Goal: Task Accomplishment & Management: Use online tool/utility

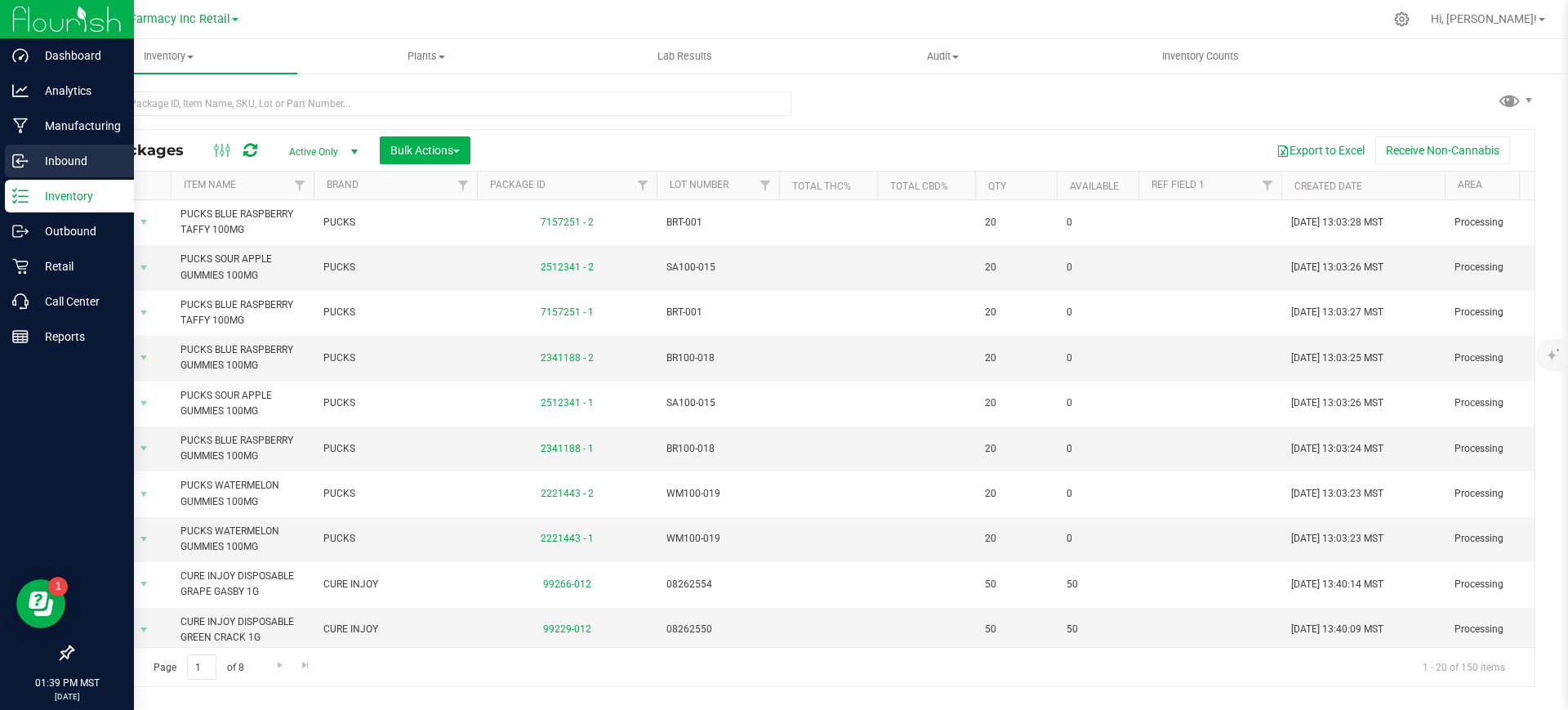
click at [16, 165] on icon at bounding box center [20, 161] width 16 height 16
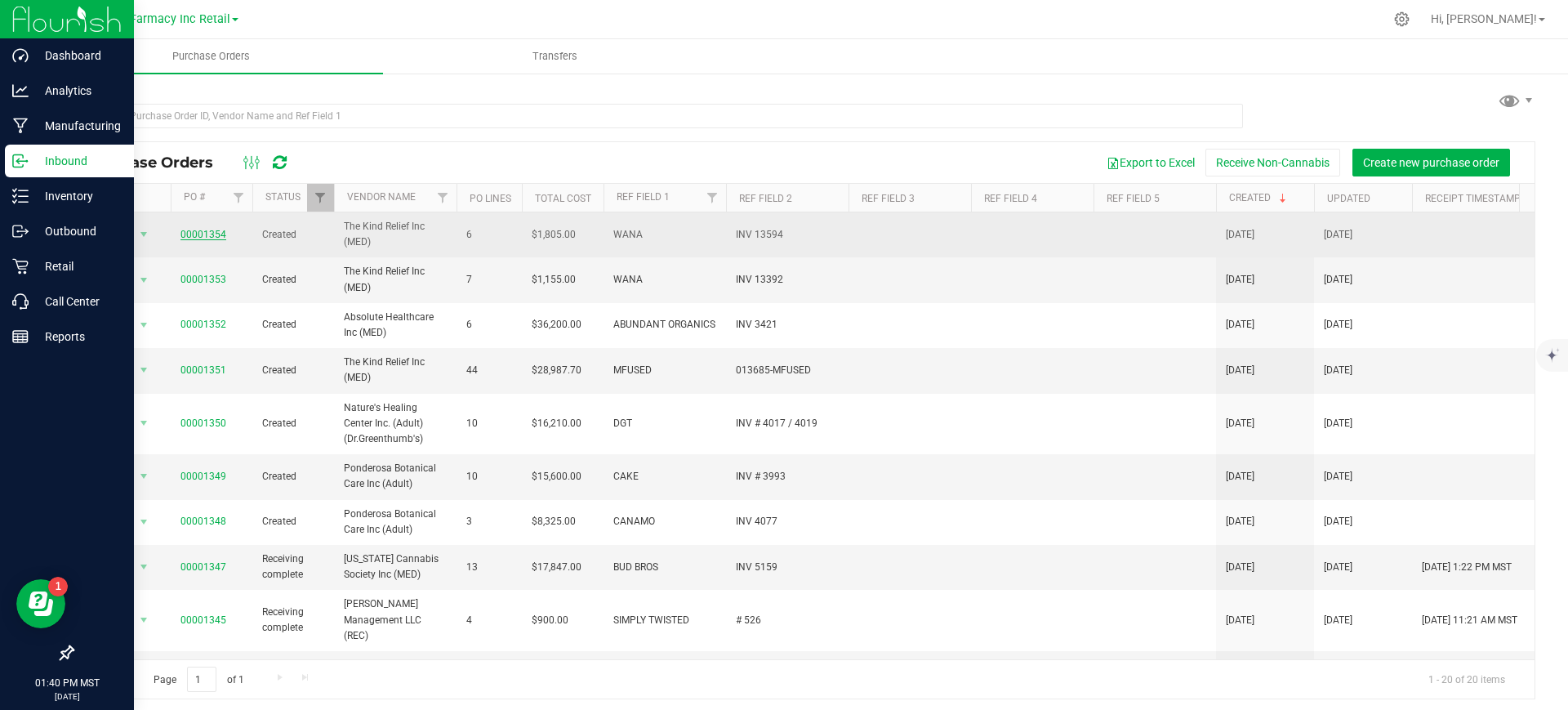
click at [201, 232] on link "00001354" at bounding box center [202, 234] width 45 height 12
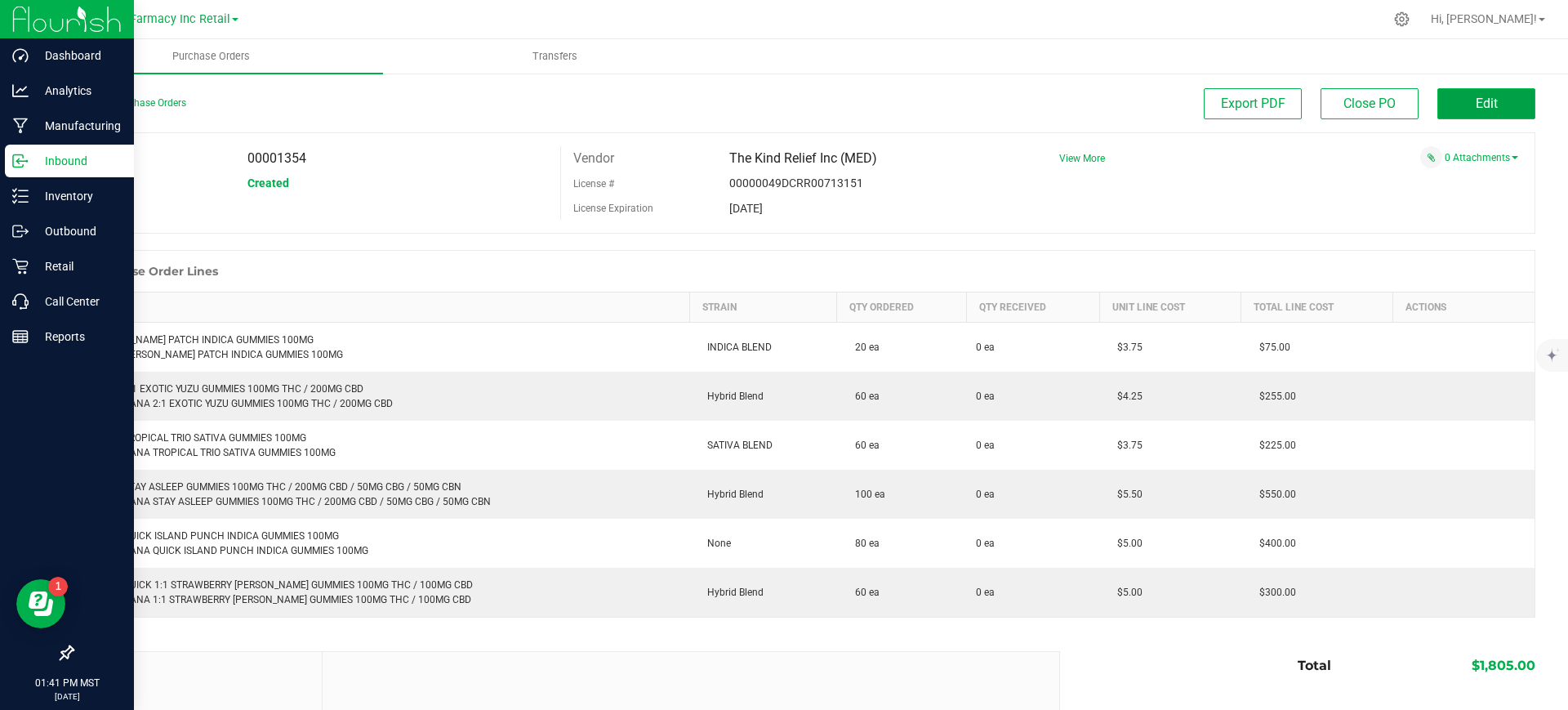
click at [1467, 116] on button "Edit" at bounding box center [1487, 104] width 98 height 31
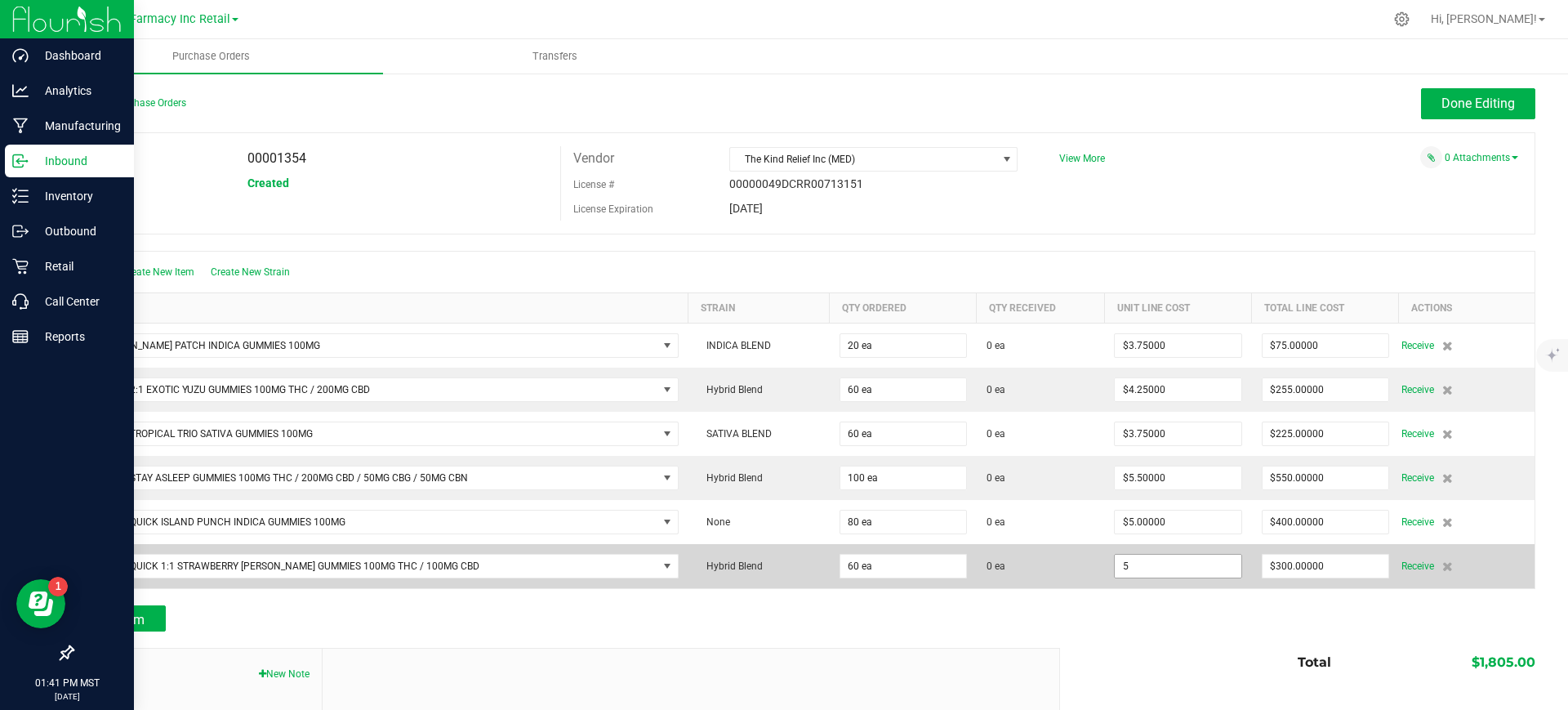
click at [1162, 565] on input "5" at bounding box center [1178, 566] width 126 height 23
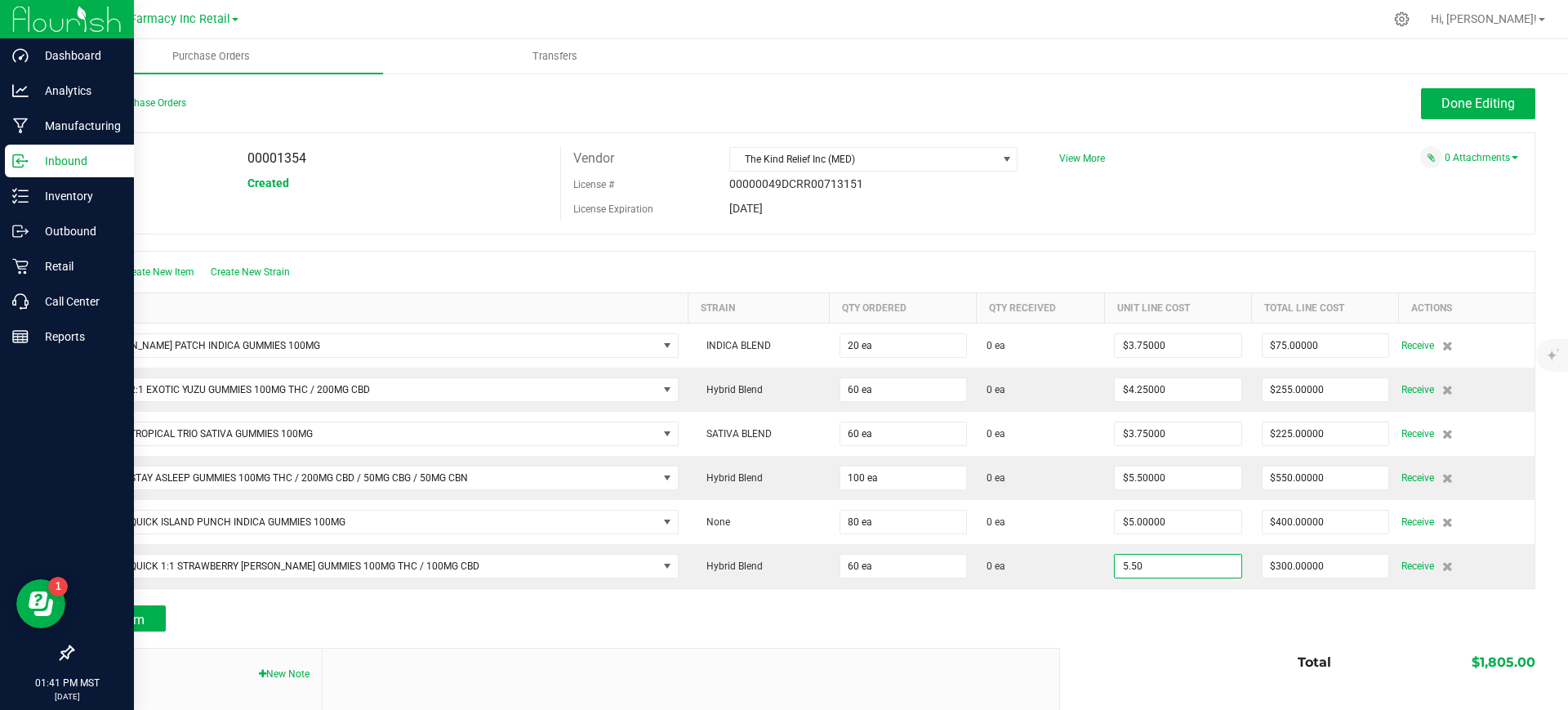
type input "$5.50000"
click at [1264, 164] on div "0 Attachments" at bounding box center [1282, 157] width 471 height 22
type input "60"
type input "$330.00000"
click at [1494, 104] on span "Done Editing" at bounding box center [1478, 103] width 73 height 15
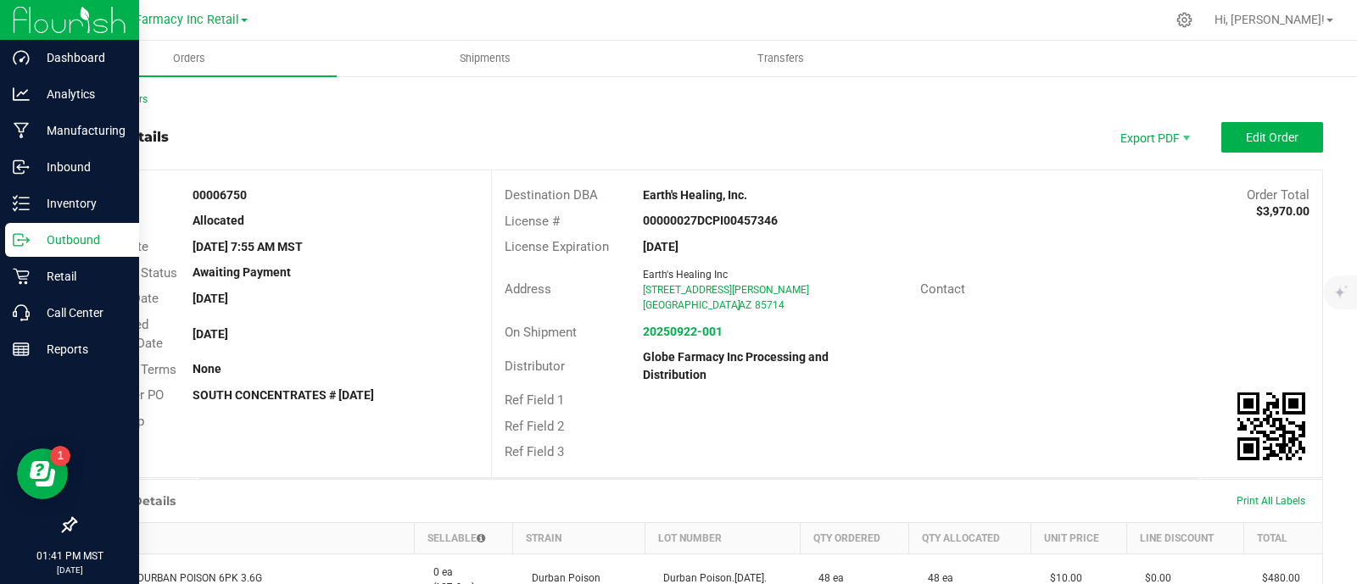
scroll to position [795, 0]
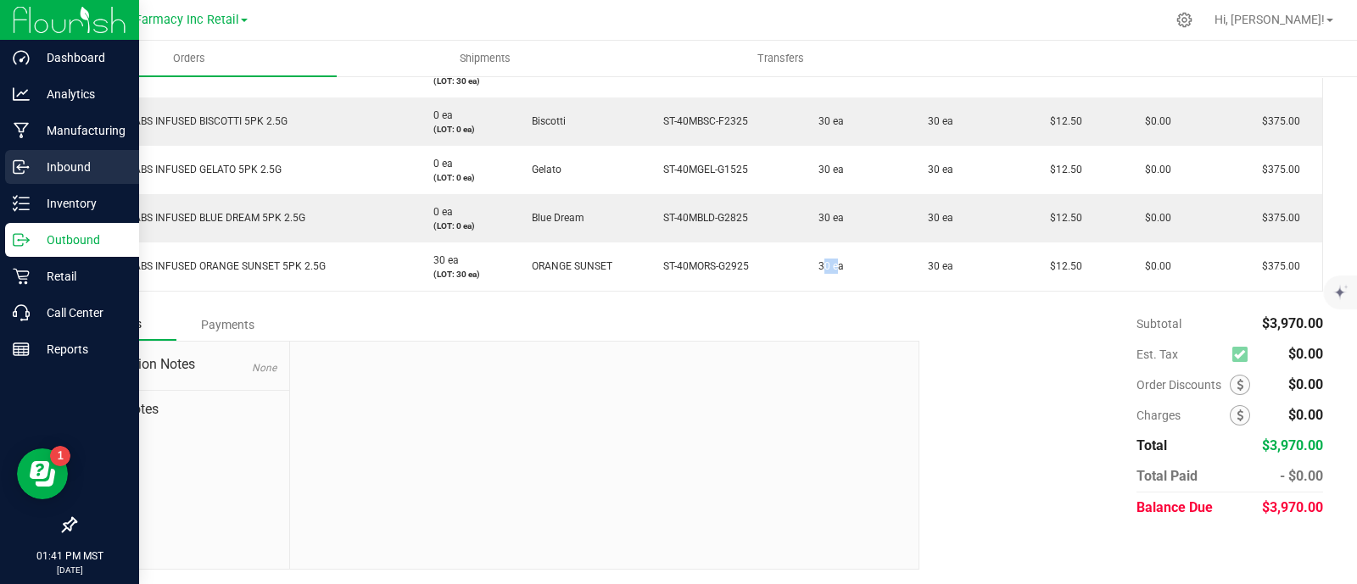
click at [62, 171] on p "Inbound" at bounding box center [81, 167] width 102 height 20
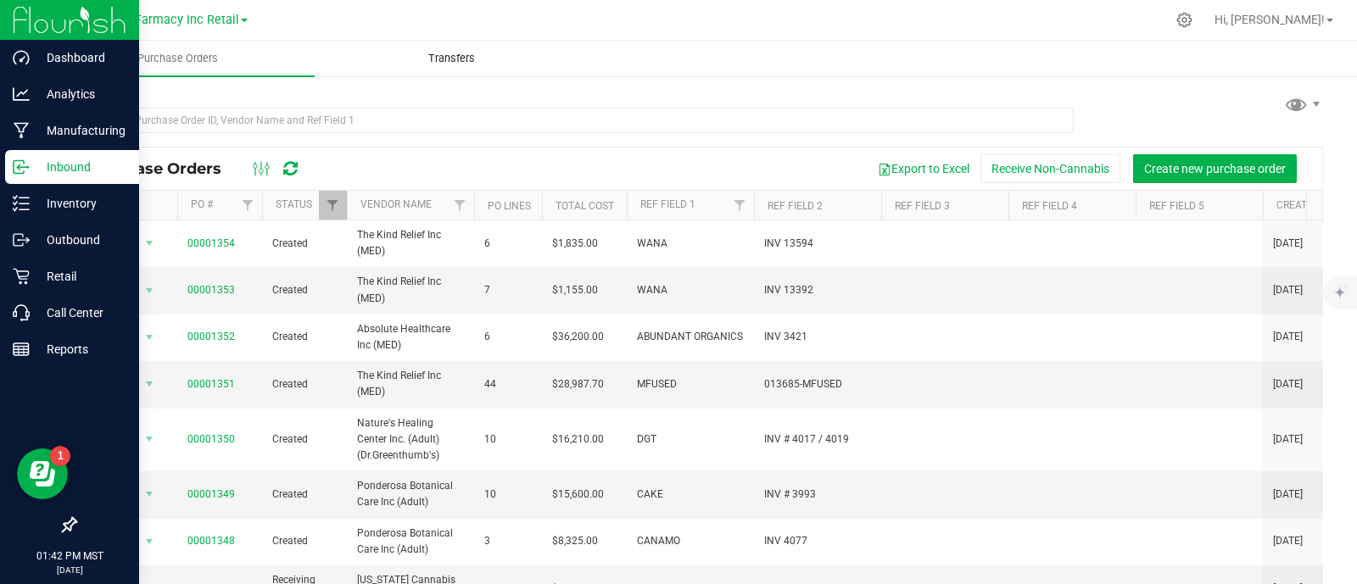
click at [466, 44] on uib-tab-heading "Transfers" at bounding box center [451, 59] width 272 height 34
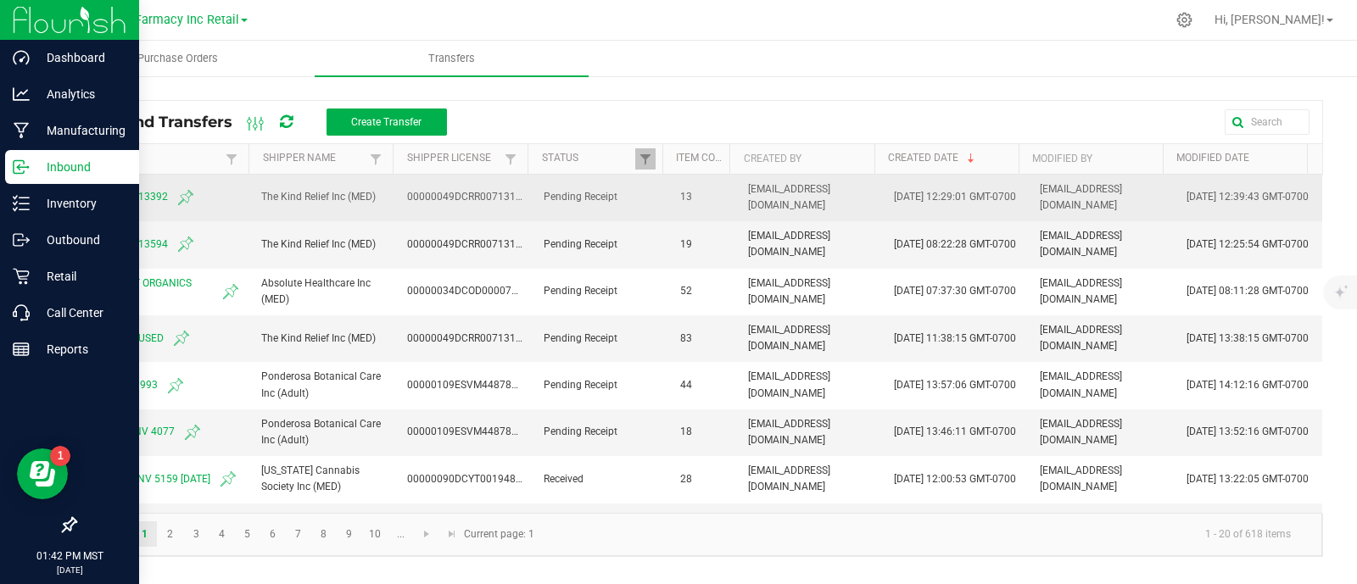
click at [131, 194] on span "WANA INV 13392" at bounding box center [163, 197] width 155 height 20
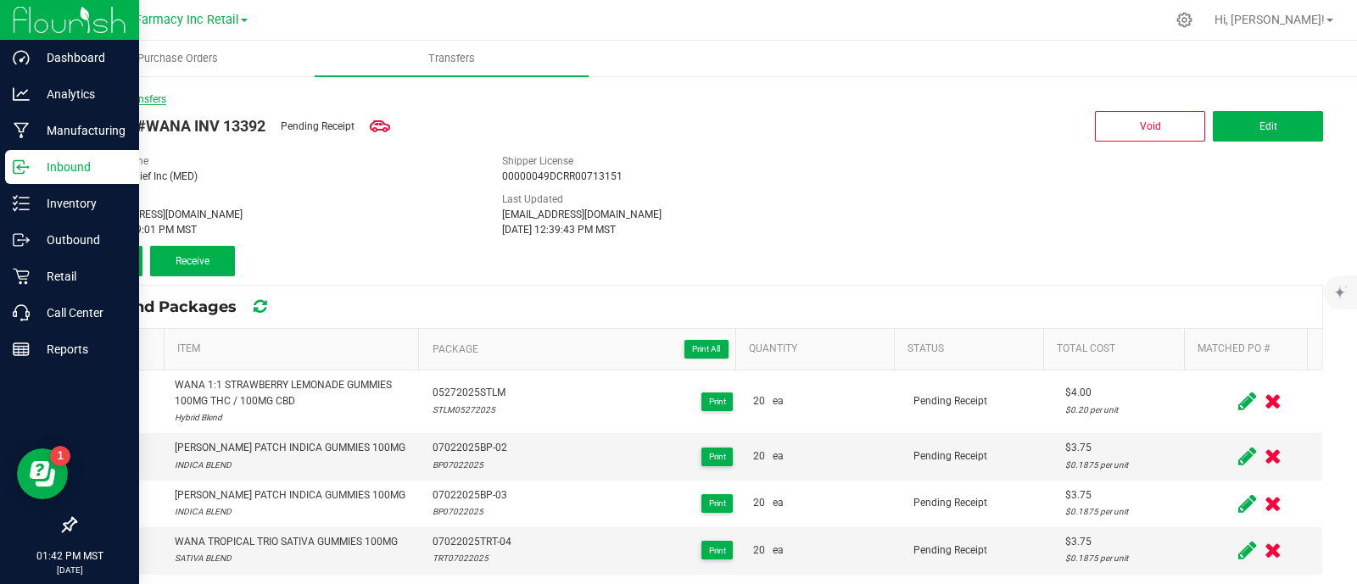
click at [123, 98] on link "< Inbound Transfers" at bounding box center [121, 99] width 92 height 12
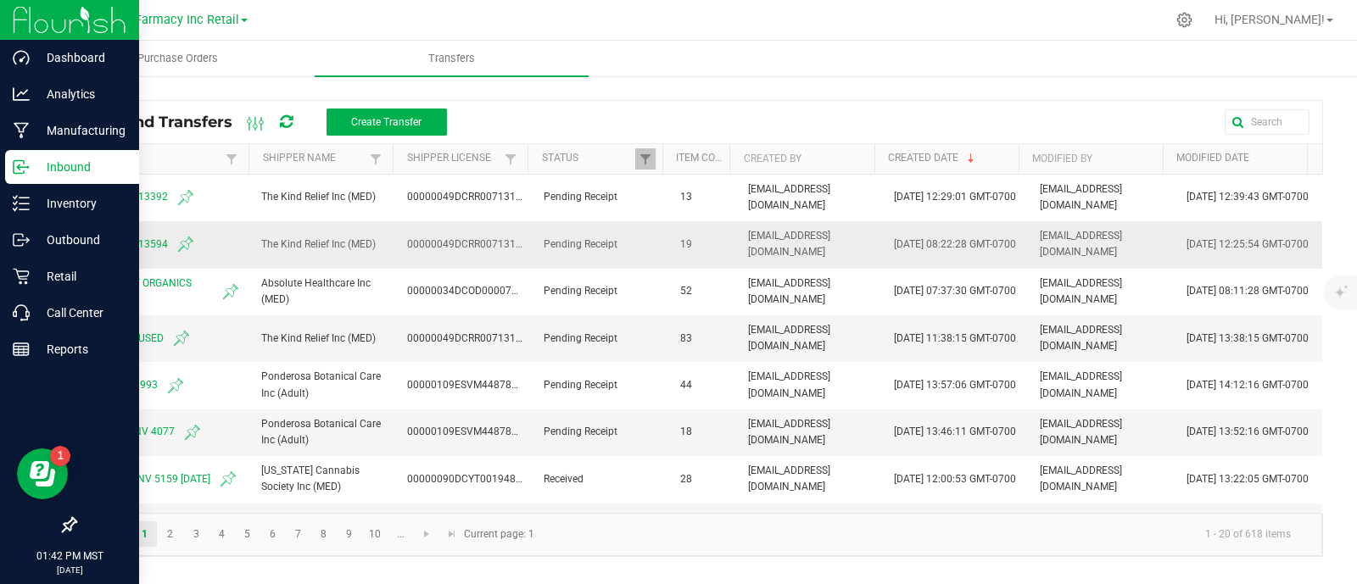
click at [131, 243] on span "WANA INV 13594" at bounding box center [163, 244] width 155 height 20
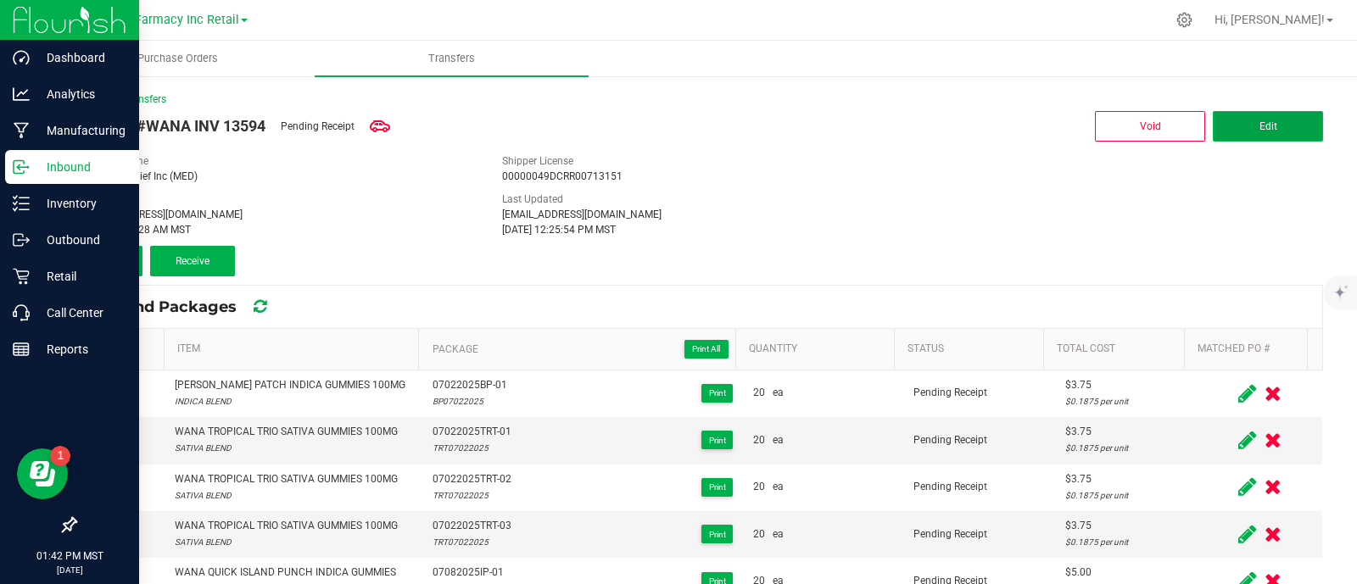
click at [1272, 129] on button "Edit" at bounding box center [1268, 126] width 110 height 31
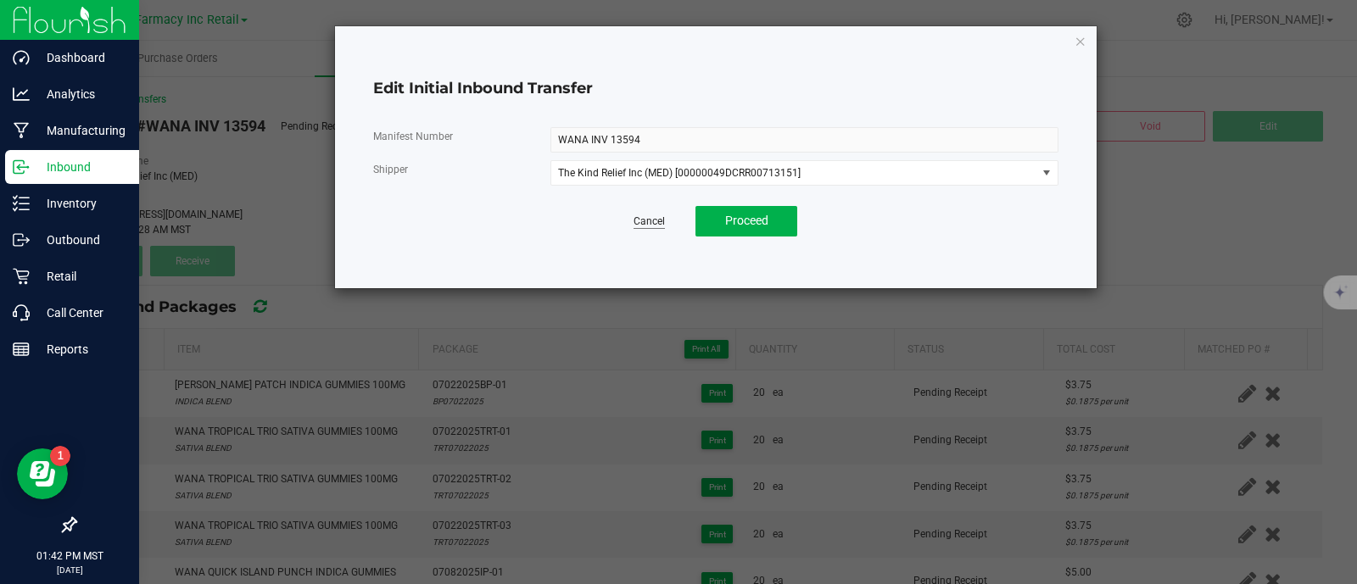
click at [658, 215] on link "Cancel" at bounding box center [648, 222] width 31 height 14
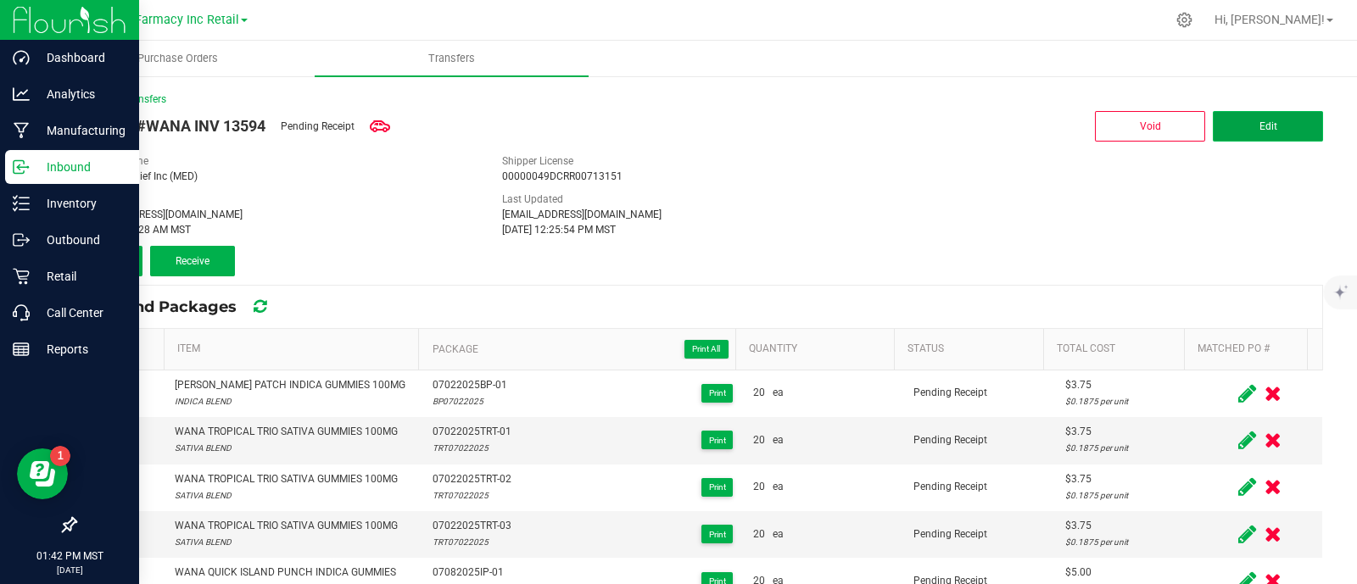
click at [1219, 129] on button "Edit" at bounding box center [1268, 126] width 110 height 31
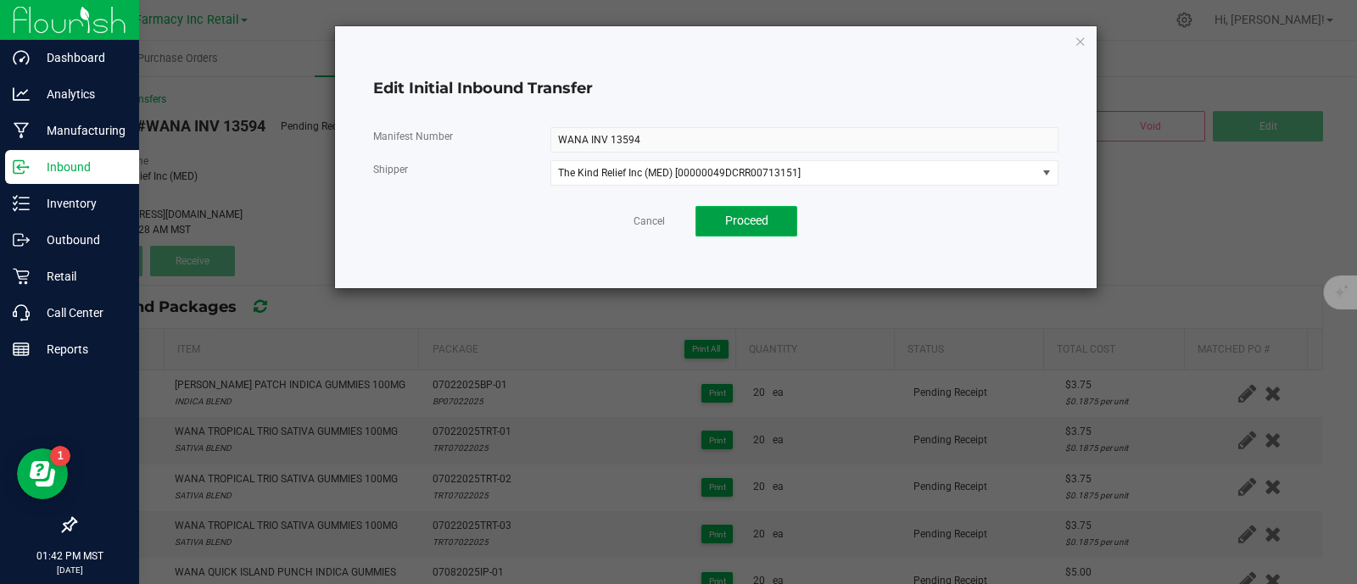
click at [759, 222] on span "Proceed" at bounding box center [746, 221] width 43 height 14
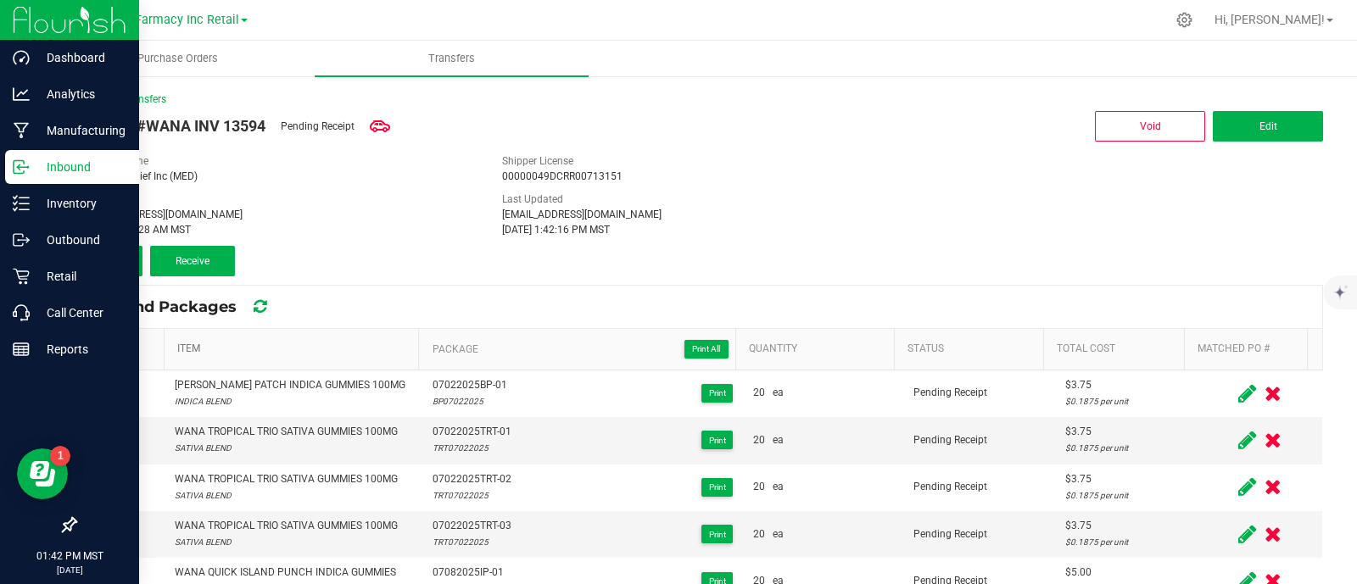
click at [187, 349] on link "Item" at bounding box center [294, 350] width 235 height 14
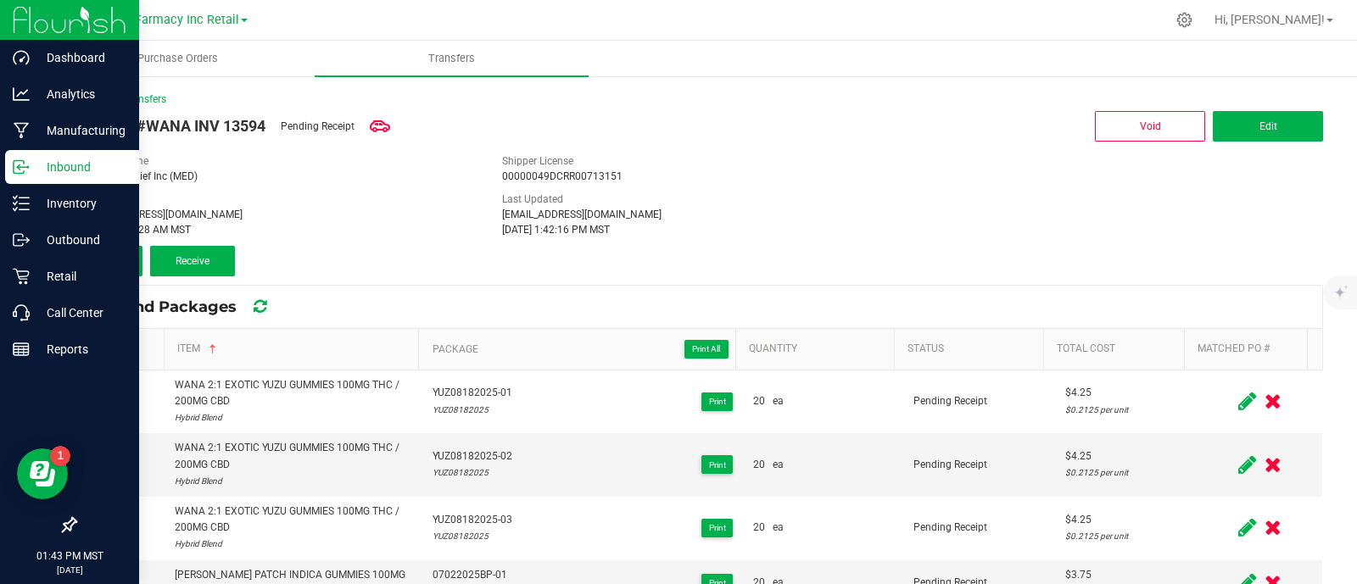
click at [124, 345] on span at bounding box center [118, 349] width 17 height 17
click at [0, 0] on input "checkbox" at bounding box center [0, 0] width 0 height 0
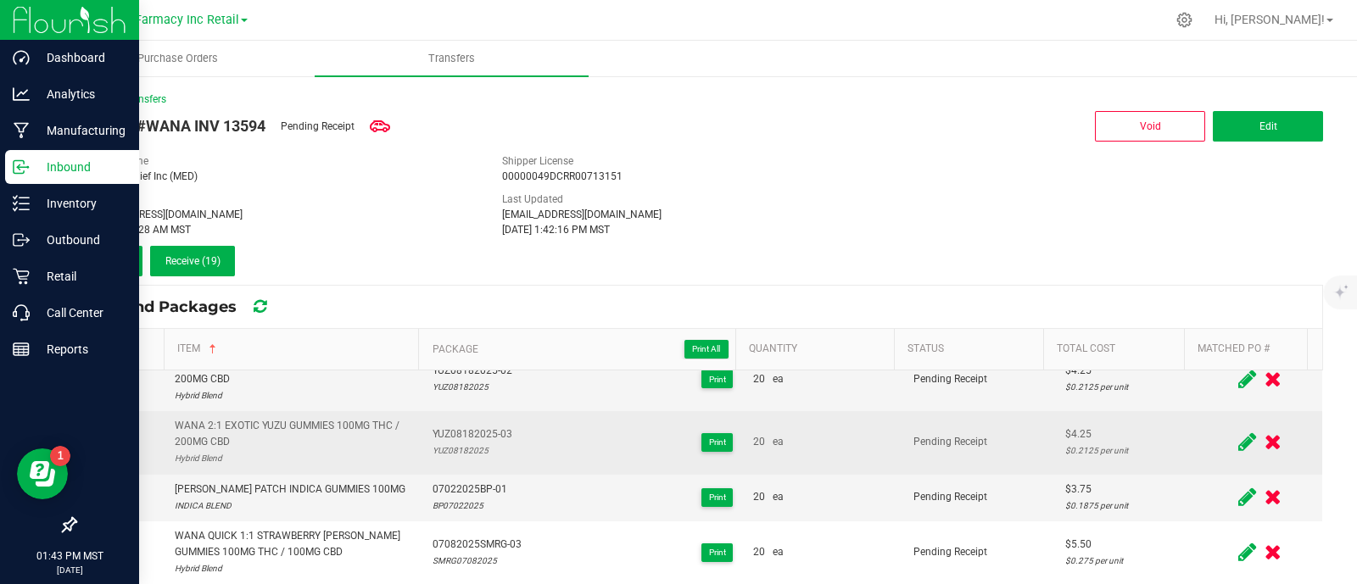
scroll to position [105, 0]
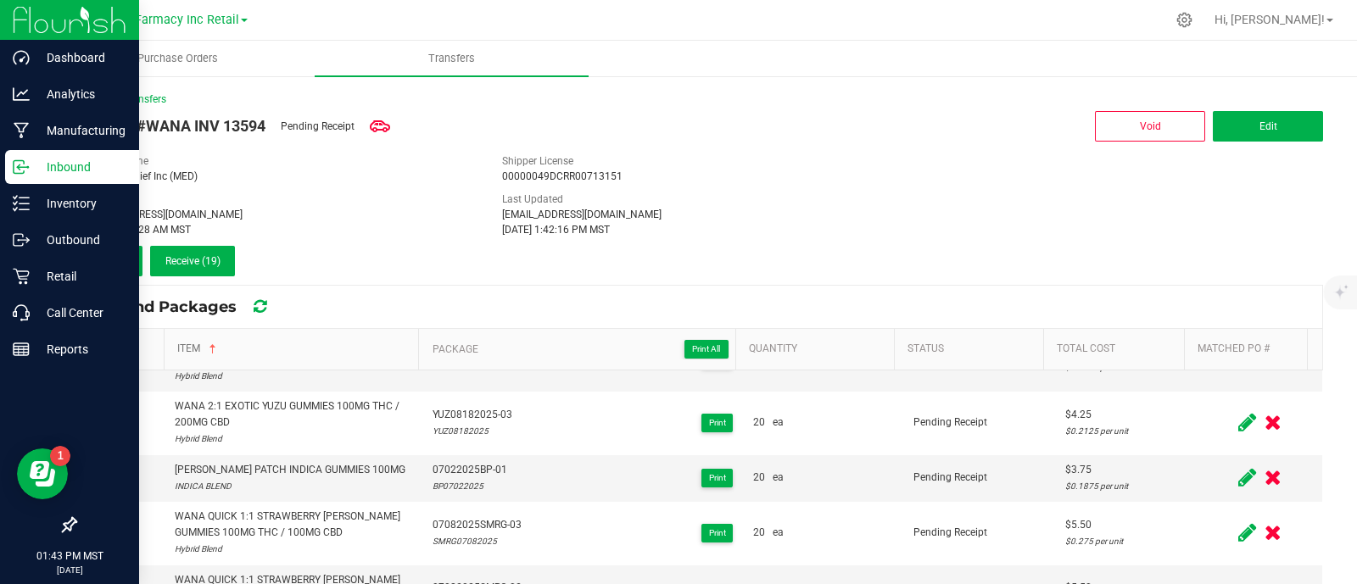
click at [187, 351] on link "Item" at bounding box center [294, 350] width 235 height 14
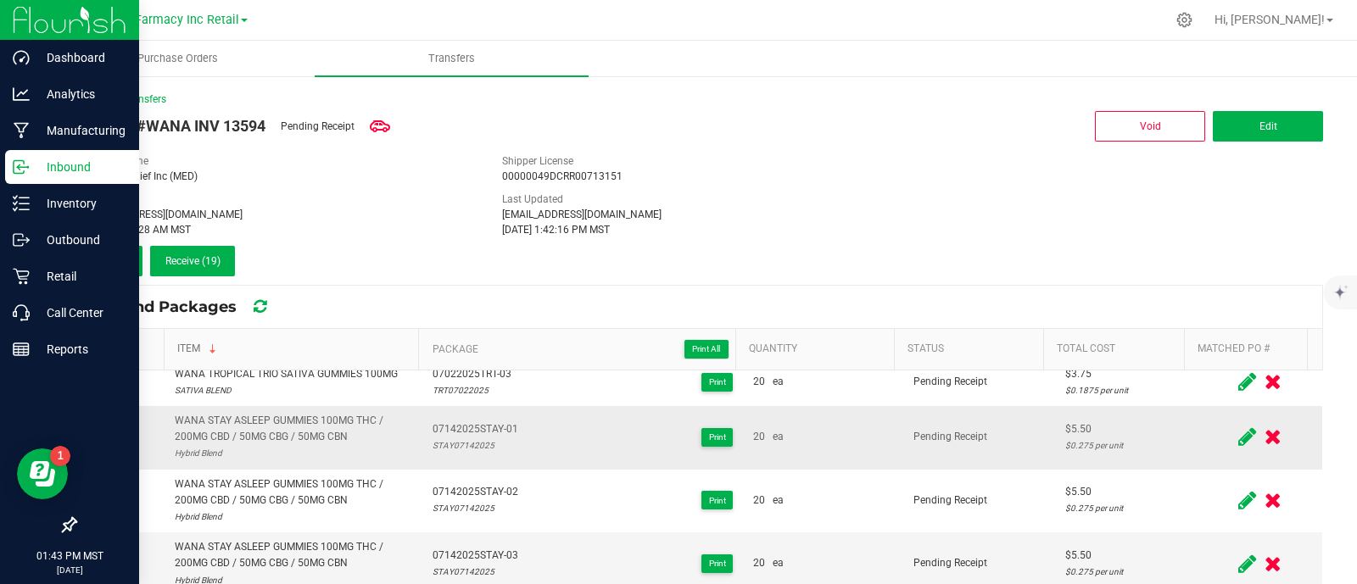
scroll to position [0, 0]
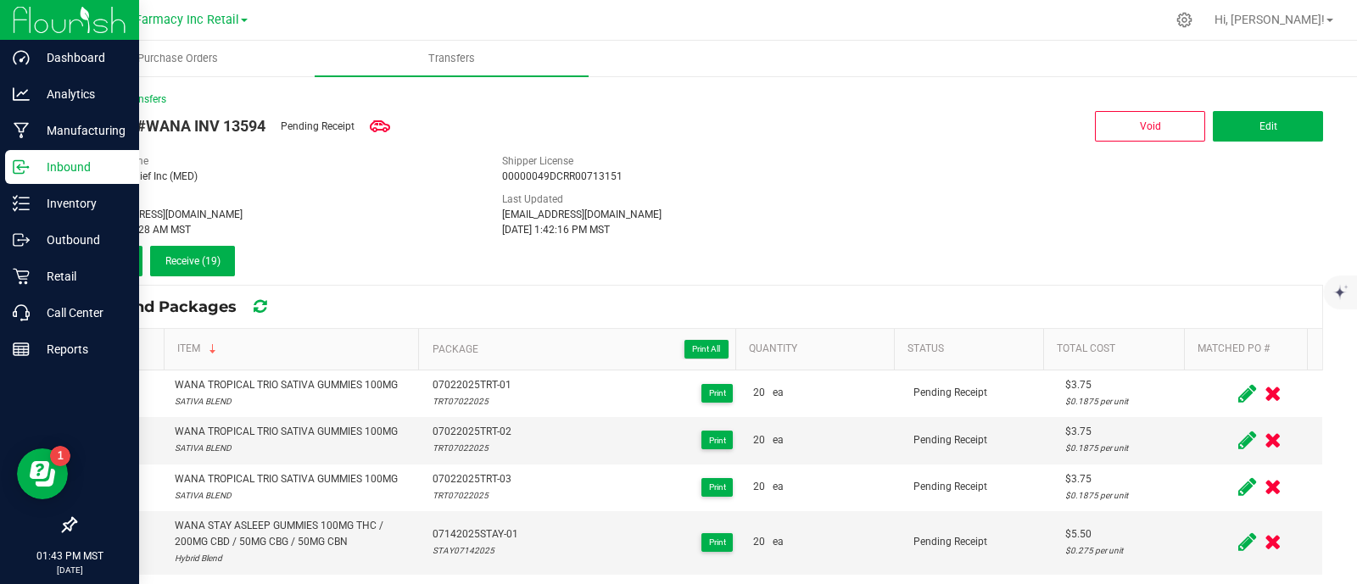
click at [114, 349] on icon at bounding box center [118, 349] width 11 height 0
click at [0, 0] on input "checkbox" at bounding box center [0, 0] width 0 height 0
click at [114, 349] on icon at bounding box center [118, 349] width 11 height 0
click at [0, 0] on input "checkbox" at bounding box center [0, 0] width 0 height 0
click at [213, 263] on span "Receive (19)" at bounding box center [192, 261] width 55 height 12
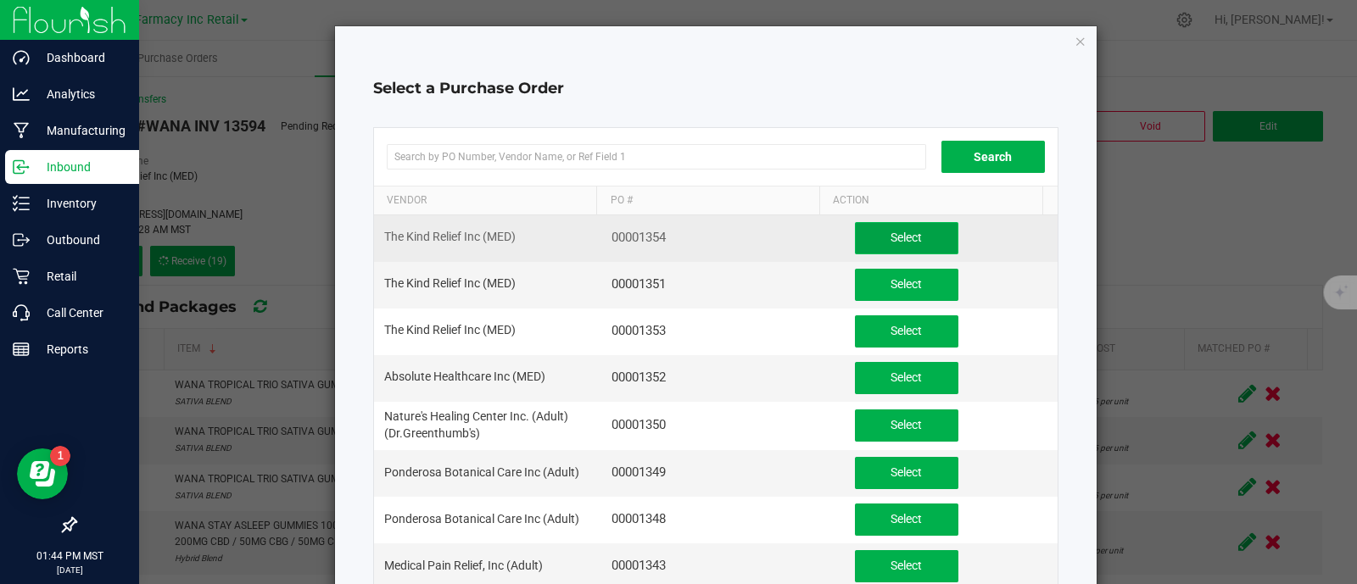
click at [858, 232] on button "Select" at bounding box center [906, 238] width 103 height 32
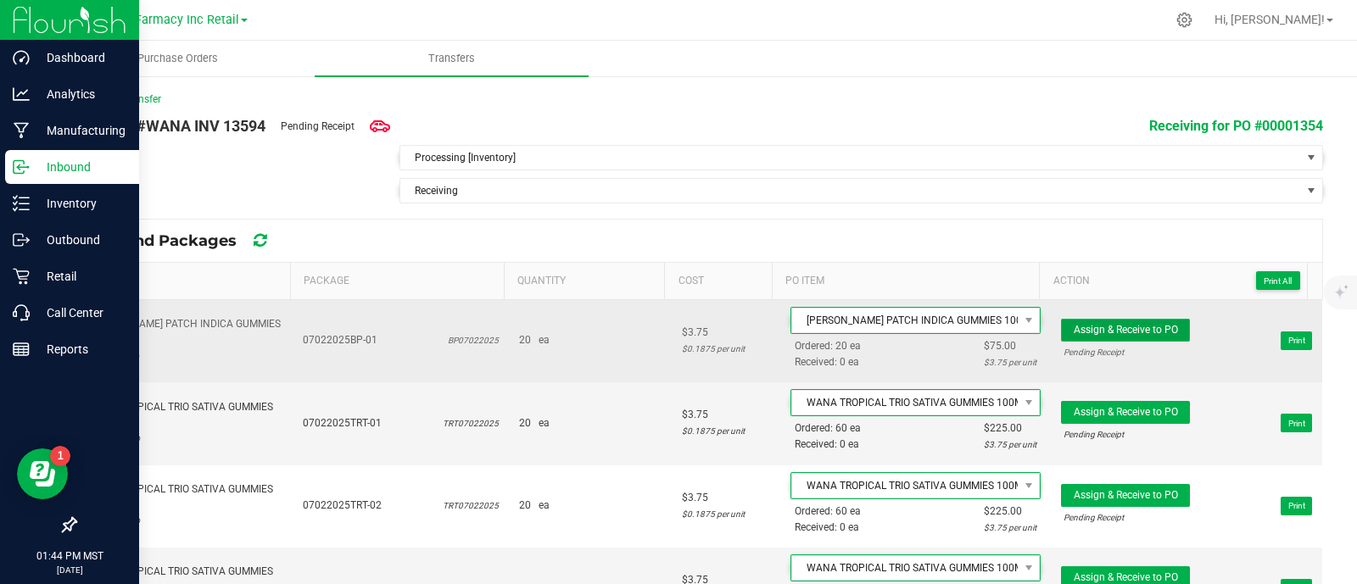
click at [1094, 326] on span "Assign & Receive to PO" at bounding box center [1126, 330] width 104 height 12
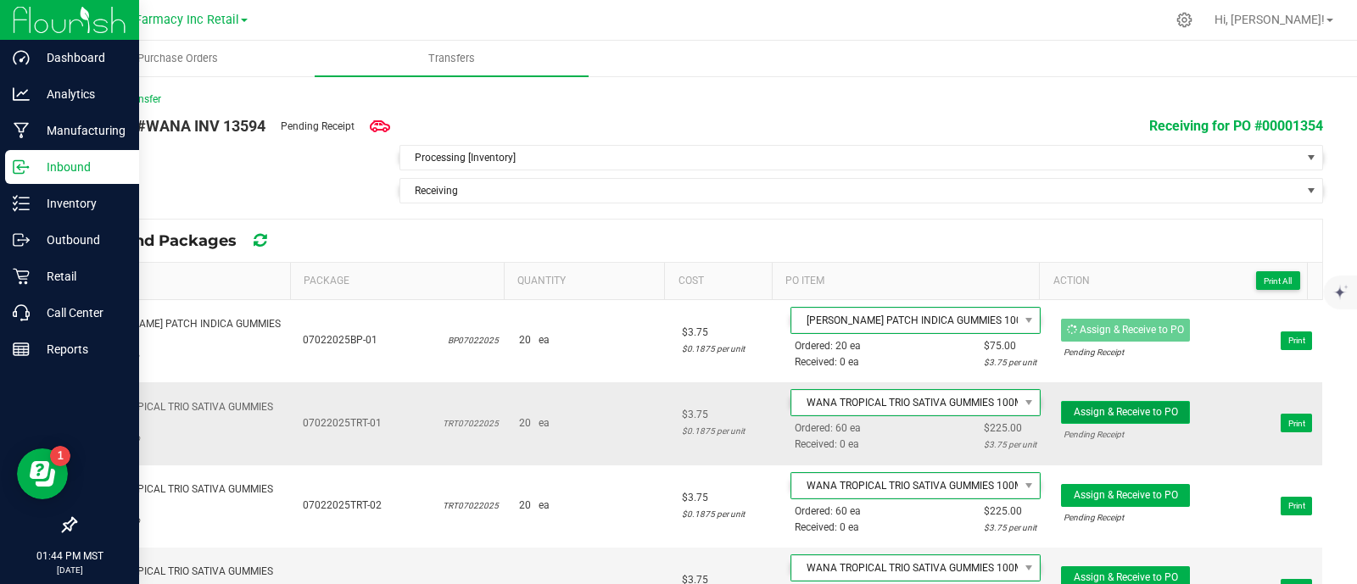
click at [1105, 402] on button "Assign & Receive to PO" at bounding box center [1125, 412] width 129 height 23
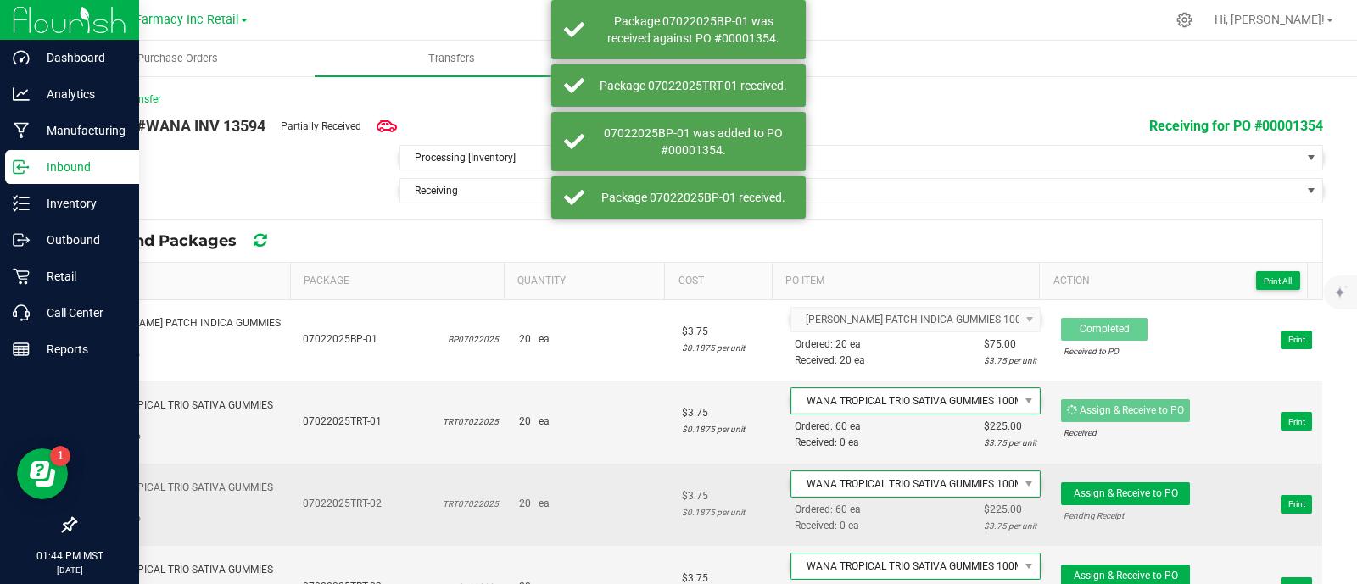
click at [1119, 475] on td "Assign & Receive to PO Pending Receipt Print" at bounding box center [1186, 505] width 271 height 82
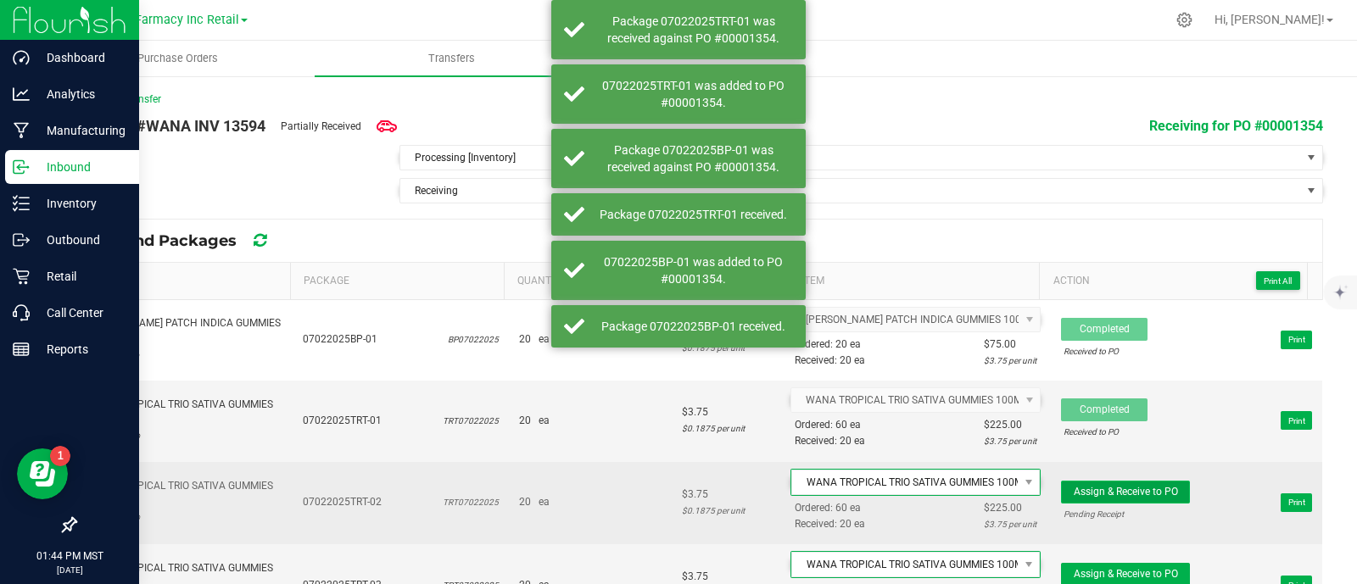
click at [1129, 489] on span "Assign & Receive to PO" at bounding box center [1126, 492] width 104 height 12
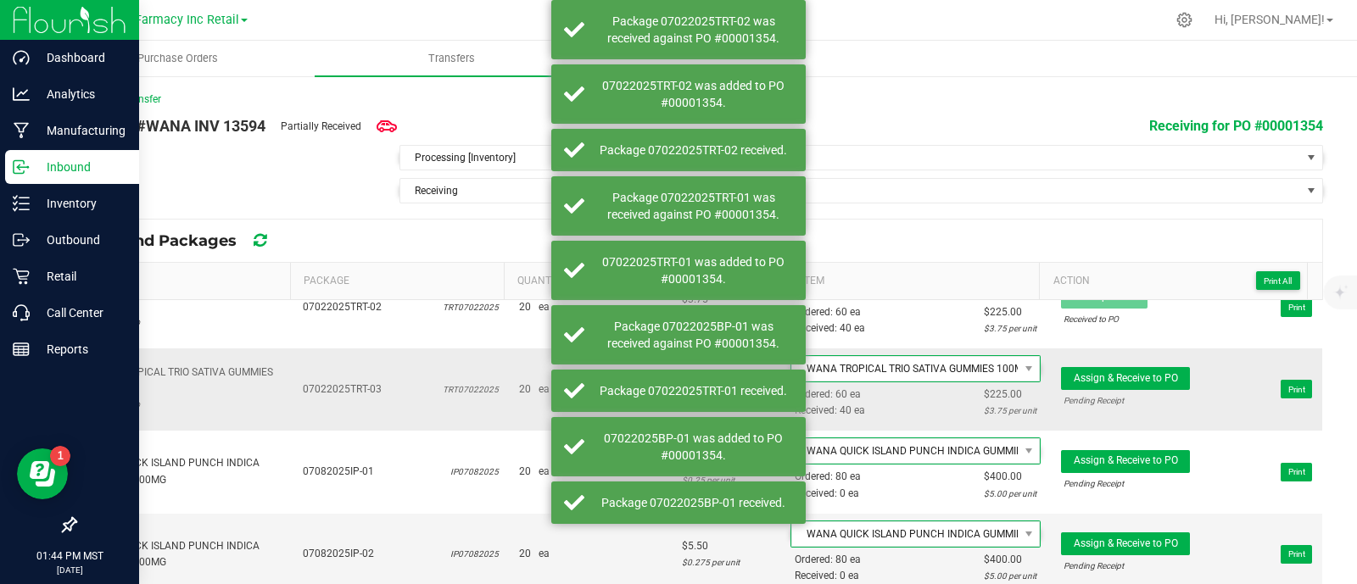
scroll to position [211, 0]
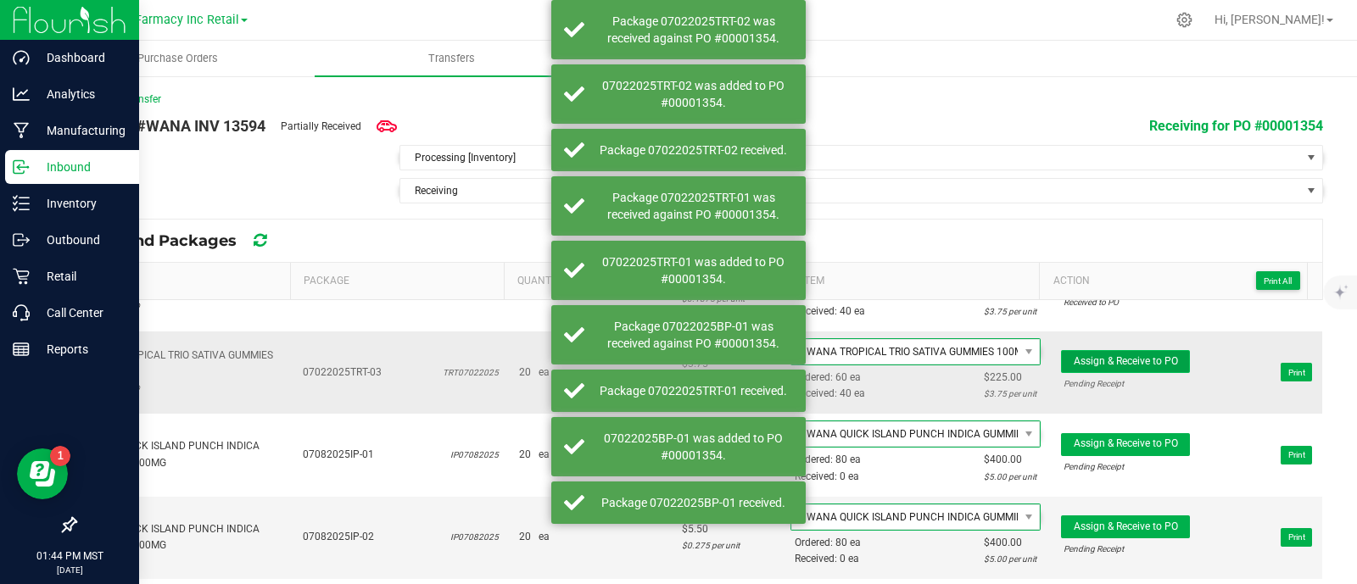
click at [1102, 350] on button "Assign & Receive to PO" at bounding box center [1125, 361] width 129 height 23
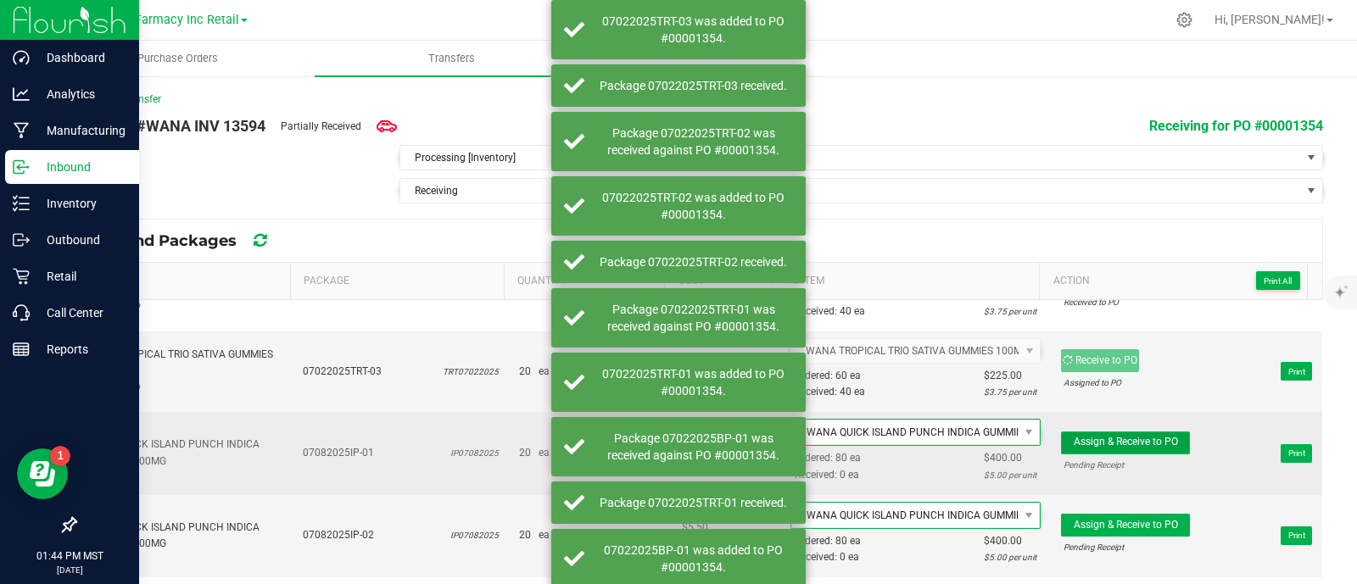
click at [1127, 440] on span "Assign & Receive to PO" at bounding box center [1126, 442] width 104 height 12
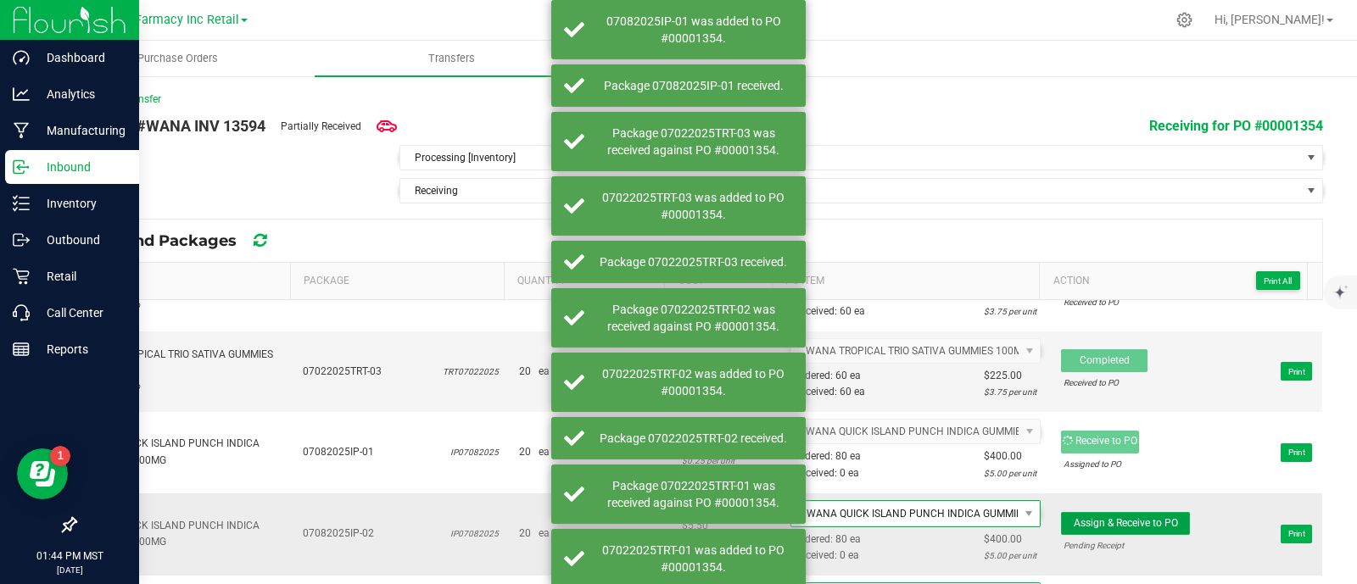
click at [1123, 517] on span "Assign & Receive to PO" at bounding box center [1126, 523] width 104 height 12
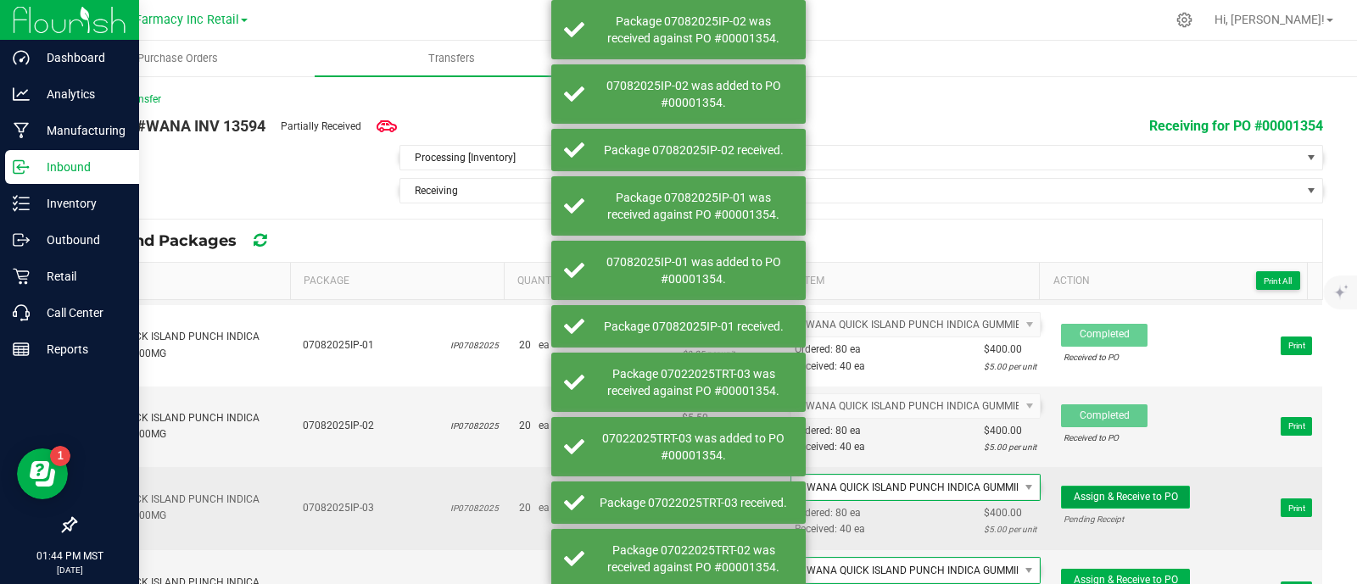
click at [1121, 491] on span "Assign & Receive to PO" at bounding box center [1126, 497] width 104 height 12
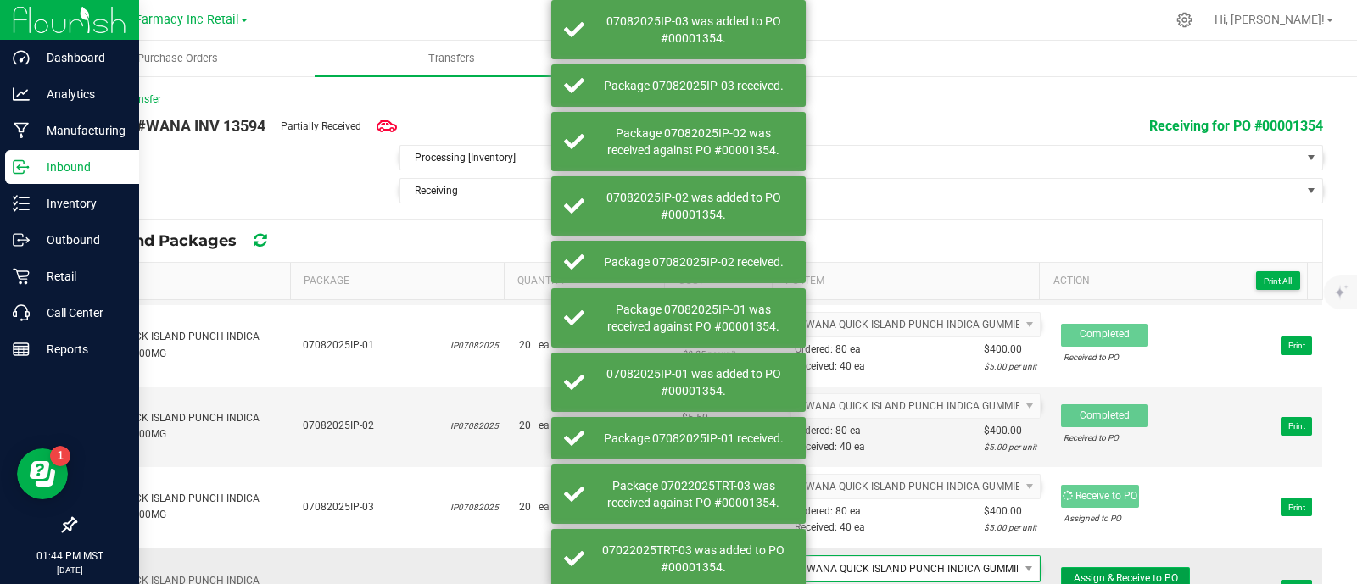
click at [1136, 580] on button "Assign & Receive to PO" at bounding box center [1125, 578] width 129 height 23
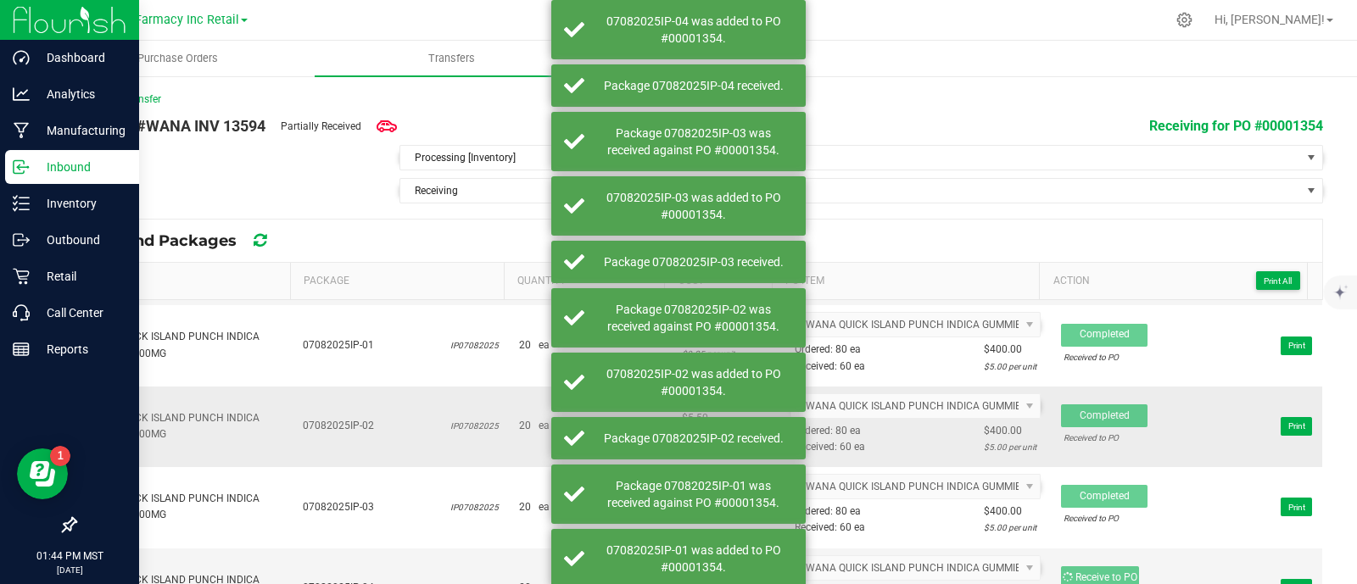
scroll to position [530, 0]
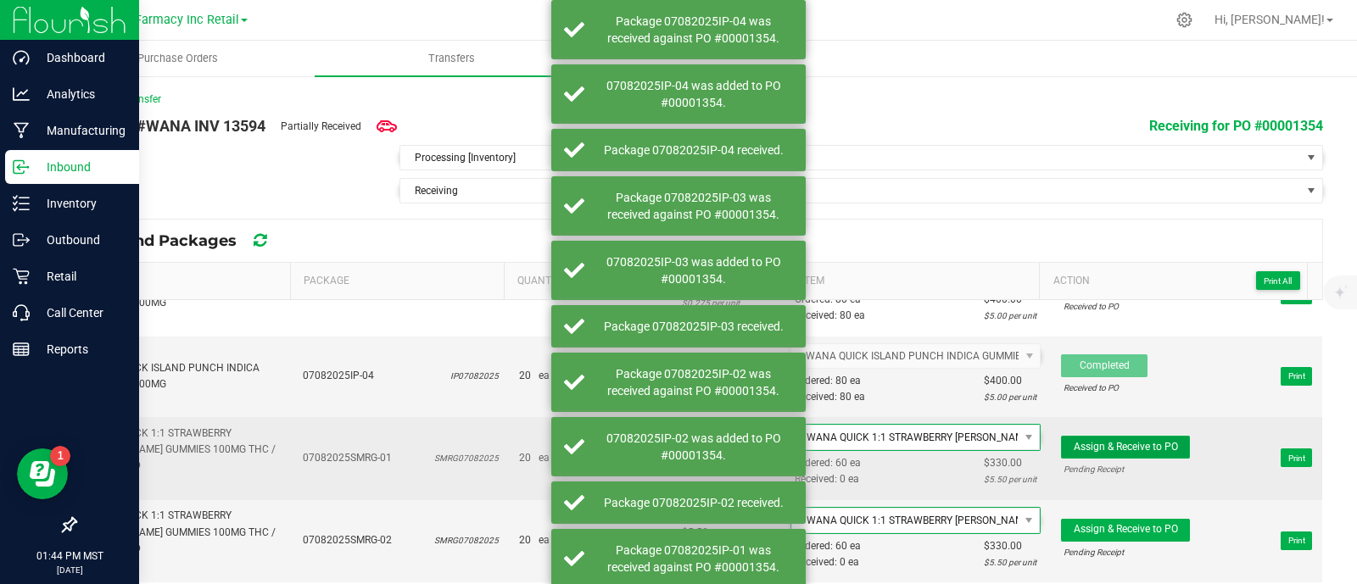
drag, startPoint x: 1126, startPoint y: 437, endPoint x: 1138, endPoint y: 475, distance: 40.0
click at [1126, 441] on span "Assign & Receive to PO" at bounding box center [1126, 447] width 104 height 12
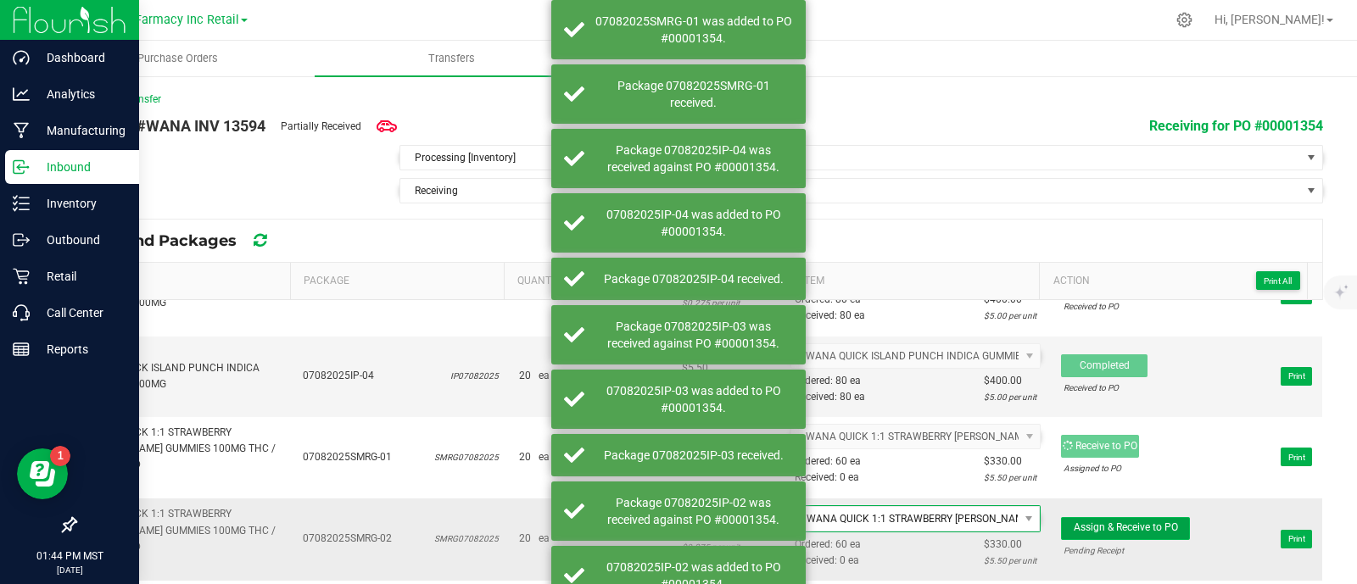
click at [1144, 523] on span "Assign & Receive to PO" at bounding box center [1126, 528] width 104 height 12
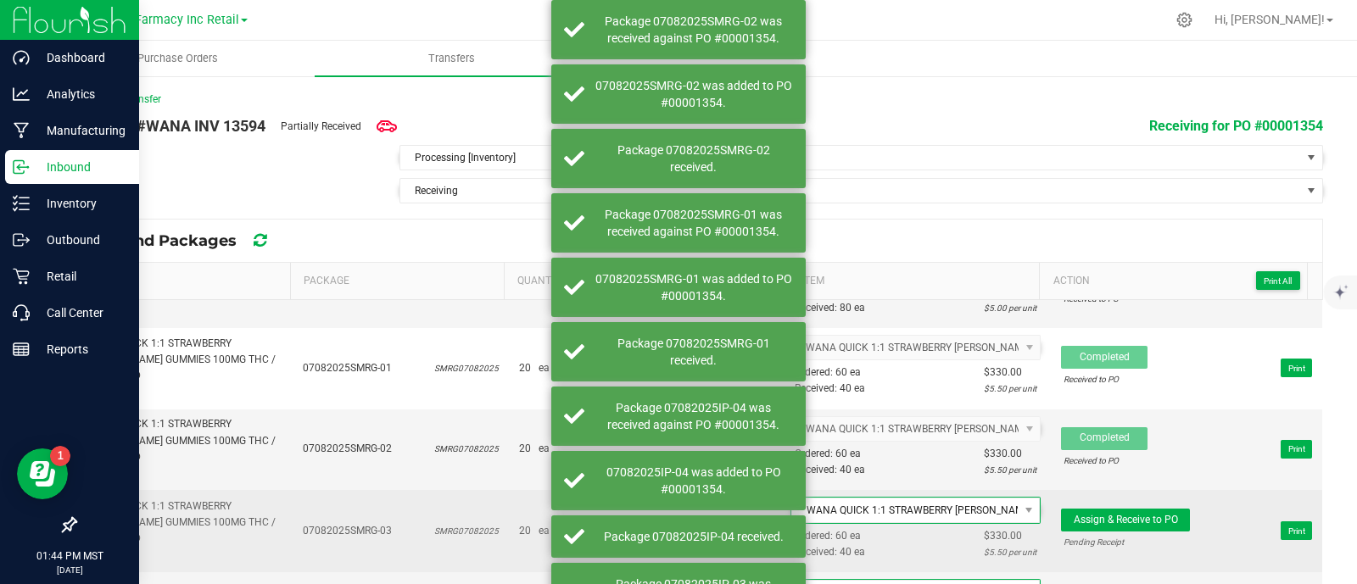
scroll to position [741, 0]
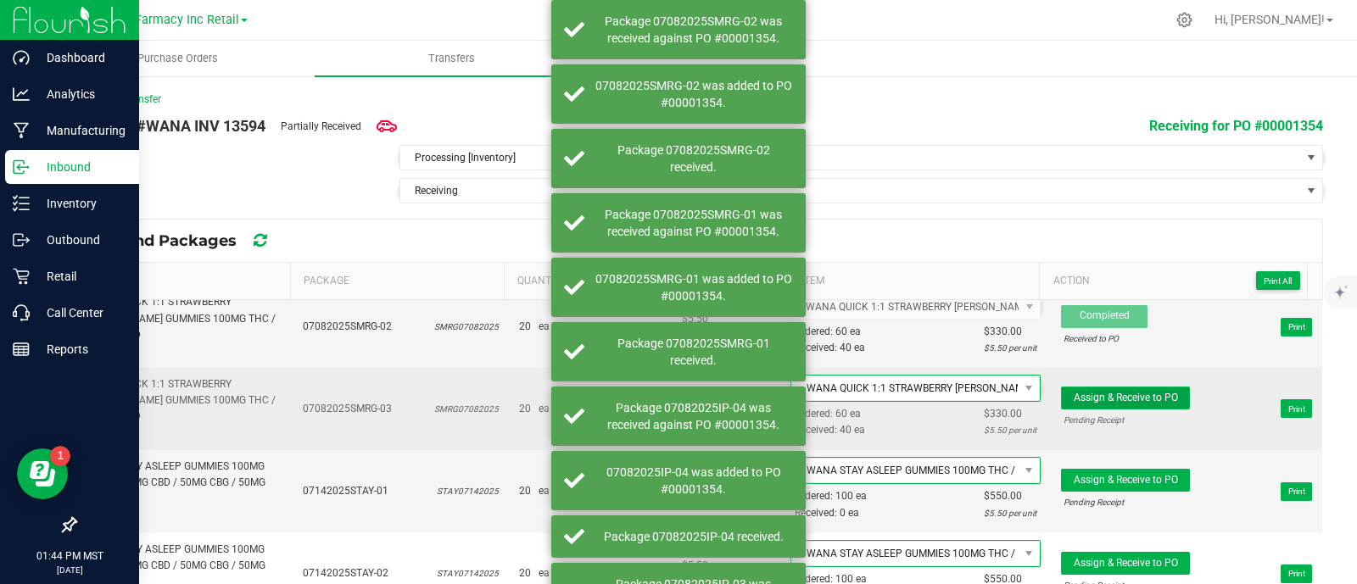
click at [1135, 392] on span "Assign & Receive to PO" at bounding box center [1126, 398] width 104 height 12
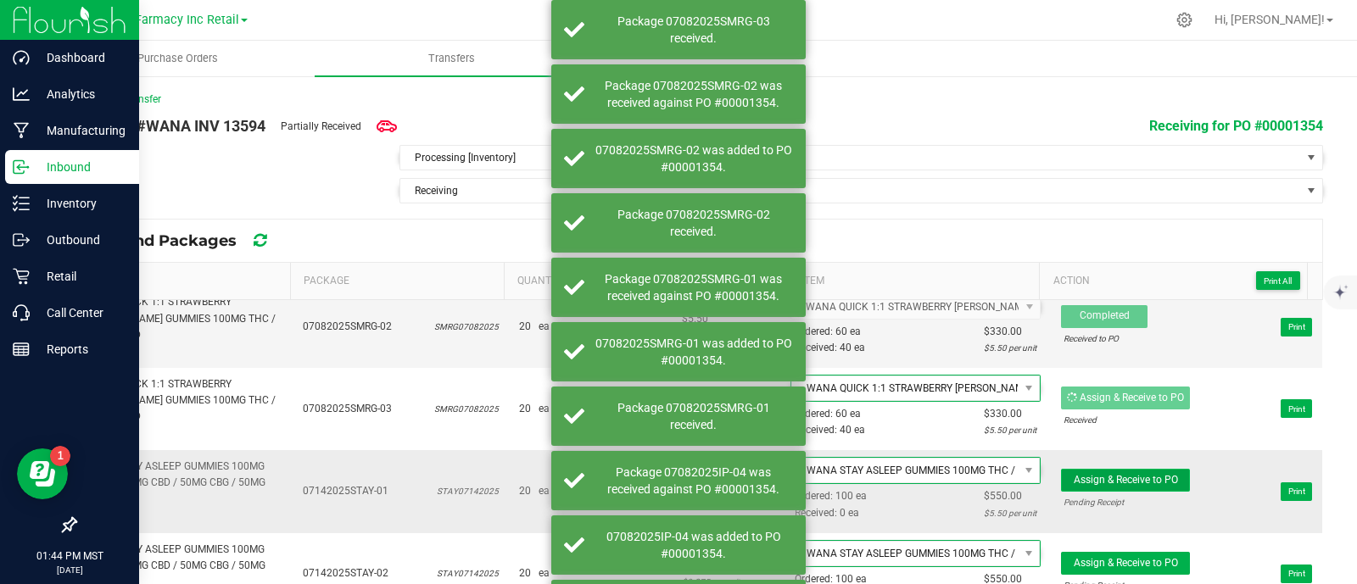
click at [1138, 474] on span "Assign & Receive to PO" at bounding box center [1126, 480] width 104 height 12
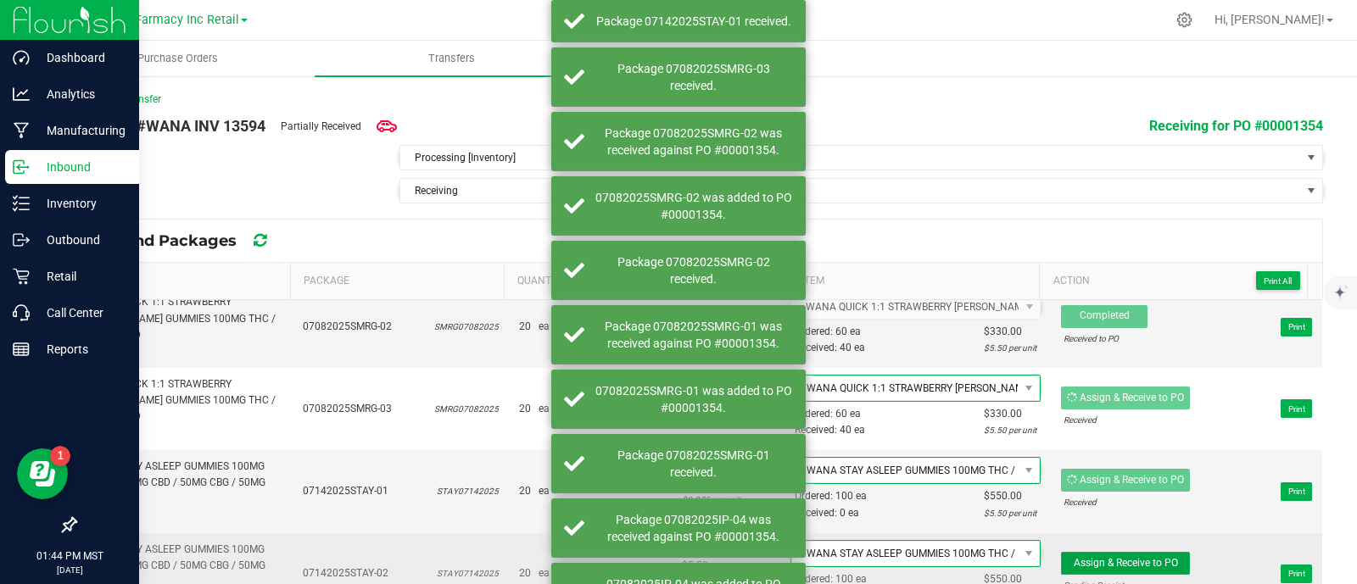
click at [1145, 557] on span "Assign & Receive to PO" at bounding box center [1126, 563] width 104 height 12
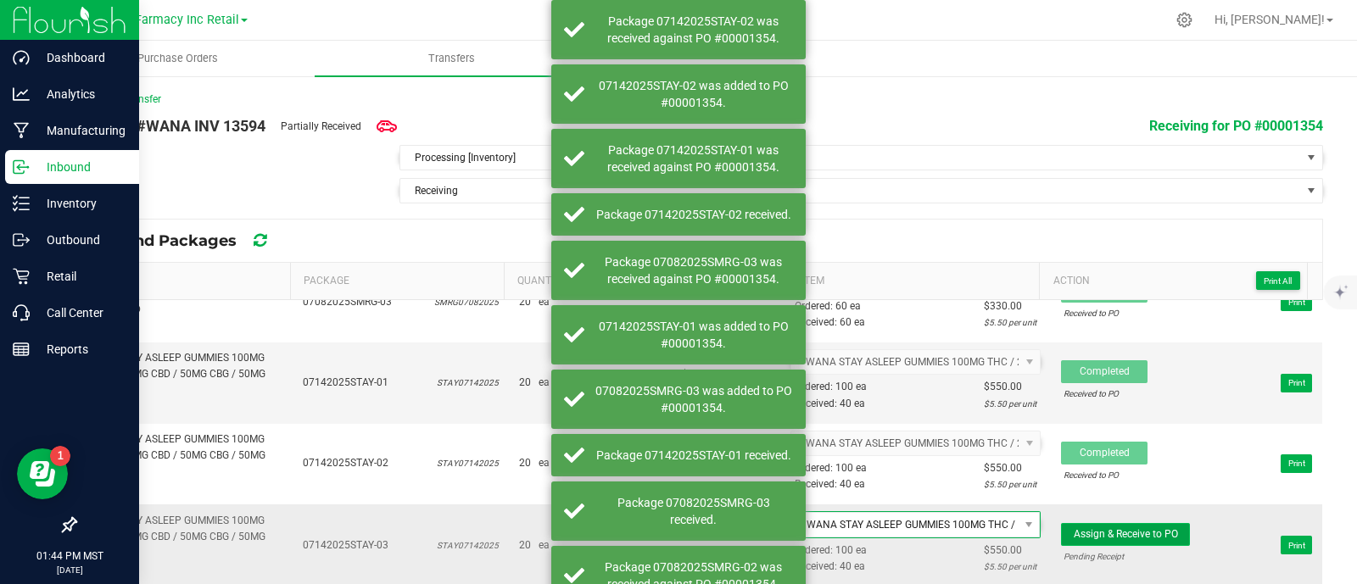
click at [1126, 528] on span "Assign & Receive to PO" at bounding box center [1126, 534] width 104 height 12
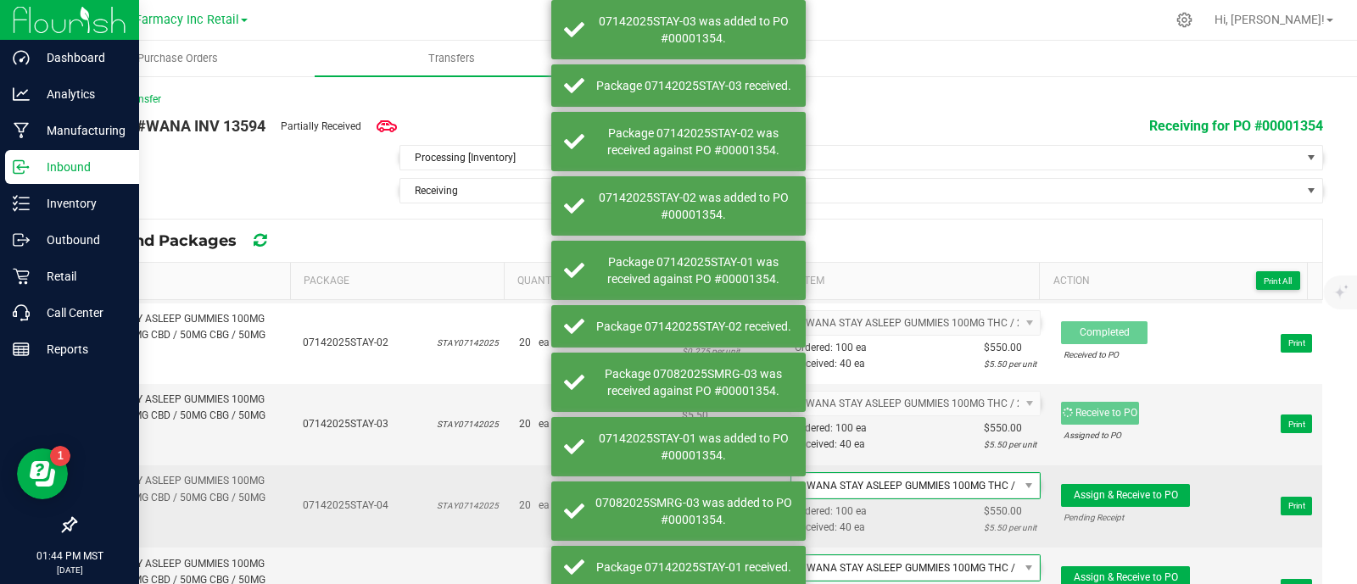
scroll to position [1060, 0]
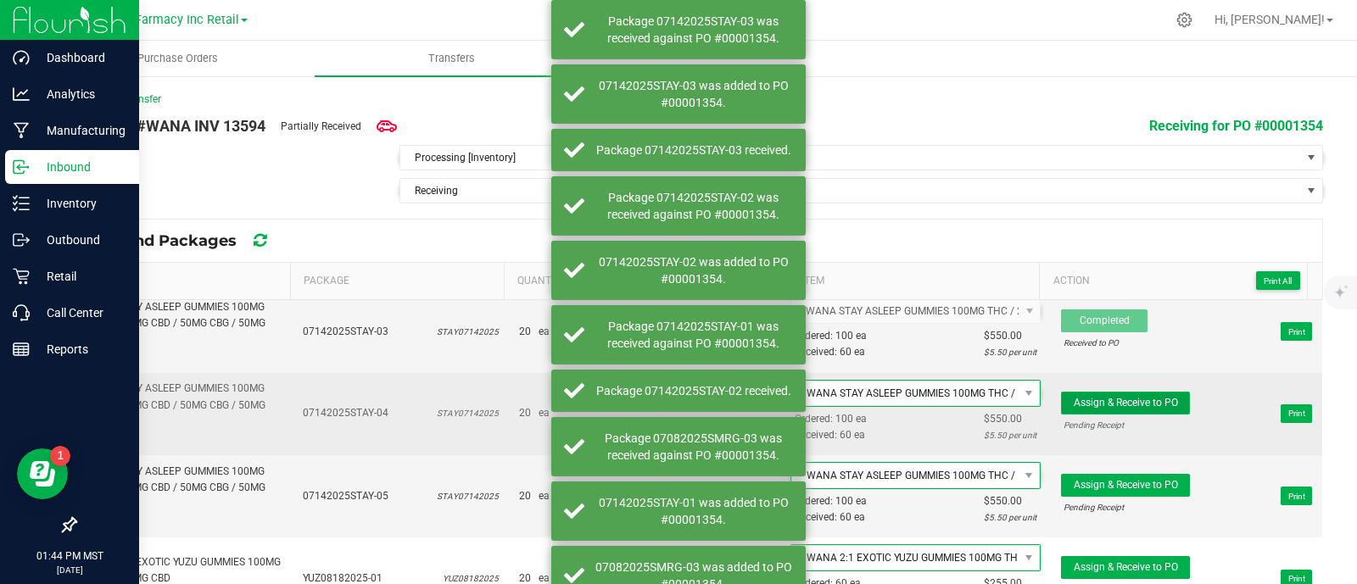
click at [1139, 400] on span "Assign & Receive to PO" at bounding box center [1126, 403] width 104 height 12
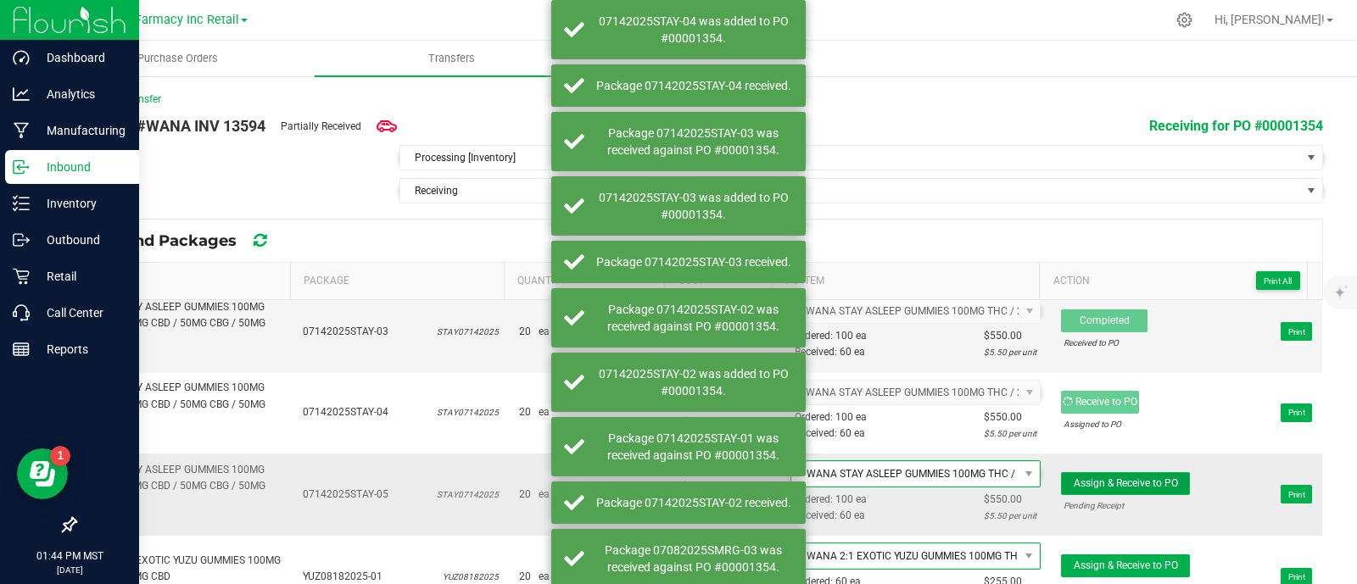
click at [1154, 477] on button "Assign & Receive to PO" at bounding box center [1125, 483] width 129 height 23
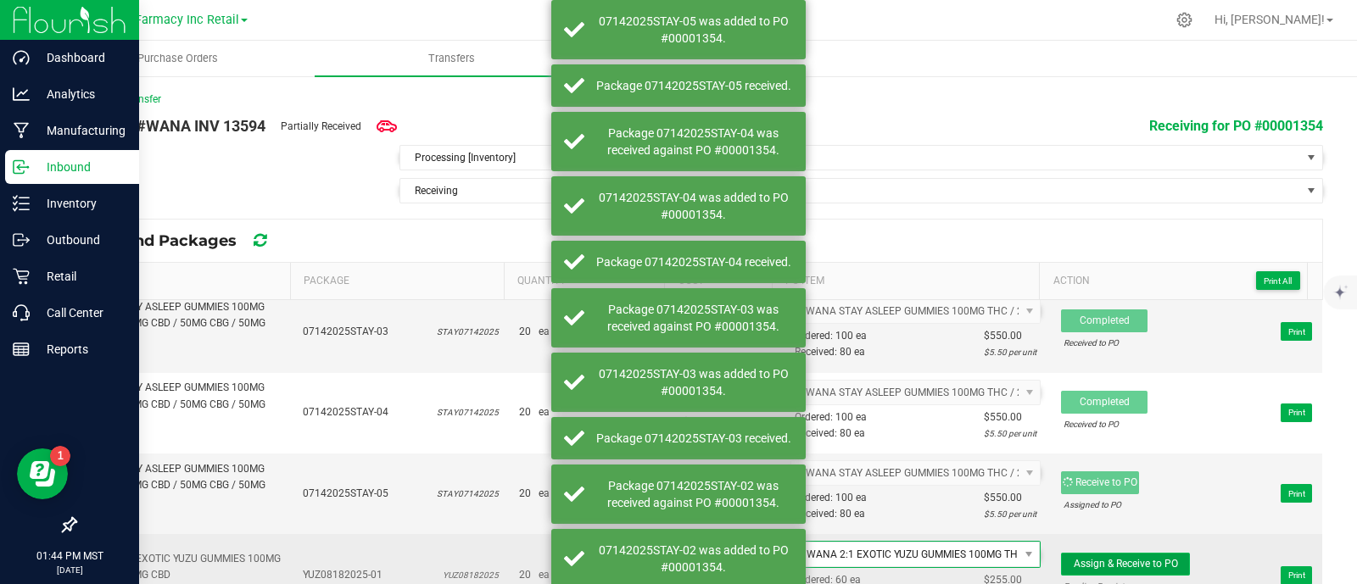
click at [1157, 553] on button "Assign & Receive to PO" at bounding box center [1125, 564] width 129 height 23
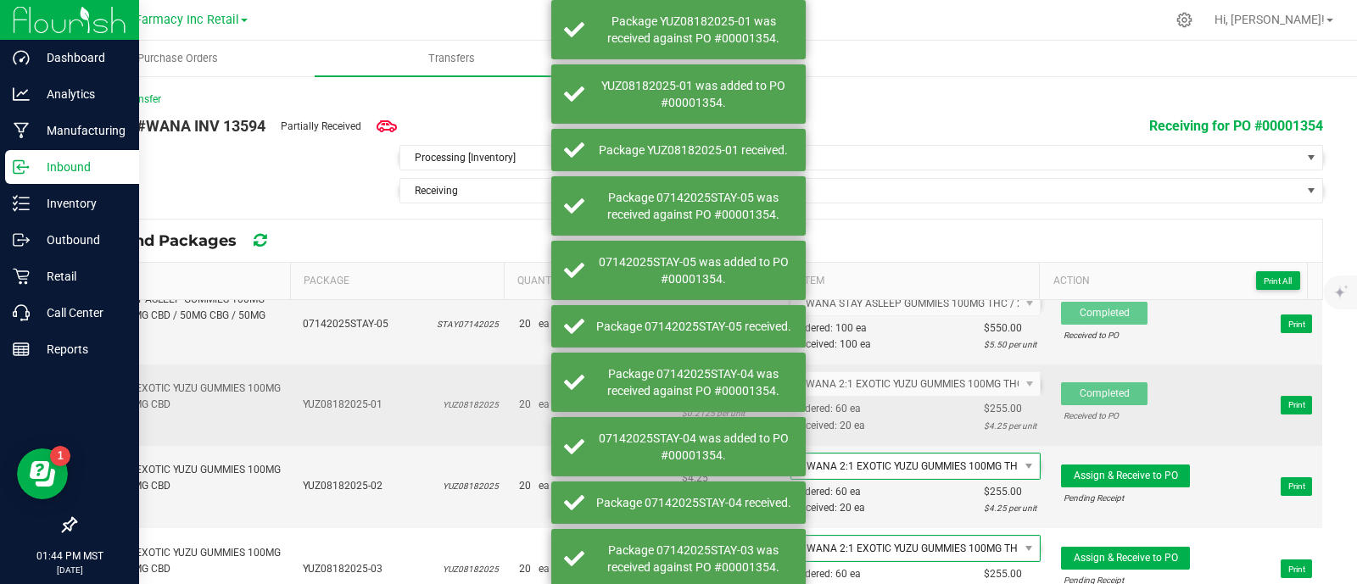
scroll to position [1239, 0]
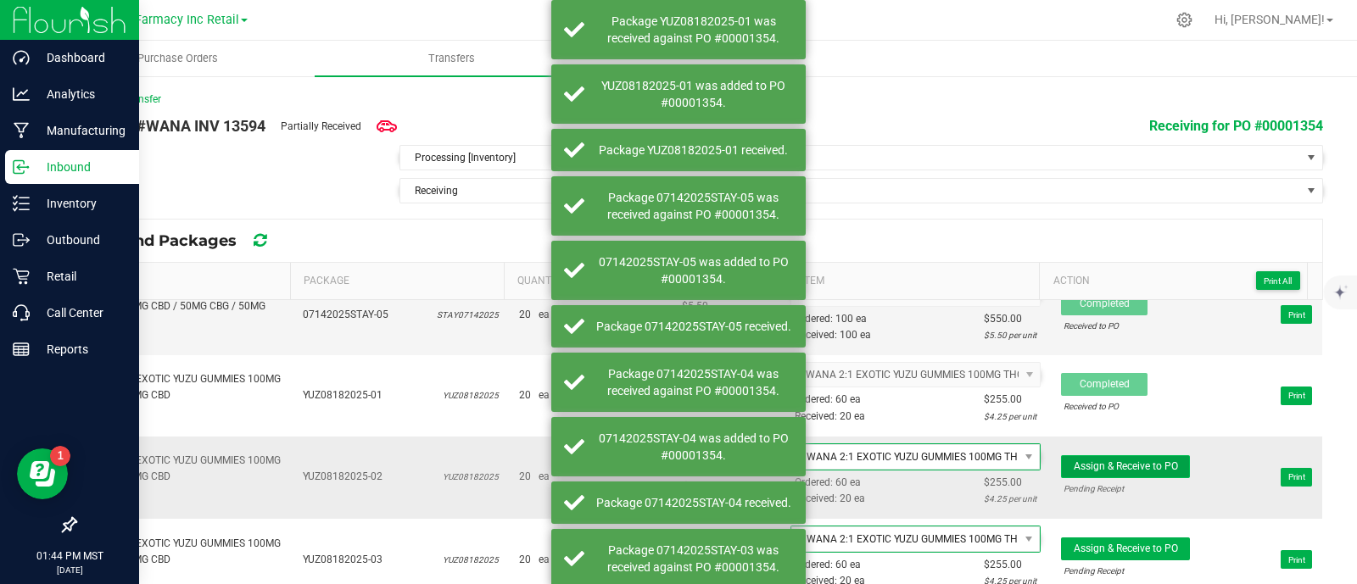
click at [1124, 460] on span "Assign & Receive to PO" at bounding box center [1126, 466] width 104 height 12
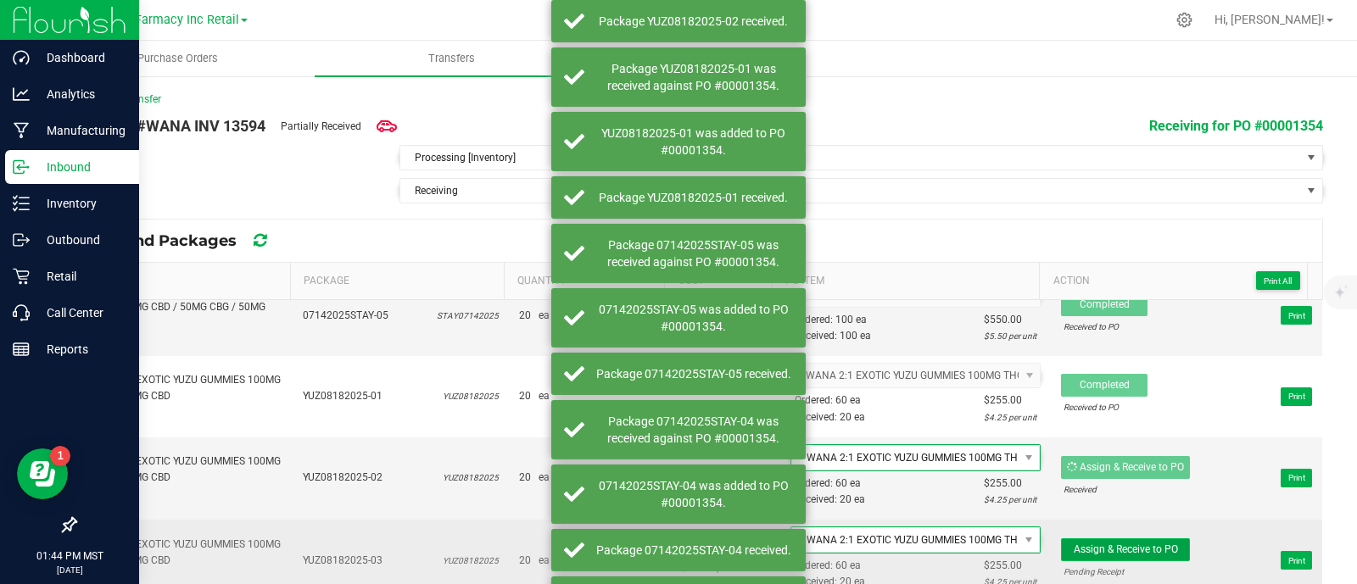
click at [1141, 539] on button "Assign & Receive to PO" at bounding box center [1125, 550] width 129 height 23
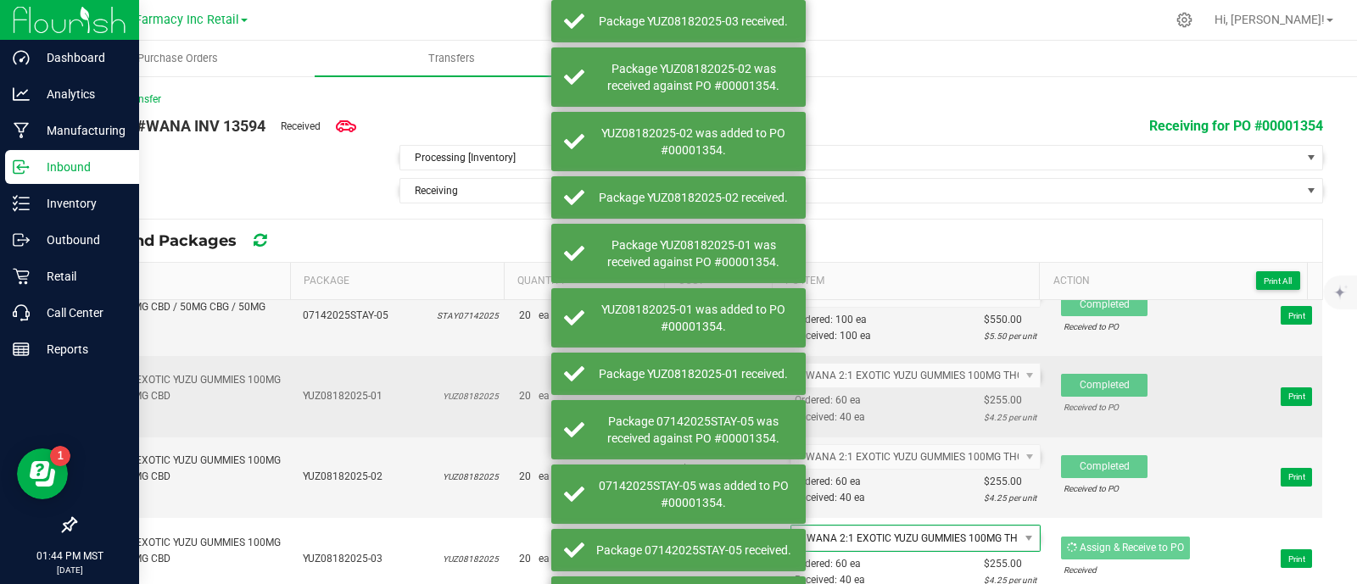
scroll to position [1236, 0]
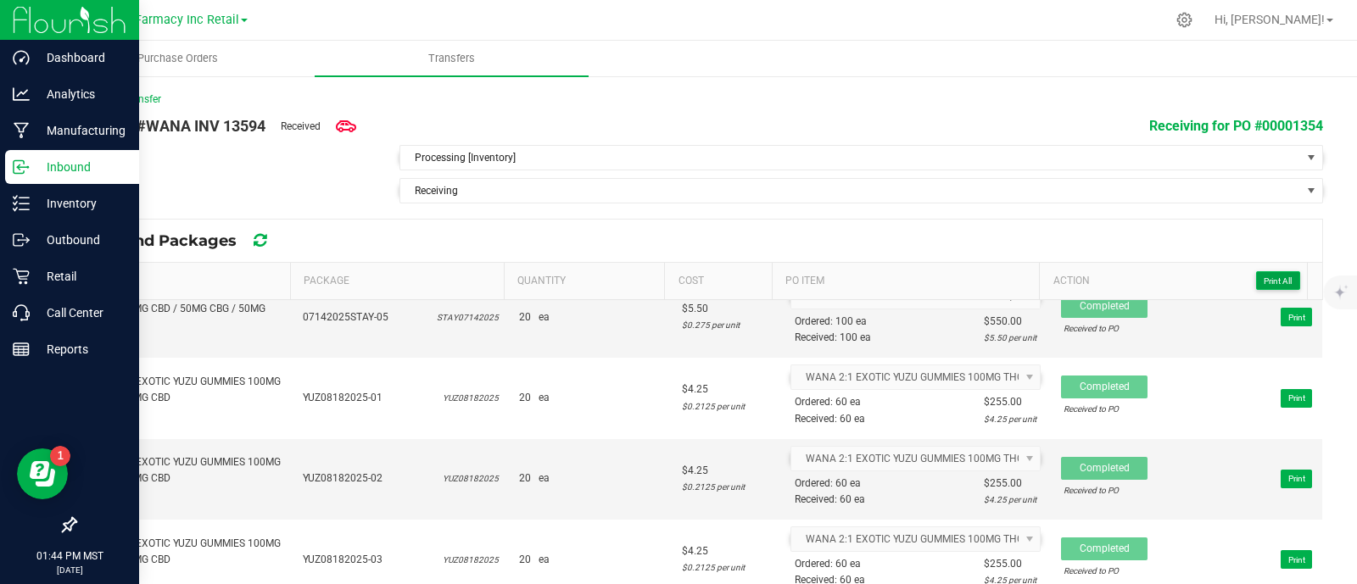
click at [1274, 276] on span "Print All" at bounding box center [1278, 280] width 28 height 9
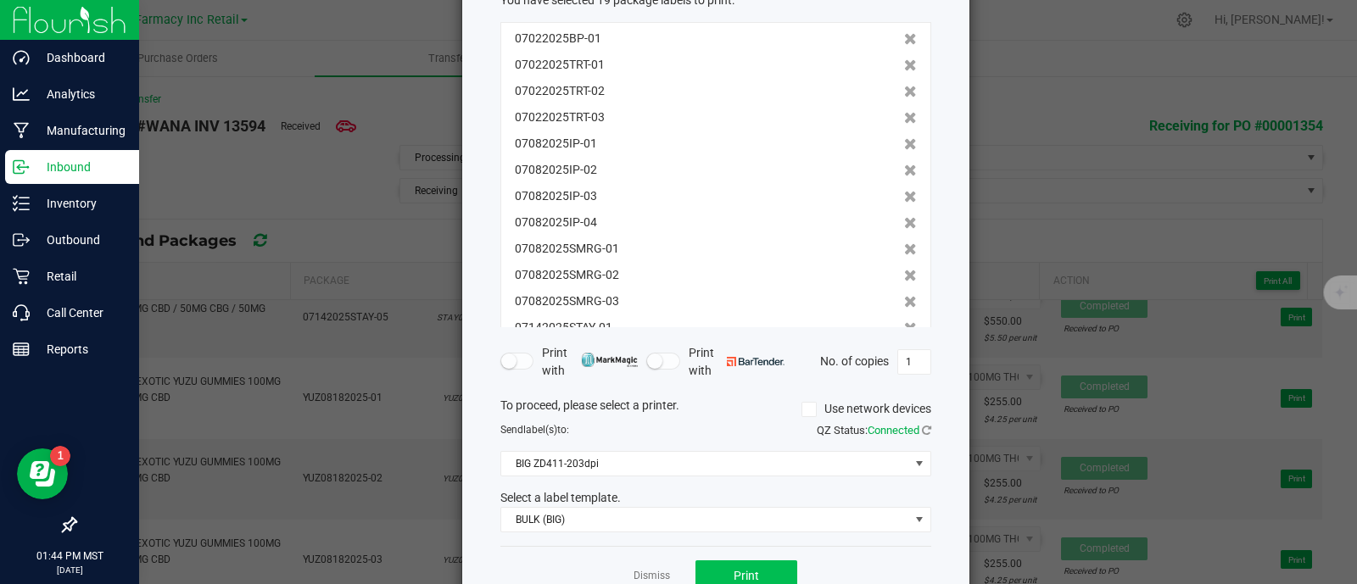
scroll to position [211, 0]
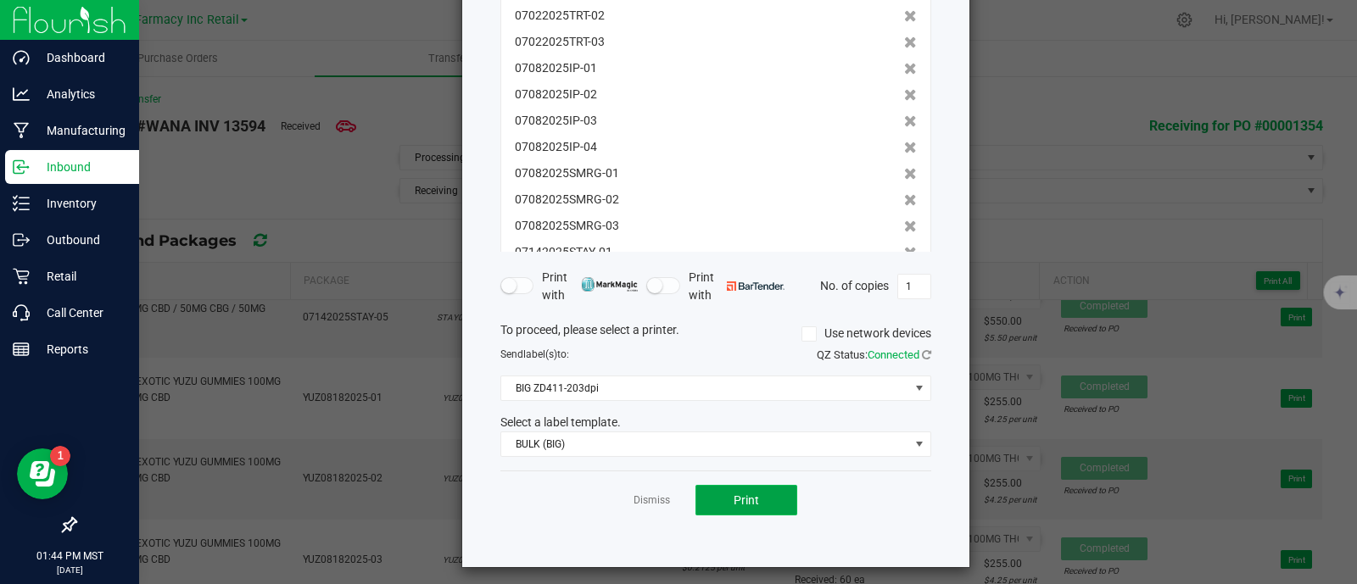
click at [758, 497] on button "Print" at bounding box center [746, 500] width 102 height 31
click at [645, 501] on link "Dismiss" at bounding box center [651, 501] width 36 height 14
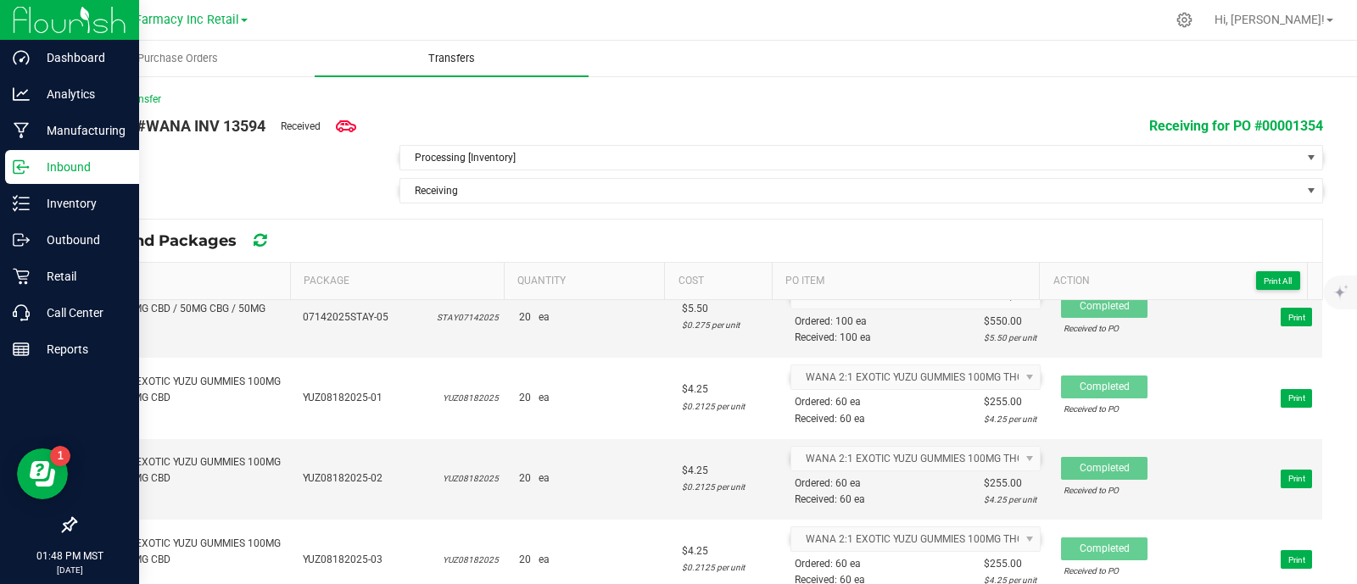
click at [447, 49] on uib-tab-heading "Transfers" at bounding box center [452, 59] width 274 height 36
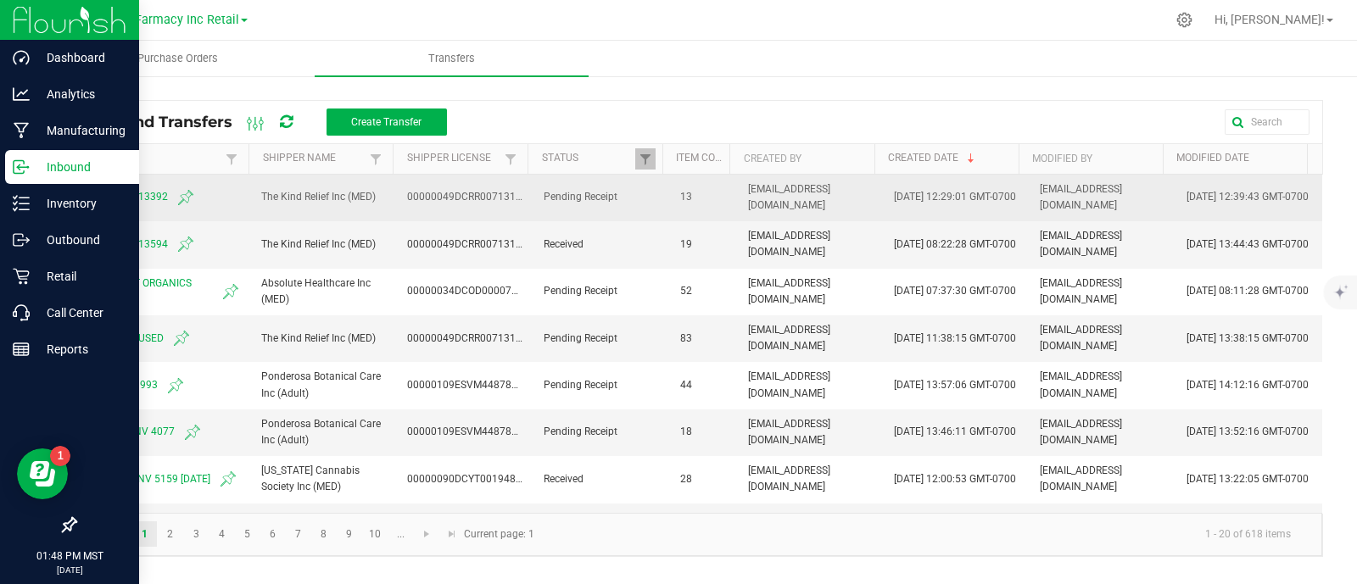
click at [128, 182] on td "WANA INV 13392" at bounding box center [163, 198] width 176 height 47
click at [128, 193] on span "WANA INV 13392" at bounding box center [163, 197] width 155 height 20
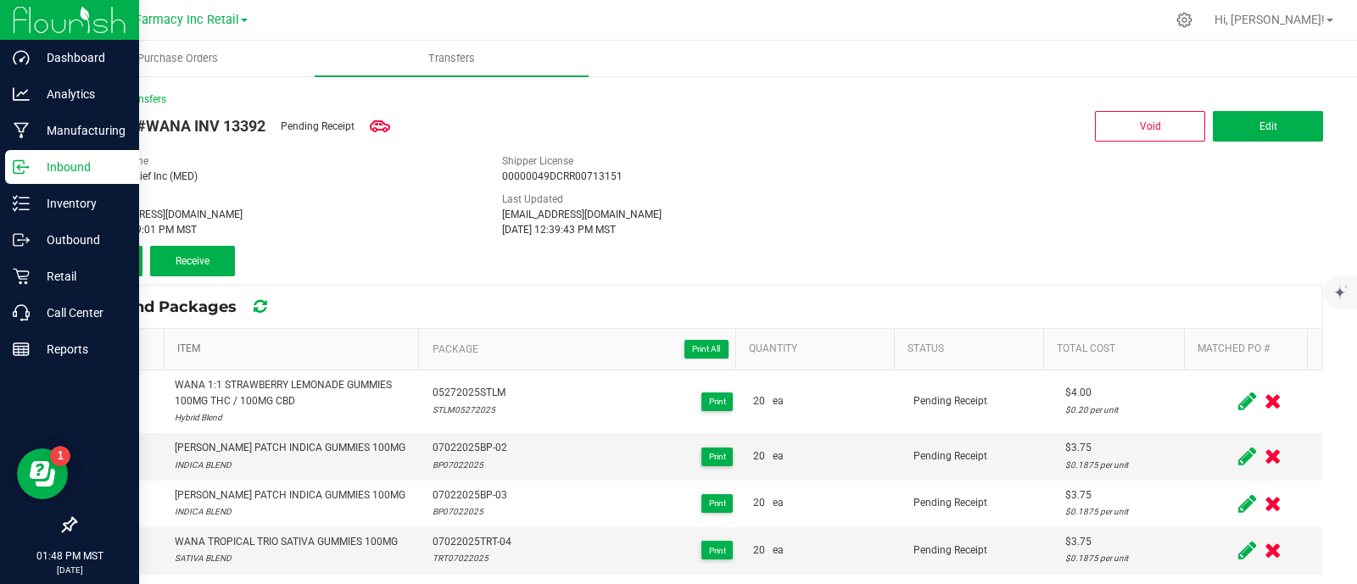
click at [183, 344] on link "Item" at bounding box center [294, 350] width 235 height 14
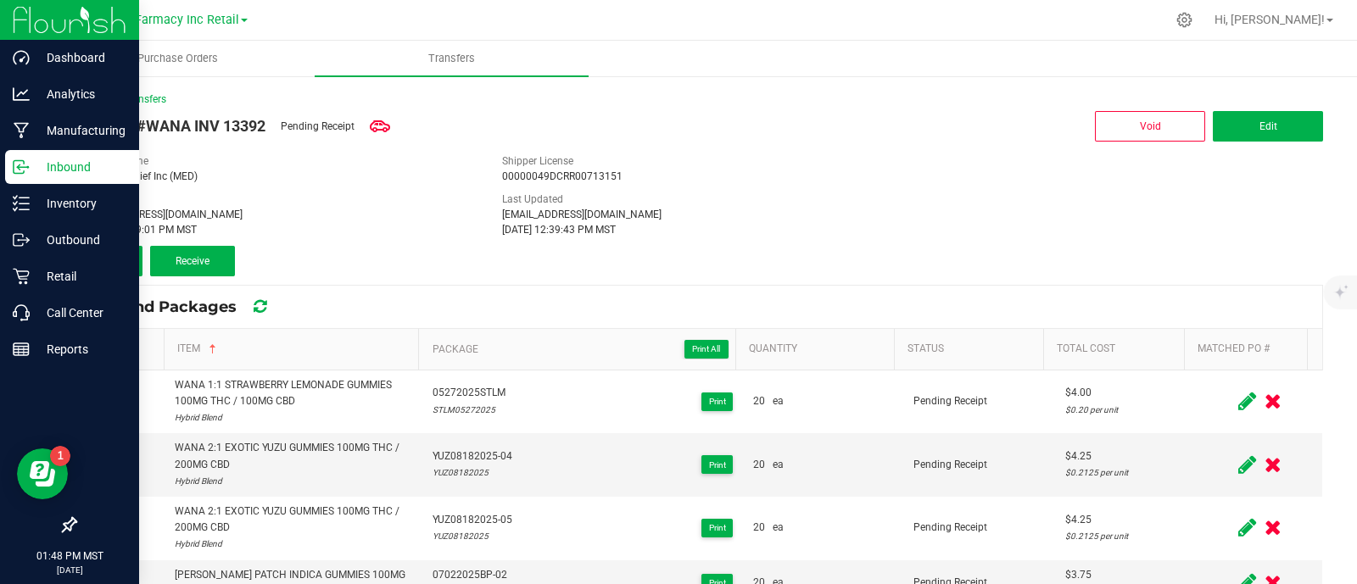
click at [123, 352] on span at bounding box center [118, 349] width 17 height 17
click at [0, 0] on input "checkbox" at bounding box center [0, 0] width 0 height 0
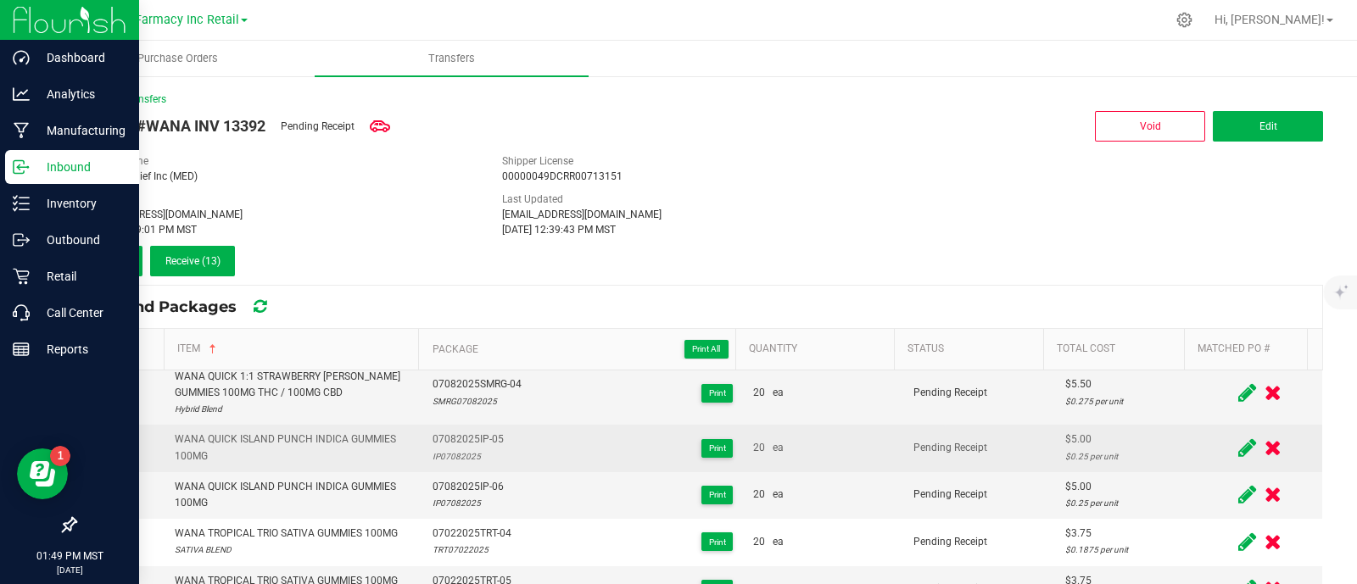
scroll to position [89, 0]
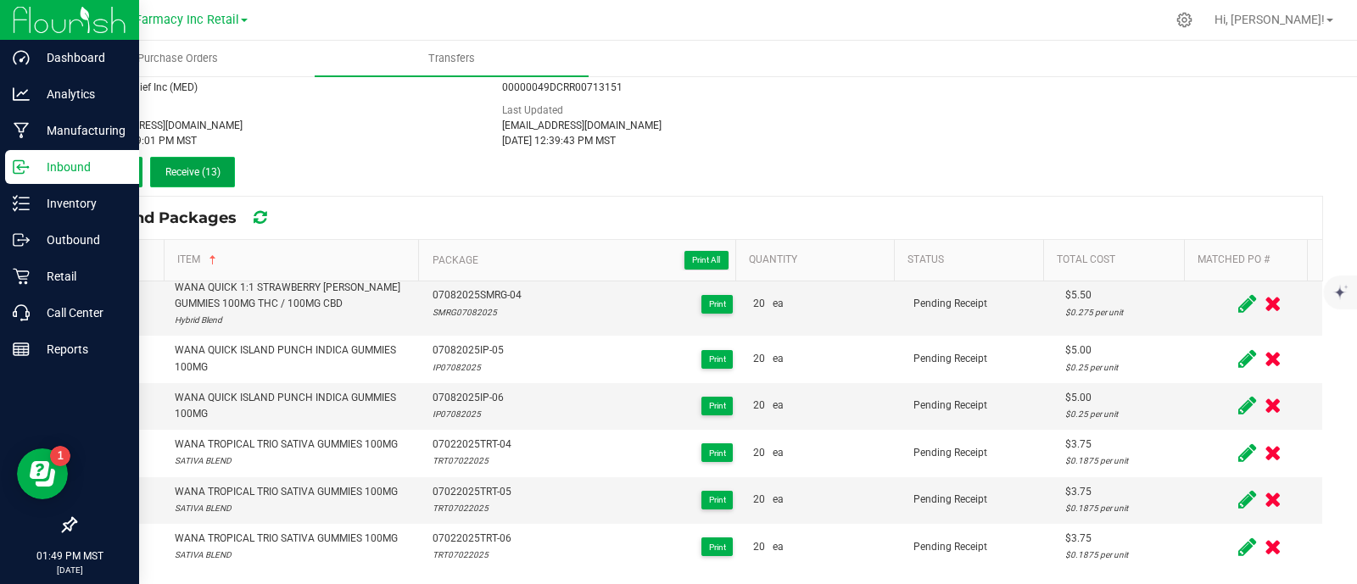
click at [210, 166] on span "Receive (13)" at bounding box center [192, 172] width 55 height 12
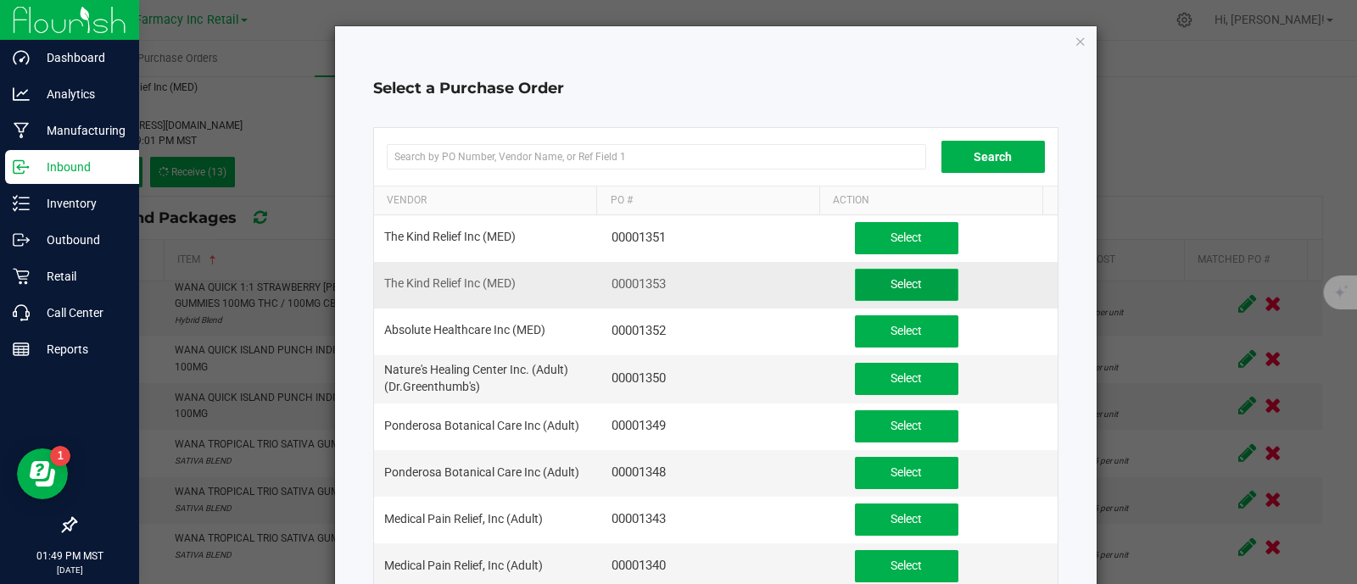
click at [864, 281] on button "Select" at bounding box center [906, 285] width 103 height 32
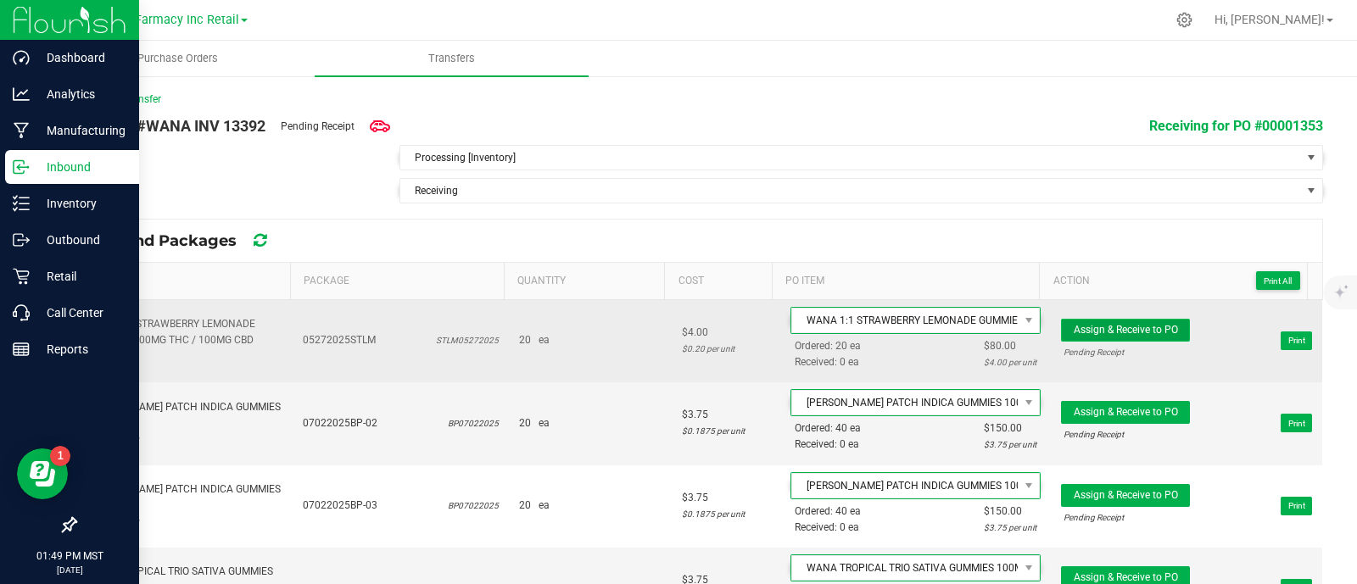
click at [1093, 327] on span "Assign & Receive to PO" at bounding box center [1126, 330] width 104 height 12
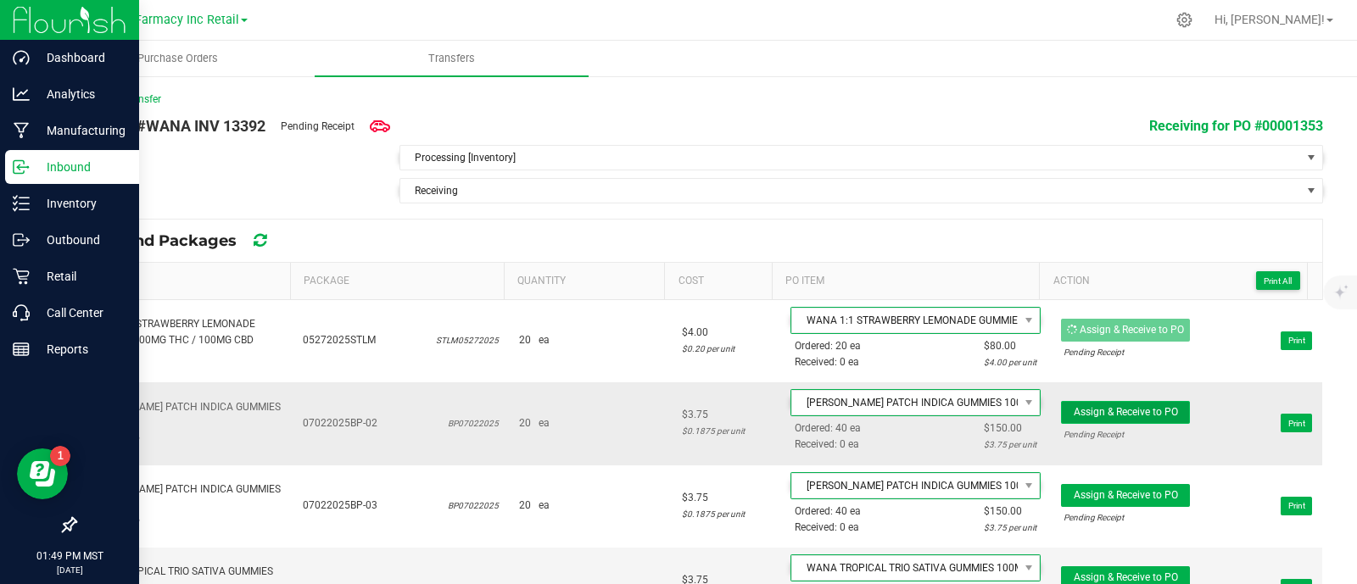
click at [1099, 406] on span "Assign & Receive to PO" at bounding box center [1126, 412] width 104 height 12
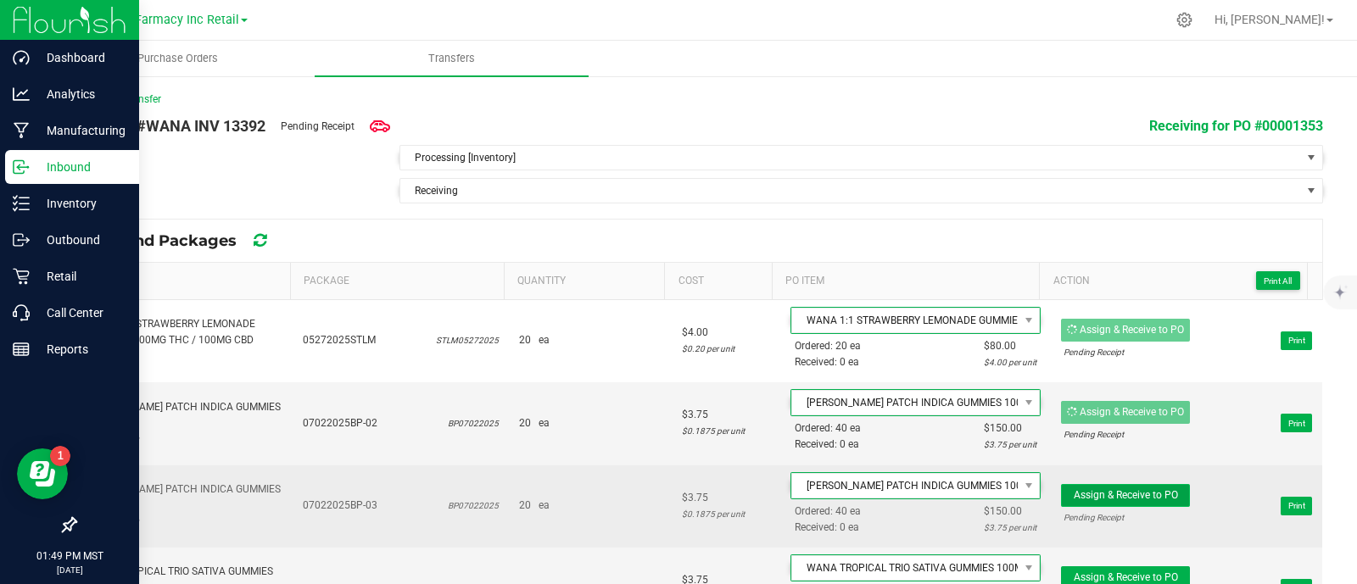
click at [1106, 493] on span "Assign & Receive to PO" at bounding box center [1126, 495] width 104 height 12
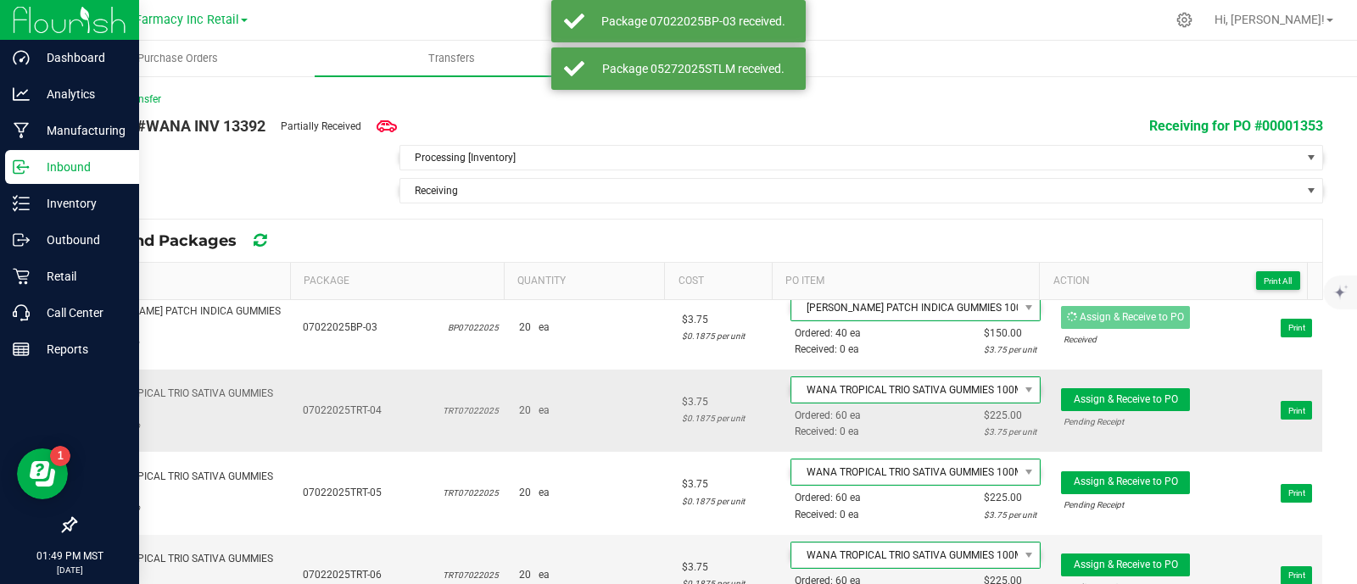
scroll to position [211, 0]
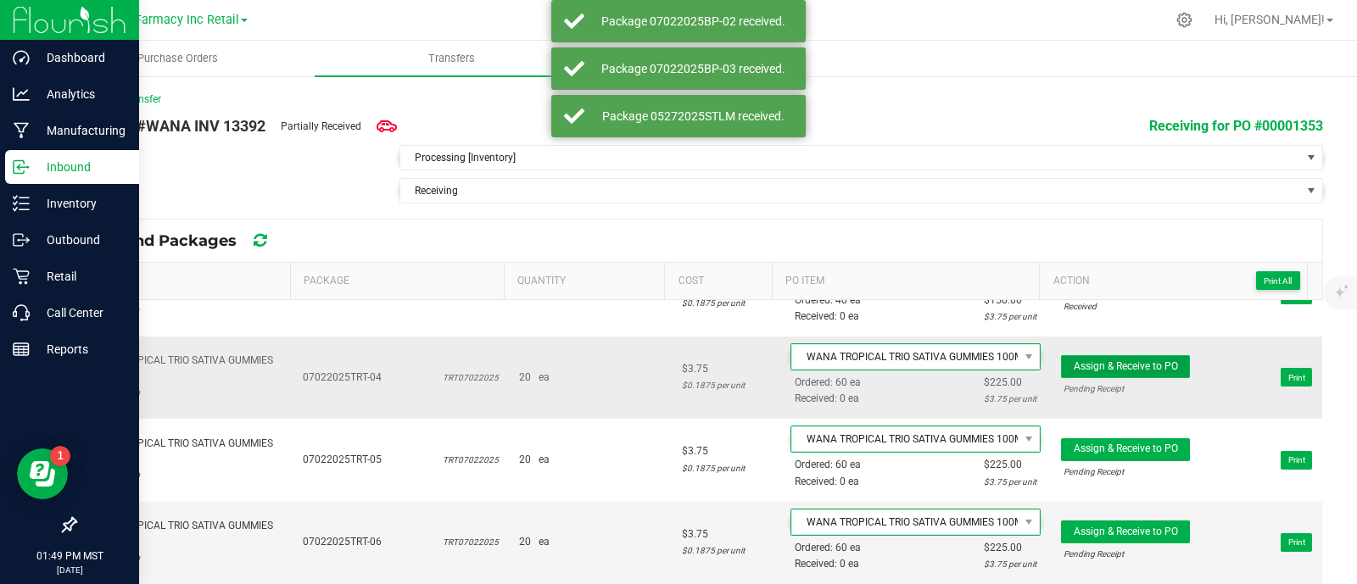
click at [1123, 355] on button "Assign & Receive to PO" at bounding box center [1125, 366] width 129 height 23
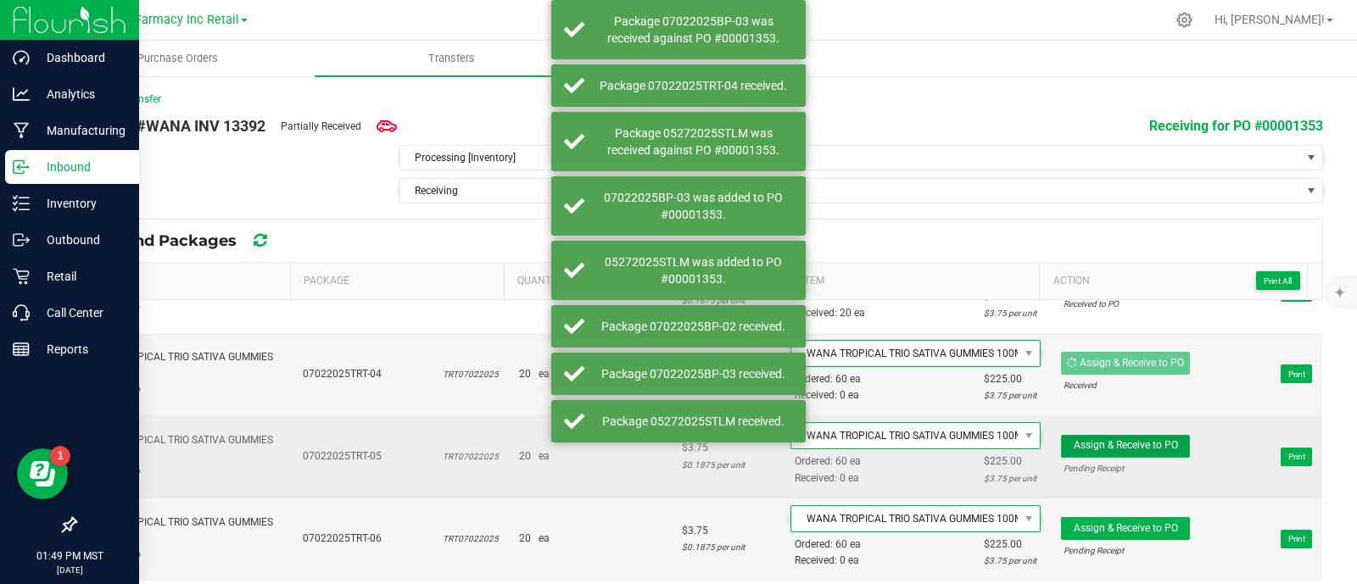
click at [1118, 442] on span "Assign & Receive to PO" at bounding box center [1126, 445] width 104 height 12
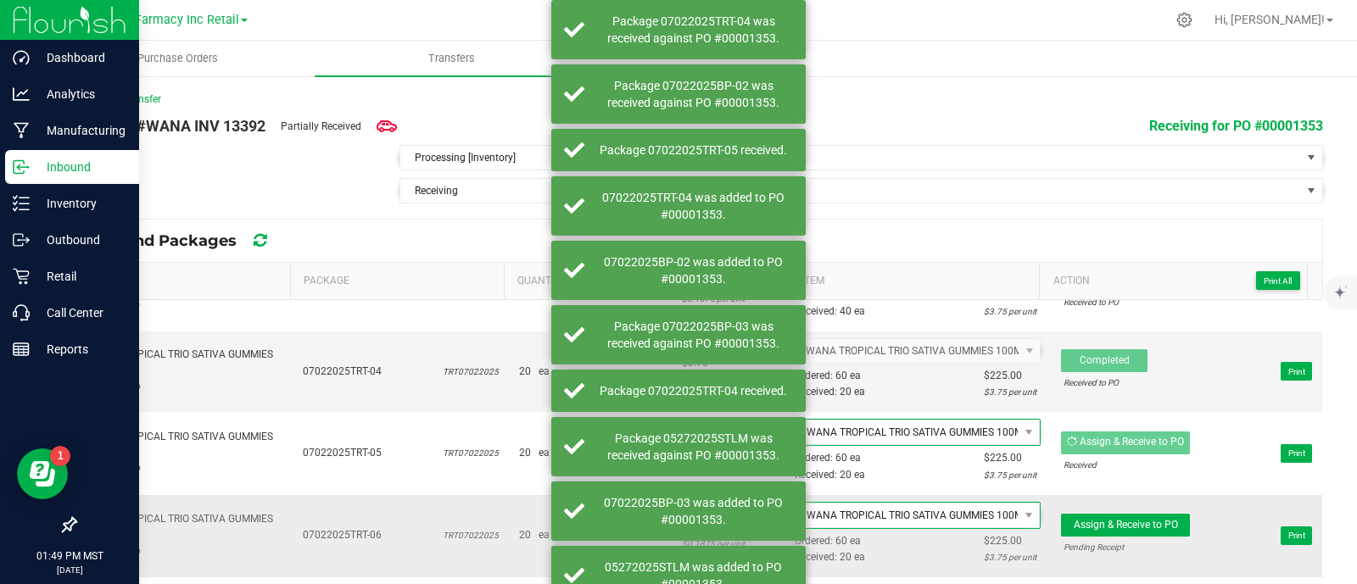
click at [1119, 502] on td "Assign & Receive to PO Pending Receipt Print" at bounding box center [1186, 536] width 271 height 82
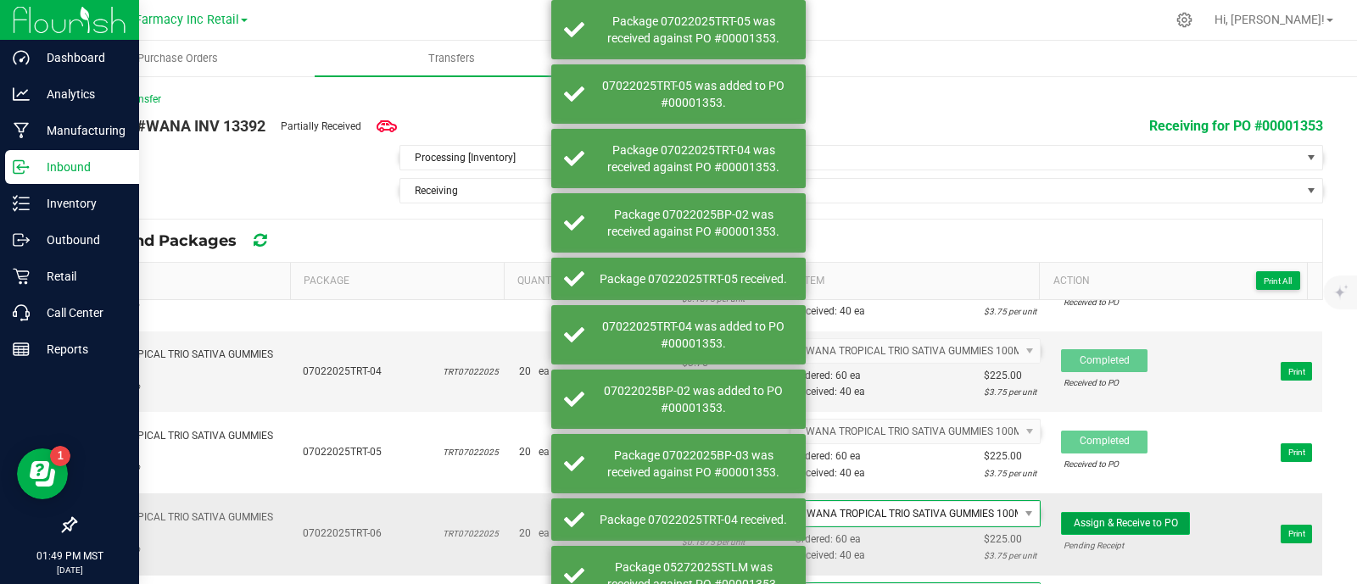
click at [1119, 517] on span "Assign & Receive to PO" at bounding box center [1126, 523] width 104 height 12
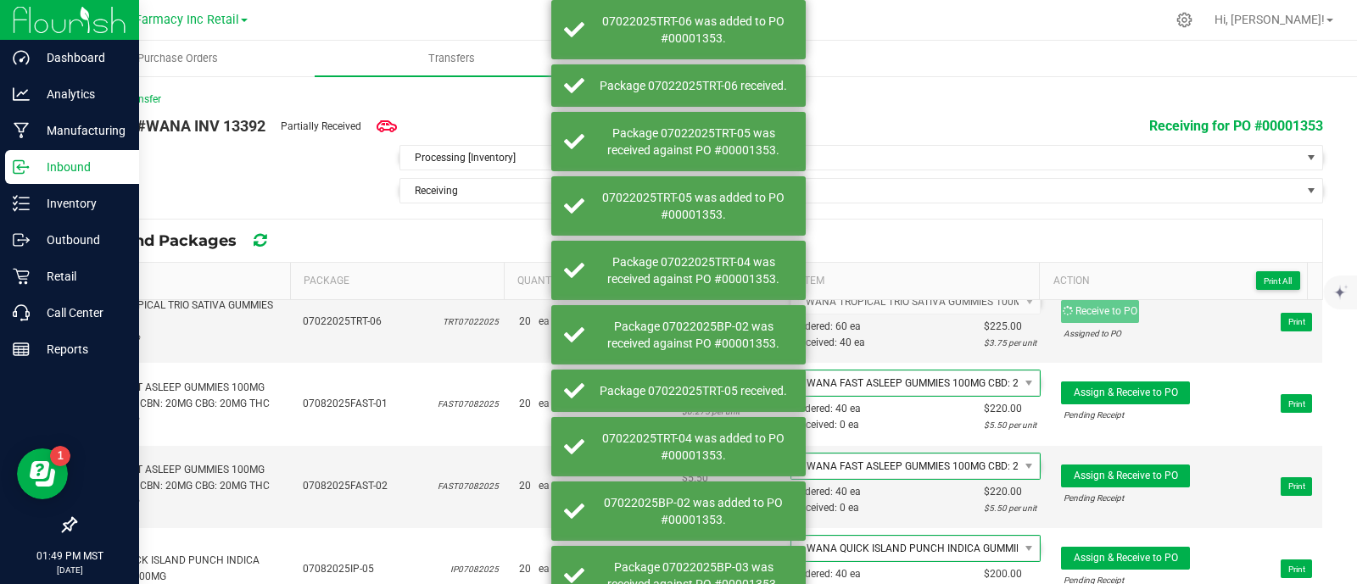
scroll to position [423, 0]
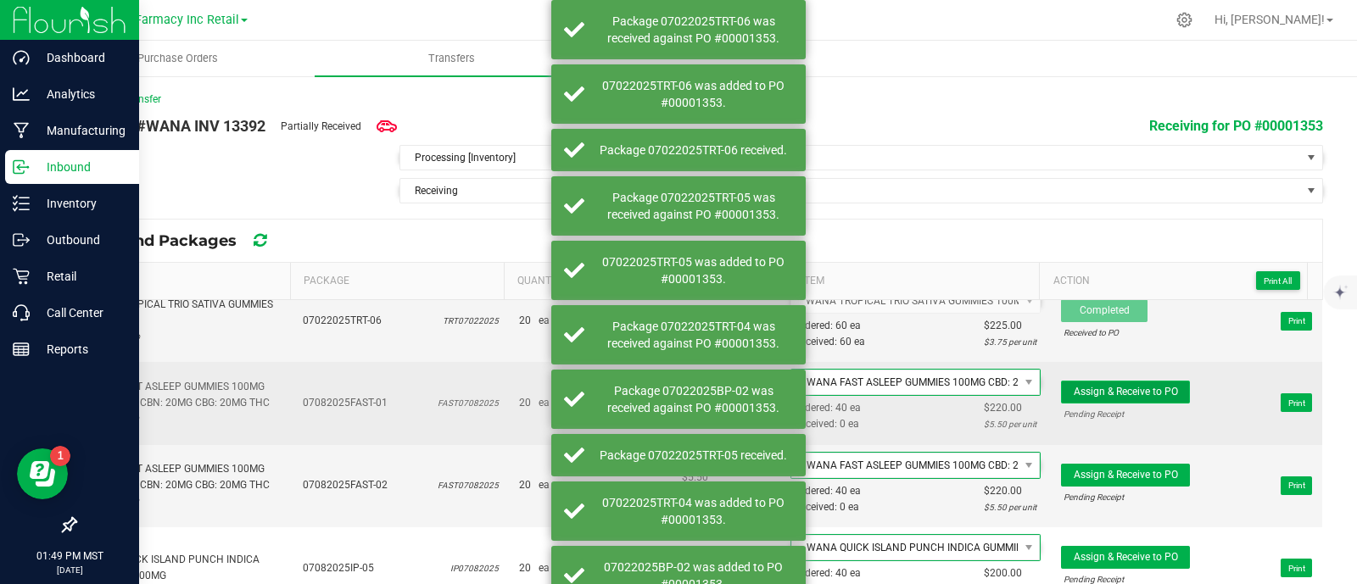
click at [1129, 386] on span "Assign & Receive to PO" at bounding box center [1126, 392] width 104 height 12
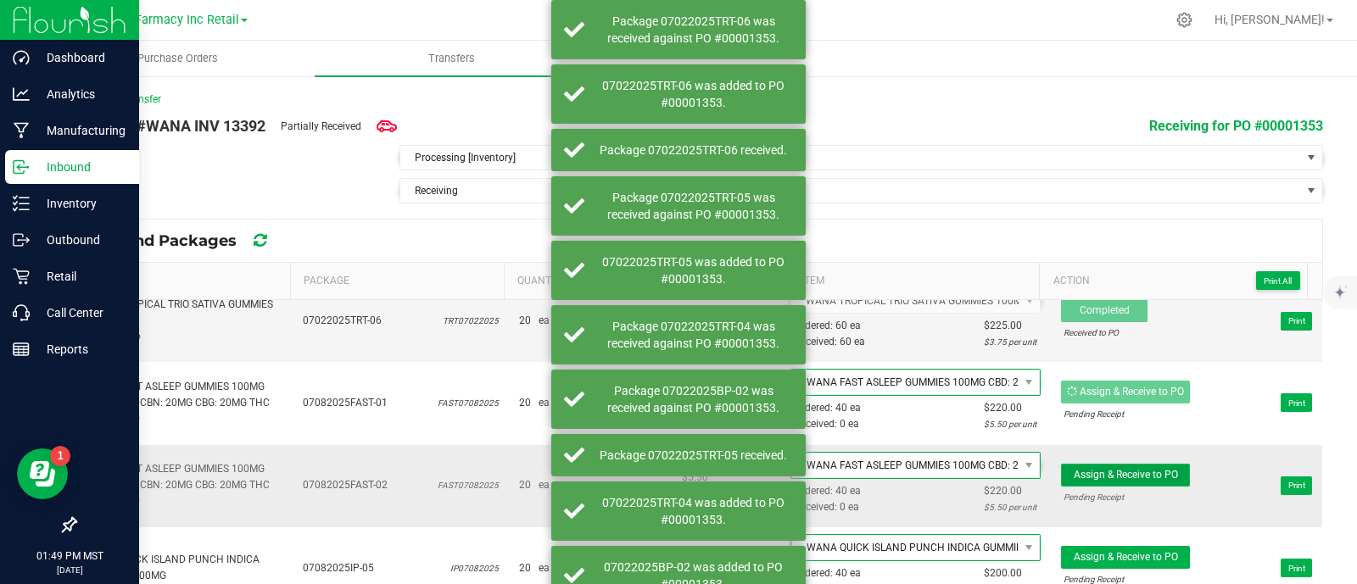
click at [1146, 469] on span "Assign & Receive to PO" at bounding box center [1126, 475] width 104 height 12
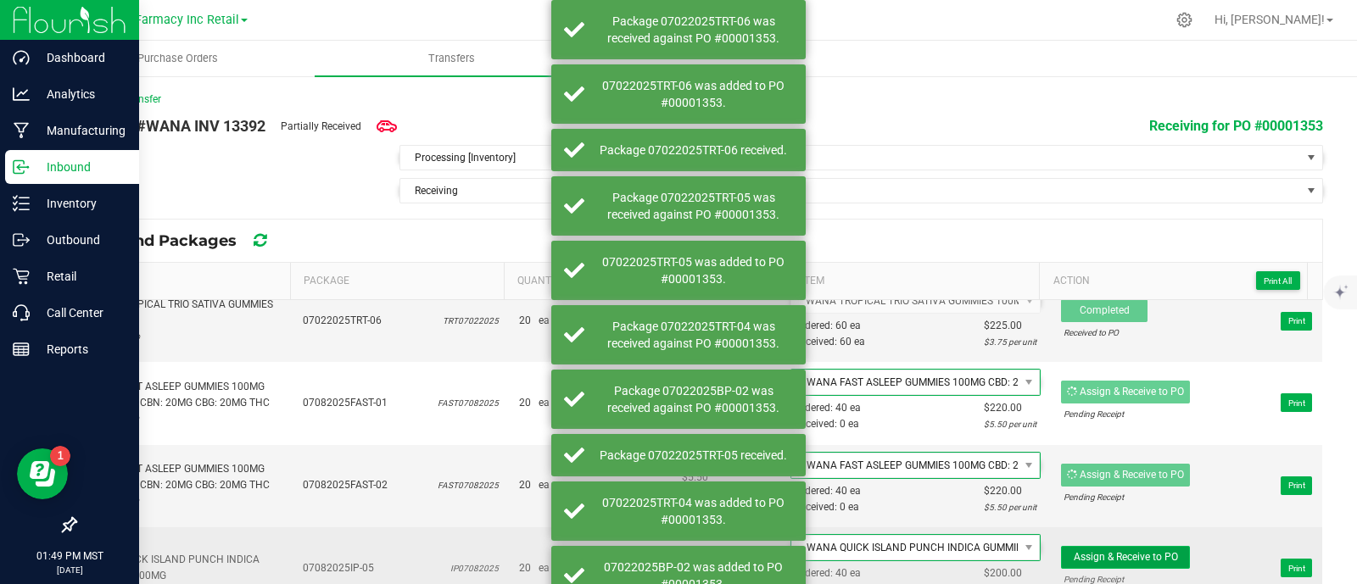
click at [1112, 553] on span "Assign & Receive to PO" at bounding box center [1126, 557] width 104 height 12
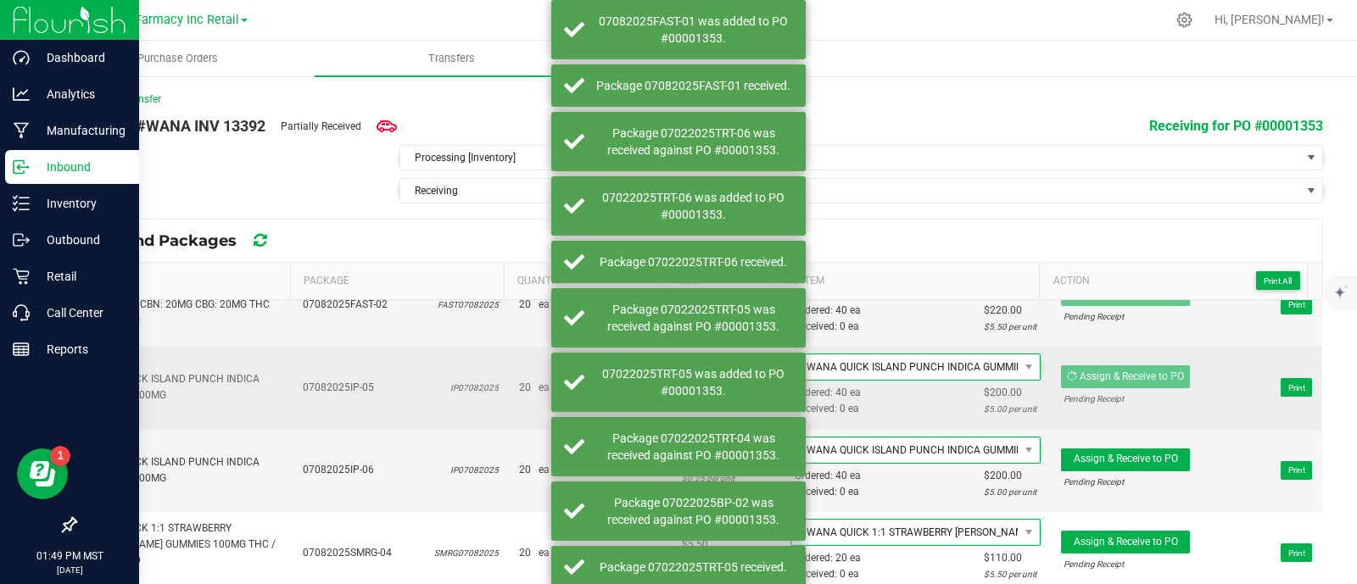
scroll to position [636, 0]
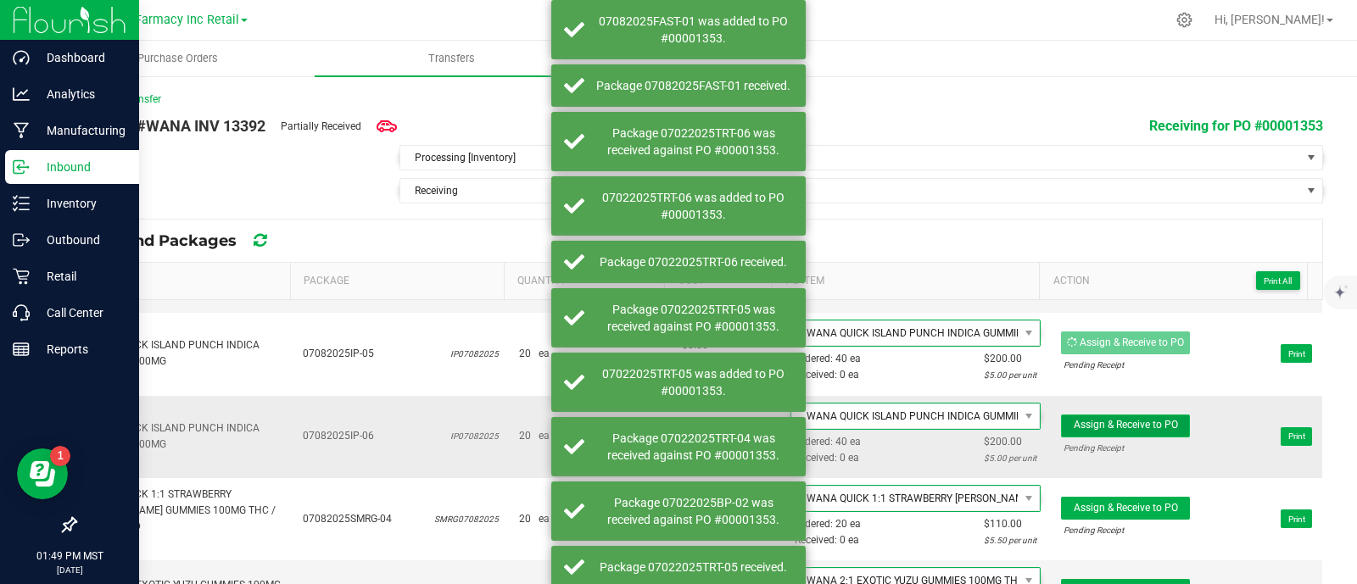
click at [1136, 419] on span "Assign & Receive to PO" at bounding box center [1126, 425] width 104 height 12
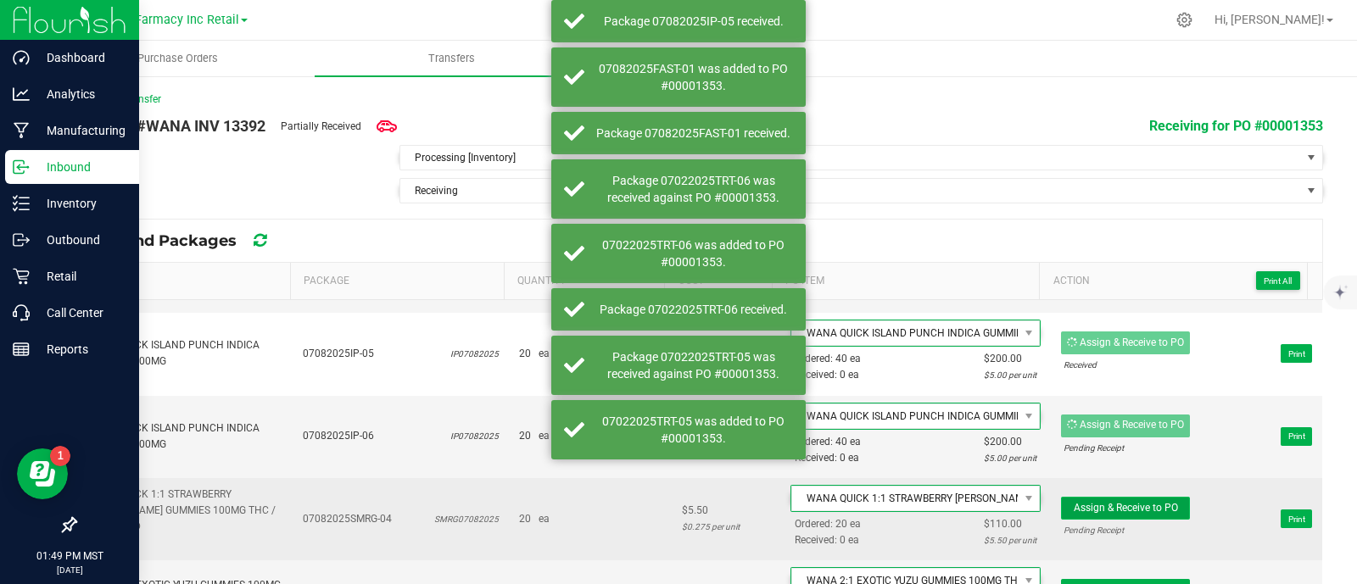
click at [1140, 502] on span "Assign & Receive to PO" at bounding box center [1126, 508] width 104 height 12
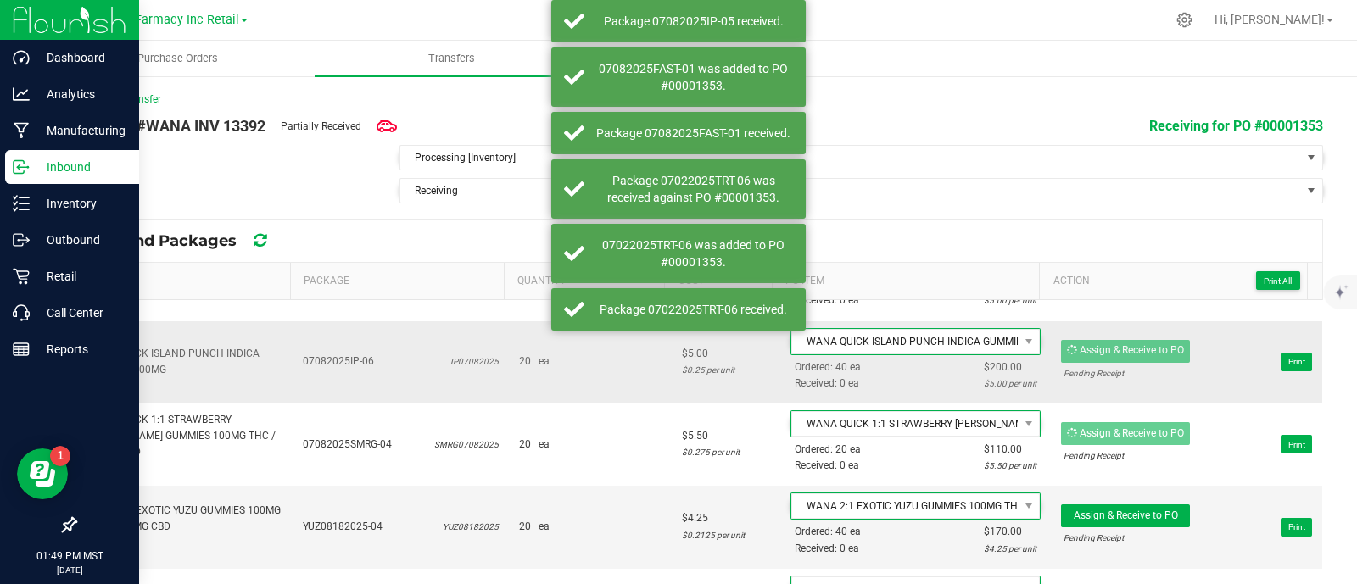
scroll to position [741, 0]
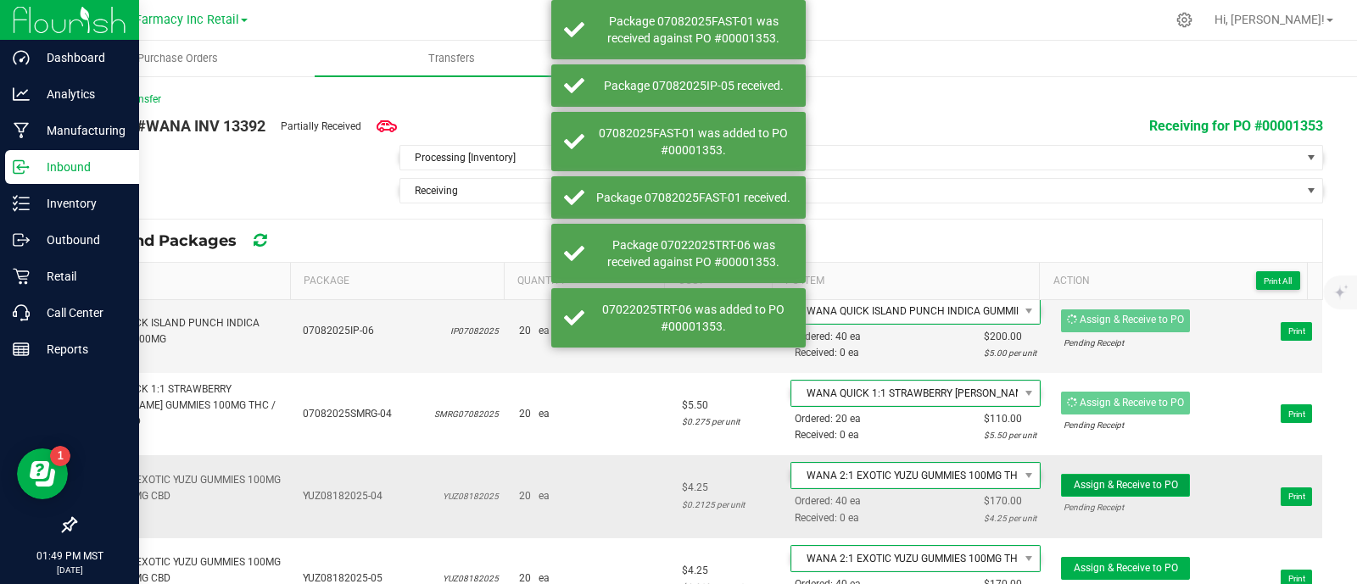
click at [1124, 479] on span "Assign & Receive to PO" at bounding box center [1126, 485] width 104 height 12
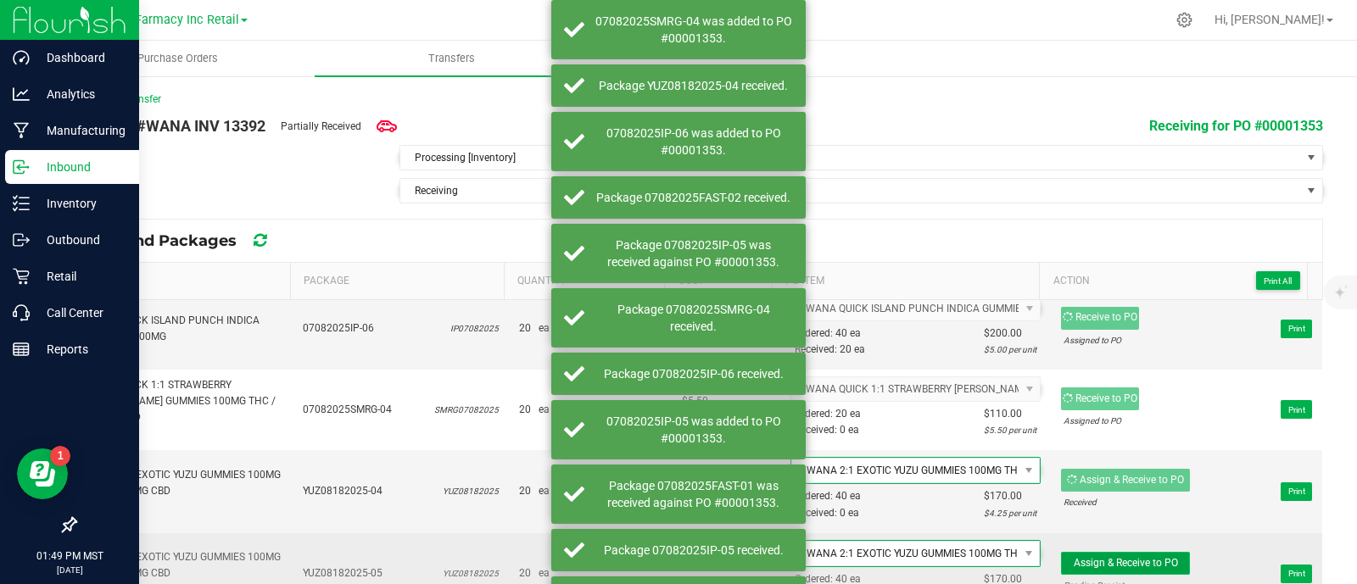
click at [1132, 557] on span "Assign & Receive to PO" at bounding box center [1126, 563] width 104 height 12
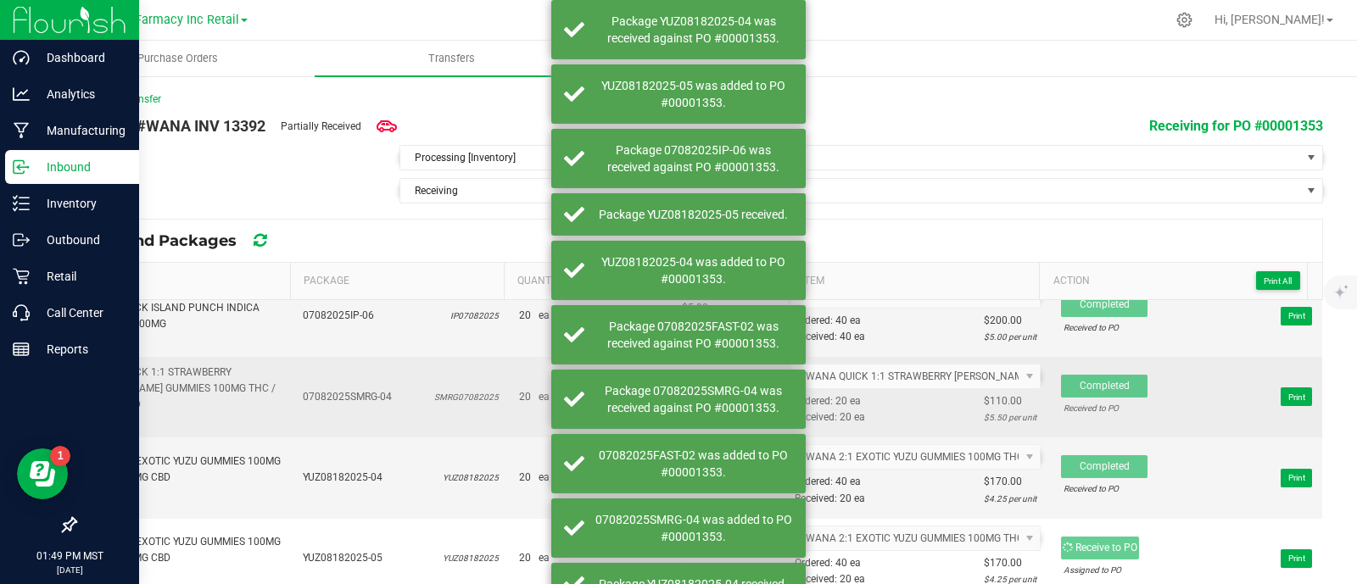
scroll to position [754, 0]
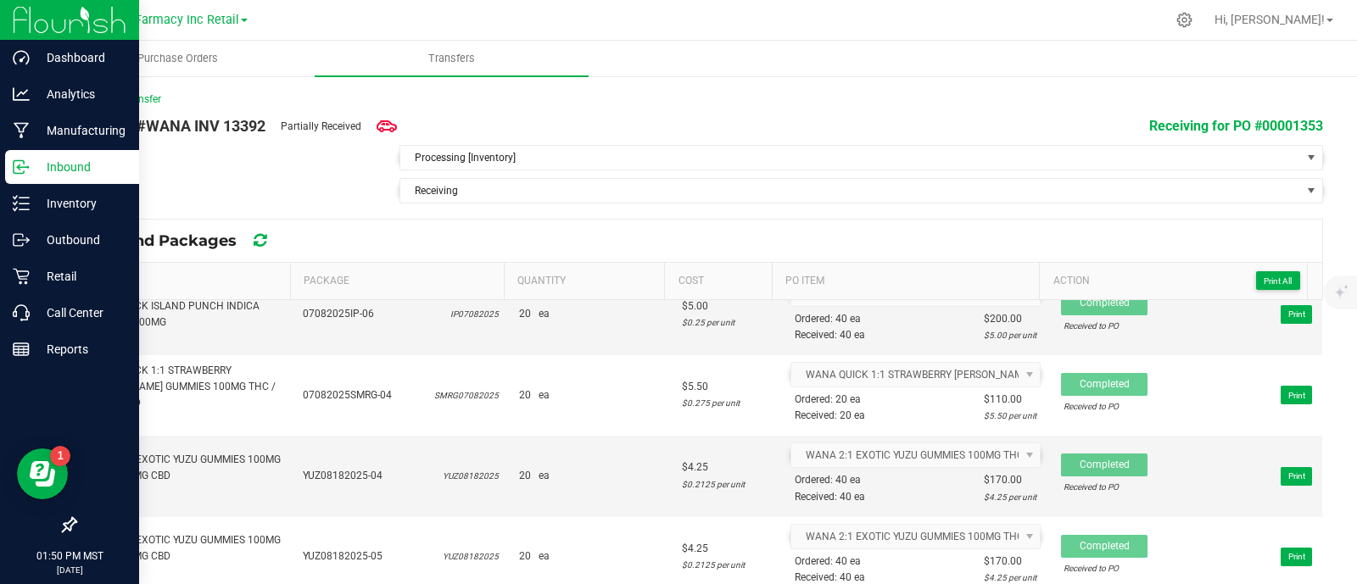
click at [1256, 266] on th "Action Print All" at bounding box center [1173, 281] width 268 height 37
click at [1263, 271] on button "Print All" at bounding box center [1278, 280] width 44 height 19
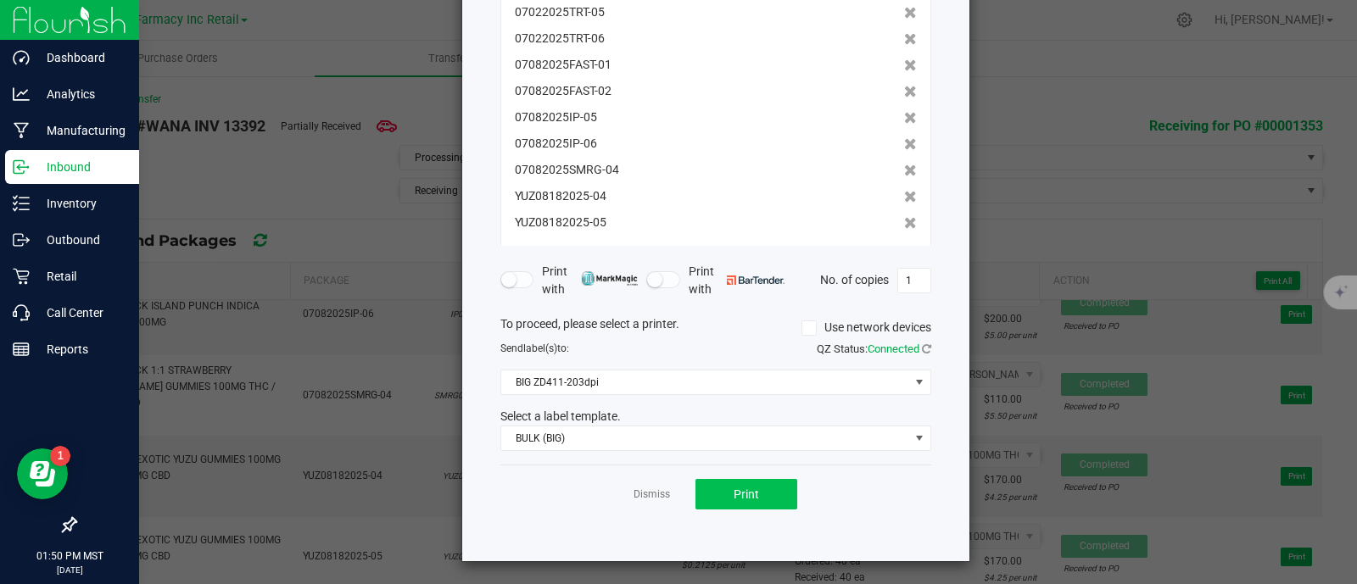
scroll to position [220, 0]
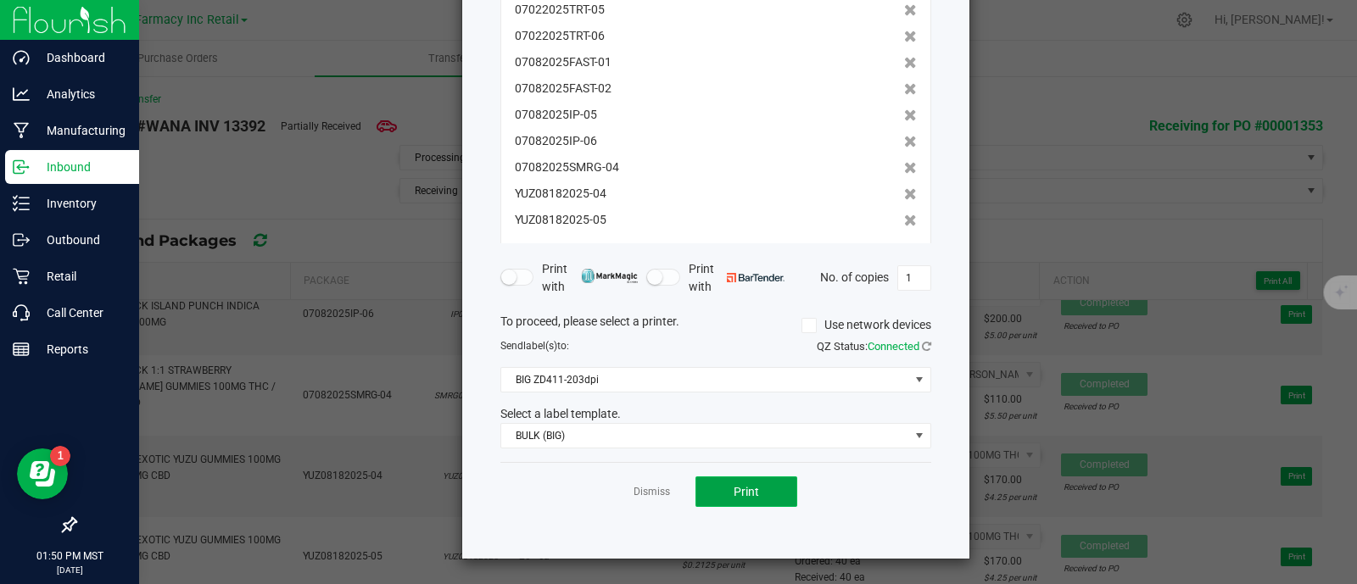
click at [744, 485] on span "Print" at bounding box center [746, 492] width 25 height 14
click at [1058, 88] on ngb-modal-window "Print package labels You have selected 13 package labels to print : 05272025STL…" at bounding box center [685, 292] width 1370 height 584
click at [636, 487] on link "Dismiss" at bounding box center [651, 492] width 36 height 14
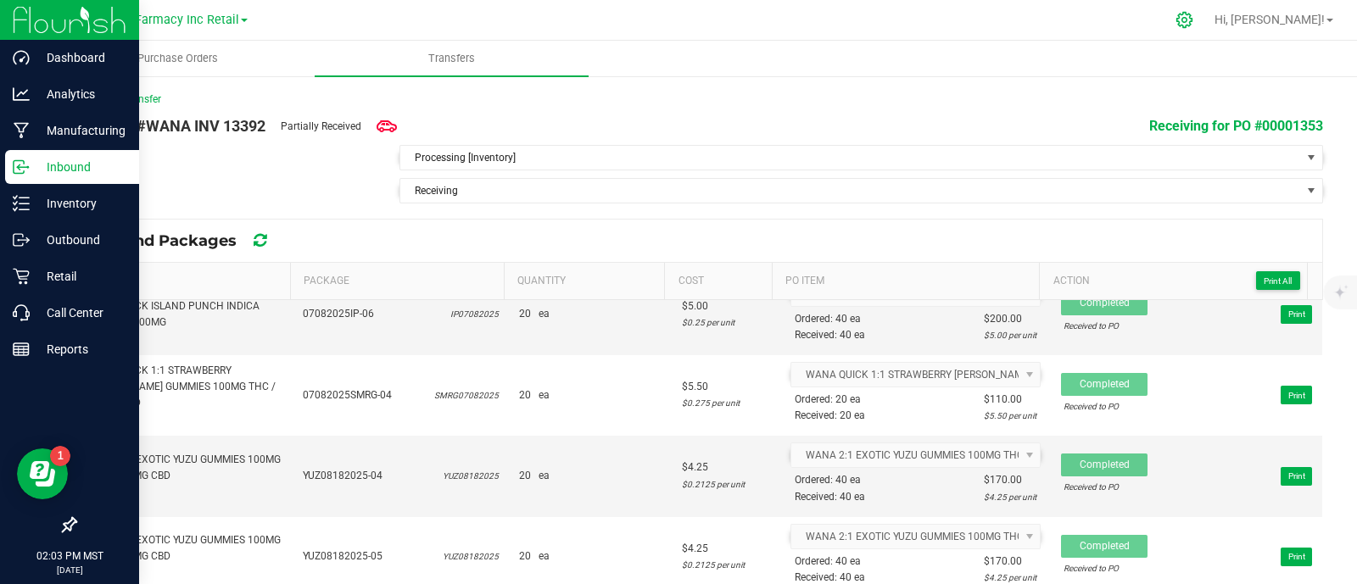
click at [1192, 19] on icon at bounding box center [1184, 20] width 16 height 16
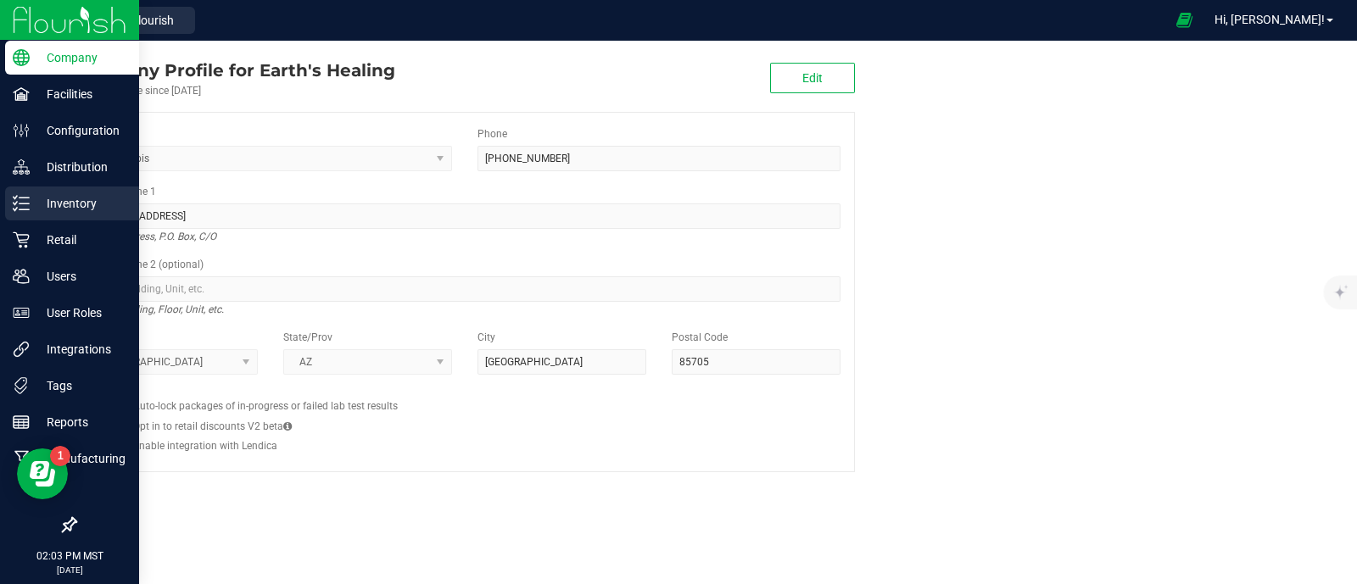
click at [31, 207] on p "Inventory" at bounding box center [81, 203] width 102 height 20
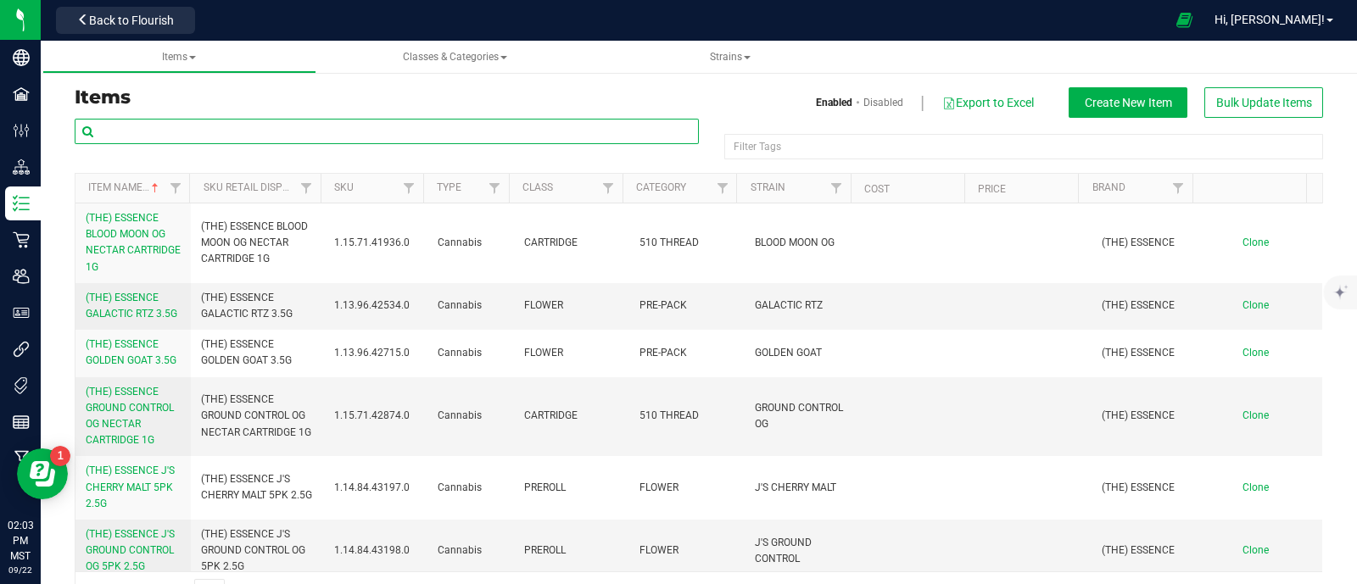
click at [228, 131] on input "text" at bounding box center [387, 131] width 624 height 25
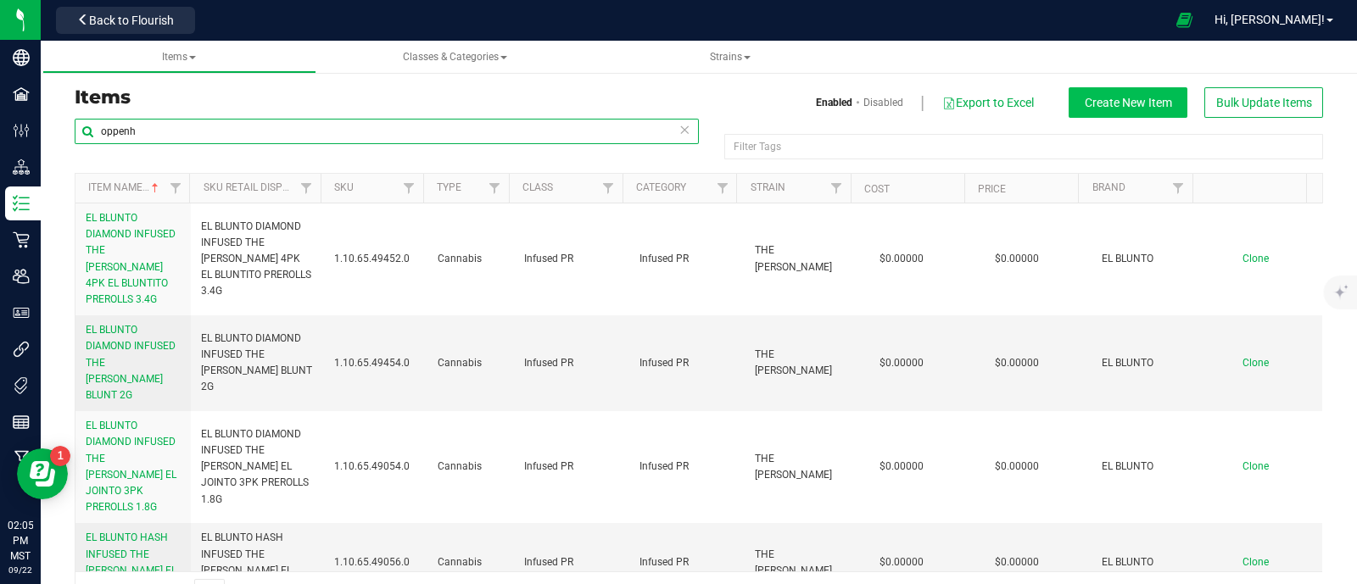
type input "oppenh"
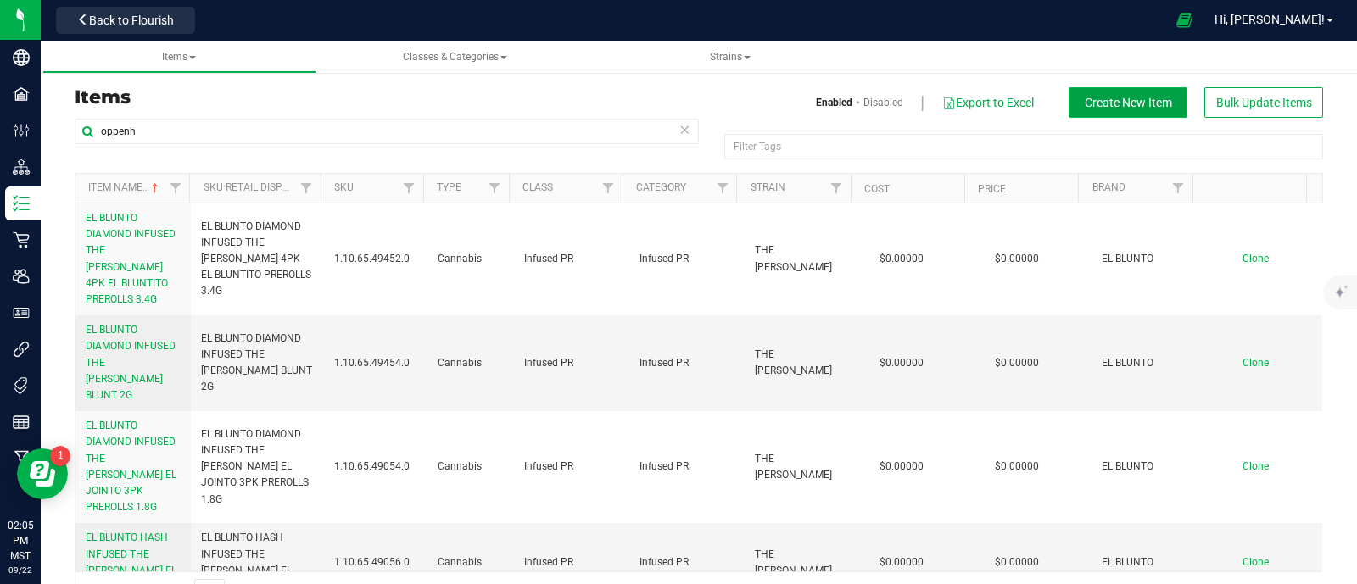
click at [1111, 104] on span "Create New Item" at bounding box center [1128, 103] width 87 height 14
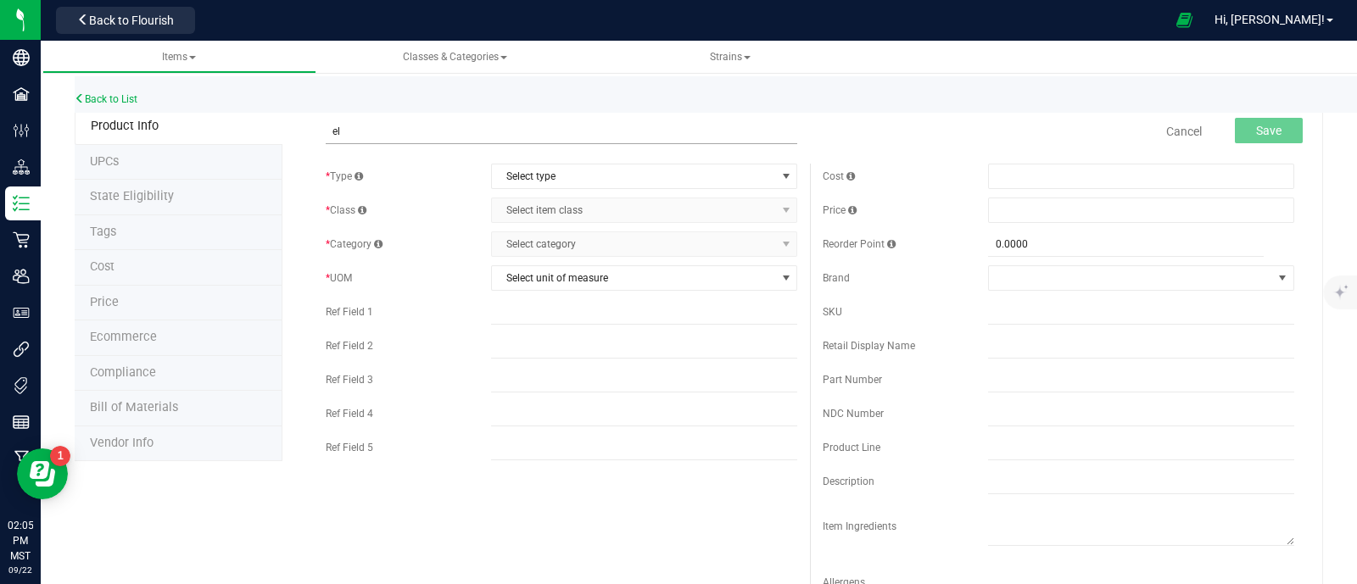
type input "e"
click at [518, 128] on input "EL BLUNTO DIAMOND INFUSED PINK LEGACY BLUNT 2G" at bounding box center [562, 131] width 472 height 25
type input "EL BLUNTO DIAMOND INFUSED PINK LEGACY BLUNT 2G"
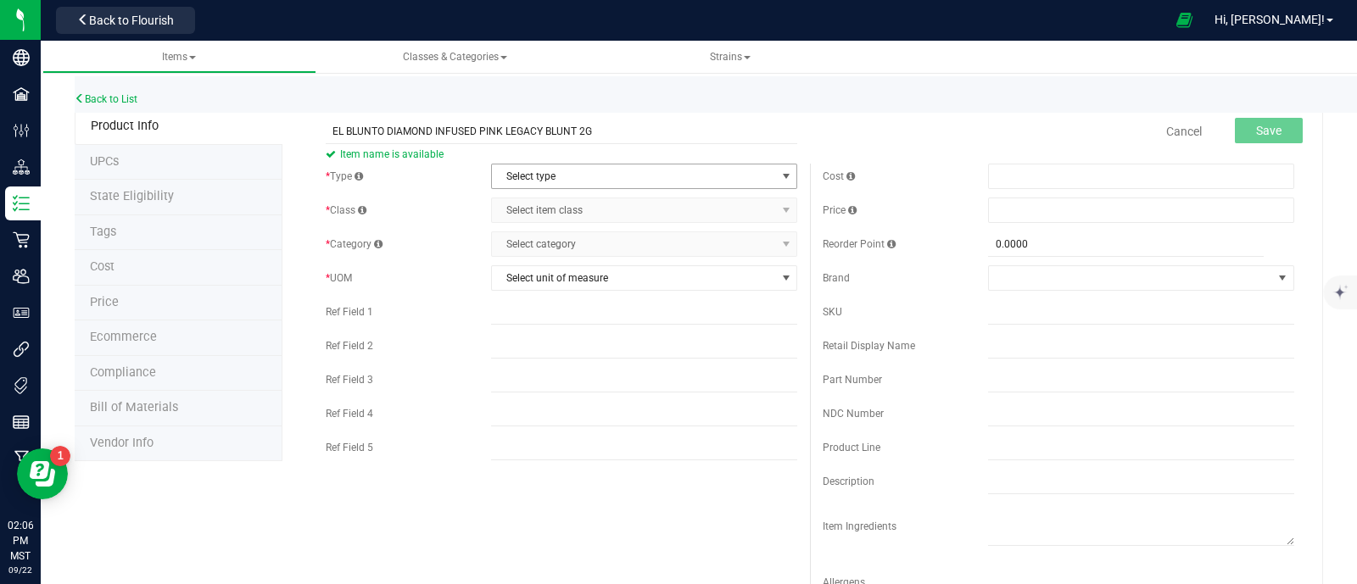
click at [561, 181] on span "Select type" at bounding box center [633, 177] width 283 height 24
click at [544, 209] on li "Cannabis" at bounding box center [637, 205] width 300 height 25
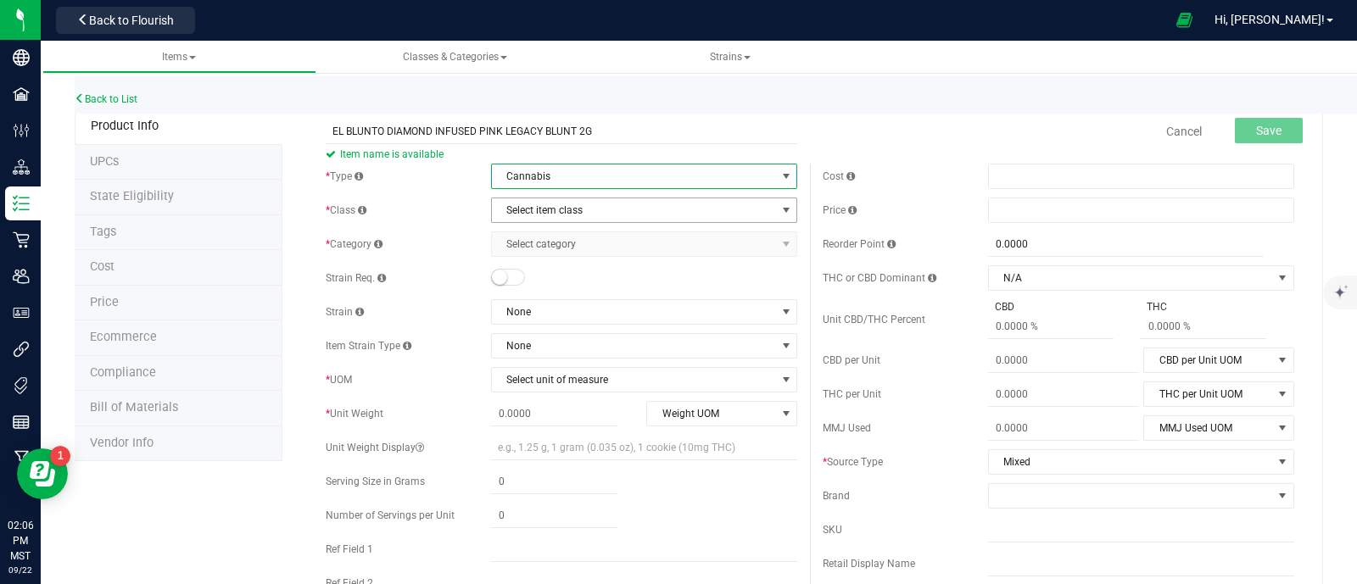
click at [546, 208] on span "Select item class" at bounding box center [633, 210] width 283 height 24
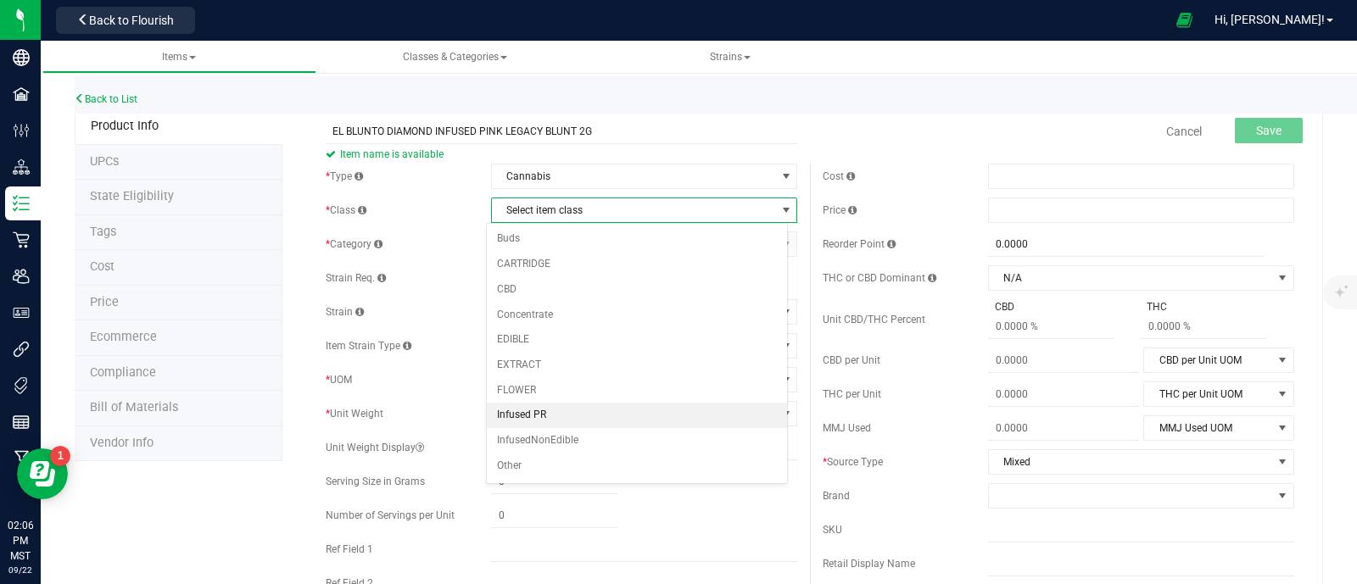
click at [556, 407] on li "Infused PR" at bounding box center [637, 415] width 300 height 25
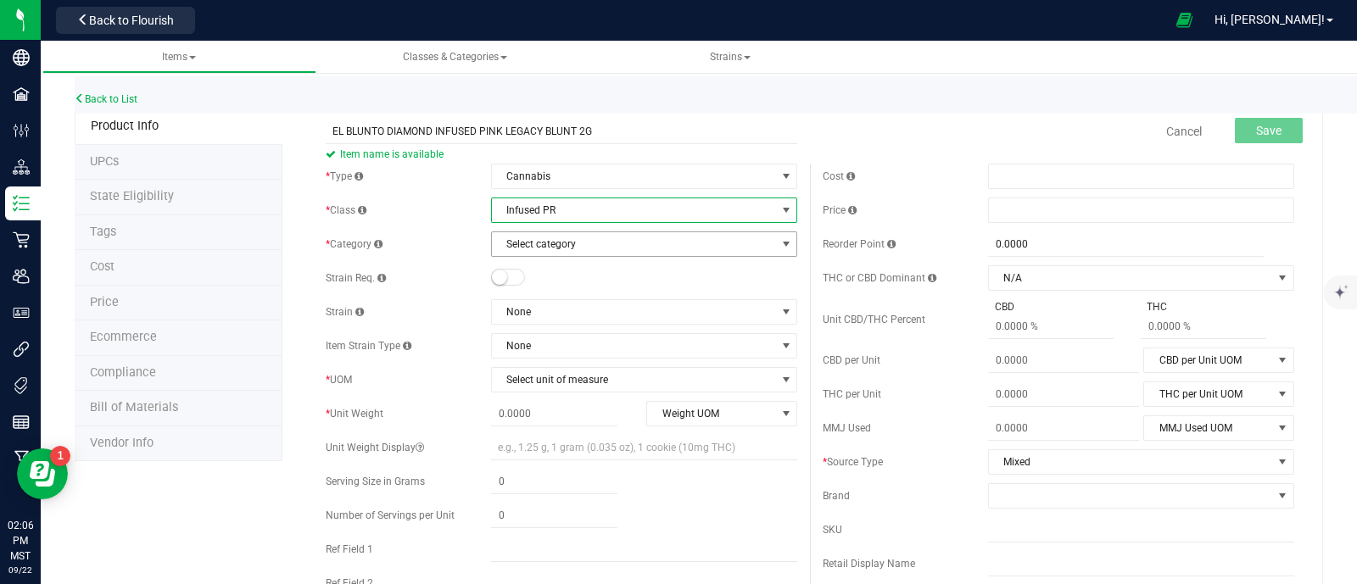
click at [556, 254] on span "Select category" at bounding box center [633, 244] width 283 height 24
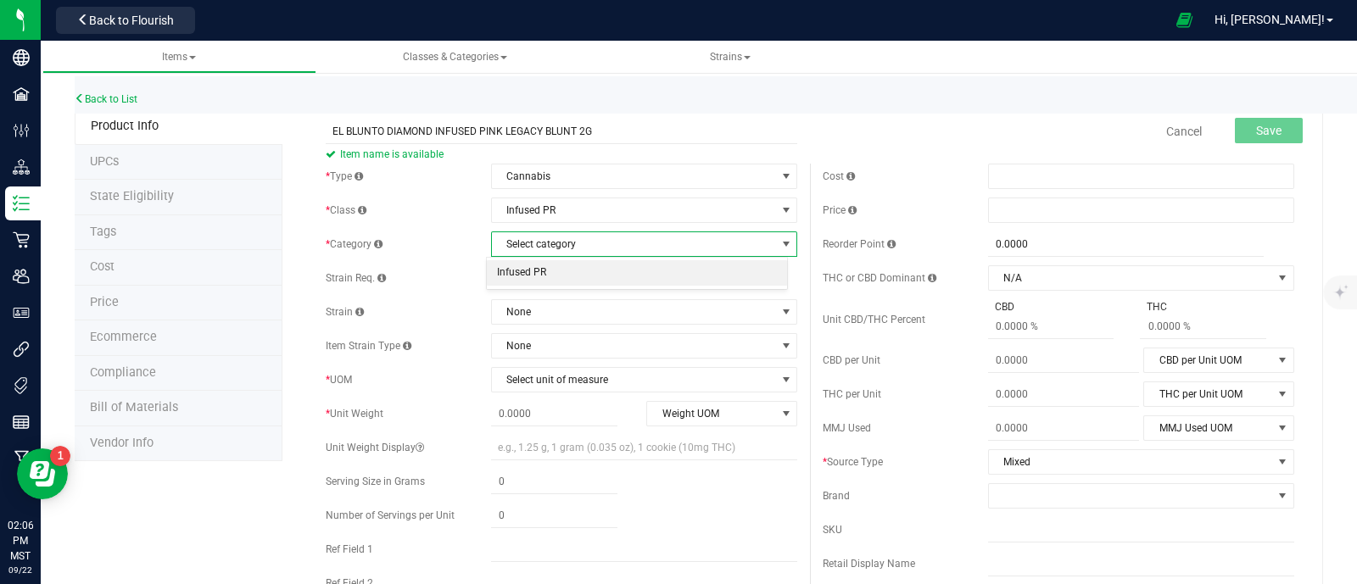
click at [551, 272] on li "Infused PR" at bounding box center [637, 272] width 300 height 25
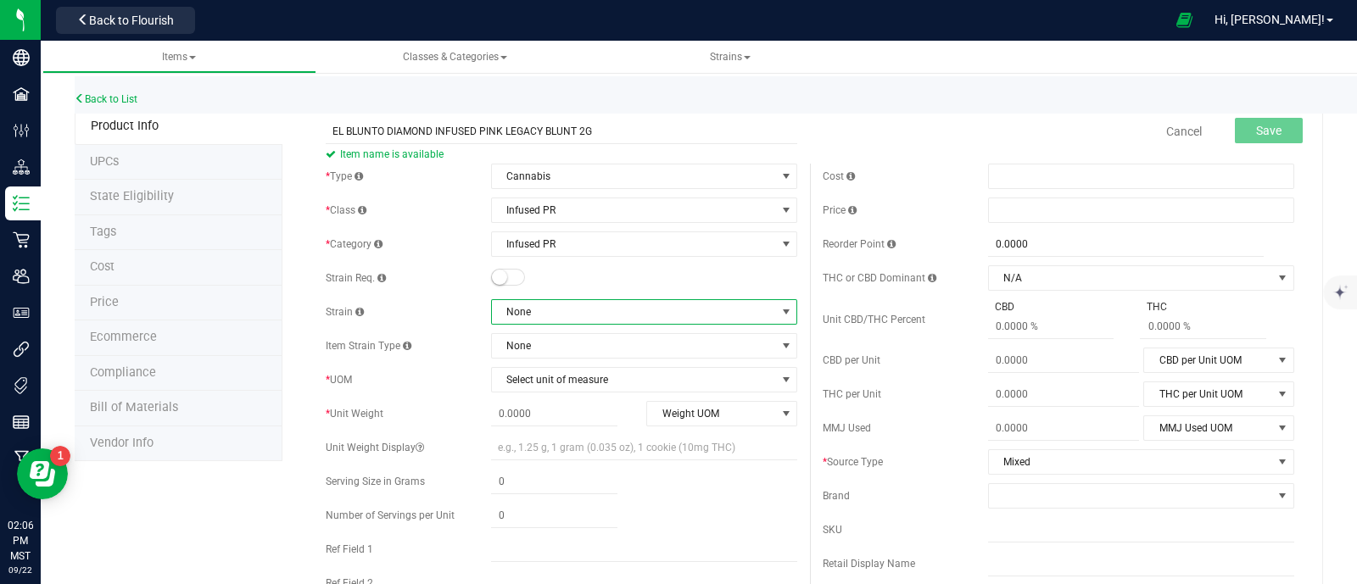
click at [565, 315] on span "None" at bounding box center [633, 312] width 283 height 24
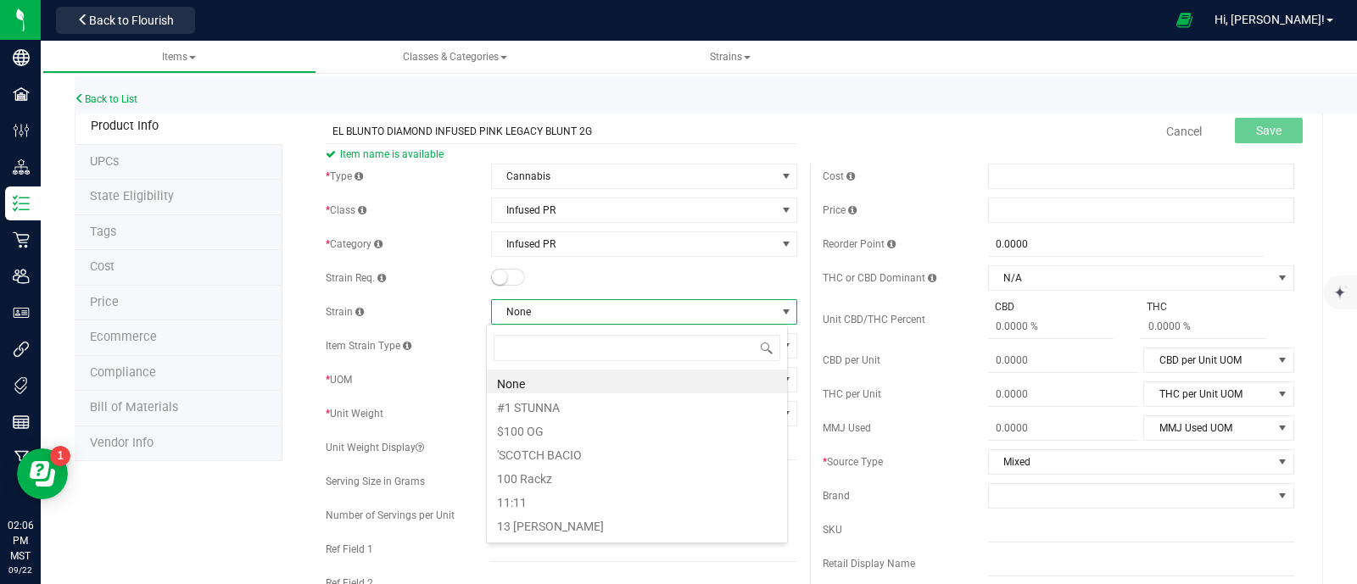
scroll to position [25, 302]
type input "PINK"
click at [551, 502] on li "Pink Legacy" at bounding box center [637, 500] width 300 height 24
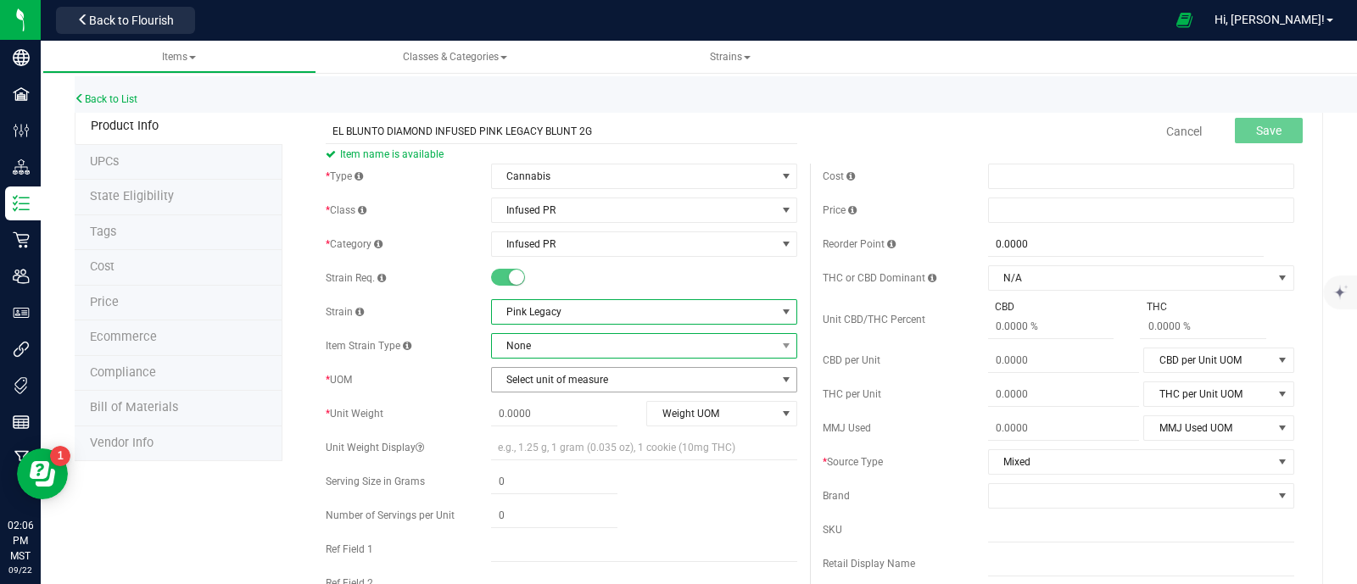
click at [518, 352] on span "None" at bounding box center [633, 346] width 283 height 24
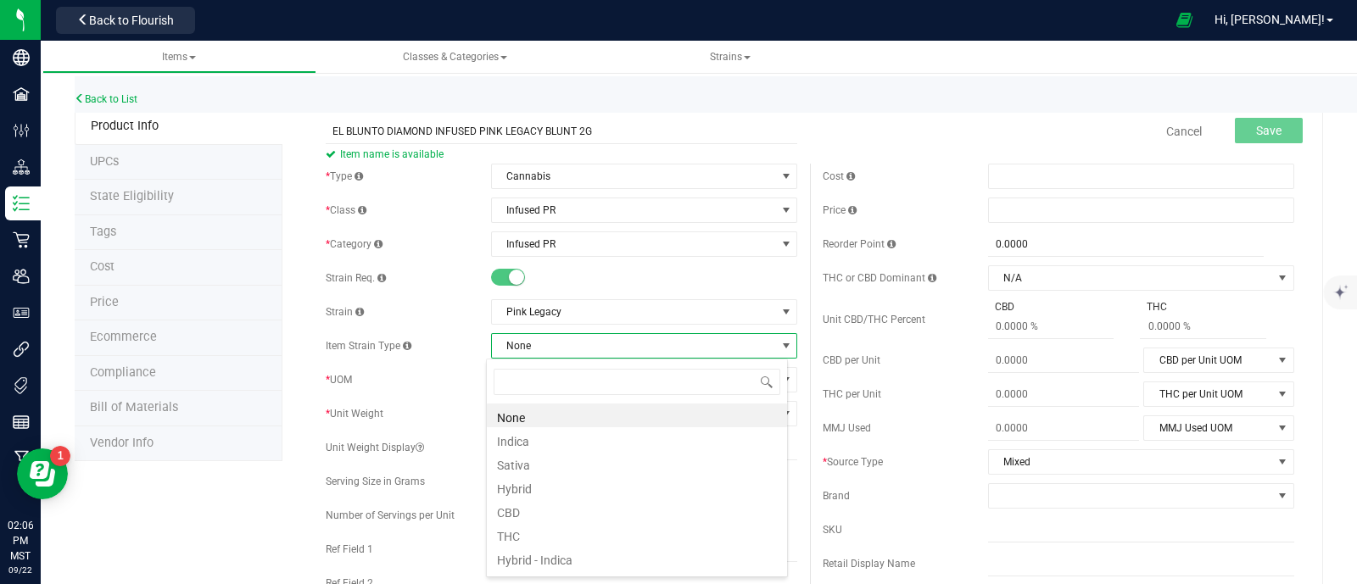
click at [462, 384] on div "* UOM" at bounding box center [408, 379] width 165 height 15
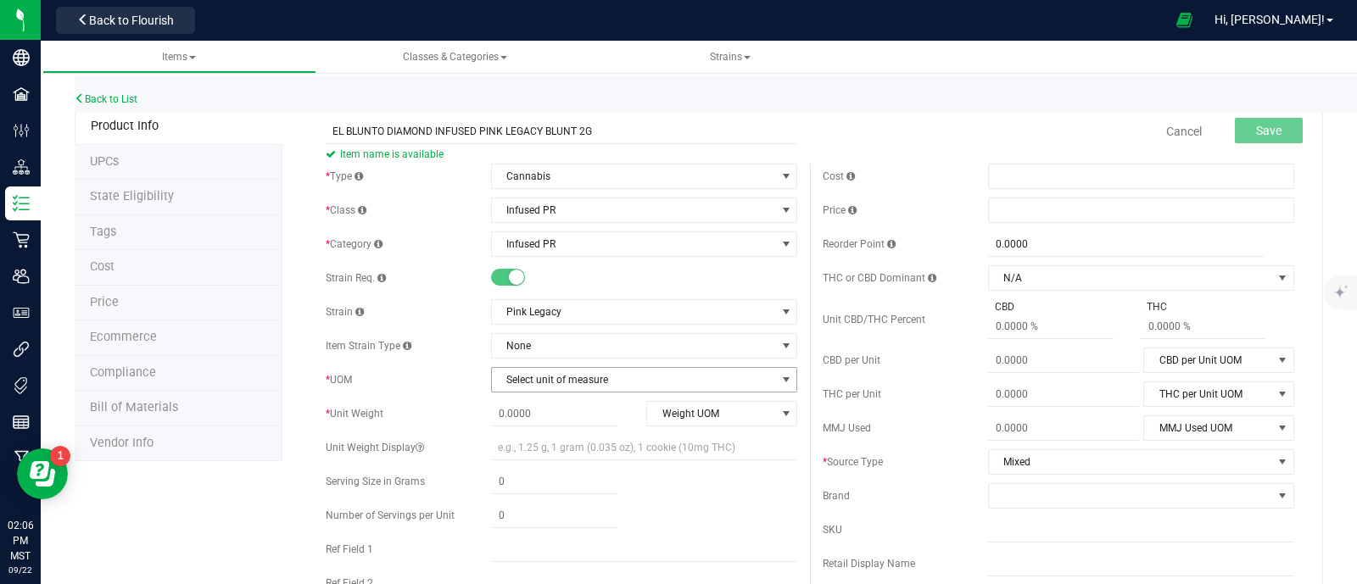
click at [534, 376] on span "Select unit of measure" at bounding box center [633, 380] width 283 height 24
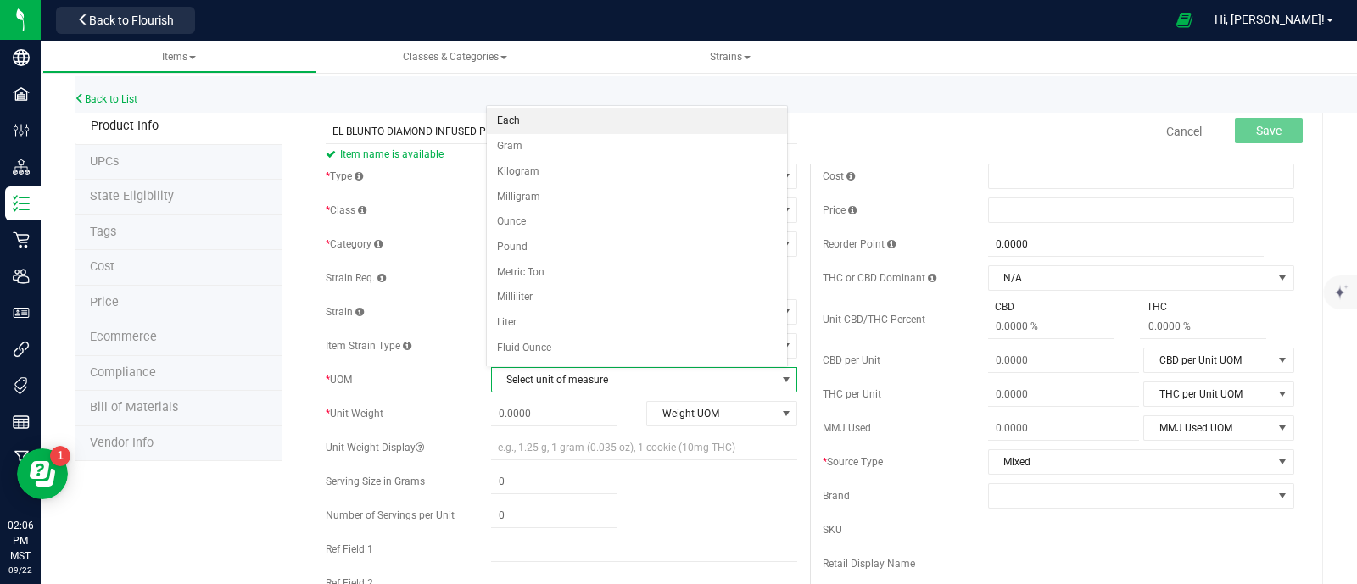
click at [522, 114] on li "Each" at bounding box center [637, 121] width 300 height 25
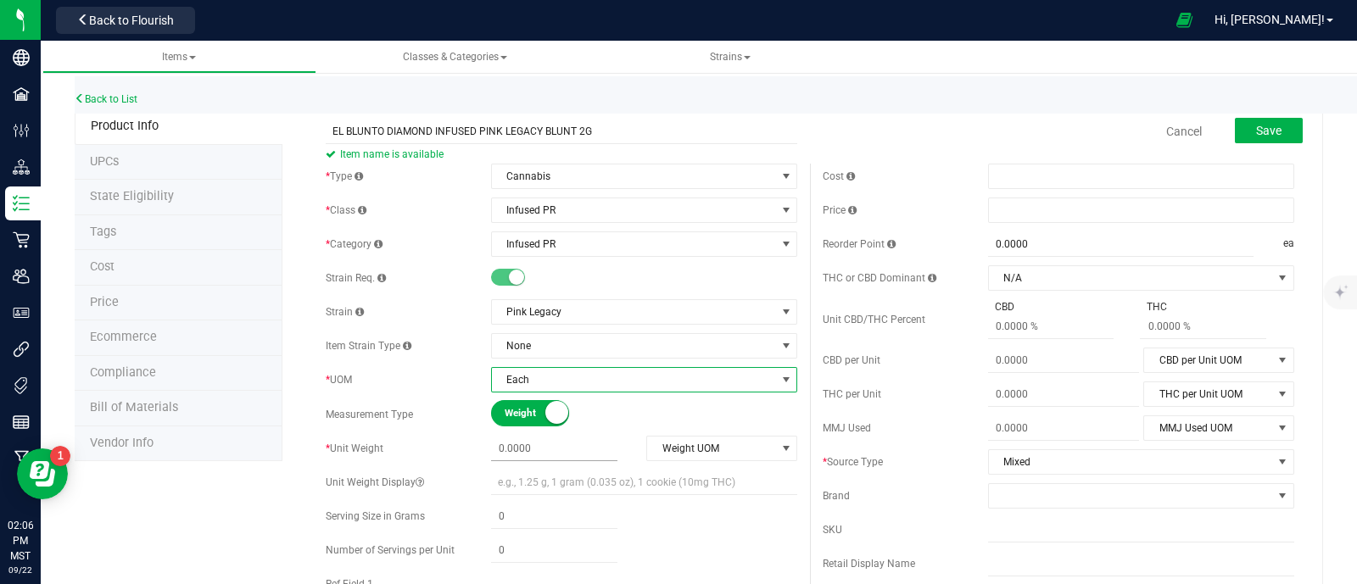
click at [548, 447] on span at bounding box center [554, 449] width 126 height 25
type input "2"
type input "2.0000"
click at [674, 447] on span "Weight UOM" at bounding box center [711, 449] width 128 height 24
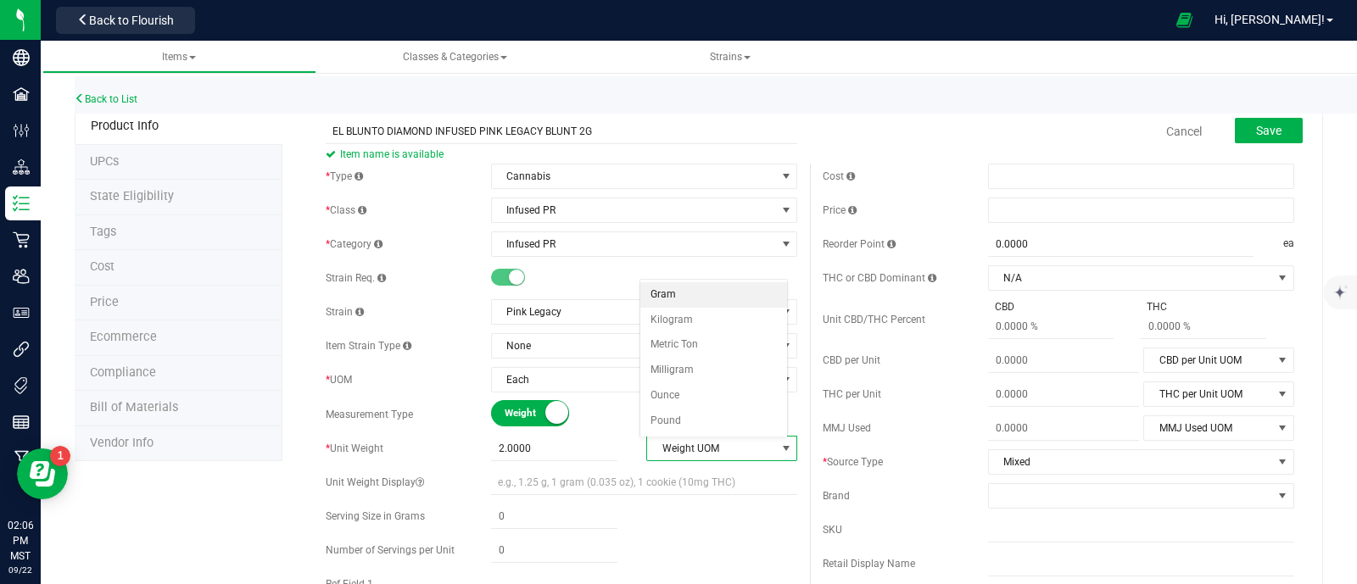
click at [684, 293] on li "Gram" at bounding box center [713, 294] width 147 height 25
click at [1067, 427] on span at bounding box center [1063, 428] width 151 height 25
type input "2"
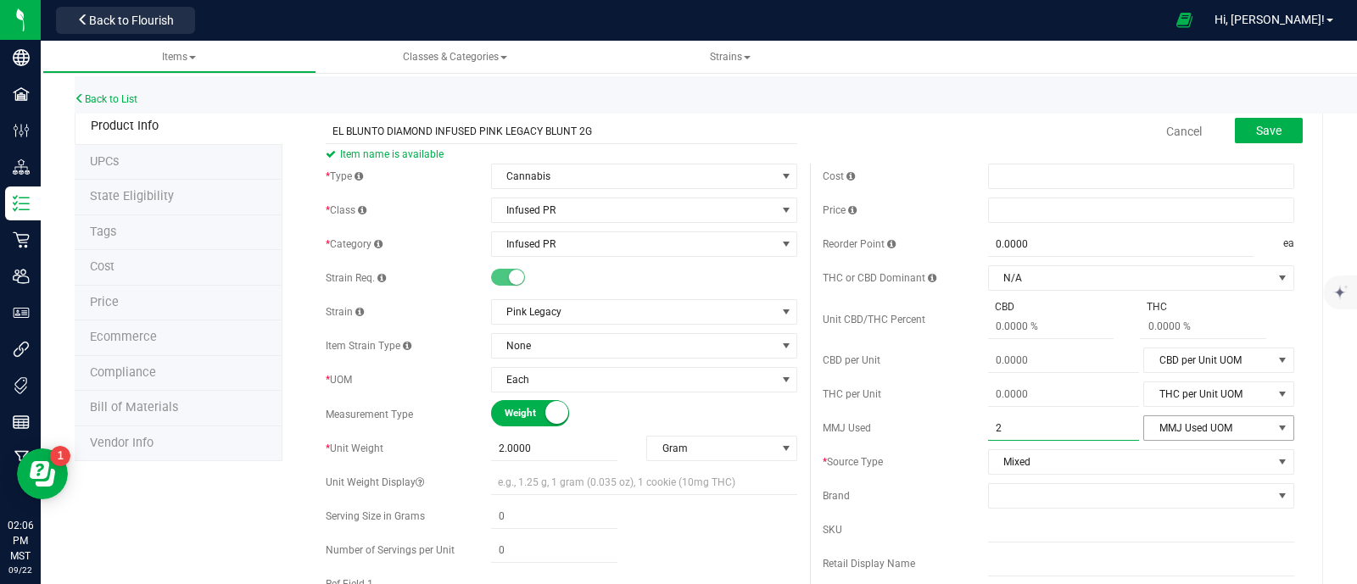
type input "2.0000"
click at [1208, 427] on span "MMJ Used UOM" at bounding box center [1208, 428] width 128 height 24
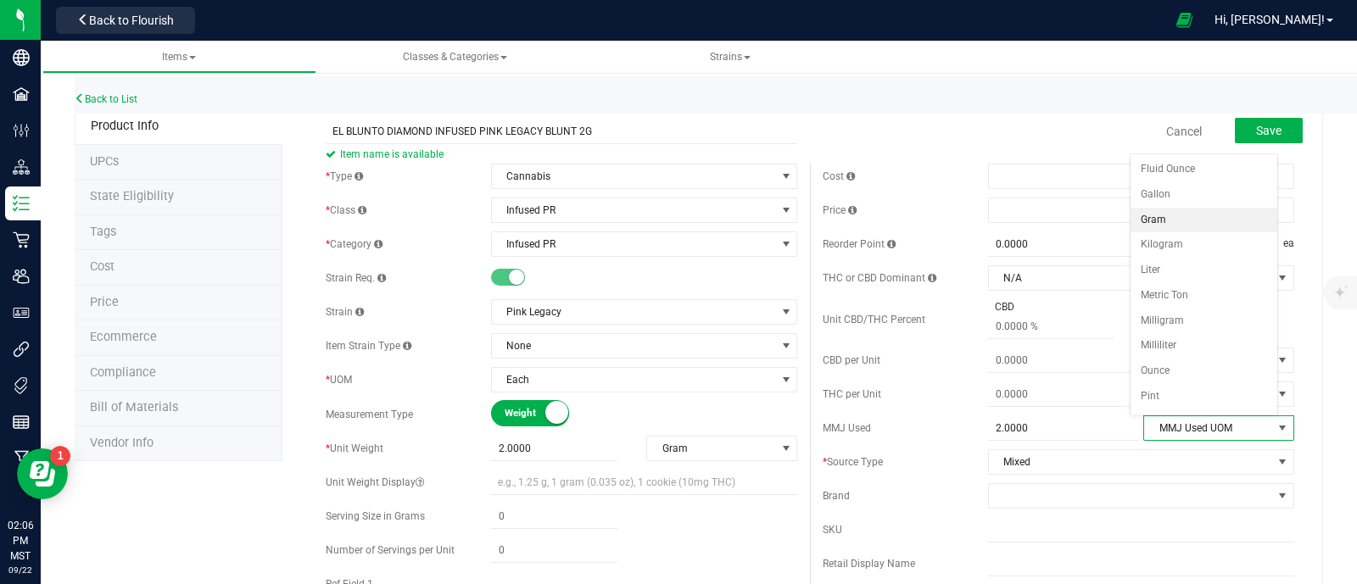
click at [1158, 209] on li "Gram" at bounding box center [1203, 220] width 147 height 25
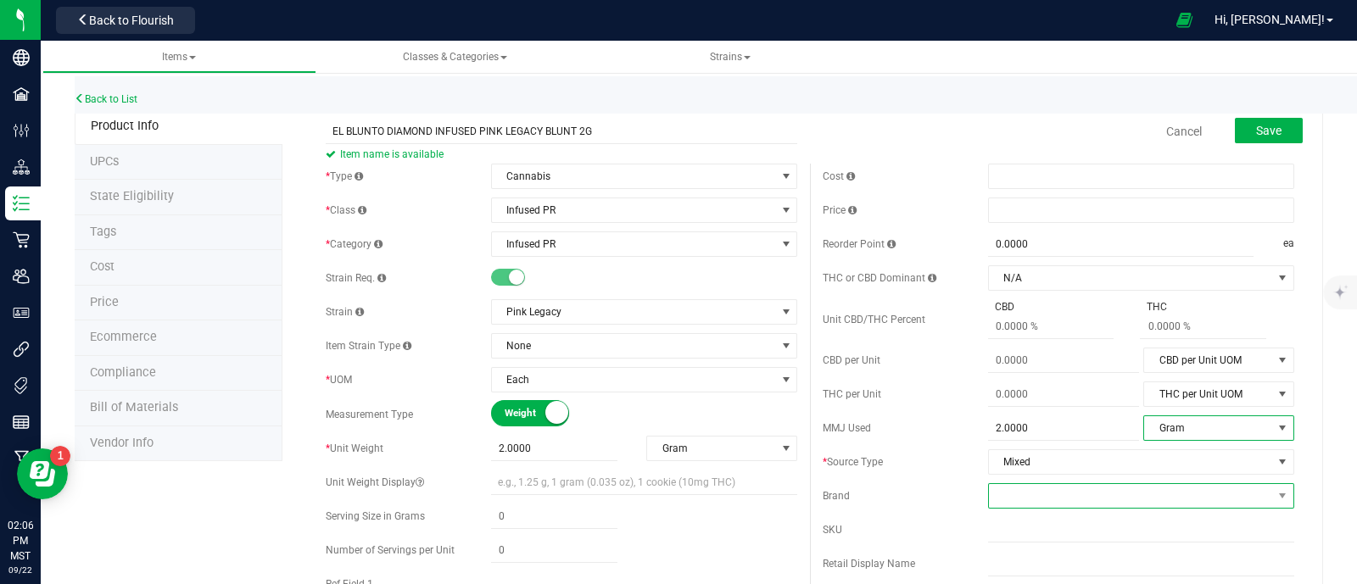
click at [1000, 489] on span at bounding box center [1130, 496] width 283 height 24
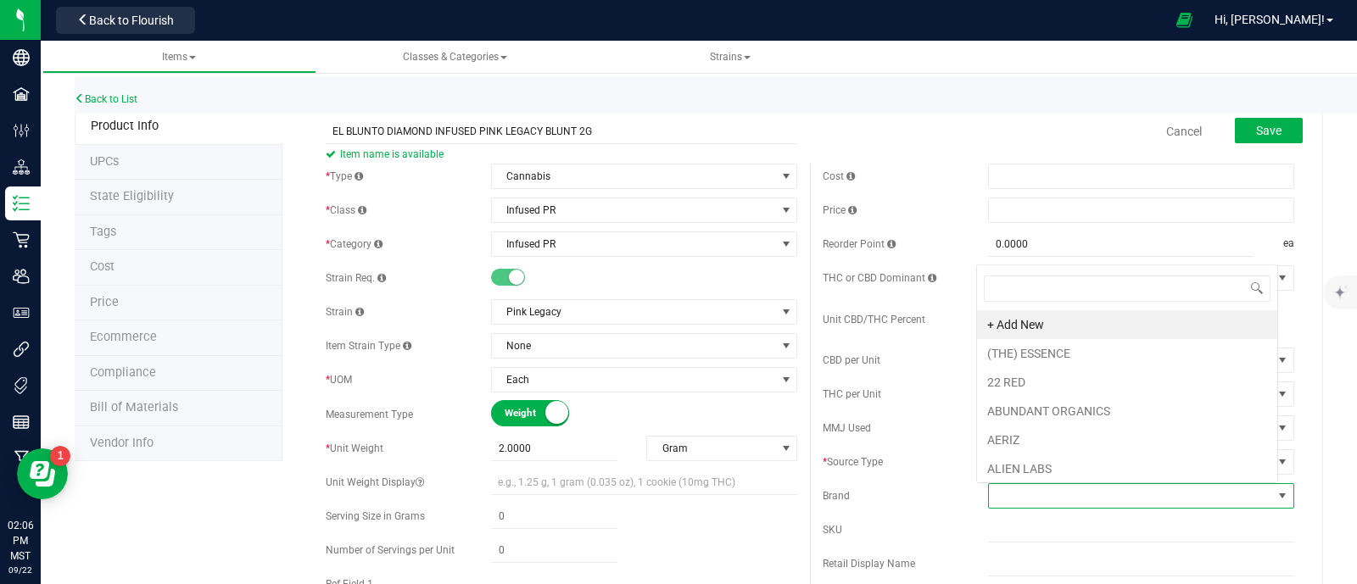
scroll to position [25, 297]
type input "EL B"
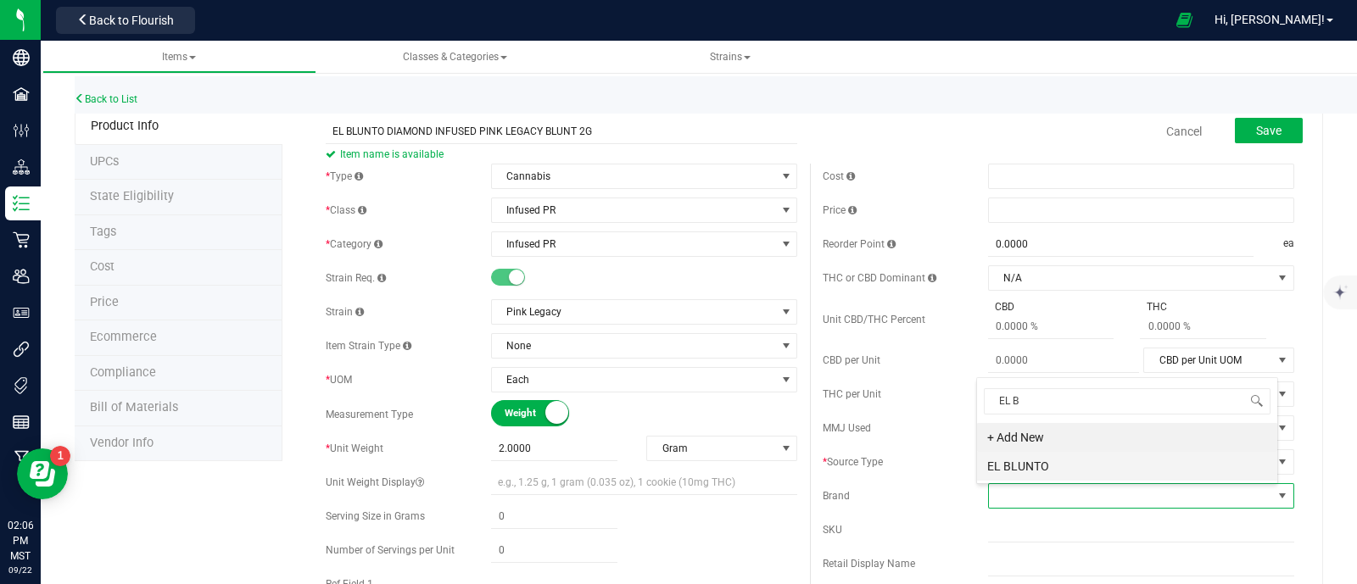
click at [1064, 470] on li "EL BLUNTO" at bounding box center [1127, 466] width 300 height 29
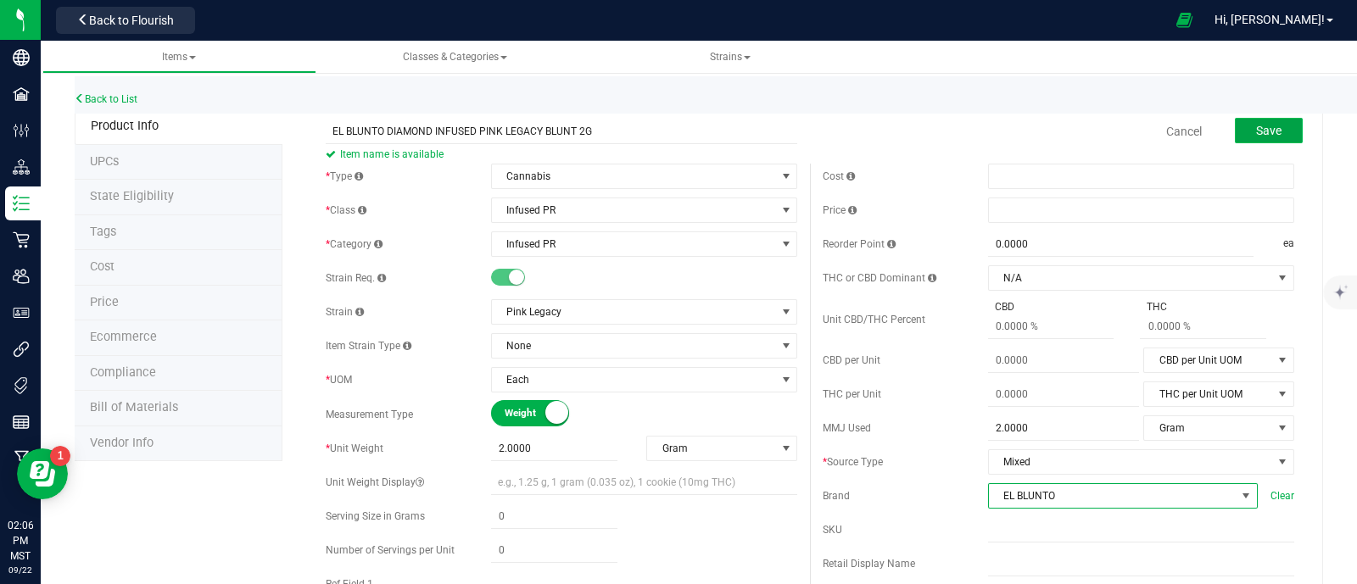
click at [1247, 142] on button "Save" at bounding box center [1269, 130] width 68 height 25
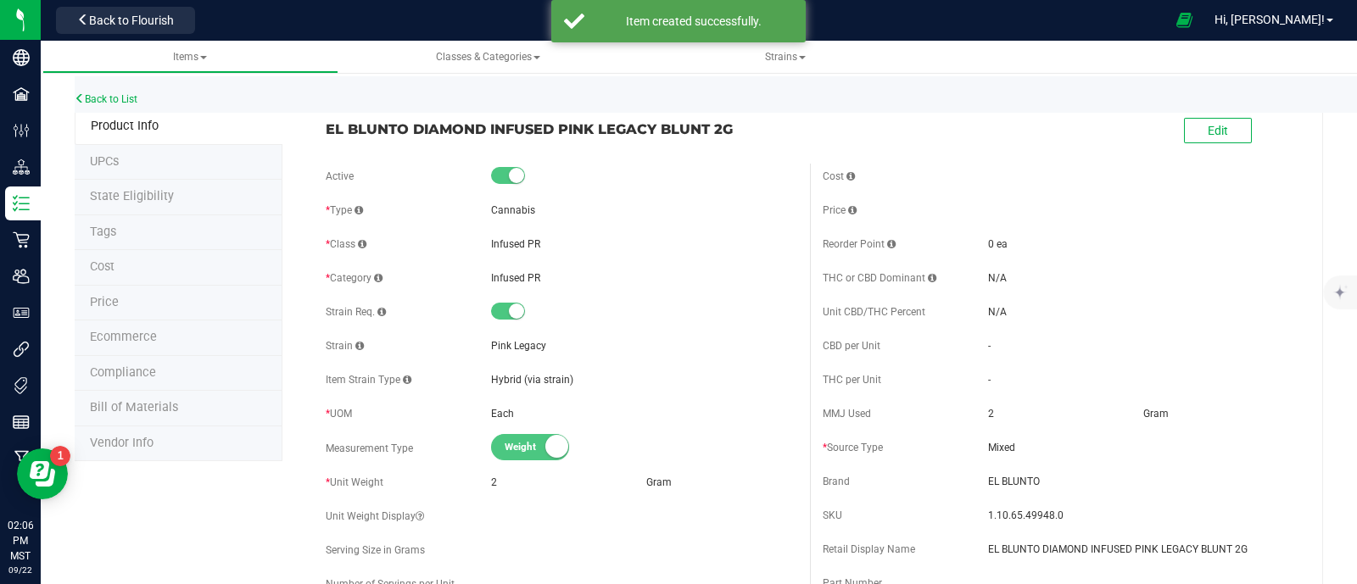
click at [131, 330] on span "Ecommerce" at bounding box center [123, 337] width 67 height 14
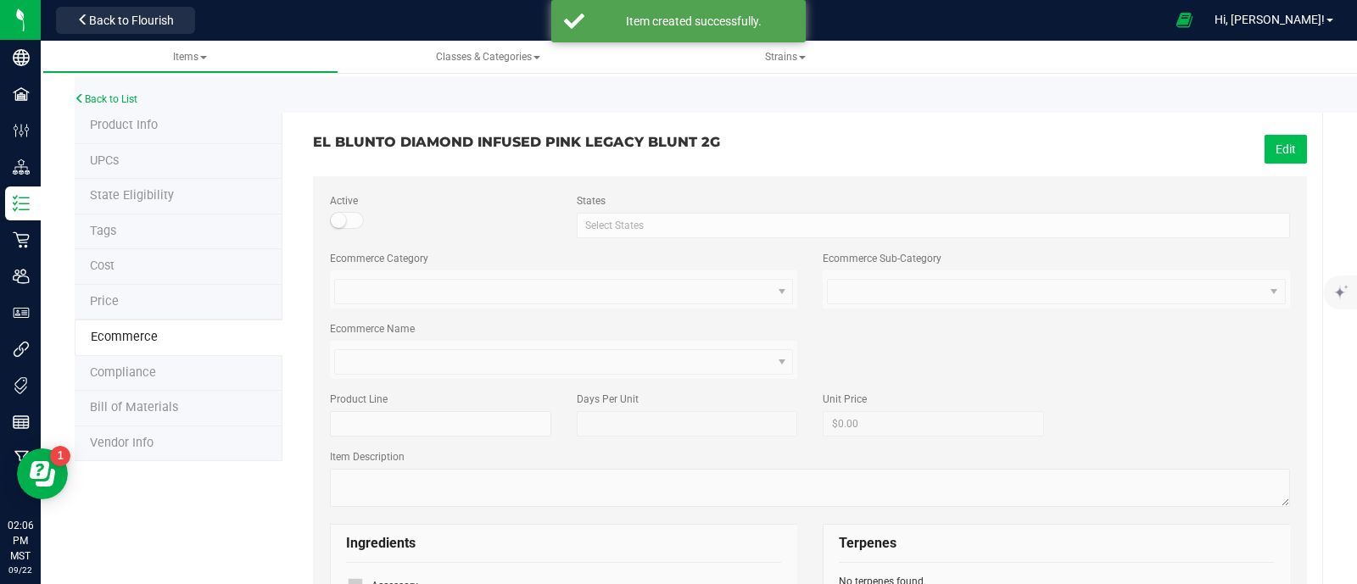
click at [1264, 146] on button "Edit" at bounding box center [1285, 149] width 42 height 29
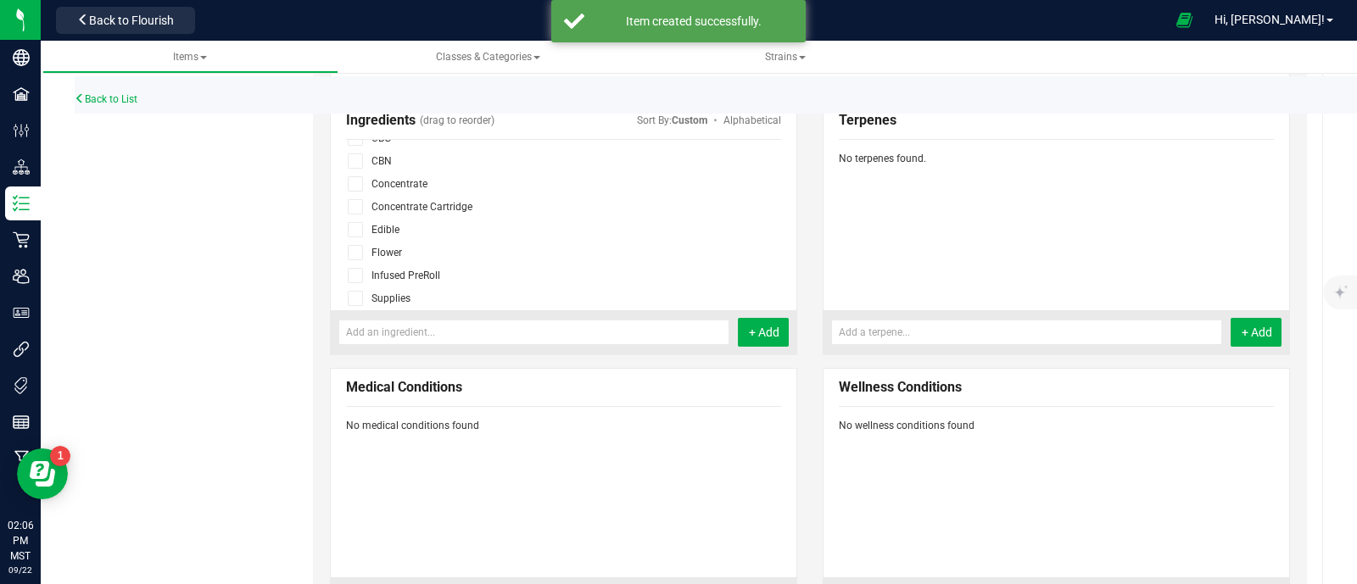
scroll to position [103, 0]
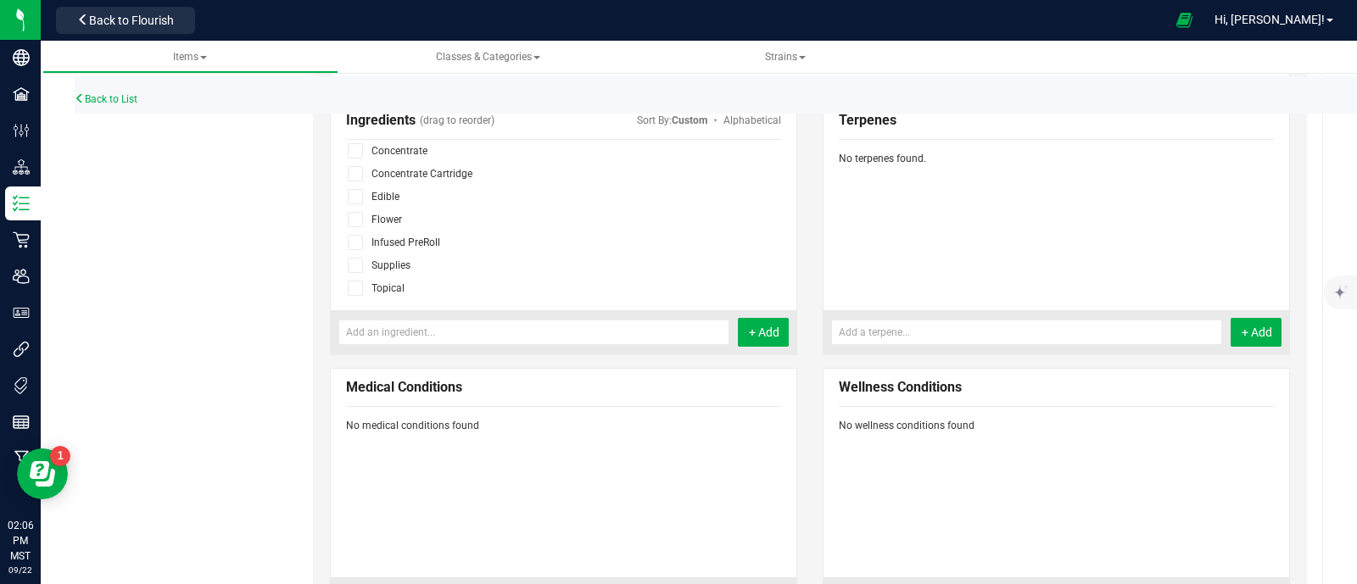
click at [349, 243] on icon at bounding box center [354, 243] width 11 height 0
click at [0, 0] on input "checkbox" at bounding box center [0, 0] width 0 height 0
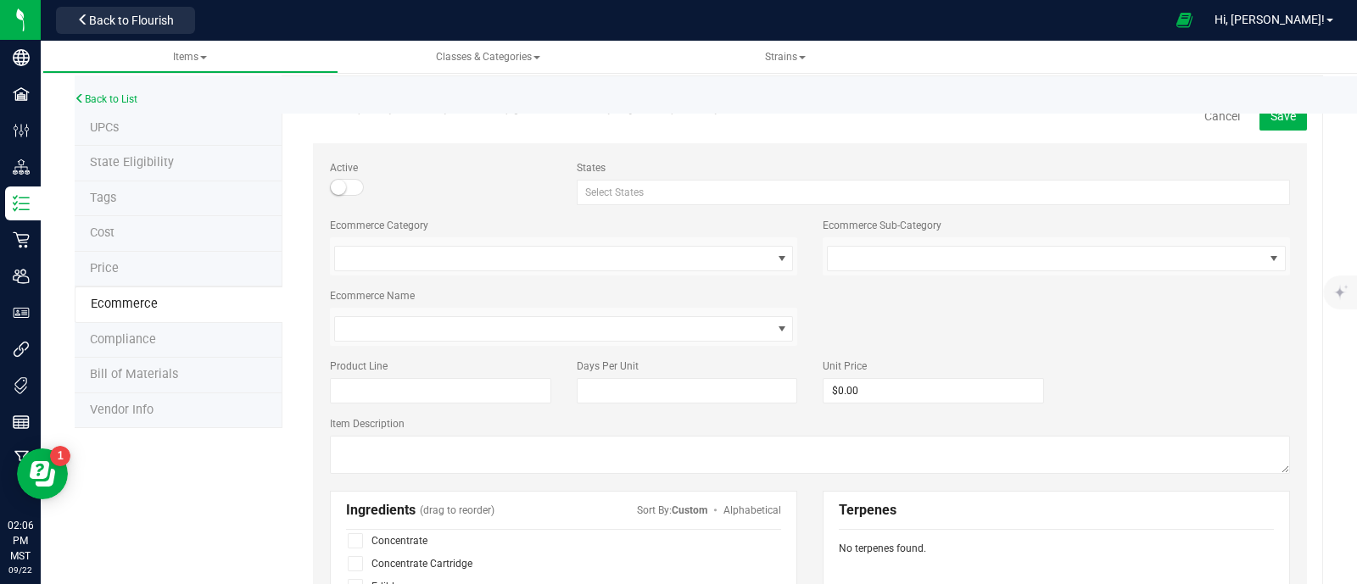
scroll to position [0, 0]
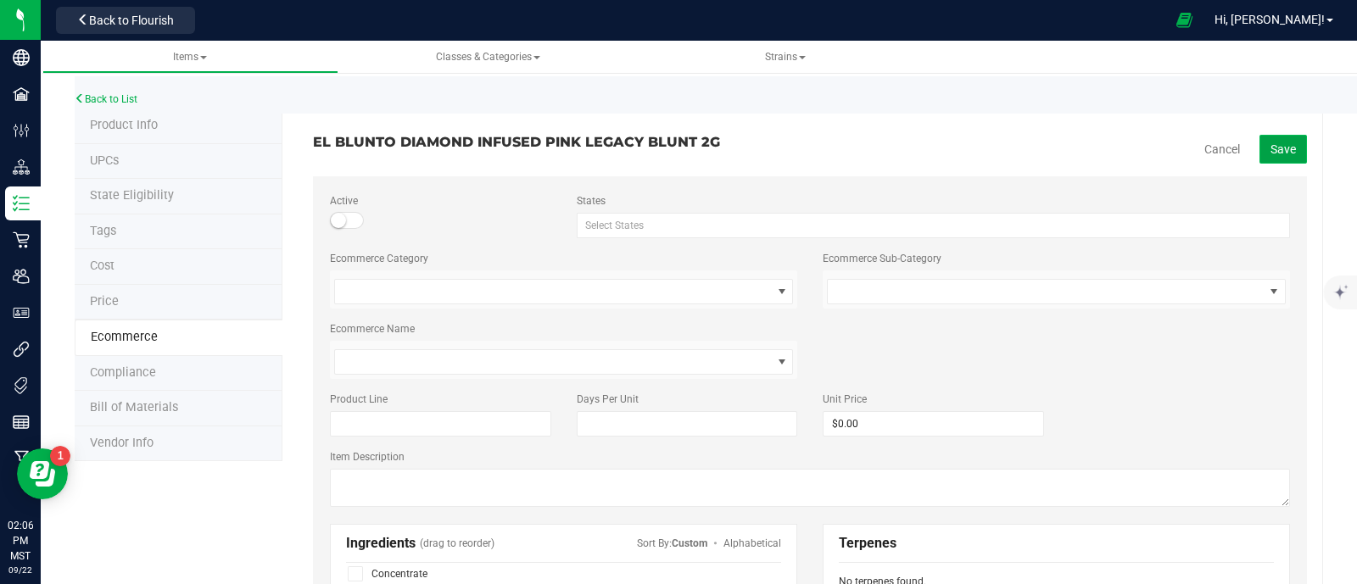
click at [1270, 144] on span "Save" at bounding box center [1282, 149] width 25 height 14
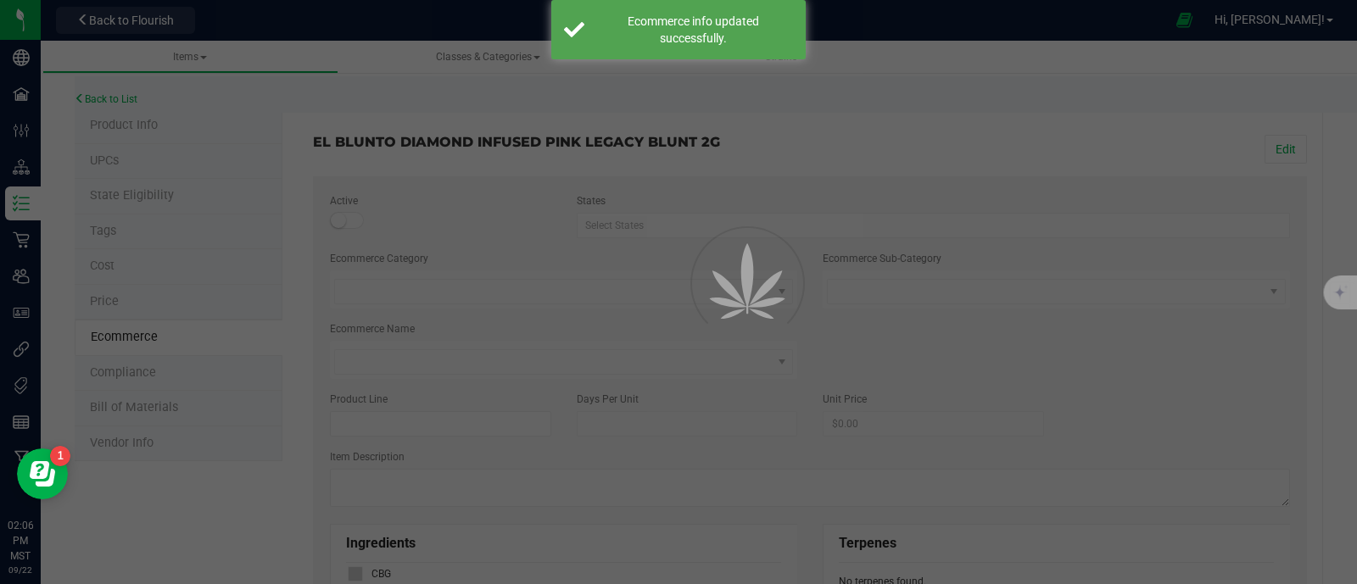
scroll to position [57, 0]
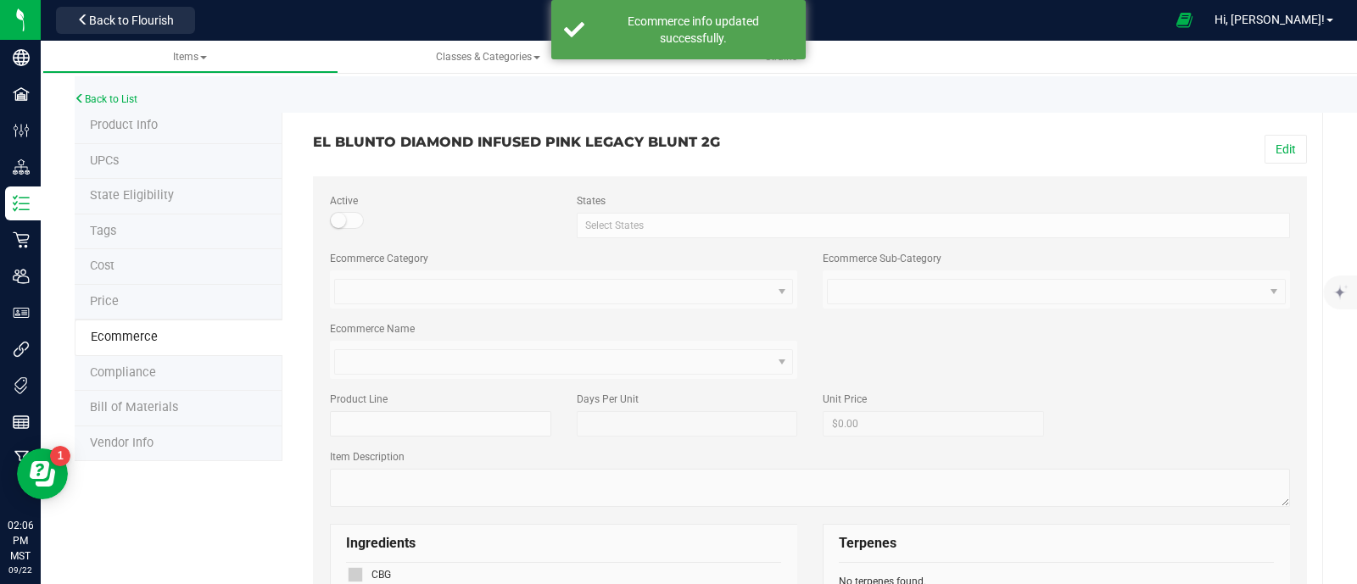
click at [540, 142] on h3 "EL BLUNTO DIAMOND INFUSED PINK LEGACY BLUNT 2G" at bounding box center [555, 142] width 484 height 15
copy div "EL BLUNTO DIAMOND INFUSED PINK LEGACY BLUNT 2G Edit"
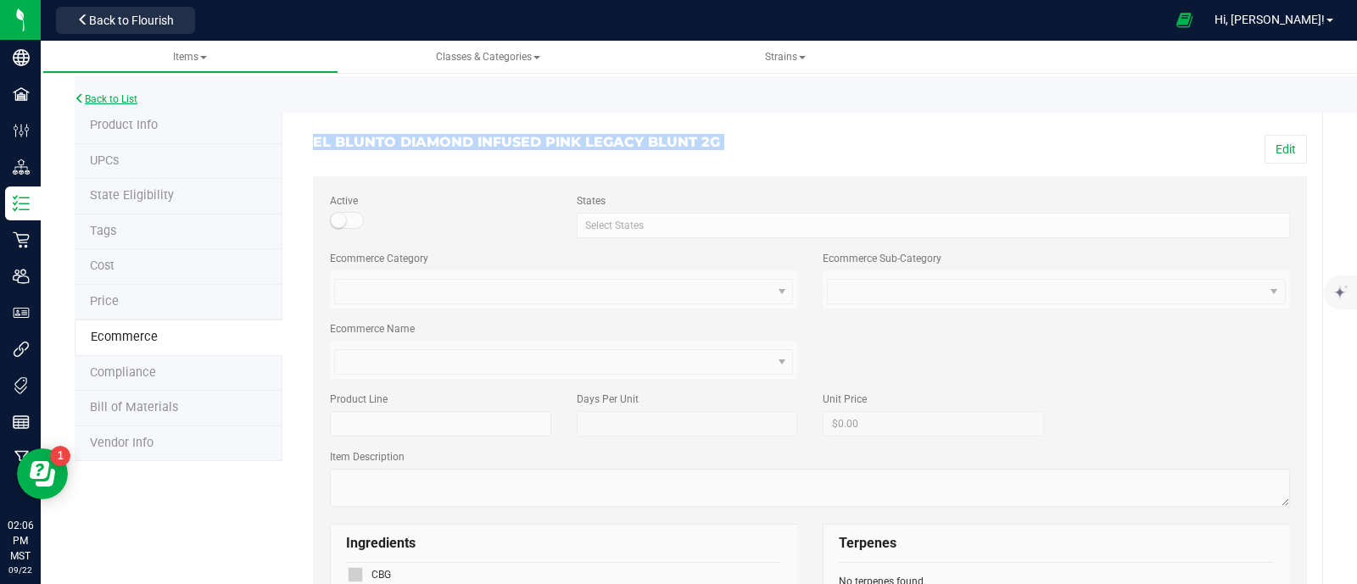
click at [121, 99] on link "Back to List" at bounding box center [106, 99] width 63 height 12
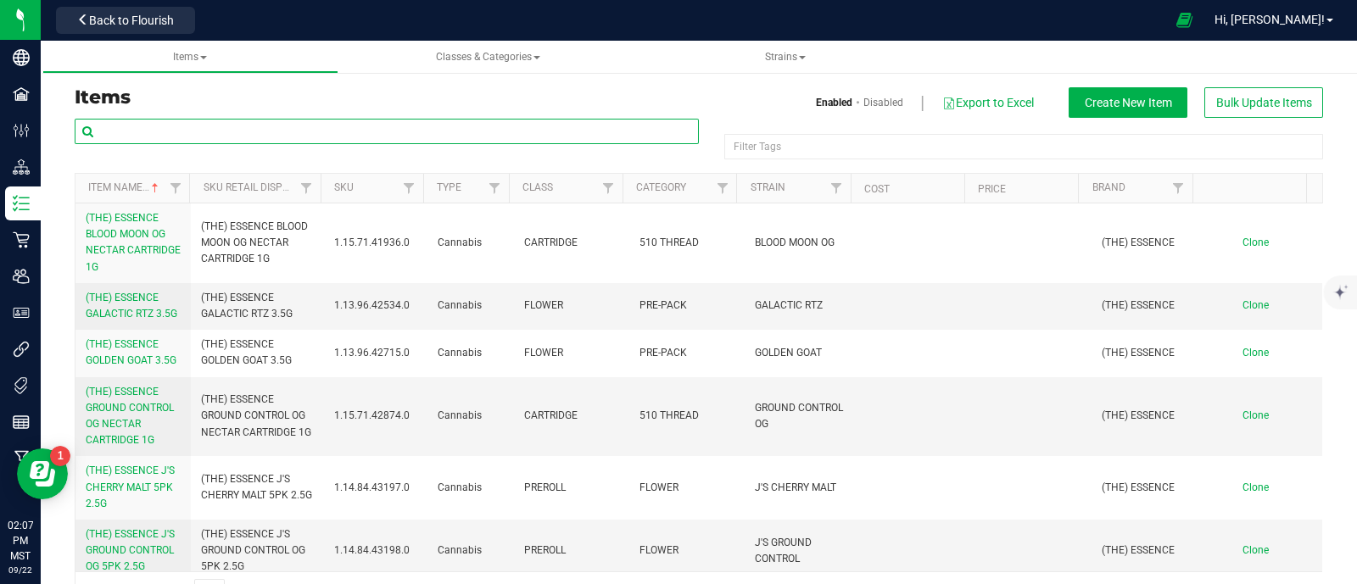
click at [234, 129] on input "text" at bounding box center [387, 131] width 624 height 25
paste input "EL BLUNTO DIAMOND INFUSED PINK LEGACY BLUNT 2G"
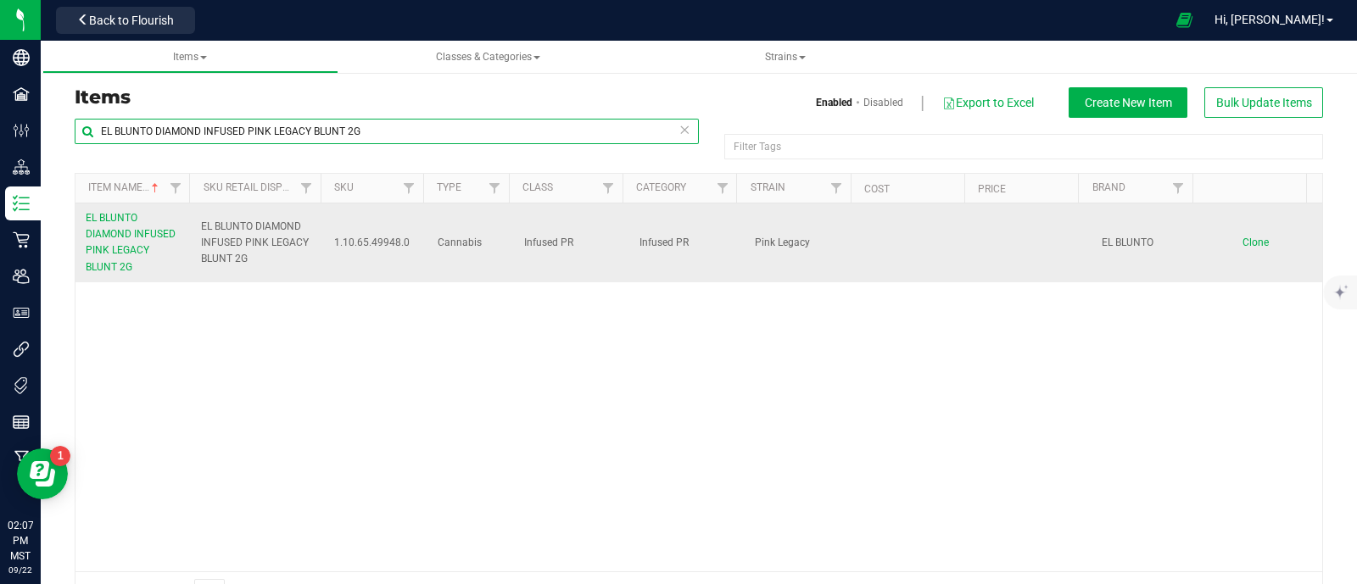
type input "EL BLUNTO DIAMOND INFUSED PINK LEGACY BLUNT 2G"
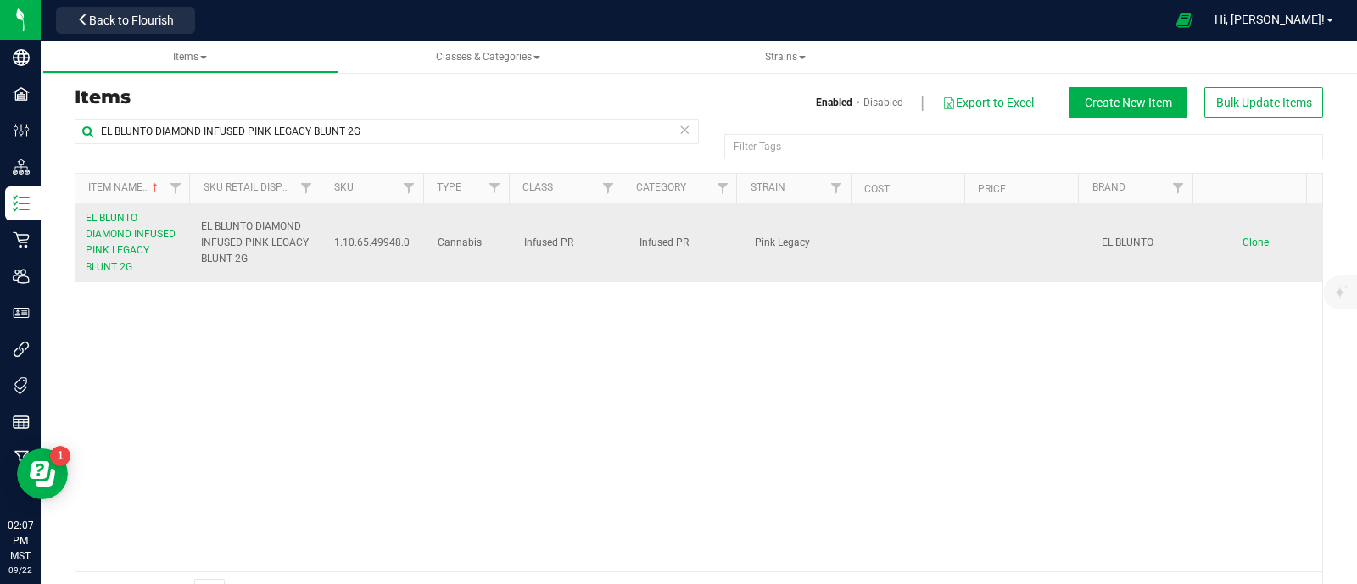
click at [1242, 241] on span "Clone" at bounding box center [1255, 243] width 26 height 12
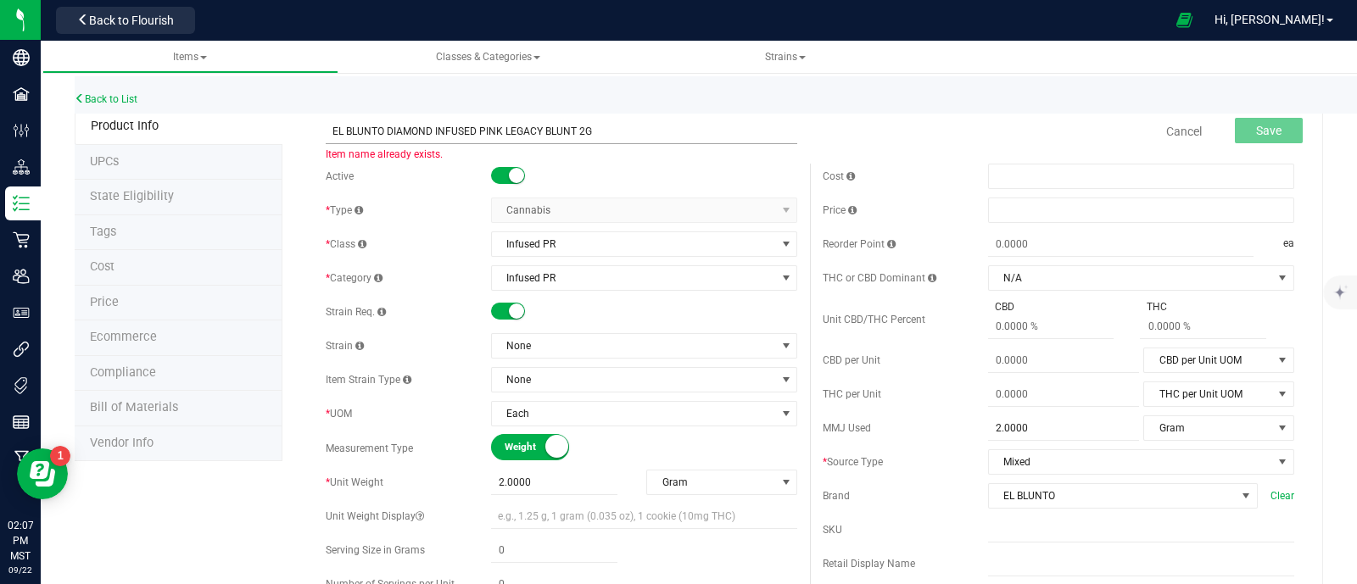
drag, startPoint x: 539, startPoint y: 132, endPoint x: 477, endPoint y: 143, distance: 62.9
click at [477, 143] on input "EL BLUNTO DIAMOND INFUSED PINK LEGACY BLUNT 2G" at bounding box center [562, 131] width 472 height 25
type input "EL BLUNTO DIAMOND INFUSED THE OPPENHEIMER BLUNT 2G"
click at [537, 341] on span "None" at bounding box center [633, 346] width 283 height 24
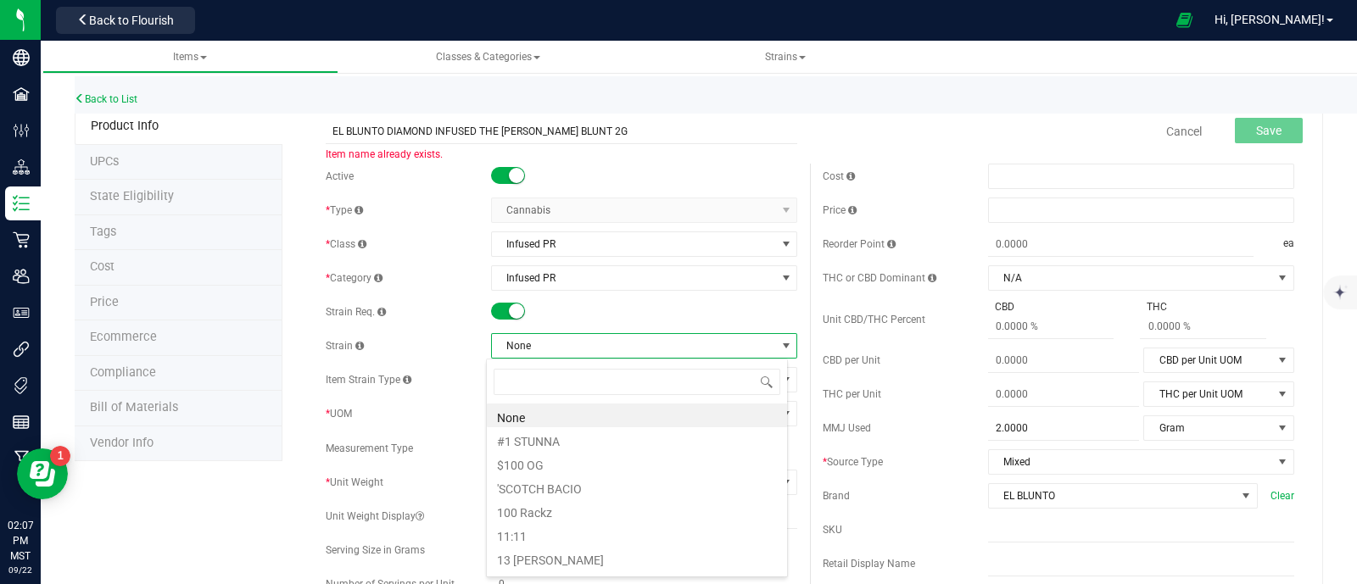
scroll to position [25, 302]
click at [488, 138] on input "EL BLUNTO DIAMOND INFUSED THE OPPENHEIMER BLUNT 2G" at bounding box center [562, 131] width 472 height 25
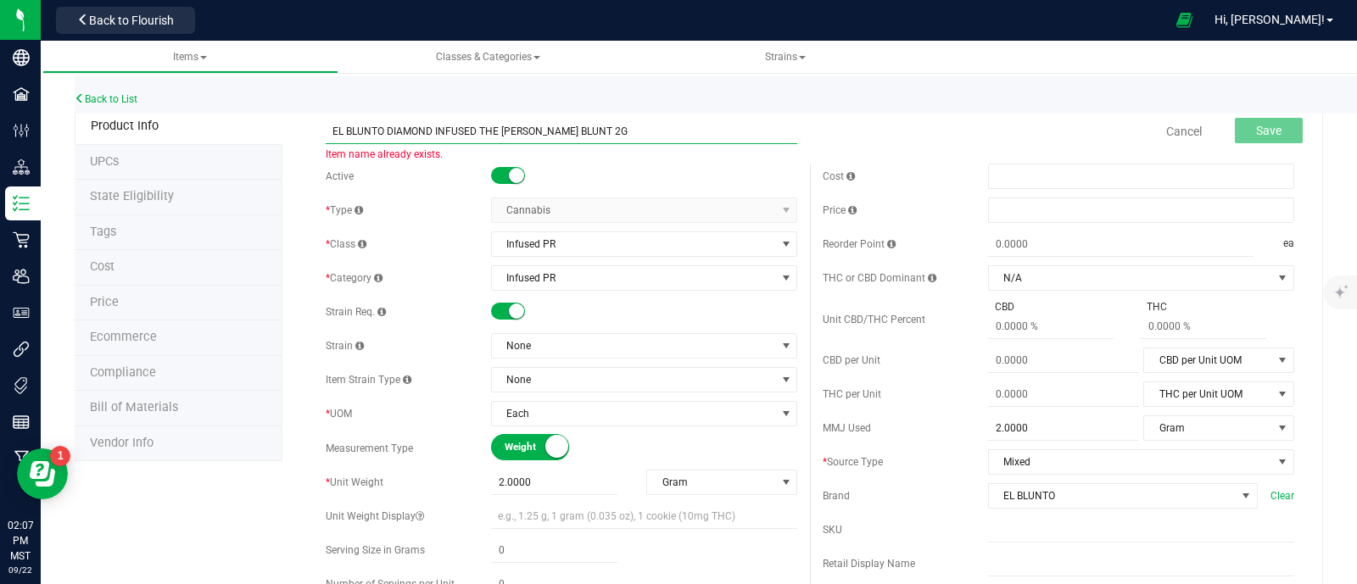
click at [488, 138] on input "EL BLUNTO DIAMOND INFUSED THE OPPENHEIMER BLUNT 2G" at bounding box center [562, 131] width 472 height 25
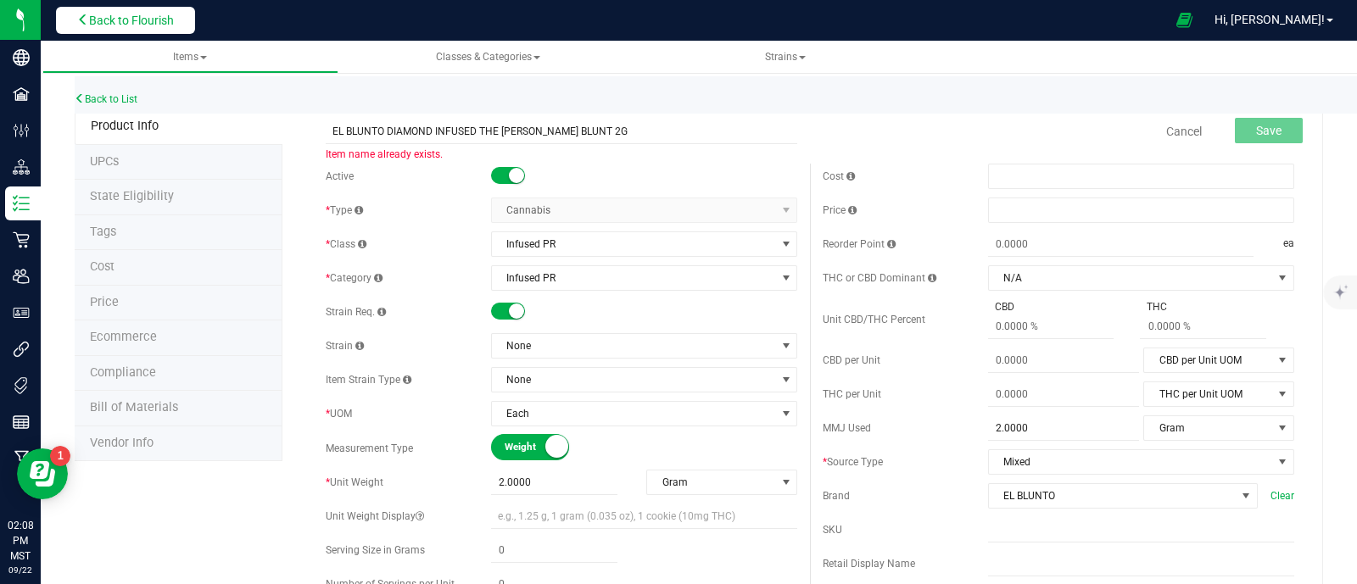
click at [170, 14] on span "Back to Flourish" at bounding box center [131, 21] width 85 height 14
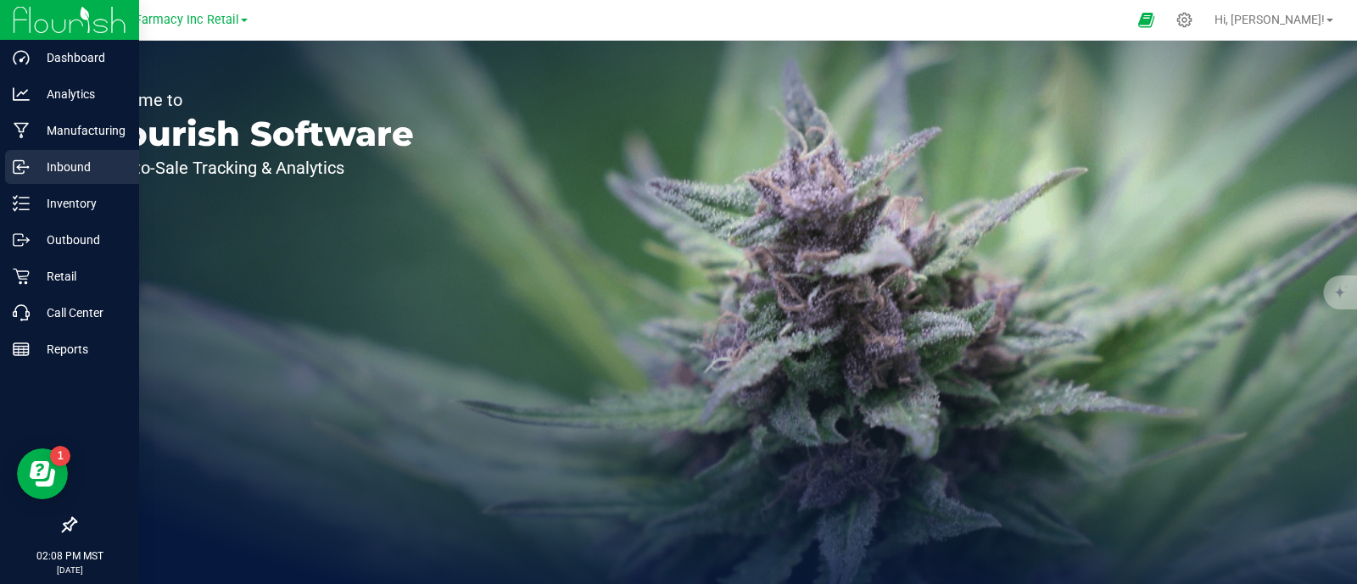
click at [42, 157] on p "Inbound" at bounding box center [81, 167] width 102 height 20
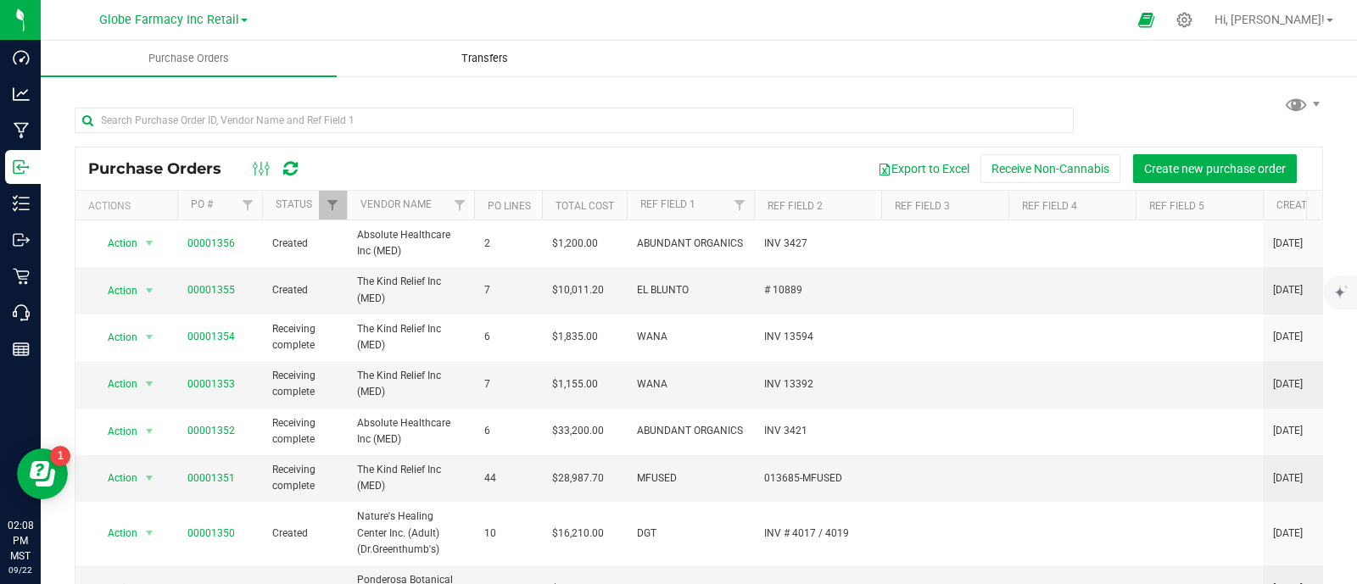
click at [470, 68] on uib-tab-heading "Transfers" at bounding box center [485, 59] width 294 height 34
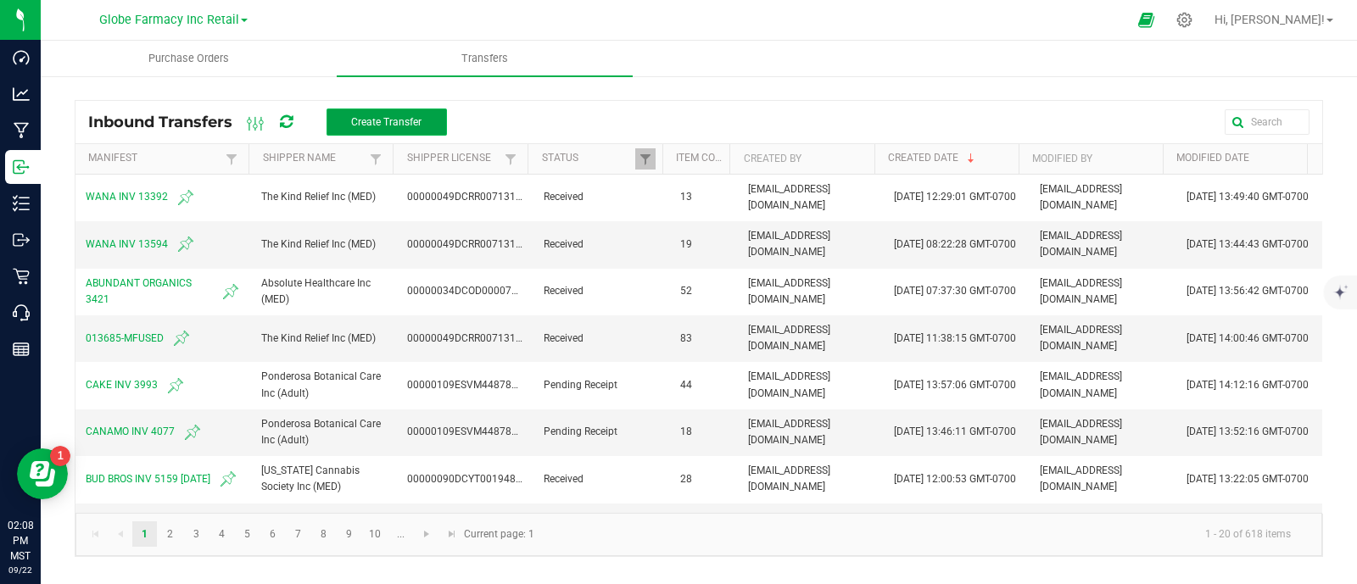
click at [432, 116] on button "Create Transfer" at bounding box center [386, 122] width 120 height 27
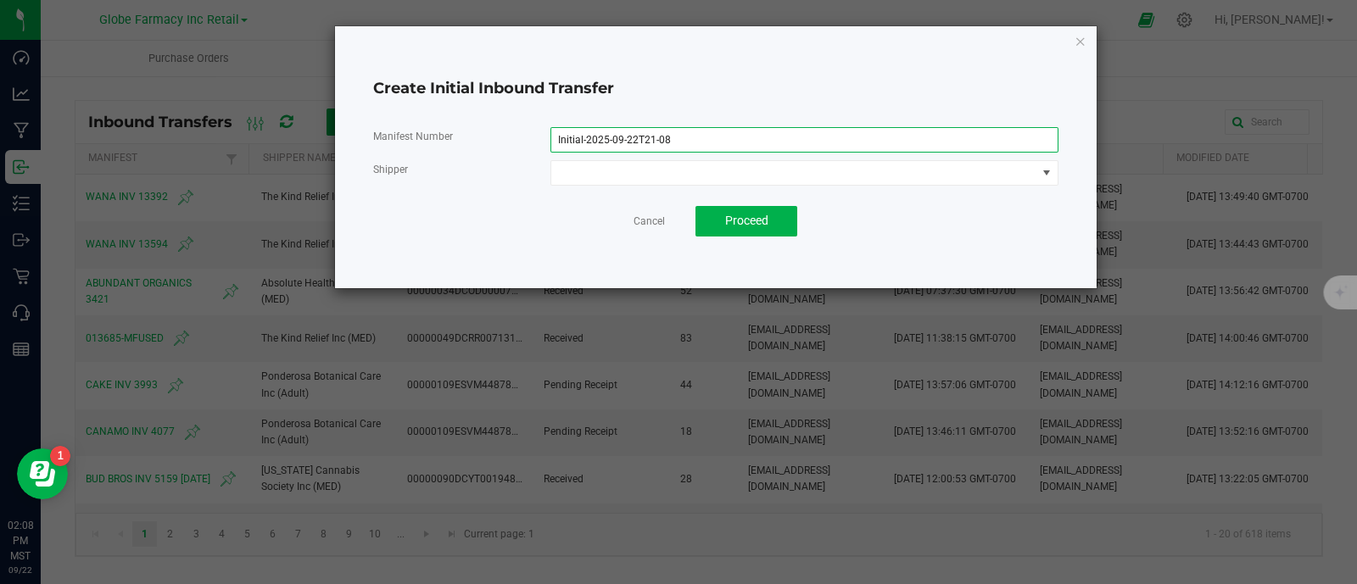
click at [709, 133] on input "Initial-2025-09-22T21-08" at bounding box center [804, 139] width 508 height 25
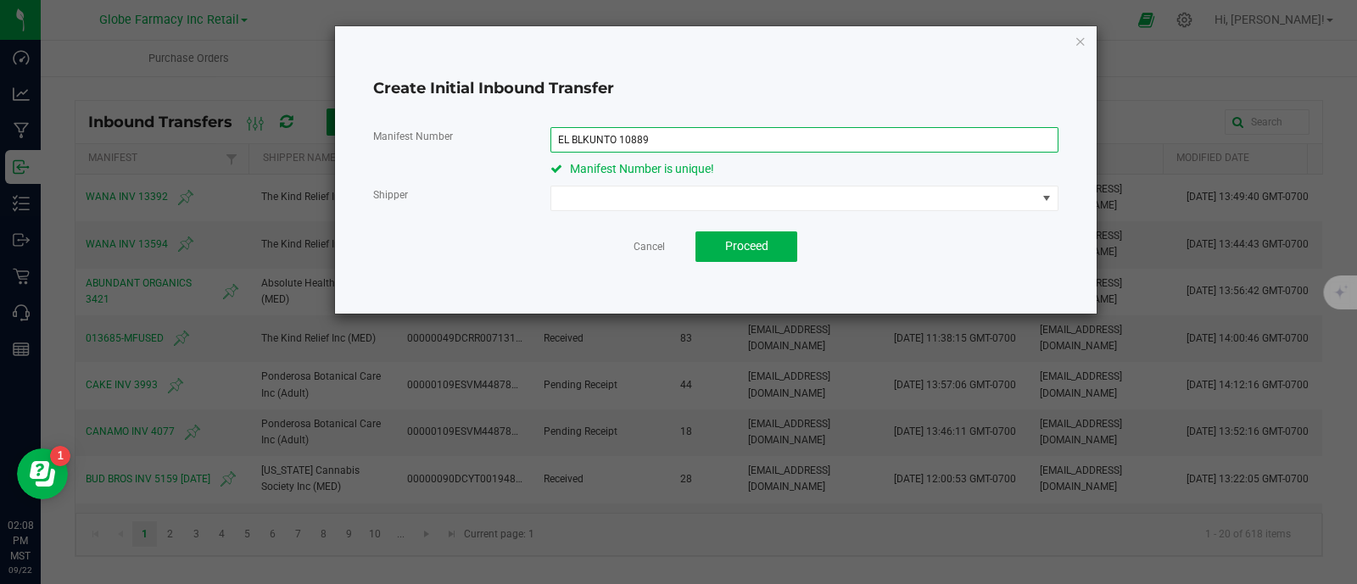
click at [592, 132] on input "EL BLKUNTO 10889" at bounding box center [804, 139] width 508 height 25
type input "EL BLUNTO 10889"
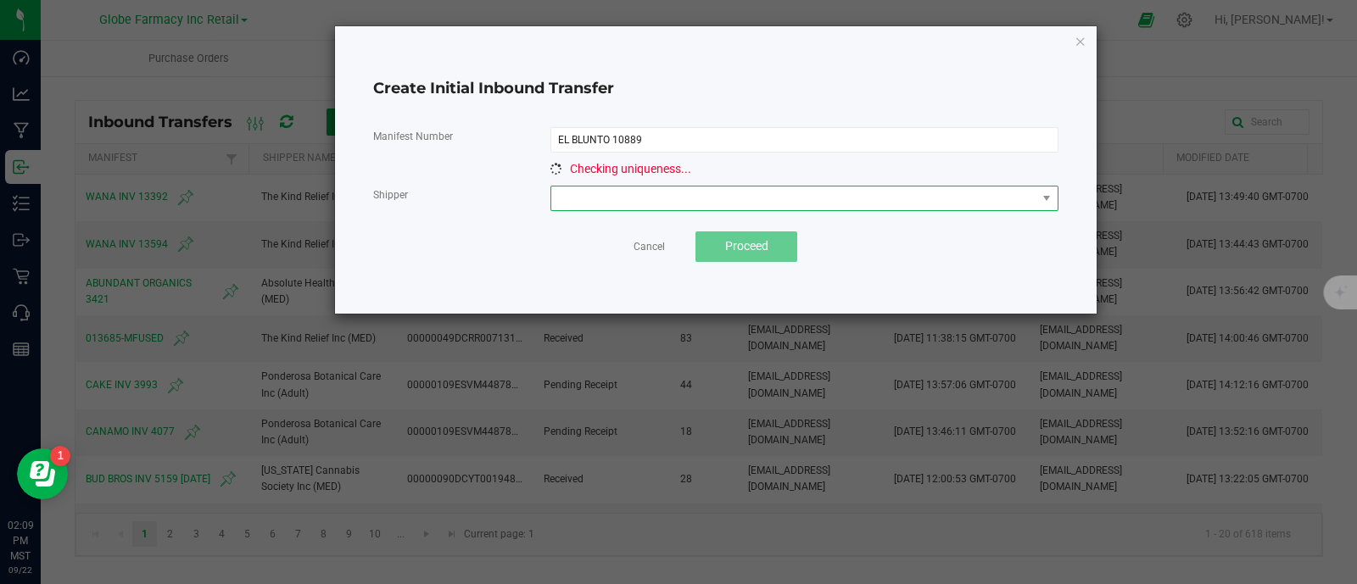
click at [636, 209] on span at bounding box center [793, 199] width 485 height 24
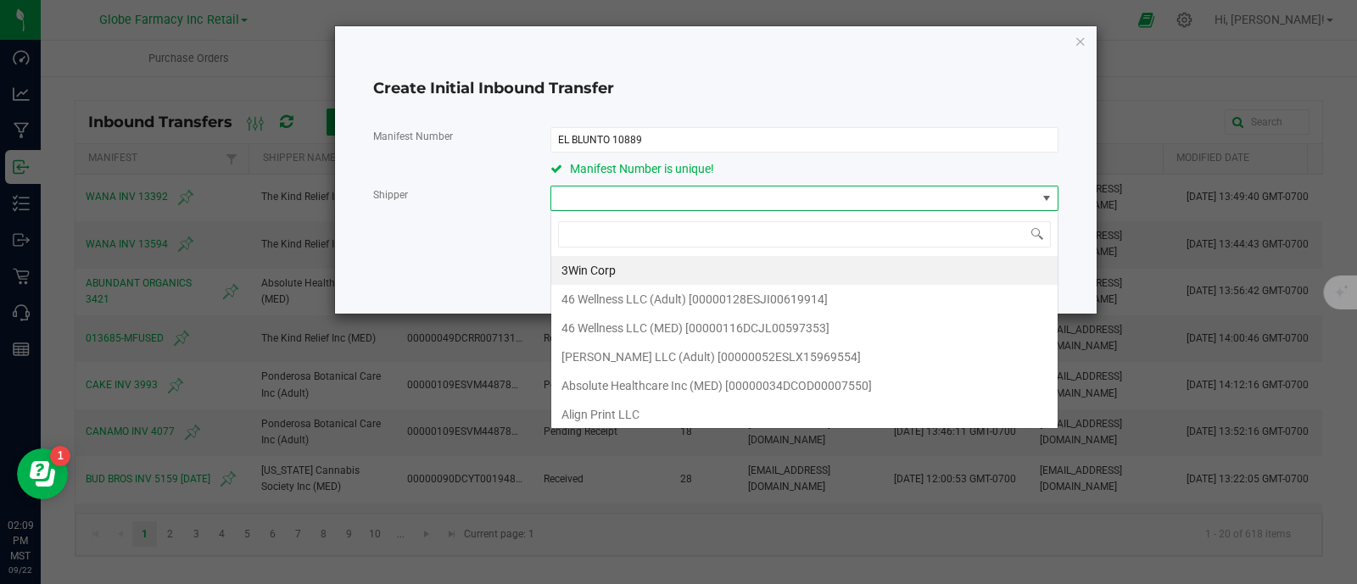
scroll to position [25, 507]
type input "THE KIND"
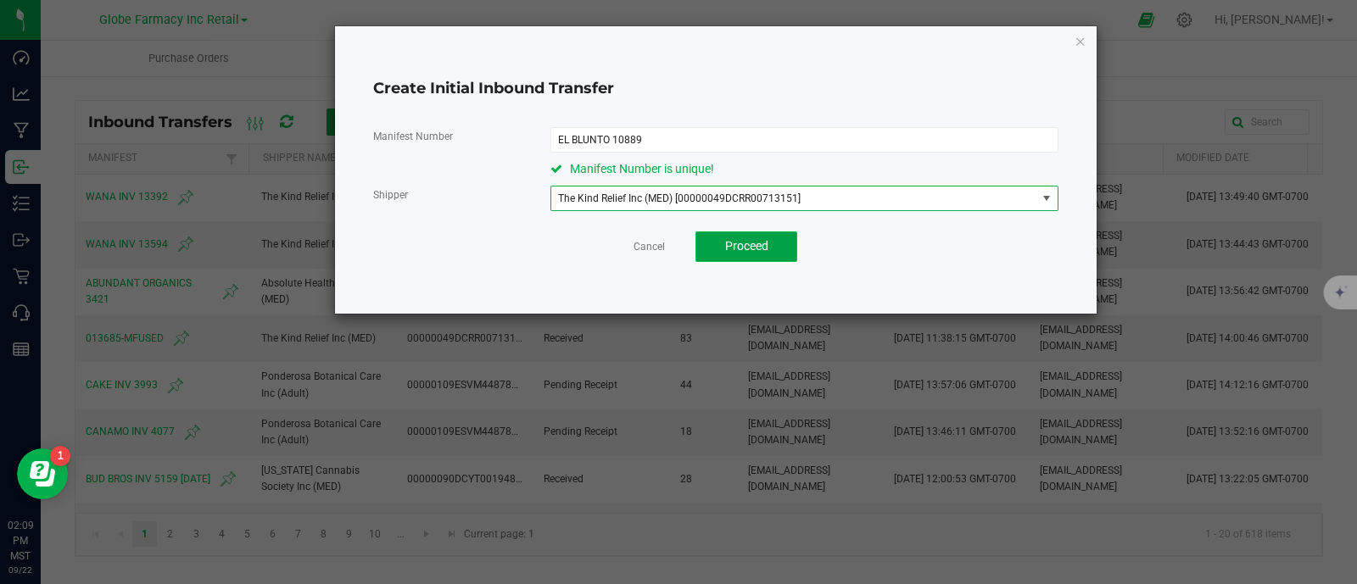
click at [736, 235] on button "Proceed" at bounding box center [746, 247] width 102 height 31
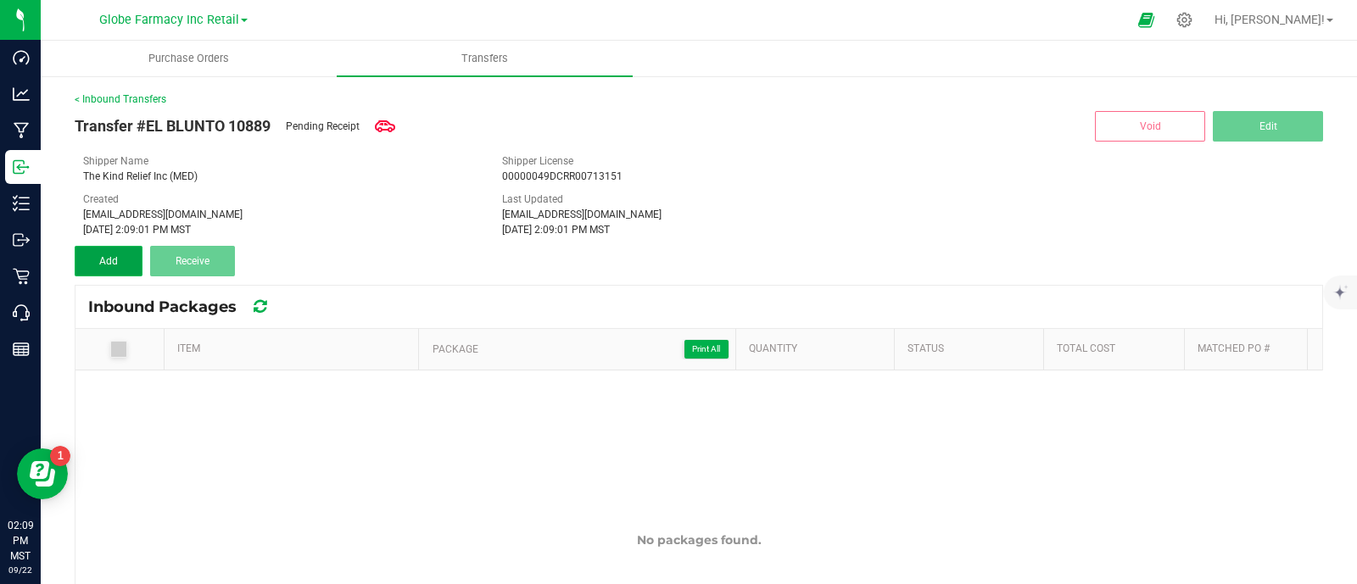
drag, startPoint x: 98, startPoint y: 265, endPoint x: 111, endPoint y: 274, distance: 15.8
click at [99, 265] on span "Add" at bounding box center [108, 261] width 19 height 12
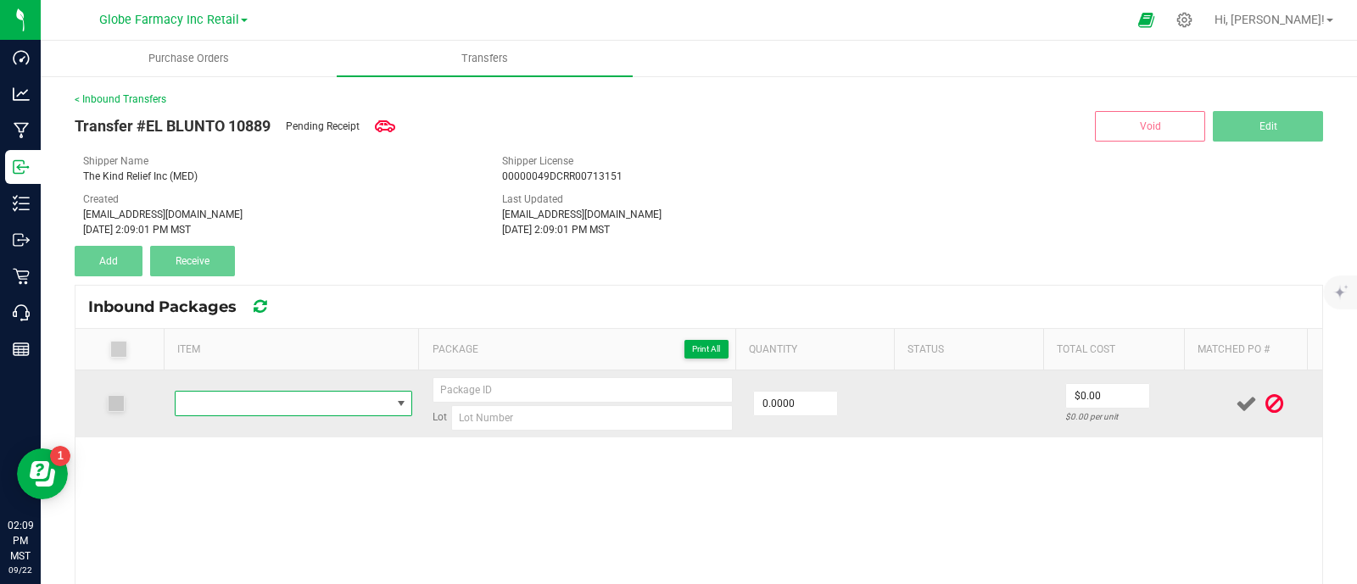
click at [271, 406] on span "NO DATA FOUND" at bounding box center [283, 404] width 215 height 24
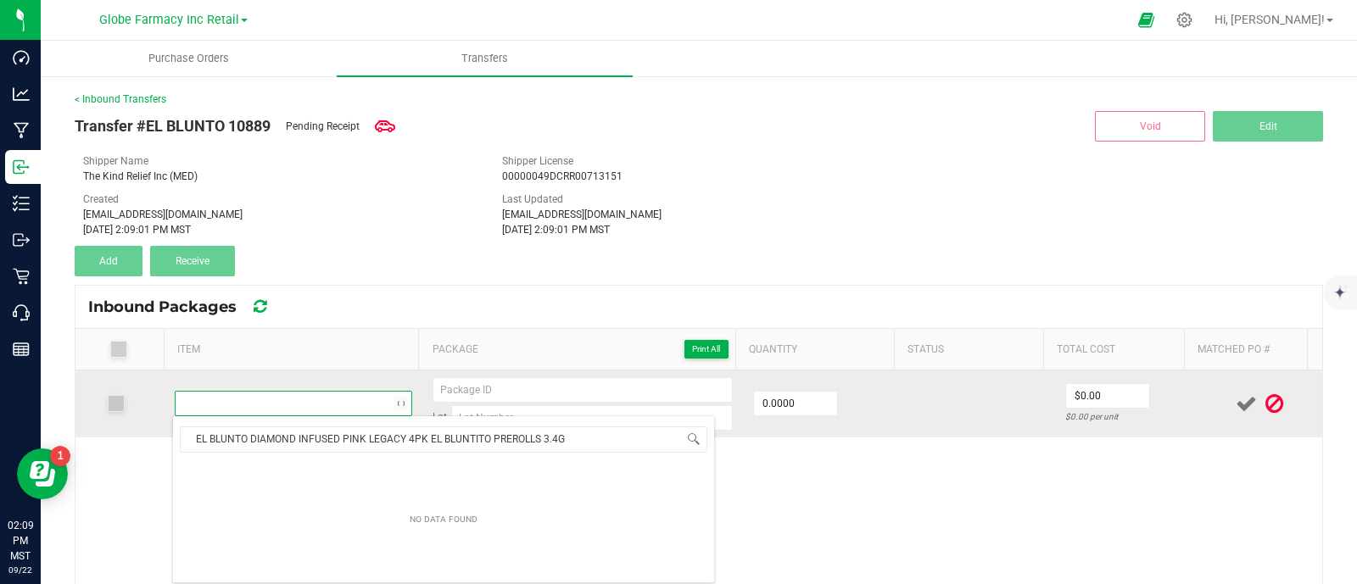
scroll to position [25, 228]
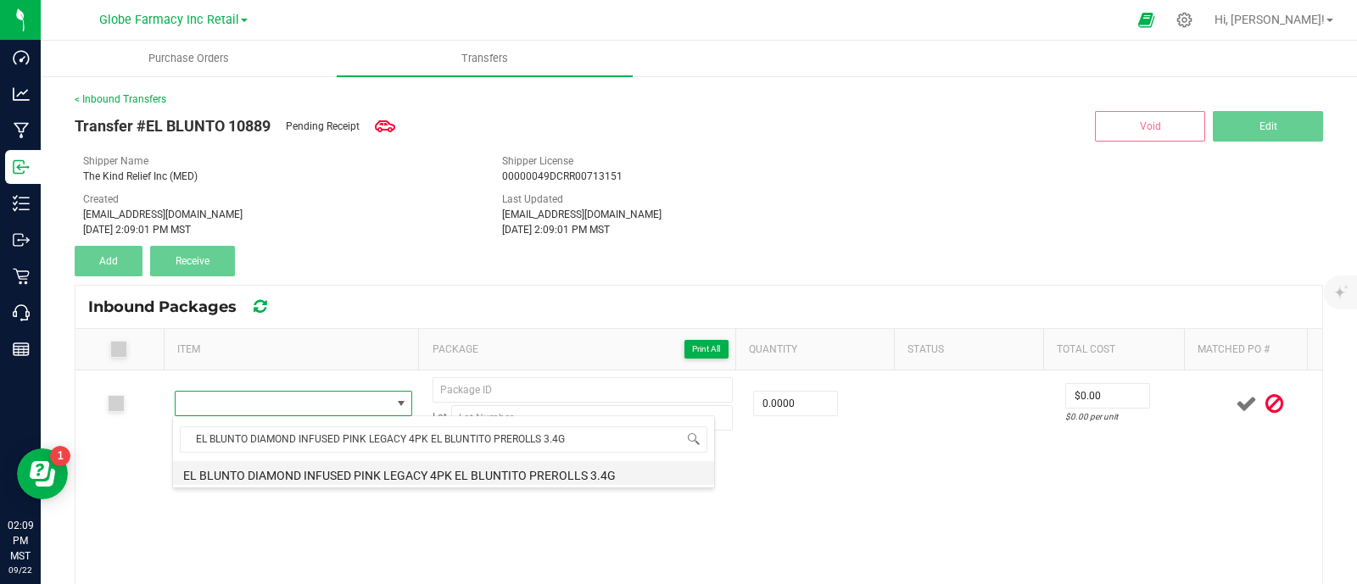
click at [386, 469] on li "EL BLUNTO DIAMOND INFUSED PINK LEGACY 4PK EL BLUNTITO PREROLLS 3.4G" at bounding box center [443, 473] width 541 height 24
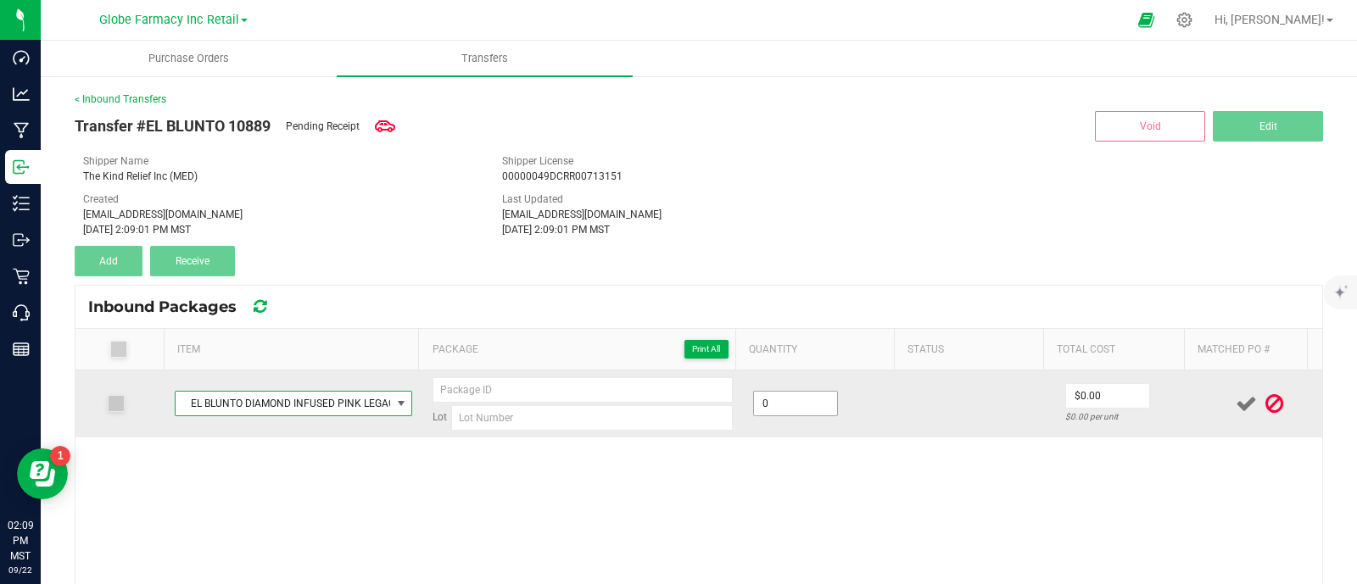
click at [777, 399] on input "0" at bounding box center [795, 404] width 83 height 24
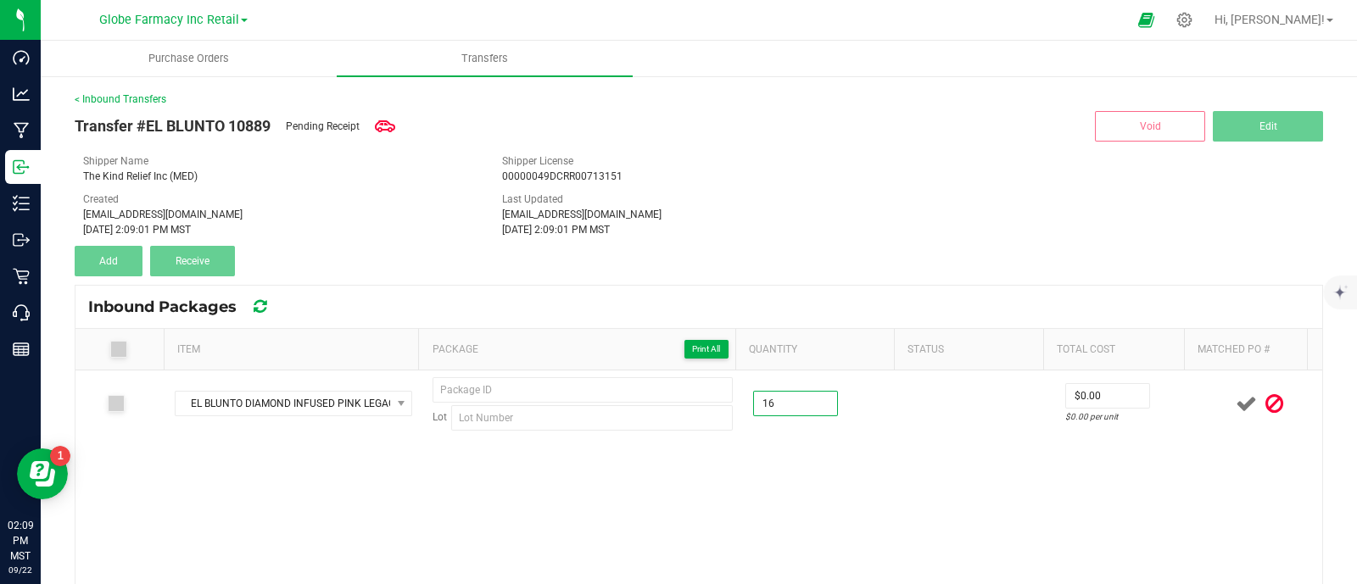
type input "16 ea"
click at [805, 451] on div "EL BLUNTO DIAMOND INFUSED PINK LEGACY 4PK EL BLUNTITO PREROLLS 3.4G Lot 16 ea $…" at bounding box center [698, 514] width 1247 height 286
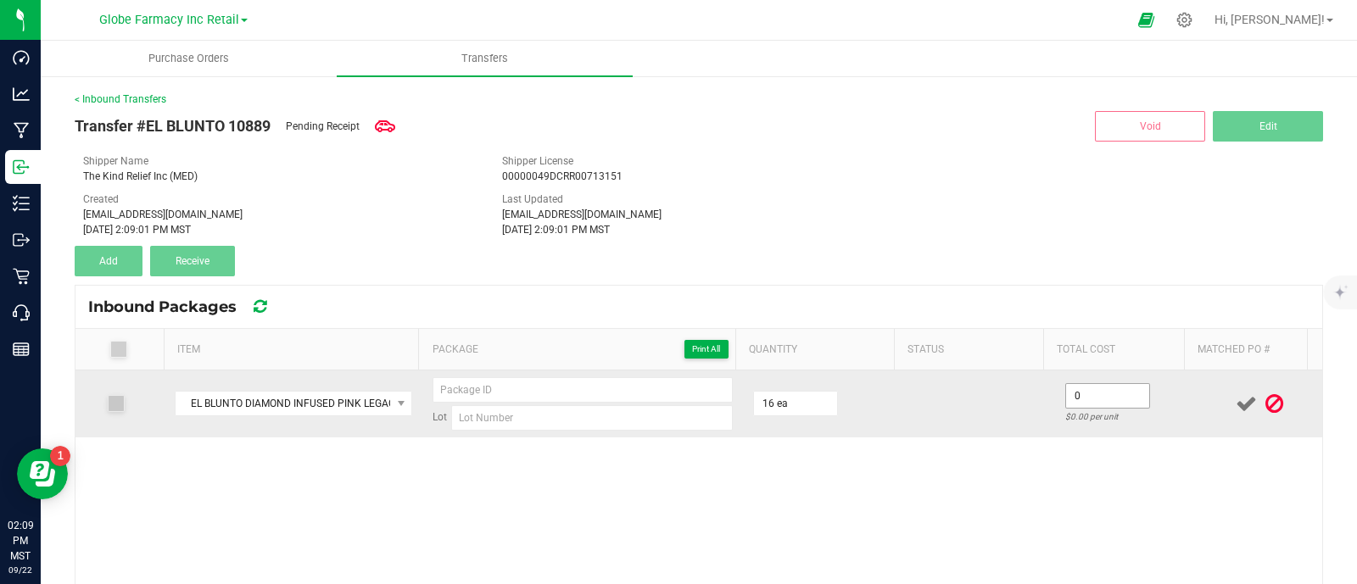
click at [1067, 389] on input "0" at bounding box center [1107, 396] width 83 height 24
type input "$20.00"
drag, startPoint x: 481, startPoint y: 427, endPoint x: 476, endPoint y: 417, distance: 10.6
click at [480, 427] on input at bounding box center [592, 417] width 282 height 25
paste input "0425EBDIPL"
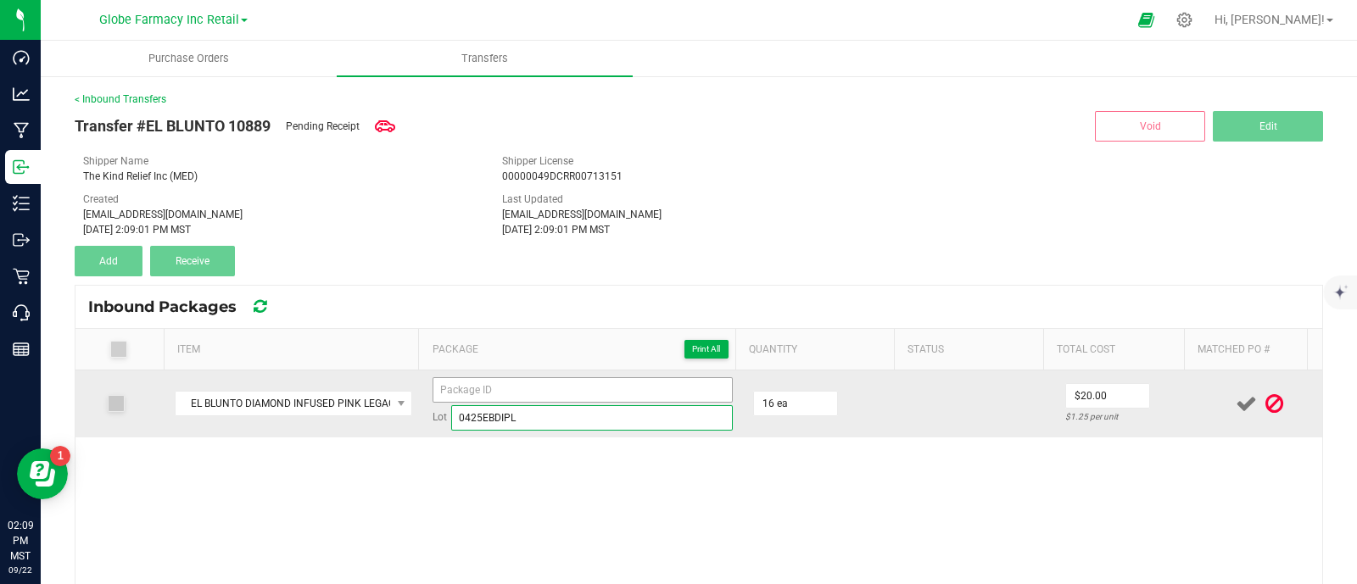
type input "0425EBDIPL"
click at [473, 391] on input at bounding box center [583, 389] width 300 height 25
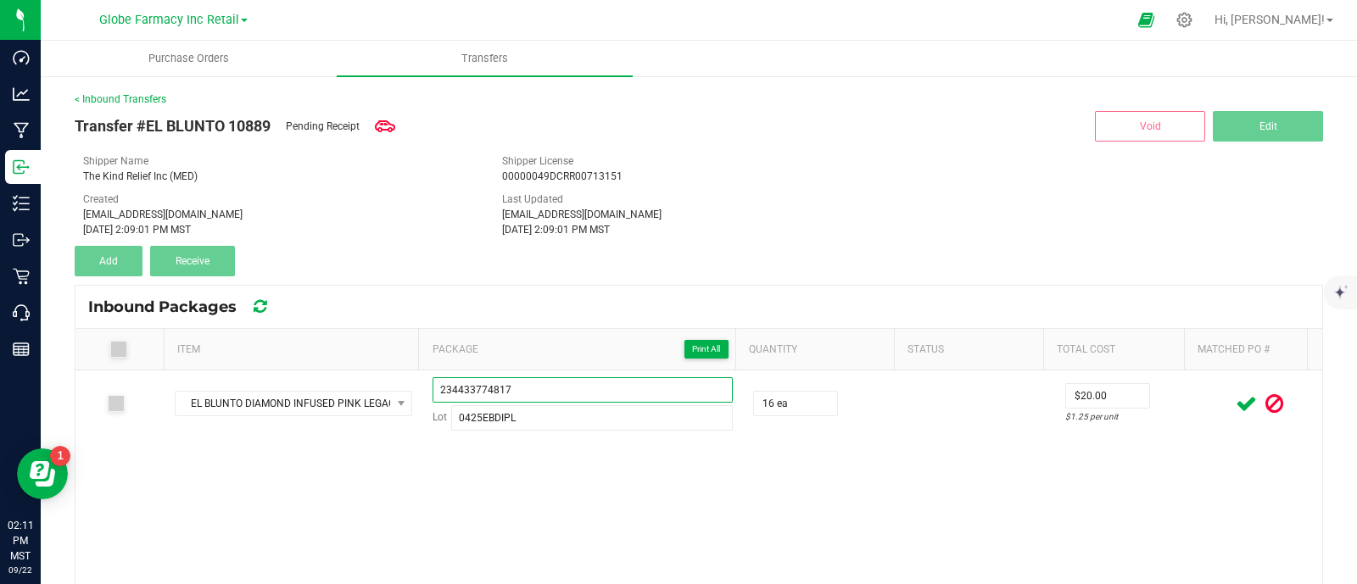
type input "234433774817"
click at [821, 536] on div "EL BLUNTO DIAMOND INFUSED PINK LEGACY 4PK EL BLUNTITO PREROLLS 3.4G 23443377481…" at bounding box center [698, 514] width 1247 height 286
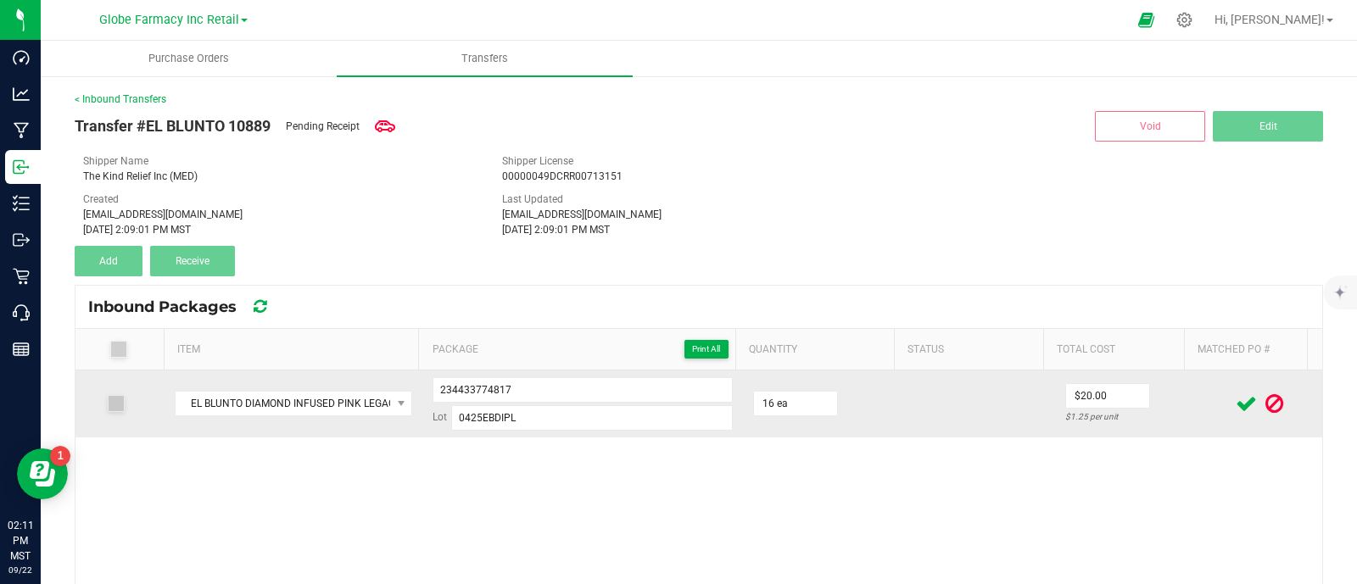
click at [1236, 411] on icon at bounding box center [1246, 403] width 21 height 21
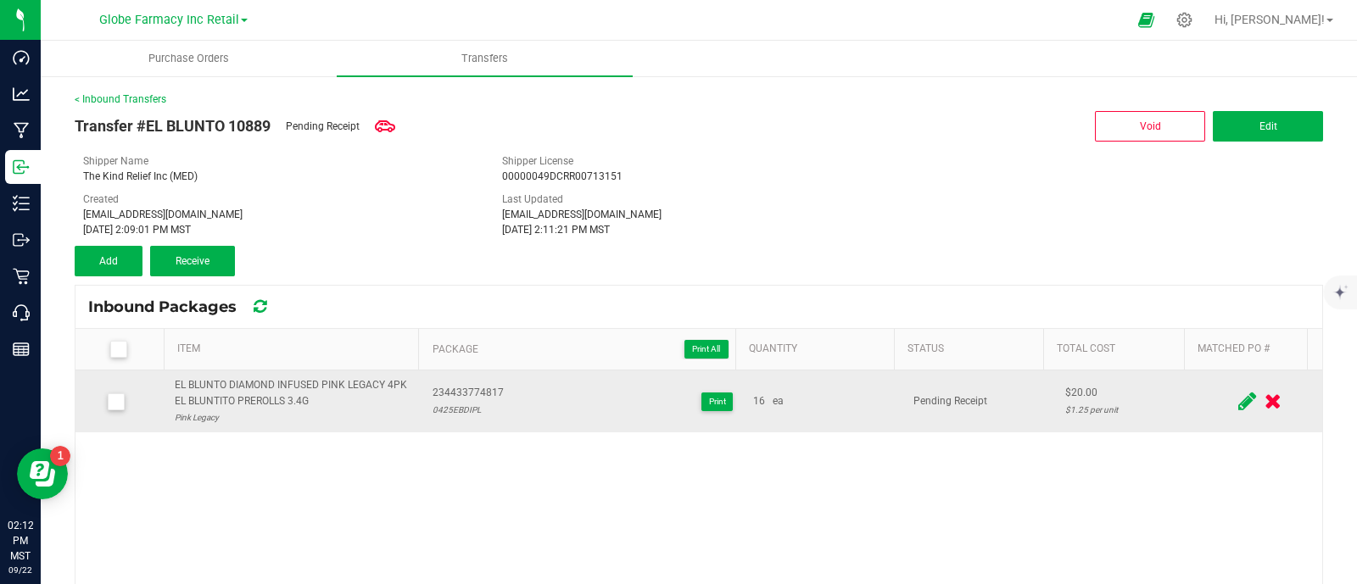
click at [230, 388] on div "EL BLUNTO DIAMOND INFUSED PINK LEGACY 4PK EL BLUNTITO PREROLLS 3.4G" at bounding box center [294, 393] width 238 height 32
copy div "EL BLUNTO DIAMOND INFUSED PINK LEGACY 4PK EL BLUNTITO PREROLLS 3.4G"
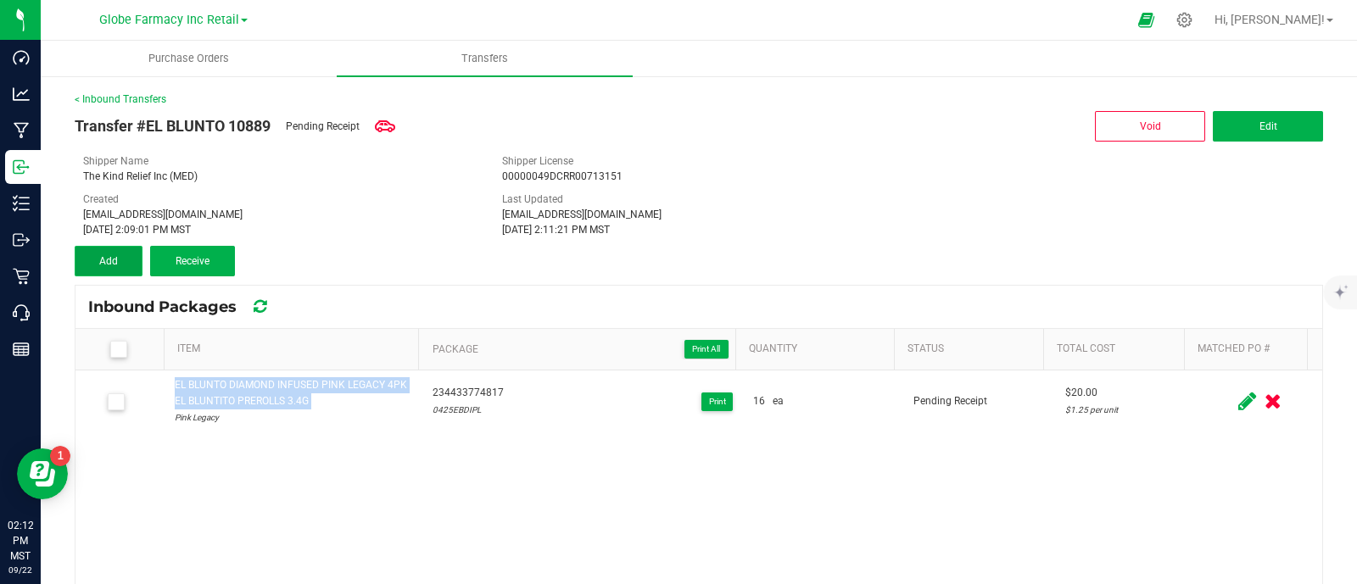
click at [92, 253] on button "Add" at bounding box center [109, 261] width 68 height 31
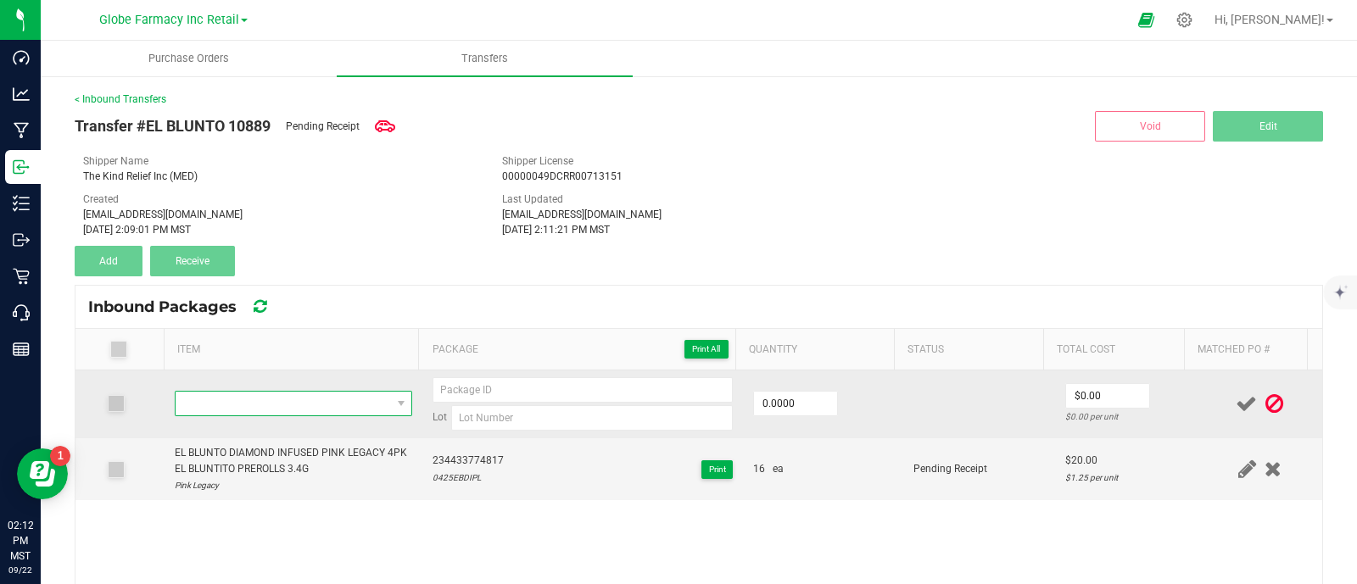
click at [349, 396] on span "NO DATA FOUND" at bounding box center [283, 404] width 215 height 24
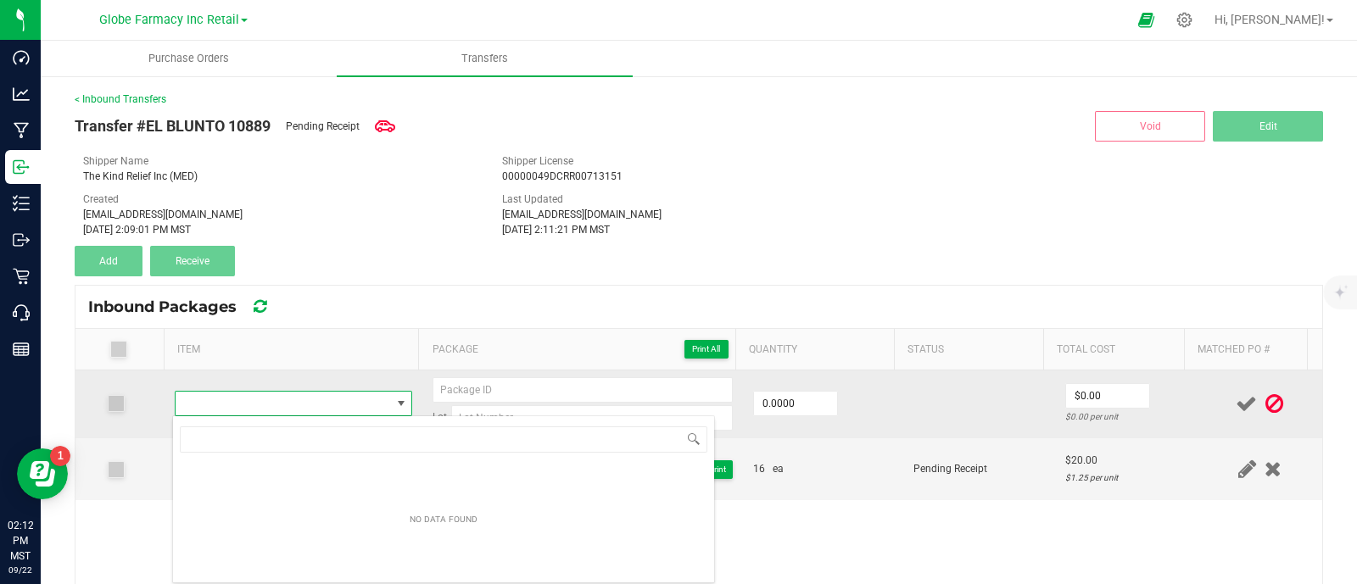
type input "EL BLUNTO DIAMOND INFUSED PINK LEGACY 4PK EL BLUNTITO PREROLLS 3.4G"
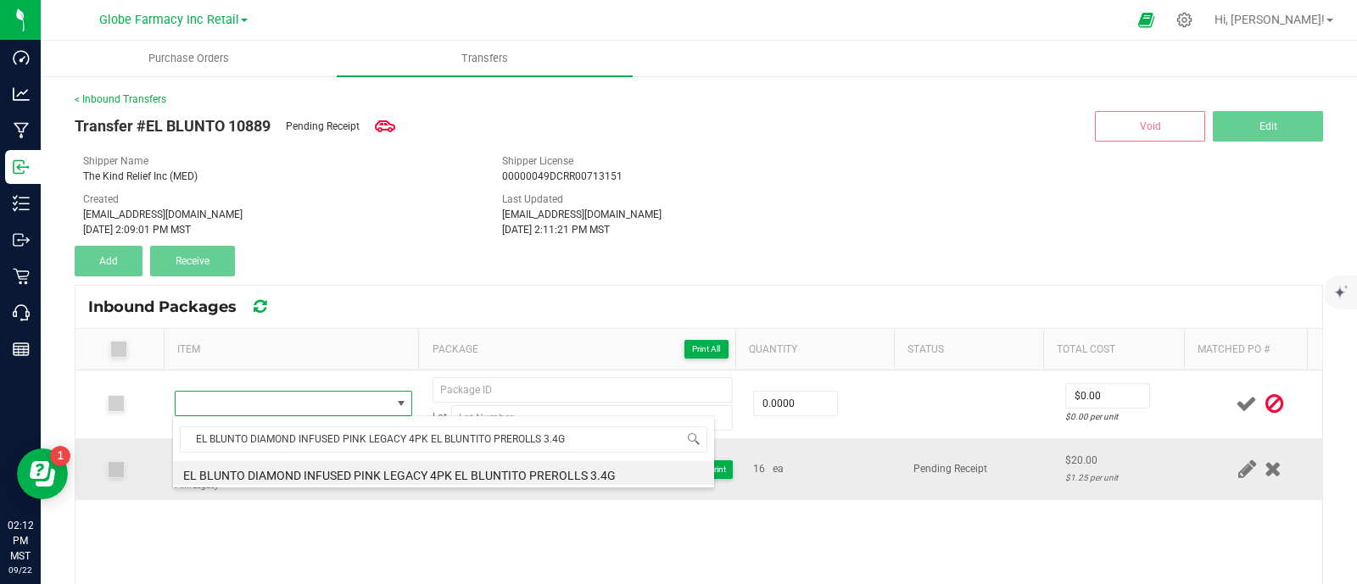
drag, startPoint x: 348, startPoint y: 464, endPoint x: 563, endPoint y: 471, distance: 215.5
click at [348, 464] on li "EL BLUNTO DIAMOND INFUSED PINK LEGACY 4PK EL BLUNTITO PREROLLS 3.4G" at bounding box center [443, 473] width 541 height 24
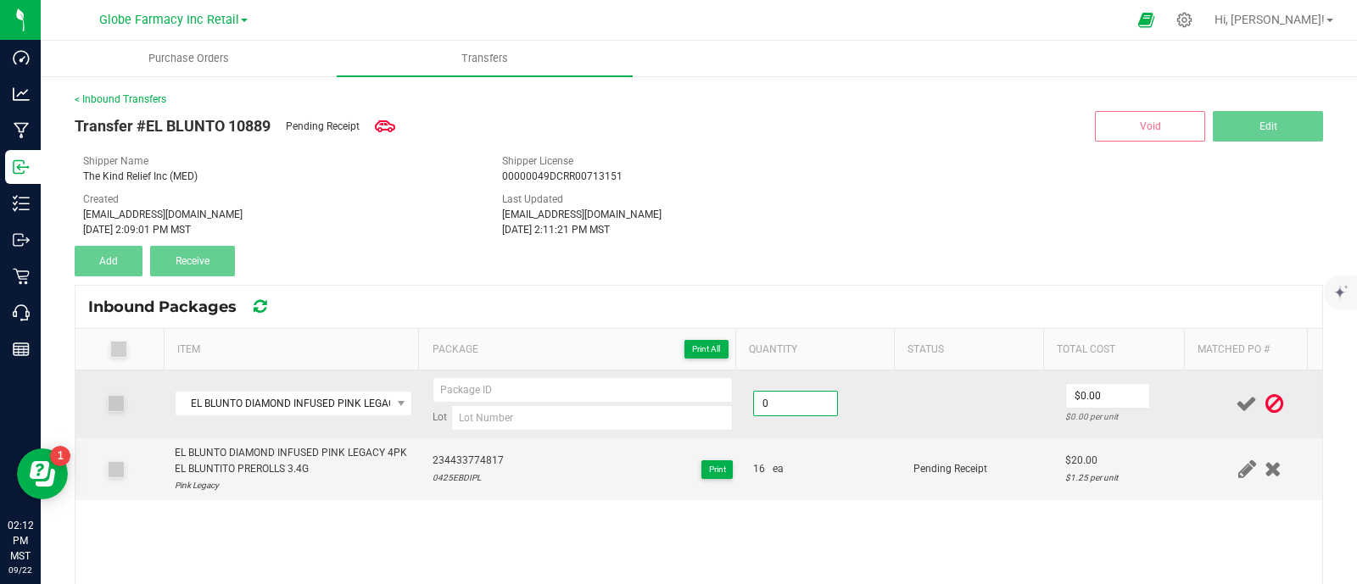
click at [771, 405] on input "0" at bounding box center [795, 404] width 83 height 24
type input "32 ea"
click at [1086, 390] on input "0" at bounding box center [1107, 396] width 83 height 24
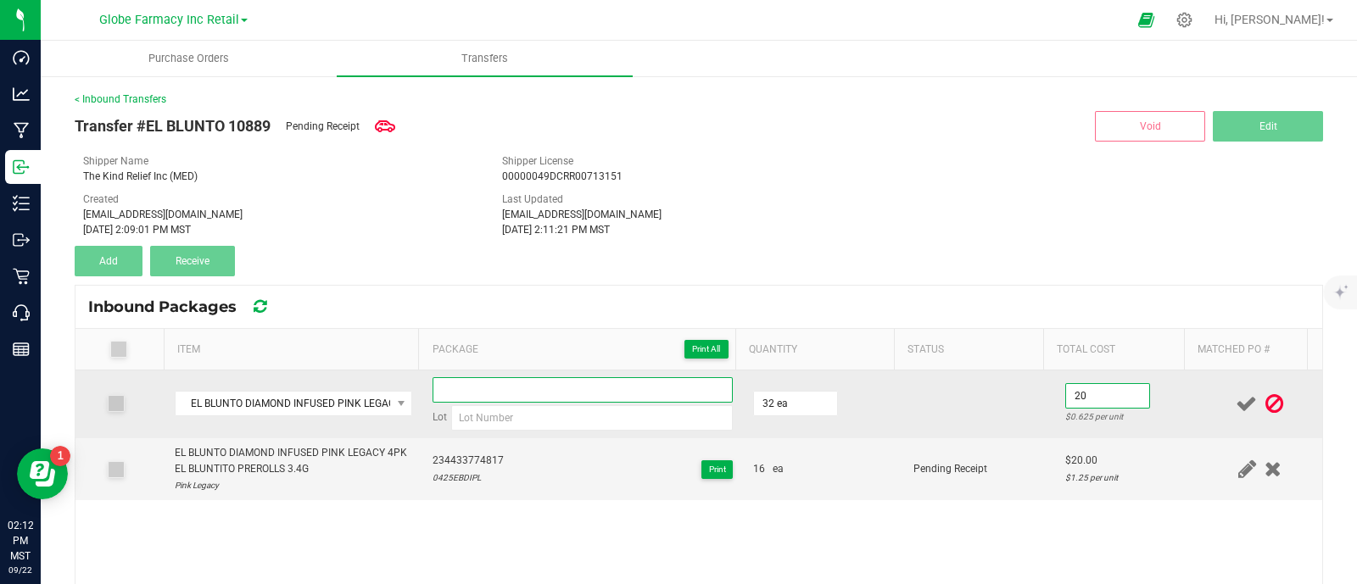
type input "$20.00"
click at [463, 396] on input at bounding box center [583, 389] width 300 height 25
type input "411875439429"
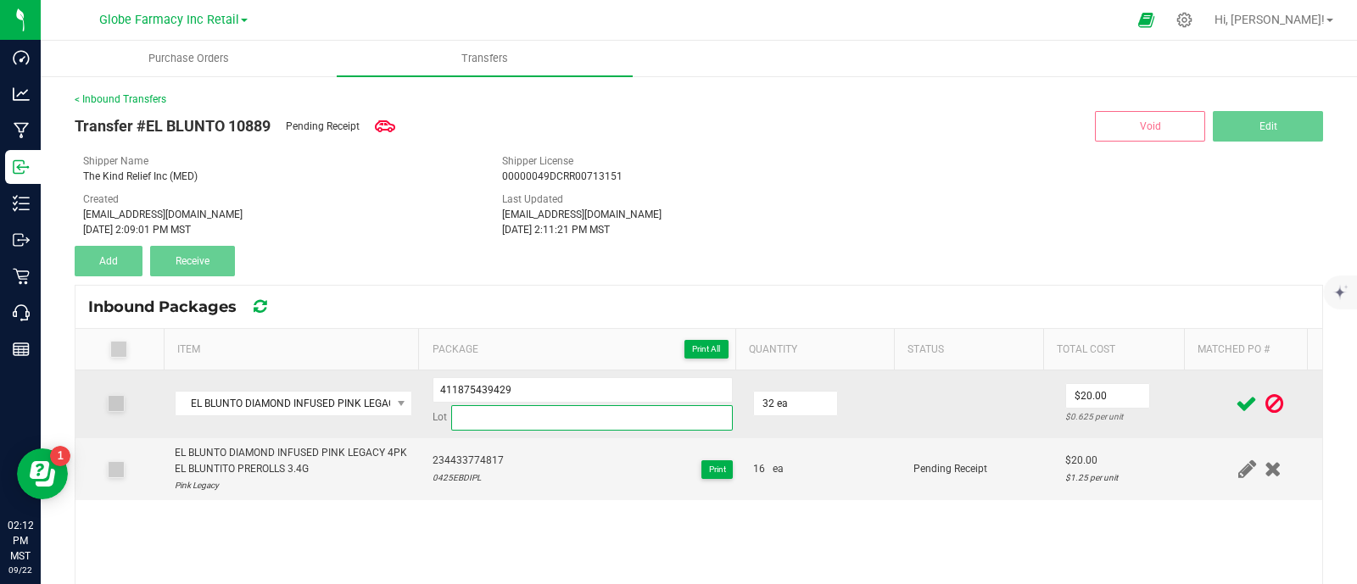
paste input "0525EBDIPL"
drag, startPoint x: 484, startPoint y: 421, endPoint x: 534, endPoint y: 426, distance: 50.3
click at [484, 421] on input at bounding box center [592, 417] width 282 height 25
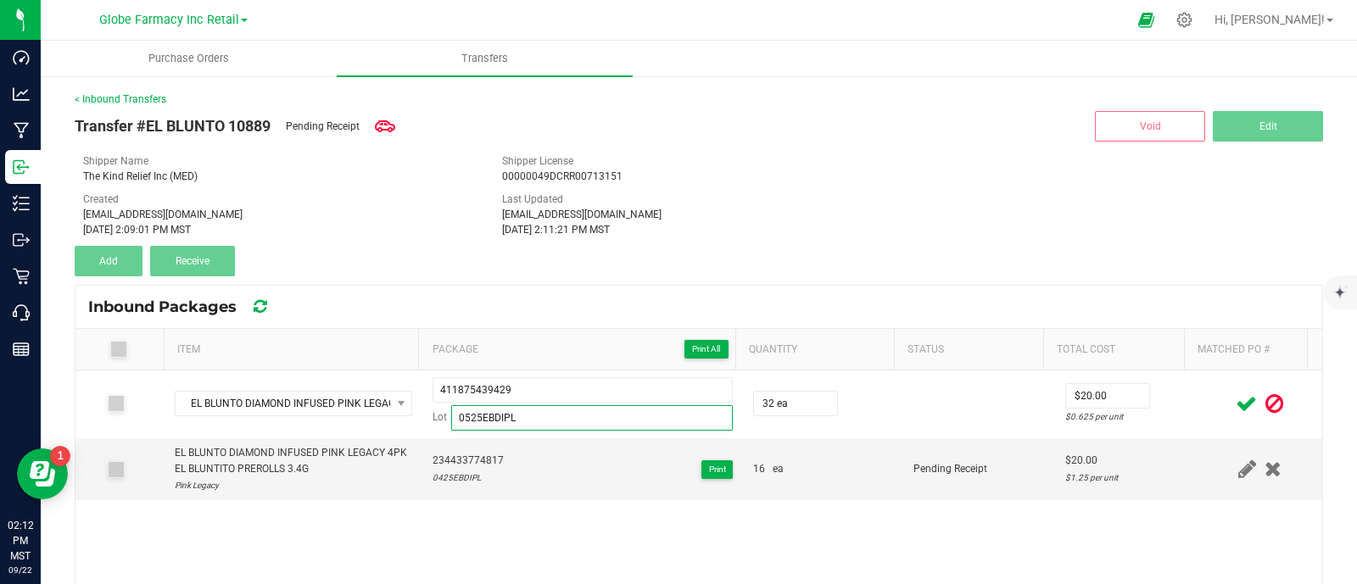
type input "0525EBDIPL"
click at [807, 526] on div "EL BLUNTO DIAMOND INFUSED PINK LEGACY 4PK EL BLUNTITO PREROLLS 3.4G 41187543942…" at bounding box center [698, 514] width 1247 height 286
click at [1236, 394] on icon at bounding box center [1246, 403] width 21 height 21
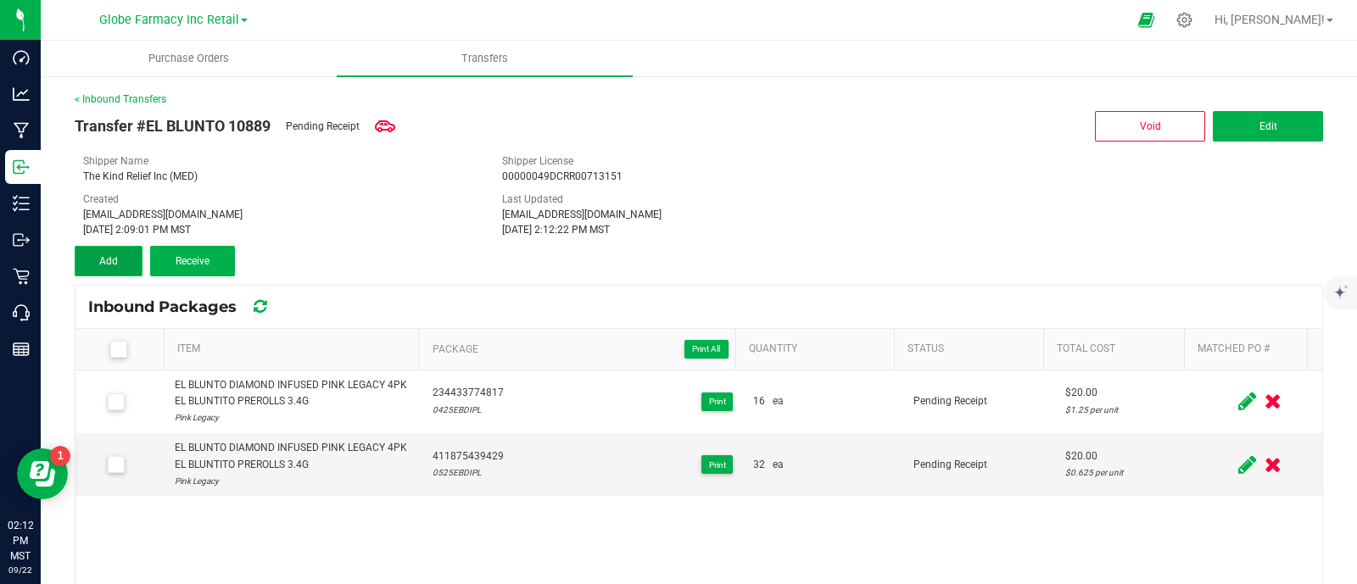
click at [102, 255] on span "Add" at bounding box center [108, 261] width 19 height 12
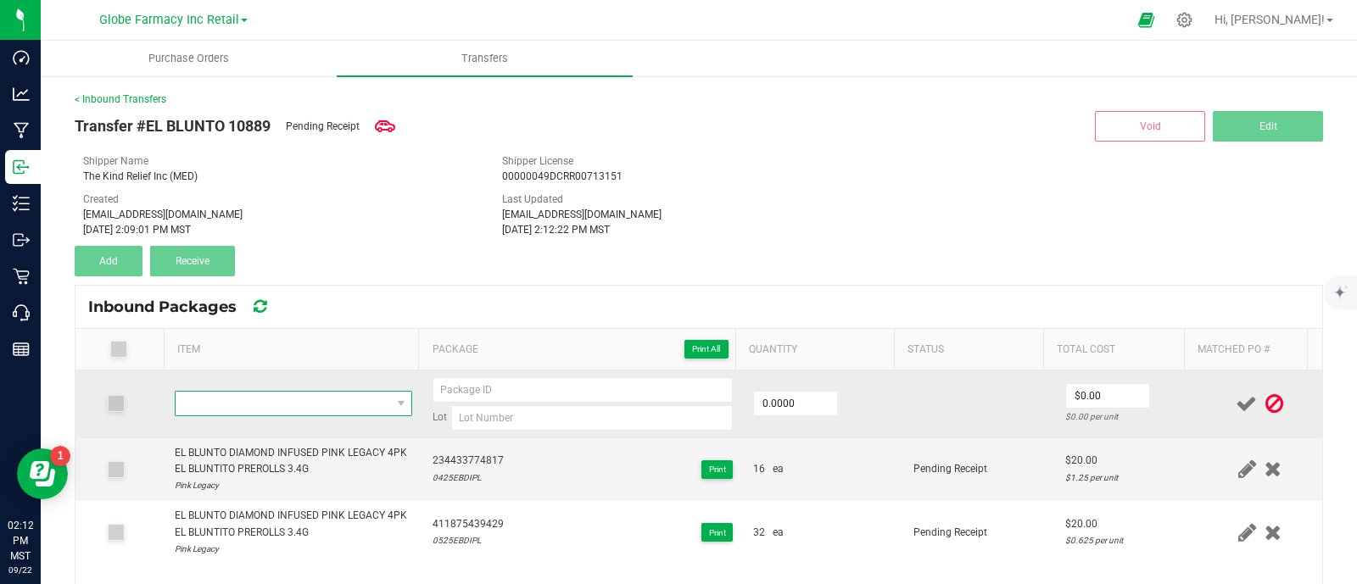
click at [315, 399] on span "NO DATA FOUND" at bounding box center [283, 404] width 215 height 24
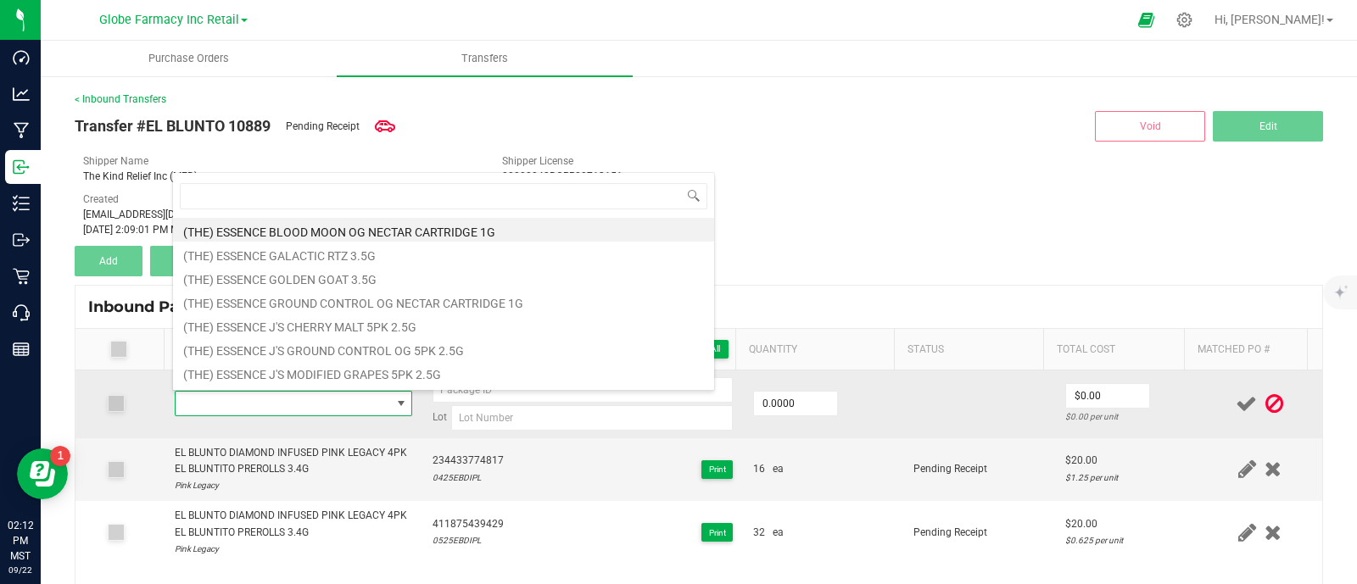
type input "EL BLUNTO DIAMOND INFUSED THE OPPENHEIMER 4PK EL BLUNTITO PREROLLS 3.4G"
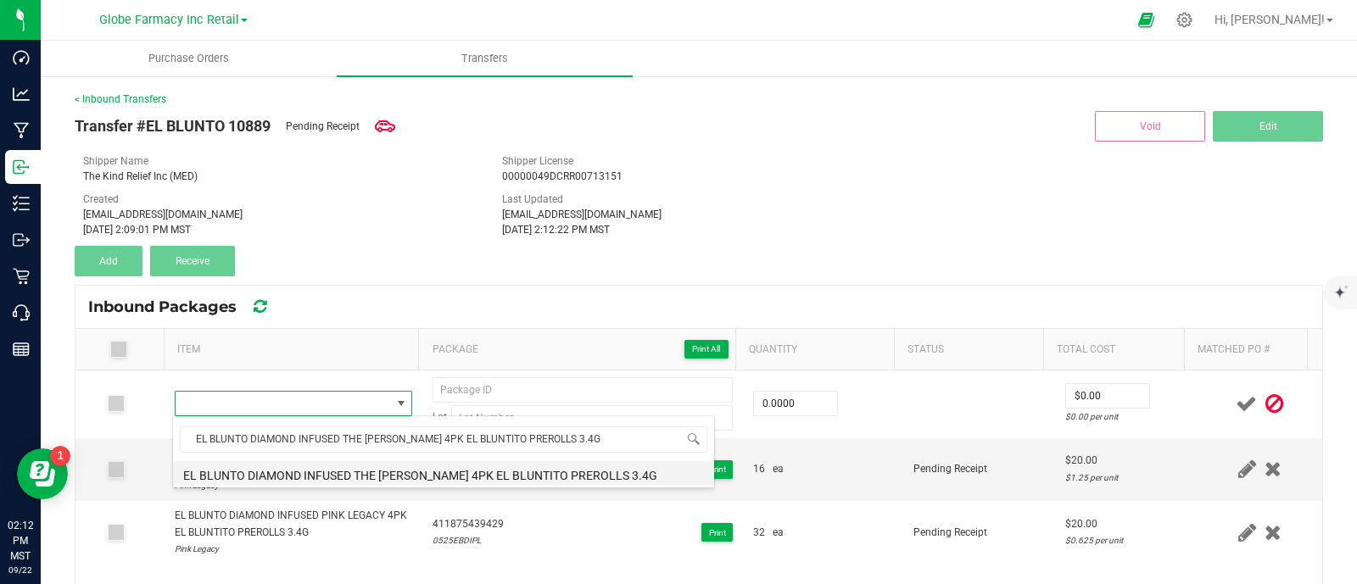
click at [385, 461] on li "EL BLUNTO DIAMOND INFUSED THE OPPENHEIMER 4PK EL BLUNTITO PREROLLS 3.4G" at bounding box center [443, 473] width 541 height 24
type input "0 ea"
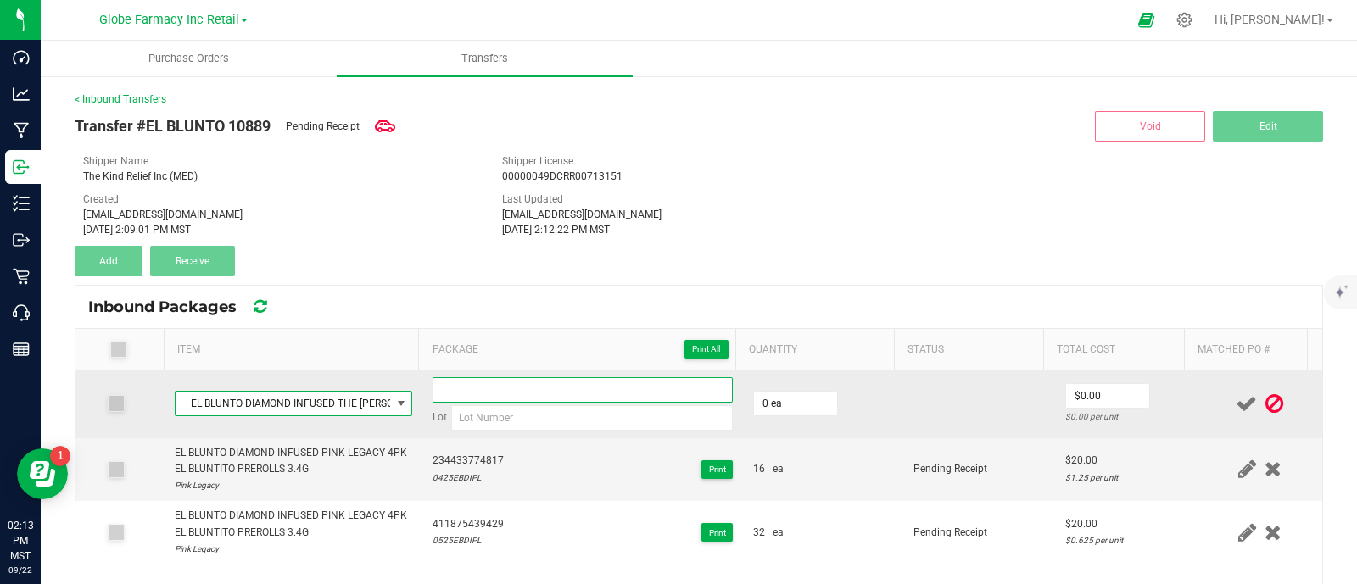
click at [547, 391] on input at bounding box center [583, 389] width 300 height 25
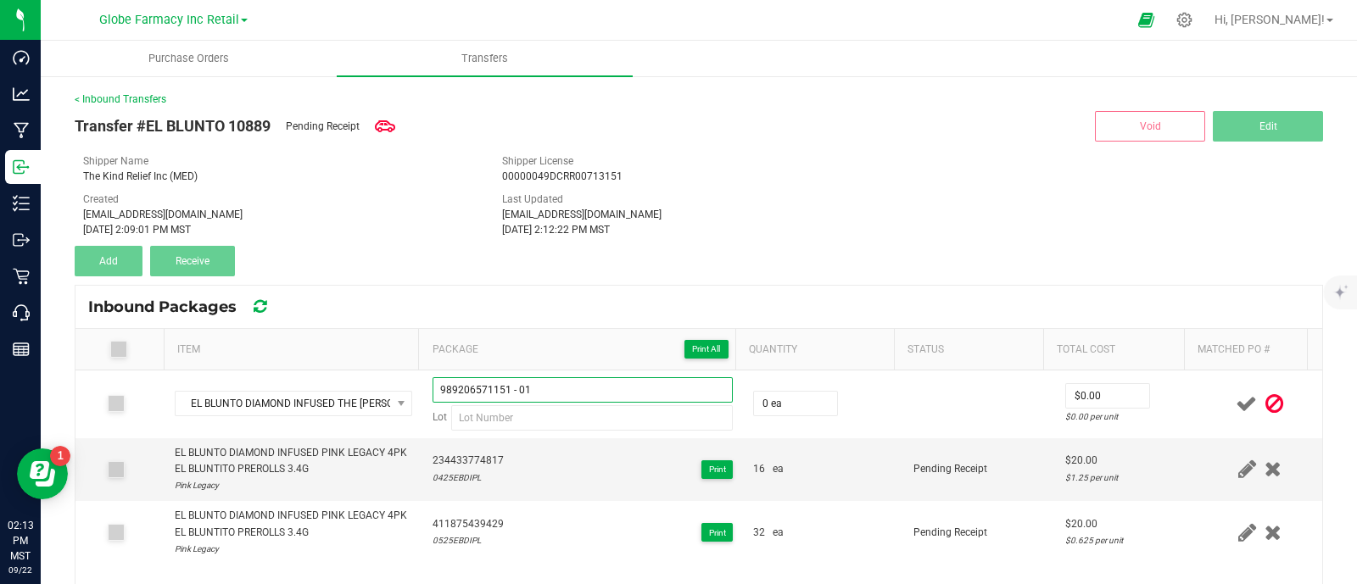
type input "989206571151 - 01"
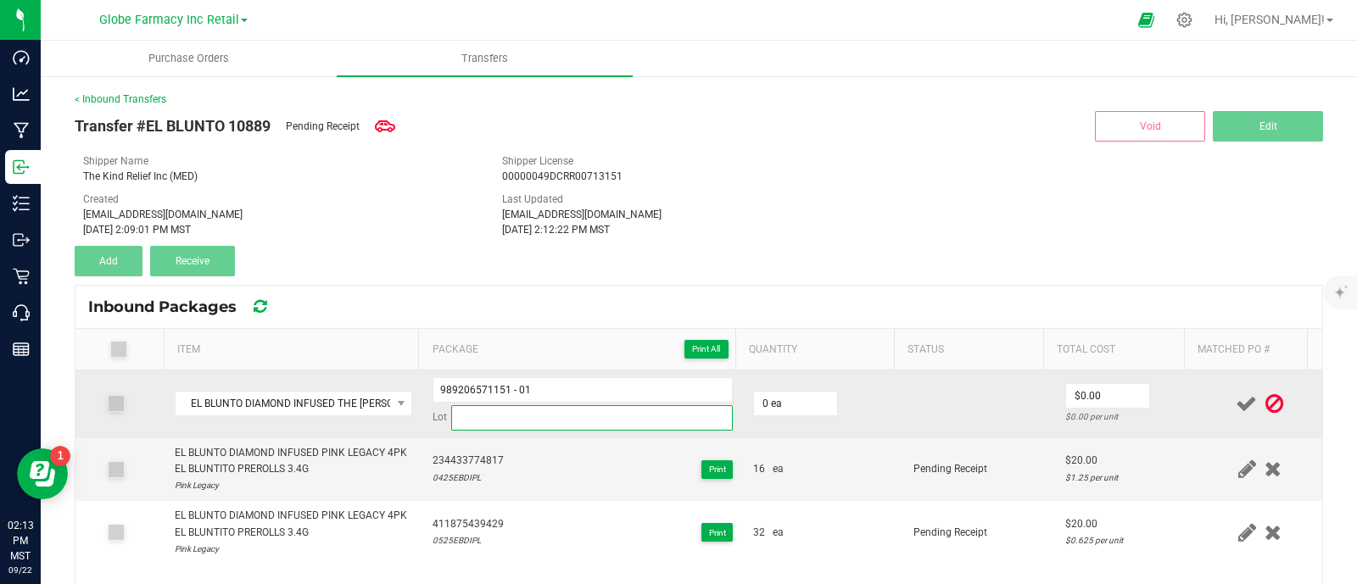
click at [534, 420] on input at bounding box center [592, 417] width 282 height 25
paste input "0525EBDIO"
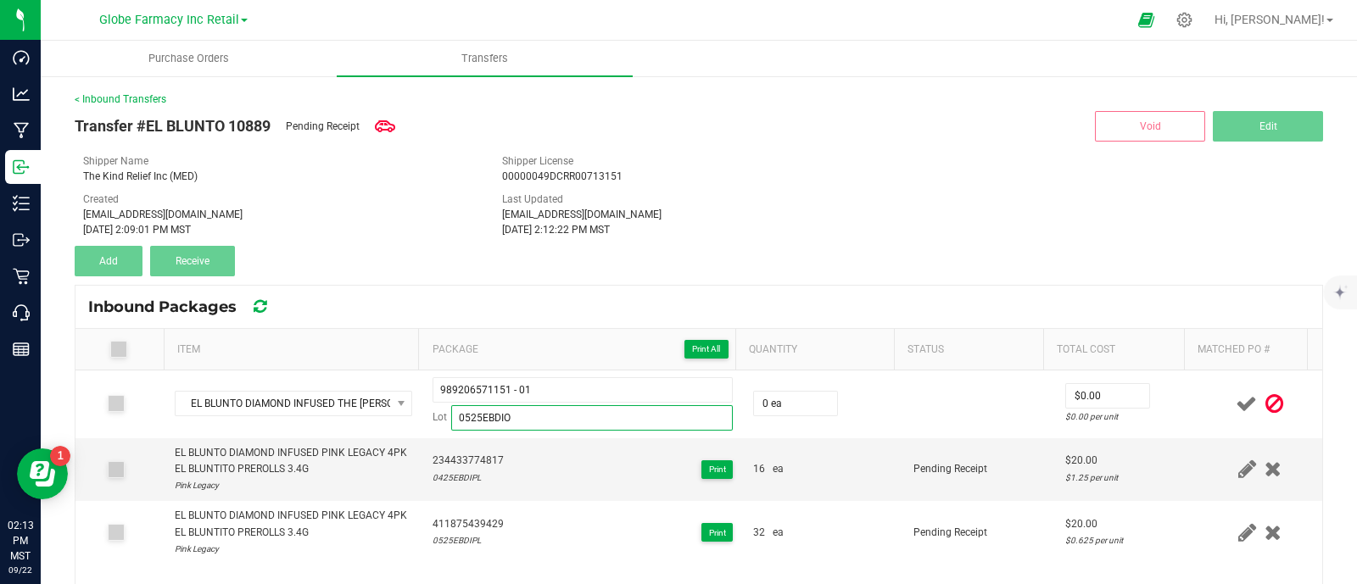
type input "0525EBDIO"
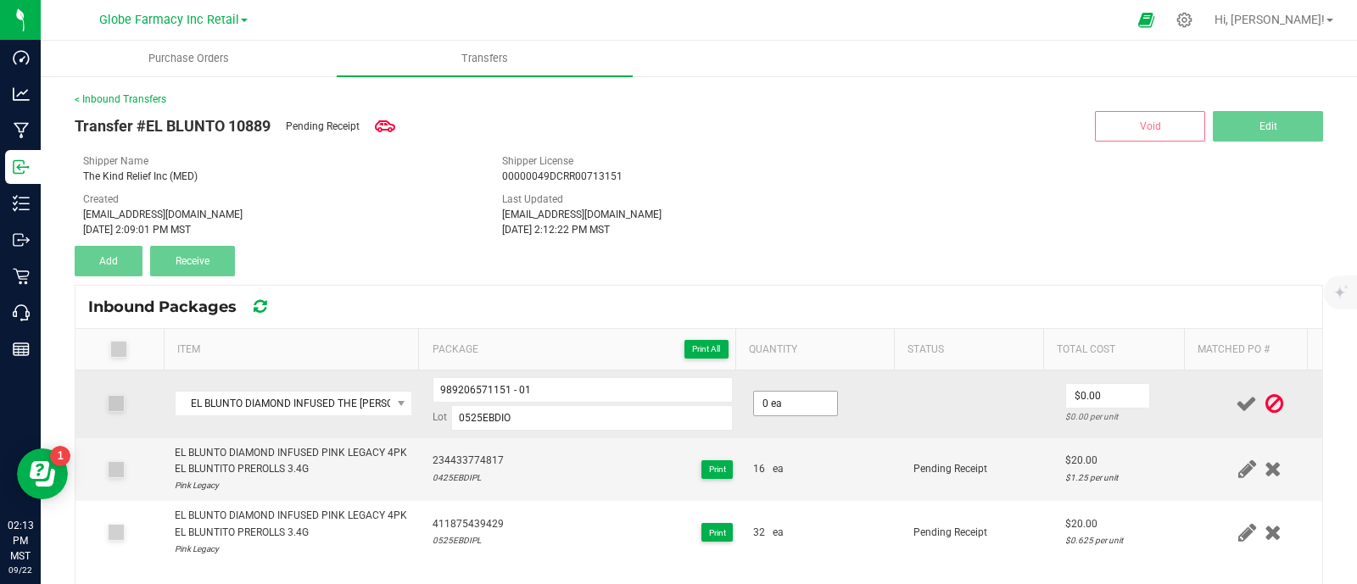
click at [774, 393] on input "0 ea" at bounding box center [795, 404] width 83 height 24
type input "32 ea"
paste input "2"
drag, startPoint x: 1085, startPoint y: 400, endPoint x: 991, endPoint y: 400, distance: 94.1
click at [1085, 400] on input "20" at bounding box center [1107, 396] width 83 height 24
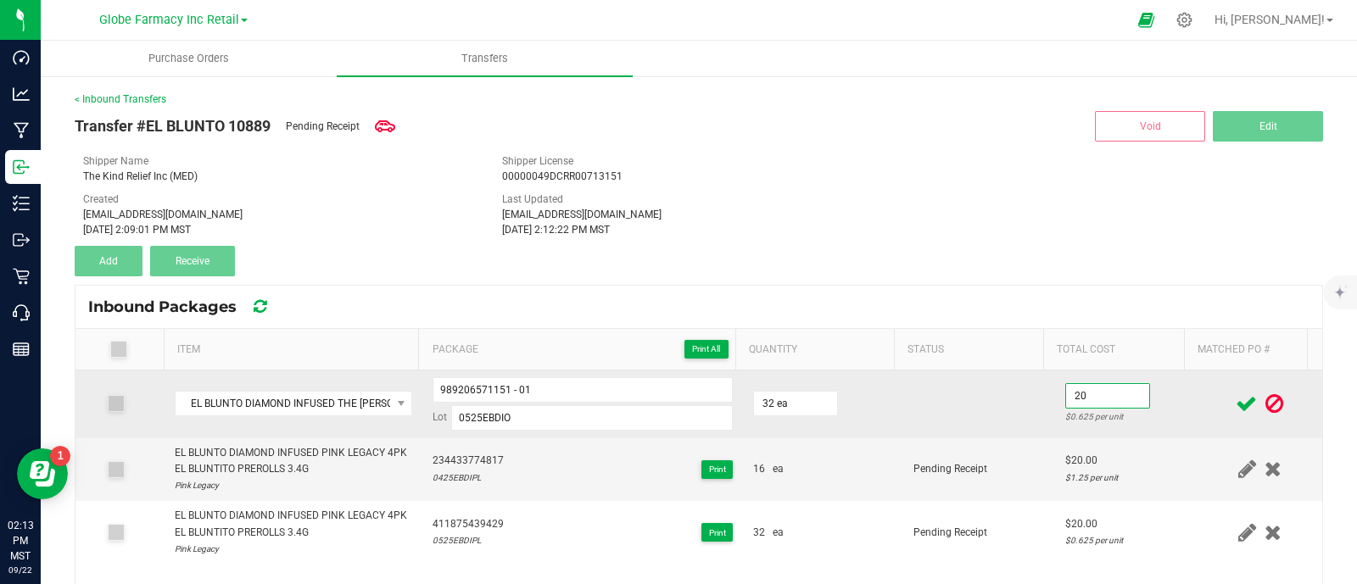
type input "$20.00"
click at [861, 400] on td "32 ea" at bounding box center [823, 405] width 160 height 68
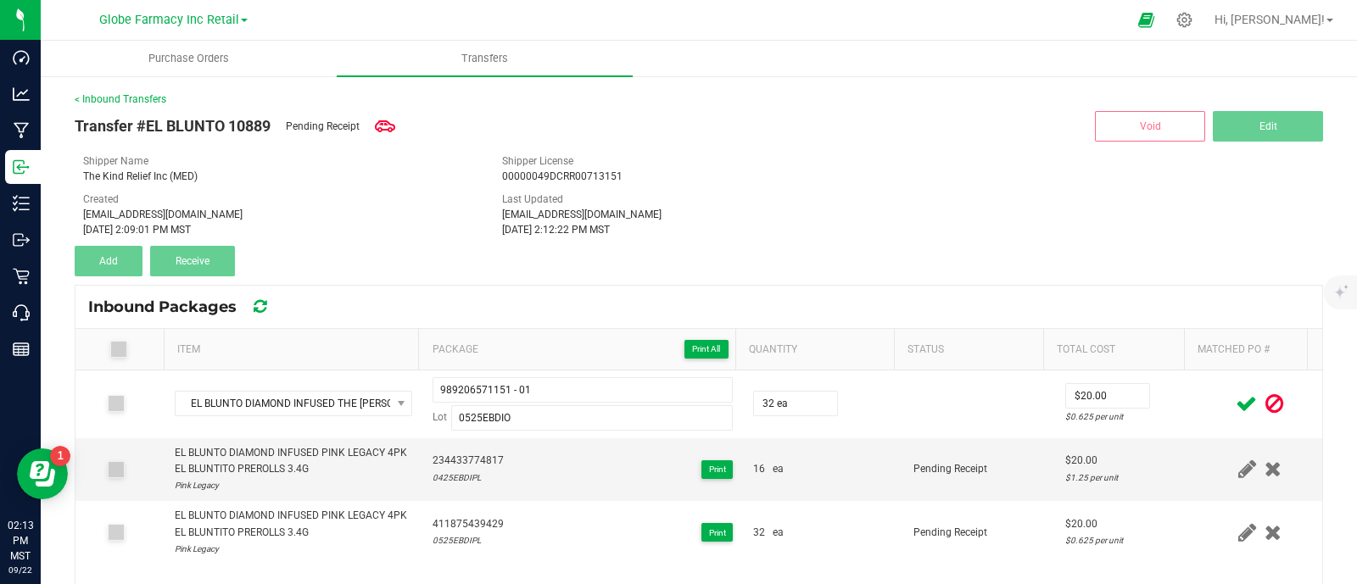
click at [1236, 405] on icon at bounding box center [1246, 403] width 21 height 21
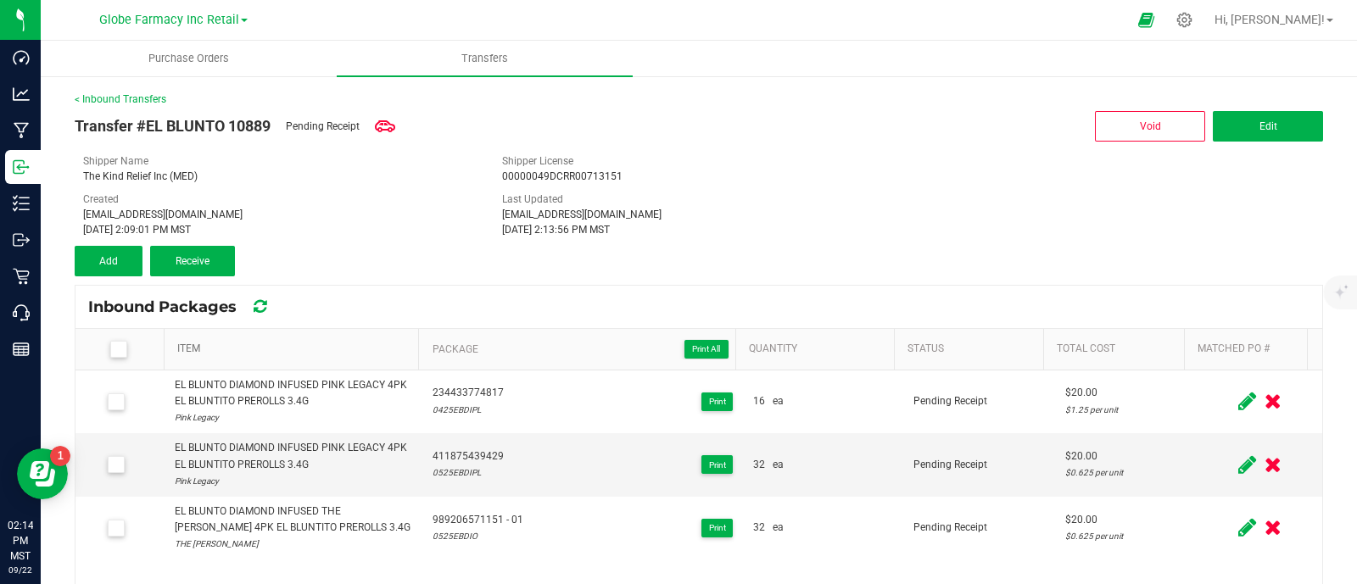
click at [191, 345] on link "Item" at bounding box center [294, 350] width 235 height 14
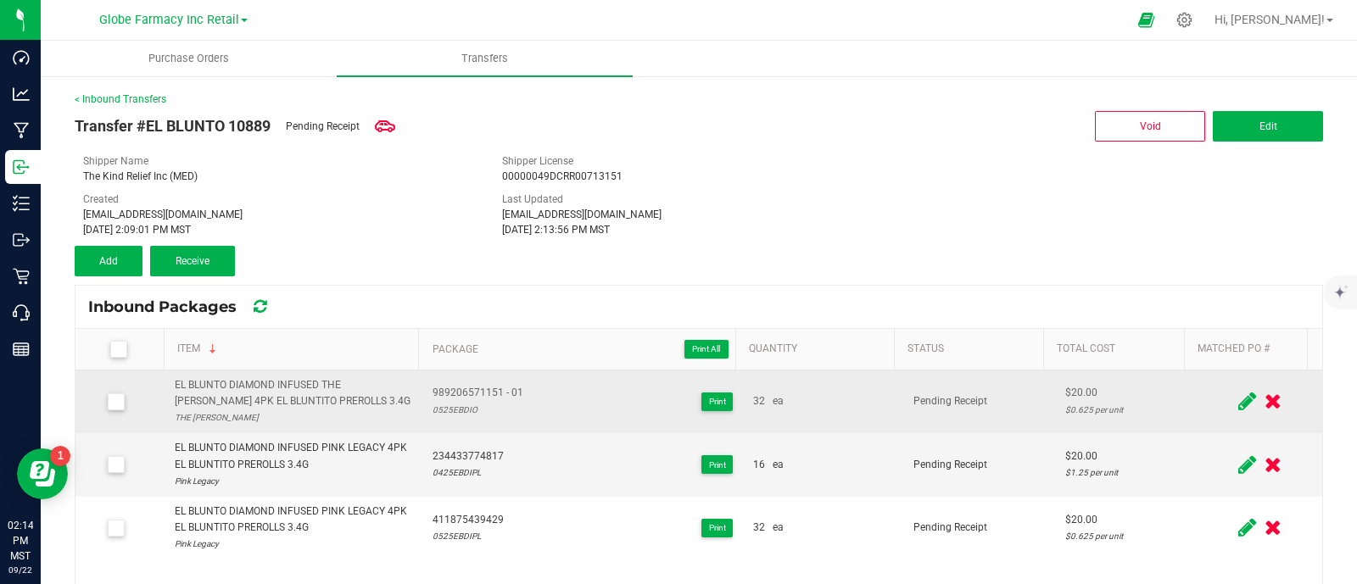
click at [231, 393] on div "EL BLUNTO DIAMOND INFUSED THE OPPENHEIMER 4PK EL BLUNTITO PREROLLS 3.4G" at bounding box center [294, 393] width 238 height 32
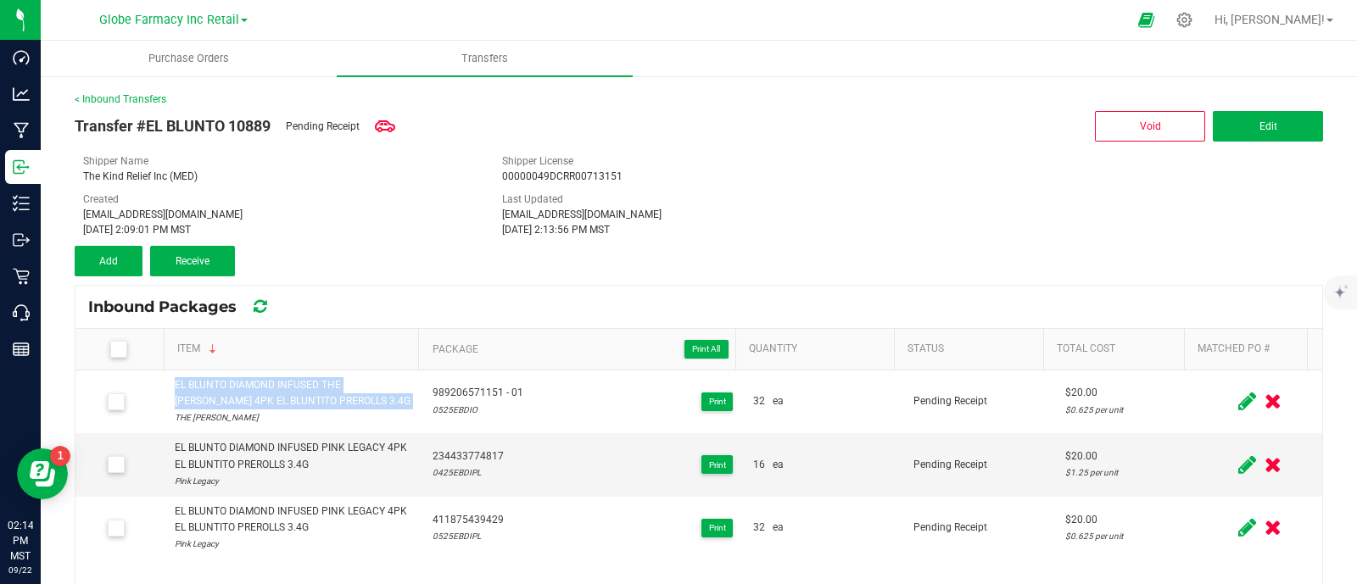
copy div "EL BLUNTO DIAMOND INFUSED THE OPPENHEIMER 4PK EL BLUNTITO PREROLLS 3.4G"
click at [87, 246] on button "Add" at bounding box center [109, 261] width 68 height 31
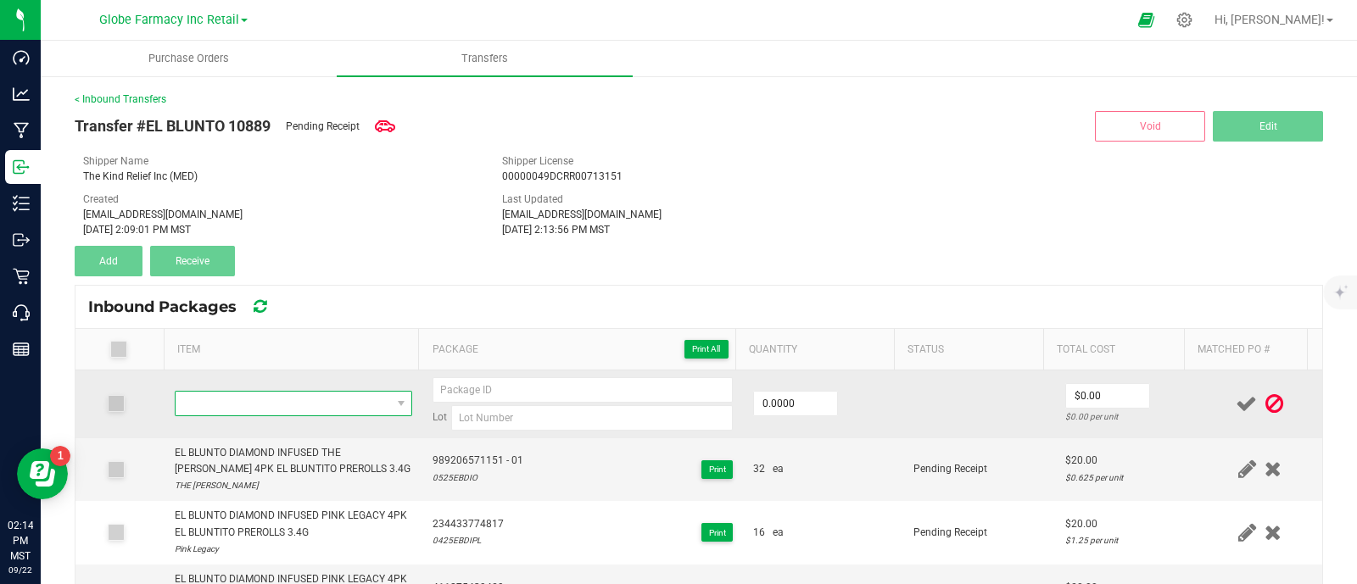
click at [289, 399] on span "NO DATA FOUND" at bounding box center [283, 404] width 215 height 24
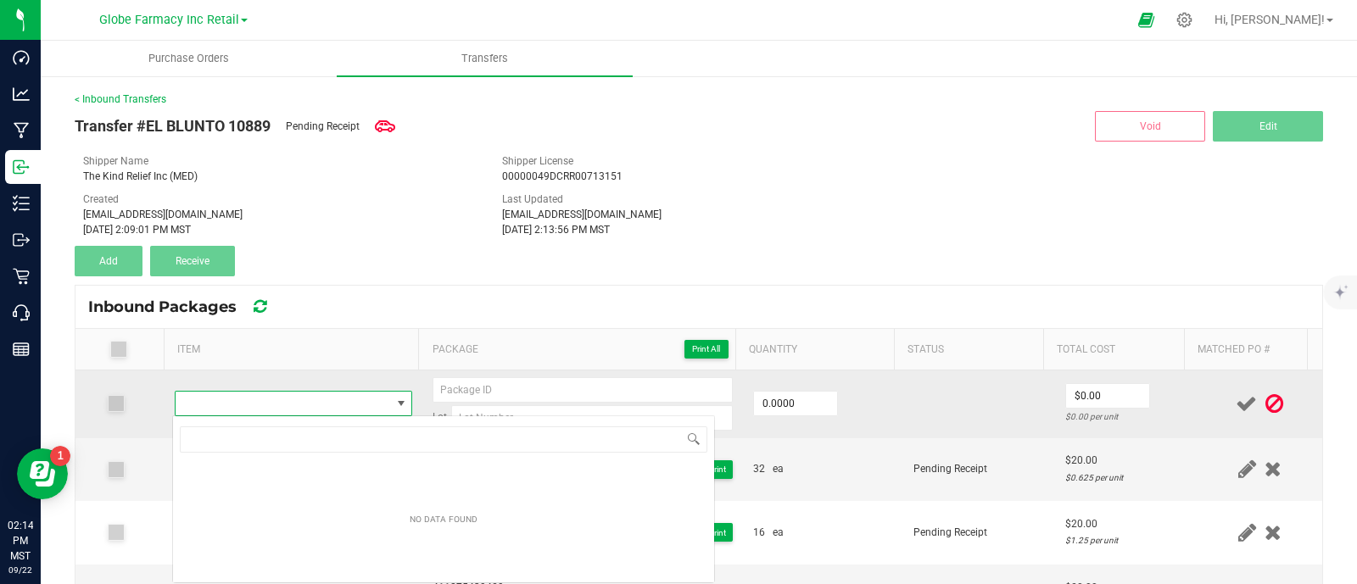
type input "EL BLUNTO DIAMOND INFUSED THE OPPENHEIMER 4PK EL BLUNTITO PREROLLS 3.4G"
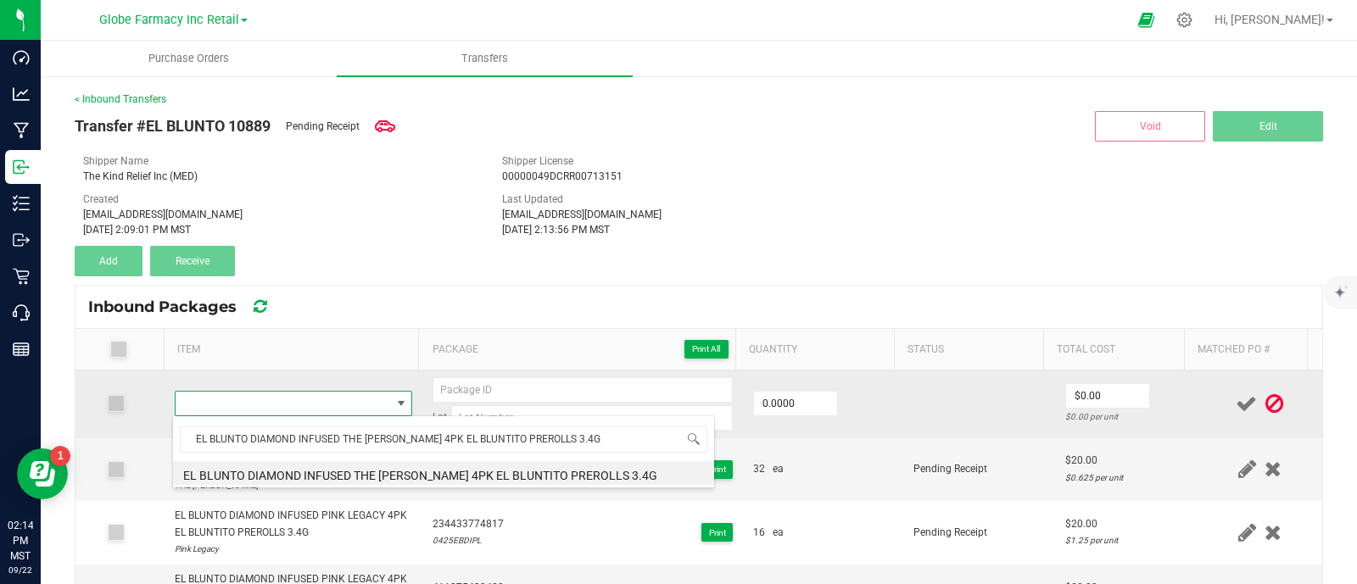
type input "0 ea"
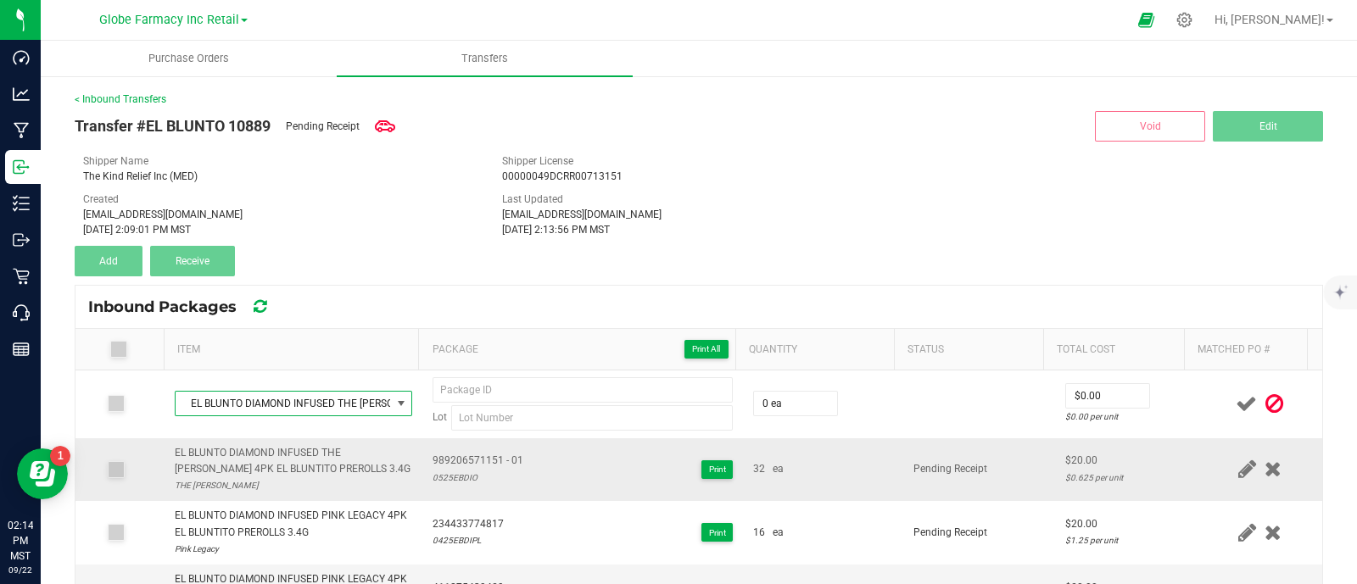
click at [475, 459] on span "989206571151 - 01" at bounding box center [478, 461] width 91 height 16
copy span "989206571151 - 01"
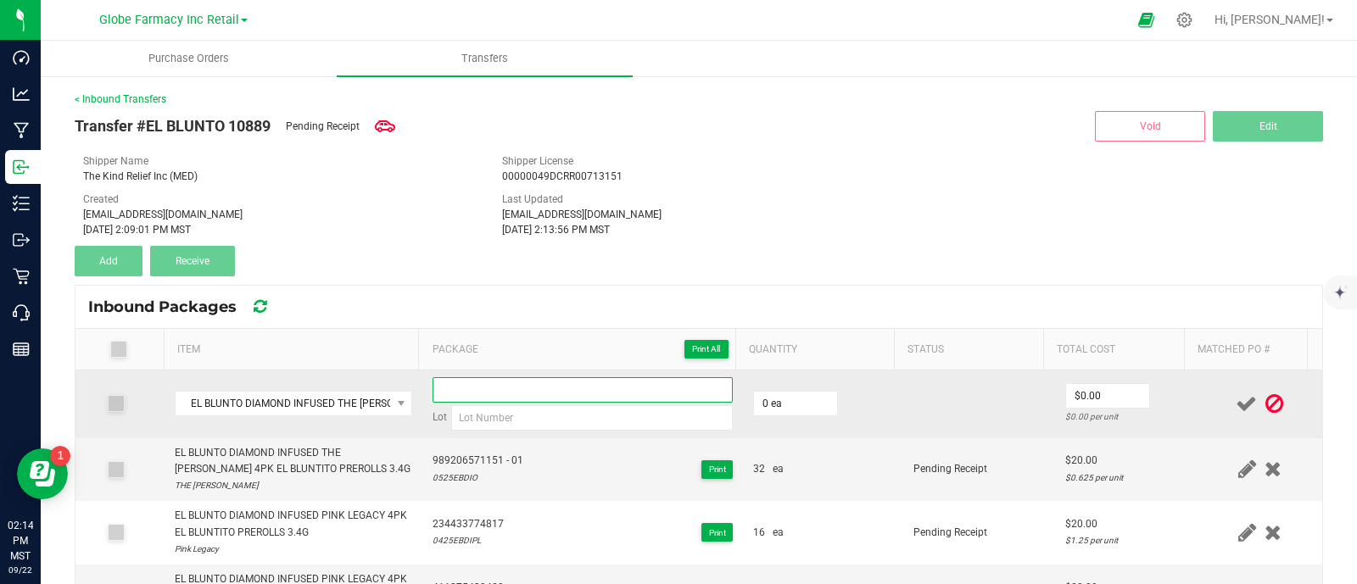
paste input "989206571151 - 01"
click at [462, 393] on input at bounding box center [583, 389] width 300 height 25
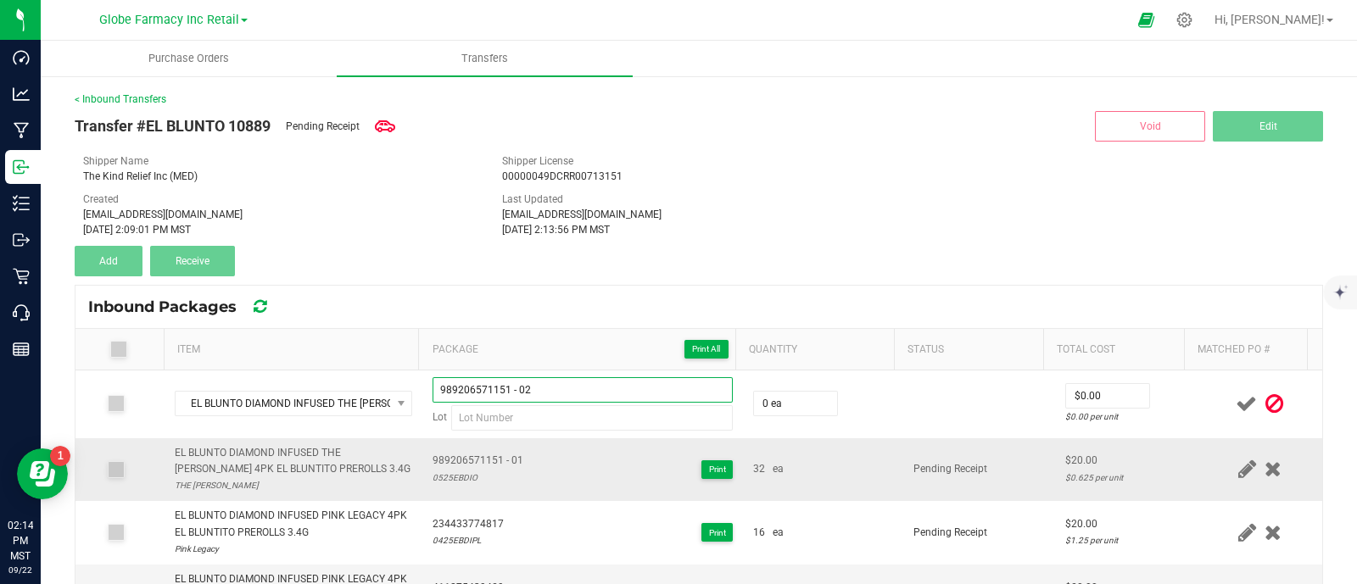
type input "989206571151 - 02"
click at [449, 475] on div "0525EBDIO" at bounding box center [478, 478] width 91 height 16
copy div "0525EBDIO"
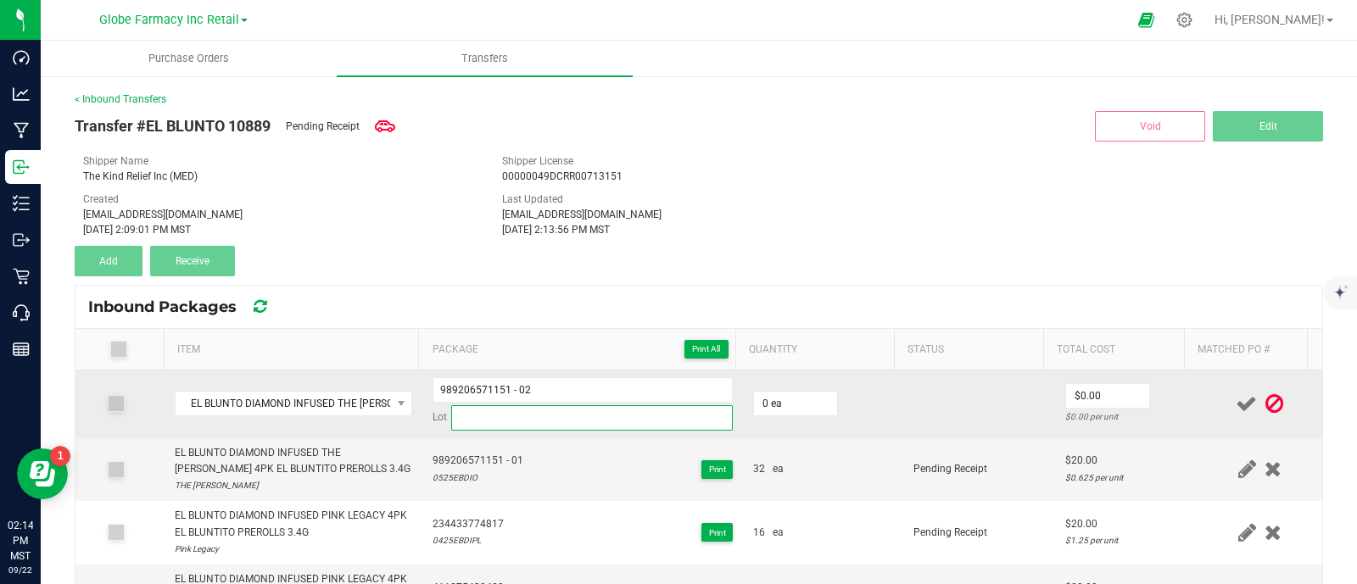
click at [560, 426] on input at bounding box center [592, 417] width 282 height 25
paste input "0525EBDIO"
type input "0525EBDIO"
click at [754, 401] on input "0" at bounding box center [795, 404] width 83 height 24
type input "32 ea"
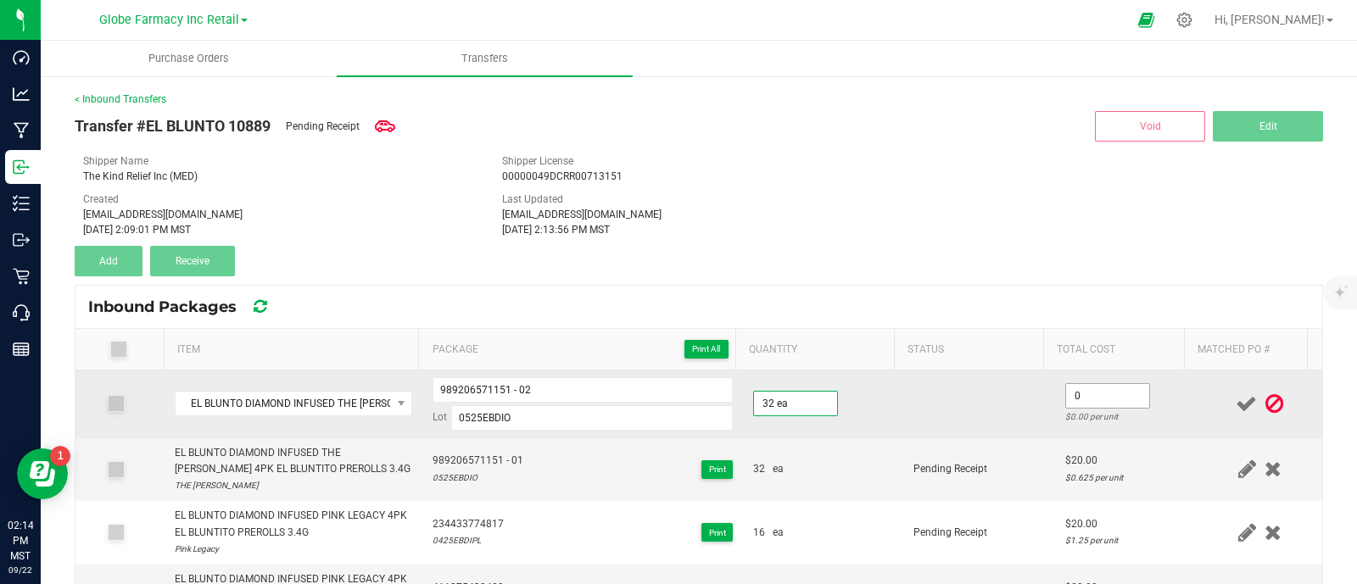
click at [1090, 391] on input "0" at bounding box center [1107, 396] width 83 height 24
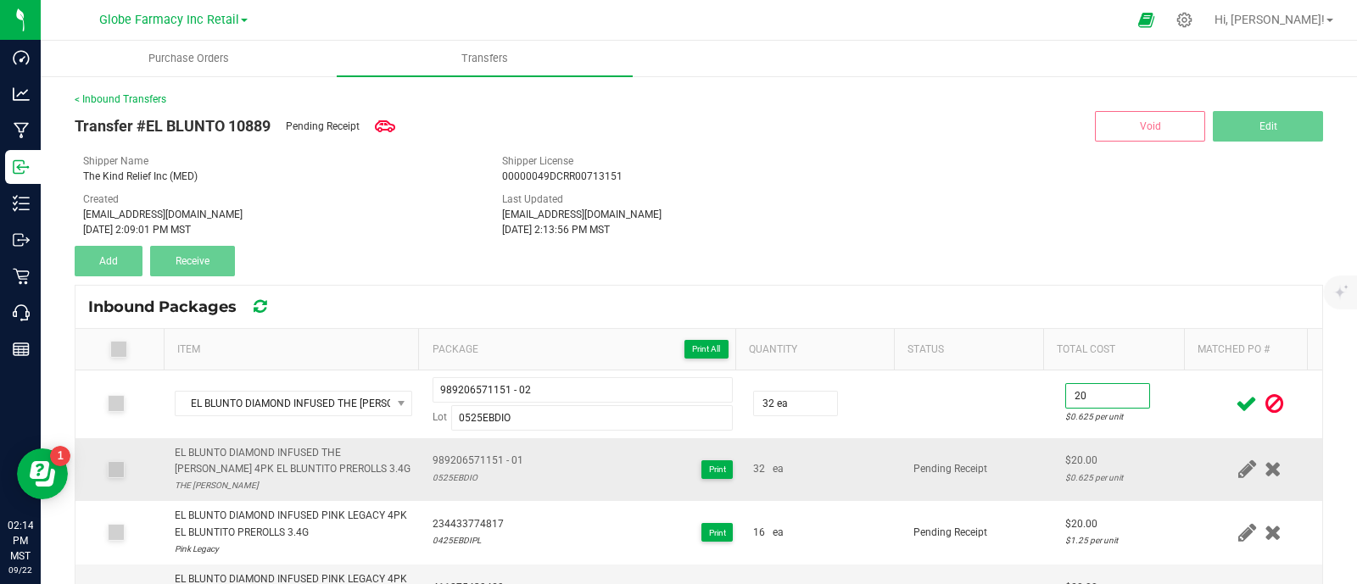
type input "$20.00"
click at [903, 478] on td "Pending Receipt" at bounding box center [978, 470] width 151 height 64
click at [1236, 407] on icon at bounding box center [1246, 403] width 21 height 21
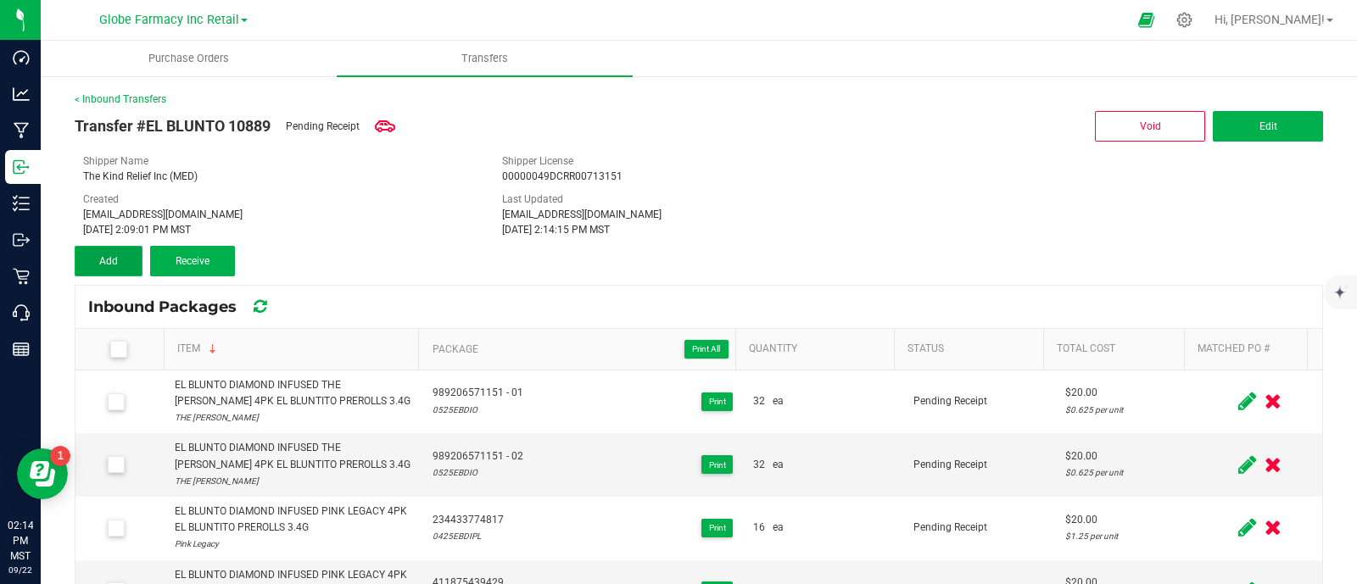
click at [101, 262] on span "Add" at bounding box center [108, 261] width 19 height 12
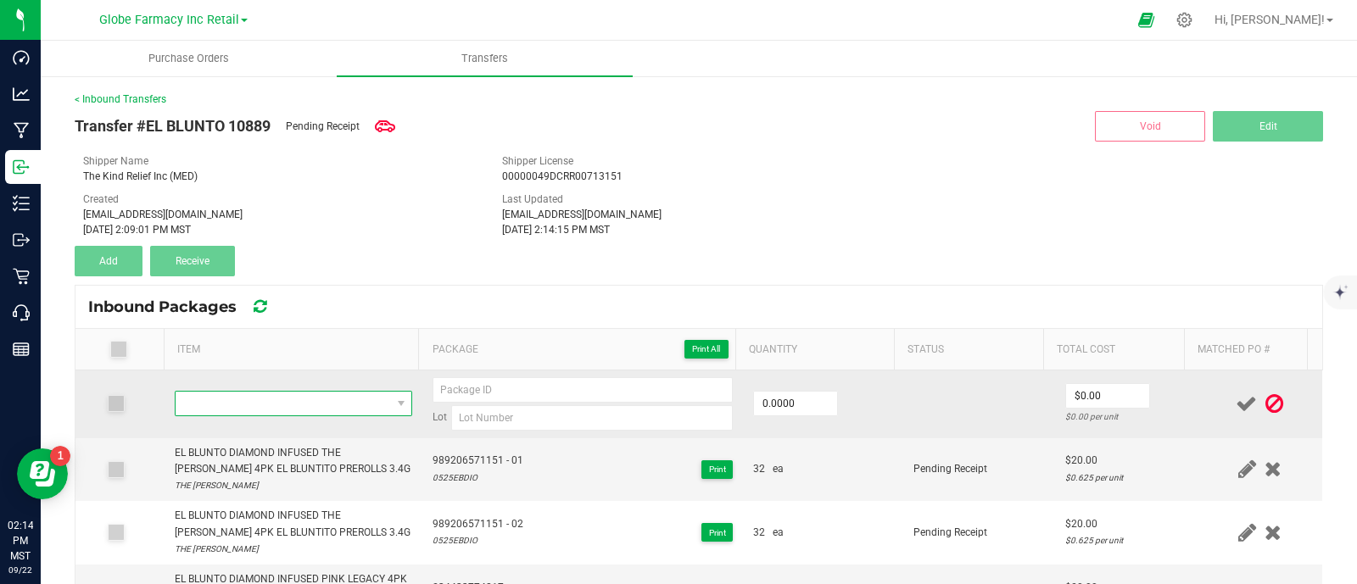
click at [334, 399] on span "NO DATA FOUND" at bounding box center [283, 404] width 215 height 24
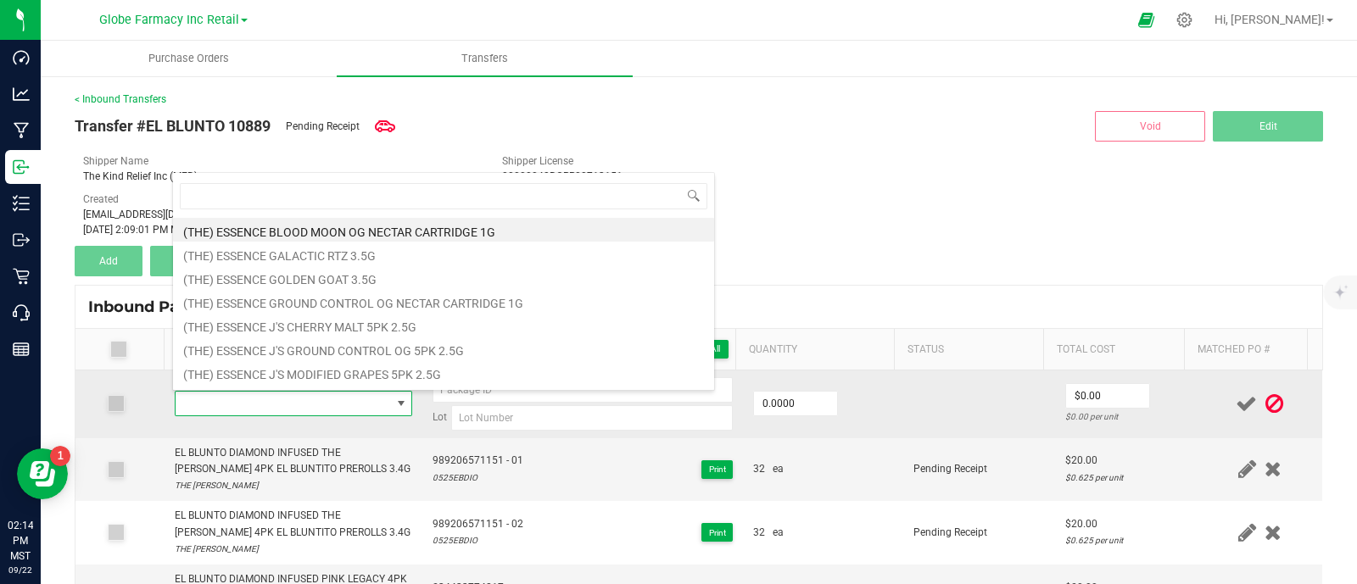
type input "EL BLUNTO HASH INFUSED YACHT-MASTER CANDY 4PK EL BLUNTITO PREROLLS 3.4G"
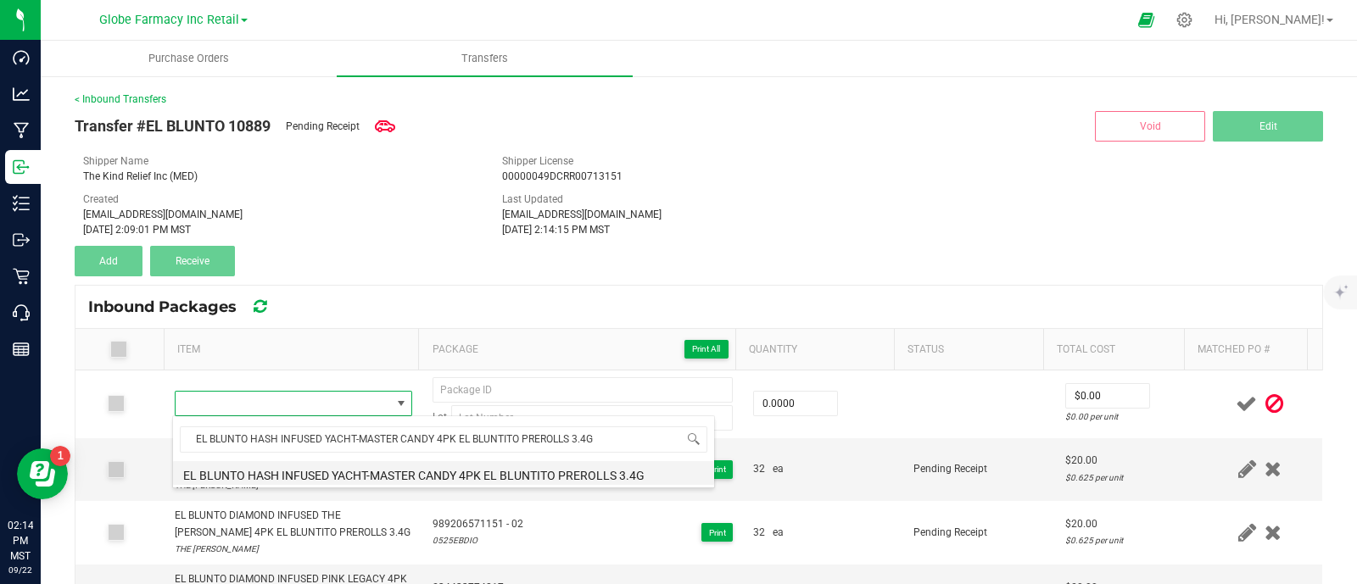
click at [332, 468] on li "EL BLUNTO HASH INFUSED YACHT-MASTER CANDY 4PK EL BLUNTITO PREROLLS 3.4G" at bounding box center [443, 473] width 541 height 24
type input "0 ea"
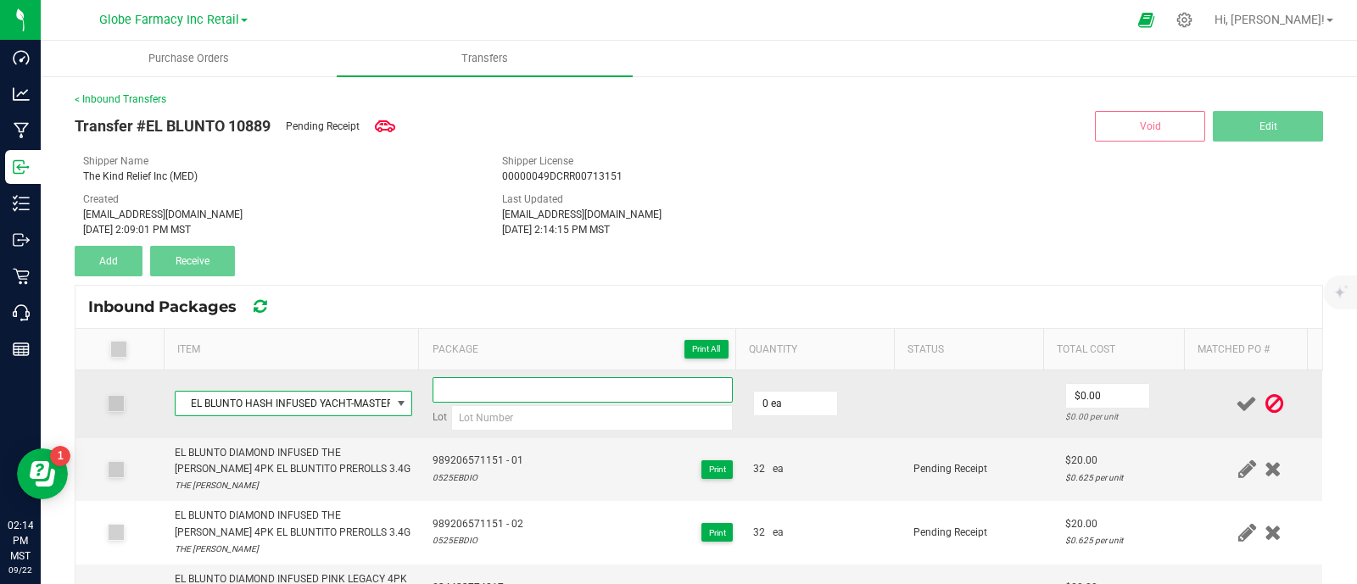
click at [516, 383] on input at bounding box center [583, 389] width 300 height 25
type input "MFG-DATE-12122024IP"
click at [567, 393] on input "MFG-DATE-12122024IP" at bounding box center [583, 389] width 300 height 25
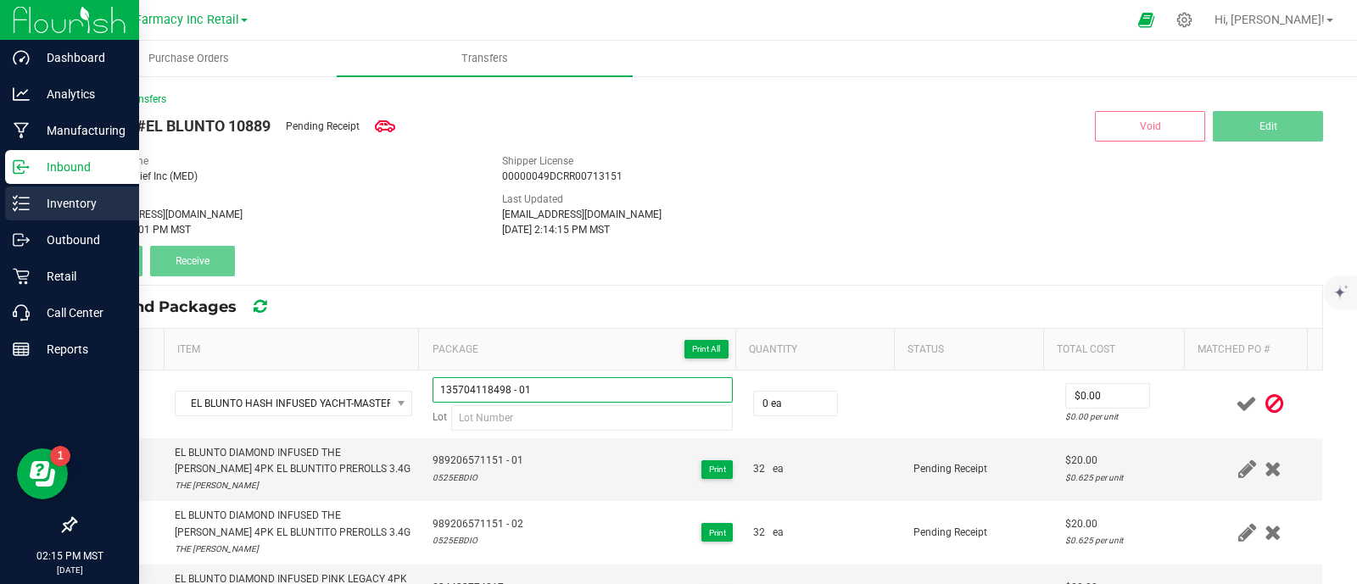
type input "135704118498 - 01"
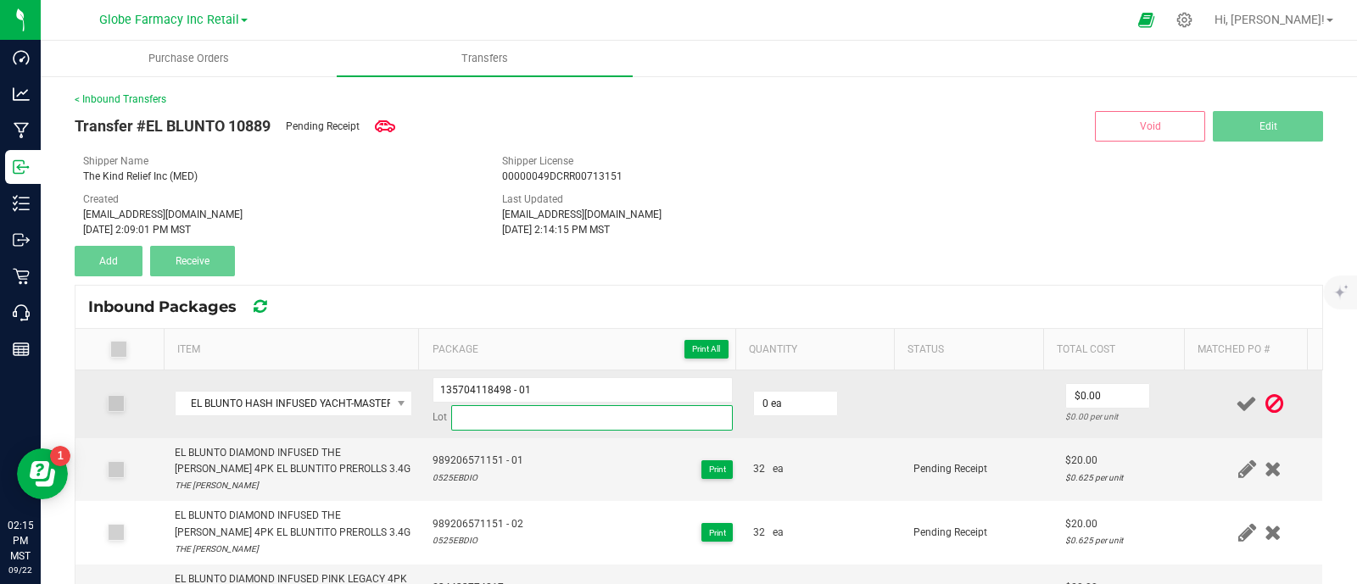
paste input "0725EBHIYMC"
drag, startPoint x: 480, startPoint y: 408, endPoint x: 628, endPoint y: 426, distance: 149.5
click at [480, 408] on input at bounding box center [592, 417] width 282 height 25
type input "0725EBHIYMC"
click at [863, 400] on td "0 ea" at bounding box center [823, 405] width 160 height 68
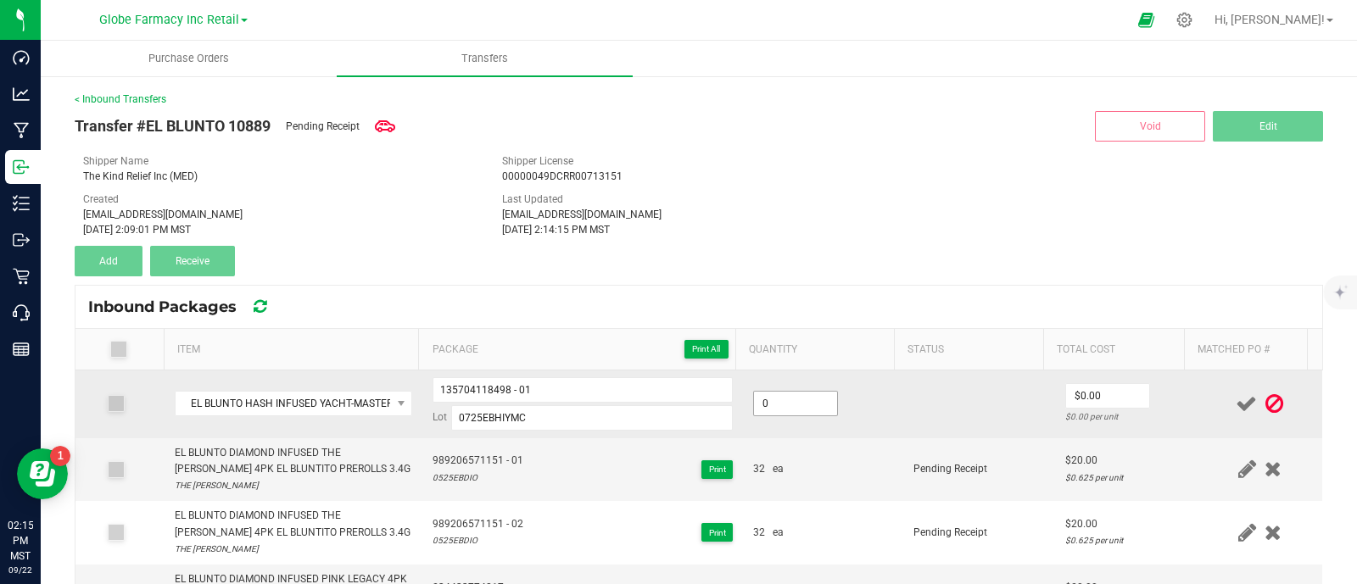
click at [784, 401] on input "0" at bounding box center [795, 404] width 83 height 24
type input "32 ea"
click at [974, 388] on td at bounding box center [978, 405] width 151 height 68
click at [1102, 401] on input "$0.00" at bounding box center [1107, 396] width 83 height 24
type input "$20.00"
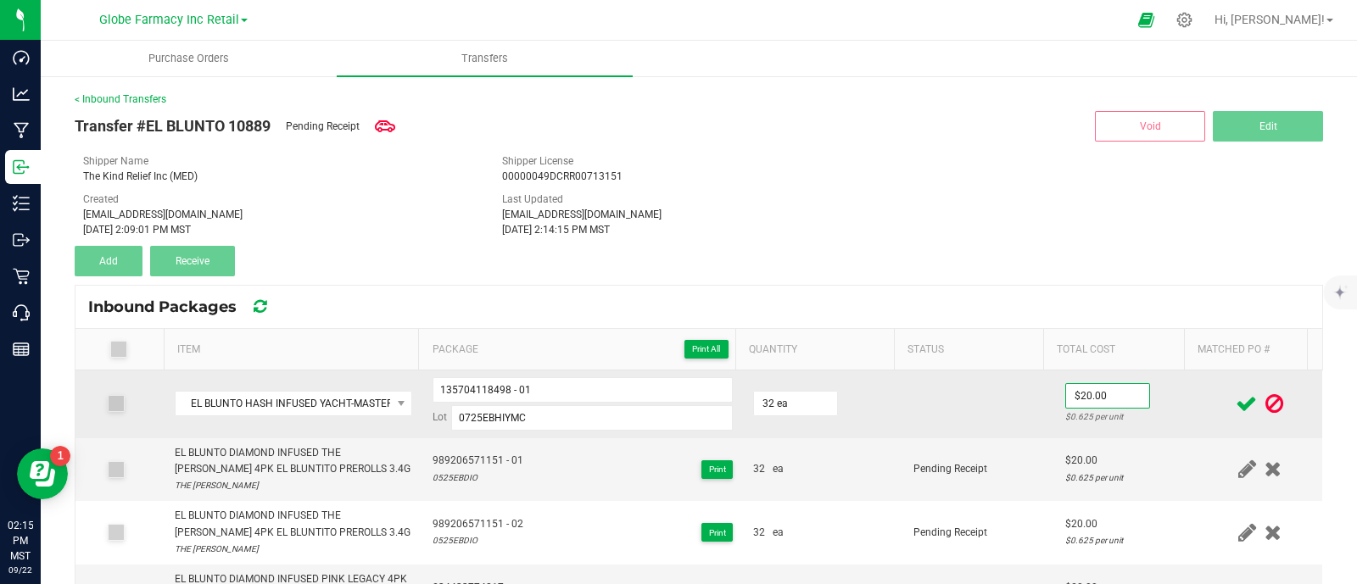
click at [986, 409] on td at bounding box center [978, 405] width 151 height 68
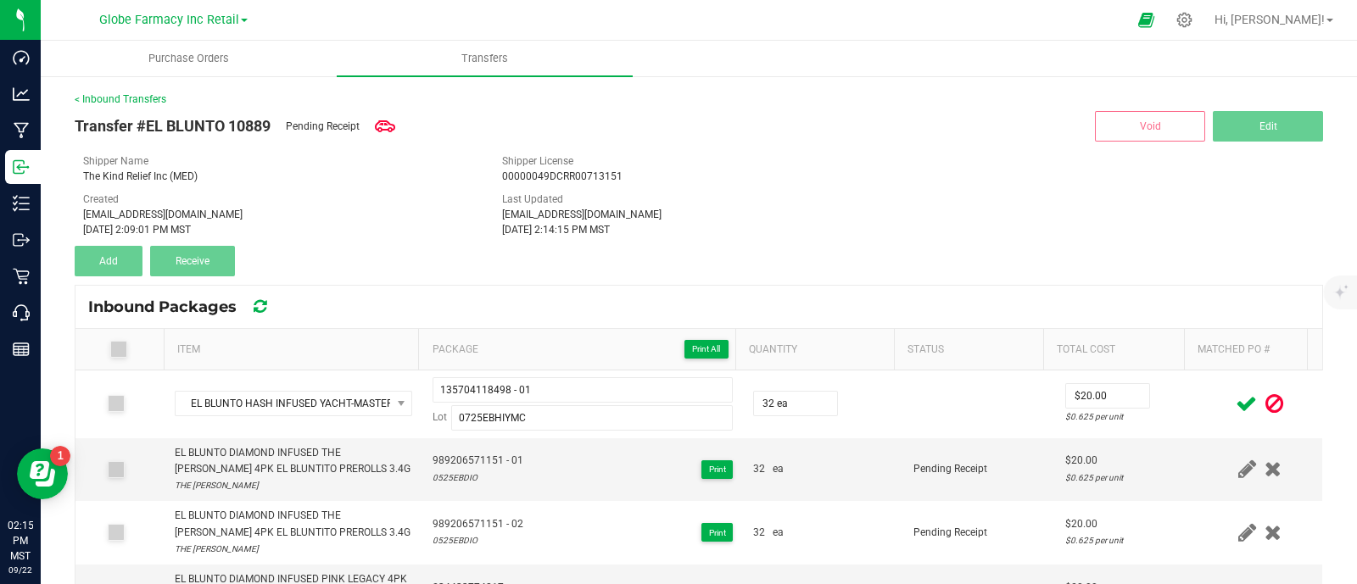
click at [1236, 402] on icon at bounding box center [1246, 403] width 21 height 21
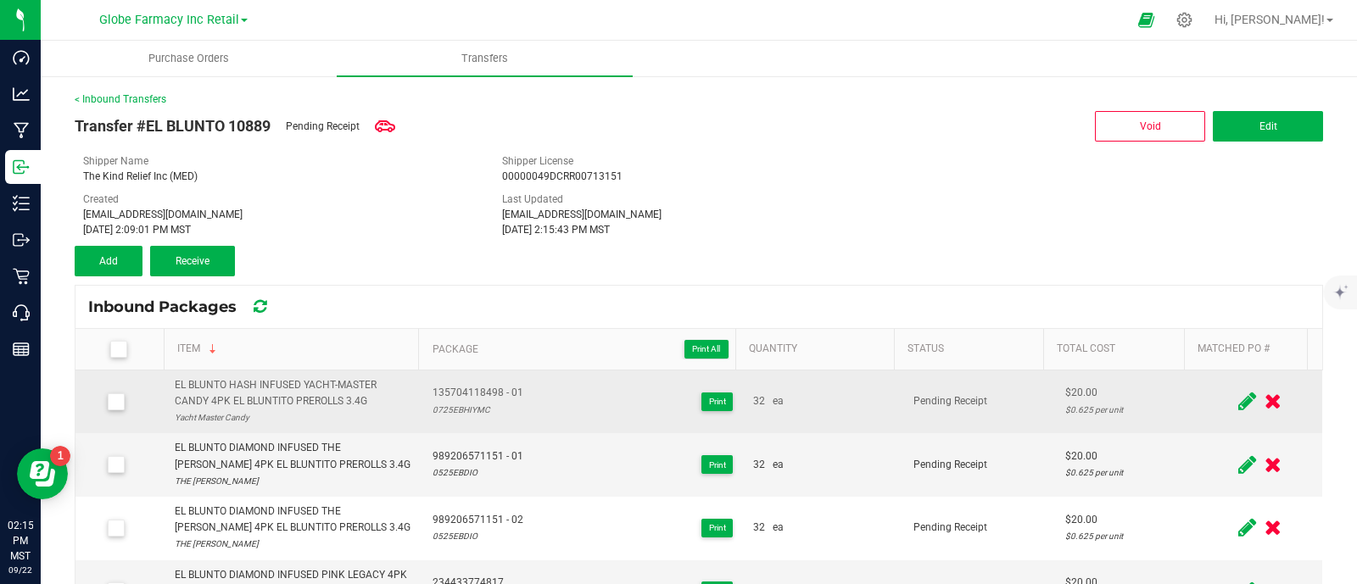
click at [239, 388] on div "EL BLUNTO HASH INFUSED YACHT-MASTER CANDY 4PK EL BLUNTITO PREROLLS 3.4G" at bounding box center [294, 393] width 238 height 32
copy div "EL BLUNTO HASH INFUSED YACHT-MASTER CANDY 4PK EL BLUNTITO PREROLLS 3.4G"
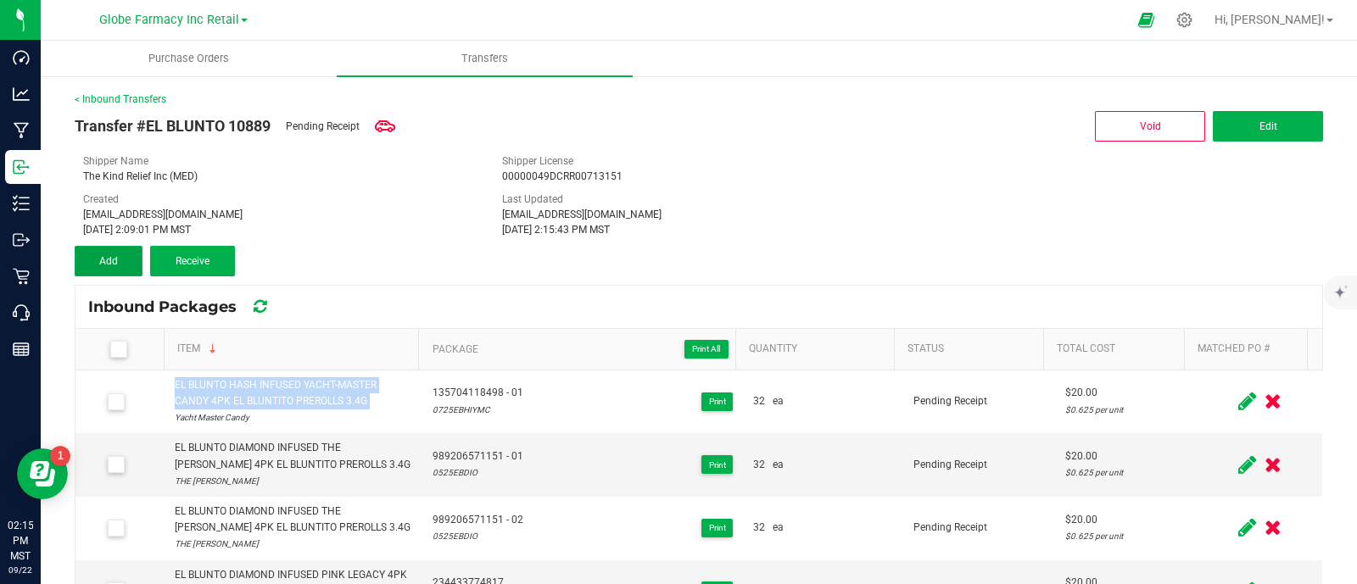
drag, startPoint x: 101, startPoint y: 254, endPoint x: 219, endPoint y: 329, distance: 140.0
click at [101, 253] on button "Add" at bounding box center [109, 261] width 68 height 31
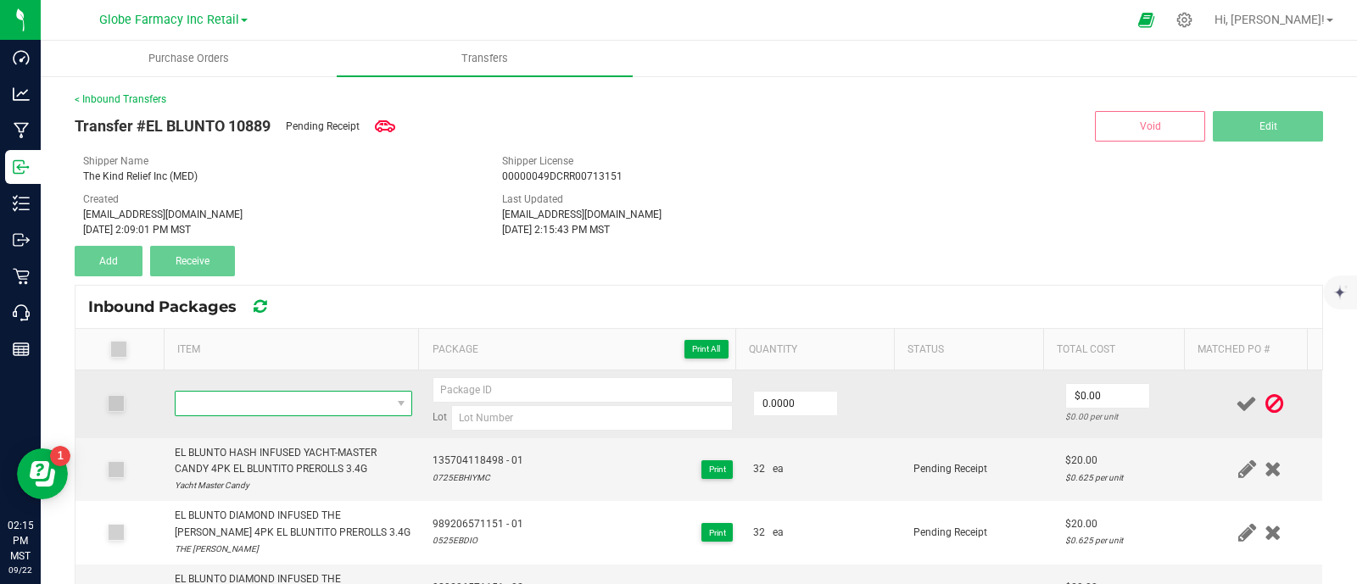
click at [271, 400] on span "NO DATA FOUND" at bounding box center [283, 404] width 215 height 24
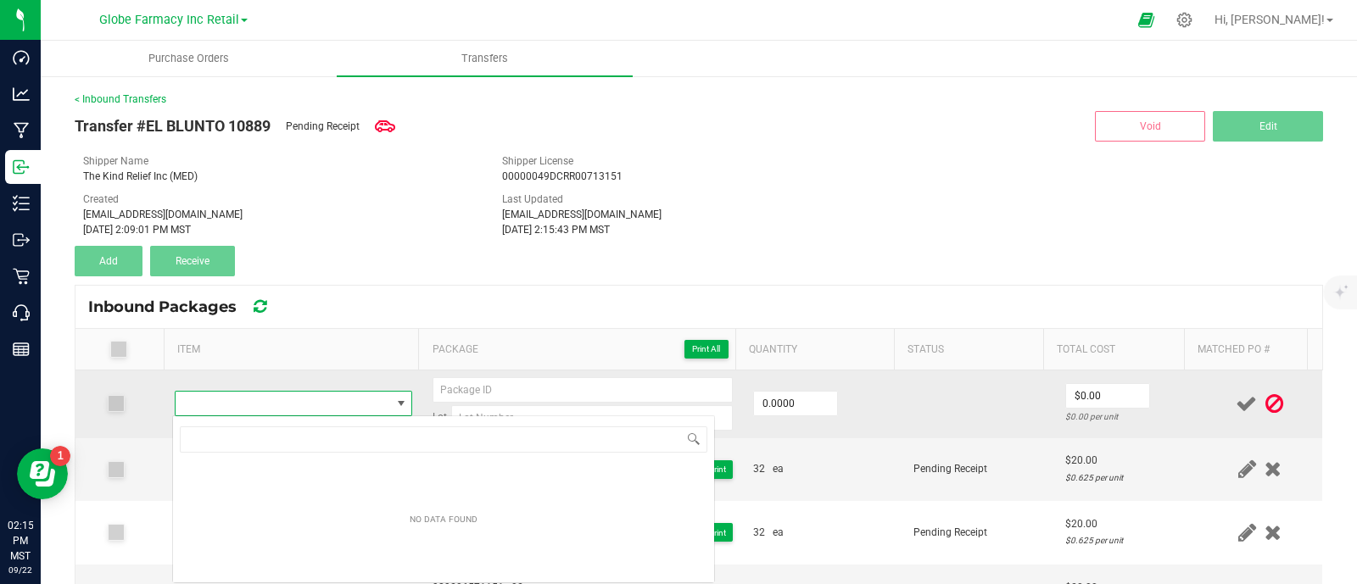
type input "EL BLUNTO HASH INFUSED YACHT-MASTER CANDY 4PK EL BLUNTITO PREROLLS 3.4G"
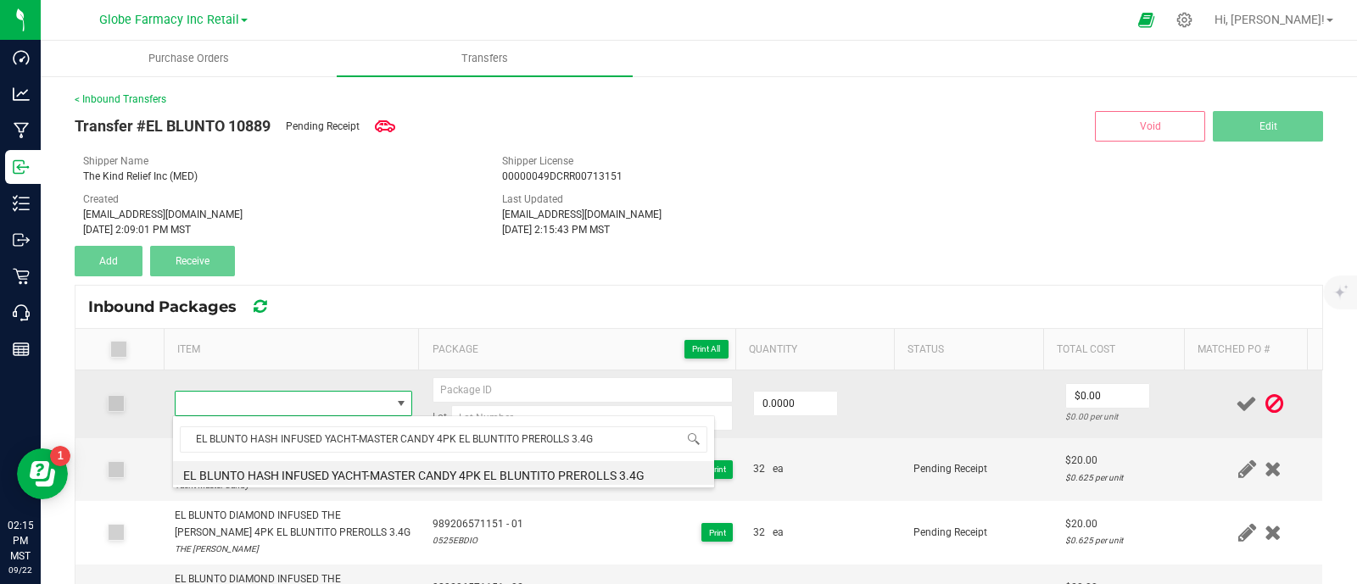
type input "0 ea"
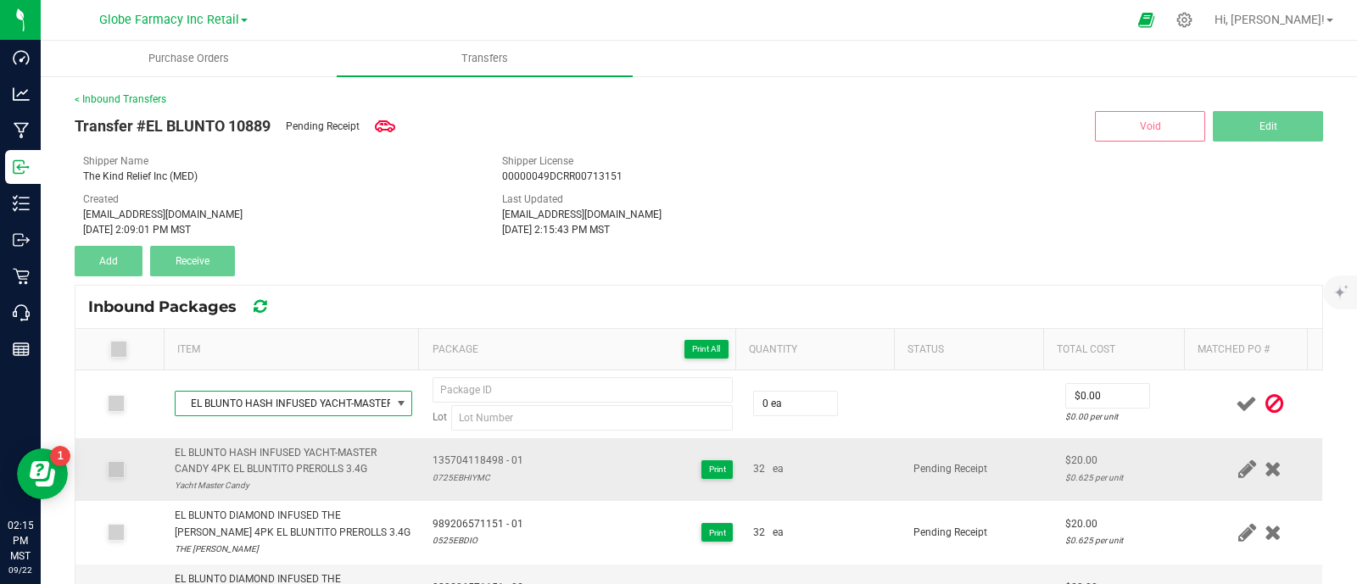
click at [494, 450] on td "135704118498 - 01 0725EBHIYMC Print" at bounding box center [582, 470] width 321 height 64
copy span "135704118498 - 01"
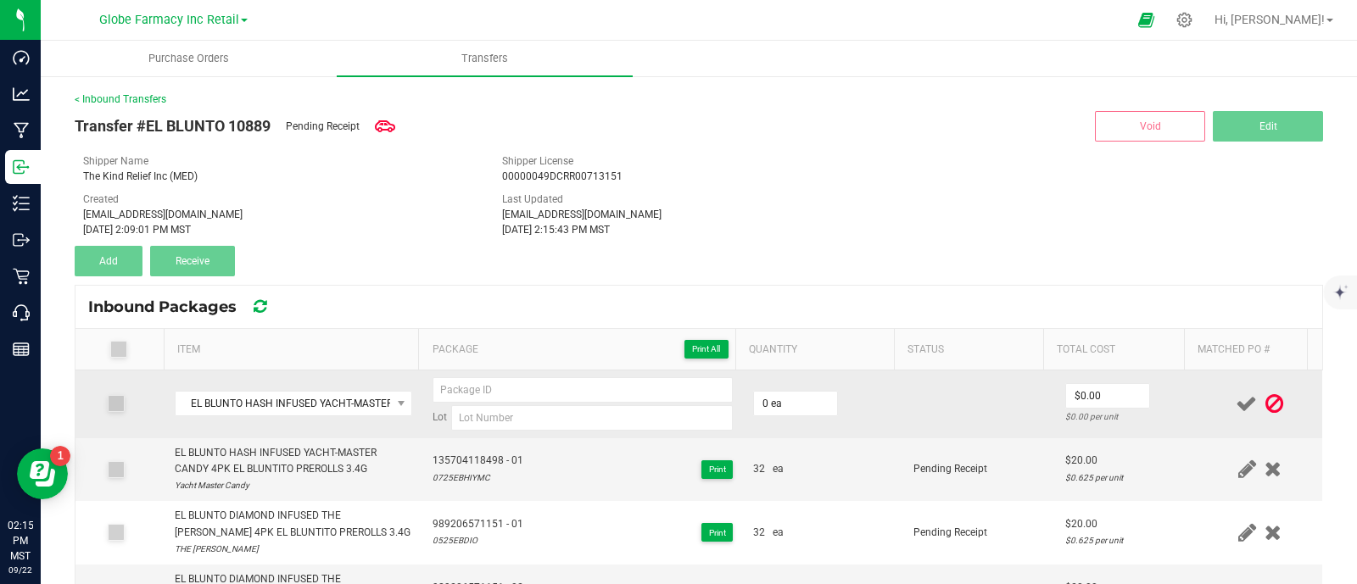
click at [501, 371] on td "Lot" at bounding box center [582, 405] width 321 height 68
click at [501, 380] on input at bounding box center [583, 389] width 300 height 25
paste input "135704118498 - 01"
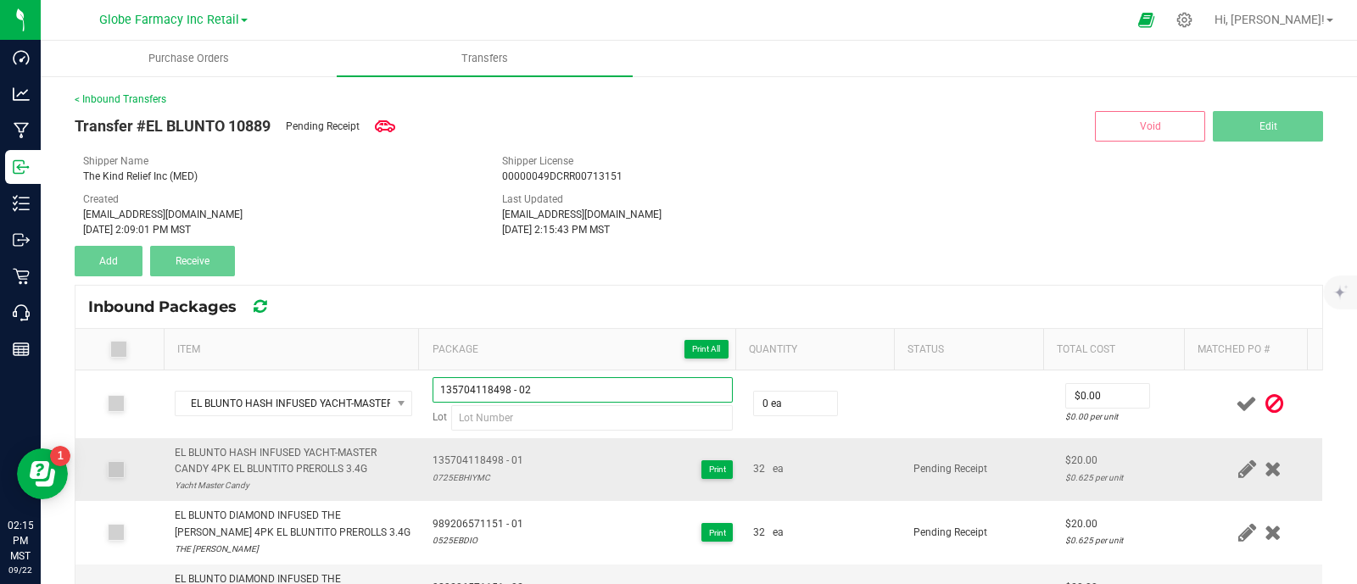
type input "135704118498 - 02"
click at [455, 483] on div "0725EBHIYMC" at bounding box center [478, 478] width 91 height 16
copy div "0725EBHIYMC"
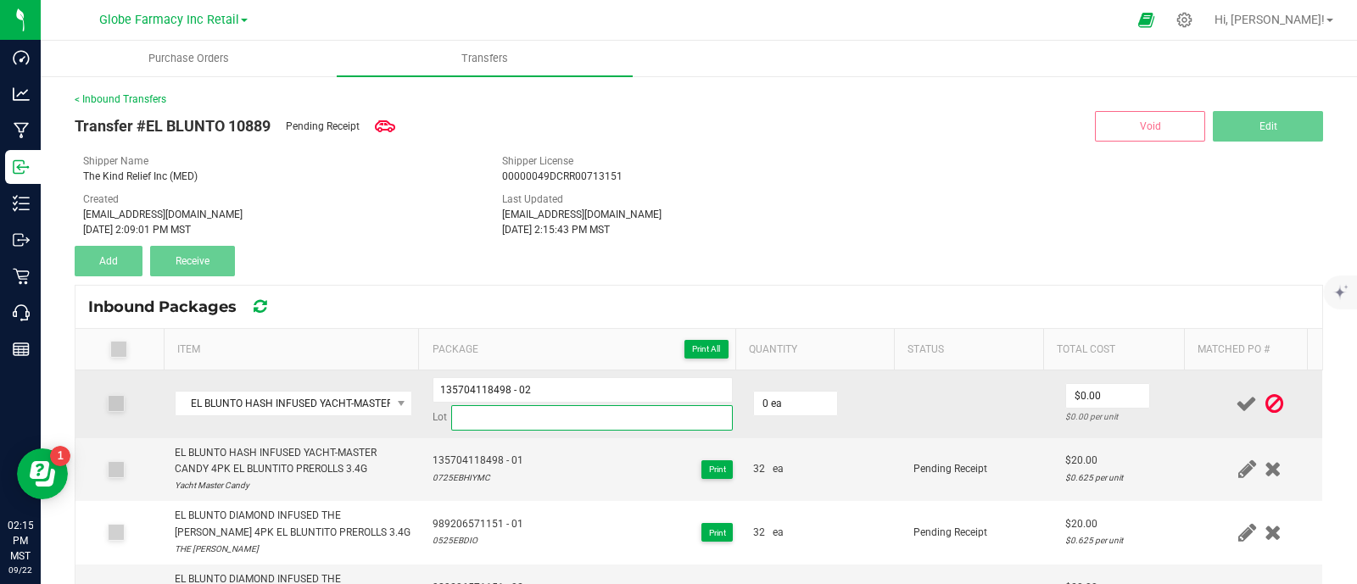
click at [489, 414] on input at bounding box center [592, 417] width 282 height 25
paste input "0725EBHIYMC"
type input "0725EBHIYMC"
click at [786, 405] on input "0" at bounding box center [795, 404] width 83 height 24
type input "32 ea"
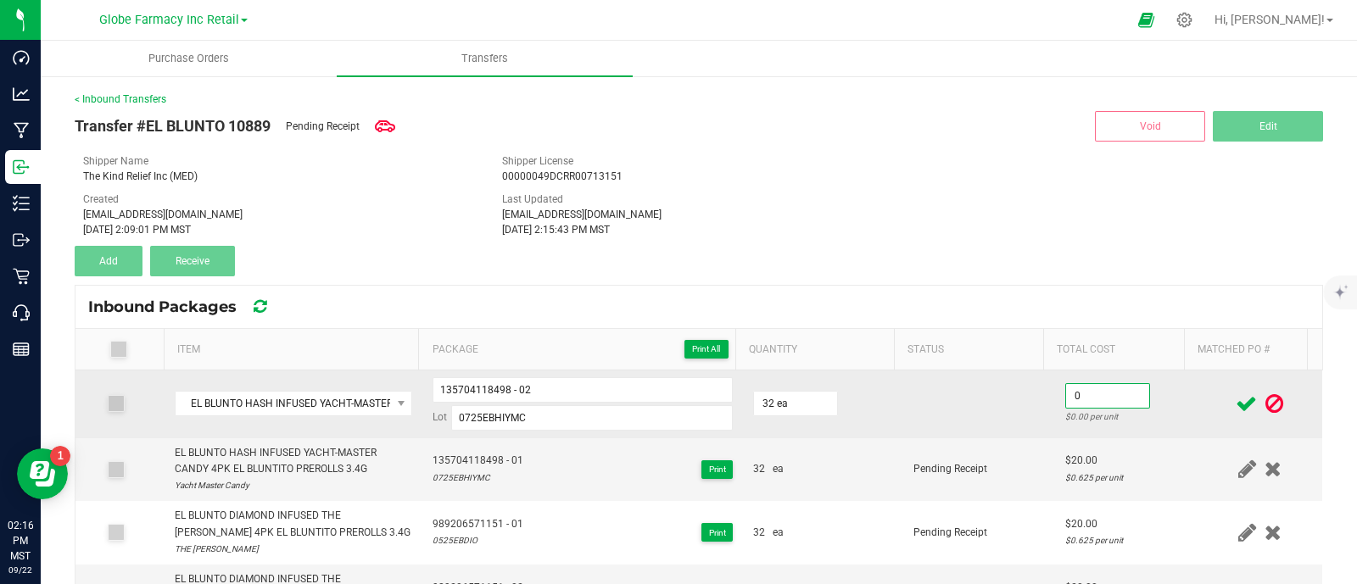
click at [1069, 391] on input "0" at bounding box center [1107, 396] width 83 height 24
type input "$20.00"
click at [991, 420] on td at bounding box center [978, 405] width 151 height 68
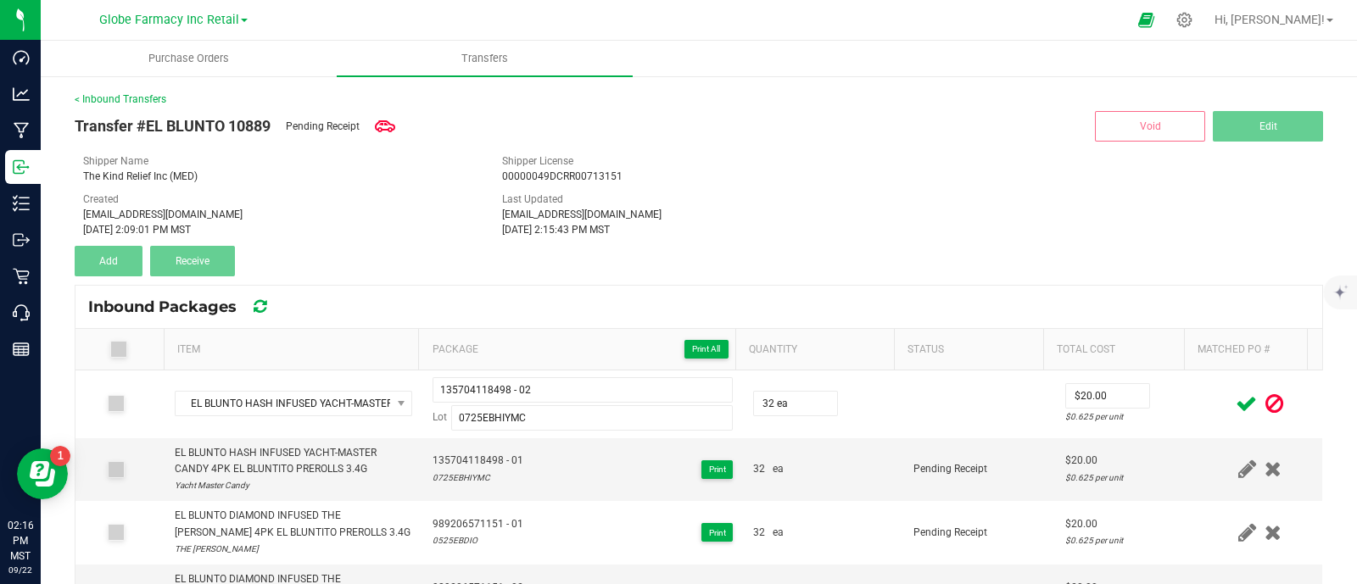
click at [1236, 402] on icon at bounding box center [1246, 403] width 21 height 21
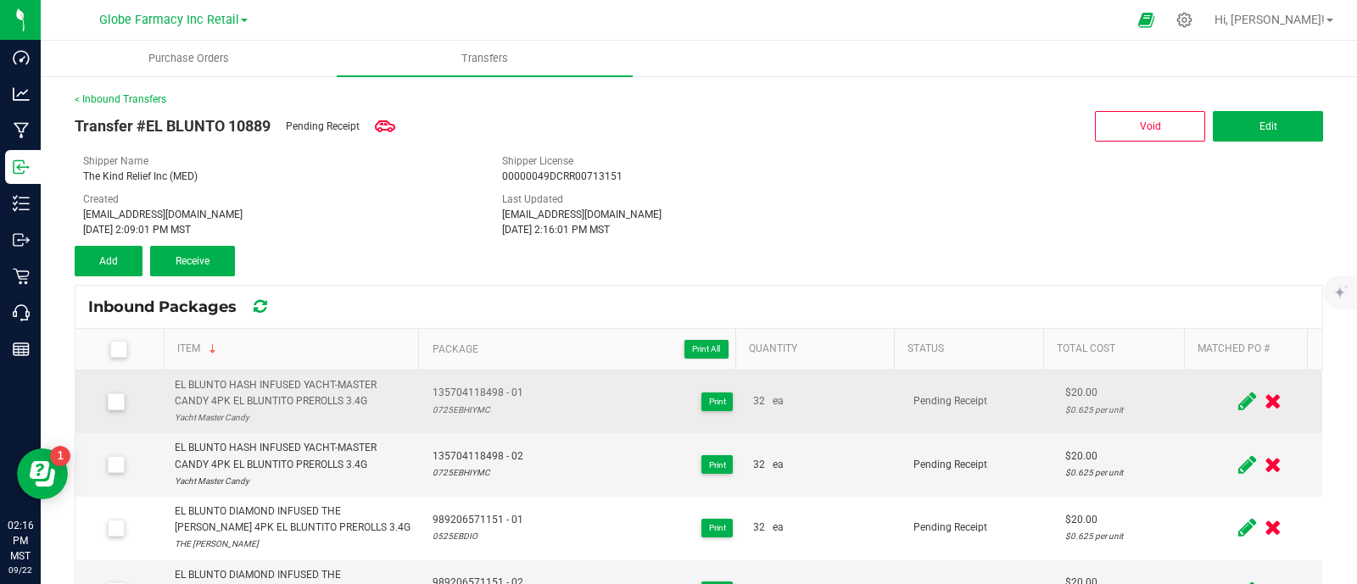
click at [331, 382] on div "EL BLUNTO HASH INFUSED YACHT-MASTER CANDY 4PK EL BLUNTITO PREROLLS 3.4G" at bounding box center [294, 393] width 238 height 32
copy div "EL BLUNTO HASH INFUSED YACHT-MASTER CANDY 4PK EL BLUNTITO PREROLLS 3.4G"
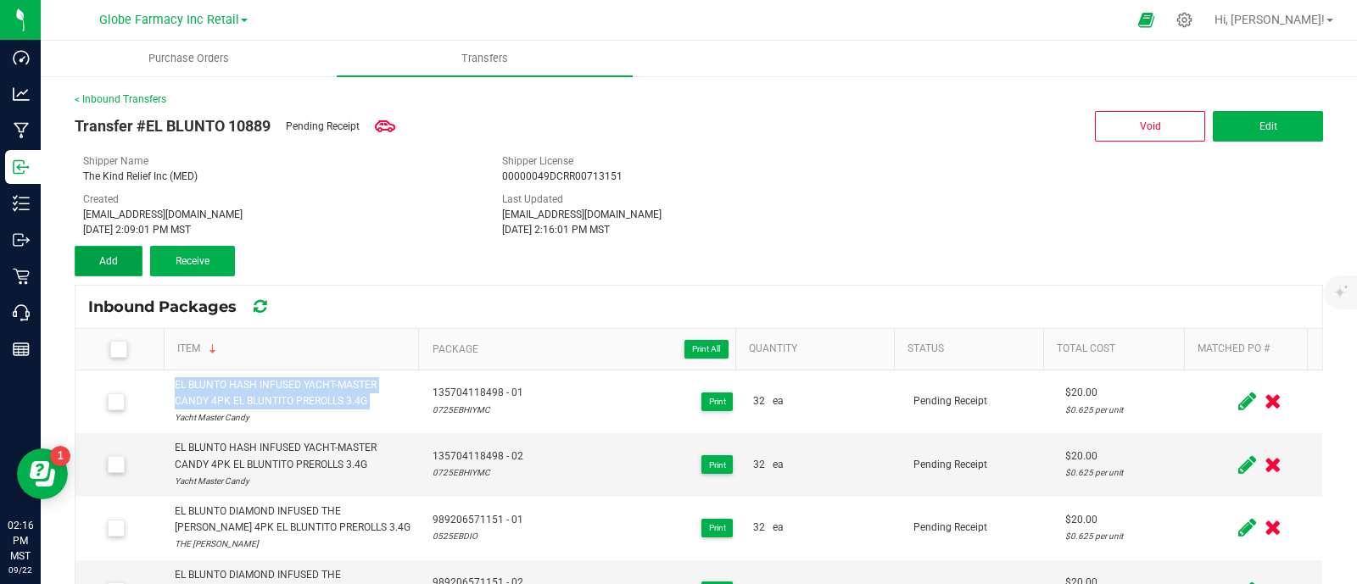
click at [112, 246] on button "Add" at bounding box center [109, 261] width 68 height 31
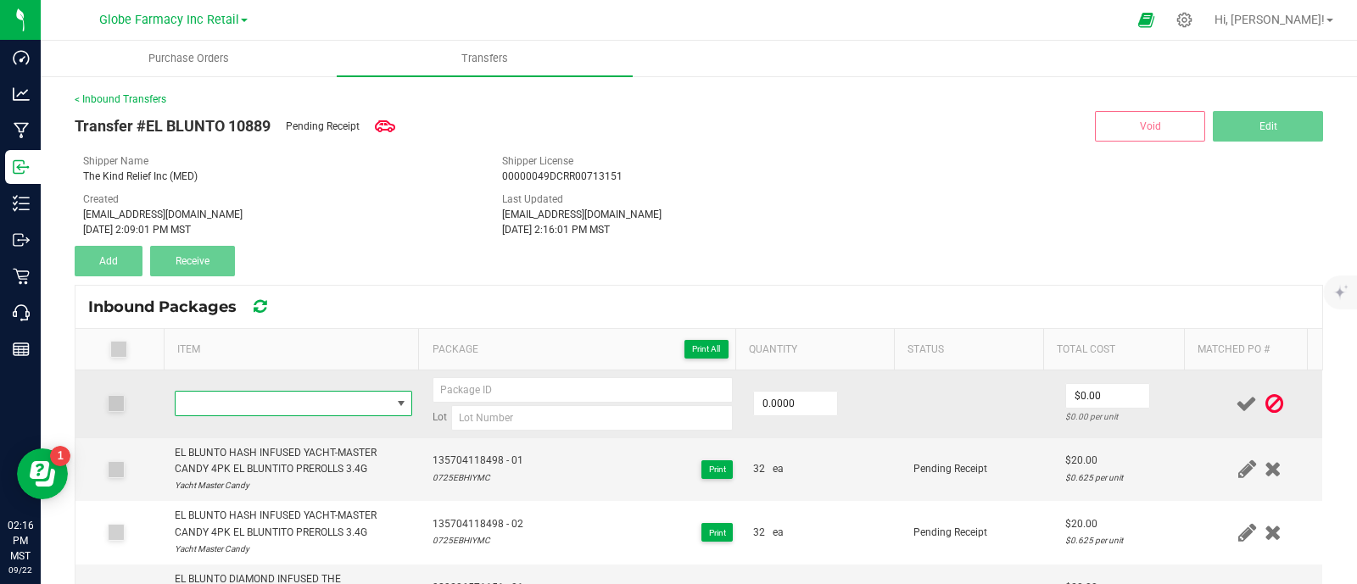
click at [287, 396] on span "NO DATA FOUND" at bounding box center [283, 404] width 215 height 24
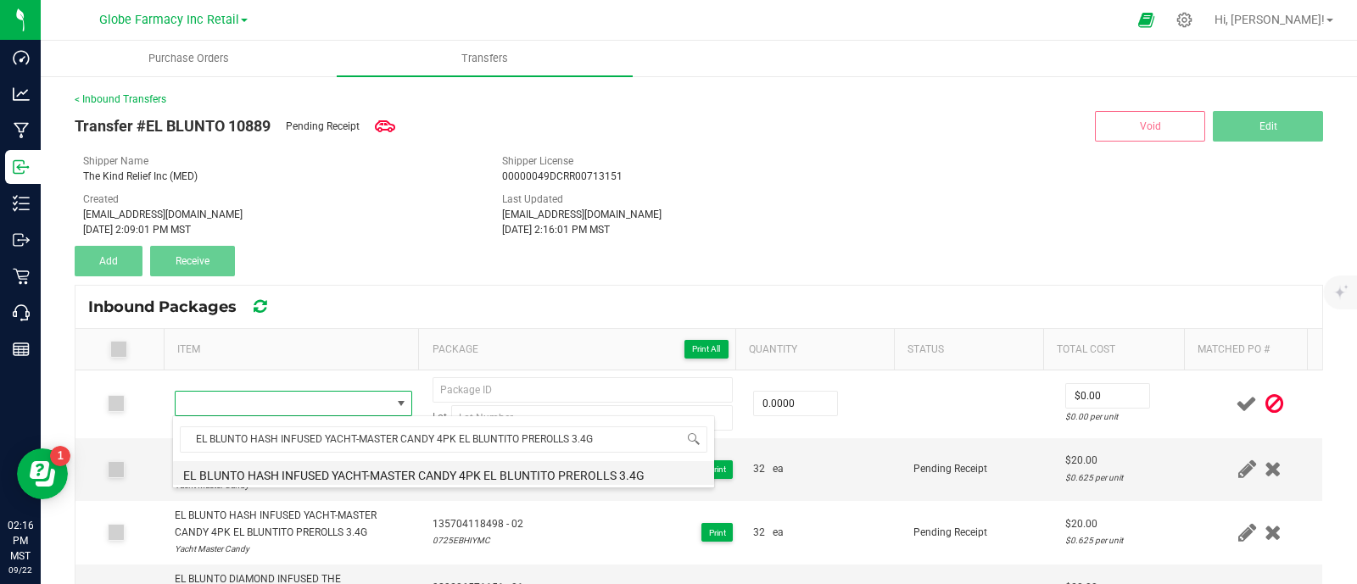
click at [328, 477] on li "EL BLUNTO HASH INFUSED YACHT-MASTER CANDY 4PK EL BLUNTITO PREROLLS 3.4G" at bounding box center [443, 473] width 541 height 24
type input "0 ea"
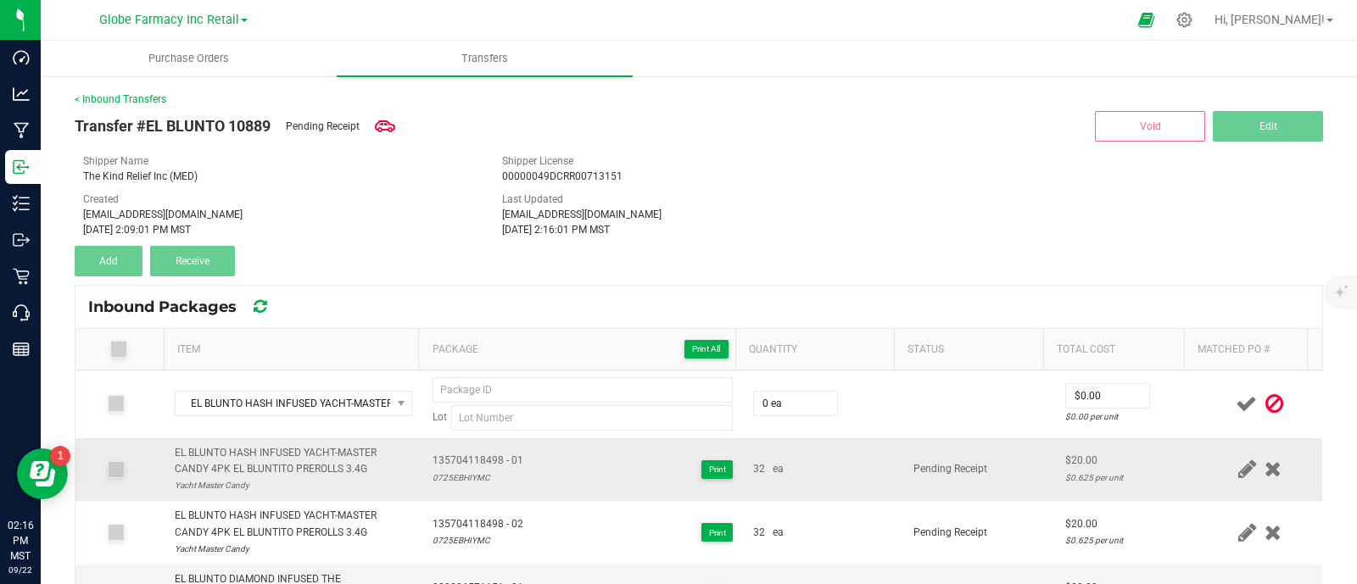
click at [491, 461] on span "135704118498 - 01" at bounding box center [478, 461] width 91 height 16
copy span "135704118498 - 01"
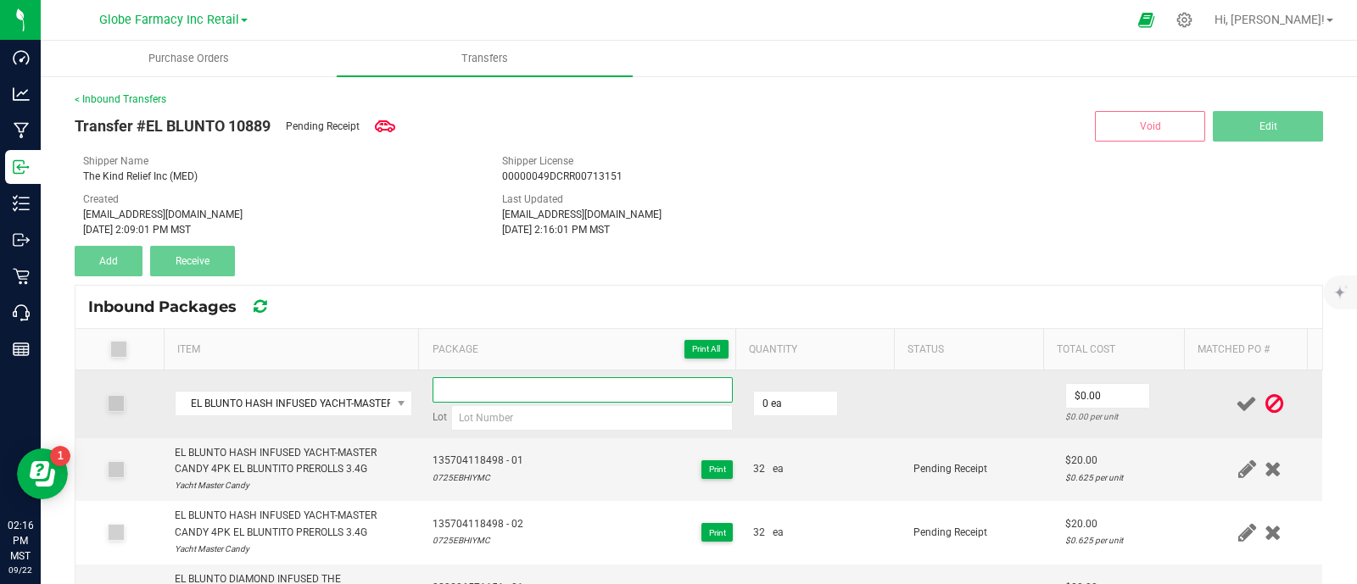
paste input "135704118498 - 01"
click at [496, 386] on input "135704118498 - 01" at bounding box center [583, 389] width 300 height 25
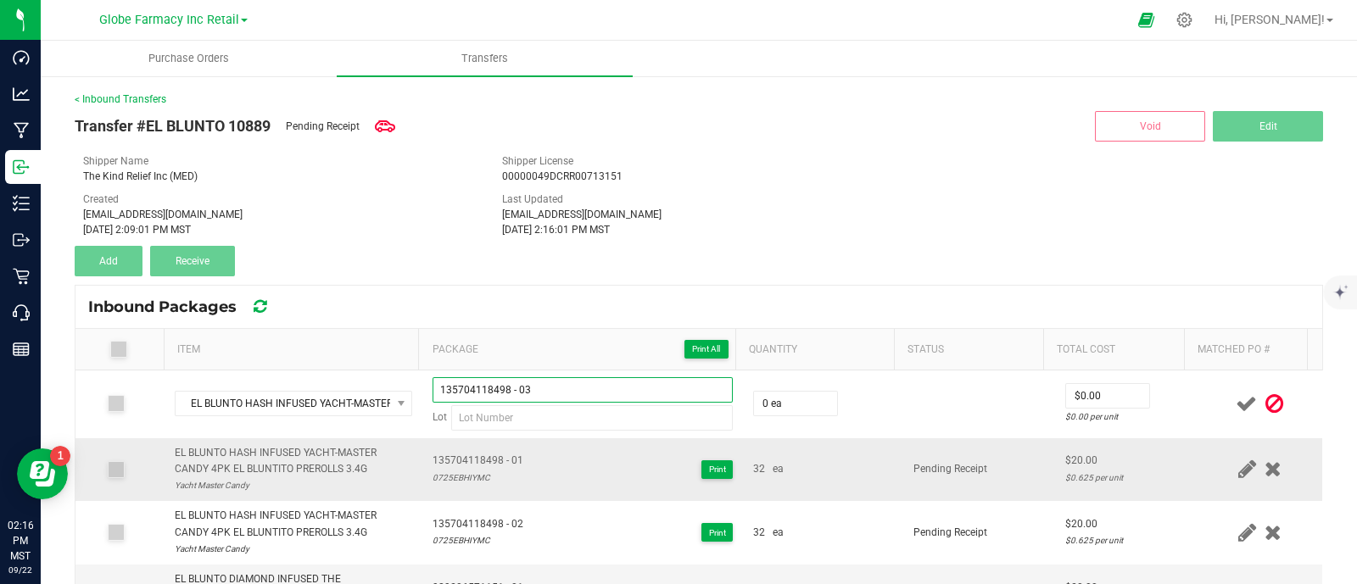
type input "135704118498 - 03"
click at [466, 477] on div "0725EBHIYMC" at bounding box center [478, 478] width 91 height 16
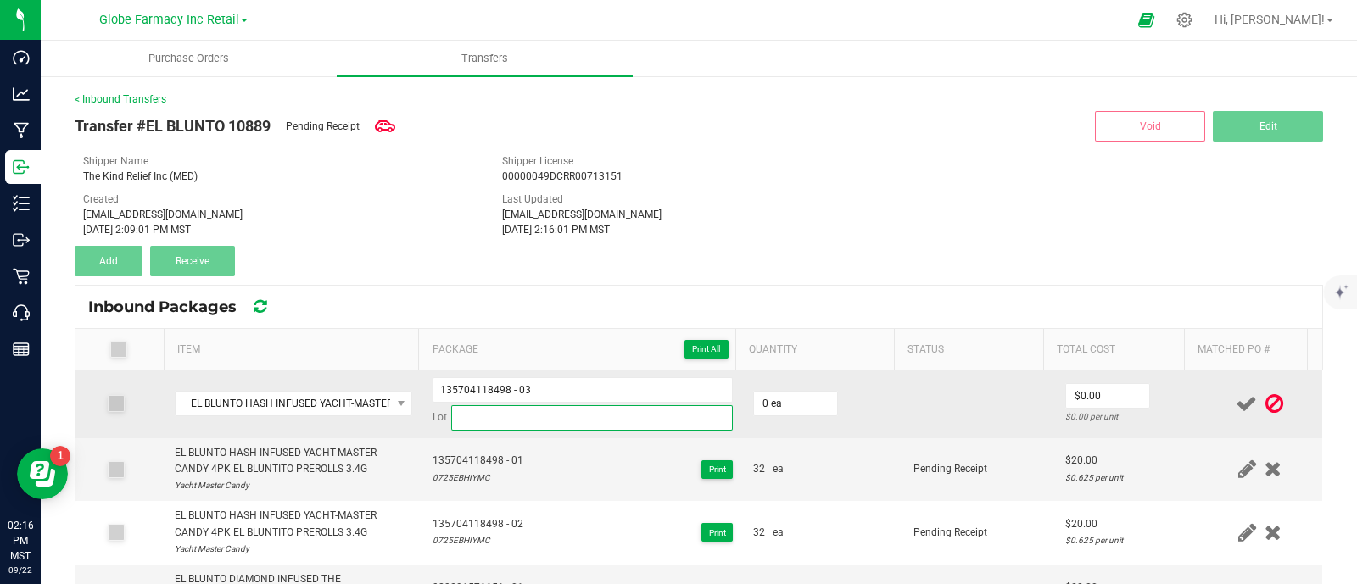
drag, startPoint x: 494, startPoint y: 420, endPoint x: 607, endPoint y: 422, distance: 113.7
click at [494, 420] on input at bounding box center [592, 417] width 282 height 25
paste input "0725EBHIYMC"
type input "0725EBHIYMC"
click at [792, 399] on input "0" at bounding box center [795, 404] width 83 height 24
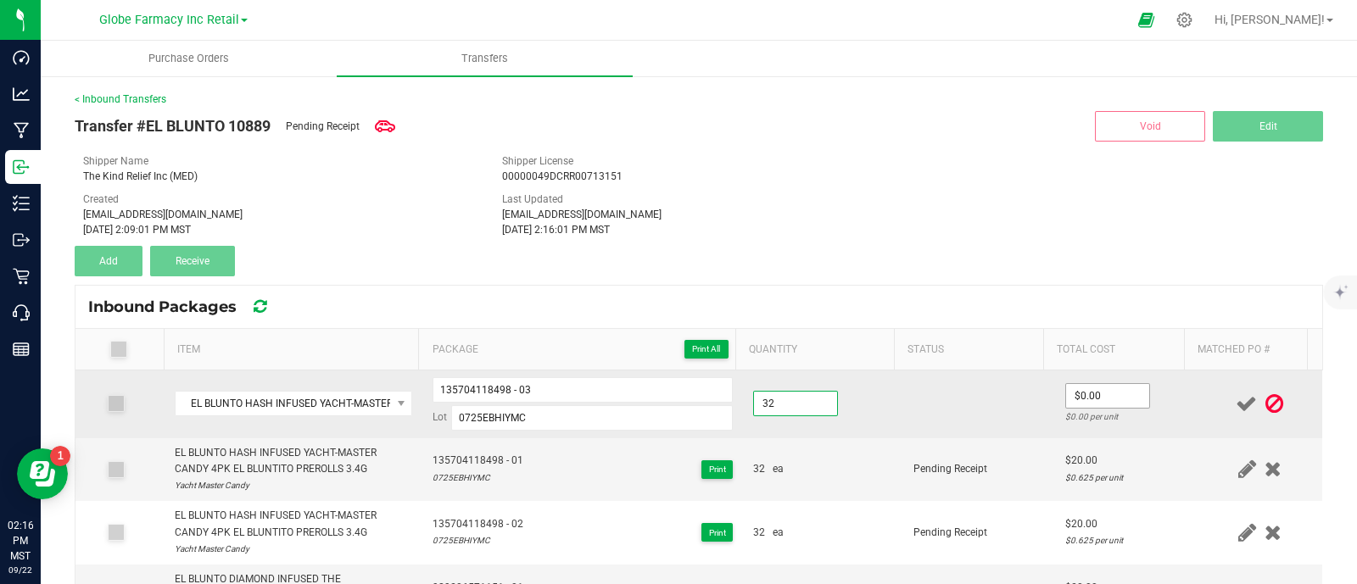
type input "32 ea"
click at [1068, 392] on input "0" at bounding box center [1107, 396] width 83 height 24
type input "$20.00"
click at [976, 438] on td "Pending Receipt" at bounding box center [978, 470] width 151 height 64
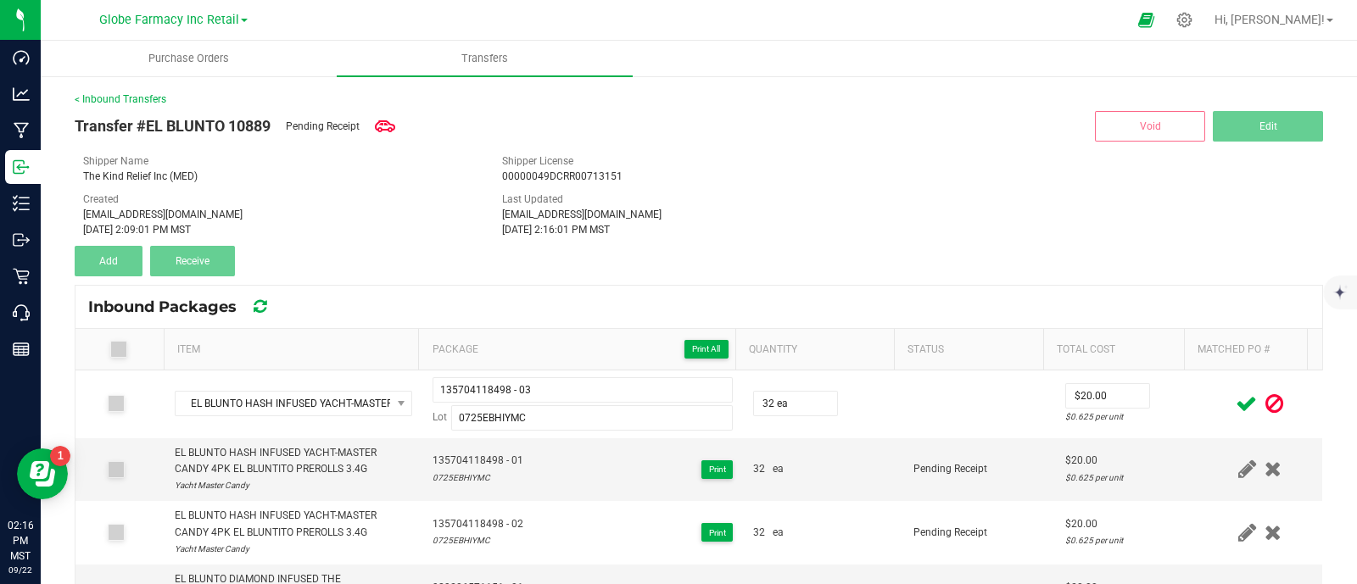
click at [1236, 403] on icon at bounding box center [1246, 403] width 21 height 21
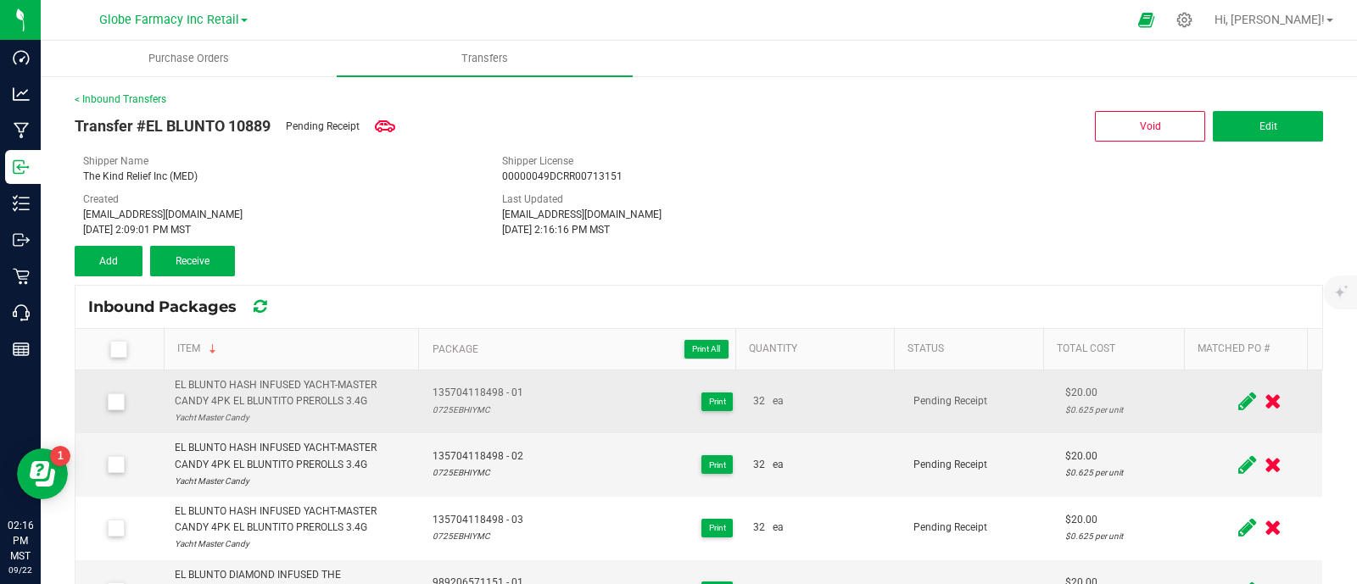
click at [296, 384] on div "EL BLUNTO HASH INFUSED YACHT-MASTER CANDY 4PK EL BLUNTITO PREROLLS 3.4G" at bounding box center [294, 393] width 238 height 32
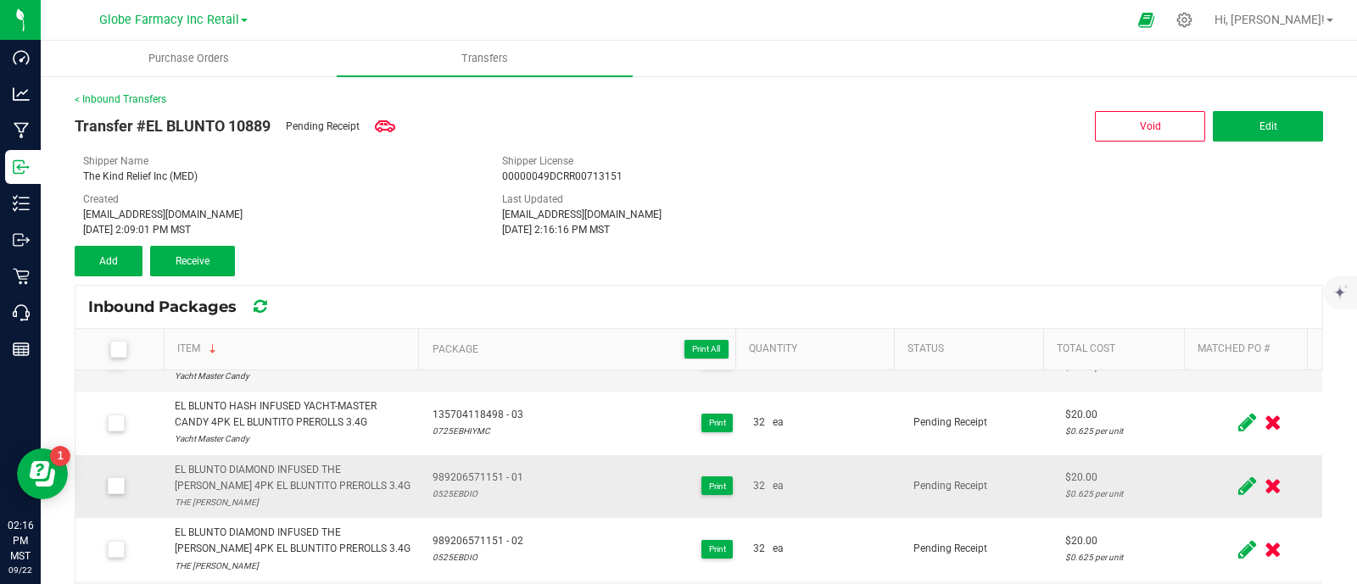
scroll to position [0, 0]
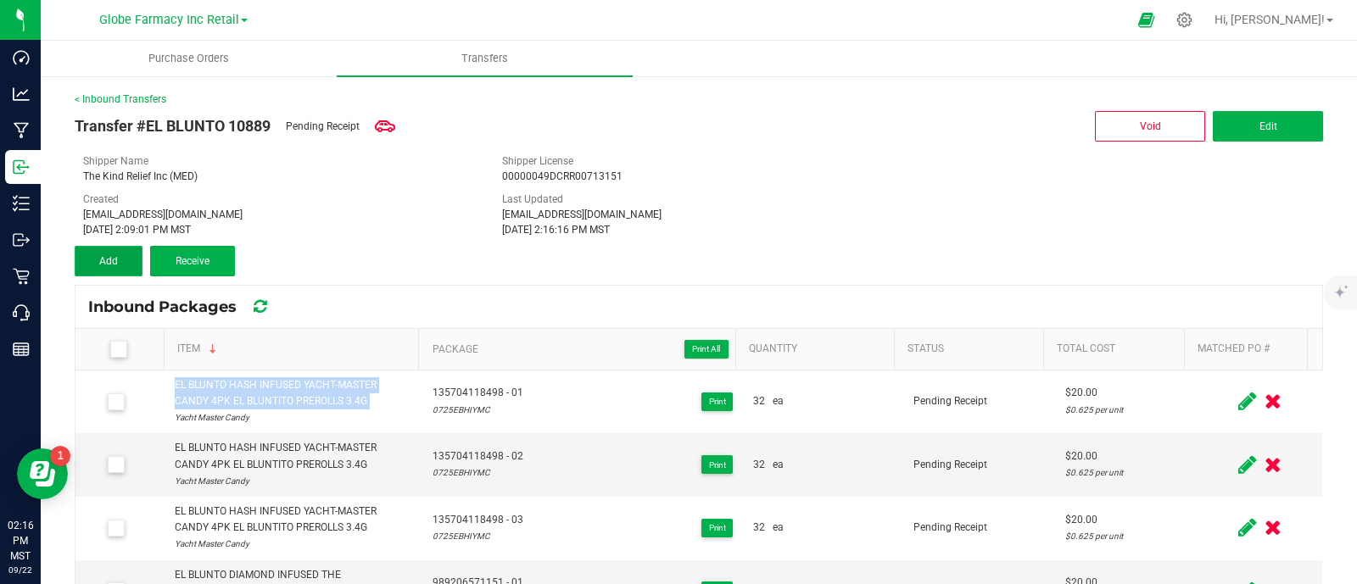
click at [92, 249] on button "Add" at bounding box center [109, 261] width 68 height 31
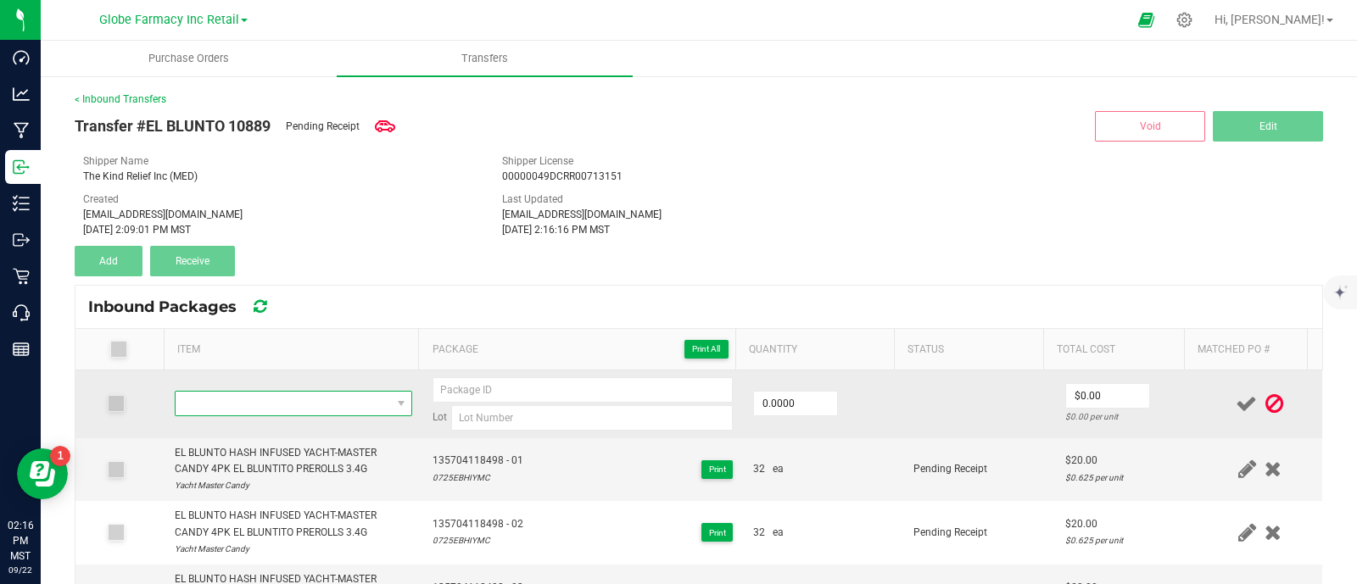
click at [345, 397] on span "NO DATA FOUND" at bounding box center [283, 404] width 215 height 24
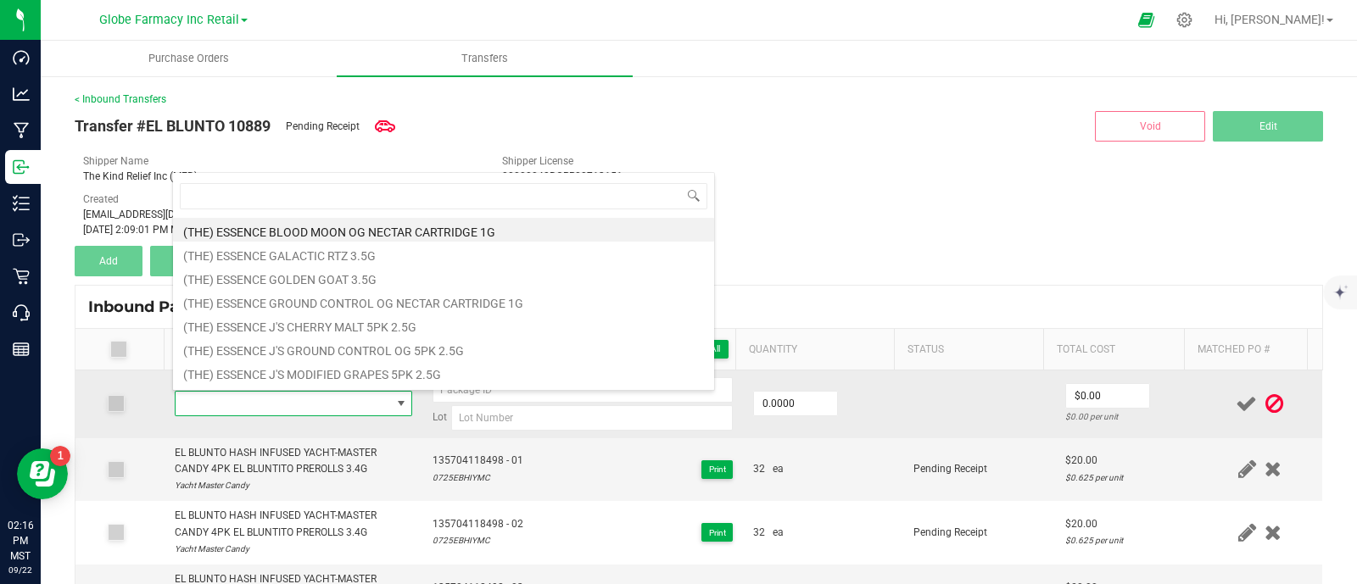
scroll to position [25, 228]
type input "EL BLUNTO HASH INFUSED YACHT-MASTER CANDY 4PK EL BLUNTITO PREROLLS 3.4G"
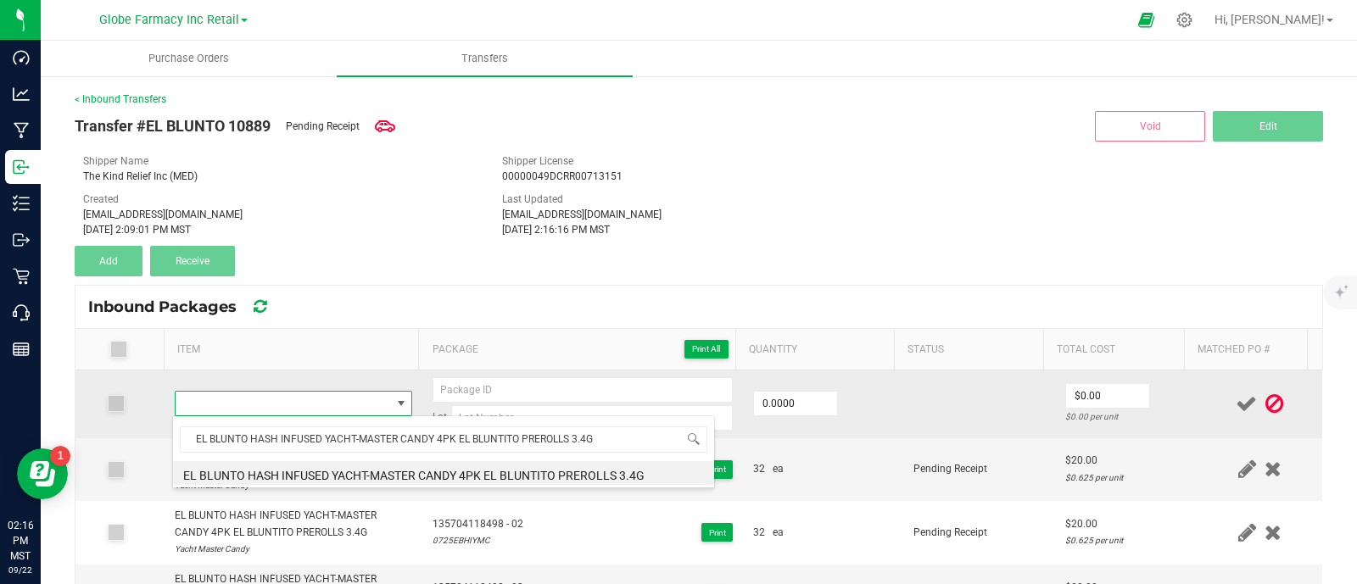
type input "0 ea"
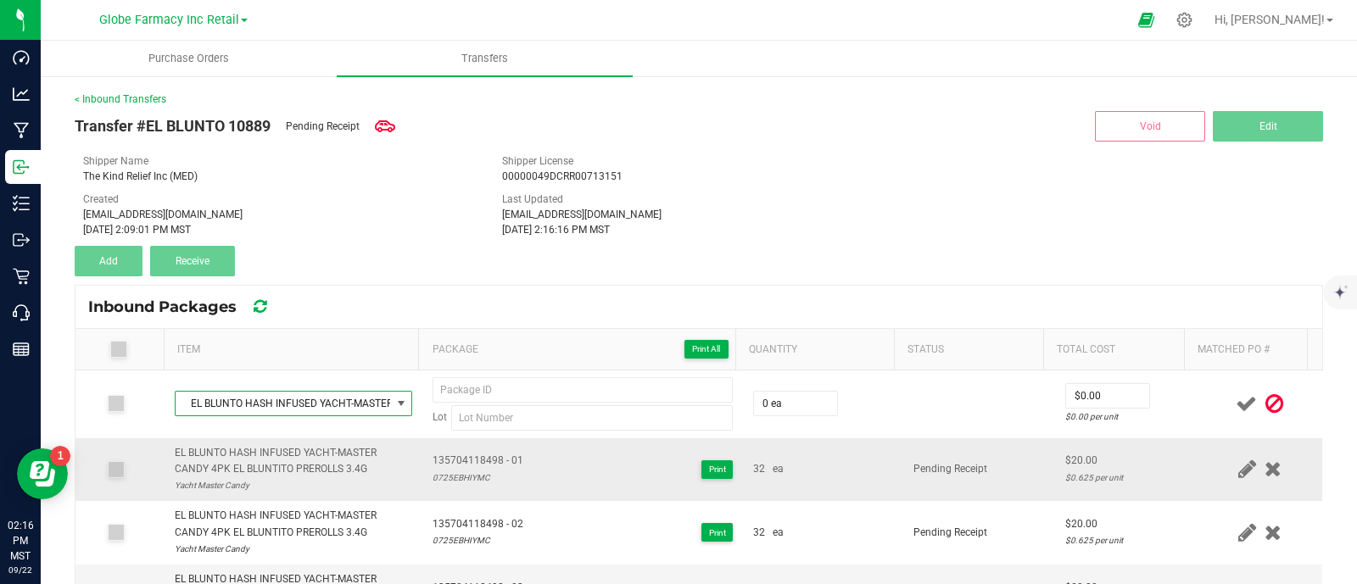
click at [466, 467] on span "135704118498 - 01" at bounding box center [478, 461] width 91 height 16
click at [470, 459] on span "135704118498 - 01" at bounding box center [478, 461] width 91 height 16
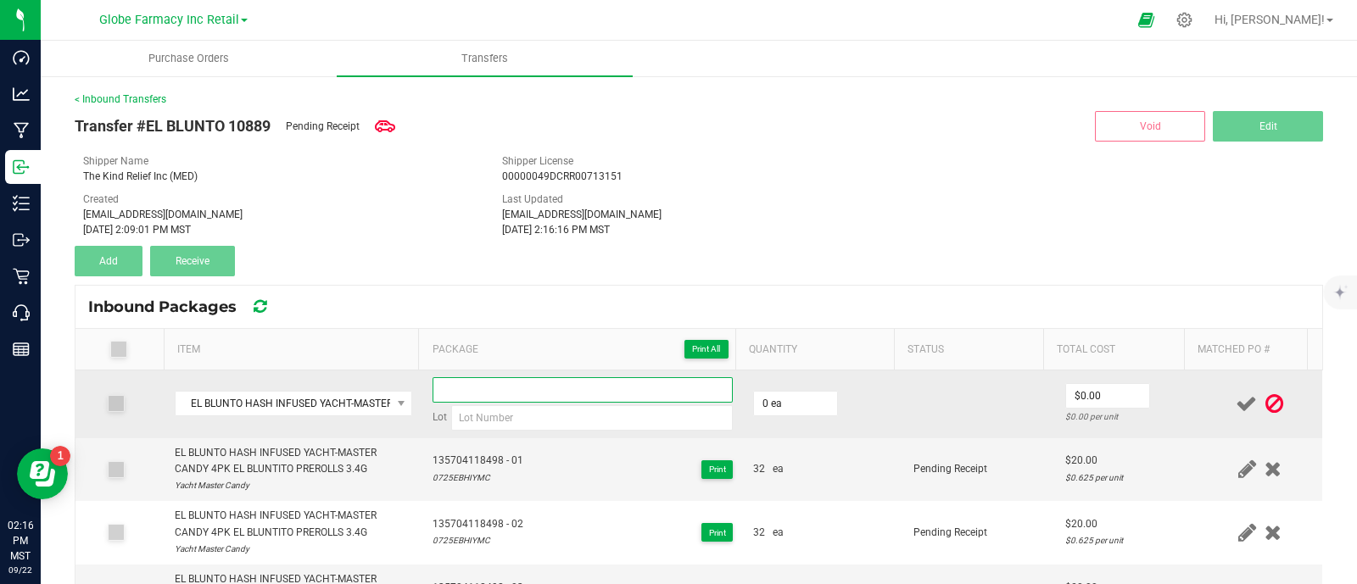
click at [505, 398] on input at bounding box center [583, 389] width 300 height 25
paste input "135704118498 - 01"
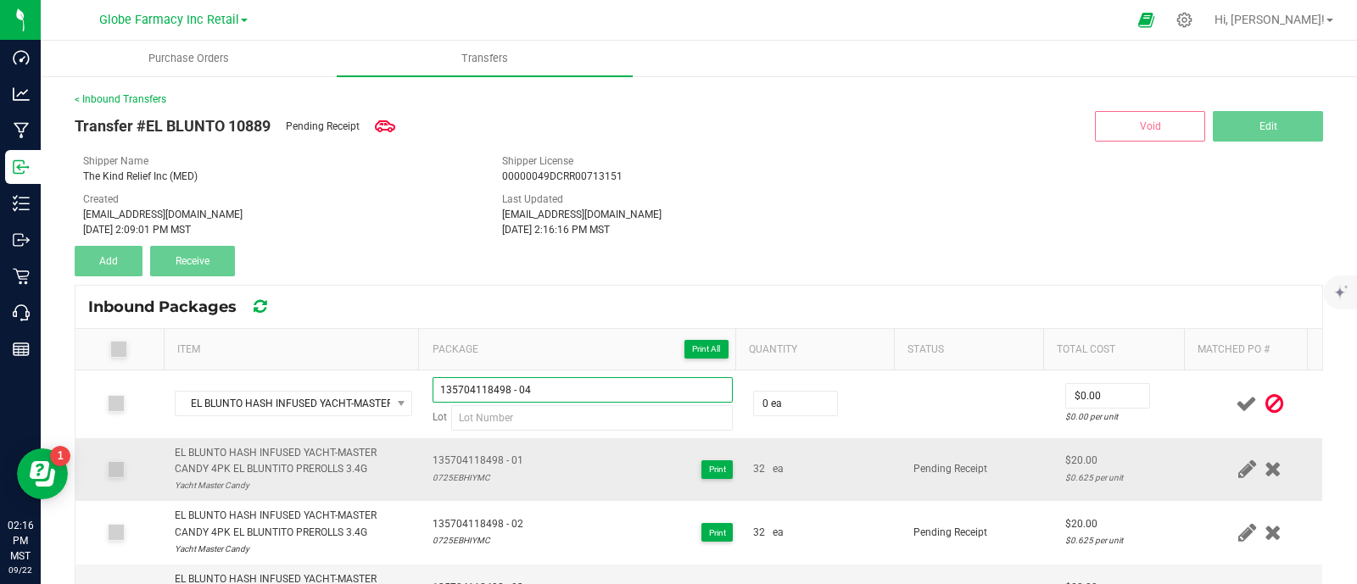
type input "135704118498 - 04"
click at [450, 481] on div "0725EBHIYMC" at bounding box center [478, 478] width 91 height 16
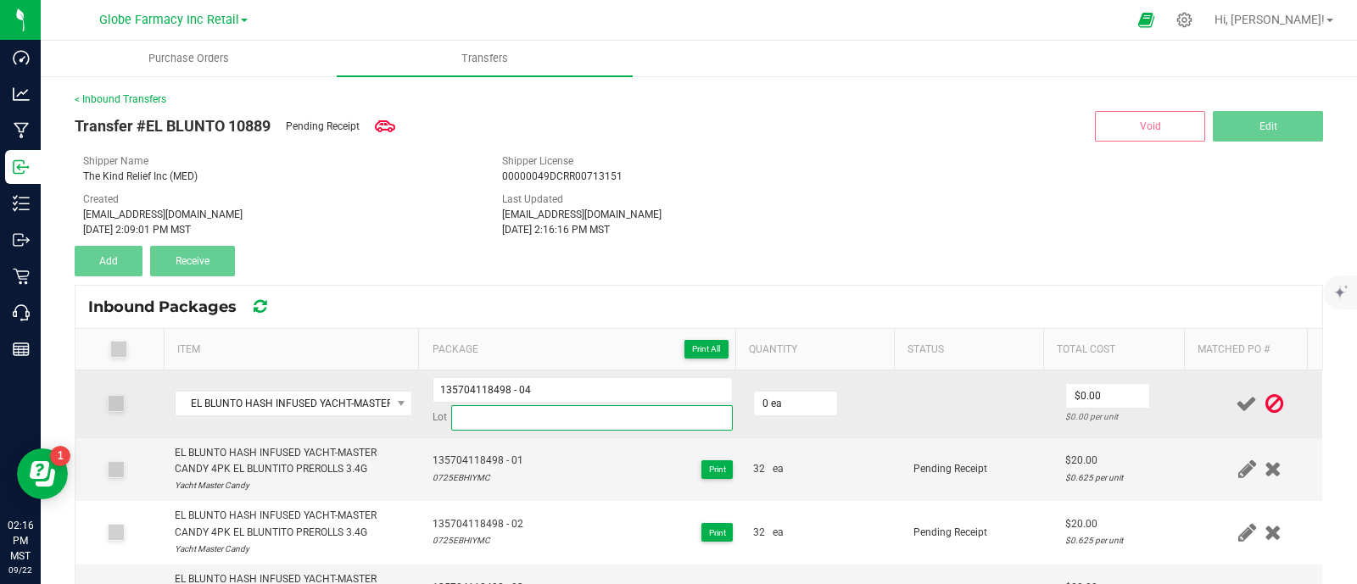
click at [527, 426] on input at bounding box center [592, 417] width 282 height 25
paste input "0725EBHIYMC"
type input "0725EBHIYMC"
click at [779, 404] on input "0" at bounding box center [795, 404] width 83 height 24
type input "32 ea"
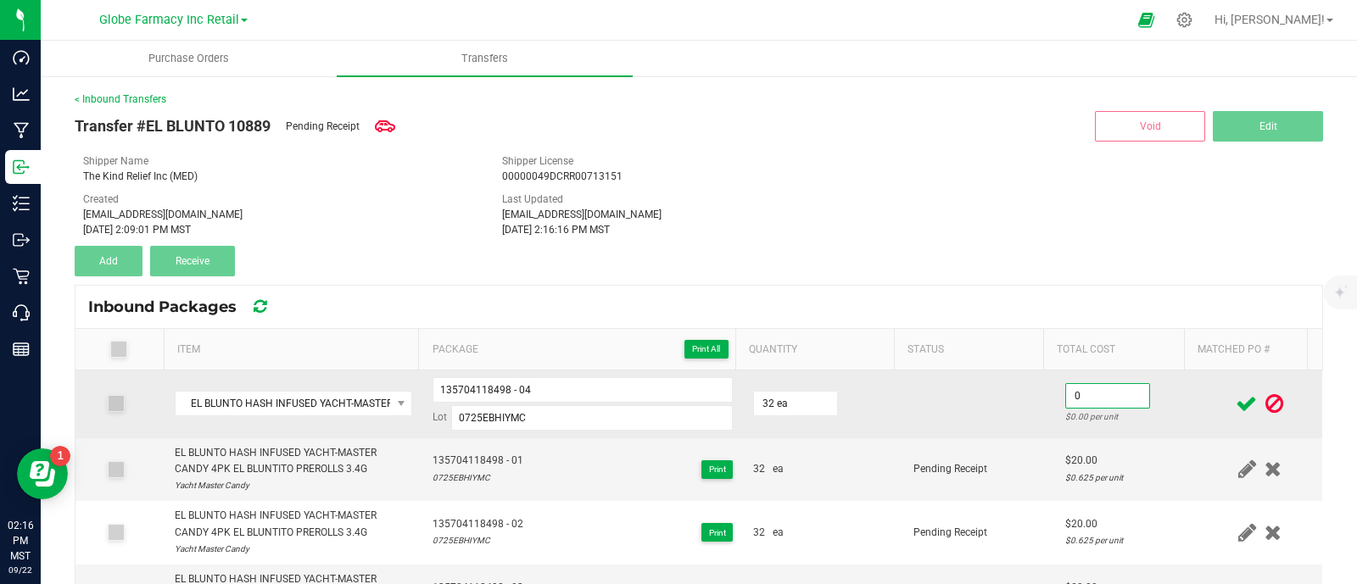
click at [1066, 392] on input "0" at bounding box center [1107, 396] width 83 height 24
type input "$20.00"
click at [992, 425] on td at bounding box center [978, 405] width 151 height 68
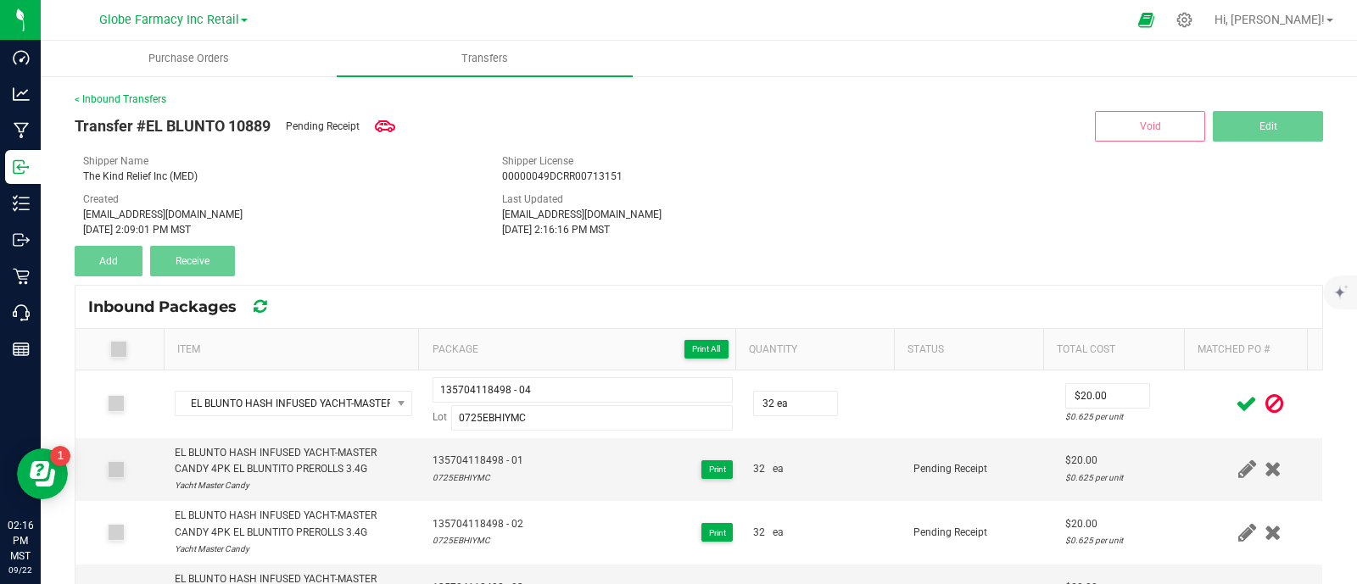
click at [1236, 405] on icon at bounding box center [1246, 403] width 21 height 21
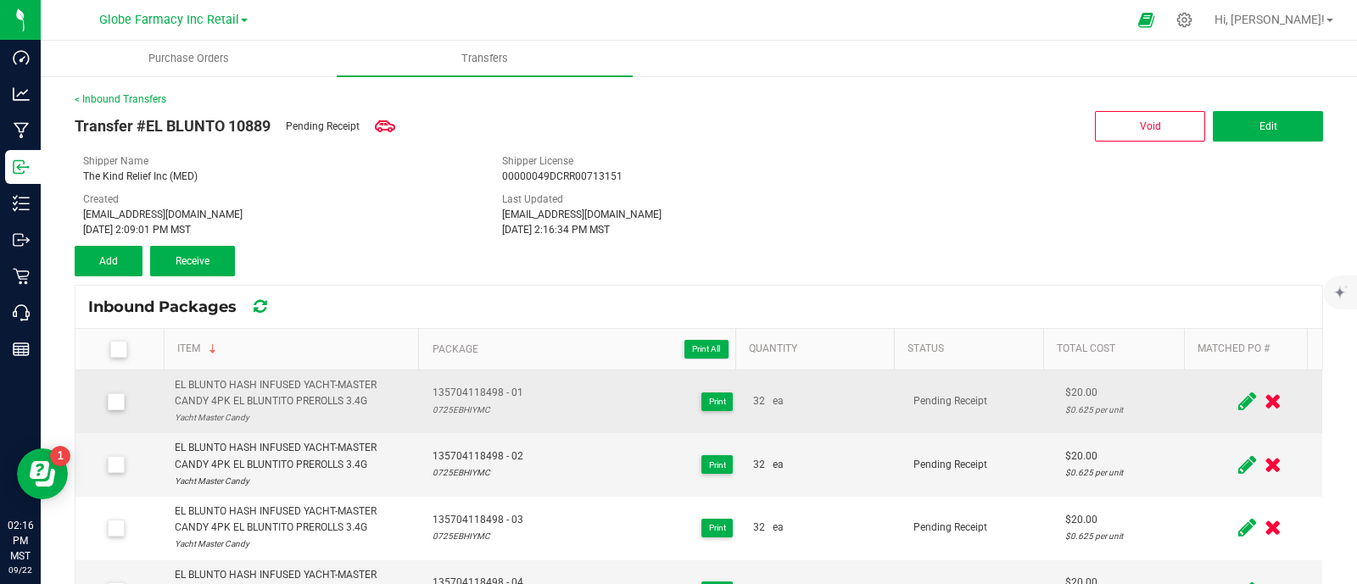
click at [310, 394] on div "EL BLUNTO HASH INFUSED YACHT-MASTER CANDY 4PK EL BLUNTITO PREROLLS 3.4G" at bounding box center [294, 393] width 238 height 32
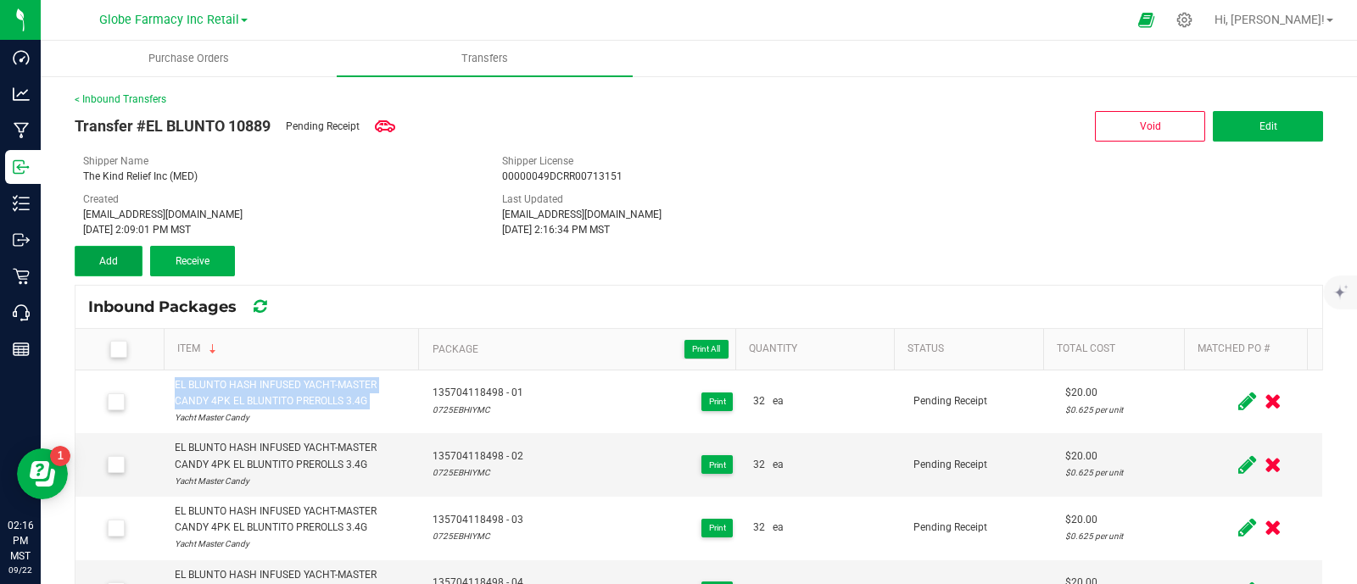
click at [121, 271] on button "Add" at bounding box center [109, 261] width 68 height 31
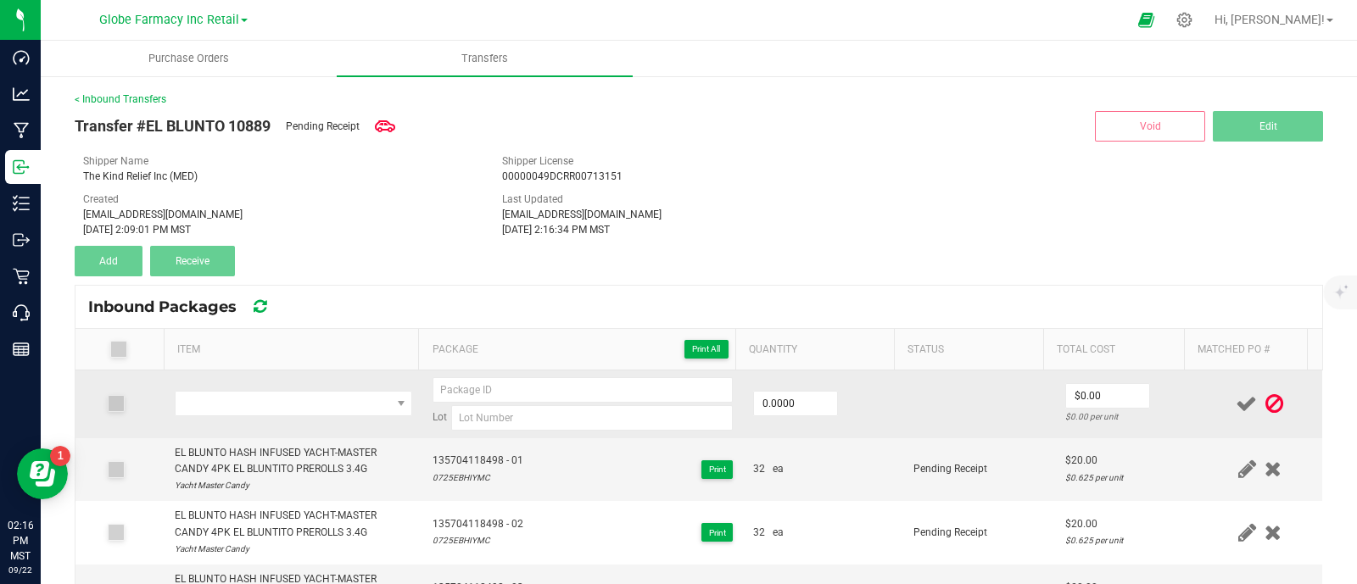
click at [354, 389] on td at bounding box center [294, 405] width 259 height 68
click at [353, 398] on span "NO DATA FOUND" at bounding box center [283, 404] width 215 height 24
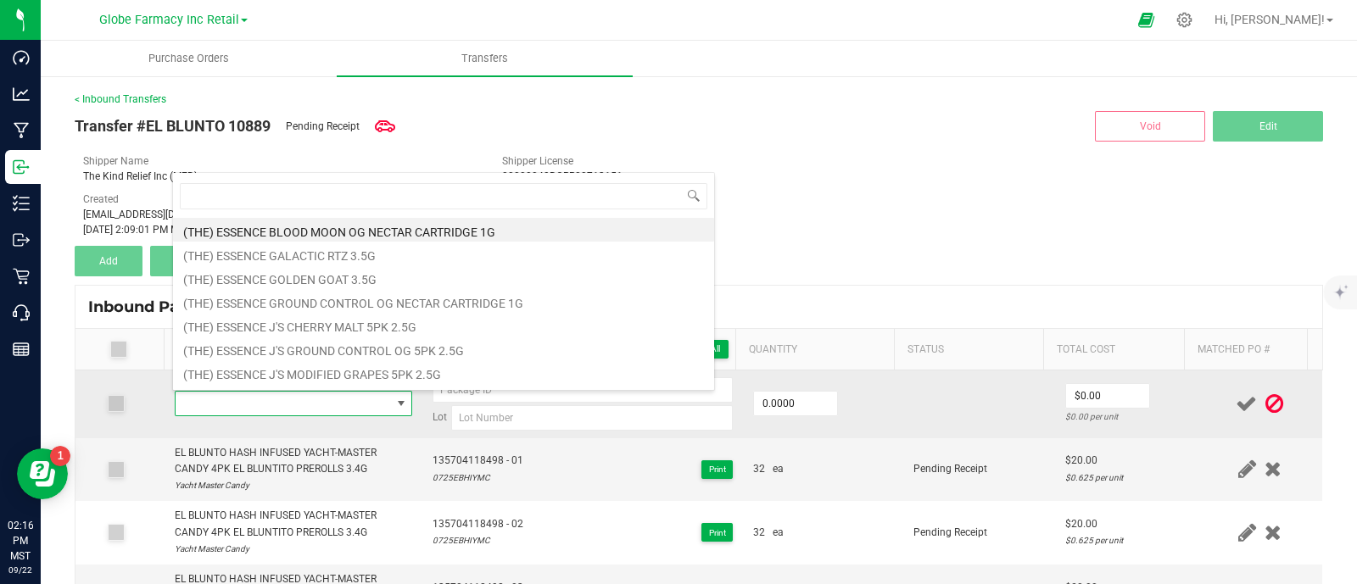
type input "EL BLUNTO HASH INFUSED YACHT-MASTER CANDY 4PK EL BLUNTITO PREROLLS 3.4G"
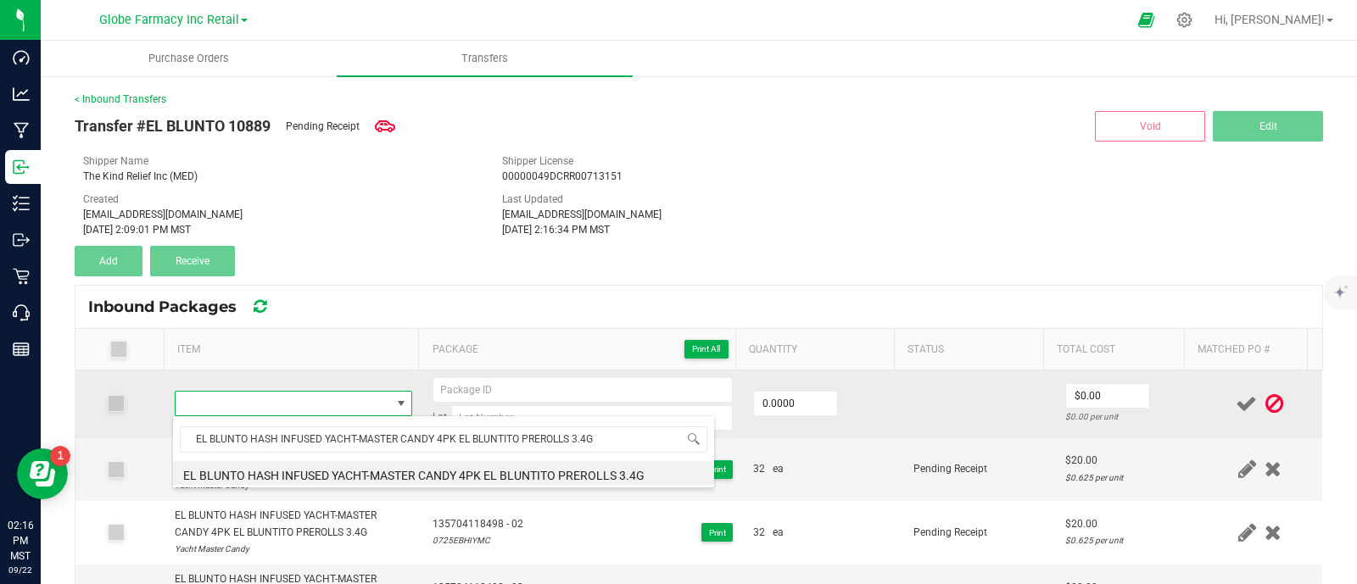
type input "0 ea"
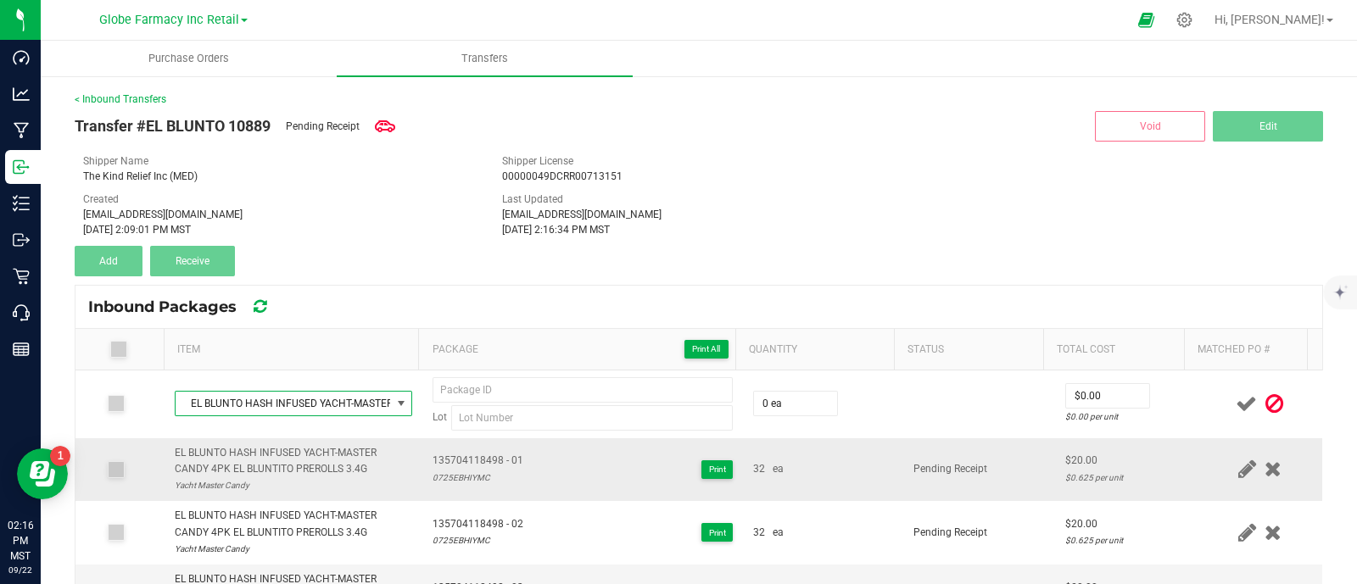
click at [460, 464] on span "135704118498 - 01" at bounding box center [478, 461] width 91 height 16
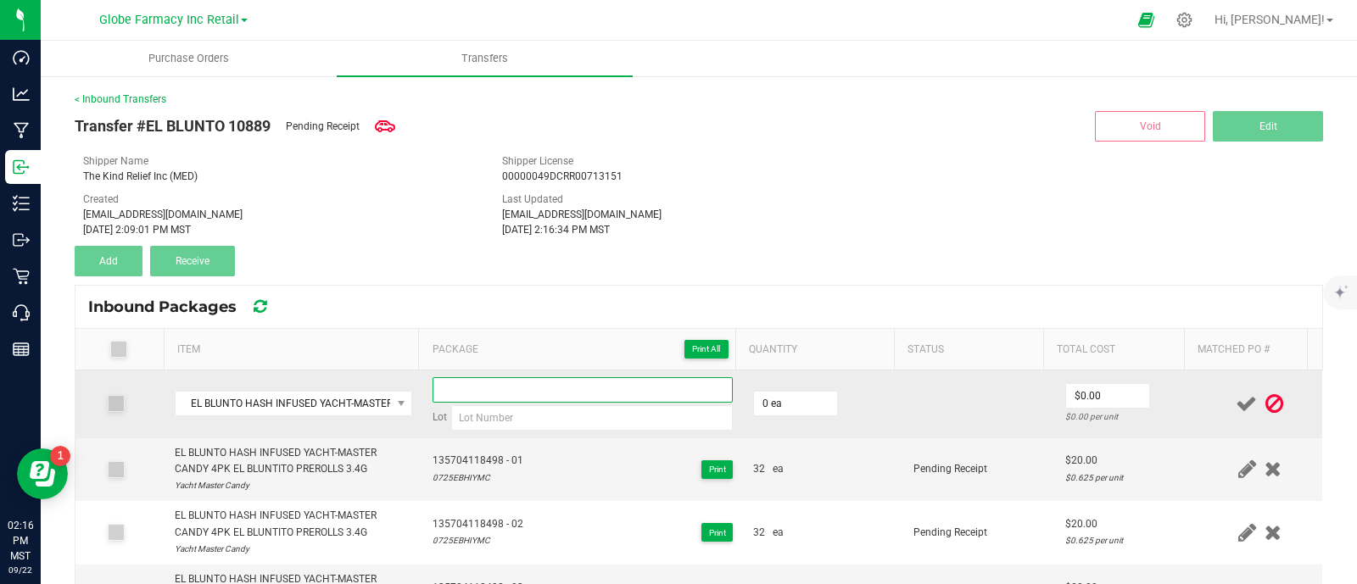
paste input "135704118498 - 01"
click at [494, 393] on input "135704118498 - 01" at bounding box center [583, 389] width 300 height 25
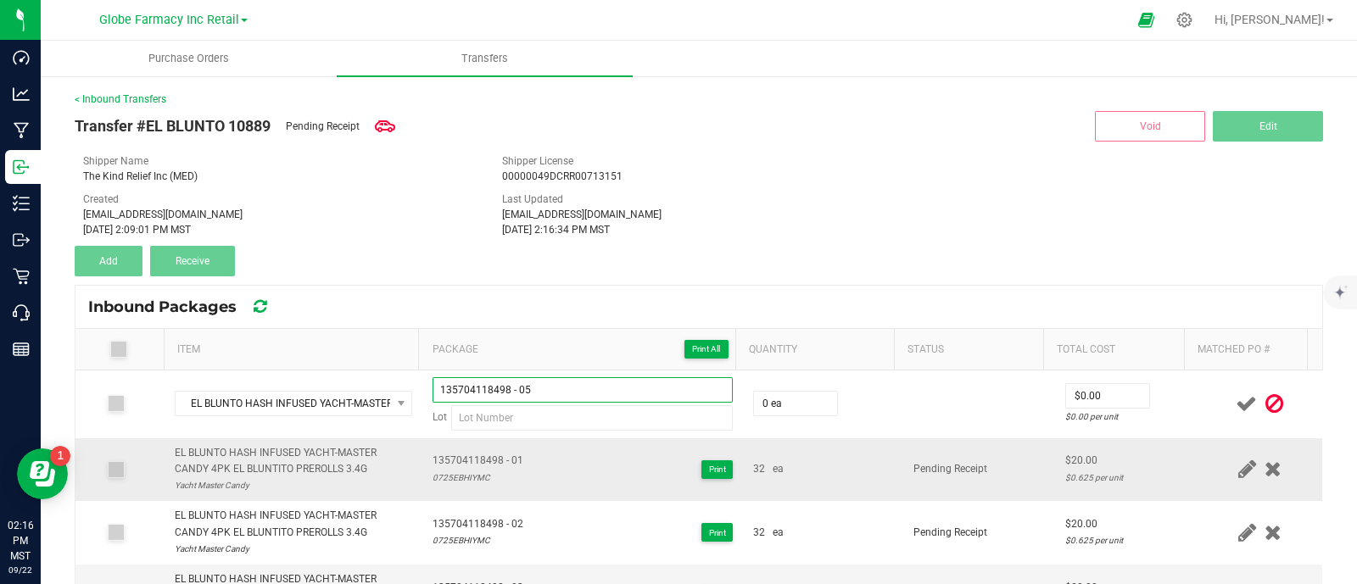
type input "135704118498 - 05"
click at [457, 477] on div "0725EBHIYMC" at bounding box center [478, 478] width 91 height 16
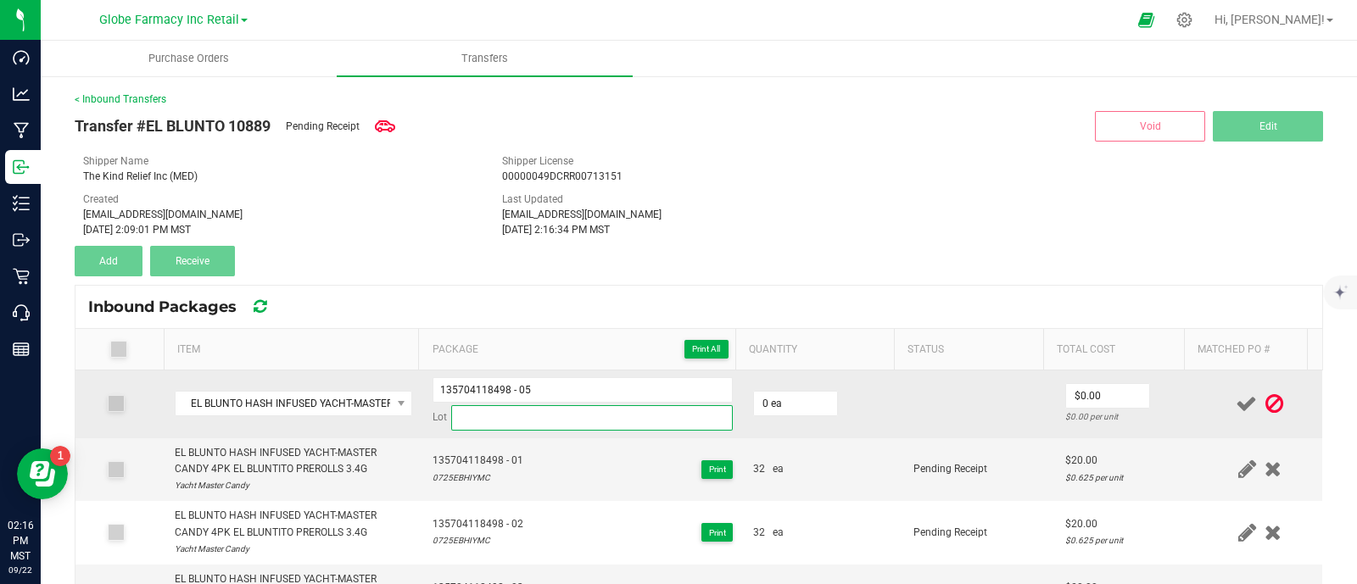
click at [496, 405] on input at bounding box center [592, 417] width 282 height 25
paste input "0725EBHIYMC"
type input "0725EBHIYMC"
click at [777, 397] on input "0" at bounding box center [795, 404] width 83 height 24
type input "32 ea"
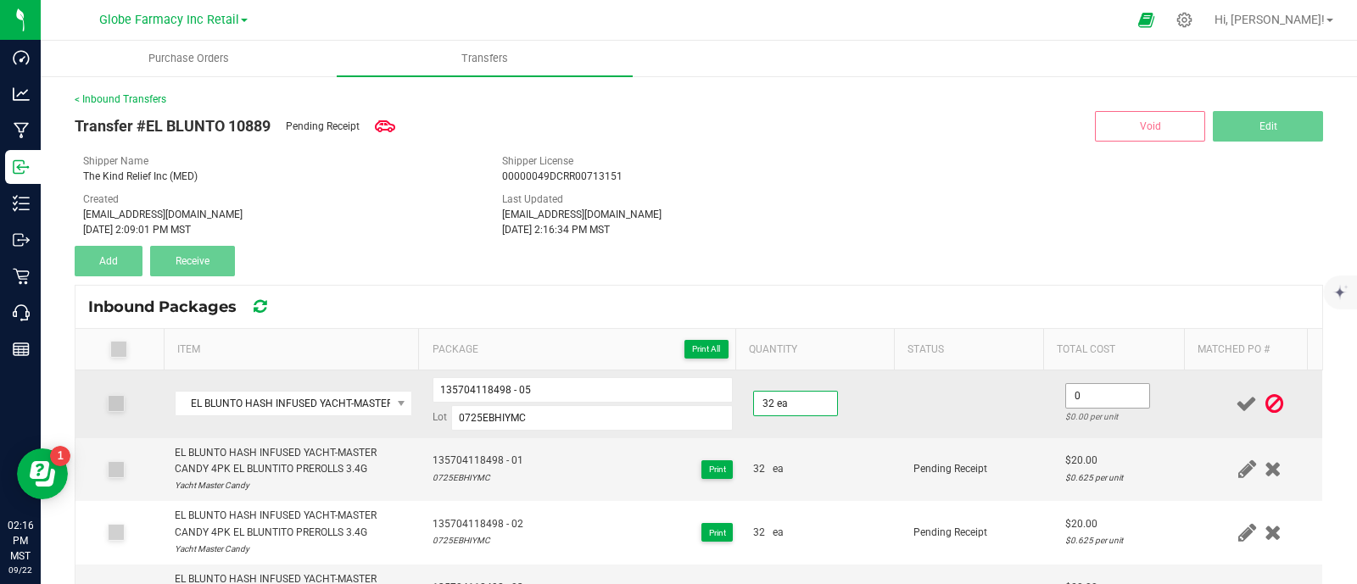
click at [1075, 400] on input "0" at bounding box center [1107, 396] width 83 height 24
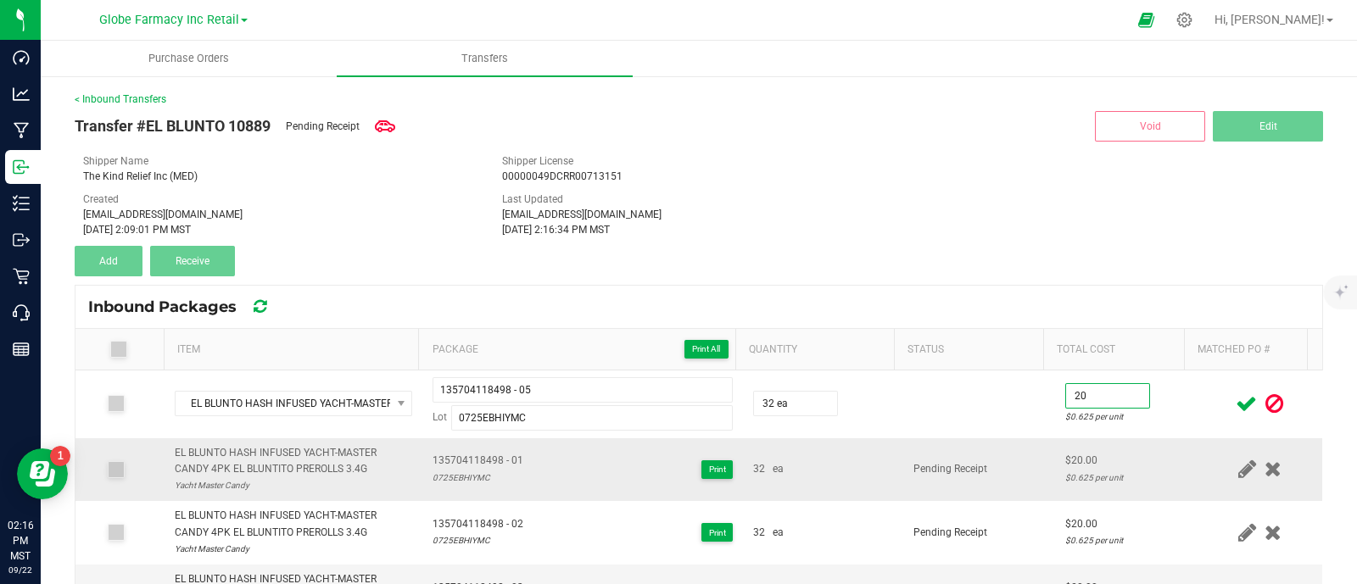
type input "$20.00"
click at [927, 471] on span "Pending Receipt" at bounding box center [950, 469] width 74 height 12
click at [1236, 406] on icon at bounding box center [1246, 403] width 21 height 21
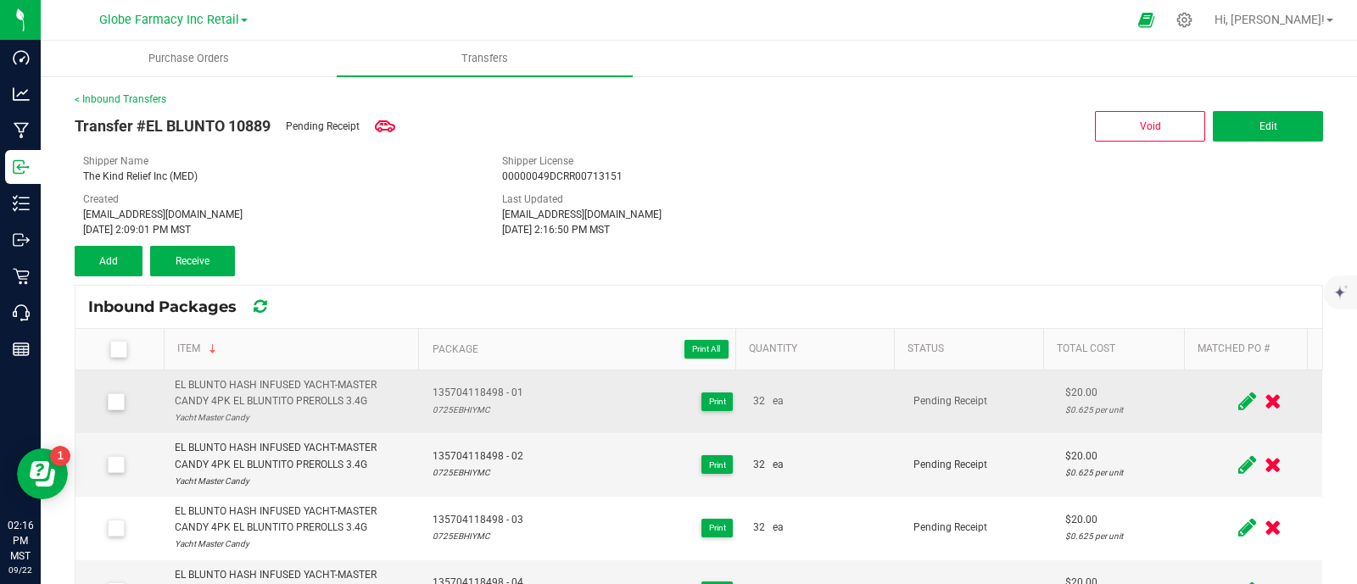
click at [248, 389] on div "EL BLUNTO HASH INFUSED YACHT-MASTER CANDY 4PK EL BLUNTITO PREROLLS 3.4G" at bounding box center [294, 393] width 238 height 32
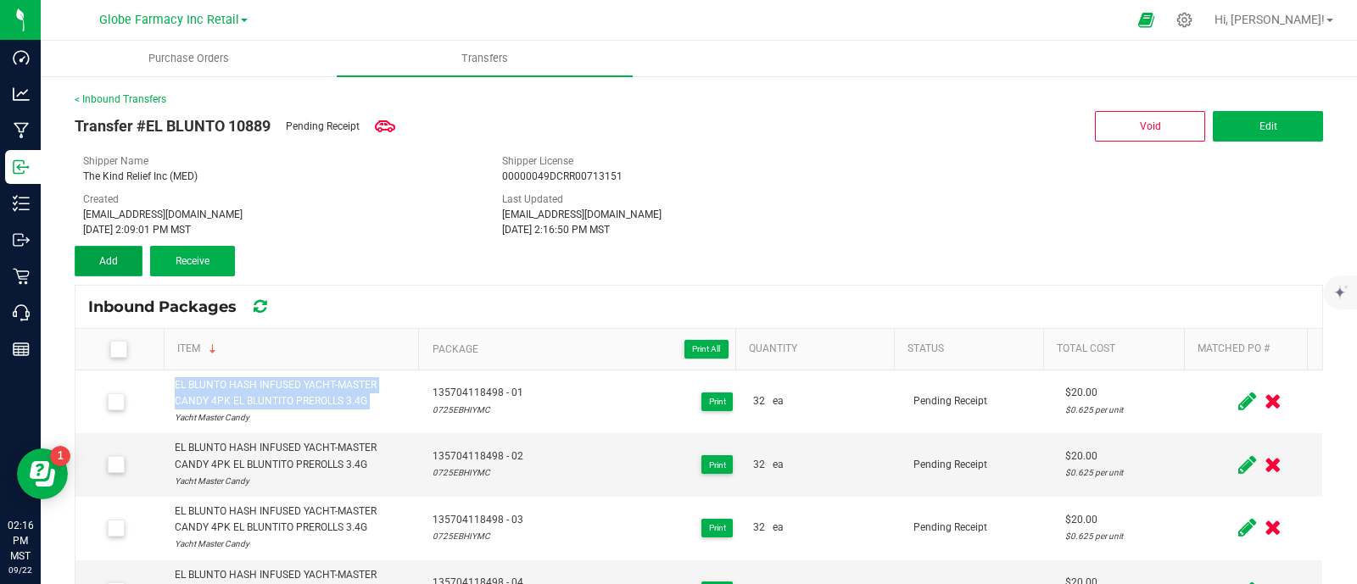
click at [113, 252] on button "Add" at bounding box center [109, 261] width 68 height 31
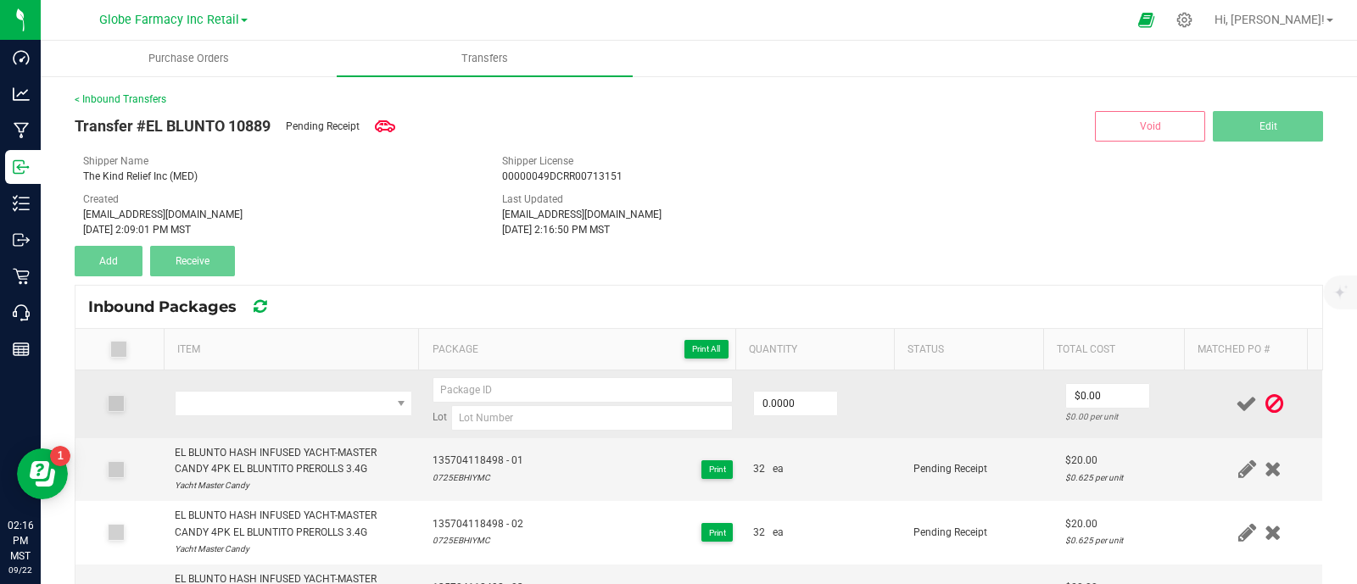
click at [300, 388] on td at bounding box center [294, 405] width 259 height 68
click at [301, 399] on span "NO DATA FOUND" at bounding box center [283, 404] width 215 height 24
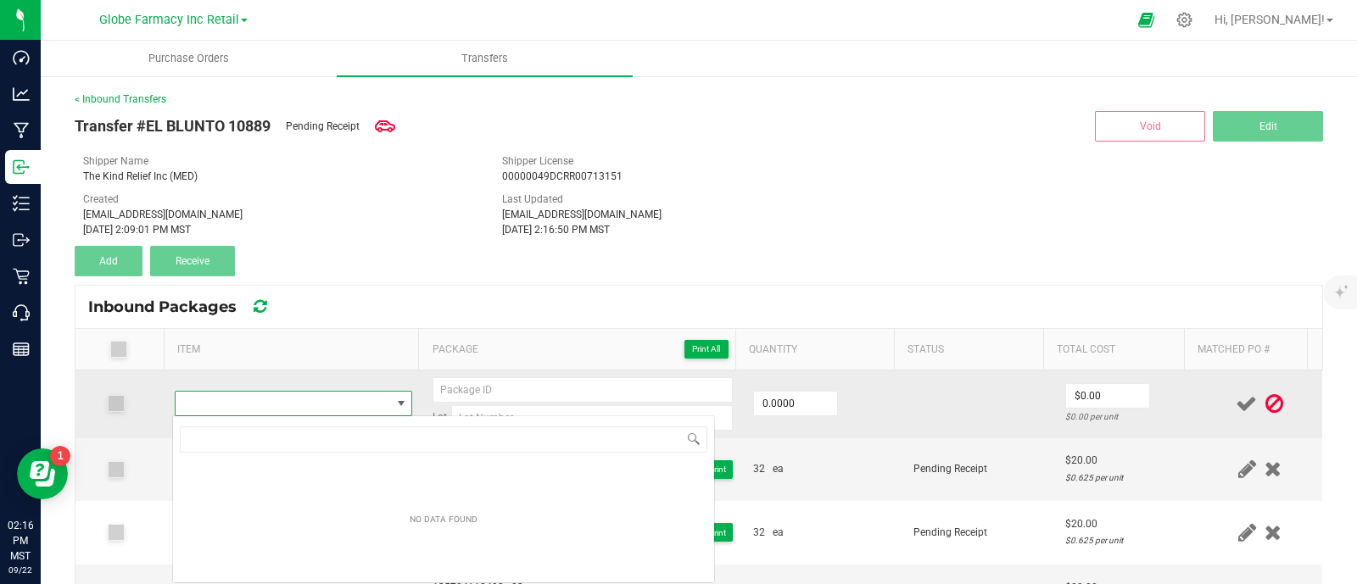
scroll to position [25, 231]
type input "EL BLUNTO HASH INFUSED YACHT-MASTER CANDY 4PK EL BLUNTITO PREROLLS 3.4G"
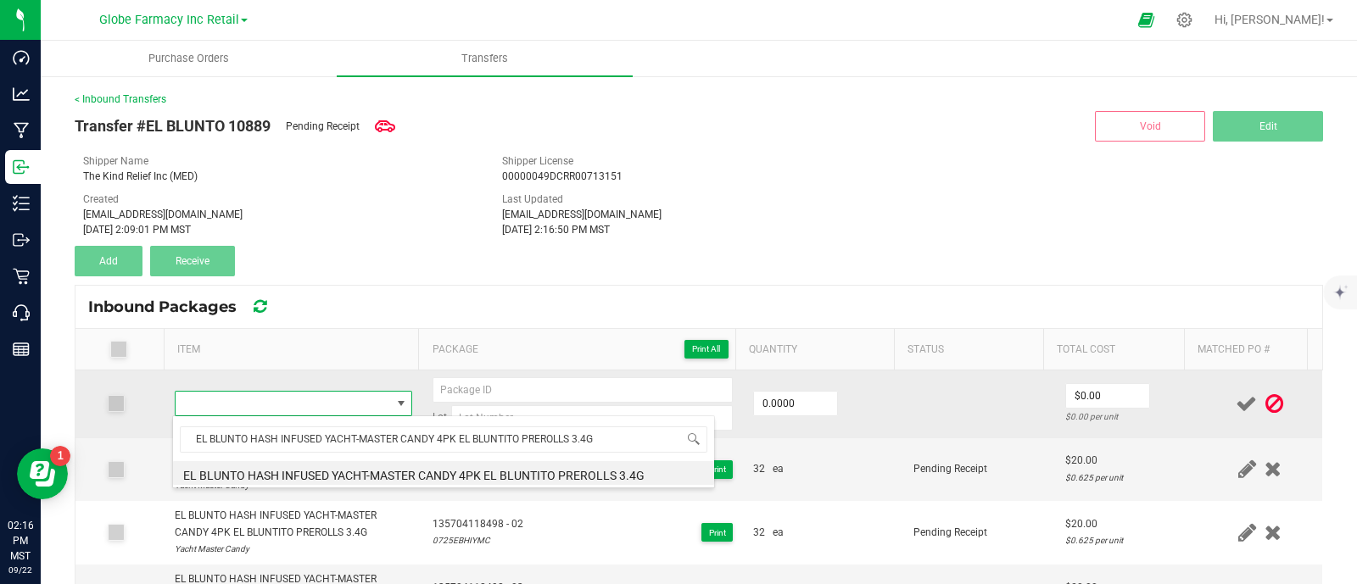
type input "0 ea"
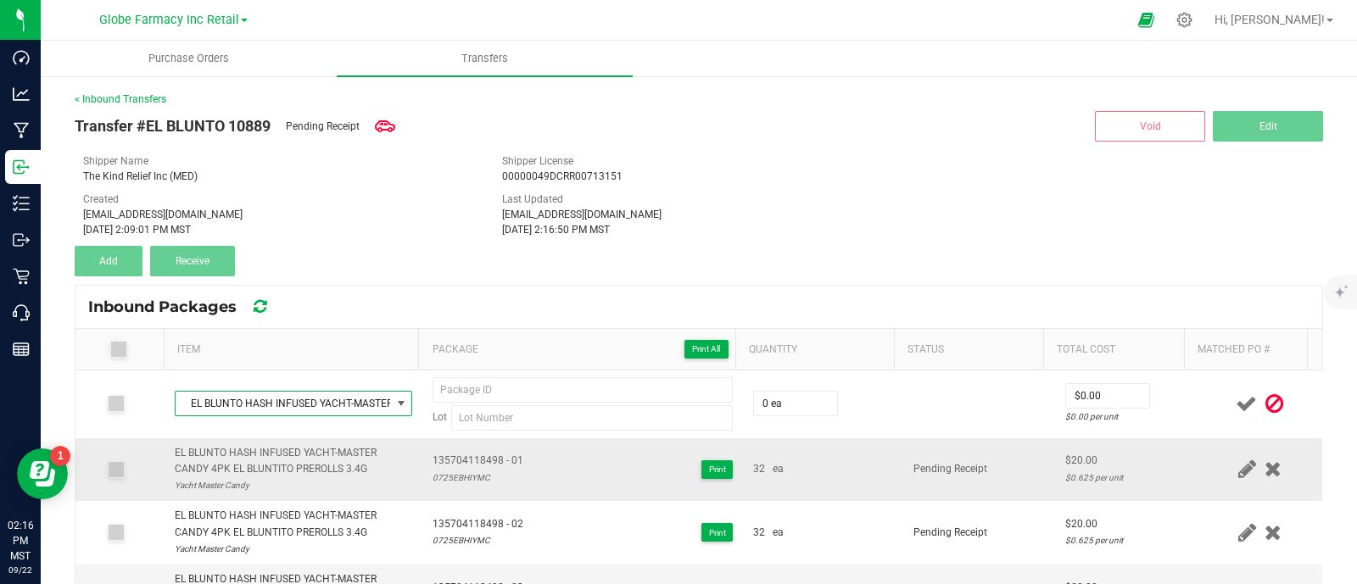
click at [483, 455] on span "135704118498 - 01" at bounding box center [478, 461] width 91 height 16
click at [517, 366] on th "Package Print All" at bounding box center [576, 350] width 316 height 42
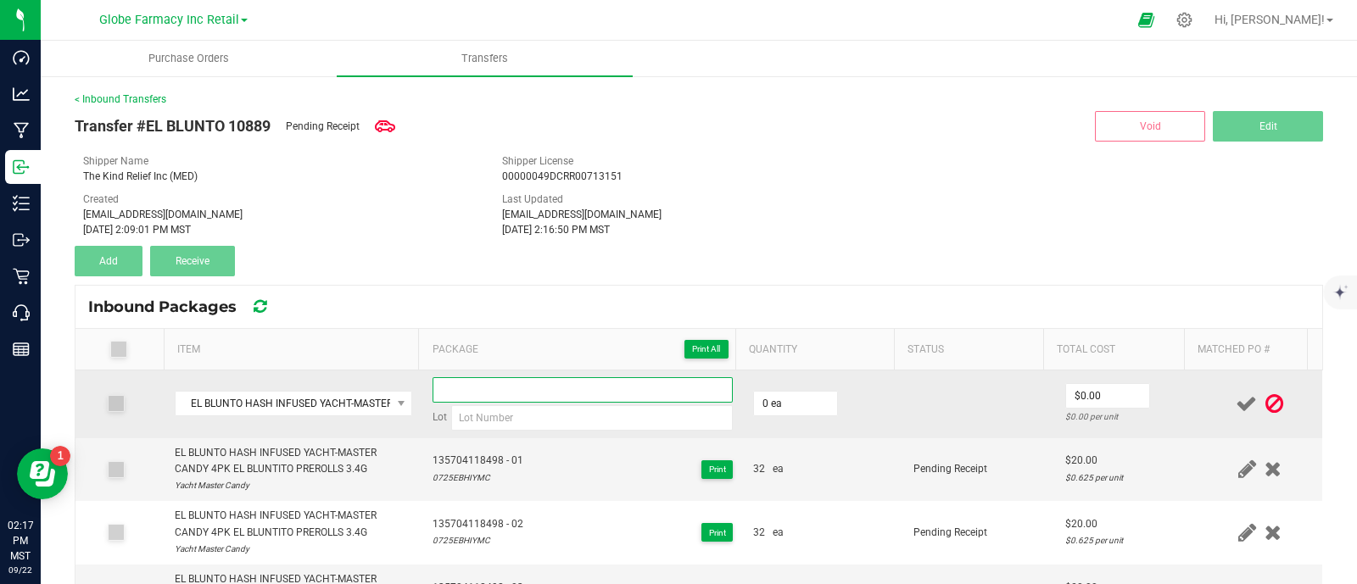
click at [520, 377] on input at bounding box center [583, 389] width 300 height 25
paste input "135704118498 - 01"
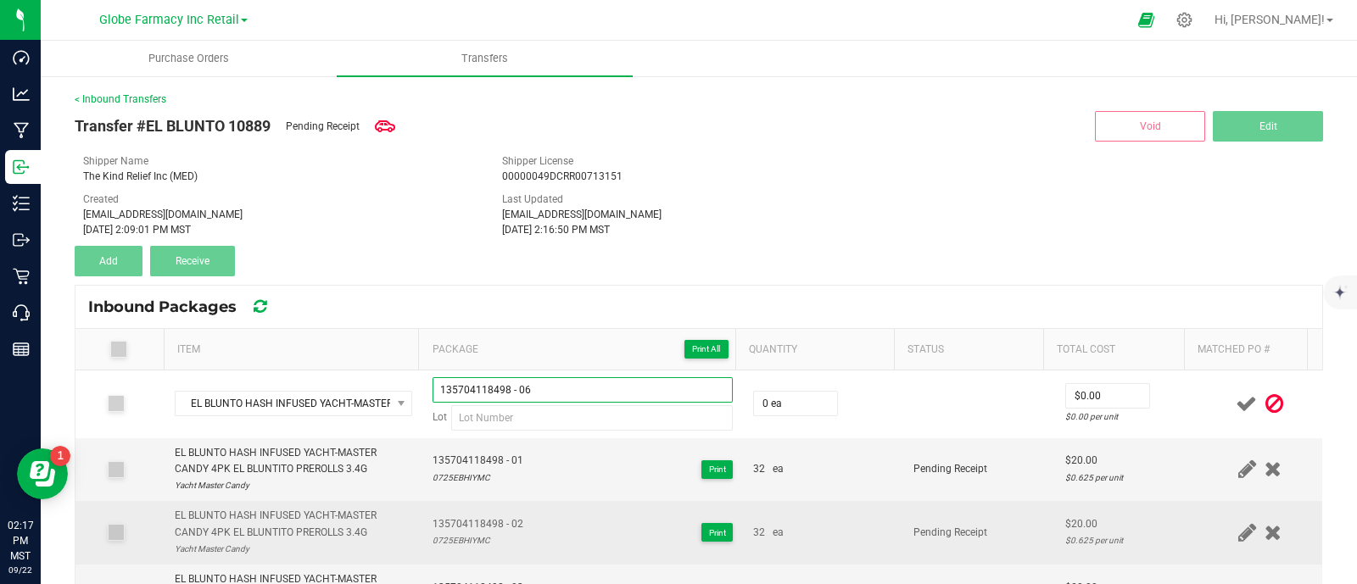
type input "135704118498 - 06"
click at [449, 509] on td "135704118498 - 02 0725EBHIYMC Print" at bounding box center [582, 533] width 321 height 64
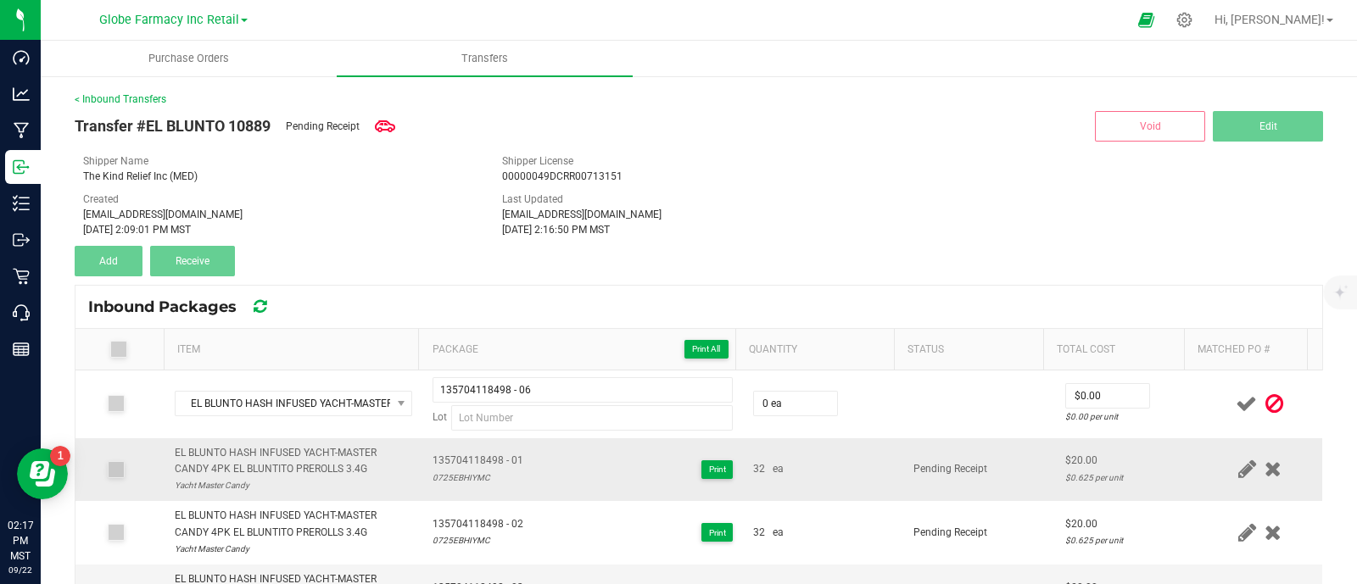
click at [460, 472] on div "0725EBHIYMC" at bounding box center [478, 478] width 91 height 16
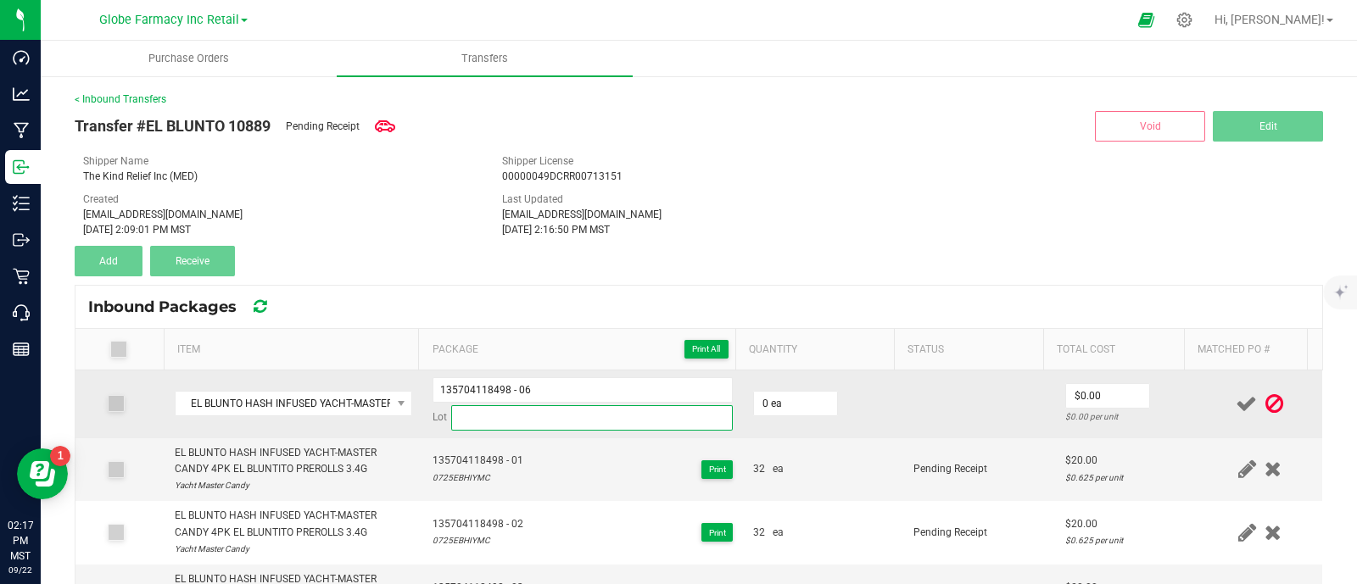
click at [511, 414] on input at bounding box center [592, 417] width 282 height 25
paste input "0725EBHIYMC"
type input "0725EBHIYMC"
click at [767, 398] on input "0" at bounding box center [795, 404] width 83 height 24
type input "32 ea"
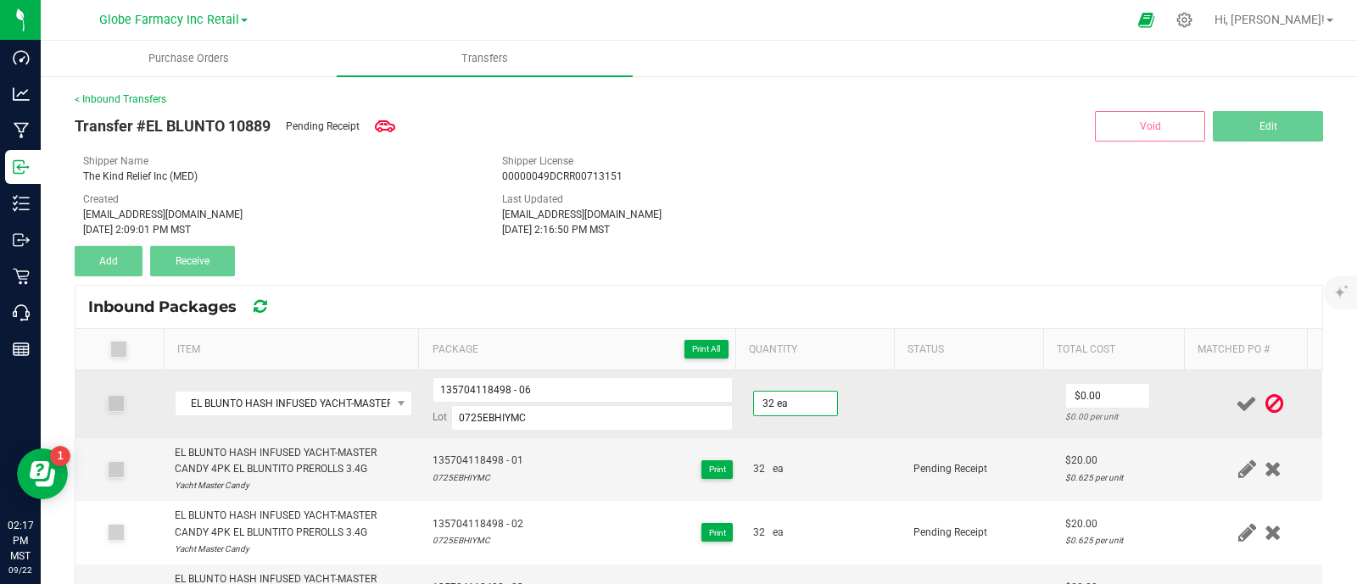
click at [1060, 379] on td "$0.00 $0.00 per unit" at bounding box center [1126, 405] width 142 height 68
click at [1066, 391] on input "0" at bounding box center [1107, 396] width 83 height 24
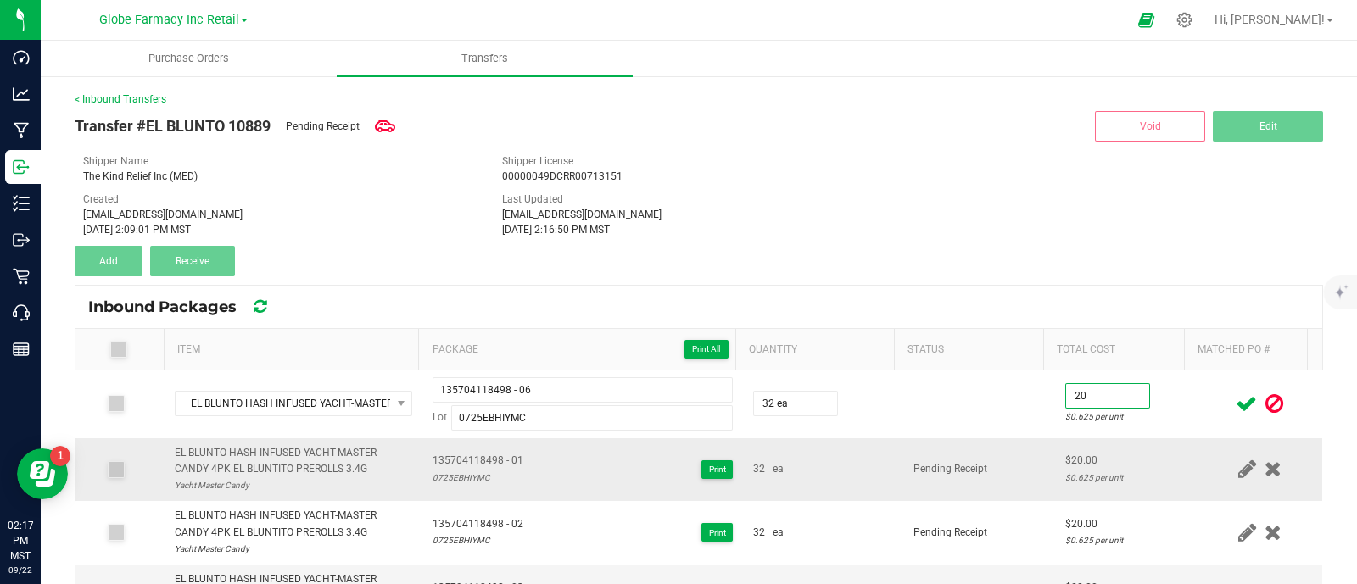
type input "$20.00"
click at [968, 494] on td "Pending Receipt" at bounding box center [978, 470] width 151 height 64
click at [1236, 407] on icon at bounding box center [1246, 403] width 21 height 21
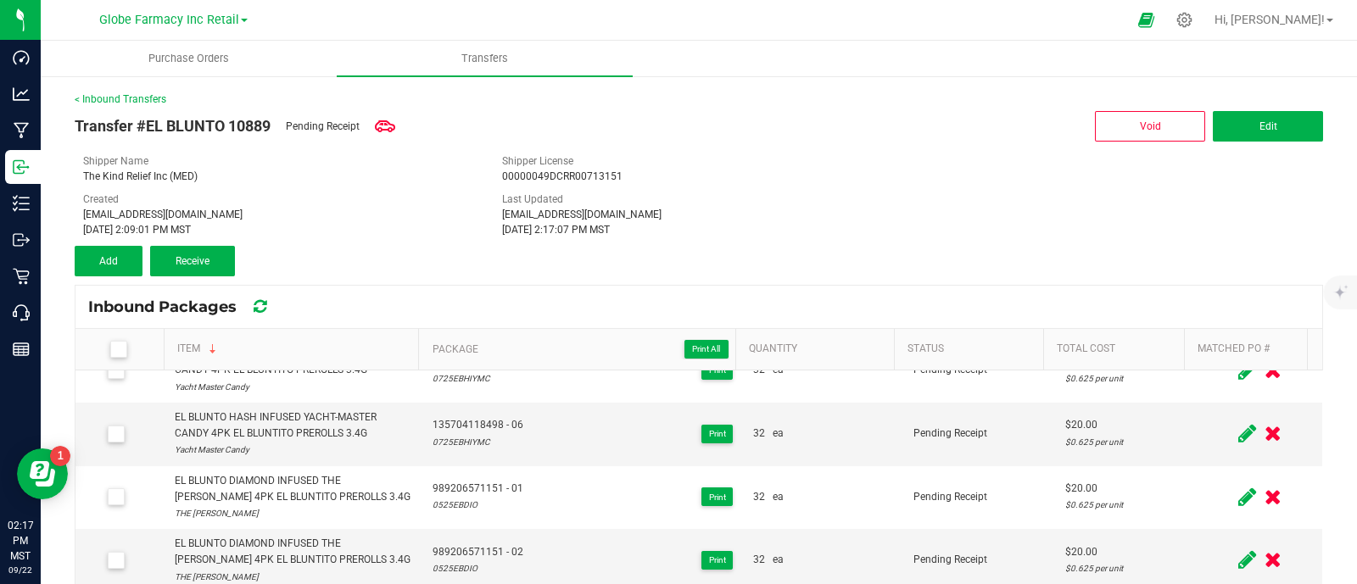
scroll to position [318, 0]
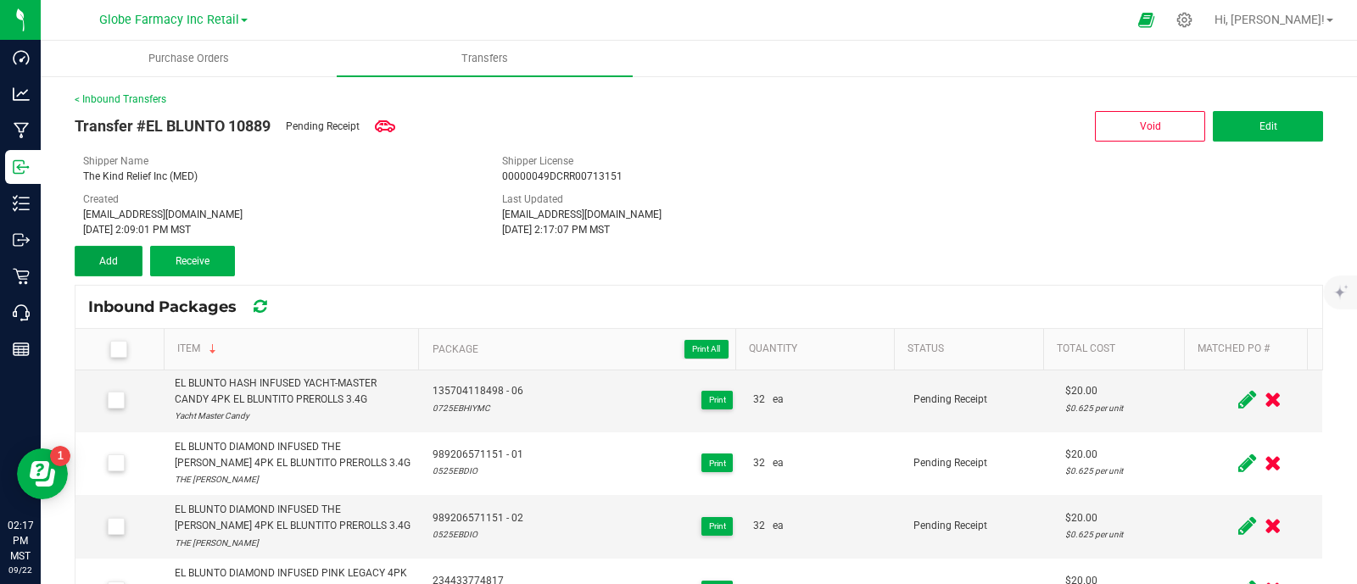
drag, startPoint x: 113, startPoint y: 260, endPoint x: 178, endPoint y: 284, distance: 69.5
click at [113, 260] on span "Add" at bounding box center [108, 261] width 19 height 12
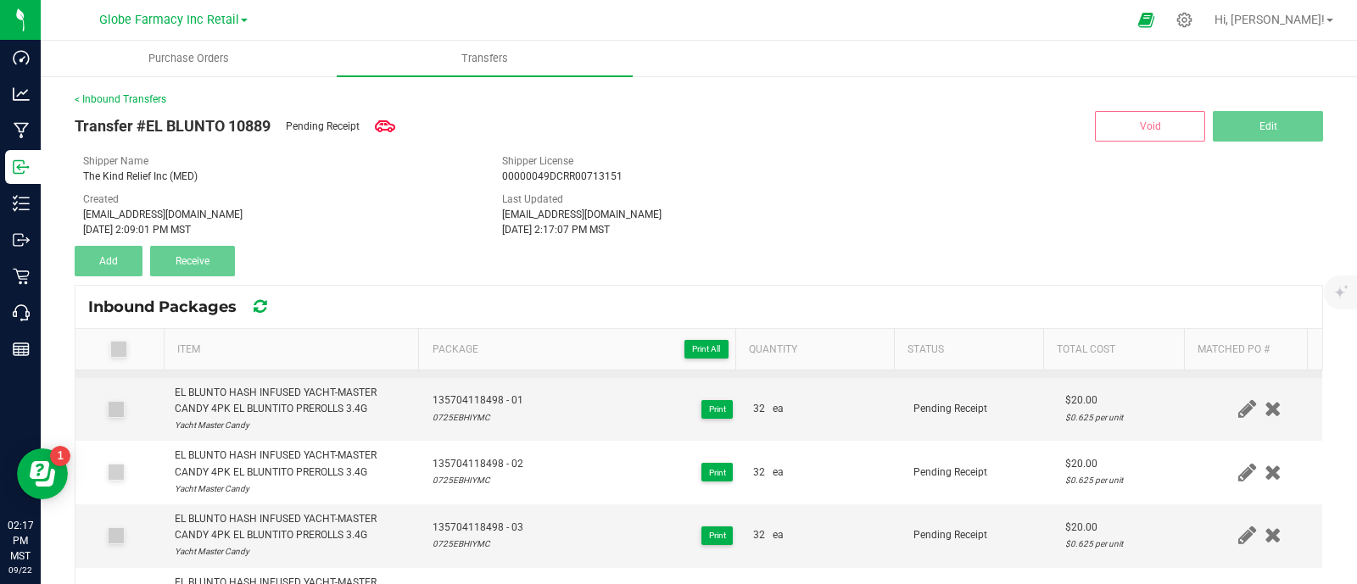
scroll to position [0, 0]
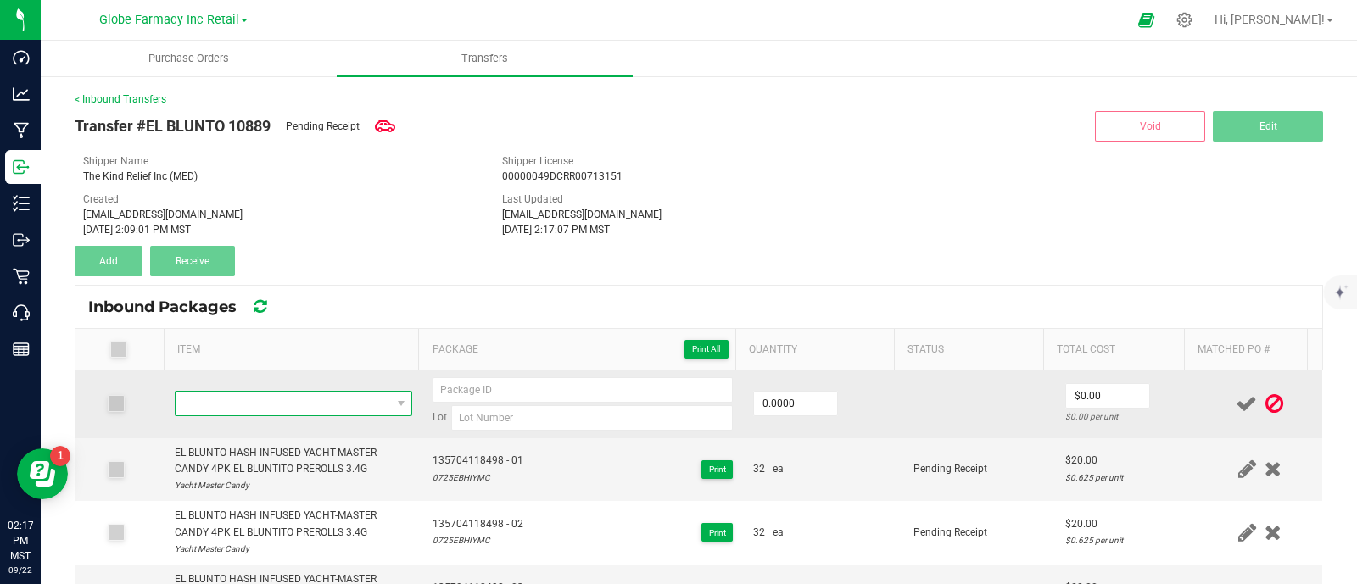
click at [261, 398] on span "NO DATA FOUND" at bounding box center [283, 404] width 215 height 24
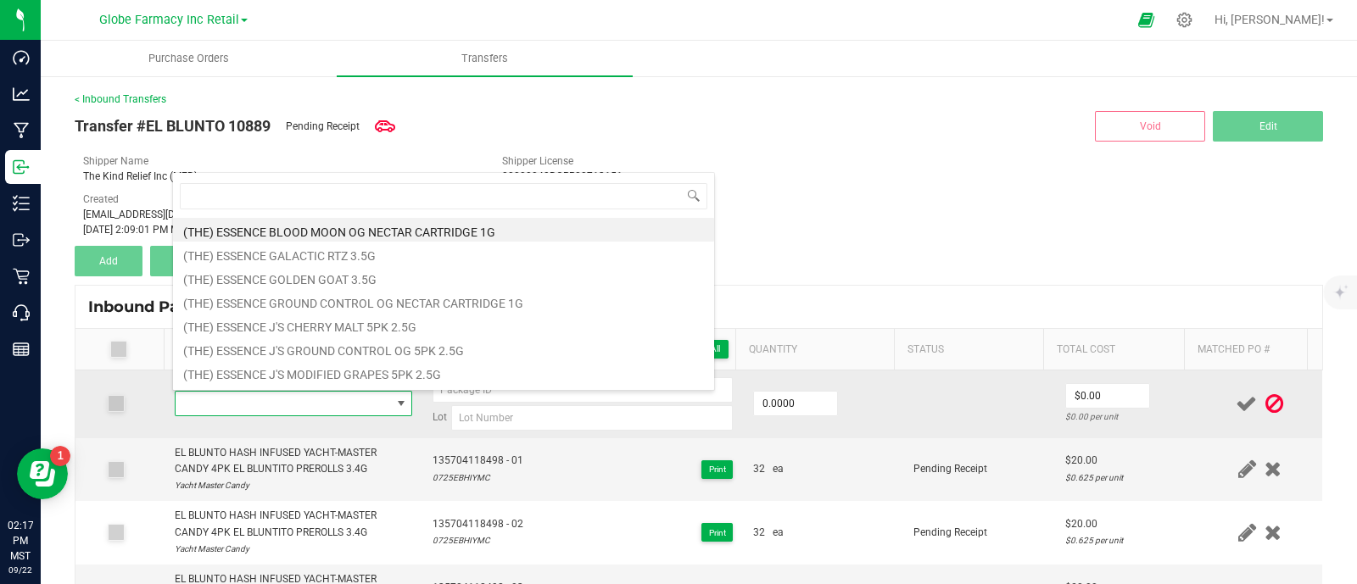
scroll to position [25, 228]
type input "EL BLUNTO DIAMOND INFUSED PINK LEGACY BLUNT 2G"
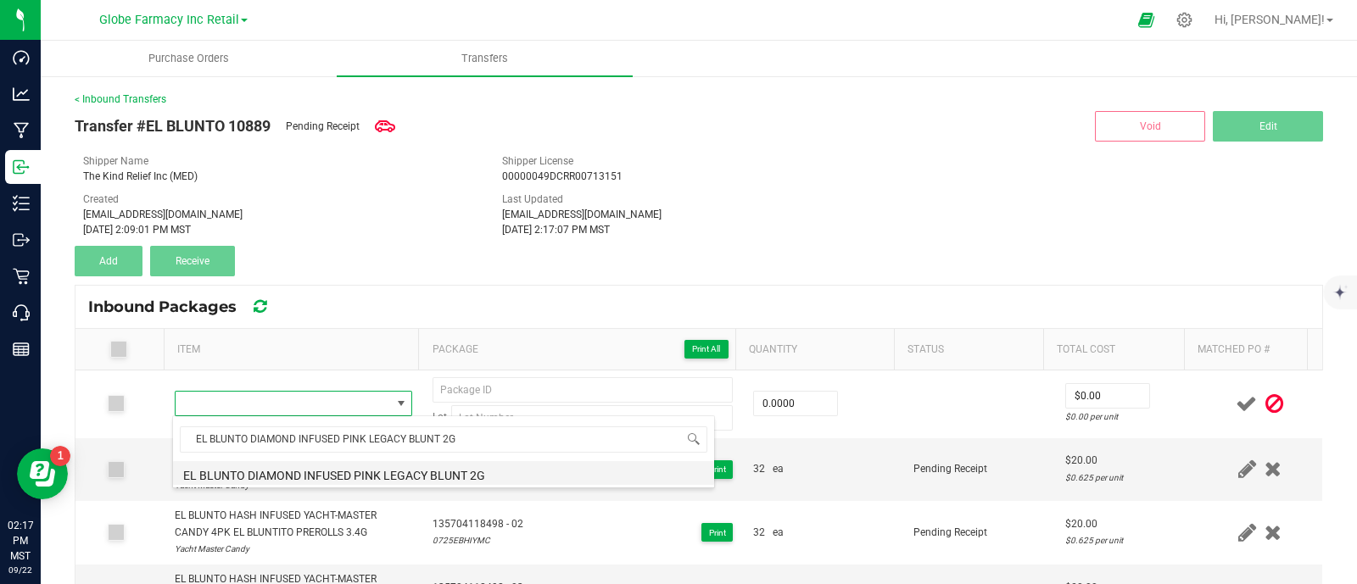
click at [360, 479] on li "EL BLUNTO DIAMOND INFUSED PINK LEGACY BLUNT 2G" at bounding box center [443, 473] width 541 height 24
type input "0 ea"
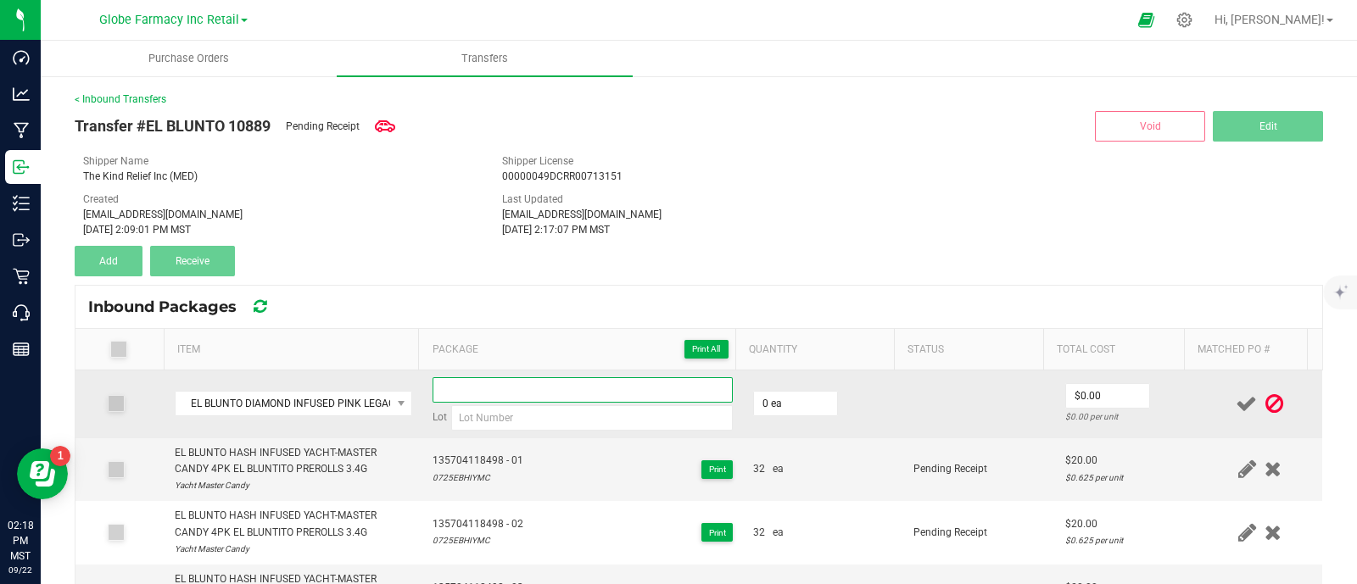
click at [477, 383] on input at bounding box center [583, 389] width 300 height 25
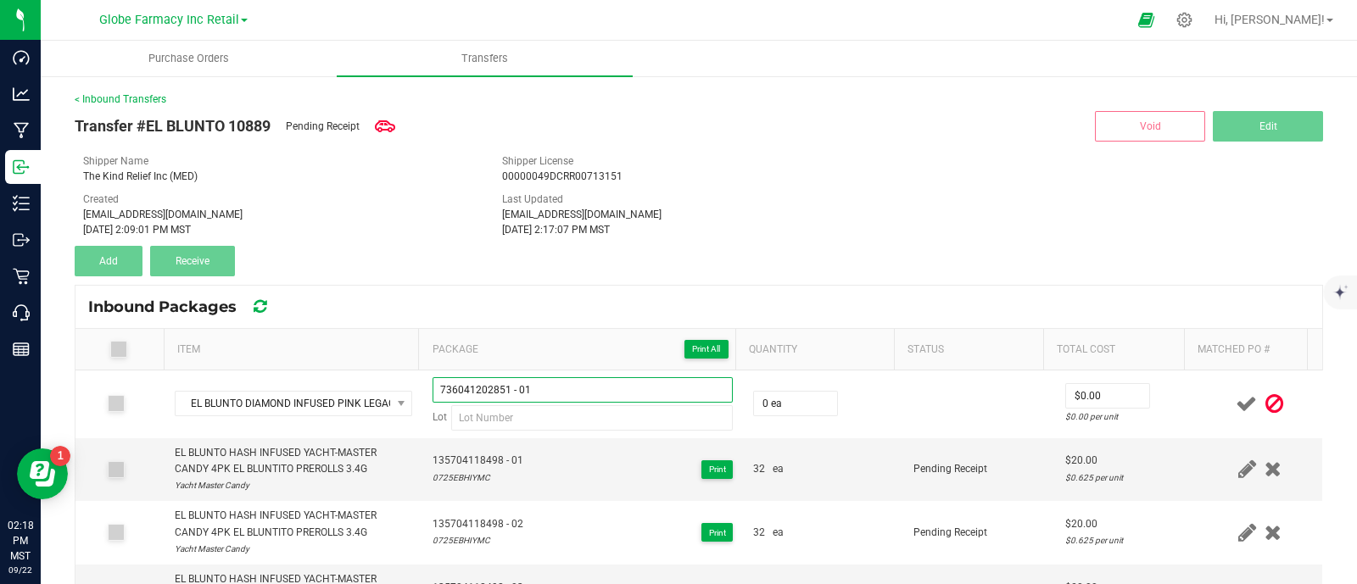
type input "736041202851 - 01"
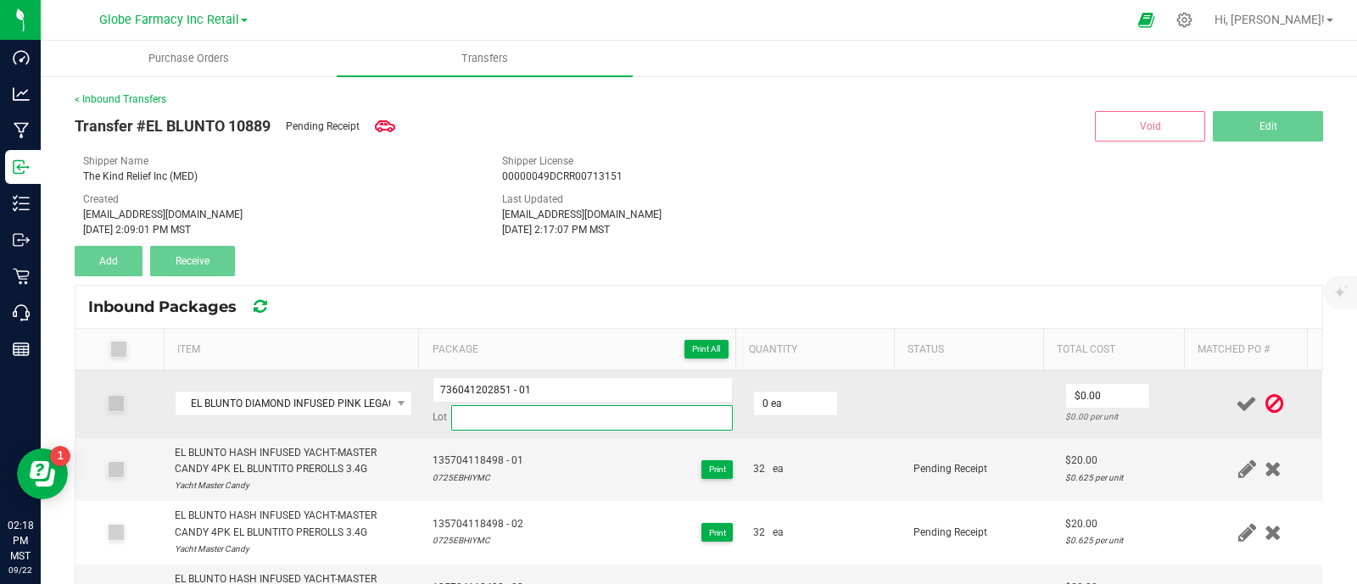
click at [477, 421] on input at bounding box center [592, 417] width 282 height 25
paste input "0825EBDIPL"
type input "0825EBDIPL"
click at [907, 400] on td at bounding box center [978, 405] width 151 height 68
click at [789, 392] on input "0" at bounding box center [795, 404] width 83 height 24
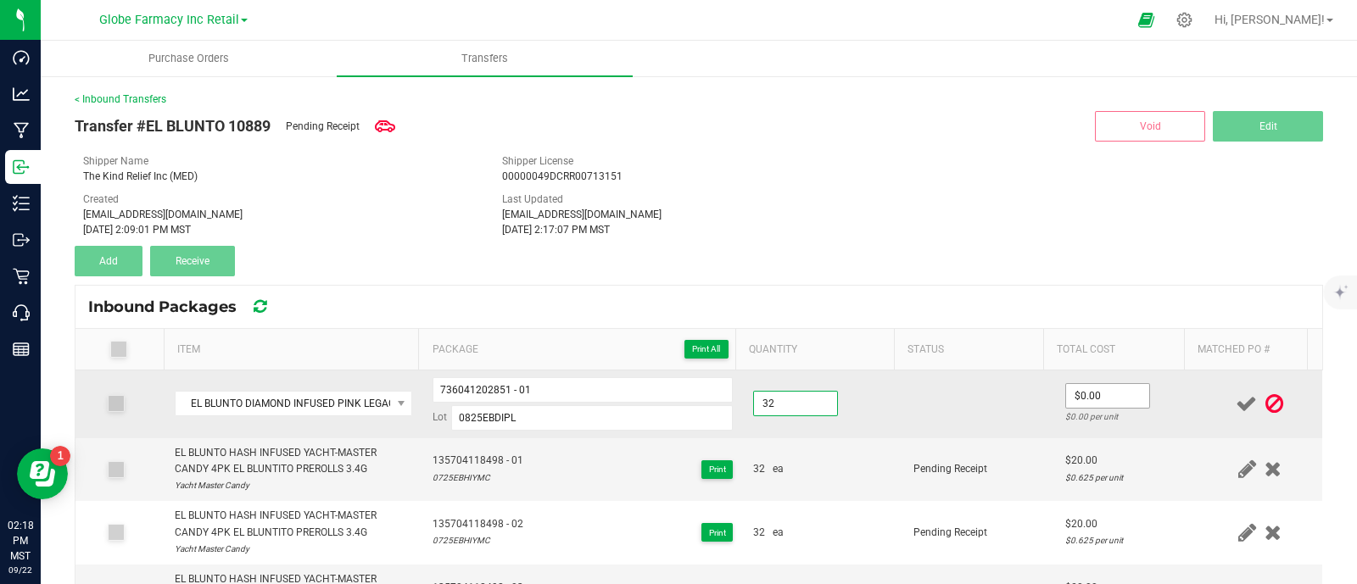
type input "32 ea"
click at [1103, 405] on input "0" at bounding box center [1107, 396] width 83 height 24
type input "$13.50"
click at [932, 414] on td at bounding box center [978, 405] width 151 height 68
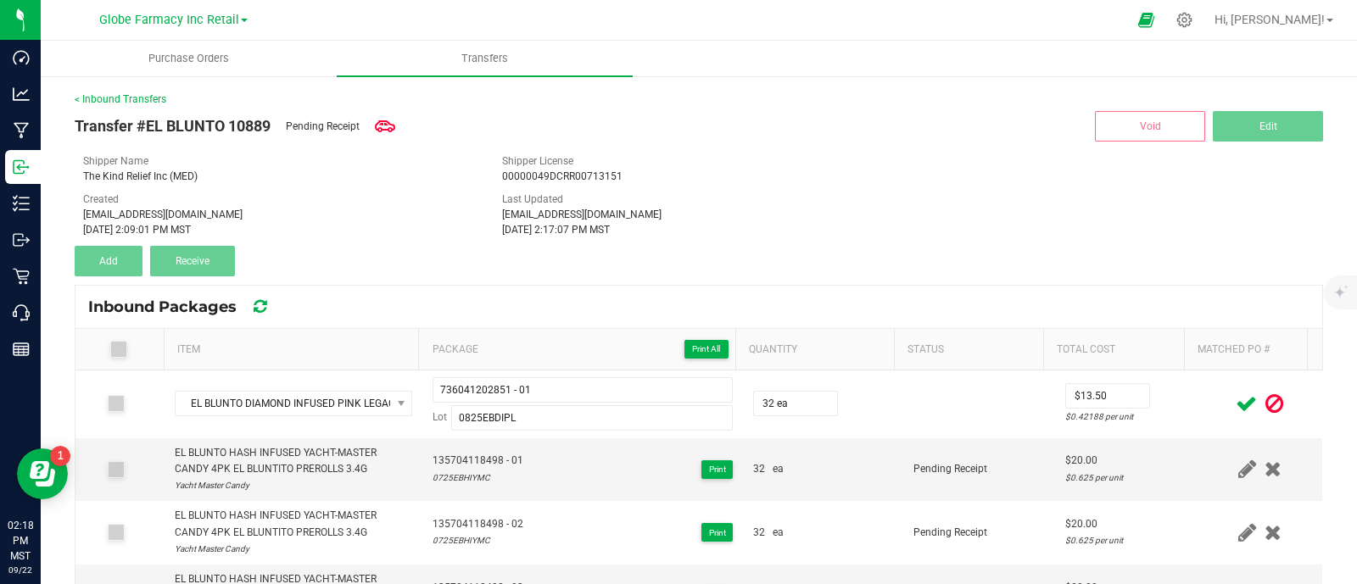
click at [1236, 399] on icon at bounding box center [1246, 403] width 21 height 21
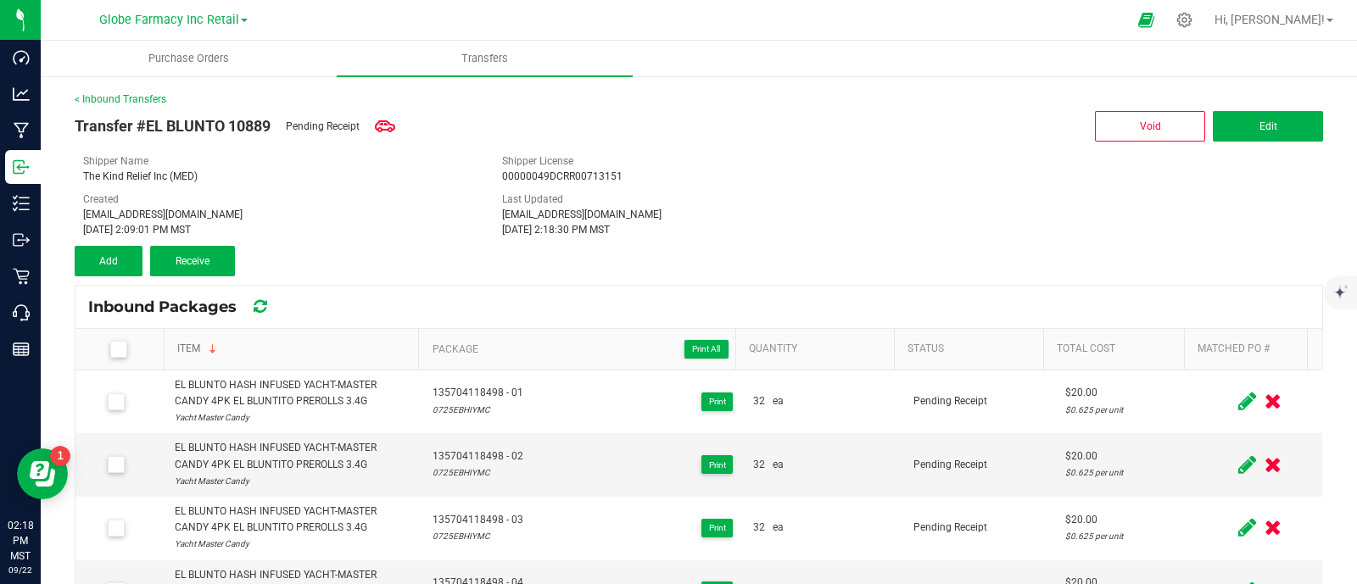
click at [187, 343] on link "Item" at bounding box center [294, 350] width 235 height 14
click at [187, 345] on link "Item" at bounding box center [294, 350] width 235 height 14
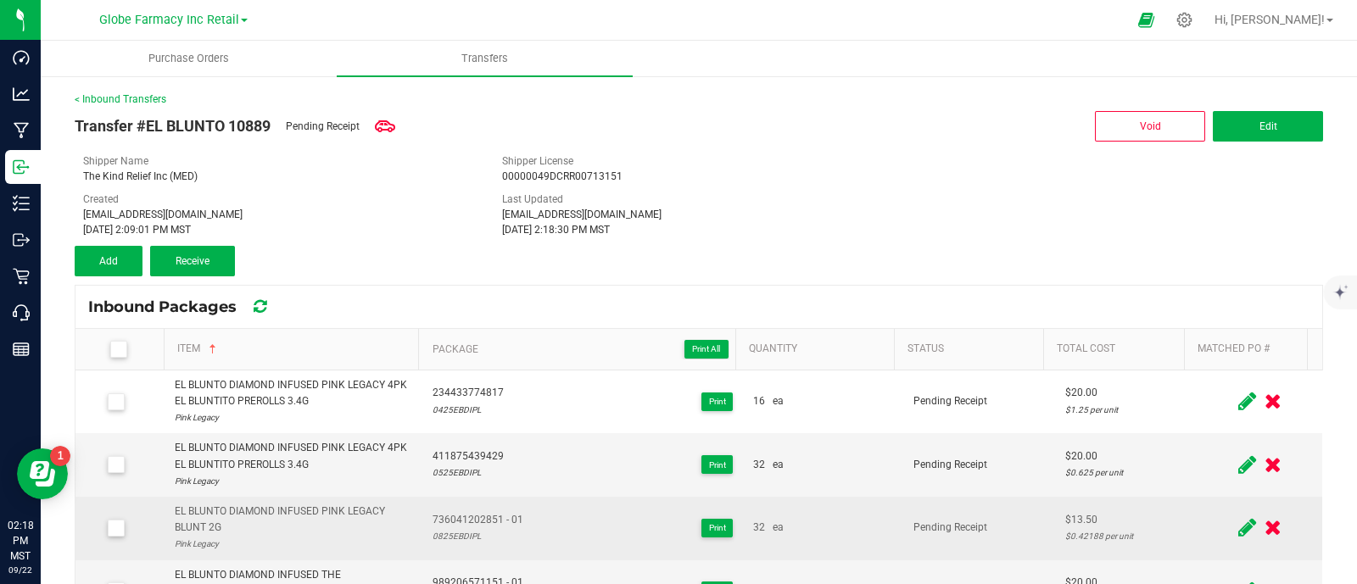
click at [280, 506] on div "EL BLUNTO DIAMOND INFUSED PINK LEGACY BLUNT 2G" at bounding box center [294, 520] width 238 height 32
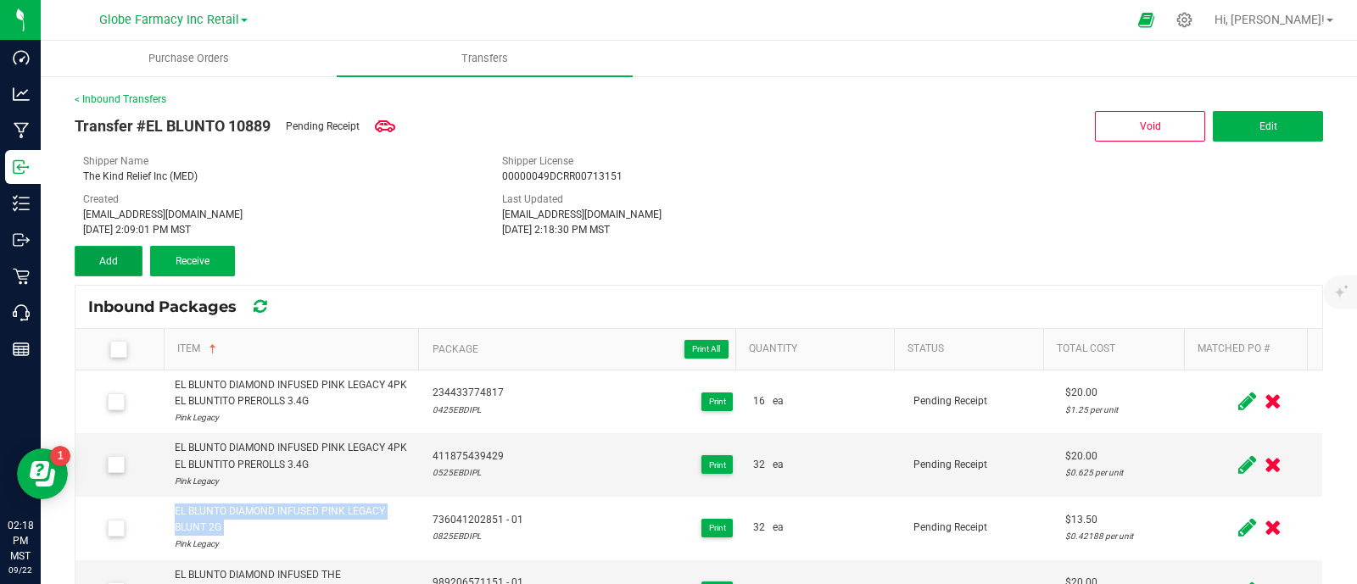
click at [120, 260] on button "Add" at bounding box center [109, 261] width 68 height 31
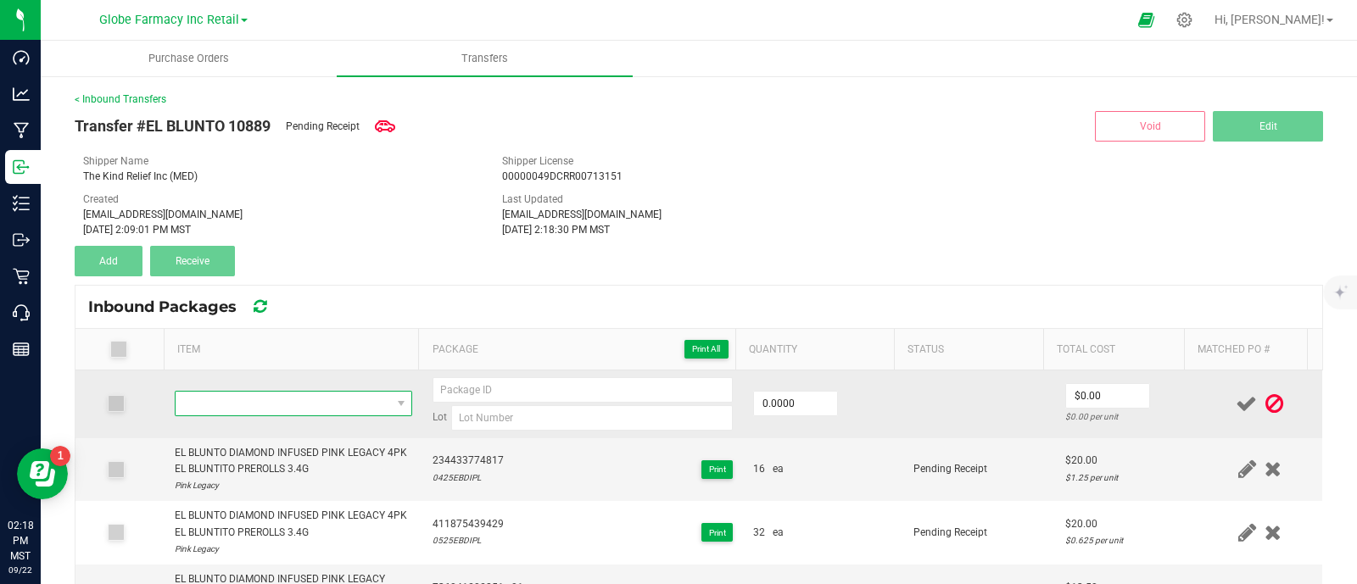
click at [262, 392] on span "NO DATA FOUND" at bounding box center [283, 404] width 215 height 24
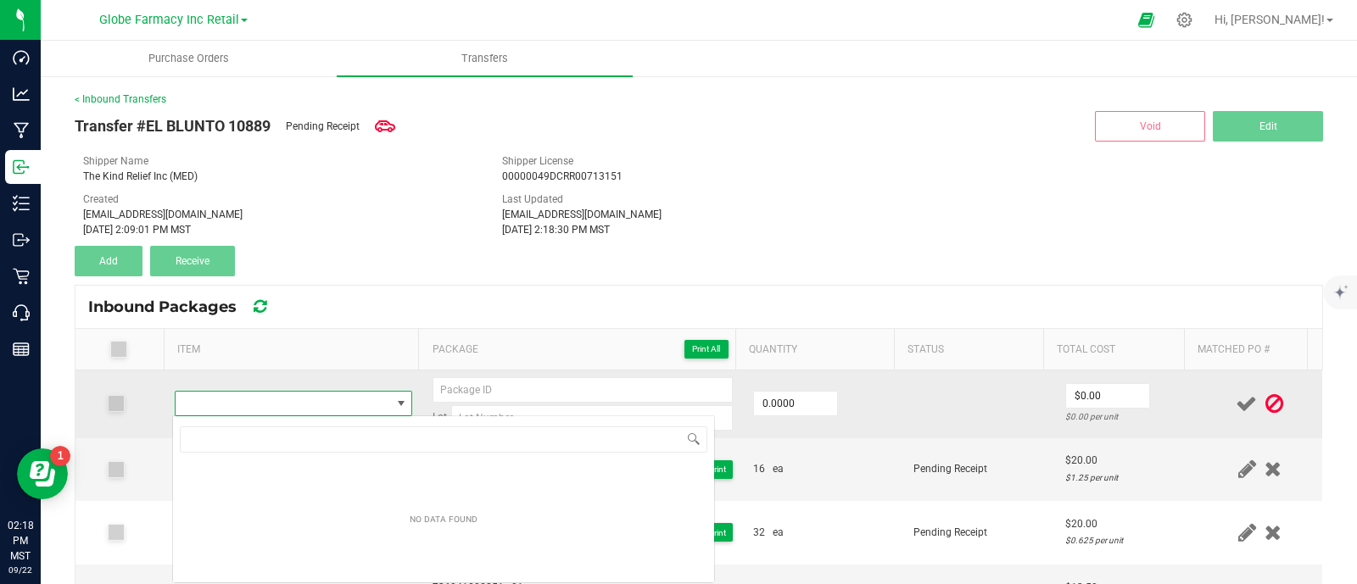
scroll to position [84779, 84573]
type input "EL BLUNTO DIAMOND INFUSED PINK LEGACY BLUNT 2G"
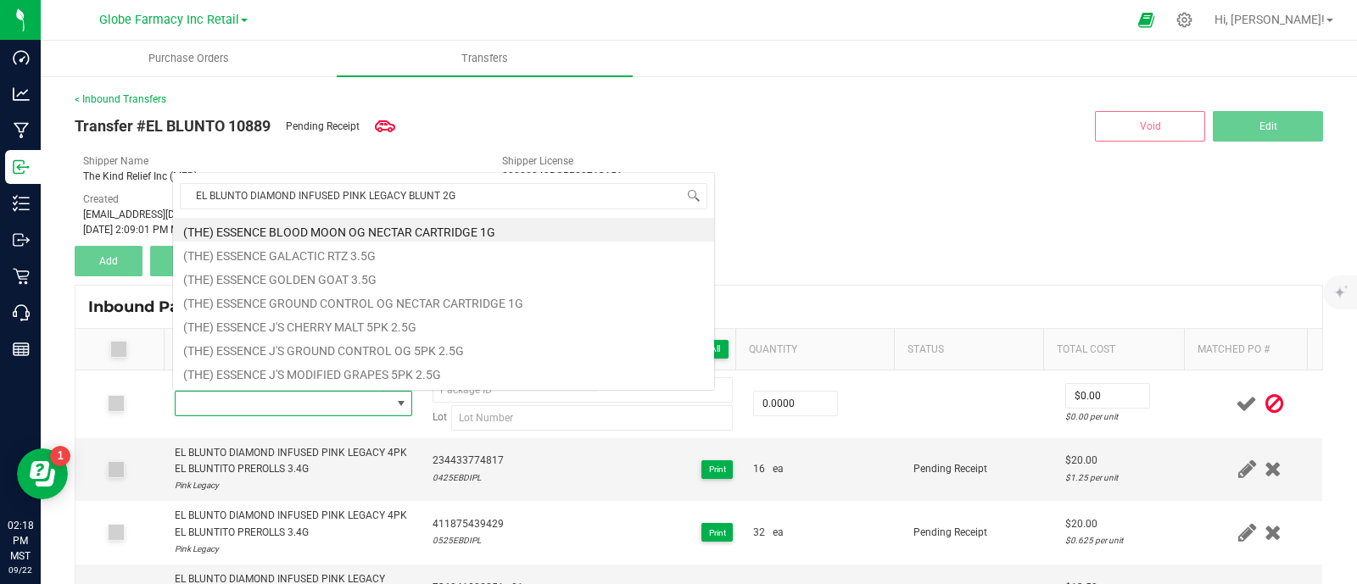
scroll to position [25, 228]
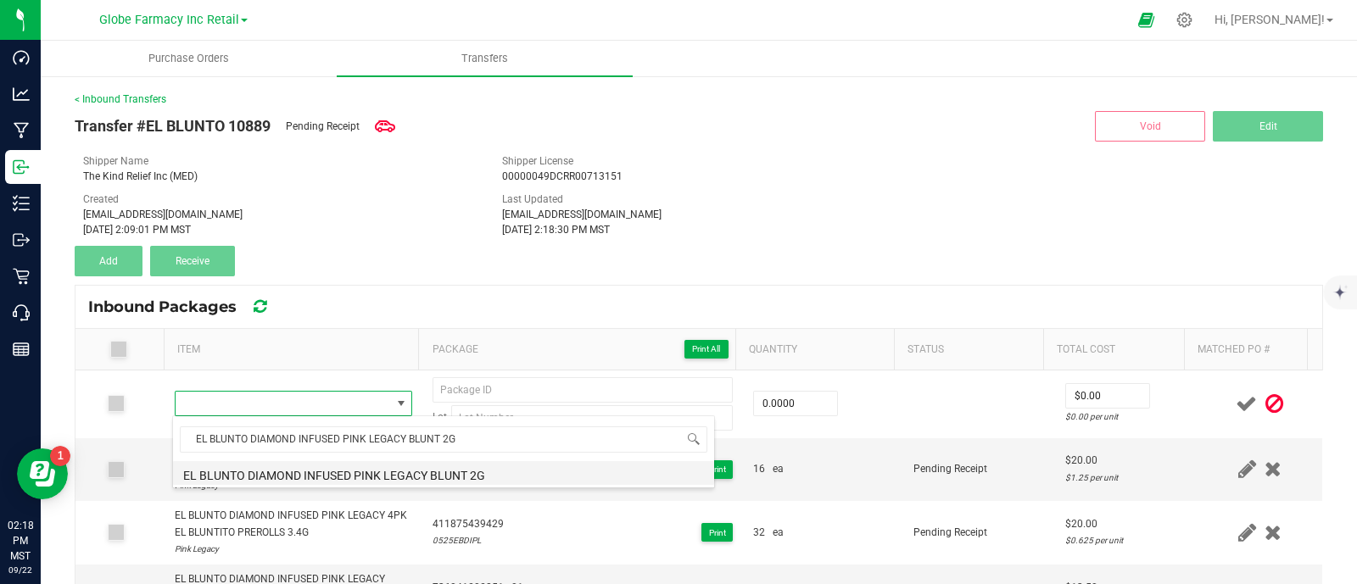
click at [354, 478] on li "EL BLUNTO DIAMOND INFUSED PINK LEGACY BLUNT 2G" at bounding box center [443, 473] width 541 height 24
type input "0 ea"
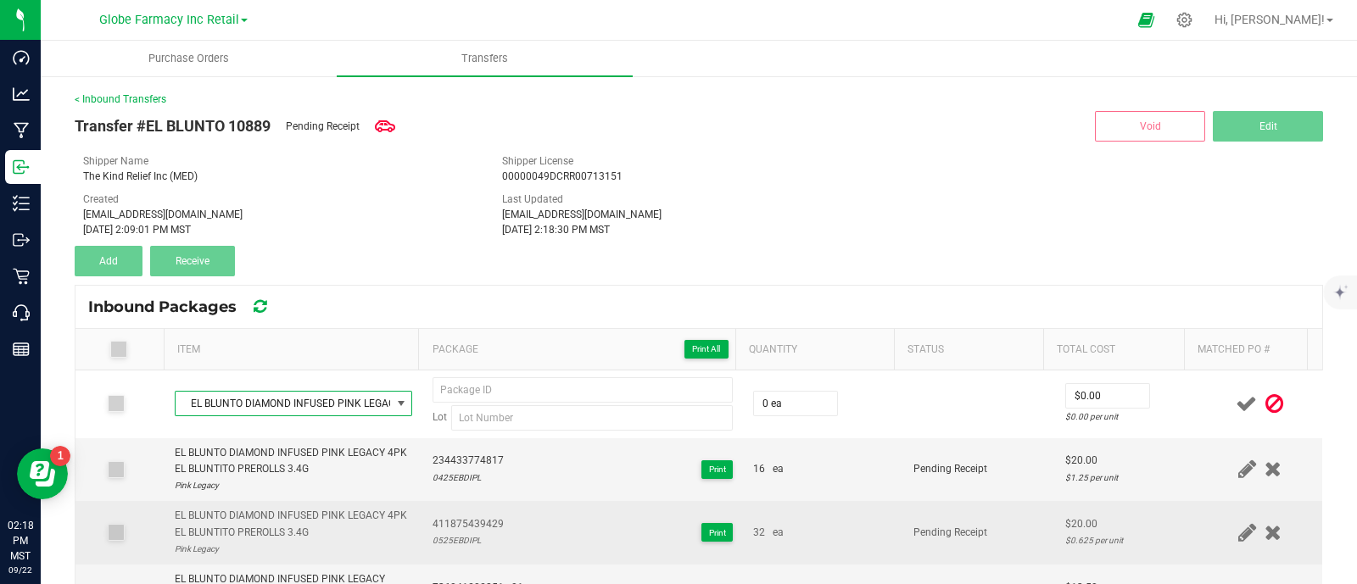
click at [407, 535] on td "EL BLUNTO DIAMOND INFUSED PINK LEGACY 4PK EL BLUNTITO PREROLLS 3.4G Pink Legacy" at bounding box center [294, 533] width 259 height 64
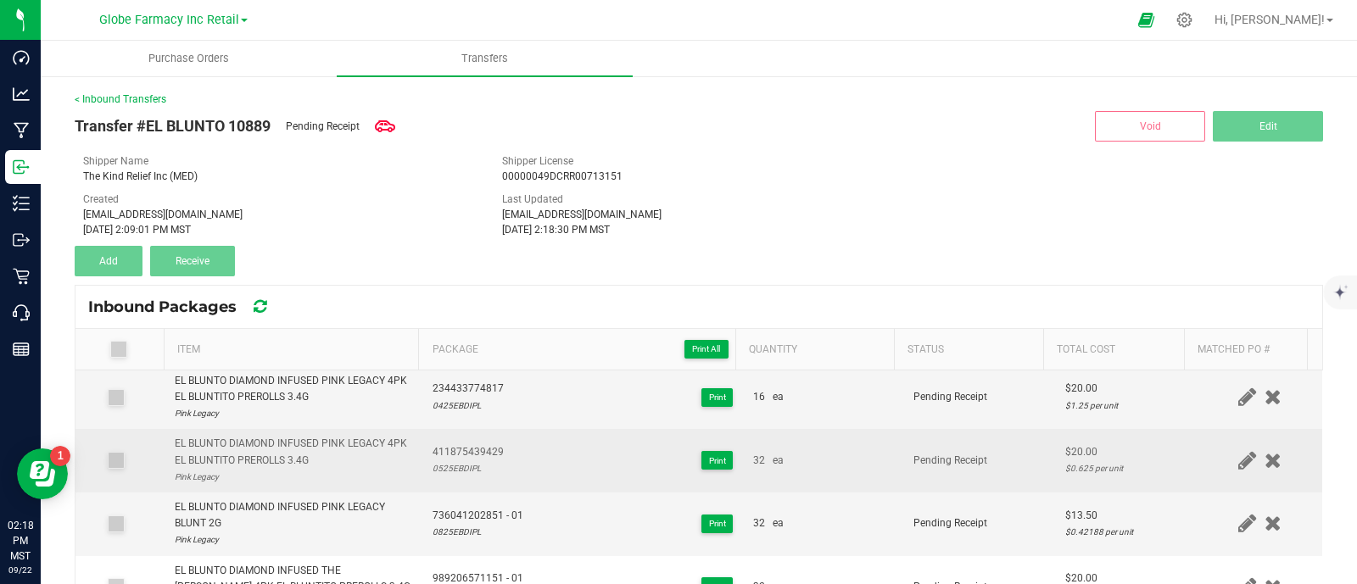
scroll to position [105, 0]
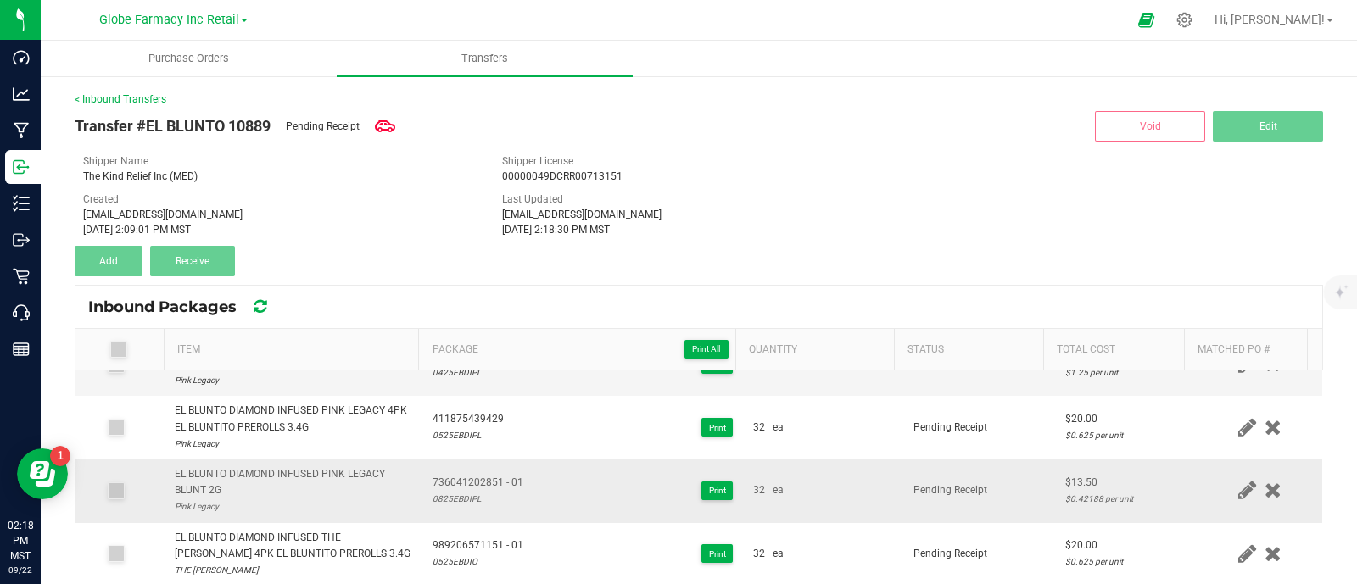
click at [452, 480] on span "736041202851 - 01" at bounding box center [478, 483] width 91 height 16
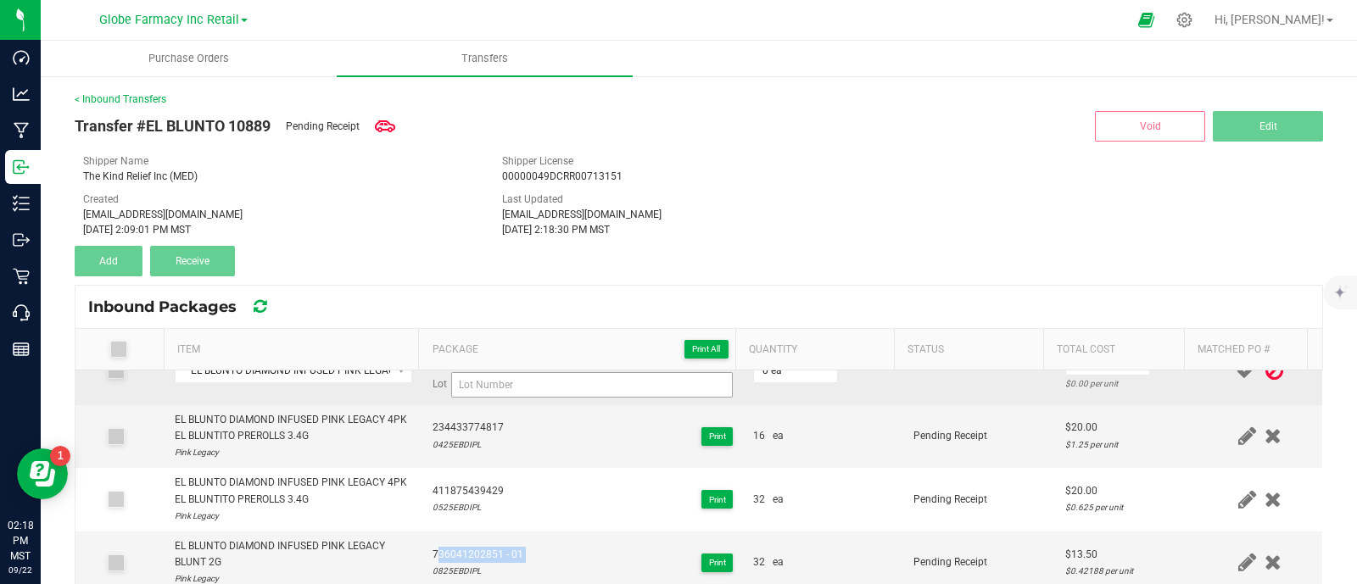
scroll to position [0, 0]
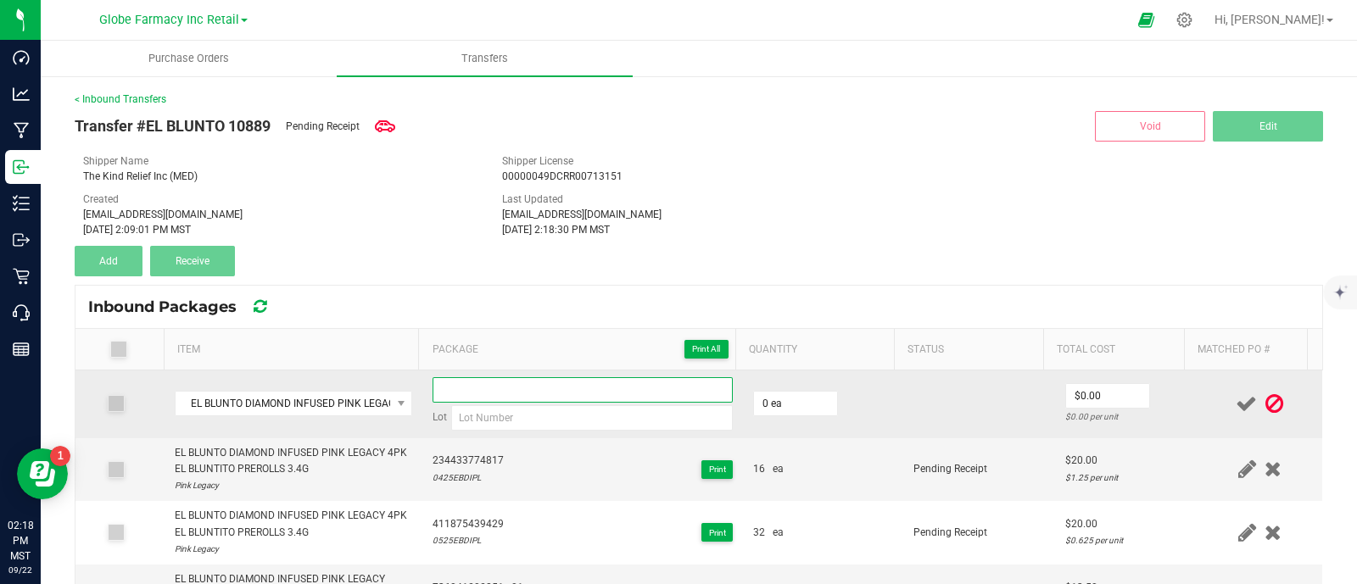
click at [462, 391] on input at bounding box center [583, 389] width 300 height 25
paste input "736041202851 - 01"
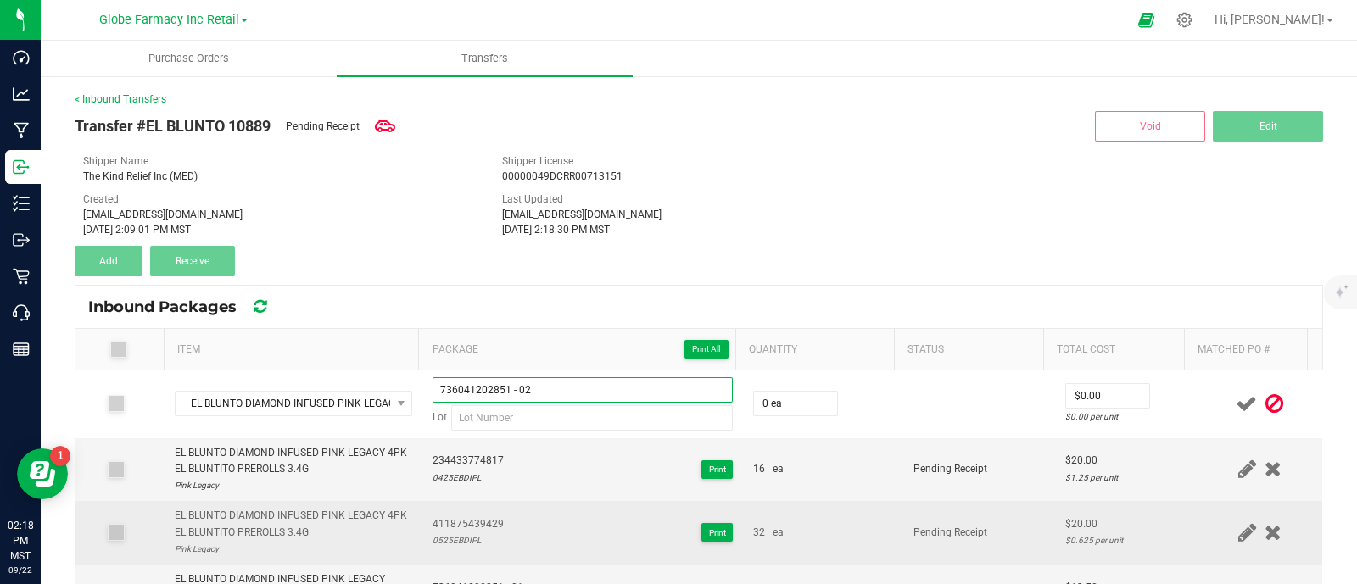
type input "736041202851 - 02"
click at [433, 517] on span "411875439429" at bounding box center [468, 524] width 71 height 16
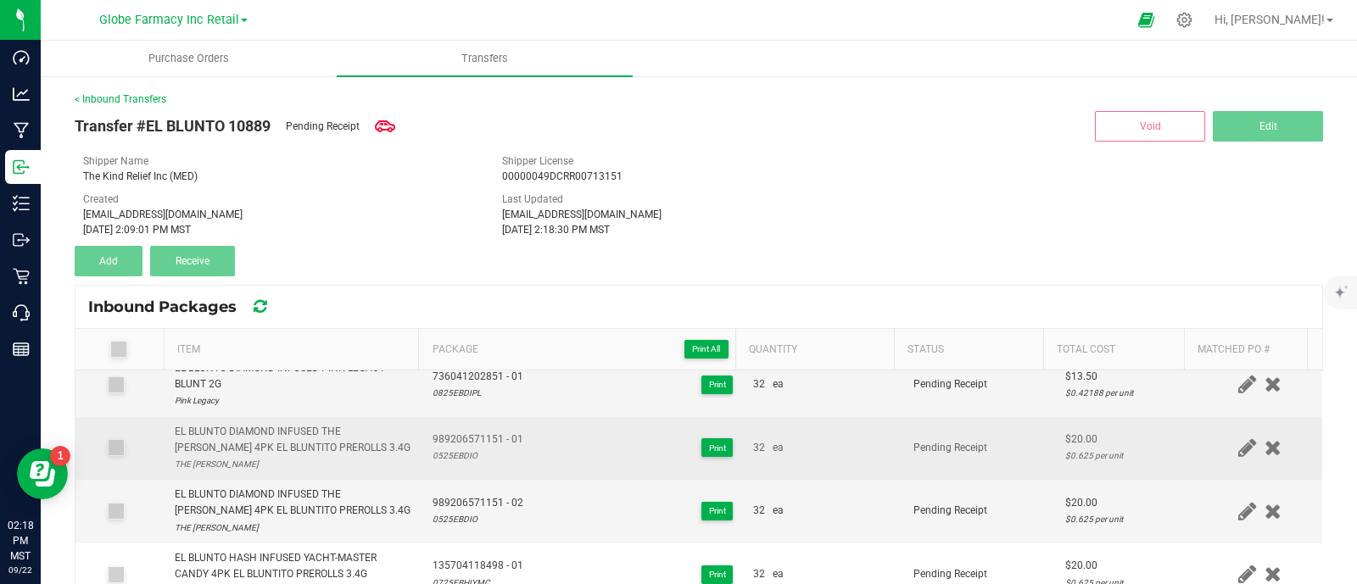
scroll to position [105, 0]
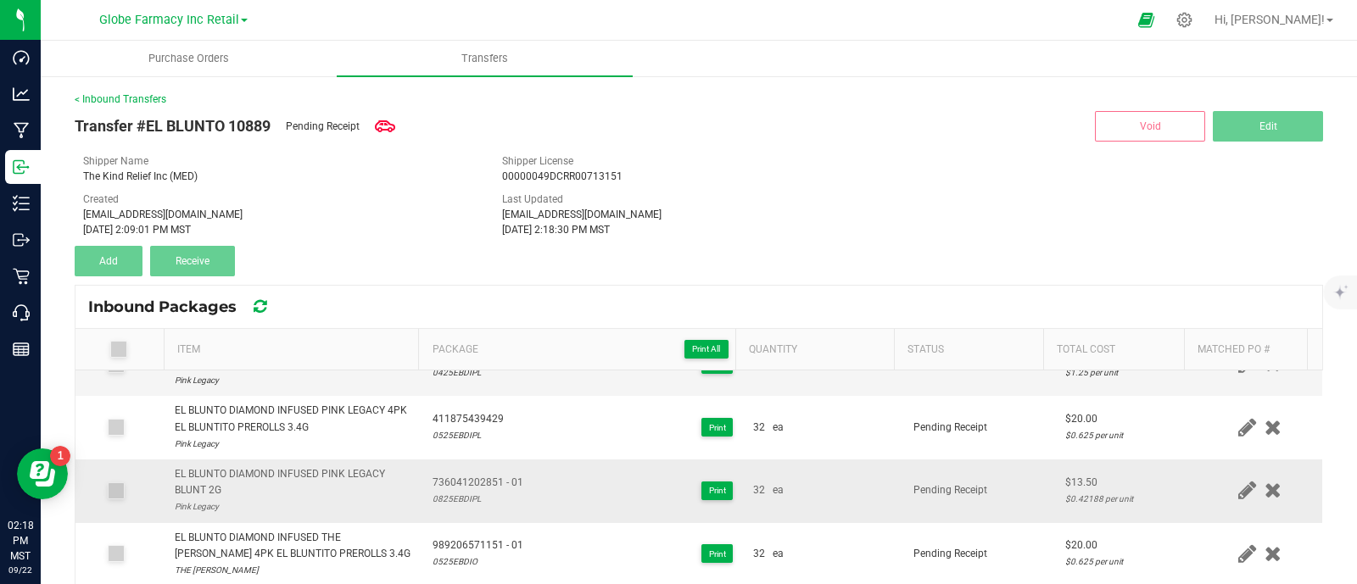
click at [449, 491] on div "0825EBDIPL" at bounding box center [478, 499] width 91 height 16
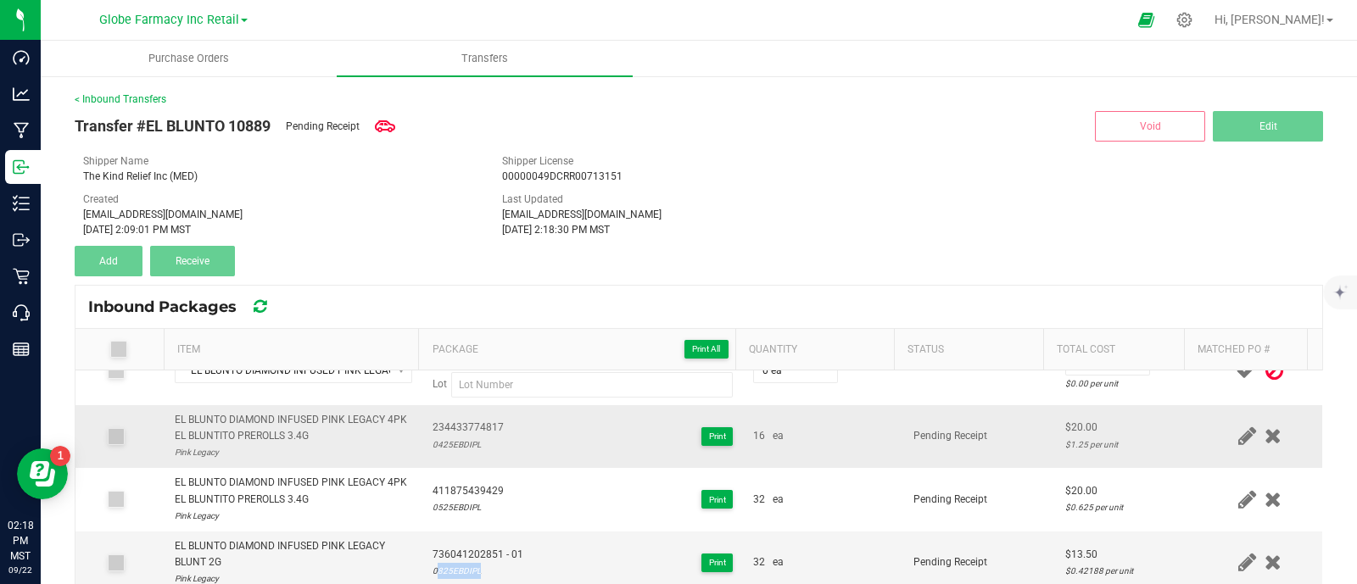
scroll to position [0, 0]
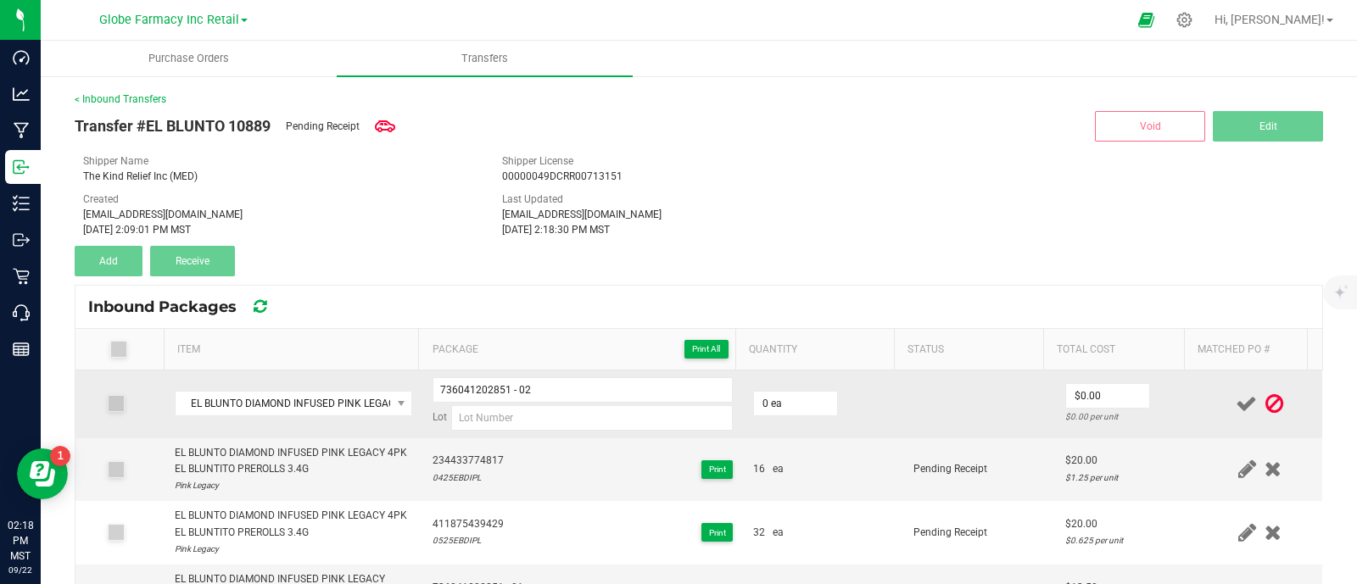
click at [488, 435] on td "736041202851 - 02 Lot" at bounding box center [582, 405] width 321 height 68
paste input "0825EBDIPL"
click at [488, 426] on input at bounding box center [592, 417] width 282 height 25
type input "0825EBDIPL"
click at [796, 400] on input "0" at bounding box center [795, 404] width 83 height 24
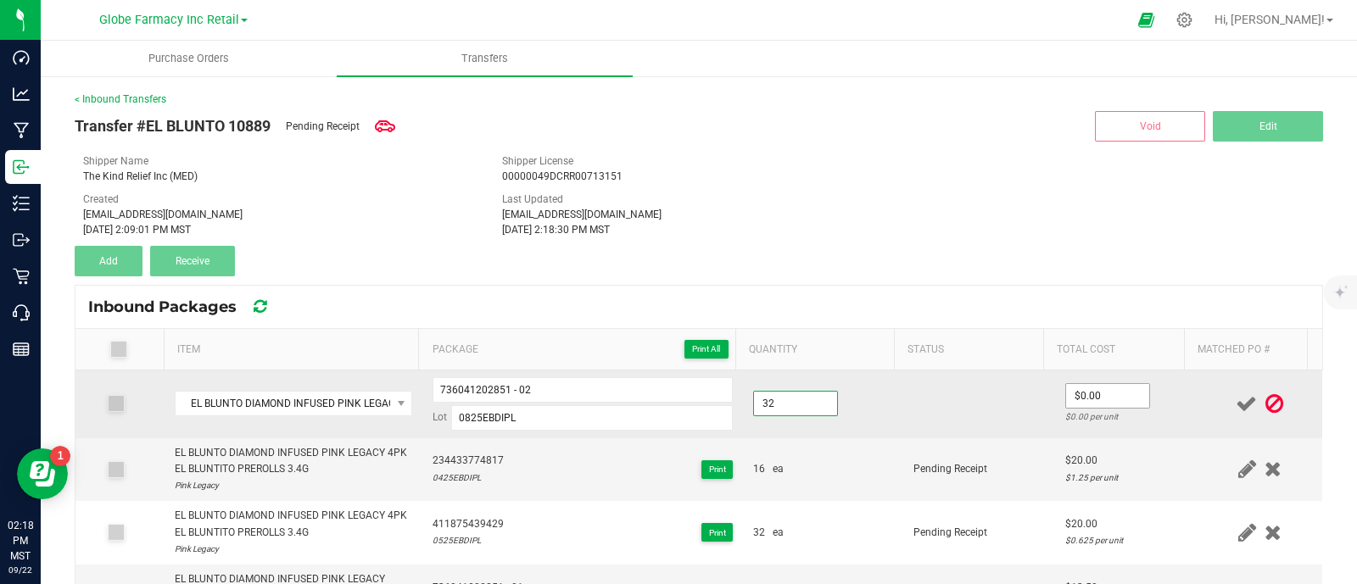
type input "32 ea"
click at [1119, 405] on input "0" at bounding box center [1107, 396] width 83 height 24
type input "$13.50"
click at [992, 415] on td at bounding box center [978, 405] width 151 height 68
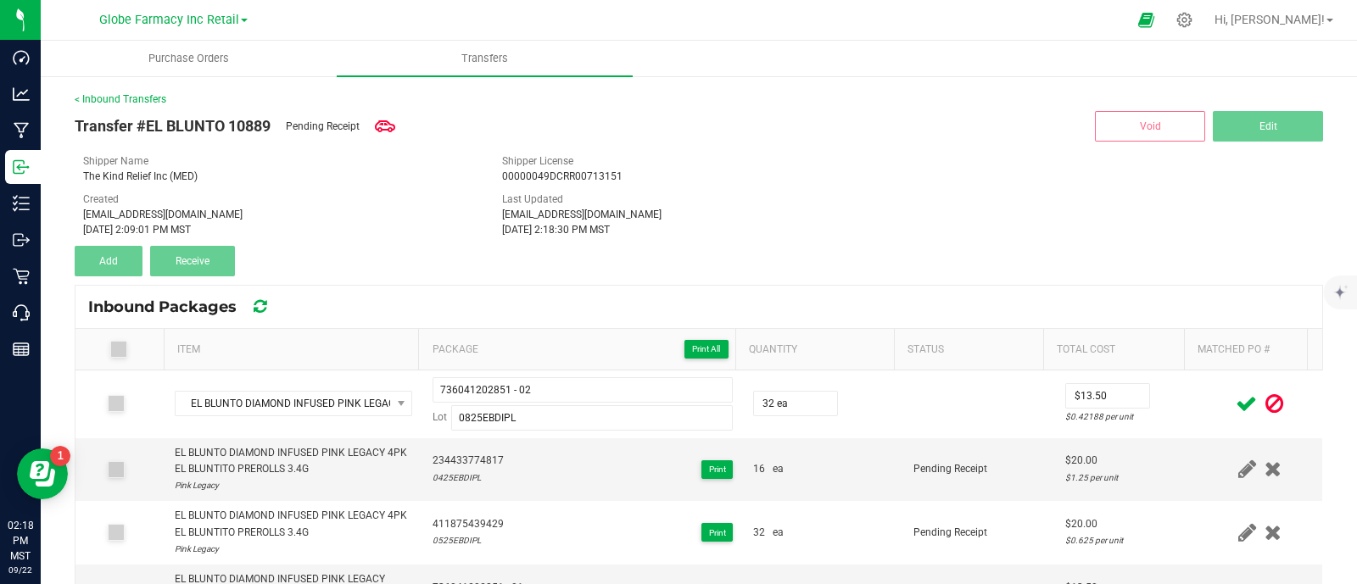
click at [1236, 405] on icon at bounding box center [1246, 403] width 21 height 21
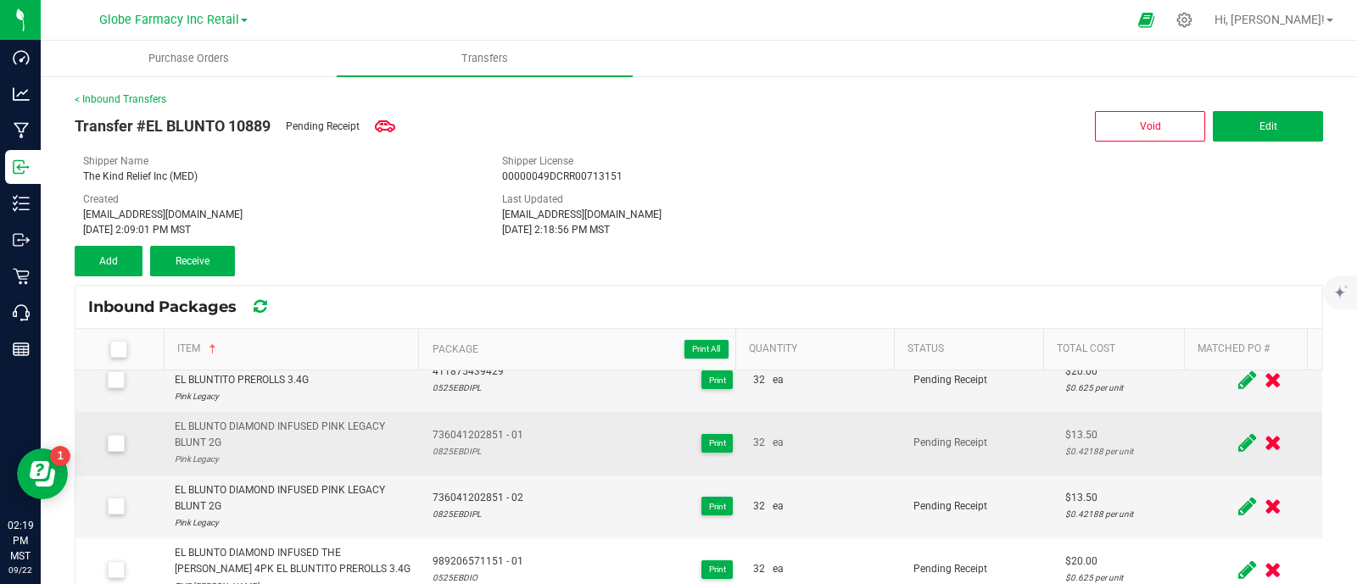
scroll to position [105, 0]
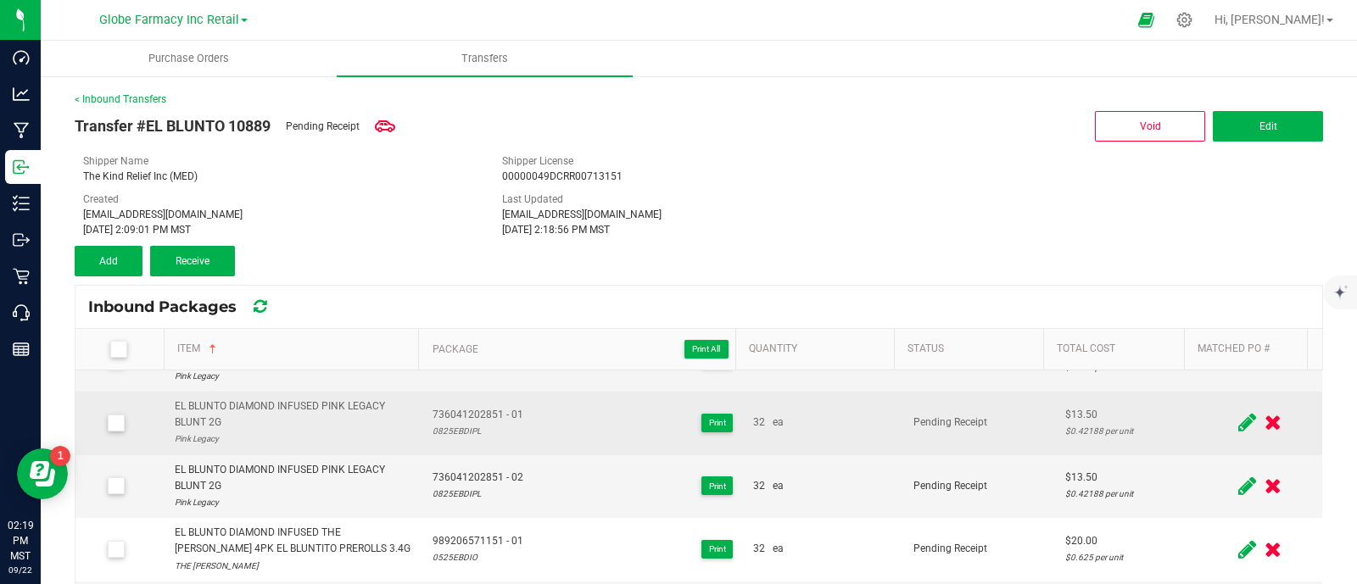
click at [242, 405] on div "EL BLUNTO DIAMOND INFUSED PINK LEGACY BLUNT 2G" at bounding box center [294, 415] width 238 height 32
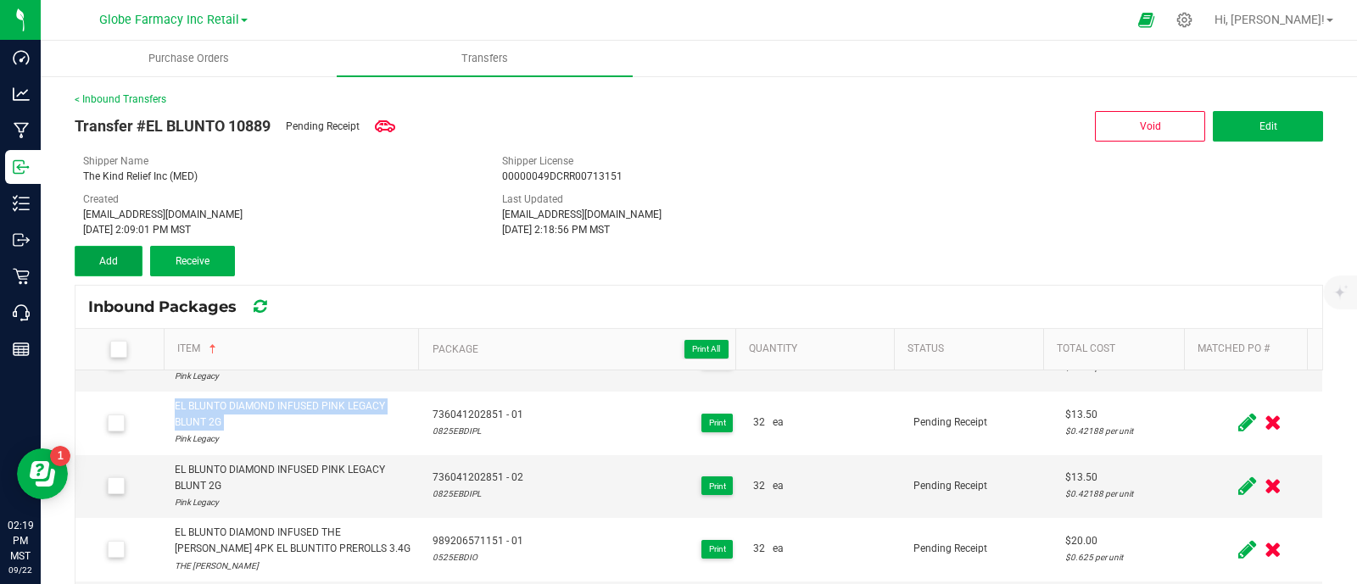
click at [127, 255] on button "Add" at bounding box center [109, 261] width 68 height 31
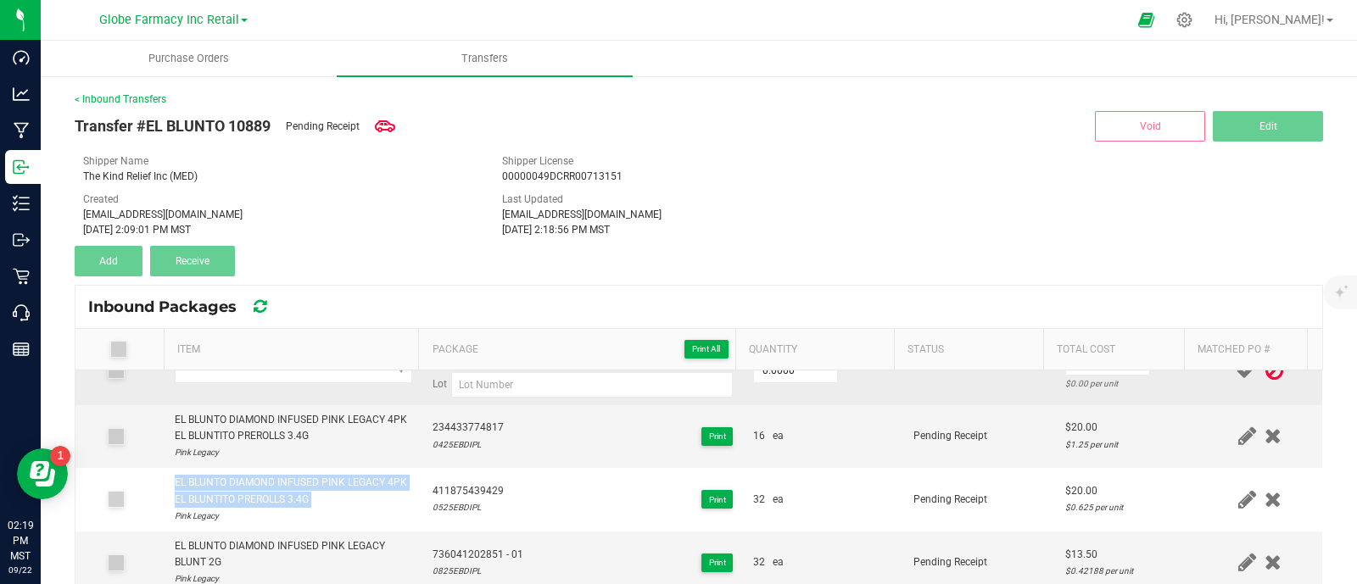
scroll to position [0, 0]
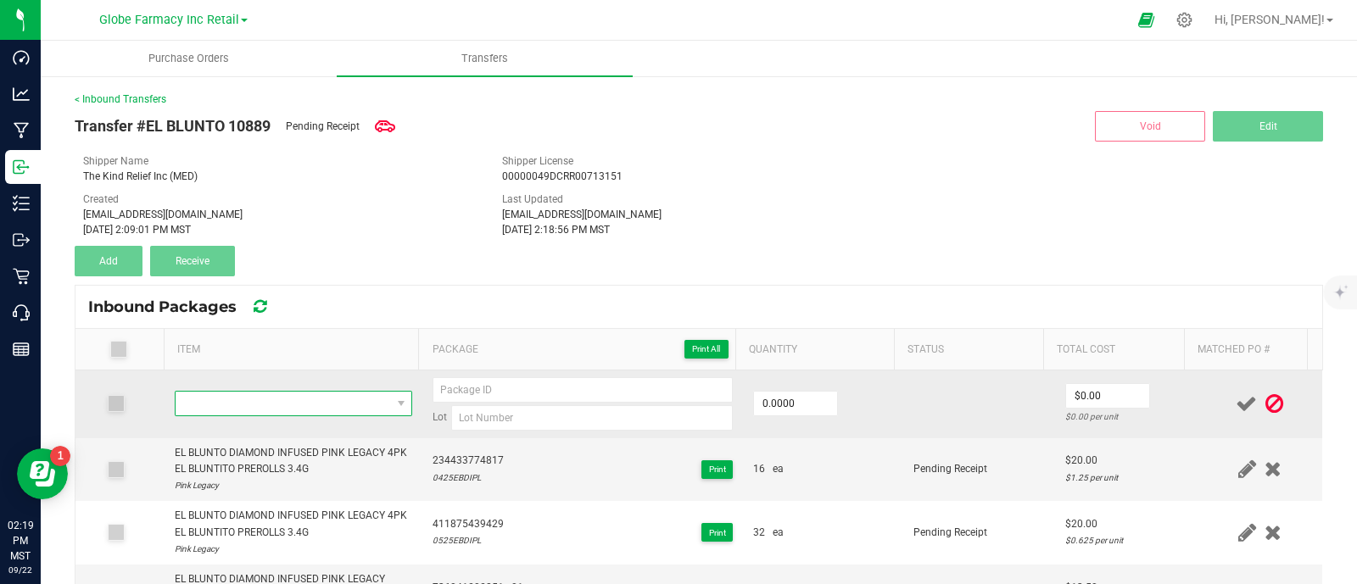
click at [314, 405] on span "NO DATA FOUND" at bounding box center [283, 404] width 215 height 24
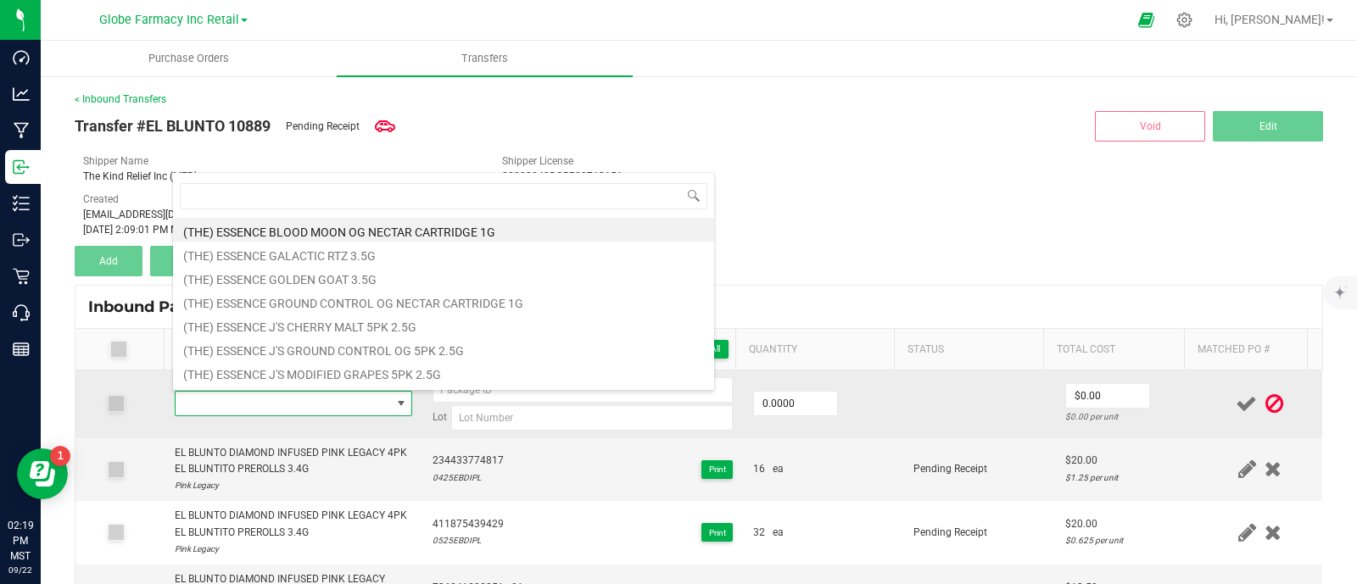
type input "EL BLUNTO DIAMOND INFUSED PINK LEGACY BLUNT 2G"
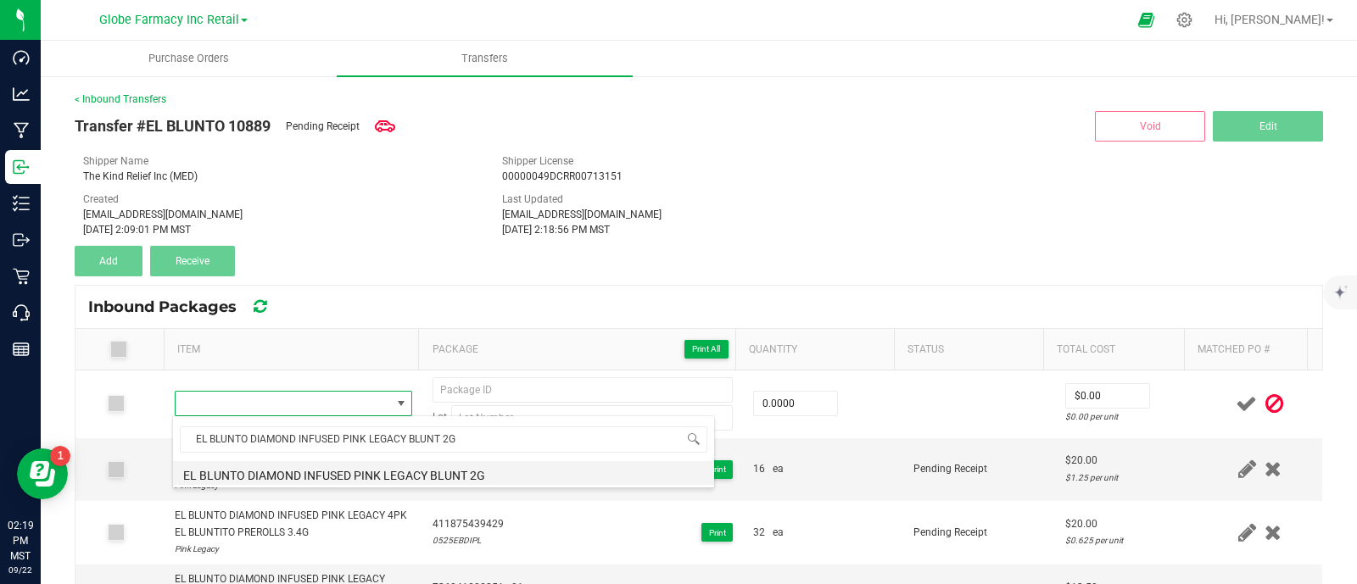
click at [354, 468] on li "EL BLUNTO DIAMOND INFUSED PINK LEGACY BLUNT 2G" at bounding box center [443, 473] width 541 height 24
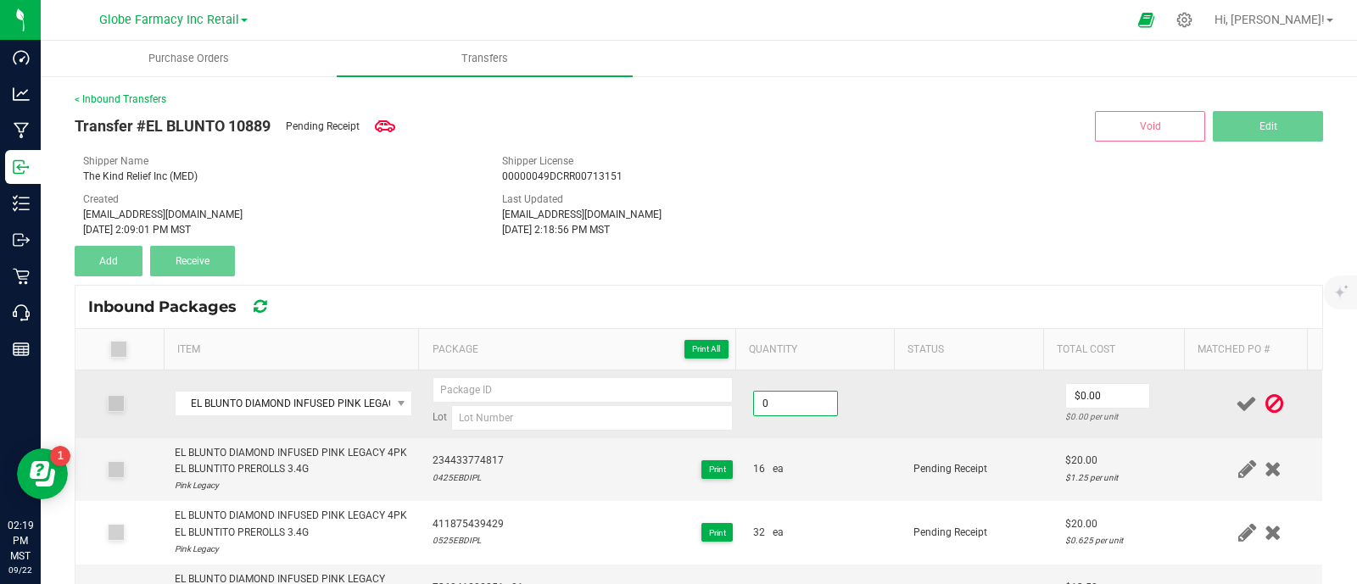
click at [780, 400] on input "0" at bounding box center [795, 404] width 83 height 24
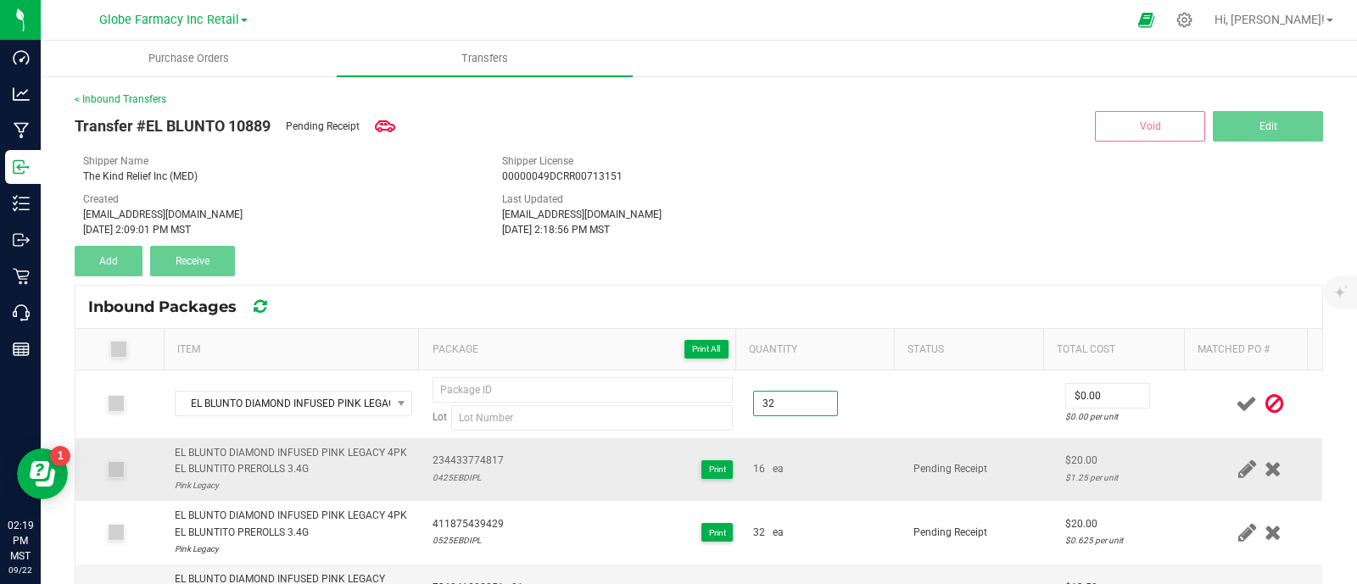
type input "32 ea"
click at [779, 464] on div "16 ea" at bounding box center [823, 469] width 140 height 16
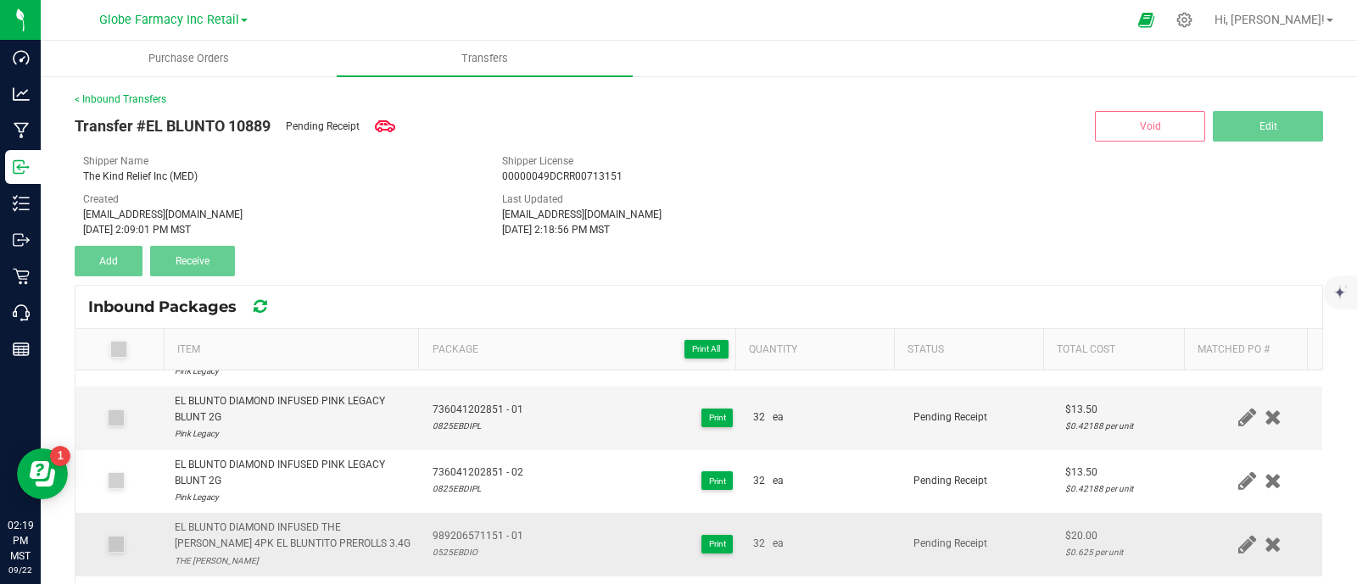
scroll to position [211, 0]
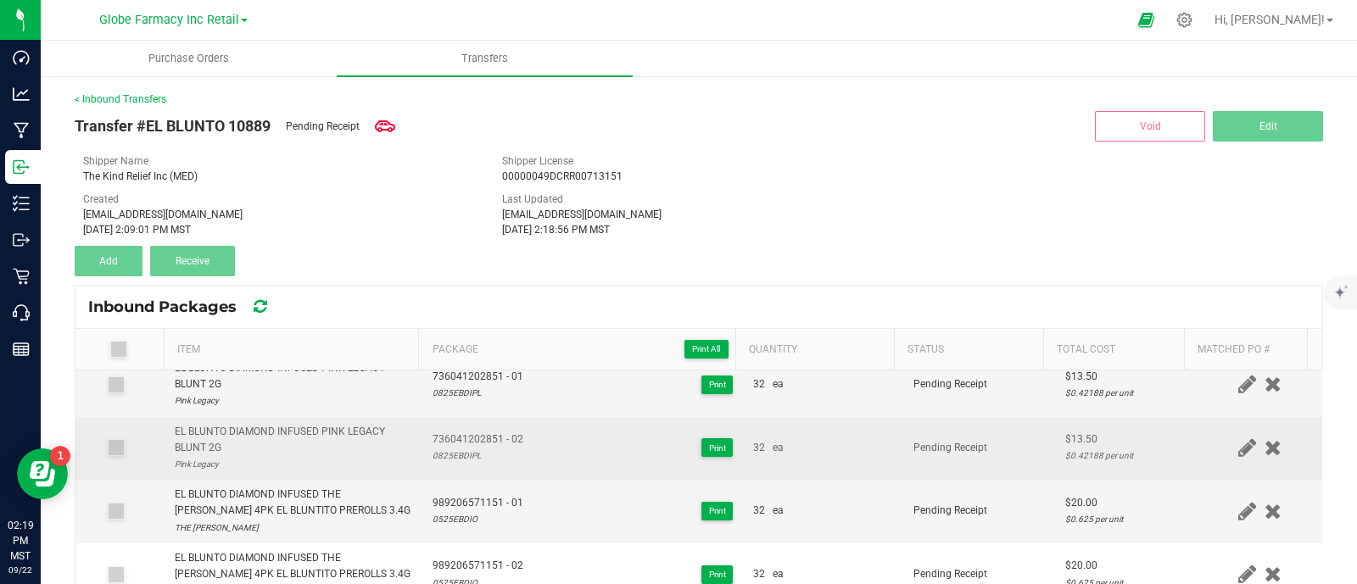
click at [476, 438] on span "736041202851 - 02" at bounding box center [478, 440] width 91 height 16
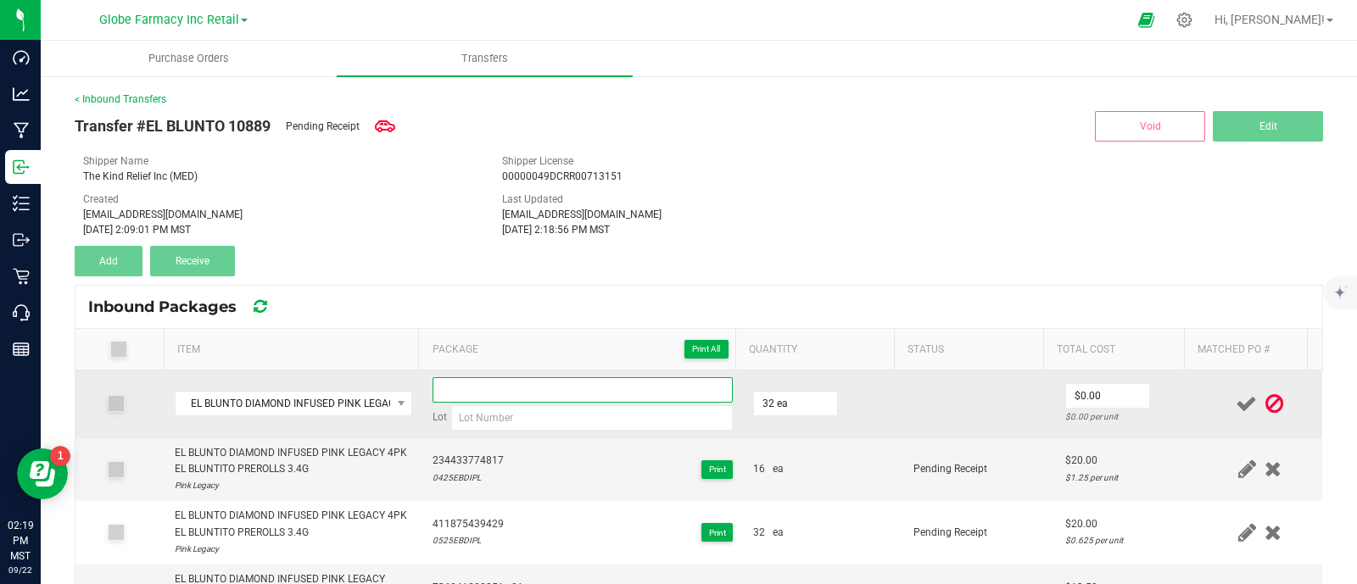
click at [488, 388] on input at bounding box center [583, 389] width 300 height 25
paste input "736041202851 - 02"
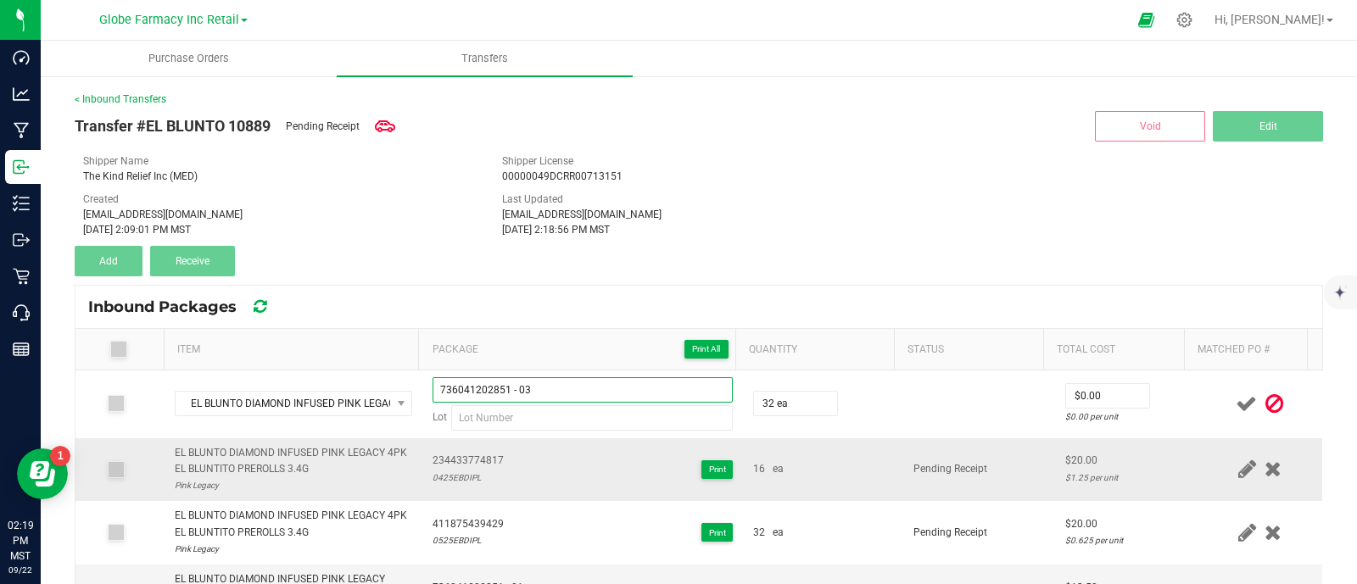
type input "736041202851 - 03"
click at [461, 470] on div "0425EBDIPL" at bounding box center [468, 478] width 71 height 16
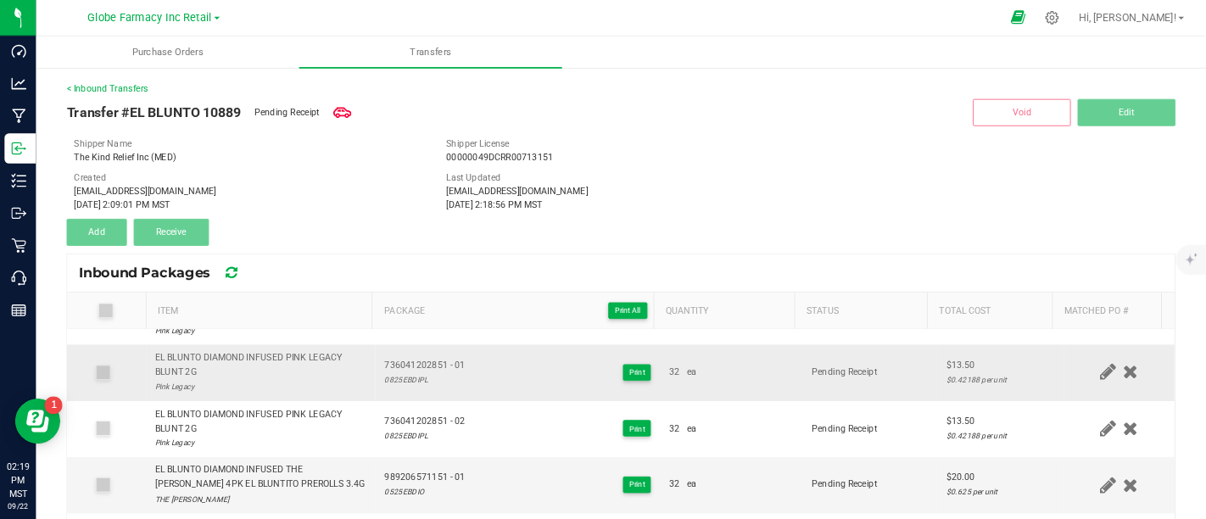
scroll to position [211, 0]
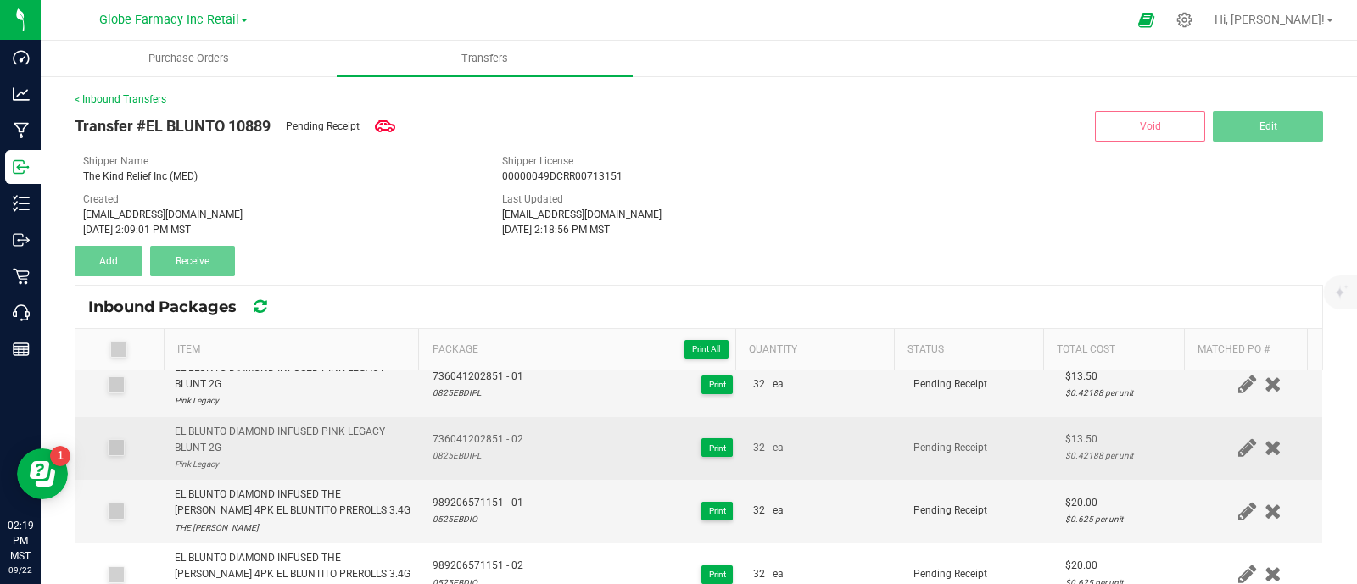
click at [463, 458] on div "0825EBDIPL" at bounding box center [478, 456] width 91 height 16
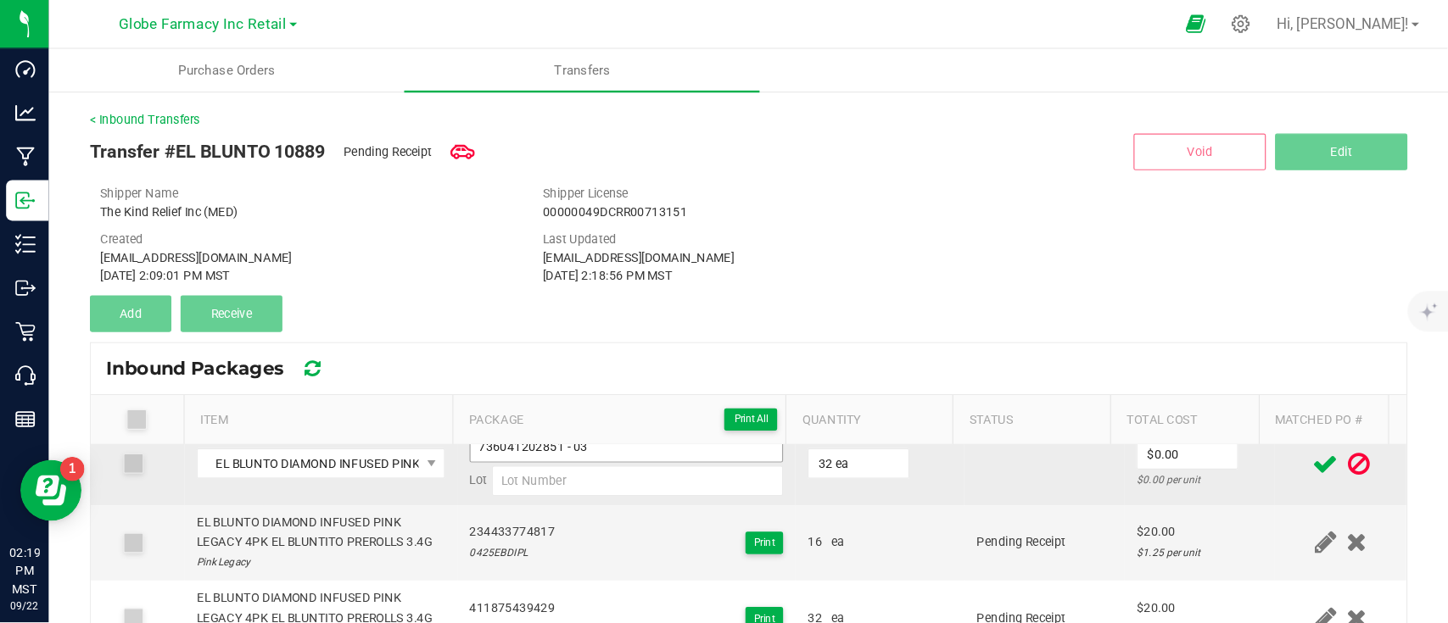
scroll to position [0, 0]
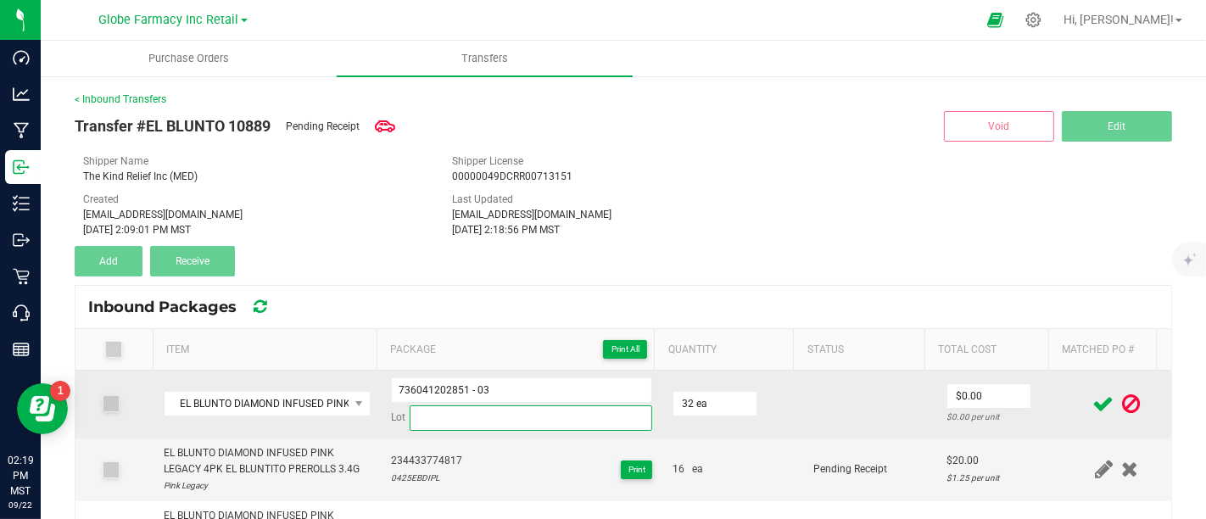
paste input "0825EBDIPL"
click at [436, 417] on input "0825EBDIPL" at bounding box center [531, 417] width 243 height 25
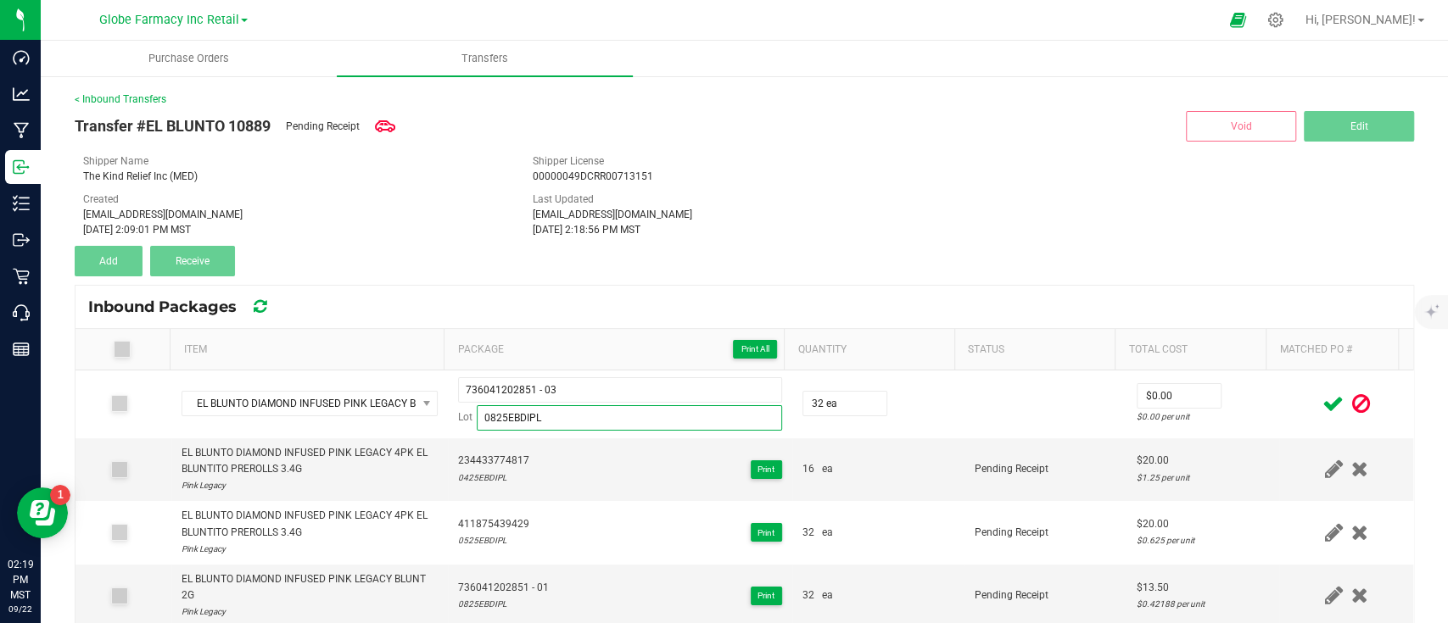
type input "0825EBDIPL"
click at [976, 369] on th "Status" at bounding box center [1034, 350] width 160 height 42
click at [997, 449] on td "Pending Receipt" at bounding box center [1045, 470] width 162 height 64
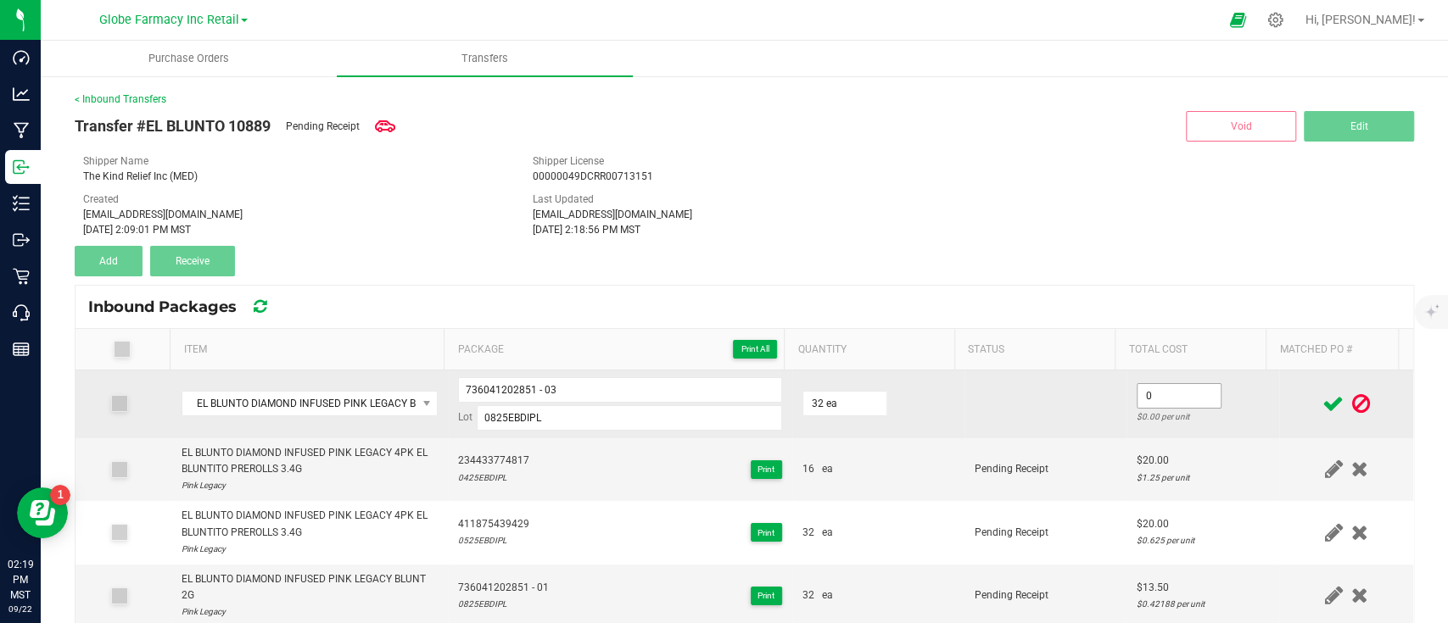
click at [1137, 393] on input "0" at bounding box center [1178, 396] width 83 height 24
type input "$13.50"
click at [1057, 422] on td at bounding box center [1045, 405] width 162 height 68
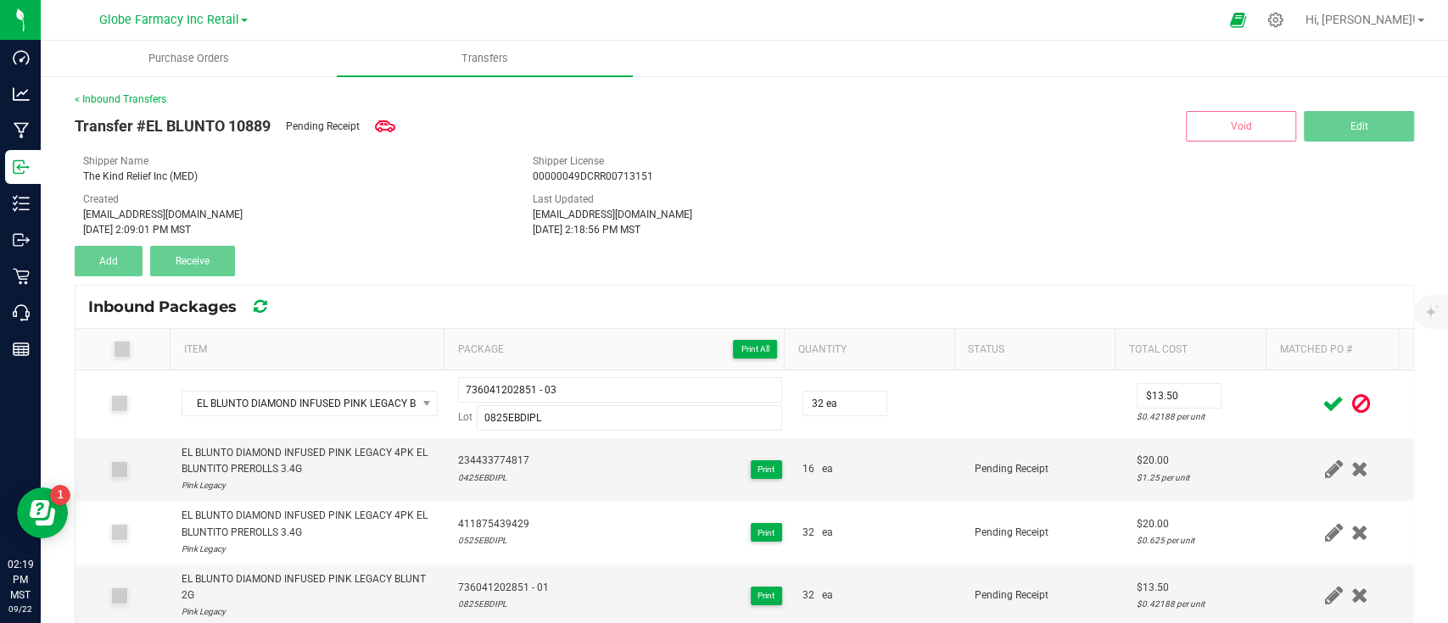
click at [1322, 401] on icon at bounding box center [1332, 403] width 21 height 21
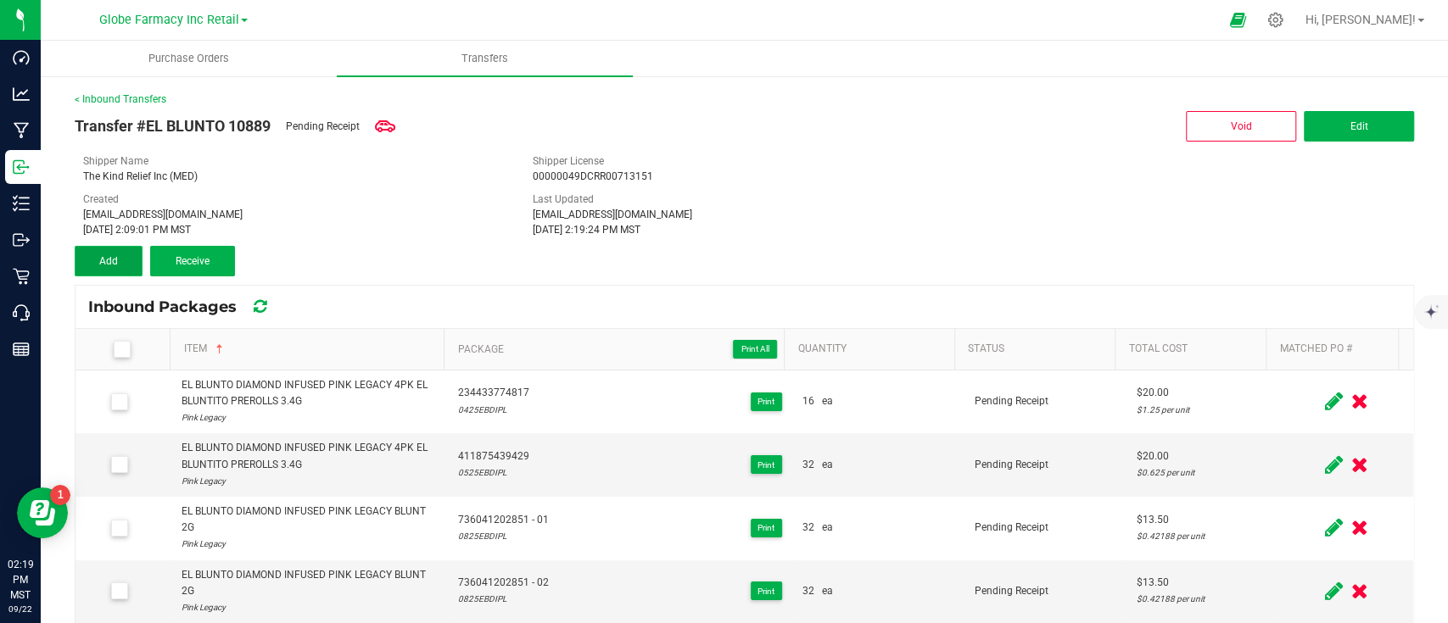
click at [113, 257] on span "Add" at bounding box center [108, 261] width 19 height 12
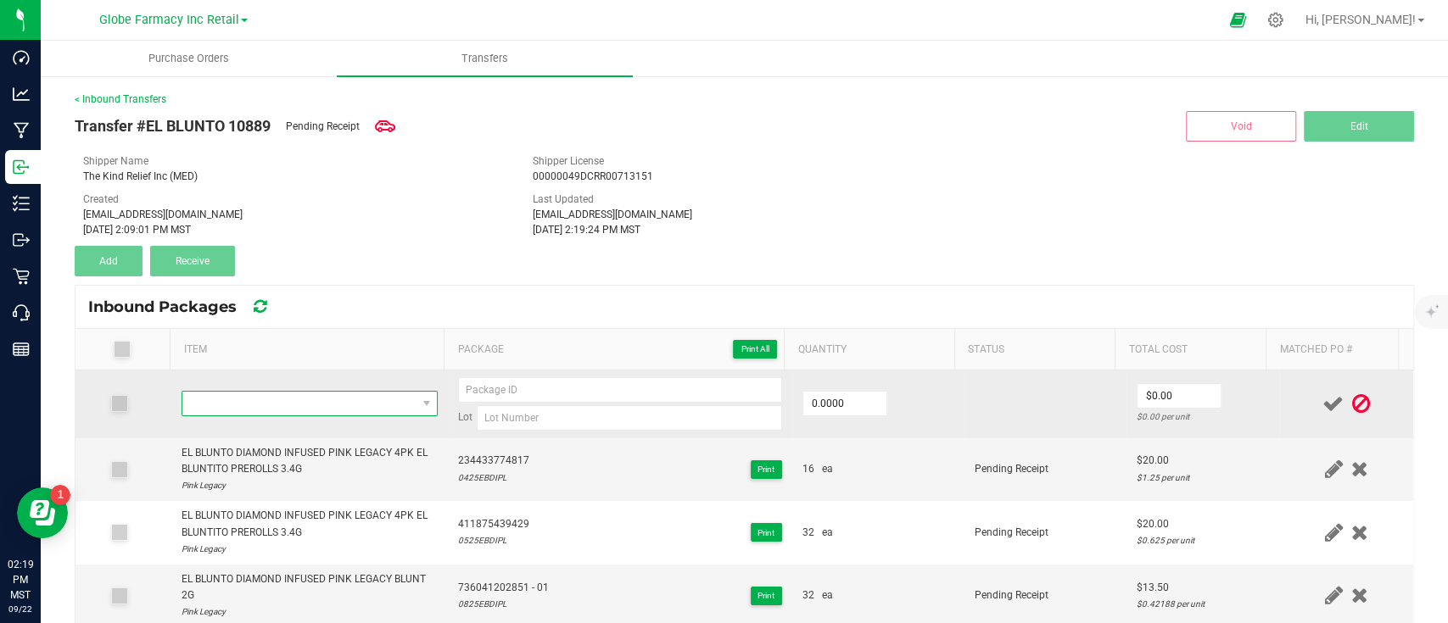
click at [287, 402] on span "NO DATA FOUND" at bounding box center [299, 404] width 234 height 24
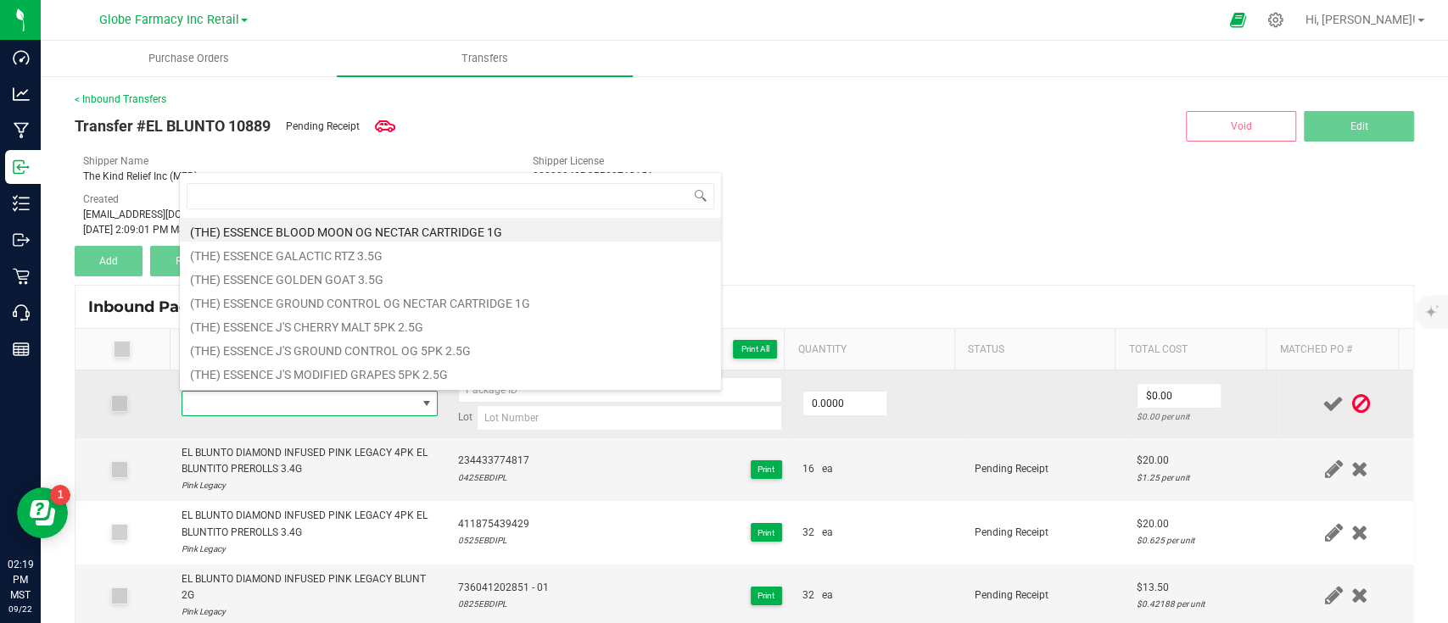
scroll to position [25, 245]
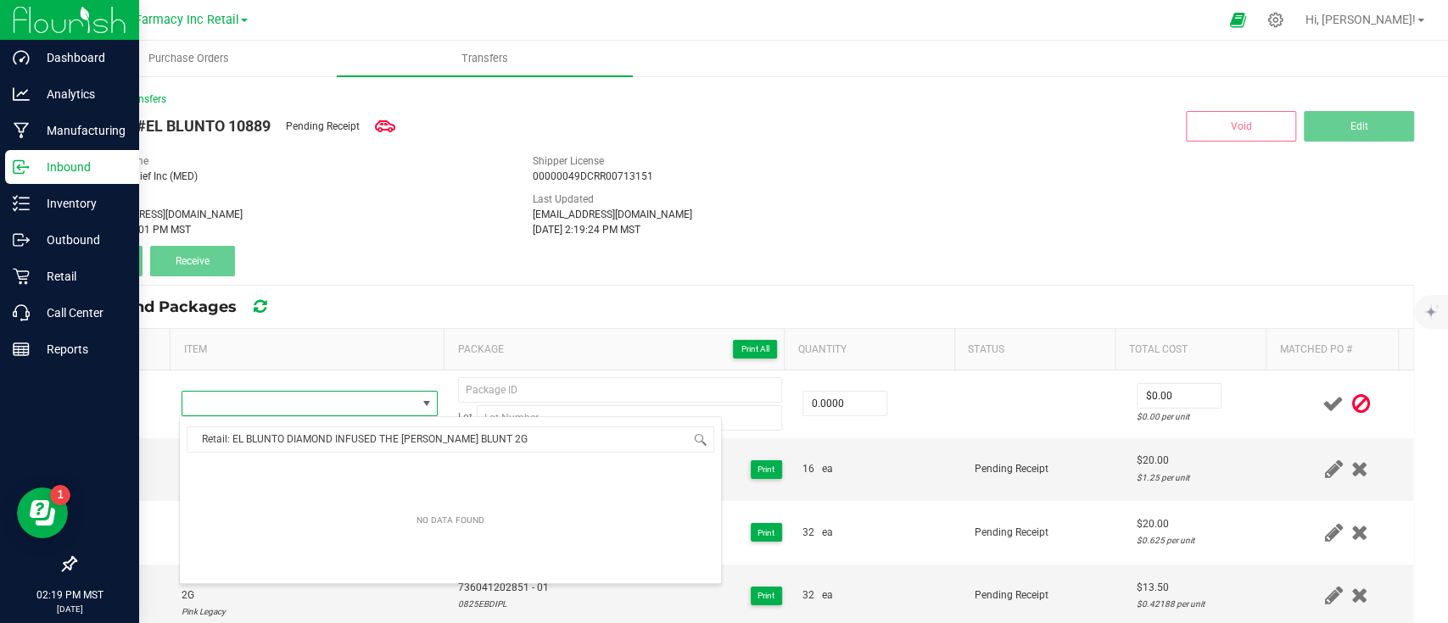
drag, startPoint x: 228, startPoint y: 438, endPoint x: 3, endPoint y: 423, distance: 226.1
click at [8, 423] on body "Dashboard Analytics Manufacturing Inbound Inventory Outbound Retail Call Center…" at bounding box center [724, 311] width 1448 height 623
type input "EL BLUNTO DIAMOND INFUSED THE OPPENHEIMER BLUNT 2G"
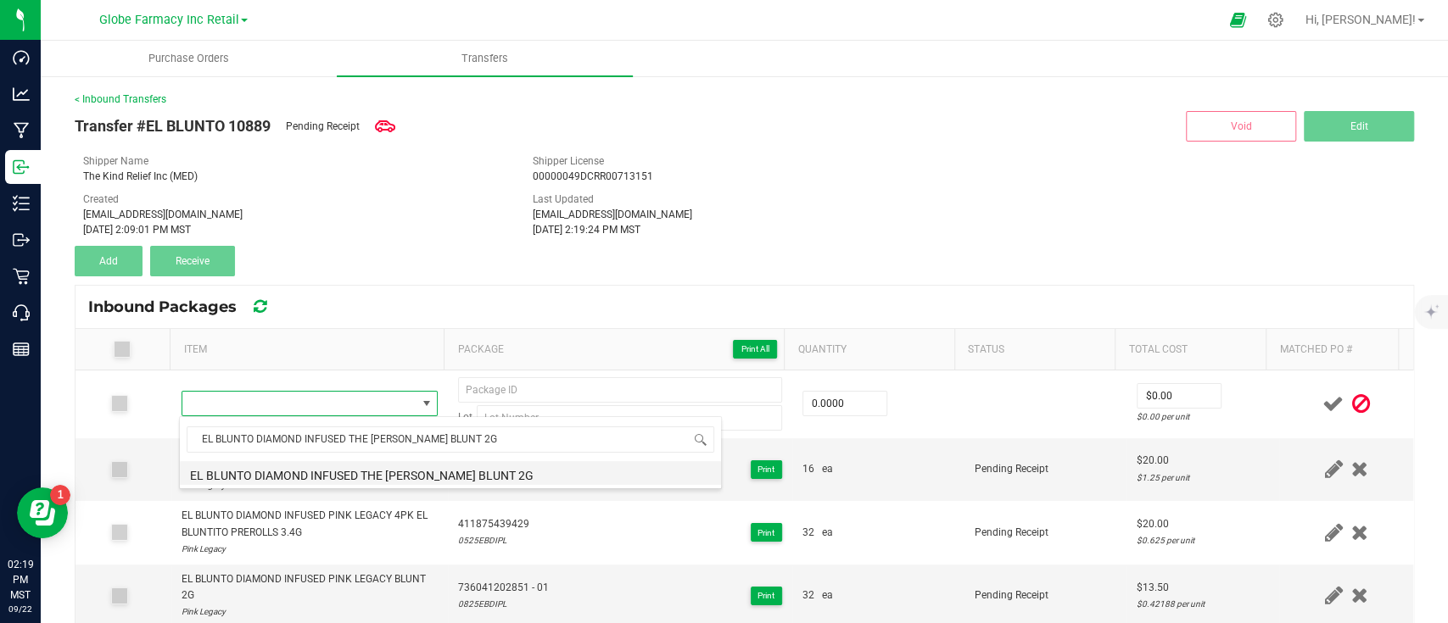
click at [314, 475] on li "EL BLUNTO DIAMOND INFUSED THE OPPENHEIMER BLUNT 2G" at bounding box center [450, 473] width 541 height 24
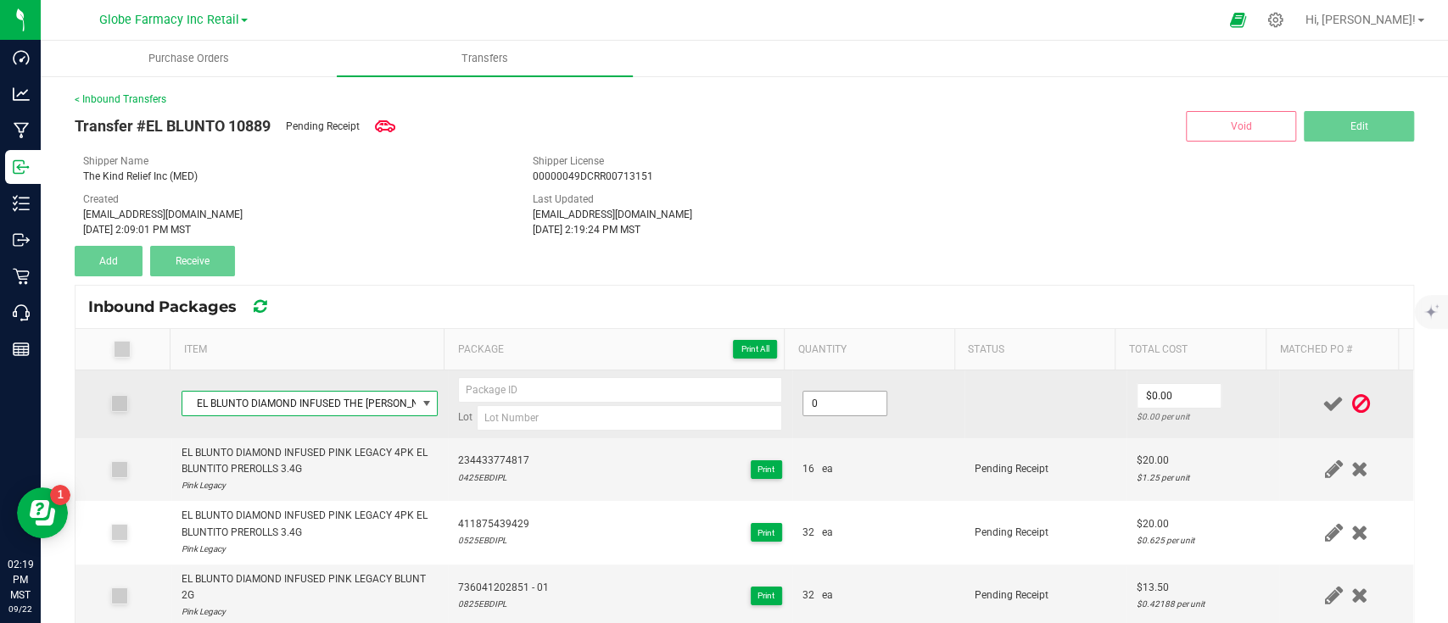
click at [823, 410] on input "0" at bounding box center [844, 404] width 83 height 24
type input "32 ea"
click at [1141, 390] on input "0" at bounding box center [1178, 396] width 83 height 24
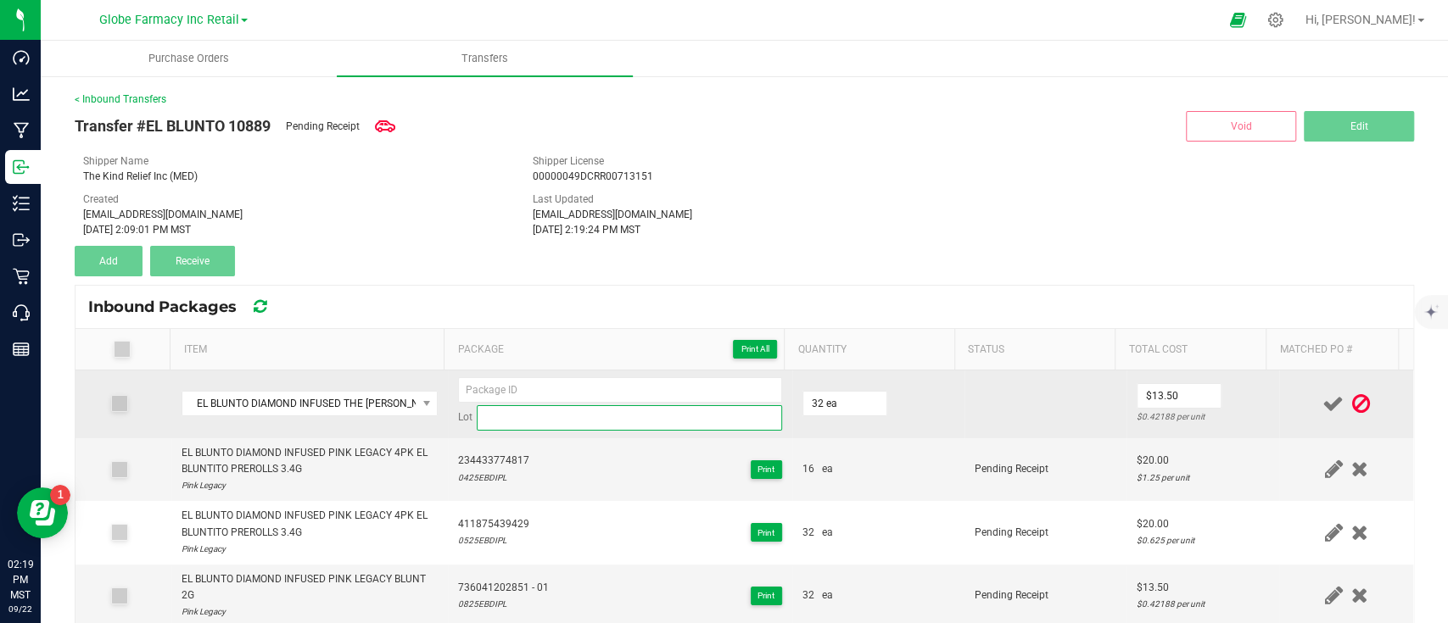
type input "$13.50"
click at [527, 414] on input at bounding box center [629, 417] width 305 height 25
paste input "0825EBDIO"
type input "0825EBDIO"
click at [516, 385] on input at bounding box center [620, 389] width 324 height 25
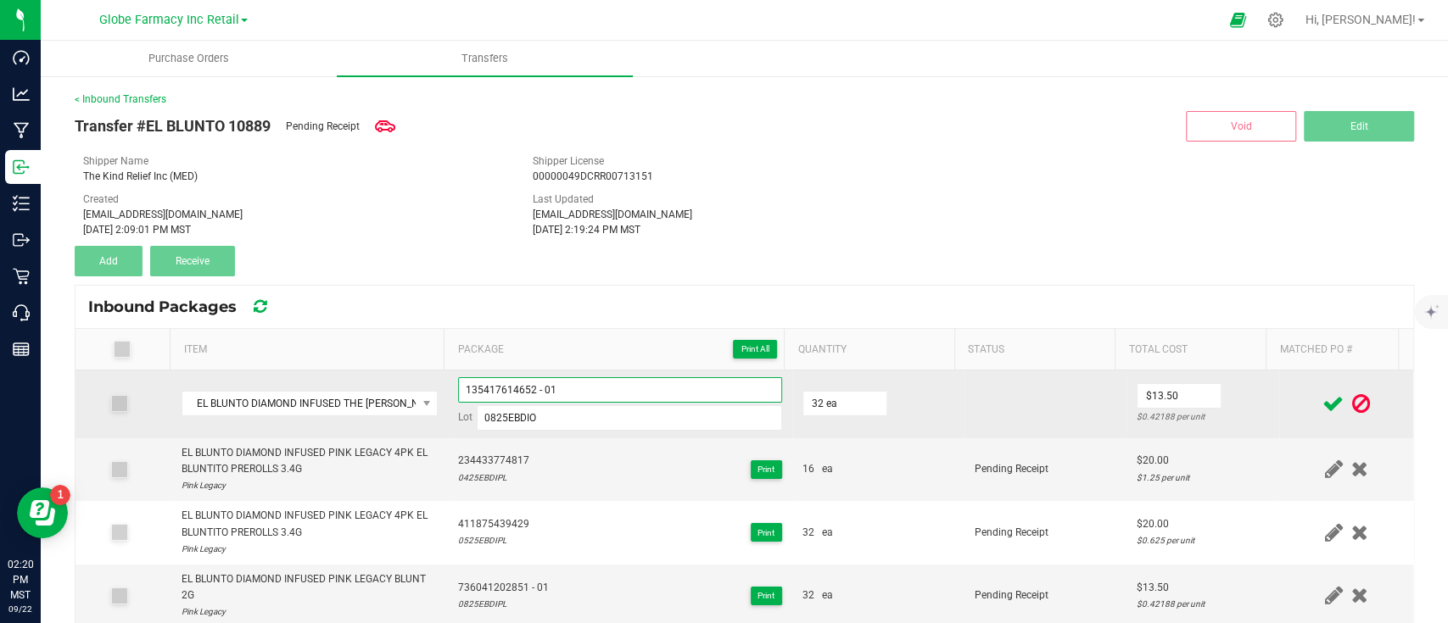
type input "135417614652 - 01"
click at [898, 403] on td "32 ea" at bounding box center [878, 405] width 172 height 68
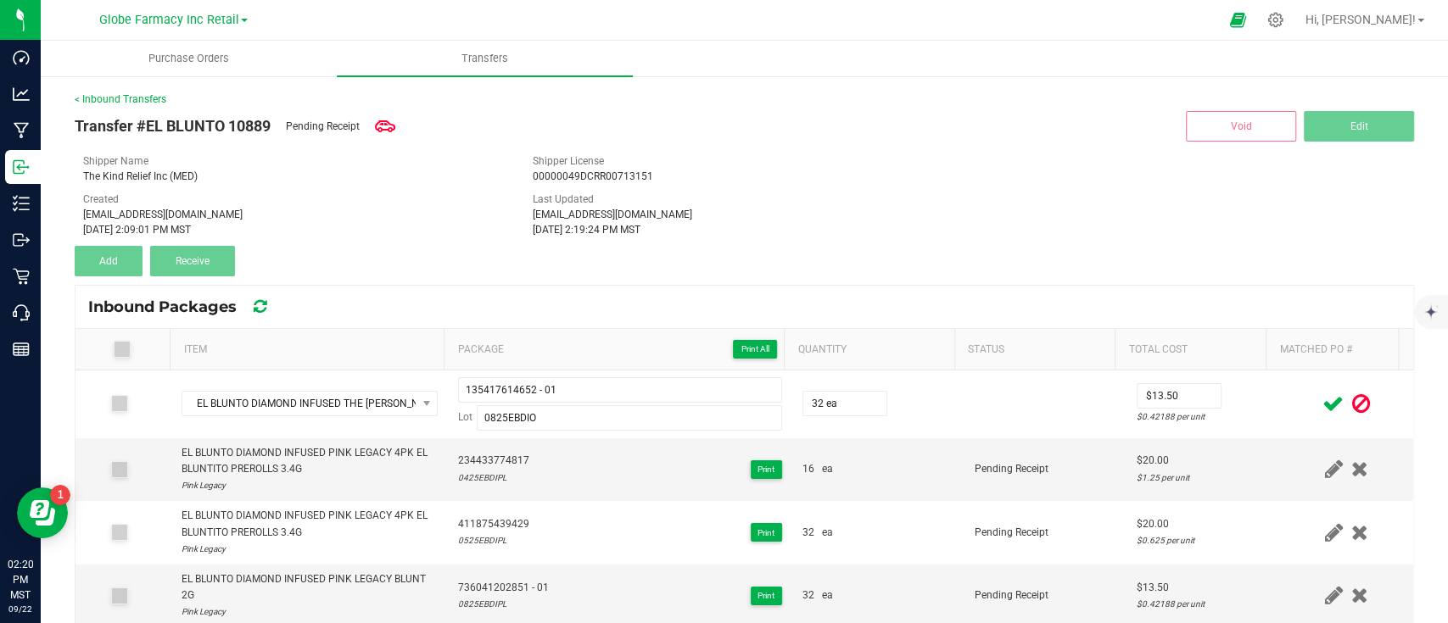
click at [1322, 397] on icon at bounding box center [1332, 403] width 21 height 21
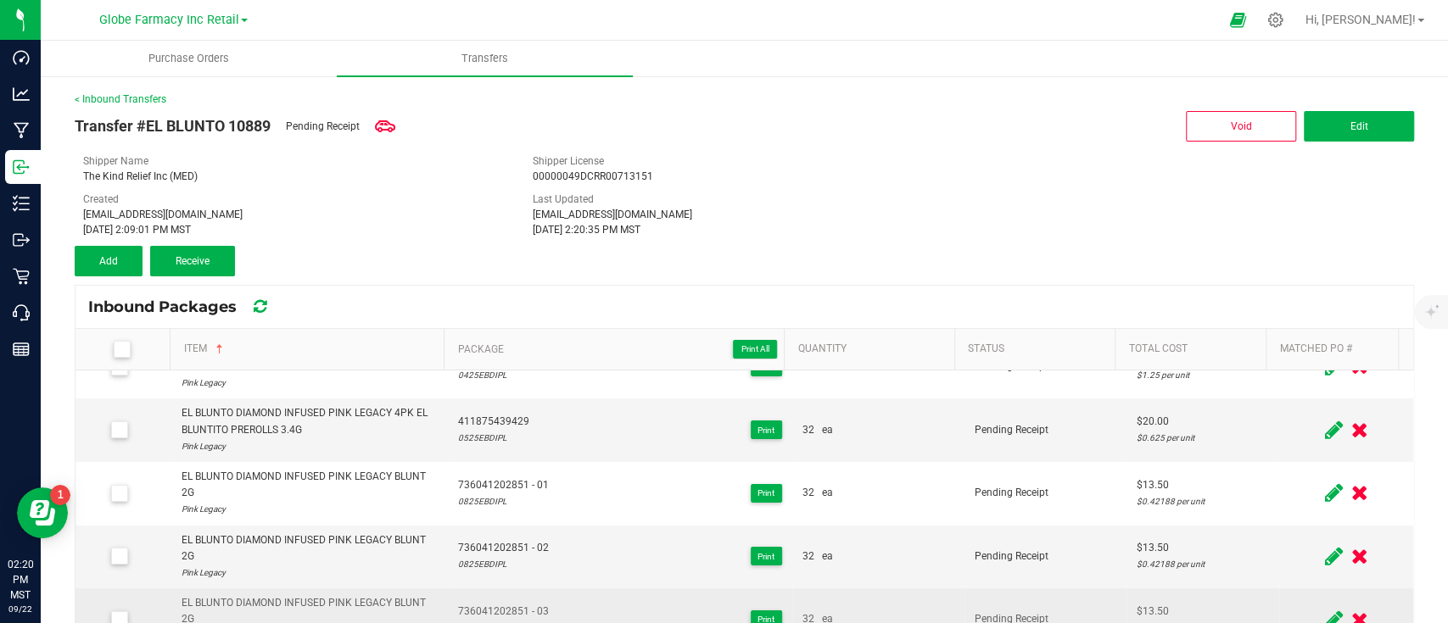
scroll to position [0, 0]
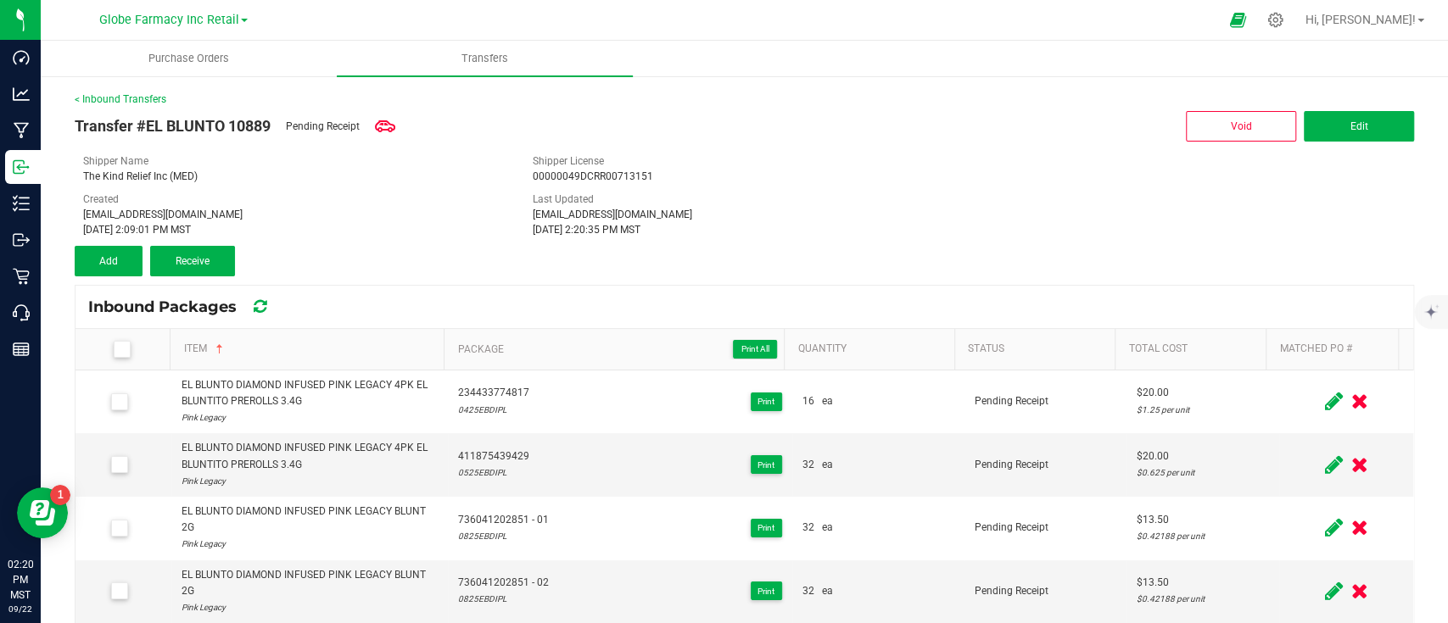
click at [190, 337] on th "Item Sorted Ascending" at bounding box center [307, 350] width 274 height 42
click at [190, 344] on link "Item" at bounding box center [311, 350] width 254 height 14
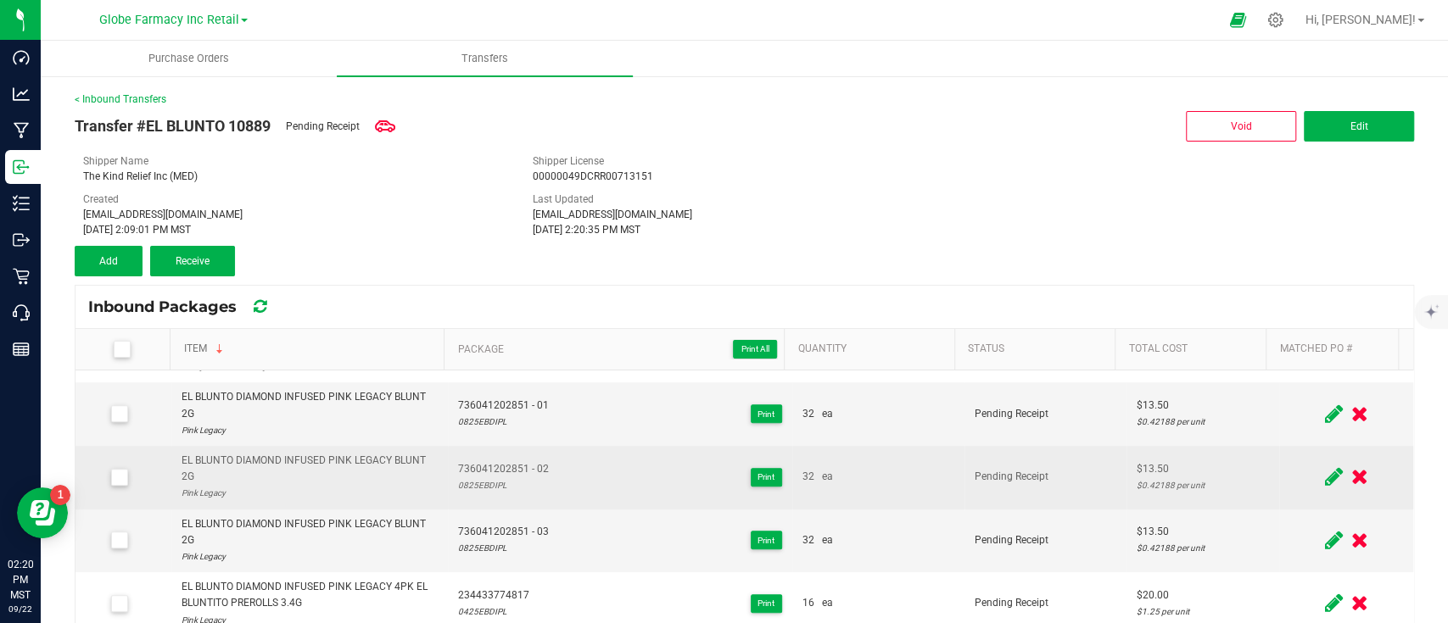
scroll to position [89, 0]
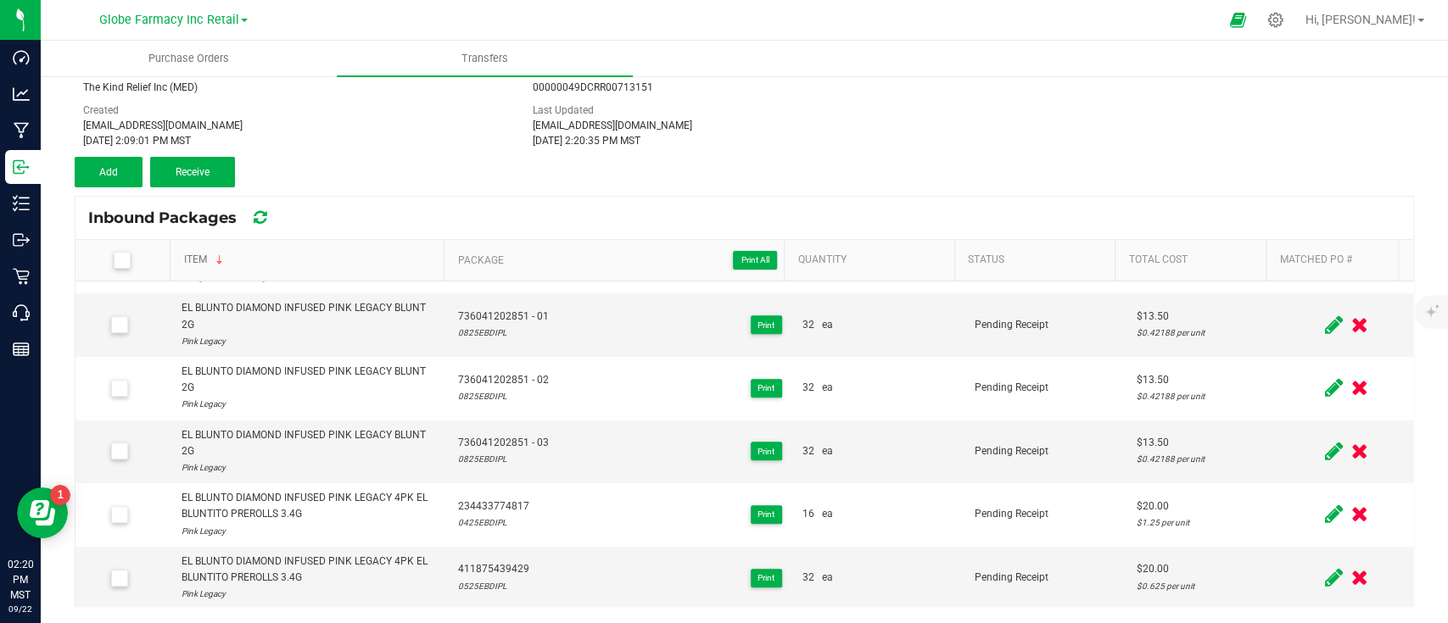
click at [187, 254] on link "Item" at bounding box center [311, 261] width 254 height 14
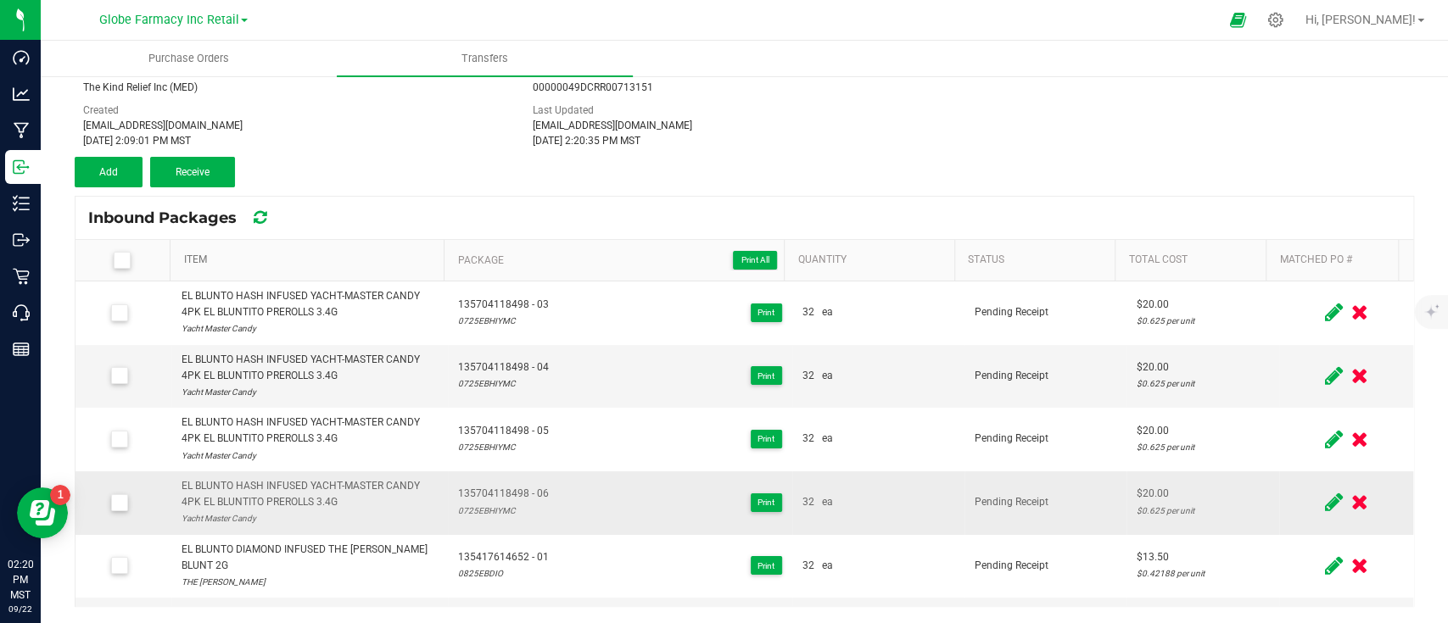
scroll to position [226, 0]
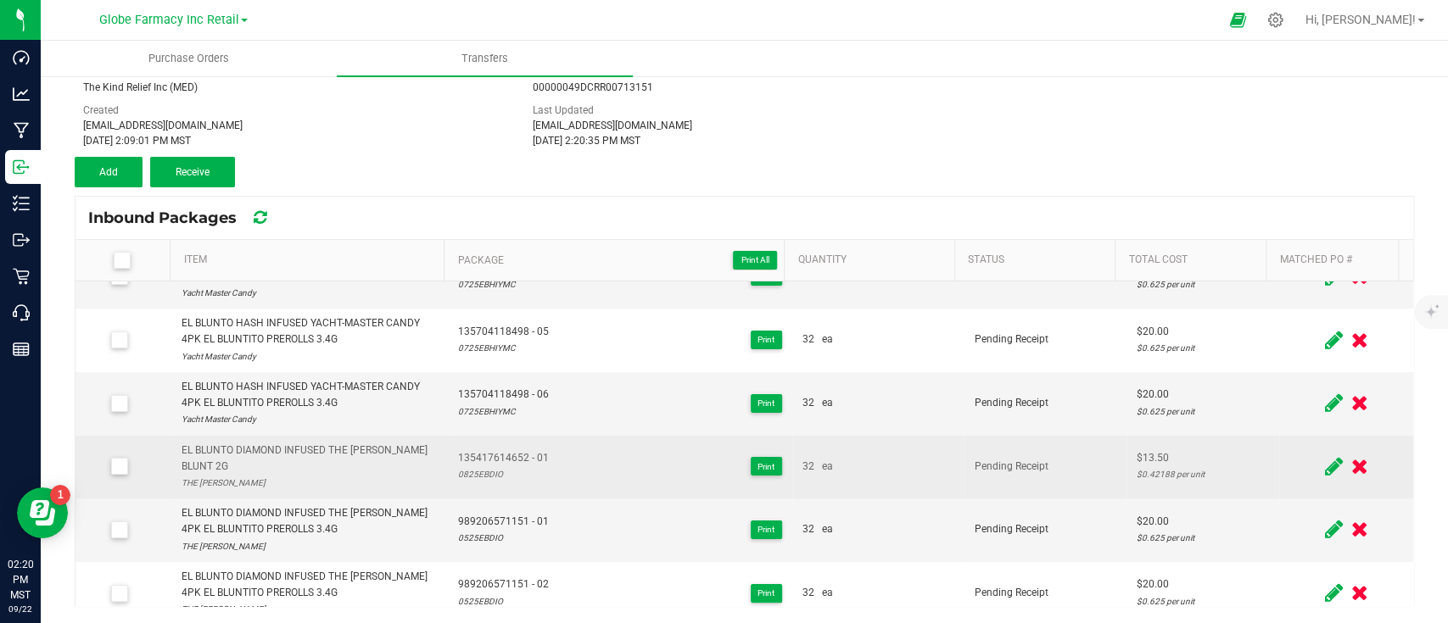
click at [305, 448] on div "EL BLUNTO DIAMOND INFUSED THE OPPENHEIMER BLUNT 2G" at bounding box center [309, 459] width 257 height 32
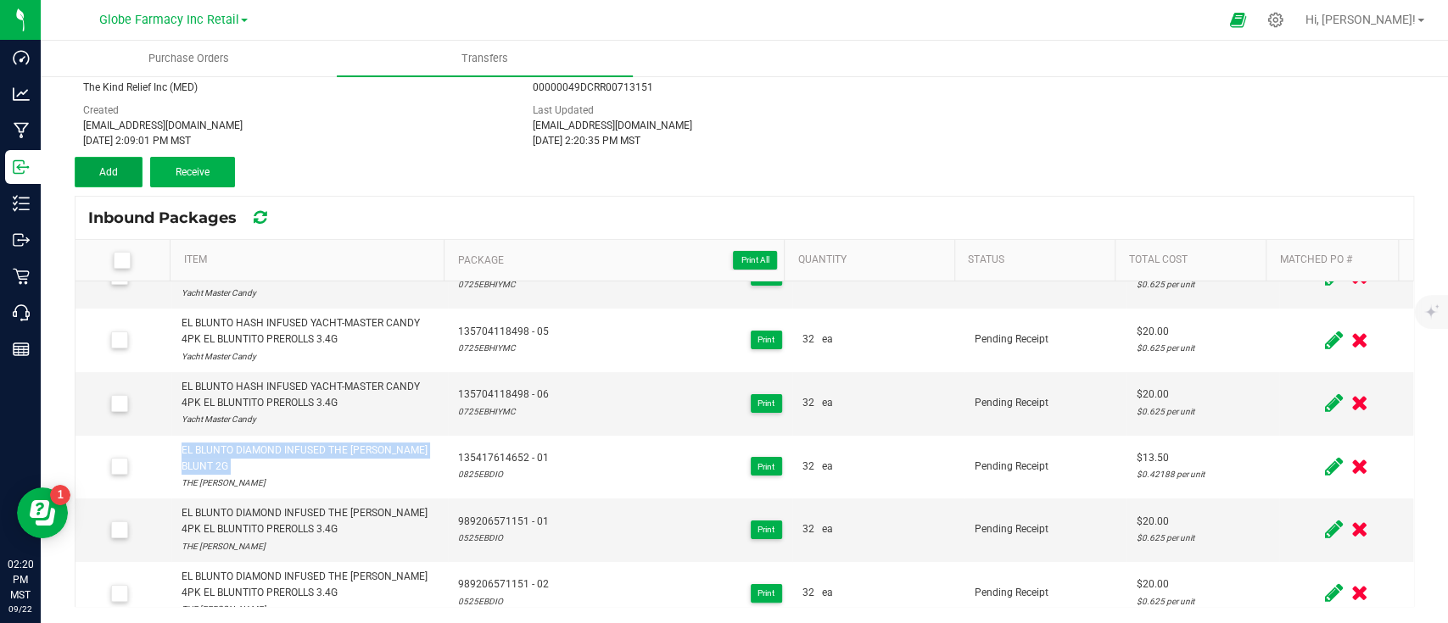
click at [107, 166] on span "Add" at bounding box center [108, 172] width 19 height 12
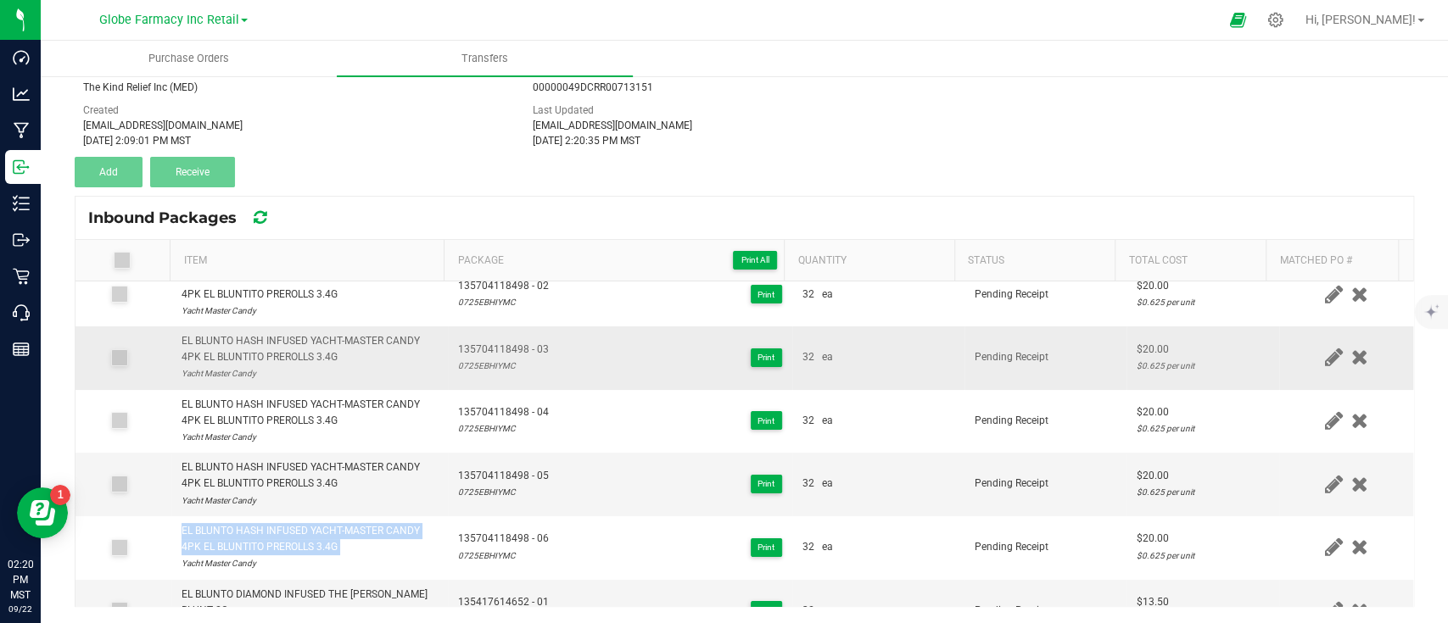
scroll to position [0, 0]
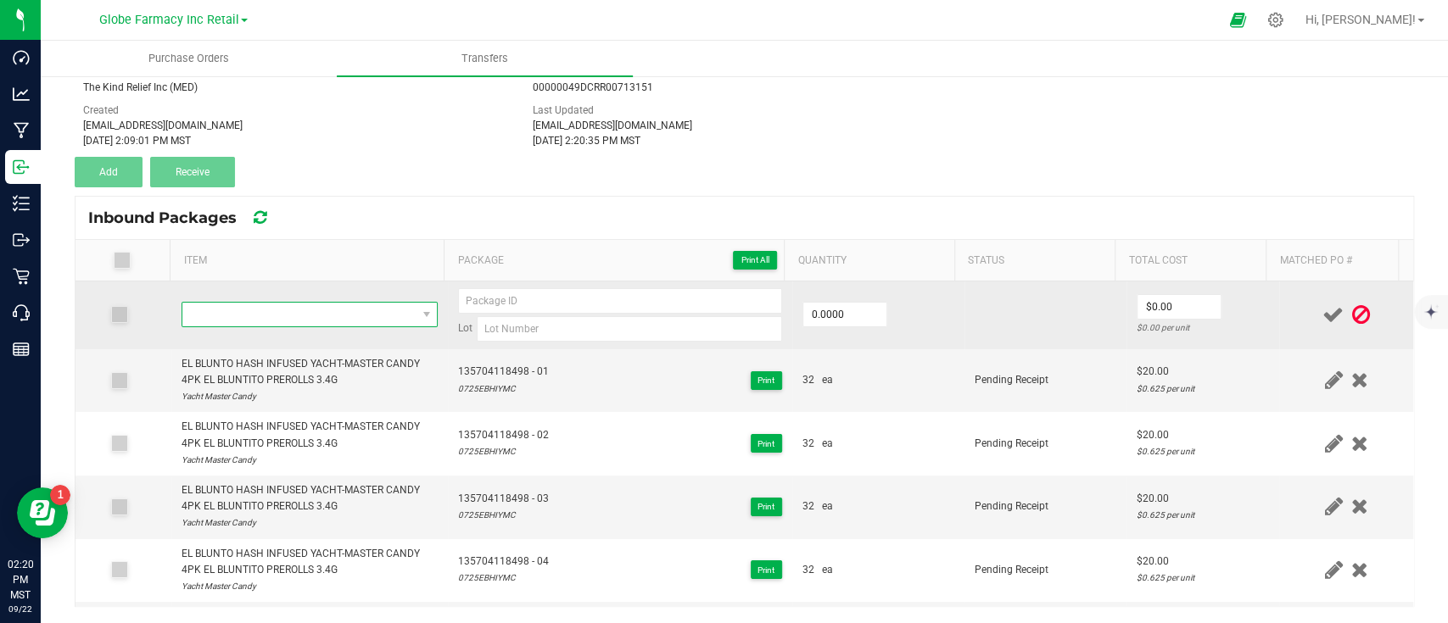
click at [272, 314] on span "NO DATA FOUND" at bounding box center [299, 315] width 234 height 24
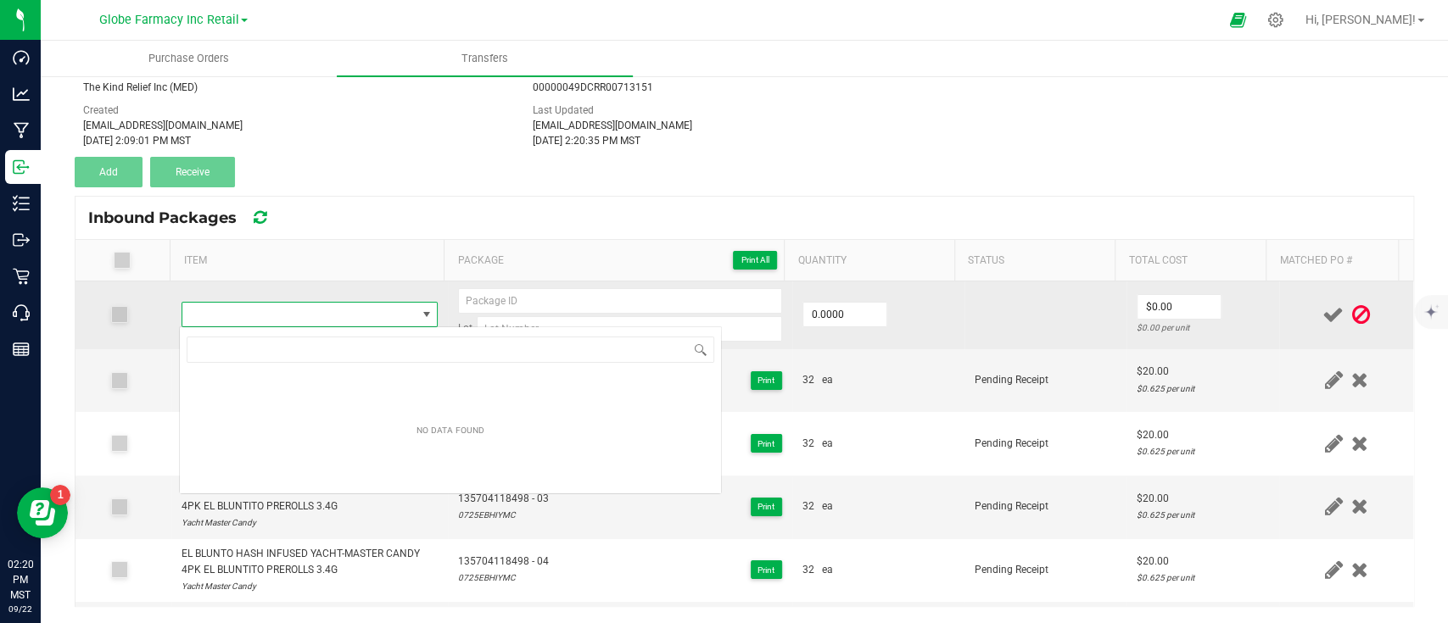
scroll to position [84779, 84555]
type input "EL BLUNTO DIAMOND INFUSED THE OPPENHEIMER BLUNT 2G"
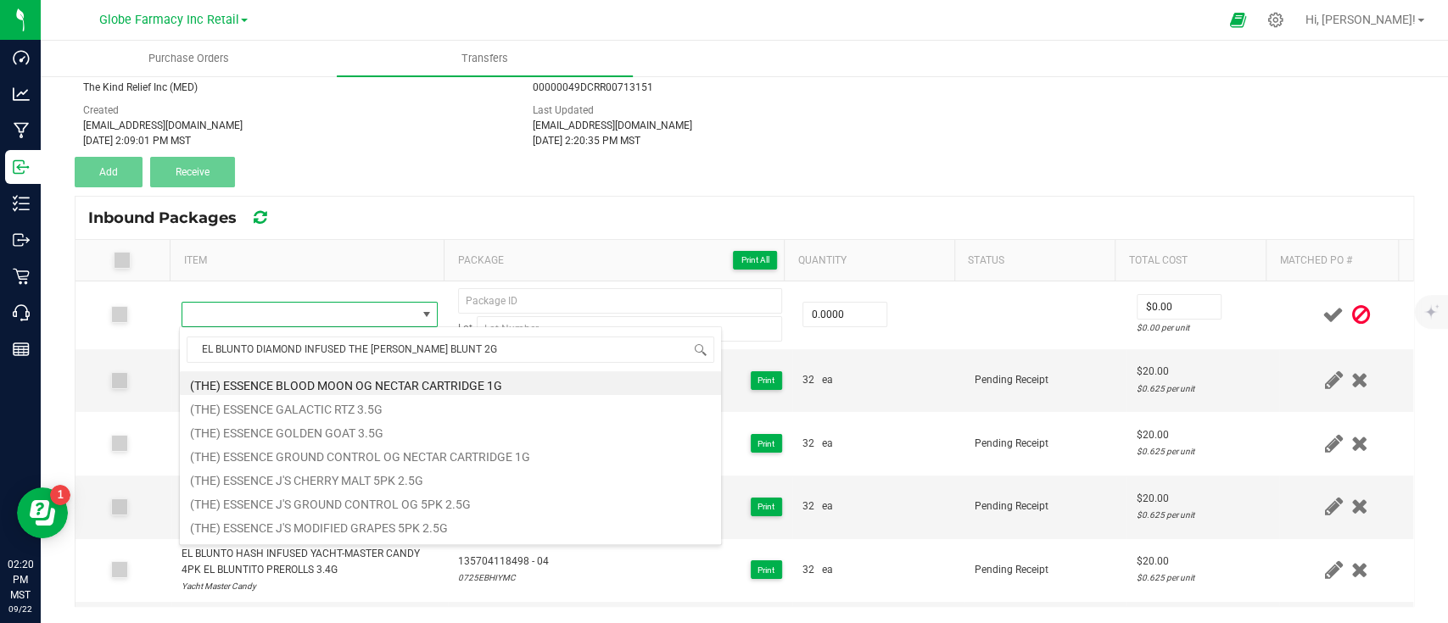
scroll to position [25, 245]
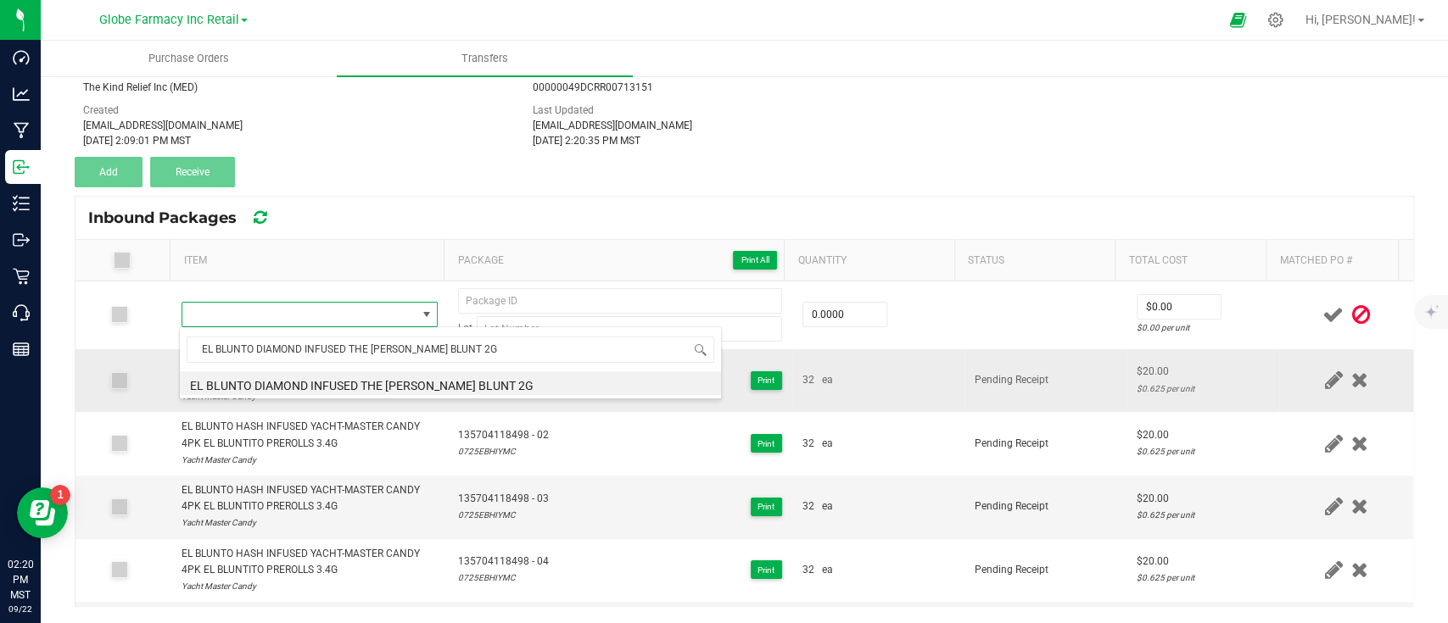
drag, startPoint x: 340, startPoint y: 384, endPoint x: 527, endPoint y: 383, distance: 187.4
click at [340, 383] on li "EL BLUNTO DIAMOND INFUSED THE OPPENHEIMER BLUNT 2G" at bounding box center [450, 383] width 541 height 24
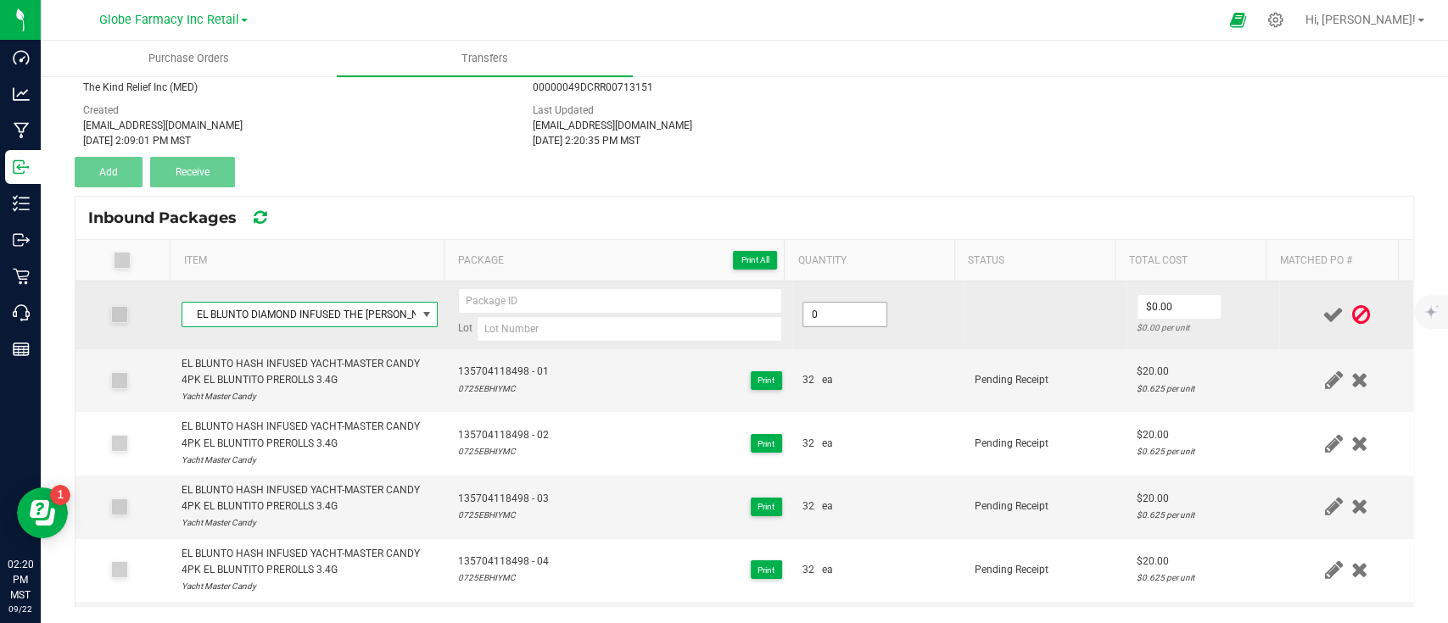
click at [832, 315] on input "0" at bounding box center [844, 315] width 83 height 24
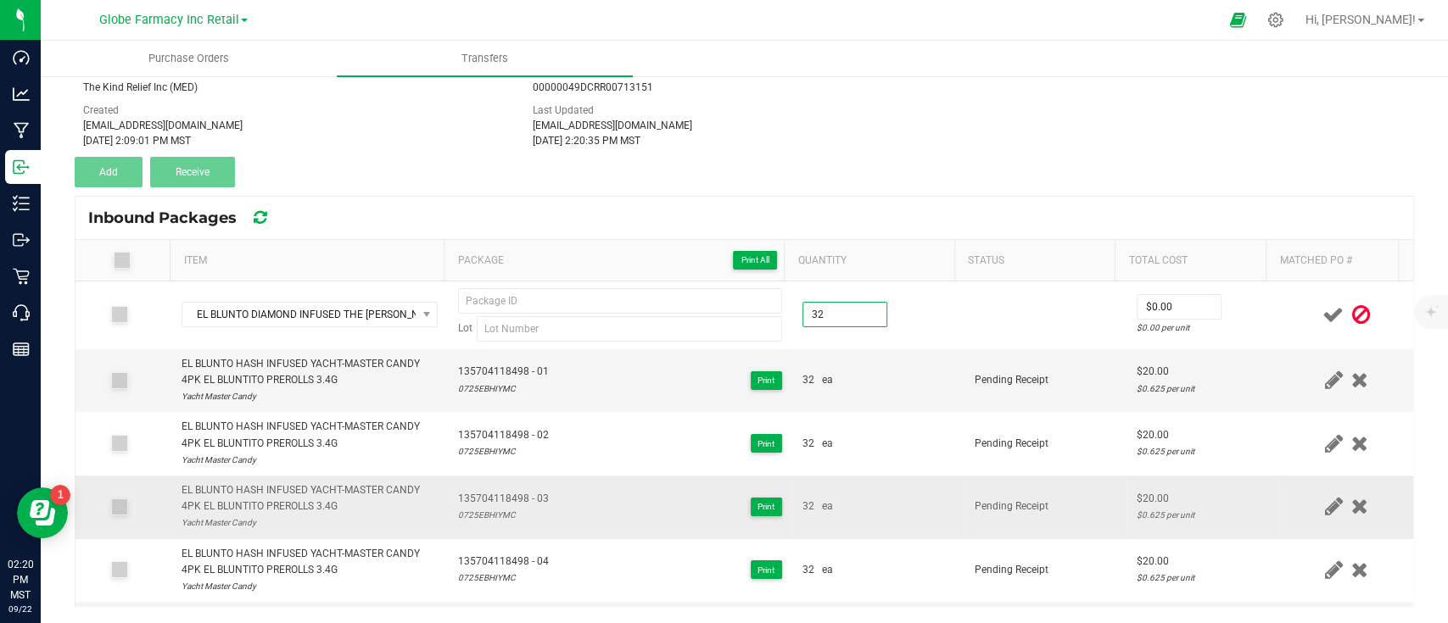
type input "32 ea"
click at [868, 505] on div "32 ea" at bounding box center [878, 507] width 152 height 16
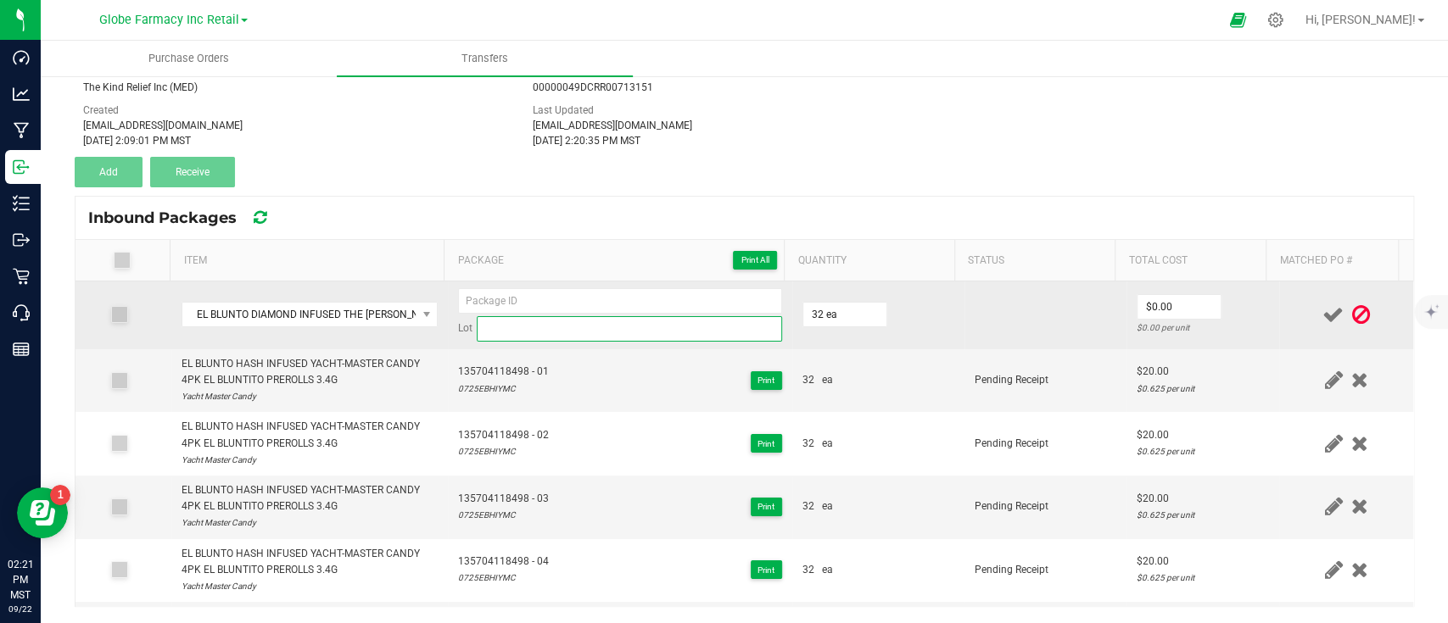
click at [555, 320] on input at bounding box center [629, 328] width 305 height 25
paste input "0825EBDIO"
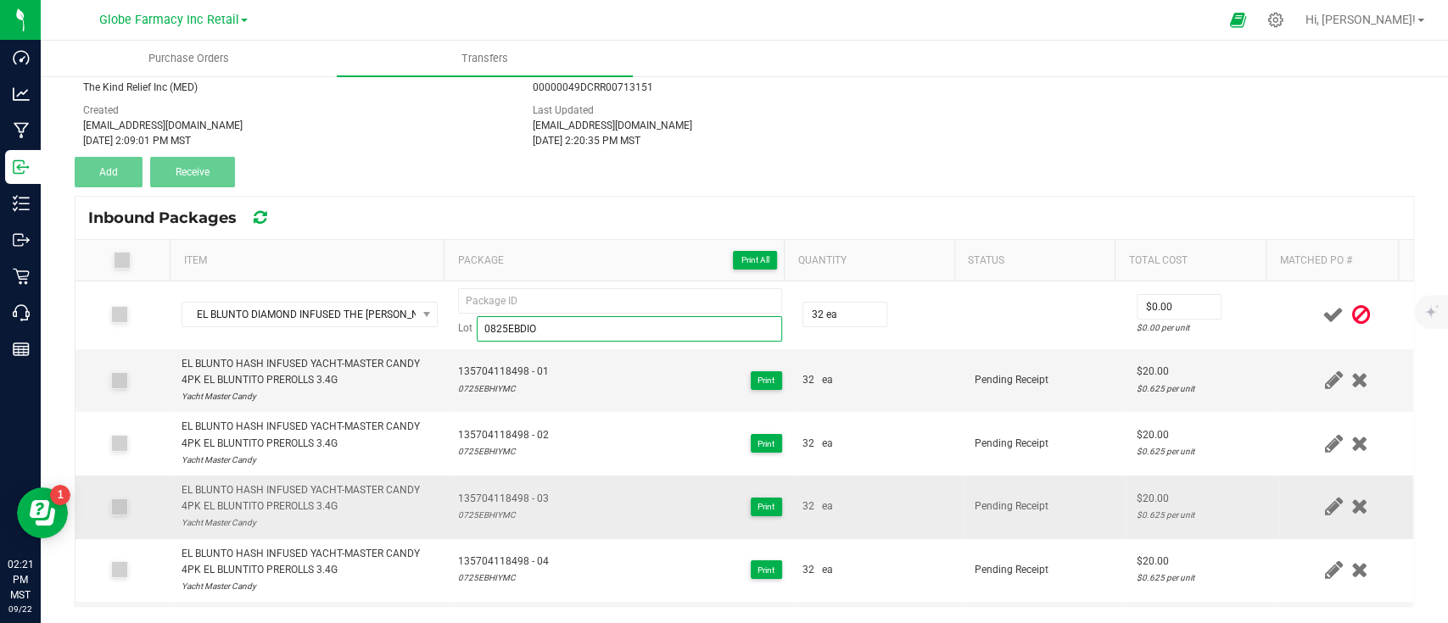
type input "0825EBDIO"
click at [535, 478] on td "135704118498 - 03 0725EBHIYMC Print" at bounding box center [620, 508] width 344 height 64
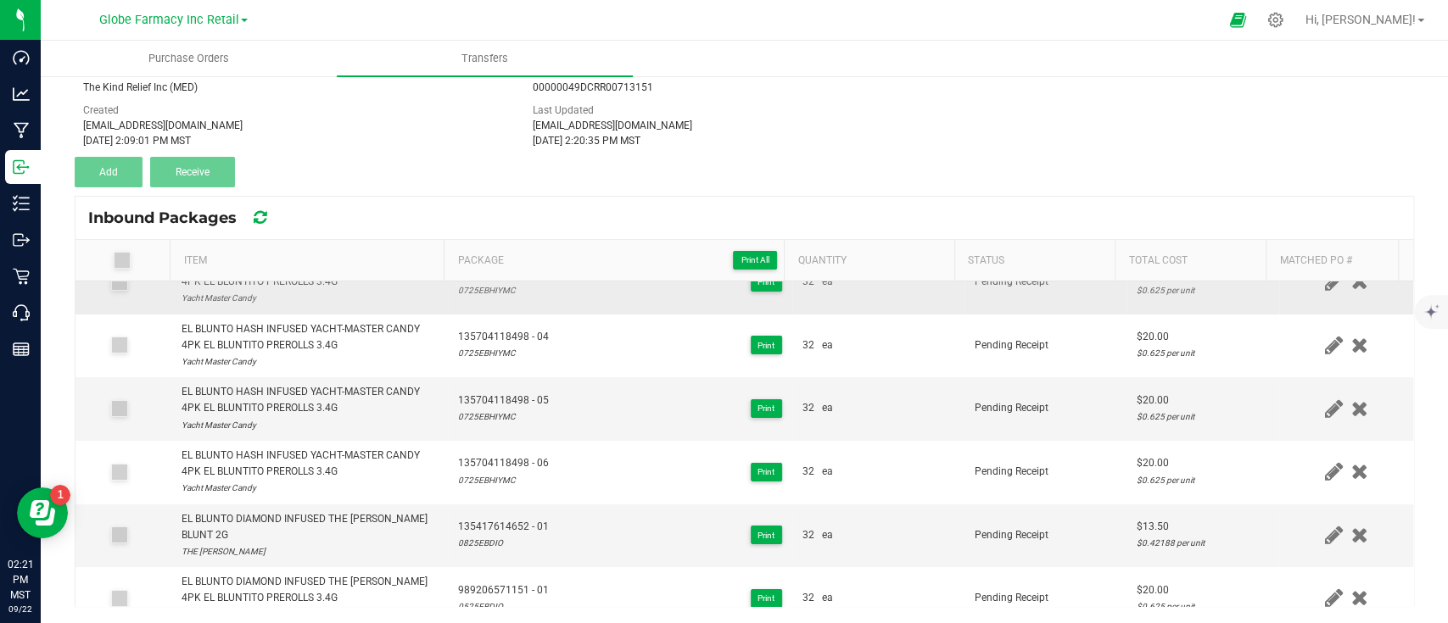
scroll to position [226, 0]
click at [474, 527] on span "135417614652 - 01" at bounding box center [503, 526] width 91 height 16
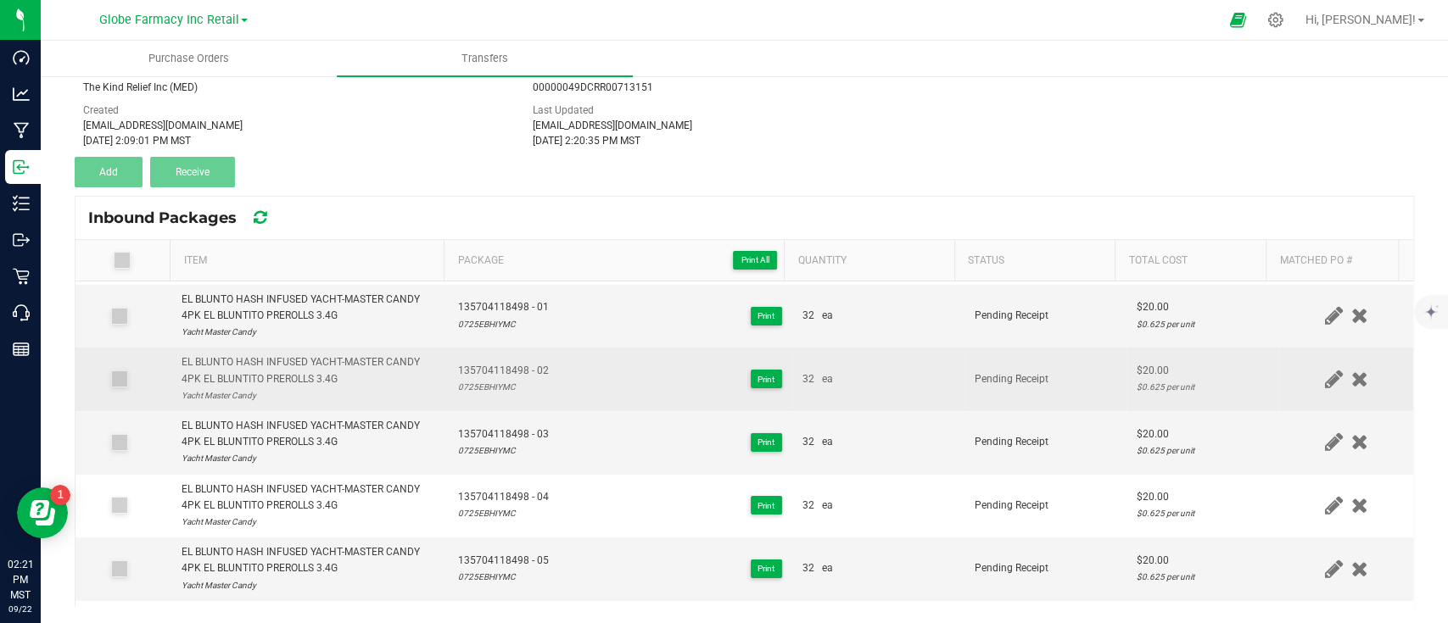
scroll to position [0, 0]
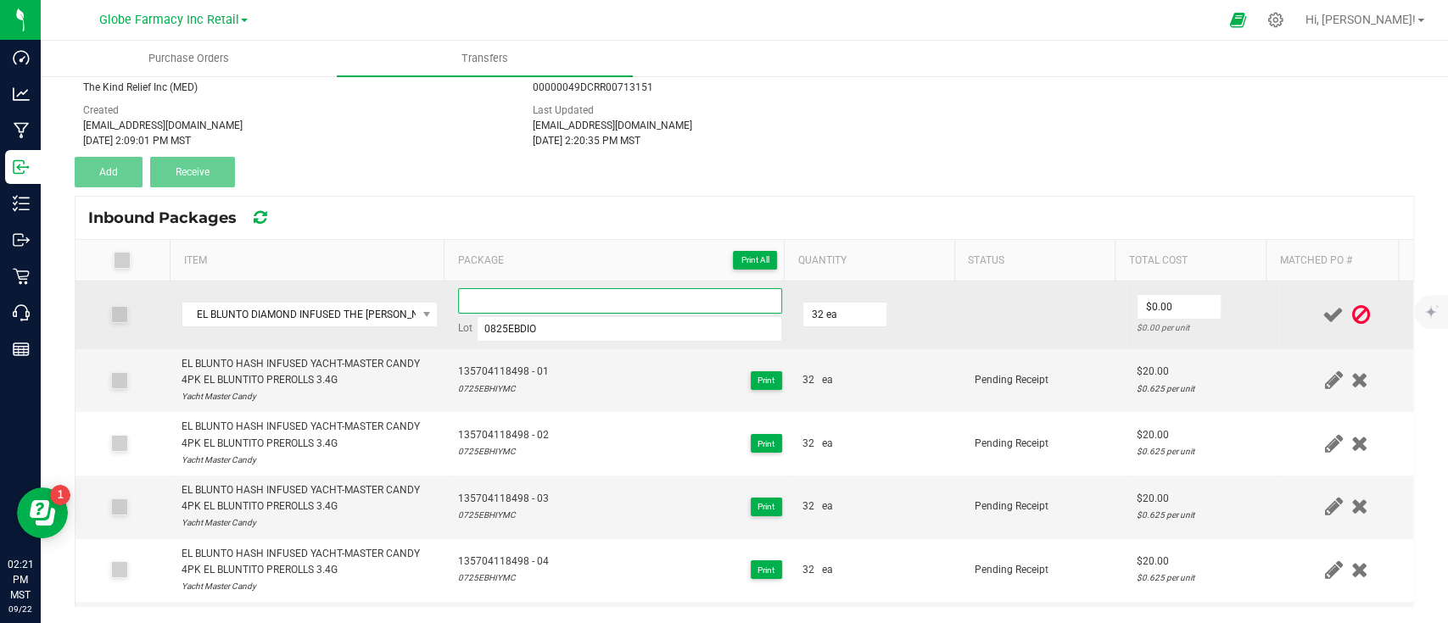
click at [523, 288] on input at bounding box center [620, 300] width 324 height 25
paste input "135417614652 - 01"
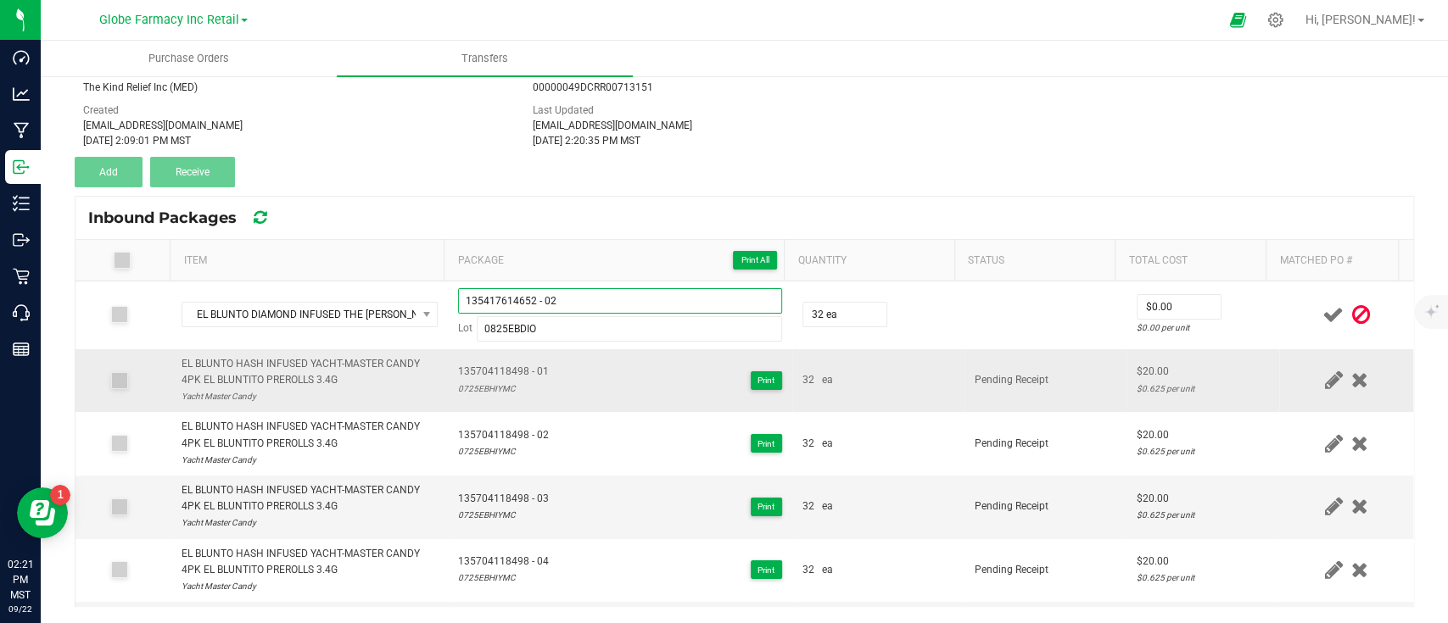
type input "135417614652 - 02"
click at [1007, 397] on td "Pending Receipt" at bounding box center [1045, 381] width 162 height 64
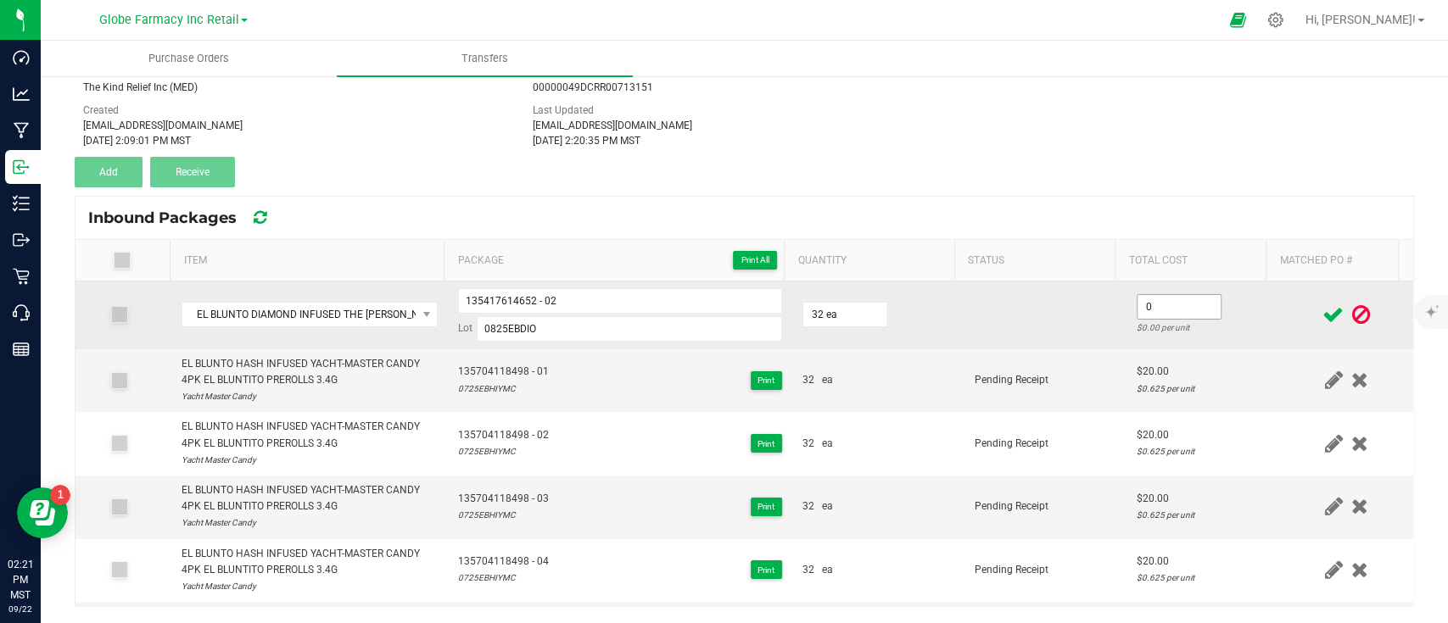
click at [1174, 300] on input "0" at bounding box center [1178, 307] width 83 height 24
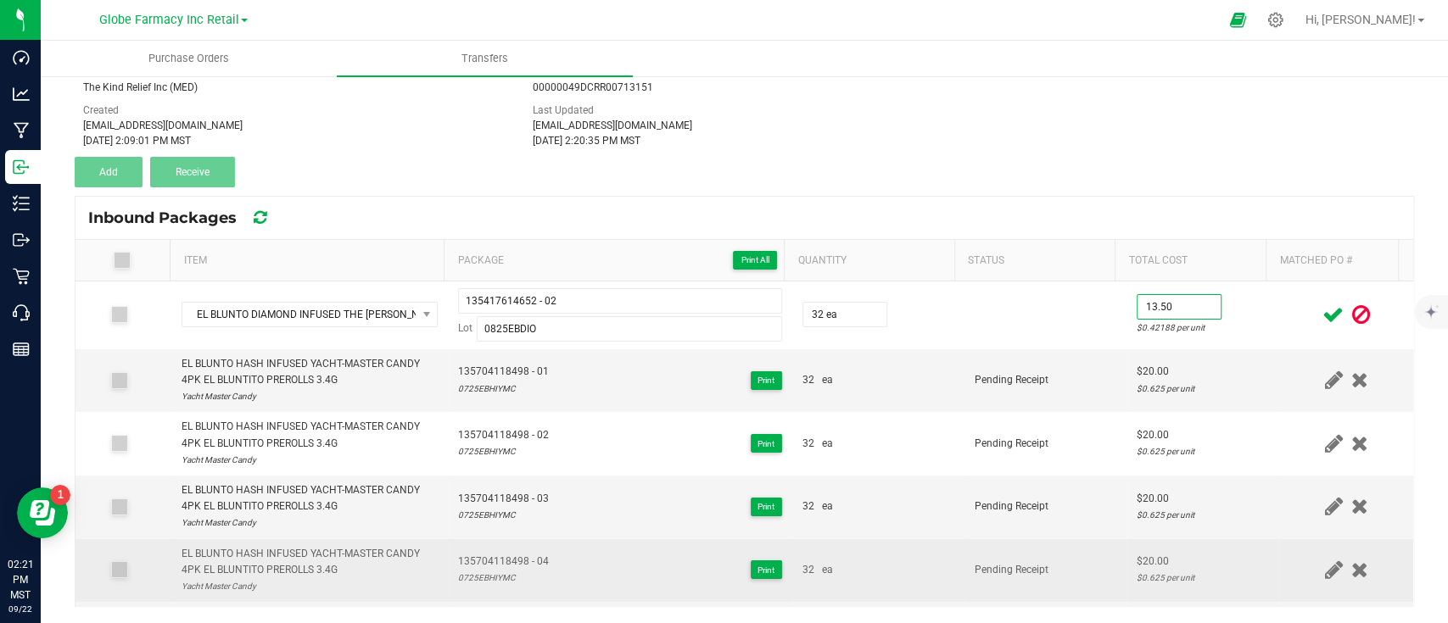
type input "$13.50"
click at [1008, 544] on td "Pending Receipt" at bounding box center [1045, 571] width 162 height 64
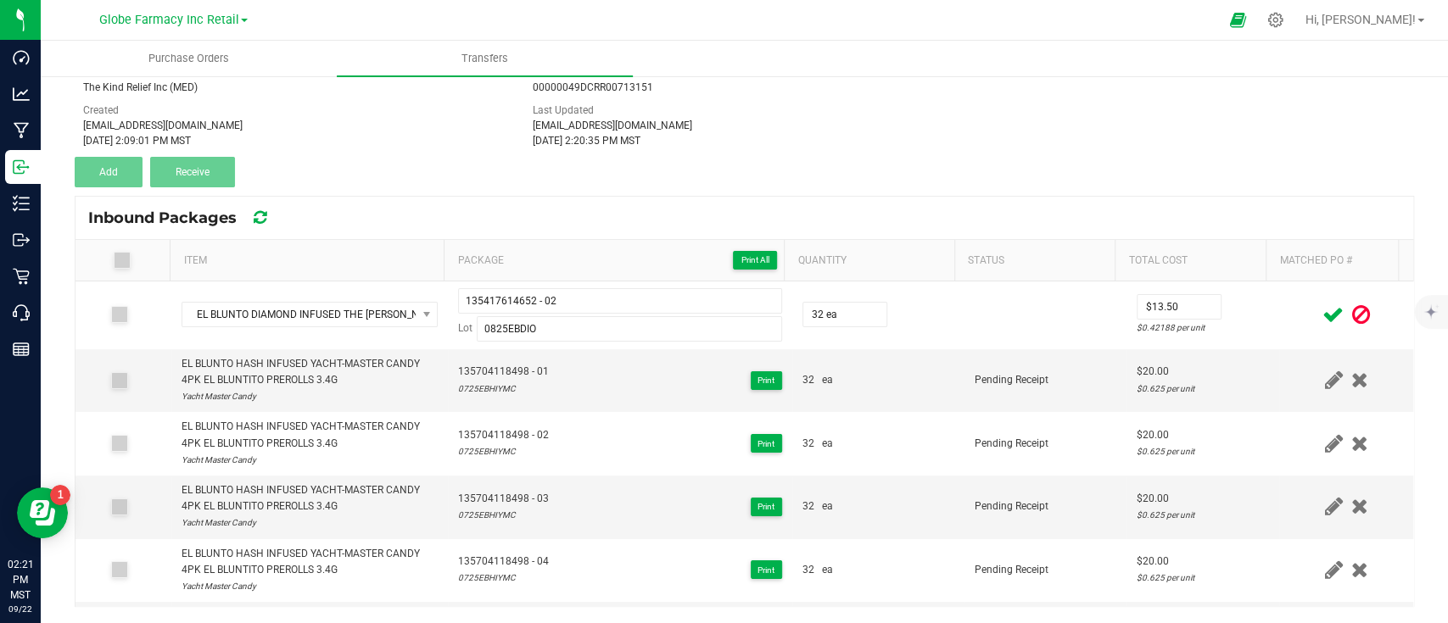
click at [1322, 315] on icon at bounding box center [1332, 314] width 21 height 21
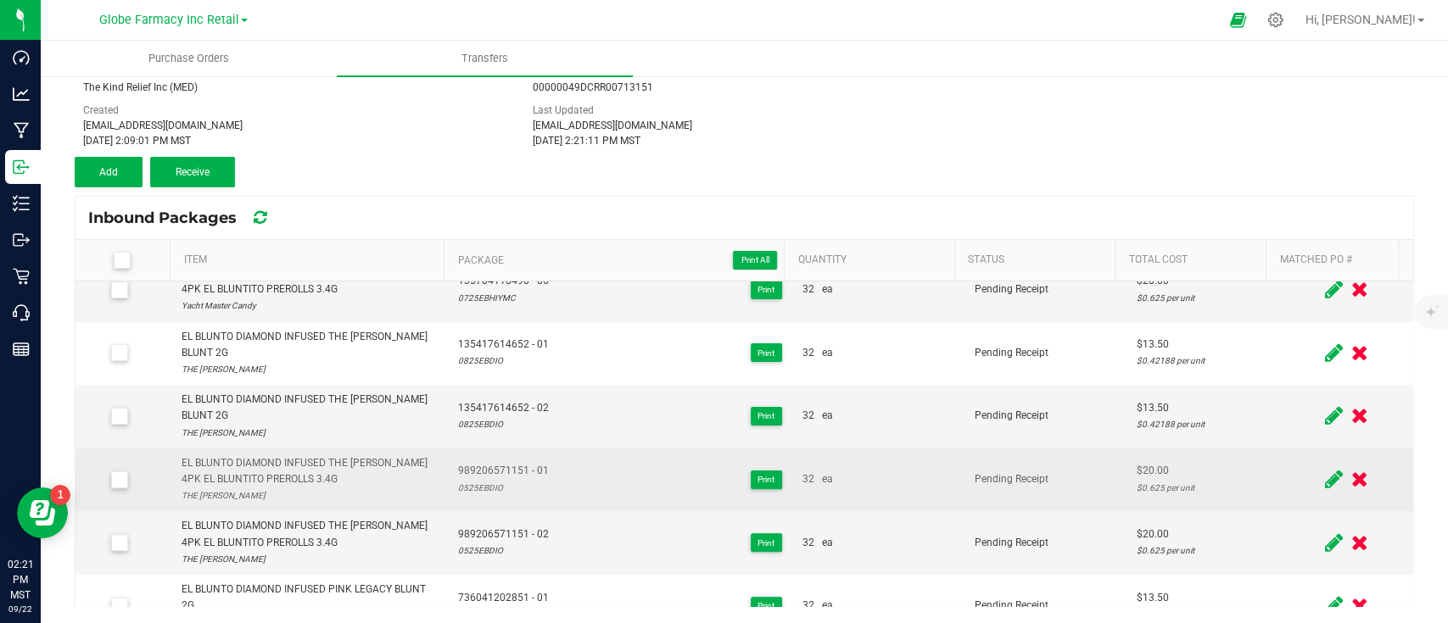
scroll to position [226, 0]
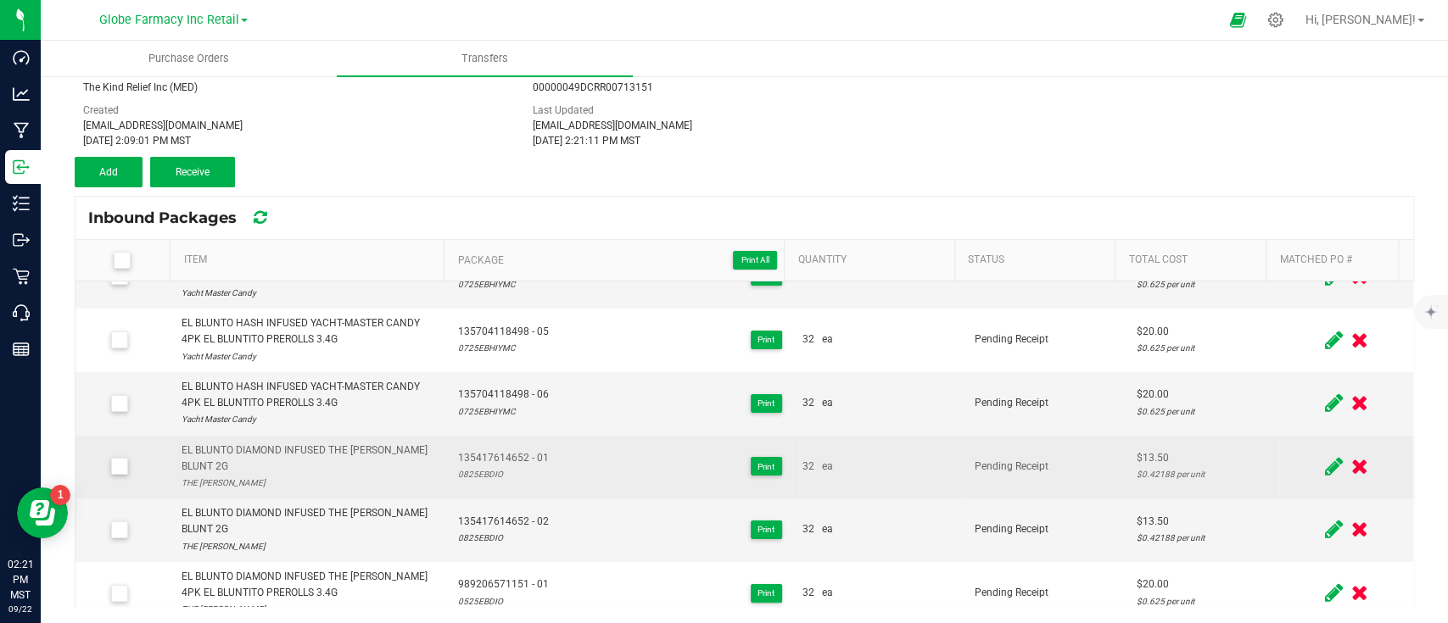
click at [322, 448] on div "EL BLUNTO DIAMOND INFUSED THE OPPENHEIMER BLUNT 2G" at bounding box center [309, 459] width 257 height 32
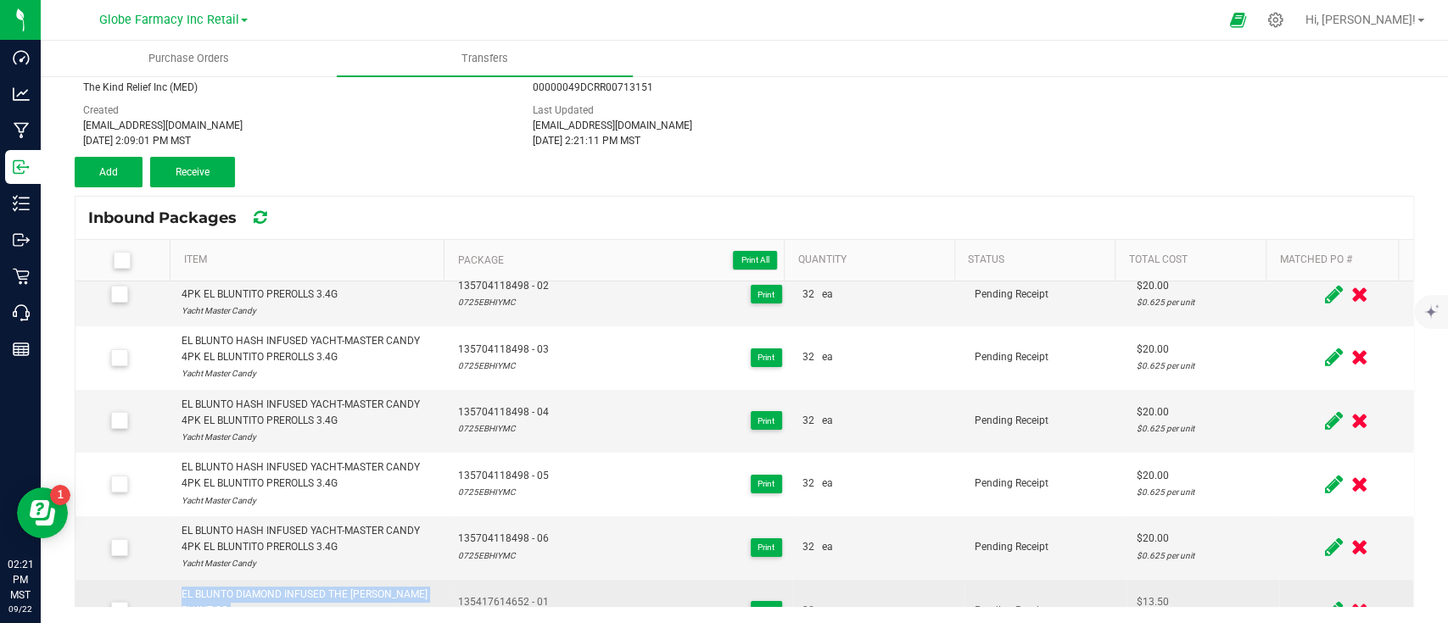
scroll to position [0, 0]
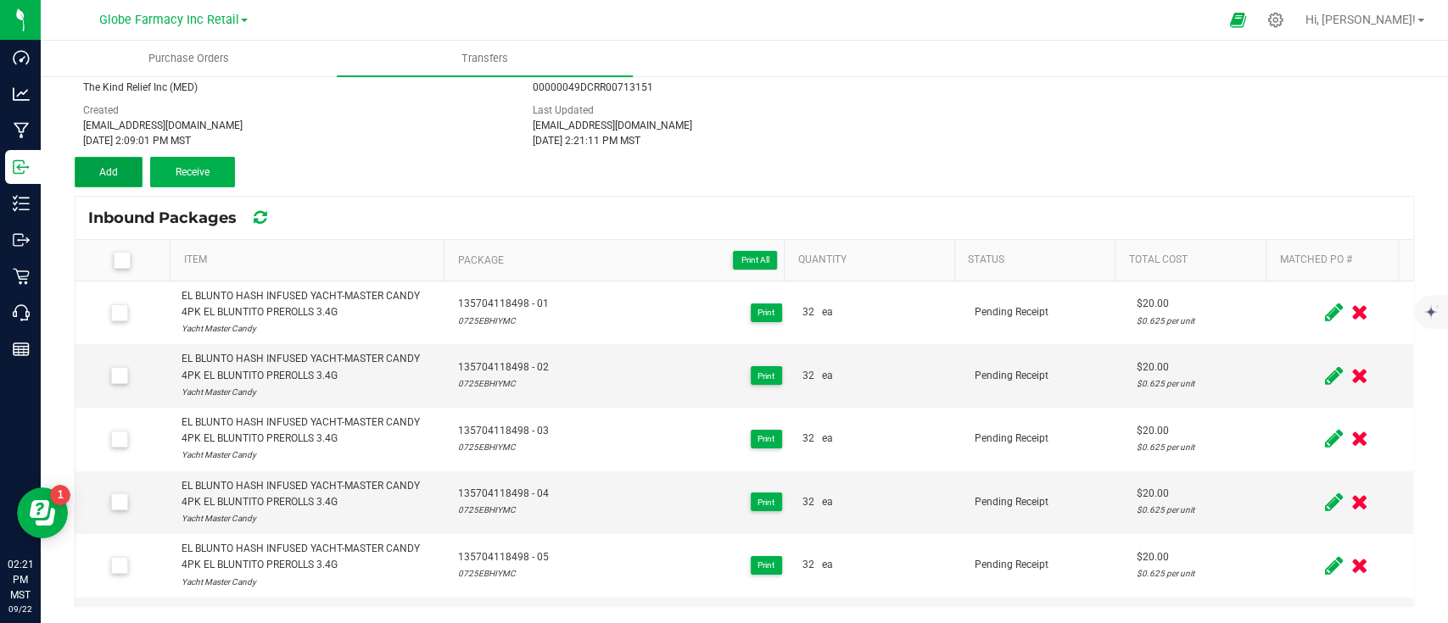
click at [129, 173] on button "Add" at bounding box center [109, 172] width 68 height 31
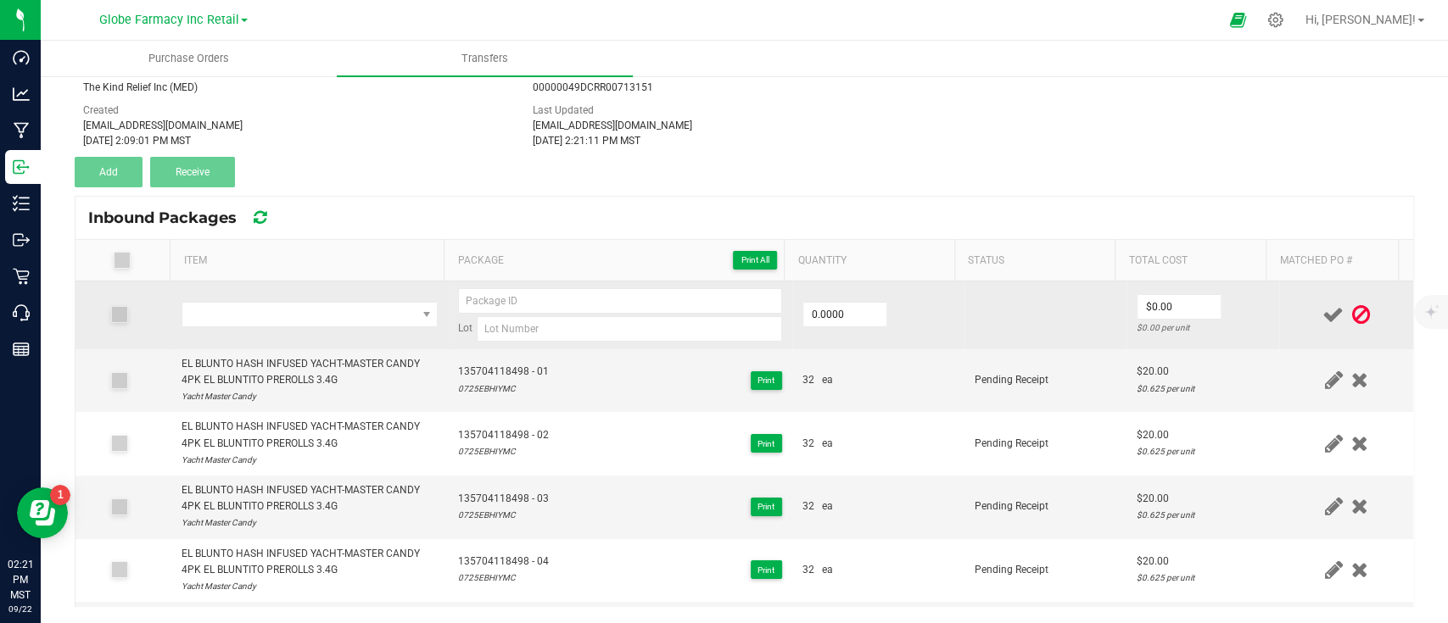
click at [302, 298] on td at bounding box center [309, 316] width 277 height 68
click at [302, 315] on span "NO DATA FOUND" at bounding box center [299, 315] width 234 height 24
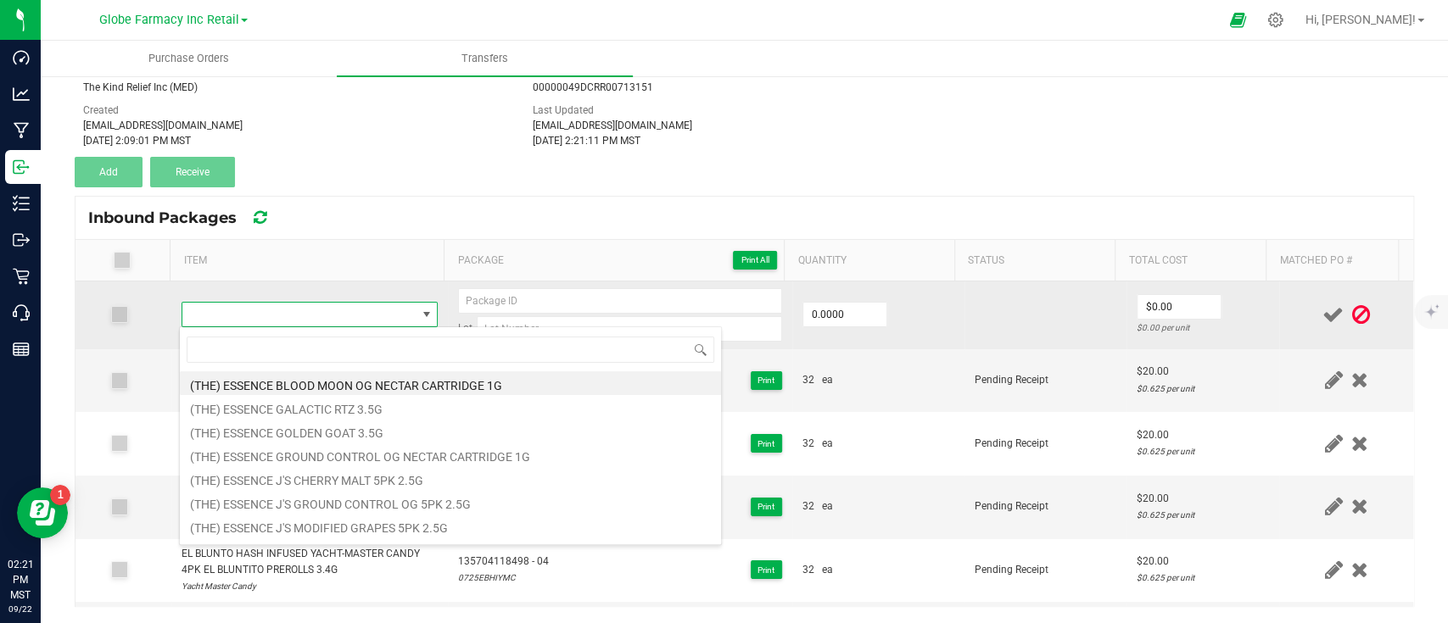
type input "EL BLUNTO DIAMOND INFUSED THE OPPENHEIMER BLUNT 2G"
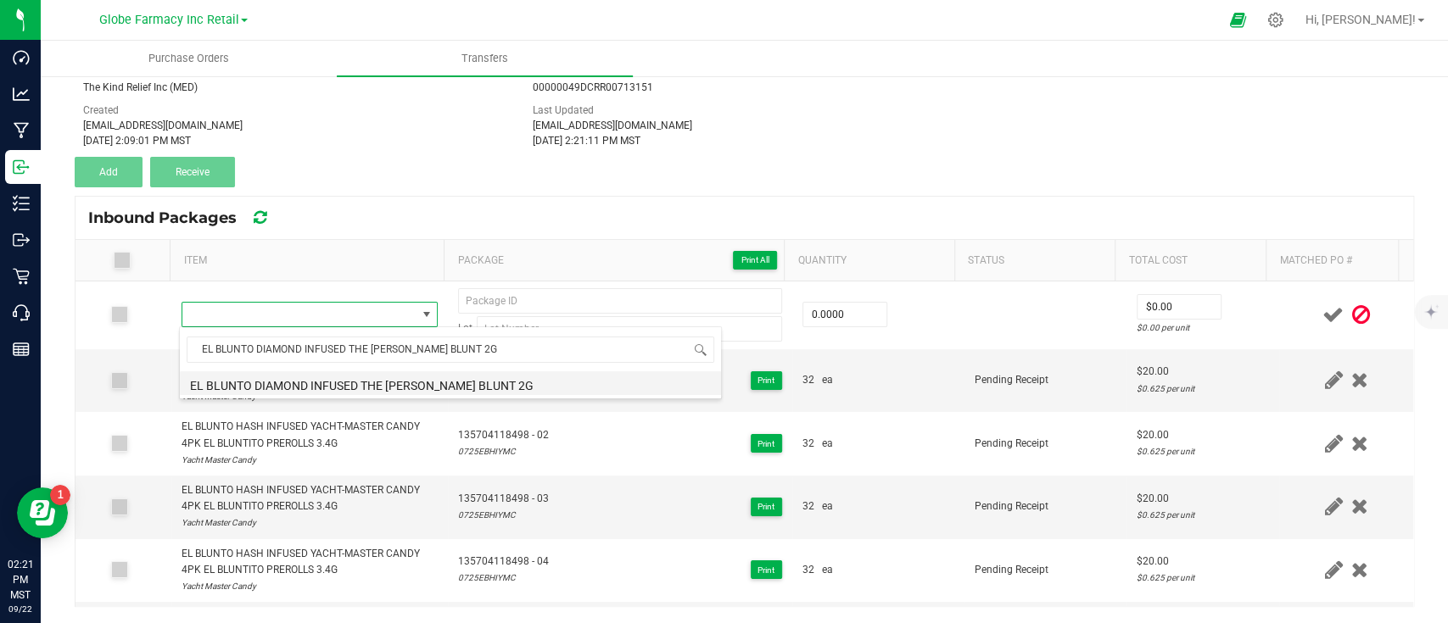
click at [354, 387] on li "EL BLUNTO DIAMOND INFUSED THE OPPENHEIMER BLUNT 2G" at bounding box center [450, 383] width 541 height 24
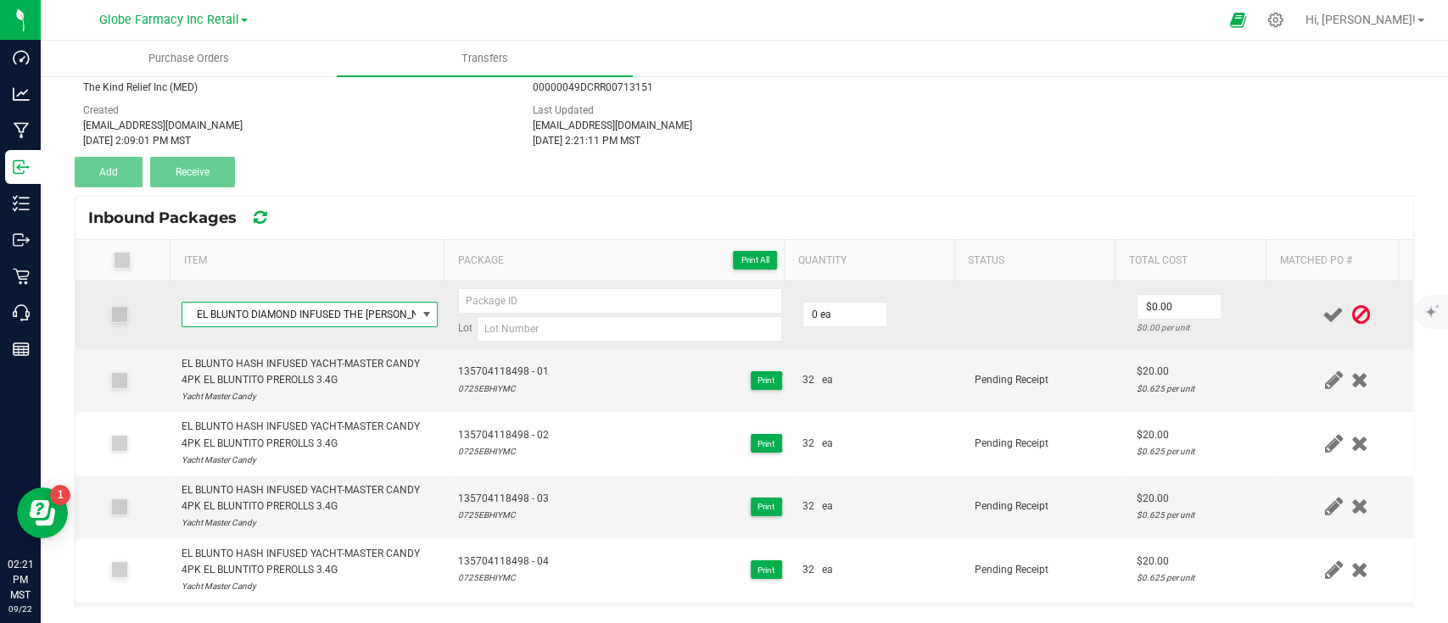
click at [833, 329] on td "0 ea" at bounding box center [878, 316] width 172 height 68
click at [814, 325] on input "0" at bounding box center [844, 315] width 83 height 24
type input "32 ea"
click at [1164, 320] on div "$0.00 per unit" at bounding box center [1202, 328] width 132 height 16
click at [1163, 314] on input "0" at bounding box center [1178, 307] width 83 height 24
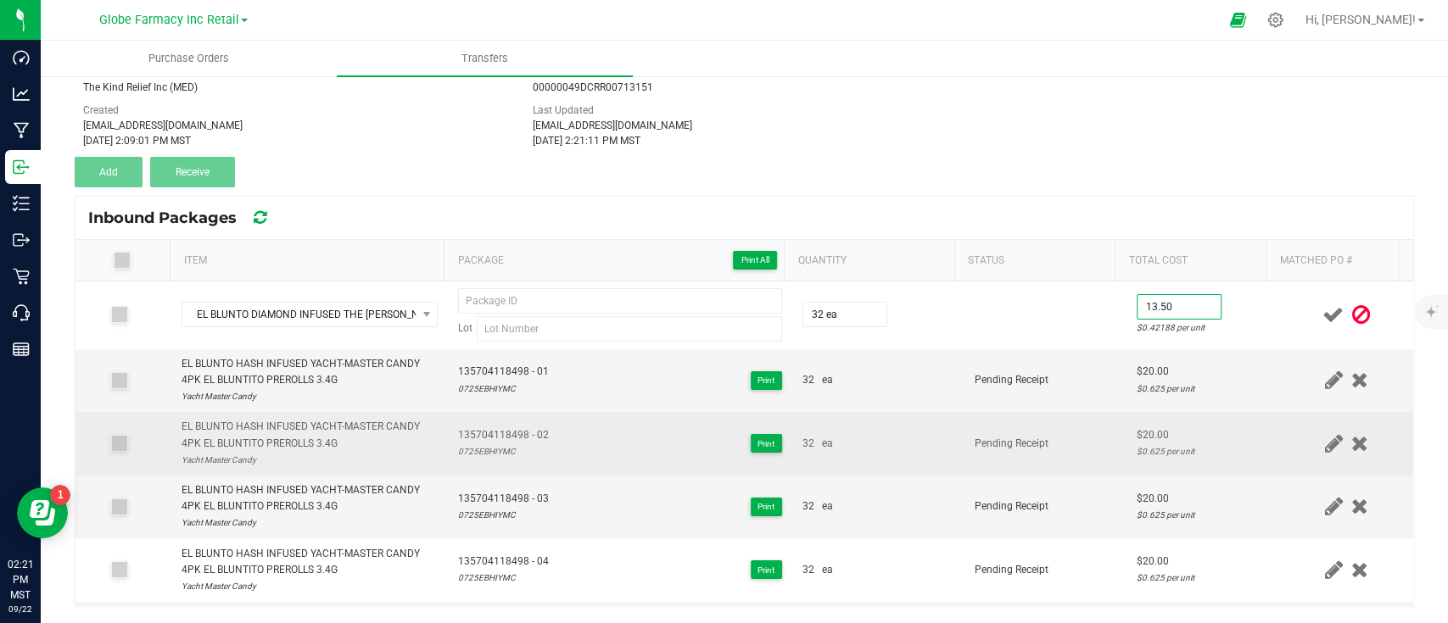
type input "$13.50"
click at [1131, 416] on td "$20.00 $0.625 per unit" at bounding box center [1202, 444] width 153 height 64
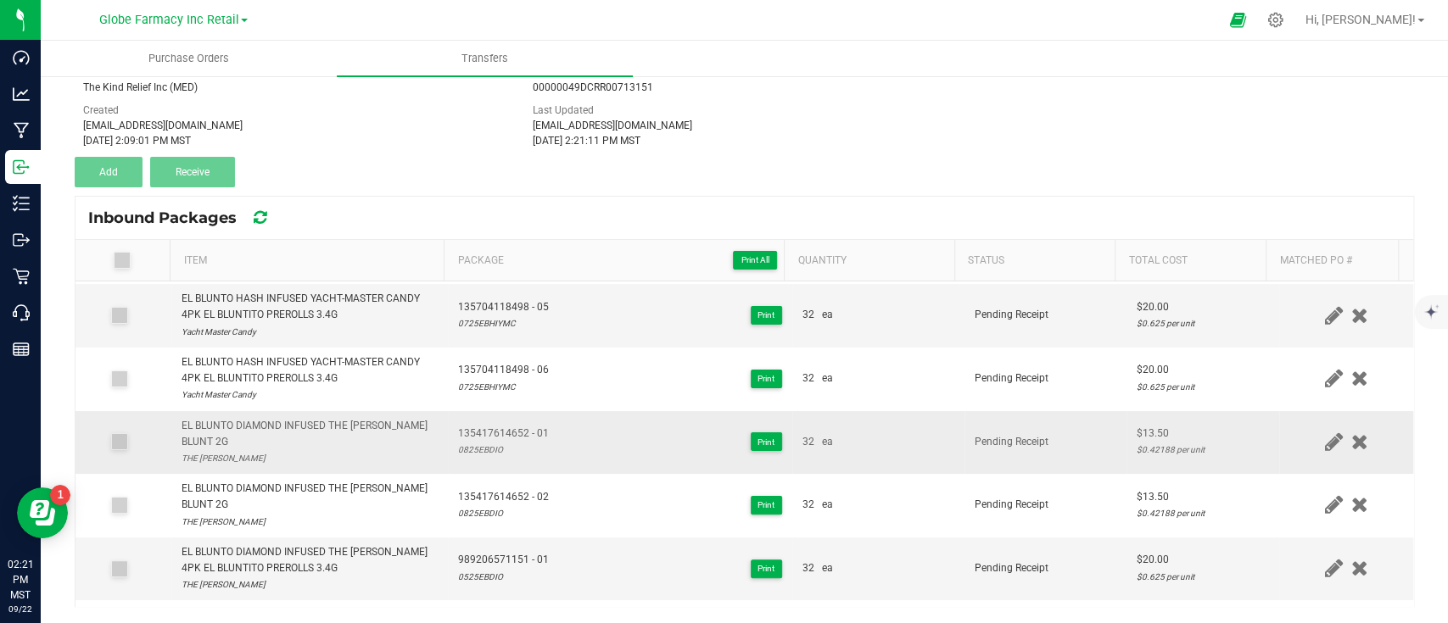
scroll to position [339, 0]
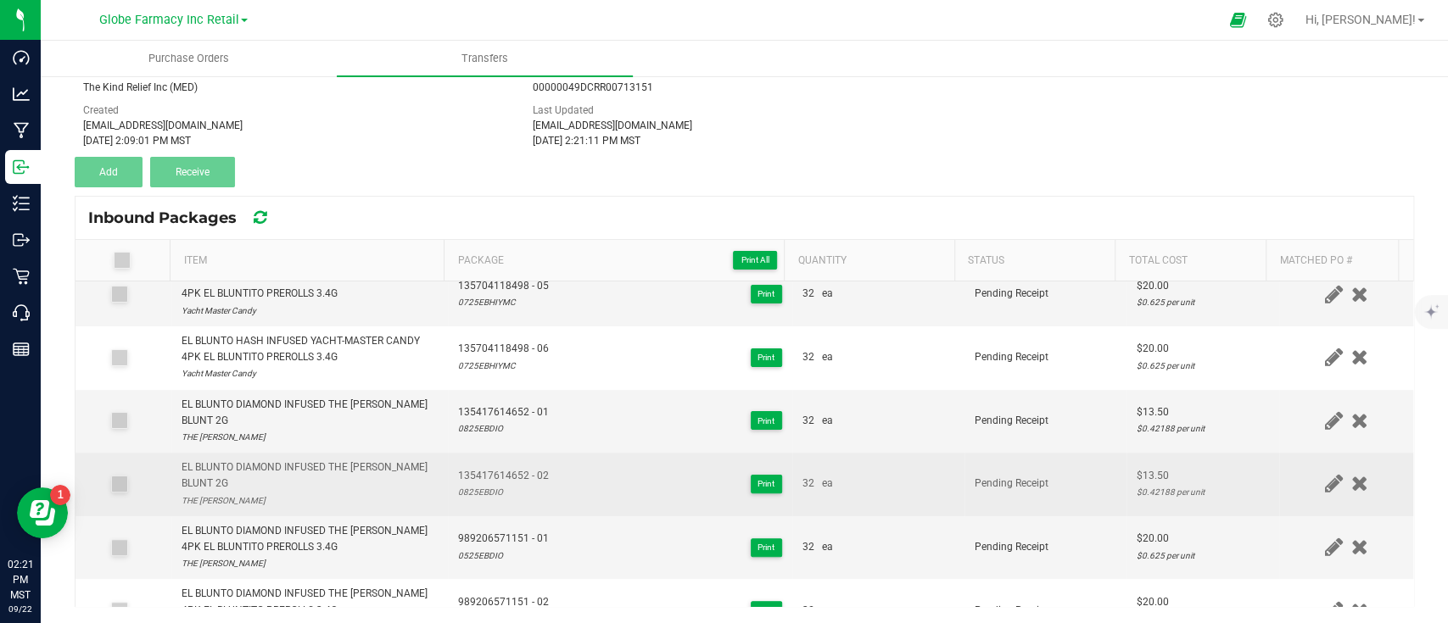
click at [509, 471] on span "135417614652 - 02" at bounding box center [503, 476] width 91 height 16
click at [509, 470] on span "135417614652 - 02" at bounding box center [503, 476] width 91 height 16
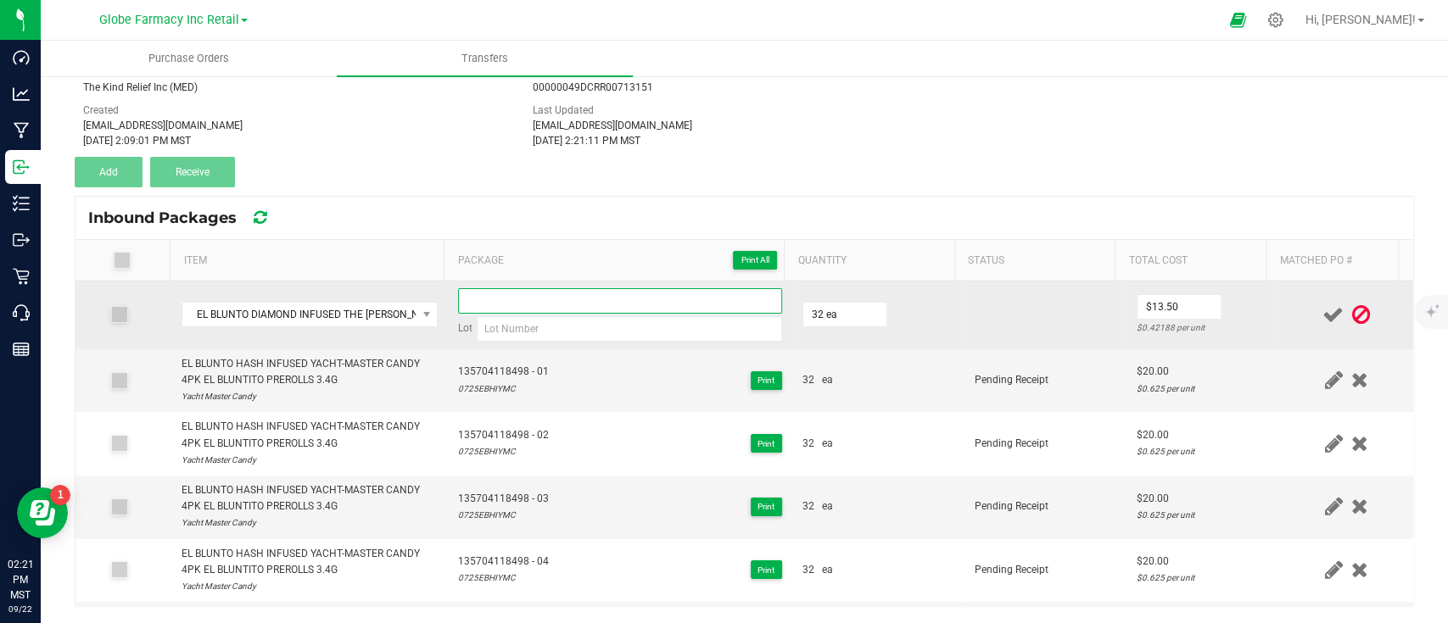
click at [586, 304] on input at bounding box center [620, 300] width 324 height 25
paste input "135417614652 - 02"
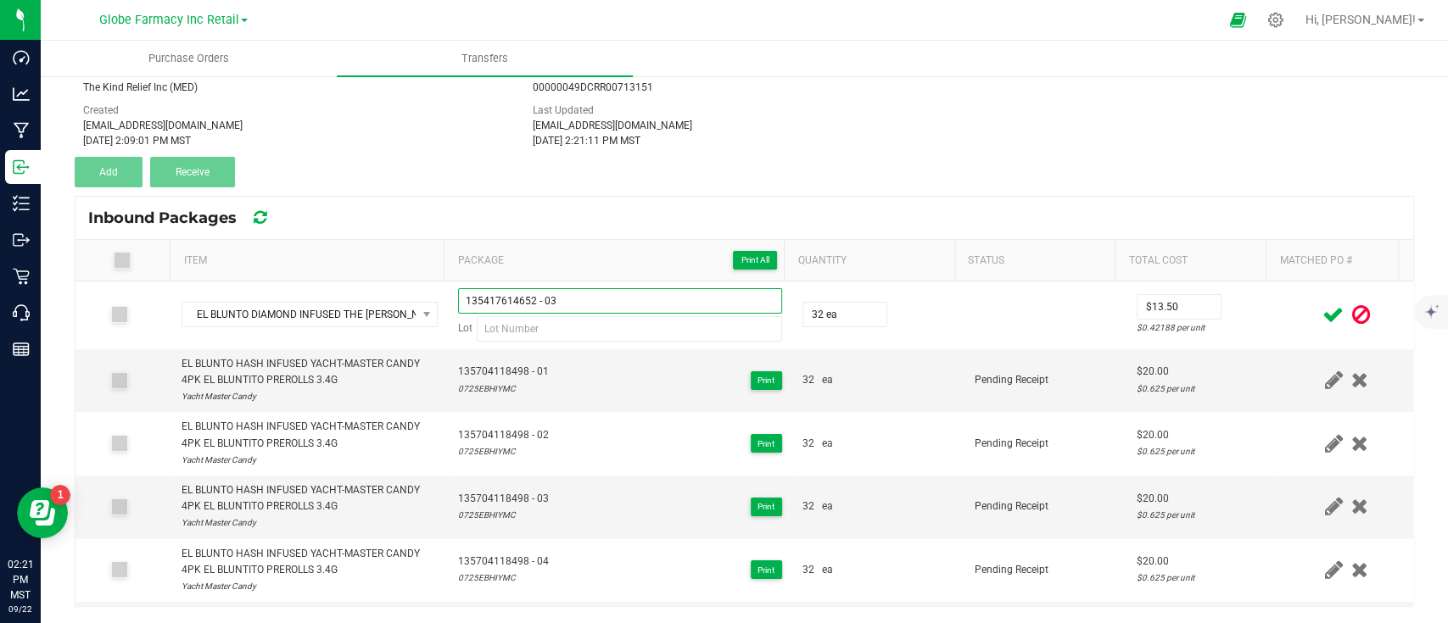
type input "135417614652 - 03"
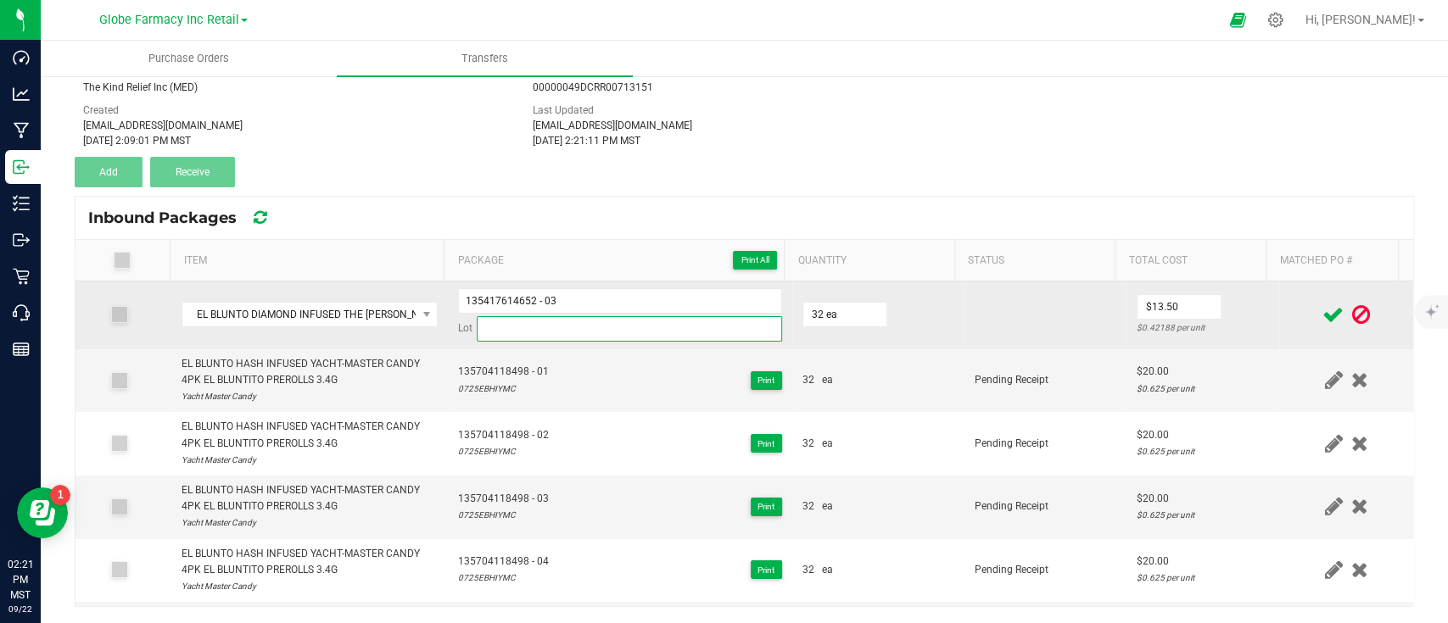
click at [587, 321] on input at bounding box center [629, 328] width 305 height 25
paste input "0825EBDIO"
type input "0825EBDIO"
click at [1045, 326] on td at bounding box center [1045, 316] width 162 height 68
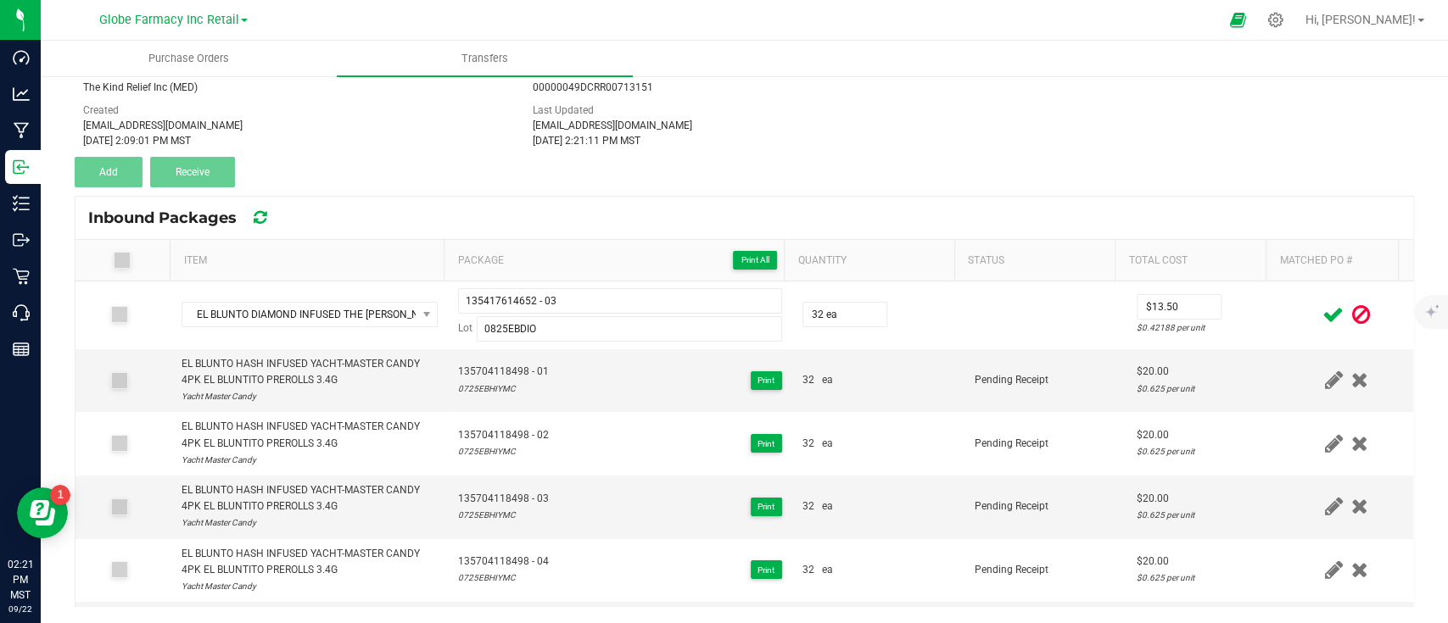
click at [1318, 302] on span at bounding box center [1333, 315] width 30 height 33
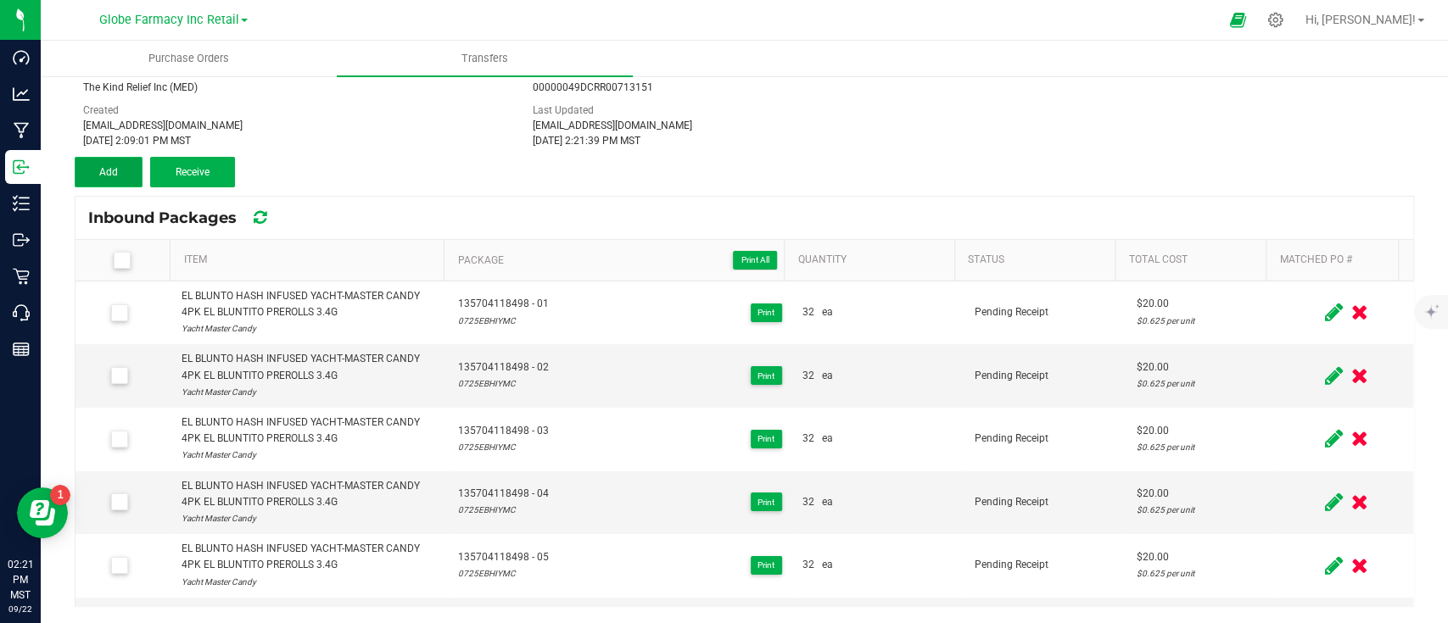
click at [122, 174] on button "Add" at bounding box center [109, 172] width 68 height 31
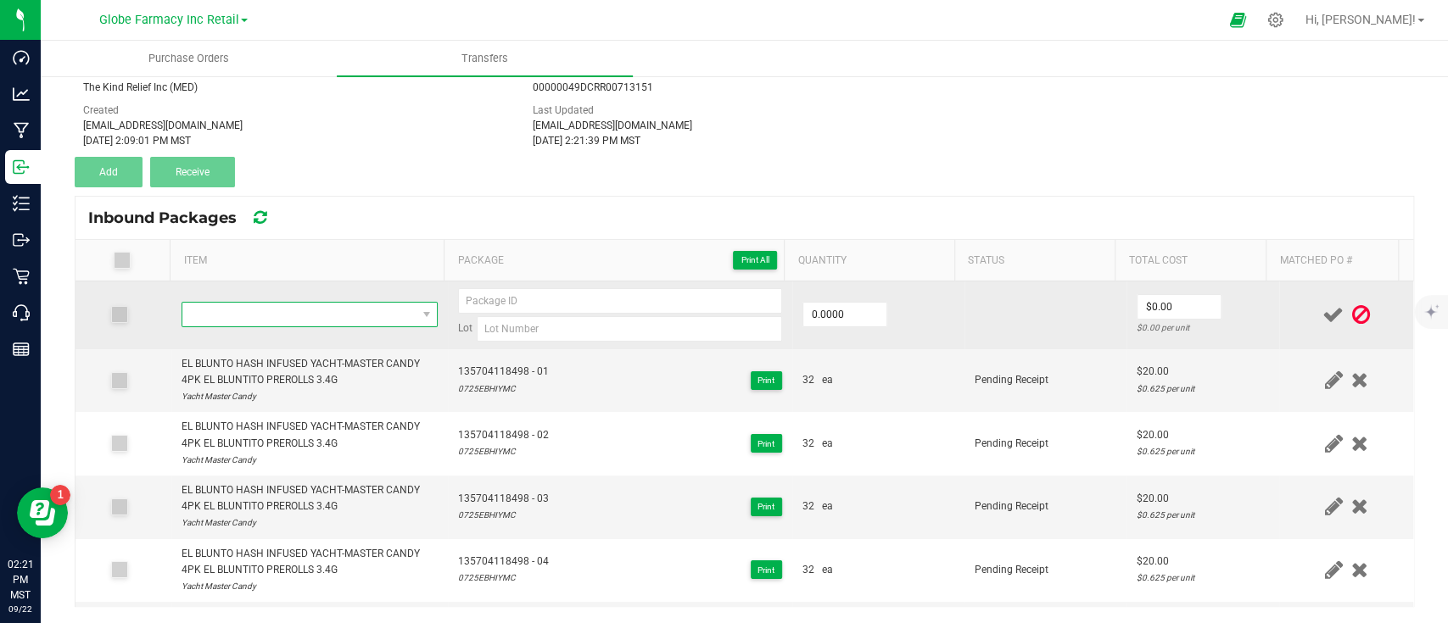
click at [293, 309] on span "NO DATA FOUND" at bounding box center [299, 315] width 234 height 24
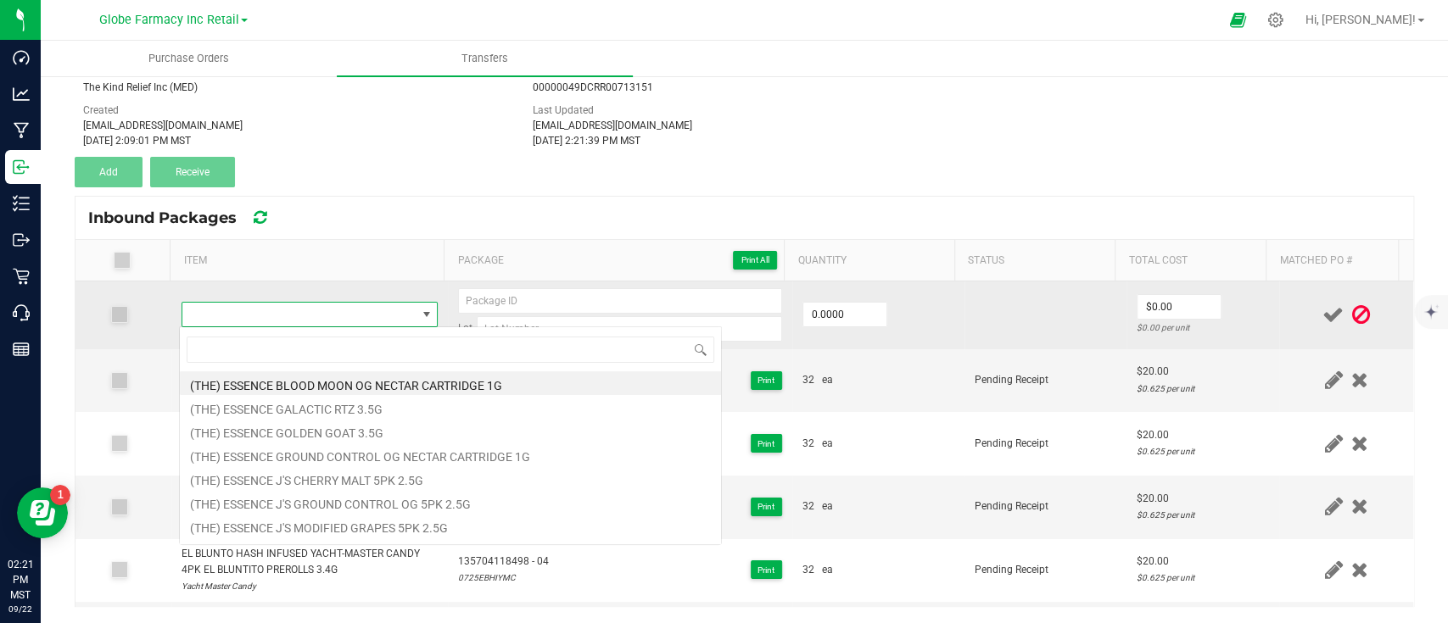
scroll to position [25, 245]
type input "EL BLUNTO HASH INFUSED DAYTONA DIESEL EL JOINTO 3PK PREROLLS 1.8G"
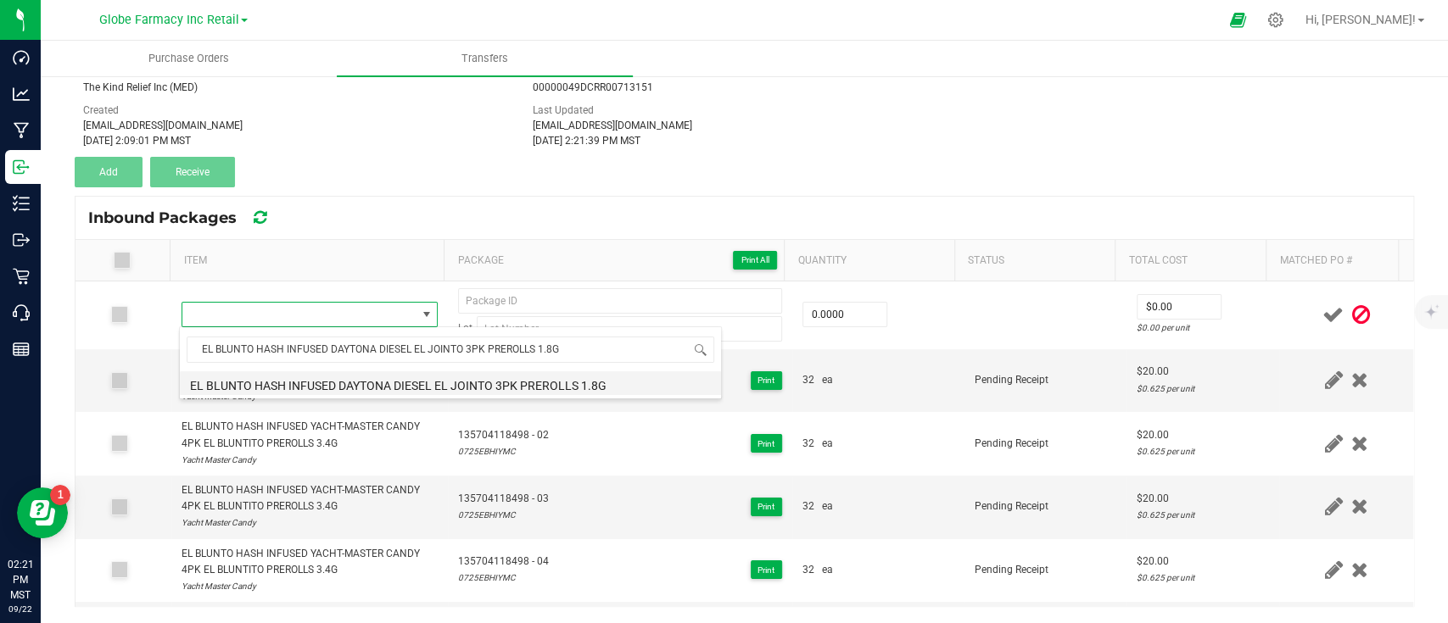
click at [368, 380] on li "EL BLUNTO HASH INFUSED DAYTONA DIESEL EL JOINTO 3PK PREROLLS 1.8G" at bounding box center [450, 383] width 541 height 24
type input "0 ea"
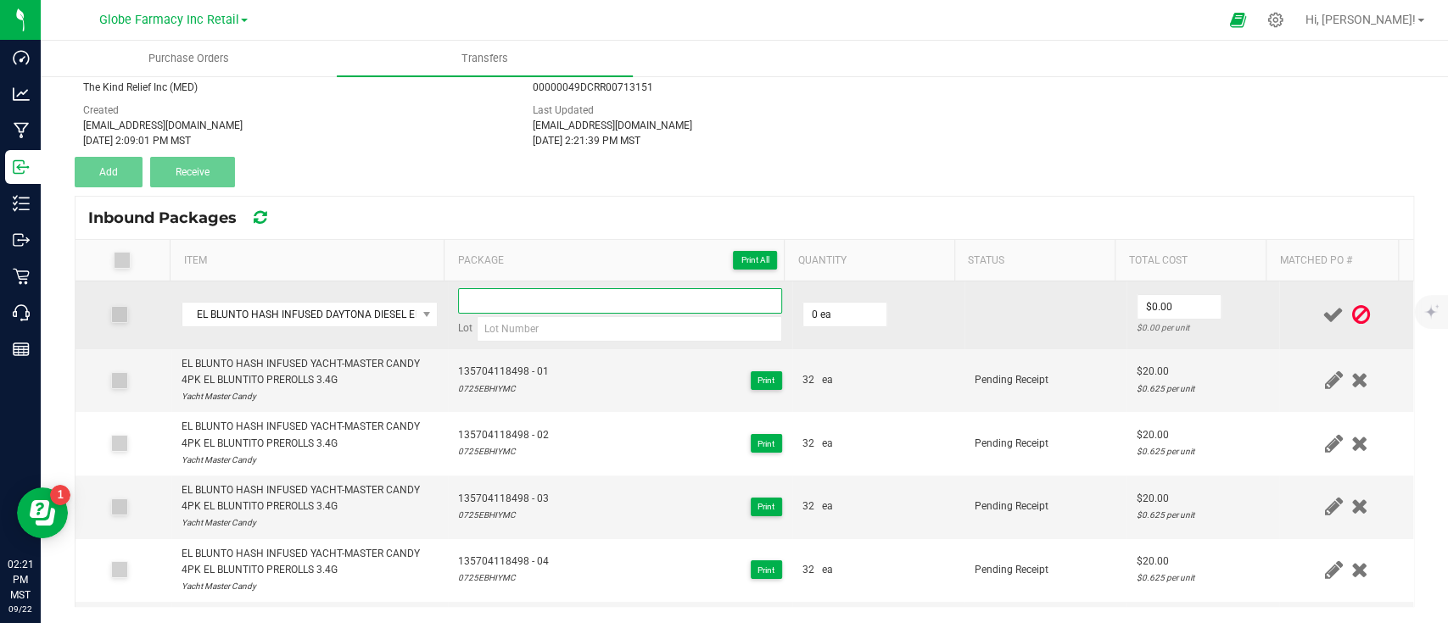
click at [535, 307] on input at bounding box center [620, 300] width 324 height 25
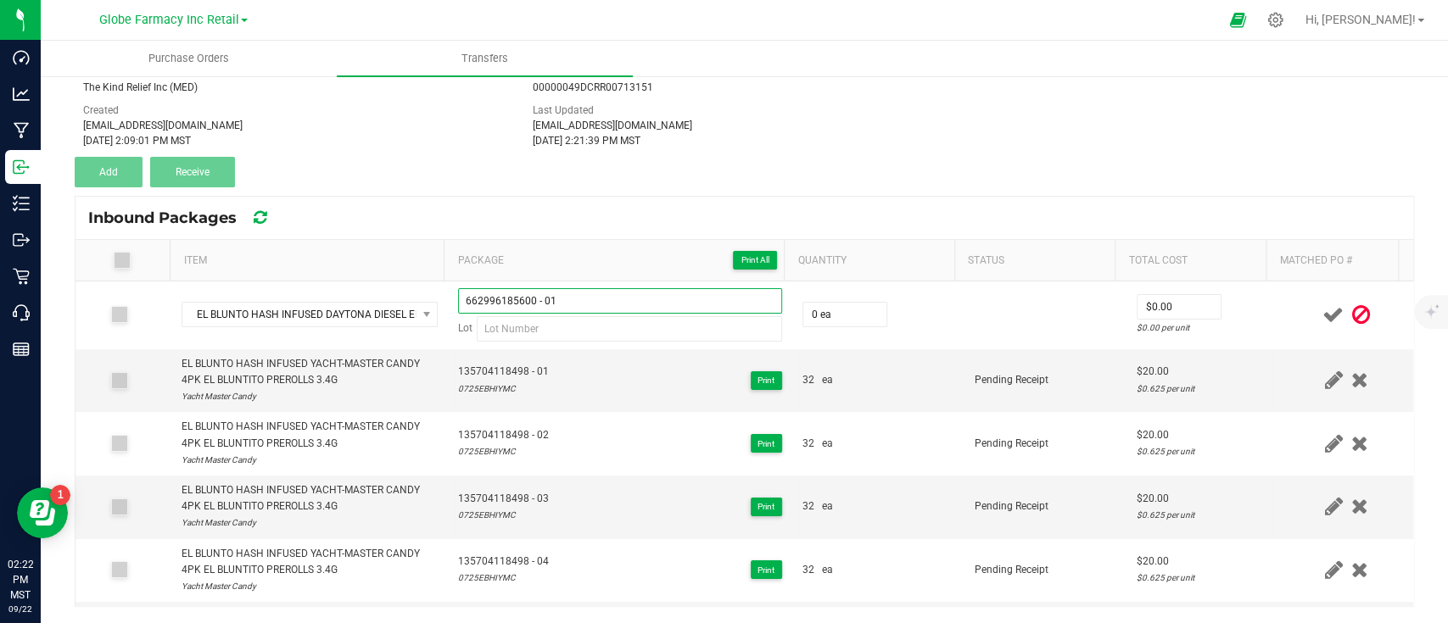
type input "662996185600 - 01"
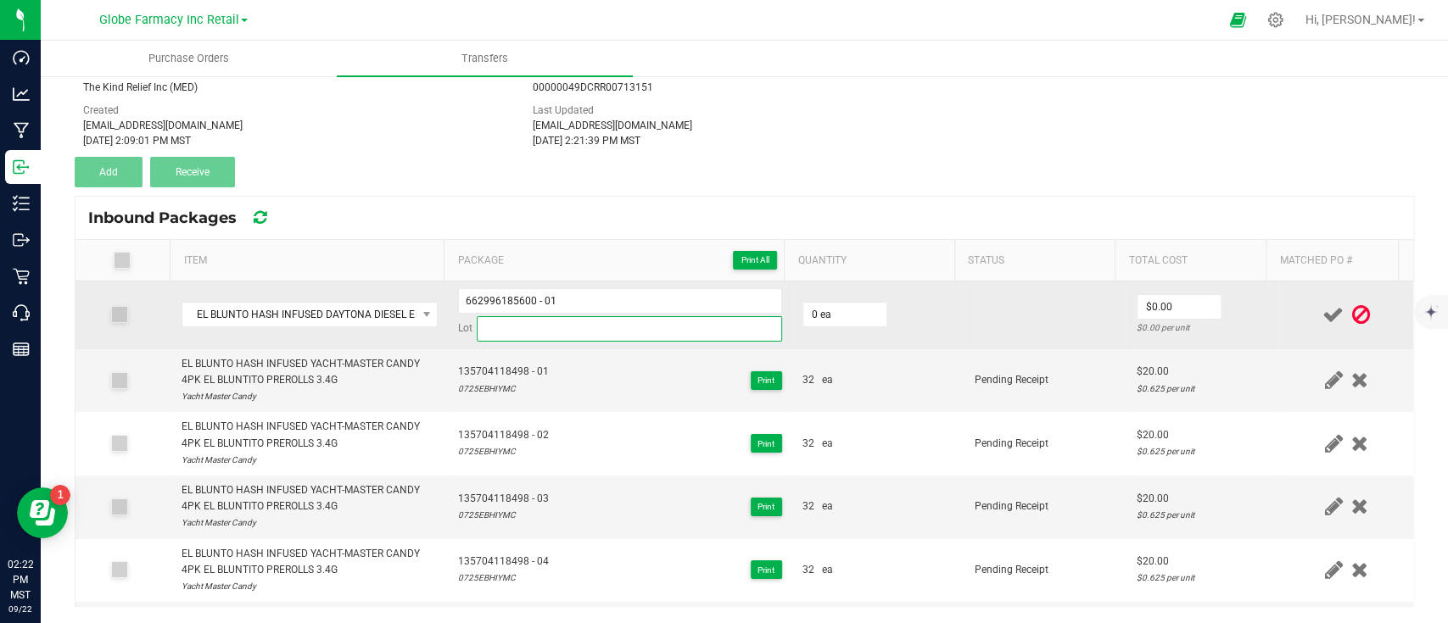
click at [565, 329] on input at bounding box center [629, 328] width 305 height 25
paste input "0125EJHIDD"
type input "0125EJHIDD"
click at [843, 308] on input "0" at bounding box center [844, 315] width 83 height 24
type input "32 ea"
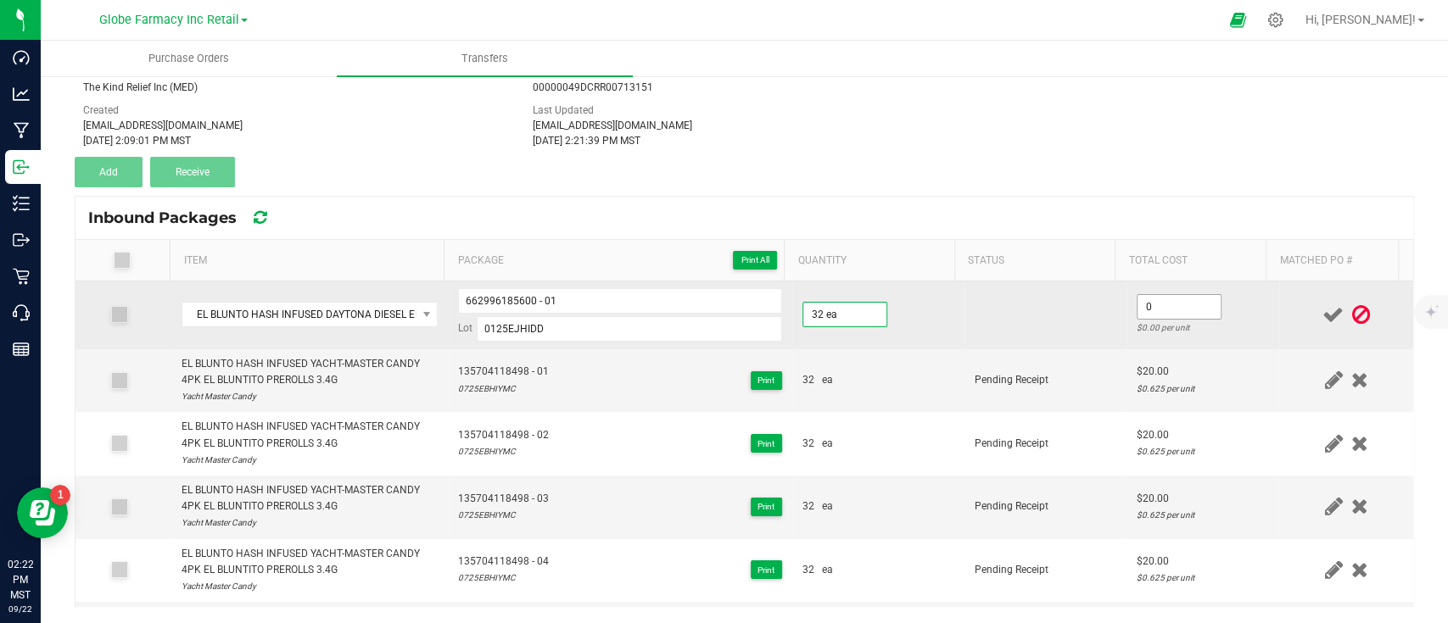
click at [1154, 307] on input "0" at bounding box center [1178, 307] width 83 height 24
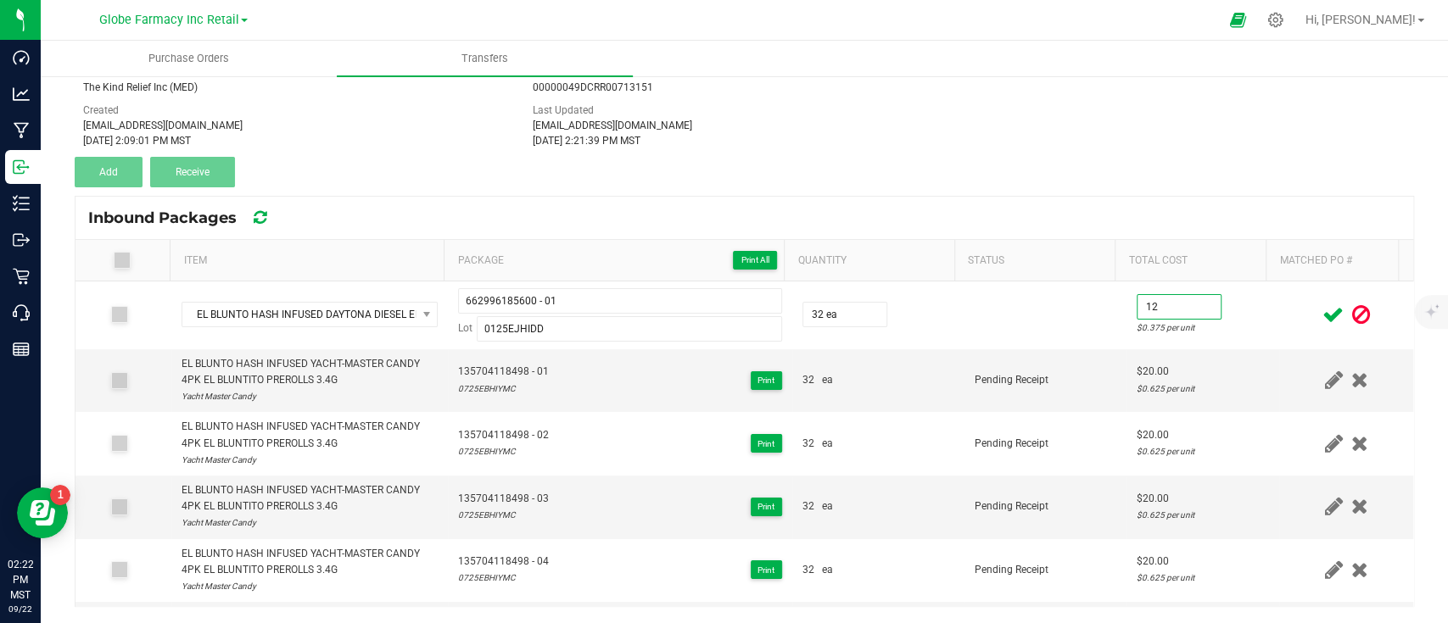
type input "$12.00"
click at [1322, 309] on icon at bounding box center [1332, 314] width 21 height 21
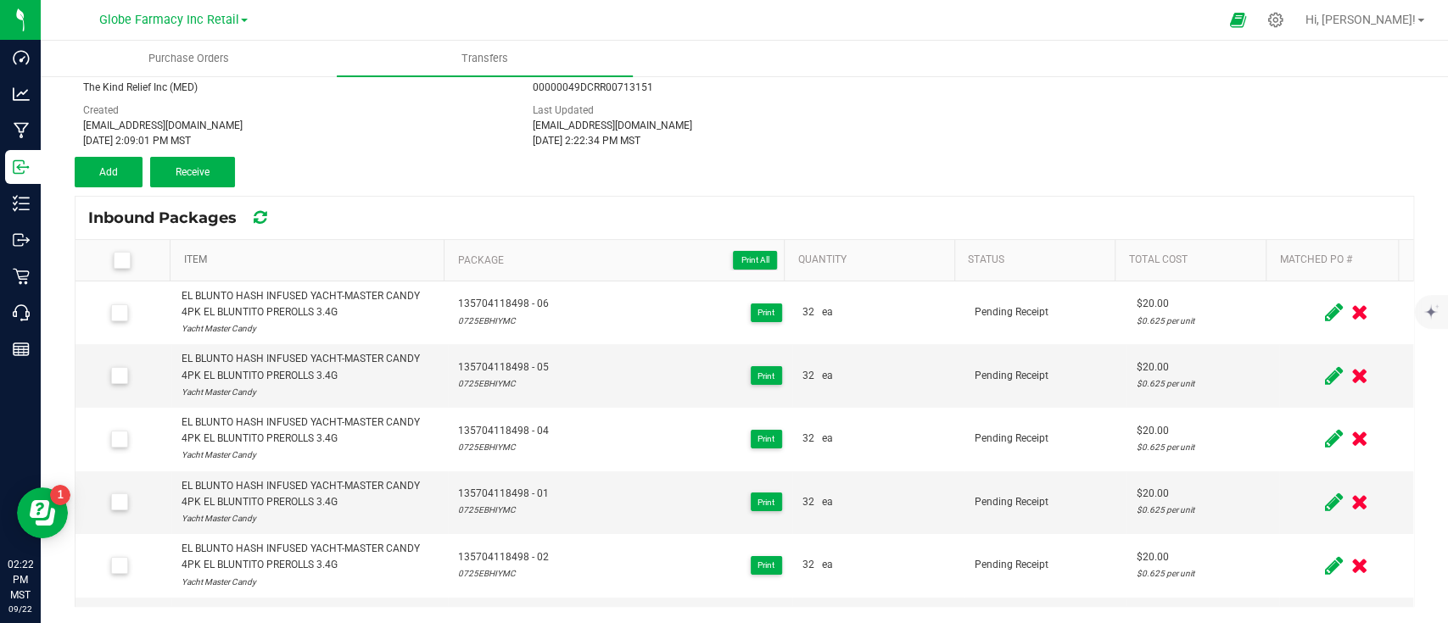
click at [194, 263] on link "Item" at bounding box center [311, 261] width 254 height 14
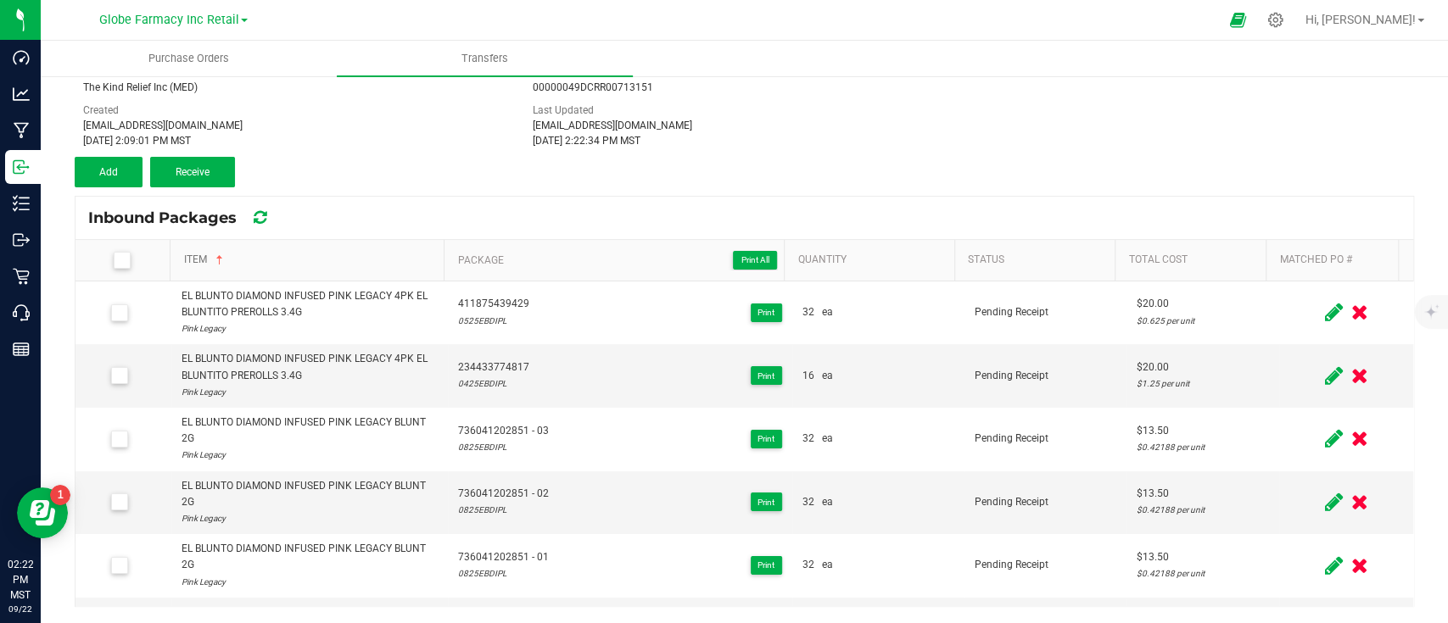
click at [194, 263] on link "Item" at bounding box center [311, 261] width 254 height 14
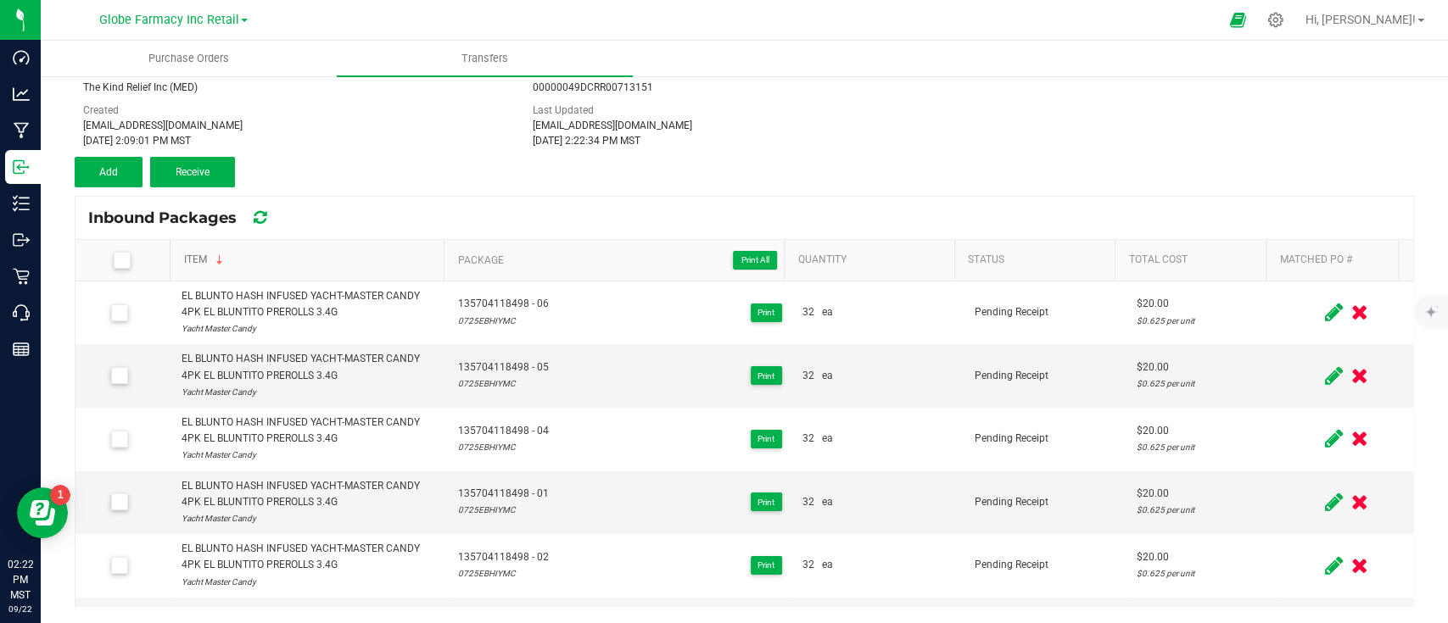
click at [194, 263] on link "Item" at bounding box center [311, 261] width 254 height 14
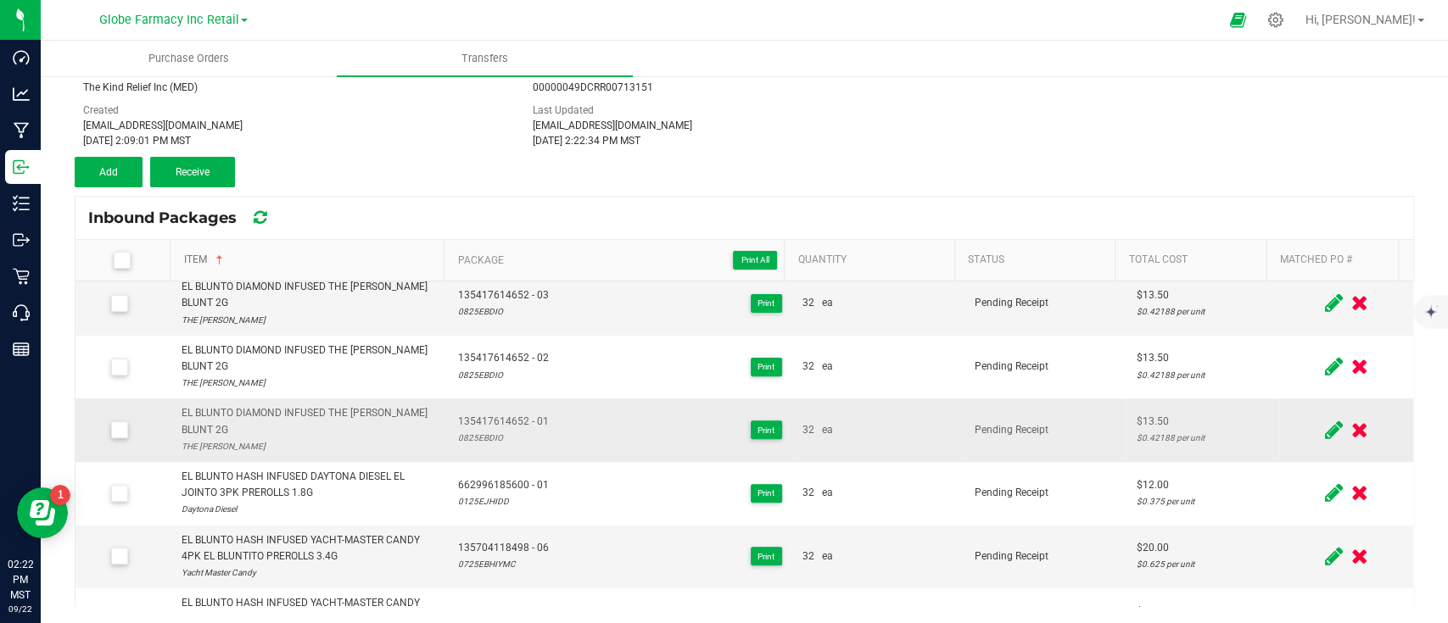
scroll to position [565, 0]
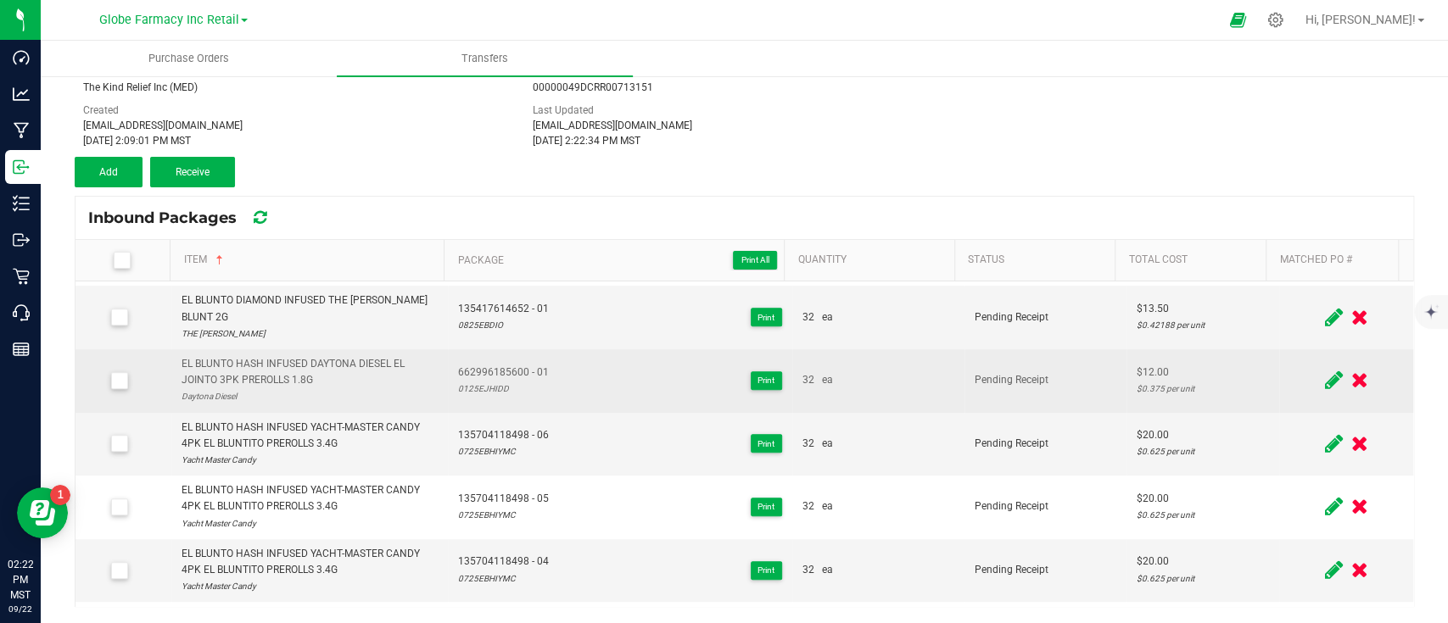
click at [235, 366] on div "EL BLUNTO HASH INFUSED DAYTONA DIESEL EL JOINTO 3PK PREROLLS 1.8G" at bounding box center [309, 372] width 257 height 32
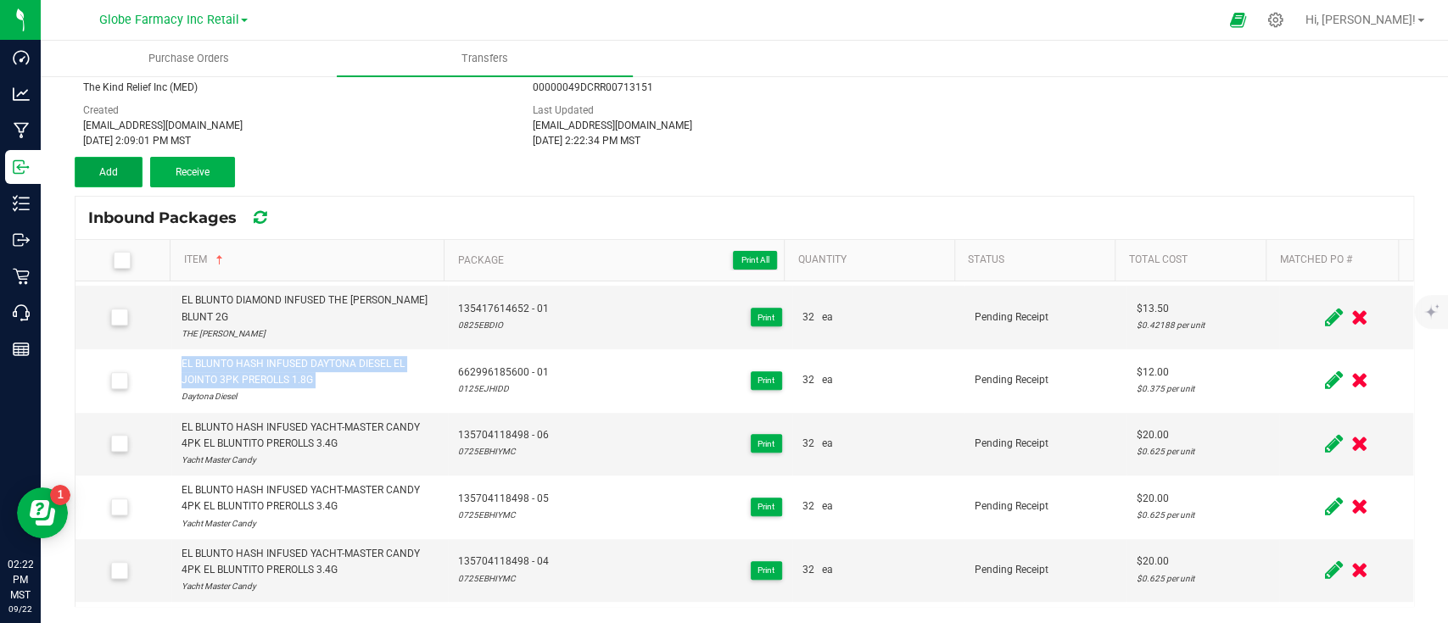
click at [106, 172] on span "Add" at bounding box center [108, 172] width 19 height 12
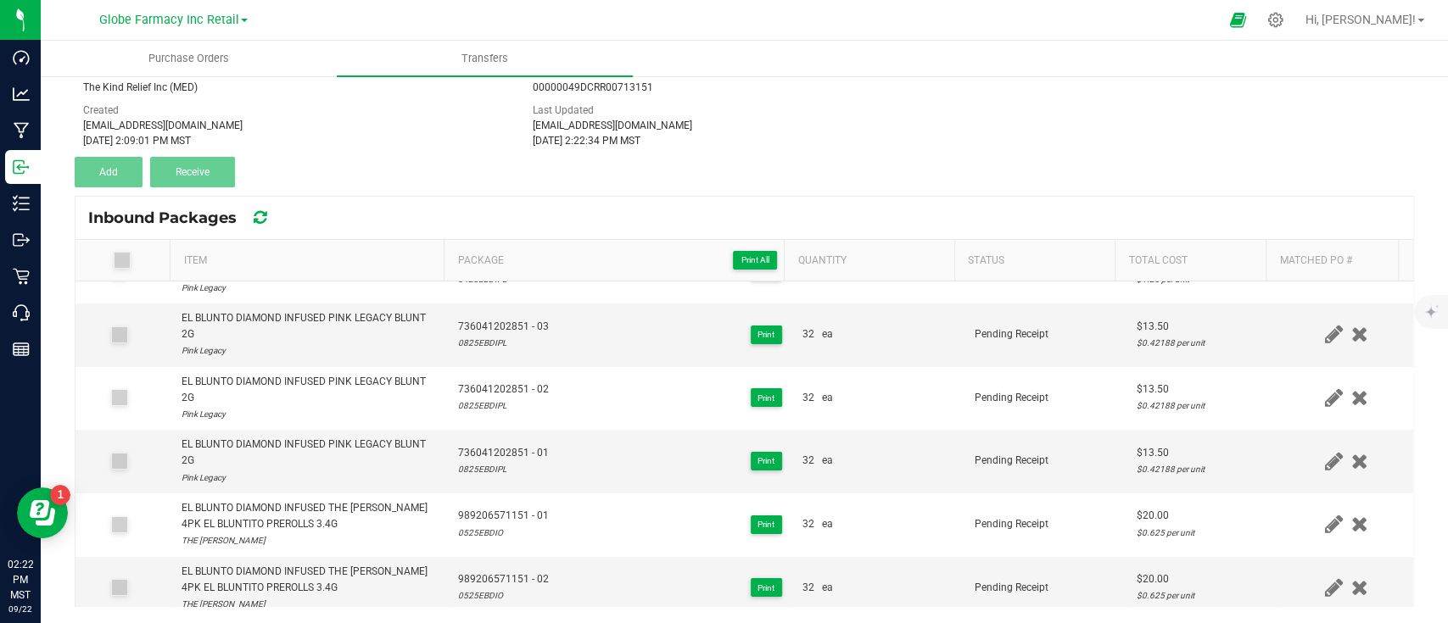
scroll to position [0, 0]
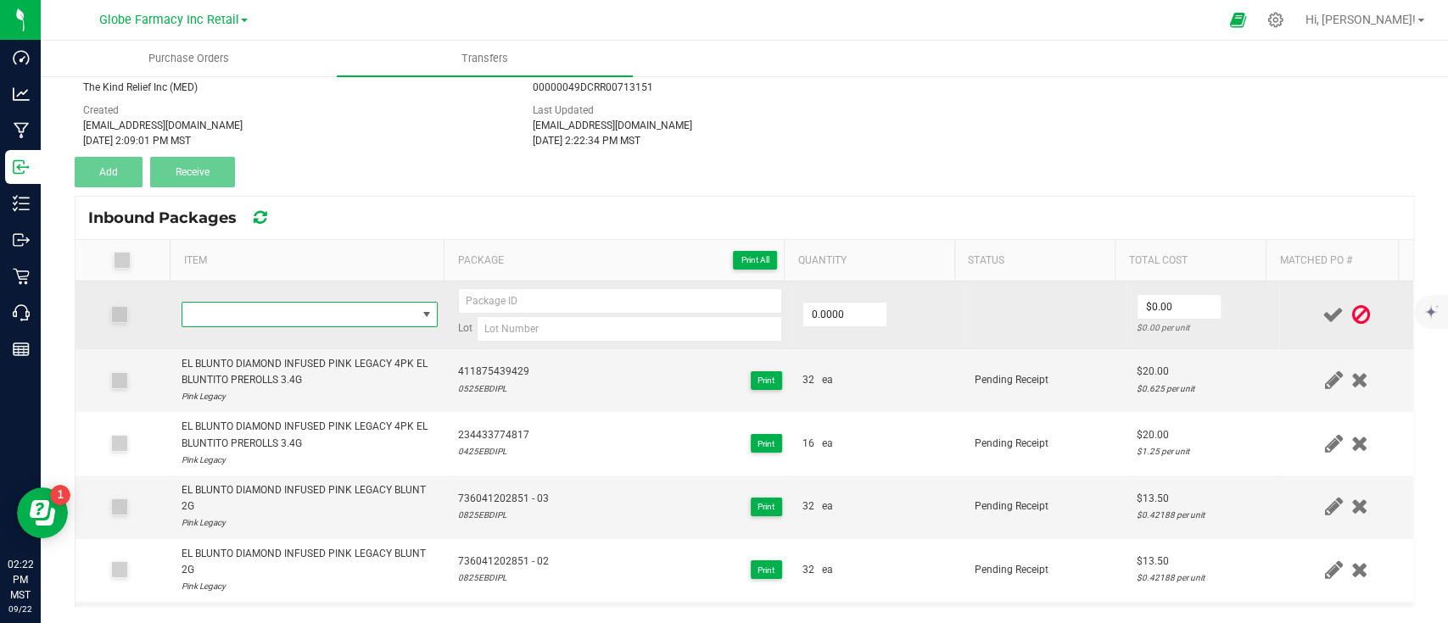
click at [289, 315] on span "NO DATA FOUND" at bounding box center [299, 315] width 234 height 24
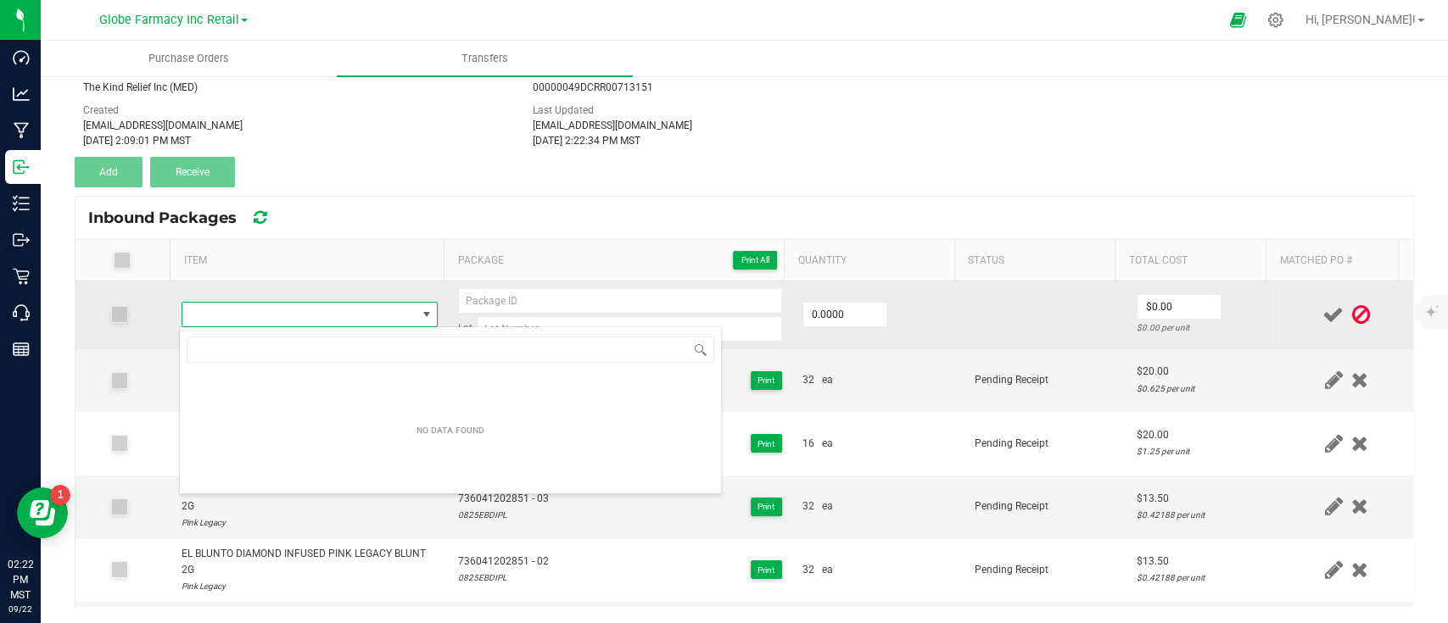
scroll to position [84779, 84555]
type input "EL BLUNTO HASH INFUSED DAYTONA DIESEL EL JOINTO 3PK PREROLLS 1.8G"
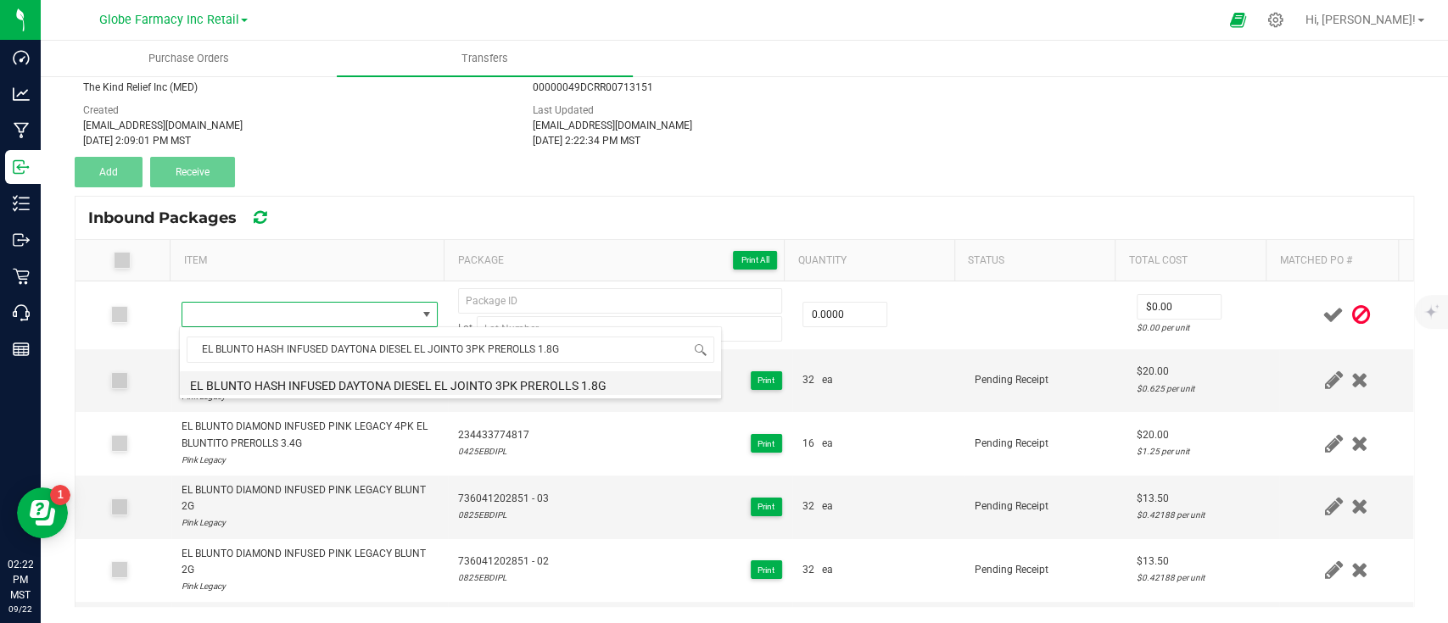
click at [344, 382] on li "EL BLUNTO HASH INFUSED DAYTONA DIESEL EL JOINTO 3PK PREROLLS 1.8G" at bounding box center [450, 383] width 541 height 24
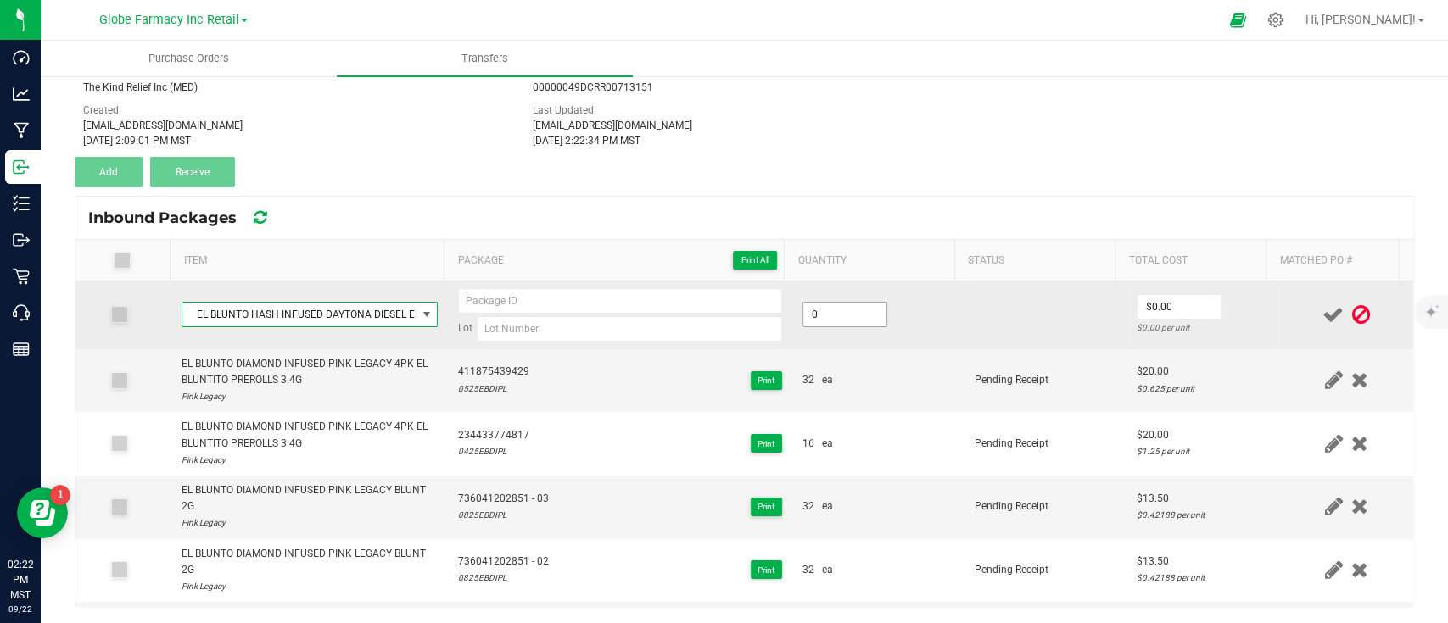
click at [821, 315] on input "0" at bounding box center [844, 315] width 83 height 24
type input "32 ea"
click at [1137, 309] on input "0" at bounding box center [1178, 307] width 83 height 24
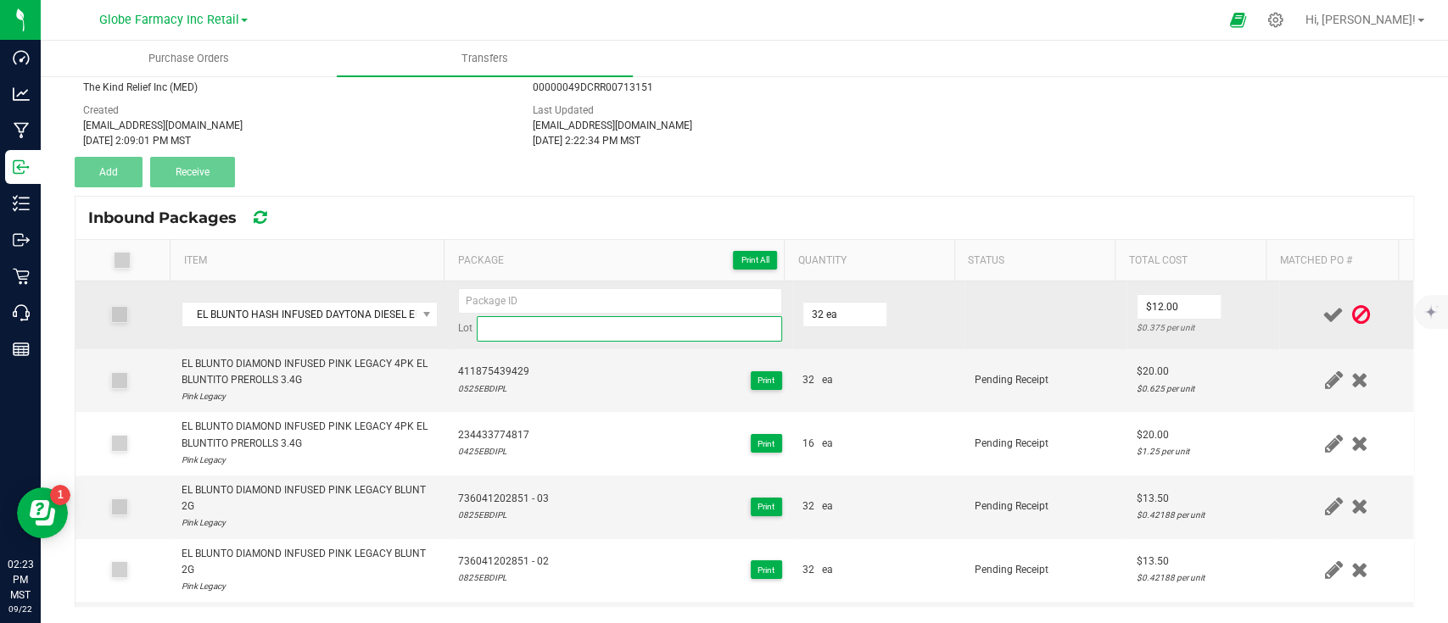
type input "$12.00"
paste input "0125EJHIDD"
click at [645, 332] on input at bounding box center [629, 328] width 305 height 25
click at [512, 325] on input "0125EJHIDD" at bounding box center [629, 328] width 305 height 25
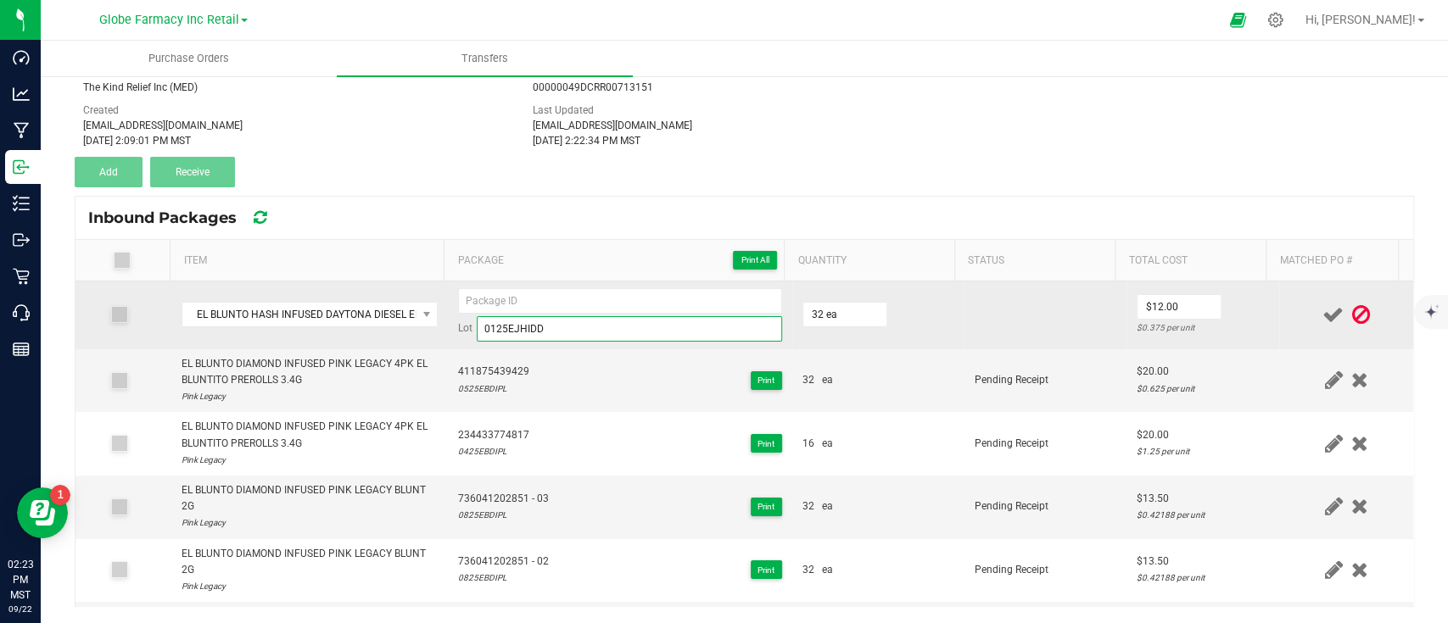
click at [512, 325] on input "0125EJHIDD" at bounding box center [629, 328] width 305 height 25
paste input
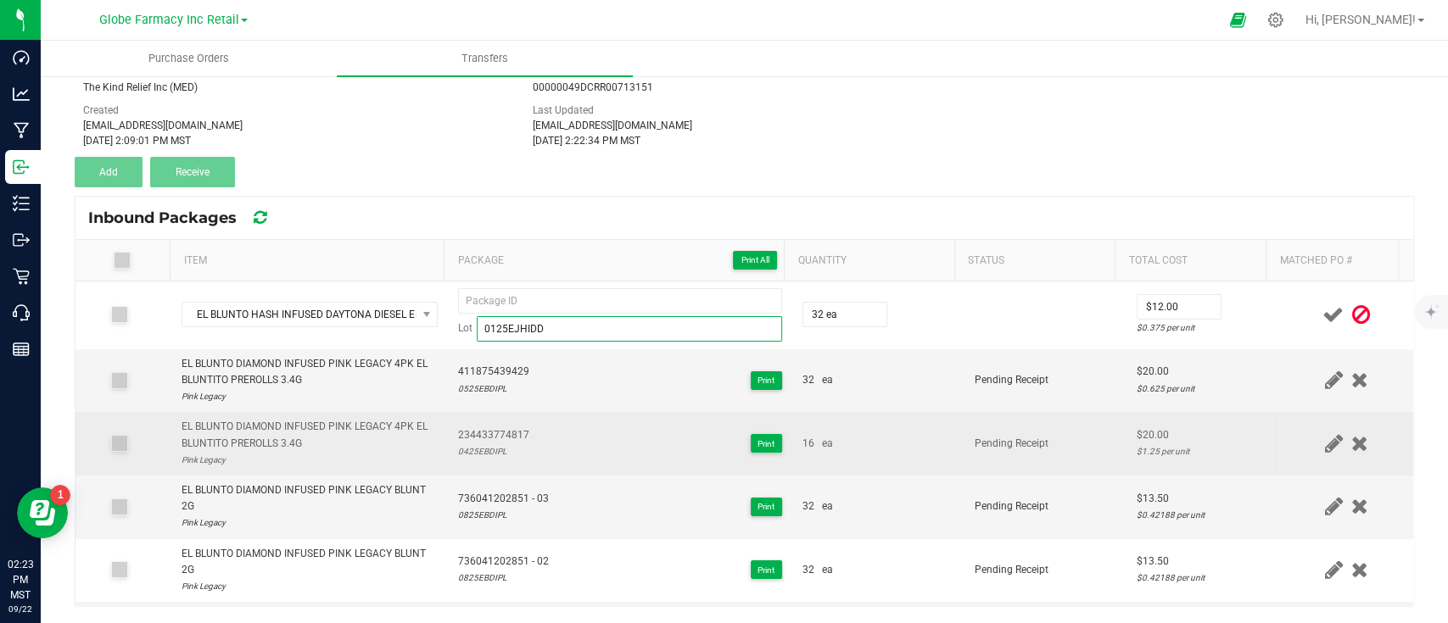
type input "0125EJHIDD"
click at [474, 463] on td "234433774817 0425EBDIPL Print" at bounding box center [620, 444] width 344 height 64
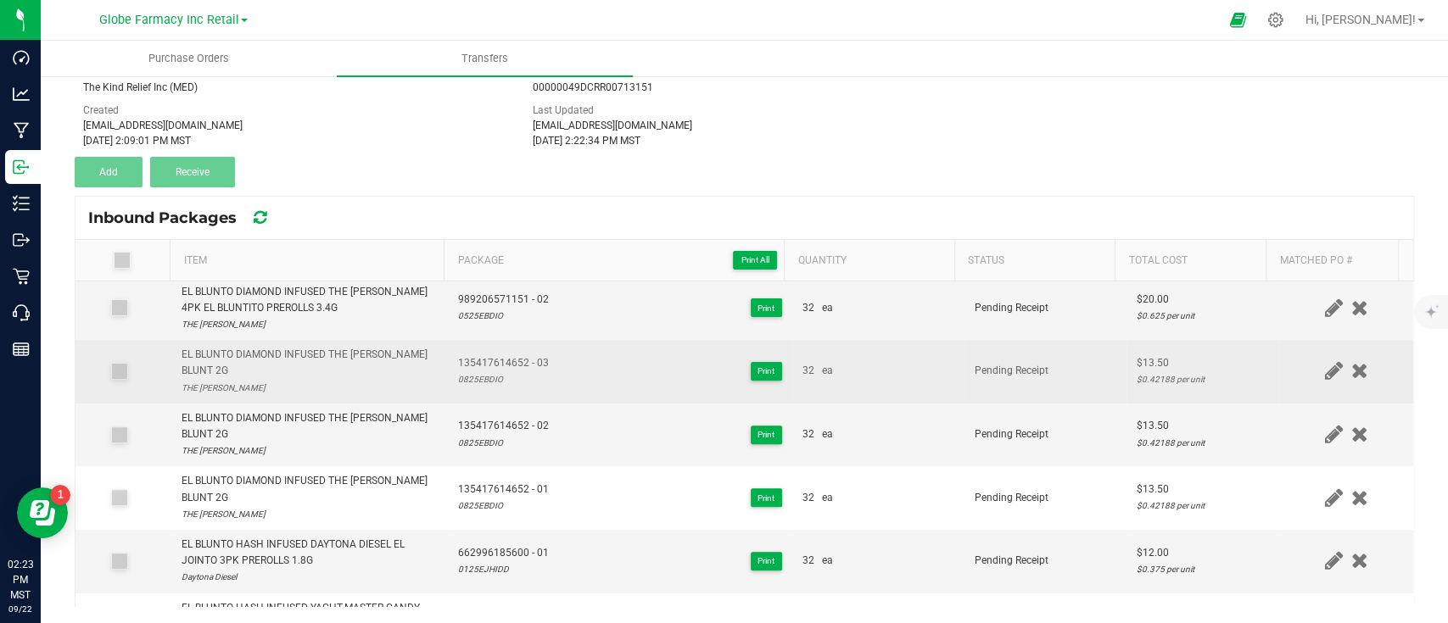
scroll to position [565, 0]
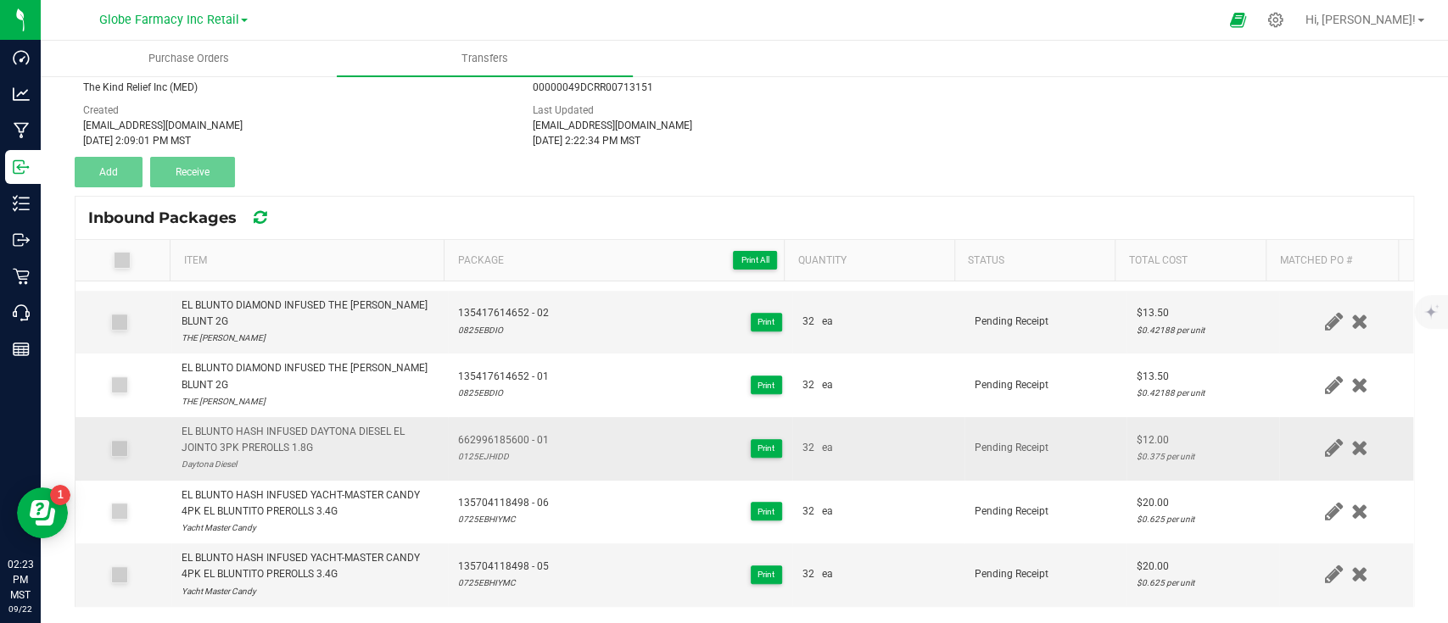
click at [482, 433] on span "662996185600 - 01" at bounding box center [503, 441] width 91 height 16
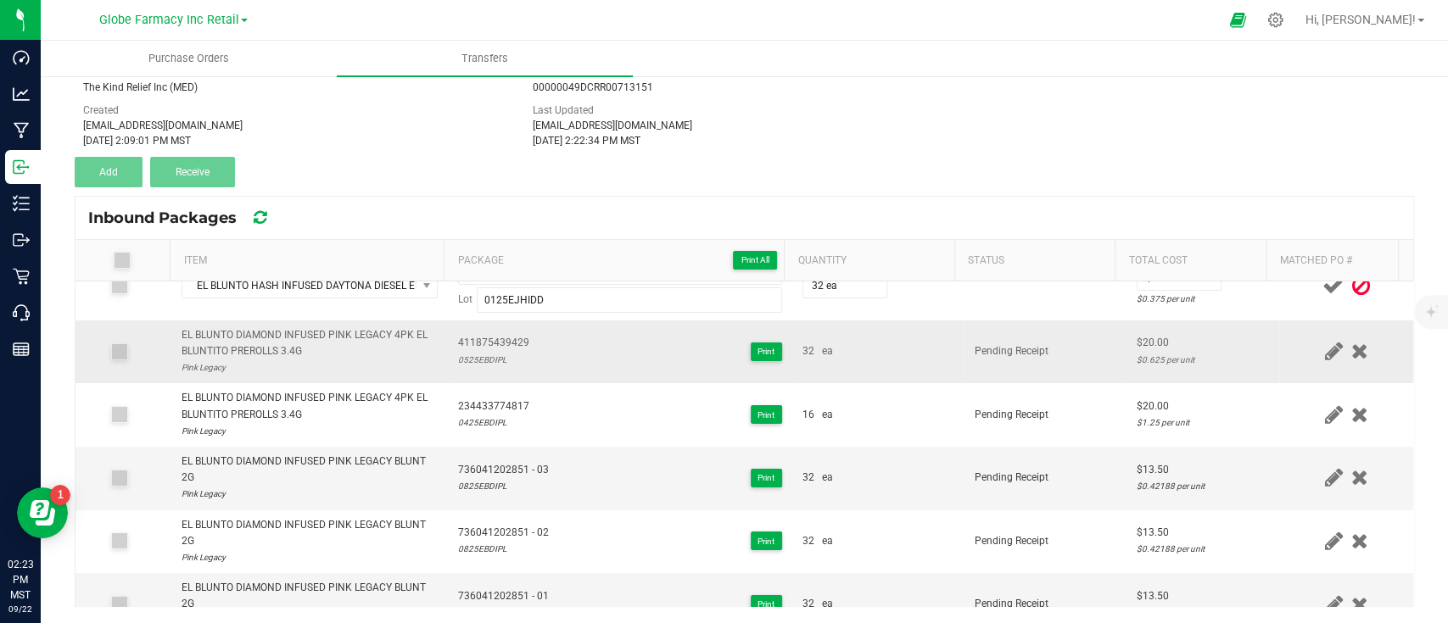
scroll to position [0, 0]
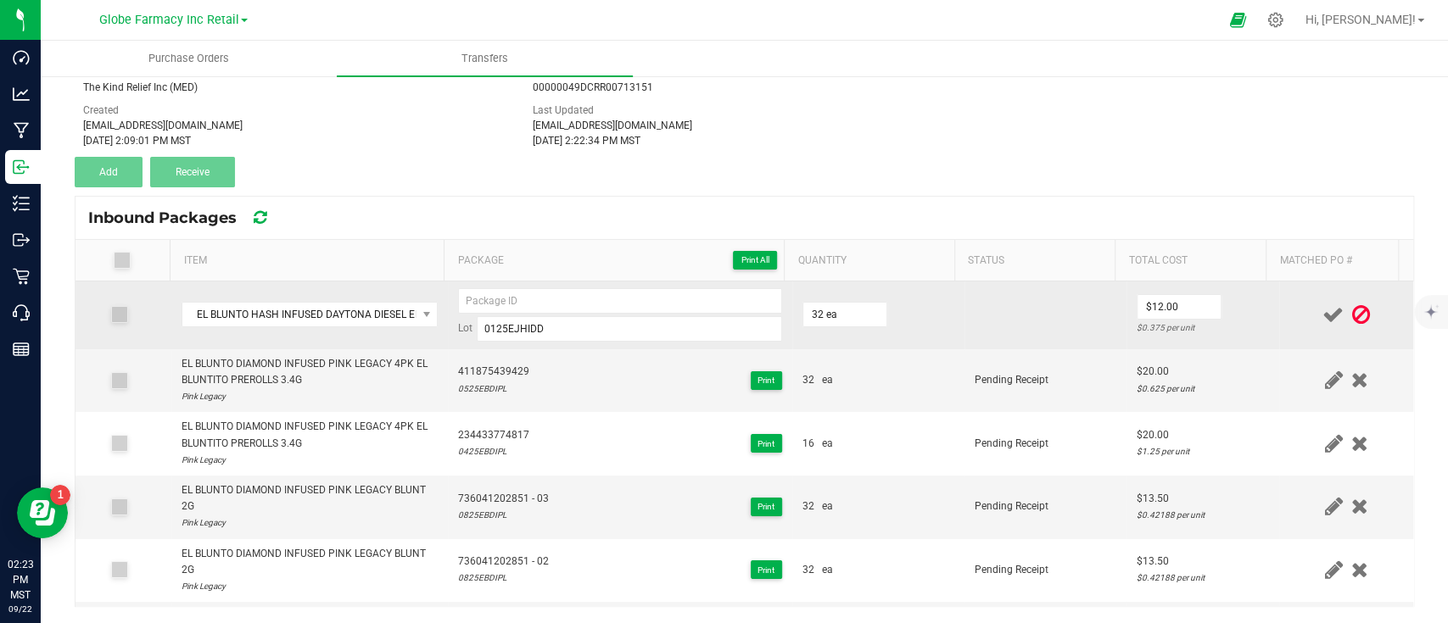
click at [519, 312] on div "Lot 0125EJHIDD" at bounding box center [620, 314] width 324 height 53
paste input "662996185600 - 01"
click at [519, 306] on input at bounding box center [620, 300] width 324 height 25
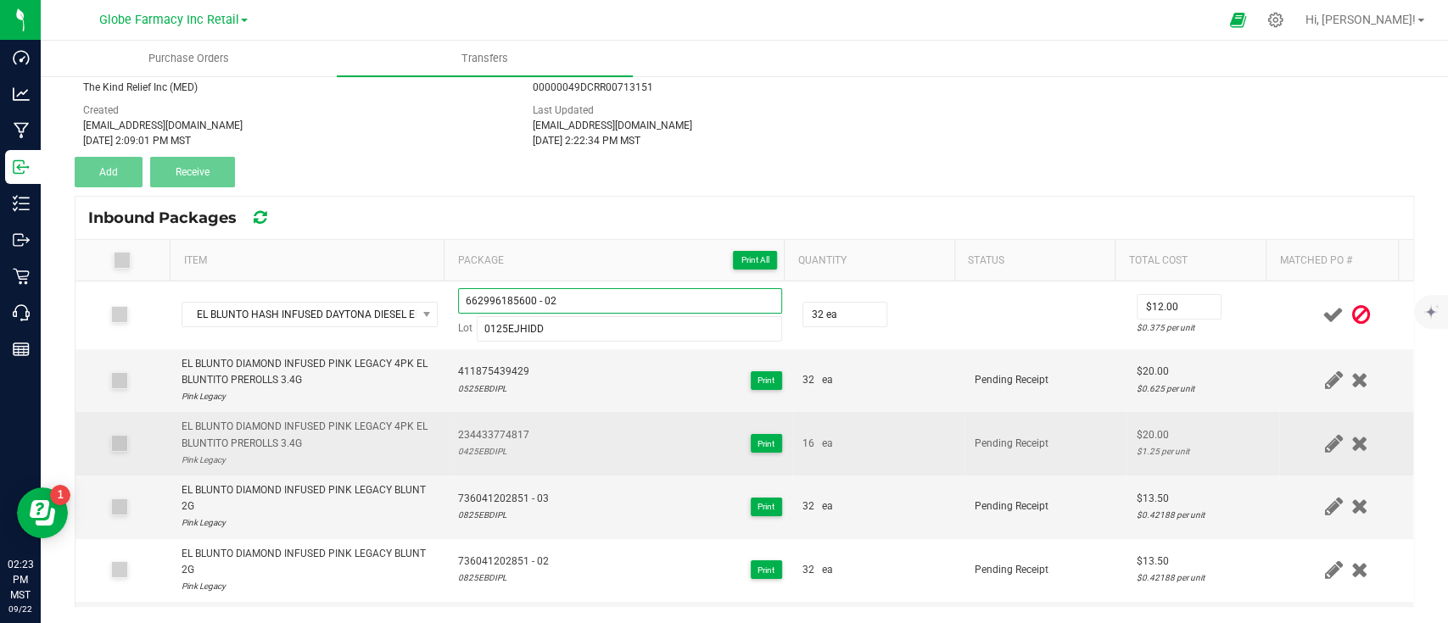
type input "662996185600 - 02"
click at [930, 451] on td "16 ea" at bounding box center [878, 444] width 172 height 64
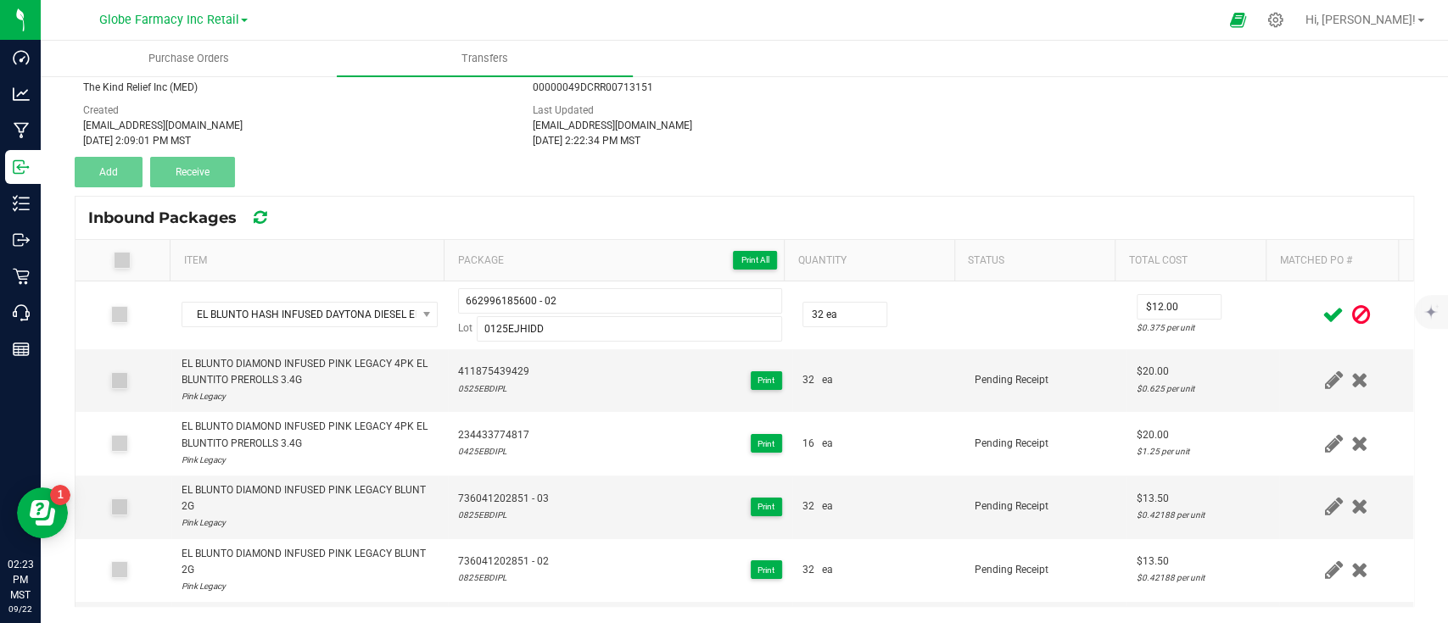
click at [1322, 310] on icon at bounding box center [1332, 314] width 21 height 21
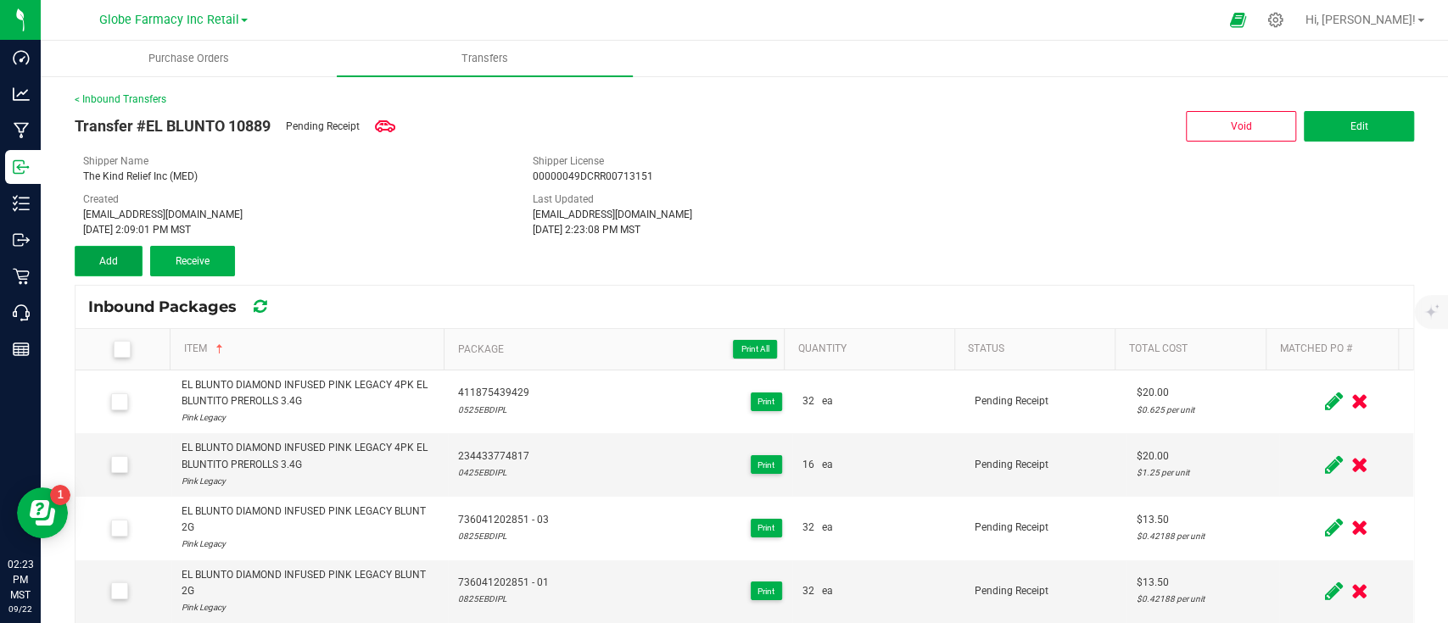
drag, startPoint x: 109, startPoint y: 251, endPoint x: 126, endPoint y: 254, distance: 17.3
click at [109, 251] on button "Add" at bounding box center [109, 261] width 68 height 31
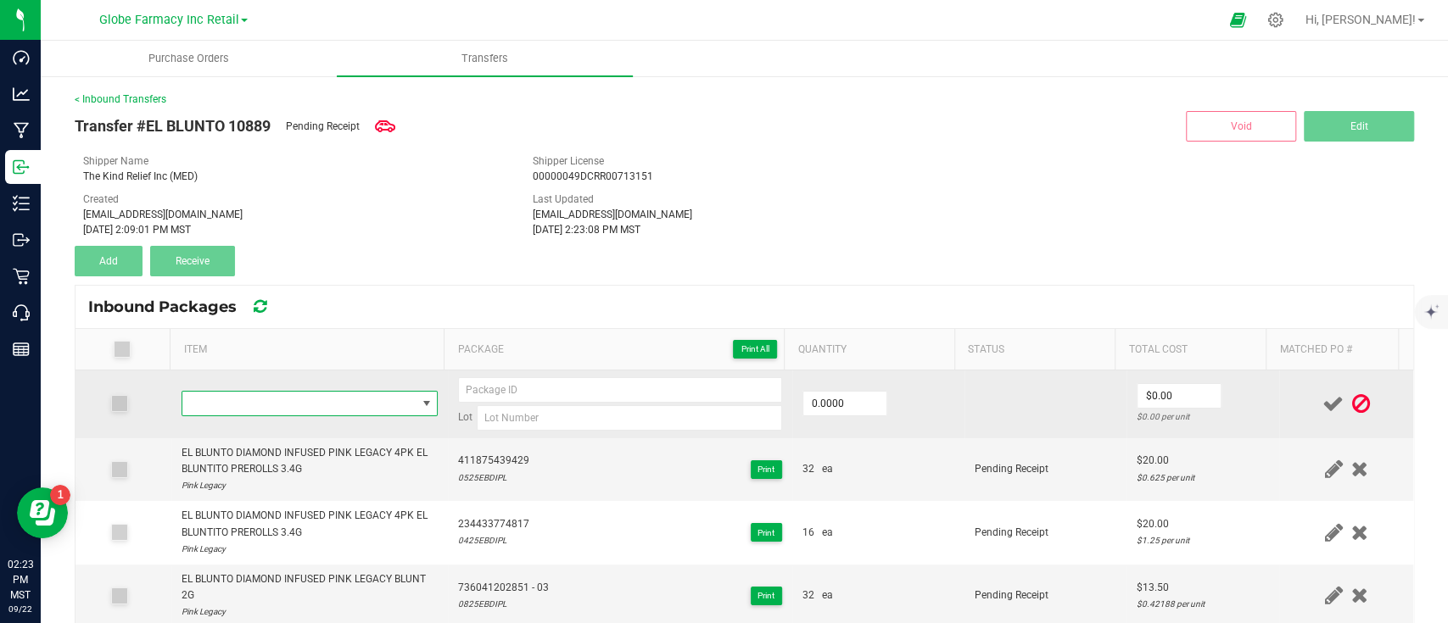
click at [353, 403] on span "NO DATA FOUND" at bounding box center [299, 404] width 234 height 24
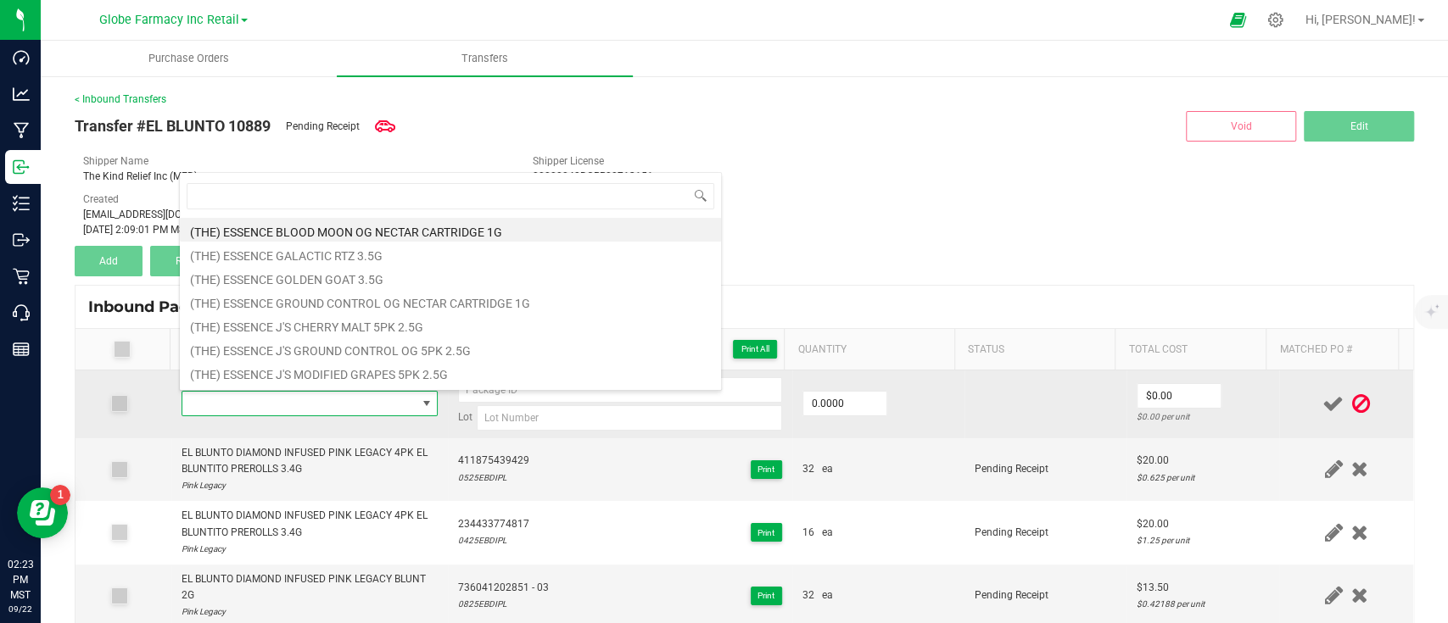
scroll to position [25, 245]
type input "EL BLUNTO HASH INFUSED YACHT MASTER PUNCH EL JOINTO PREROLL 1G"
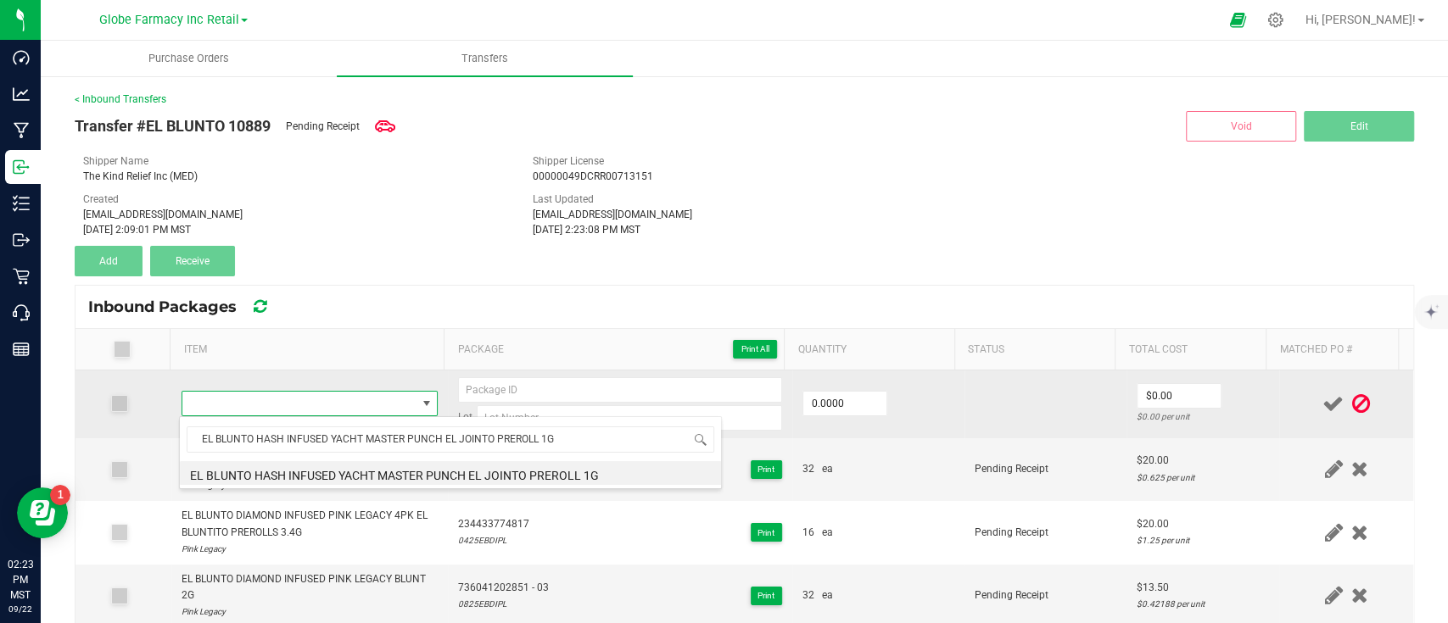
type input "0 ea"
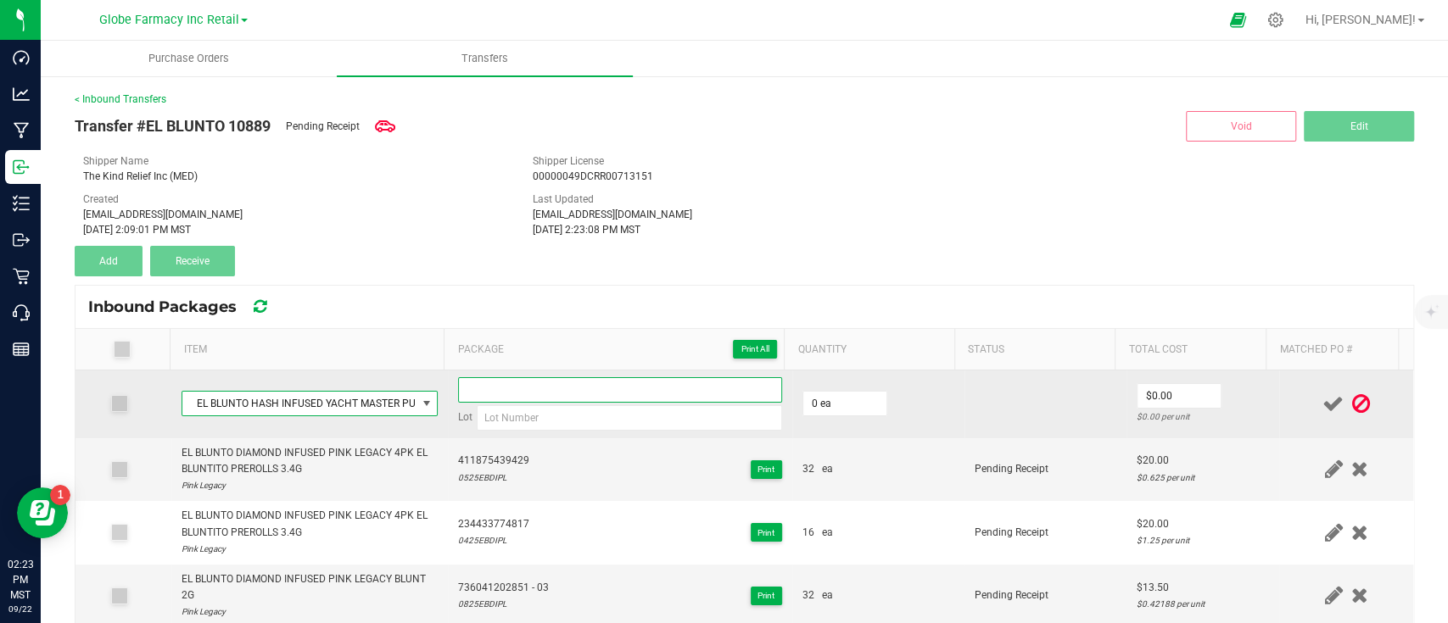
click at [497, 393] on input at bounding box center [620, 389] width 324 height 25
type input "667281301271 - 01"
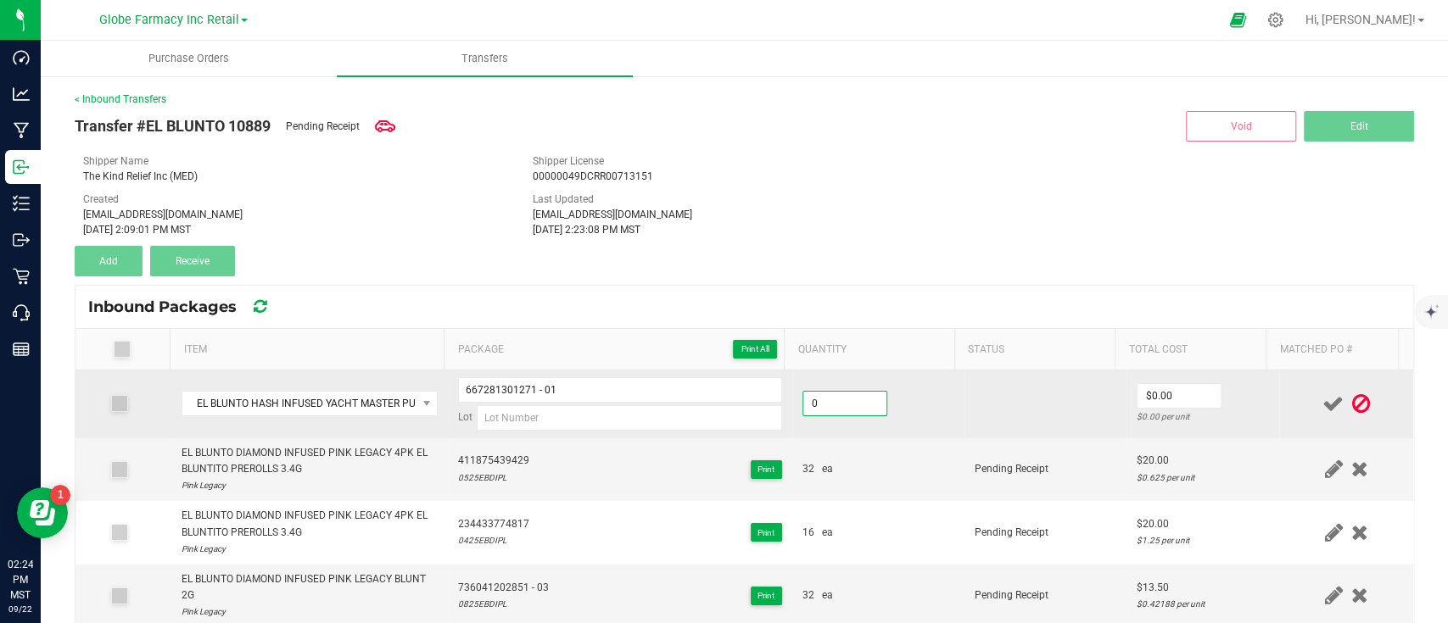
click at [836, 397] on input "0" at bounding box center [844, 404] width 83 height 24
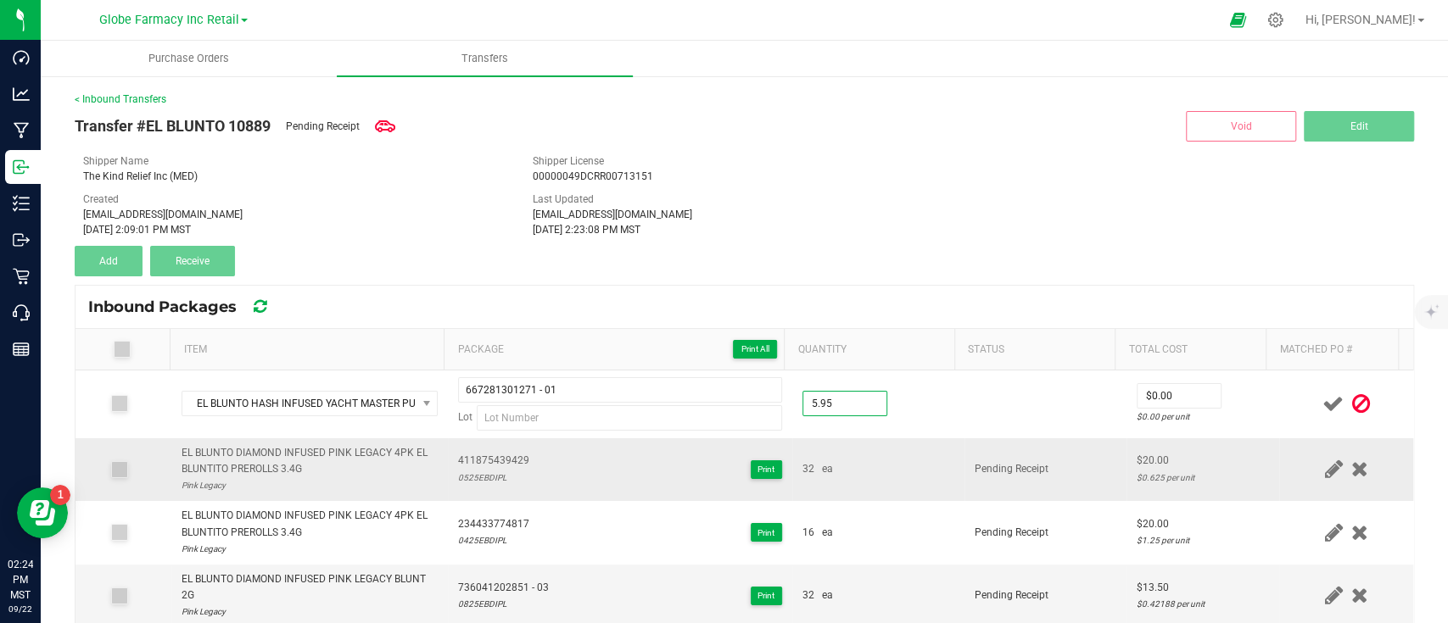
type input "6 ea"
click at [884, 485] on td "32 ea" at bounding box center [878, 470] width 172 height 64
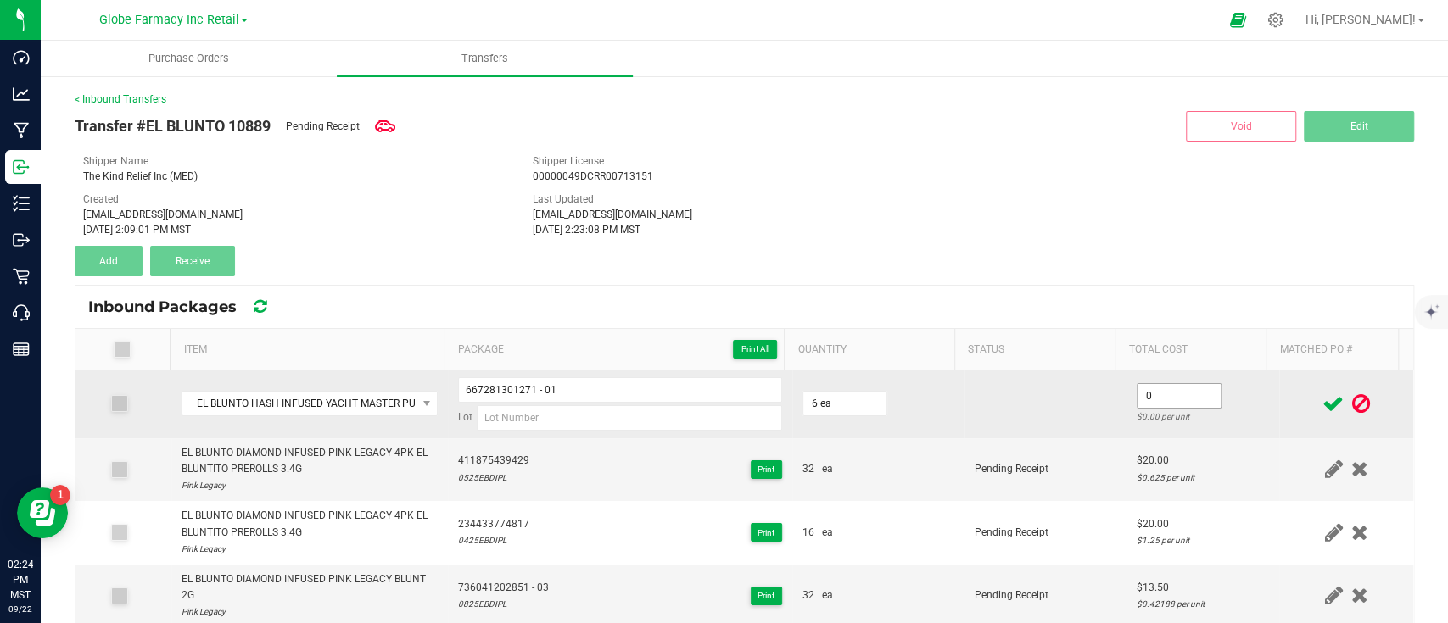
click at [1175, 399] on input "0" at bounding box center [1178, 396] width 83 height 24
type input "2"
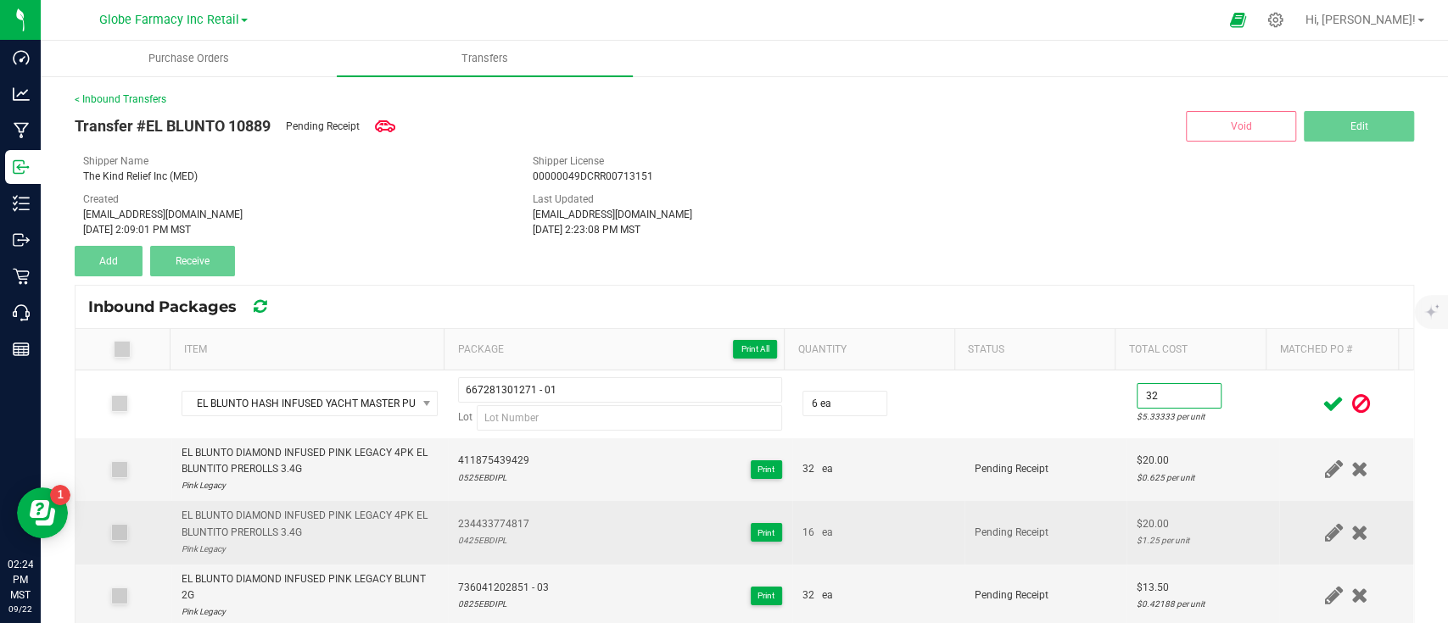
type input "$32.00"
click at [860, 508] on td "16 ea" at bounding box center [878, 533] width 172 height 64
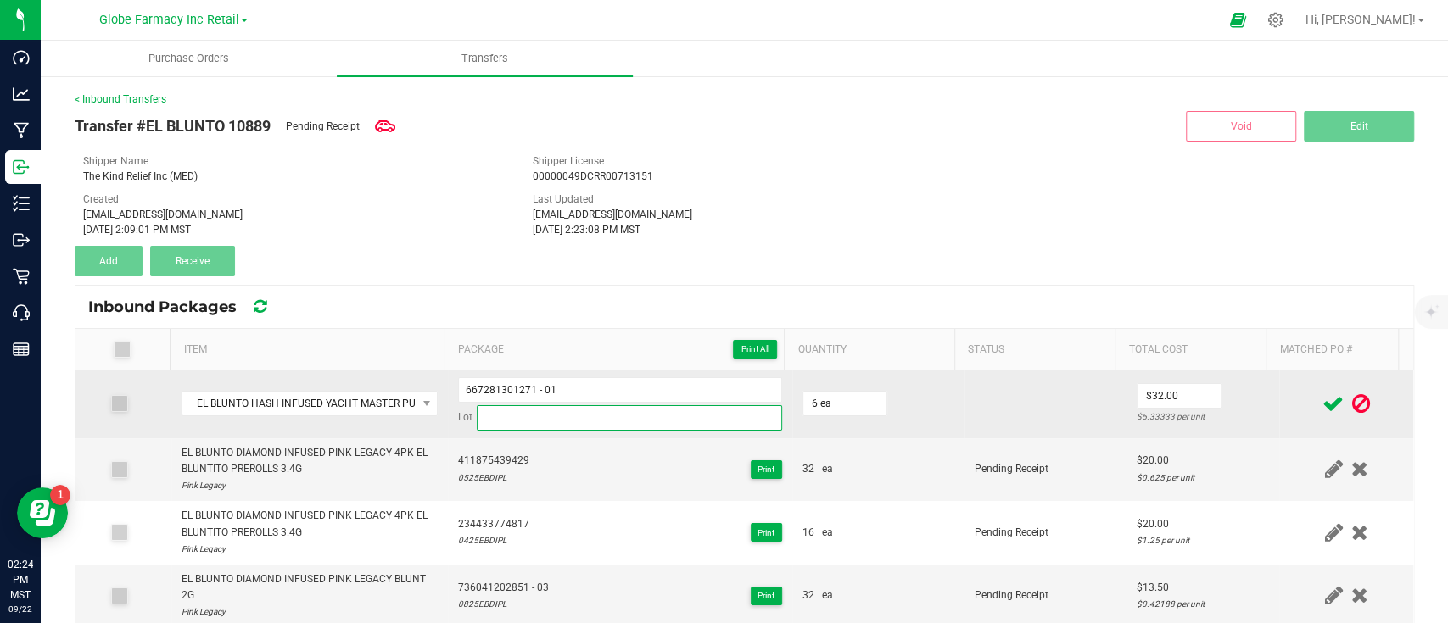
click at [504, 418] on input at bounding box center [629, 417] width 305 height 25
paste input "0125EJHIYMP2"
type input "0125EJHIYMP2"
click at [1009, 402] on td at bounding box center [1045, 405] width 162 height 68
click at [839, 398] on input "6" at bounding box center [844, 404] width 83 height 24
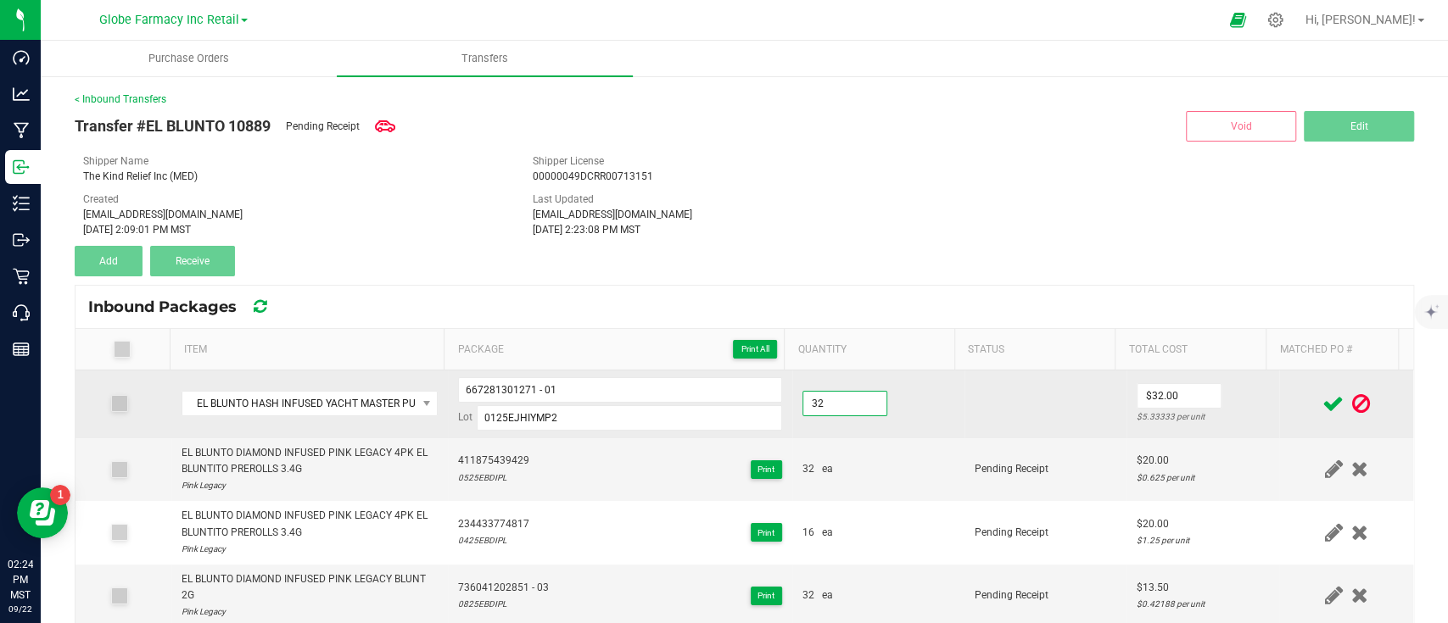
type input "32 ea"
click at [1031, 433] on td at bounding box center [1045, 405] width 162 height 68
click at [1147, 388] on input "0" at bounding box center [1178, 396] width 83 height 24
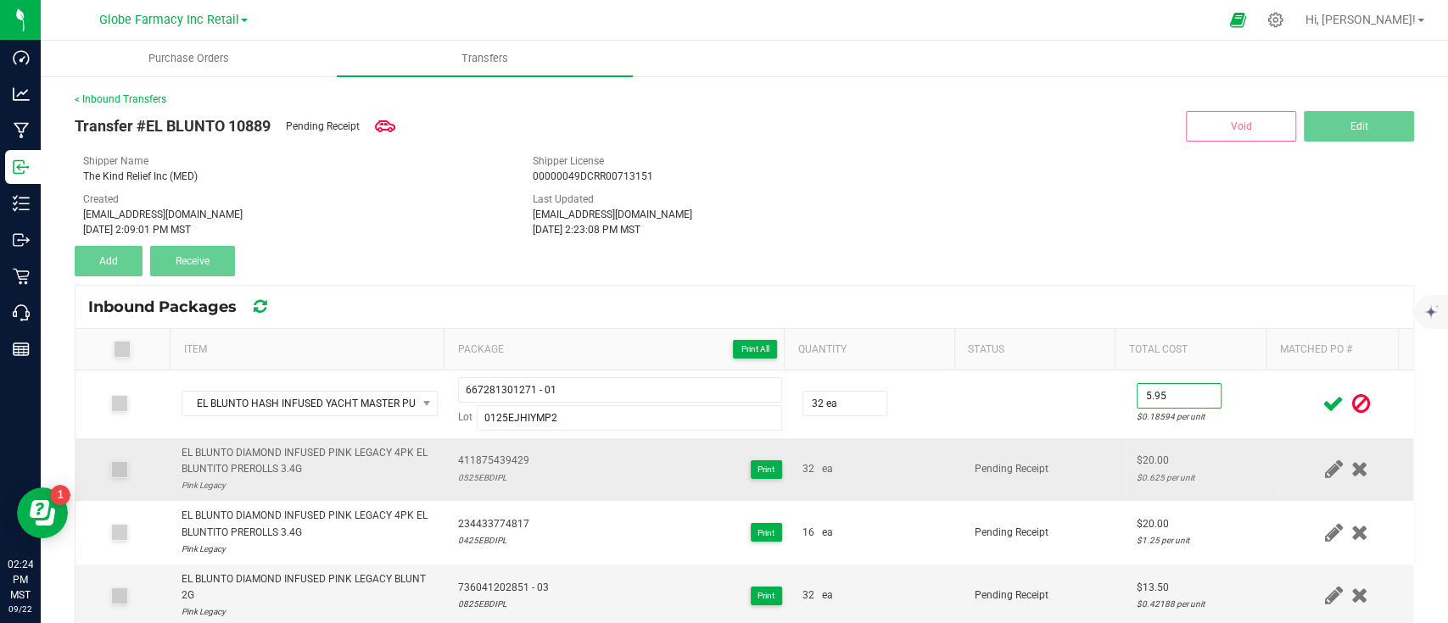
type input "$5.95"
click at [1073, 460] on td "Pending Receipt" at bounding box center [1045, 470] width 162 height 64
click at [1322, 402] on icon at bounding box center [1332, 403] width 21 height 21
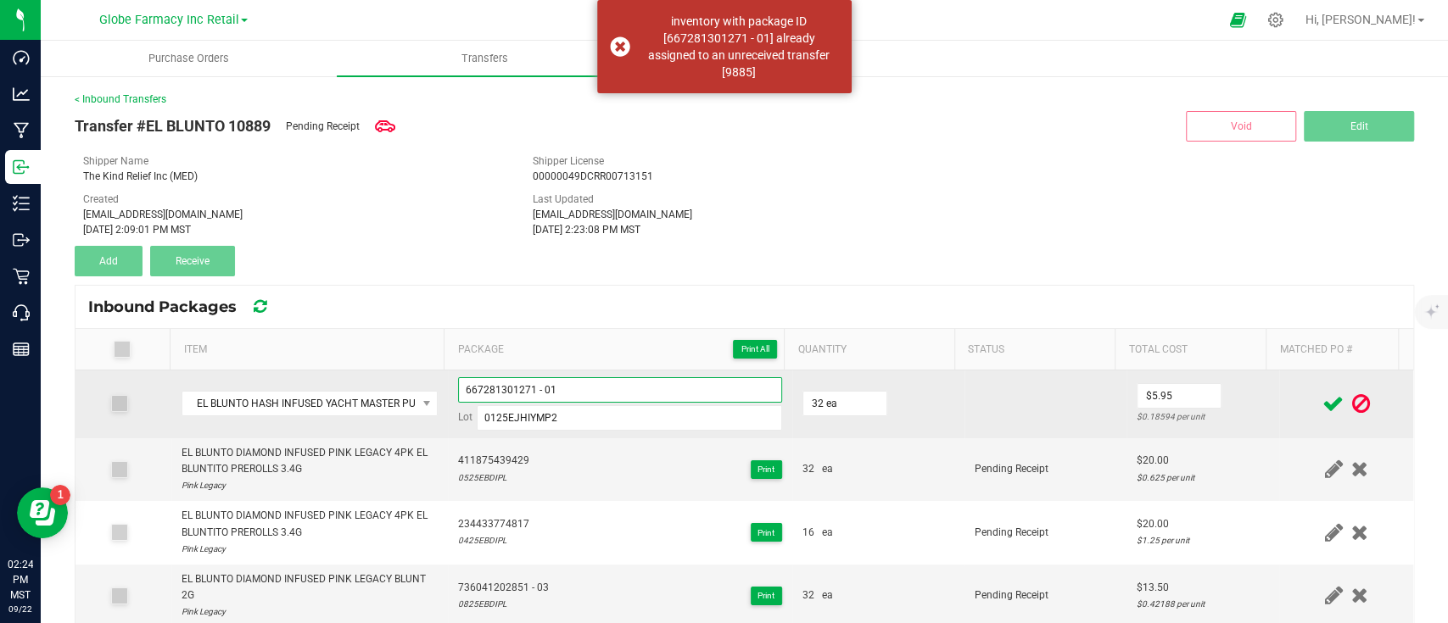
click at [539, 386] on input "667281301271 - 01" at bounding box center [620, 389] width 324 height 25
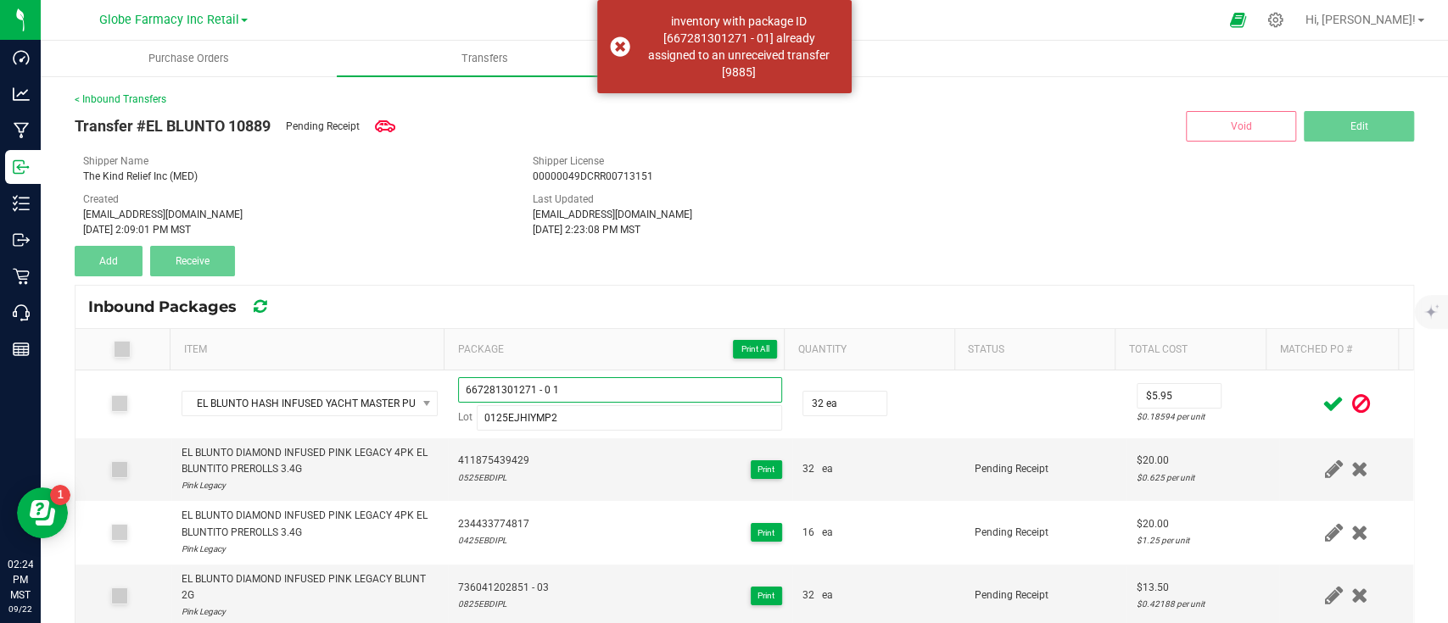
type input "667281301271 - 0 1"
click at [1322, 400] on icon at bounding box center [1332, 403] width 21 height 21
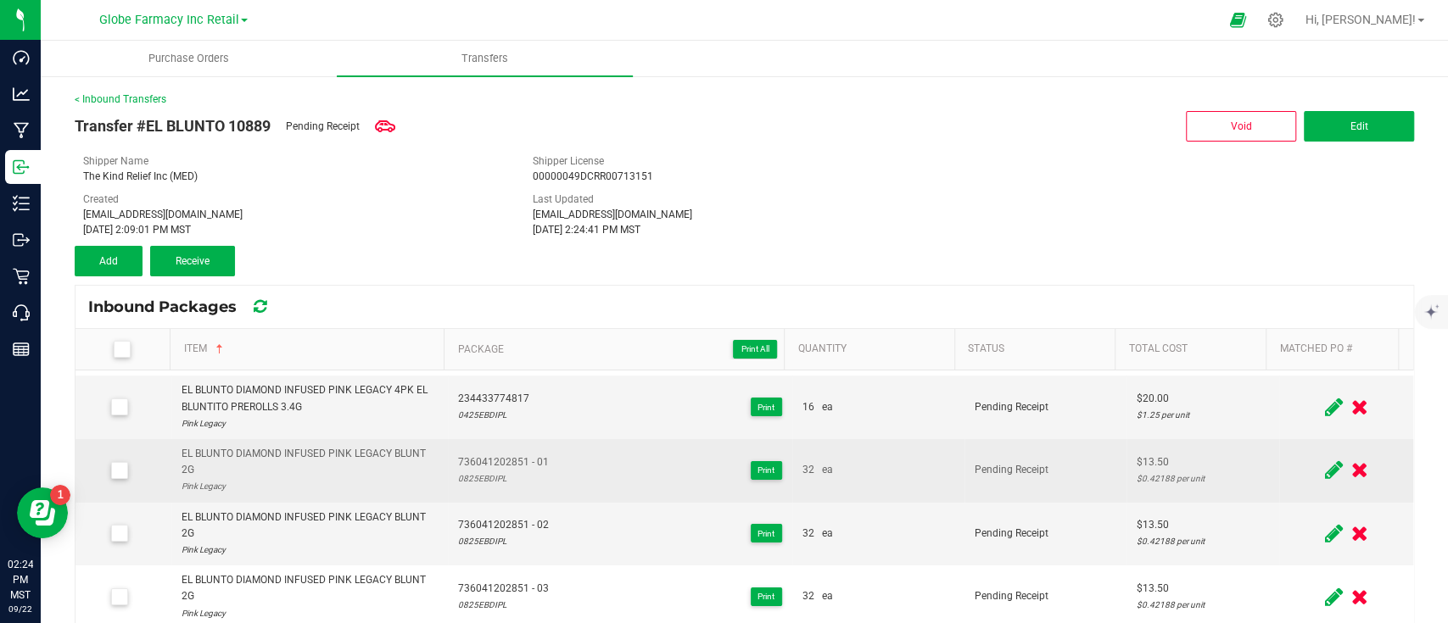
scroll to position [0, 0]
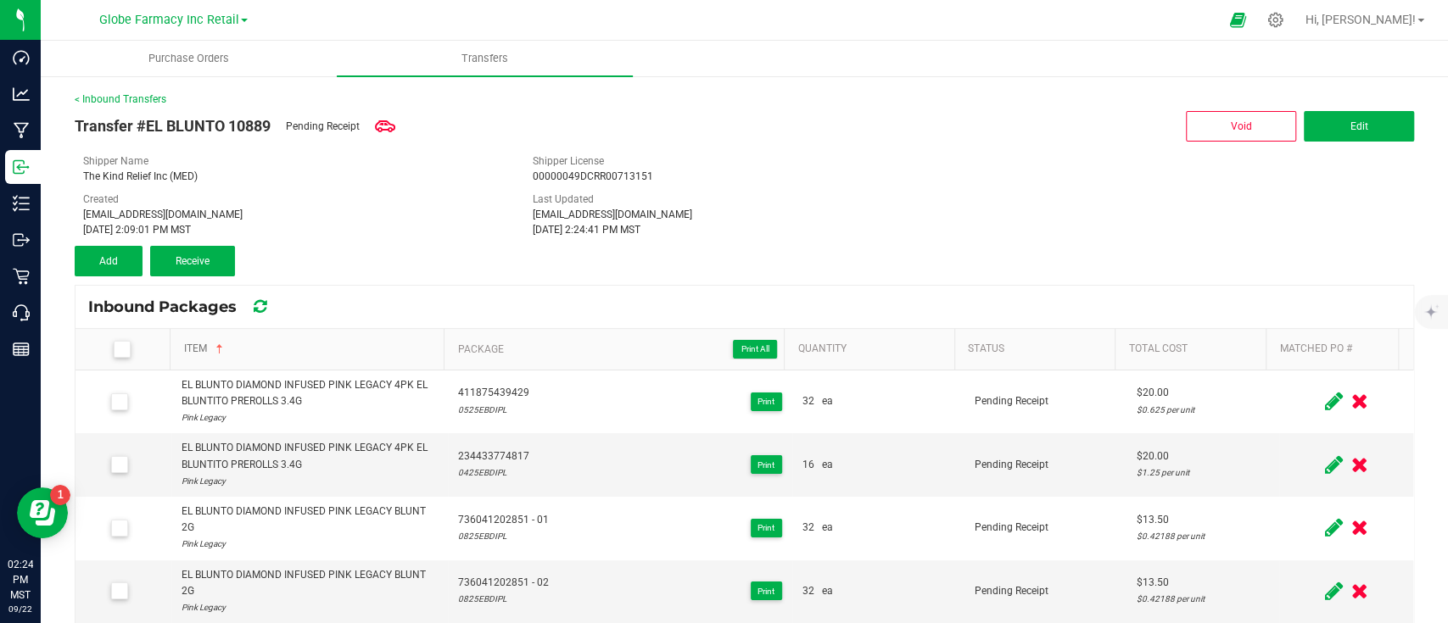
click at [205, 343] on link "Item" at bounding box center [311, 350] width 254 height 14
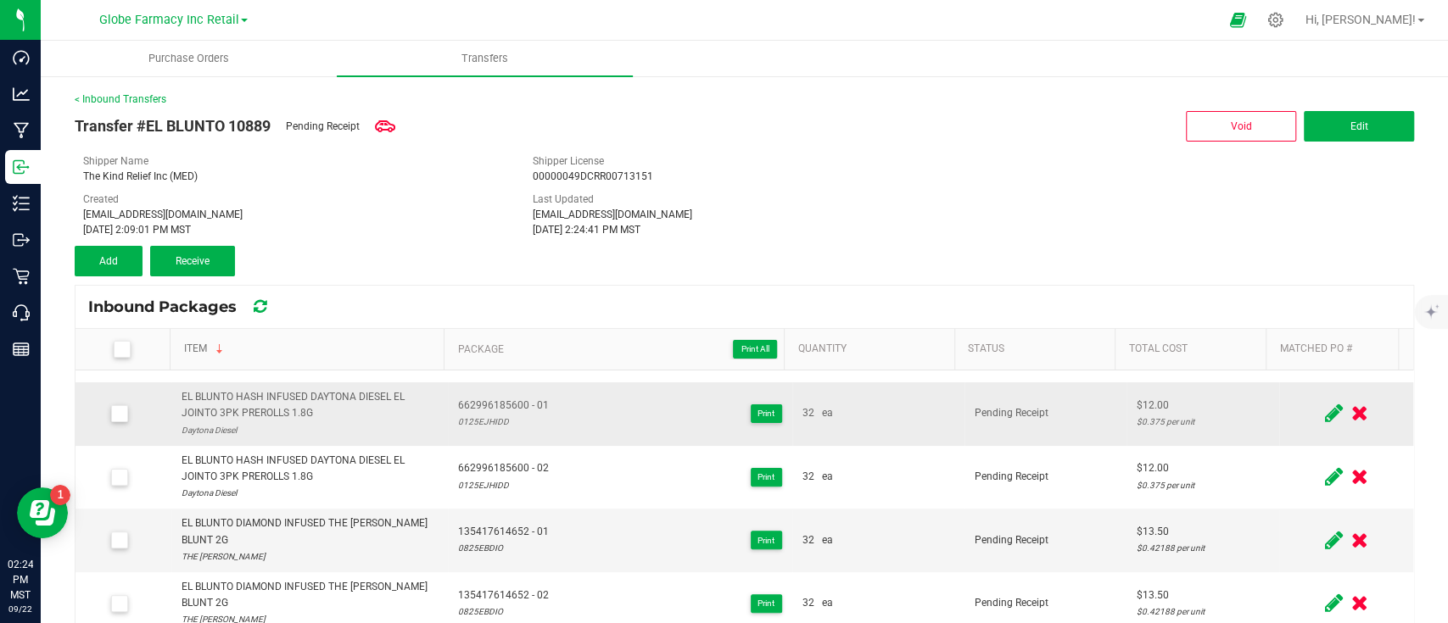
scroll to position [452, 0]
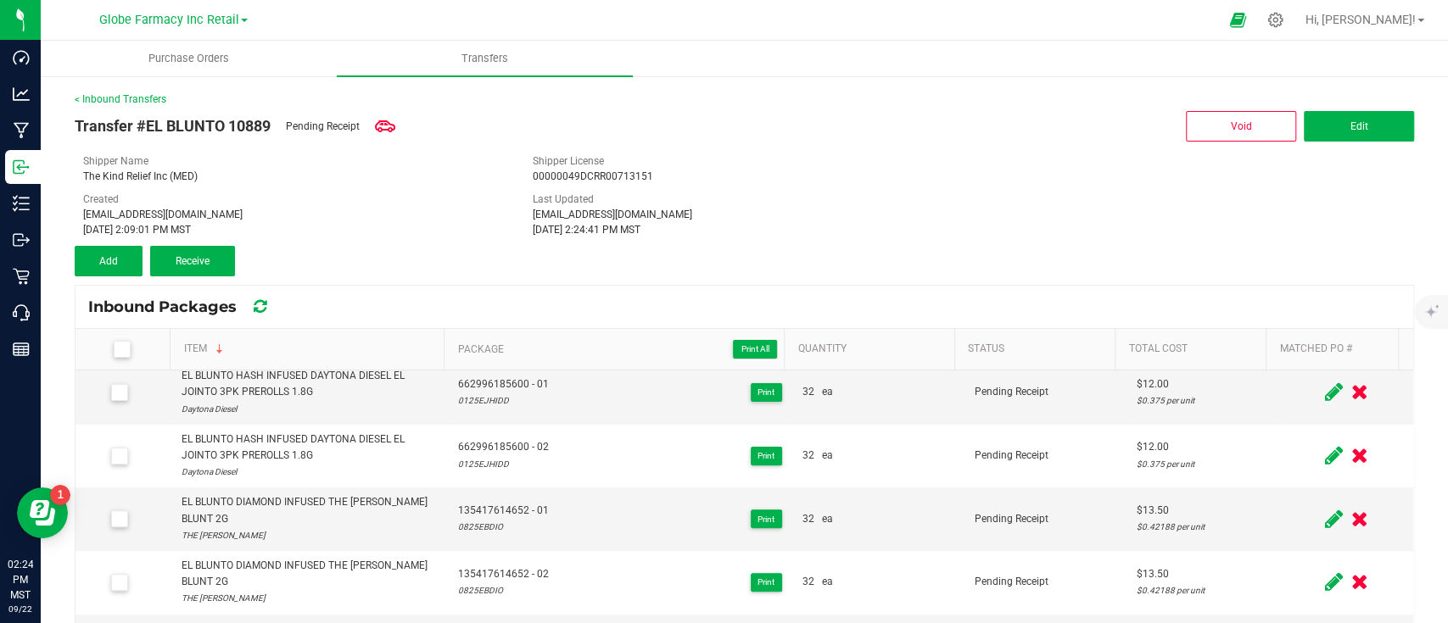
click at [194, 340] on th "Item Sorted Descending" at bounding box center [307, 350] width 274 height 42
click at [188, 344] on link "Item" at bounding box center [311, 350] width 254 height 14
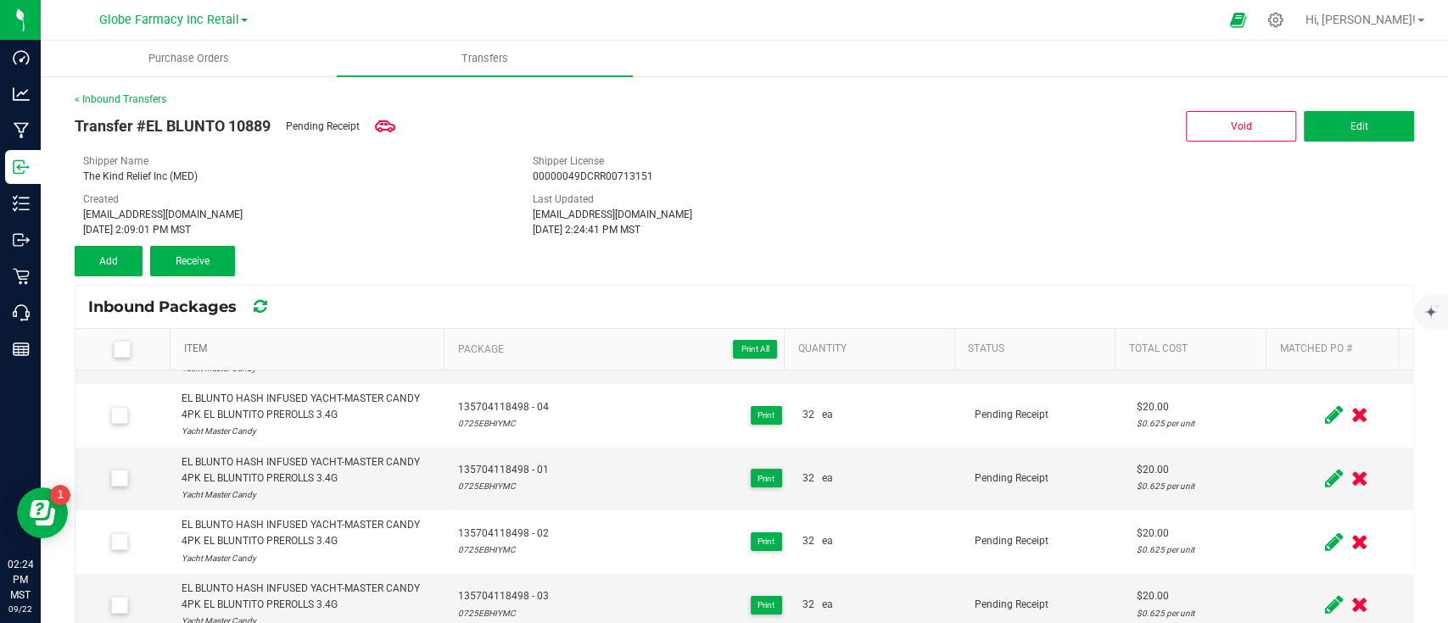
scroll to position [226, 0]
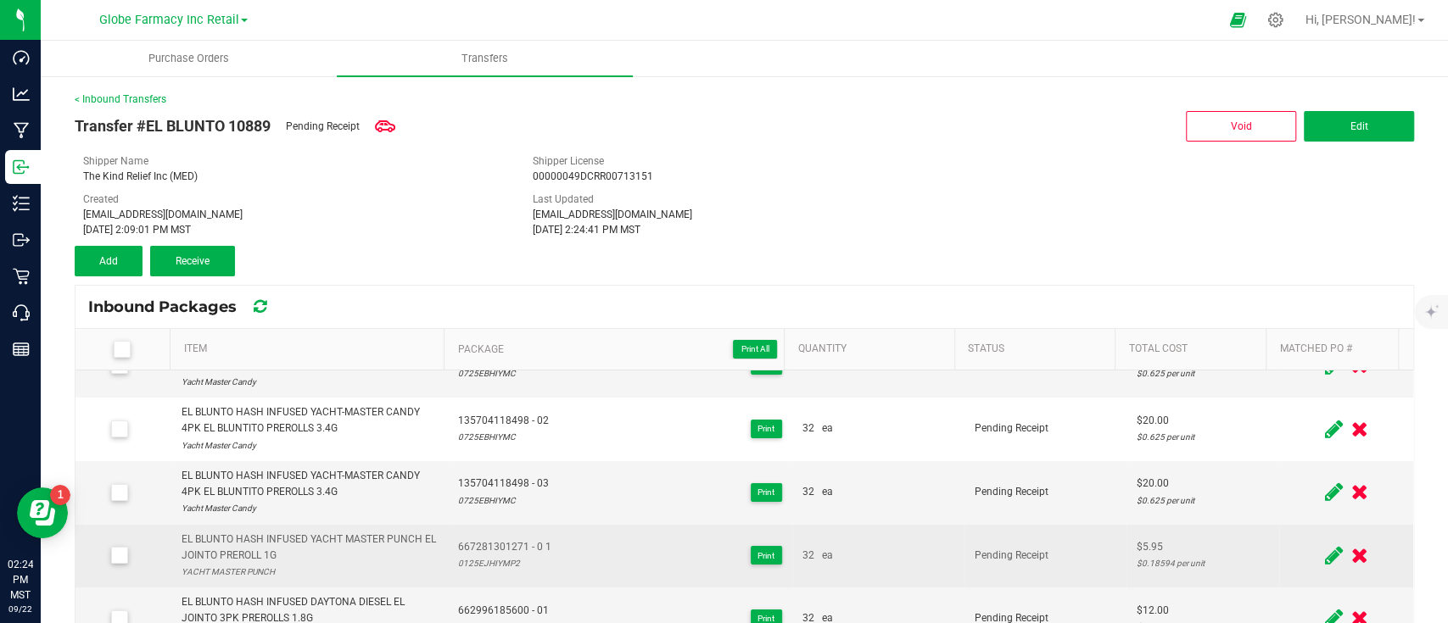
click at [217, 538] on div "EL BLUNTO HASH INFUSED YACHT MASTER PUNCH EL JOINTO PREROLL 1G" at bounding box center [309, 548] width 257 height 32
click at [217, 539] on div "EL BLUNTO HASH INFUSED YACHT MASTER PUNCH EL JOINTO PREROLL 1G" at bounding box center [309, 548] width 257 height 32
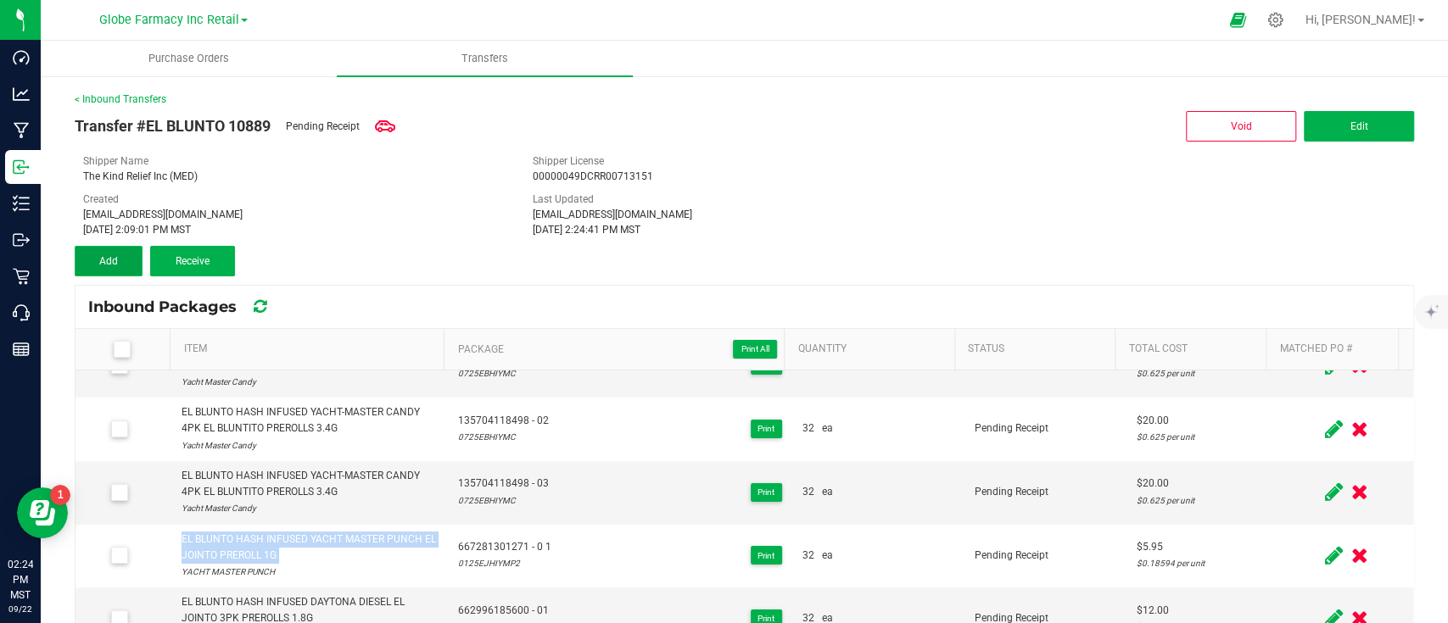
drag, startPoint x: 114, startPoint y: 254, endPoint x: 142, endPoint y: 275, distance: 35.8
click at [114, 253] on button "Add" at bounding box center [109, 261] width 68 height 31
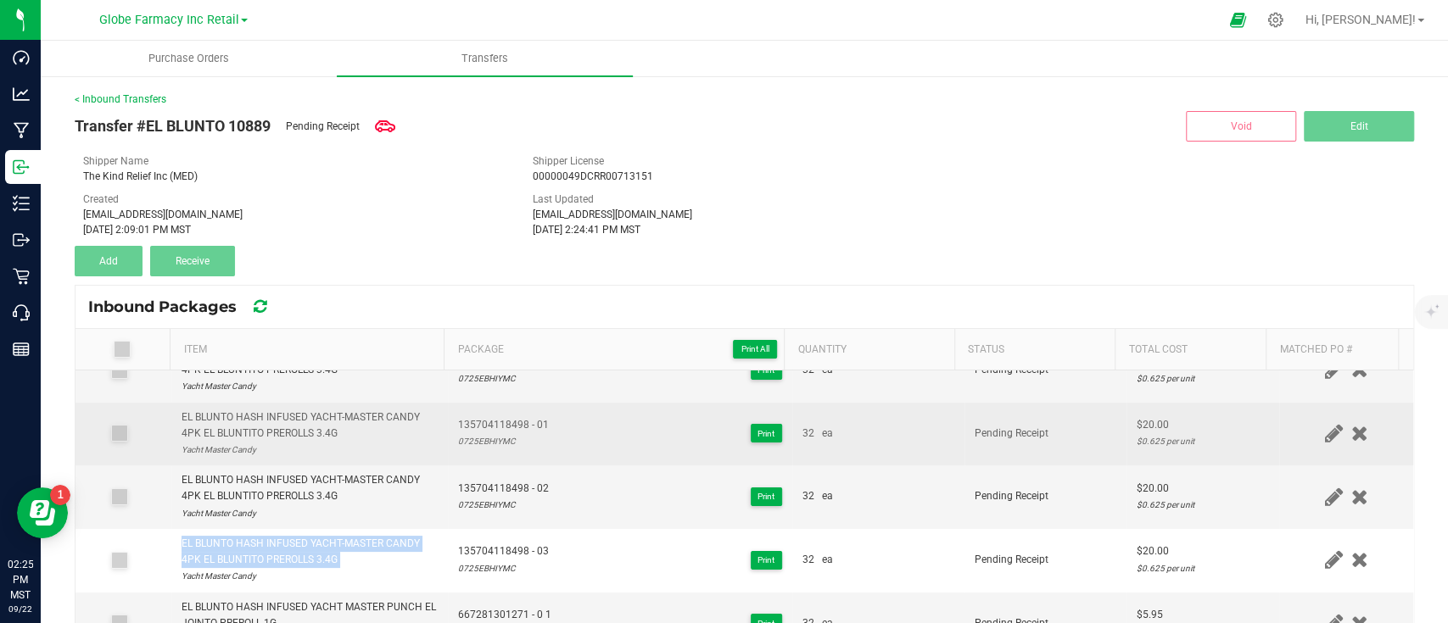
scroll to position [0, 0]
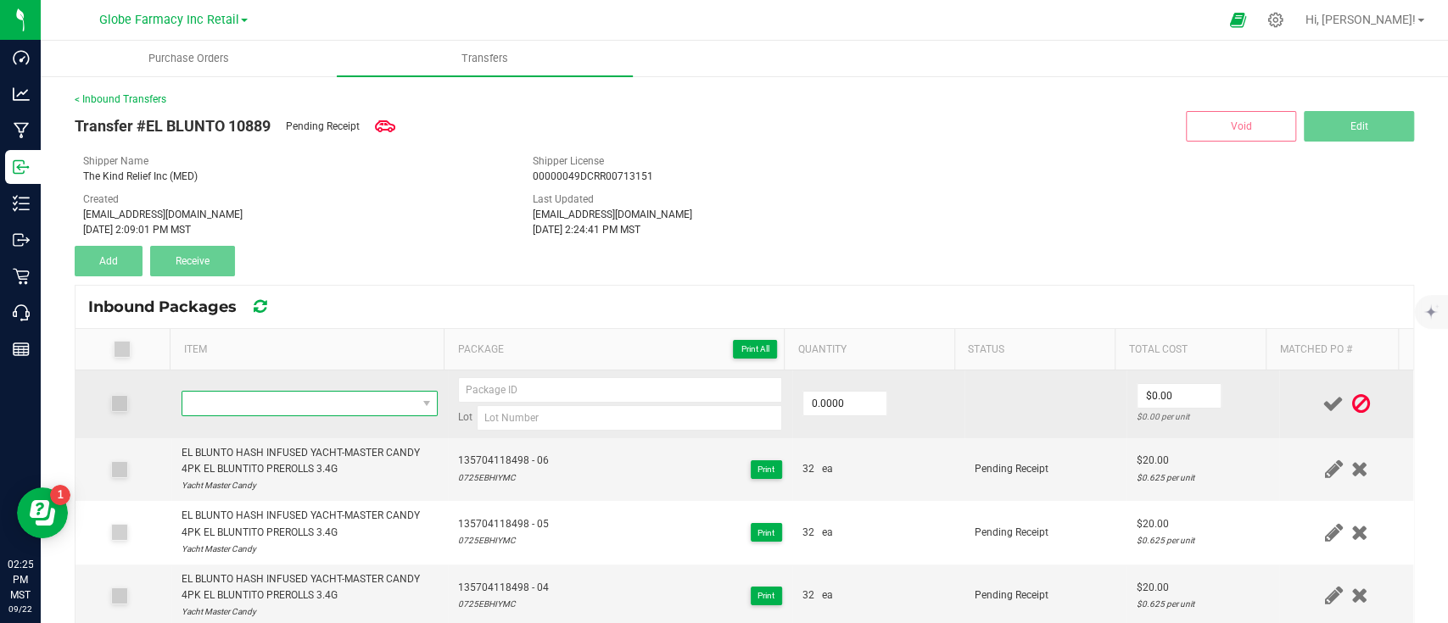
click at [310, 404] on span "NO DATA FOUND" at bounding box center [299, 404] width 234 height 24
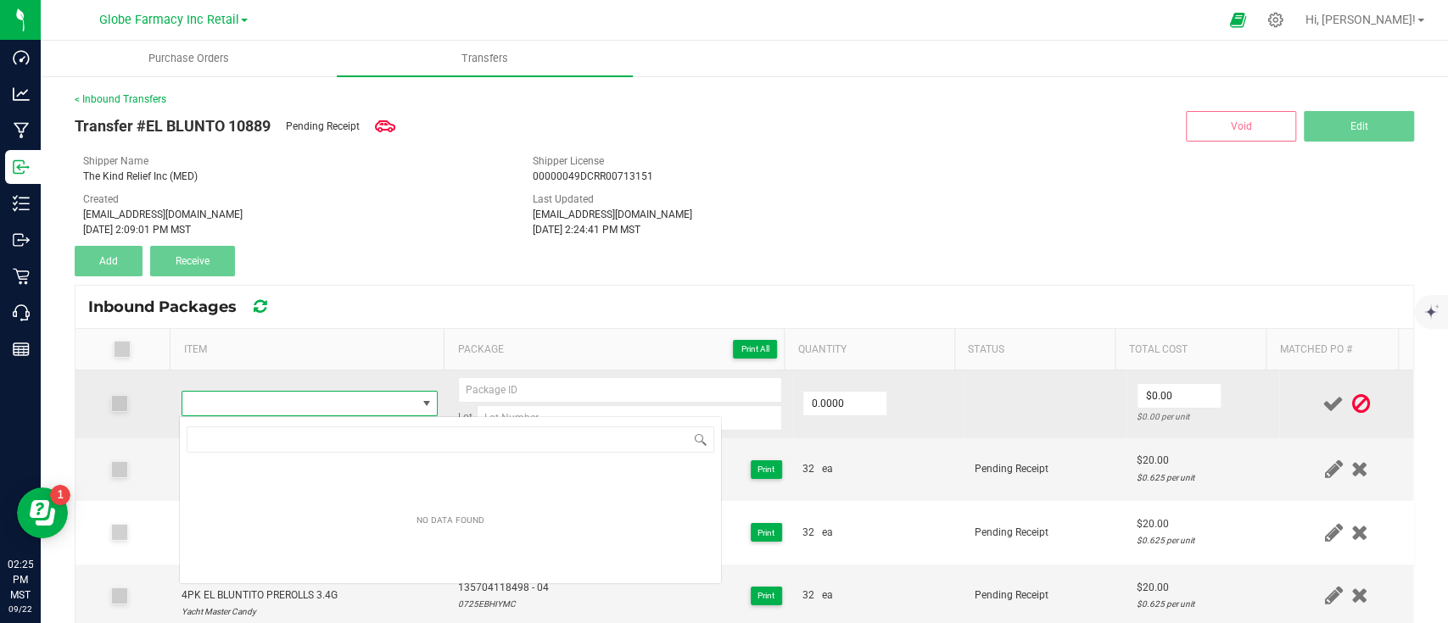
scroll to position [25, 249]
type input "EL BLUNTO HASH INFUSED YACHT MASTER PUNCH EL JOINTO PREROLL 1G"
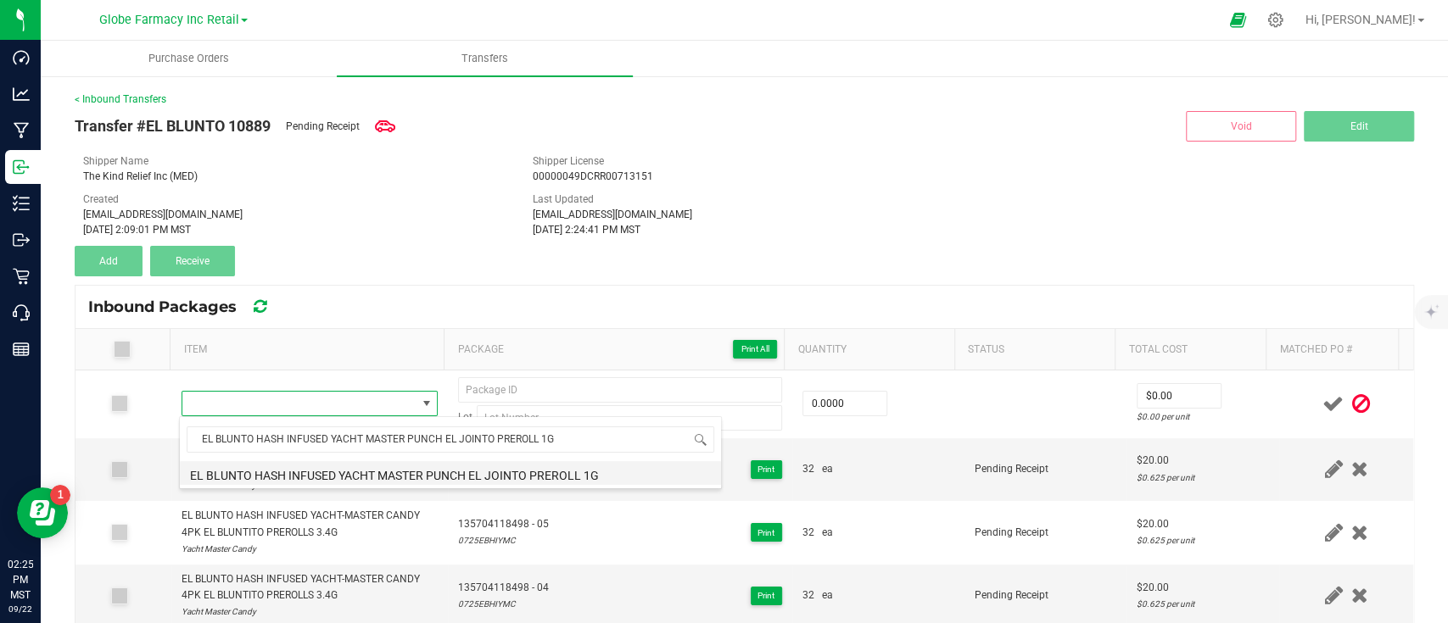
click at [339, 477] on li "EL BLUNTO HASH INFUSED YACHT MASTER PUNCH EL JOINTO PREROLL 1G" at bounding box center [450, 473] width 541 height 24
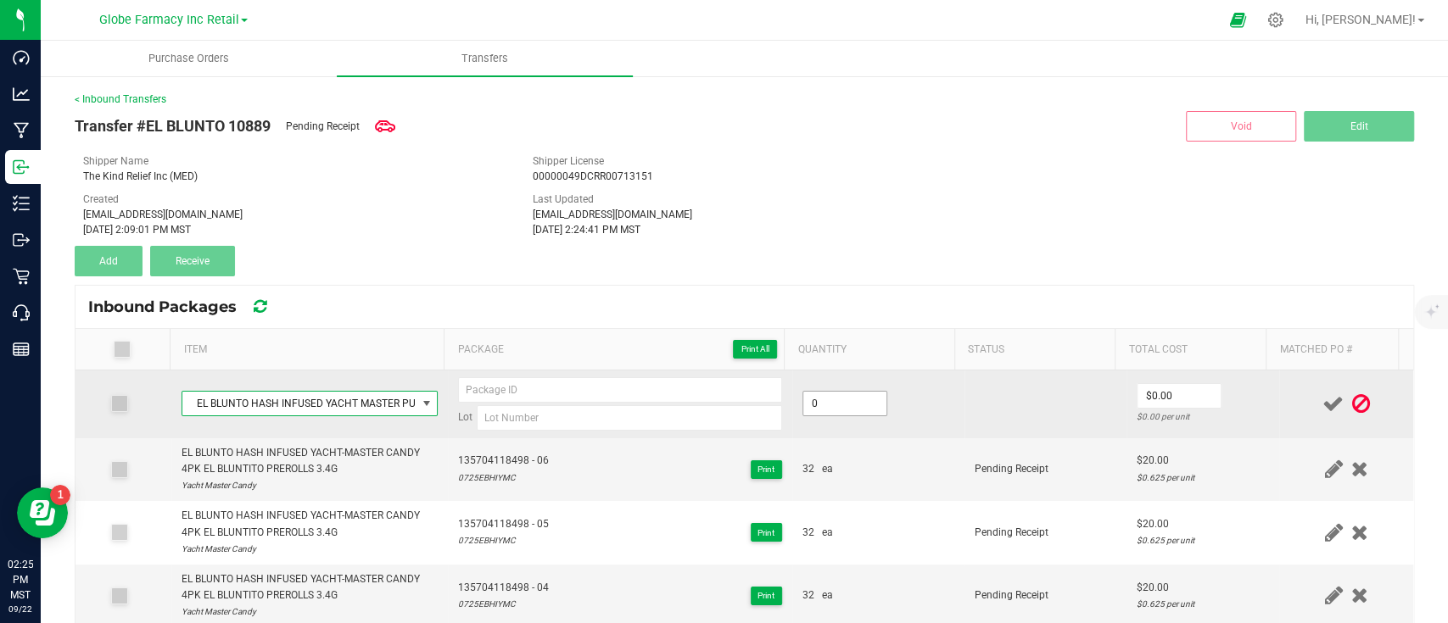
click at [823, 399] on input "0" at bounding box center [844, 404] width 83 height 24
type input "32 ea"
click at [1137, 389] on input "0" at bounding box center [1178, 396] width 83 height 24
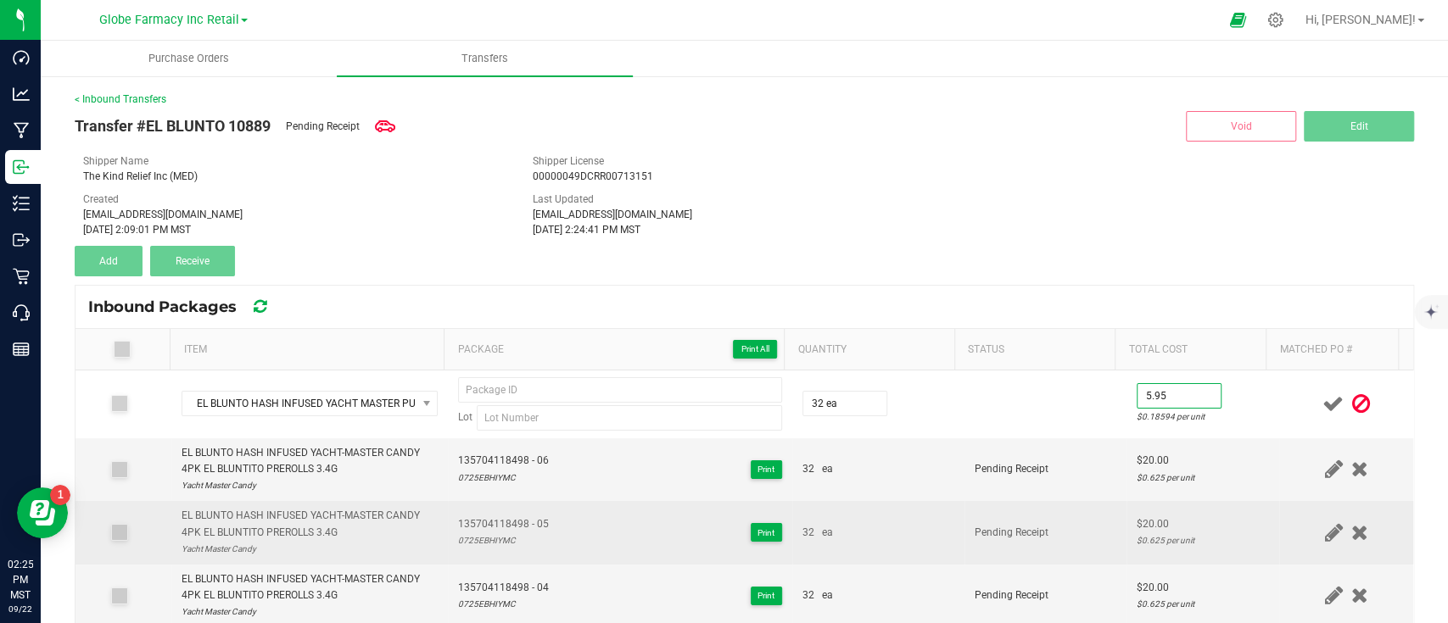
type input "$5.95"
click at [936, 536] on td "32 ea" at bounding box center [878, 533] width 172 height 64
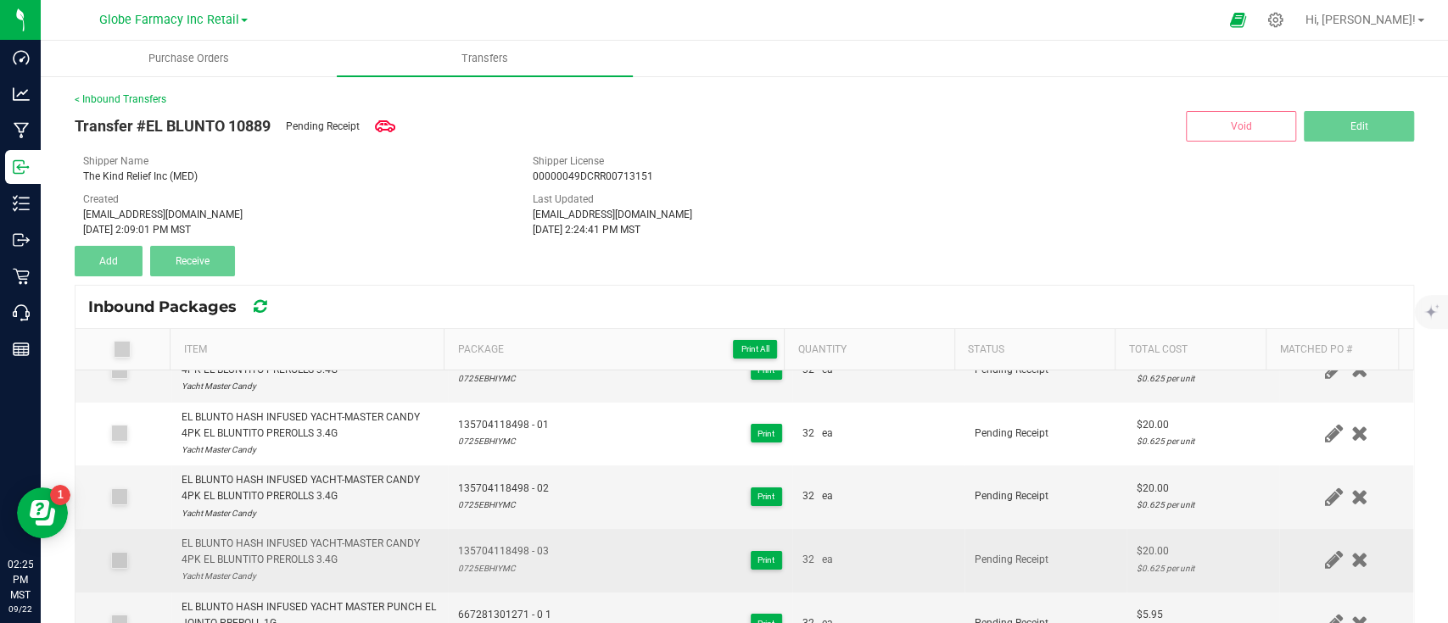
scroll to position [339, 0]
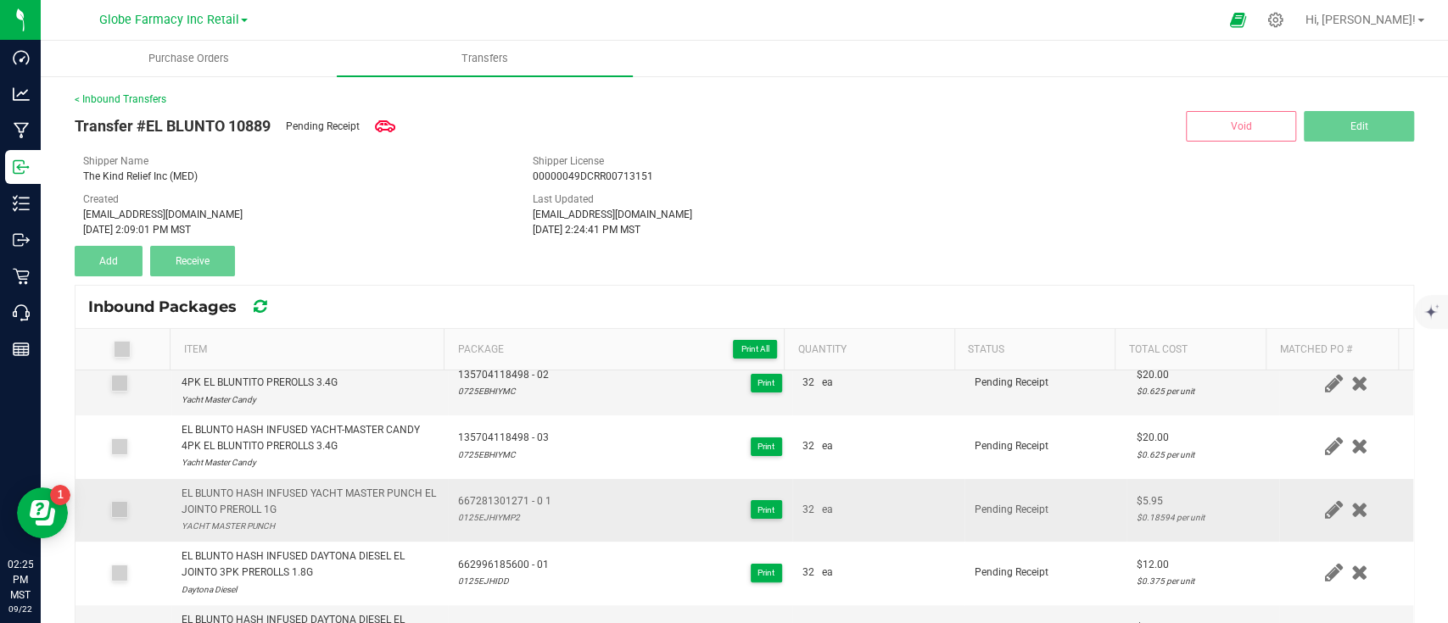
click at [232, 492] on div "EL BLUNTO HASH INFUSED YACHT MASTER PUNCH EL JOINTO PREROLL 1G" at bounding box center [309, 502] width 257 height 32
click at [488, 494] on span "667281301271 - 0 1" at bounding box center [504, 502] width 93 height 16
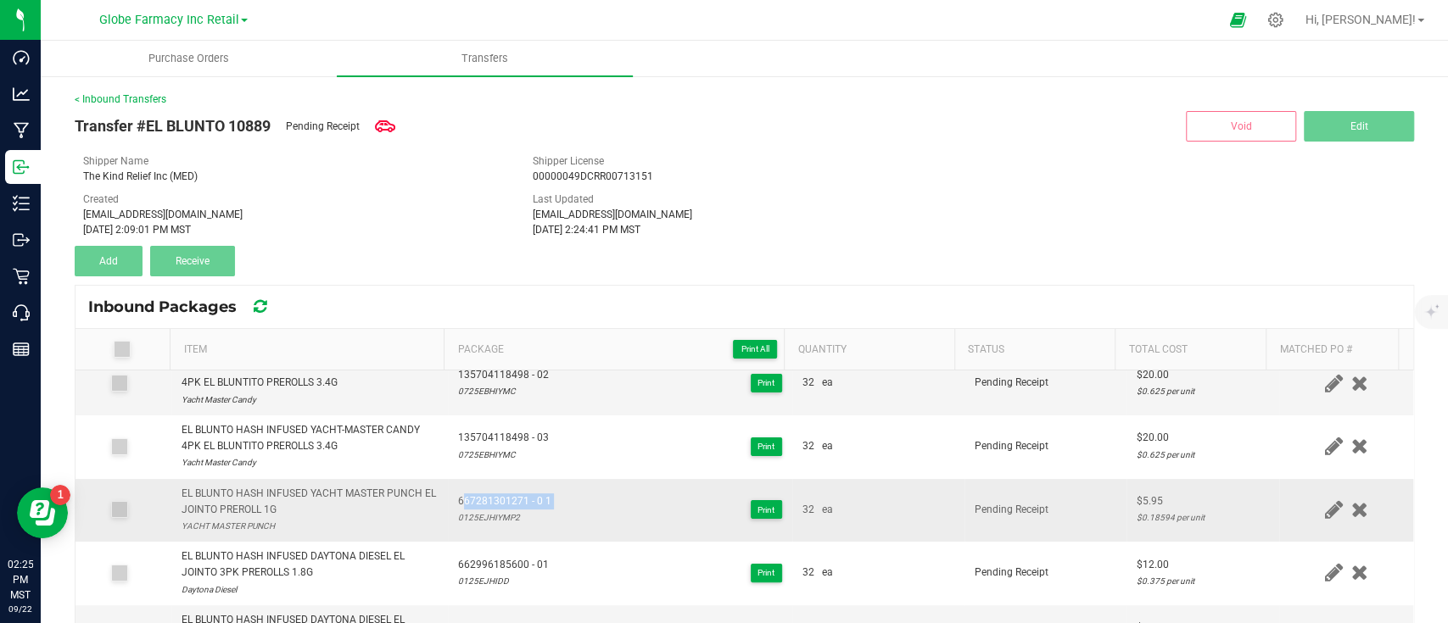
click at [488, 494] on span "667281301271 - 0 1" at bounding box center [504, 502] width 93 height 16
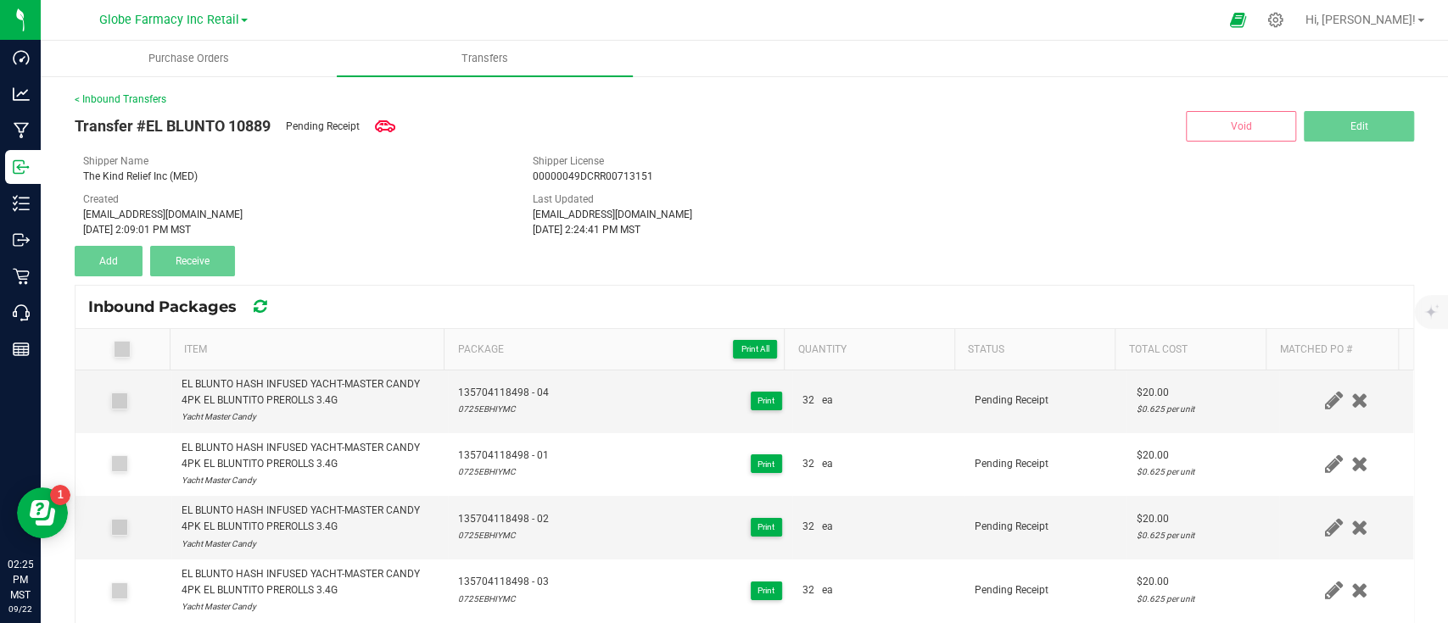
scroll to position [0, 0]
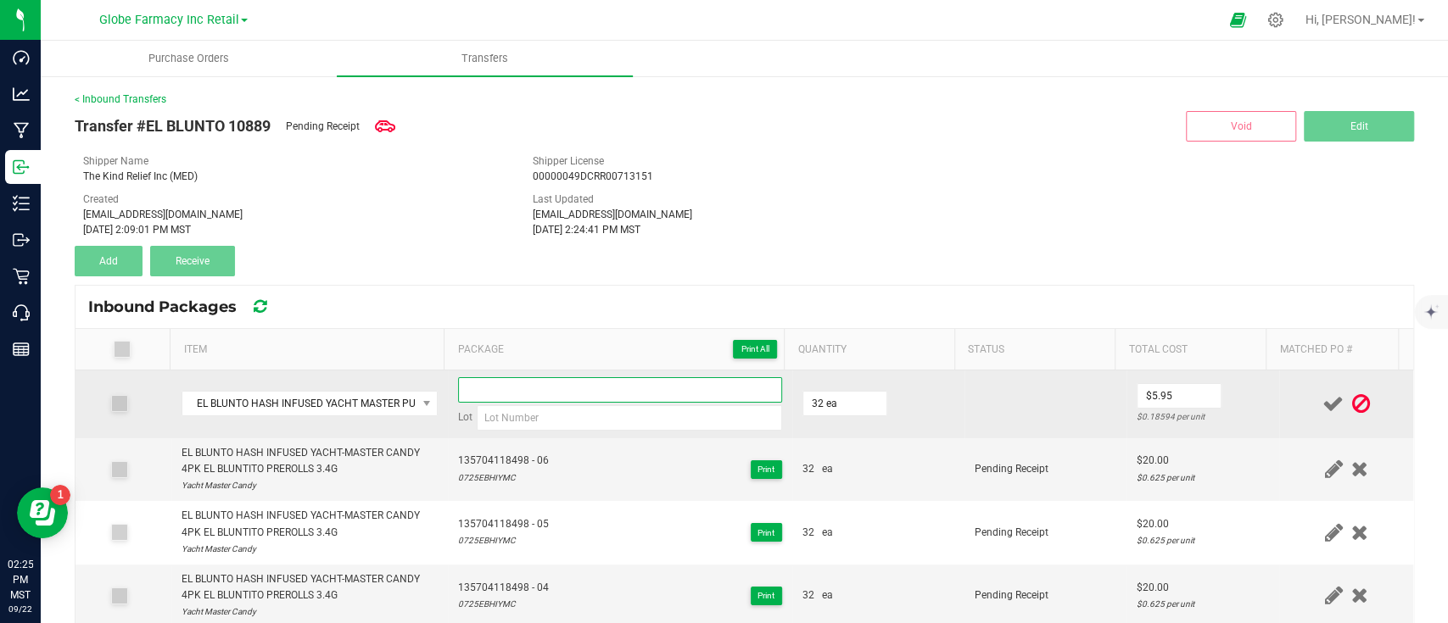
click at [503, 388] on input at bounding box center [620, 389] width 324 height 25
paste input "667281301271 - 0 1"
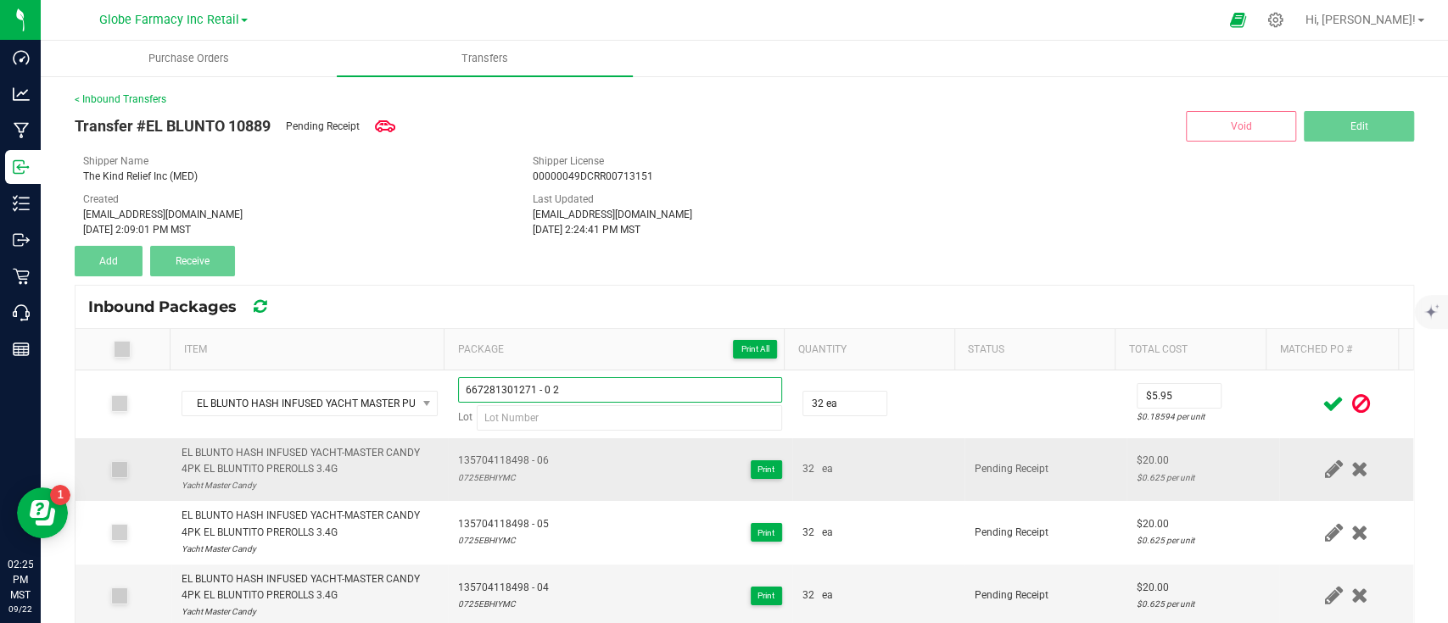
type input "667281301271 - 0 2"
click at [550, 487] on td "135704118498 - 06 0725EBHIYMC Print" at bounding box center [620, 470] width 344 height 64
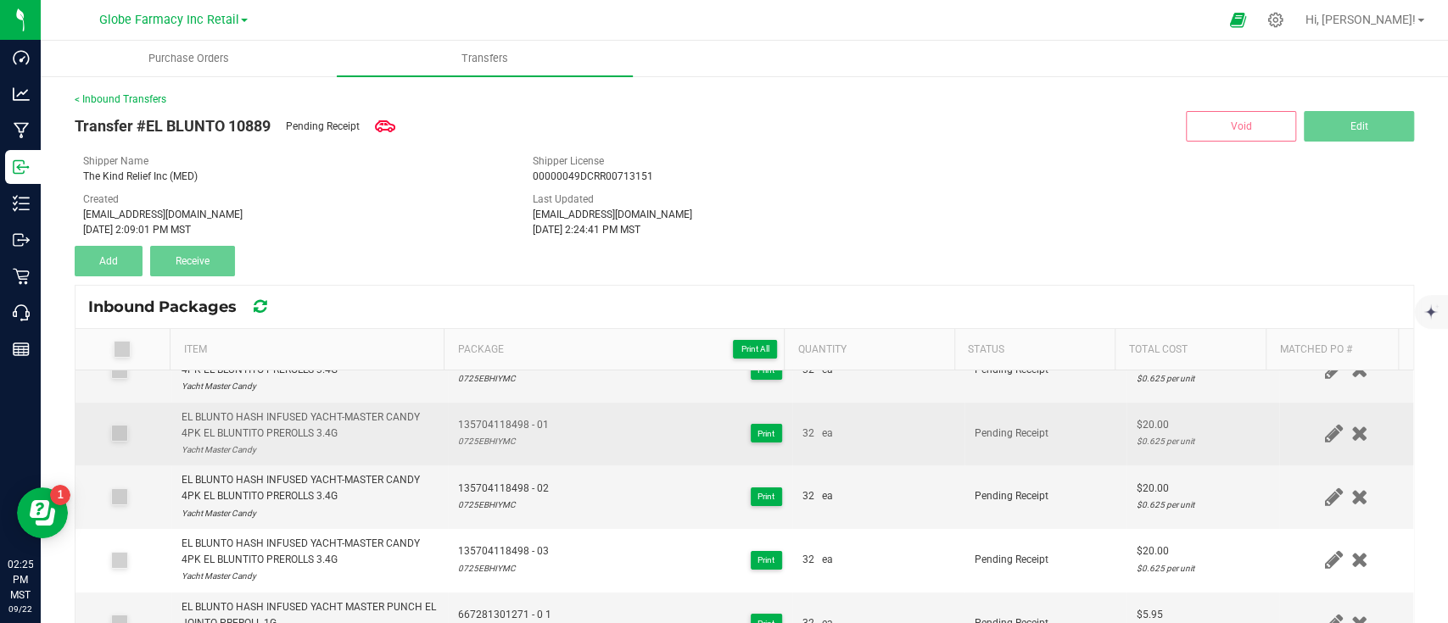
scroll to position [339, 0]
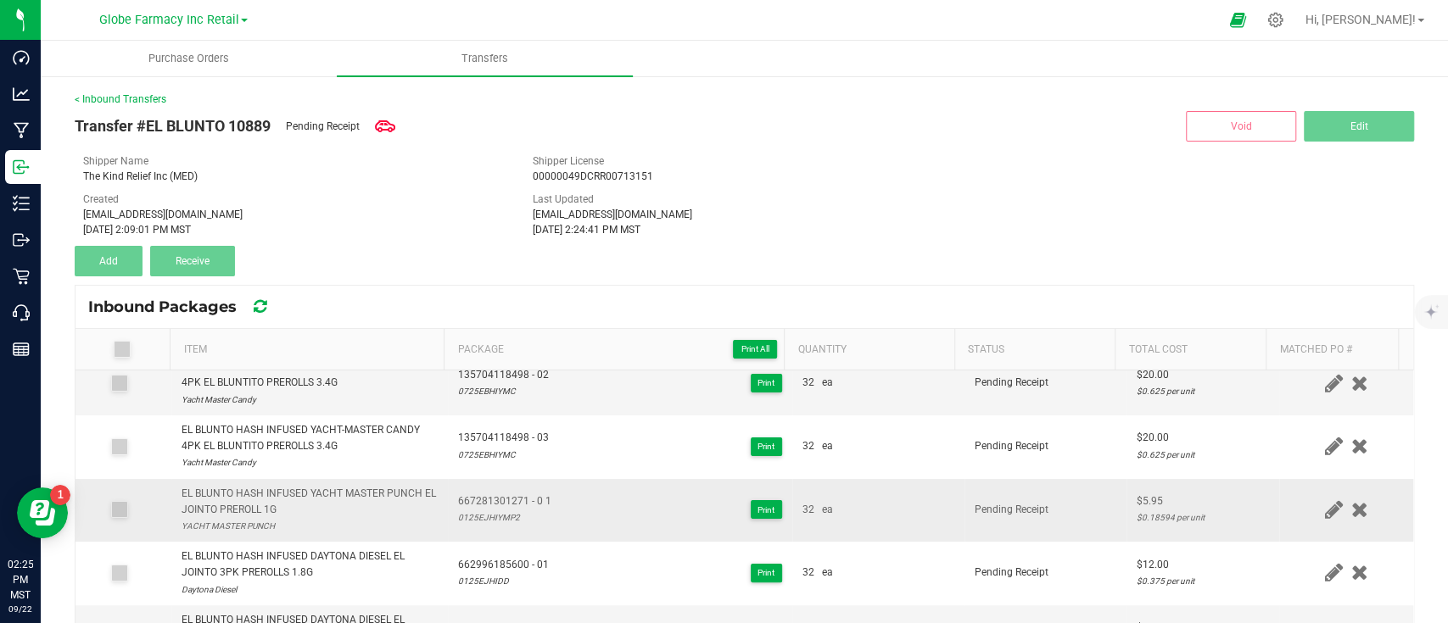
click at [495, 512] on div "0125EJHIYMP2" at bounding box center [504, 518] width 93 height 16
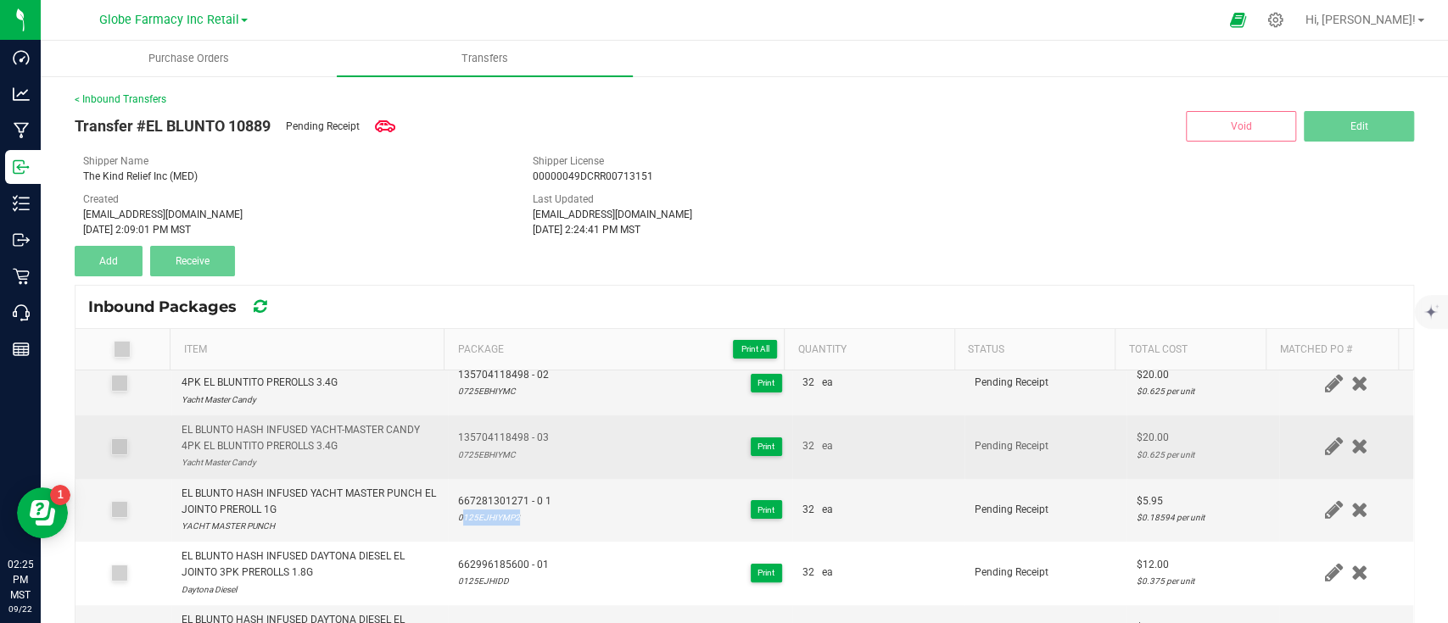
scroll to position [0, 0]
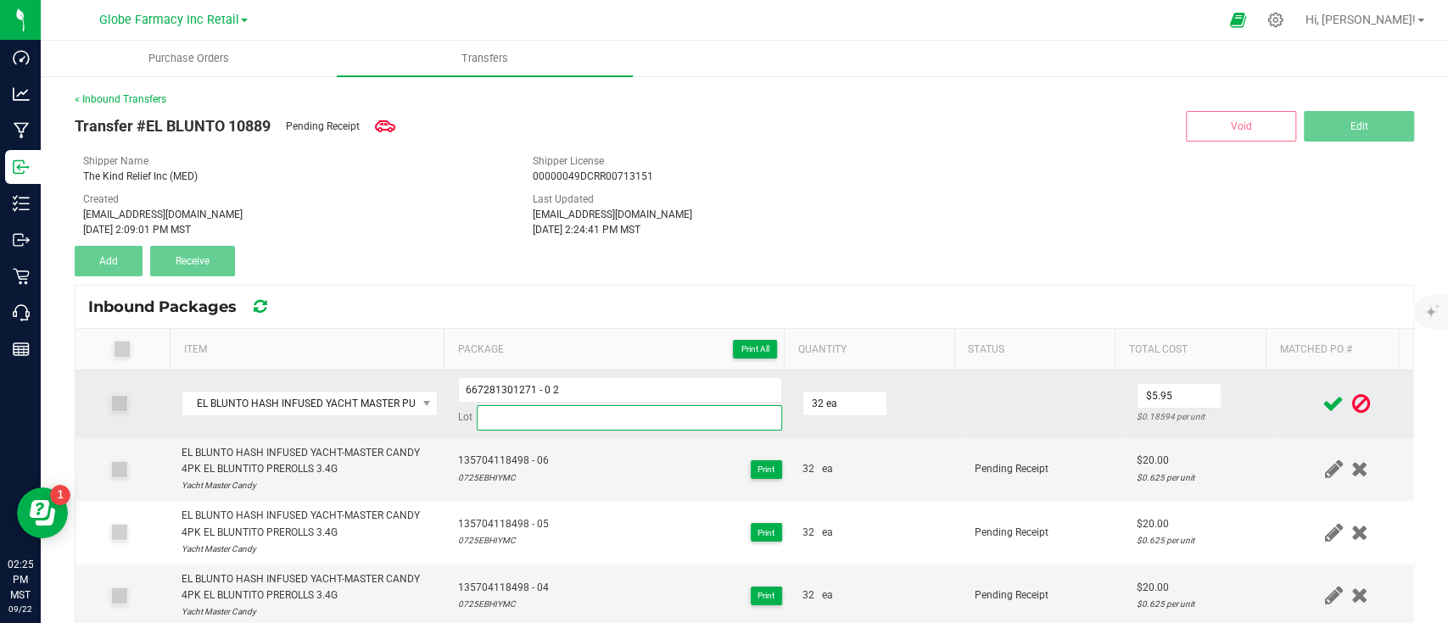
drag, startPoint x: 529, startPoint y: 424, endPoint x: 572, endPoint y: 431, distance: 42.9
click at [529, 424] on input at bounding box center [629, 417] width 305 height 25
paste input "0125EJHIYMP2"
type input "0125EJHIYMP2"
click at [823, 401] on input "32" at bounding box center [844, 404] width 83 height 24
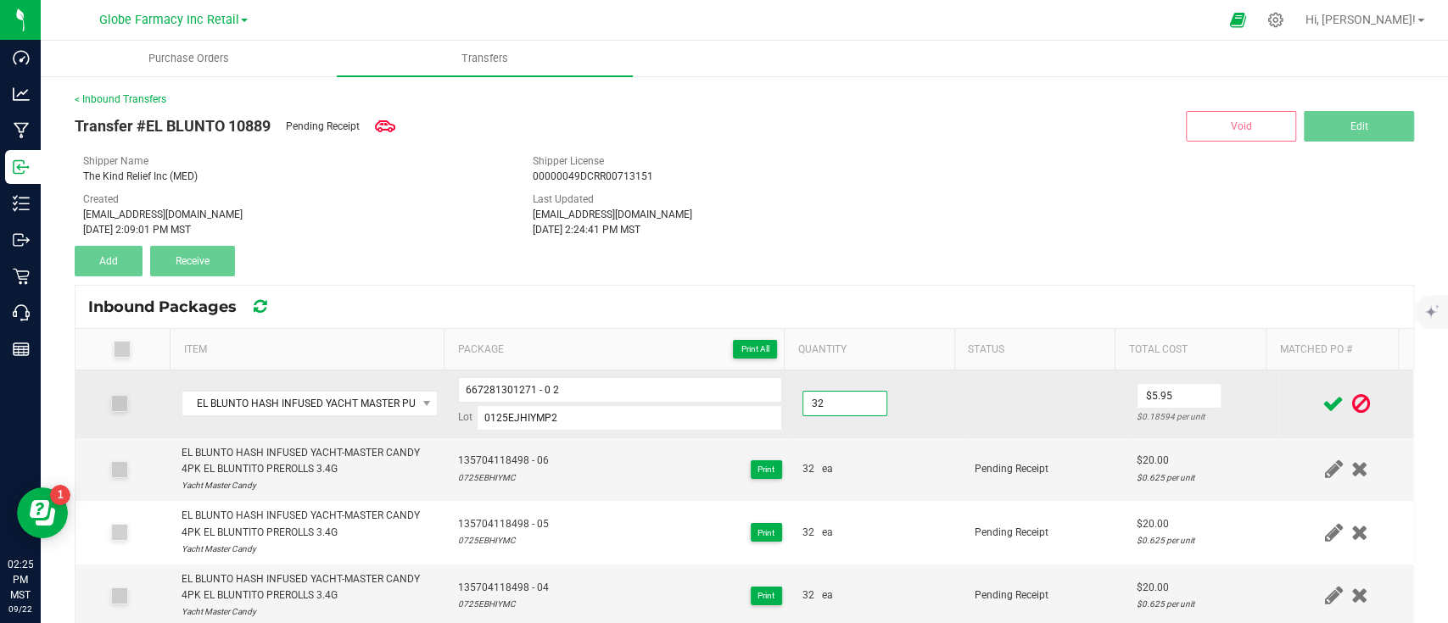
type input "32 ea"
click at [968, 418] on td at bounding box center [1045, 405] width 162 height 68
click at [1152, 384] on input "0" at bounding box center [1178, 396] width 83 height 24
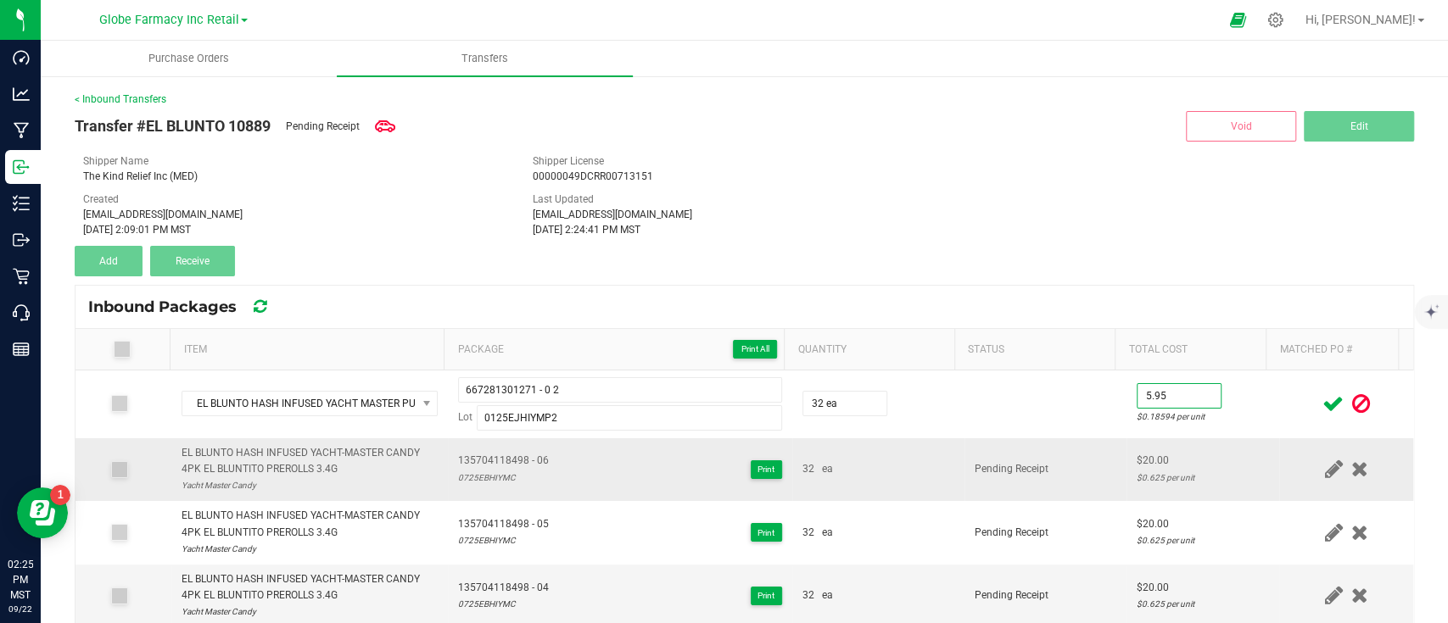
type input "$5.95"
click at [1126, 450] on td "$20.00 $0.625 per unit" at bounding box center [1202, 470] width 153 height 64
click at [1322, 395] on icon at bounding box center [1332, 403] width 21 height 21
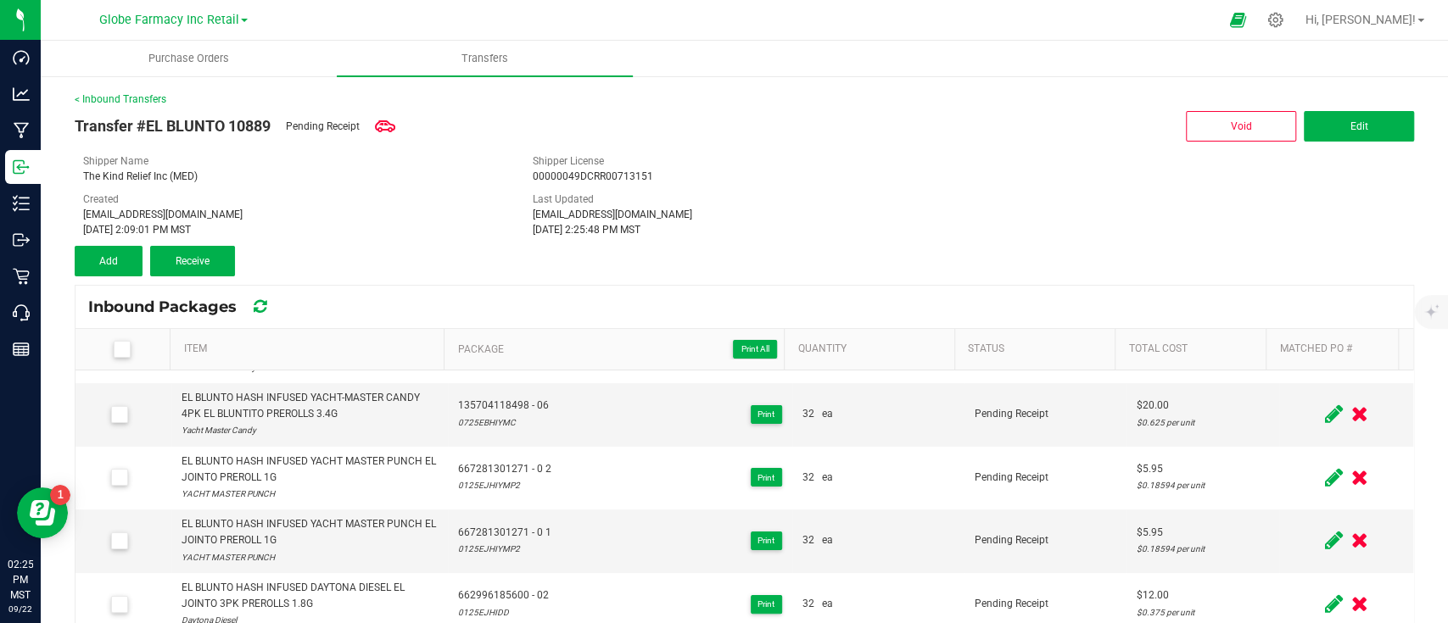
scroll to position [339, 0]
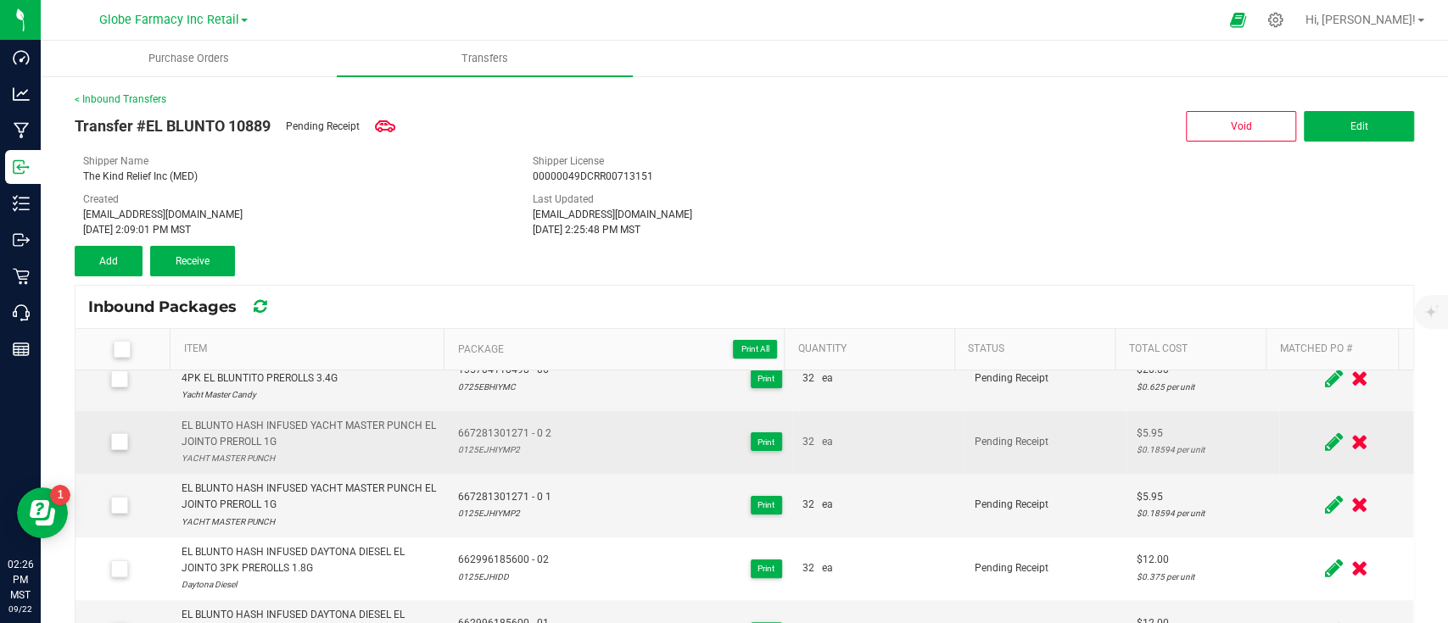
click at [269, 444] on div "EL BLUNTO HASH INFUSED YACHT MASTER PUNCH EL JOINTO PREROLL 1G" at bounding box center [309, 434] width 257 height 32
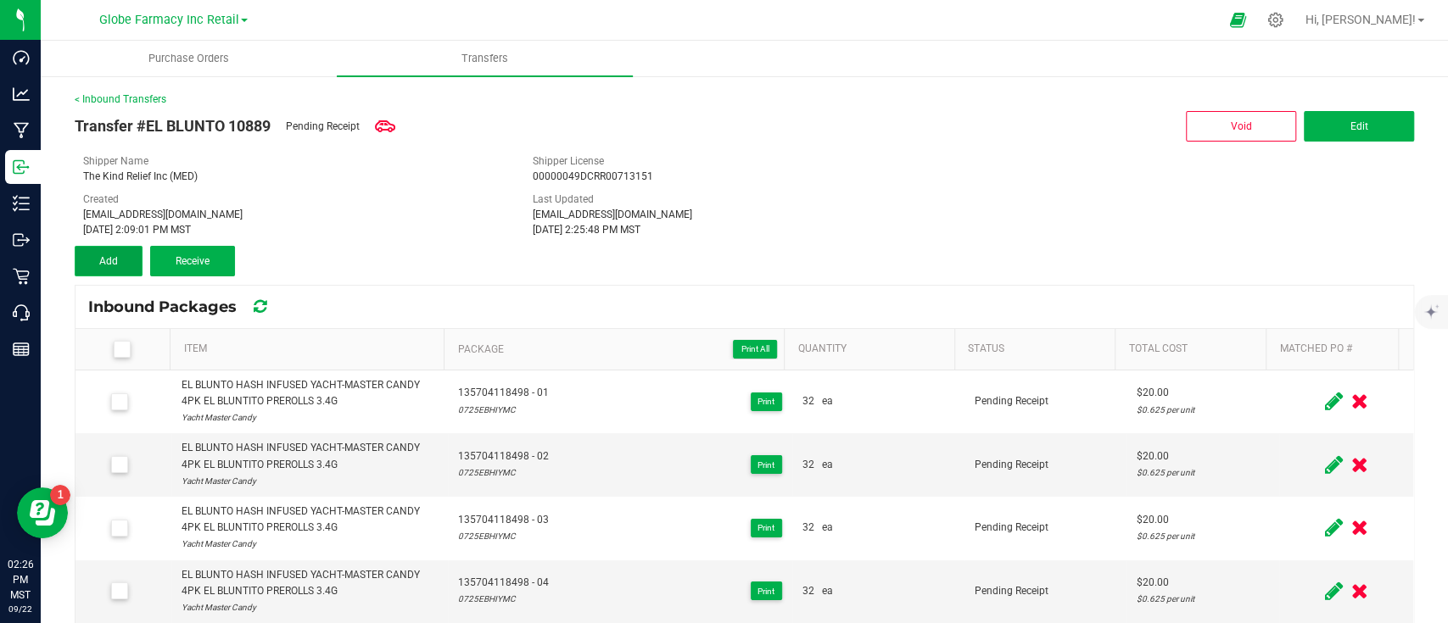
click at [120, 263] on button "Add" at bounding box center [109, 261] width 68 height 31
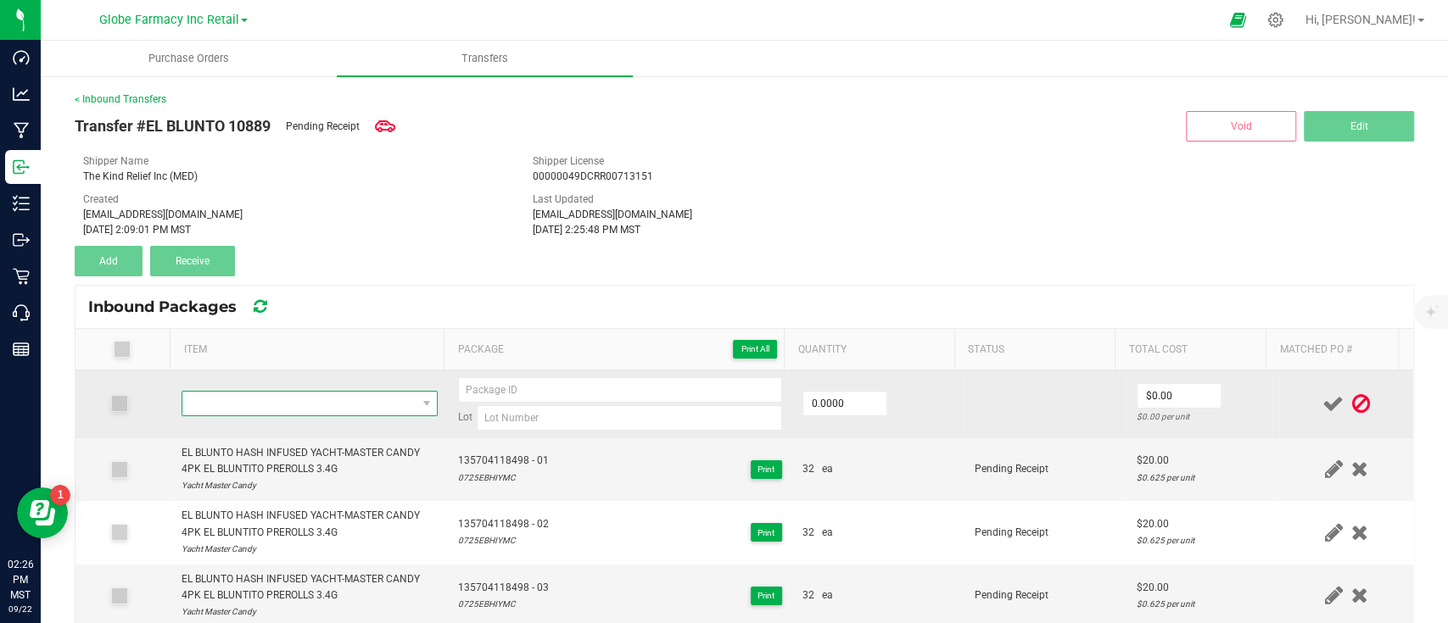
click at [354, 402] on span "NO DATA FOUND" at bounding box center [299, 404] width 234 height 24
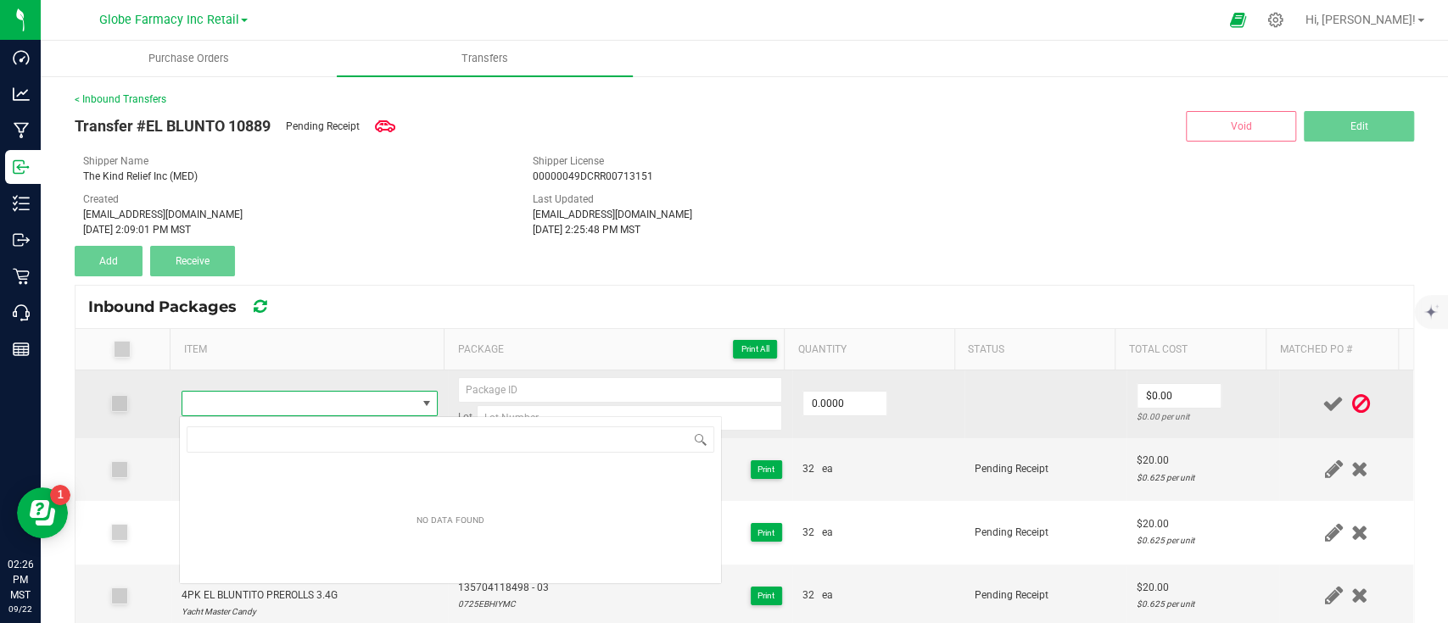
scroll to position [84779, 84555]
type input "EL BLUNTO HASH INFUSED YACHT MASTER PUNCH EL JOINTO PREROLL 1G"
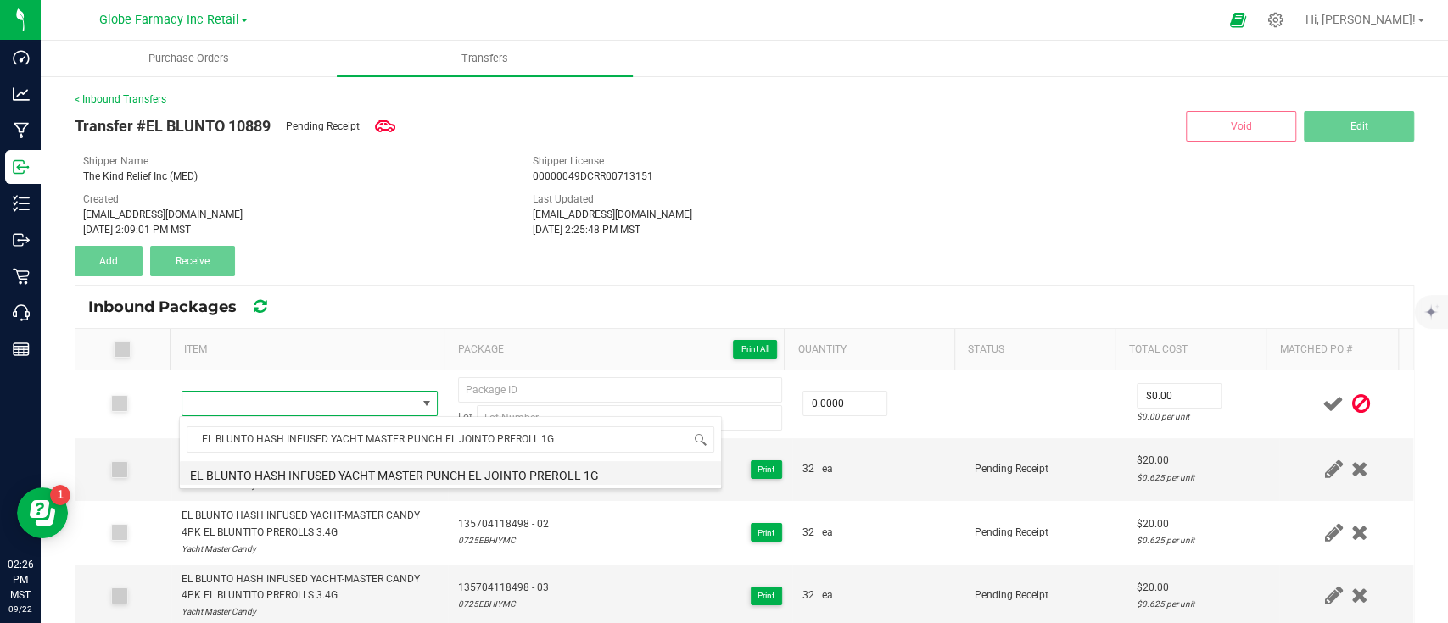
click at [342, 466] on li "EL BLUNTO HASH INFUSED YACHT MASTER PUNCH EL JOINTO PREROLL 1G" at bounding box center [450, 473] width 541 height 24
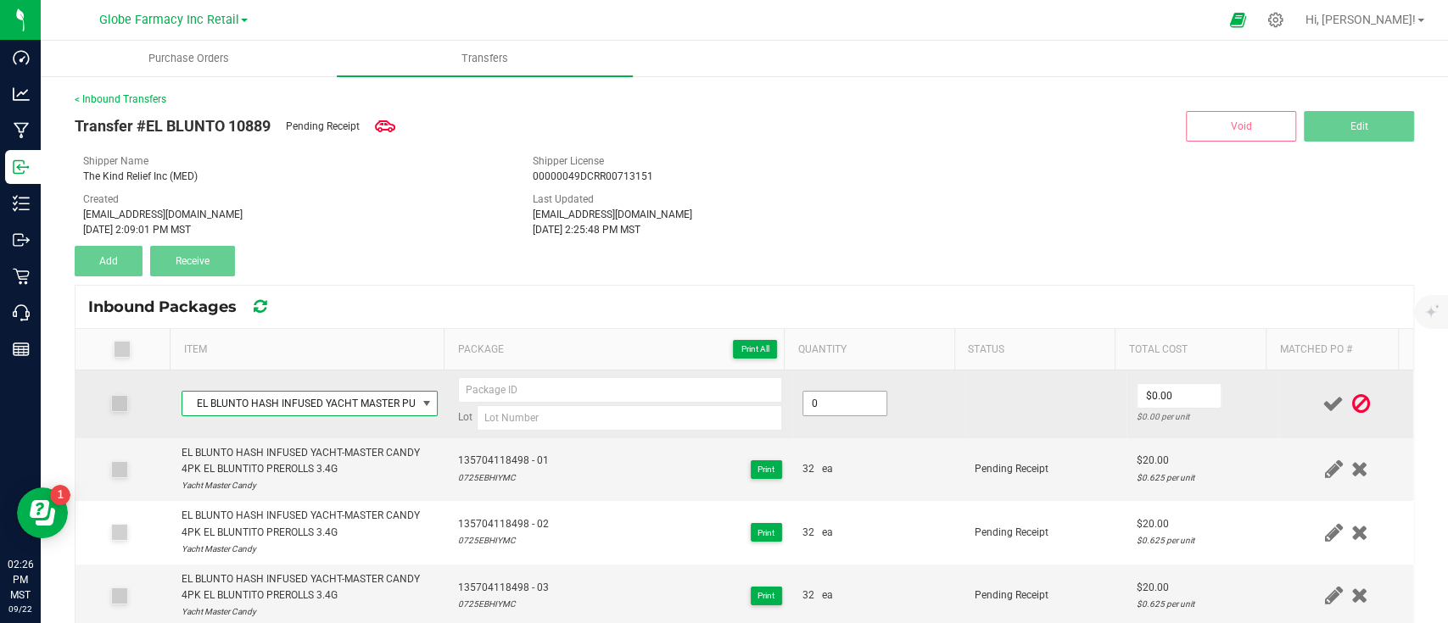
click at [812, 408] on input "0" at bounding box center [844, 404] width 83 height 24
type input "32 ea"
click at [902, 427] on td "32 ea" at bounding box center [878, 405] width 172 height 68
click at [1167, 400] on input "$0.00" at bounding box center [1178, 396] width 83 height 24
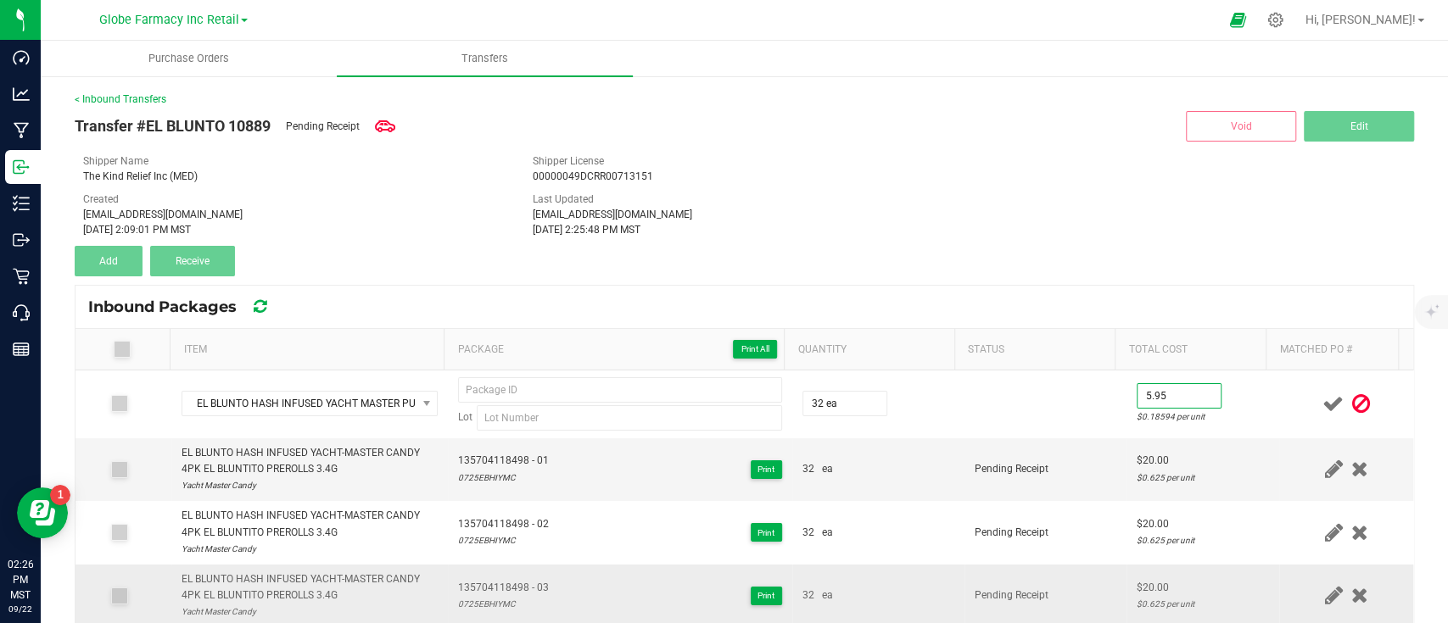
type input "$5.95"
click at [516, 570] on td "135704118498 - 03 0725EBHIYMC Print" at bounding box center [620, 597] width 344 height 64
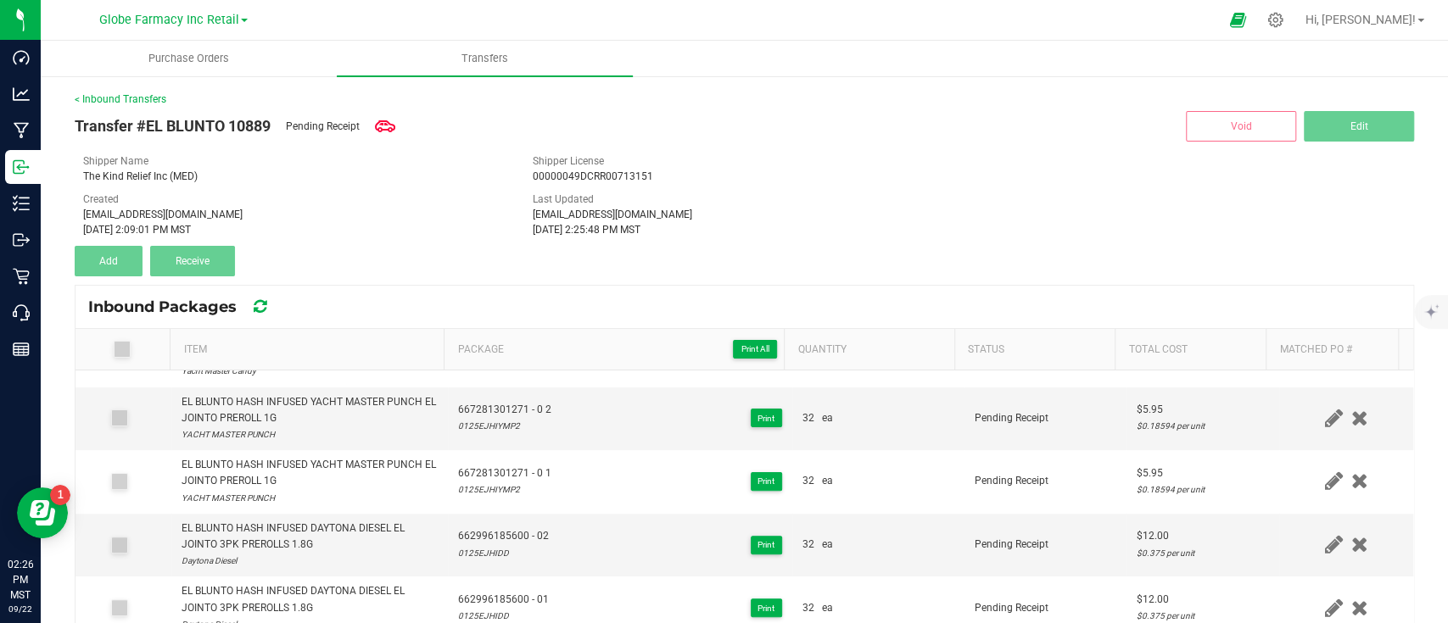
scroll to position [452, 0]
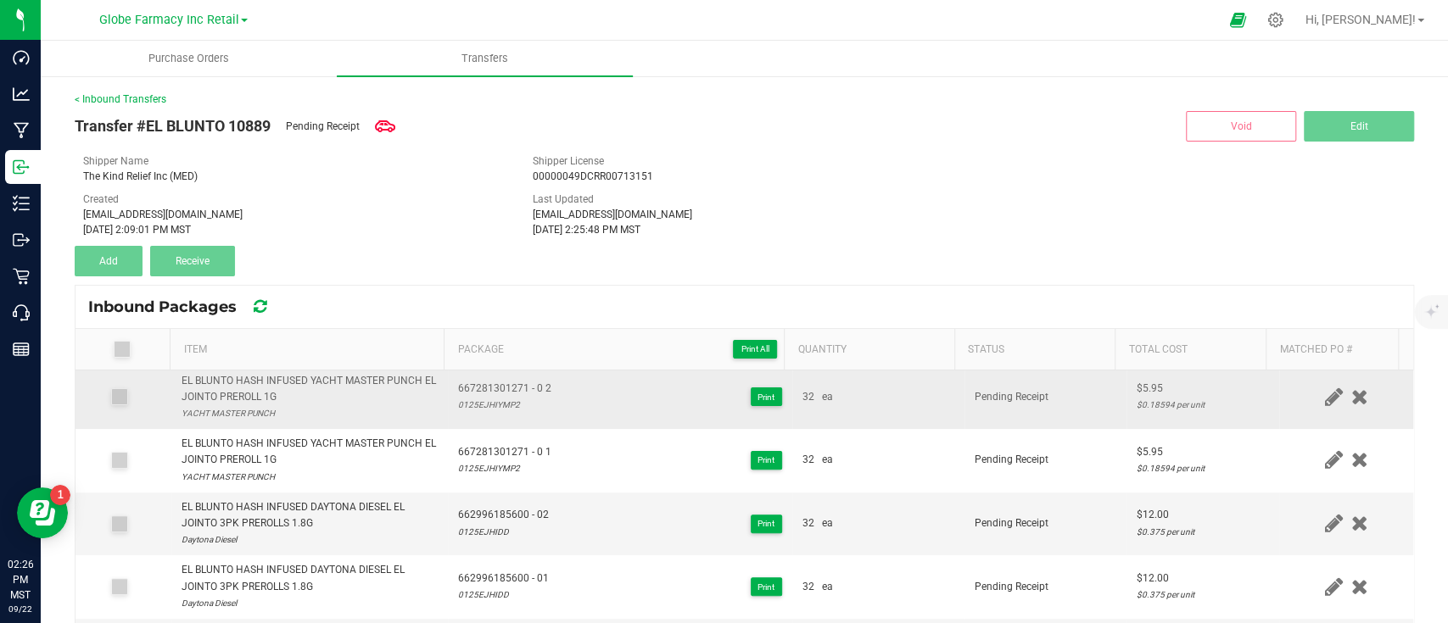
click at [488, 393] on span "667281301271 - 0 2" at bounding box center [504, 389] width 93 height 16
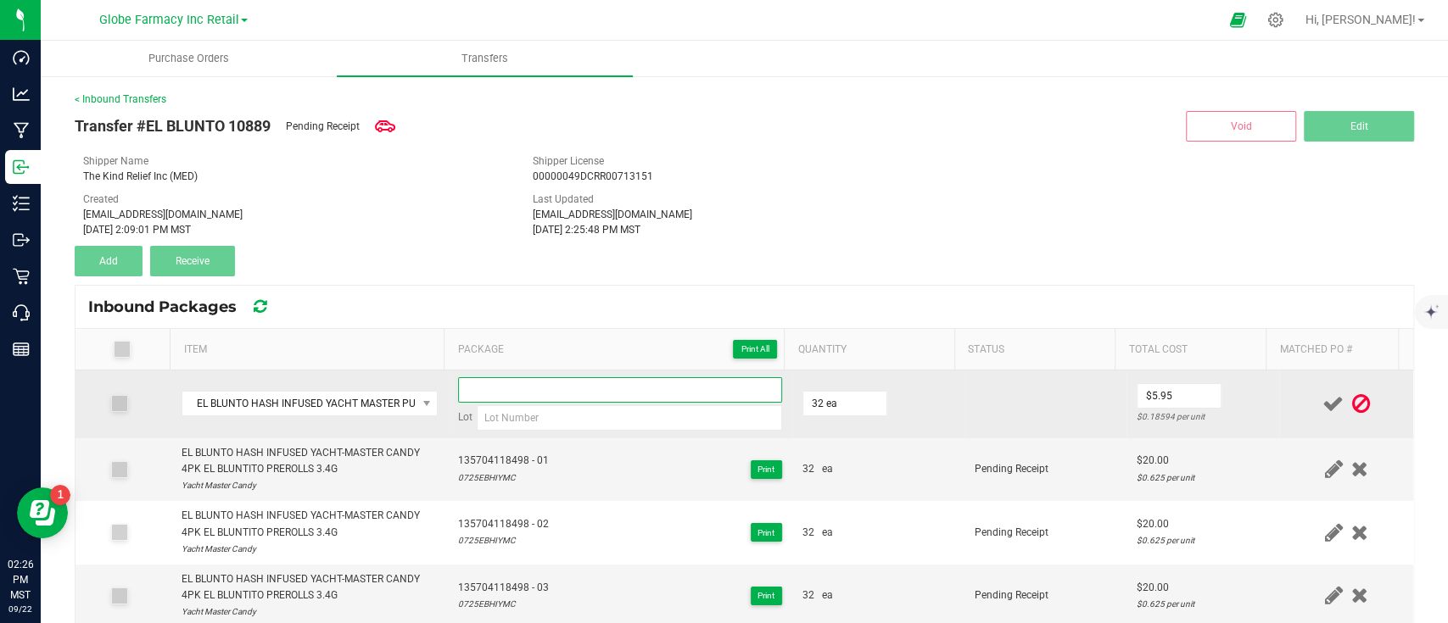
click at [502, 383] on input at bounding box center [620, 389] width 324 height 25
paste input "667281301271 - 0 2"
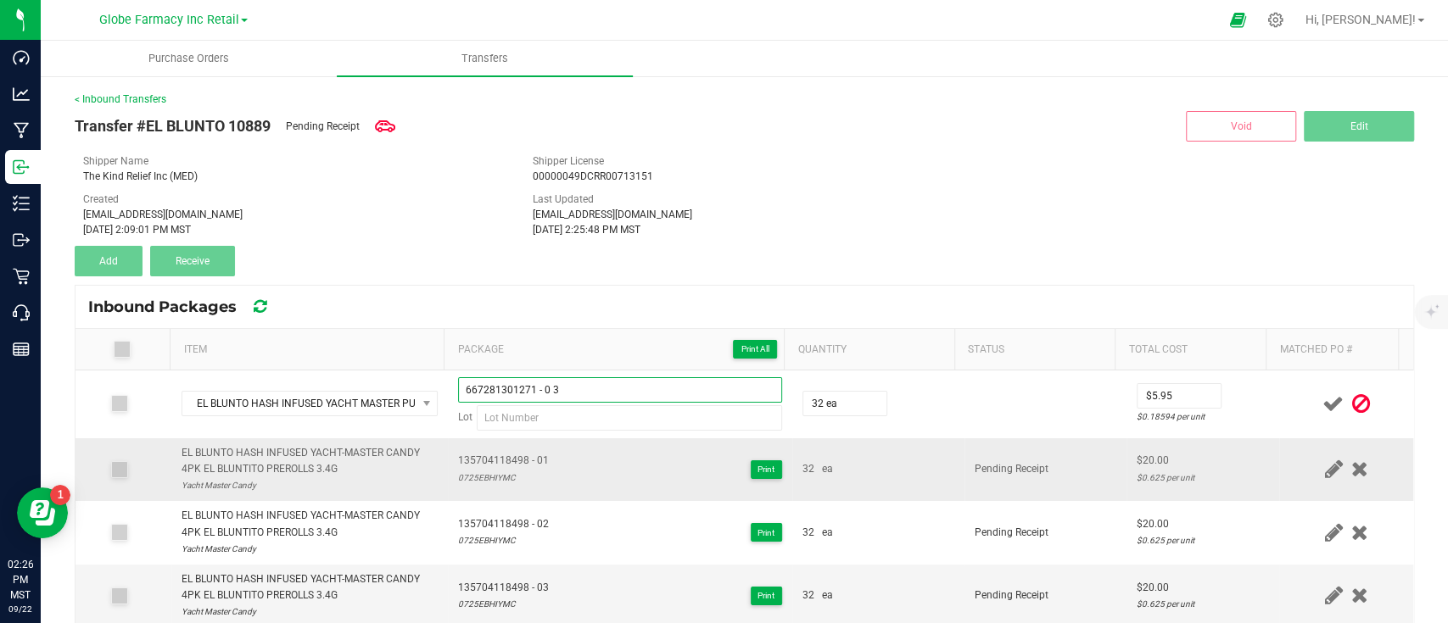
type input "667281301271 - 0 3"
click at [508, 473] on div "0725EBHIYMC" at bounding box center [503, 478] width 91 height 16
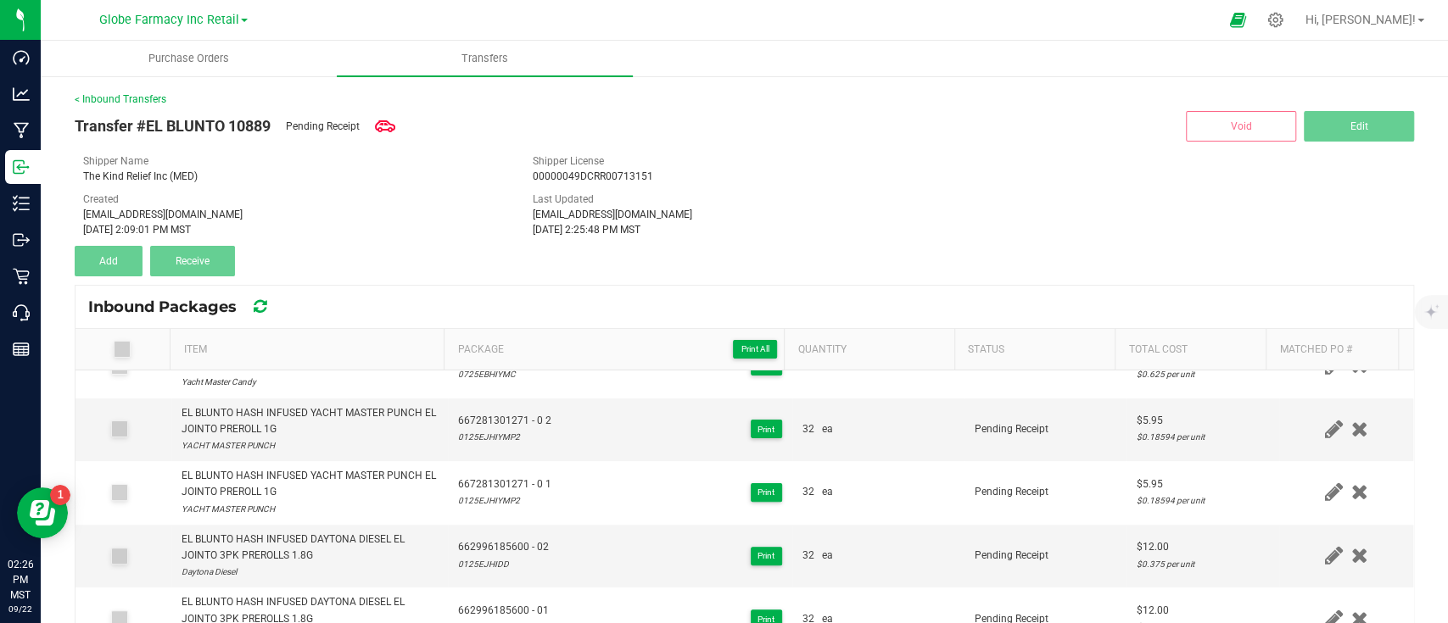
scroll to position [452, 0]
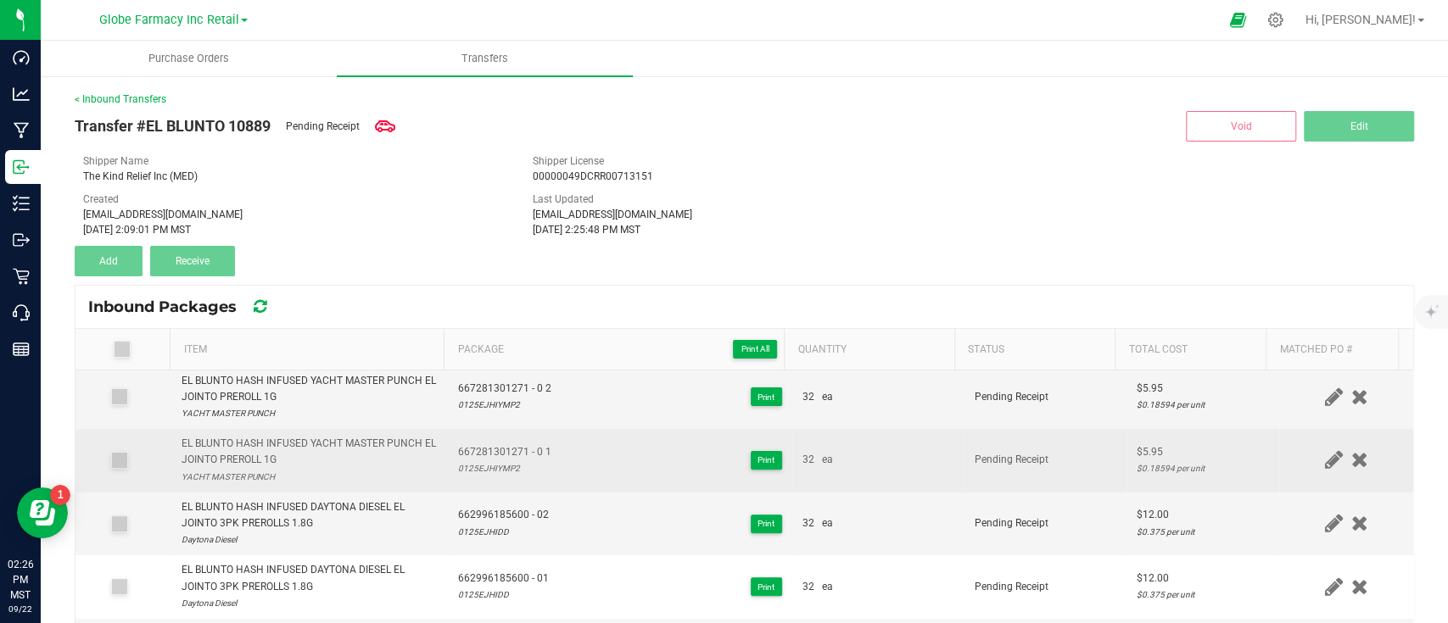
click at [488, 463] on div "0125EJHIYMP2" at bounding box center [504, 468] width 93 height 16
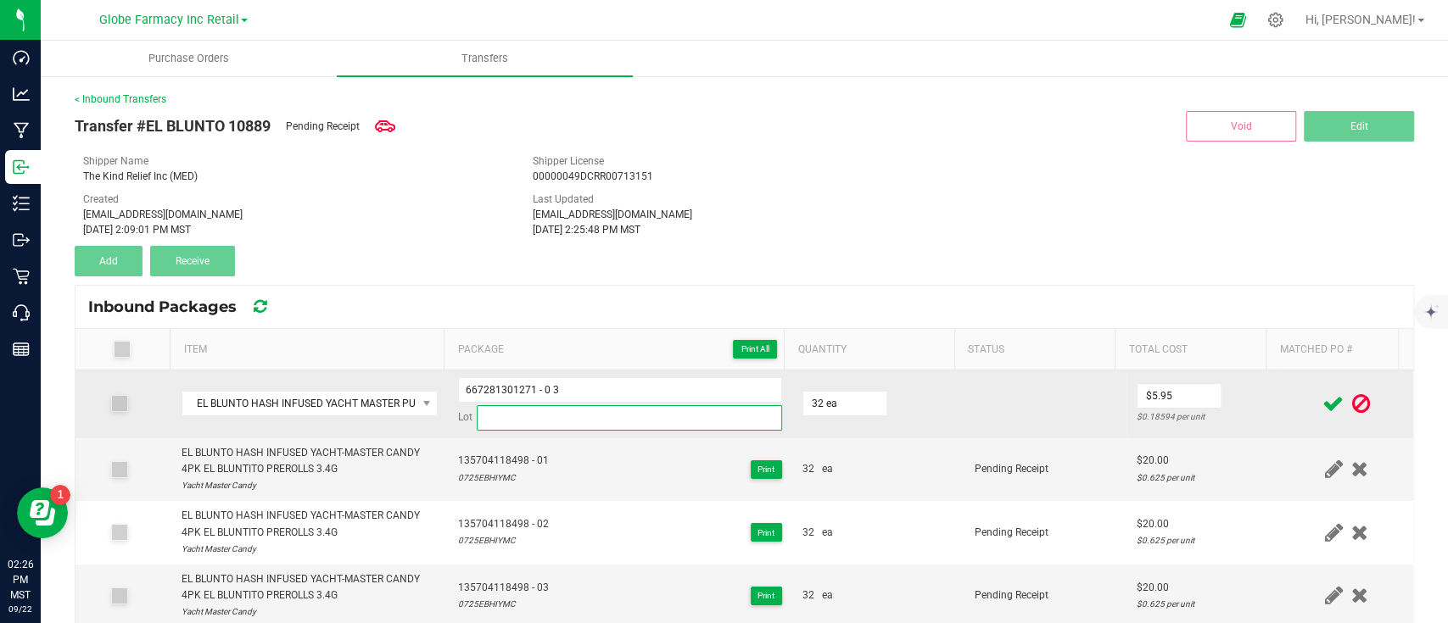
drag, startPoint x: 502, startPoint y: 423, endPoint x: 536, endPoint y: 425, distance: 34.0
click at [502, 423] on input at bounding box center [629, 417] width 305 height 25
paste input "0125EJHIYMP2"
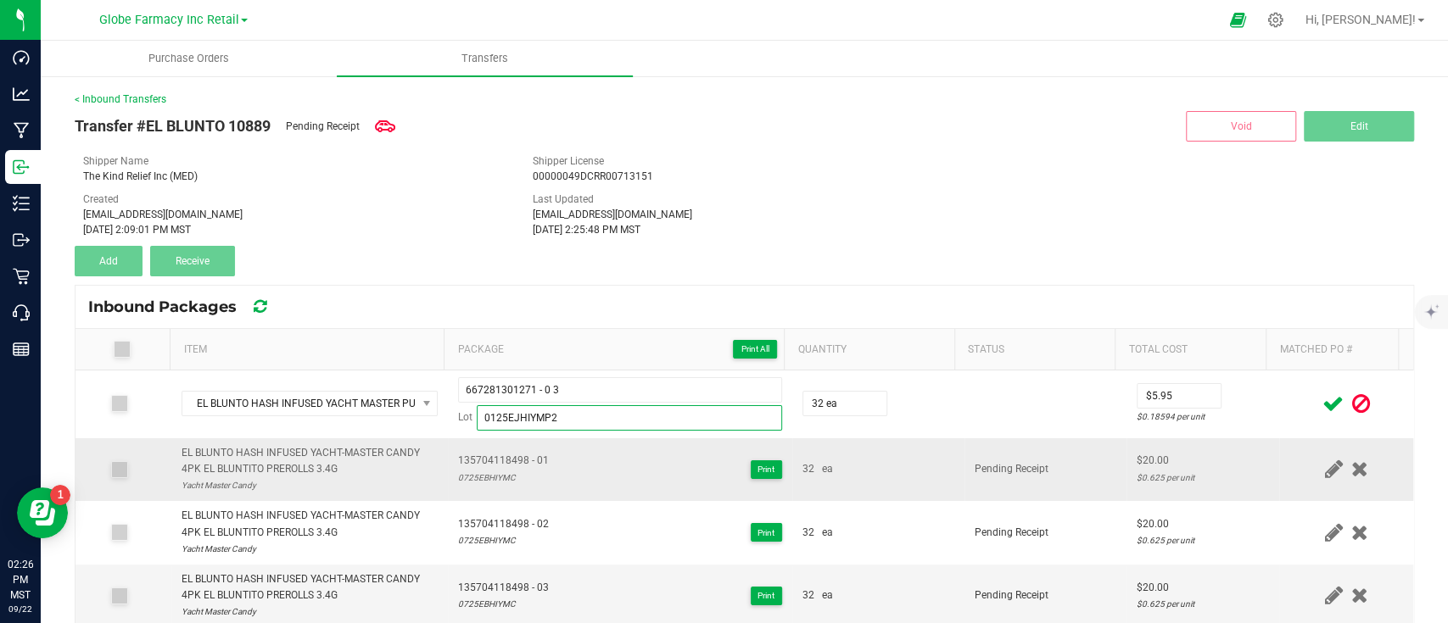
type input "0125EJHIYMP2"
click at [911, 447] on td "32 ea" at bounding box center [878, 470] width 172 height 64
click at [1322, 401] on icon at bounding box center [1332, 403] width 21 height 21
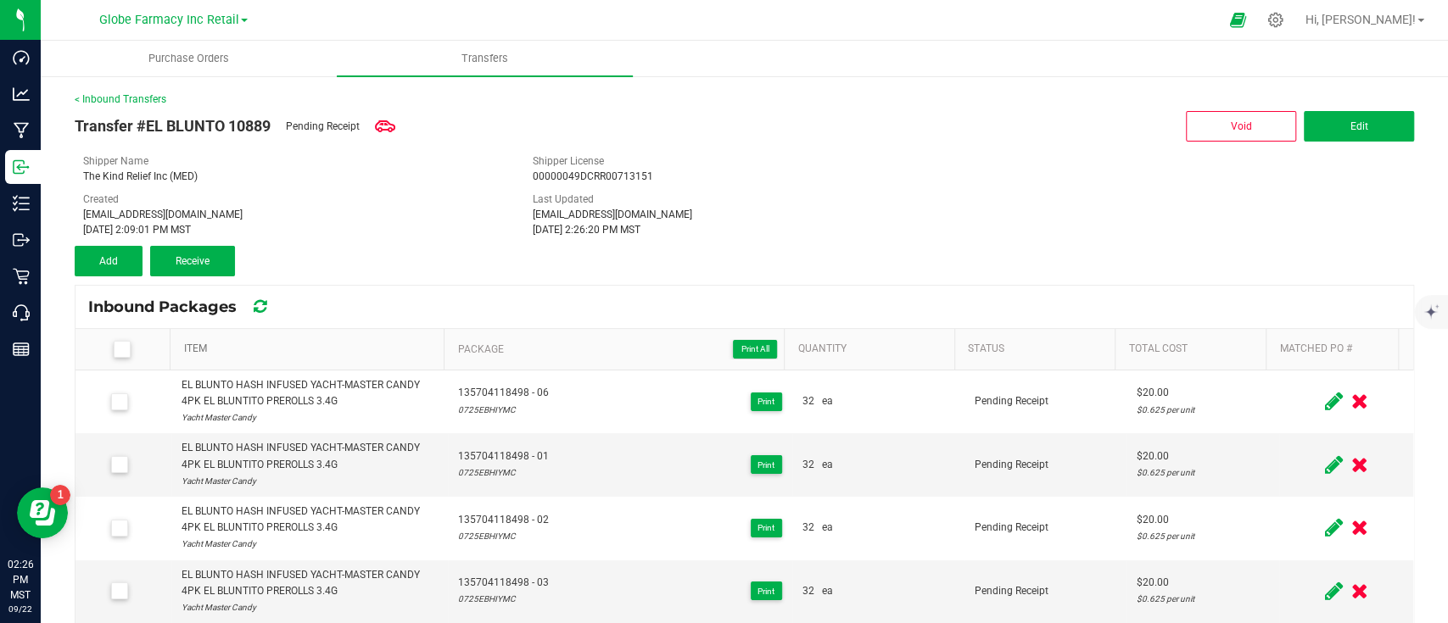
click at [196, 348] on link "Item" at bounding box center [311, 350] width 254 height 14
click at [119, 349] on icon at bounding box center [121, 349] width 11 height 0
click at [0, 0] on input "checkbox" at bounding box center [0, 0] width 0 height 0
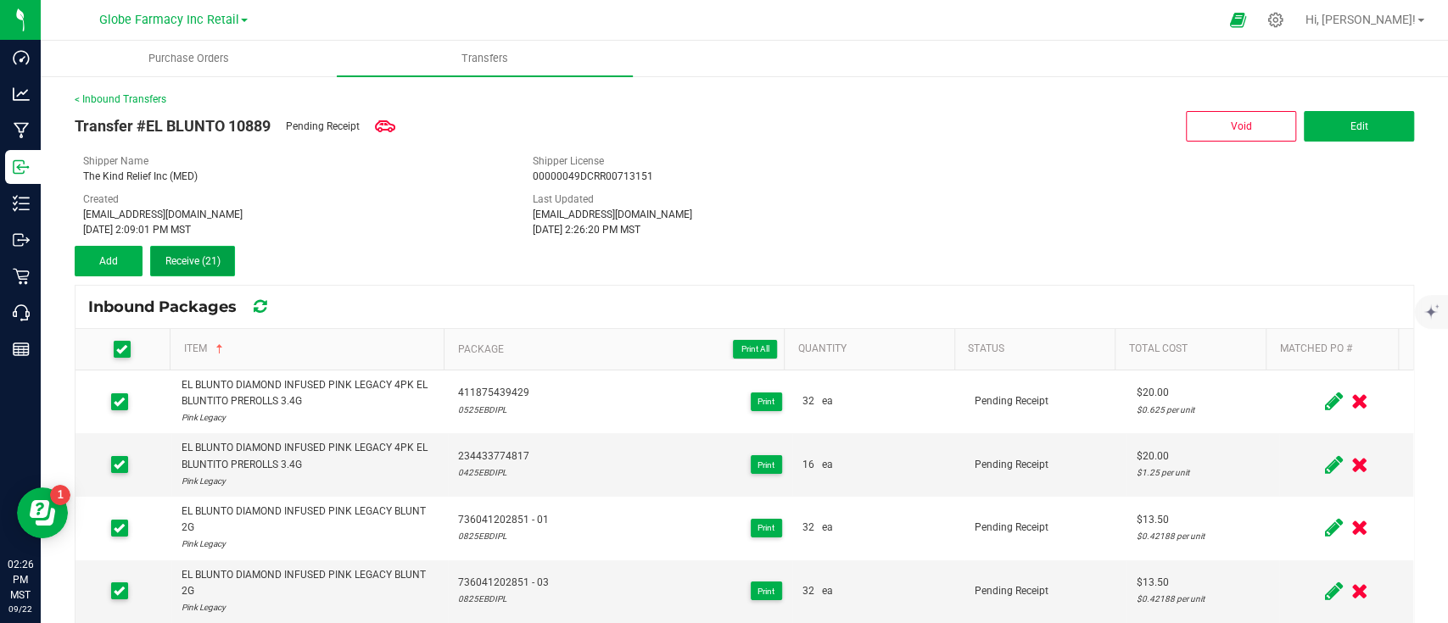
click at [201, 260] on span "Receive (21)" at bounding box center [192, 261] width 55 height 12
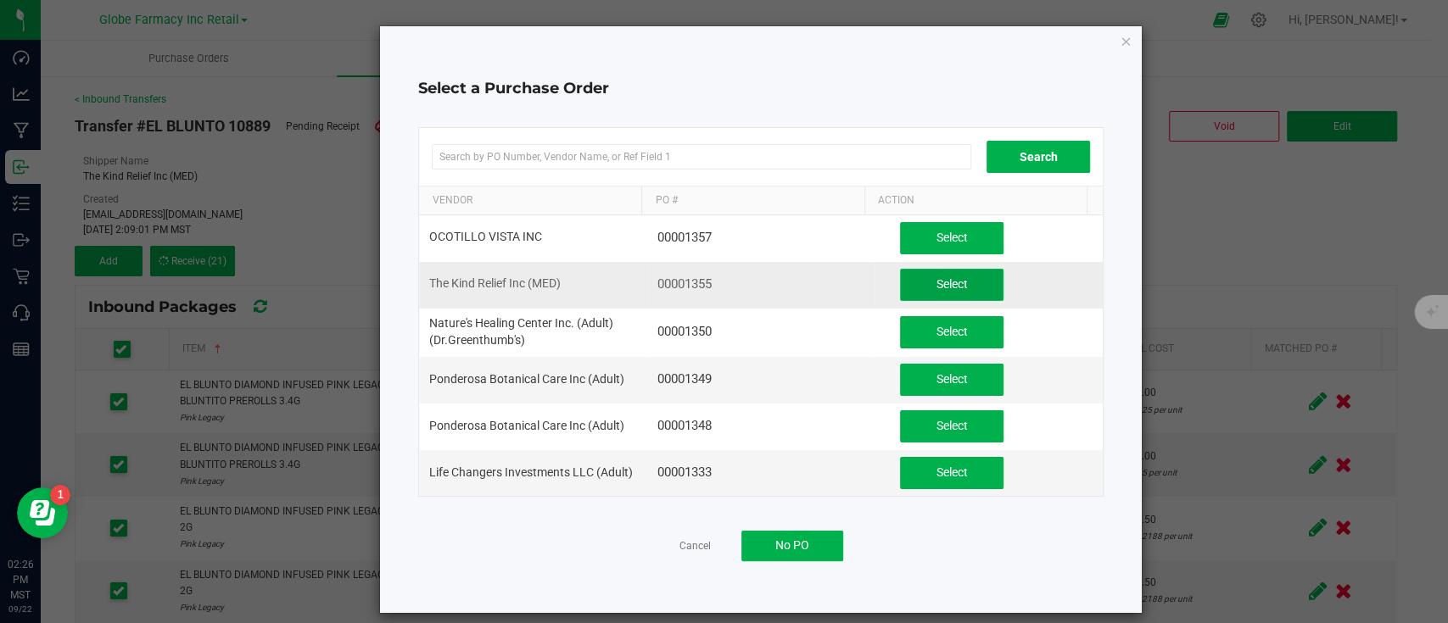
click at [936, 277] on span "Select" at bounding box center [951, 284] width 31 height 14
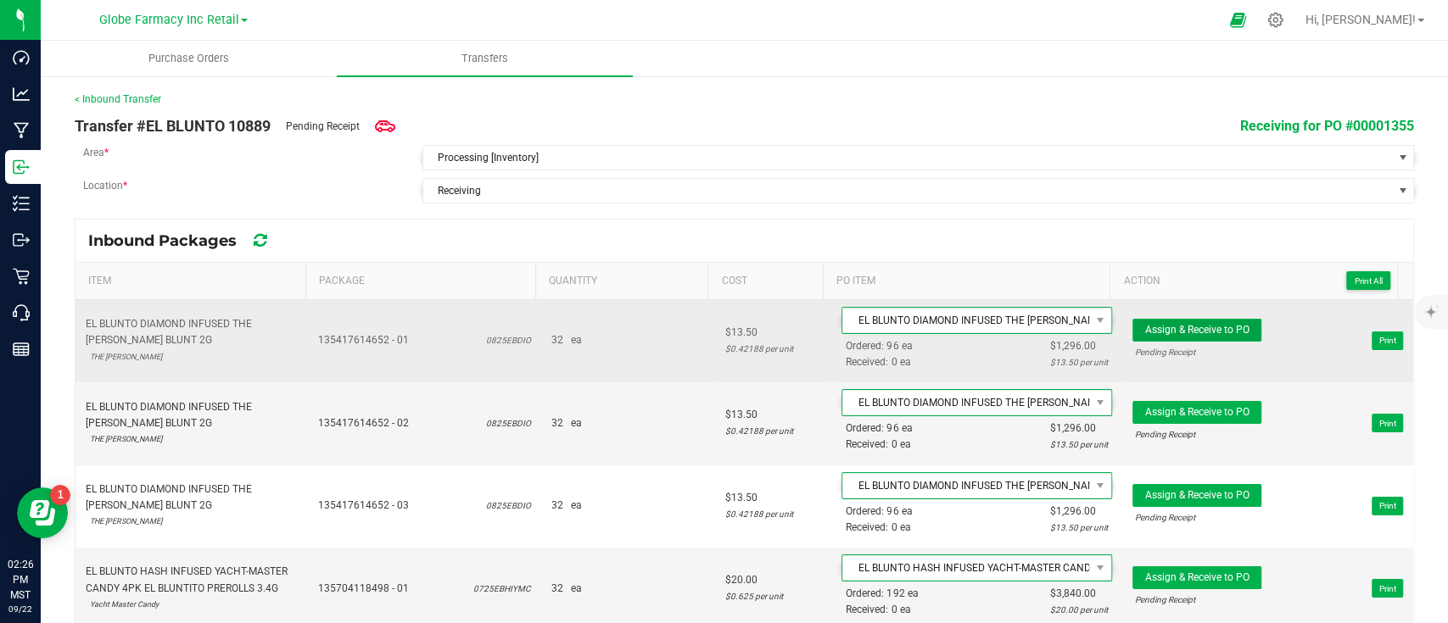
click at [1147, 326] on span "Assign & Receive to PO" at bounding box center [1197, 330] width 104 height 12
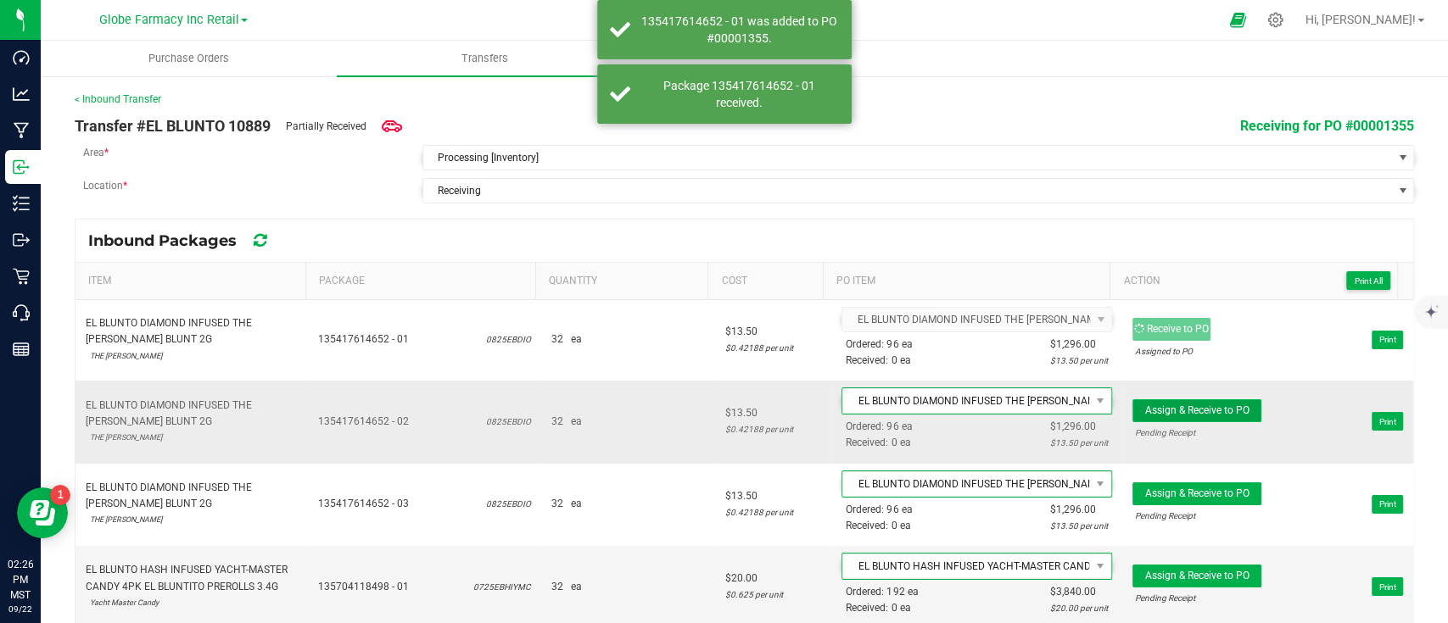
click at [1187, 410] on span "Assign & Receive to PO" at bounding box center [1197, 411] width 104 height 12
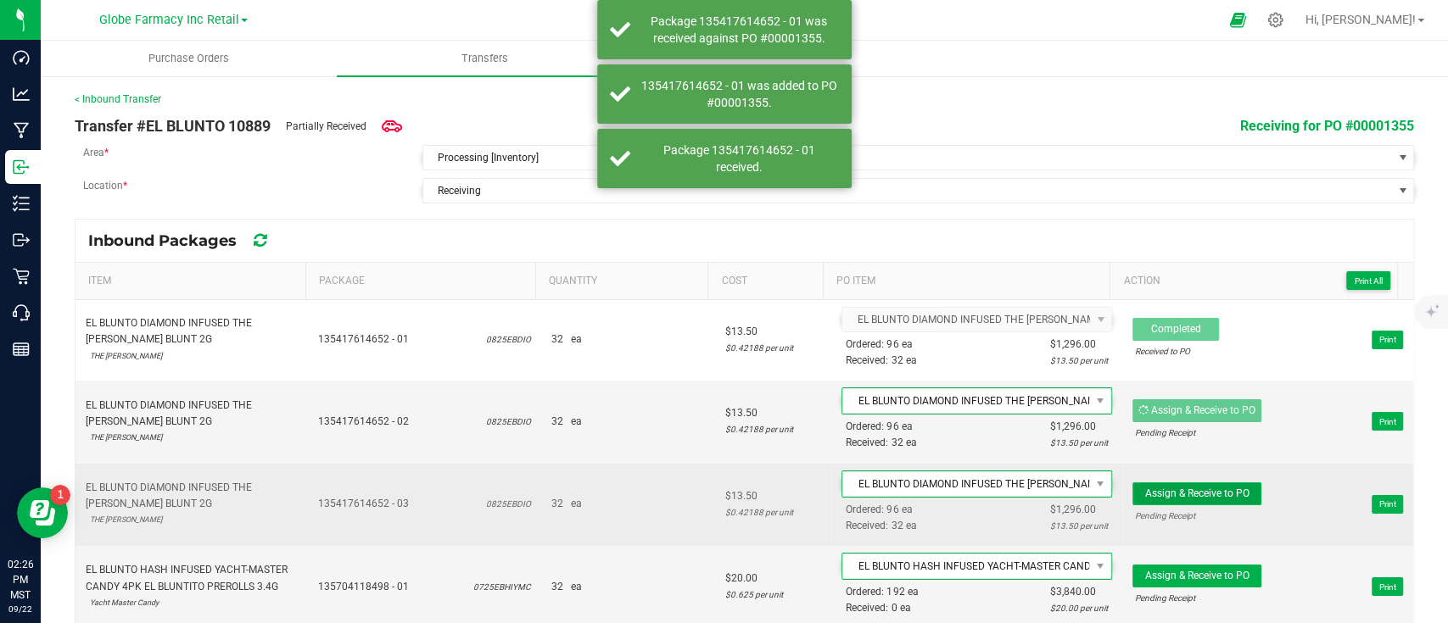
click at [1194, 488] on span "Assign & Receive to PO" at bounding box center [1197, 494] width 104 height 12
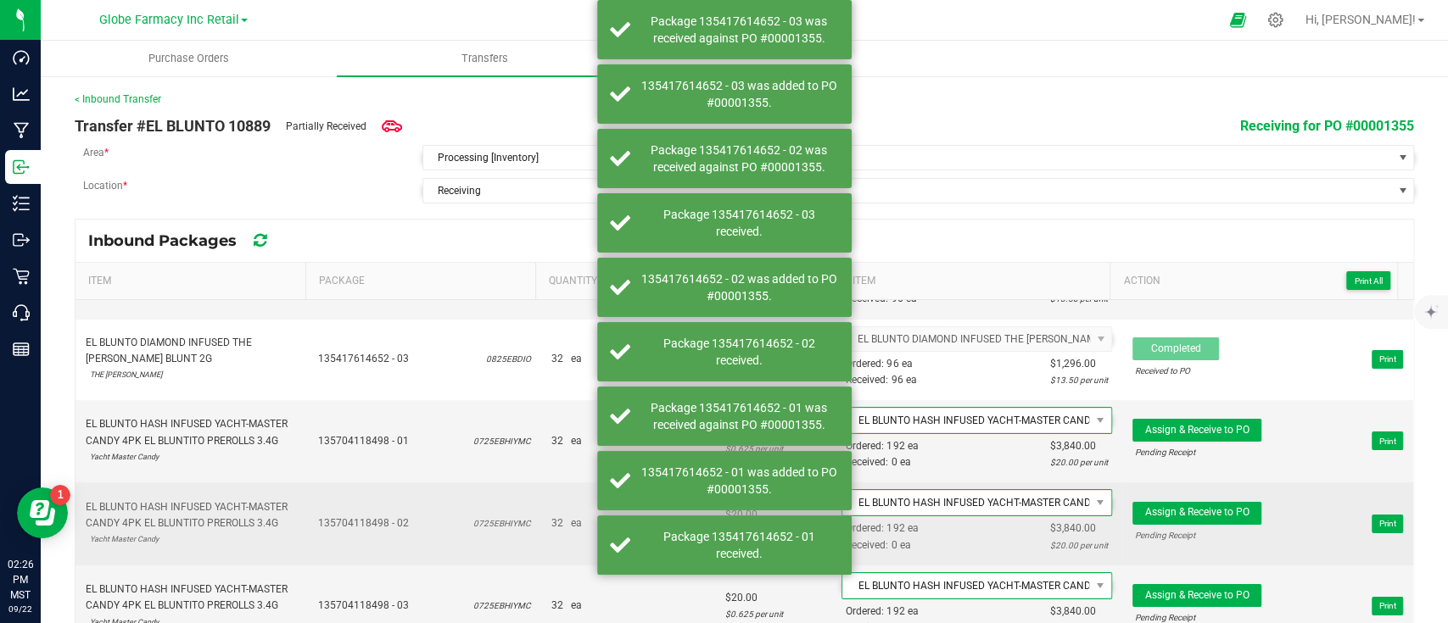
scroll to position [113, 0]
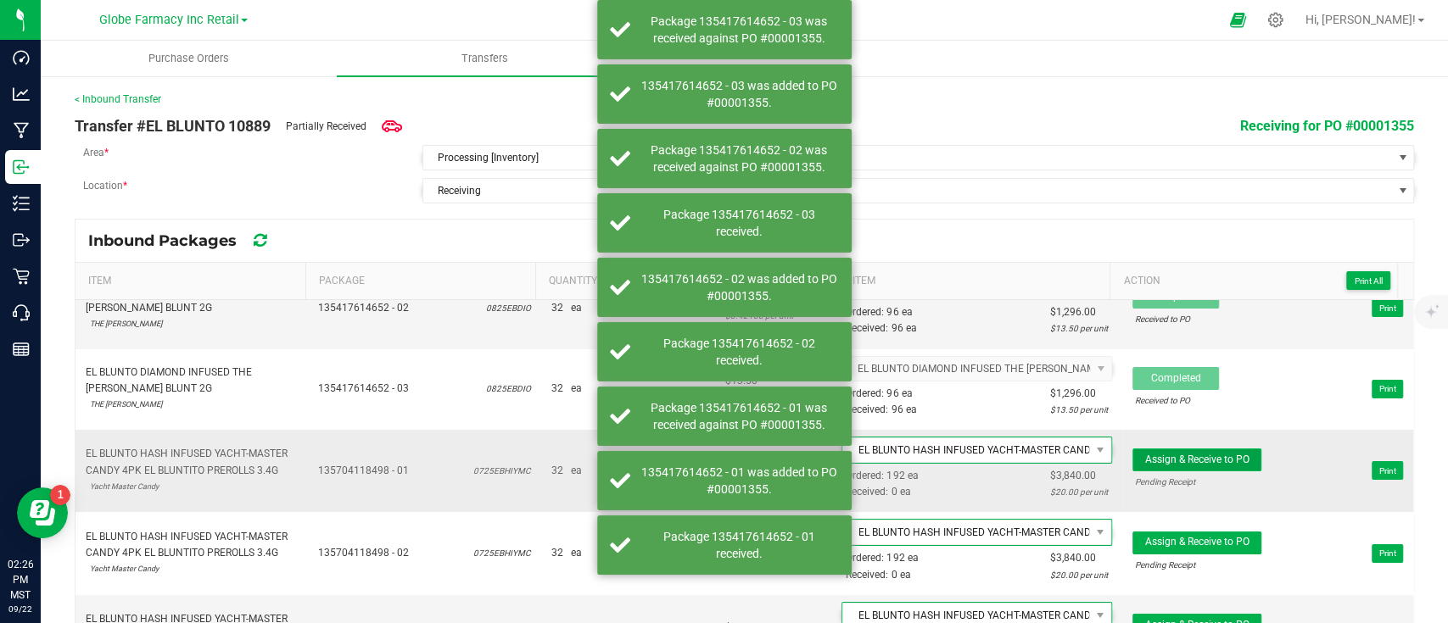
click at [1204, 455] on span "Assign & Receive to PO" at bounding box center [1197, 460] width 104 height 12
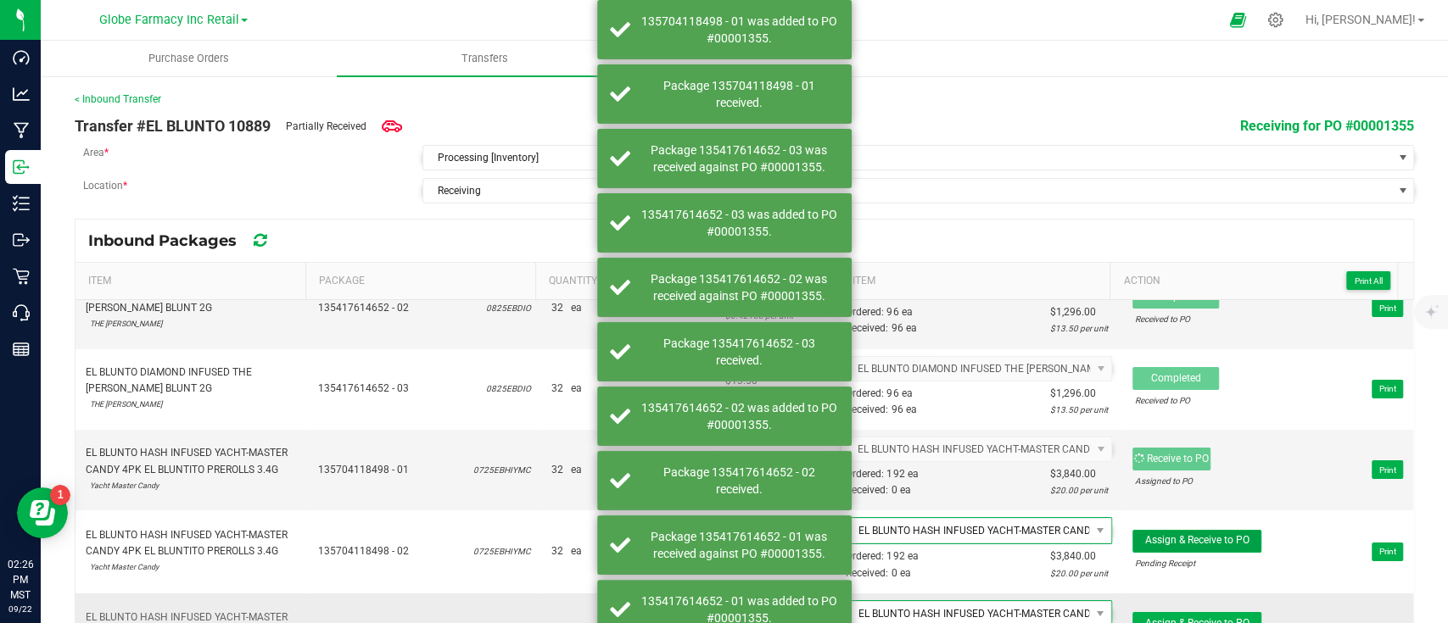
drag, startPoint x: 1192, startPoint y: 534, endPoint x: 1173, endPoint y: 605, distance: 72.8
click at [1192, 536] on span "Assign & Receive to PO" at bounding box center [1197, 540] width 104 height 12
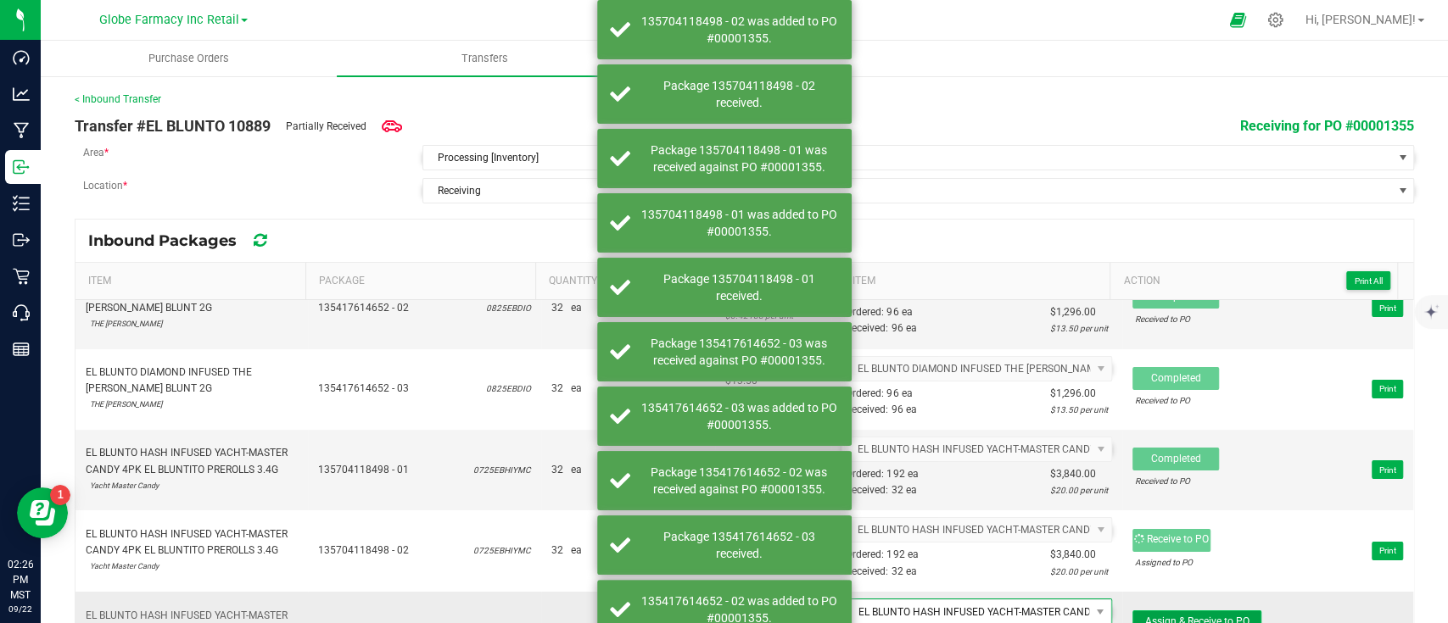
click at [1170, 583] on span "Assign & Receive to PO" at bounding box center [1197, 622] width 104 height 12
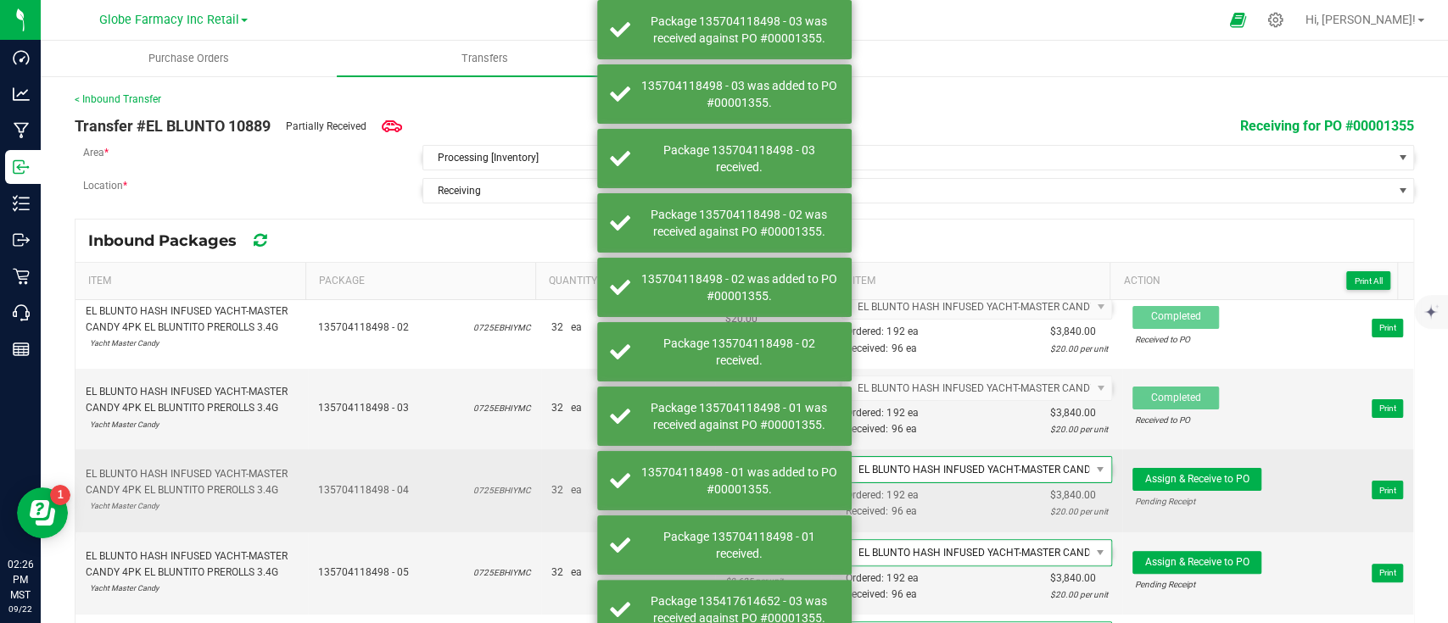
scroll to position [339, 0]
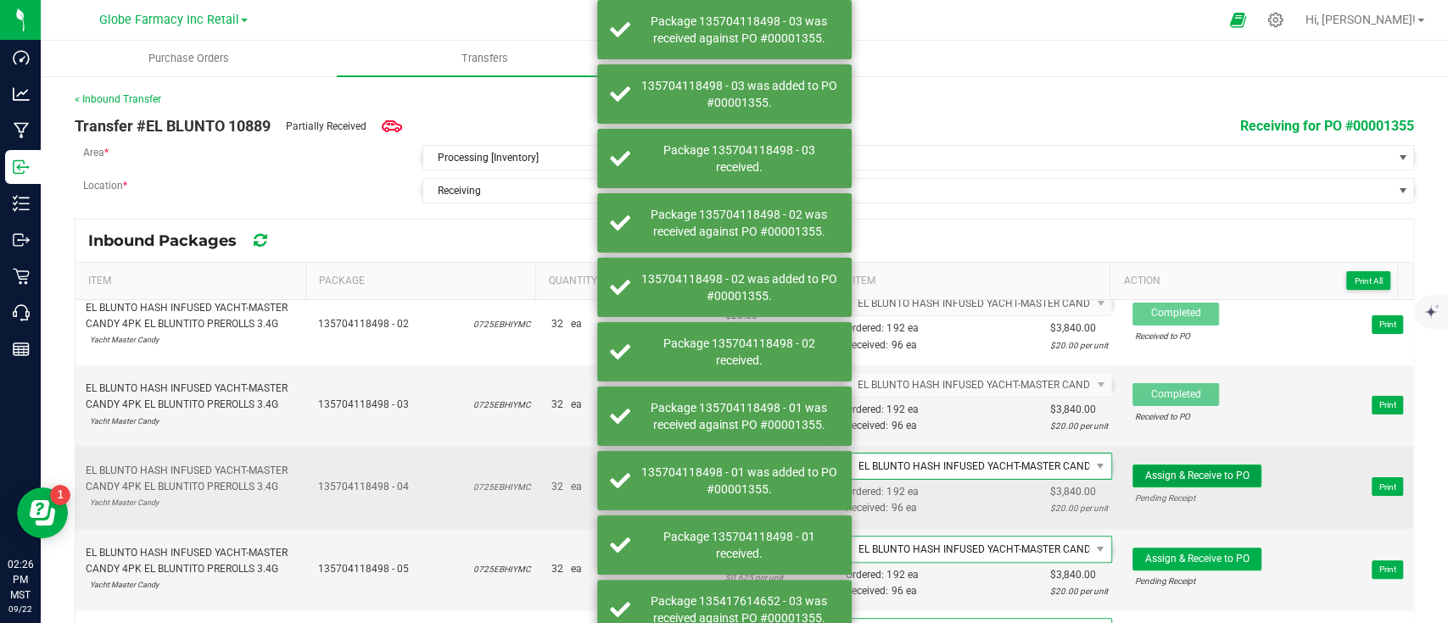
click at [1192, 473] on span "Assign & Receive to PO" at bounding box center [1197, 476] width 104 height 12
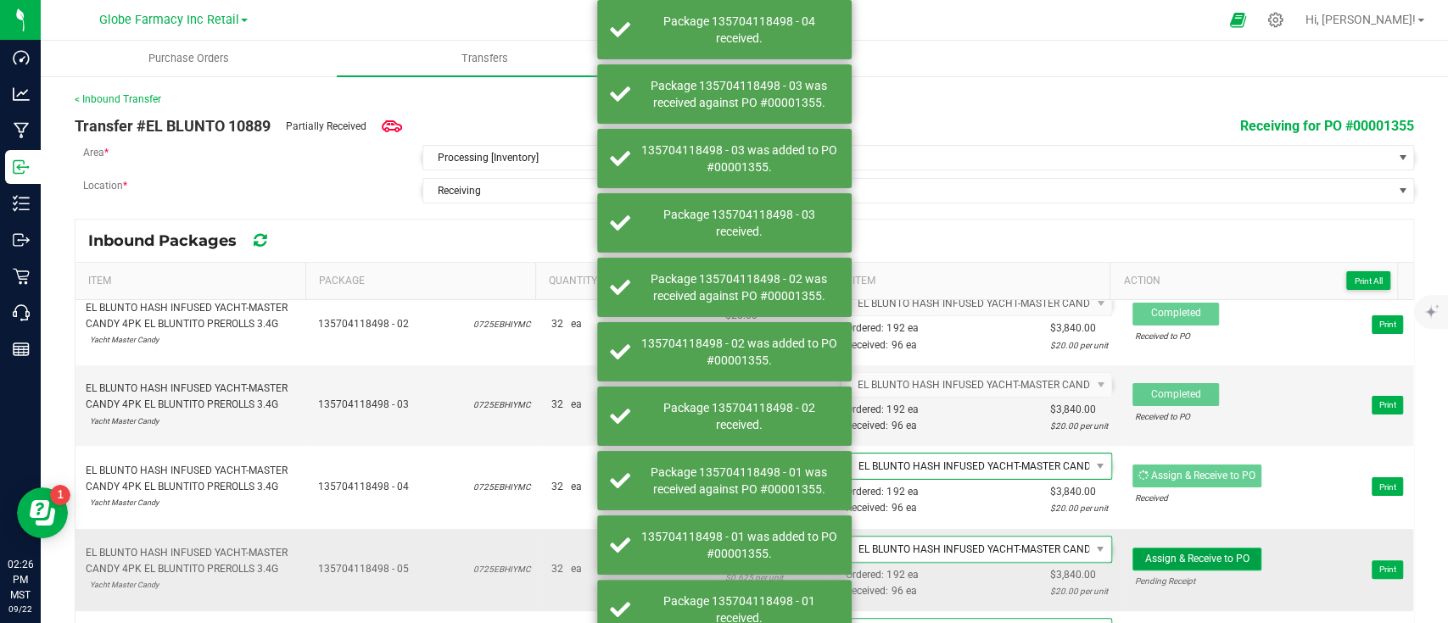
click at [1196, 553] on span "Assign & Receive to PO" at bounding box center [1197, 559] width 104 height 12
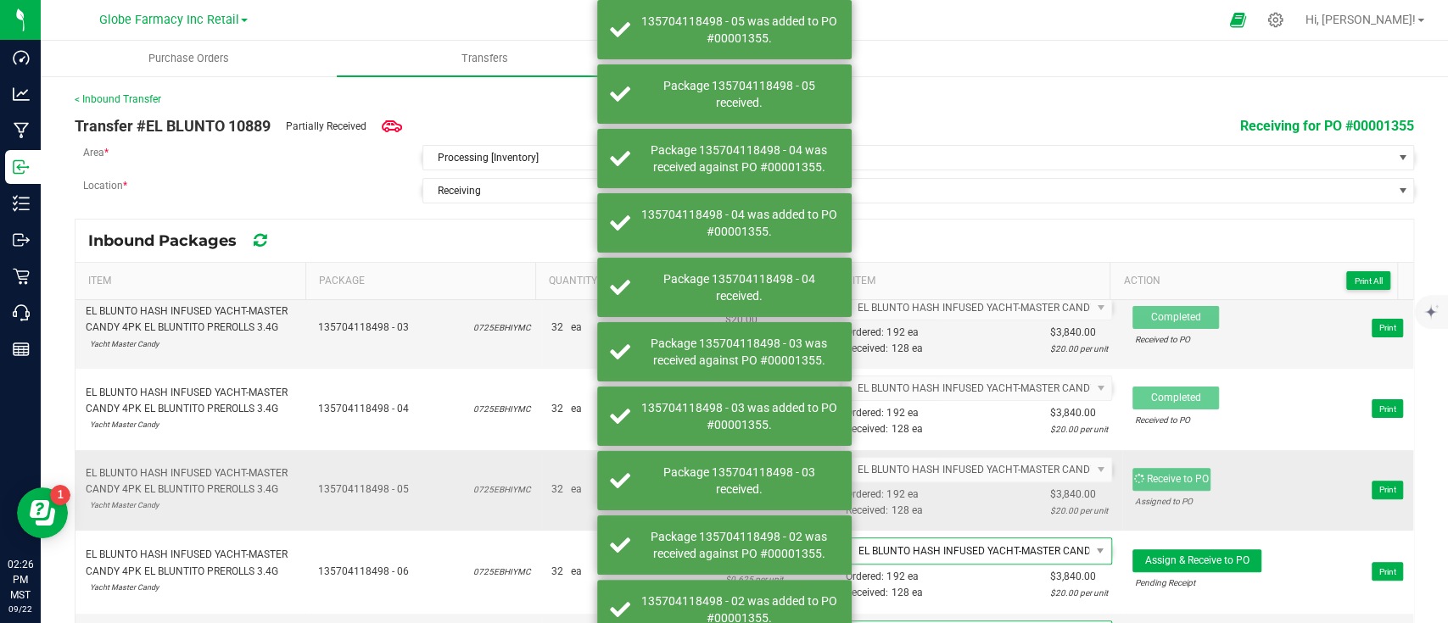
scroll to position [565, 0]
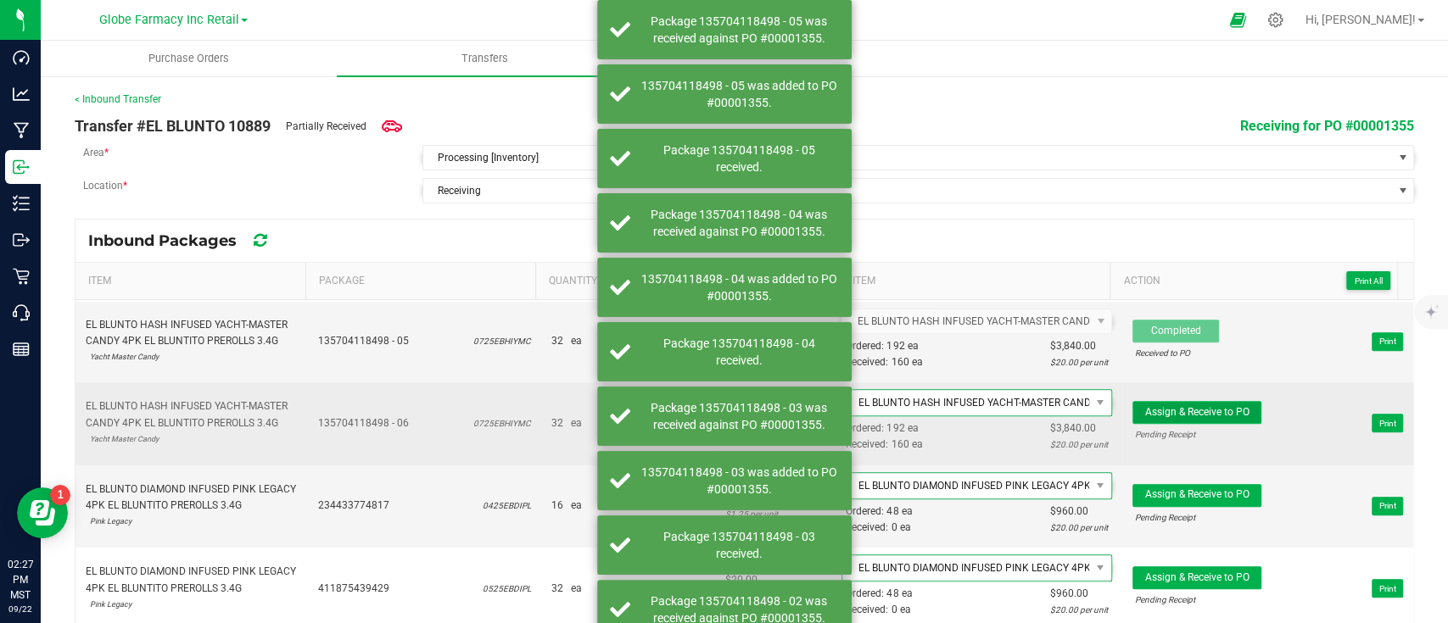
click at [1217, 408] on span "Assign & Receive to PO" at bounding box center [1197, 412] width 104 height 12
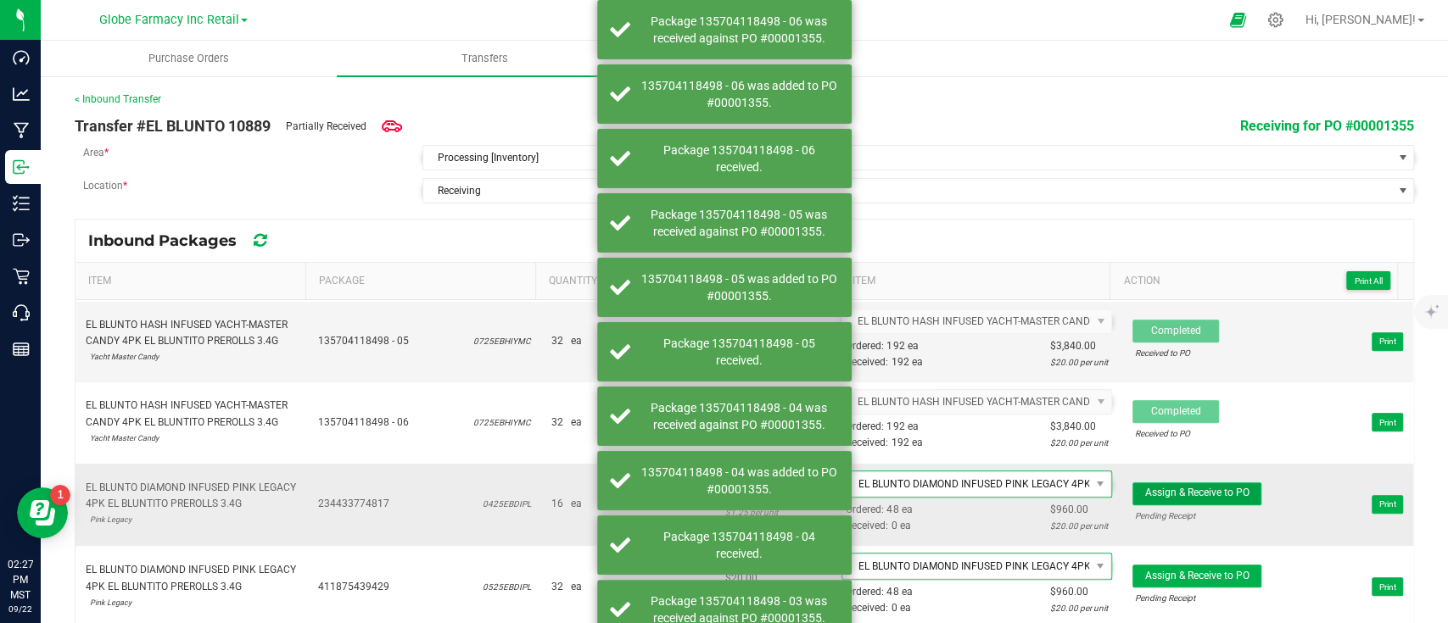
click at [1214, 487] on span "Assign & Receive to PO" at bounding box center [1197, 493] width 104 height 12
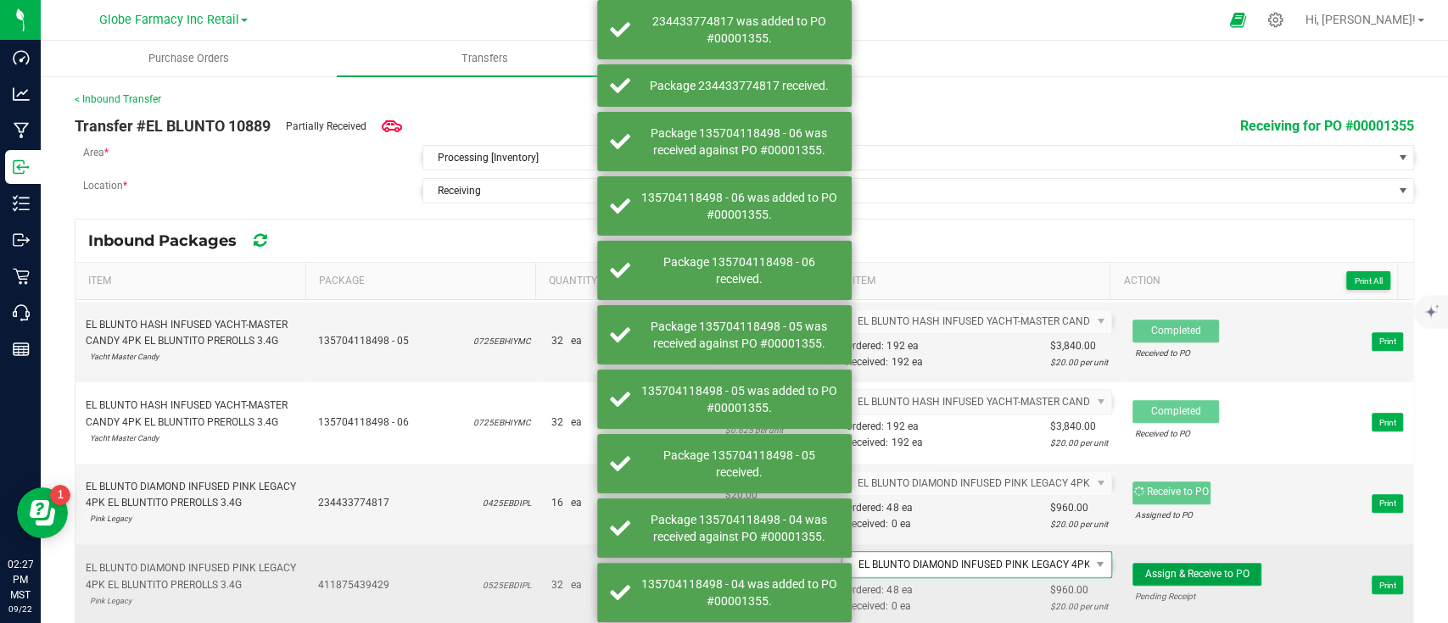
click at [1205, 578] on button "Assign & Receive to PO" at bounding box center [1196, 574] width 129 height 23
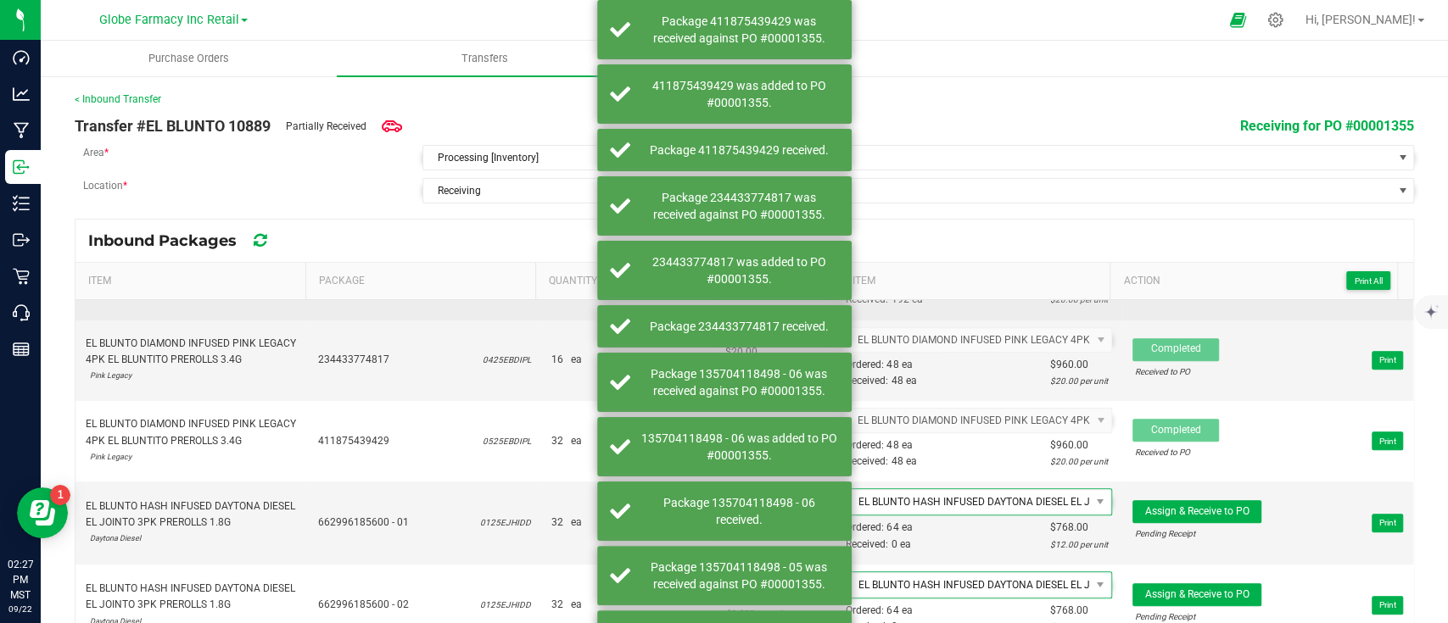
scroll to position [791, 0]
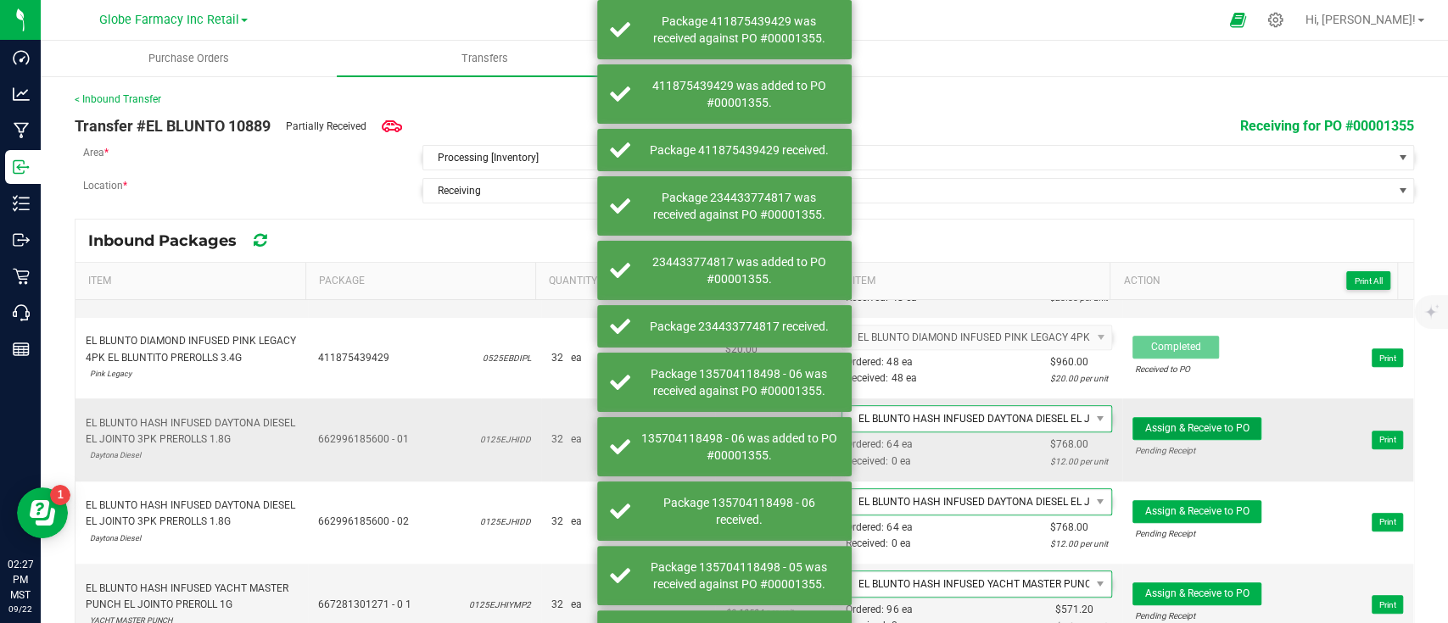
click at [1221, 430] on button "Assign & Receive to PO" at bounding box center [1196, 428] width 129 height 23
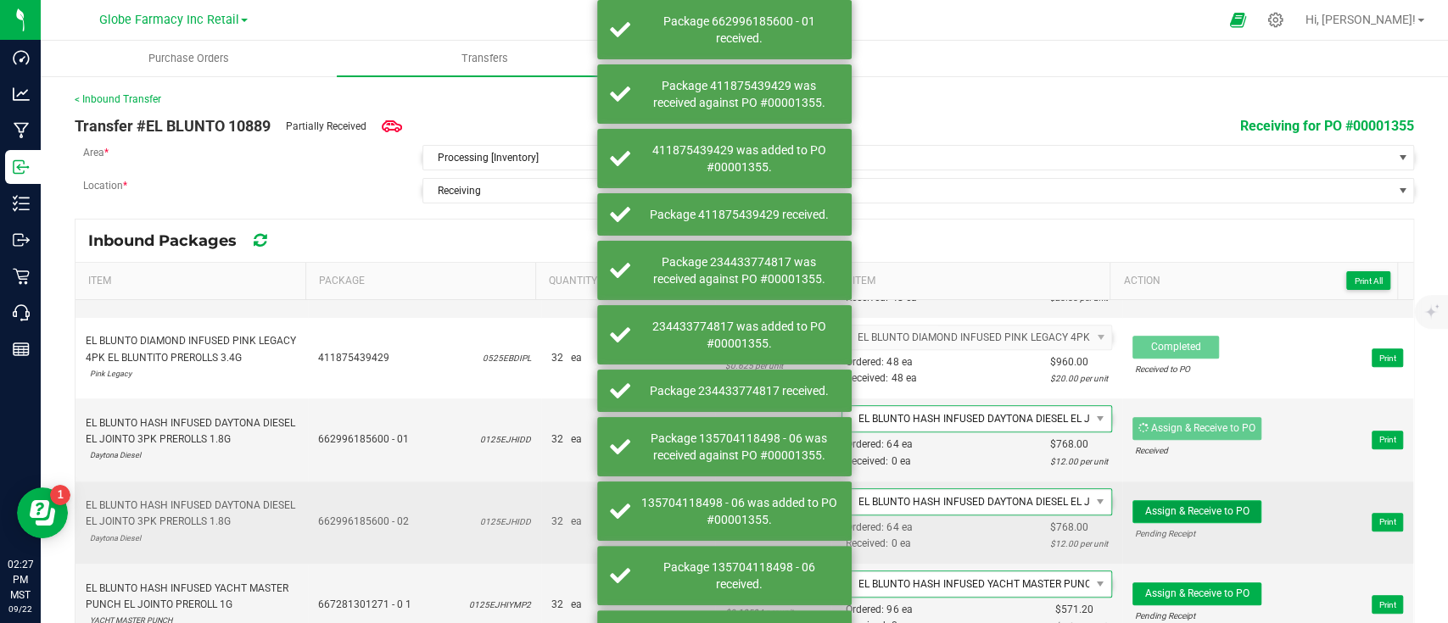
click at [1218, 505] on span "Assign & Receive to PO" at bounding box center [1197, 511] width 104 height 12
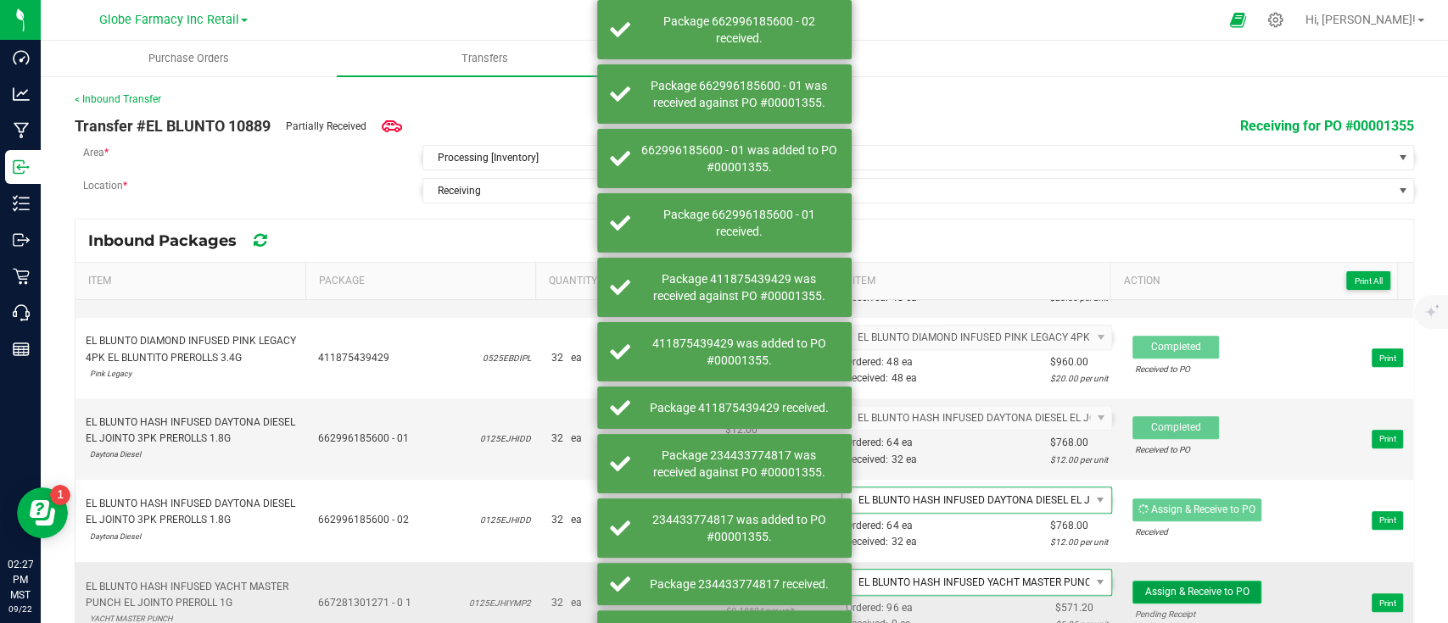
click at [1196, 583] on span "Assign & Receive to PO" at bounding box center [1197, 592] width 104 height 12
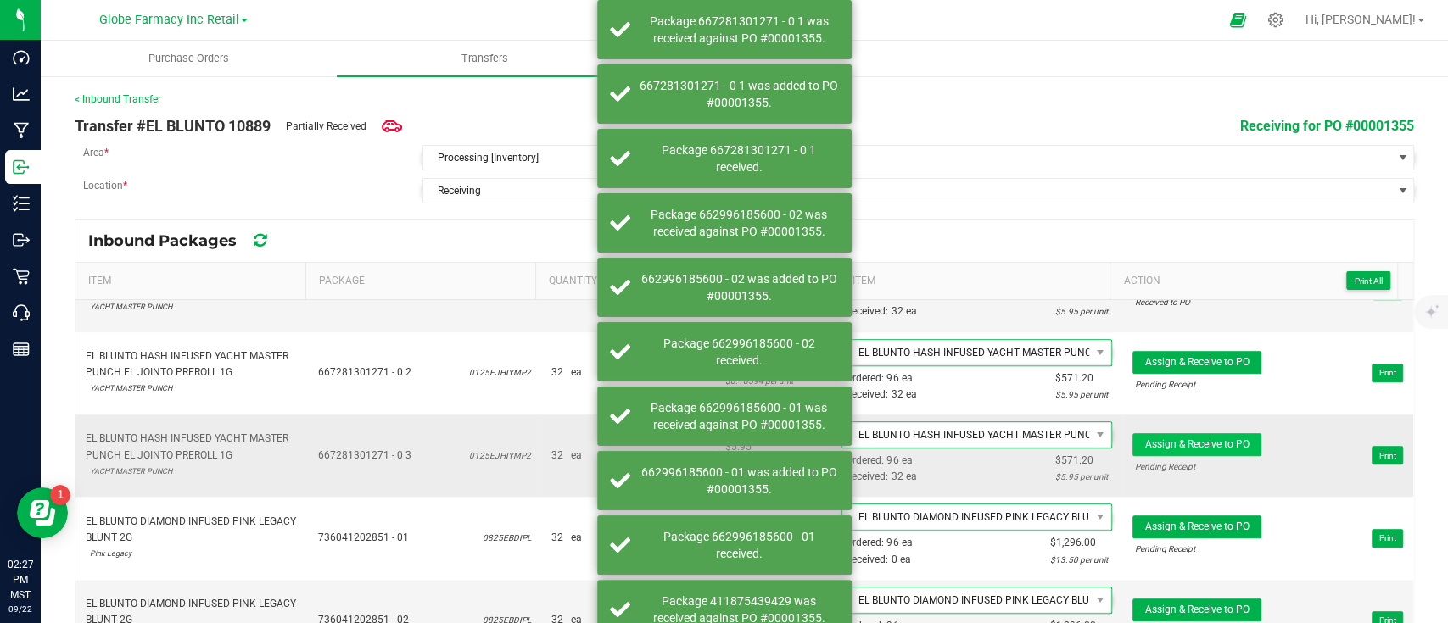
scroll to position [1130, 0]
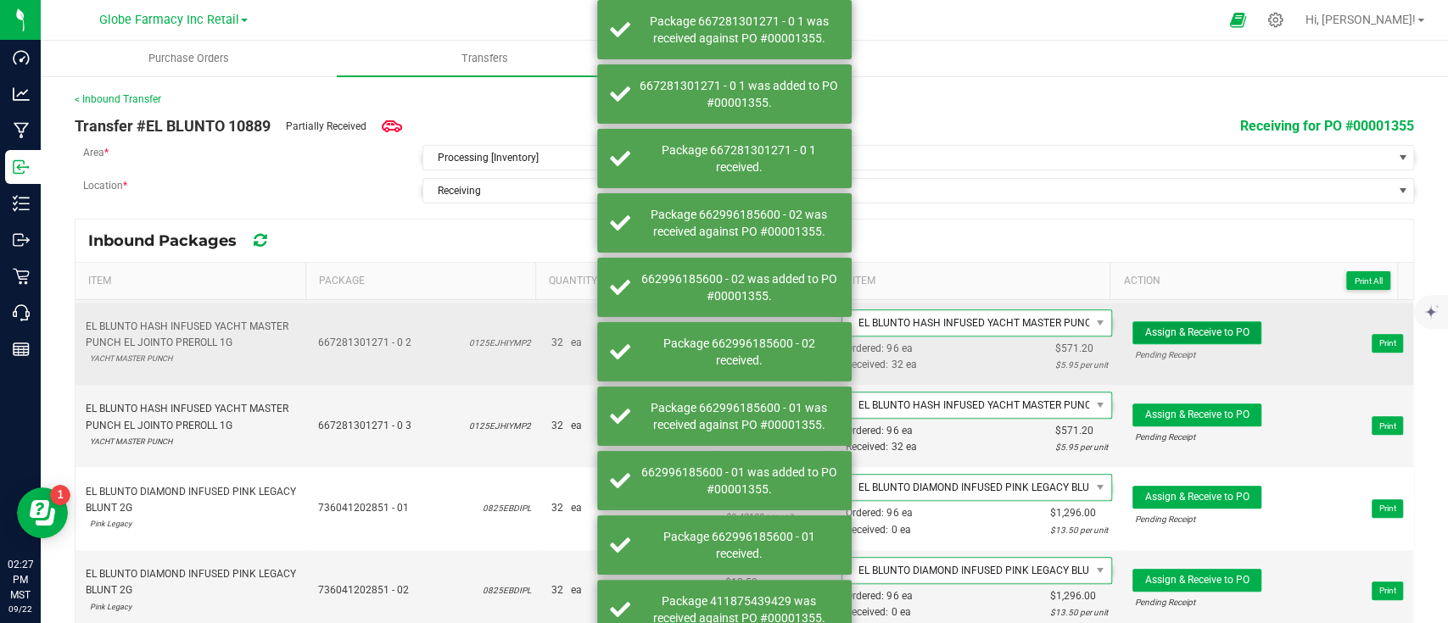
click at [1192, 329] on span "Assign & Receive to PO" at bounding box center [1197, 332] width 104 height 12
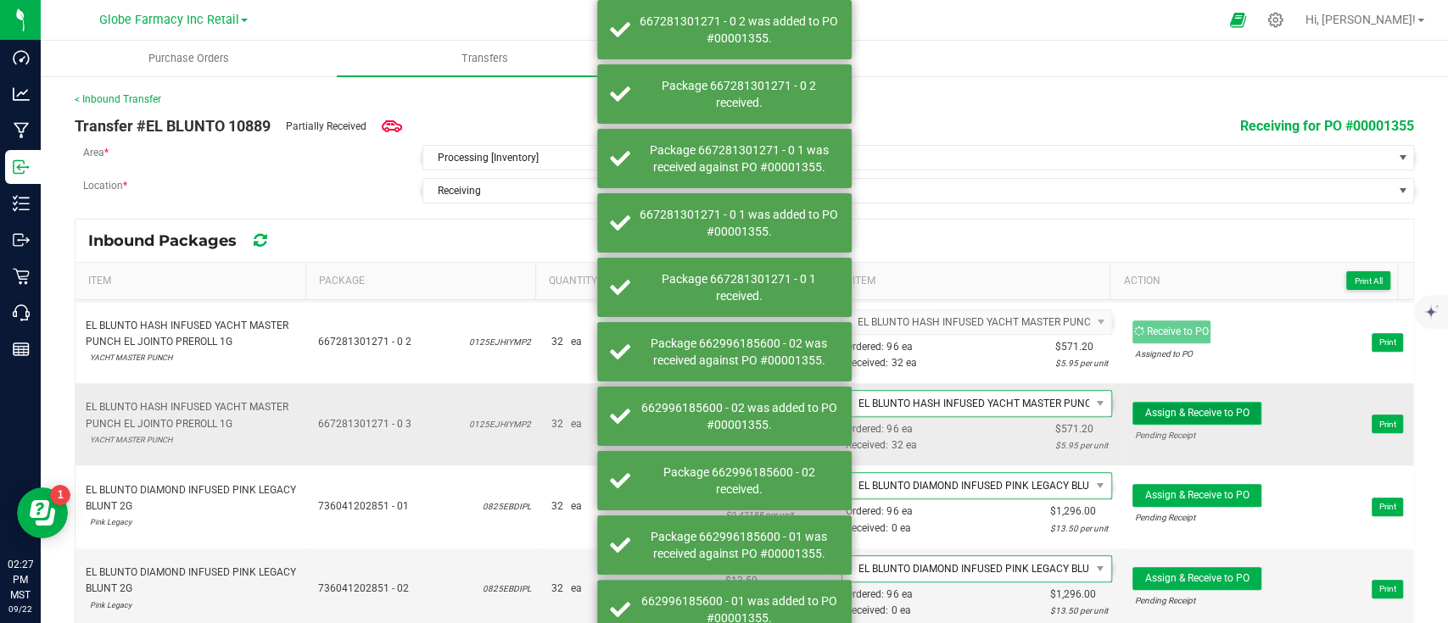
click at [1202, 407] on span "Assign & Receive to PO" at bounding box center [1197, 413] width 104 height 12
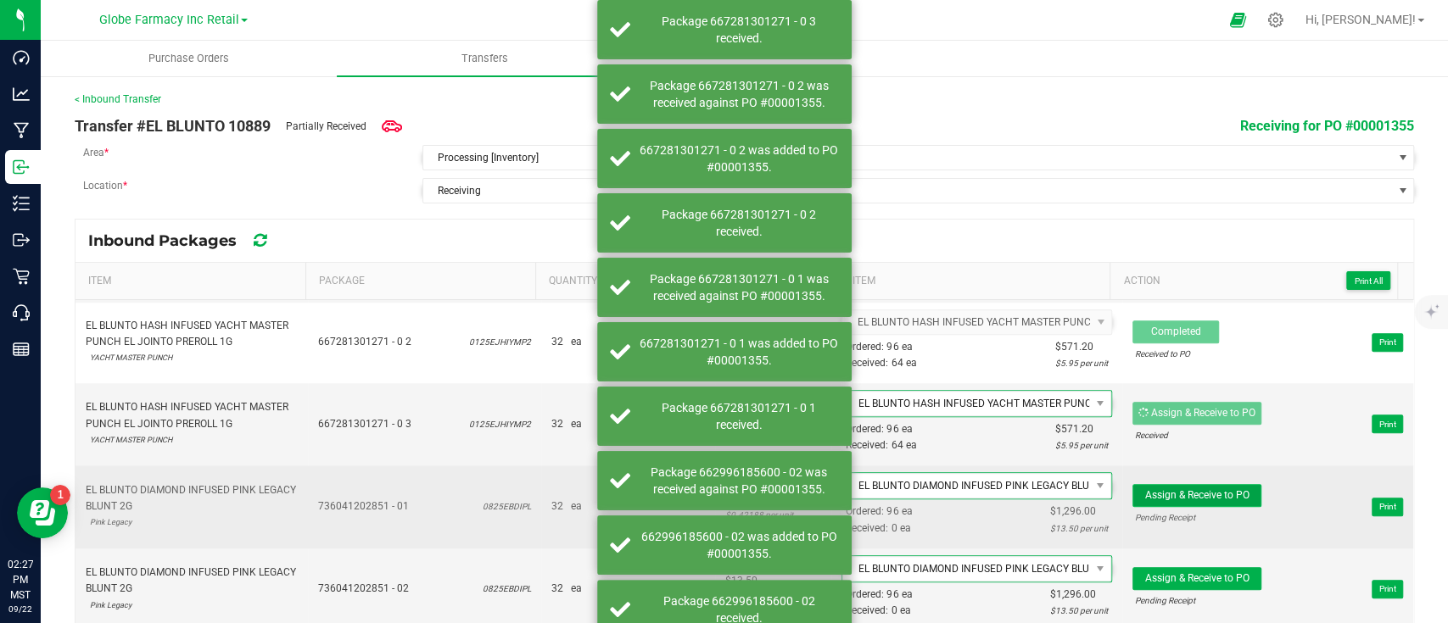
click at [1198, 484] on button "Assign & Receive to PO" at bounding box center [1196, 495] width 129 height 23
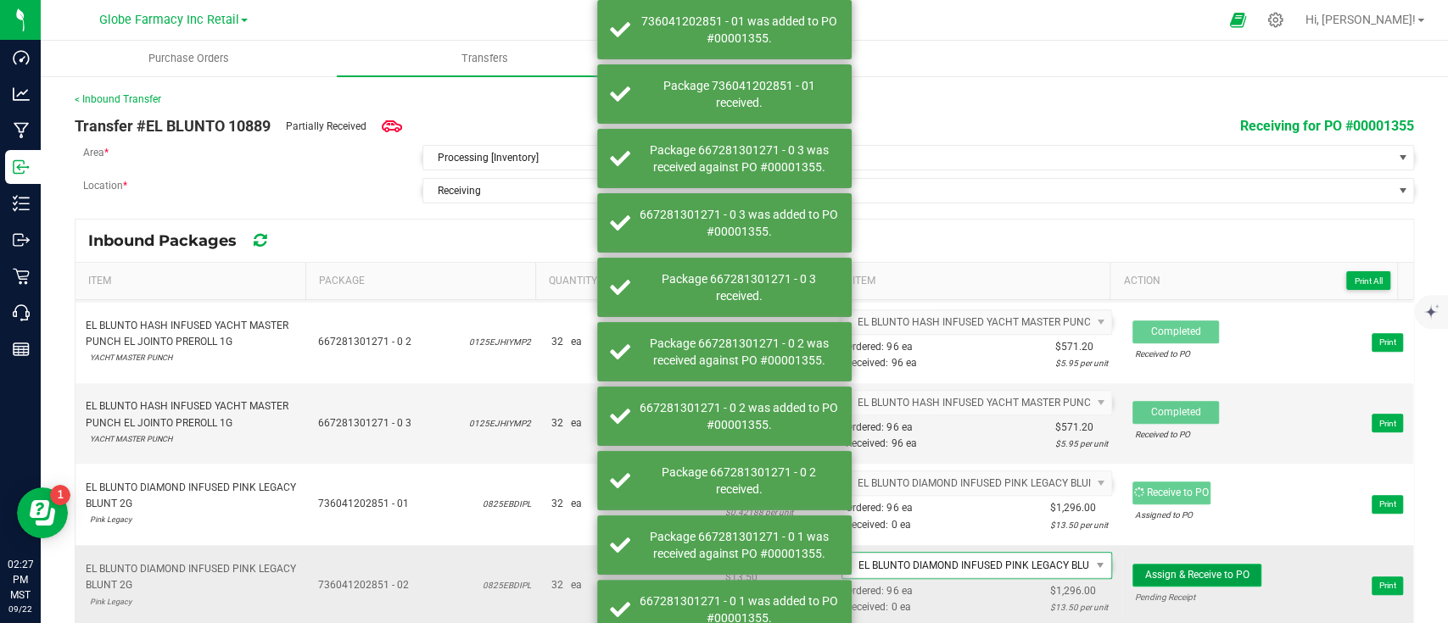
click at [1182, 573] on span "Assign & Receive to PO" at bounding box center [1197, 575] width 104 height 12
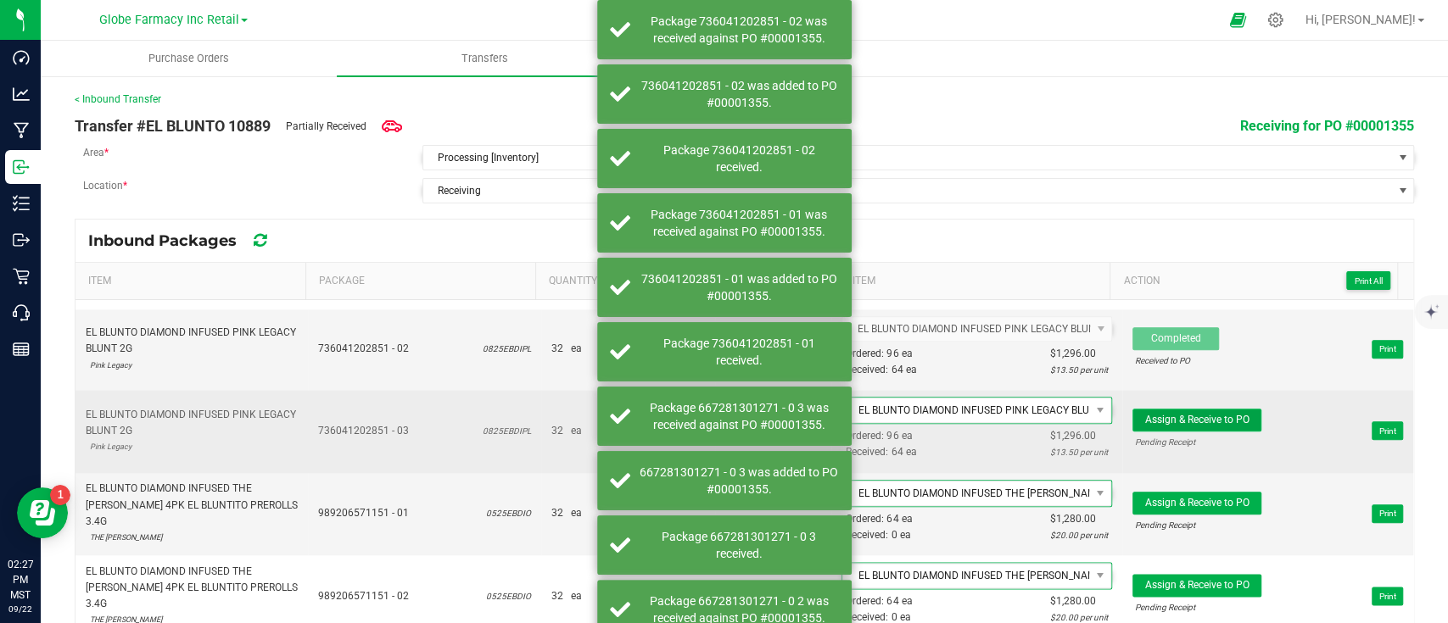
click at [1173, 414] on span "Assign & Receive to PO" at bounding box center [1197, 420] width 104 height 12
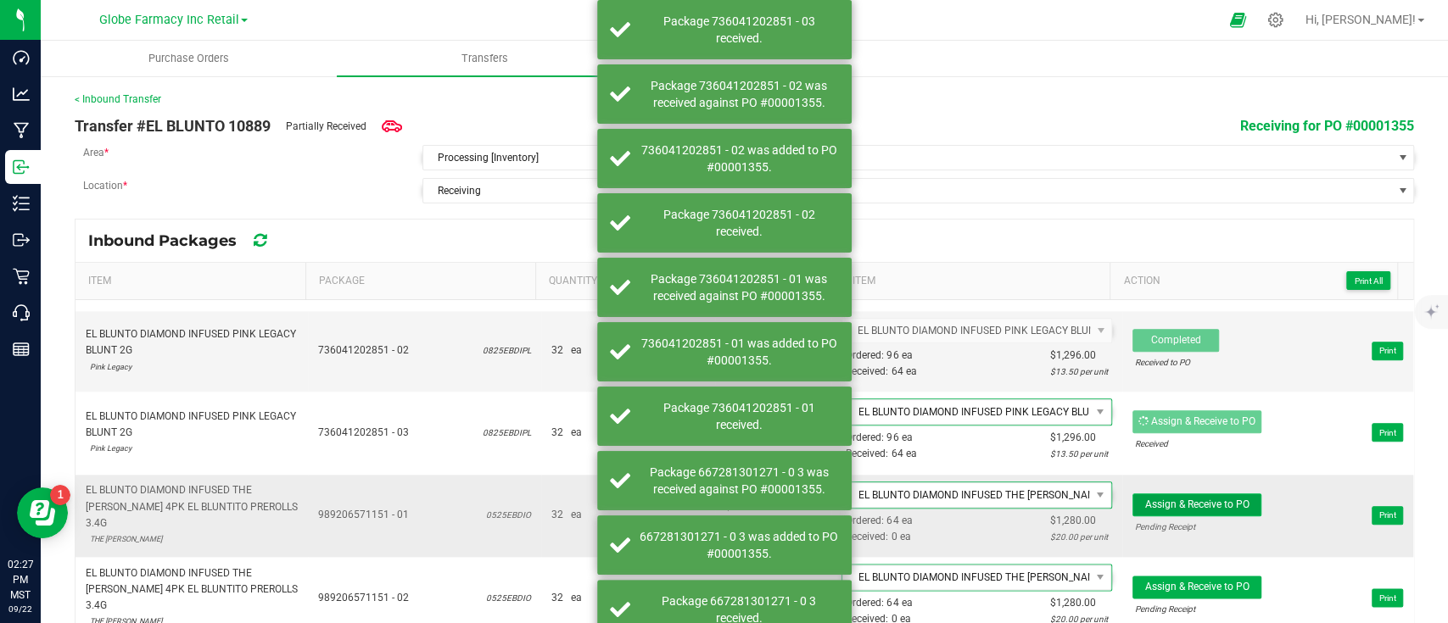
click at [1185, 499] on span "Assign & Receive to PO" at bounding box center [1197, 505] width 104 height 12
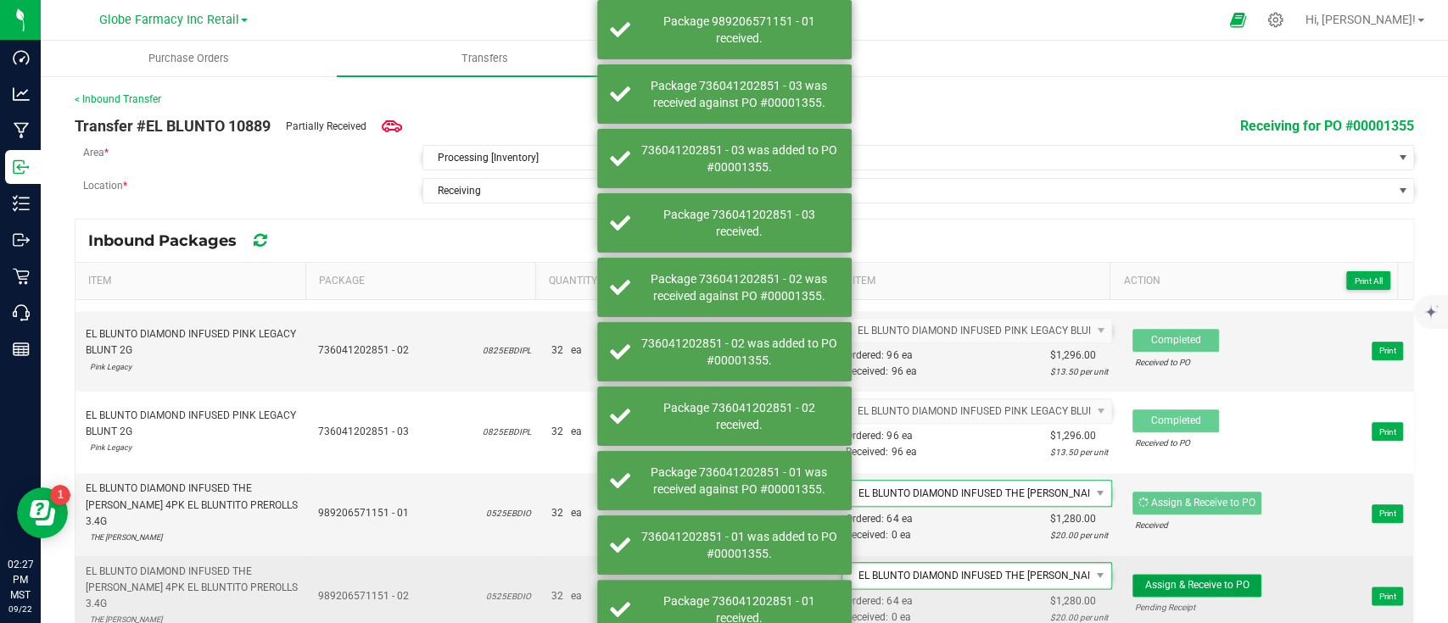
scroll to position [1364, 0]
click at [1173, 580] on span "Assign & Receive to PO" at bounding box center [1197, 586] width 104 height 12
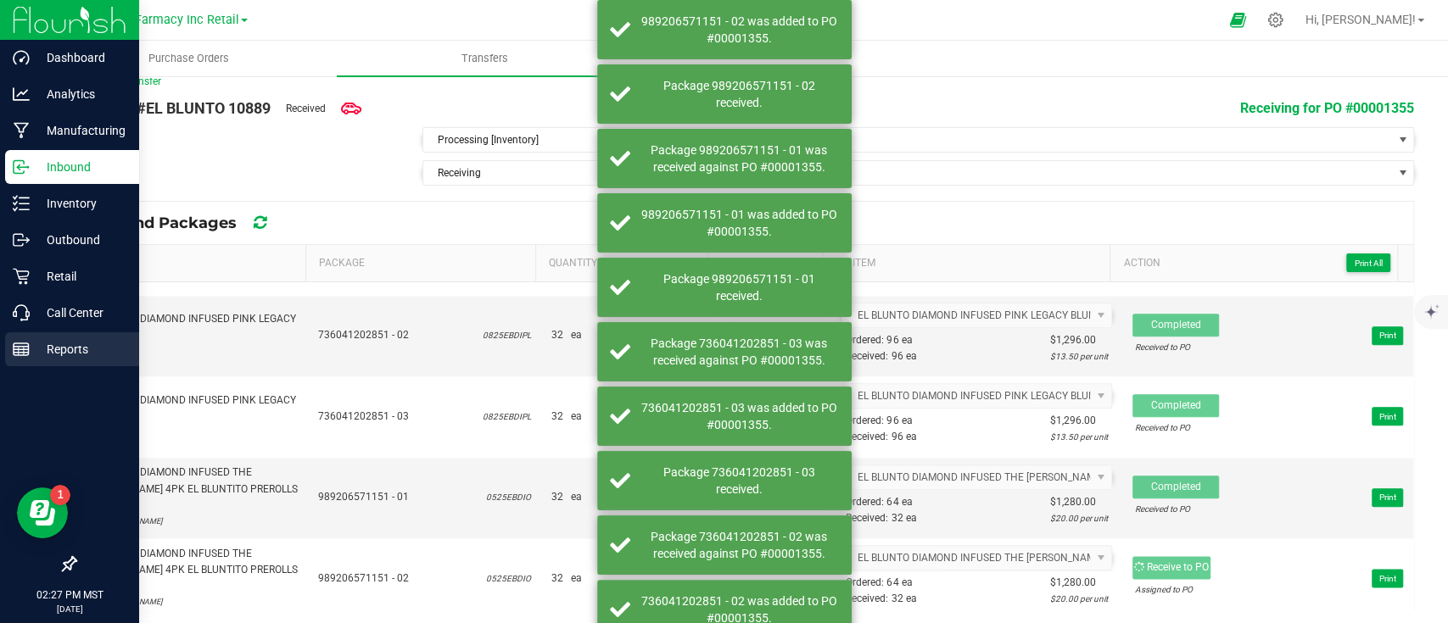
scroll to position [23, 0]
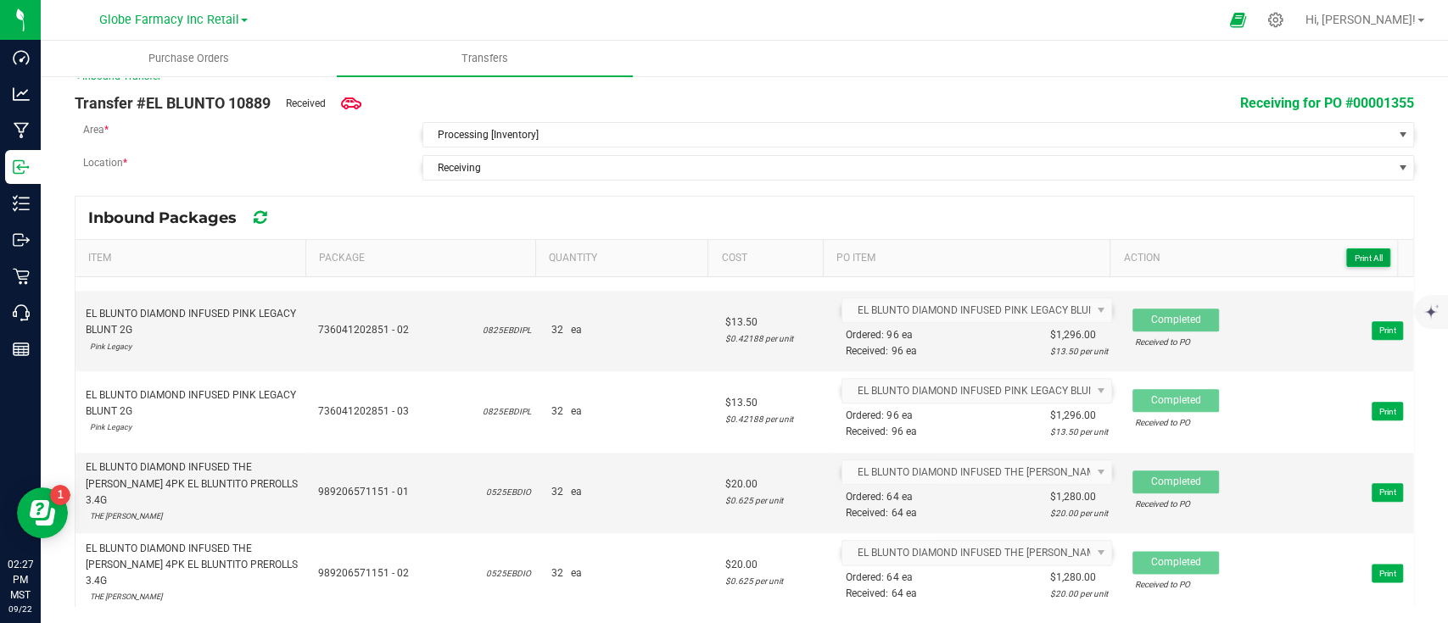
click at [1356, 250] on button "Print All" at bounding box center [1368, 257] width 44 height 19
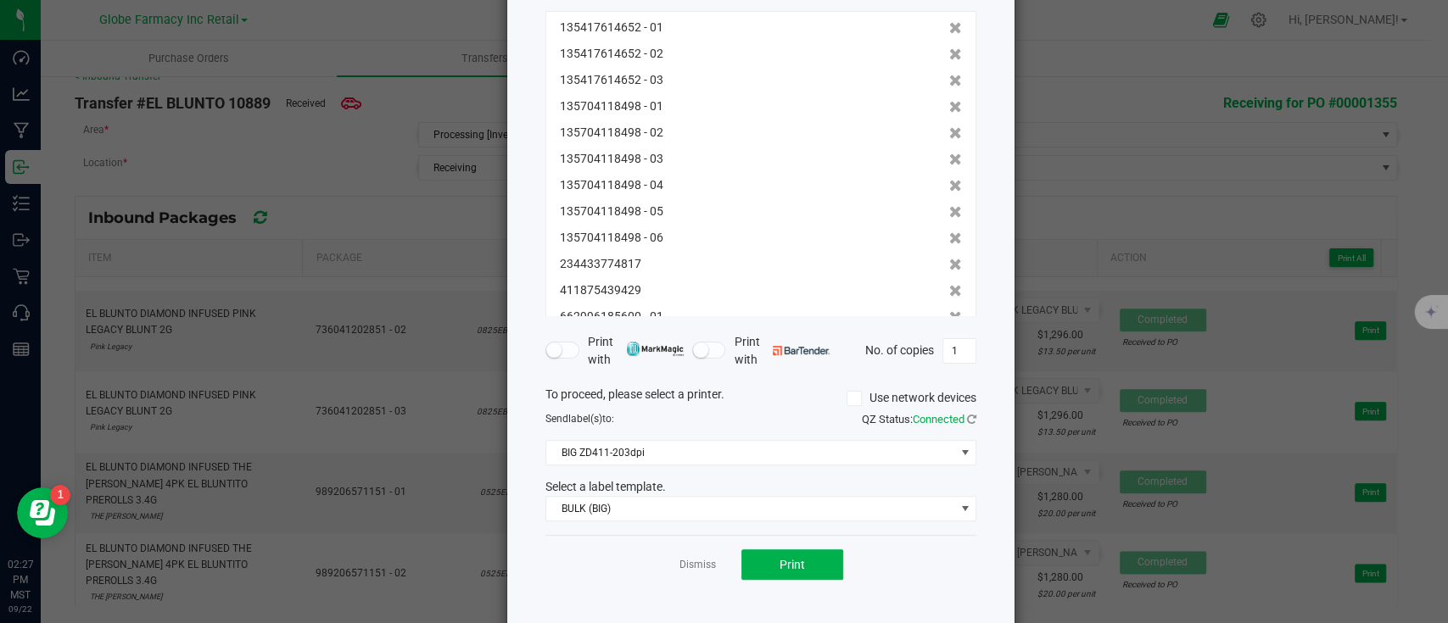
scroll to position [181, 0]
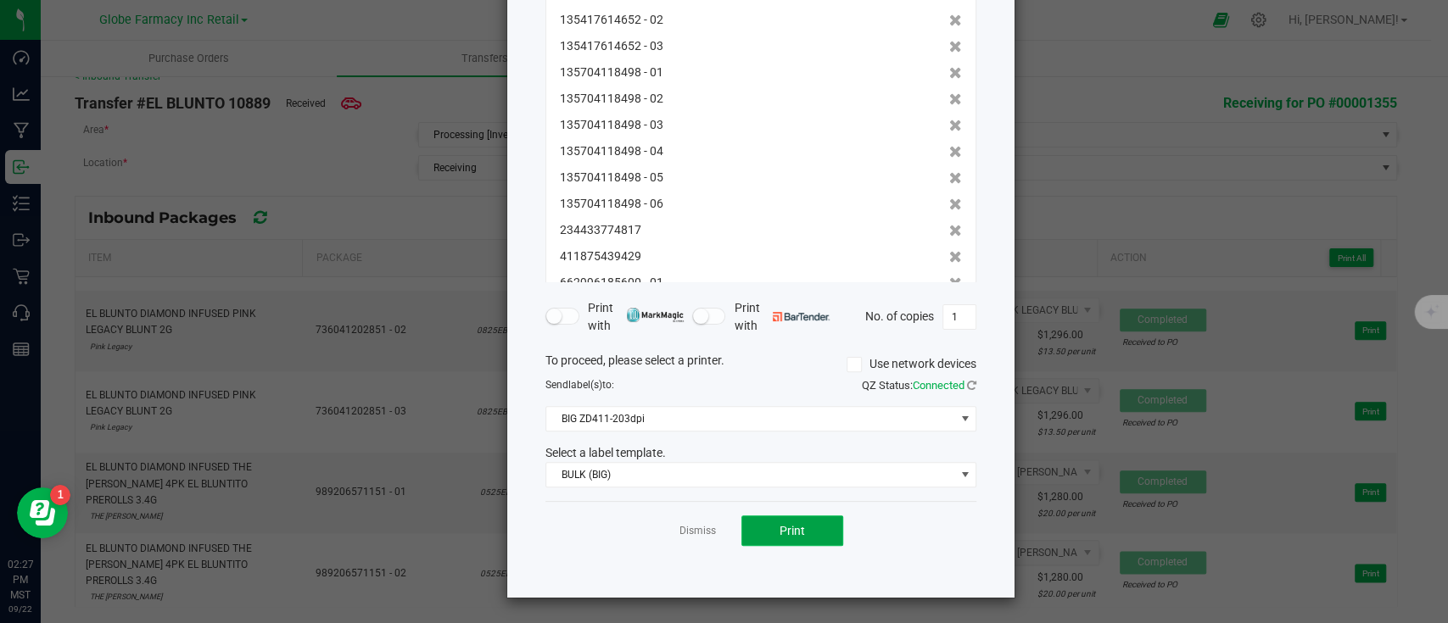
click at [785, 529] on span "Print" at bounding box center [791, 531] width 25 height 14
drag, startPoint x: 1337, startPoint y: 202, endPoint x: 786, endPoint y: 199, distance: 551.2
click at [1337, 202] on ngb-modal-window "Print package labels You have selected 21 package labels to print : 13541761465…" at bounding box center [730, 311] width 1460 height 623
click at [679, 527] on link "Dismiss" at bounding box center [697, 531] width 36 height 14
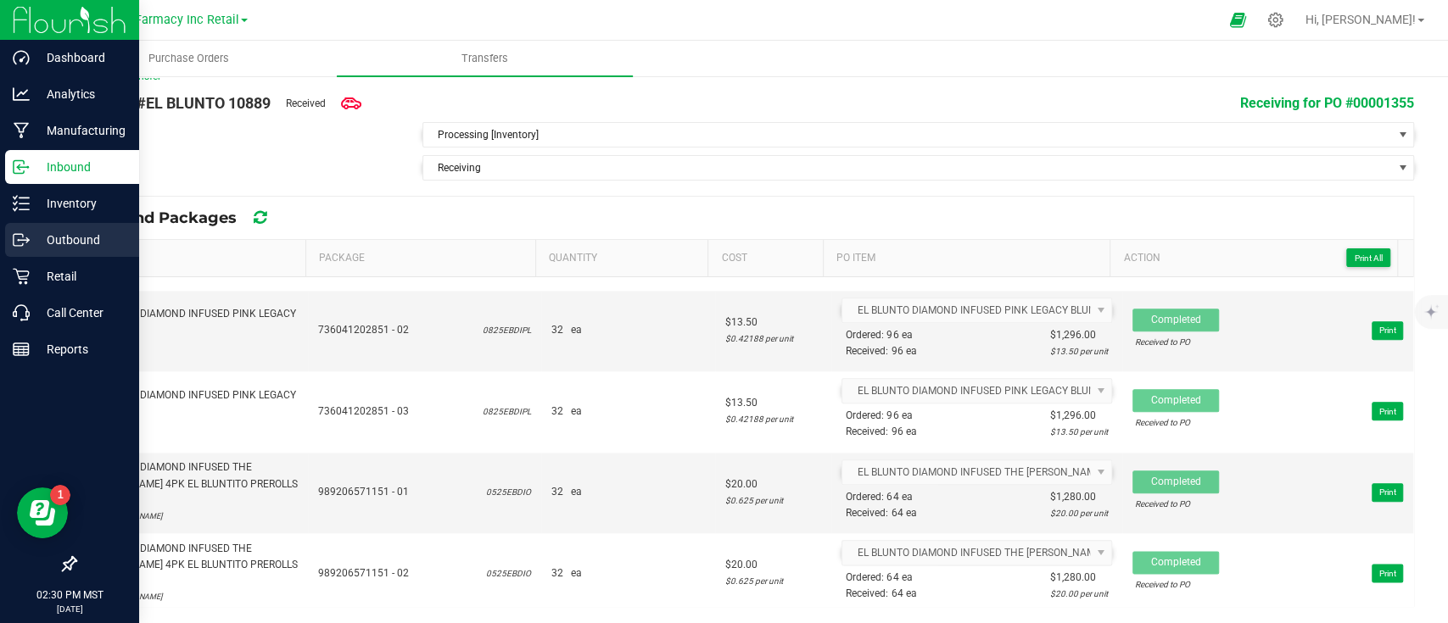
click at [10, 241] on div "Outbound" at bounding box center [72, 240] width 134 height 34
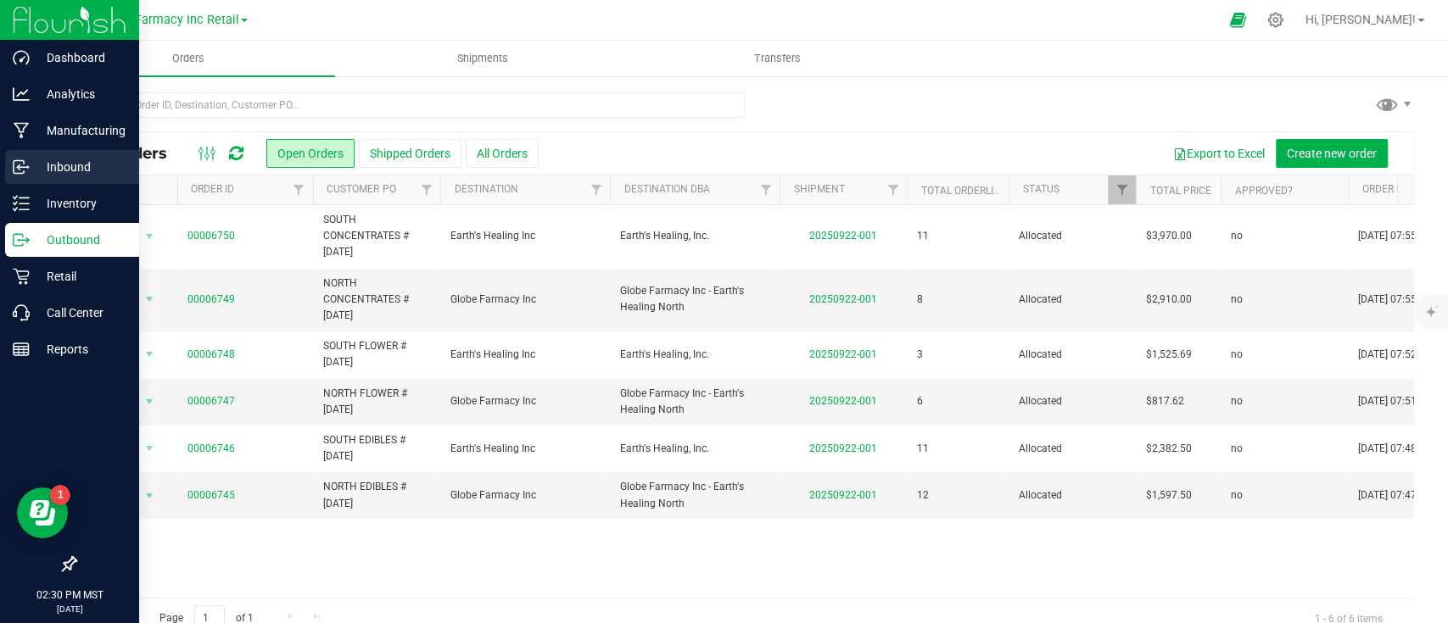
click at [80, 166] on p "Inbound" at bounding box center [81, 167] width 102 height 20
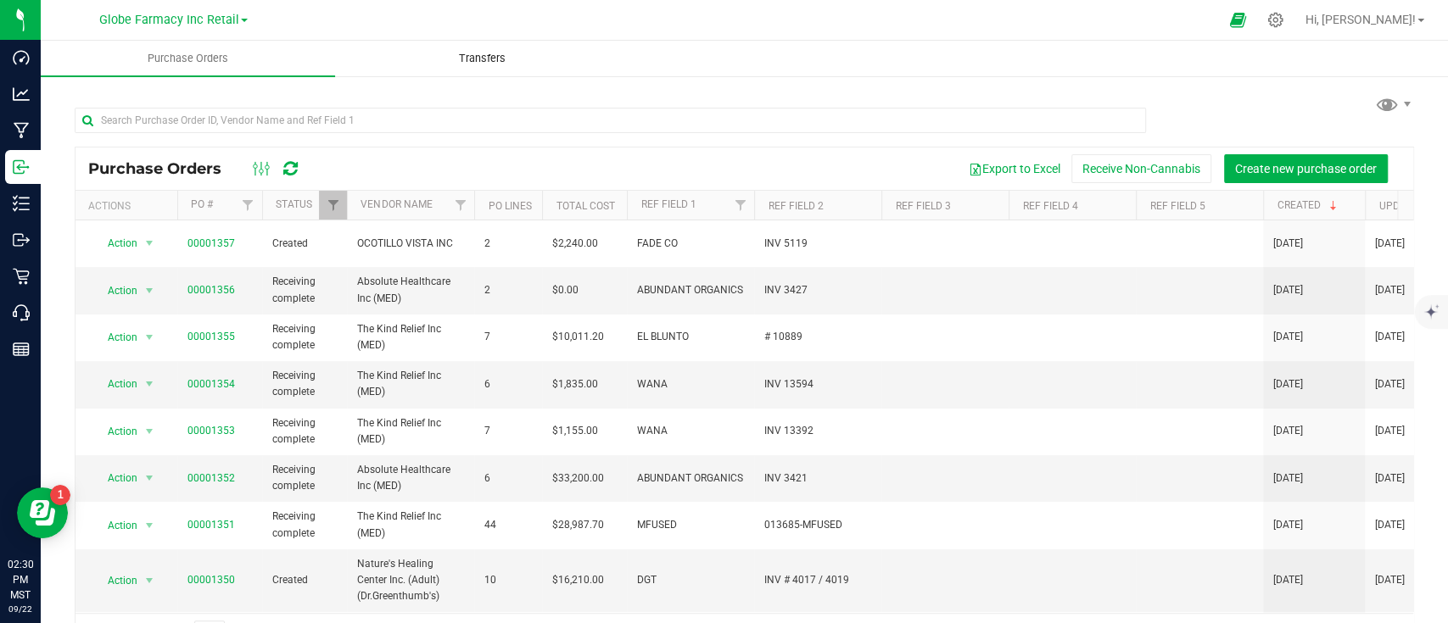
click at [525, 64] on span "Transfers" at bounding box center [482, 58] width 92 height 15
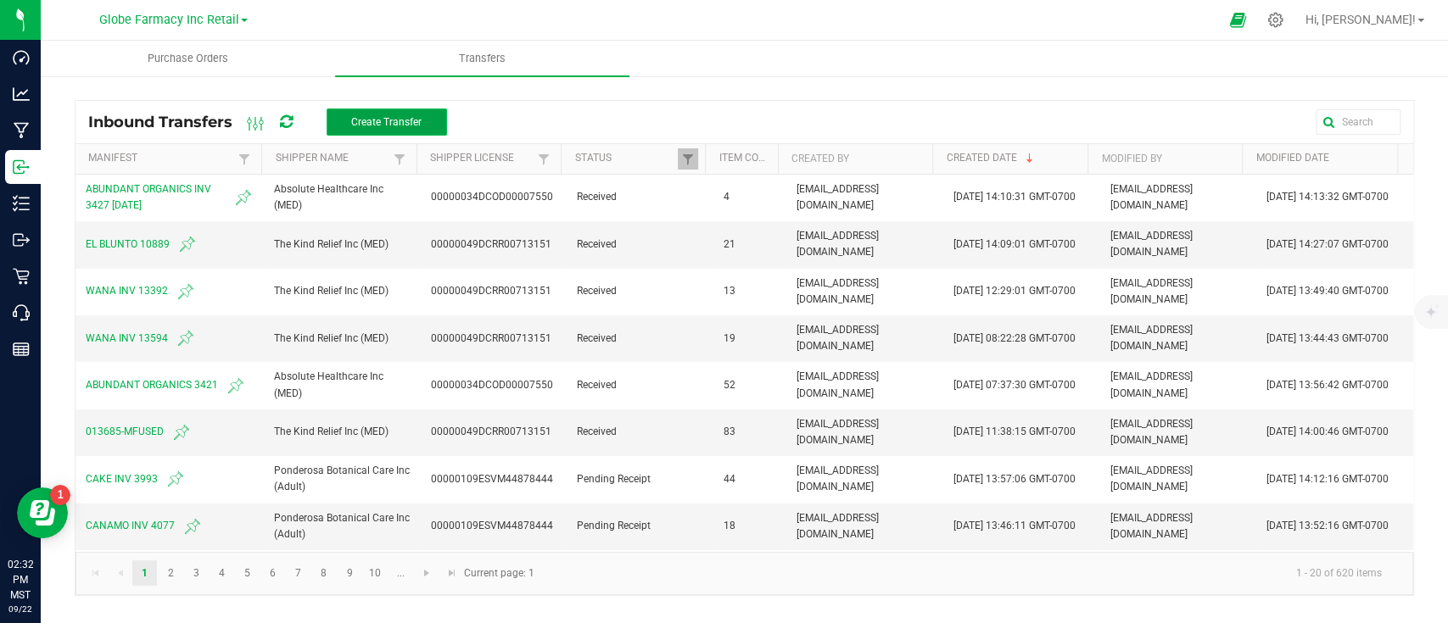
click at [421, 114] on button "Create Transfer" at bounding box center [386, 122] width 120 height 27
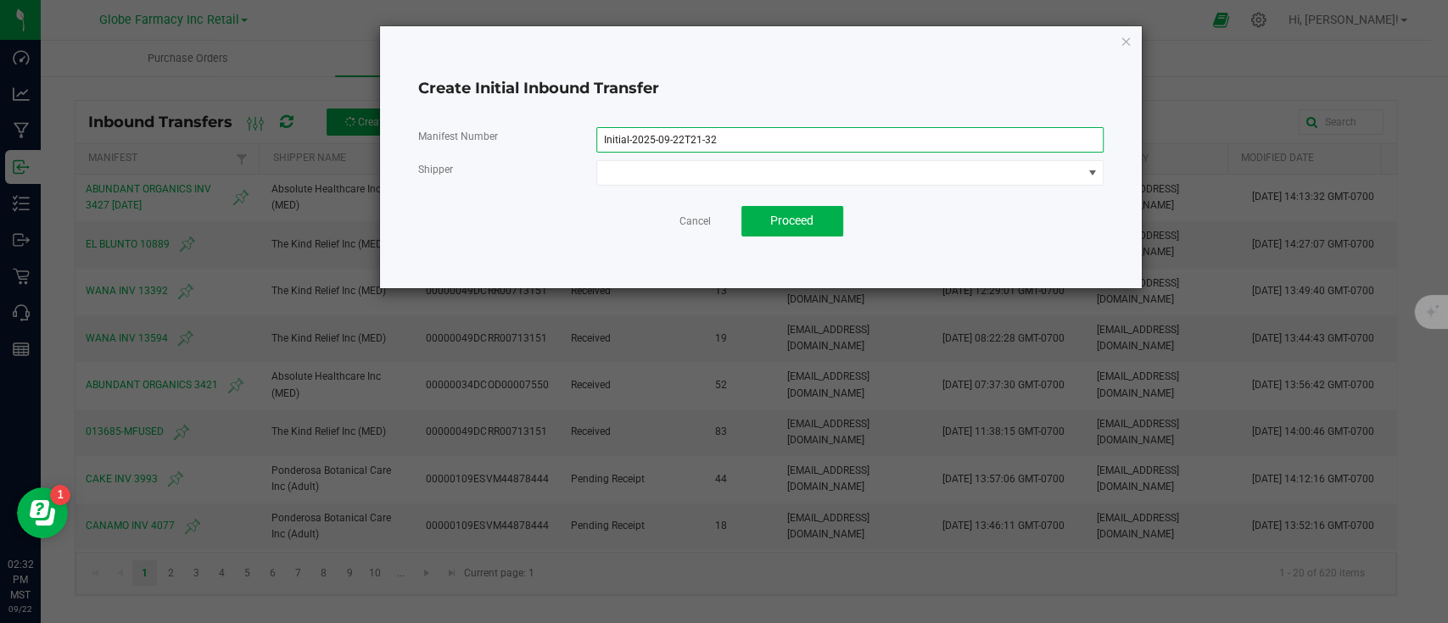
click at [750, 137] on input "Initial-2025-09-22T21-32" at bounding box center [850, 139] width 508 height 25
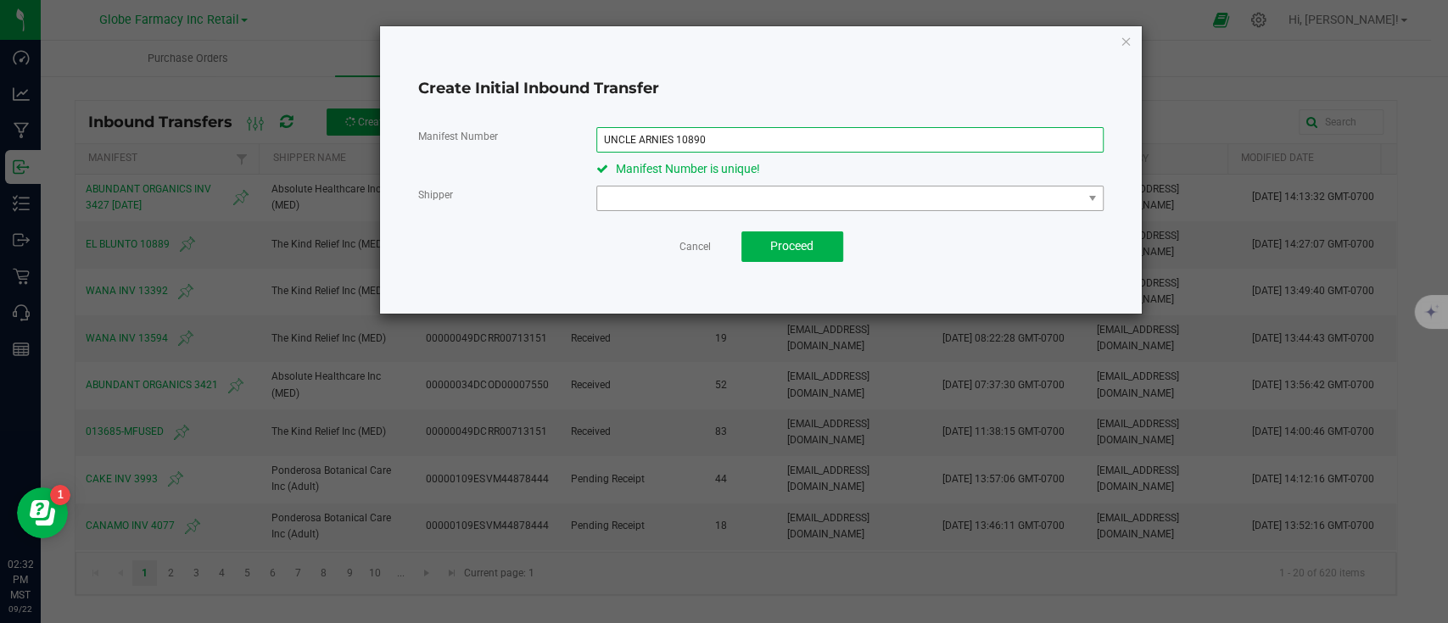
type input "UNCLE ARNIES 10890"
click at [703, 207] on span at bounding box center [839, 199] width 485 height 24
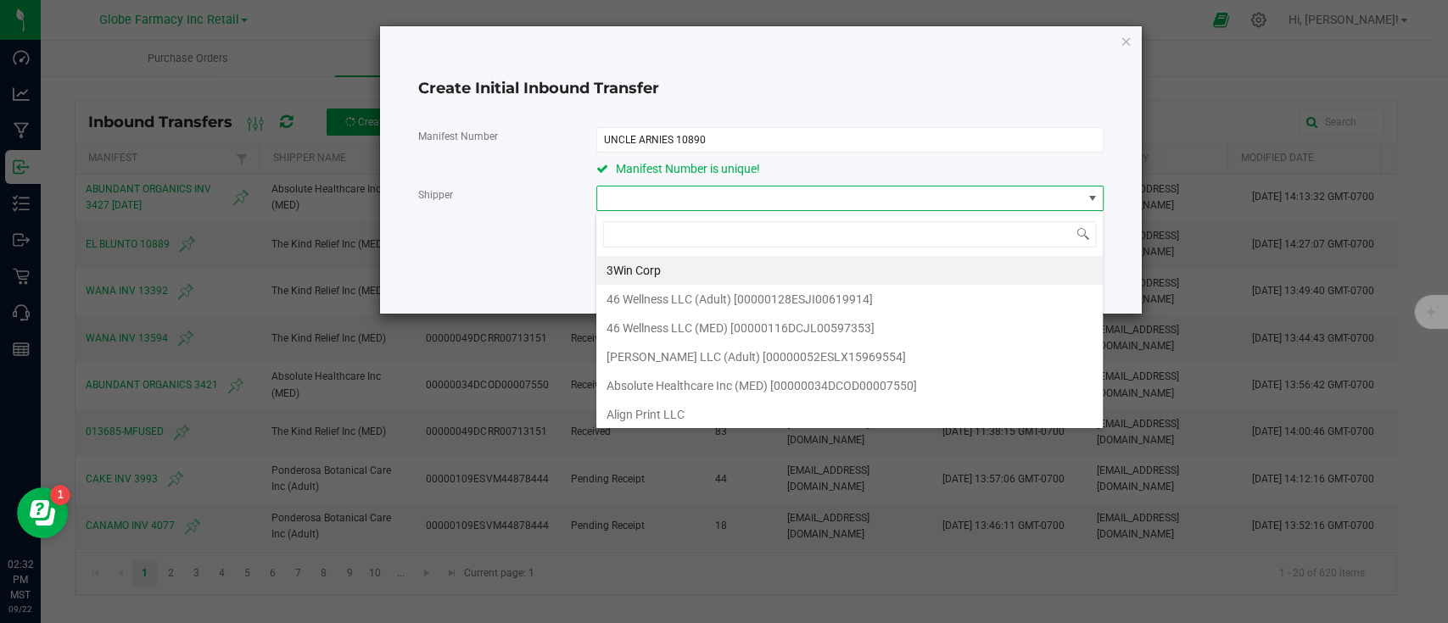
scroll to position [25, 507]
type input "THE KIND"
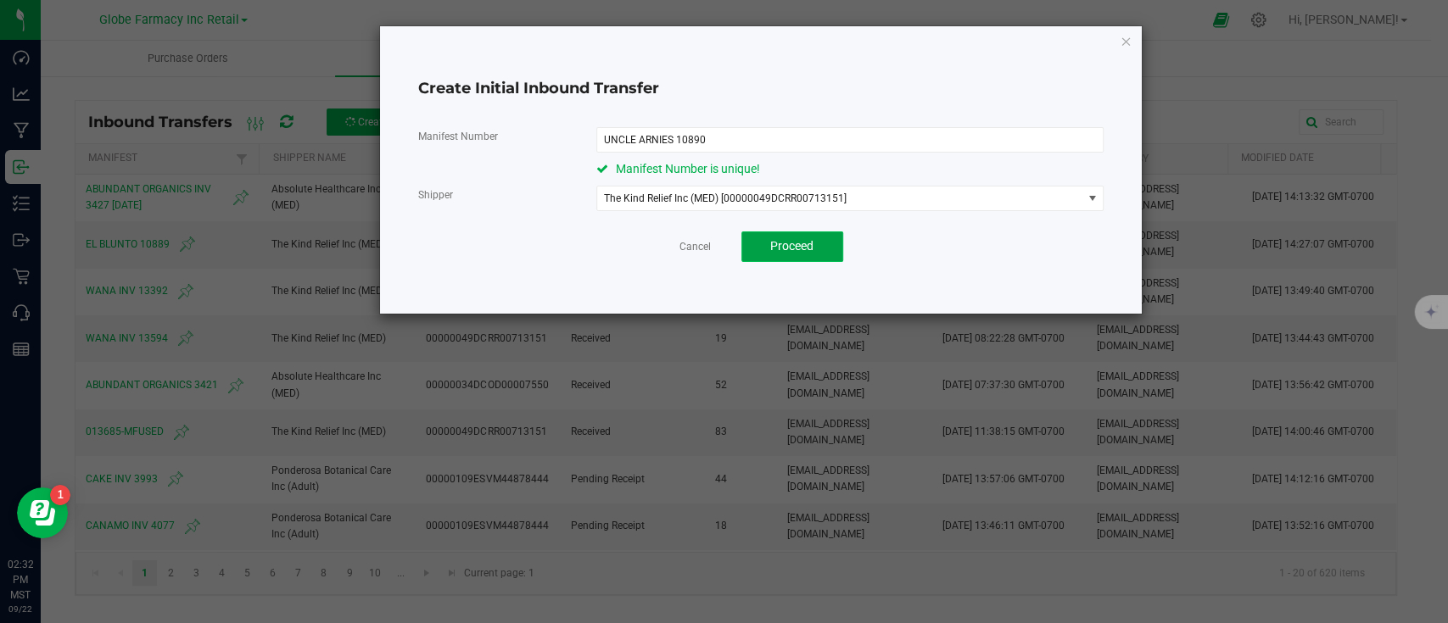
click at [773, 233] on button "Proceed" at bounding box center [792, 247] width 102 height 31
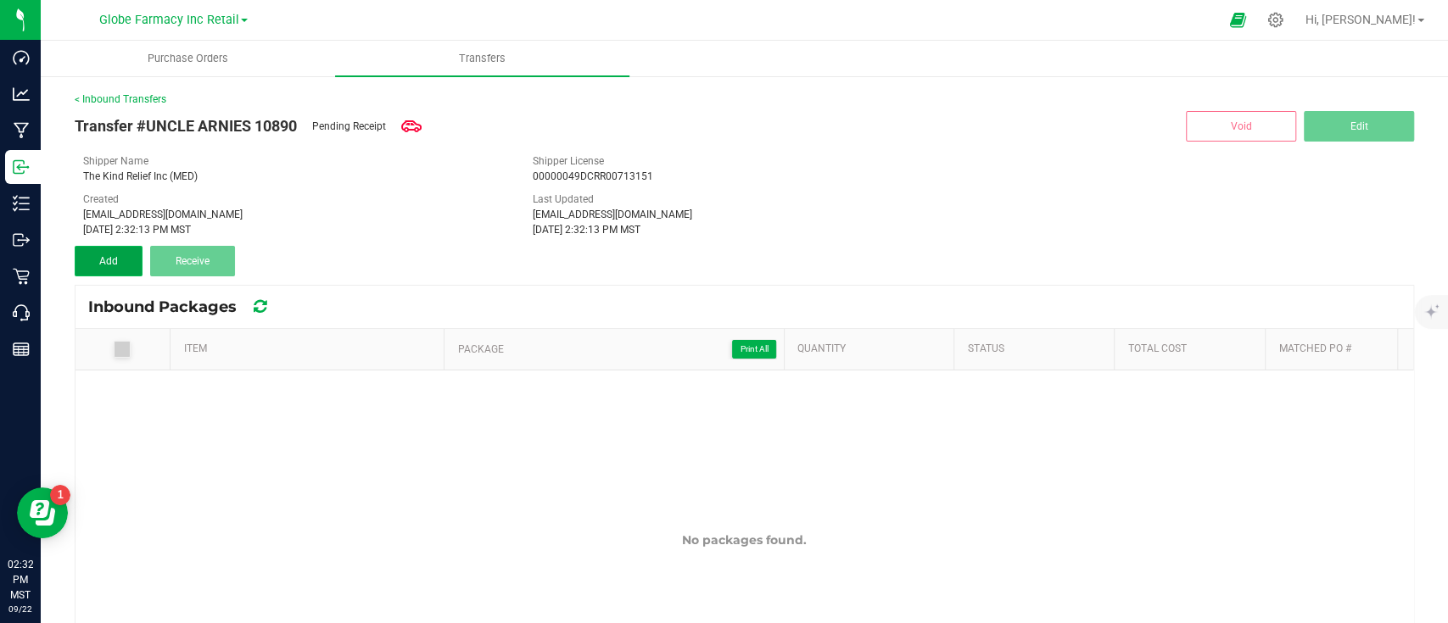
click at [95, 262] on button "Add" at bounding box center [109, 261] width 68 height 31
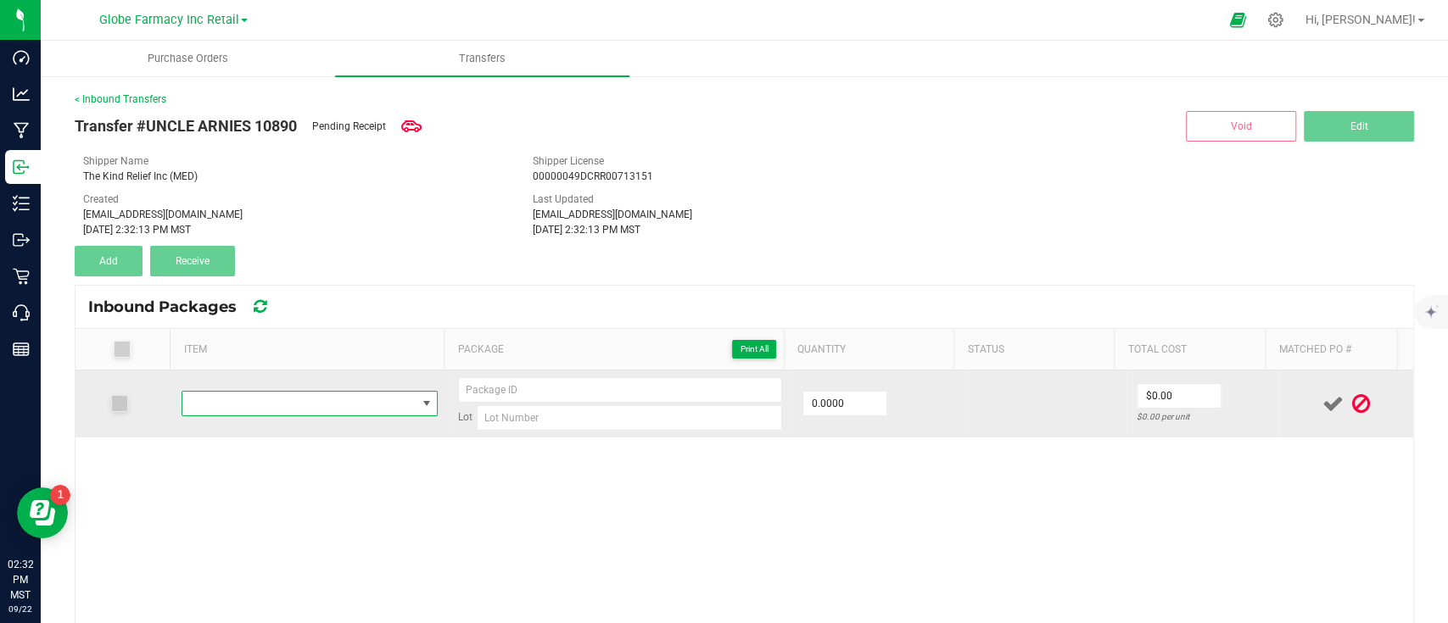
click at [293, 399] on span "NO DATA FOUND" at bounding box center [299, 404] width 234 height 24
type input "UNCLE [PERSON_NAME]'S BLUEBERRY NIGHTCAP 100MG"
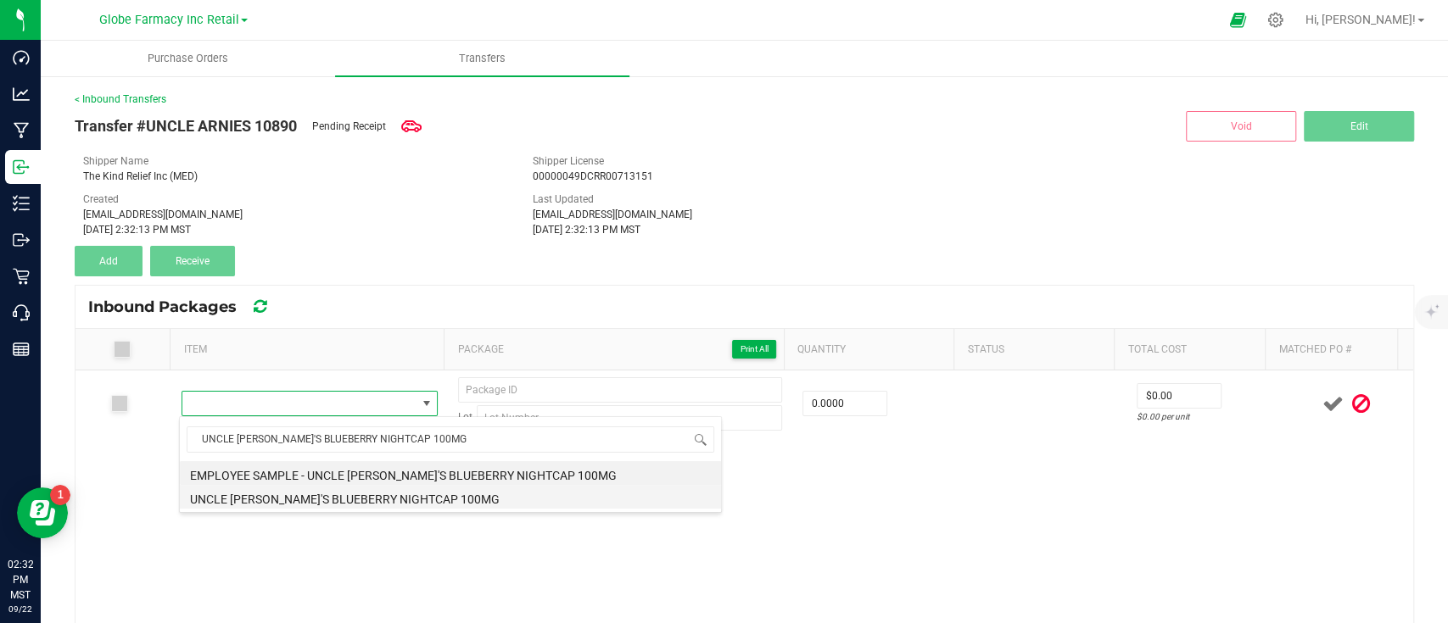
click at [306, 497] on li "UNCLE [PERSON_NAME]'S BLUEBERRY NIGHTCAP 100MG" at bounding box center [450, 497] width 541 height 24
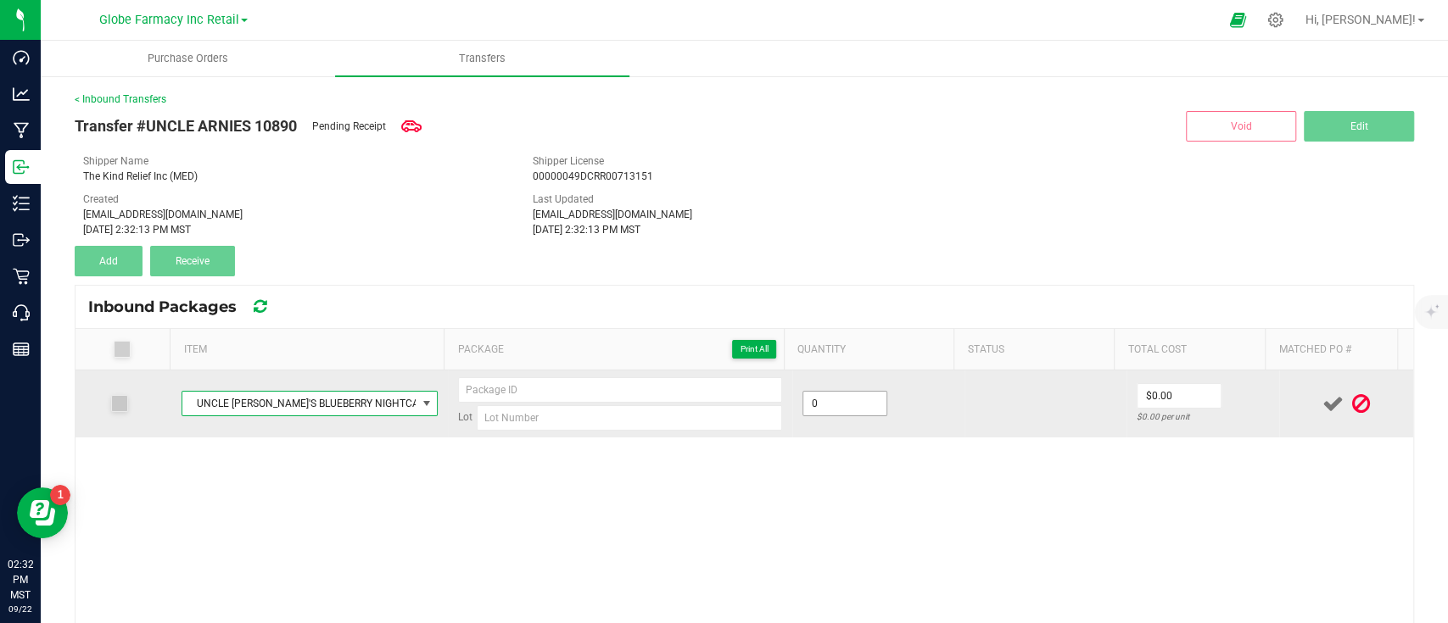
click at [819, 403] on input "0" at bounding box center [844, 404] width 83 height 24
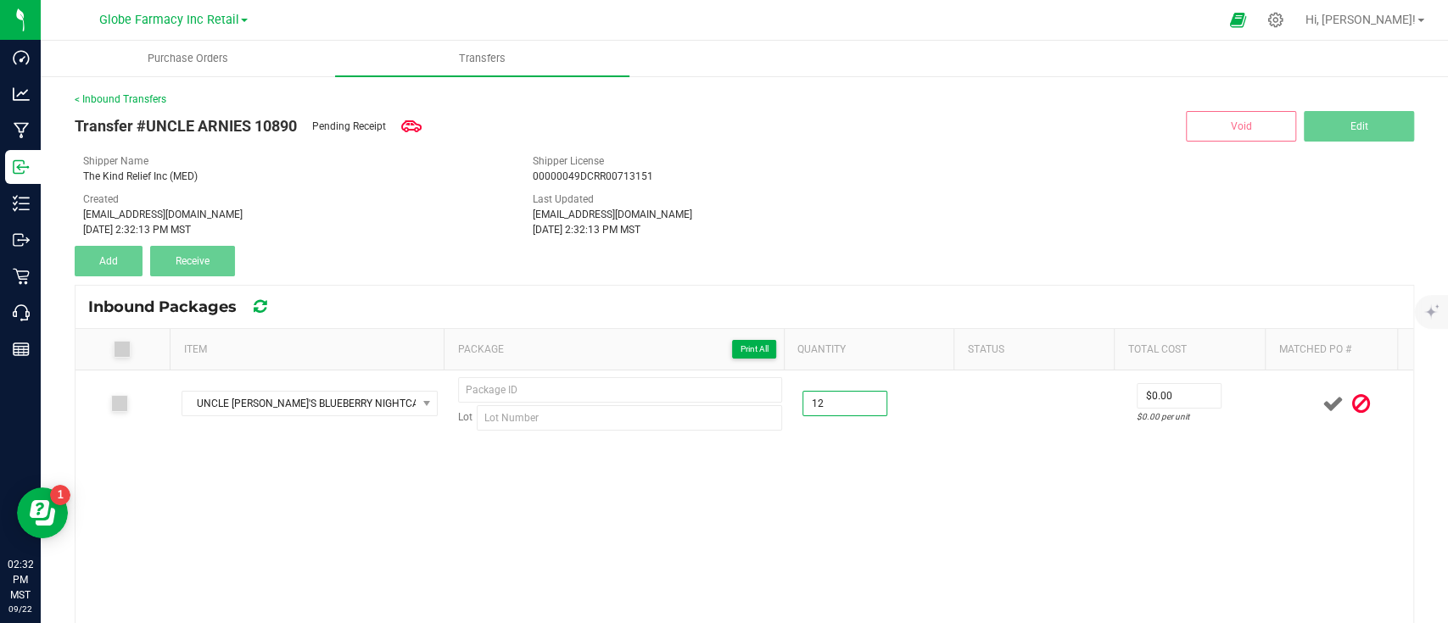
type input "12 ea"
click at [929, 483] on div "UNCLE ARNIE'S BLUEBERRY NIGHTCAP 100MG Lot 12 ea $0.00 $0.00 per unit" at bounding box center [743, 533] width 1337 height 325
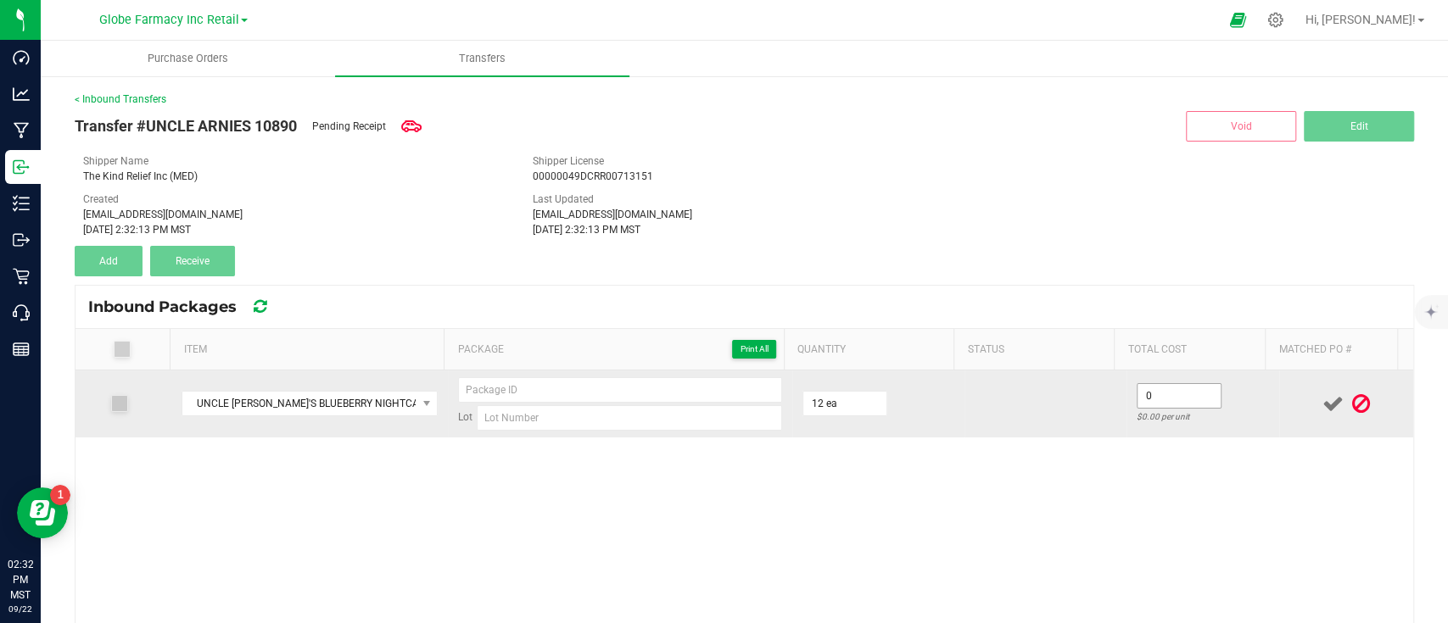
click at [1146, 400] on input "0" at bounding box center [1178, 396] width 83 height 24
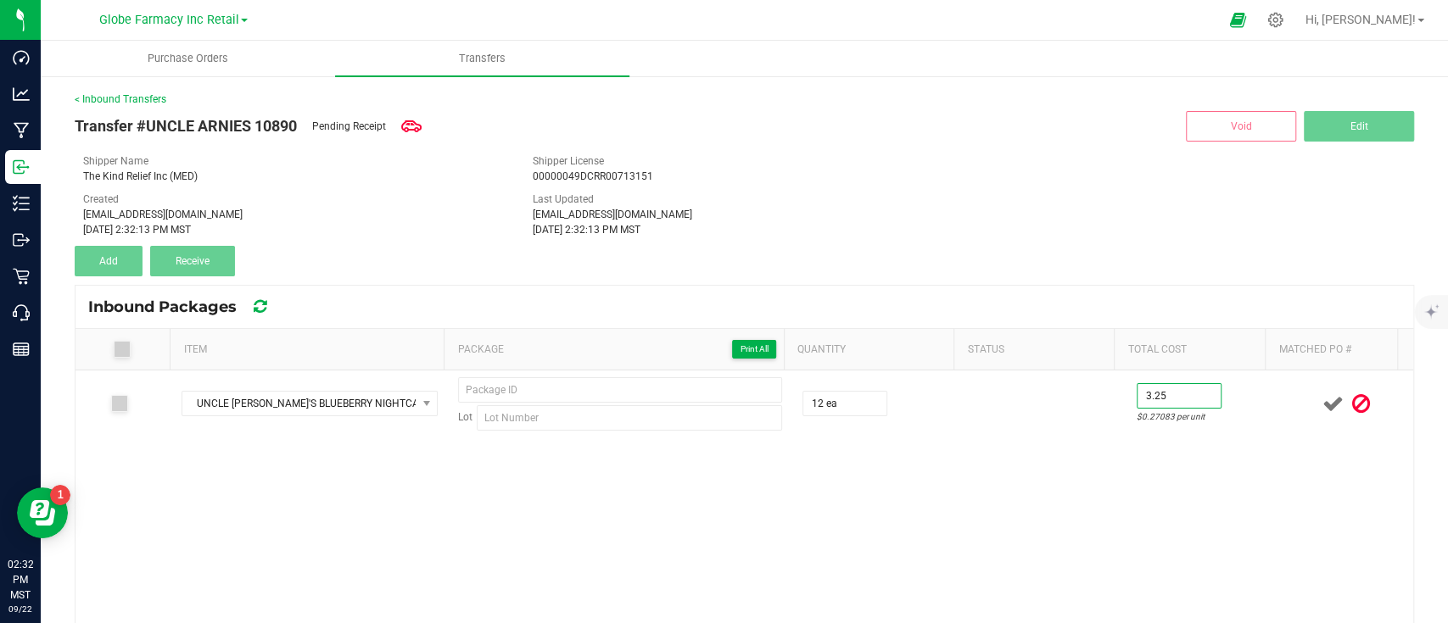
type input "$3.25"
click at [1147, 505] on div "UNCLE ARNIE'S BLUEBERRY NIGHTCAP 100MG Lot 12 ea $3.25 $0.27083 per unit" at bounding box center [743, 533] width 1337 height 325
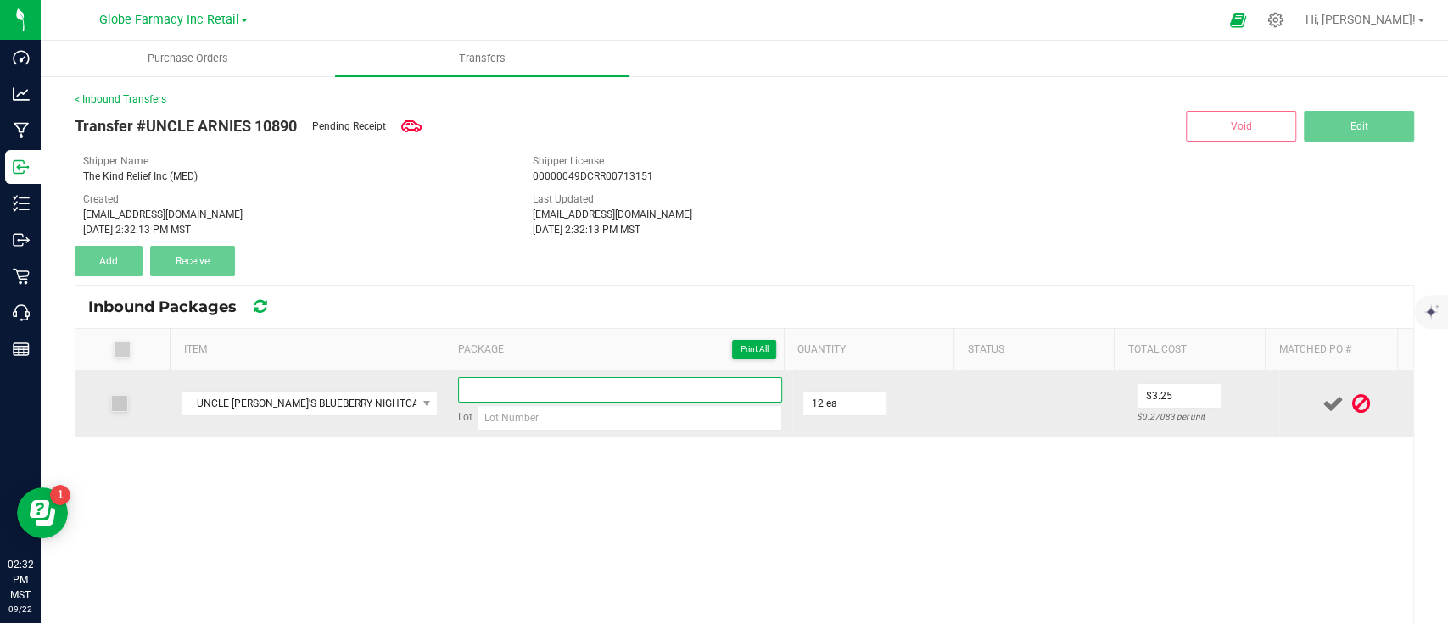
paste input "850039736124-01"
click at [618, 377] on input at bounding box center [620, 389] width 324 height 25
click at [526, 391] on input "850039736124-01" at bounding box center [620, 389] width 324 height 25
click at [529, 393] on input "850039736124- 01" at bounding box center [620, 389] width 324 height 25
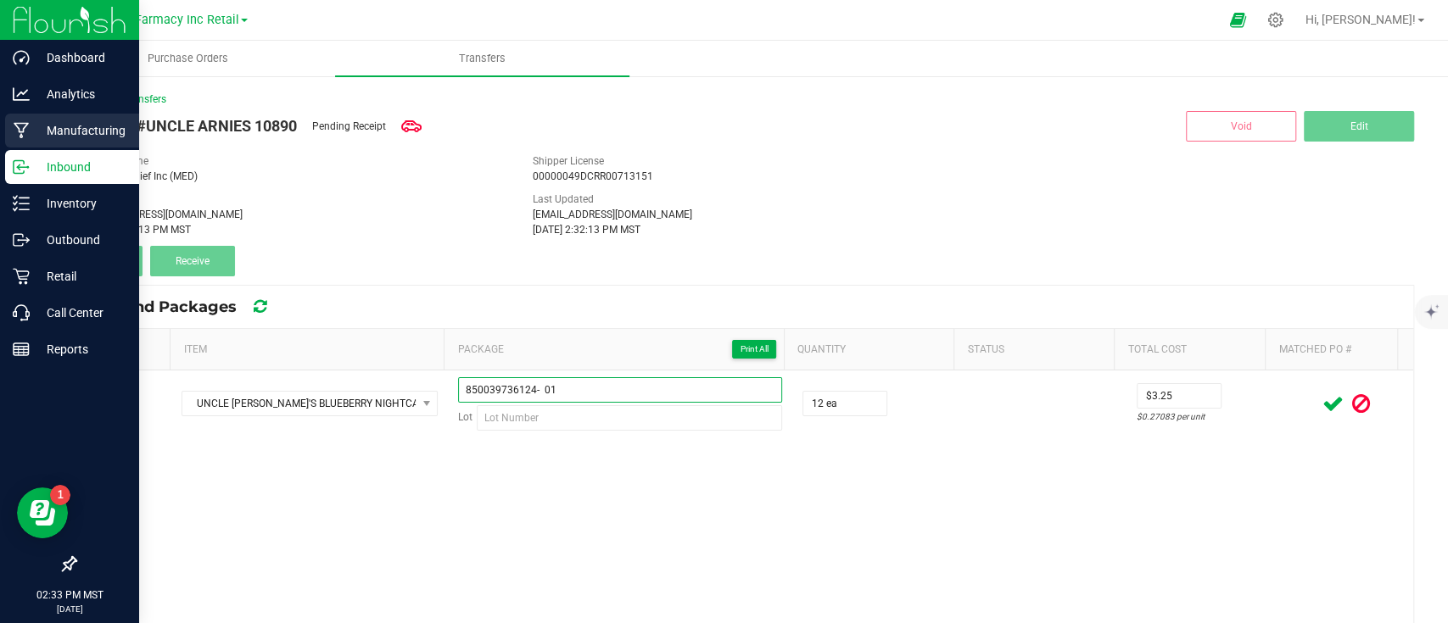
type input "850039736124- 01"
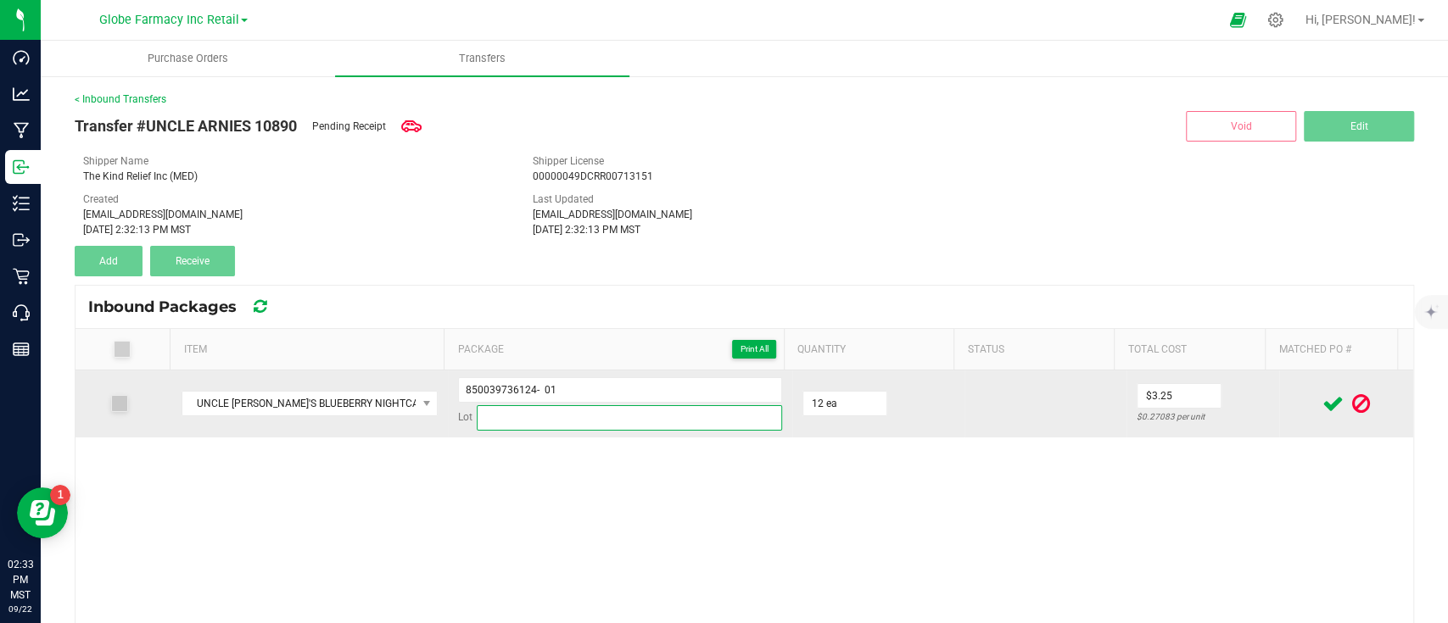
paste input "UABN0314"
drag, startPoint x: 508, startPoint y: 424, endPoint x: 614, endPoint y: 458, distance: 111.3
click at [508, 424] on input "UABN0314" at bounding box center [629, 417] width 305 height 25
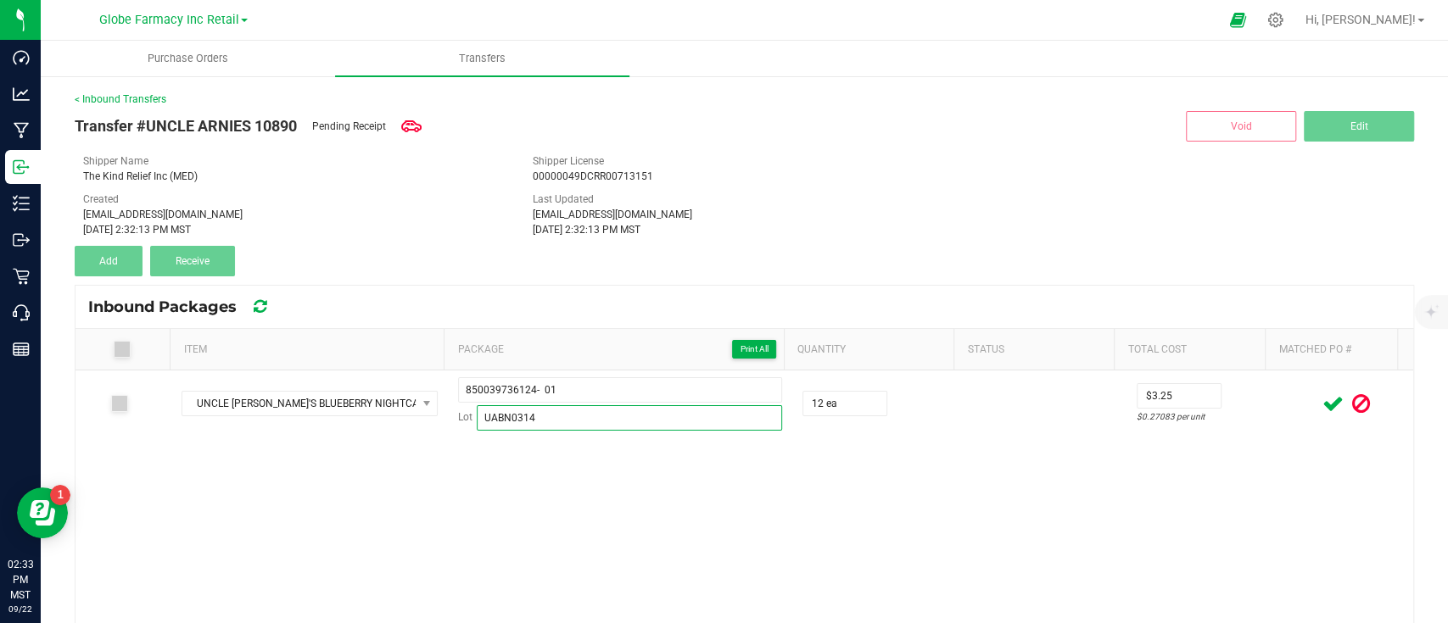
type input "UABN0314"
click at [698, 511] on div "UNCLE ARNIE'S BLUEBERRY NIGHTCAP 100MG 850039736124- 01 Lot UABN0314 12 ea $3.2…" at bounding box center [743, 533] width 1337 height 325
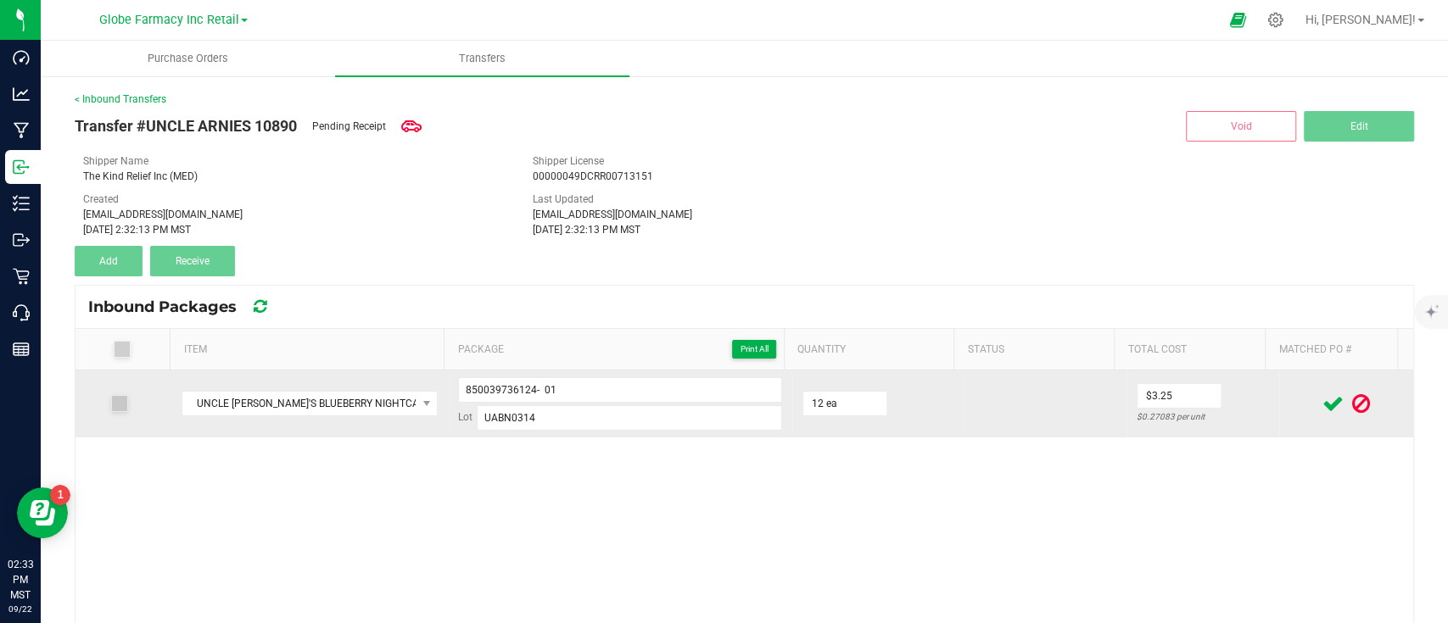
click at [1322, 401] on icon at bounding box center [1332, 403] width 21 height 21
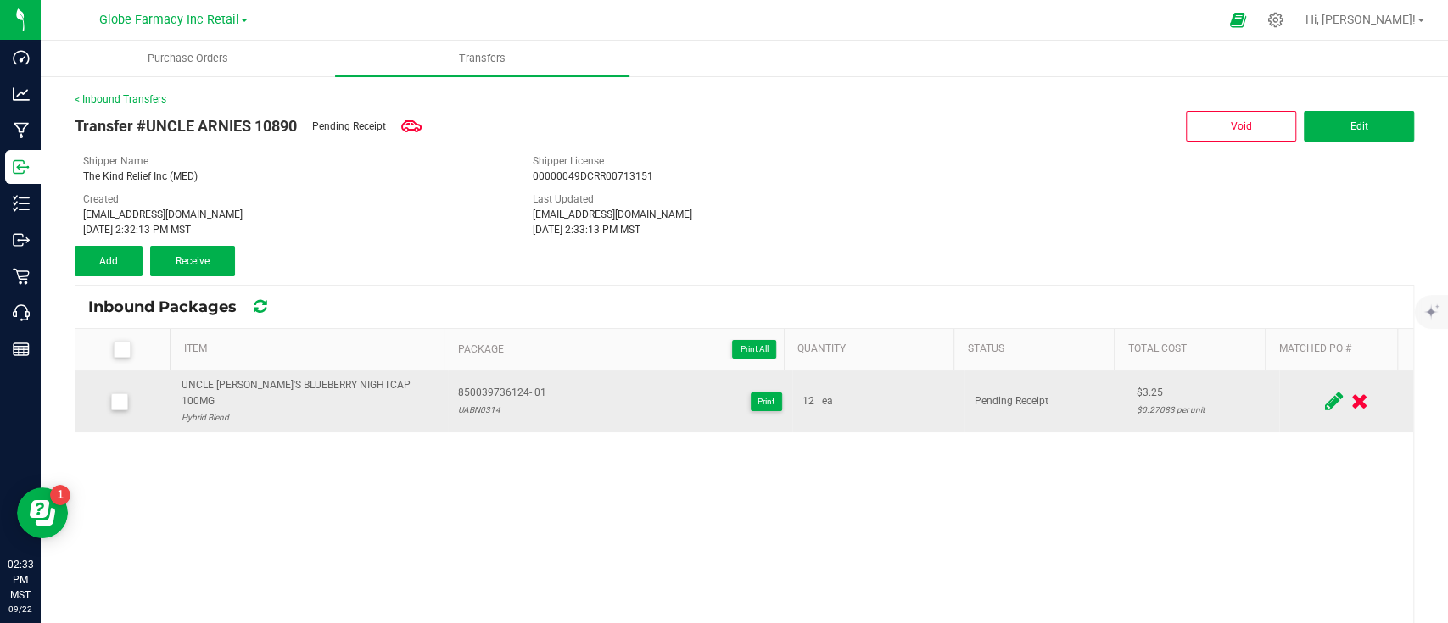
click at [230, 379] on div "UNCLE [PERSON_NAME]'S BLUEBERRY NIGHTCAP 100MG" at bounding box center [309, 393] width 257 height 32
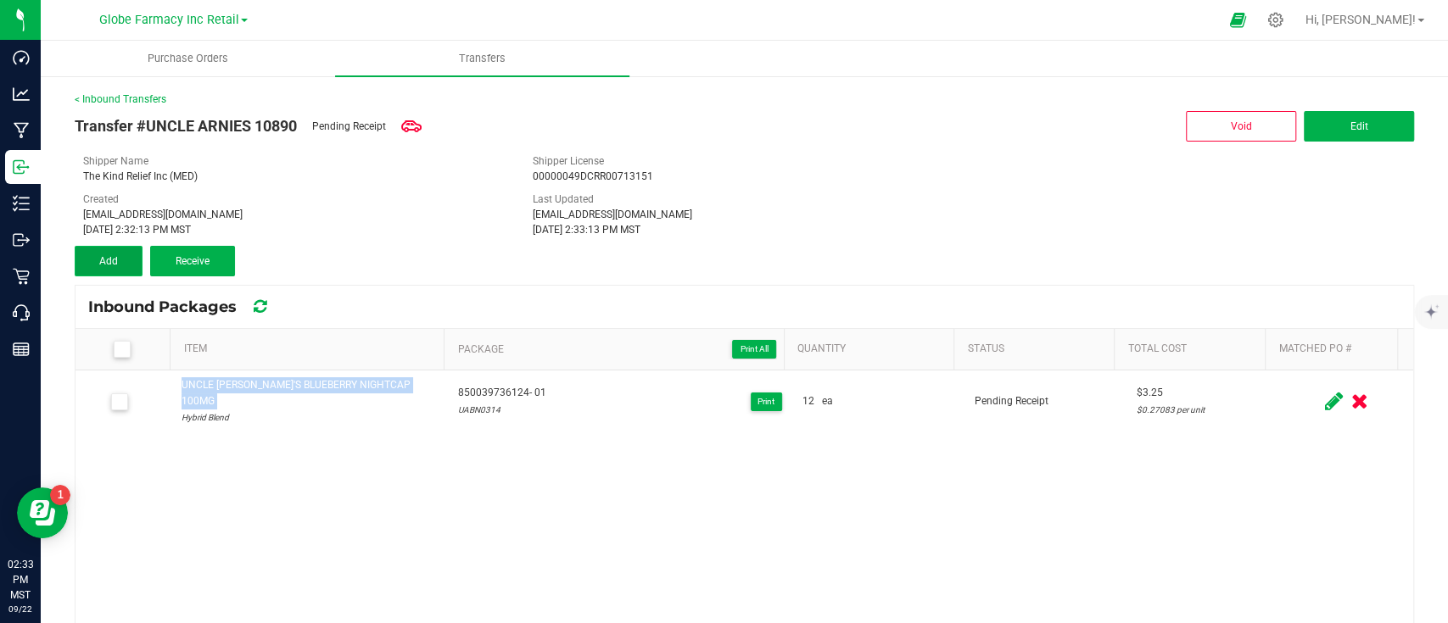
click at [101, 255] on span "Add" at bounding box center [108, 261] width 19 height 12
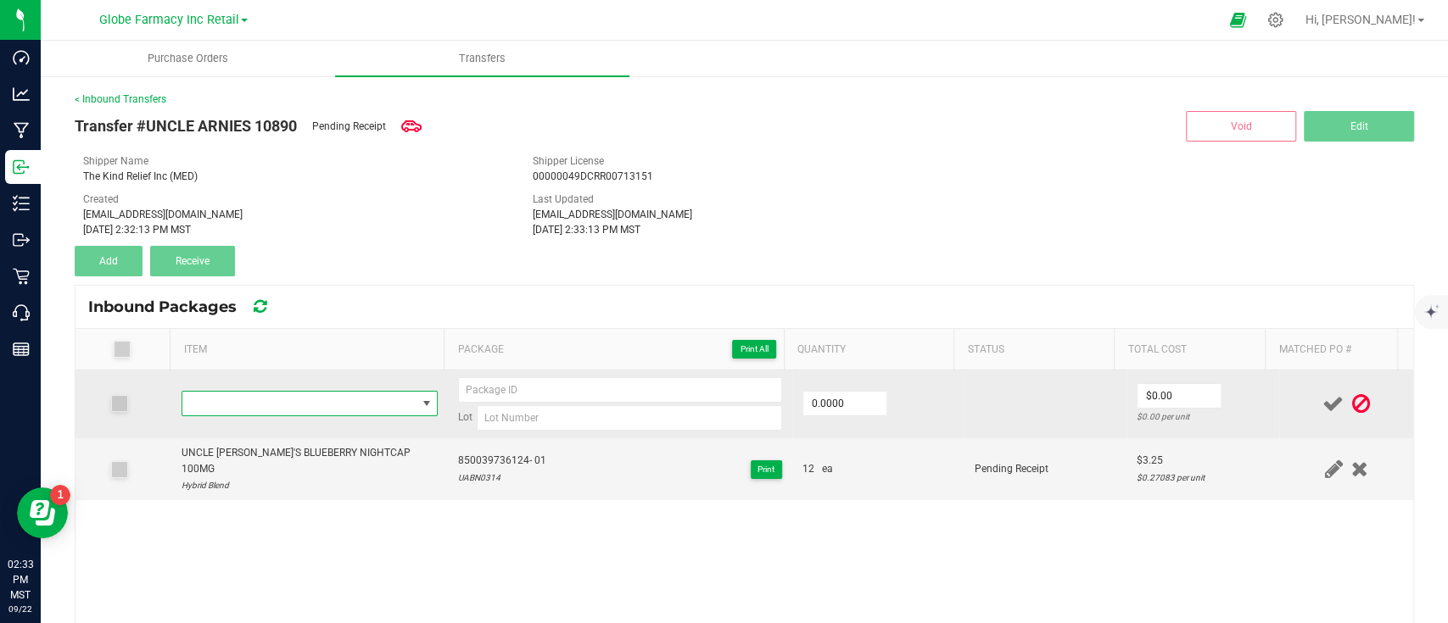
click at [293, 391] on span "NO DATA FOUND" at bounding box center [309, 403] width 257 height 25
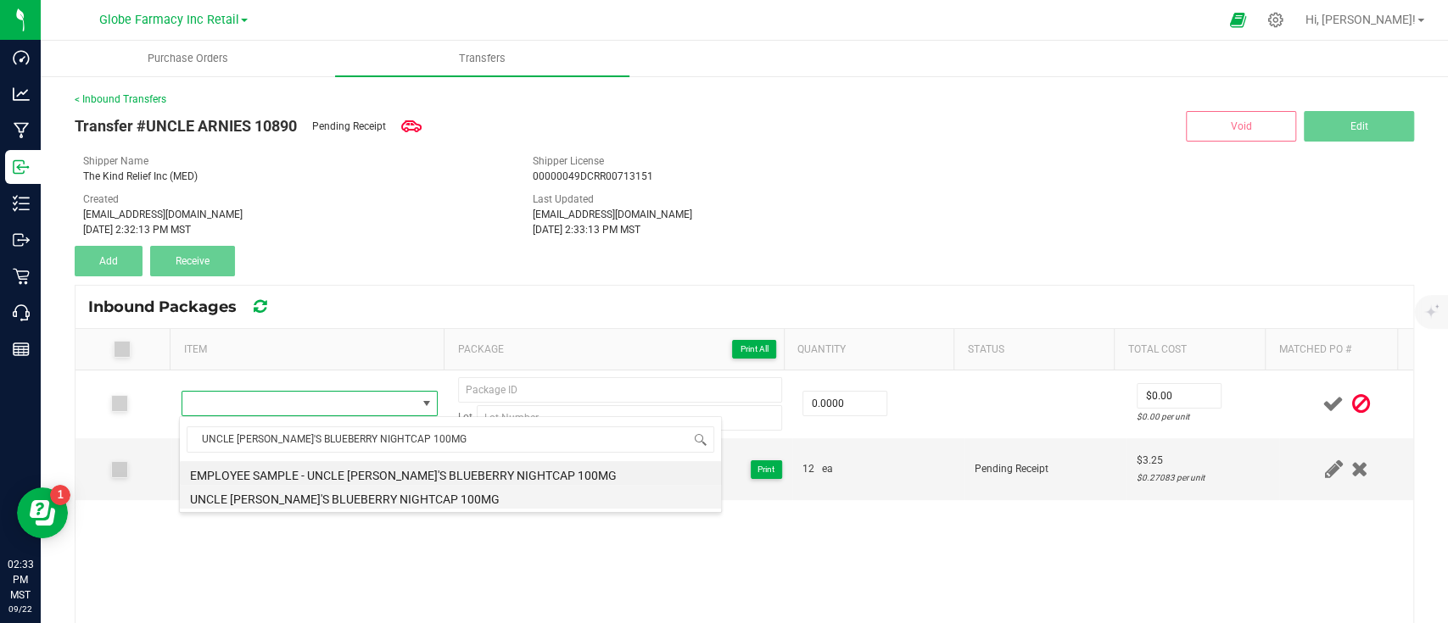
click at [349, 497] on li "UNCLE [PERSON_NAME]'S BLUEBERRY NIGHTCAP 100MG" at bounding box center [450, 497] width 541 height 24
type input "0 ea"
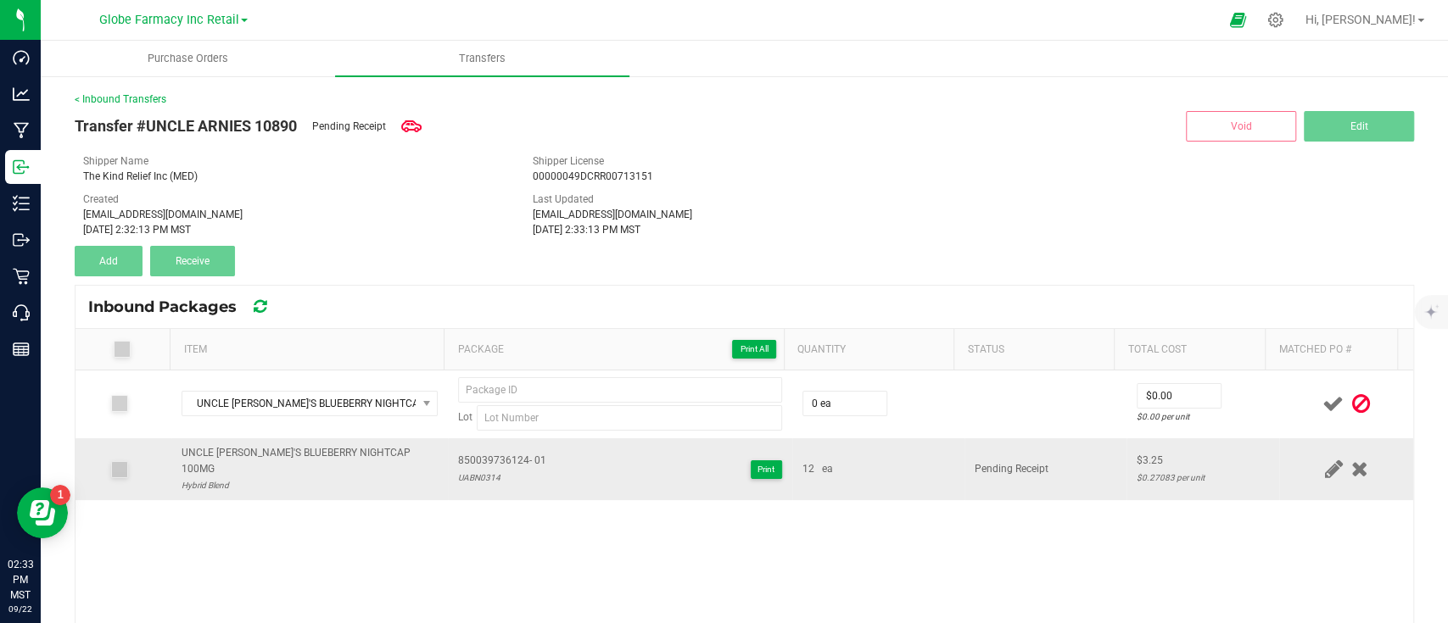
click at [488, 453] on span "850039736124- 01" at bounding box center [502, 461] width 88 height 16
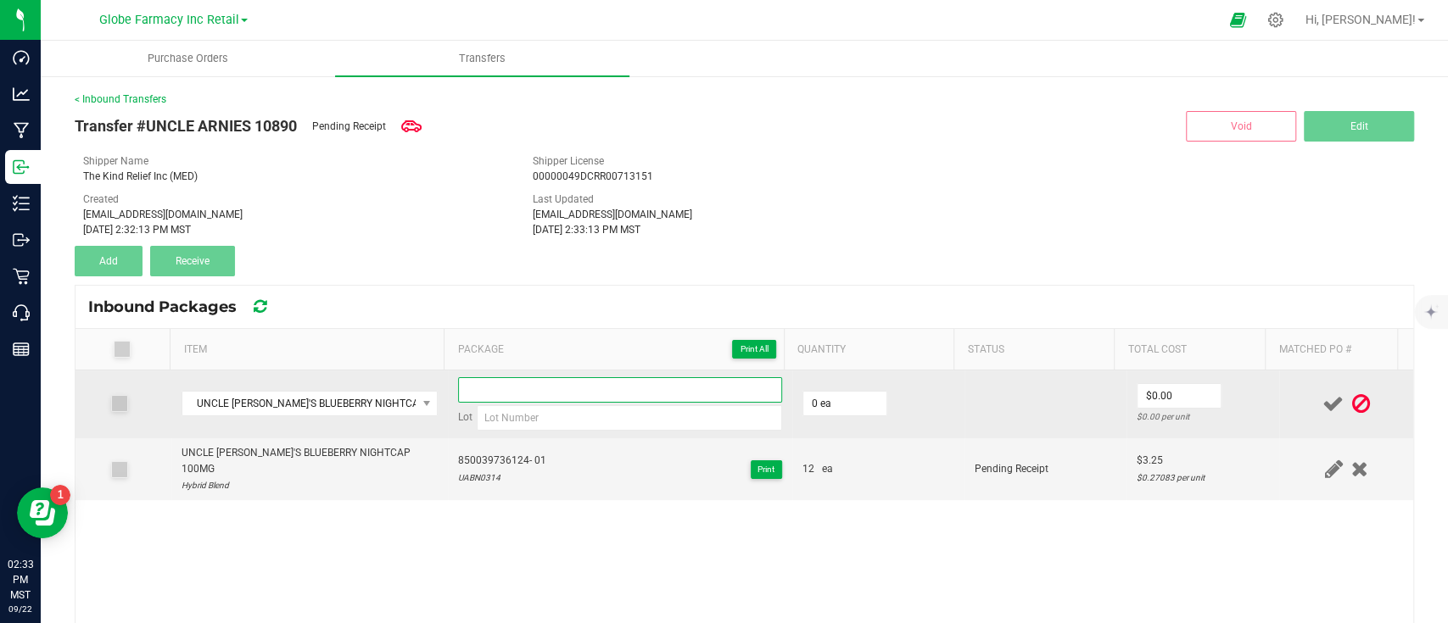
click at [520, 393] on input at bounding box center [620, 389] width 324 height 25
paste input "850039736124- 01"
click at [527, 393] on input "850039736124- 01" at bounding box center [620, 389] width 324 height 25
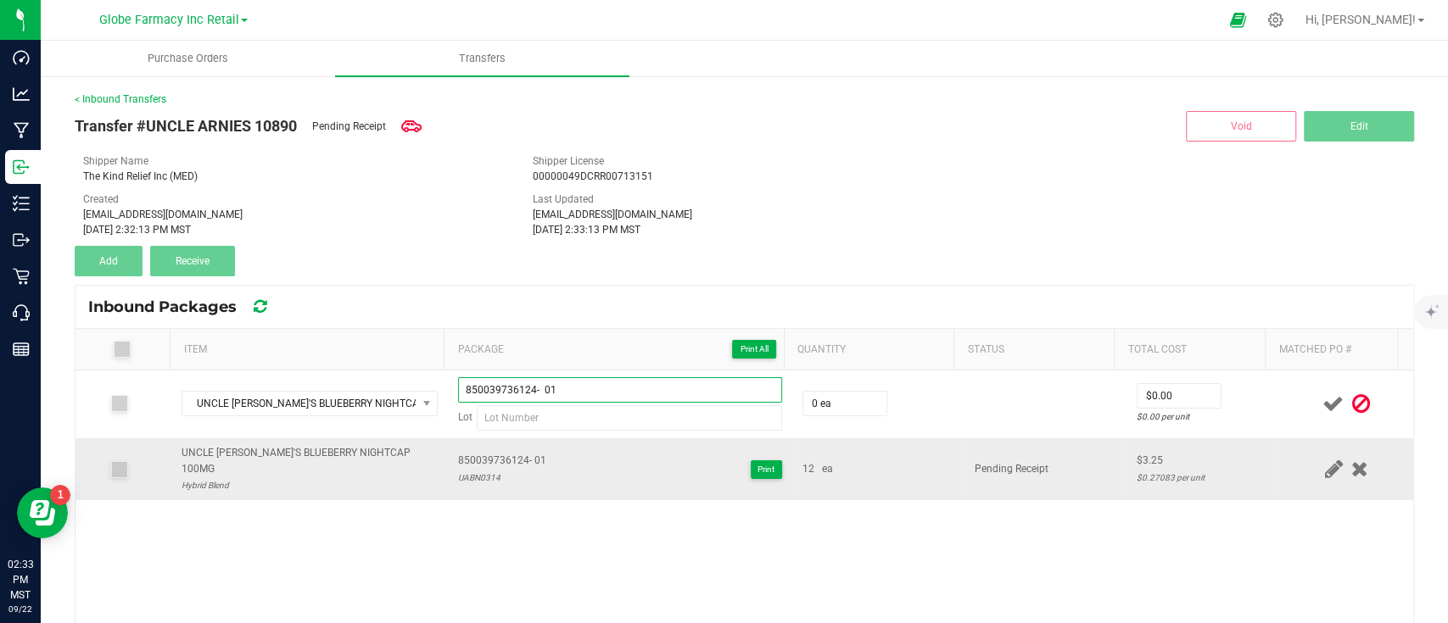
type input "850039736124- 01"
click at [490, 470] on div "UABN0314" at bounding box center [502, 478] width 88 height 16
click at [489, 470] on div "UABN0314" at bounding box center [502, 478] width 88 height 16
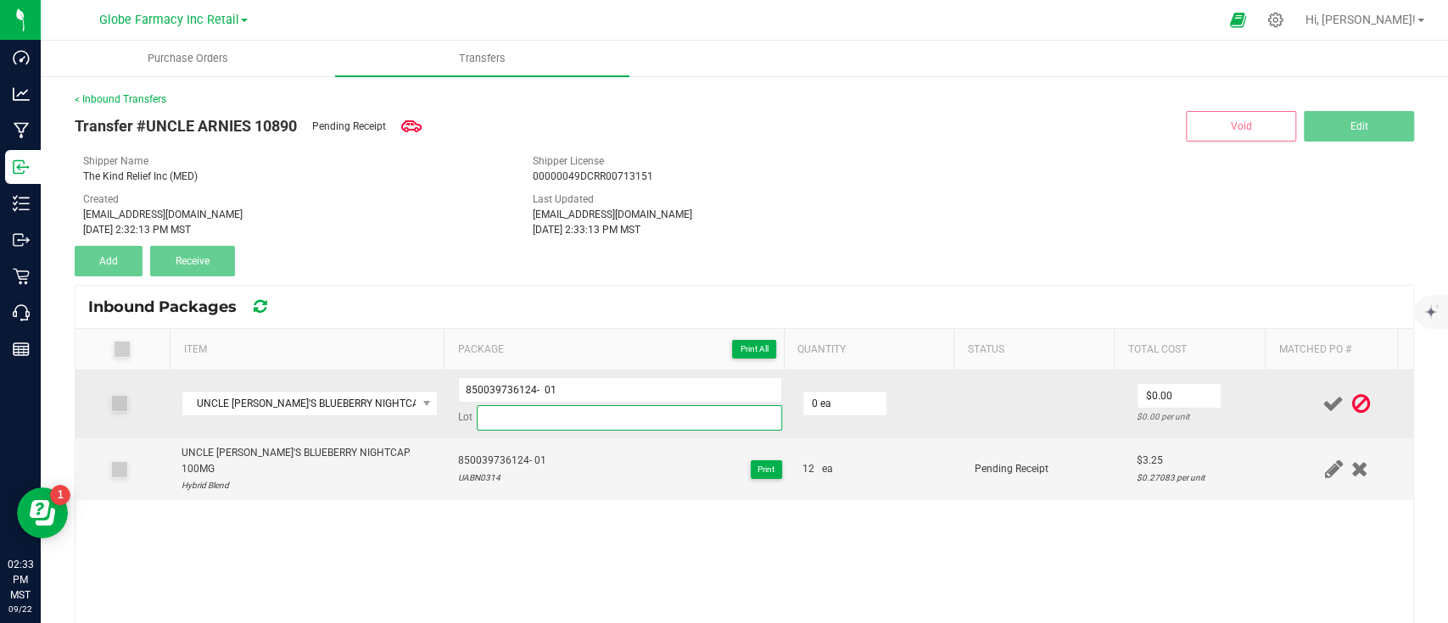
drag, startPoint x: 502, startPoint y: 410, endPoint x: 606, endPoint y: 414, distance: 104.4
click at [502, 410] on input at bounding box center [629, 417] width 305 height 25
paste input "UABN0314"
type input "UABN0314"
click at [814, 391] on span "0 ea" at bounding box center [844, 403] width 85 height 25
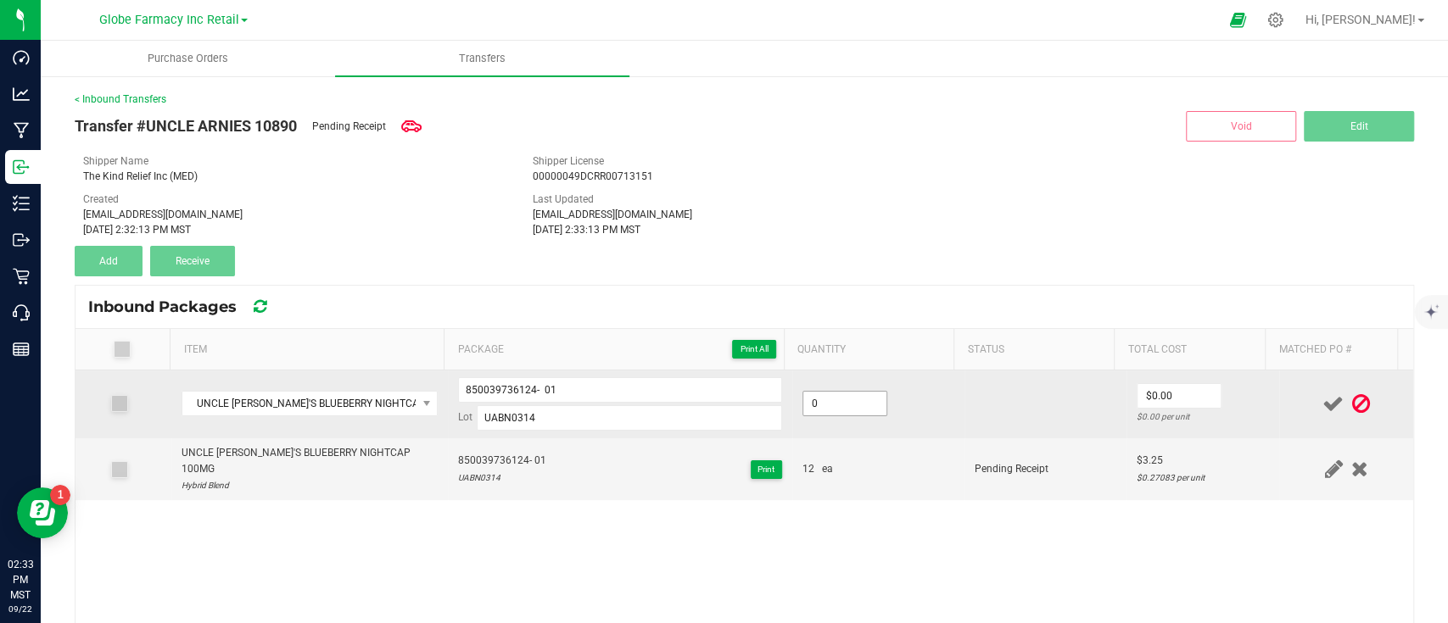
click at [825, 395] on input "0" at bounding box center [844, 404] width 83 height 24
type input "12 ea"
click at [1152, 399] on input "0" at bounding box center [1178, 396] width 83 height 24
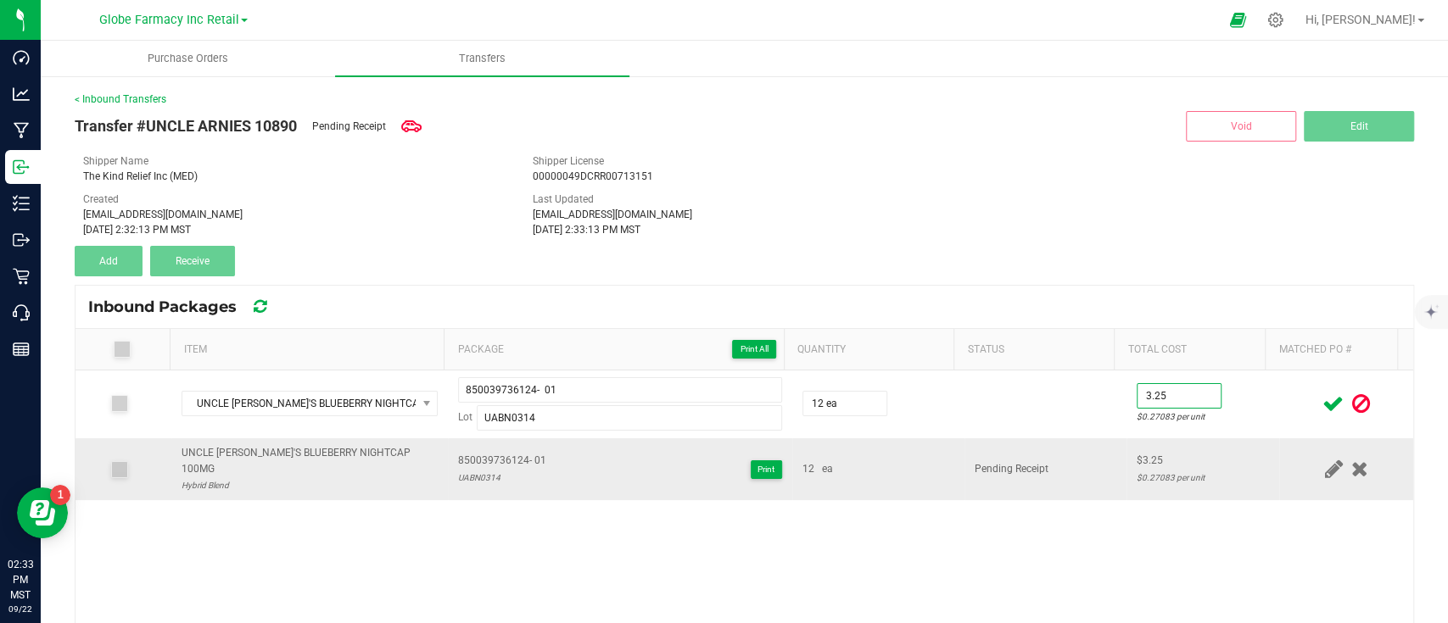
type input "$3.25"
click at [1055, 443] on td "Pending Receipt" at bounding box center [1045, 469] width 162 height 63
click at [1322, 400] on icon at bounding box center [1332, 403] width 21 height 21
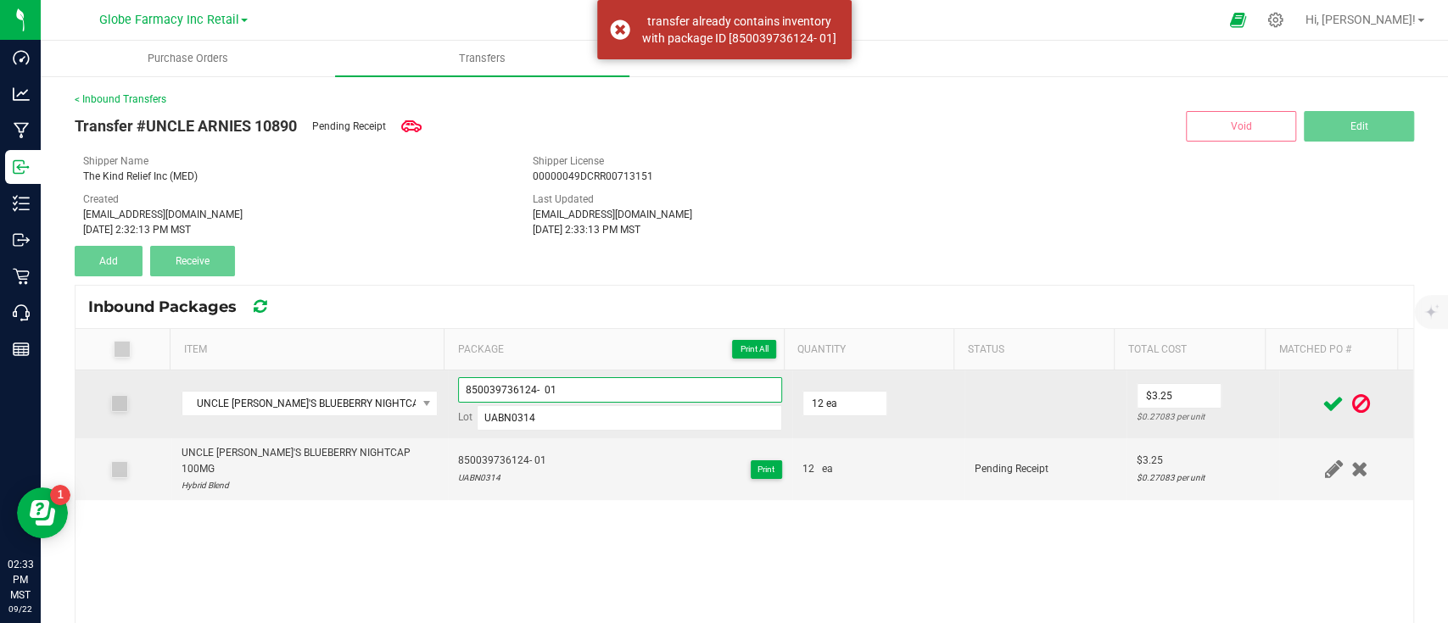
click at [551, 390] on input "850039736124- 01" at bounding box center [620, 389] width 324 height 25
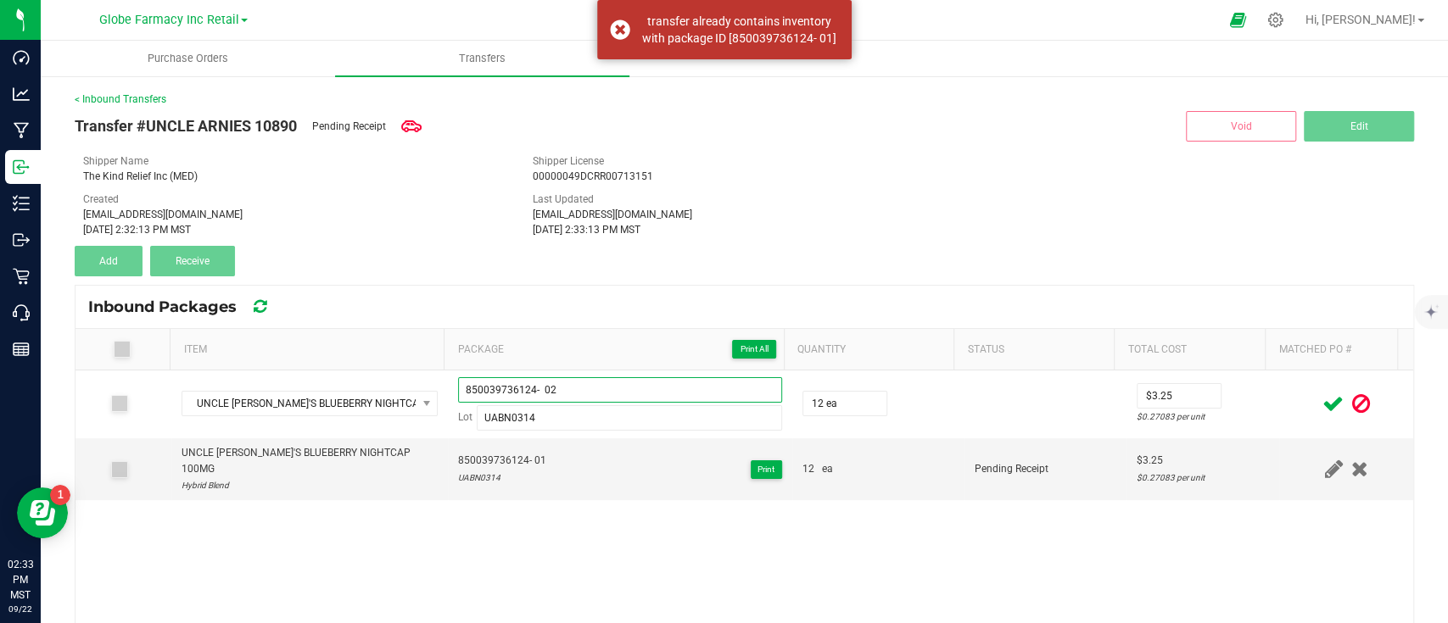
type input "850039736124- 02"
click at [656, 545] on div "UNCLE ARNIE'S BLUEBERRY NIGHTCAP 100MG 850039736124- 02 Lot UABN0314 12 ea $3.2…" at bounding box center [743, 533] width 1337 height 325
click at [1322, 399] on icon at bounding box center [1332, 403] width 21 height 21
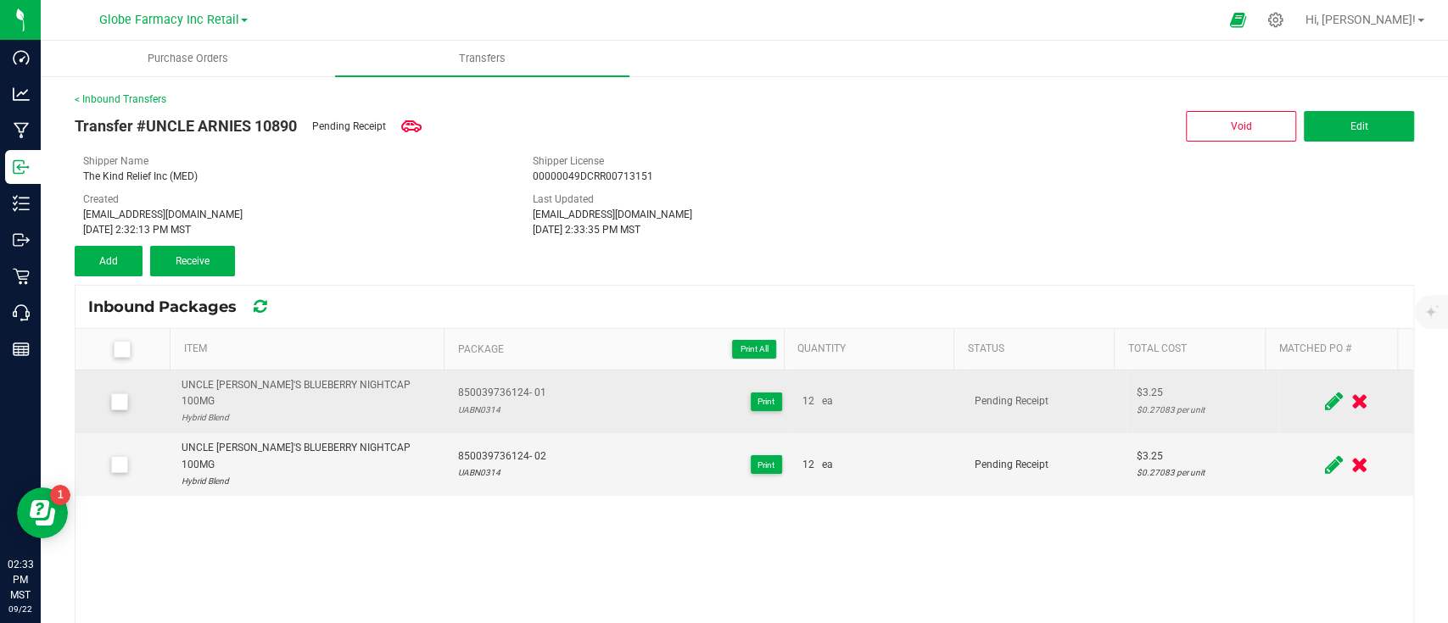
click at [331, 386] on div "UNCLE [PERSON_NAME]'S BLUEBERRY NIGHTCAP 100MG" at bounding box center [309, 393] width 257 height 32
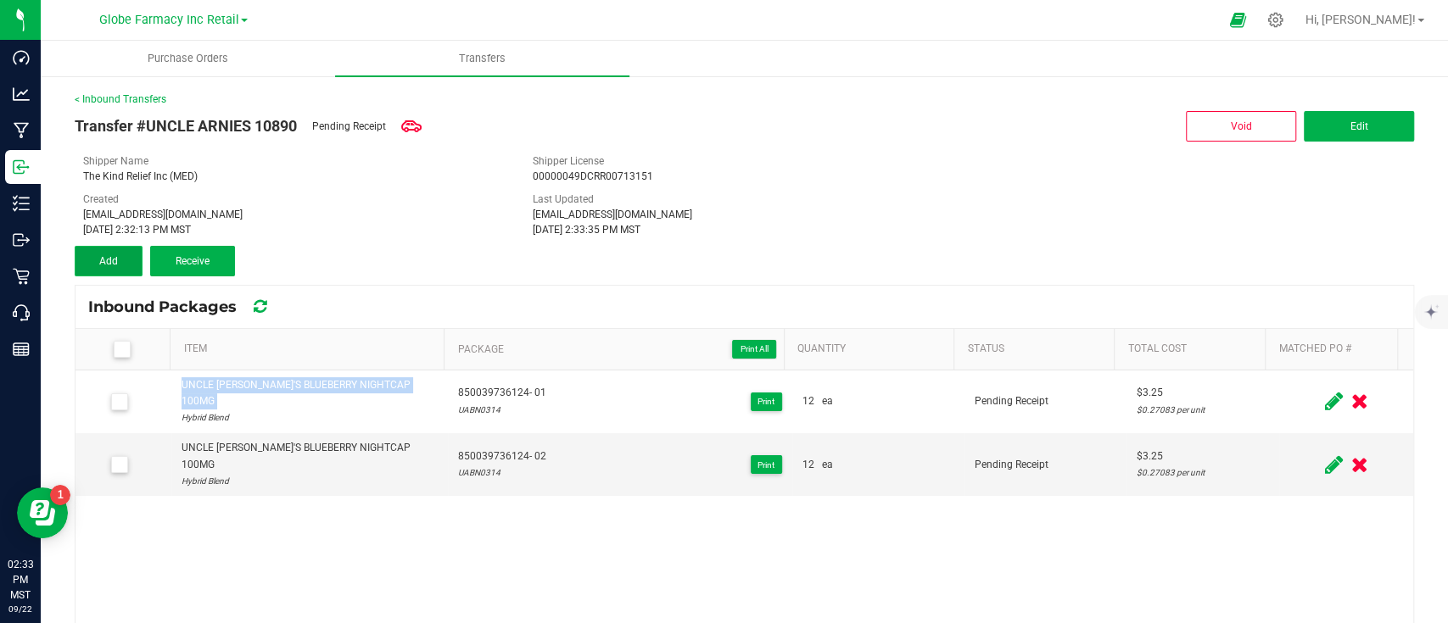
click at [97, 249] on button "Add" at bounding box center [109, 261] width 68 height 31
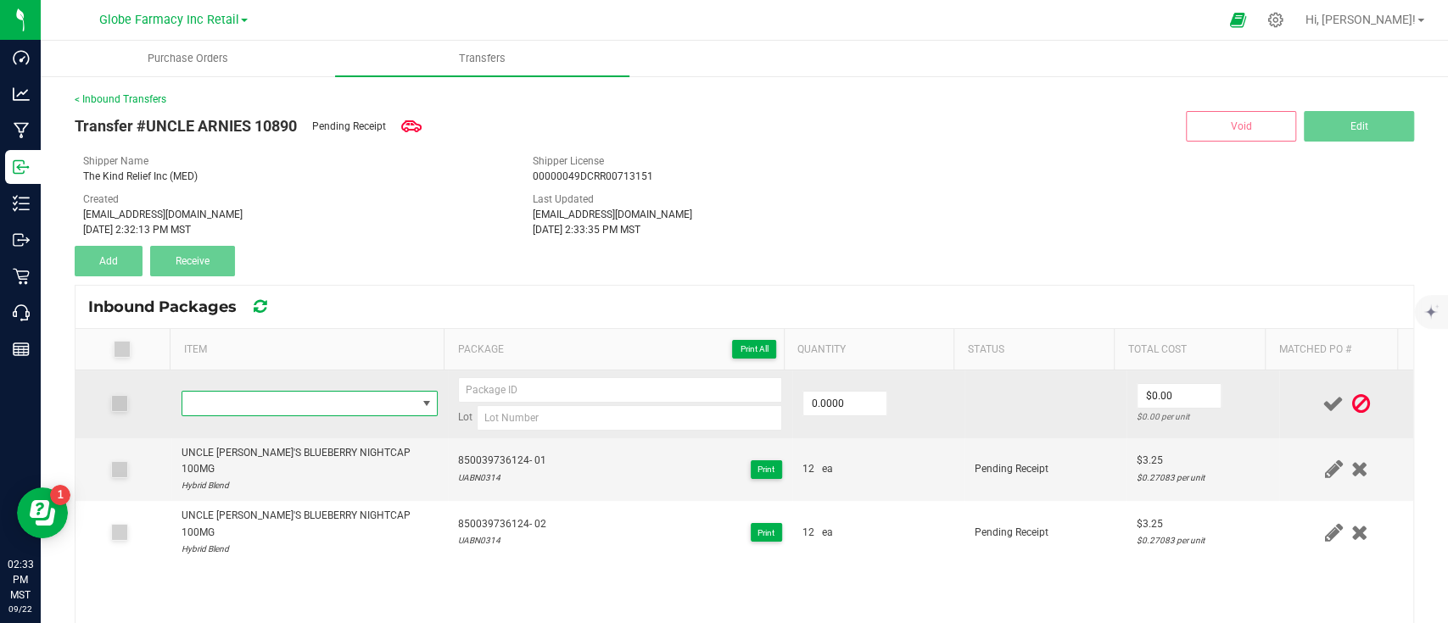
click at [320, 393] on span "NO DATA FOUND" at bounding box center [299, 404] width 234 height 24
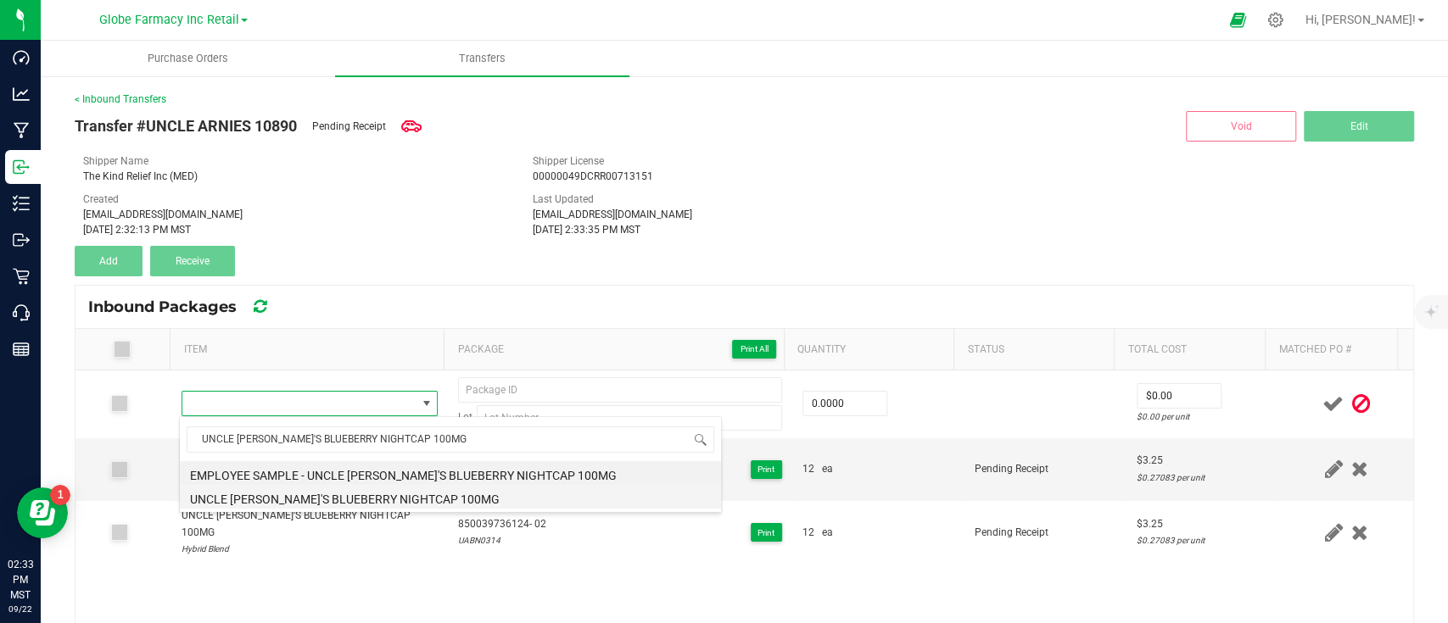
click at [371, 499] on li "UNCLE [PERSON_NAME]'S BLUEBERRY NIGHTCAP 100MG" at bounding box center [450, 497] width 541 height 24
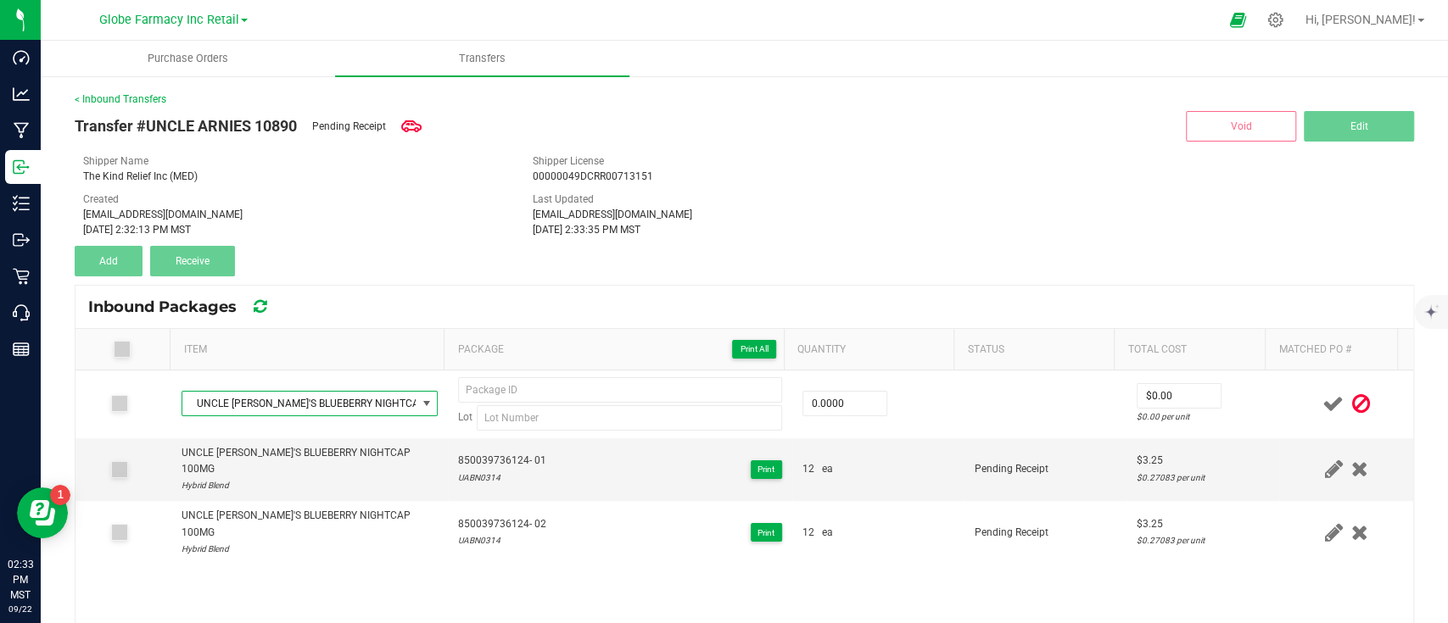
type input "0 ea"
click at [503, 457] on span "850039736124- 01" at bounding box center [502, 461] width 88 height 16
click at [503, 456] on span "850039736124- 01" at bounding box center [502, 461] width 88 height 16
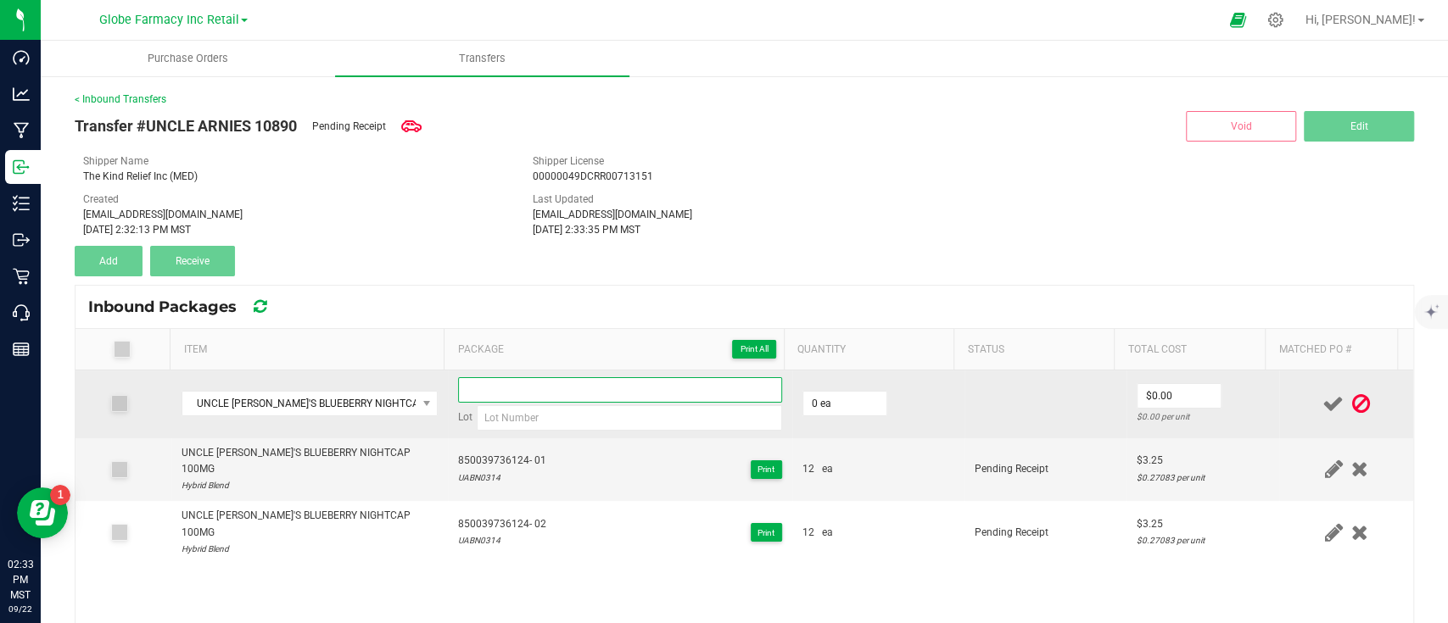
click at [495, 389] on input at bounding box center [620, 389] width 324 height 25
paste input "850039736124- 01"
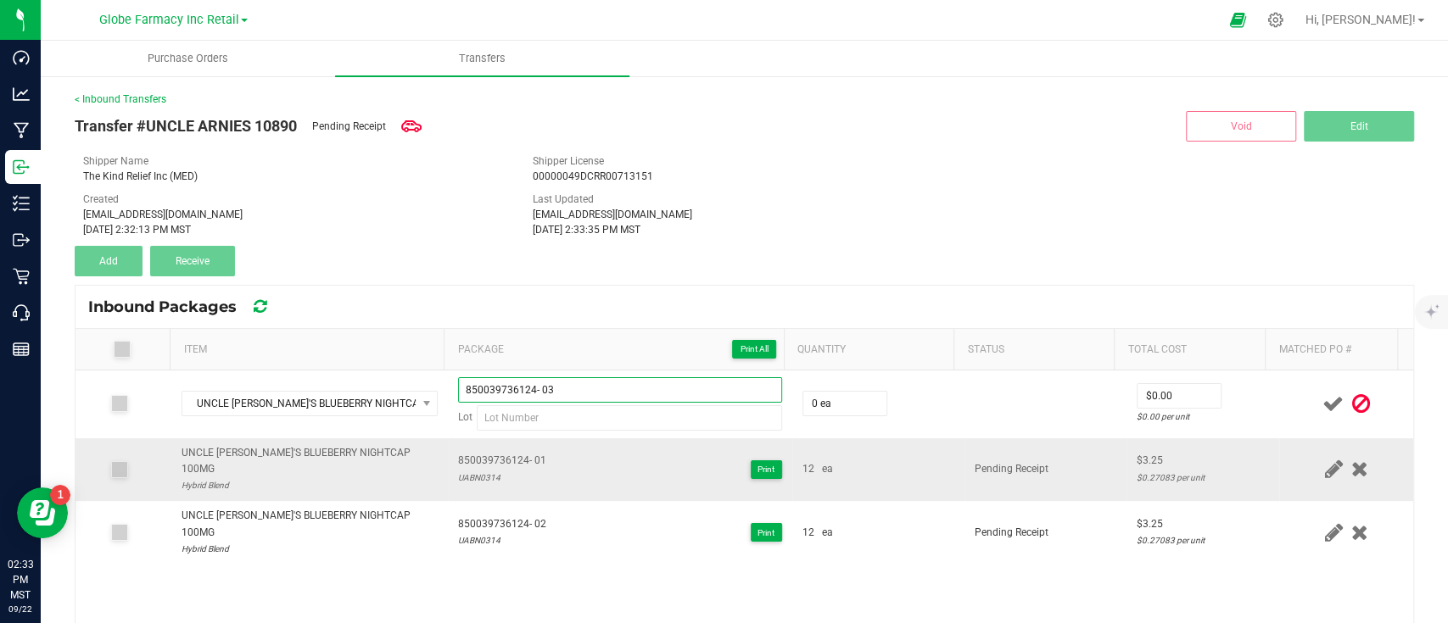
type input "850039736124- 03"
click at [472, 470] on div "UABN0314" at bounding box center [502, 478] width 88 height 16
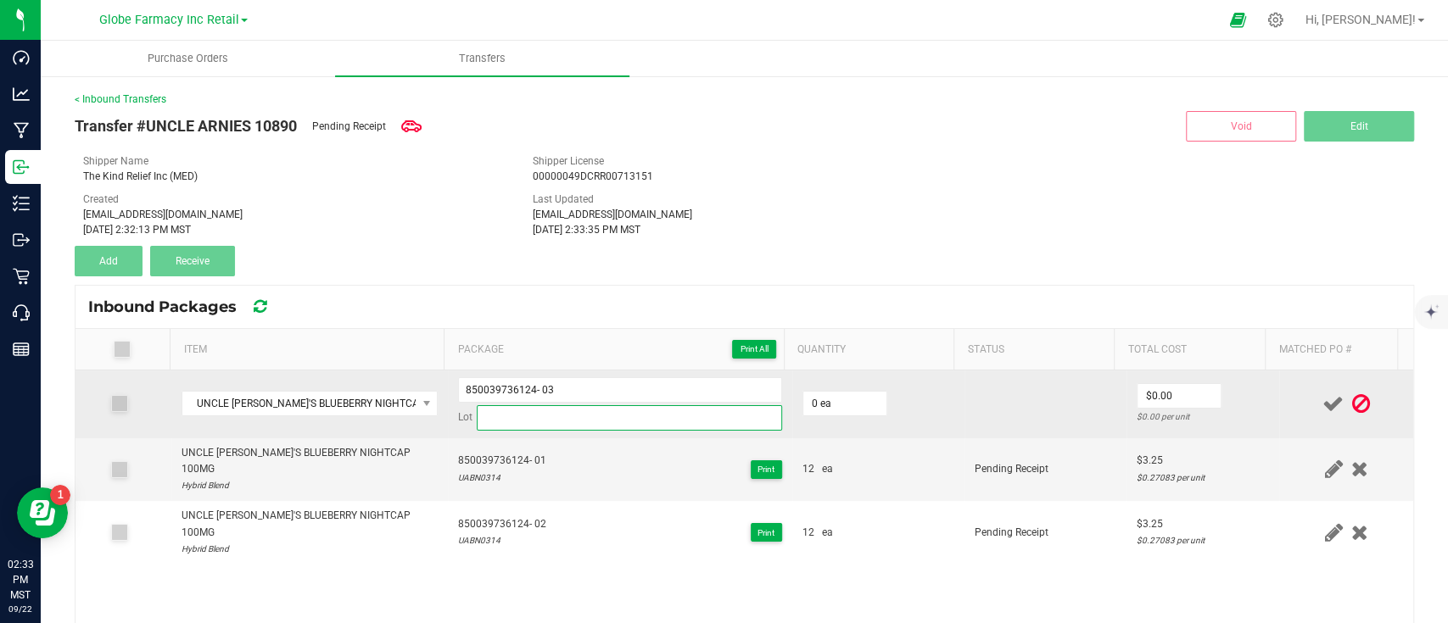
drag, startPoint x: 571, startPoint y: 410, endPoint x: 608, endPoint y: 417, distance: 37.9
click at [571, 410] on input at bounding box center [629, 417] width 305 height 25
paste input "UABN0314"
type input "UABN0314"
click at [828, 398] on input "0" at bounding box center [844, 404] width 83 height 24
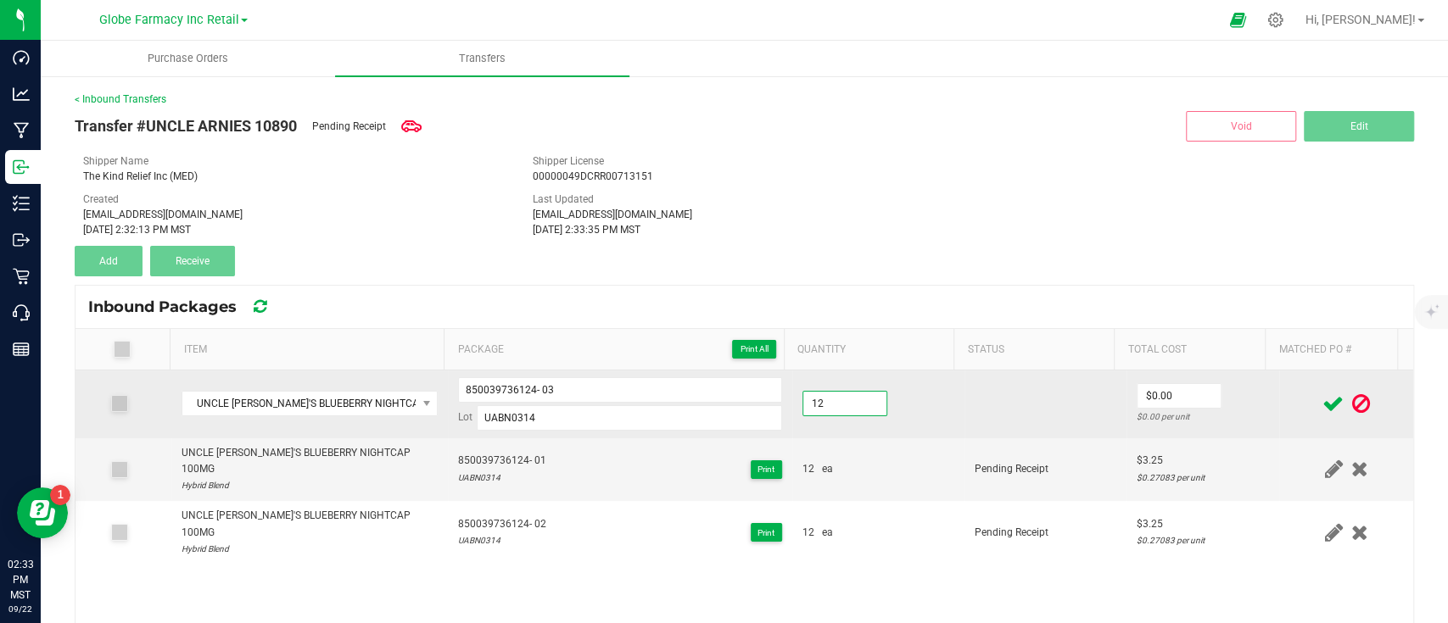
type input "12 ea"
click at [1155, 377] on td "$0.00 $0.00 per unit" at bounding box center [1202, 405] width 153 height 68
click at [1155, 386] on input "0" at bounding box center [1178, 396] width 83 height 24
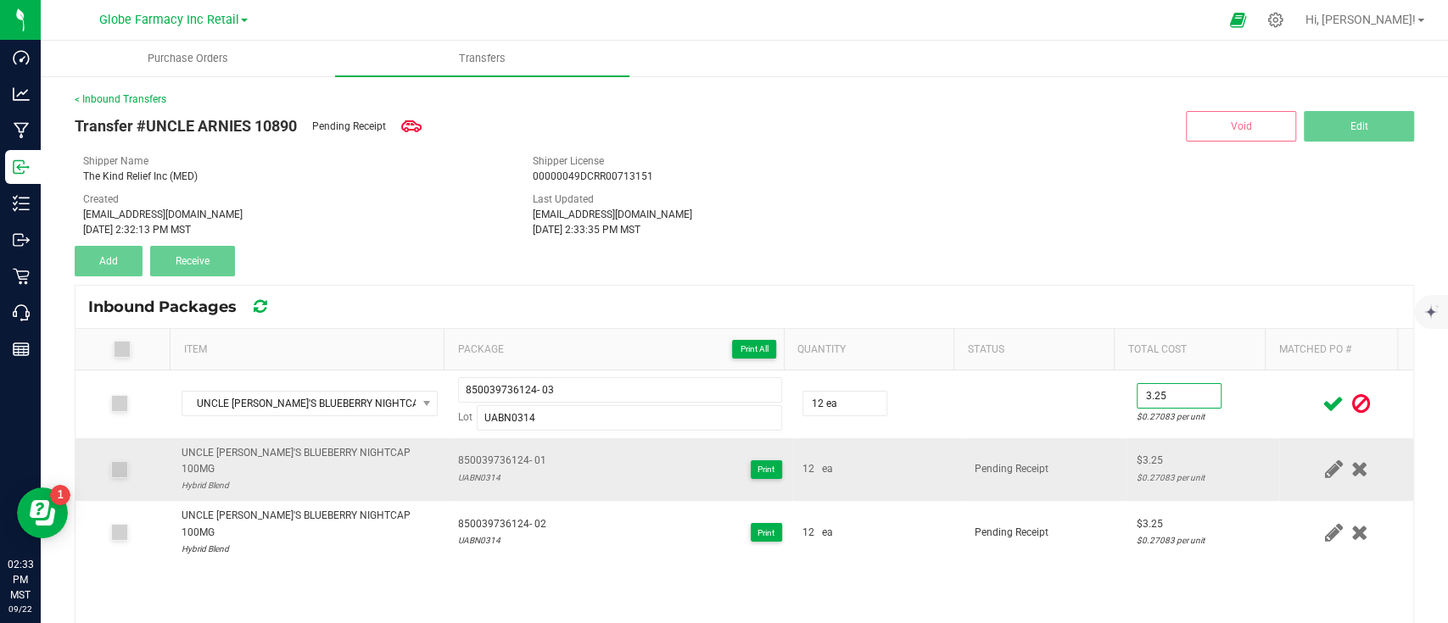
type input "$3.25"
click at [1126, 443] on td "$3.25 $0.27083 per unit" at bounding box center [1202, 470] width 153 height 64
click at [1322, 405] on icon at bounding box center [1332, 403] width 21 height 21
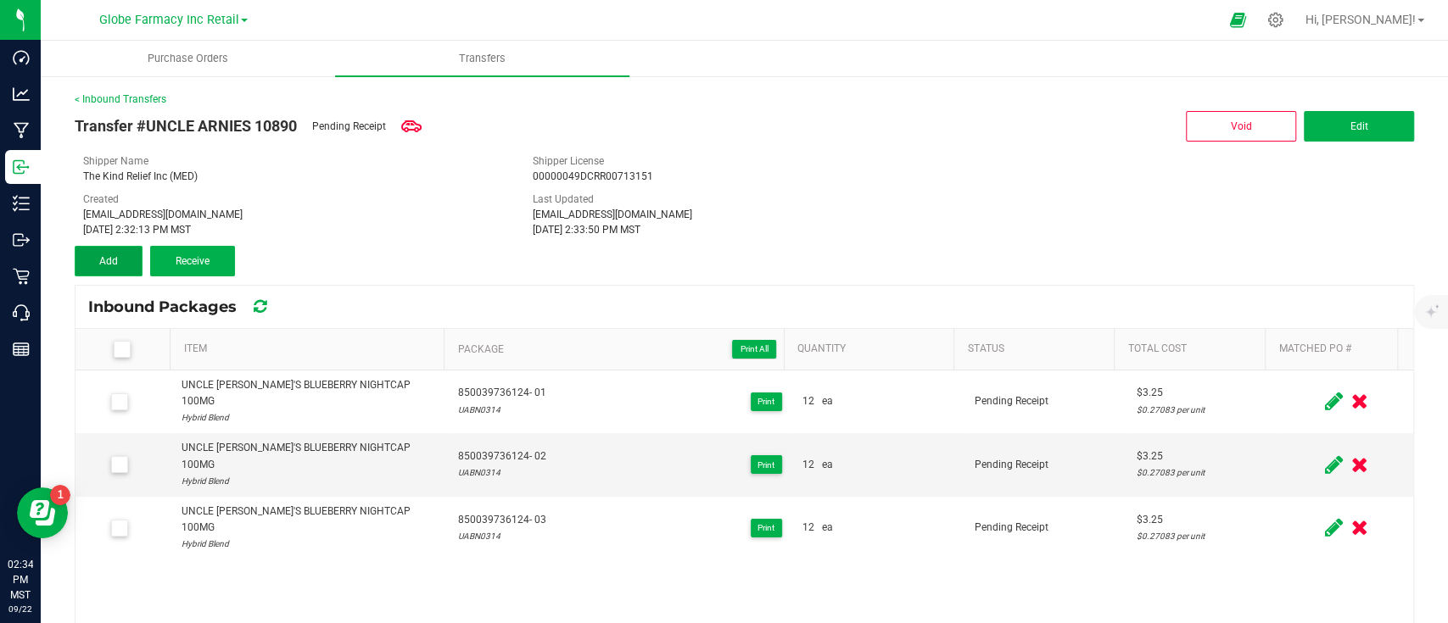
click at [98, 265] on button "Add" at bounding box center [109, 261] width 68 height 31
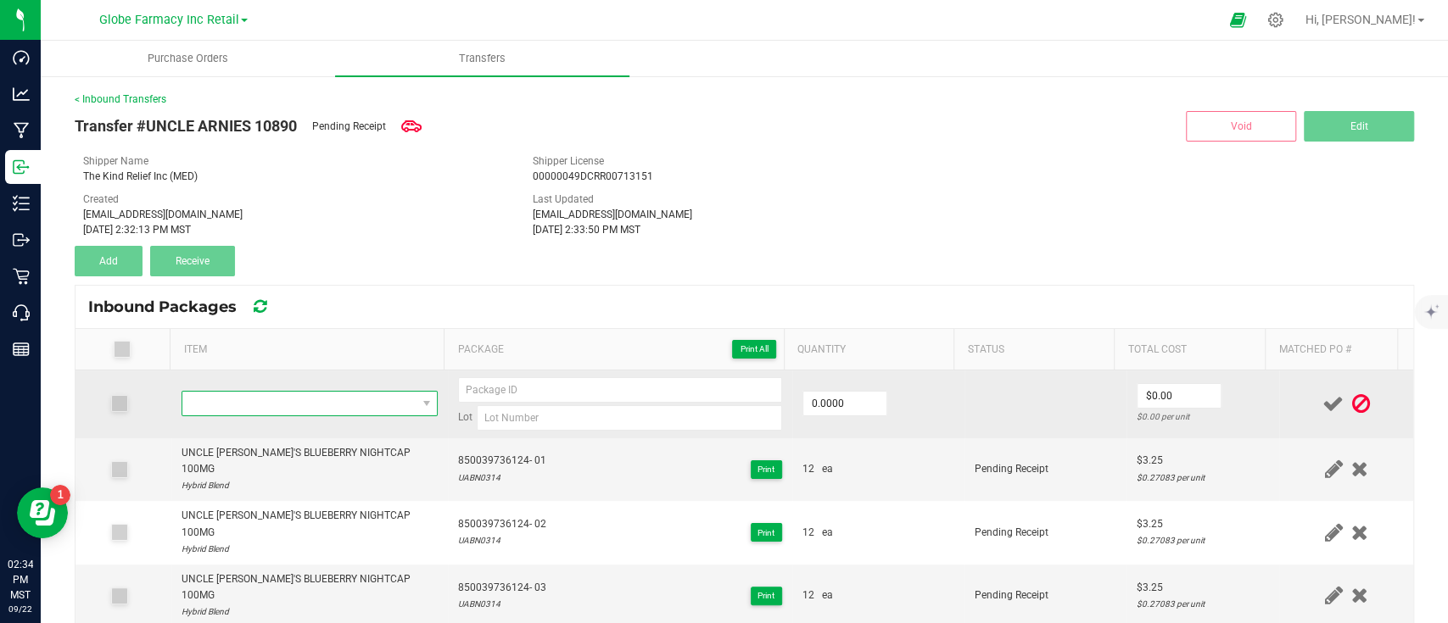
click at [258, 397] on span "NO DATA FOUND" at bounding box center [299, 404] width 234 height 24
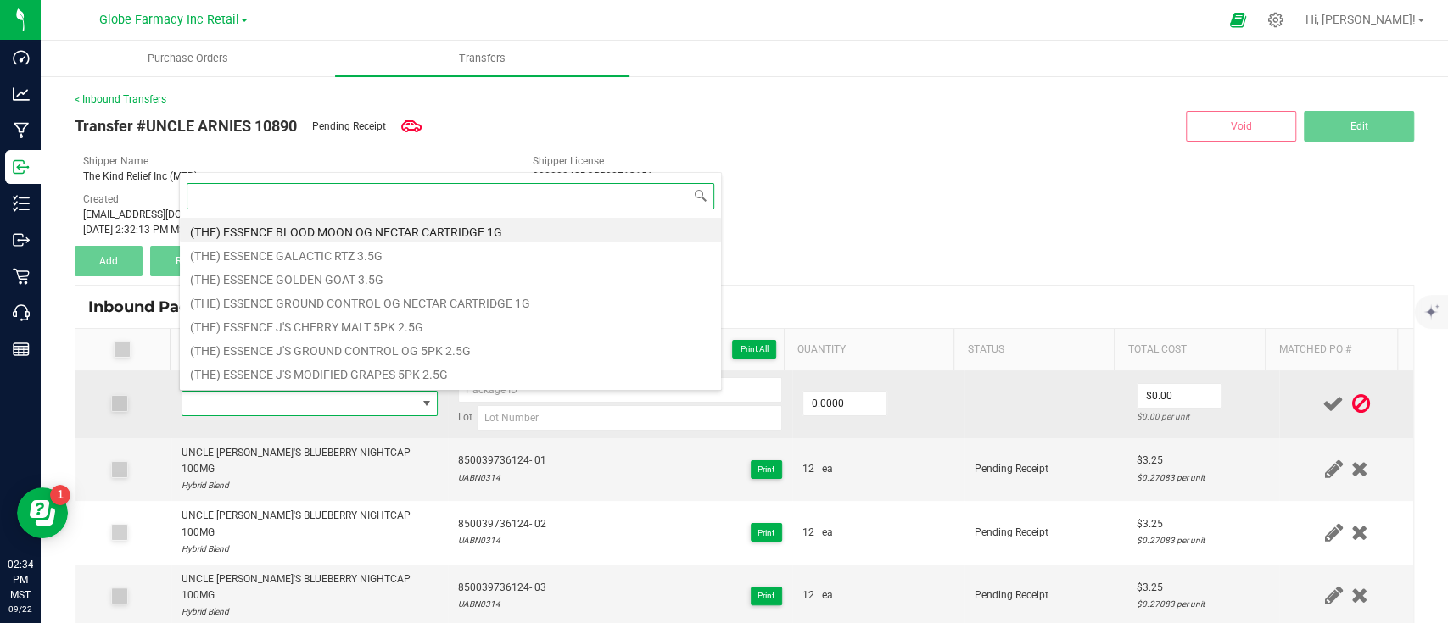
paste input "UNCLE [PERSON_NAME]'S MAGIC MANGO 100MG"
type input "UNCLE [PERSON_NAME]'S MAGIC MANGO 100MG"
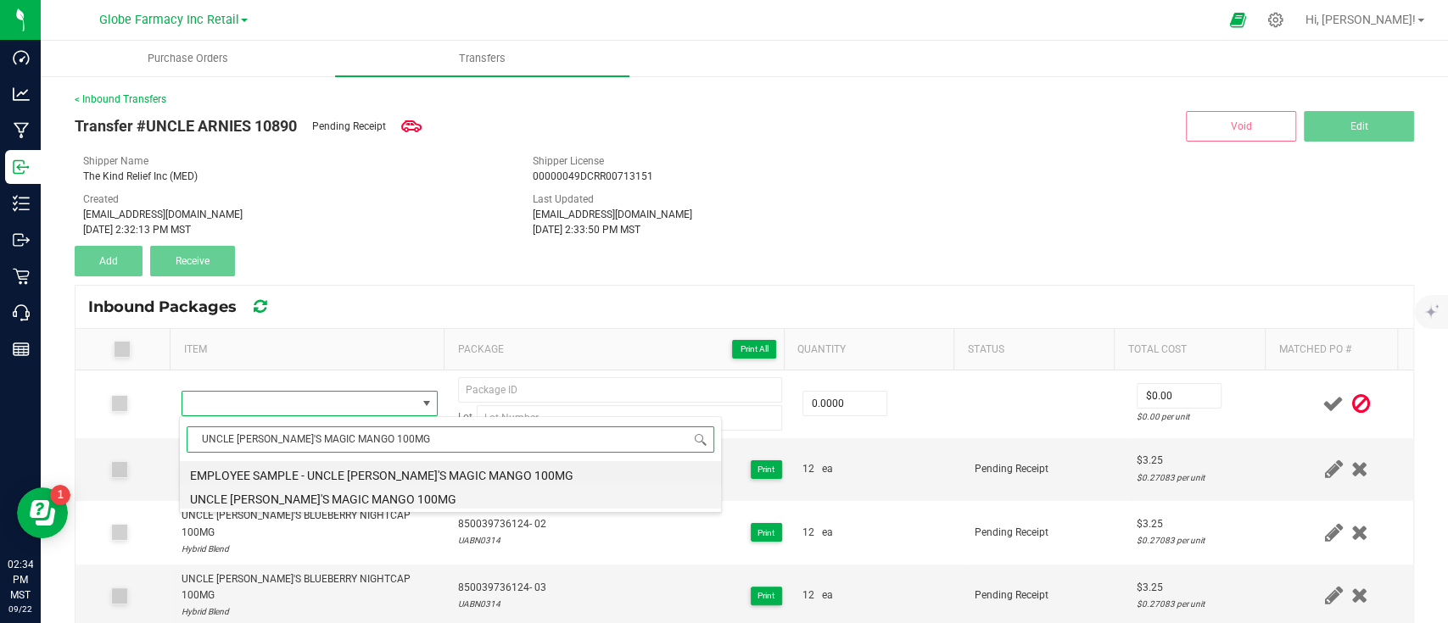
click at [394, 489] on li "UNCLE [PERSON_NAME]'S MAGIC MANGO 100MG" at bounding box center [450, 497] width 541 height 24
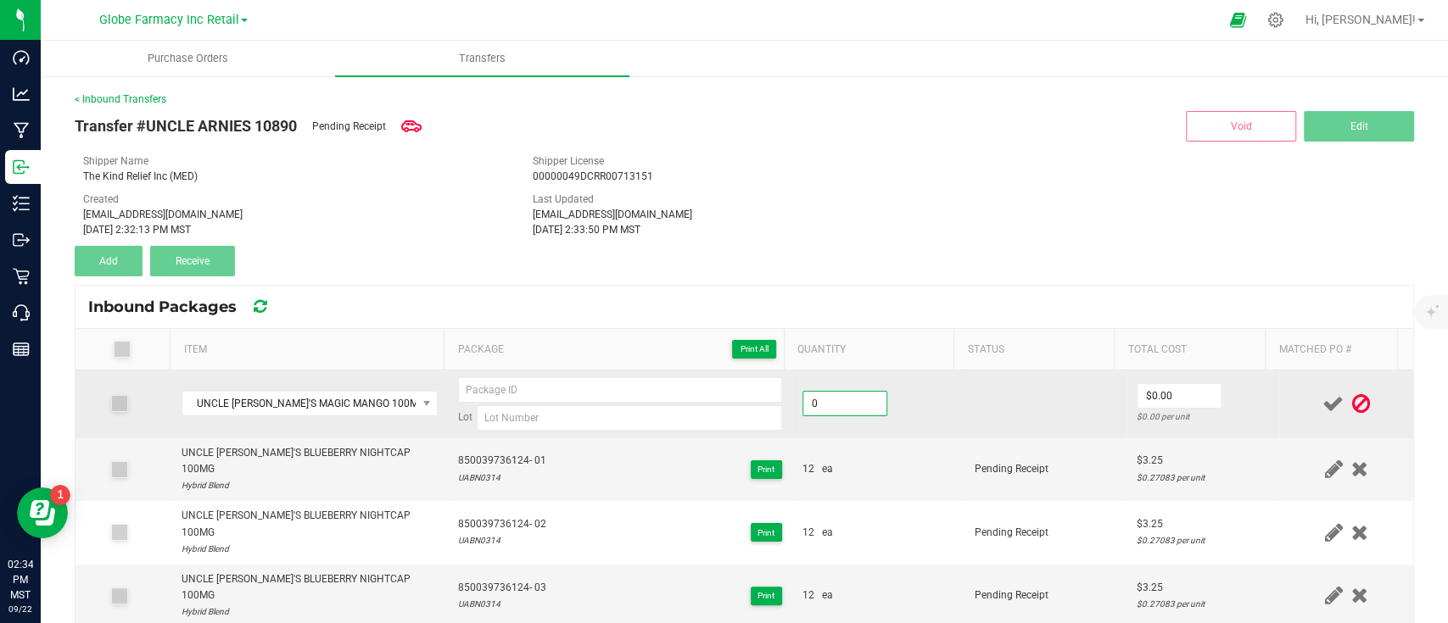
click at [834, 410] on input "0" at bounding box center [844, 404] width 83 height 24
type input "12 ea"
click at [1141, 399] on input "0" at bounding box center [1178, 396] width 83 height 24
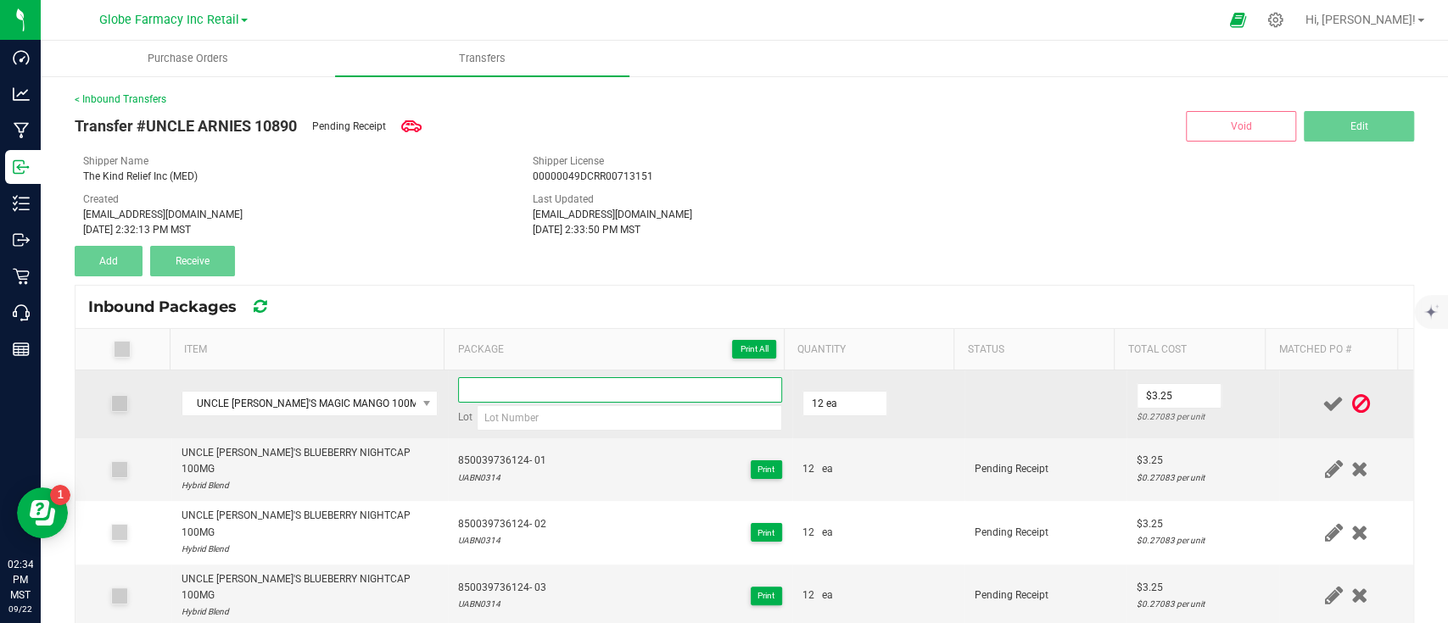
type input "$3.25"
paste input "850039736094-001"
click at [550, 380] on input "850039736094-001" at bounding box center [620, 389] width 324 height 25
drag, startPoint x: 522, startPoint y: 390, endPoint x: 544, endPoint y: 400, distance: 24.3
click at [522, 390] on input "850039736094-001" at bounding box center [620, 389] width 324 height 25
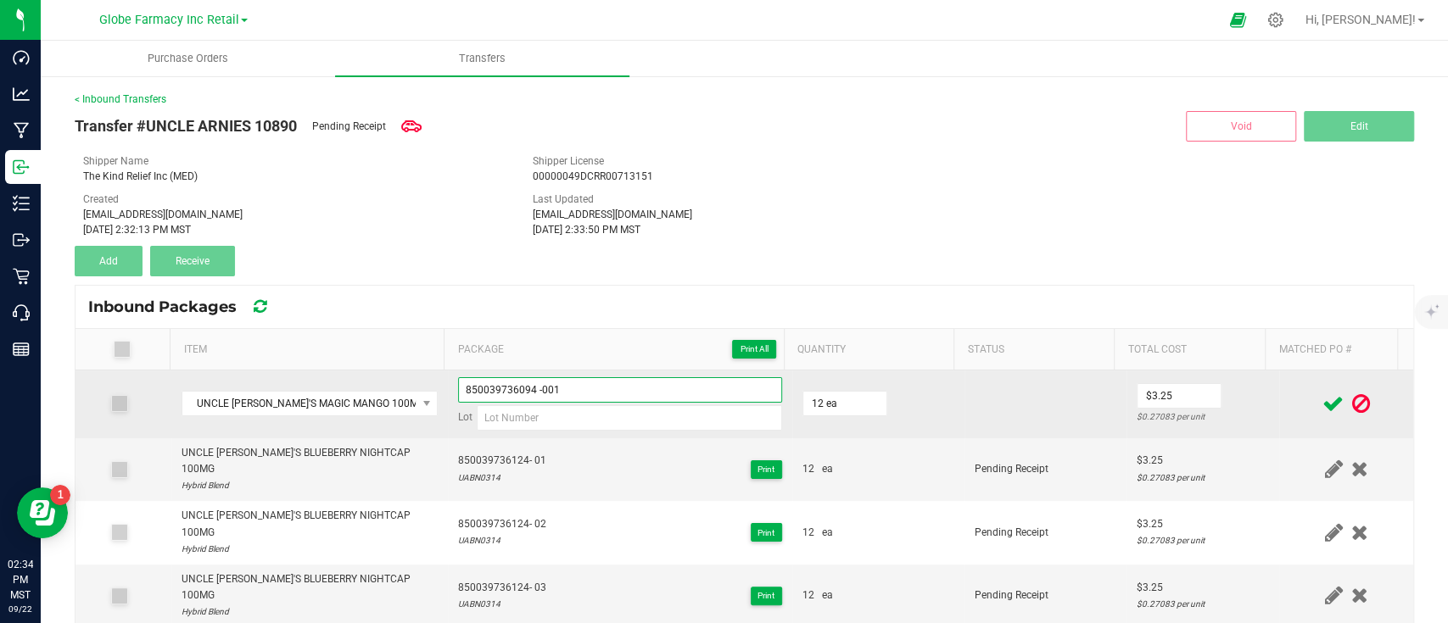
click at [528, 391] on input "850039736094 -001" at bounding box center [620, 389] width 324 height 25
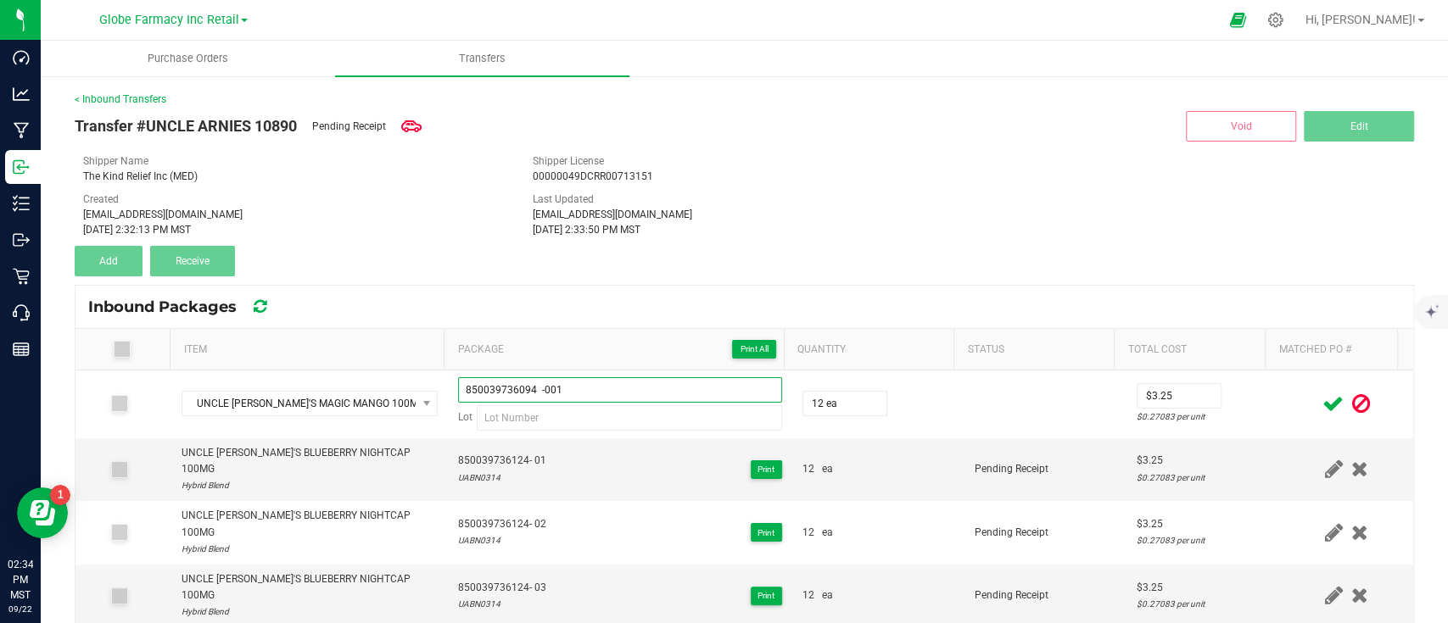
type input "850039736094 -001"
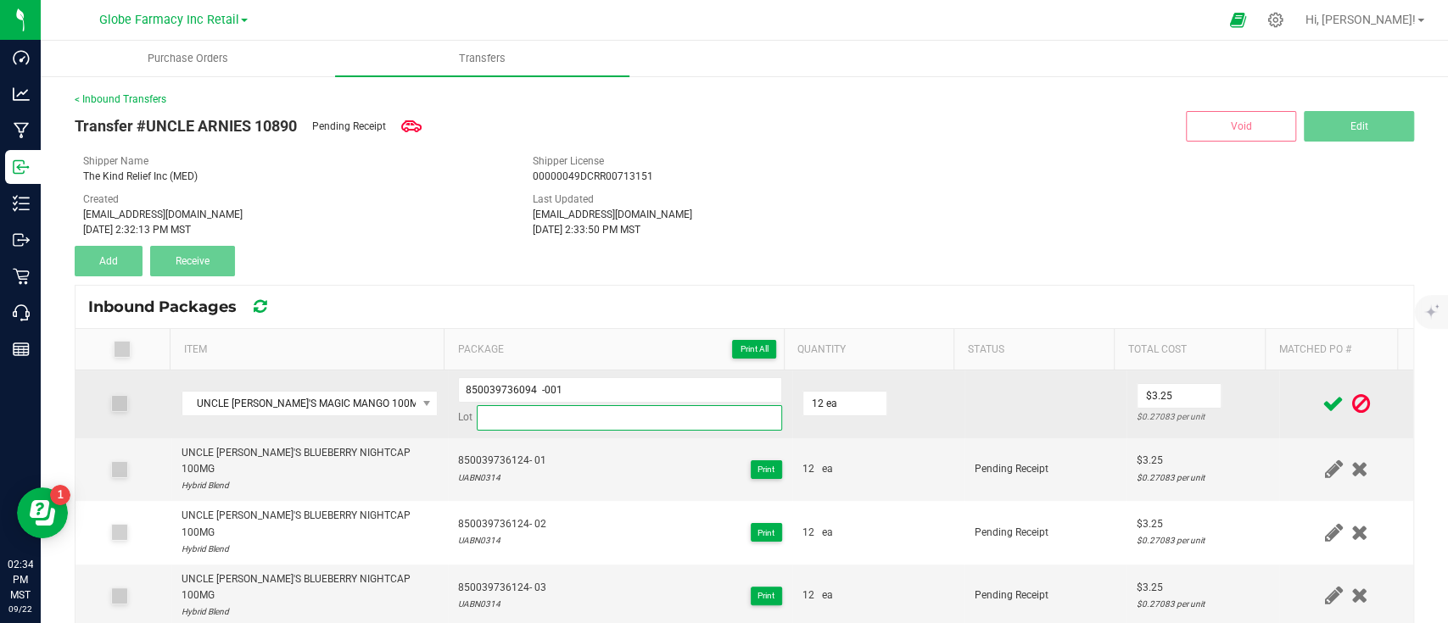
paste input "UAMM0429"
drag, startPoint x: 567, startPoint y: 417, endPoint x: 970, endPoint y: 416, distance: 402.8
click at [567, 417] on input at bounding box center [629, 417] width 305 height 25
type input "UAMM0429"
drag, startPoint x: 991, startPoint y: 395, endPoint x: 1122, endPoint y: 401, distance: 131.6
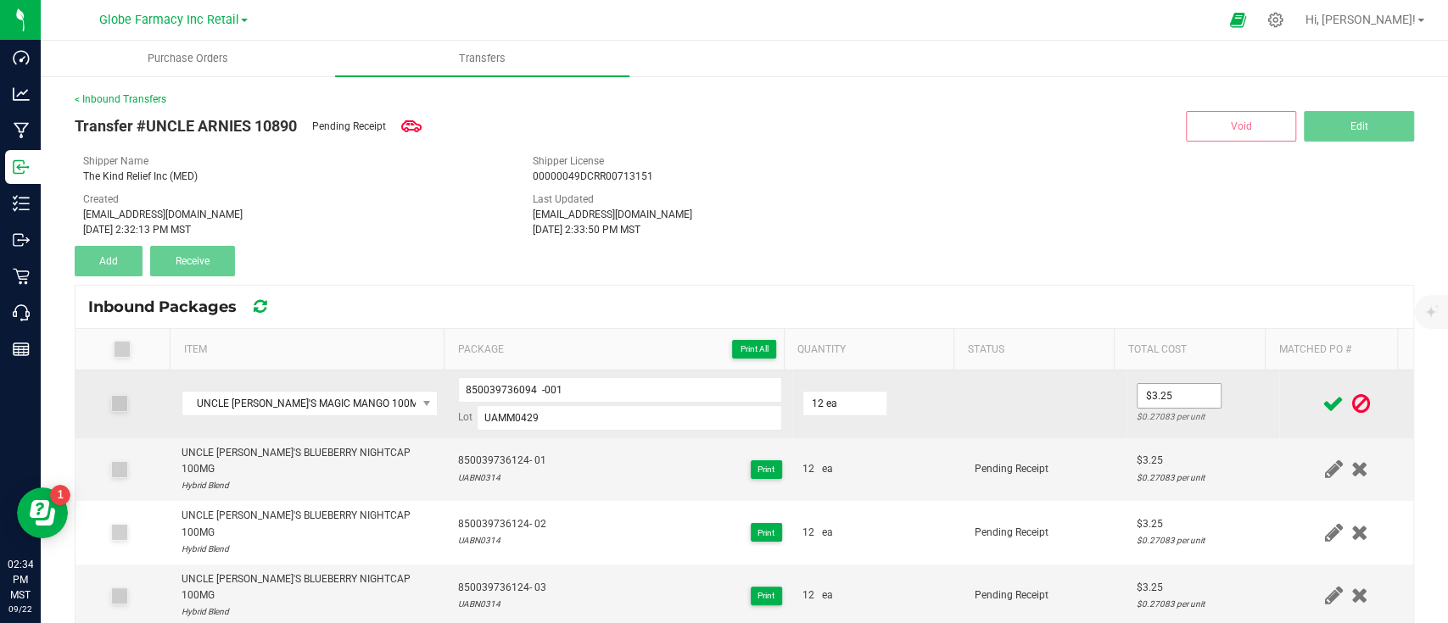
click at [991, 395] on td at bounding box center [1045, 405] width 162 height 68
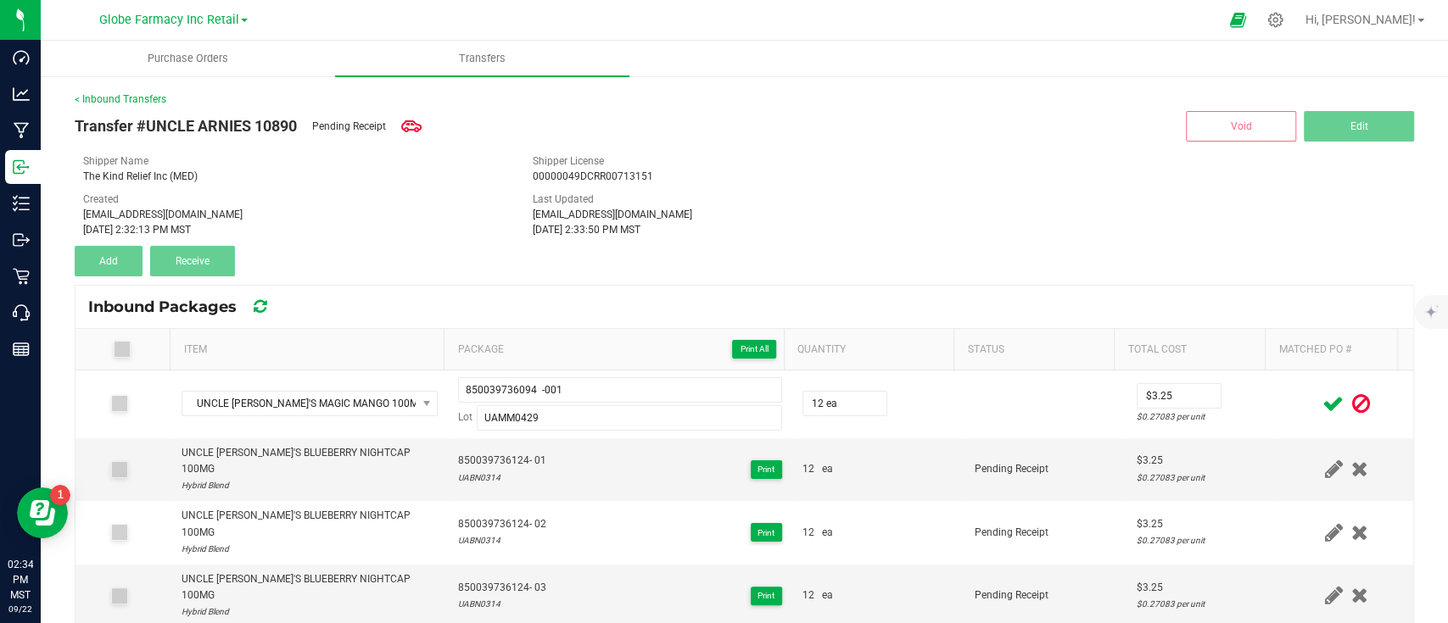
click at [1322, 397] on icon at bounding box center [1332, 403] width 21 height 21
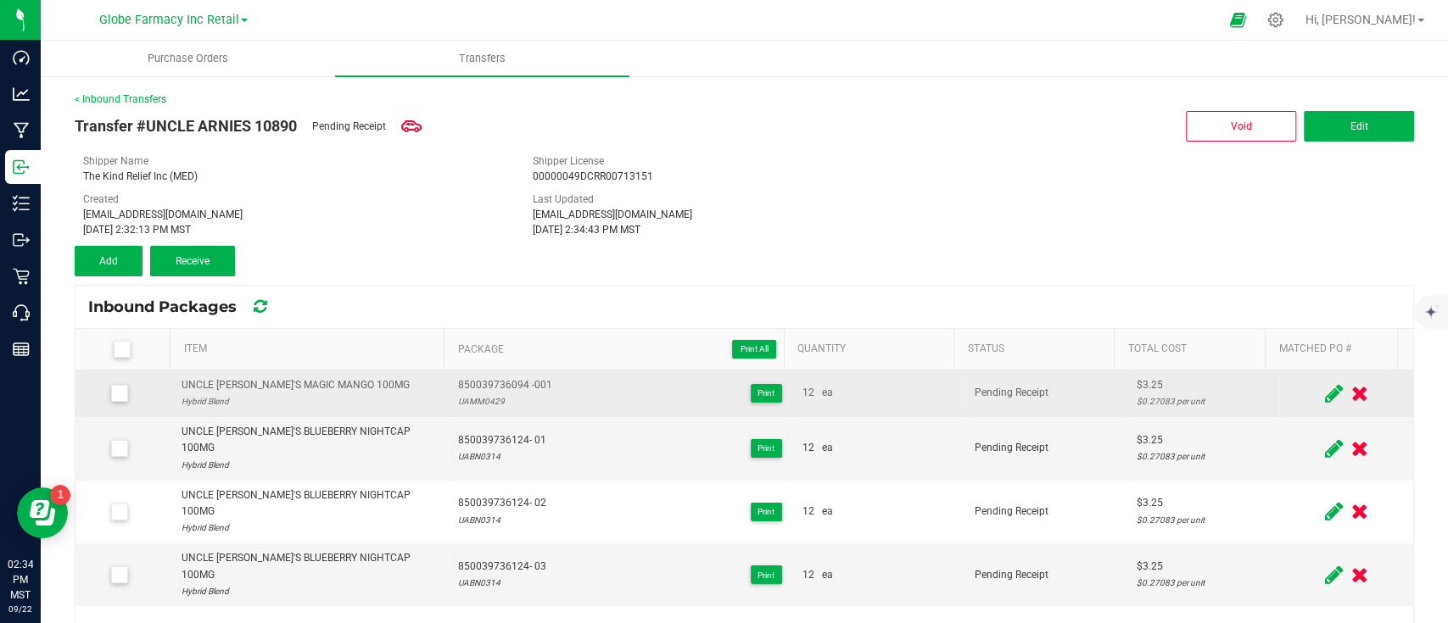
click at [319, 381] on div "UNCLE [PERSON_NAME]'S MAGIC MANGO 100MG" at bounding box center [295, 385] width 228 height 16
drag, startPoint x: 122, startPoint y: 261, endPoint x: 304, endPoint y: 372, distance: 213.5
click at [122, 261] on button "Add" at bounding box center [109, 261] width 68 height 31
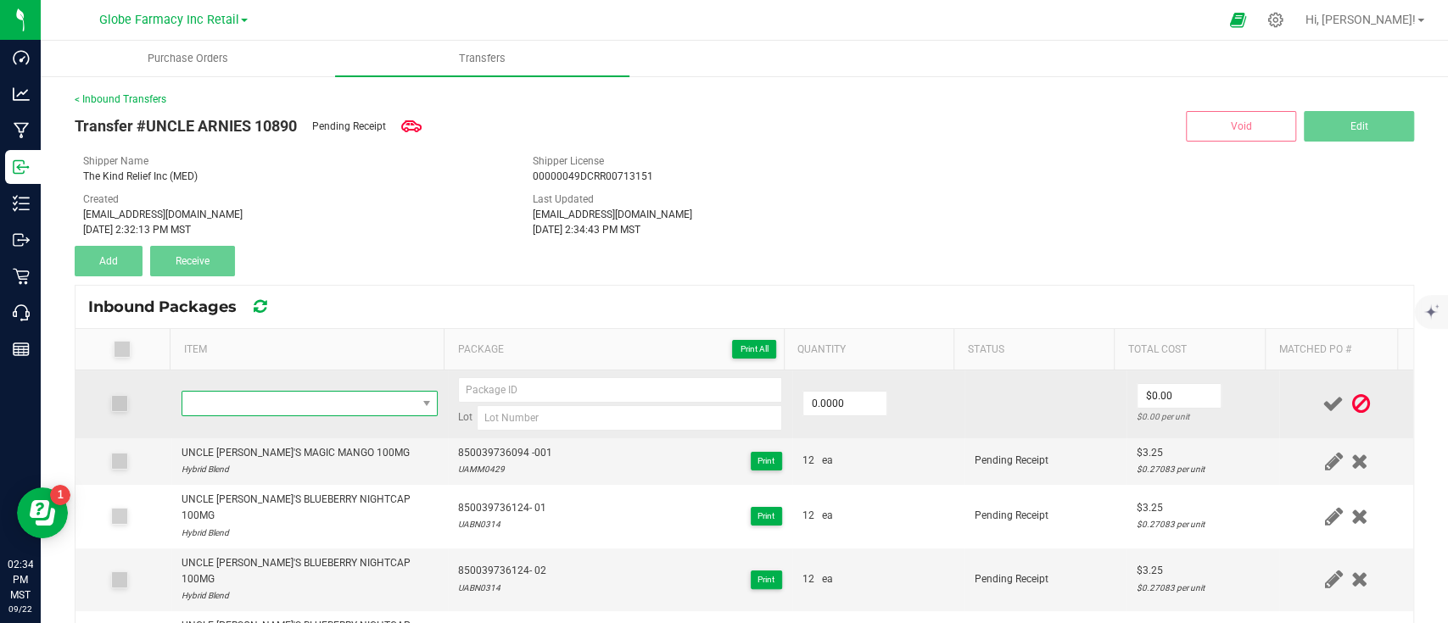
click at [332, 404] on span "NO DATA FOUND" at bounding box center [299, 404] width 234 height 24
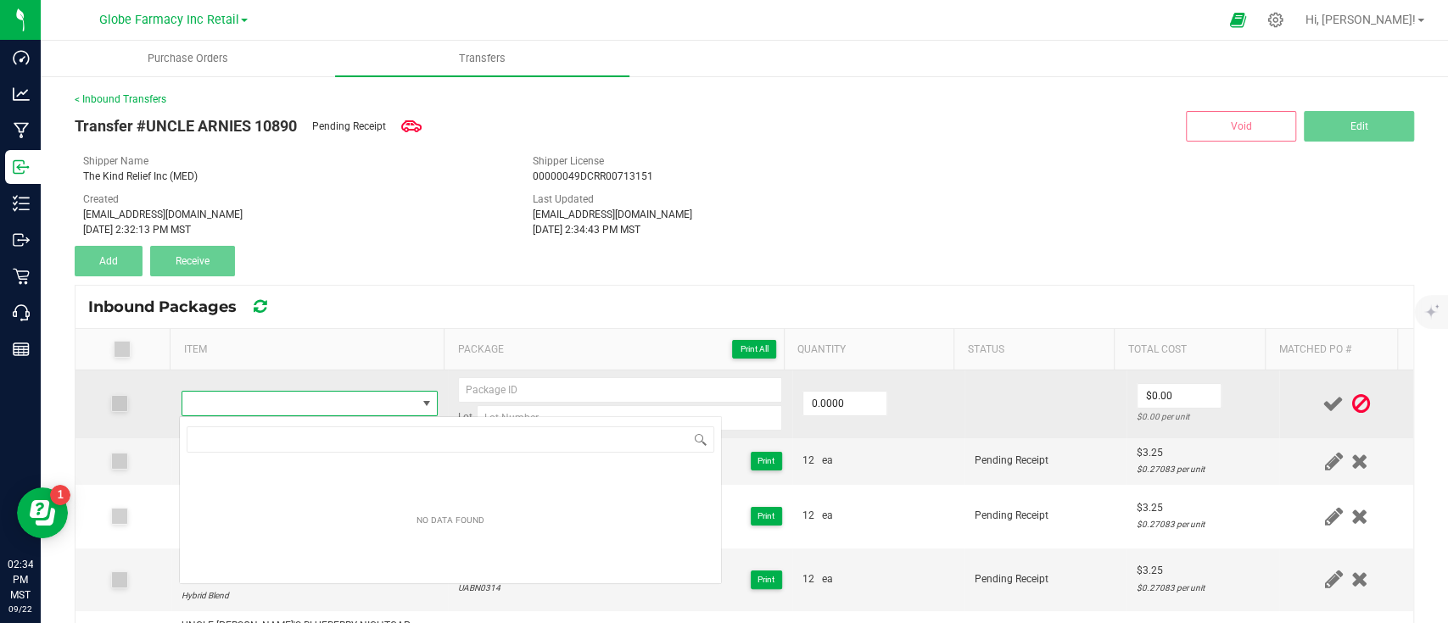
scroll to position [84779, 84555]
type input "UNCLE [PERSON_NAME]'S MAGIC MANGO 100MG"
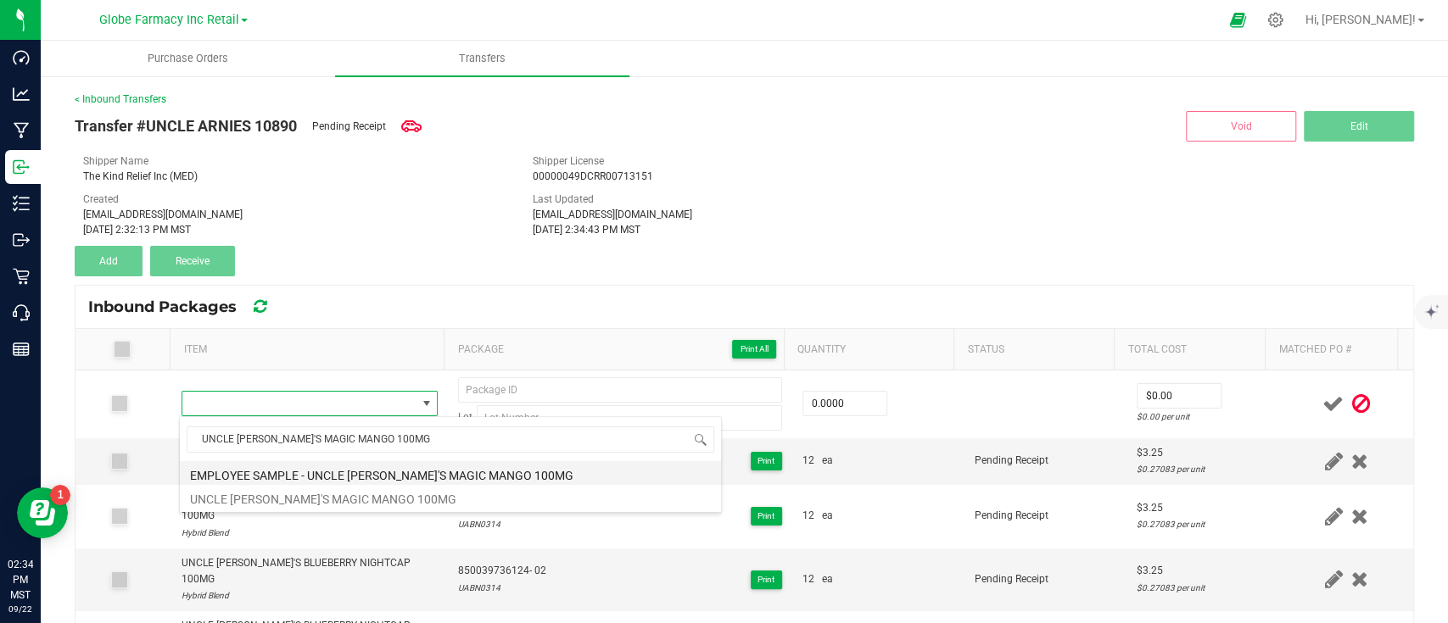
scroll to position [25, 245]
click at [334, 466] on li "EMPLOYEE SAMPLE - UNCLE ARNIE'S MAGIC MANGO 100MG" at bounding box center [450, 473] width 541 height 24
type input "0 ea"
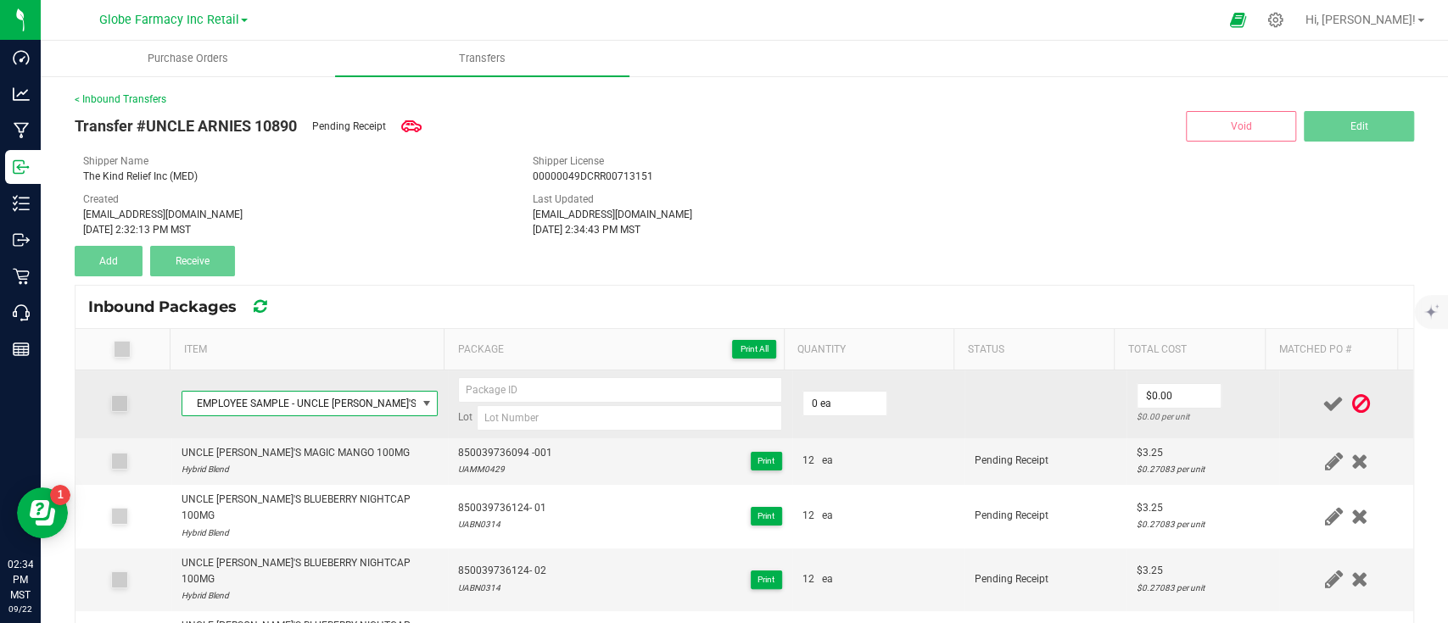
click at [293, 401] on span "EMPLOYEE SAMPLE - UNCLE ARNIE'S MAGIC MANGO 100MG" at bounding box center [299, 404] width 234 height 24
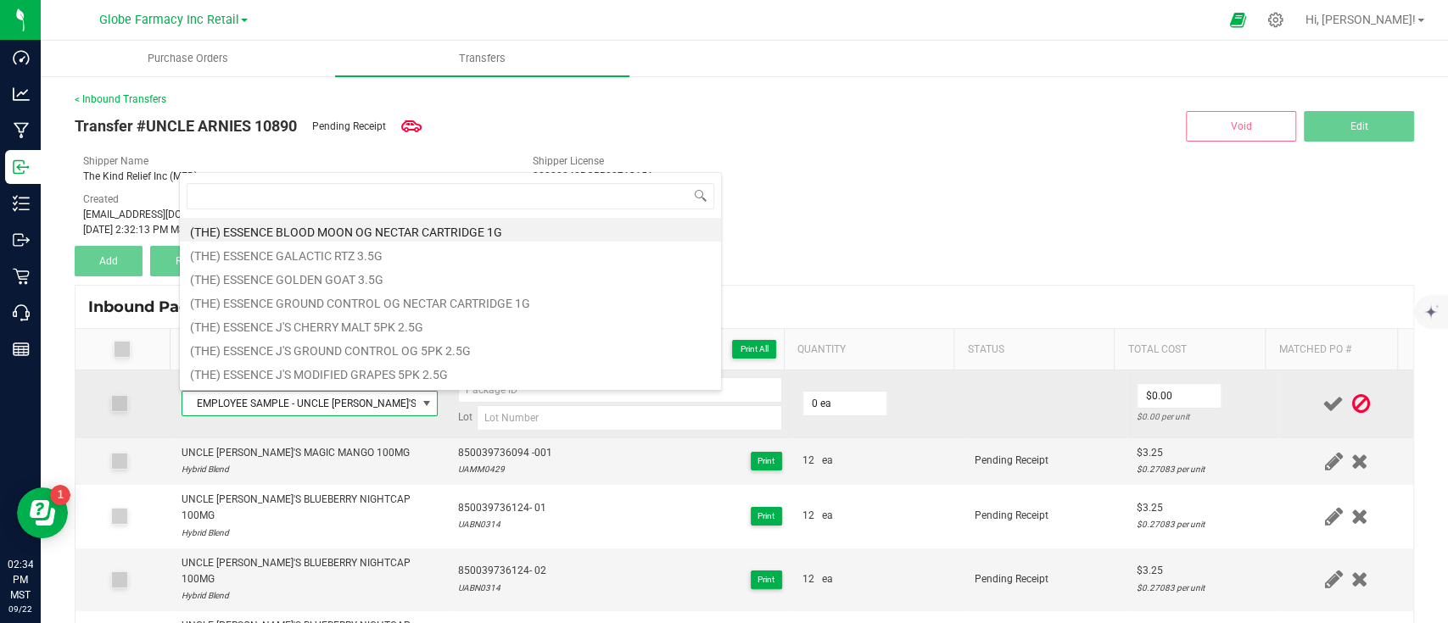
type input "UNCLE [PERSON_NAME]'S MAGIC MANGO 100MG"
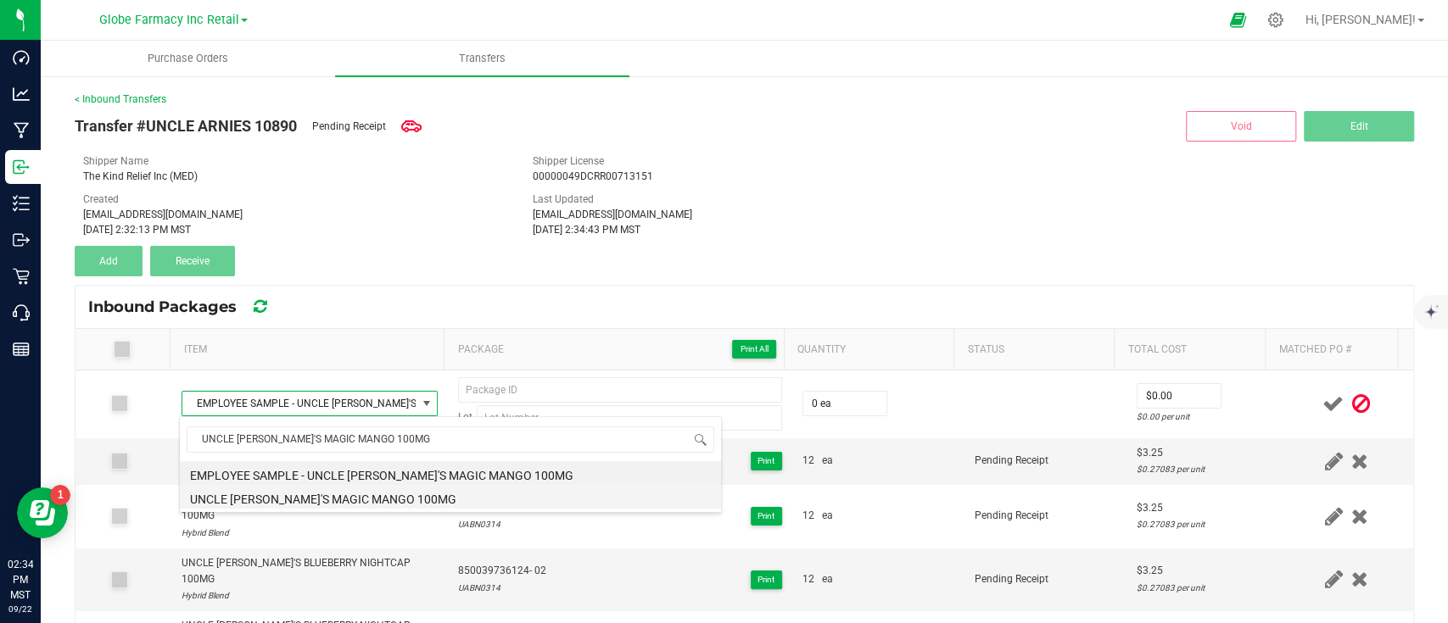
click at [278, 492] on li "UNCLE [PERSON_NAME]'S MAGIC MANGO 100MG" at bounding box center [450, 497] width 541 height 24
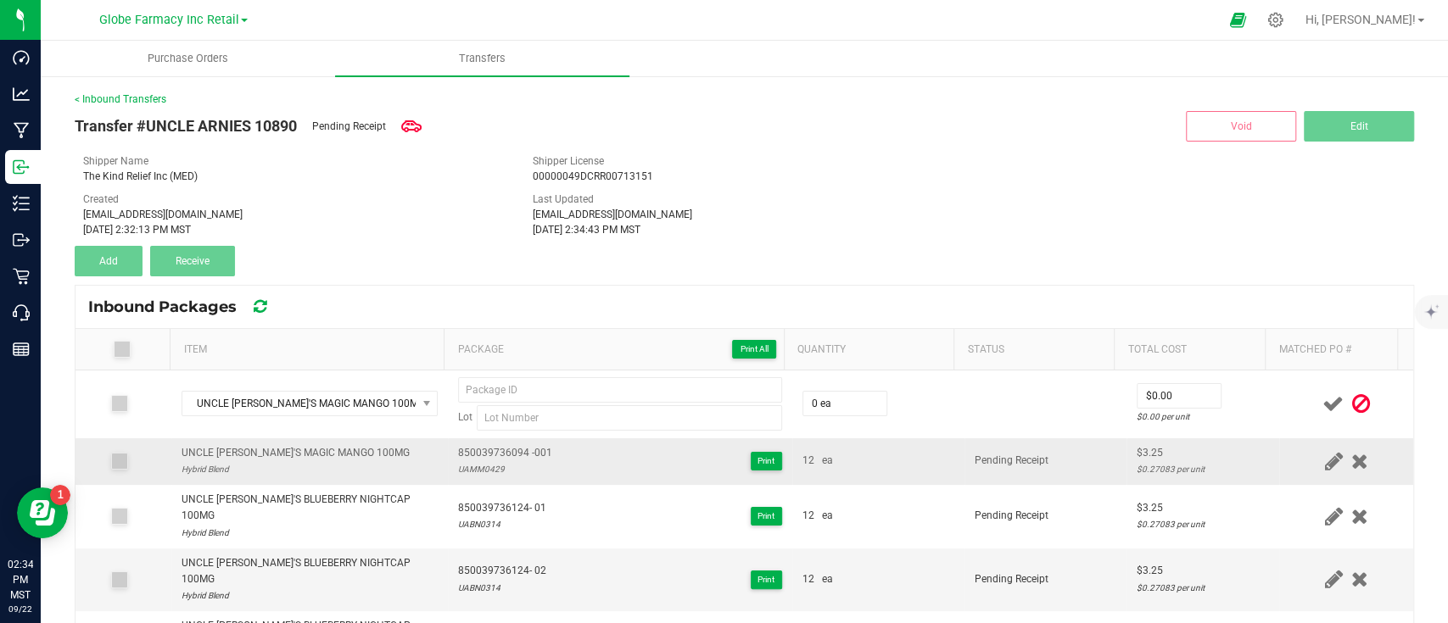
click at [501, 449] on span "850039736094 -001" at bounding box center [505, 453] width 94 height 16
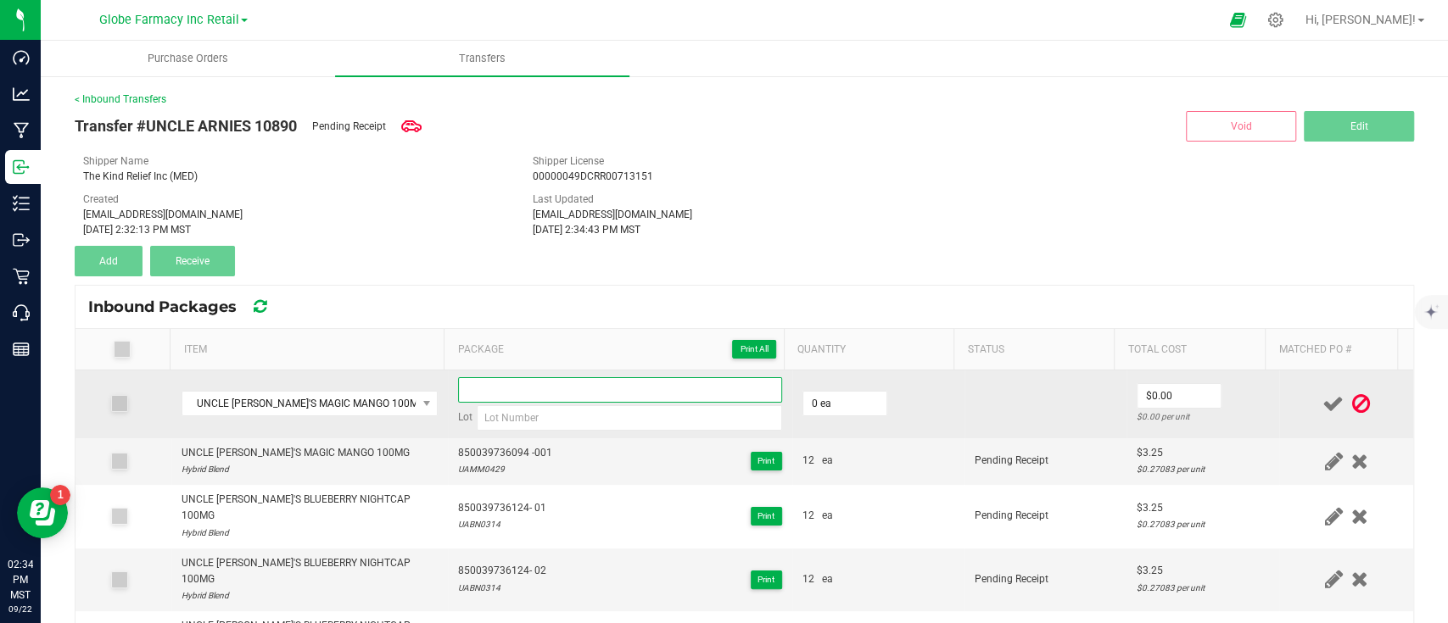
paste input "850039736094 -001"
click at [533, 380] on input at bounding box center [620, 389] width 324 height 25
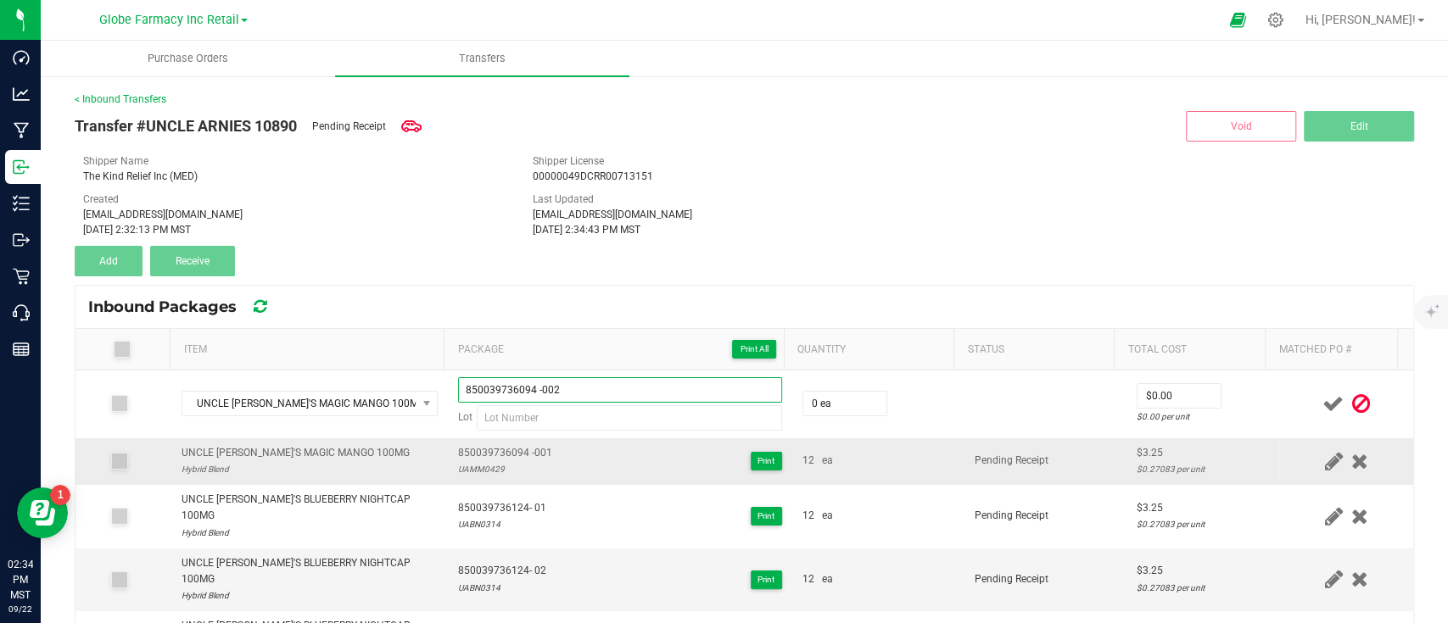
type input "850039736094 -002"
click at [484, 475] on div "UAMM0429" at bounding box center [505, 469] width 94 height 16
click at [483, 466] on div "UAMM0429" at bounding box center [505, 469] width 94 height 16
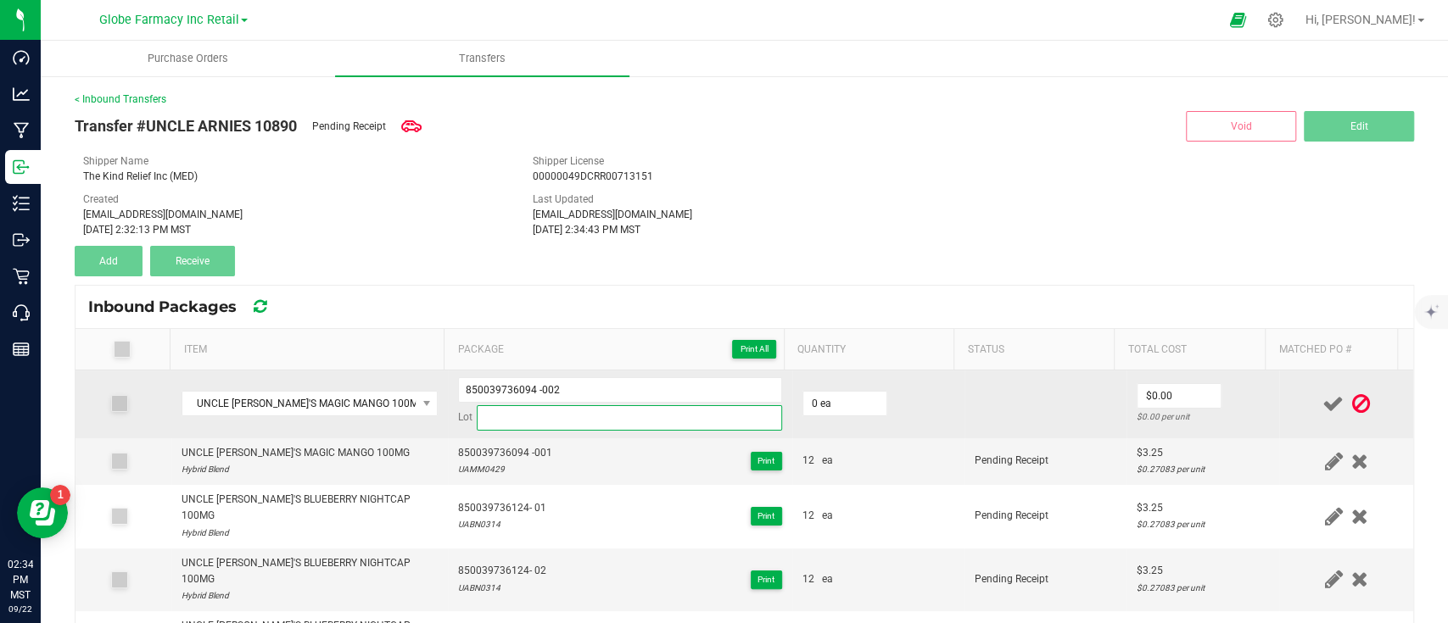
drag, startPoint x: 558, startPoint y: 418, endPoint x: 634, endPoint y: 414, distance: 76.4
click at [559, 415] on input at bounding box center [629, 417] width 305 height 25
paste input "UAMM0429"
type input "UAMM0429"
click at [826, 397] on input "0" at bounding box center [844, 404] width 83 height 24
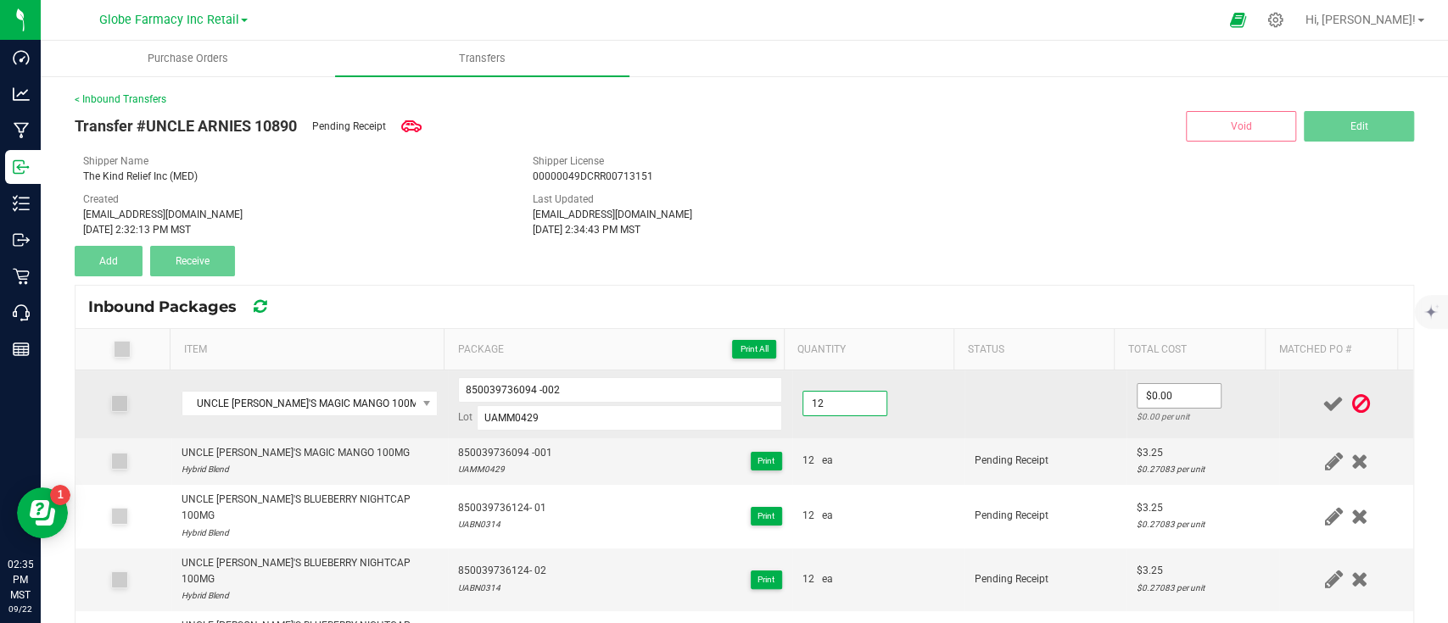
type input "12 ea"
click at [1152, 394] on input "0" at bounding box center [1178, 396] width 83 height 24
type input "$3.25"
click at [923, 424] on td "12 ea" at bounding box center [878, 405] width 172 height 68
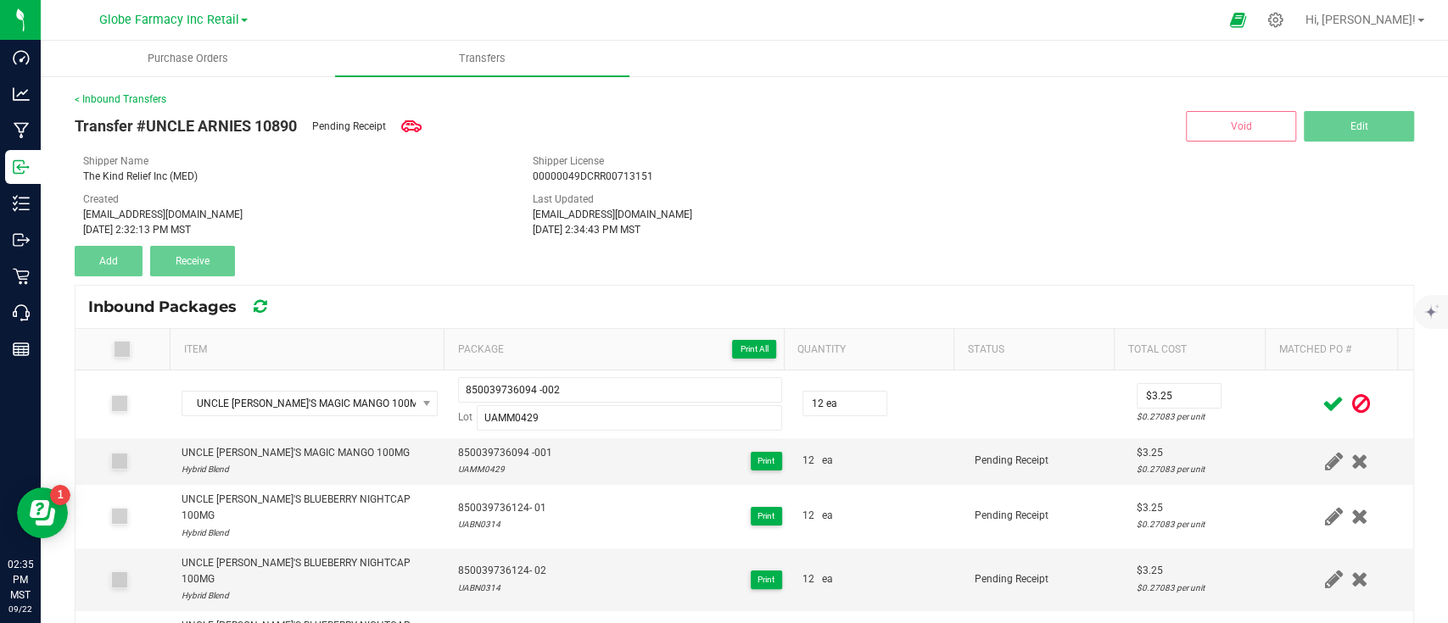
click at [1322, 403] on icon at bounding box center [1332, 403] width 21 height 21
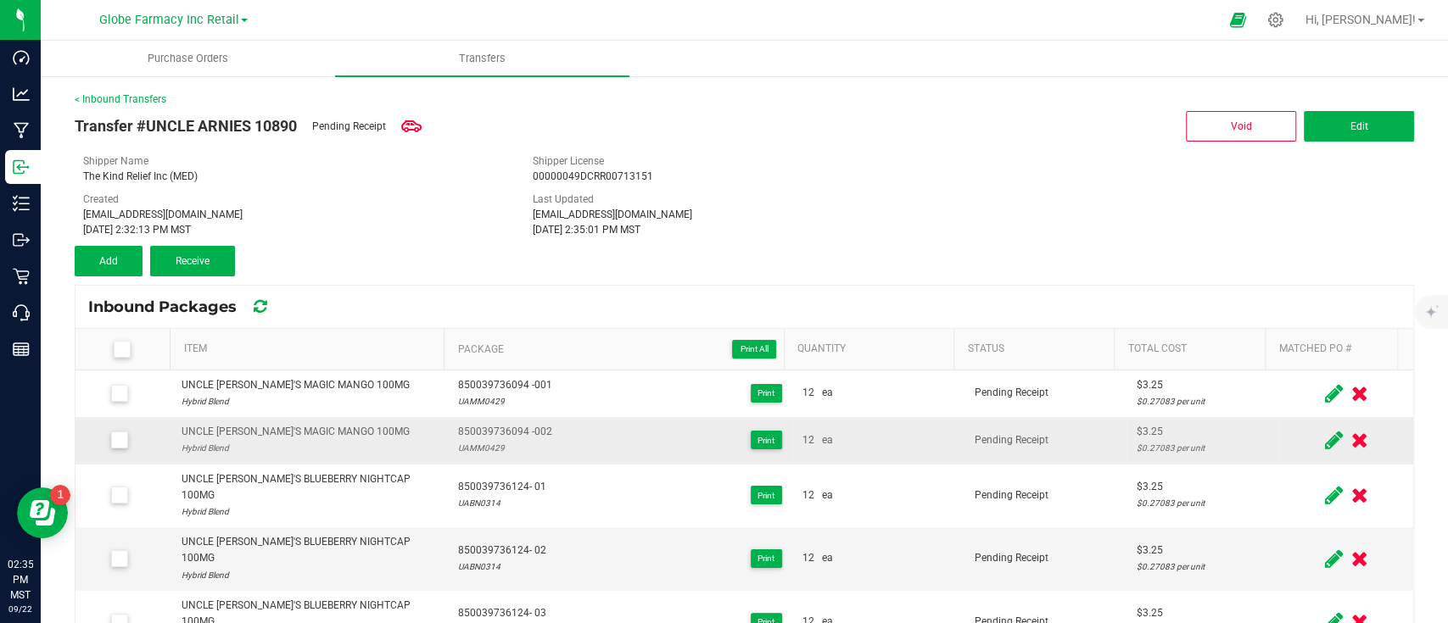
click at [300, 430] on div "UNCLE [PERSON_NAME]'S MAGIC MANGO 100MG" at bounding box center [295, 432] width 228 height 16
click at [120, 264] on button "Add" at bounding box center [109, 261] width 68 height 31
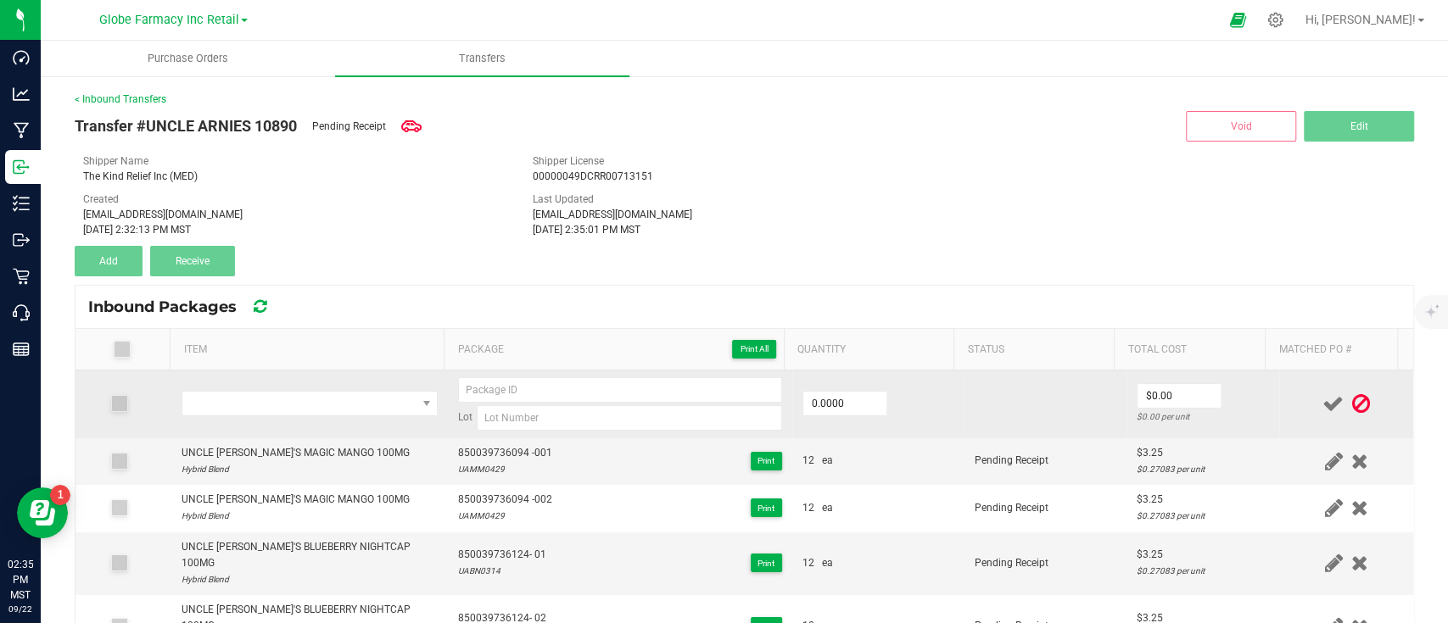
click at [317, 381] on td at bounding box center [309, 405] width 277 height 68
click at [319, 393] on span "NO DATA FOUND" at bounding box center [299, 404] width 234 height 24
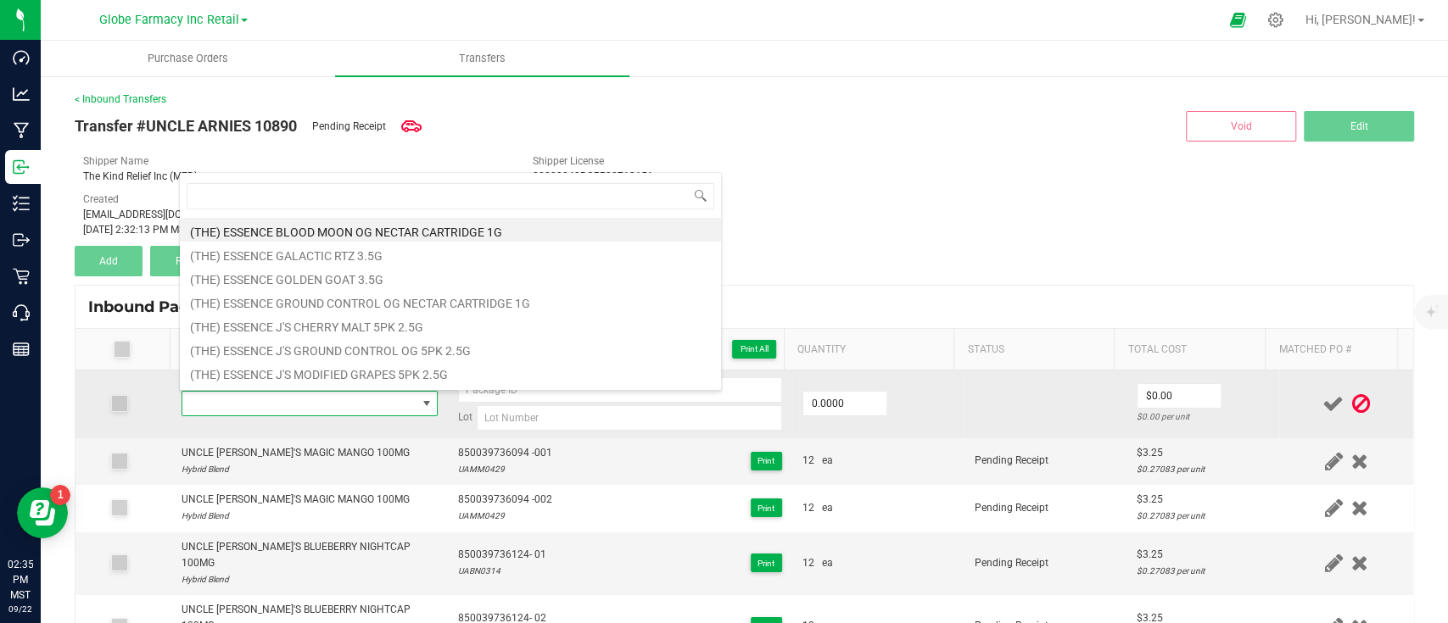
type input "UNCLE [PERSON_NAME]'S MAGIC MANGO 100MG"
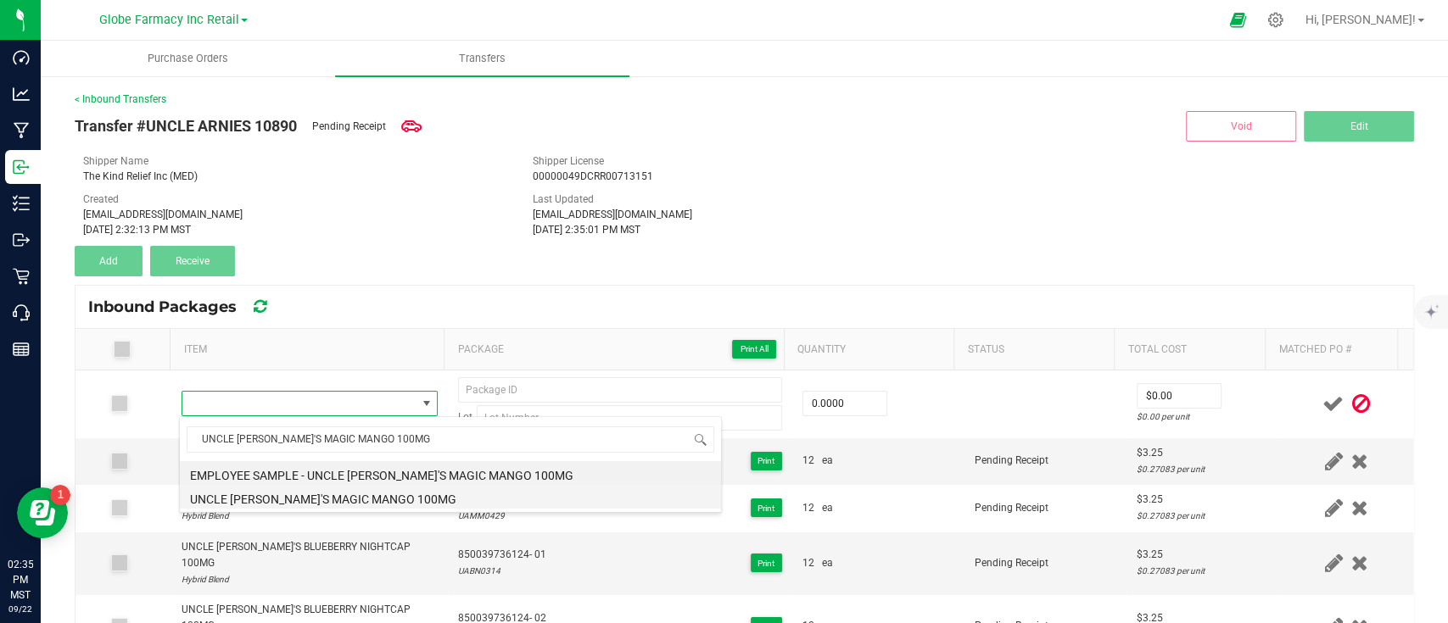
click at [299, 494] on li "UNCLE [PERSON_NAME]'S MAGIC MANGO 100MG" at bounding box center [450, 497] width 541 height 24
type input "0 ea"
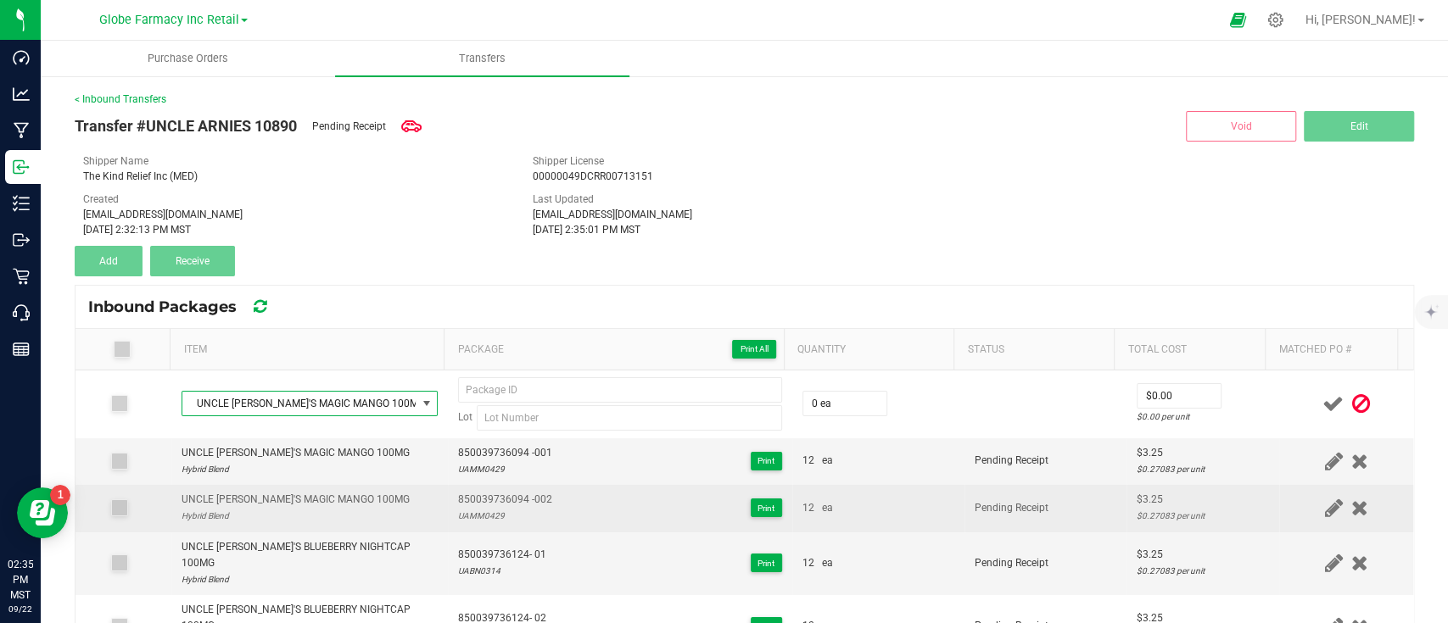
click at [507, 500] on span "850039736094 -002" at bounding box center [505, 500] width 94 height 16
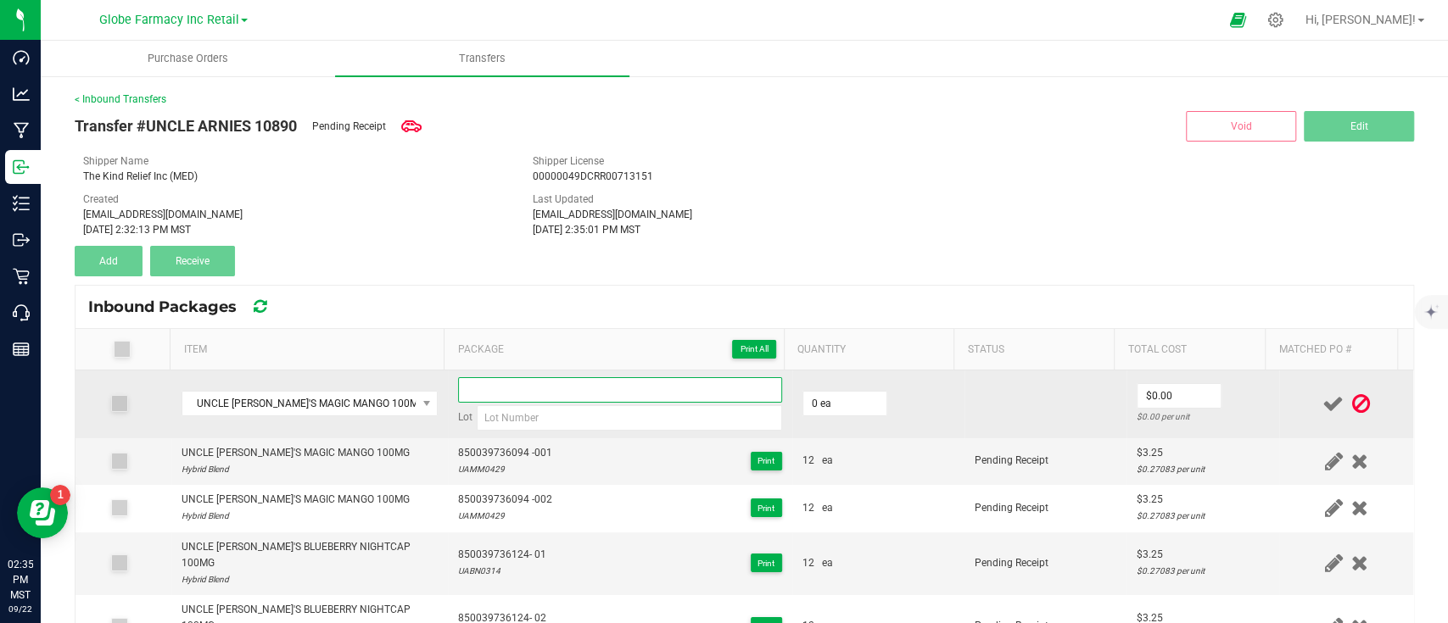
click at [528, 382] on input at bounding box center [620, 389] width 324 height 25
paste input "850039736094 -002"
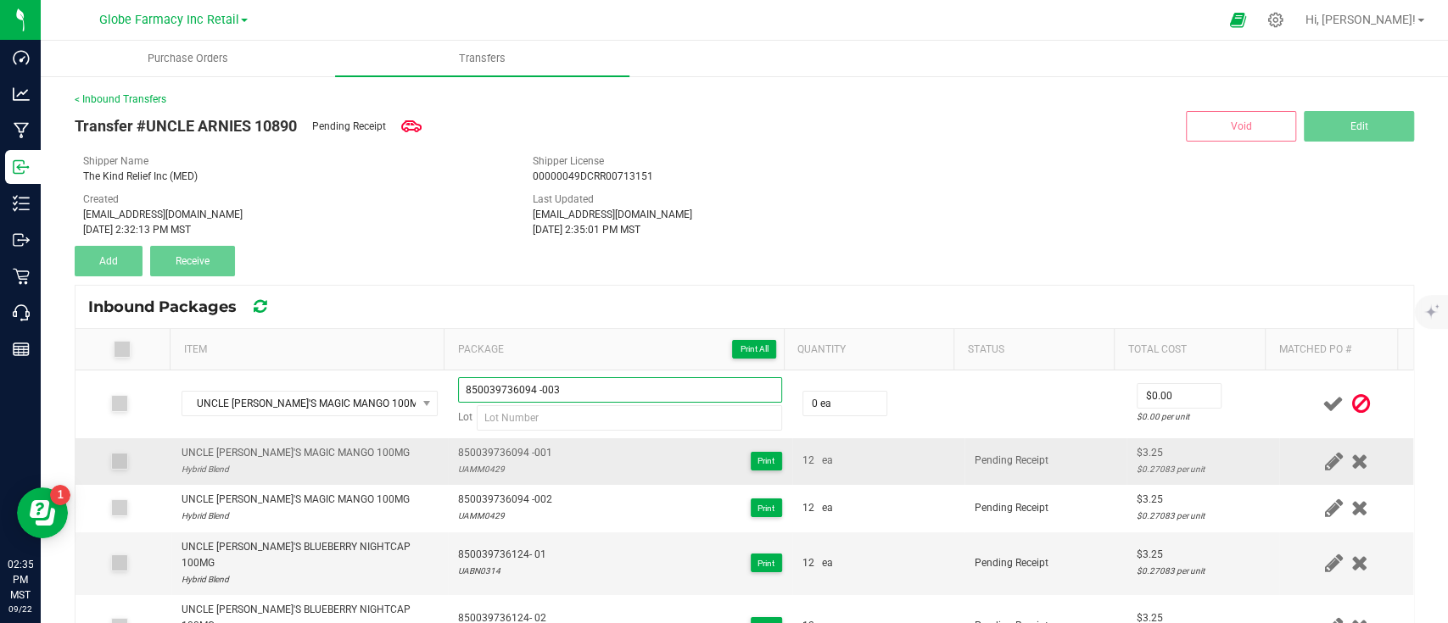
type input "850039736094 -003"
click at [462, 471] on div "UAMM0429" at bounding box center [505, 469] width 94 height 16
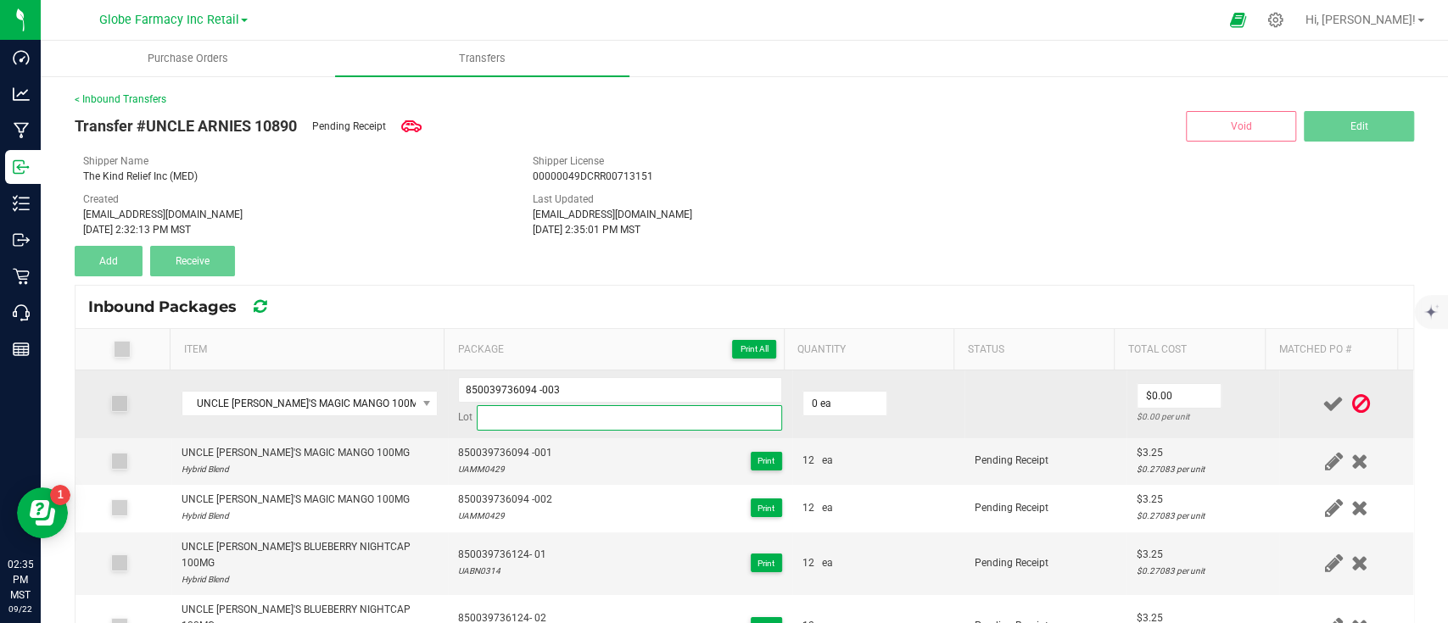
drag, startPoint x: 514, startPoint y: 420, endPoint x: 550, endPoint y: 427, distance: 36.4
click at [514, 420] on input at bounding box center [629, 417] width 305 height 25
paste input "UAMM0429"
type input "UAMM0429"
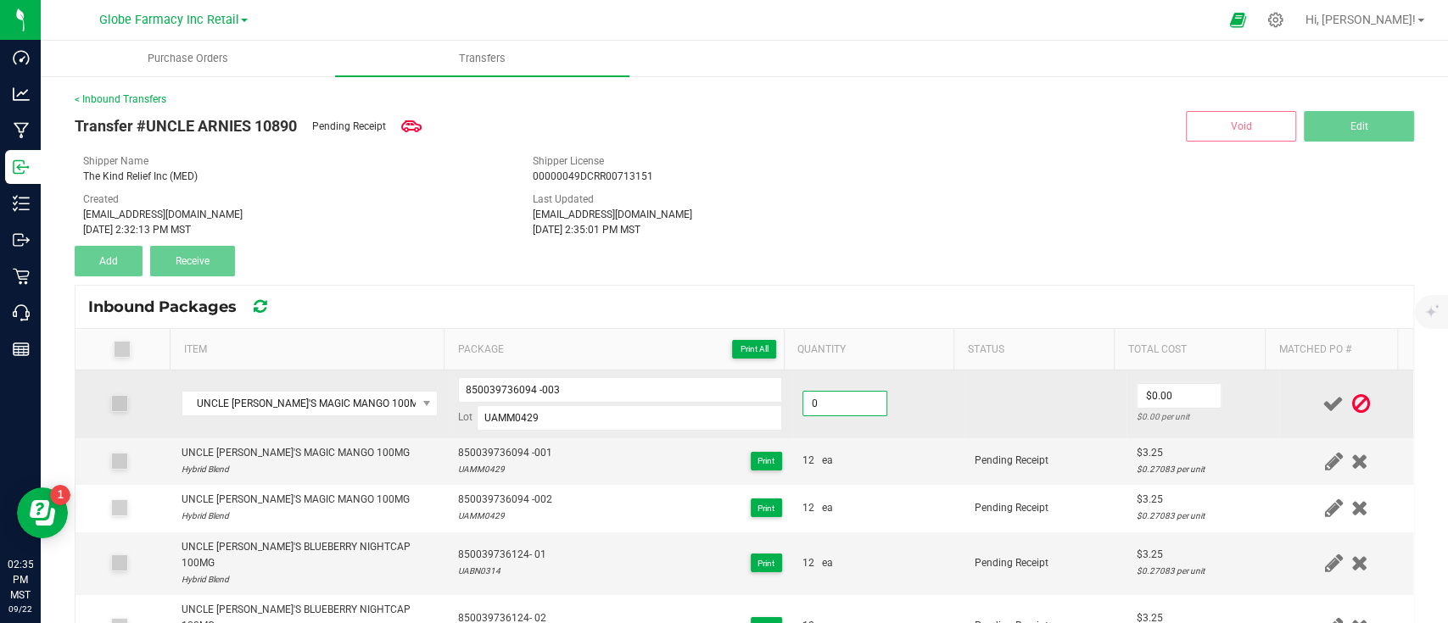
click at [835, 403] on input "0" at bounding box center [844, 404] width 83 height 24
type input "12 ea"
click at [1173, 403] on input "0" at bounding box center [1178, 396] width 83 height 24
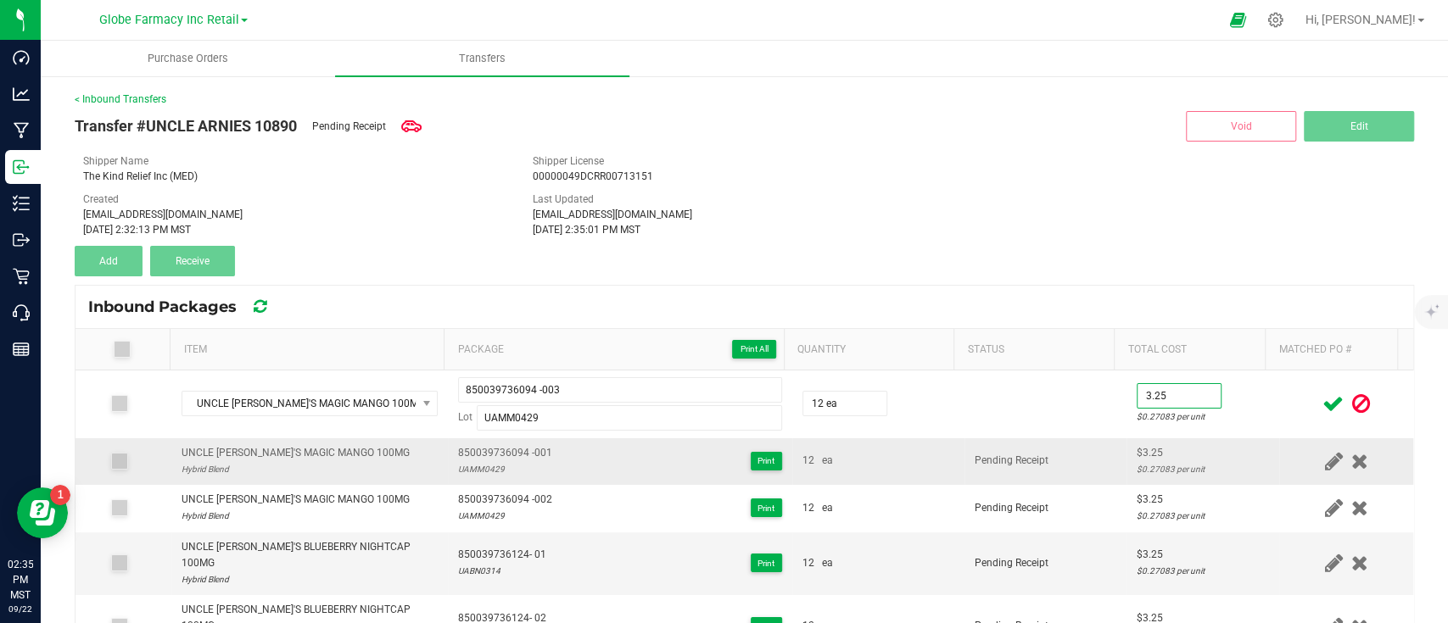
type input "$3.25"
click at [1140, 483] on td "$3.25 $0.27083 per unit" at bounding box center [1202, 461] width 153 height 47
click at [1322, 404] on icon at bounding box center [1332, 403] width 21 height 21
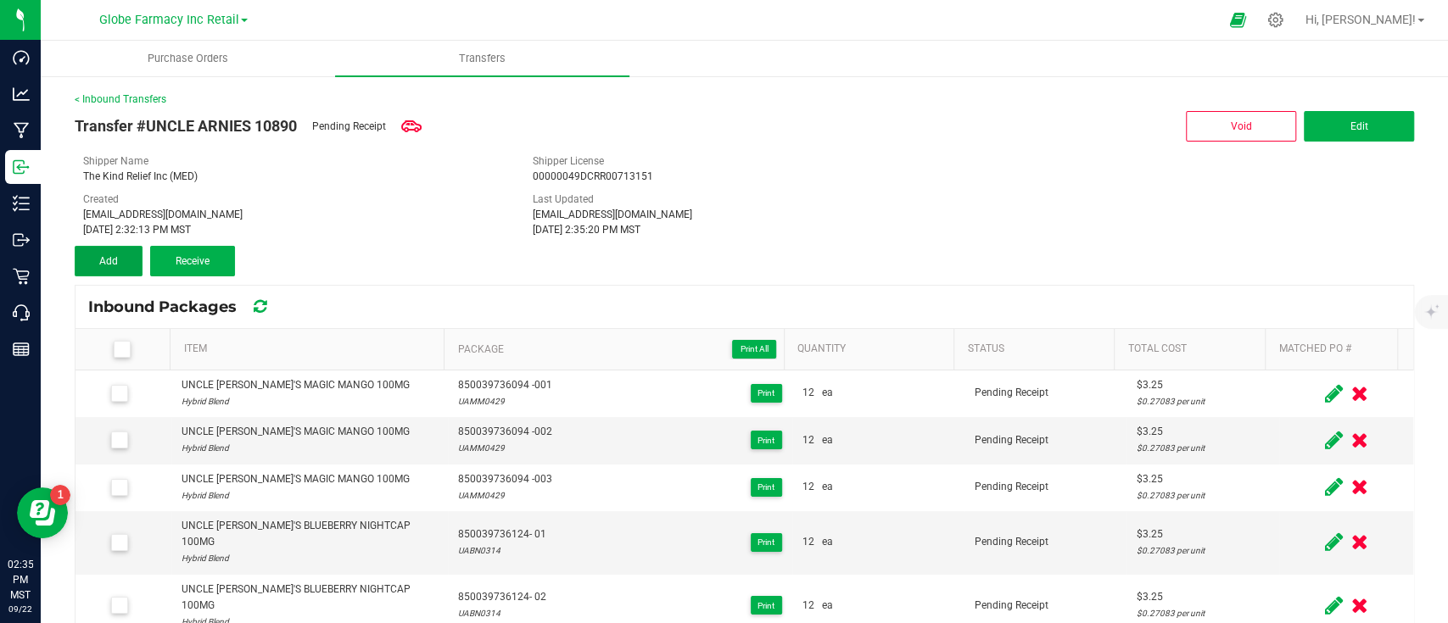
drag, startPoint x: 125, startPoint y: 249, endPoint x: 143, endPoint y: 260, distance: 21.7
click at [124, 249] on button "Add" at bounding box center [109, 261] width 68 height 31
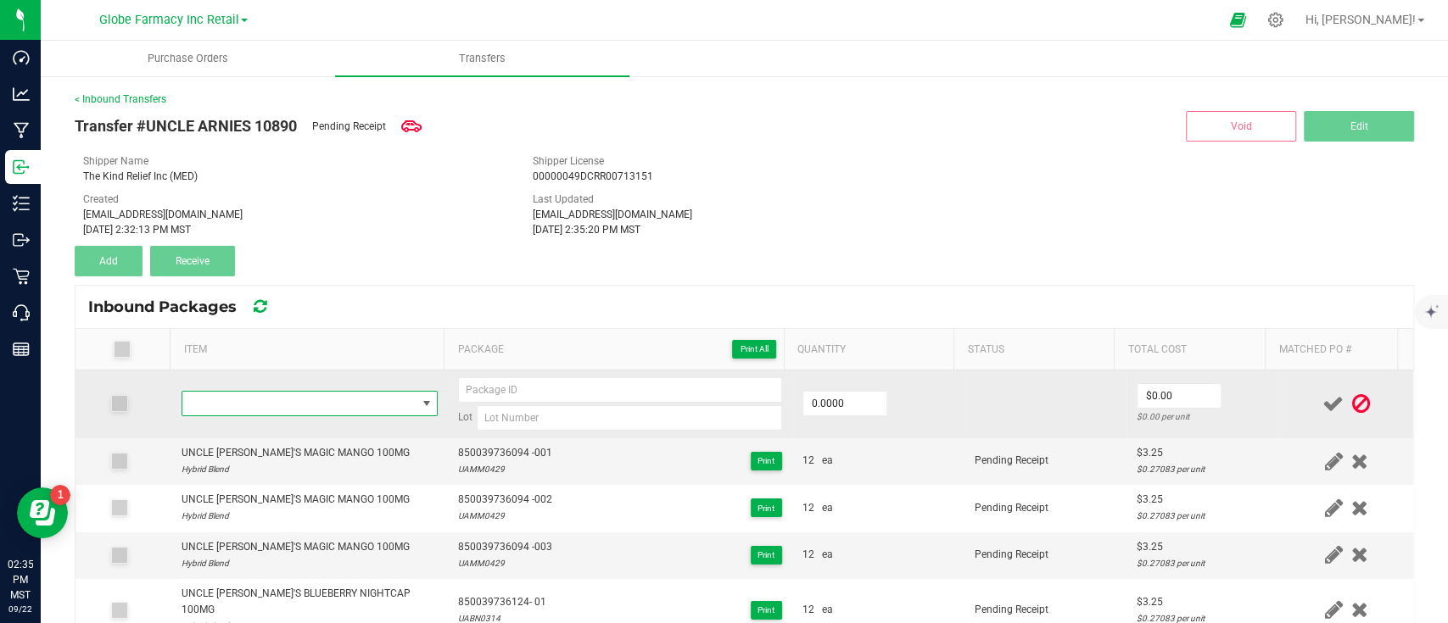
click at [349, 402] on span "NO DATA FOUND" at bounding box center [299, 404] width 234 height 24
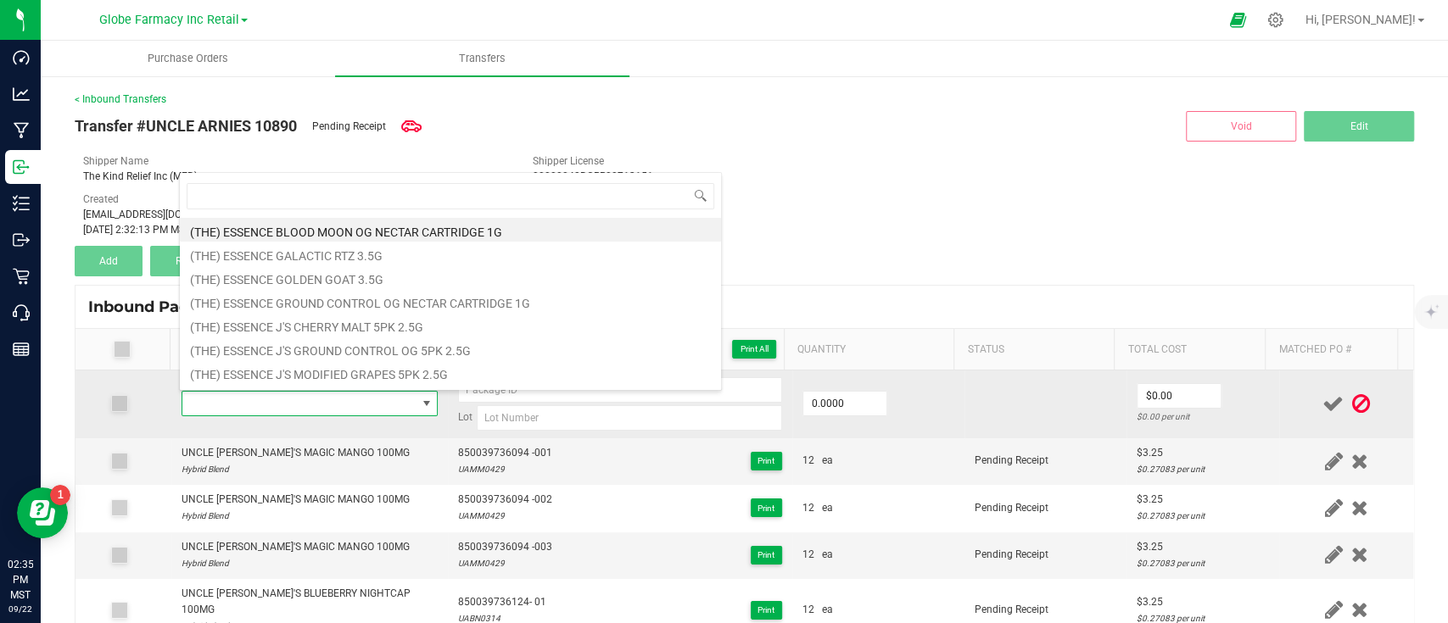
type input "UNCLE [PERSON_NAME]'S STRAWBERRY KIWI 100MG"
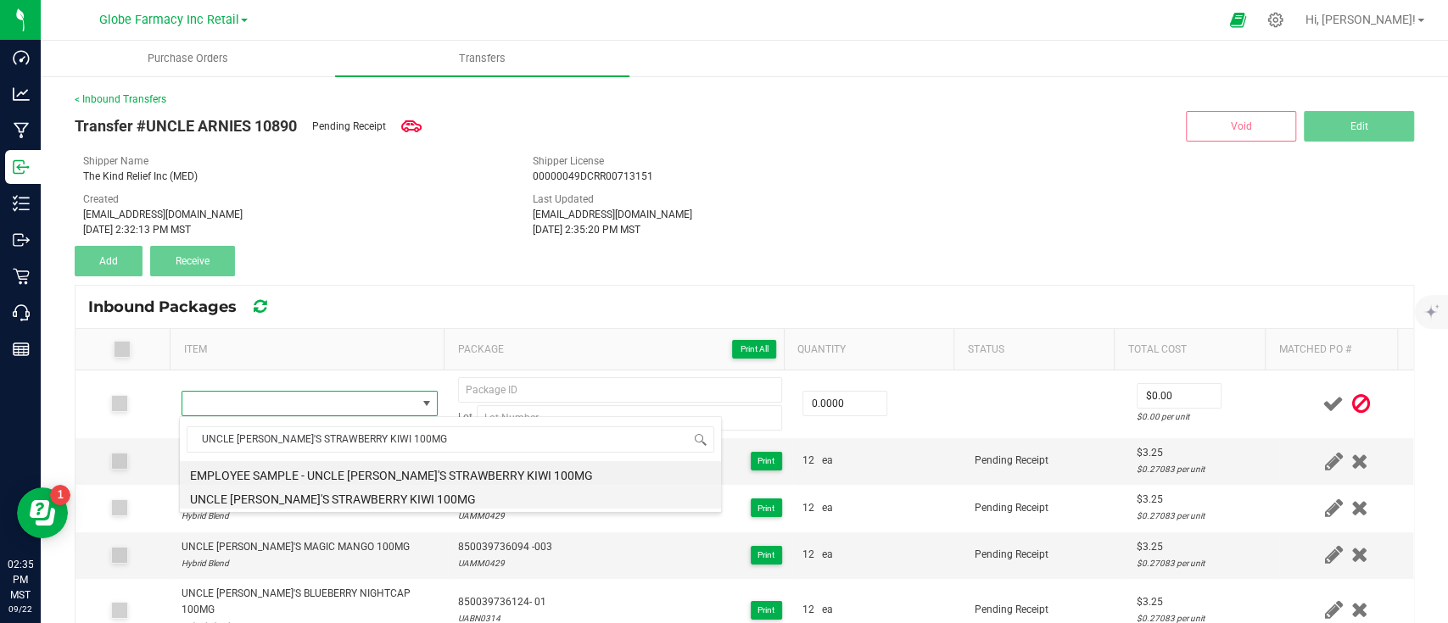
click at [366, 498] on li "UNCLE [PERSON_NAME]'S STRAWBERRY KIWI 100MG" at bounding box center [450, 497] width 541 height 24
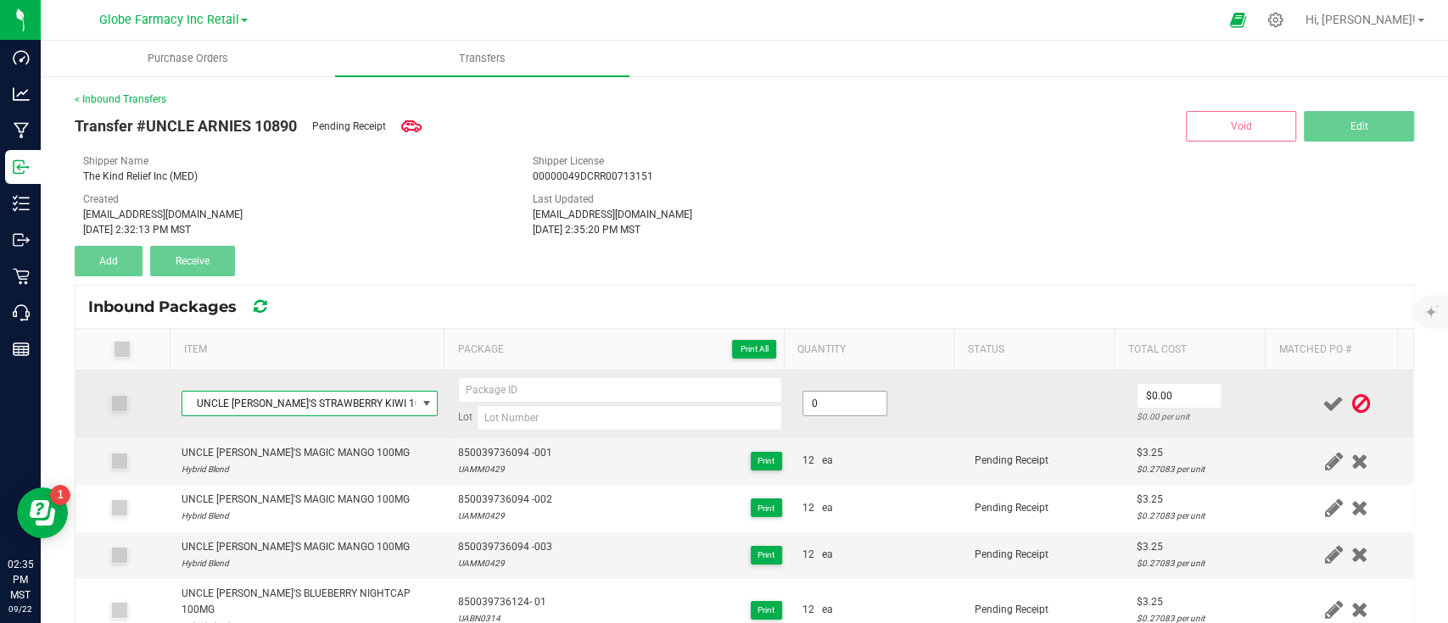
click at [817, 405] on input "0" at bounding box center [844, 404] width 83 height 24
type input "12 ea"
click at [1174, 394] on input "0" at bounding box center [1178, 396] width 83 height 24
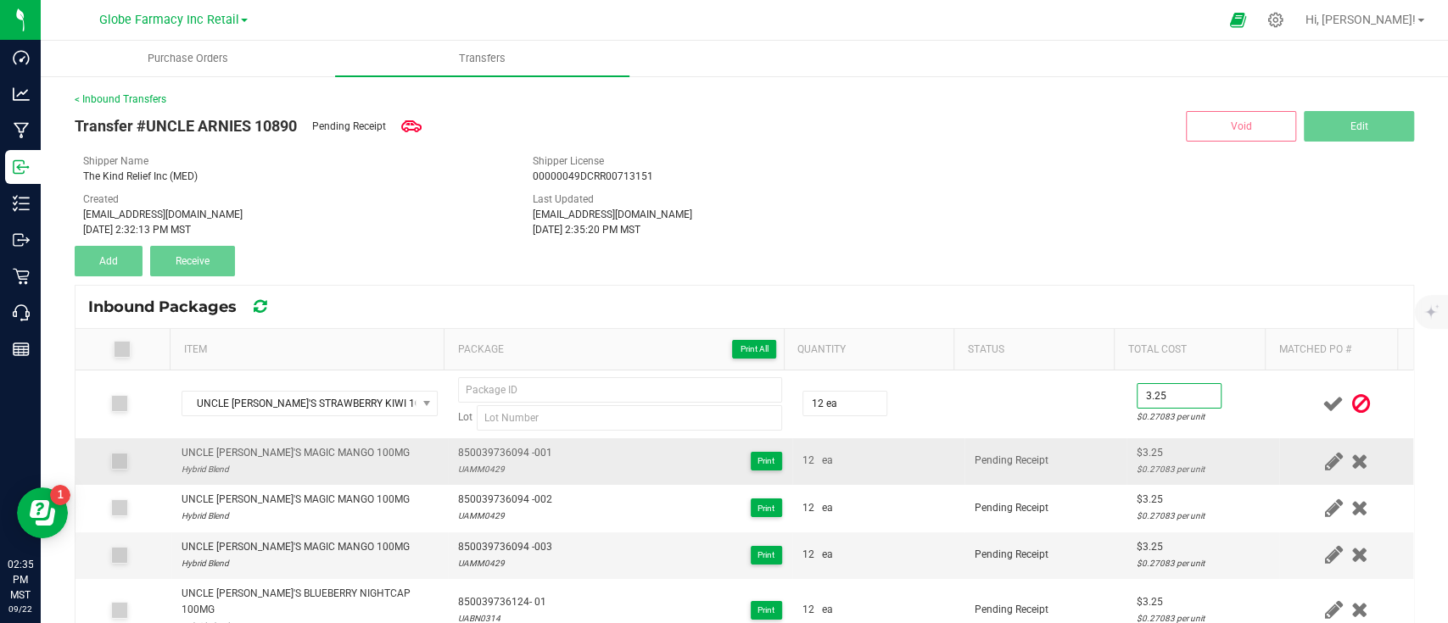
type input "$3.25"
click at [1079, 461] on td "Pending Receipt" at bounding box center [1045, 461] width 162 height 47
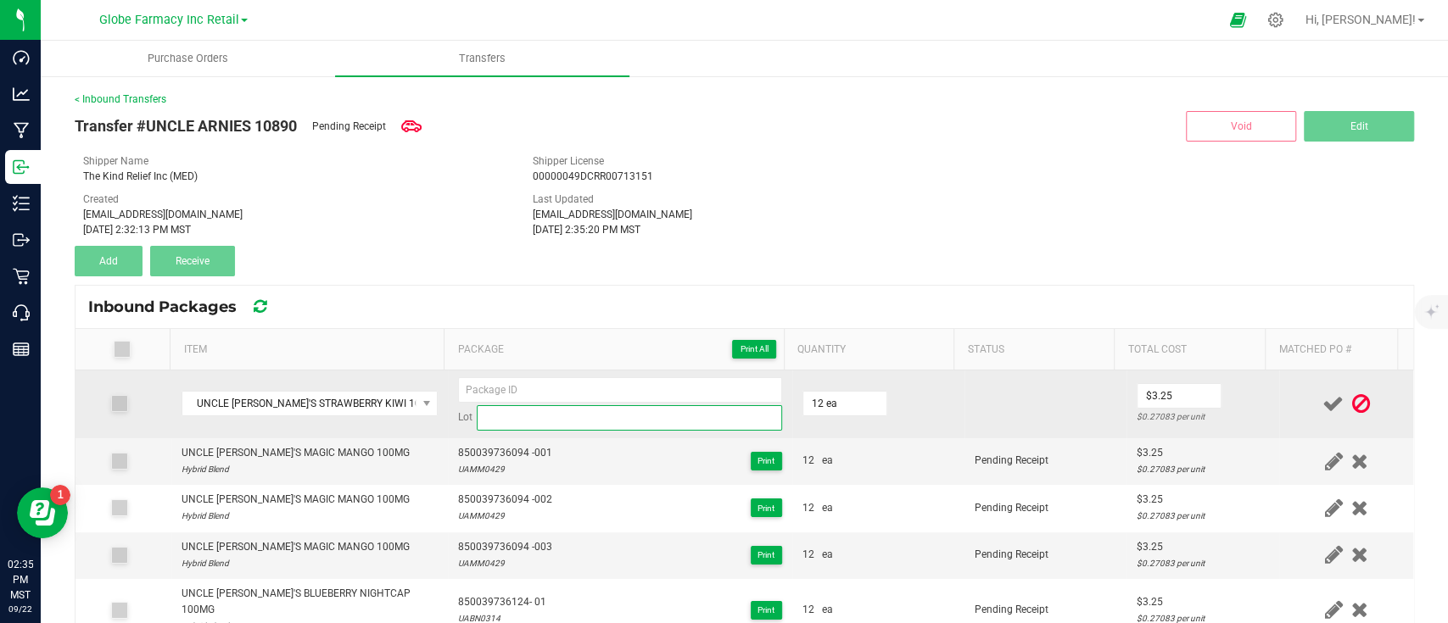
click at [616, 417] on input at bounding box center [629, 417] width 305 height 25
paste input "UASK0819"
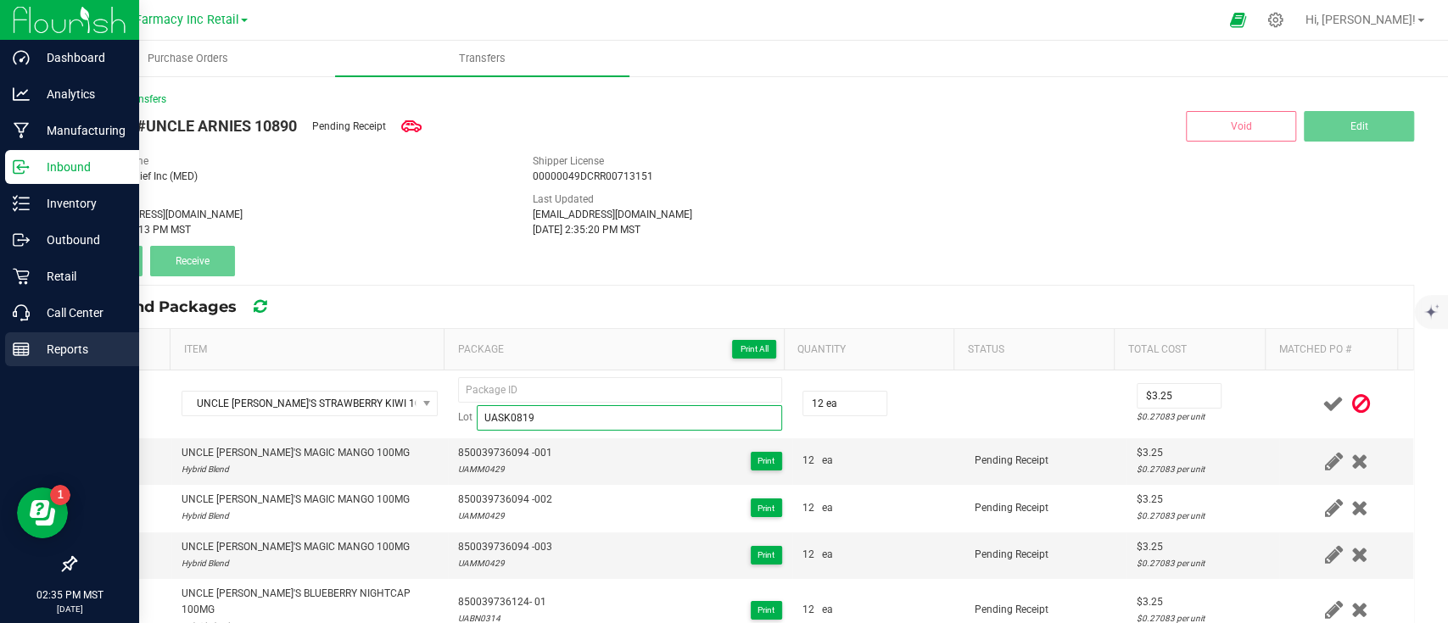
type input "UASK0819"
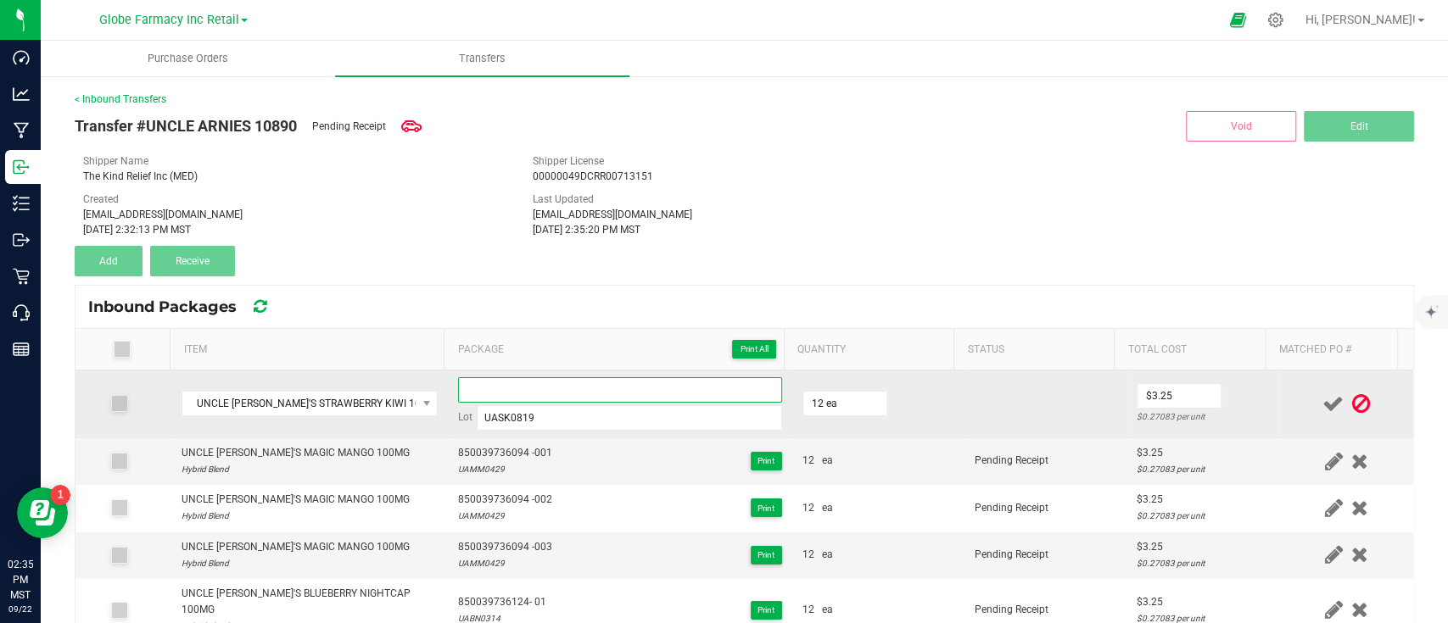
click at [567, 377] on input at bounding box center [620, 389] width 324 height 25
paste input "850039736100 - 01"
click at [530, 385] on input "850039736100 - 01" at bounding box center [620, 389] width 324 height 25
type input "850039736100 - 01"
click at [1039, 404] on td at bounding box center [1045, 405] width 162 height 68
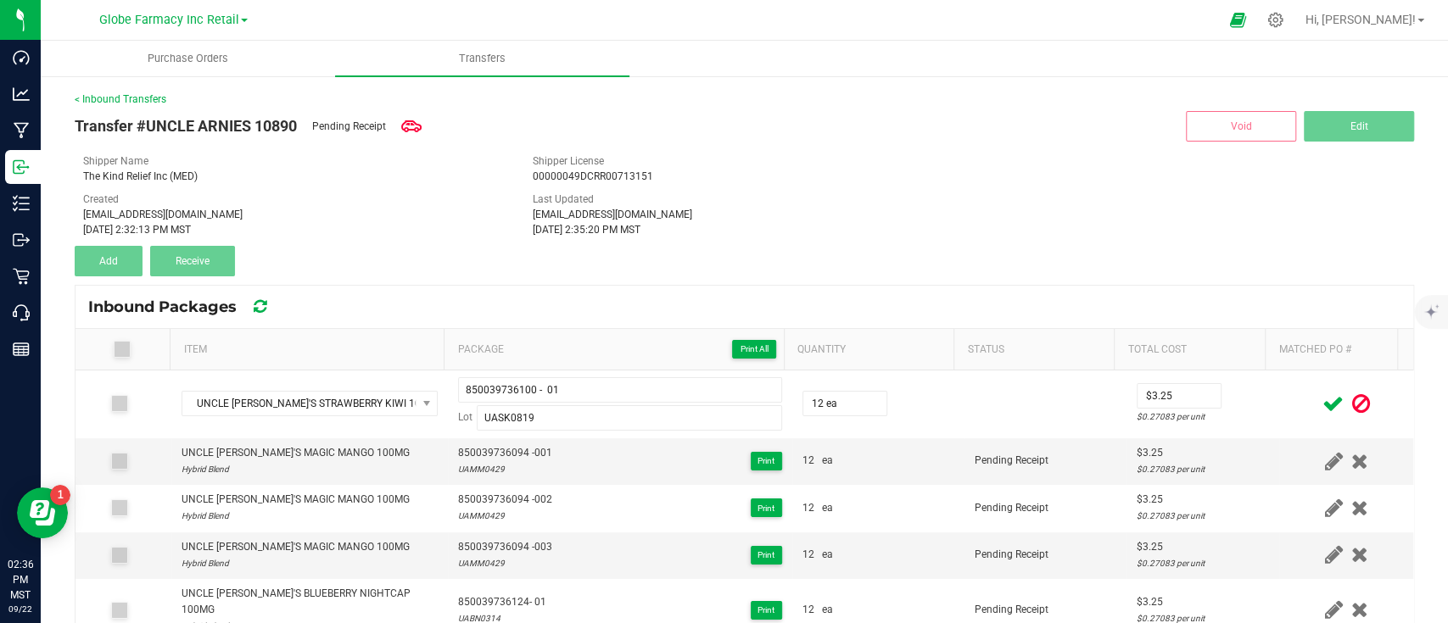
click at [1322, 402] on icon at bounding box center [1332, 403] width 21 height 21
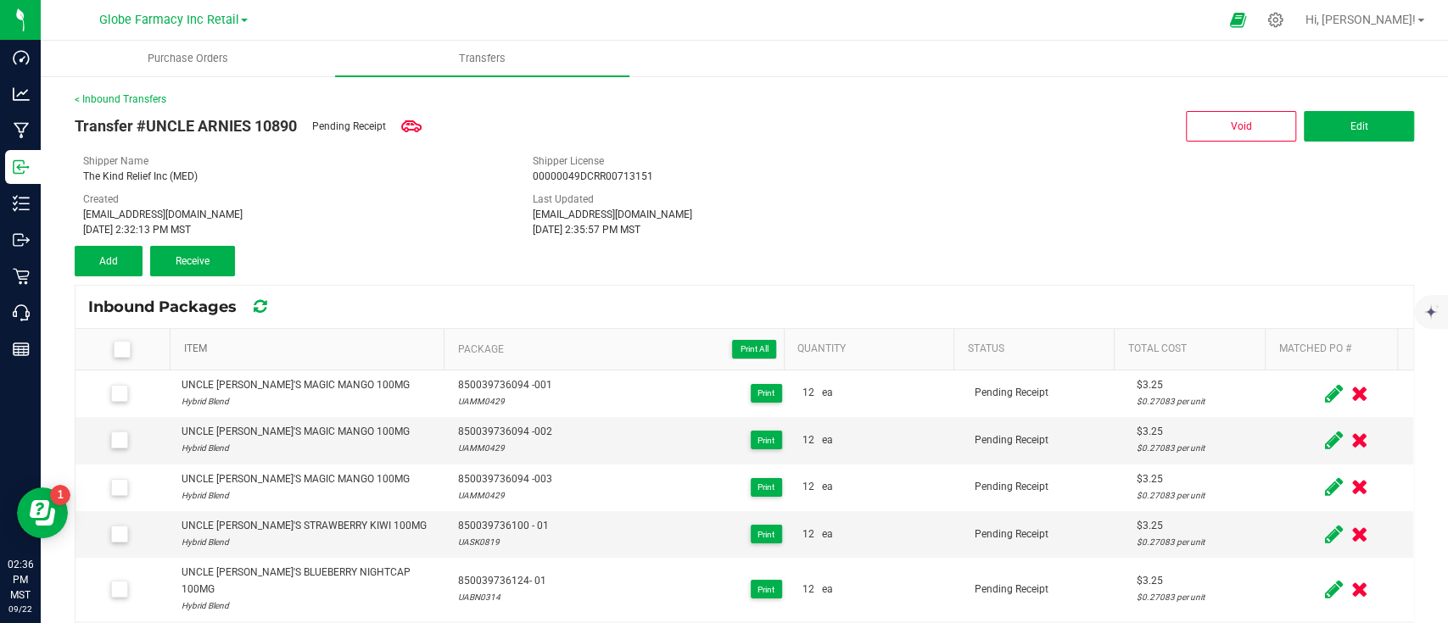
click at [198, 346] on link "Item" at bounding box center [311, 350] width 254 height 14
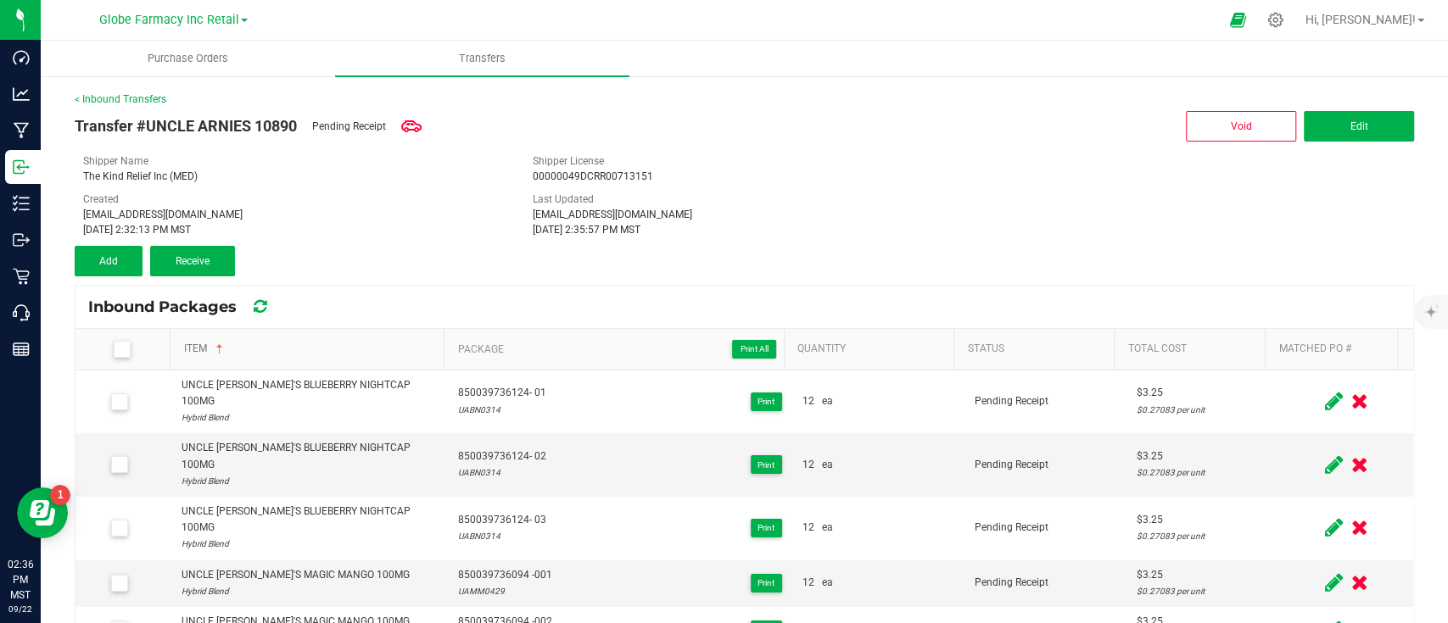
click at [198, 346] on link "Item" at bounding box center [311, 350] width 254 height 14
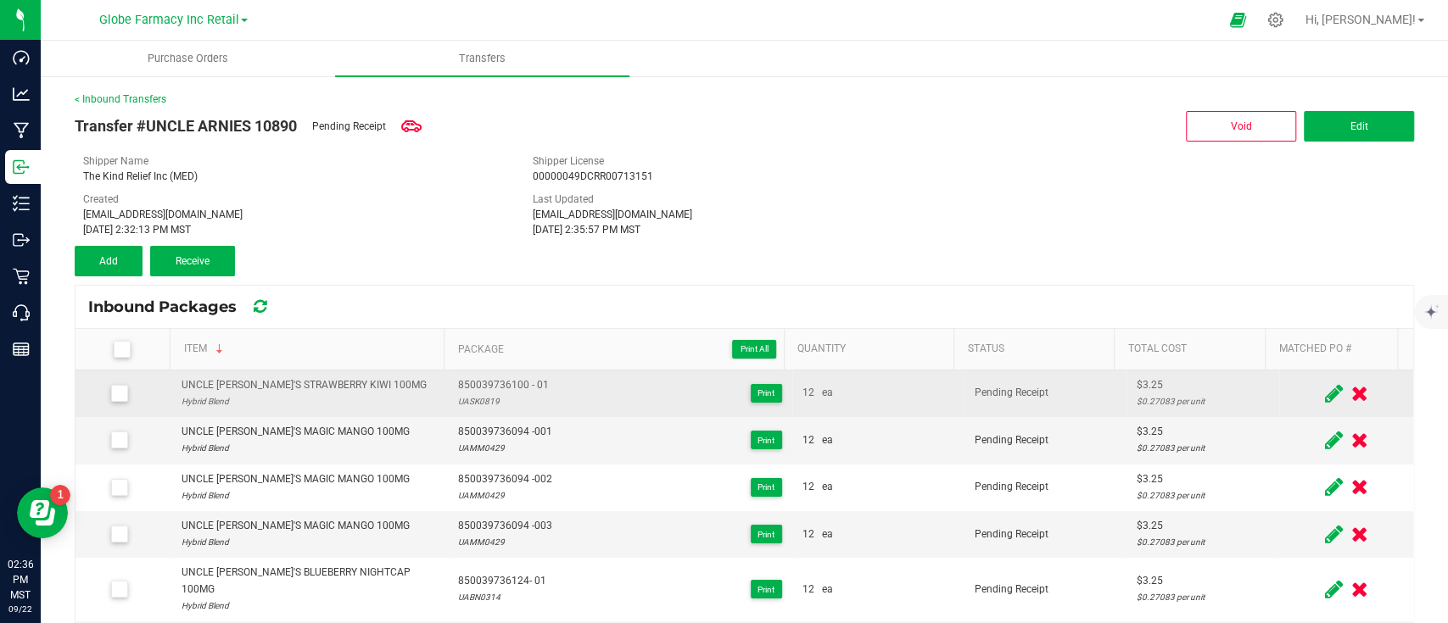
click at [273, 381] on div "UNCLE [PERSON_NAME]'S STRAWBERRY KIWI 100MG" at bounding box center [303, 385] width 245 height 16
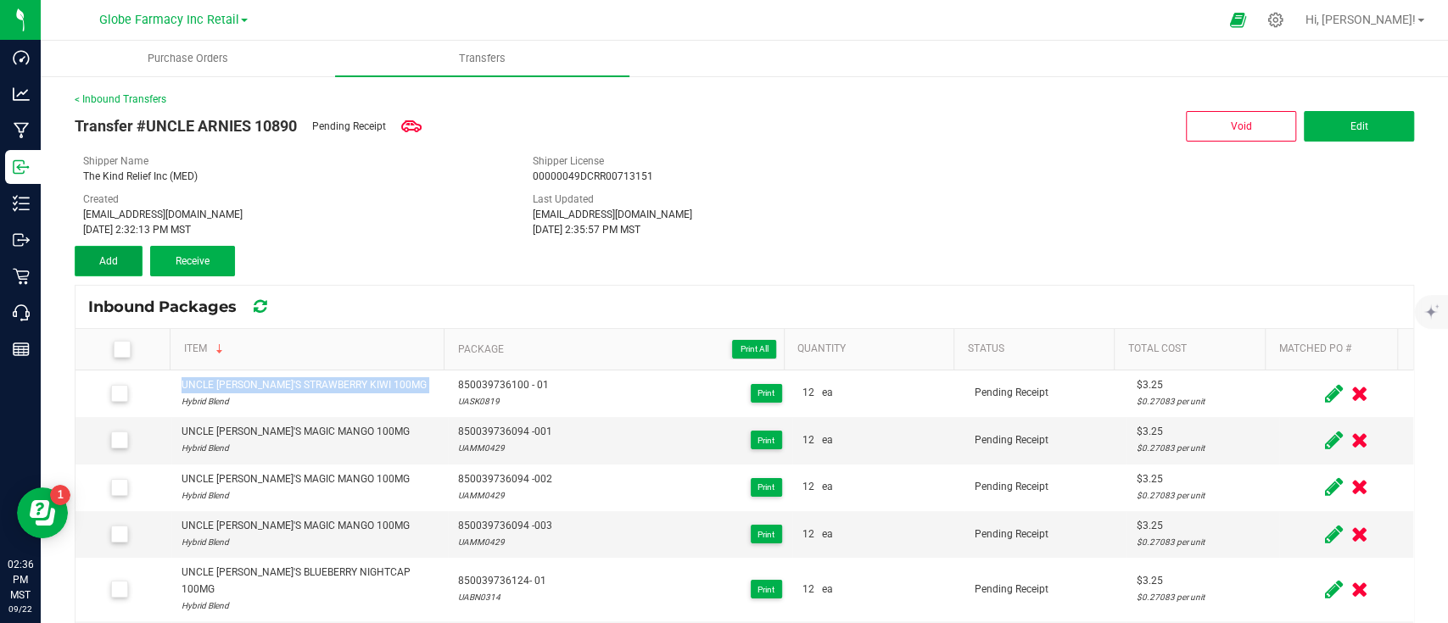
click at [109, 256] on span "Add" at bounding box center [108, 261] width 19 height 12
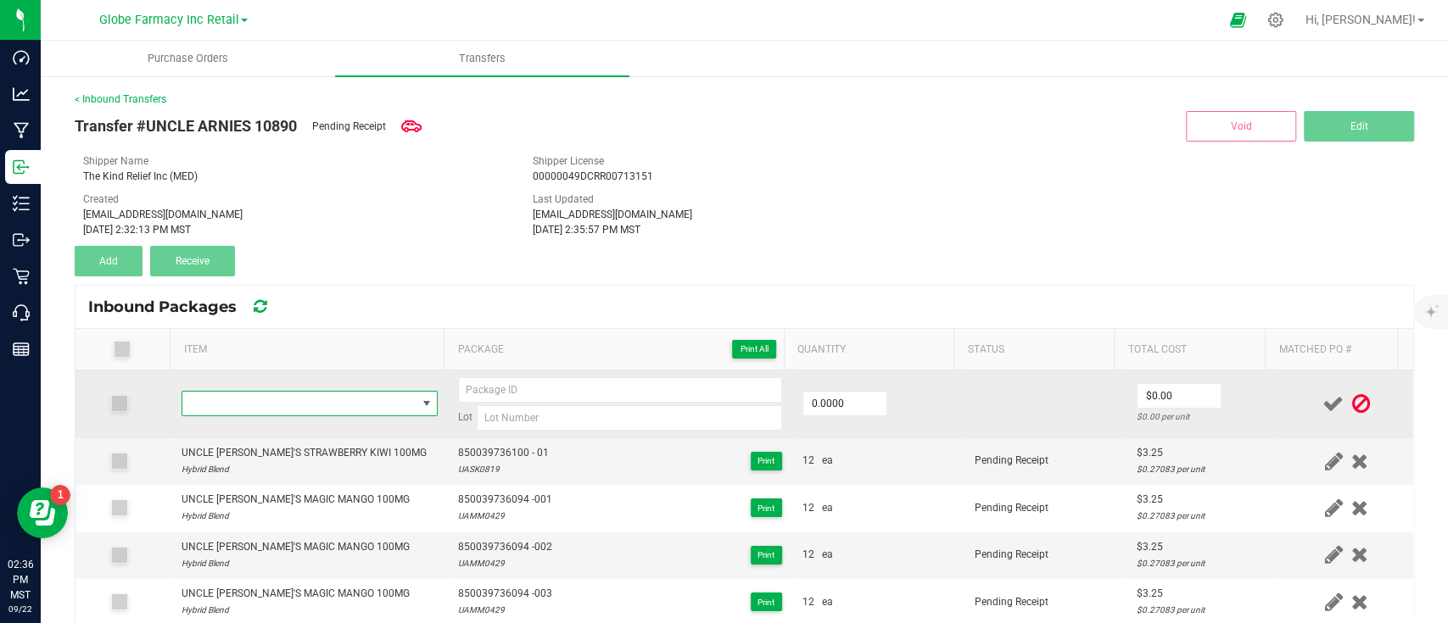
click at [287, 399] on span "NO DATA FOUND" at bounding box center [299, 404] width 234 height 24
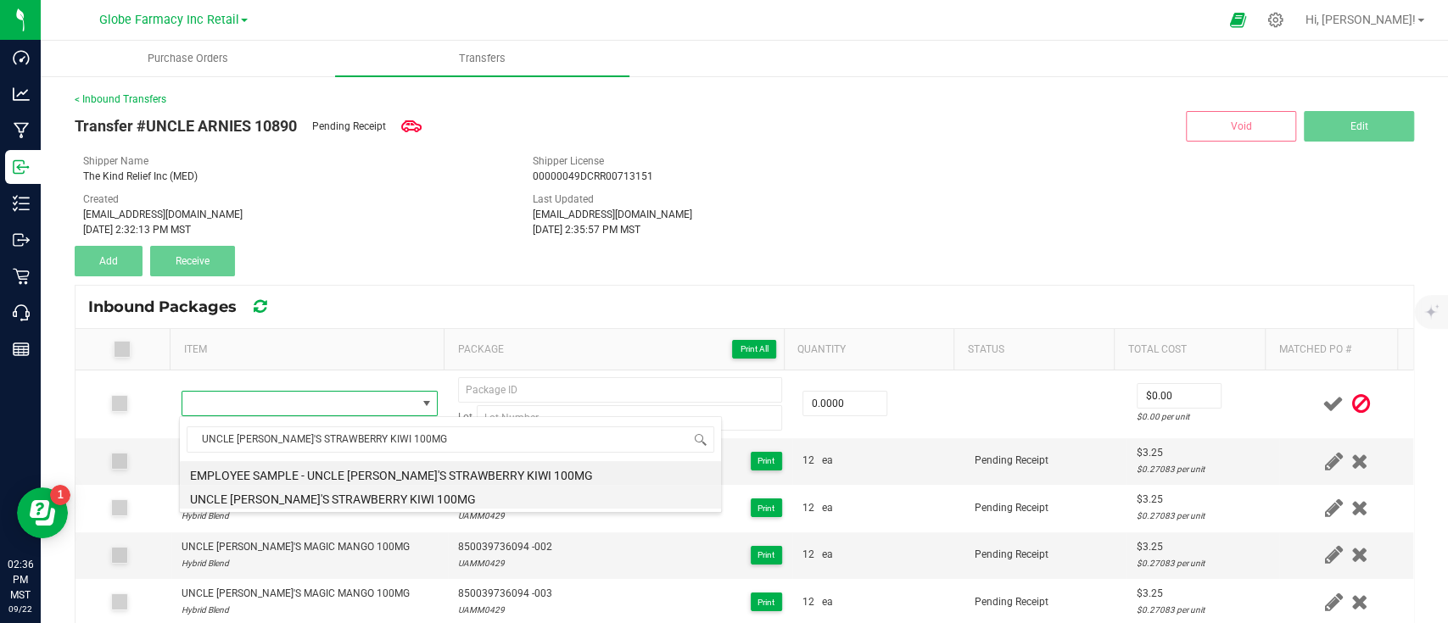
click at [303, 498] on li "UNCLE [PERSON_NAME]'S STRAWBERRY KIWI 100MG" at bounding box center [450, 497] width 541 height 24
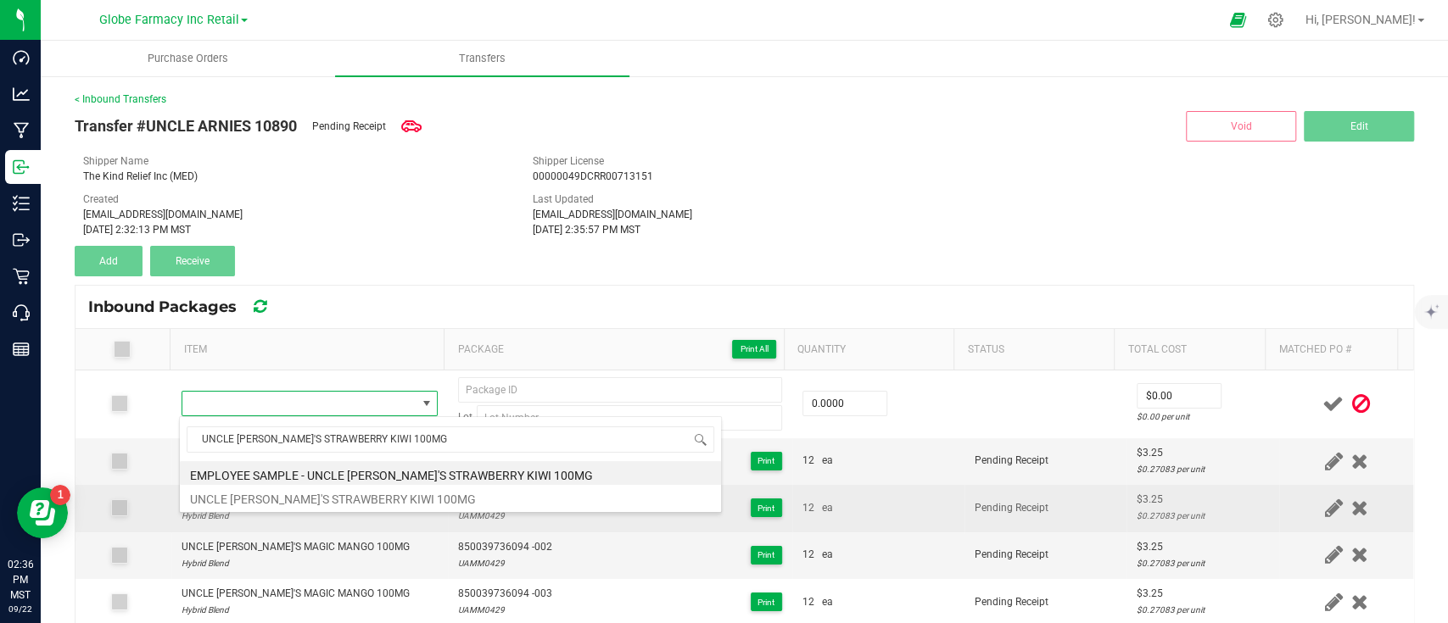
type input "0 ea"
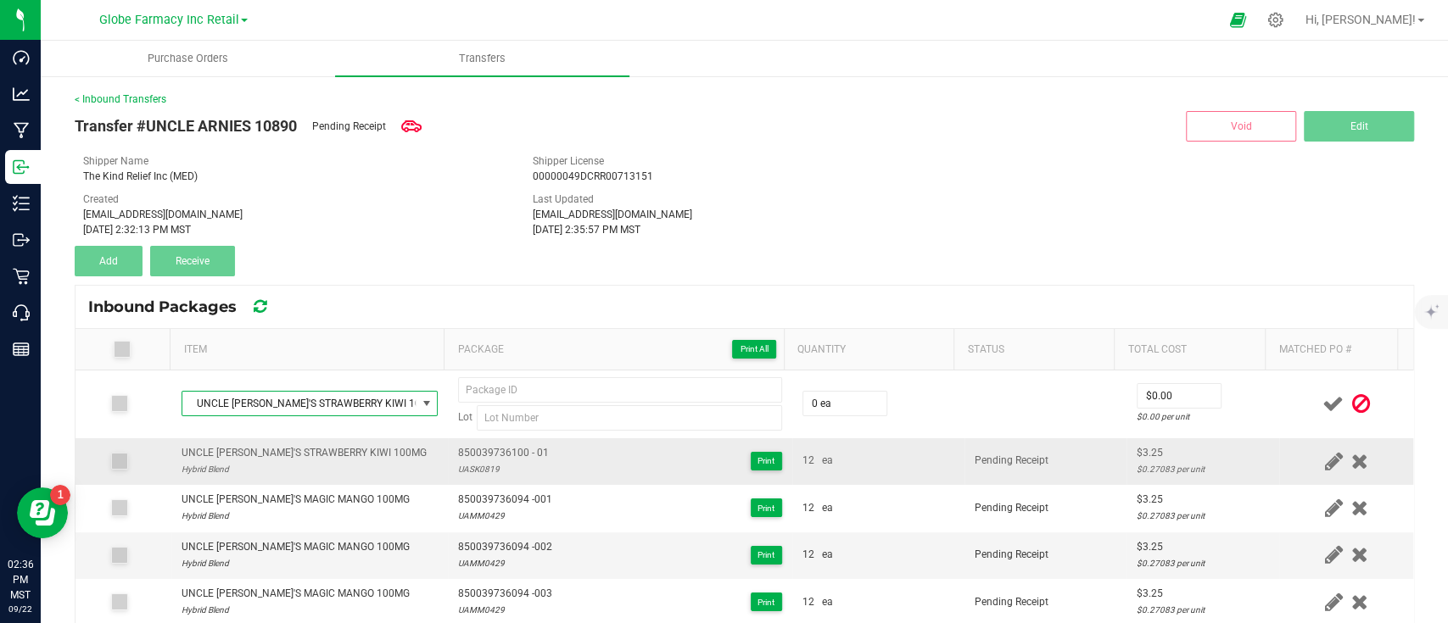
click at [488, 454] on span "850039736100 - 01" at bounding box center [503, 453] width 91 height 16
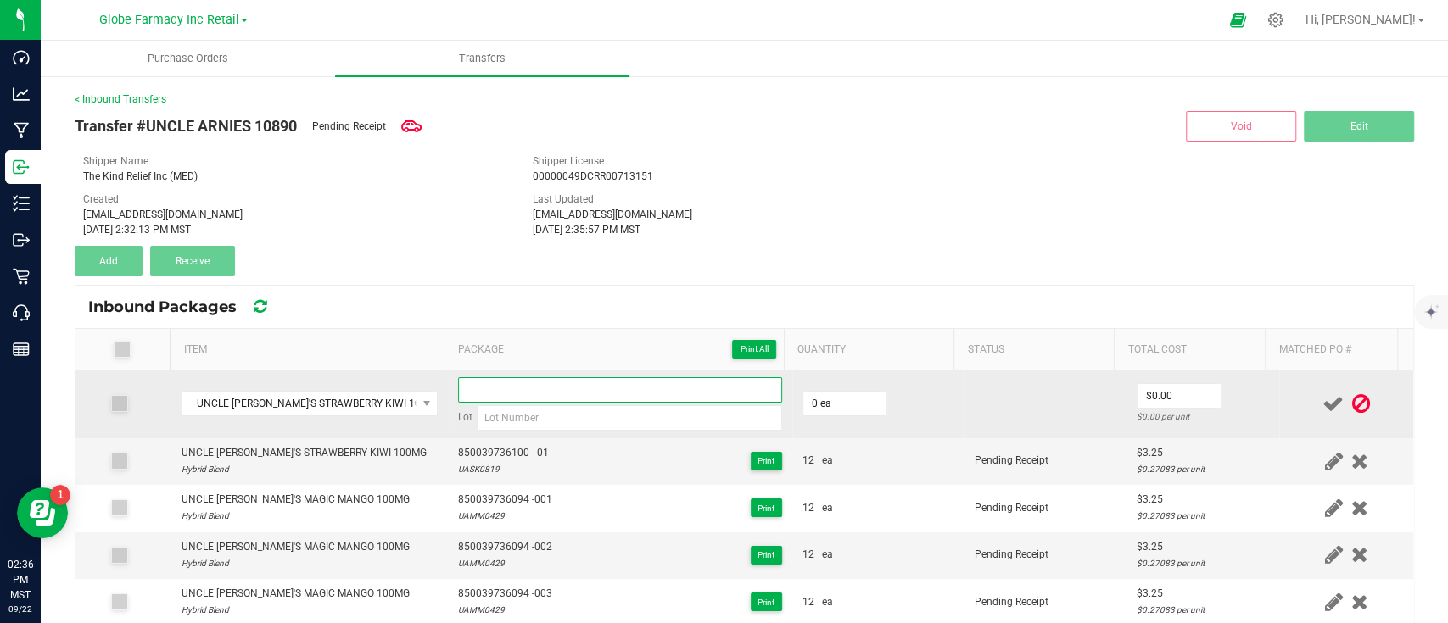
click at [522, 395] on input at bounding box center [620, 389] width 324 height 25
paste input "850039736100 - 01"
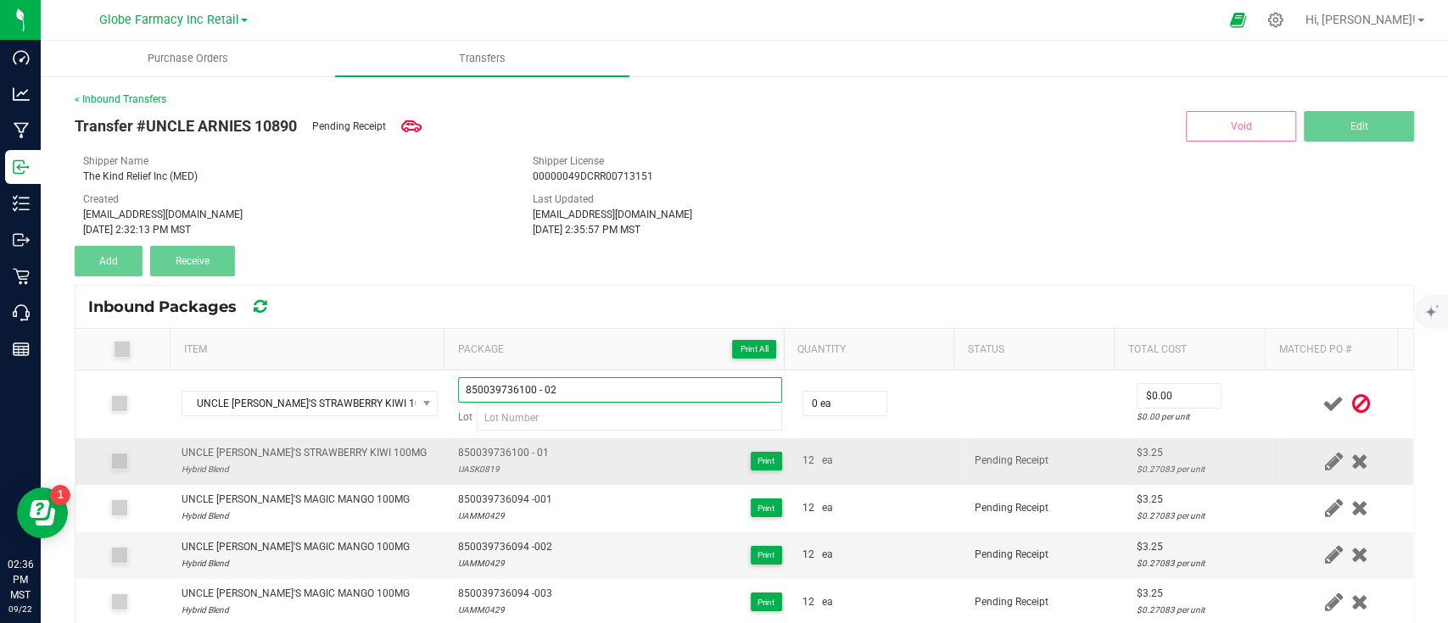
type input "850039736100 - 02"
click at [483, 466] on div "UASK0819" at bounding box center [503, 469] width 91 height 16
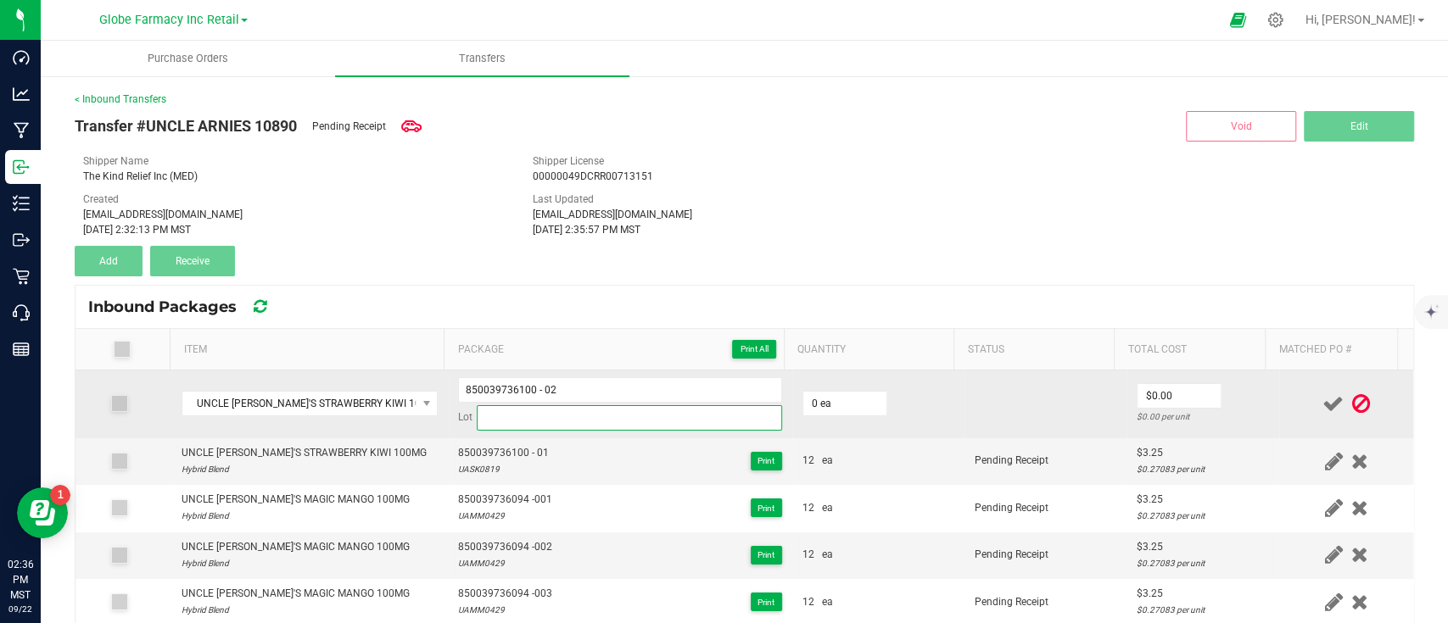
click at [543, 416] on input at bounding box center [629, 417] width 305 height 25
paste input "UASK0819"
type input "UASK0819"
click at [821, 402] on input "0" at bounding box center [844, 404] width 83 height 24
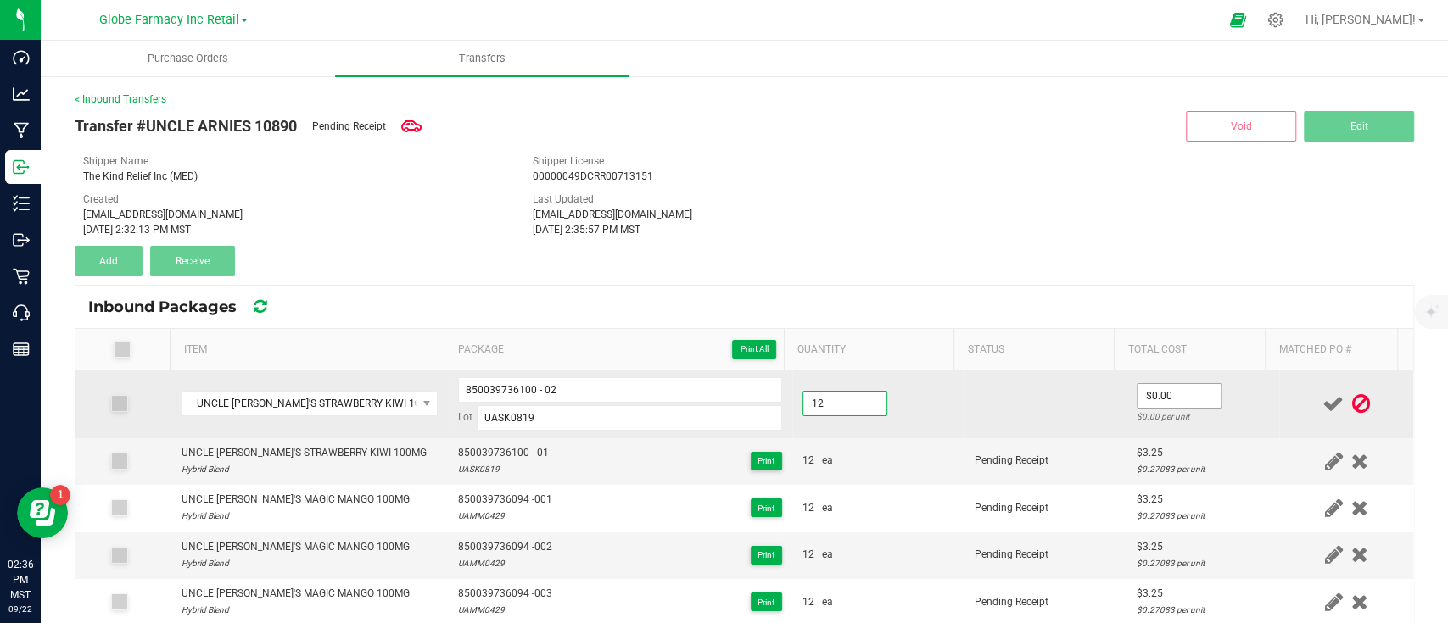
type input "12 ea"
click at [1153, 407] on span "$0.00" at bounding box center [1178, 395] width 85 height 25
click at [1153, 399] on input "0" at bounding box center [1178, 396] width 83 height 24
type input "$3.25"
click at [1064, 435] on td at bounding box center [1045, 405] width 162 height 68
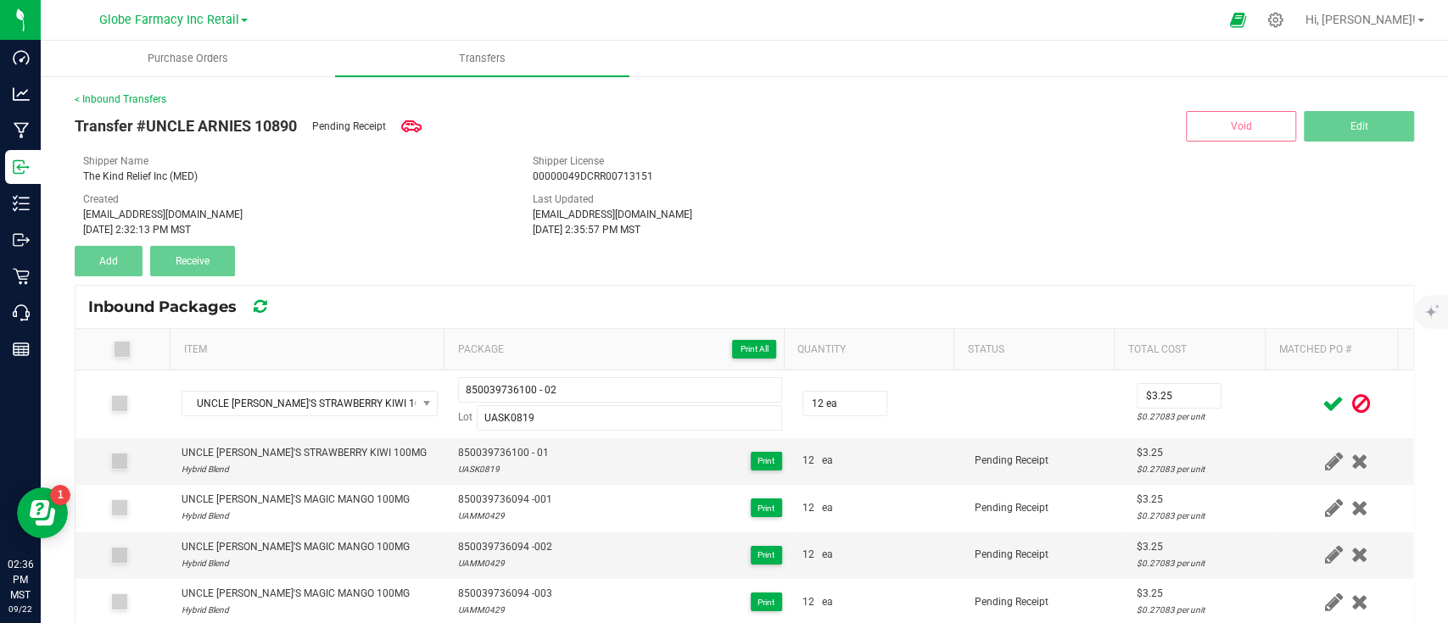
click at [1322, 398] on icon at bounding box center [1332, 403] width 21 height 21
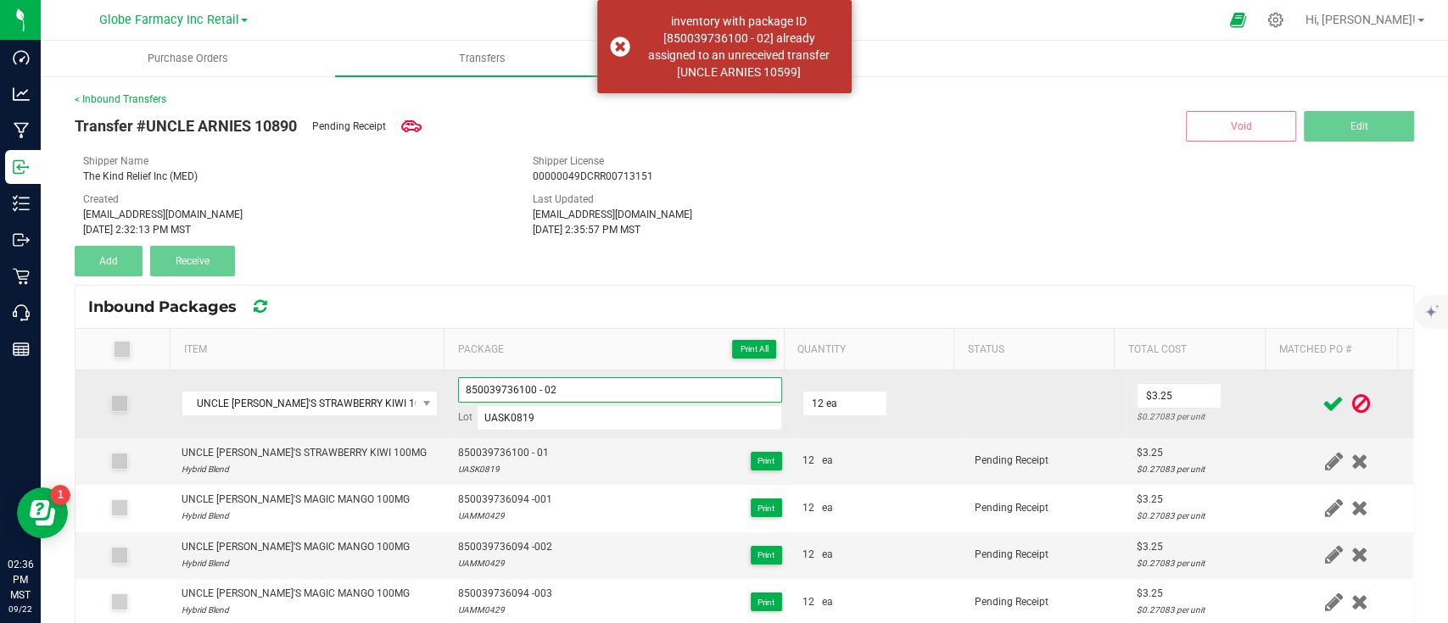
click at [526, 393] on input "850039736100 - 02" at bounding box center [620, 389] width 324 height 25
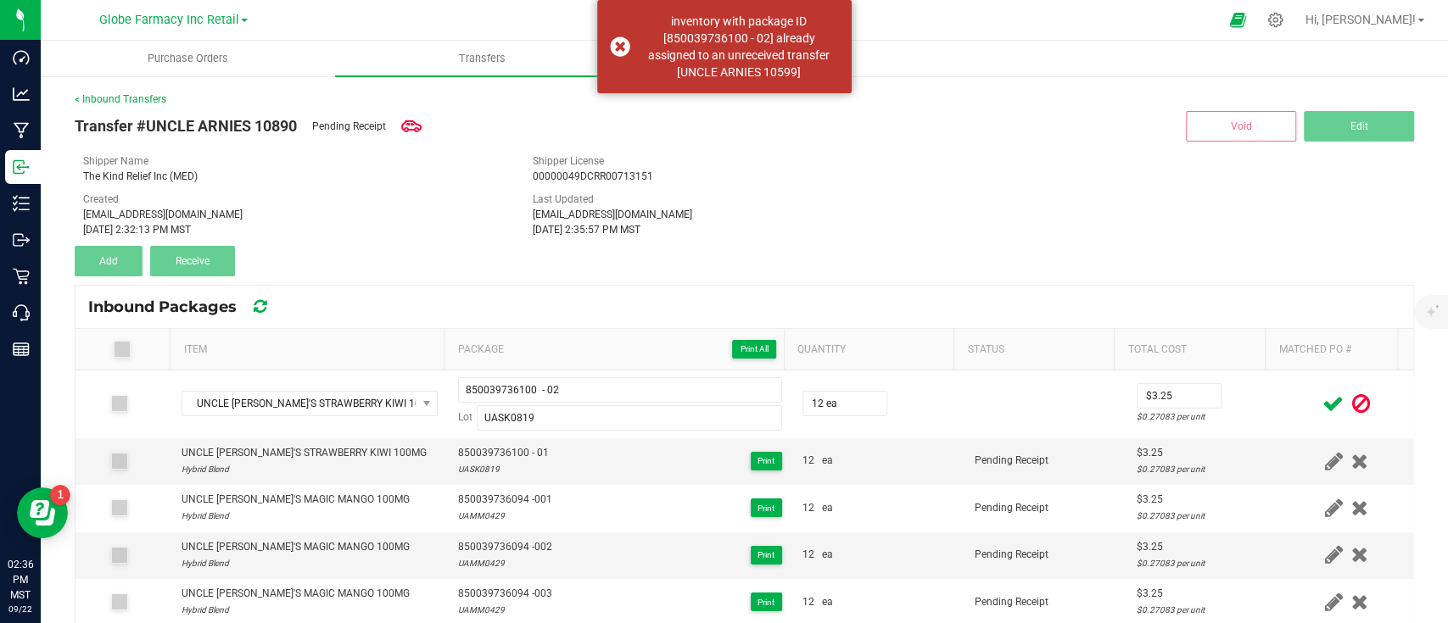
click at [1322, 403] on icon at bounding box center [1332, 403] width 21 height 21
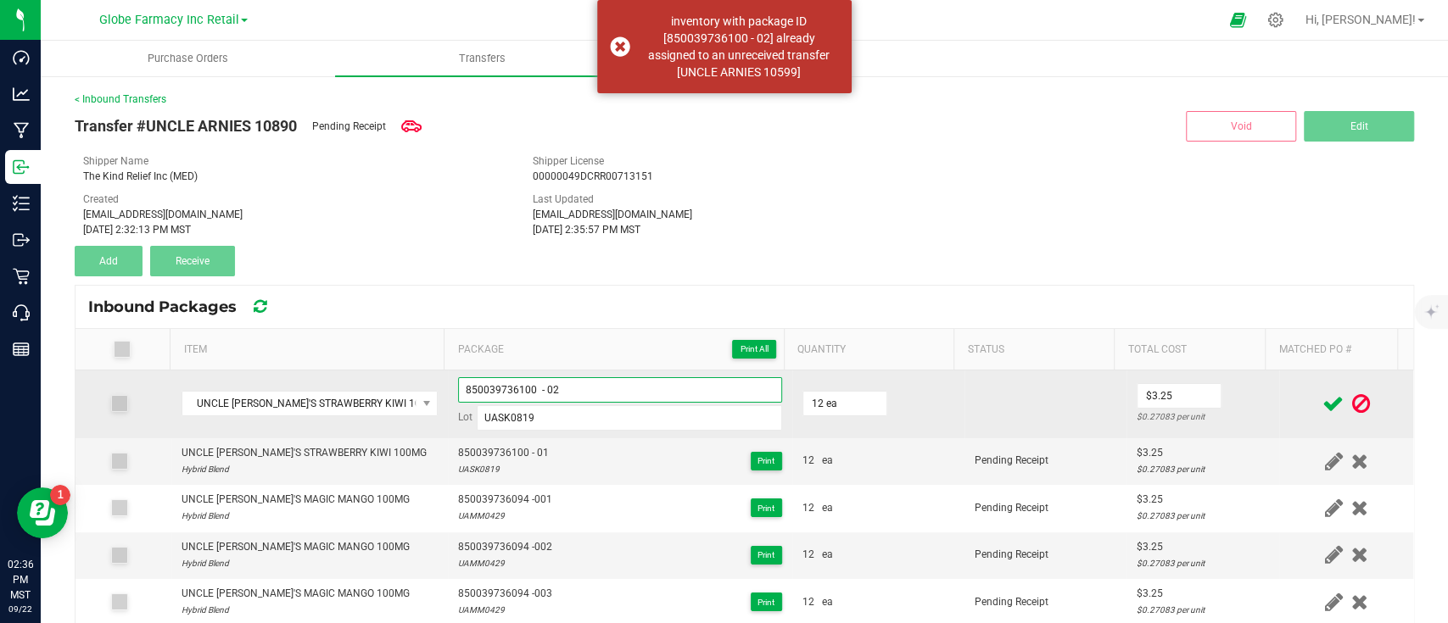
click at [535, 389] on input "850039736100 - 02" at bounding box center [620, 389] width 324 height 25
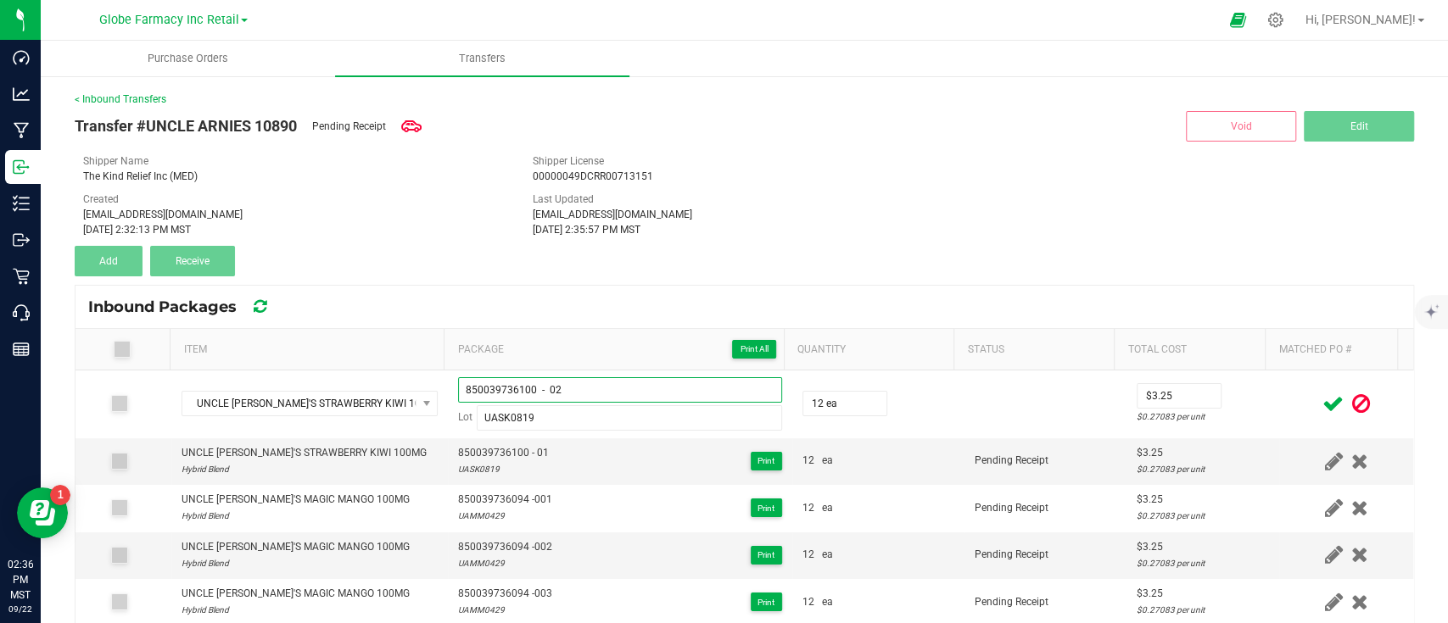
type input "850039736100 - 02"
click at [1322, 399] on icon at bounding box center [1332, 403] width 21 height 21
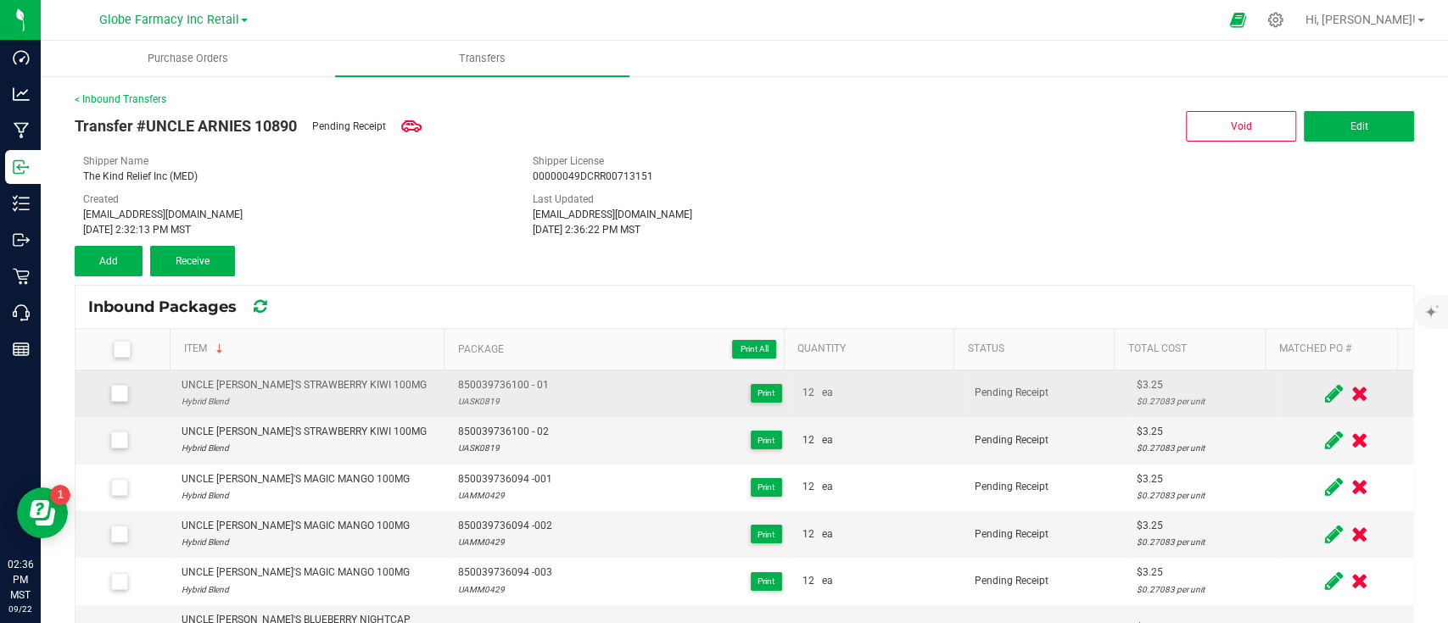
click at [271, 382] on div "UNCLE [PERSON_NAME]'S STRAWBERRY KIWI 100MG" at bounding box center [303, 385] width 245 height 16
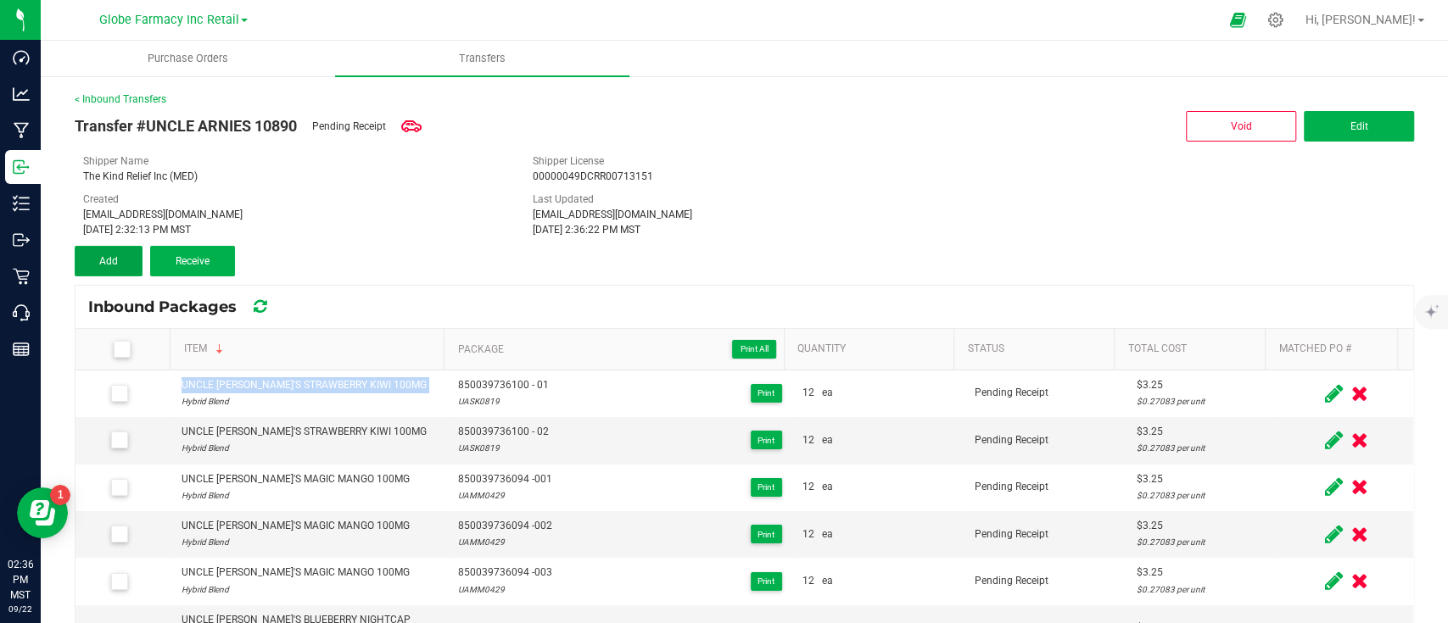
drag, startPoint x: 122, startPoint y: 260, endPoint x: 292, endPoint y: 336, distance: 185.6
click at [122, 260] on button "Add" at bounding box center [109, 261] width 68 height 31
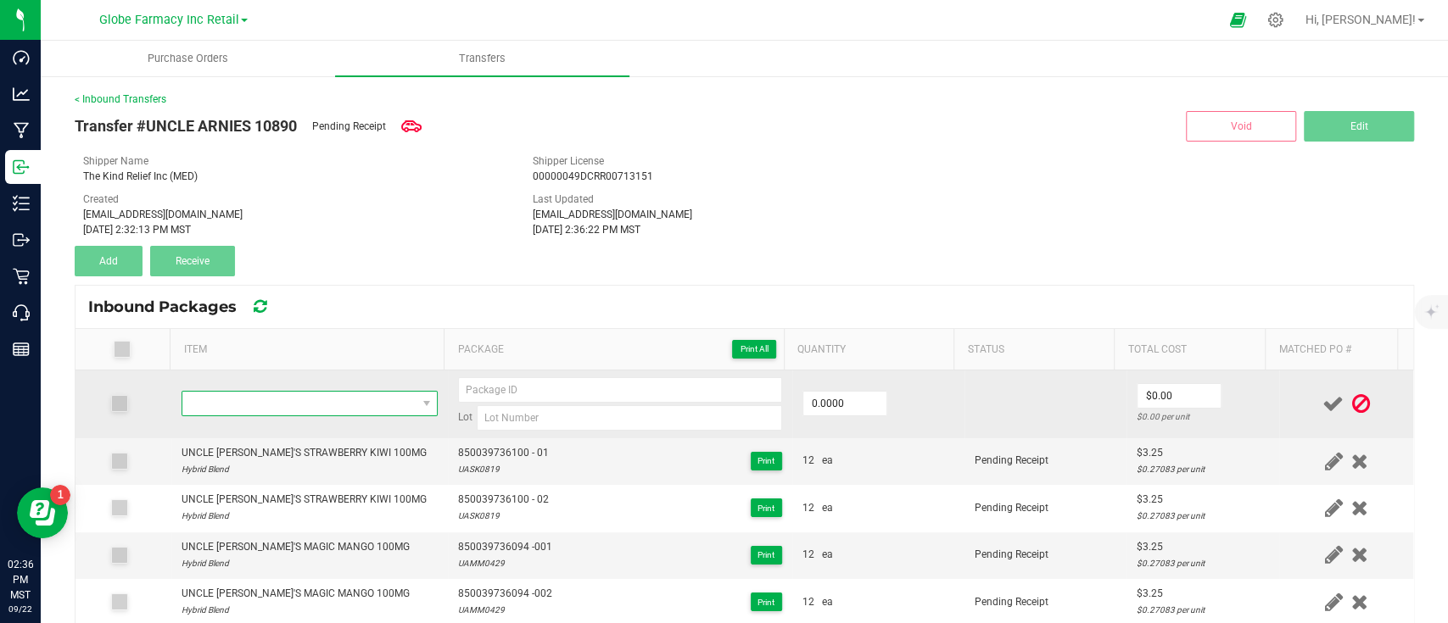
click at [332, 396] on span "NO DATA FOUND" at bounding box center [299, 404] width 234 height 24
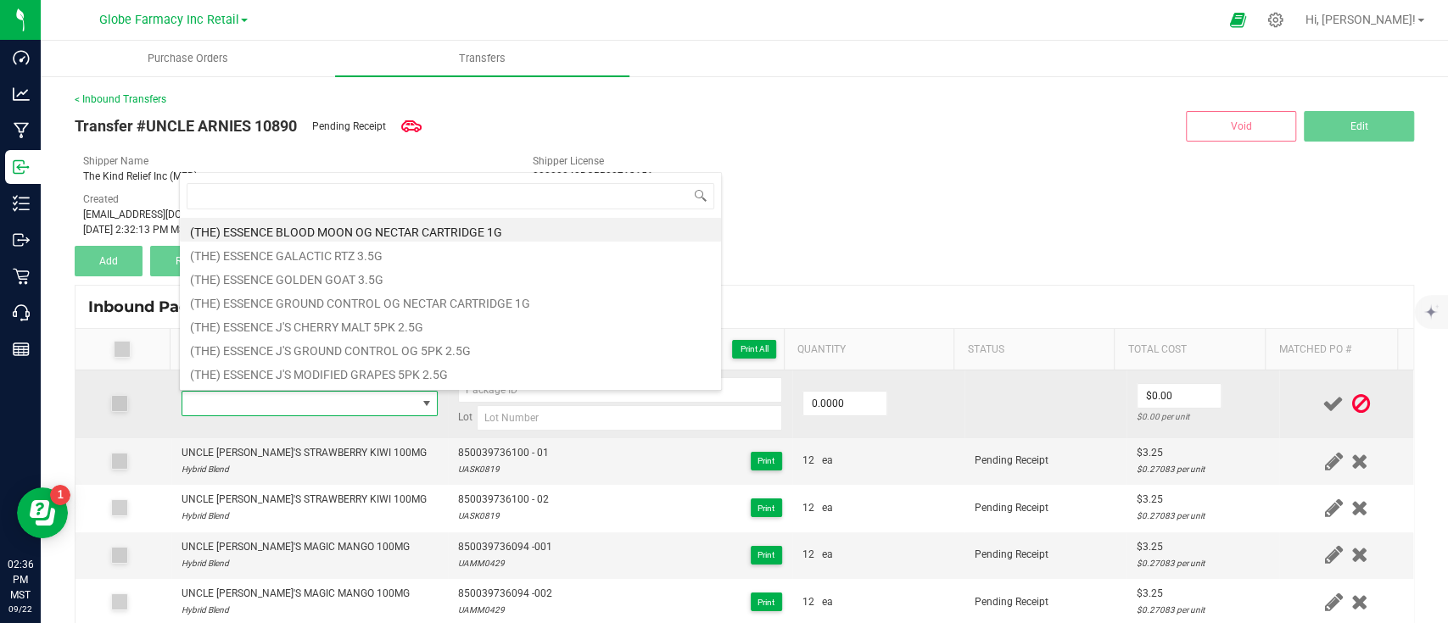
type input "UNCLE [PERSON_NAME]'S STRAWBERRY KIWI 100MG"
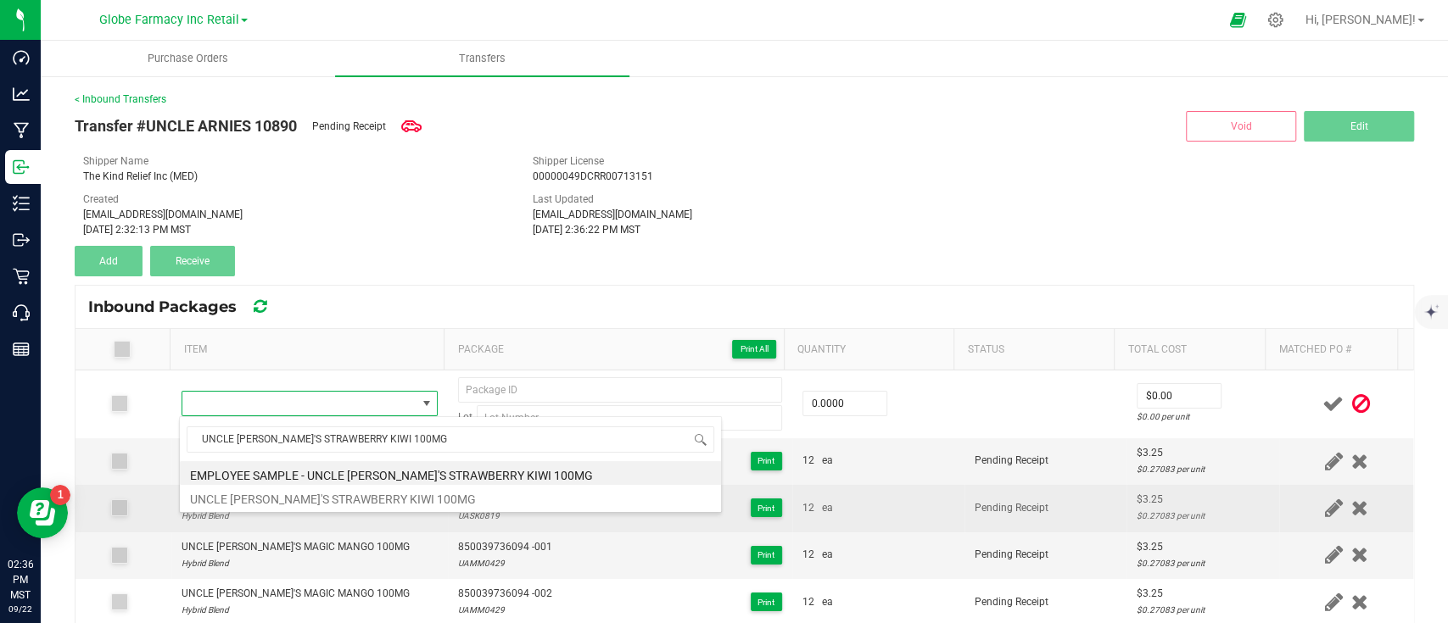
click at [349, 488] on li "UNCLE [PERSON_NAME]'S STRAWBERRY KIWI 100MG" at bounding box center [450, 497] width 541 height 24
type input "0 ea"
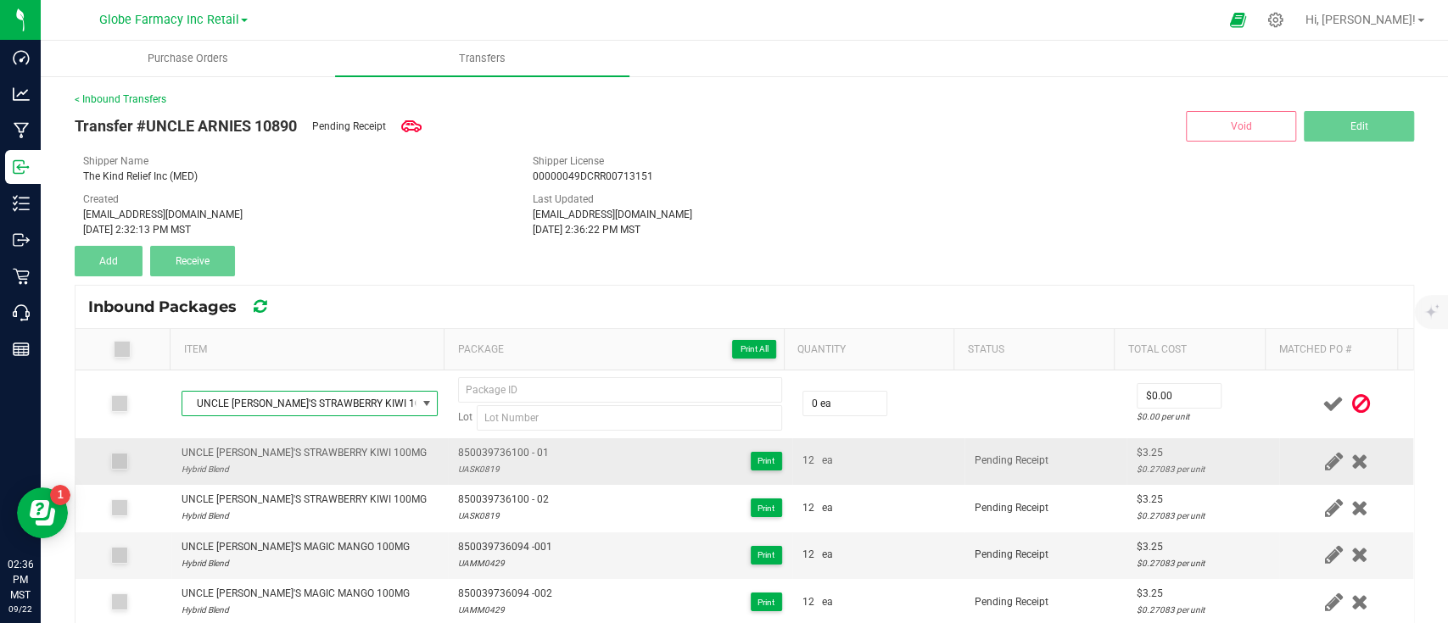
click at [506, 451] on span "850039736100 - 01" at bounding box center [503, 453] width 91 height 16
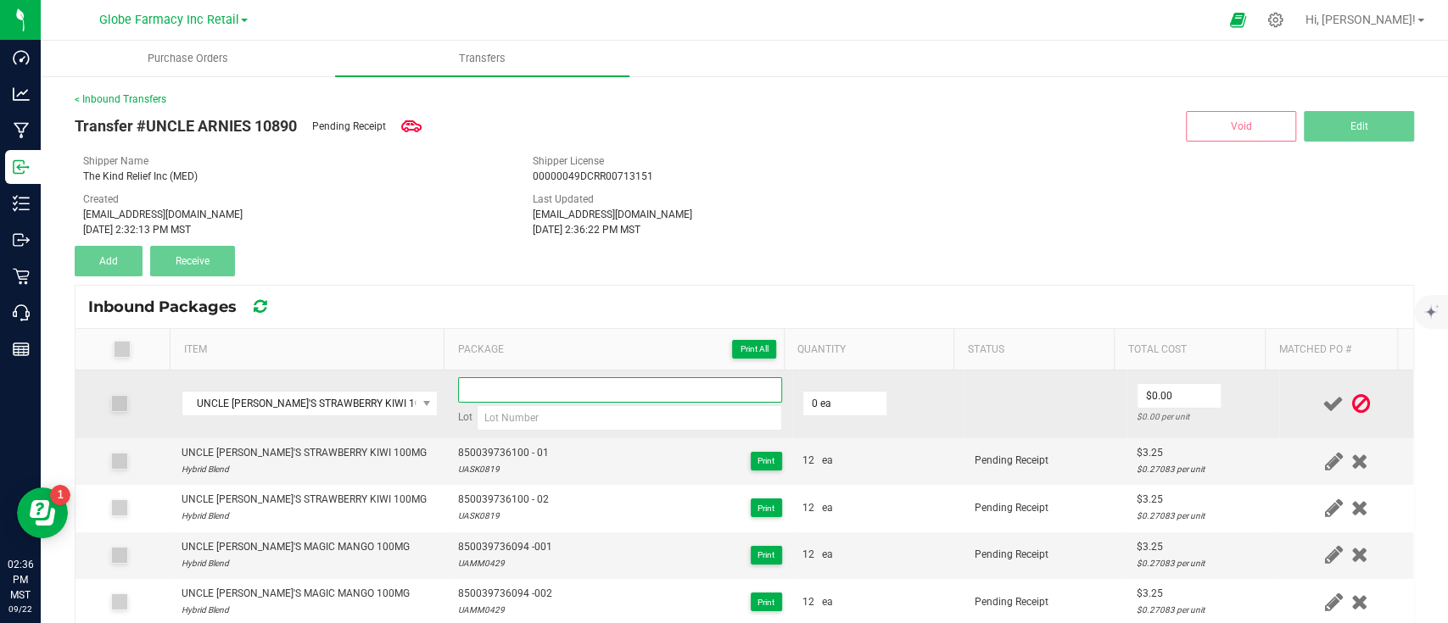
click at [507, 390] on input at bounding box center [620, 389] width 324 height 25
paste input "850039736100 - 01"
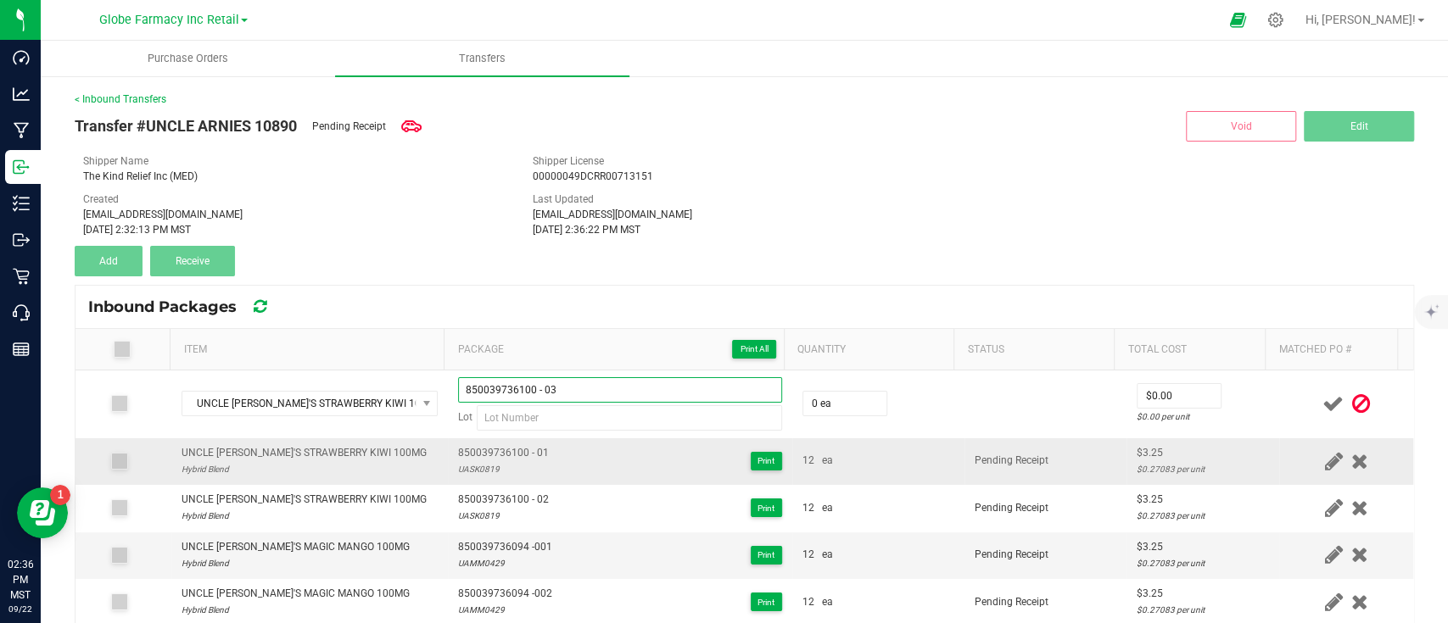
type input "850039736100 - 03"
click at [492, 468] on div "UASK0819" at bounding box center [503, 469] width 91 height 16
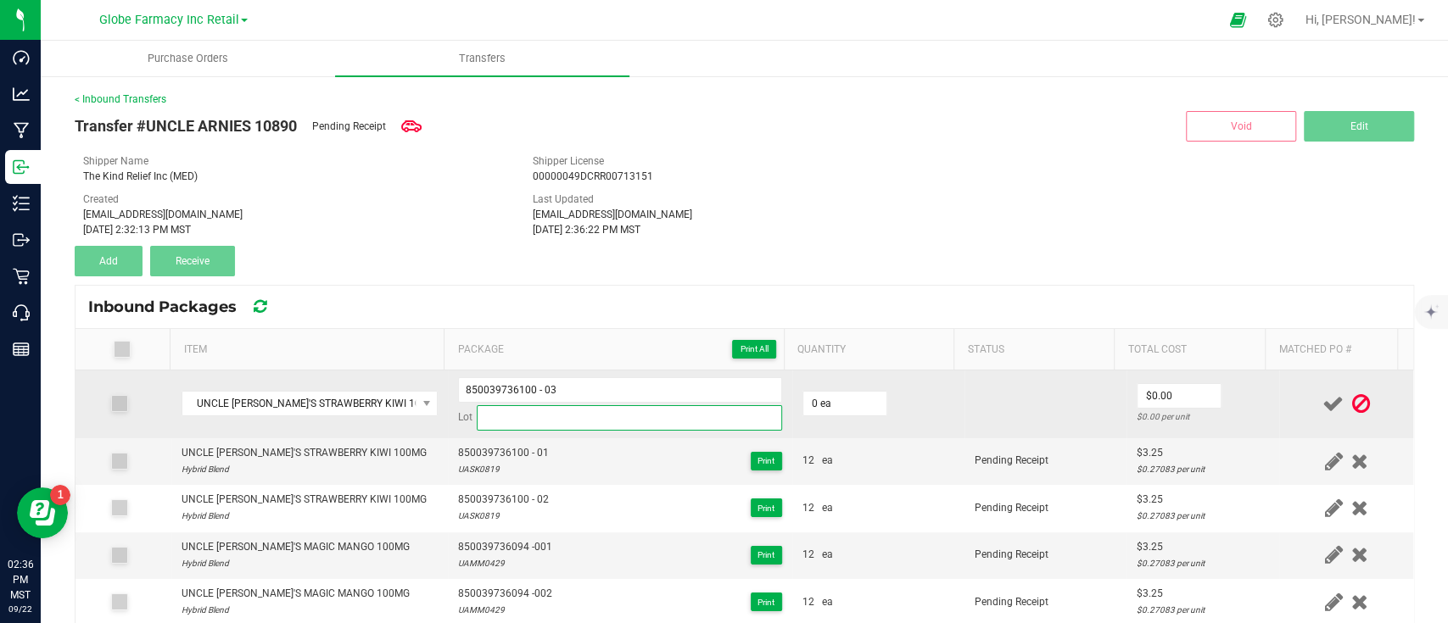
click at [567, 423] on input at bounding box center [629, 417] width 305 height 25
paste input "UASK0819"
type input "UASK0819"
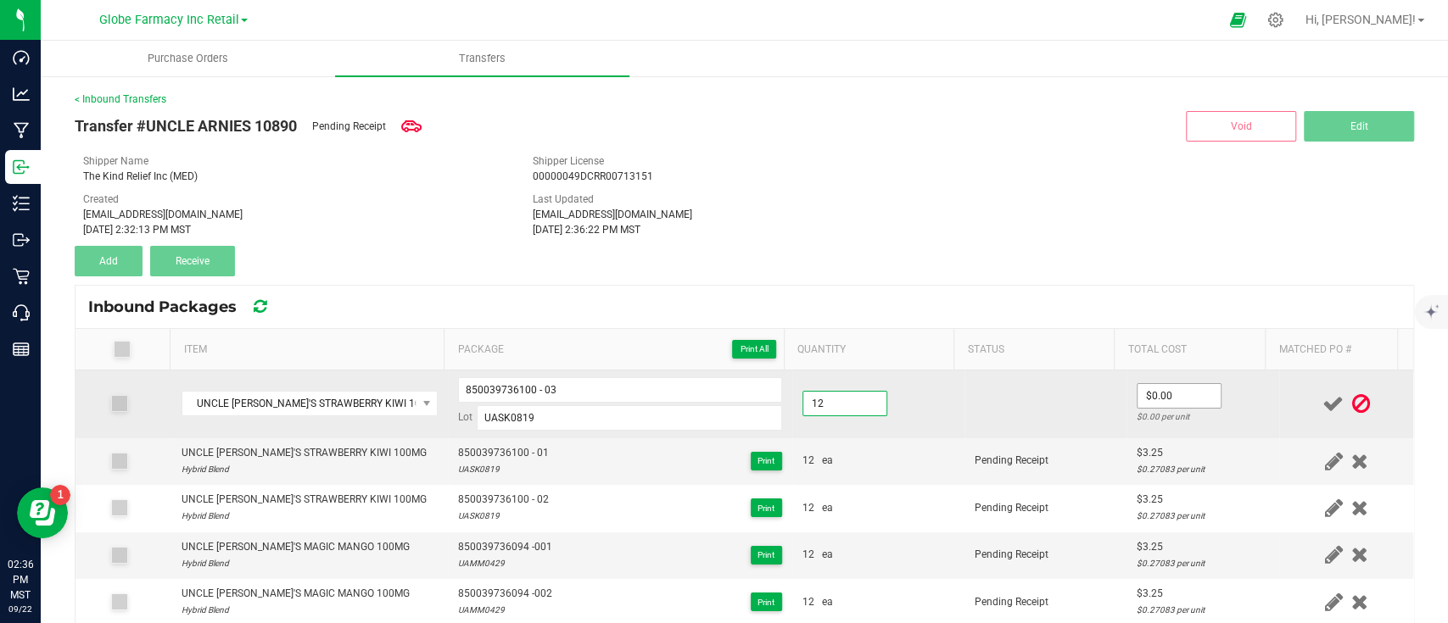
type input "12 ea"
click at [1139, 403] on input "0" at bounding box center [1178, 396] width 83 height 24
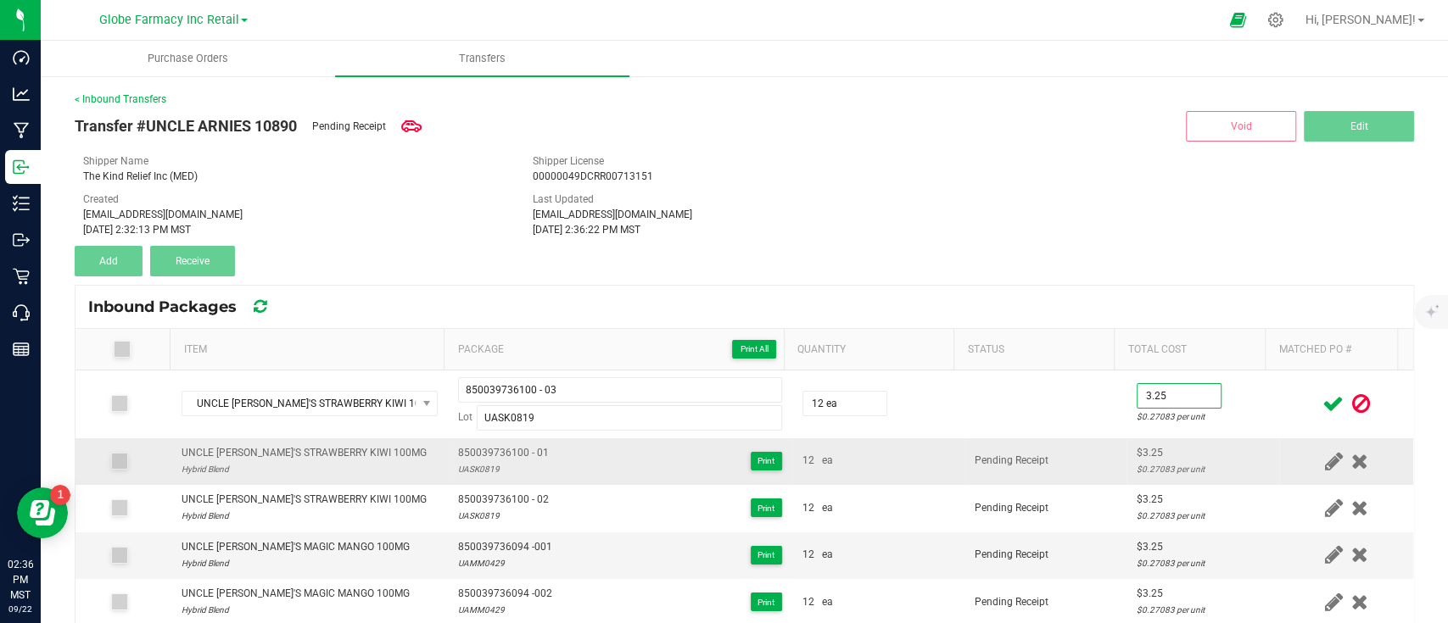
type input "$3.25"
click at [1063, 465] on td "Pending Receipt" at bounding box center [1045, 461] width 162 height 47
click at [1322, 397] on icon at bounding box center [1332, 403] width 21 height 21
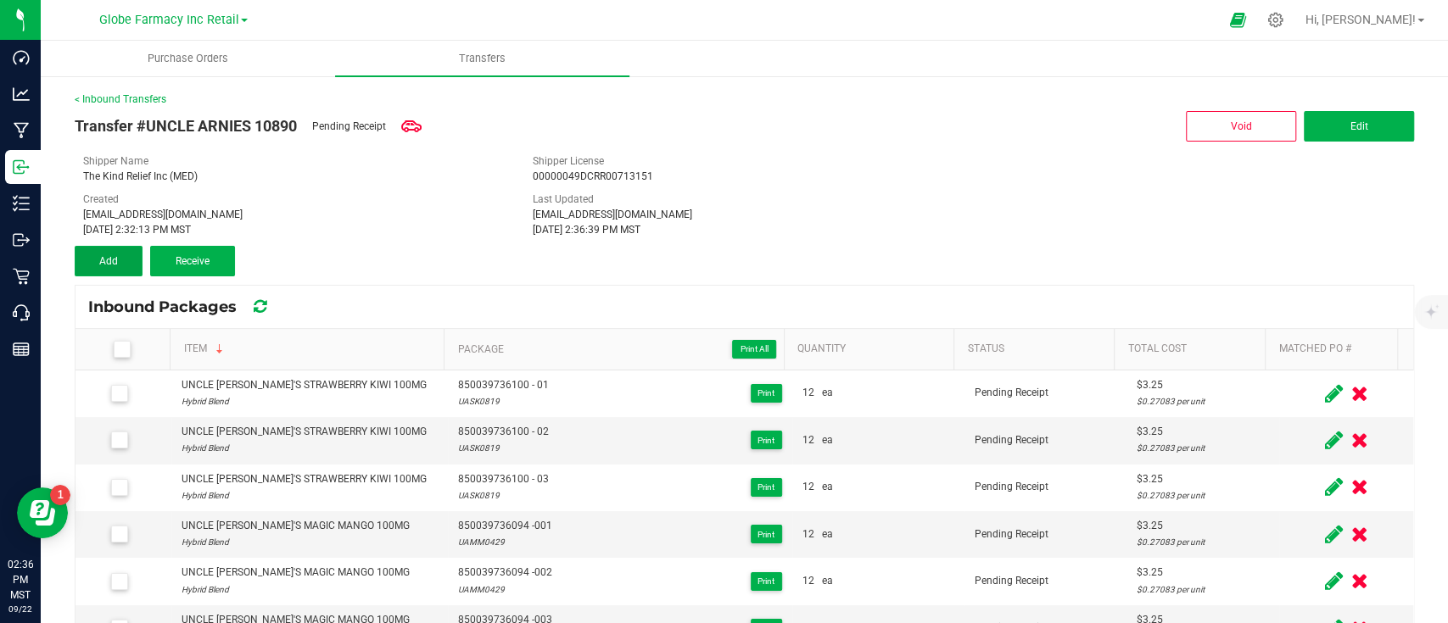
drag, startPoint x: 118, startPoint y: 261, endPoint x: 263, endPoint y: 338, distance: 164.3
click at [117, 261] on span "Add" at bounding box center [108, 261] width 19 height 12
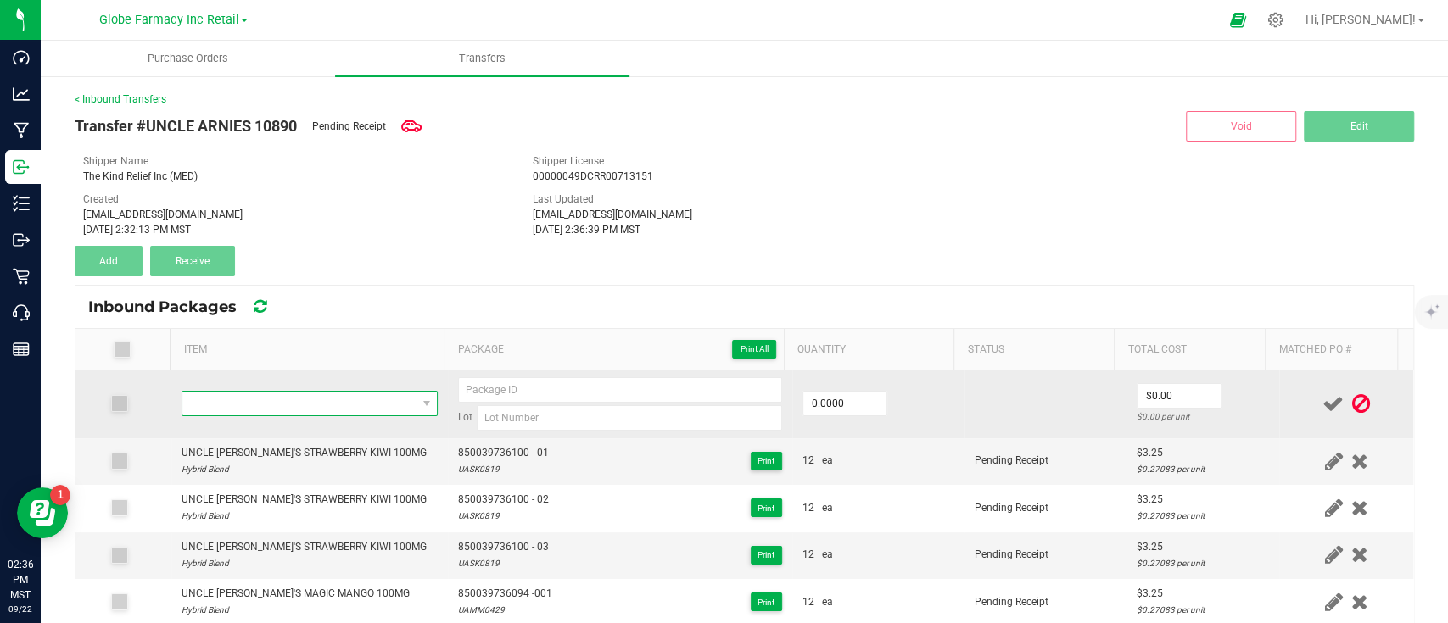
click at [323, 392] on span "NO DATA FOUND" at bounding box center [299, 404] width 234 height 24
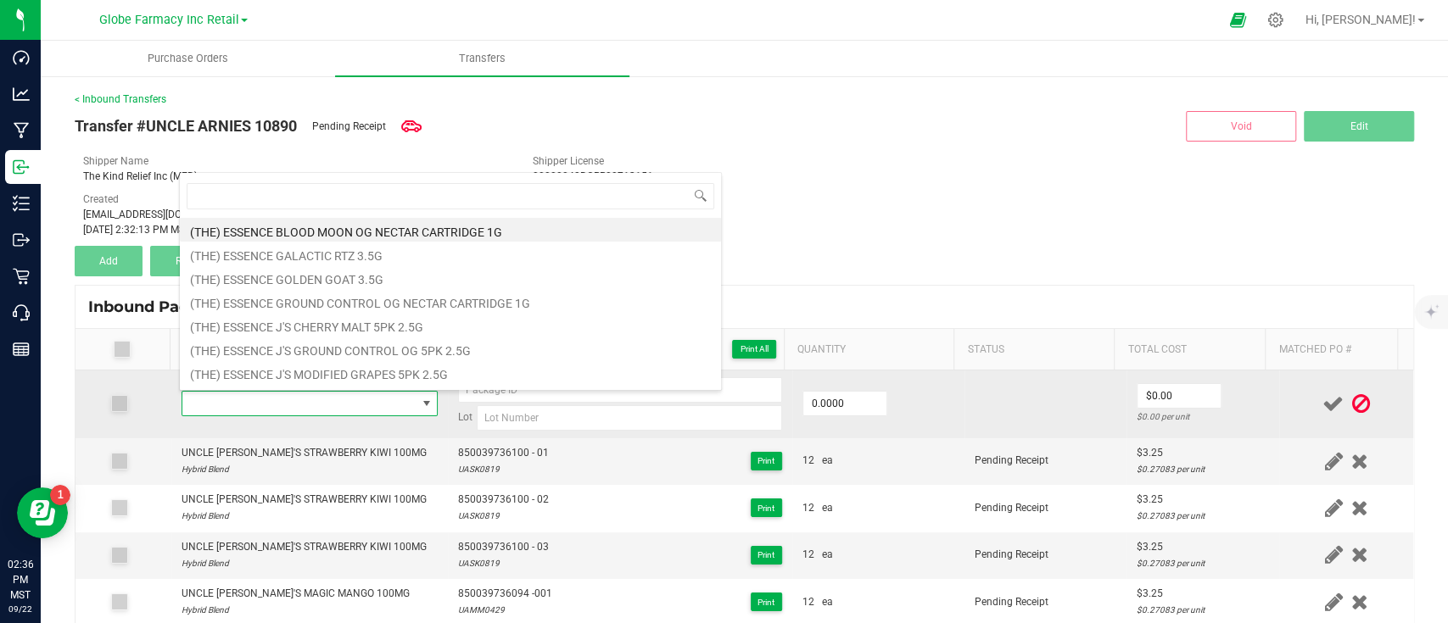
type input "UNCLE [PERSON_NAME]'S ICED TEA LEMONADE 100MG"
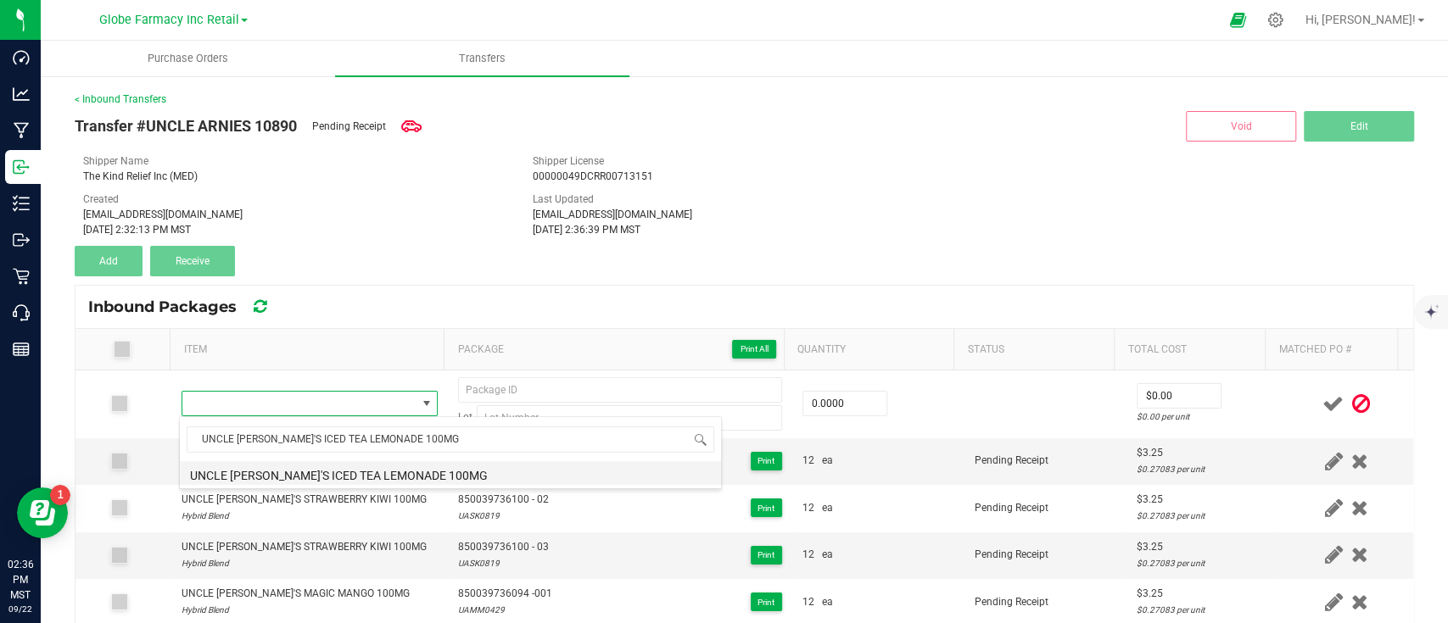
click at [366, 472] on li "UNCLE [PERSON_NAME]'S ICED TEA LEMONADE 100MG" at bounding box center [450, 473] width 541 height 24
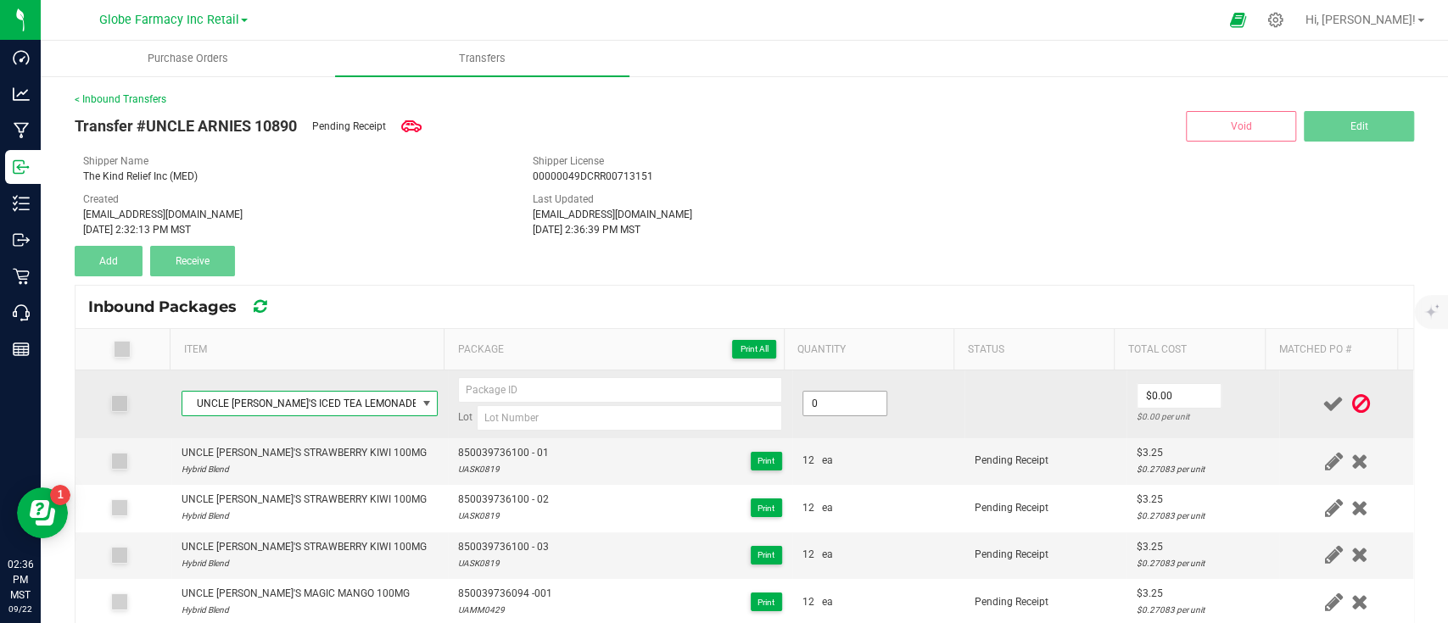
click at [838, 400] on input "0" at bounding box center [844, 404] width 83 height 24
type input "12 ea"
click at [1147, 395] on input "0" at bounding box center [1178, 396] width 83 height 24
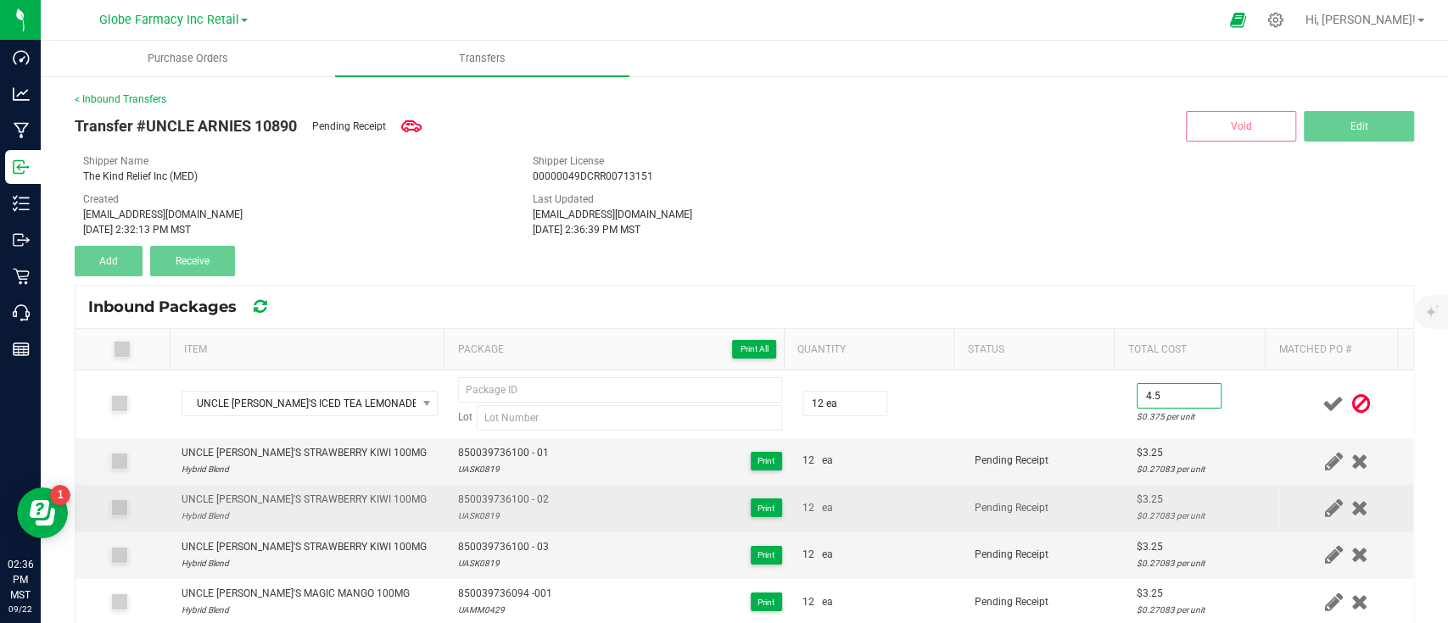
type input "$4.50"
click at [999, 490] on td "Pending Receipt" at bounding box center [1045, 508] width 162 height 47
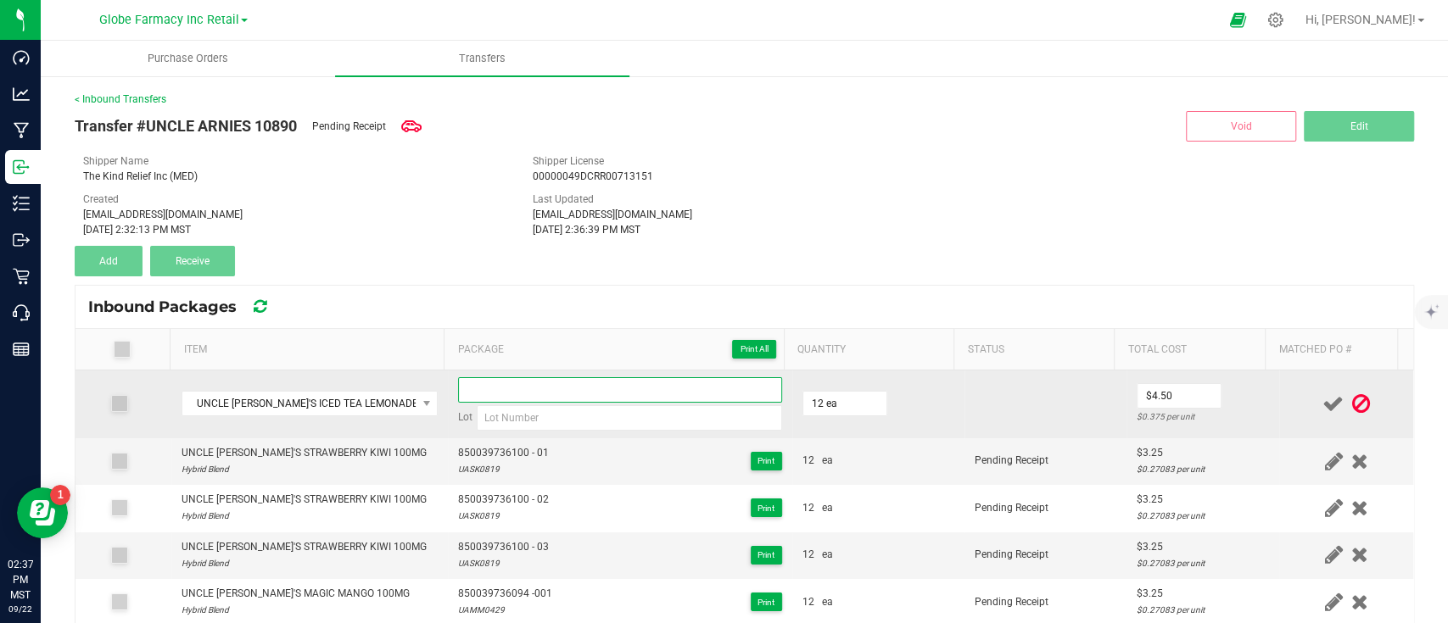
click at [502, 393] on input at bounding box center [620, 389] width 324 height 25
paste input "850039736018 - 02"
drag, startPoint x: 531, startPoint y: 389, endPoint x: 624, endPoint y: 401, distance: 94.0
click at [624, 401] on input "850039736018 - 02" at bounding box center [620, 389] width 324 height 25
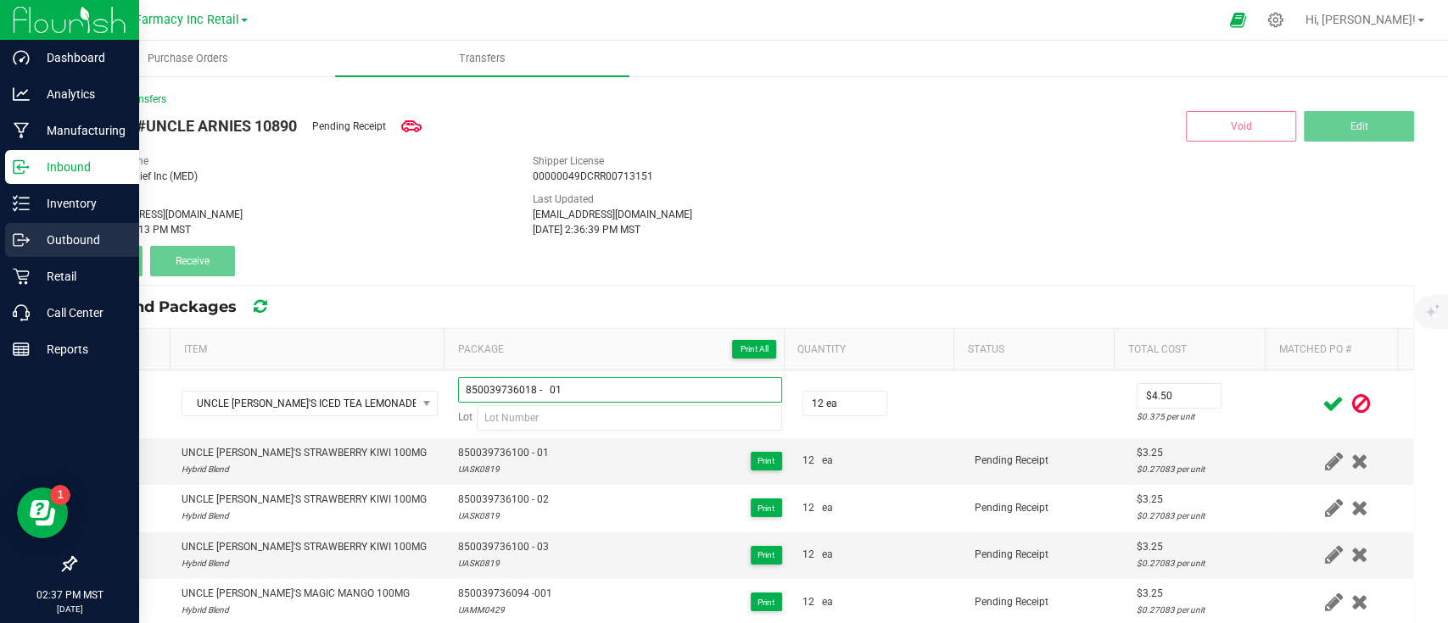
type input "850039736018 - 01"
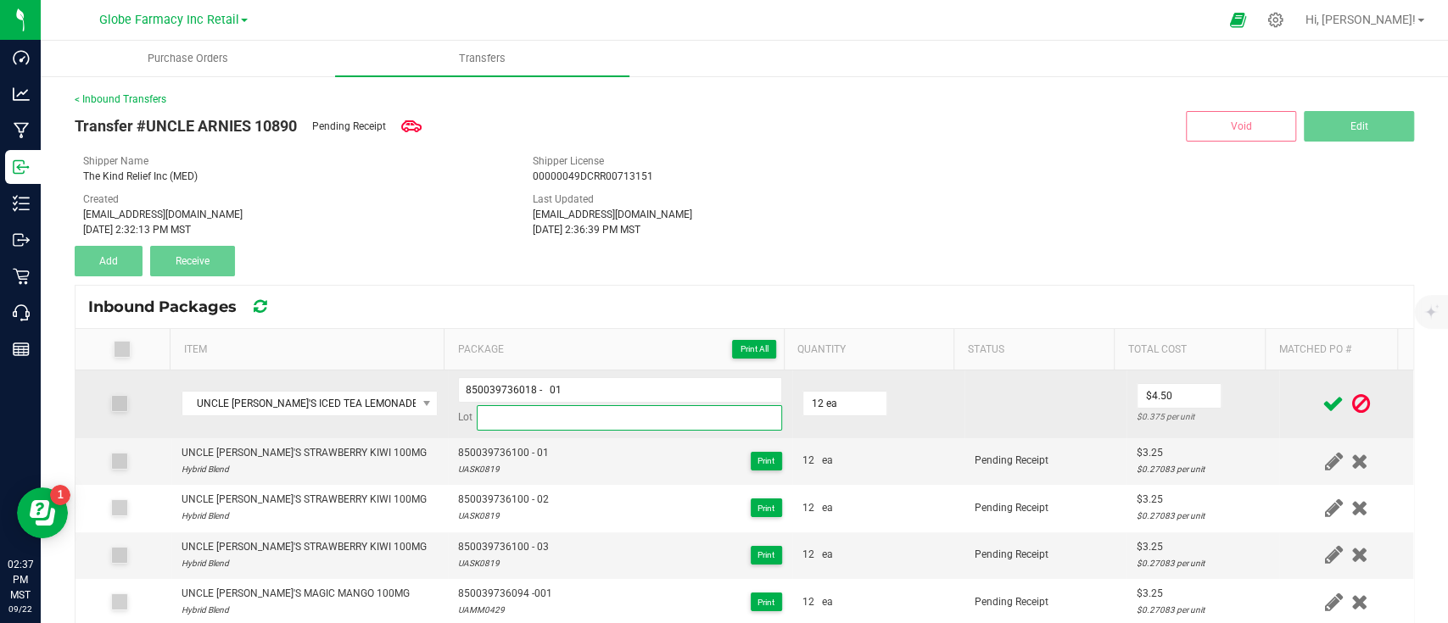
click at [600, 417] on input at bounding box center [629, 417] width 305 height 25
paste input "UAIT0818"
type input "UAIT0818"
click at [985, 396] on td at bounding box center [1045, 405] width 162 height 68
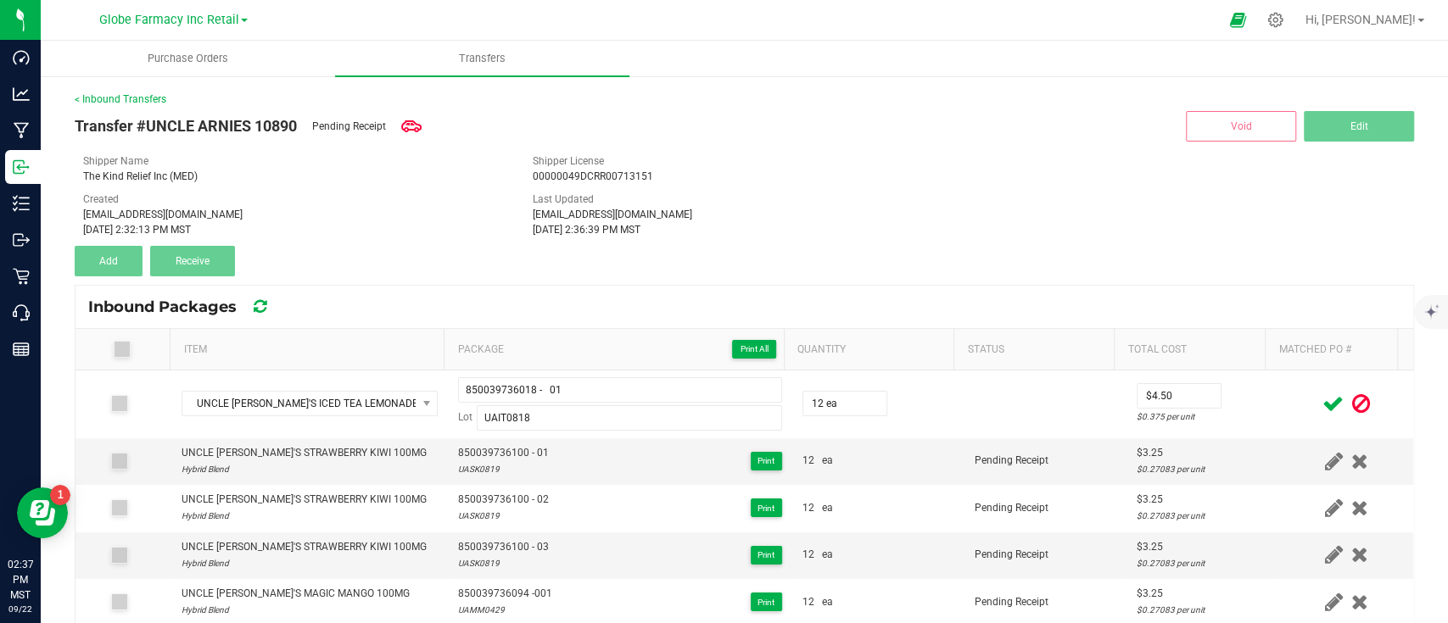
drag, startPoint x: 1296, startPoint y: 395, endPoint x: 737, endPoint y: 412, distance: 559.1
click at [1322, 396] on icon at bounding box center [1332, 403] width 21 height 21
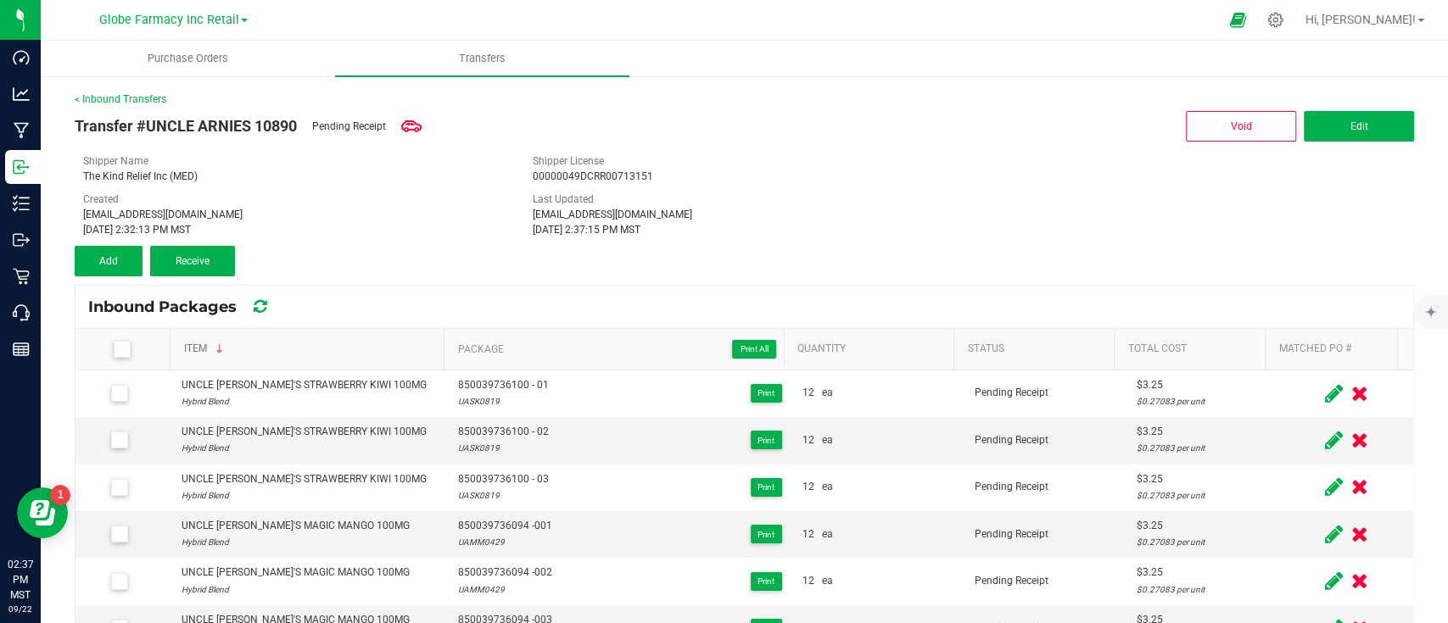
click at [201, 350] on link "Item" at bounding box center [311, 350] width 254 height 14
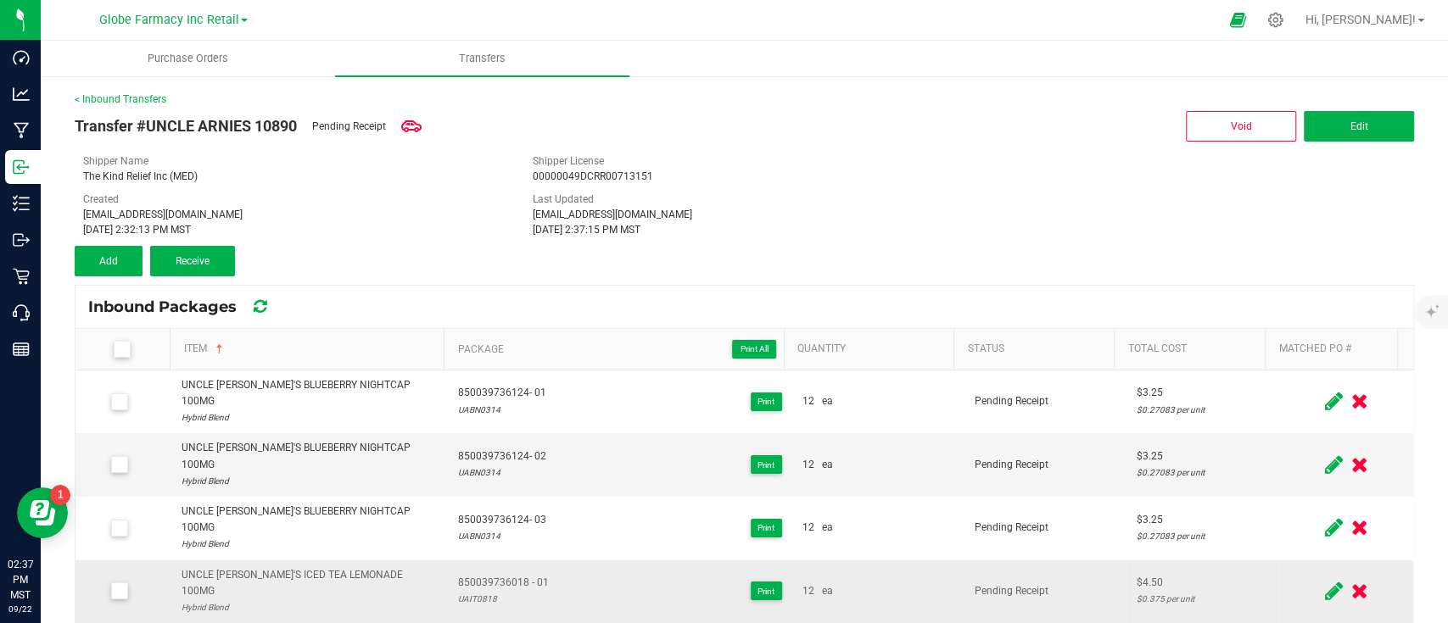
click at [306, 567] on div "UNCLE [PERSON_NAME]'S ICED TEA LEMONADE 100MG" at bounding box center [309, 583] width 257 height 32
click at [134, 254] on button "Add" at bounding box center [109, 261] width 68 height 31
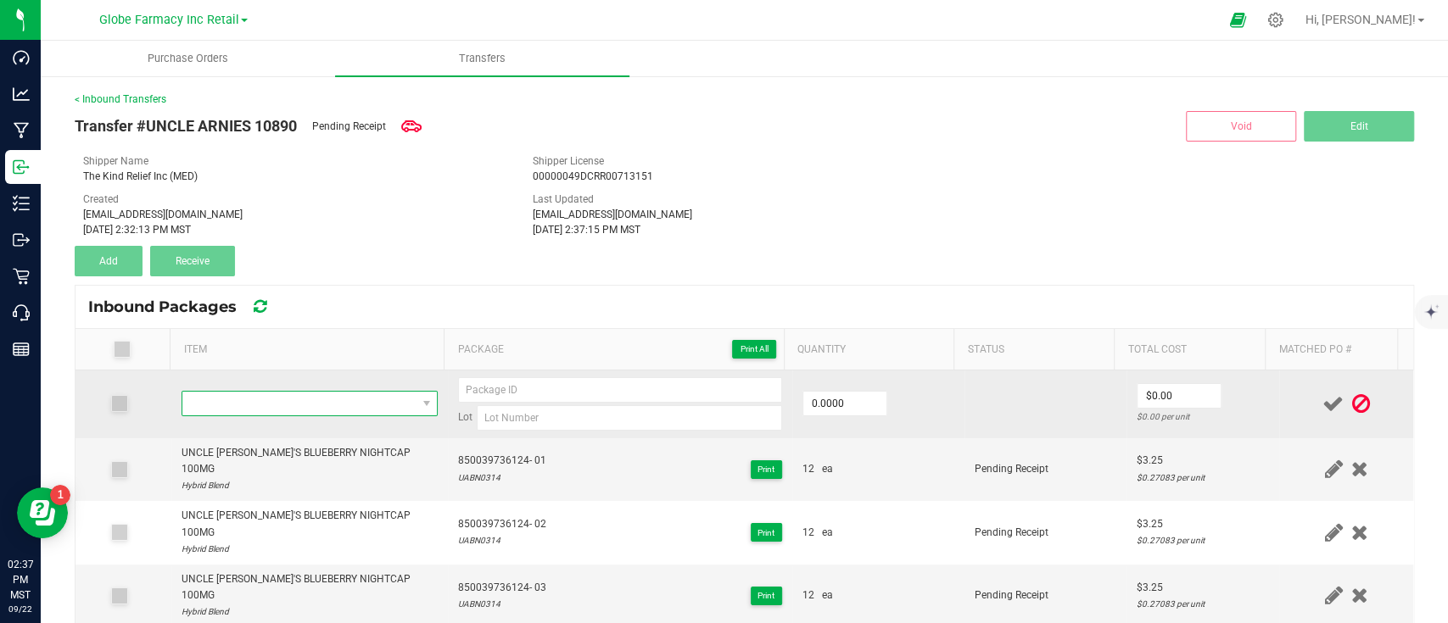
click at [333, 405] on span "NO DATA FOUND" at bounding box center [299, 404] width 234 height 24
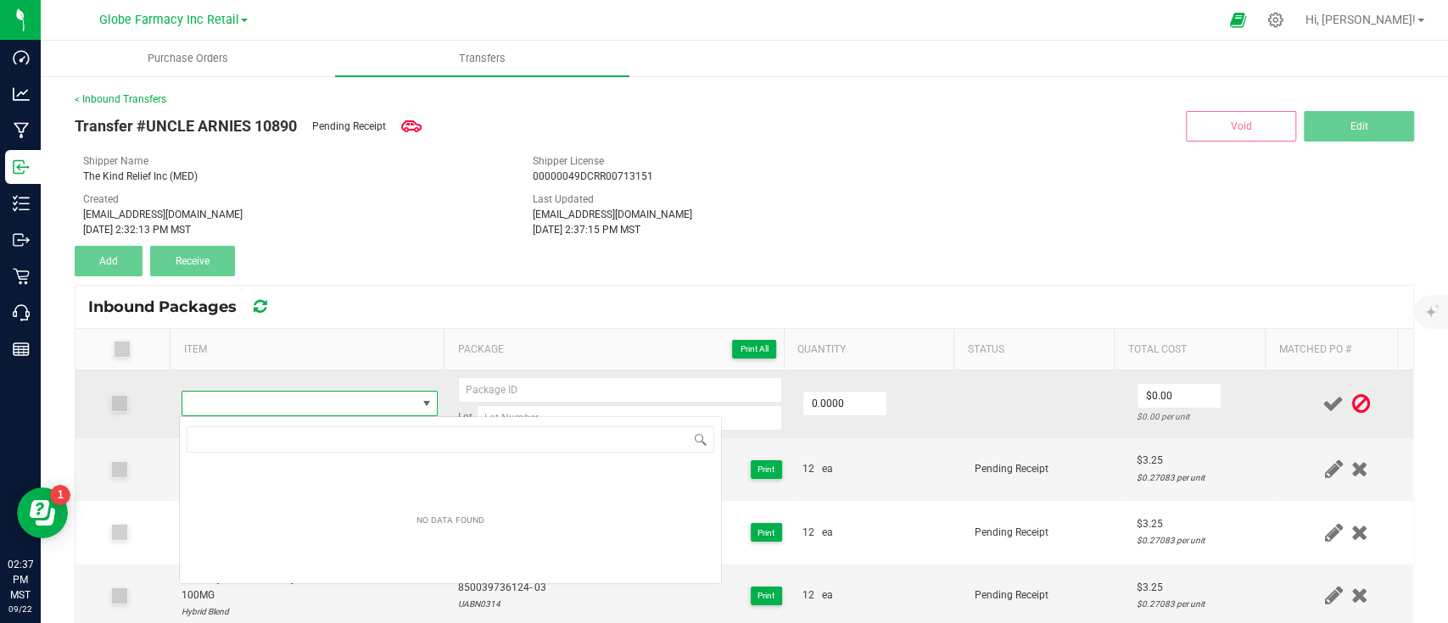
type input "UNCLE [PERSON_NAME]'S ICED TEA LEMONADE 100MG"
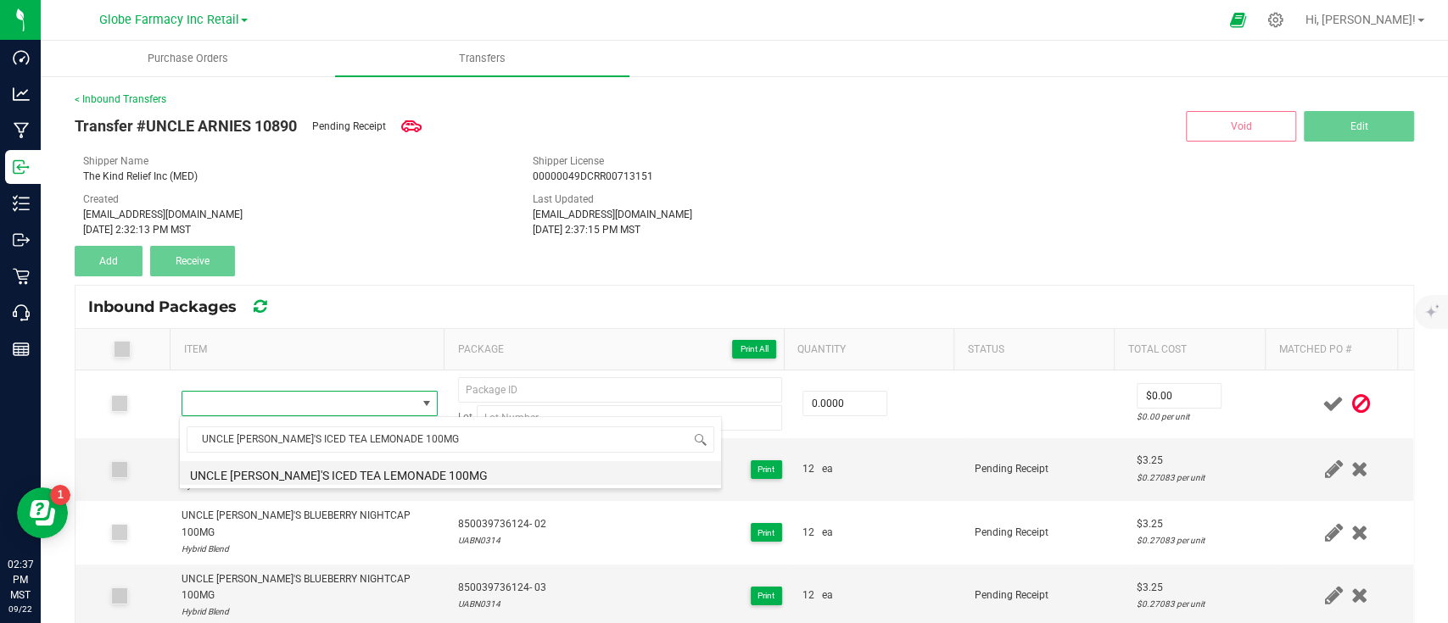
click at [313, 475] on li "UNCLE [PERSON_NAME]'S ICED TEA LEMONADE 100MG" at bounding box center [450, 473] width 541 height 24
type input "0 ea"
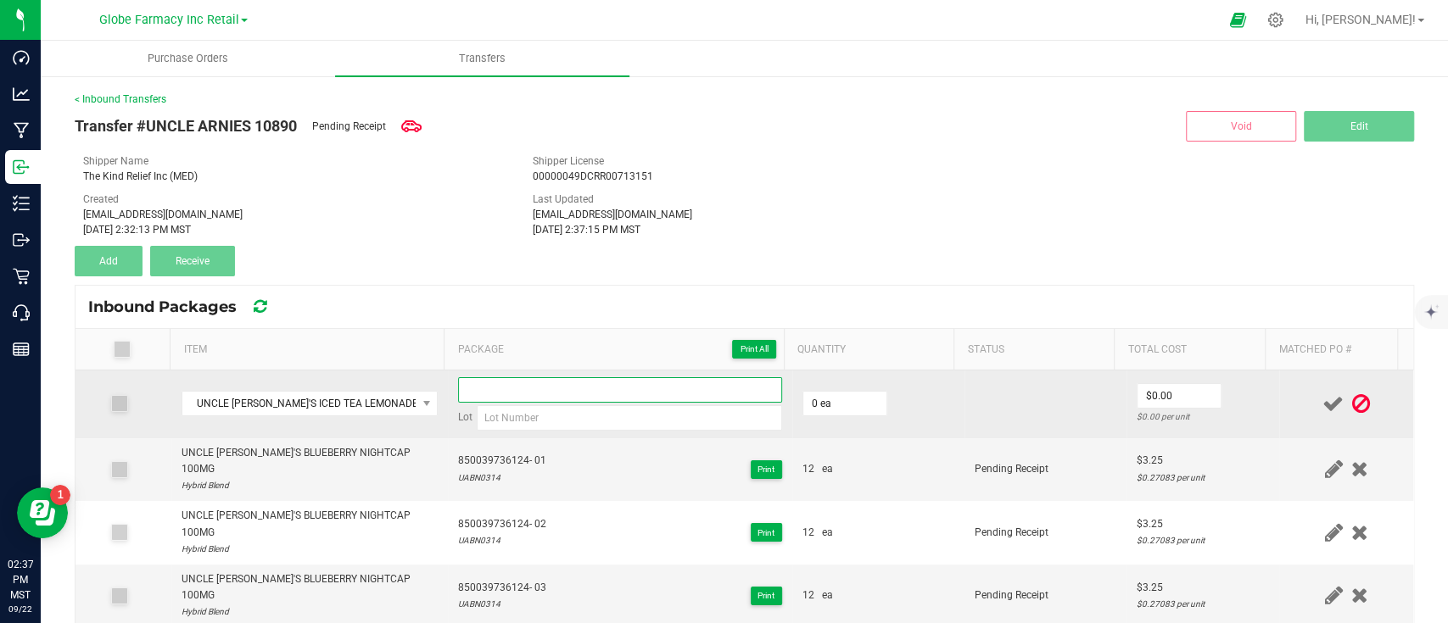
click at [502, 395] on input at bounding box center [620, 389] width 324 height 25
paste input "850039736018 - 01"
click at [524, 388] on input "850039736018 - 0" at bounding box center [620, 389] width 324 height 25
click at [550, 383] on input "850039736018 - 0" at bounding box center [620, 389] width 324 height 25
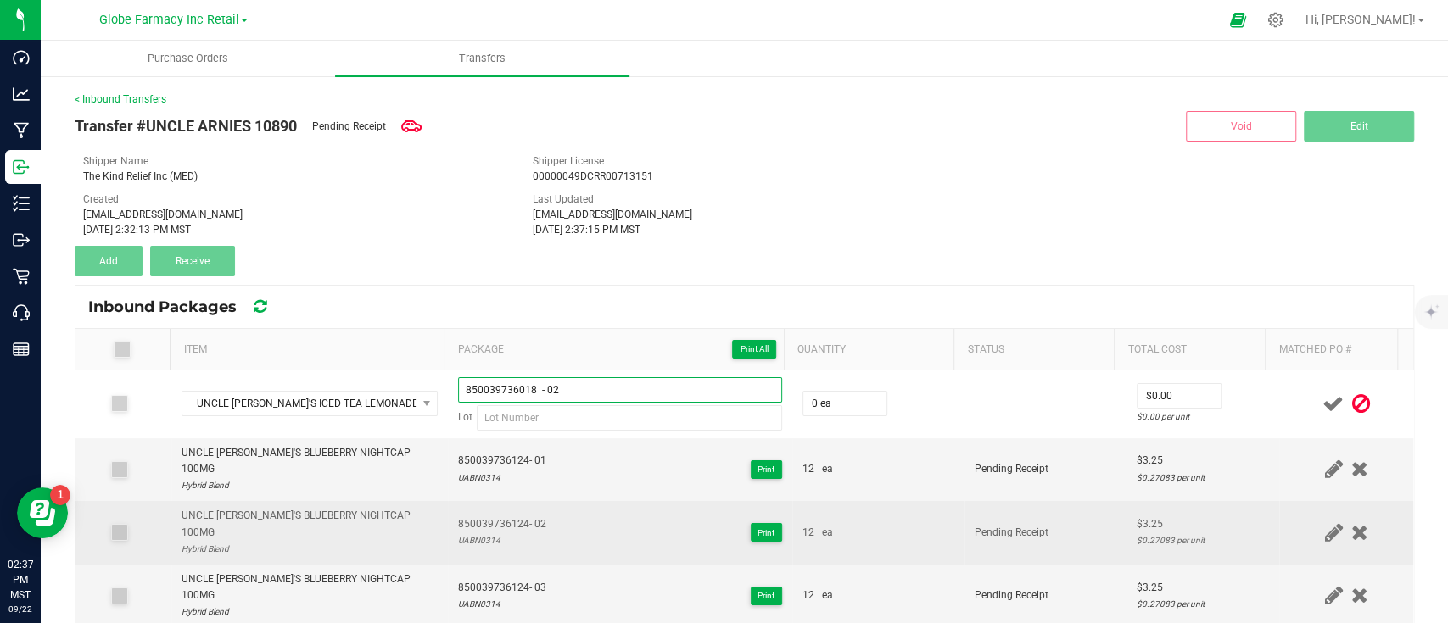
type input "850039736018 - 02"
click at [526, 533] on div "UABN0314" at bounding box center [502, 541] width 88 height 16
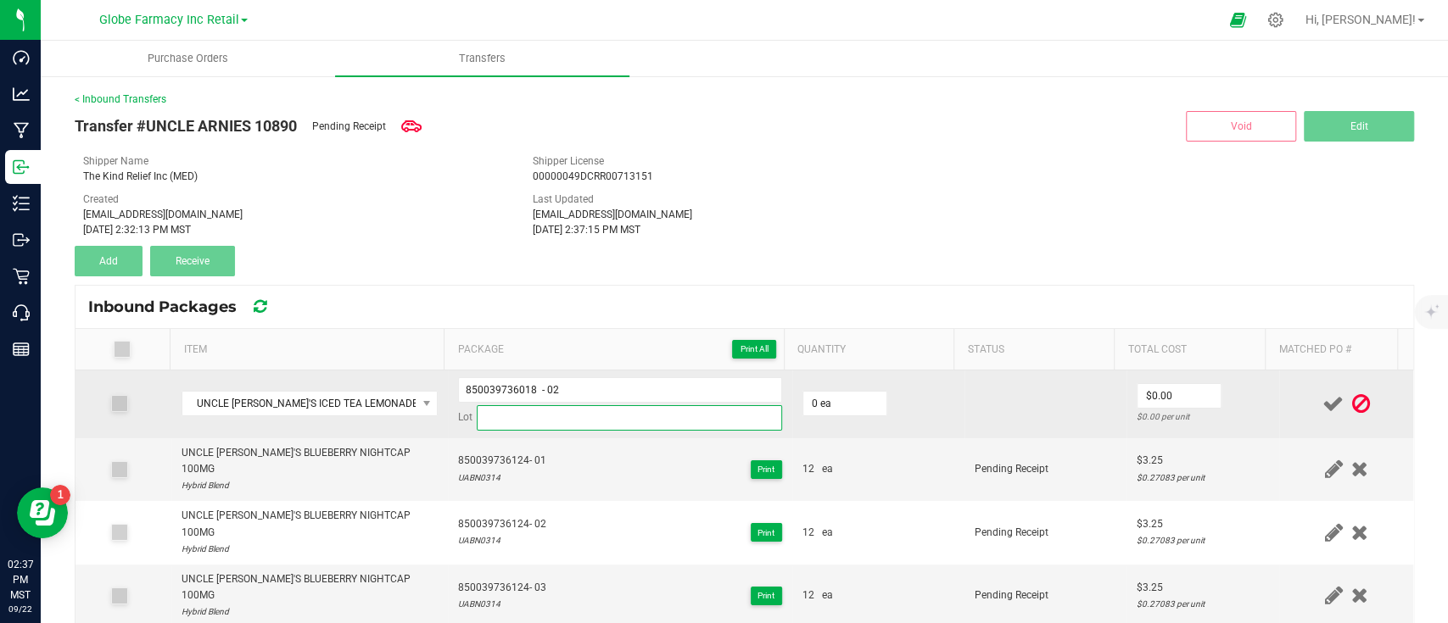
click at [546, 410] on input at bounding box center [629, 417] width 305 height 25
paste input "UAIT0818"
click at [636, 410] on input "UAIT0818UAIT0818" at bounding box center [629, 417] width 305 height 25
click at [634, 410] on input "UAIT0818UAIT0818" at bounding box center [629, 417] width 305 height 25
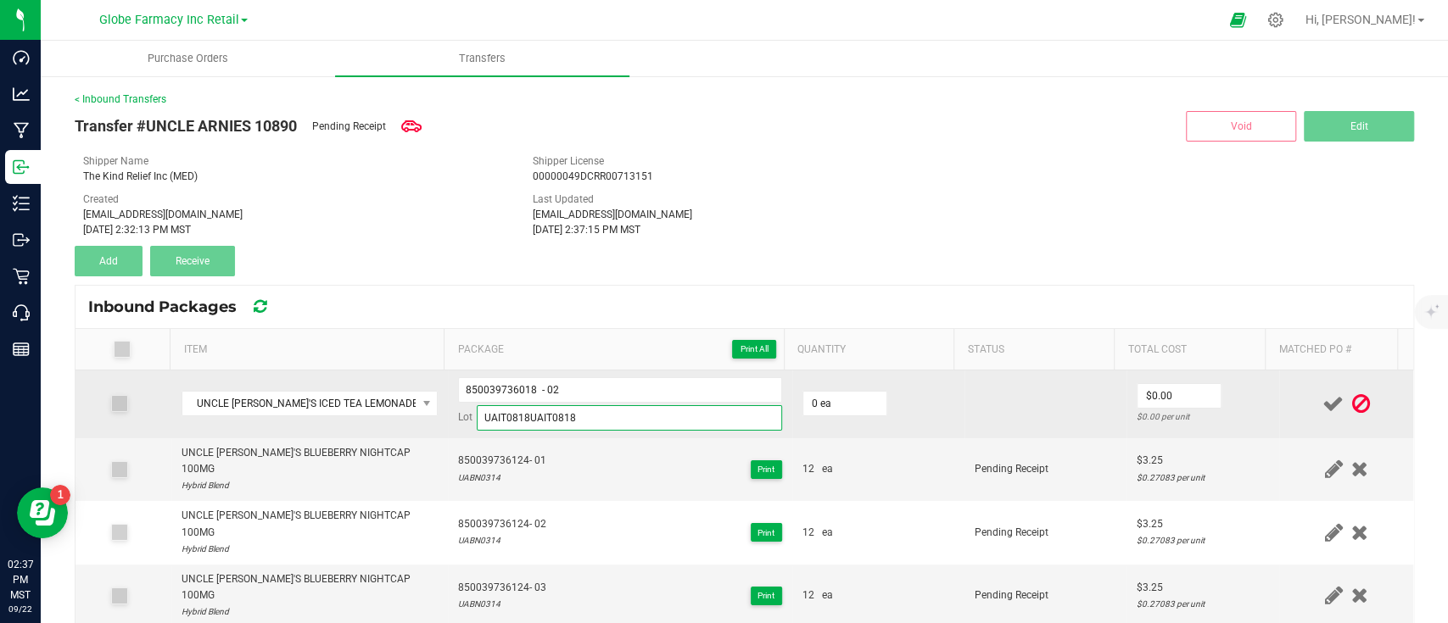
click at [634, 410] on input "UAIT0818UAIT0818" at bounding box center [629, 417] width 305 height 25
paste input
type input "UAIT0818"
click at [802, 386] on td "0 ea" at bounding box center [878, 405] width 172 height 68
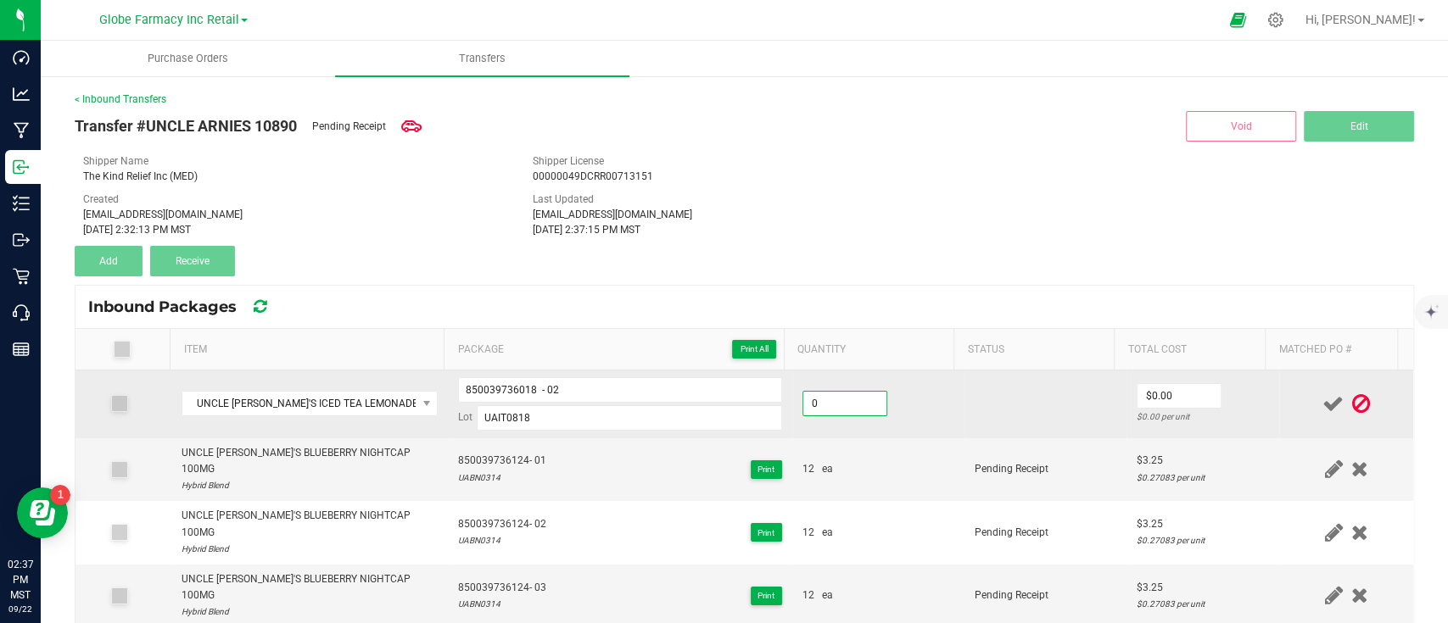
click at [814, 401] on input "0" at bounding box center [844, 404] width 83 height 24
type input "12 ea"
click at [1176, 391] on input "0" at bounding box center [1178, 396] width 83 height 24
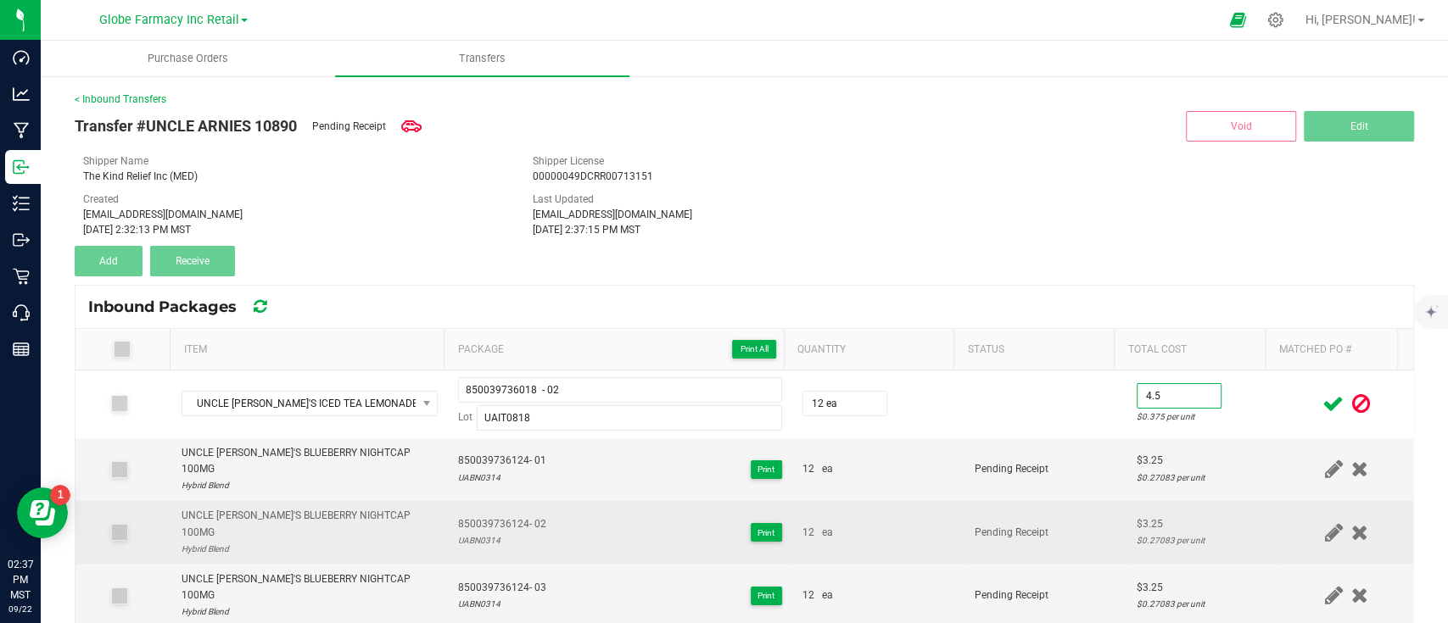
type input "$4.50"
click at [983, 501] on td "Pending Receipt" at bounding box center [1045, 533] width 162 height 64
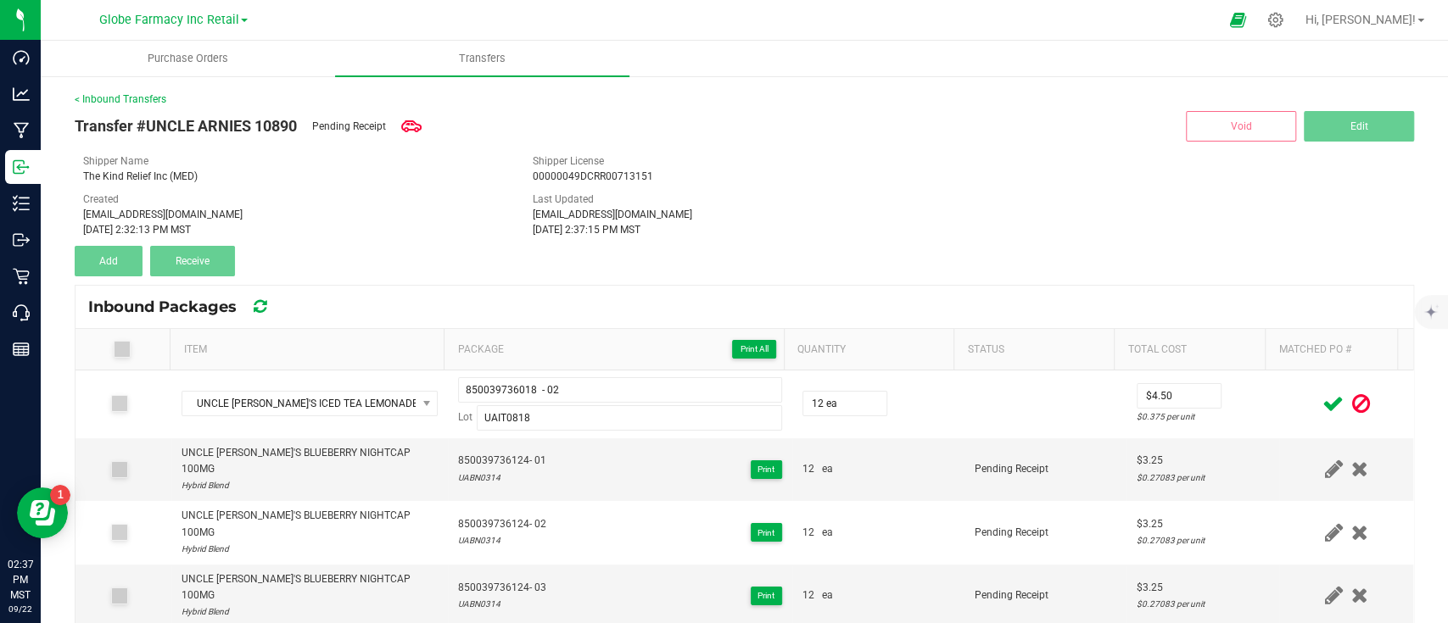
click at [1322, 404] on icon at bounding box center [1332, 403] width 21 height 21
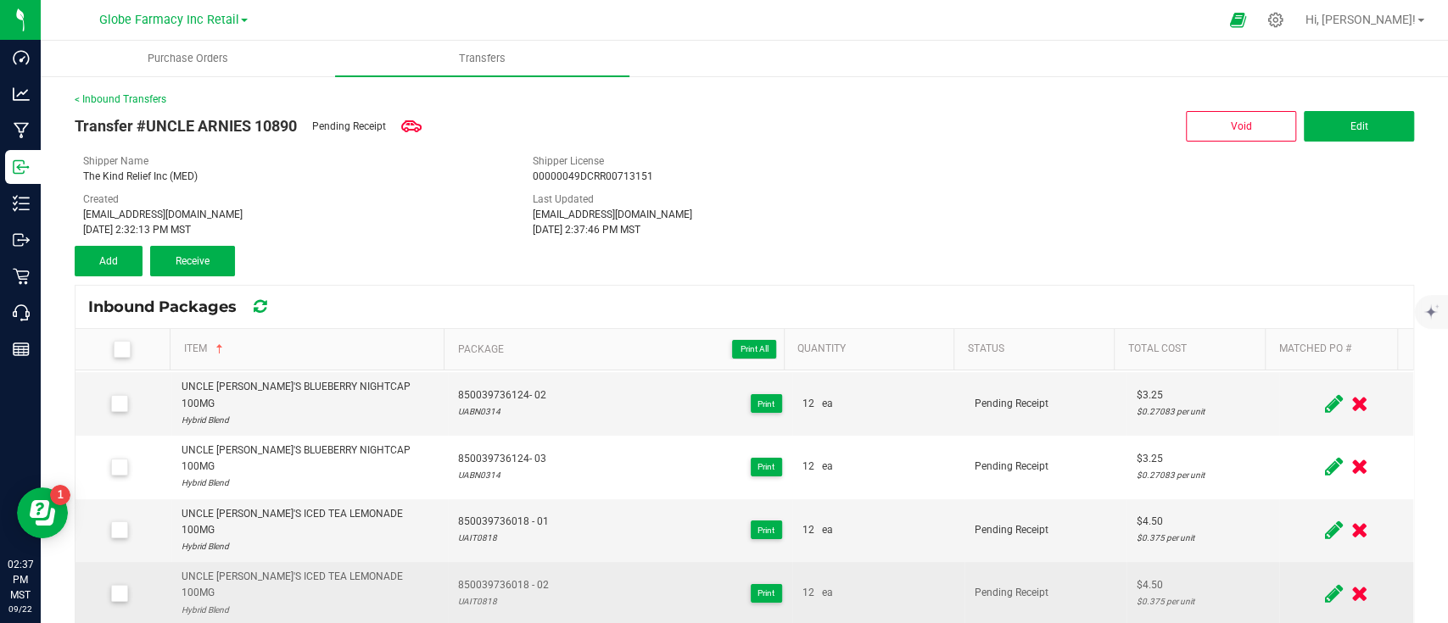
scroll to position [113, 0]
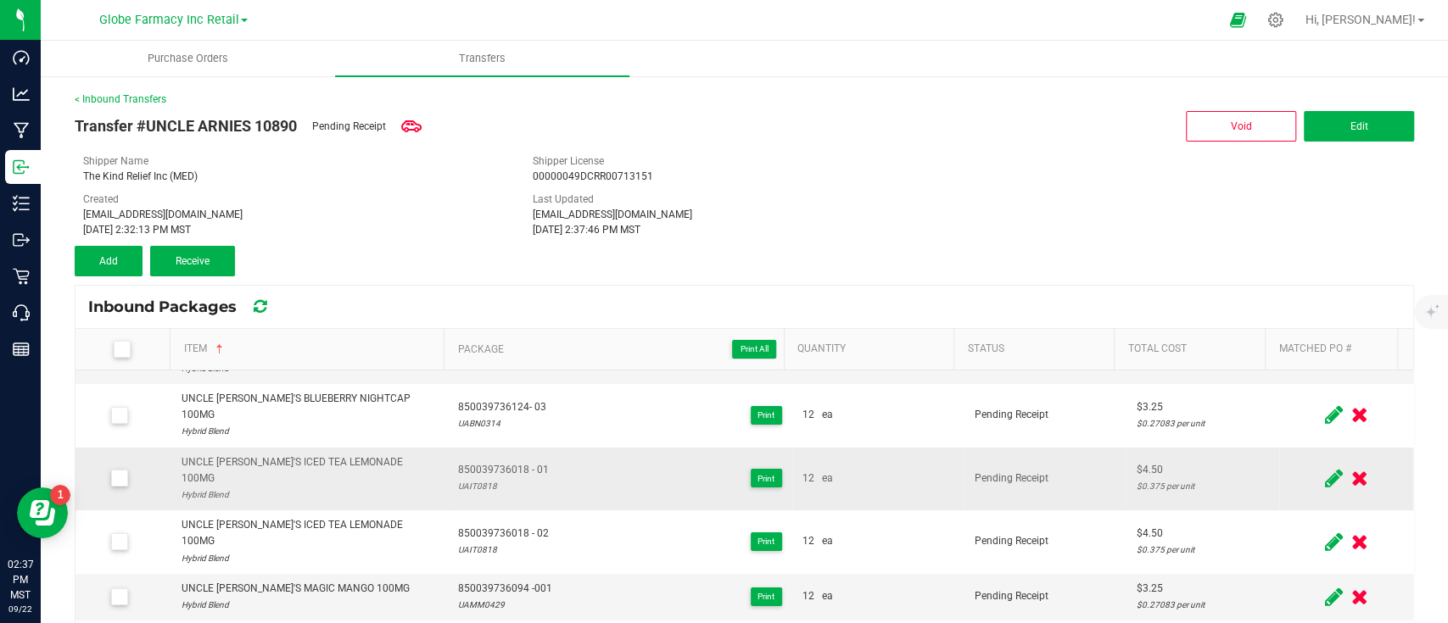
click at [288, 455] on div "UNCLE [PERSON_NAME]'S ICED TEA LEMONADE 100MG" at bounding box center [309, 471] width 257 height 32
click at [287, 455] on div "UNCLE [PERSON_NAME]'S ICED TEA LEMONADE 100MG" at bounding box center [309, 471] width 257 height 32
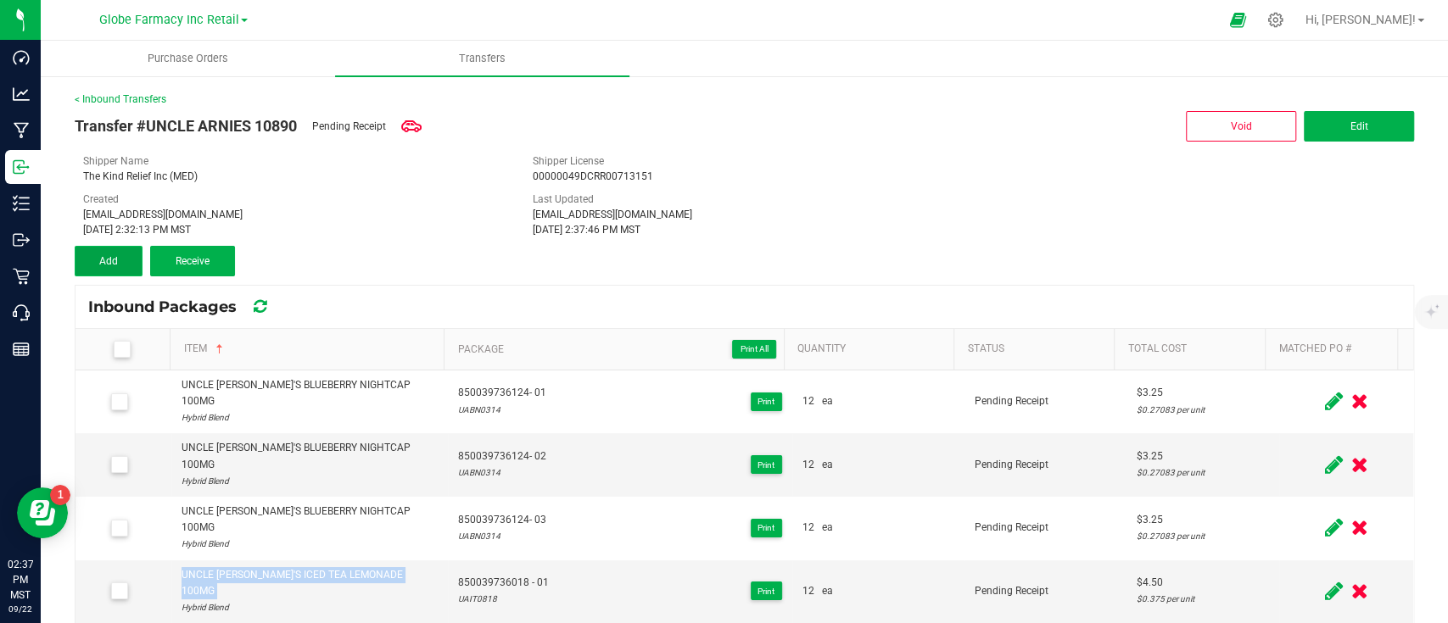
click at [101, 268] on button "Add" at bounding box center [109, 261] width 68 height 31
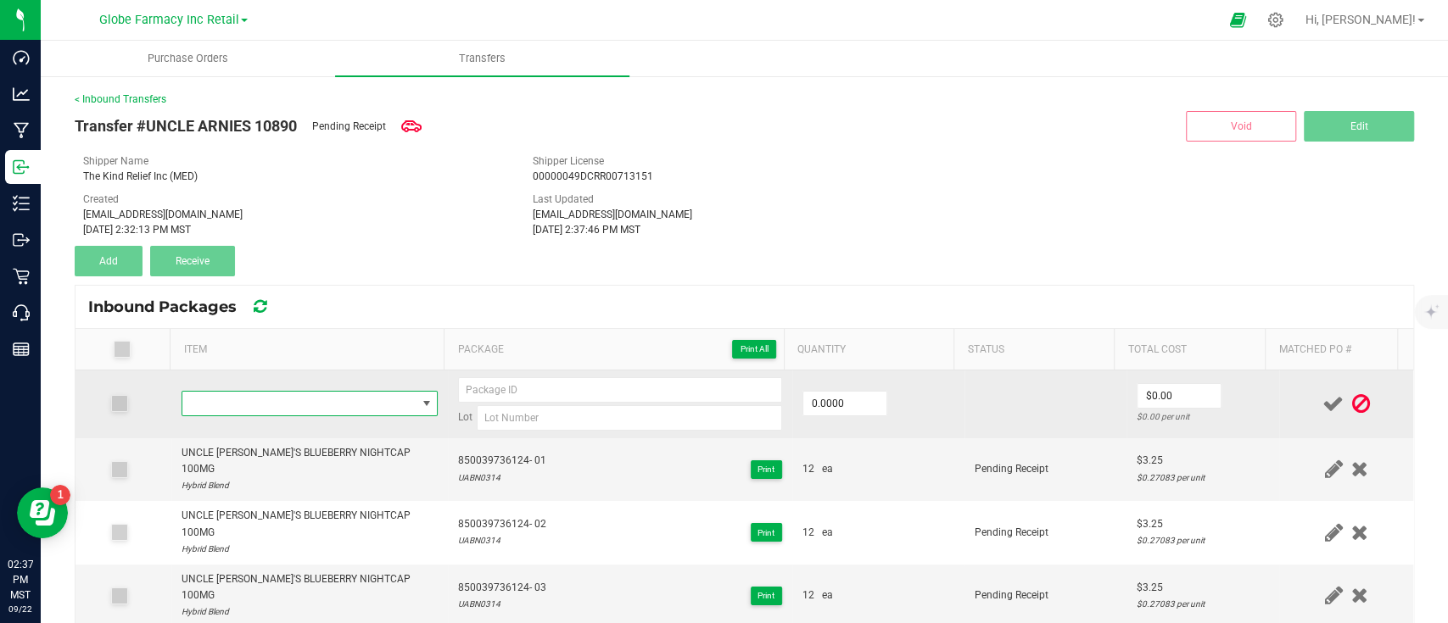
click at [288, 402] on span "NO DATA FOUND" at bounding box center [299, 404] width 234 height 24
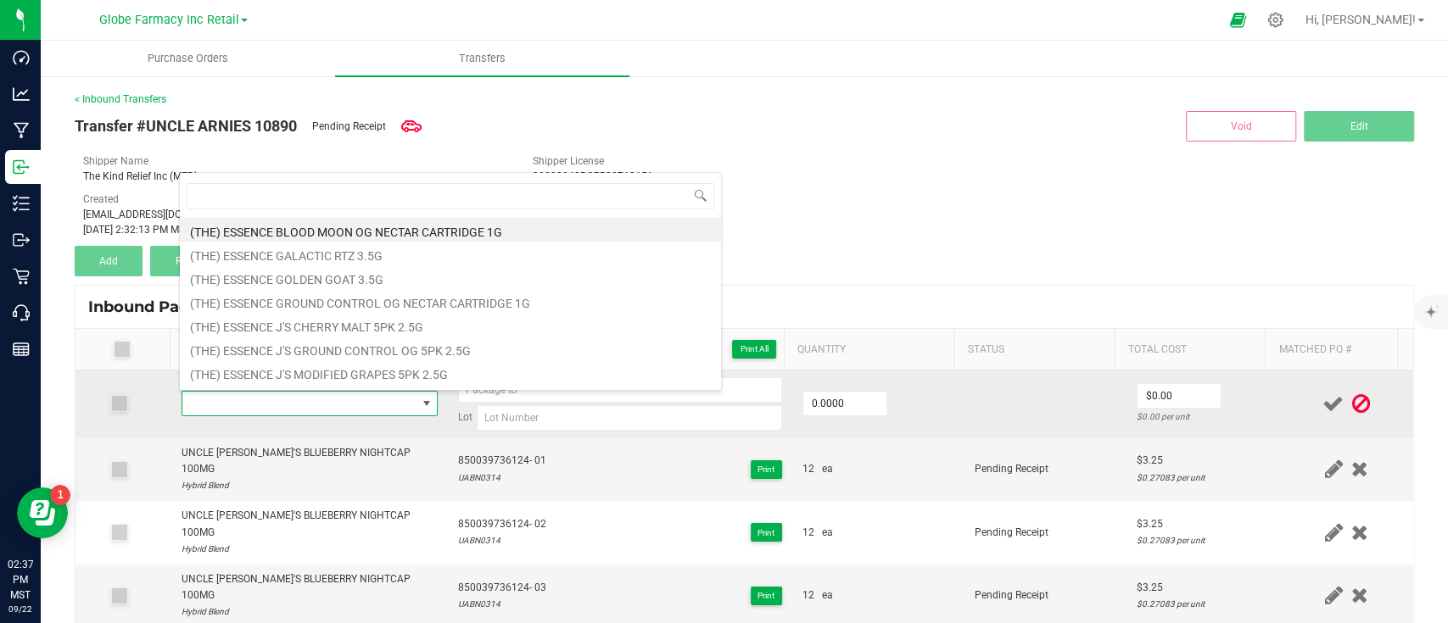
type input "UNCLE [PERSON_NAME]'S ICED TEA LEMONADE 100MG"
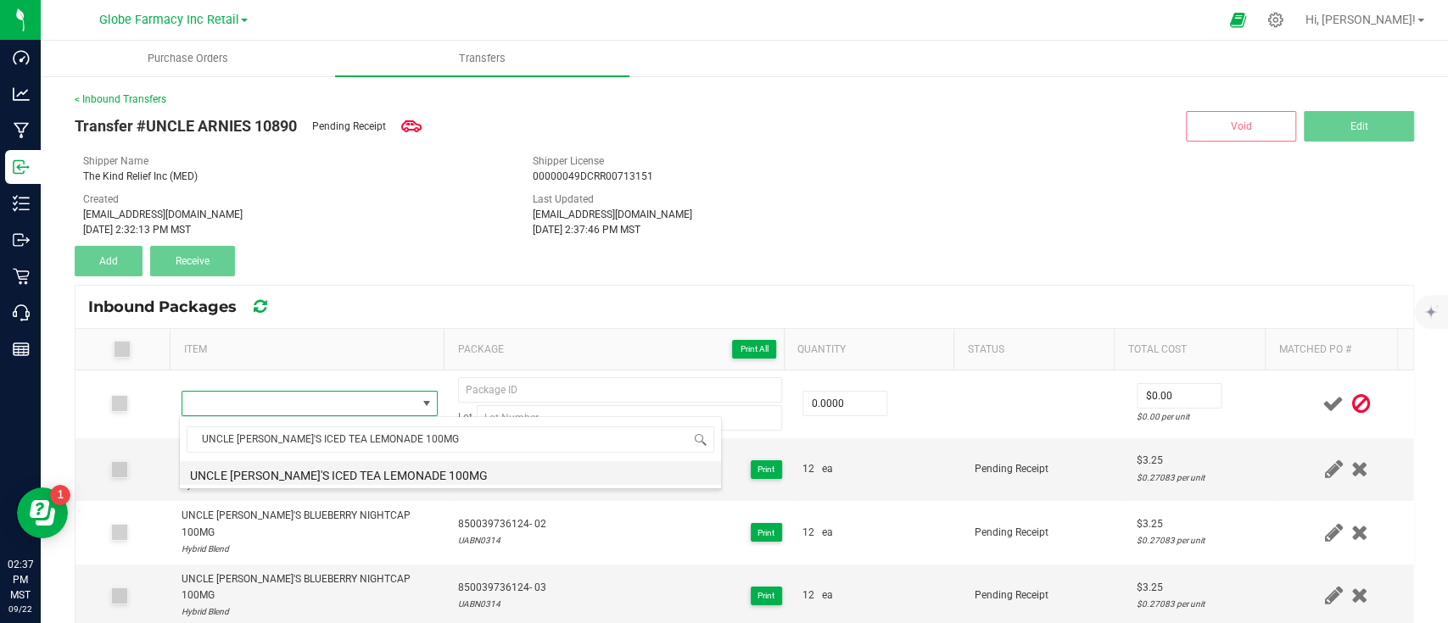
click at [324, 466] on li "UNCLE [PERSON_NAME]'S ICED TEA LEMONADE 100MG" at bounding box center [450, 473] width 541 height 24
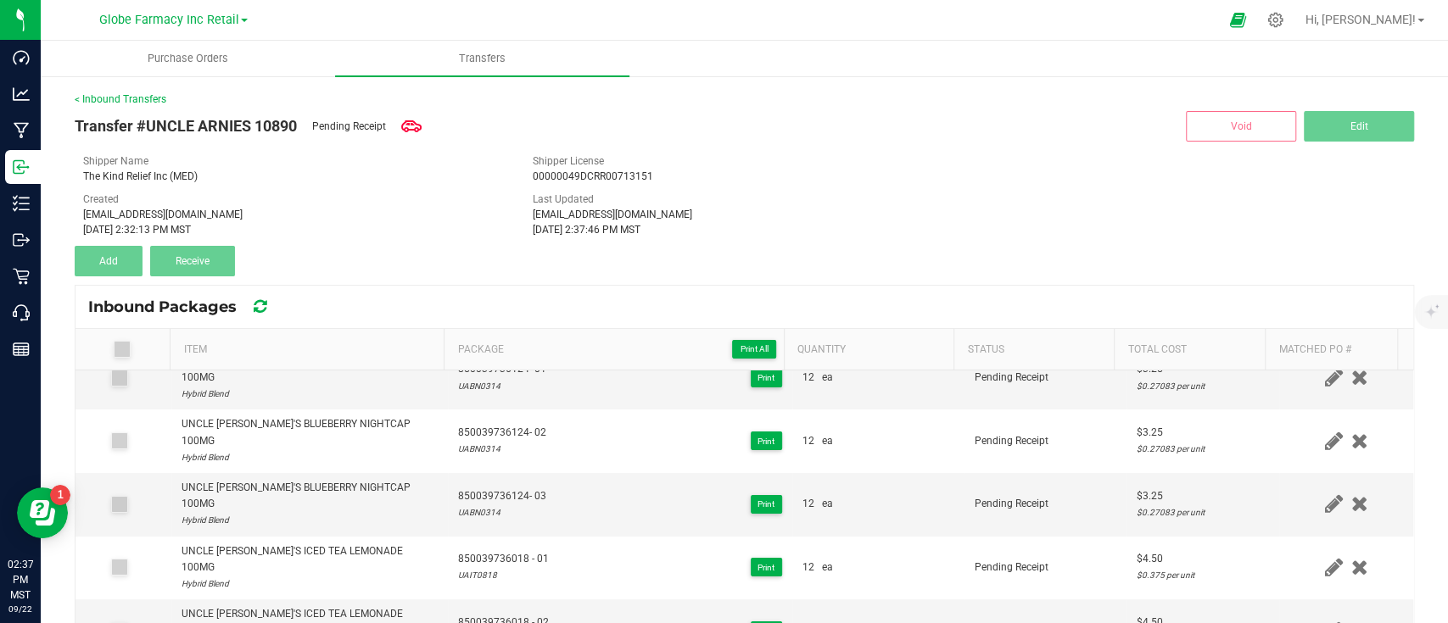
scroll to position [113, 0]
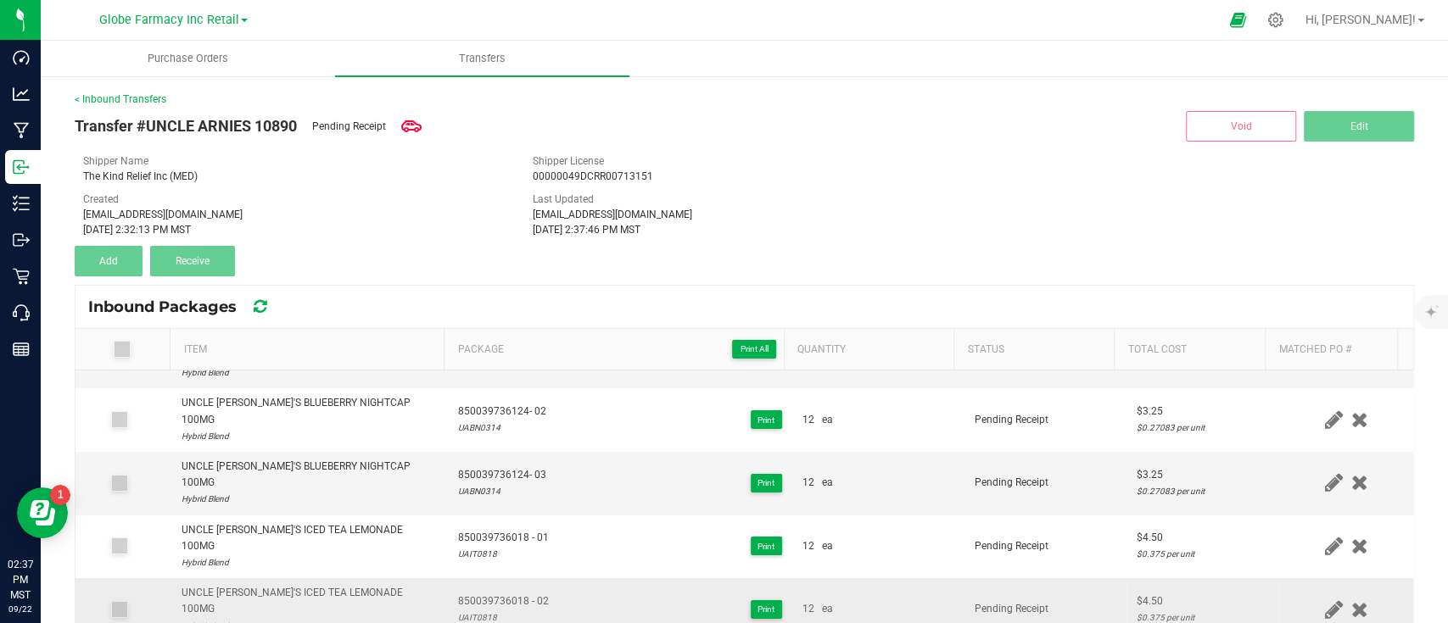
click at [516, 583] on span "850039736018 - 02" at bounding box center [503, 602] width 91 height 16
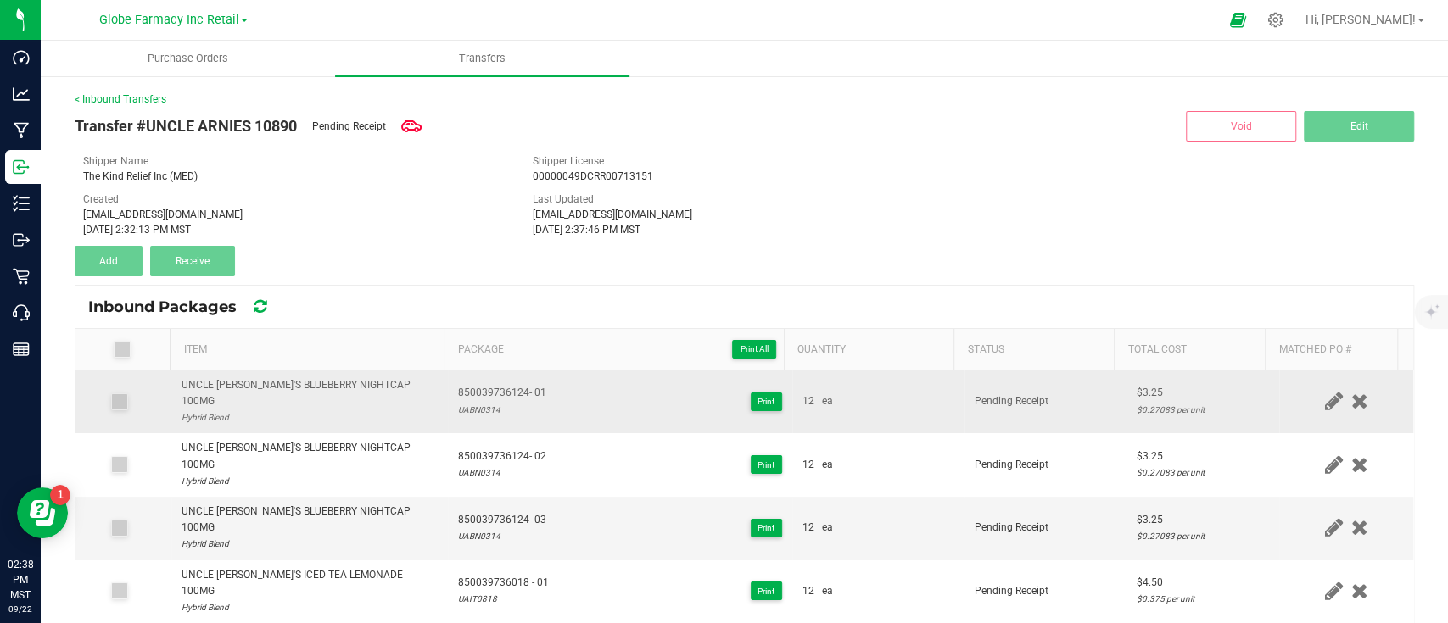
scroll to position [0, 0]
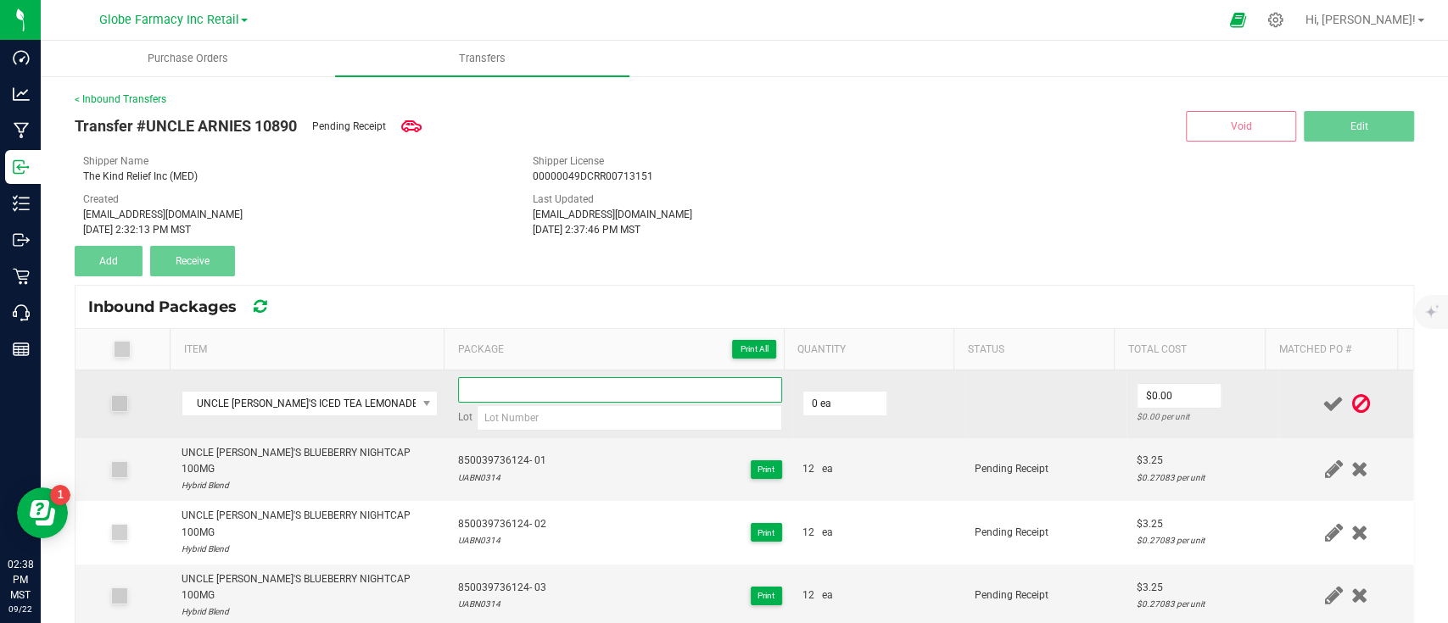
click at [505, 382] on input at bounding box center [620, 389] width 324 height 25
paste input "850039736018 - 02"
click at [535, 394] on input "850039736018 - 03" at bounding box center [620, 389] width 324 height 25
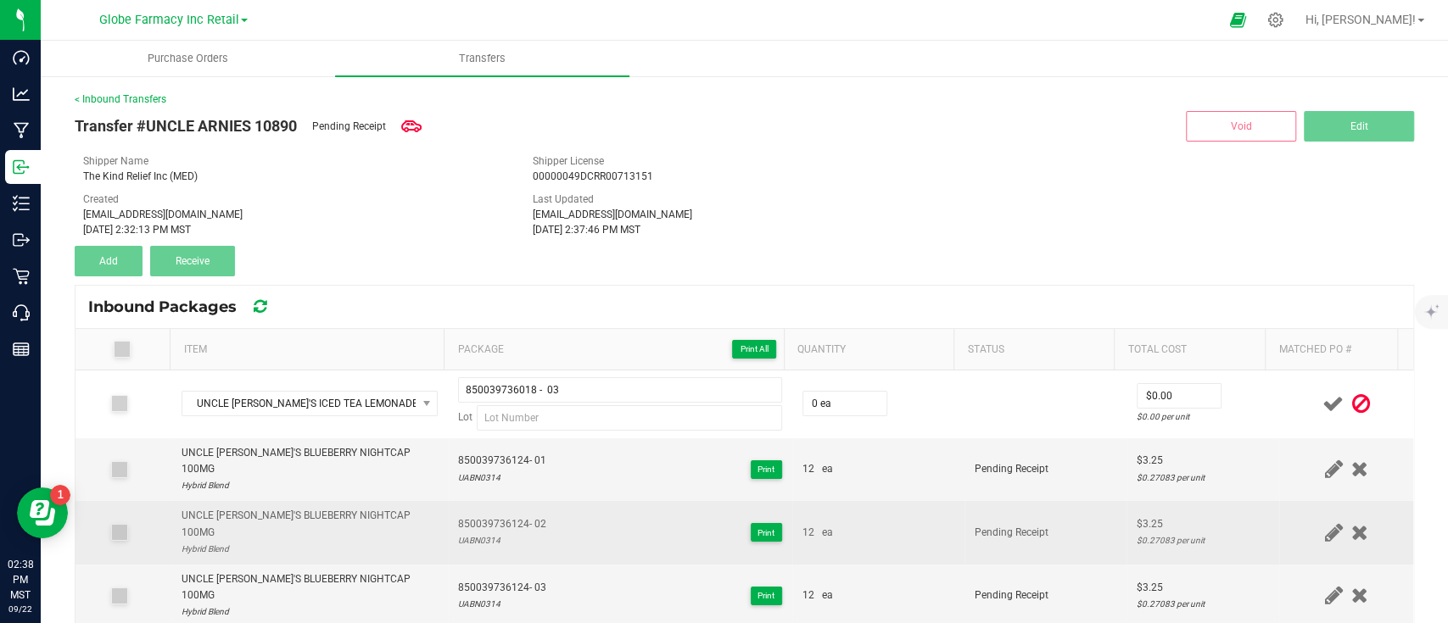
click at [605, 520] on div "850039736124- 02 UABN0314 Print" at bounding box center [620, 532] width 324 height 32
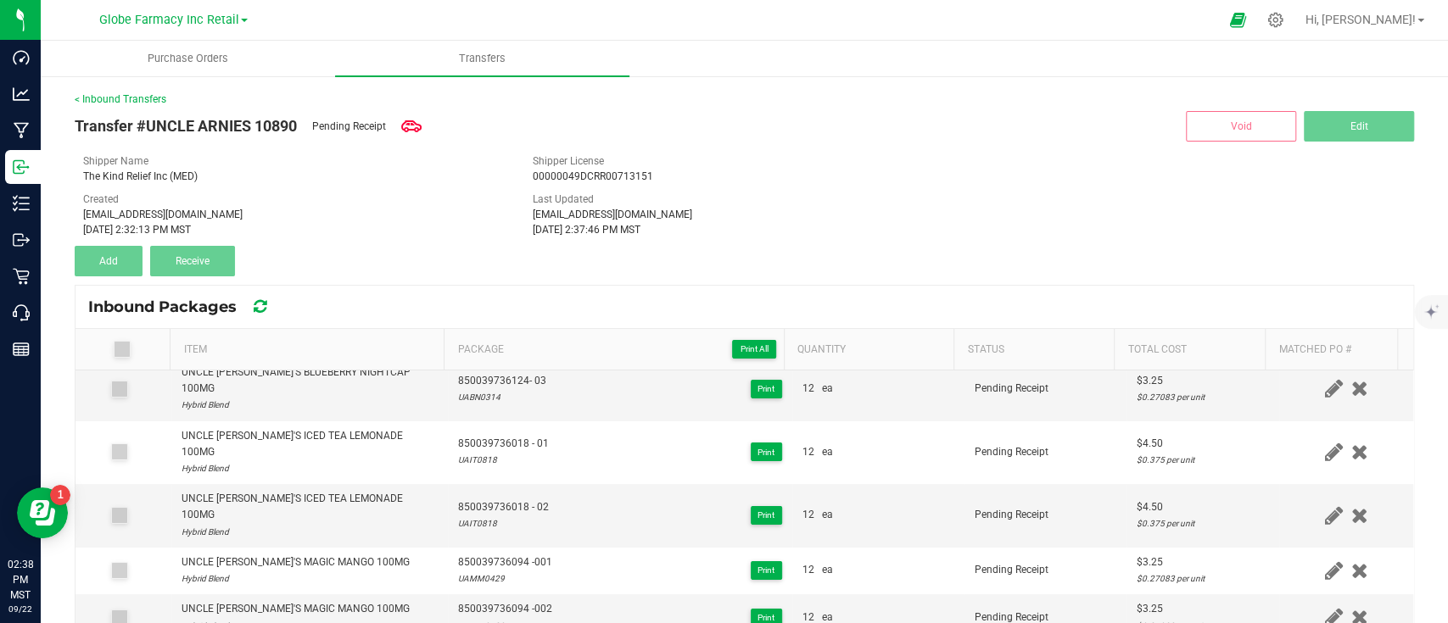
scroll to position [226, 0]
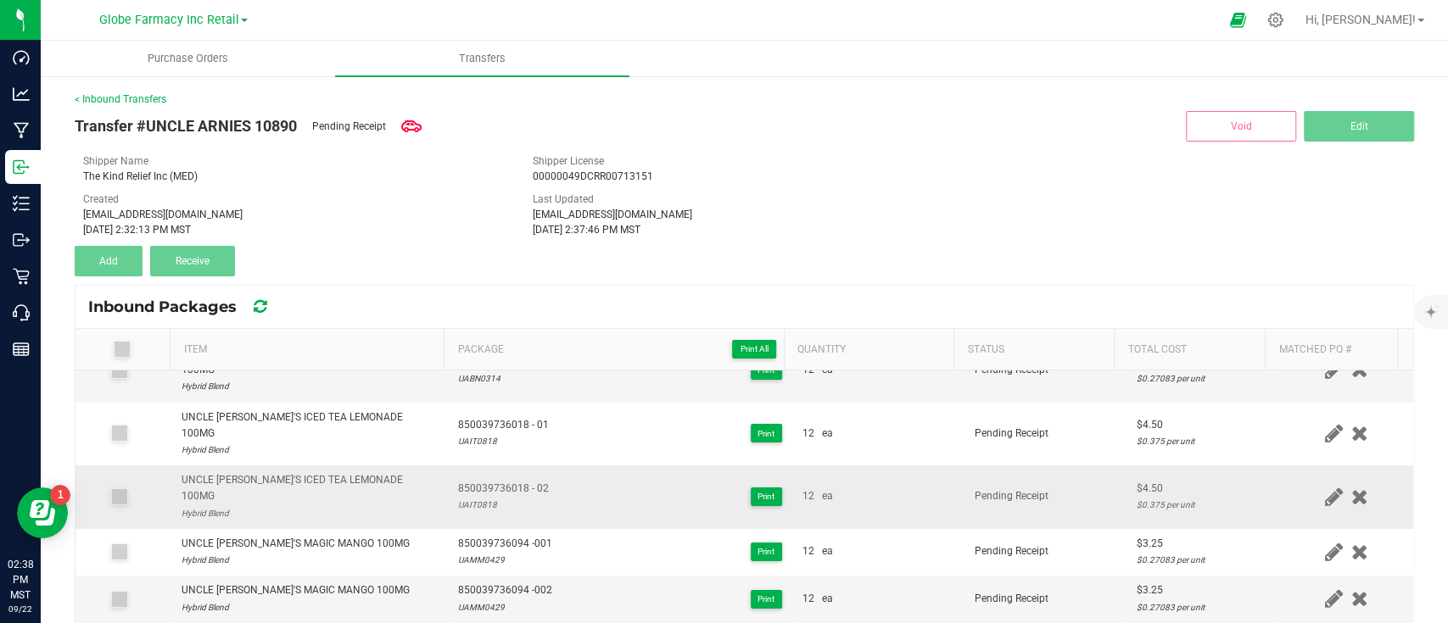
click at [472, 497] on div "UAIT0818" at bounding box center [503, 505] width 91 height 16
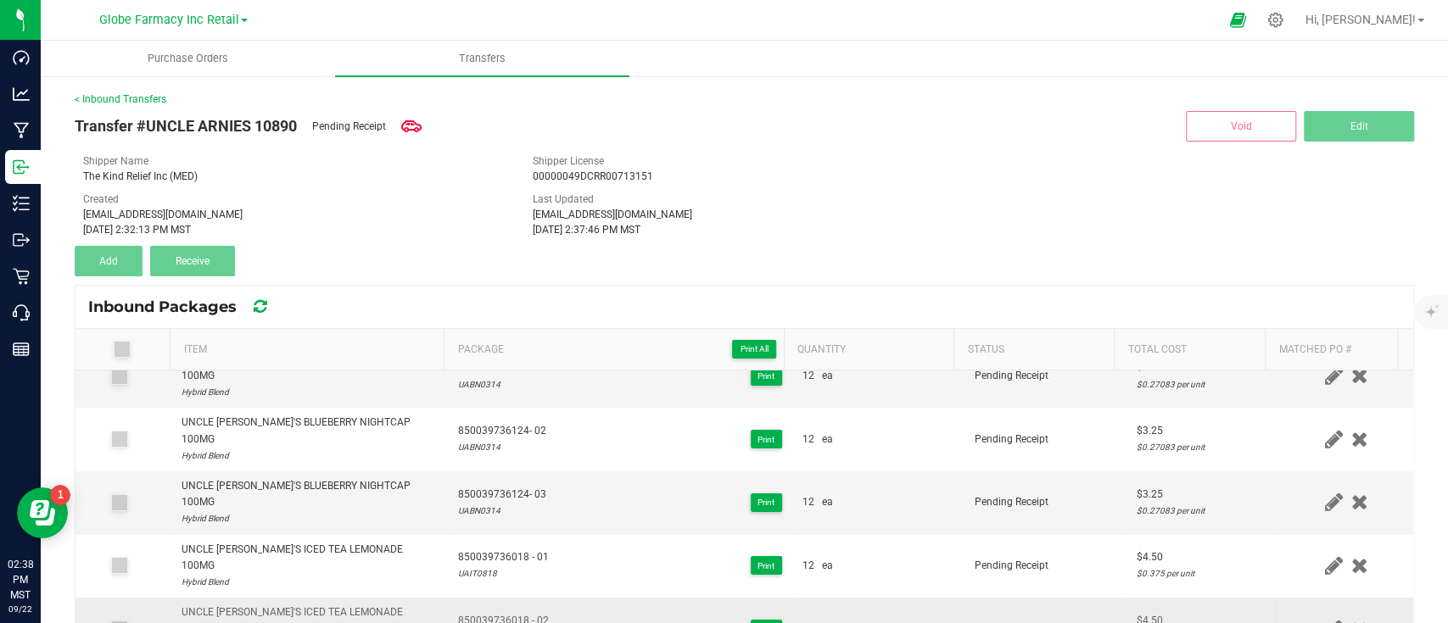
scroll to position [0, 0]
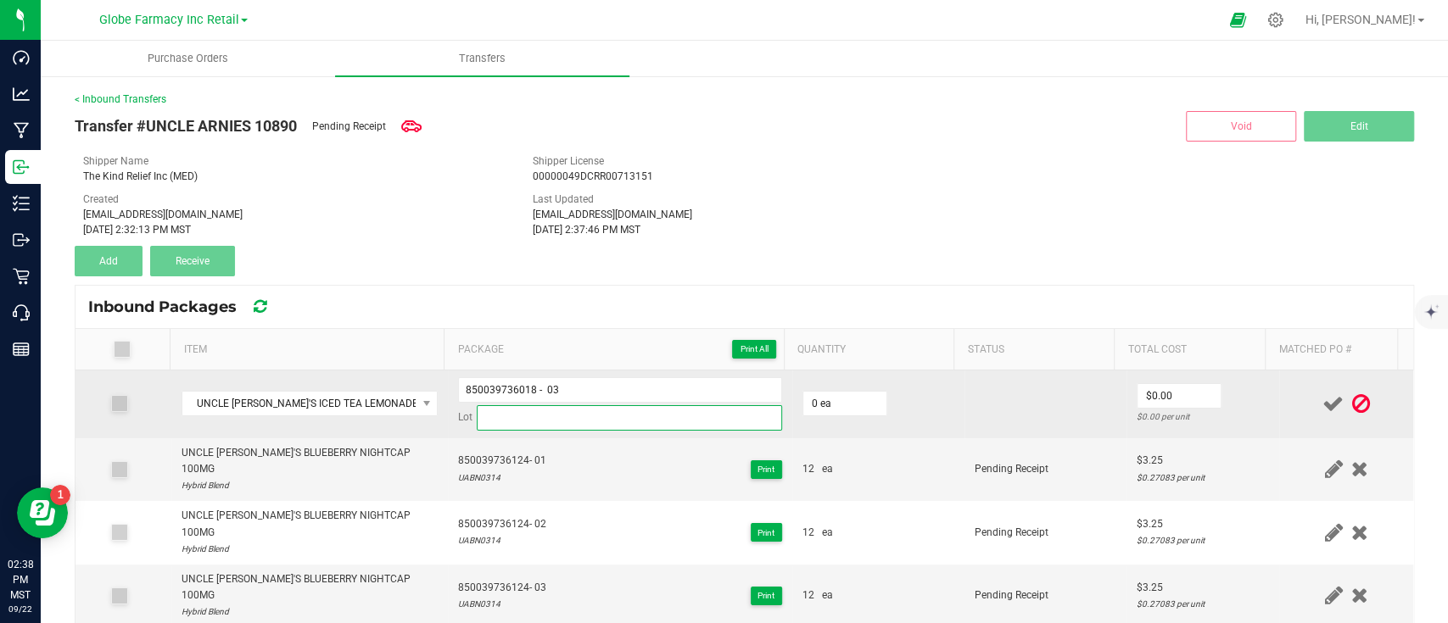
drag, startPoint x: 566, startPoint y: 421, endPoint x: 604, endPoint y: 426, distance: 37.6
click at [566, 421] on input at bounding box center [629, 417] width 305 height 25
paste input "UAIT0818"
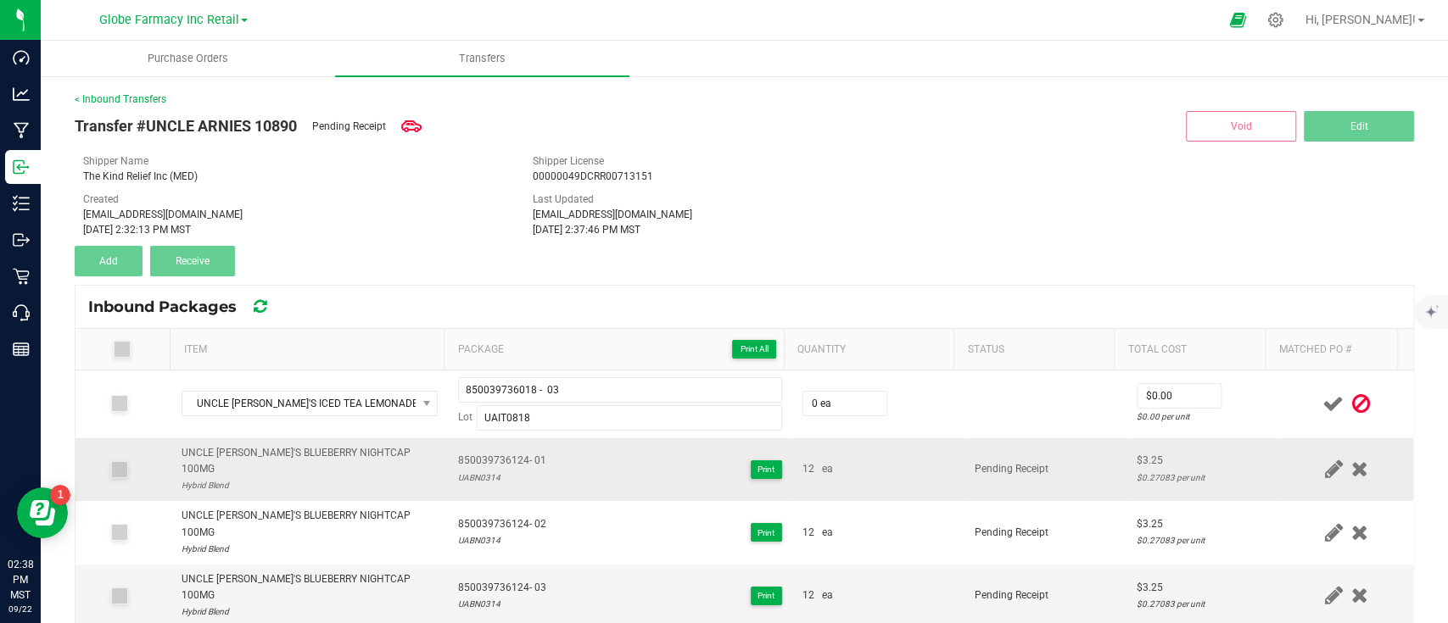
click at [929, 473] on td "12 ea" at bounding box center [878, 470] width 172 height 64
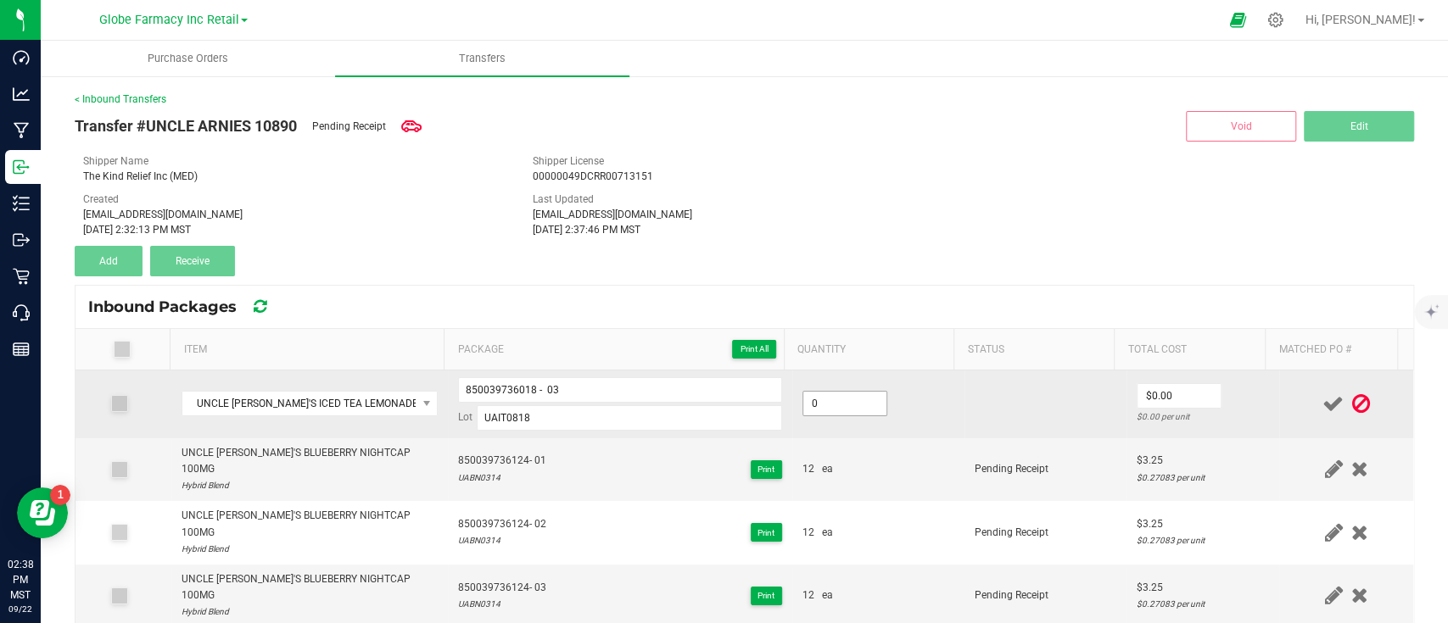
click at [818, 405] on input "0" at bounding box center [844, 404] width 83 height 24
click at [1148, 395] on input "0" at bounding box center [1178, 396] width 83 height 24
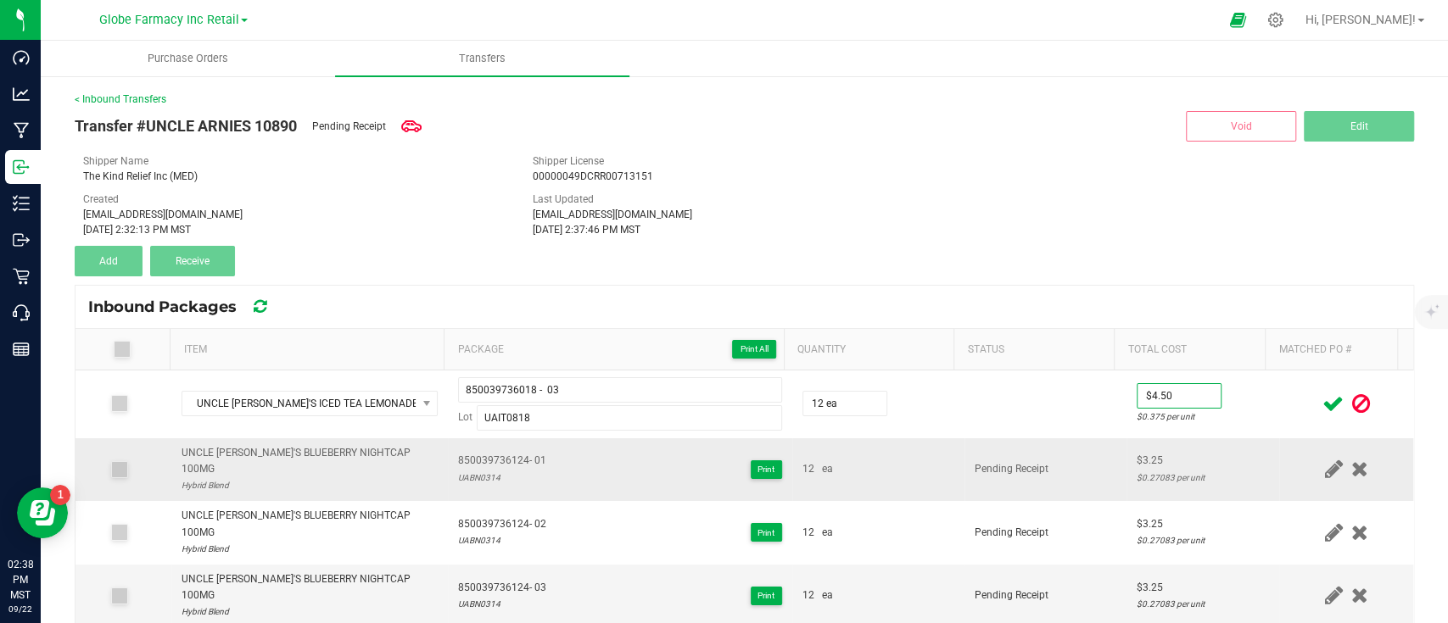
click at [1171, 453] on div "$3.25" at bounding box center [1202, 461] width 132 height 16
click at [1322, 399] on icon at bounding box center [1332, 403] width 21 height 21
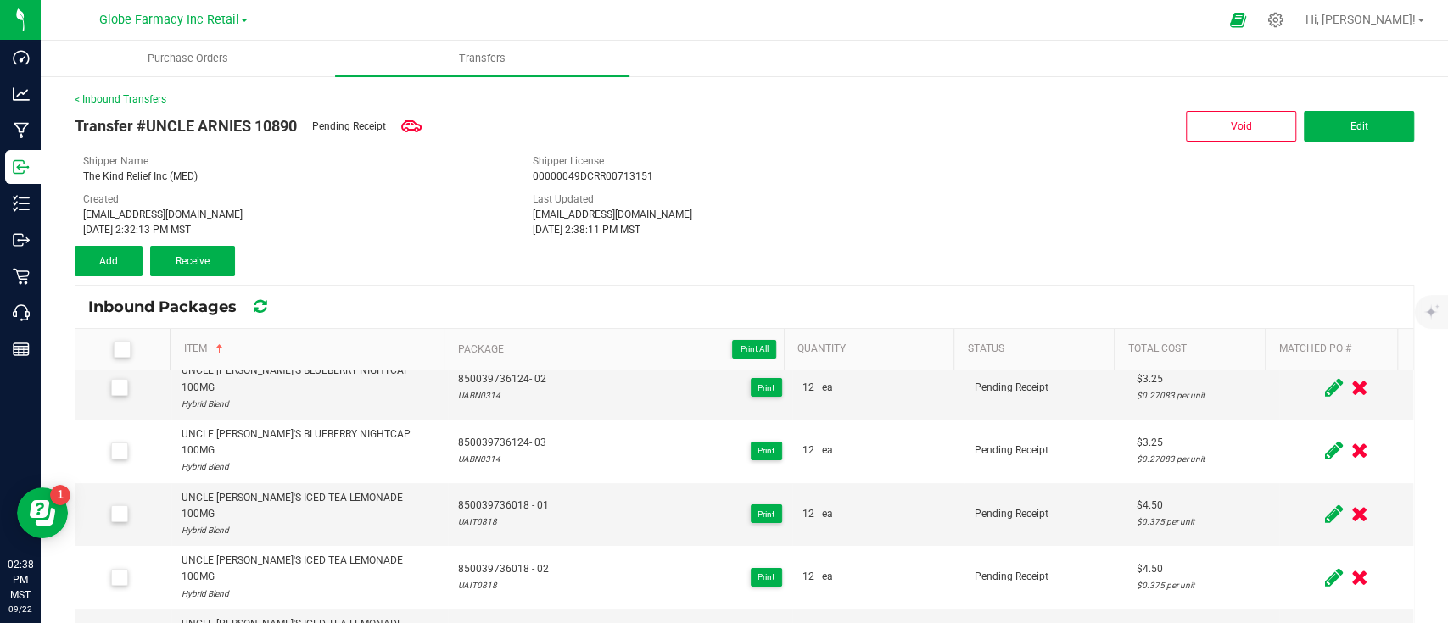
scroll to position [113, 0]
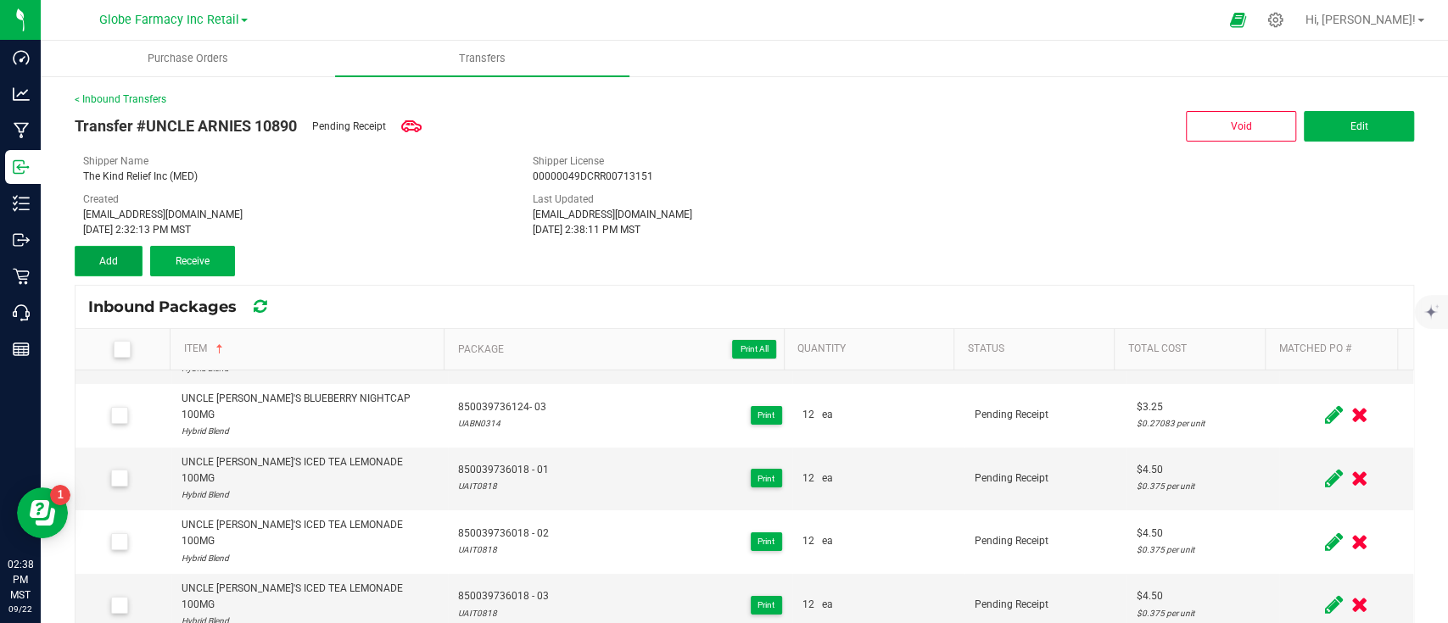
click at [95, 247] on button "Add" at bounding box center [109, 261] width 68 height 31
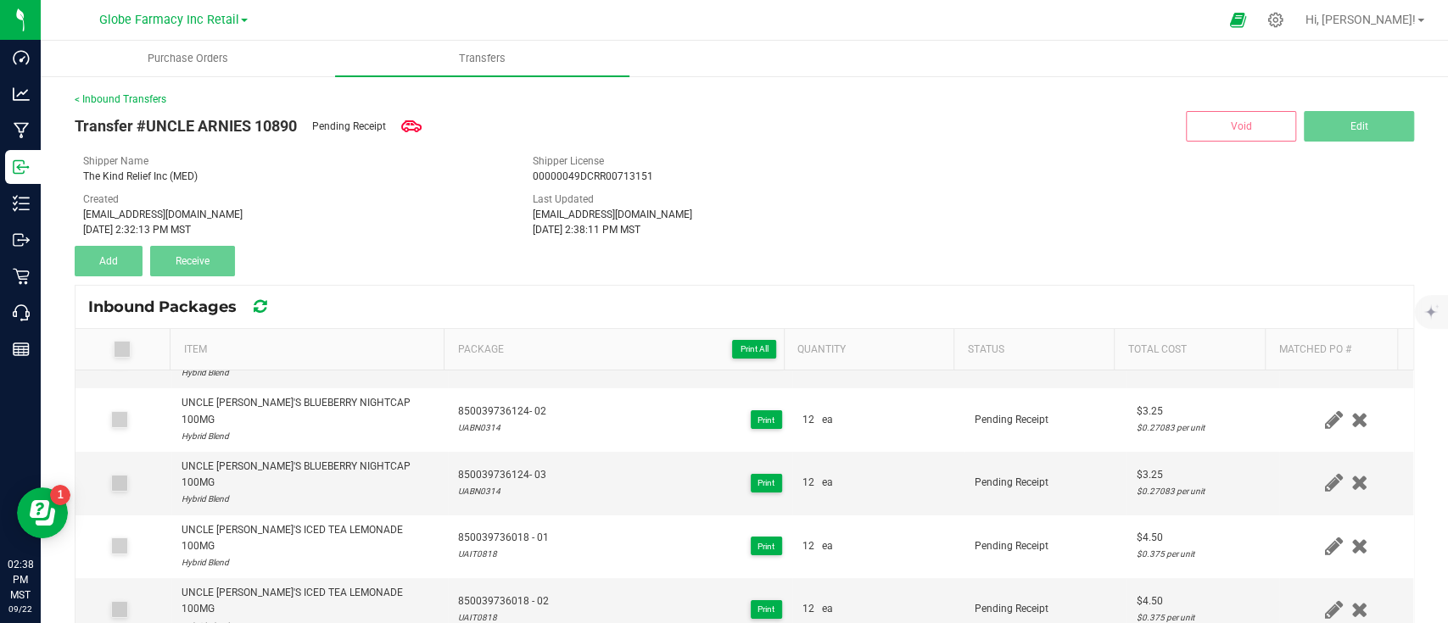
scroll to position [0, 0]
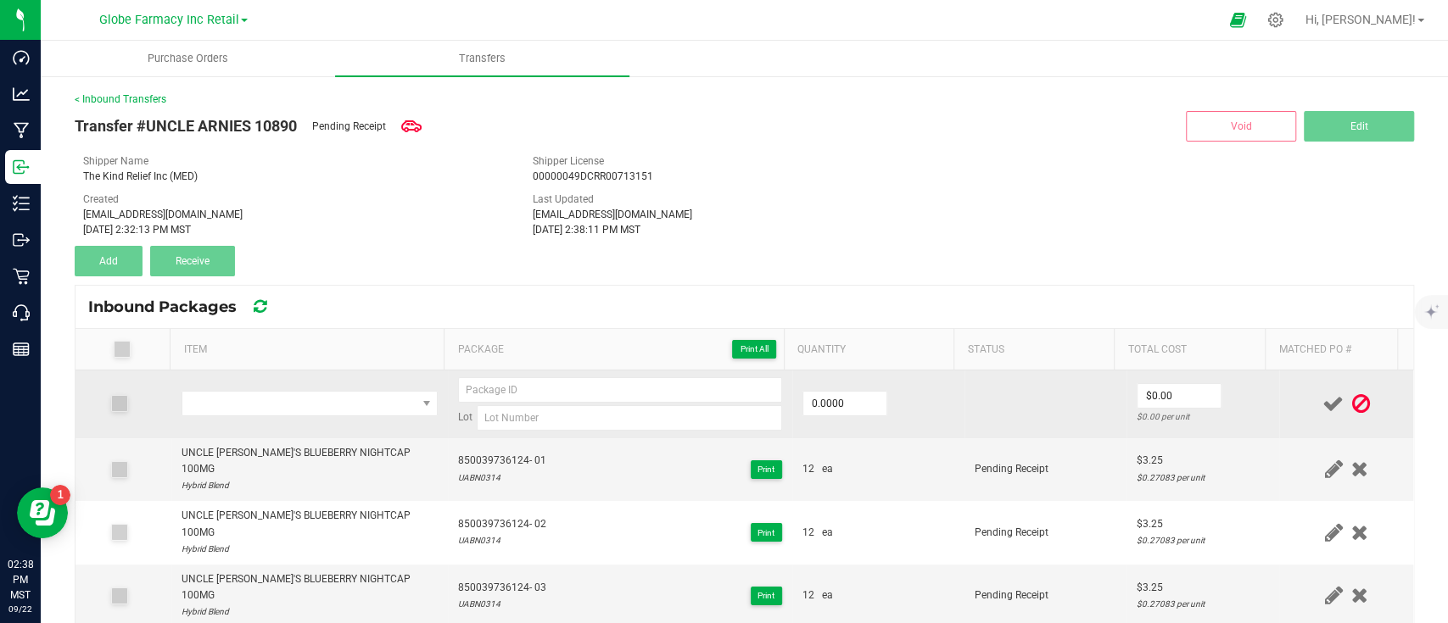
click at [294, 388] on td at bounding box center [309, 405] width 277 height 68
click at [294, 404] on span "NO DATA FOUND" at bounding box center [299, 404] width 234 height 24
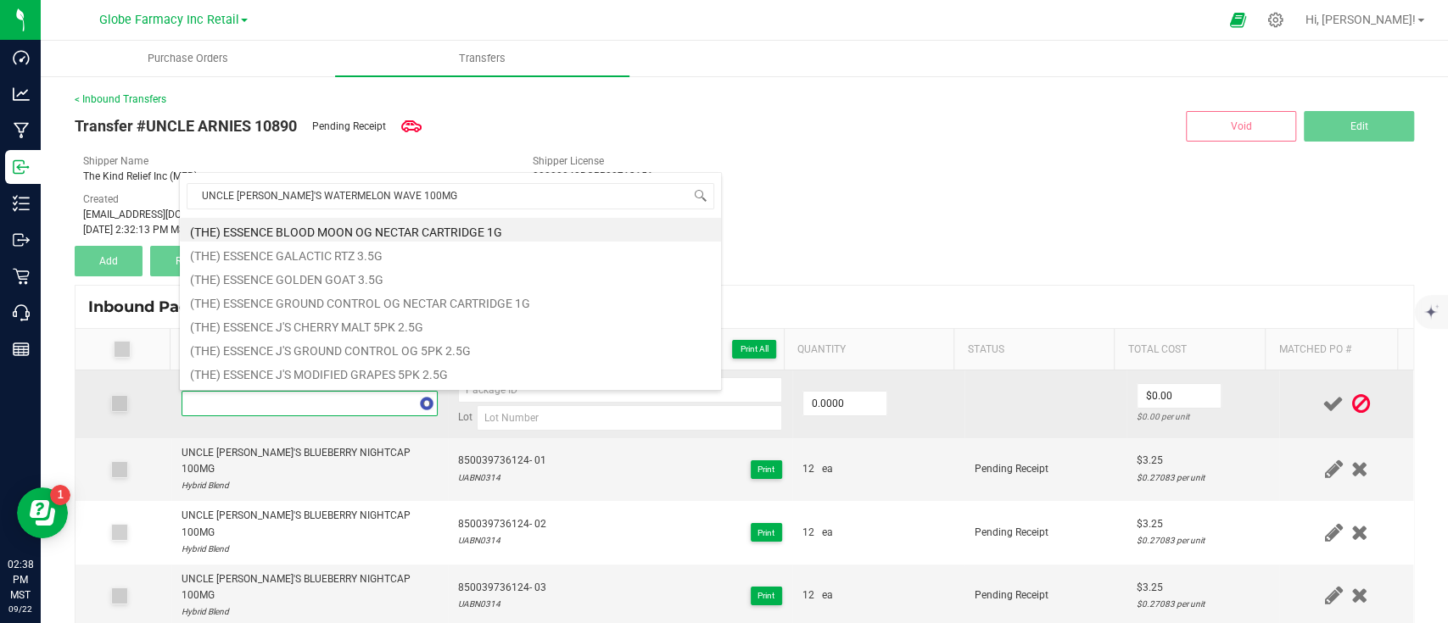
scroll to position [25, 245]
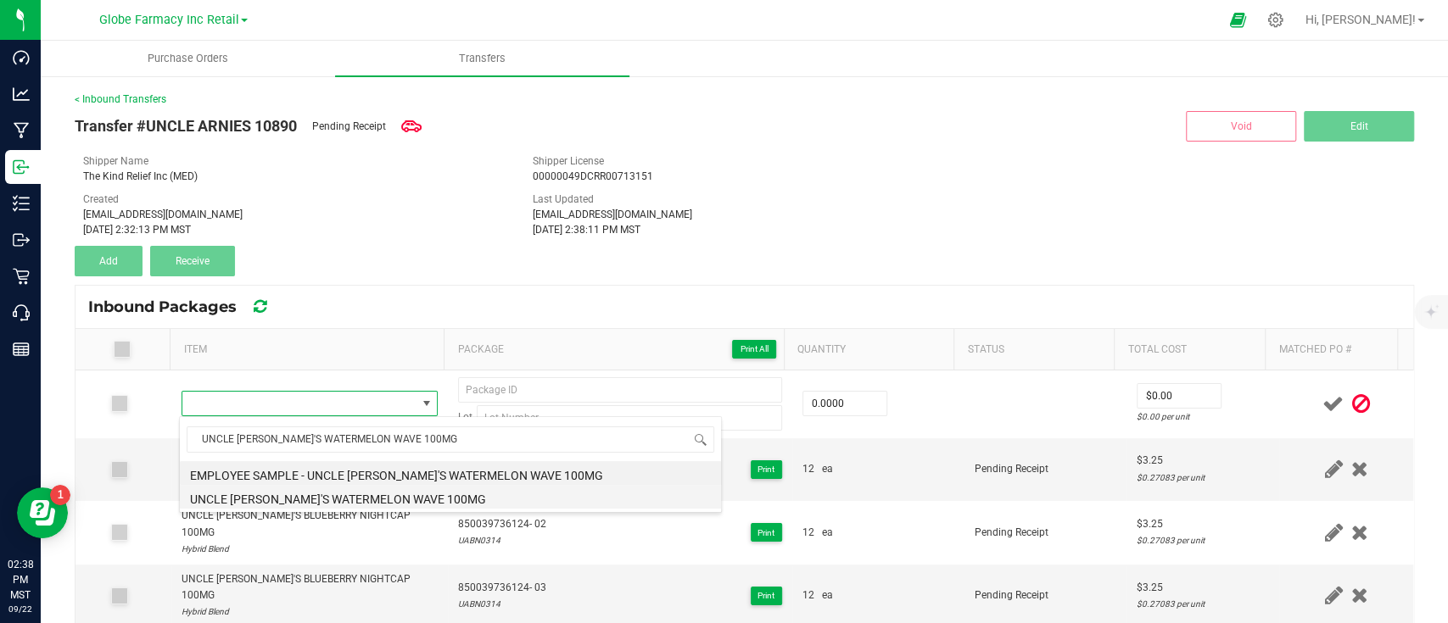
click at [316, 492] on li "UNCLE [PERSON_NAME]'S WATERMELON WAVE 100MG" at bounding box center [450, 497] width 541 height 24
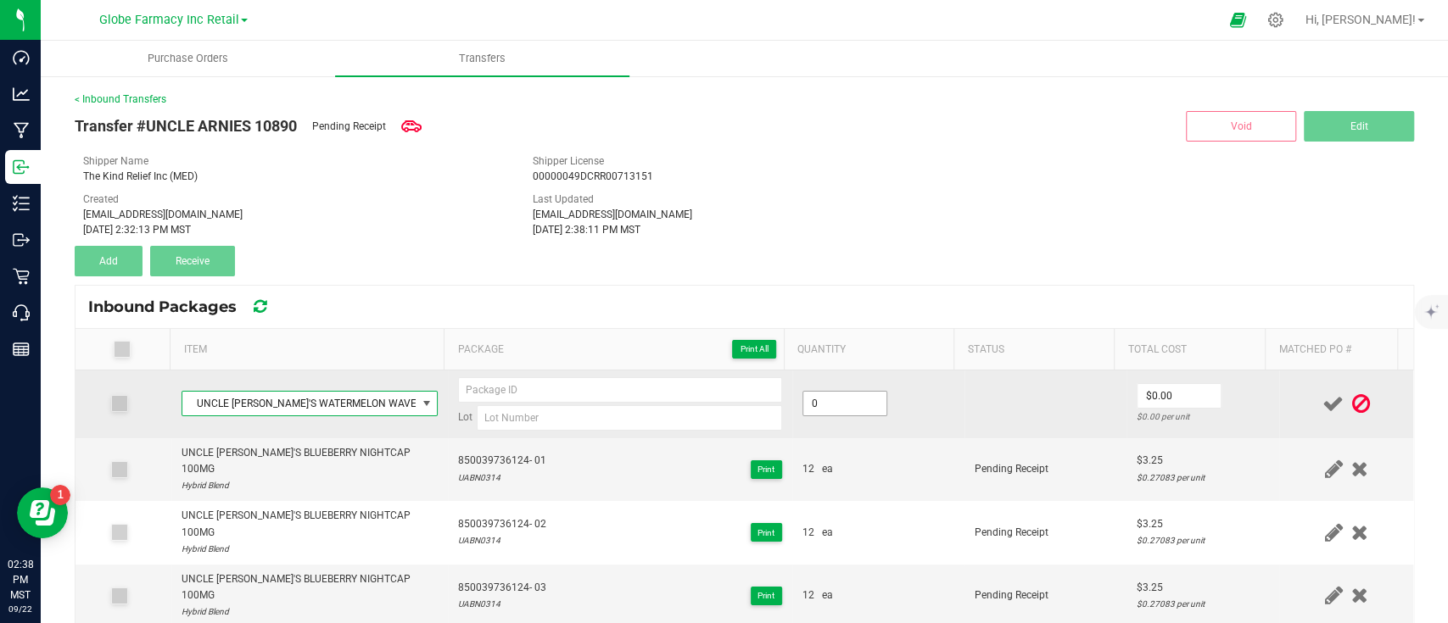
click at [824, 402] on input "0" at bounding box center [844, 404] width 83 height 24
click at [1137, 397] on input "0" at bounding box center [1178, 396] width 83 height 24
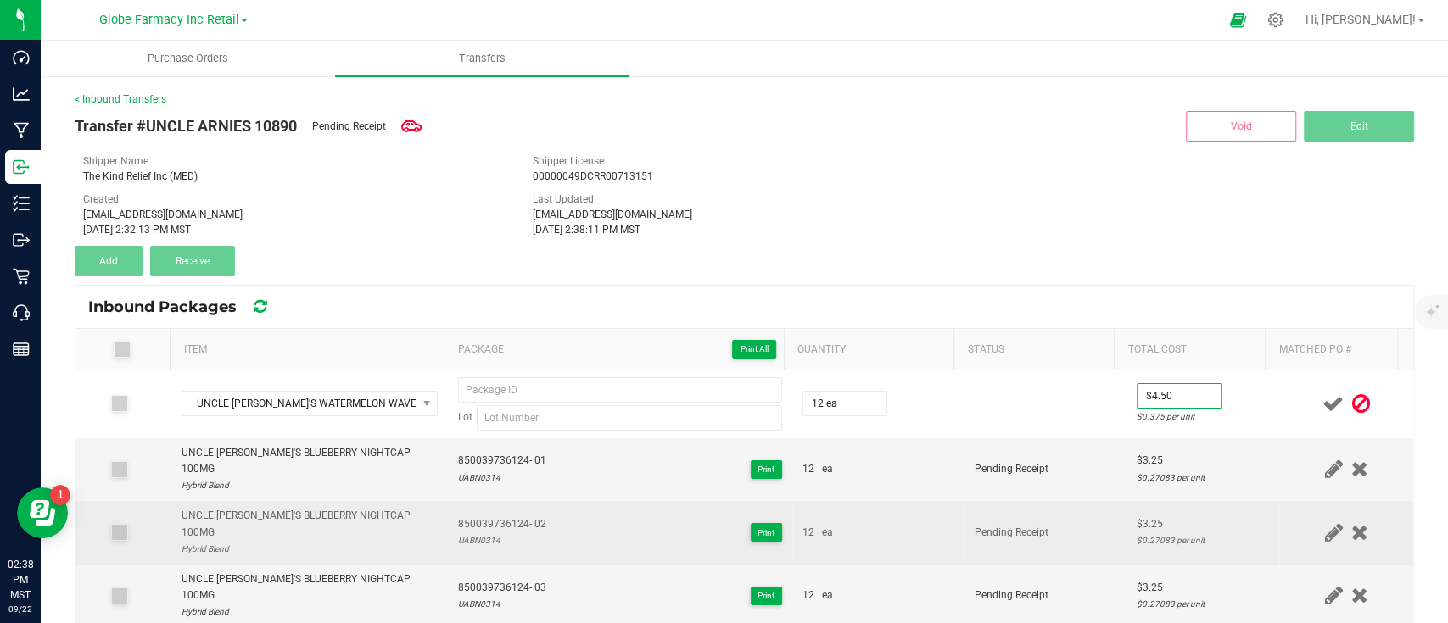
click at [992, 513] on td "Pending Receipt" at bounding box center [1045, 533] width 162 height 64
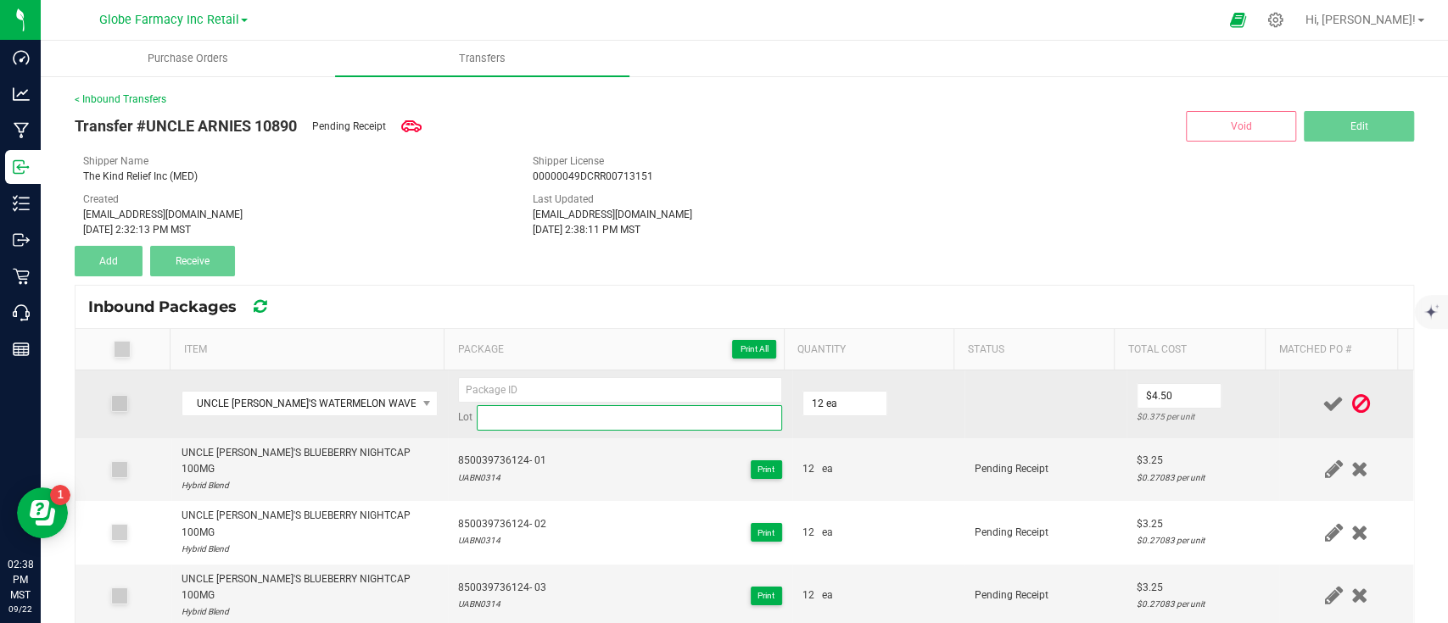
click at [529, 420] on input at bounding box center [629, 417] width 305 height 25
paste input "UAWW0826"
click at [614, 383] on input at bounding box center [620, 389] width 324 height 25
paste input "850039736414-001"
drag, startPoint x: 524, startPoint y: 385, endPoint x: 581, endPoint y: 416, distance: 64.5
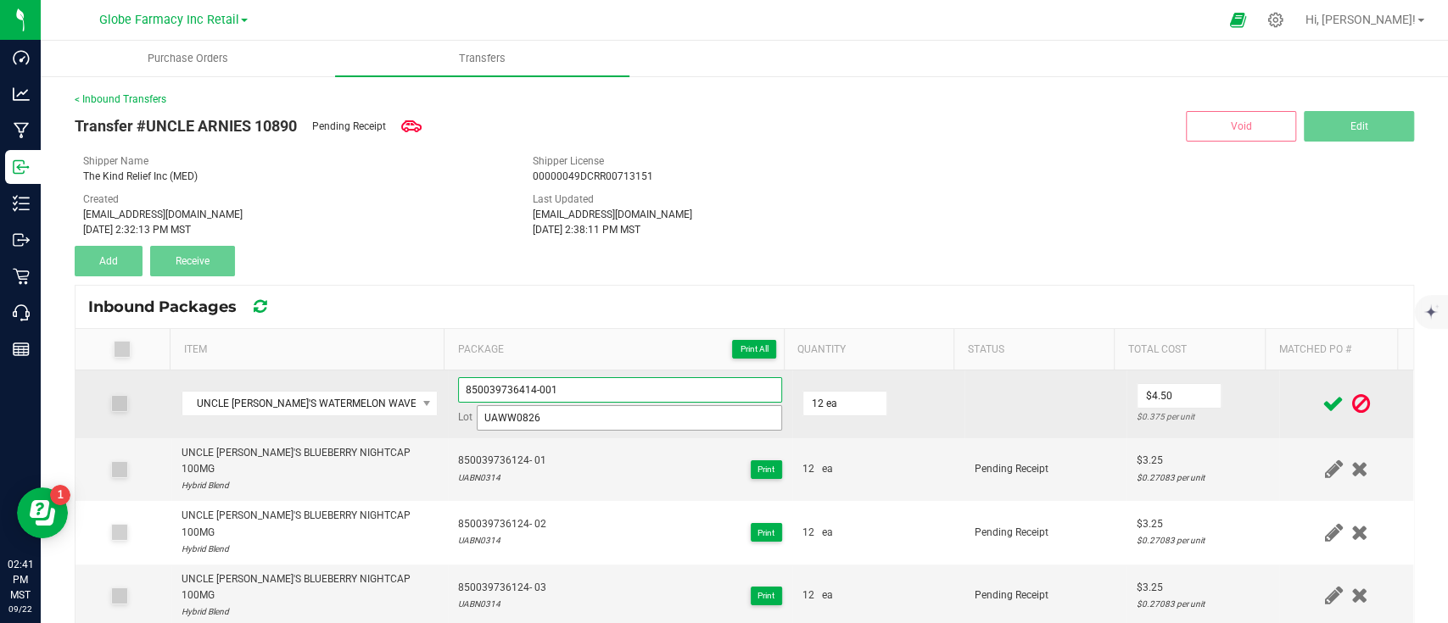
click at [525, 385] on input "850039736414-001" at bounding box center [620, 389] width 324 height 25
drag, startPoint x: 1002, startPoint y: 402, endPoint x: 1275, endPoint y: 411, distance: 273.2
click at [1003, 400] on td at bounding box center [1045, 405] width 162 height 68
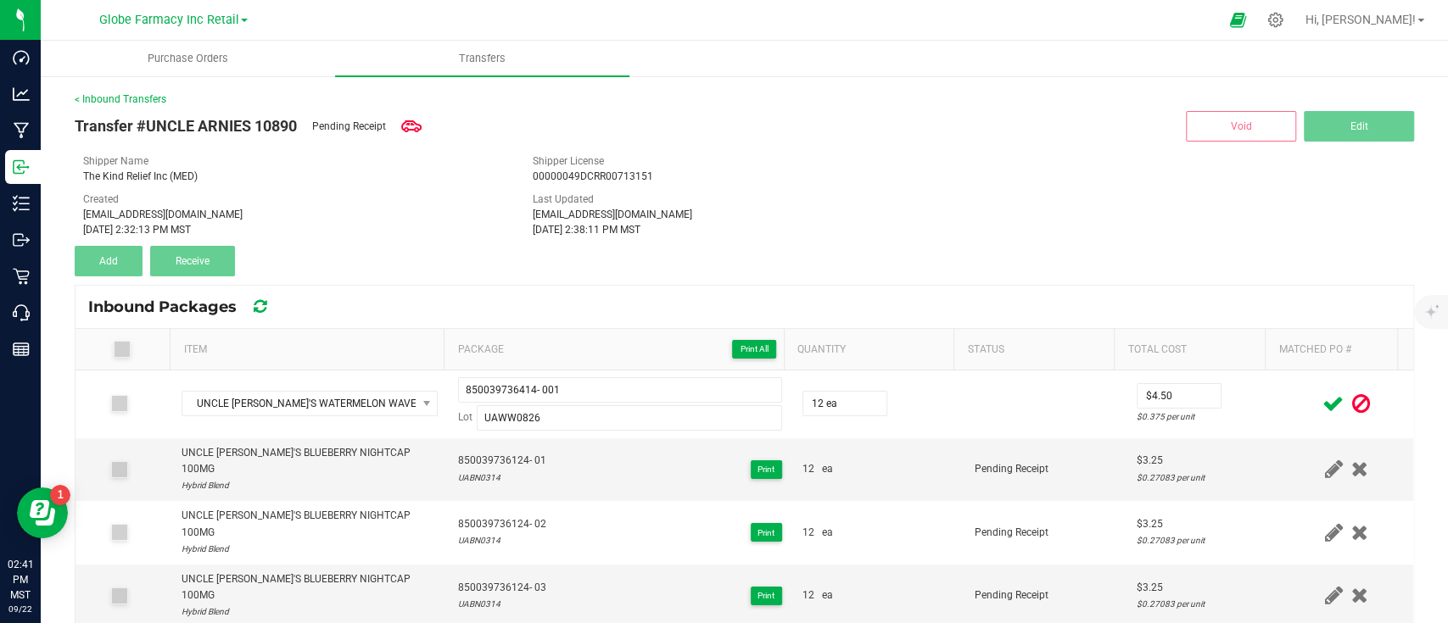
drag, startPoint x: 1296, startPoint y: 401, endPoint x: 1279, endPoint y: 403, distance: 17.0
click at [1322, 401] on icon at bounding box center [1332, 403] width 21 height 21
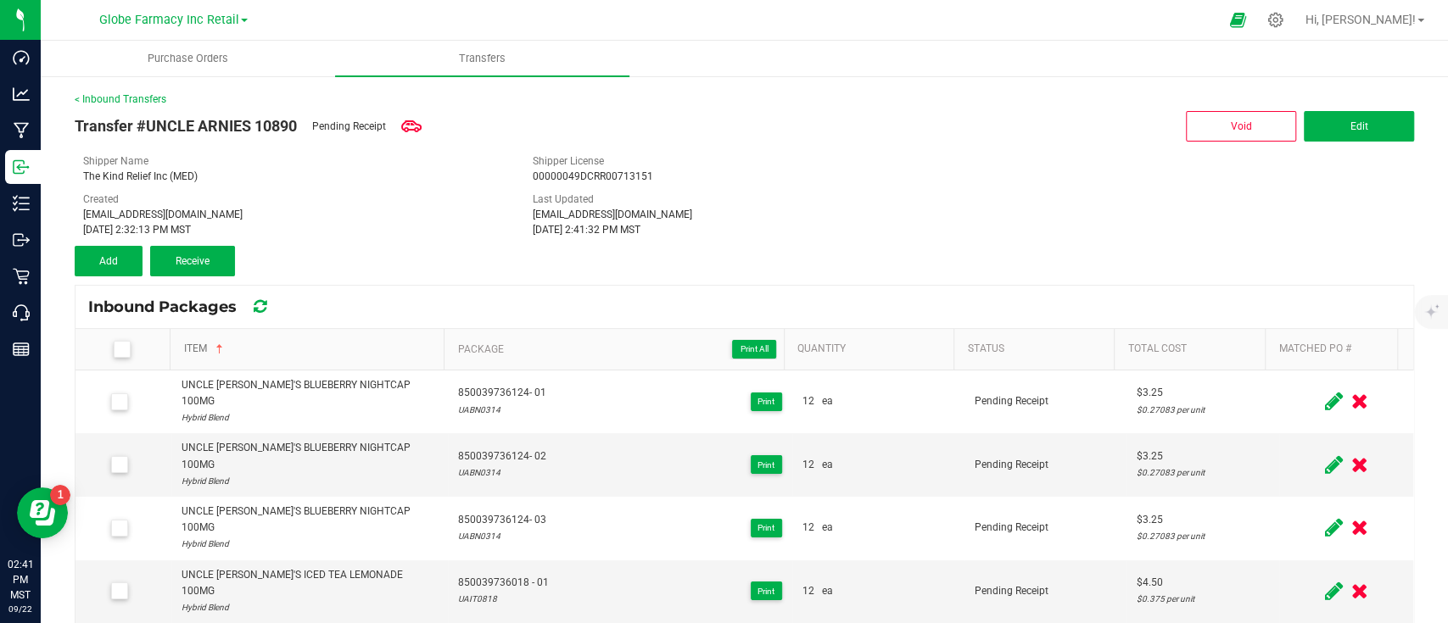
click at [190, 346] on link "Item" at bounding box center [311, 350] width 254 height 14
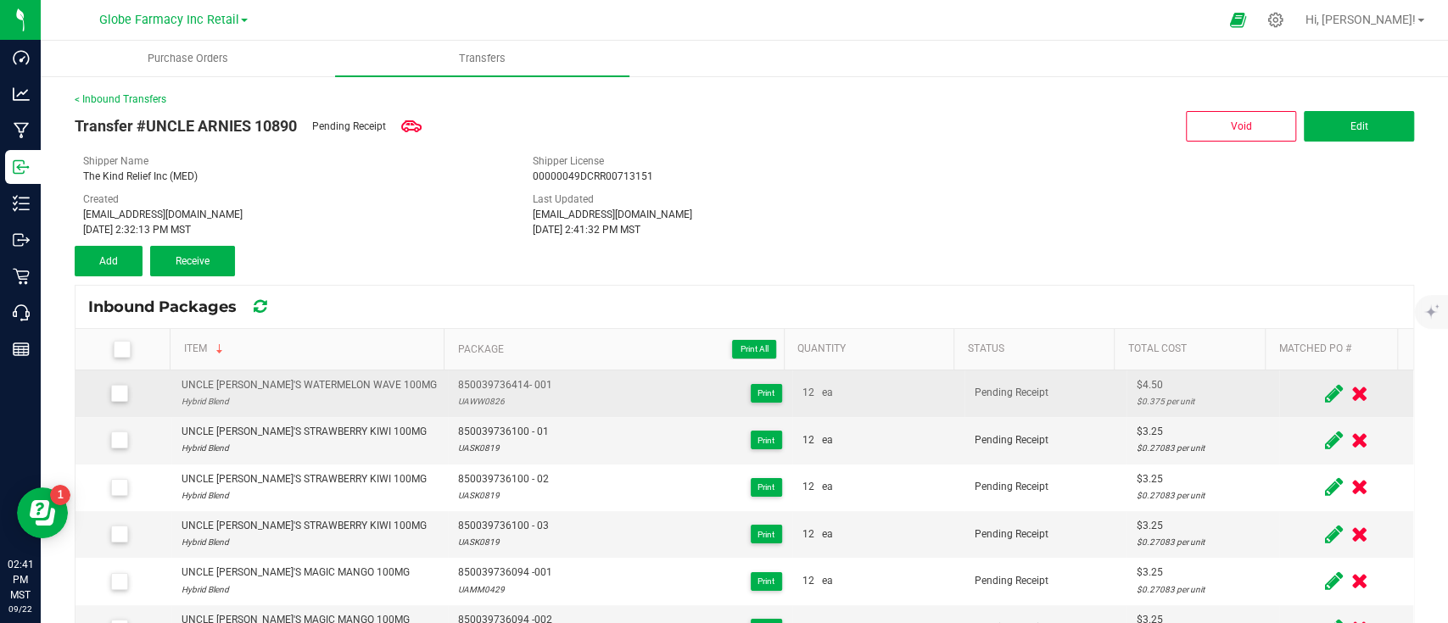
click at [300, 384] on div "UNCLE [PERSON_NAME]'S WATERMELON WAVE 100MG" at bounding box center [308, 385] width 255 height 16
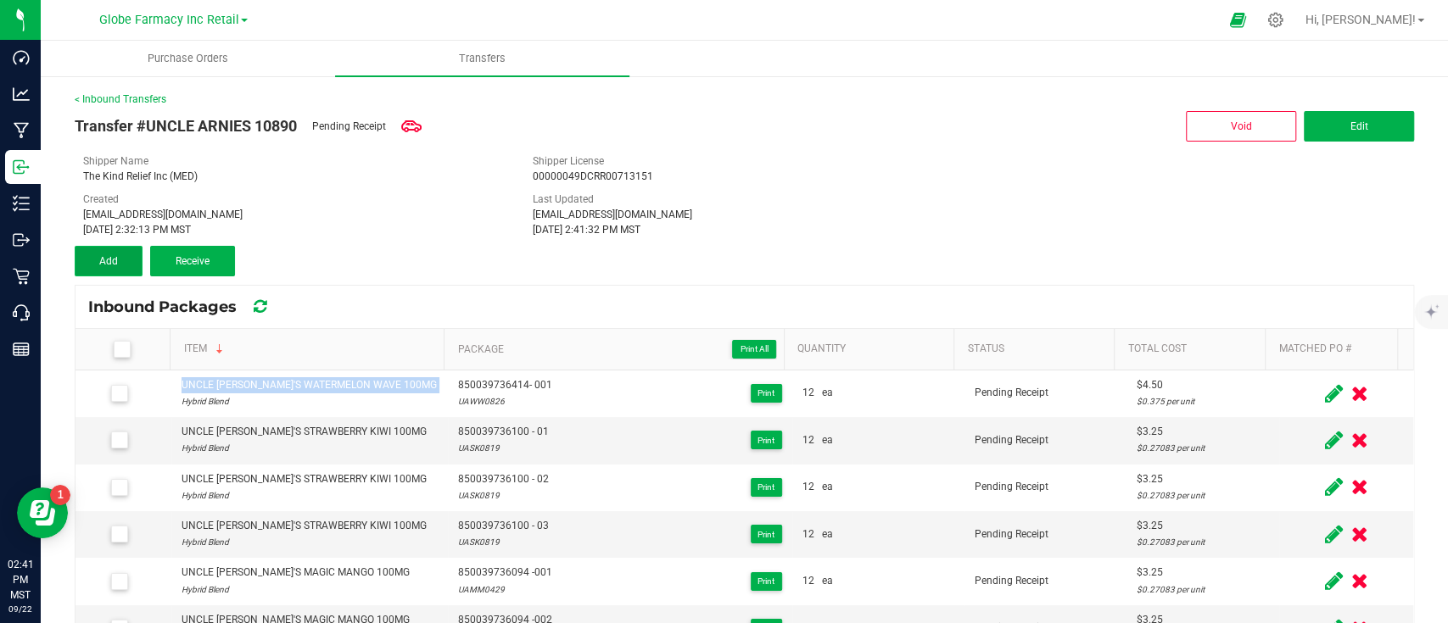
click at [115, 265] on span "Add" at bounding box center [108, 261] width 19 height 12
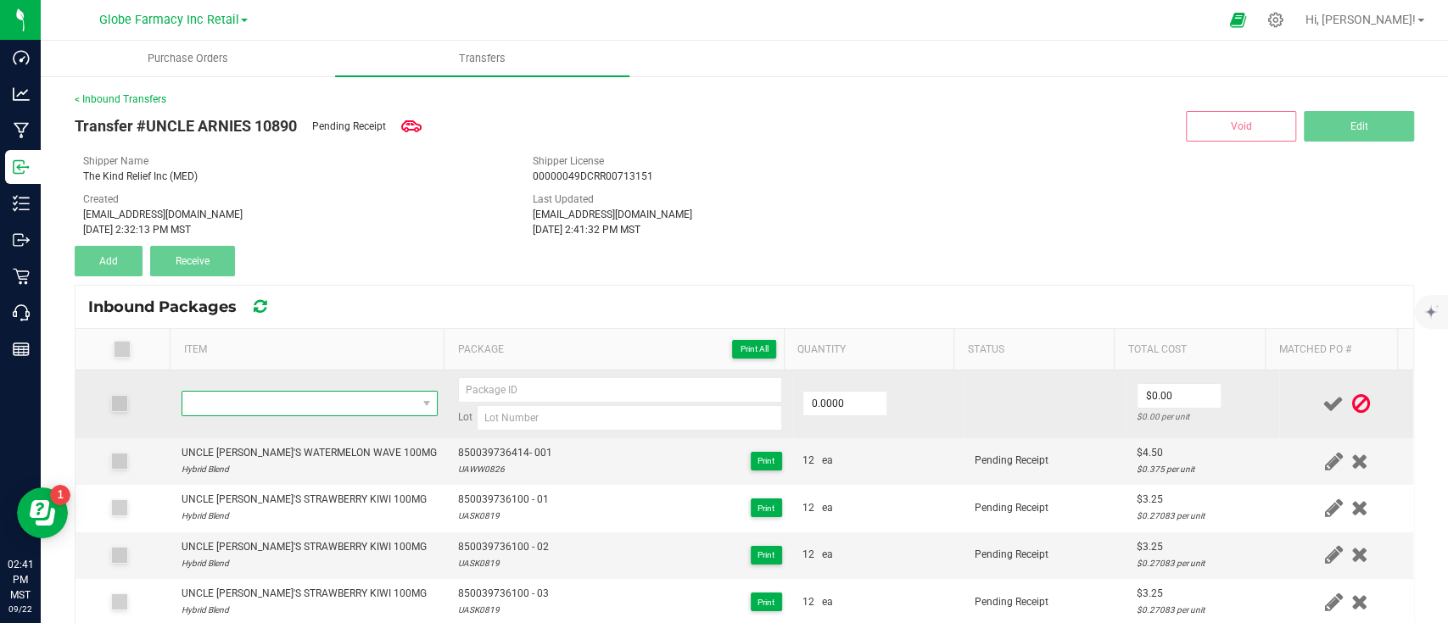
click at [298, 393] on span "NO DATA FOUND" at bounding box center [299, 404] width 234 height 24
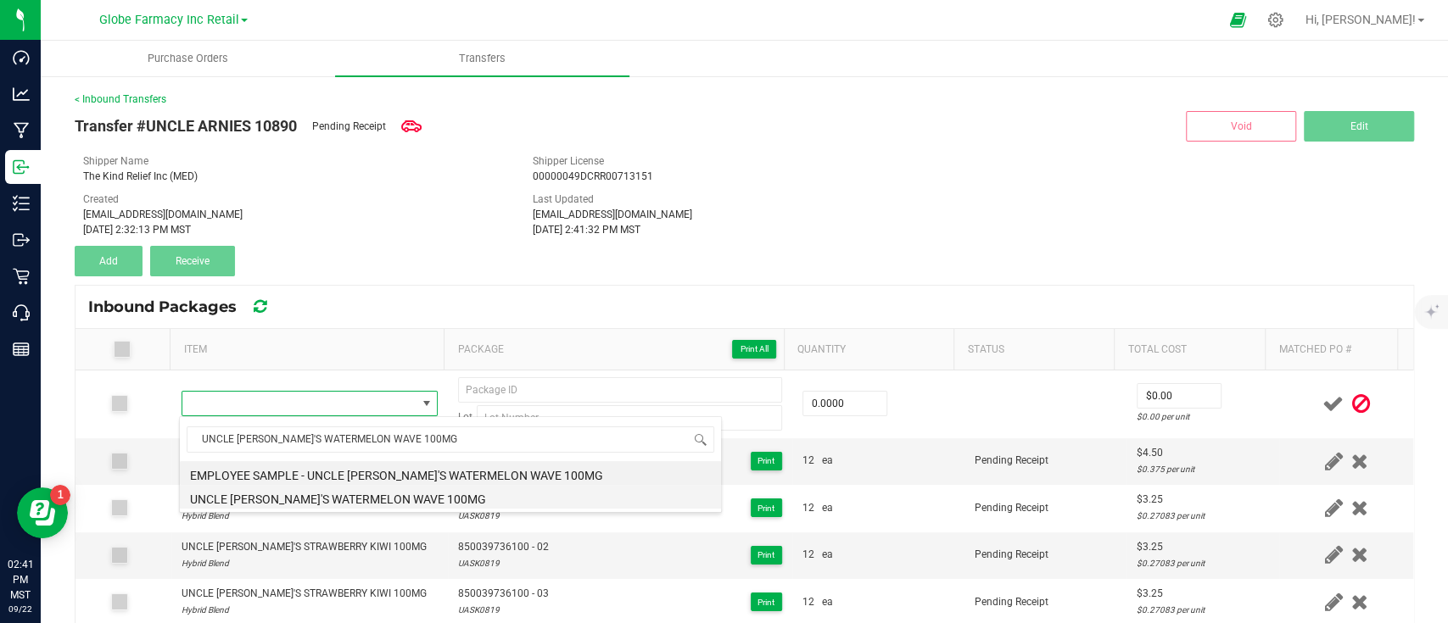
click at [388, 502] on li "UNCLE [PERSON_NAME]'S WATERMELON WAVE 100MG" at bounding box center [450, 497] width 541 height 24
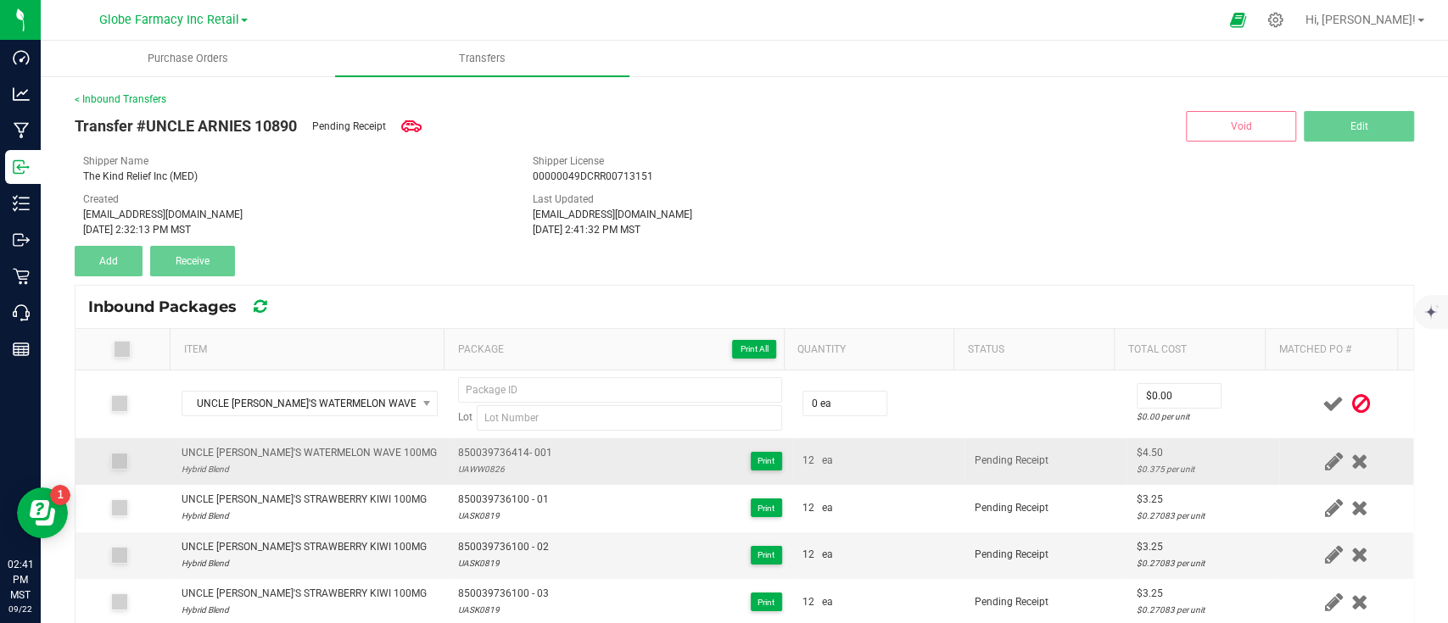
click at [486, 455] on span "850039736414- 001" at bounding box center [505, 453] width 94 height 16
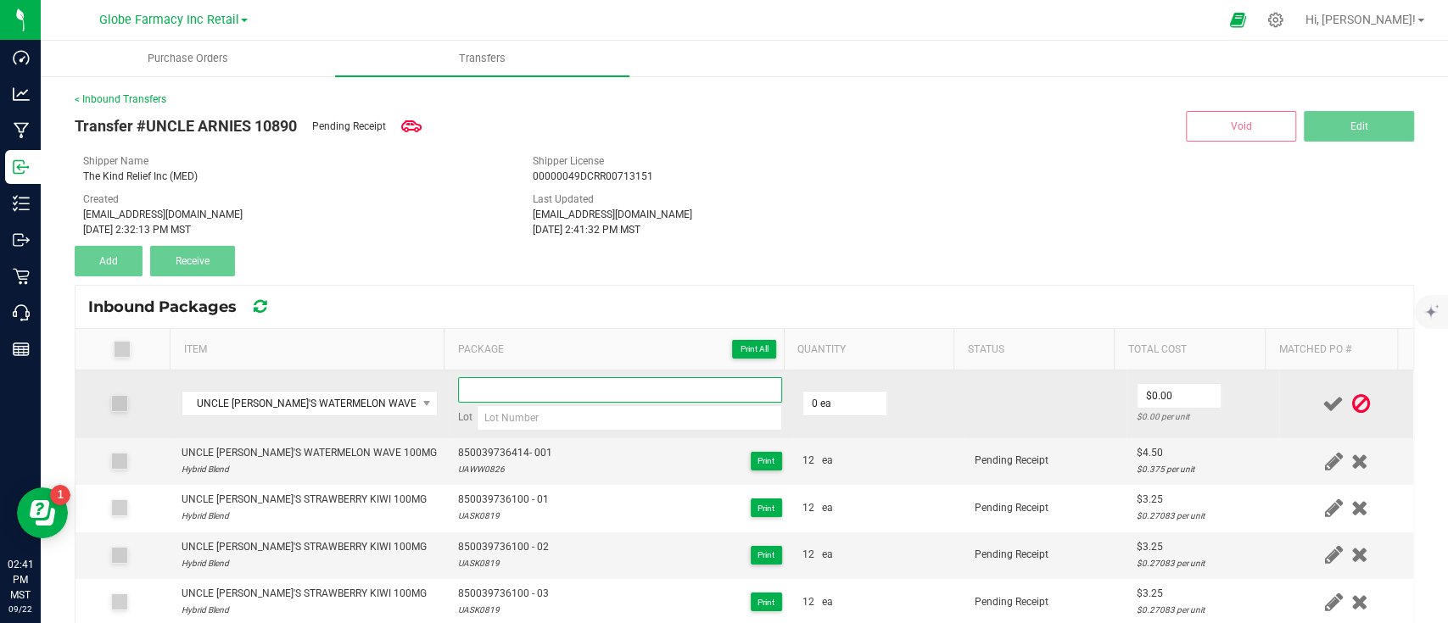
click at [502, 389] on input at bounding box center [620, 389] width 324 height 25
paste input "850039736414- 001"
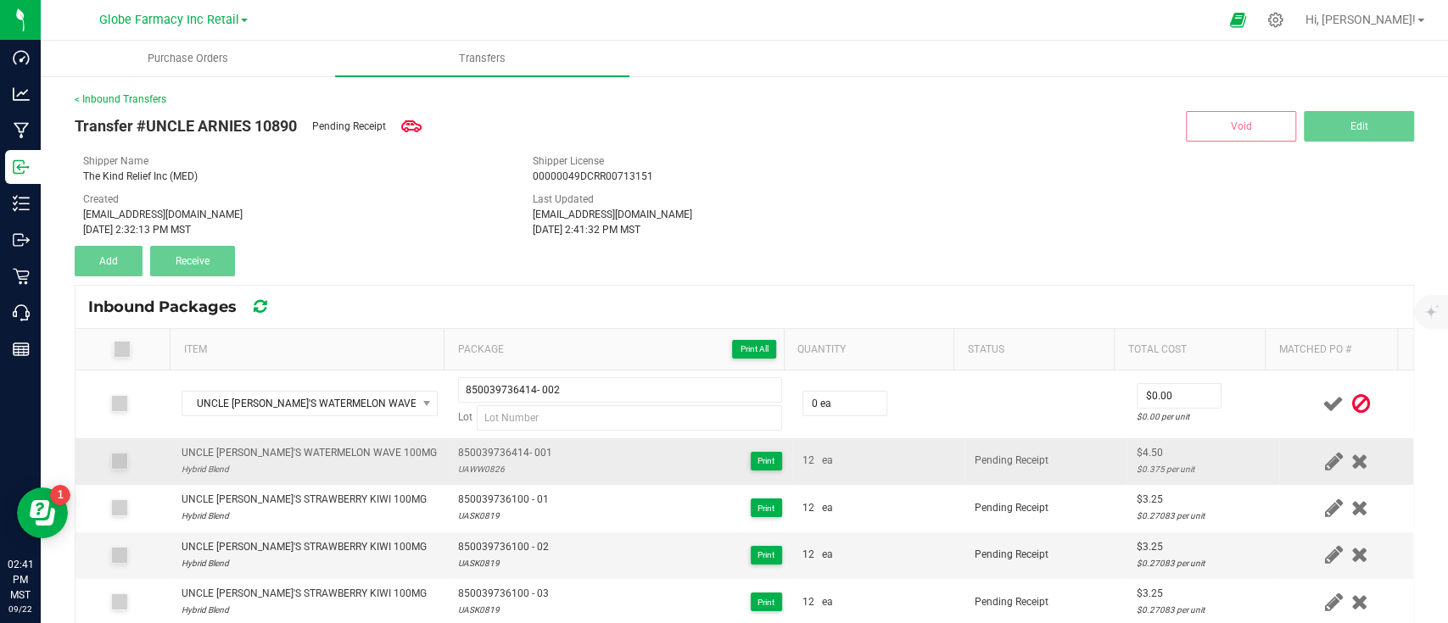
click at [479, 477] on div "UAWW0826" at bounding box center [505, 469] width 94 height 16
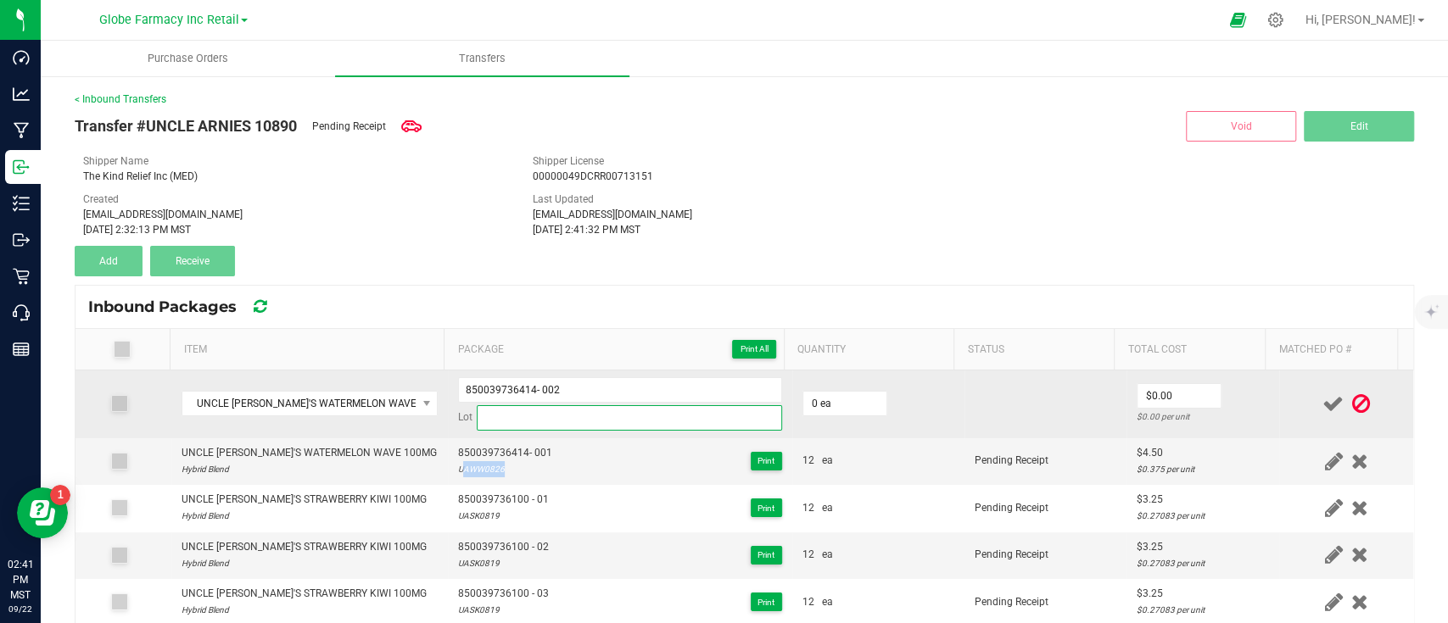
click at [526, 423] on input at bounding box center [629, 417] width 305 height 25
paste input "UAWW0826"
click at [839, 400] on input "0" at bounding box center [844, 404] width 83 height 24
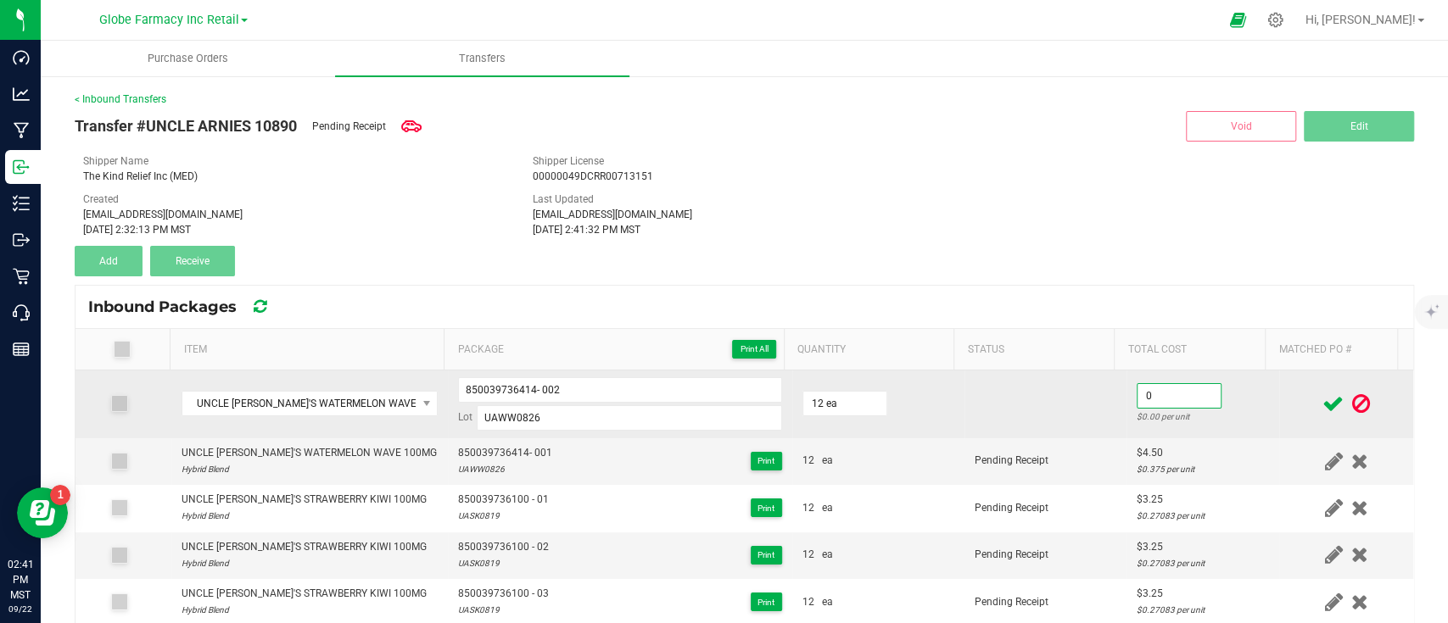
click at [1155, 390] on input "0" at bounding box center [1178, 396] width 83 height 24
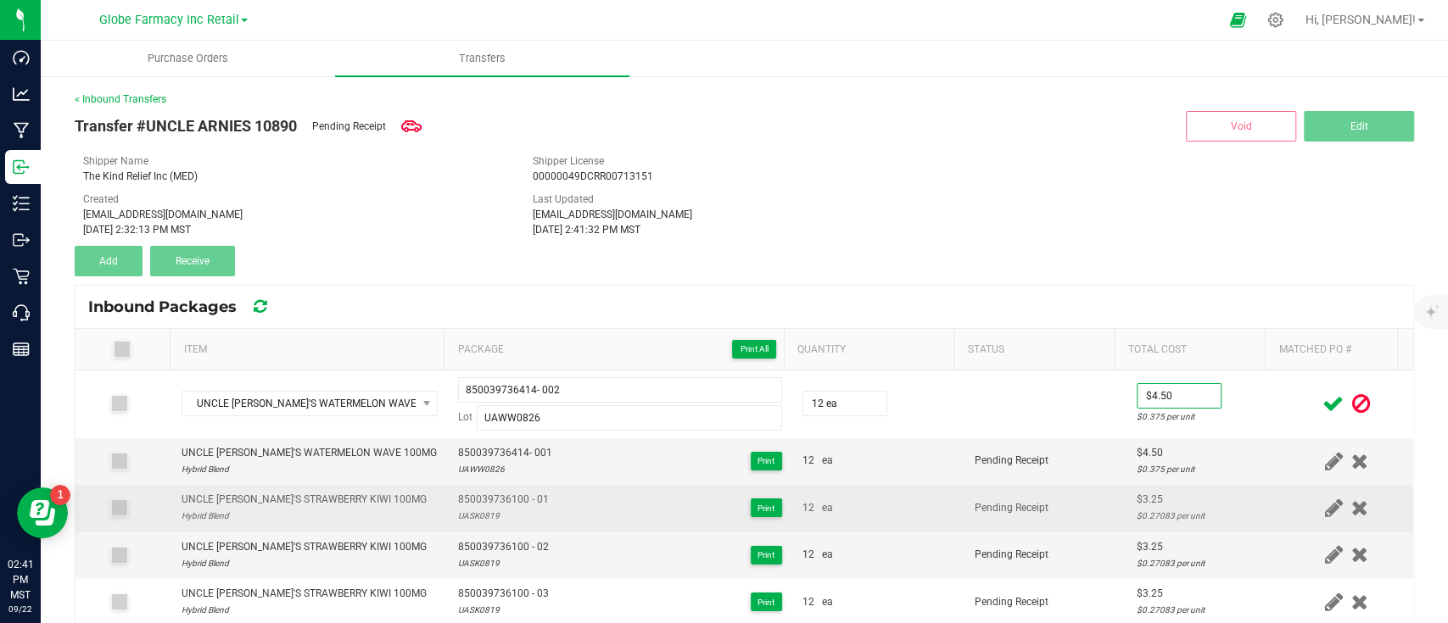
click at [1126, 499] on td "$3.25 $0.27083 per unit" at bounding box center [1202, 508] width 153 height 47
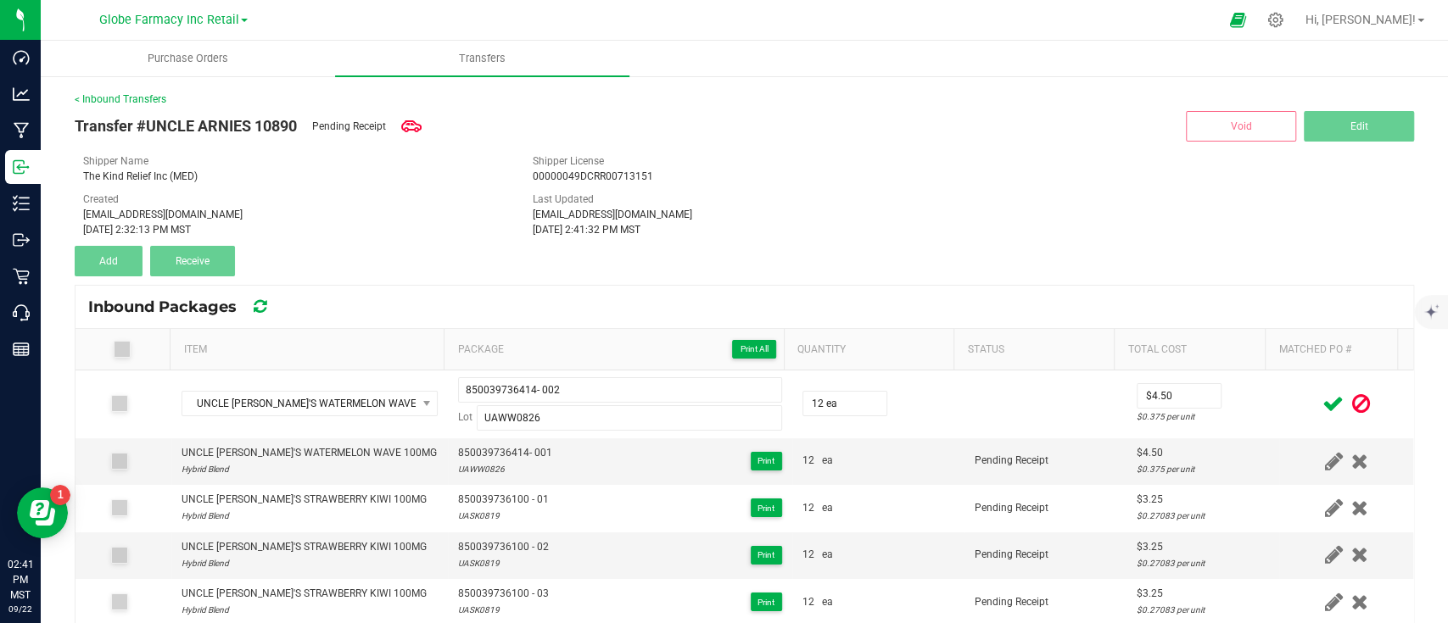
click at [1322, 404] on icon at bounding box center [1332, 403] width 21 height 21
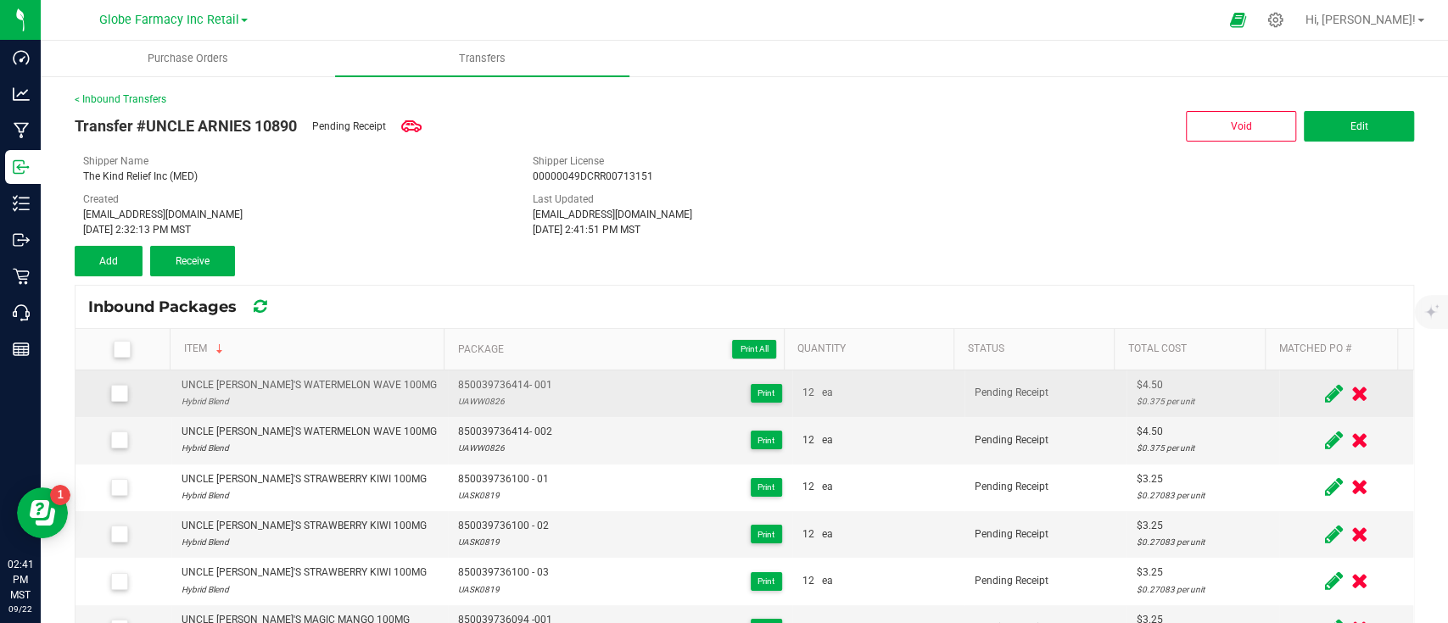
click at [289, 386] on div "UNCLE [PERSON_NAME]'S WATERMELON WAVE 100MG" at bounding box center [308, 385] width 255 height 16
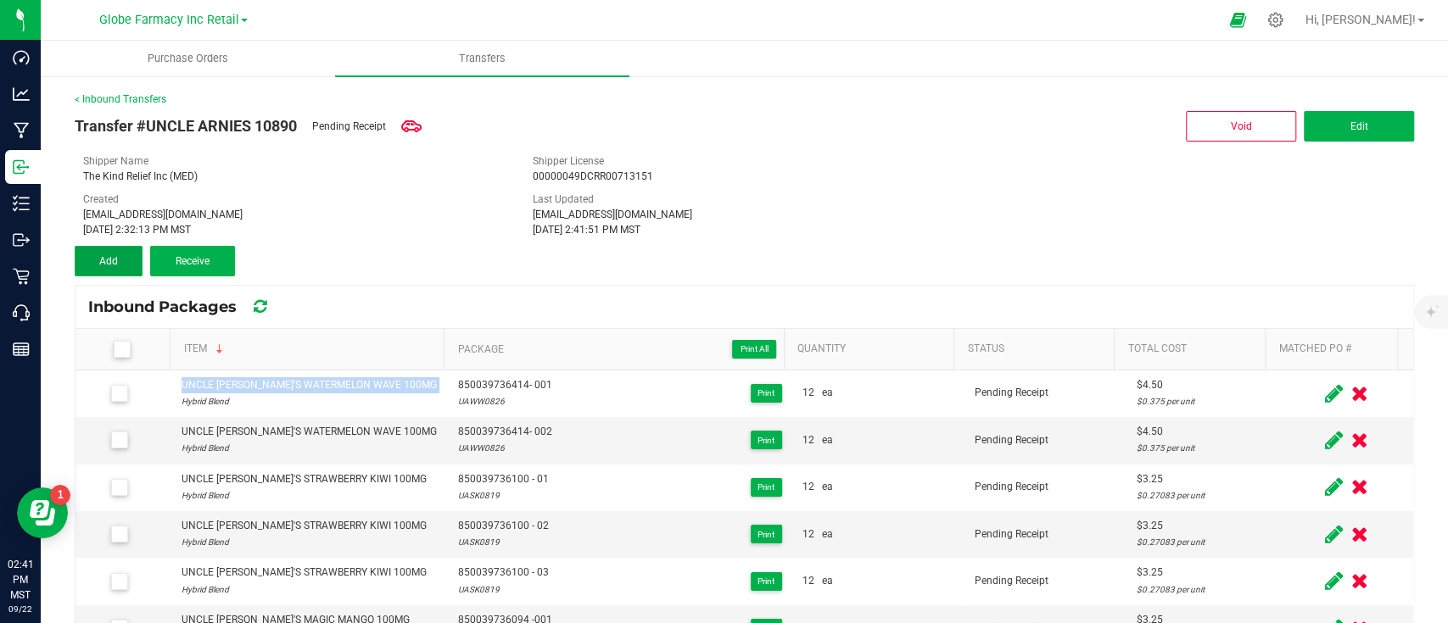
drag, startPoint x: 129, startPoint y: 249, endPoint x: 237, endPoint y: 315, distance: 127.1
click at [129, 250] on button "Add" at bounding box center [109, 261] width 68 height 31
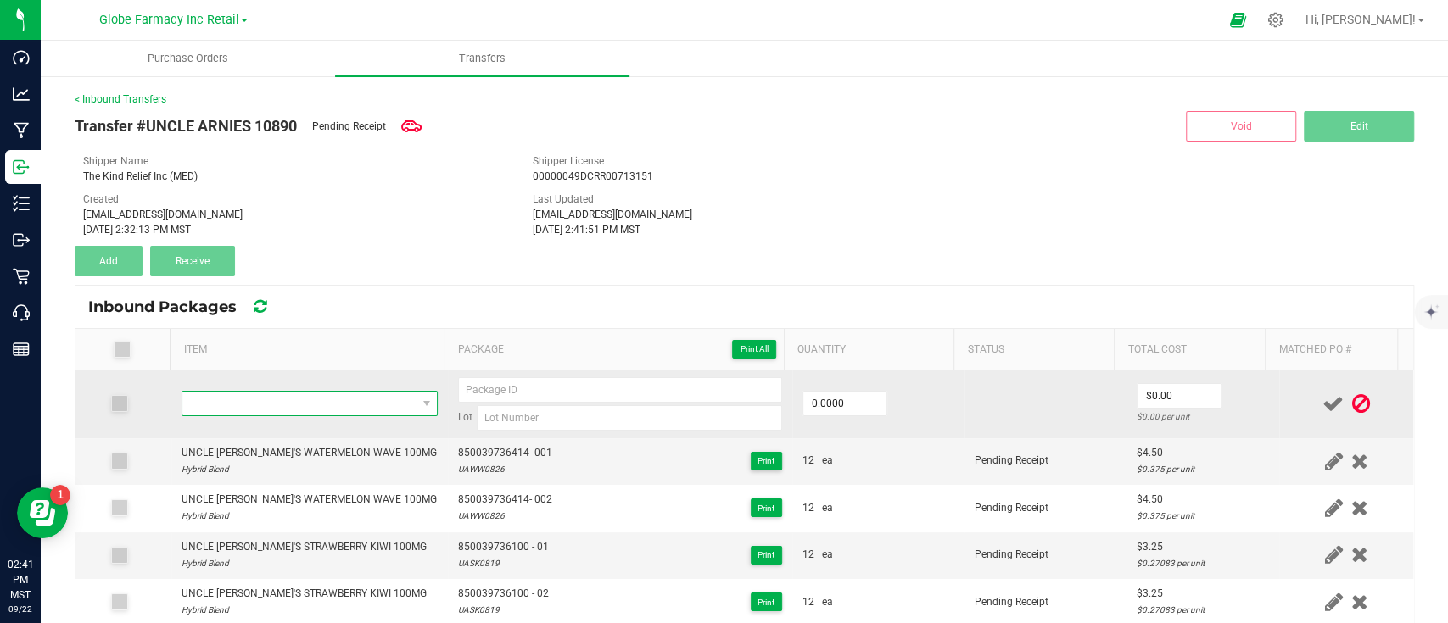
click at [342, 392] on span "NO DATA FOUND" at bounding box center [299, 404] width 234 height 24
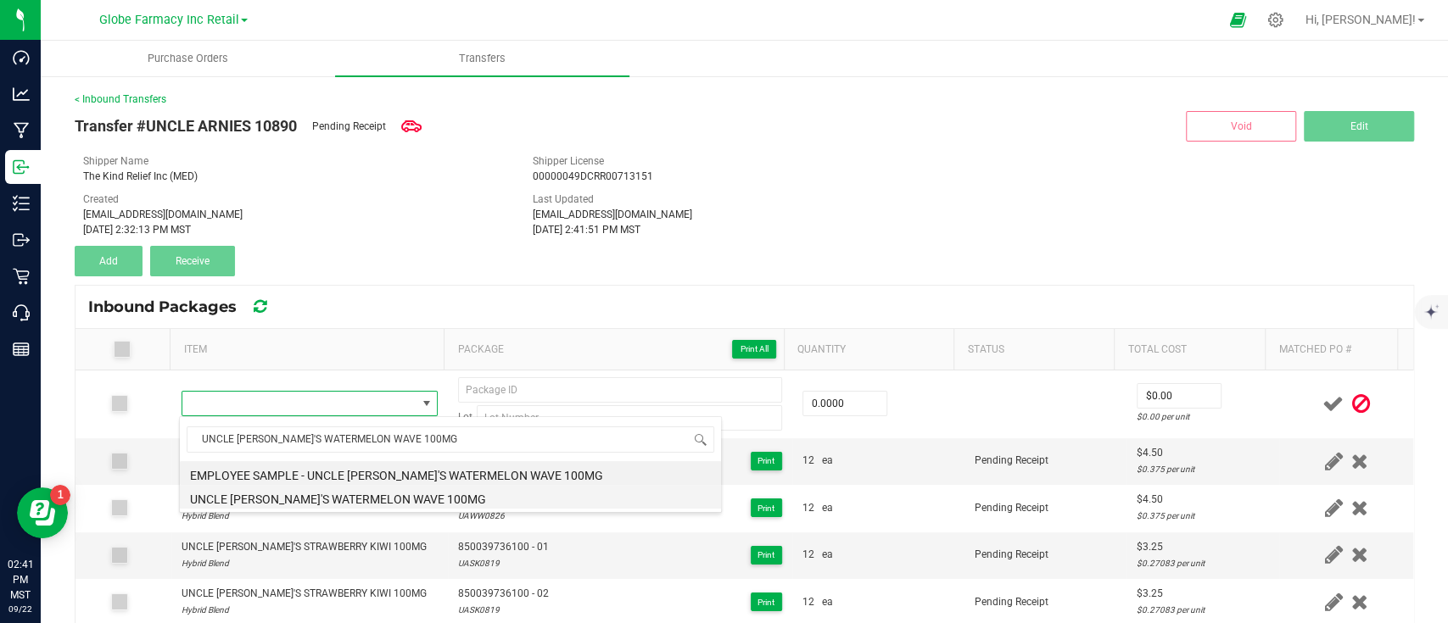
click at [318, 495] on li "UNCLE [PERSON_NAME]'S WATERMELON WAVE 100MG" at bounding box center [450, 497] width 541 height 24
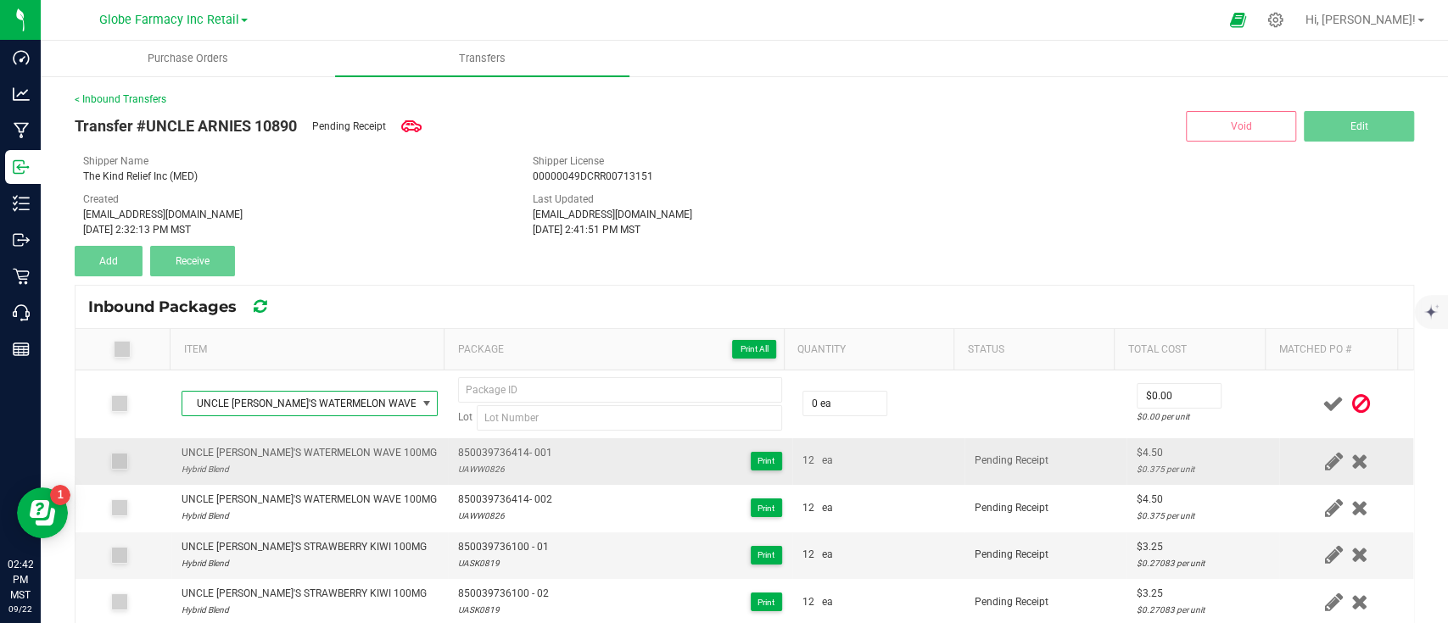
click at [512, 455] on span "850039736414- 001" at bounding box center [505, 453] width 94 height 16
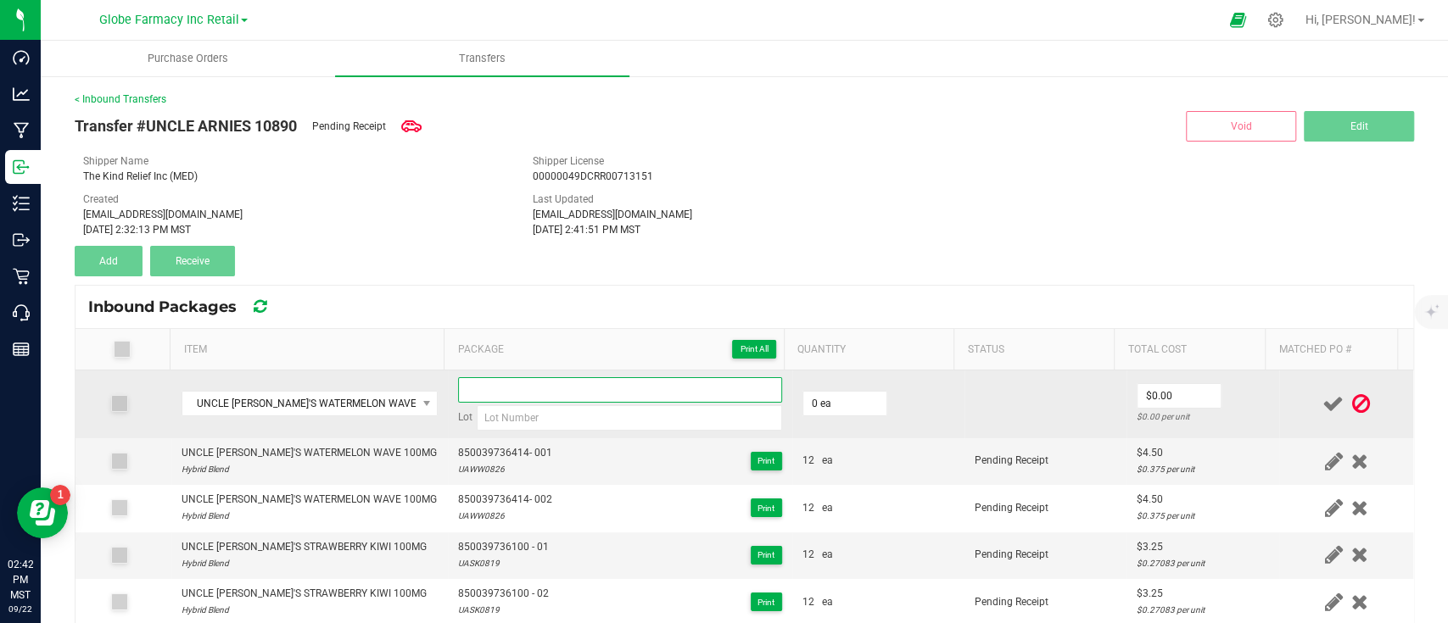
click at [494, 377] on input at bounding box center [620, 389] width 324 height 25
paste input "850039736414- 001"
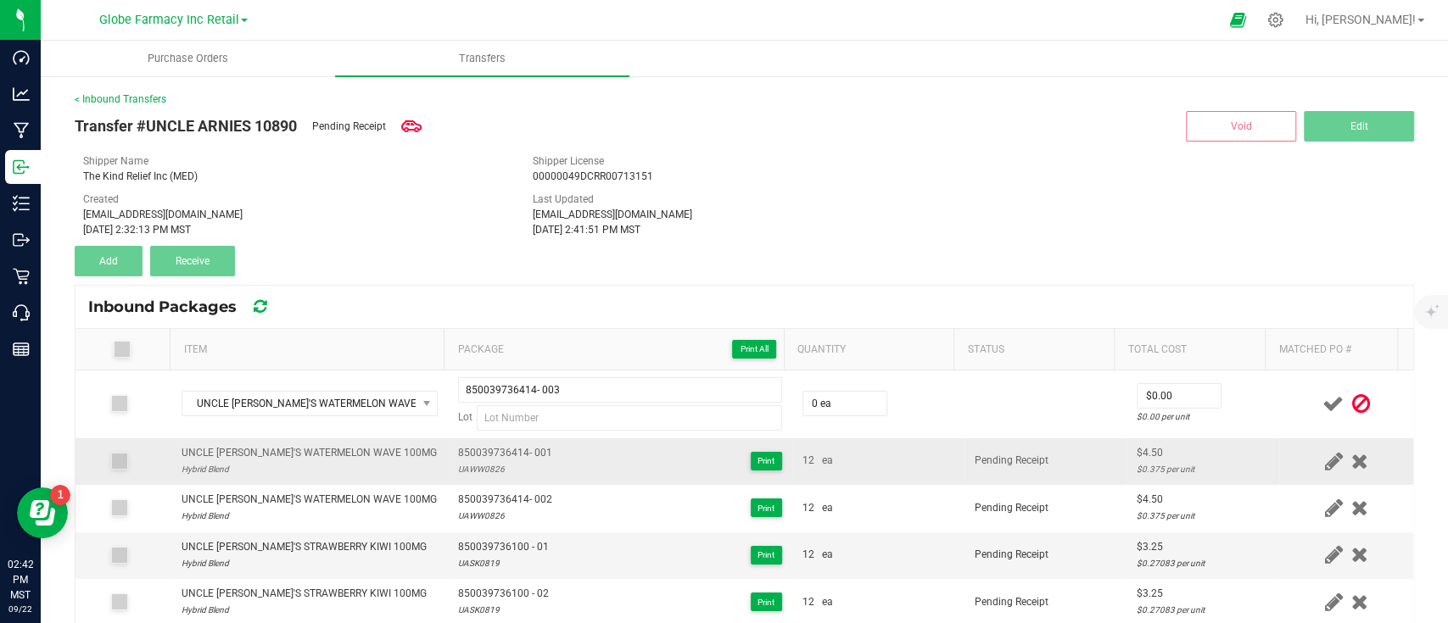
click at [477, 471] on div "UAWW0826" at bounding box center [505, 469] width 94 height 16
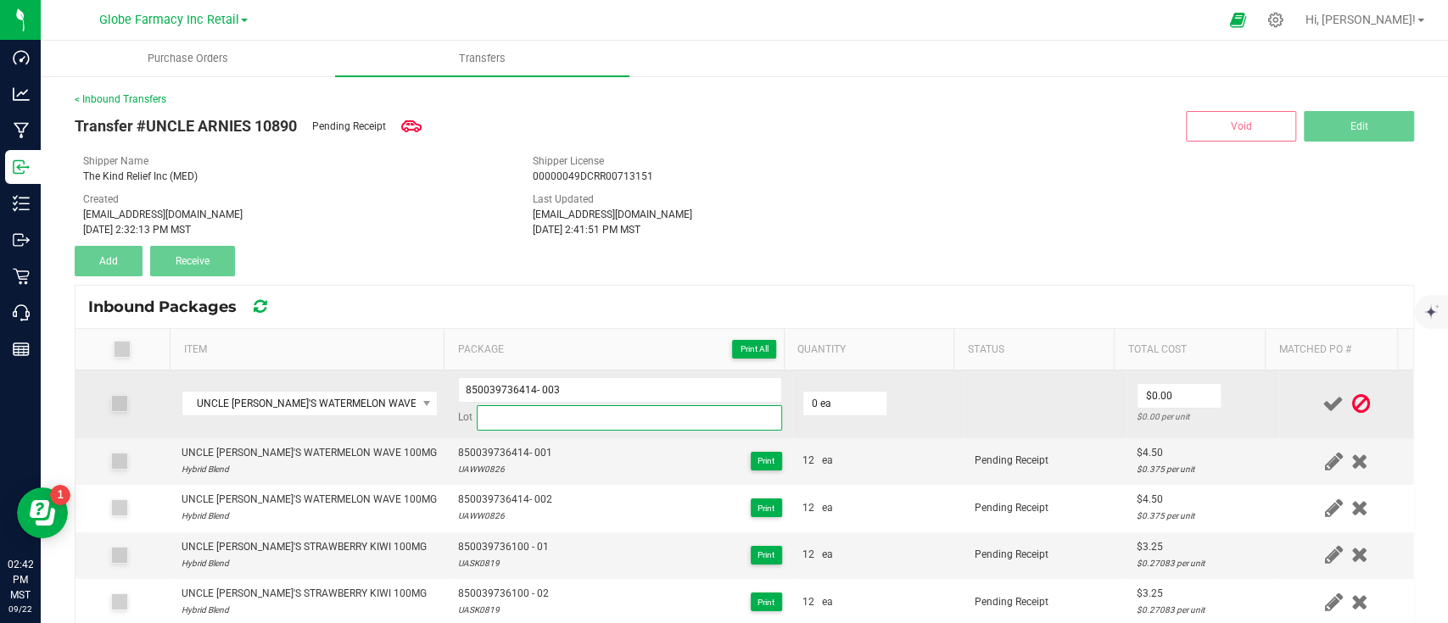
drag, startPoint x: 514, startPoint y: 415, endPoint x: 525, endPoint y: 416, distance: 11.2
click at [514, 416] on input at bounding box center [629, 417] width 305 height 25
paste input "UAWW0826"
click at [814, 388] on td "0 ea" at bounding box center [878, 405] width 172 height 68
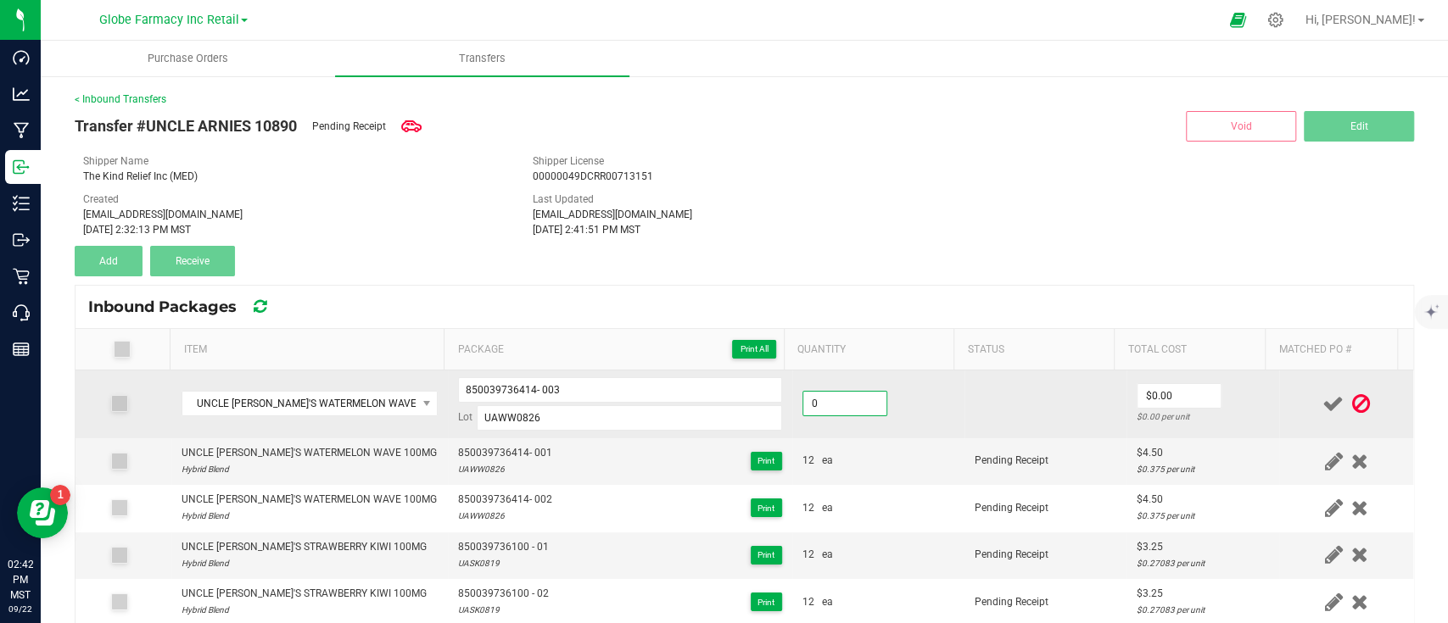
click at [819, 407] on input "0" at bounding box center [844, 404] width 83 height 24
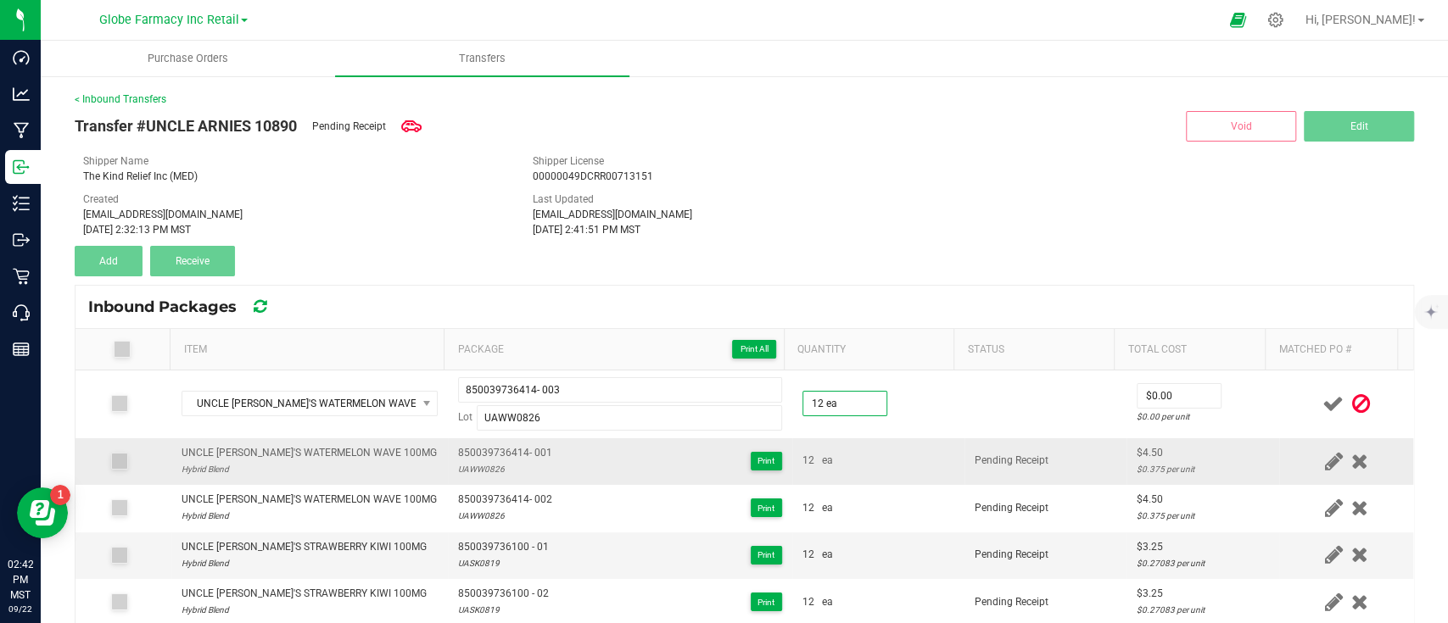
click at [1024, 444] on td "Pending Receipt" at bounding box center [1045, 461] width 162 height 47
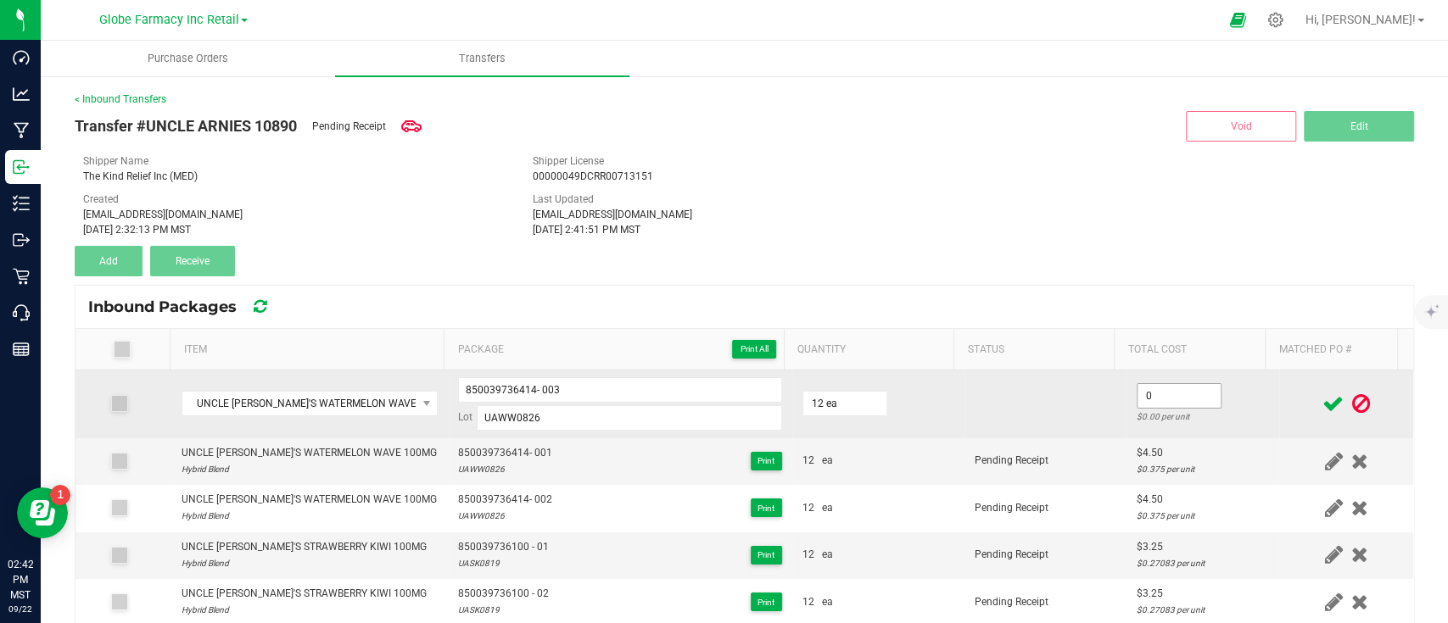
click at [1141, 401] on input "0" at bounding box center [1178, 396] width 83 height 24
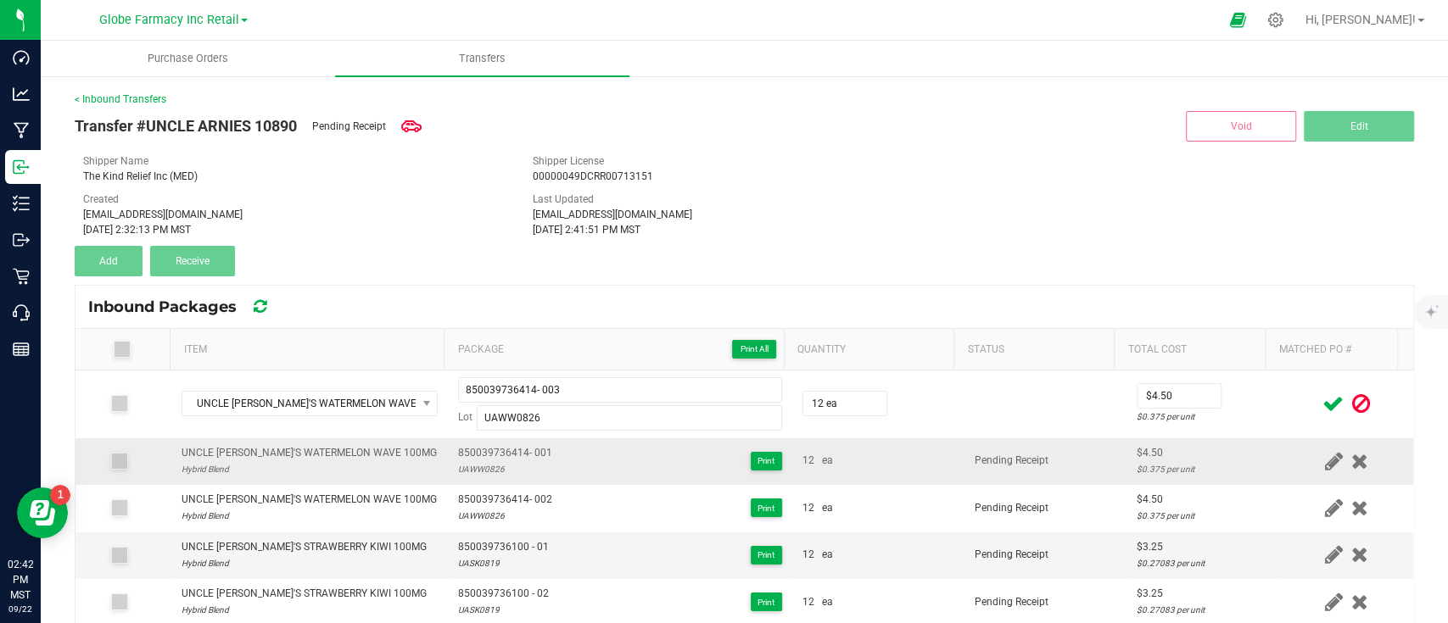
drag, startPoint x: 1166, startPoint y: 485, endPoint x: 1302, endPoint y: 455, distance: 139.1
click at [1168, 486] on td "$4.50 $0.375 per unit" at bounding box center [1202, 508] width 153 height 47
click at [1322, 408] on icon at bounding box center [1332, 403] width 21 height 21
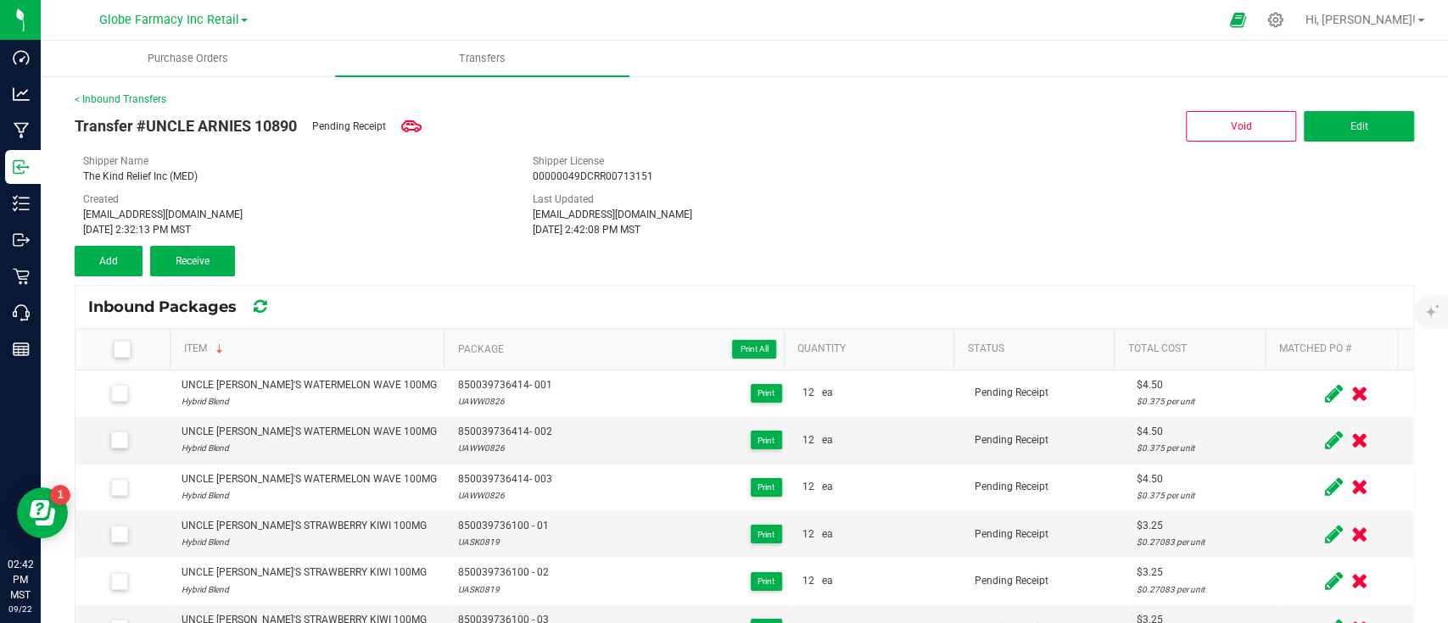
click at [117, 349] on icon at bounding box center [121, 349] width 11 height 0
click at [0, 0] on input "checkbox" at bounding box center [0, 0] width 0 height 0
click at [183, 254] on button "Receive (15)" at bounding box center [192, 261] width 85 height 31
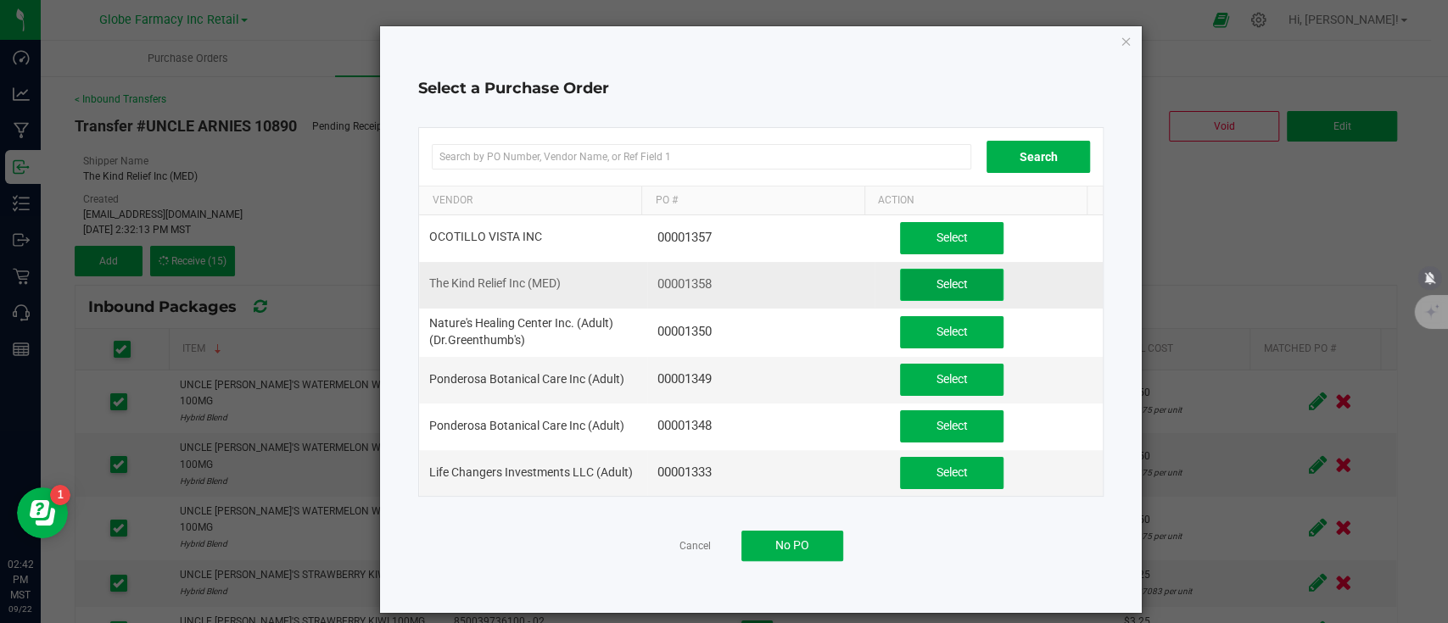
click at [943, 282] on span "Select" at bounding box center [951, 284] width 31 height 14
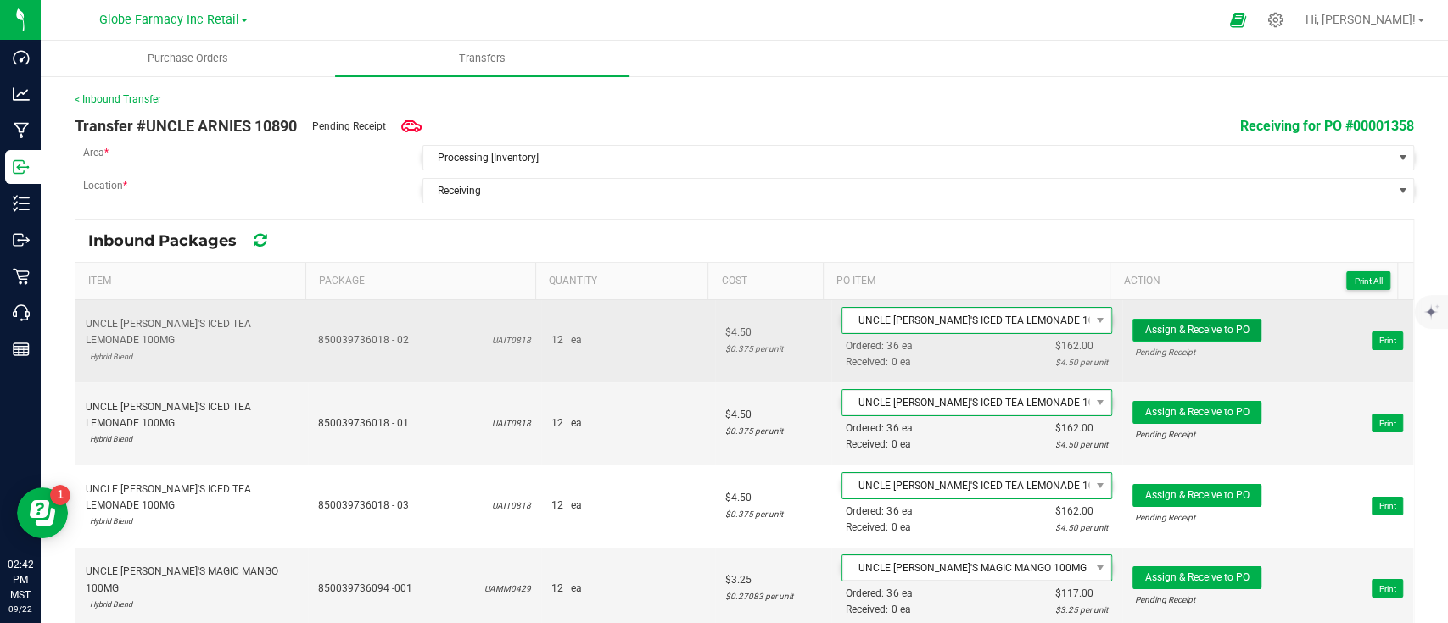
click at [1186, 334] on span "Assign & Receive to PO" at bounding box center [1197, 330] width 104 height 12
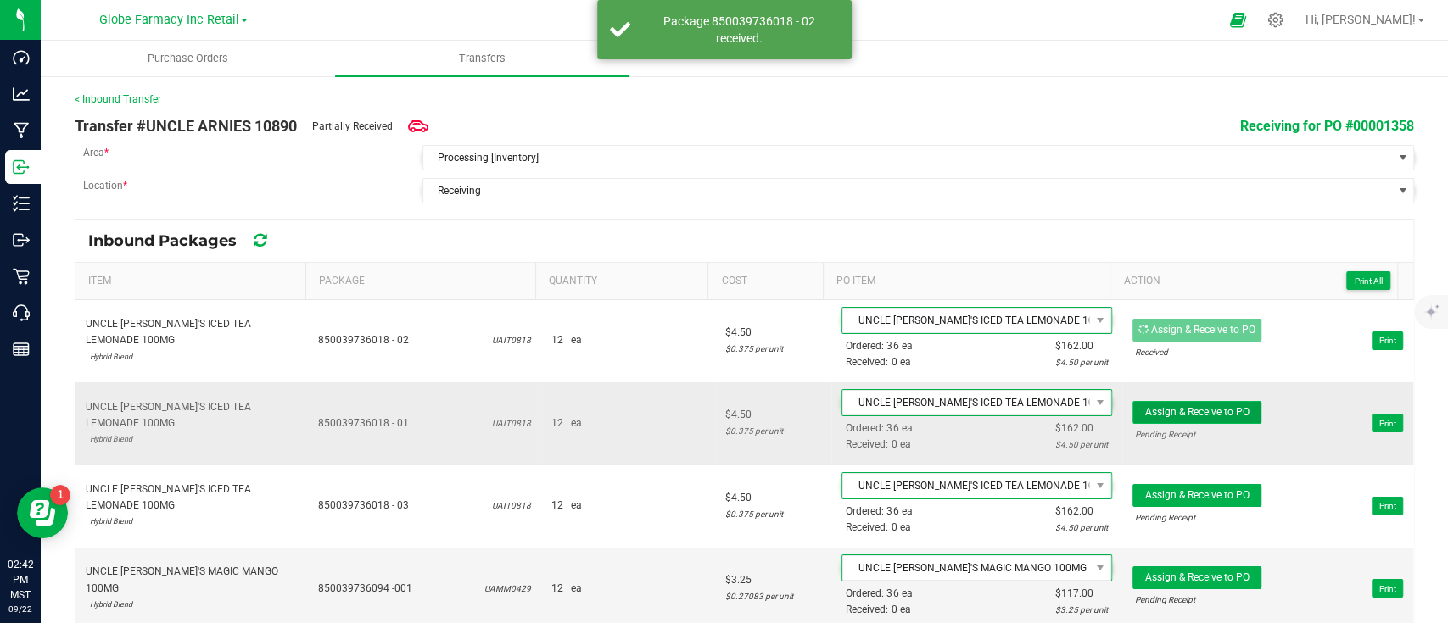
click at [1186, 411] on span "Assign & Receive to PO" at bounding box center [1197, 412] width 104 height 12
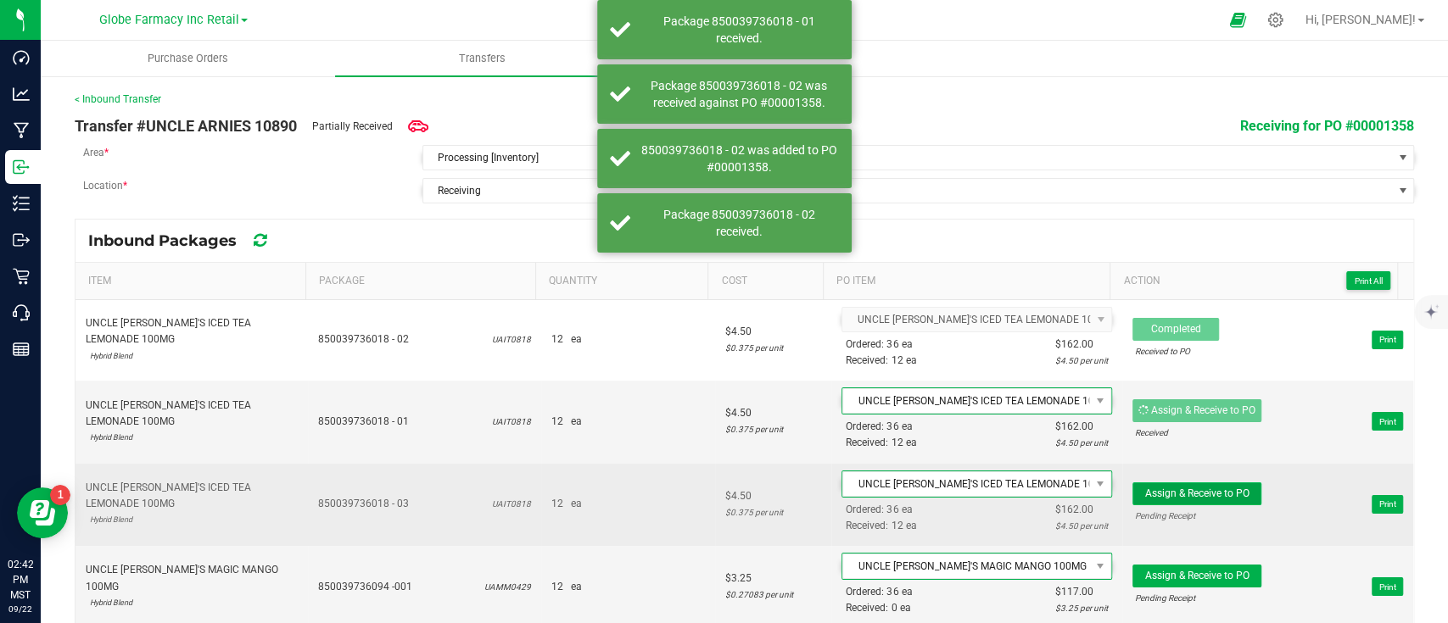
click at [1191, 494] on span "Assign & Receive to PO" at bounding box center [1197, 494] width 104 height 12
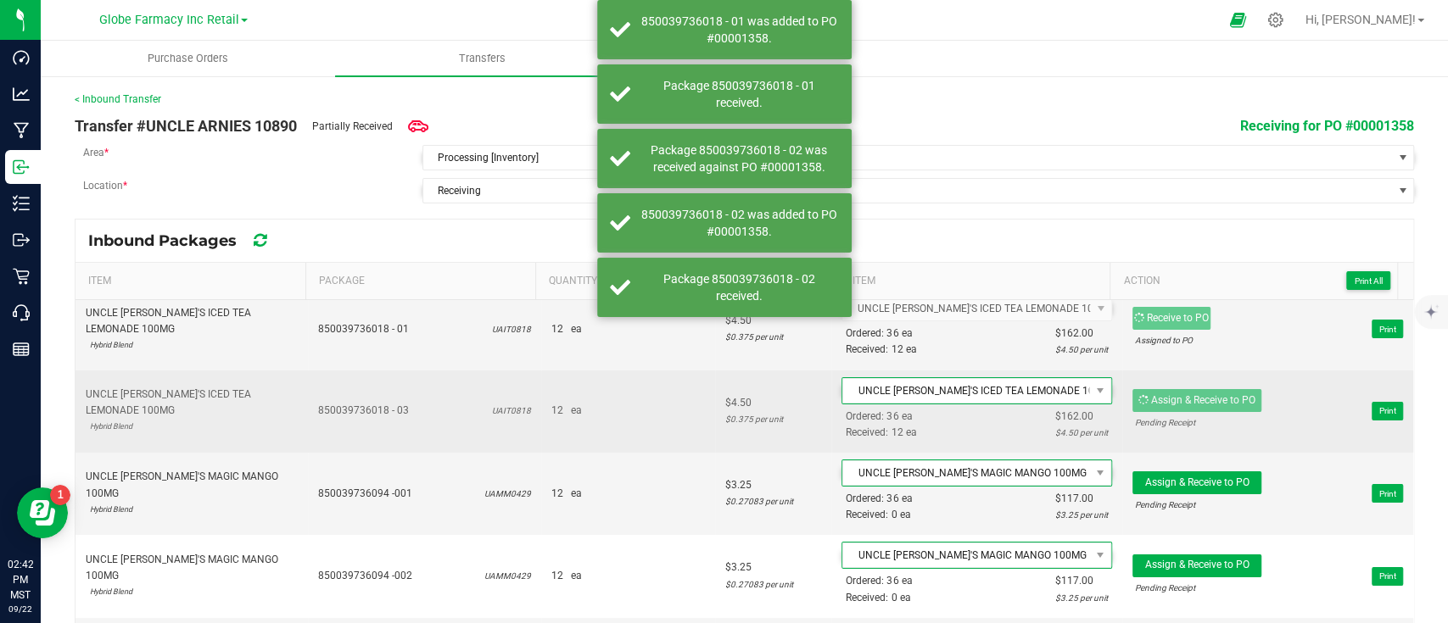
scroll to position [113, 0]
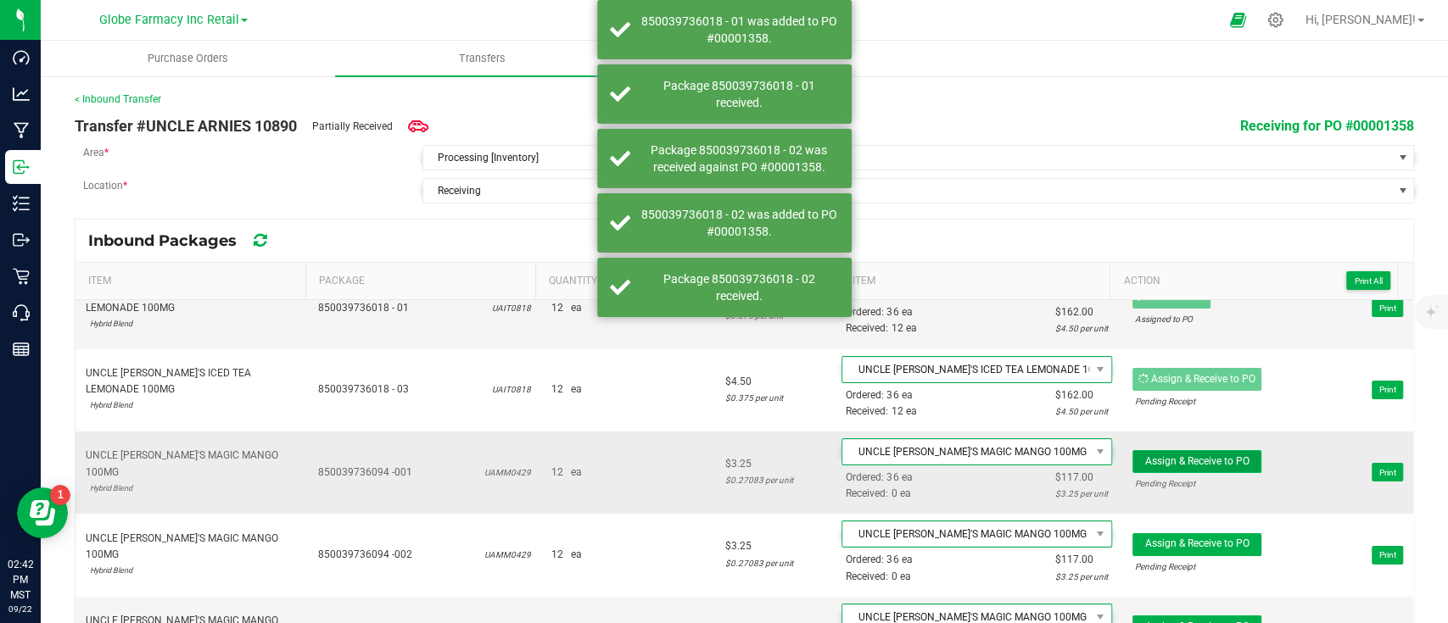
click at [1190, 455] on span "Assign & Receive to PO" at bounding box center [1197, 461] width 104 height 12
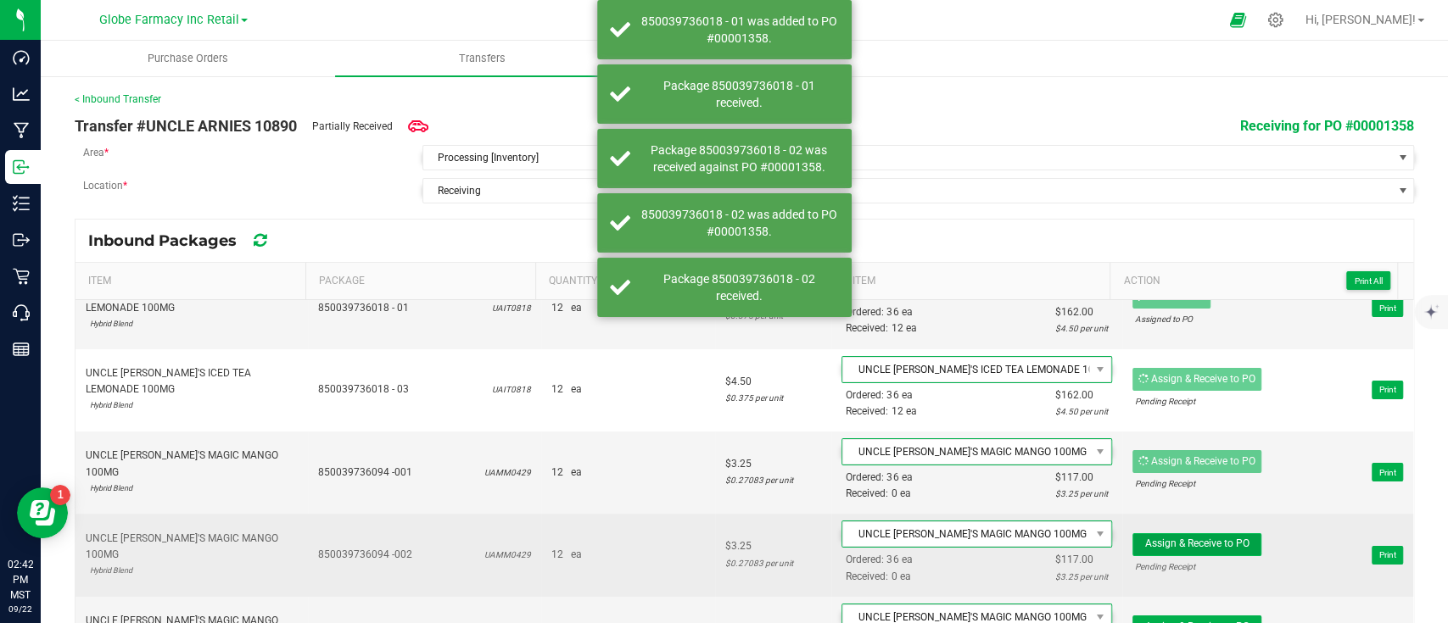
click at [1187, 541] on span "Assign & Receive to PO" at bounding box center [1197, 544] width 104 height 12
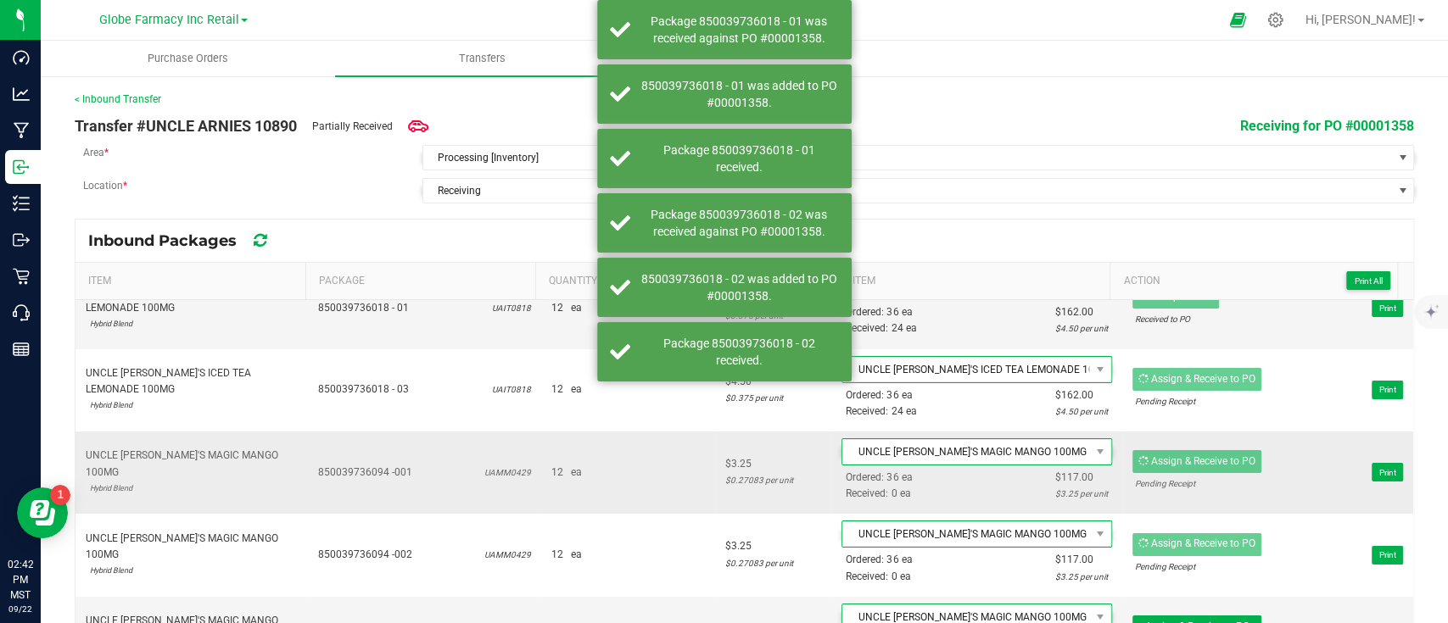
scroll to position [226, 0]
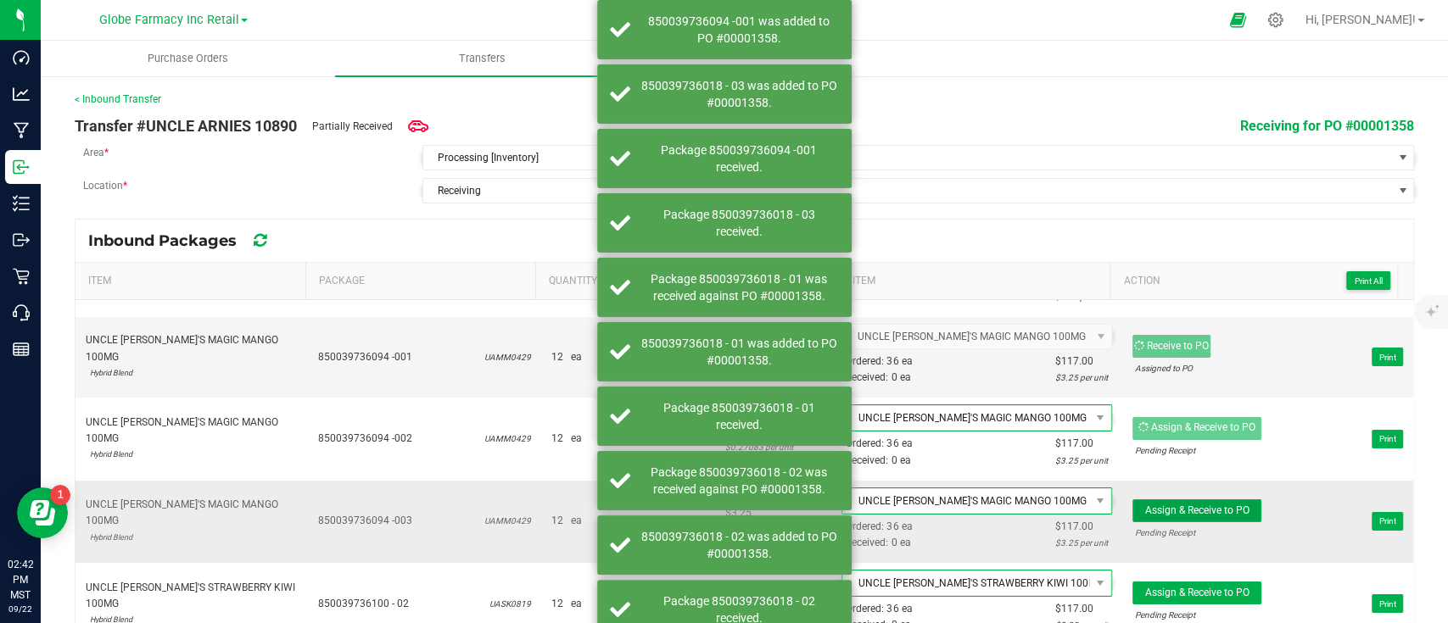
click at [1167, 505] on span "Assign & Receive to PO" at bounding box center [1197, 511] width 104 height 12
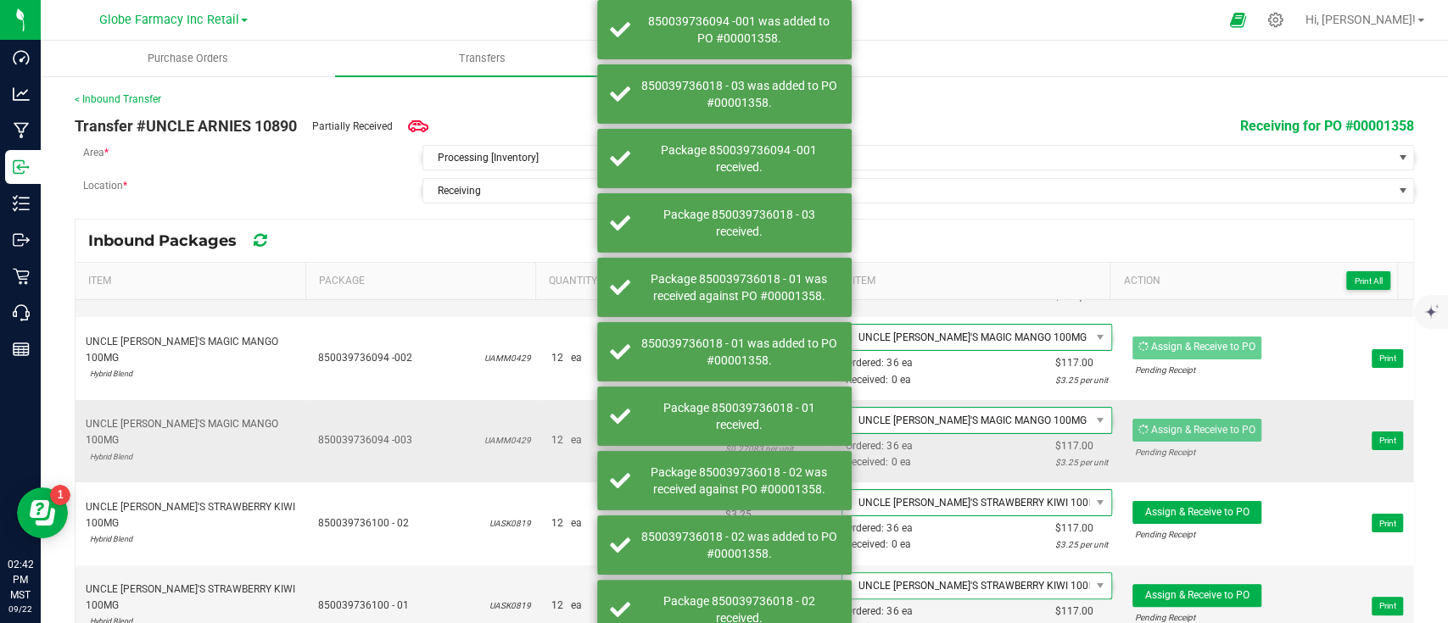
scroll to position [339, 0]
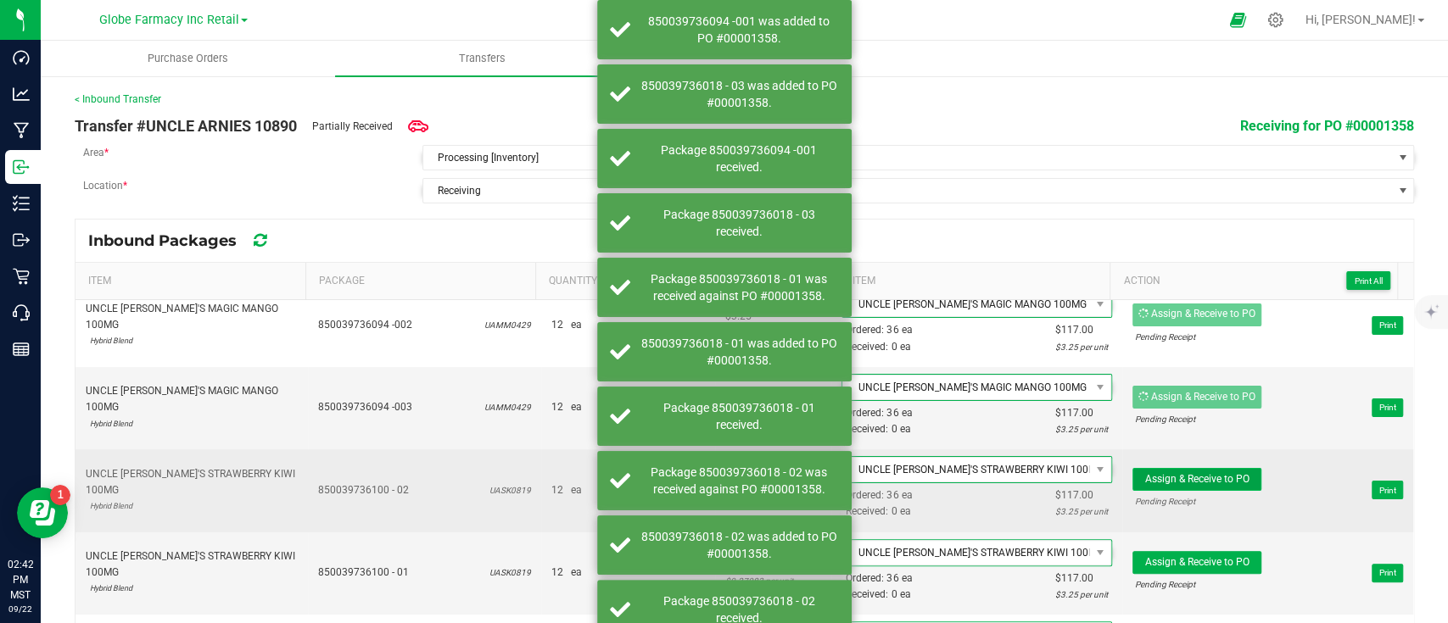
click at [1207, 482] on span "Assign & Receive to PO" at bounding box center [1197, 479] width 104 height 12
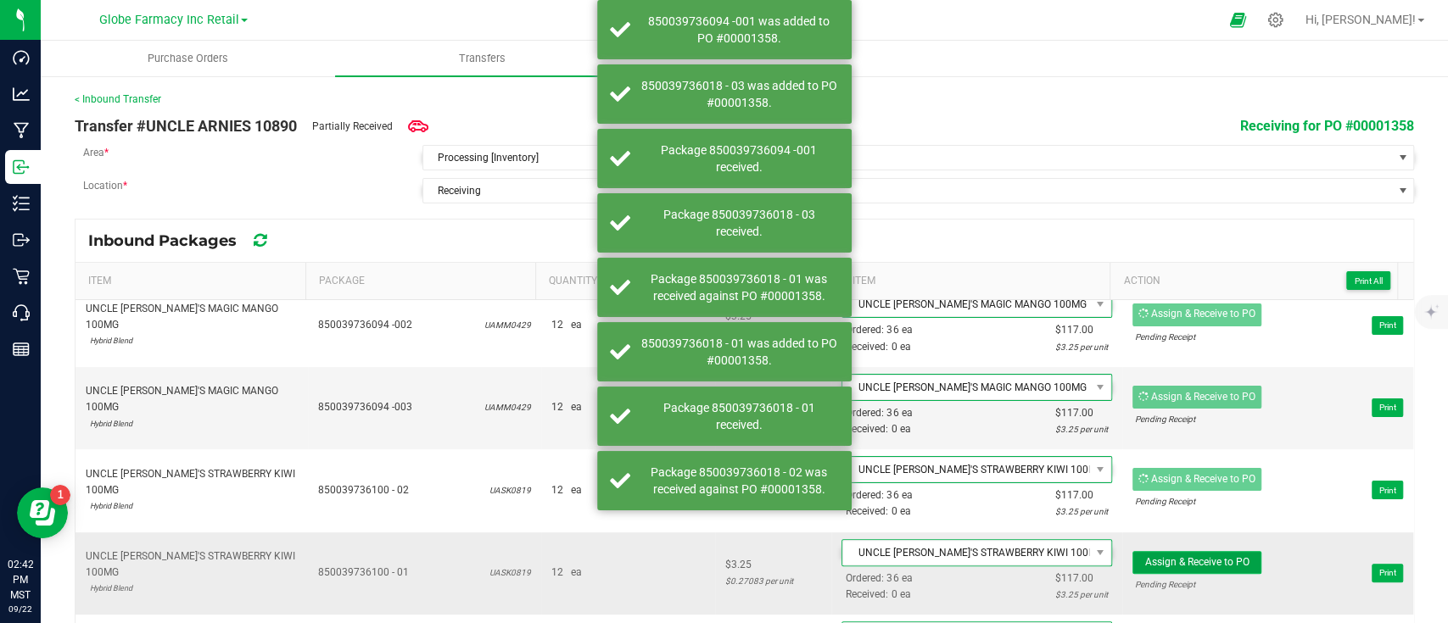
click at [1216, 556] on span "Assign & Receive to PO" at bounding box center [1197, 562] width 104 height 12
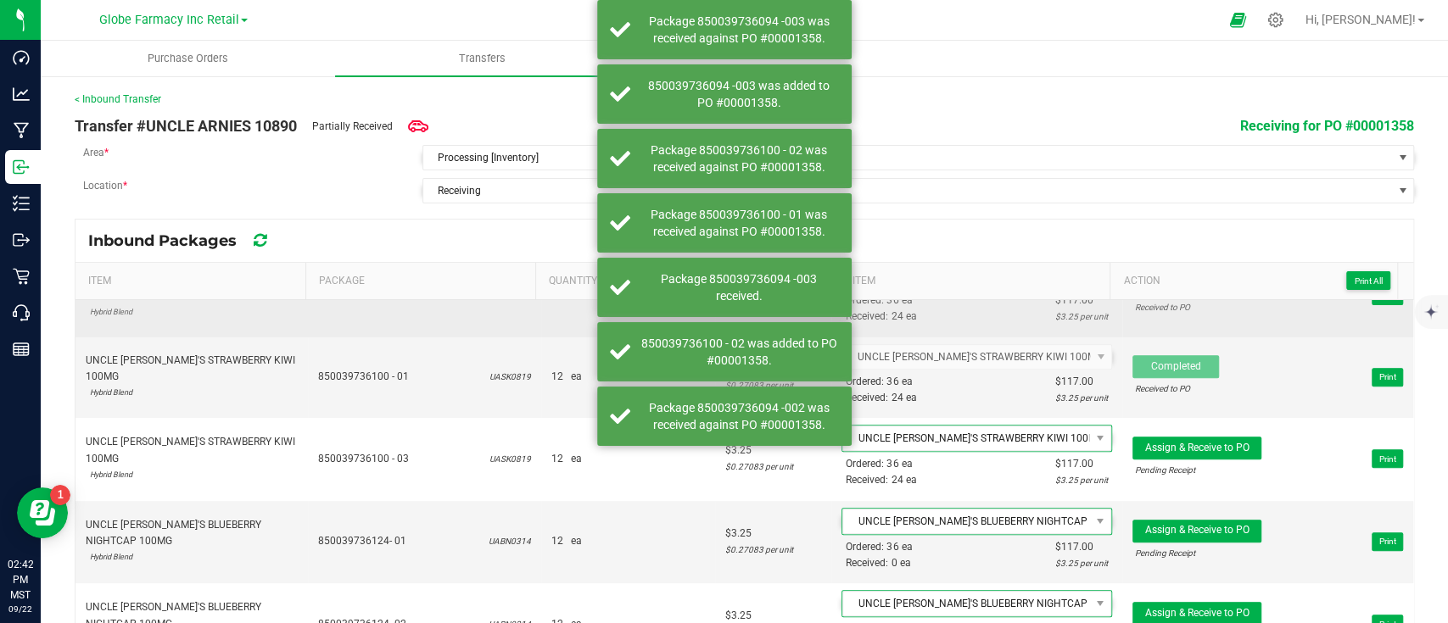
scroll to position [565, 0]
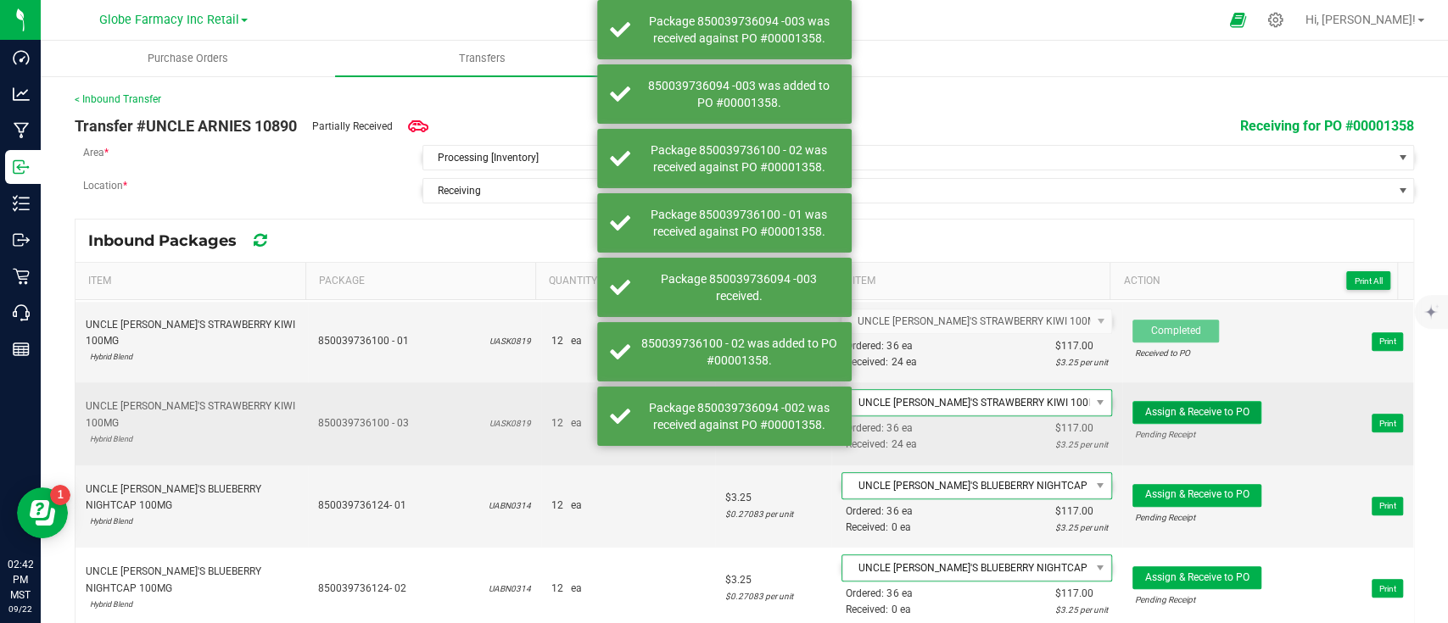
click at [1199, 406] on span "Assign & Receive to PO" at bounding box center [1197, 412] width 104 height 12
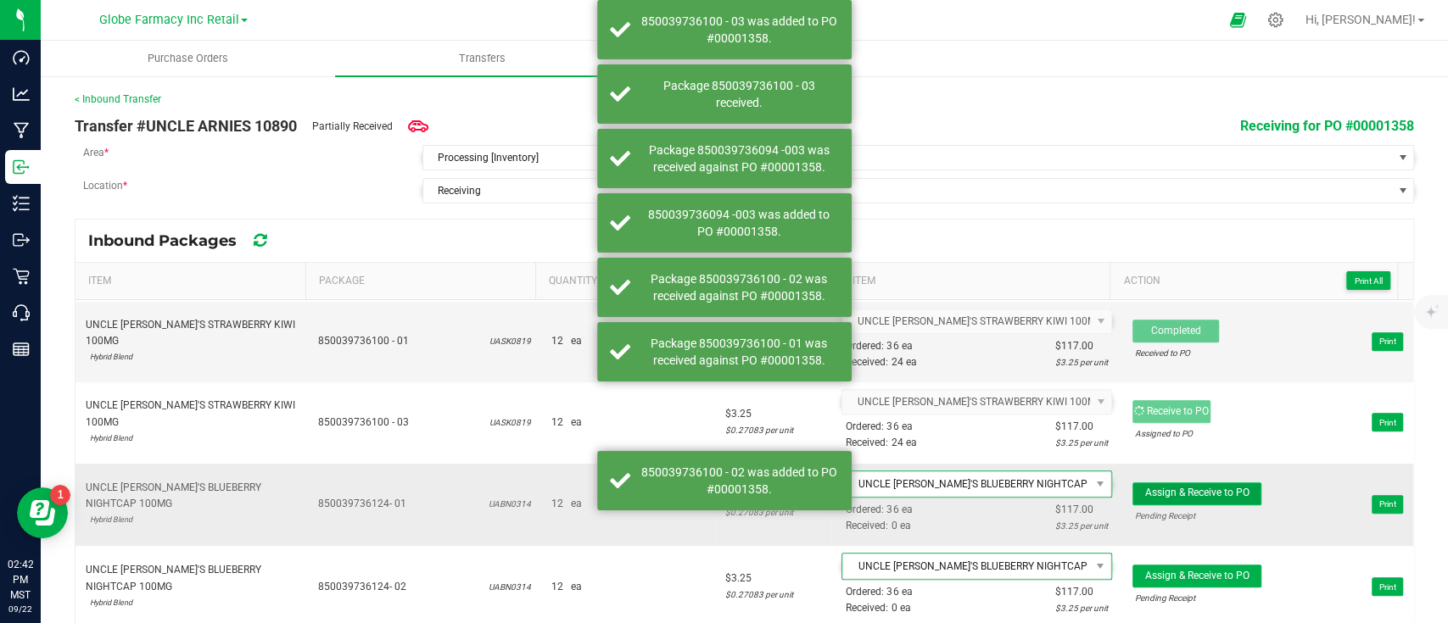
click at [1214, 489] on span "Assign & Receive to PO" at bounding box center [1197, 493] width 104 height 12
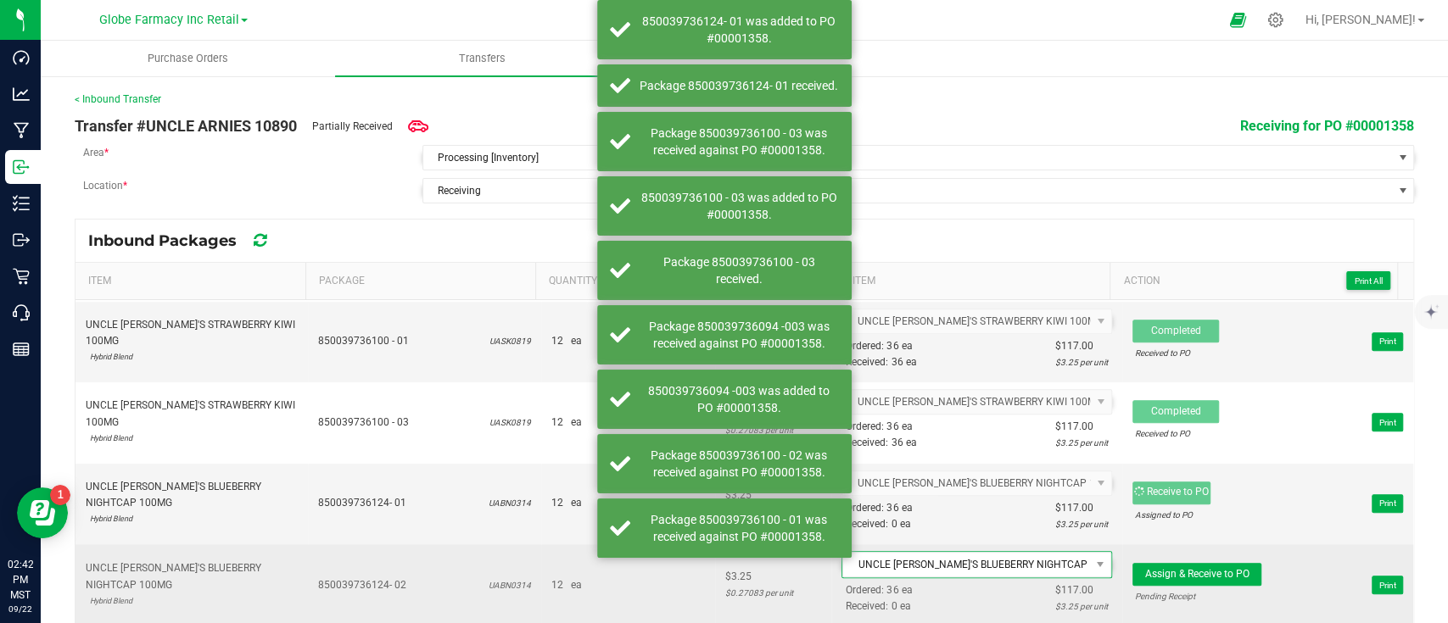
click at [1195, 583] on div "Pending Receipt" at bounding box center [1197, 597] width 124 height 16
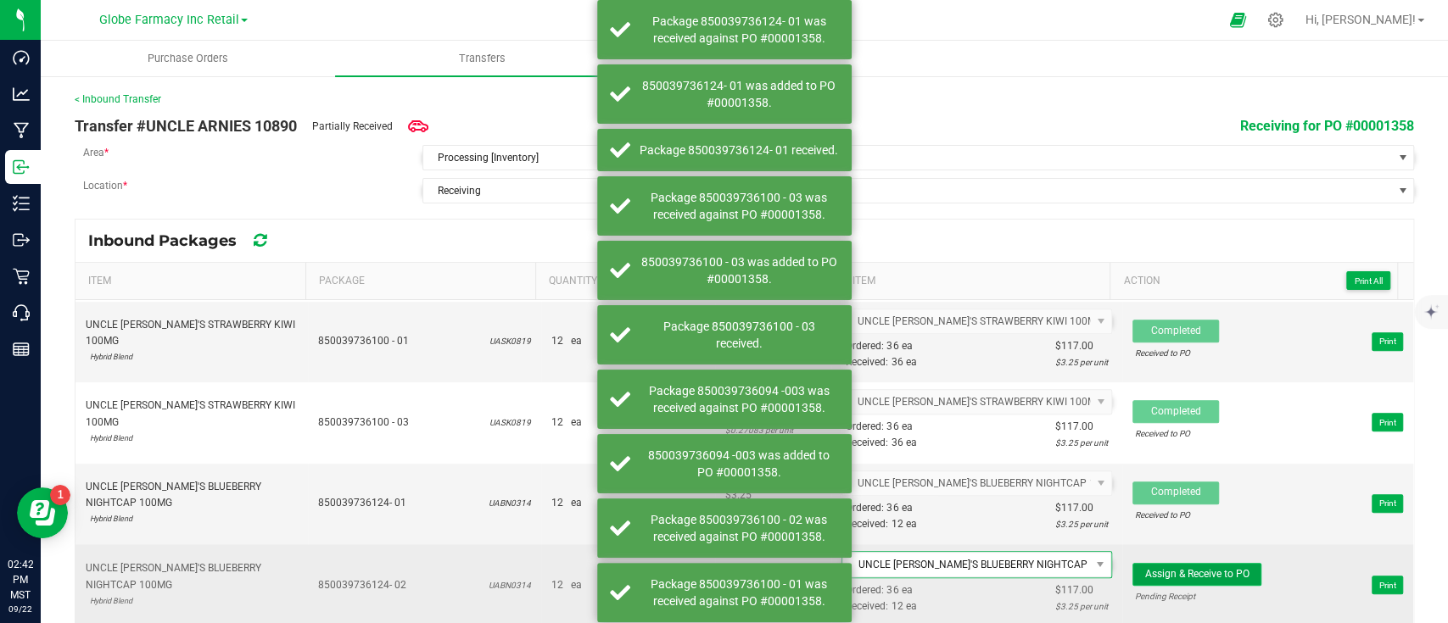
click at [1192, 573] on span "Assign & Receive to PO" at bounding box center [1197, 574] width 104 height 12
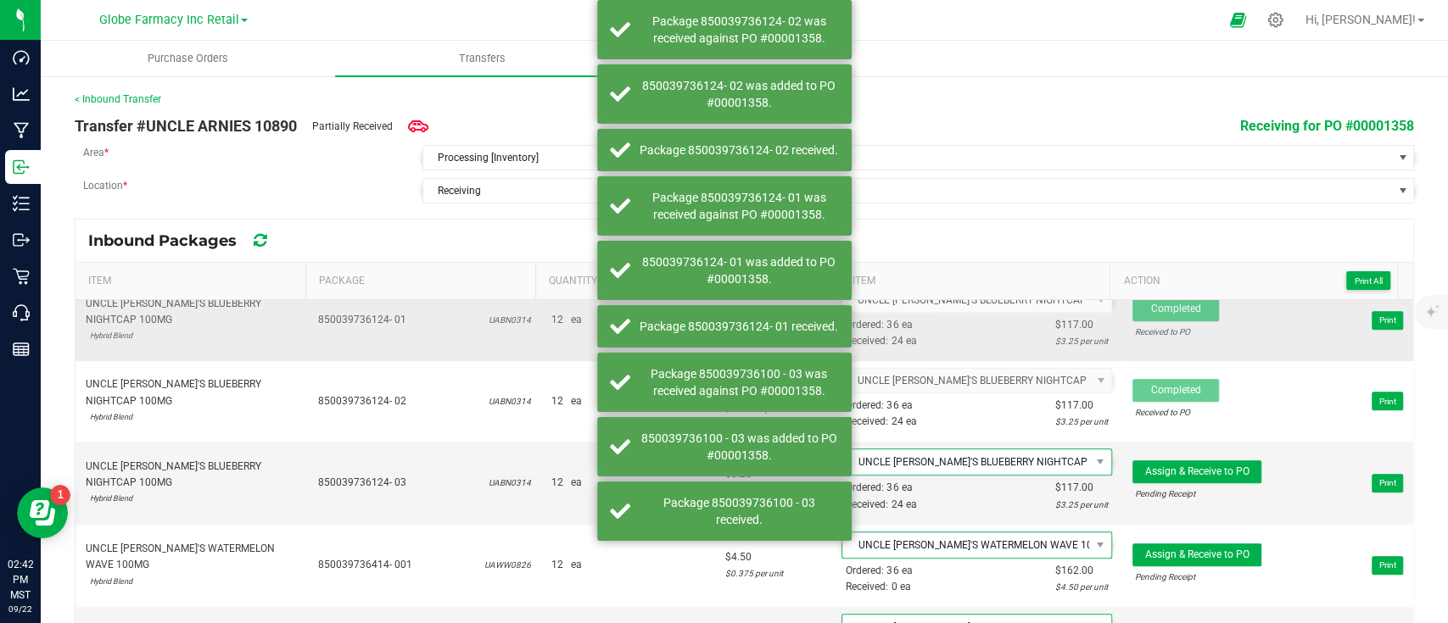
scroll to position [791, 0]
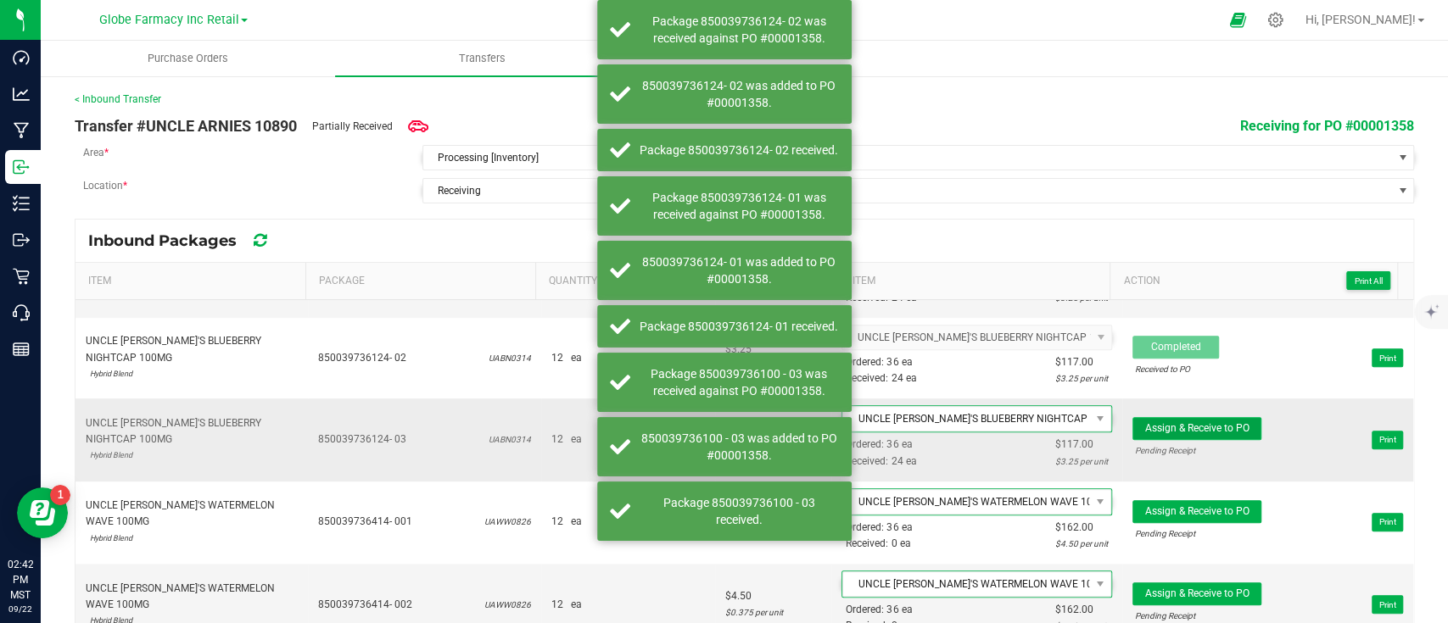
click at [1198, 417] on button "Assign & Receive to PO" at bounding box center [1196, 428] width 129 height 23
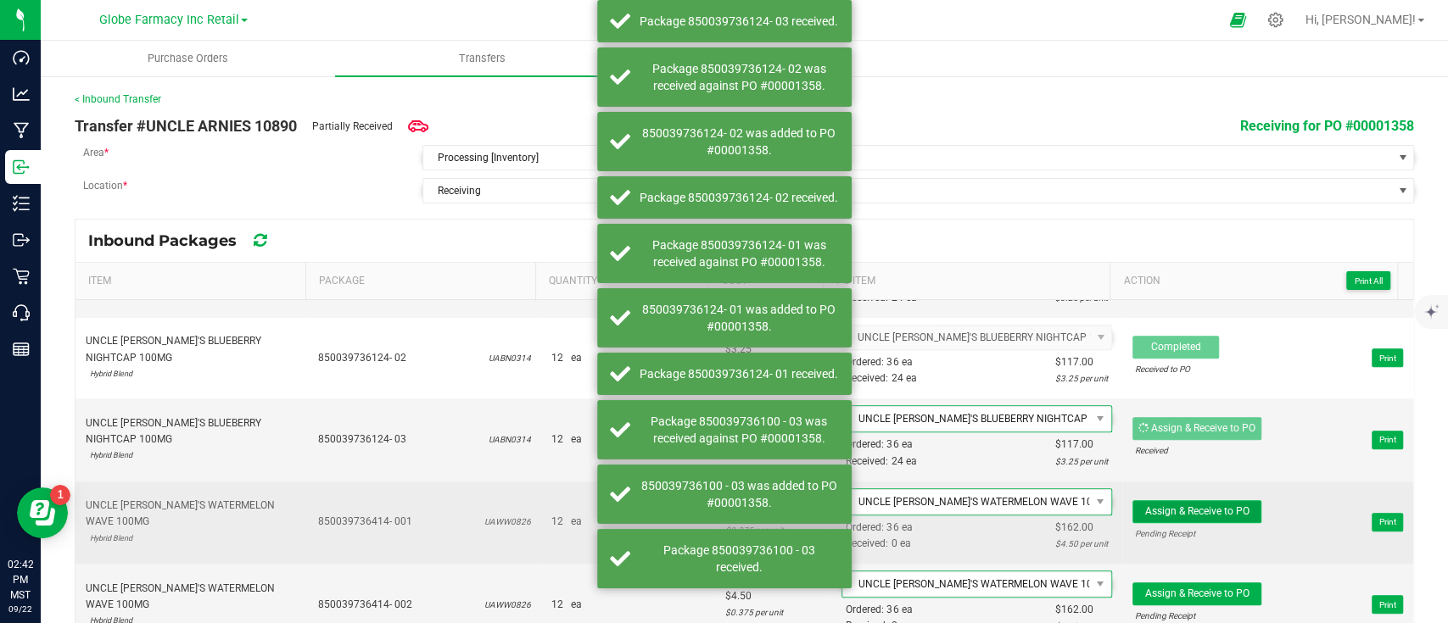
click at [1197, 506] on span "Assign & Receive to PO" at bounding box center [1197, 511] width 104 height 12
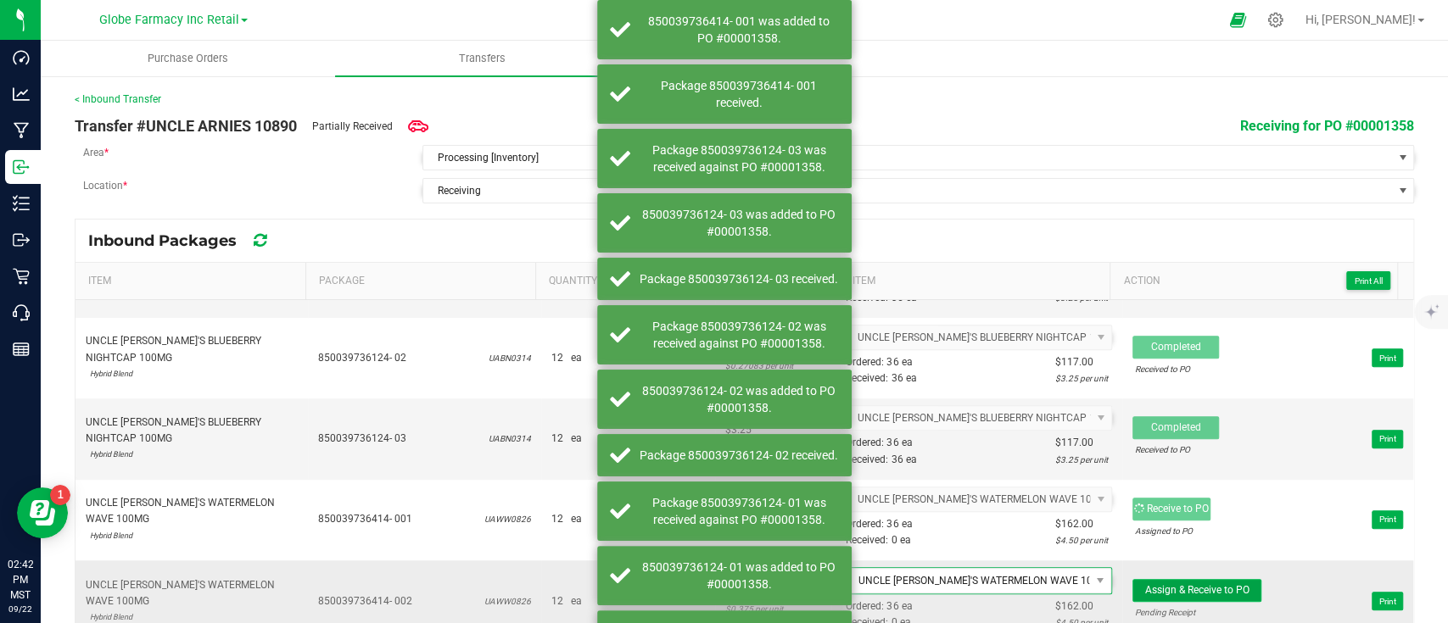
click at [1172, 583] on span "Assign & Receive to PO" at bounding box center [1197, 590] width 104 height 12
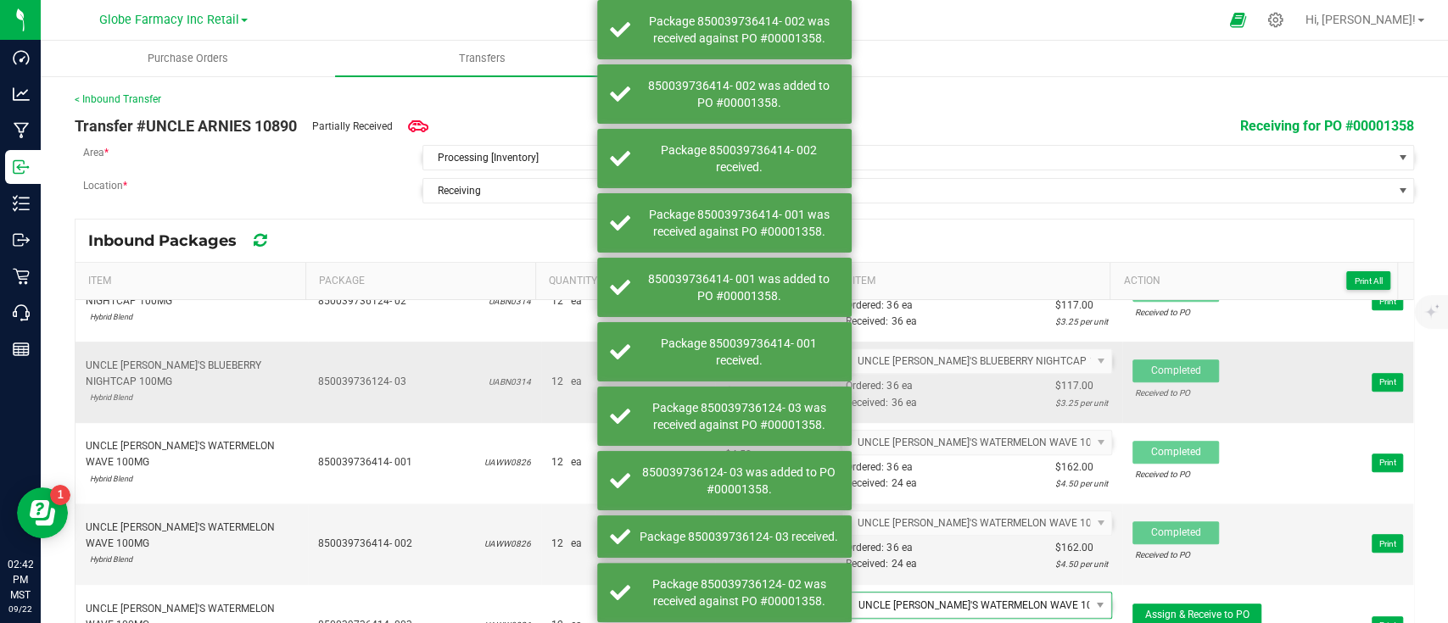
scroll to position [879, 0]
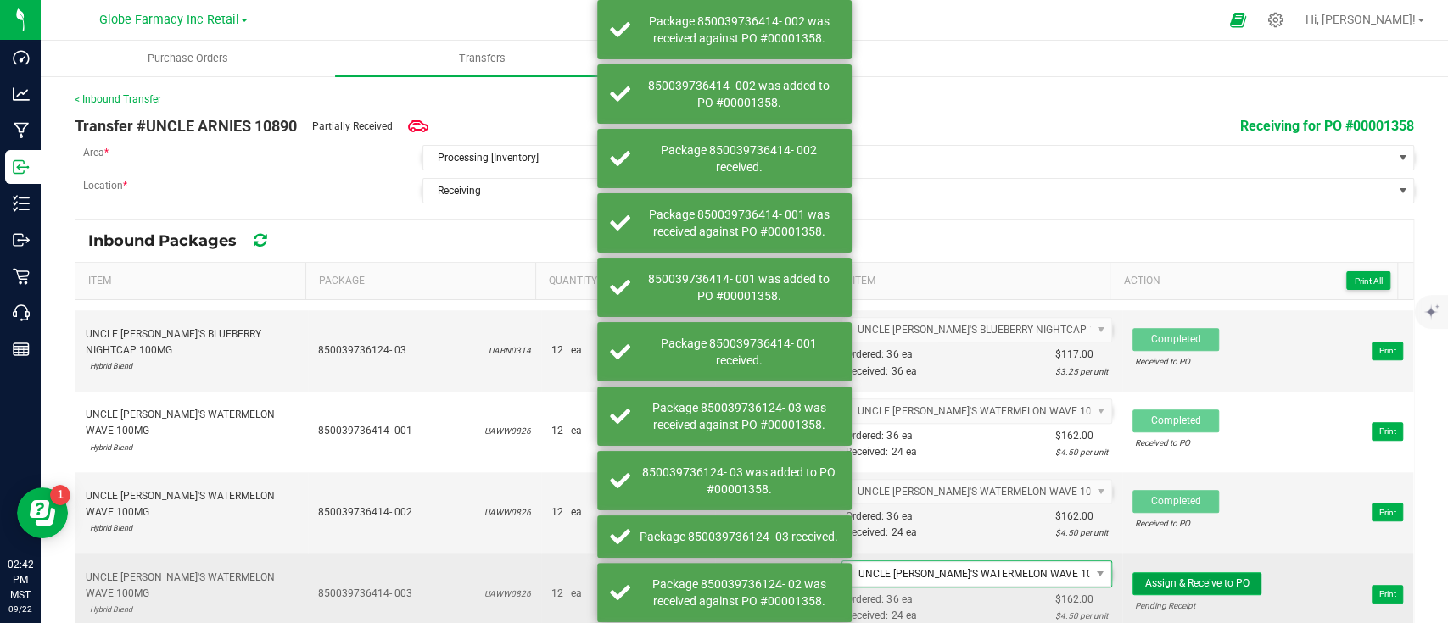
drag, startPoint x: 1186, startPoint y: 578, endPoint x: 1193, endPoint y: 570, distance: 10.9
click at [1186, 578] on span "Assign & Receive to PO" at bounding box center [1197, 584] width 104 height 12
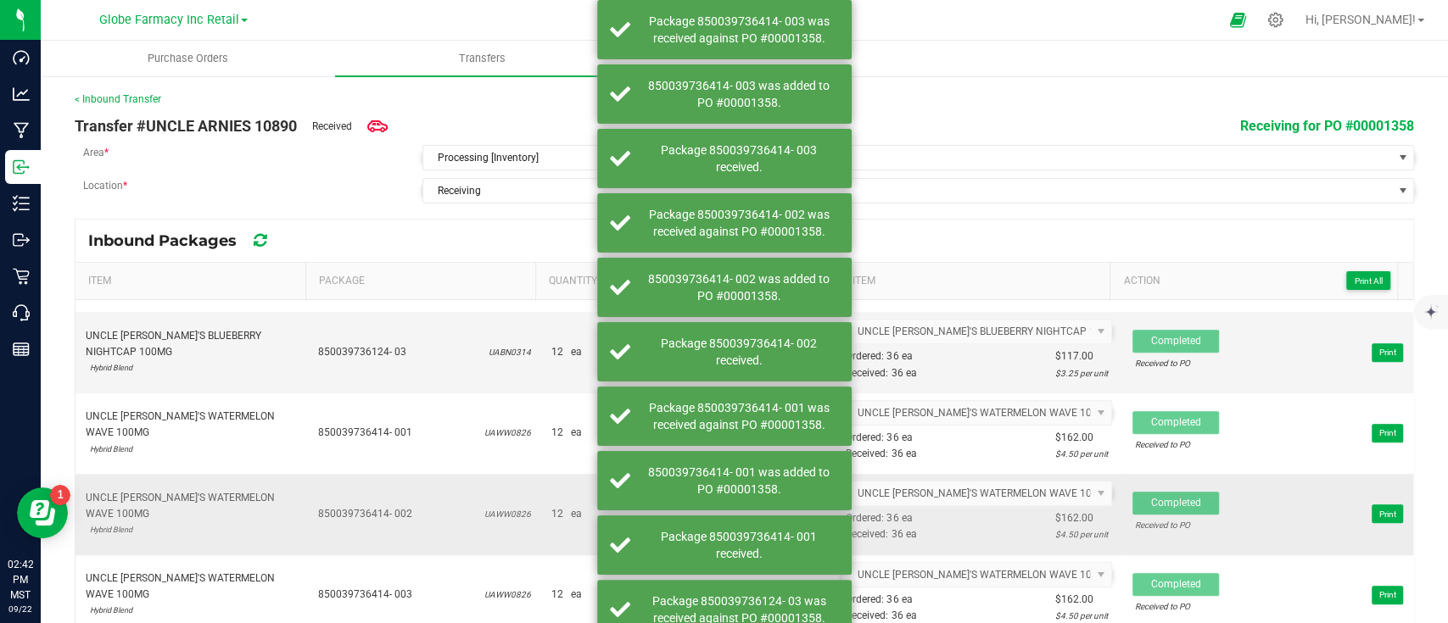
scroll to position [23, 0]
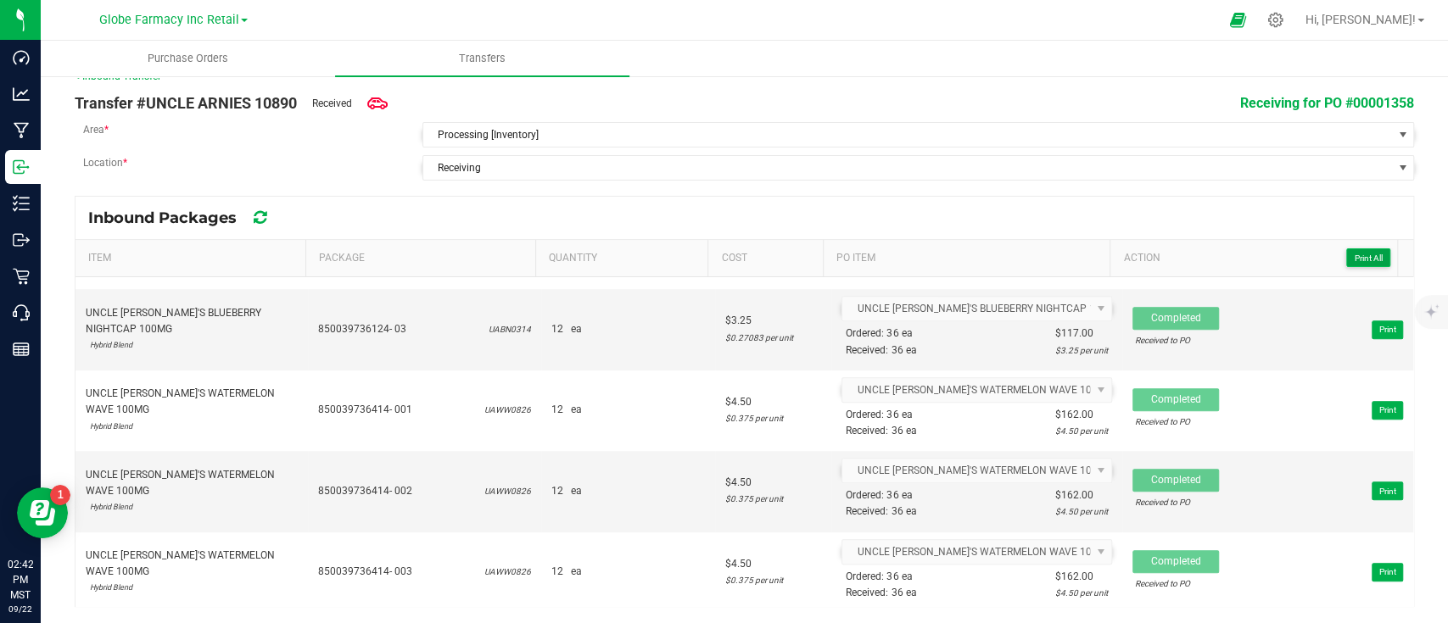
click at [1356, 254] on span "Print All" at bounding box center [1367, 258] width 28 height 9
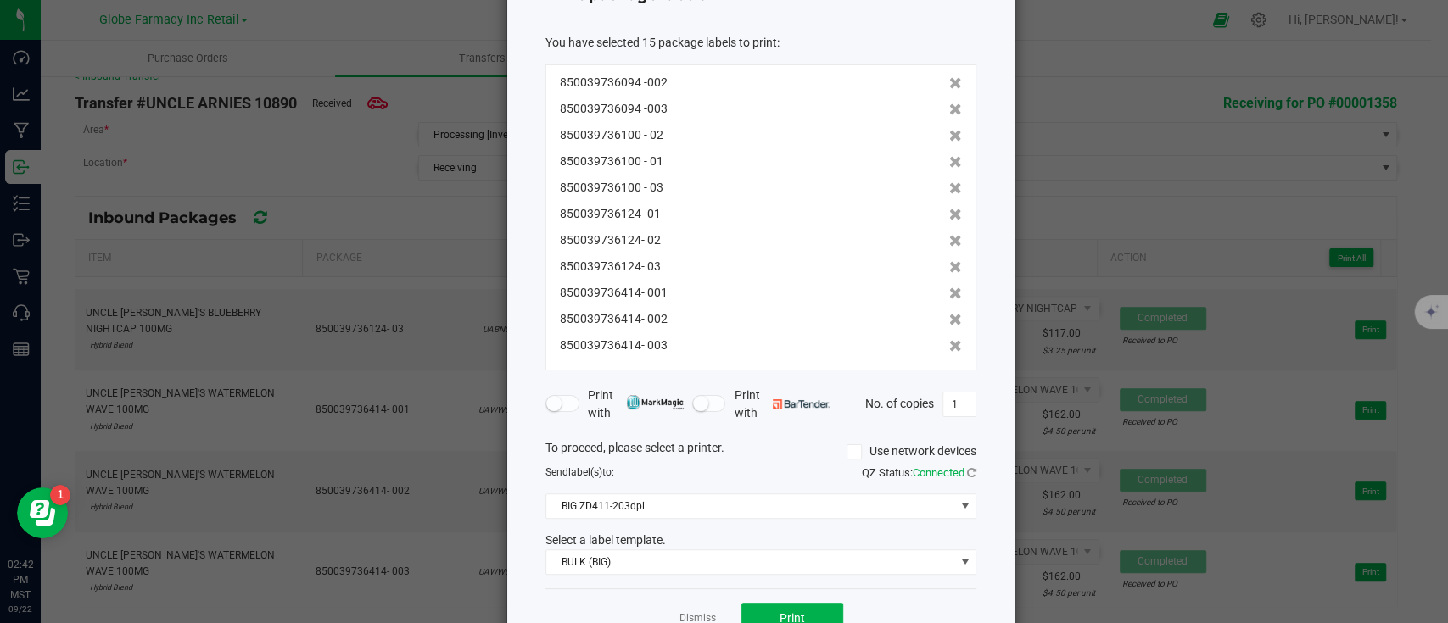
scroll to position [181, 0]
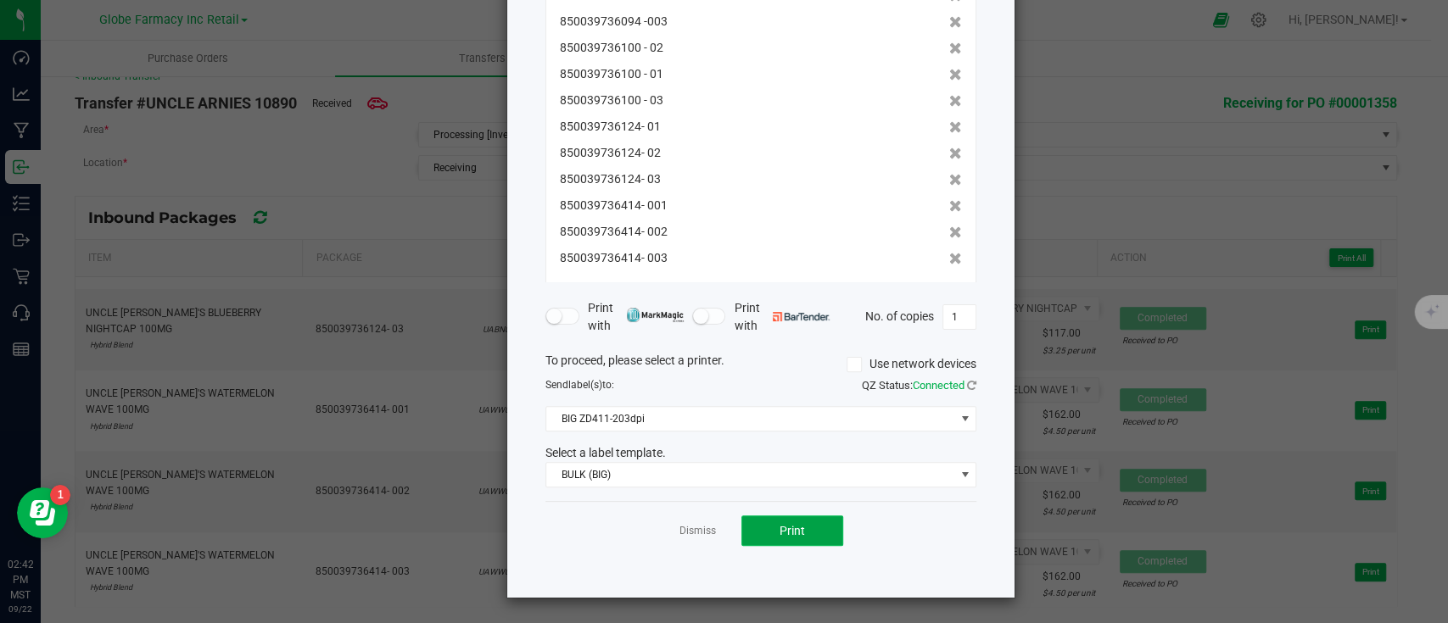
click at [794, 525] on span "Print" at bounding box center [791, 531] width 25 height 14
click at [679, 530] on link "Dismiss" at bounding box center [697, 531] width 36 height 14
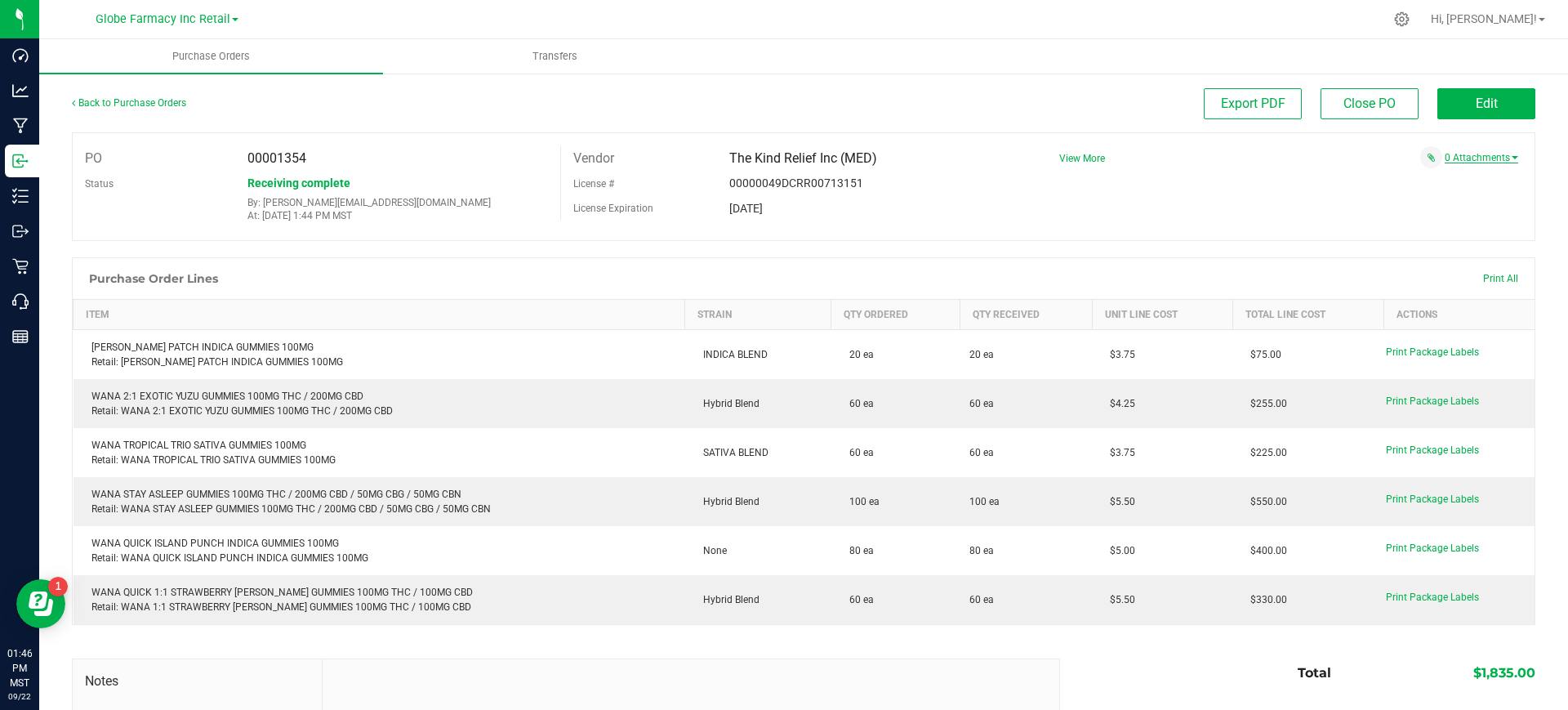
click at [1475, 160] on link "0 Attachments" at bounding box center [1481, 158] width 73 height 12
click at [1413, 181] on button "Attach new document" at bounding box center [1464, 179] width 107 height 14
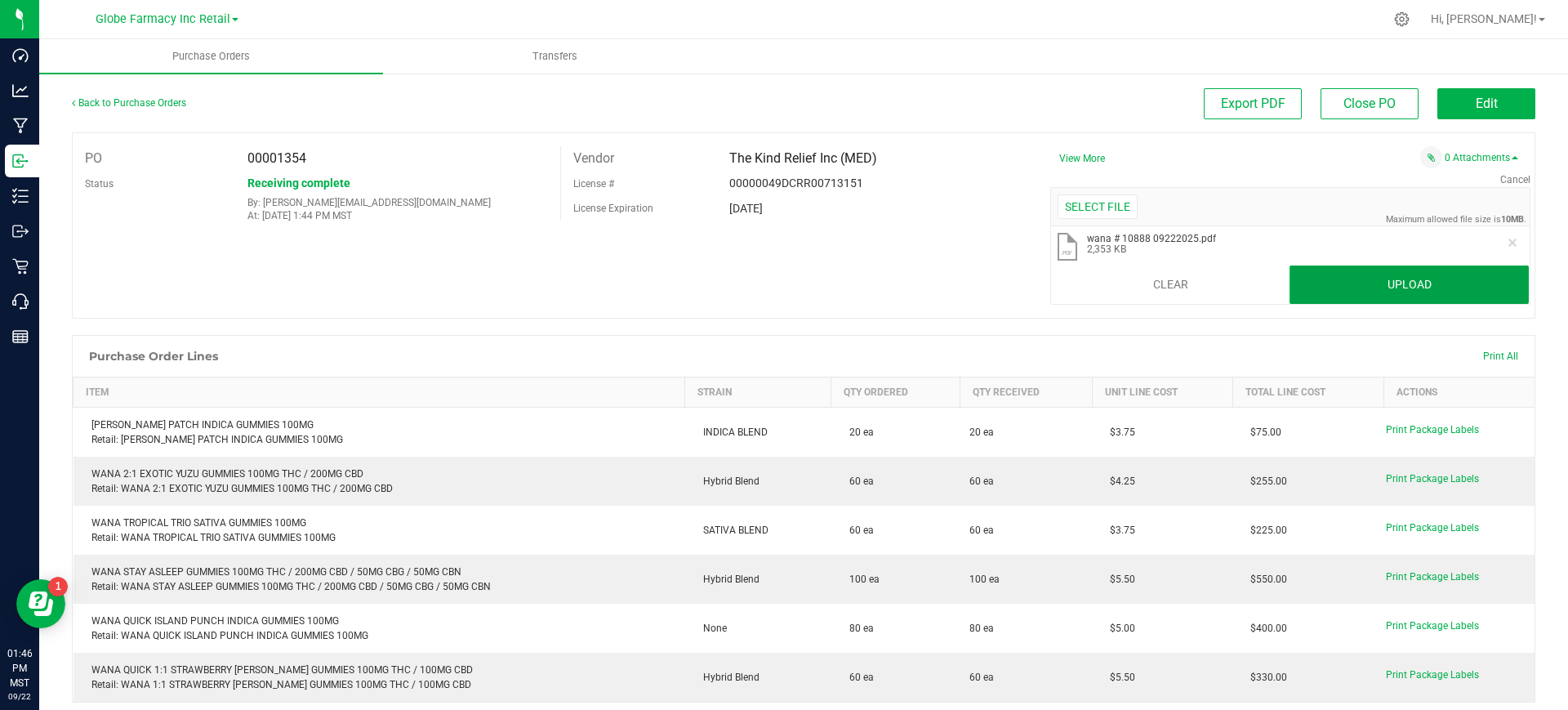
click at [1363, 297] on button "Upload" at bounding box center [1409, 285] width 239 height 39
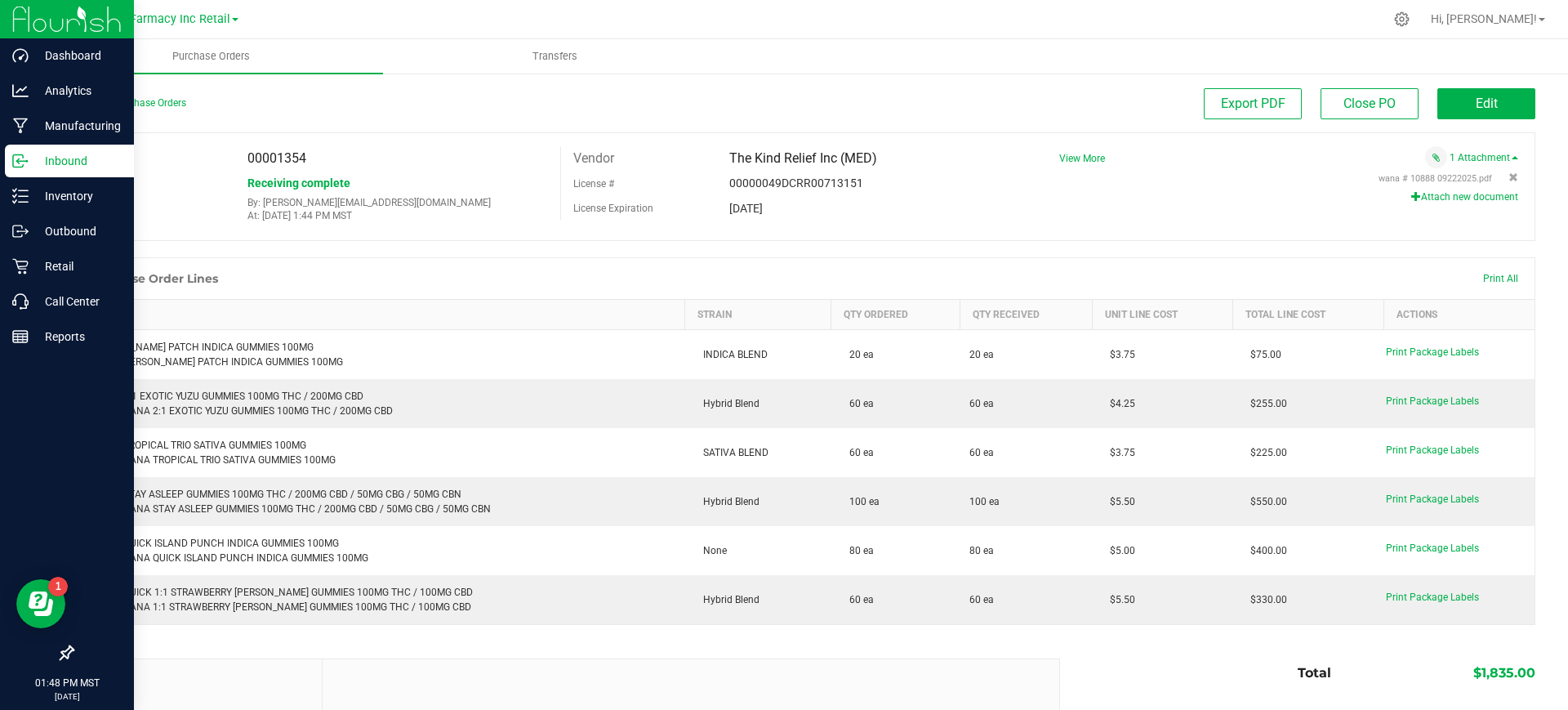
click at [13, 162] on icon at bounding box center [20, 161] width 16 height 16
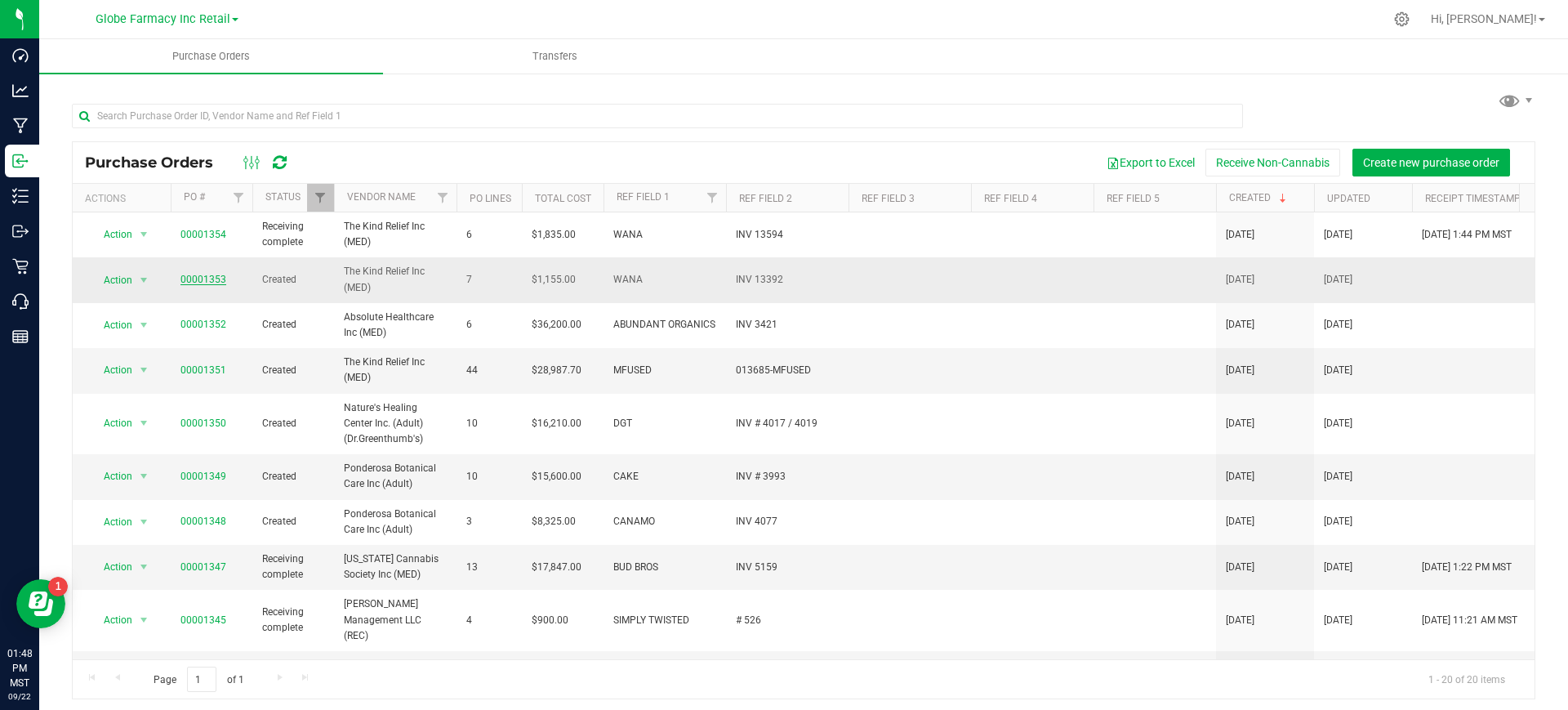
click at [194, 281] on link "00001353" at bounding box center [202, 279] width 45 height 12
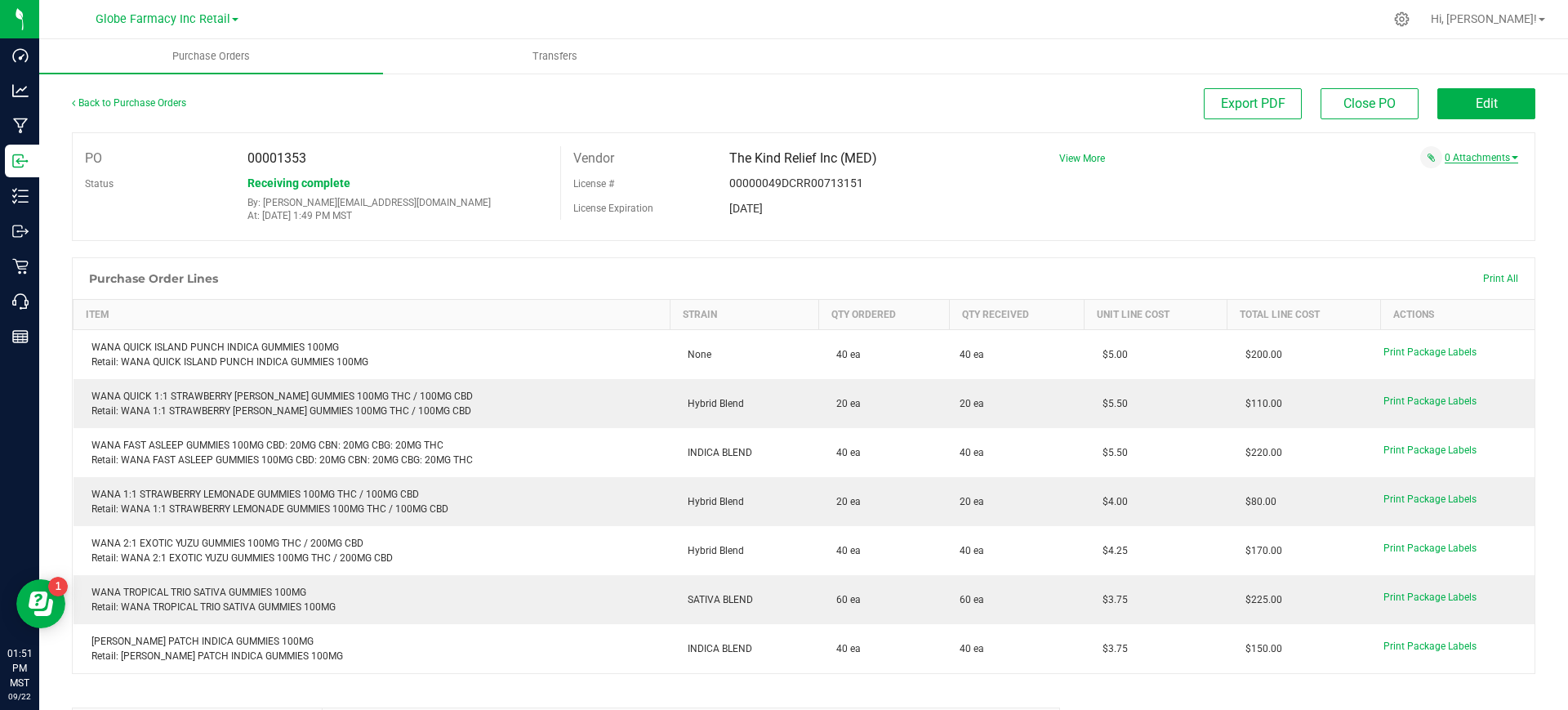
click at [1476, 158] on link "0 Attachments" at bounding box center [1481, 158] width 73 height 12
click at [1433, 187] on div "Attach new document" at bounding box center [1282, 182] width 471 height 19
click at [1432, 182] on button "Attach new document" at bounding box center [1464, 179] width 107 height 14
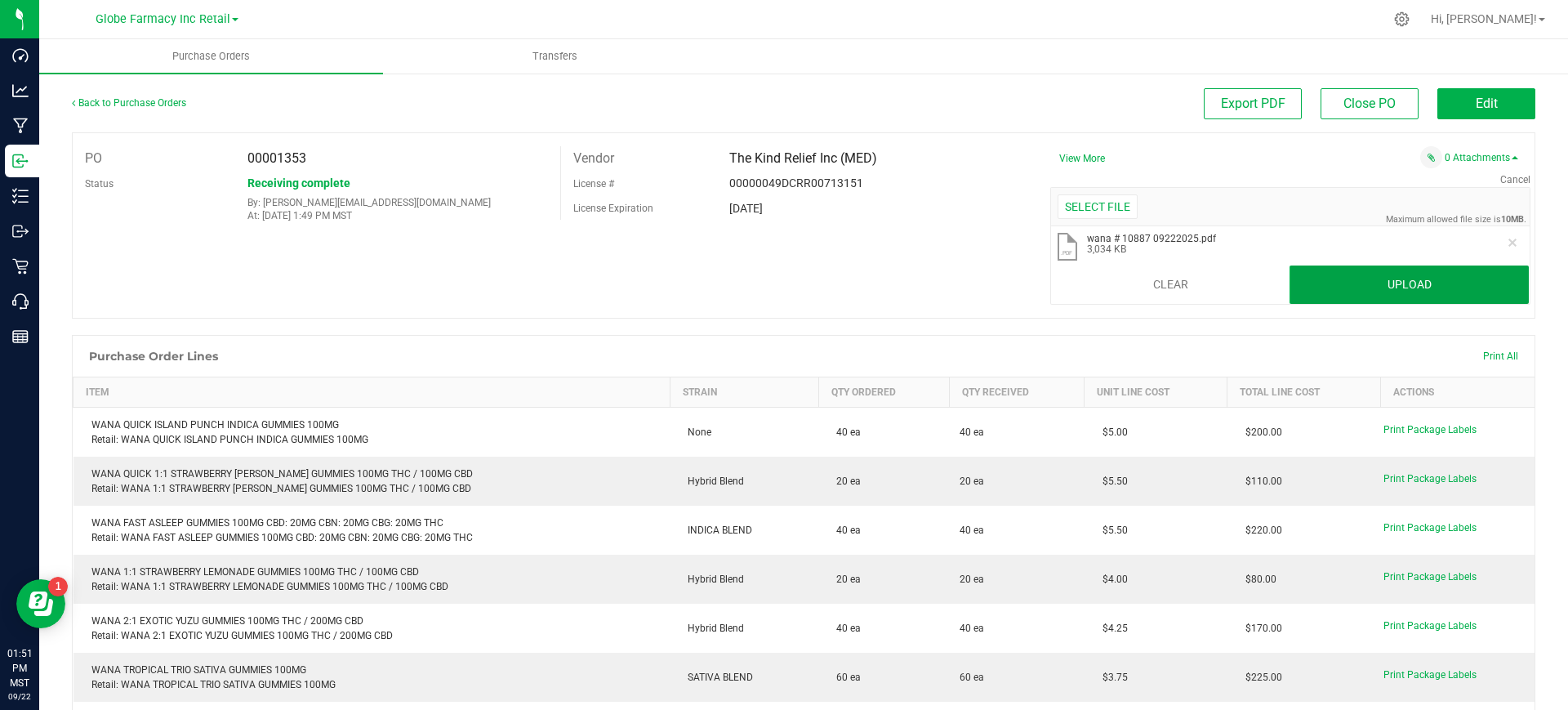
click at [1330, 280] on button "Upload" at bounding box center [1409, 285] width 239 height 39
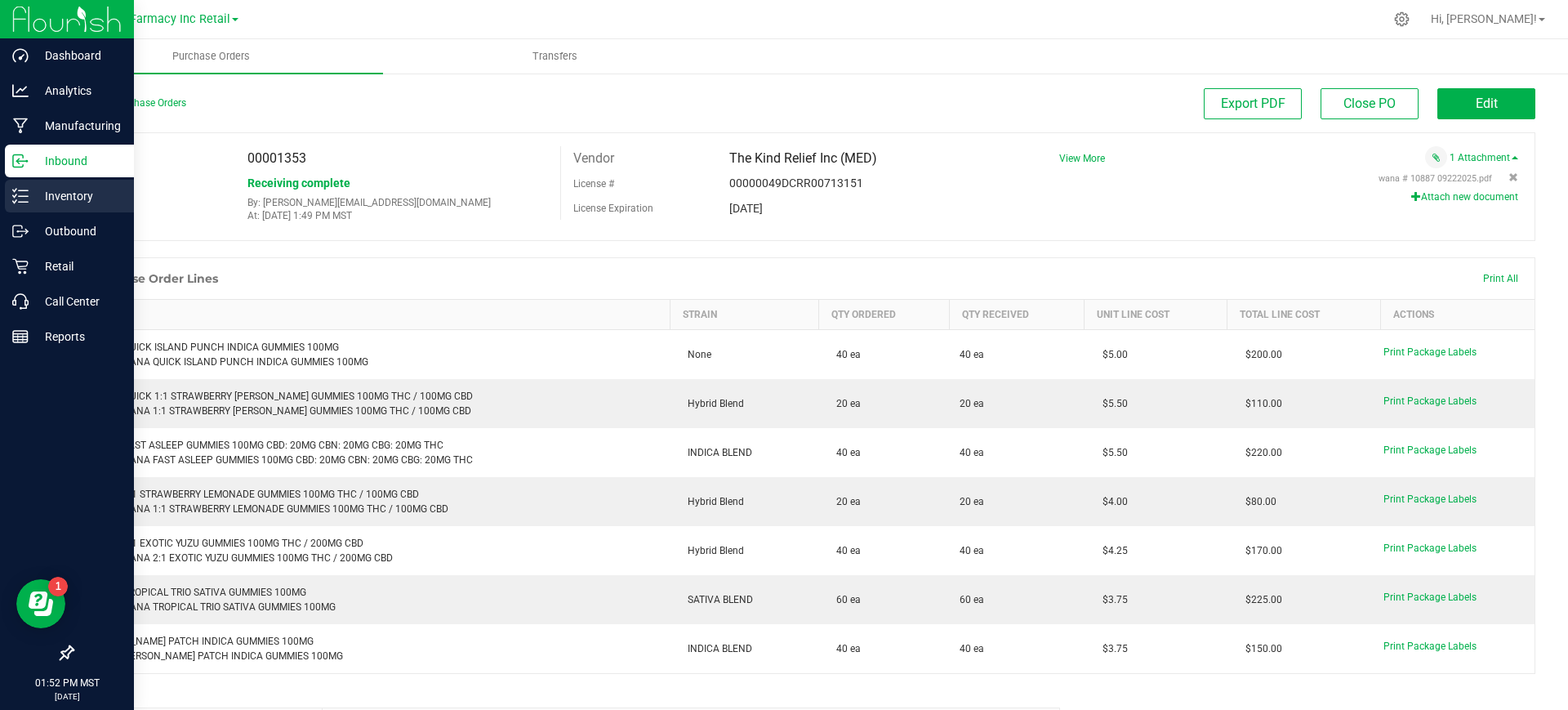
click at [38, 201] on p "Inventory" at bounding box center [78, 196] width 98 height 19
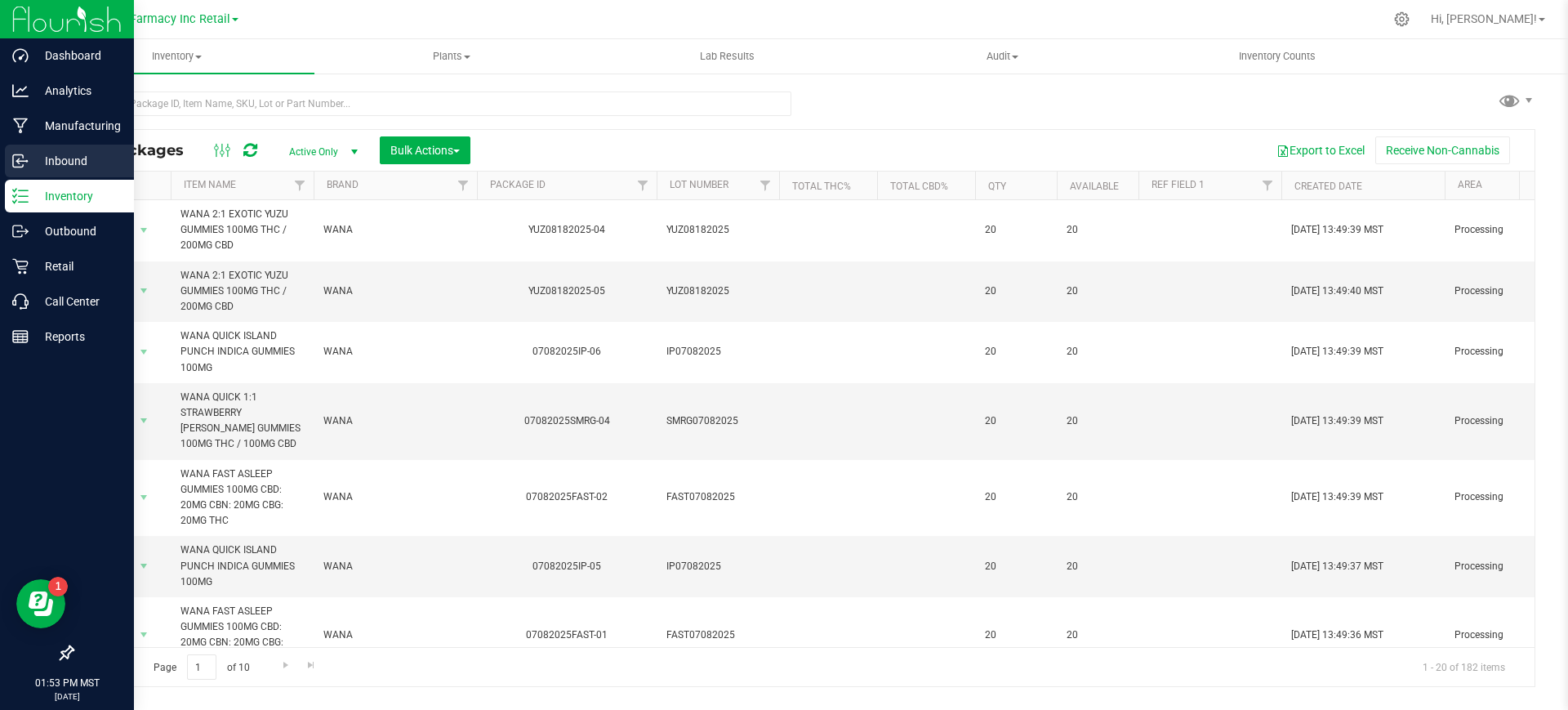
click at [36, 160] on p "Inbound" at bounding box center [78, 161] width 98 height 19
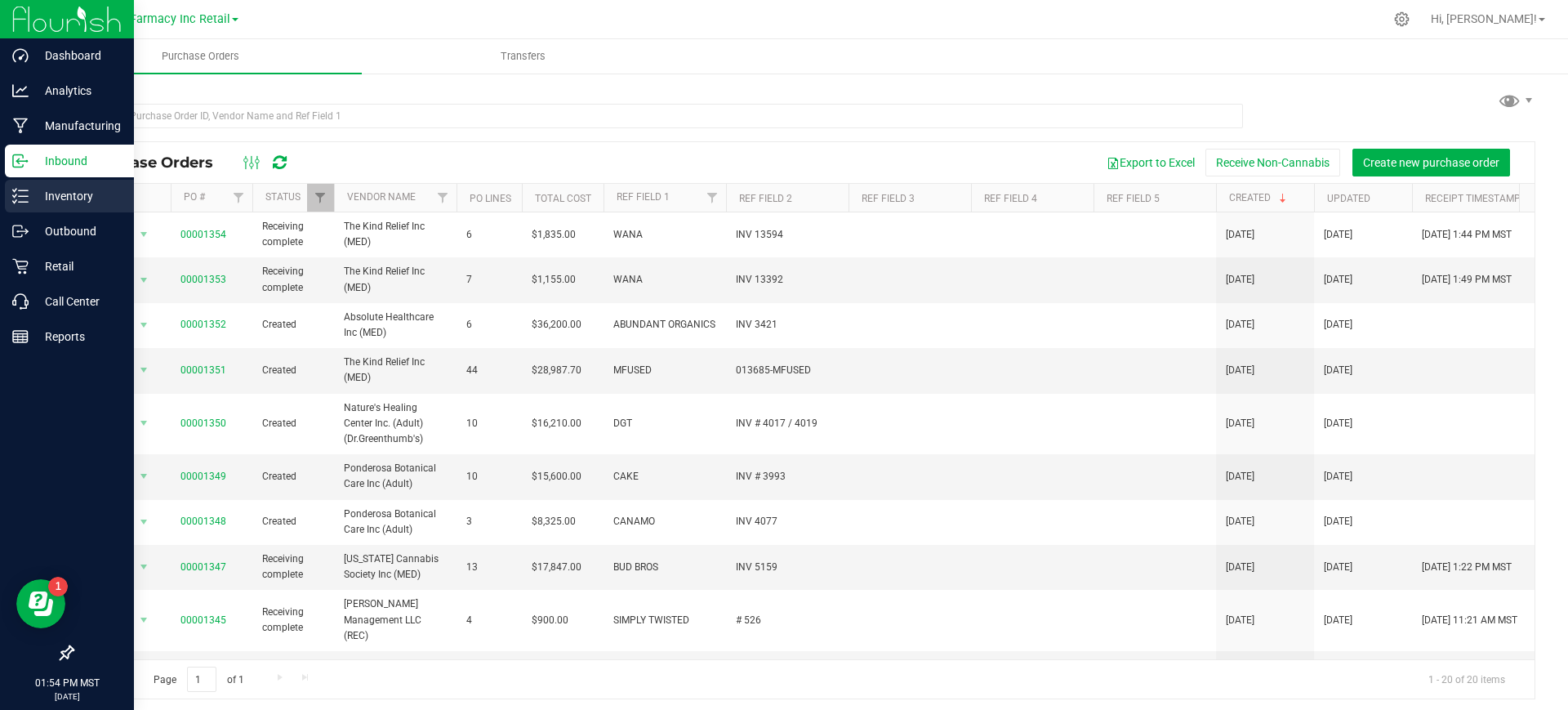
click at [3, 198] on link "Inventory" at bounding box center [66, 197] width 134 height 35
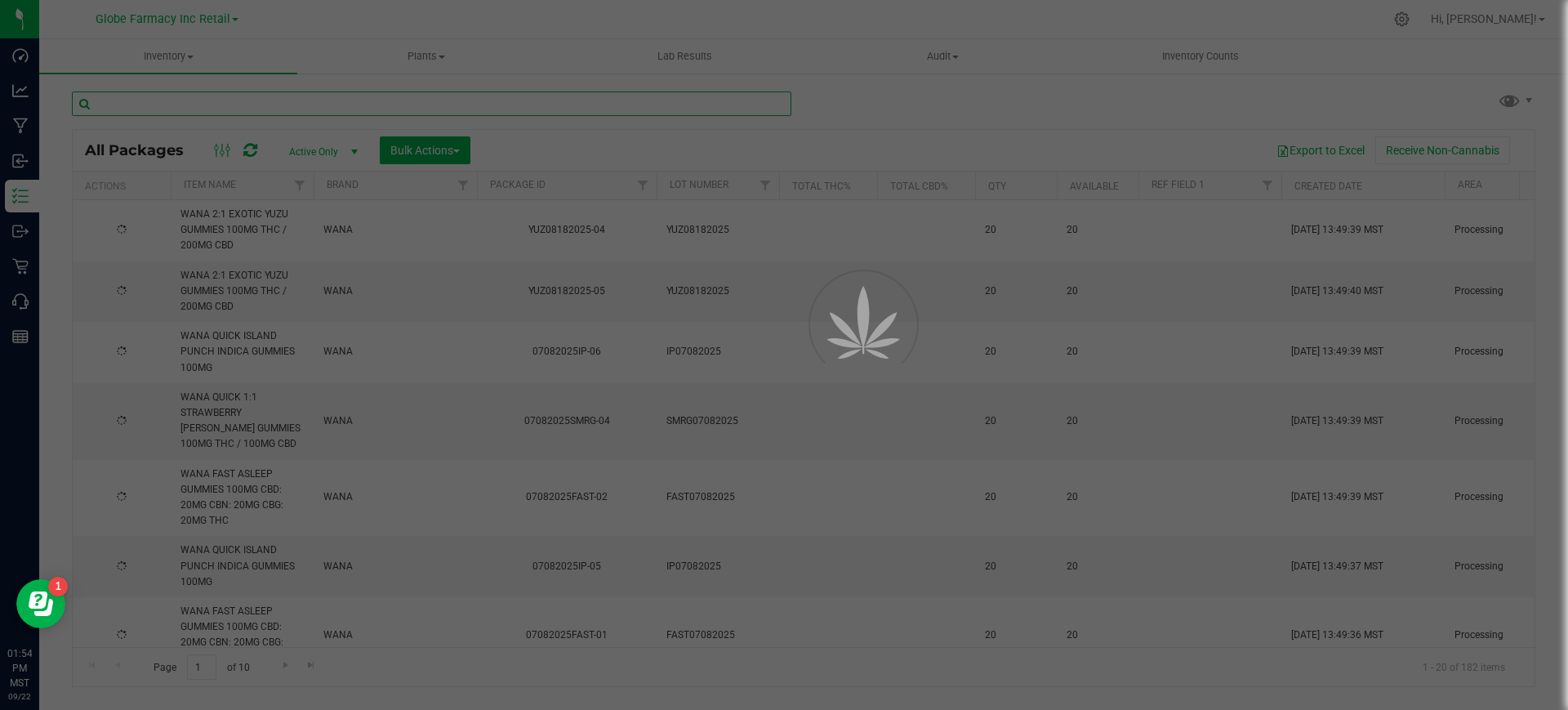
click at [240, 107] on input "text" at bounding box center [431, 103] width 719 height 24
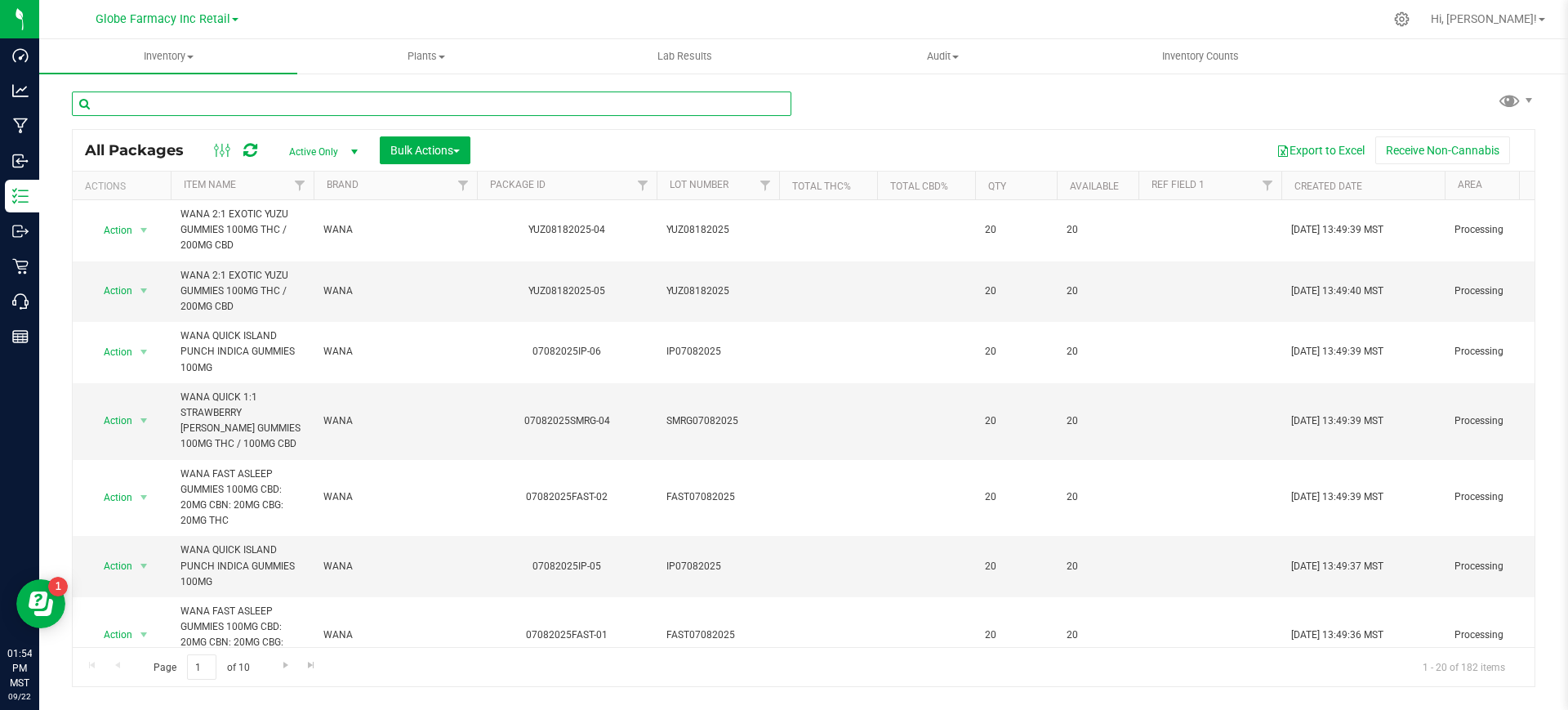
paste input "BP07022025"
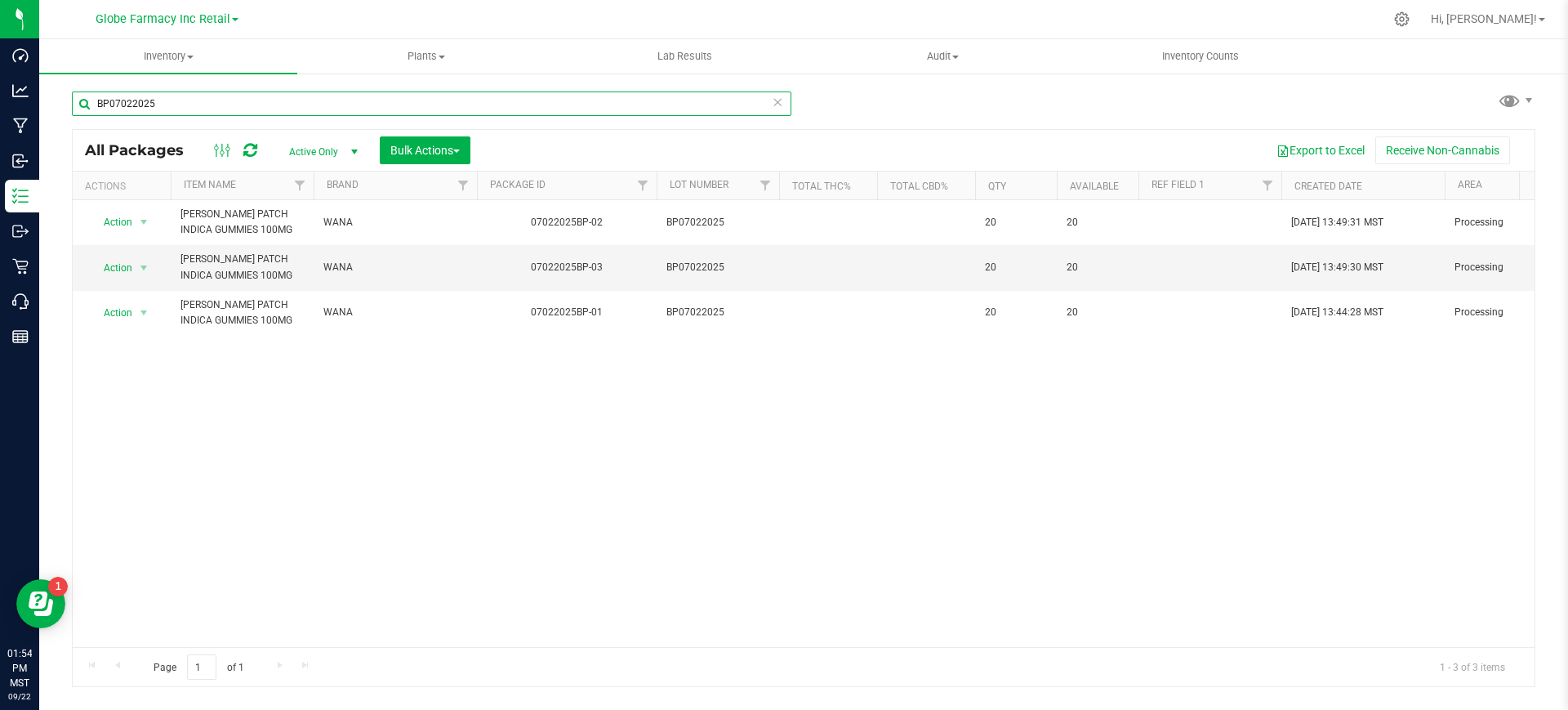
type input "BP07022025"
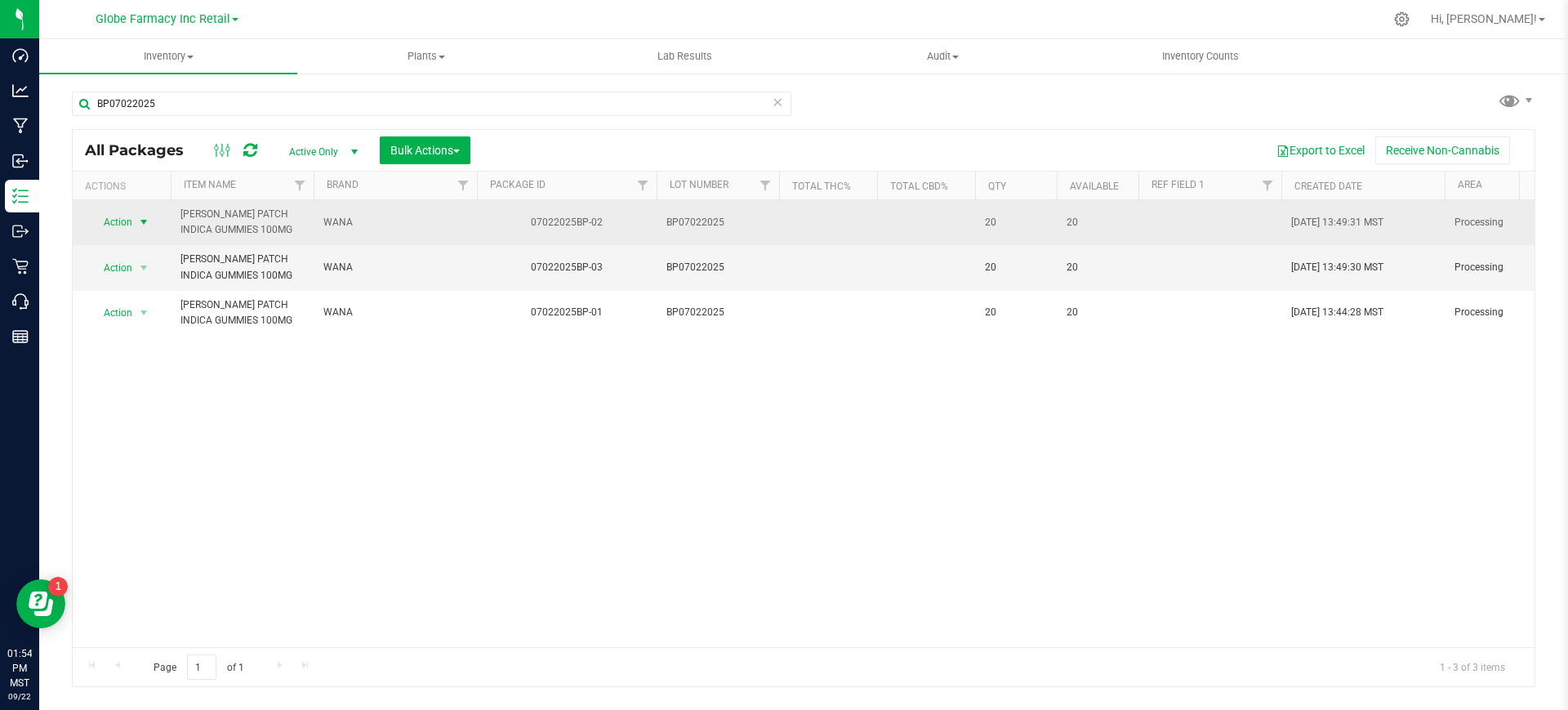
click at [128, 220] on span "Action" at bounding box center [111, 223] width 44 height 23
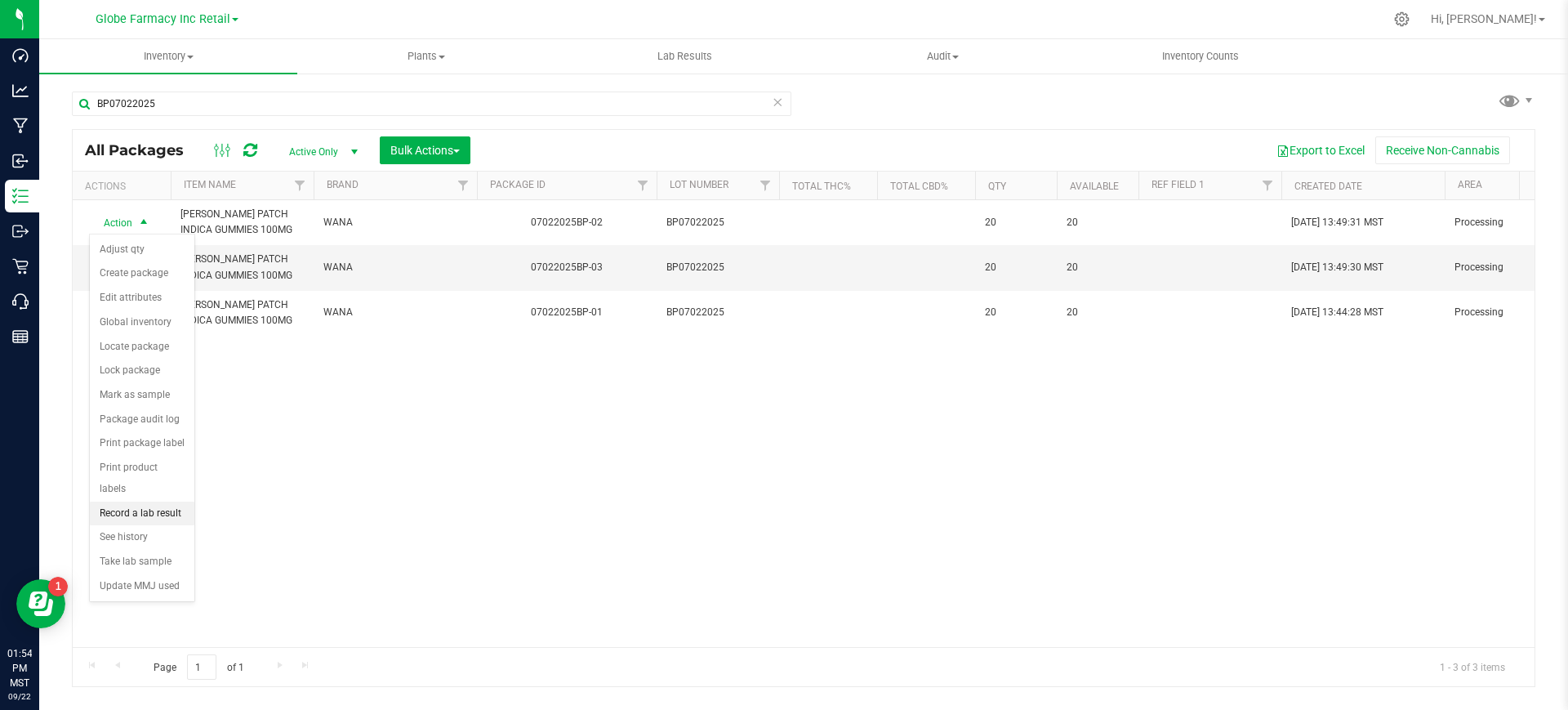
click at [159, 503] on li "Record a lab result" at bounding box center [142, 513] width 105 height 24
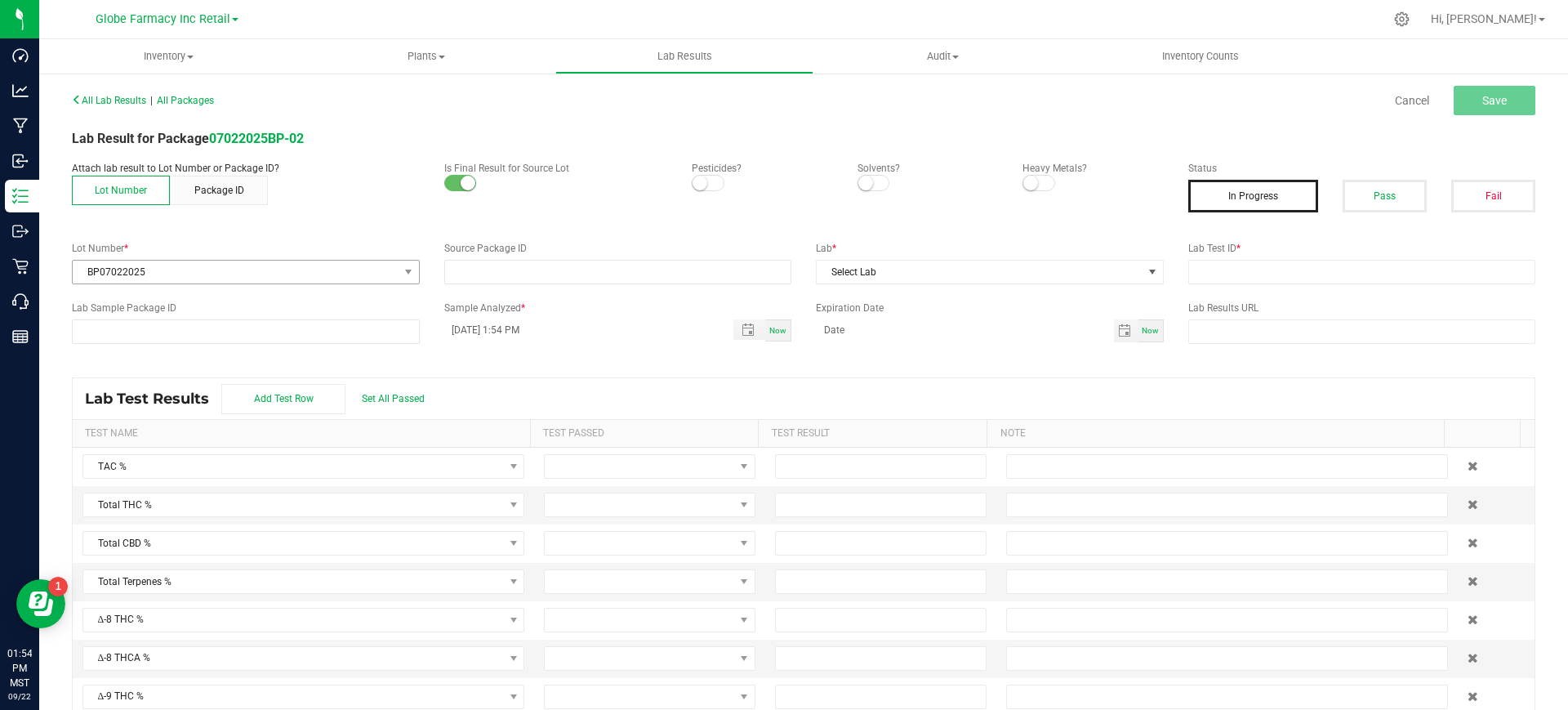
type input "07022025BP-02"
click at [1392, 205] on button "Pass" at bounding box center [1384, 197] width 84 height 33
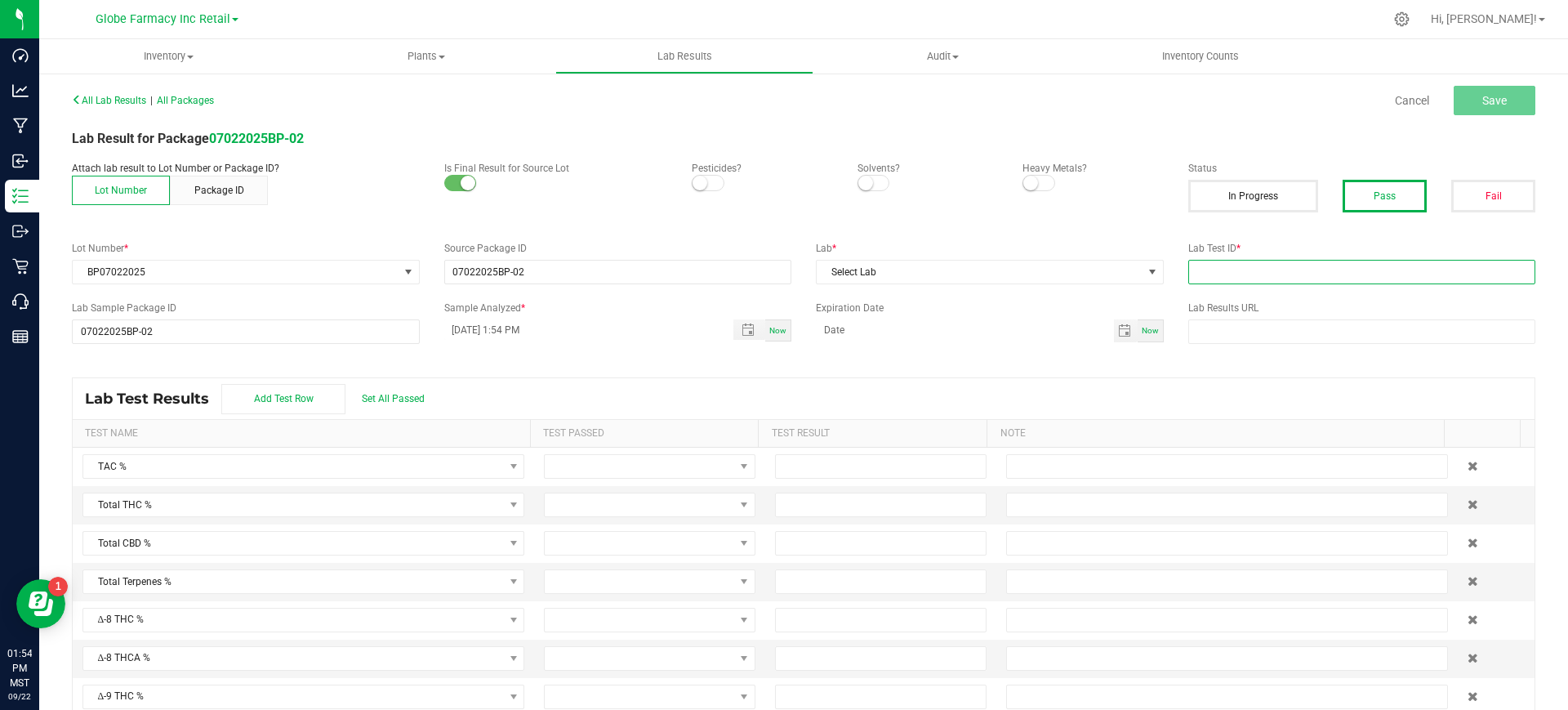
drag, startPoint x: 1323, startPoint y: 276, endPoint x: 1293, endPoint y: 282, distance: 30.6
click at [1323, 276] on input "text" at bounding box center [1362, 272] width 348 height 24
paste input "2507SMAZ1093.3241"
type input "2507SMAZ1093.3241"
click at [986, 270] on span "Select Lab" at bounding box center [980, 273] width 326 height 23
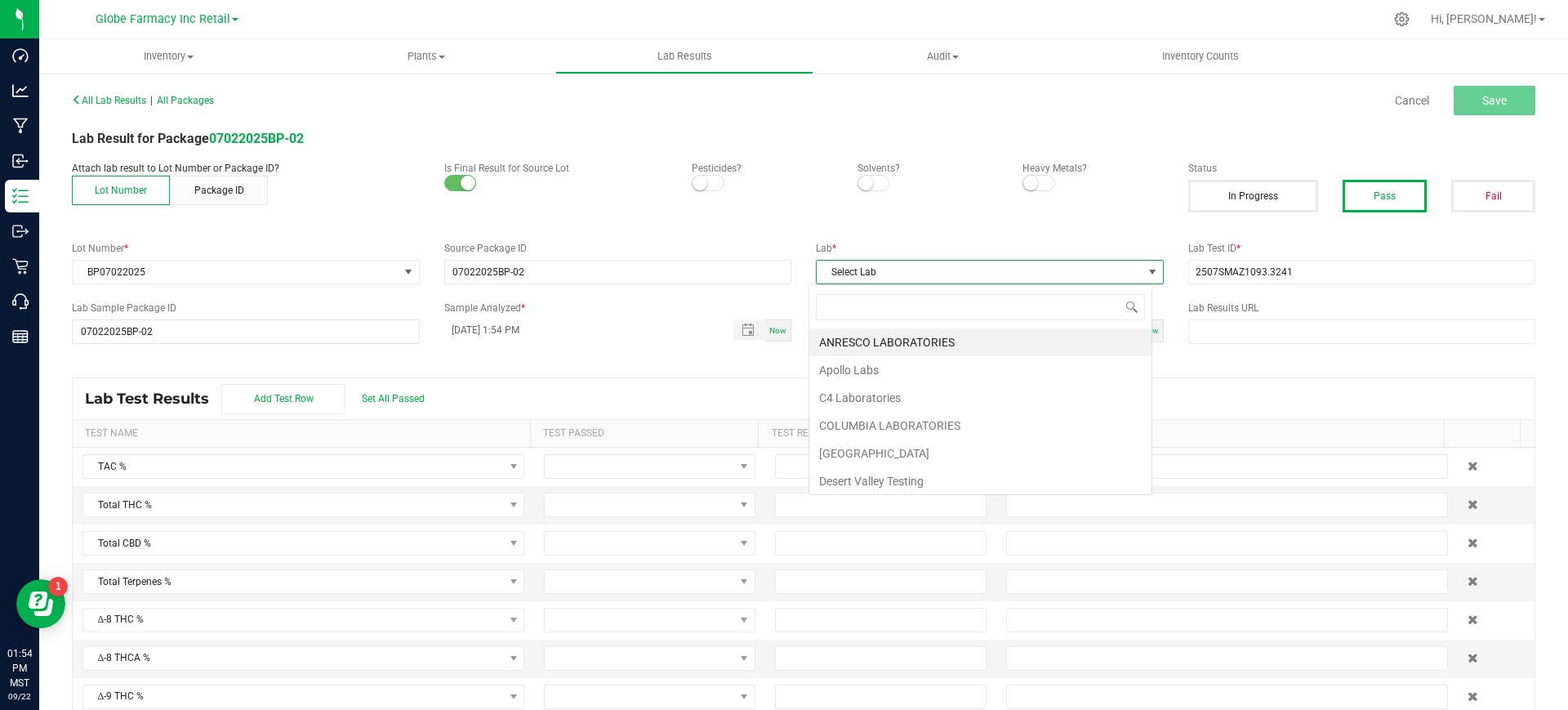
scroll to position [24, 344]
type input "smi"
click at [869, 342] on li "SMITHERS" at bounding box center [980, 342] width 342 height 28
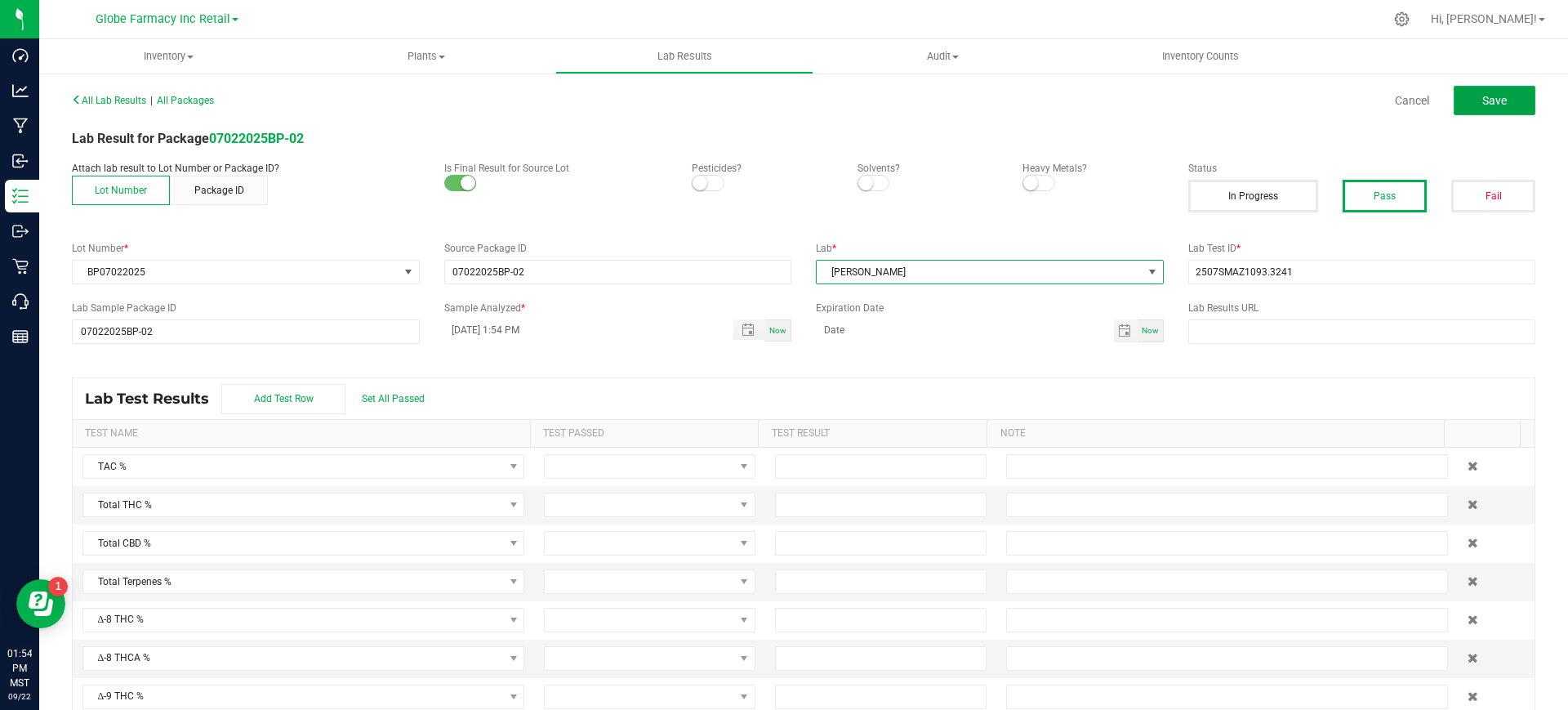
click at [1464, 101] on button "Save" at bounding box center [1495, 100] width 82 height 30
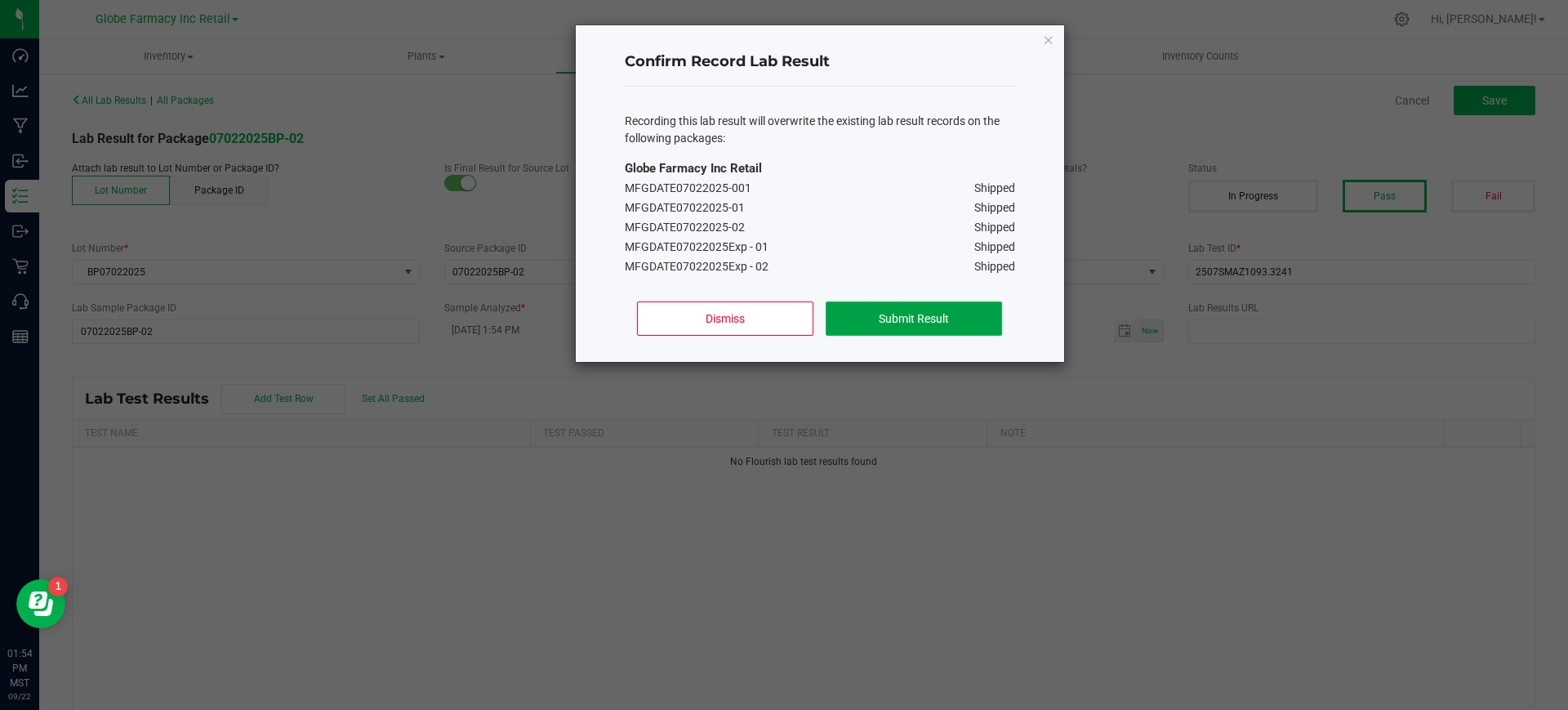
click at [928, 316] on button "Submit Result" at bounding box center [913, 319] width 175 height 35
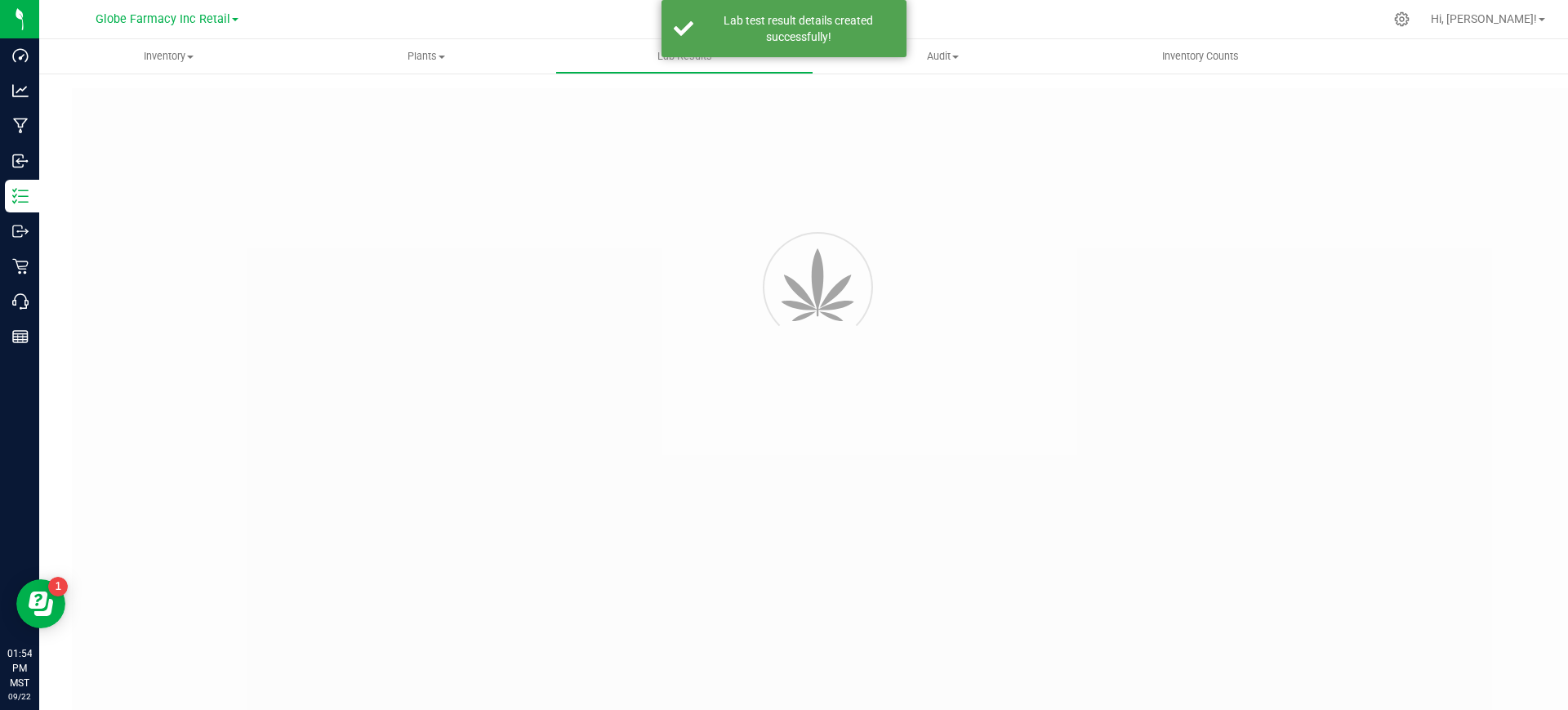
type input "07022025BP-02"
type input "2507SMAZ1093.3241"
type input "07022025BP-02"
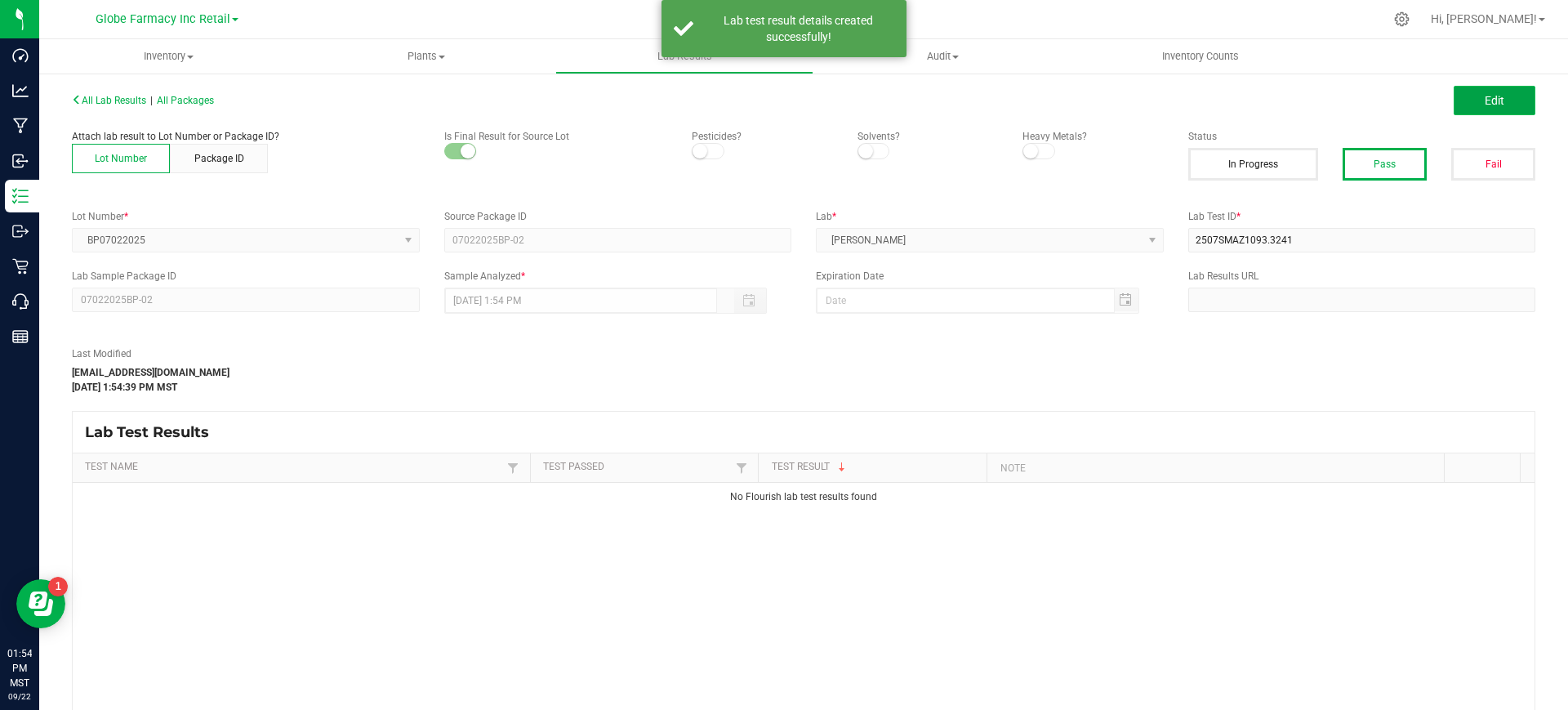
click at [1503, 94] on button "Edit" at bounding box center [1495, 100] width 82 height 30
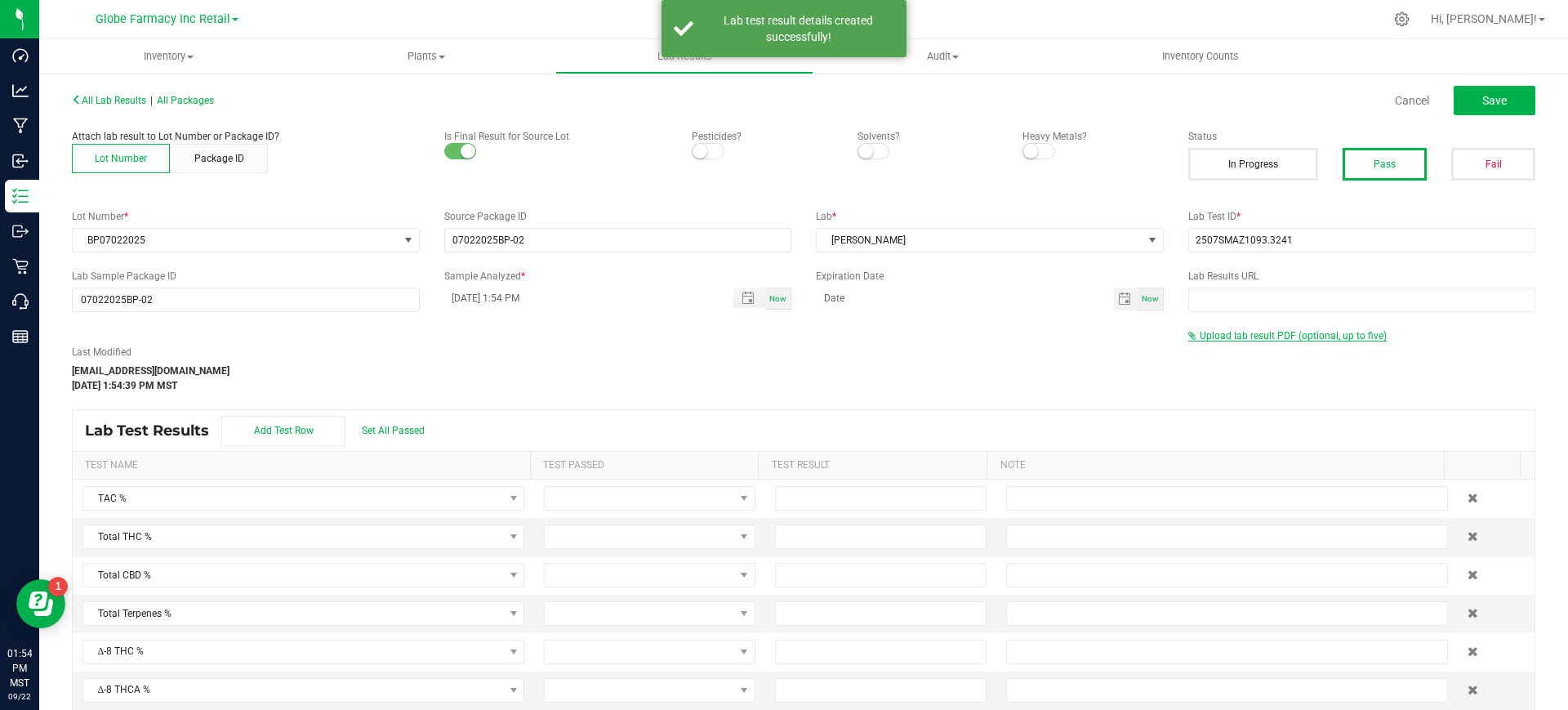
click at [1282, 336] on span "Upload lab result PDF (optional, up to five)" at bounding box center [1294, 336] width 187 height 12
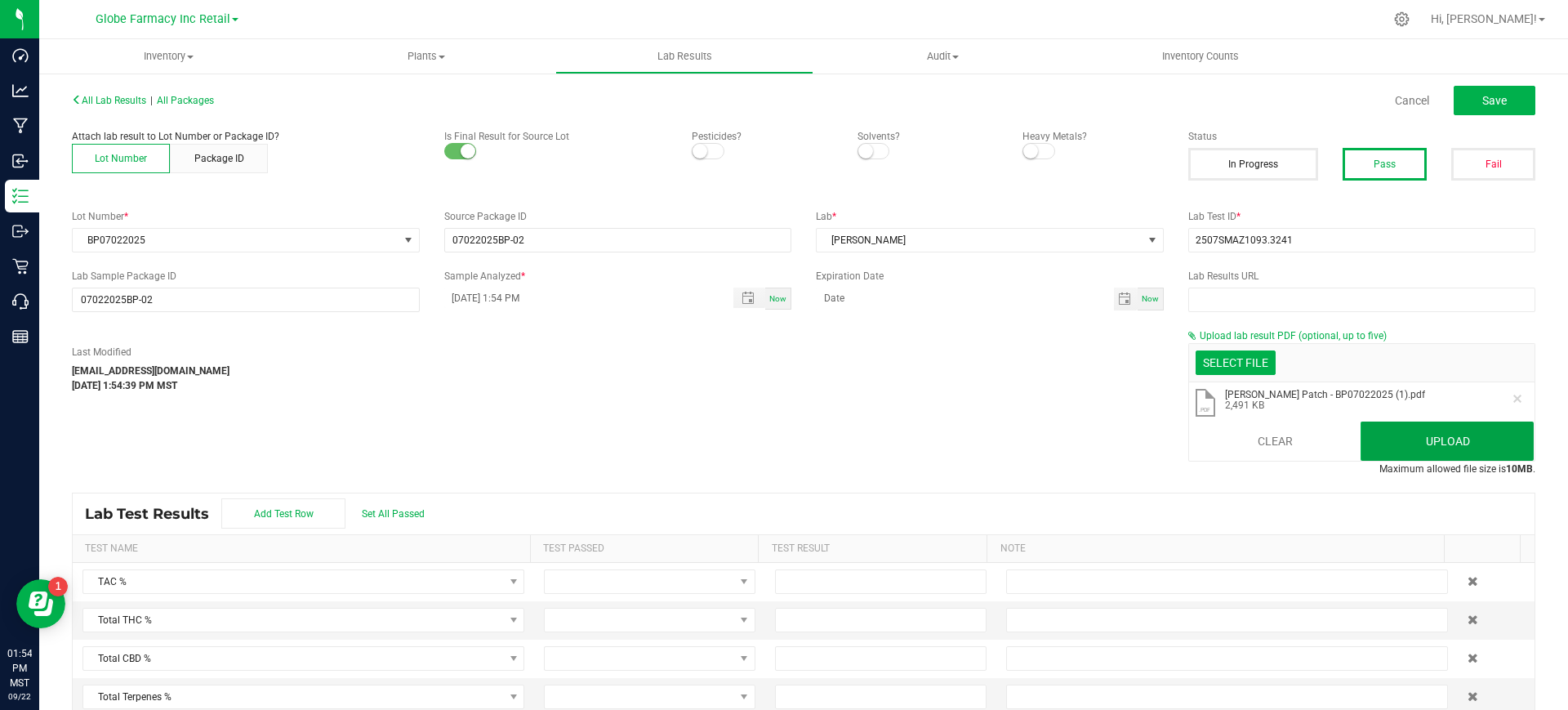
click at [1399, 429] on button "Upload" at bounding box center [1448, 441] width 173 height 39
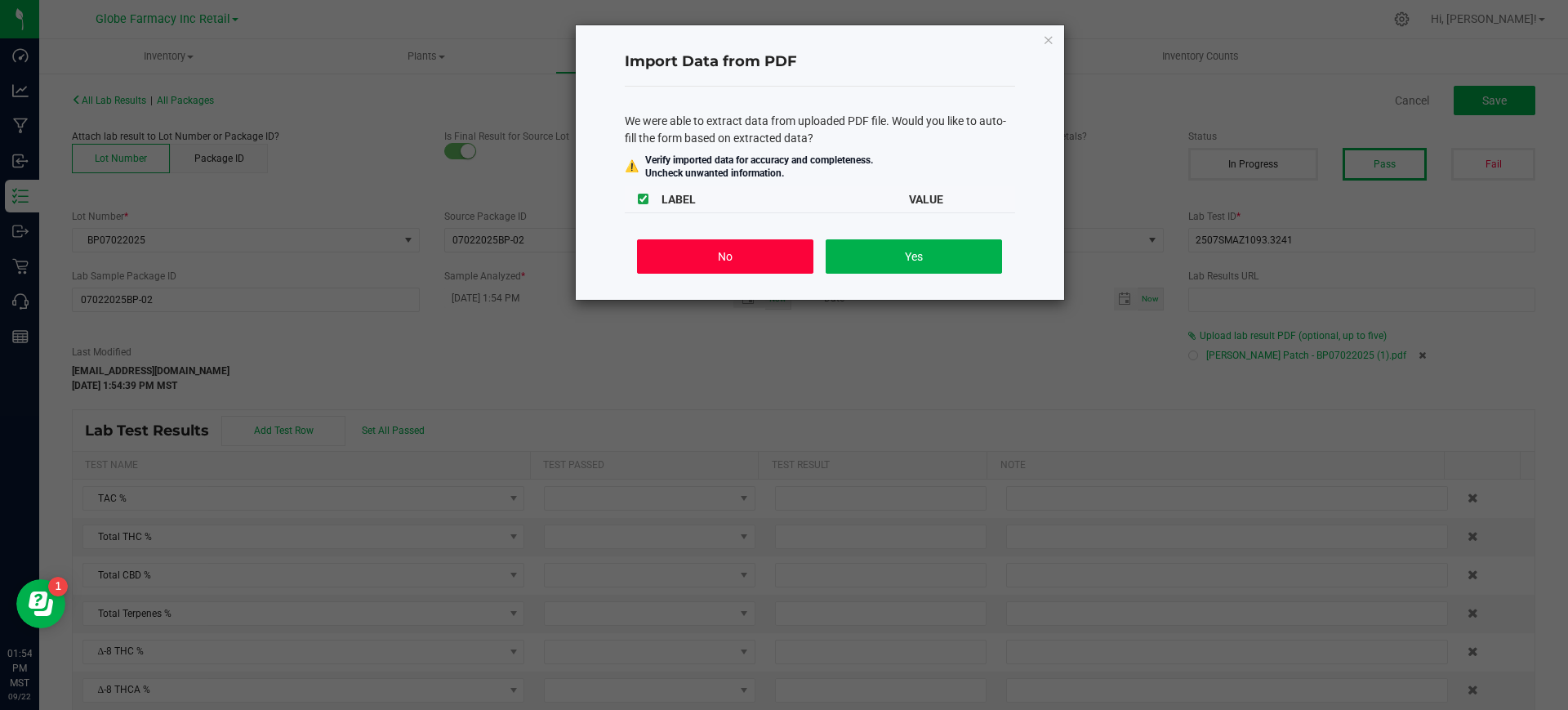
click at [705, 253] on button "No" at bounding box center [724, 256] width 175 height 35
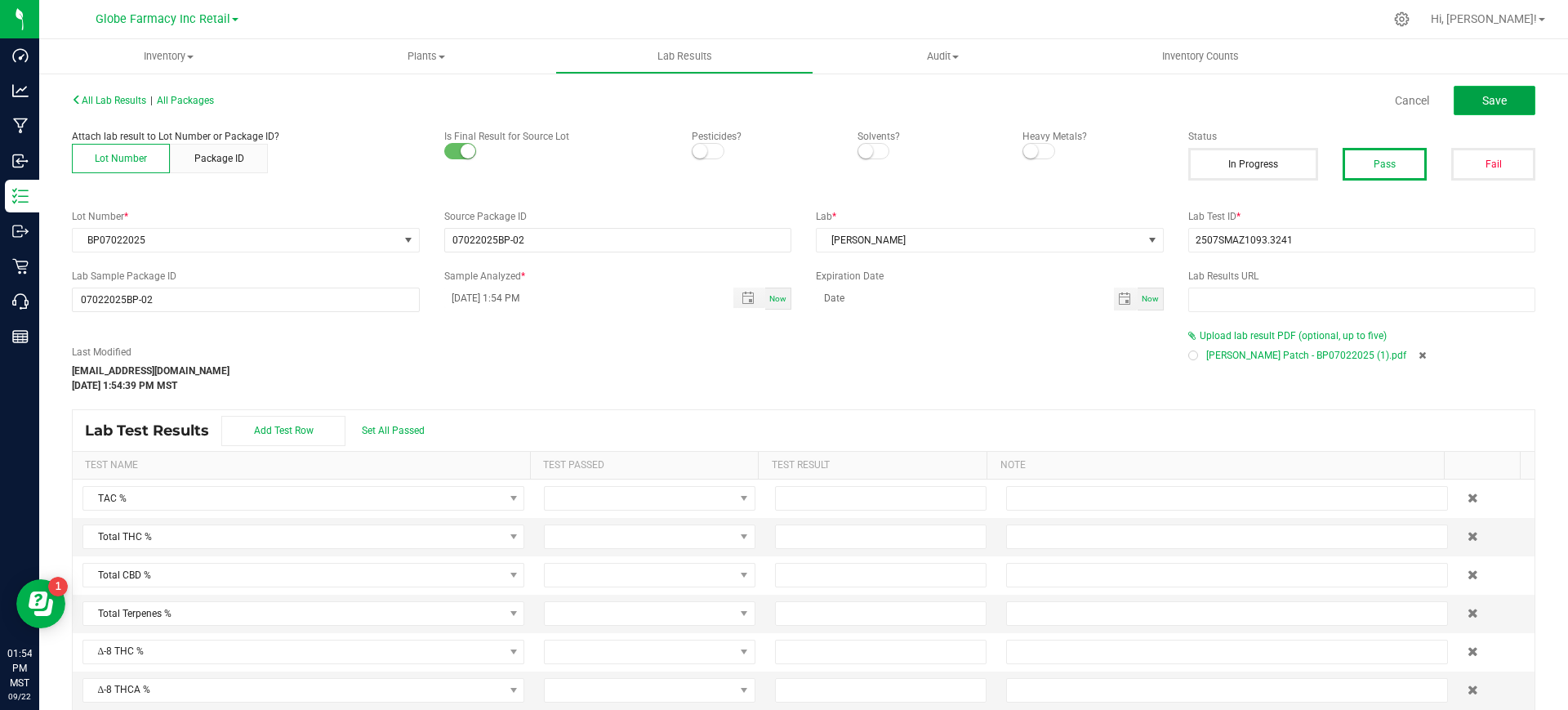
click at [1486, 97] on span "Save" at bounding box center [1494, 101] width 24 height 13
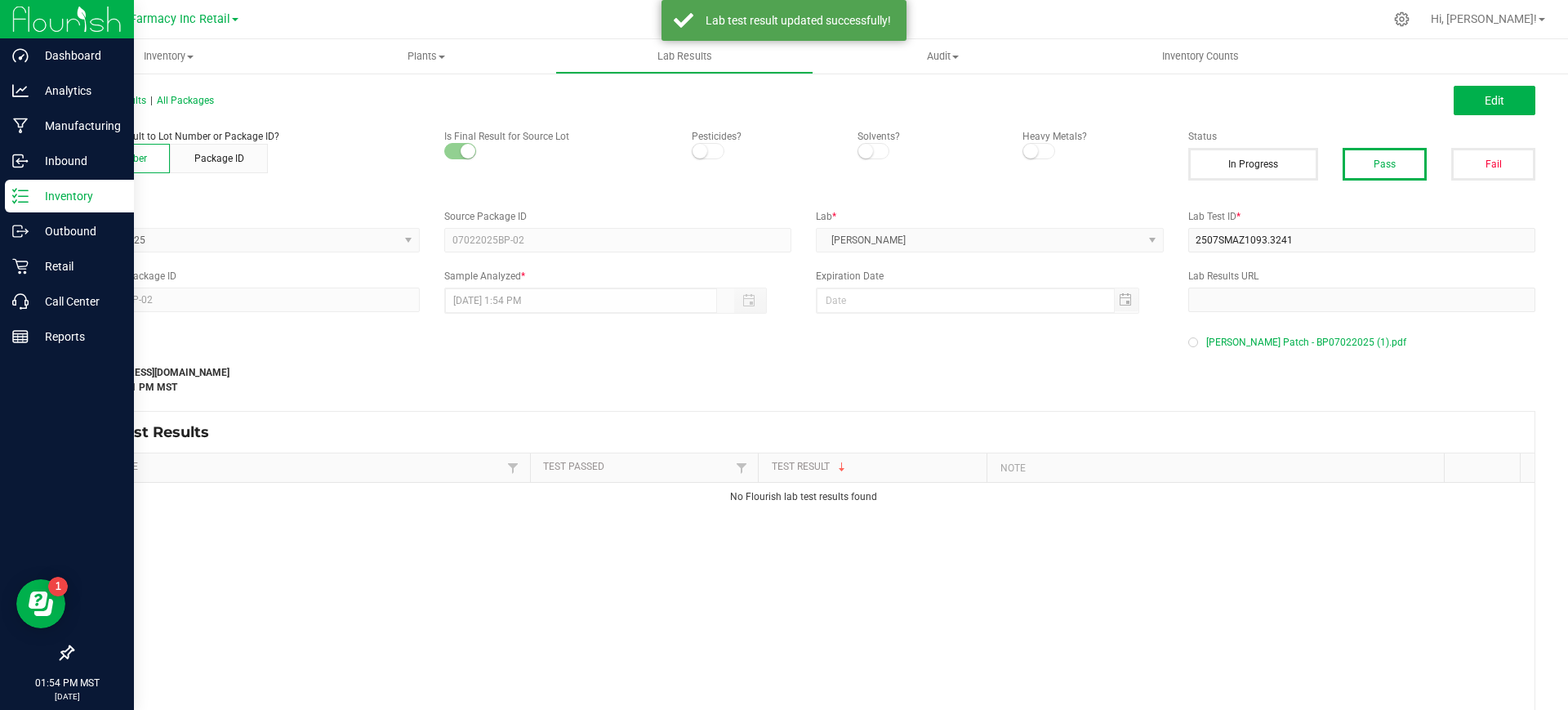
click at [49, 191] on p "Inventory" at bounding box center [78, 196] width 98 height 19
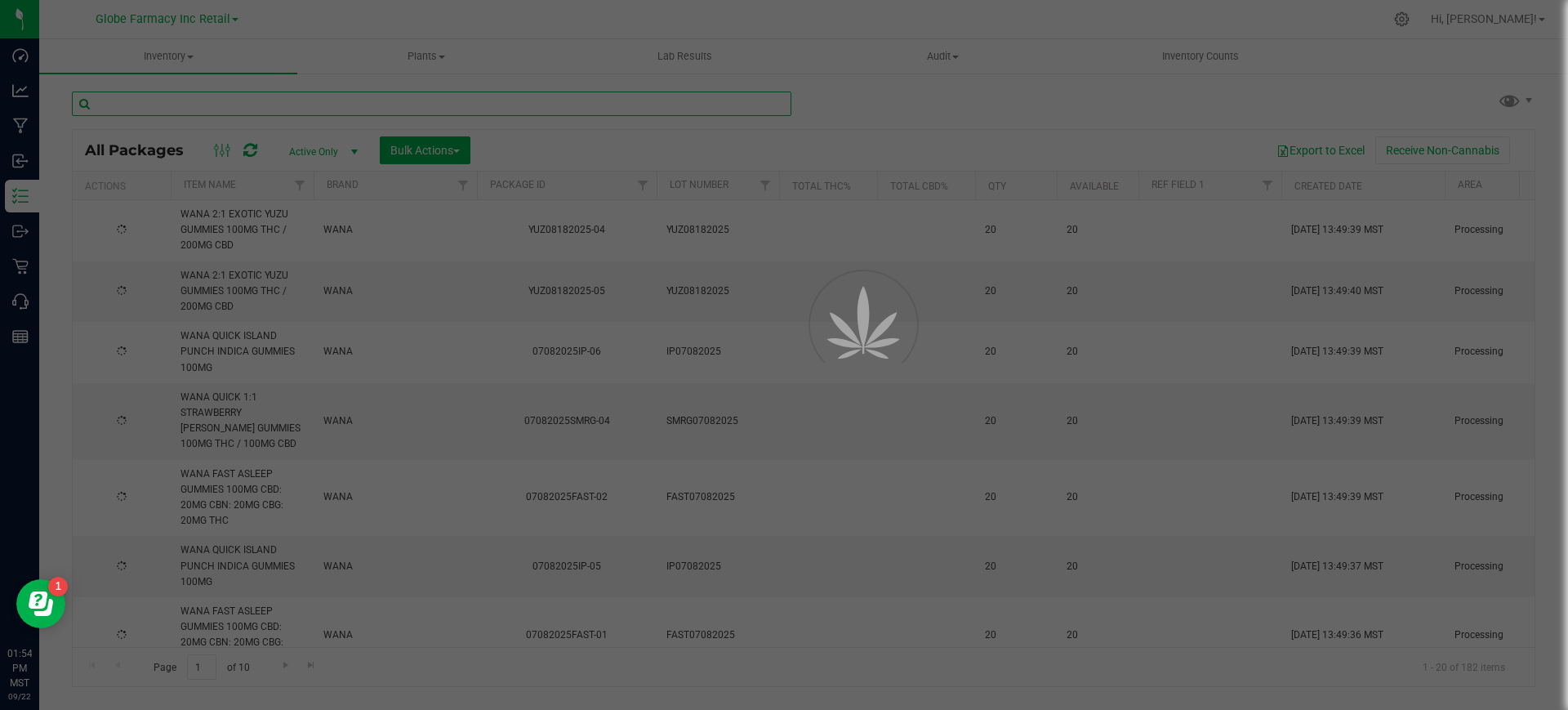
click at [250, 100] on input "text" at bounding box center [431, 103] width 719 height 24
paste input "FAST07082025"
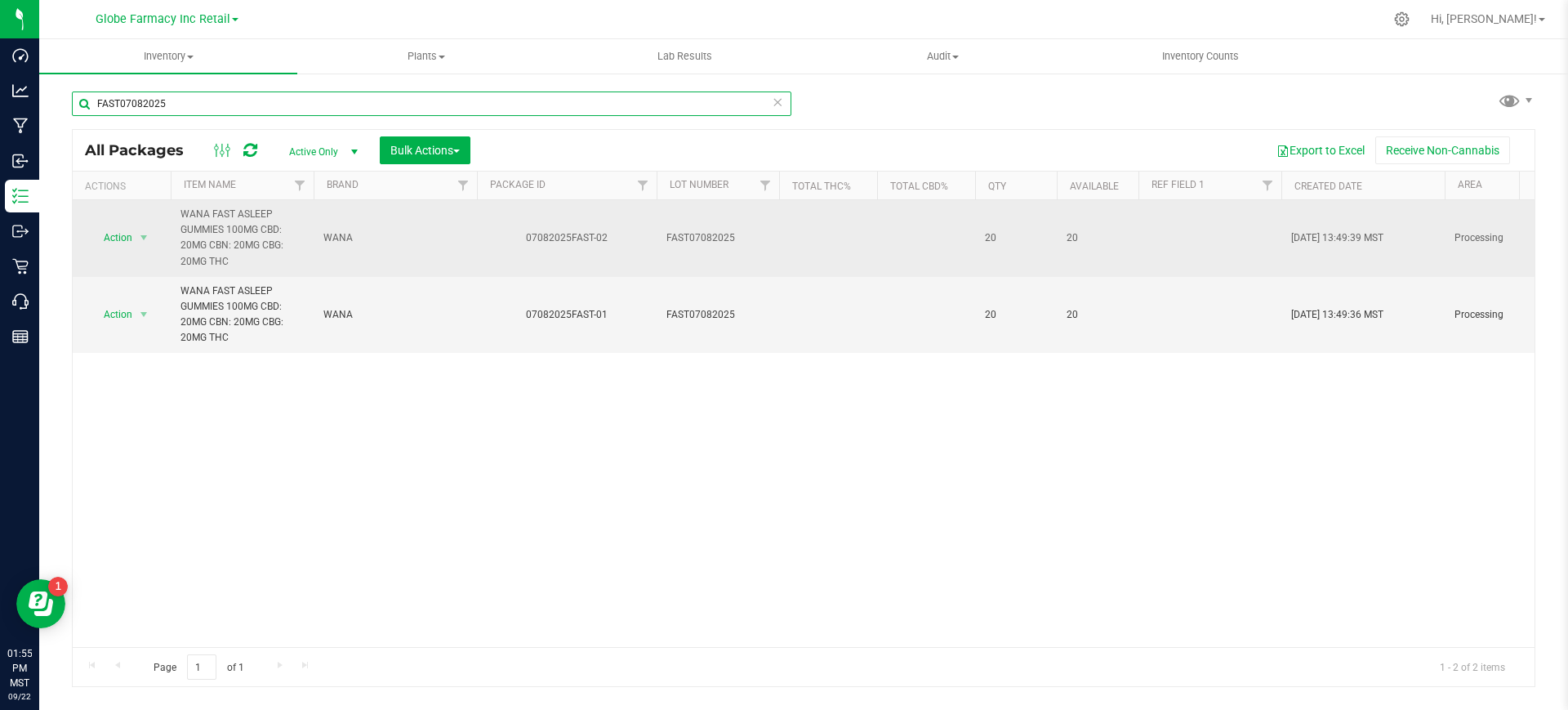
type input "FAST07082025"
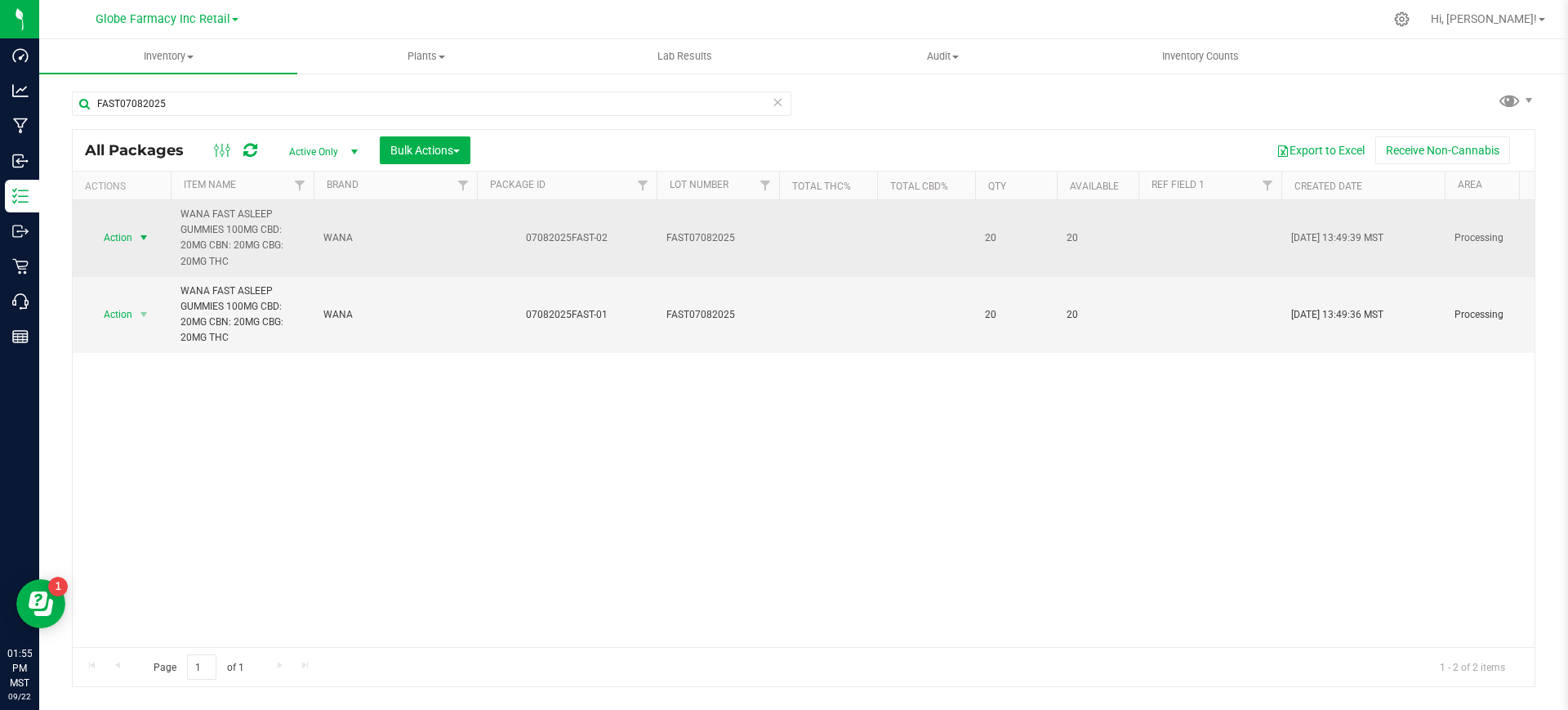
click at [126, 231] on span "Action" at bounding box center [111, 238] width 44 height 23
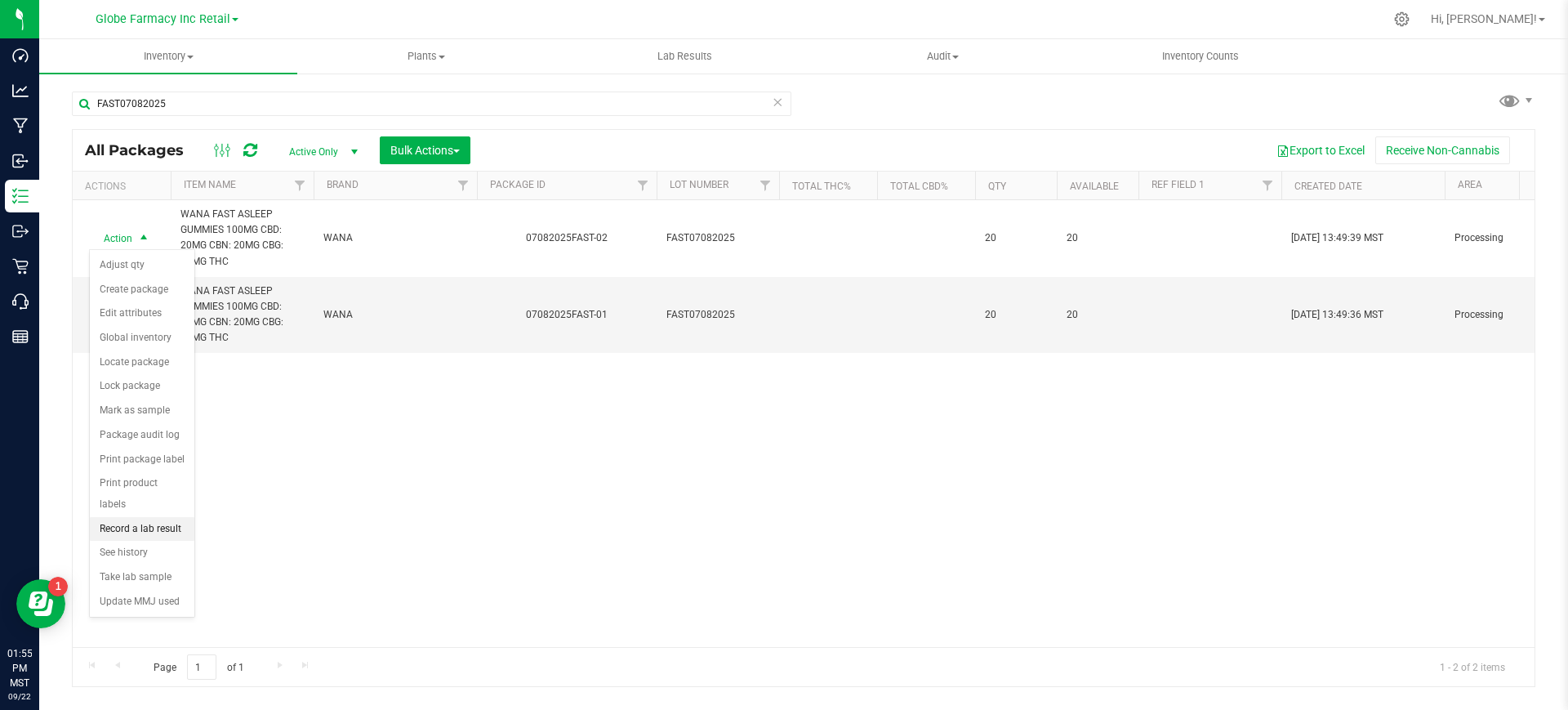
click at [119, 517] on li "Record a lab result" at bounding box center [142, 529] width 105 height 24
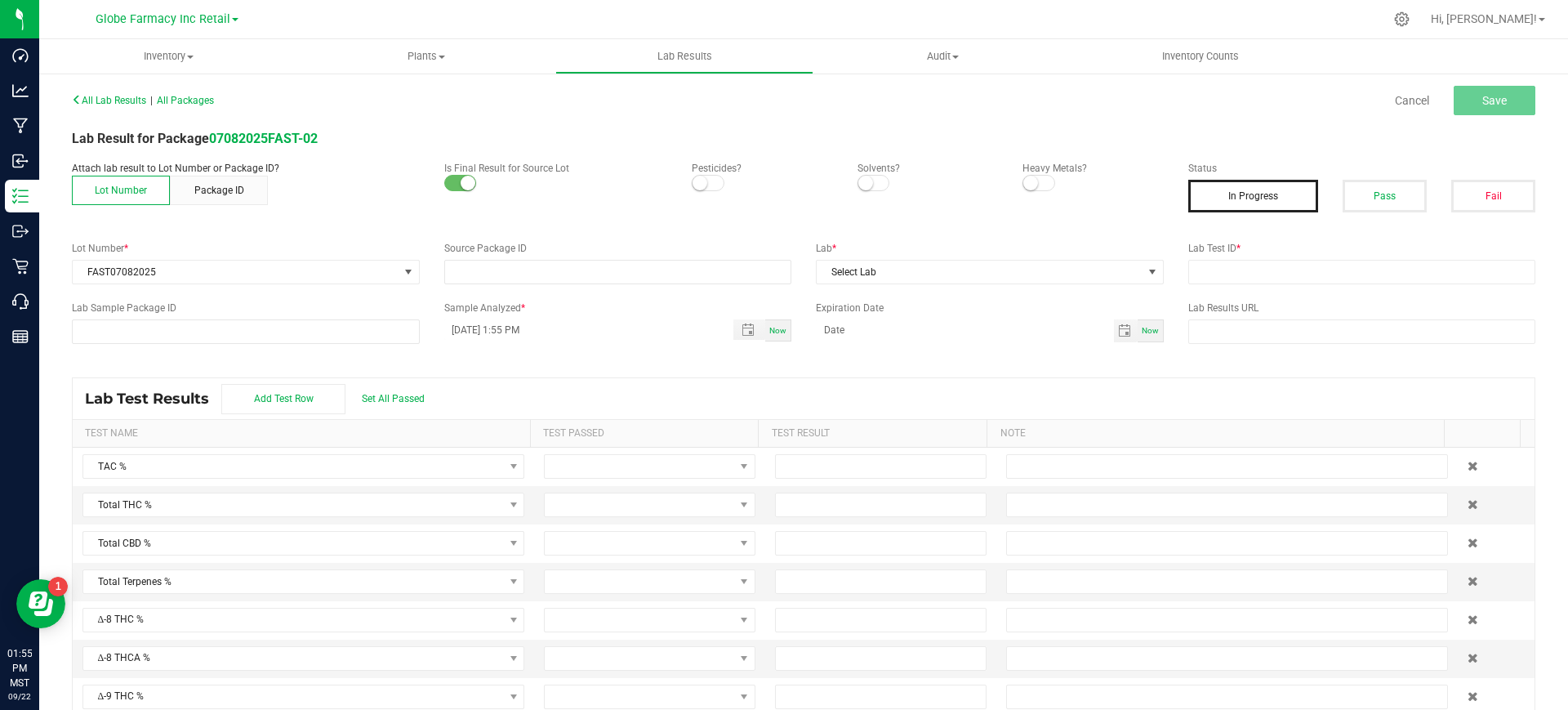
type input "07082025FAST-02"
click at [1356, 195] on button "Pass" at bounding box center [1384, 197] width 84 height 33
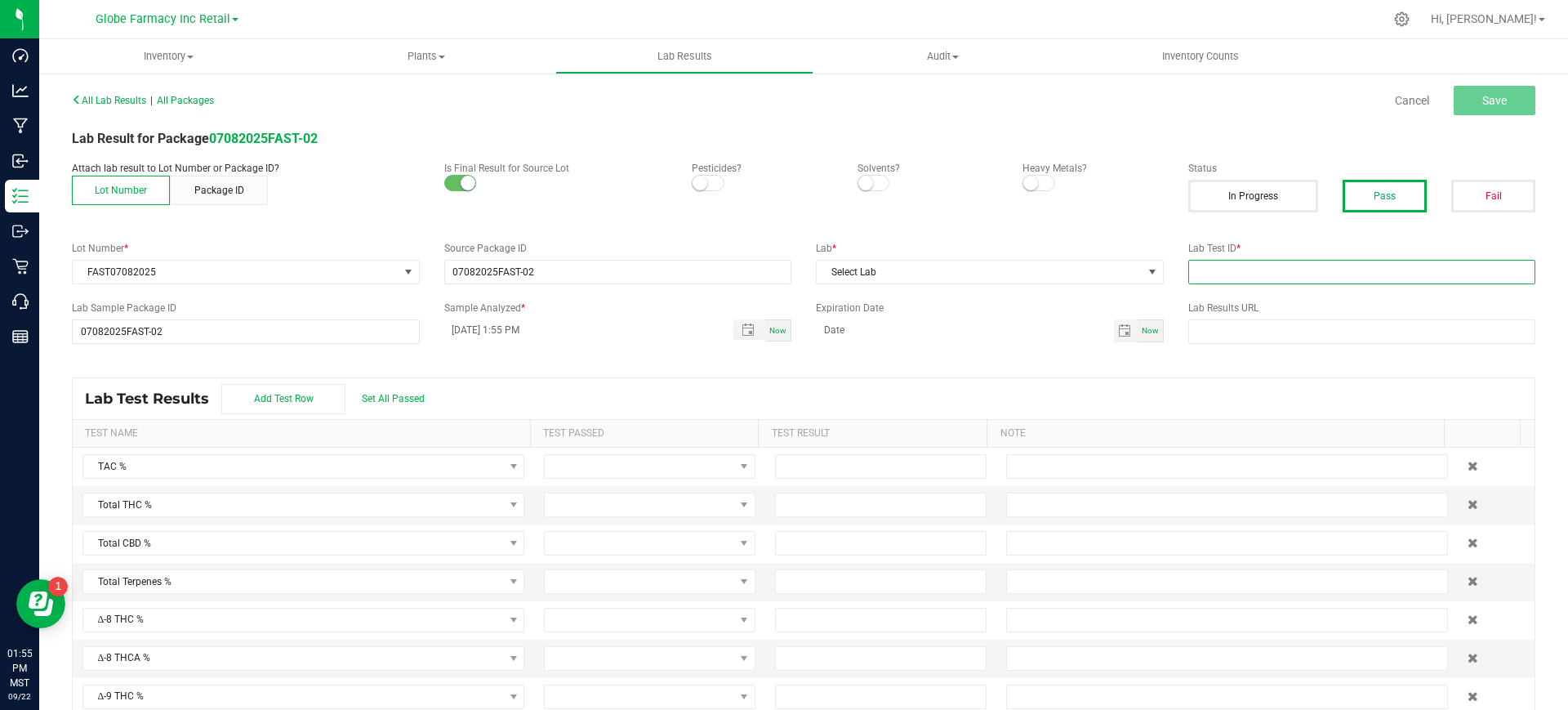
paste input "2507SMAZ1122.3338"
drag, startPoint x: 1292, startPoint y: 273, endPoint x: 1249, endPoint y: 279, distance: 43.4
click at [1292, 272] on input "text" at bounding box center [1362, 272] width 348 height 24
type input "2507SMAZ1122.3338"
click at [1059, 283] on span "Select Lab" at bounding box center [989, 272] width 348 height 24
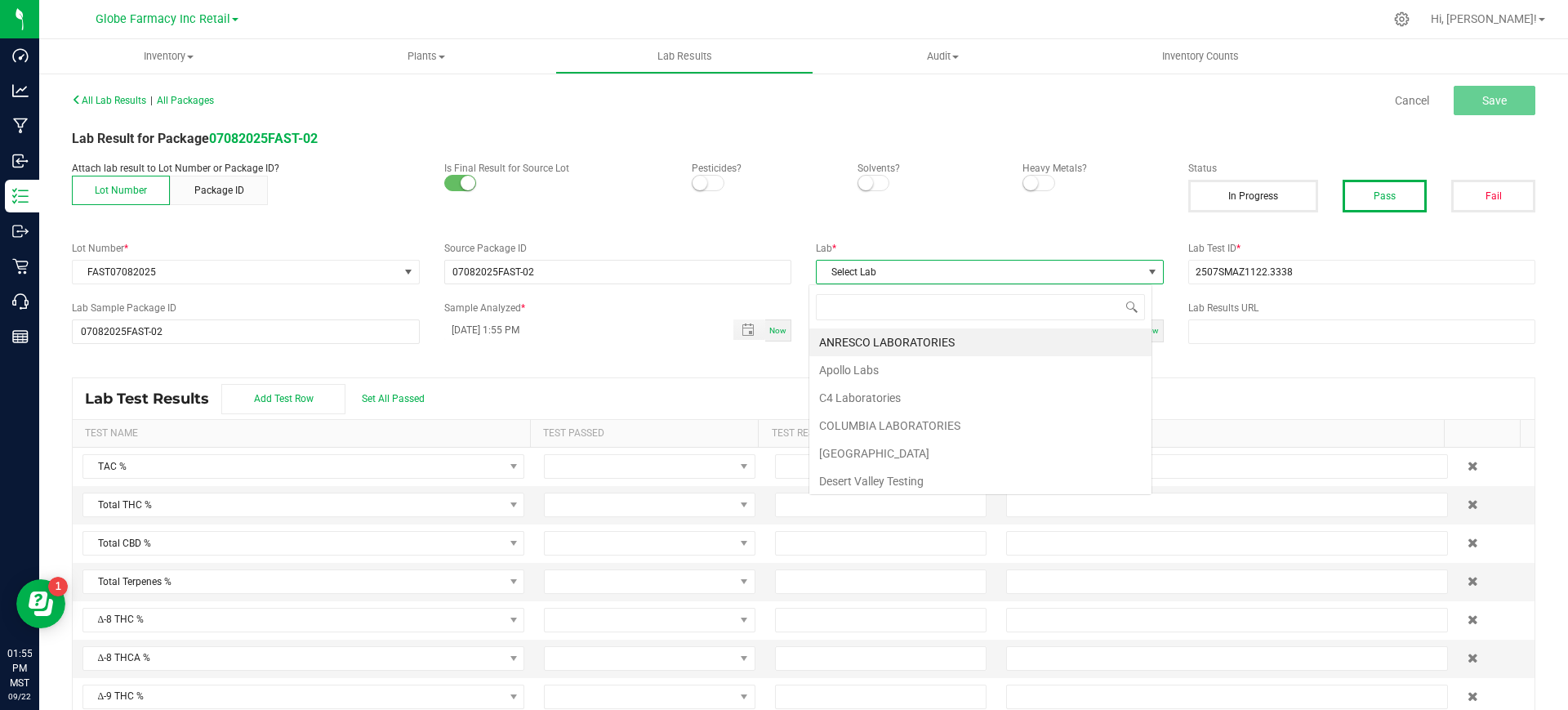
scroll to position [24, 344]
type input "smi"
click at [961, 331] on li "SMITHERS" at bounding box center [980, 342] width 342 height 28
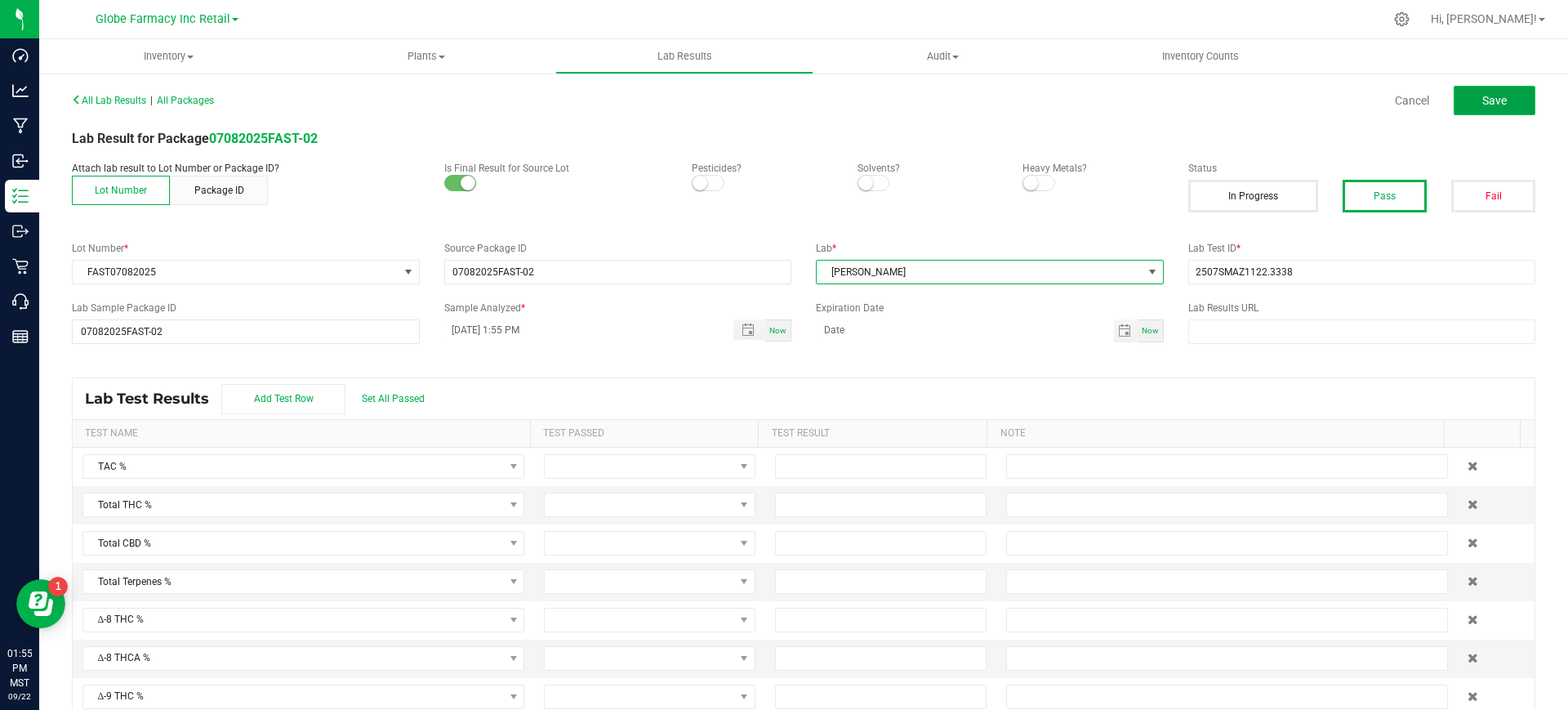
click at [1454, 105] on button "Save" at bounding box center [1495, 100] width 82 height 30
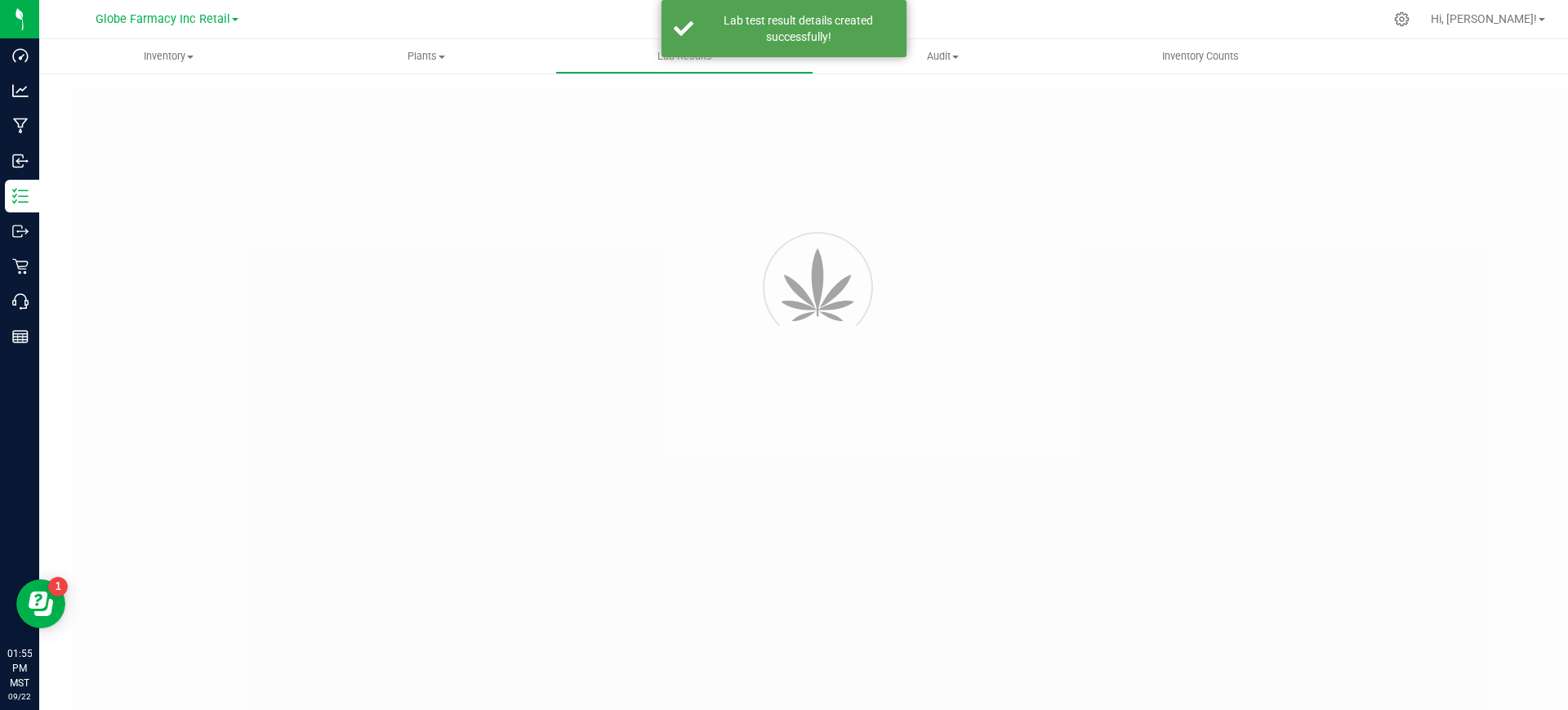
type input "07082025FAST-02"
type input "2507SMAZ1122.3338"
type input "07082025FAST-02"
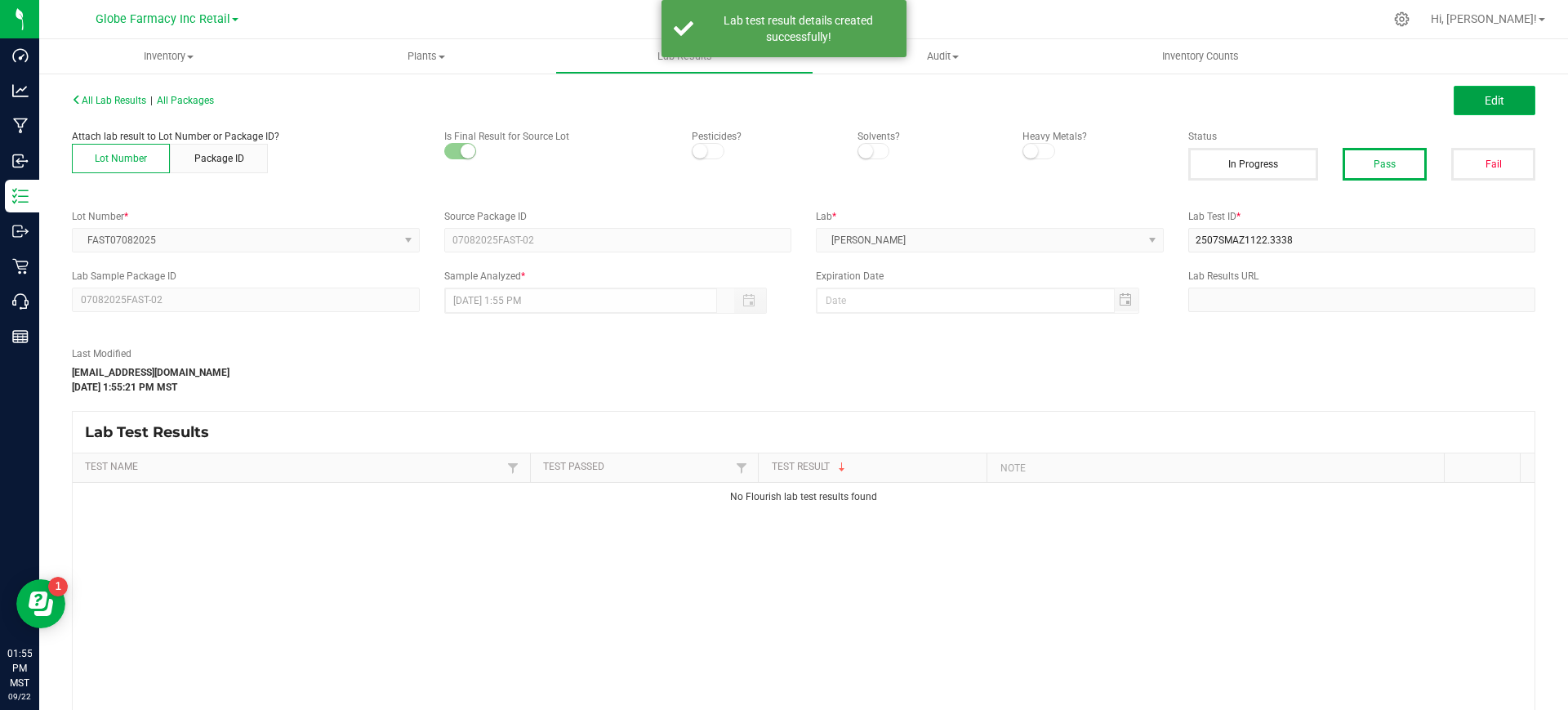
click at [1503, 96] on button "Edit" at bounding box center [1495, 100] width 82 height 30
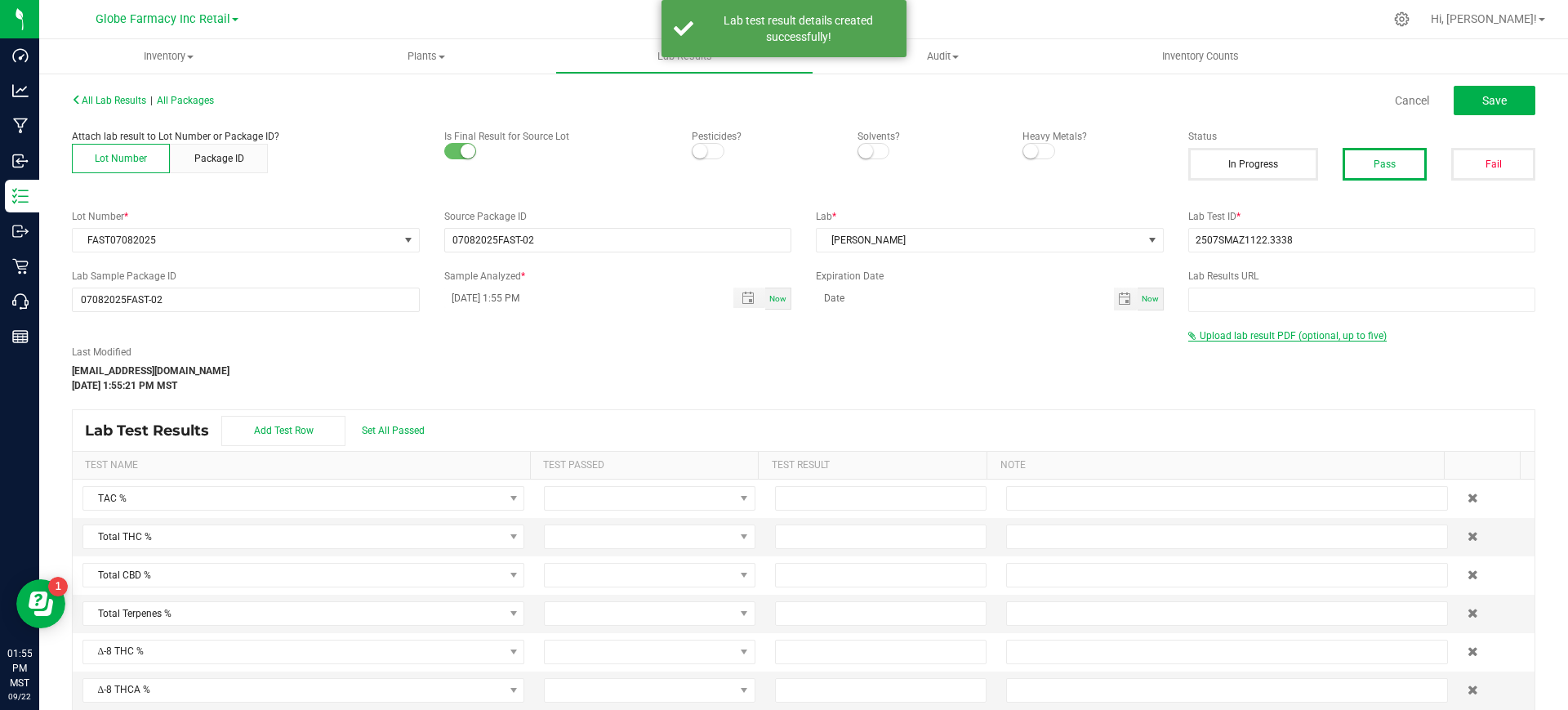
click at [1265, 337] on span "Upload lab result PDF (optional, up to five)" at bounding box center [1294, 336] width 187 height 12
click at [1213, 381] on div "Select file Drop files here to upload Maximum allowed file size is 10MB ." at bounding box center [1362, 370] width 348 height 54
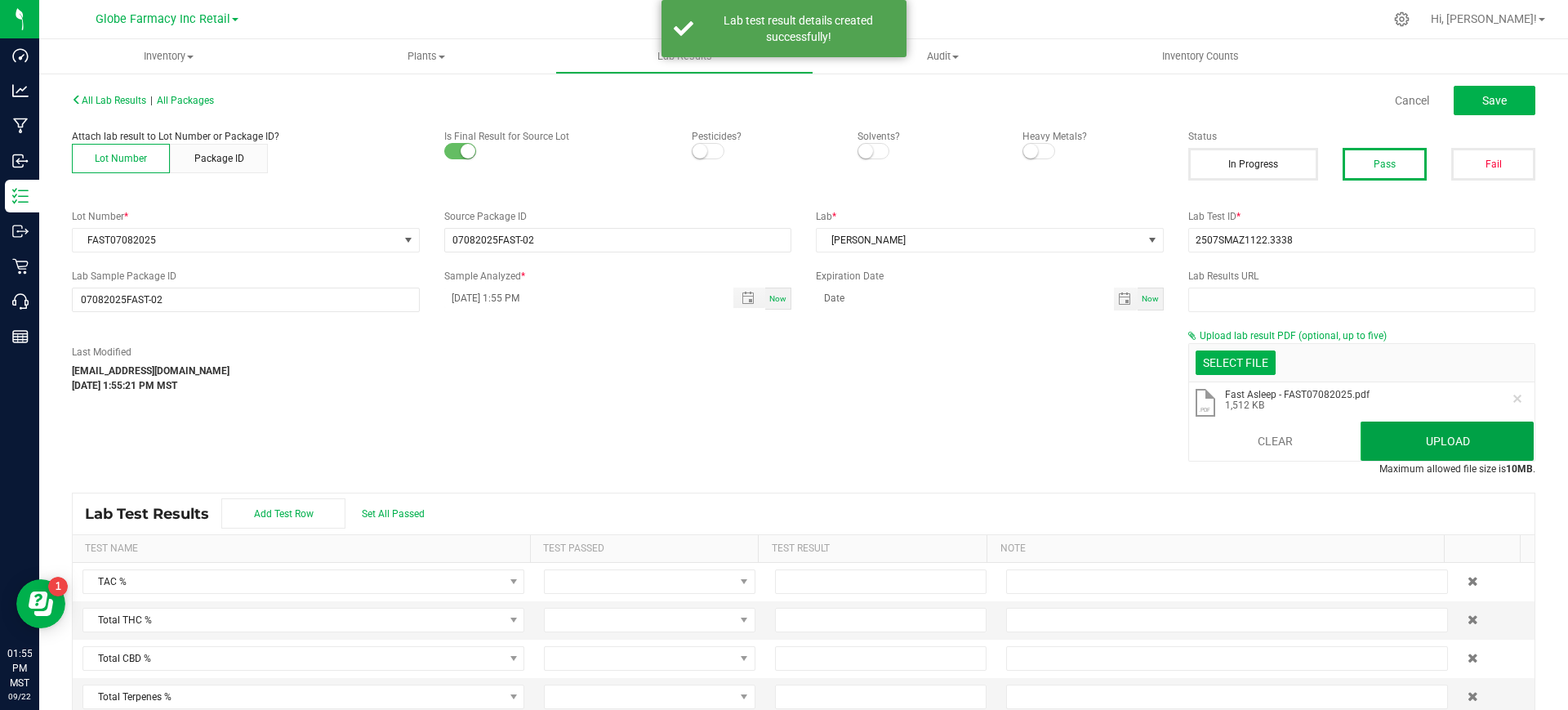
click at [1409, 437] on button "Upload" at bounding box center [1448, 441] width 173 height 39
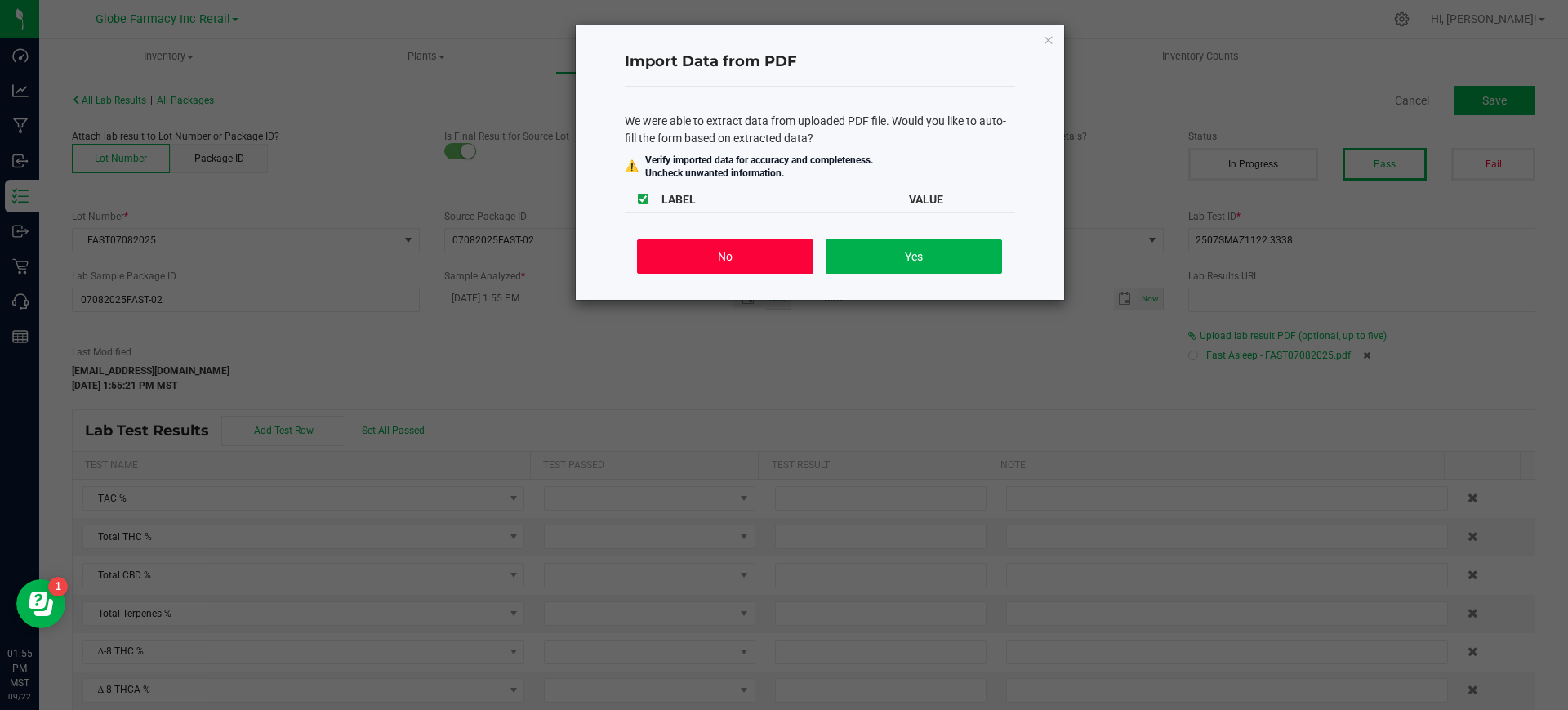
click at [732, 255] on button "No" at bounding box center [724, 256] width 175 height 35
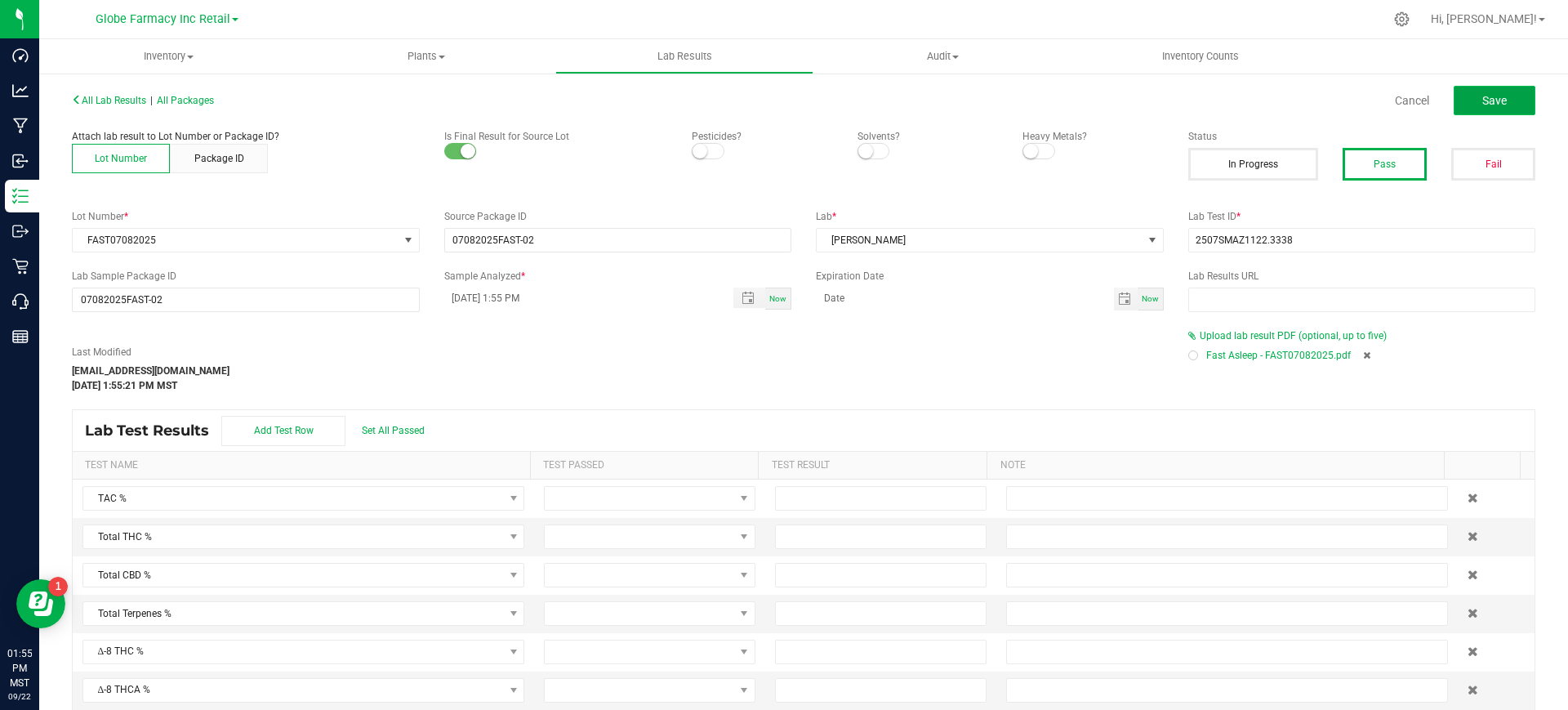
click at [1498, 89] on button "Save" at bounding box center [1495, 100] width 82 height 30
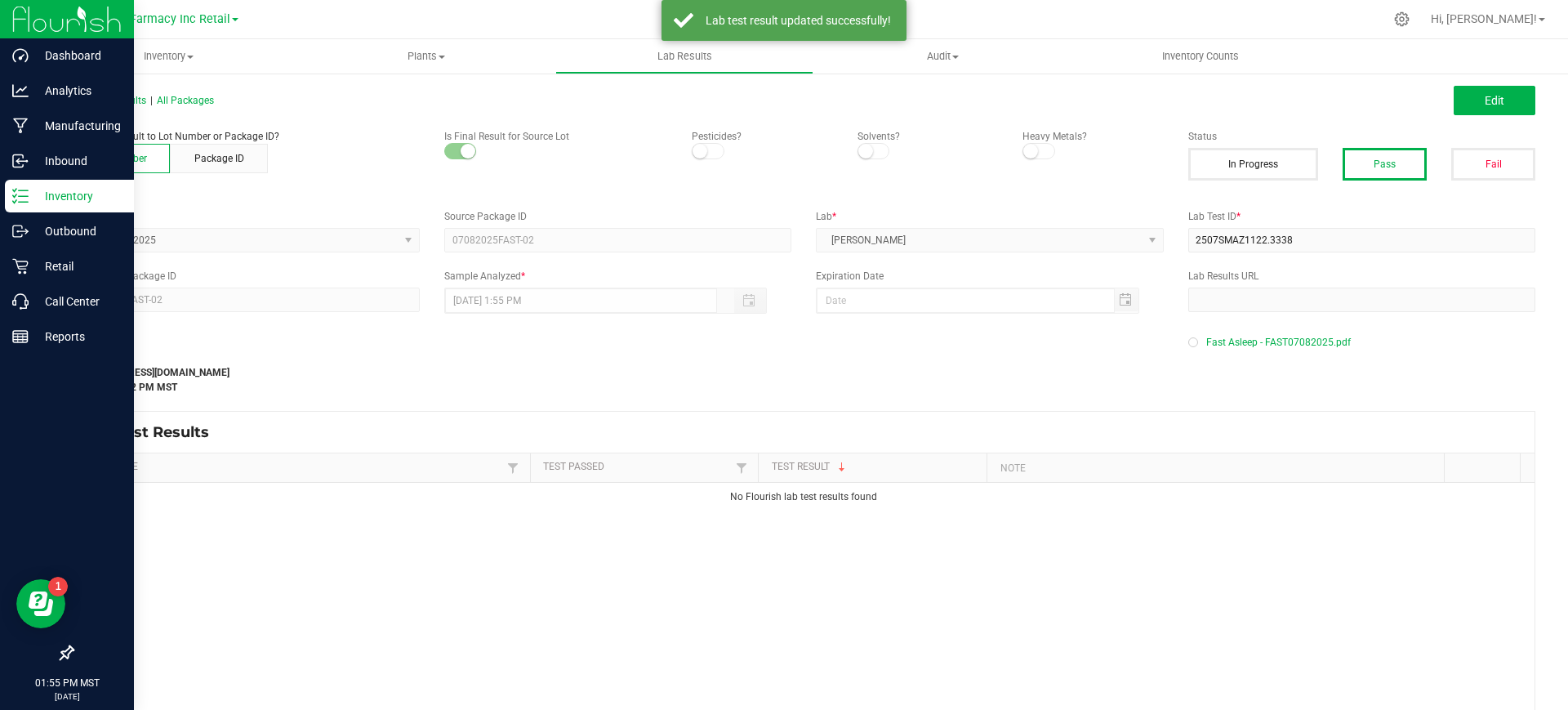
click at [10, 208] on div "Inventory" at bounding box center [69, 197] width 129 height 33
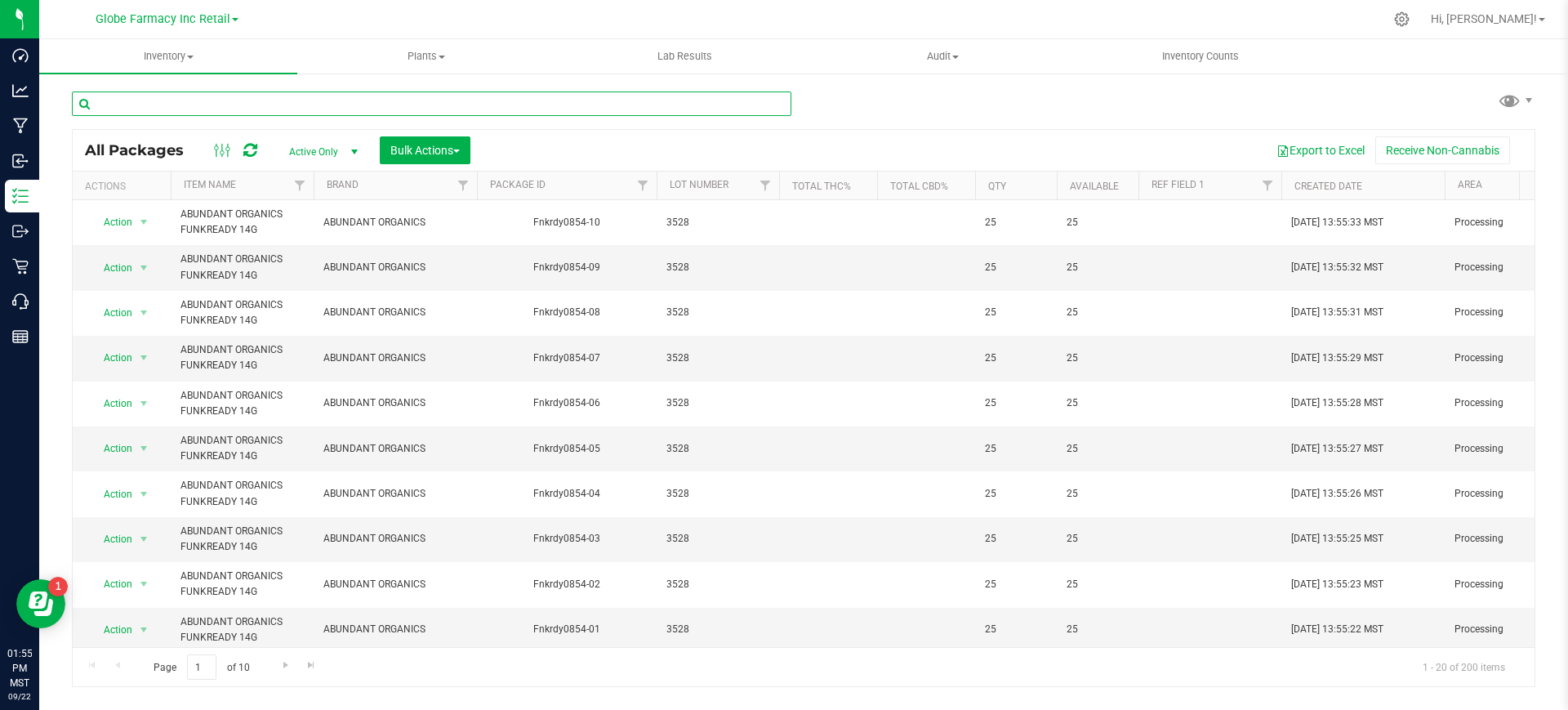
paste input "IP07082025"
click at [368, 111] on input "IP07082025" at bounding box center [431, 103] width 719 height 24
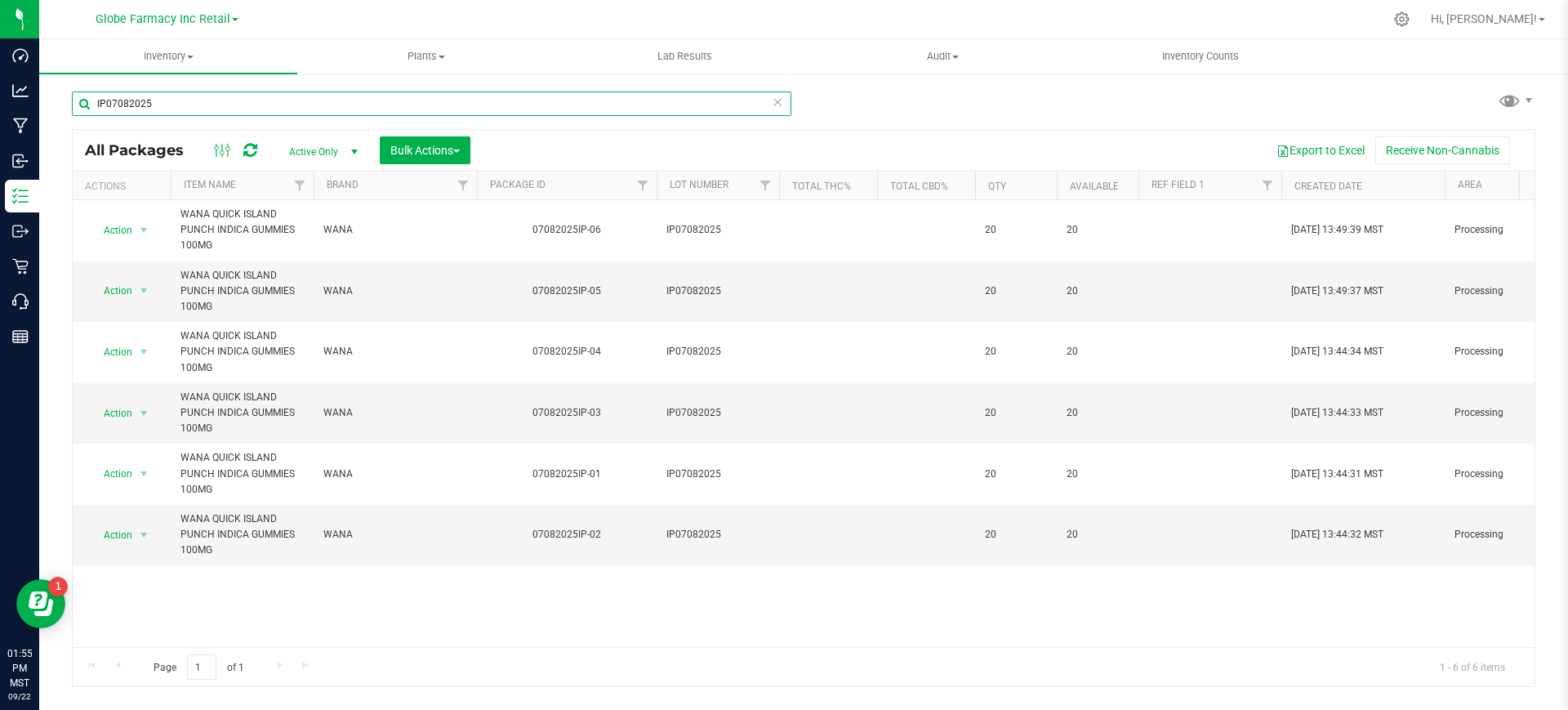
type input "IP07082025"
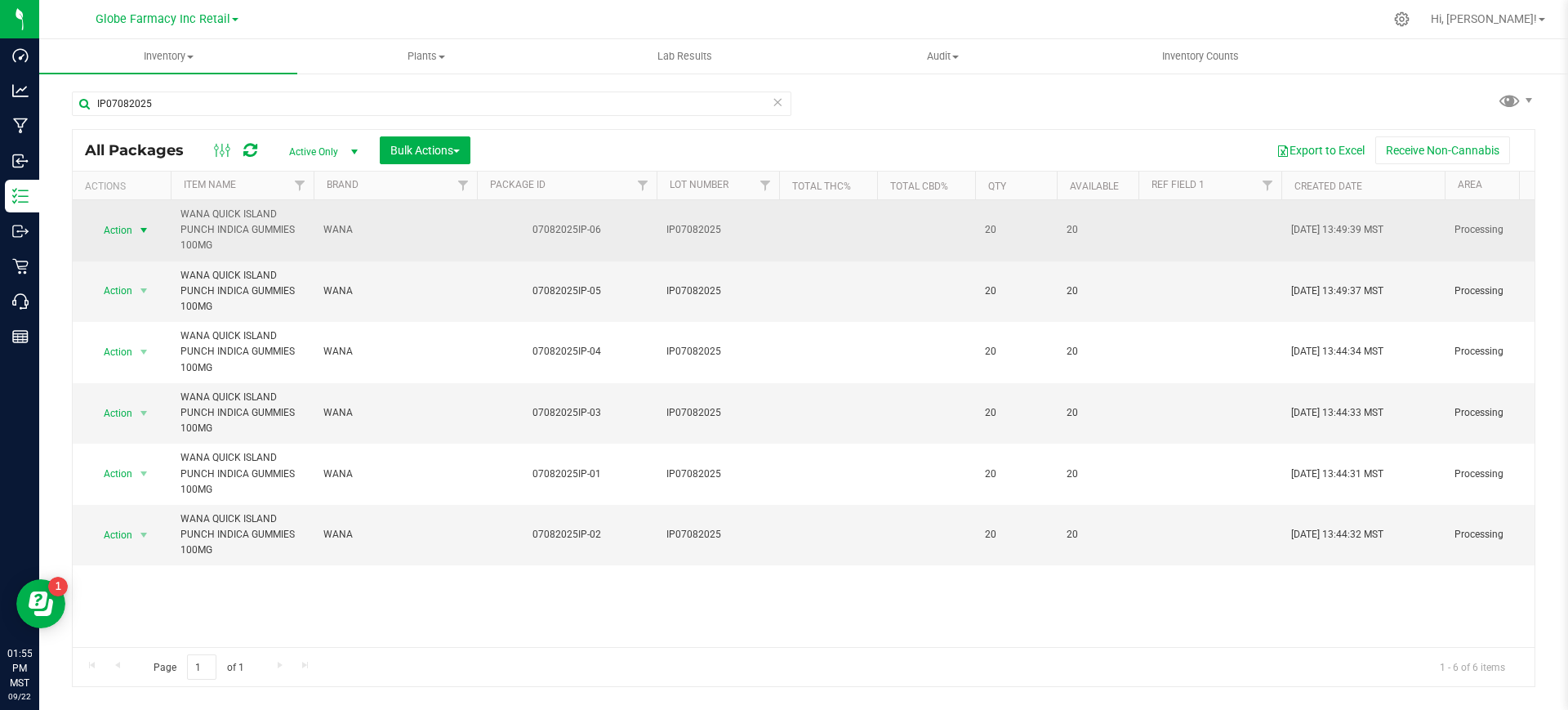
click at [110, 237] on span "Action" at bounding box center [111, 230] width 44 height 23
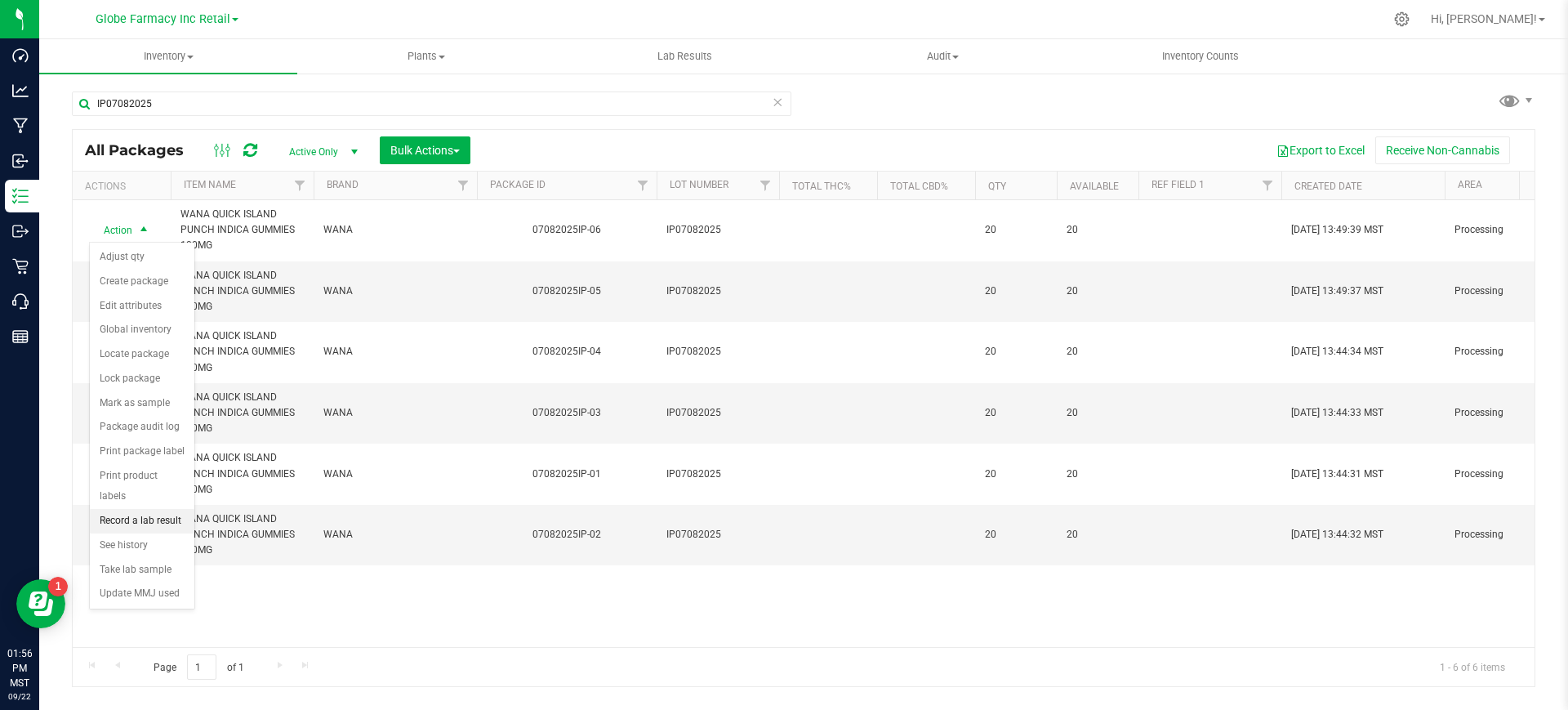
click at [157, 509] on li "Record a lab result" at bounding box center [142, 520] width 105 height 24
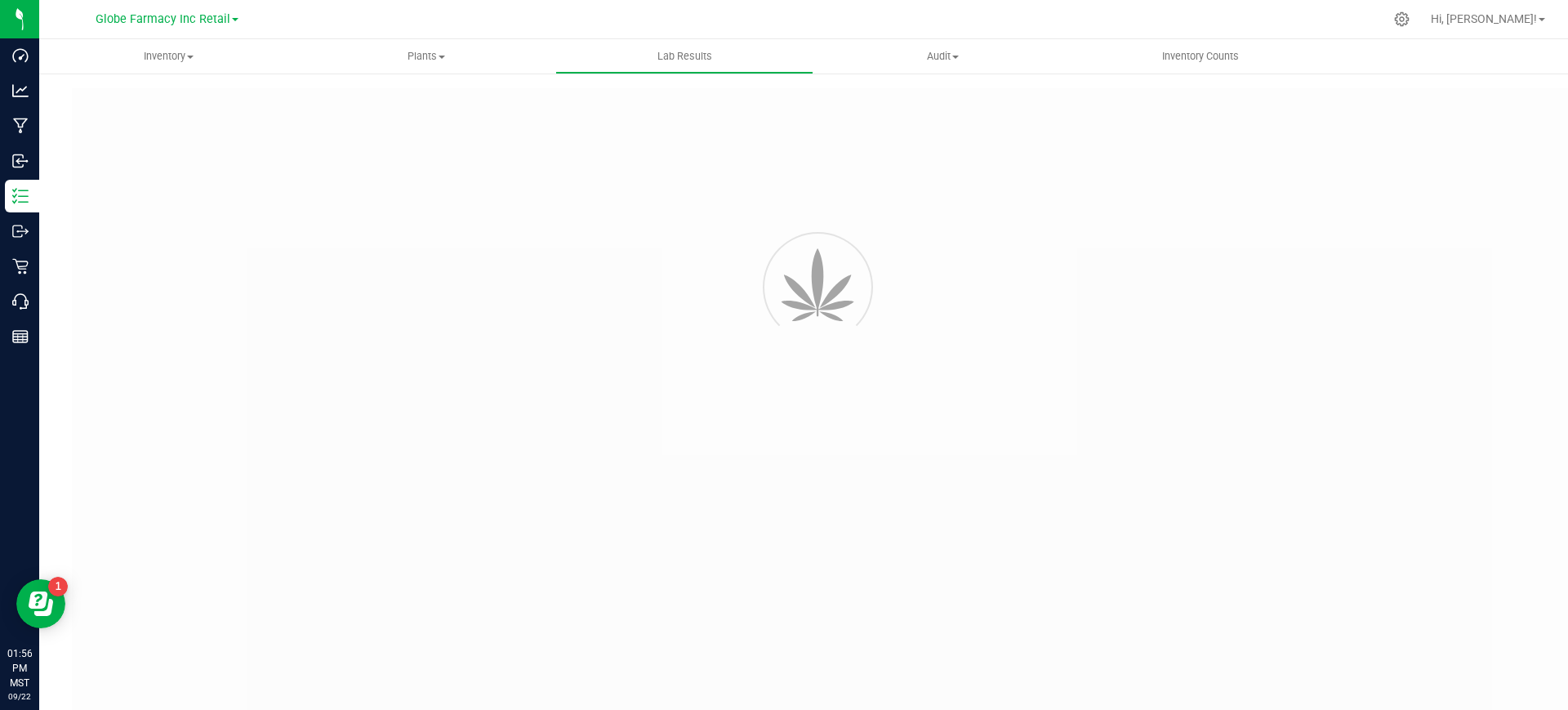
type input "07082025IP-06"
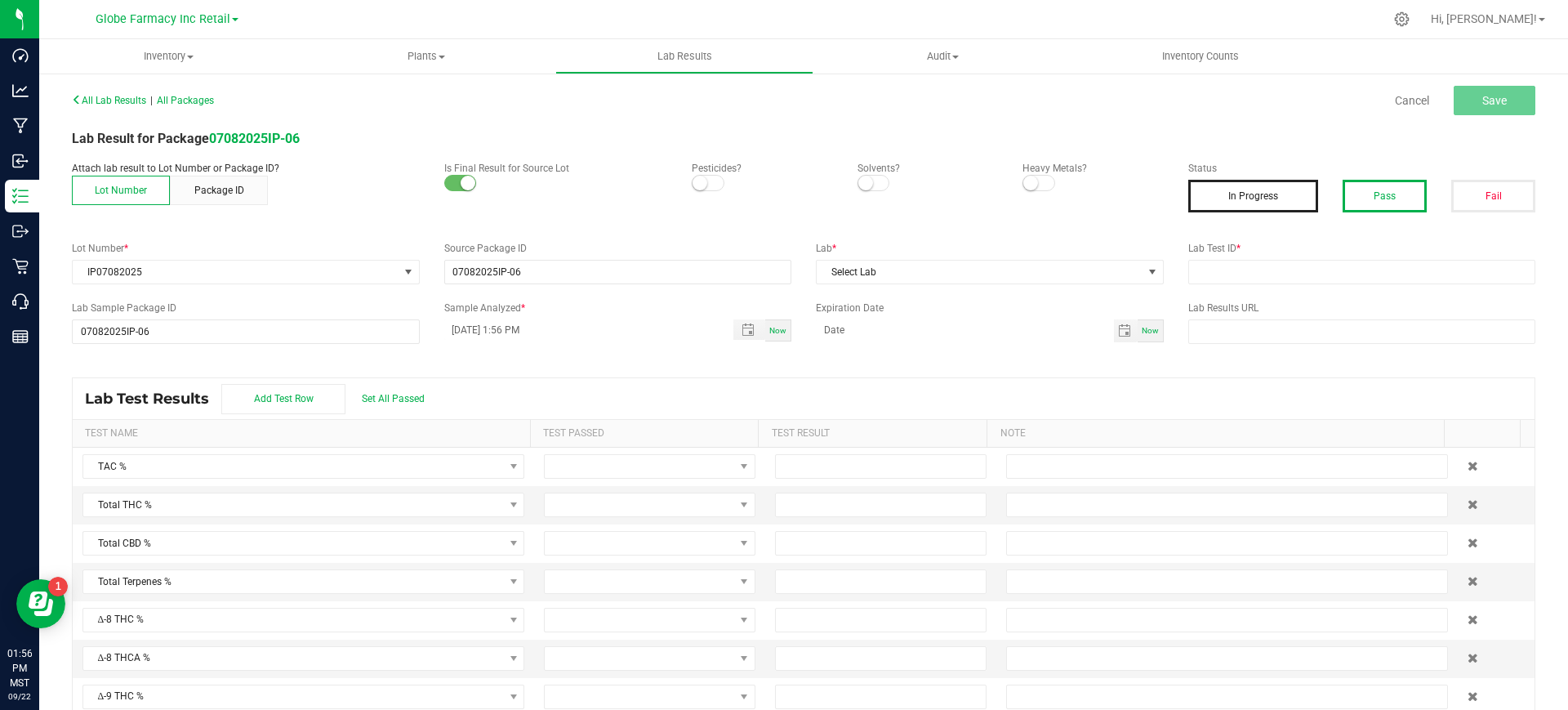
click at [1368, 200] on button "Pass" at bounding box center [1384, 197] width 84 height 33
paste input "2507SMAZ1122.3333"
drag, startPoint x: 1278, startPoint y: 279, endPoint x: 1244, endPoint y: 279, distance: 34.0
click at [1277, 279] on input "text" at bounding box center [1362, 272] width 348 height 24
type input "2507SMAZ1122.3333"
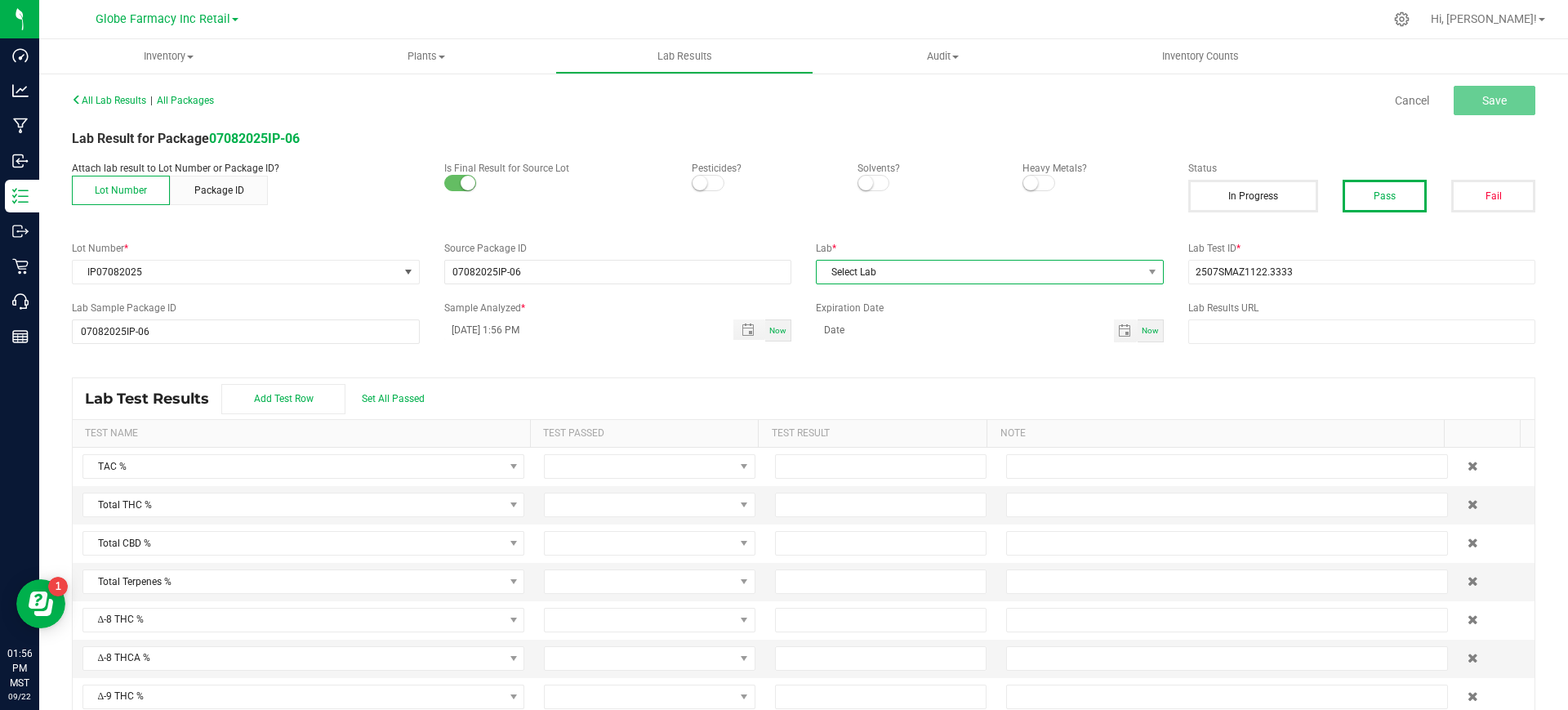
click at [1057, 273] on span "Select Lab" at bounding box center [980, 273] width 326 height 23
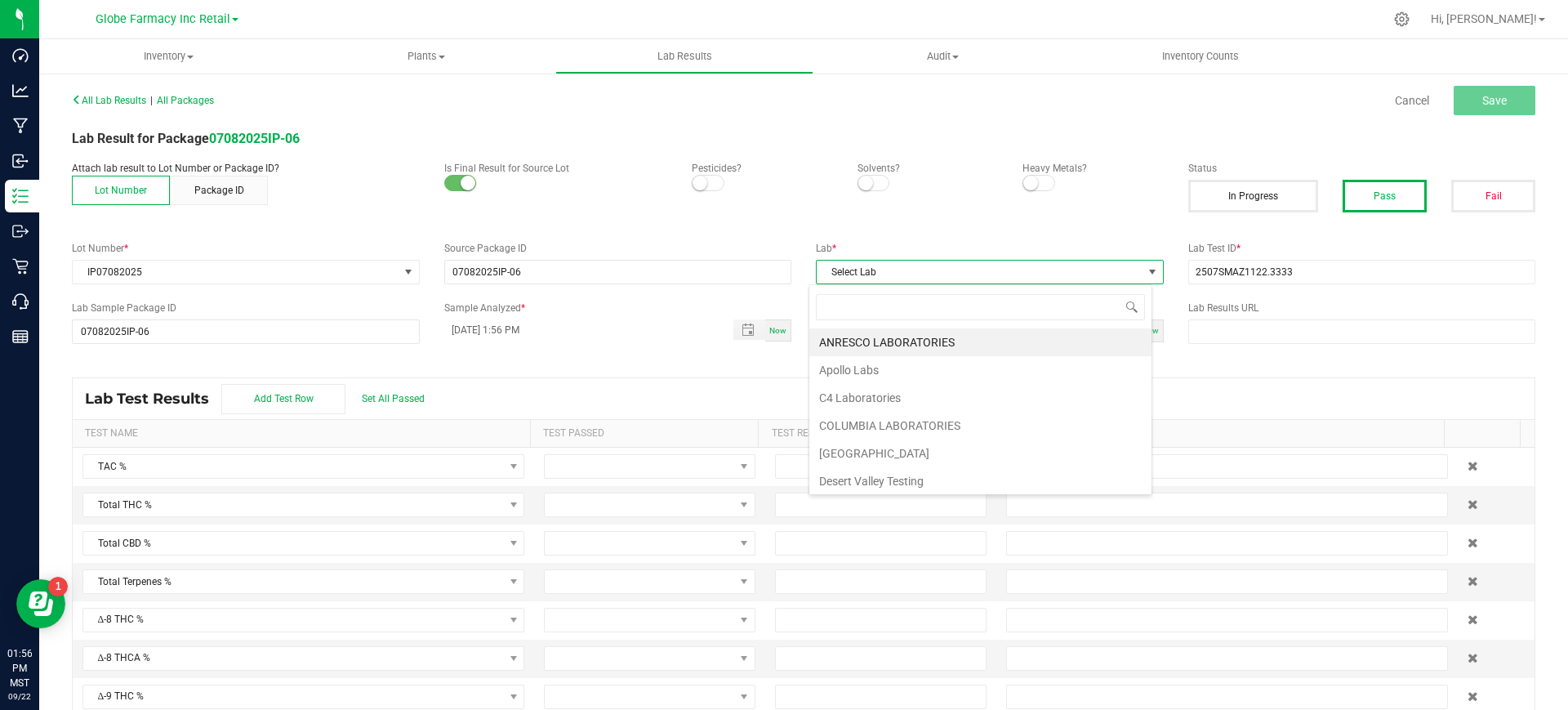
scroll to position [24, 344]
type input "smi"
click at [899, 337] on li "SMITHERS" at bounding box center [980, 342] width 342 height 28
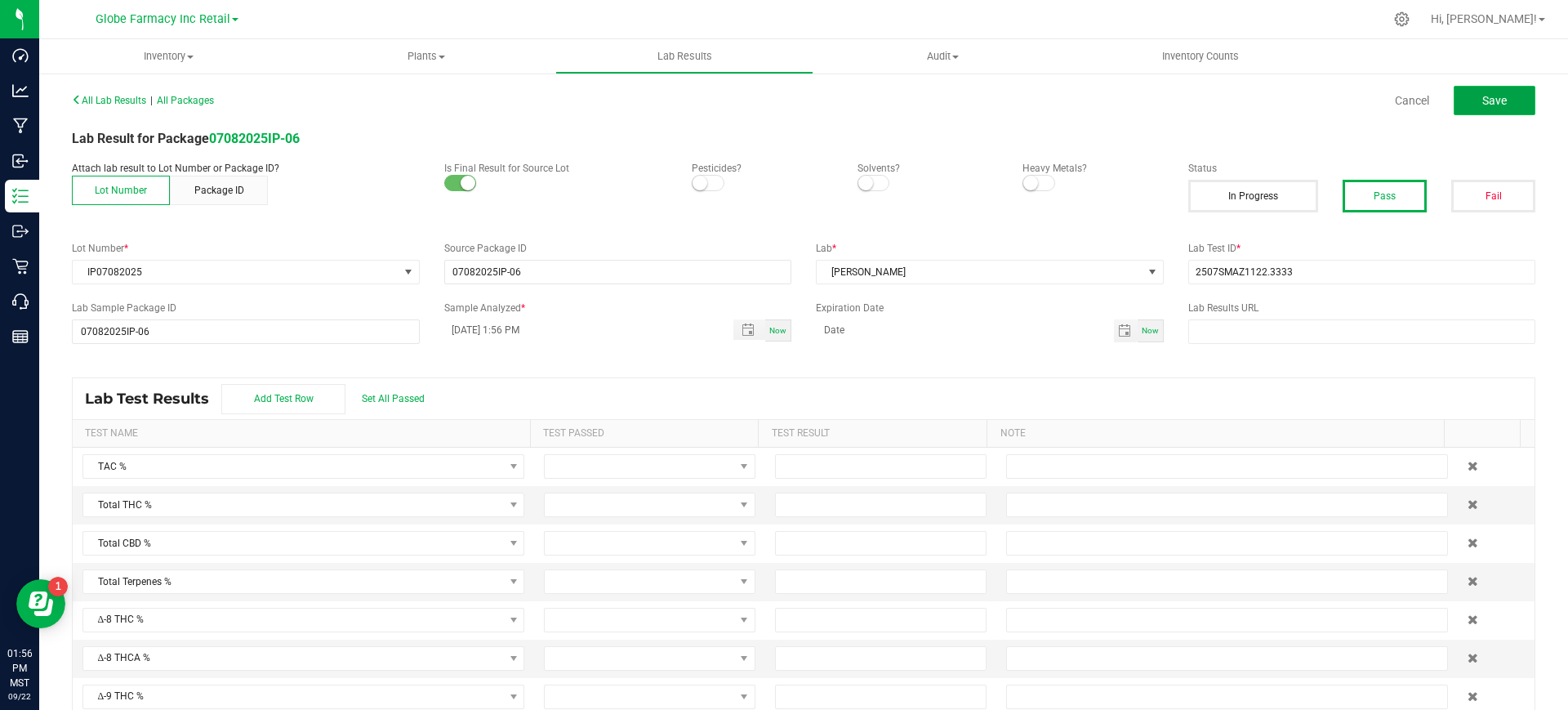
click at [1486, 99] on span "Save" at bounding box center [1494, 101] width 24 height 13
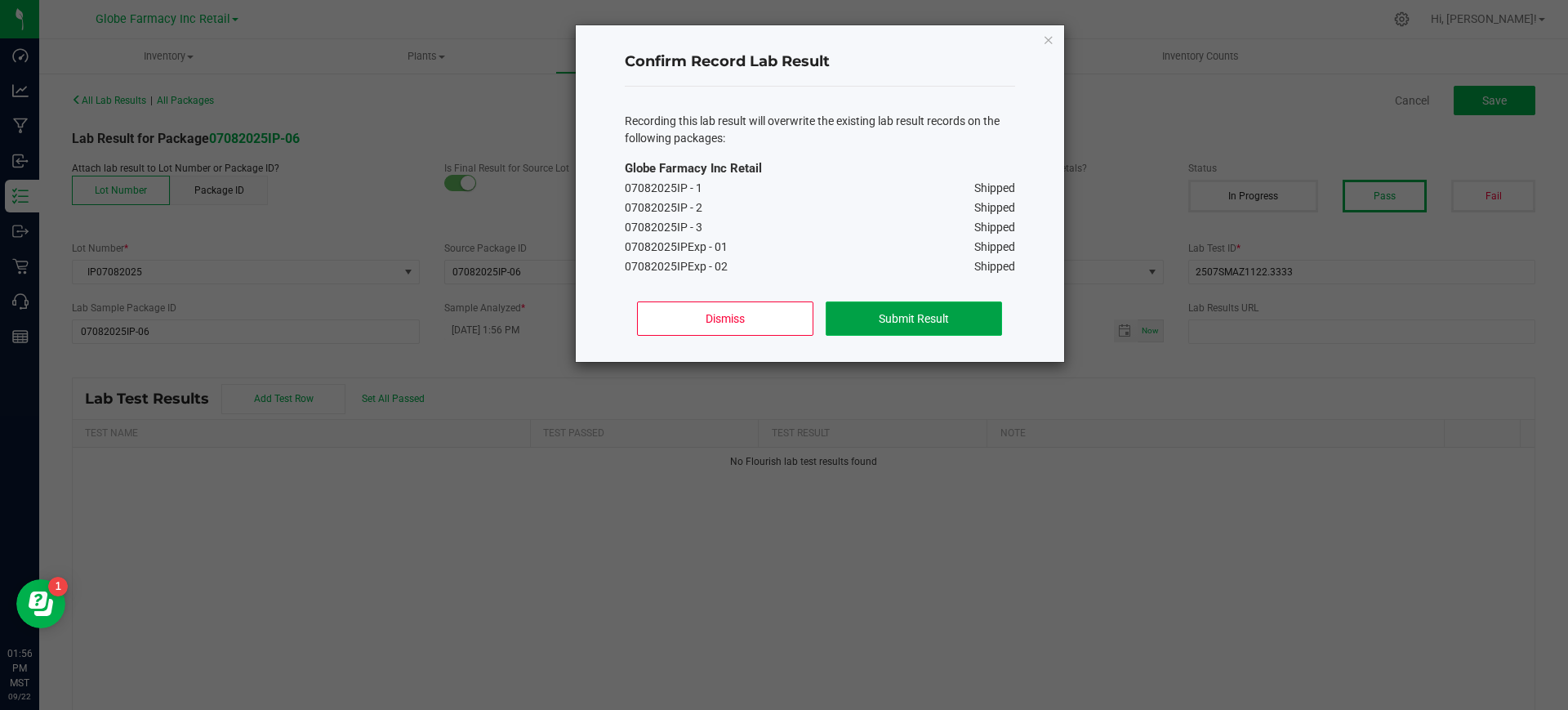
click at [915, 319] on button "Submit Result" at bounding box center [913, 319] width 175 height 35
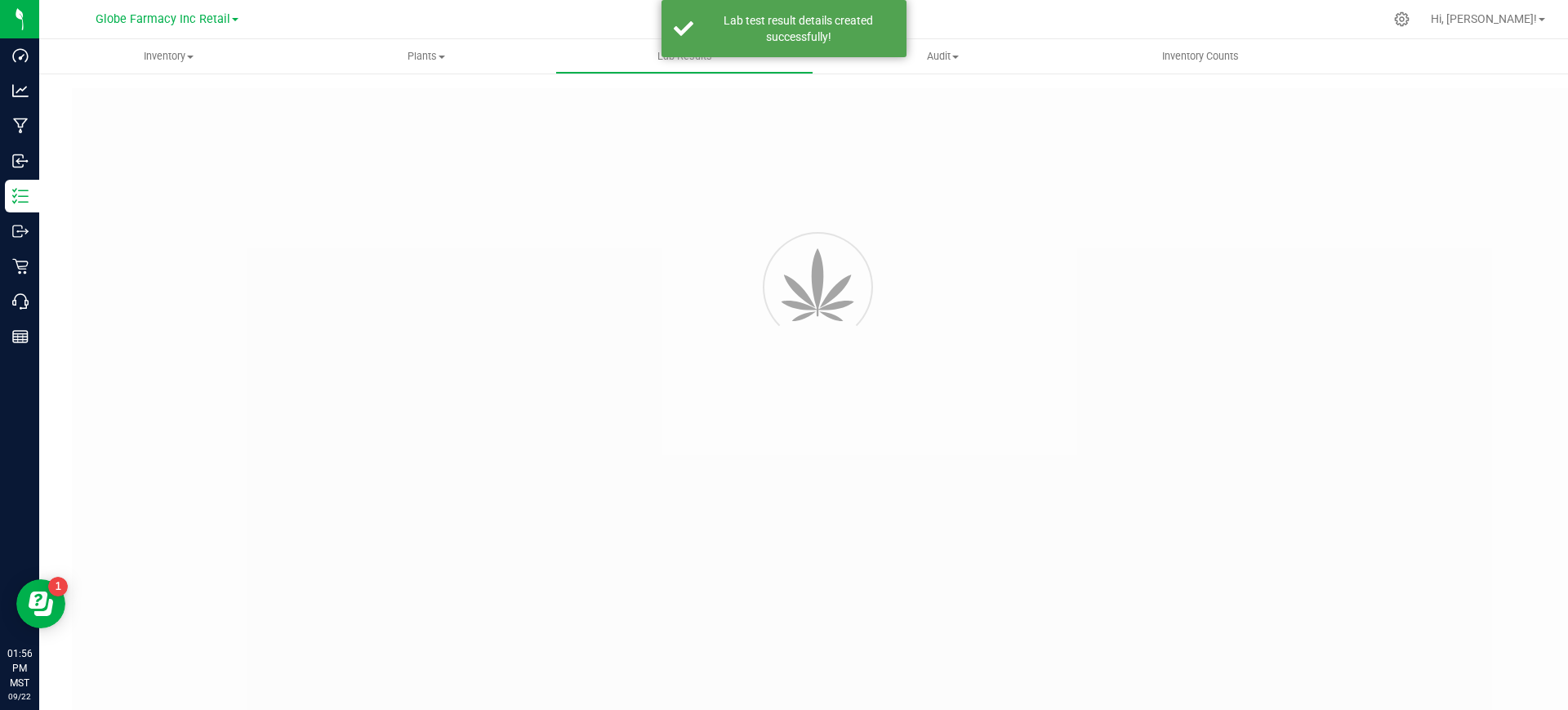
type input "07082025IP-06"
type input "2507SMAZ1122.3333"
type input "07082025IP-06"
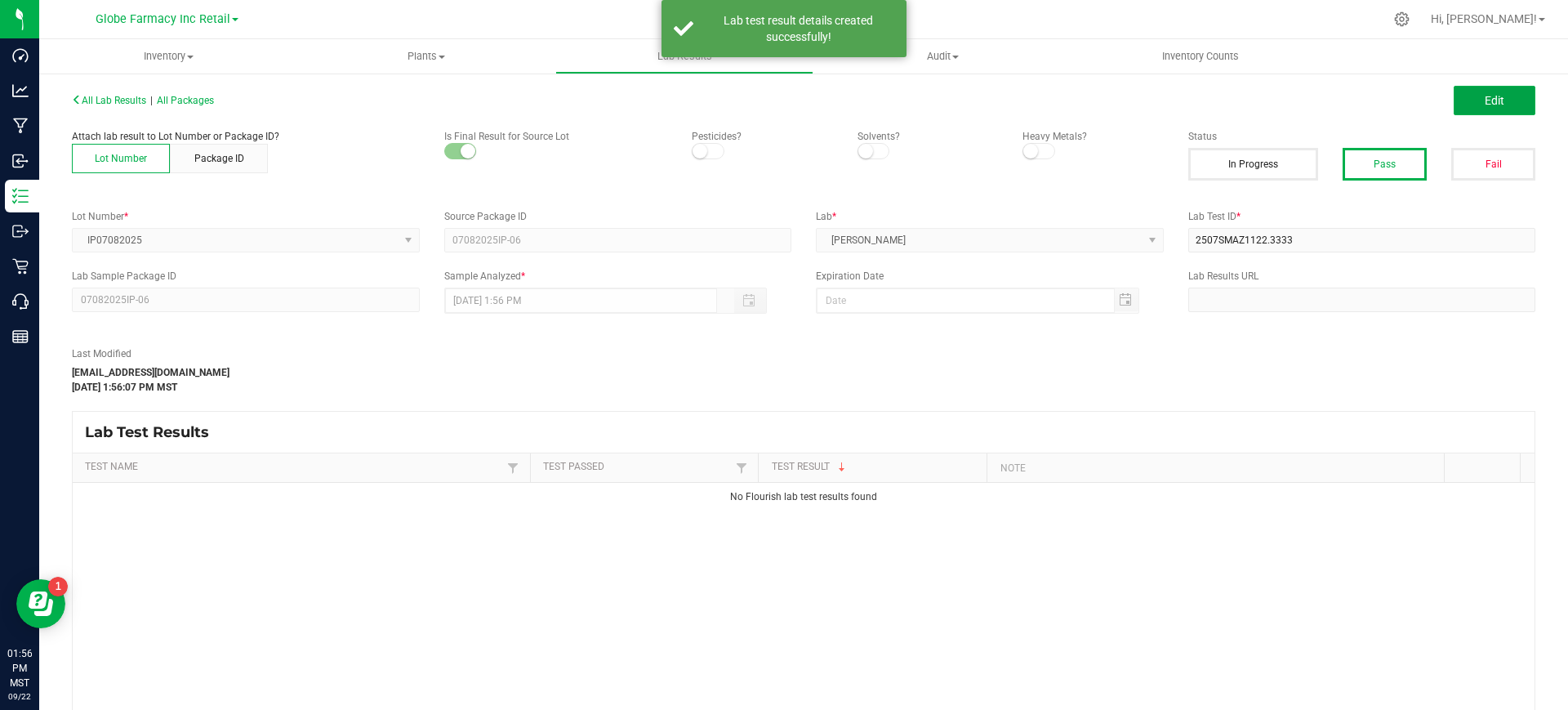
click at [1493, 110] on button "Edit" at bounding box center [1495, 100] width 82 height 30
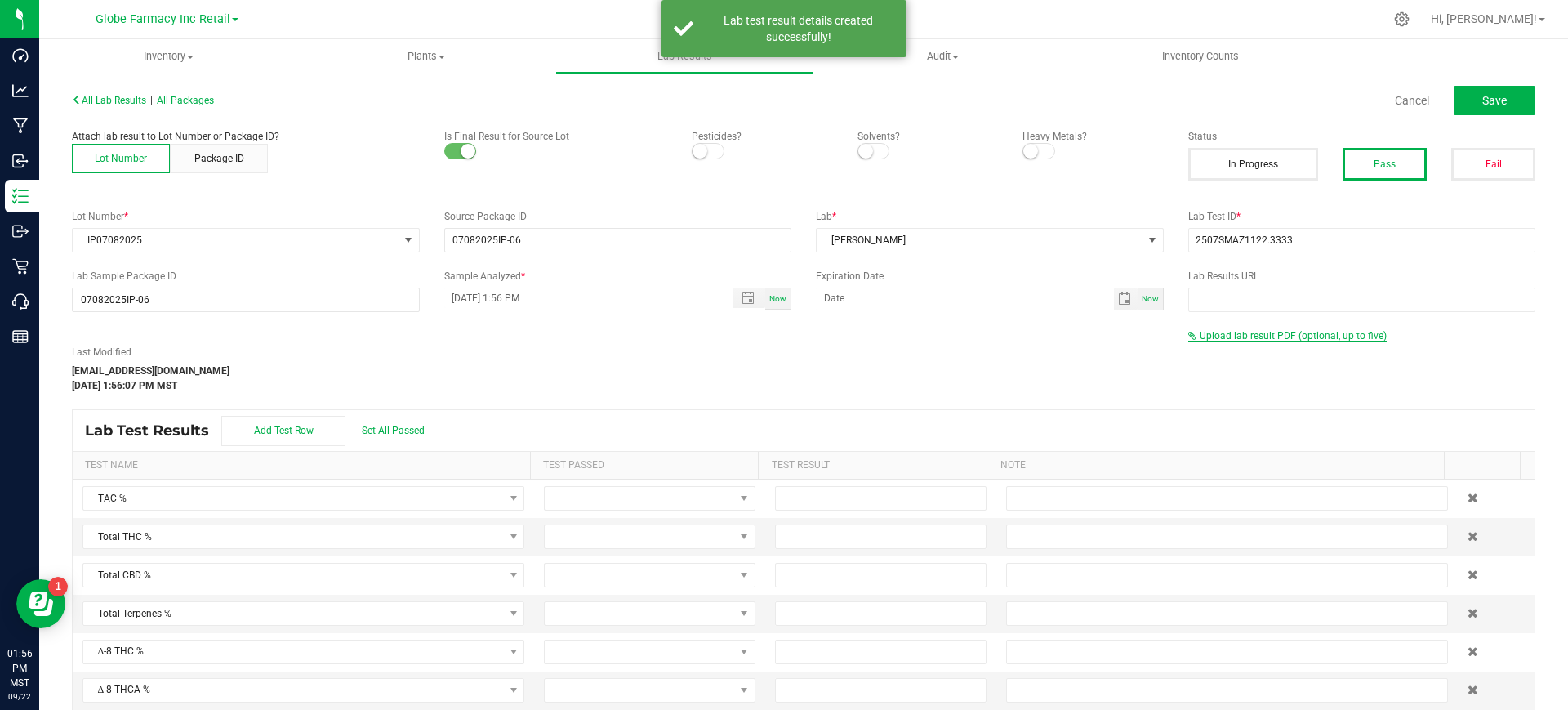
click at [1239, 330] on span "Upload lab result PDF (optional, up to five)" at bounding box center [1294, 336] width 187 height 12
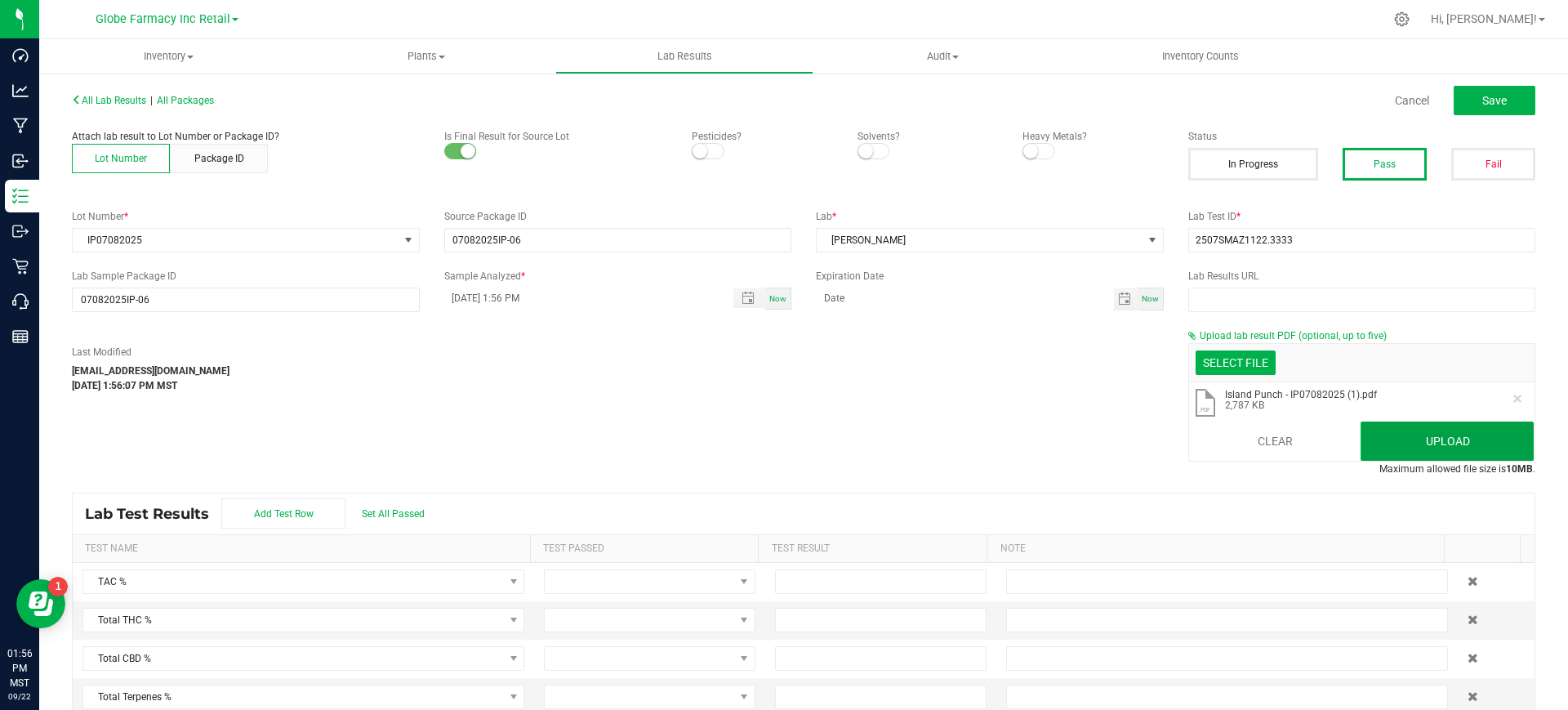
click at [1391, 438] on button "Upload" at bounding box center [1448, 441] width 173 height 39
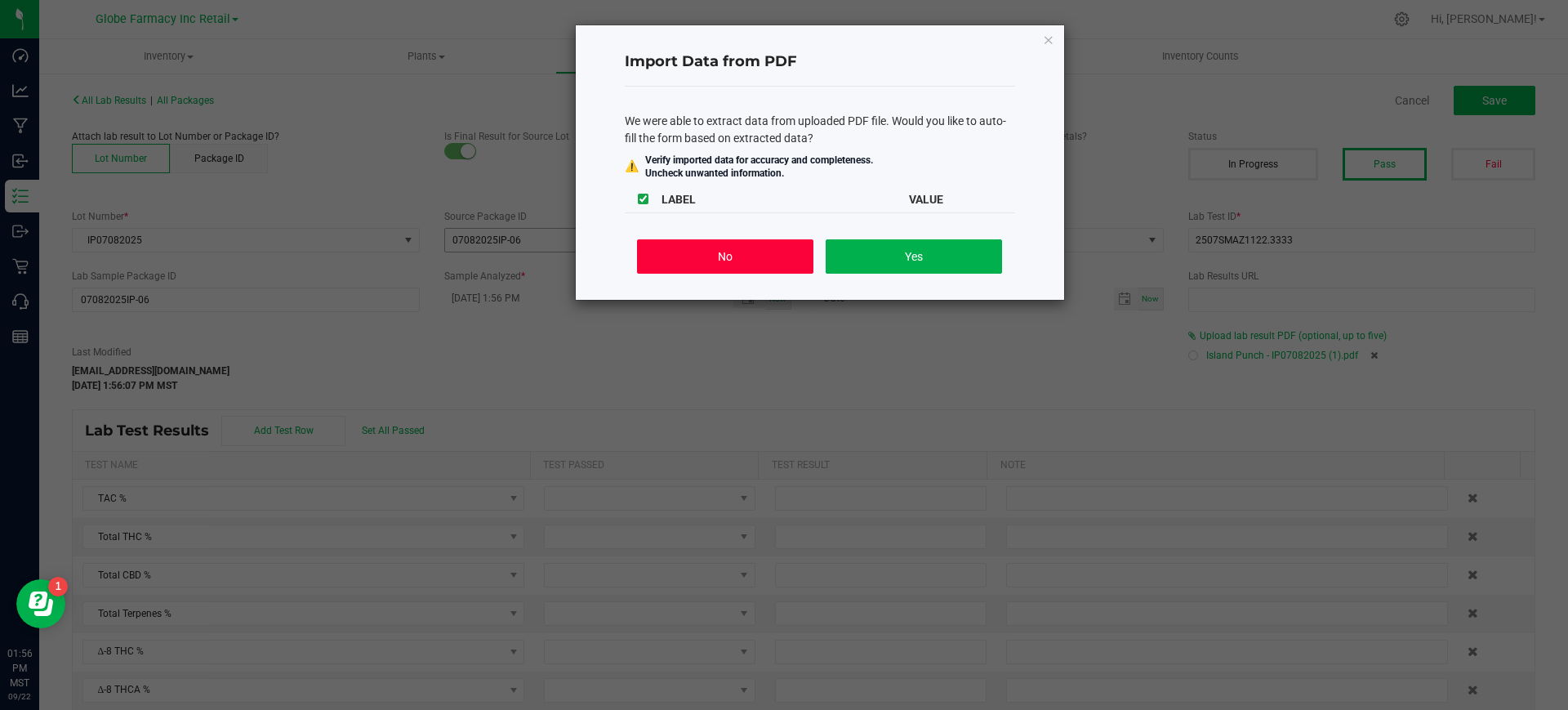
click at [726, 247] on button "No" at bounding box center [724, 256] width 175 height 35
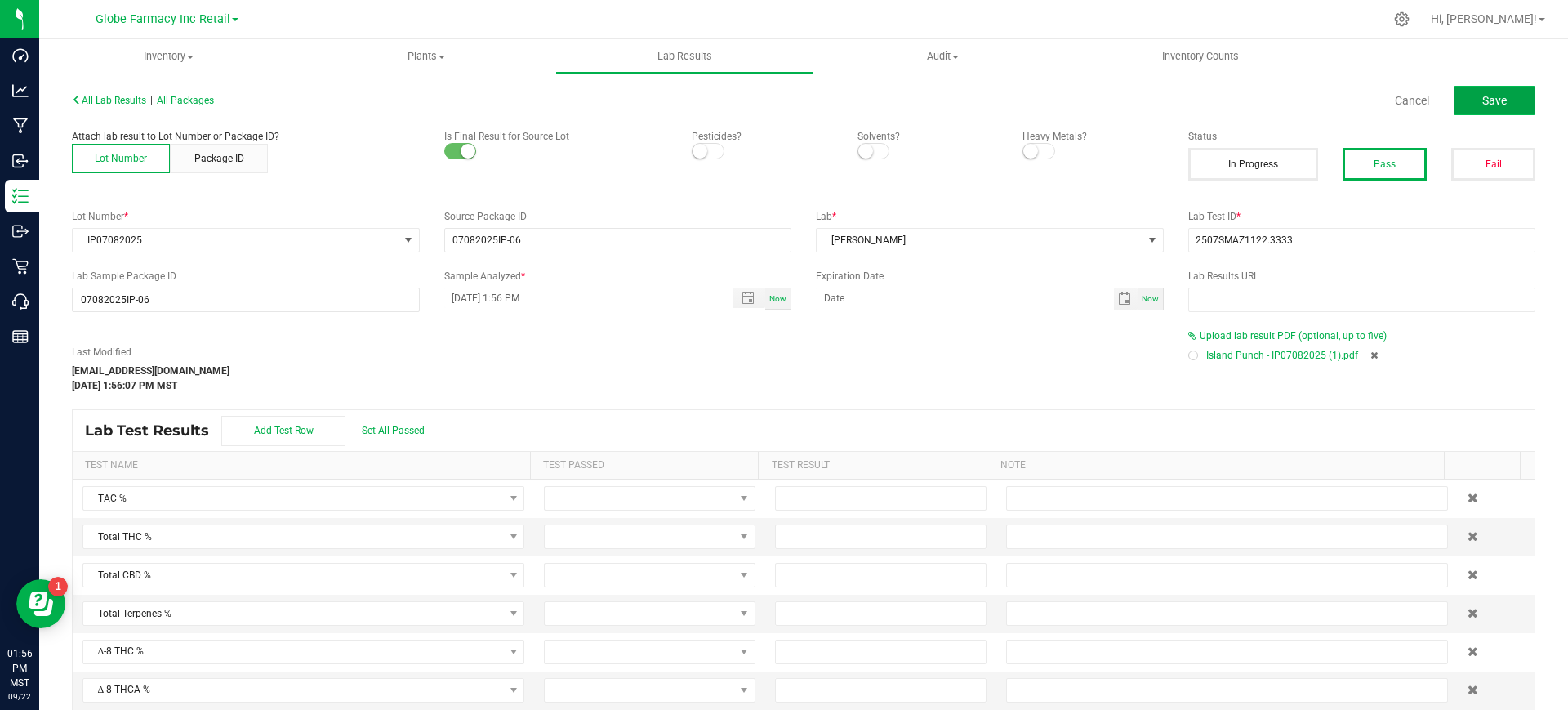
click at [1482, 99] on span "Save" at bounding box center [1494, 101] width 24 height 13
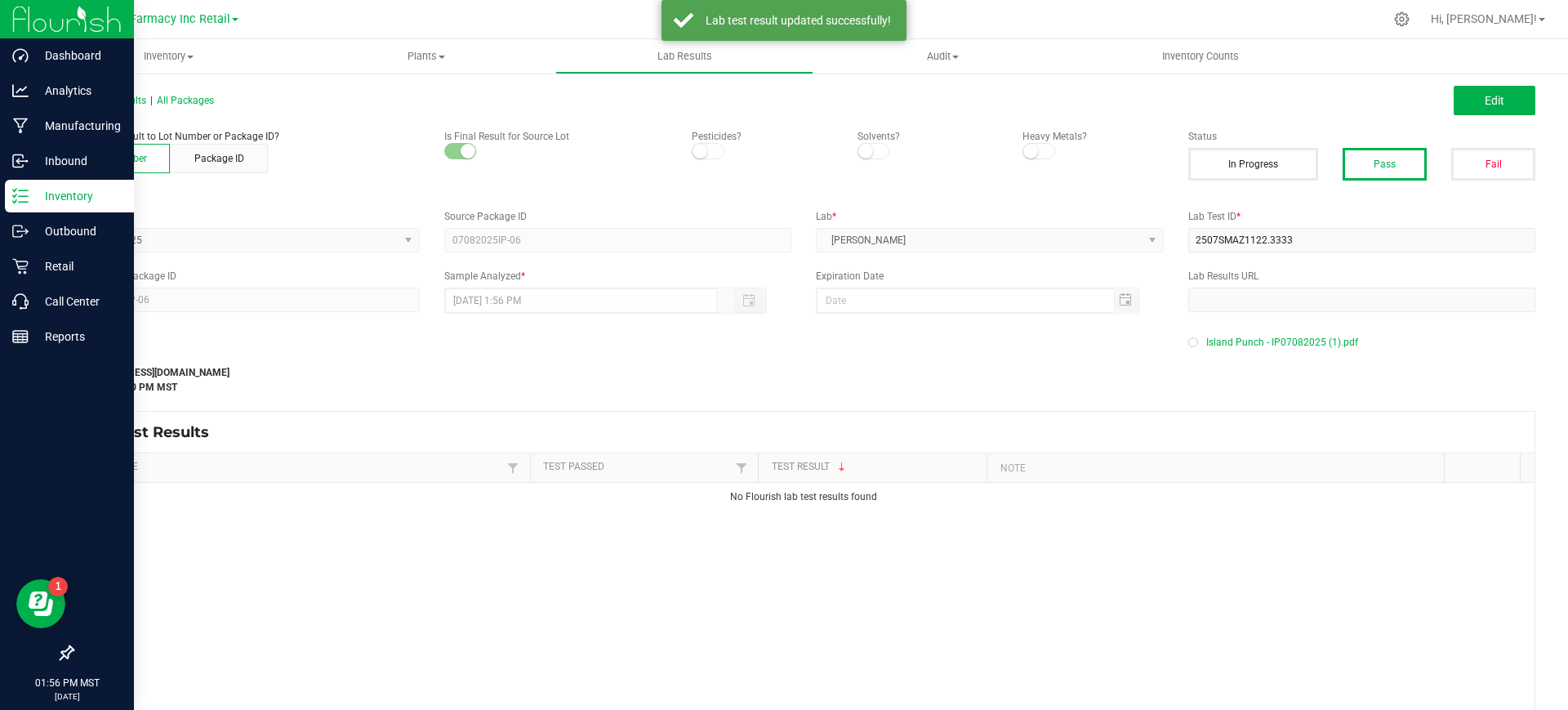
click at [26, 188] on icon at bounding box center [20, 196] width 16 height 16
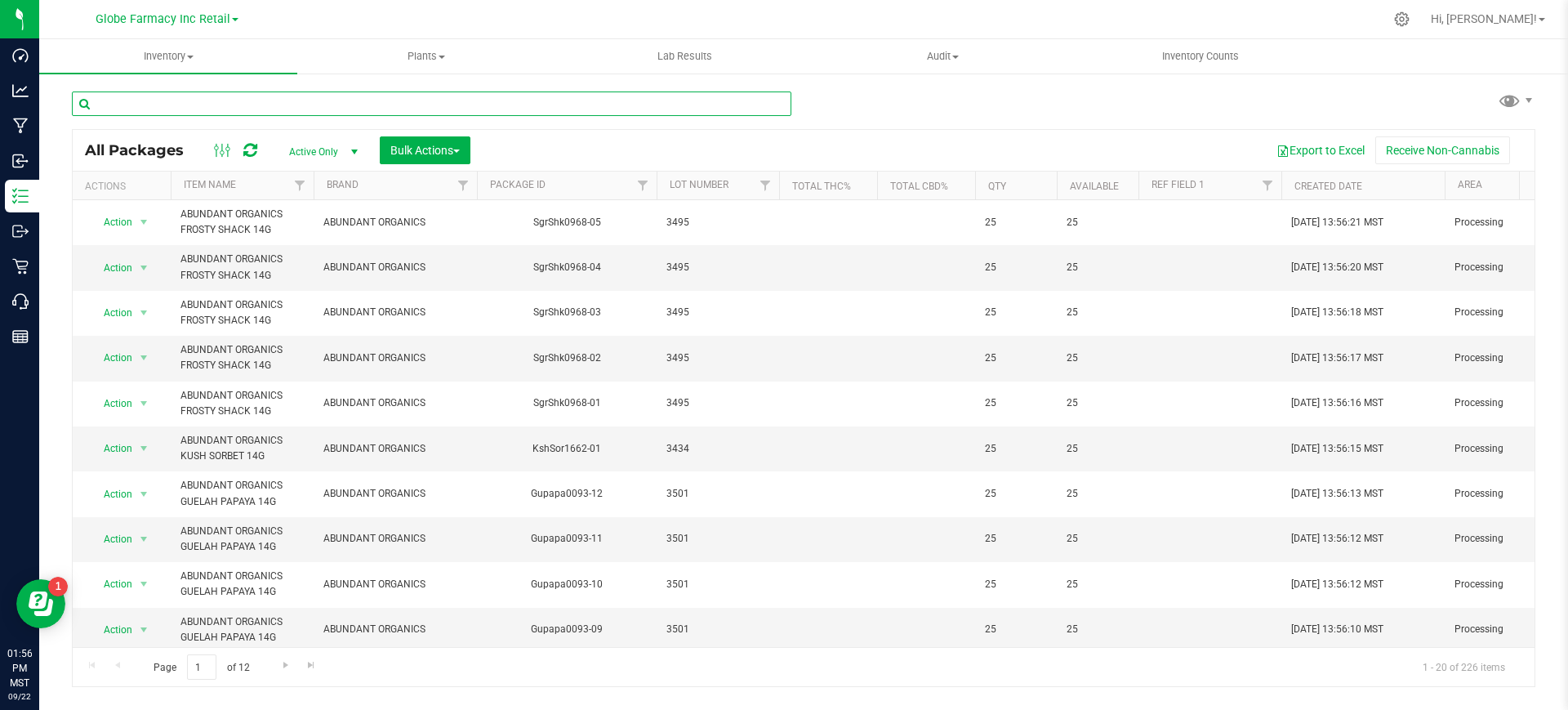
click at [351, 102] on input "text" at bounding box center [431, 103] width 719 height 24
paste input "STAY07142025"
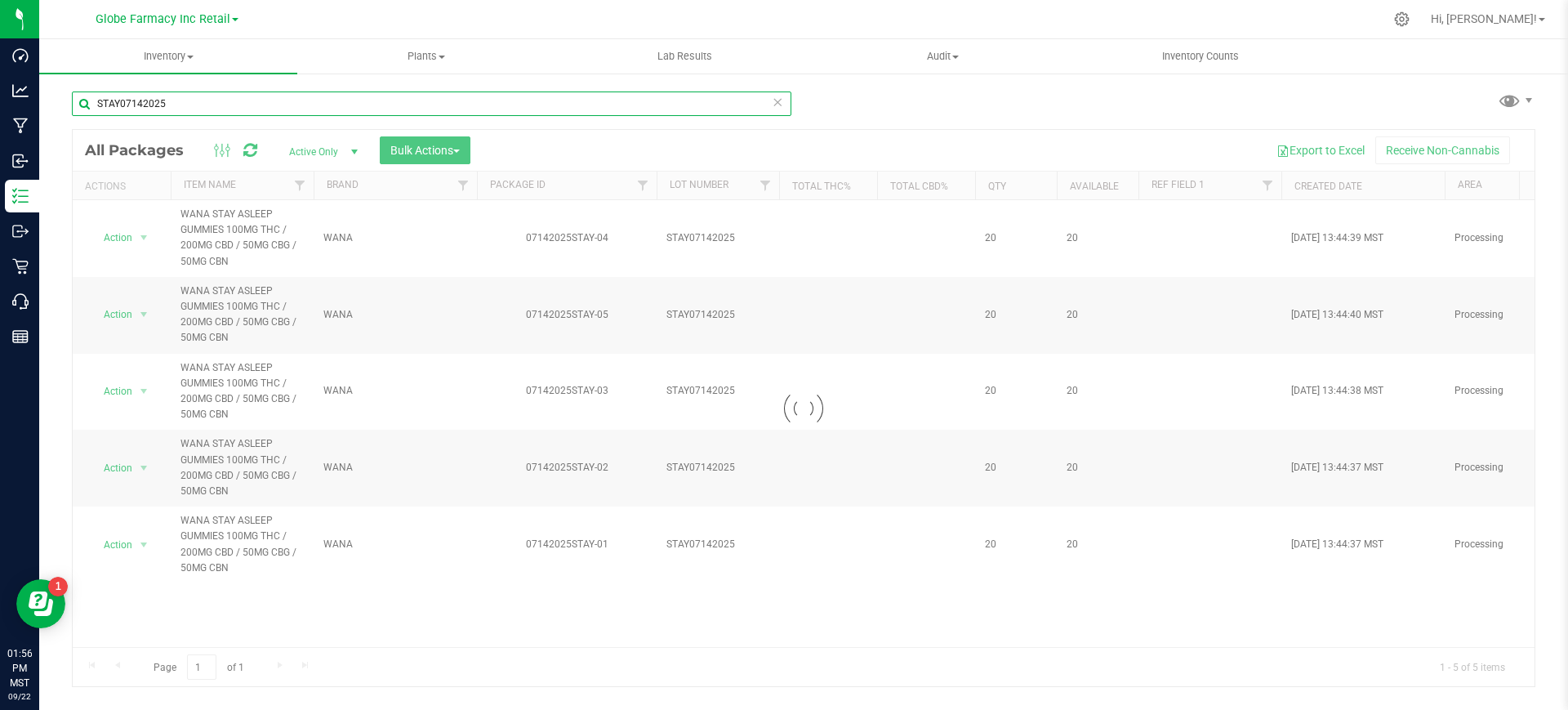
type input "STAY07142025"
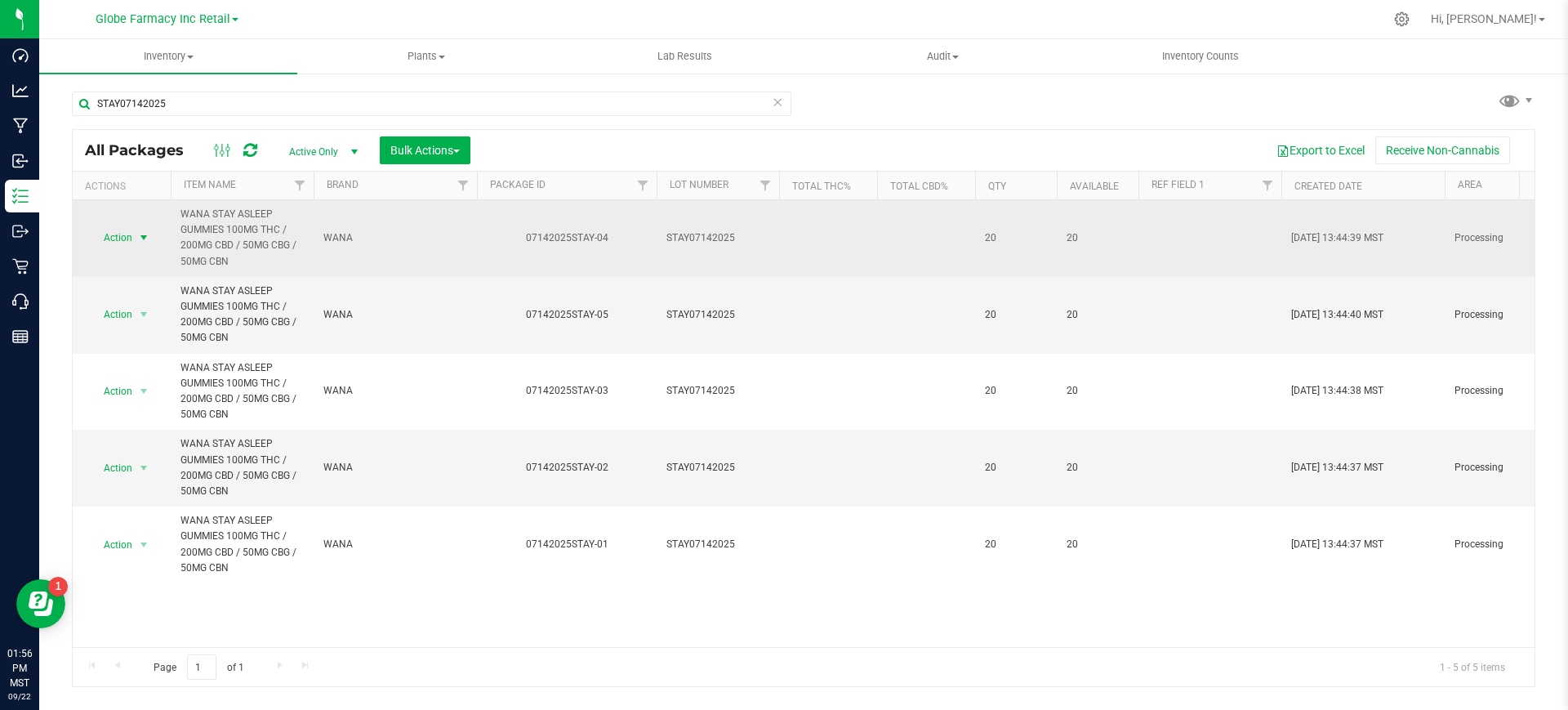
click at [126, 241] on span "Action" at bounding box center [111, 238] width 44 height 23
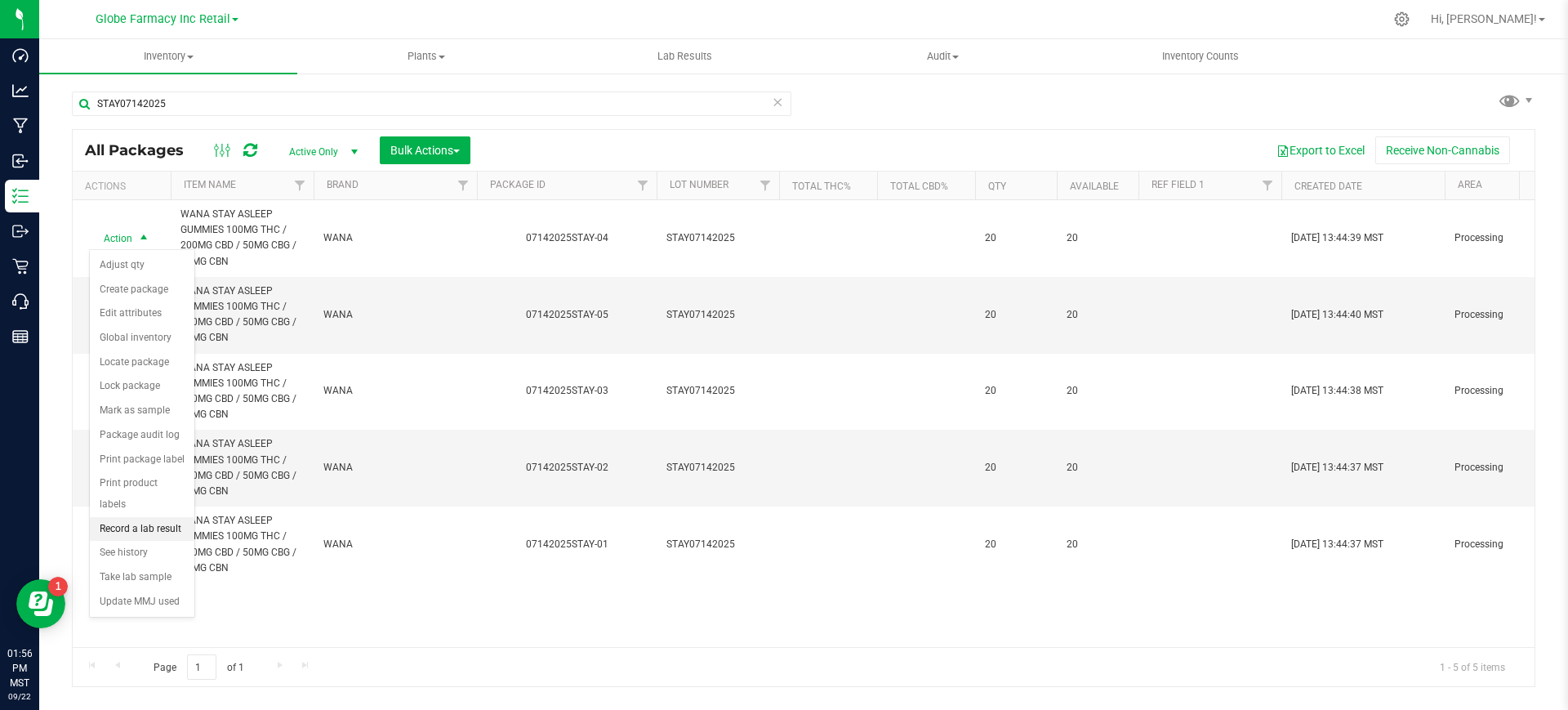
click at [134, 517] on li "Record a lab result" at bounding box center [142, 529] width 105 height 24
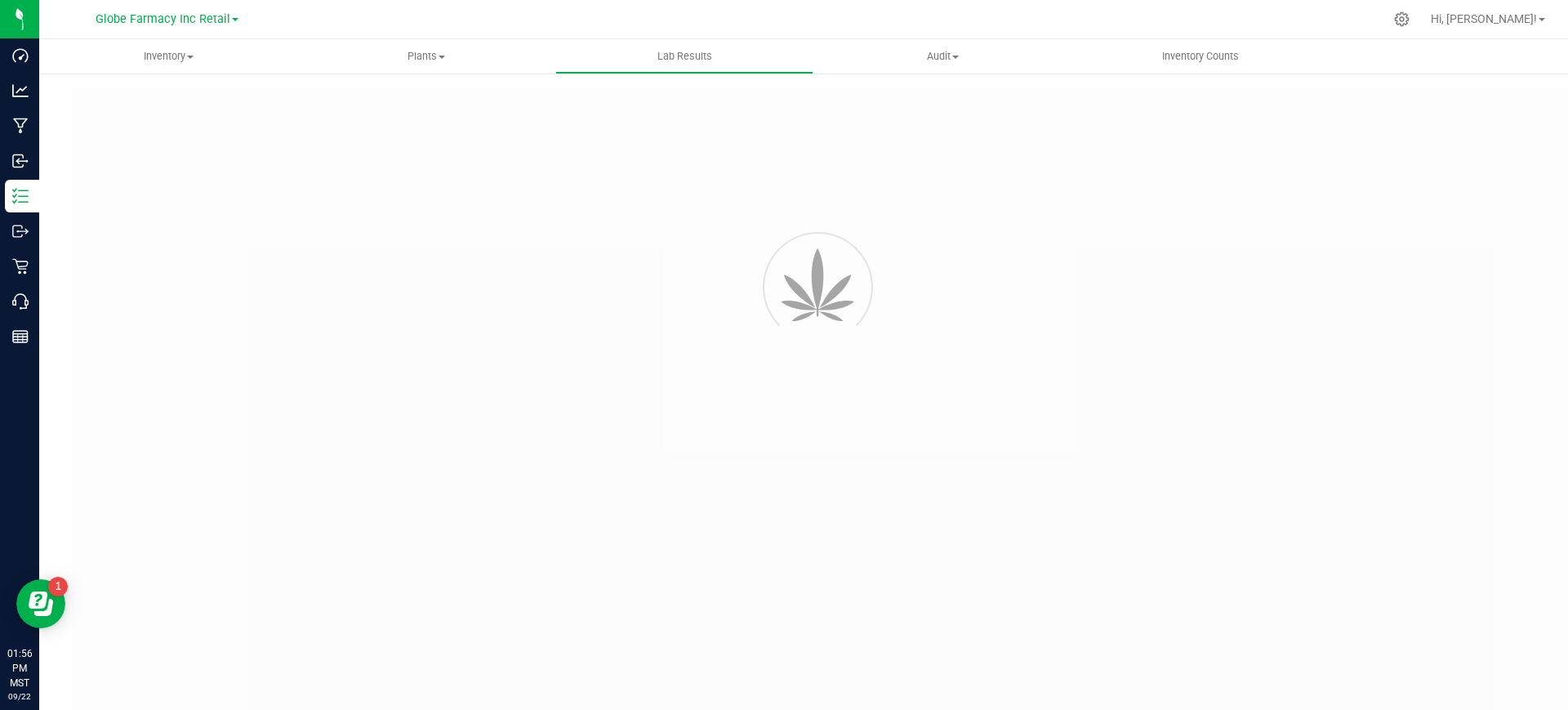
type input "07142025STAY-04"
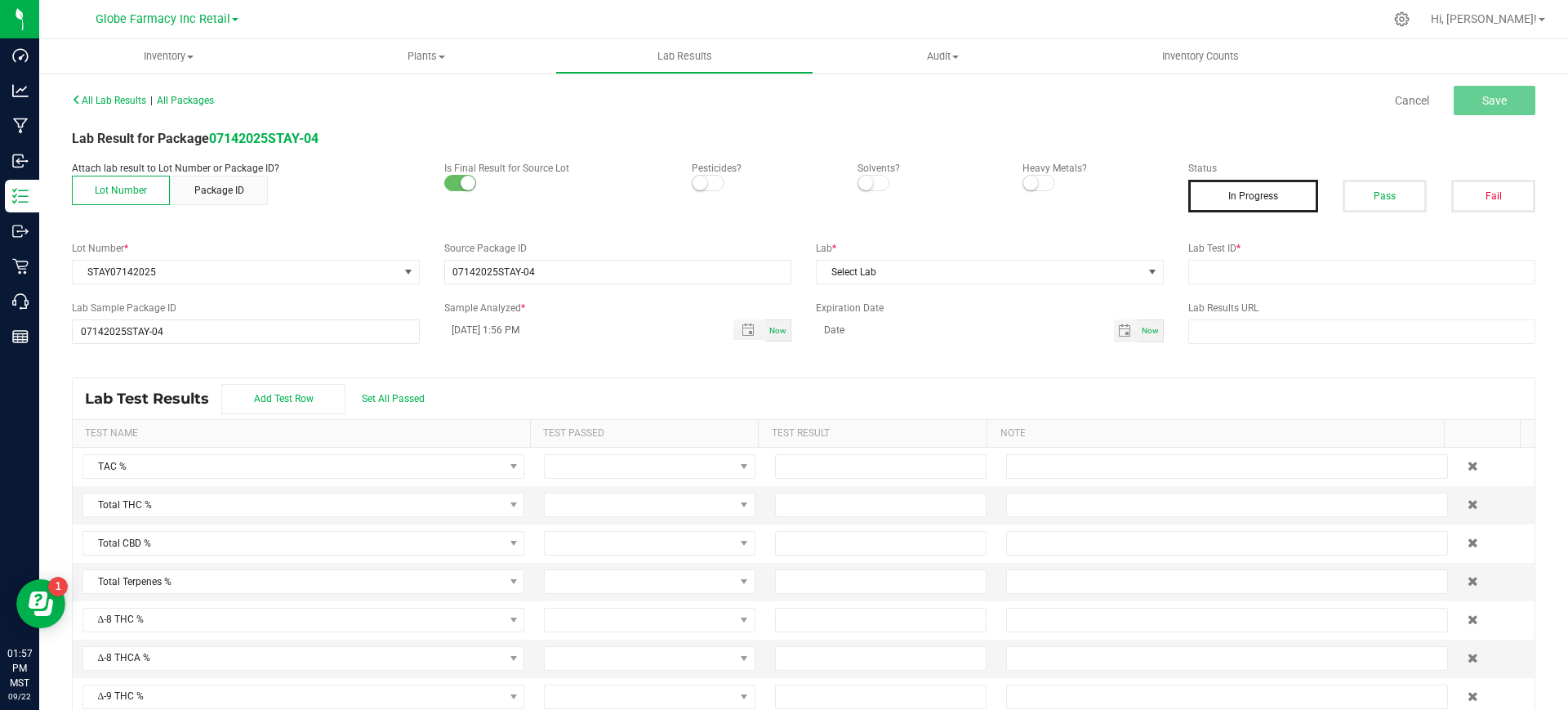
drag, startPoint x: 1363, startPoint y: 197, endPoint x: 1306, endPoint y: 218, distance: 60.7
click at [1364, 197] on button "Pass" at bounding box center [1384, 197] width 84 height 33
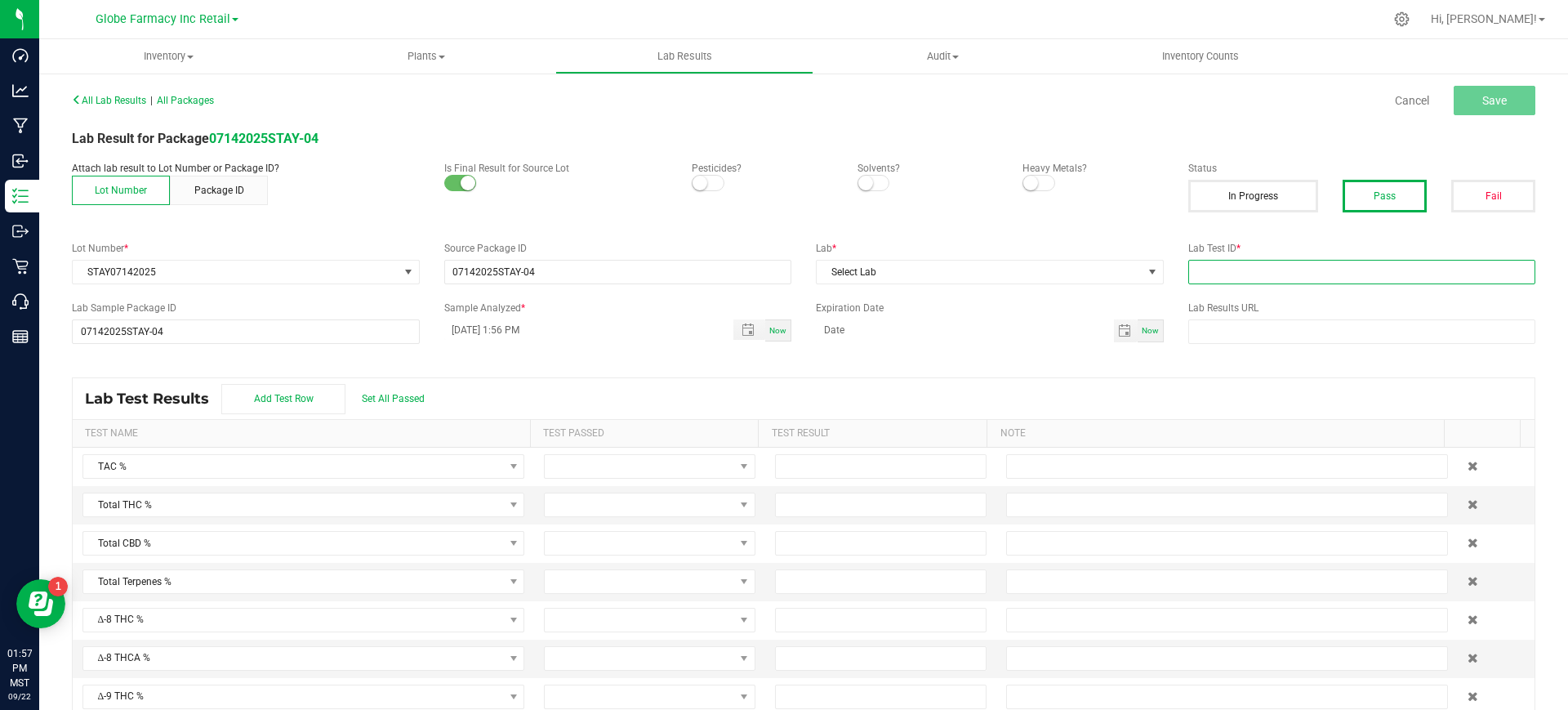
click at [1267, 269] on input "text" at bounding box center [1362, 272] width 348 height 24
paste input "2507SMAZ1155.3426"
type input "2507SMAZ1155.3426"
click at [963, 279] on span "Select Lab" at bounding box center [980, 273] width 326 height 23
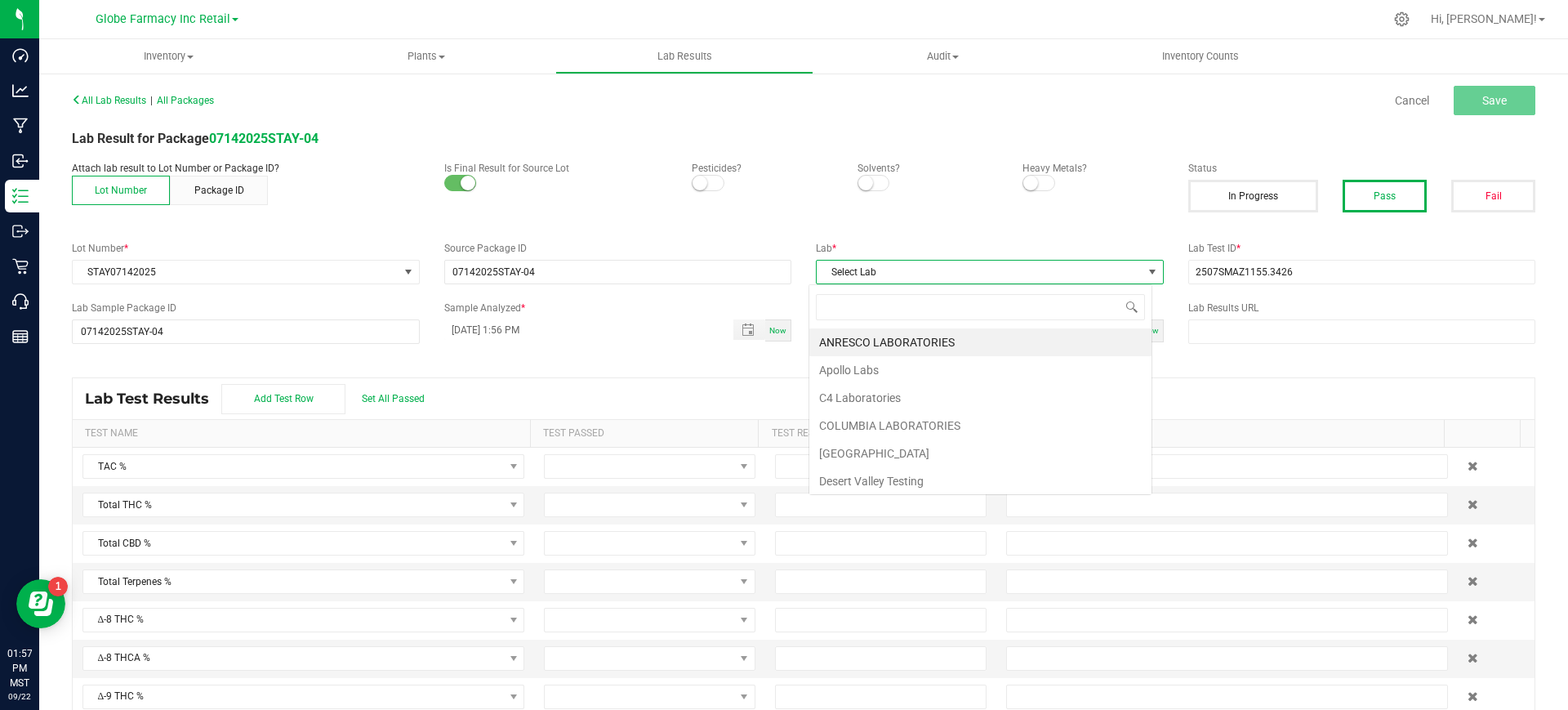
scroll to position [24, 344]
type input "smi"
click at [873, 342] on li "SMITHERS" at bounding box center [980, 342] width 342 height 28
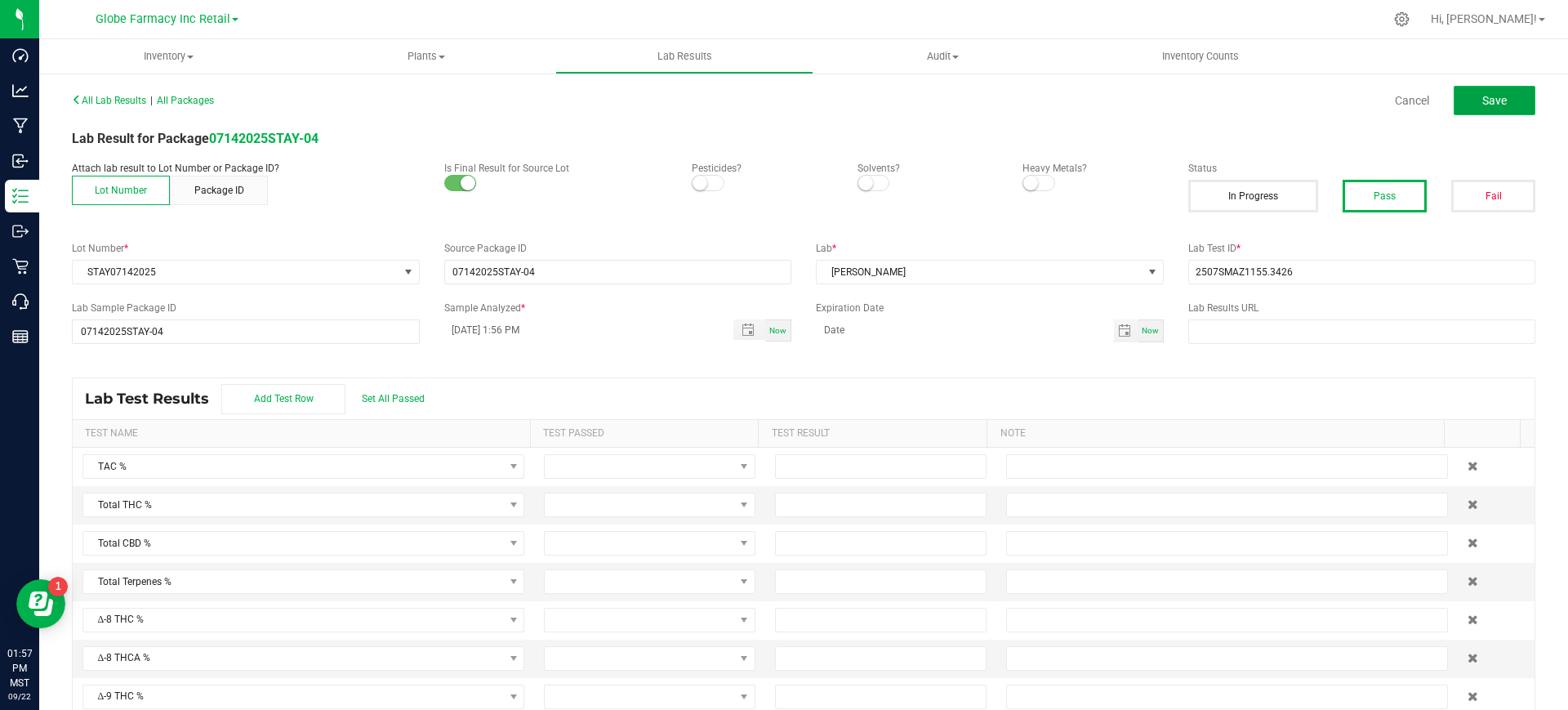
click at [1463, 105] on button "Save" at bounding box center [1495, 100] width 82 height 30
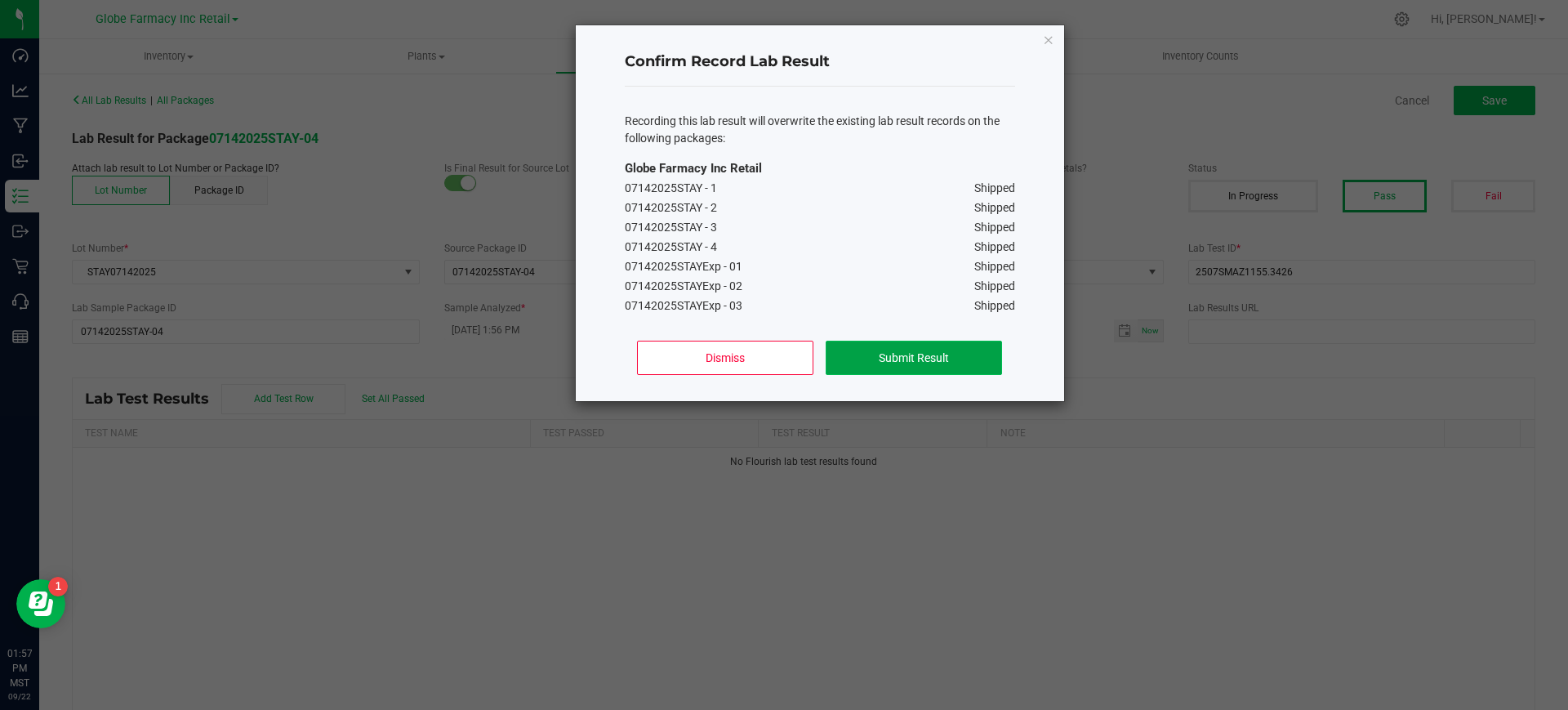
click at [896, 341] on button "Submit Result" at bounding box center [913, 358] width 175 height 35
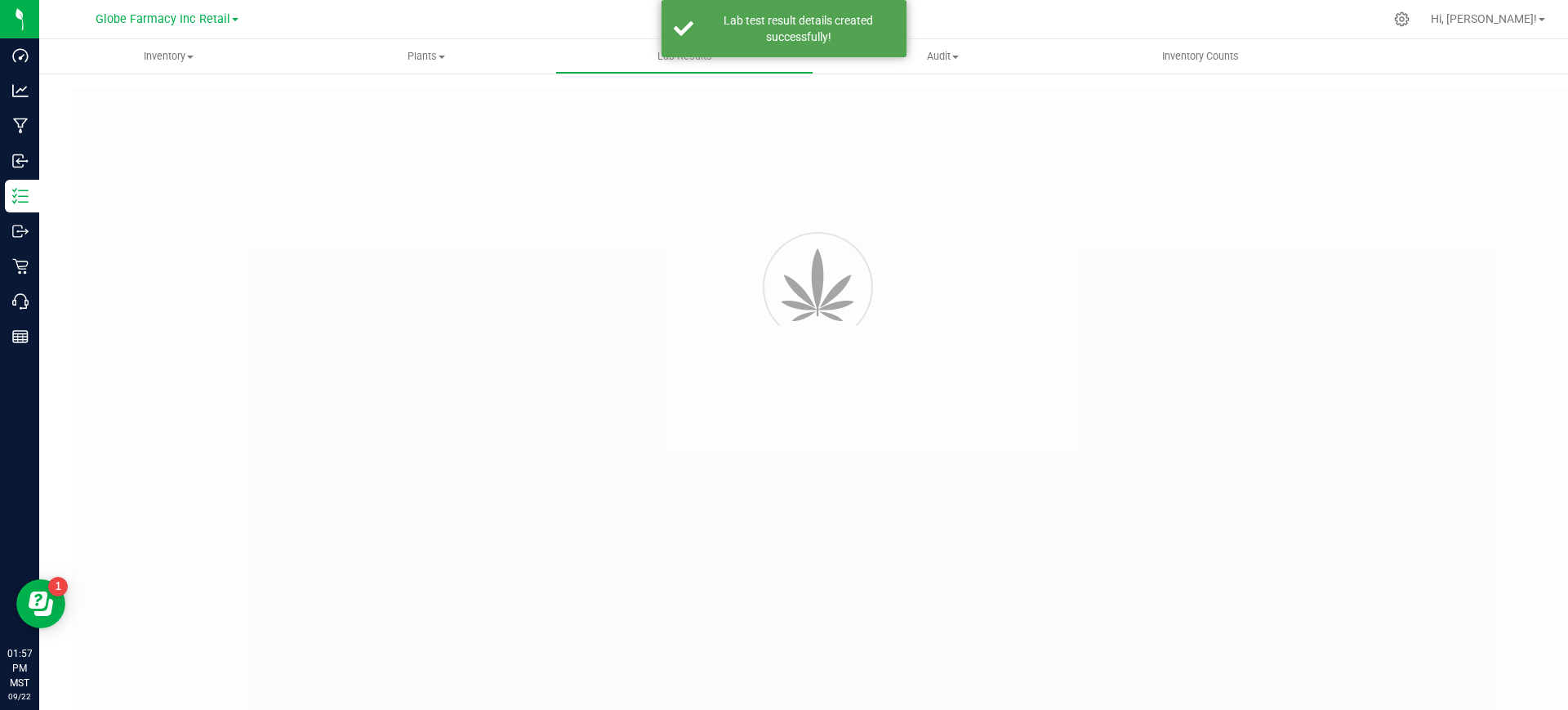
type input "07142025STAY-04"
type input "2507SMAZ1155.3426"
type input "07142025STAY-04"
type input "09/22/2025 1:56 PM"
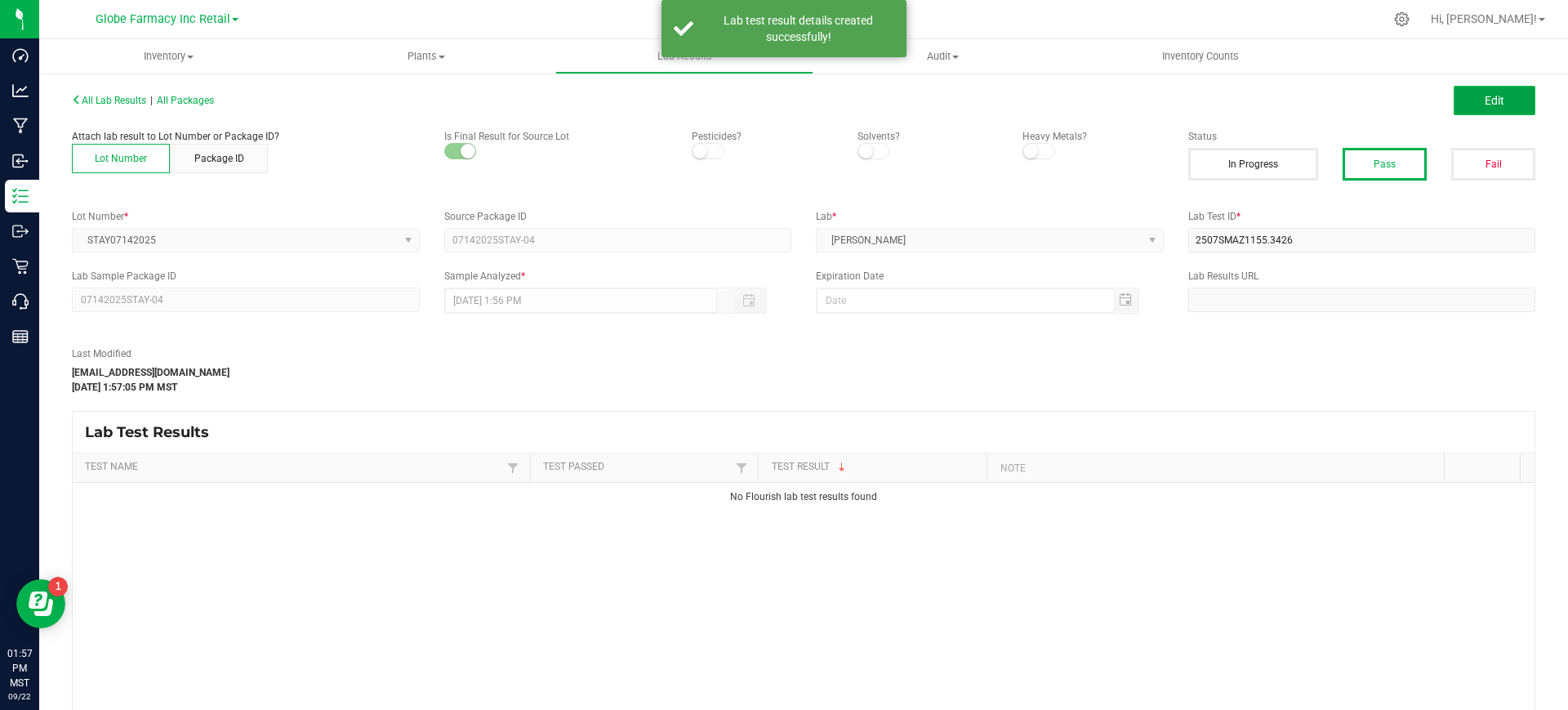
click at [1485, 94] on span "Edit" at bounding box center [1495, 101] width 19 height 13
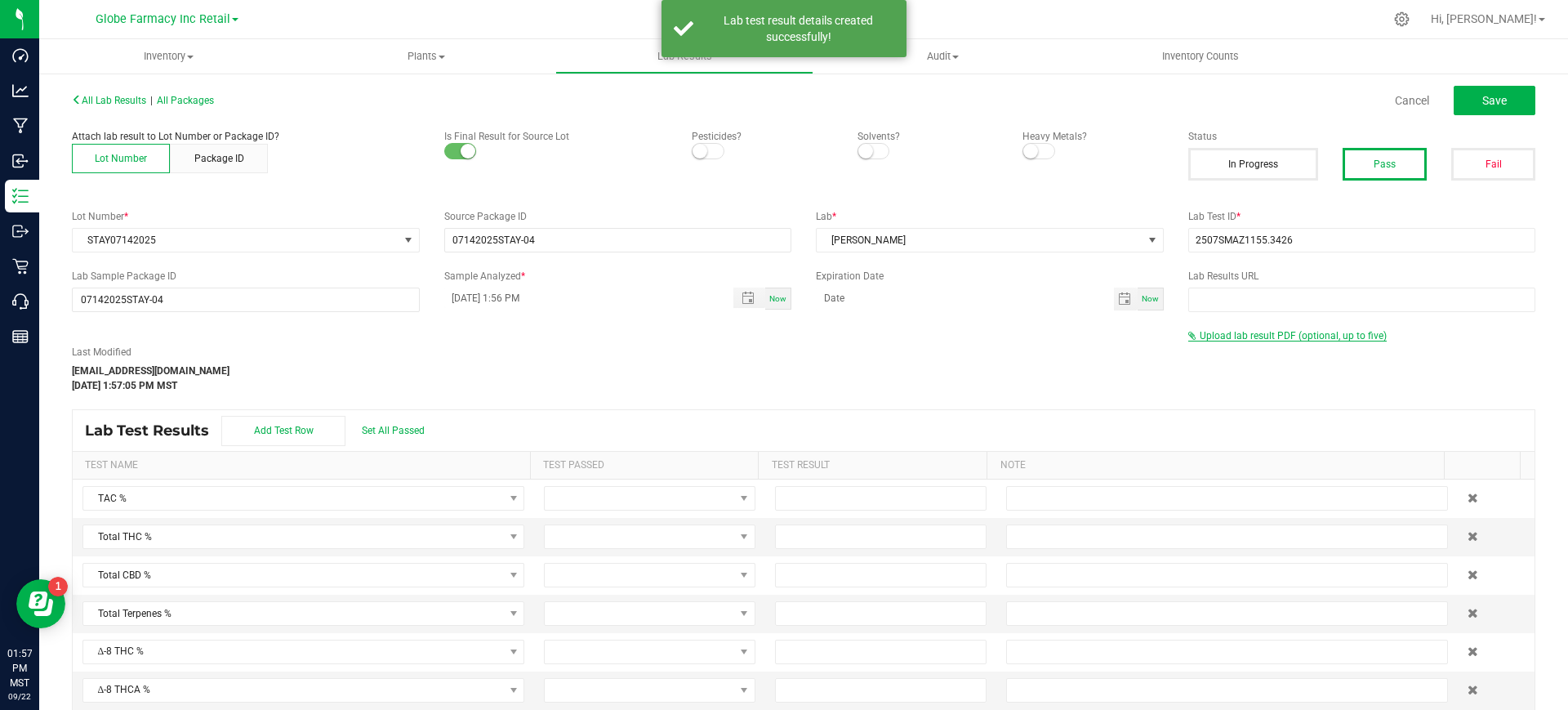
click at [1234, 333] on span "Upload lab result PDF (optional, up to five)" at bounding box center [1294, 336] width 187 height 12
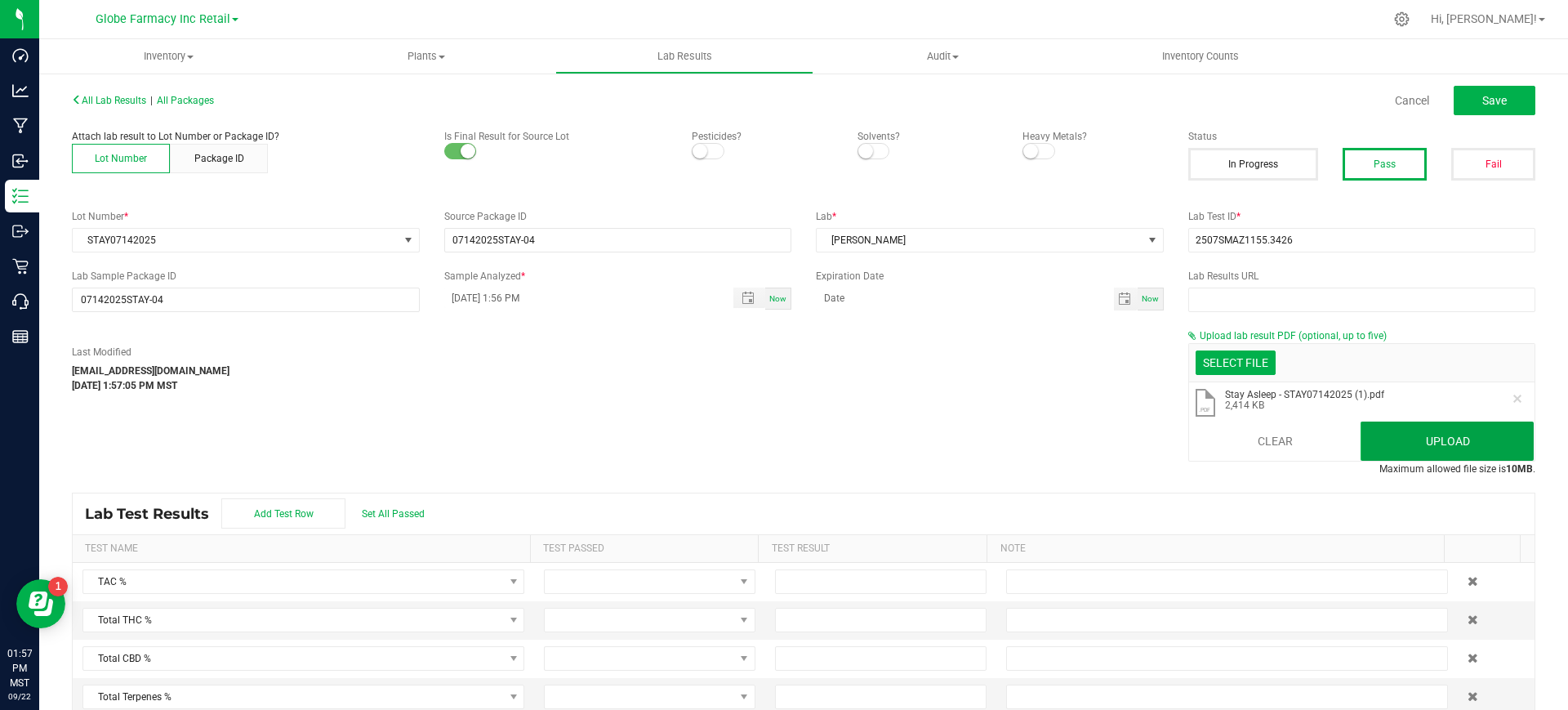
click at [1401, 445] on button "Upload" at bounding box center [1448, 441] width 173 height 39
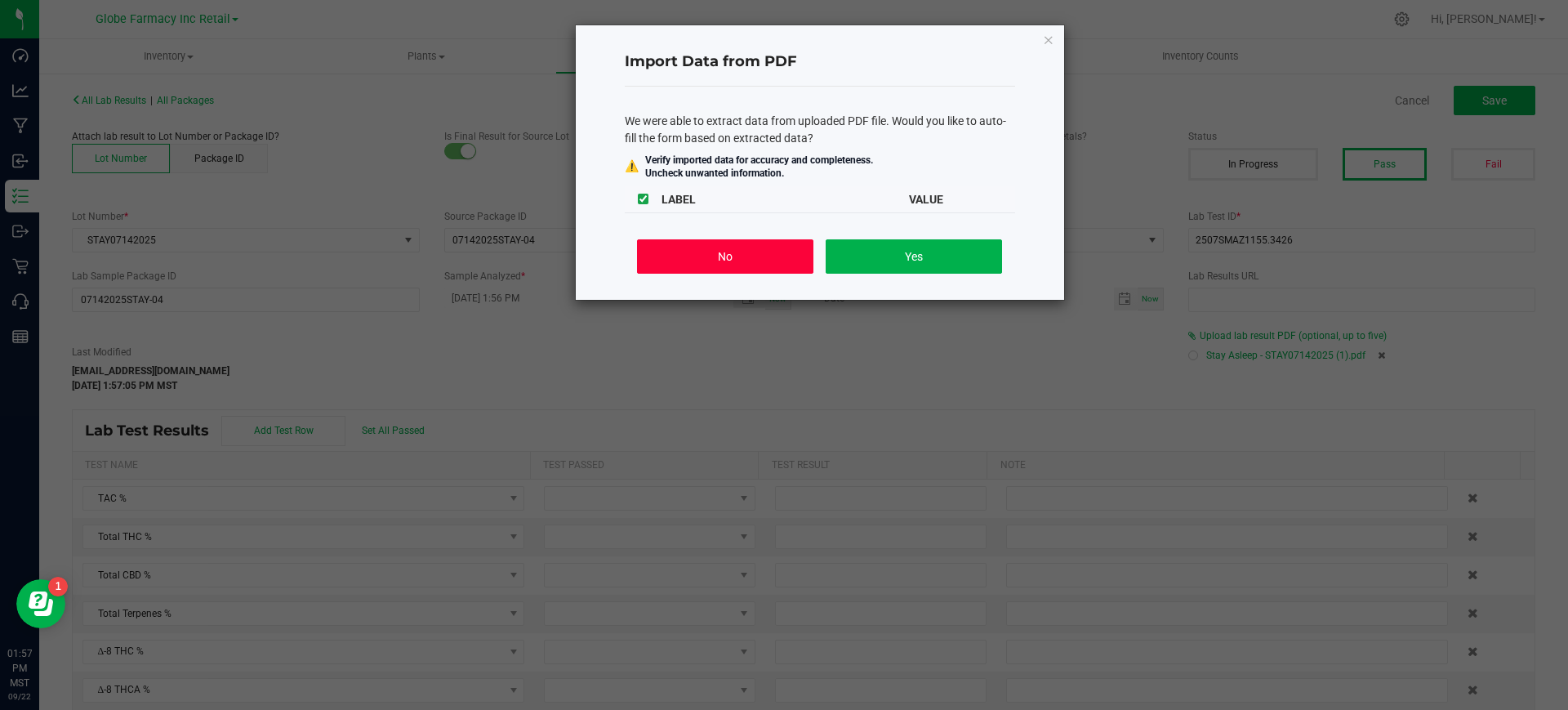
drag, startPoint x: 754, startPoint y: 244, endPoint x: 1224, endPoint y: 210, distance: 471.2
click at [763, 245] on button "No" at bounding box center [724, 256] width 175 height 35
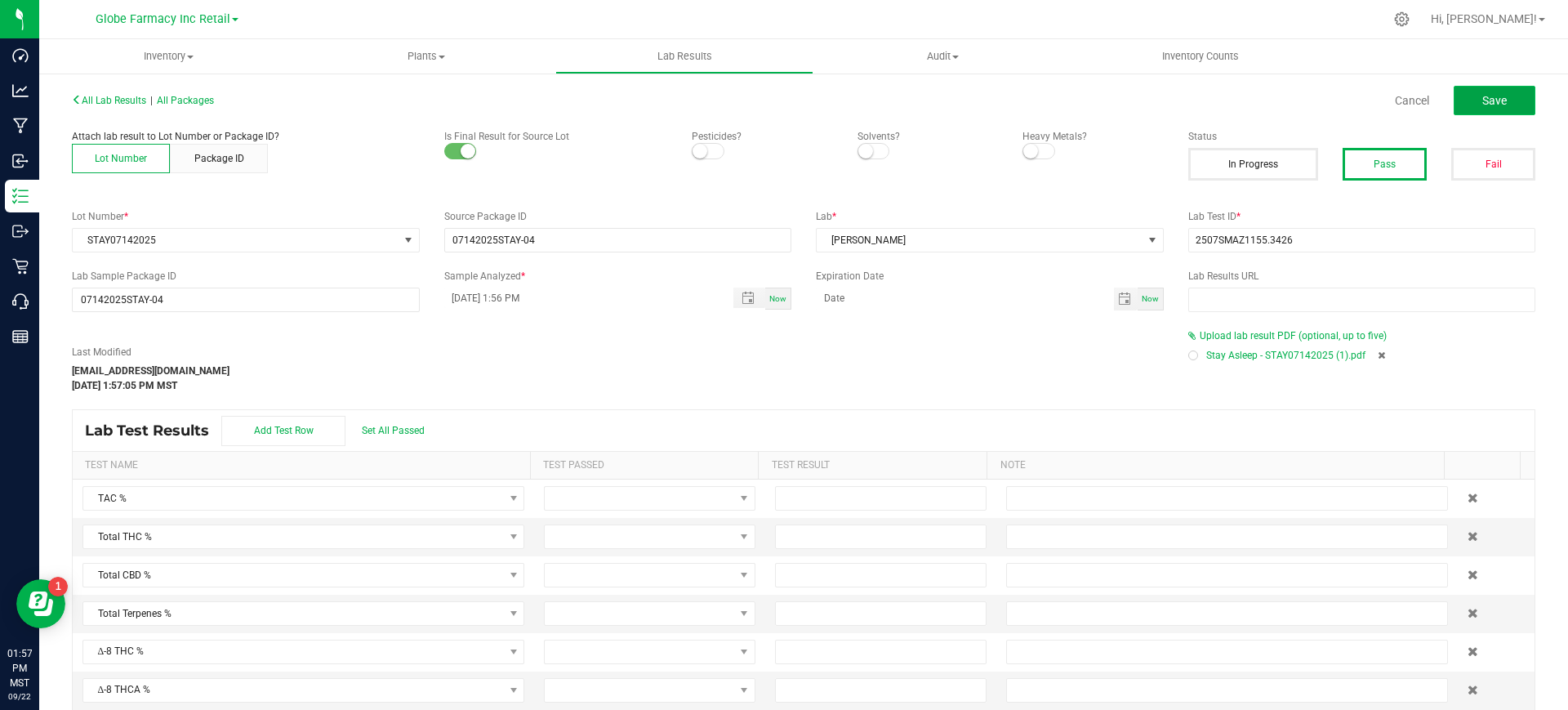
click at [1470, 91] on button "Save" at bounding box center [1495, 100] width 82 height 30
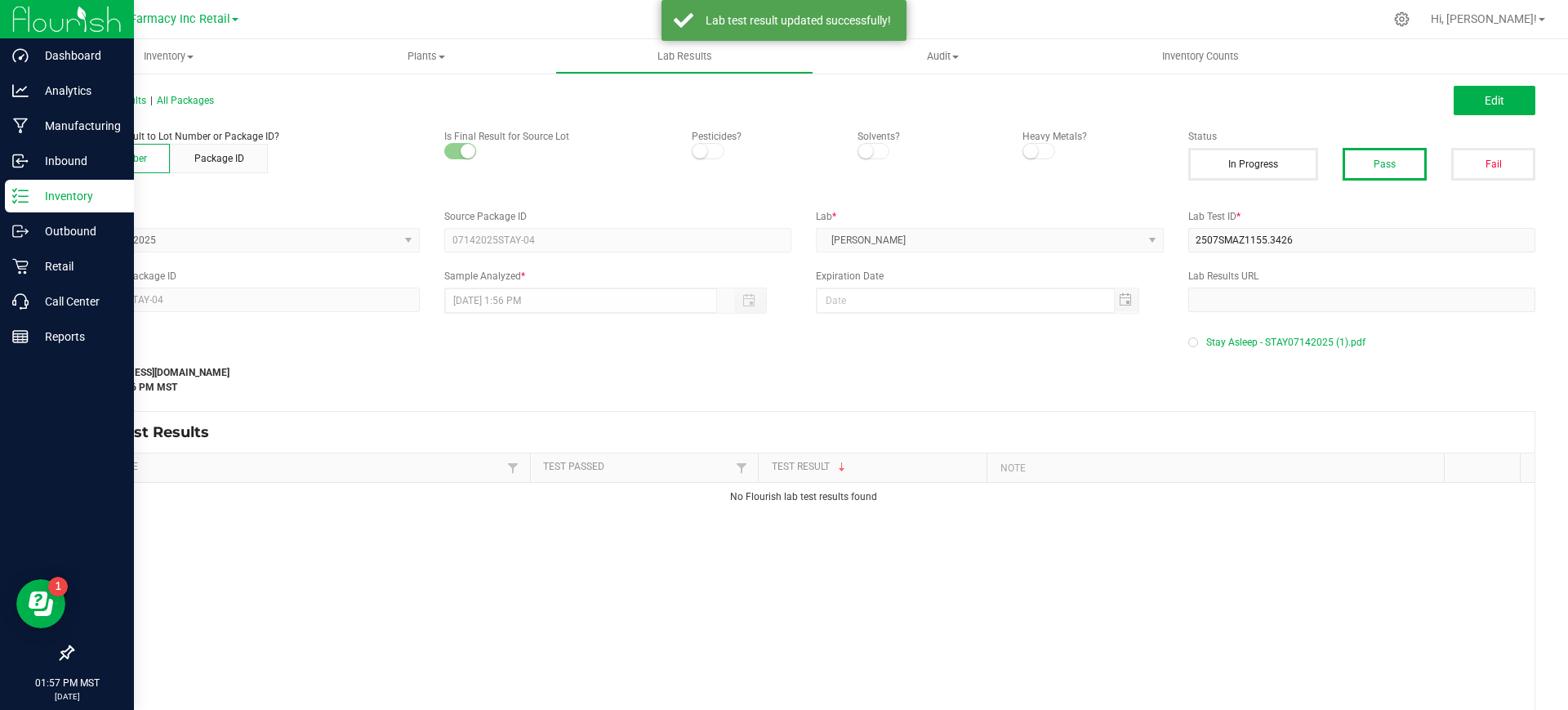
click at [27, 189] on icon at bounding box center [20, 196] width 16 height 16
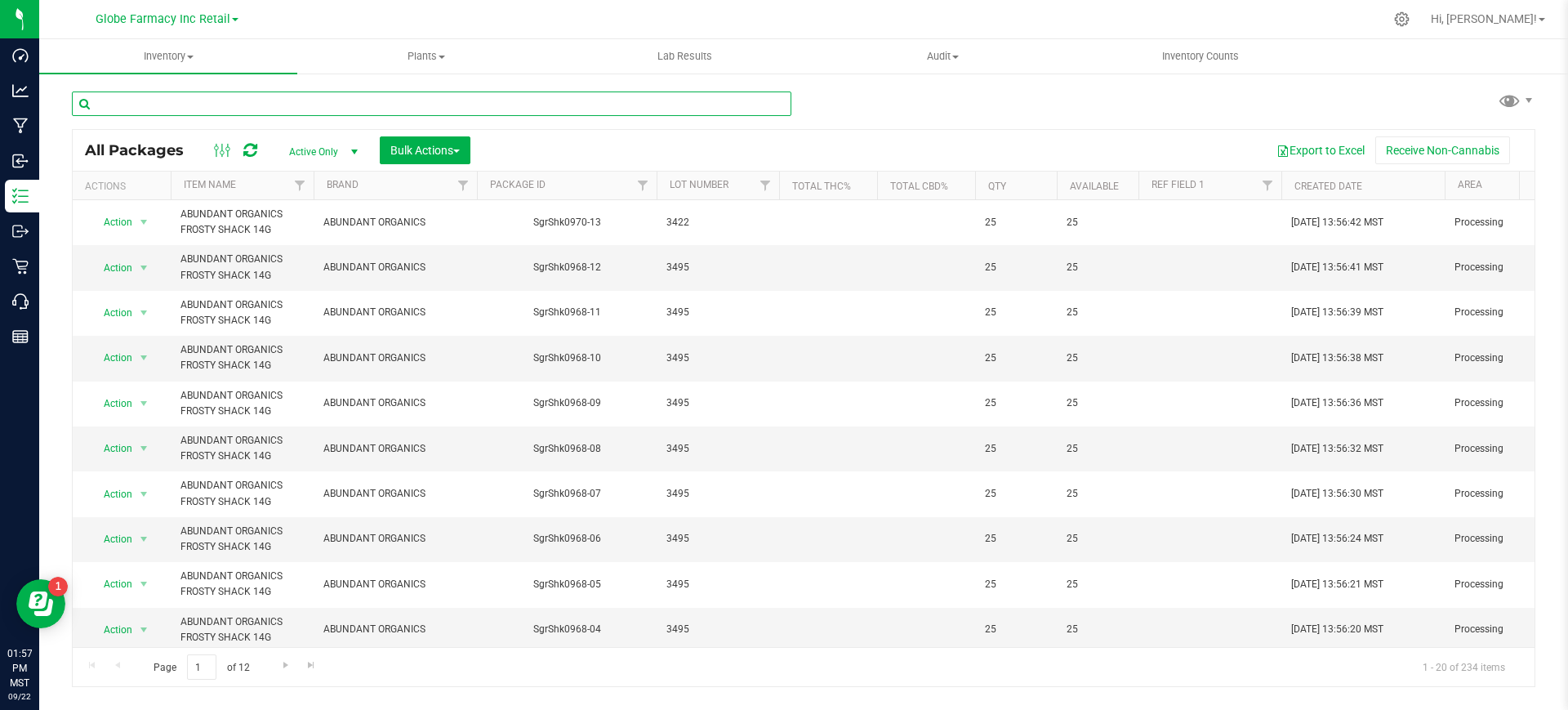
click at [341, 99] on input "text" at bounding box center [431, 103] width 719 height 24
paste input "STLM05272025"
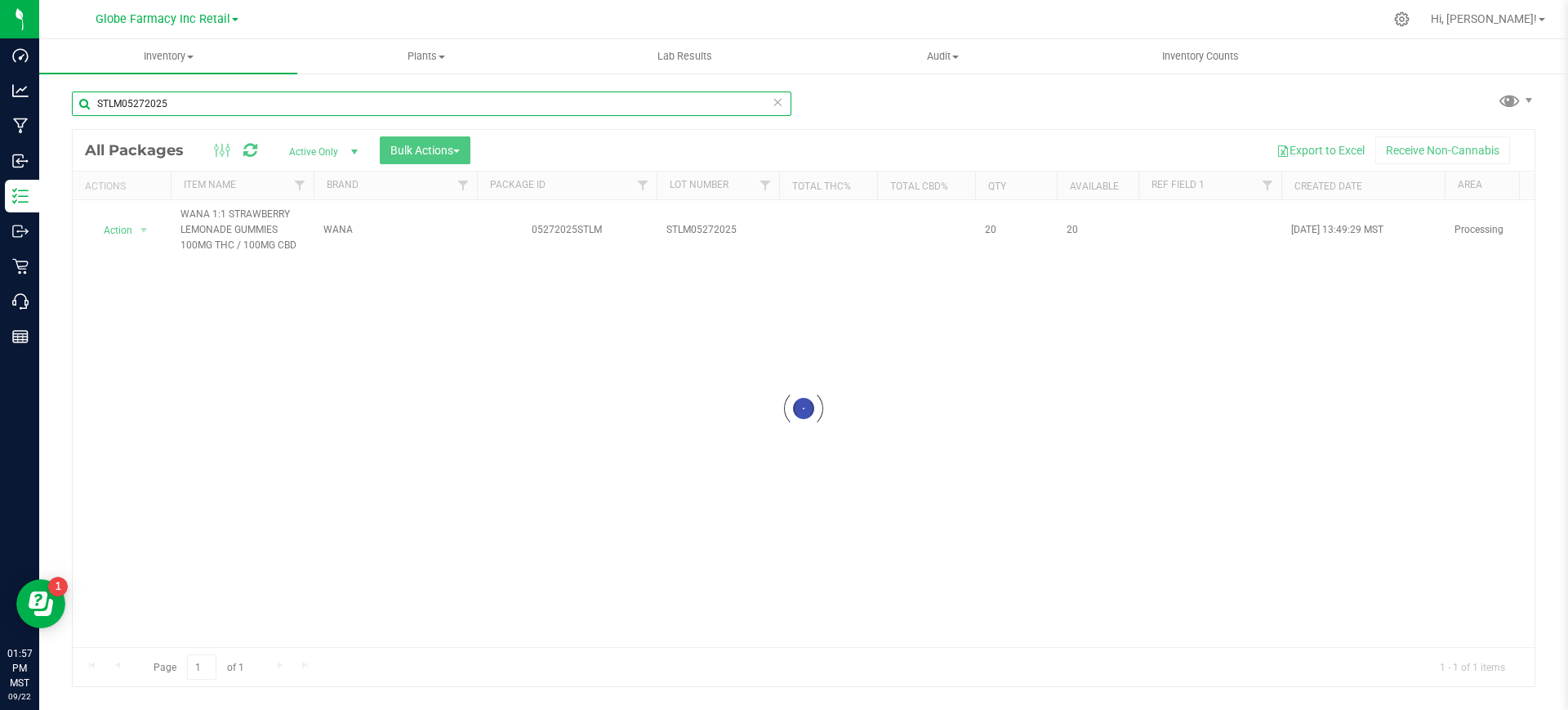
type input "STLM05272025"
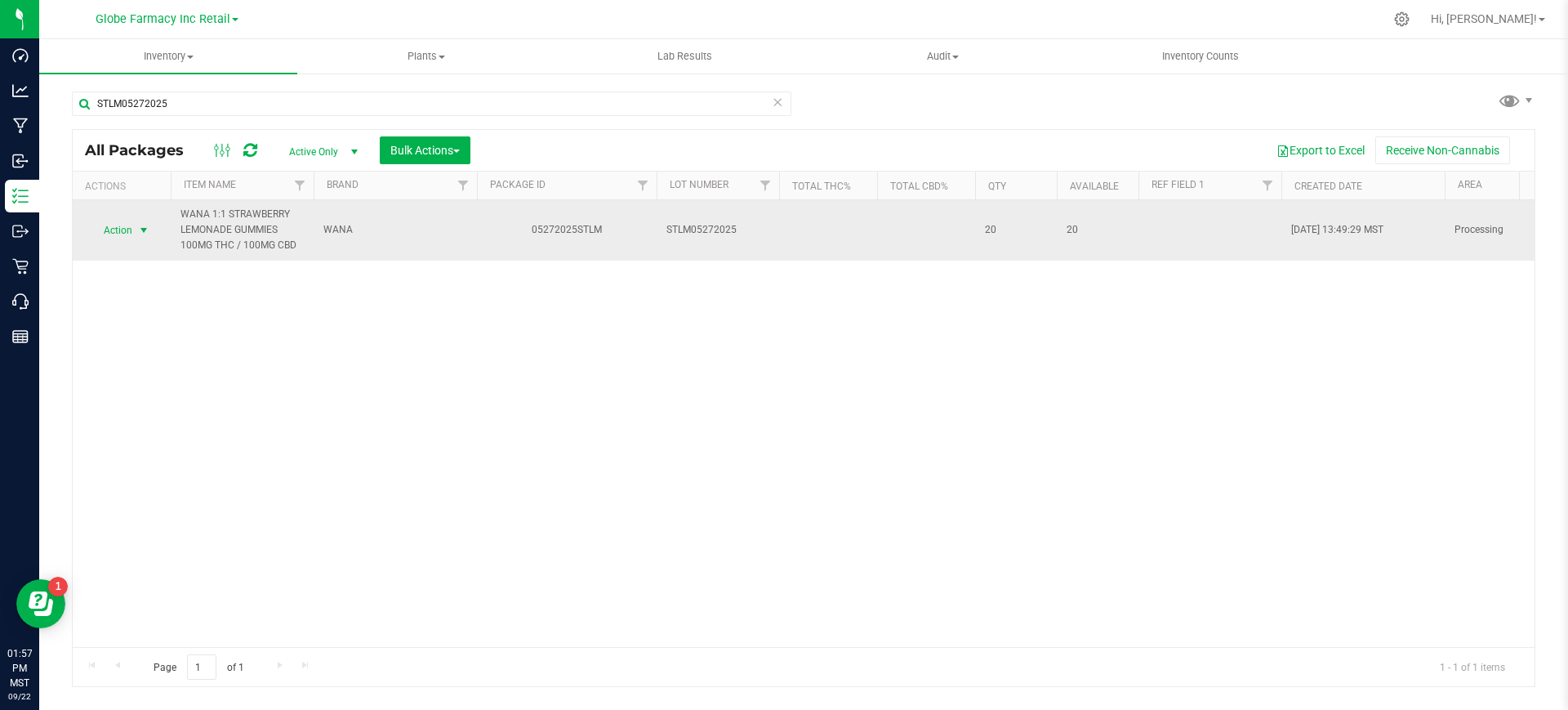
click at [116, 225] on span "Action" at bounding box center [111, 230] width 44 height 23
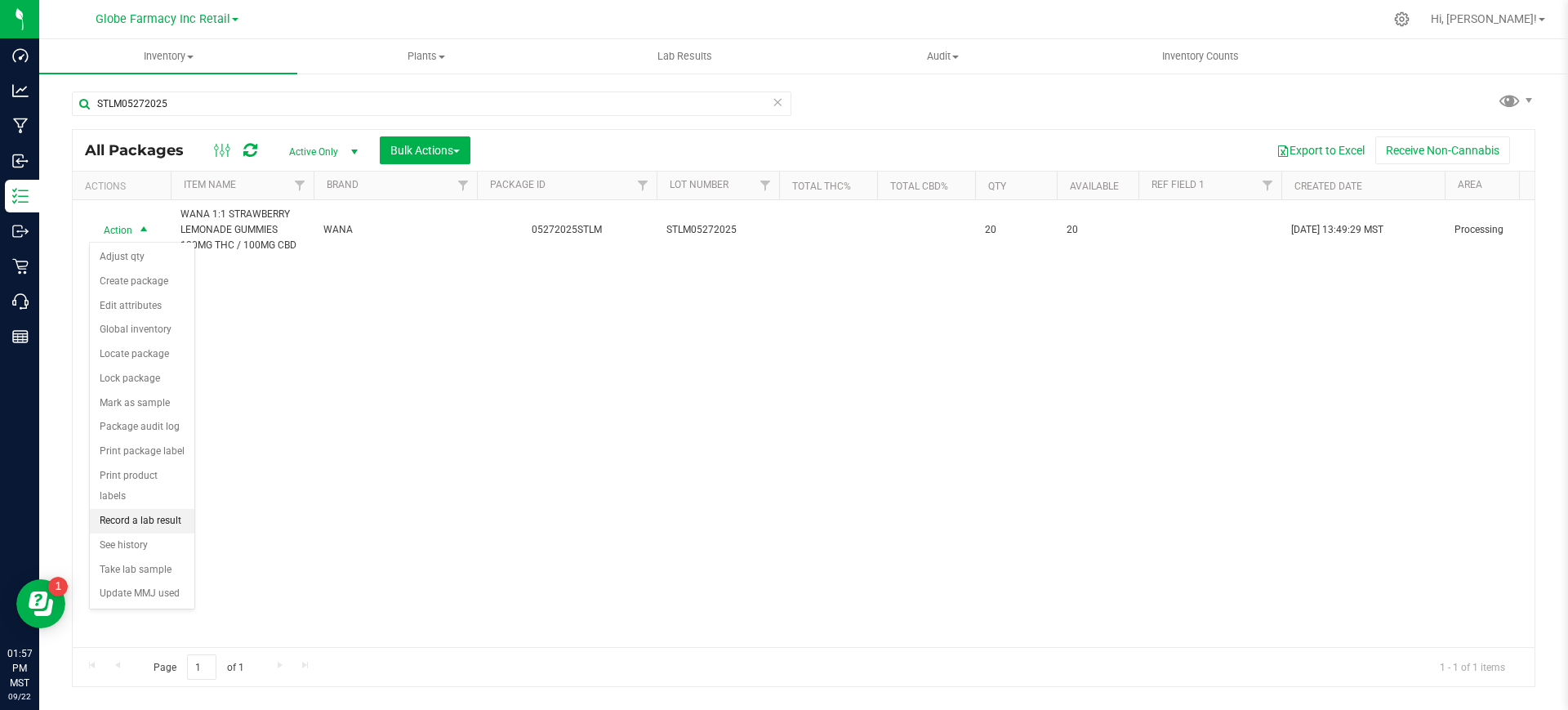
click at [152, 509] on li "Record a lab result" at bounding box center [142, 520] width 105 height 24
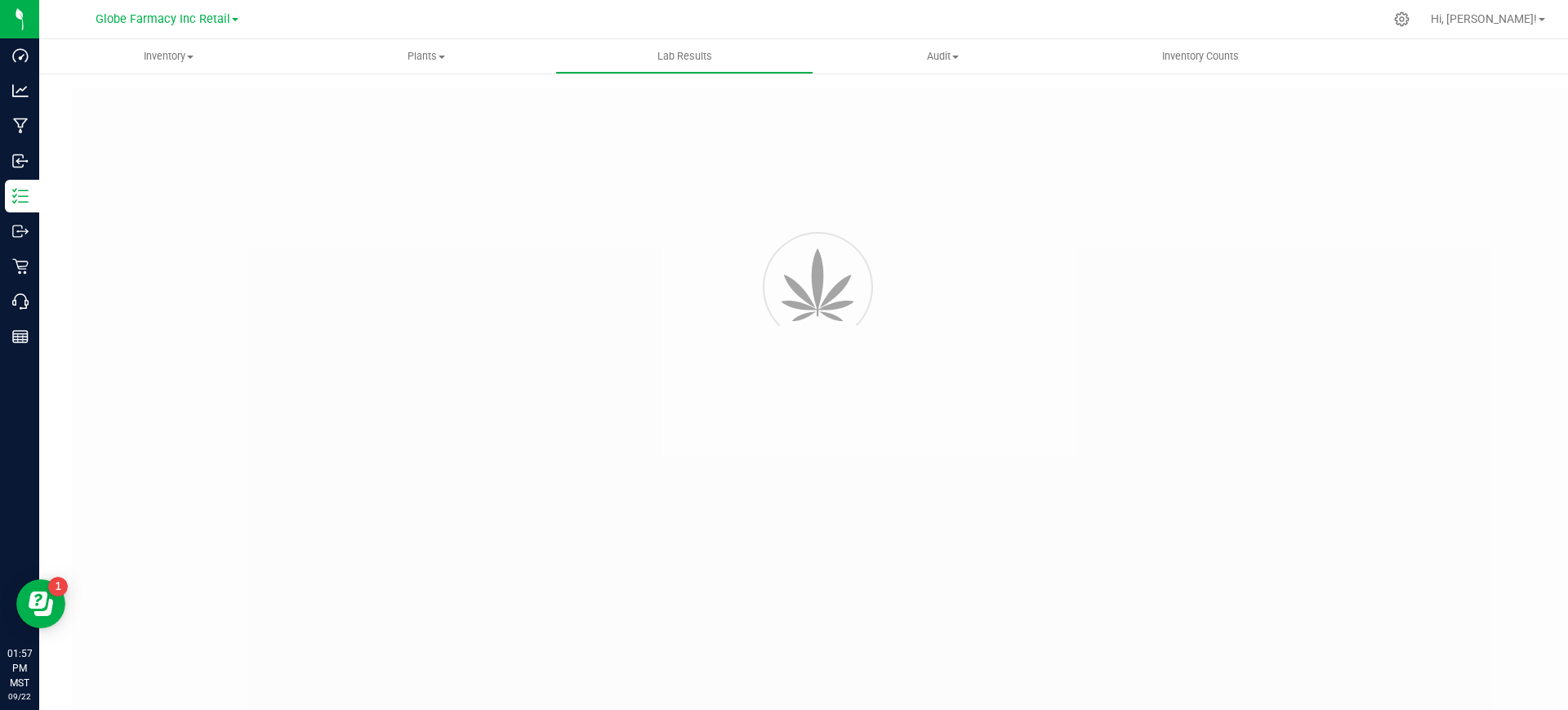
type input "05272025STLM"
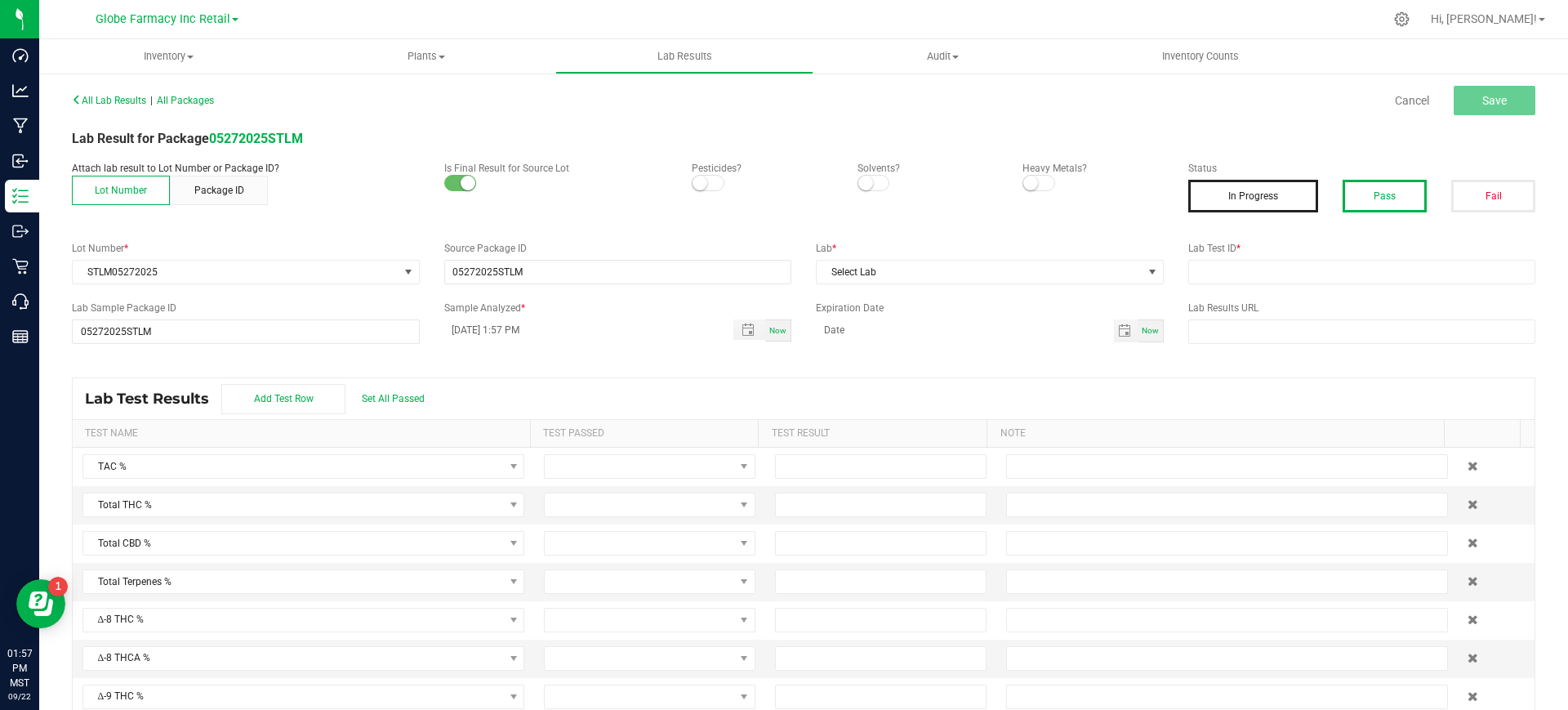
drag, startPoint x: 1351, startPoint y: 206, endPoint x: 1344, endPoint y: 215, distance: 11.4
click at [1349, 207] on button "Pass" at bounding box center [1384, 197] width 84 height 33
paste input "2505SMAZ0847.2423"
drag, startPoint x: 1273, startPoint y: 275, endPoint x: 1050, endPoint y: 273, distance: 223.0
click at [1268, 276] on input "text" at bounding box center [1362, 272] width 348 height 24
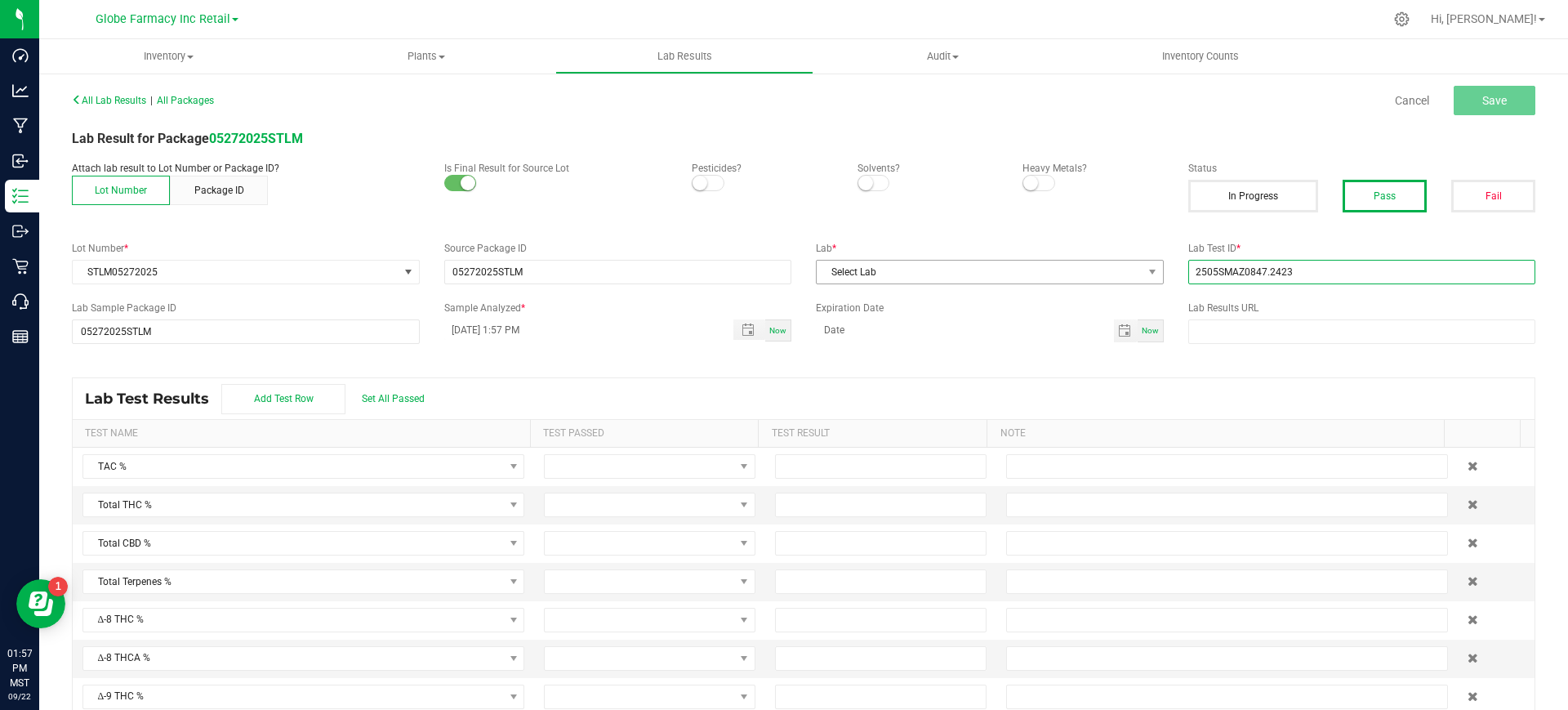
type input "2505SMAZ0847.2423"
click at [1001, 270] on span "Select Lab" at bounding box center [980, 273] width 326 height 23
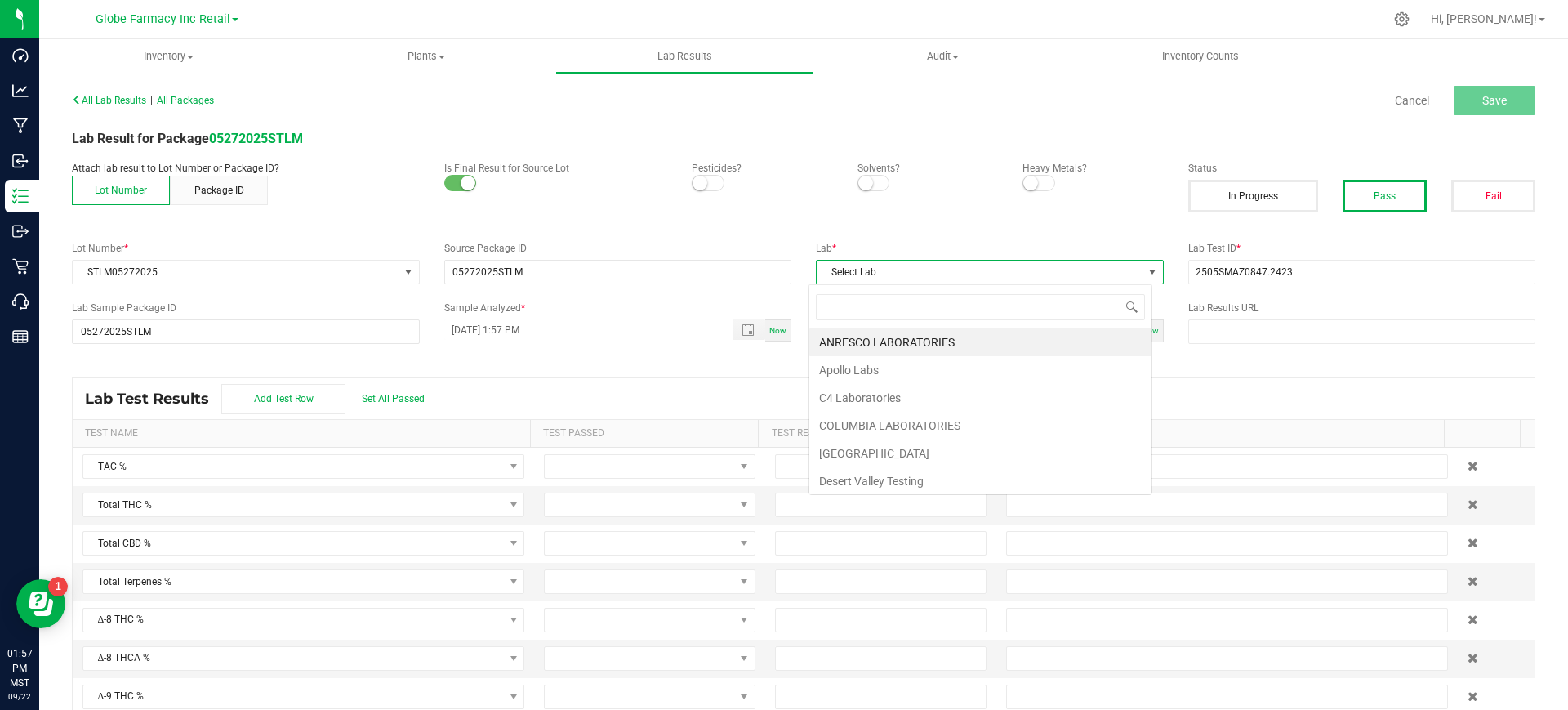
scroll to position [24, 344]
type input "smi"
click at [917, 342] on li "SMITHERS" at bounding box center [980, 342] width 342 height 28
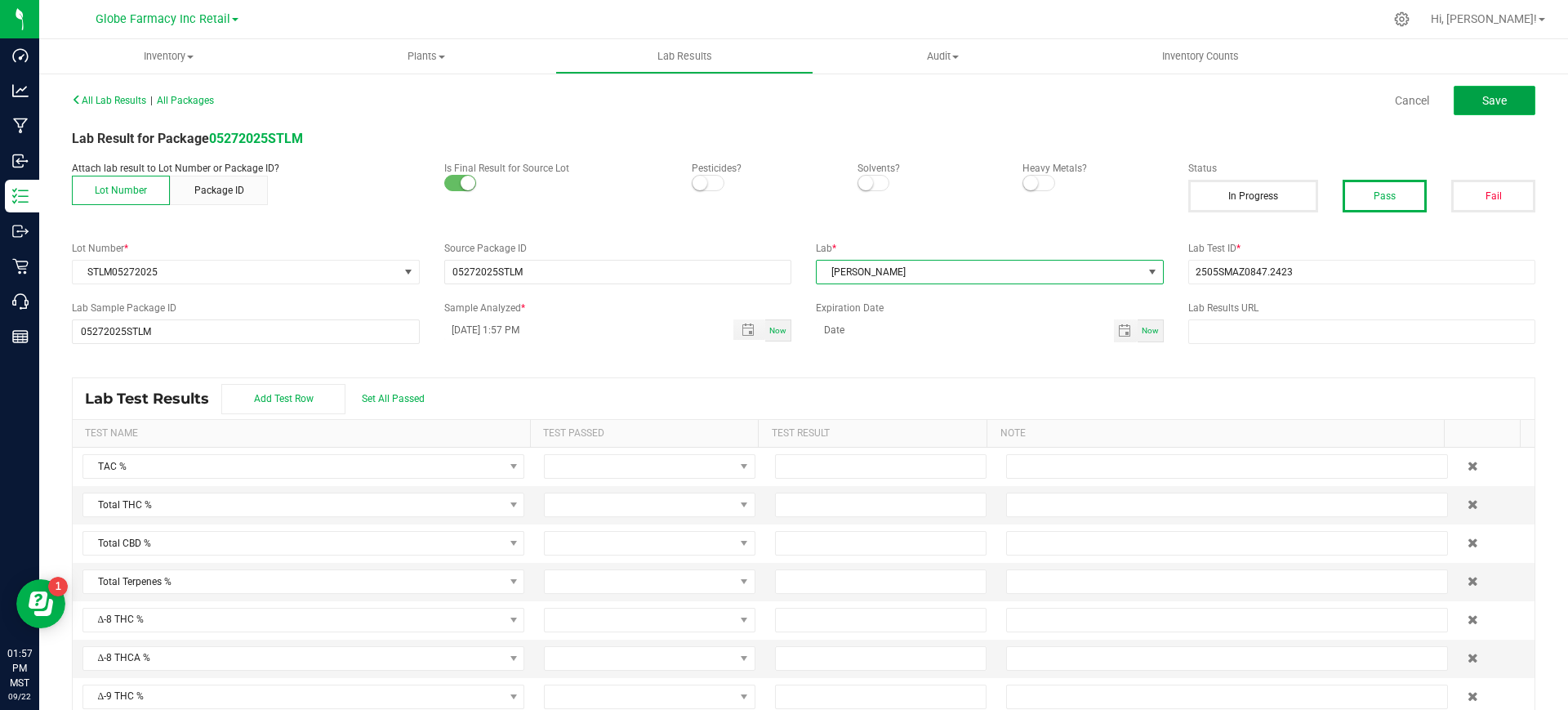
click at [1466, 94] on button "Save" at bounding box center [1495, 100] width 82 height 30
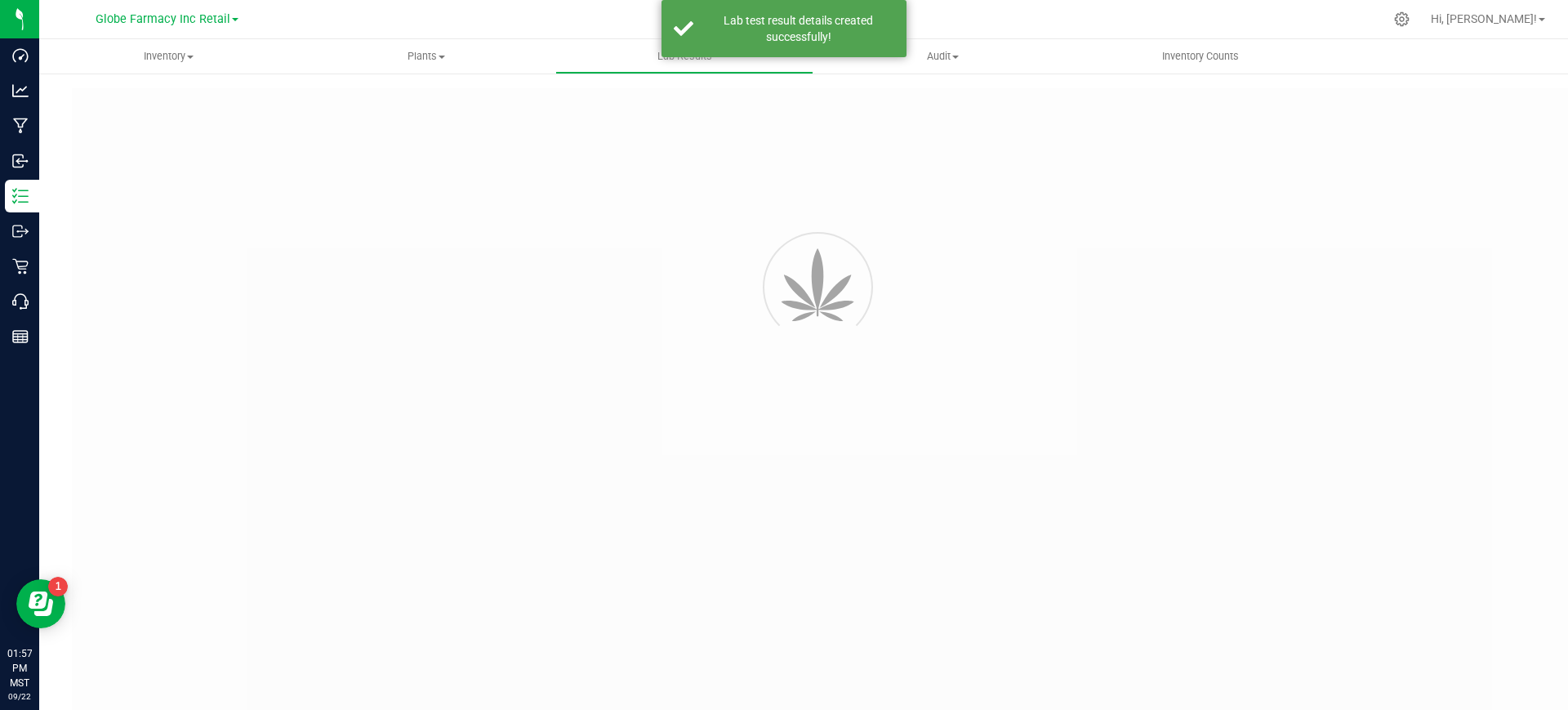
type input "05272025STLM"
type input "2505SMAZ0847.2423"
type input "05272025STLM"
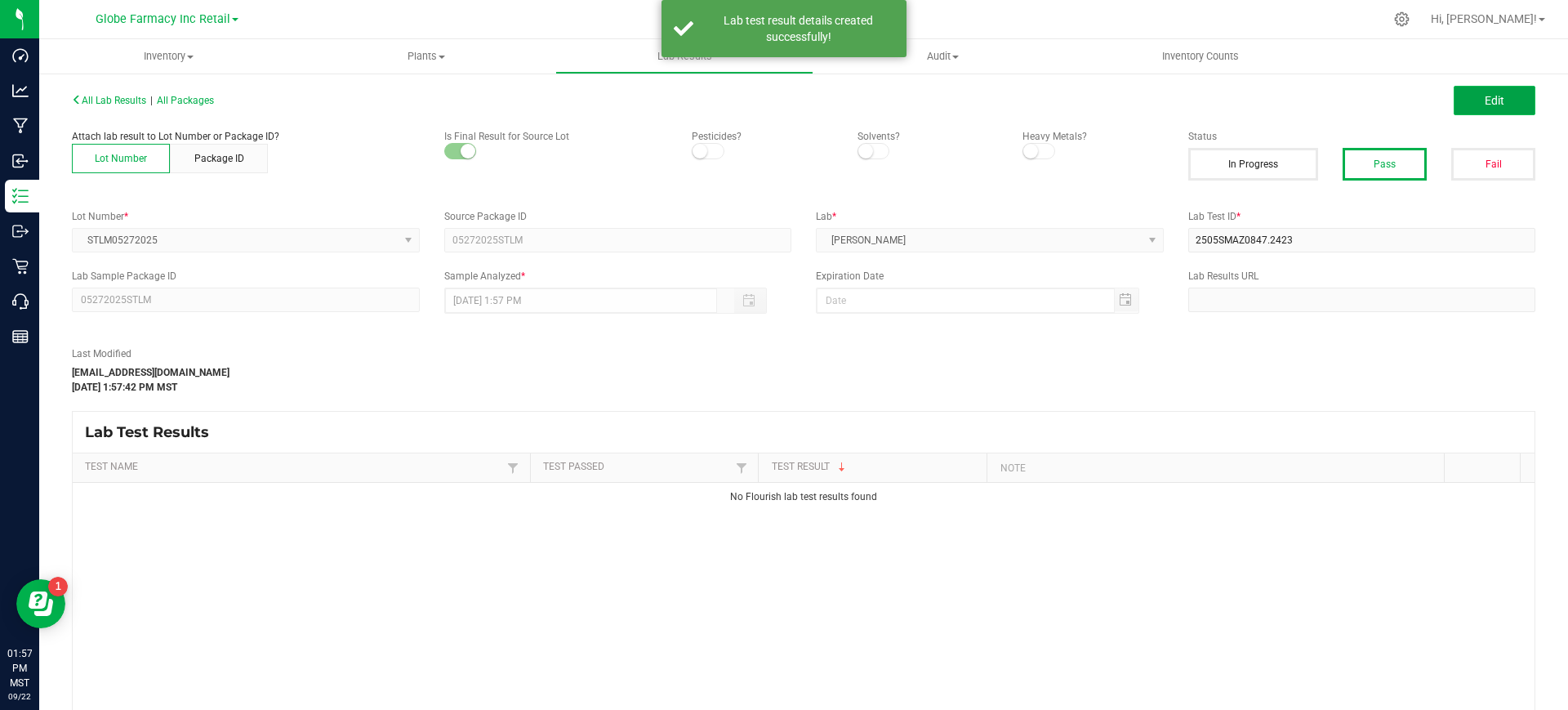
click at [1465, 98] on button "Edit" at bounding box center [1495, 100] width 82 height 30
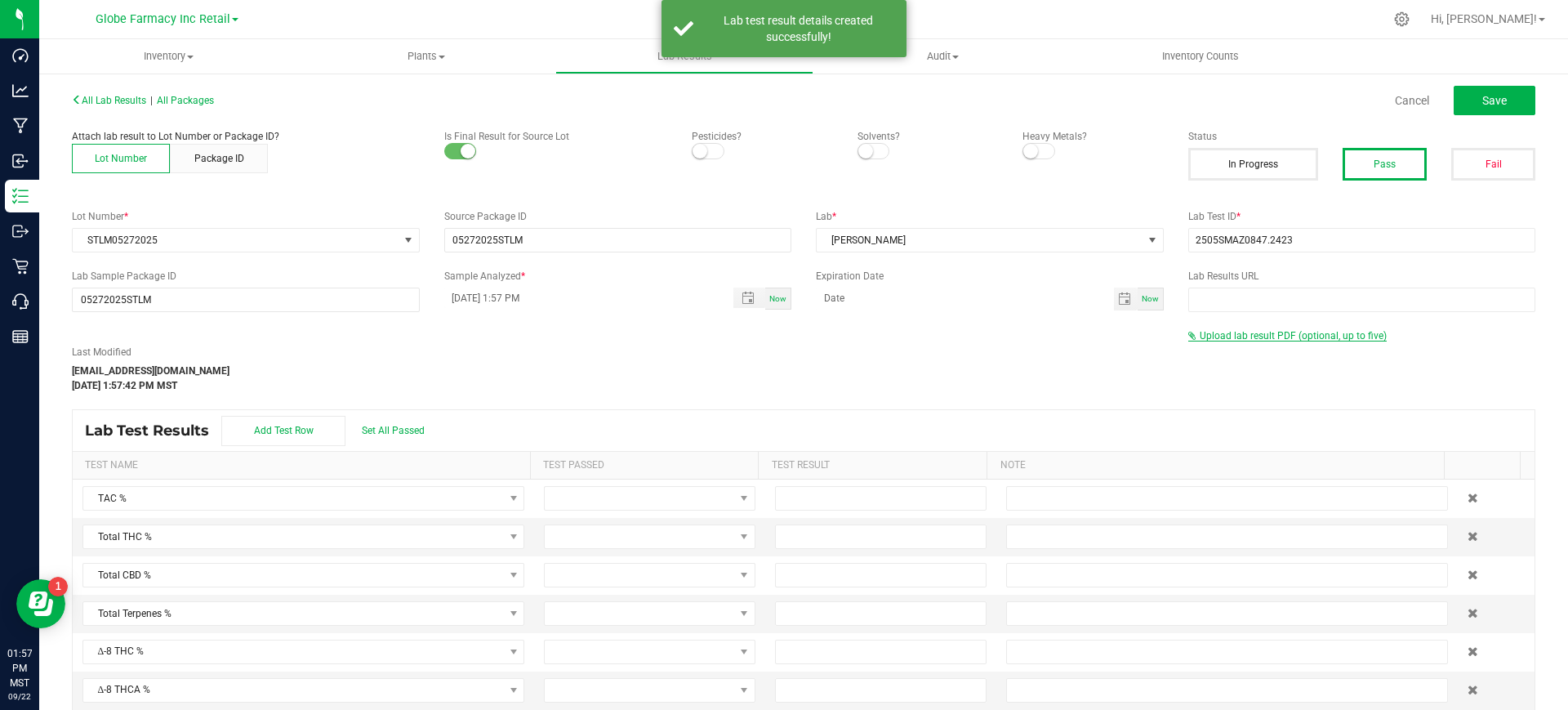
click at [1255, 336] on span "Upload lab result PDF (optional, up to five)" at bounding box center [1294, 336] width 187 height 12
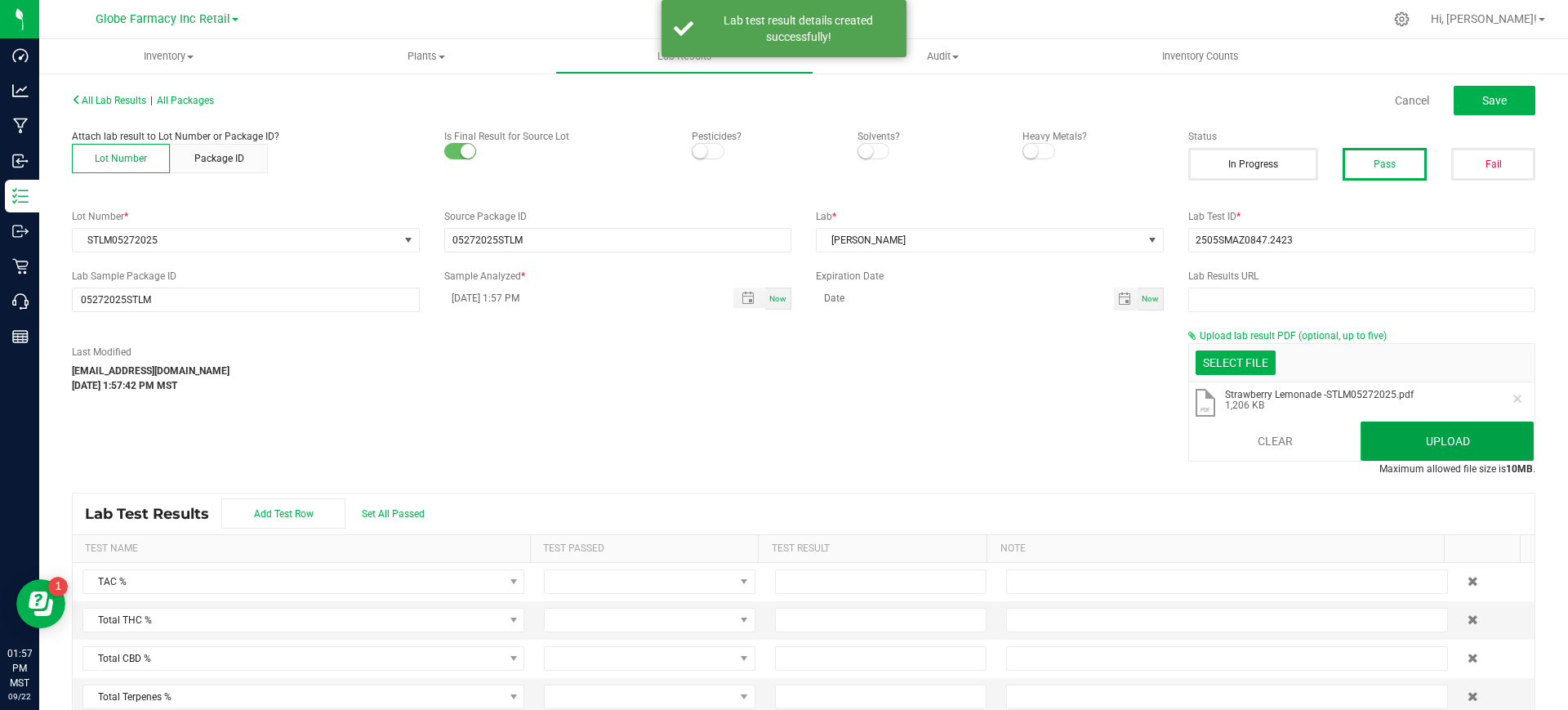
click at [1494, 448] on button "Upload" at bounding box center [1448, 441] width 173 height 39
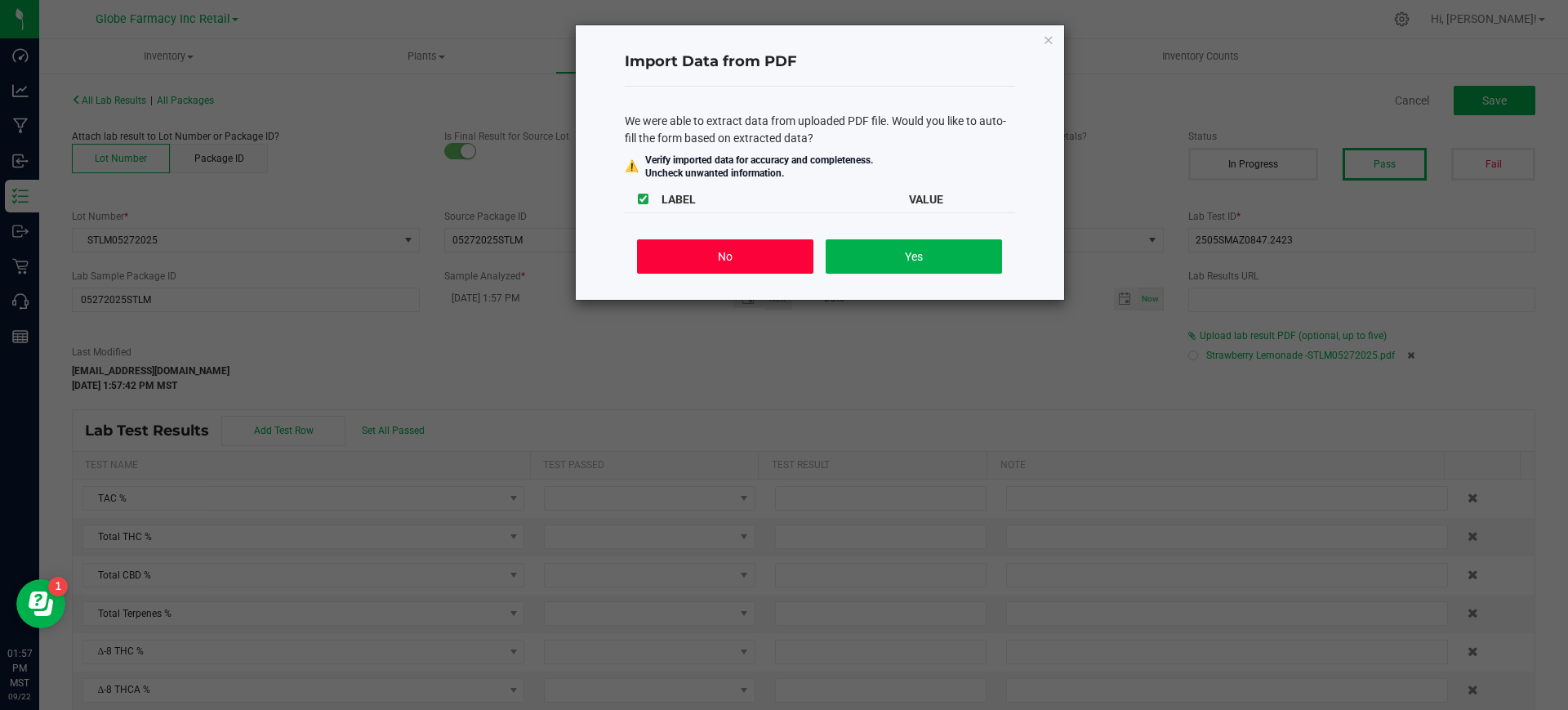
click at [747, 250] on button "No" at bounding box center [724, 256] width 175 height 35
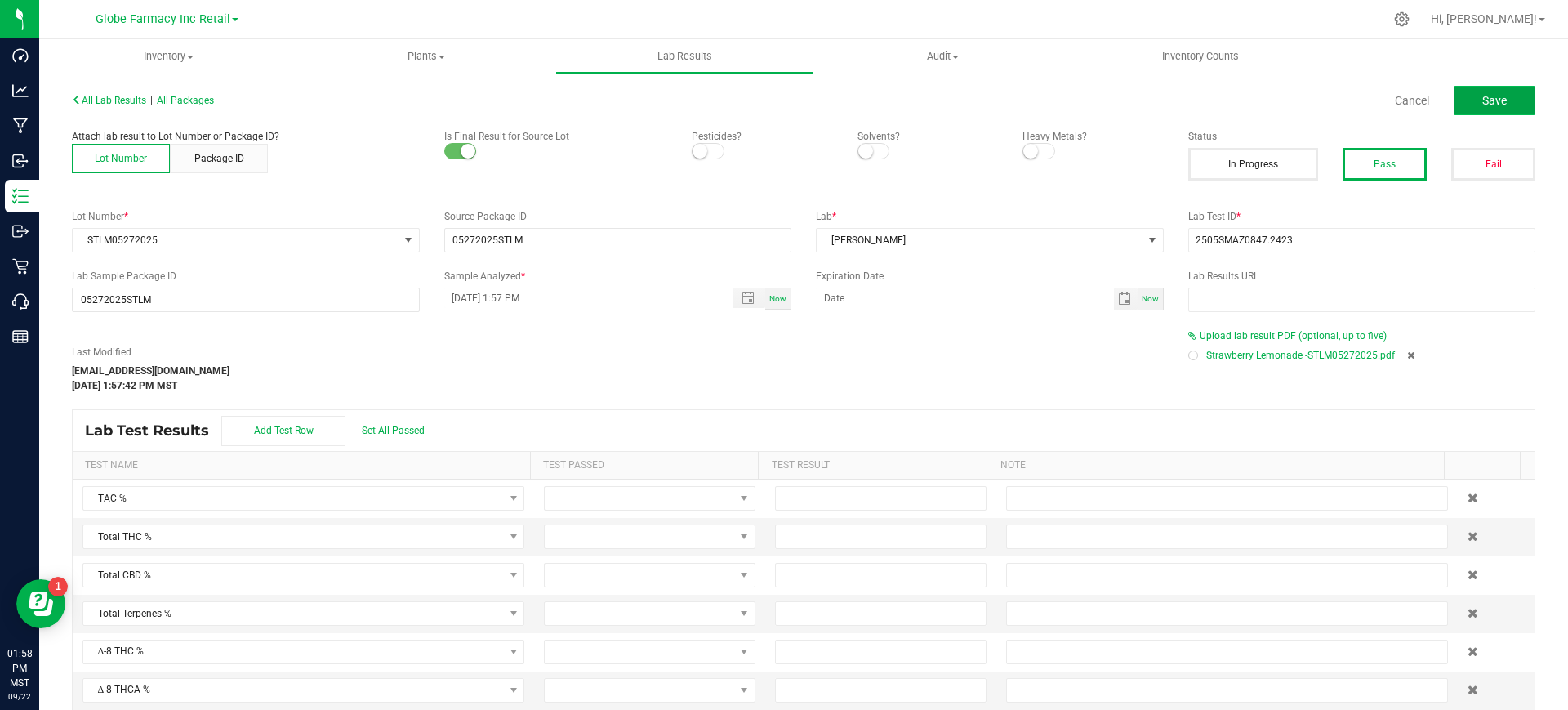
click at [1465, 94] on button "Save" at bounding box center [1495, 100] width 82 height 30
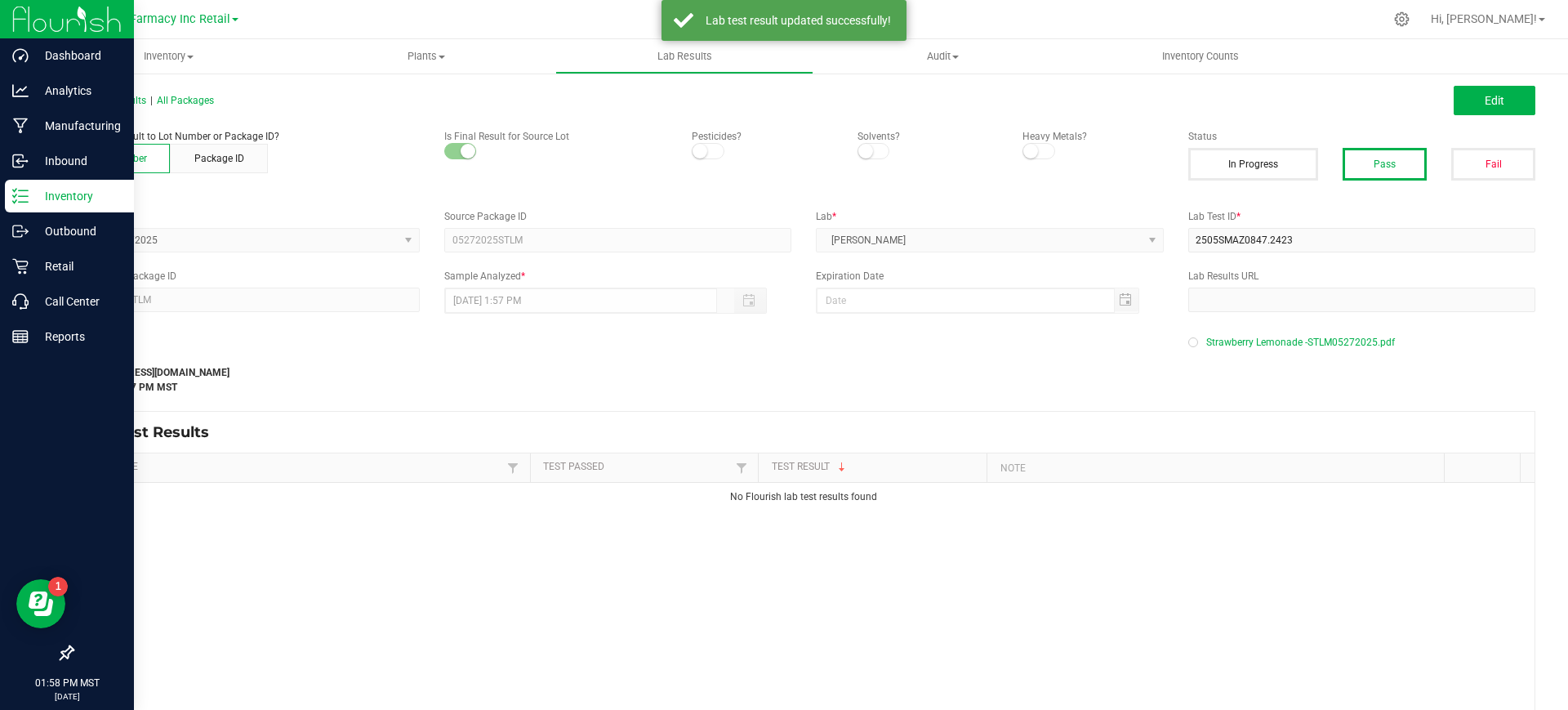
click at [31, 191] on p "Inventory" at bounding box center [78, 196] width 98 height 19
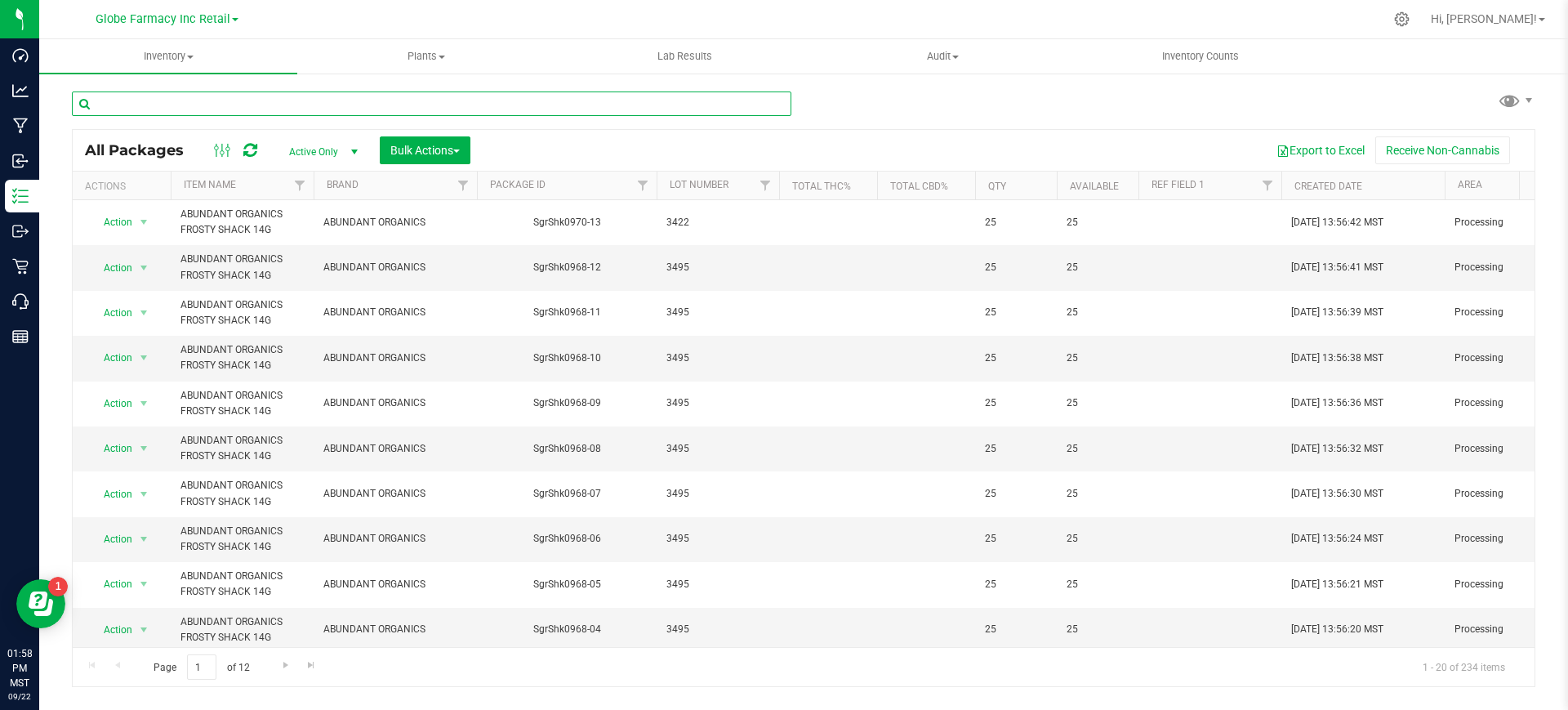
paste input "SMRG07082025"
click at [276, 95] on input "text" at bounding box center [431, 103] width 719 height 24
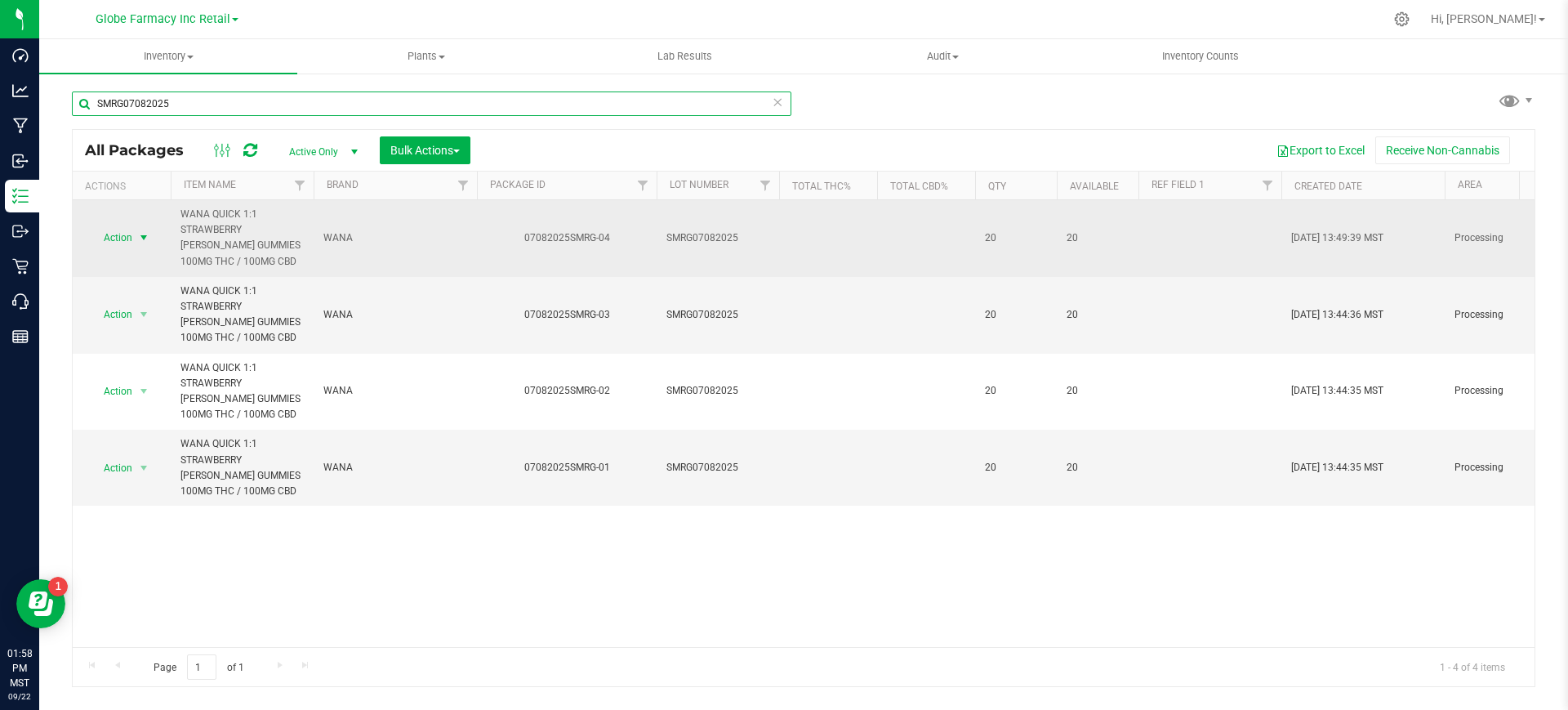
type input "SMRG07082025"
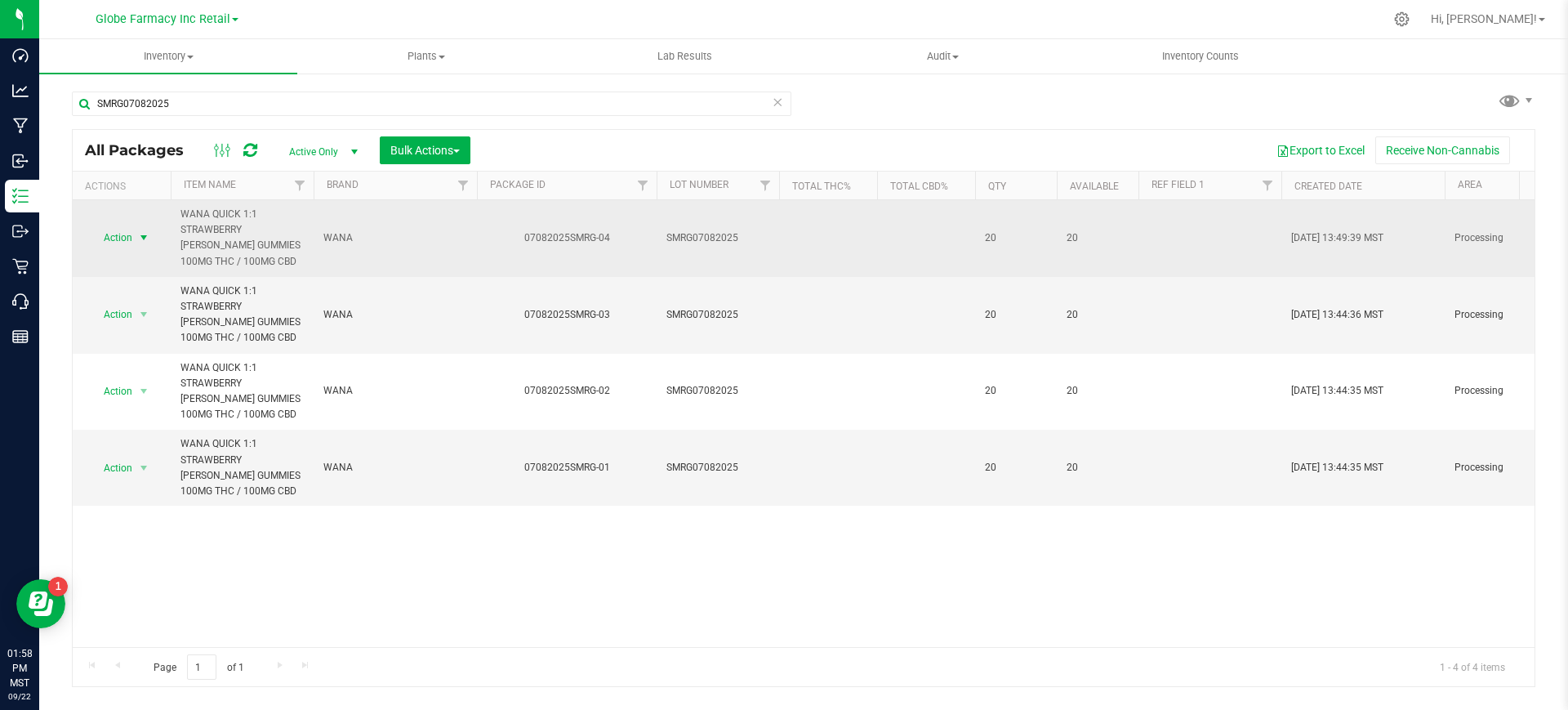
click at [137, 234] on span "select" at bounding box center [144, 238] width 13 height 13
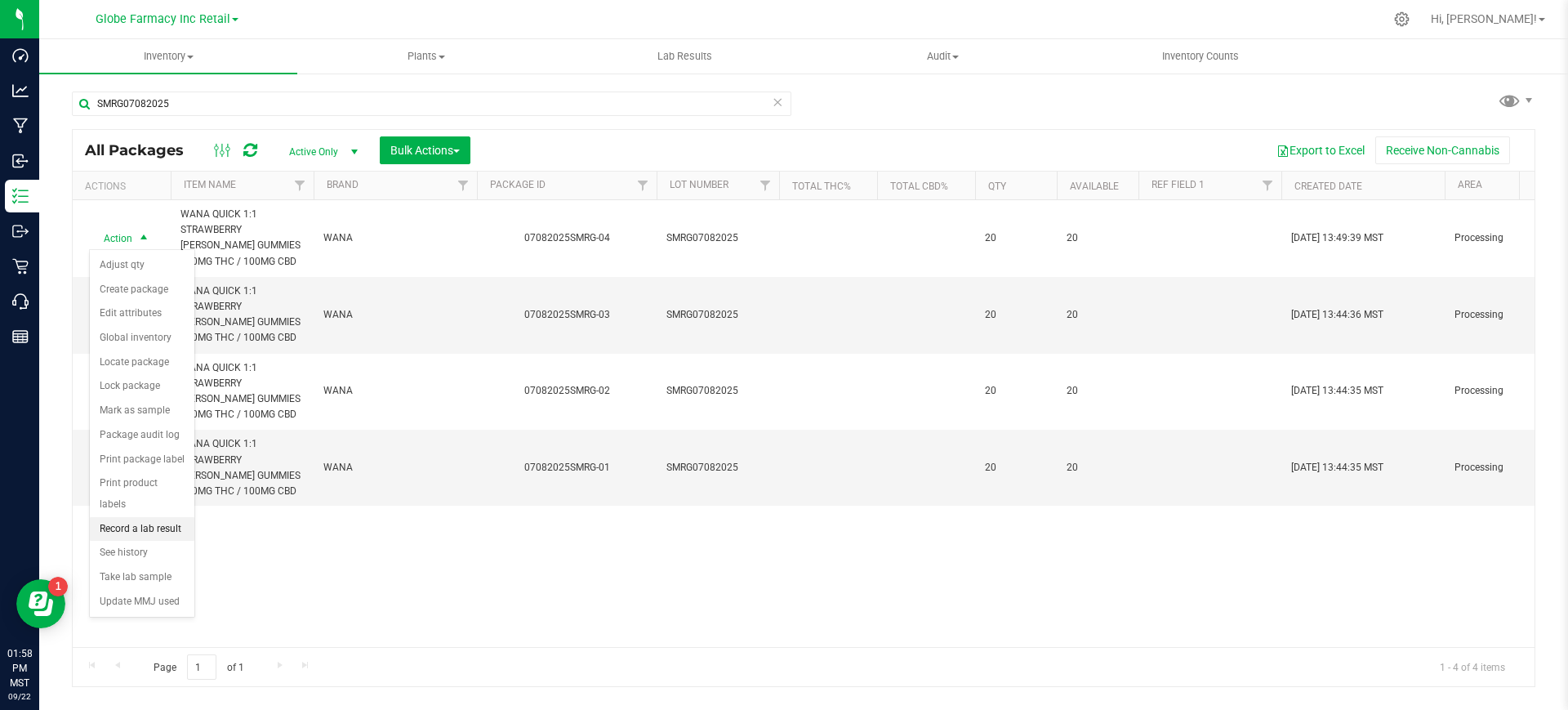
click at [134, 517] on li "Record a lab result" at bounding box center [142, 529] width 105 height 24
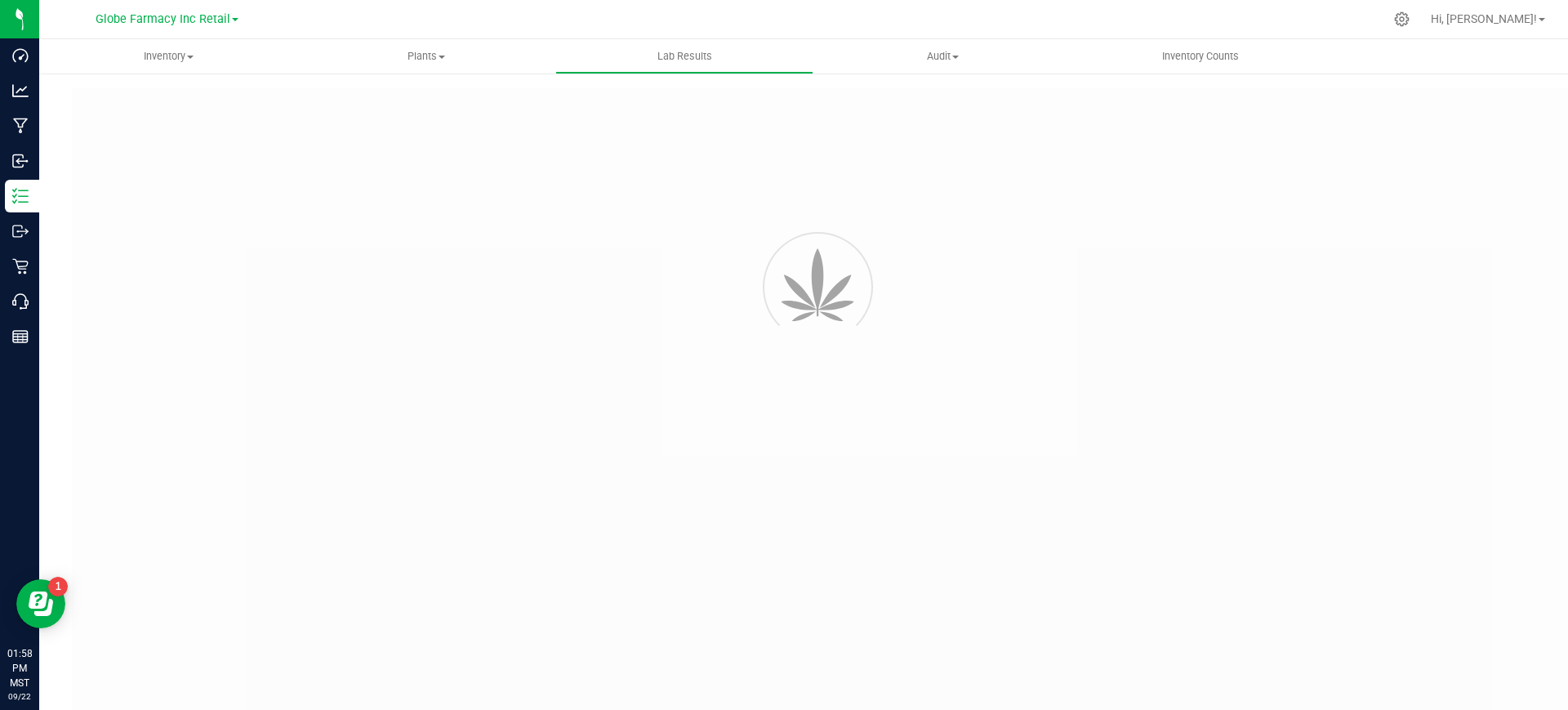
type input "07082025SMRG-04"
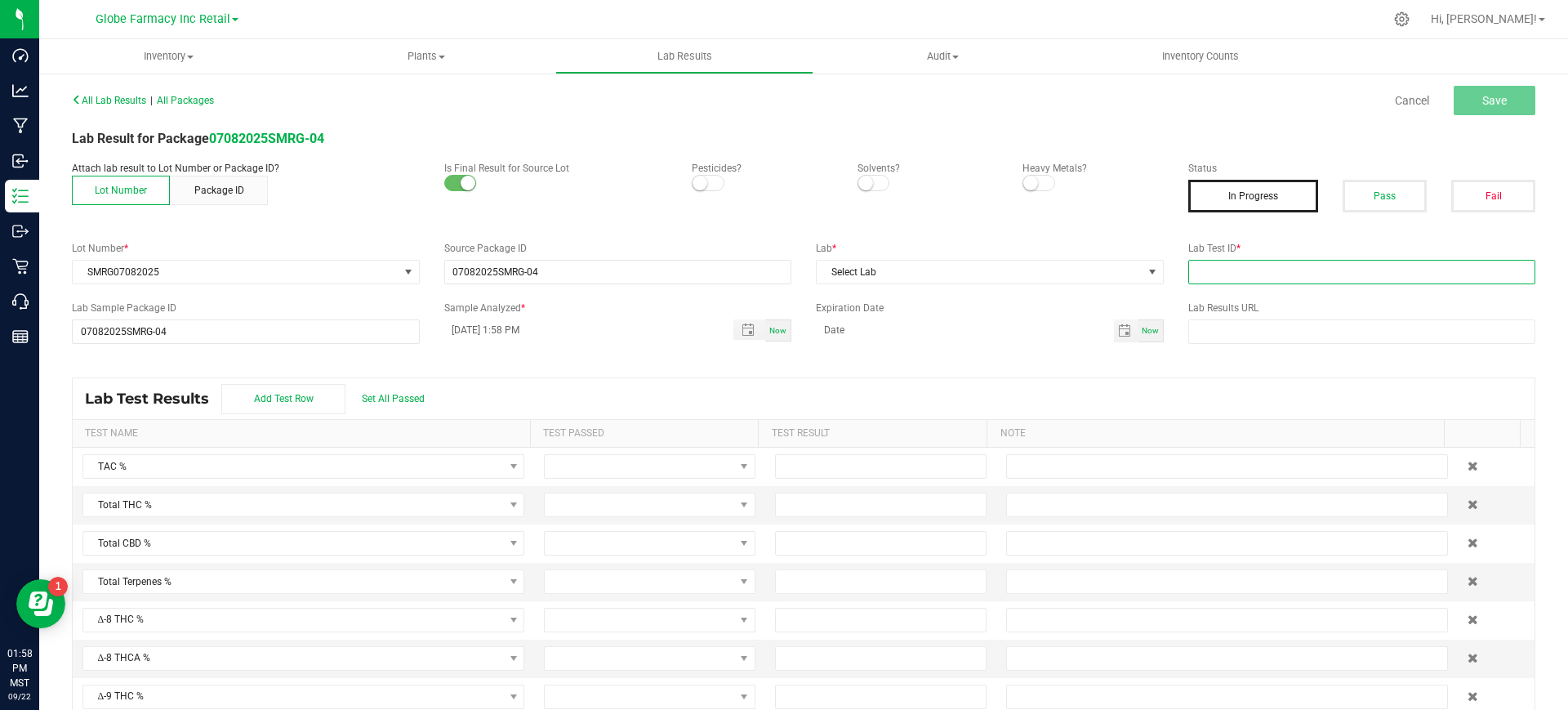
paste input "2507SMAZ1122.3336"
drag, startPoint x: 1277, startPoint y: 282, endPoint x: 1313, endPoint y: 242, distance: 53.8
click at [1277, 282] on input "text" at bounding box center [1362, 272] width 348 height 24
type input "2507SMAZ1122.3336"
click at [1388, 203] on button "Pass" at bounding box center [1384, 197] width 84 height 33
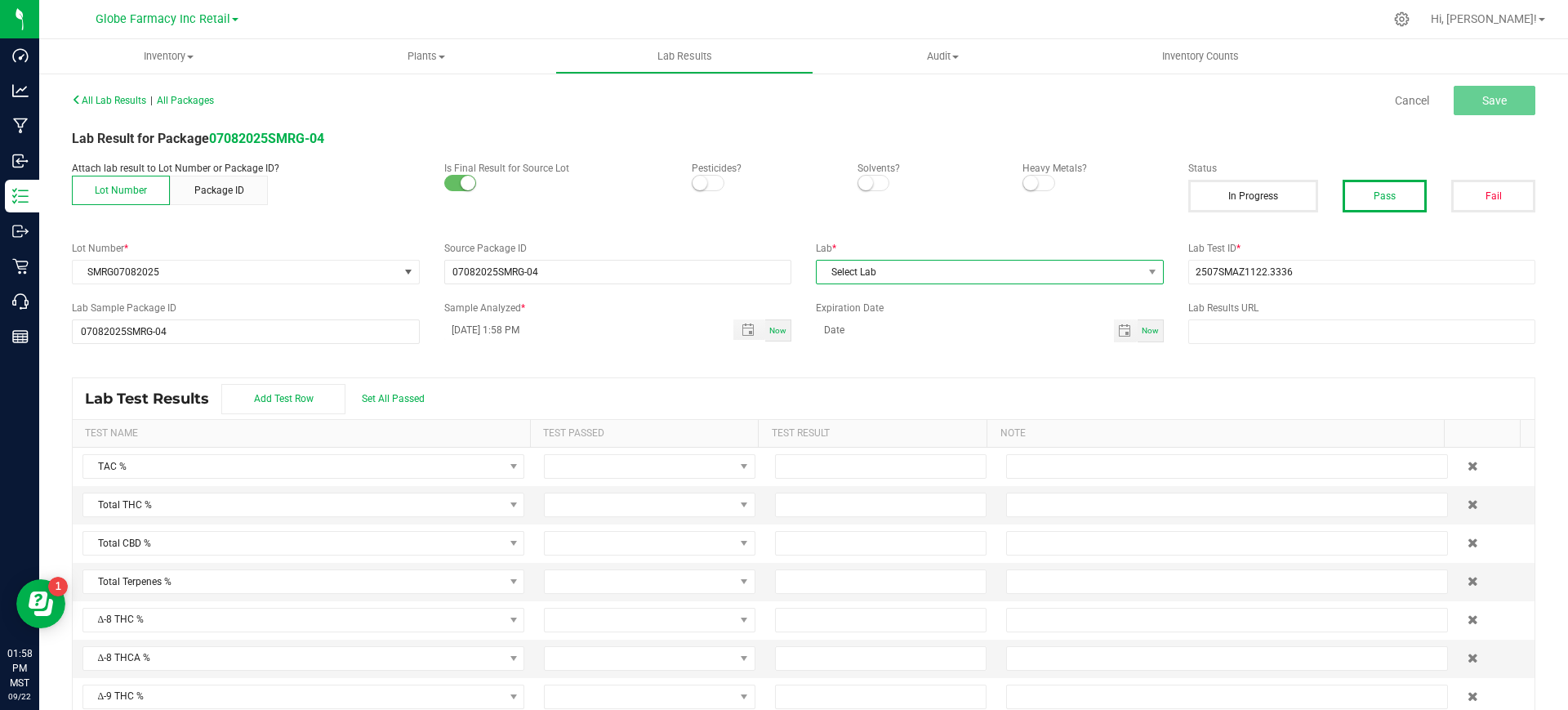
click at [981, 275] on span "Select Lab" at bounding box center [980, 273] width 326 height 23
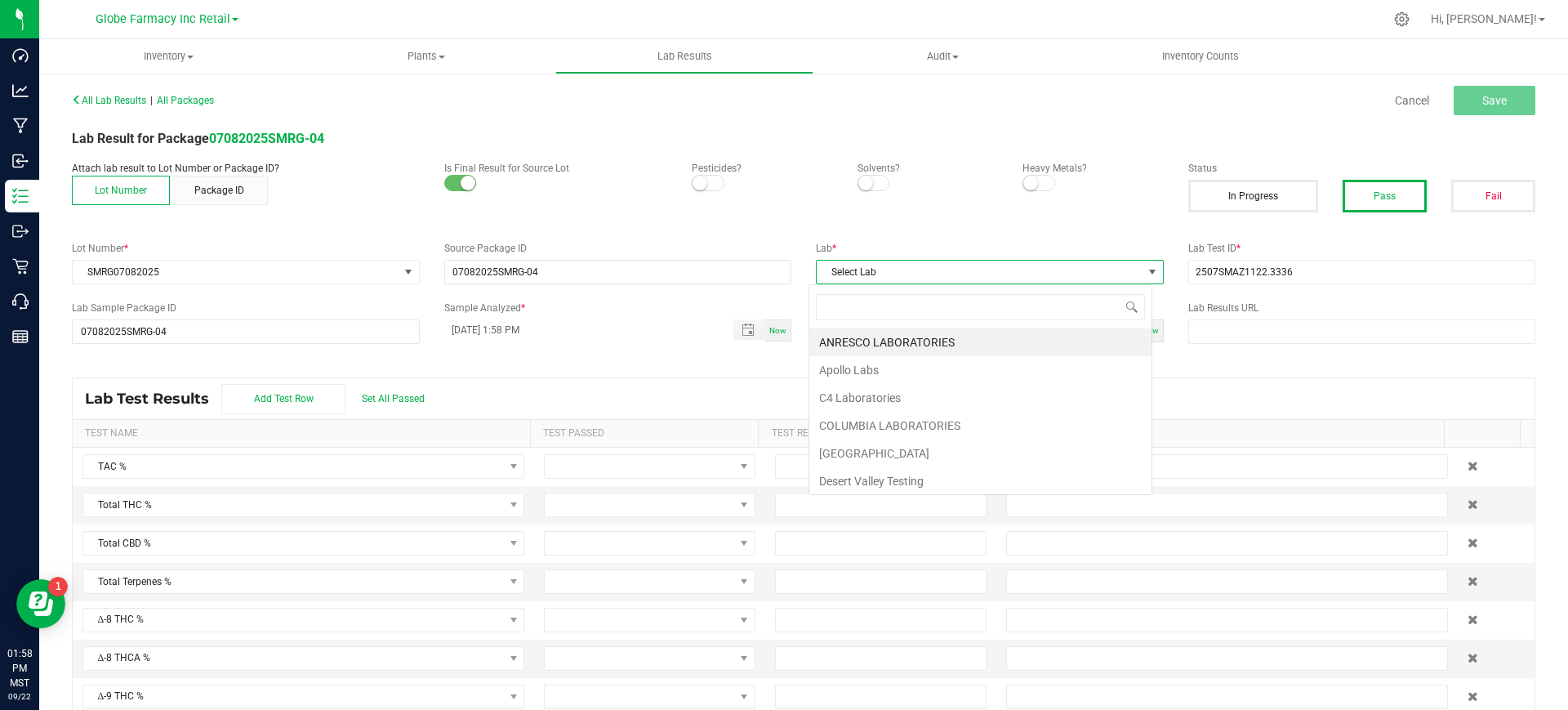
scroll to position [24, 344]
type input "smi"
click at [920, 339] on li "SMITHERS" at bounding box center [980, 342] width 342 height 28
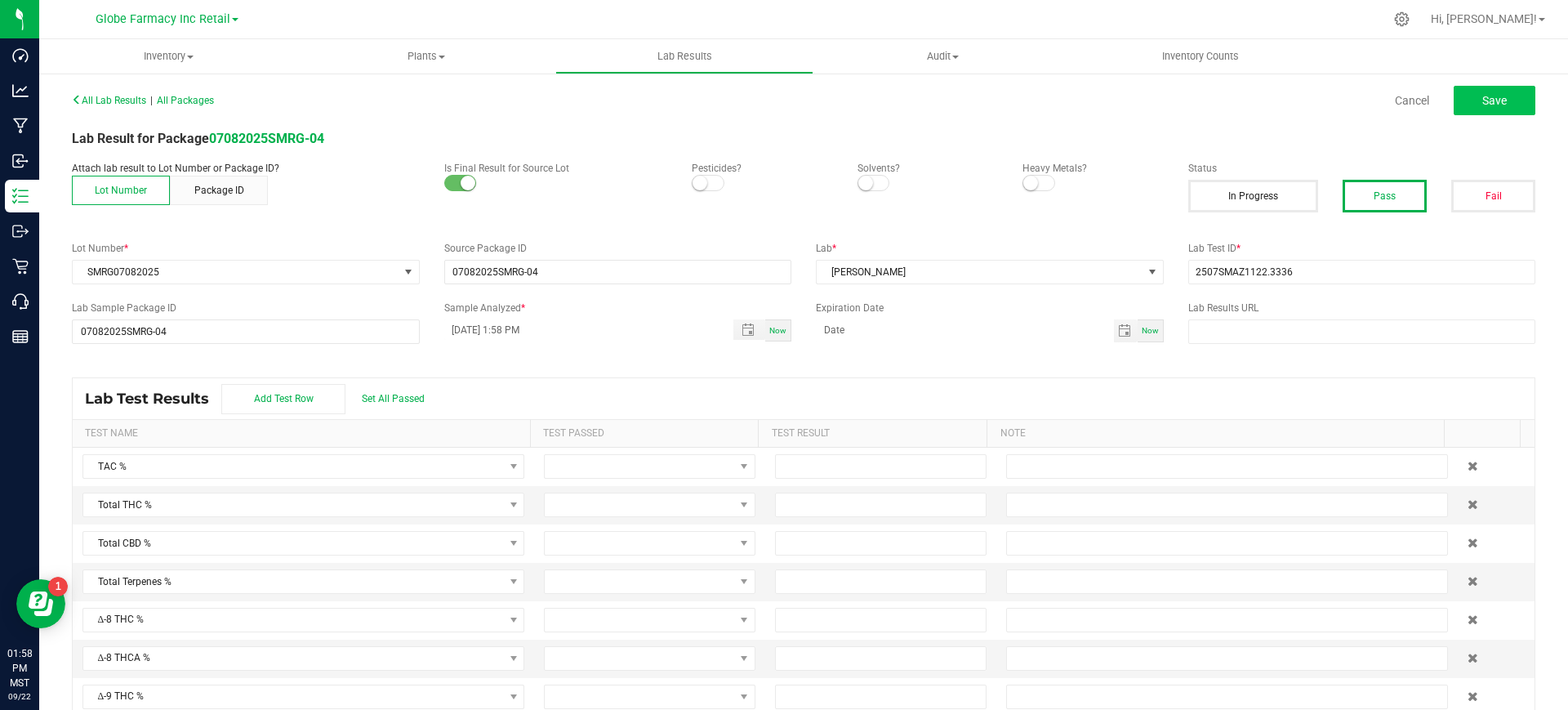
drag, startPoint x: 1452, startPoint y: 76, endPoint x: 1484, endPoint y: 100, distance: 40.0
click at [1452, 75] on div "All Lab Results | All Packages Cancel Save Lab Result for Package 07082025SMRG-…" at bounding box center [804, 408] width 1529 height 672
click at [1486, 102] on span "Save" at bounding box center [1494, 101] width 24 height 13
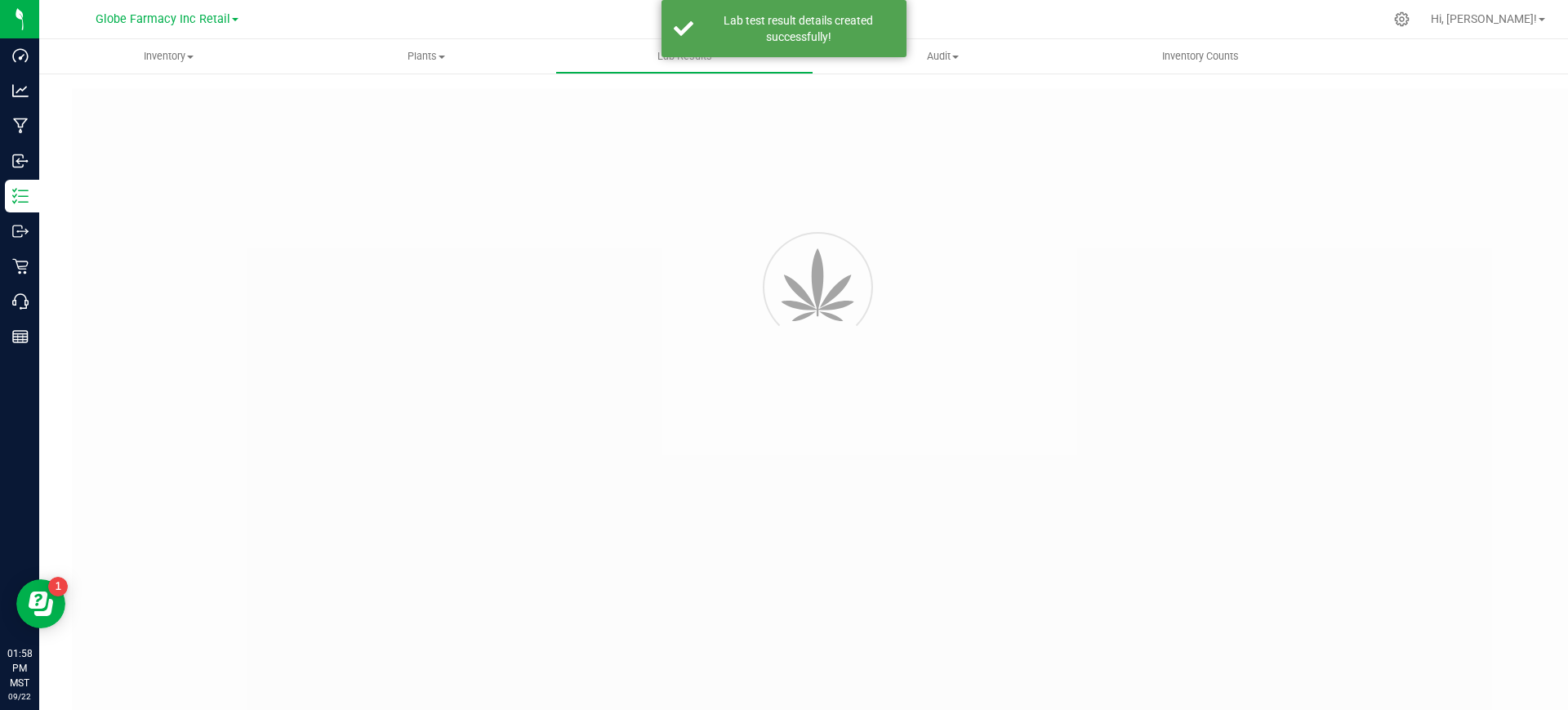
type input "07082025SMRG-04"
type input "2507SMAZ1122.3336"
type input "07082025SMRG-04"
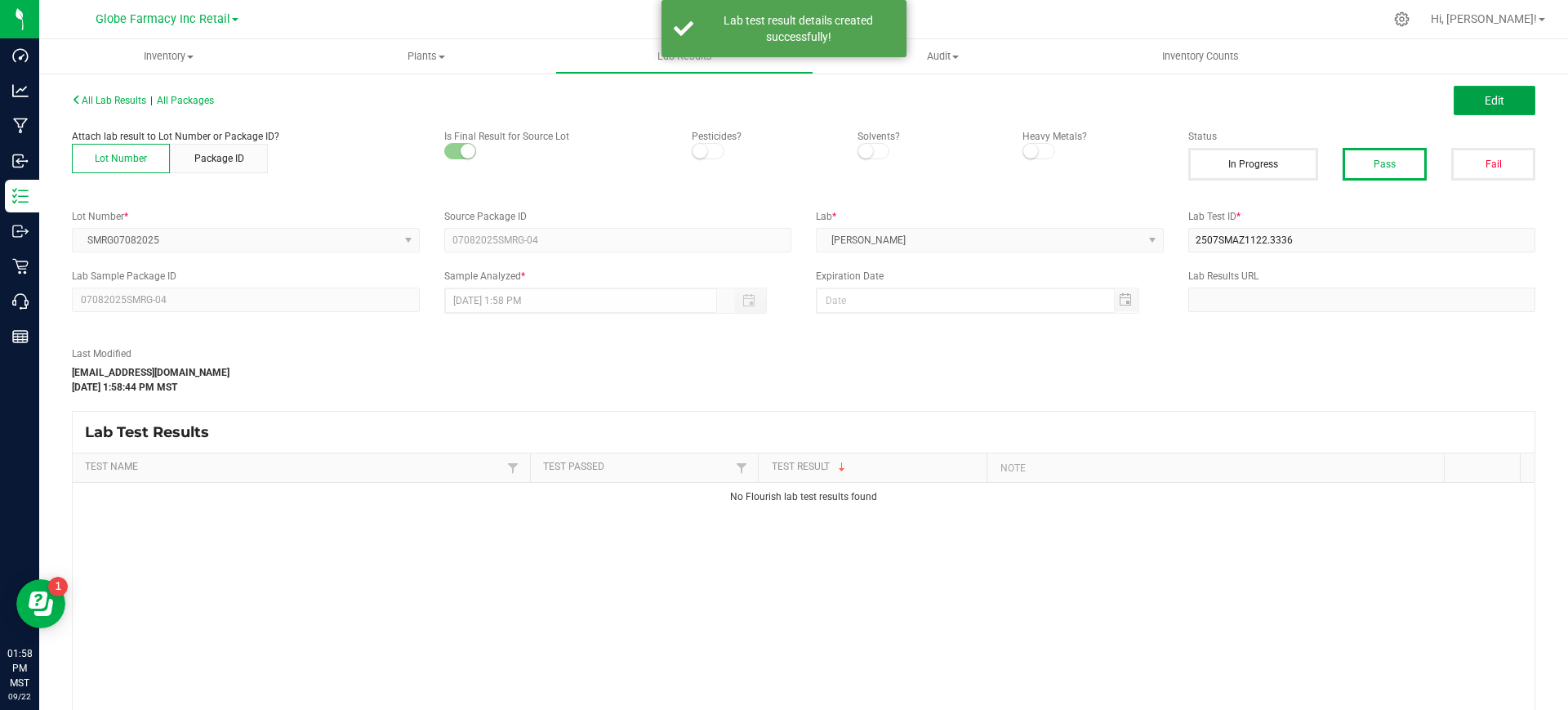
click at [1485, 103] on span "Edit" at bounding box center [1495, 101] width 19 height 13
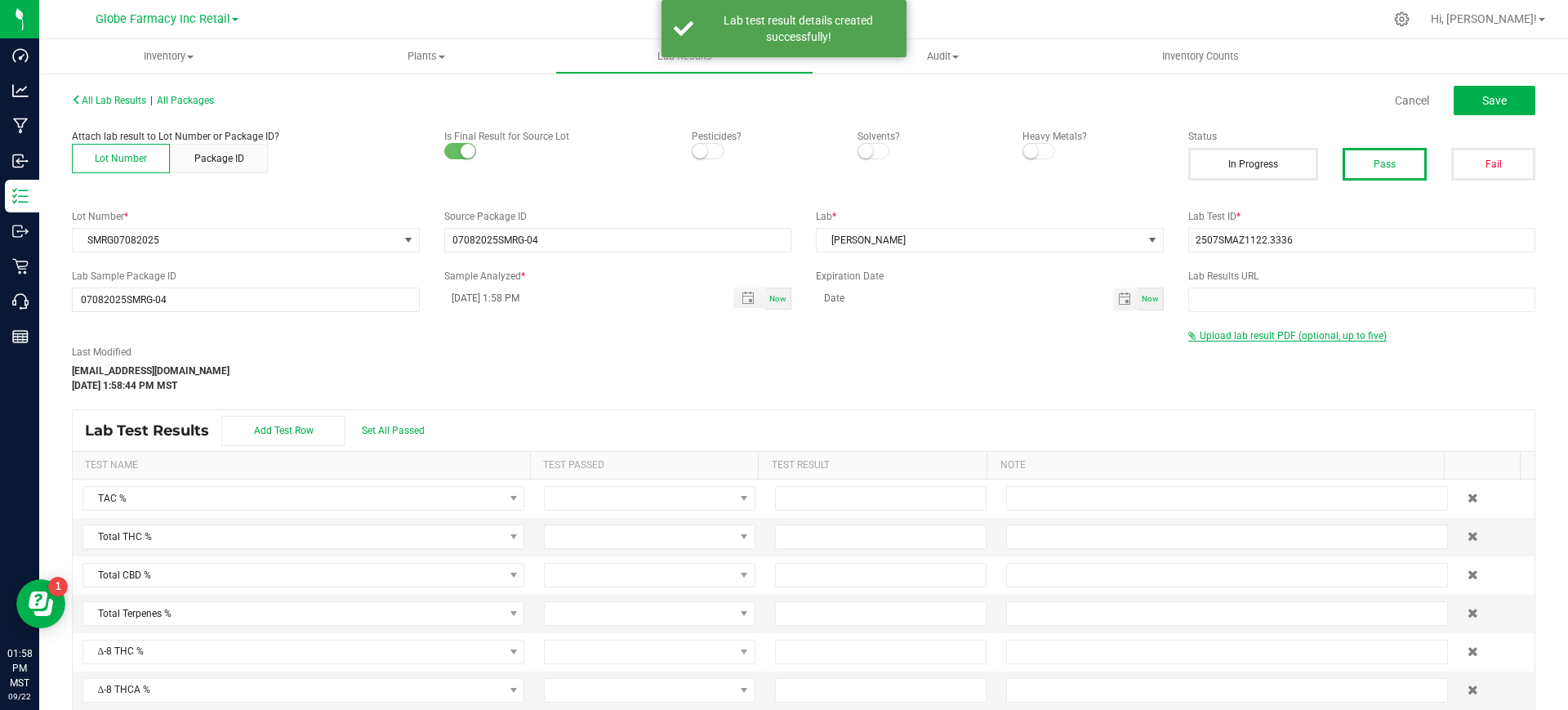
click at [1277, 330] on span "Upload lab result PDF (optional, up to five)" at bounding box center [1294, 336] width 187 height 12
click at [1250, 349] on div "Select file Drop files here to upload" at bounding box center [1363, 362] width 347 height 38
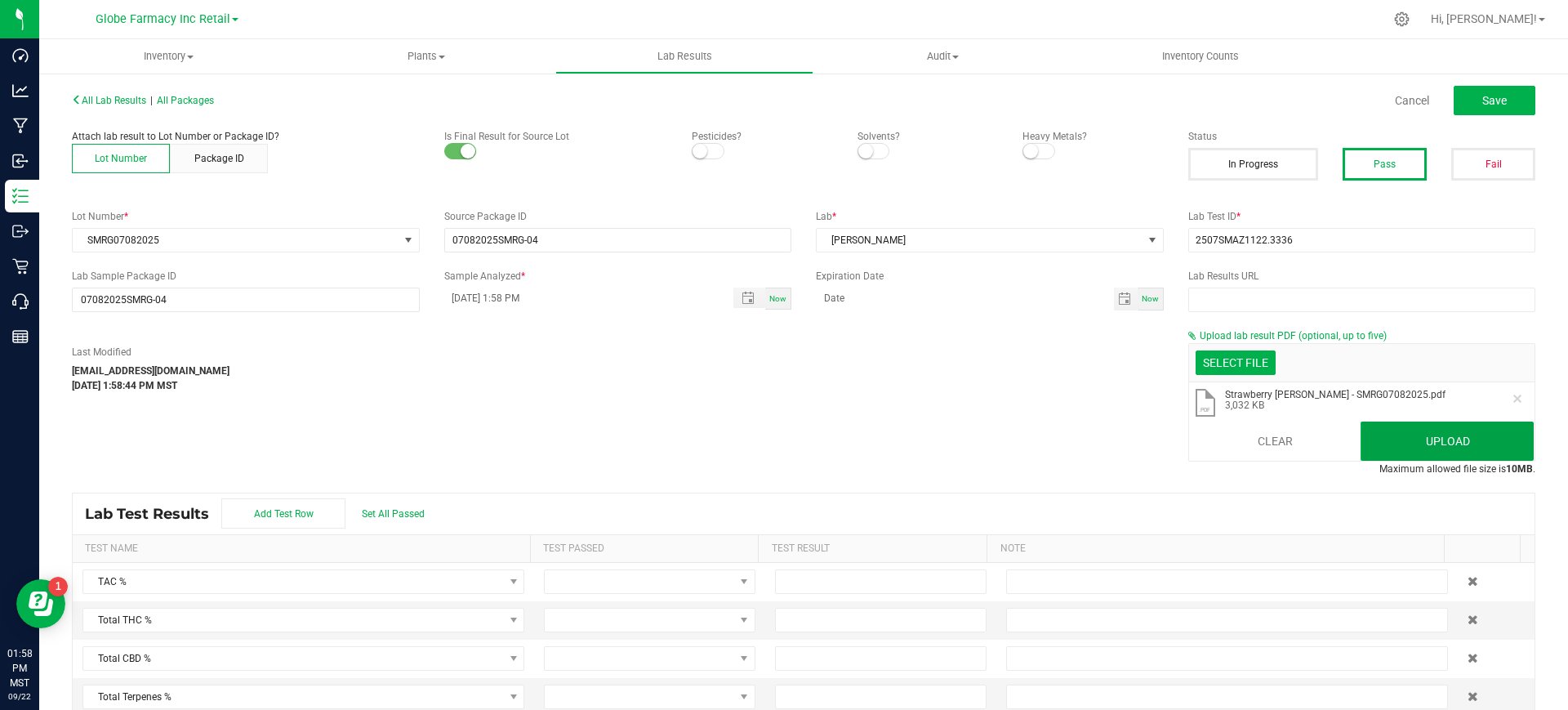
click at [1418, 447] on button "Upload" at bounding box center [1448, 441] width 173 height 39
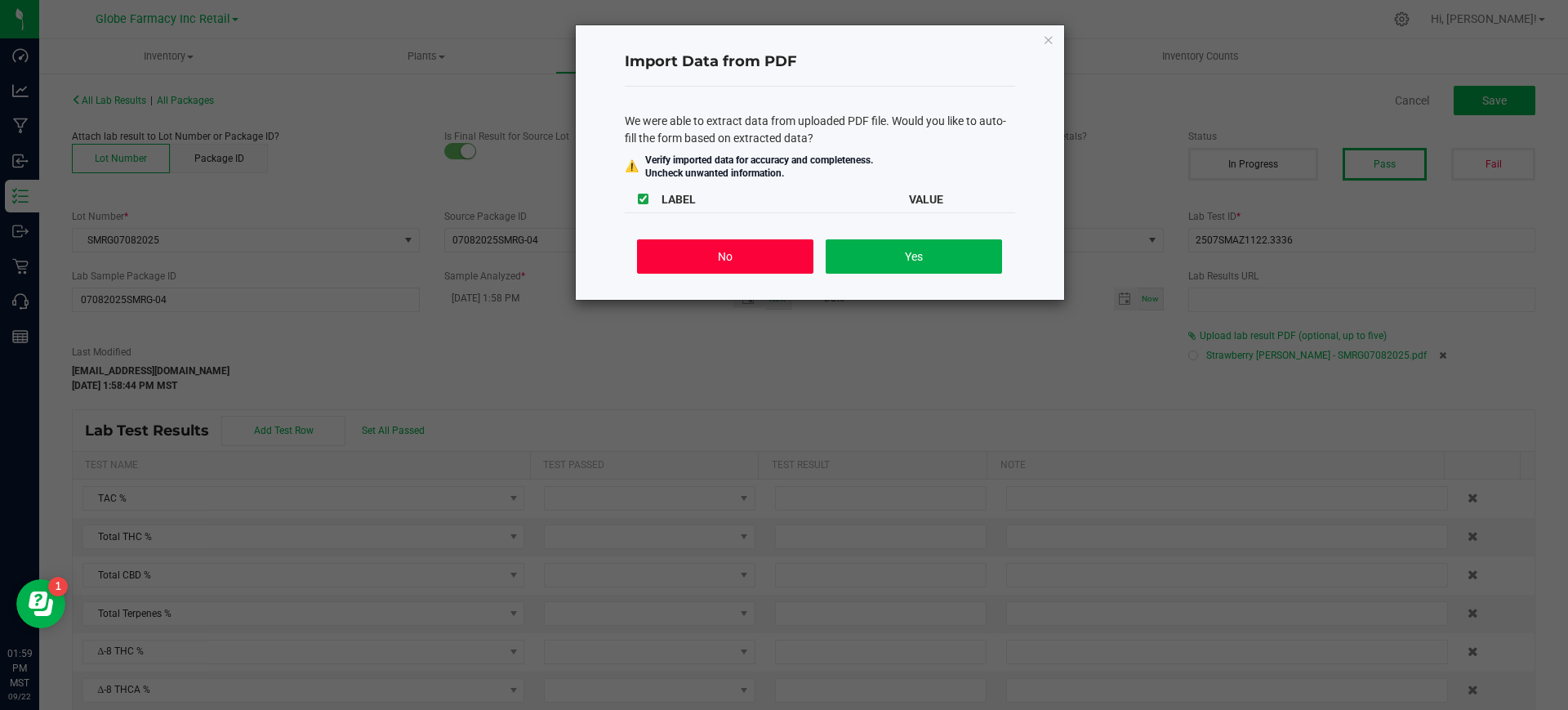
click at [768, 259] on button "No" at bounding box center [724, 256] width 175 height 35
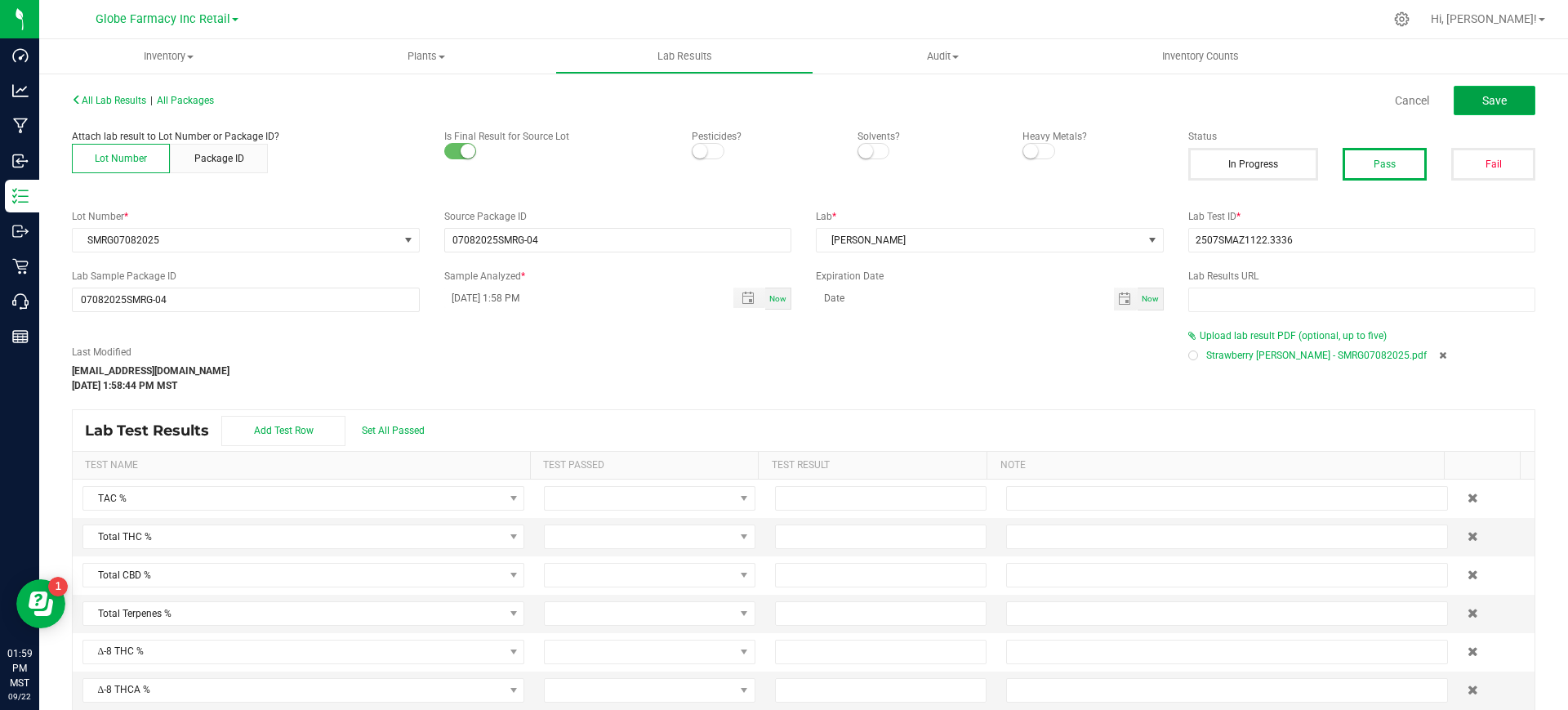
click at [1492, 96] on button "Save" at bounding box center [1495, 100] width 82 height 30
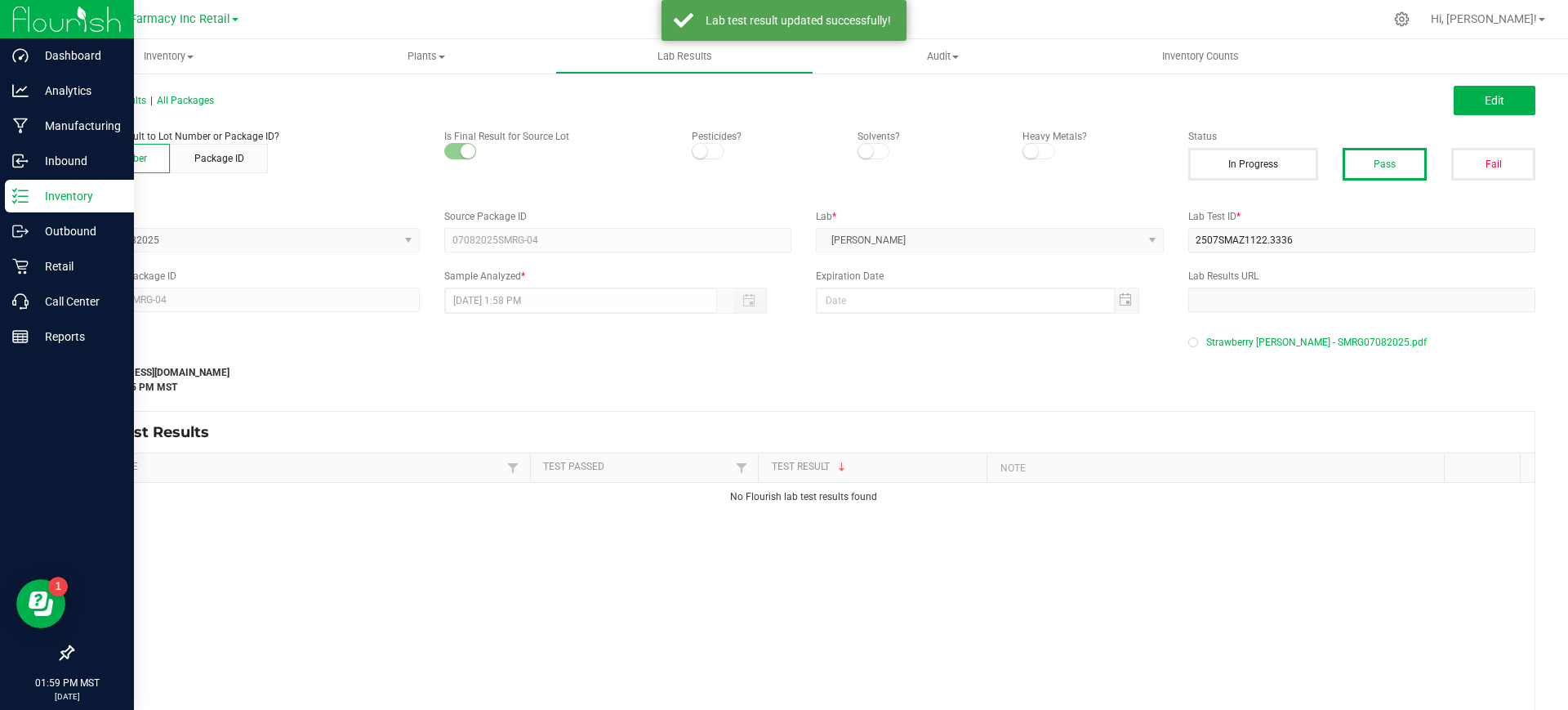
click at [25, 206] on div "Inventory" at bounding box center [69, 197] width 129 height 33
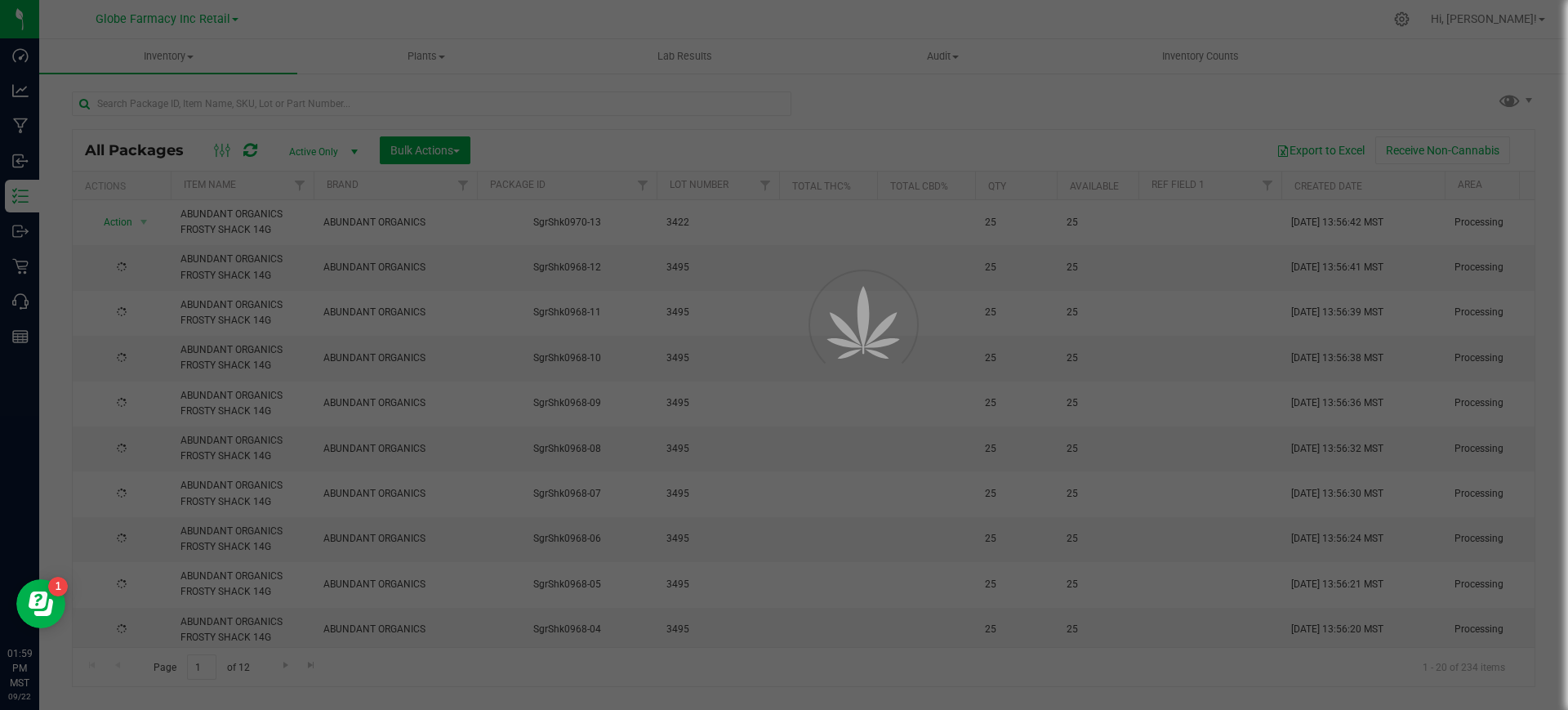
click at [201, 103] on div at bounding box center [784, 355] width 1568 height 710
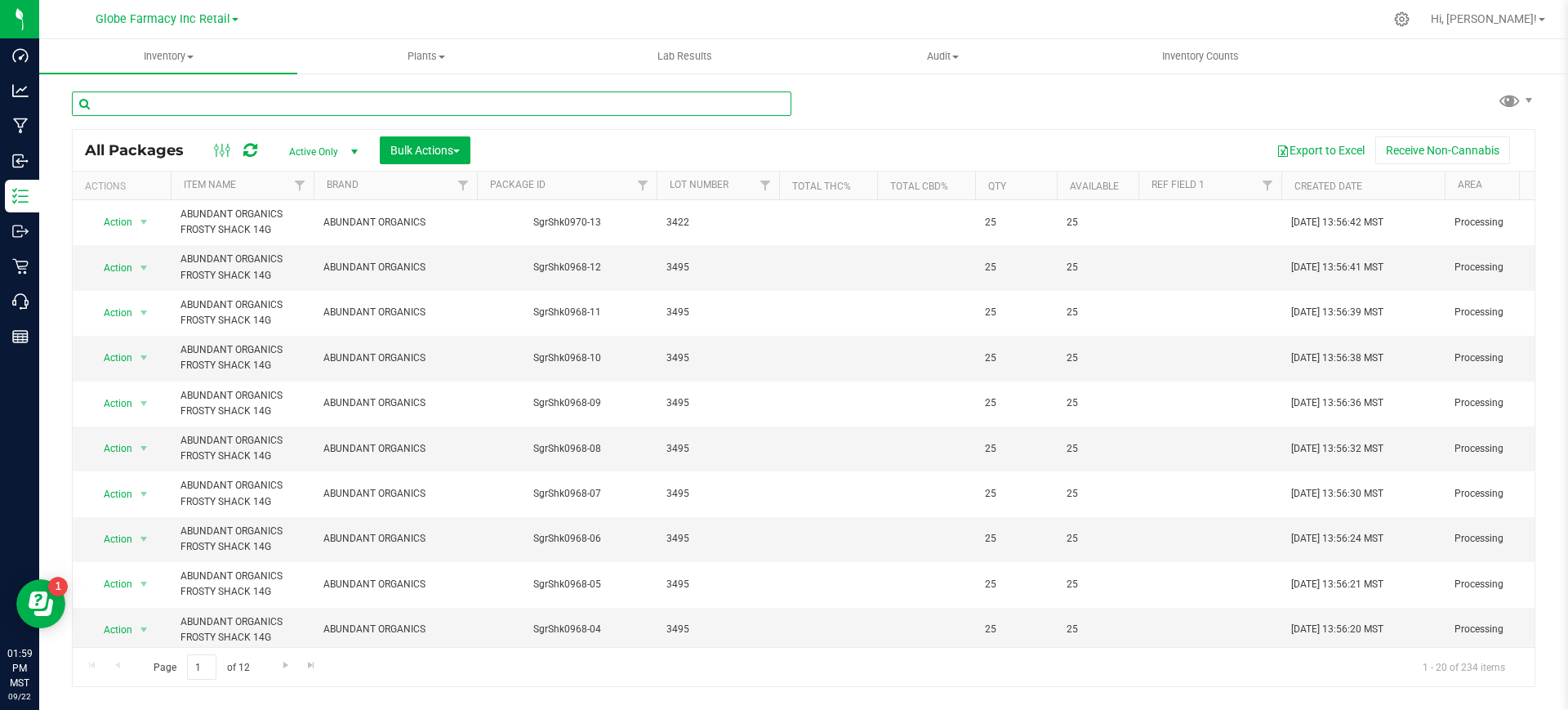
click at [200, 103] on input "text" at bounding box center [431, 103] width 719 height 24
paste input "TRT07022025"
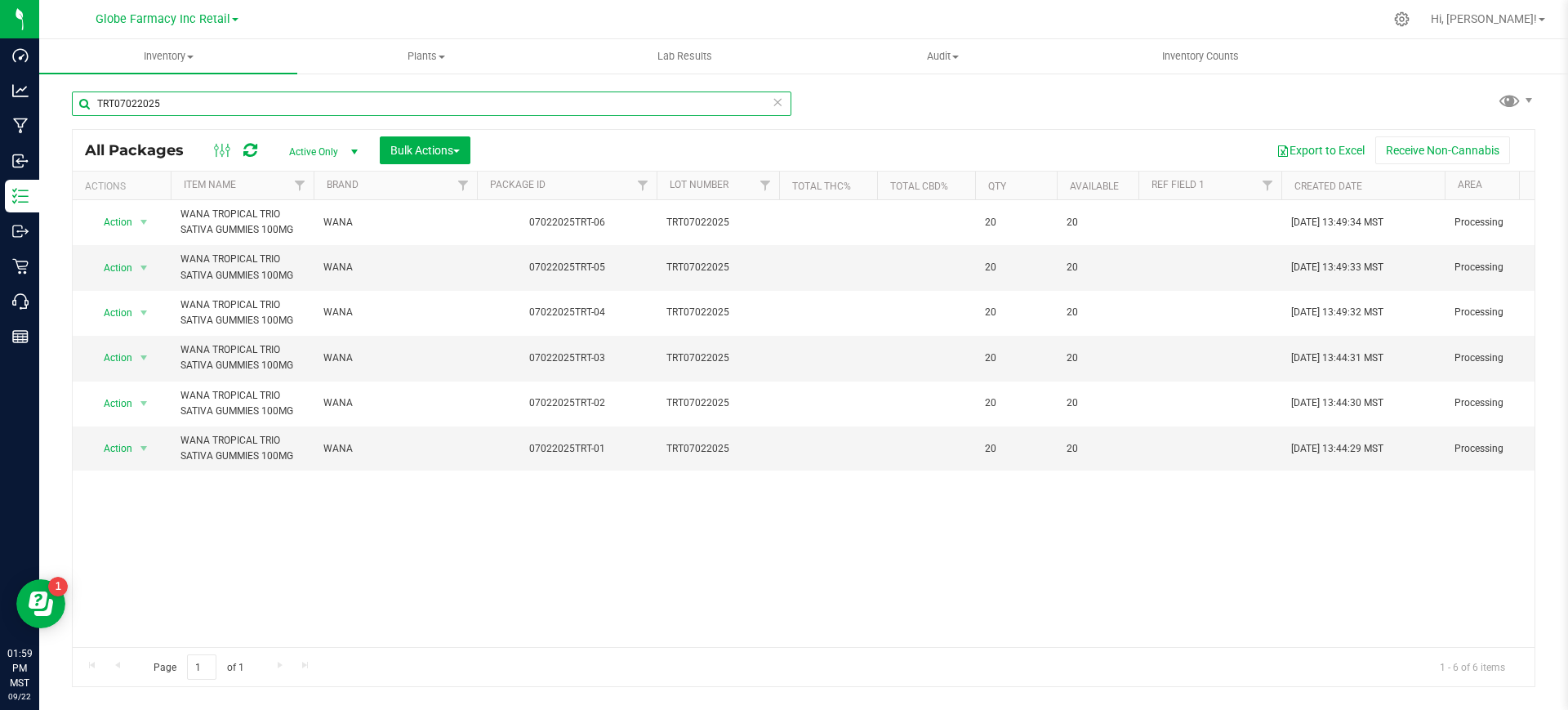
type input "TRT07022025"
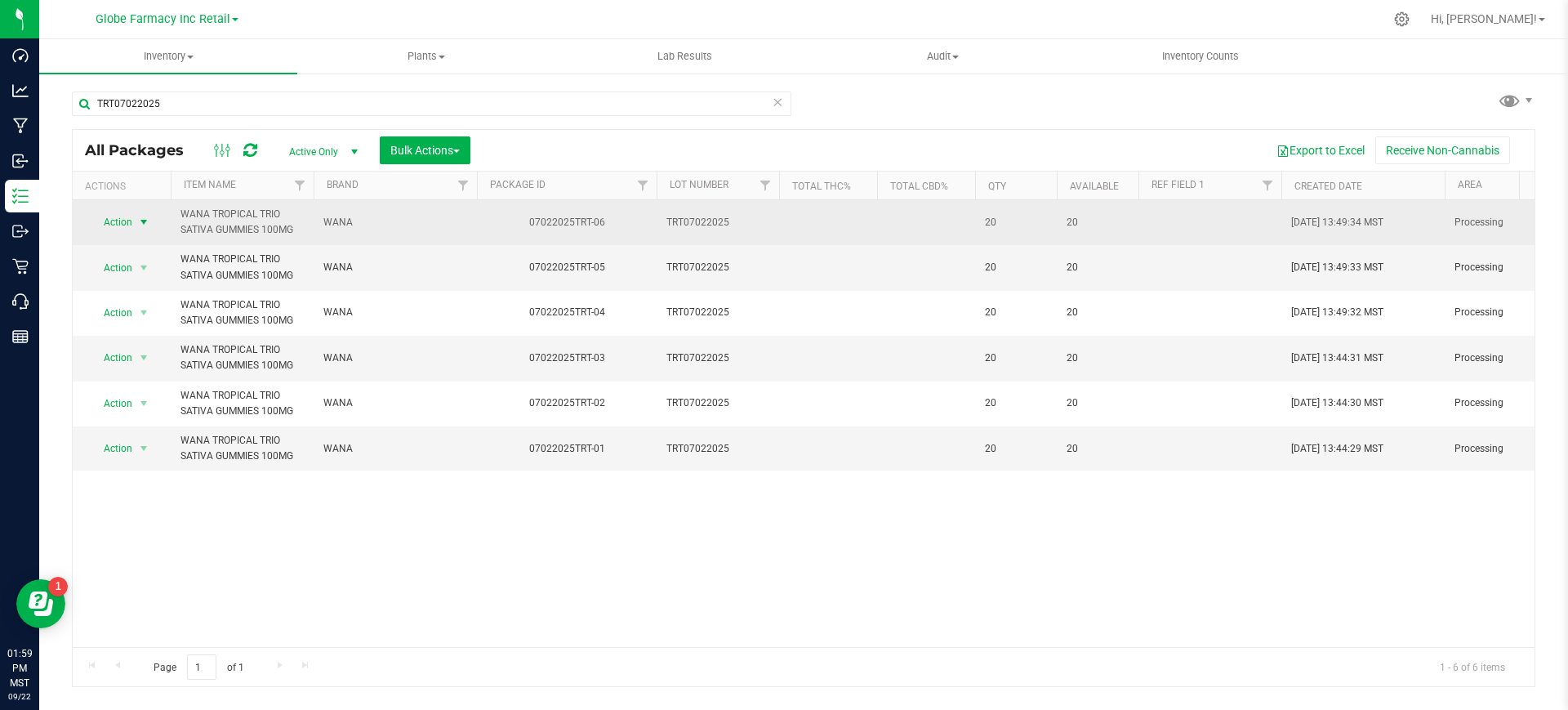
click at [147, 218] on span "select" at bounding box center [144, 223] width 13 height 13
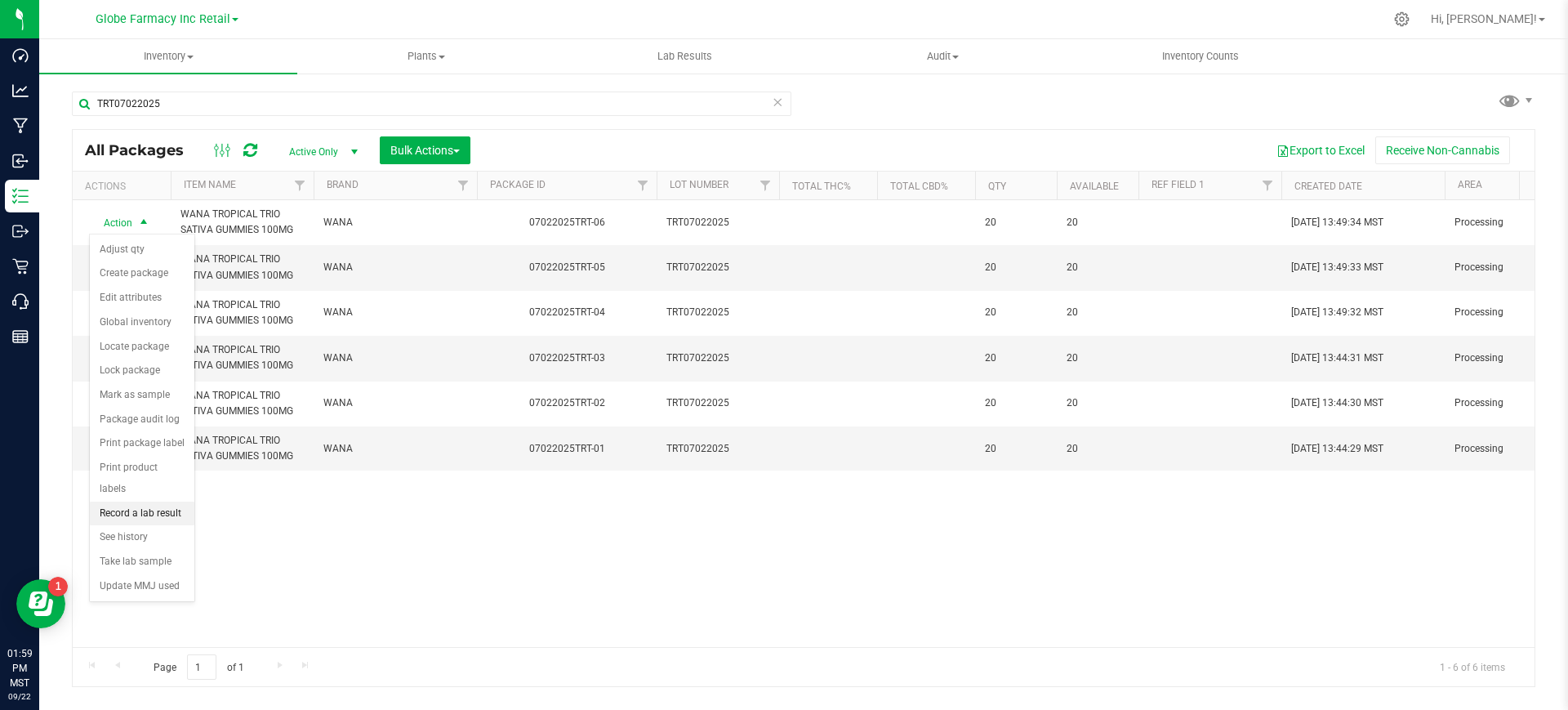
click at [161, 502] on li "Record a lab result" at bounding box center [142, 513] width 105 height 24
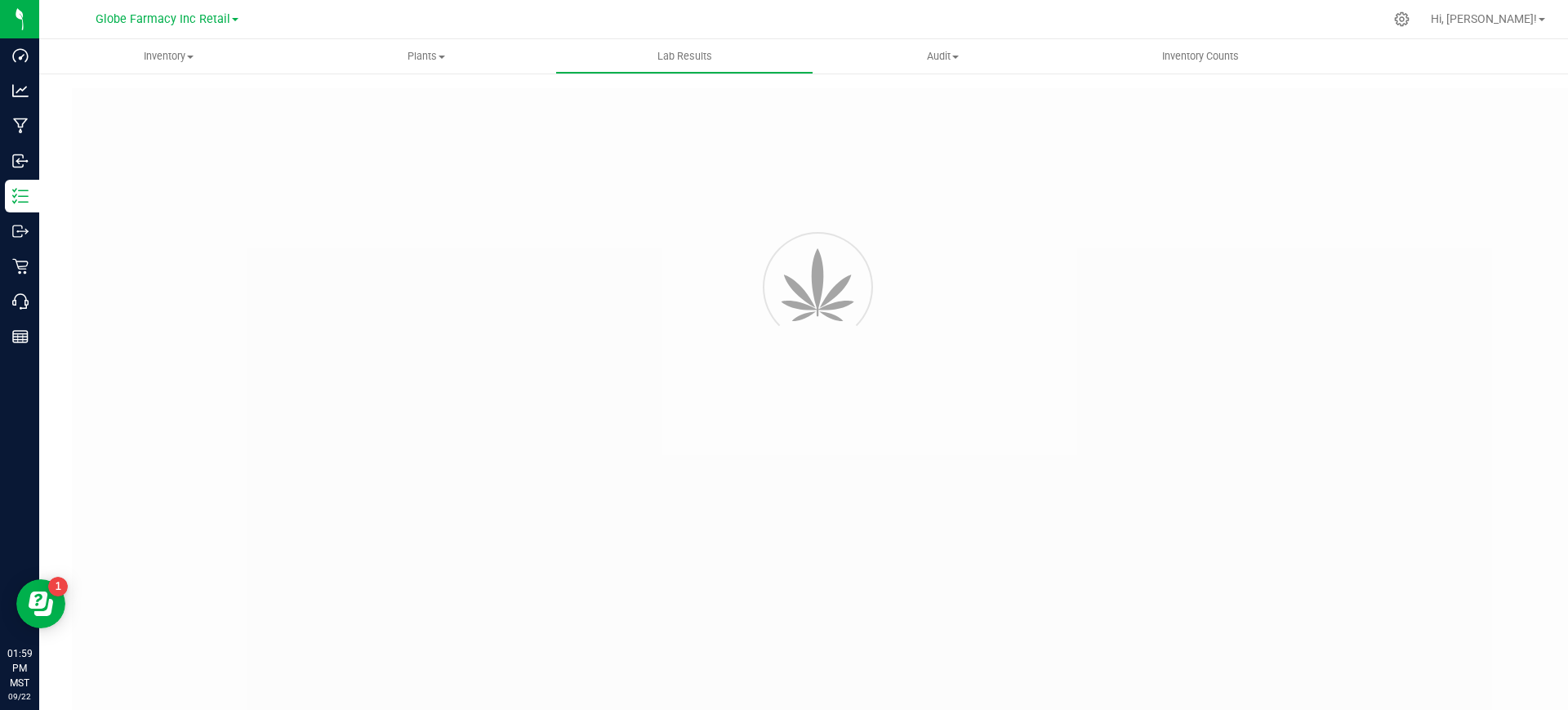
type input "07022025TRT-06"
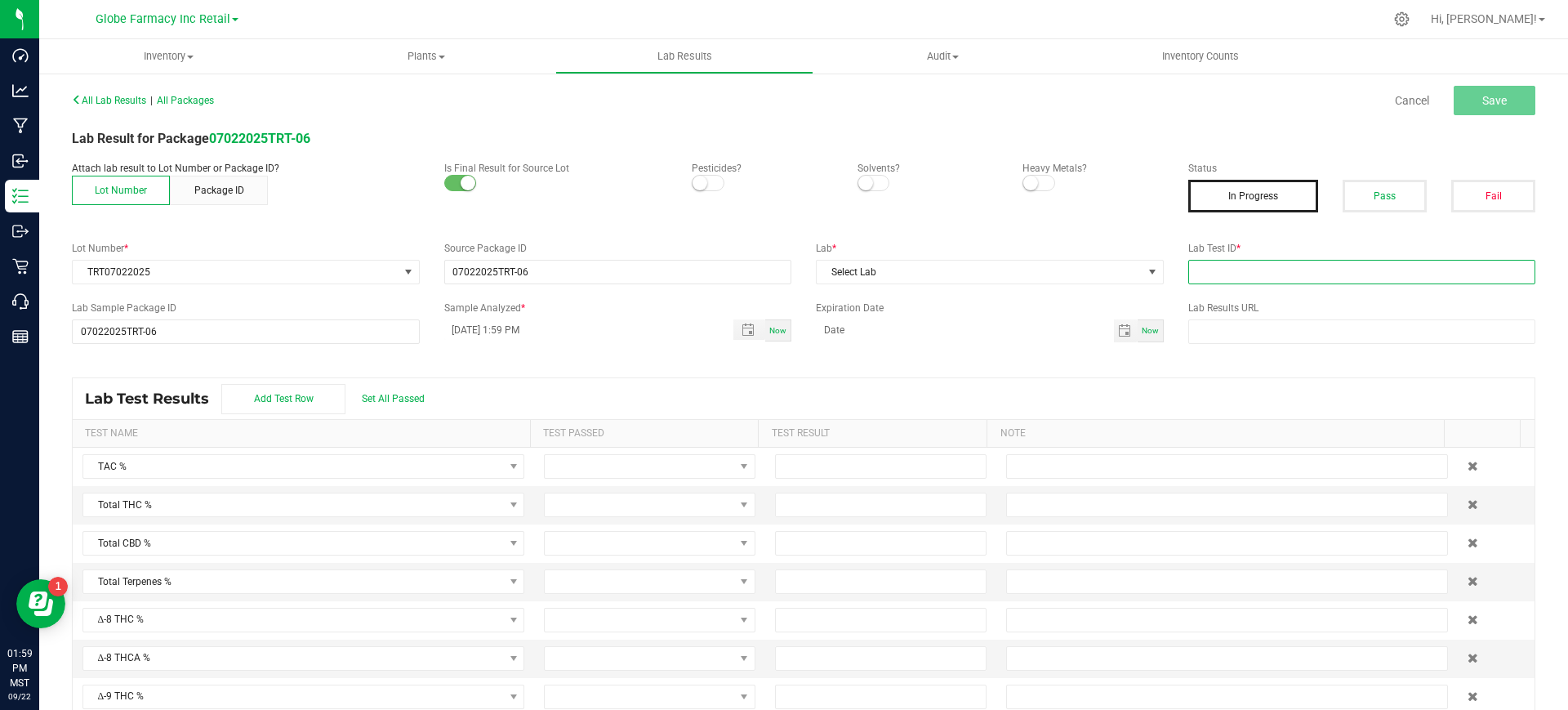
paste input "2507SMAZ1093.3243"
drag, startPoint x: 1224, startPoint y: 273, endPoint x: 1234, endPoint y: 271, distance: 10.2
click at [1224, 273] on input "text" at bounding box center [1362, 272] width 348 height 24
type input "2507SMAZ1093.3243"
drag, startPoint x: 1372, startPoint y: 194, endPoint x: 1190, endPoint y: 234, distance: 186.3
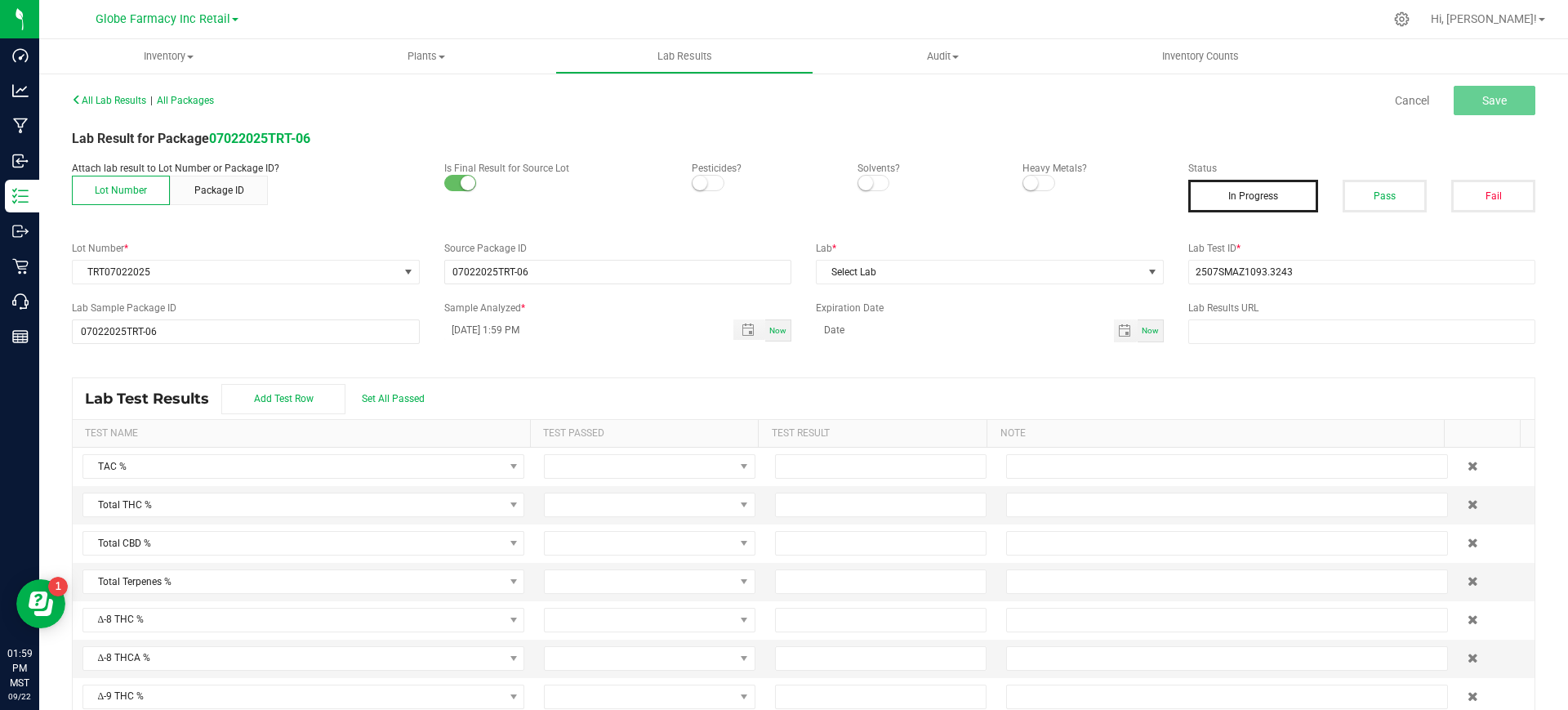
click at [1372, 195] on button "Pass" at bounding box center [1384, 197] width 84 height 33
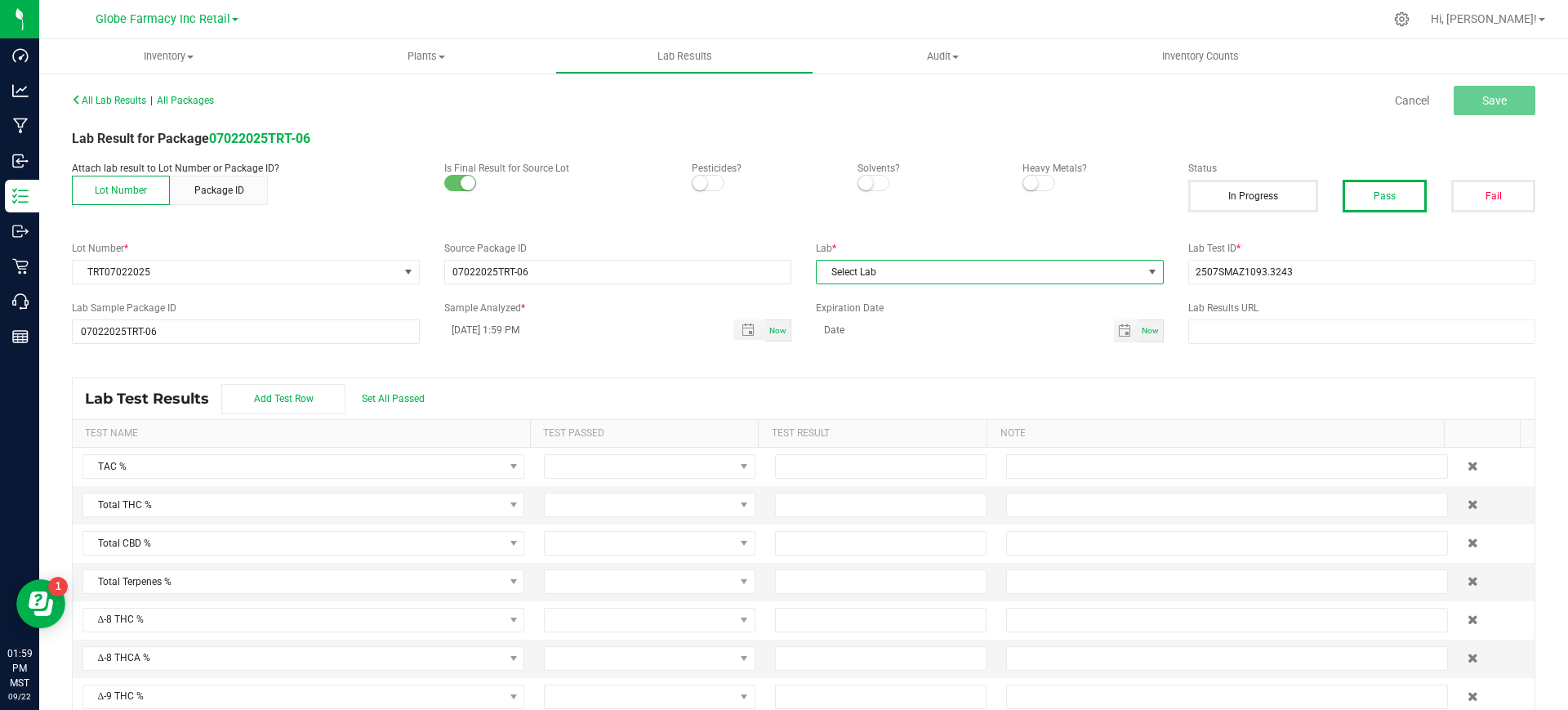
click at [1070, 284] on div "All Lab Results | All Packages Cancel Save Lab Result for Package 07022025TRT-0…" at bounding box center [804, 408] width 1464 height 640
click at [1070, 272] on span "Select Lab" at bounding box center [980, 273] width 326 height 23
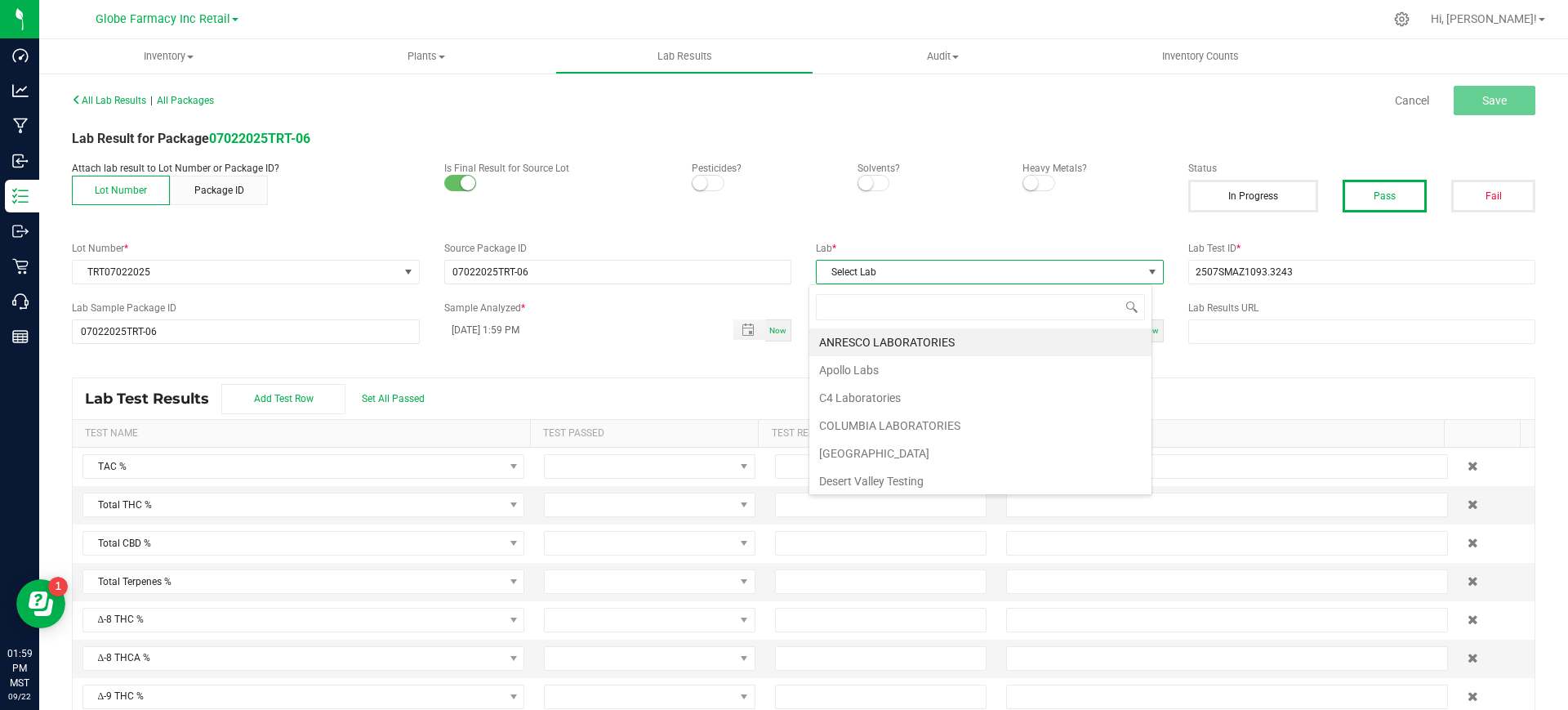
scroll to position [24, 344]
type input "smi"
click at [912, 342] on li "SMITHERS" at bounding box center [980, 342] width 342 height 28
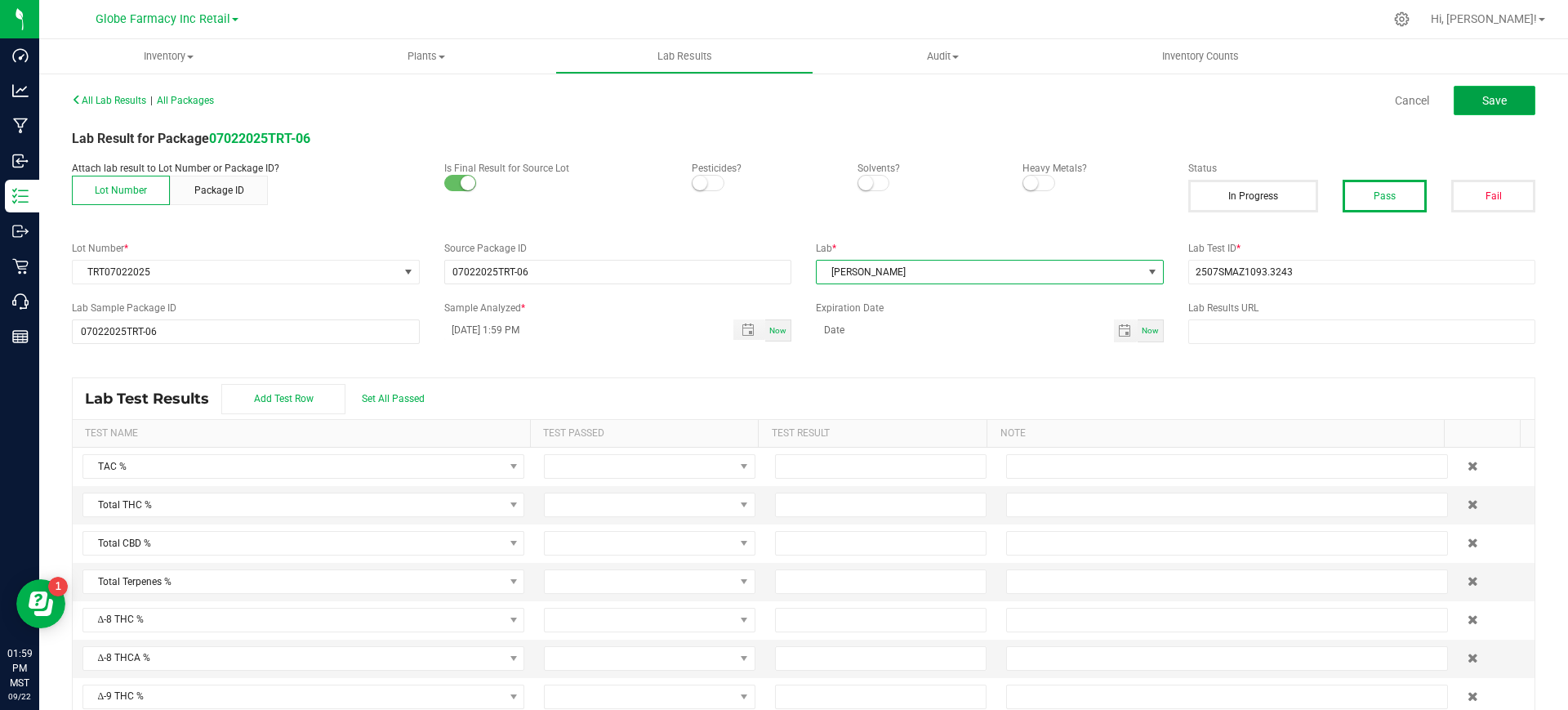
click at [1469, 90] on button "Save" at bounding box center [1495, 100] width 82 height 30
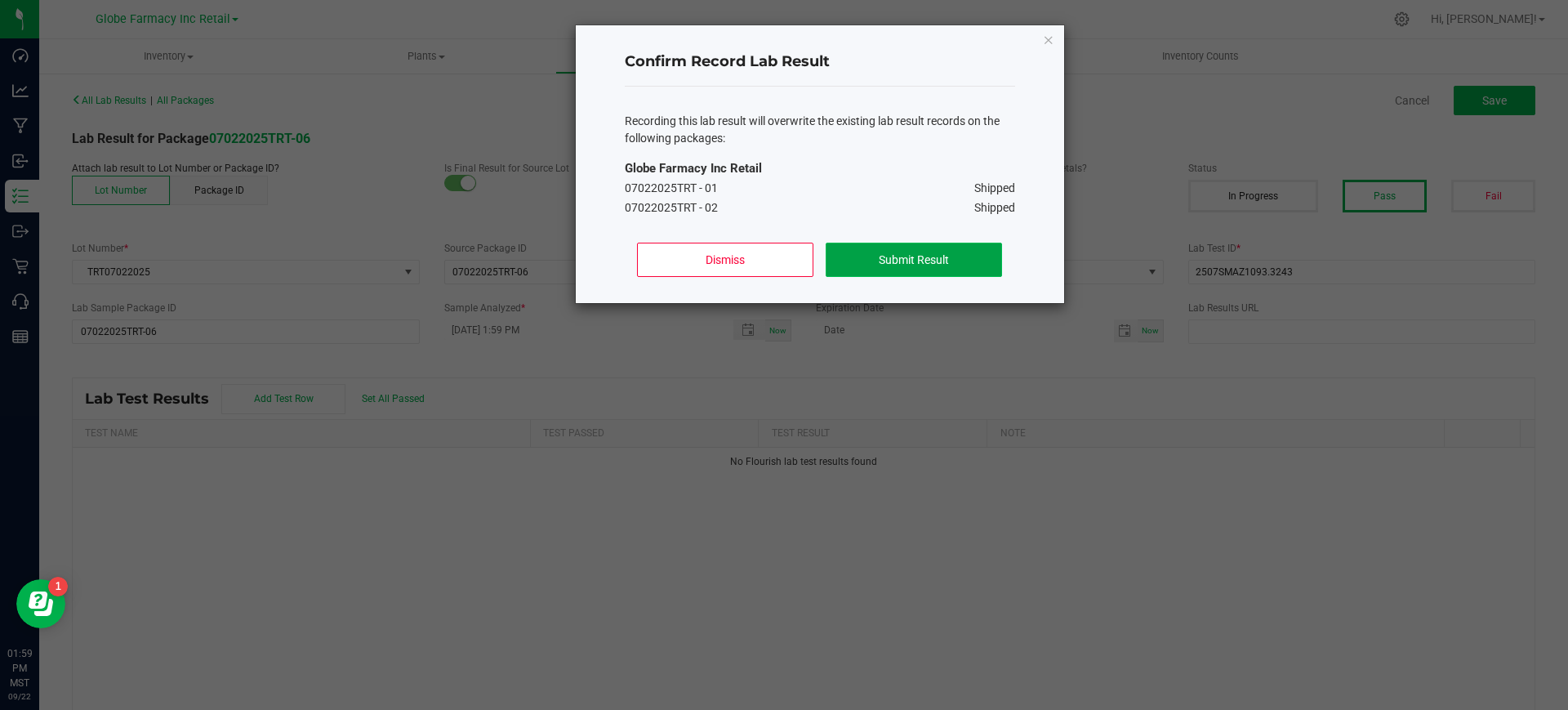
click at [895, 250] on button "Submit Result" at bounding box center [913, 260] width 175 height 35
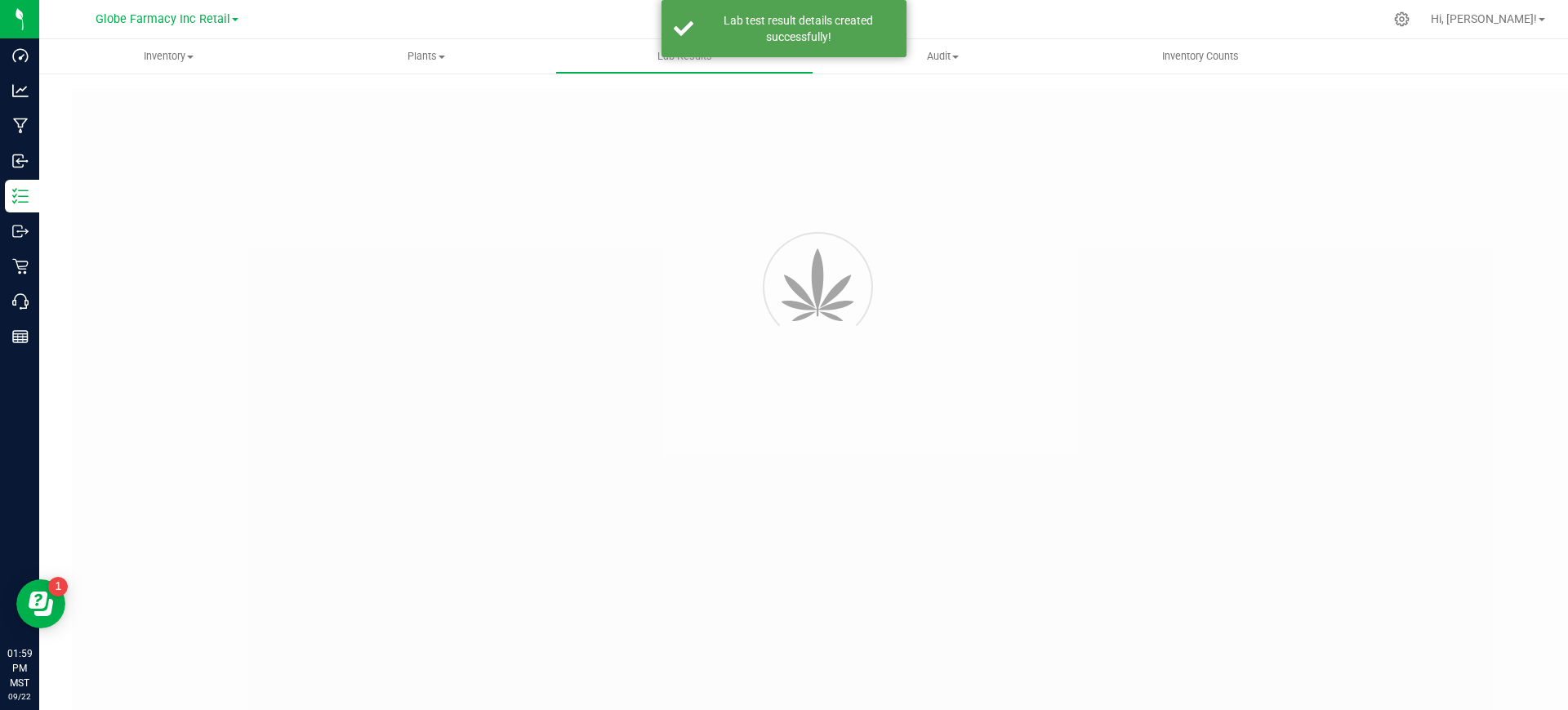
type input "07022025TRT-06"
type input "2507SMAZ1093.3243"
type input "07022025TRT-06"
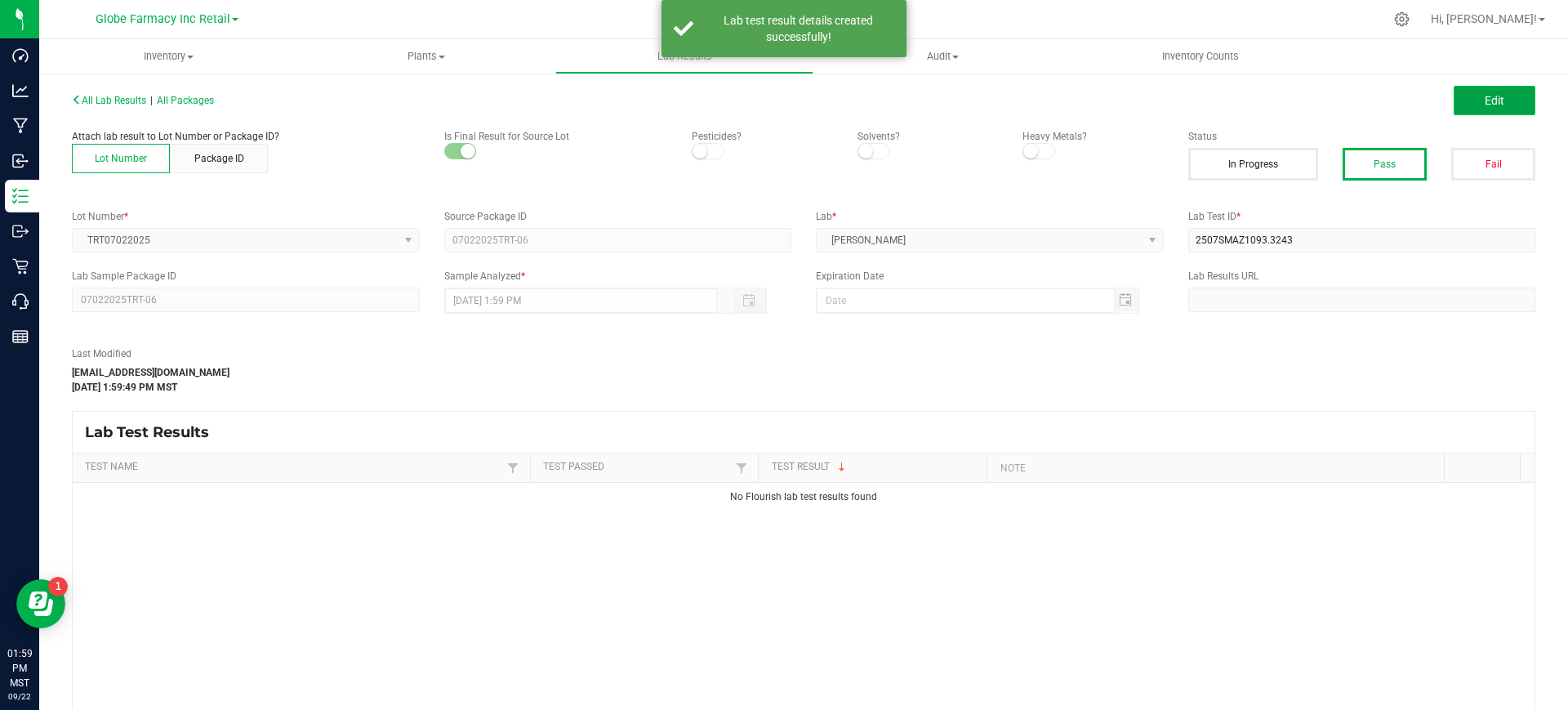
click at [1488, 90] on button "Edit" at bounding box center [1495, 100] width 82 height 30
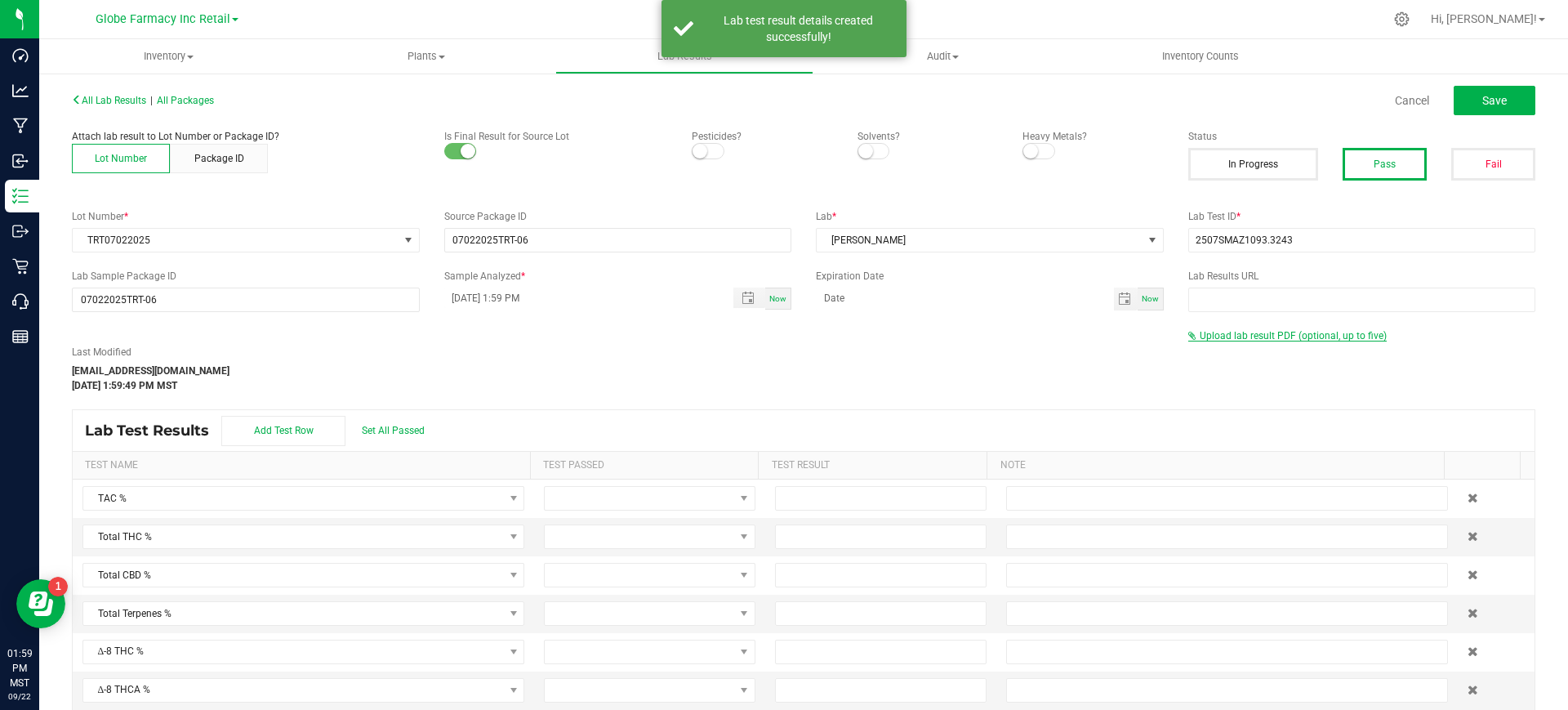
click at [1216, 338] on span "Upload lab result PDF (optional, up to five)" at bounding box center [1294, 336] width 187 height 12
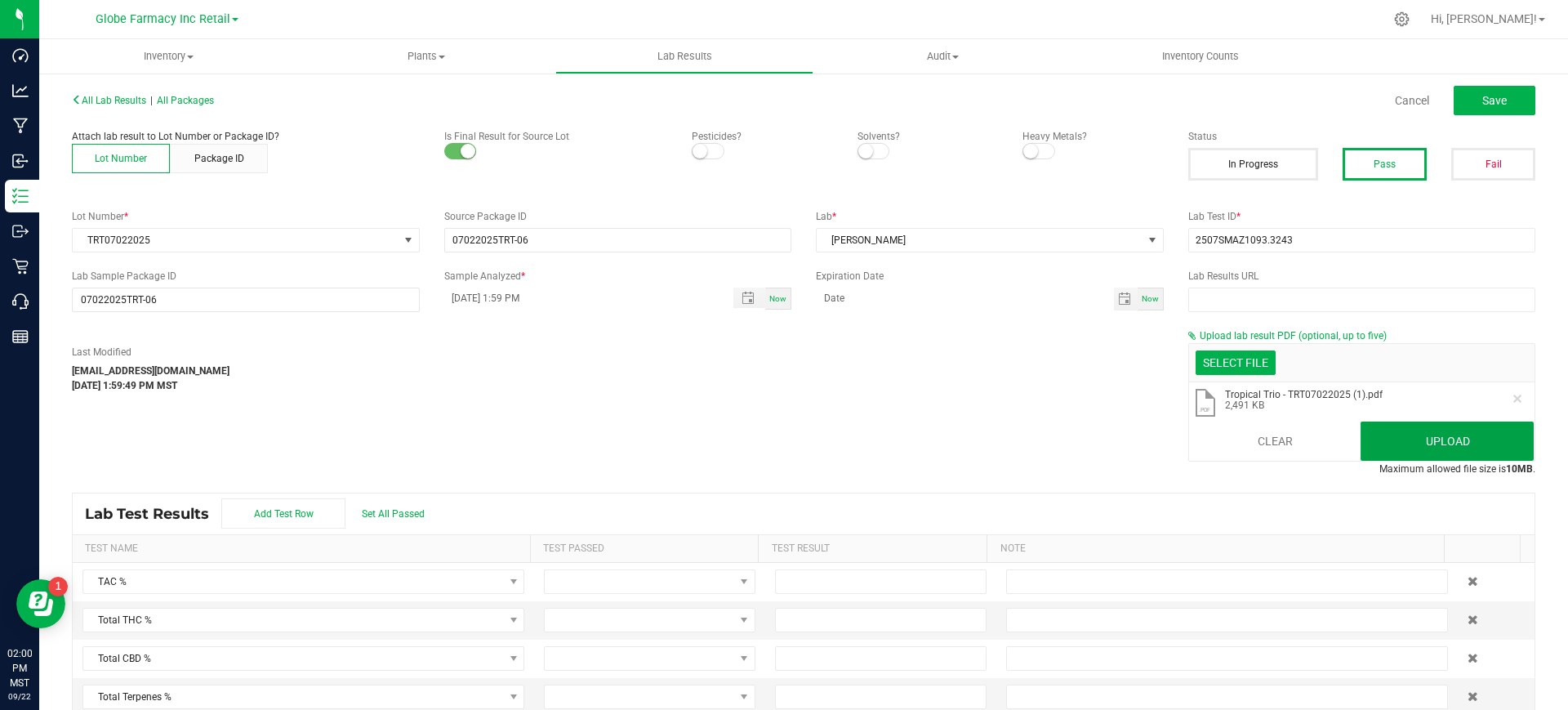
click at [1418, 428] on button "Upload" at bounding box center [1448, 441] width 173 height 39
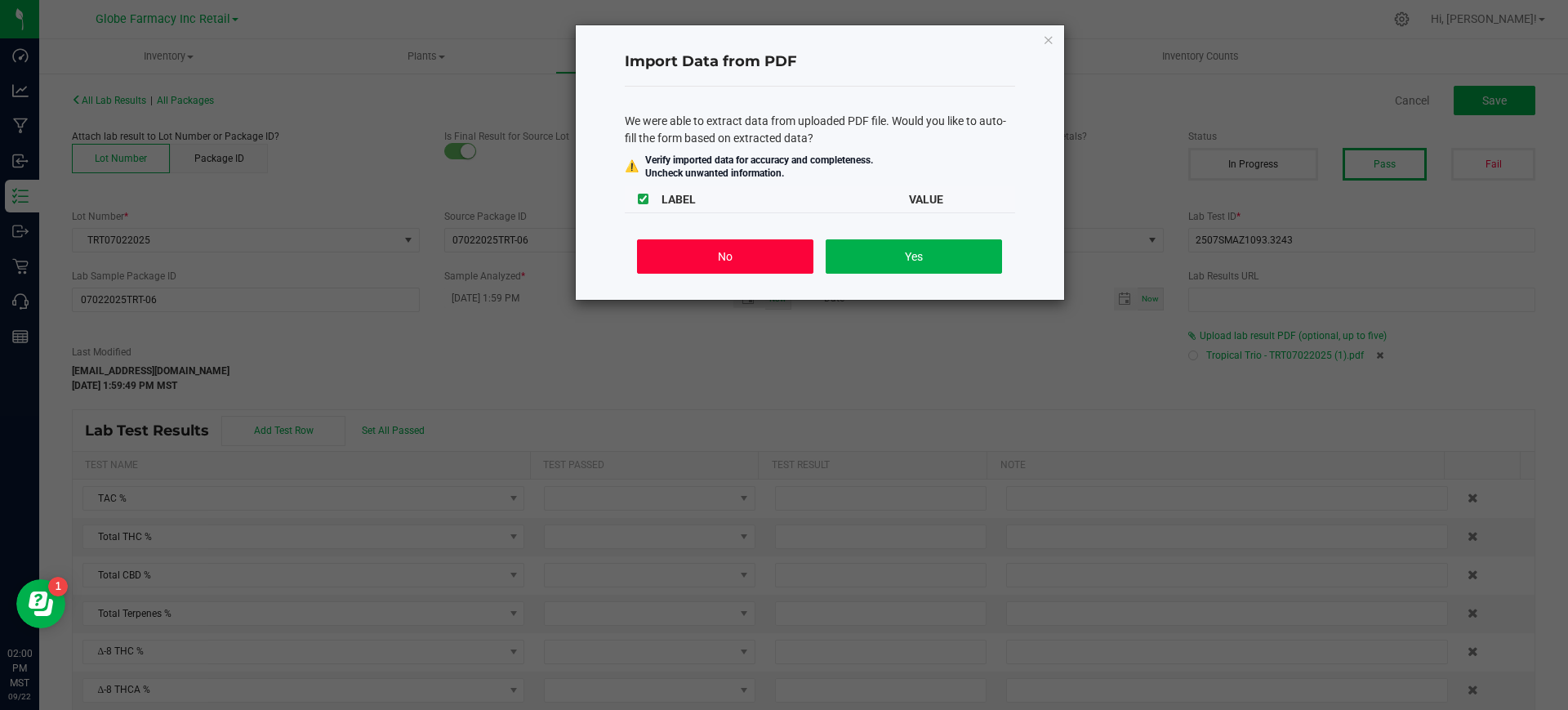
click at [761, 259] on button "No" at bounding box center [724, 256] width 175 height 35
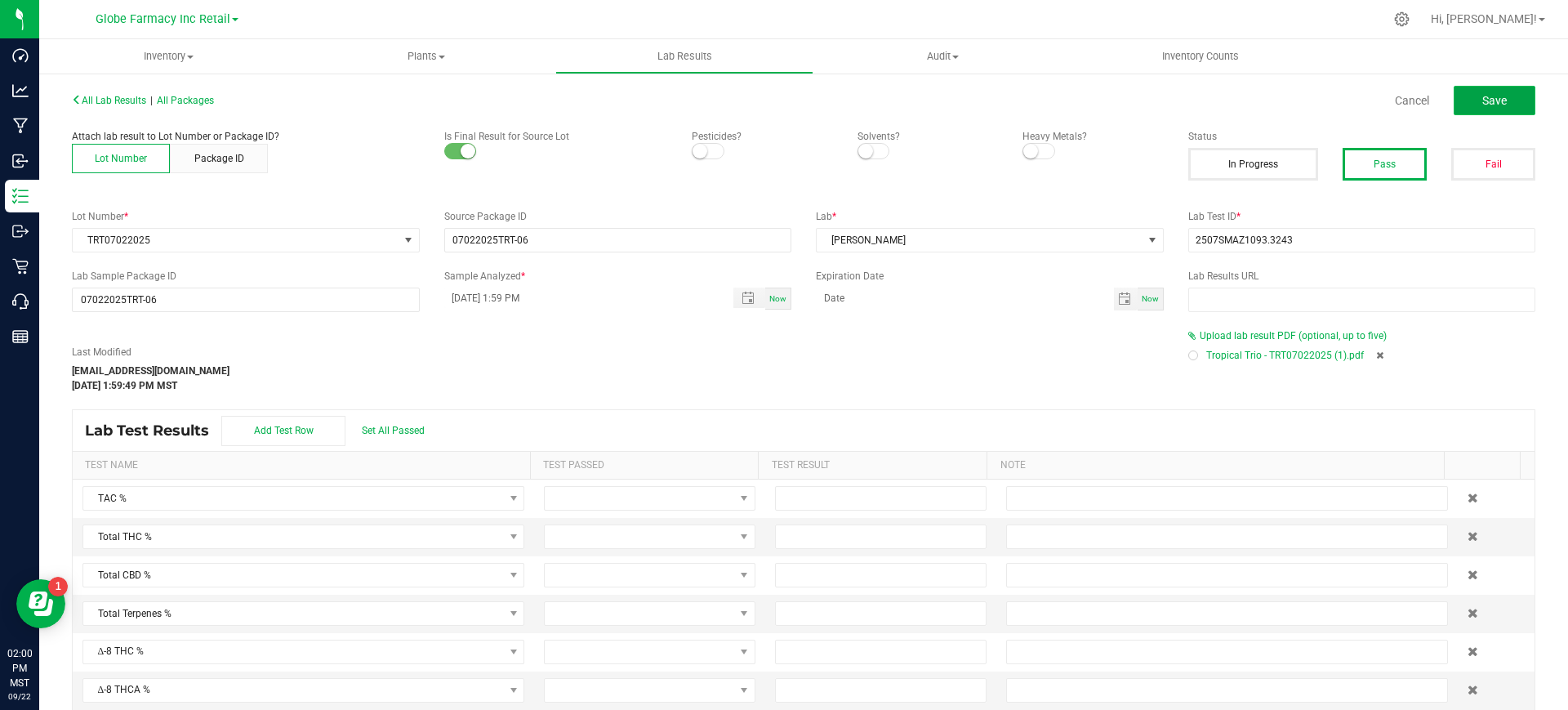
click at [1491, 98] on button "Save" at bounding box center [1495, 100] width 82 height 30
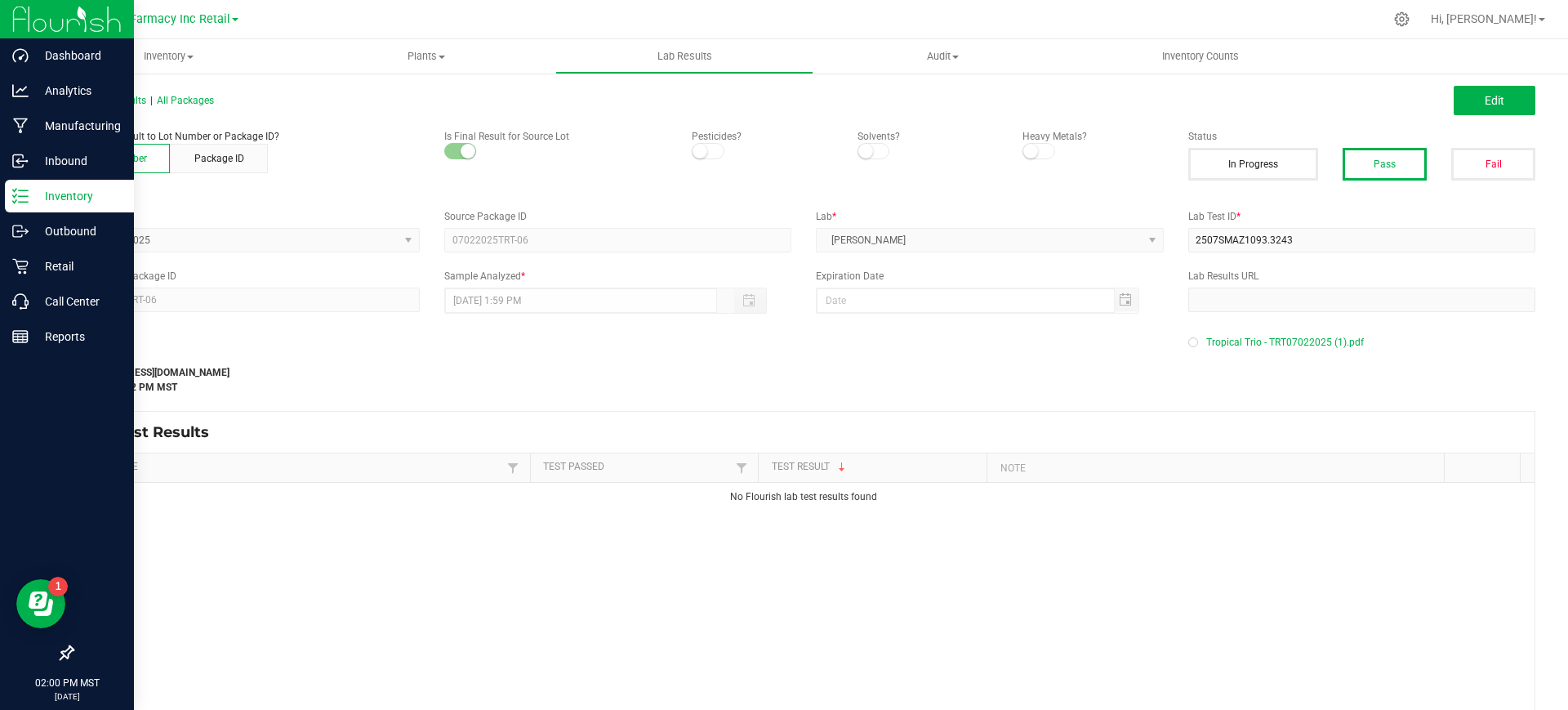
click at [19, 205] on div "Inventory" at bounding box center [69, 197] width 129 height 33
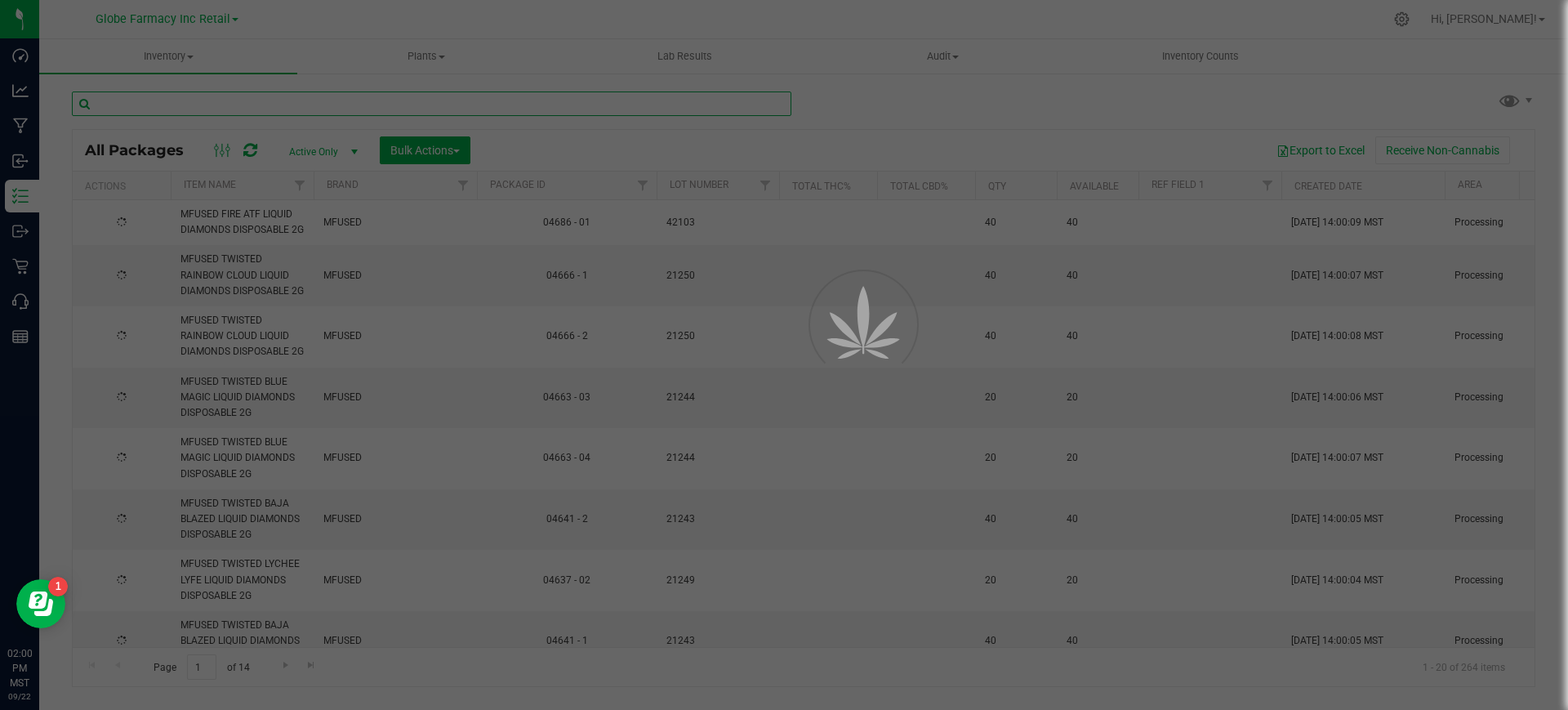
click at [296, 94] on input "text" at bounding box center [431, 103] width 719 height 24
paste input "YUZ08182025"
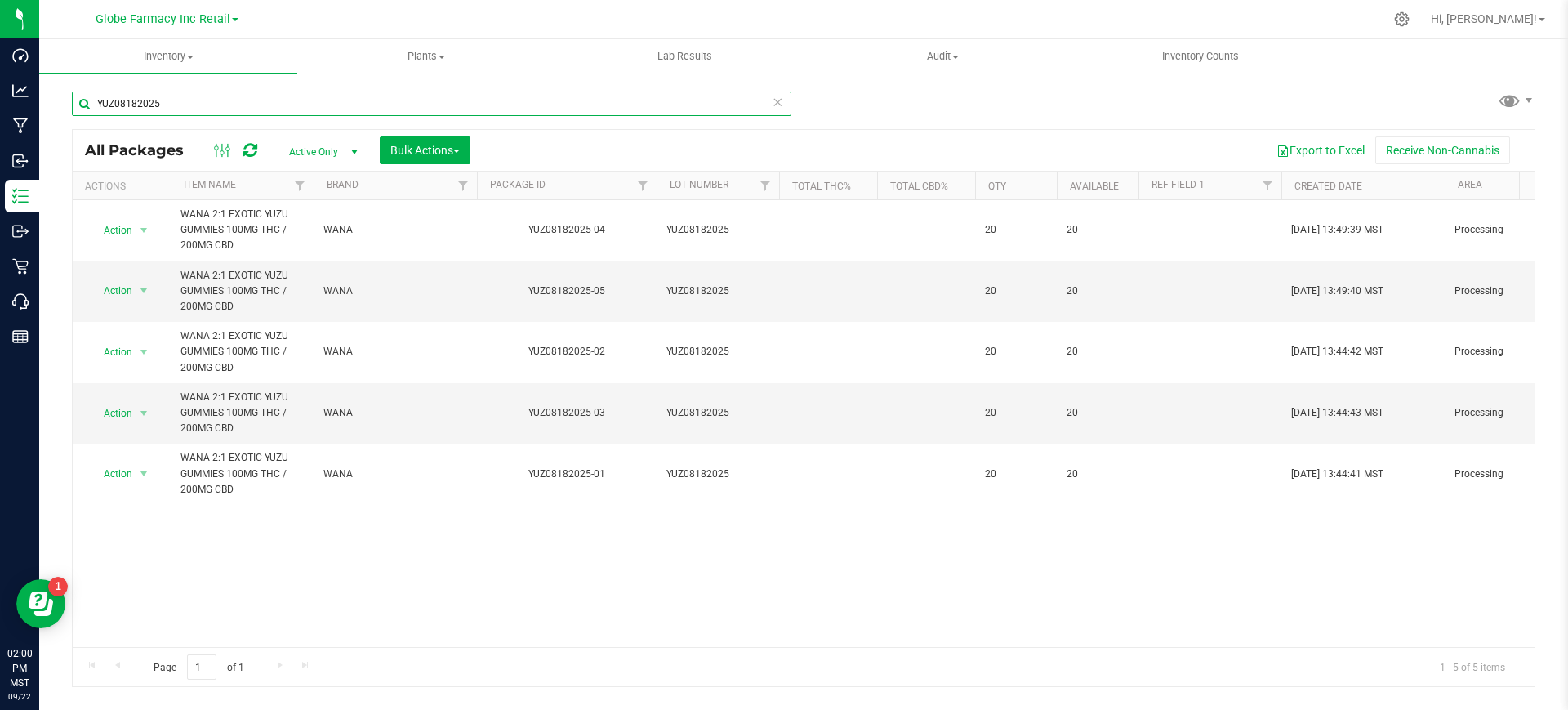
type input "YUZ08182025"
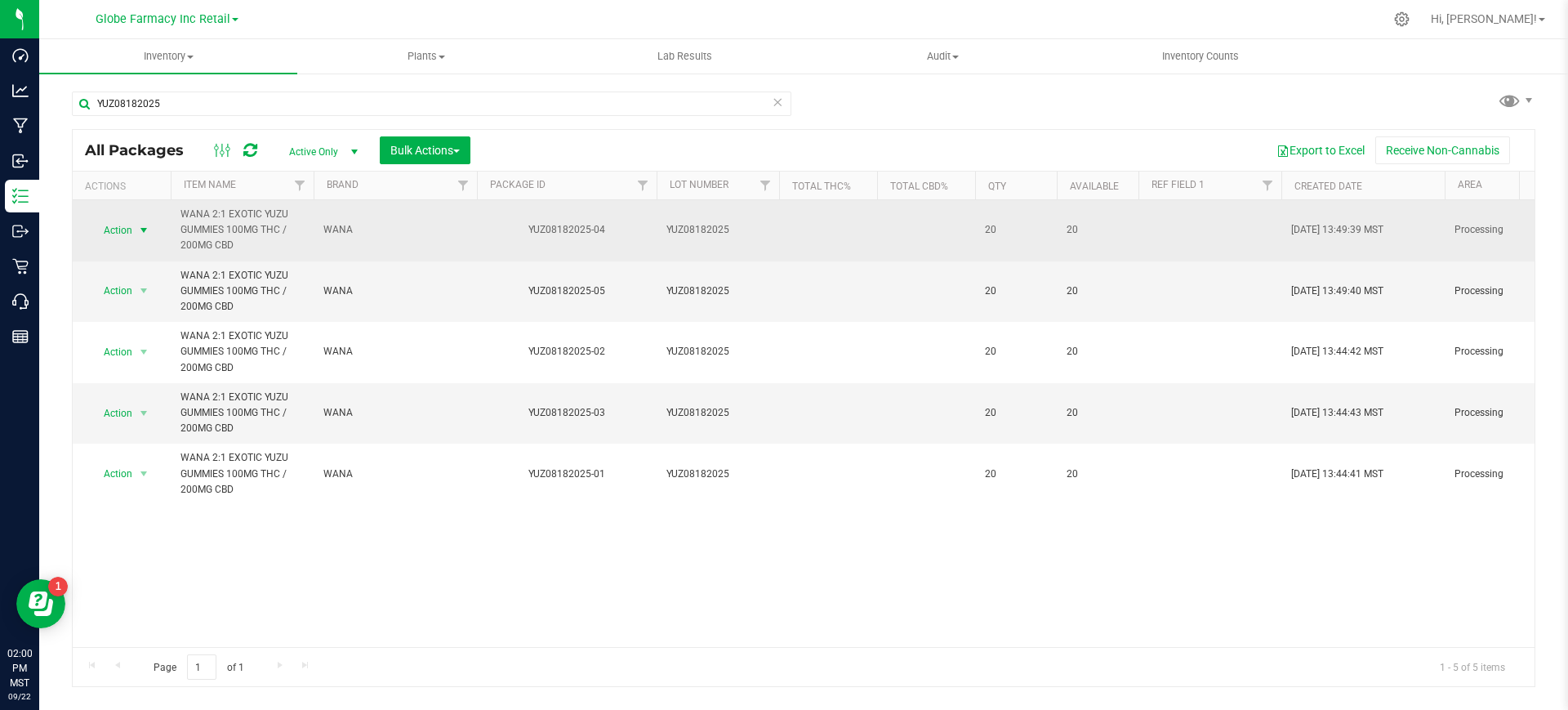
click at [127, 229] on span "Action" at bounding box center [111, 230] width 44 height 23
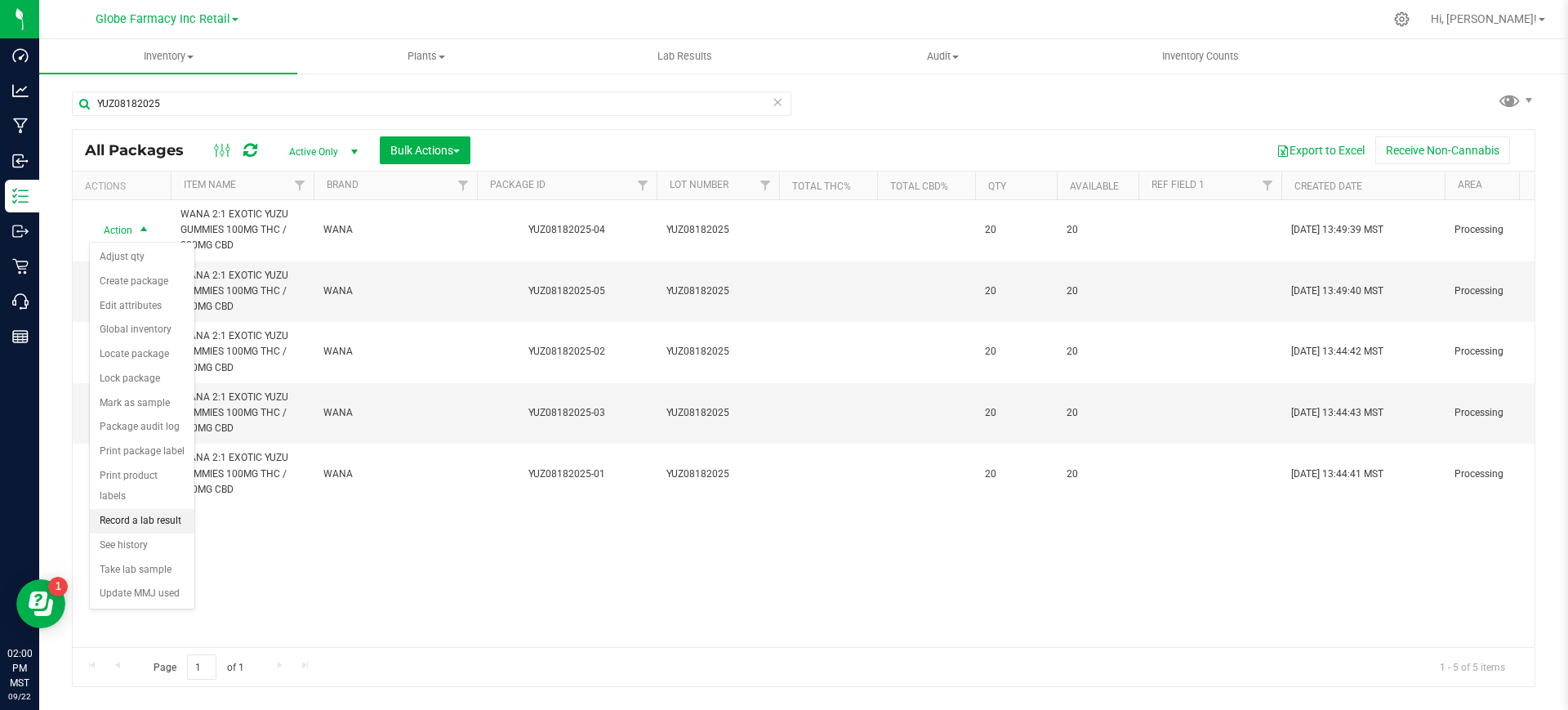
click at [142, 509] on li "Record a lab result" at bounding box center [142, 520] width 105 height 24
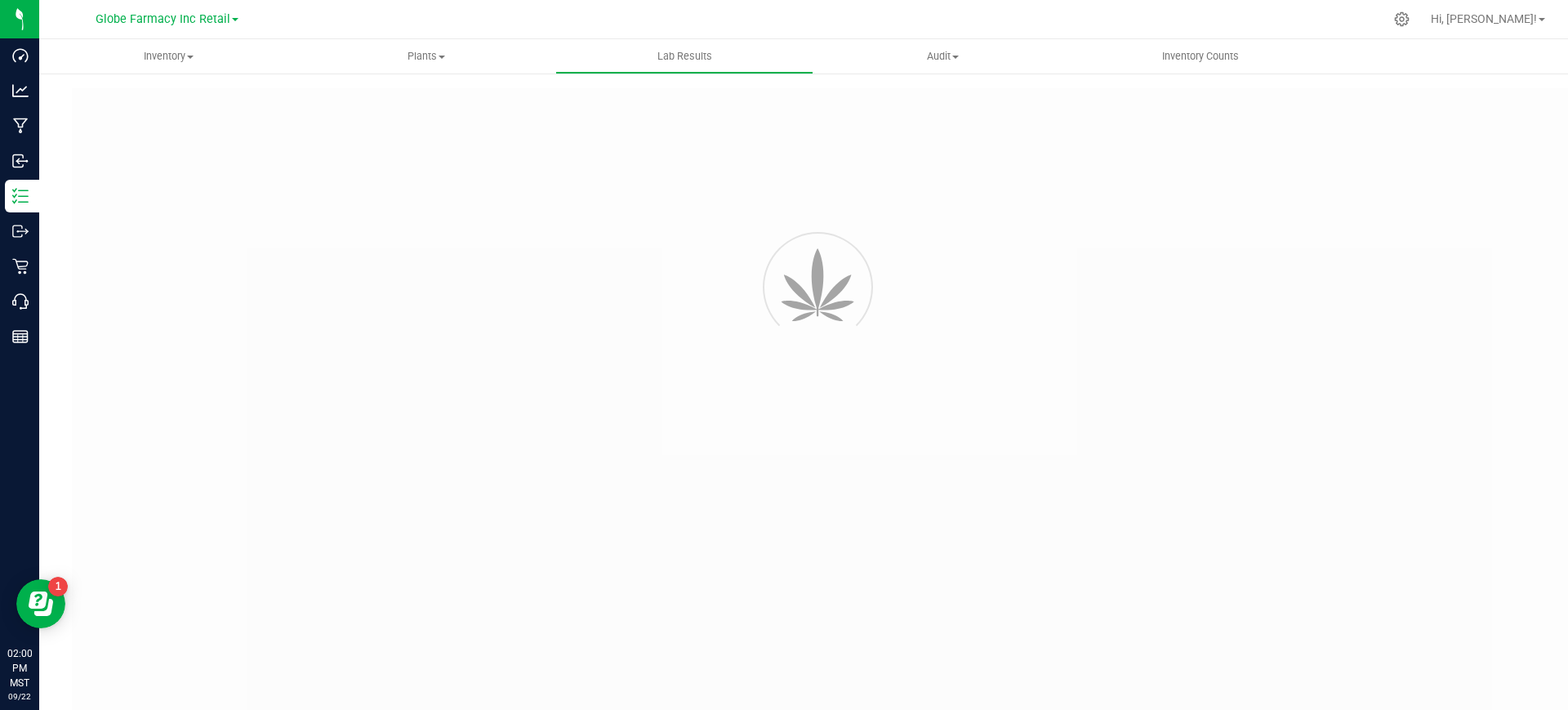
type input "YUZ08182025-04"
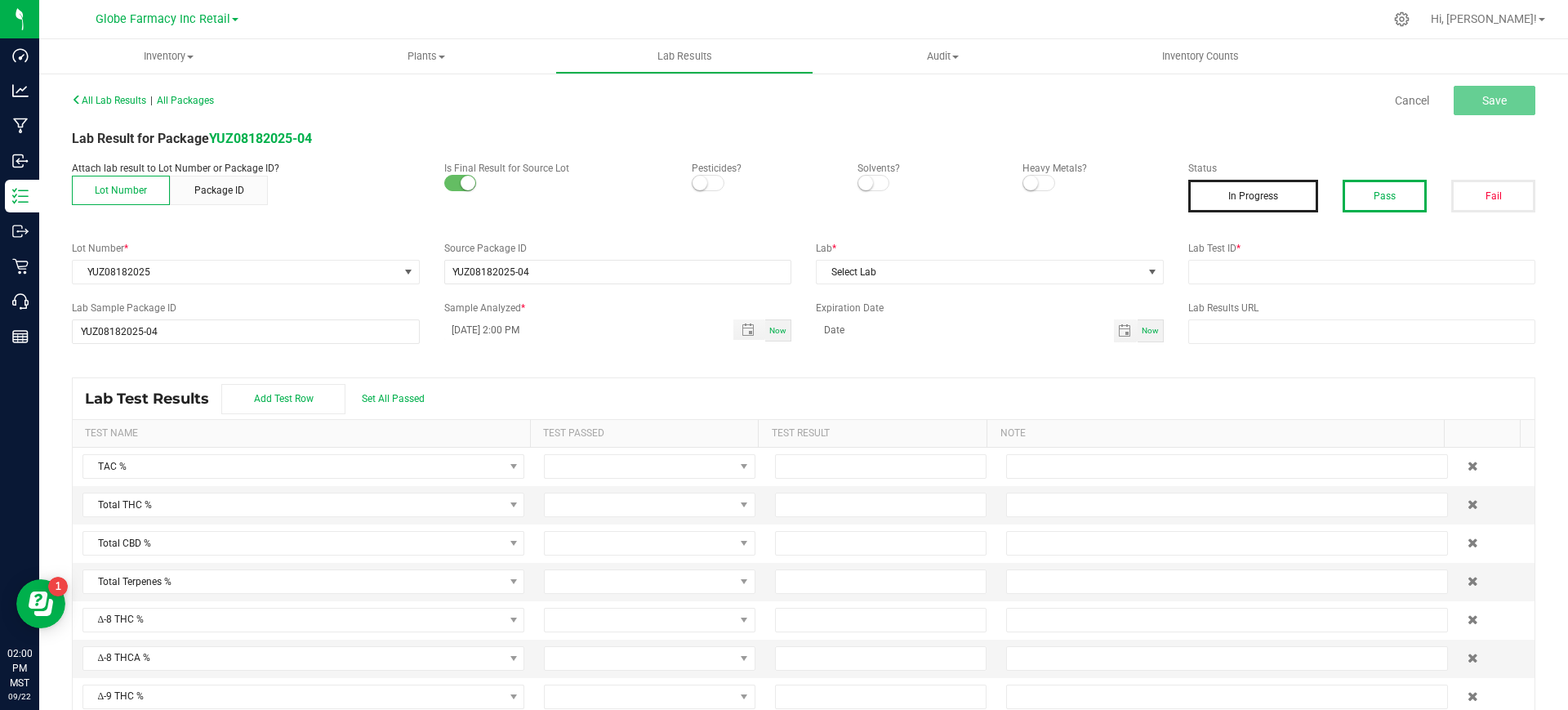
click at [1365, 197] on button "Pass" at bounding box center [1384, 197] width 84 height 33
paste input "2508SMAZ1373.4057"
drag, startPoint x: 1298, startPoint y: 275, endPoint x: 1284, endPoint y: 276, distance: 14.0
click at [1298, 275] on input "text" at bounding box center [1362, 272] width 348 height 24
type input "2508SMAZ1373.4057"
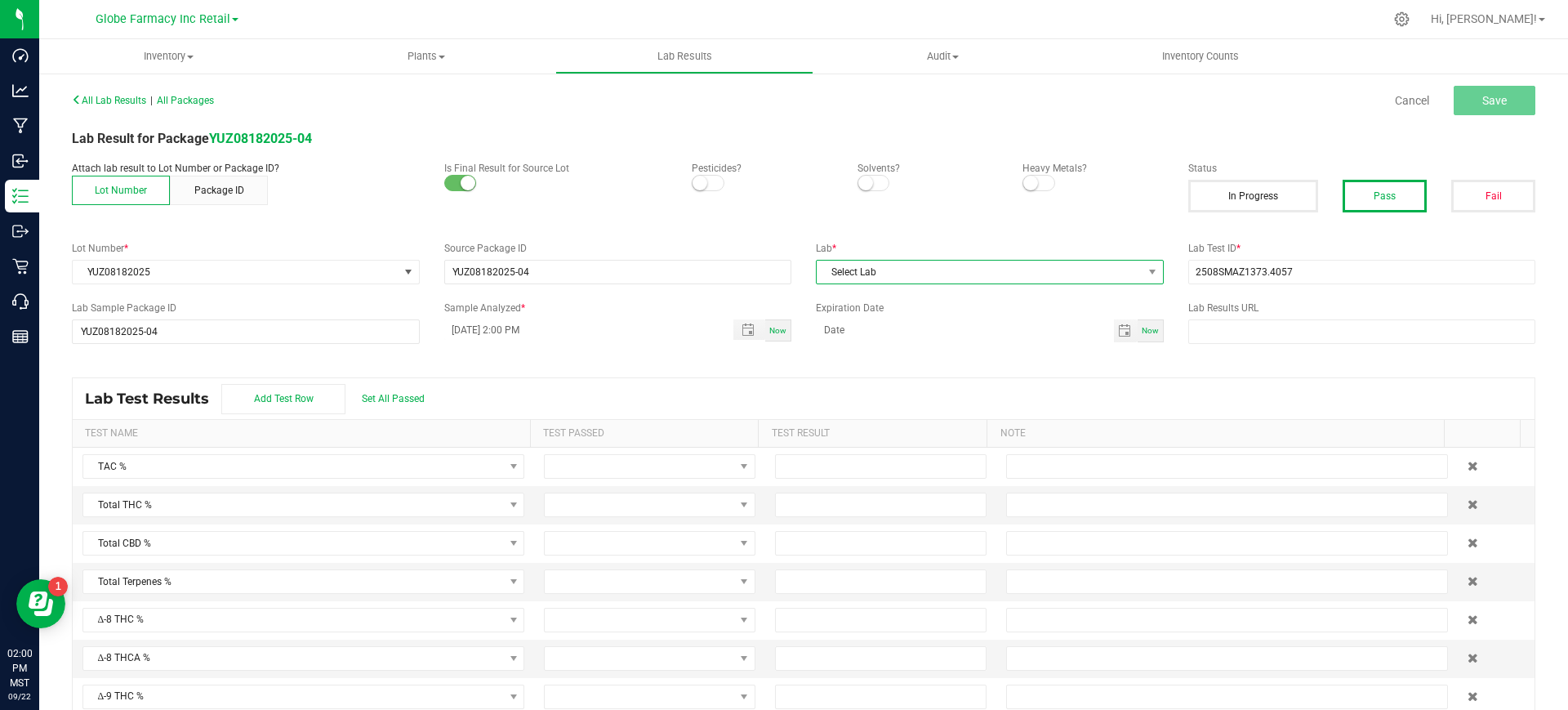
click at [1036, 276] on span "Select Lab" at bounding box center [980, 273] width 326 height 23
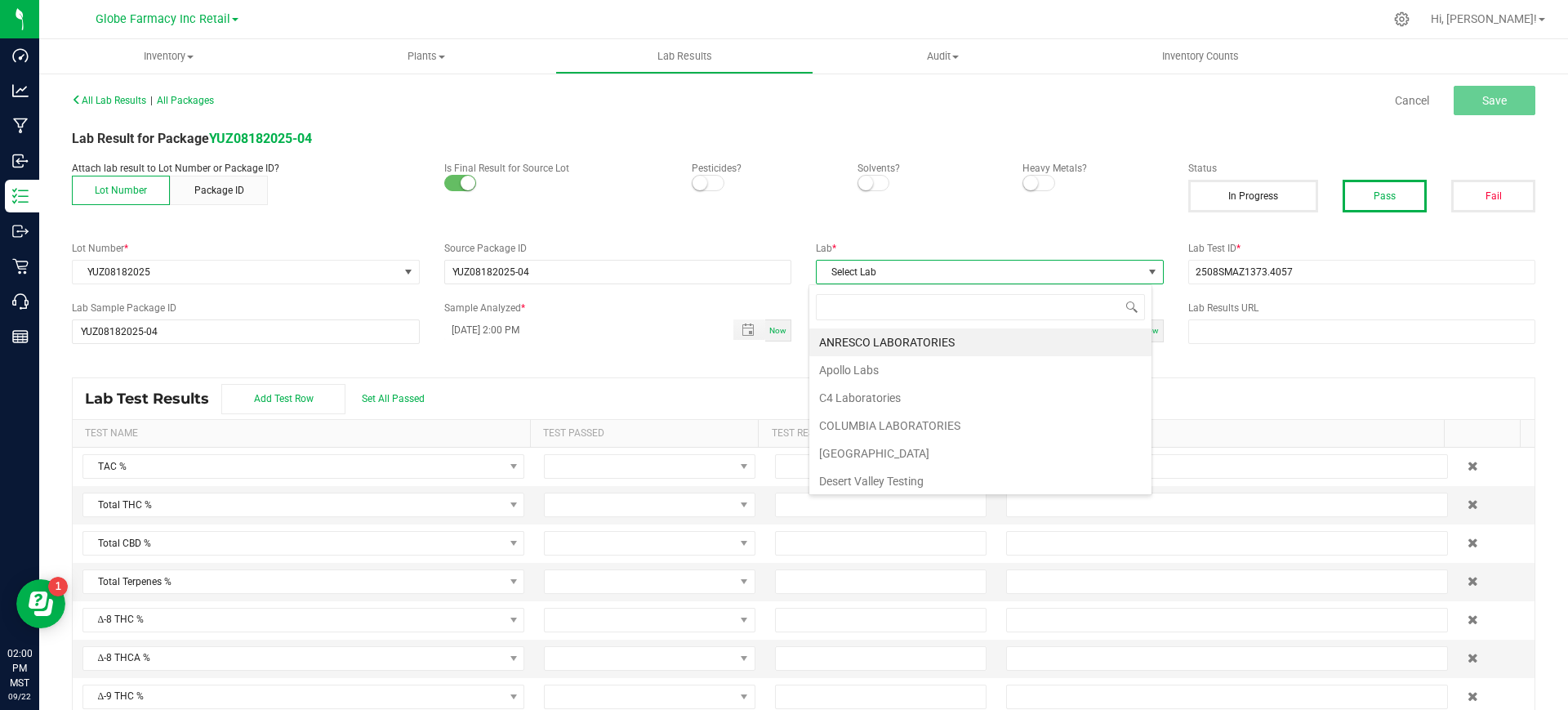
scroll to position [24, 344]
type input "smi"
click at [884, 340] on li "SMITHERS" at bounding box center [980, 342] width 342 height 28
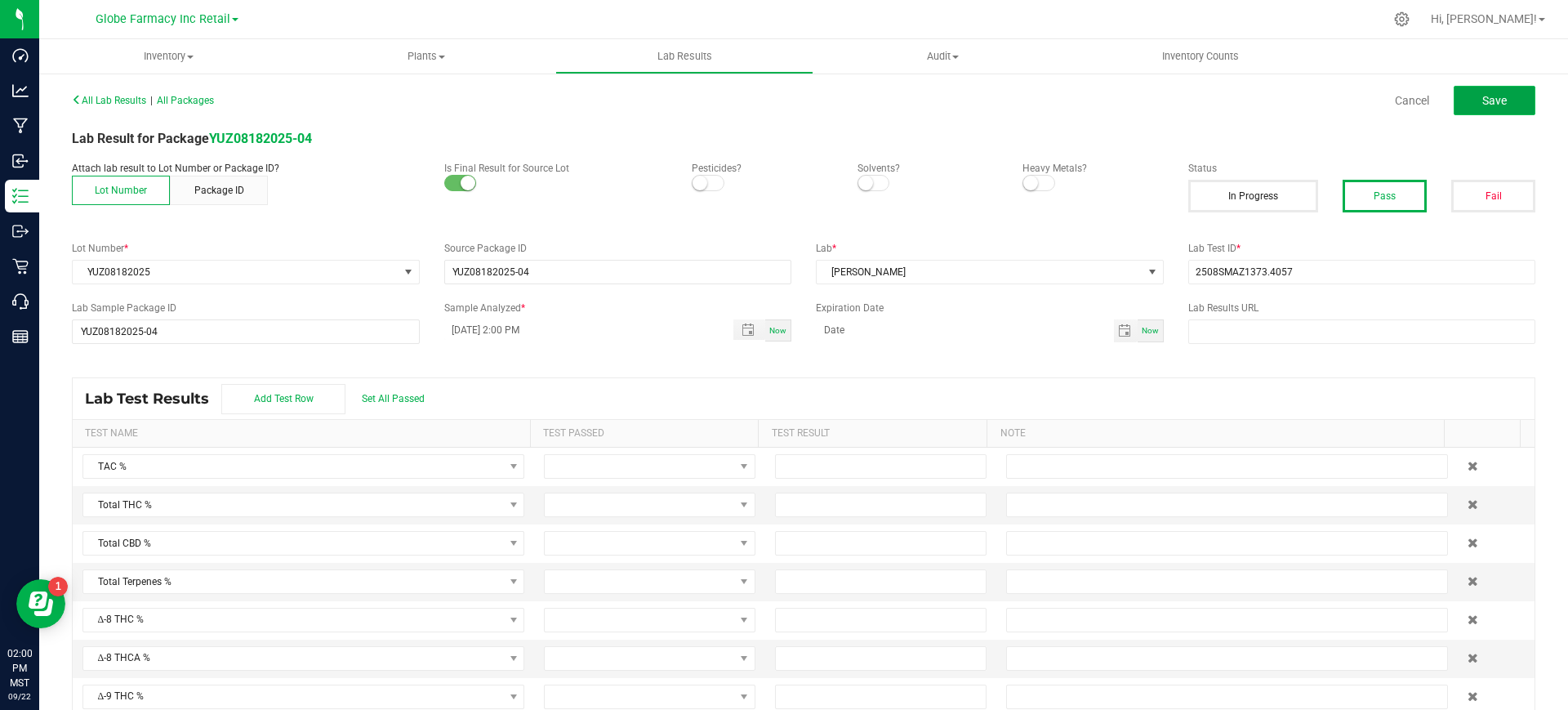
click at [1493, 99] on button "Save" at bounding box center [1495, 100] width 82 height 30
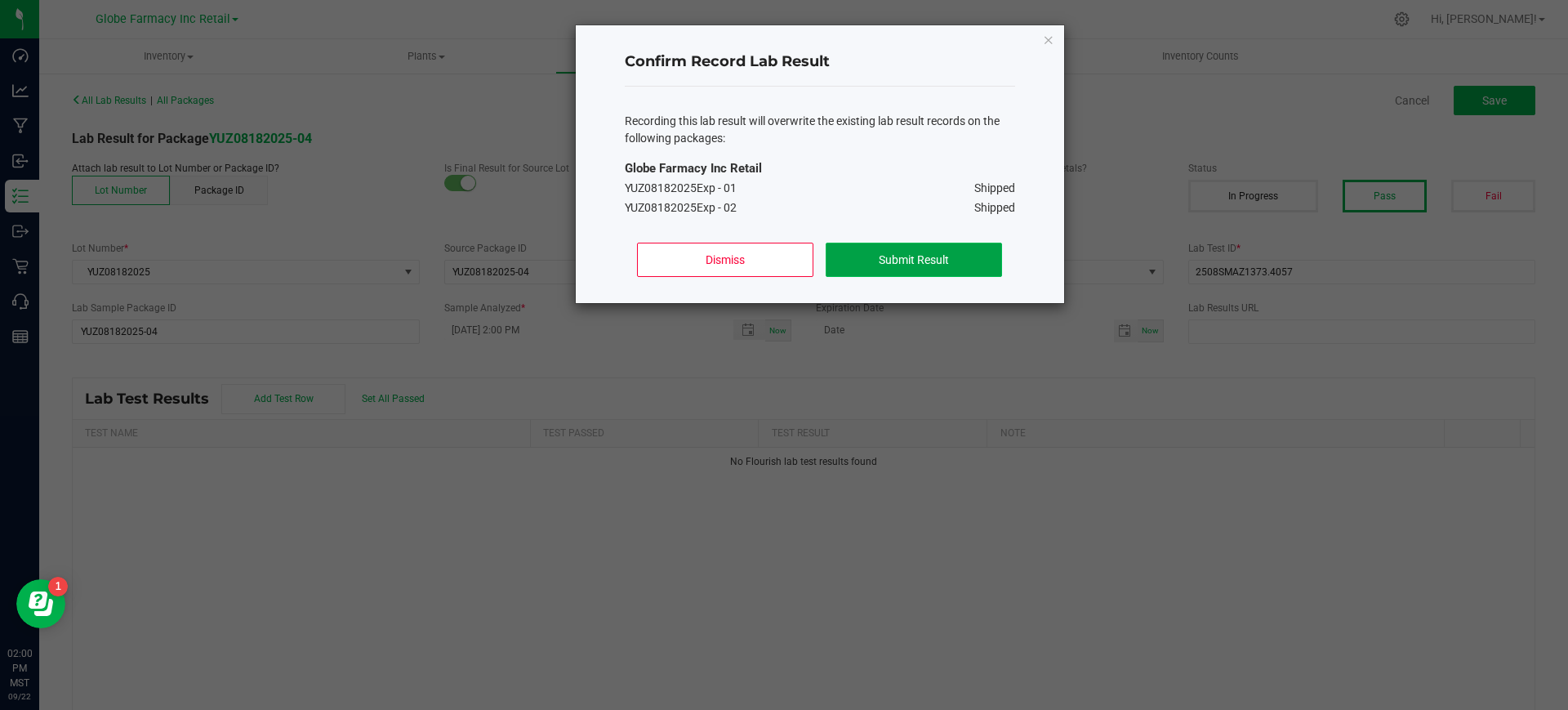
click at [890, 256] on button "Submit Result" at bounding box center [913, 260] width 175 height 35
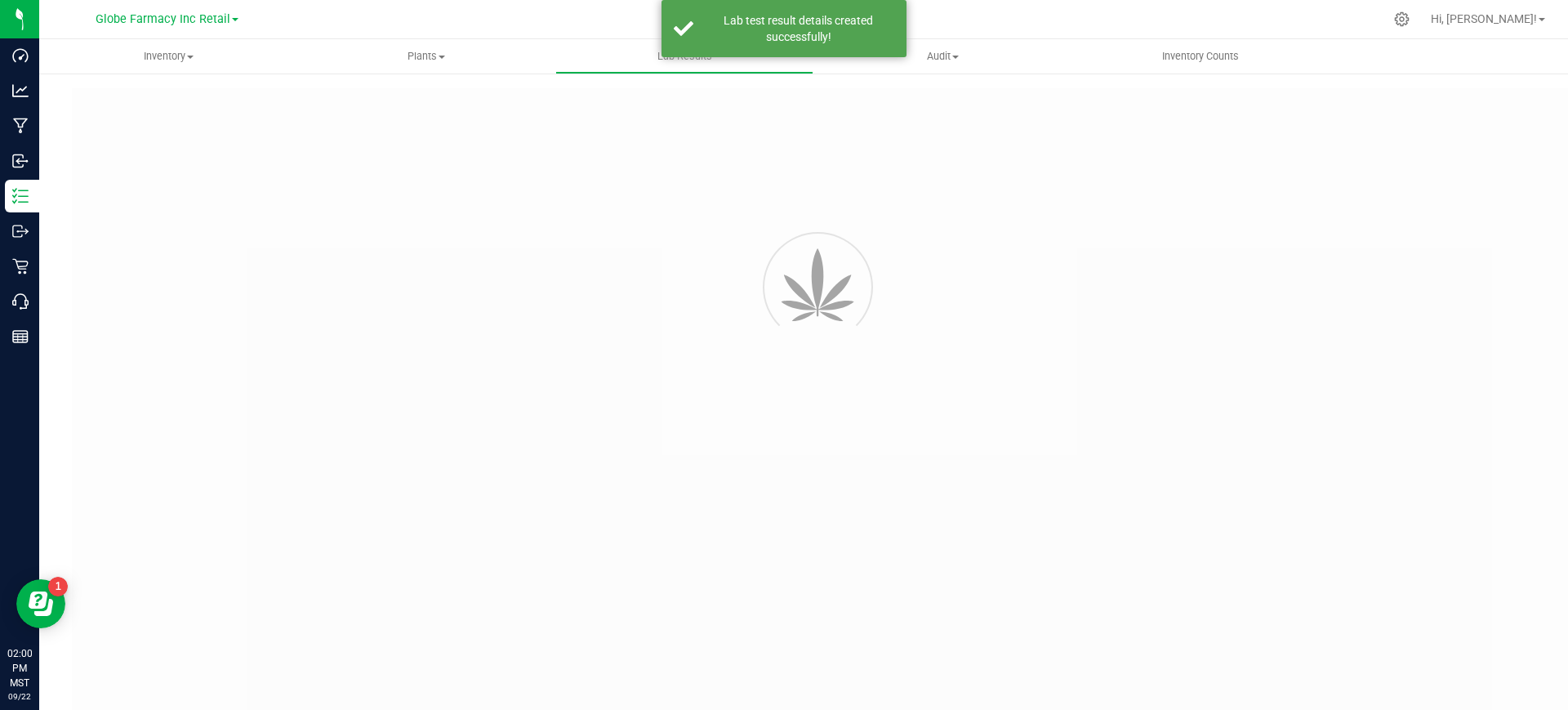
type input "YUZ08182025-04"
type input "2508SMAZ1373.4057"
type input "YUZ08182025-04"
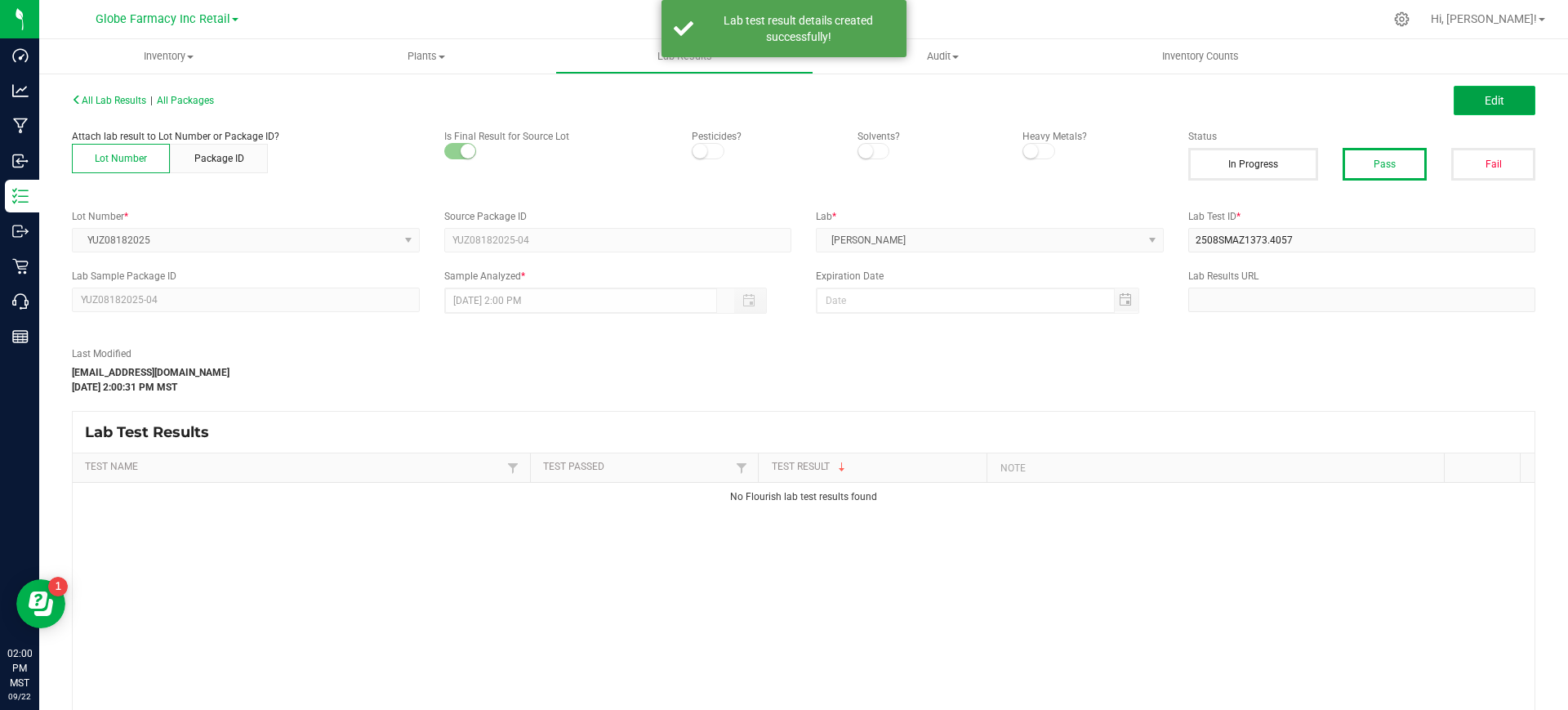
click at [1503, 96] on button "Edit" at bounding box center [1495, 100] width 82 height 30
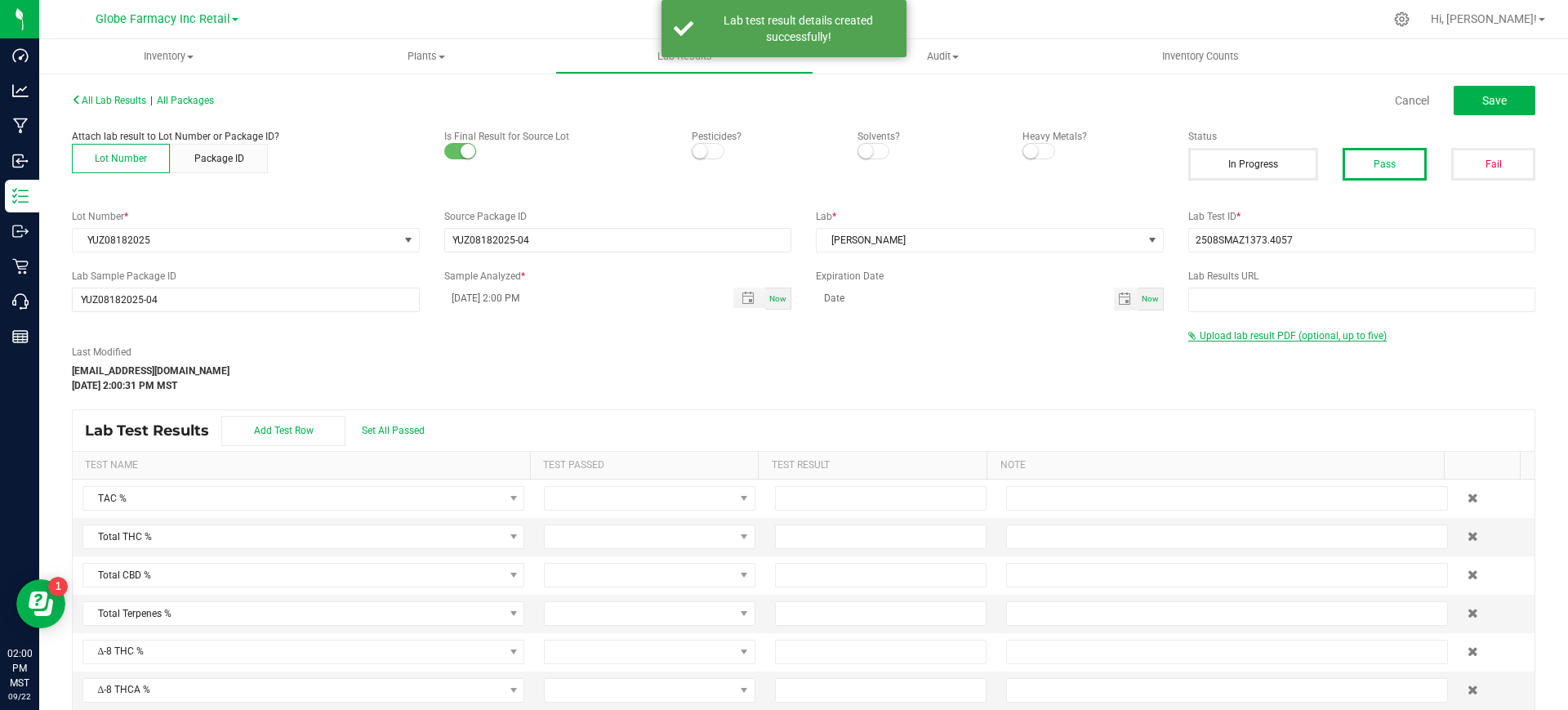
click at [1269, 337] on span "Upload lab result PDF (optional, up to five)" at bounding box center [1294, 336] width 187 height 12
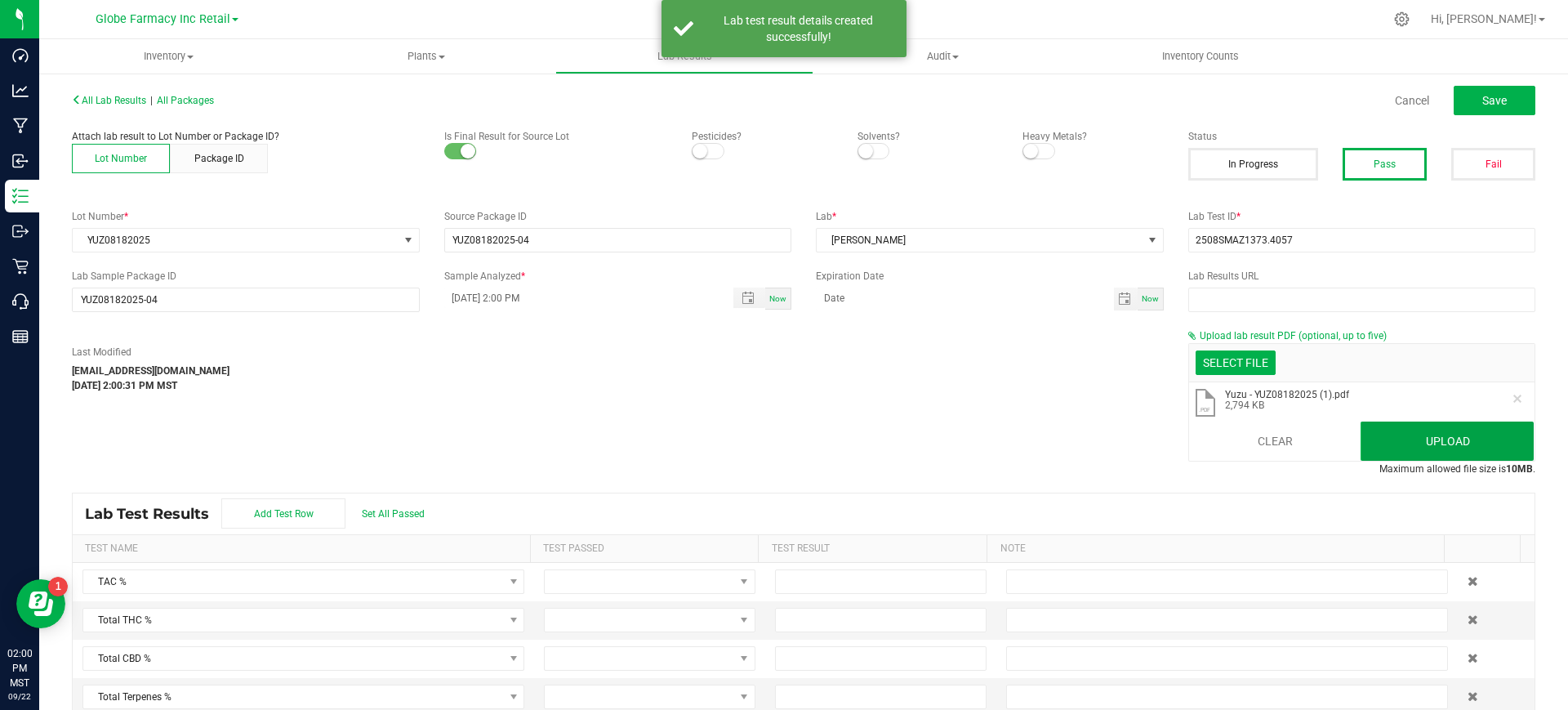
click at [1363, 423] on button "Upload" at bounding box center [1448, 441] width 173 height 39
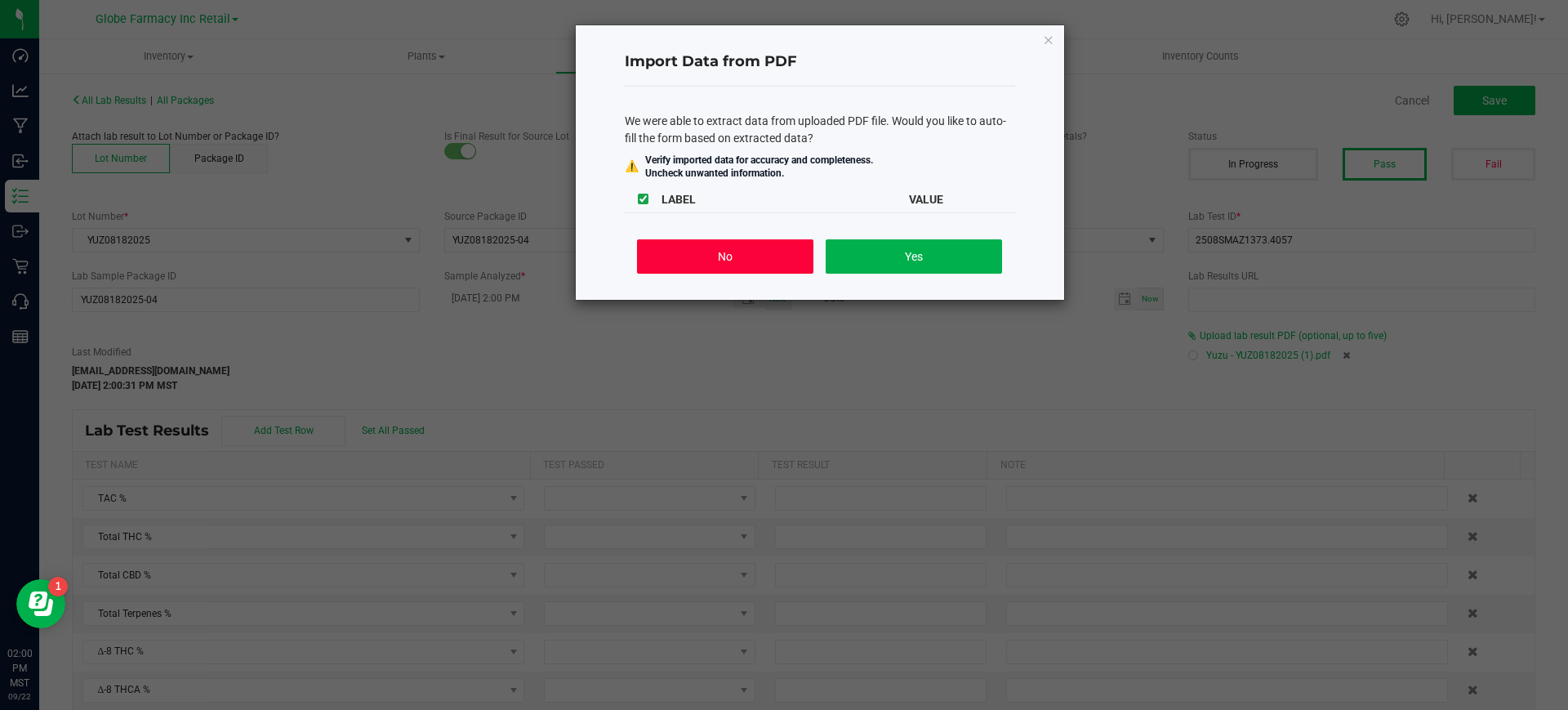
drag, startPoint x: 707, startPoint y: 250, endPoint x: 1051, endPoint y: 212, distance: 346.1
click at [707, 250] on button "No" at bounding box center [724, 256] width 175 height 35
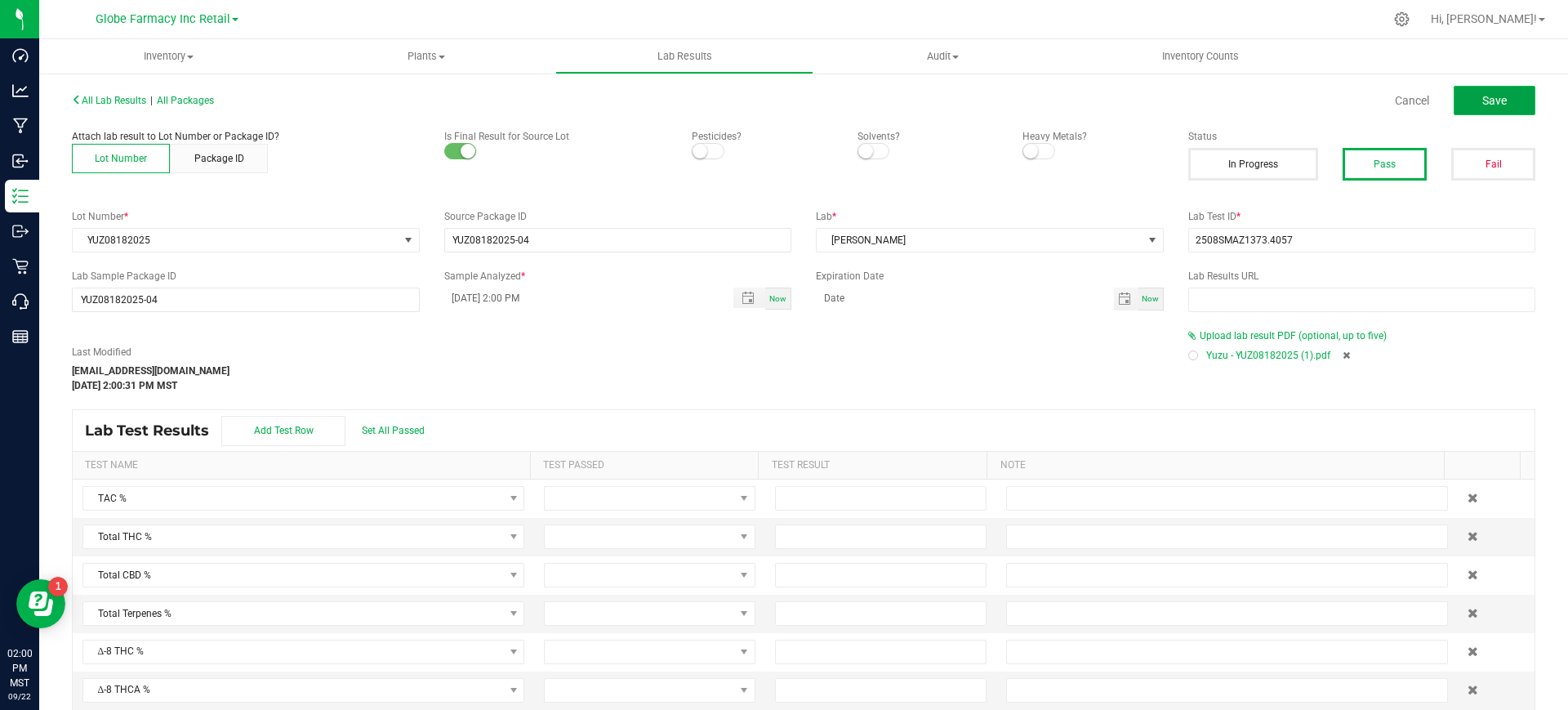
click at [1482, 101] on span "Save" at bounding box center [1494, 101] width 24 height 13
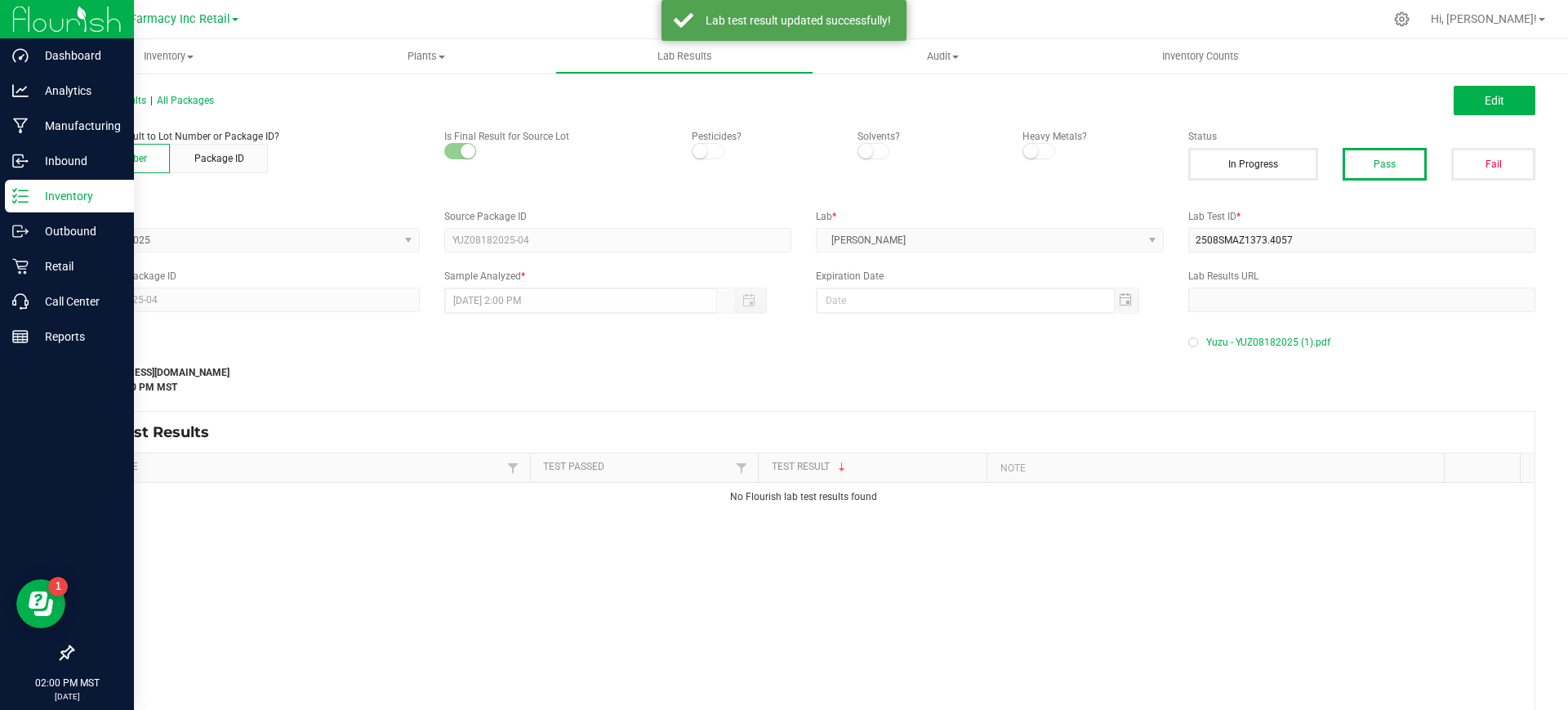
click at [30, 193] on p "Inventory" at bounding box center [78, 196] width 98 height 19
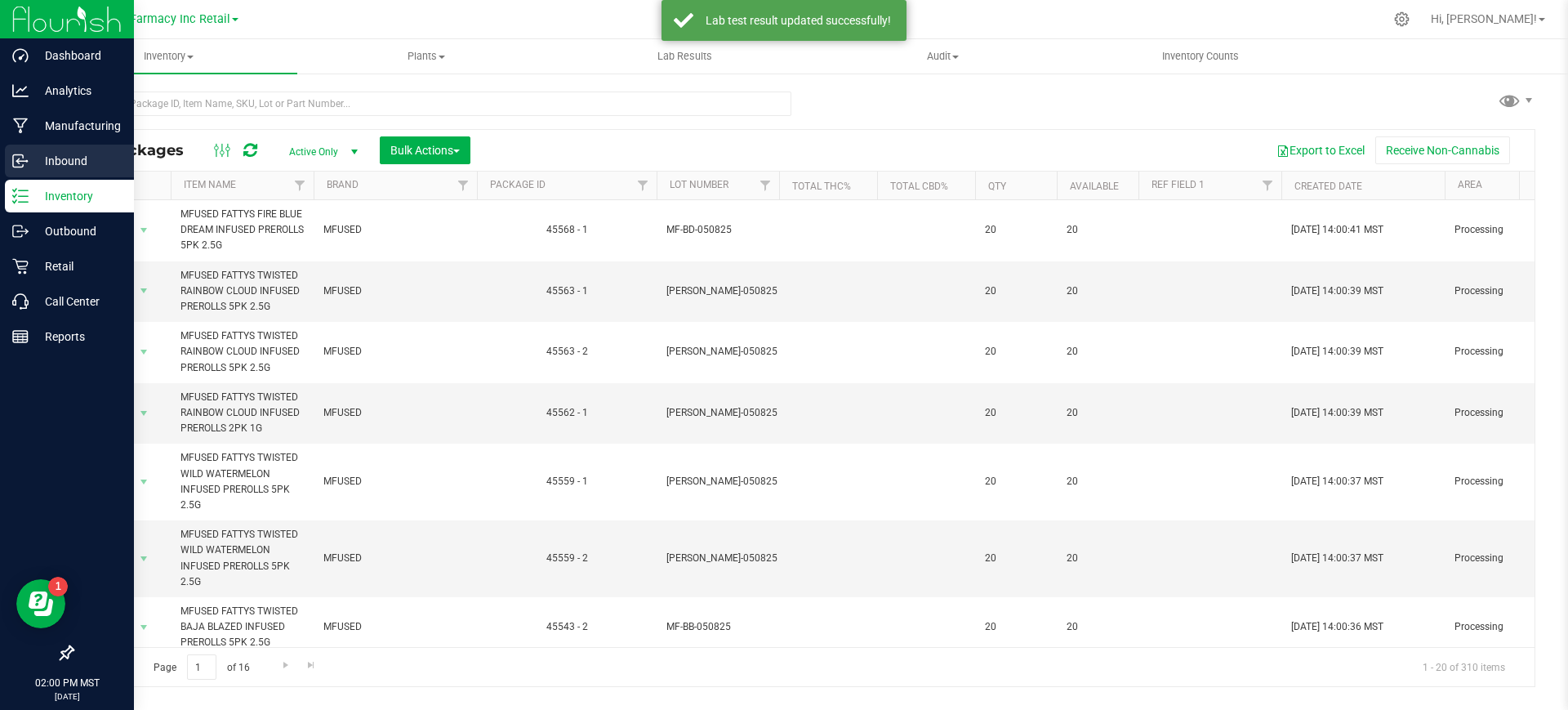
click at [9, 165] on div "Inbound" at bounding box center [69, 161] width 129 height 33
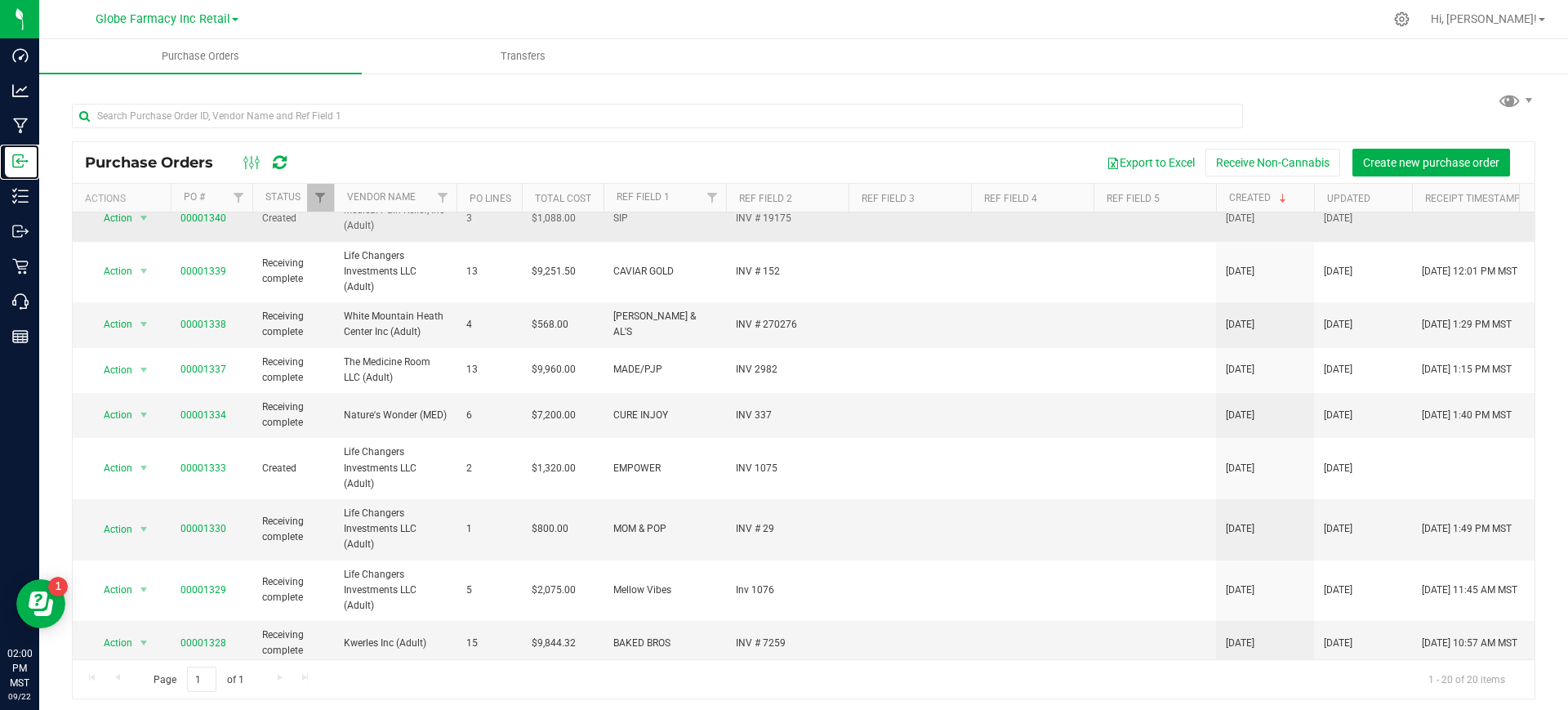
scroll to position [567, 0]
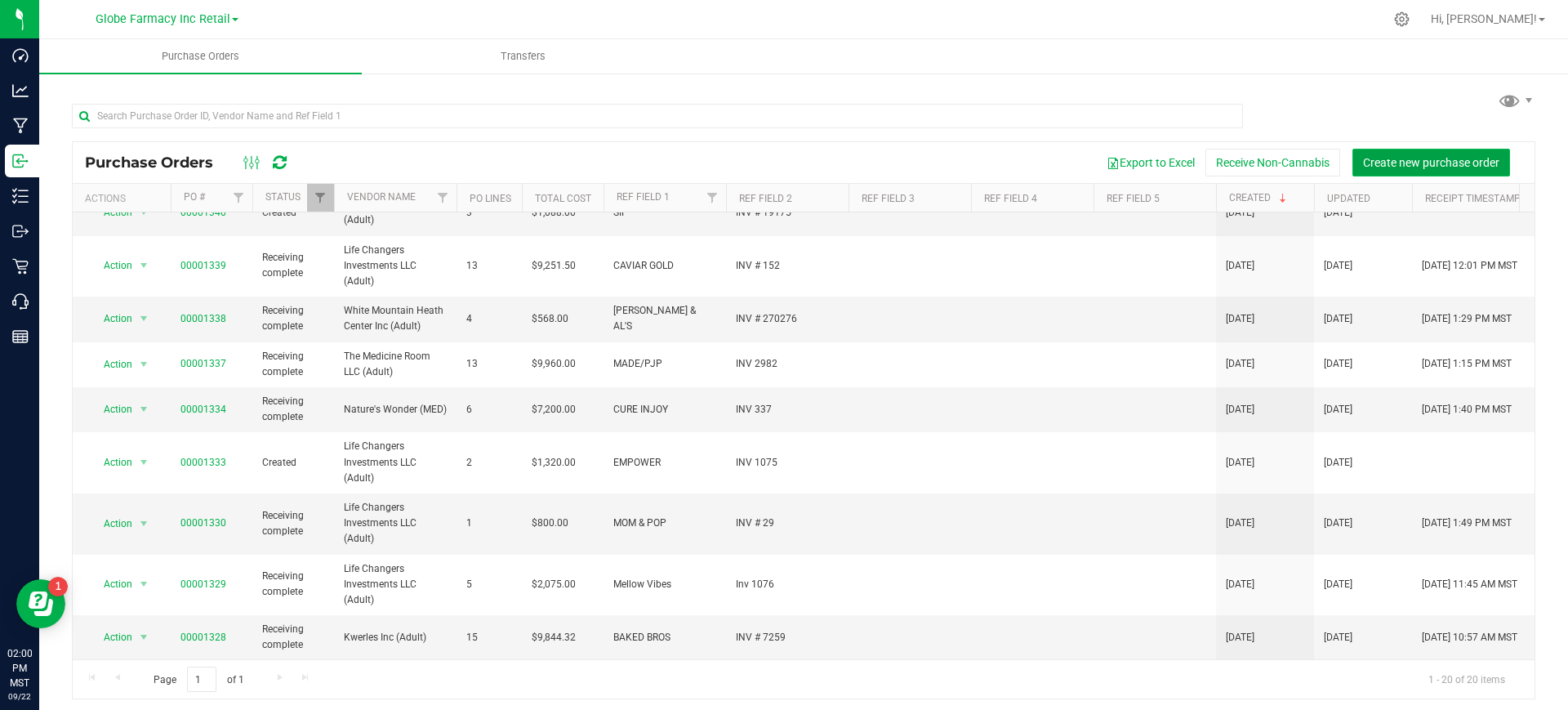
click at [1375, 160] on span "Create new purchase order" at bounding box center [1431, 163] width 137 height 13
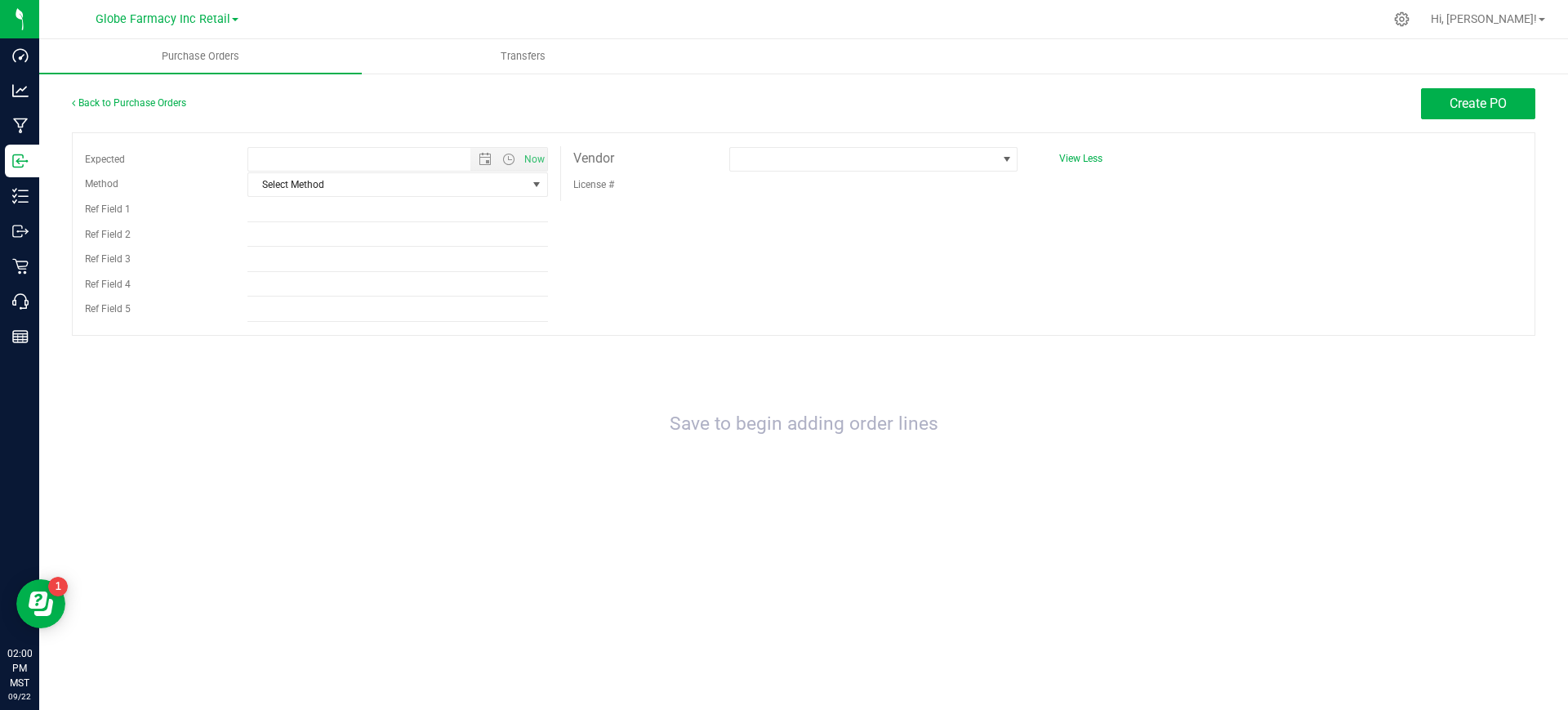
type input "9/22/2025 2:00 PM"
click at [319, 185] on span "Select Method" at bounding box center [387, 185] width 278 height 23
click at [326, 312] on li "Local Delivery" at bounding box center [398, 308] width 299 height 24
click at [276, 212] on input "Ref Field 1" at bounding box center [398, 209] width 301 height 24
type input "EL BLUNTO"
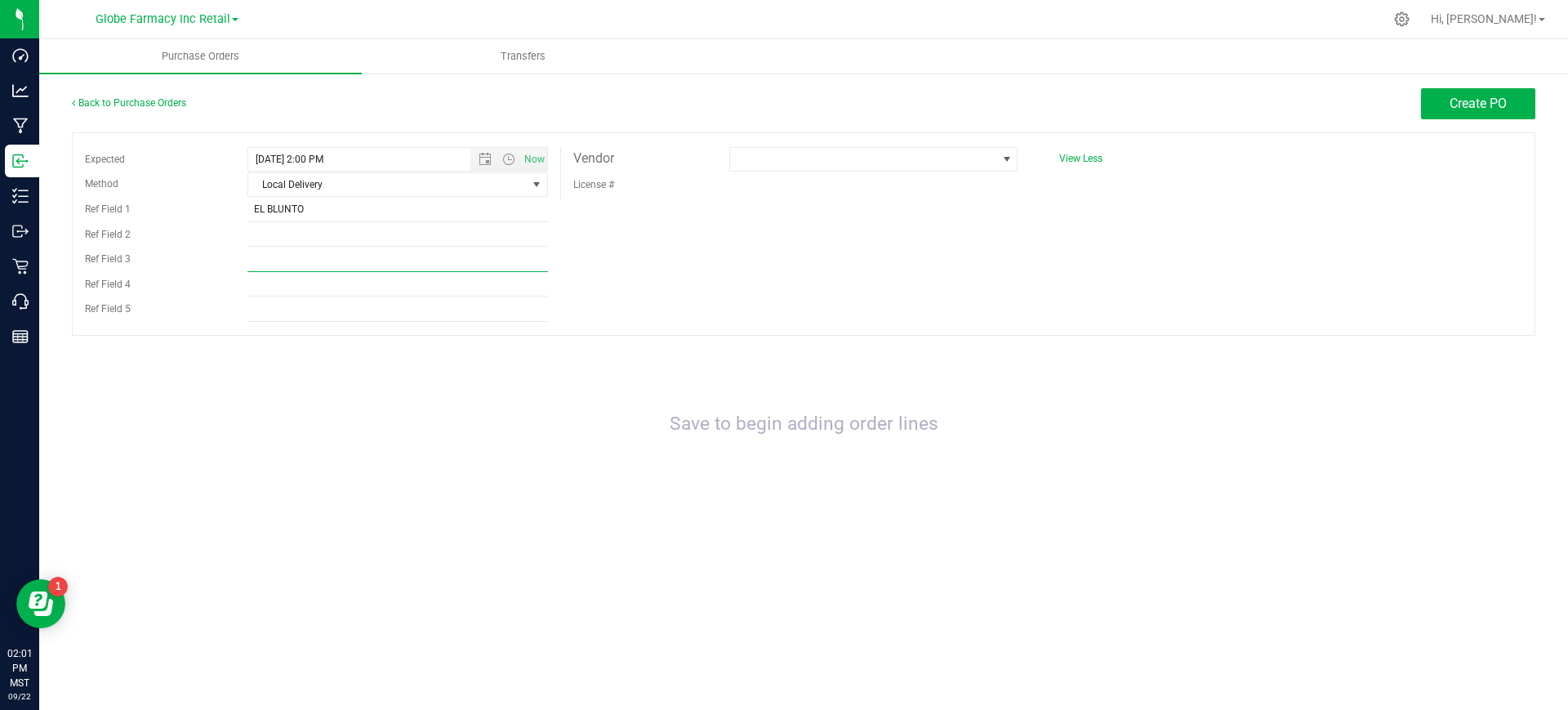
click at [310, 248] on input "Ref Field 3" at bounding box center [398, 259] width 301 height 24
click at [304, 239] on input "Ref Field 2" at bounding box center [398, 234] width 301 height 24
type input "# 10889"
click at [797, 167] on span at bounding box center [863, 159] width 266 height 23
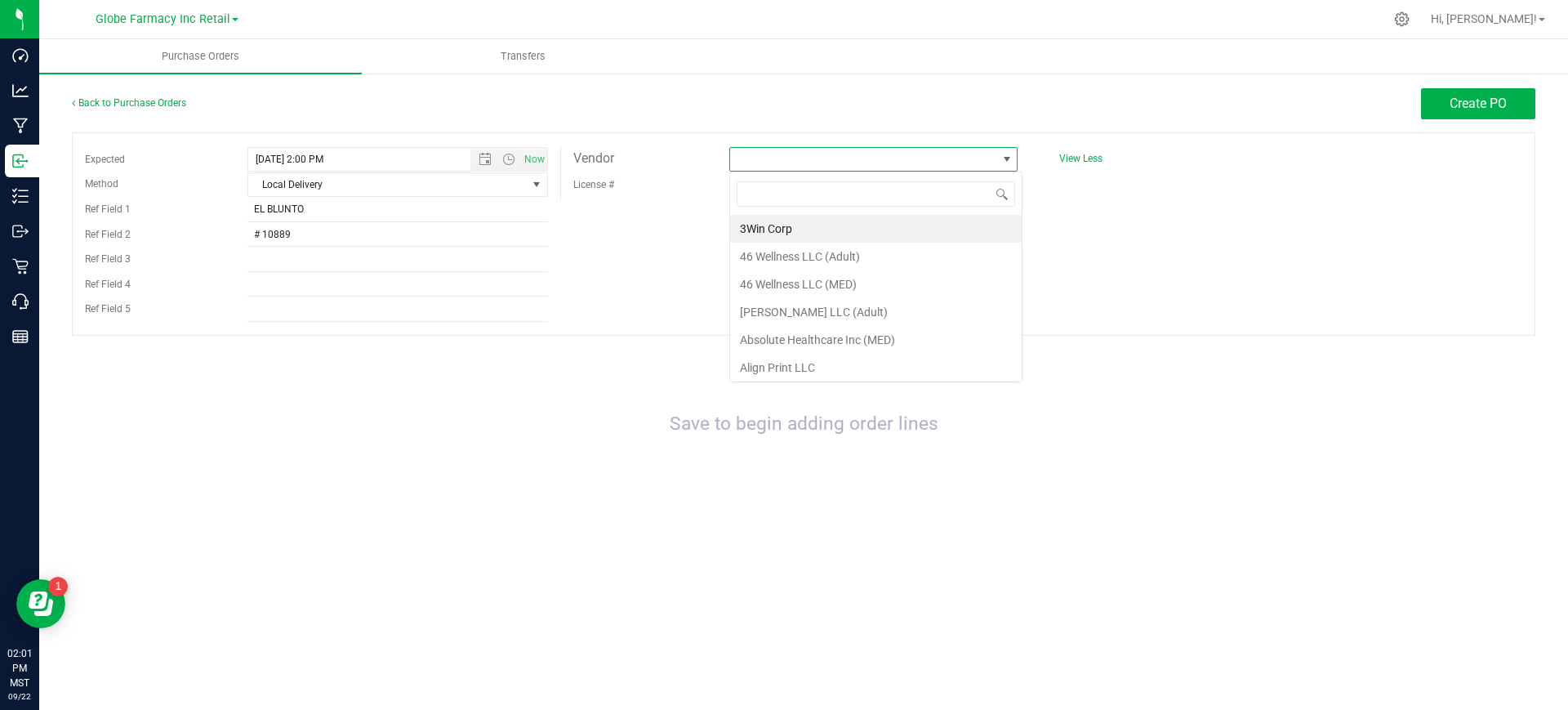
scroll to position [24, 288]
type input "the kind"
click at [806, 226] on li "The Kind Relief Inc (MED)" at bounding box center [874, 228] width 287 height 28
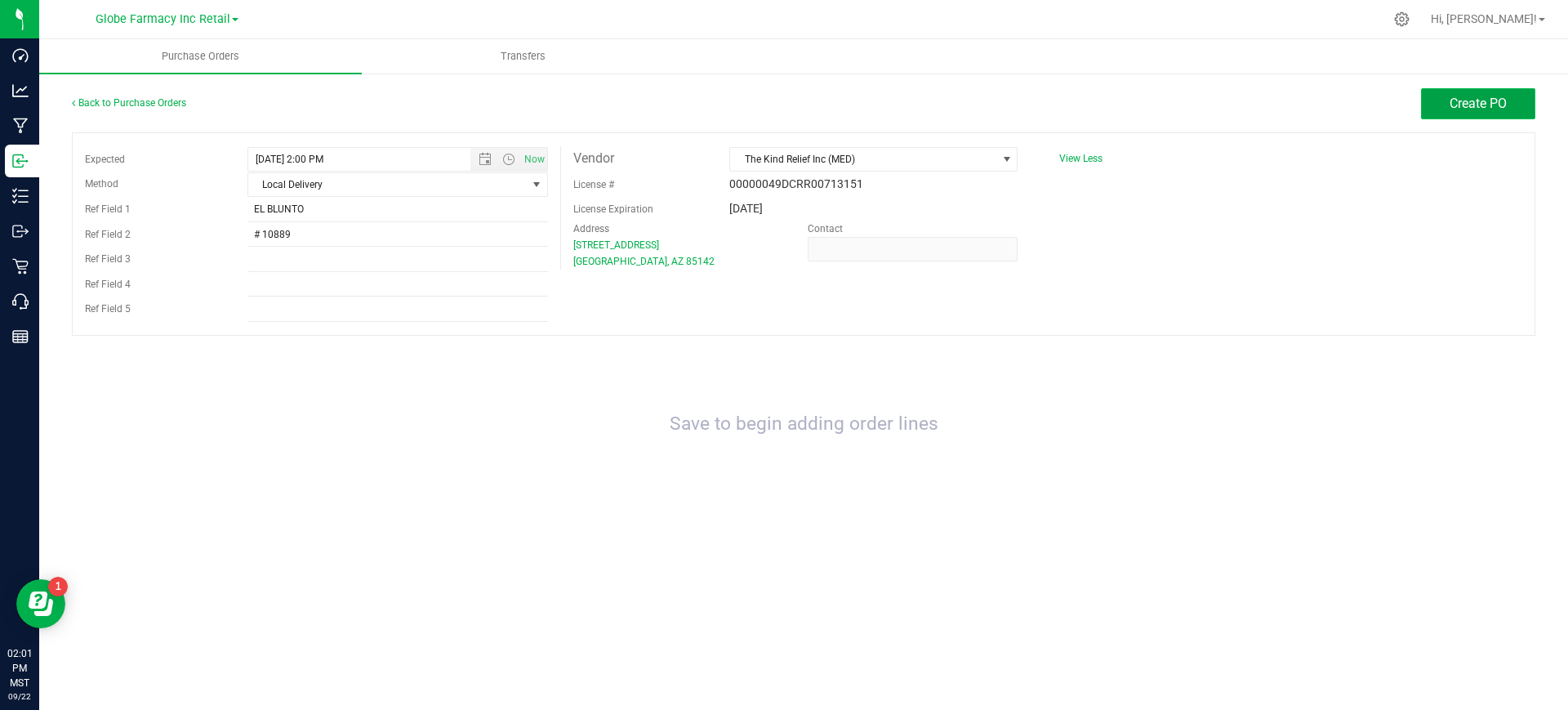
click at [1461, 105] on span "Create PO" at bounding box center [1477, 103] width 57 height 15
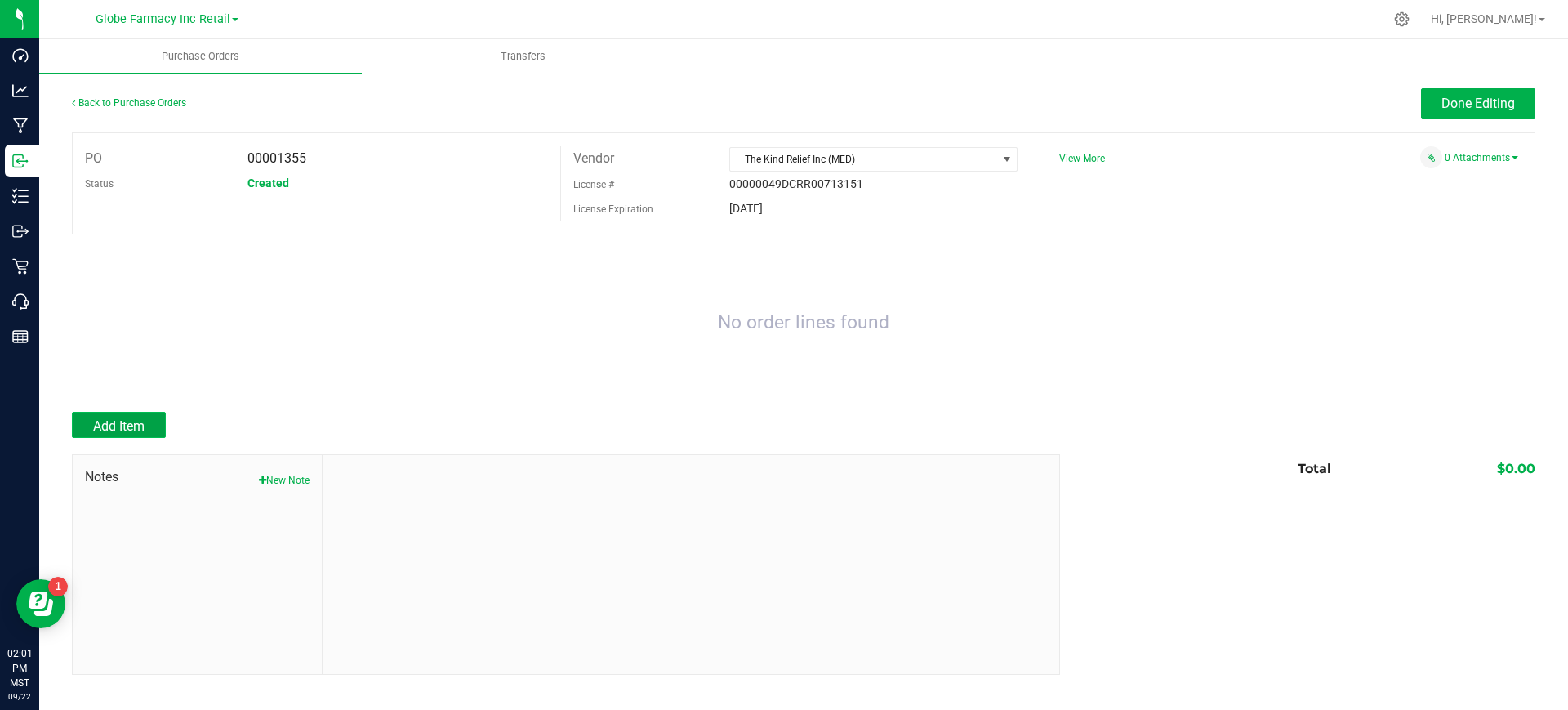
click at [103, 422] on span "Add Item" at bounding box center [118, 426] width 51 height 15
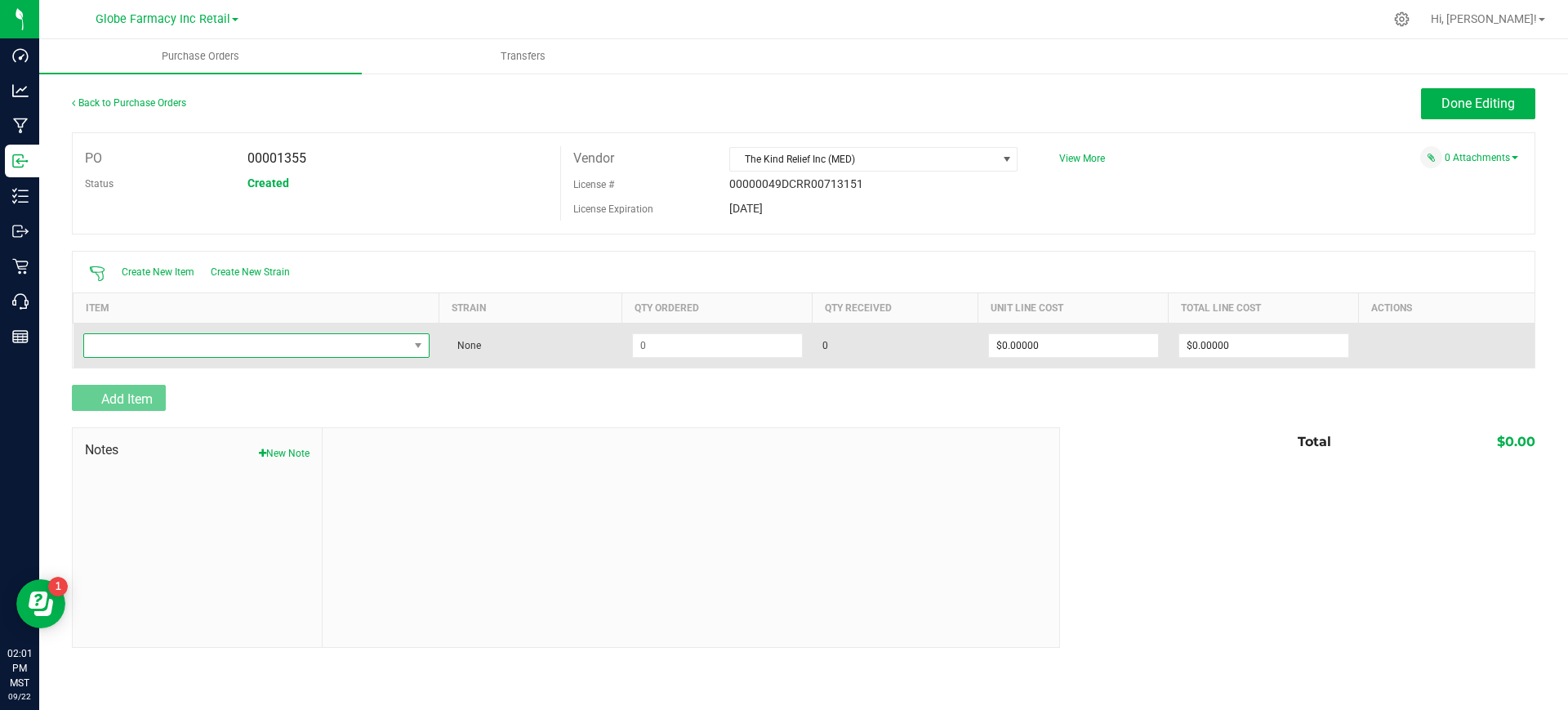
click at [218, 340] on span "NO DATA FOUND" at bounding box center [246, 346] width 325 height 23
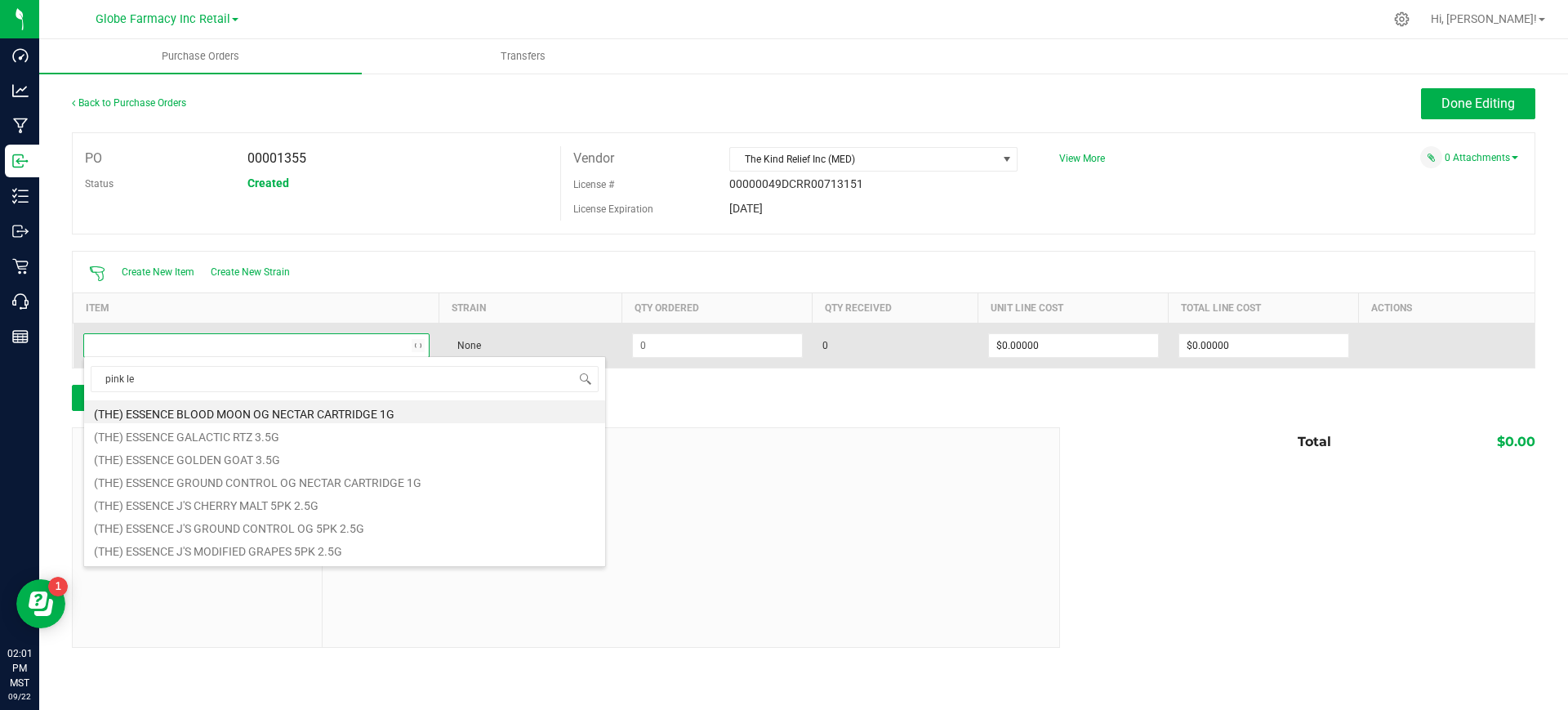
type input "pink leg"
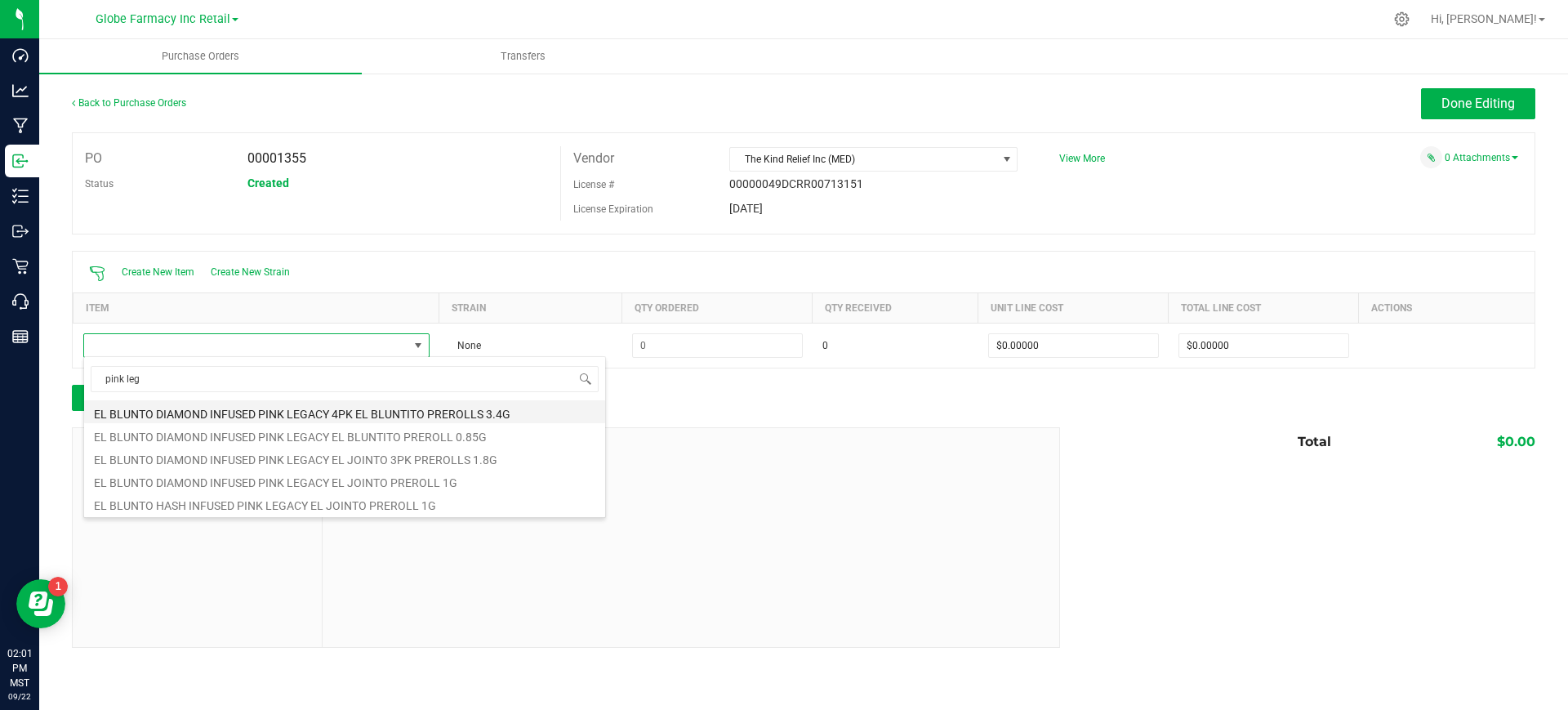
click at [399, 407] on li "EL BLUNTO DIAMOND INFUSED PINK LEGACY 4PK EL BLUNTITO PREROLLS 3.4G" at bounding box center [344, 412] width 521 height 23
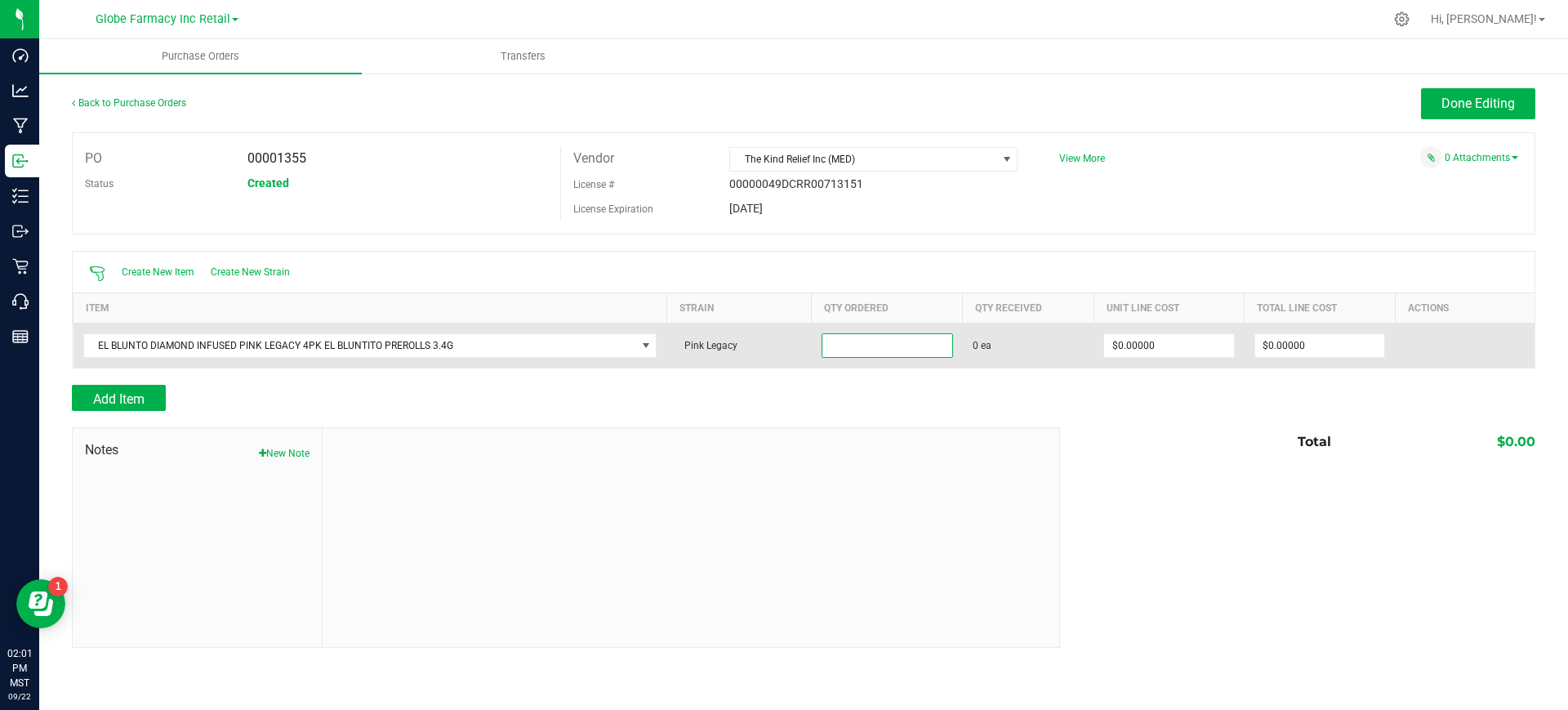
click at [858, 338] on input at bounding box center [887, 346] width 130 height 23
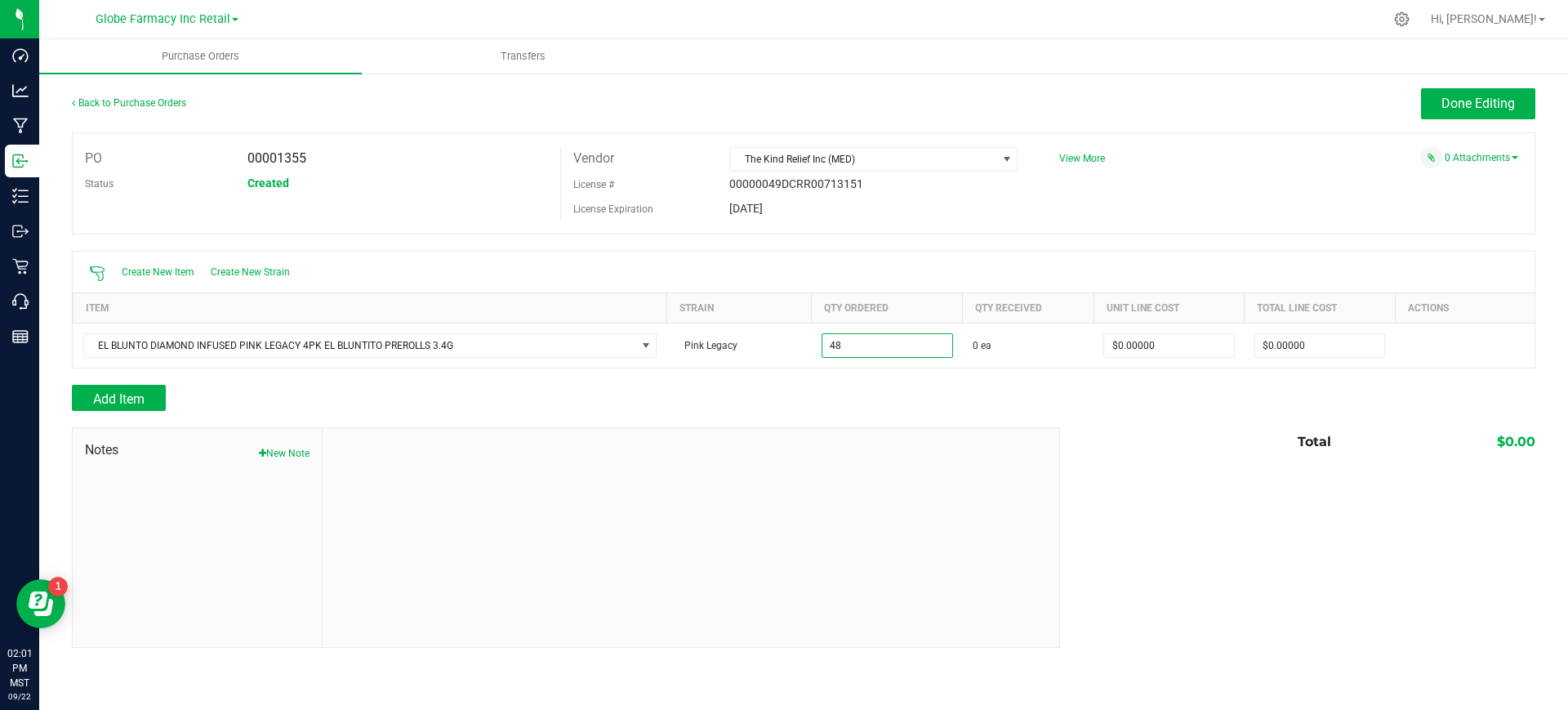
type input "48 ea"
click at [899, 379] on div at bounding box center [804, 376] width 1464 height 16
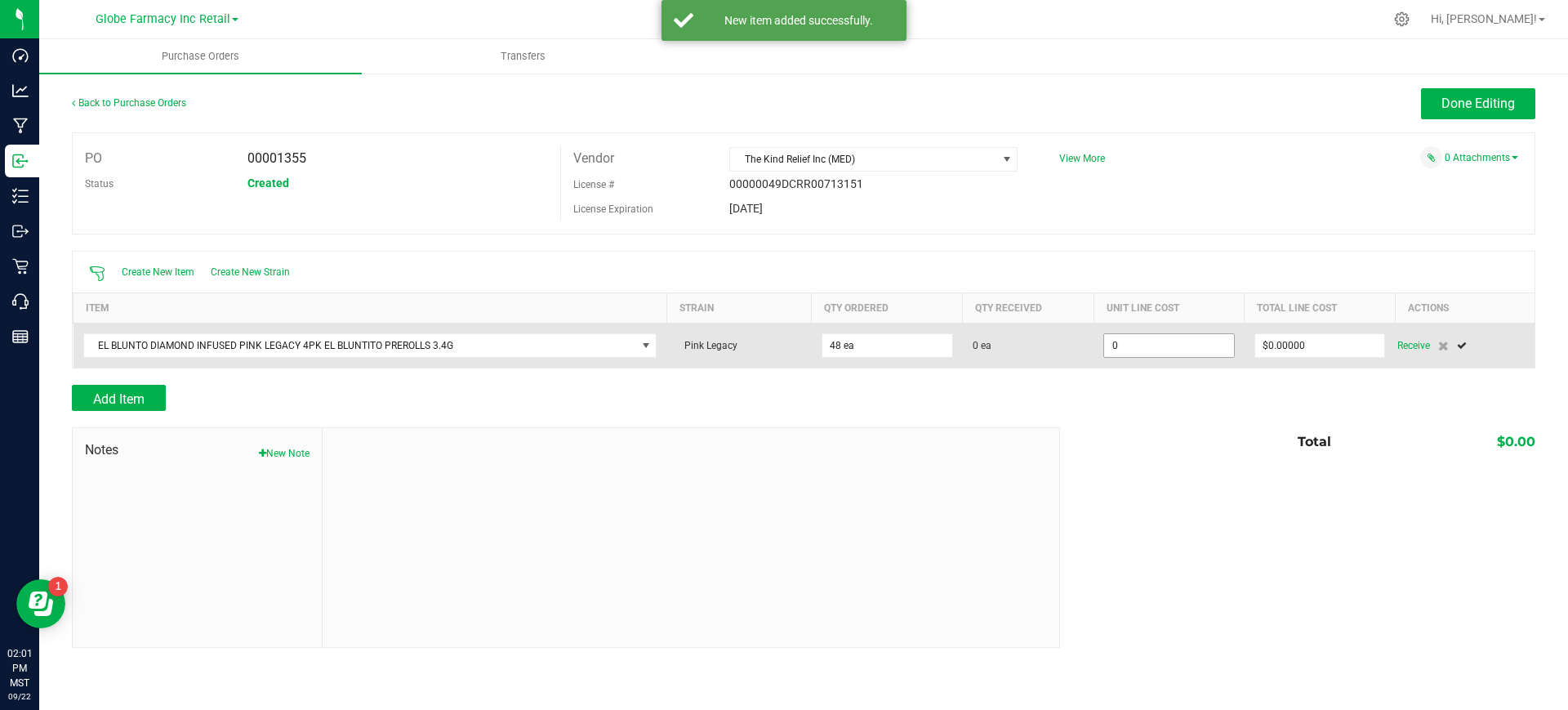
click at [1160, 336] on input "0" at bounding box center [1169, 346] width 130 height 23
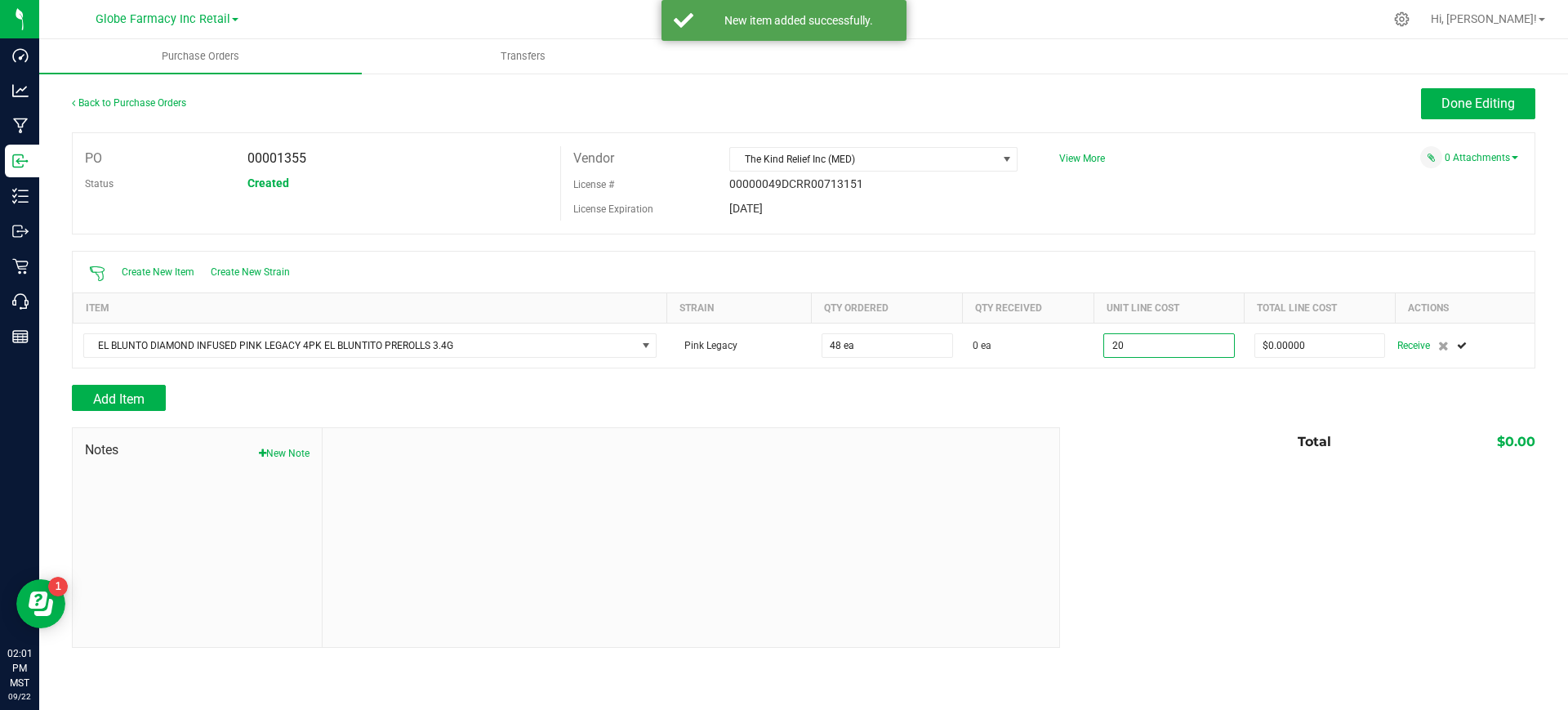
type input "$20.00000"
drag, startPoint x: 1160, startPoint y: 481, endPoint x: 1148, endPoint y: 477, distance: 12.6
click at [1159, 482] on div "Notes New Note Total $0.00" at bounding box center [804, 538] width 1464 height 221
type input "48"
type input "$960.00000"
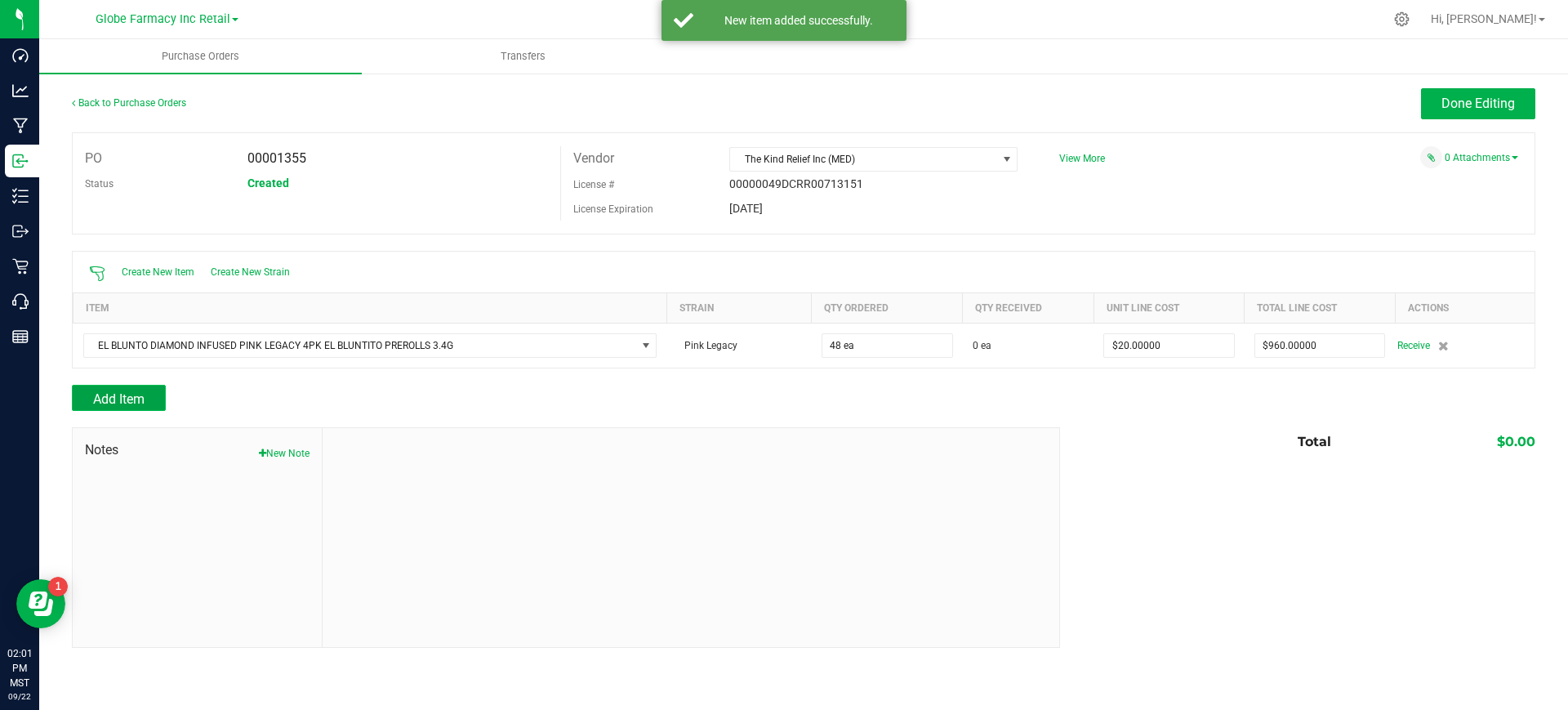
click at [139, 394] on span "Add Item" at bounding box center [118, 399] width 51 height 15
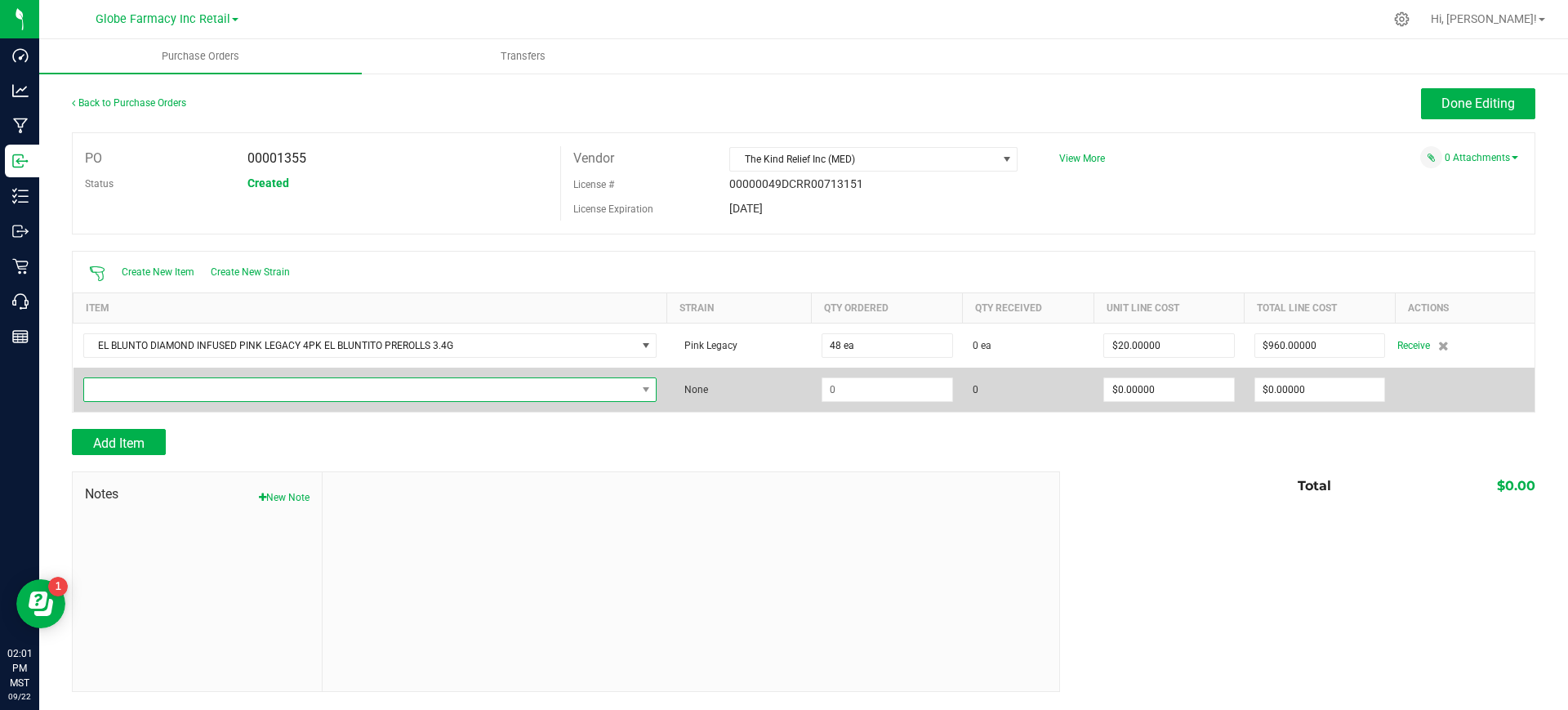
click at [137, 392] on span "NO DATA FOUND" at bounding box center [359, 390] width 552 height 23
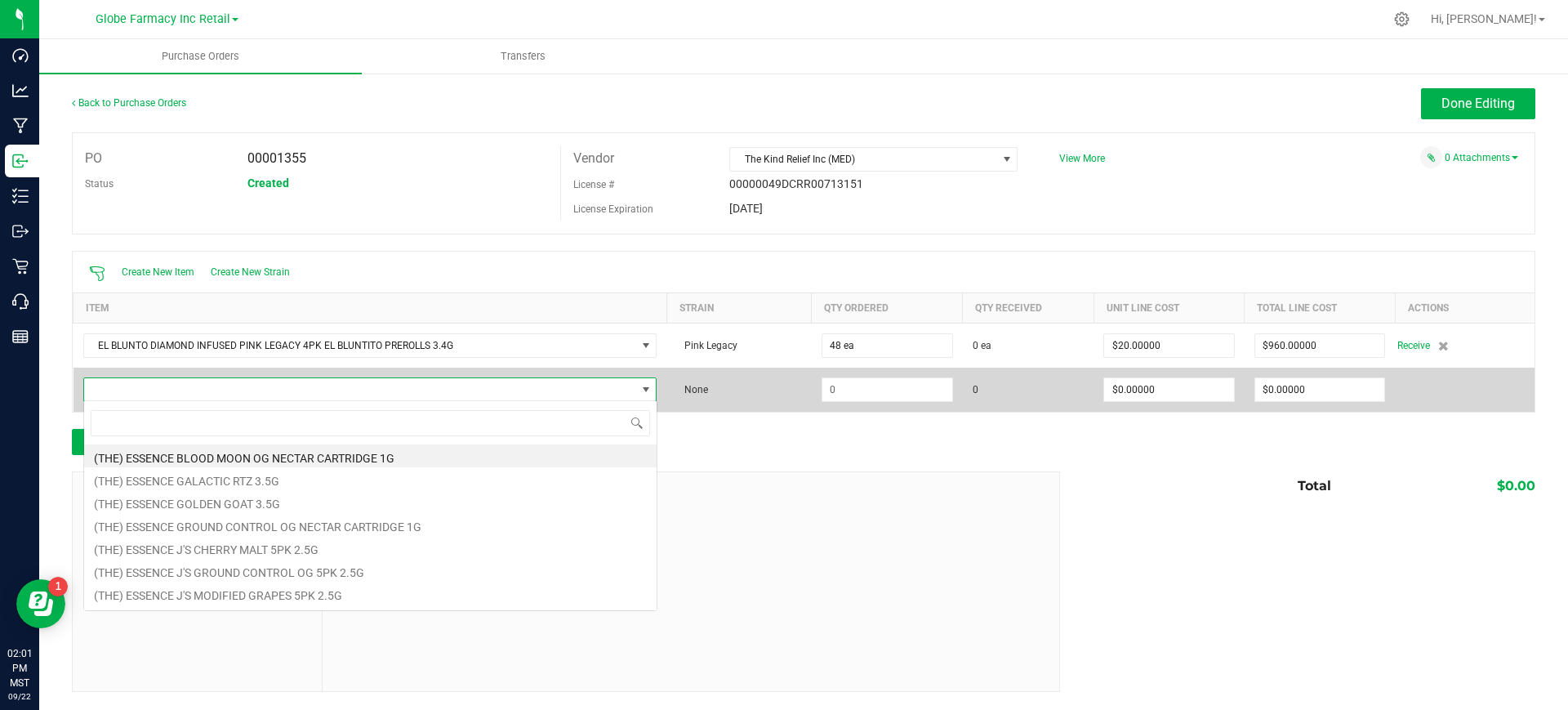
scroll to position [24, 567]
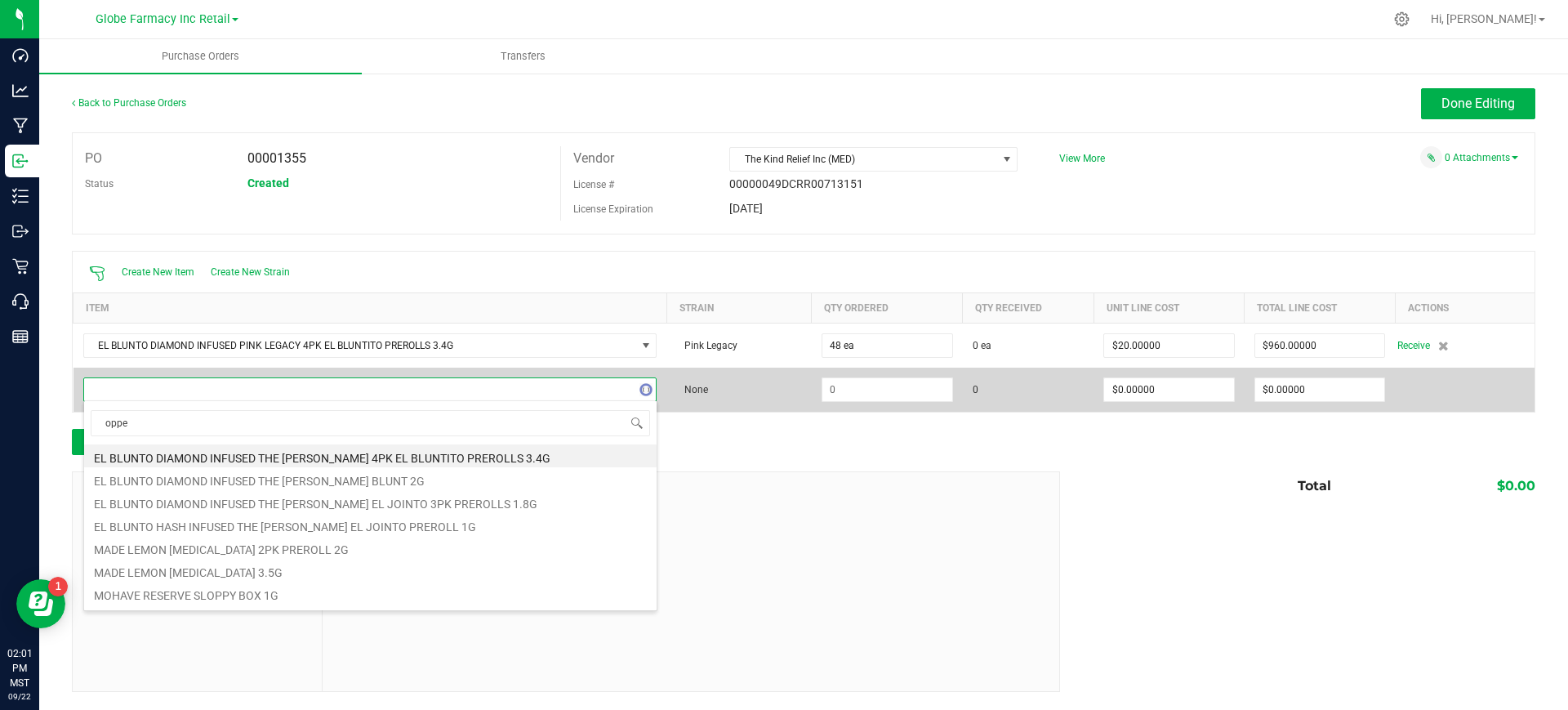
type input "oppen"
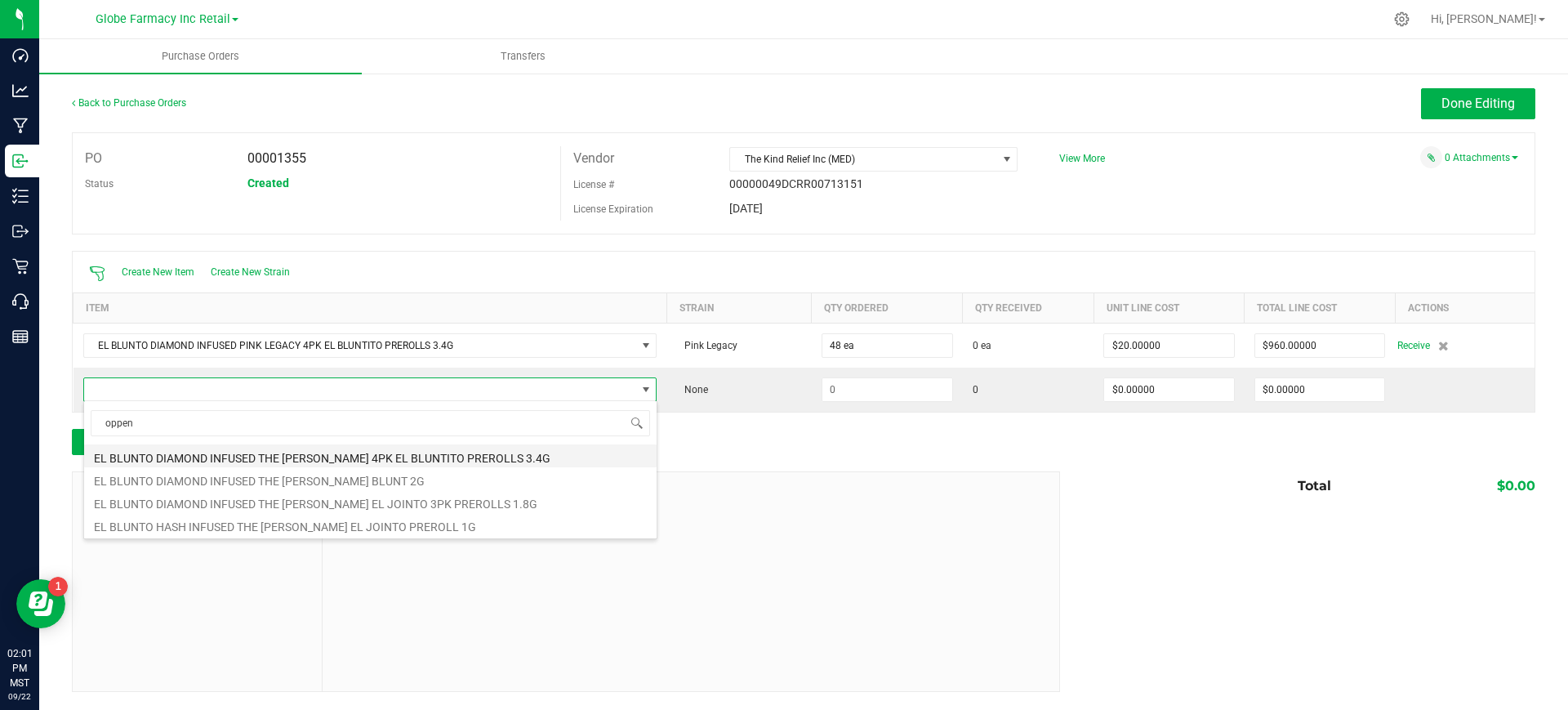
click at [493, 449] on li "EL BLUNTO DIAMOND INFUSED THE OPPENHEIMER 4PK EL BLUNTITO PREROLLS 3.4G" at bounding box center [370, 456] width 572 height 23
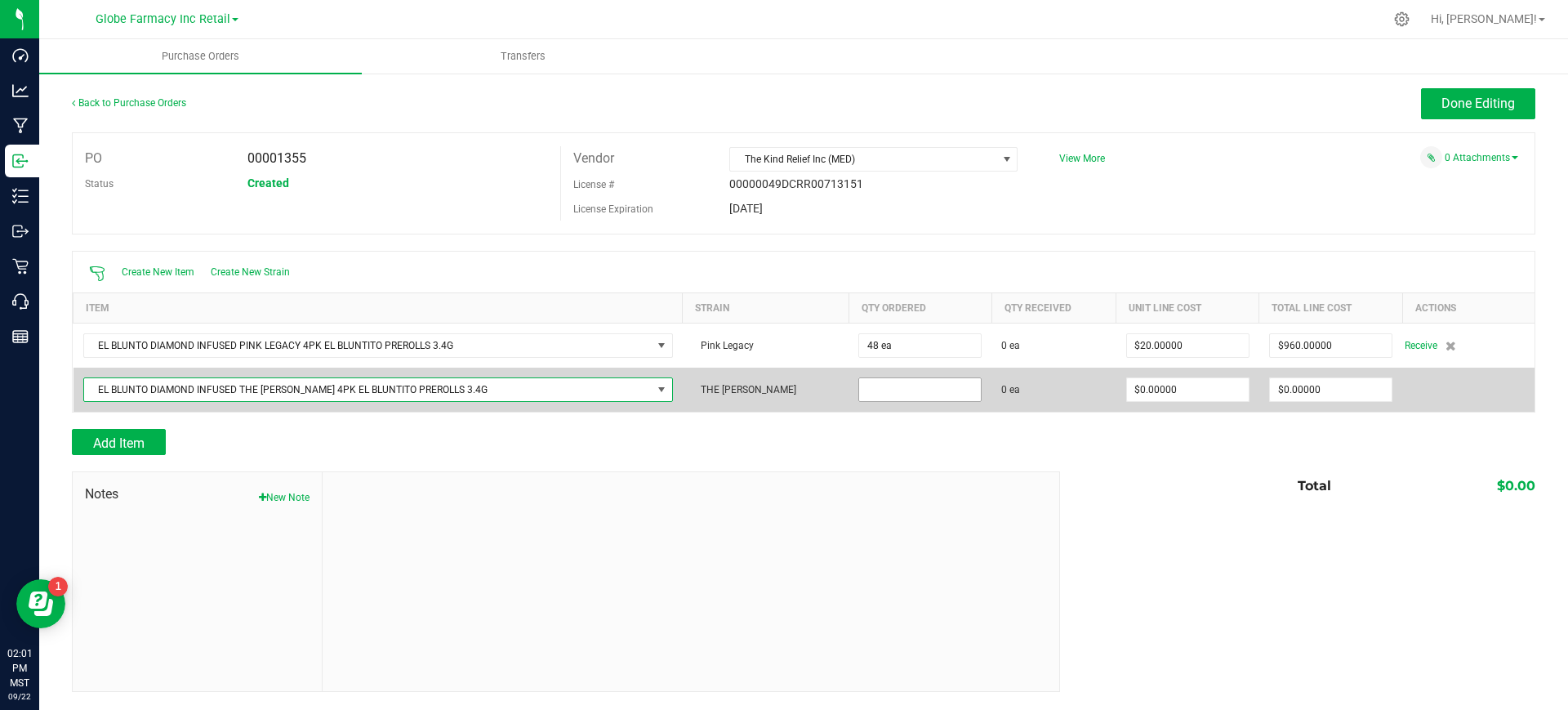
click at [894, 393] on input at bounding box center [920, 390] width 121 height 23
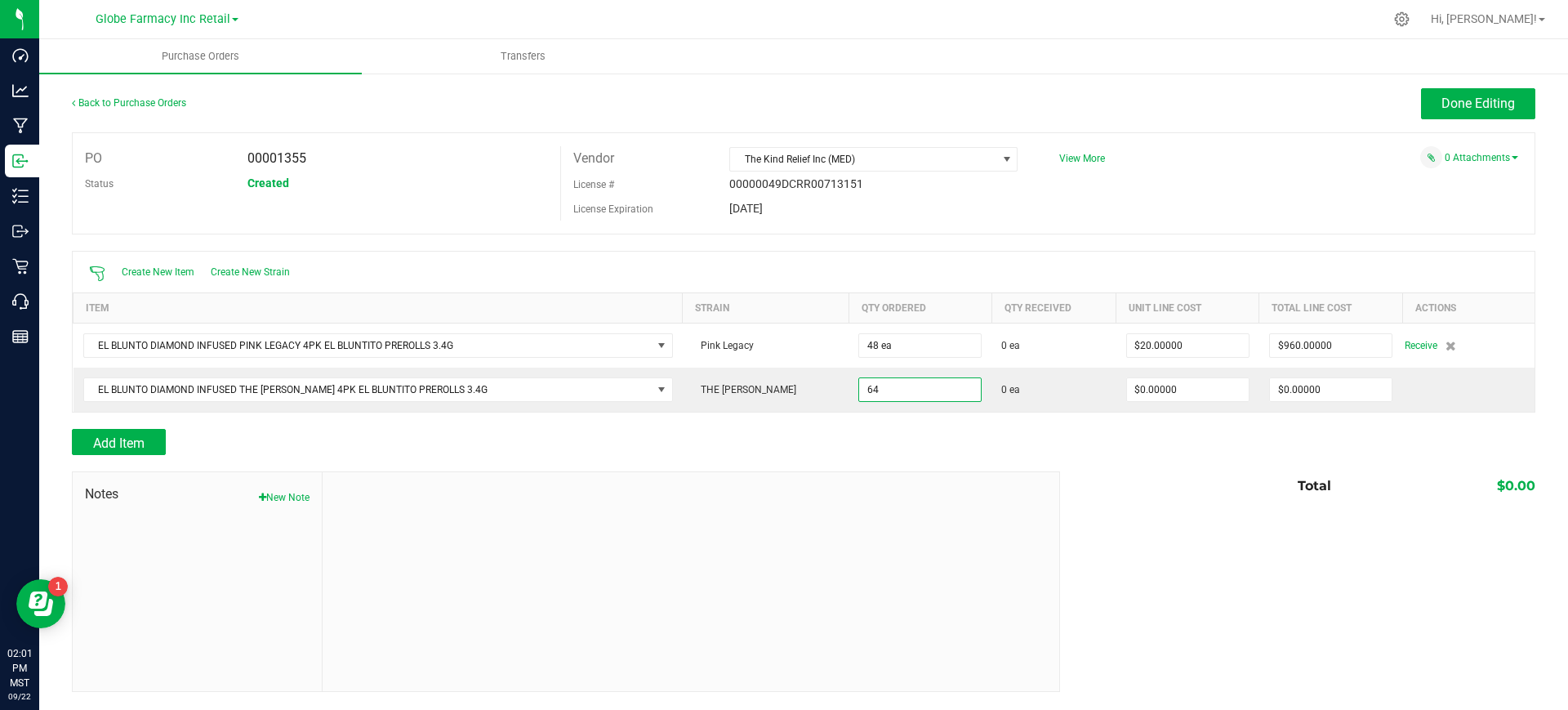
type input "64 ea"
click at [1051, 465] on div at bounding box center [804, 462] width 1464 height 16
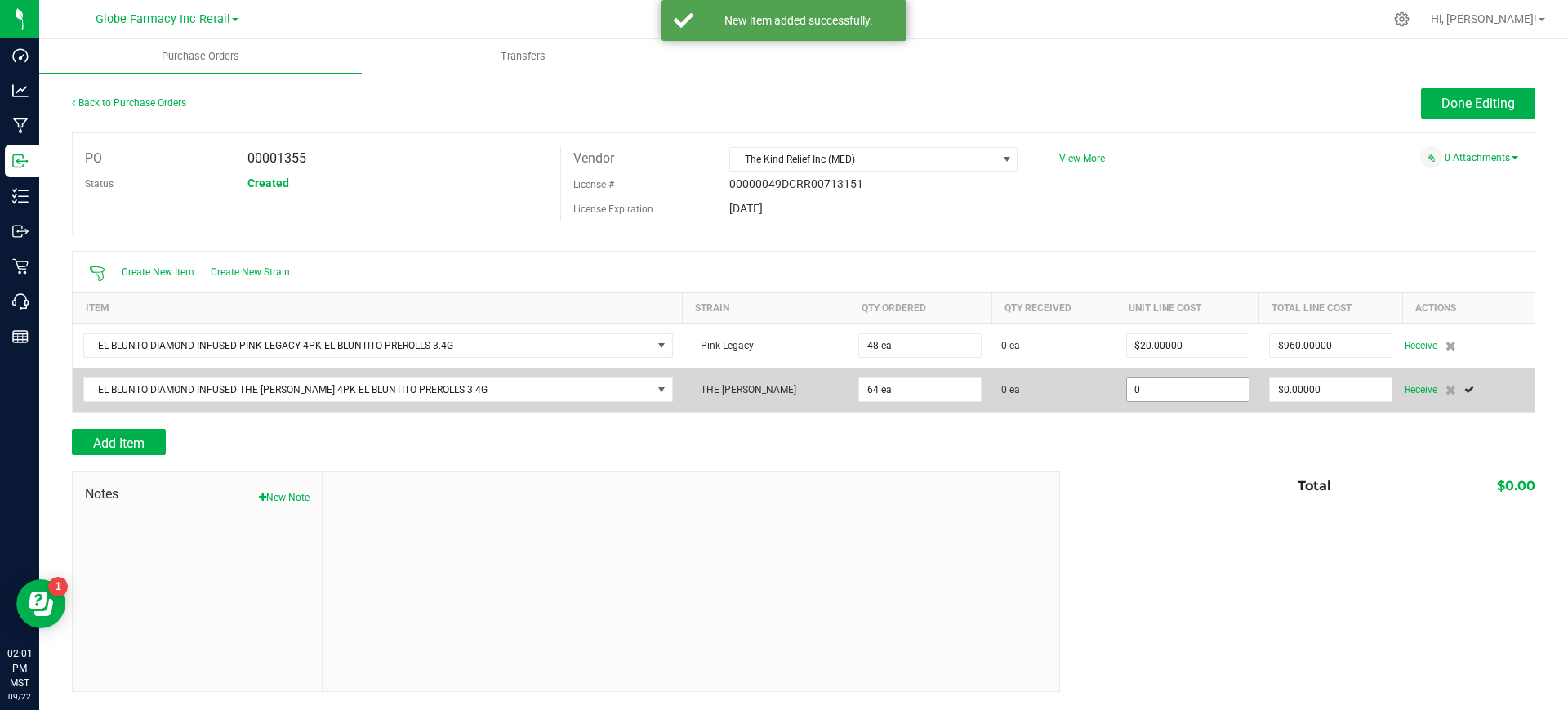
click at [1176, 388] on input "0" at bounding box center [1188, 390] width 121 height 23
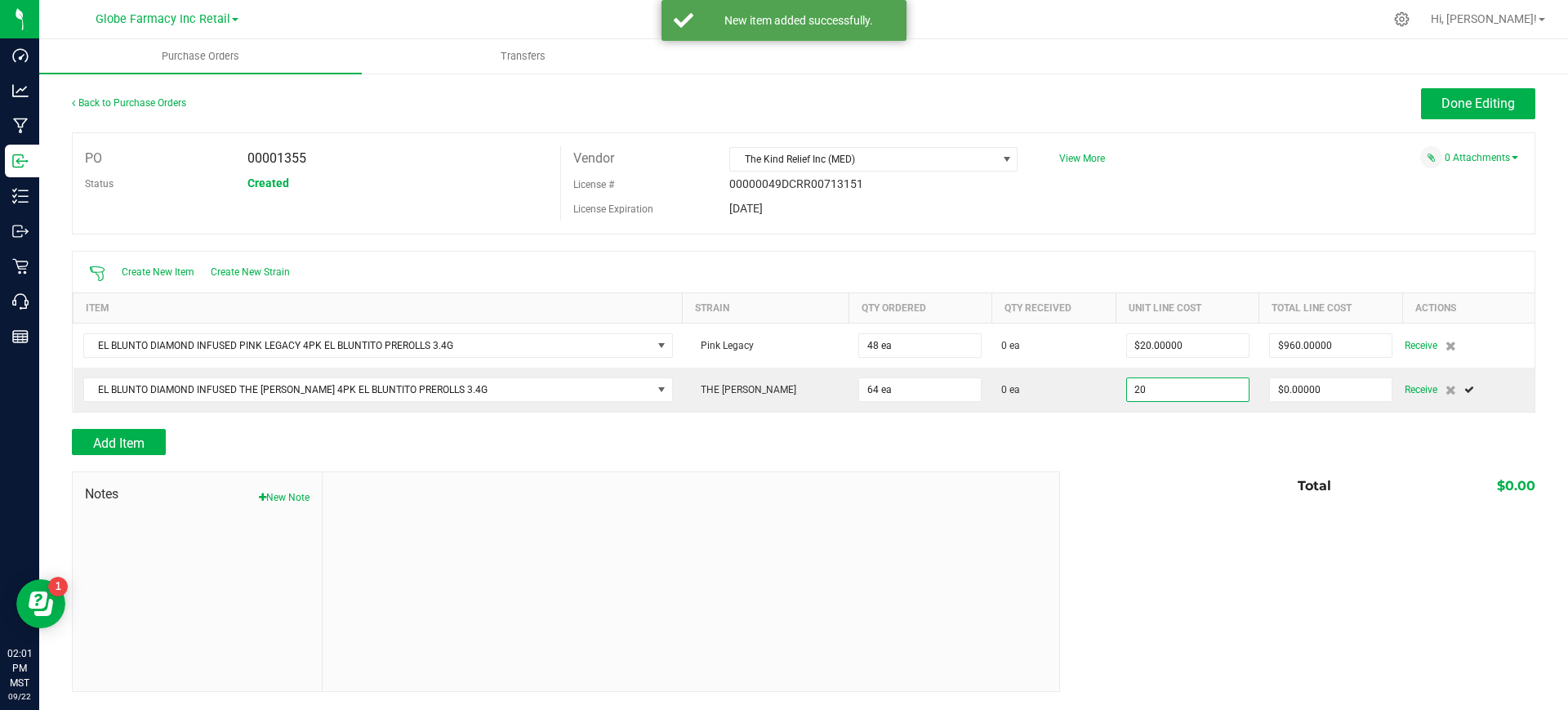
type input "$20.00000"
click at [1159, 508] on div "Notes New Note Total $0.00" at bounding box center [804, 581] width 1464 height 221
type input "64"
type input "$1,280.00000"
click at [94, 435] on span "Add Item" at bounding box center [118, 443] width 51 height 15
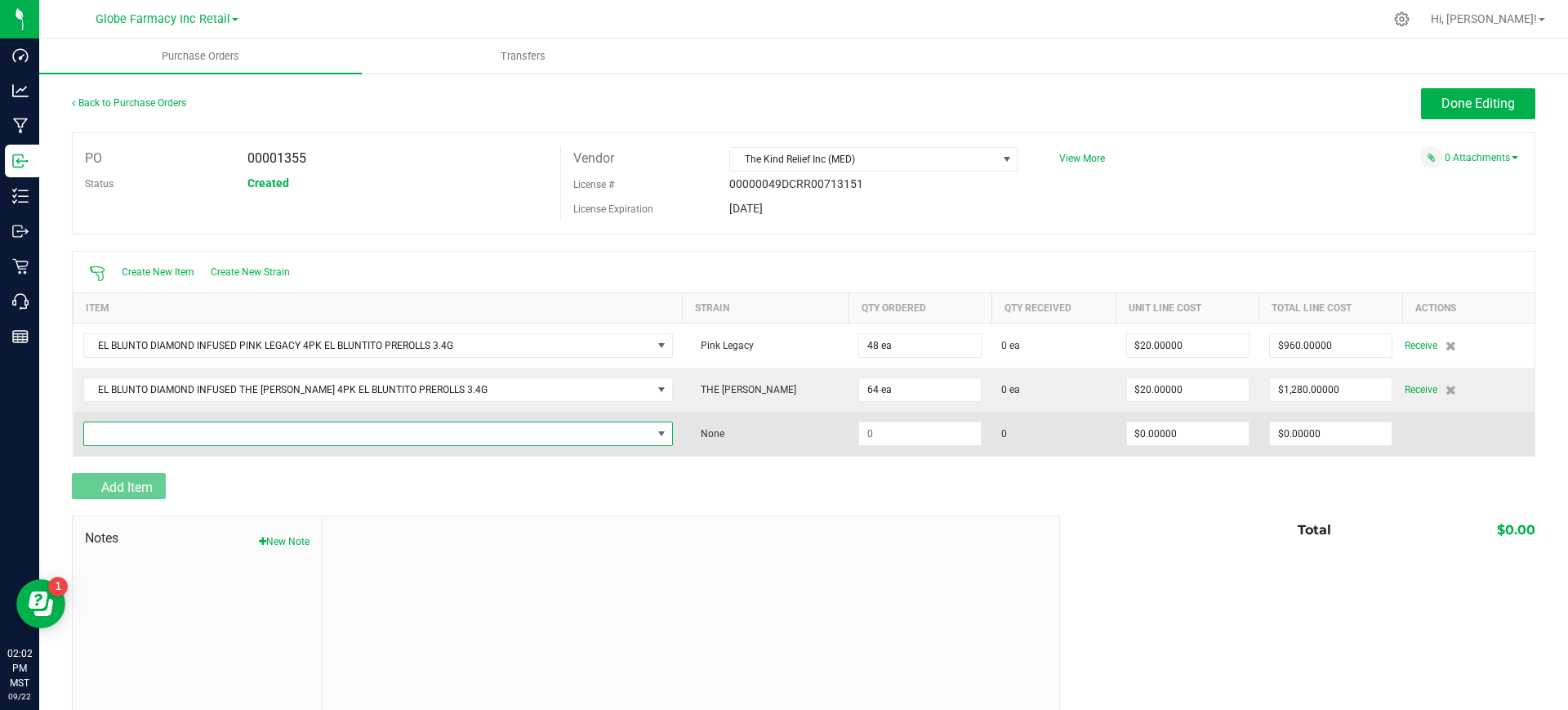
click at [100, 428] on span "NO DATA FOUND" at bounding box center [367, 434] width 567 height 23
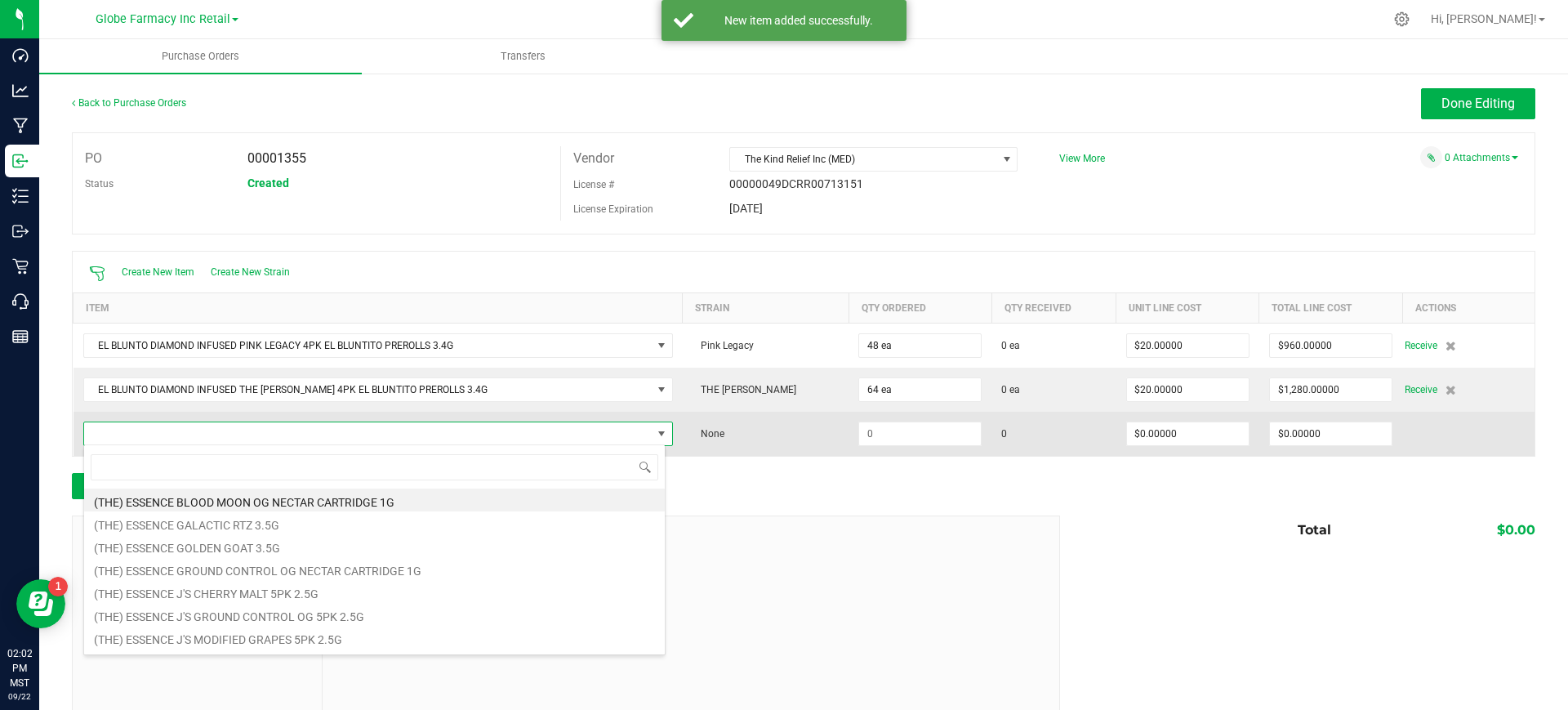
scroll to position [24, 576]
type input "yacht"
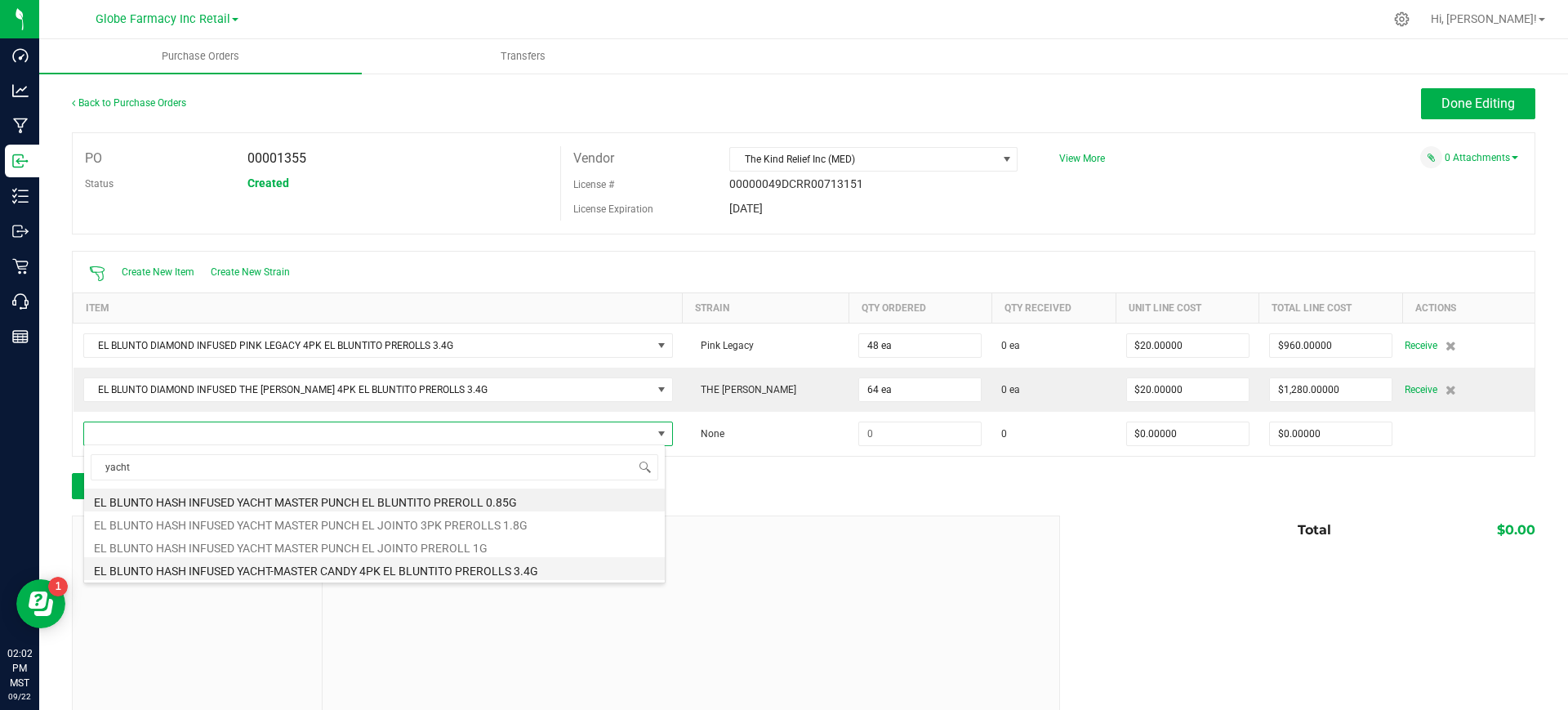
click at [535, 567] on li "EL BLUNTO HASH INFUSED YACHT-MASTER CANDY 4PK EL BLUNTITO PREROLLS 3.4G" at bounding box center [374, 568] width 581 height 23
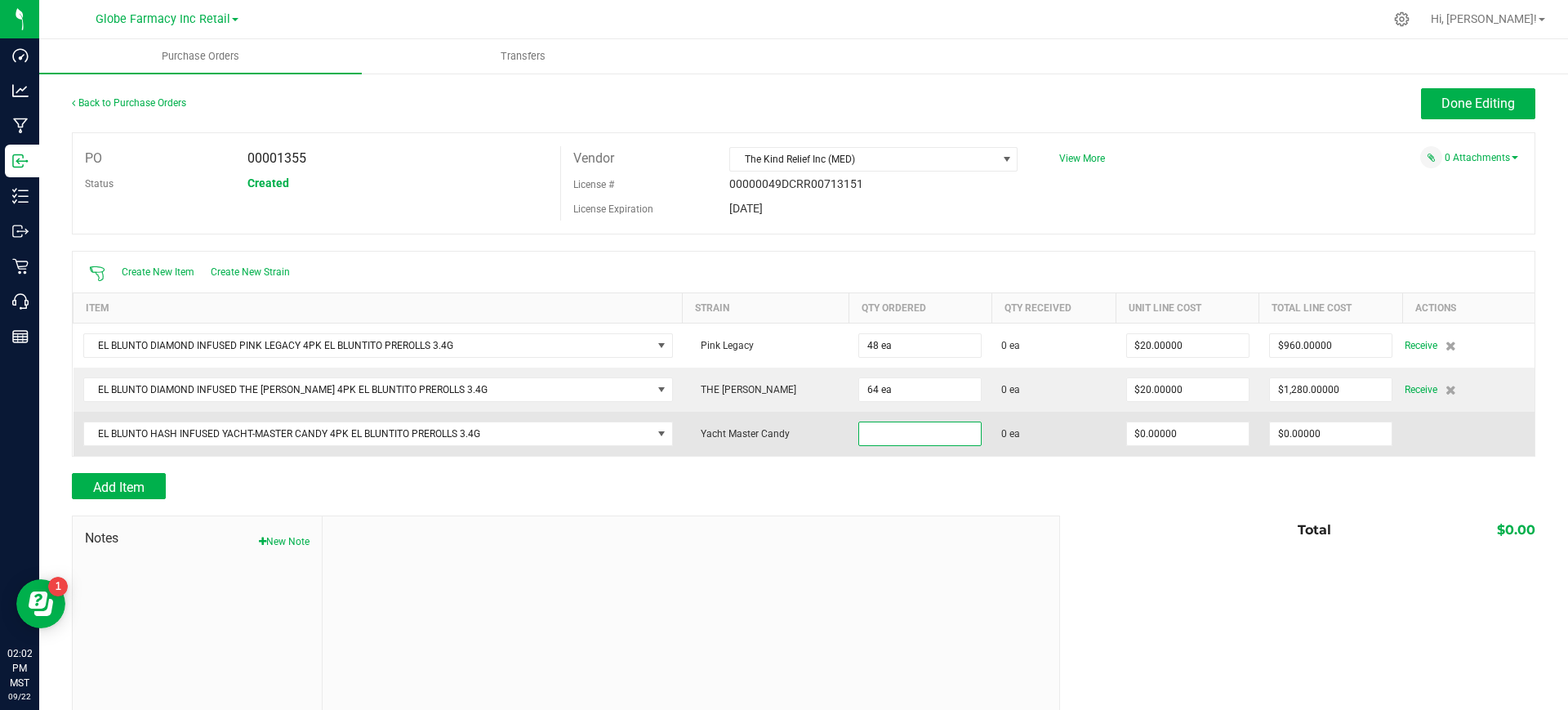
click at [951, 425] on input at bounding box center [920, 434] width 121 height 23
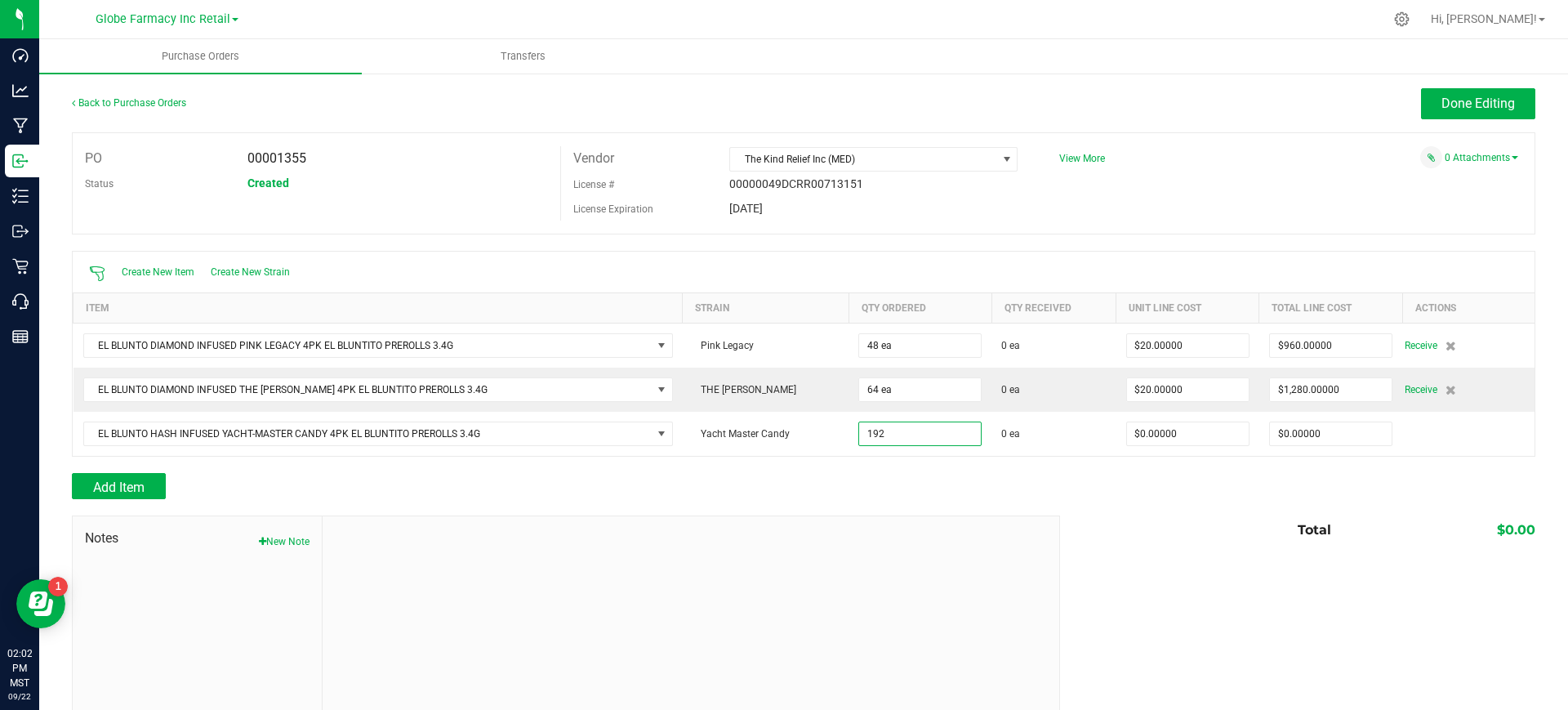
type input "192 ea"
click at [1062, 561] on div "Notes New Note Total $0.00" at bounding box center [804, 625] width 1464 height 221
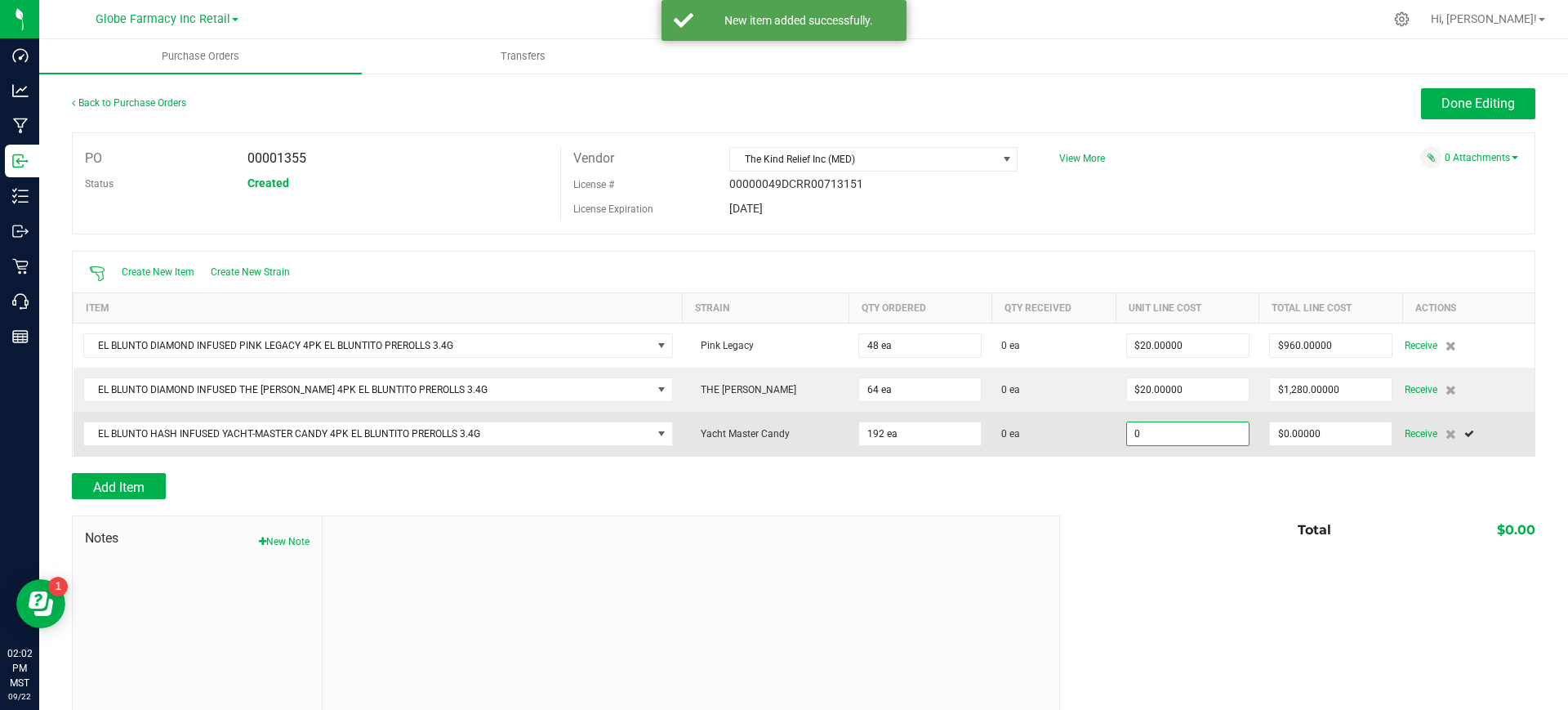
click at [1187, 434] on input "0" at bounding box center [1188, 434] width 121 height 23
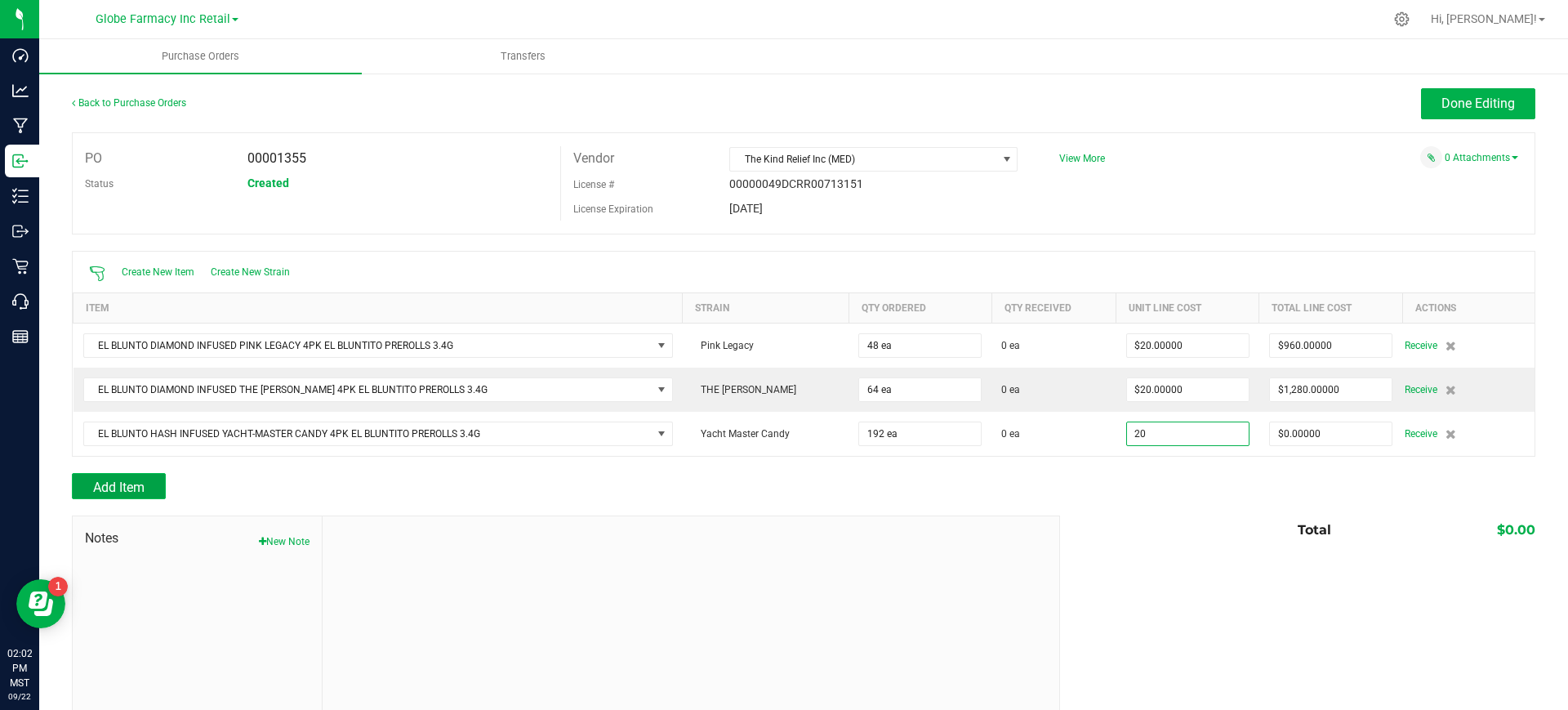
type input "$20.00000"
click at [142, 486] on span "Add Item" at bounding box center [118, 487] width 51 height 15
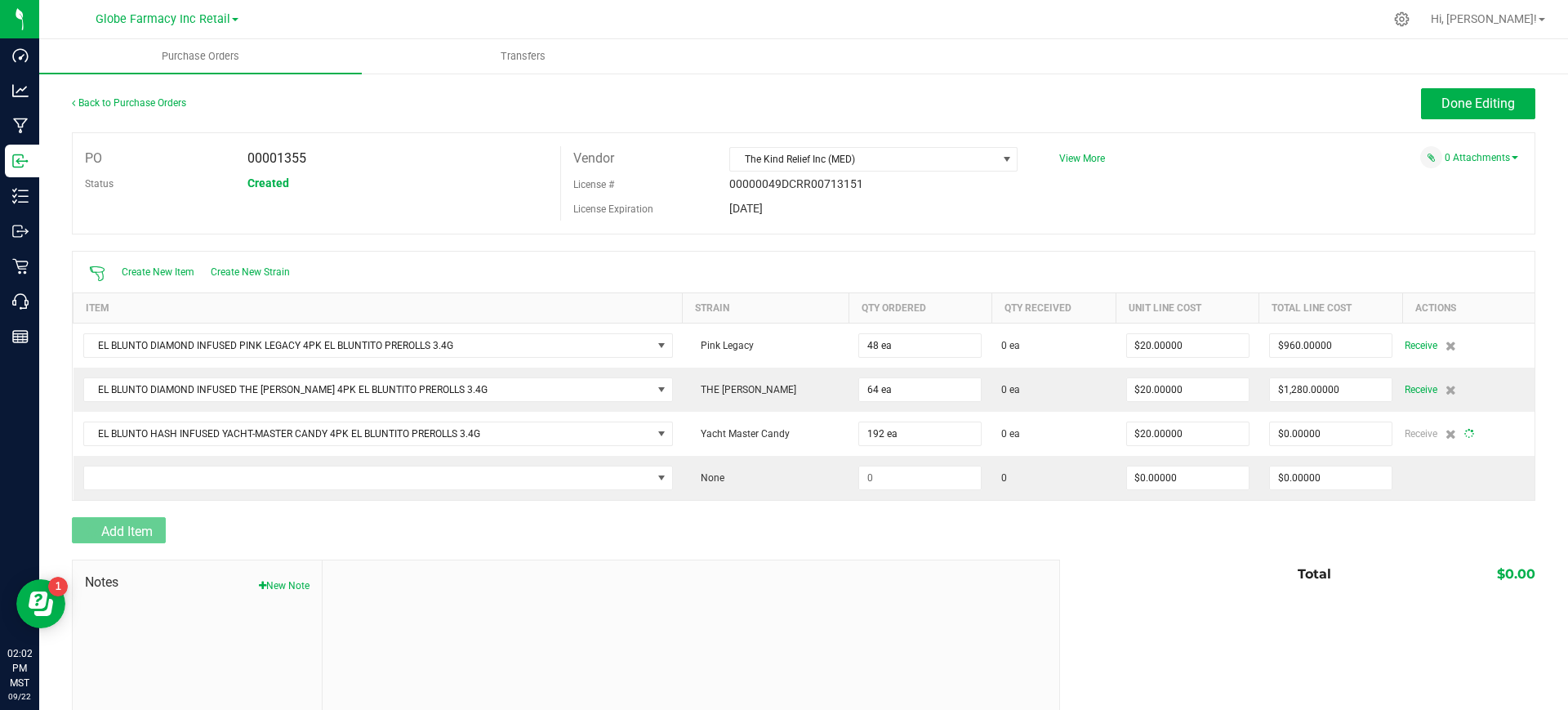
type input "192"
type input "$3,840.00000"
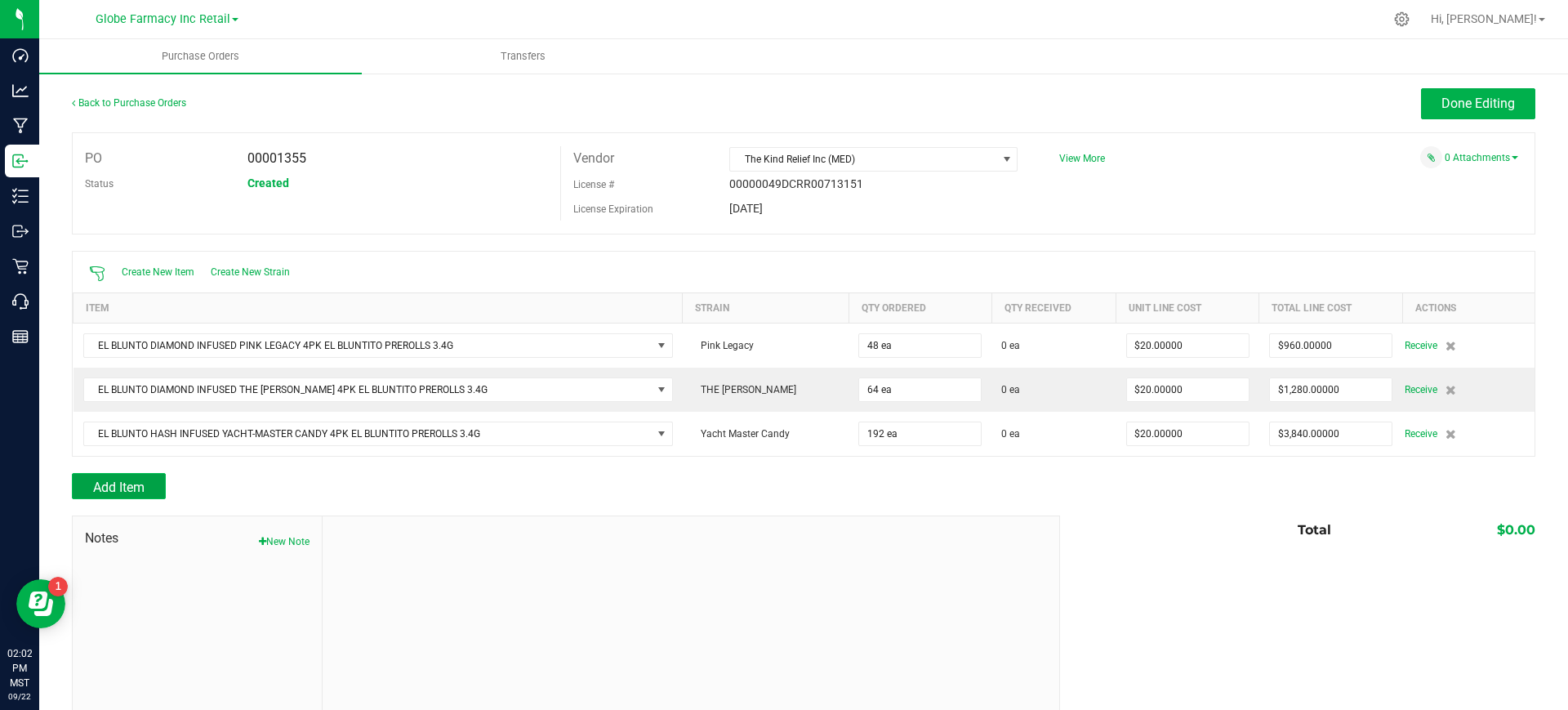
click at [147, 486] on button "Add Item" at bounding box center [119, 486] width 94 height 26
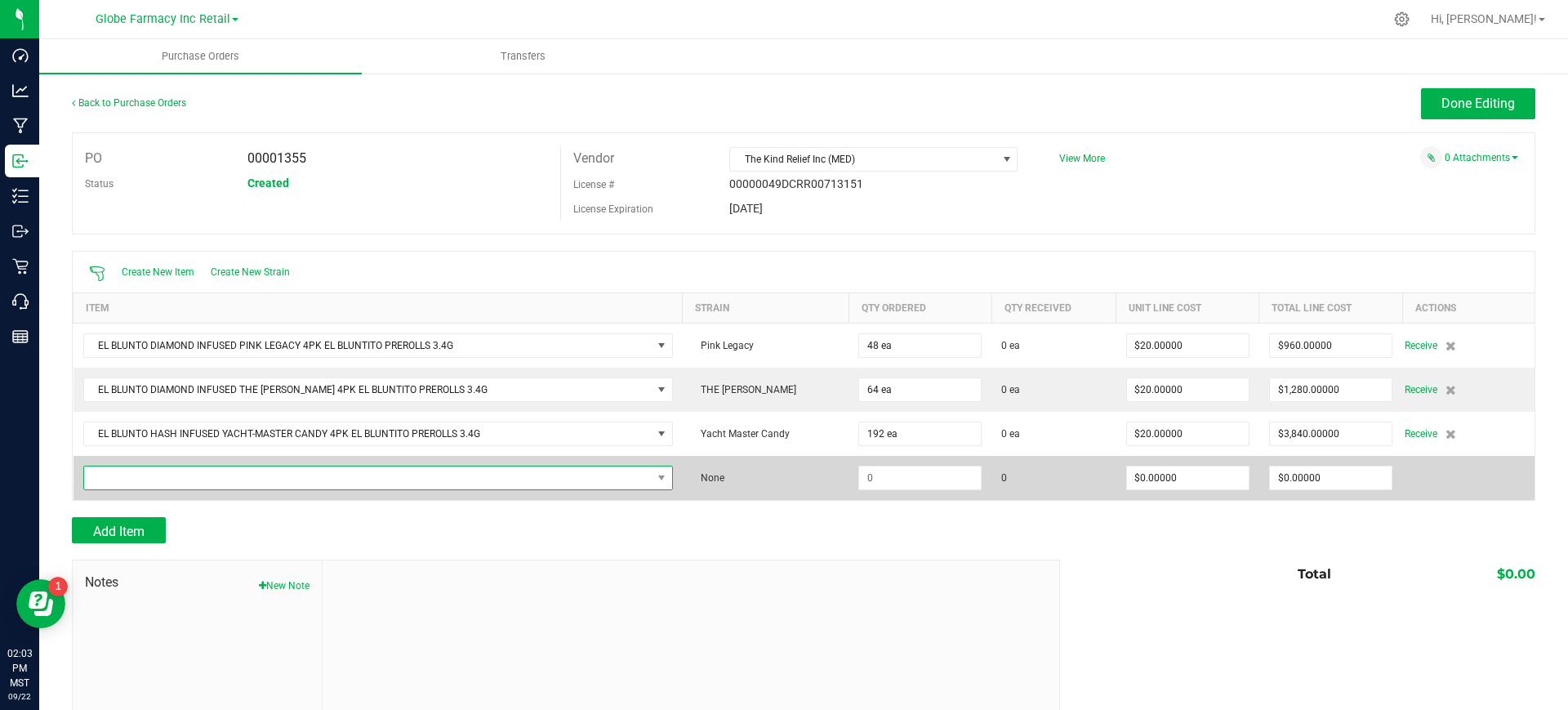
click at [147, 479] on span "NO DATA FOUND" at bounding box center [367, 478] width 567 height 23
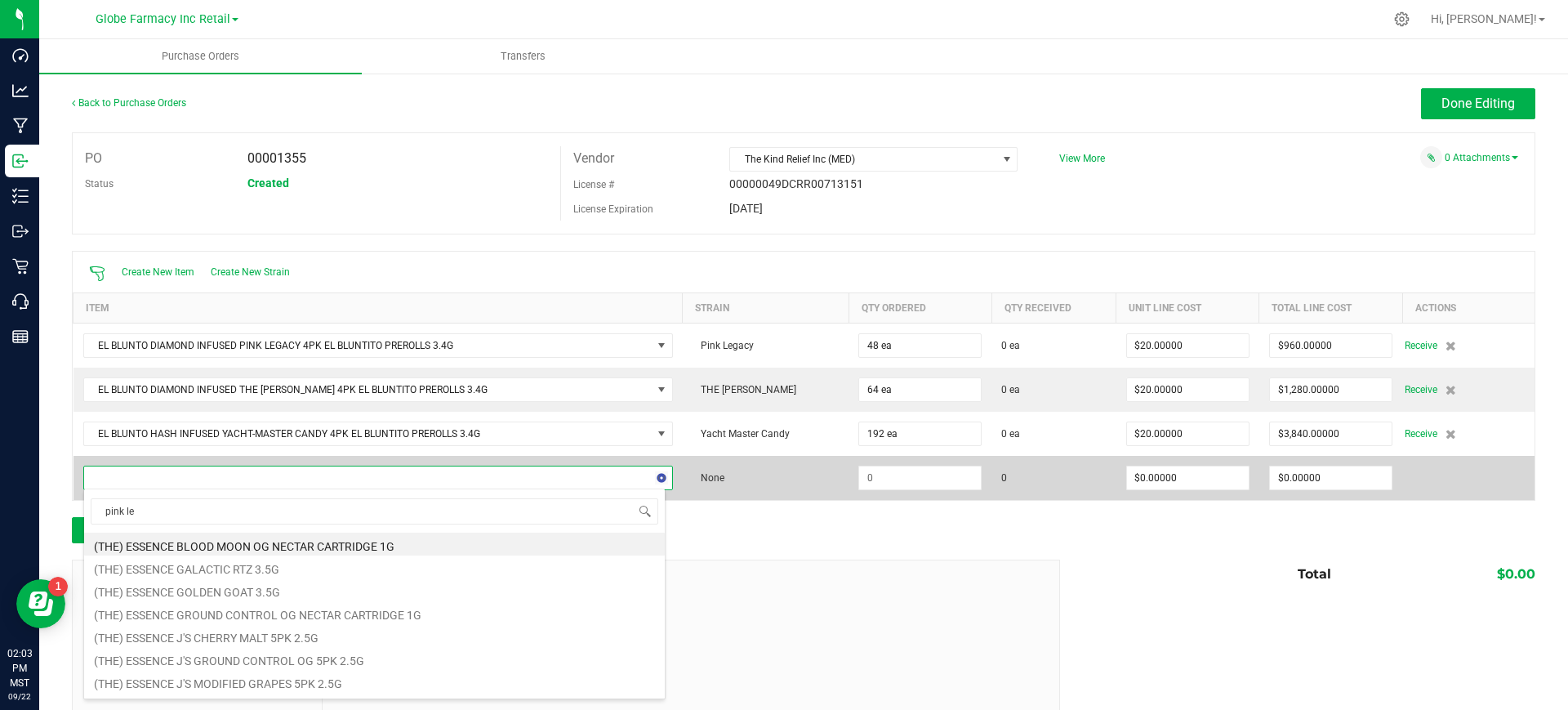
type input "pink leg"
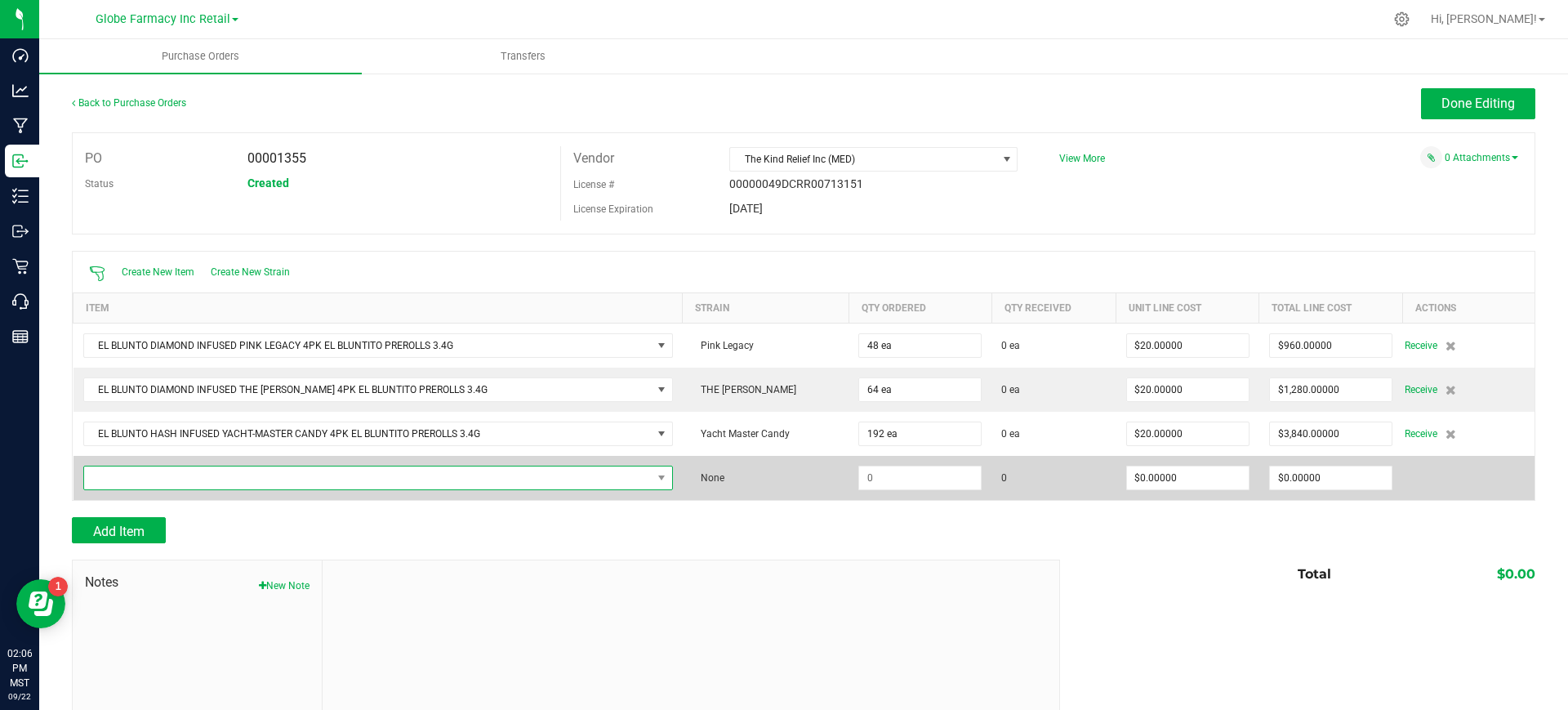
click at [196, 483] on span "NO DATA FOUND" at bounding box center [367, 478] width 567 height 23
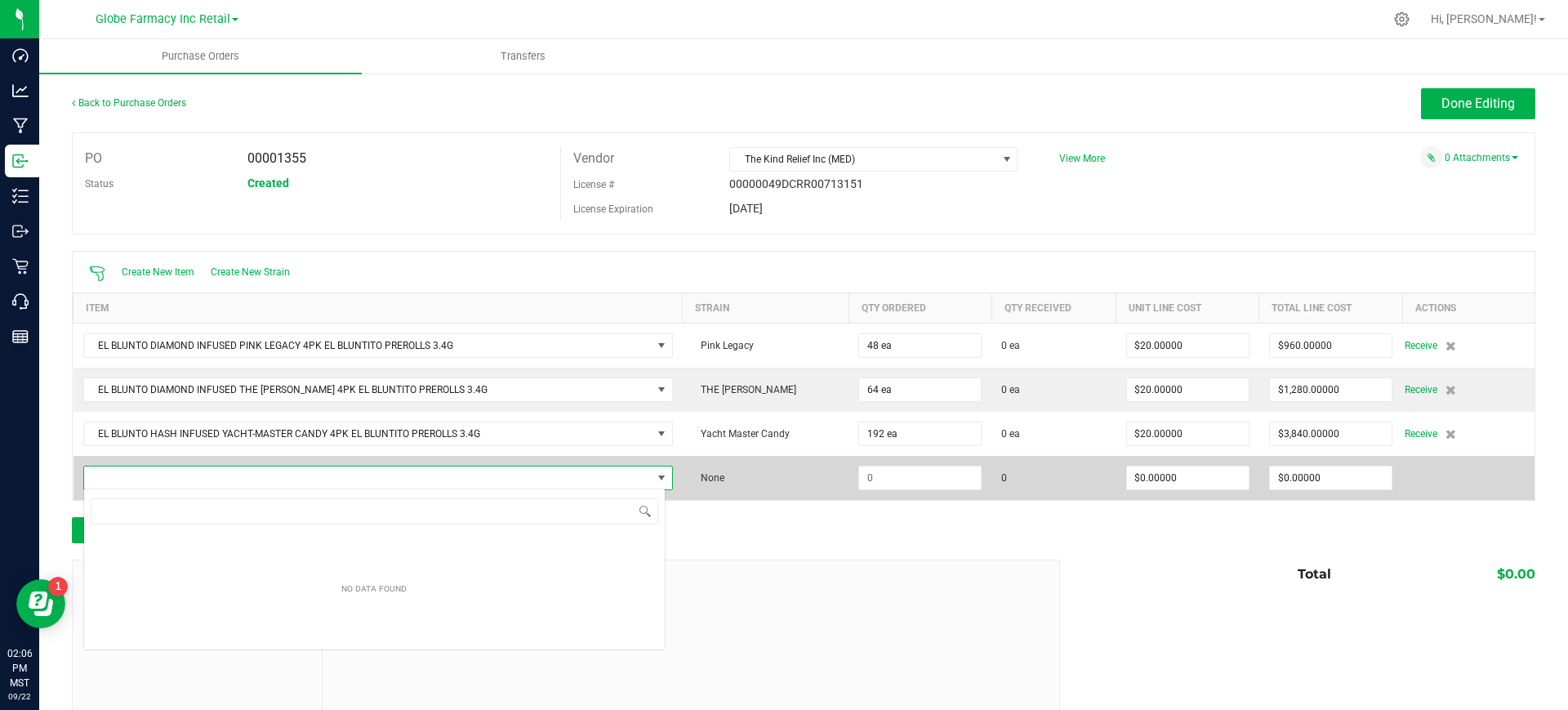
scroll to position [81673, 81097]
type input "EL BLUNTO DIAMOND INFUSED PINK LEGACY BLUNT 2G"
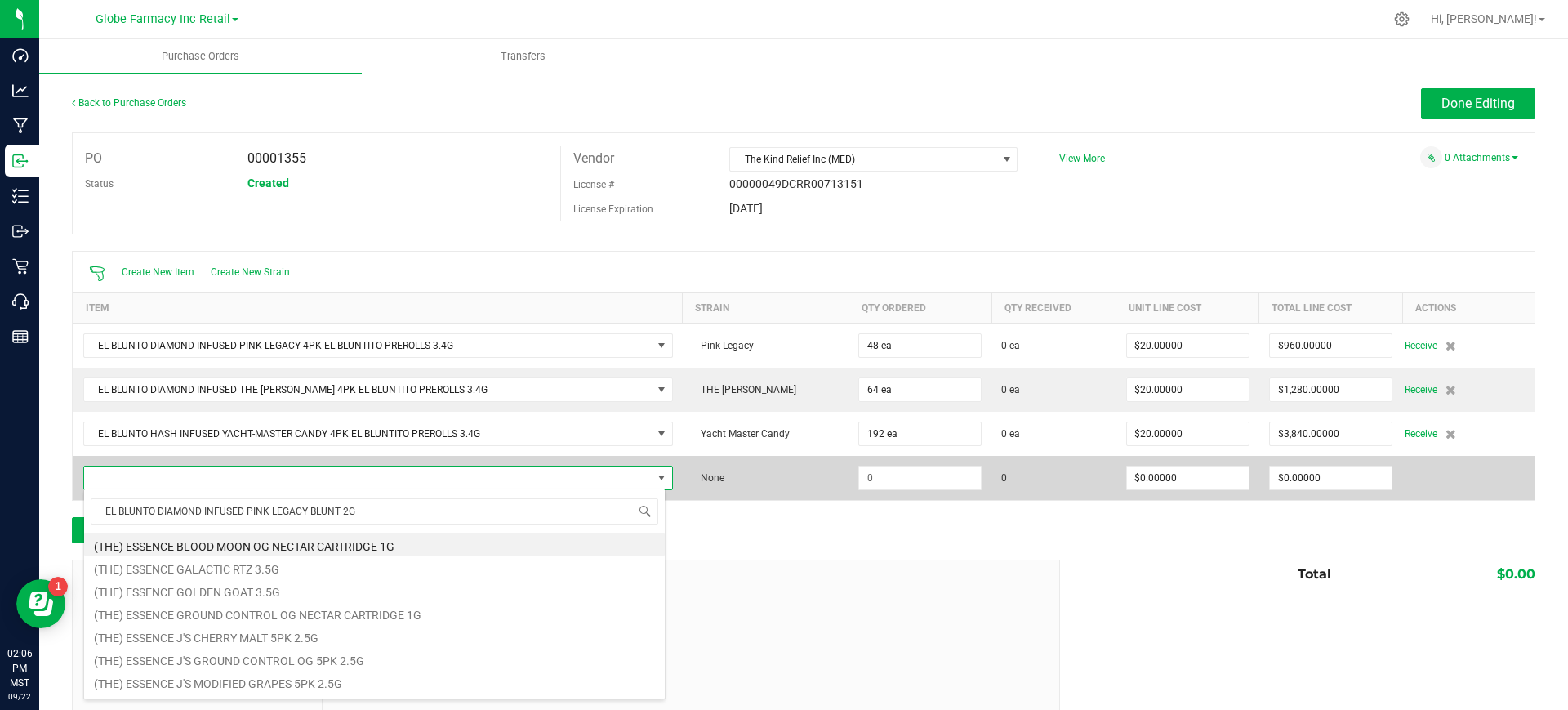
scroll to position [24, 576]
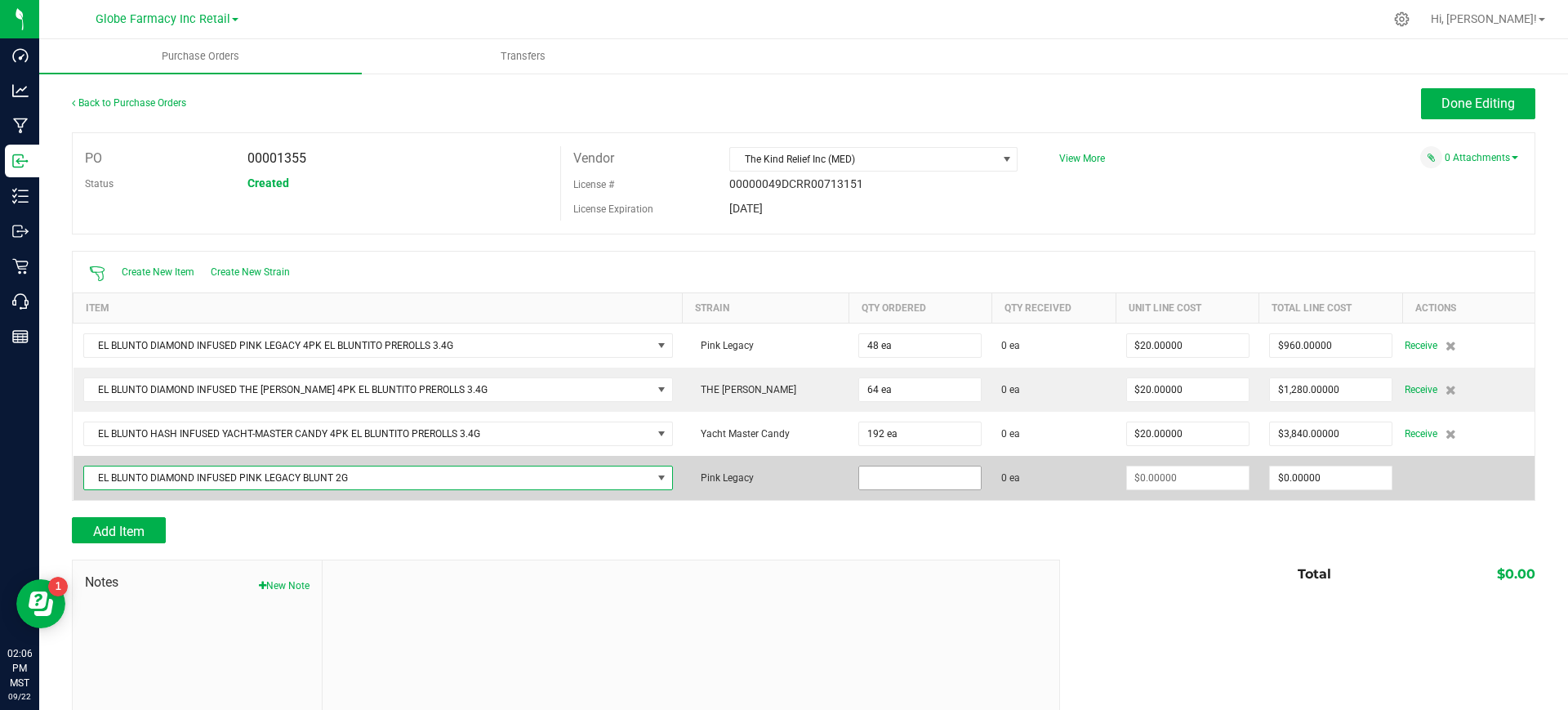
click at [906, 476] on input at bounding box center [920, 478] width 121 height 23
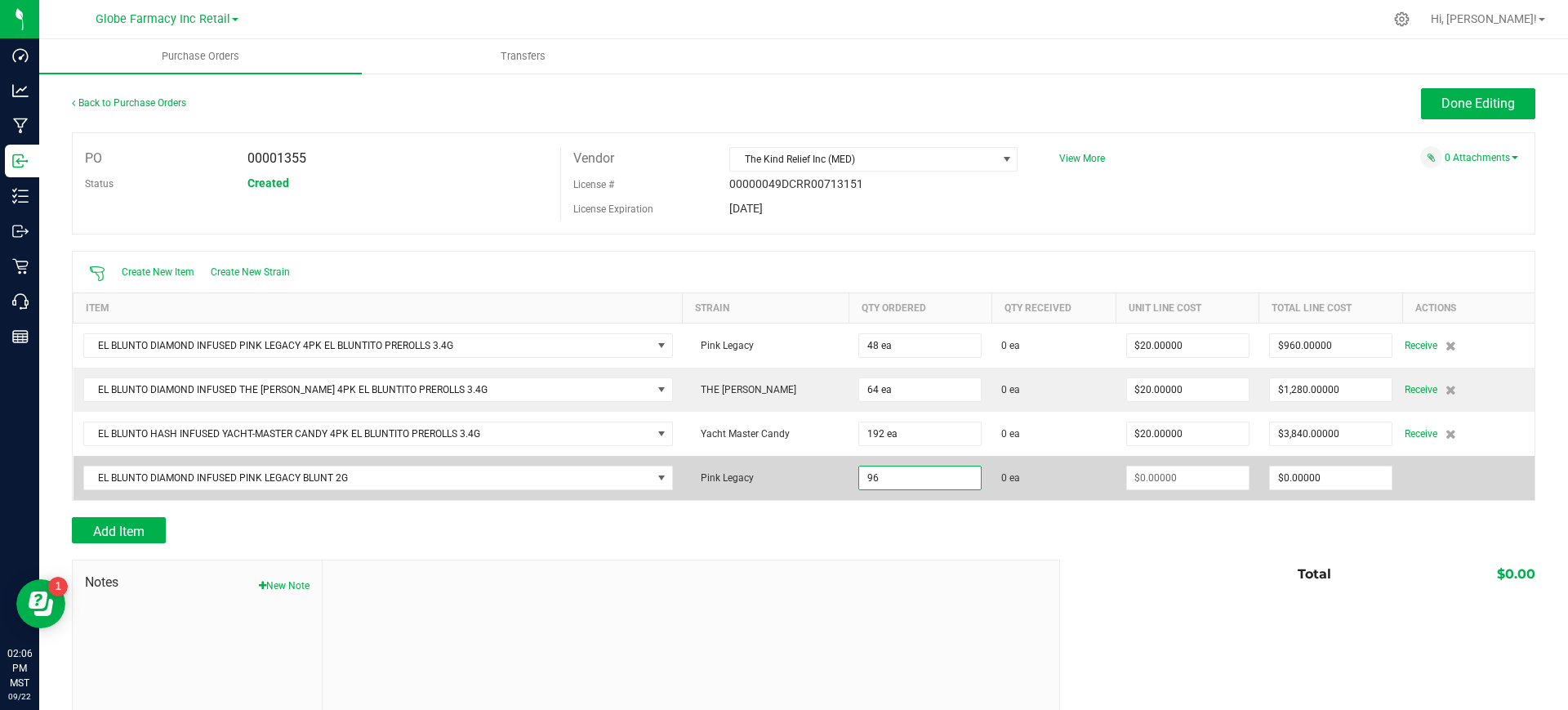
type input "96 ea"
click at [1116, 482] on td at bounding box center [1188, 478] width 143 height 44
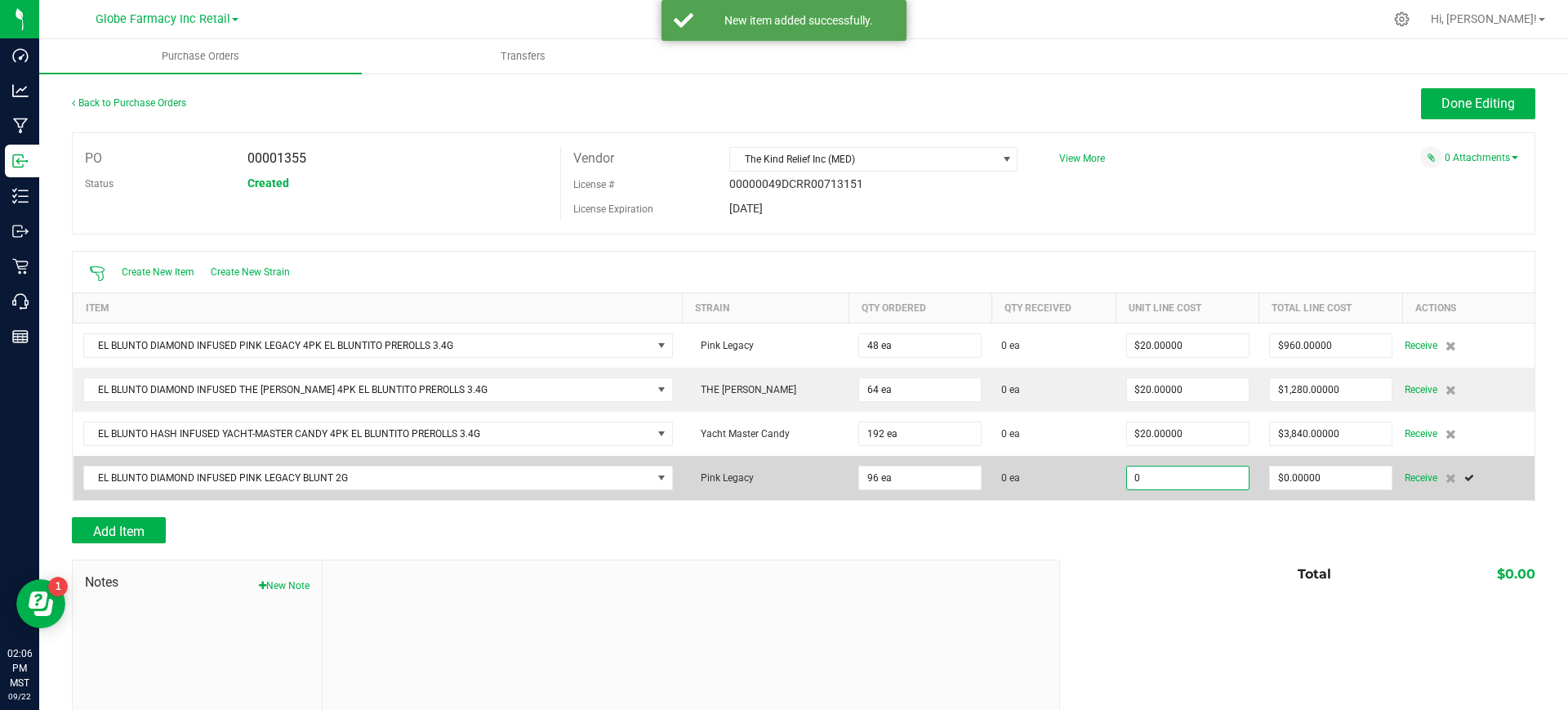
click at [1134, 476] on input "0" at bounding box center [1188, 478] width 121 height 23
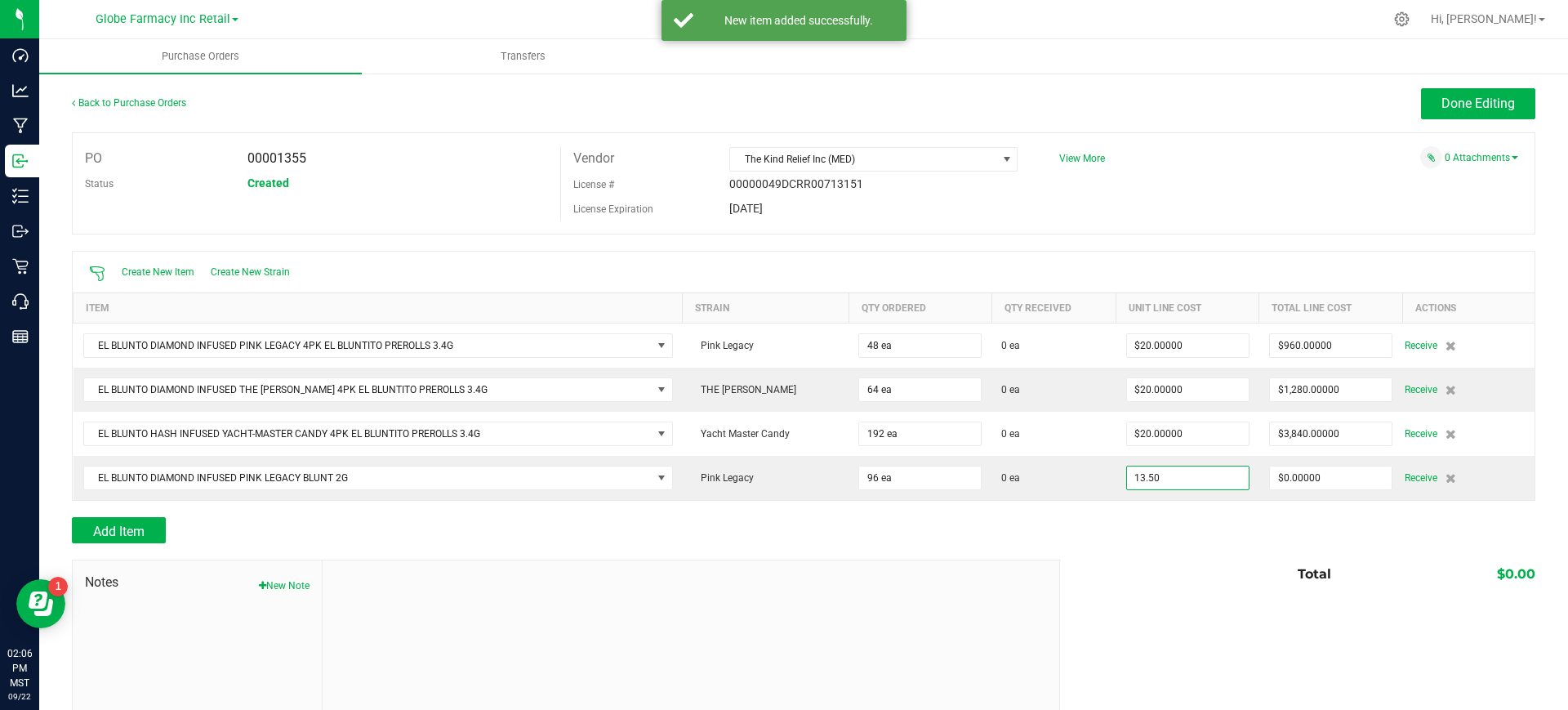
type input "$13.50000"
type input "96"
type input "$1,296.00000"
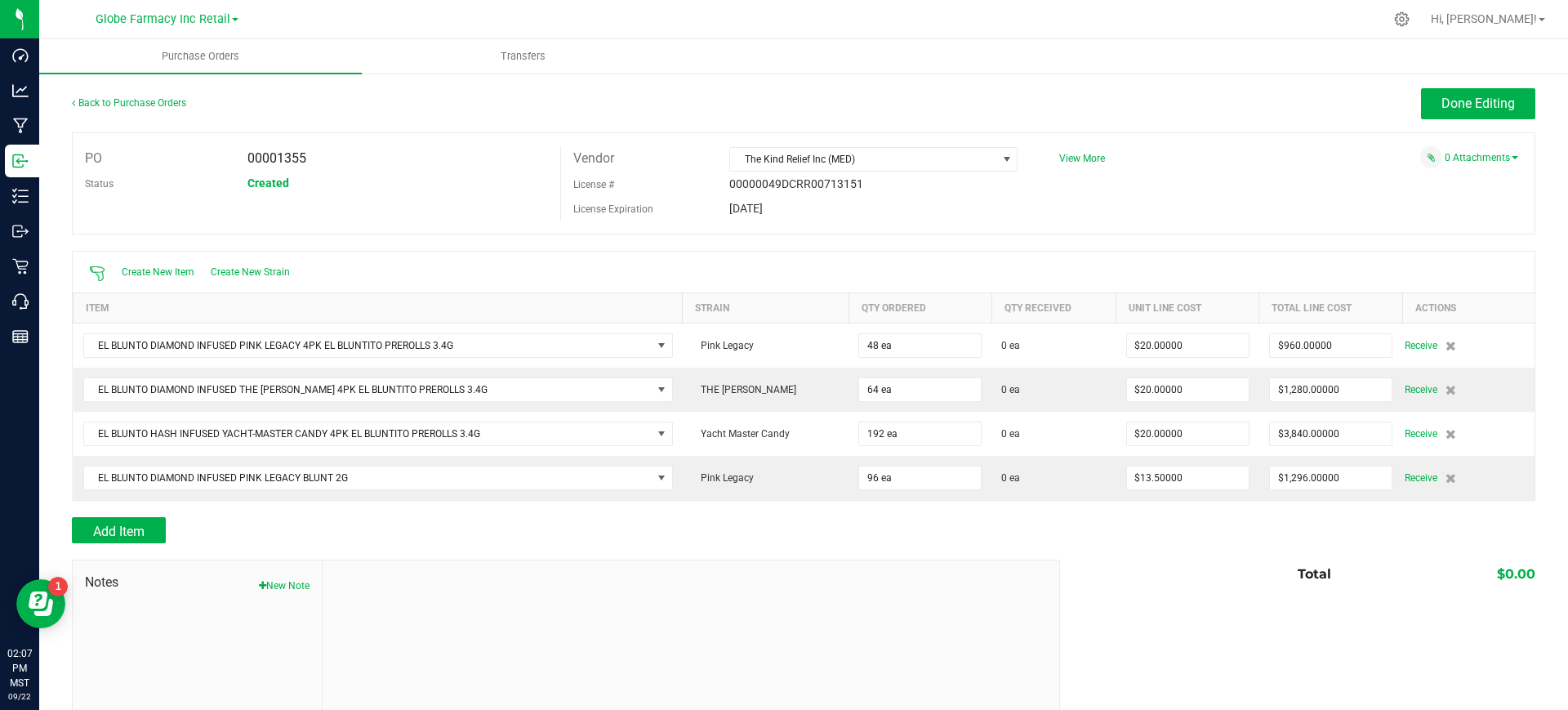
click at [168, 528] on div "Add Item" at bounding box center [560, 530] width 976 height 26
click at [152, 524] on button "Add Item" at bounding box center [119, 530] width 94 height 26
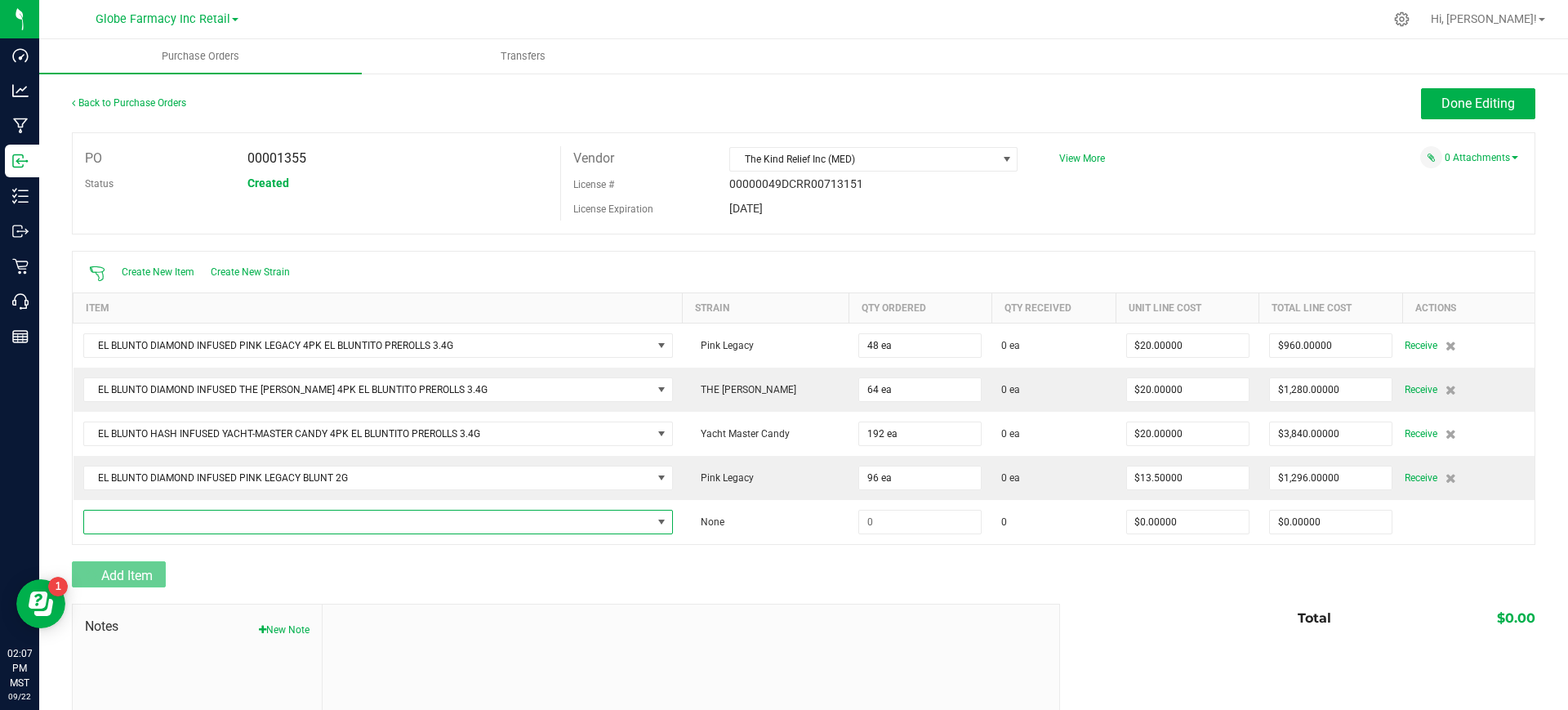
click at [182, 515] on span "NO DATA FOUND" at bounding box center [367, 522] width 567 height 23
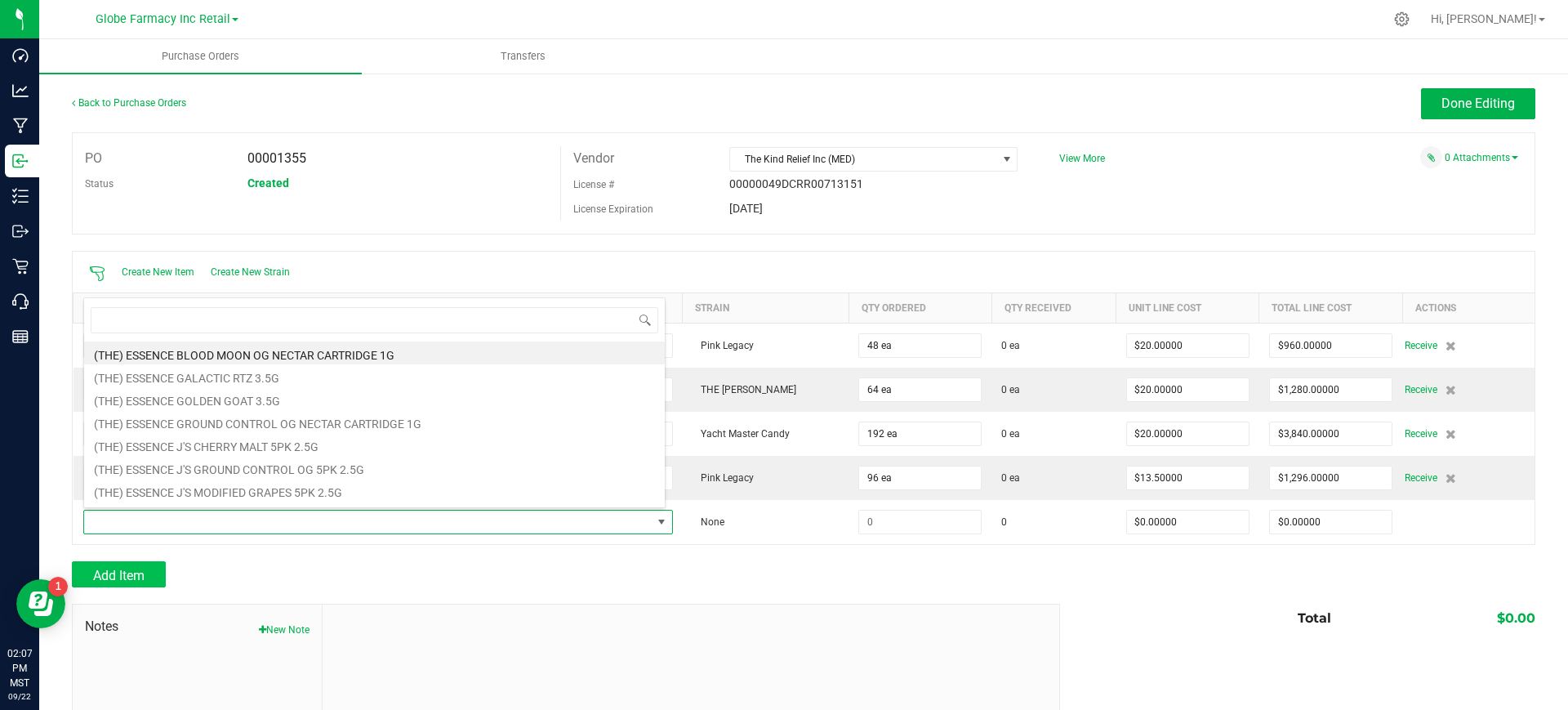
type input "EL BLUNTO DIAMOND INFUSED THE OPPENHEIMER BLUNT 2G"
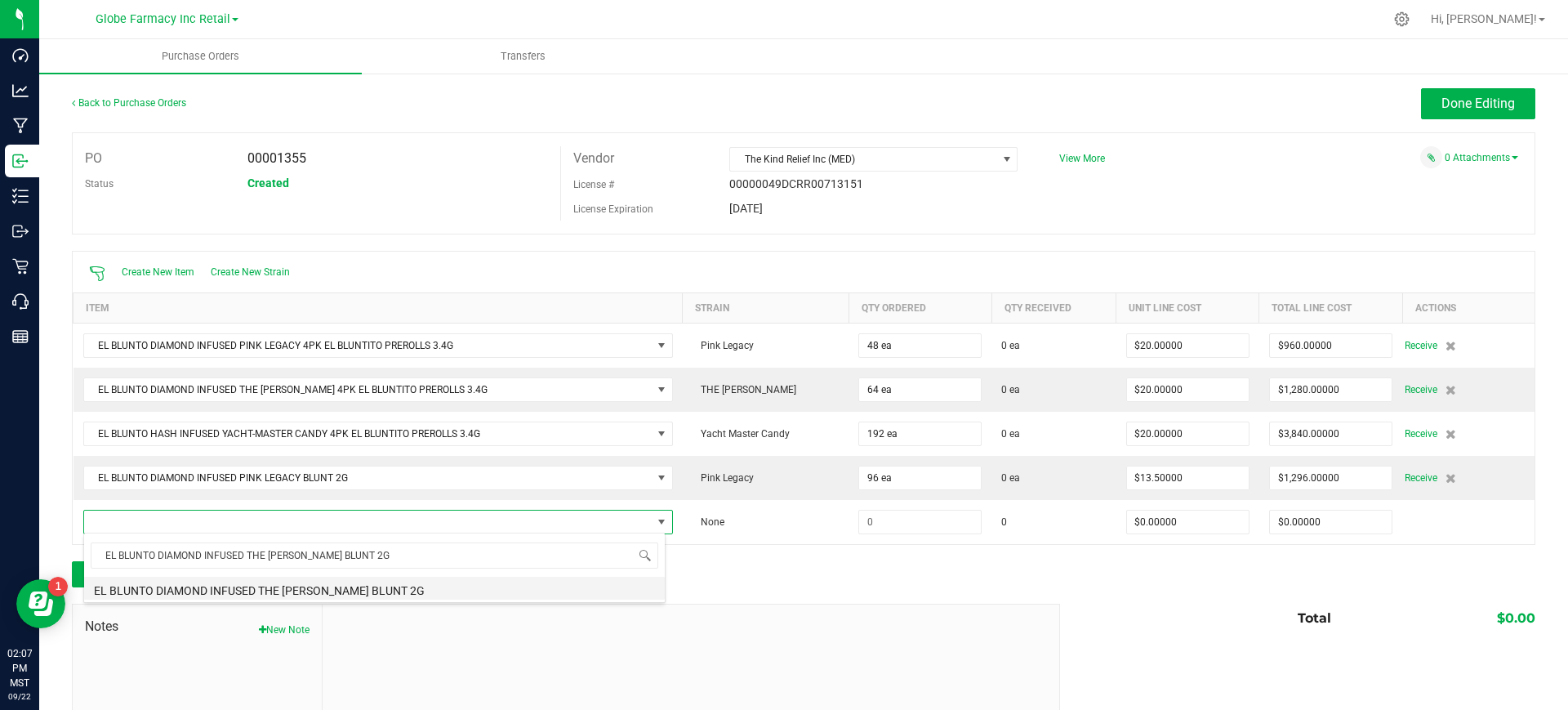
click at [310, 593] on li "EL BLUNTO DIAMOND INFUSED THE OPPENHEIMER BLUNT 2G" at bounding box center [374, 589] width 581 height 23
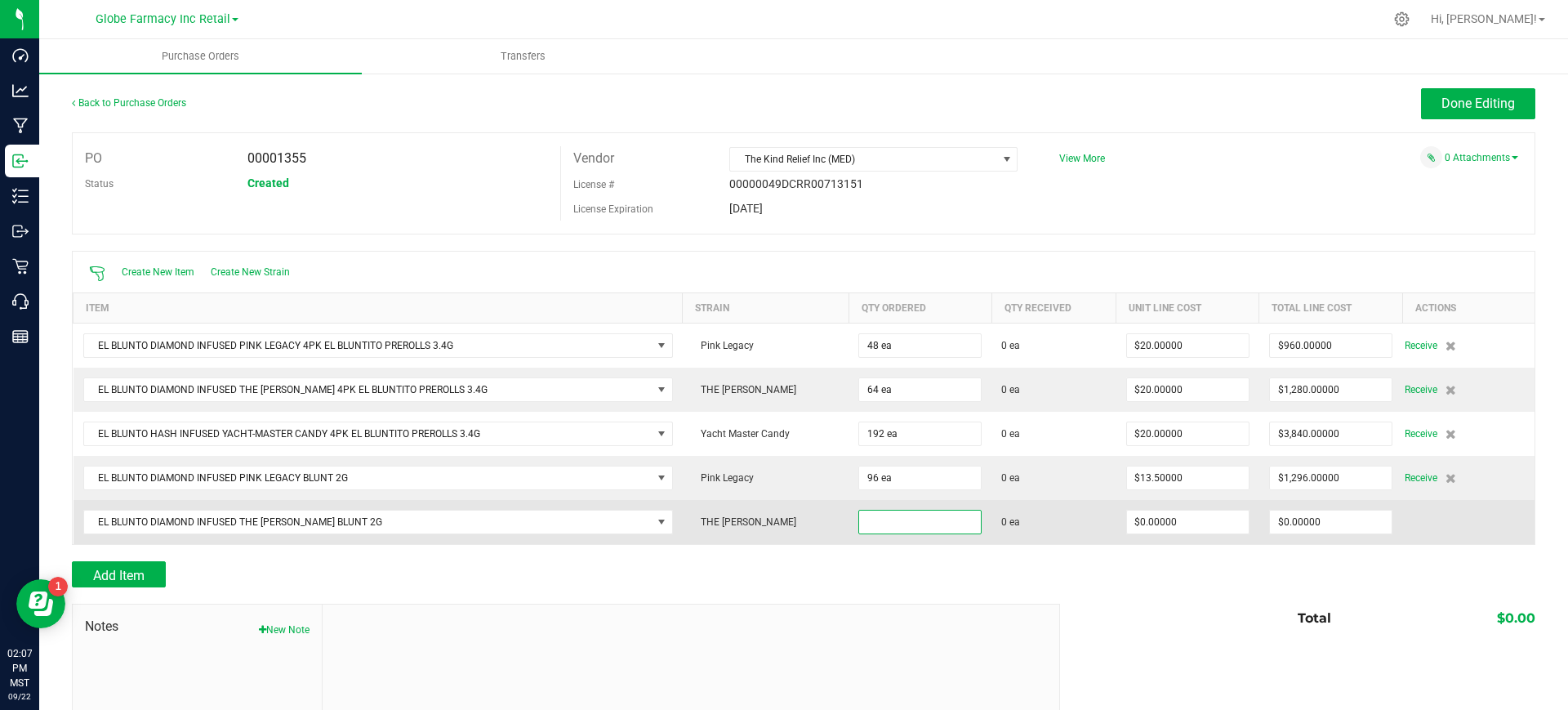
click at [894, 528] on input at bounding box center [920, 522] width 121 height 23
type input "96 ea"
click at [1154, 516] on input "0" at bounding box center [1188, 522] width 121 height 23
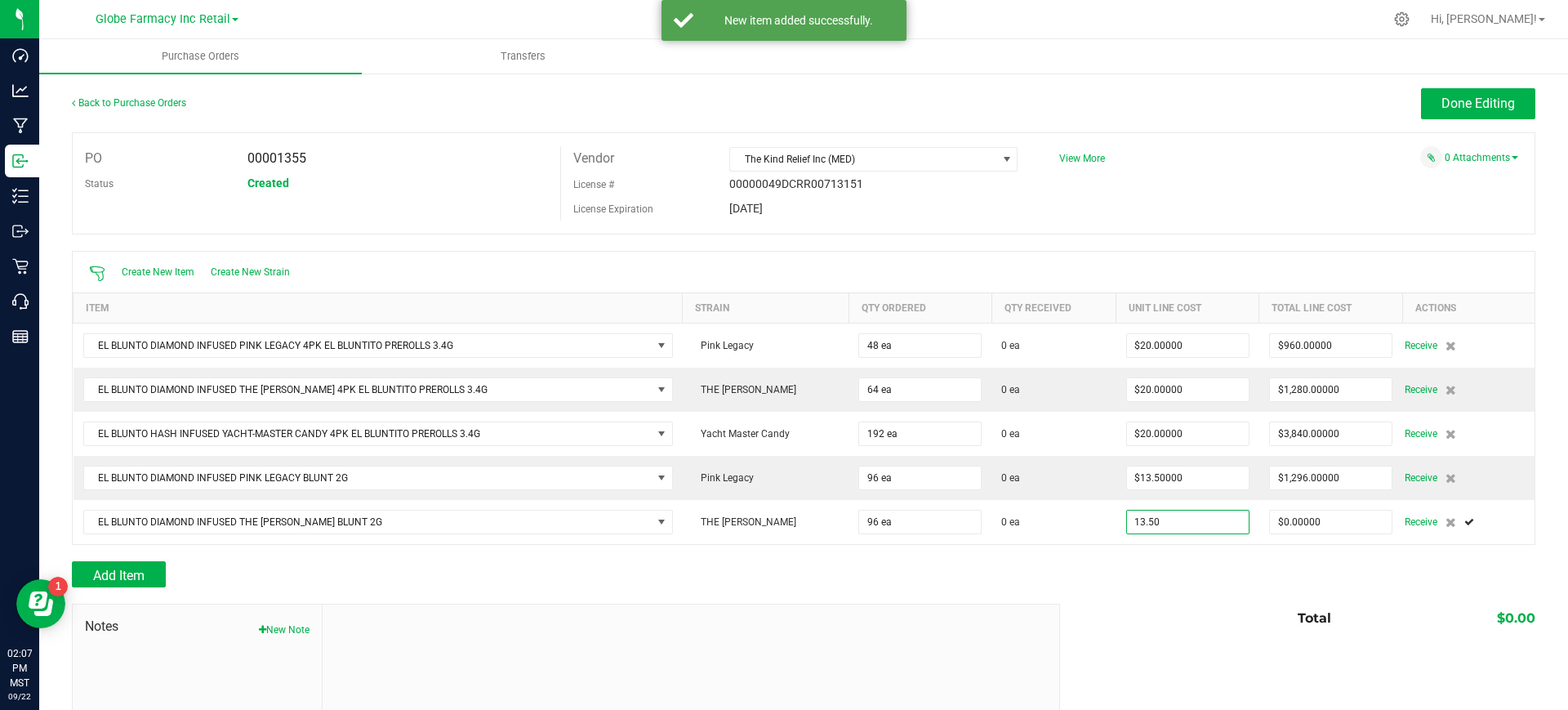
type input "$13.50000"
click at [1142, 655] on div "Notes New Note Total $0.00" at bounding box center [804, 714] width 1464 height 221
type input "96"
type input "$1,296.00000"
click at [139, 580] on span "Add Item" at bounding box center [118, 575] width 51 height 15
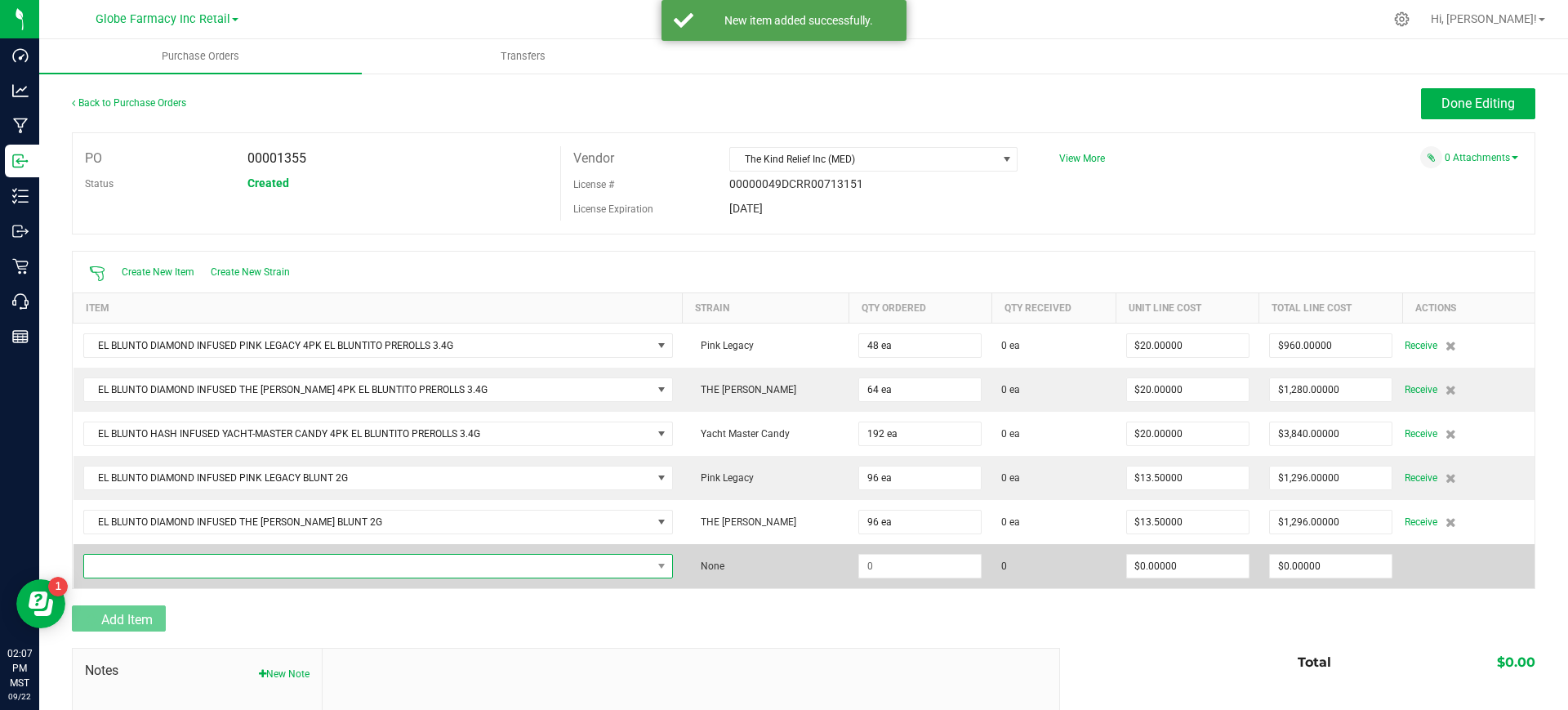
click at [139, 555] on span "NO DATA FOUND" at bounding box center [367, 566] width 567 height 23
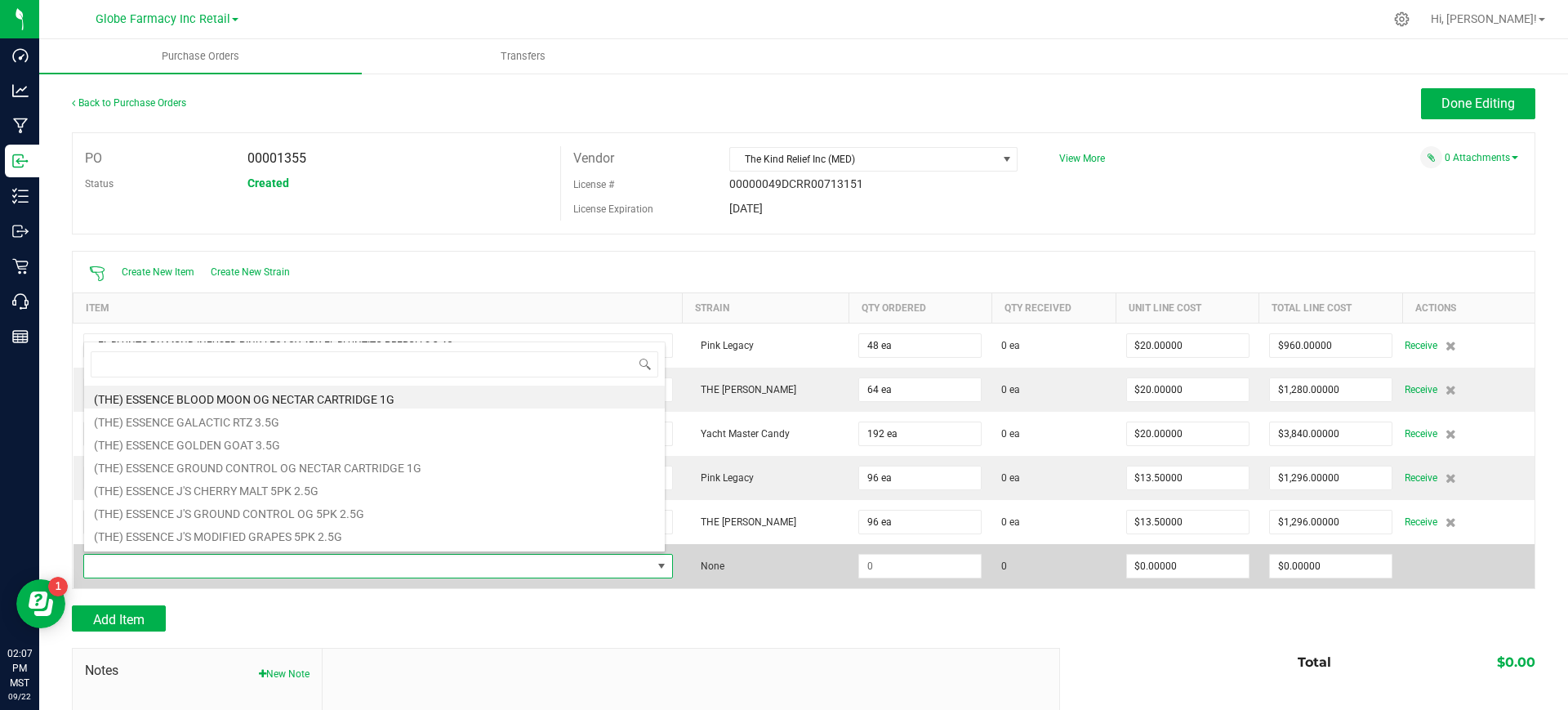
type input "F"
type input "DAYTONA D"
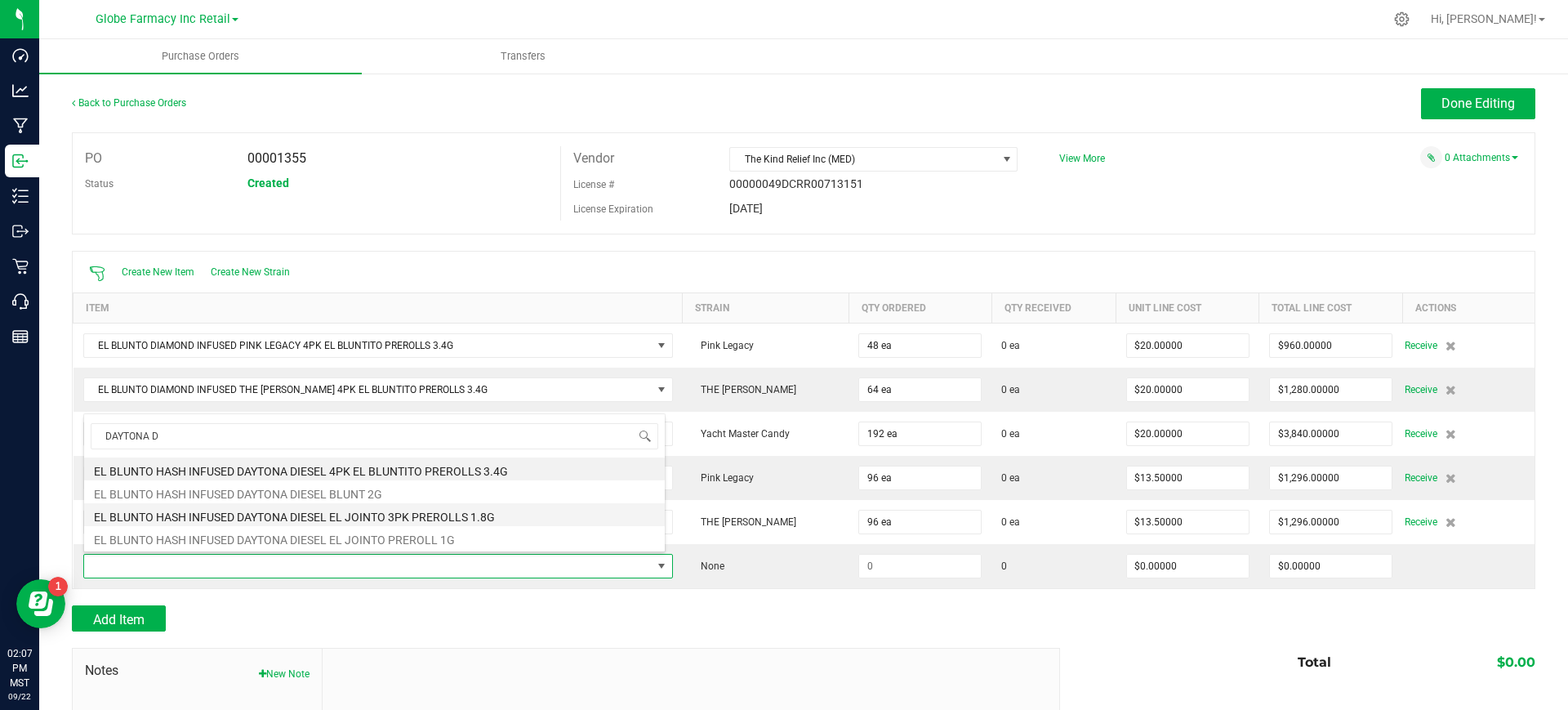
click at [506, 511] on li "EL BLUNTO HASH INFUSED DAYTONA DIESEL EL JOINTO 3PK PREROLLS 1.8G" at bounding box center [374, 514] width 581 height 23
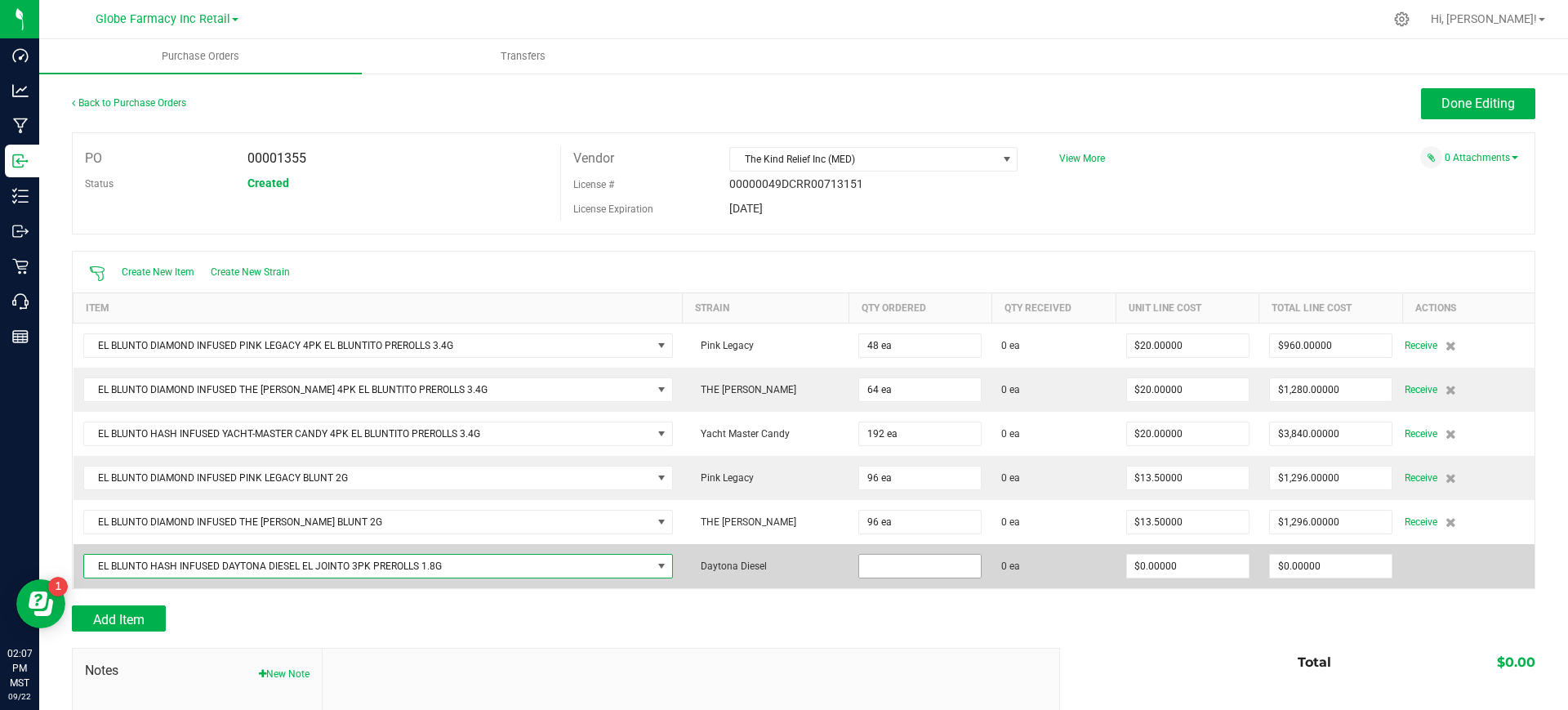
click at [885, 565] on input at bounding box center [920, 566] width 121 height 23
type input "64 ea"
click at [1078, 579] on td "0 ea" at bounding box center [1054, 566] width 124 height 44
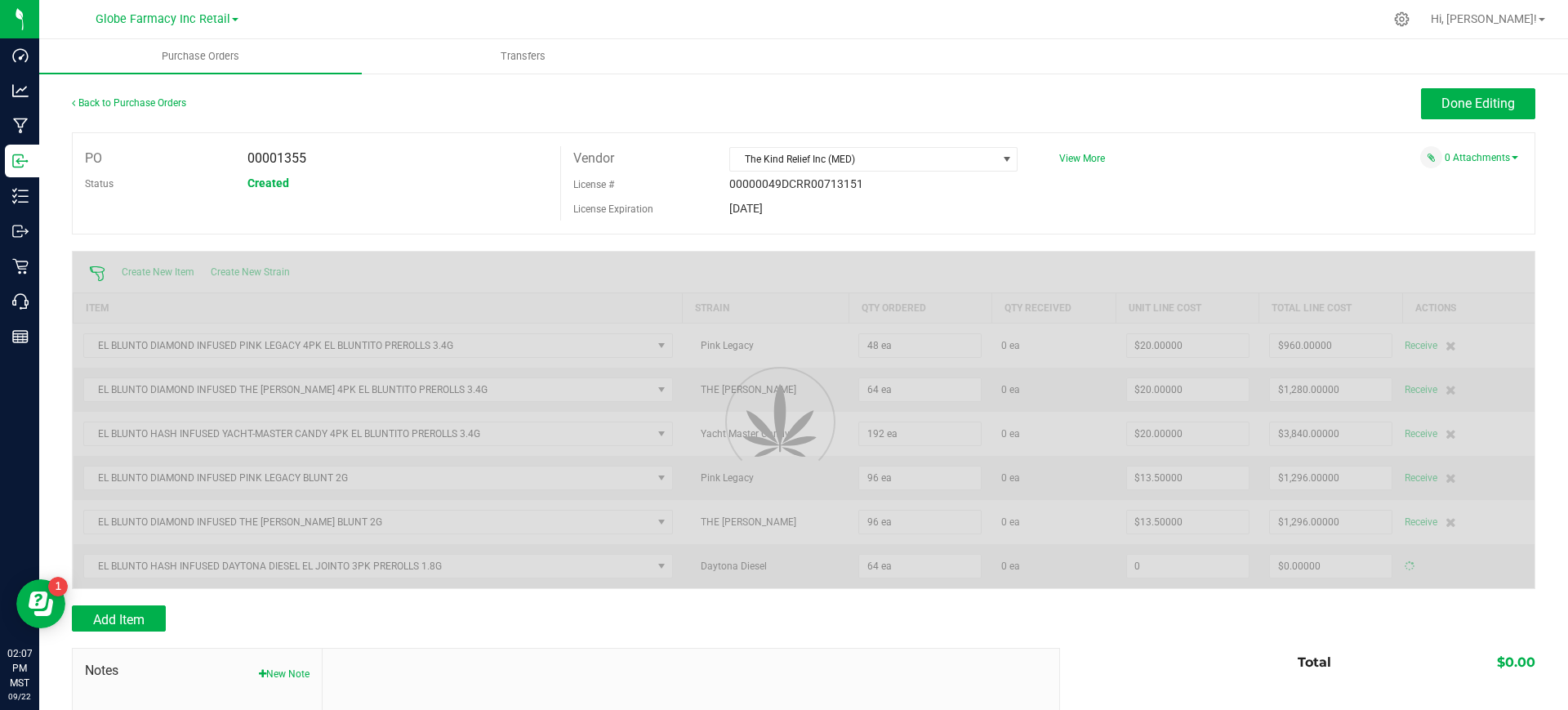
click at [1179, 565] on input "0" at bounding box center [1188, 566] width 121 height 23
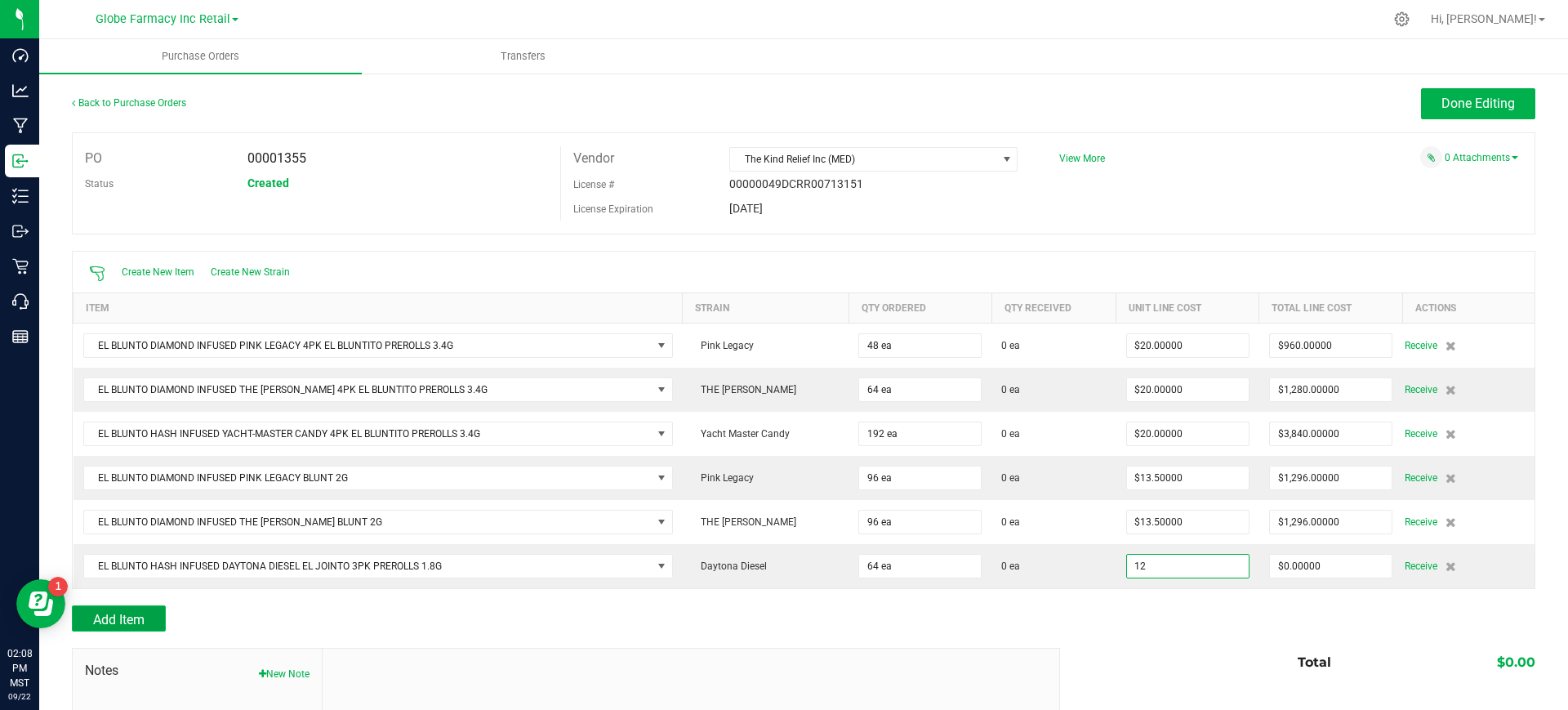
type input "$12.00000"
click at [129, 606] on button "Add Item" at bounding box center [119, 618] width 94 height 26
type input "64"
type input "$768.00000"
click at [115, 615] on span "Add Item" at bounding box center [118, 619] width 51 height 15
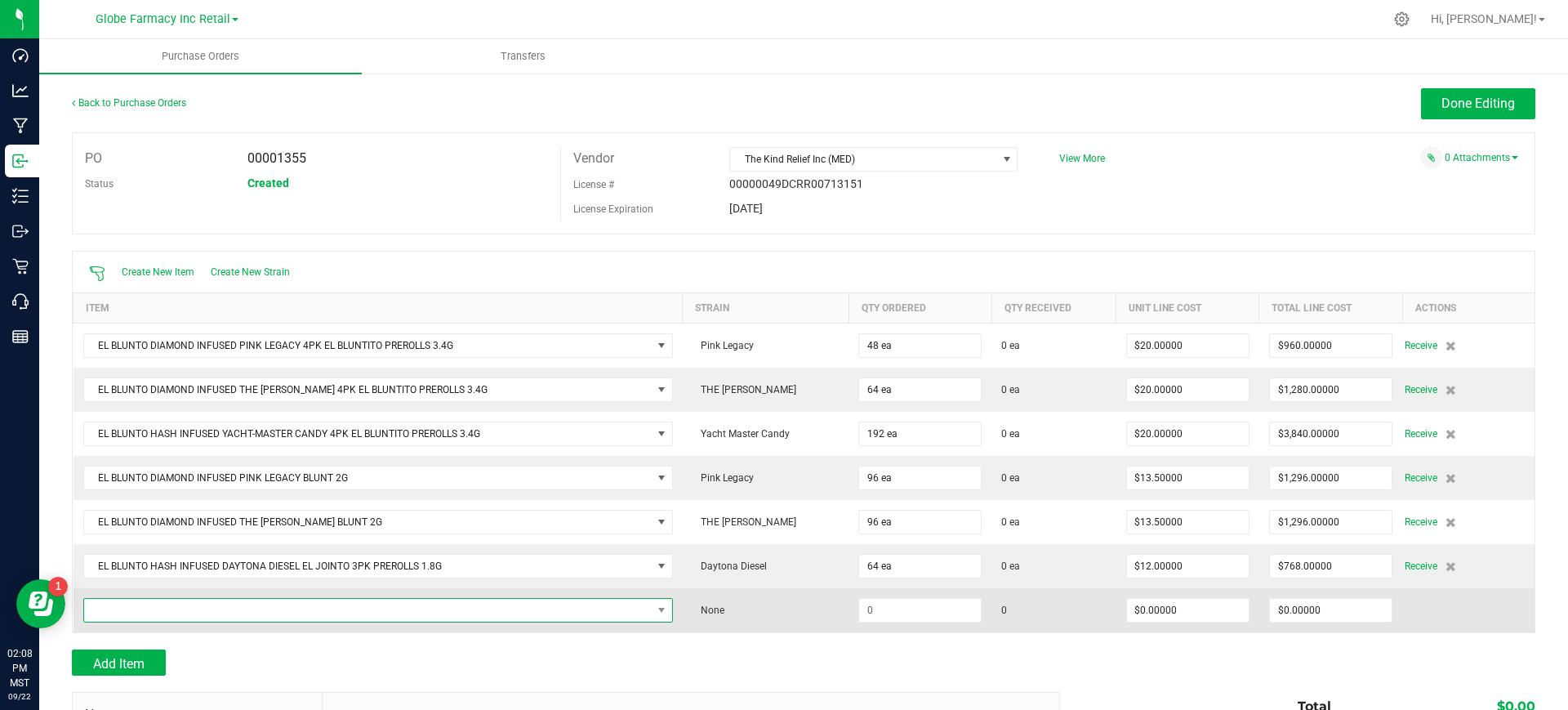
click at [118, 605] on span "NO DATA FOUND" at bounding box center [367, 611] width 567 height 23
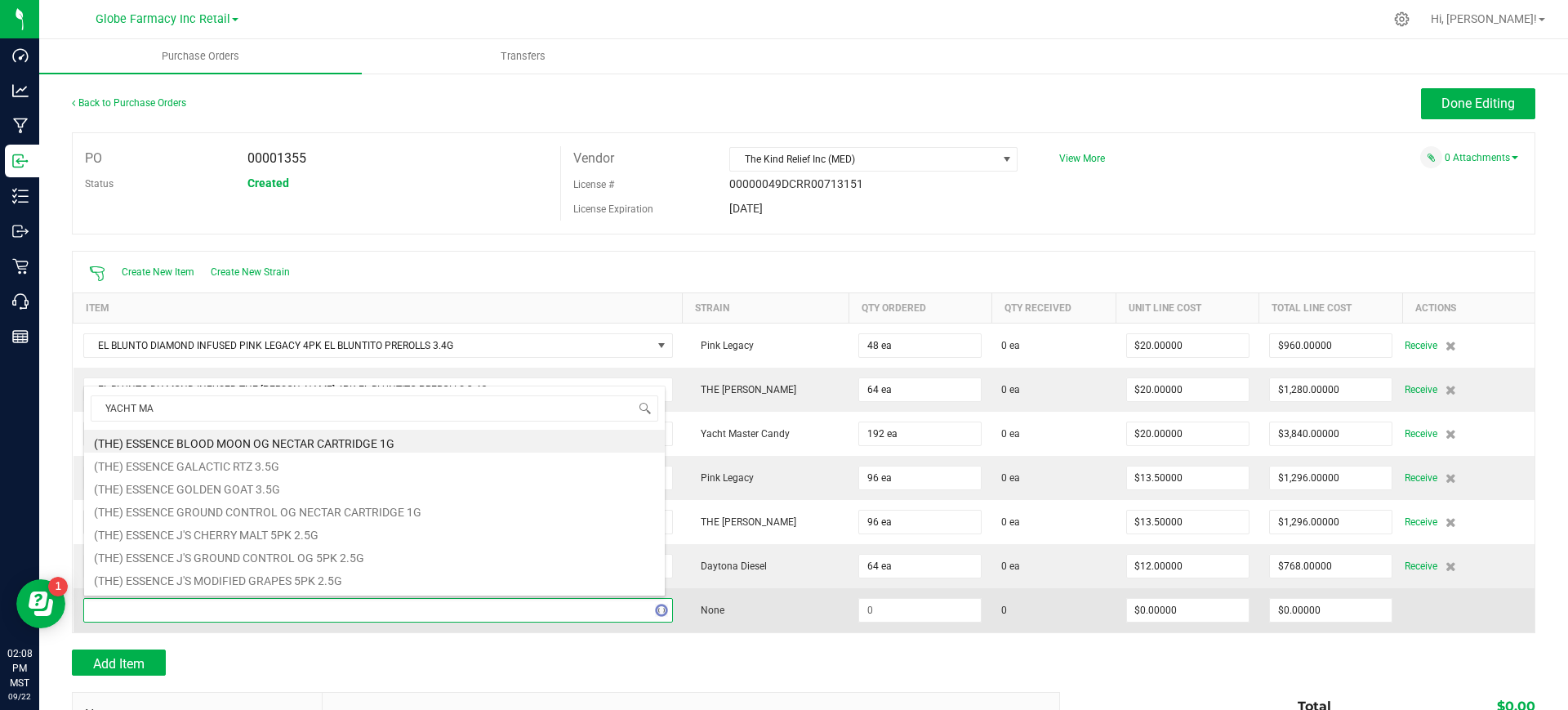
type input "YACHT MAS"
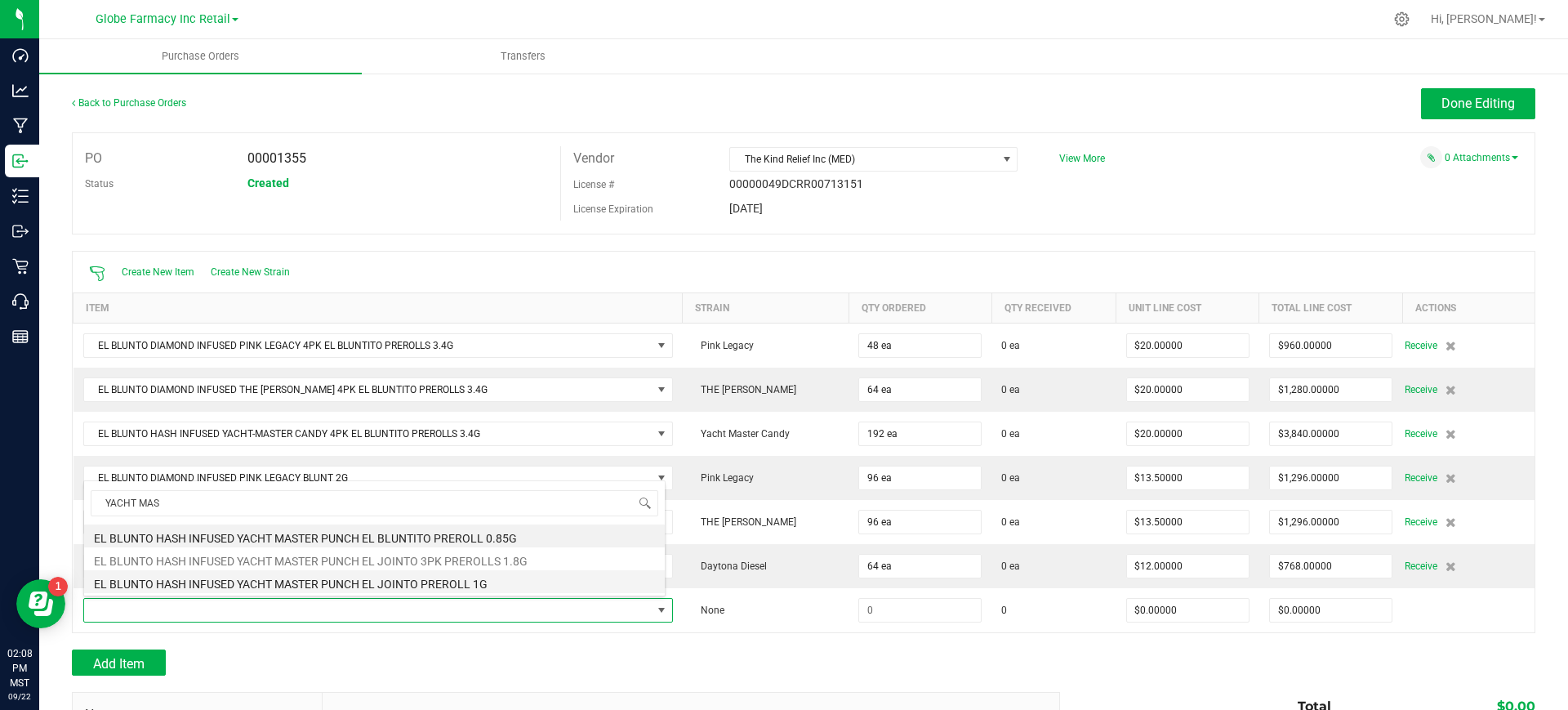
click at [411, 588] on li "EL BLUNTO HASH INFUSED YACHT MASTER PUNCH EL JOINTO PREROLL 1G" at bounding box center [374, 582] width 581 height 23
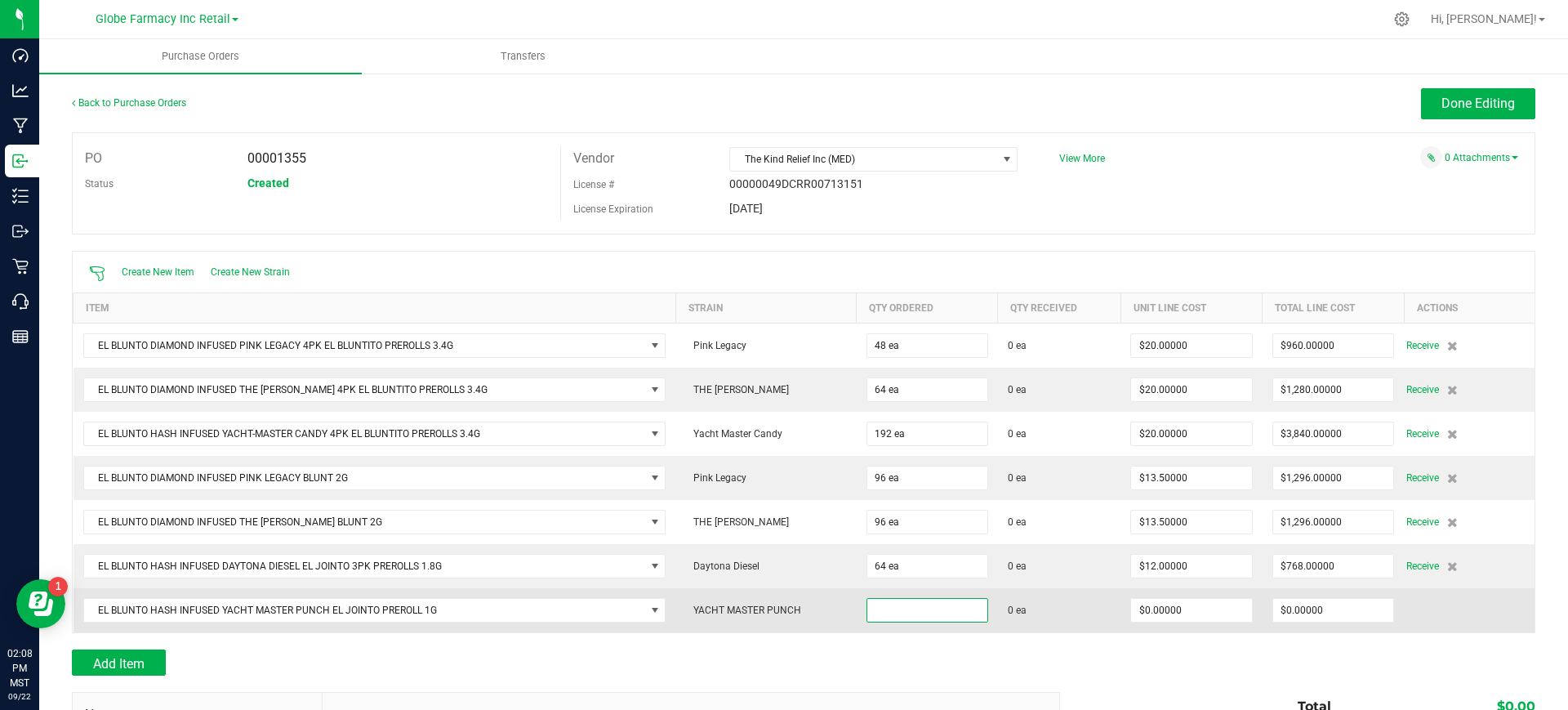
click at [876, 600] on input at bounding box center [928, 611] width 120 height 23
type input "96 ea"
click at [1066, 626] on td "0 ea" at bounding box center [1059, 611] width 123 height 44
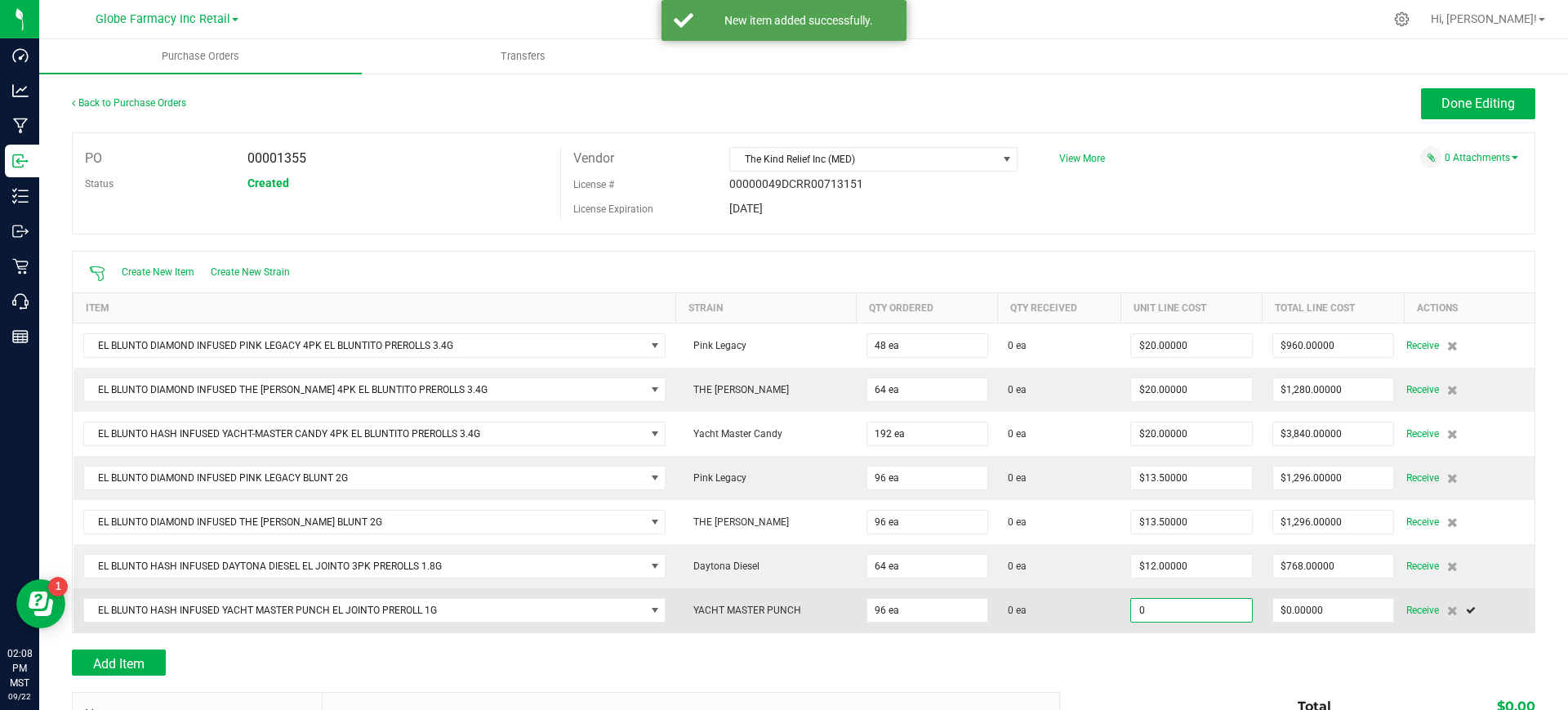
click at [1196, 614] on input "0" at bounding box center [1191, 611] width 120 height 23
type input "$5.95000"
click at [1084, 616] on span "0 ea" at bounding box center [1059, 610] width 104 height 14
type input "96"
type input "$571.20000"
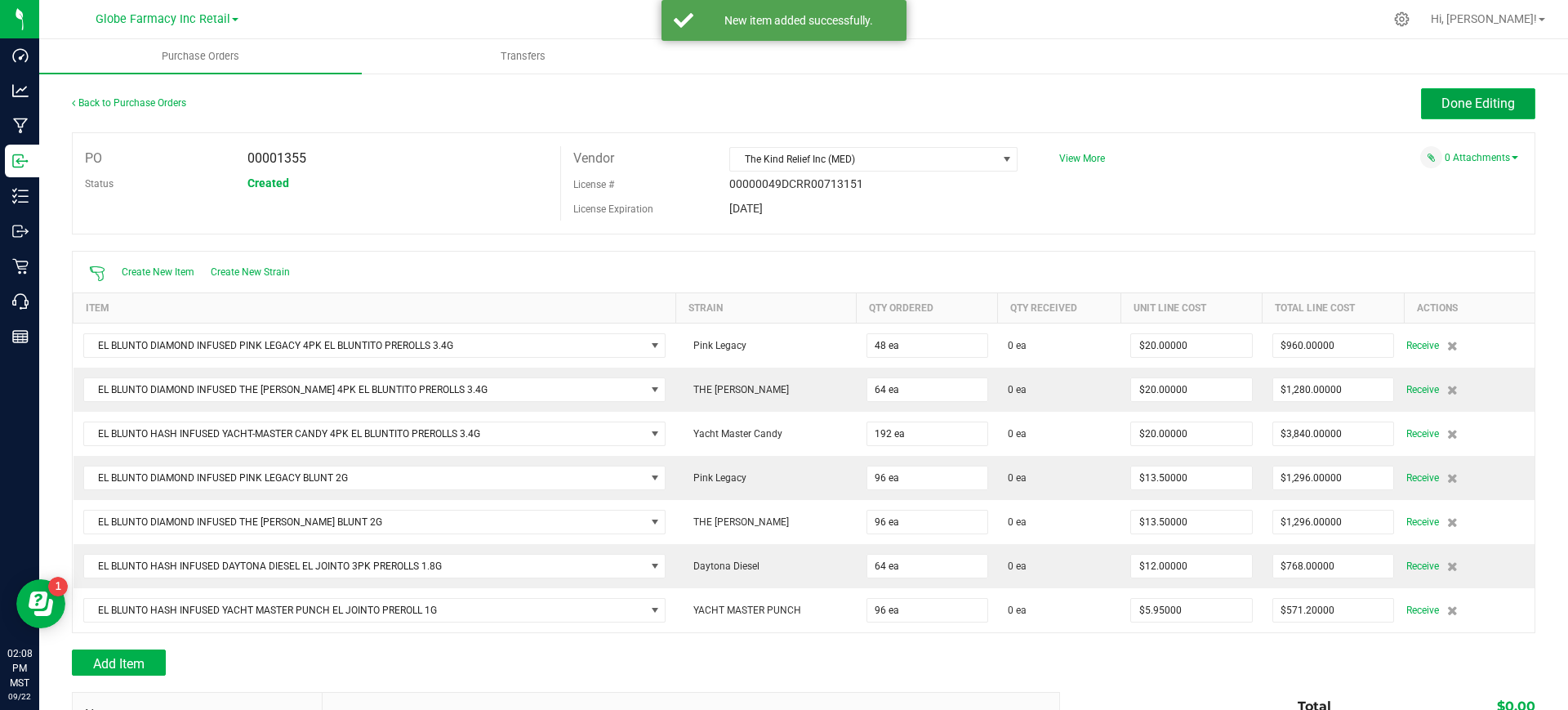
click at [1438, 111] on button "Done Editing" at bounding box center [1478, 104] width 115 height 31
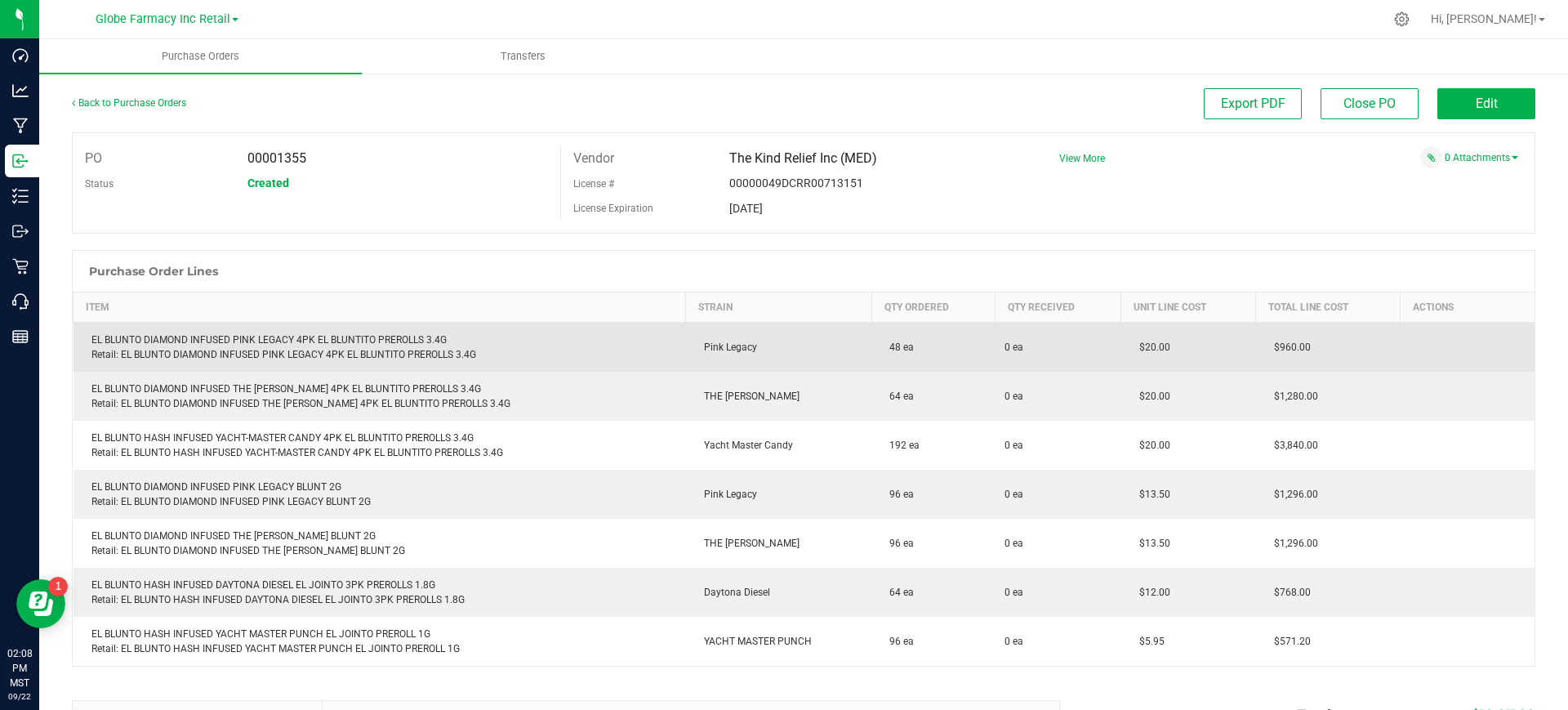
click at [314, 336] on div "EL BLUNTO DIAMOND INFUSED PINK LEGACY 4PK EL BLUNTITO PREROLLS 3.4G Retail: EL …" at bounding box center [380, 347] width 593 height 30
copy div "EL BLUNTO DIAMOND INFUSED PINK LEGACY 4PK EL BLUNTITO PREROLLS 3.4G"
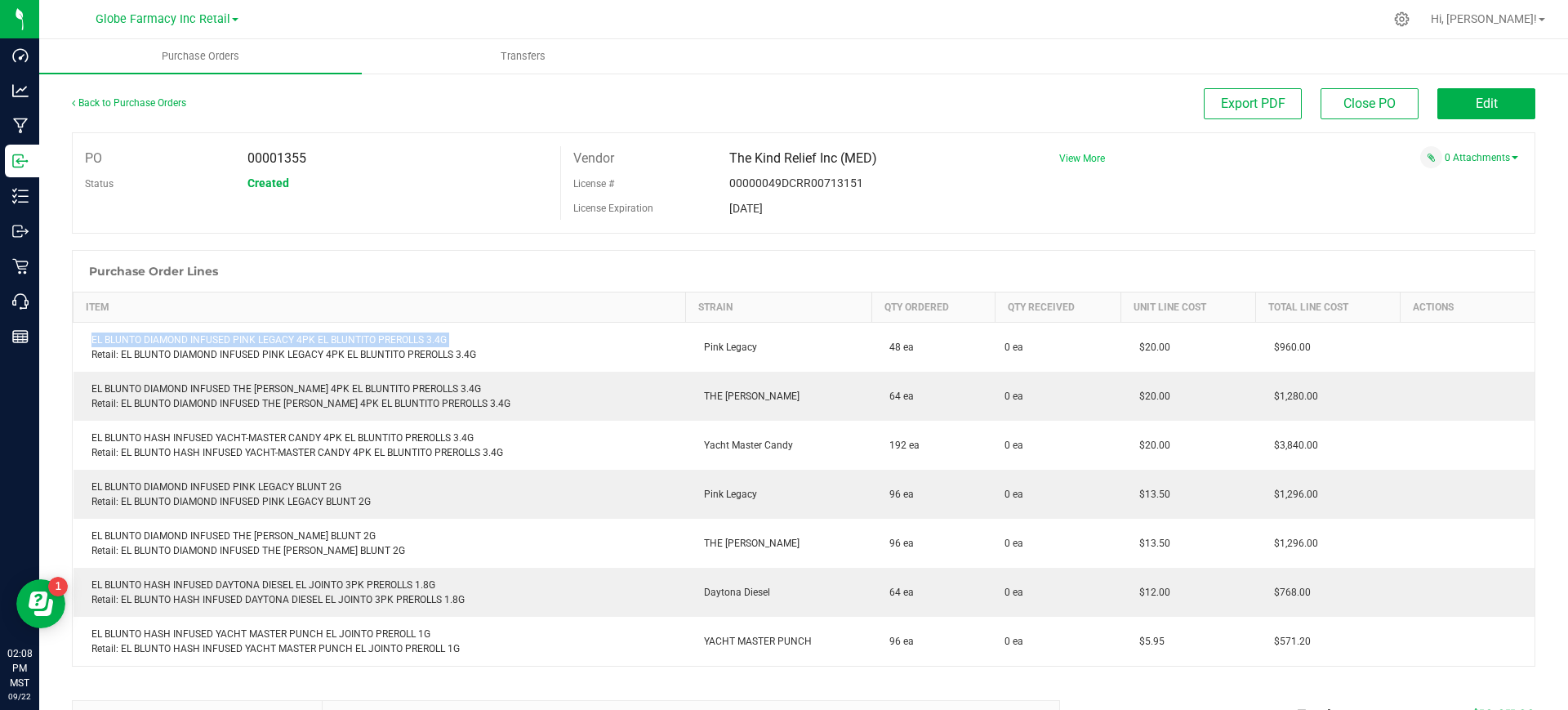
click at [1067, 153] on span "View More" at bounding box center [1082, 159] width 45 height 12
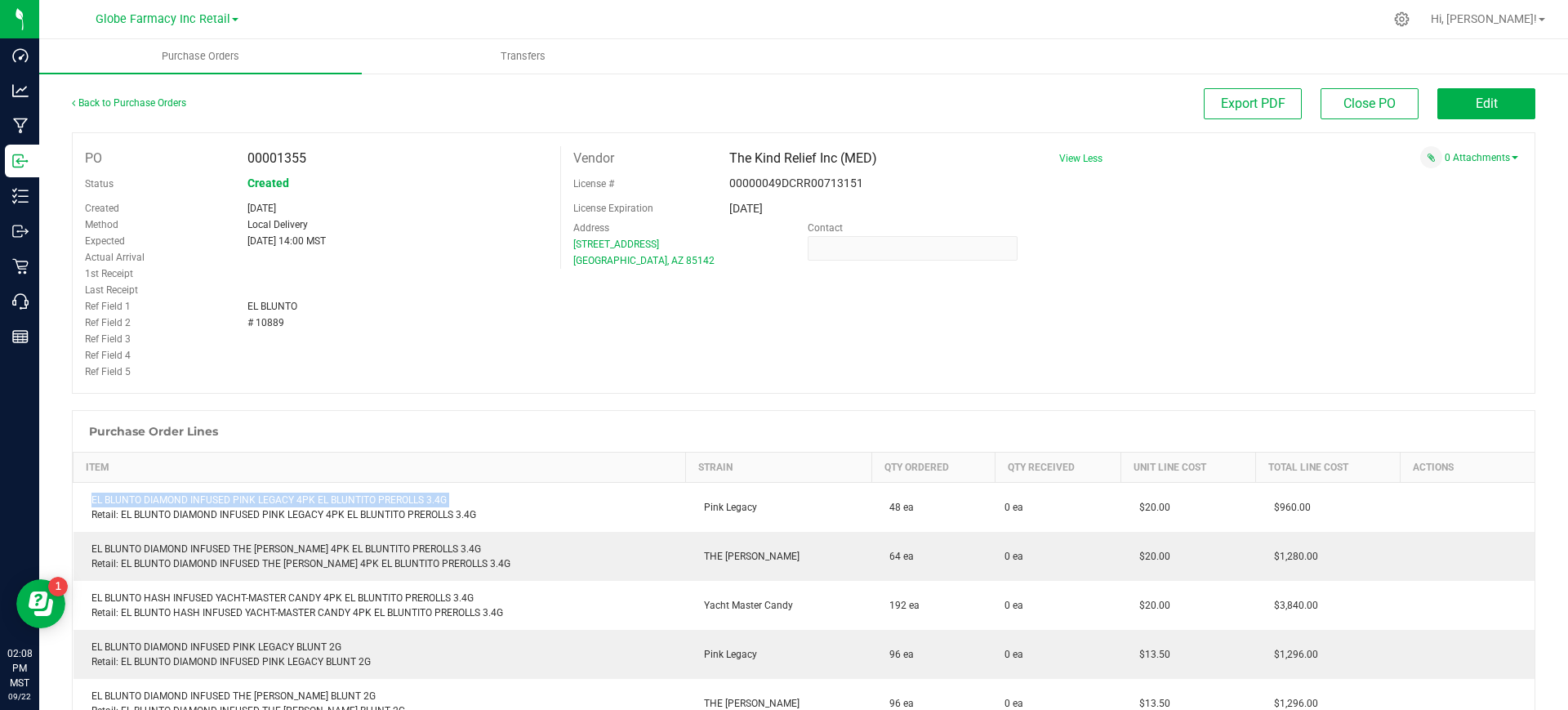
drag, startPoint x: 233, startPoint y: 326, endPoint x: 219, endPoint y: 327, distance: 14.0
click at [219, 327] on div "Ref Field 2 # 10889" at bounding box center [316, 322] width 487 height 16
copy div "# 10889"
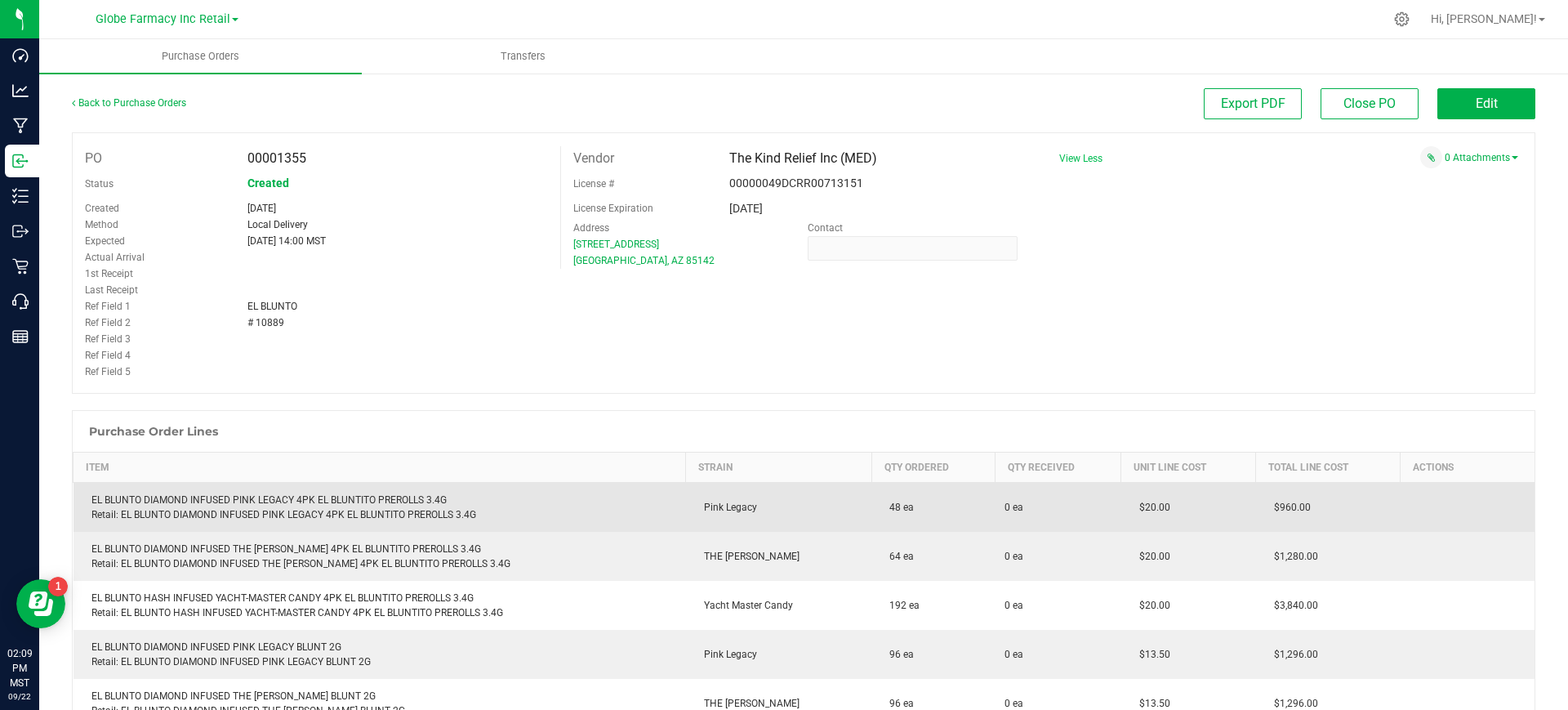
click at [296, 494] on div "EL BLUNTO DIAMOND INFUSED PINK LEGACY 4PK EL BLUNTITO PREROLLS 3.4G Retail: EL …" at bounding box center [380, 507] width 593 height 30
copy div "EL BLUNTO DIAMOND INFUSED PINK LEGACY 4PK EL BLUNTITO PREROLLS 3.4G"
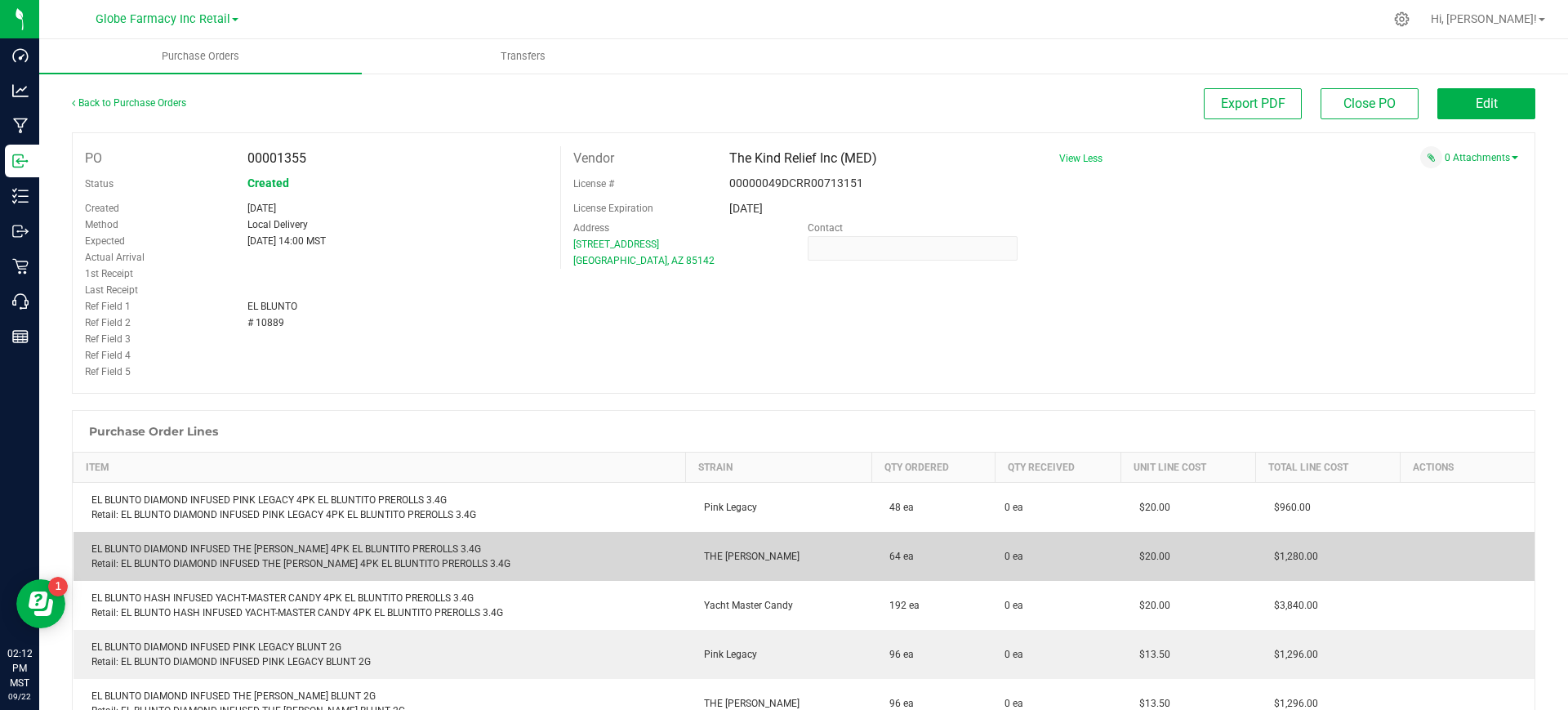
click at [383, 543] on div "EL BLUNTO DIAMOND INFUSED THE OPPENHEIMER 4PK EL BLUNTITO PREROLLS 3.4G Retail:…" at bounding box center [380, 556] width 593 height 30
copy div "EL BLUNTO DIAMOND INFUSED THE OPPENHEIMER 4PK EL BLUNTITO PREROLLS 3.4G"
drag, startPoint x: 1160, startPoint y: 545, endPoint x: 1124, endPoint y: 558, distance: 38.3
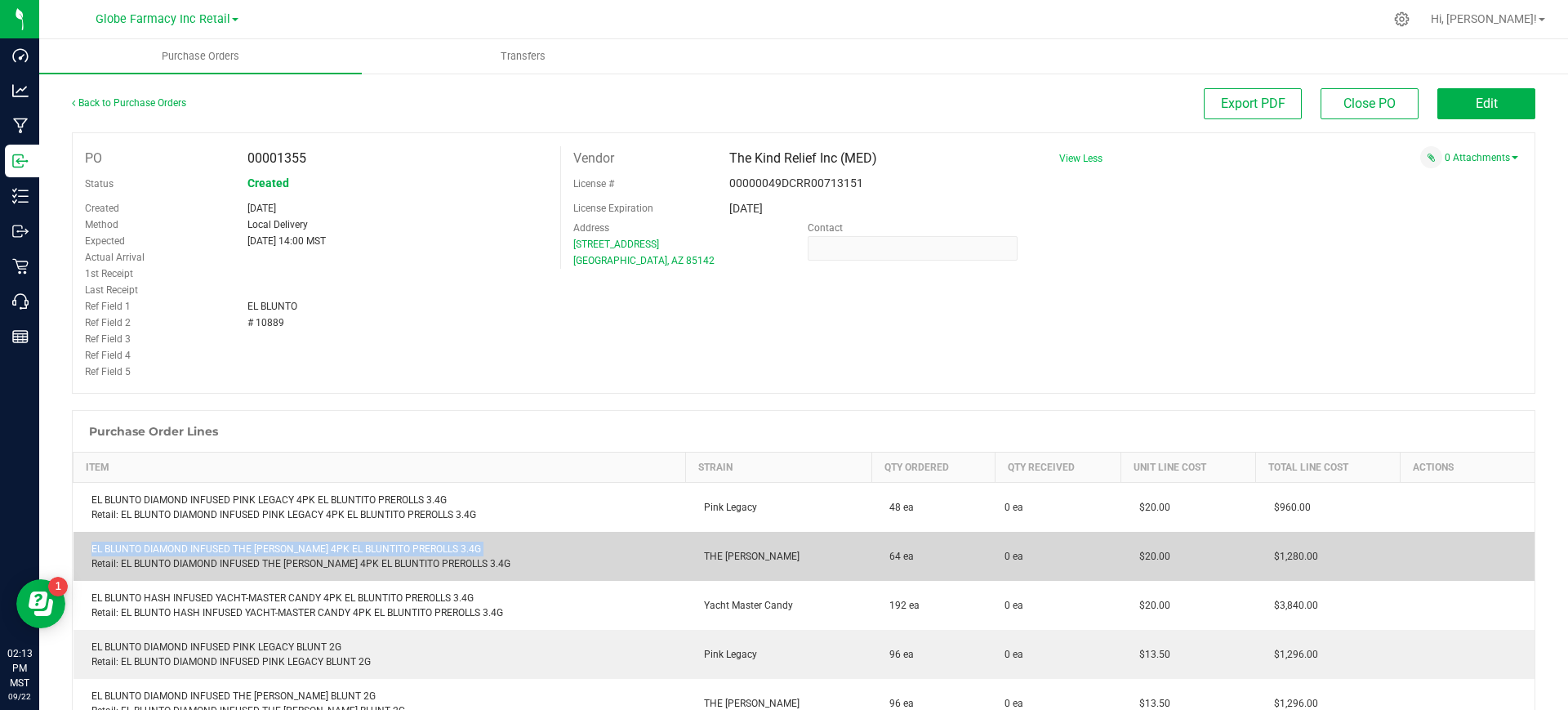
click at [1124, 558] on td "$20.00" at bounding box center [1189, 556] width 135 height 49
copy span "$20.00"
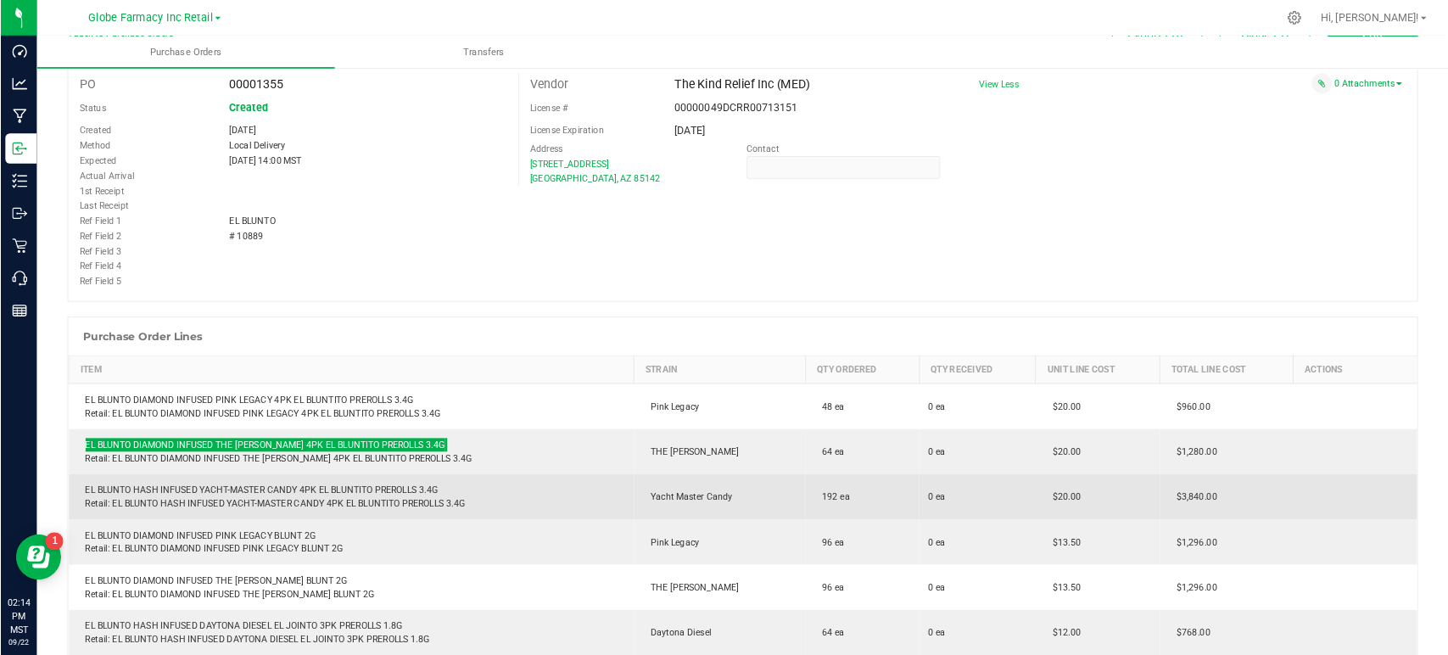
scroll to position [106, 0]
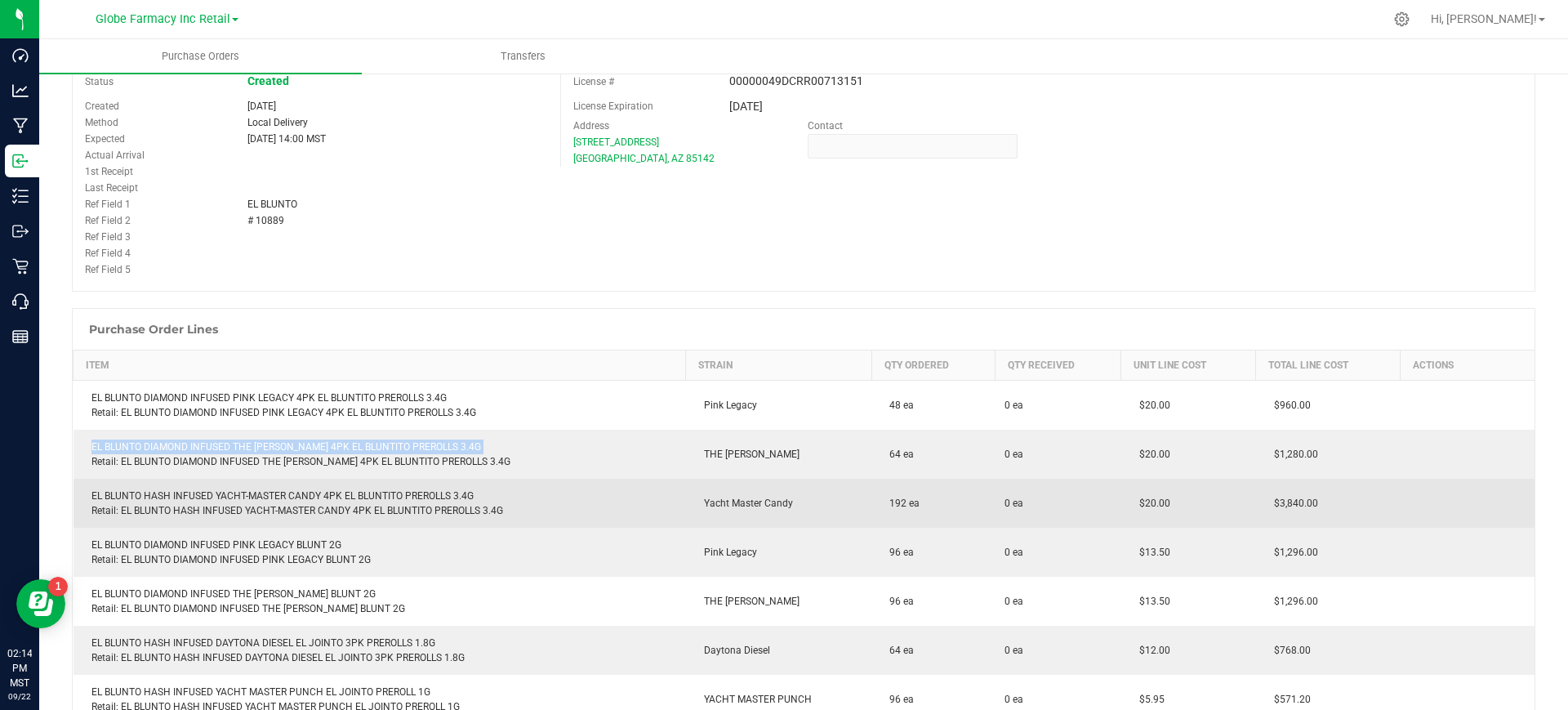
click at [336, 492] on div "EL BLUNTO HASH INFUSED YACHT-MASTER CANDY 4PK EL BLUNTITO PREROLLS 3.4G Retail:…" at bounding box center [380, 503] width 593 height 30
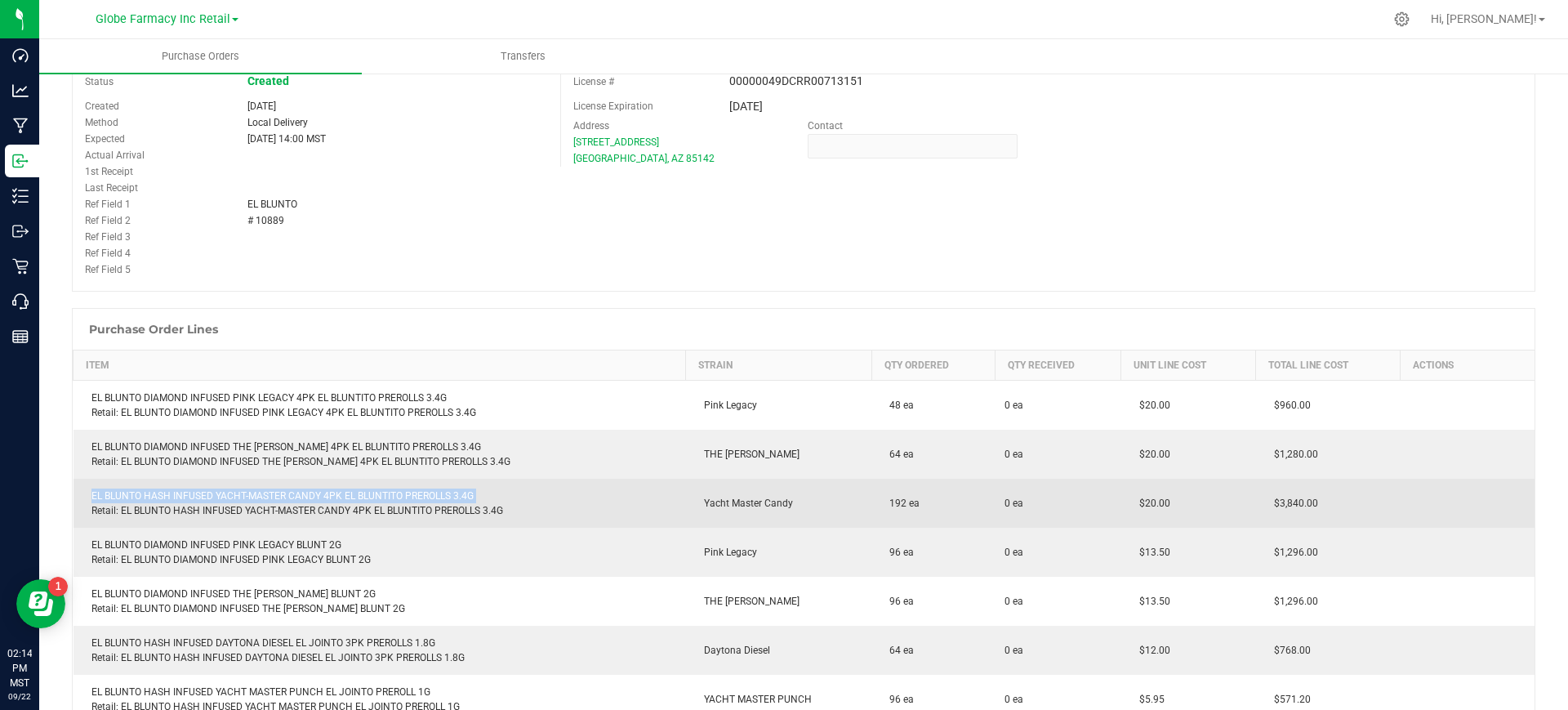
click at [336, 492] on div "EL BLUNTO HASH INFUSED YACHT-MASTER CANDY 4PK EL BLUNTITO PREROLLS 3.4G Retail:…" at bounding box center [380, 503] width 593 height 30
copy div "EL BLUNTO HASH INFUSED YACHT-MASTER CANDY 4PK EL BLUNTITO PREROLLS 3.4G"
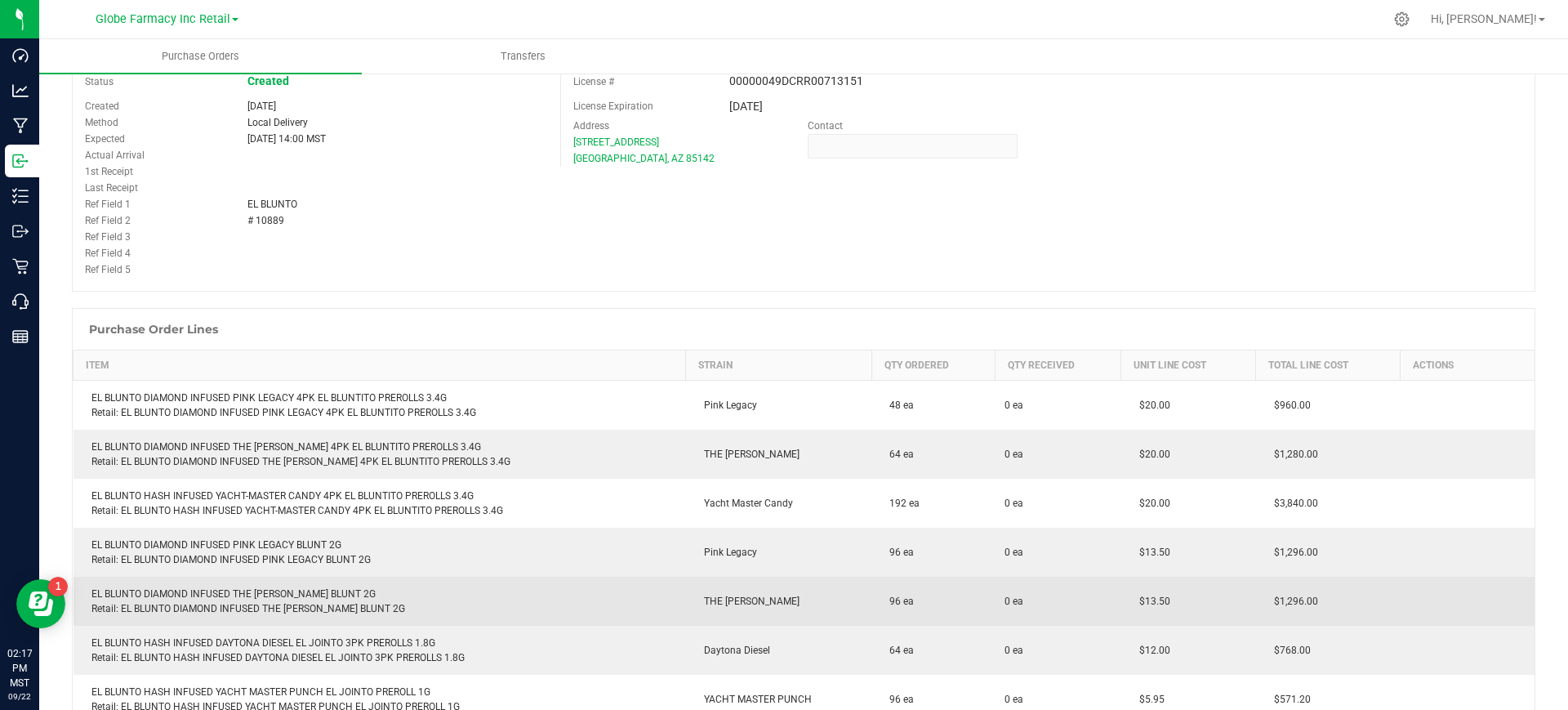
click at [184, 577] on td "EL BLUNTO DIAMOND INFUSED THE OPPENHEIMER BLUNT 2G Retail: EL BLUNTO DIAMOND IN…" at bounding box center [379, 601] width 613 height 49
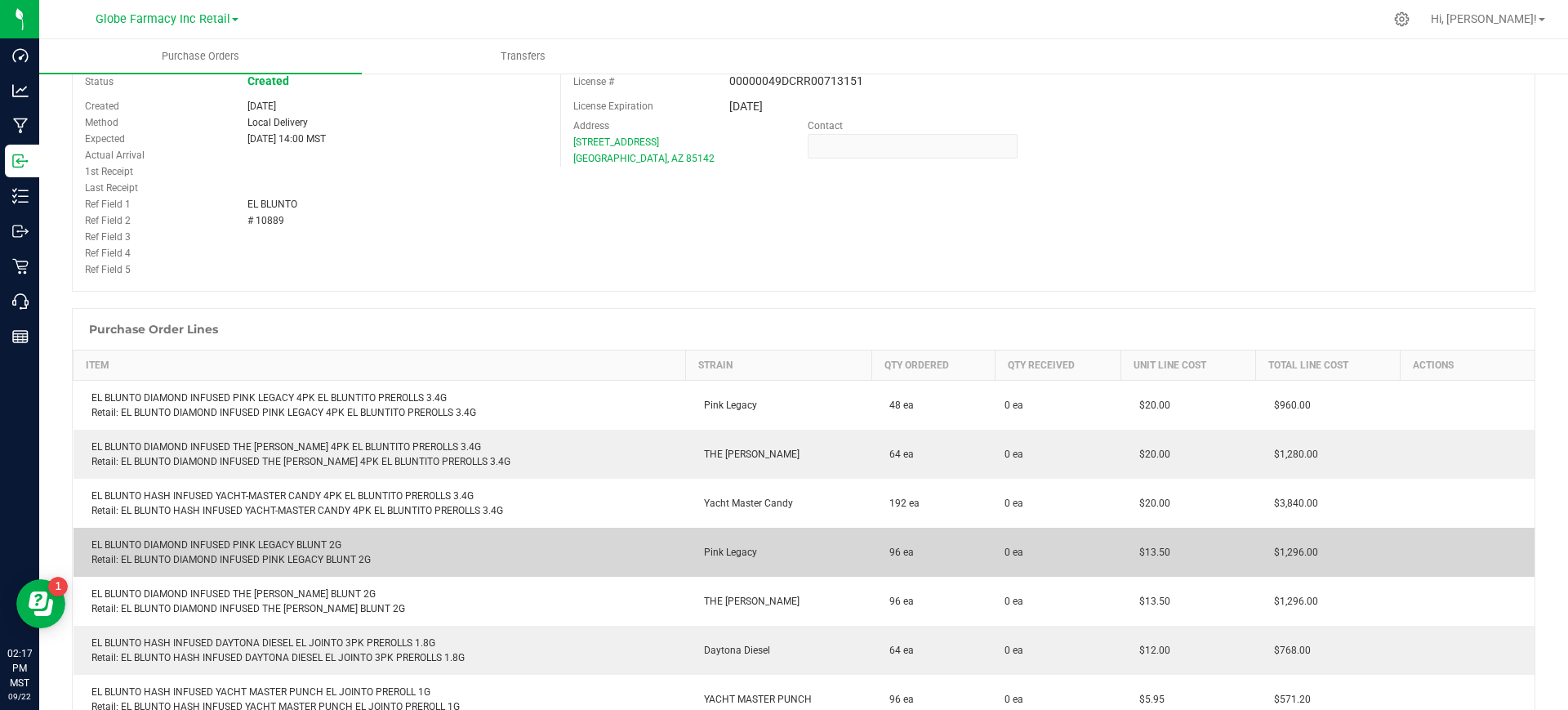
click at [218, 540] on div "EL BLUNTO DIAMOND INFUSED PINK LEGACY BLUNT 2G Retail: EL BLUNTO DIAMOND INFUSE…" at bounding box center [380, 552] width 593 height 30
copy div "EL BLUNTO DIAMOND INFUSED PINK LEGACY BLUNT 2G"
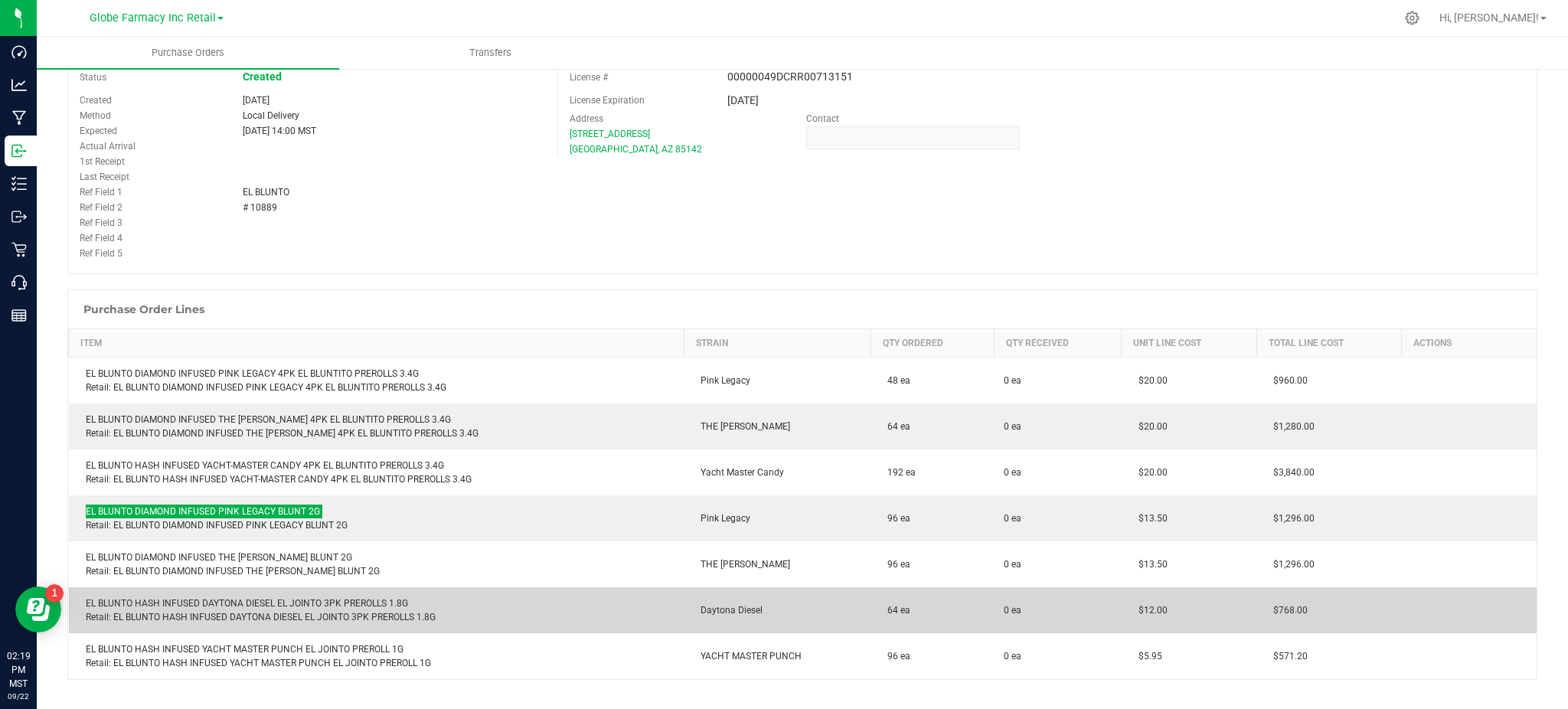
scroll to position [198, 0]
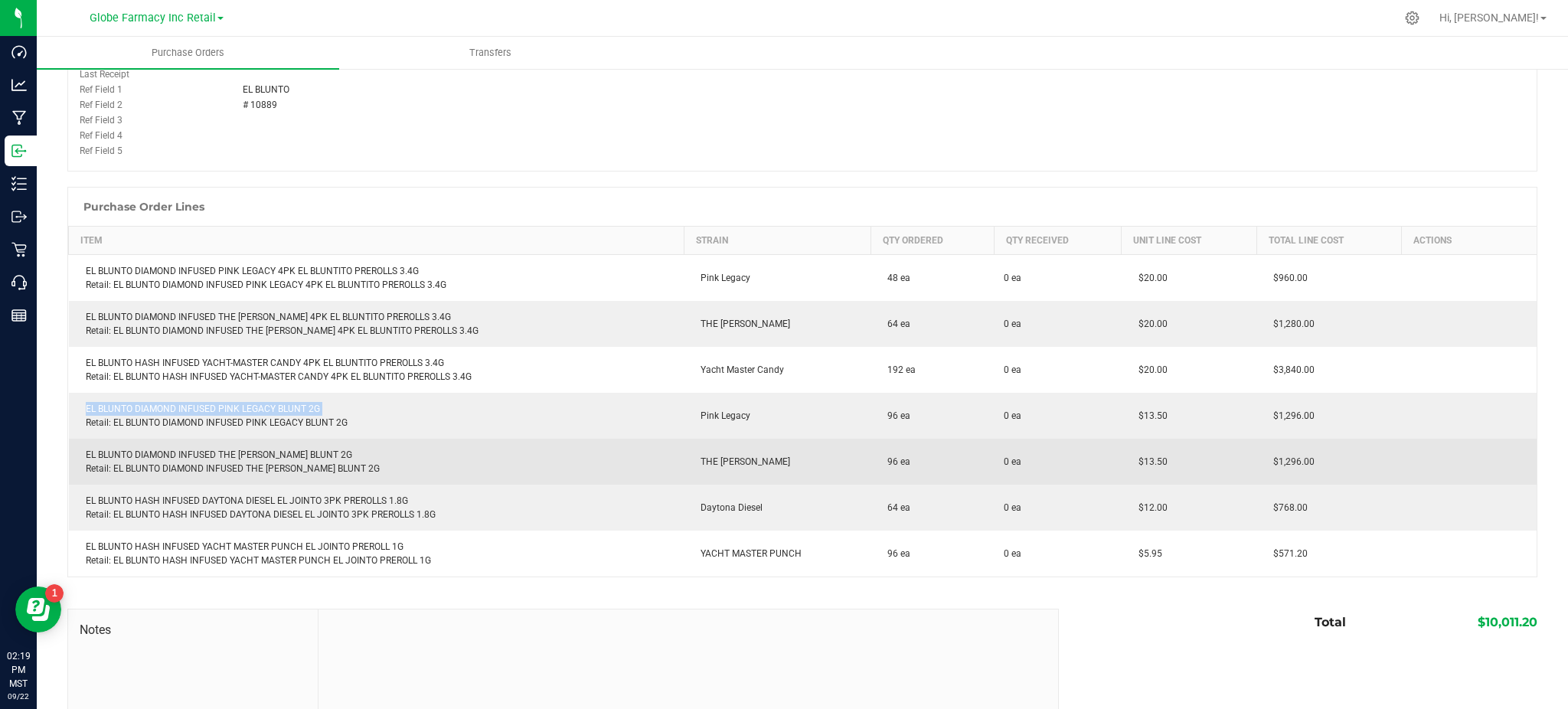
click at [317, 462] on div "EL BLUNTO DIAMOND INFUSED THE OPPENHEIMER BLUNT 2G Retail: EL BLUNTO DIAMOND IN…" at bounding box center [376, 462] width 597 height 28
copy div "Retail: EL BLUNTO DIAMOND INFUSED THE OPPENHEIMER BLUNT 2G"
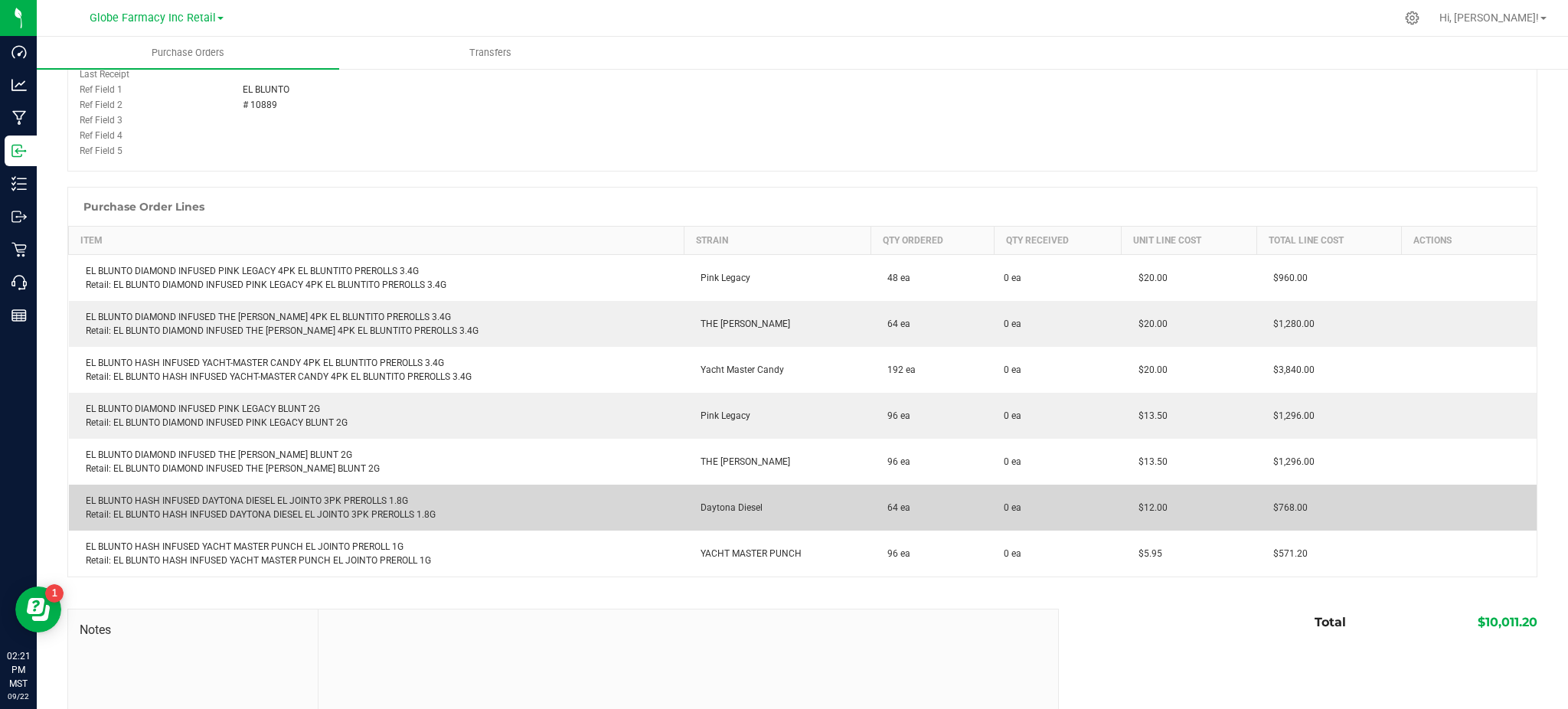
click at [241, 500] on div "EL BLUNTO HASH INFUSED DAYTONA DIESEL EL JOINTO 3PK PREROLLS 1.8G Retail: EL BL…" at bounding box center [376, 508] width 597 height 28
copy div "EL BLUNTO HASH INFUSED DAYTONA DIESEL EL JOINTO 3PK PREROLLS 1.8G"
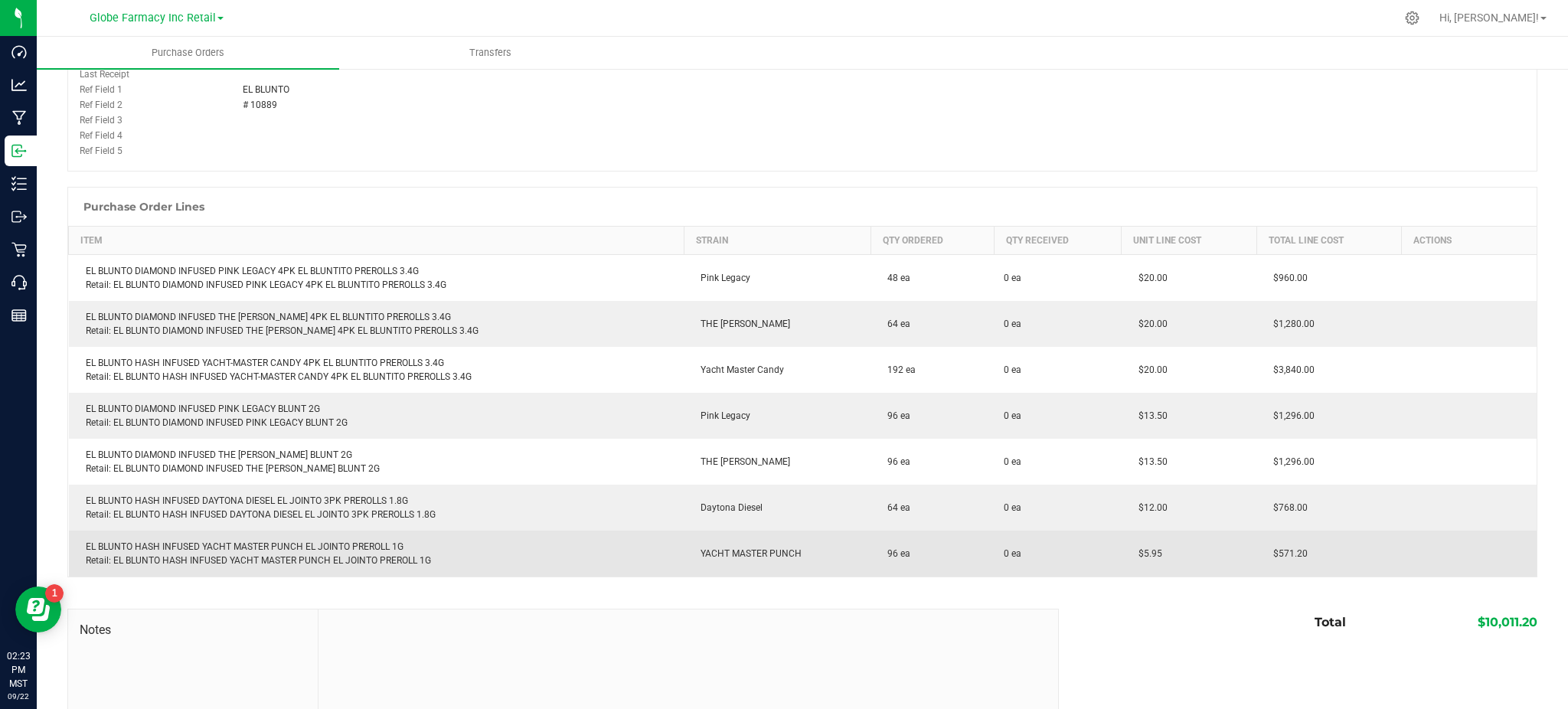
click at [308, 544] on div "EL BLUNTO HASH INFUSED YACHT MASTER PUNCH EL JOINTO PREROLL 1G Retail: EL BLUNT…" at bounding box center [376, 554] width 597 height 28
copy div "EL BLUNTO HASH INFUSED YACHT MASTER PUNCH EL JOINTO PREROLL 1G"
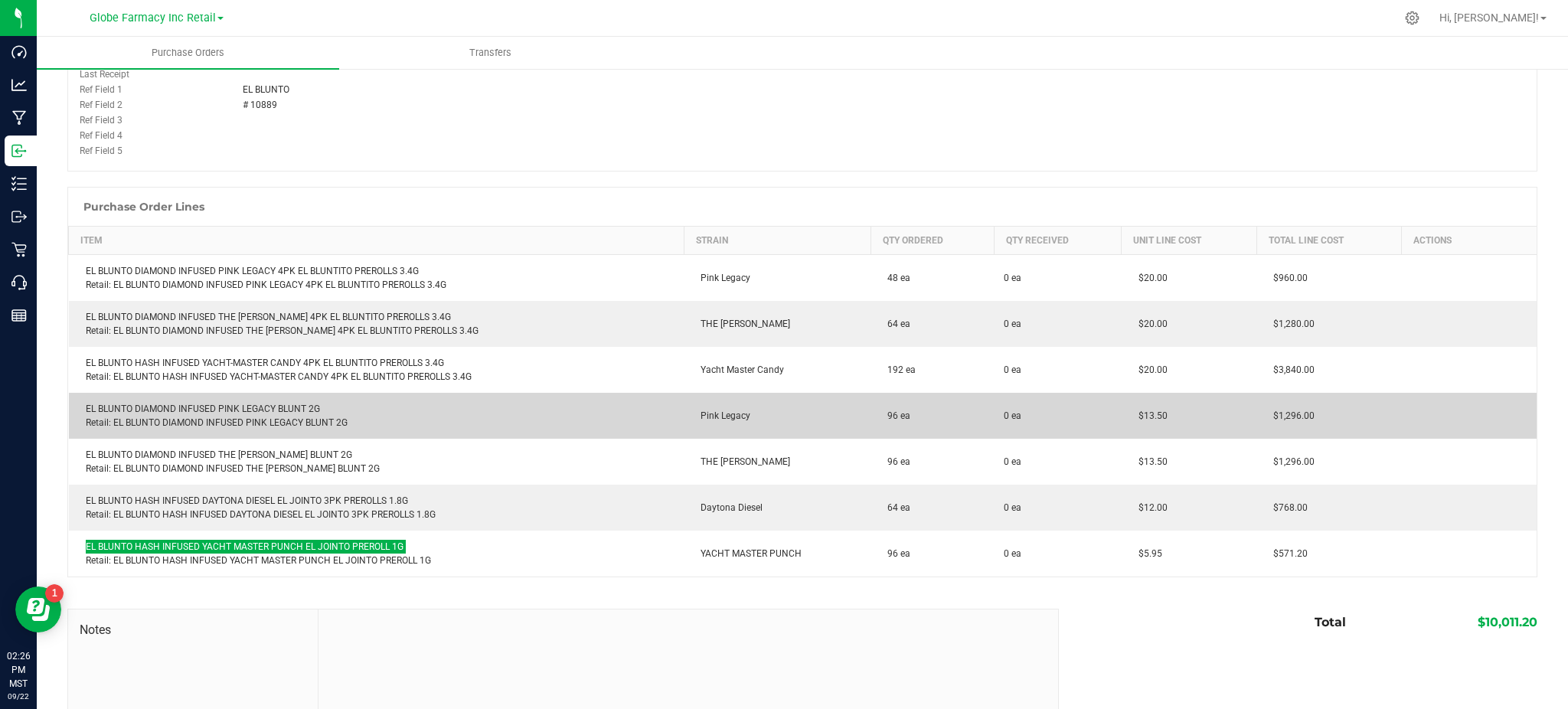
scroll to position [0, 0]
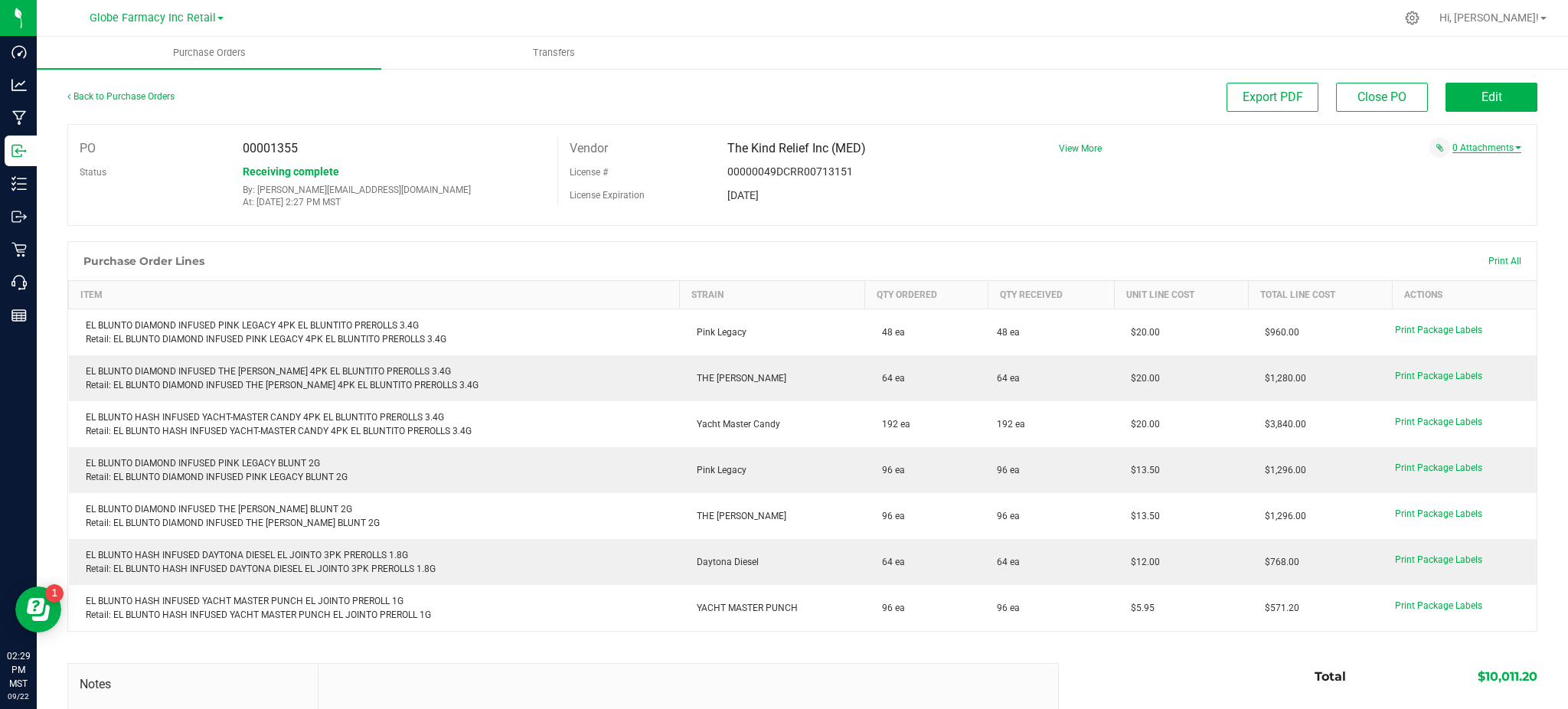
drag, startPoint x: 1453, startPoint y: 135, endPoint x: 1450, endPoint y: 148, distance: 13.3
click at [1453, 135] on div "PO 00001355 Status Receiving complete By: [EMAIL_ADDRESS][DOMAIN_NAME] At: [DAT…" at bounding box center [803, 174] width 1470 height 102
click at [1452, 149] on link "0 Attachments" at bounding box center [1487, 148] width 69 height 11
click at [1424, 178] on div "Attach new document" at bounding box center [1284, 171] width 474 height 18
click at [1421, 166] on button "Attach new document" at bounding box center [1471, 168] width 100 height 14
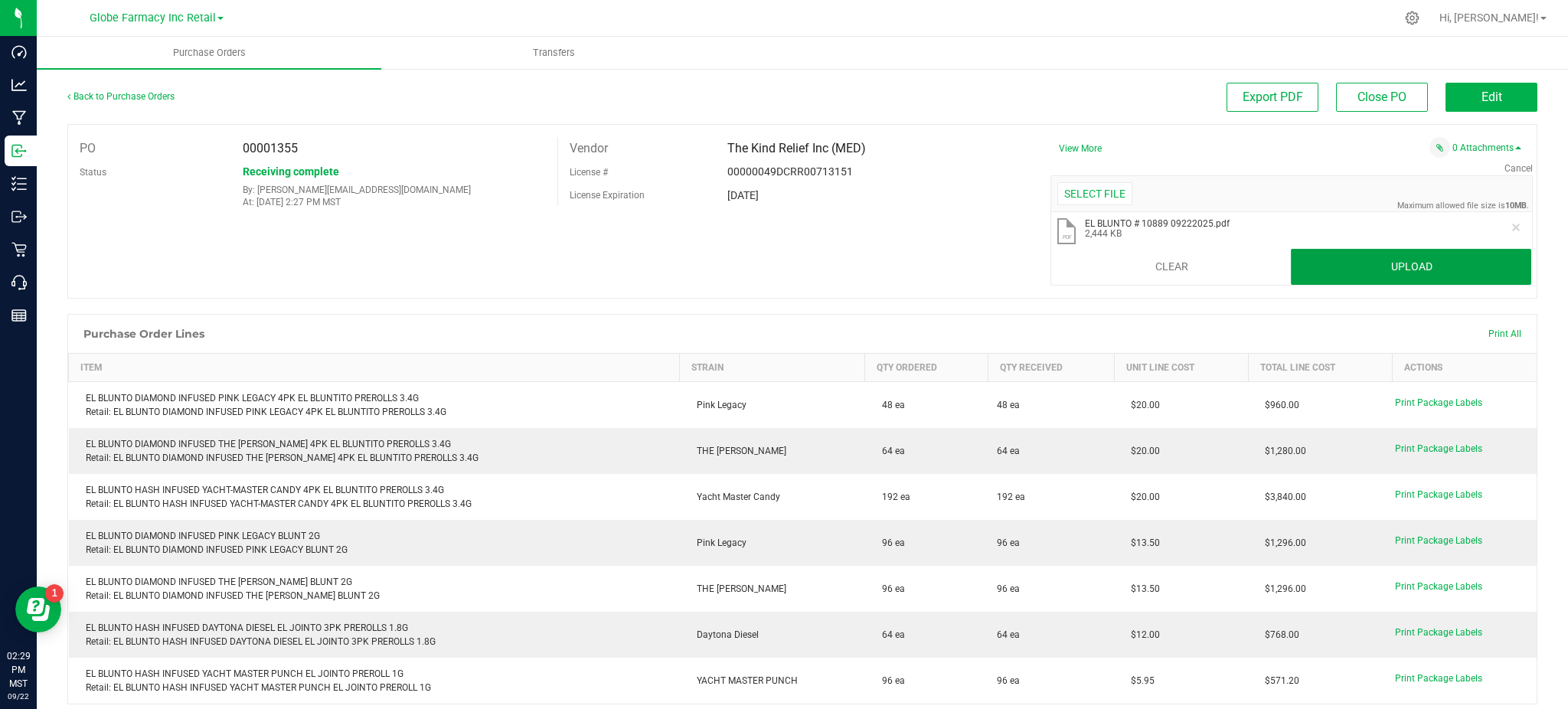
click at [1373, 281] on button "Upload" at bounding box center [1411, 267] width 240 height 37
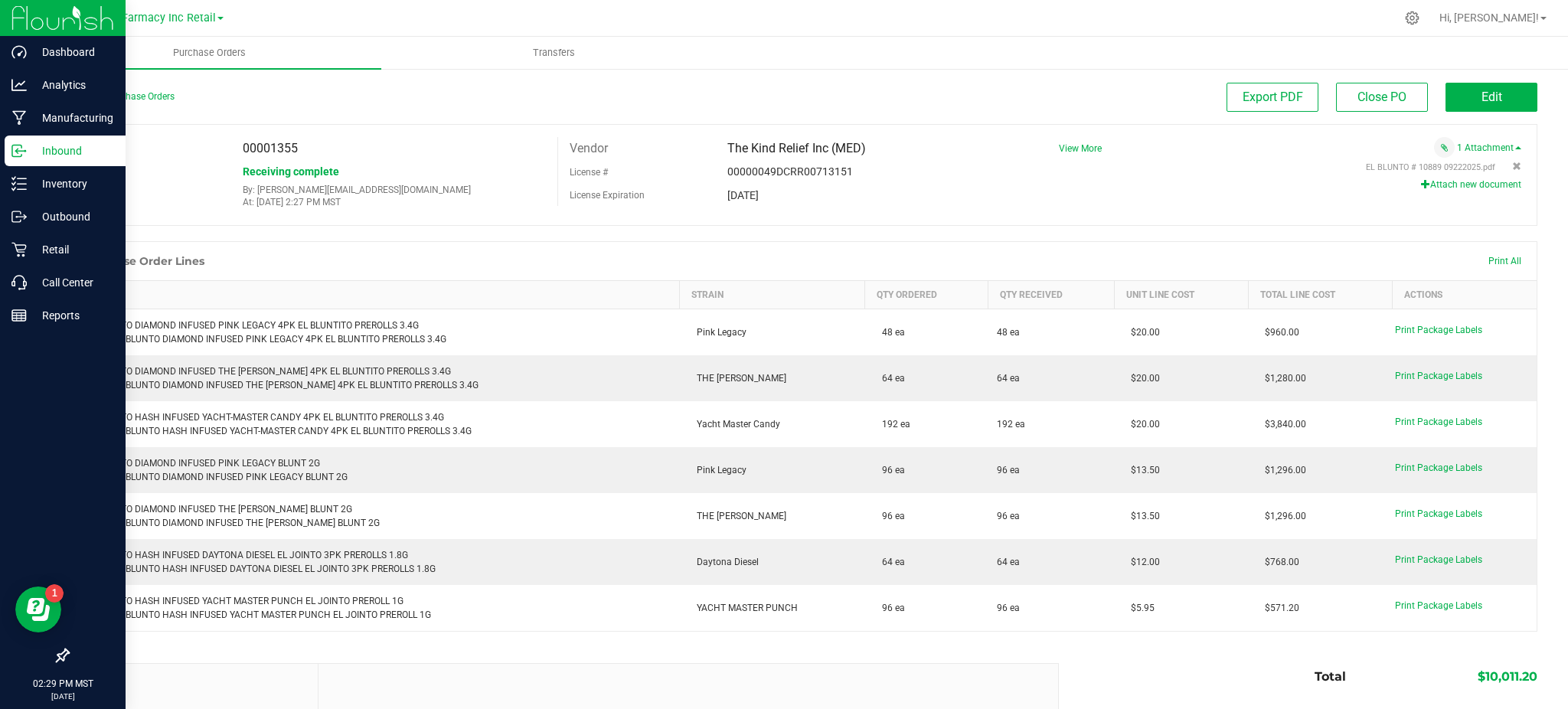
click at [8, 148] on div "Inbound" at bounding box center [65, 151] width 121 height 31
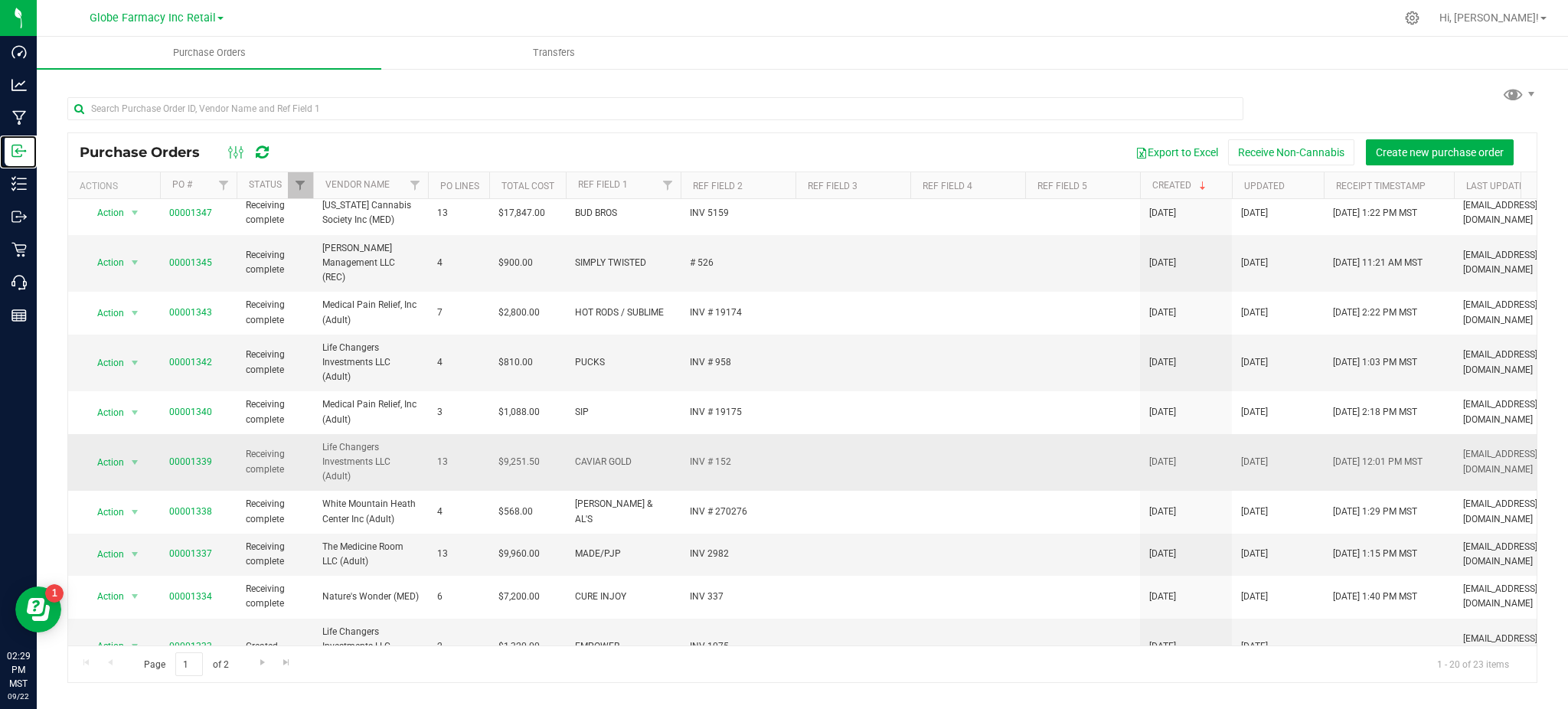
scroll to position [467, 0]
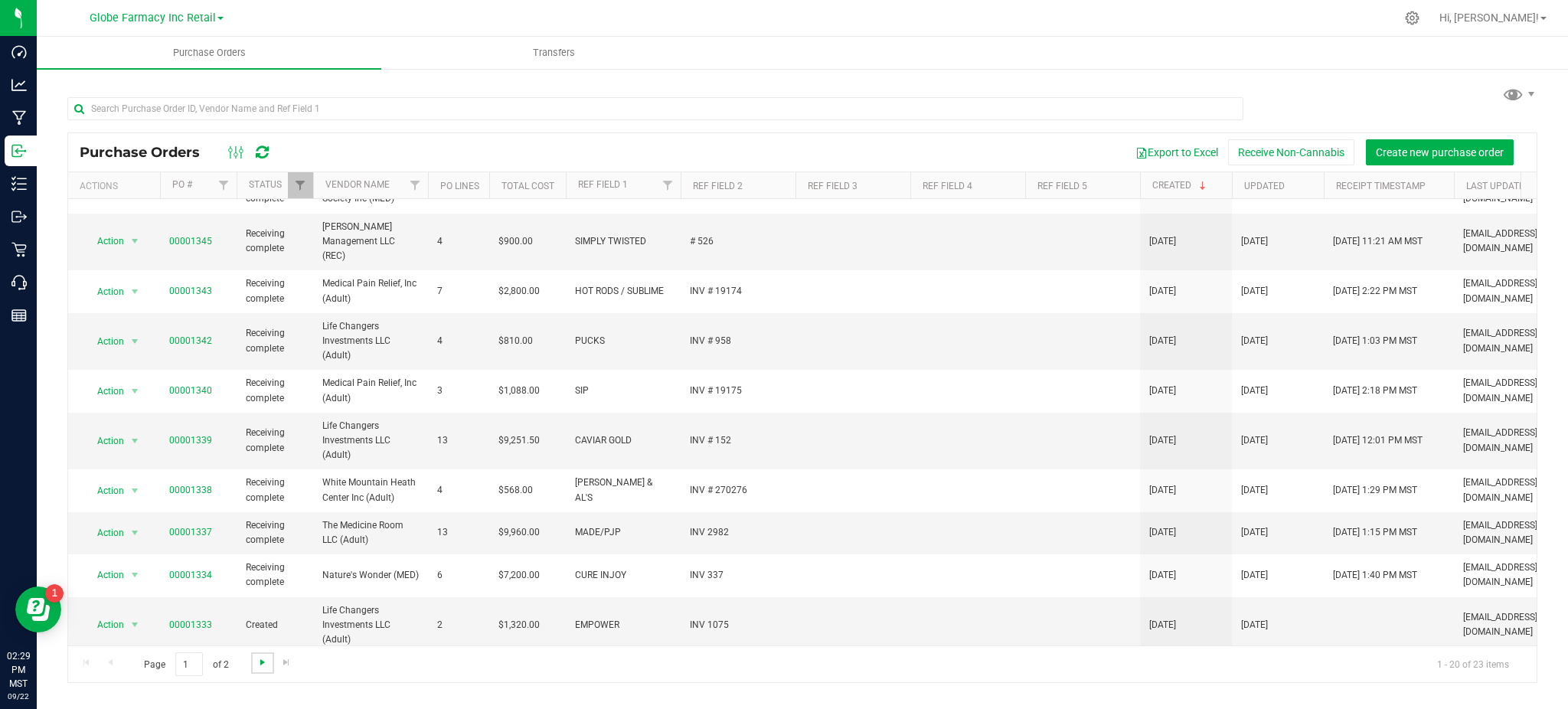
click at [262, 663] on span "Go to the next page" at bounding box center [263, 663] width 13 height 13
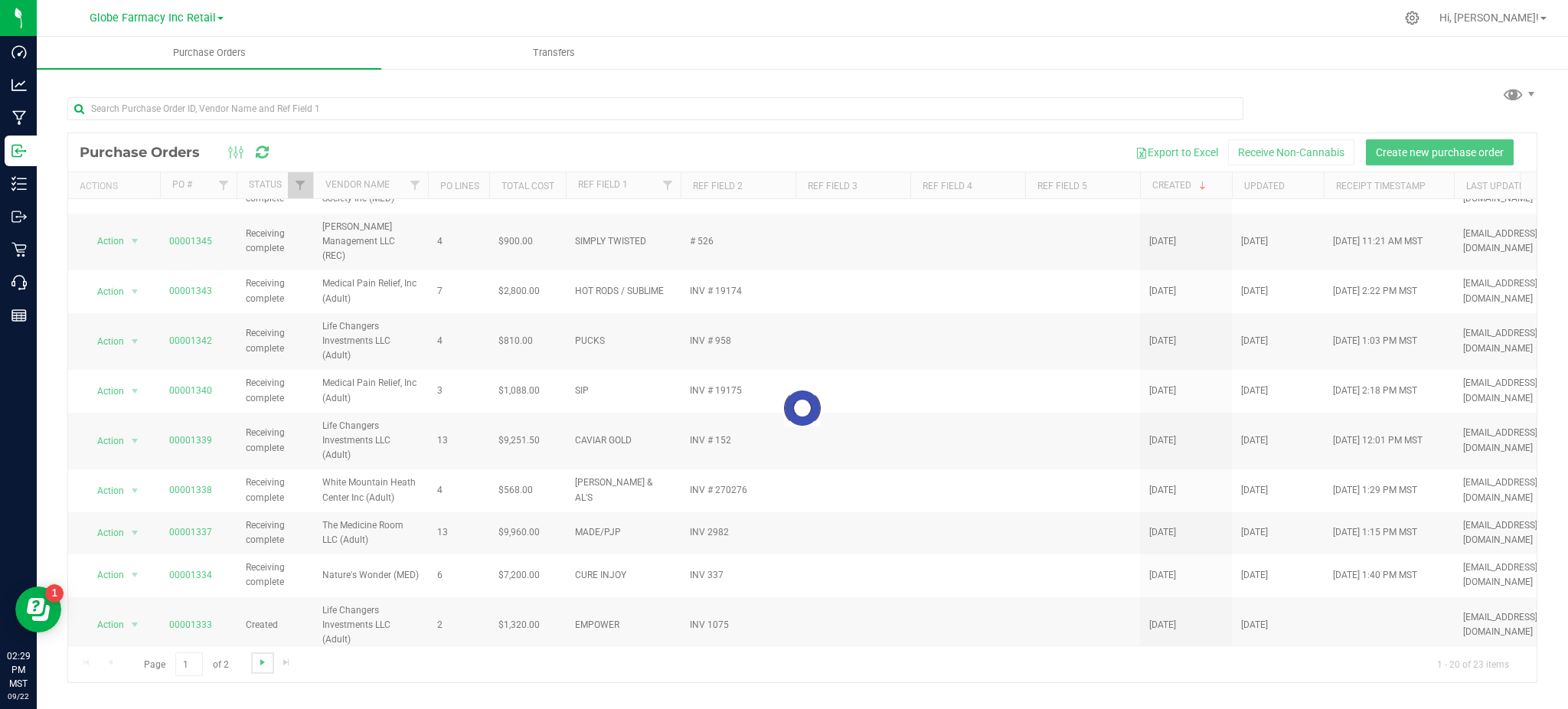
scroll to position [0, 0]
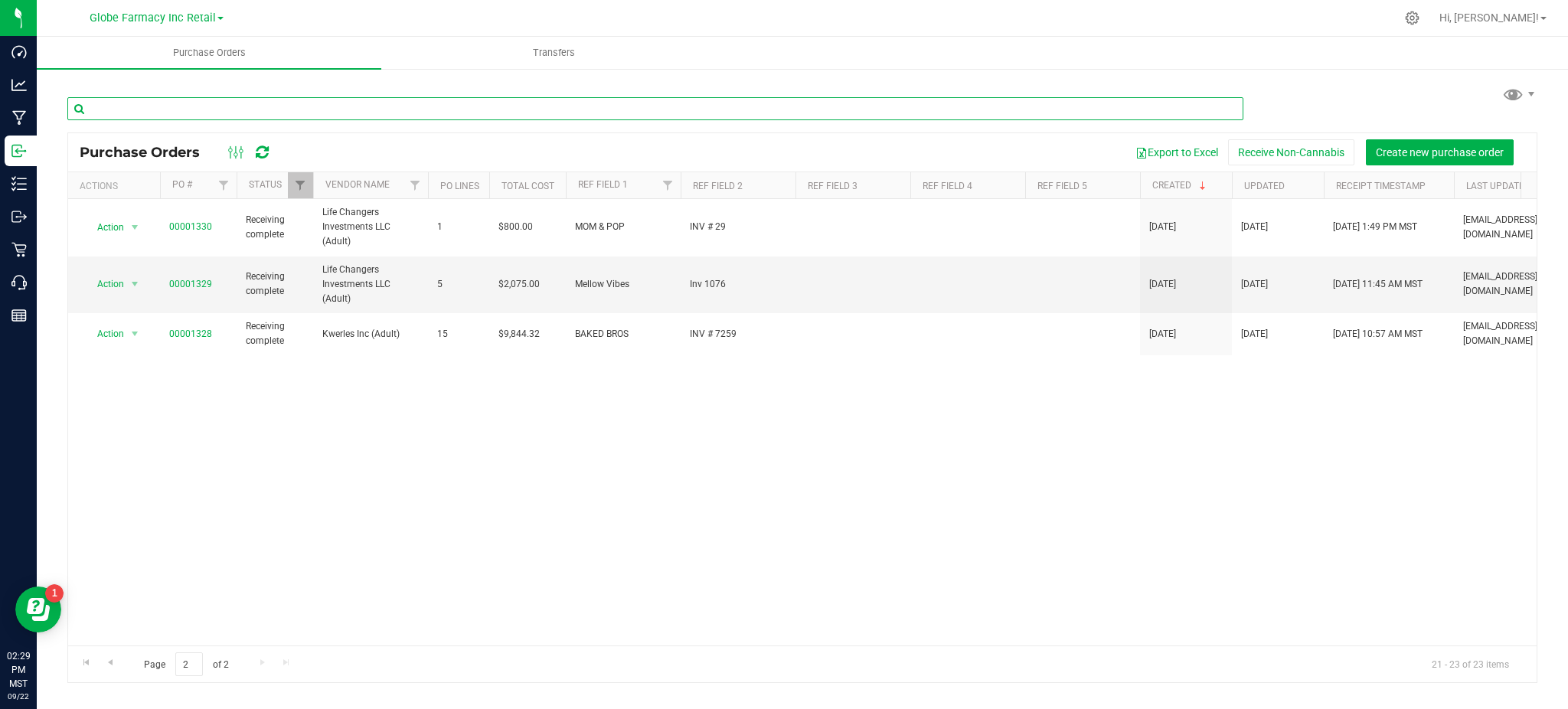
click at [179, 104] on input "text" at bounding box center [655, 108] width 1176 height 23
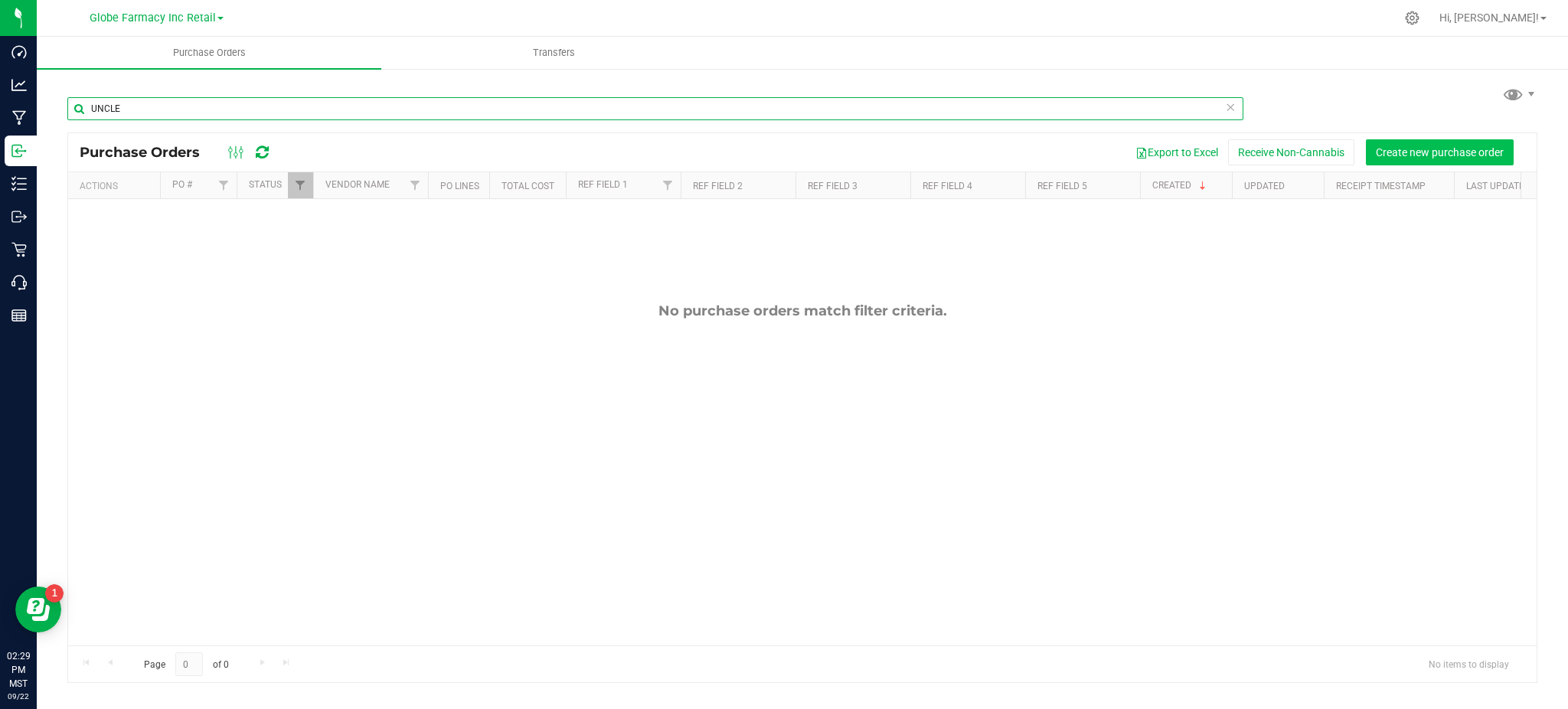
type input "UNCLE"
click at [1473, 155] on span "Create new purchase order" at bounding box center [1440, 153] width 128 height 13
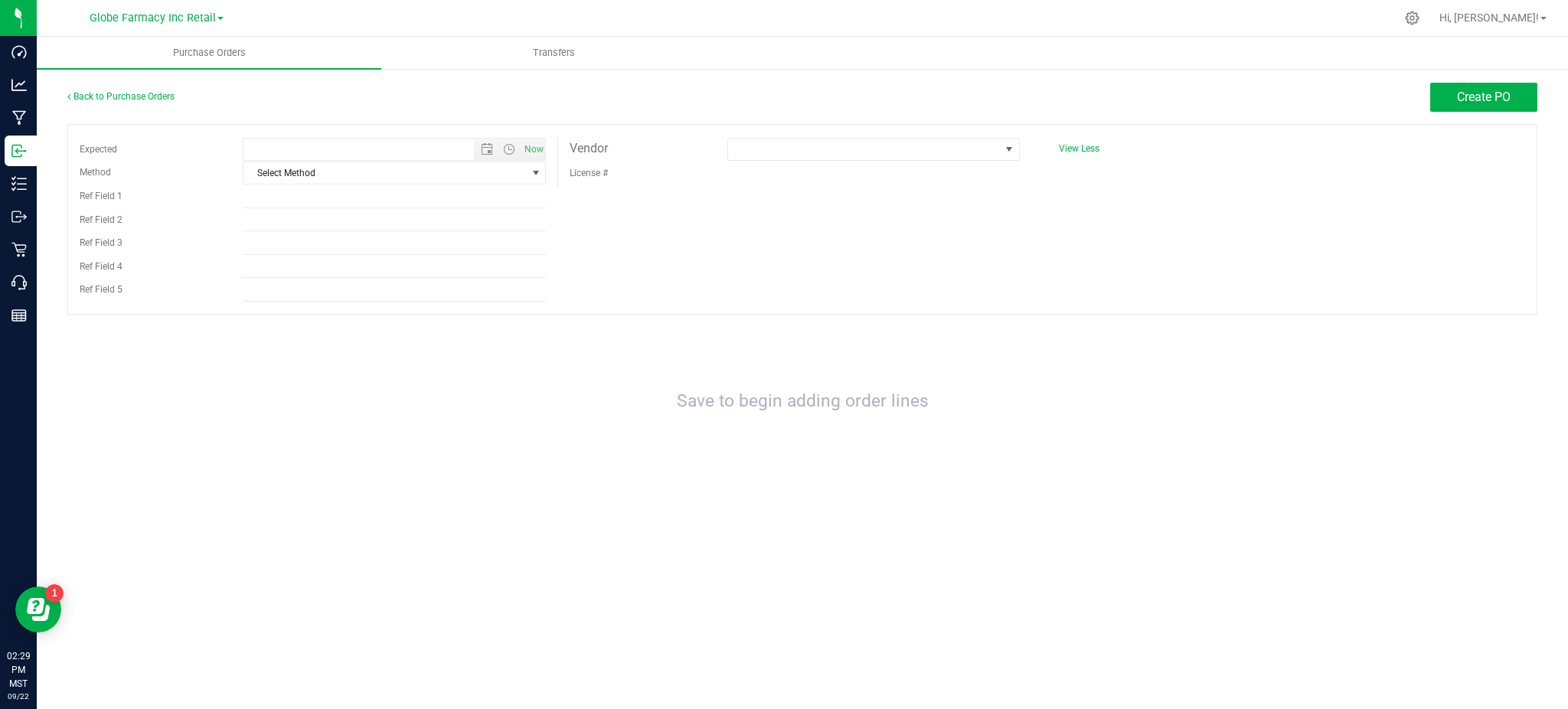
type input "9/22/2025 2:29 PM"
drag, startPoint x: 292, startPoint y: 189, endPoint x: 292, endPoint y: 180, distance: 9.0
click at [292, 189] on input "Ref Field 1" at bounding box center [394, 196] width 303 height 23
click at [292, 179] on span "Select Method" at bounding box center [385, 173] width 283 height 22
click at [280, 295] on li "Local Delivery" at bounding box center [394, 290] width 302 height 23
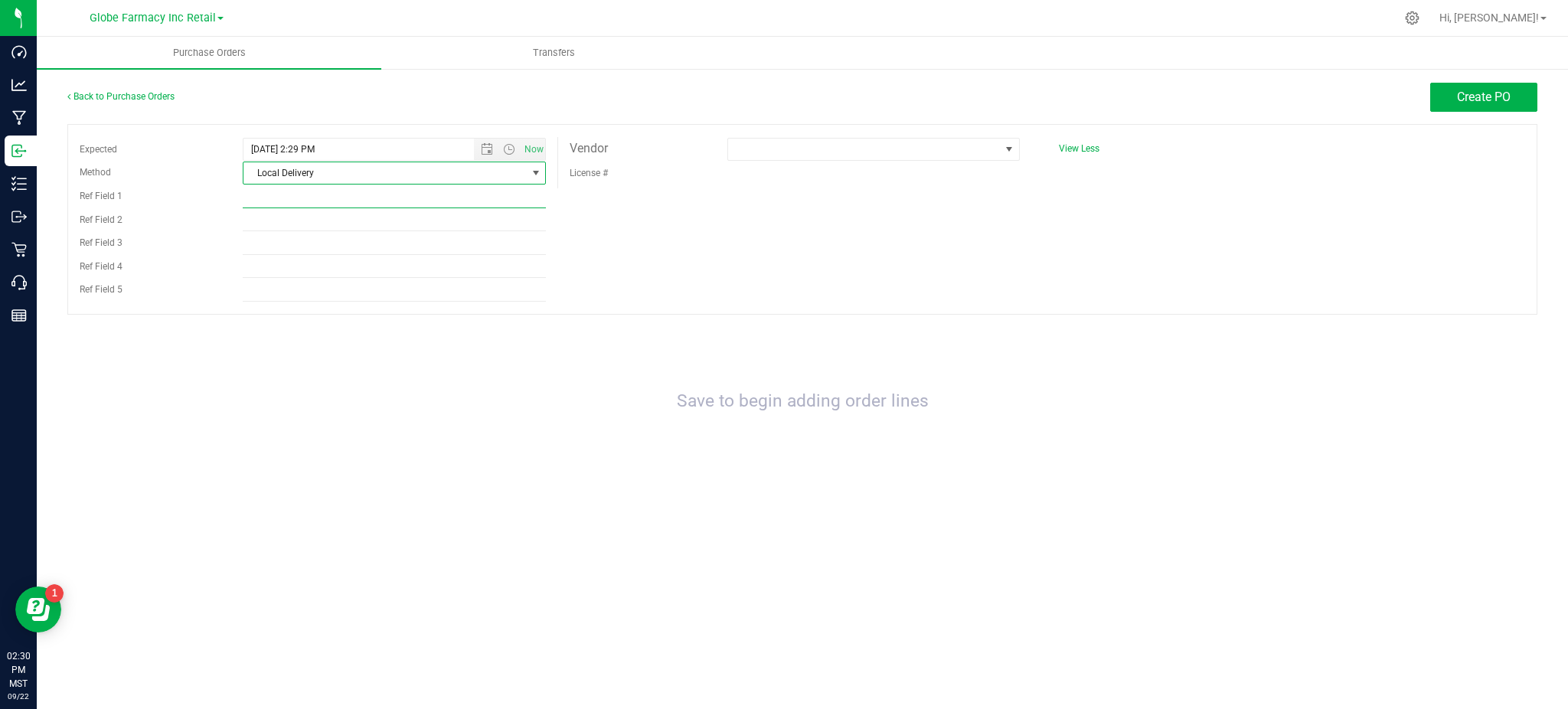
click at [274, 197] on input "Ref Field 1" at bounding box center [394, 196] width 303 height 23
type input "UNCLE ARNIES"
click at [259, 222] on input "Ref Field 2" at bounding box center [394, 219] width 303 height 23
type input "# 10890"
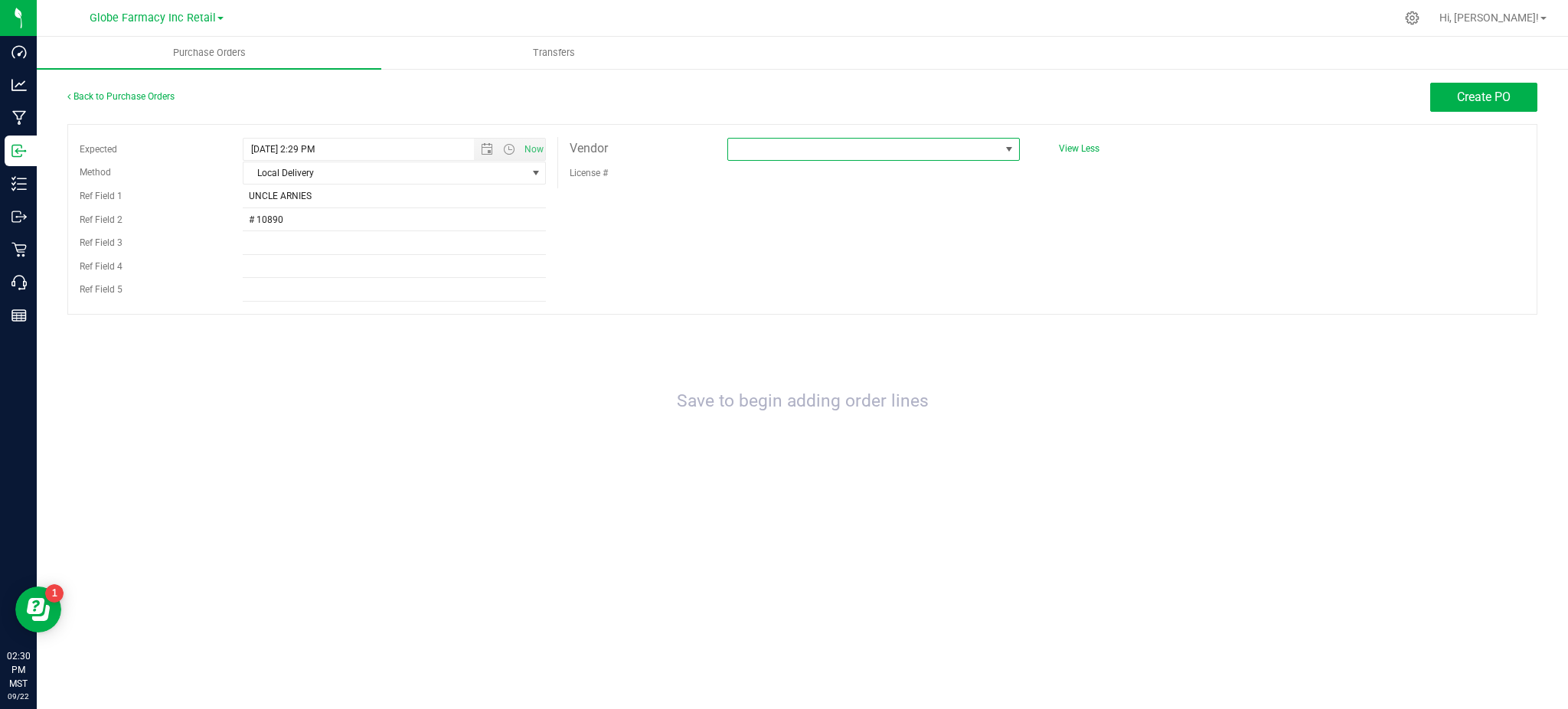
click at [746, 147] on span at bounding box center [863, 149] width 272 height 22
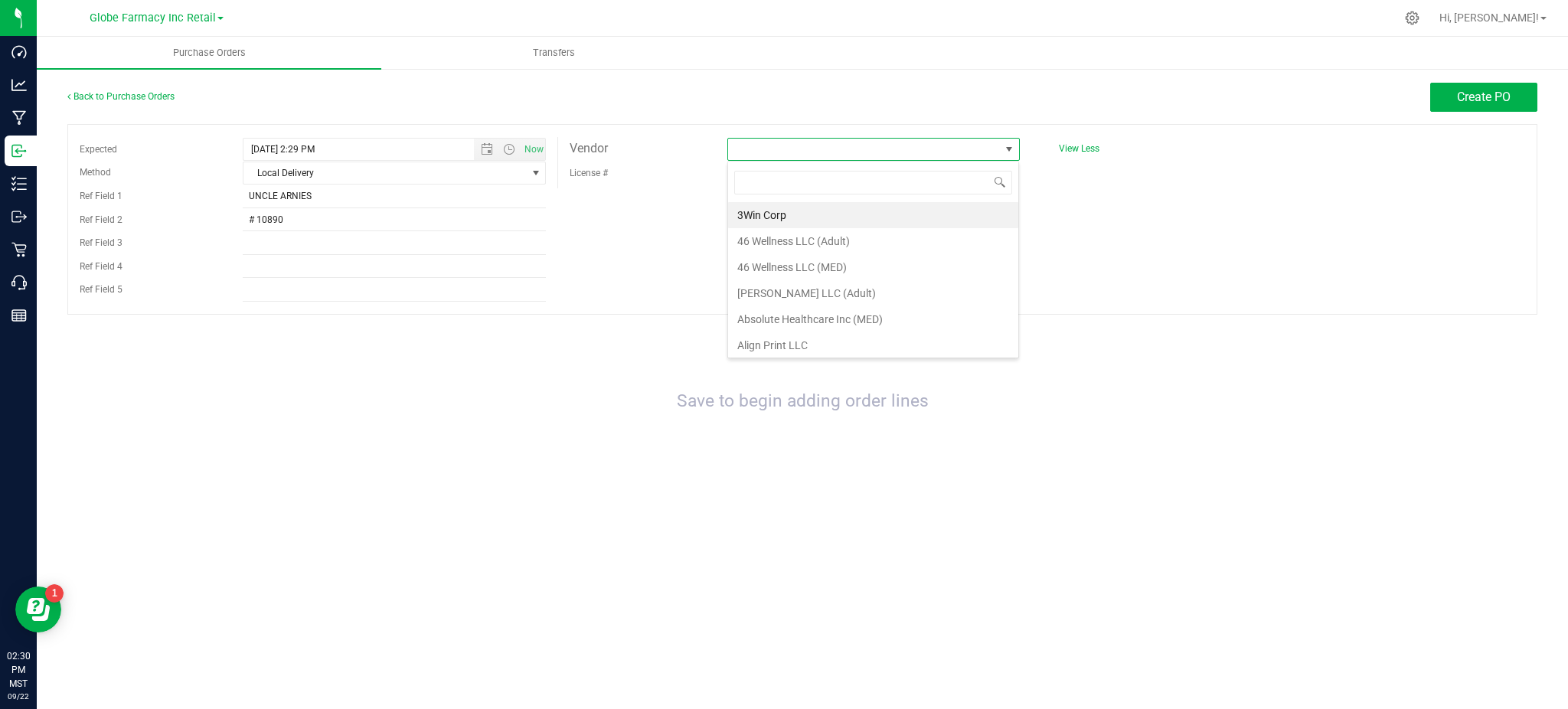
scroll to position [23, 291]
type input "THE KIND"
click at [807, 214] on li "The Kind Relief Inc (MED)" at bounding box center [872, 215] width 290 height 26
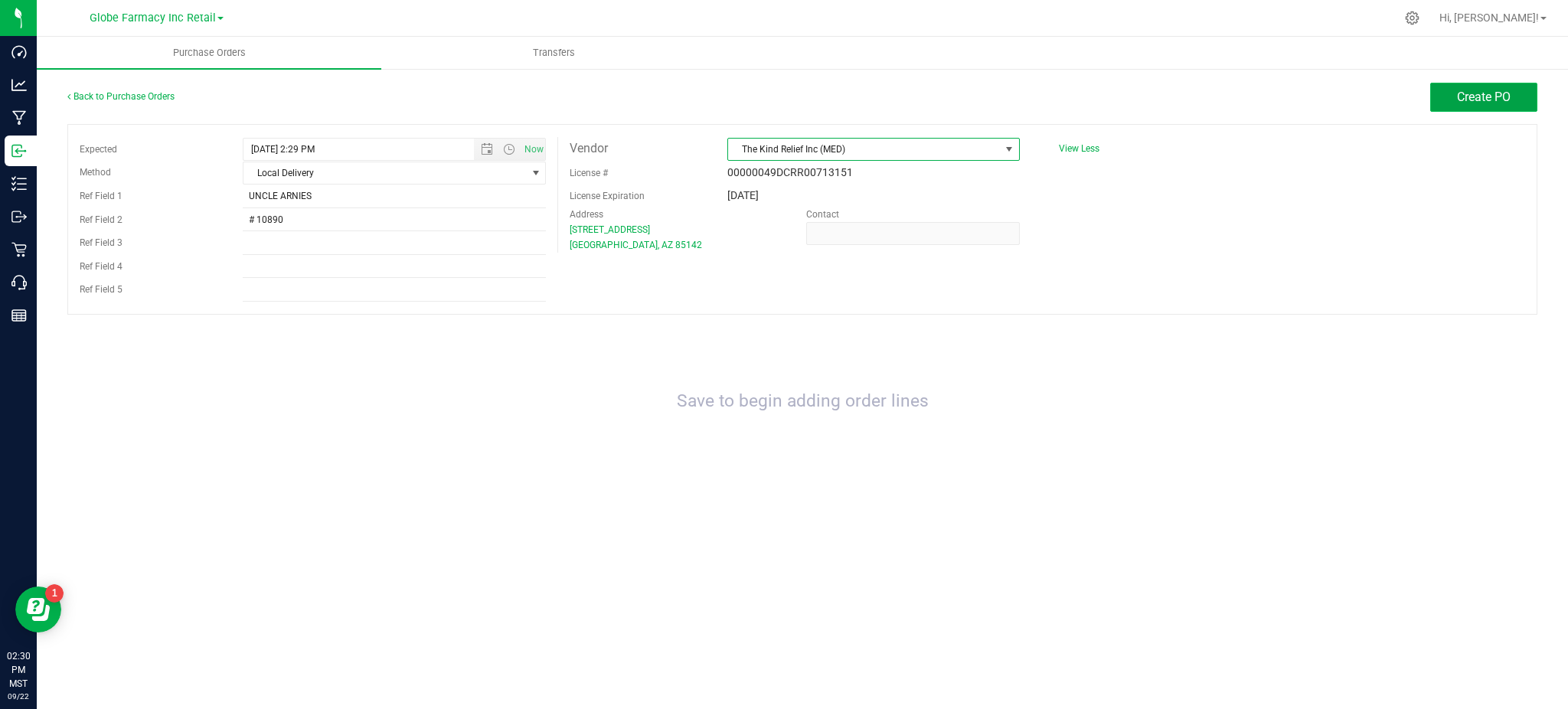
click at [1490, 92] on span "Create PO" at bounding box center [1483, 97] width 53 height 14
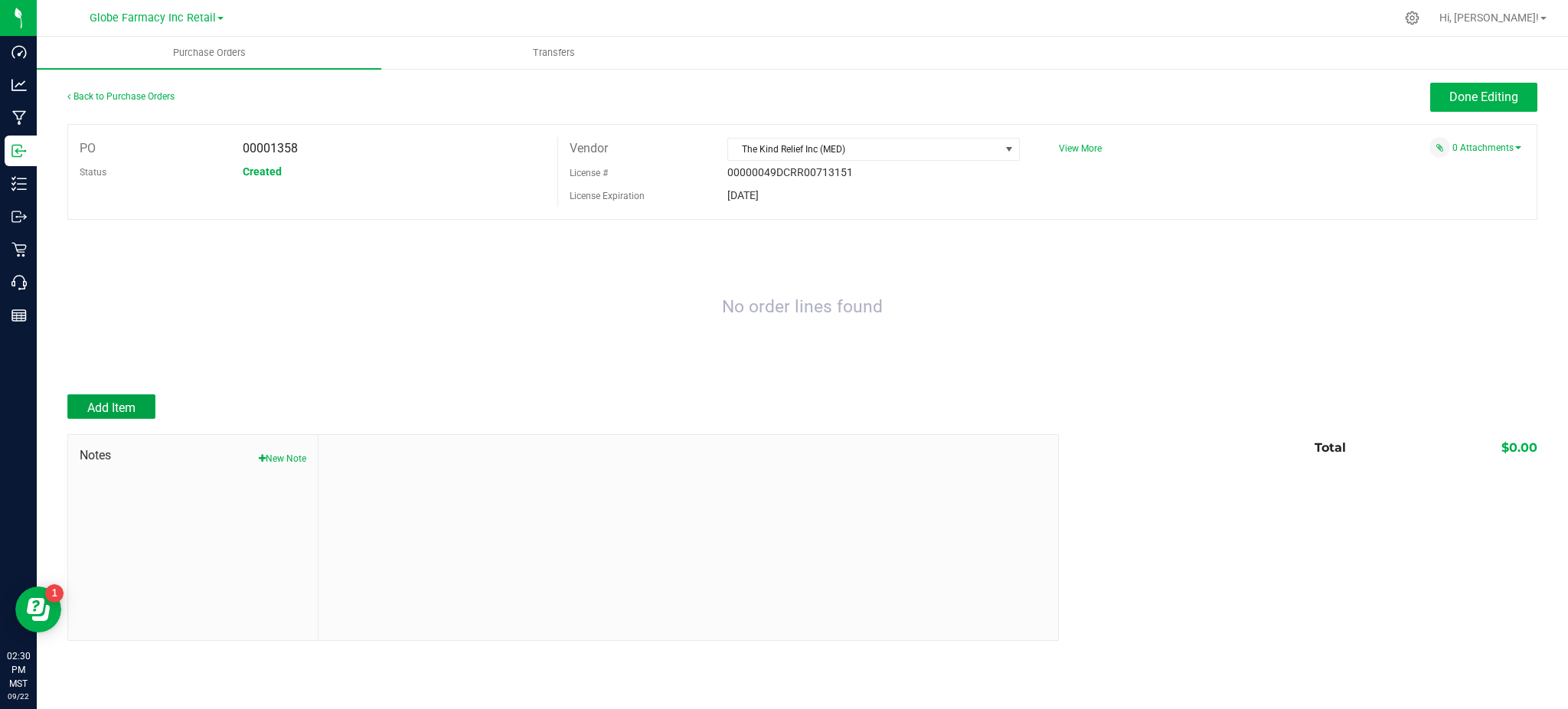
drag, startPoint x: 117, startPoint y: 408, endPoint x: 123, endPoint y: 399, distance: 10.8
click at [118, 406] on span "Add Item" at bounding box center [111, 408] width 48 height 14
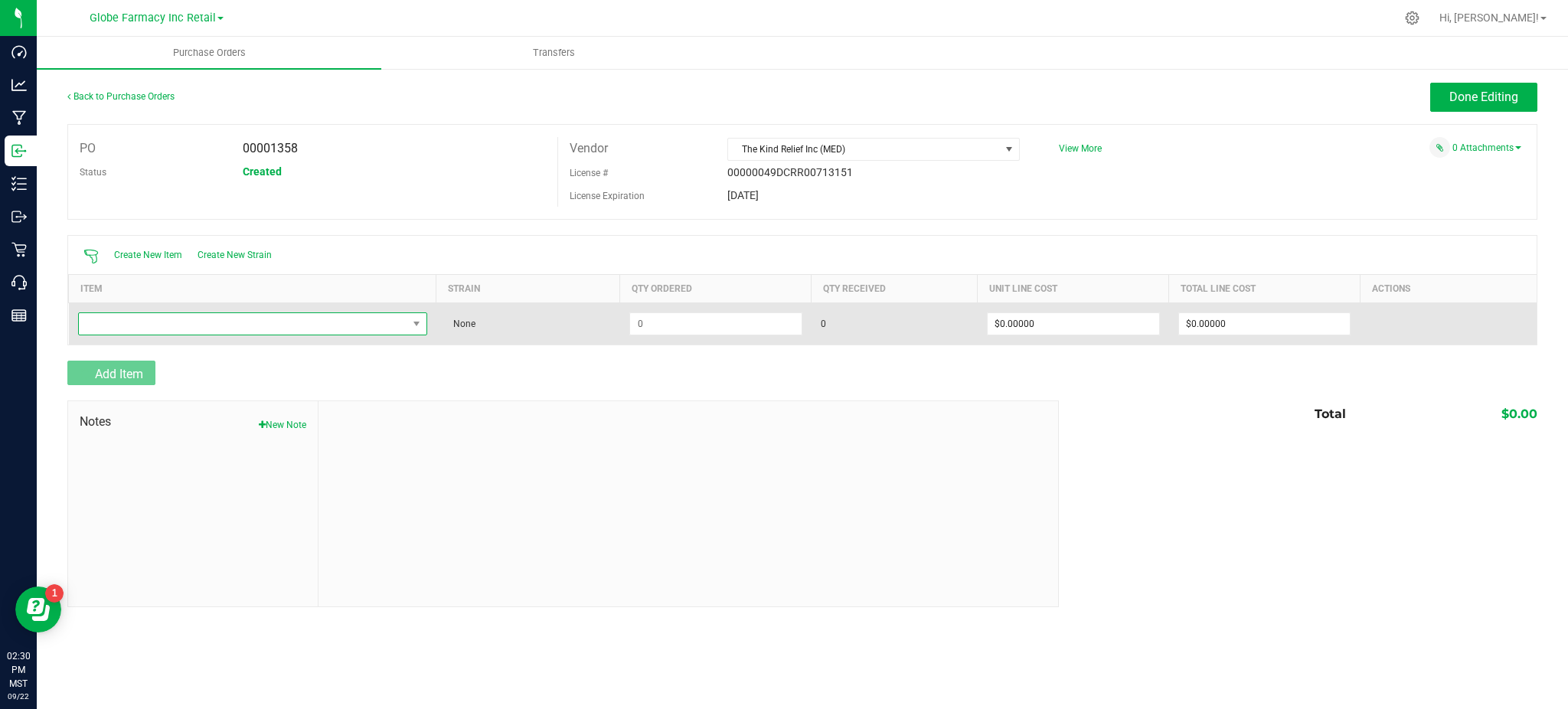
click at [245, 324] on span "NO DATA FOUND" at bounding box center [243, 324] width 329 height 22
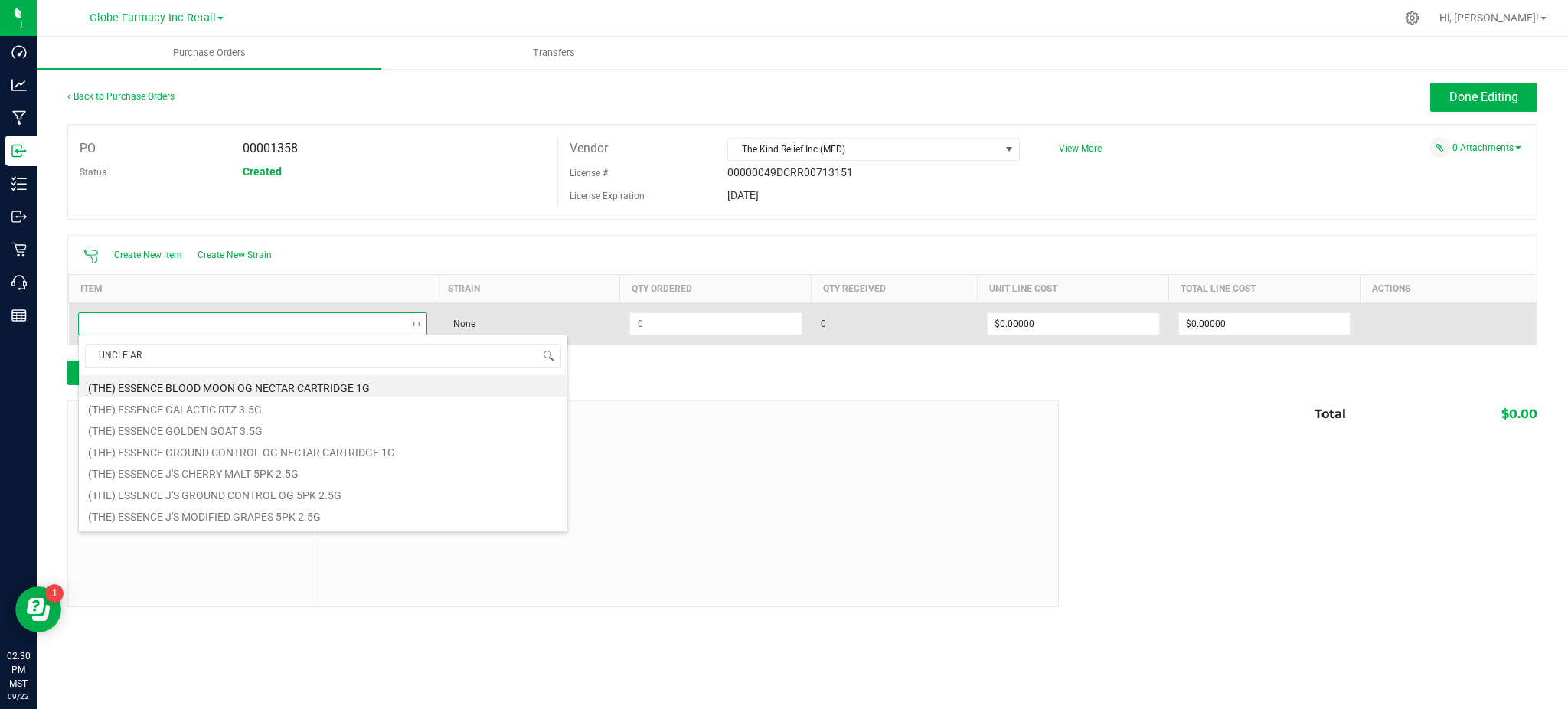
type input "UNCLE ARN"
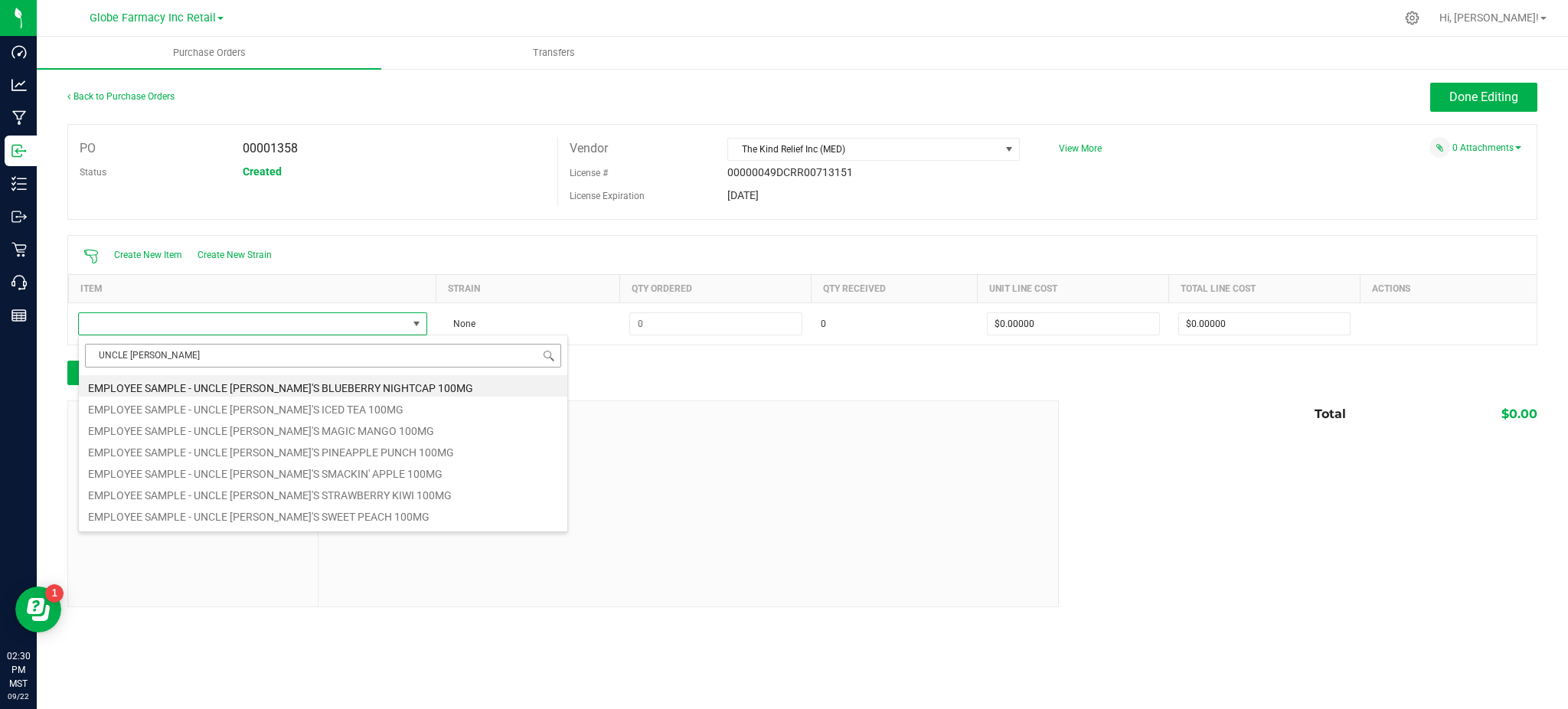
click at [179, 354] on input "UNCLE ARN" at bounding box center [322, 356] width 476 height 23
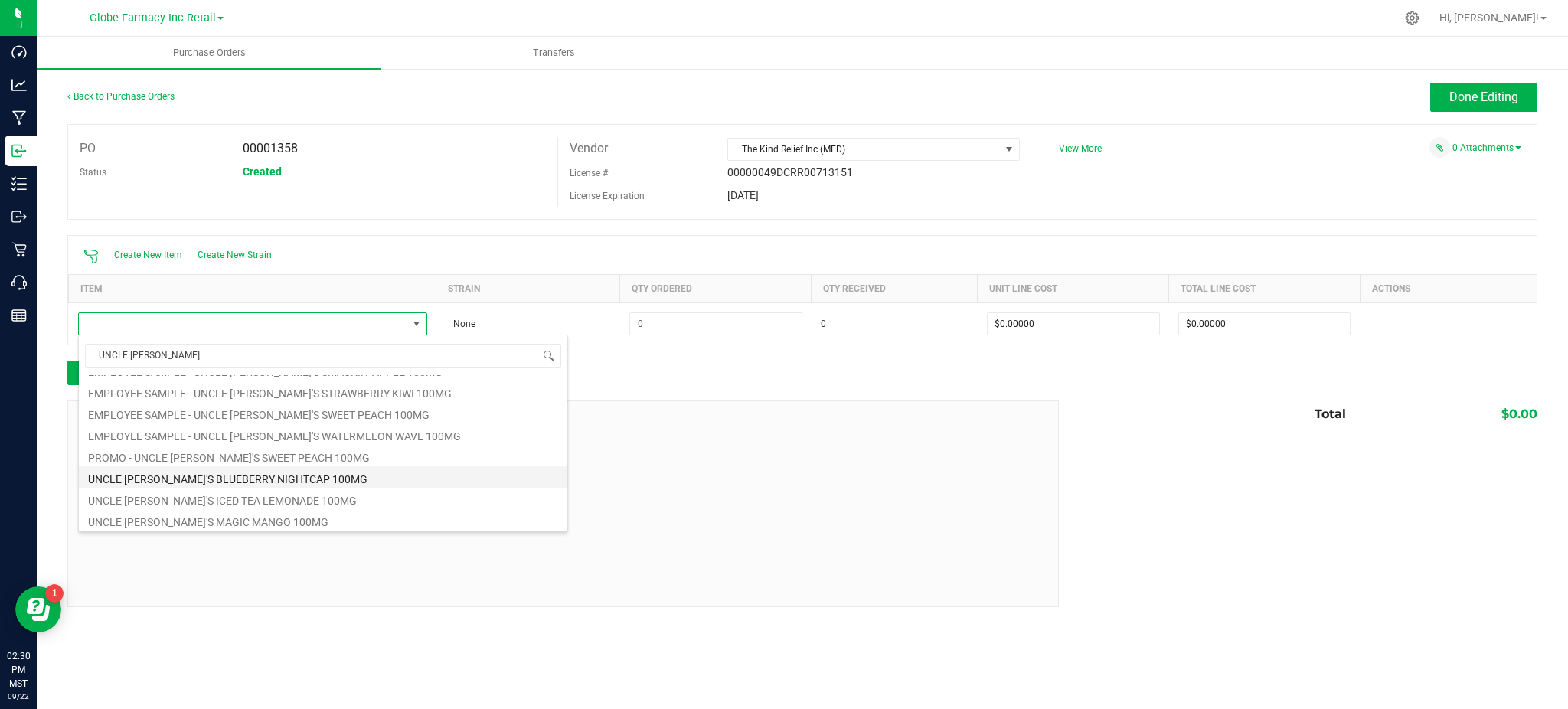
scroll to position [189, 0]
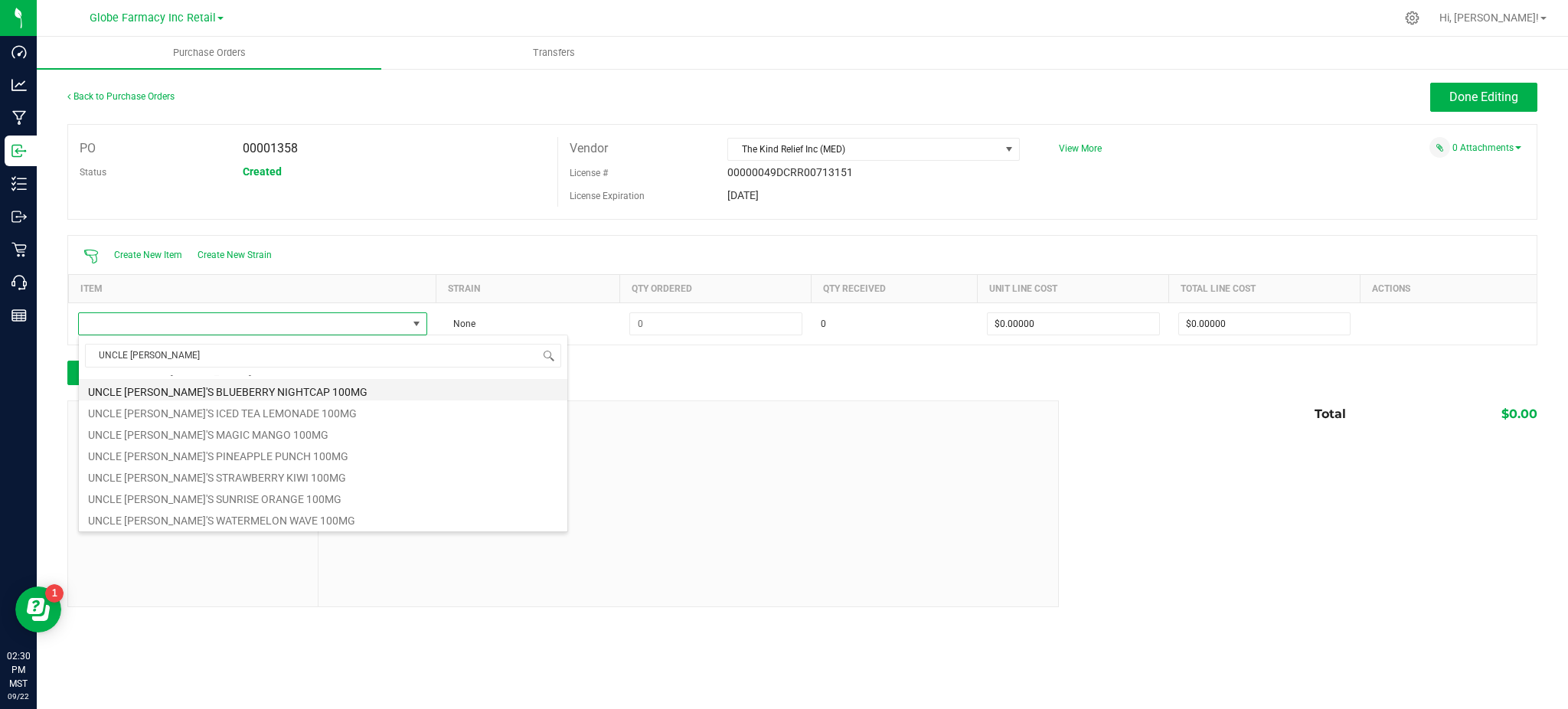
click at [250, 385] on li "UNCLE [PERSON_NAME]'S BLUEBERRY NIGHTCAP 100MG" at bounding box center [322, 390] width 488 height 22
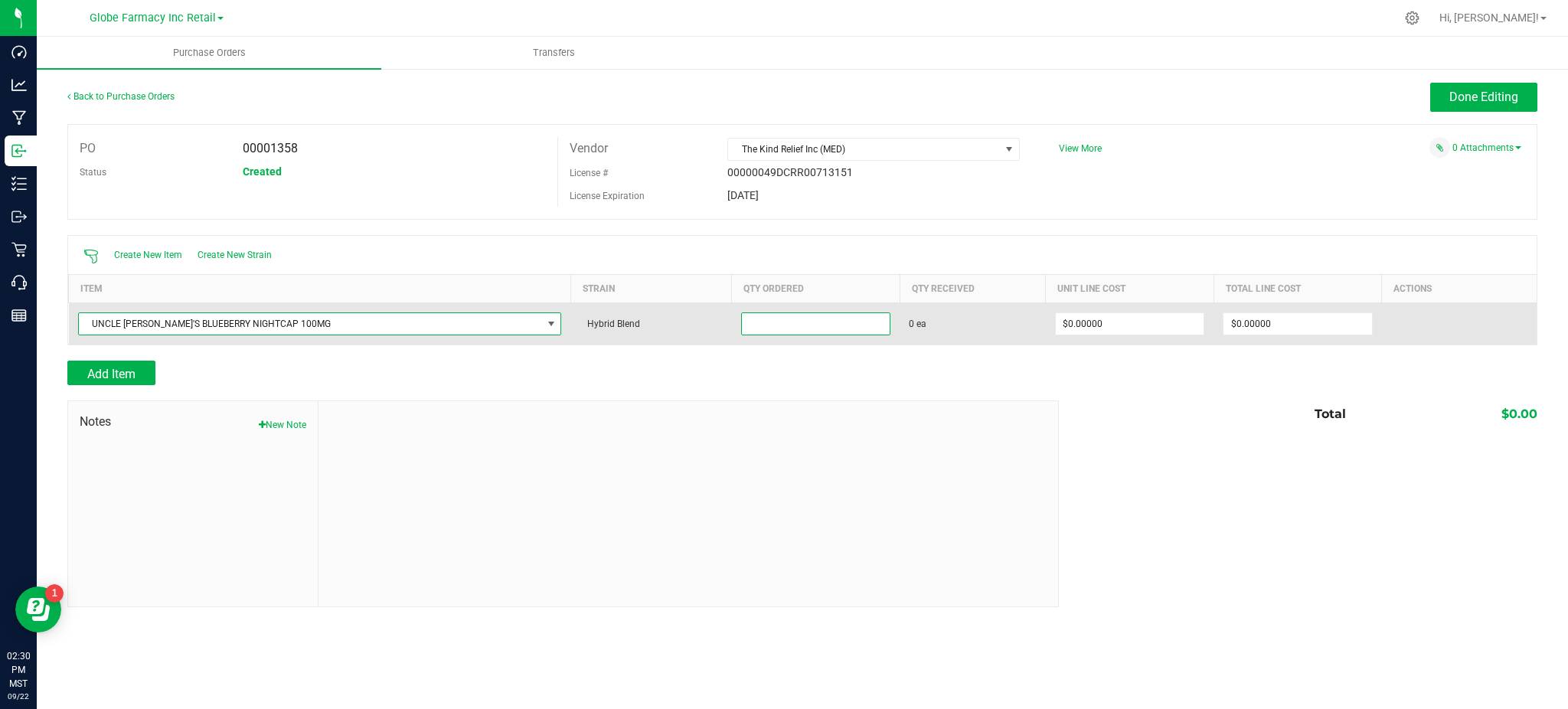
click at [768, 325] on input at bounding box center [816, 324] width 148 height 22
type input "36 ea"
click at [1108, 322] on input "0" at bounding box center [1129, 324] width 148 height 22
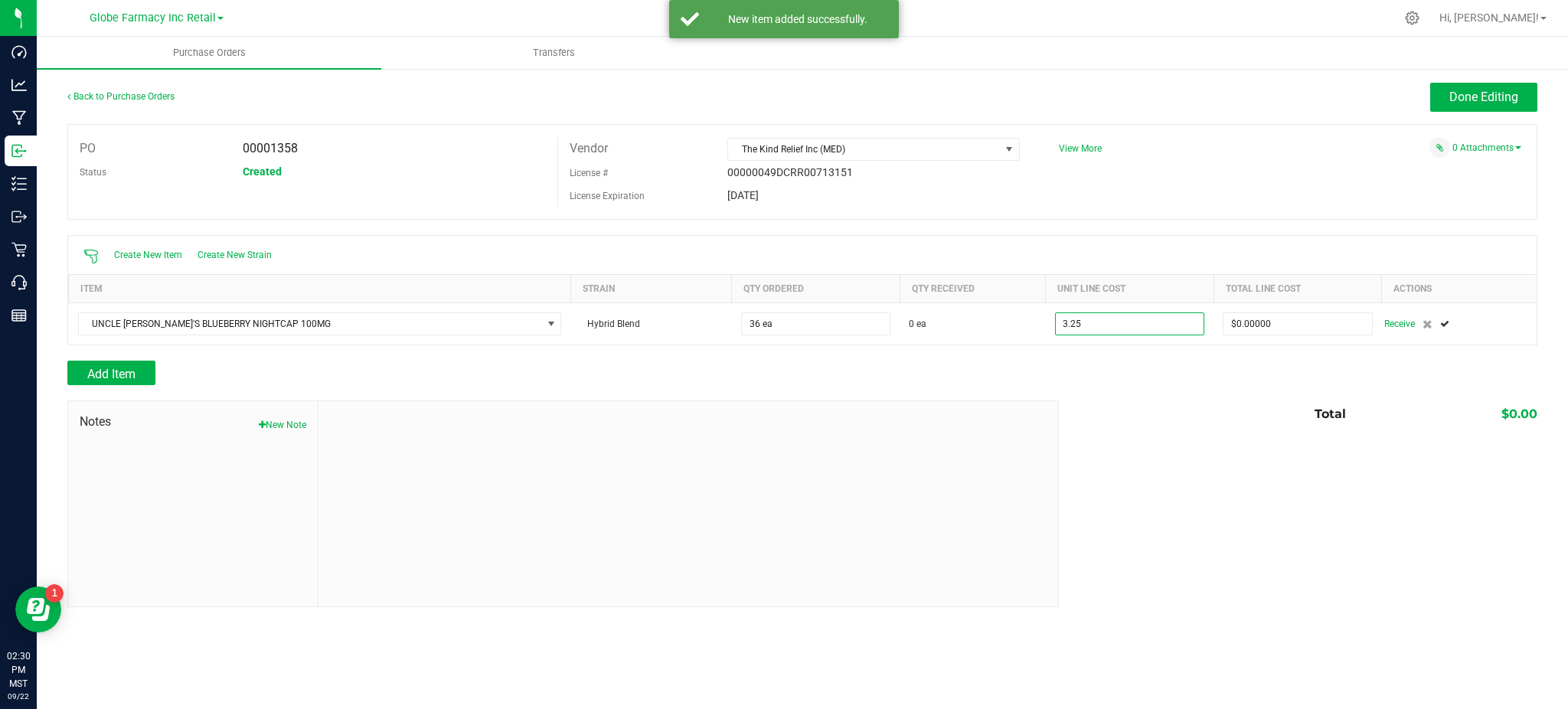
type input "$3.25000"
drag, startPoint x: 1146, startPoint y: 481, endPoint x: 500, endPoint y: 428, distance: 648.2
click at [1143, 481] on div "Notes New Note Total $0.00" at bounding box center [803, 504] width 1470 height 207
type input "36"
type input "$117.00000"
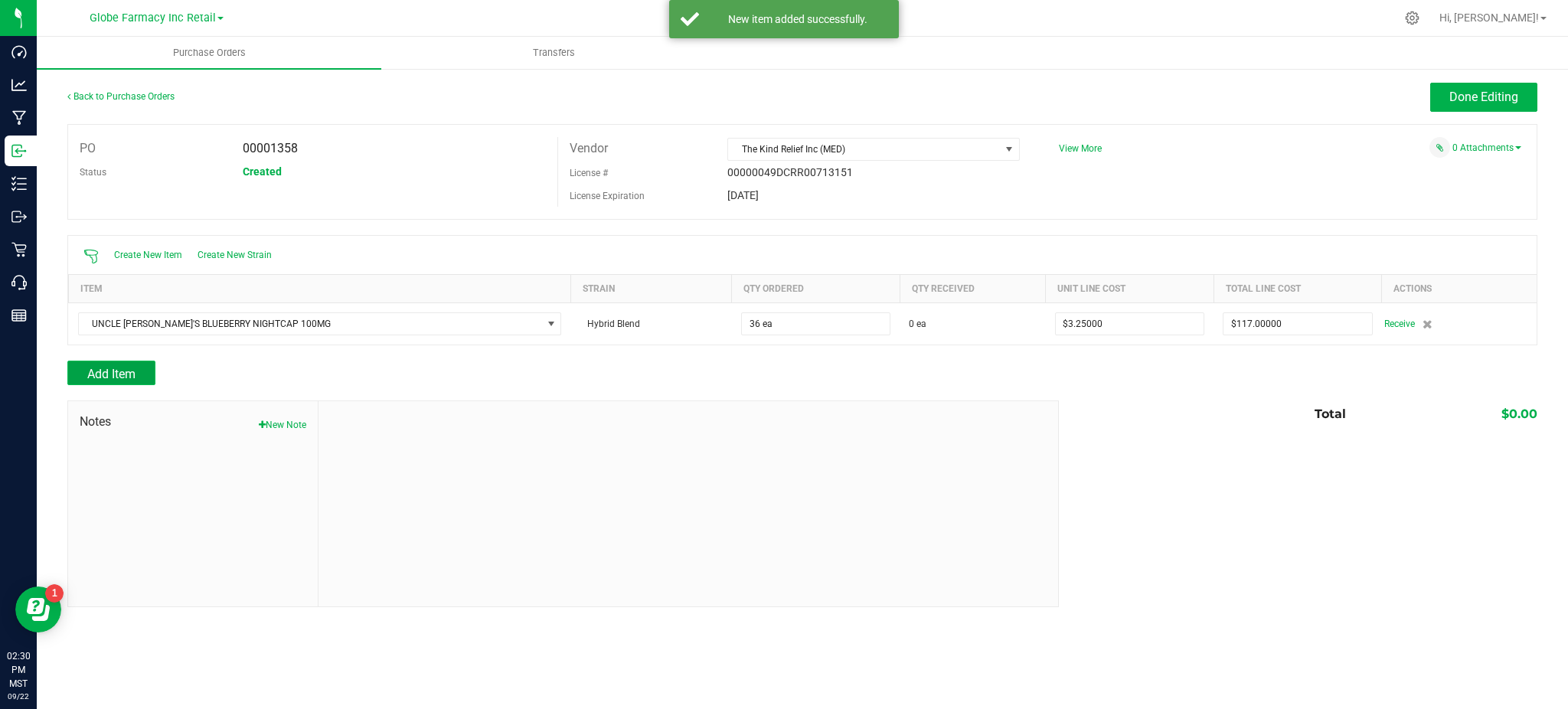
click at [129, 371] on span "Add Item" at bounding box center [111, 374] width 48 height 14
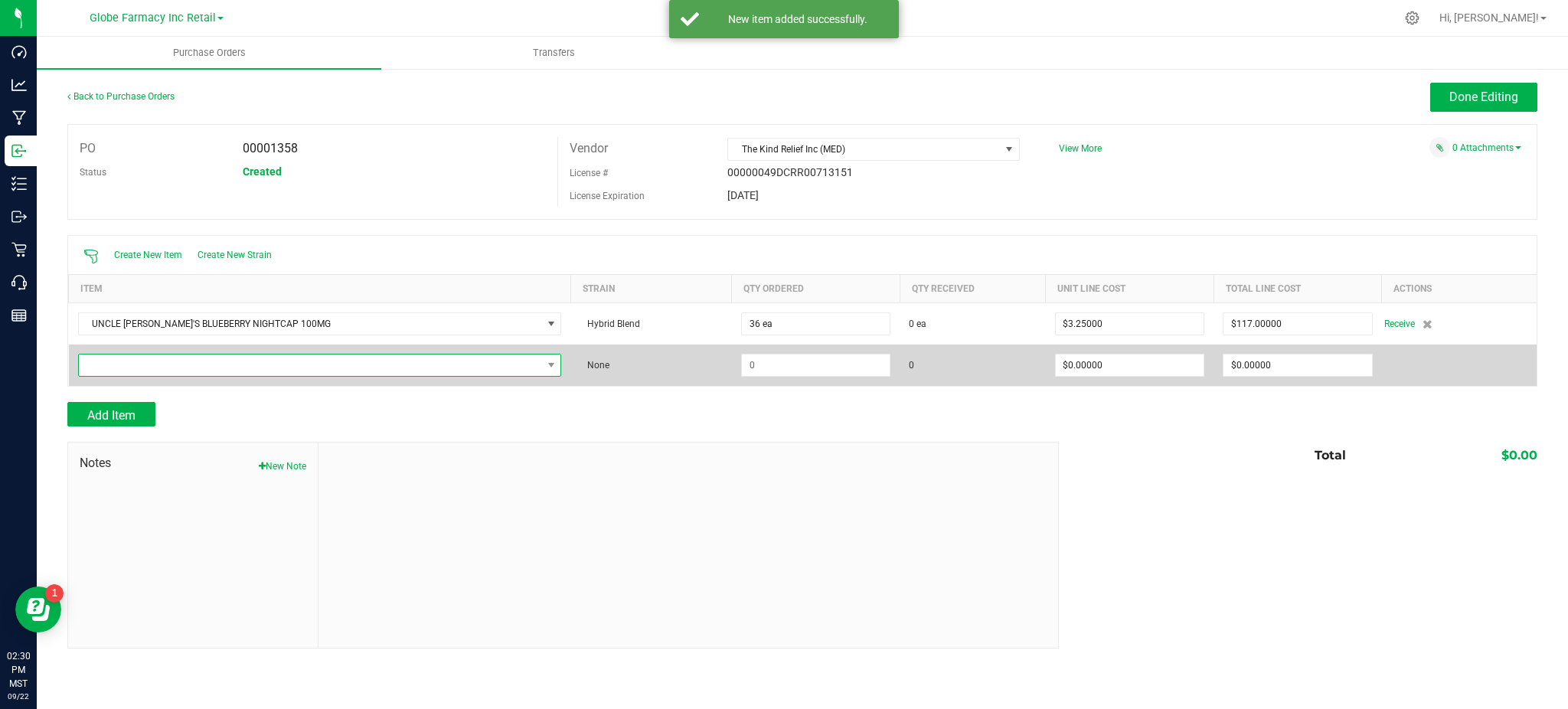
click at [135, 360] on span "NO DATA FOUND" at bounding box center [310, 366] width 463 height 22
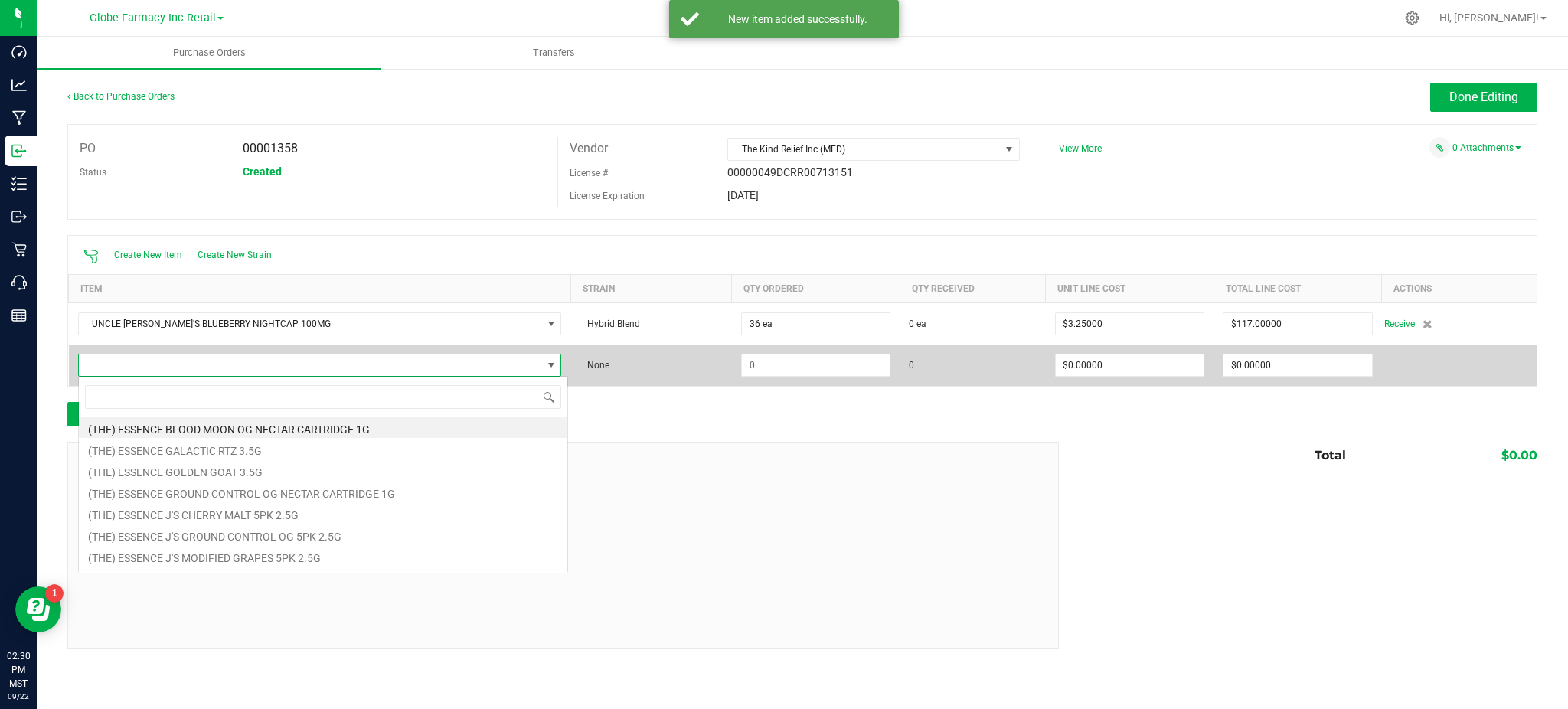
scroll to position [23, 432]
type input "MAGIC MANGO"
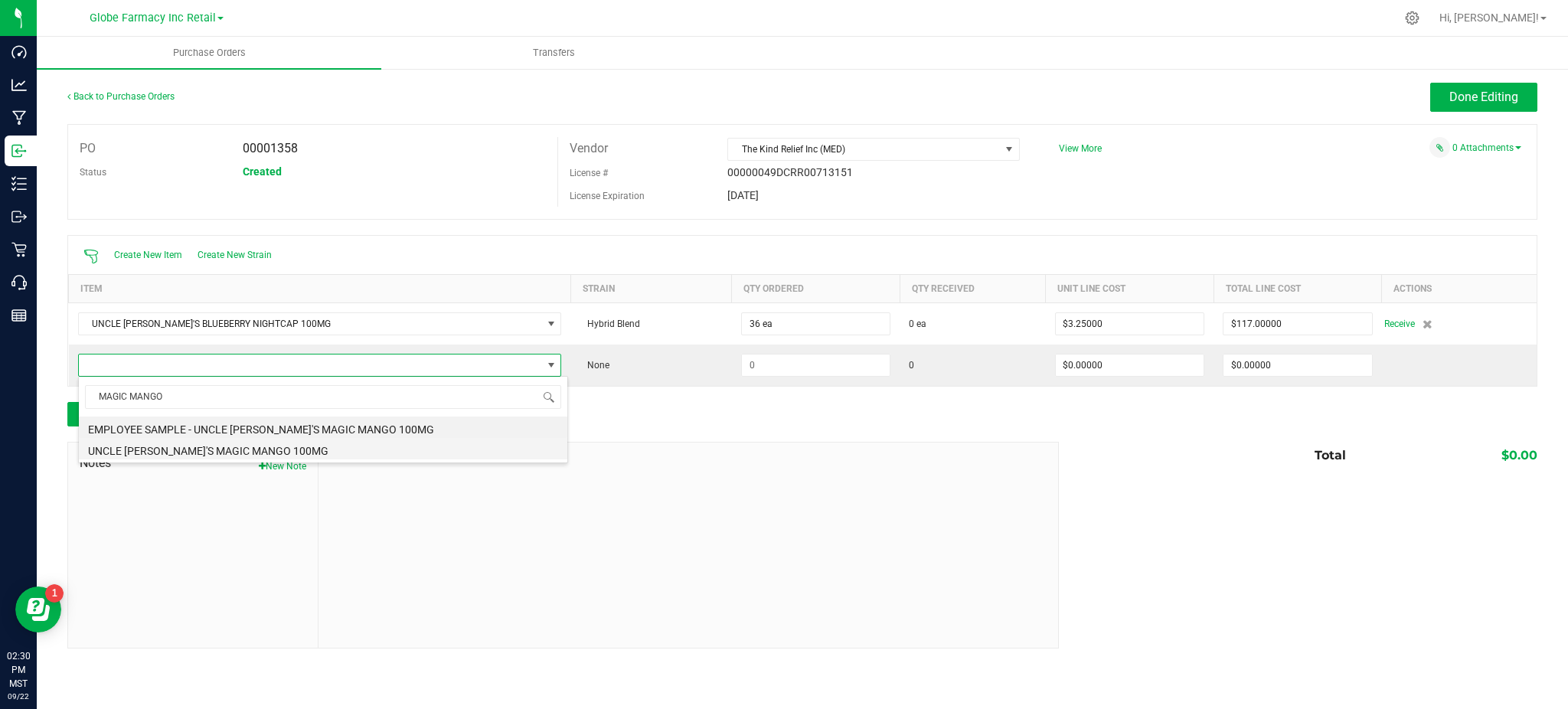
click at [245, 450] on li "UNCLE [PERSON_NAME]'S MAGIC MANGO 100MG" at bounding box center [322, 449] width 488 height 22
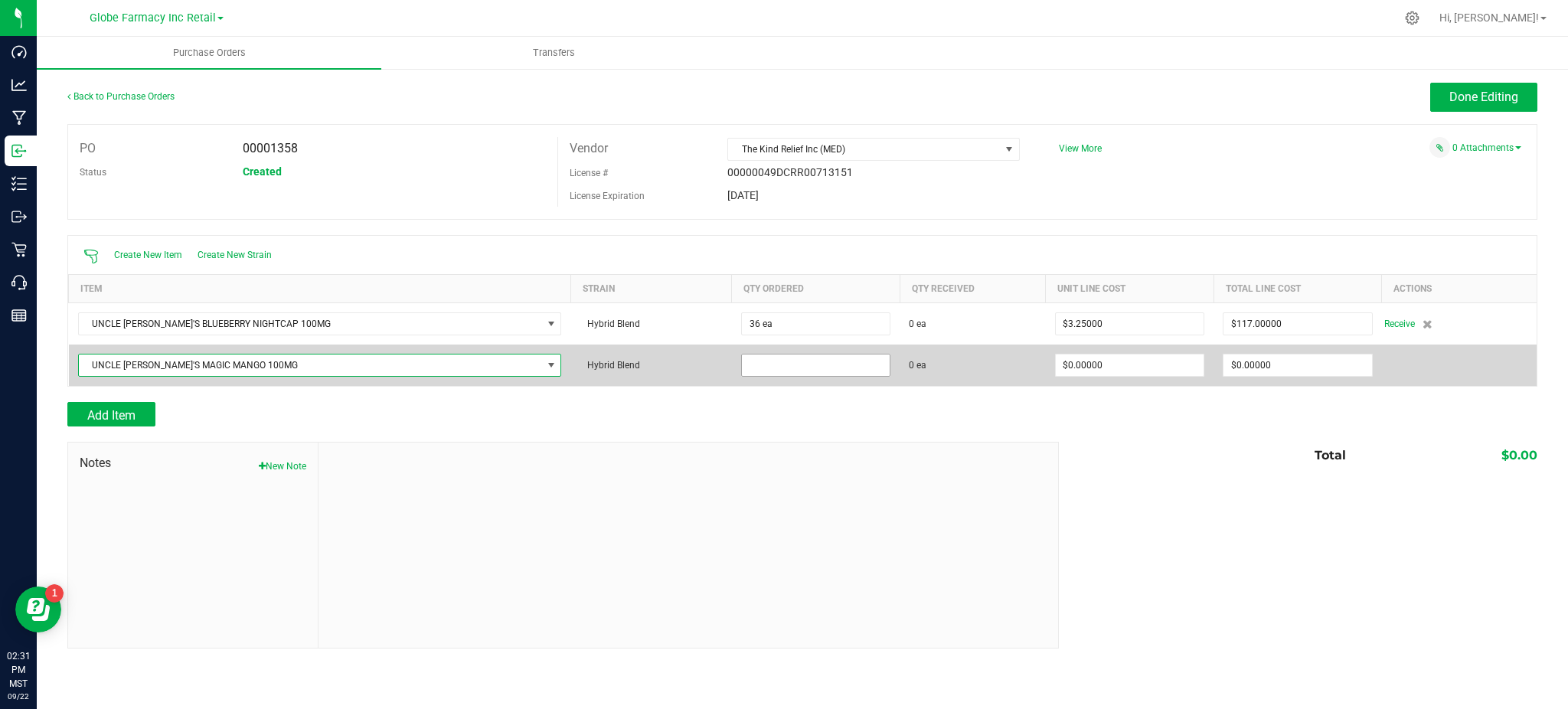
drag, startPoint x: 810, startPoint y: 375, endPoint x: 788, endPoint y: 374, distance: 22.0
click at [809, 376] on span at bounding box center [815, 365] width 149 height 23
click at [774, 369] on input at bounding box center [816, 366] width 148 height 22
type input "36 ea"
click at [1072, 357] on input "0" at bounding box center [1129, 366] width 148 height 22
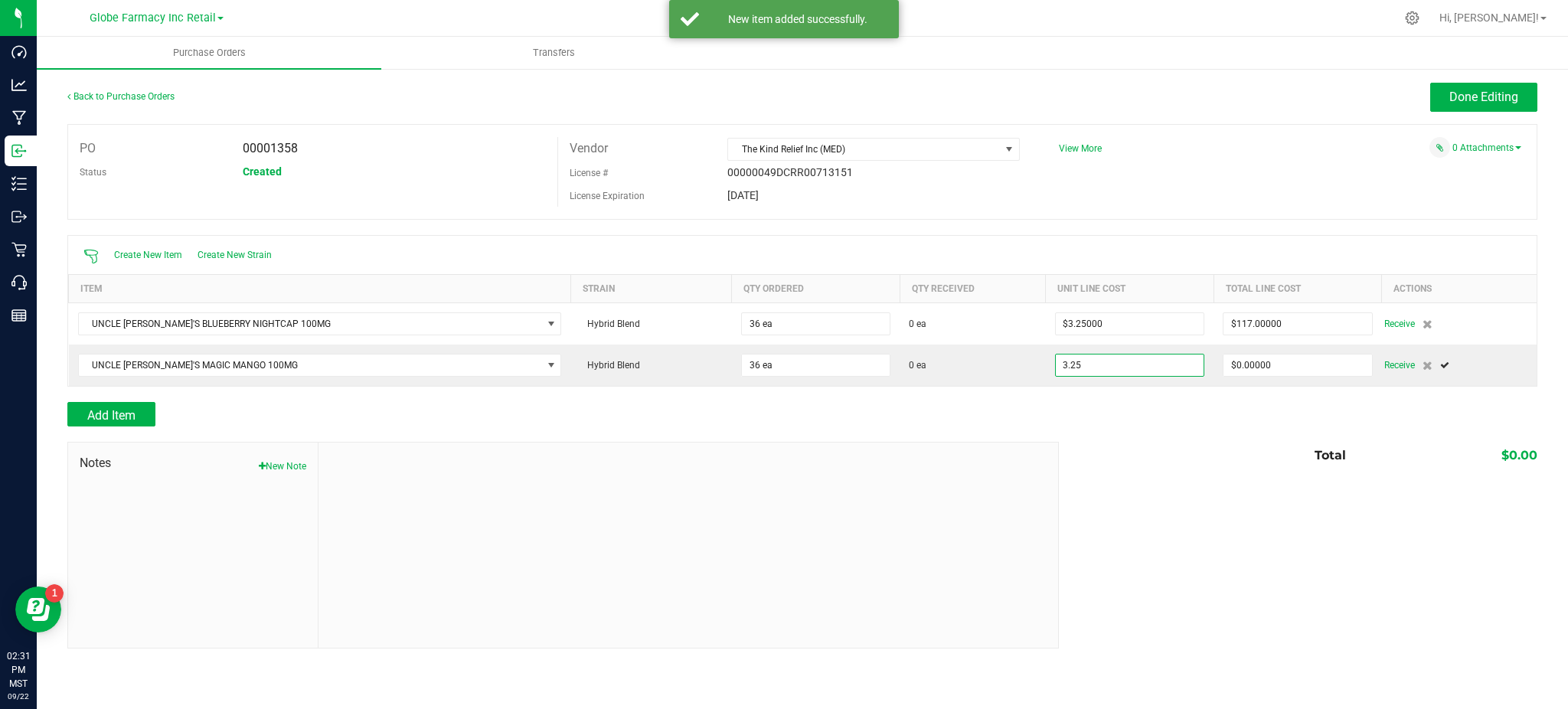
type input "$3.25000"
click at [1092, 470] on div "Notes New Note Total $0.00" at bounding box center [803, 545] width 1470 height 207
type input "36"
type input "$117.00000"
click at [103, 411] on span "Add Item" at bounding box center [111, 415] width 48 height 14
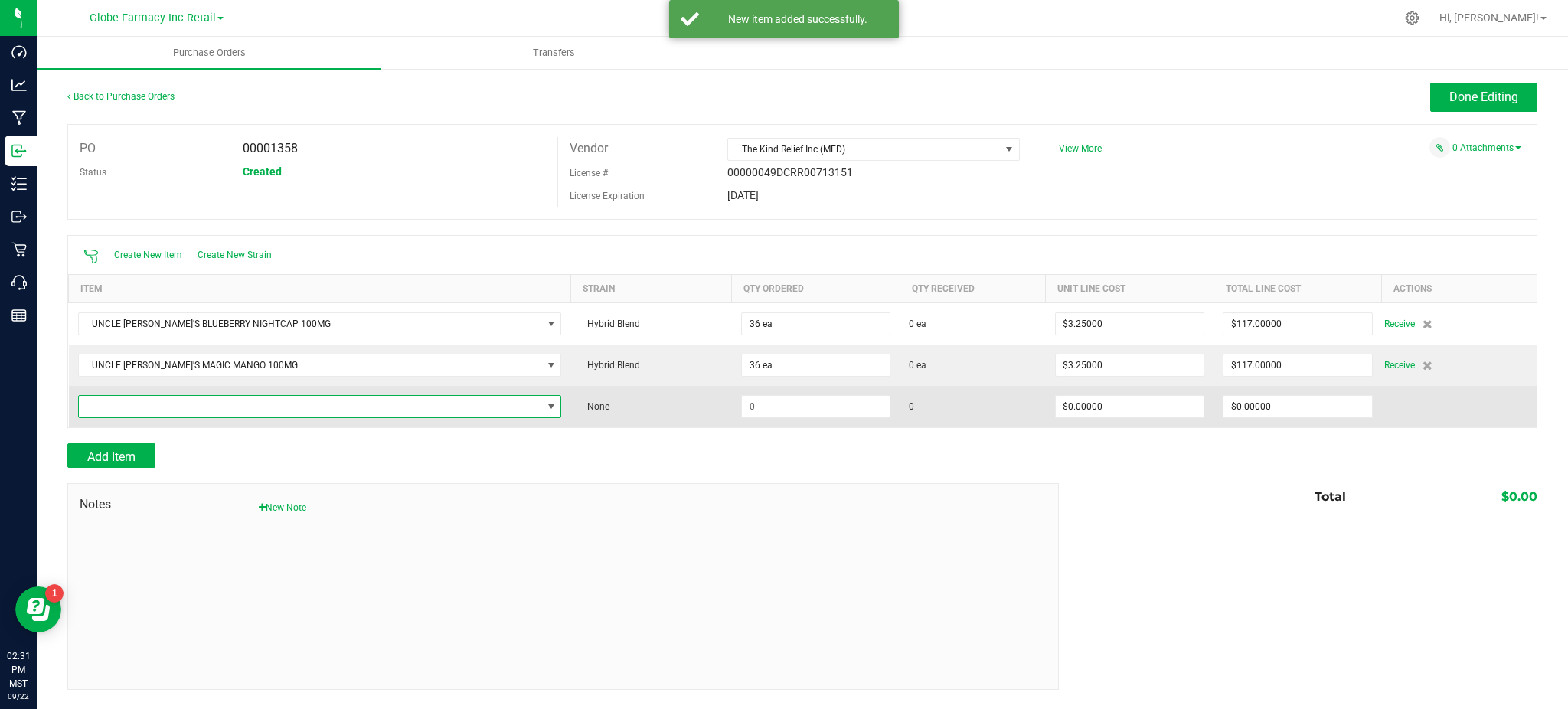
click at [106, 408] on span "NO DATA FOUND" at bounding box center [310, 406] width 463 height 22
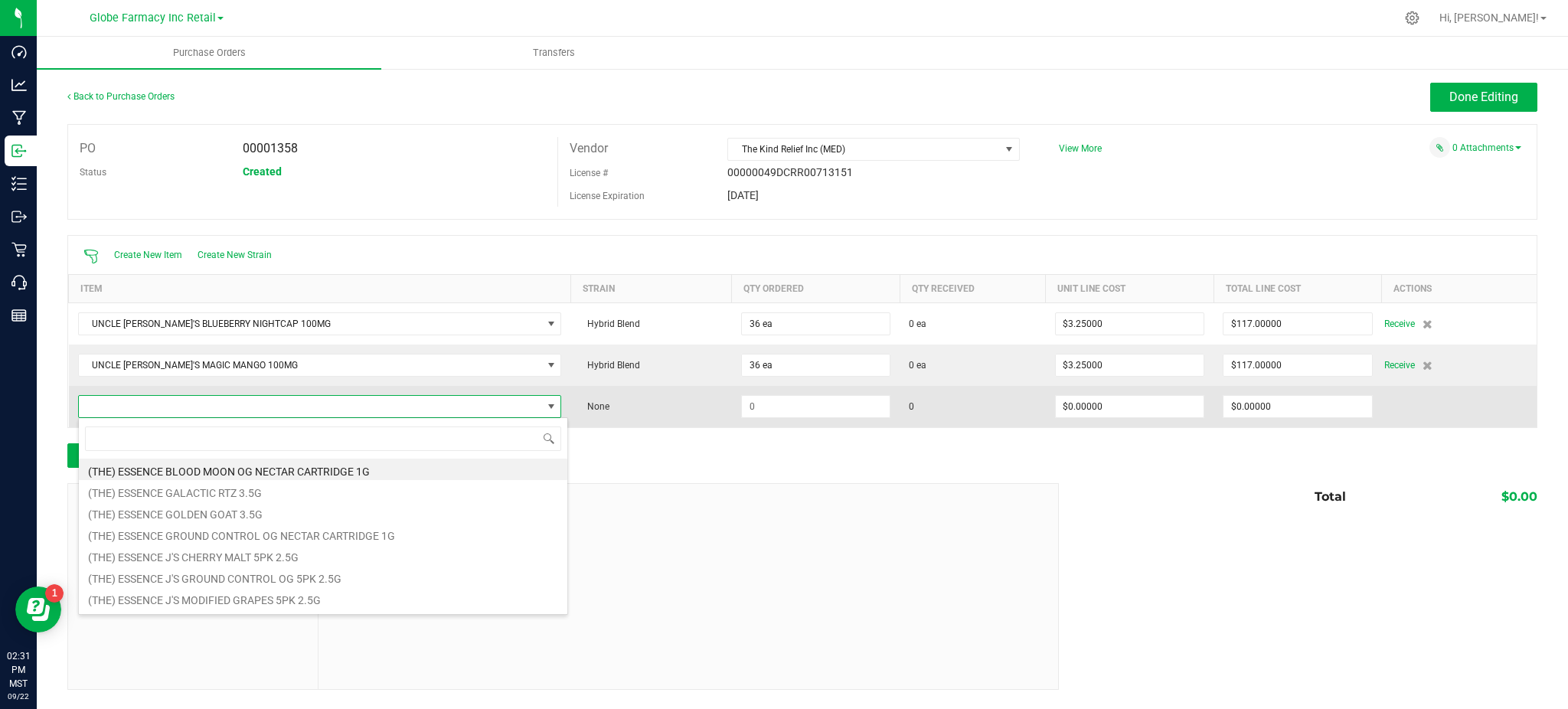
scroll to position [23, 427]
type input "UNCLE ARN"
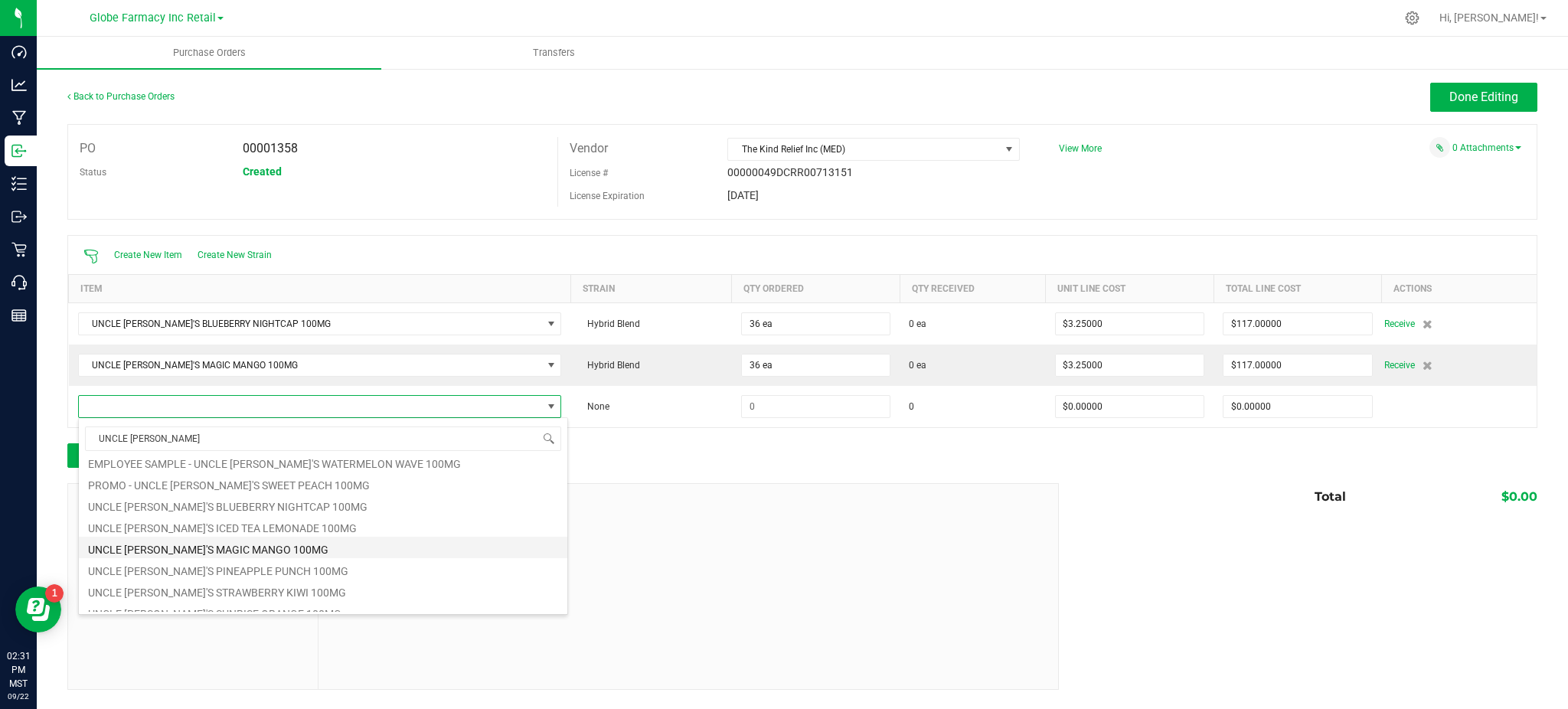
scroll to position [189, 0]
click at [268, 560] on li "UNCLE [PERSON_NAME]'S STRAWBERRY KIWI 100MG" at bounding box center [322, 559] width 488 height 22
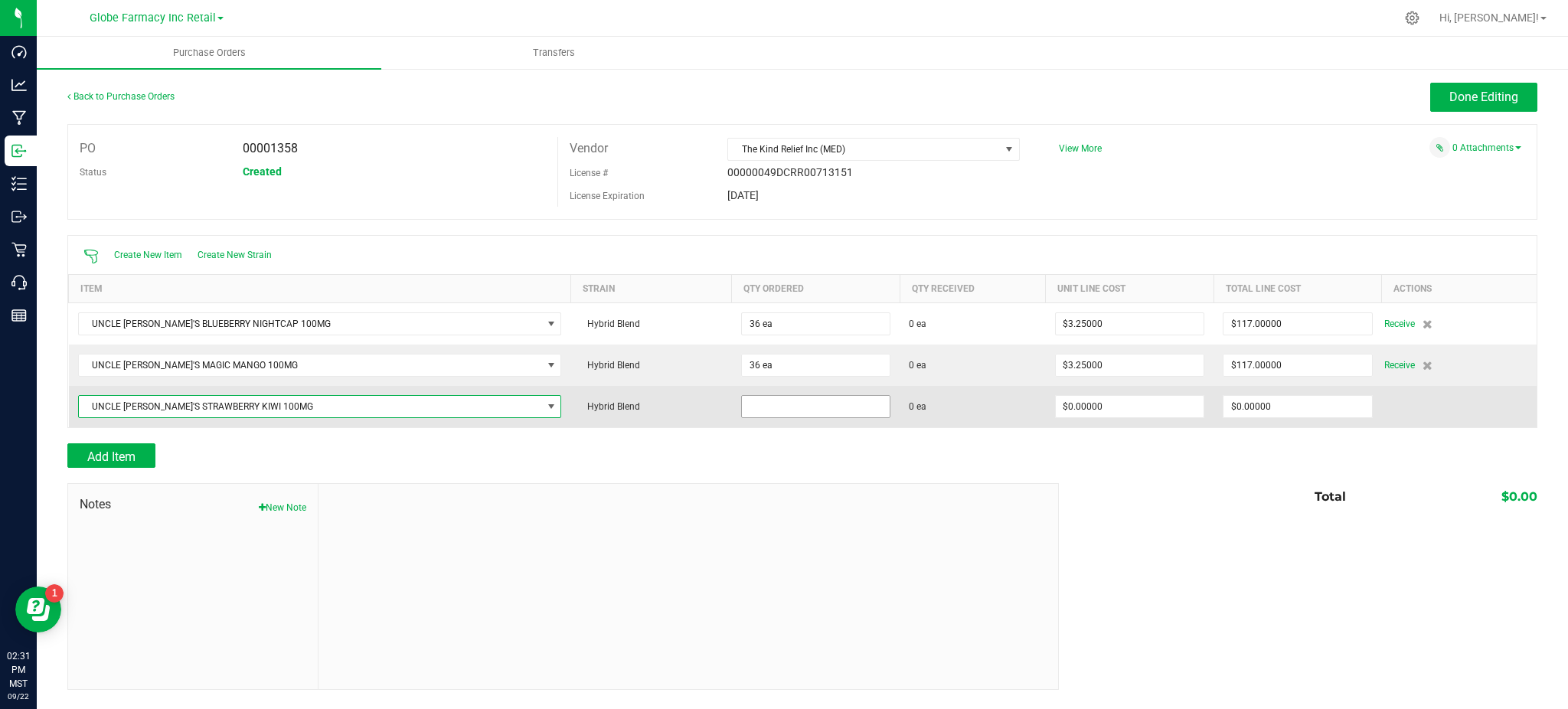
click at [742, 407] on input at bounding box center [816, 406] width 148 height 22
type input "36 ea"
click at [1093, 402] on input "0" at bounding box center [1129, 406] width 148 height 22
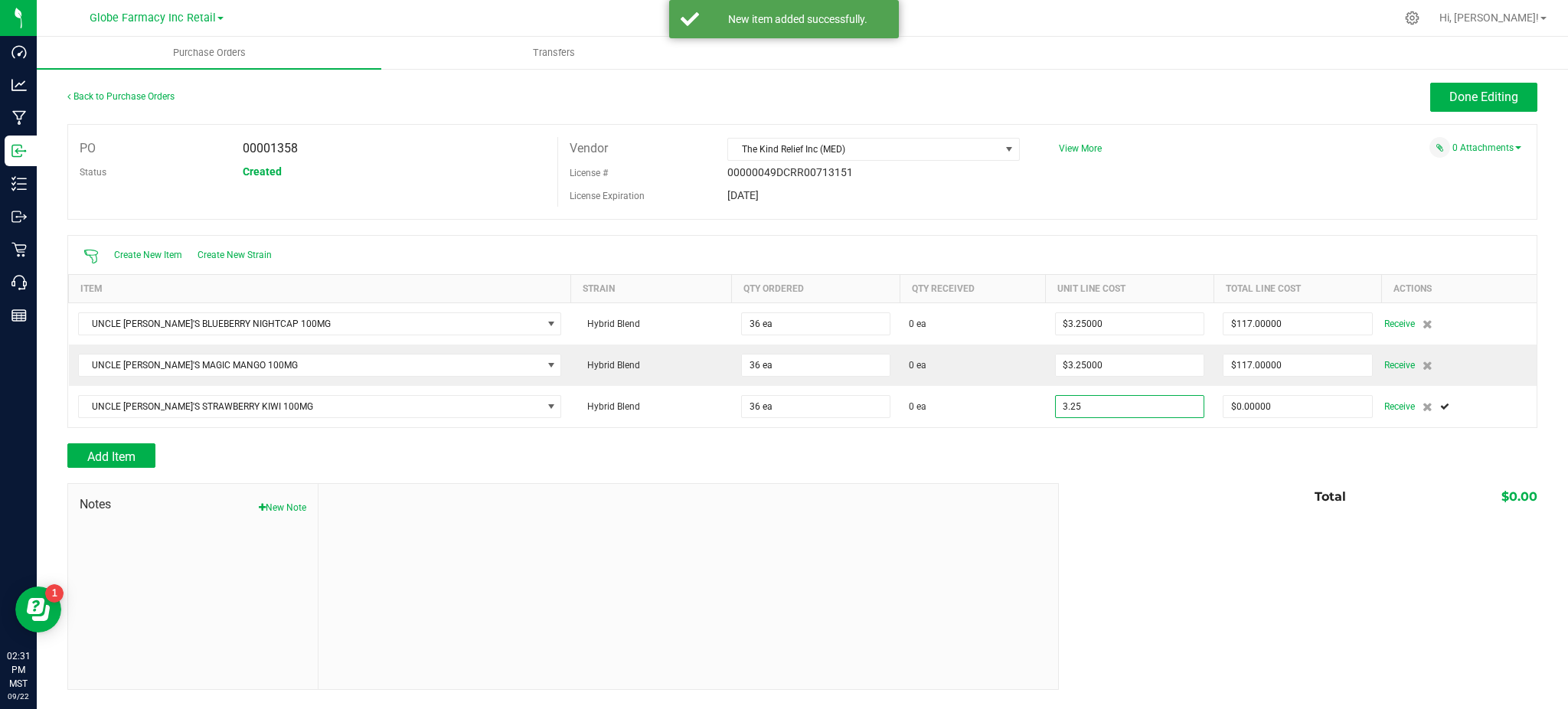
type input "$3.25000"
click at [1136, 542] on div "Notes New Note Total $0.00" at bounding box center [803, 586] width 1470 height 207
type input "36"
type input "$117.00000"
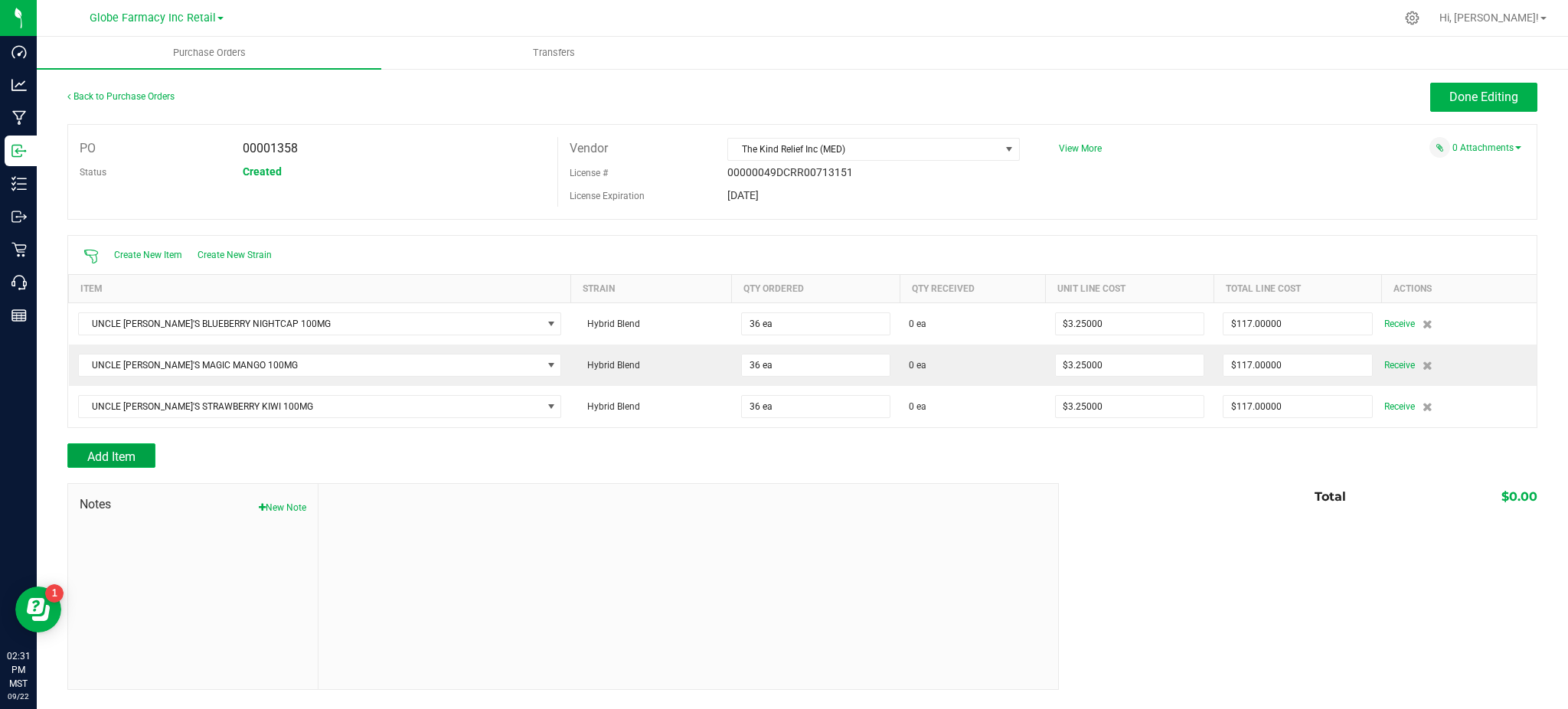
click at [138, 462] on button "Add Item" at bounding box center [112, 455] width 88 height 24
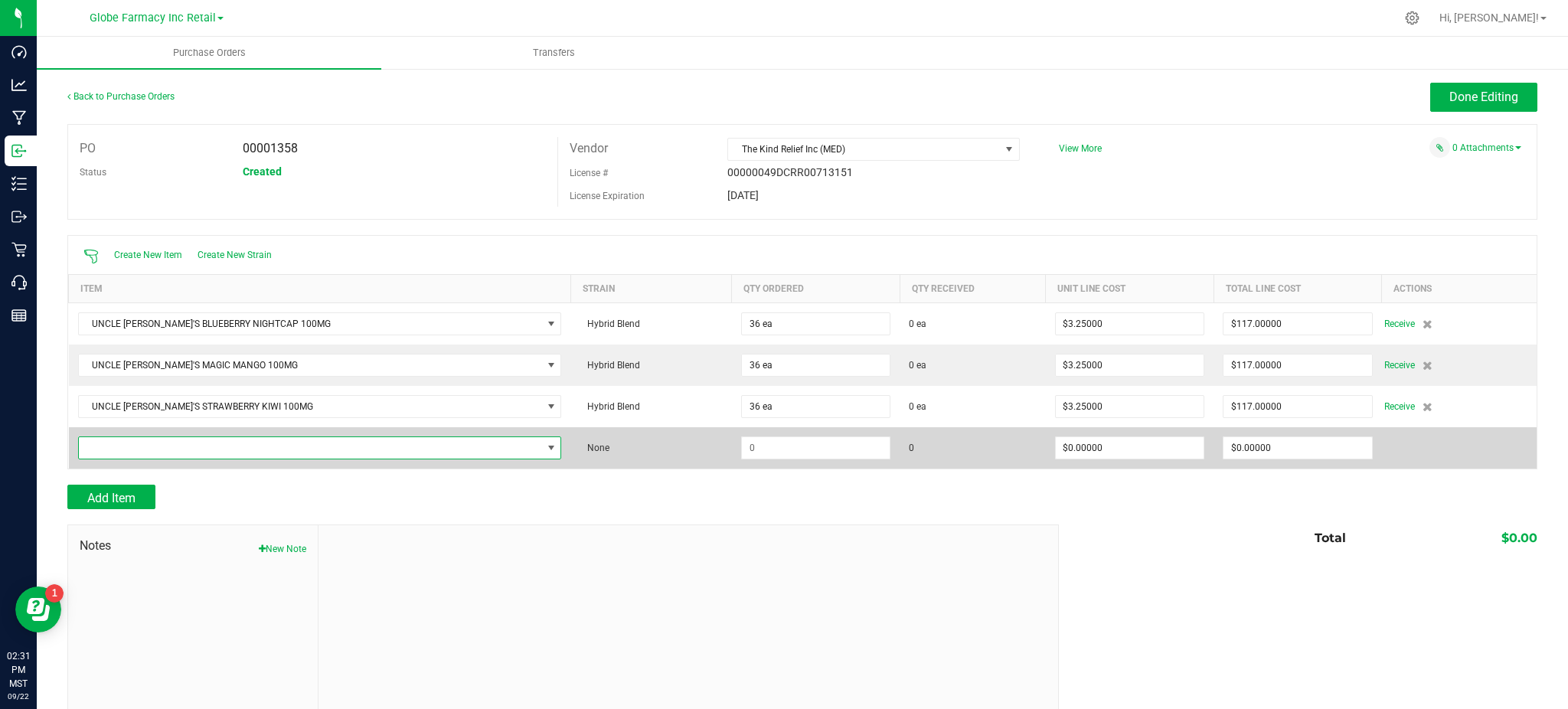
click at [135, 444] on span "NO DATA FOUND" at bounding box center [310, 448] width 463 height 22
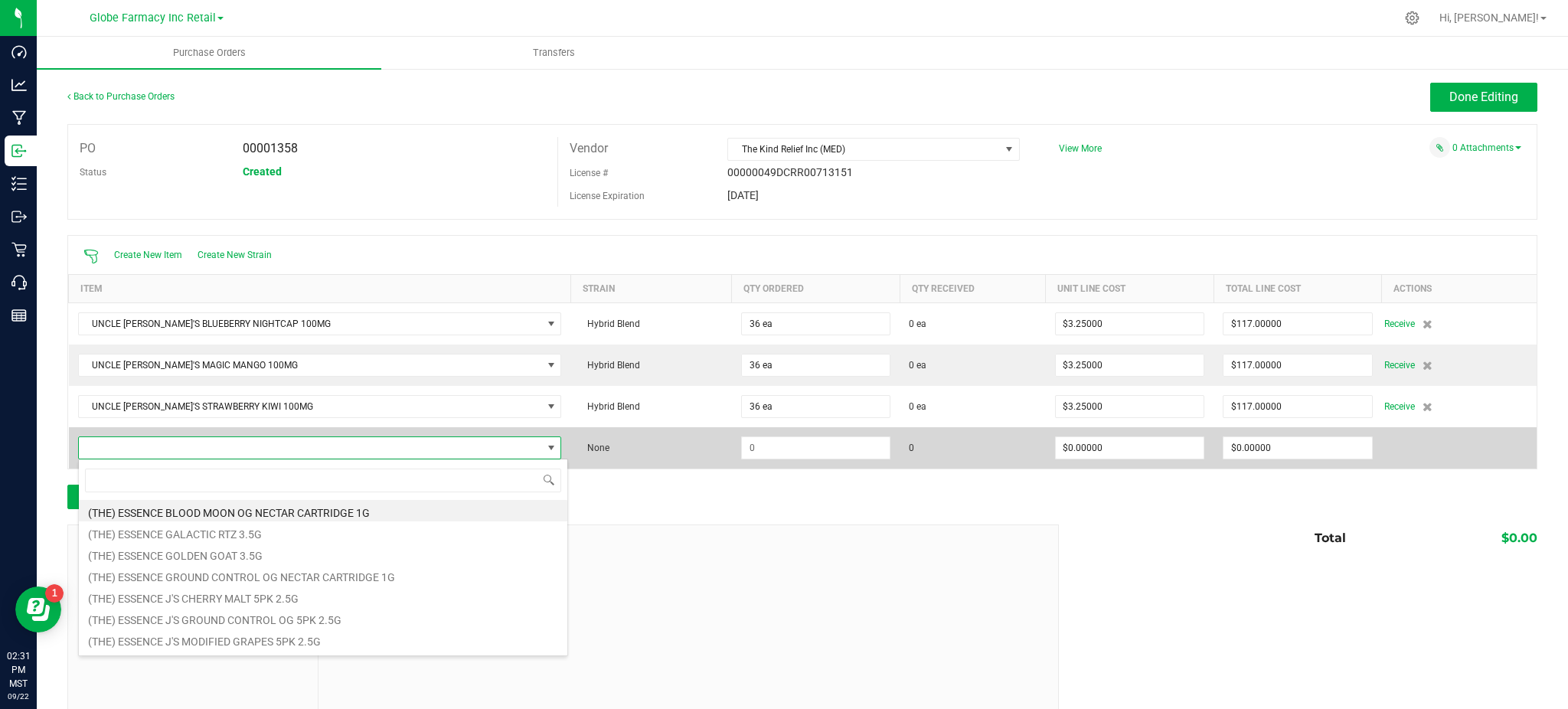
scroll to position [23, 422]
type input "UNCLE ARN"
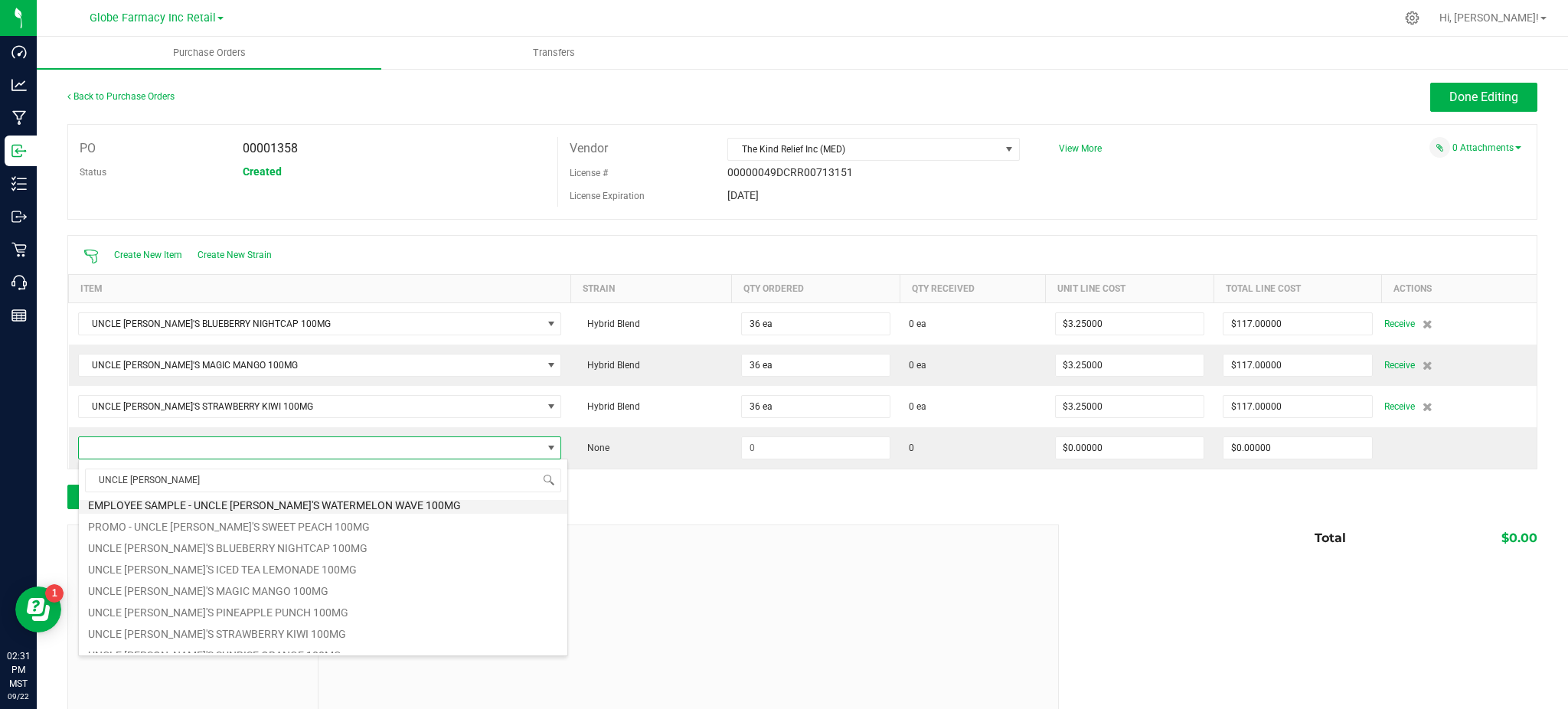
scroll to position [189, 0]
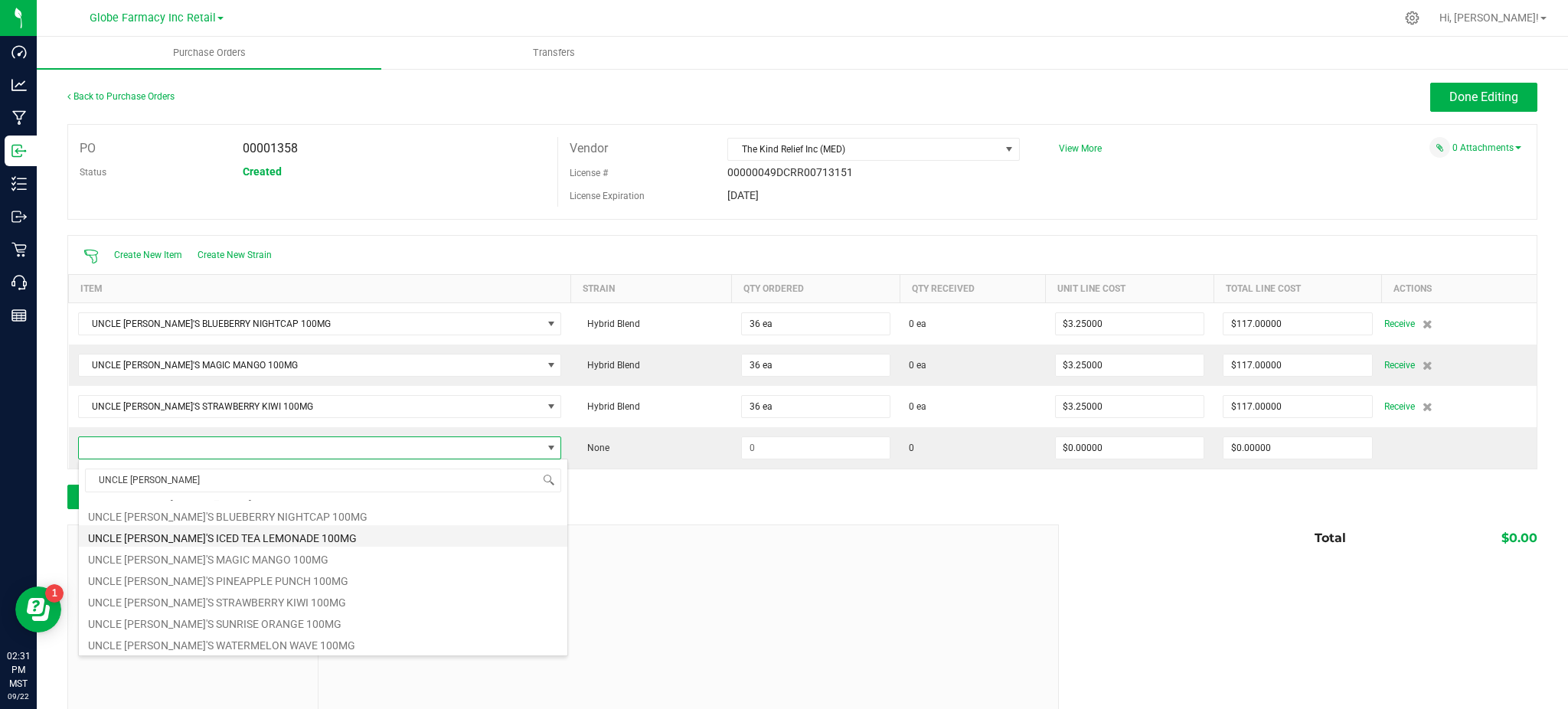
click at [245, 536] on li "UNCLE [PERSON_NAME]'S ICED TEA LEMONADE 100MG" at bounding box center [322, 536] width 488 height 22
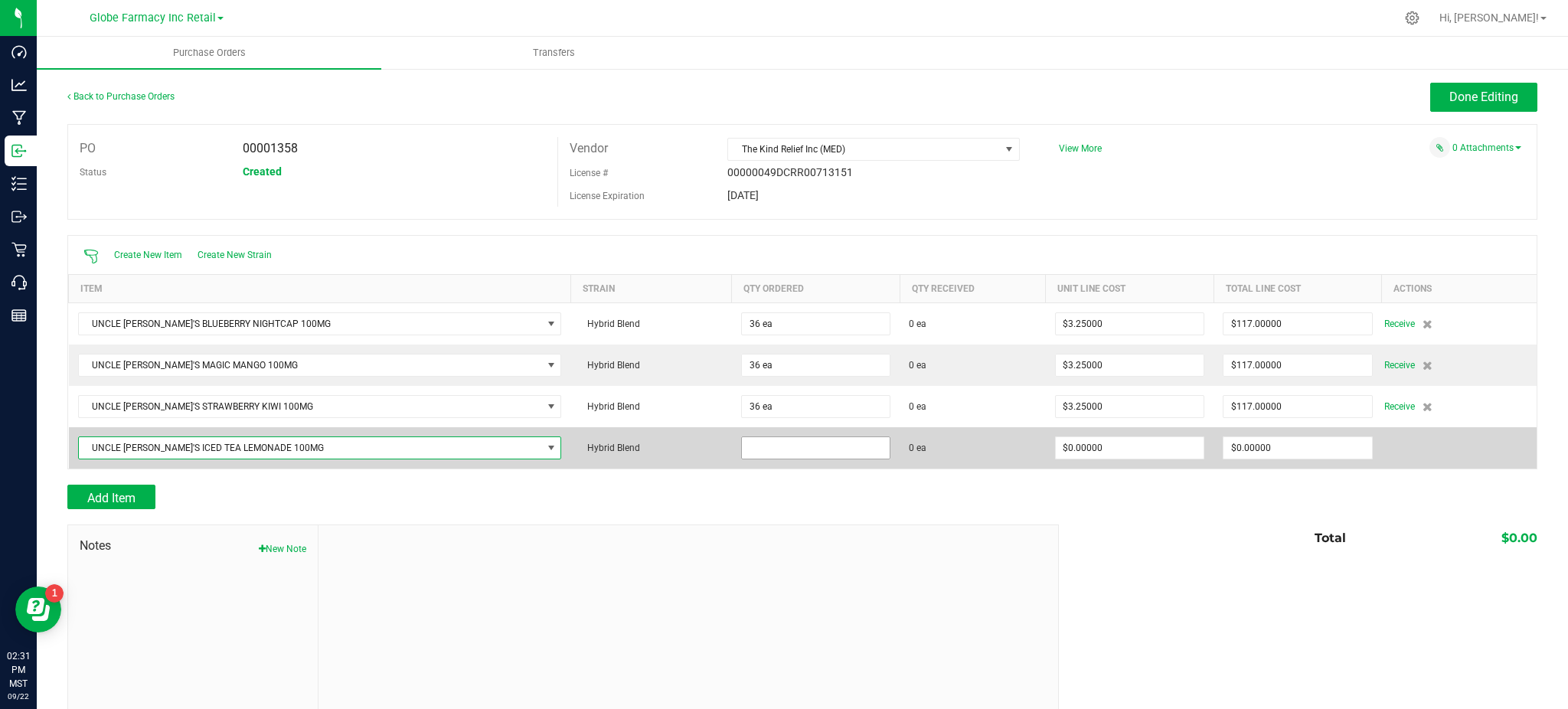
click at [745, 448] on input at bounding box center [816, 448] width 148 height 22
type input "36 ea"
click at [1090, 443] on input "0" at bounding box center [1129, 448] width 148 height 22
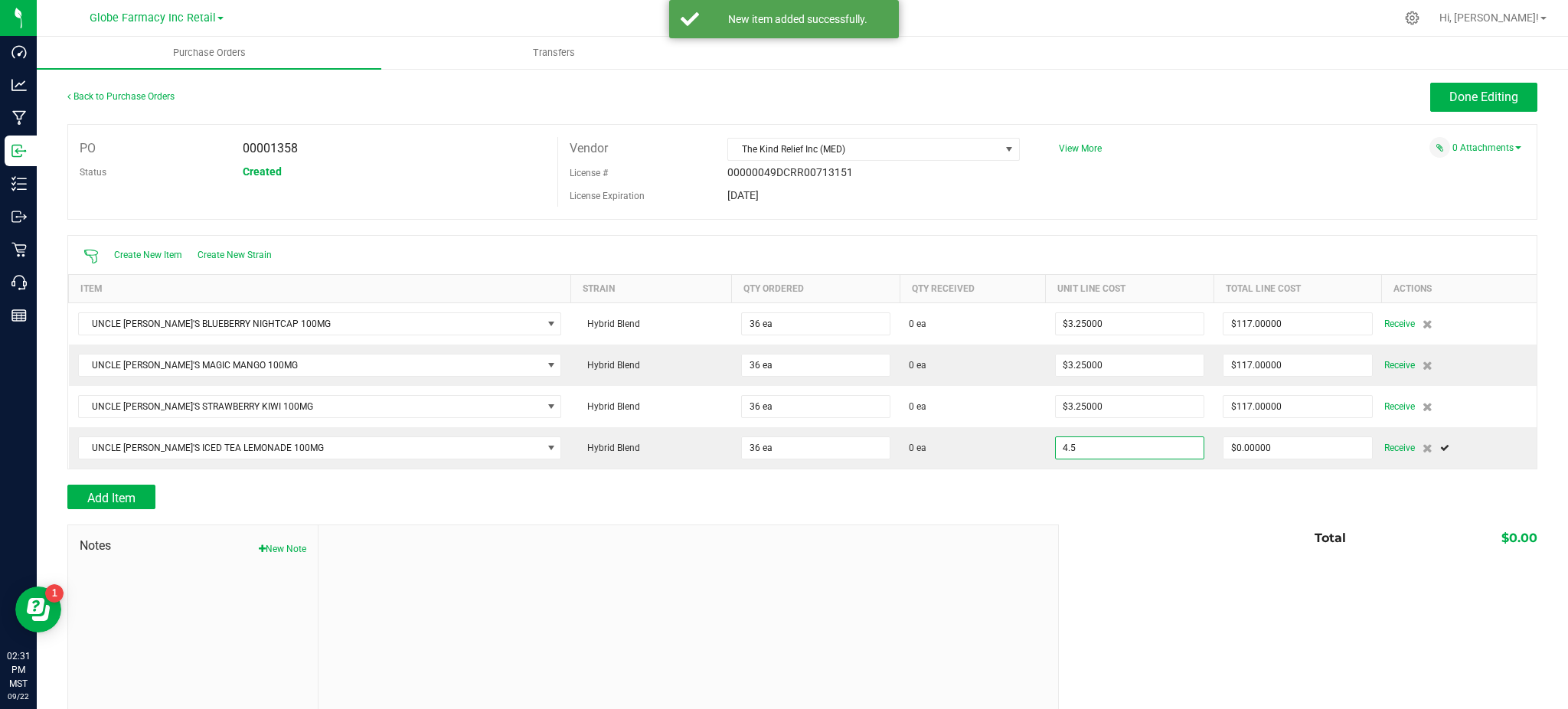
type input "$4.50000"
click at [1111, 617] on div "Notes New Note Total $0.00" at bounding box center [803, 628] width 1470 height 207
type input "36"
type input "$162.00000"
click at [135, 493] on span "Add Item" at bounding box center [111, 499] width 48 height 14
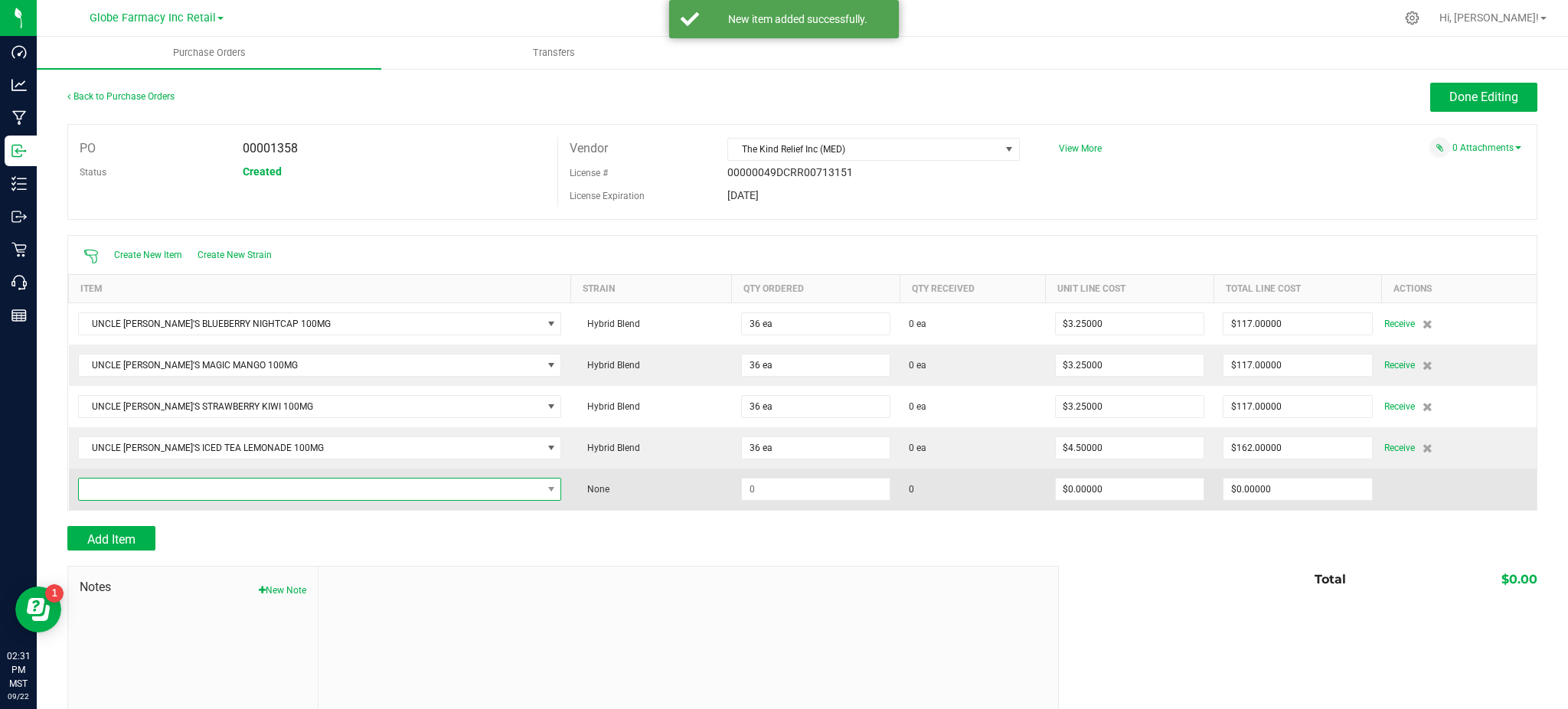
click at [135, 487] on span "NO DATA FOUND" at bounding box center [310, 490] width 463 height 22
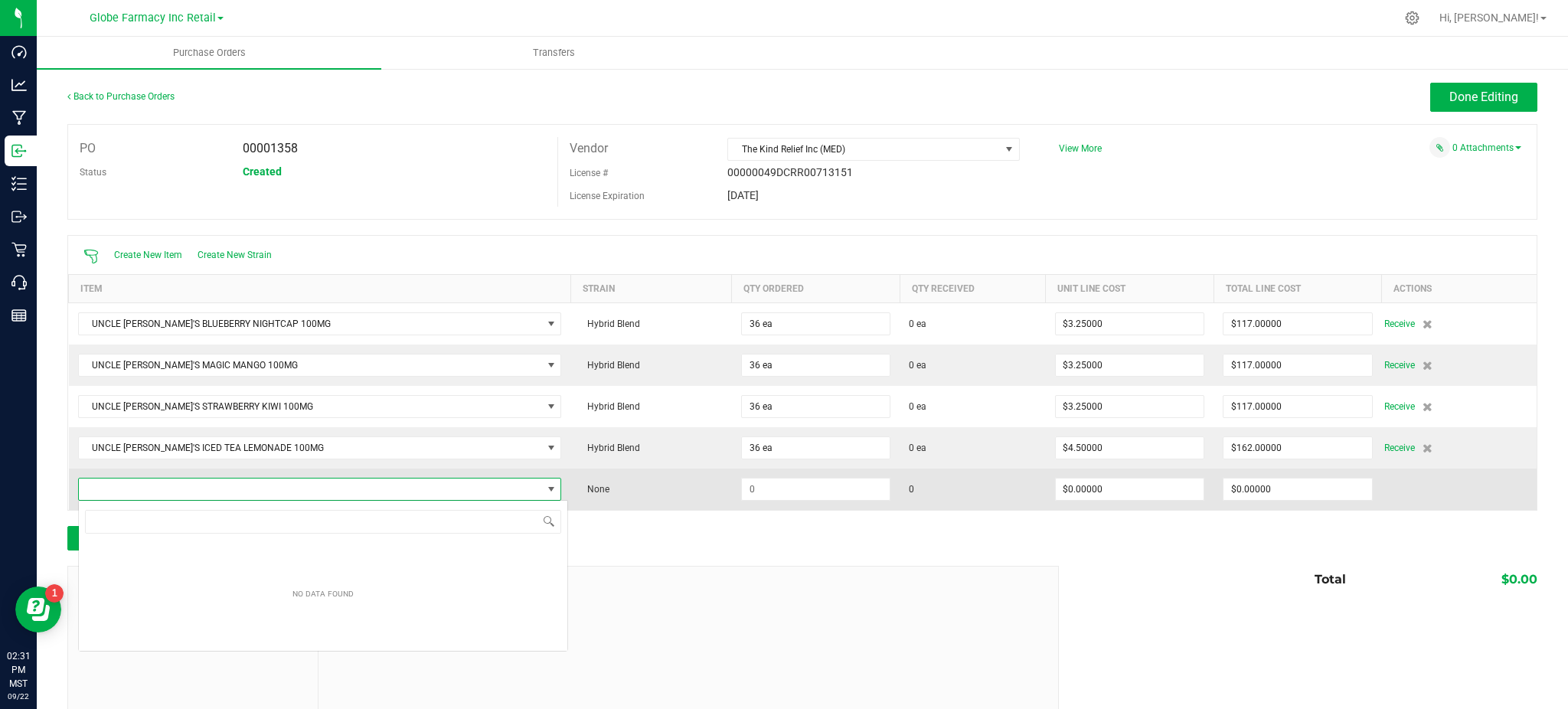
scroll to position [23, 427]
type input "UNCLE ARN"
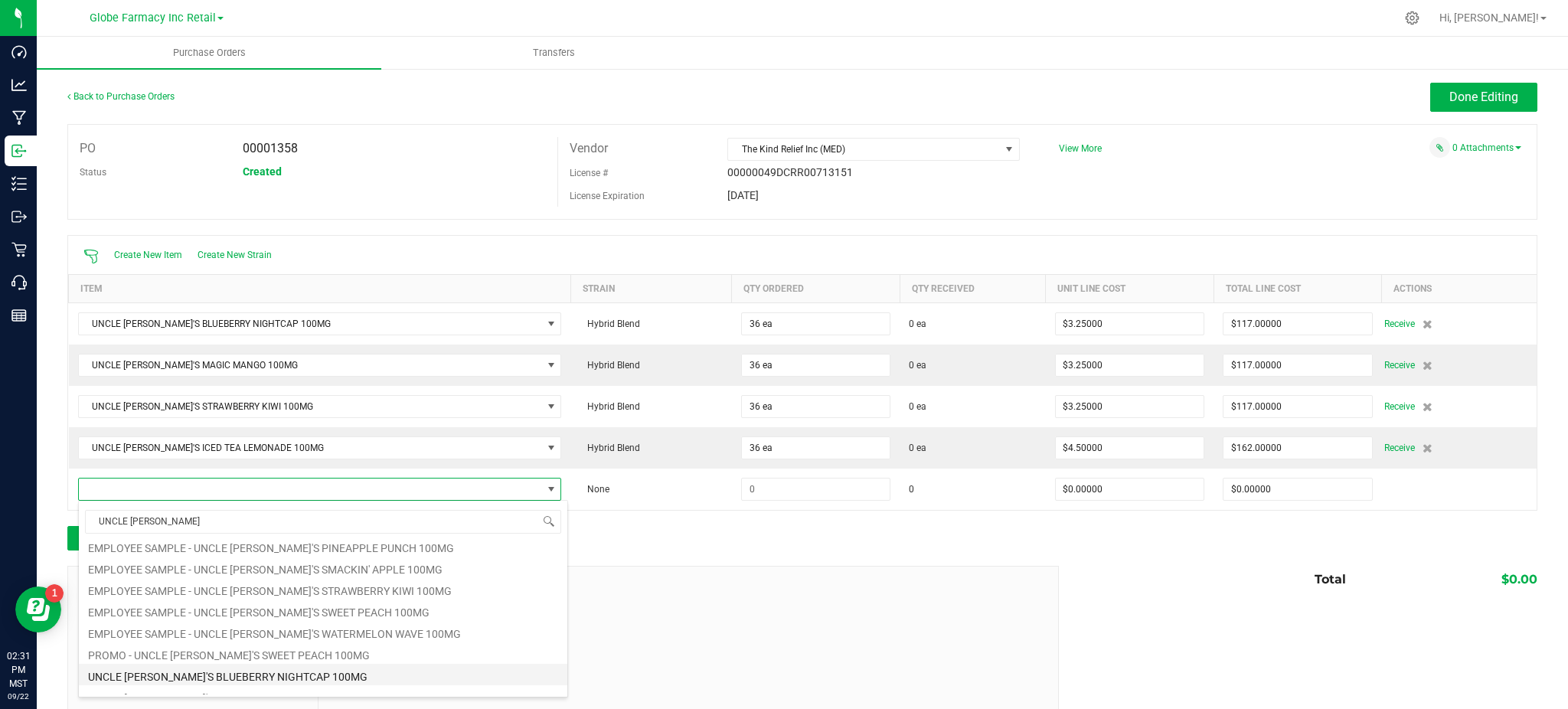
scroll to position [189, 0]
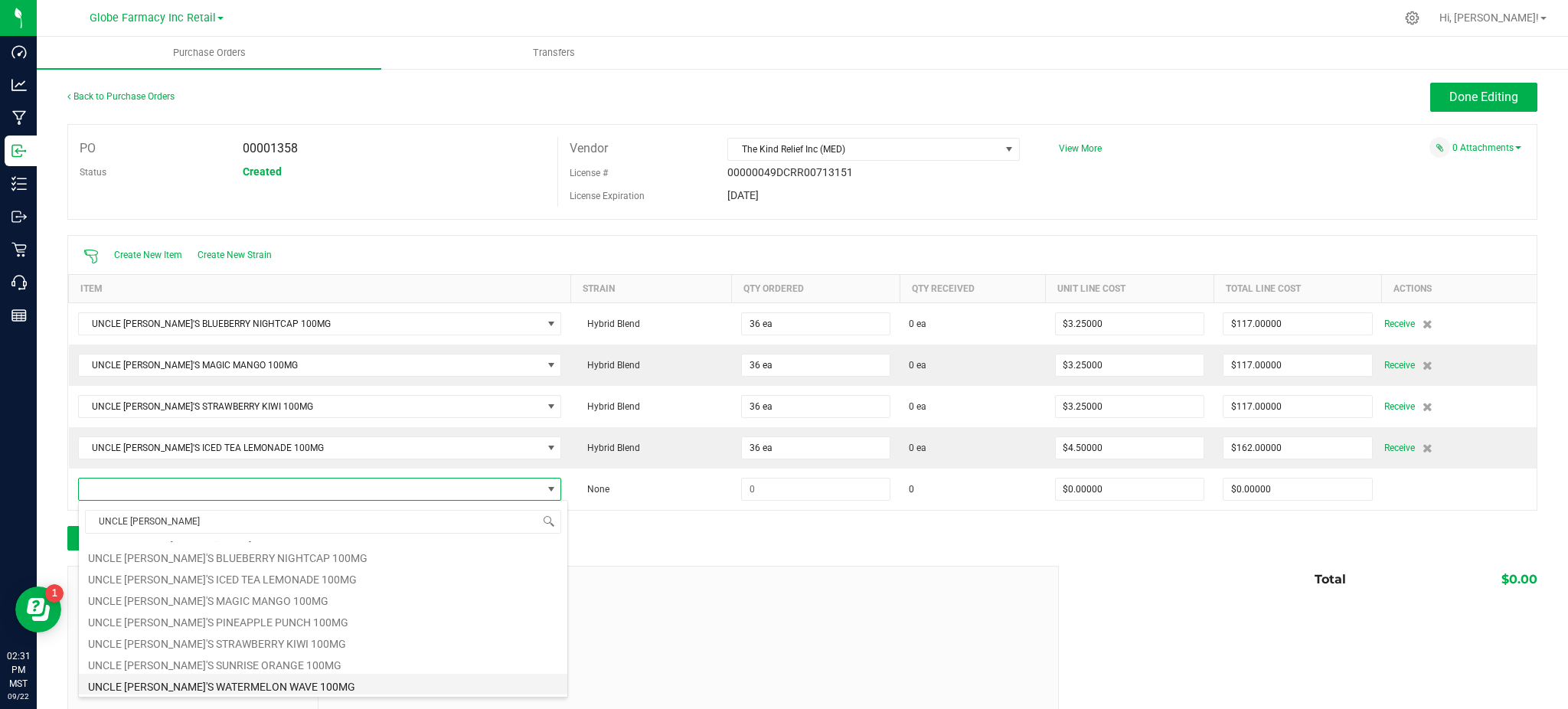
click at [209, 685] on li "UNCLE [PERSON_NAME]'S WATERMELON WAVE 100MG" at bounding box center [322, 685] width 488 height 22
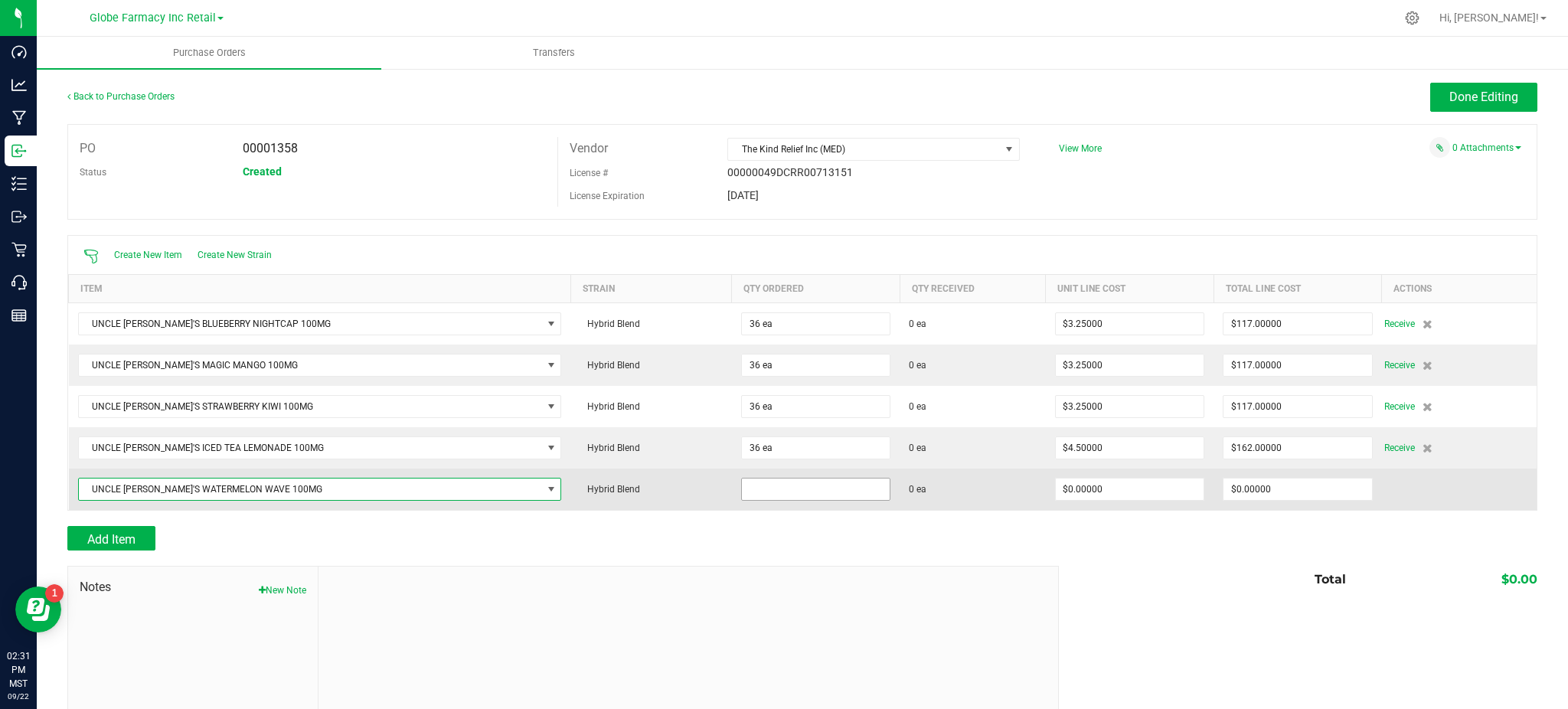
click at [742, 490] on input at bounding box center [816, 490] width 148 height 22
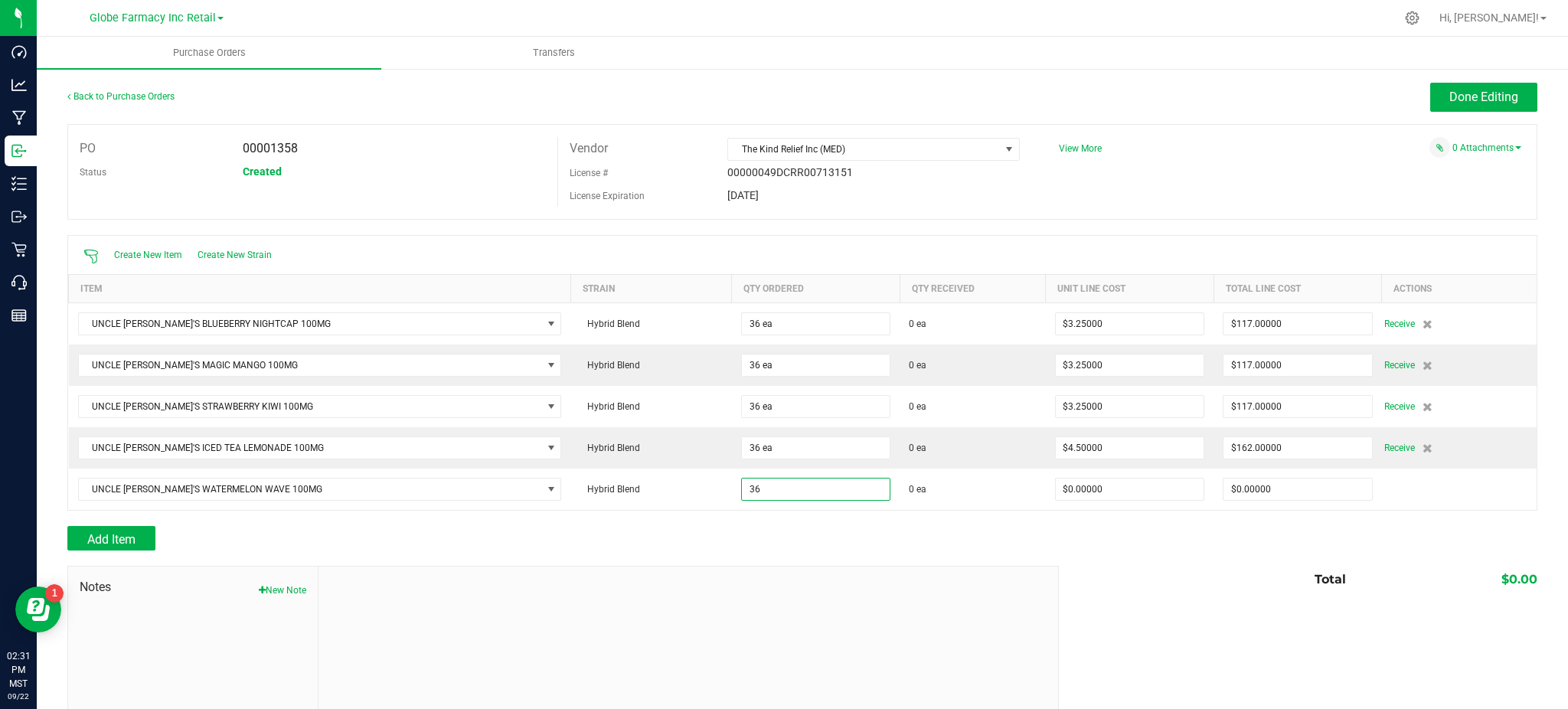
type input "36 ea"
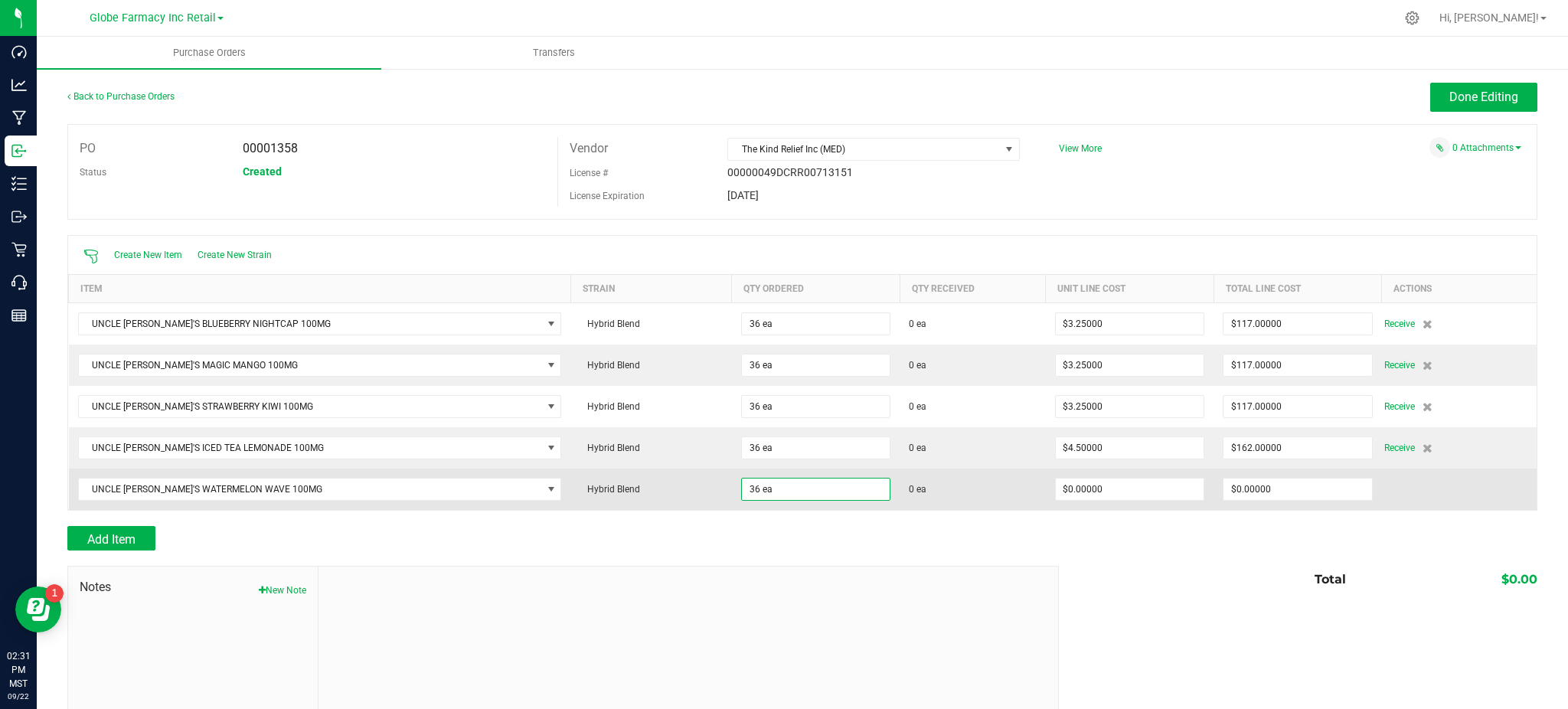
drag, startPoint x: 953, startPoint y: 527, endPoint x: 1041, endPoint y: 501, distance: 91.8
click at [953, 528] on div "Add Item" at bounding box center [558, 538] width 980 height 24
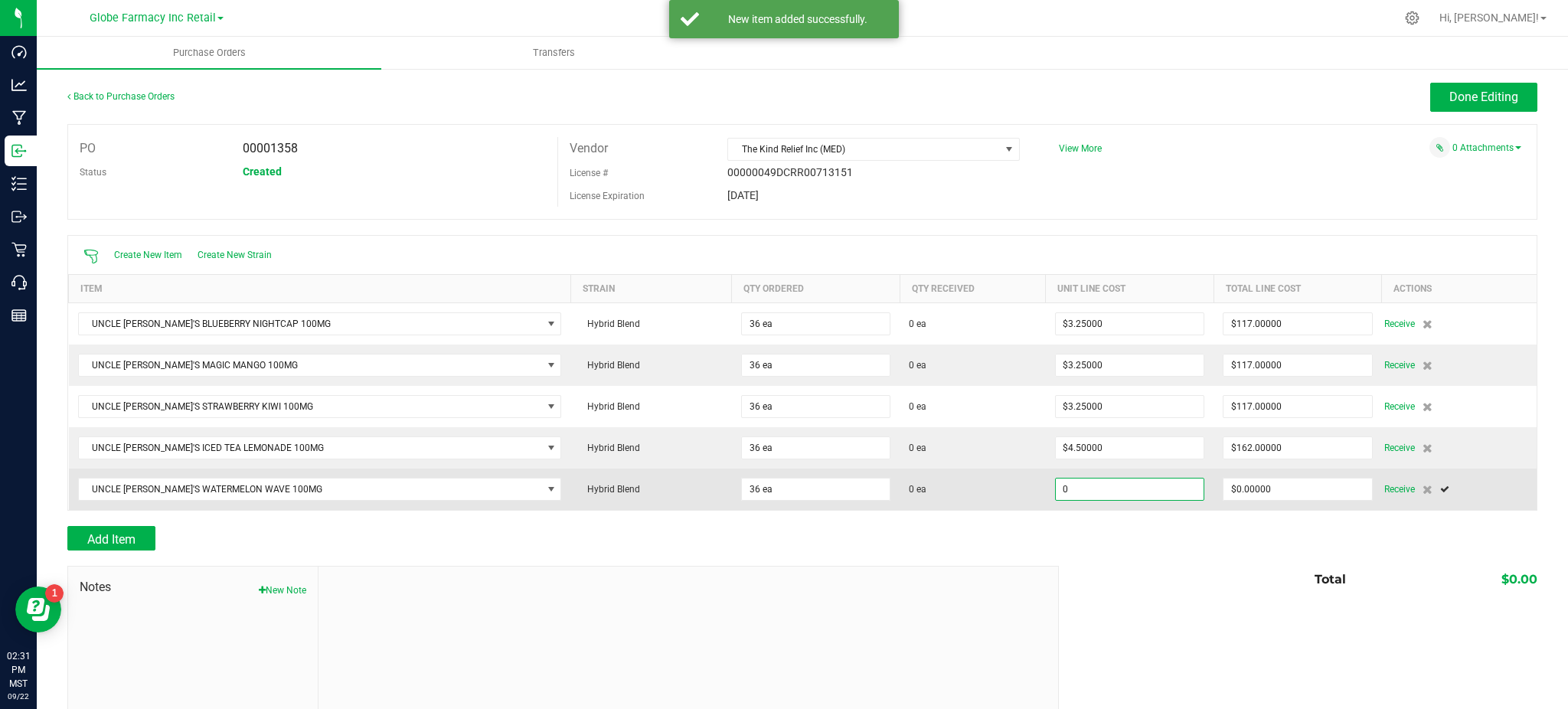
click at [1055, 487] on input "0" at bounding box center [1129, 490] width 148 height 22
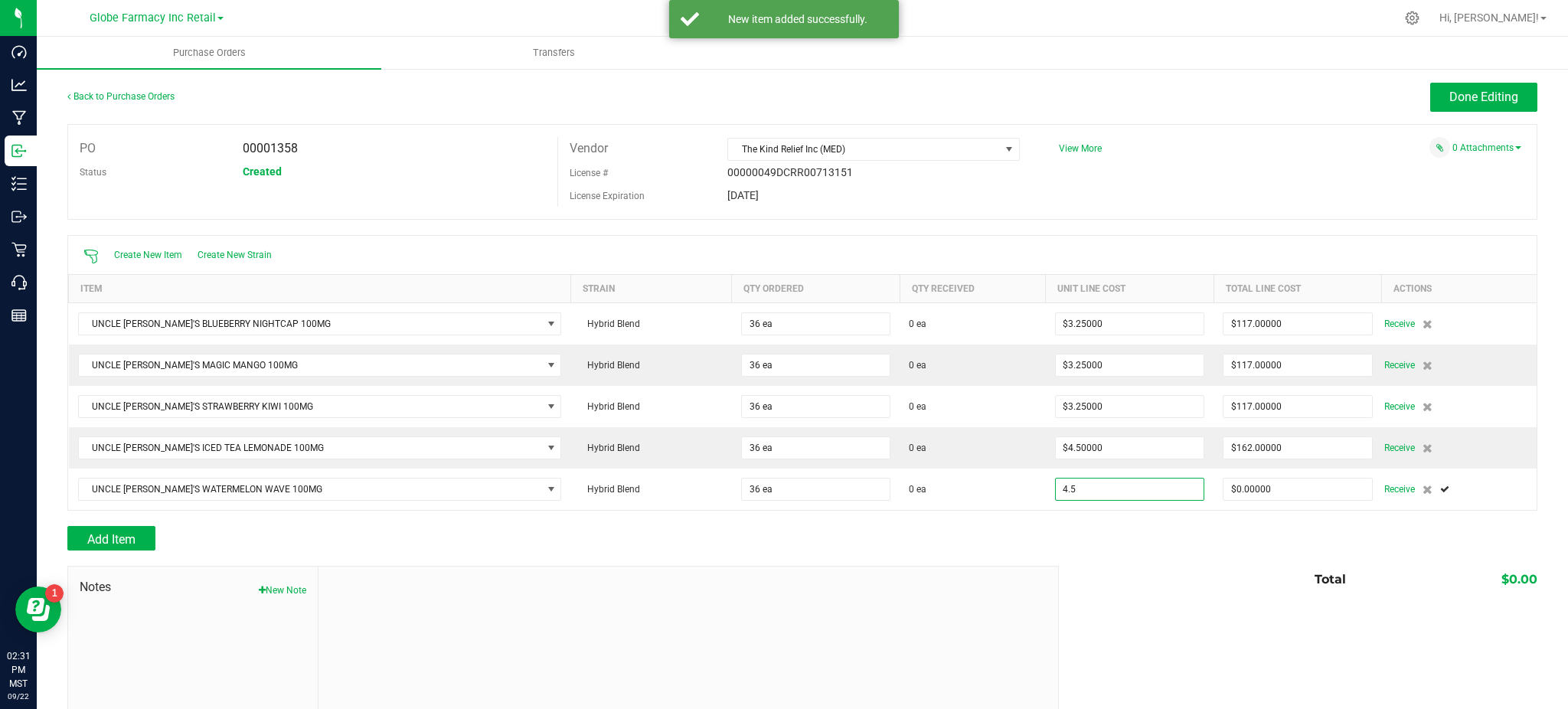
type input "$4.50000"
click at [1090, 606] on div "Notes New Note Total $0.00" at bounding box center [803, 669] width 1470 height 207
type input "36"
type input "$162.00000"
click at [1484, 98] on span "Done Editing" at bounding box center [1483, 97] width 69 height 14
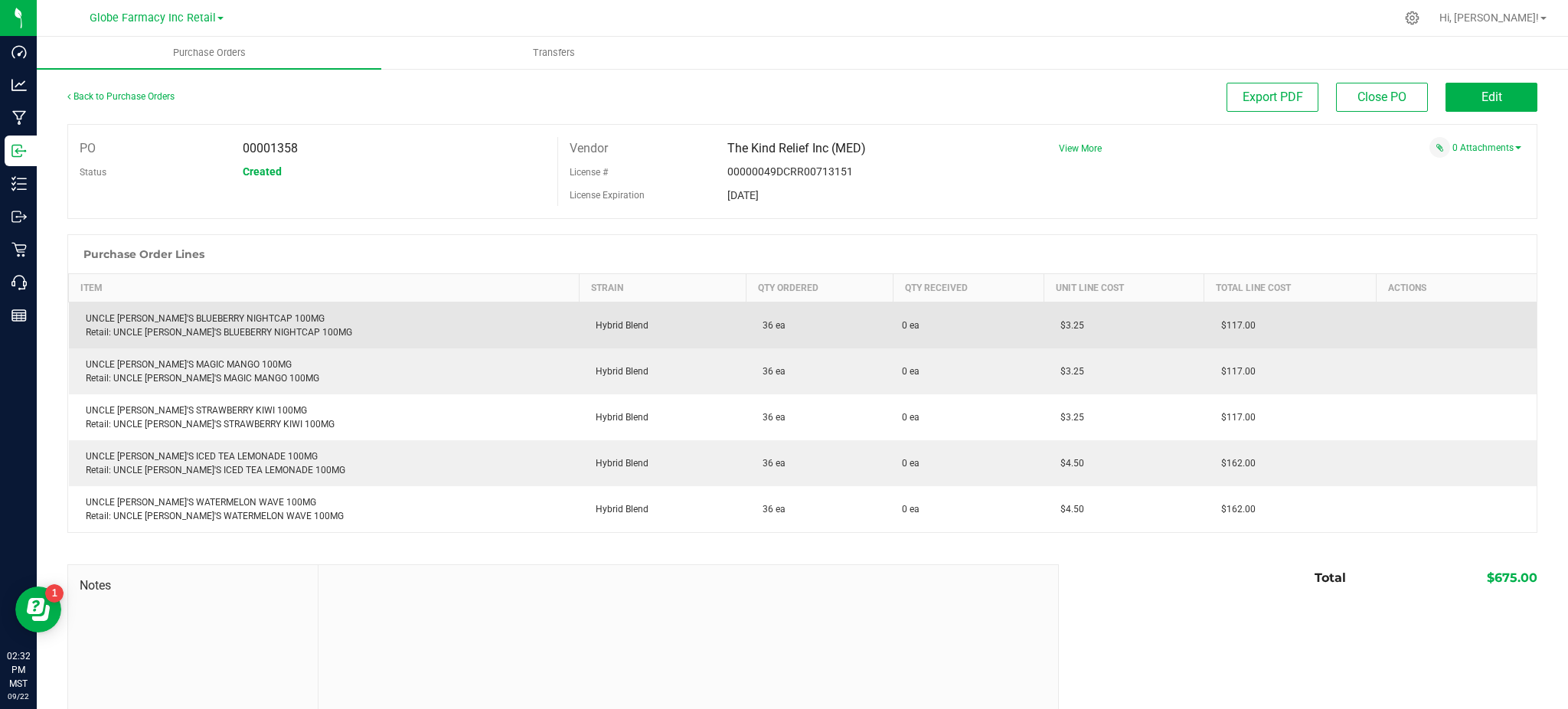
click at [267, 317] on div "UNCLE ARNIE'S BLUEBERRY NIGHTCAP 100MG Retail: UNCLE ARNIE'S BLUEBERRY NIGHTCAP…" at bounding box center [324, 325] width 492 height 28
copy div "UNCLE [PERSON_NAME]'S BLUEBERRY NIGHTCAP 100MG"
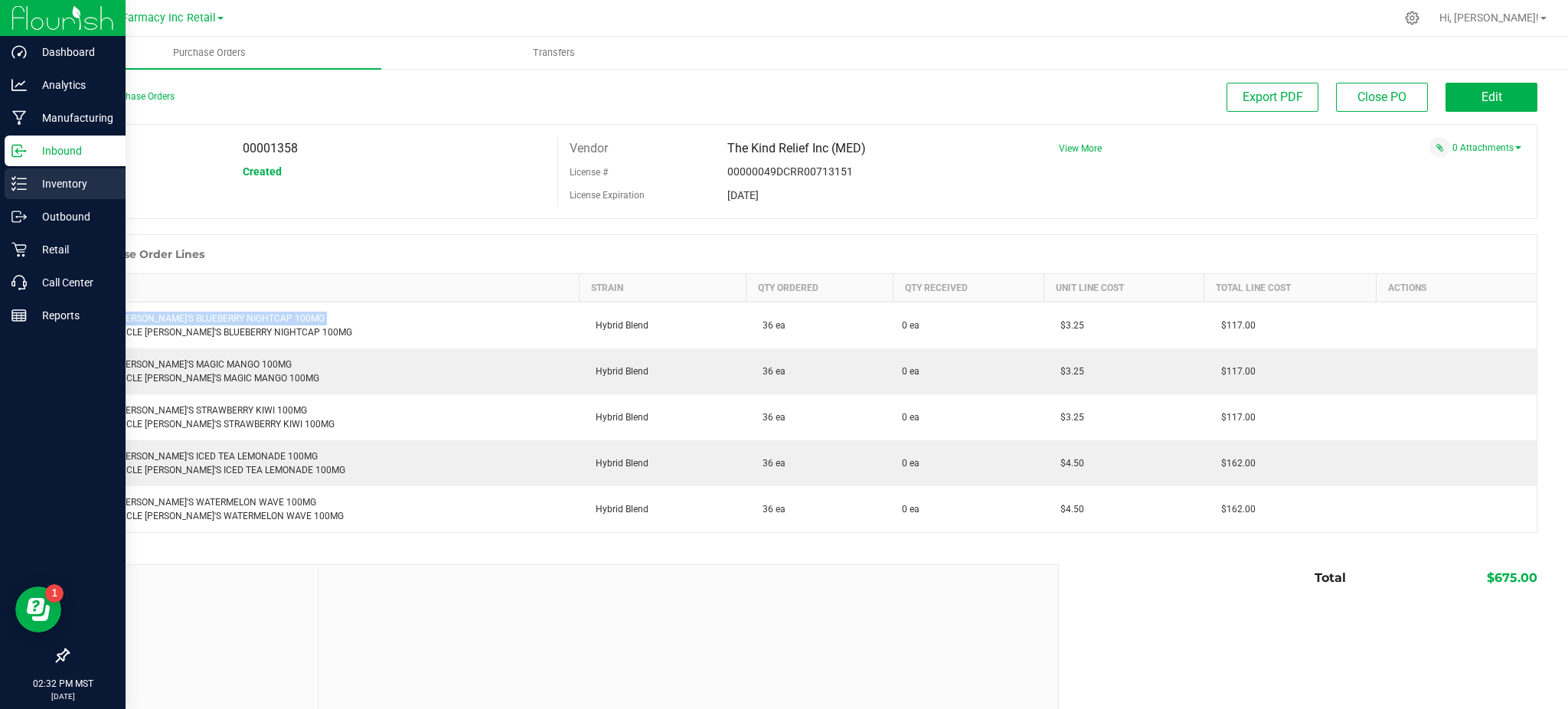
click at [13, 185] on icon at bounding box center [19, 183] width 15 height 15
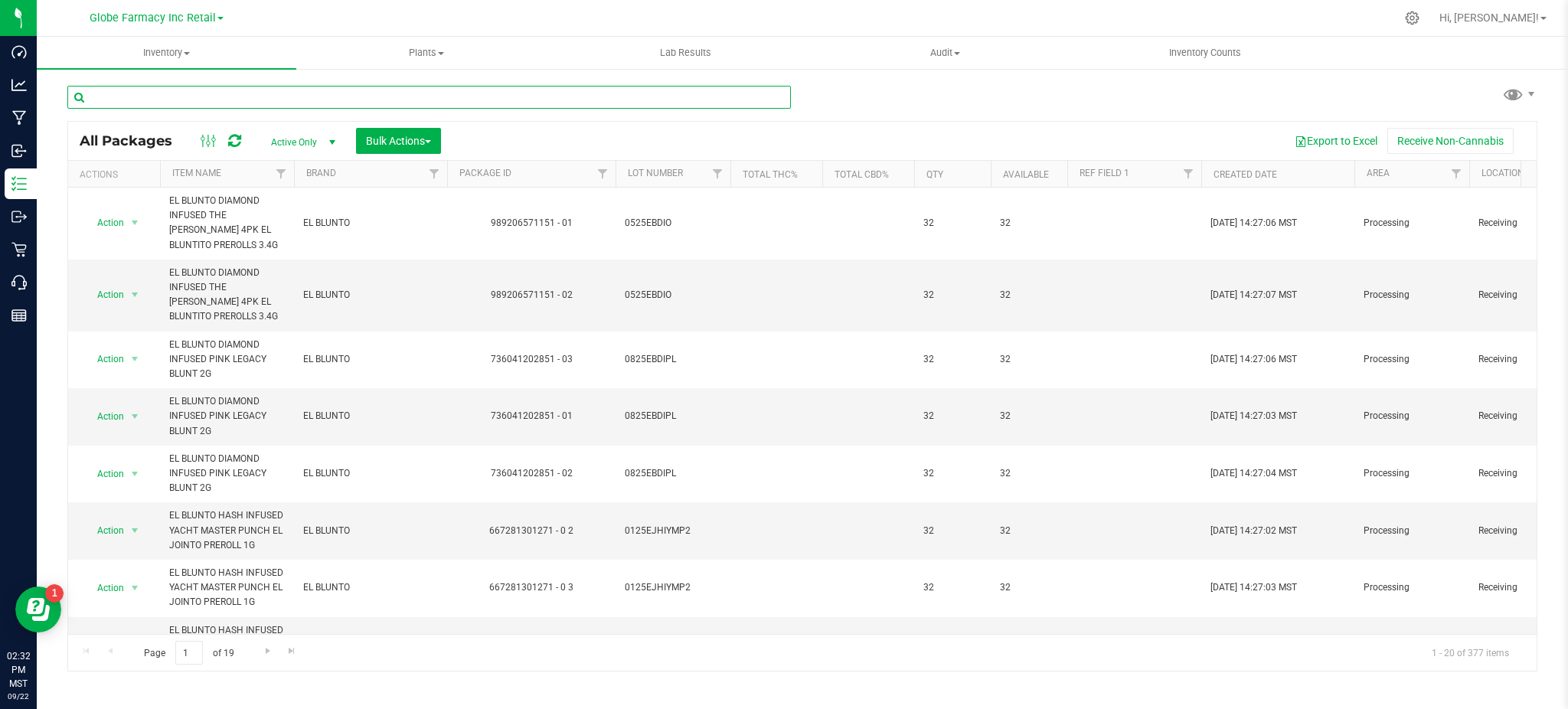
click at [153, 103] on input "text" at bounding box center [429, 97] width 723 height 23
paste input "UNCLE [PERSON_NAME]'S BLUEBERRY NIGHTCAP 100MG"
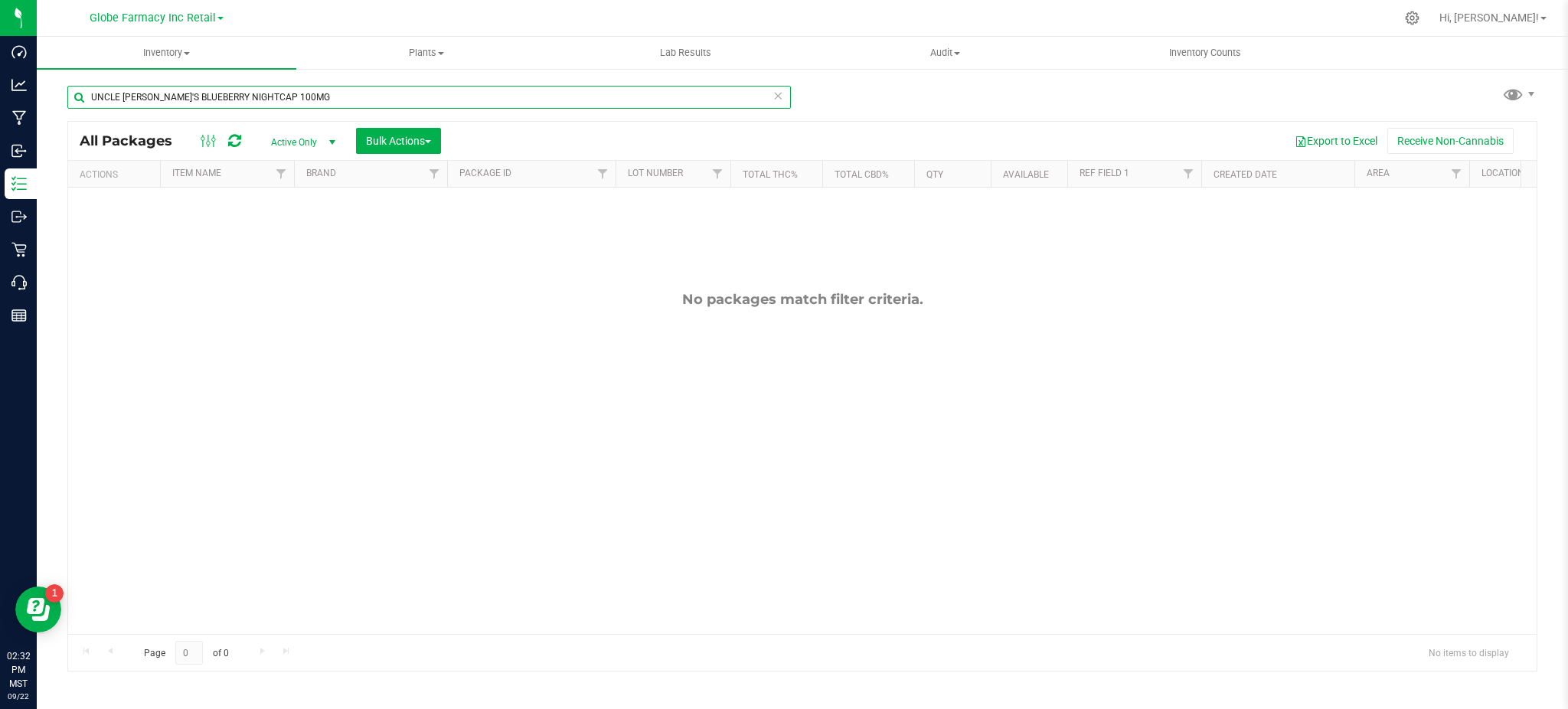
type input "UNCLE [PERSON_NAME]'S BLUEBERRY NIGHTCAP 100MG"
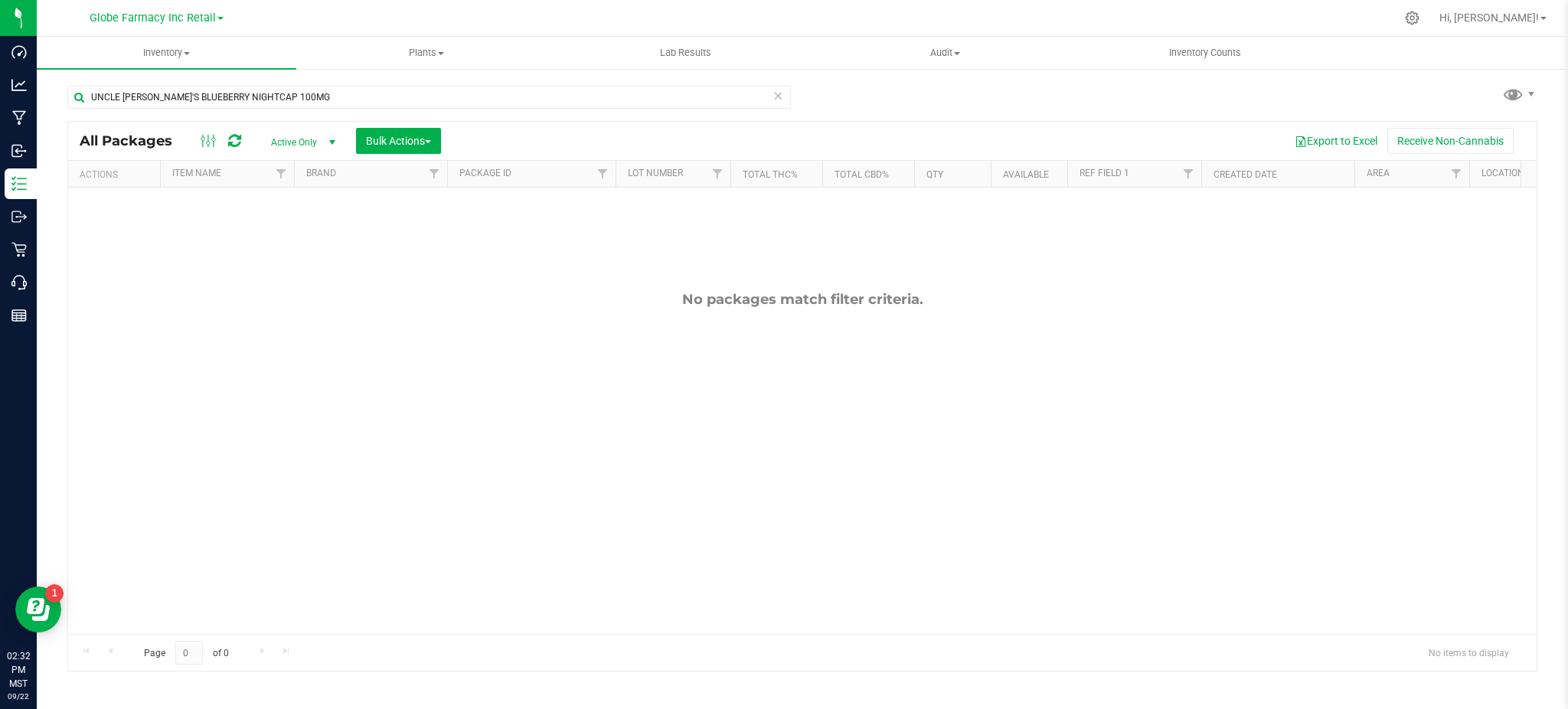
click at [313, 146] on span "Active Only" at bounding box center [300, 143] width 84 height 22
click at [282, 239] on li "All" at bounding box center [300, 235] width 83 height 23
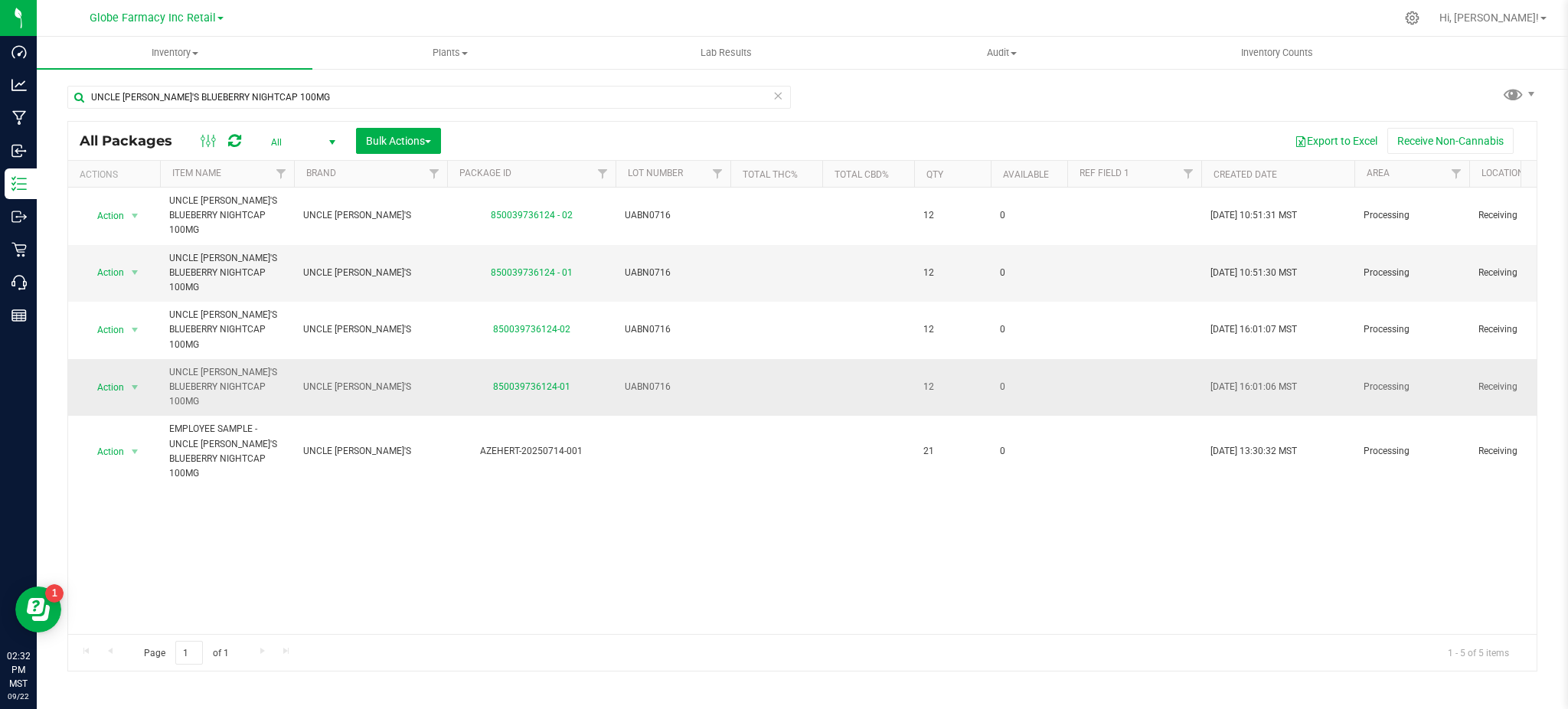
drag, startPoint x: 584, startPoint y: 331, endPoint x: 479, endPoint y: 334, distance: 105.0
click at [479, 380] on div "850039736124-01" at bounding box center [532, 387] width 173 height 14
copy link "850039736124-01"
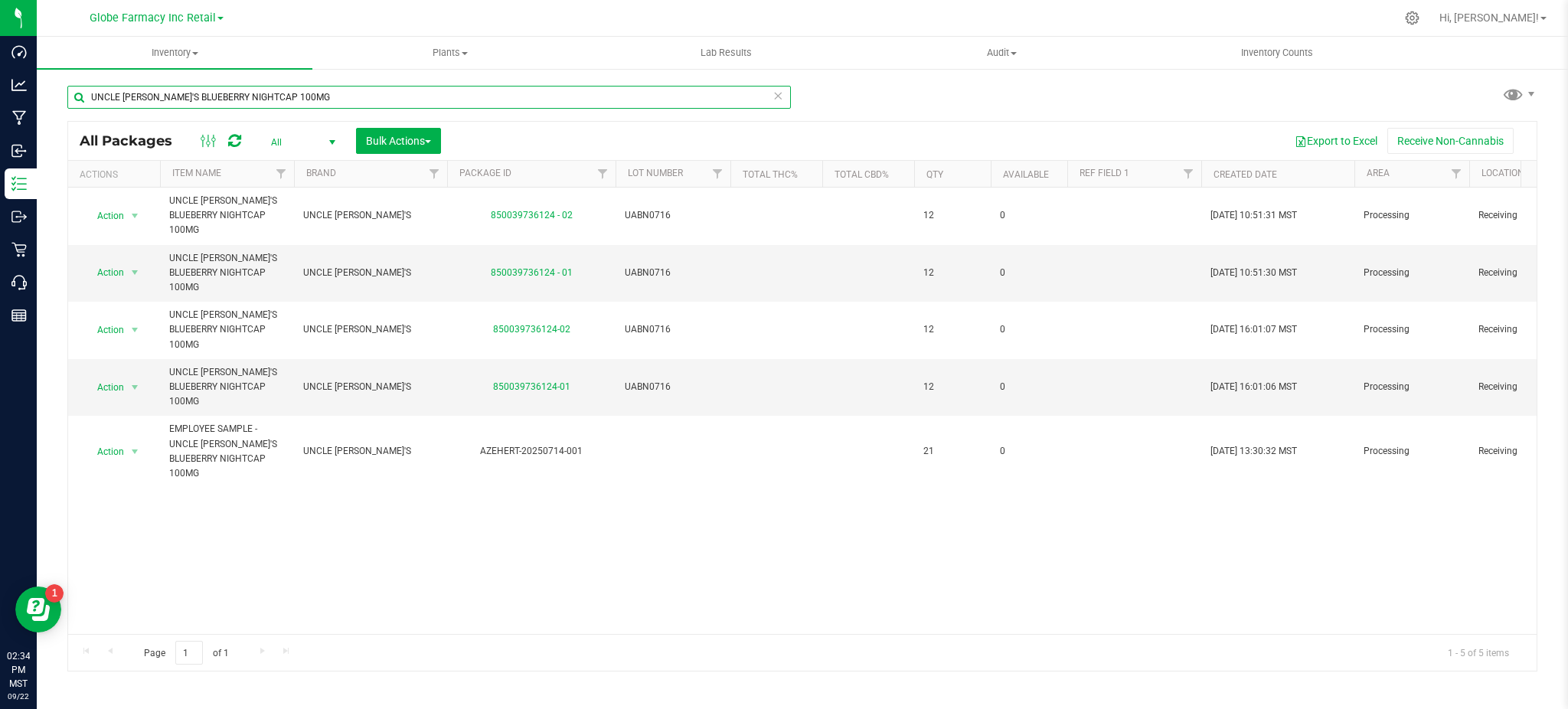
click at [264, 104] on input "UNCLE [PERSON_NAME]'S BLUEBERRY NIGHTCAP 100MG" at bounding box center [429, 97] width 723 height 23
paste input "MAGIC MANGO"
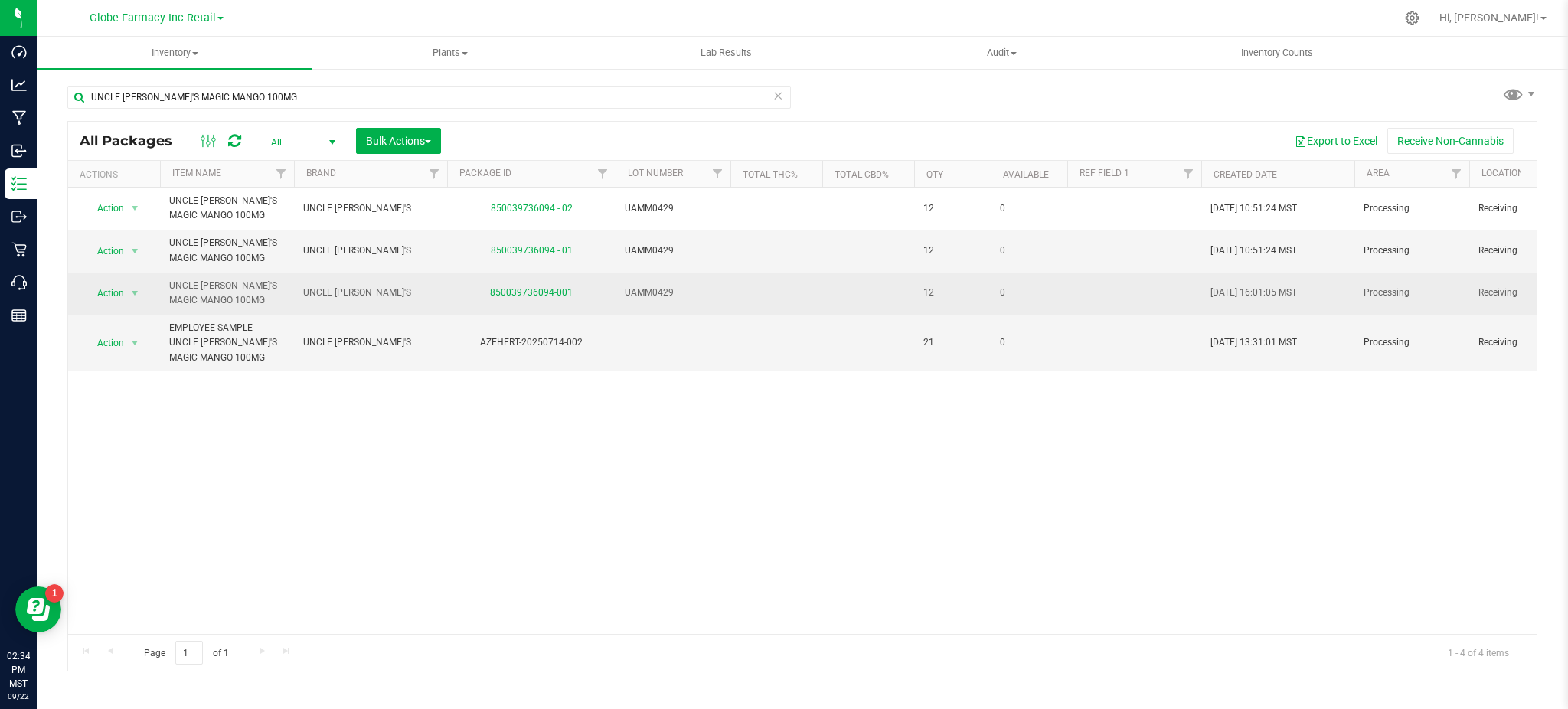
drag, startPoint x: 577, startPoint y: 299, endPoint x: 560, endPoint y: 302, distance: 17.3
click at [487, 298] on div "850039736094-001" at bounding box center [532, 293] width 173 height 14
click at [589, 305] on td "850039736094-001" at bounding box center [531, 294] width 169 height 42
drag, startPoint x: 577, startPoint y: 293, endPoint x: 490, endPoint y: 297, distance: 87.1
click at [490, 297] on div "850039736094-001" at bounding box center [532, 293] width 173 height 14
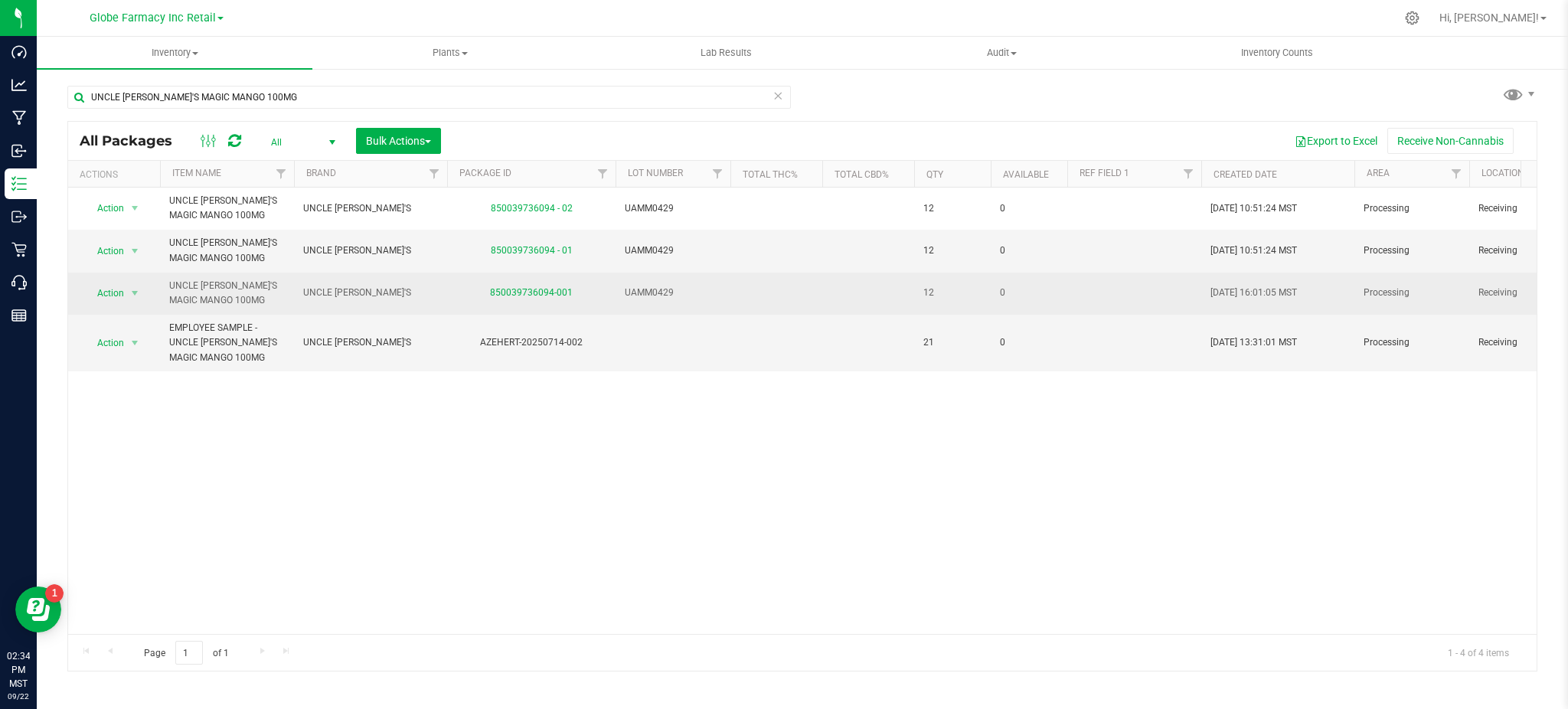
copy link "850039736094-001"
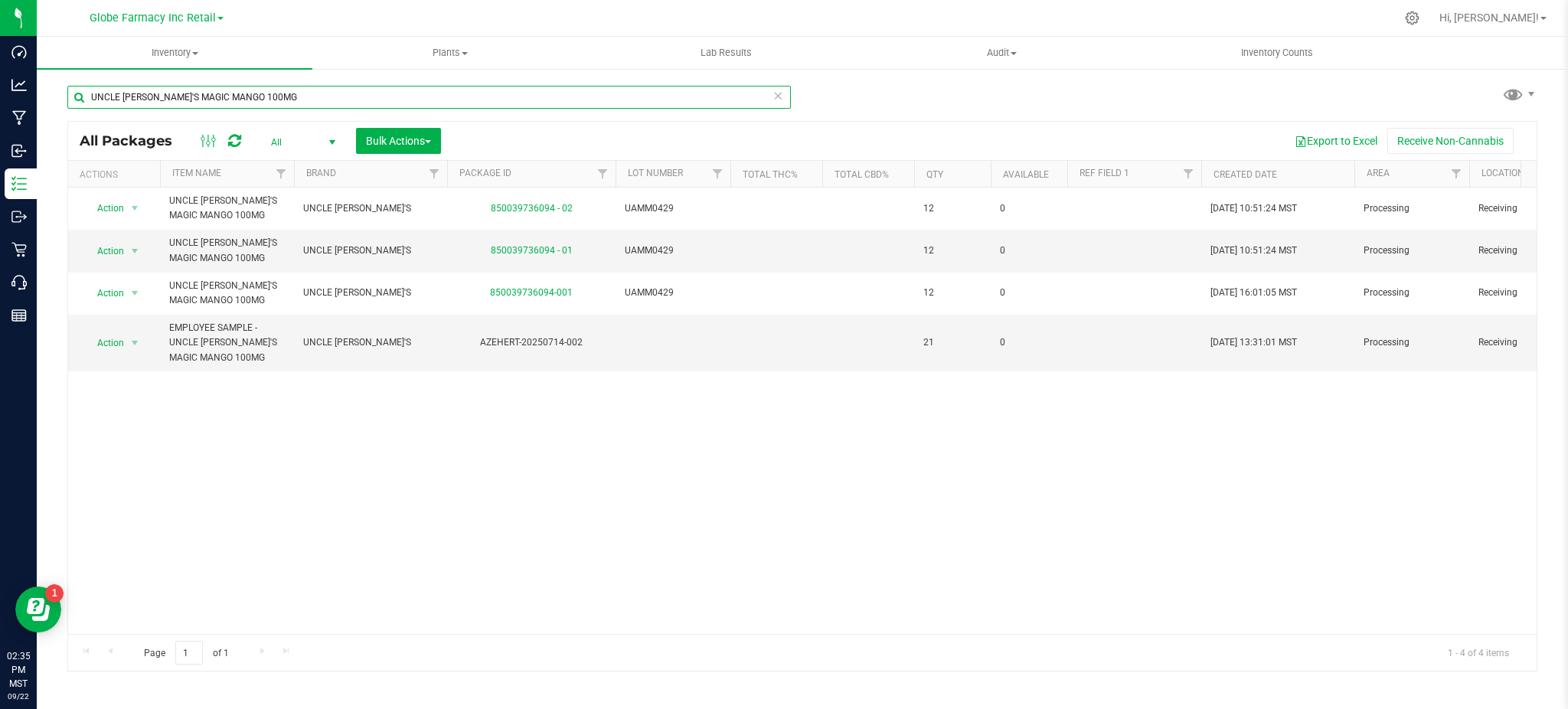
click at [257, 91] on input "UNCLE [PERSON_NAME]'S MAGIC MANGO 100MG" at bounding box center [429, 97] width 723 height 23
click at [258, 92] on input "UNCLE [PERSON_NAME]'S MAGIC MANGO 100MG" at bounding box center [429, 97] width 723 height 23
paste input "STRAWBERRY KIWI"
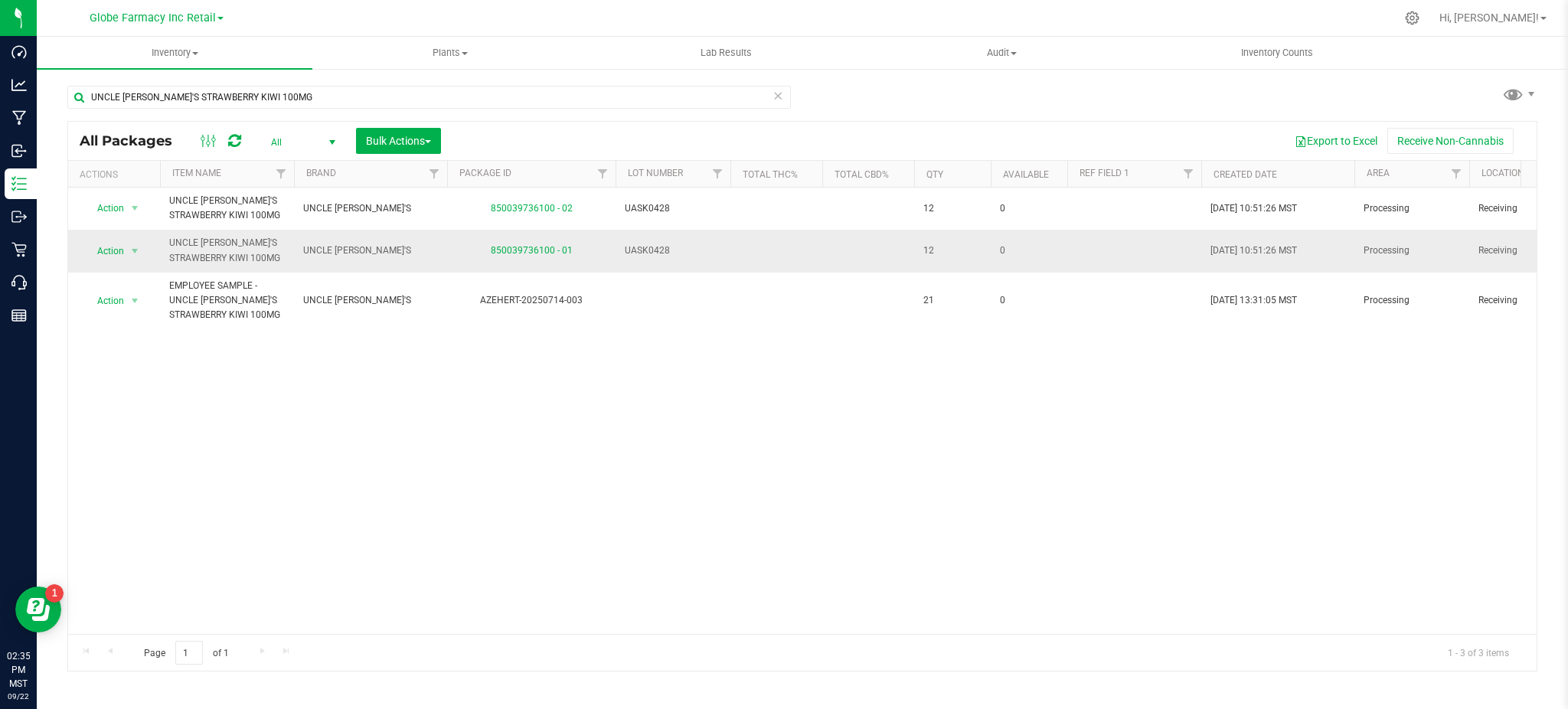
drag, startPoint x: 577, startPoint y: 252, endPoint x: 480, endPoint y: 249, distance: 97.0
click at [480, 249] on div "850039736100 - 01" at bounding box center [532, 251] width 173 height 14
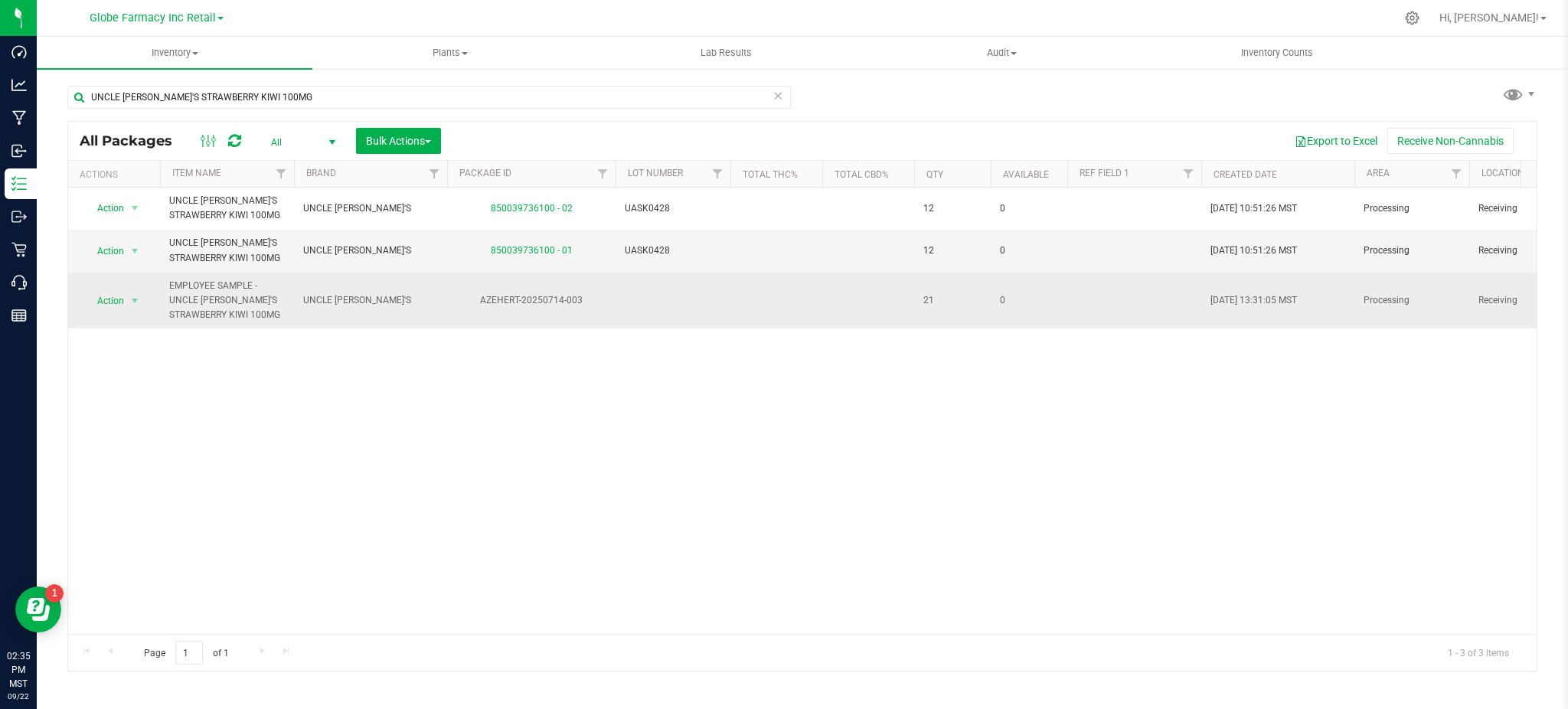
copy link "850039736100 - 01"
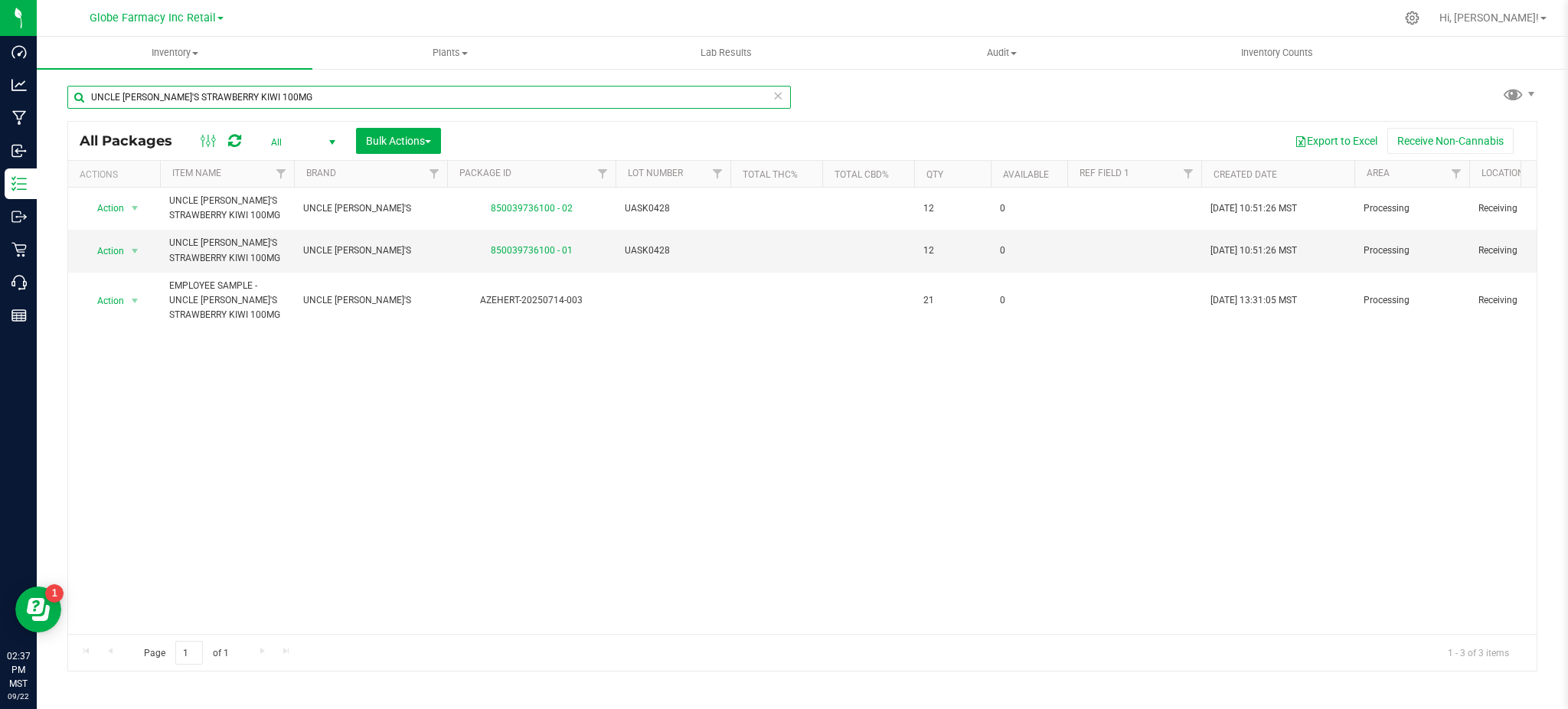
click at [266, 104] on input "UNCLE [PERSON_NAME]'S STRAWBERRY KIWI 100MG" at bounding box center [429, 97] width 723 height 23
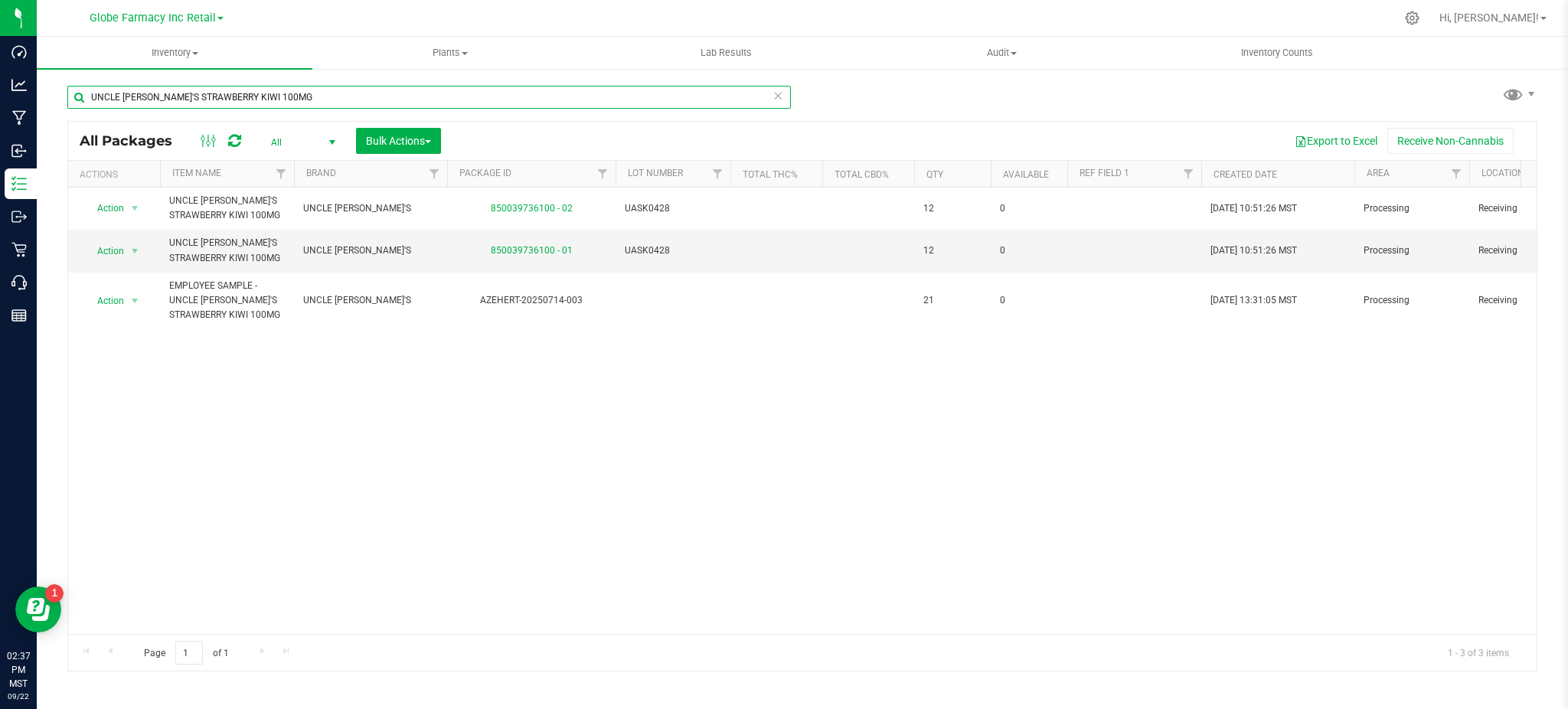
paste input "ICED TEA LEMONADE"
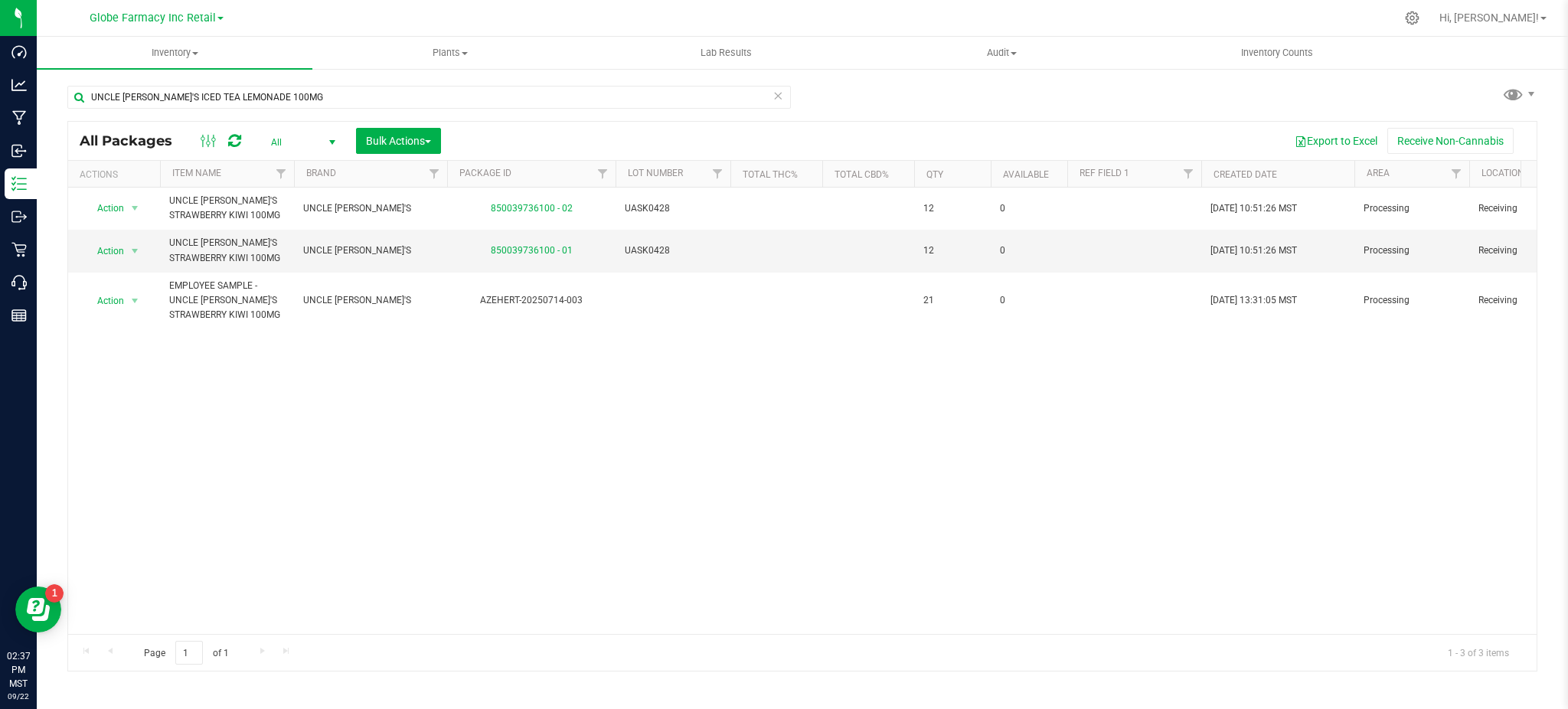
click at [329, 441] on div "Action Action Edit attributes Global inventory Locate package Package audit log…" at bounding box center [802, 411] width 1469 height 446
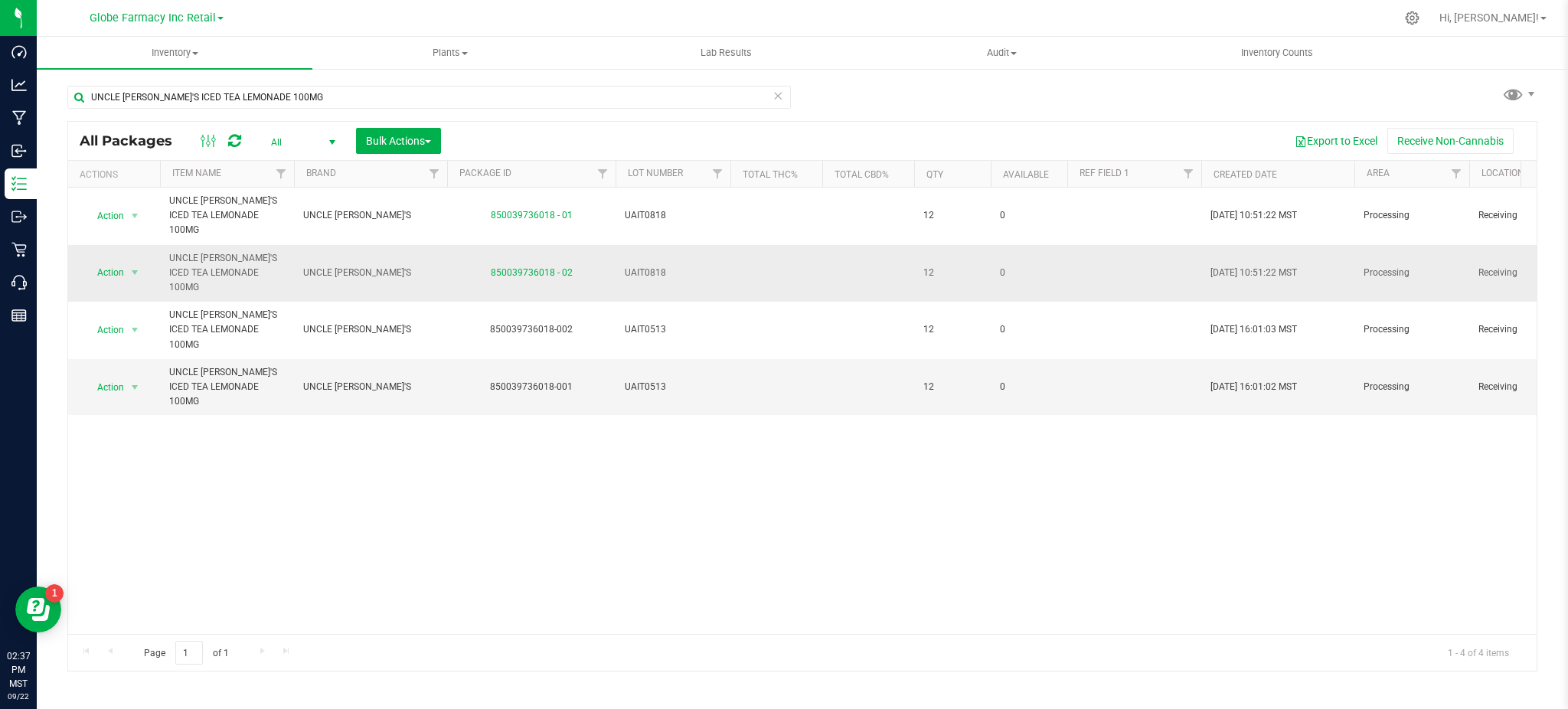
drag, startPoint x: 576, startPoint y: 250, endPoint x: 478, endPoint y: 257, distance: 98.2
click at [478, 266] on div "850039736018 - 02" at bounding box center [532, 273] width 173 height 14
copy link "850039736018 - 02"
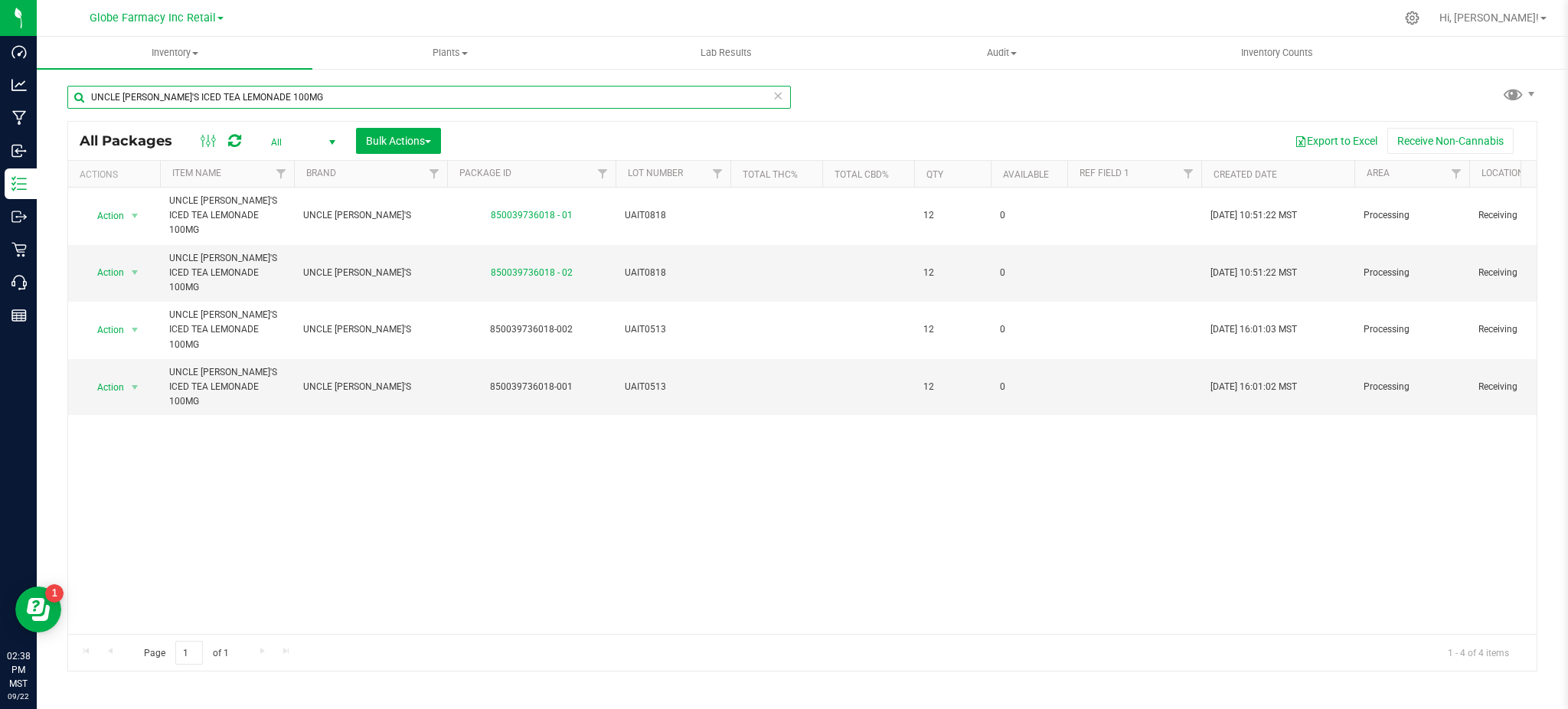
click at [324, 96] on input "UNCLE [PERSON_NAME]'S ICED TEA LEMONADE 100MG" at bounding box center [429, 97] width 723 height 23
paste input "WATERMELON WAV"
type input "UNCLE [PERSON_NAME]'S WATERMELON WAVE 100MG"
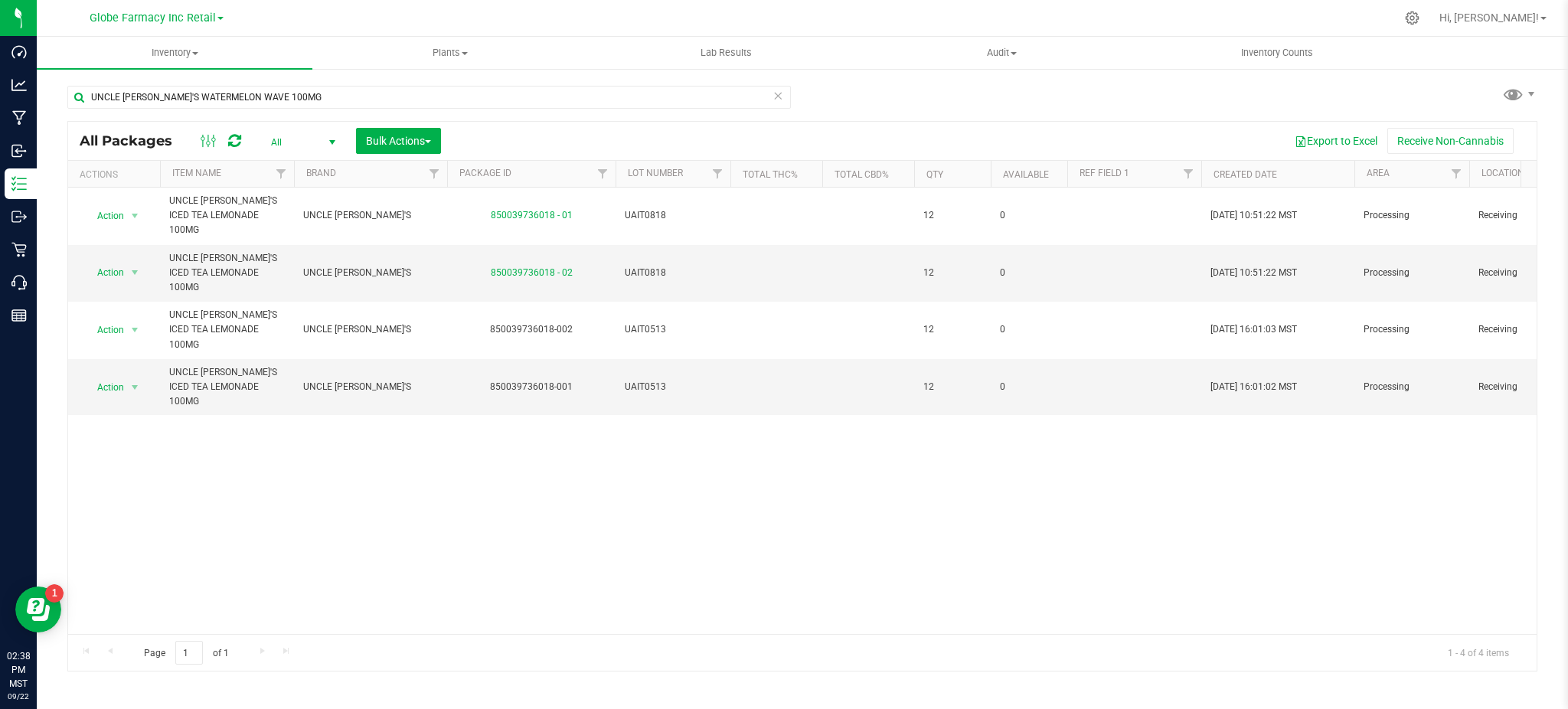
click at [397, 476] on div "Action Action Edit attributes Global inventory Locate package Package audit log…" at bounding box center [802, 411] width 1469 height 446
drag, startPoint x: 590, startPoint y: 394, endPoint x: 474, endPoint y: 393, distance: 116.0
click at [474, 393] on div "850039736414-001" at bounding box center [532, 387] width 173 height 14
copy link "850039736414-001"
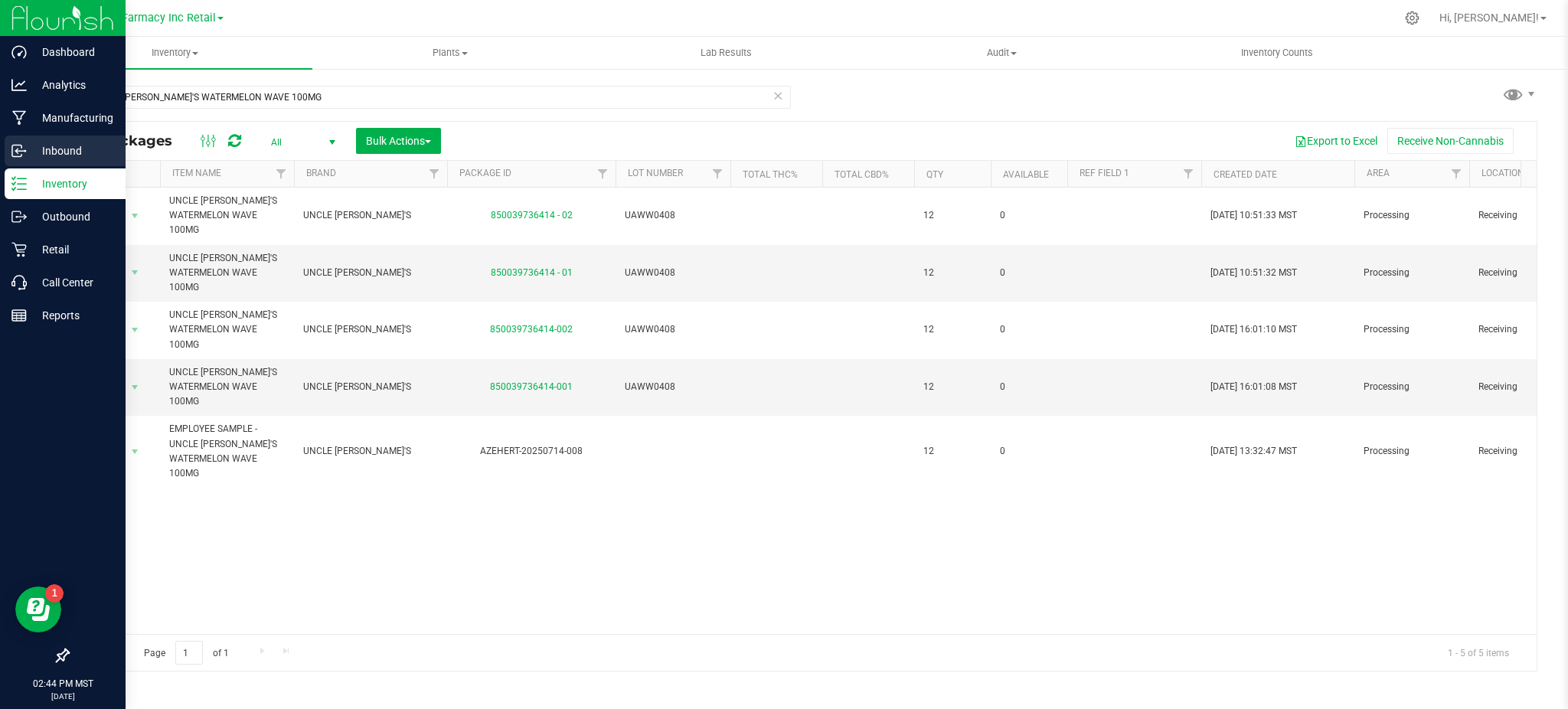
click at [44, 154] on p "Inbound" at bounding box center [73, 151] width 92 height 18
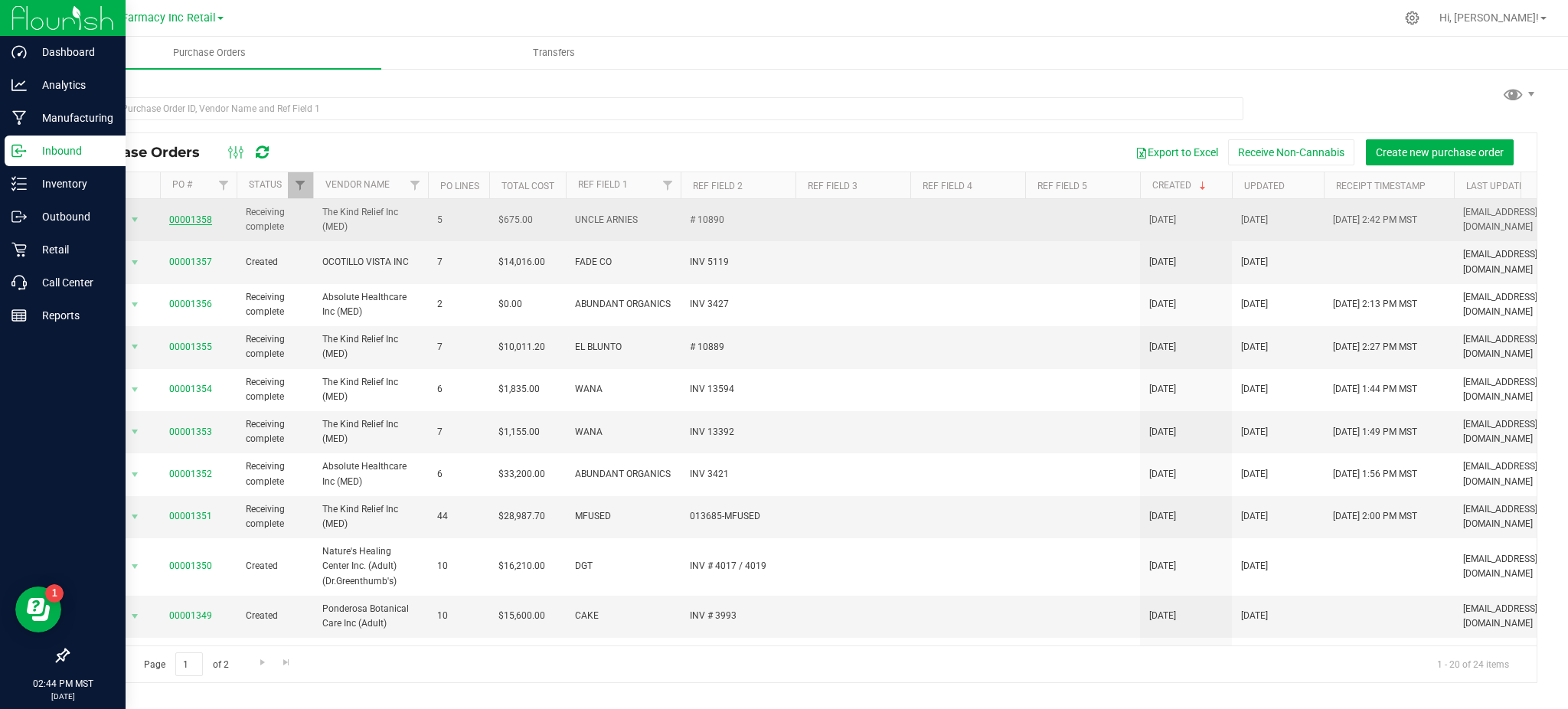
click at [190, 220] on link "00001358" at bounding box center [190, 219] width 42 height 11
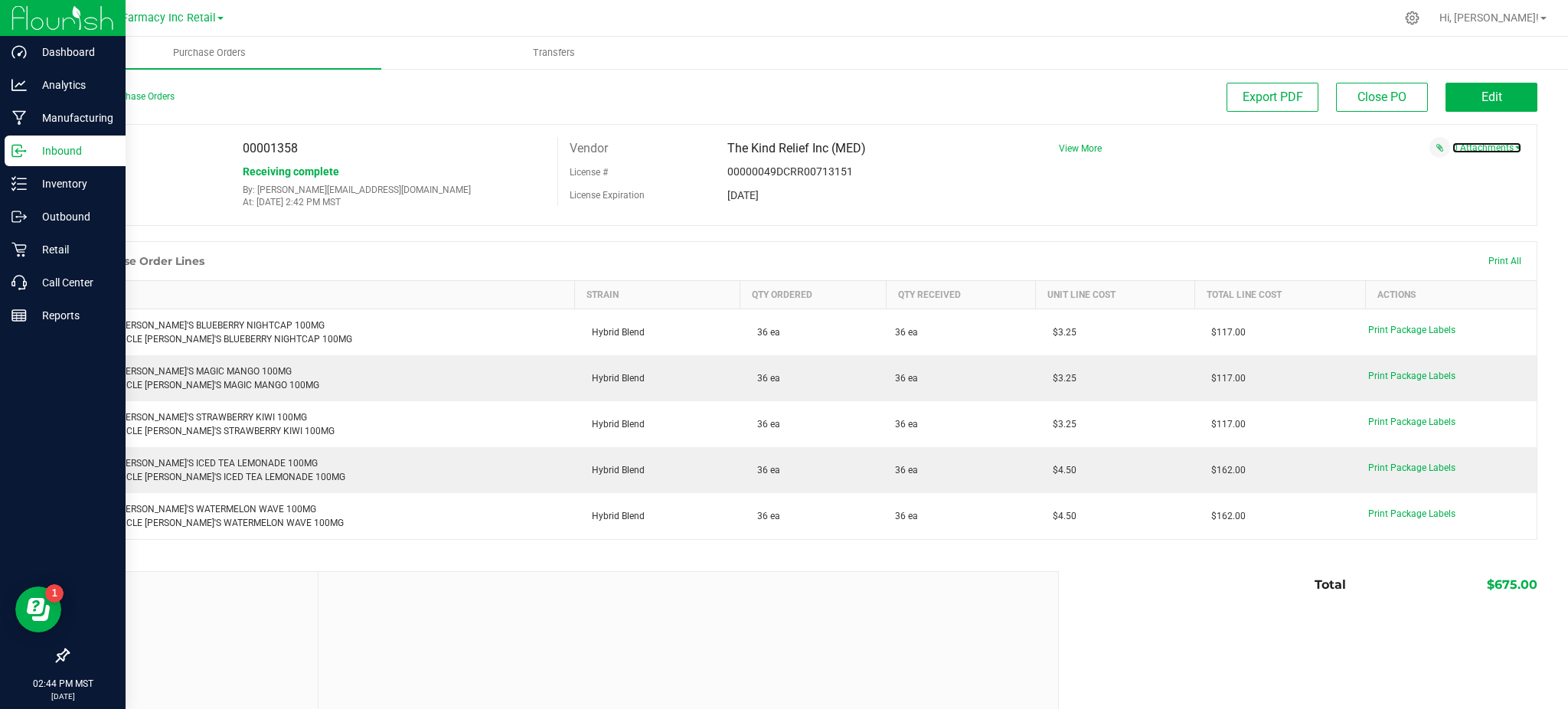
drag, startPoint x: 1490, startPoint y: 145, endPoint x: 1483, endPoint y: 154, distance: 11.4
click at [1489, 146] on link "0 Attachments" at bounding box center [1487, 148] width 69 height 11
click at [1430, 176] on div "Attach new document" at bounding box center [1284, 171] width 474 height 18
click at [1428, 168] on button "Attach new document" at bounding box center [1471, 168] width 100 height 14
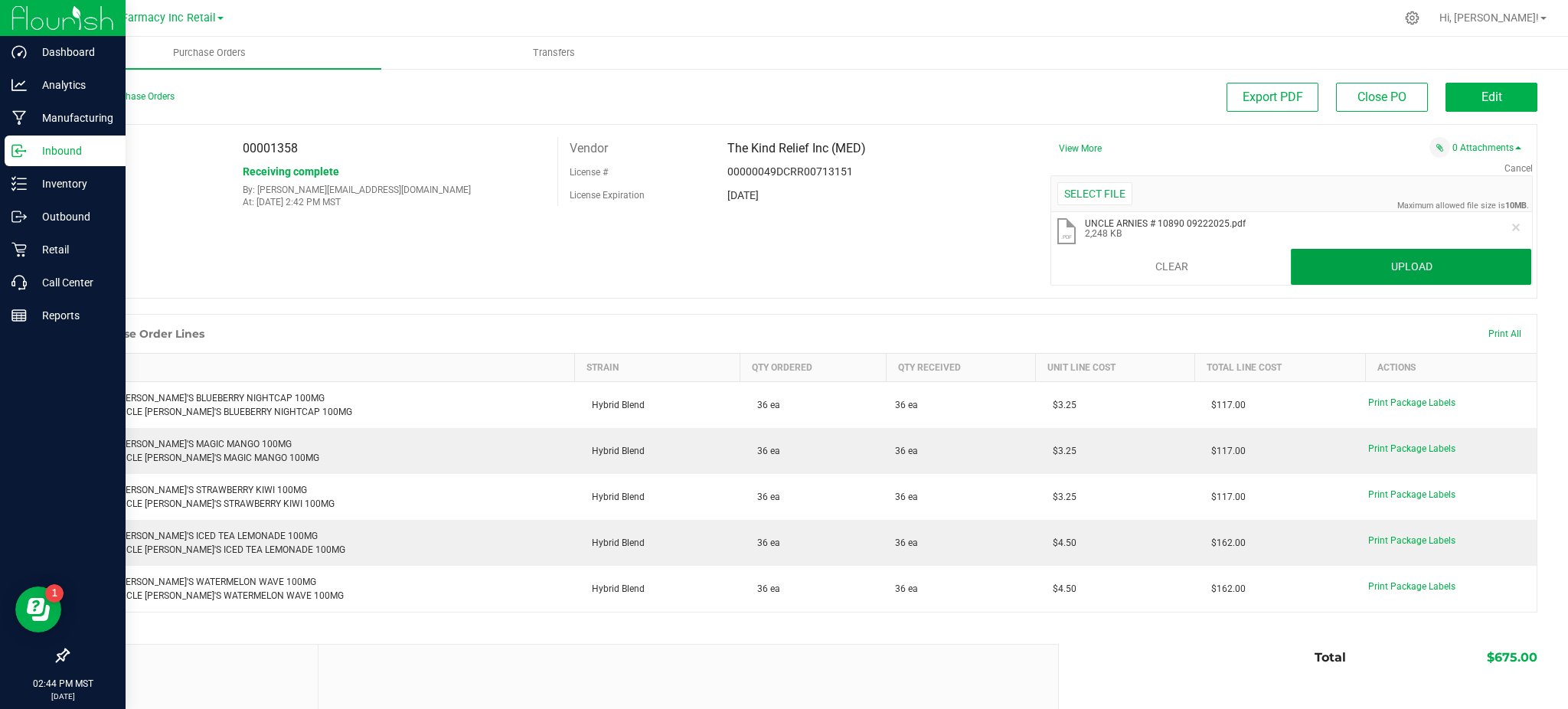
click at [1387, 265] on button "Upload" at bounding box center [1411, 267] width 240 height 37
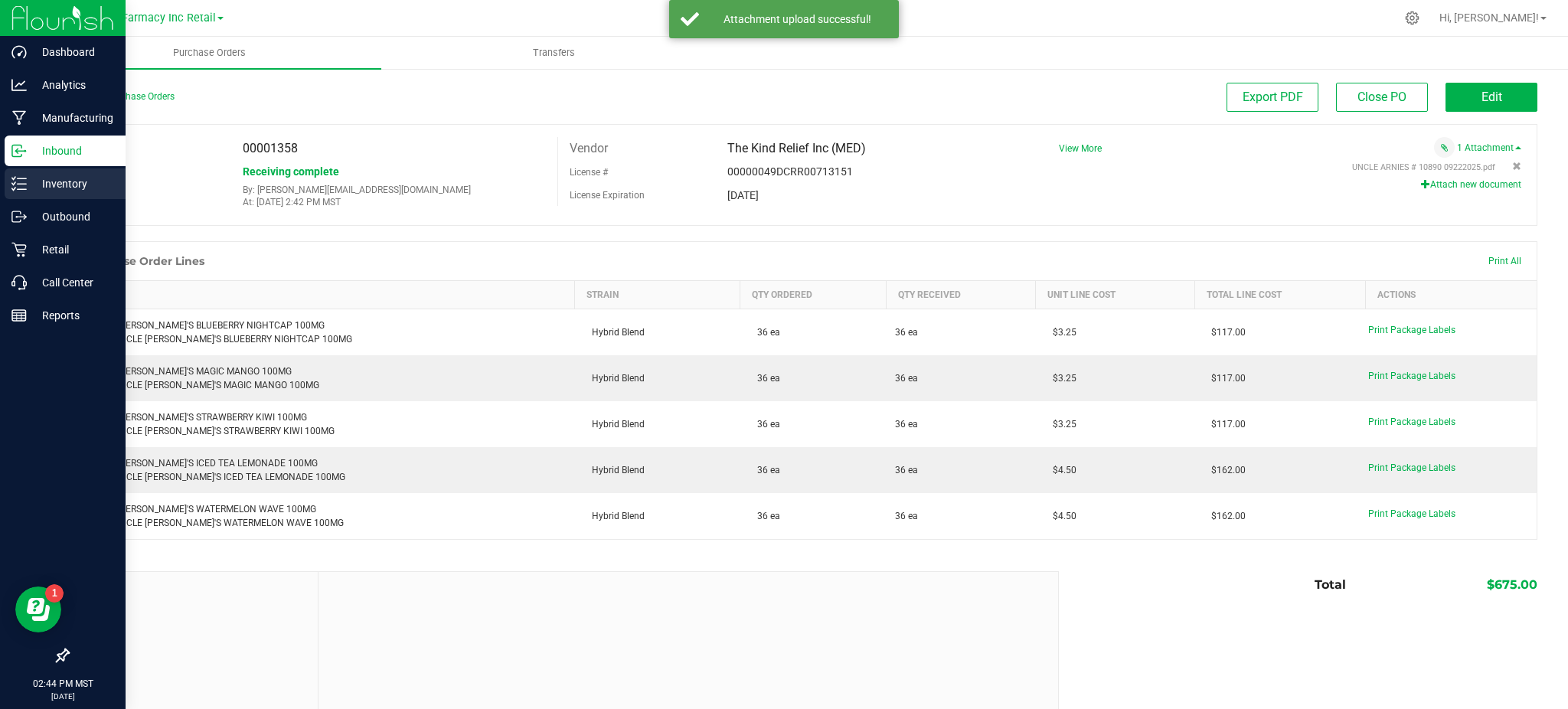
click at [33, 191] on p "Inventory" at bounding box center [73, 183] width 92 height 18
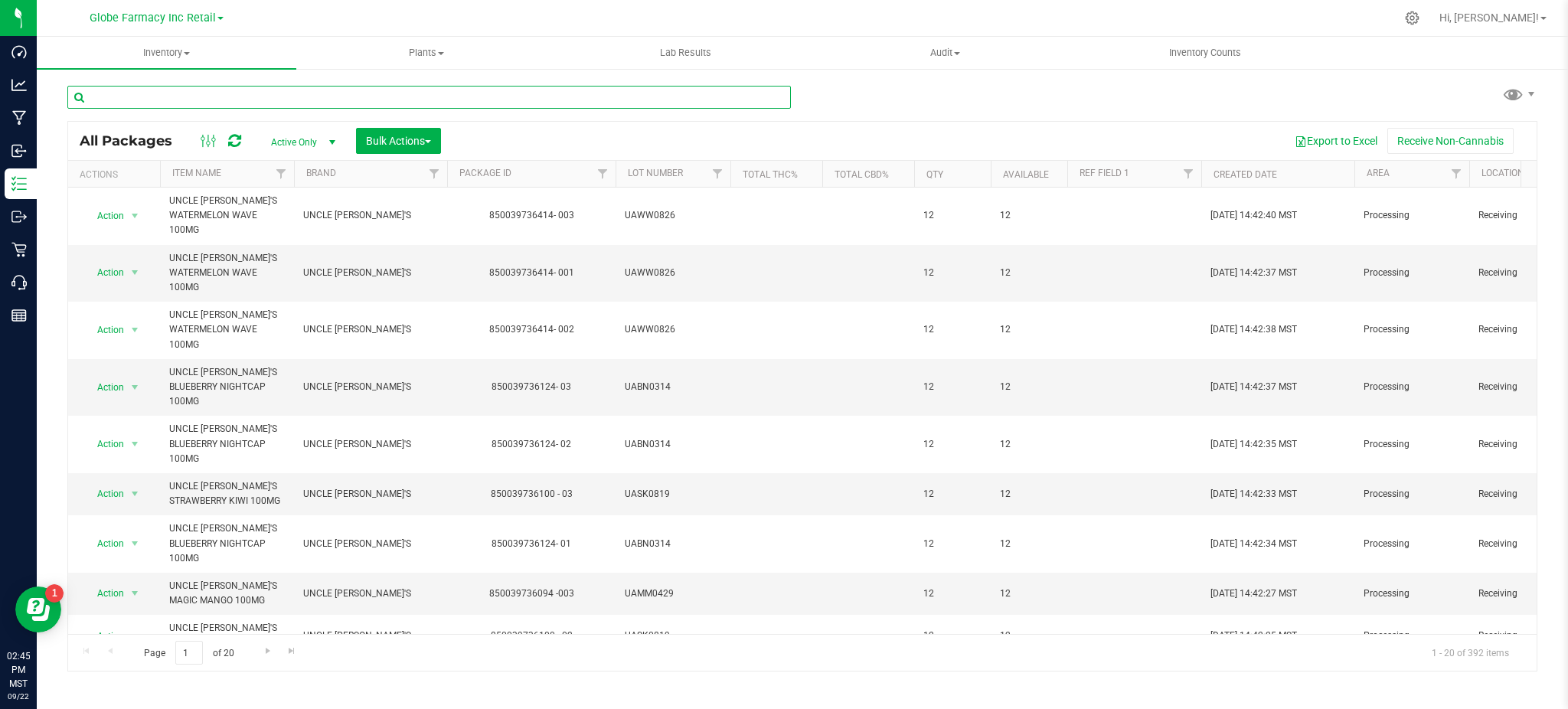
click at [419, 94] on input "text" at bounding box center [429, 97] width 723 height 23
paste input "UAWW0826"
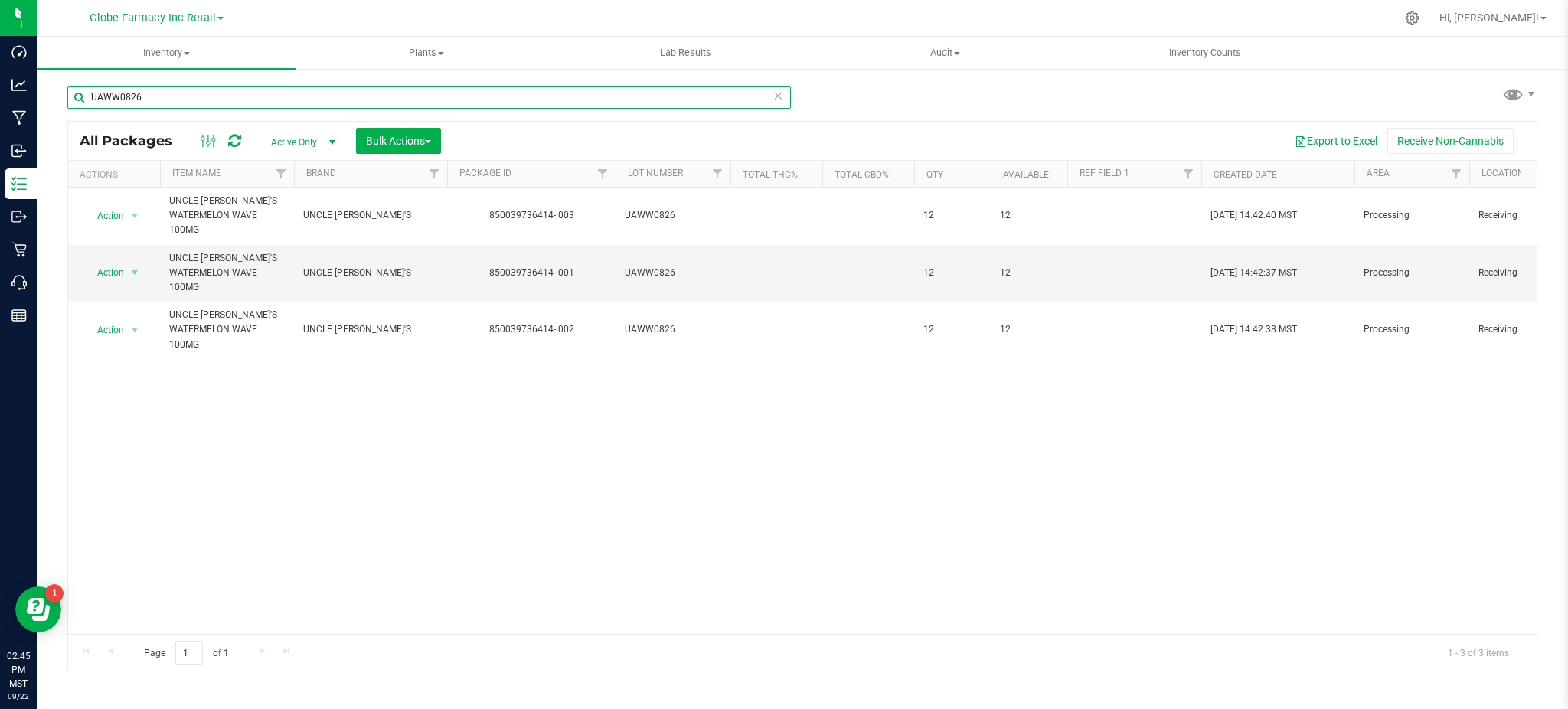
click at [255, 103] on input "UAWW0826" at bounding box center [429, 97] width 723 height 23
paste input "0125EJHIDD"
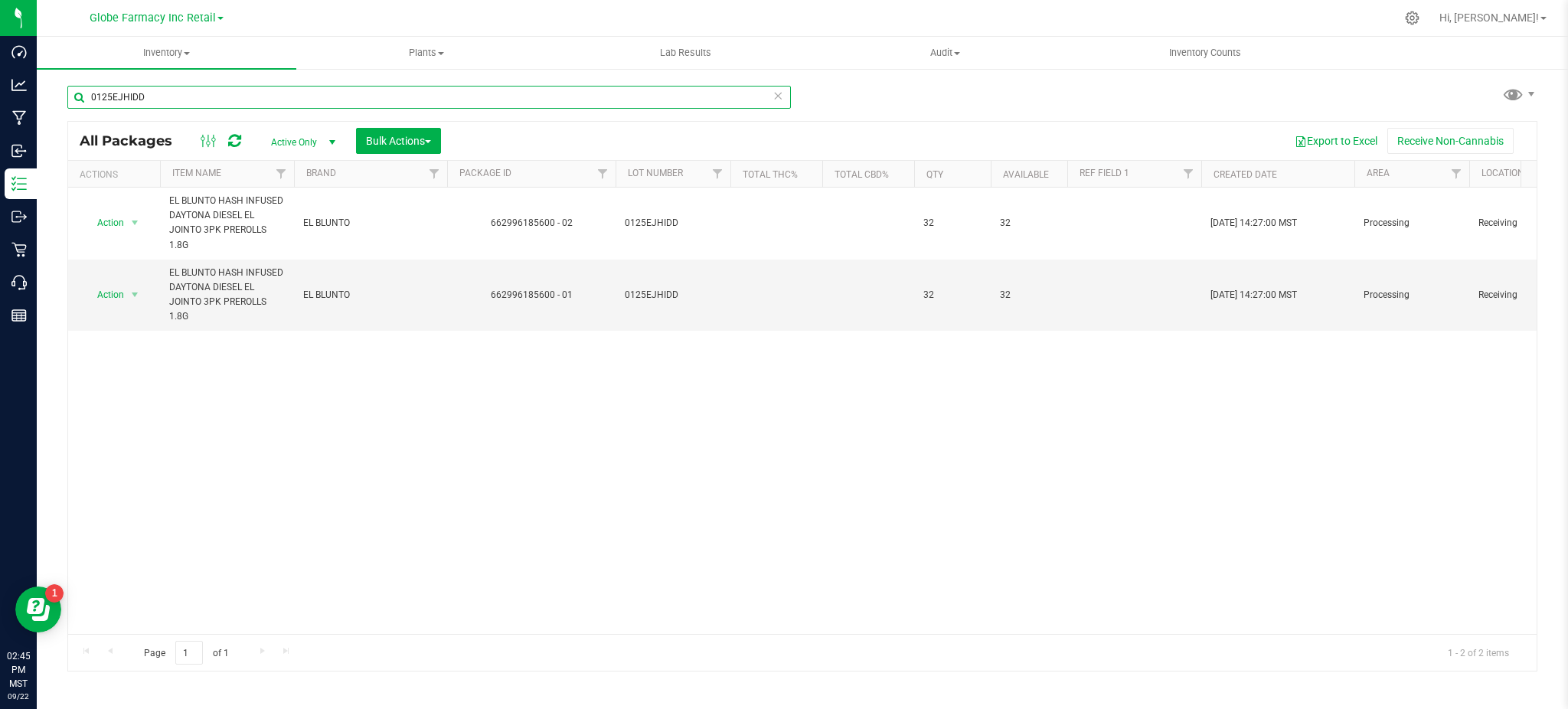
type input "0125EJHIDD"
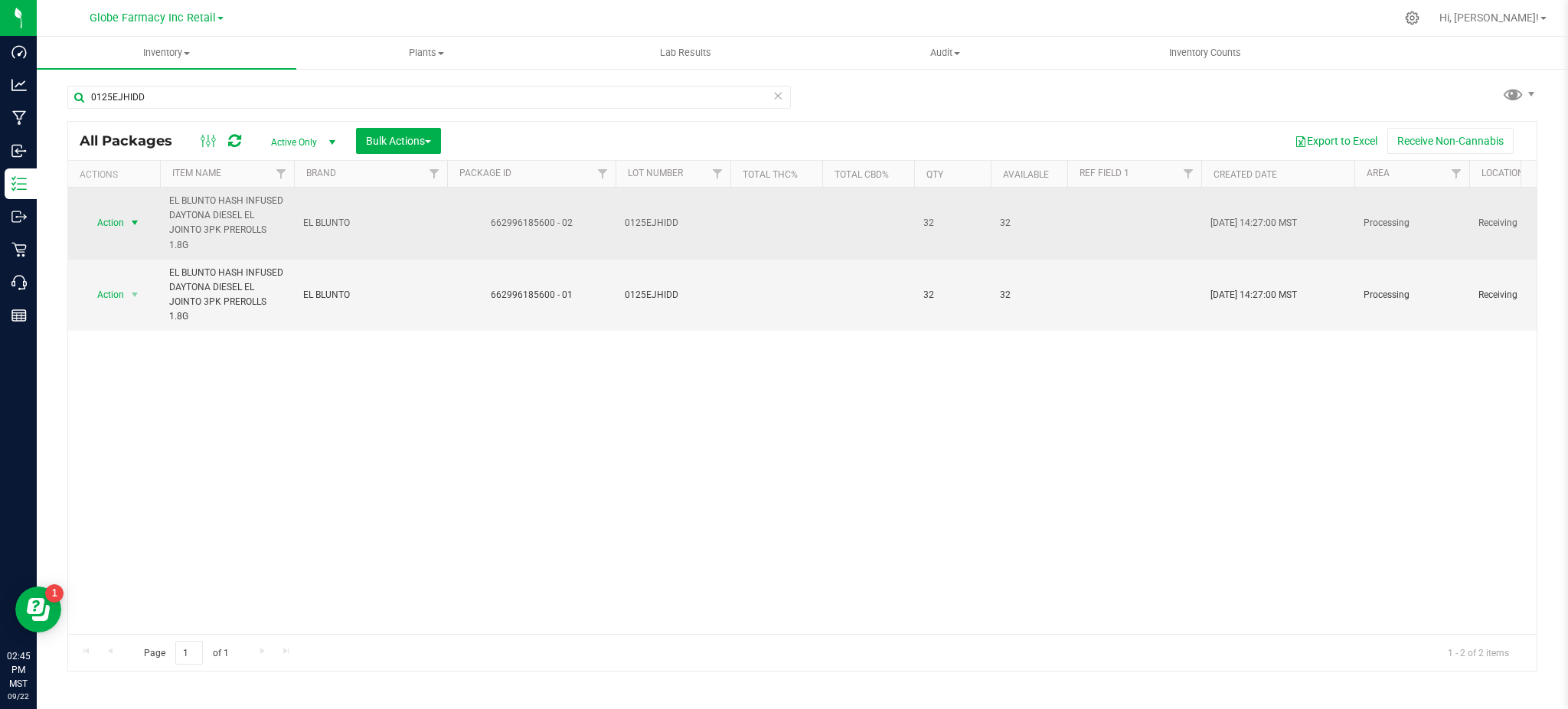
click at [110, 228] on span "Action" at bounding box center [104, 223] width 42 height 22
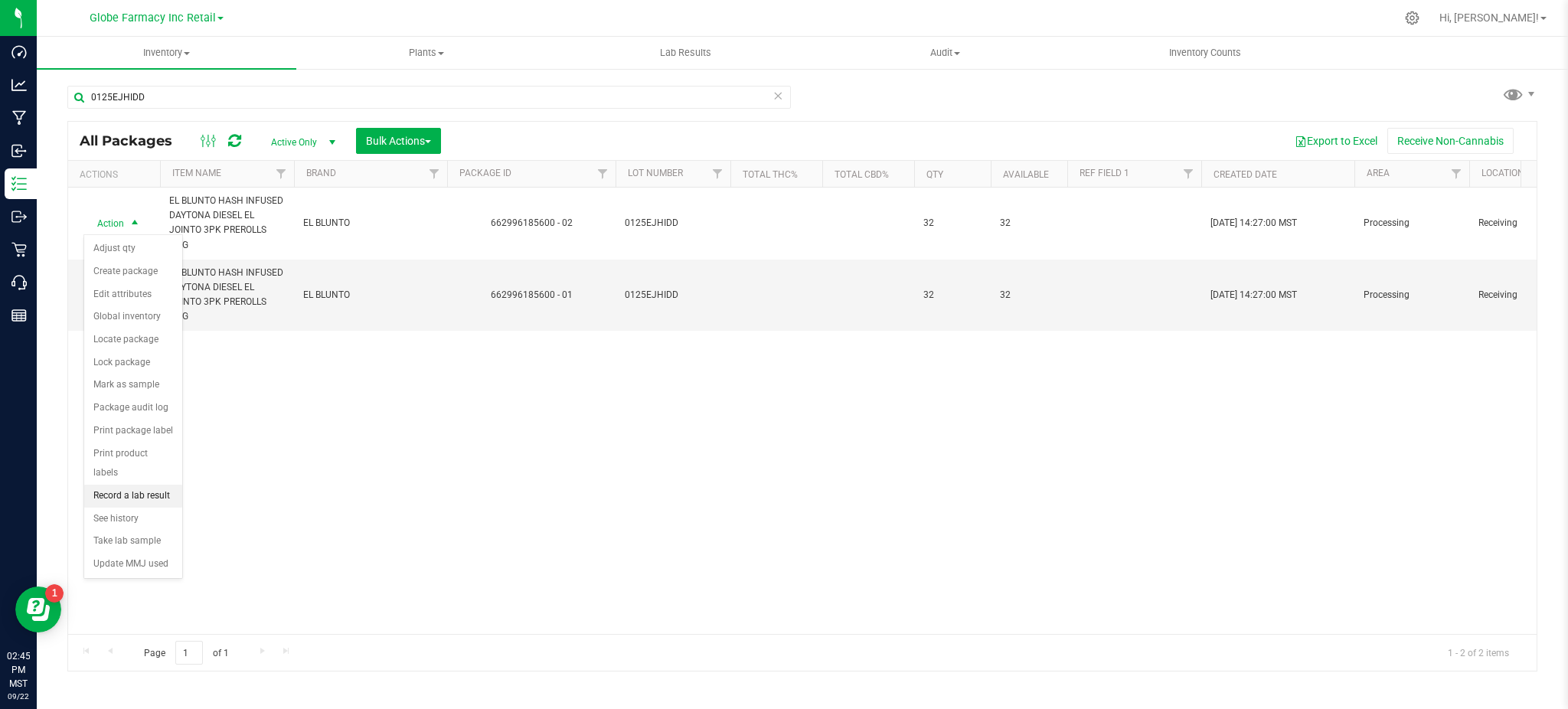
click at [138, 489] on li "Record a lab result" at bounding box center [133, 496] width 98 height 23
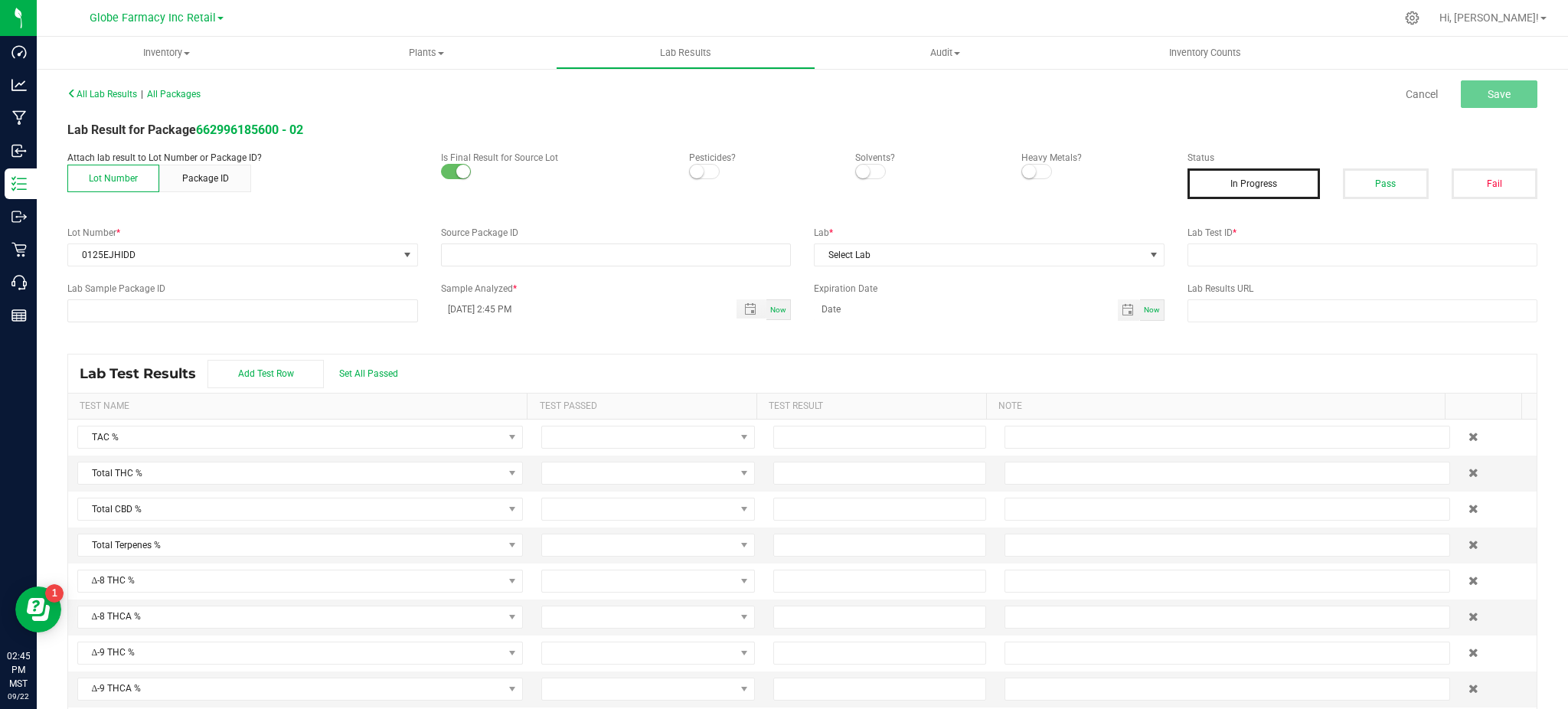
type input "662996185600 - 02"
drag, startPoint x: 1254, startPoint y: 264, endPoint x: 1342, endPoint y: 230, distance: 94.3
click at [1254, 264] on input "text" at bounding box center [1362, 255] width 350 height 23
paste input "2501LVL0041.0181"
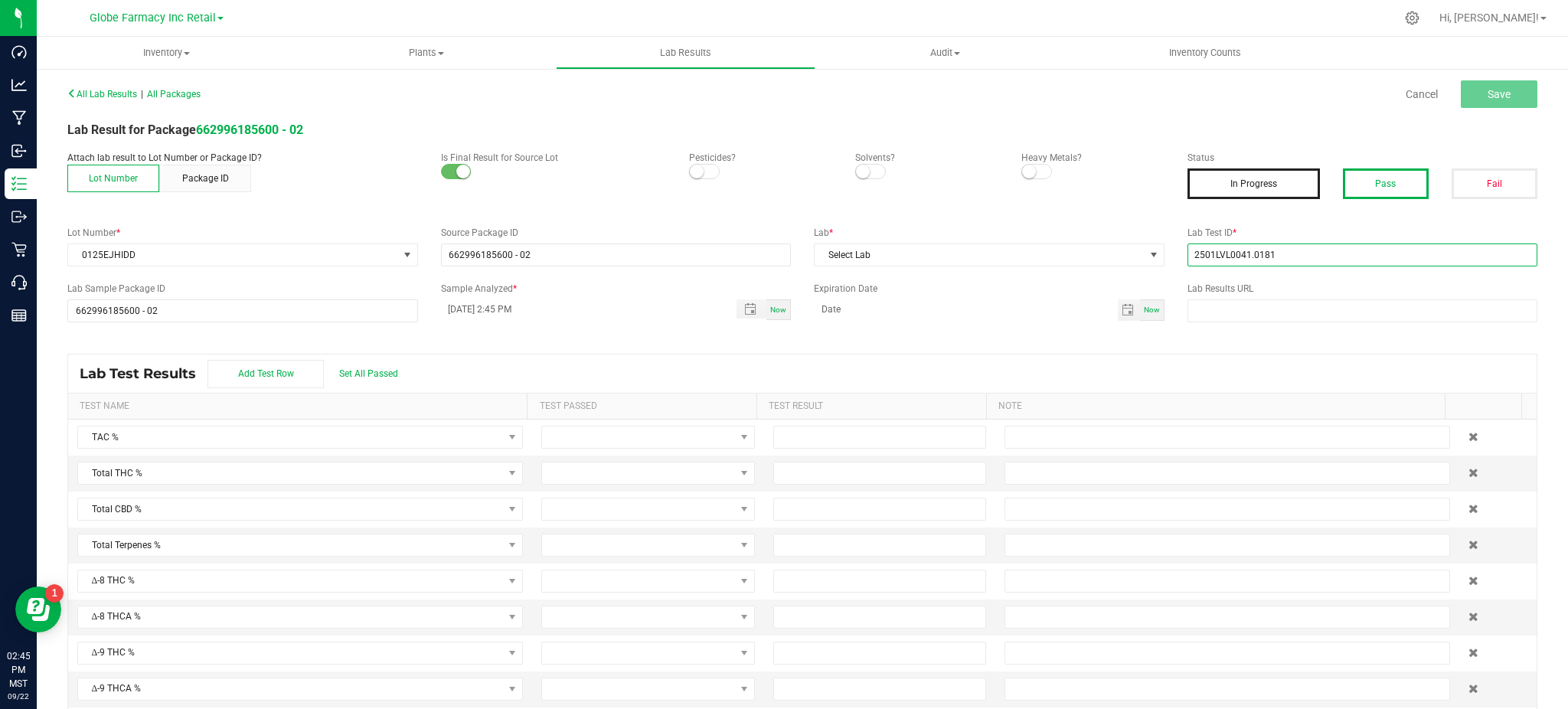
type input "2501LVL0041.0181"
click at [1391, 193] on button "Pass" at bounding box center [1385, 184] width 86 height 31
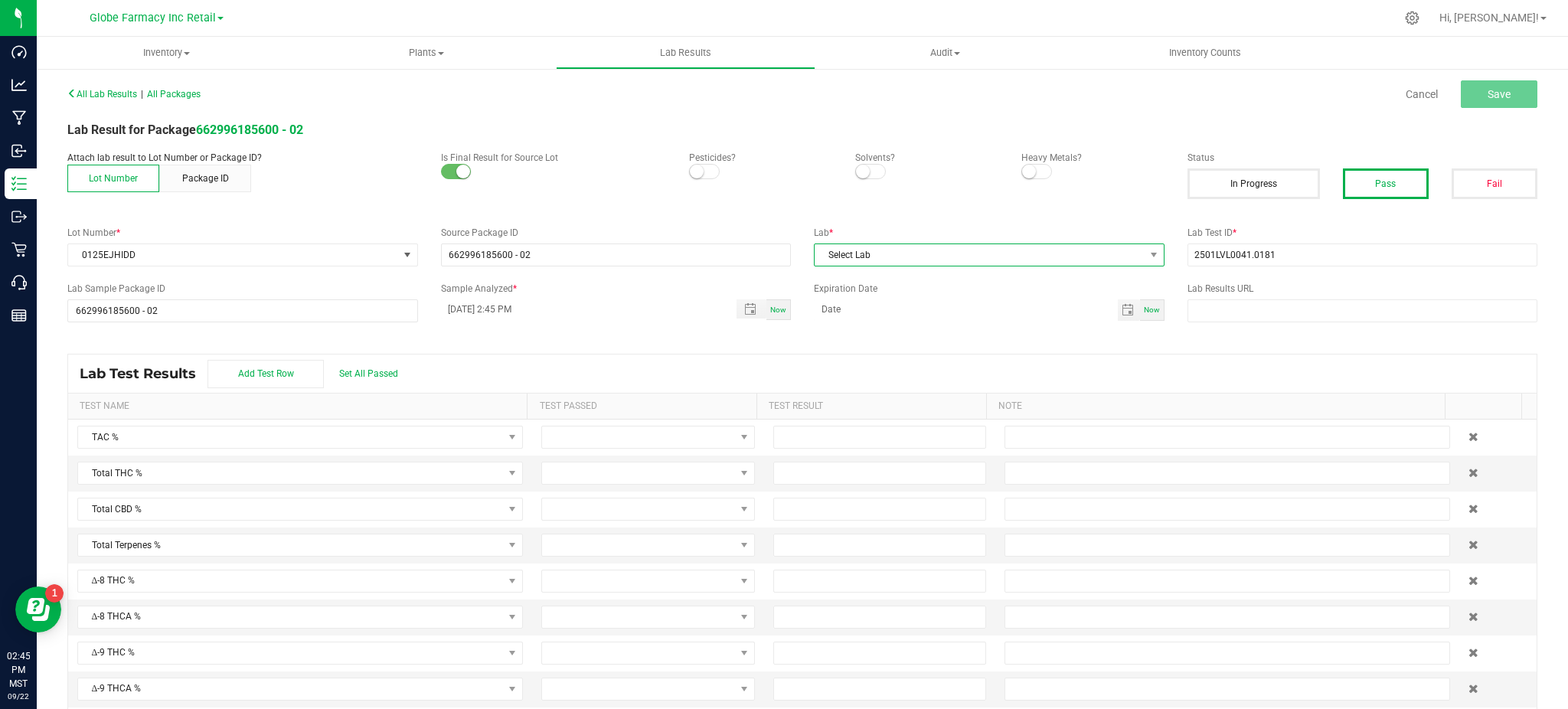
click at [1010, 258] on span "Select Lab" at bounding box center [979, 256] width 330 height 22
type input "LEVE"
click at [928, 315] on li "Level ONE Labs" at bounding box center [979, 321] width 345 height 26
click at [1488, 92] on span "Save" at bounding box center [1498, 95] width 23 height 13
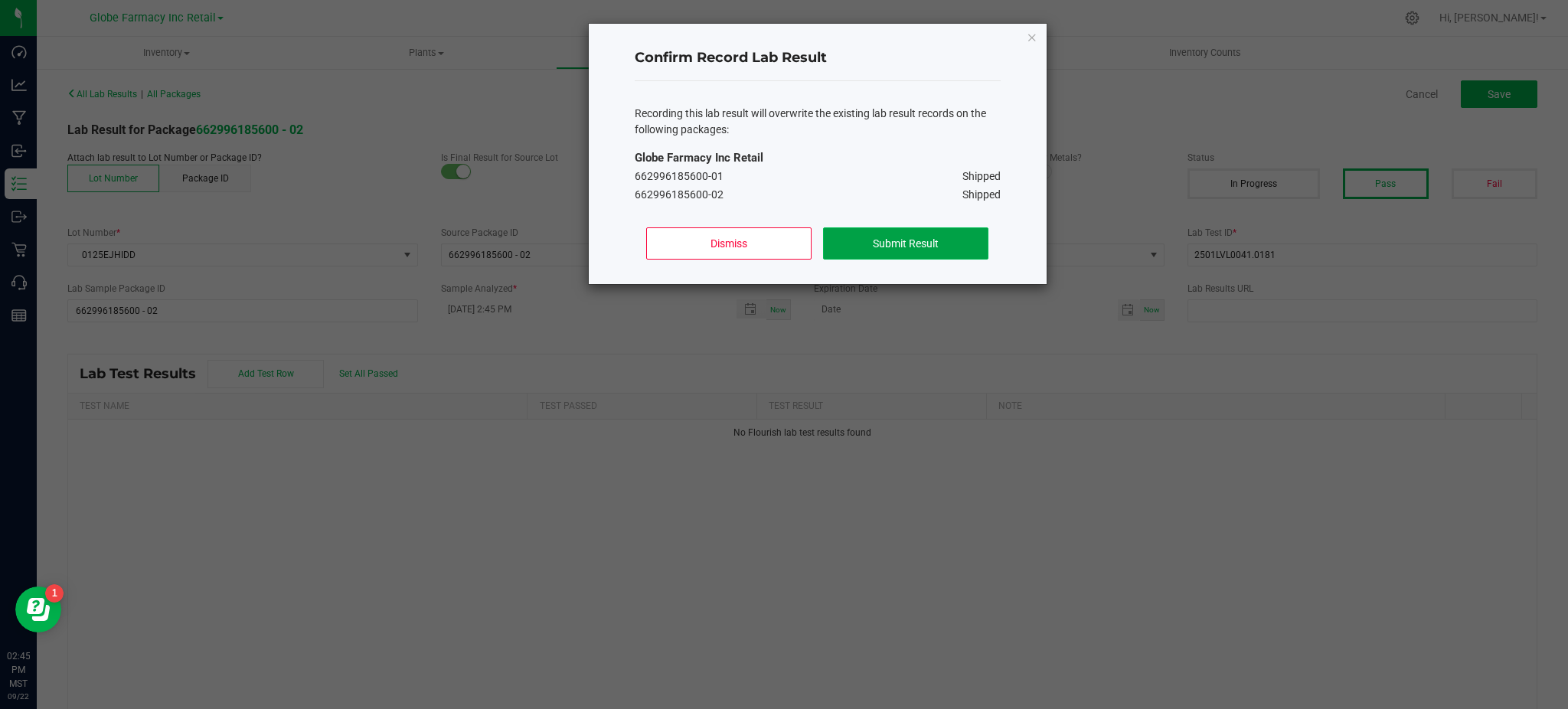
click at [886, 231] on button "Submit Result" at bounding box center [905, 244] width 164 height 33
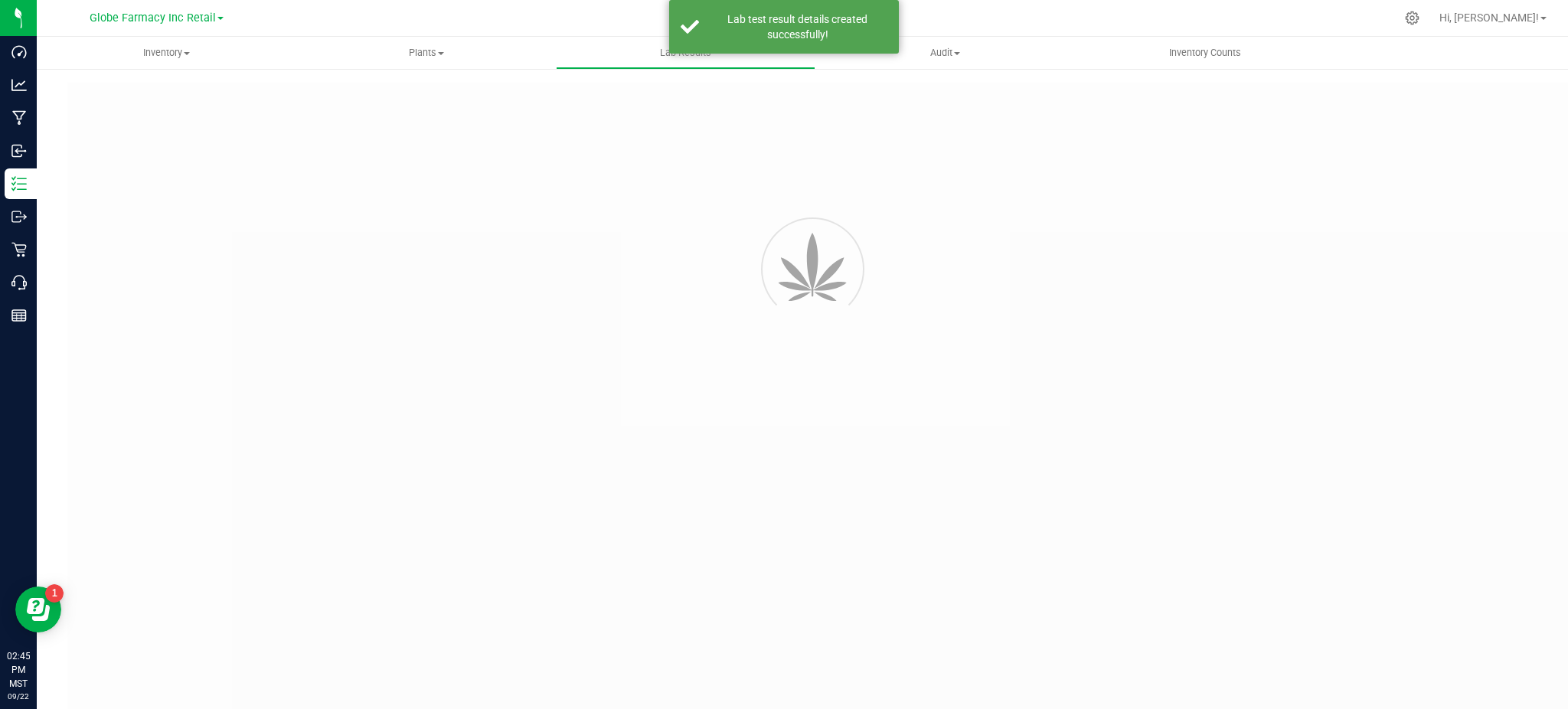
type input "662996185600 - 02"
type input "2501LVL0041.0181"
type input "662996185600 - 02"
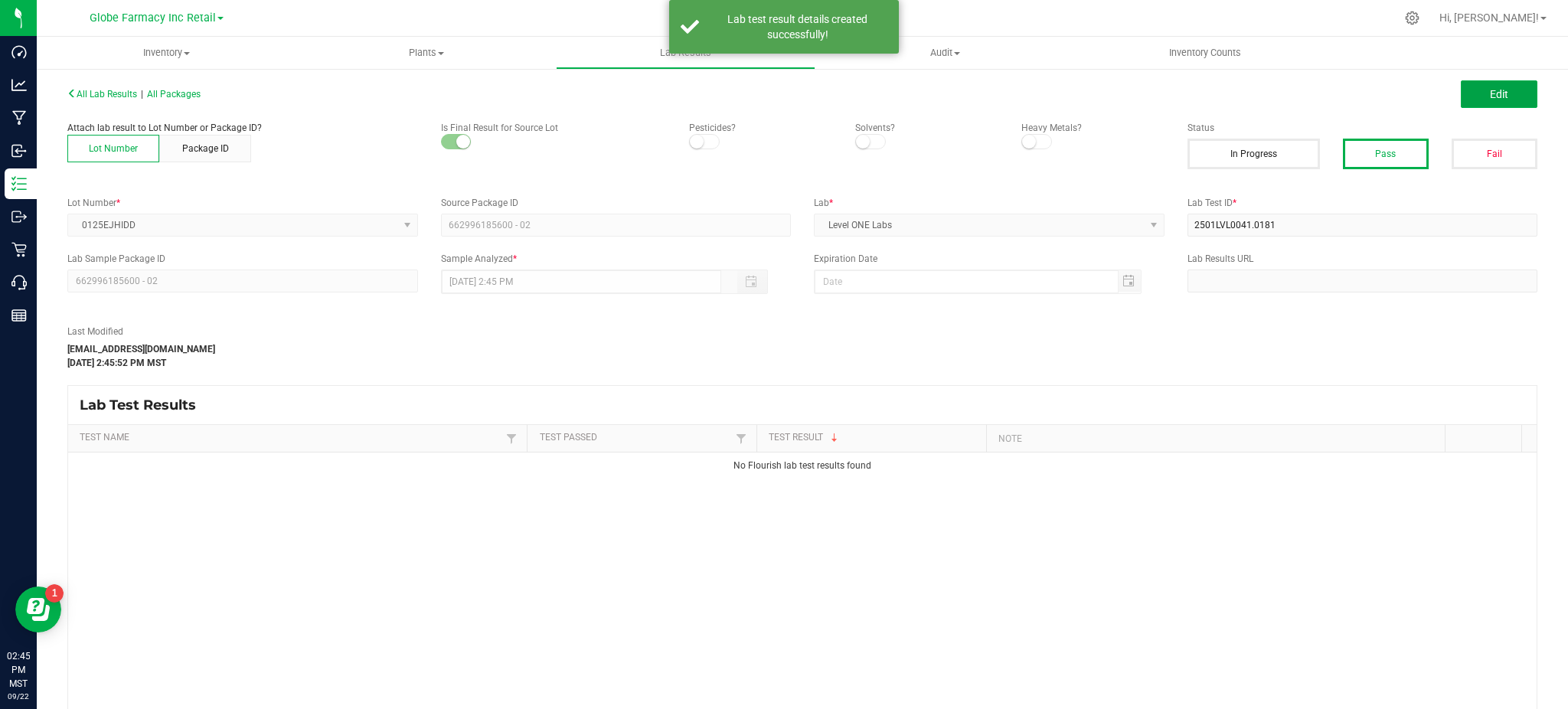
drag, startPoint x: 1496, startPoint y: 92, endPoint x: 1251, endPoint y: 305, distance: 324.6
click at [1496, 92] on button "Edit" at bounding box center [1498, 94] width 77 height 28
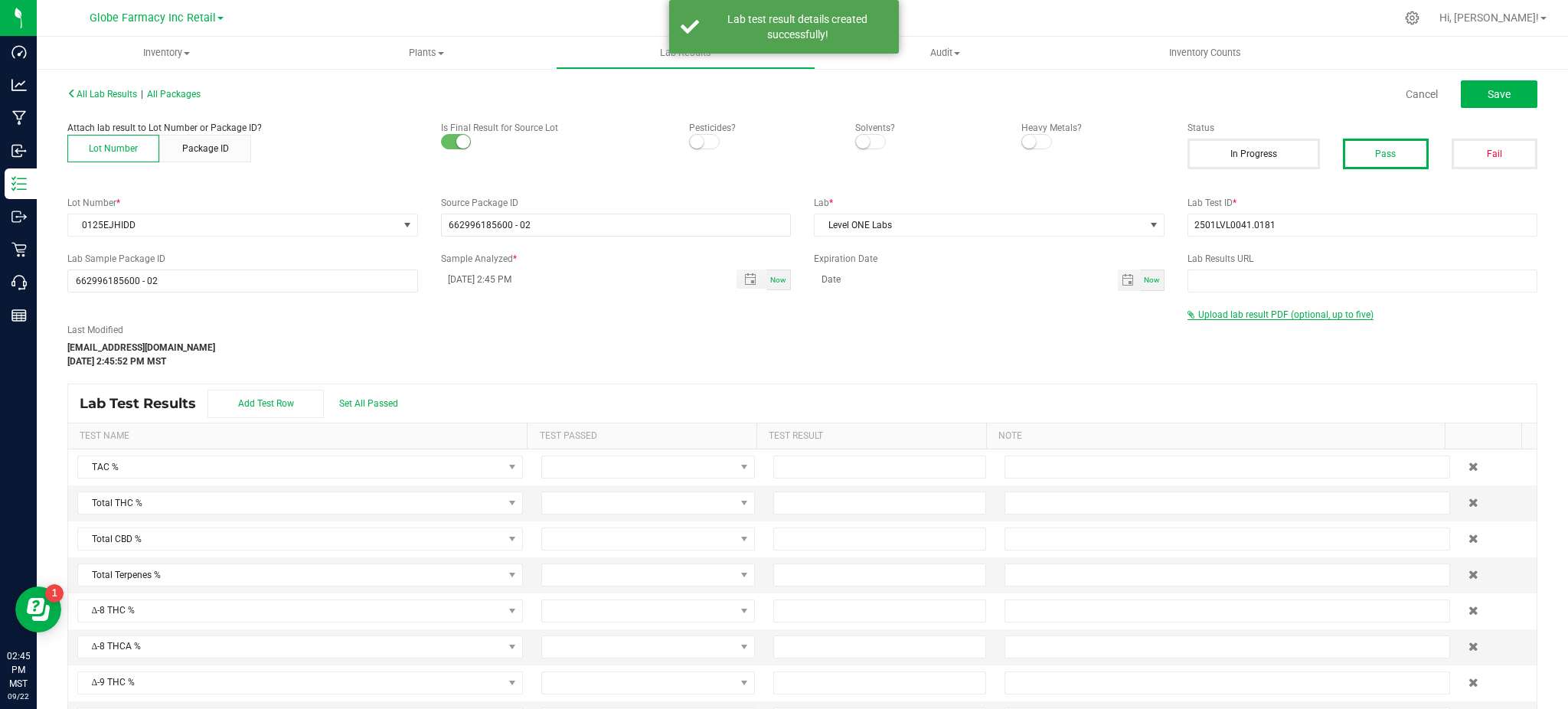
click at [1247, 308] on div "Upload lab result PDF (optional, up to five)" at bounding box center [1362, 314] width 350 height 14
click at [1247, 311] on span "Upload lab result PDF (optional, up to five)" at bounding box center [1285, 315] width 175 height 11
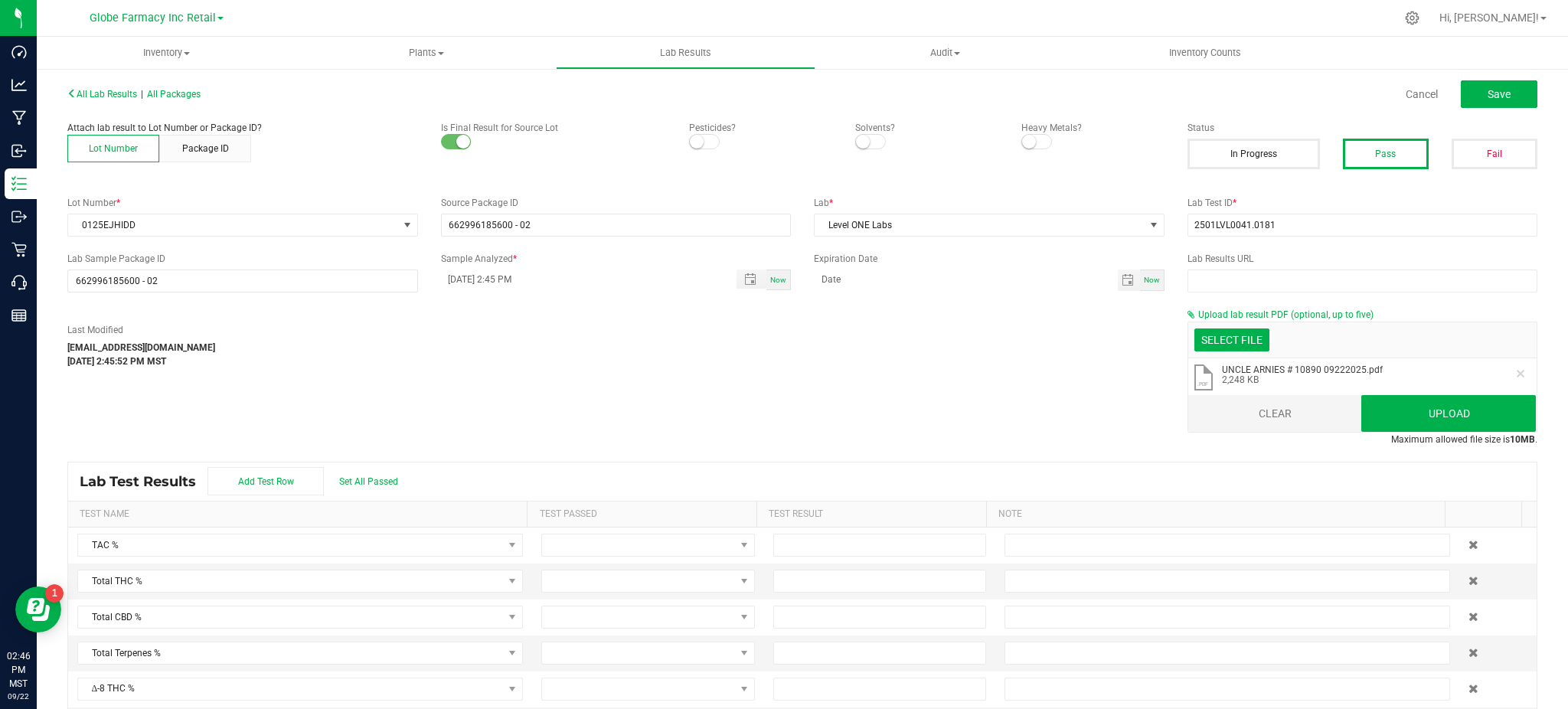
click at [1246, 413] on button "Clear" at bounding box center [1275, 414] width 174 height 37
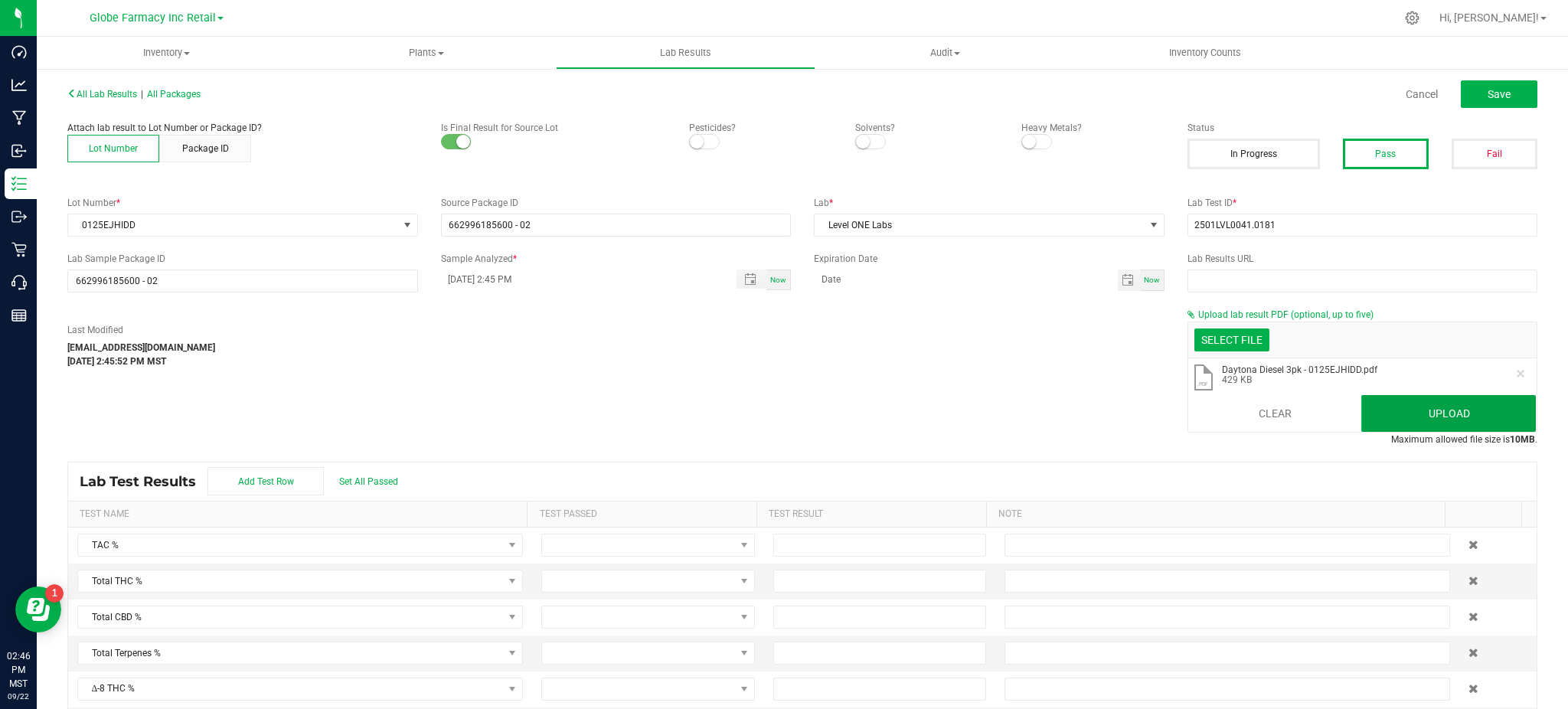
click at [1399, 408] on button "Upload" at bounding box center [1448, 414] width 174 height 37
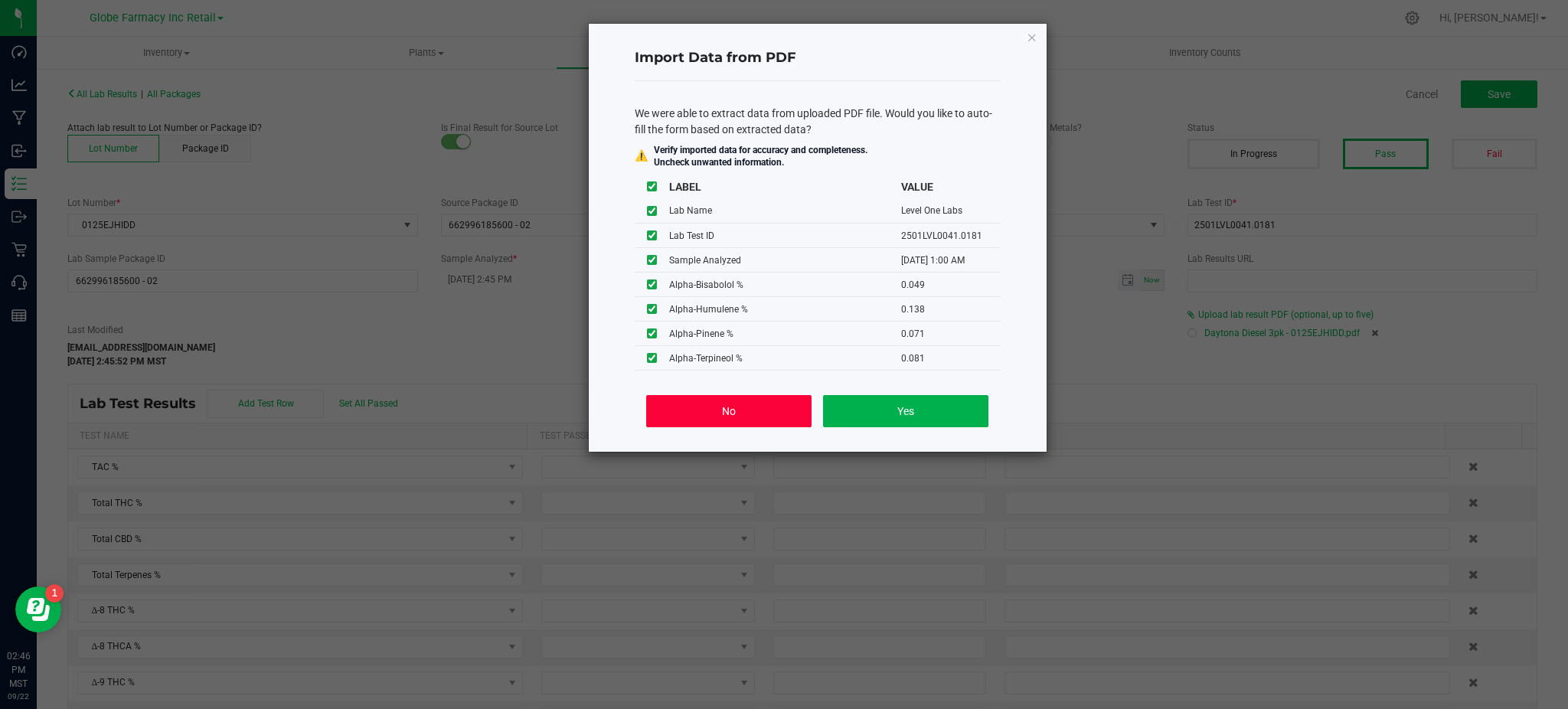
drag, startPoint x: 736, startPoint y: 412, endPoint x: 1106, endPoint y: 274, distance: 394.9
click at [742, 412] on button "No" at bounding box center [728, 412] width 164 height 33
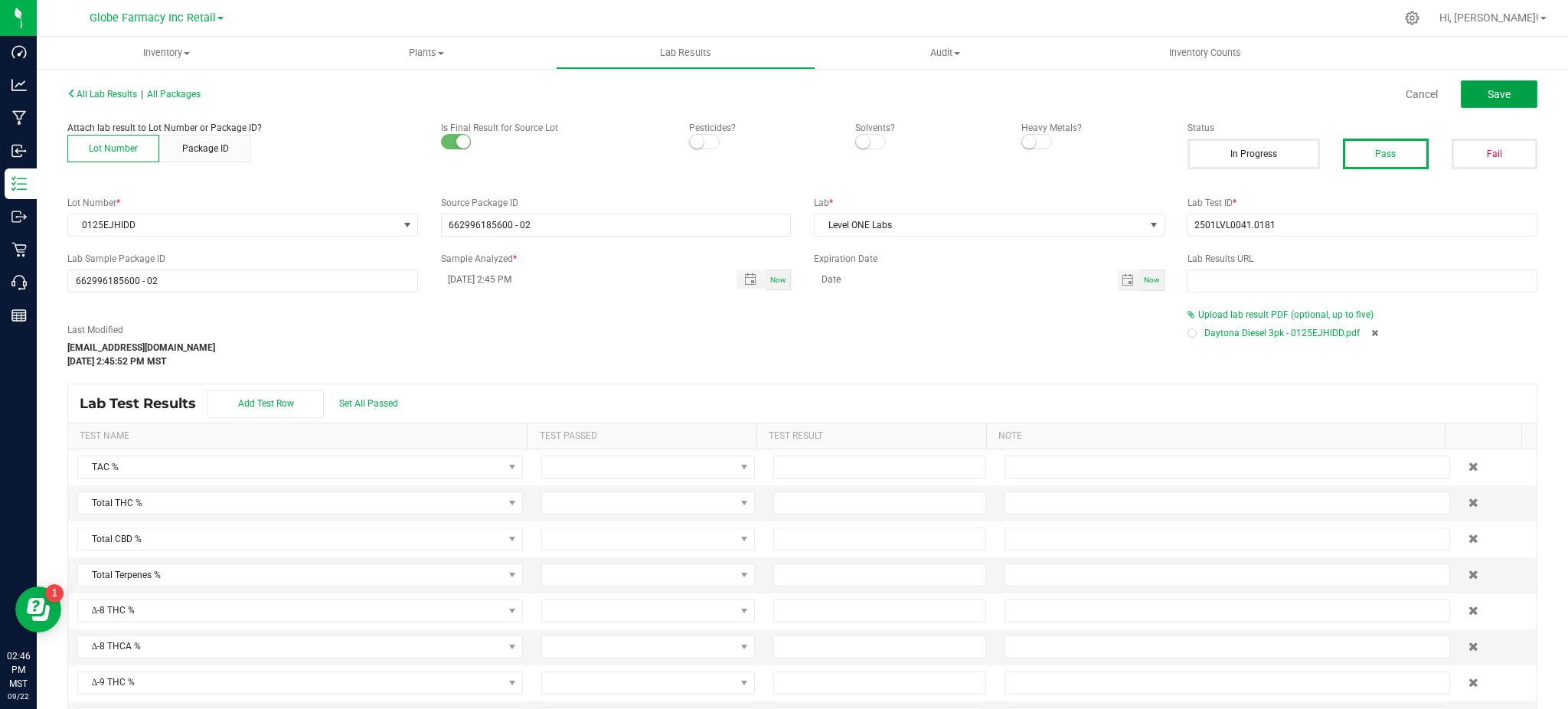
click at [1519, 97] on button "Save" at bounding box center [1498, 94] width 77 height 28
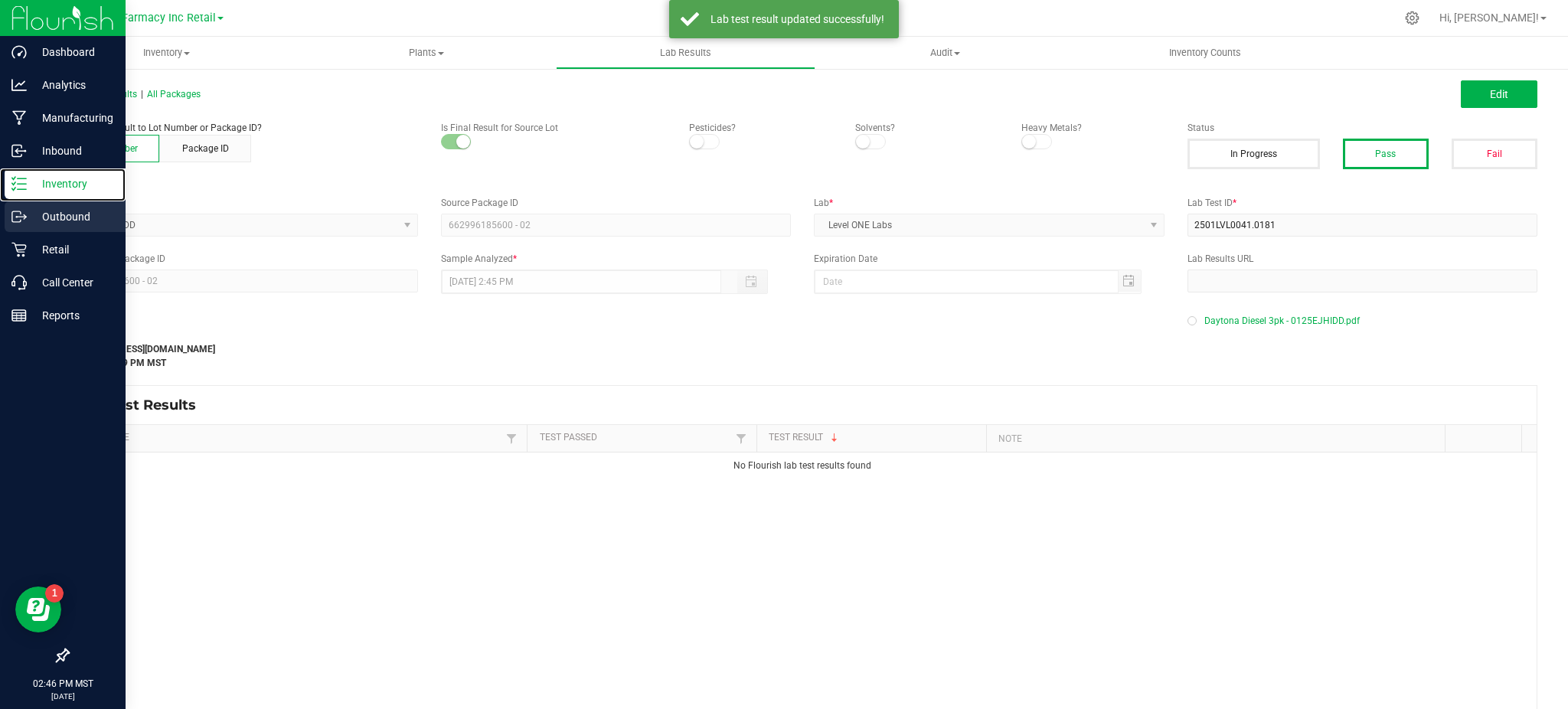
drag, startPoint x: 62, startPoint y: 187, endPoint x: 0, endPoint y: 201, distance: 63.6
click at [60, 188] on p "Inventory" at bounding box center [73, 183] width 92 height 18
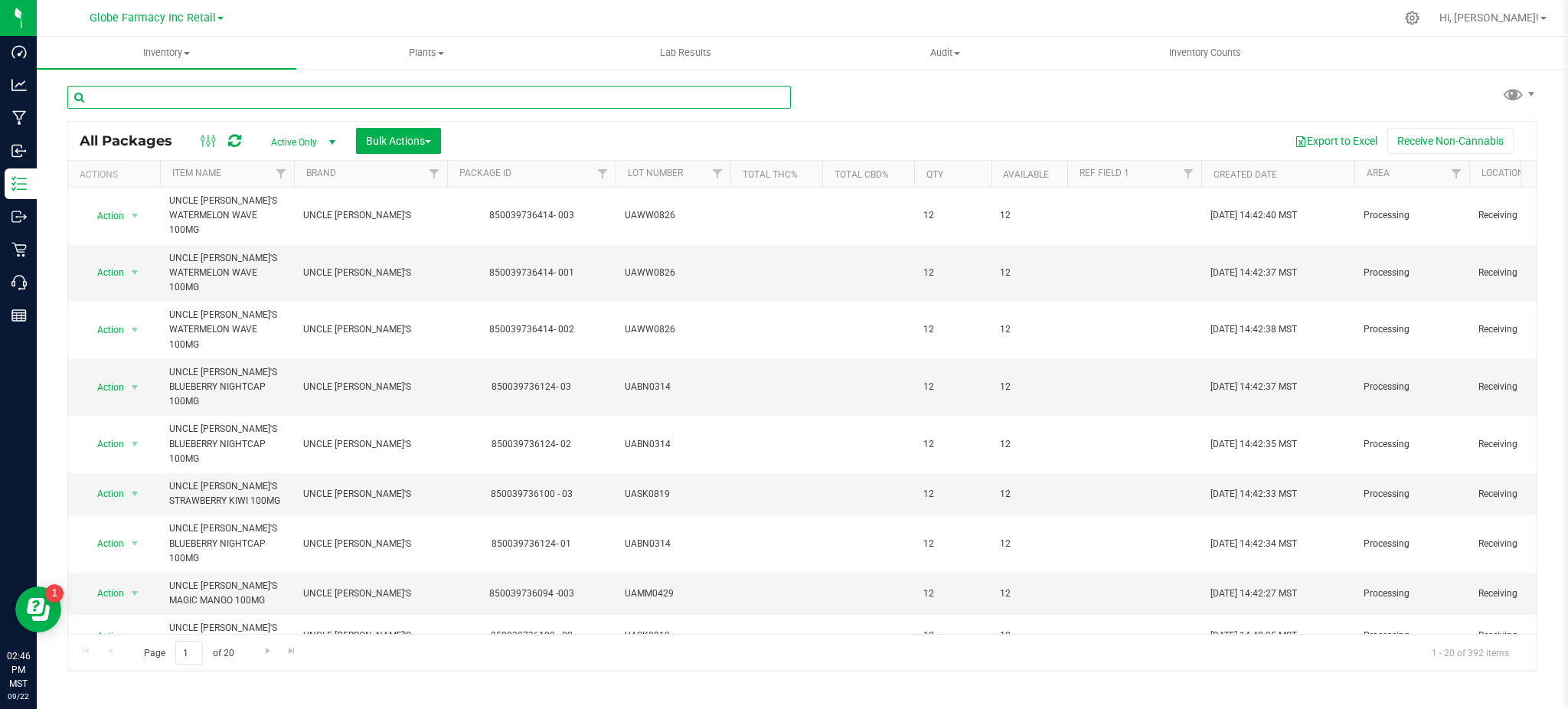
click at [331, 86] on input "text" at bounding box center [429, 97] width 723 height 23
paste input "0825EBDIPL"
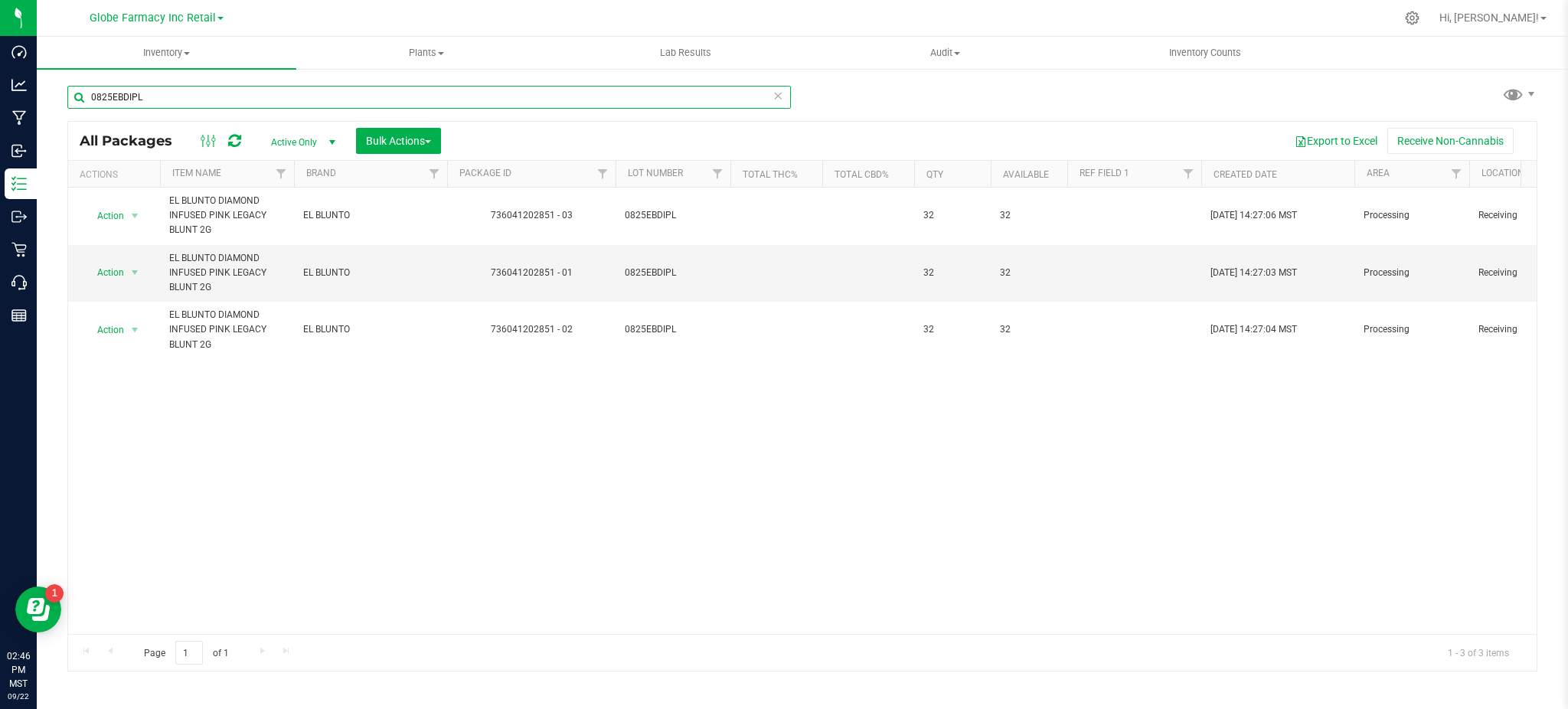
type input "0825EBDIPL"
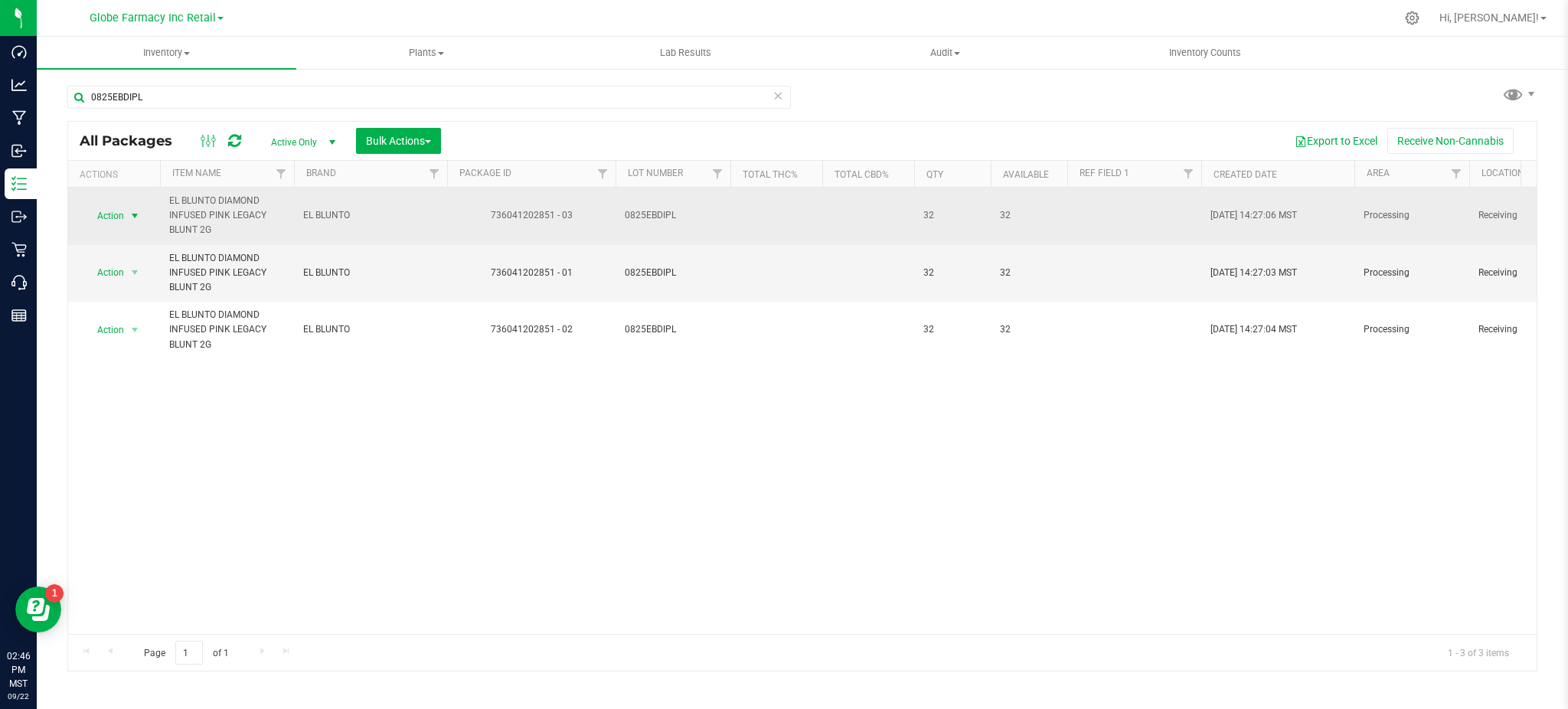
click at [116, 218] on span "Action" at bounding box center [104, 216] width 42 height 22
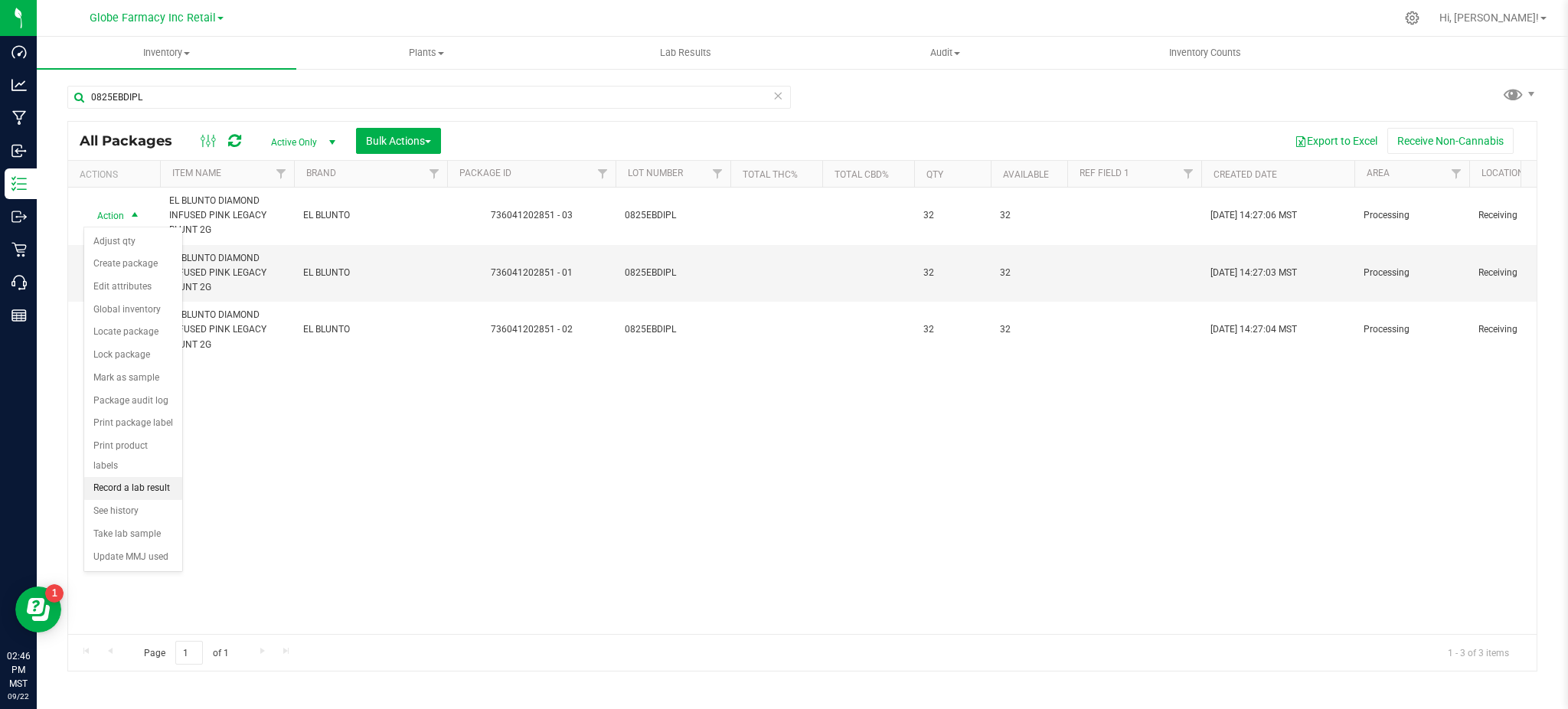
click at [149, 490] on li "Record a lab result" at bounding box center [133, 488] width 98 height 23
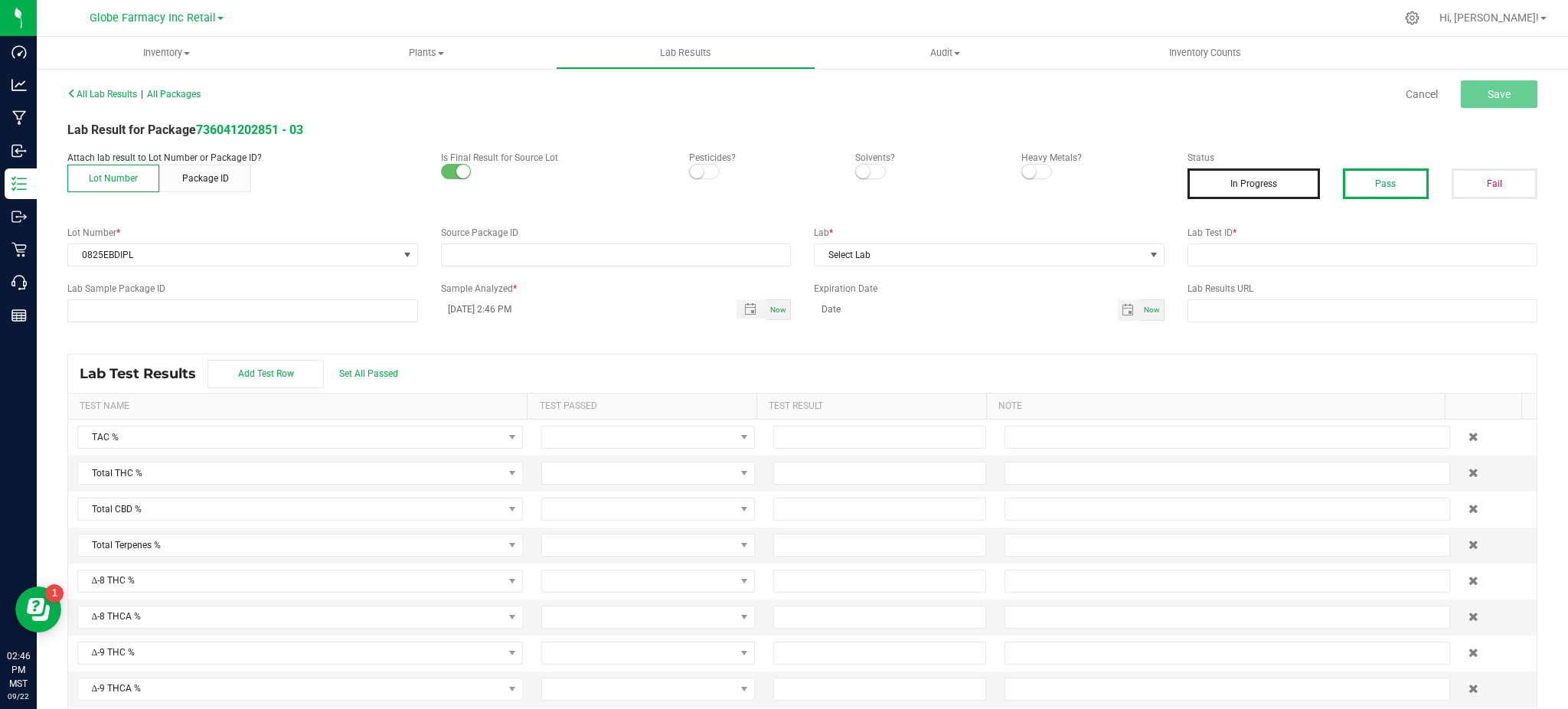
type input "736041202851 - 03"
drag, startPoint x: 1368, startPoint y: 188, endPoint x: 1293, endPoint y: 259, distance: 103.3
click at [1368, 189] on button "Pass" at bounding box center [1385, 184] width 86 height 31
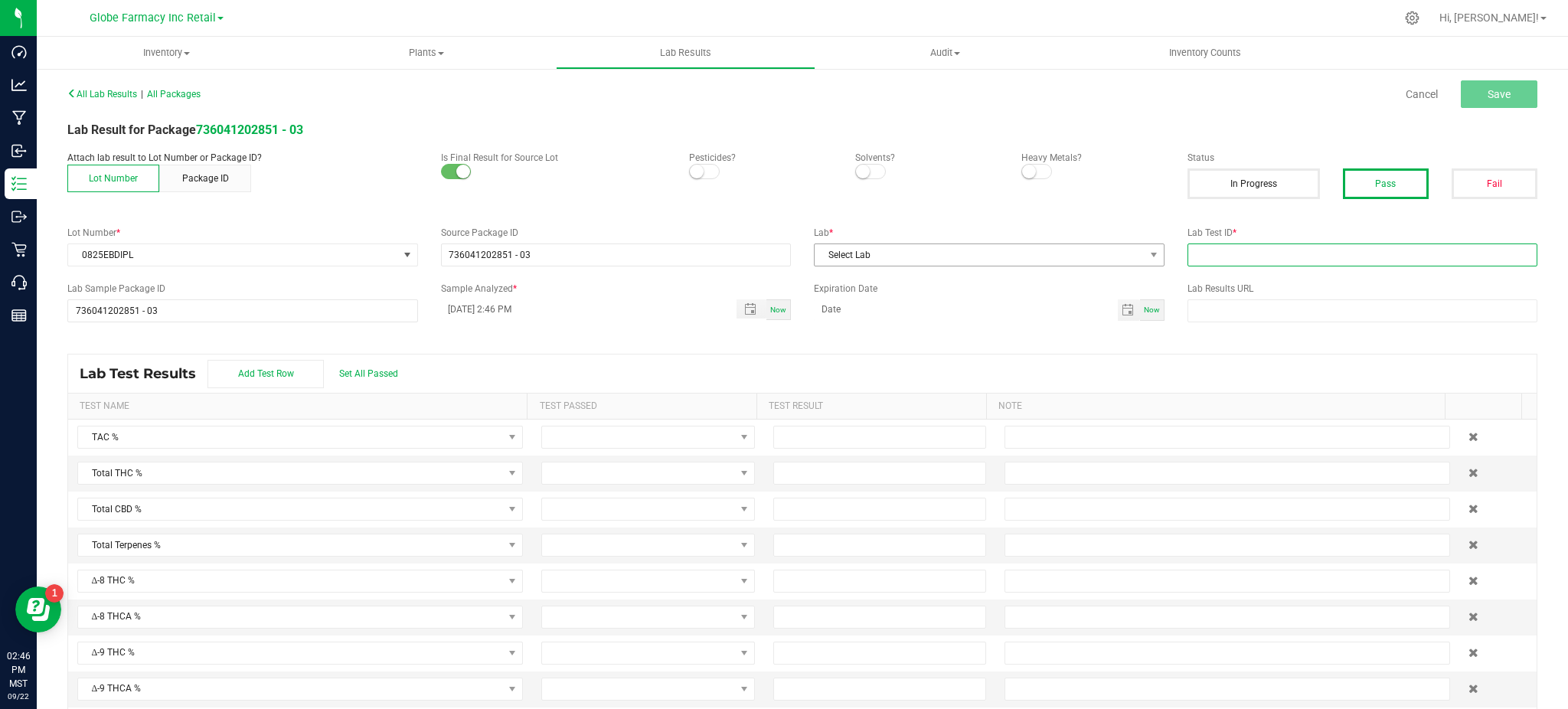
click at [1282, 256] on input "text" at bounding box center [1362, 255] width 350 height 23
paste input "2508LVL0710.3773"
type input "2508LVL0710.3773"
click at [1051, 251] on span "Select Lab" at bounding box center [979, 256] width 330 height 22
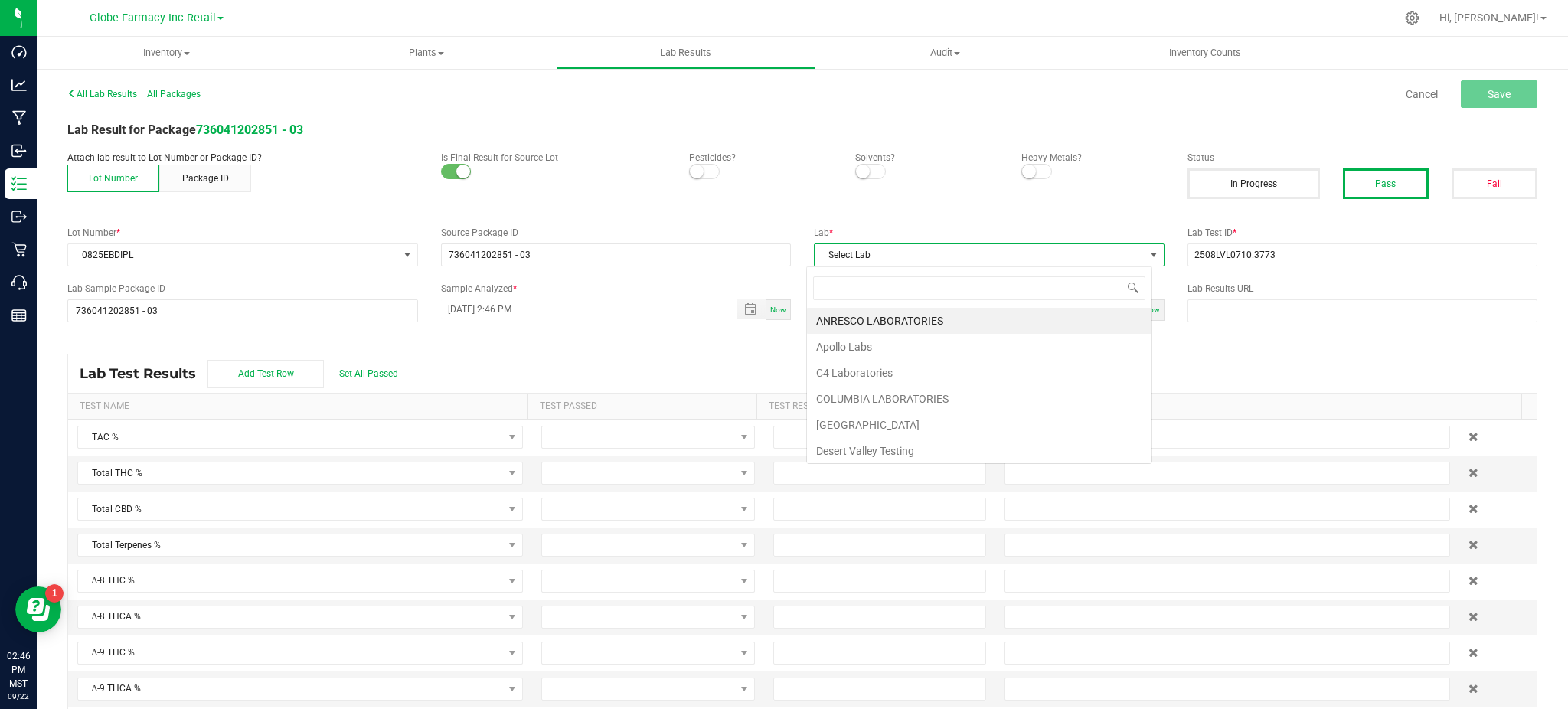
scroll to position [23, 346]
type input "LEVE"
click at [931, 322] on li "Level ONE Labs" at bounding box center [979, 321] width 345 height 26
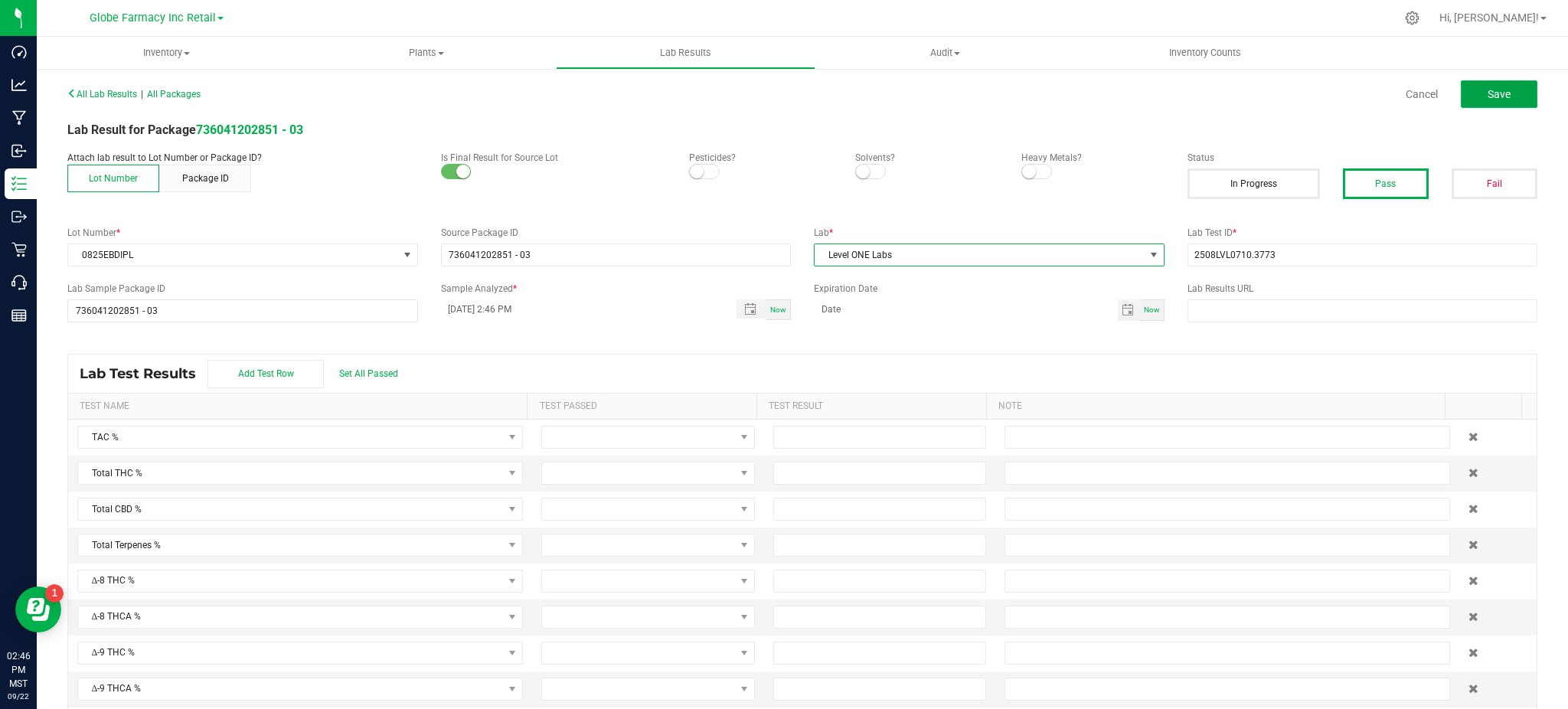
click at [1488, 96] on span "Save" at bounding box center [1498, 95] width 23 height 13
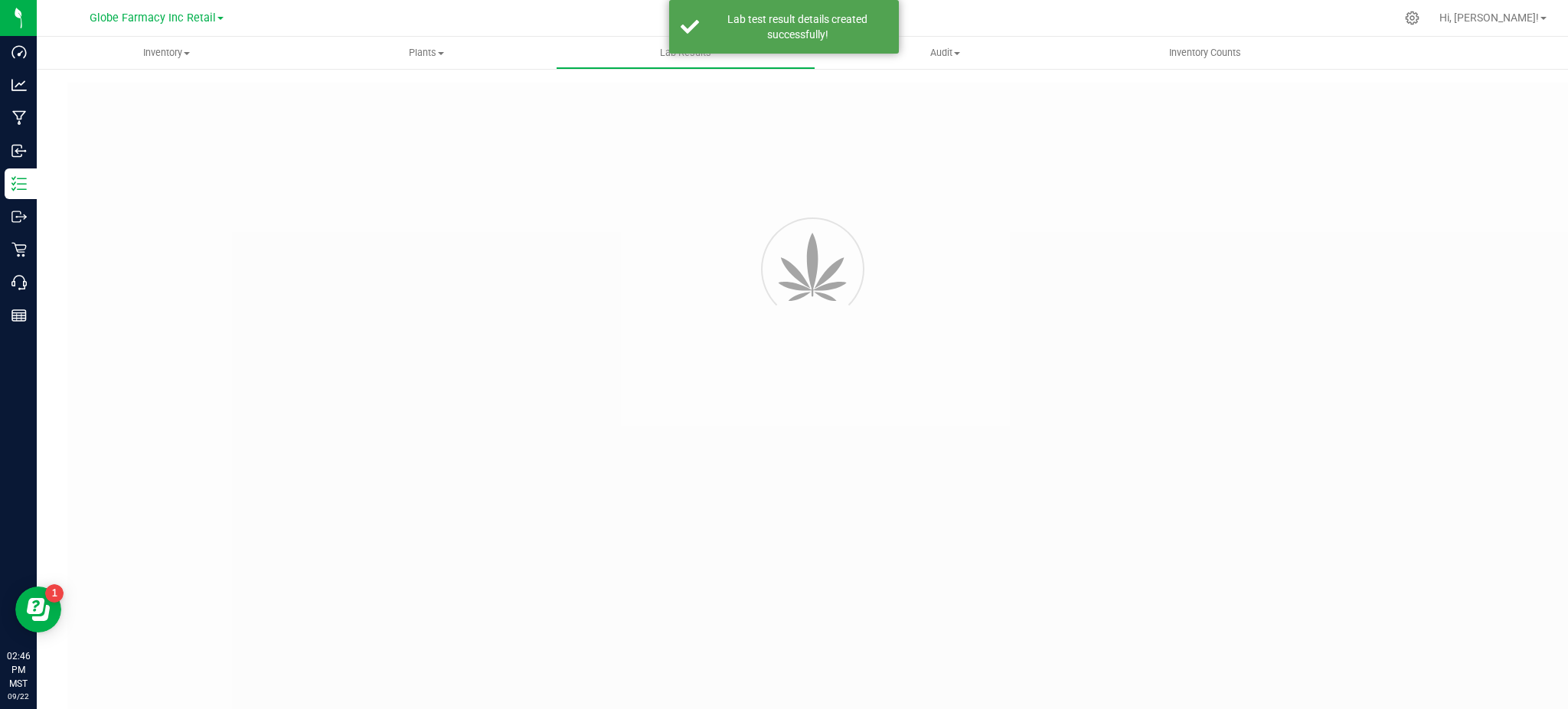
type input "736041202851 - 03"
type input "2508LVL0710.3773"
type input "736041202851 - 03"
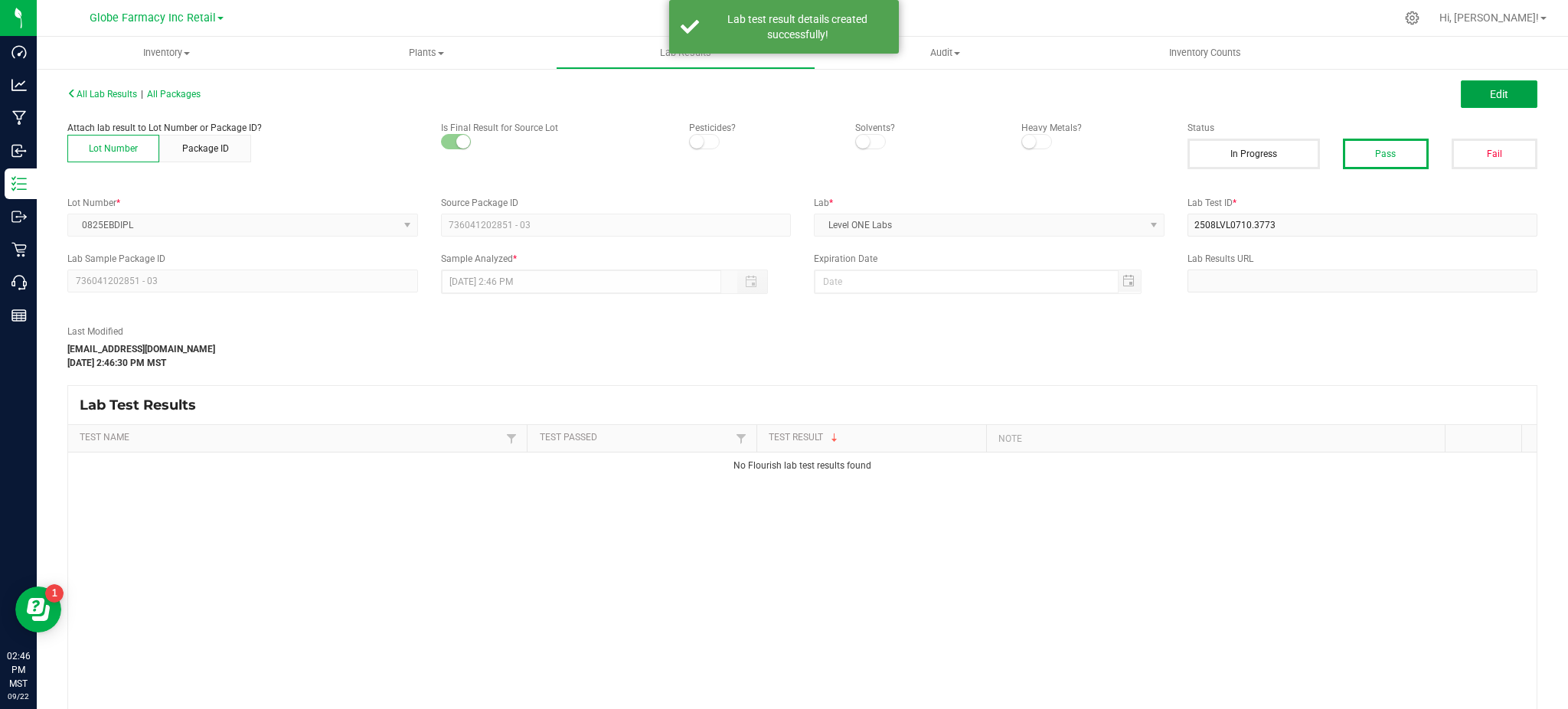
click at [1489, 96] on span "Edit" at bounding box center [1498, 95] width 18 height 13
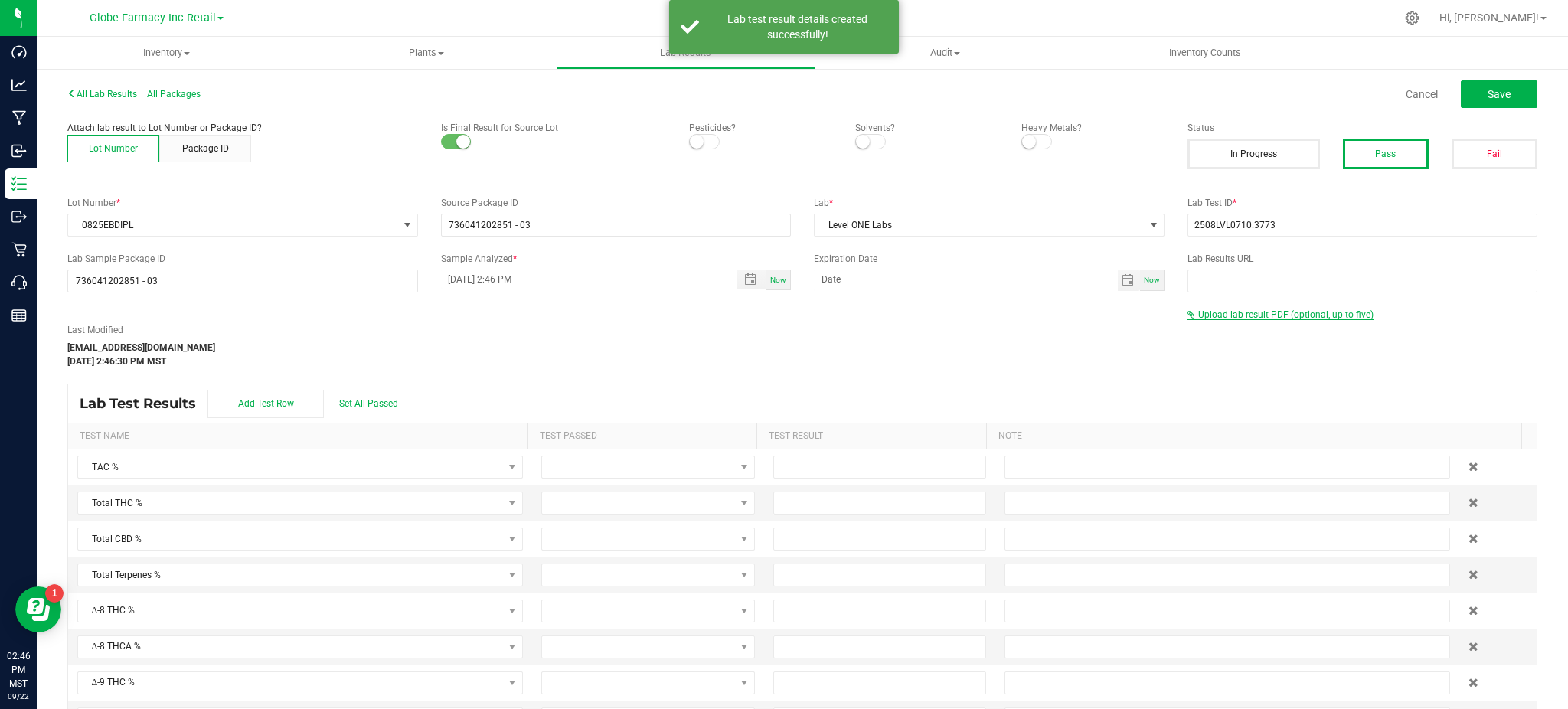
drag, startPoint x: 1252, startPoint y: 297, endPoint x: 1240, endPoint y: 320, distance: 25.9
click at [1251, 298] on div "All Lab Results | All Packages Cancel Save Attach lab result to Lot Number or P…" at bounding box center [803, 419] width 1470 height 673
click at [1240, 320] on span "Upload lab result PDF (optional, up to five)" at bounding box center [1280, 315] width 186 height 11
click at [1197, 351] on div "Select file Drop files here to upload" at bounding box center [1362, 340] width 349 height 35
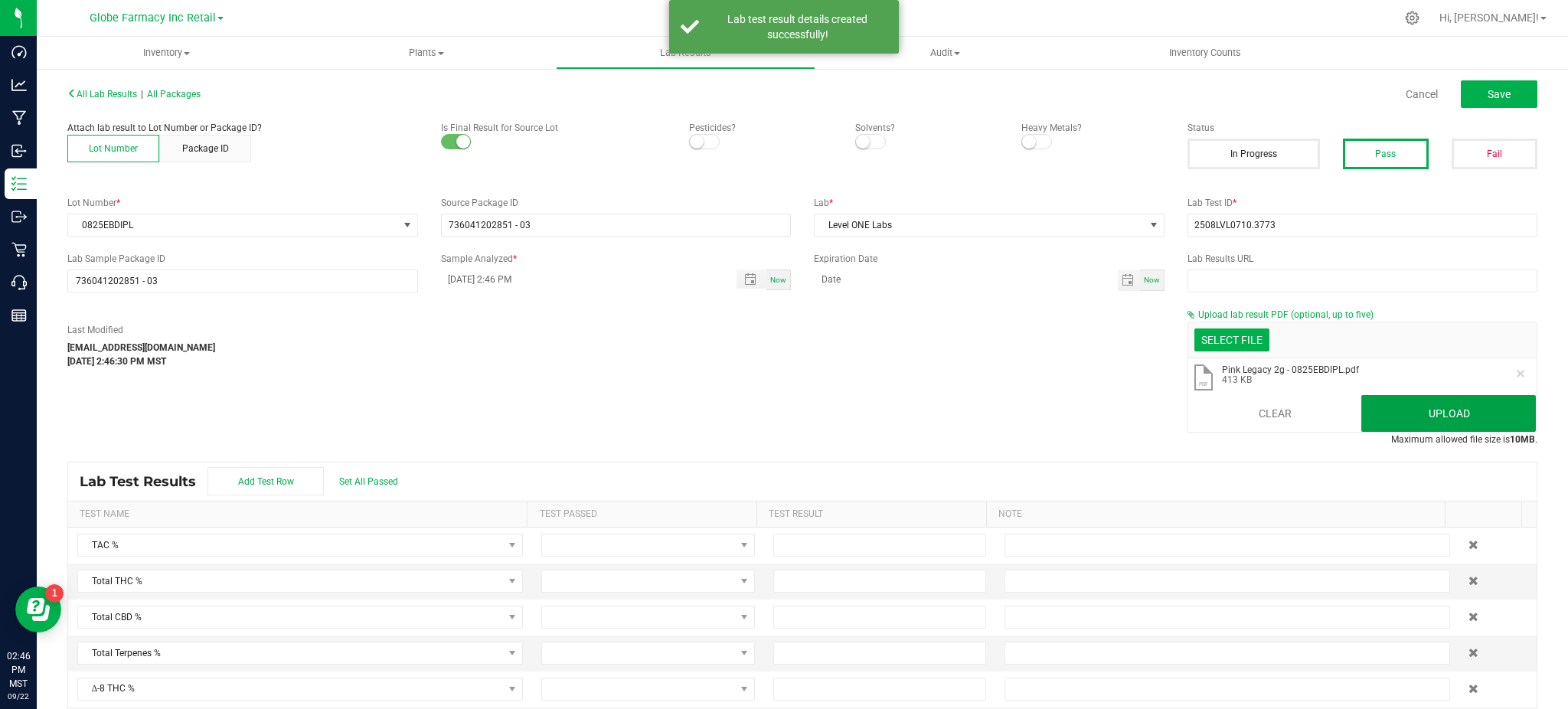
click at [1363, 426] on button "Upload" at bounding box center [1448, 414] width 174 height 37
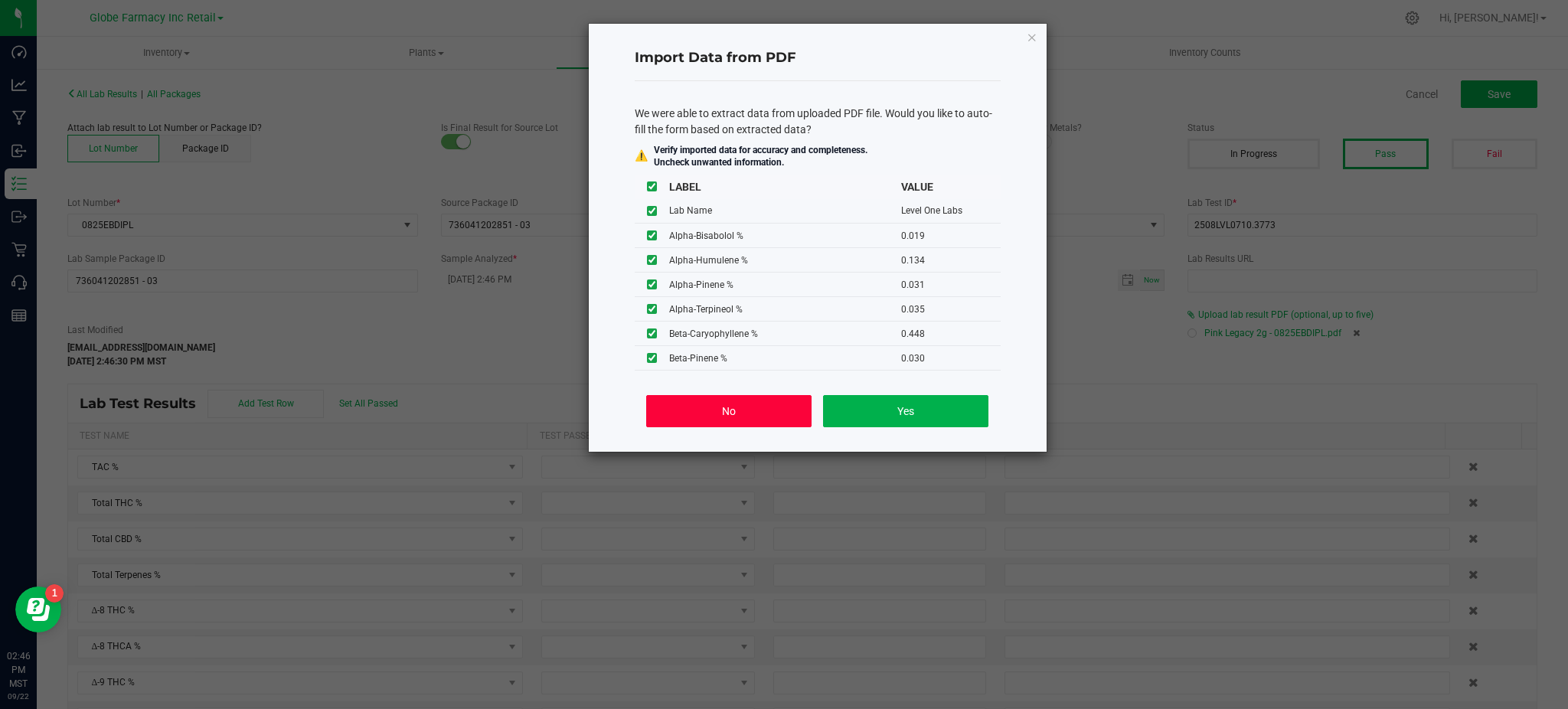
click at [778, 404] on button "No" at bounding box center [728, 412] width 164 height 33
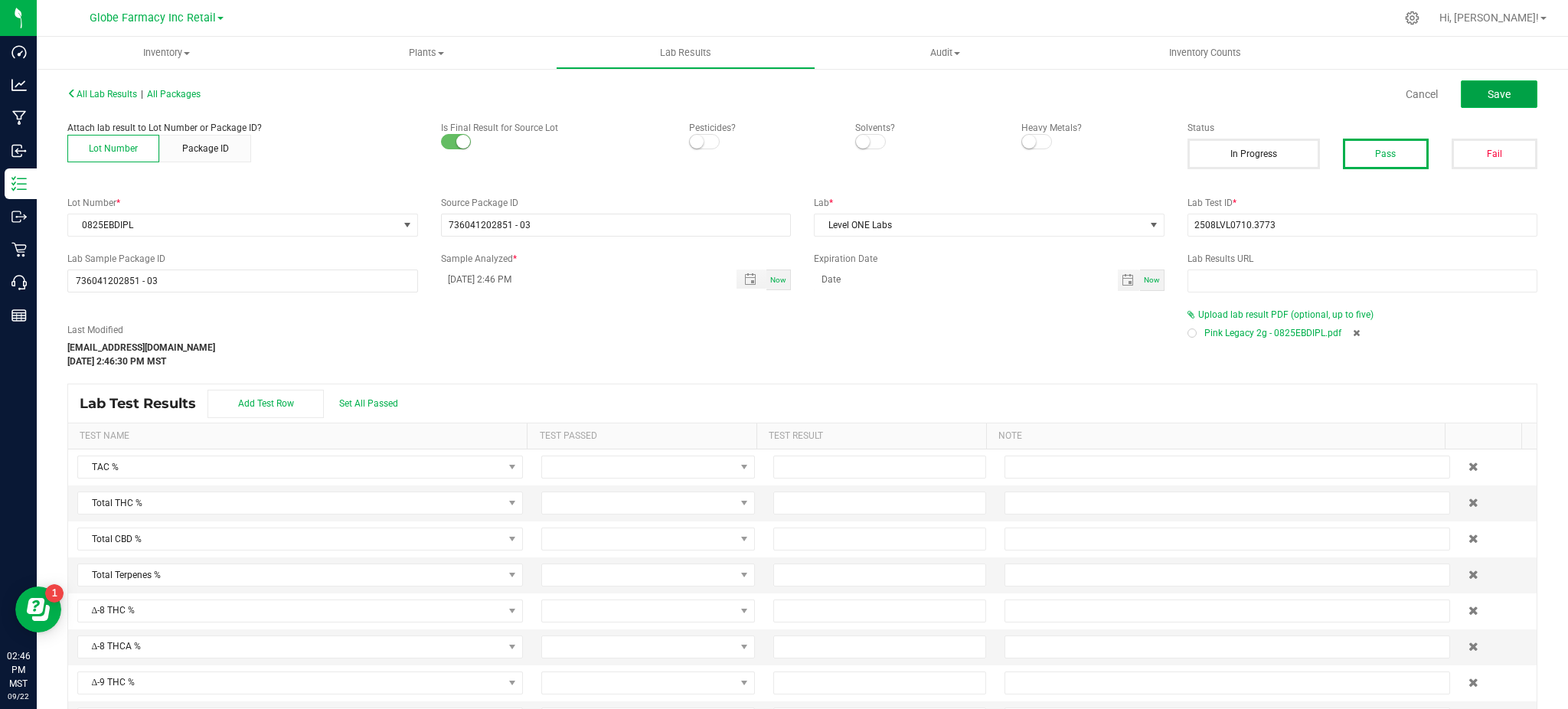
click at [1461, 83] on button "Save" at bounding box center [1498, 94] width 77 height 28
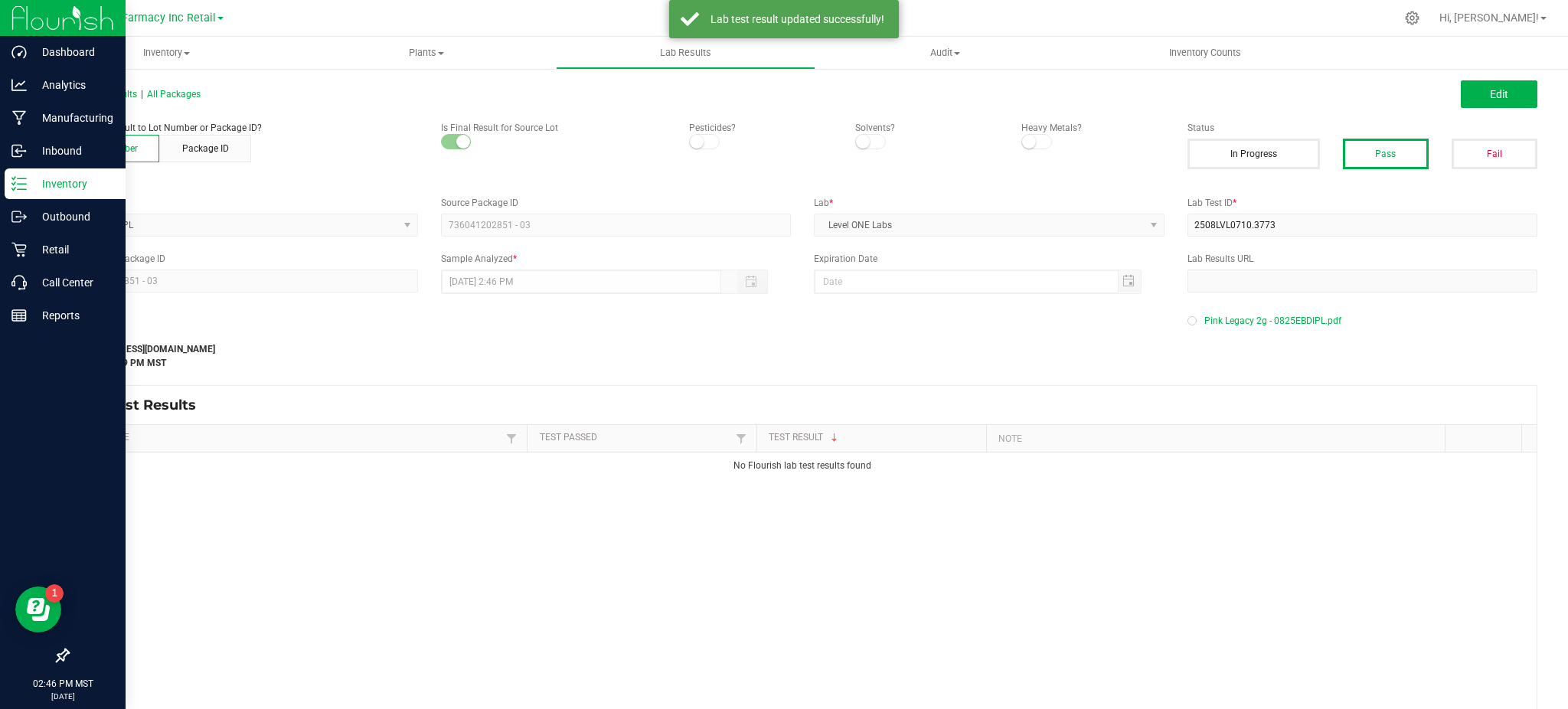
click at [5, 181] on div "Inventory" at bounding box center [65, 184] width 121 height 31
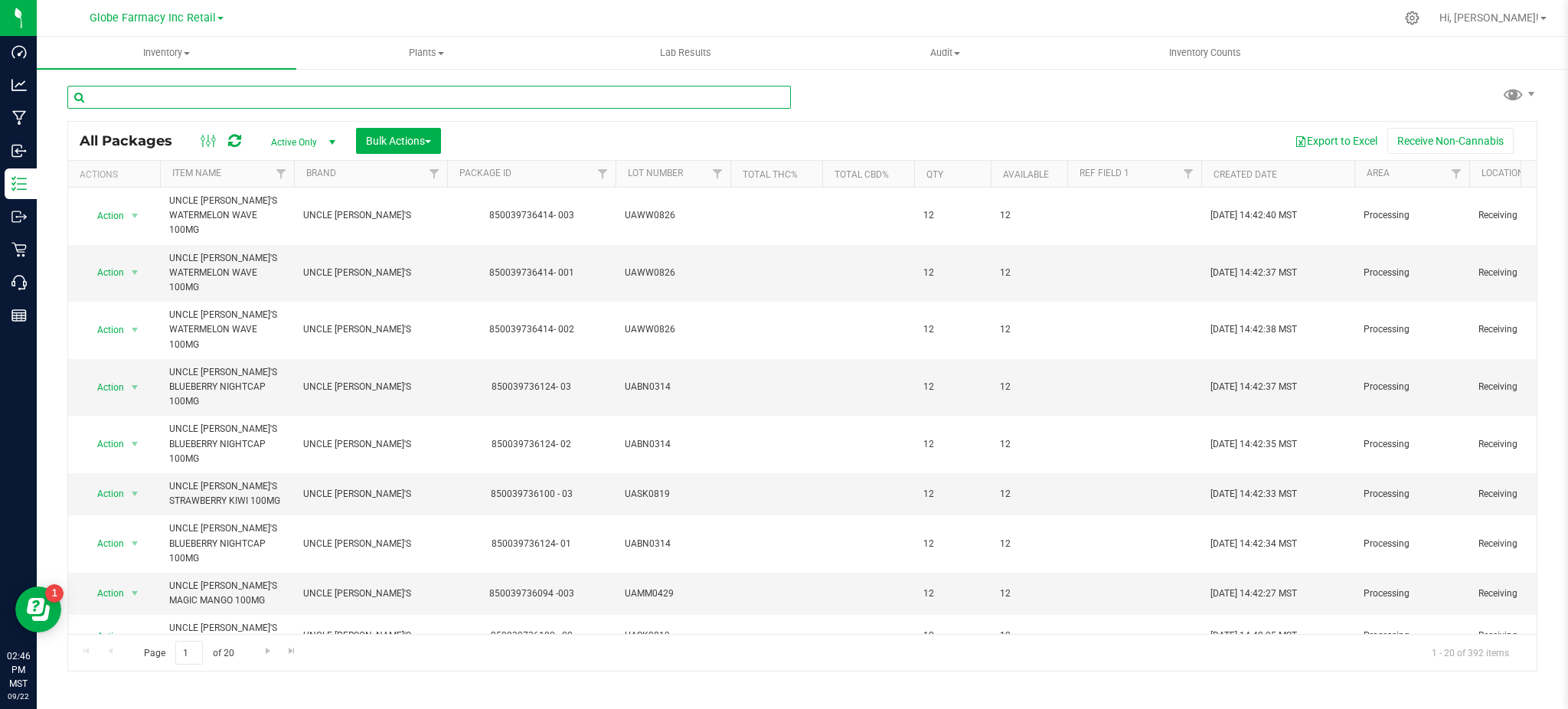
click at [128, 98] on input "text" at bounding box center [429, 97] width 723 height 23
paste input "0525EBDIPL"
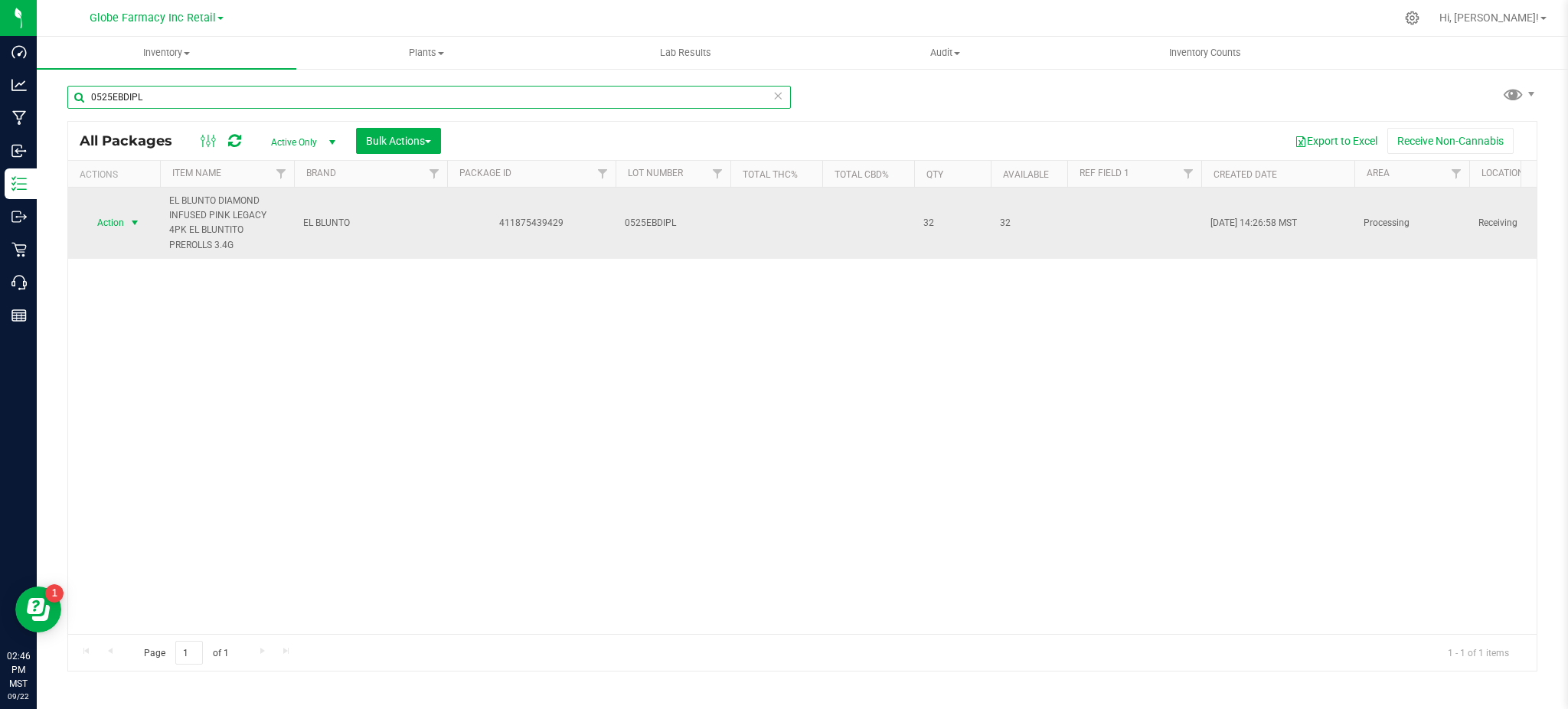
type input "0525EBDIPL"
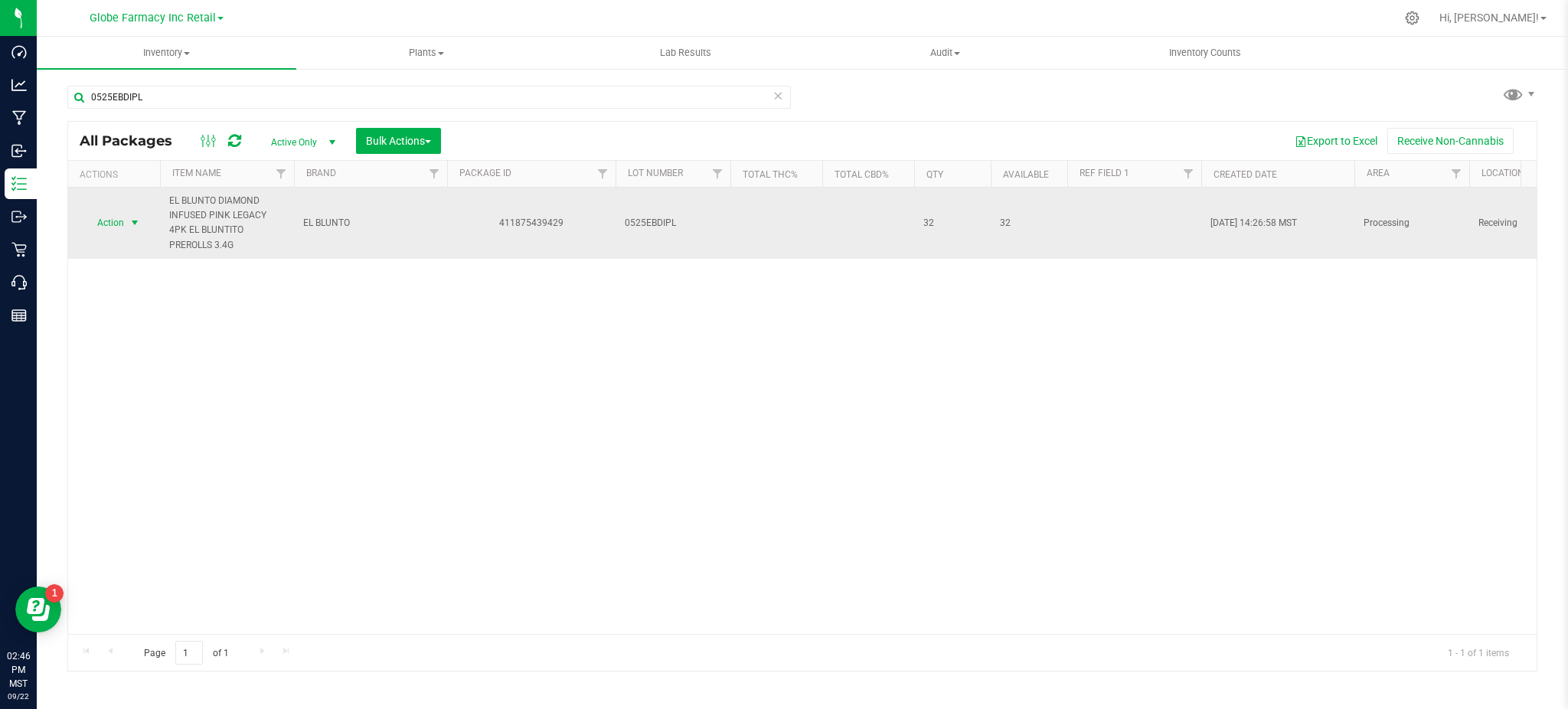
click at [128, 224] on span "select" at bounding box center [135, 223] width 19 height 22
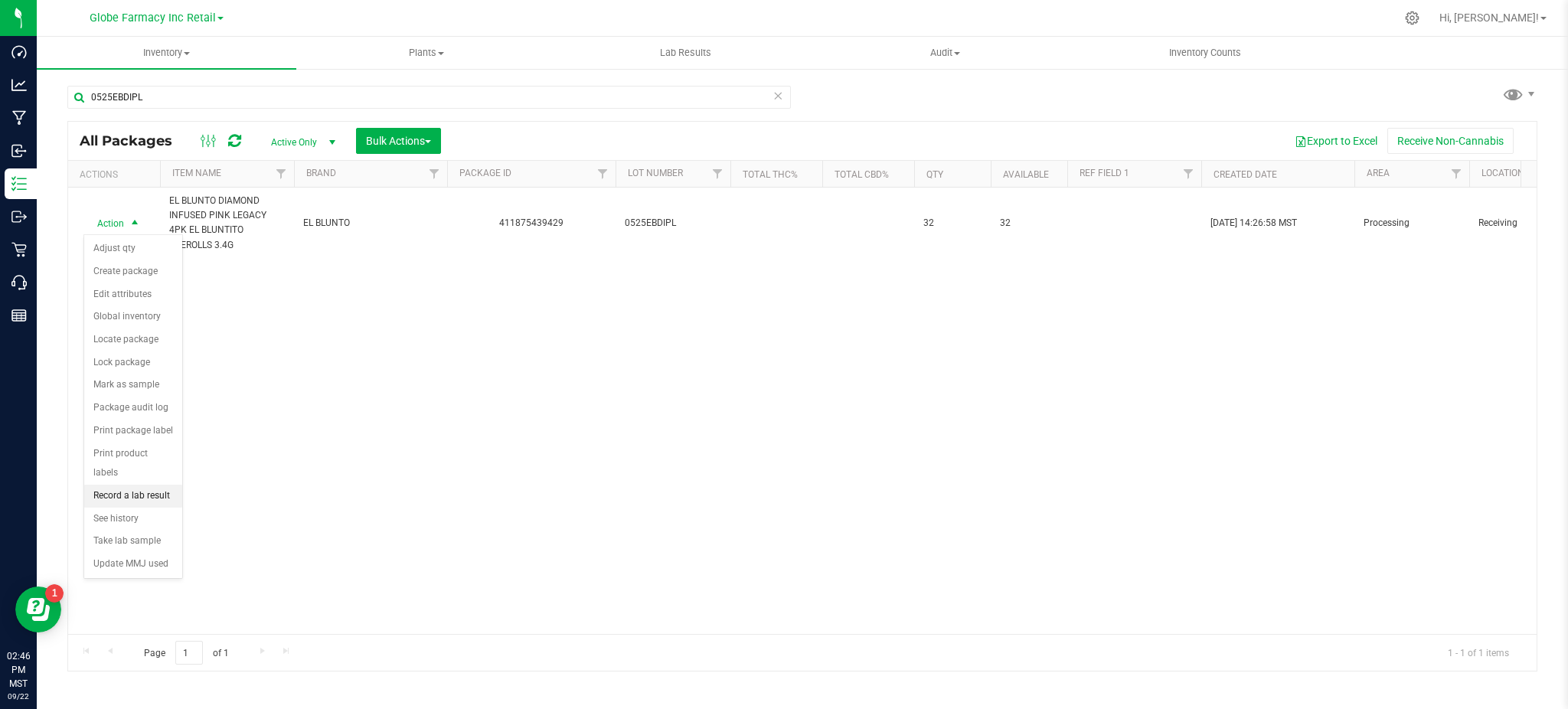
click at [172, 499] on li "Record a lab result" at bounding box center [133, 496] width 98 height 23
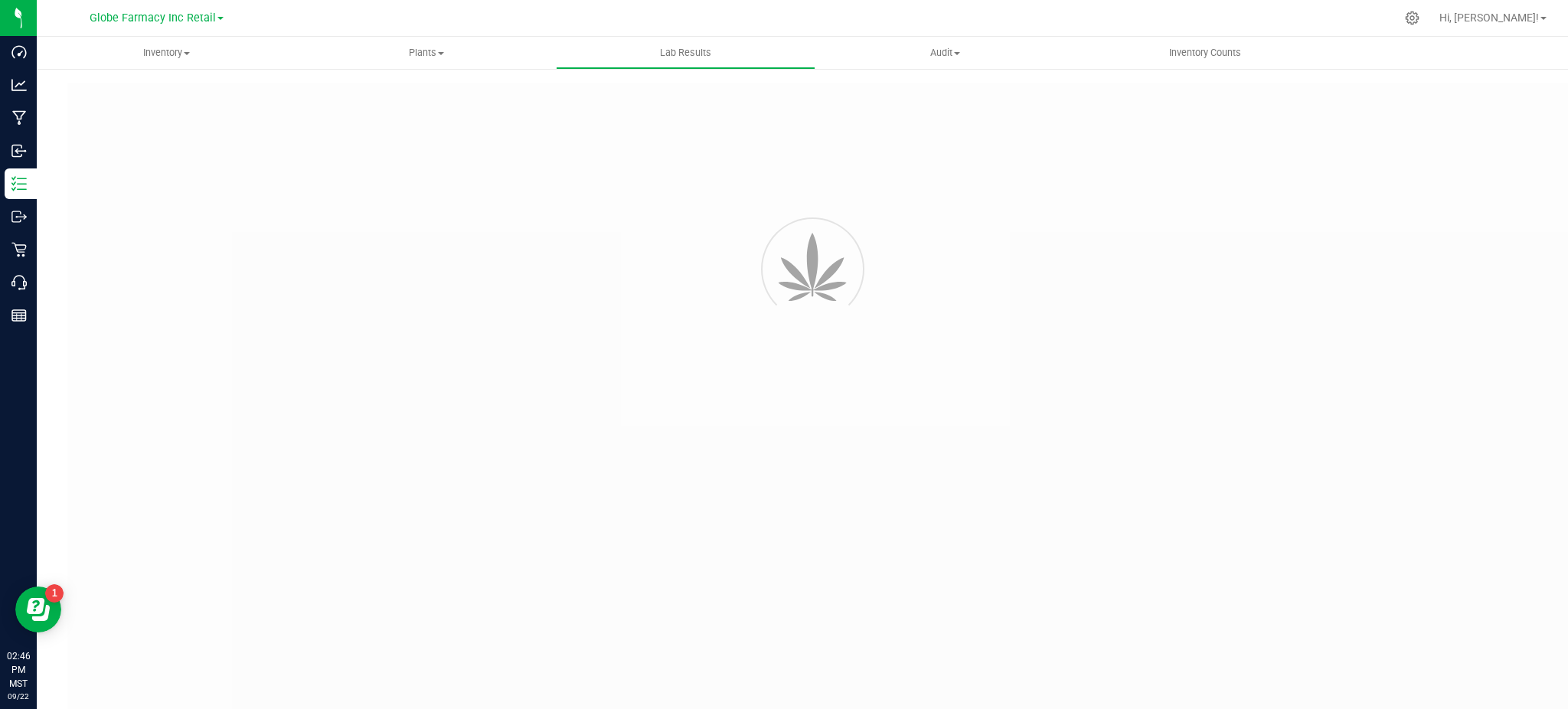
type input "411875439429"
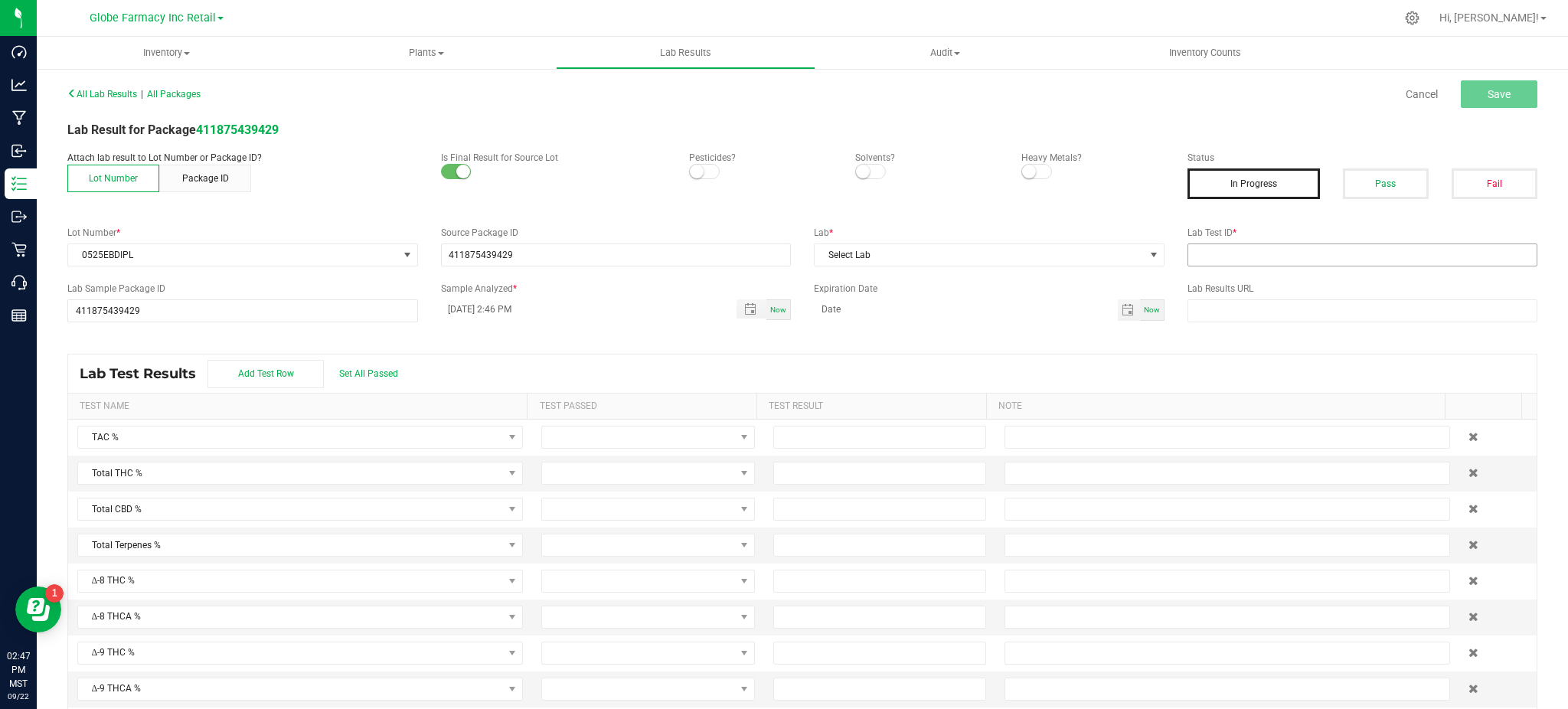
drag, startPoint x: 1365, startPoint y: 183, endPoint x: 1304, endPoint y: 250, distance: 90.6
click at [1366, 182] on button "Pass" at bounding box center [1385, 184] width 86 height 31
drag, startPoint x: 1300, startPoint y: 257, endPoint x: 928, endPoint y: 255, distance: 372.0
click at [1299, 257] on input "text" at bounding box center [1362, 255] width 350 height 23
paste input "2505EAZ0365.1666"
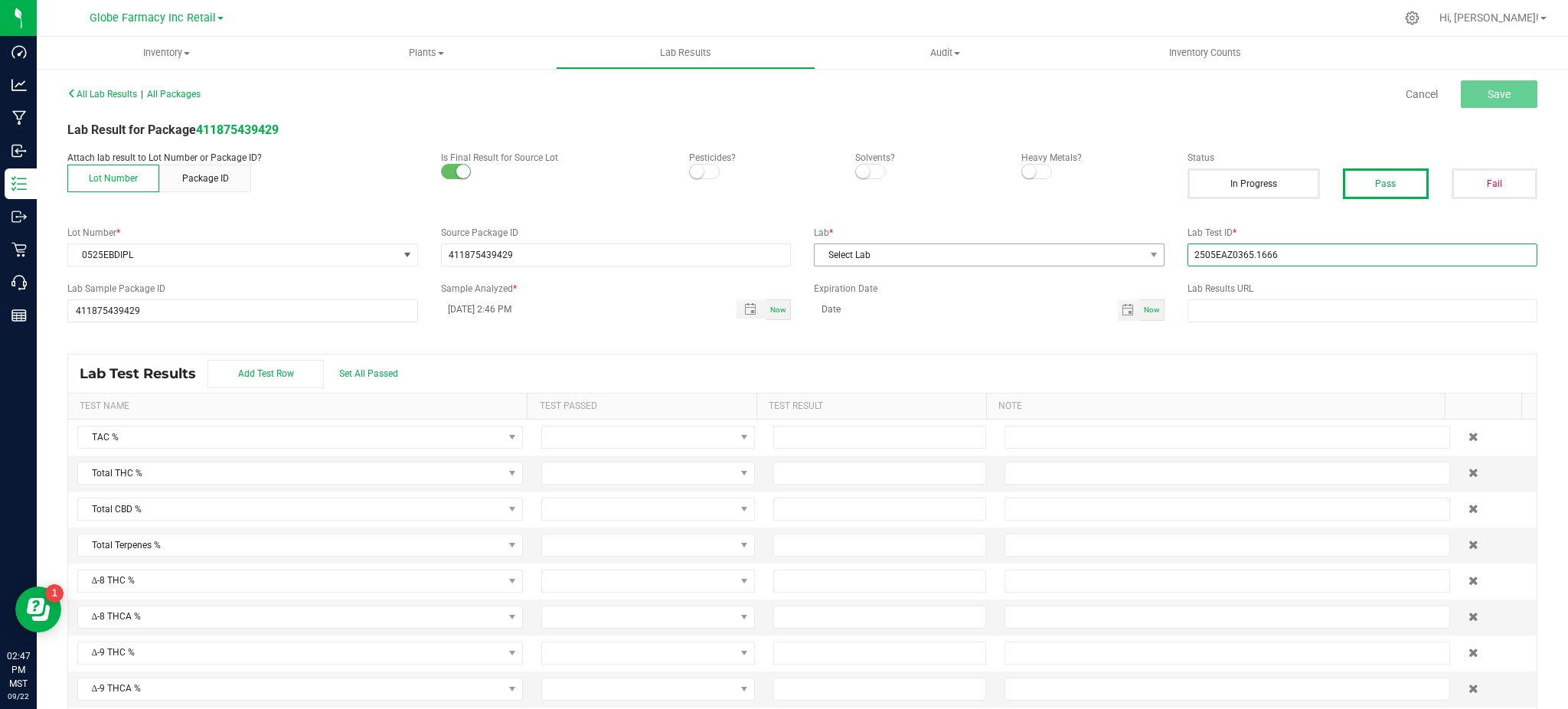
type input "2505EAZ0365.1666"
click at [932, 255] on span "Select Lab" at bounding box center [979, 256] width 330 height 22
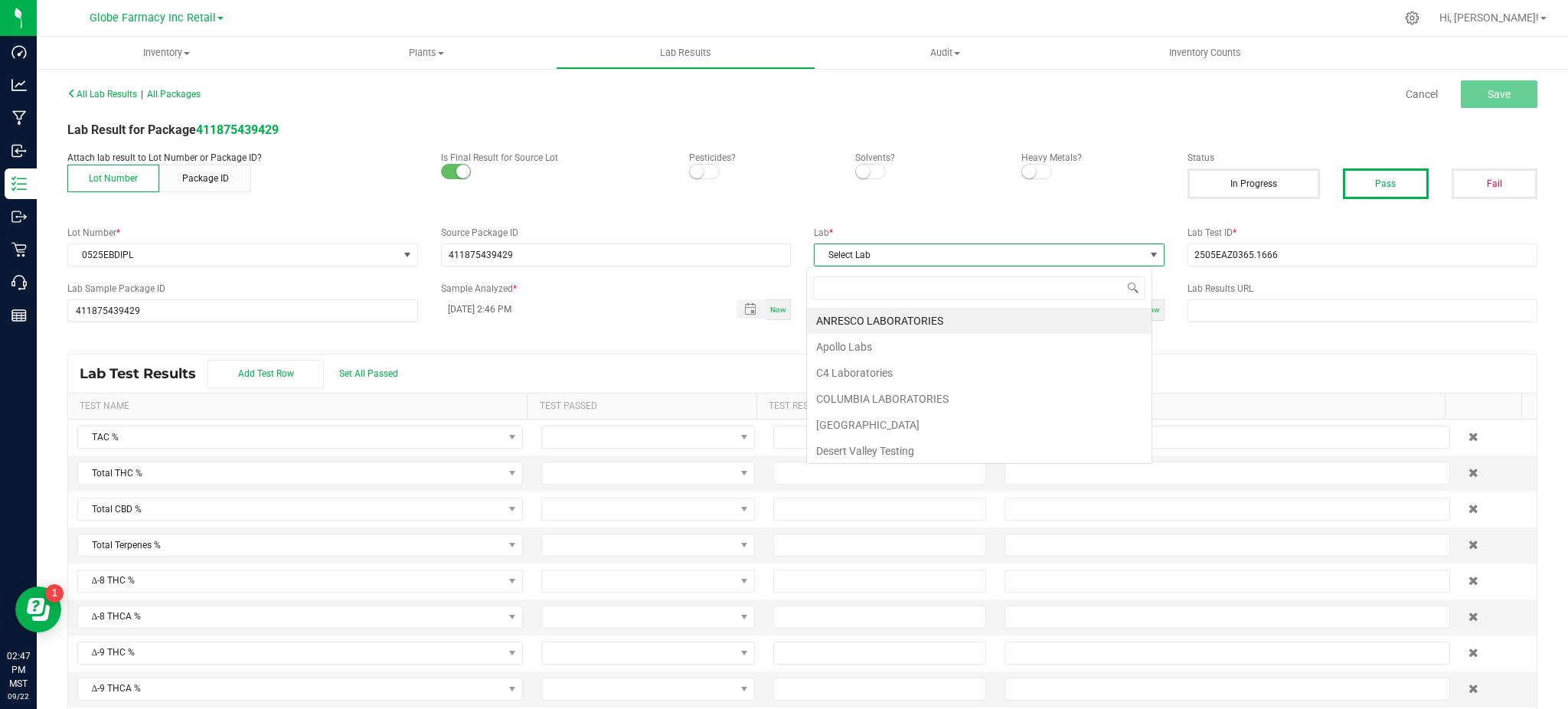
scroll to position [23, 346]
type input "ENC"
click at [839, 312] on li "ENCORE LABS" at bounding box center [979, 321] width 345 height 26
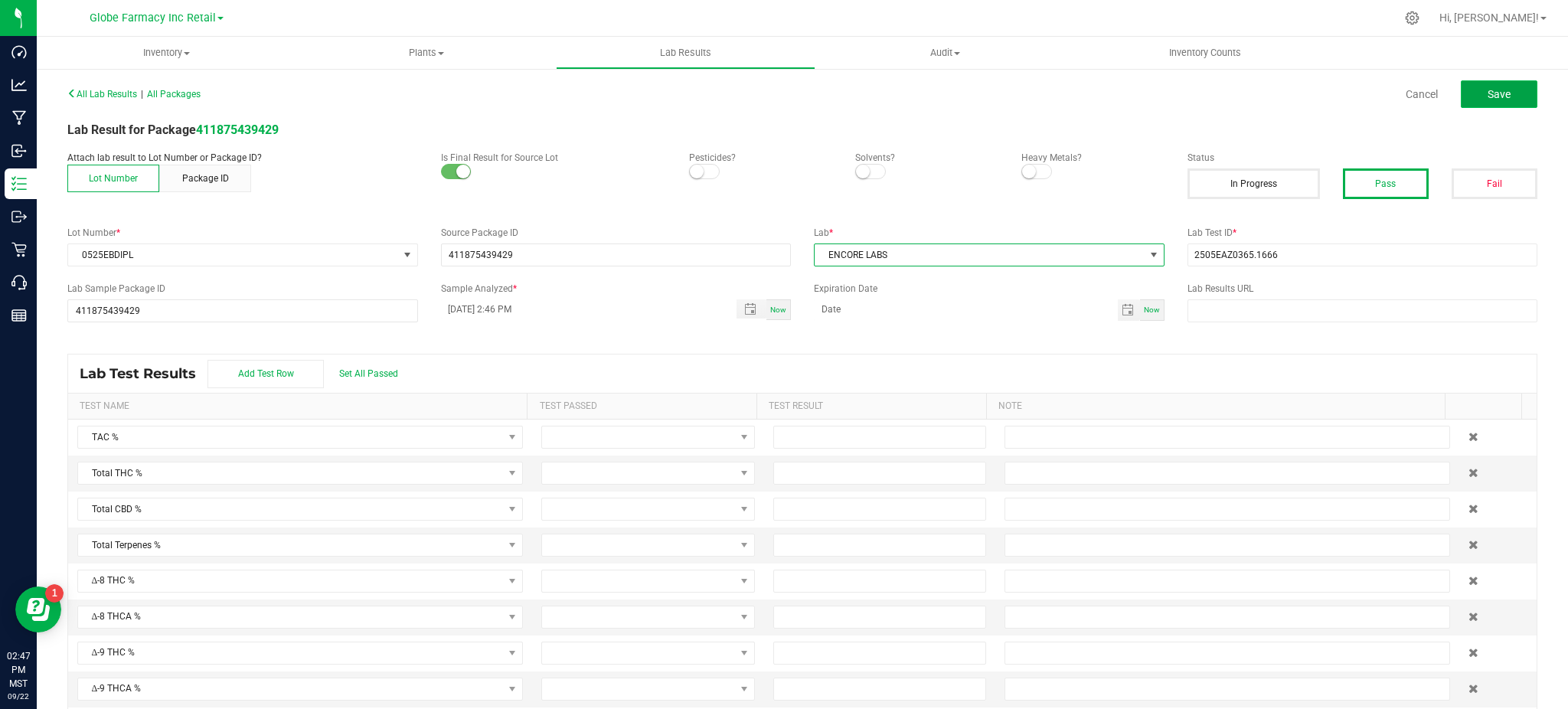
click at [1477, 83] on button "Save" at bounding box center [1498, 94] width 77 height 28
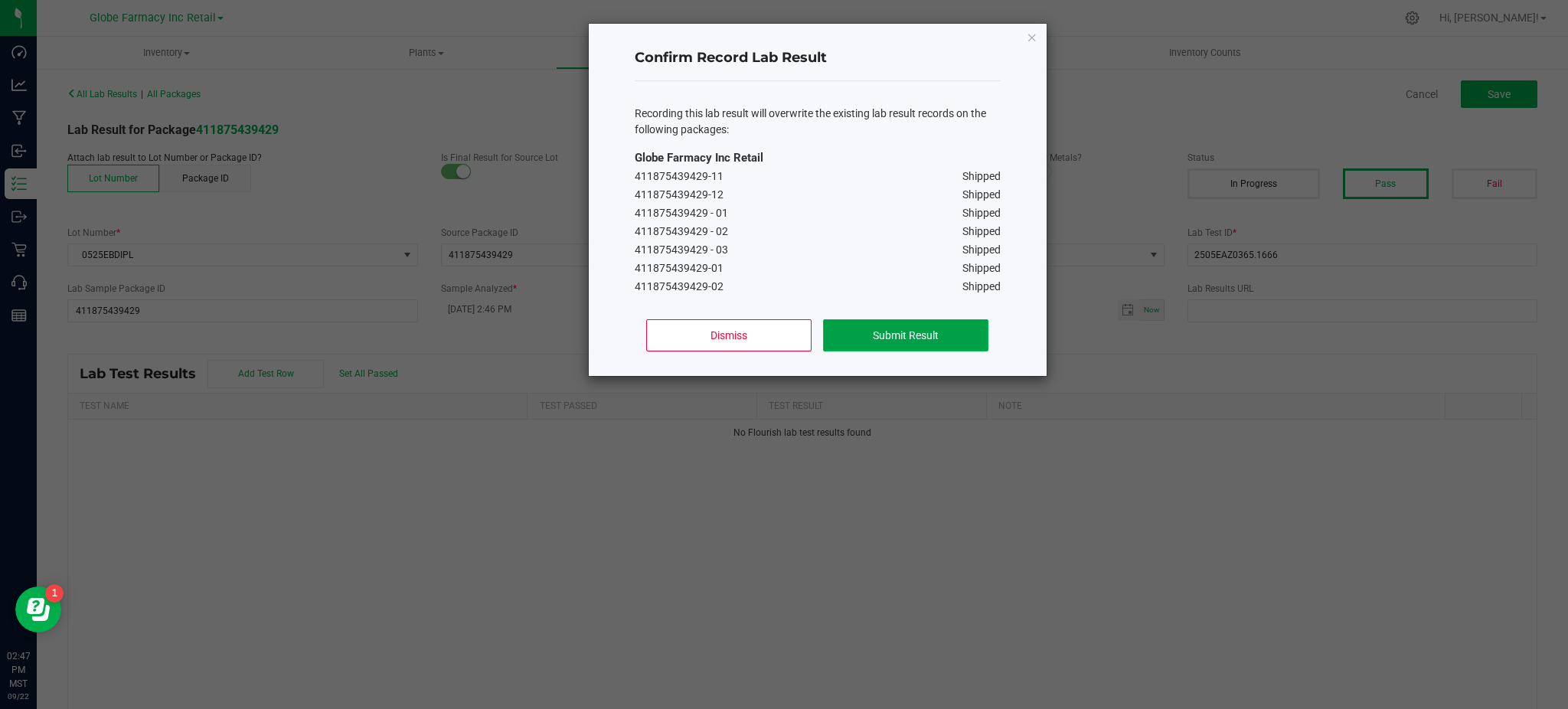
click at [898, 341] on button "Submit Result" at bounding box center [905, 336] width 164 height 33
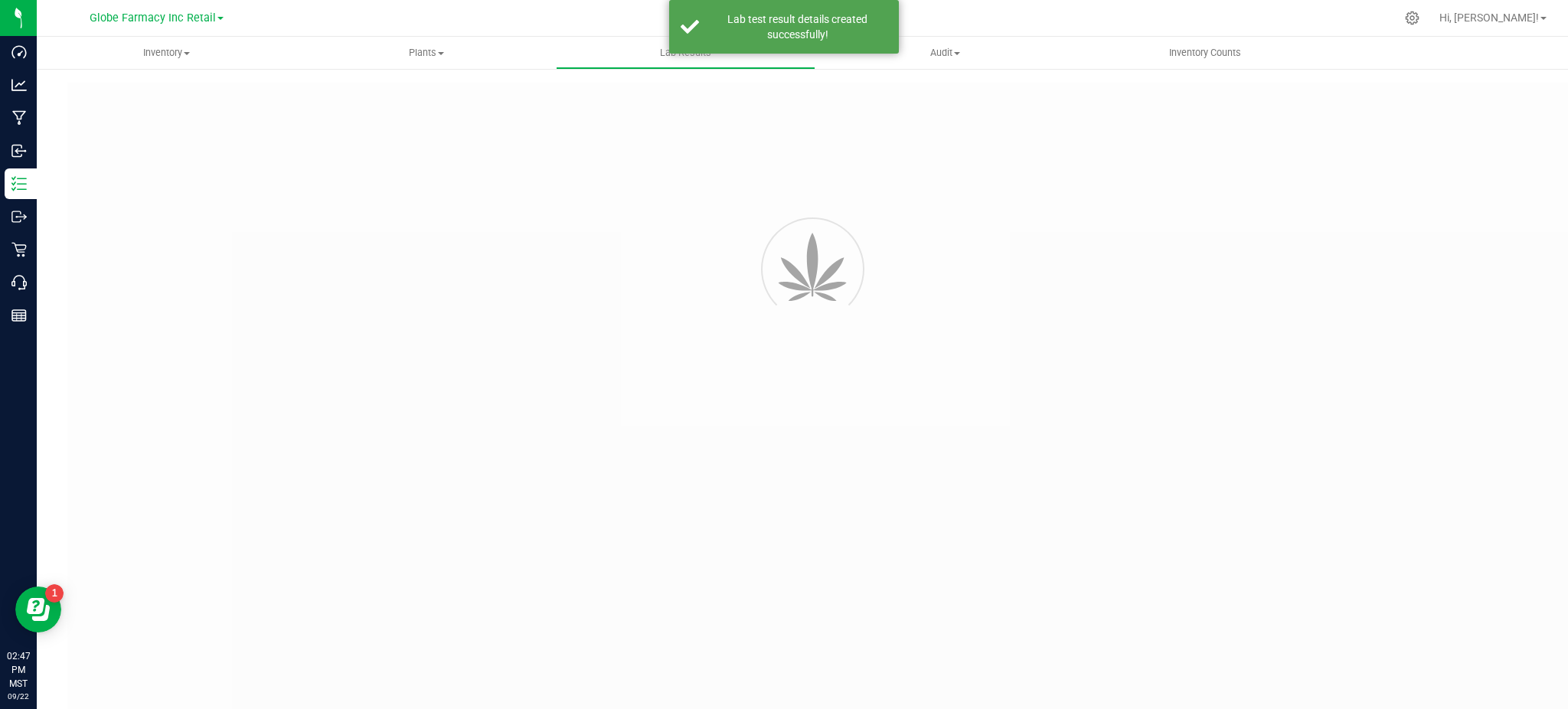
type input "411875439429"
type input "2505EAZ0365.1666"
type input "411875439429"
type input "09/22/2025 2:46 PM"
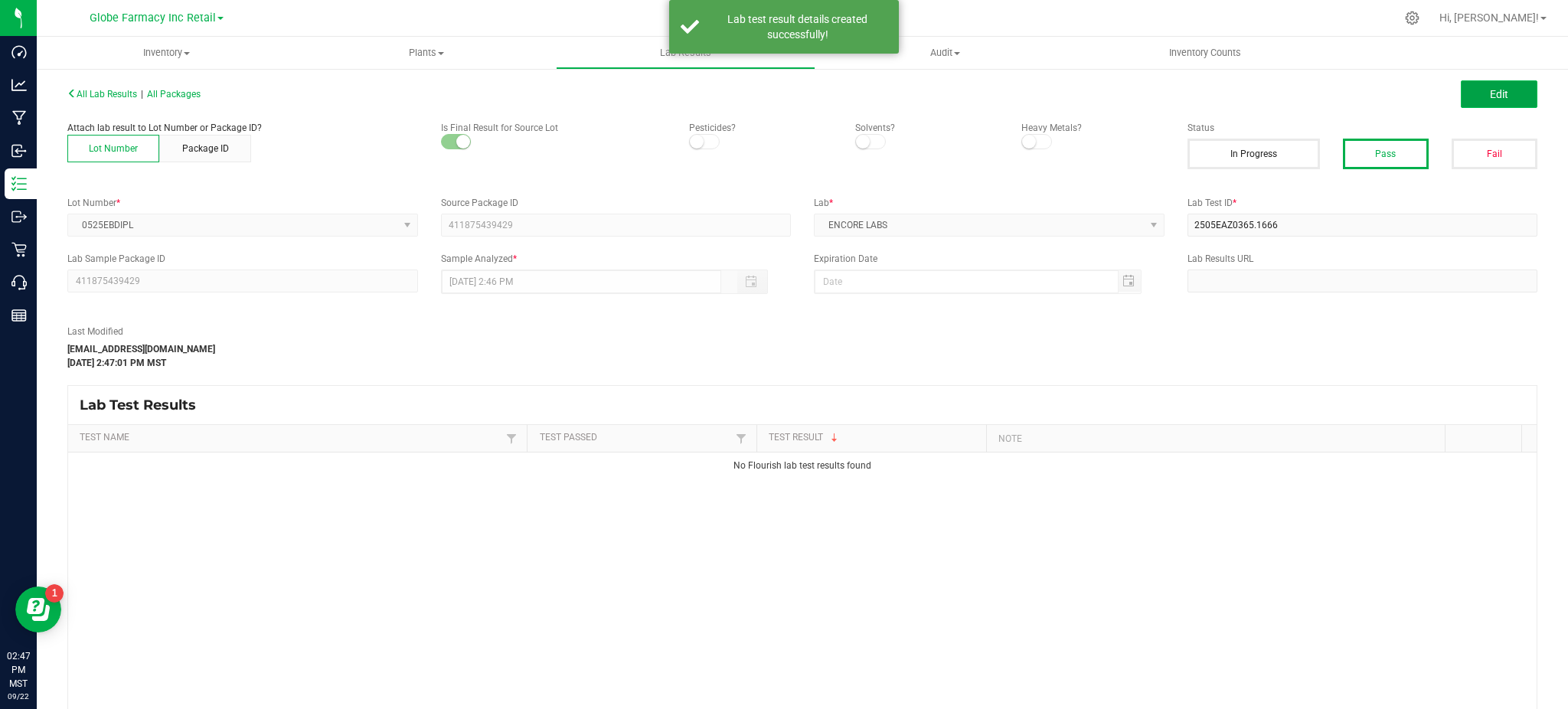
click at [1498, 98] on button "Edit" at bounding box center [1498, 94] width 77 height 28
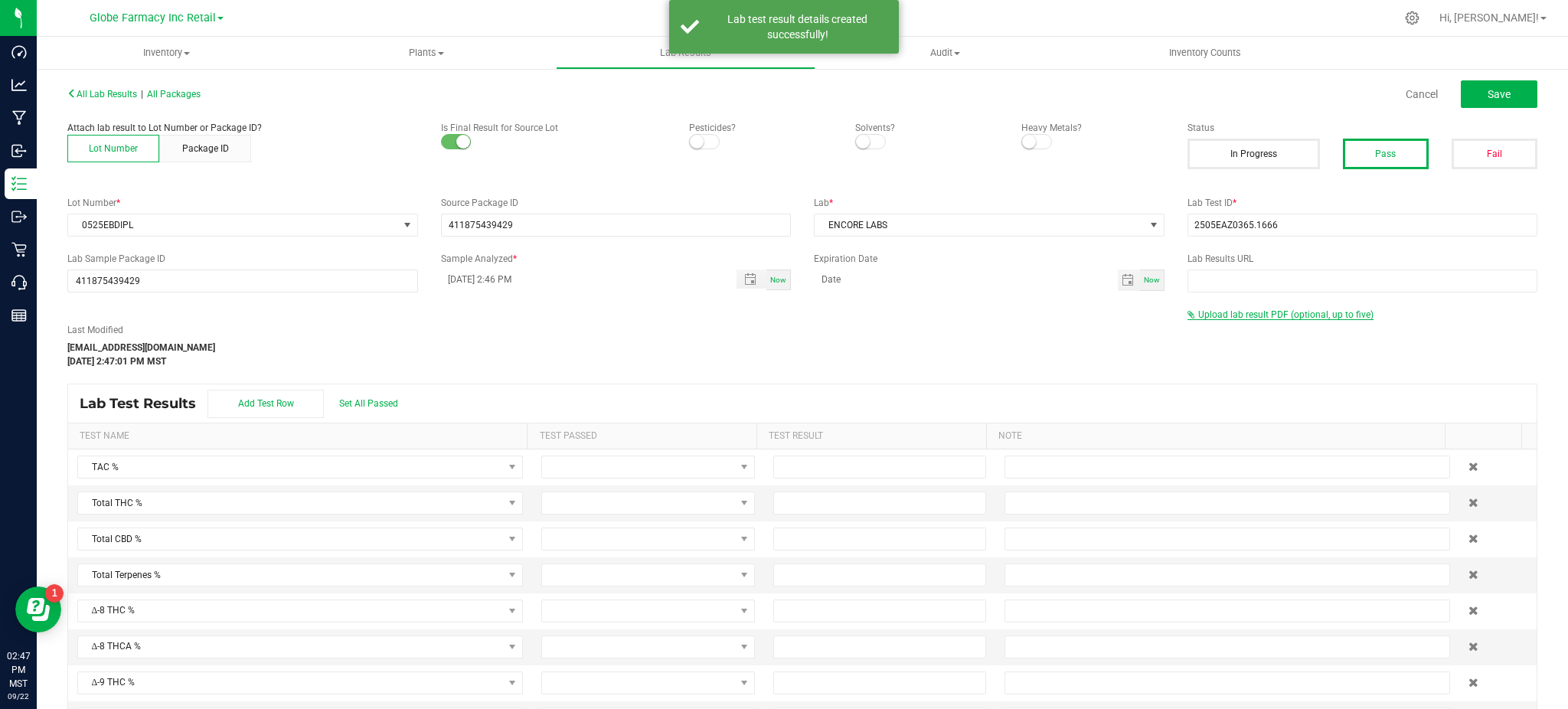
click at [1234, 315] on span "Upload lab result PDF (optional, up to five)" at bounding box center [1285, 315] width 175 height 11
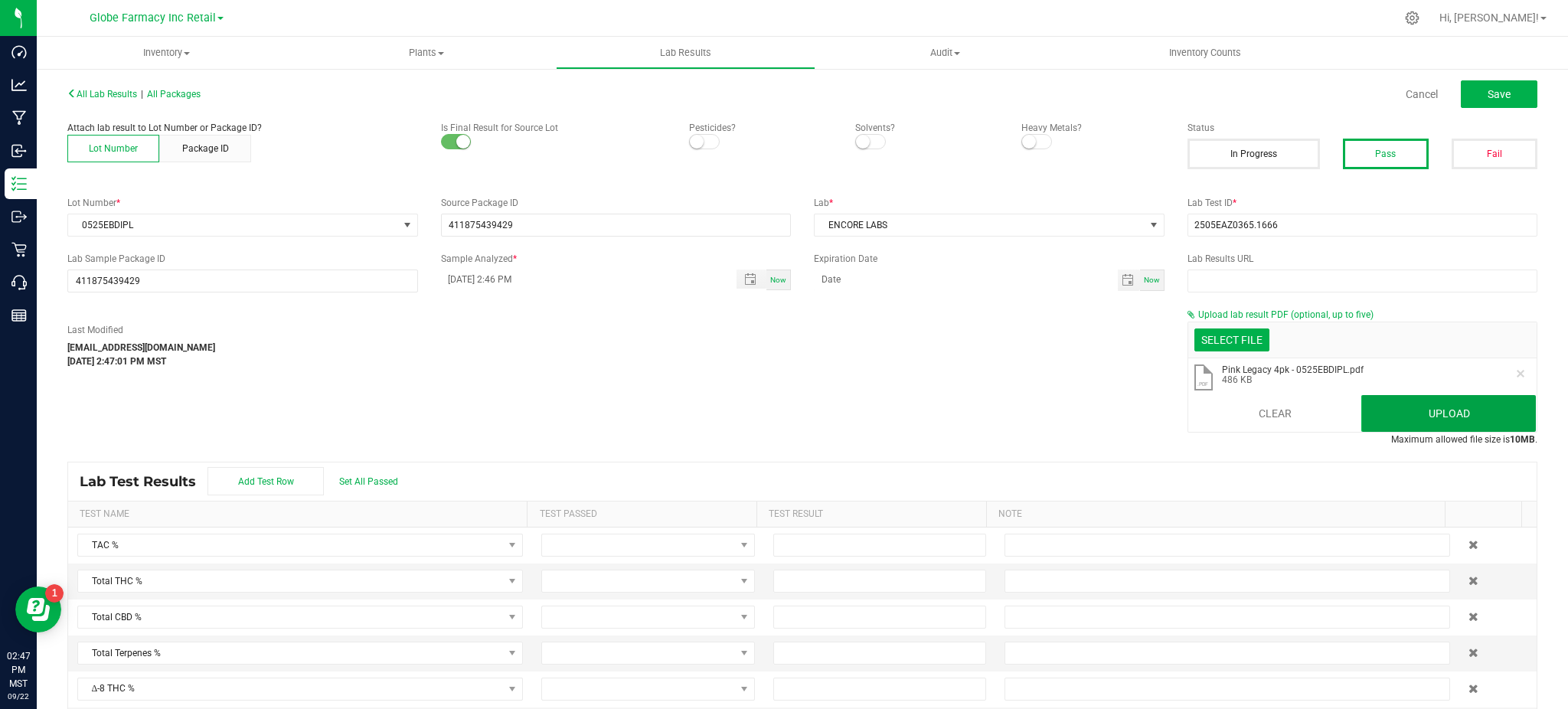
click at [1413, 415] on button "Upload" at bounding box center [1448, 414] width 174 height 37
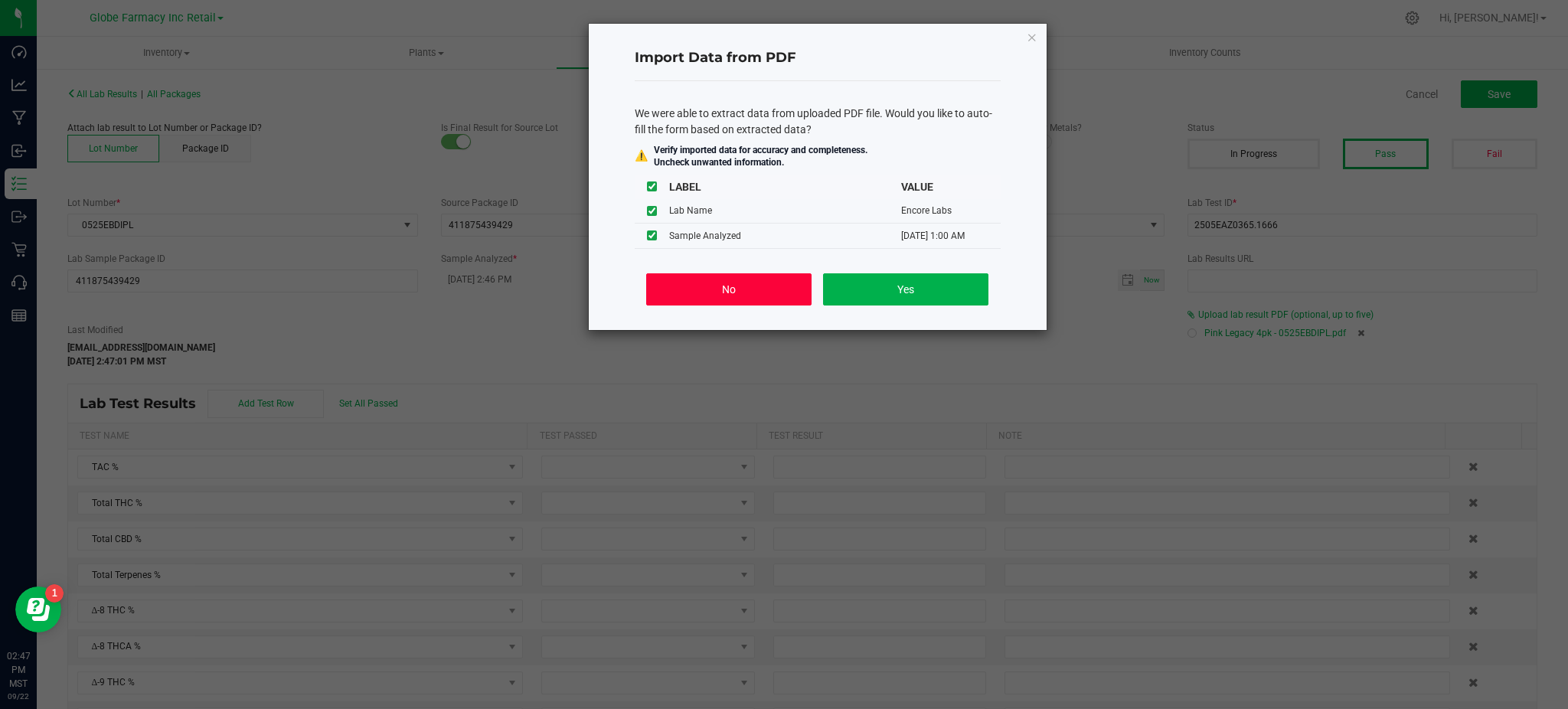
click at [738, 299] on button "No" at bounding box center [728, 290] width 164 height 33
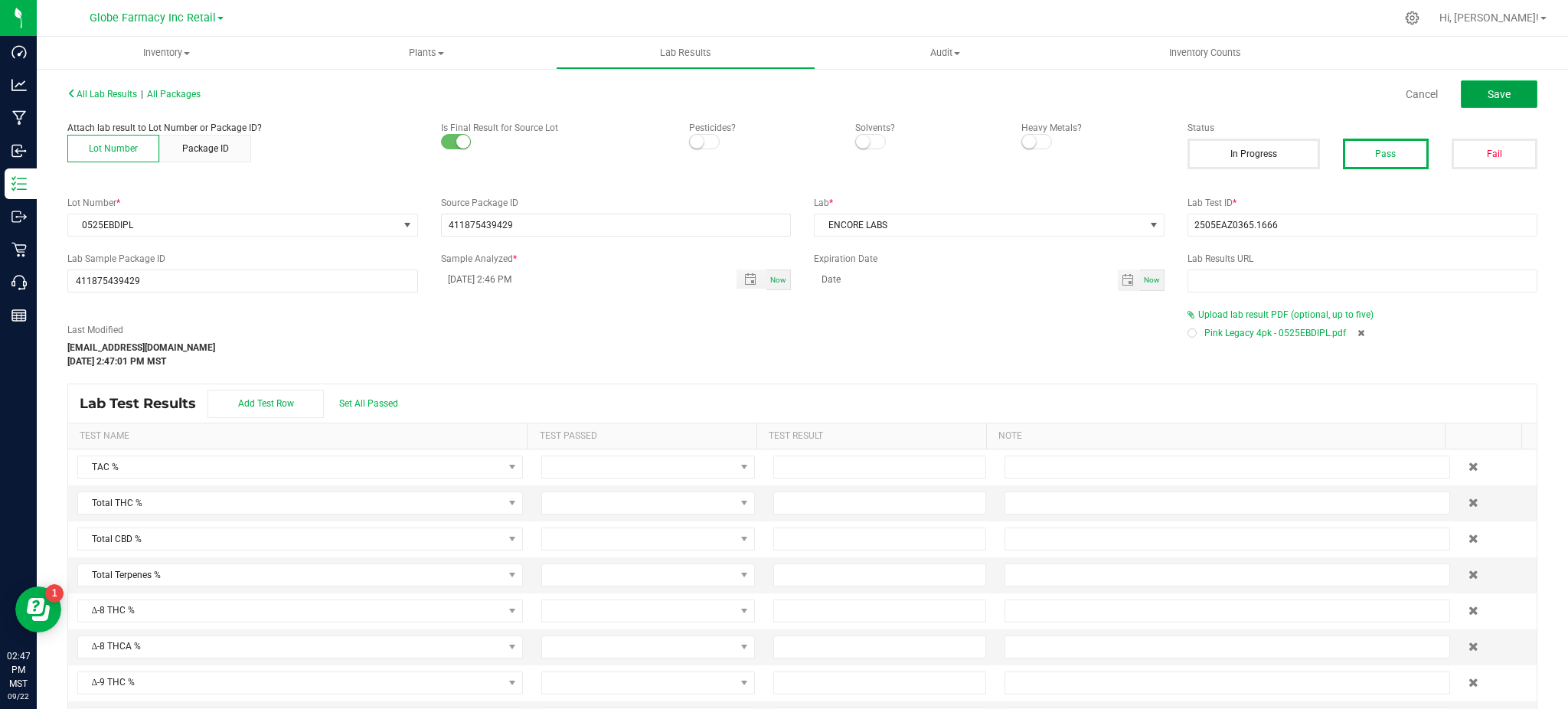
click at [1488, 93] on span "Save" at bounding box center [1498, 95] width 23 height 13
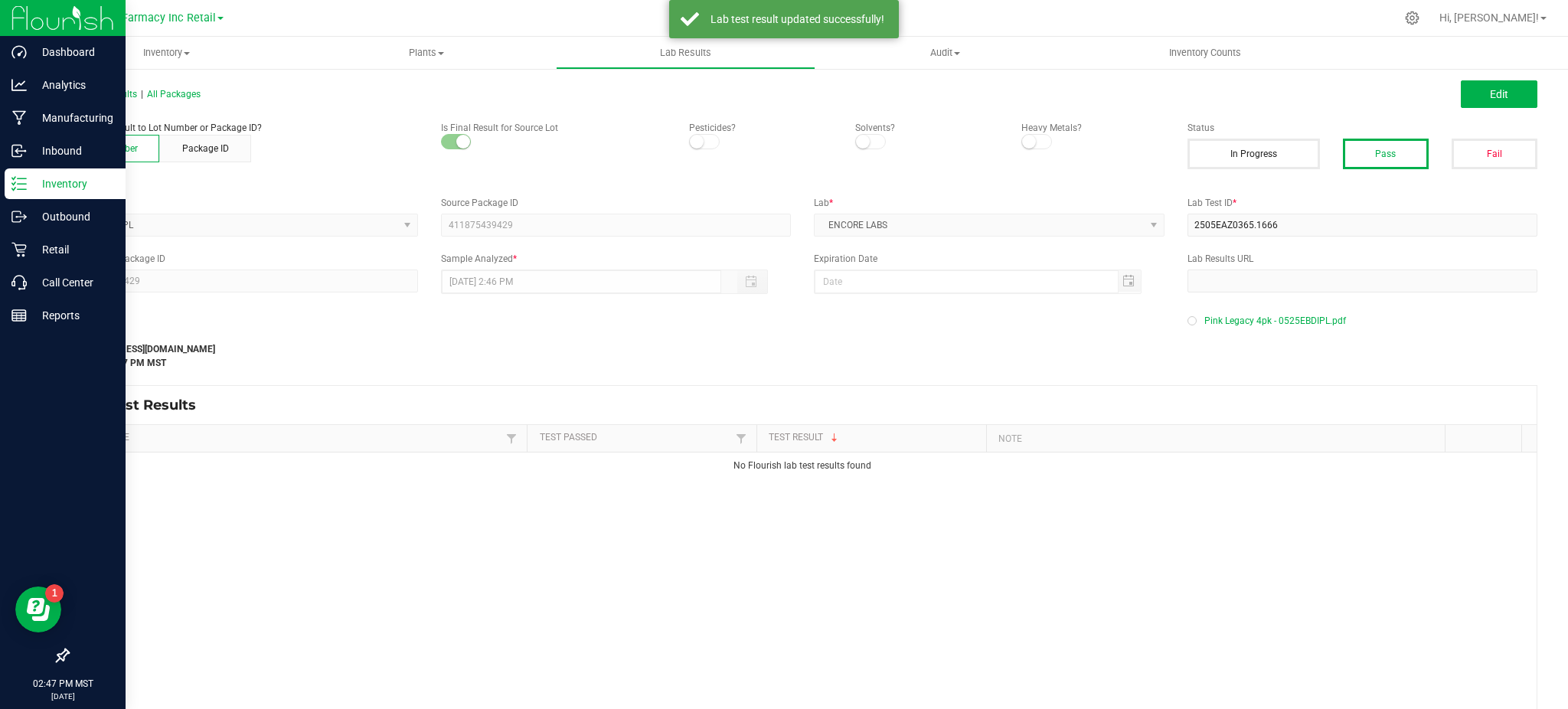
click at [54, 190] on p "Inventory" at bounding box center [73, 183] width 92 height 18
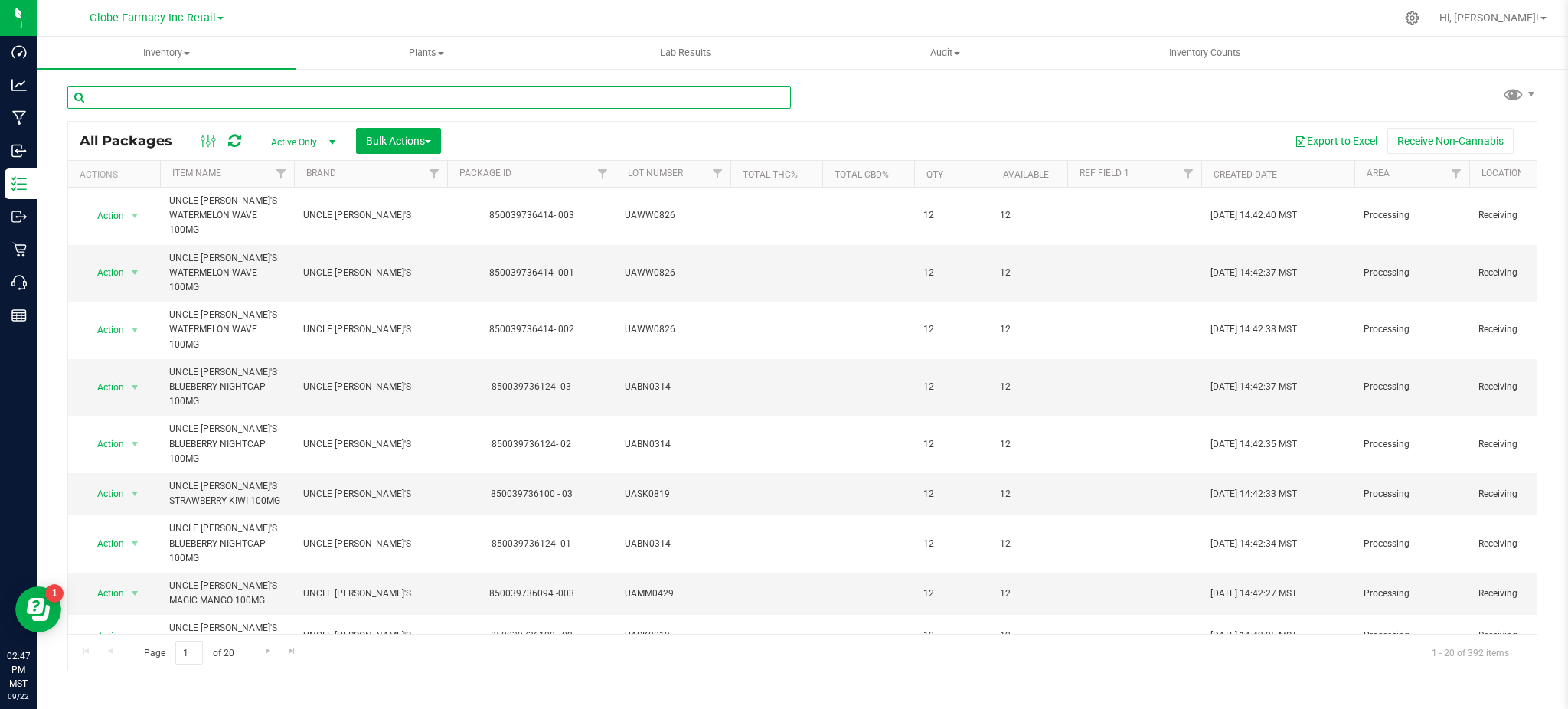
click at [329, 95] on input "text" at bounding box center [429, 97] width 723 height 23
paste input "0825EBDIO"
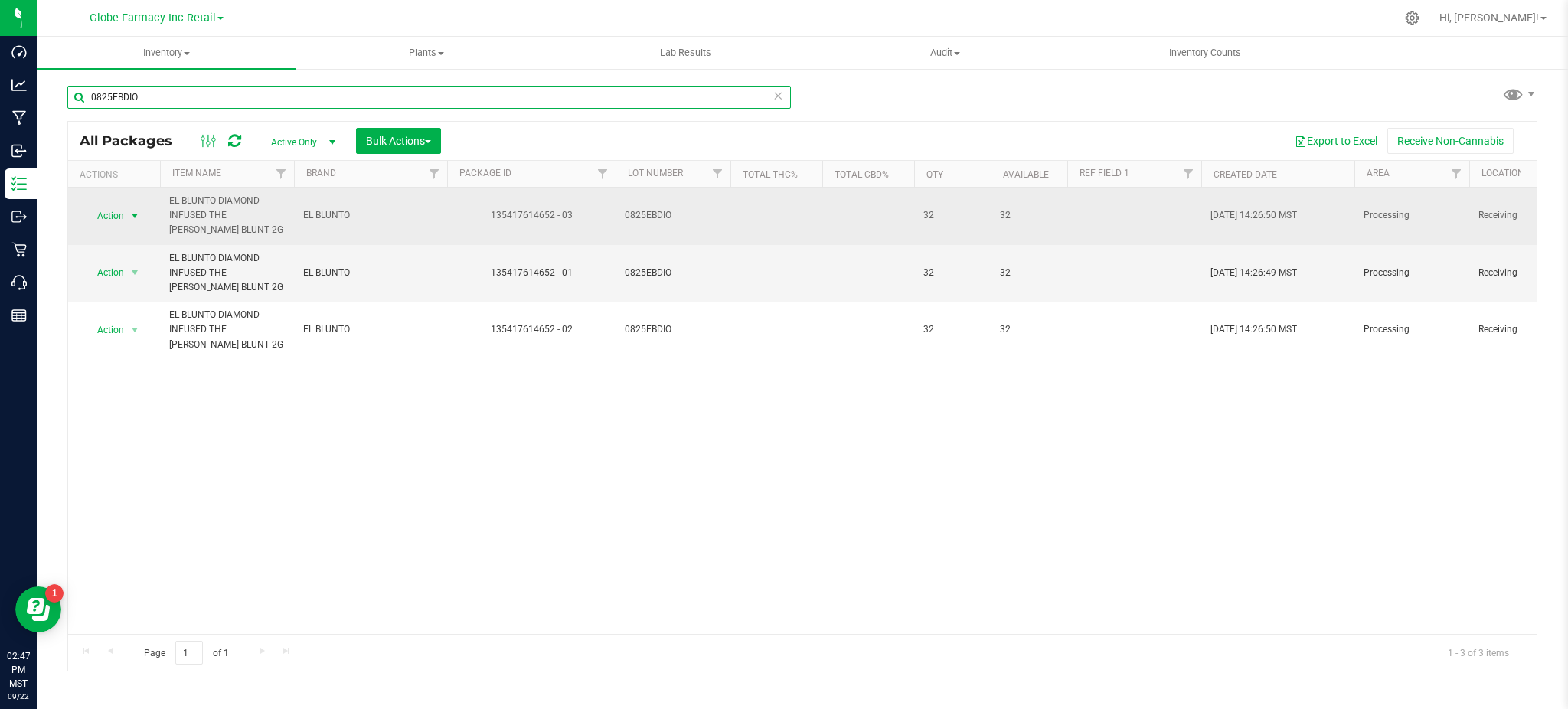
type input "0825EBDIO"
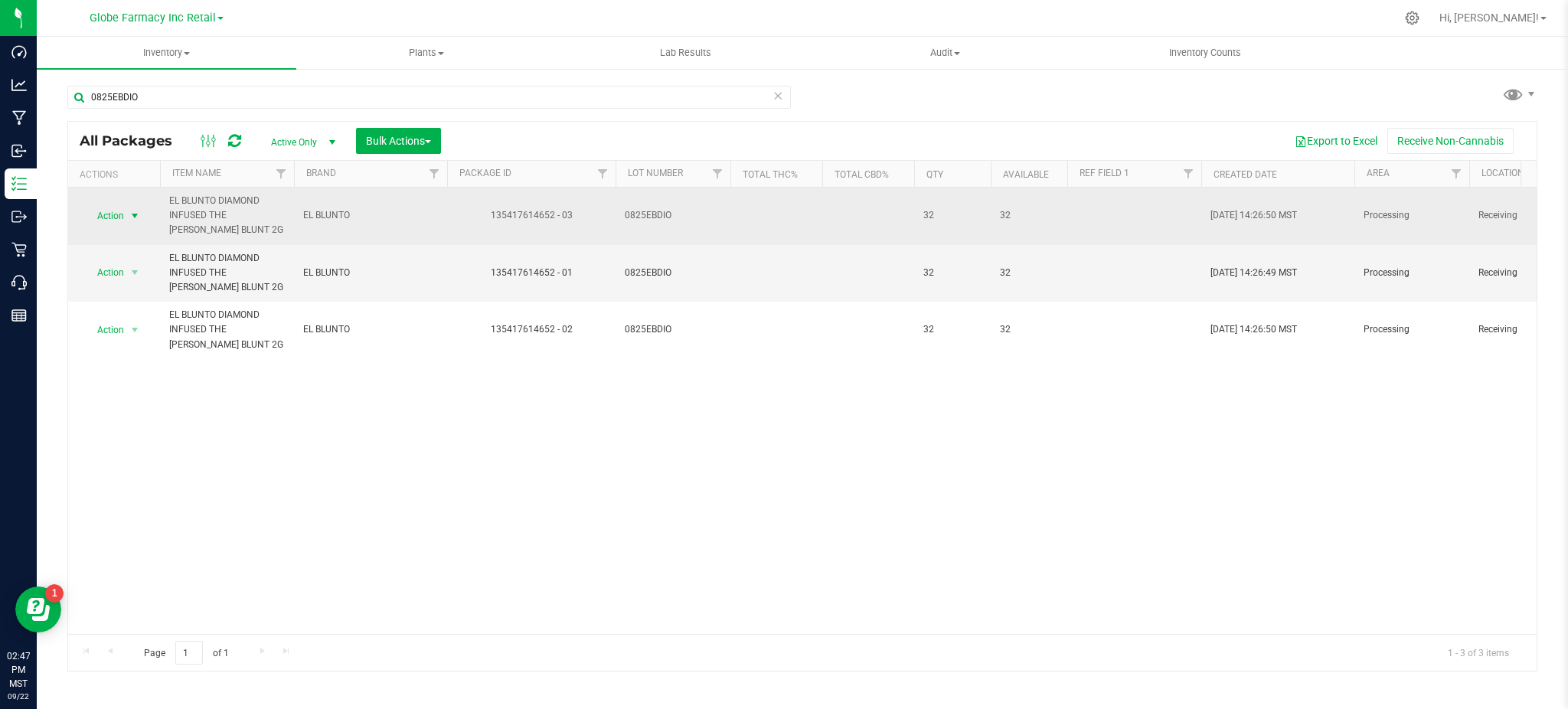
click at [113, 219] on span "Action" at bounding box center [104, 216] width 42 height 22
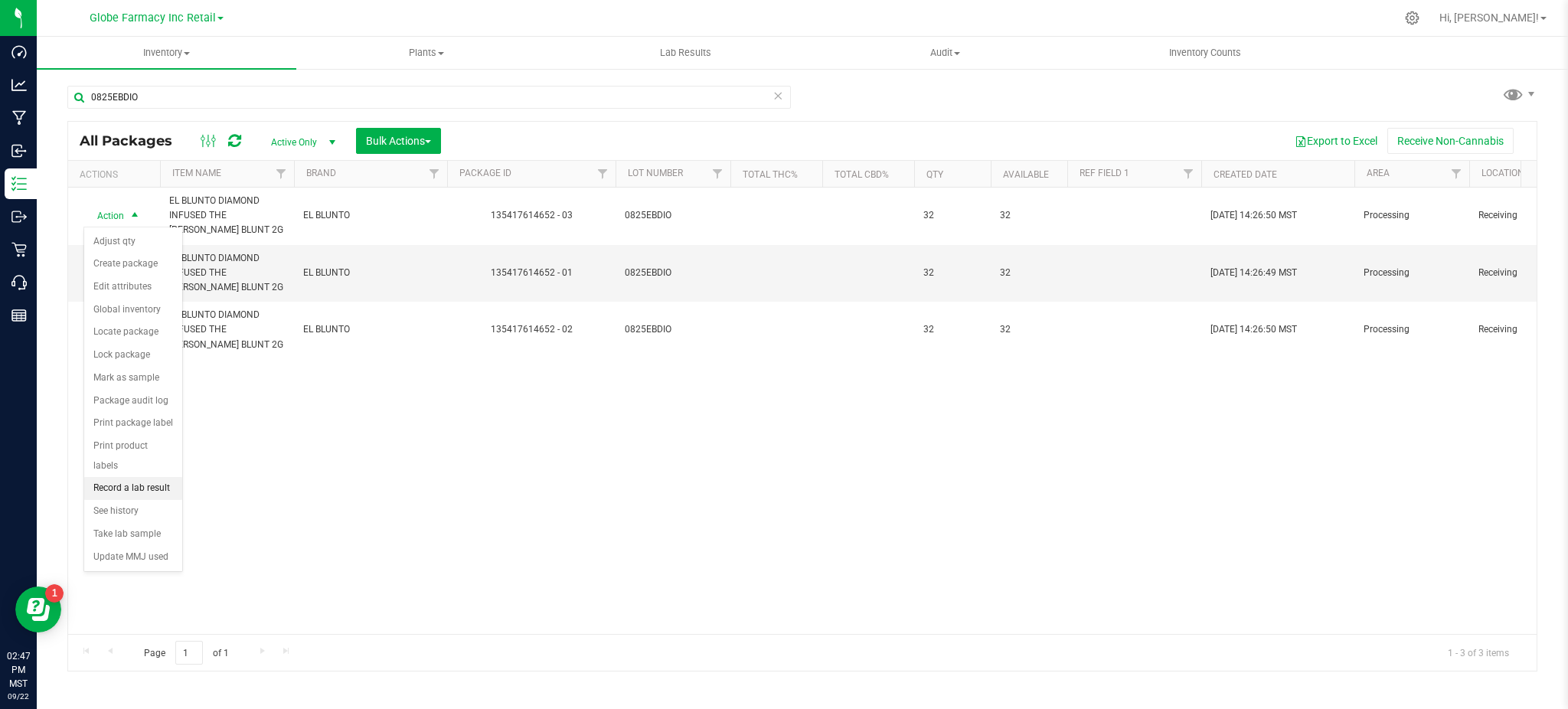
click at [107, 493] on li "Record a lab result" at bounding box center [133, 488] width 98 height 23
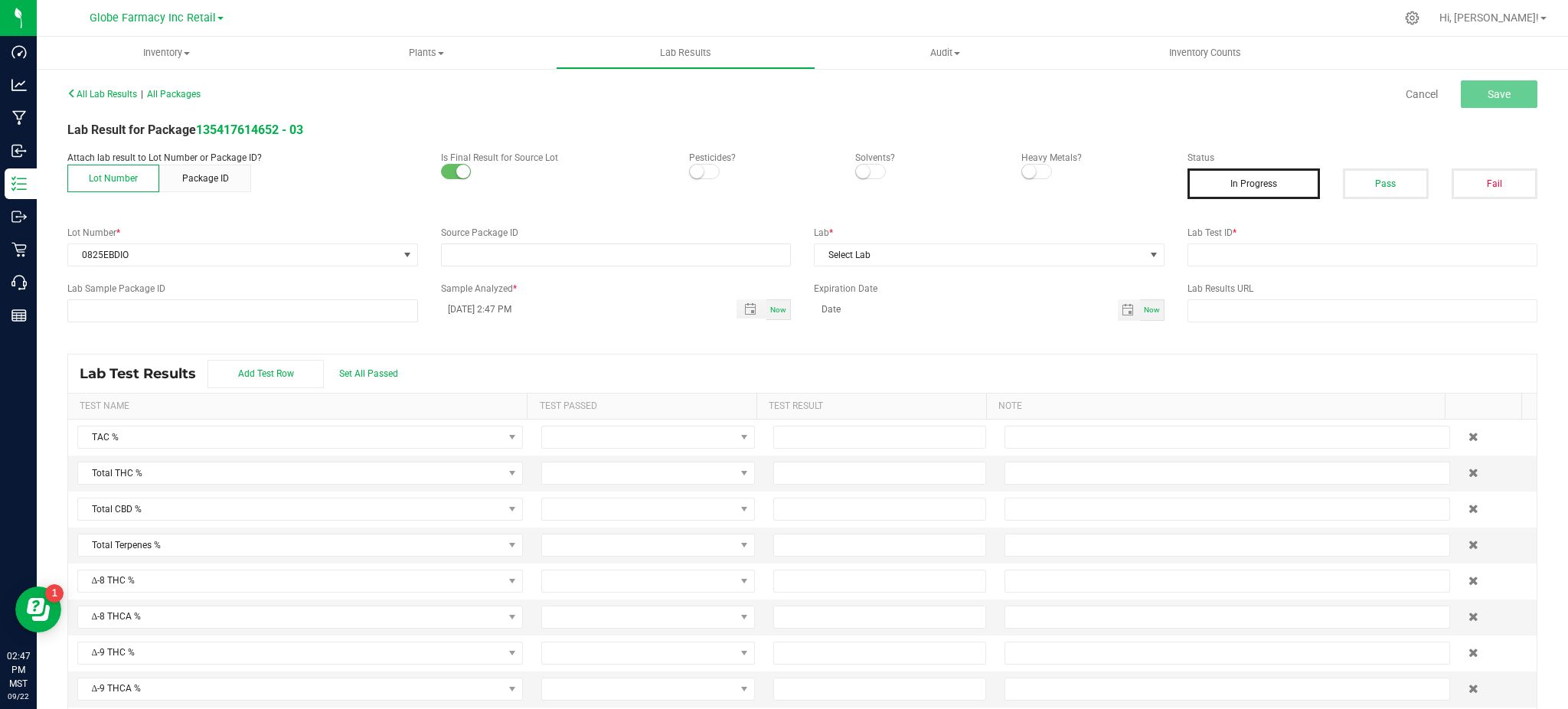
type input "135417614652 - 03"
drag, startPoint x: 1363, startPoint y: 175, endPoint x: 1307, endPoint y: 231, distance: 79.2
click at [1363, 174] on button "Pass" at bounding box center [1385, 184] width 86 height 31
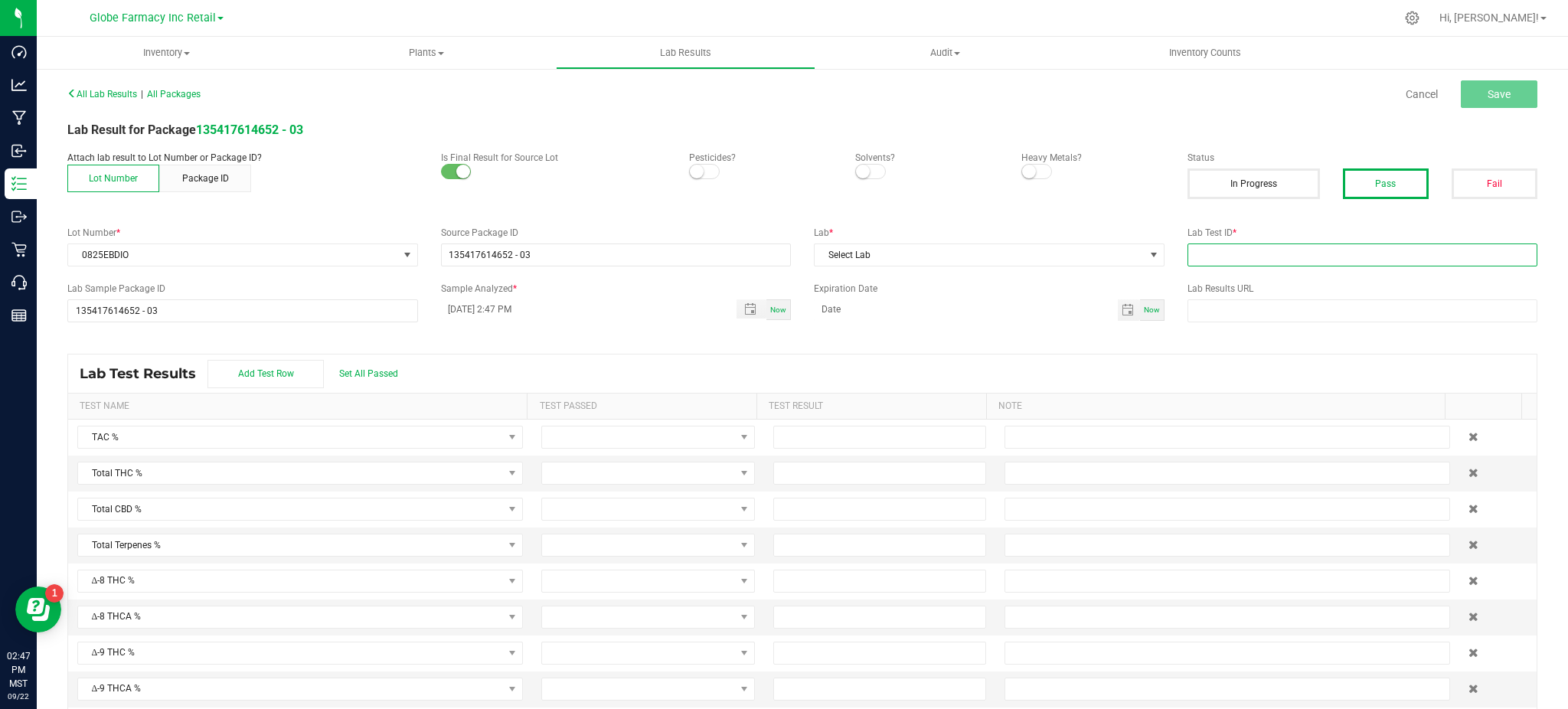
drag, startPoint x: 1292, startPoint y: 245, endPoint x: 1272, endPoint y: 250, distance: 20.6
click at [1291, 245] on input "text" at bounding box center [1362, 255] width 350 height 23
paste input "2508LVL0681.3615"
type input "2508LVL0681.3615"
click at [997, 257] on span "Select Lab" at bounding box center [979, 256] width 330 height 22
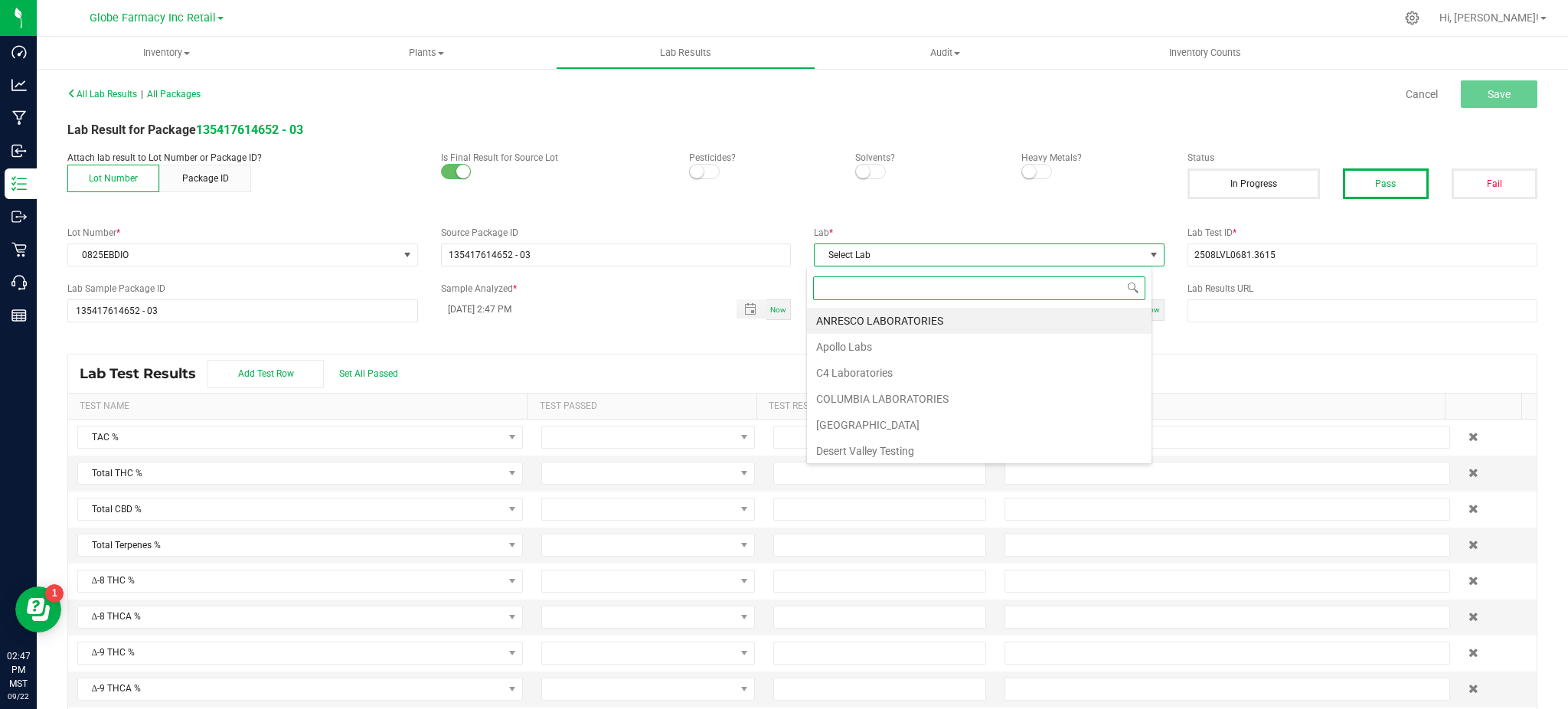
scroll to position [23, 346]
type input "LEVE"
click at [877, 315] on li "Level ONE Labs" at bounding box center [979, 321] width 345 height 26
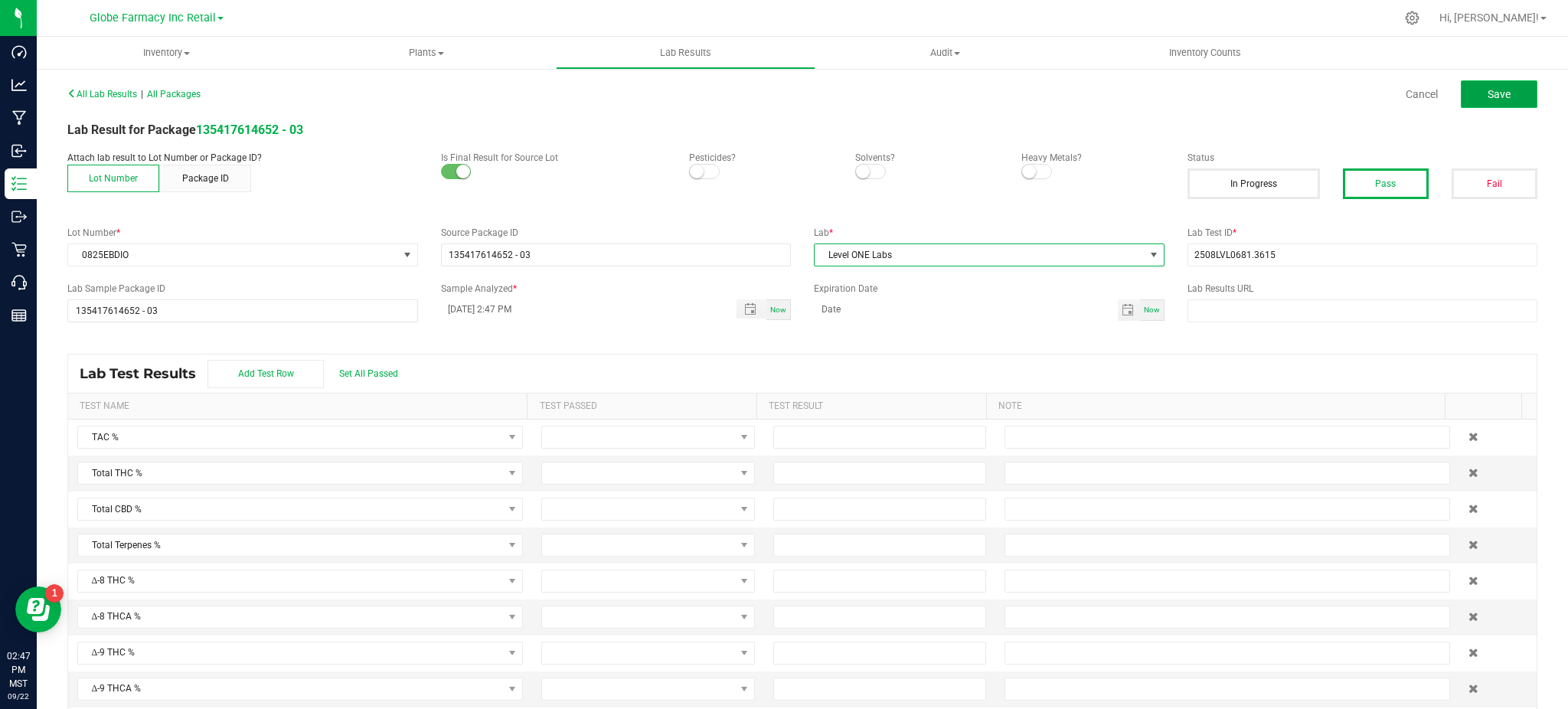
click at [1461, 106] on button "Save" at bounding box center [1498, 94] width 77 height 28
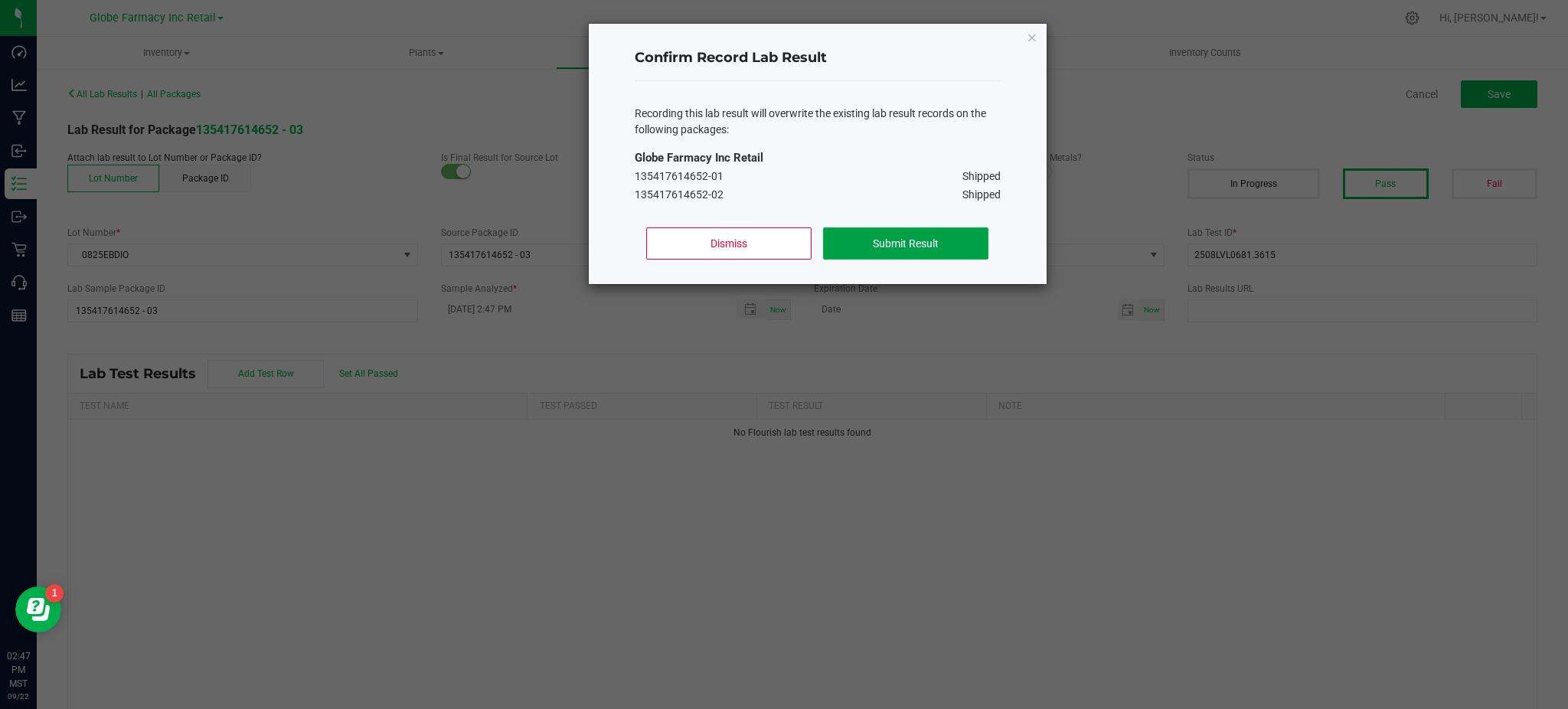
click at [873, 250] on button "Submit Result" at bounding box center [905, 244] width 164 height 33
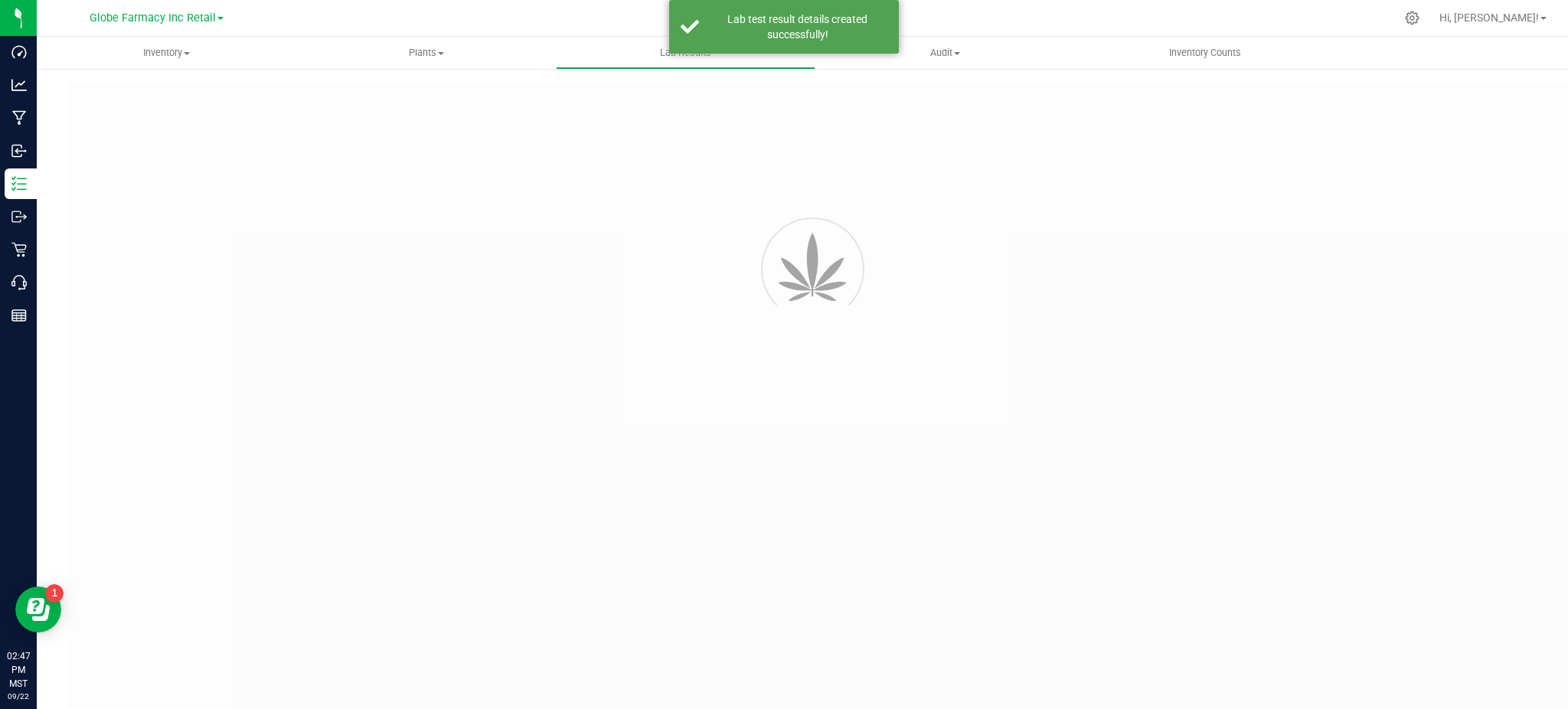
type input "135417614652 - 03"
type input "2508LVL0681.3615"
type input "135417614652 - 03"
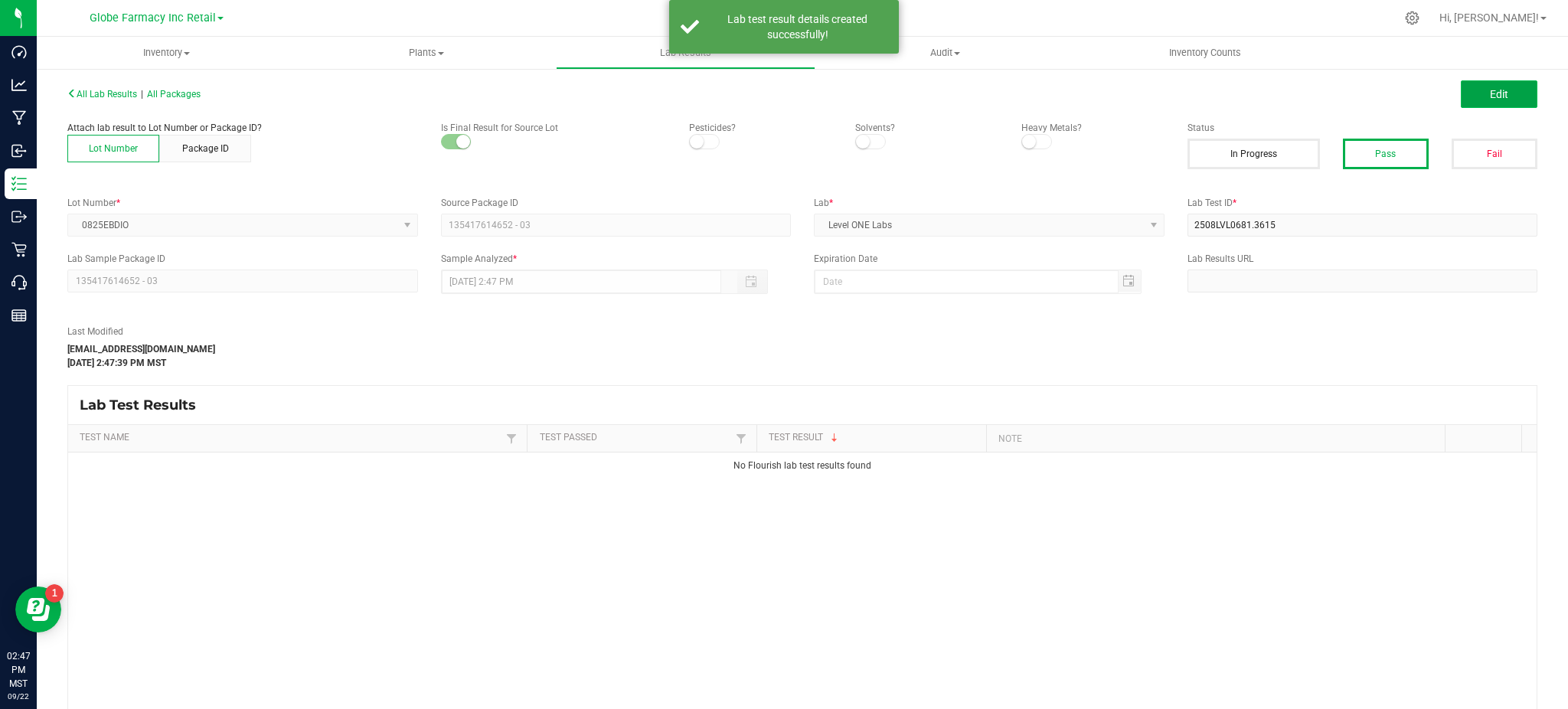
click at [1473, 92] on button "Edit" at bounding box center [1498, 94] width 77 height 28
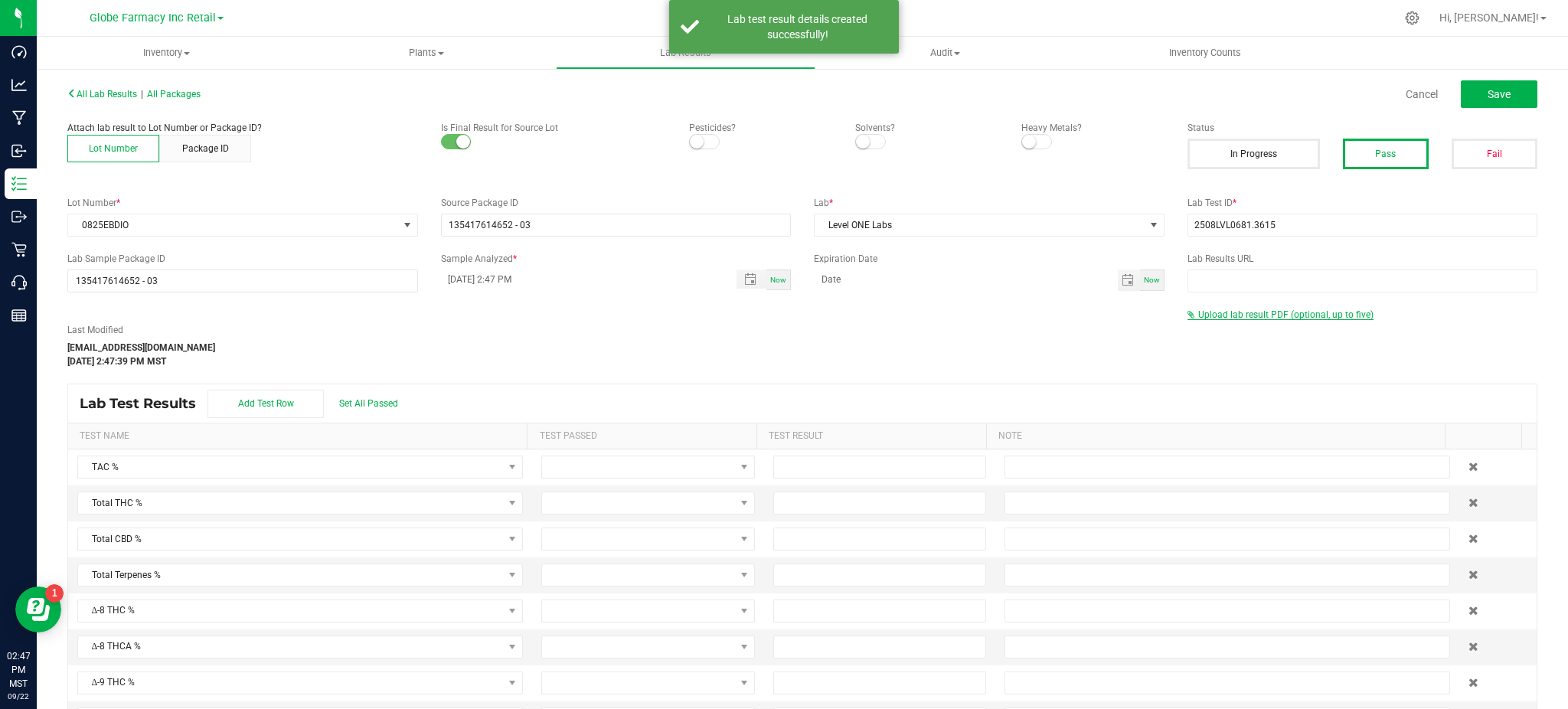
click at [1247, 305] on div "All Lab Results | All Packages Cancel Save Attach lab result to Lot Number or P…" at bounding box center [803, 419] width 1470 height 673
click at [1247, 320] on span "Upload lab result PDF (optional, up to five)" at bounding box center [1280, 315] width 186 height 11
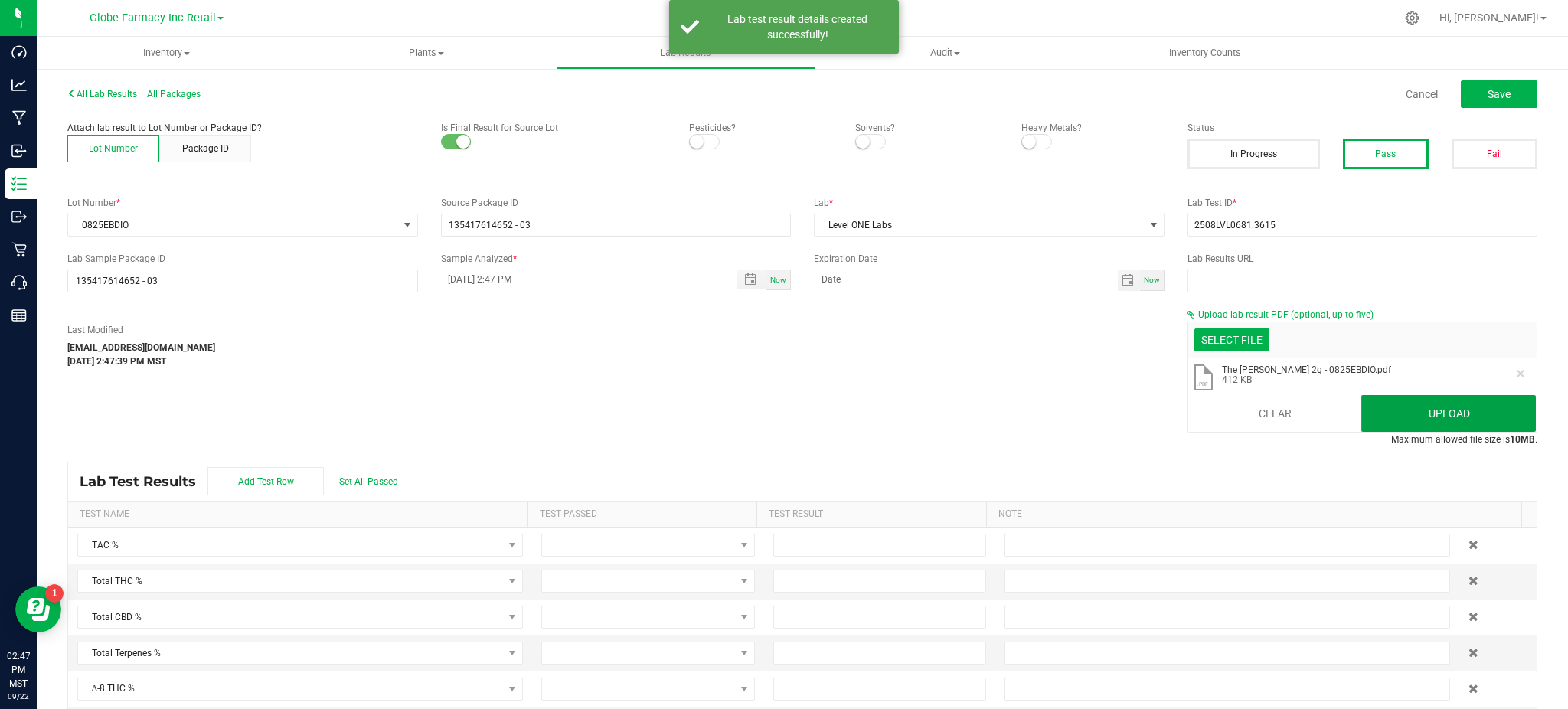
click at [1419, 415] on button "Upload" at bounding box center [1448, 414] width 174 height 37
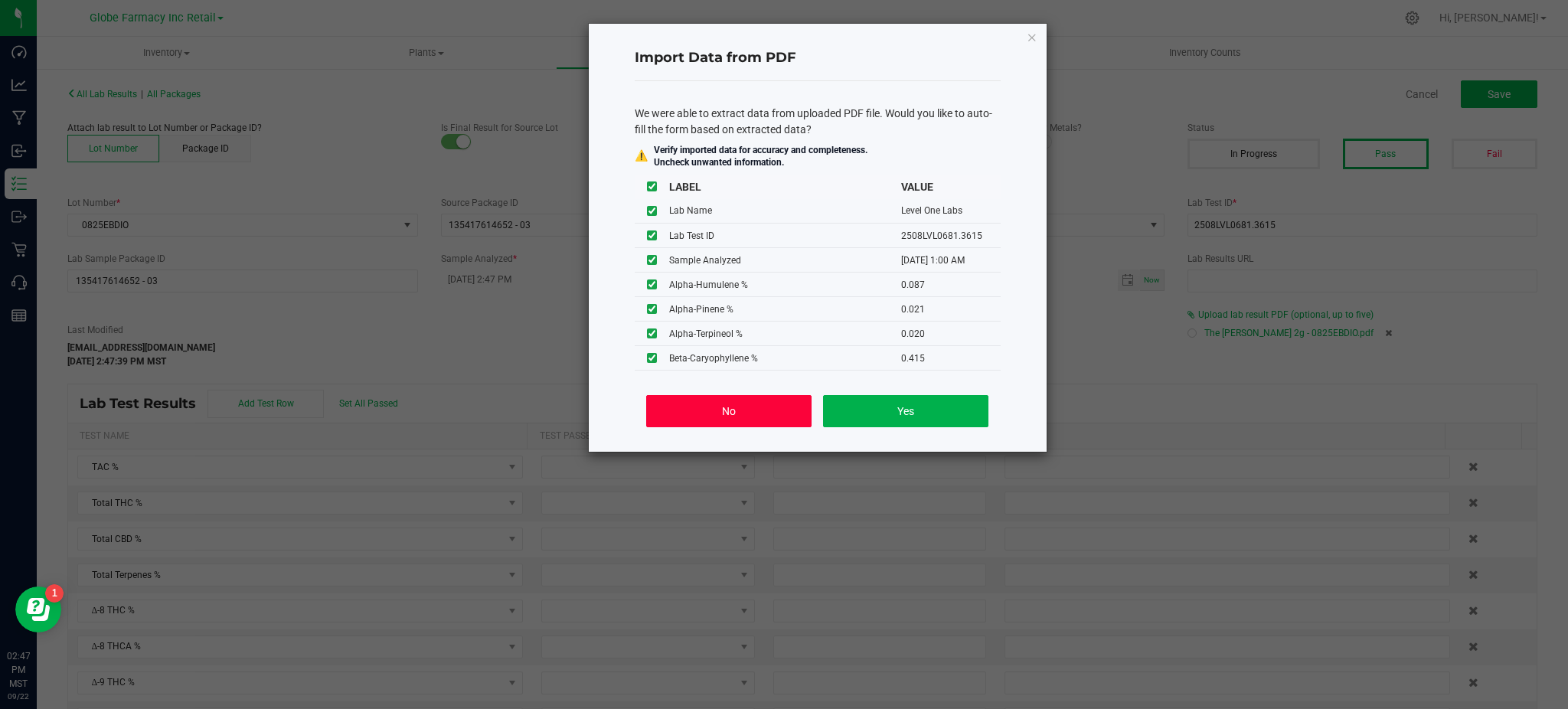
click at [718, 415] on button "No" at bounding box center [728, 412] width 164 height 33
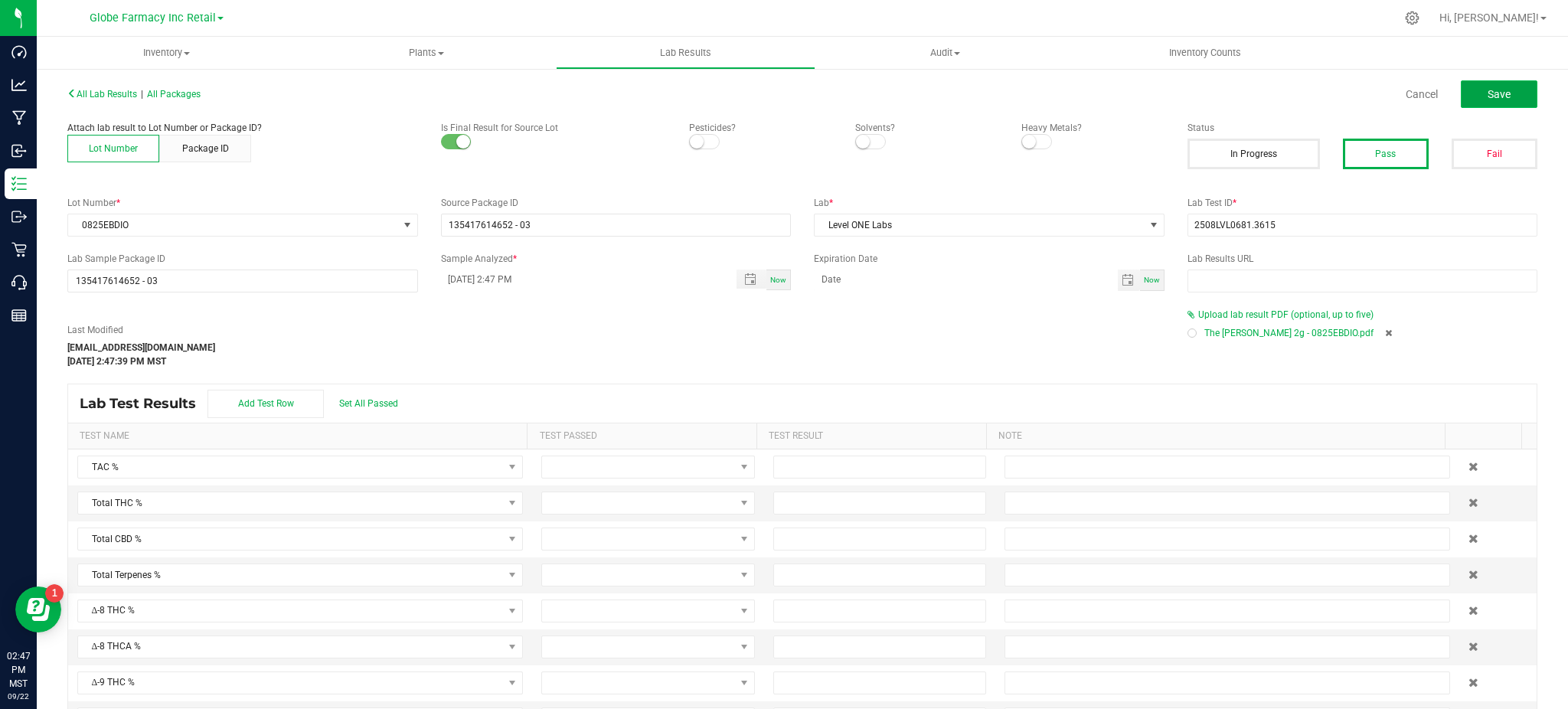
click at [1488, 91] on span "Save" at bounding box center [1498, 95] width 23 height 13
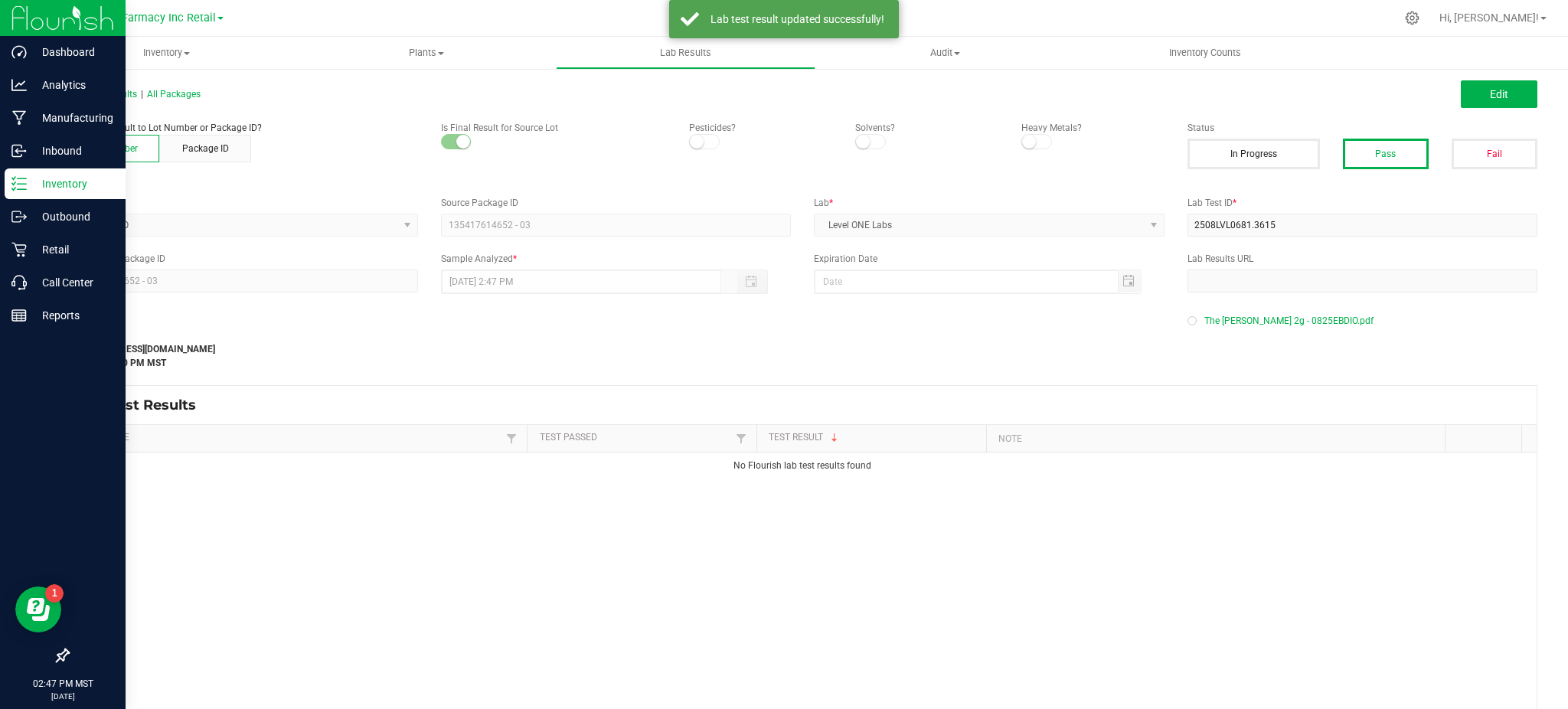
click at [14, 189] on icon at bounding box center [14, 189] width 3 height 3
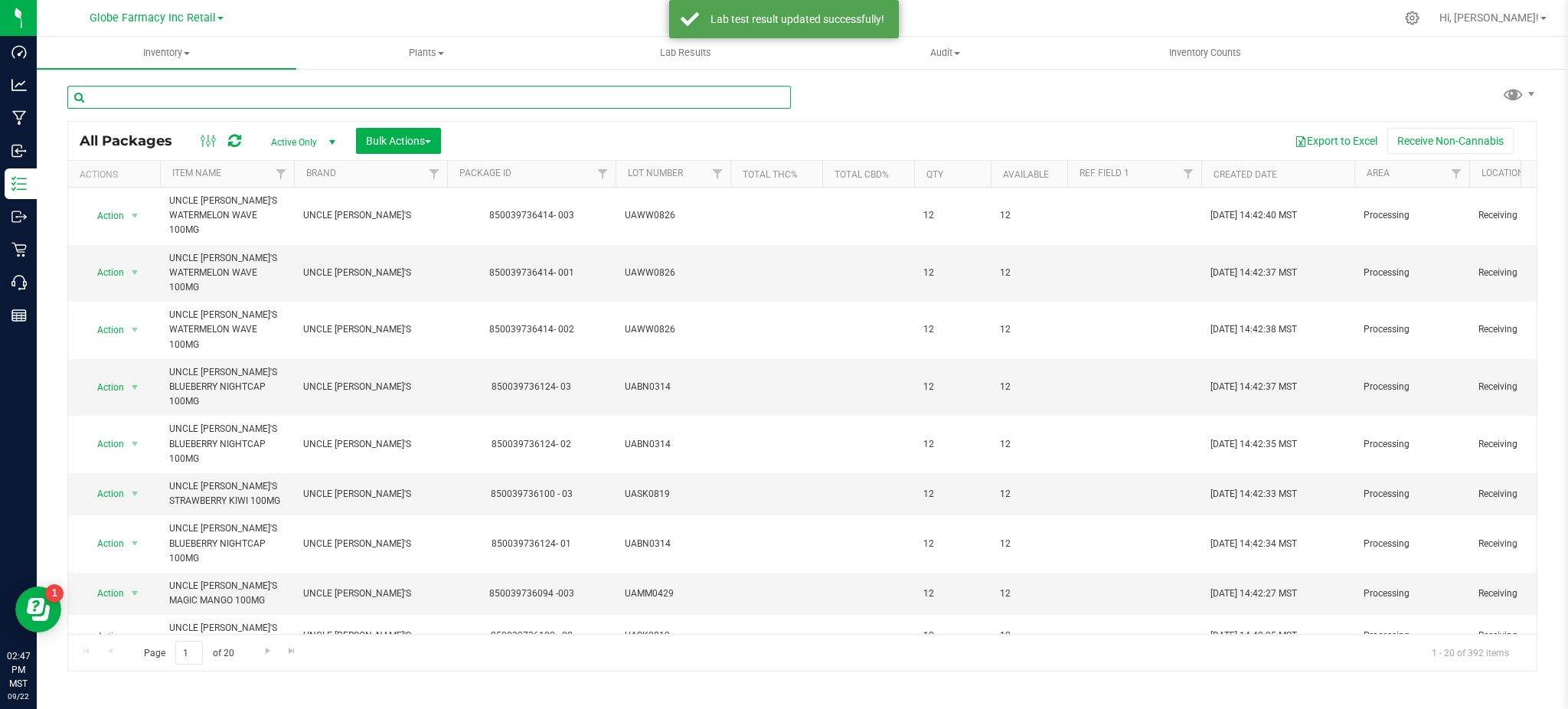
click at [280, 93] on input "text" at bounding box center [429, 97] width 723 height 23
paste input "0525EBDIO"
type input "0525EBDIO"
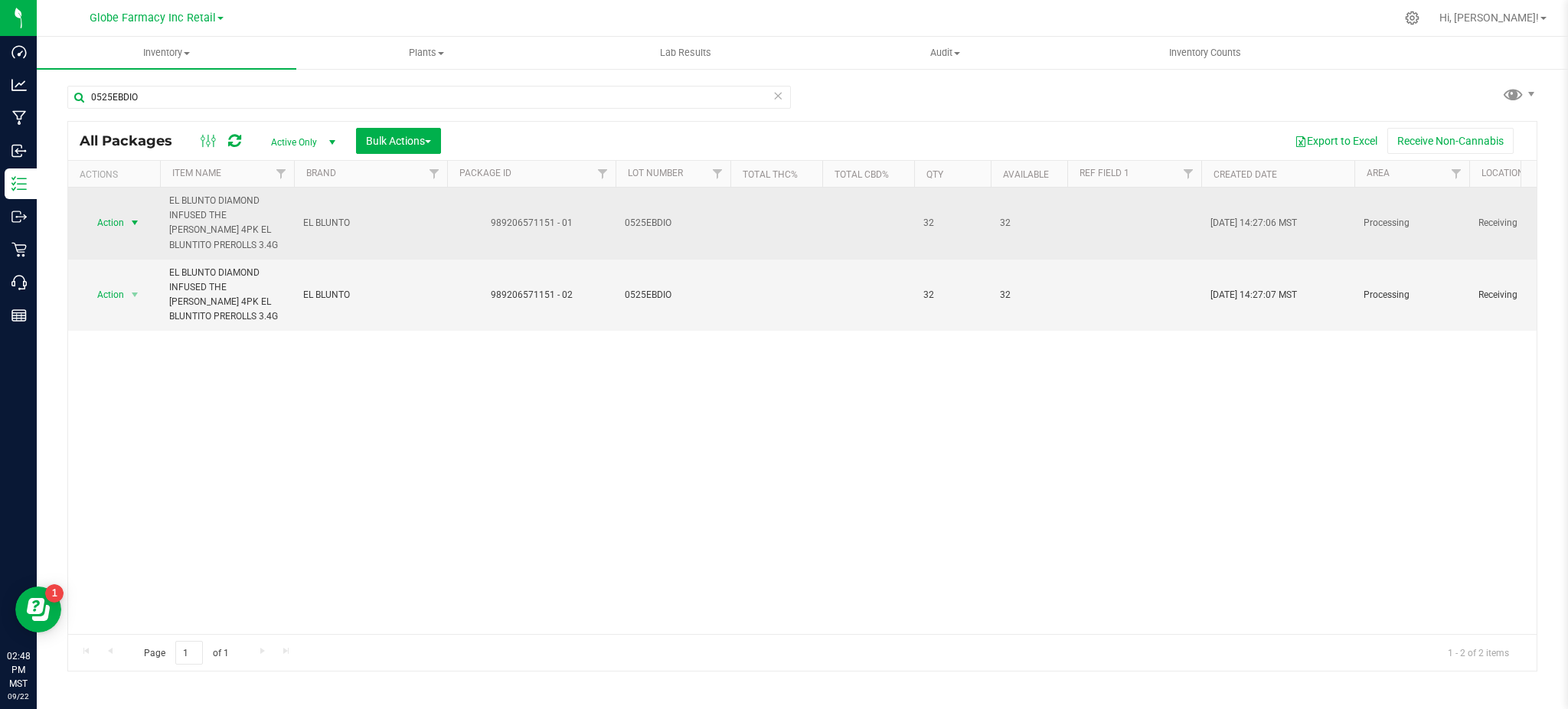
click at [116, 221] on span "Action" at bounding box center [104, 223] width 42 height 22
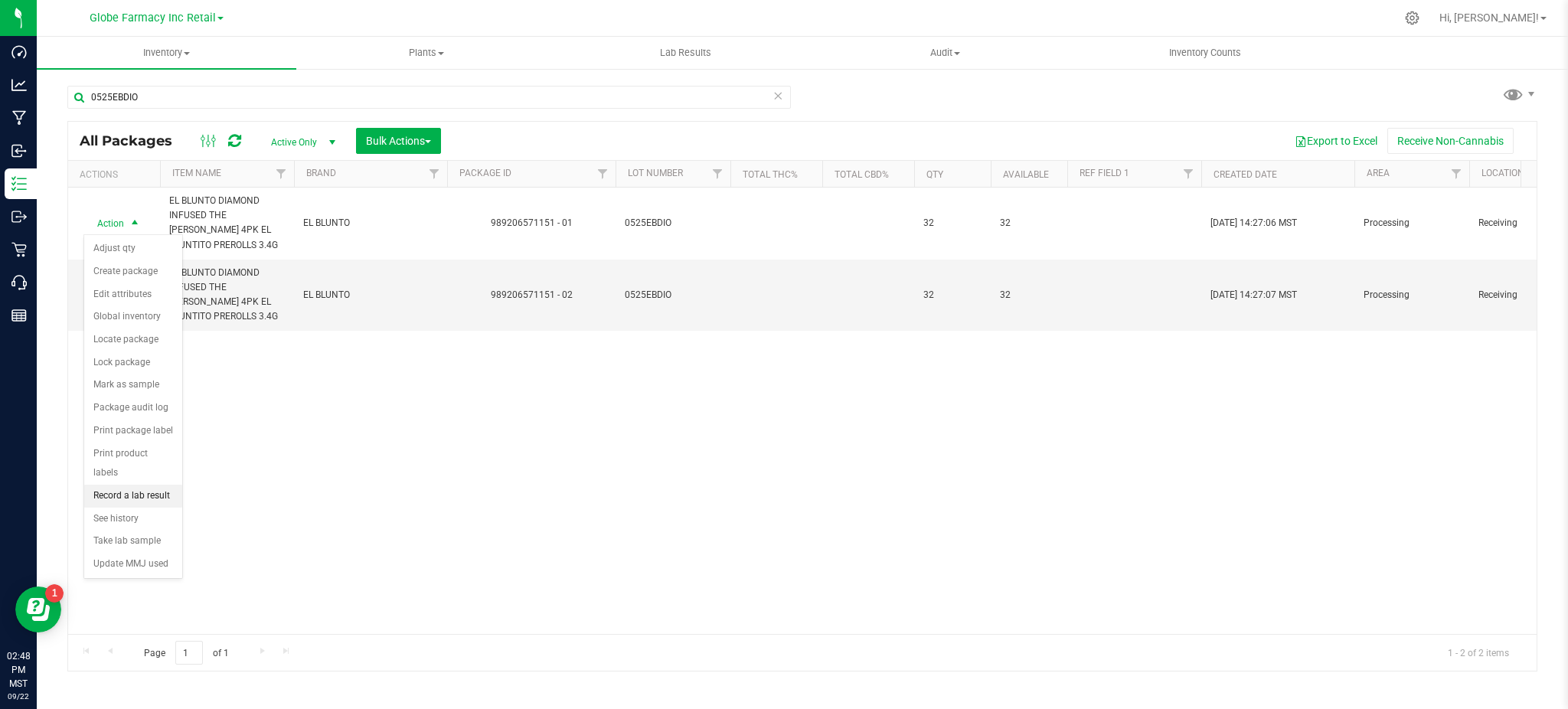
click at [123, 500] on li "Record a lab result" at bounding box center [133, 496] width 98 height 23
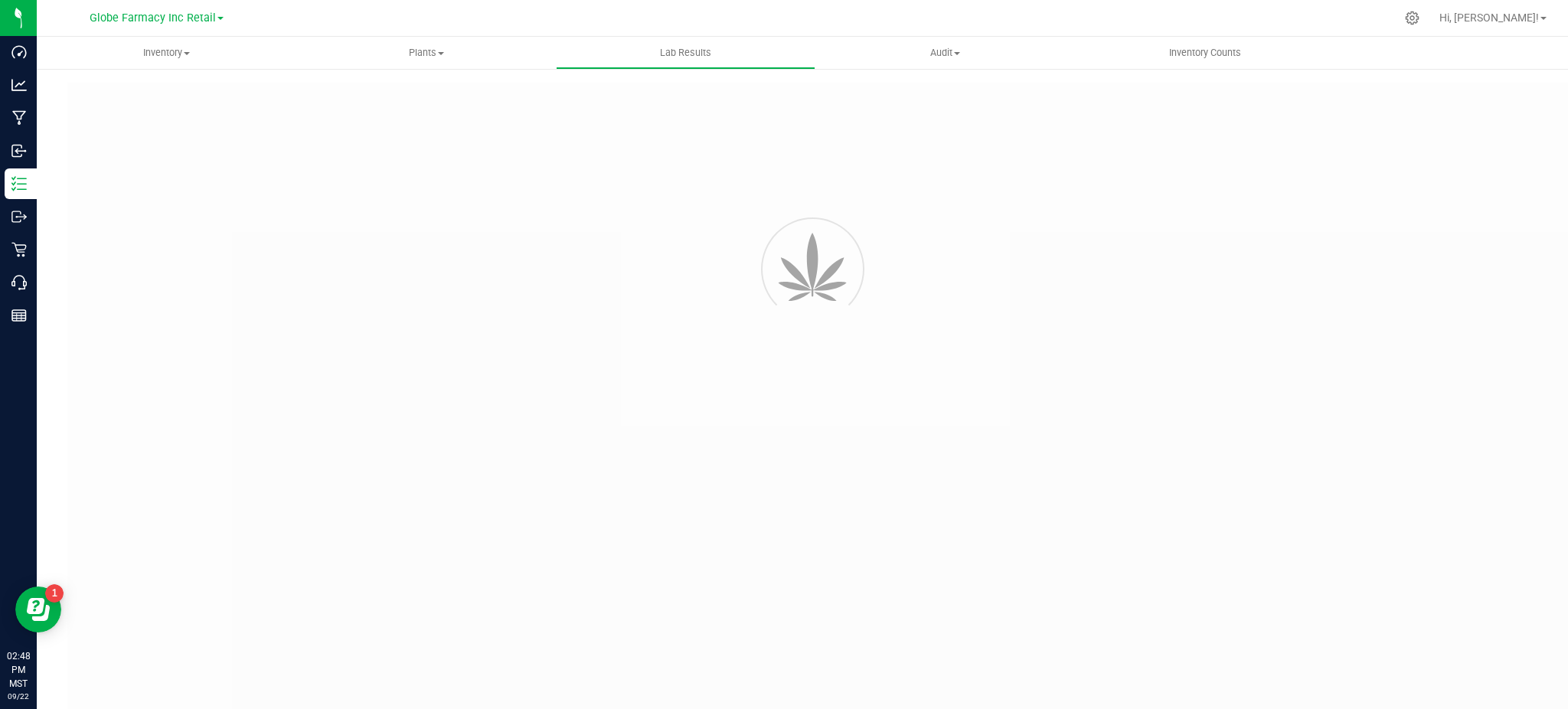
type input "989206571151 - 01"
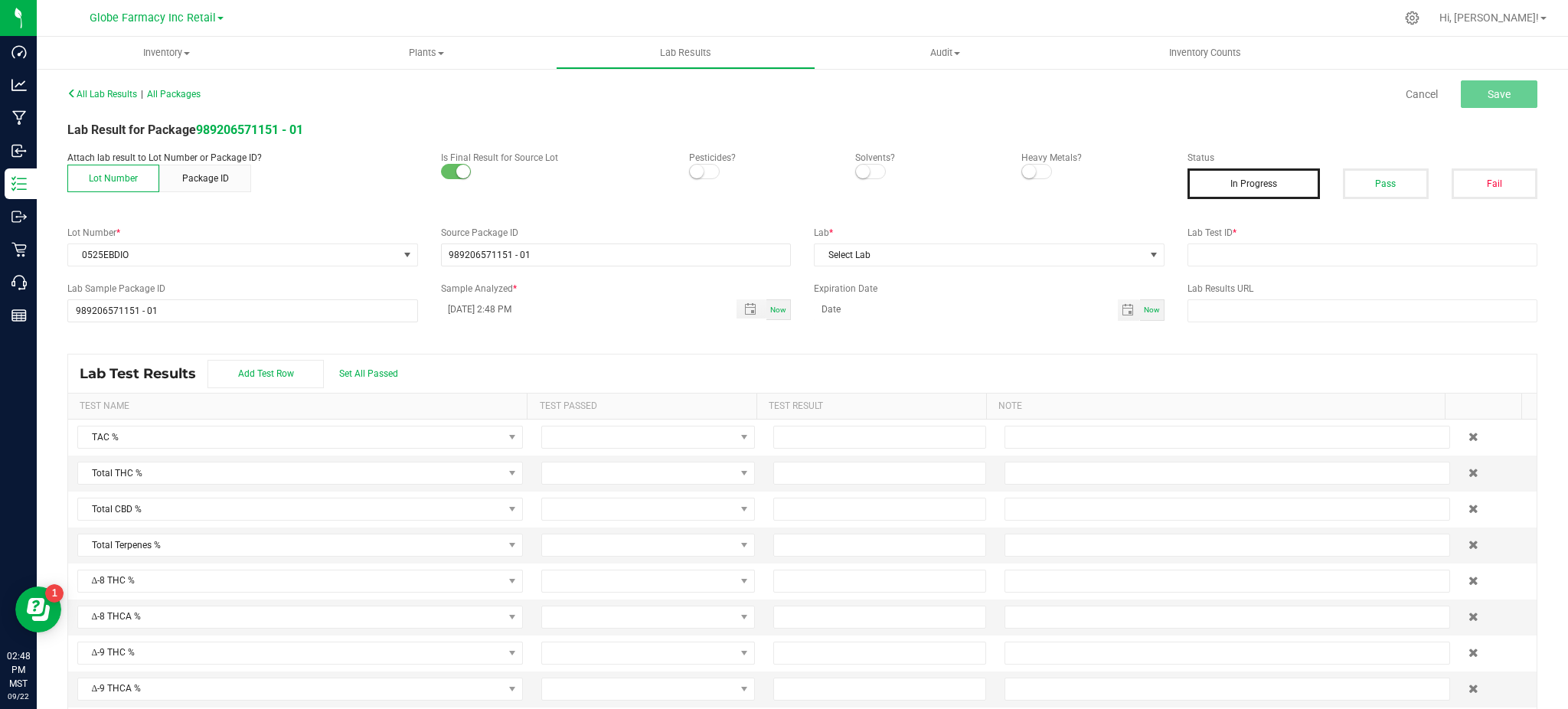
drag, startPoint x: 1345, startPoint y: 184, endPoint x: 1319, endPoint y: 217, distance: 42.0
click at [1346, 184] on button "Pass" at bounding box center [1385, 184] width 86 height 31
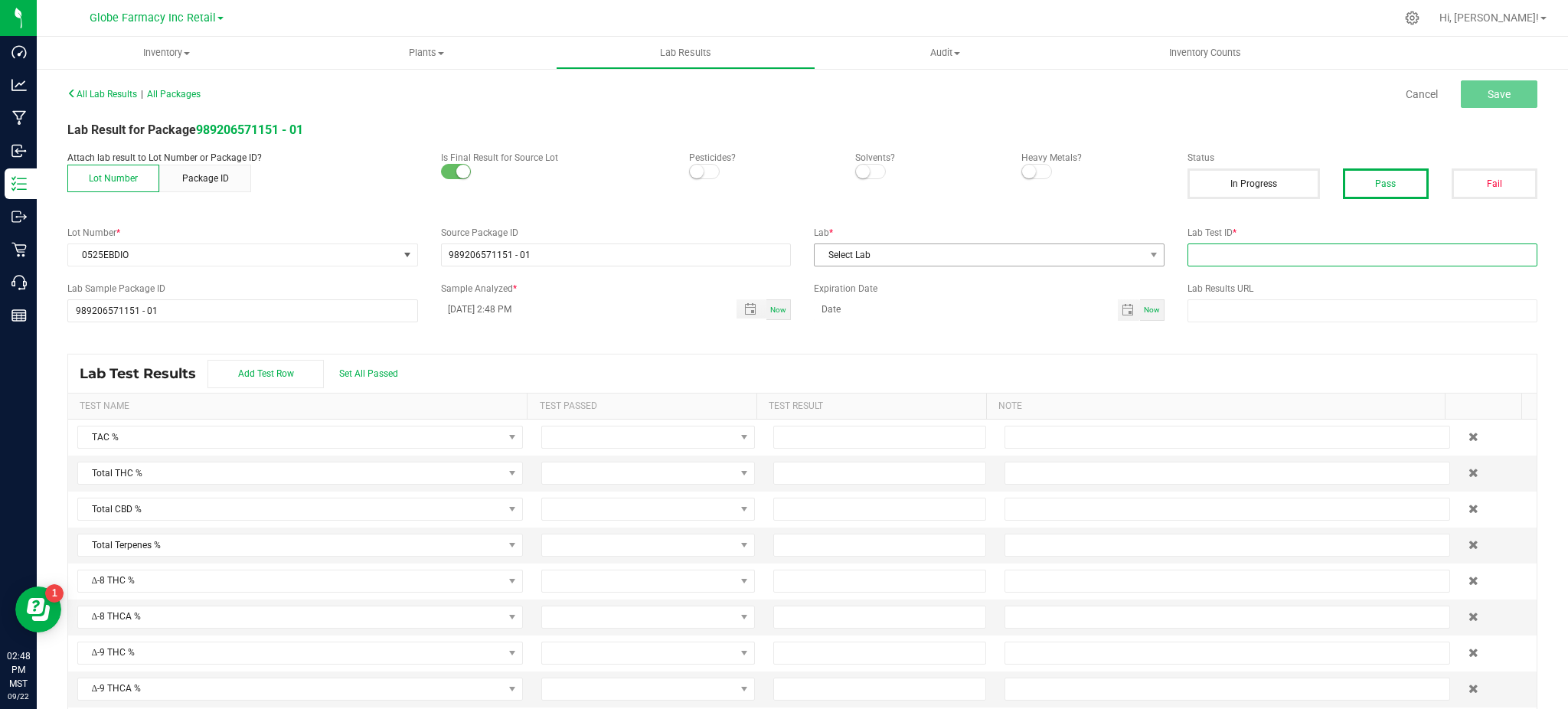
drag, startPoint x: 1277, startPoint y: 260, endPoint x: 1082, endPoint y: 263, distance: 195.0
click at [1277, 260] on input "text" at bounding box center [1362, 255] width 350 height 23
paste input "2505EAZ0365.1669"
type input "2505EAZ0365.1669"
click at [1074, 265] on span "Select Lab" at bounding box center [979, 256] width 330 height 22
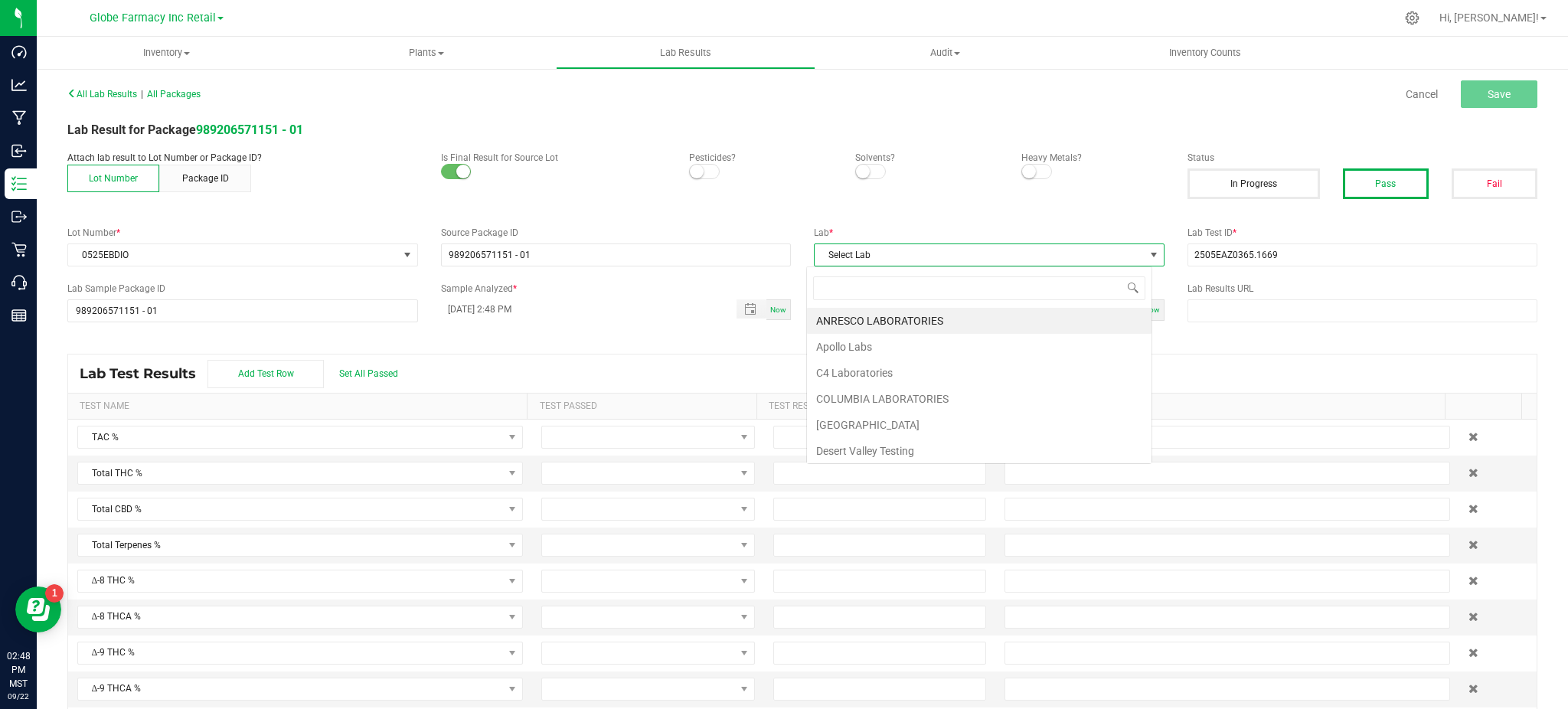
scroll to position [23, 346]
type input "ENC"
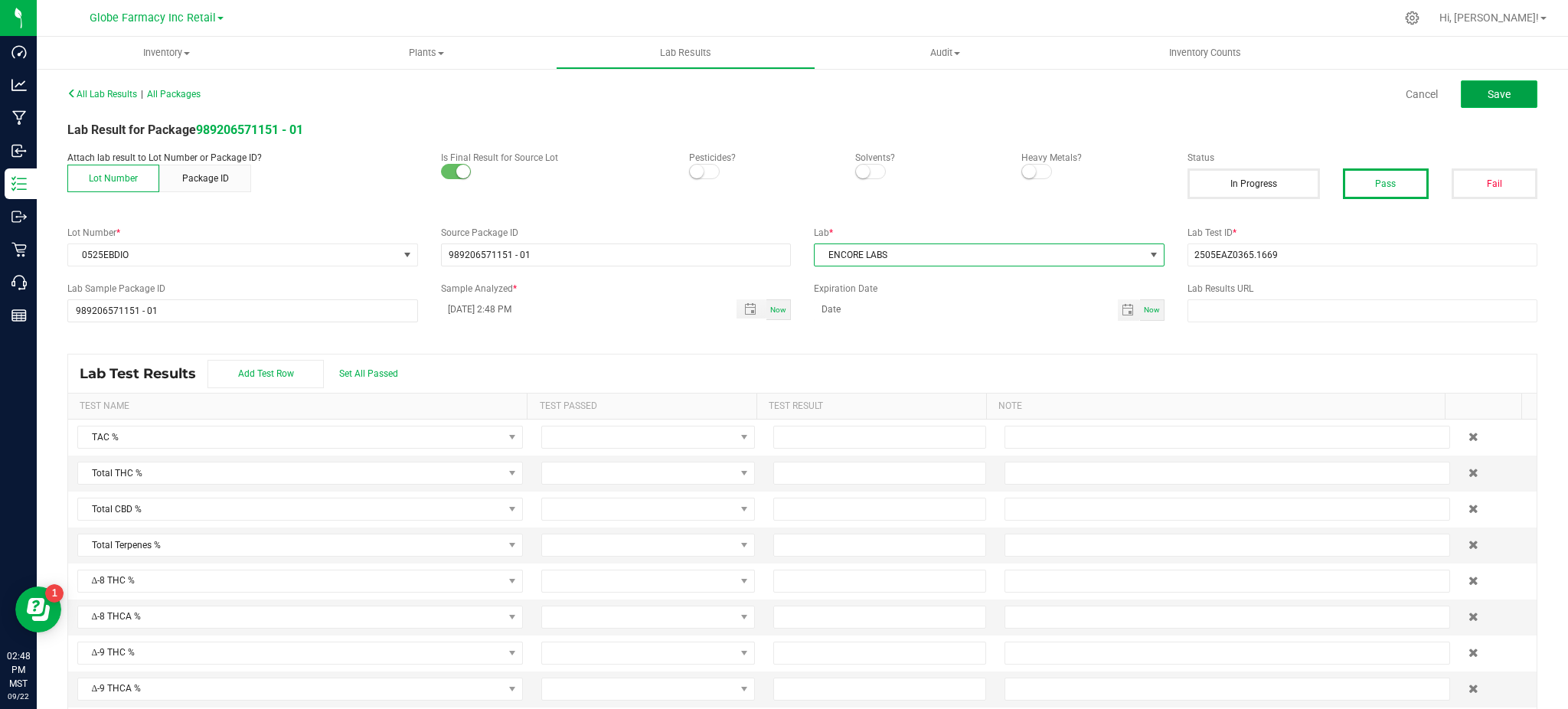
click at [1504, 87] on button "Save" at bounding box center [1498, 94] width 77 height 28
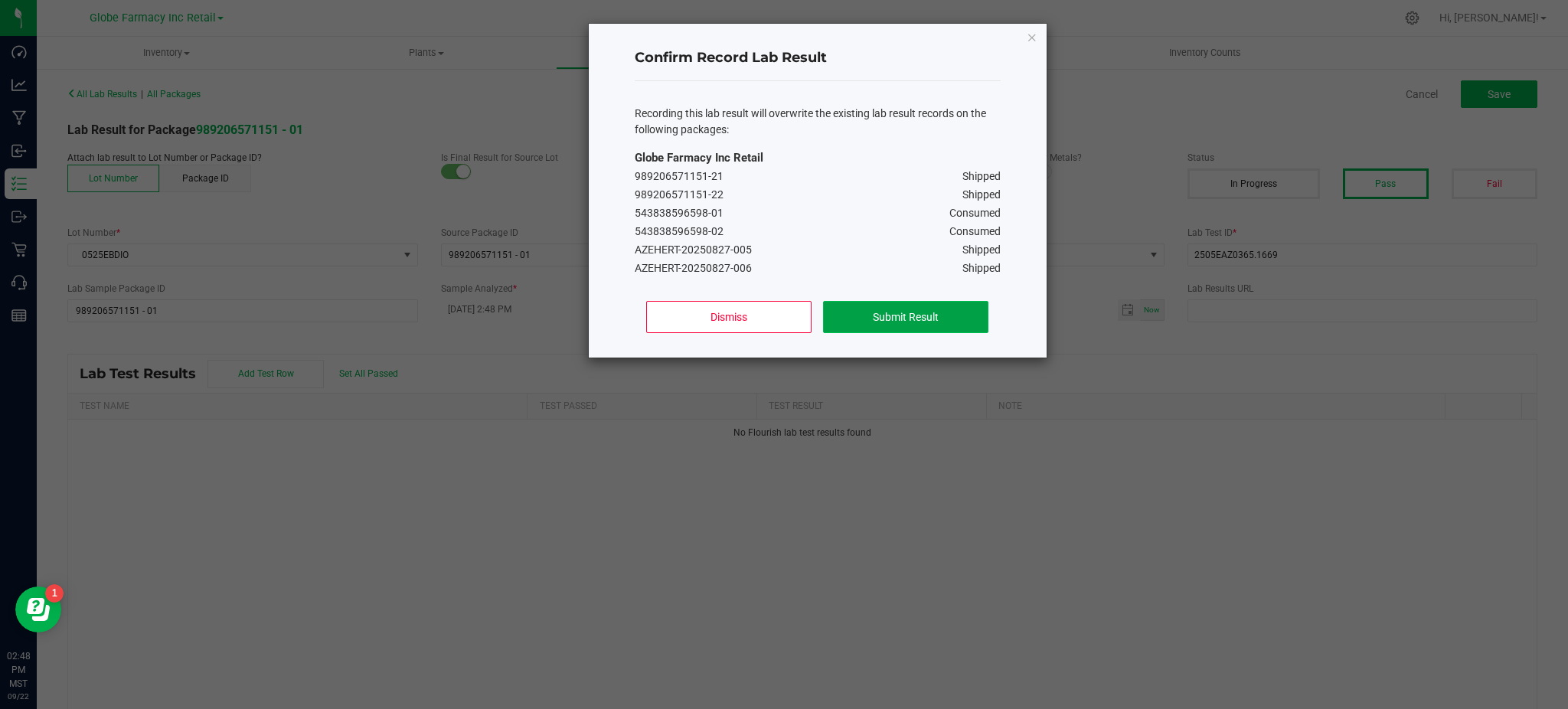
click at [928, 310] on button "Submit Result" at bounding box center [905, 317] width 164 height 33
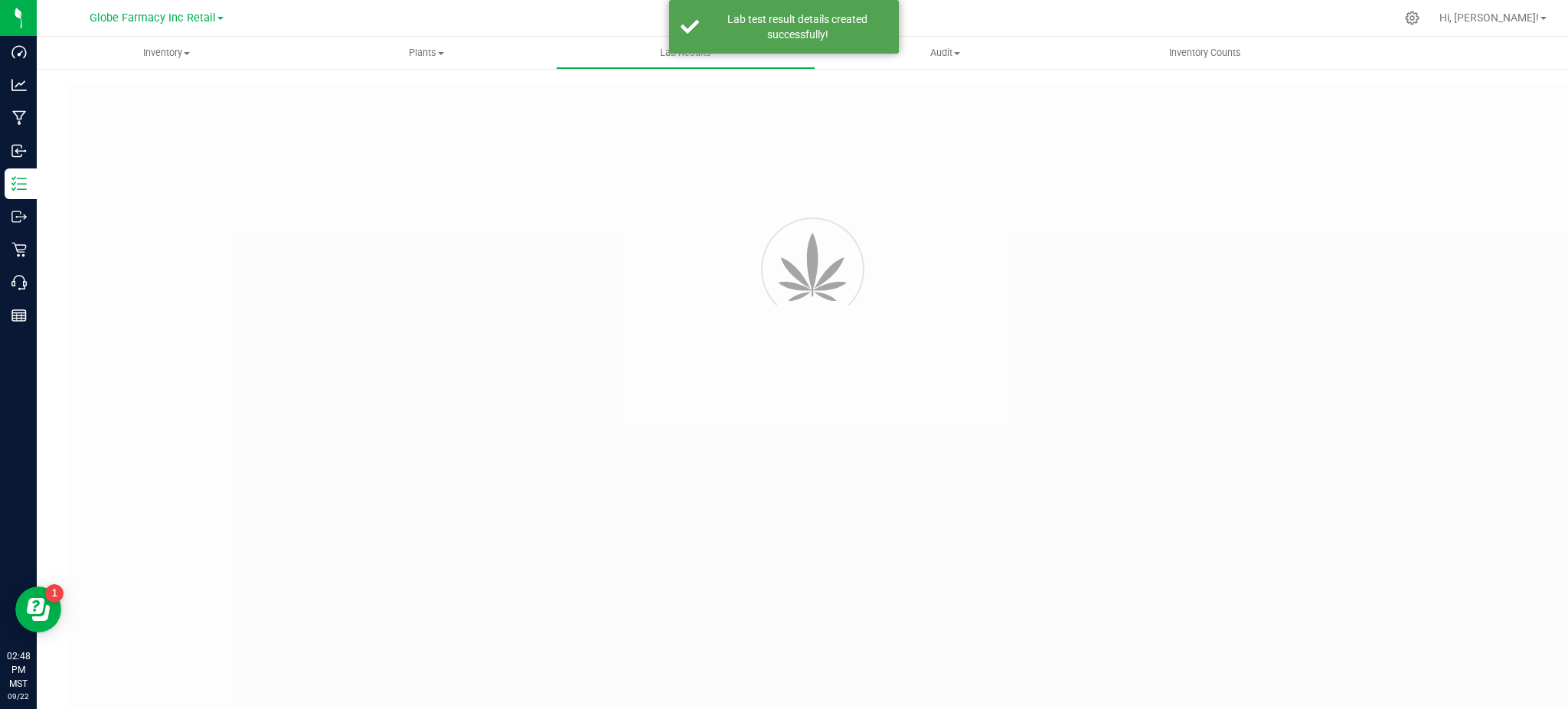
type input "989206571151 - 01"
type input "2505EAZ0365.1669"
type input "989206571151 - 01"
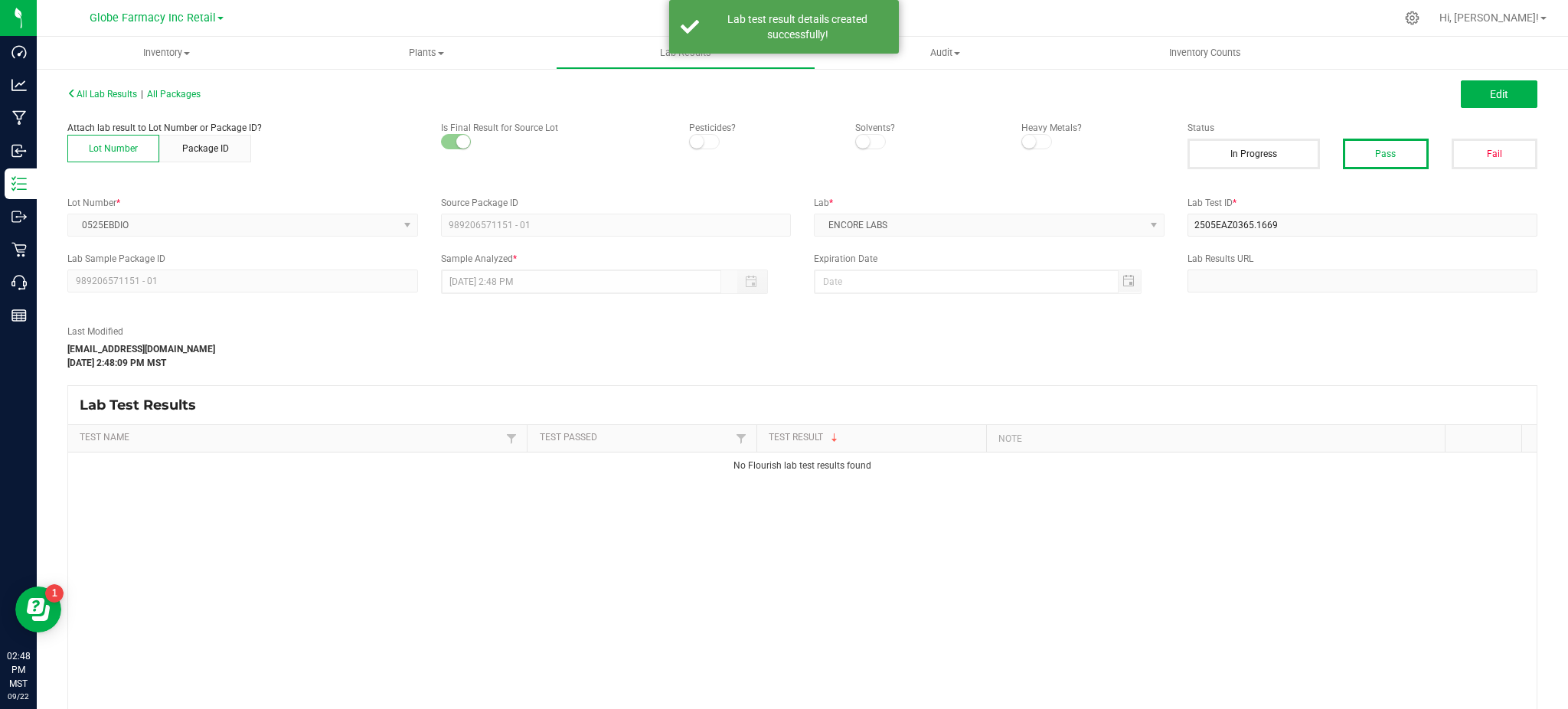
click at [1437, 89] on div "Edit" at bounding box center [1175, 94] width 747 height 28
drag, startPoint x: 1453, startPoint y: 93, endPoint x: 1288, endPoint y: 274, distance: 244.9
click at [1461, 92] on button "Edit" at bounding box center [1498, 94] width 77 height 28
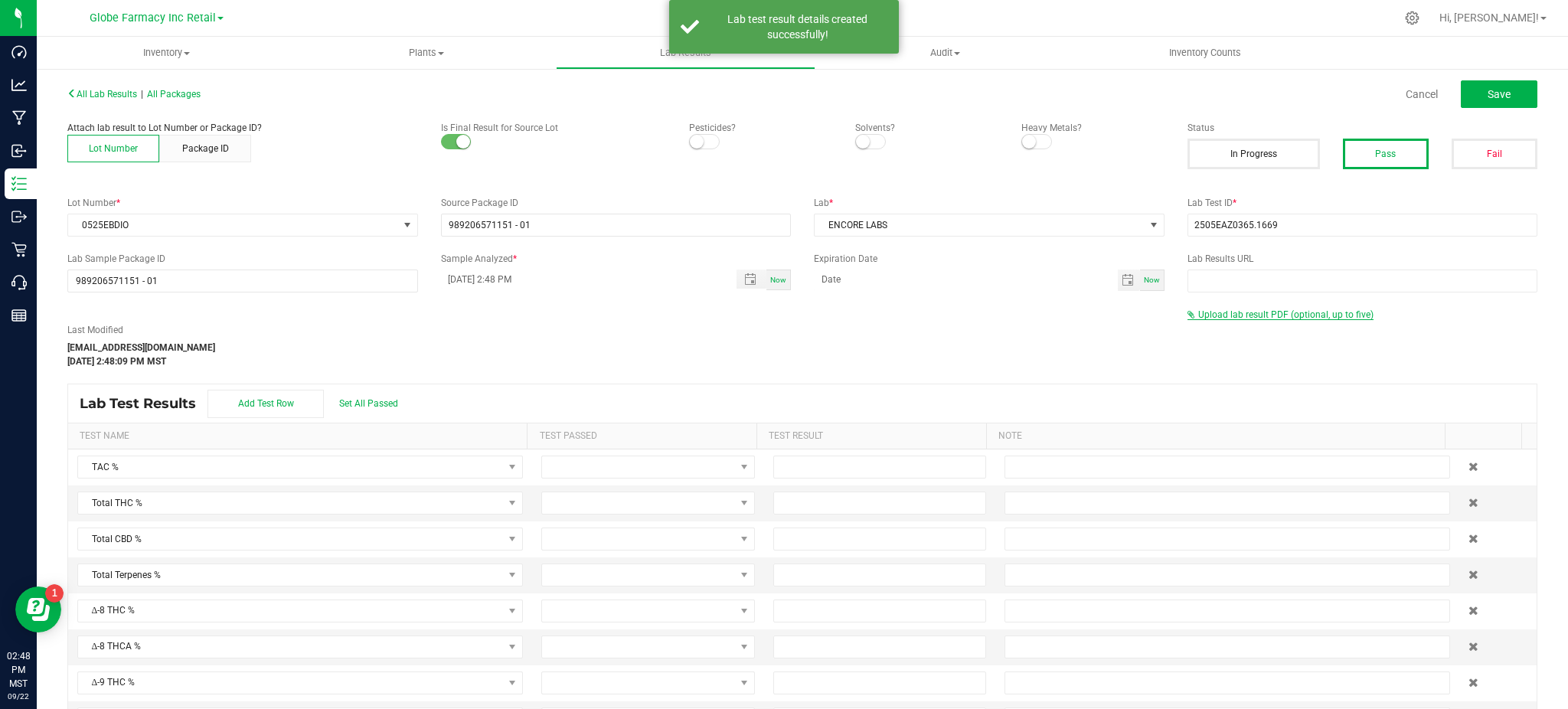
click at [1257, 311] on span "Upload lab result PDF (optional, up to five)" at bounding box center [1285, 315] width 175 height 11
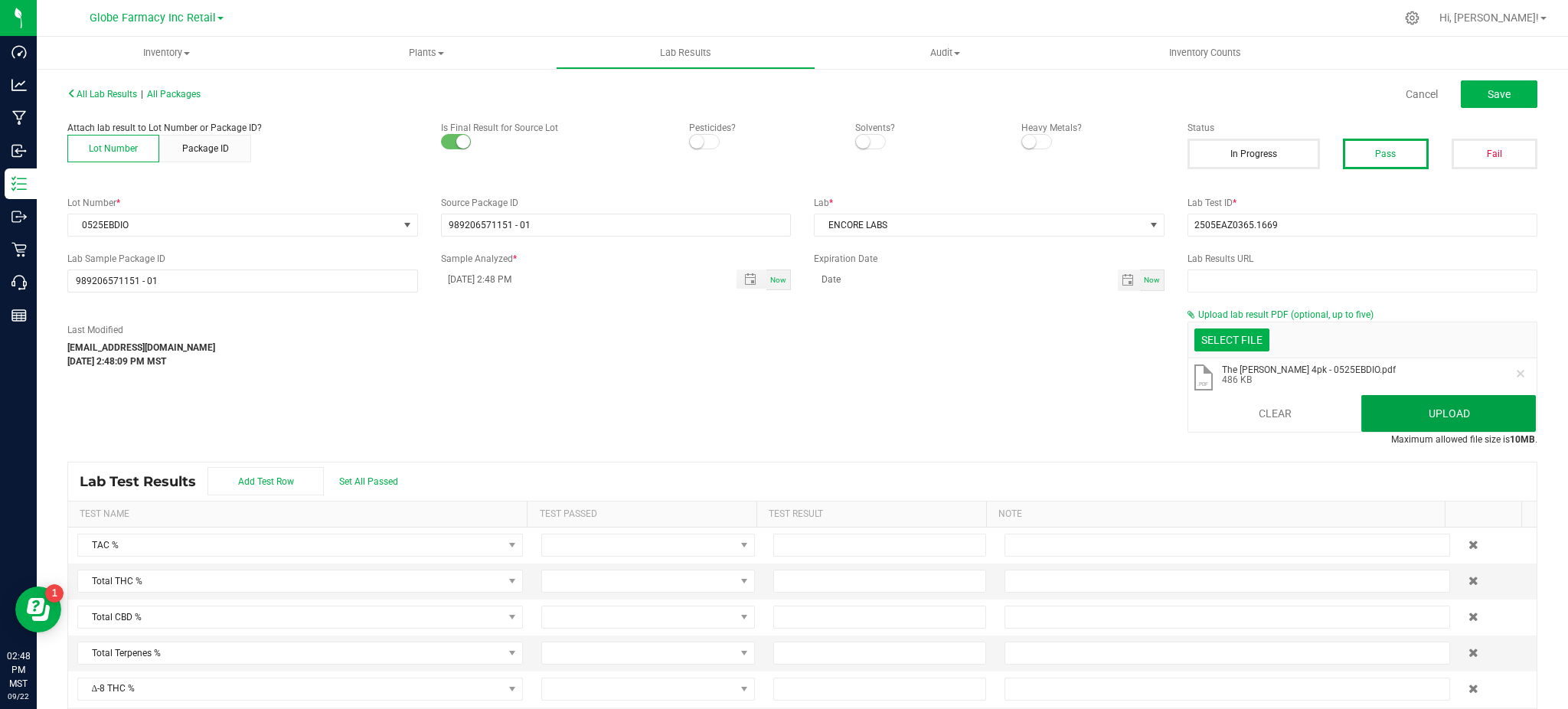
click at [1393, 418] on button "Upload" at bounding box center [1448, 414] width 174 height 37
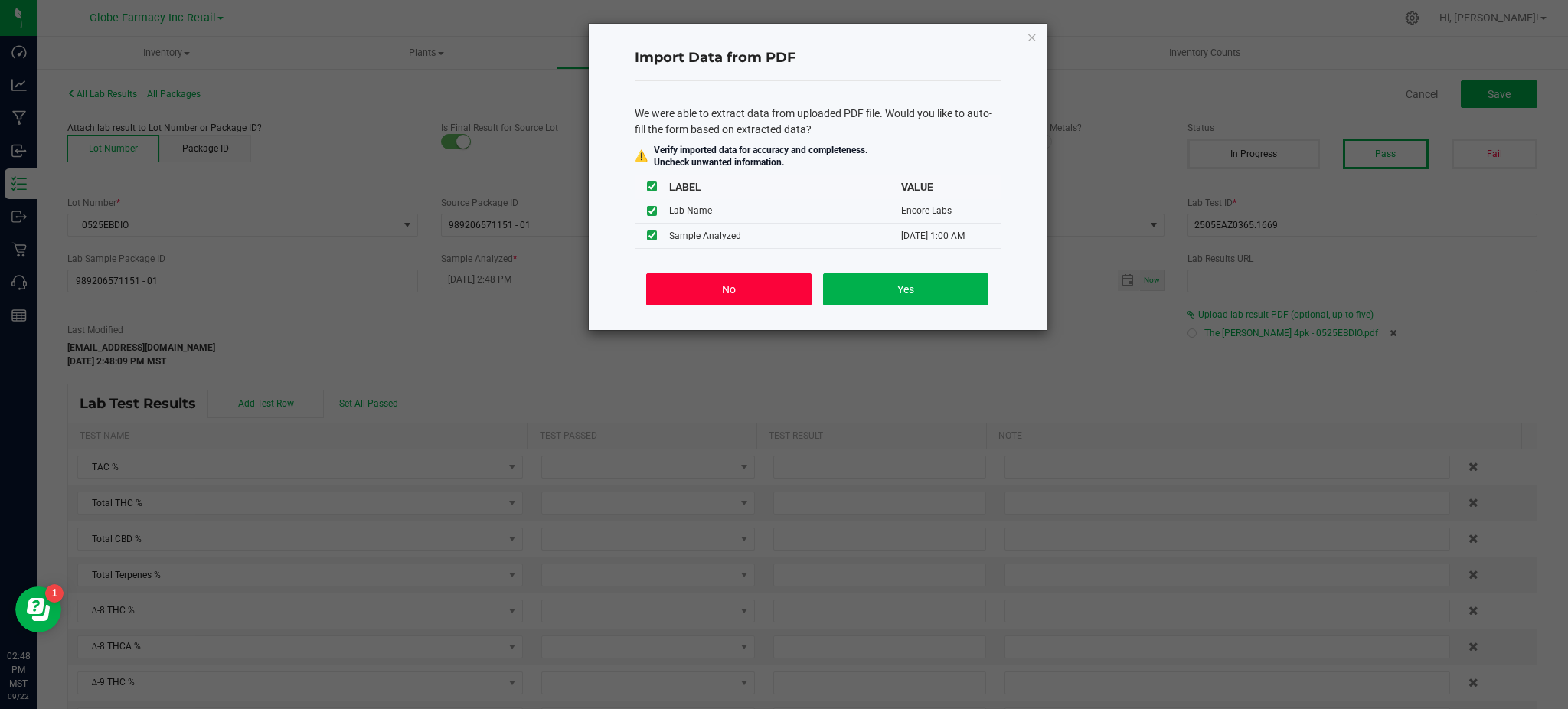
click at [737, 285] on button "No" at bounding box center [728, 290] width 164 height 33
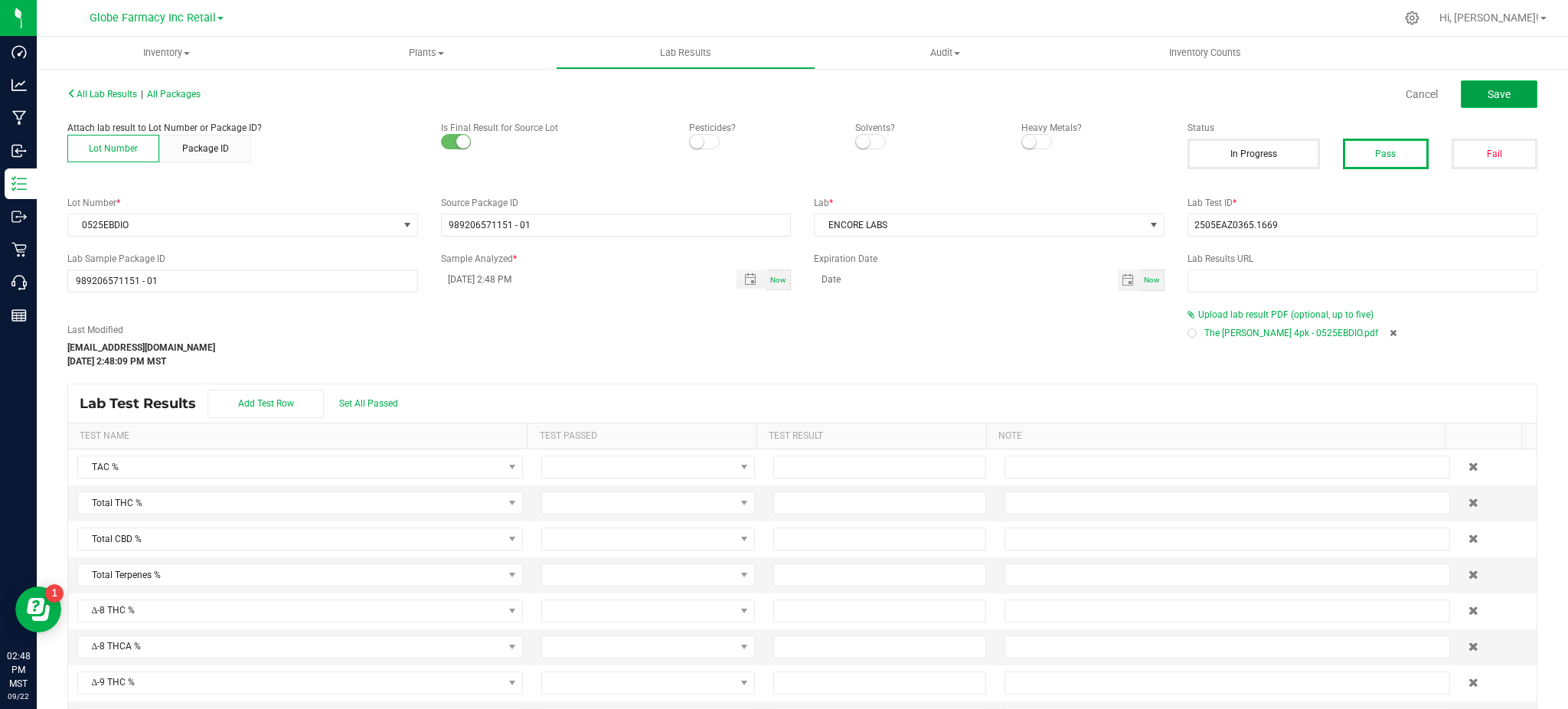
click at [1488, 92] on span "Save" at bounding box center [1498, 95] width 23 height 13
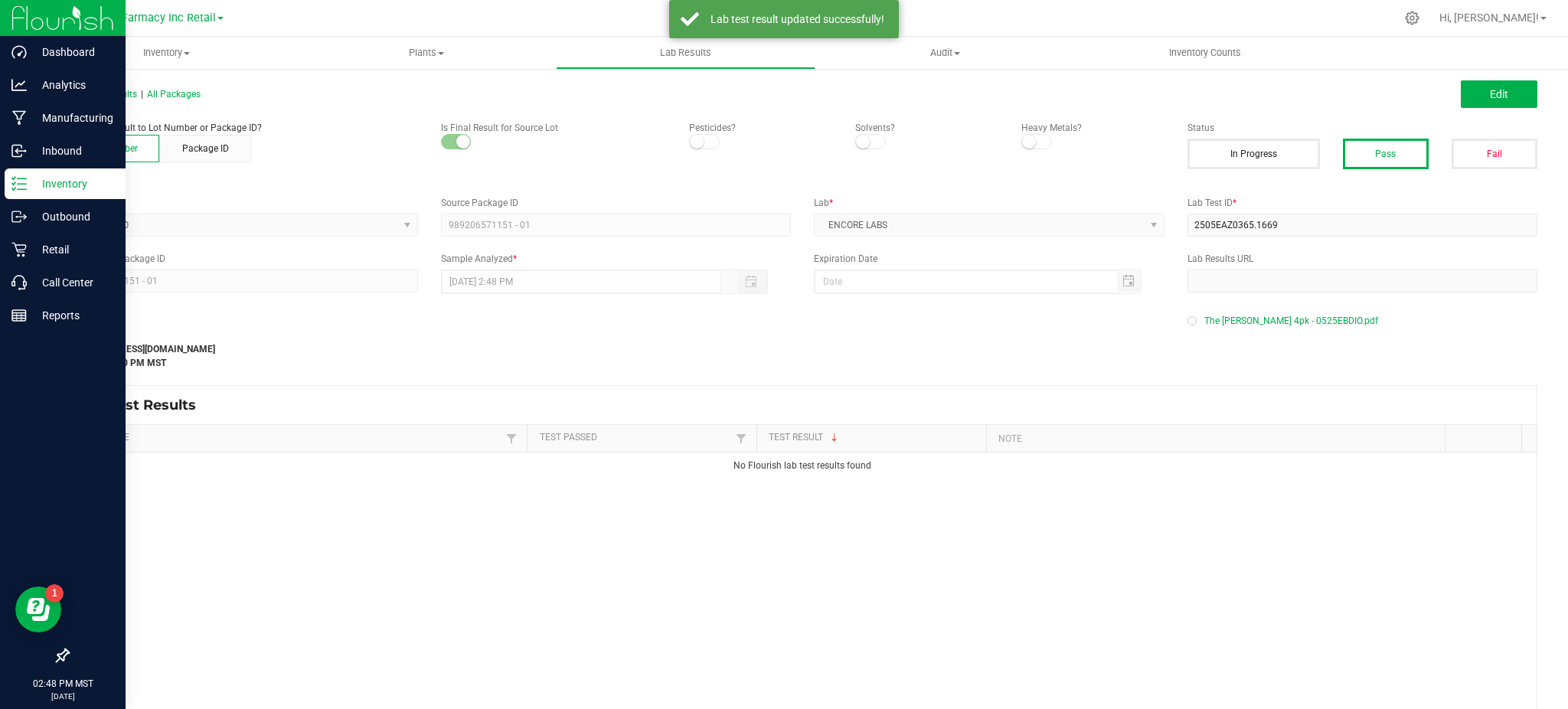
click at [45, 181] on p "Inventory" at bounding box center [73, 183] width 92 height 18
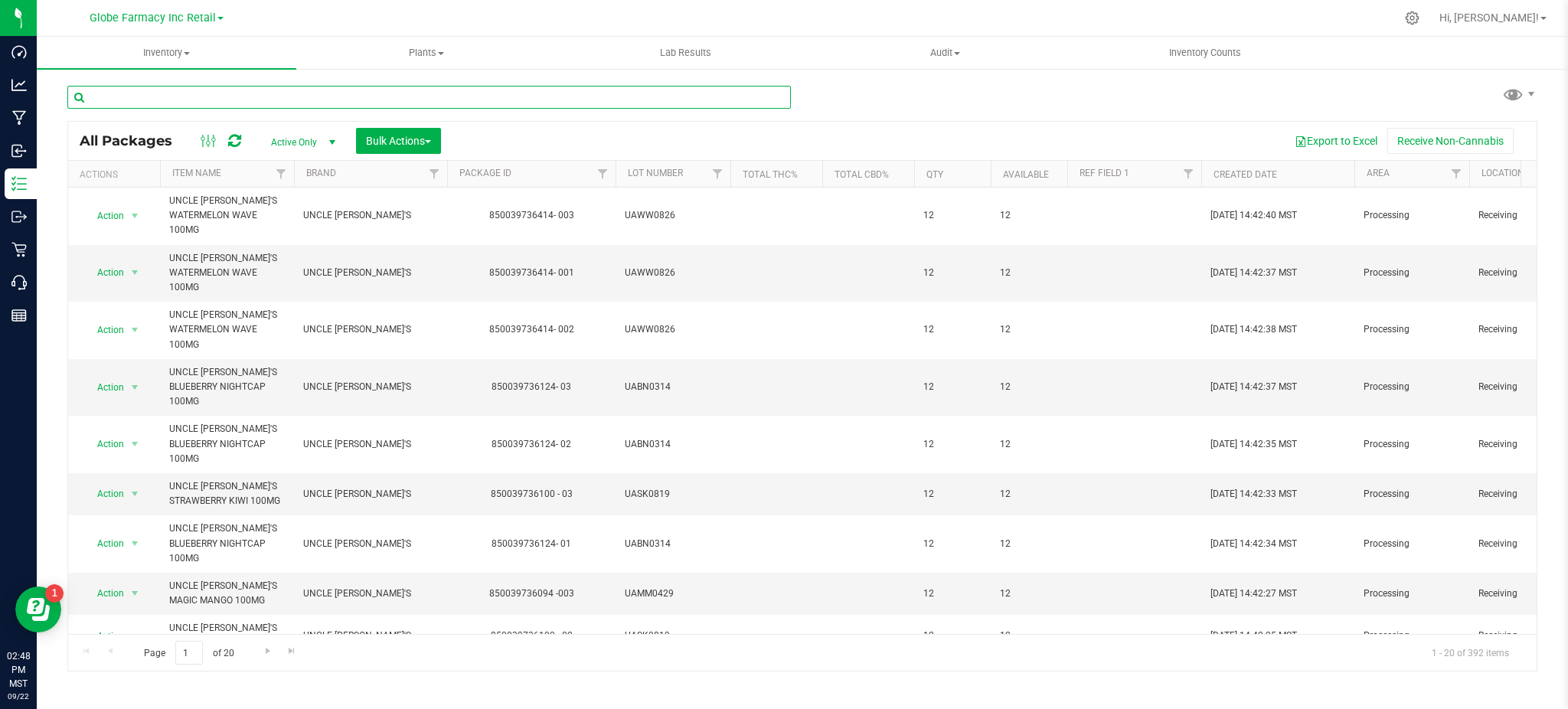
click at [258, 93] on input "text" at bounding box center [429, 97] width 723 height 23
paste input "0725EBHIYMC"
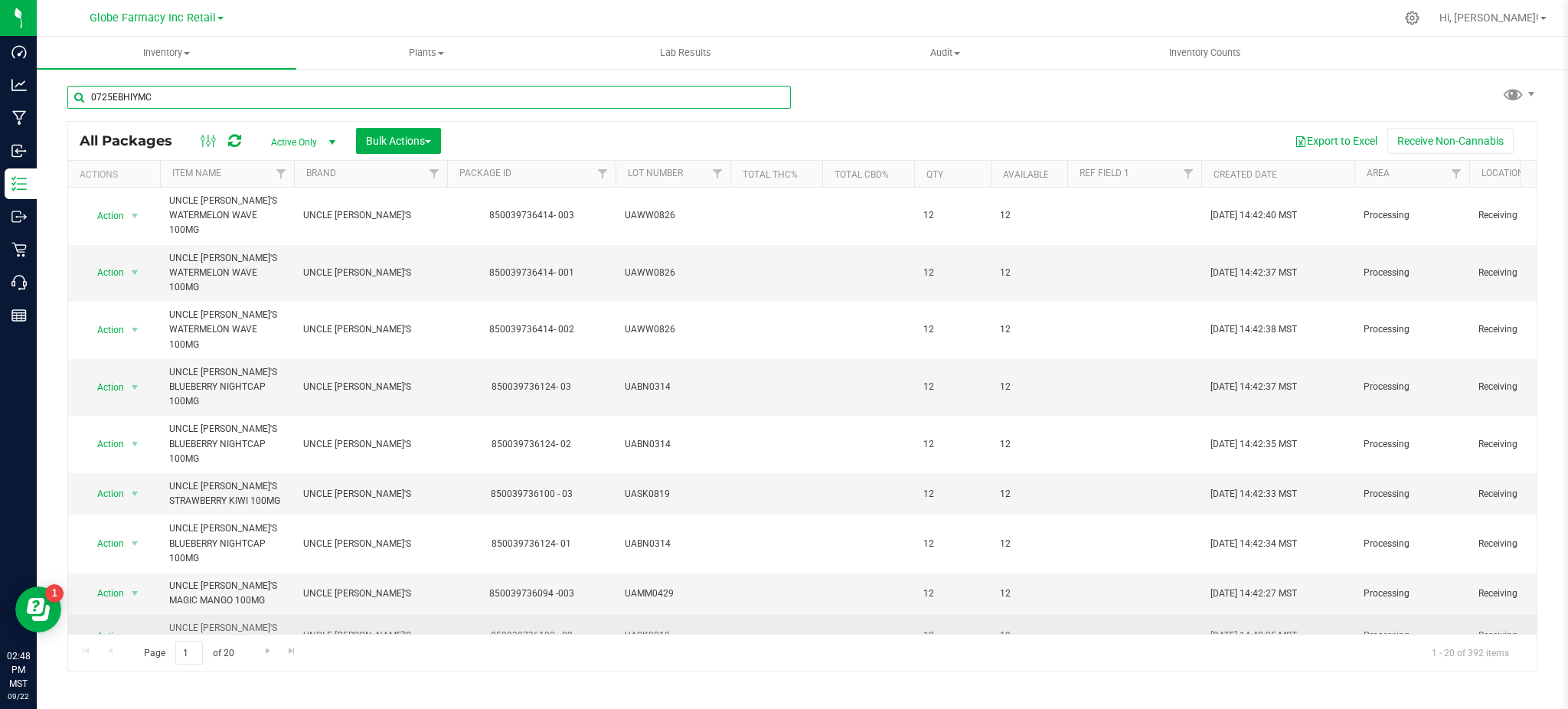
type input "0725EBHIYMC"
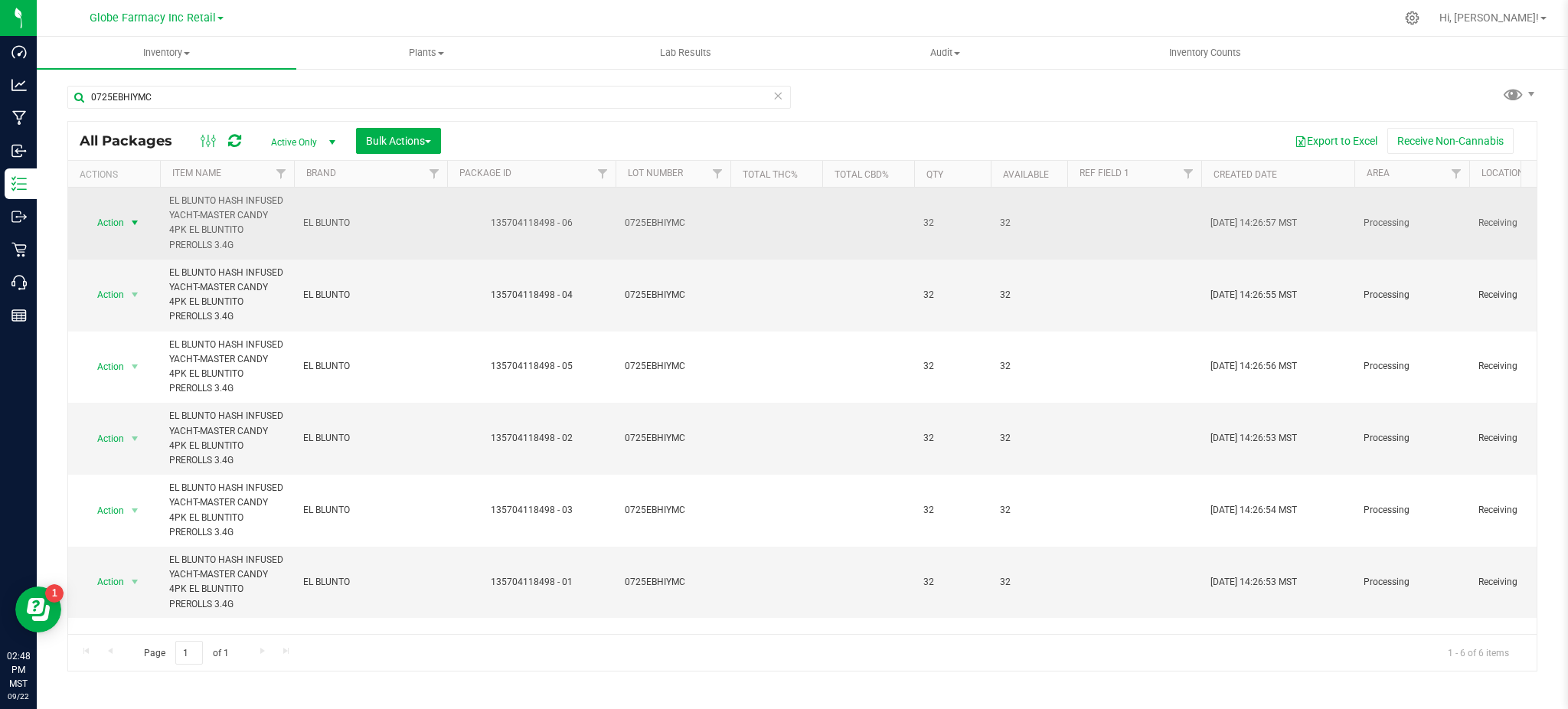
click at [102, 228] on span "Action" at bounding box center [104, 223] width 42 height 22
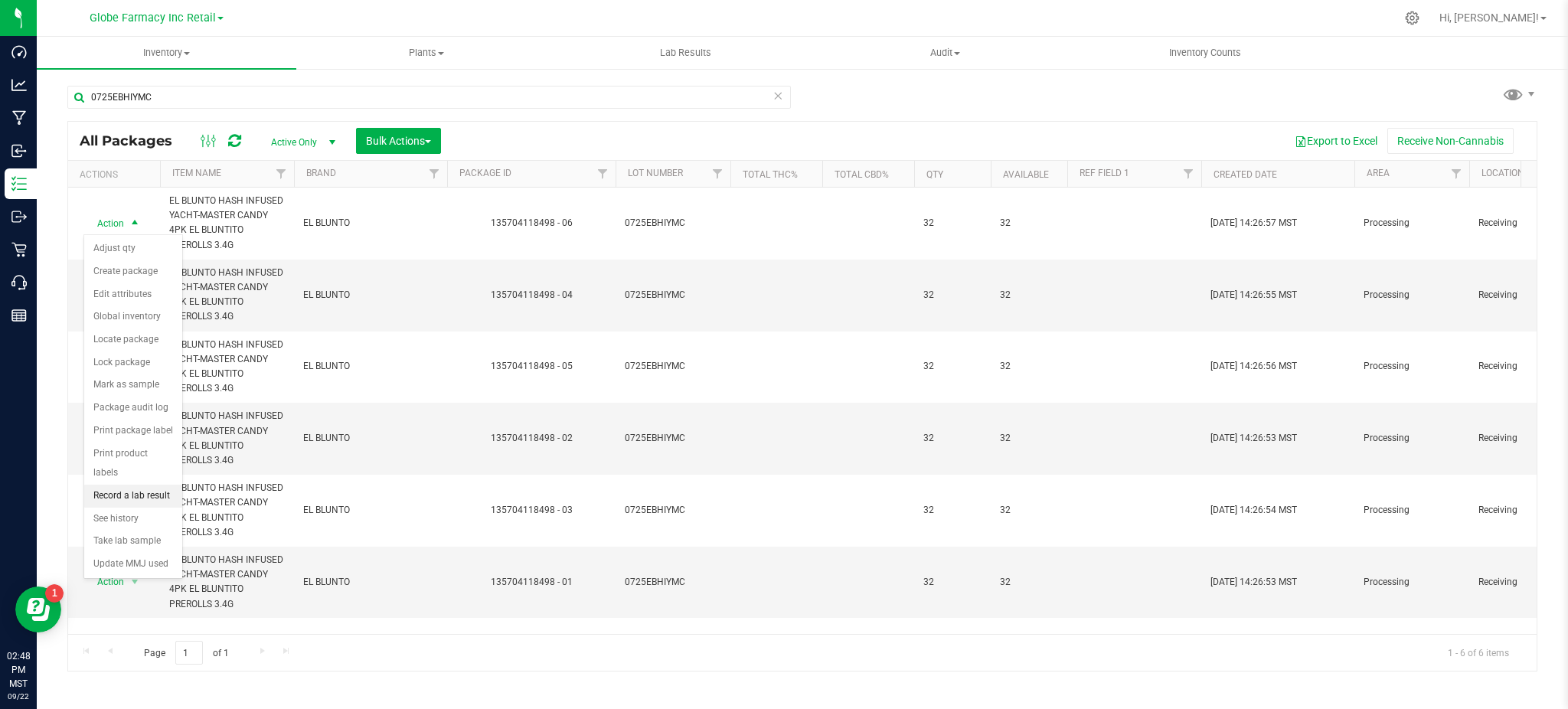
click at [132, 499] on li "Record a lab result" at bounding box center [133, 496] width 98 height 23
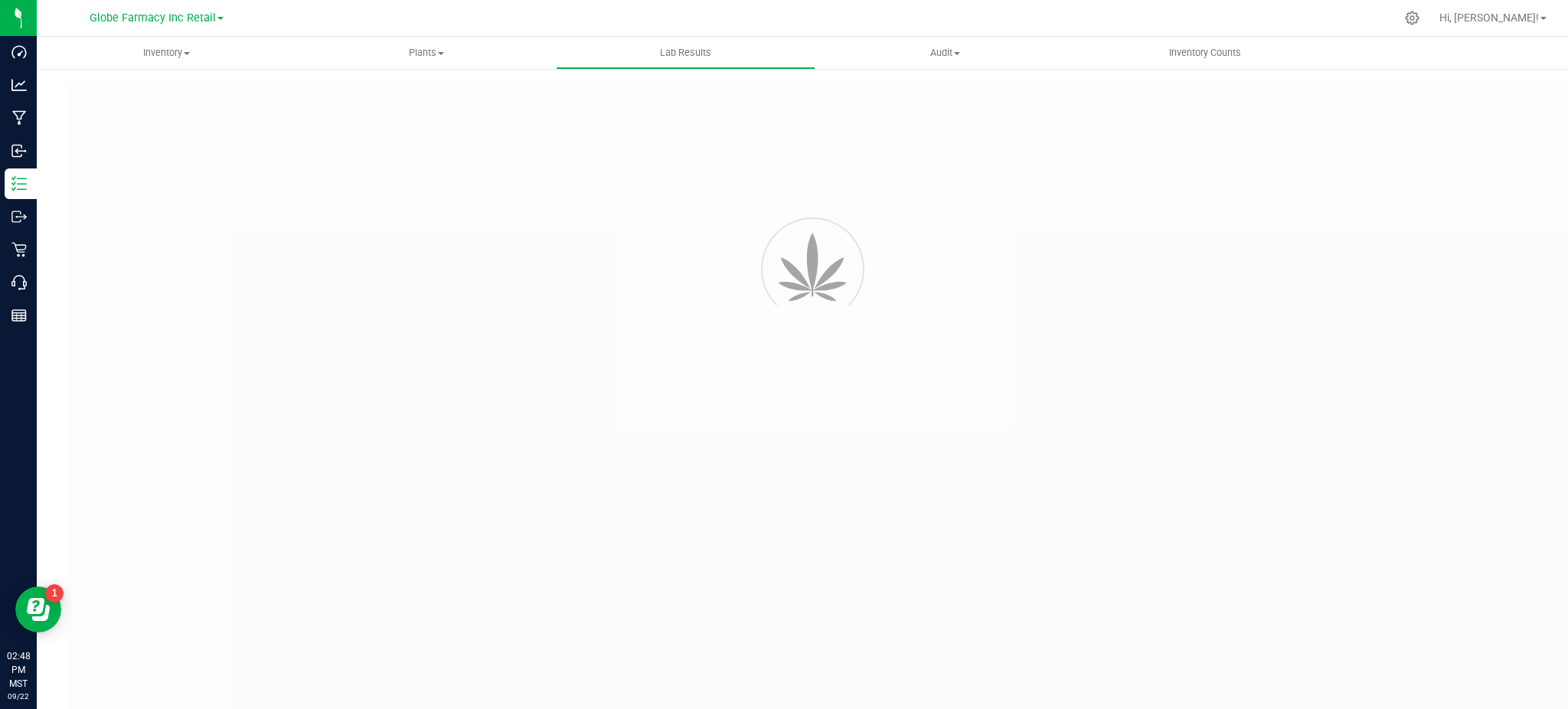
type input "135704118498 - 06"
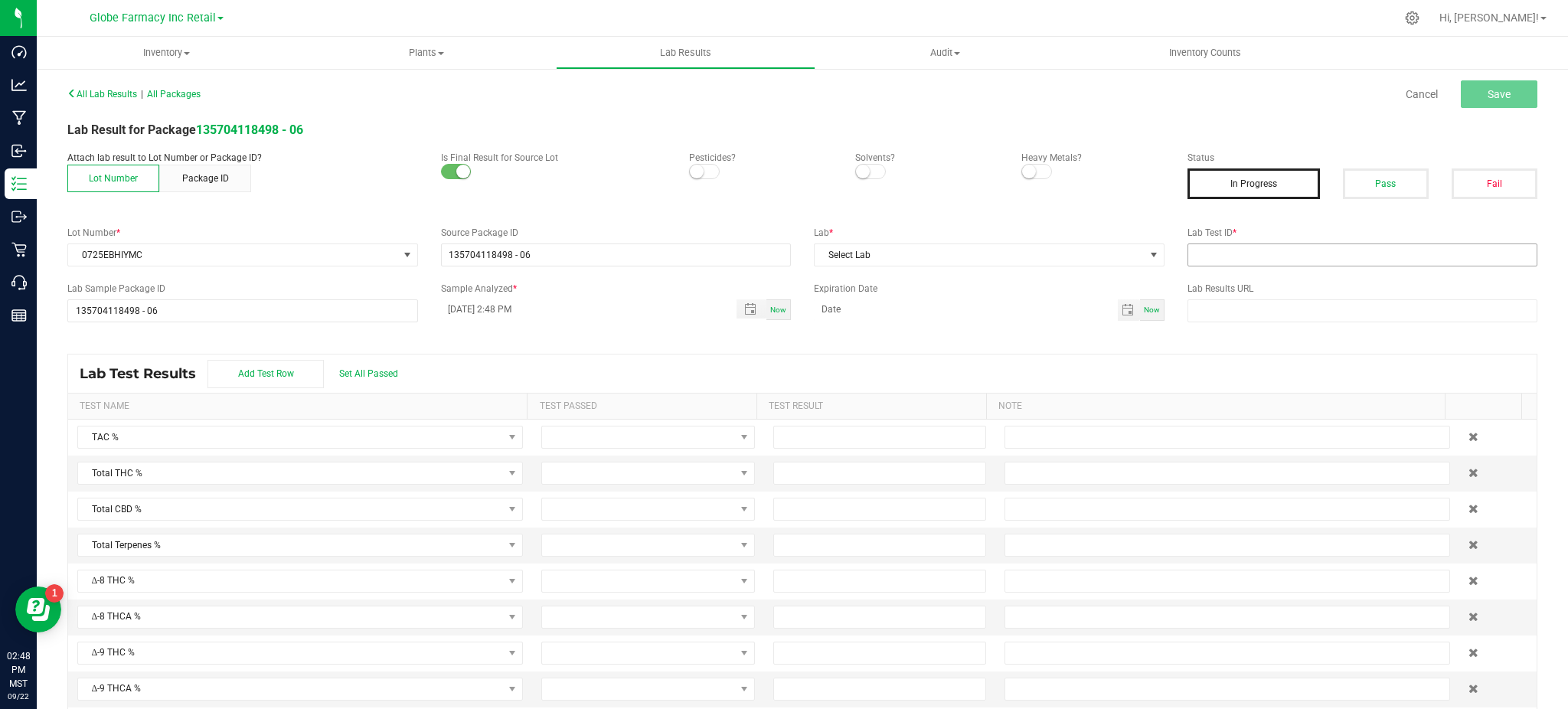
drag, startPoint x: 1227, startPoint y: 271, endPoint x: 1223, endPoint y: 264, distance: 8.1
click at [1227, 270] on div "All Lab Results | All Packages Cancel Save Lab Result for Package 135704118498 …" at bounding box center [803, 405] width 1470 height 643
click at [1219, 255] on input "text" at bounding box center [1362, 255] width 350 height 23
paste input "2507EAZ0528.2543"
type input "2507EAZ0528.2543"
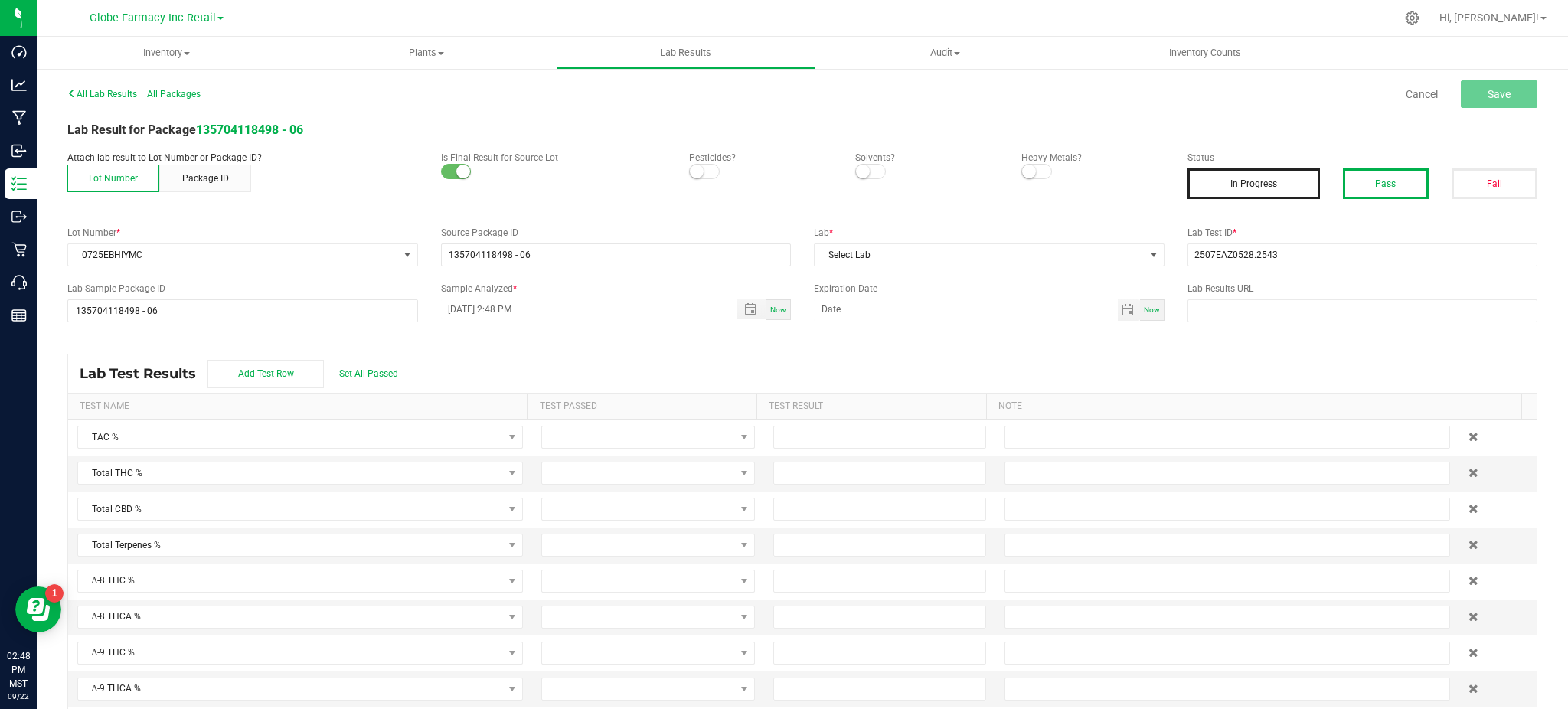
click at [1368, 169] on button "Pass" at bounding box center [1385, 184] width 86 height 31
drag, startPoint x: 997, startPoint y: 245, endPoint x: 990, endPoint y: 249, distance: 8.1
click at [995, 246] on span "Select Lab" at bounding box center [979, 256] width 330 height 22
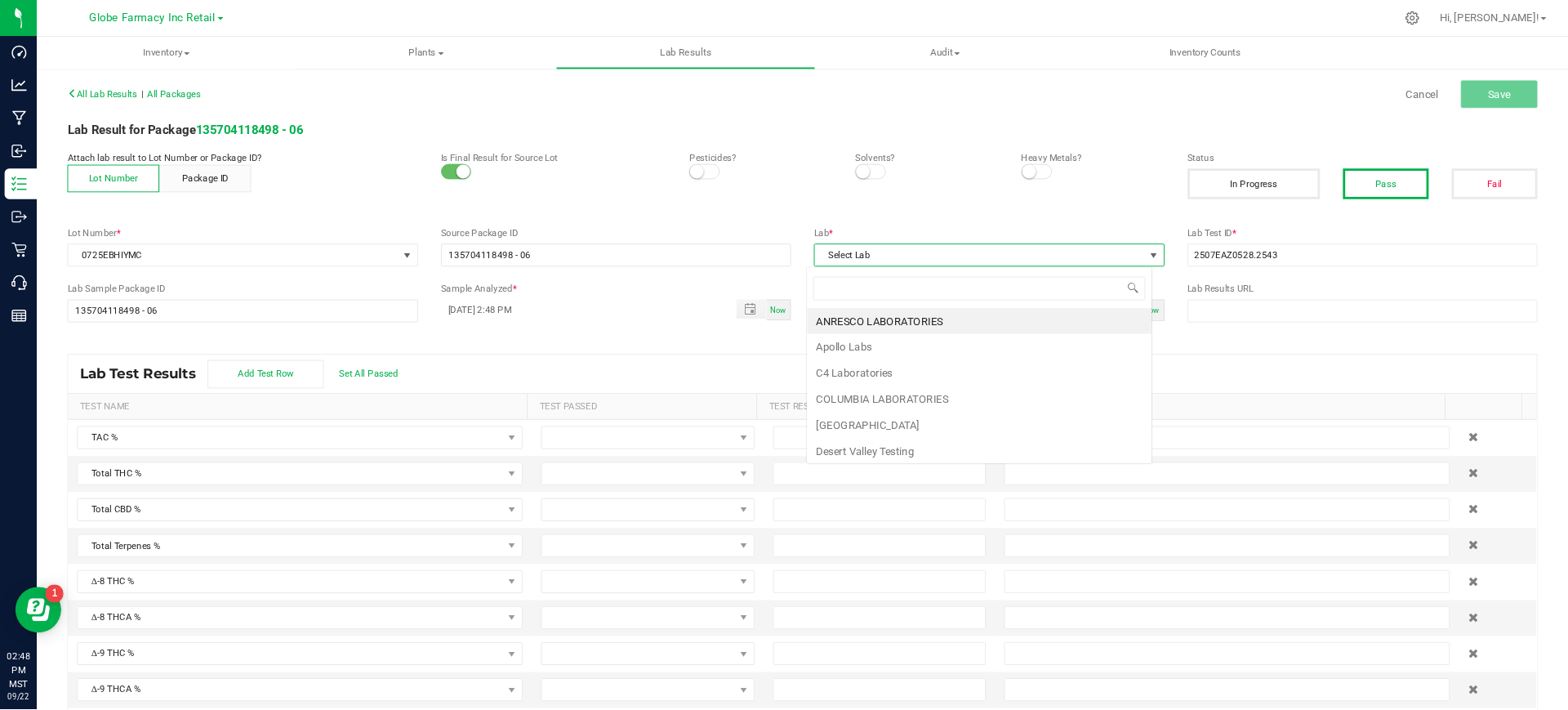
scroll to position [24, 369]
type input "ENC"
click at [919, 350] on li "ENCORE LABS" at bounding box center [1045, 342] width 368 height 28
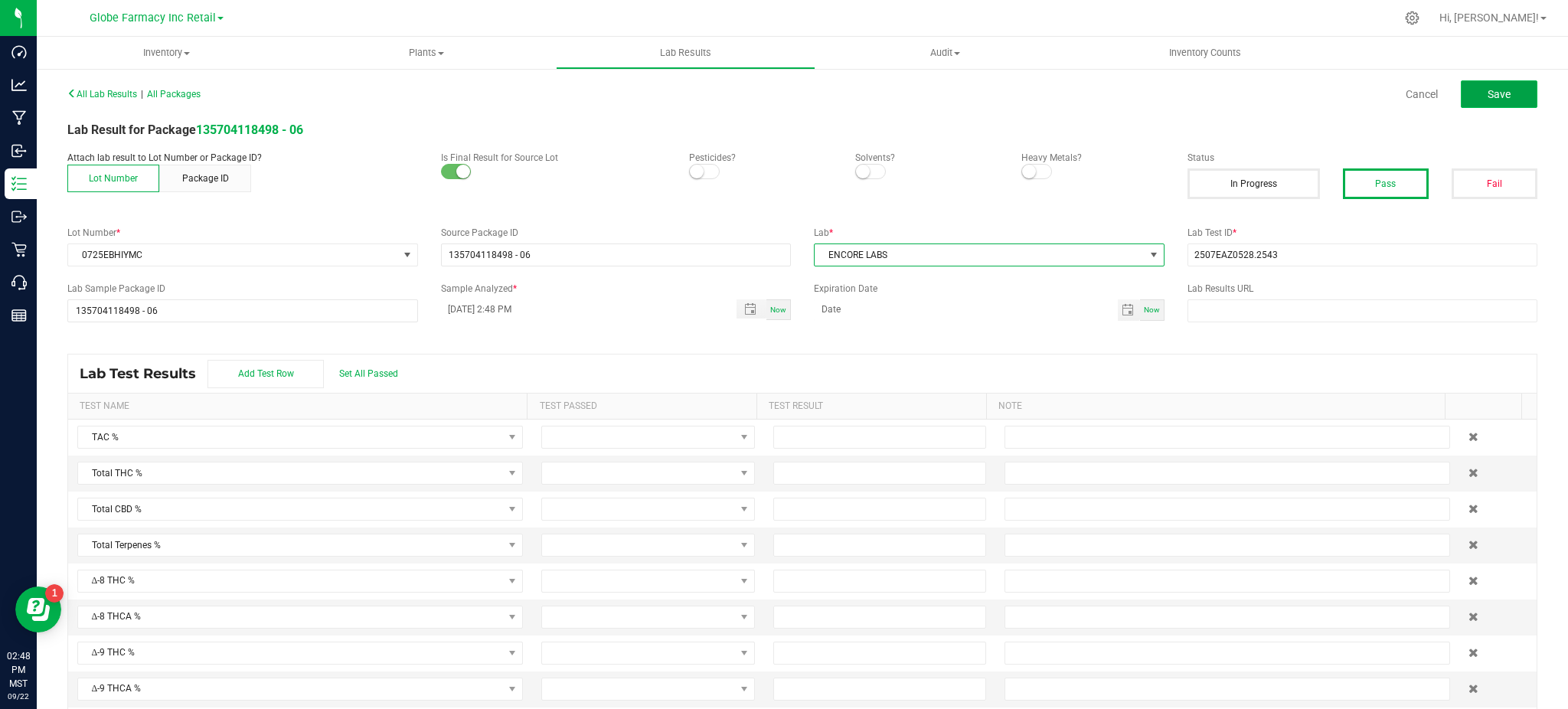
click at [1488, 94] on span "Save" at bounding box center [1498, 95] width 23 height 13
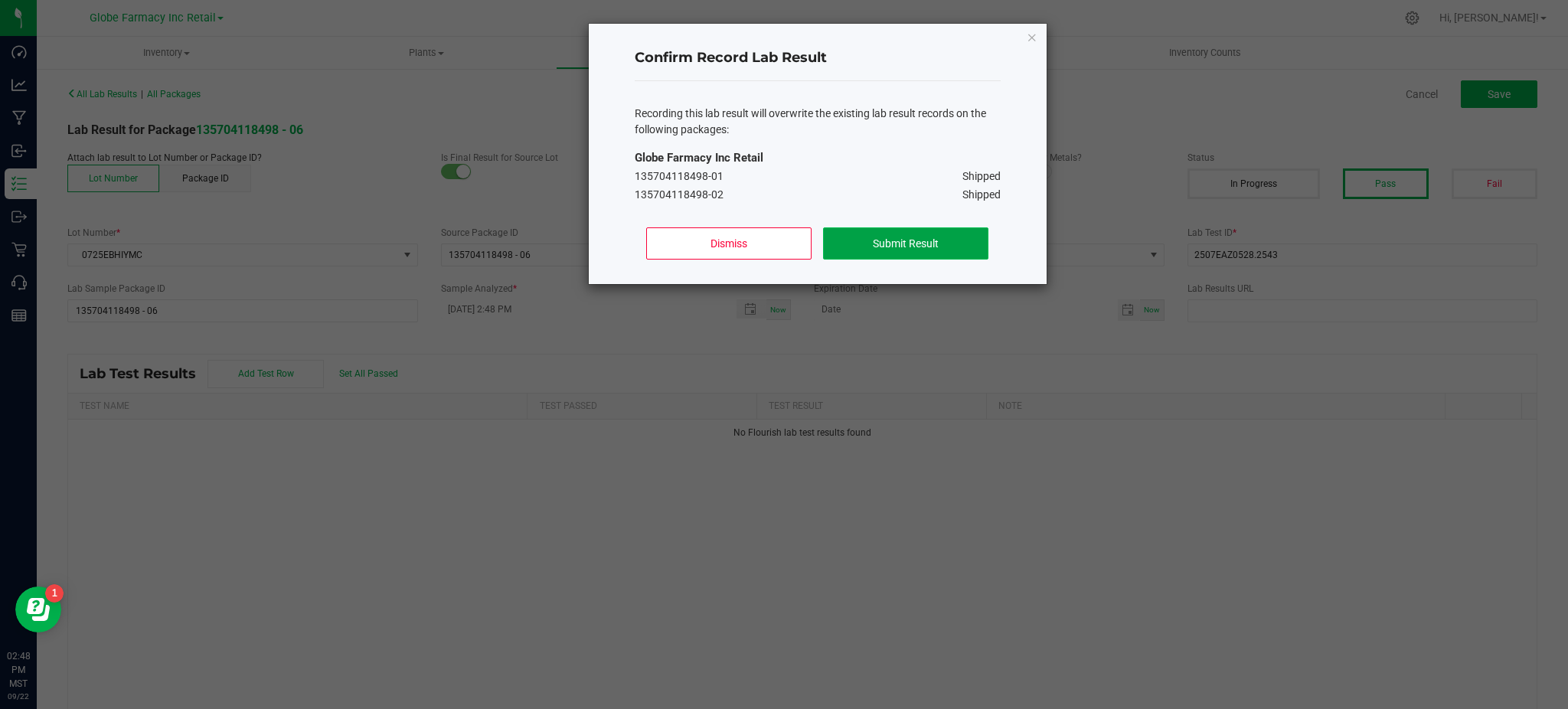
click at [901, 249] on button "Submit Result" at bounding box center [905, 244] width 164 height 33
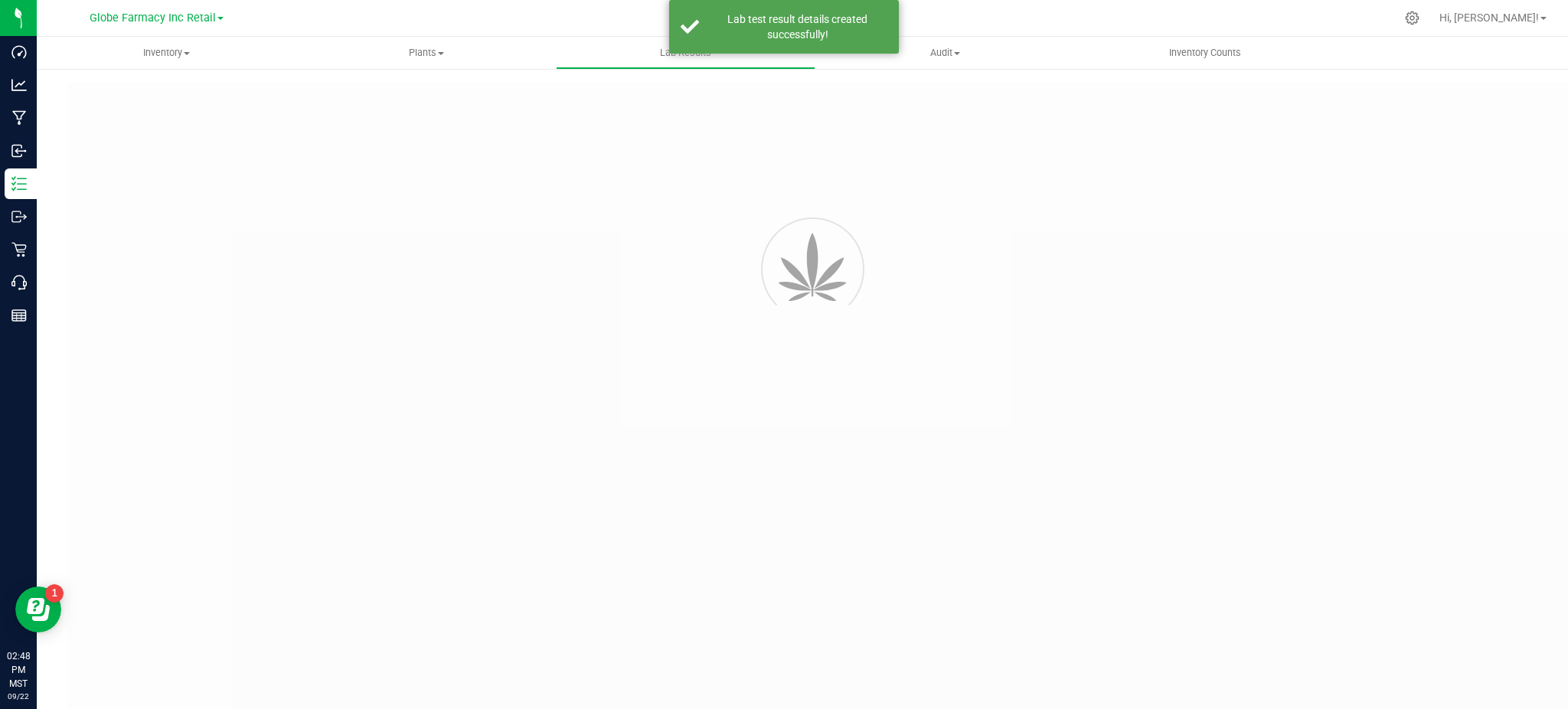
type input "135704118498 - 06"
type input "2507EAZ0528.2543"
type input "135704118498 - 06"
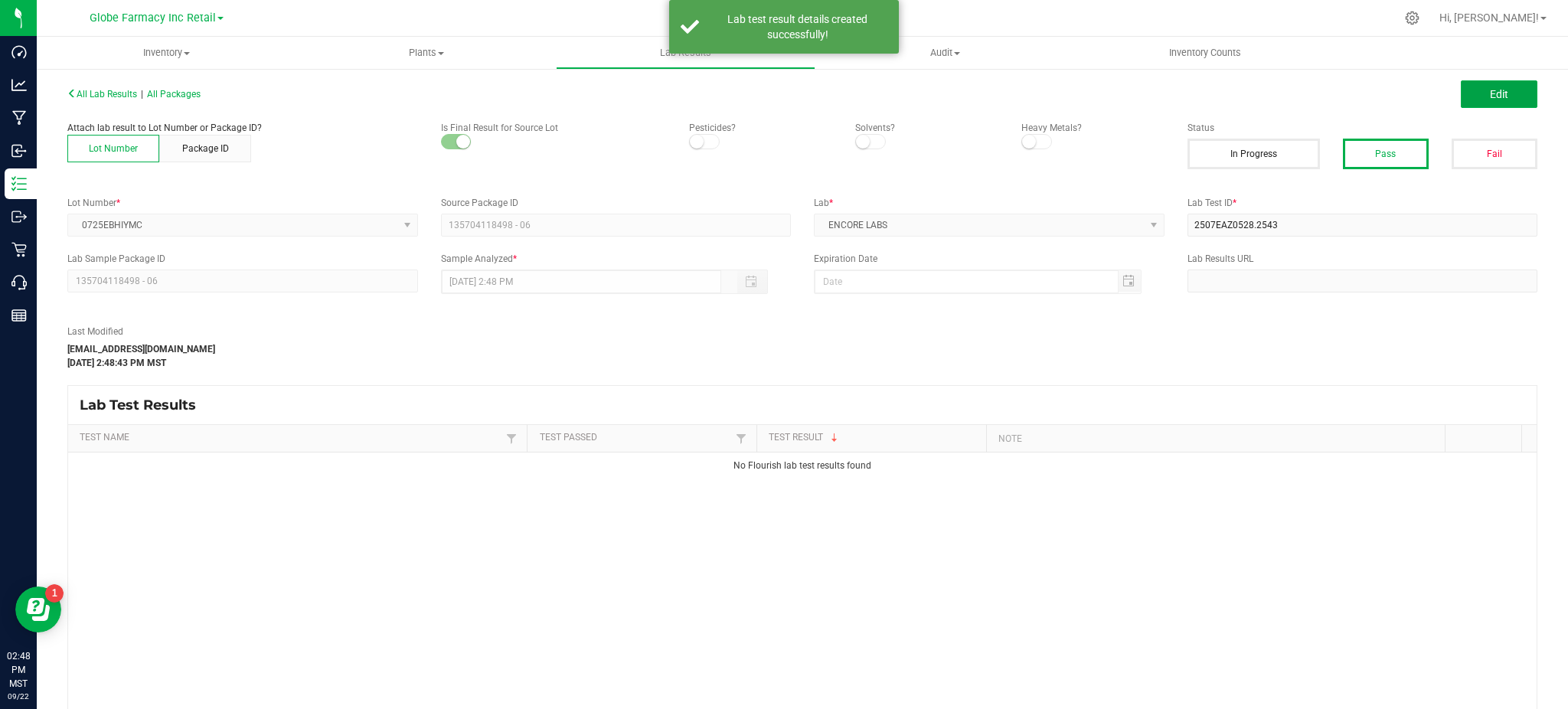
click at [1480, 102] on button "Edit" at bounding box center [1498, 94] width 77 height 28
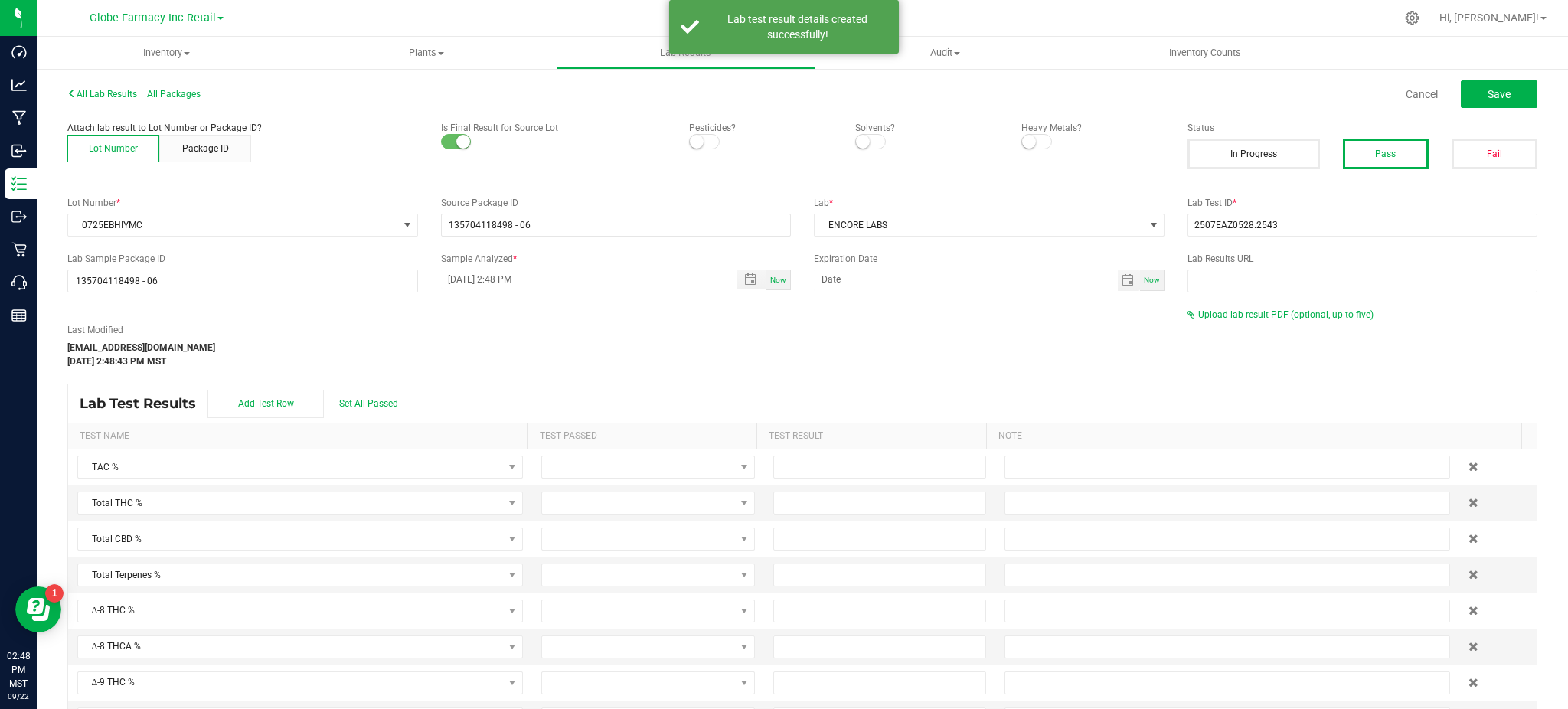
drag, startPoint x: 1242, startPoint y: 307, endPoint x: 1239, endPoint y: 322, distance: 15.3
click at [1241, 310] on div "Upload lab result PDF (optional, up to five)" at bounding box center [1362, 314] width 350 height 14
click at [1238, 325] on div "Last Modified alexar@earthshealing.org Sep 22, 2025 2:48:43 PM MST Upload lab r…" at bounding box center [803, 338] width 1493 height 61
click at [1233, 312] on span "Upload lab result PDF (optional, up to five)" at bounding box center [1285, 315] width 175 height 11
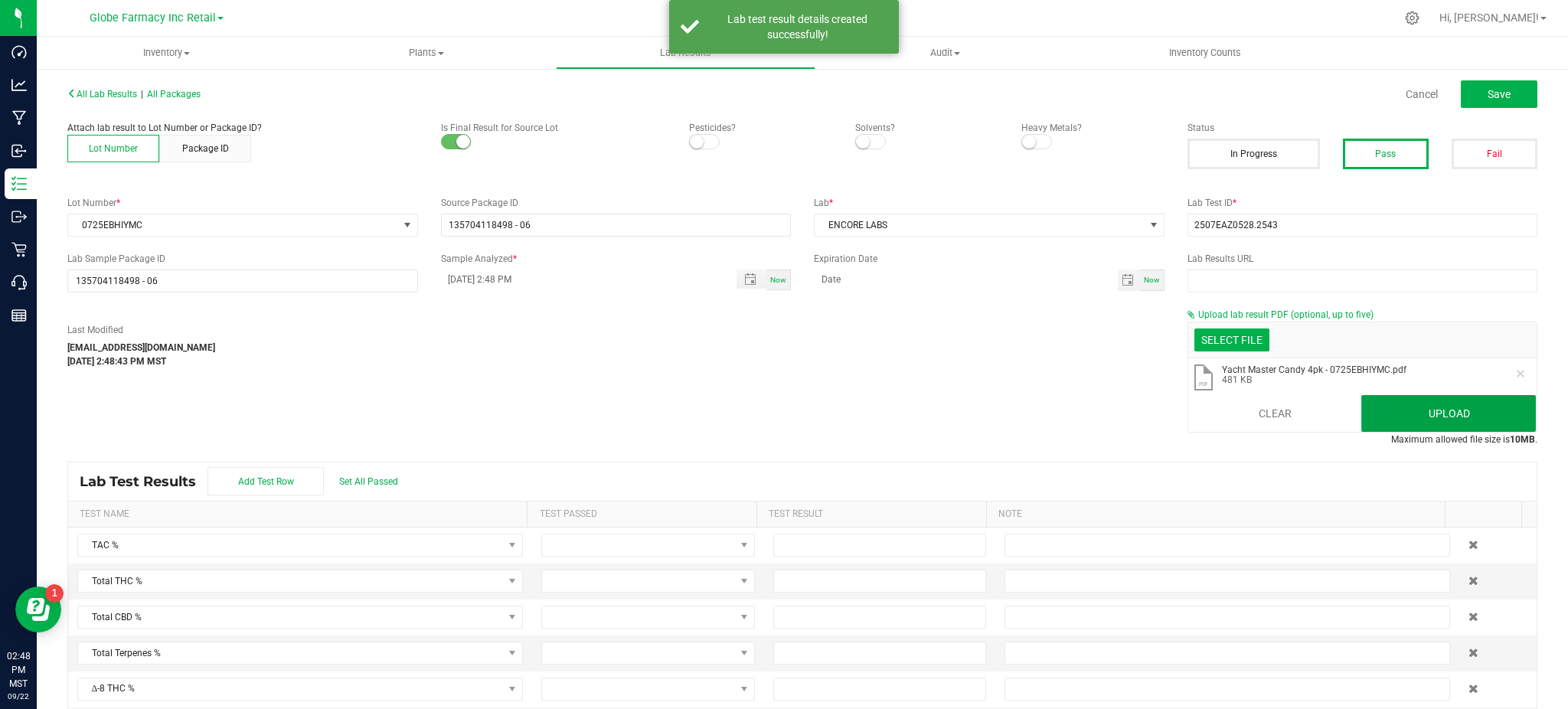
click at [1409, 406] on button "Upload" at bounding box center [1448, 414] width 174 height 37
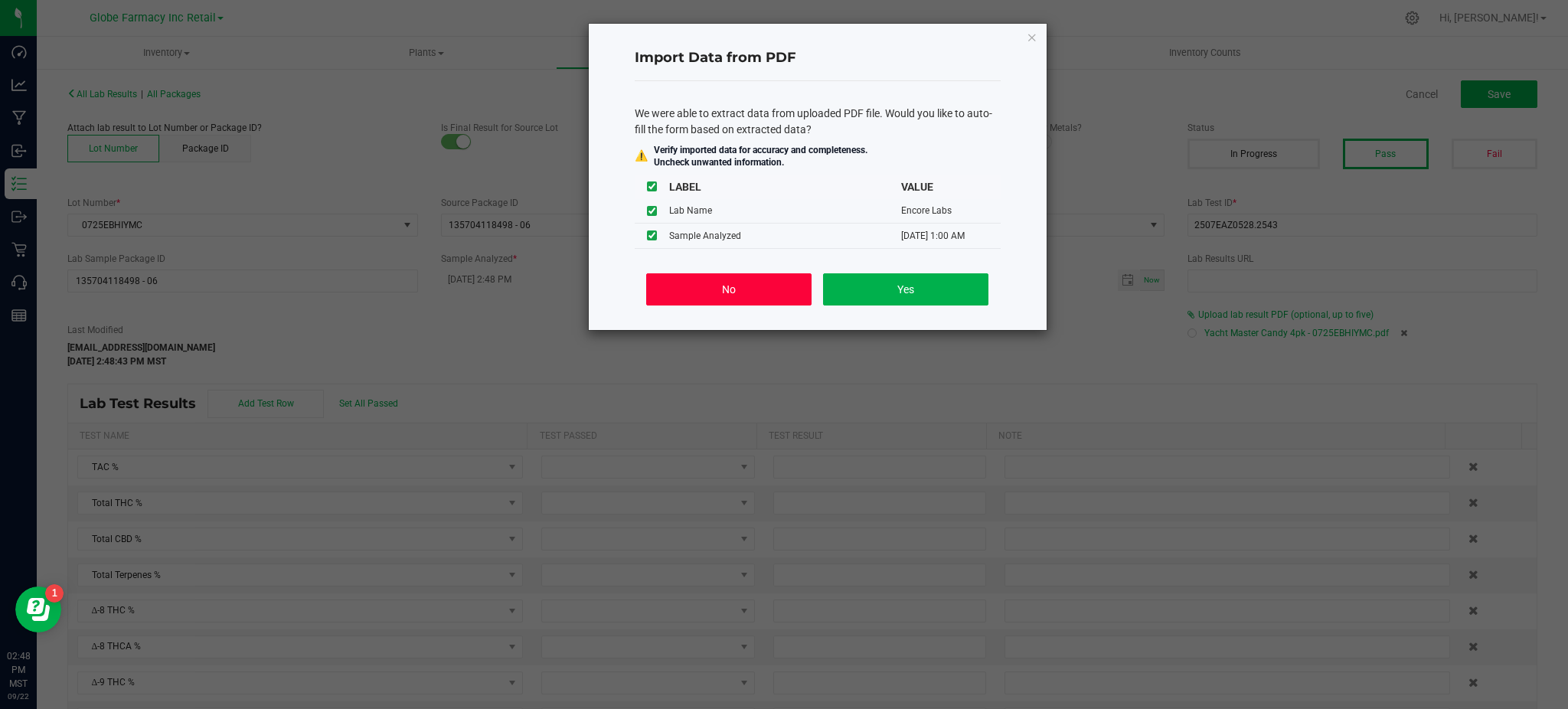
click at [687, 291] on button "No" at bounding box center [728, 290] width 164 height 33
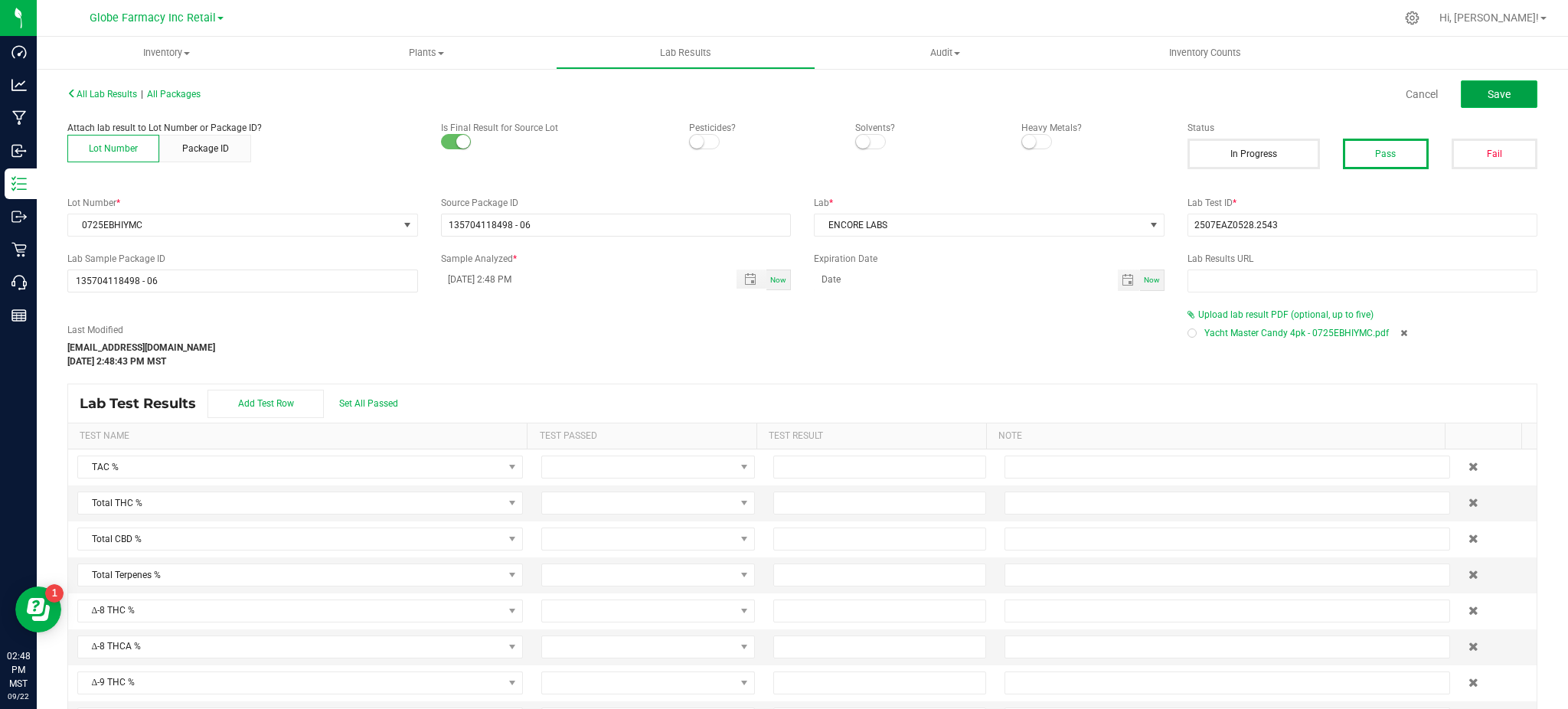
click at [1470, 99] on button "Save" at bounding box center [1498, 94] width 77 height 28
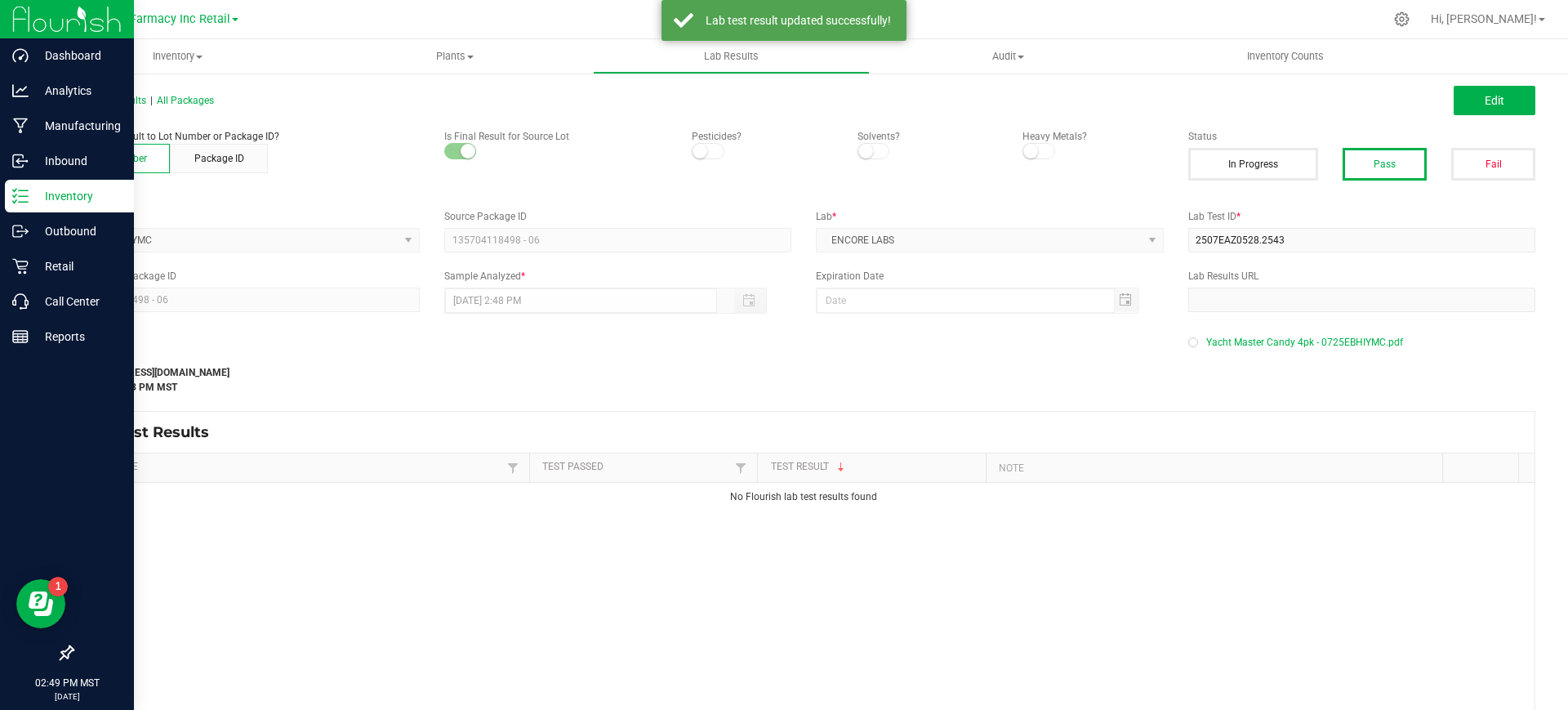
click at [19, 191] on line at bounding box center [23, 191] width 9 height 0
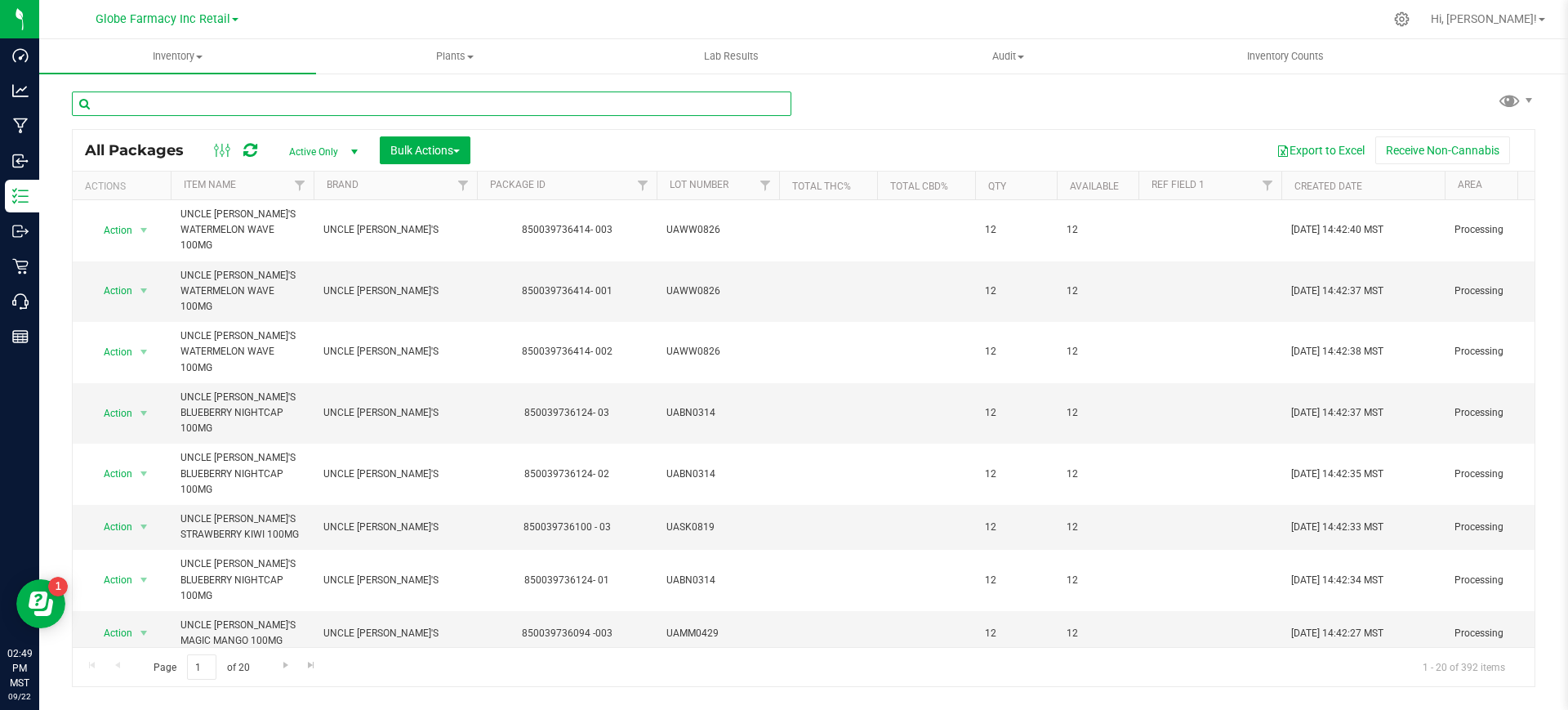
paste input "0125EJHIYMP2"
click at [299, 98] on input "0125EJHIYMP2" at bounding box center [431, 103] width 719 height 24
type input "0125EJHIYMP2"
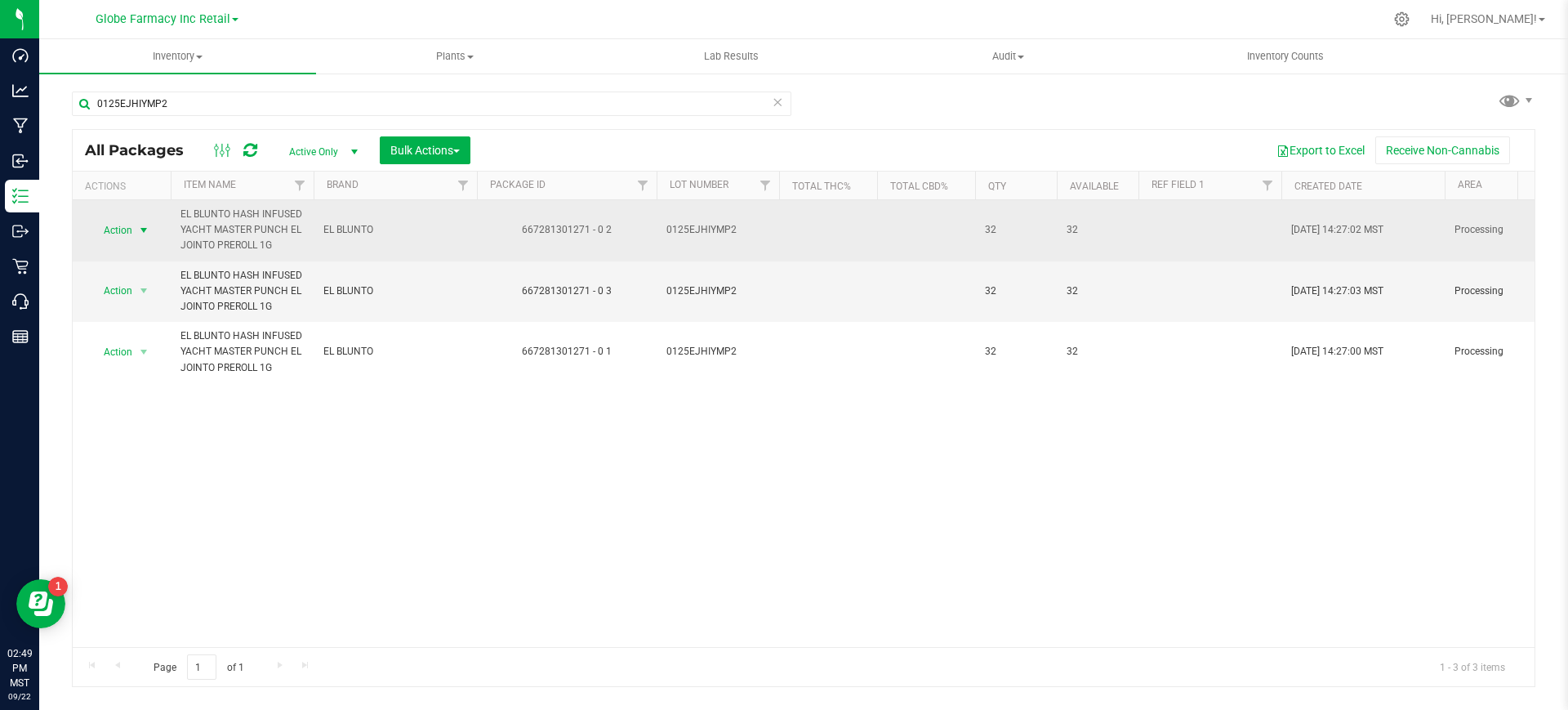
click at [129, 228] on span "Action" at bounding box center [111, 230] width 44 height 23
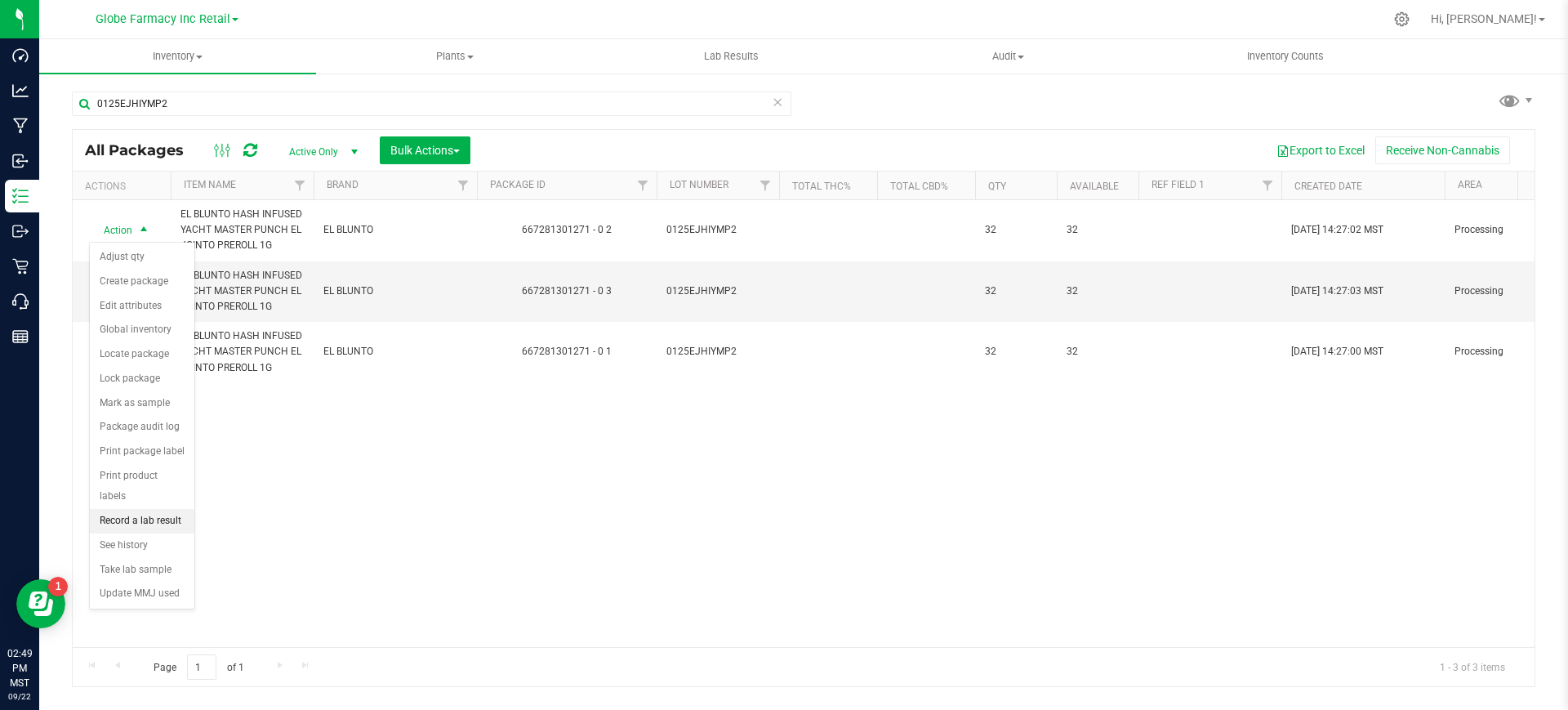
click at [157, 509] on li "Record a lab result" at bounding box center [142, 520] width 105 height 24
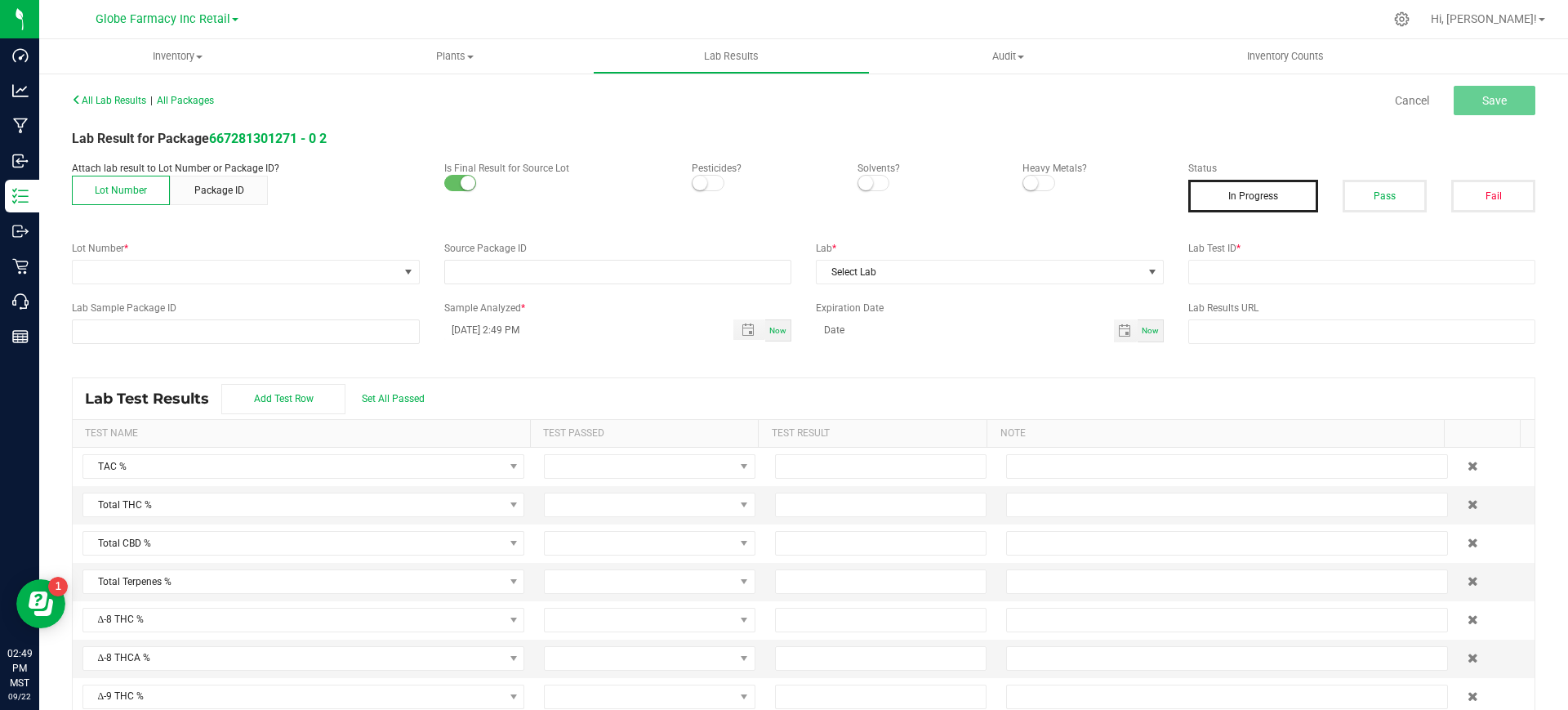
type input "667281301271 - 0 2"
drag, startPoint x: 1341, startPoint y: 195, endPoint x: 1342, endPoint y: 205, distance: 10.0
click at [1343, 195] on button "Pass" at bounding box center [1384, 197] width 84 height 33
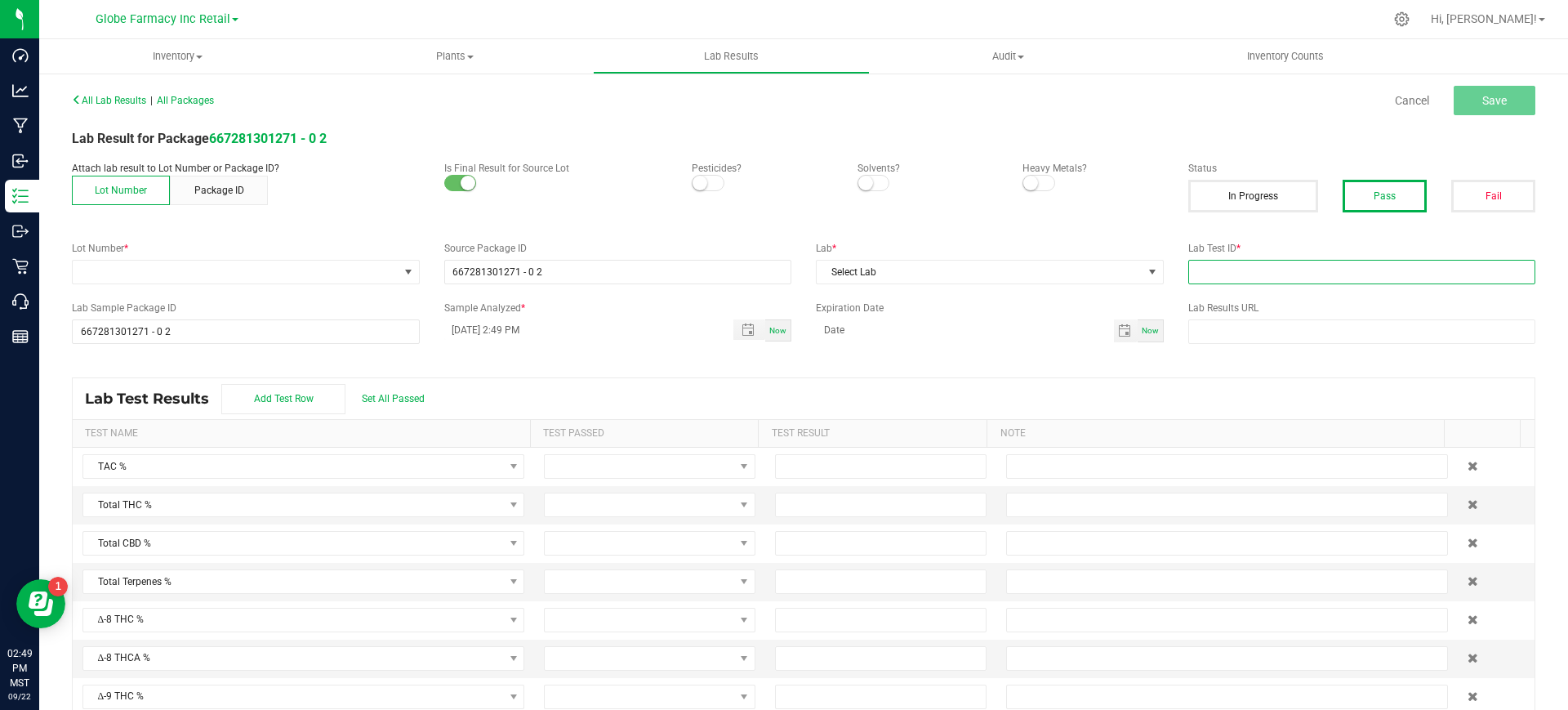
click at [1234, 272] on input "text" at bounding box center [1362, 272] width 348 height 24
paste input "2501LVL0041.0182"
type input "2501LVL0041.0182"
click at [1034, 272] on span "Select Lab" at bounding box center [980, 273] width 326 height 23
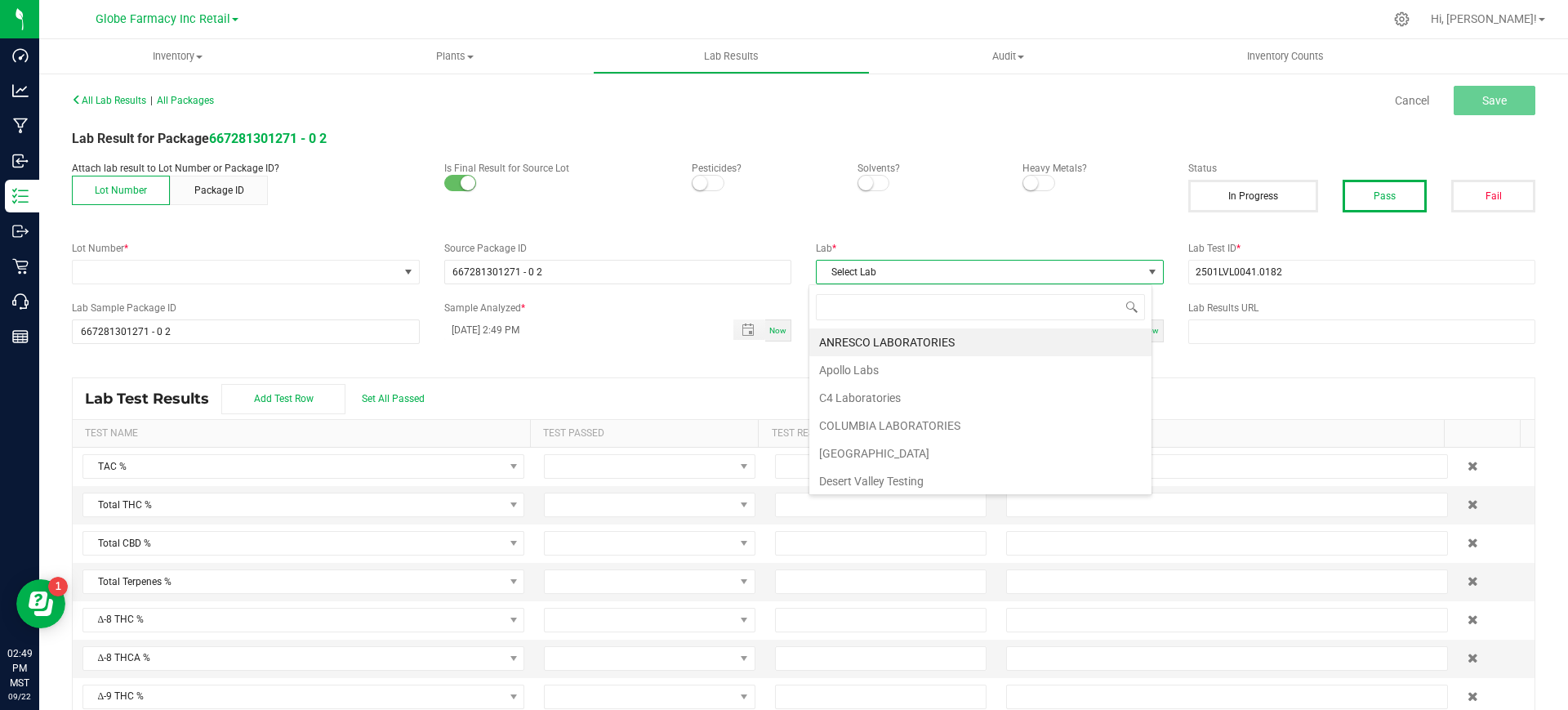
scroll to position [24, 344]
type input "LEVE"
click at [951, 338] on li "Level ONE Labs" at bounding box center [980, 342] width 342 height 28
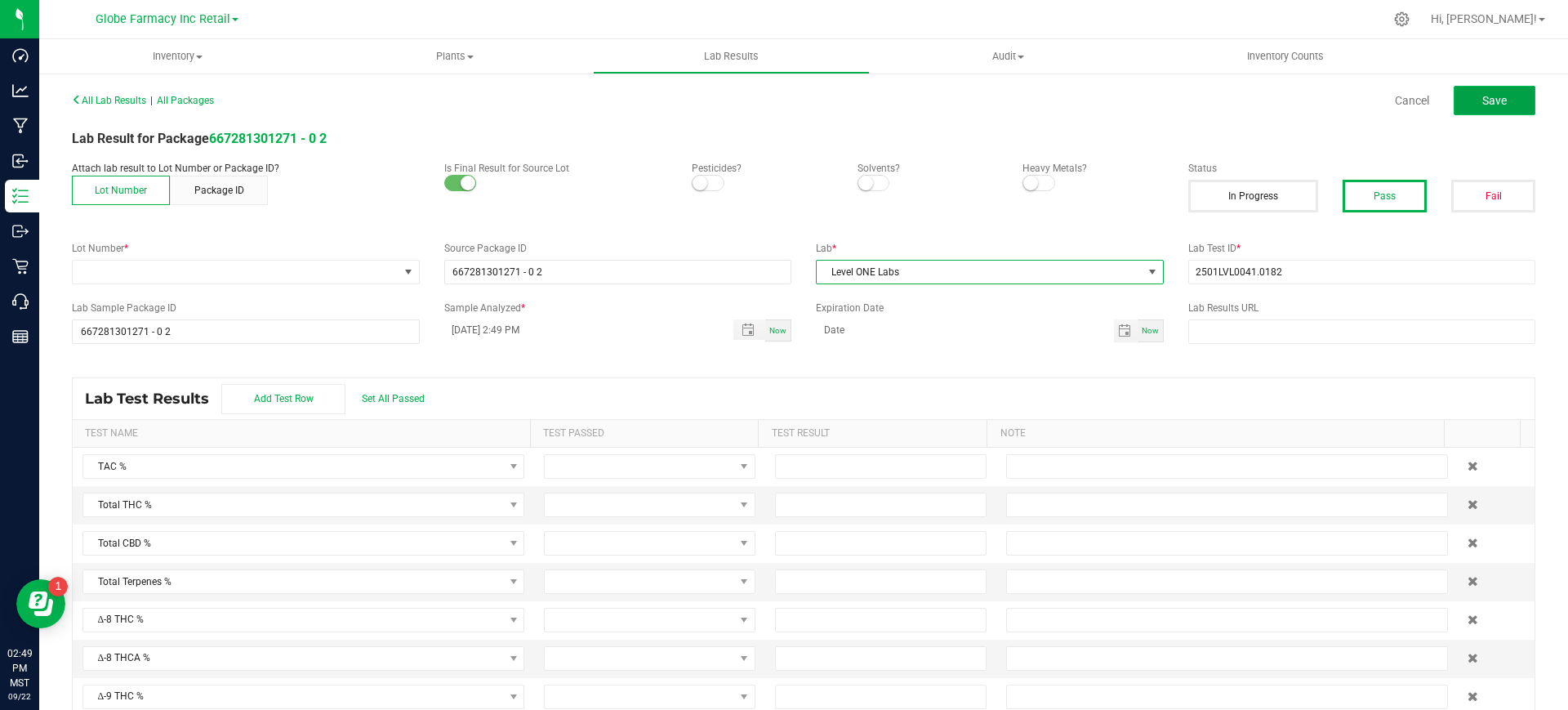
click at [1488, 102] on span "Save" at bounding box center [1494, 101] width 24 height 13
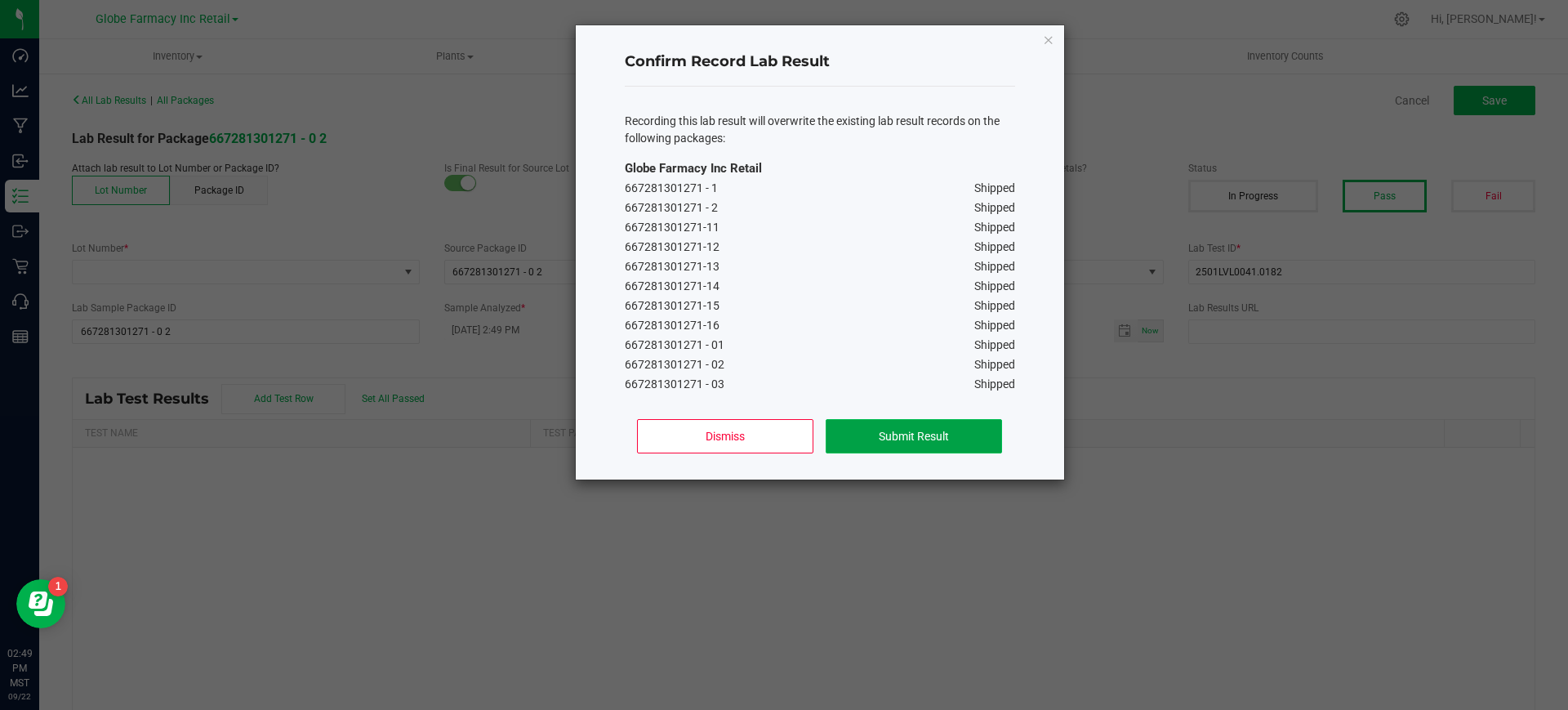
click at [915, 446] on button "Submit Result" at bounding box center [913, 436] width 175 height 35
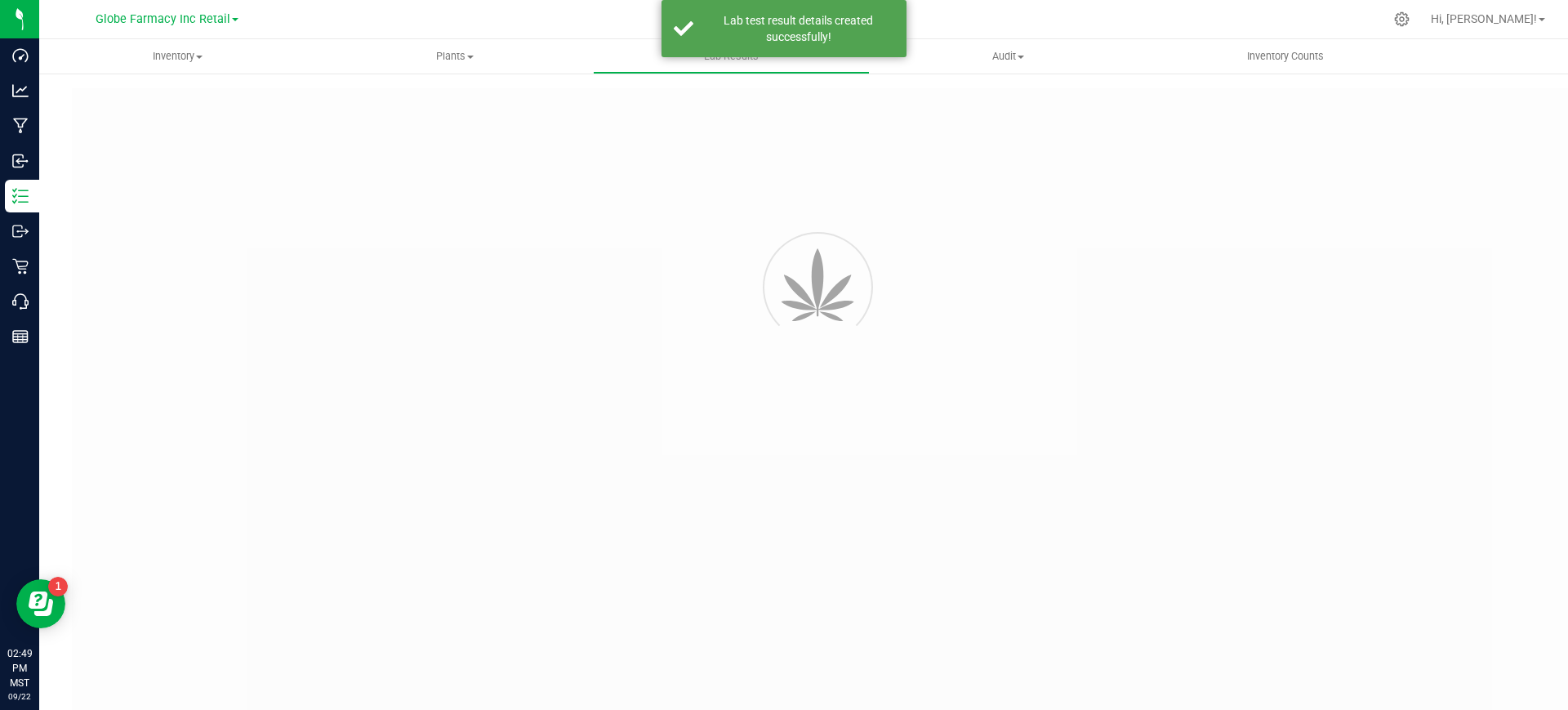
type input "667281301271 - 0 2"
type input "2501LVL0041.0182"
type input "667281301271 - 0 2"
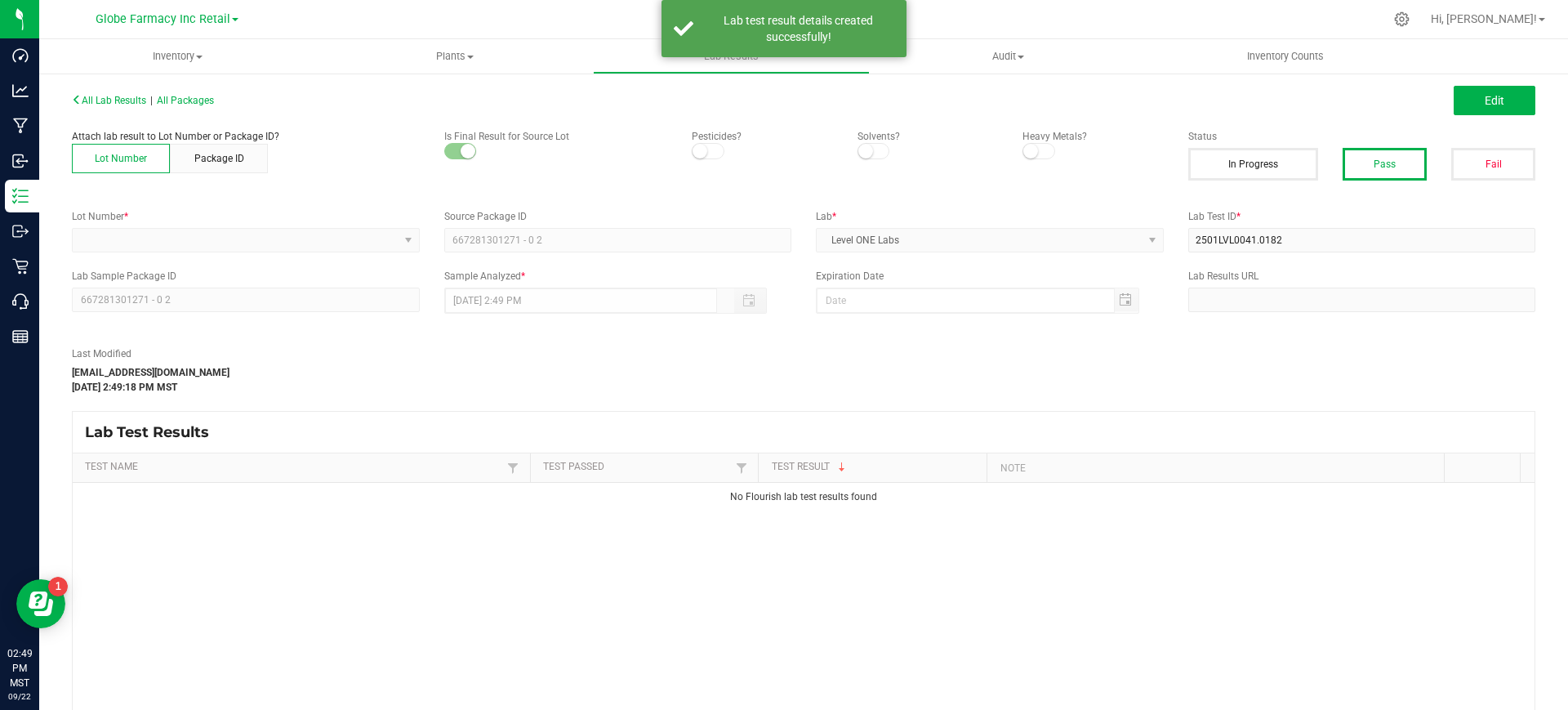
click at [1485, 95] on span "Edit" at bounding box center [1495, 101] width 19 height 13
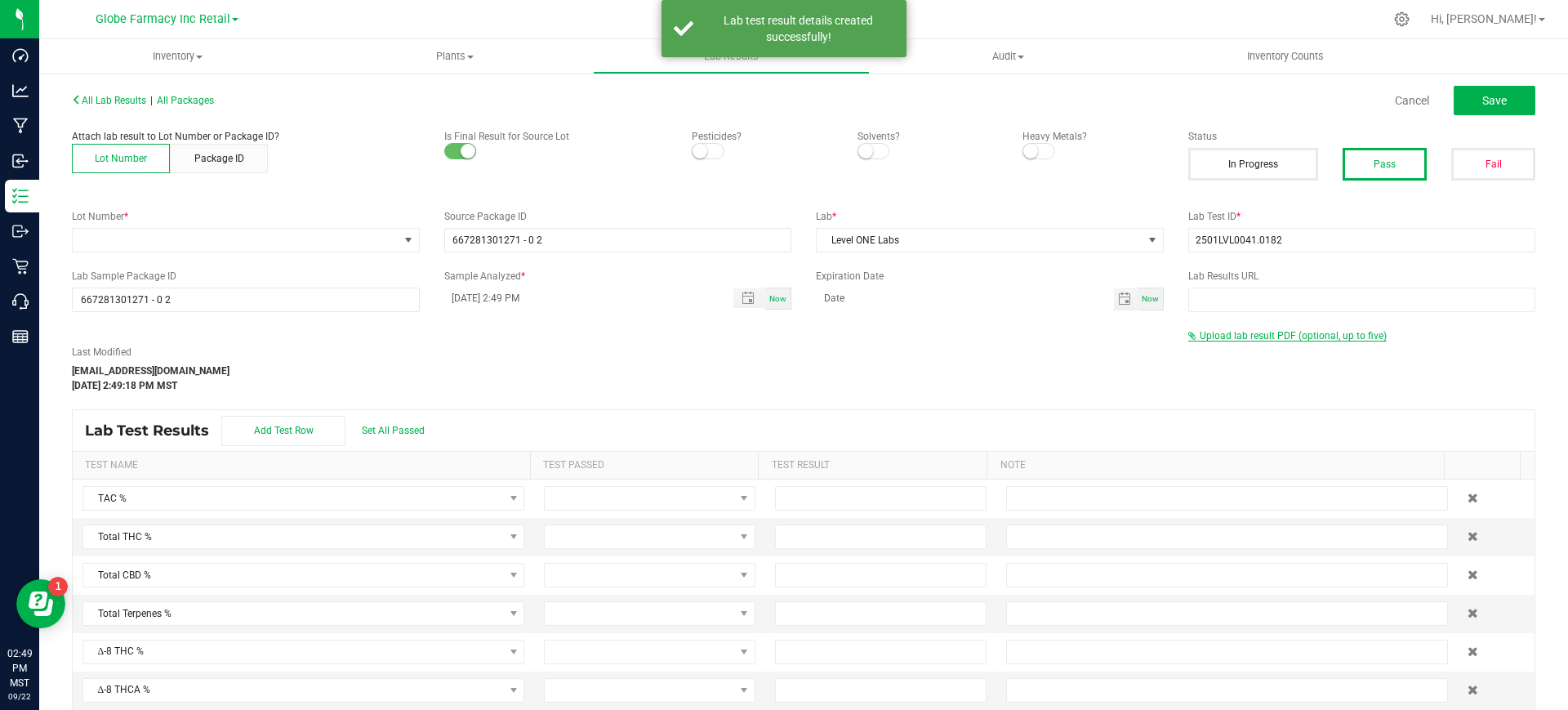
click at [1261, 331] on span "Upload lab result PDF (optional, up to five)" at bounding box center [1294, 336] width 187 height 12
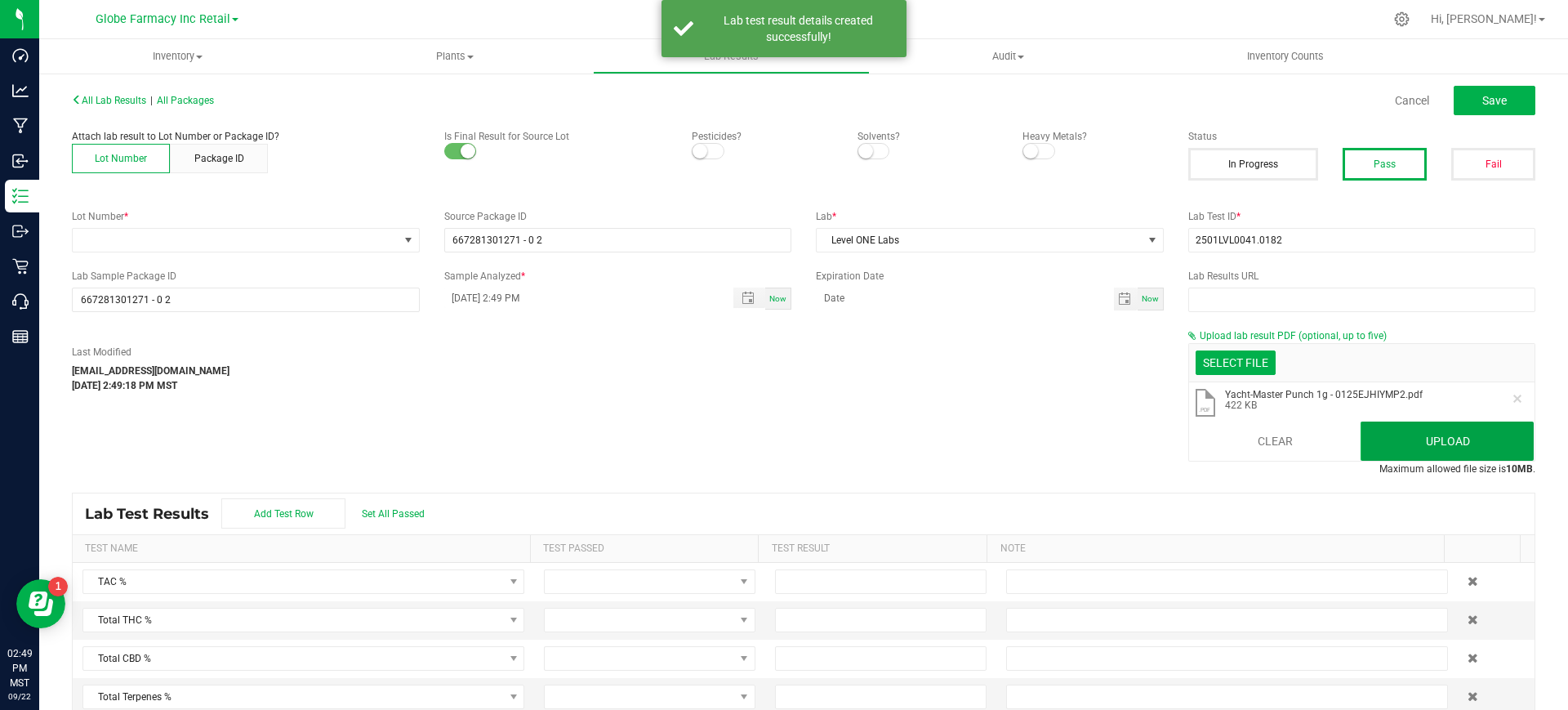
click at [1390, 425] on button "Upload" at bounding box center [1448, 441] width 173 height 39
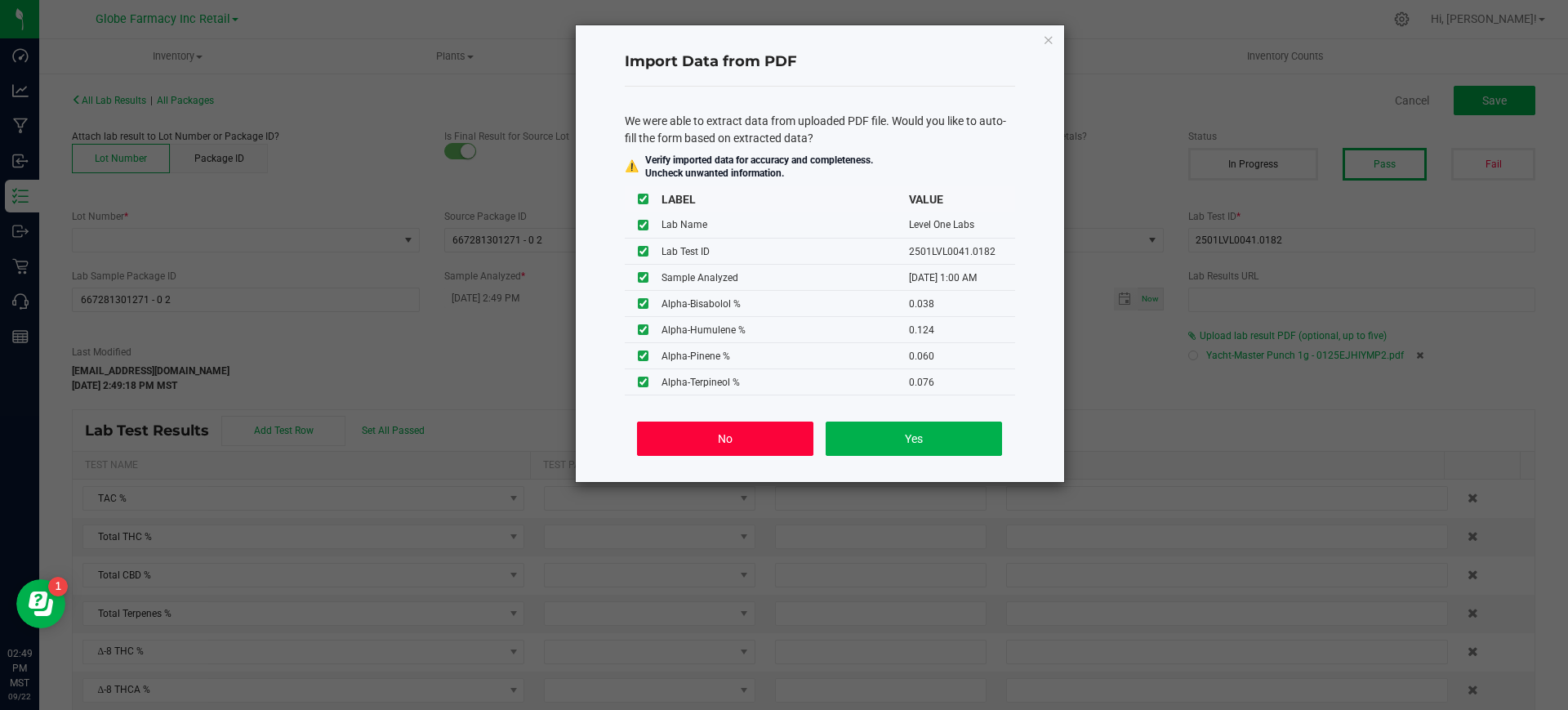
drag, startPoint x: 745, startPoint y: 431, endPoint x: 834, endPoint y: 392, distance: 97.2
click at [745, 432] on button "No" at bounding box center [724, 439] width 175 height 35
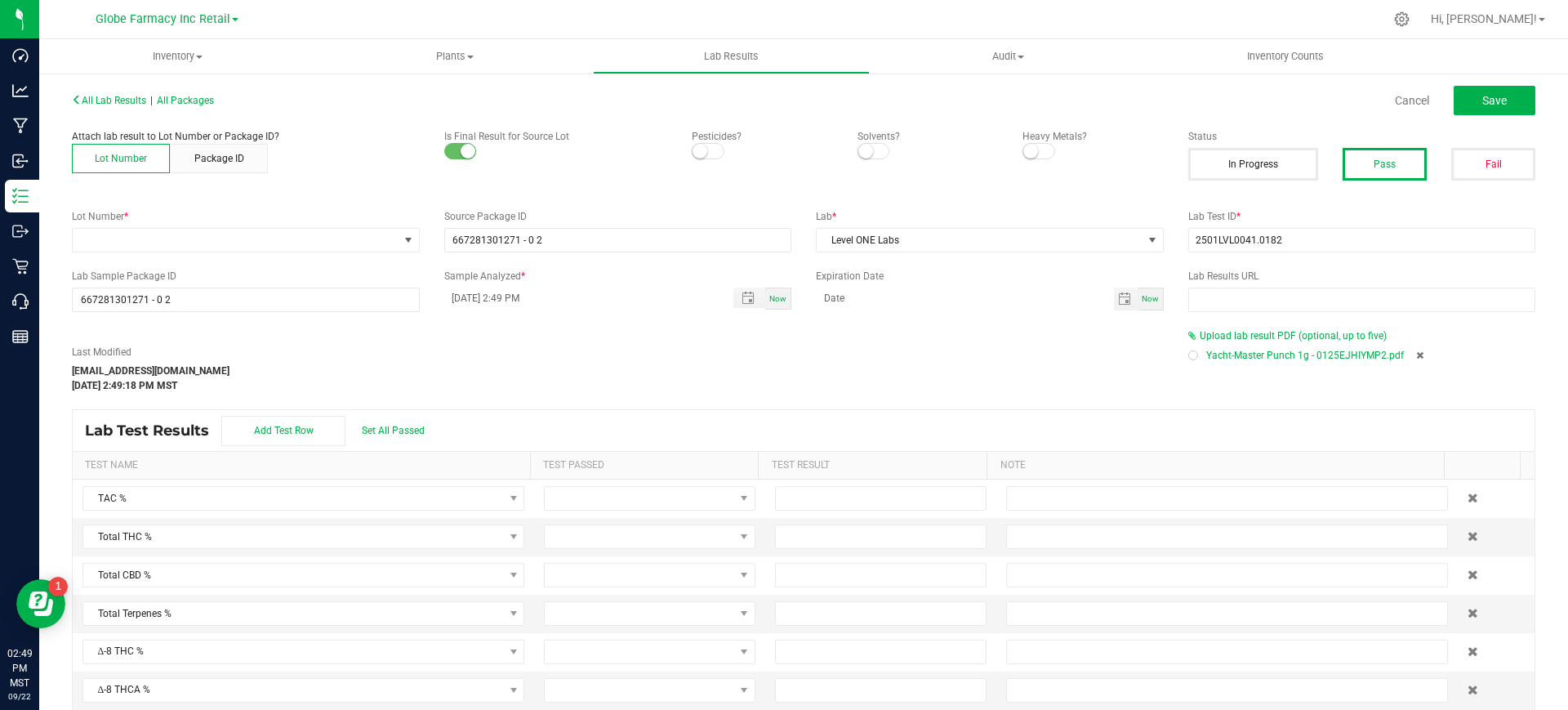
click at [1485, 84] on div "All Lab Results | All Packages Cancel Save" at bounding box center [803, 100] width 1488 height 40
click at [1484, 96] on span "Save" at bounding box center [1494, 101] width 24 height 13
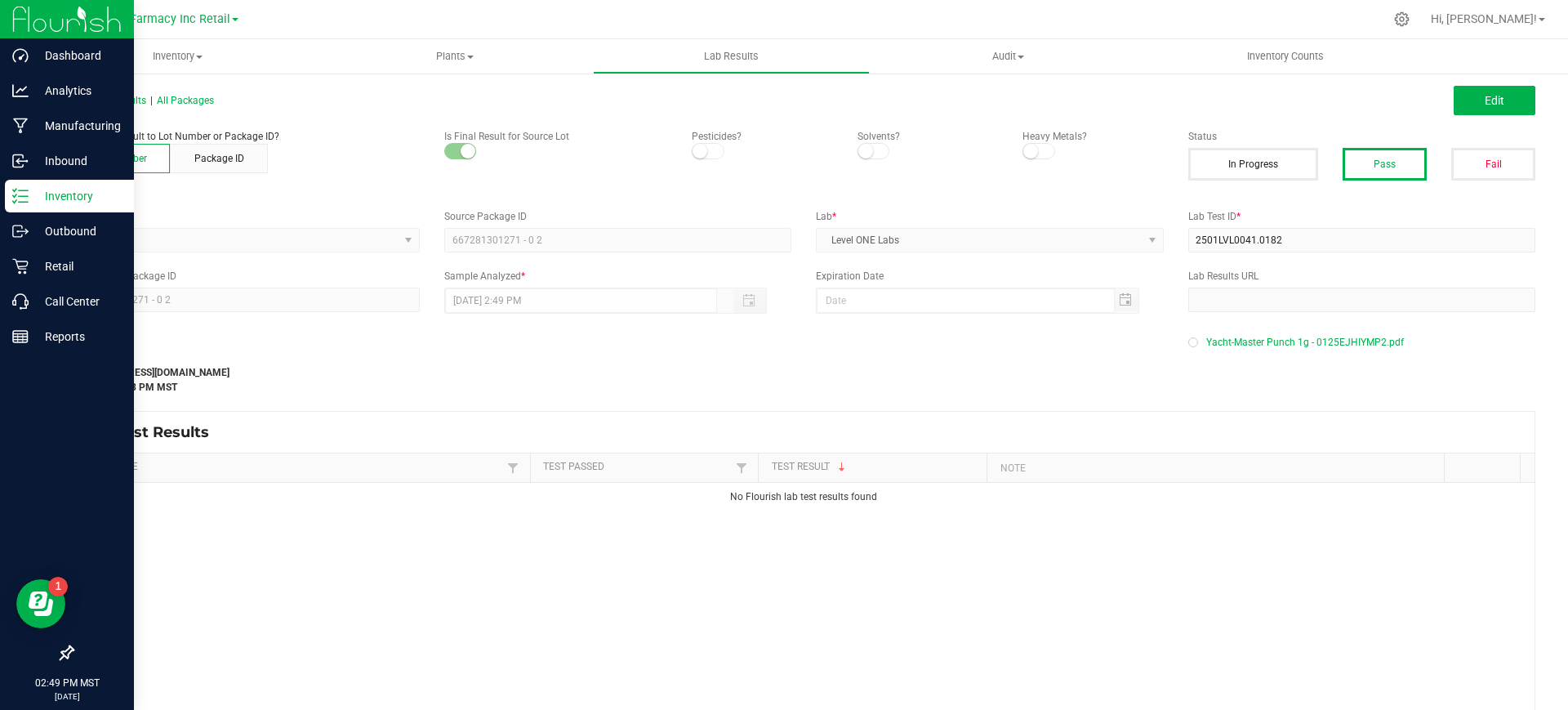
click at [30, 201] on p "Inventory" at bounding box center [78, 196] width 98 height 19
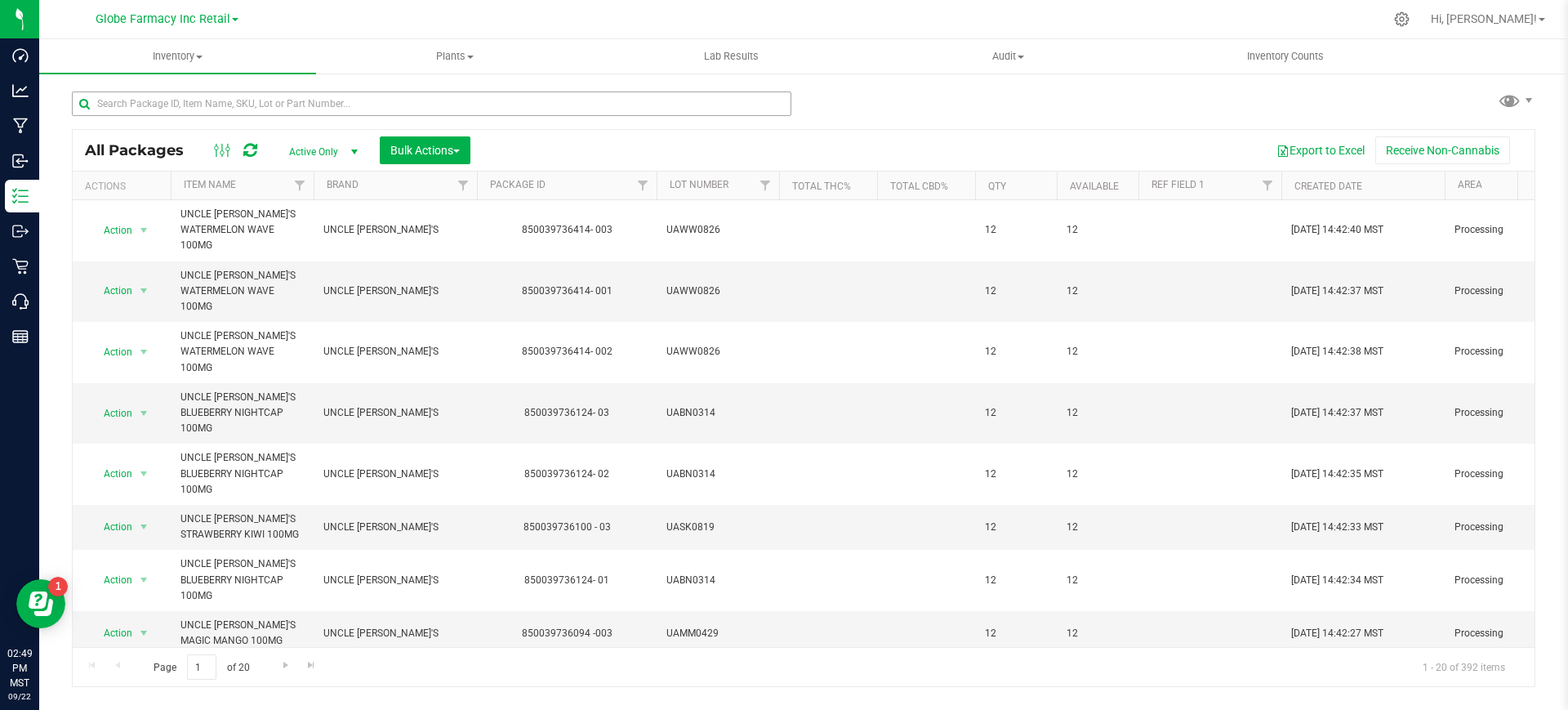
drag, startPoint x: 206, startPoint y: 126, endPoint x: 207, endPoint y: 114, distance: 12.0
click at [206, 125] on div at bounding box center [431, 110] width 719 height 38
click at [203, 105] on input "text" at bounding box center [431, 103] width 719 height 24
paste input "UABN0314"
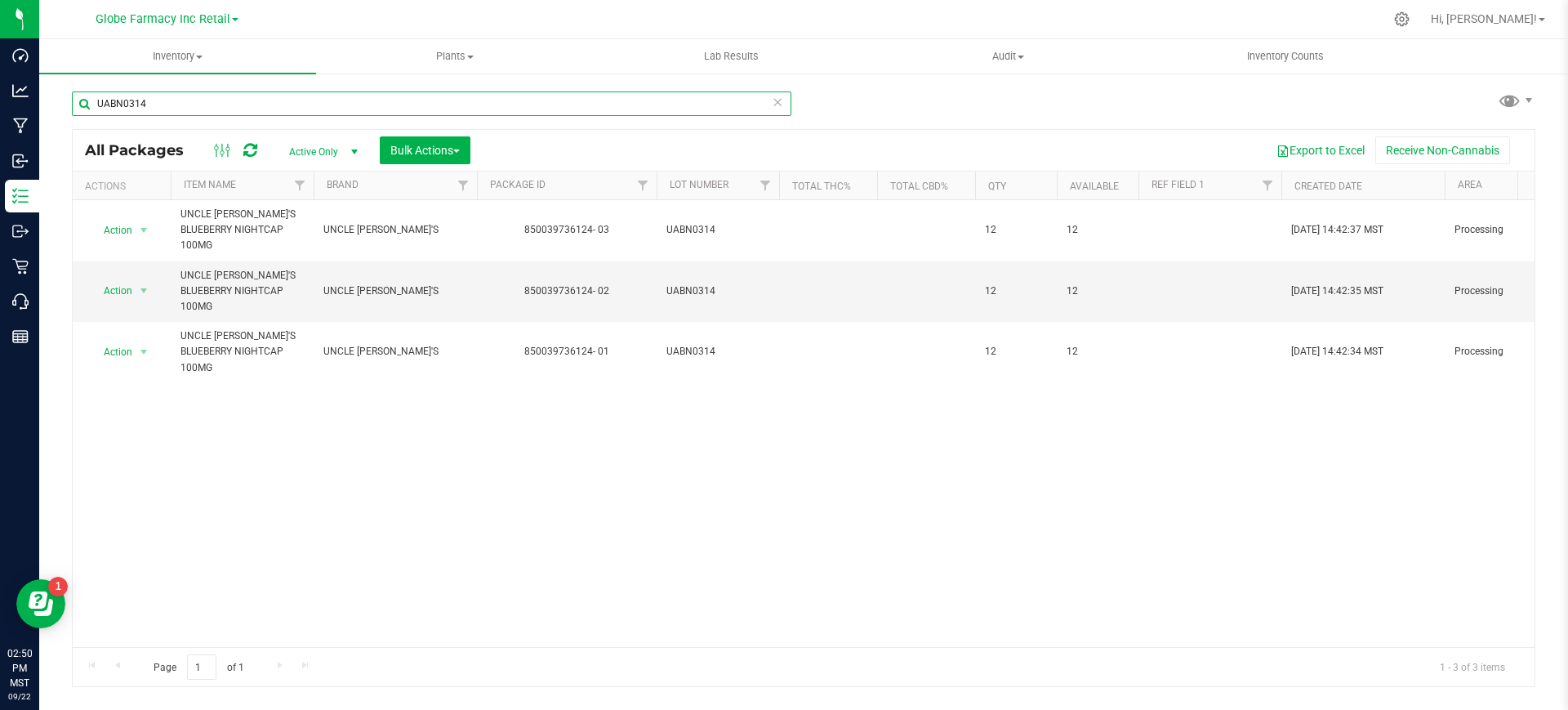
type input "UABN0314"
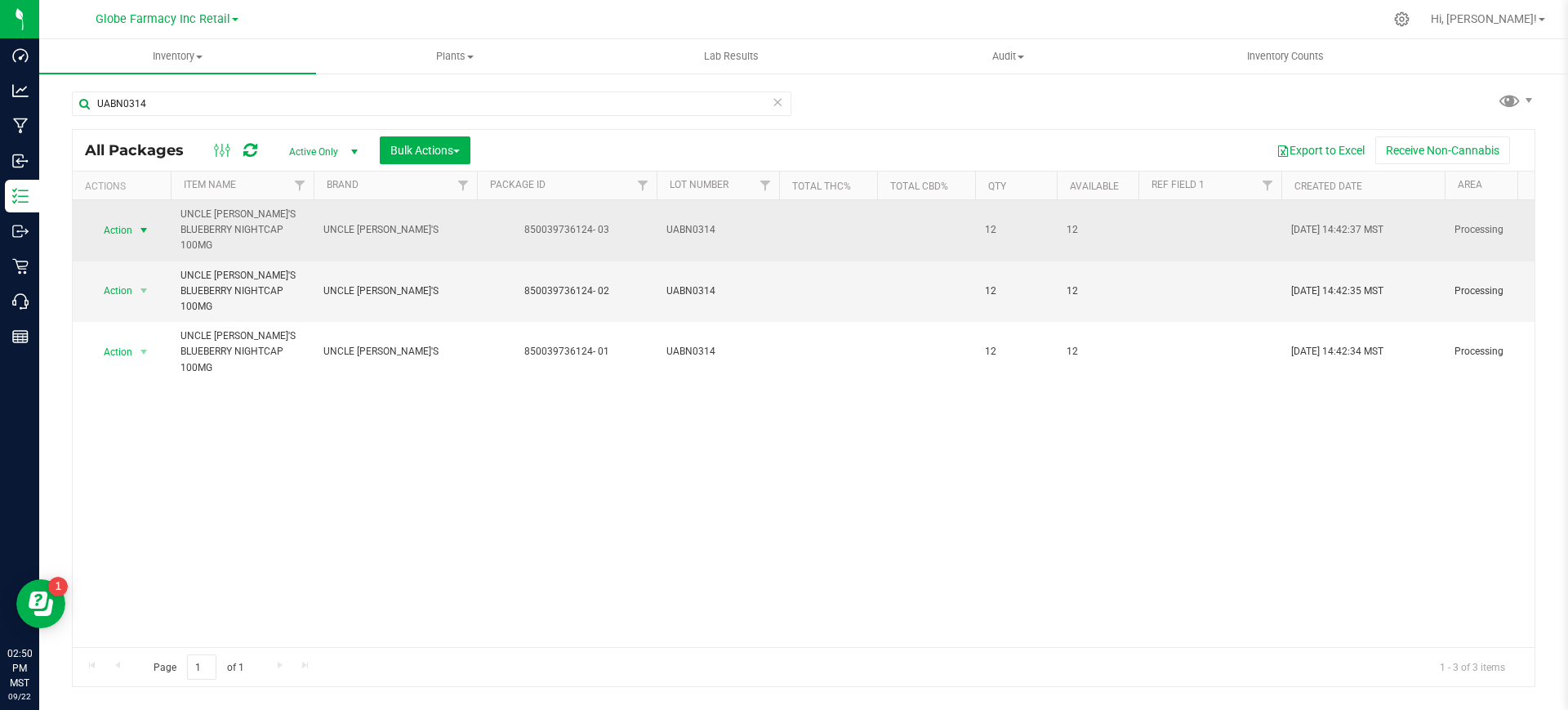
click at [99, 219] on span "Action" at bounding box center [111, 230] width 44 height 23
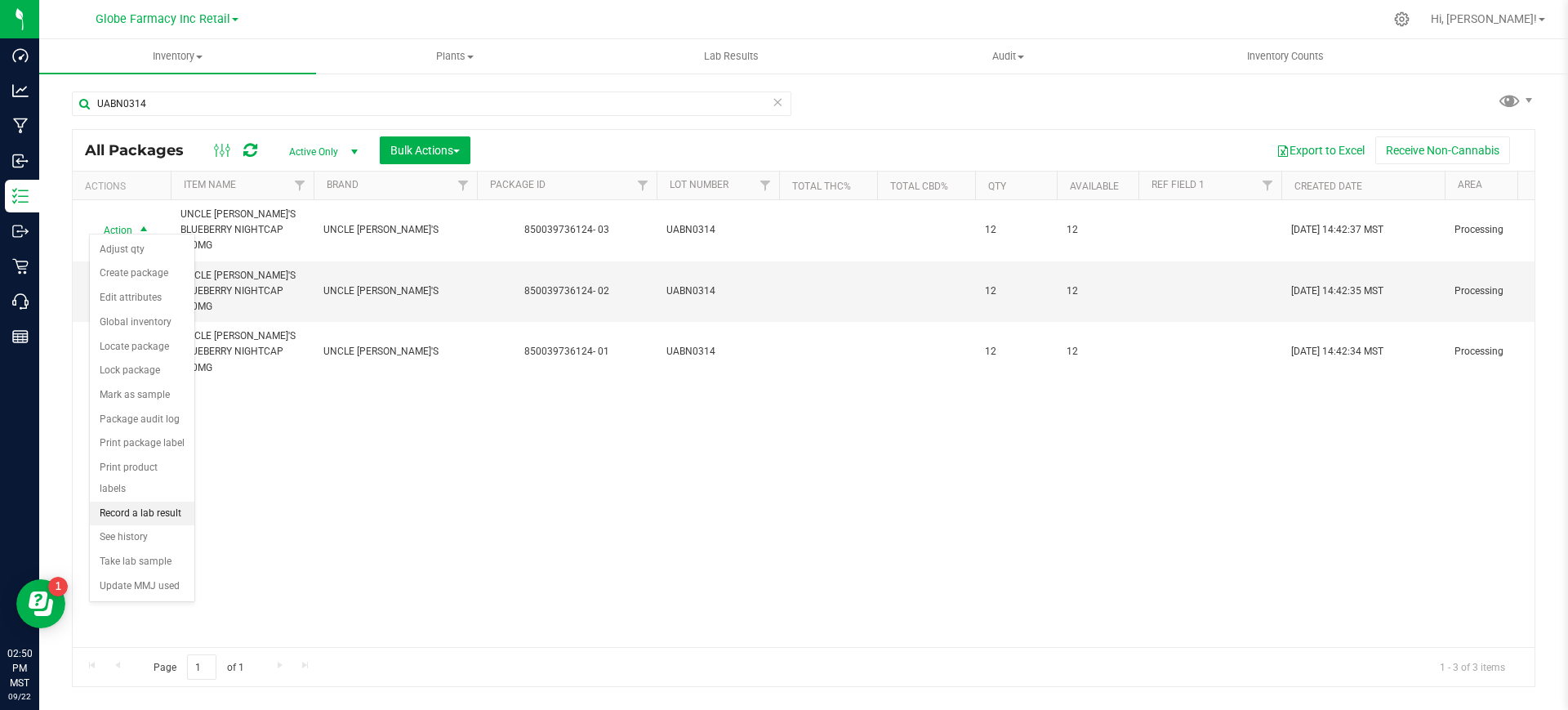
click at [157, 502] on li "Record a lab result" at bounding box center [142, 513] width 105 height 24
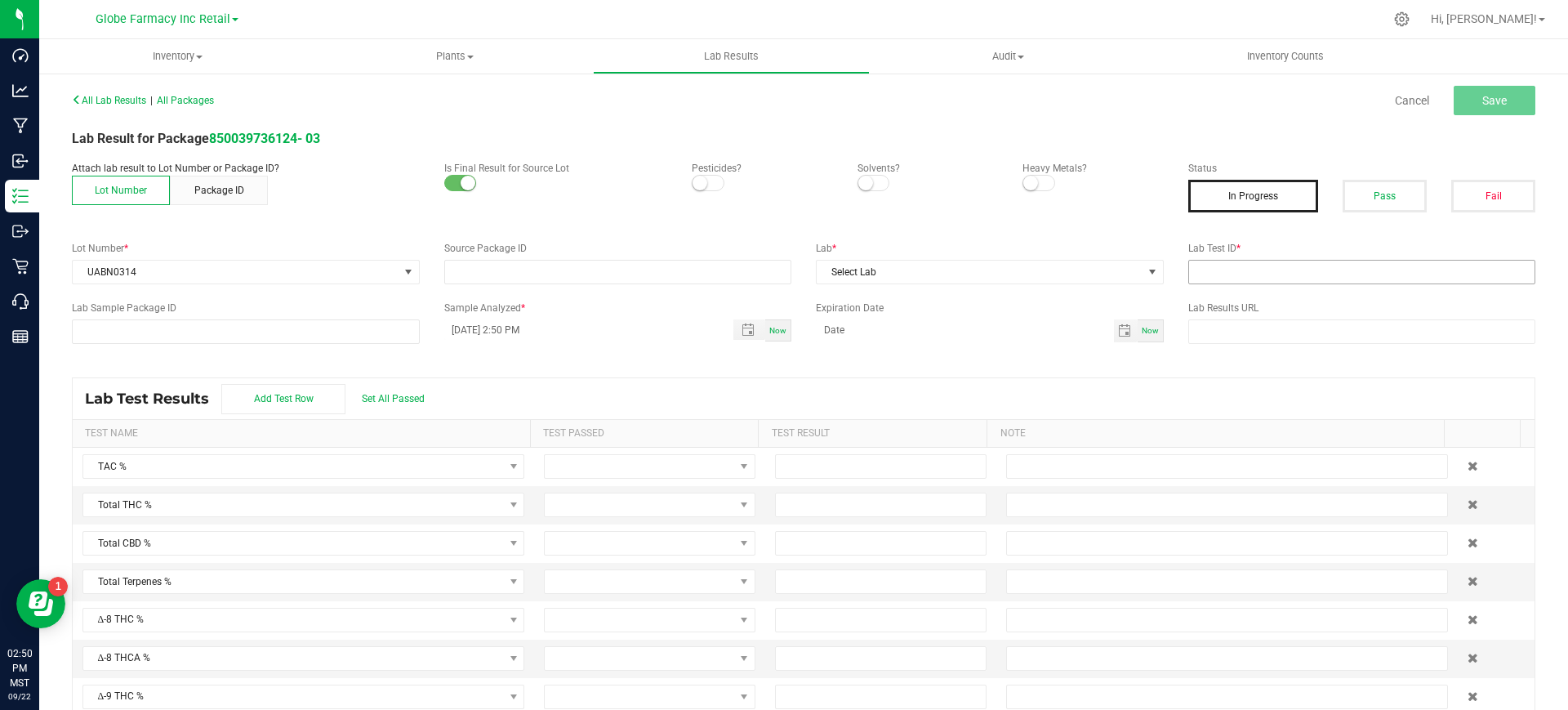
type input "850039736124- 03"
click at [1366, 197] on button "Pass" at bounding box center [1384, 197] width 84 height 33
drag, startPoint x: 1313, startPoint y: 258, endPoint x: 1127, endPoint y: 282, distance: 187.5
click at [1312, 259] on div "Lab Test ID *" at bounding box center [1362, 262] width 373 height 43
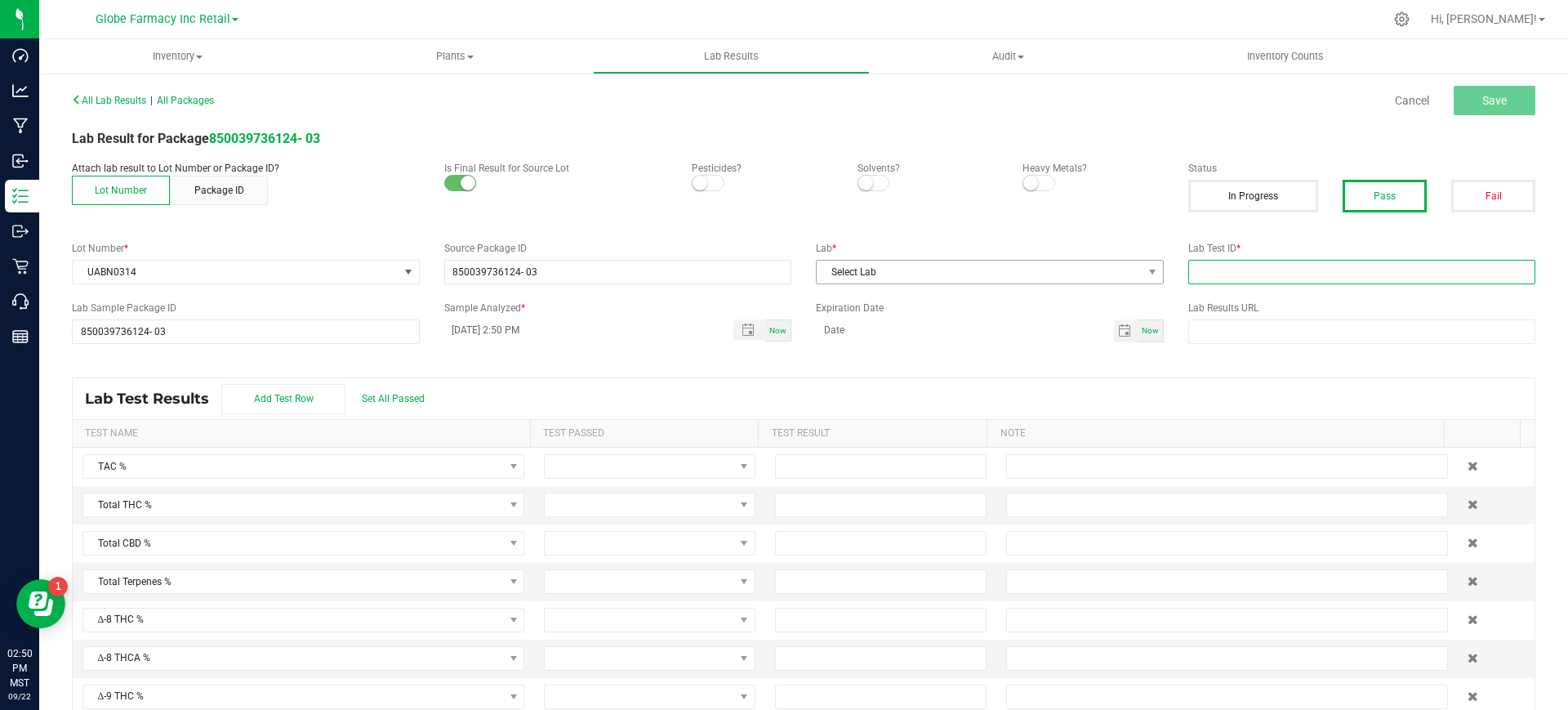
paste input "2503FSL0133.0665"
drag, startPoint x: 1244, startPoint y: 266, endPoint x: 1043, endPoint y: 282, distance: 201.6
click at [1244, 266] on input "text" at bounding box center [1362, 272] width 348 height 24
type input "2503FSL0133.0665"
click at [998, 282] on span "Select Lab" at bounding box center [980, 273] width 326 height 23
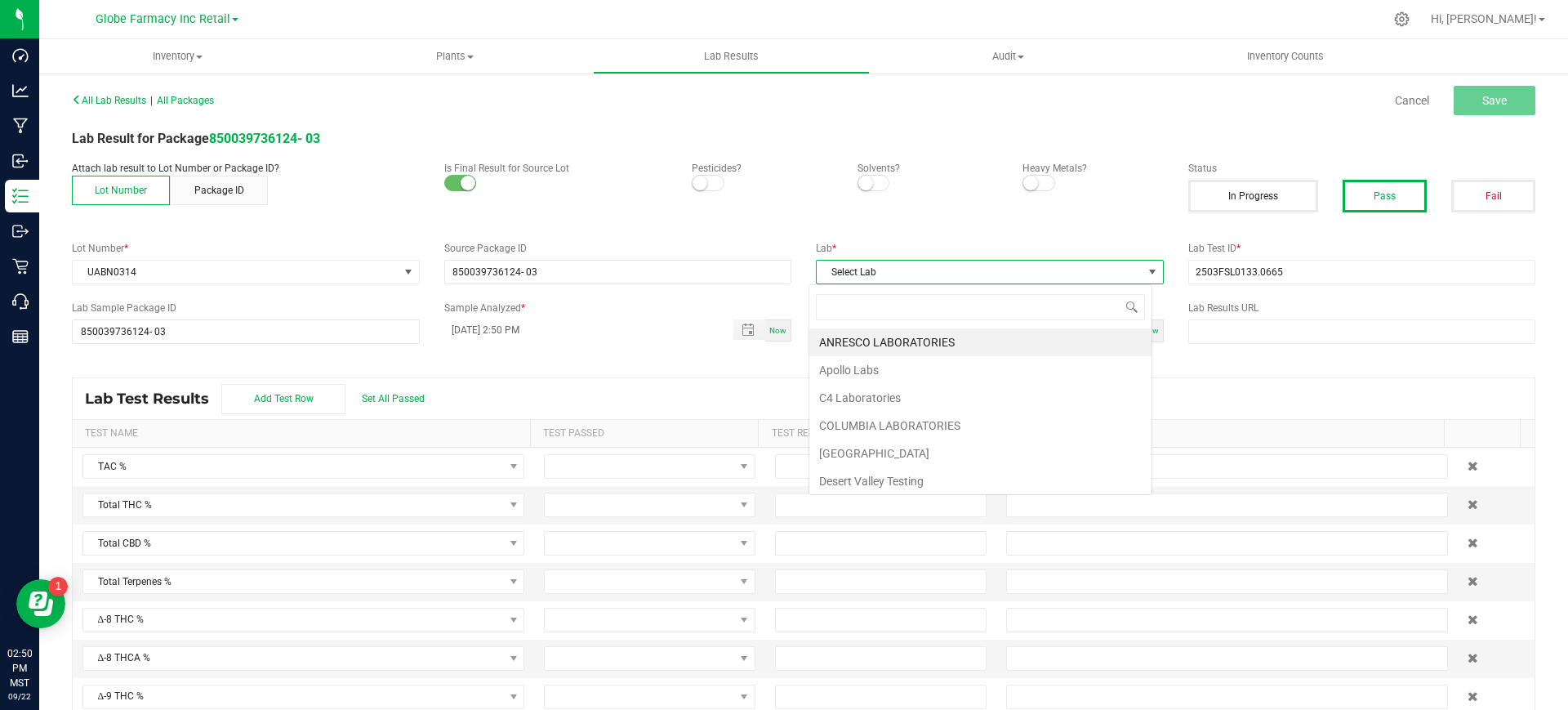
scroll to position [24, 344]
type input "F"
click at [848, 366] on li "Full Spectrum Lab" at bounding box center [980, 370] width 342 height 28
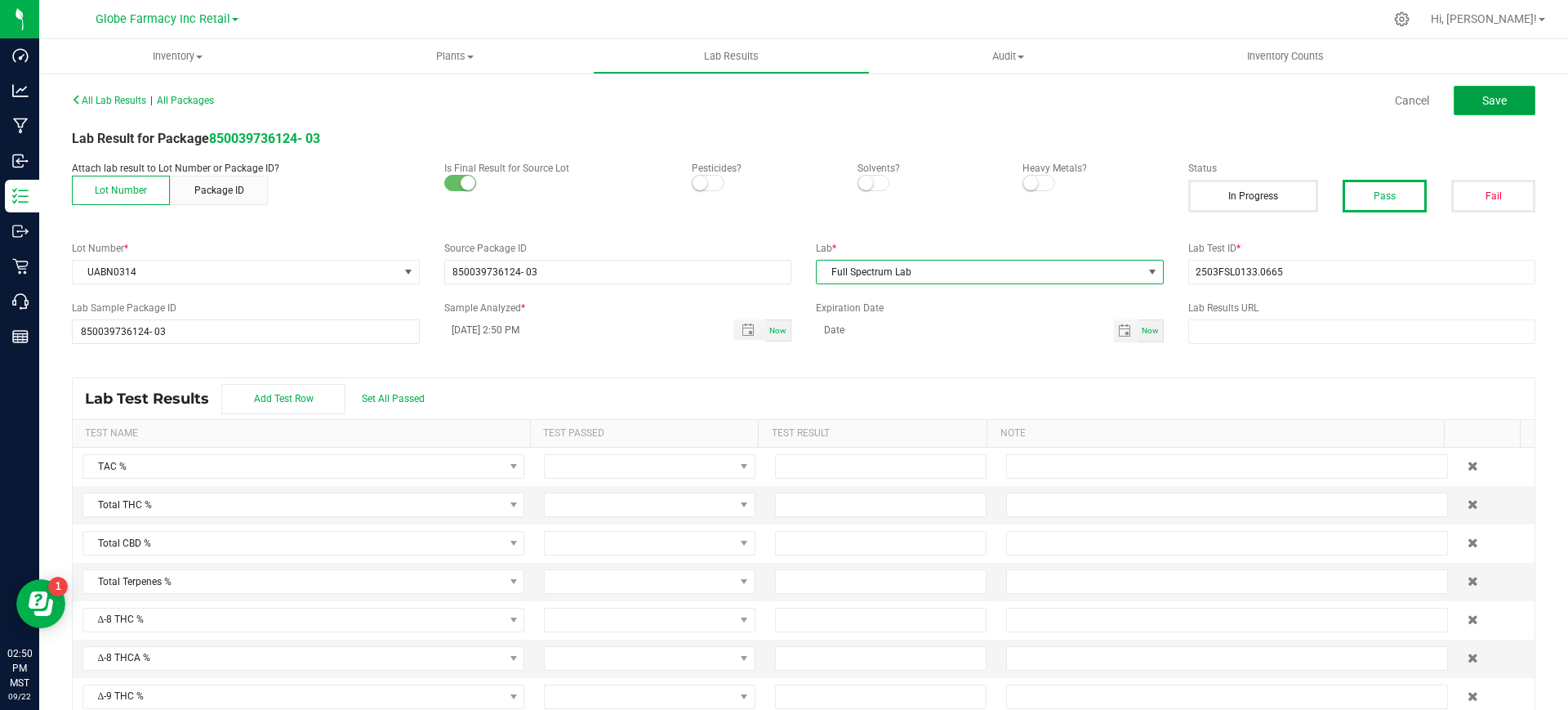
click at [1477, 113] on button "Save" at bounding box center [1495, 100] width 82 height 30
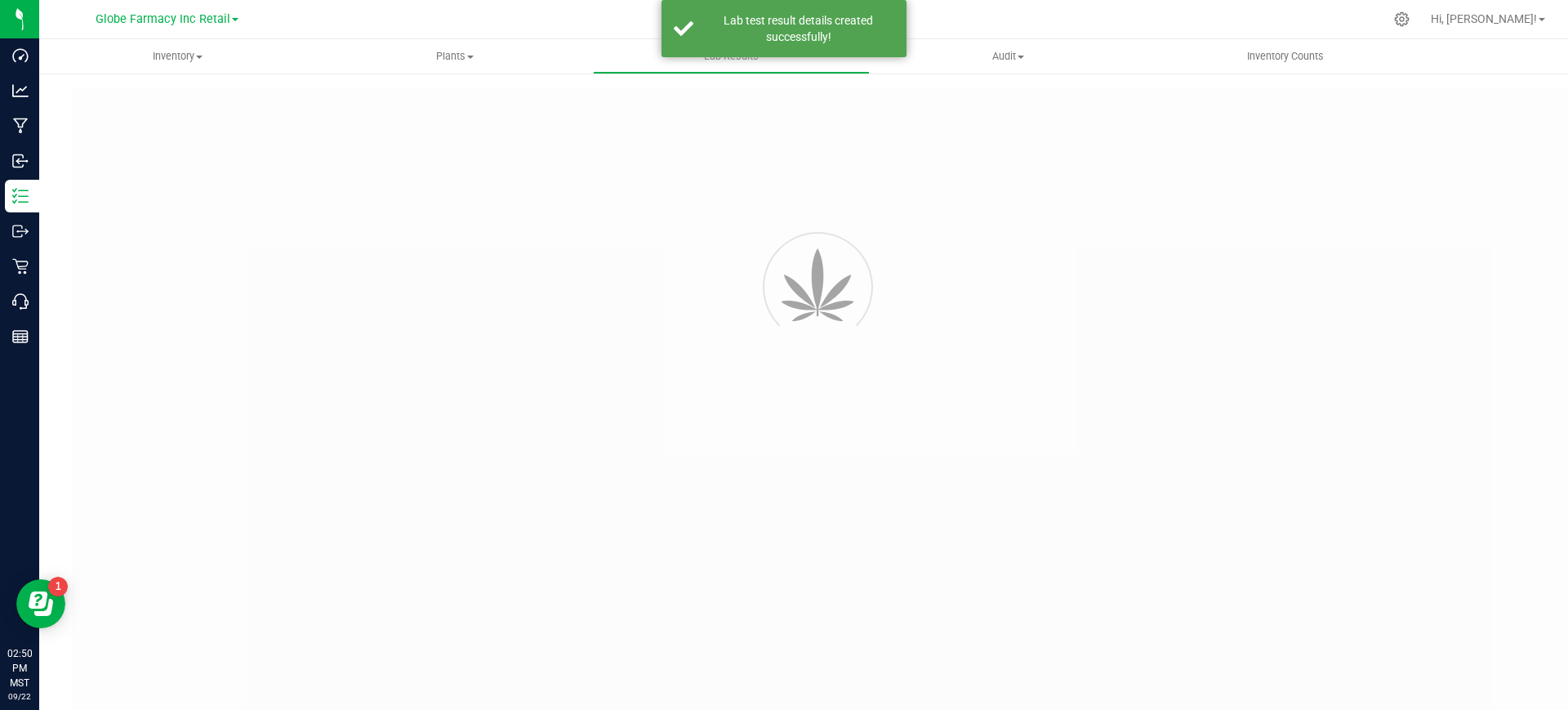
type input "850039736124- 03"
type input "2503FSL0133.0665"
type input "850039736124- 03"
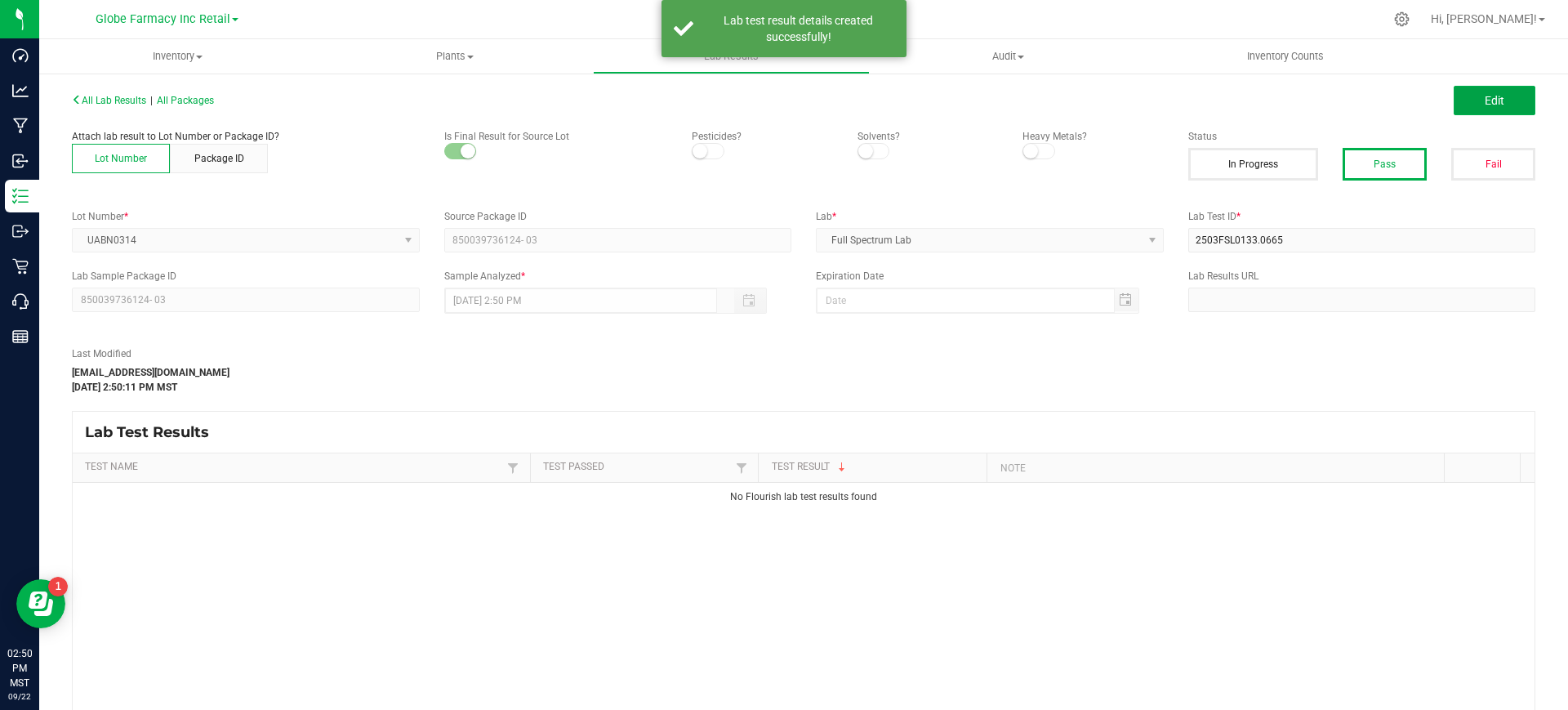
drag, startPoint x: 1476, startPoint y: 104, endPoint x: 1214, endPoint y: 323, distance: 341.5
click at [1485, 102] on span "Edit" at bounding box center [1495, 101] width 19 height 13
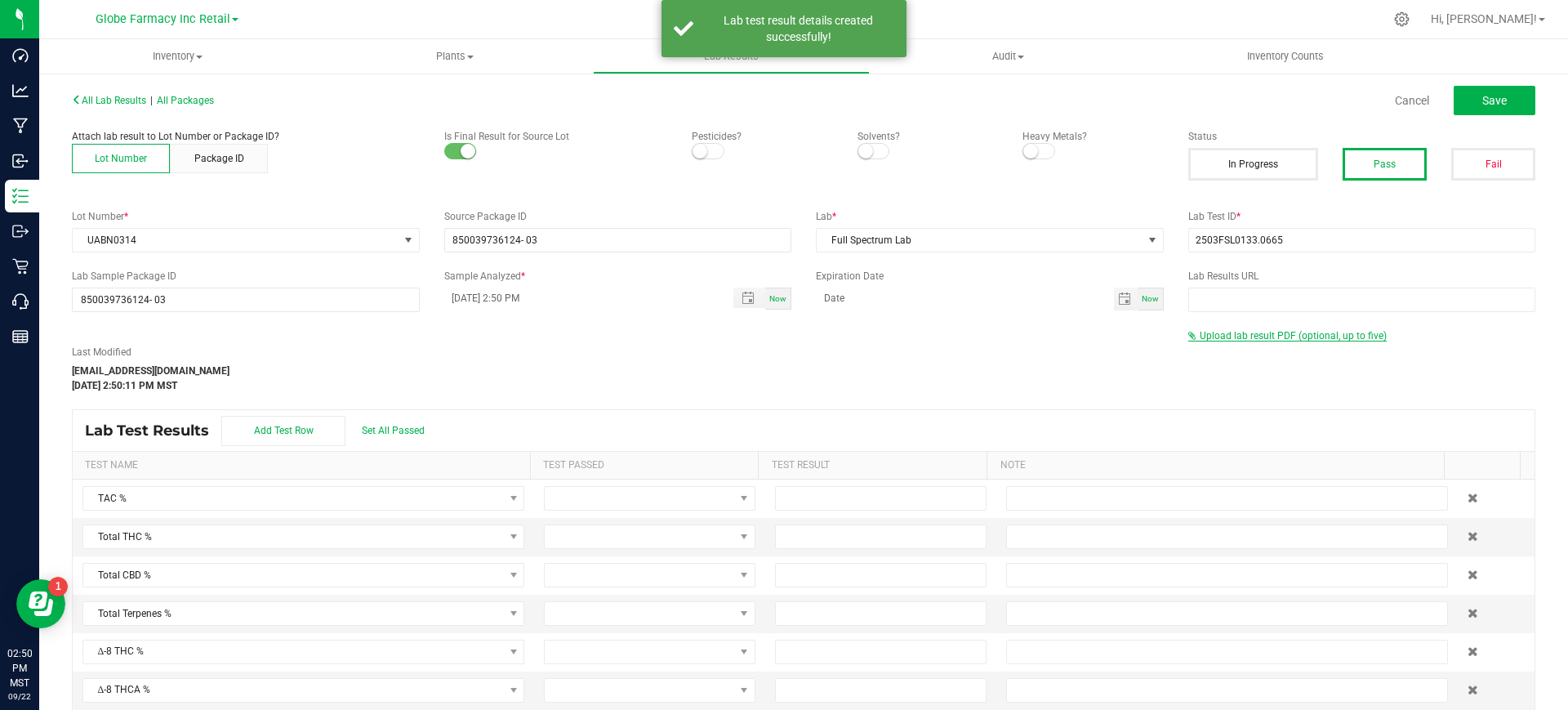
click at [1214, 334] on span "Upload lab result PDF (optional, up to five)" at bounding box center [1294, 336] width 187 height 12
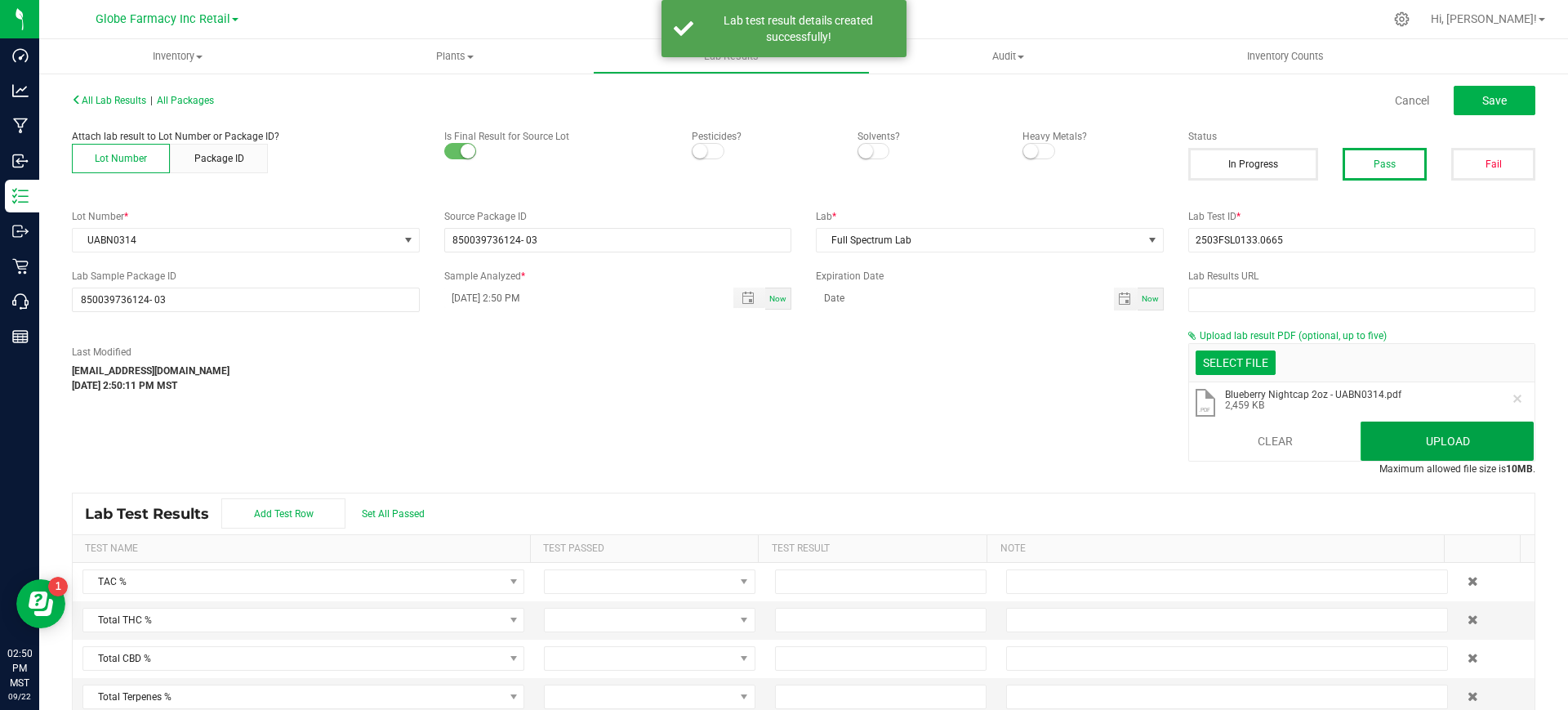
click at [1415, 435] on button "Upload" at bounding box center [1448, 441] width 173 height 39
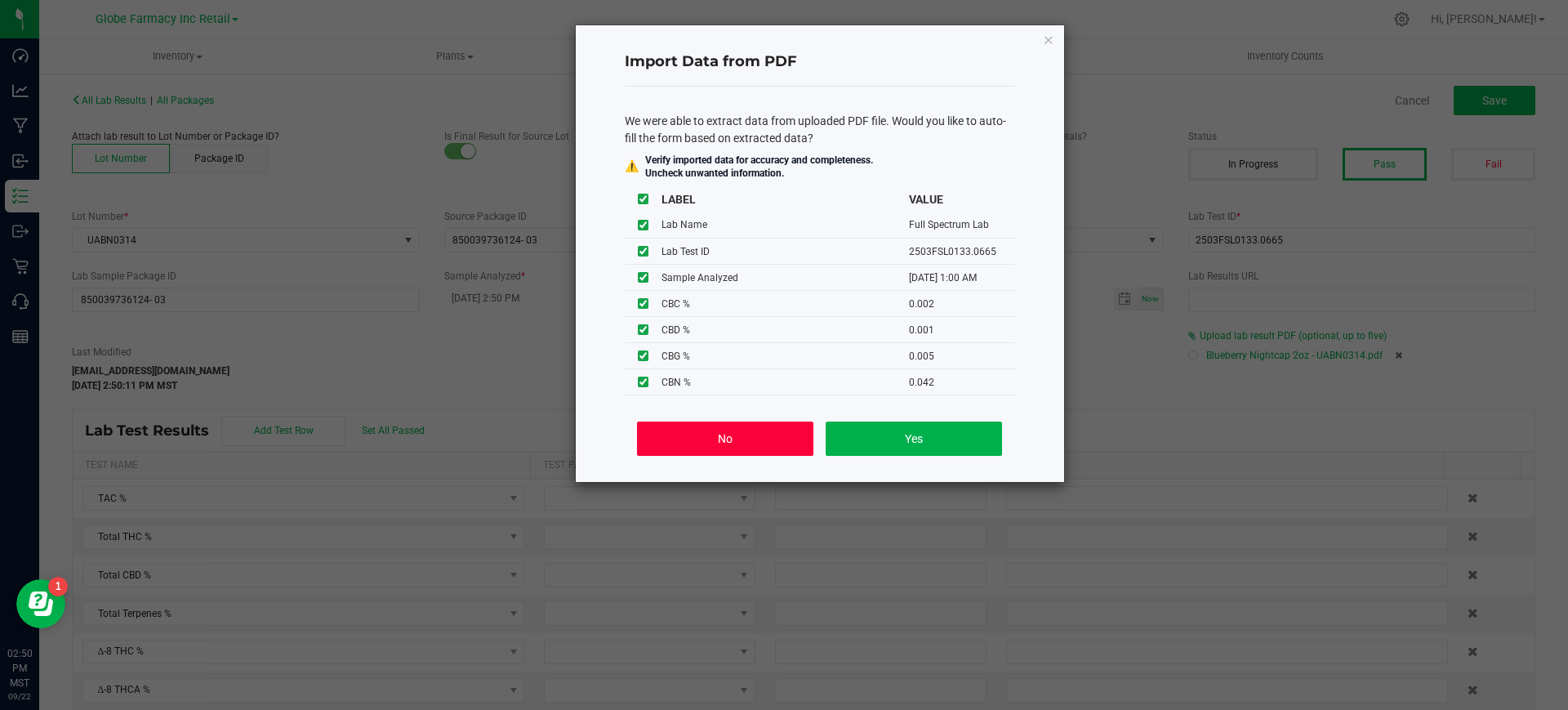
drag, startPoint x: 748, startPoint y: 439, endPoint x: 885, endPoint y: 429, distance: 137.4
click at [748, 439] on button "No" at bounding box center [724, 439] width 175 height 35
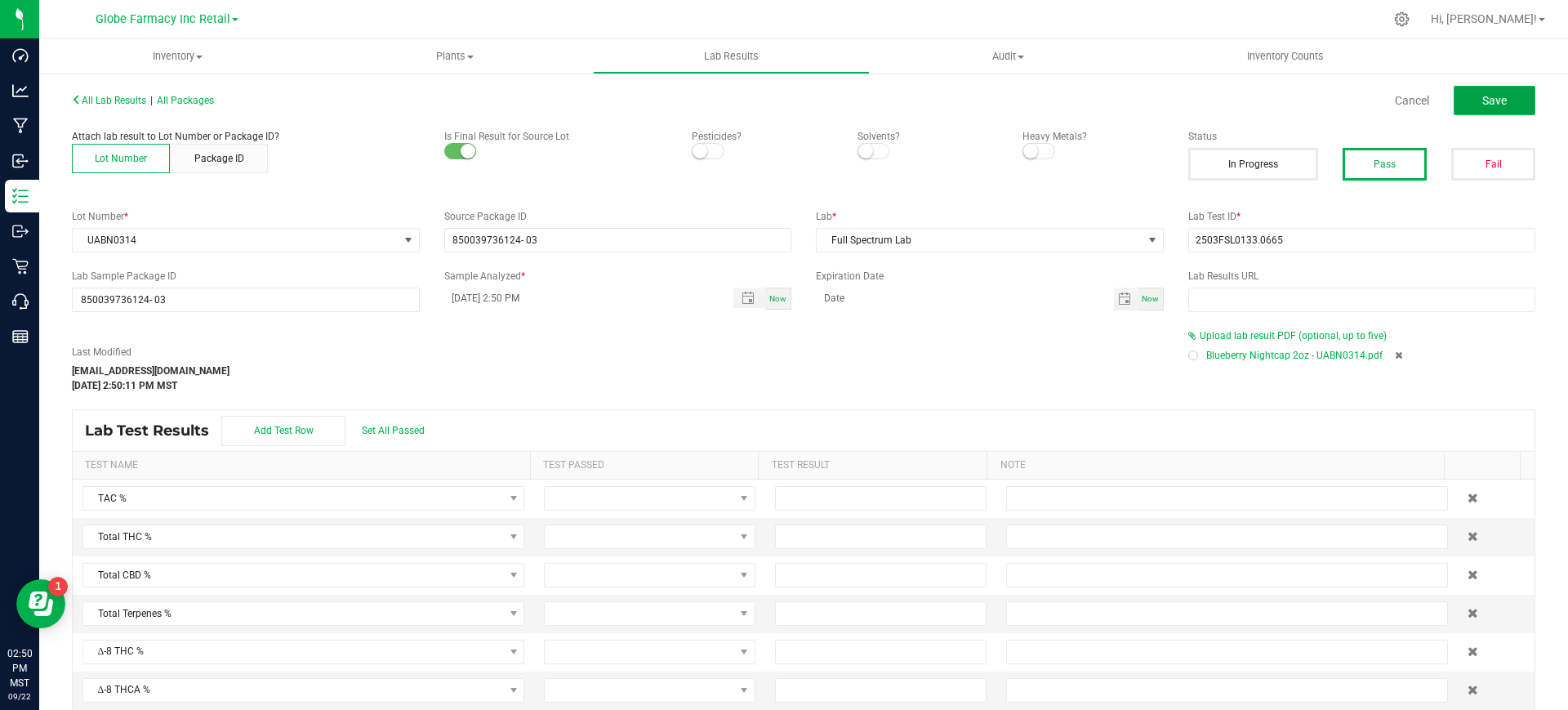
click at [1461, 103] on button "Save" at bounding box center [1495, 100] width 82 height 30
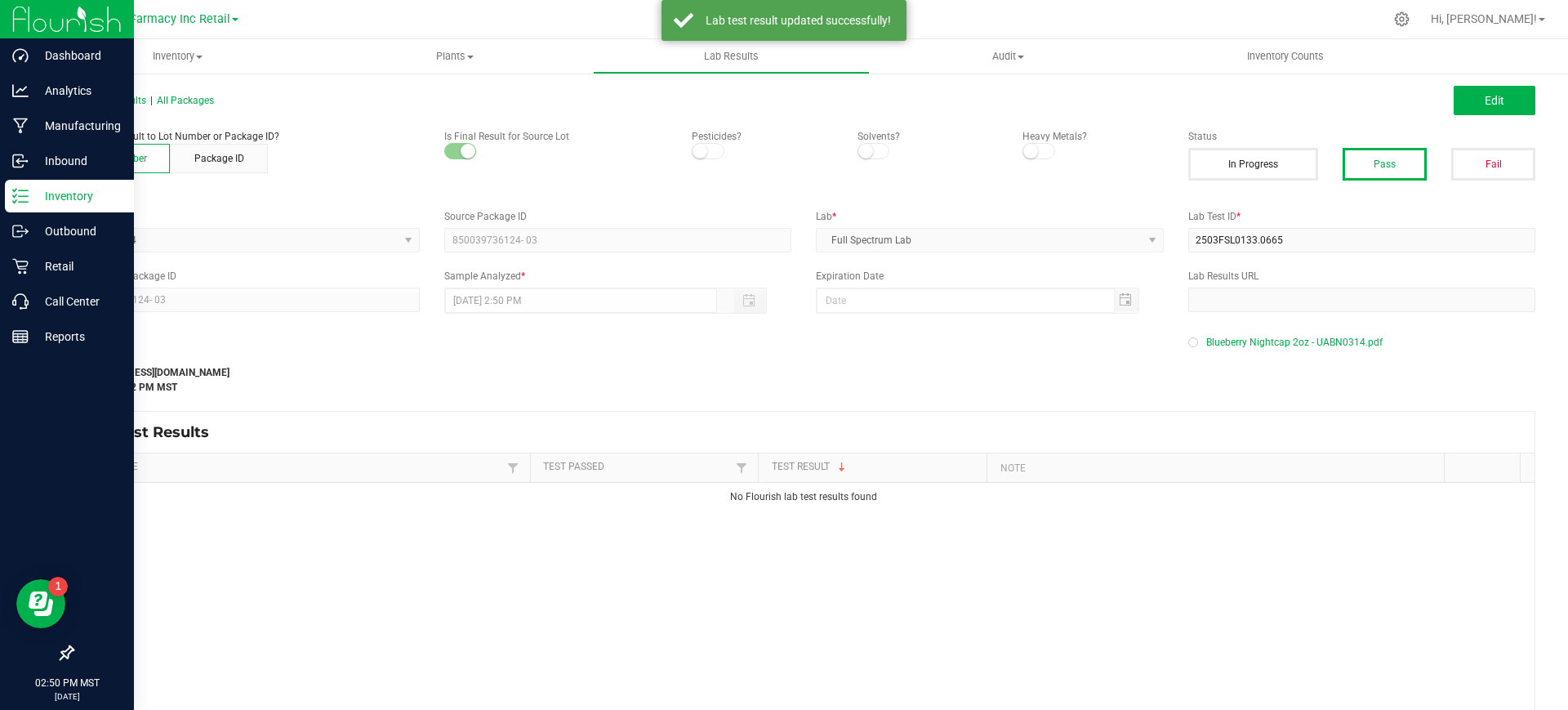
drag, startPoint x: 89, startPoint y: 198, endPoint x: 103, endPoint y: 198, distance: 14.0
click at [89, 198] on p "Inventory" at bounding box center [78, 196] width 98 height 19
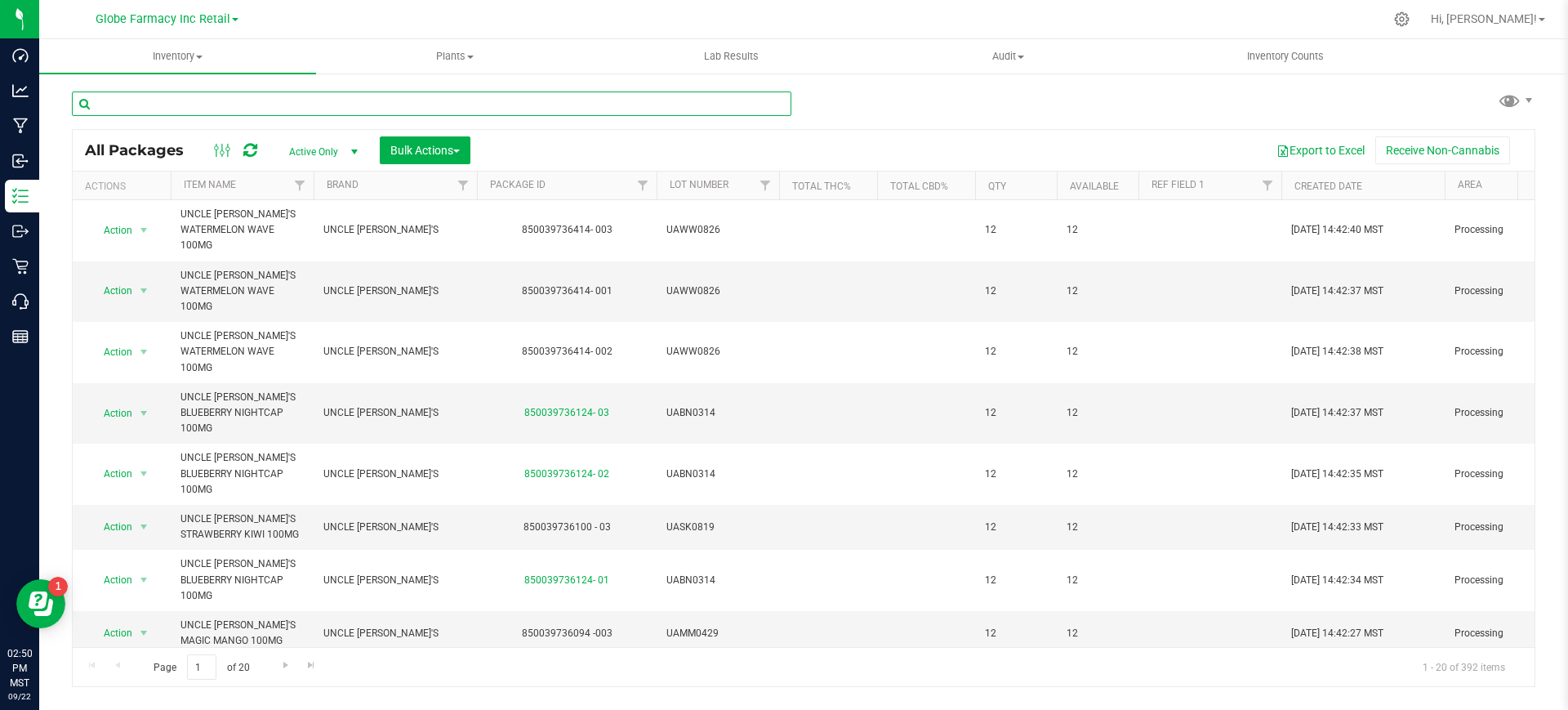
paste input "UAIT0818"
click at [295, 108] on input "text" at bounding box center [431, 103] width 719 height 24
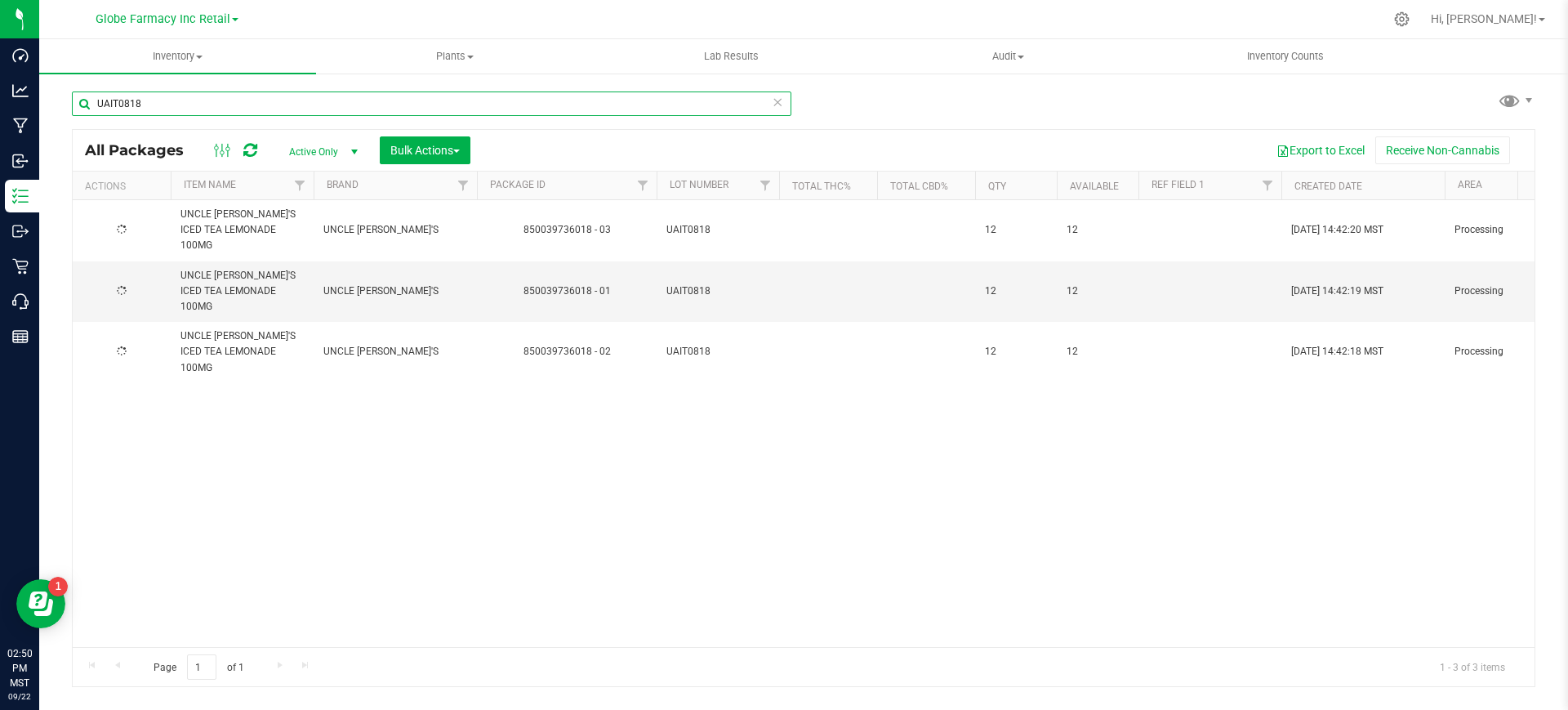
type input "UAIT0818"
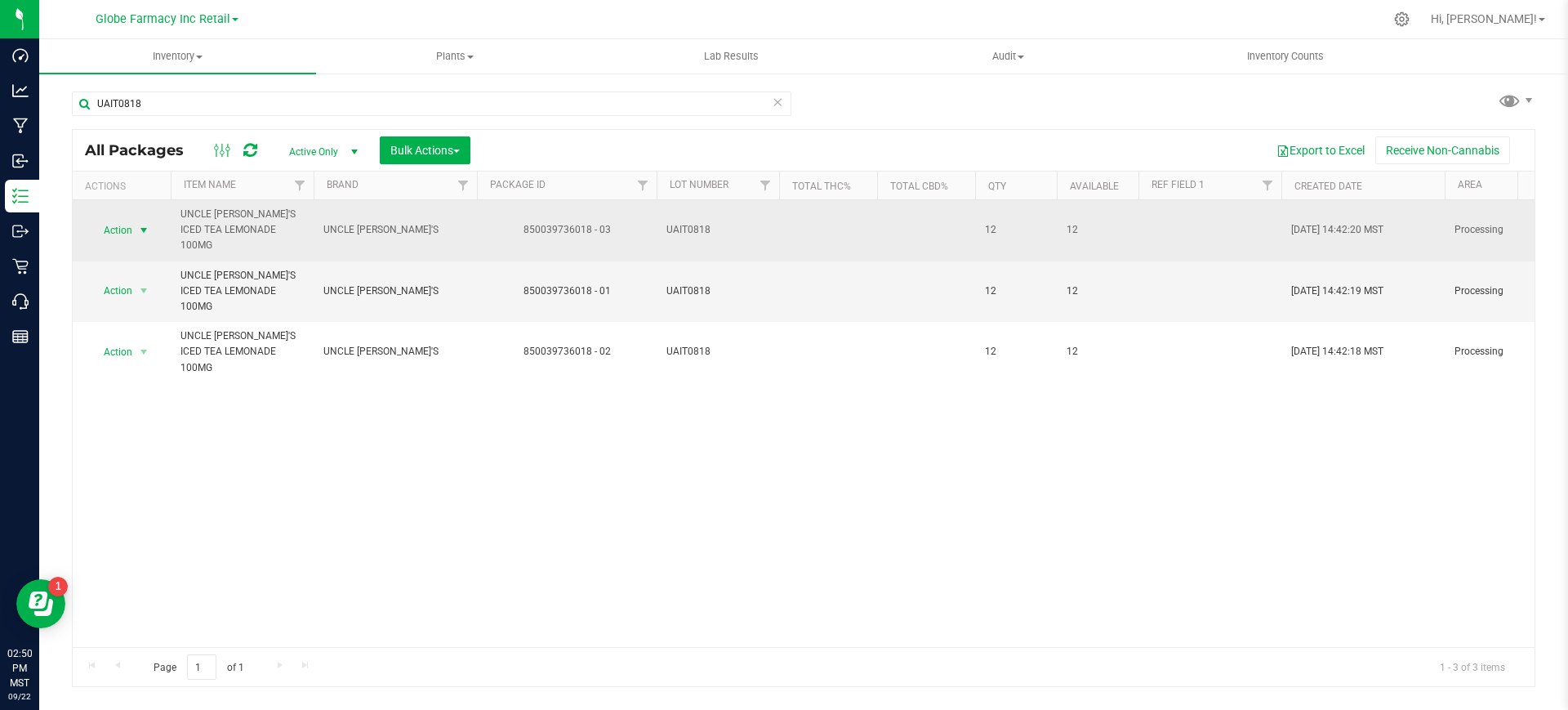
click at [137, 224] on span "select" at bounding box center [144, 230] width 13 height 13
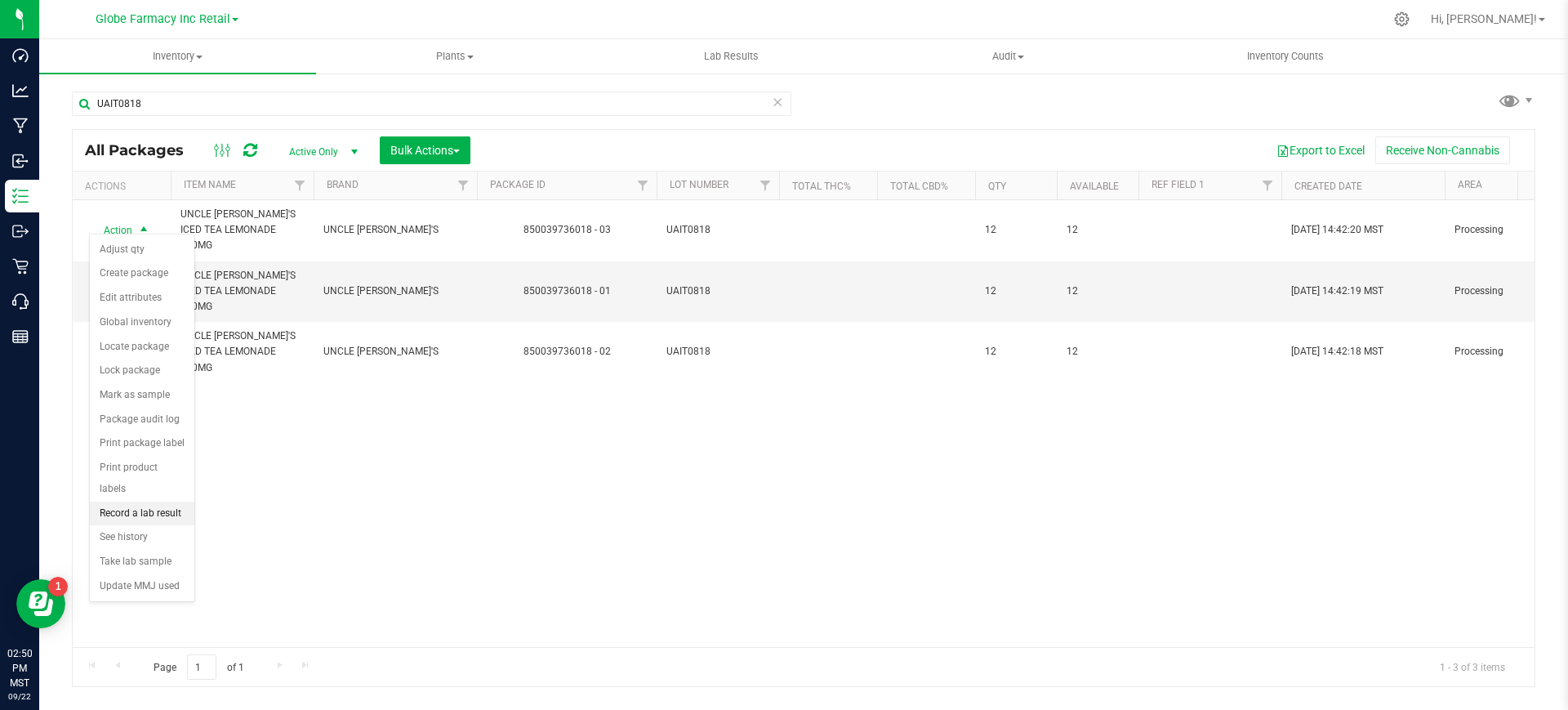
click at [164, 502] on li "Record a lab result" at bounding box center [142, 513] width 105 height 24
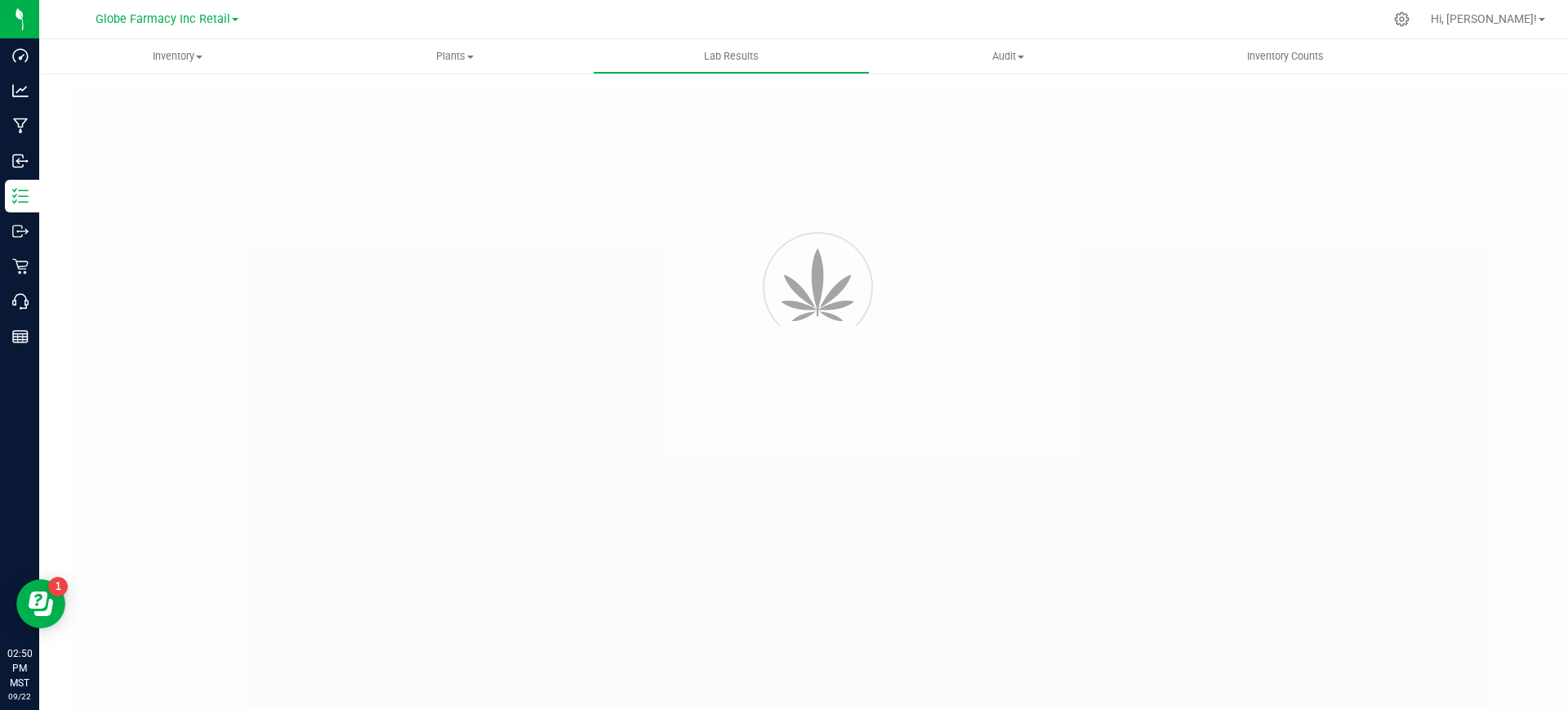
type input "850039736018 - 03"
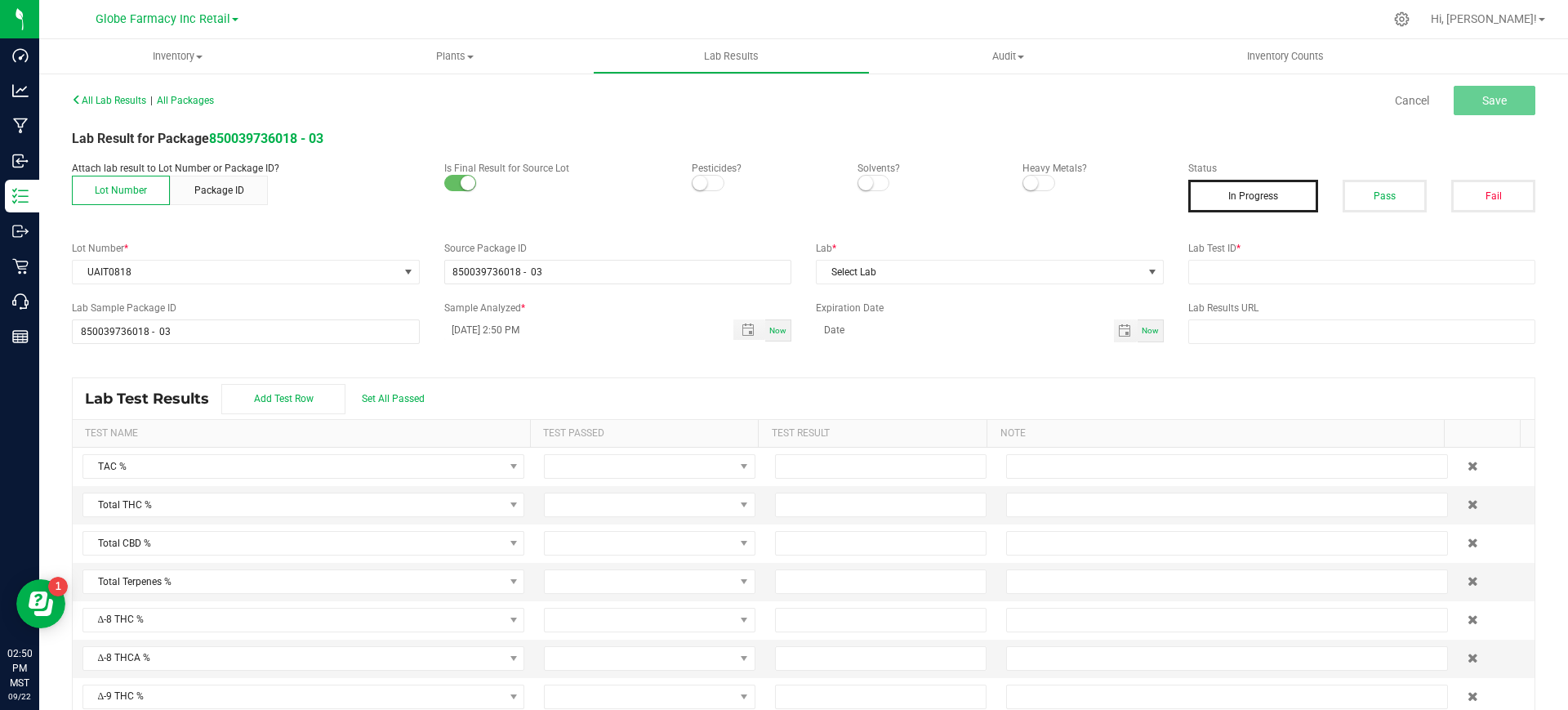
drag, startPoint x: 1357, startPoint y: 196, endPoint x: 1352, endPoint y: 220, distance: 24.5
click at [1357, 197] on button "Pass" at bounding box center [1384, 197] width 84 height 33
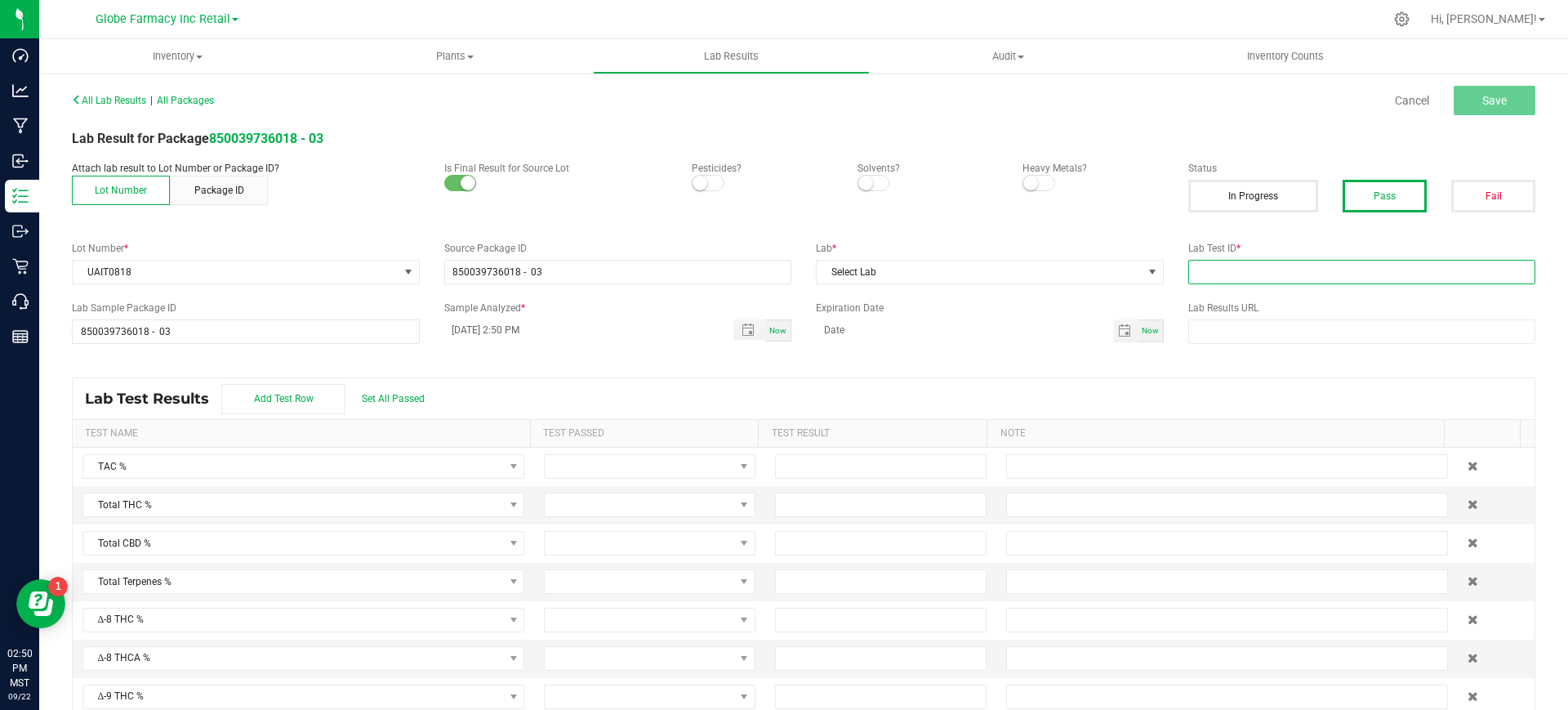
drag, startPoint x: 1329, startPoint y: 268, endPoint x: 1270, endPoint y: 278, distance: 59.8
click at [1329, 268] on input "text" at bounding box center [1362, 272] width 348 height 24
paste input "2508FSL0281.1654"
type input "2508FSL0281.1654"
click at [1088, 272] on span "Select Lab" at bounding box center [980, 273] width 326 height 23
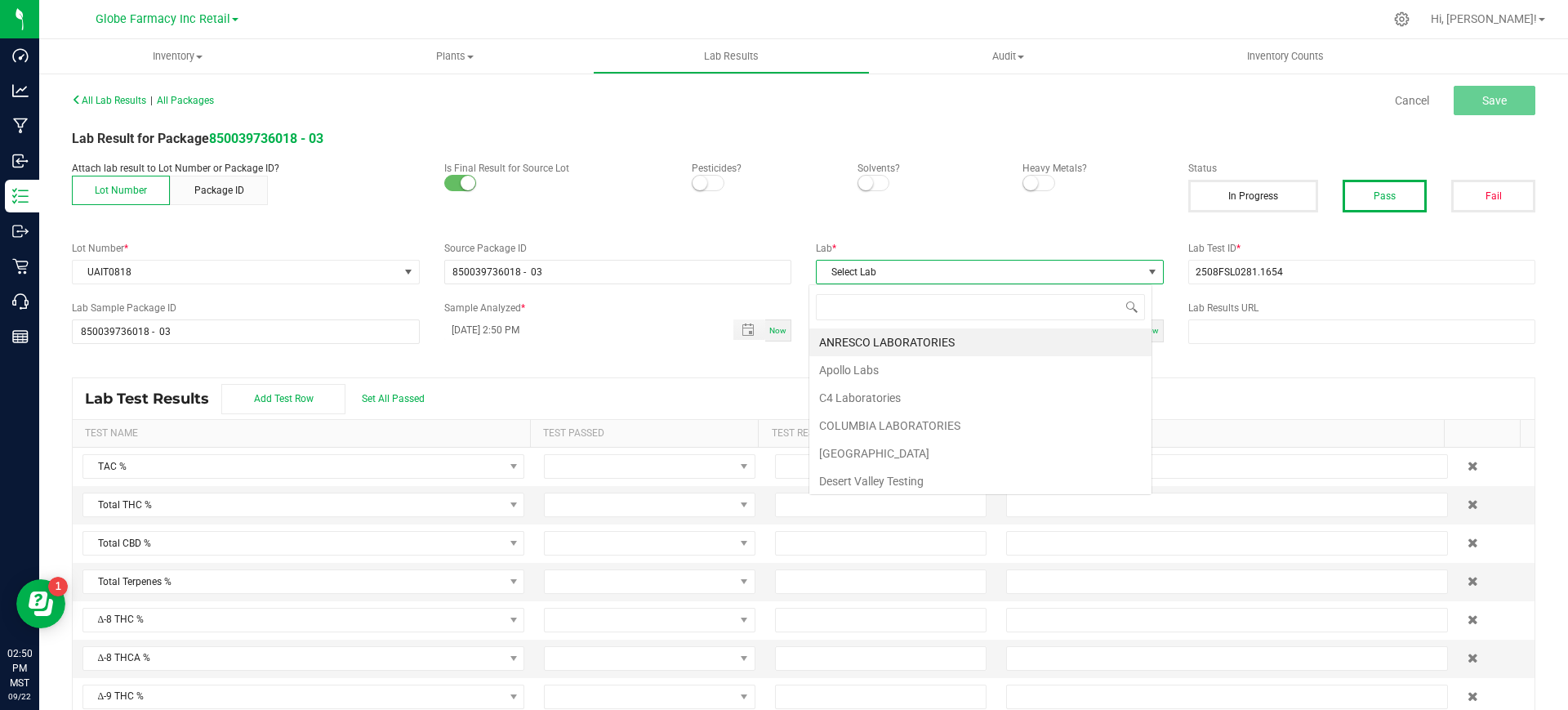
scroll to position [24, 344]
type input "FUL"
click at [939, 345] on li "Full Spectrum Lab" at bounding box center [980, 342] width 342 height 28
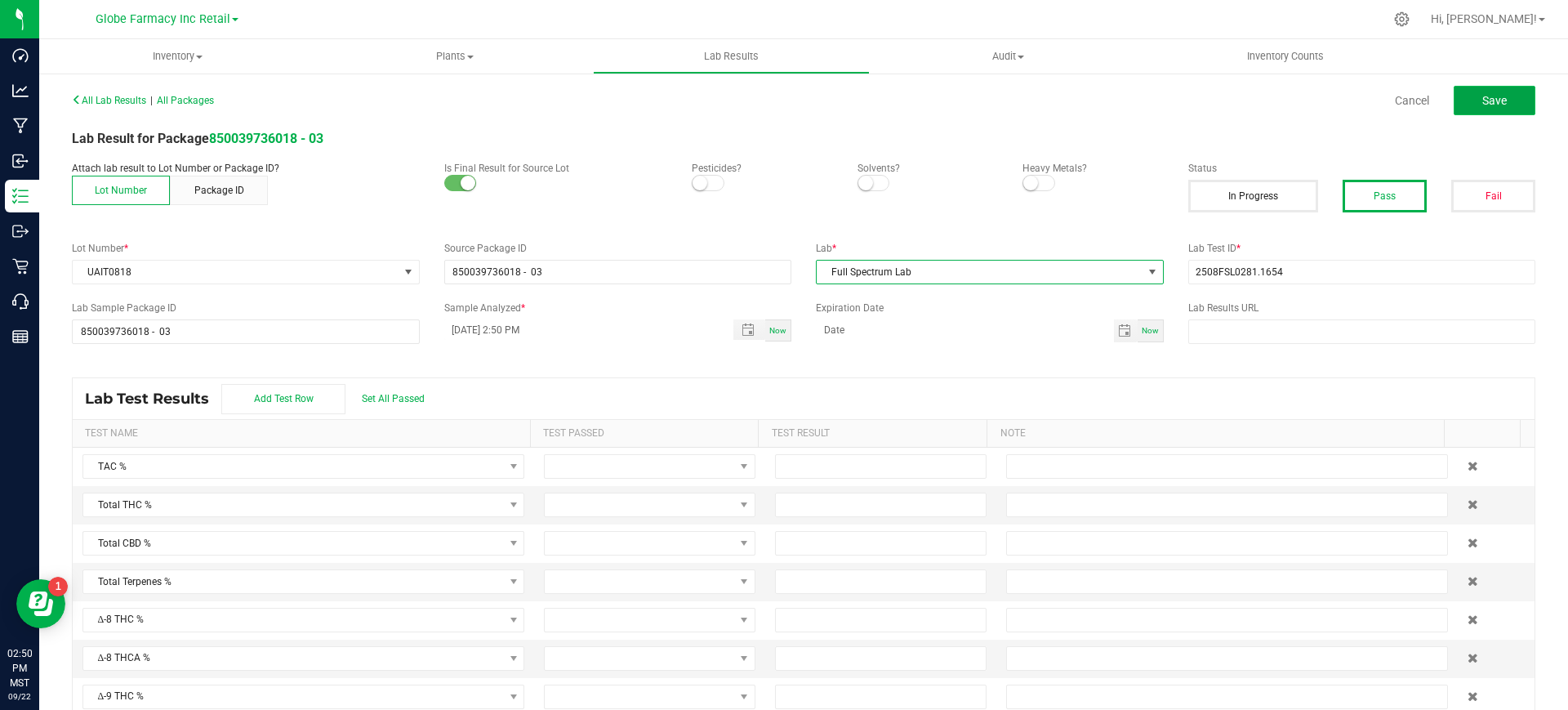
click at [1499, 100] on button "Save" at bounding box center [1495, 100] width 82 height 30
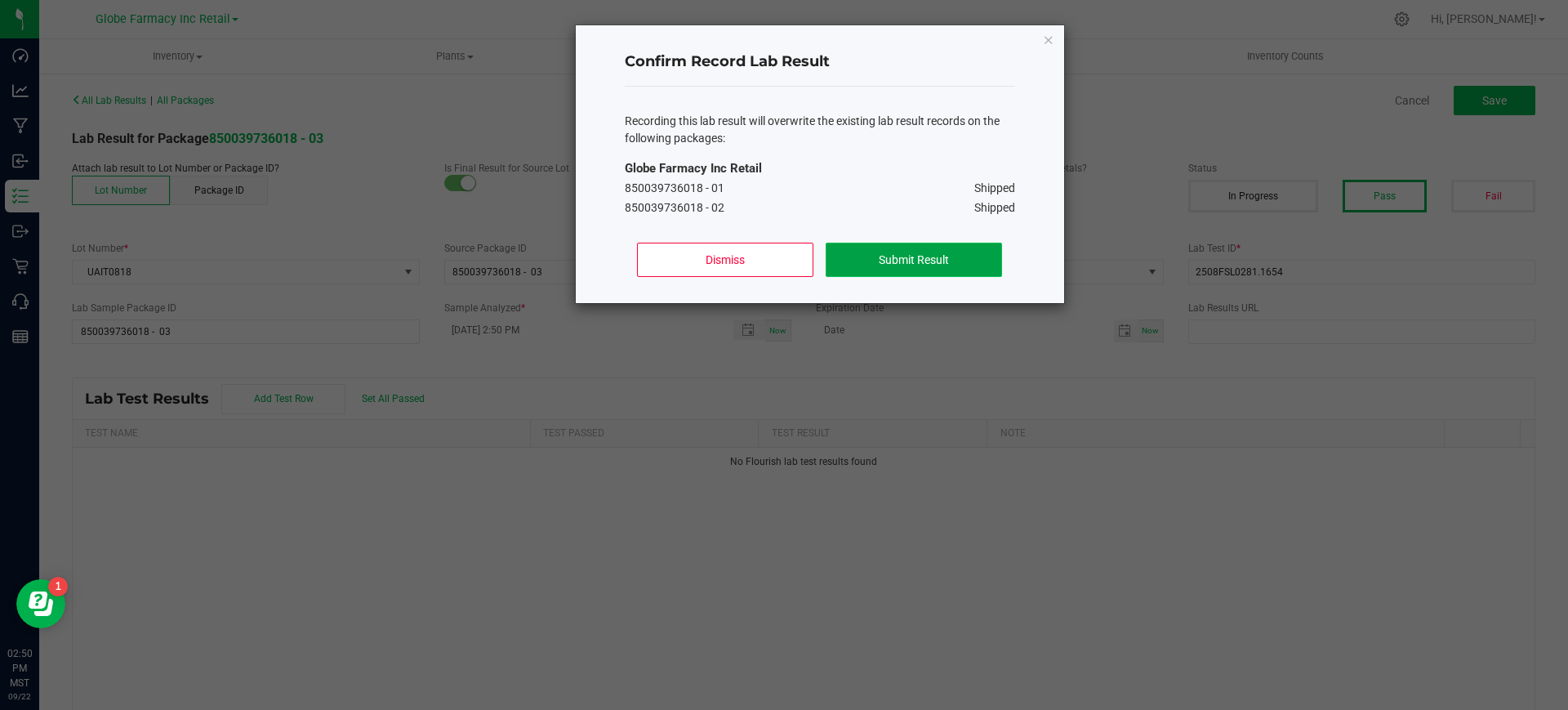
click at [917, 250] on button "Submit Result" at bounding box center [913, 260] width 175 height 35
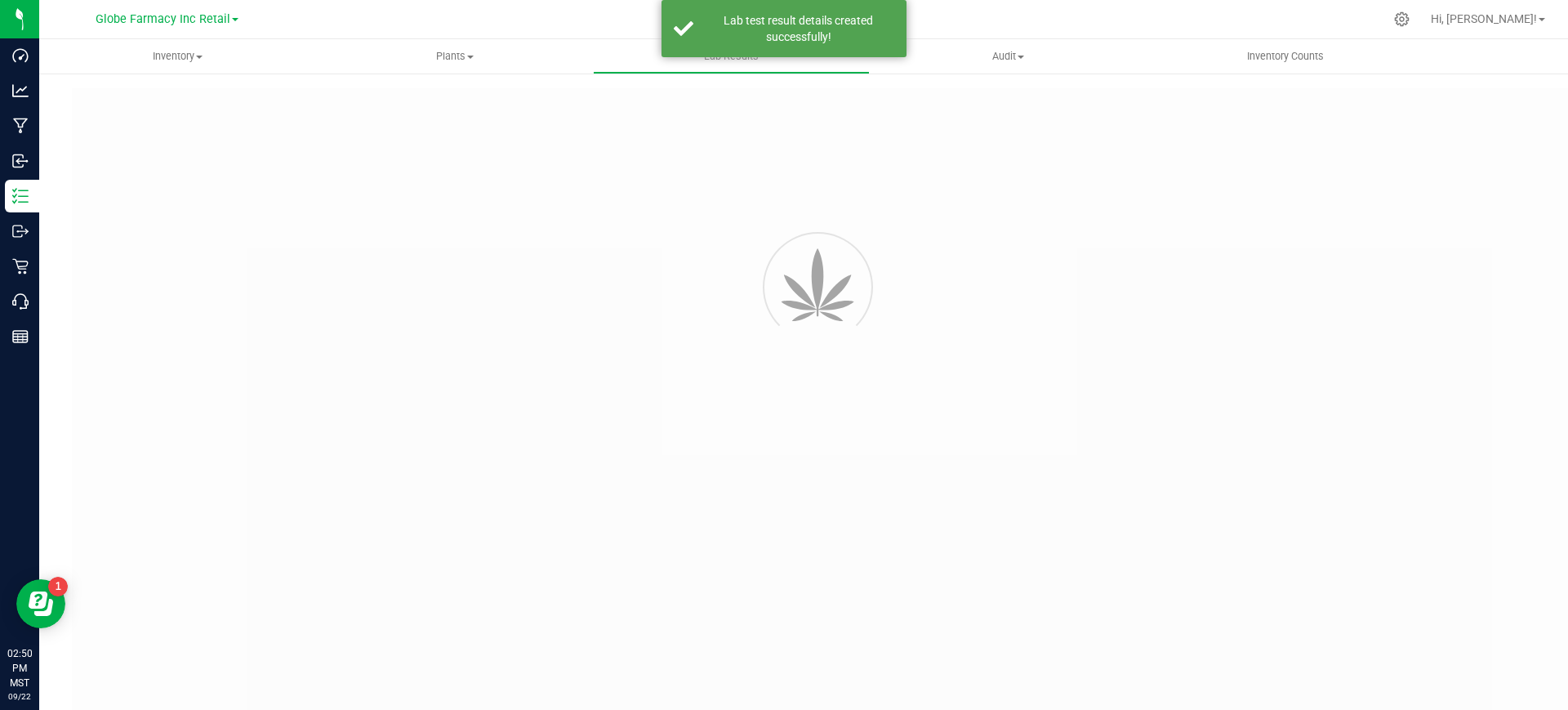
type input "850039736018 - 03"
type input "2508FSL0281.1654"
type input "850039736018 - 03"
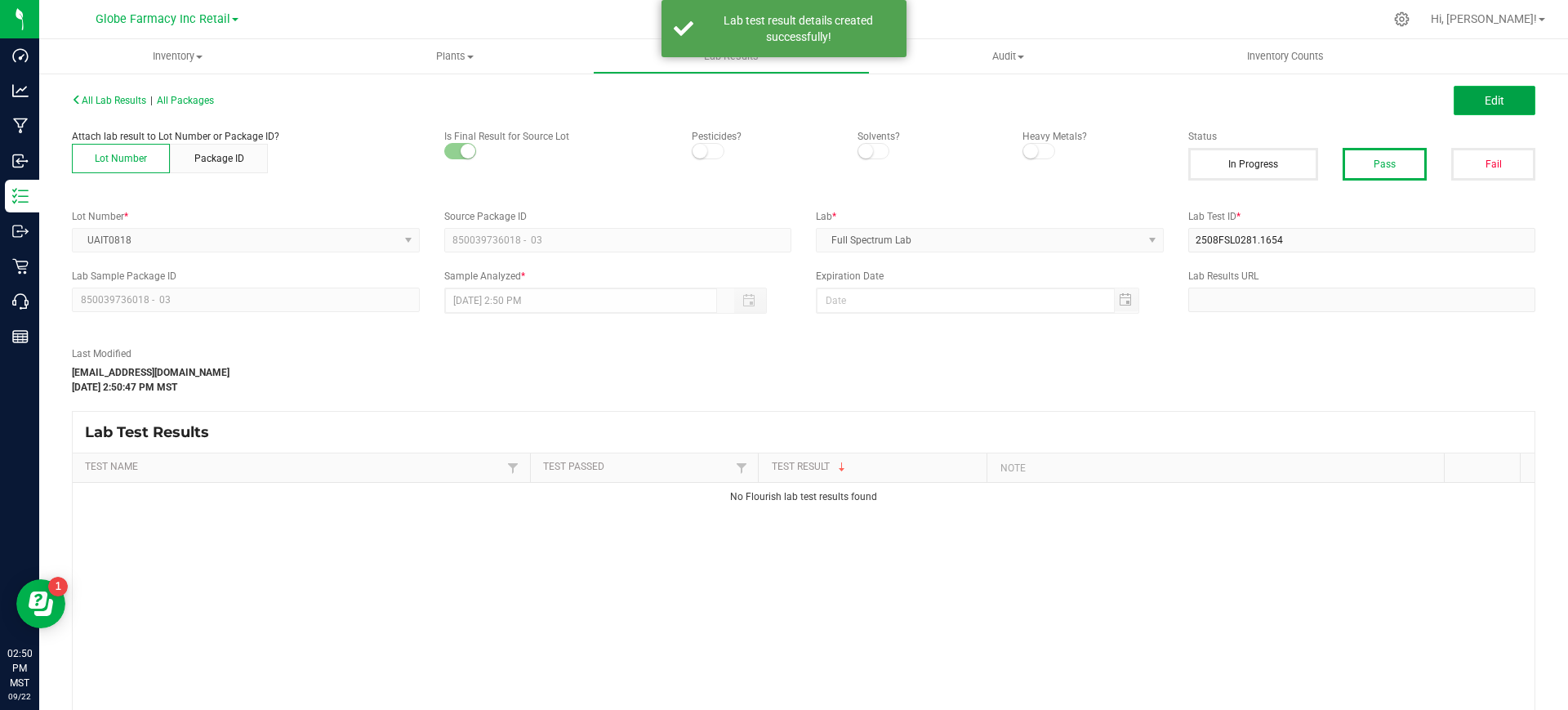
click at [1485, 105] on span "Edit" at bounding box center [1495, 101] width 19 height 13
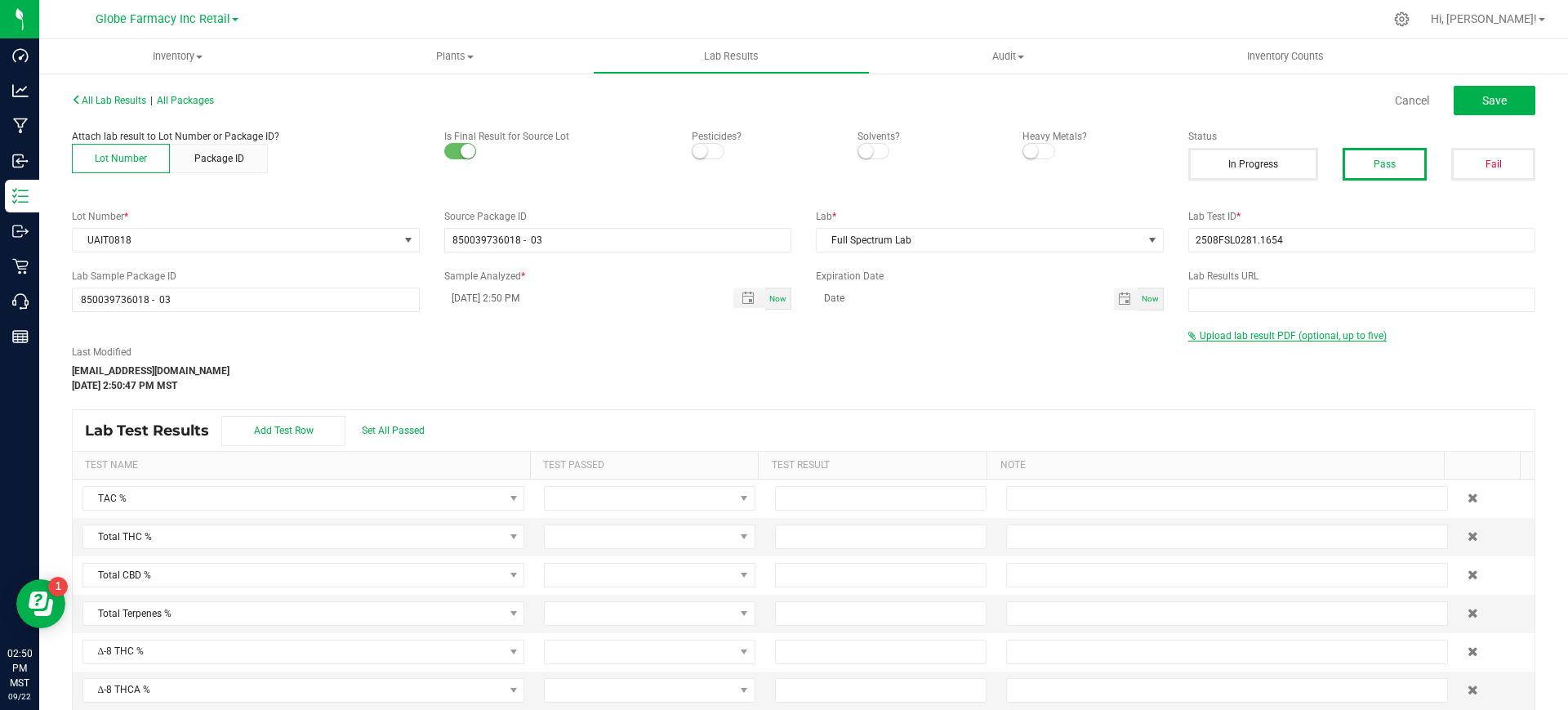
click at [1241, 337] on span "Upload lab result PDF (optional, up to five)" at bounding box center [1294, 336] width 187 height 12
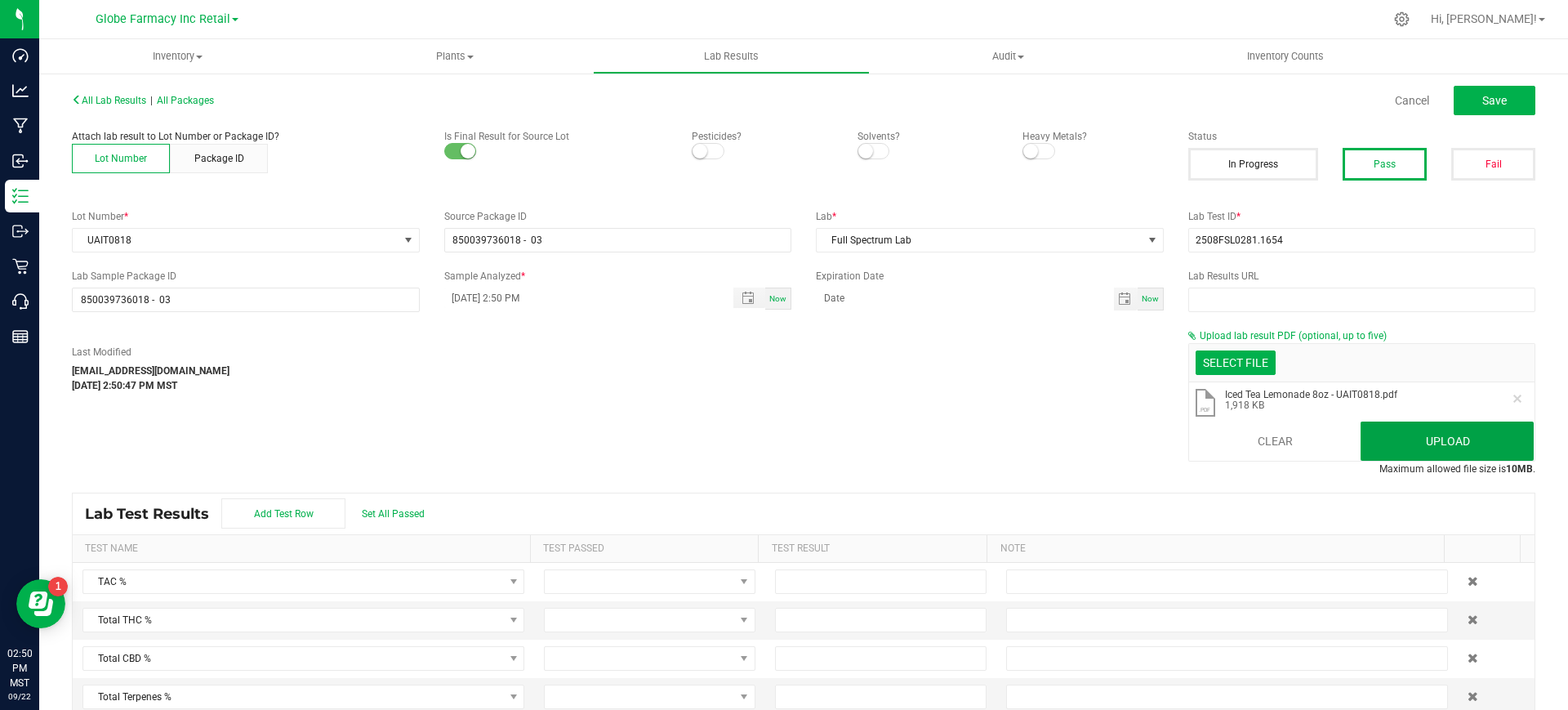
drag, startPoint x: 1368, startPoint y: 434, endPoint x: 1380, endPoint y: 438, distance: 12.6
click at [1376, 437] on button "Upload" at bounding box center [1448, 441] width 173 height 39
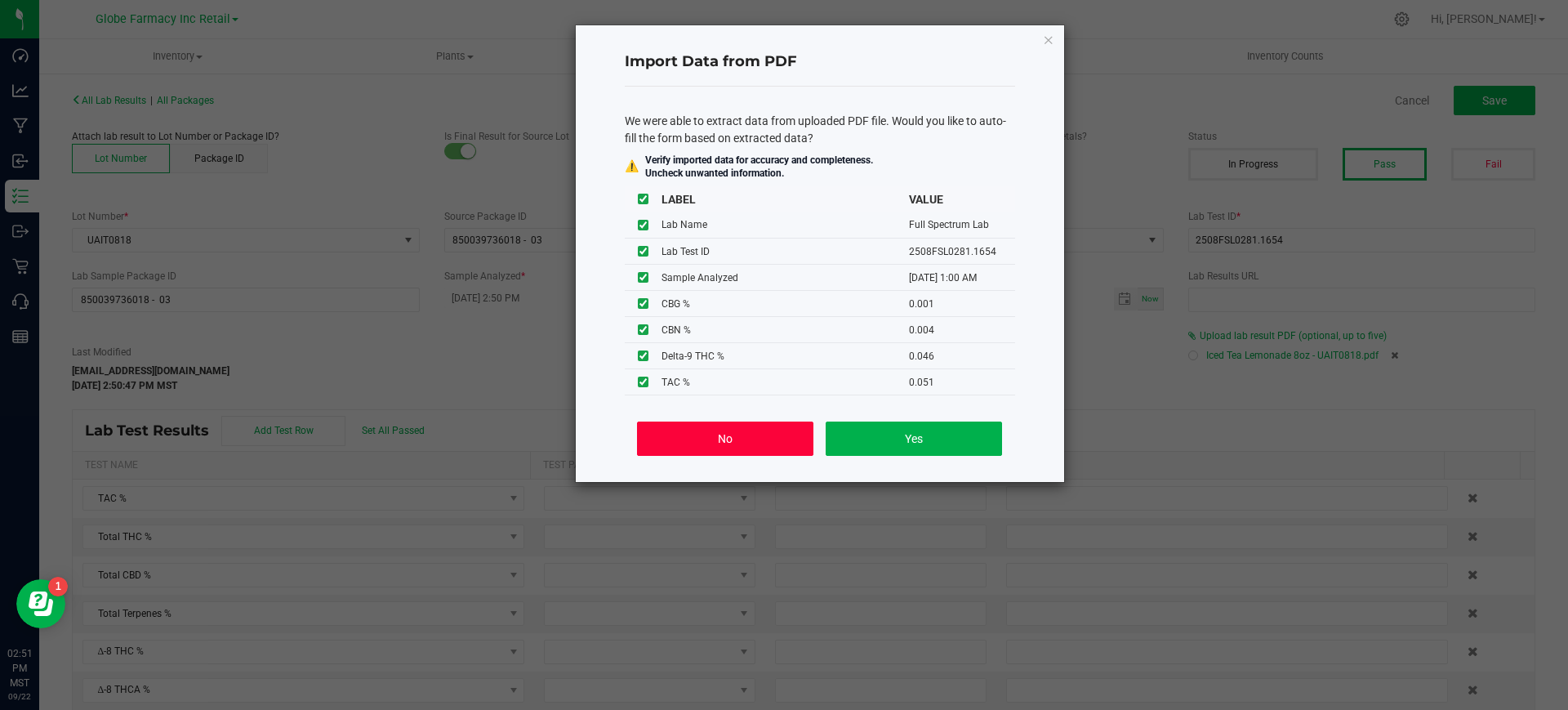
click at [722, 442] on button "No" at bounding box center [724, 439] width 175 height 35
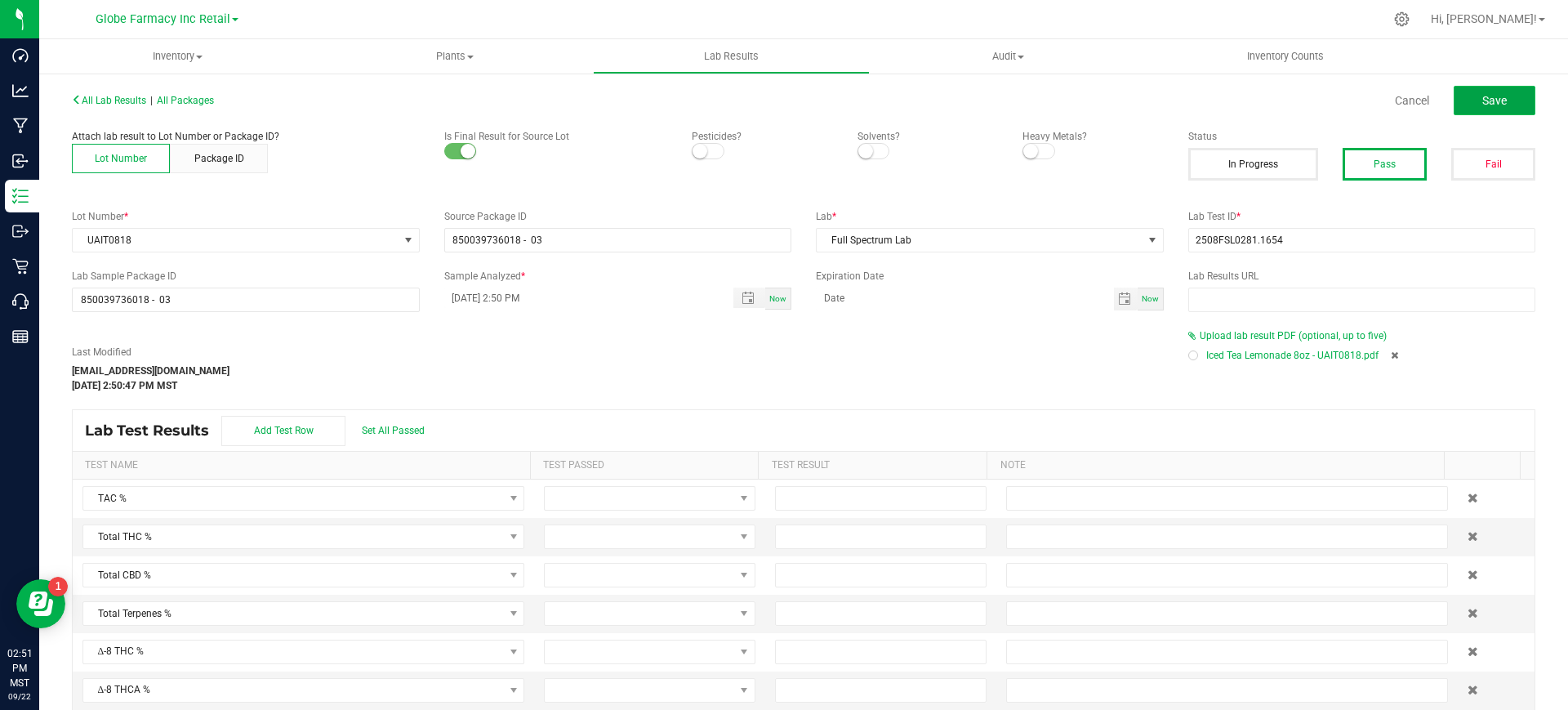
click at [1494, 99] on button "Save" at bounding box center [1495, 100] width 82 height 30
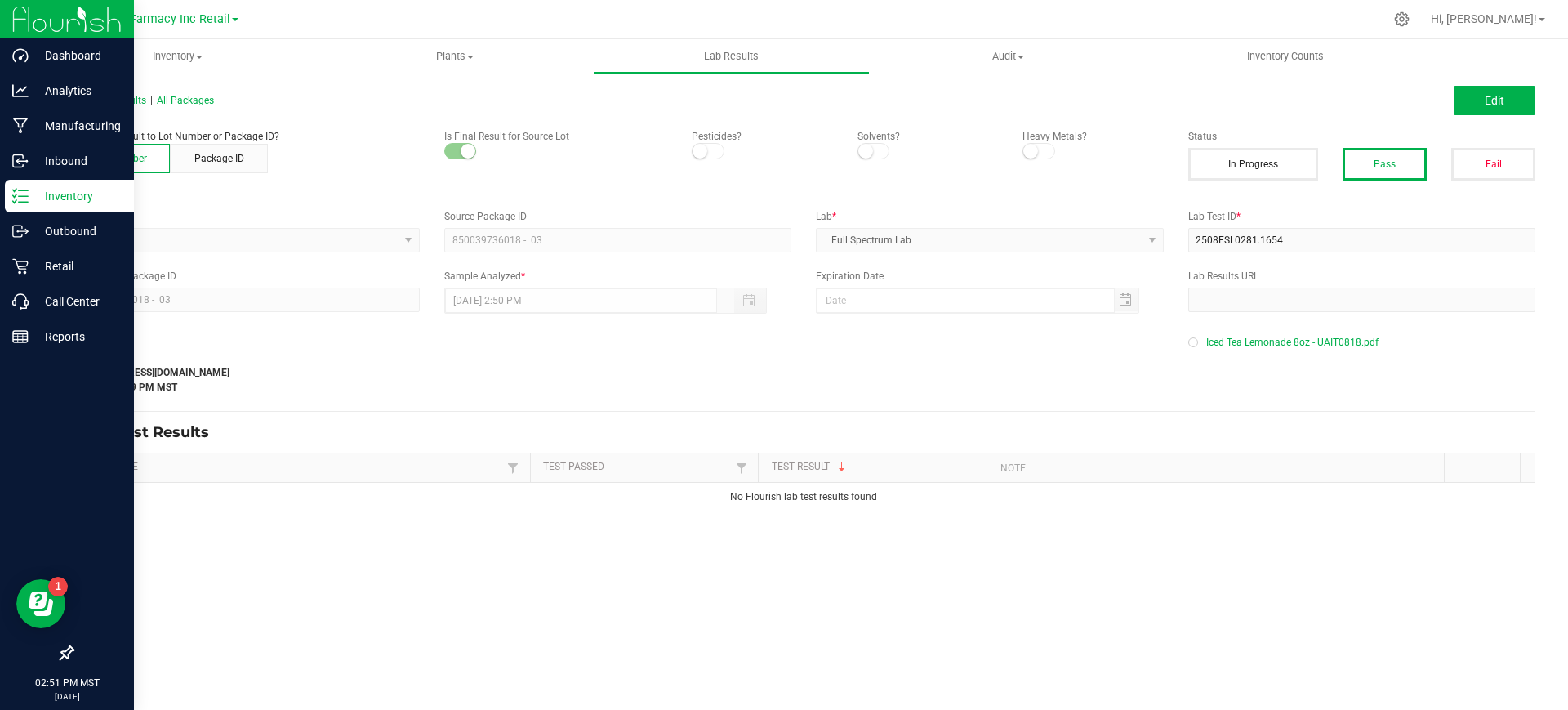
click at [19, 201] on line at bounding box center [23, 201] width 9 height 0
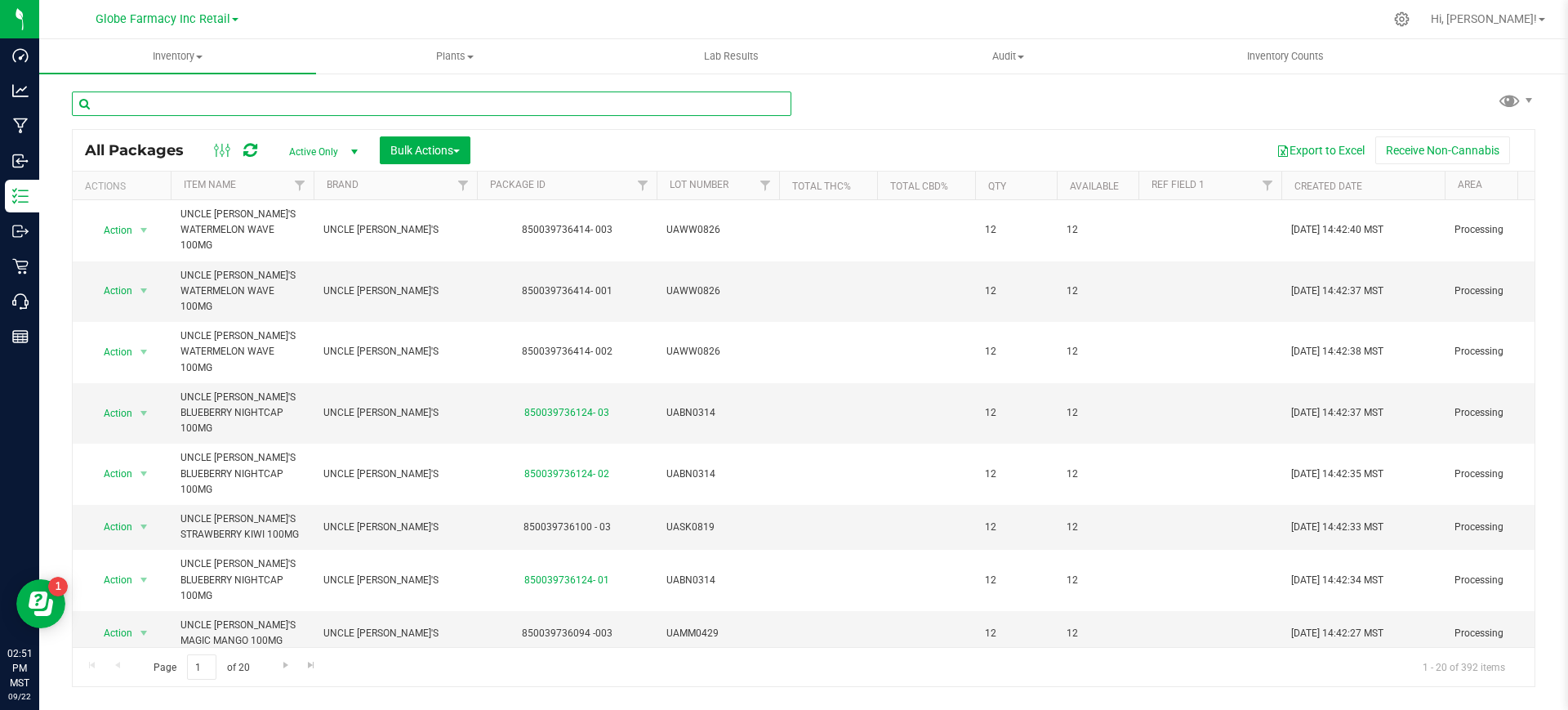
click at [310, 99] on input "text" at bounding box center [431, 103] width 719 height 24
paste input "UAMM0429"
type input "UAMM0429"
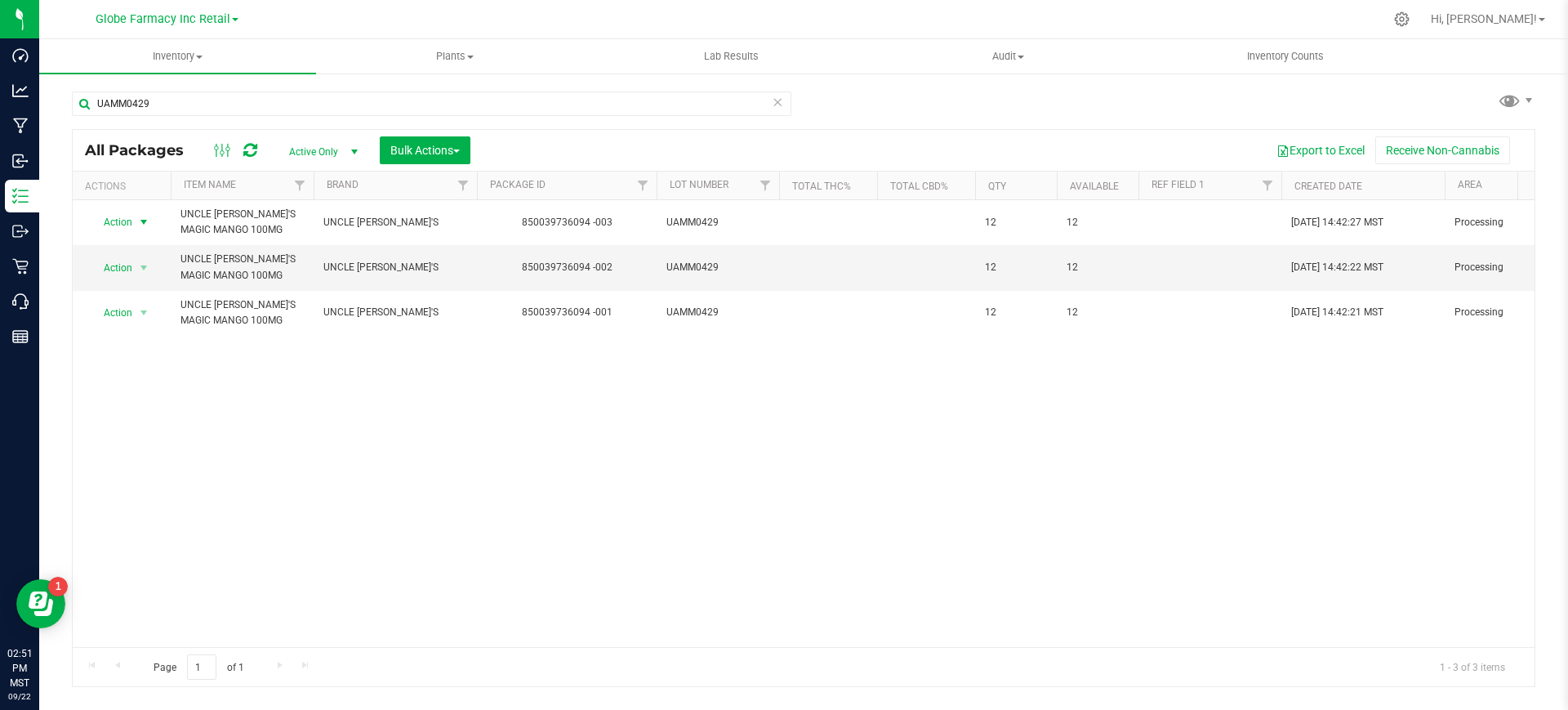
click at [134, 224] on span "select" at bounding box center [144, 223] width 20 height 23
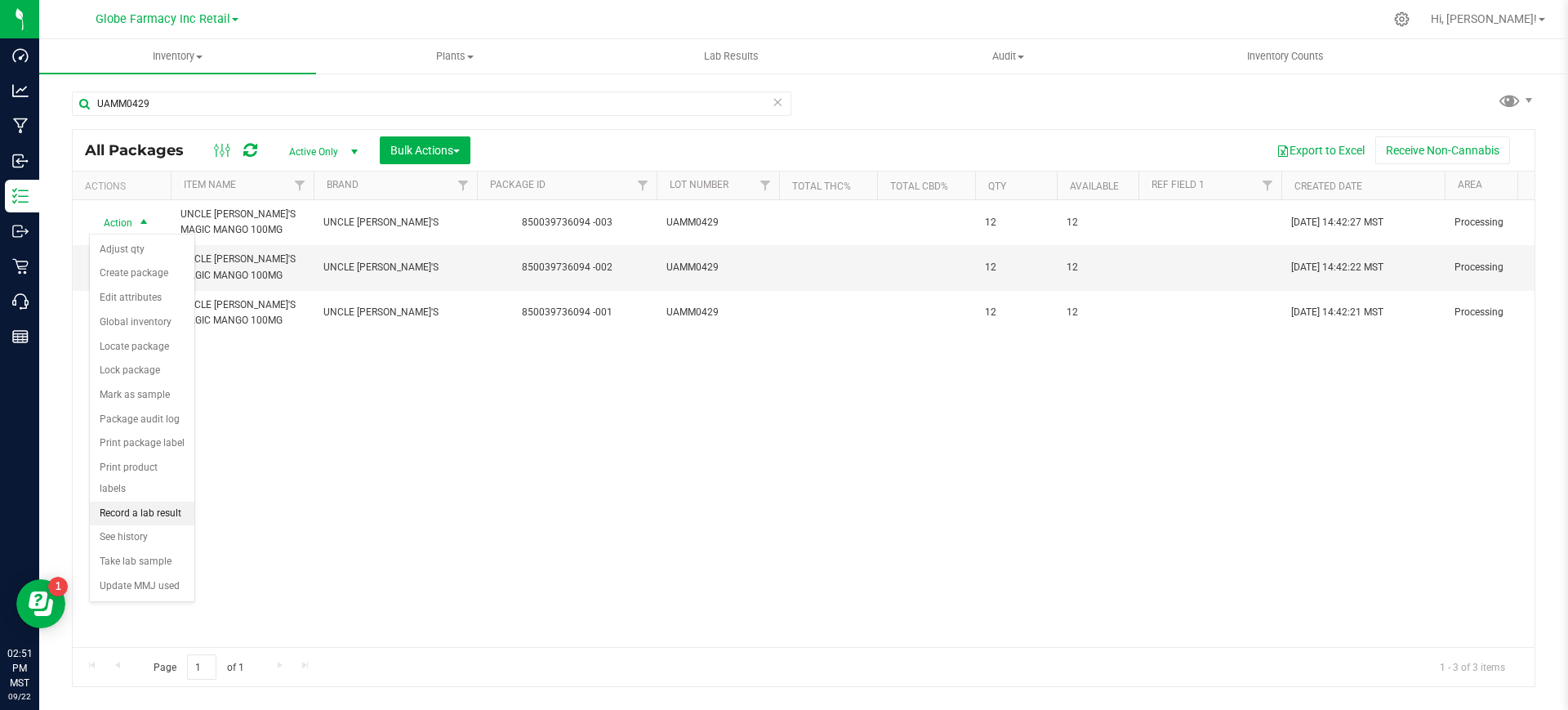
click at [170, 502] on li "Record a lab result" at bounding box center [142, 513] width 105 height 24
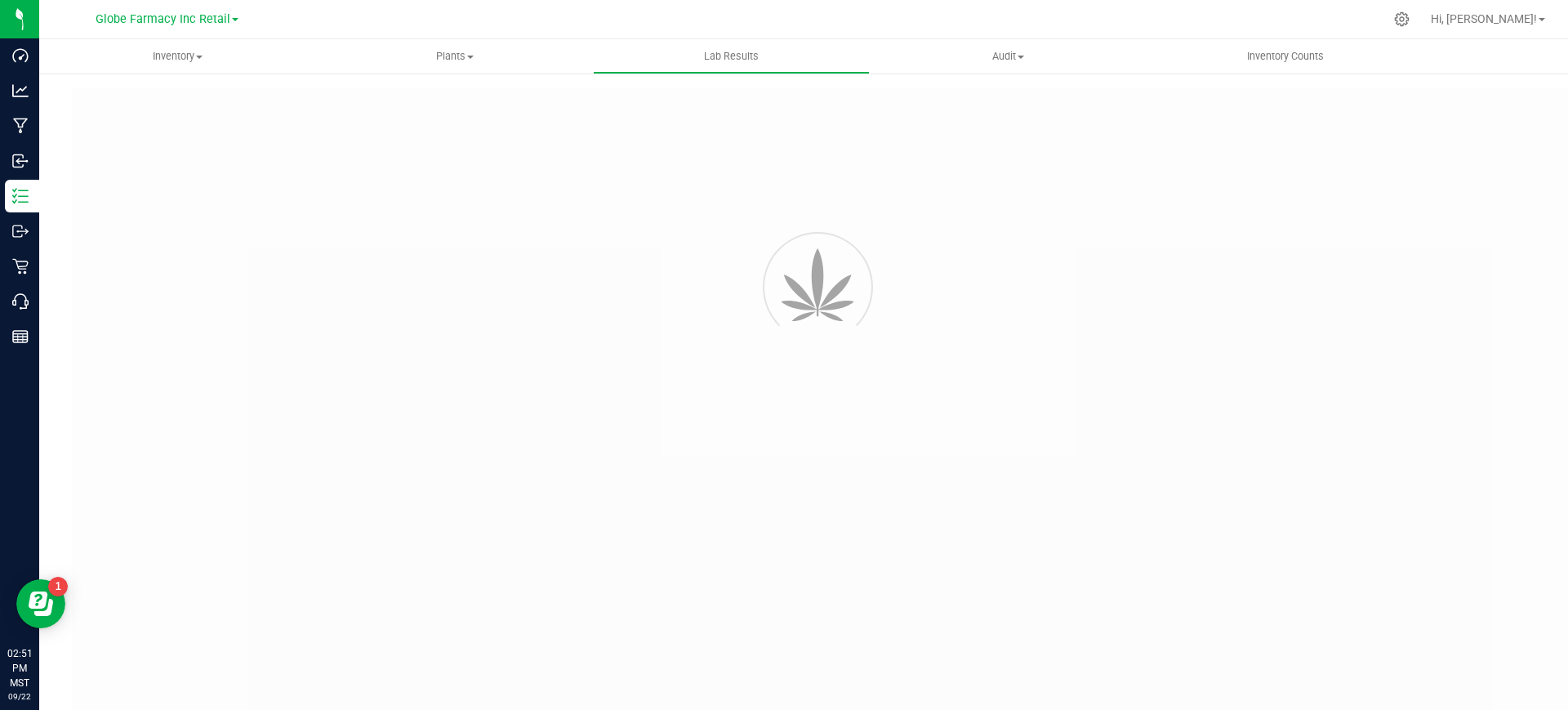
type input "850039736094 -003"
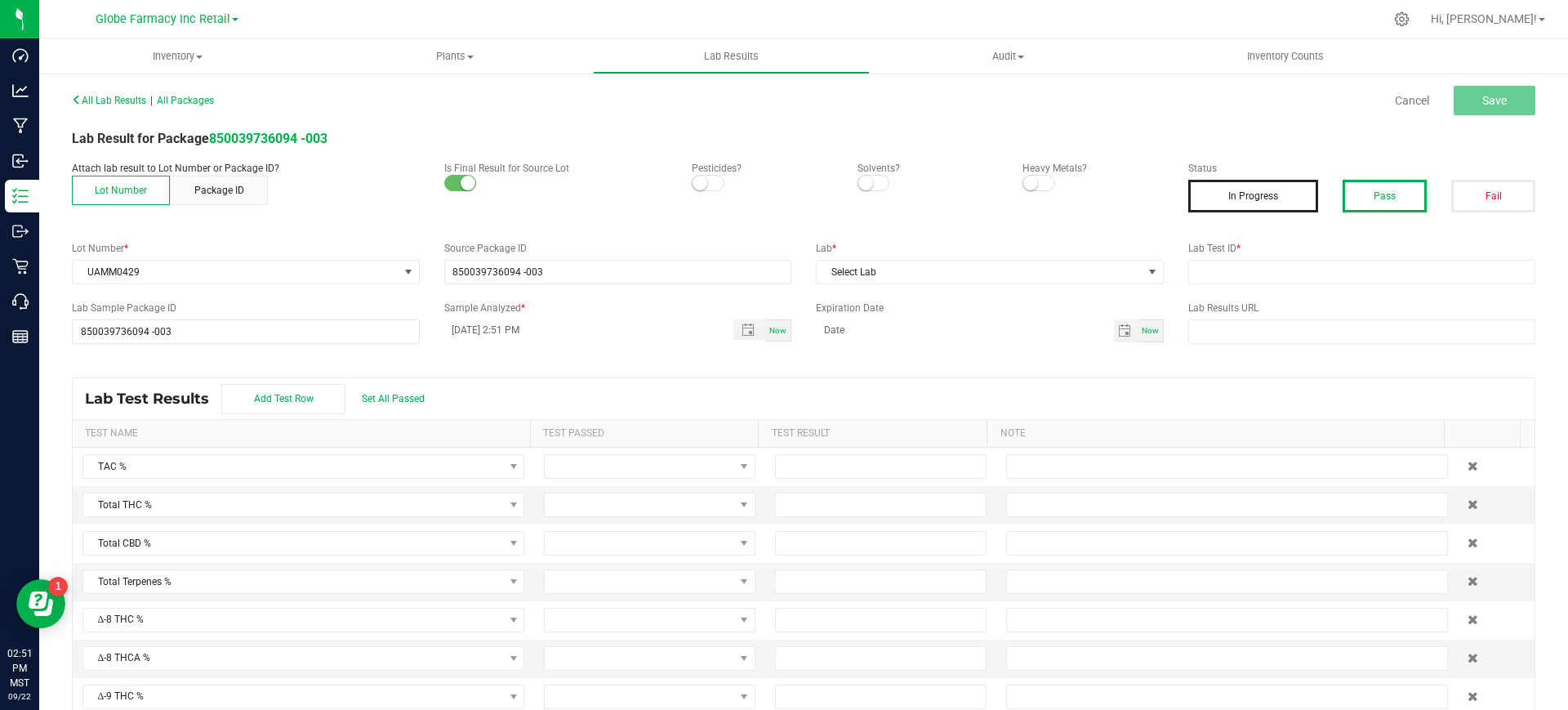
drag, startPoint x: 1380, startPoint y: 213, endPoint x: 1378, endPoint y: 199, distance: 14.1
click at [1380, 208] on div "Status In Progress Pass Fail" at bounding box center [1362, 193] width 373 height 64
drag, startPoint x: 1377, startPoint y: 196, endPoint x: 1340, endPoint y: 234, distance: 53.0
click at [1372, 197] on button "Pass" at bounding box center [1384, 197] width 84 height 33
drag, startPoint x: 1322, startPoint y: 270, endPoint x: 1303, endPoint y: 272, distance: 19.1
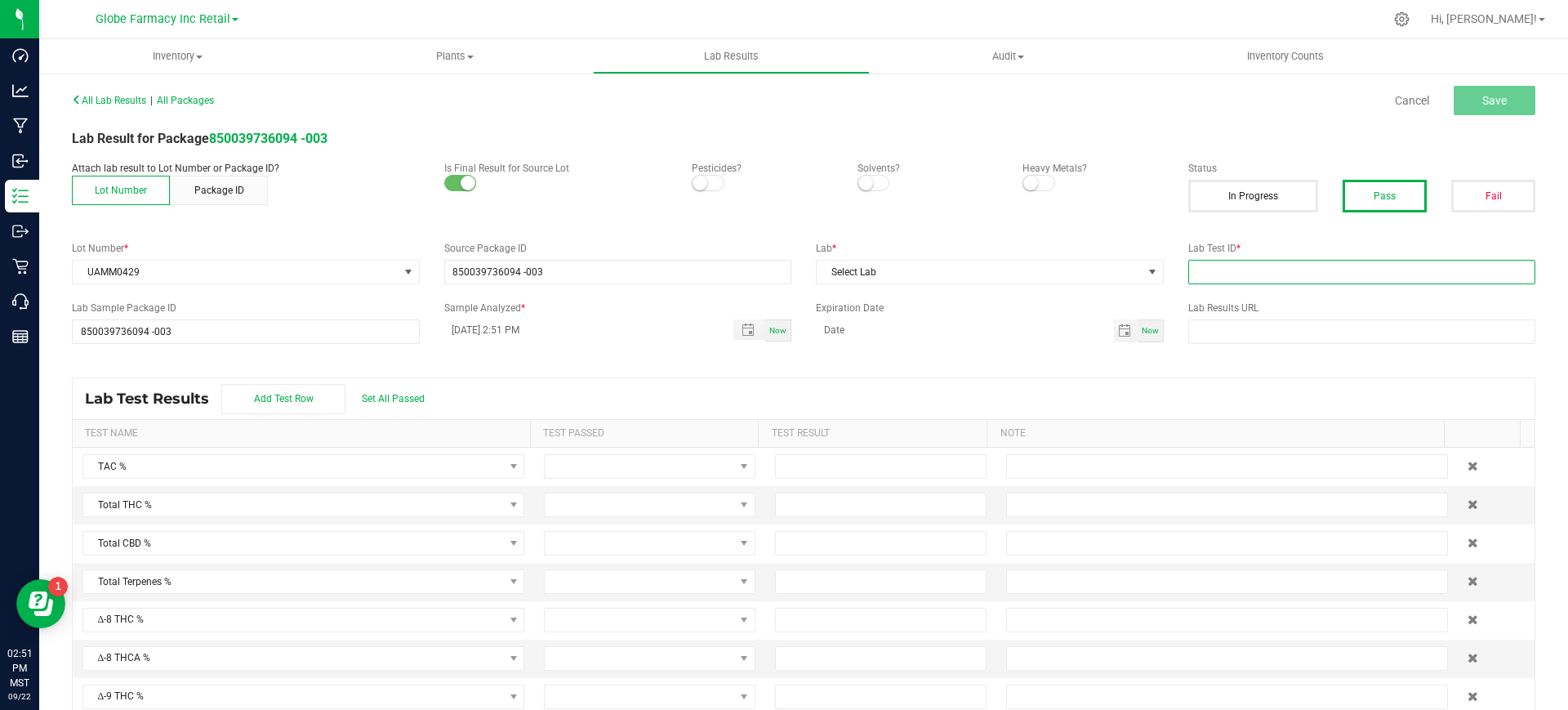
click at [1322, 270] on input "text" at bounding box center [1362, 272] width 348 height 24
paste input "2504FSL0190.0995"
type input "2504FSL0190.0995"
click at [1024, 274] on span "Select Lab" at bounding box center [980, 273] width 326 height 23
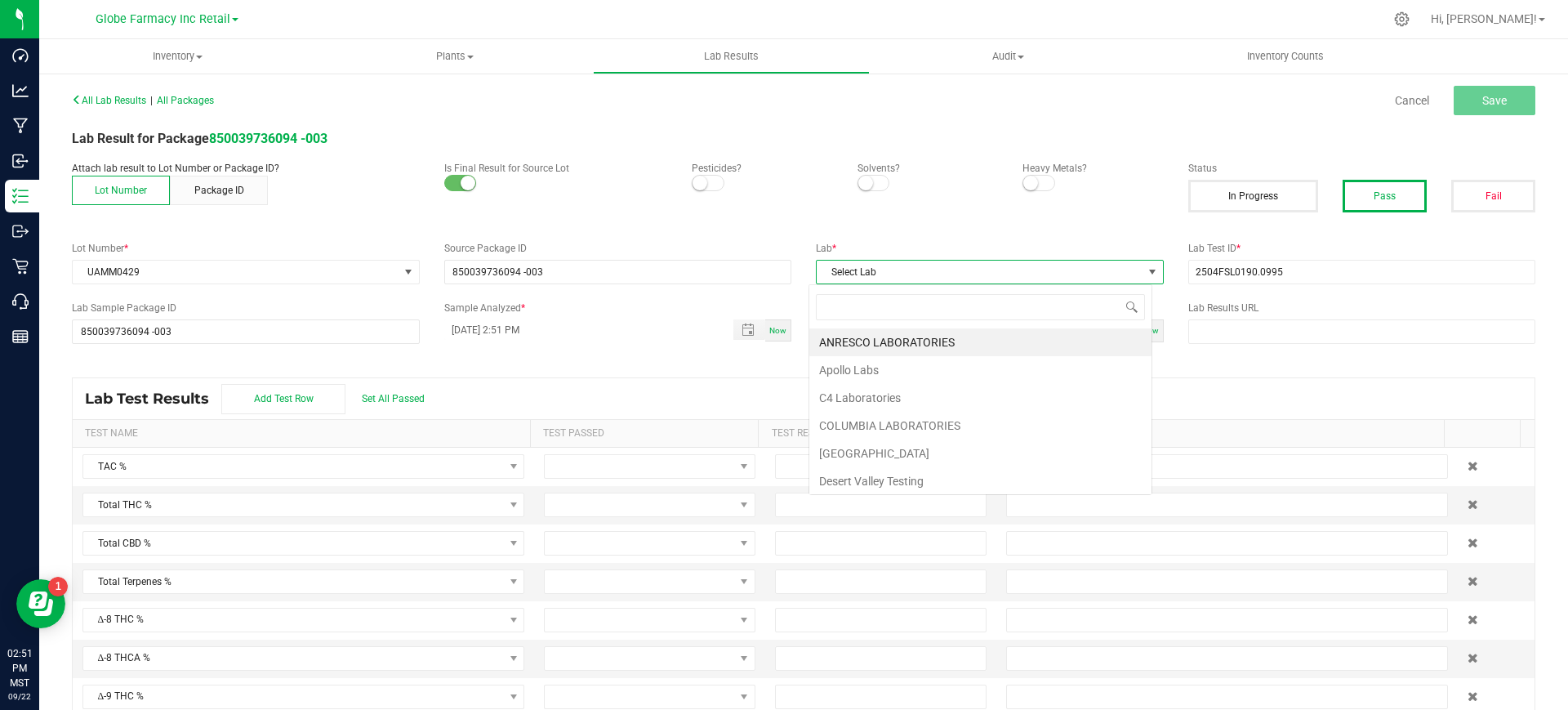
scroll to position [24, 344]
type input "FUL"
click at [985, 348] on li "Full Spectrum Lab" at bounding box center [980, 342] width 342 height 28
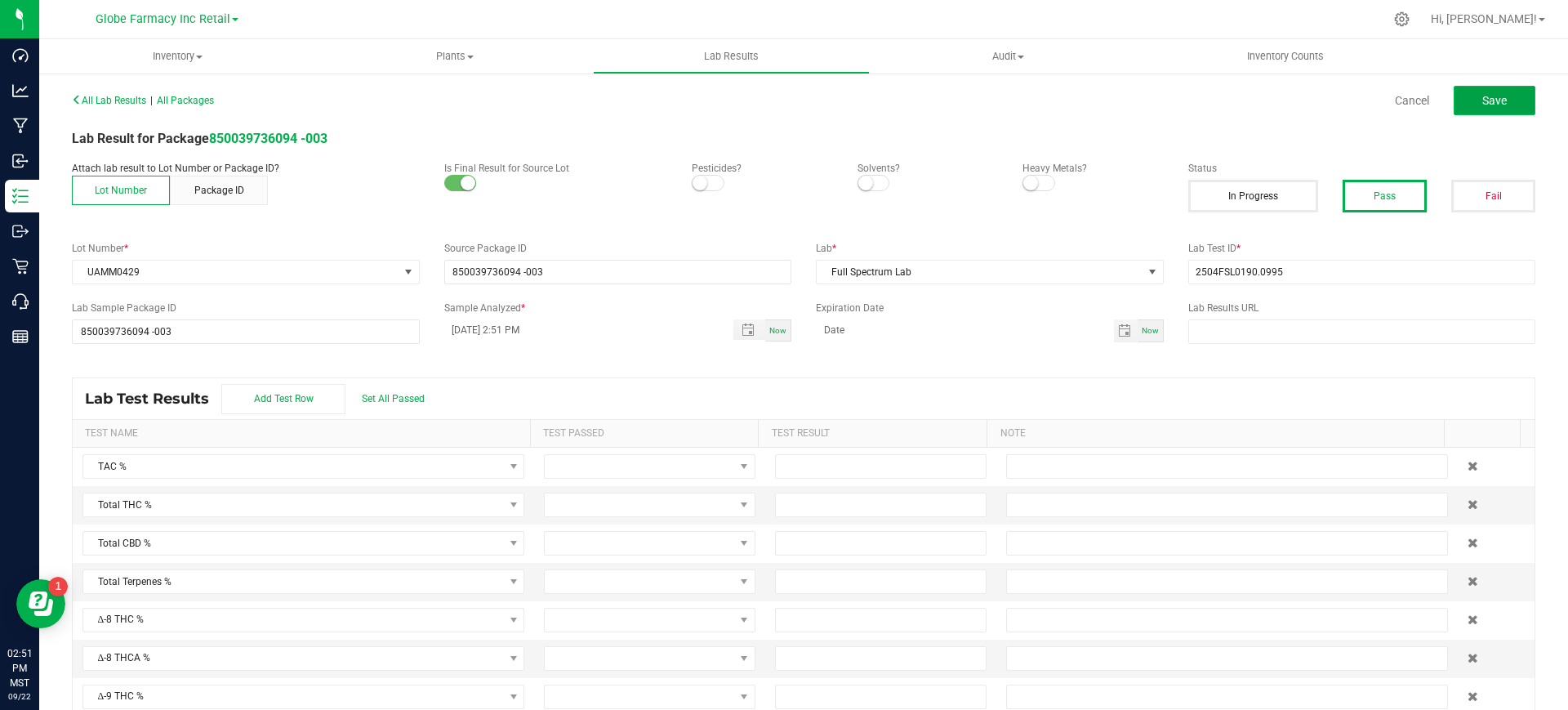
click at [1491, 96] on span "Save" at bounding box center [1494, 101] width 24 height 13
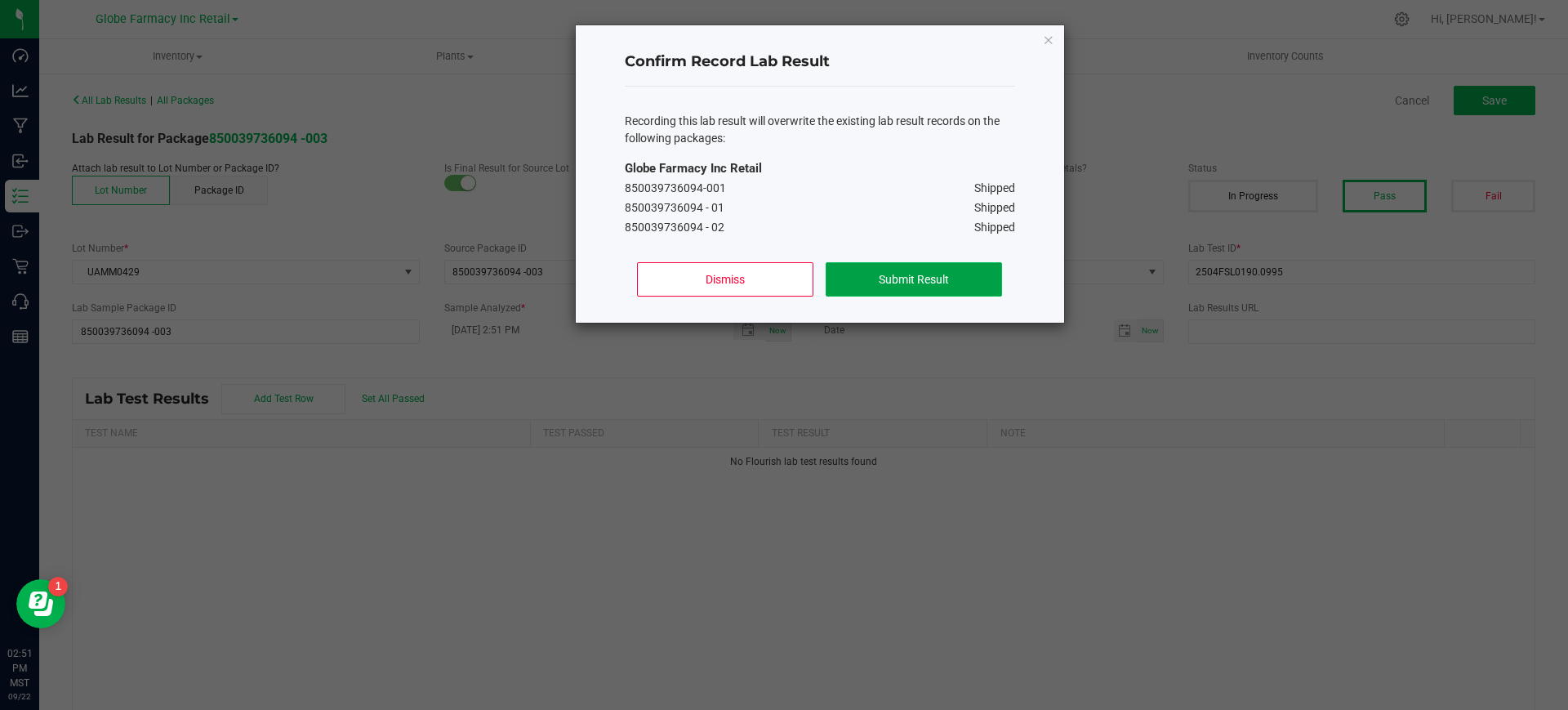
click at [923, 275] on button "Submit Result" at bounding box center [913, 279] width 175 height 35
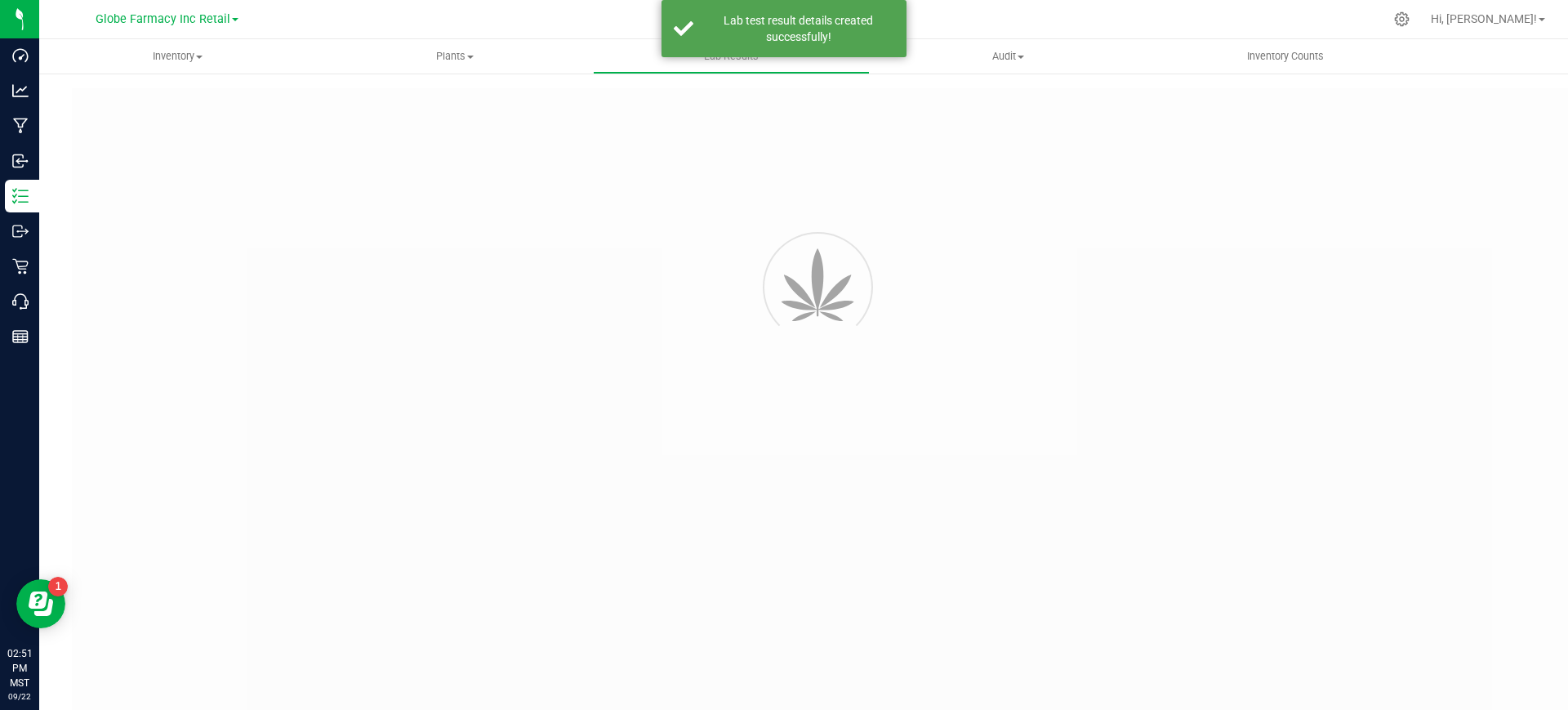
type input "850039736094 -003"
type input "2504FSL0190.0995"
type input "850039736094 -003"
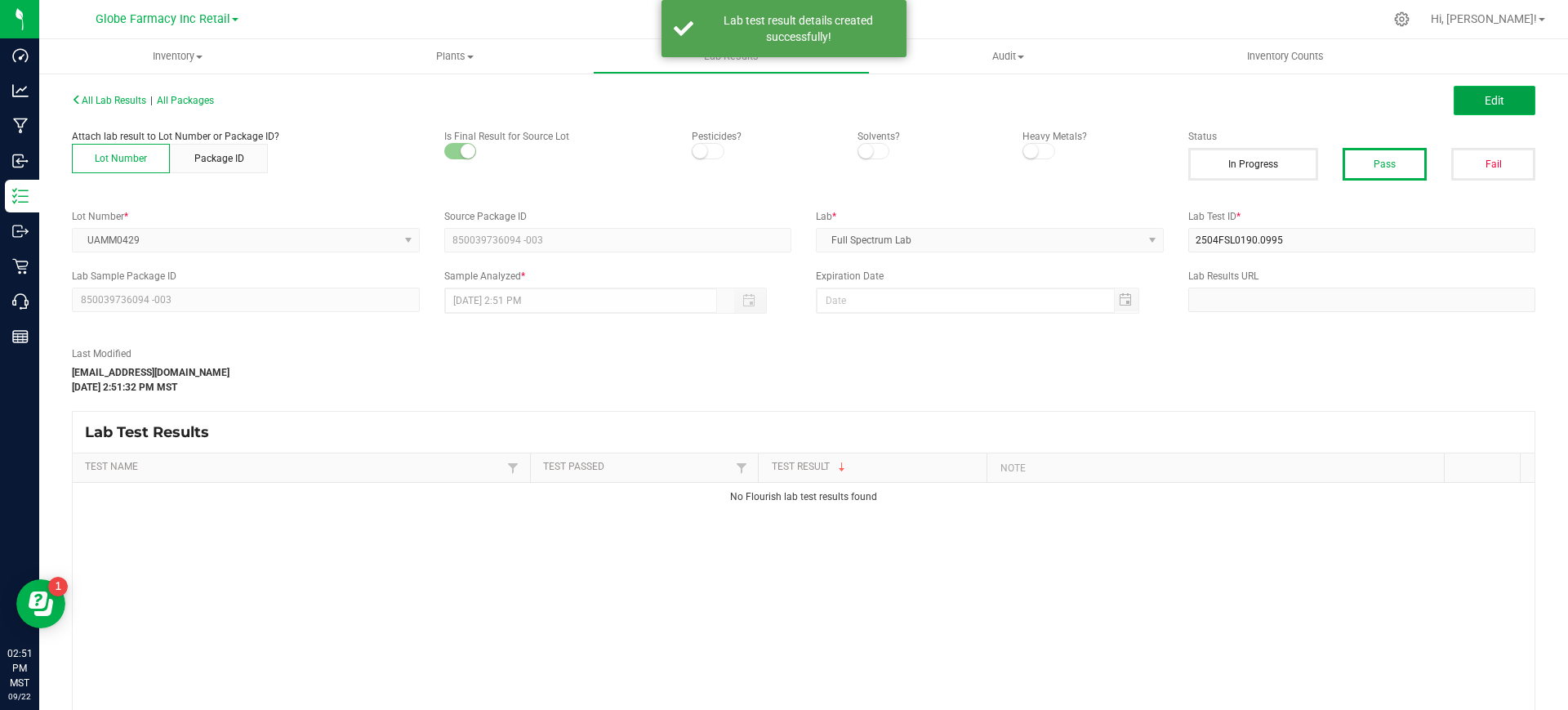
click at [1492, 99] on button "Edit" at bounding box center [1495, 100] width 82 height 30
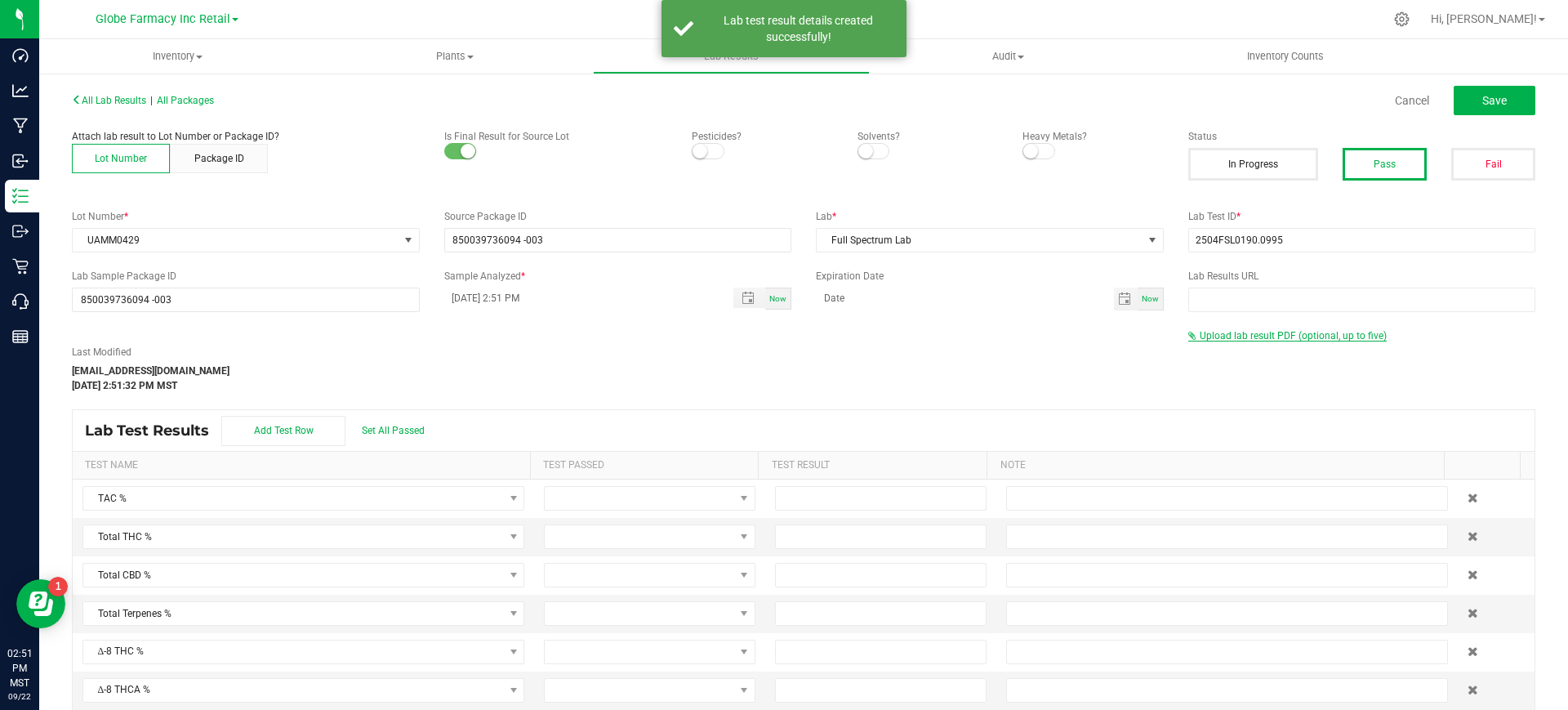
click at [1258, 336] on span "Upload lab result PDF (optional, up to five)" at bounding box center [1294, 336] width 187 height 12
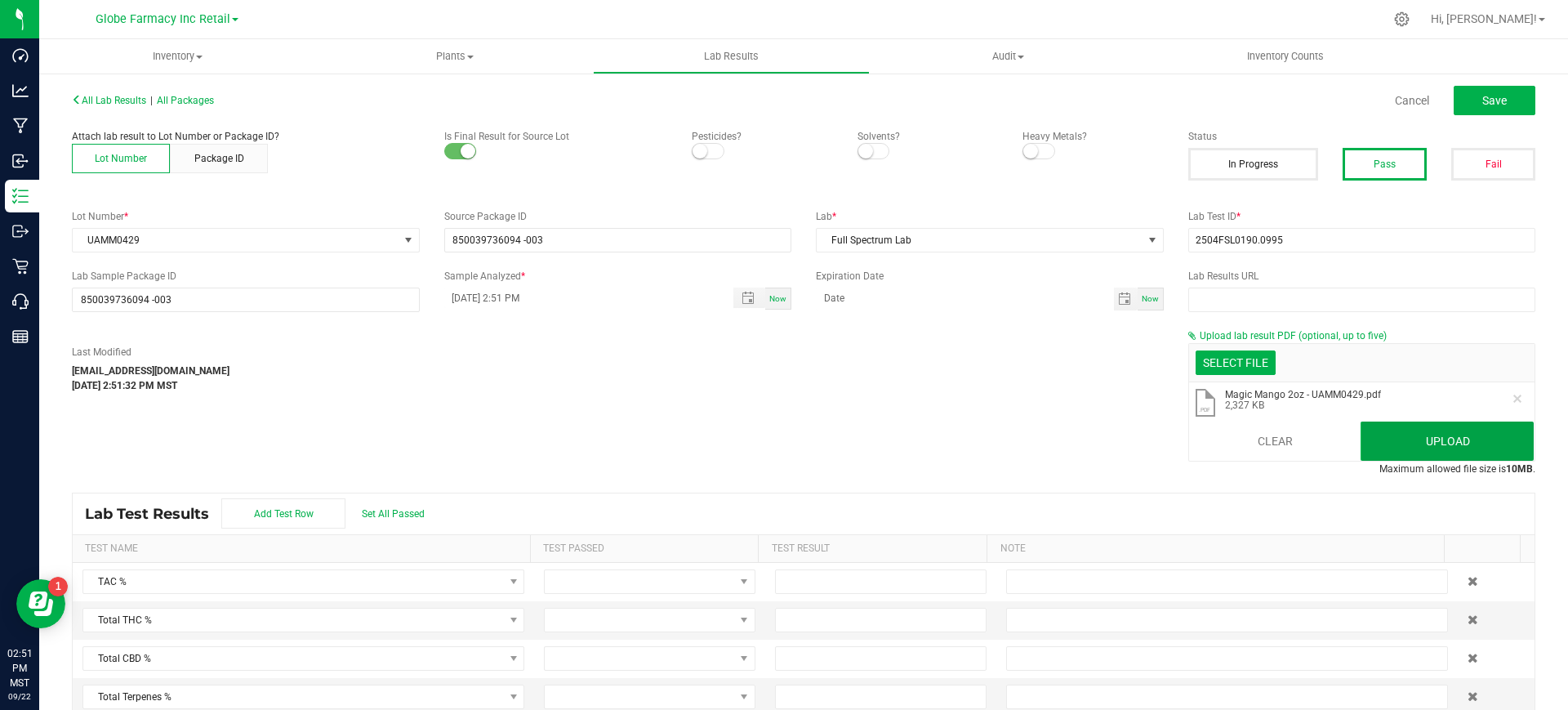
click at [1386, 425] on button "Upload" at bounding box center [1448, 441] width 173 height 39
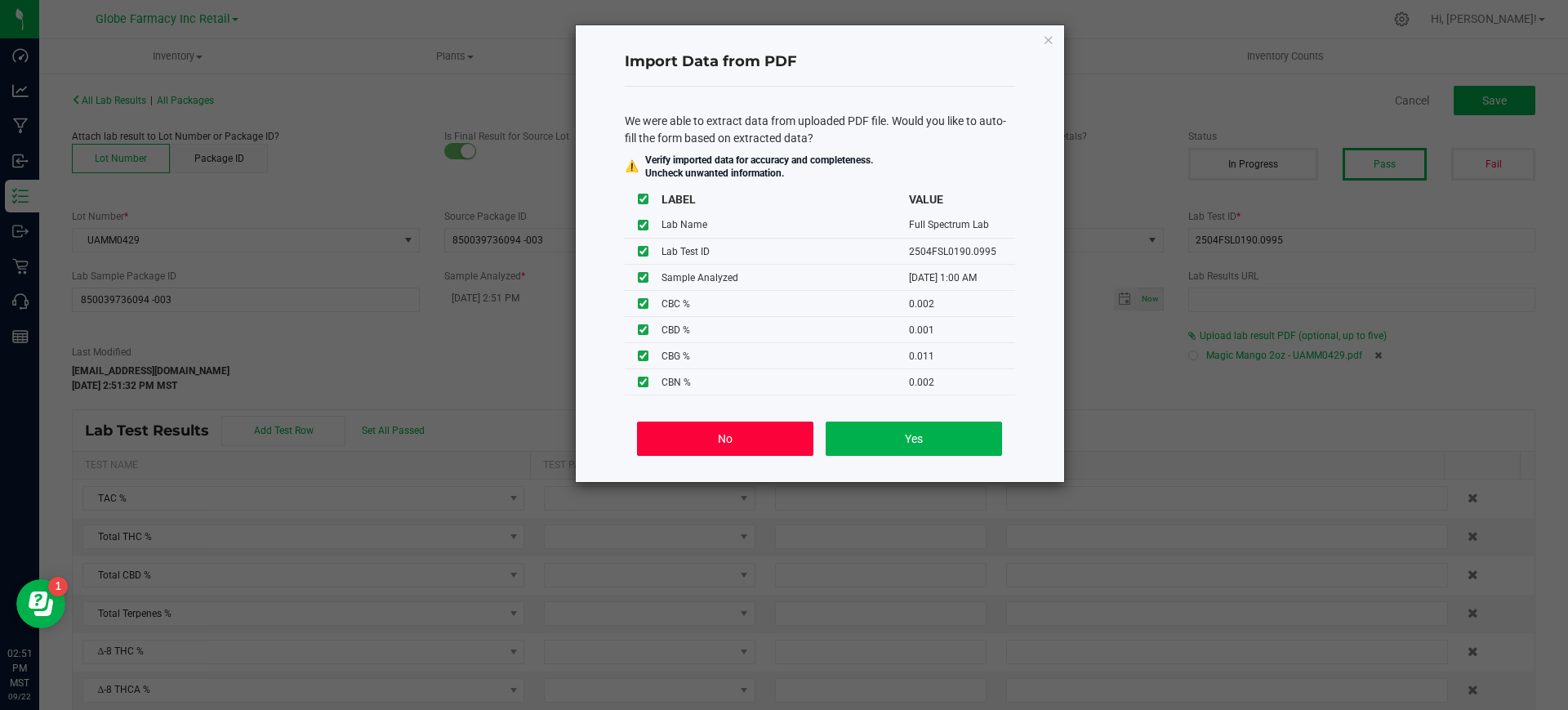
click at [744, 441] on button "No" at bounding box center [724, 439] width 175 height 35
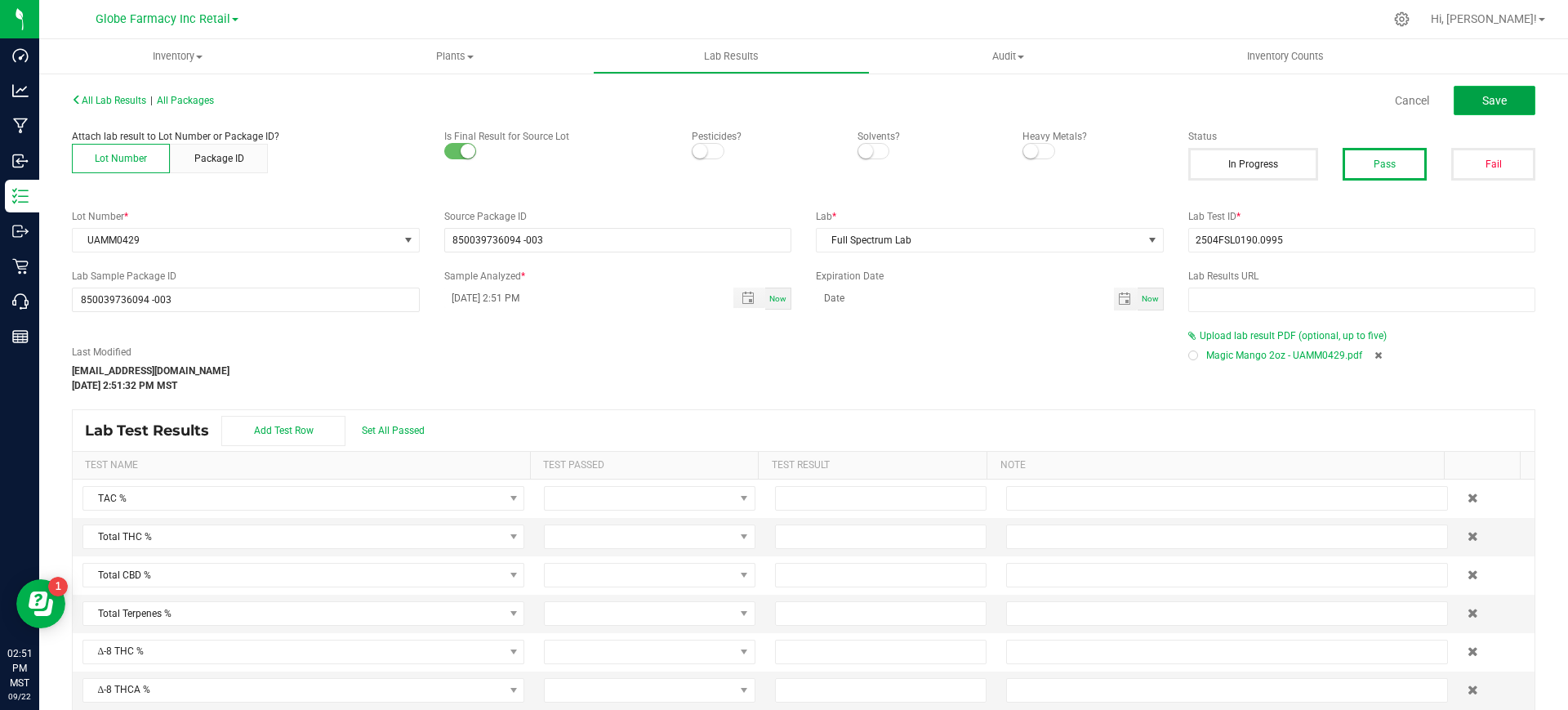
click at [1482, 103] on span "Save" at bounding box center [1494, 101] width 24 height 13
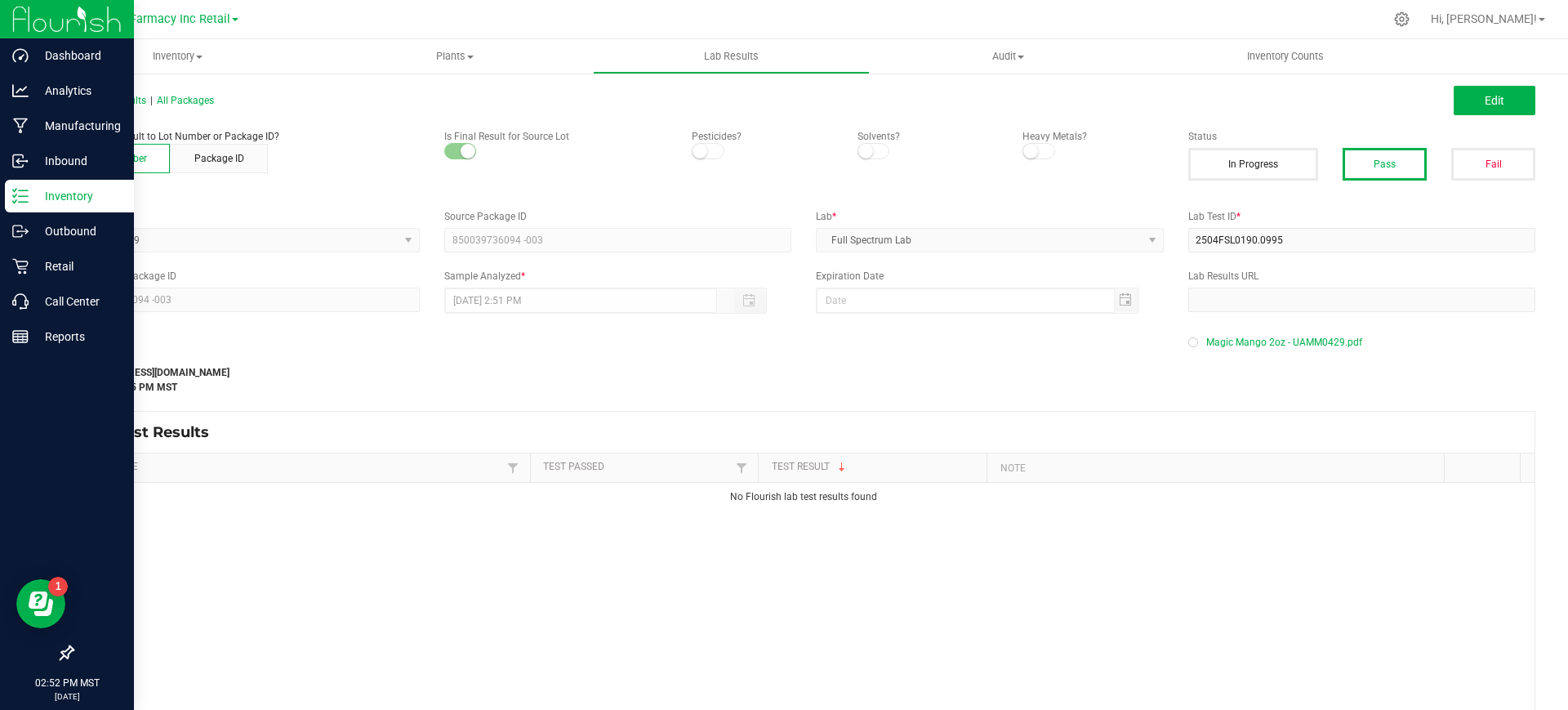
click at [32, 198] on p "Inventory" at bounding box center [78, 196] width 98 height 19
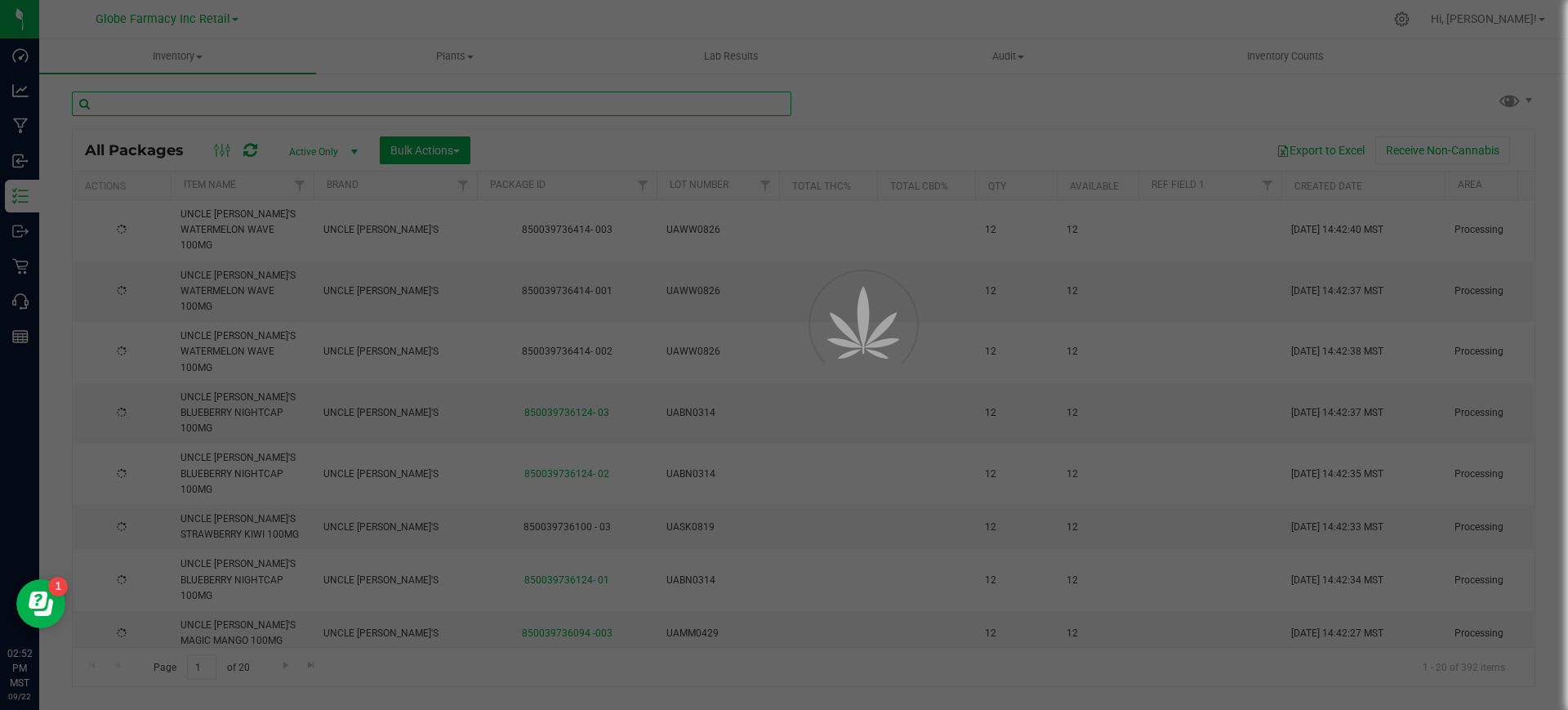
click at [209, 99] on input "text" at bounding box center [431, 103] width 719 height 24
paste input "UASK0819"
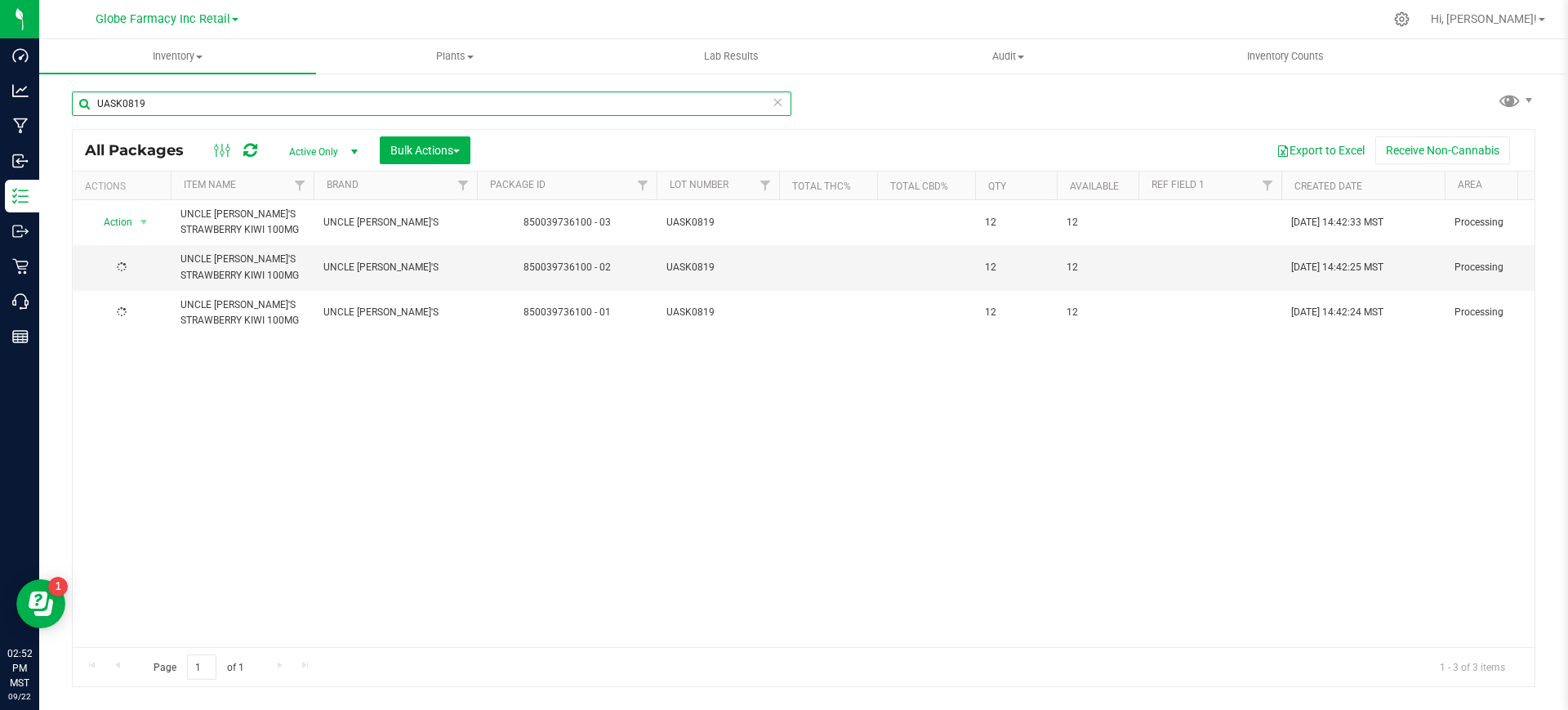
type input "UASK0819"
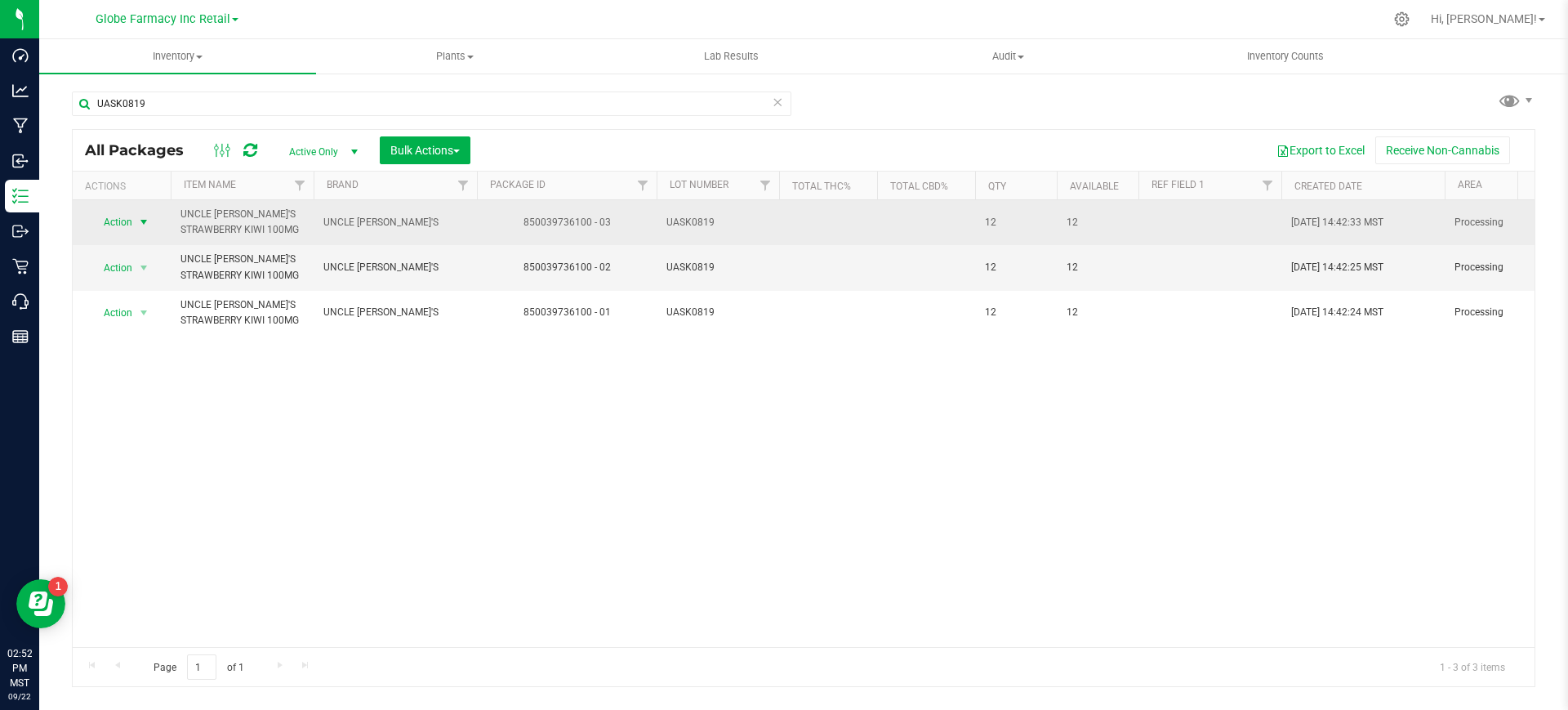
click at [111, 219] on span "Action" at bounding box center [111, 223] width 44 height 23
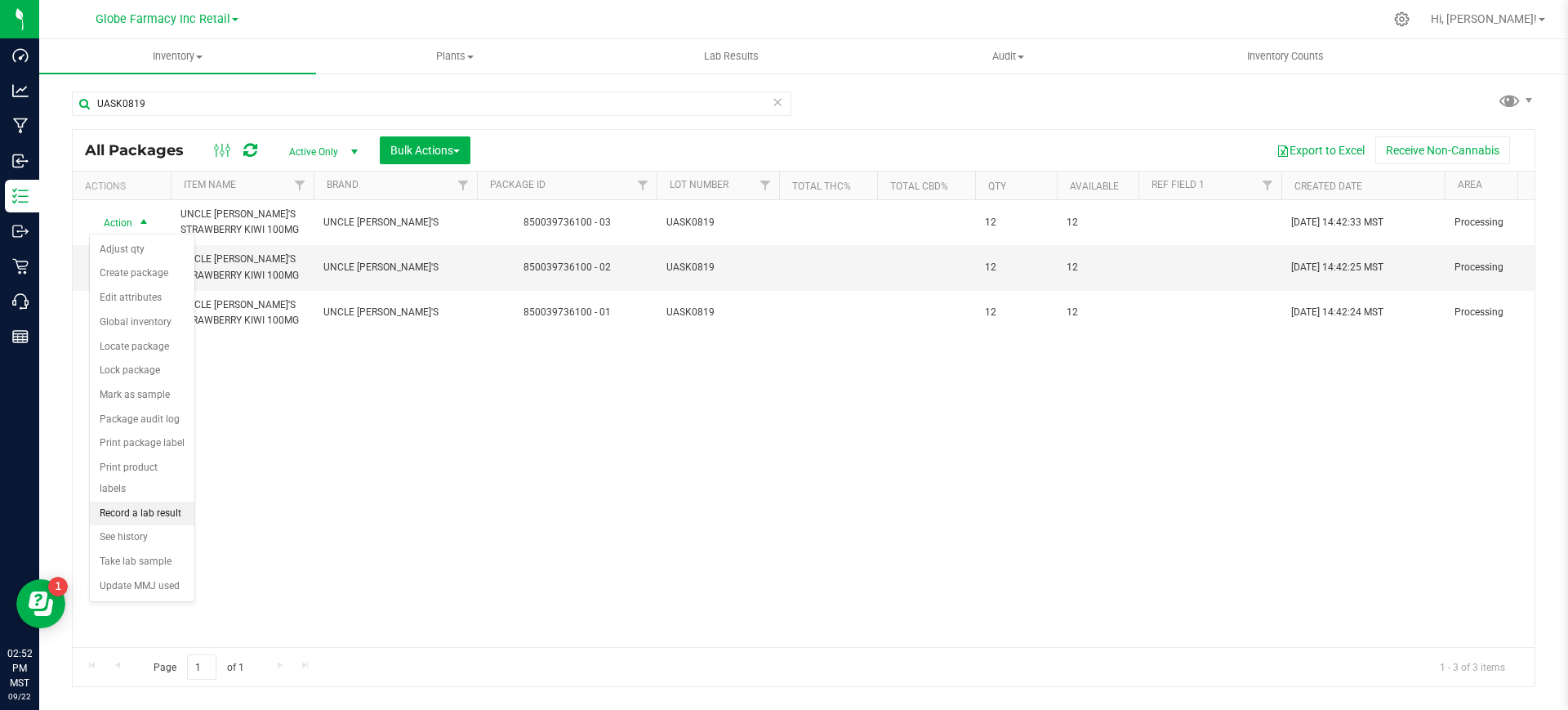
click at [164, 502] on li "Record a lab result" at bounding box center [142, 513] width 105 height 24
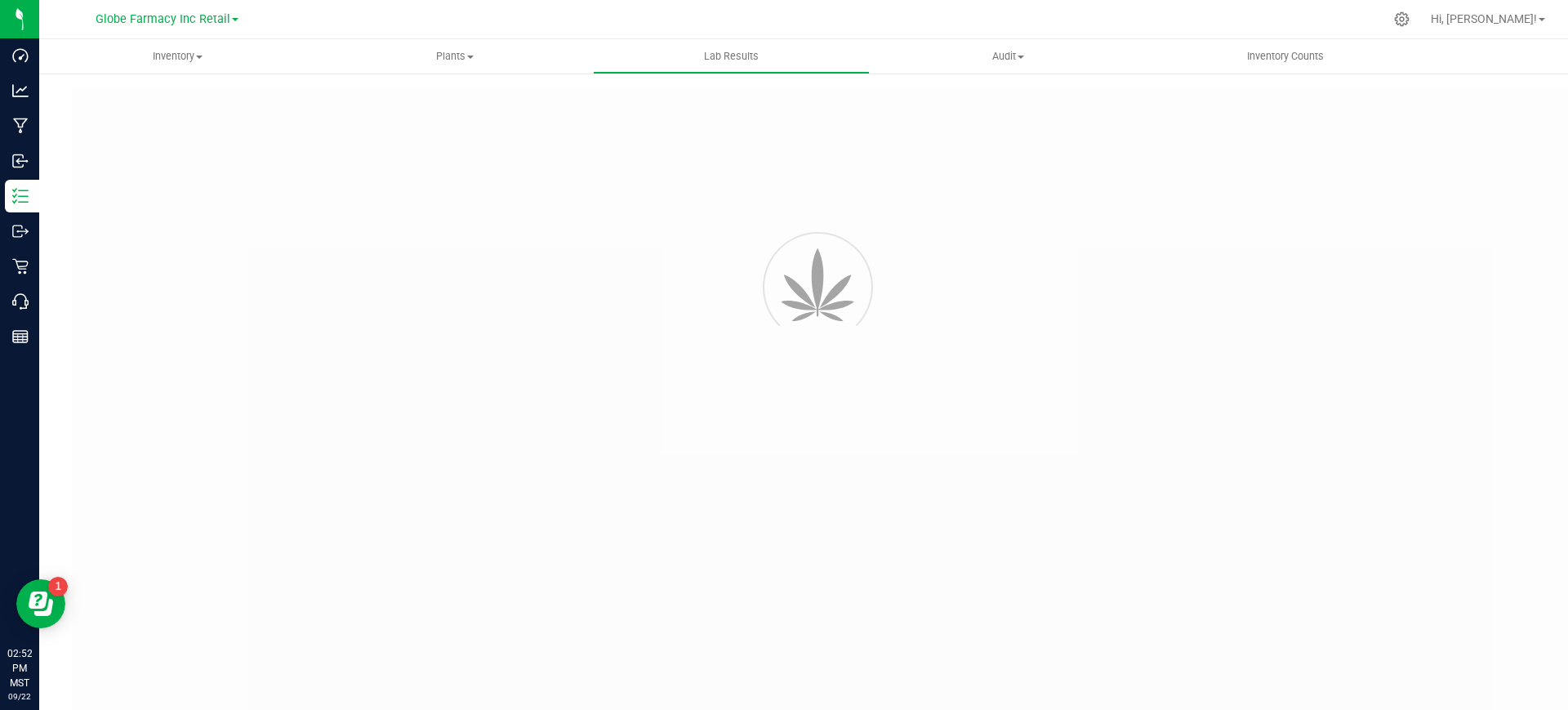
type input "850039736100 - 03"
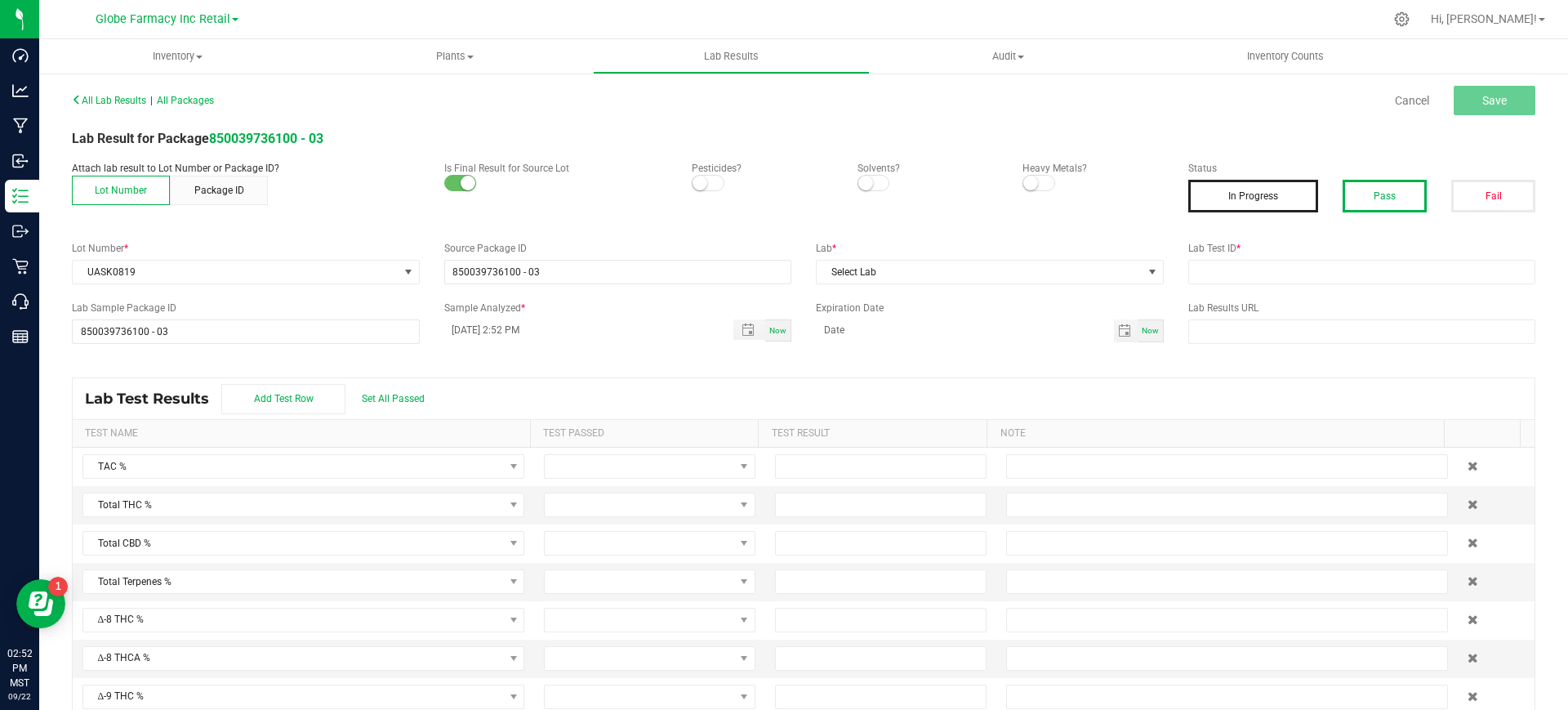
drag, startPoint x: 1374, startPoint y: 203, endPoint x: 1320, endPoint y: 250, distance: 71.6
click at [1374, 202] on button "Pass" at bounding box center [1384, 197] width 84 height 33
drag, startPoint x: 1300, startPoint y: 268, endPoint x: 1223, endPoint y: 279, distance: 77.8
click at [1300, 270] on input "text" at bounding box center [1362, 272] width 348 height 24
paste input "2508FSL0283.1657"
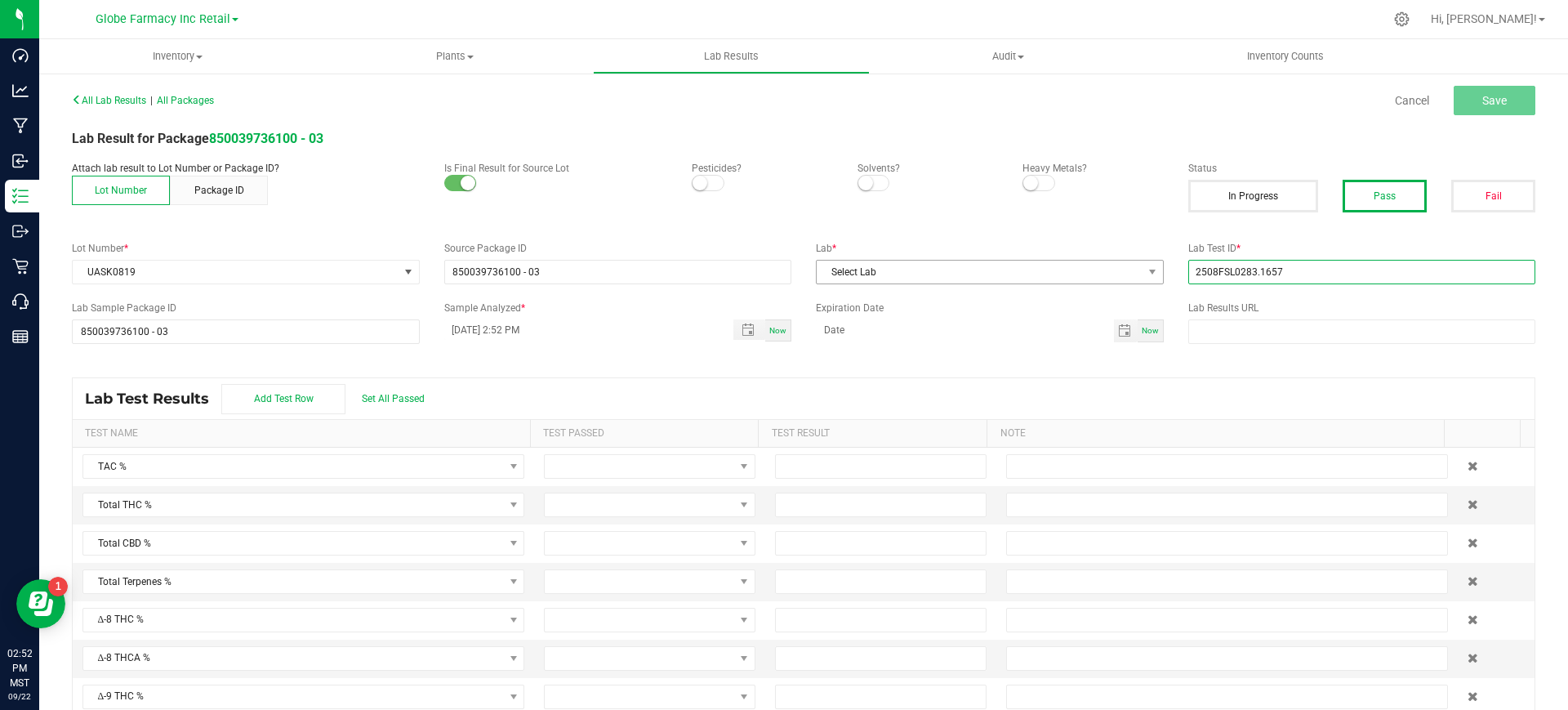
type input "2508FSL0283.1657"
click at [1083, 269] on span "Select Lab" at bounding box center [980, 273] width 326 height 23
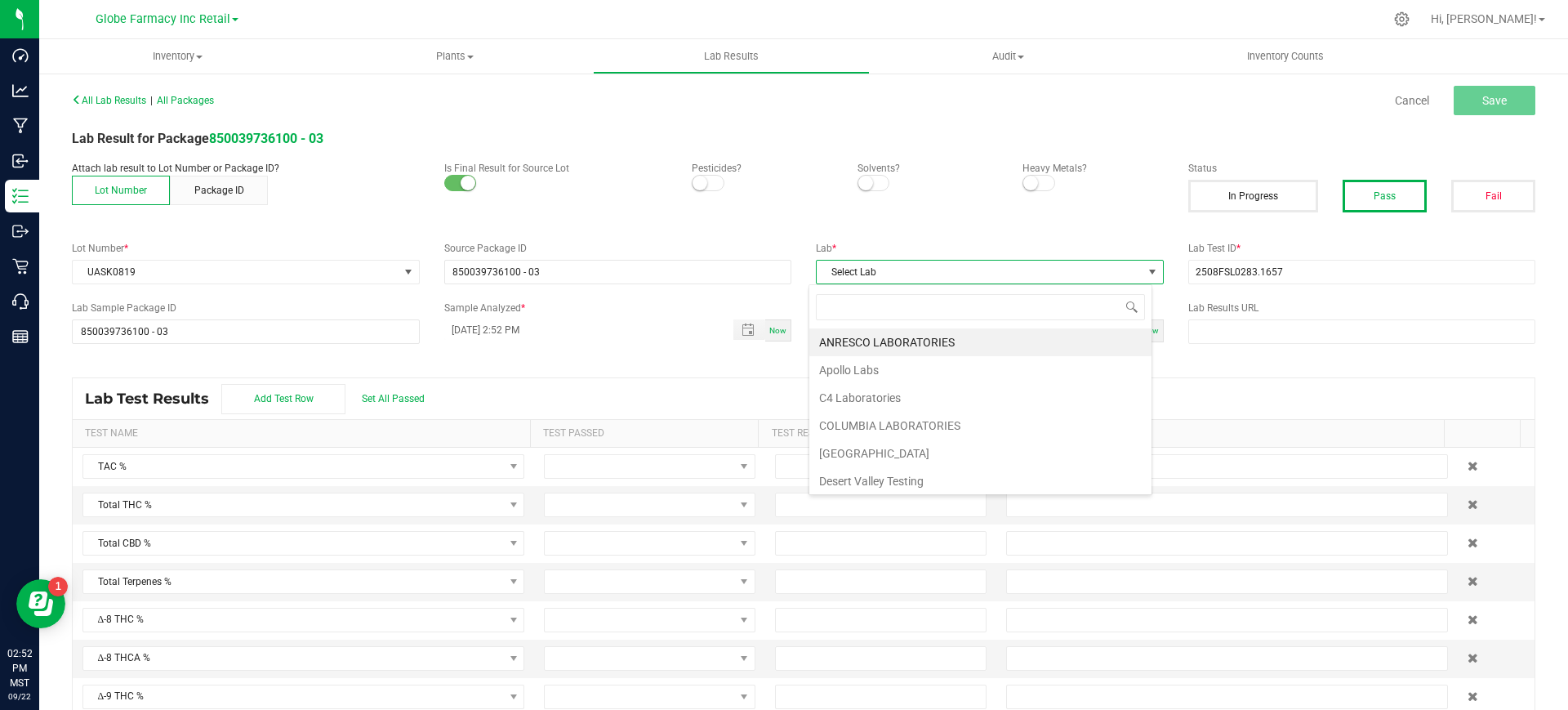
scroll to position [24, 344]
type input "FUL"
click at [889, 342] on li "Full Spectrum Lab" at bounding box center [980, 342] width 342 height 28
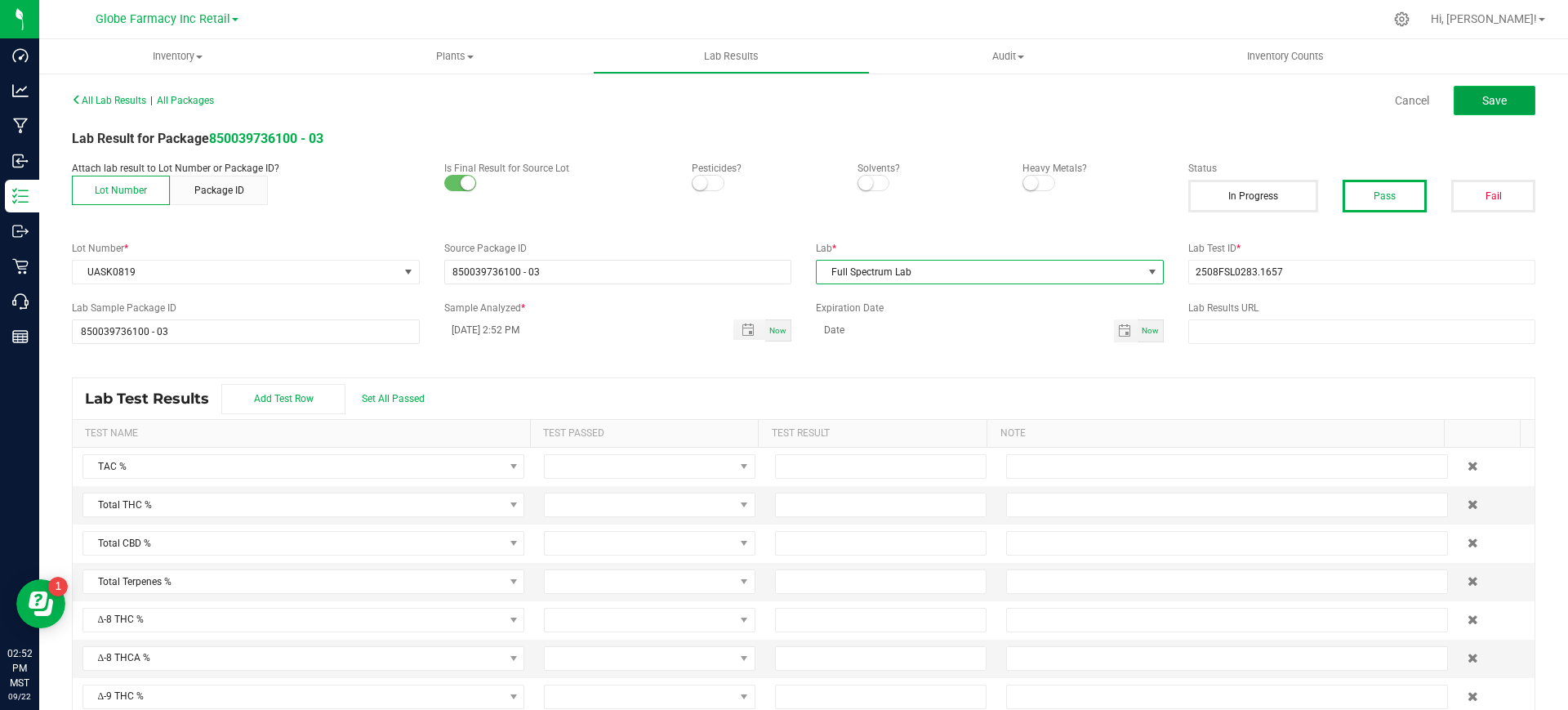
click at [1501, 99] on button "Save" at bounding box center [1495, 100] width 82 height 30
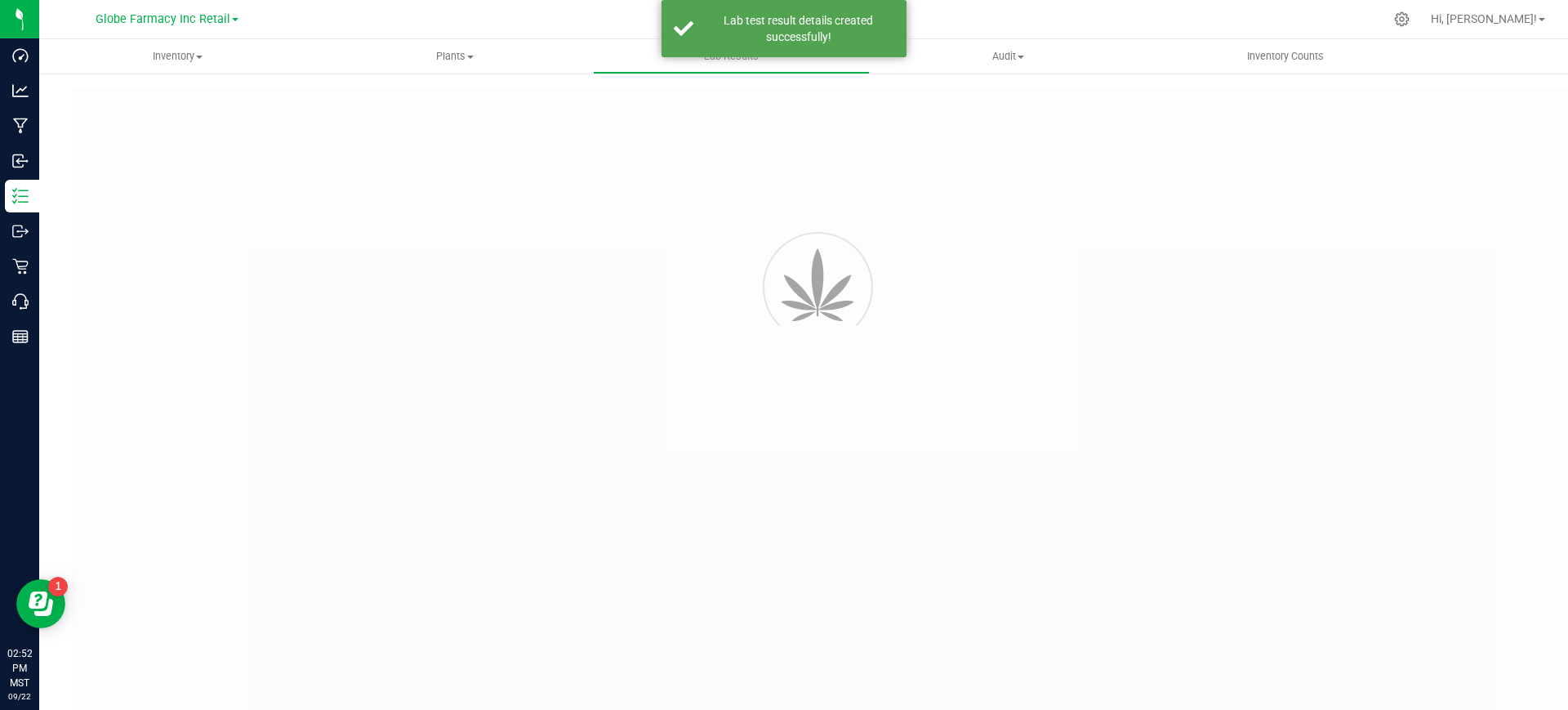
type input "850039736100 - 03"
type input "2508FSL0283.1657"
type input "850039736100 - 03"
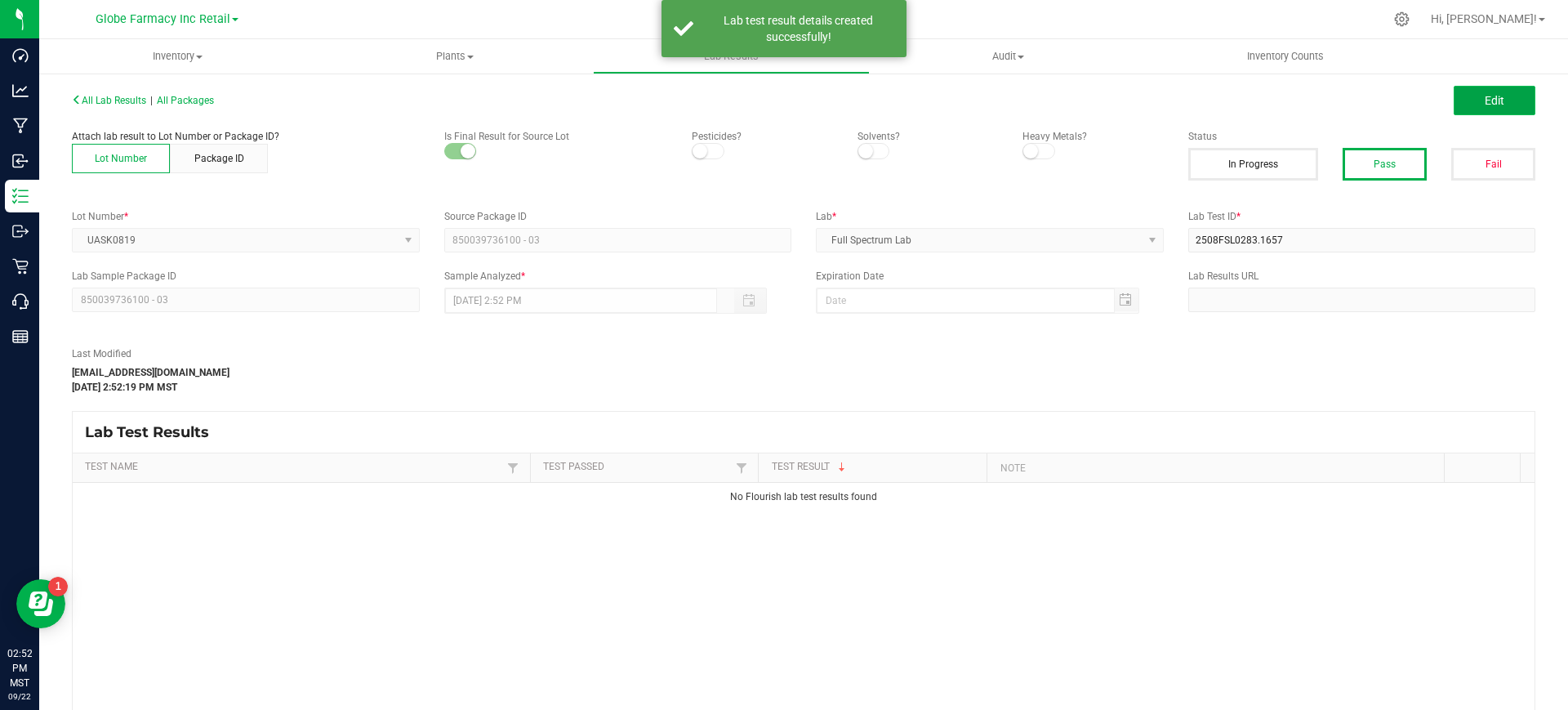
click at [1479, 91] on button "Edit" at bounding box center [1495, 100] width 82 height 30
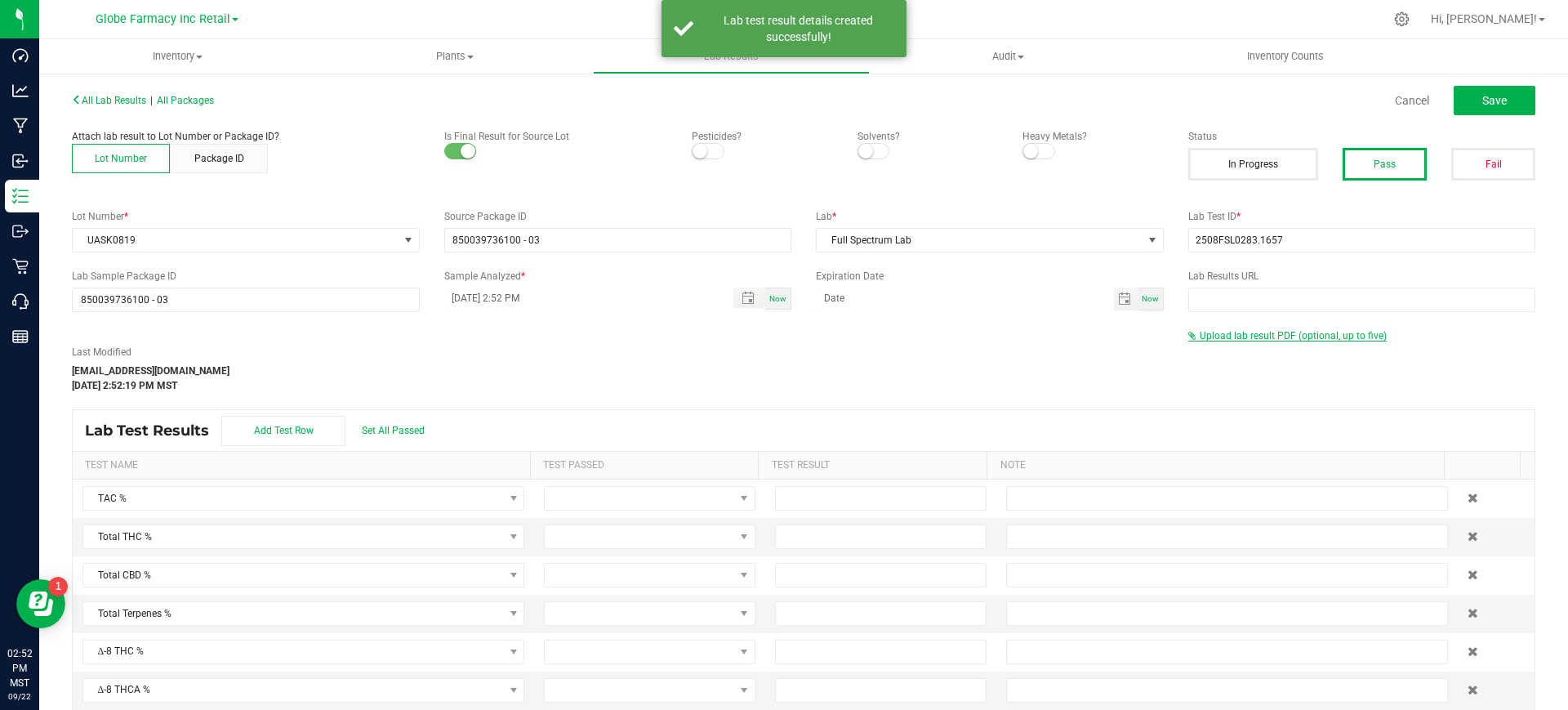
click at [1219, 336] on span "Upload lab result PDF (optional, up to five)" at bounding box center [1294, 336] width 187 height 12
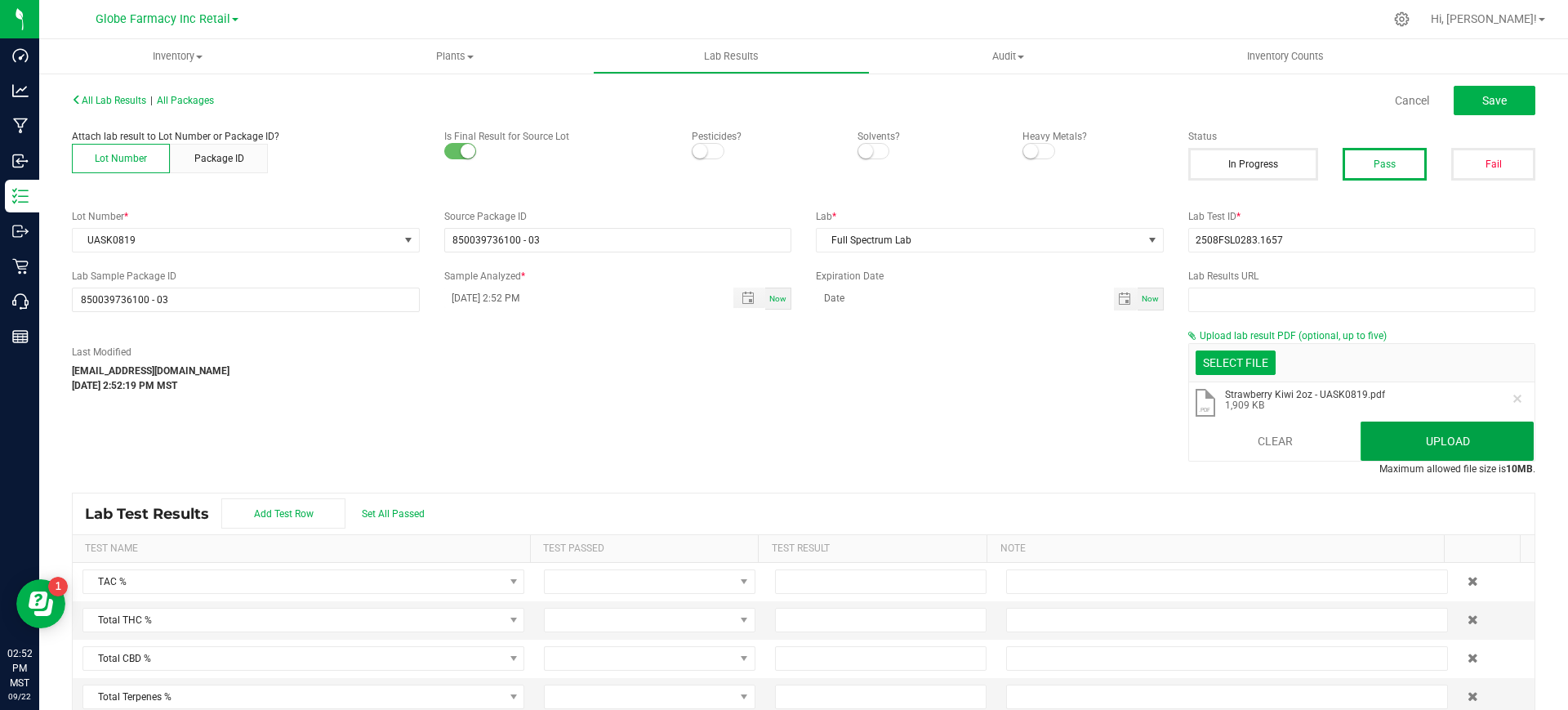
click at [1441, 453] on button "Upload" at bounding box center [1448, 441] width 173 height 39
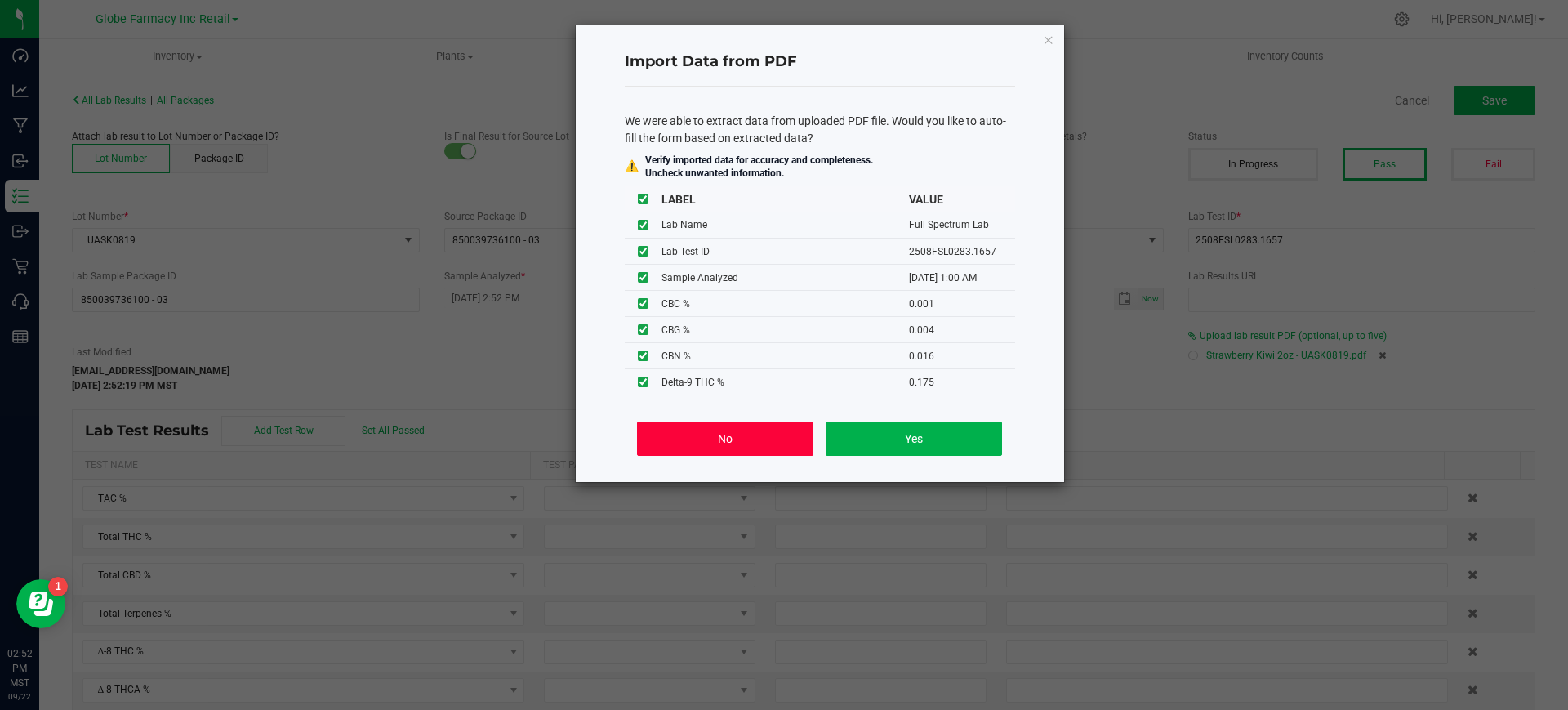
click at [674, 434] on button "No" at bounding box center [724, 439] width 175 height 35
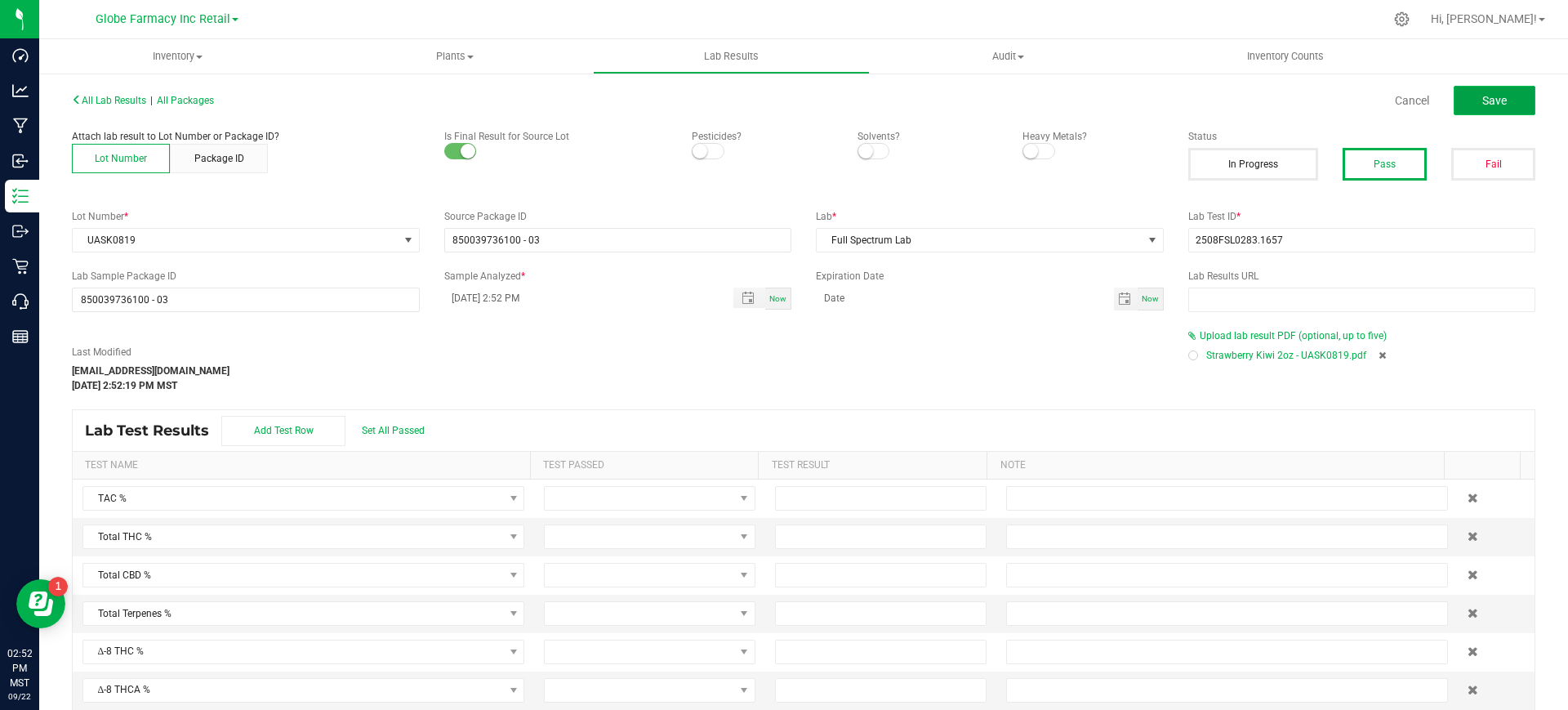
click at [1486, 98] on span "Save" at bounding box center [1494, 101] width 24 height 13
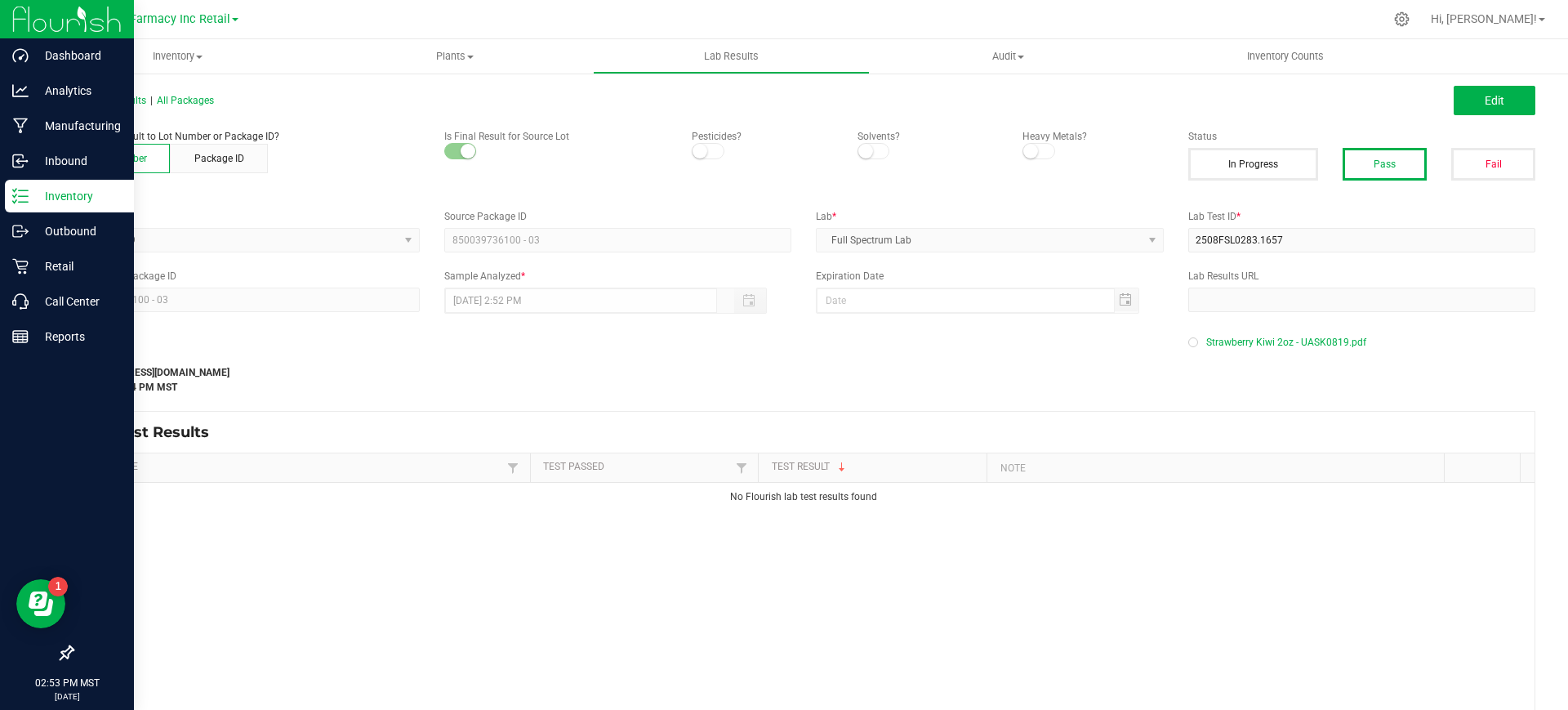
drag, startPoint x: 26, startPoint y: 180, endPoint x: 37, endPoint y: 180, distance: 11.0
click at [26, 180] on div "Inventory" at bounding box center [69, 197] width 129 height 33
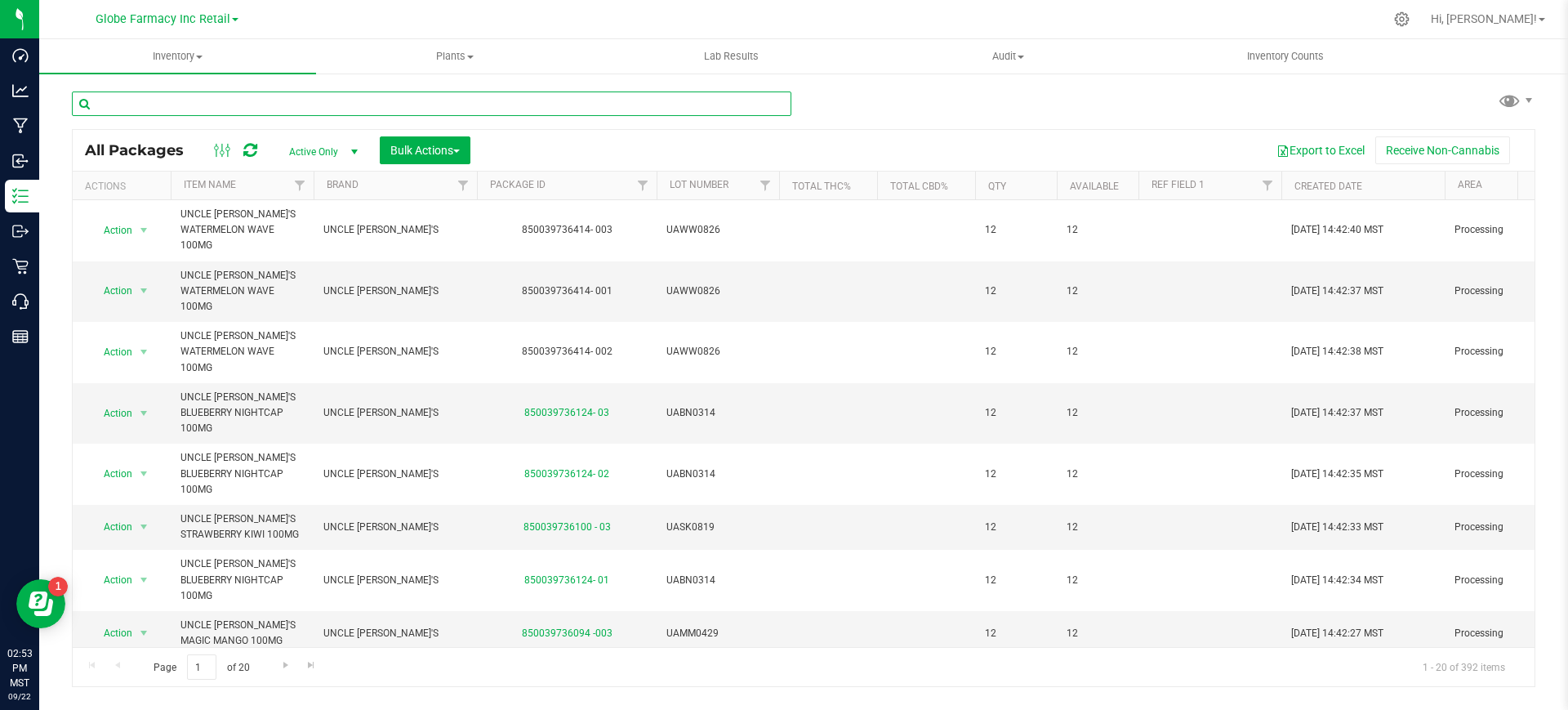
click at [283, 99] on input "text" at bounding box center [431, 103] width 719 height 24
paste input "UAWW0826"
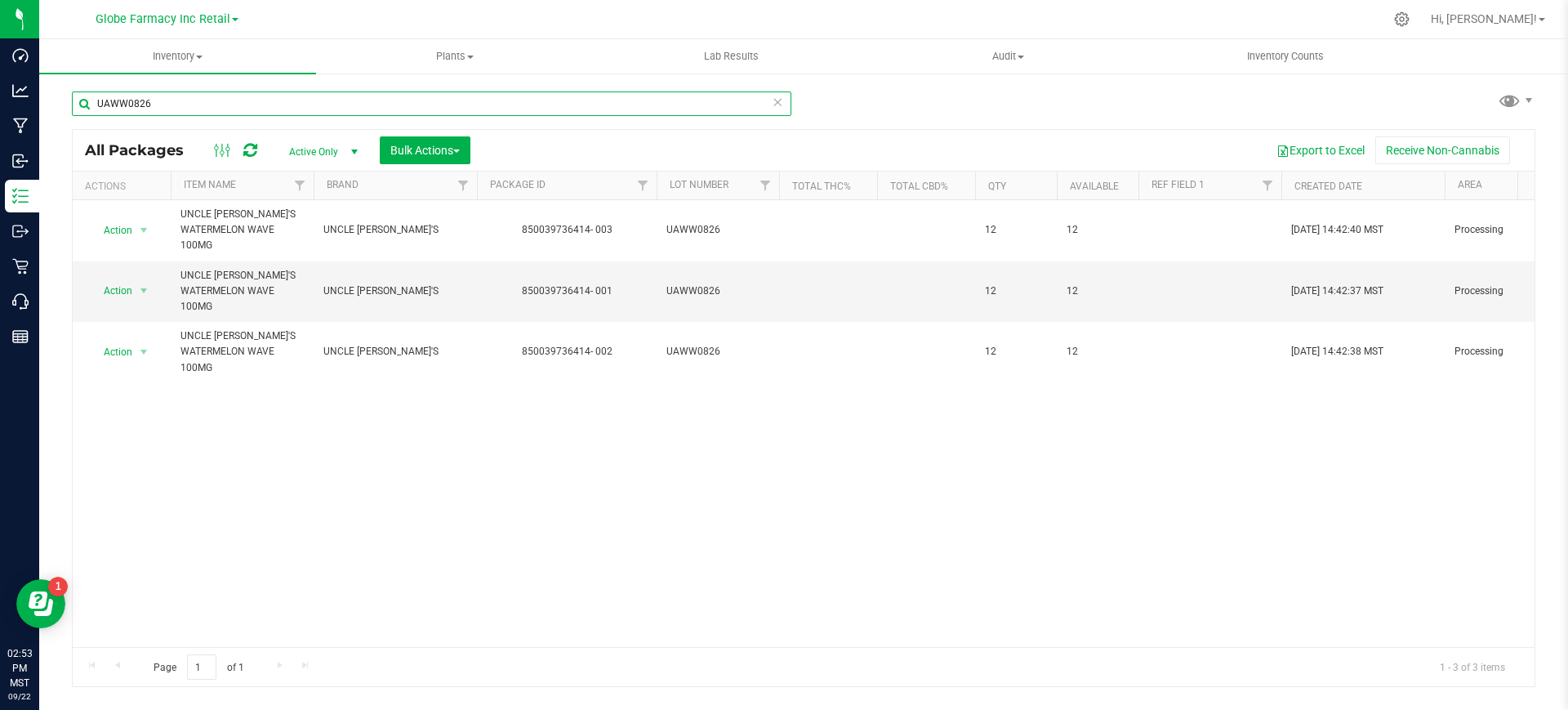
type input "UAWW0826"
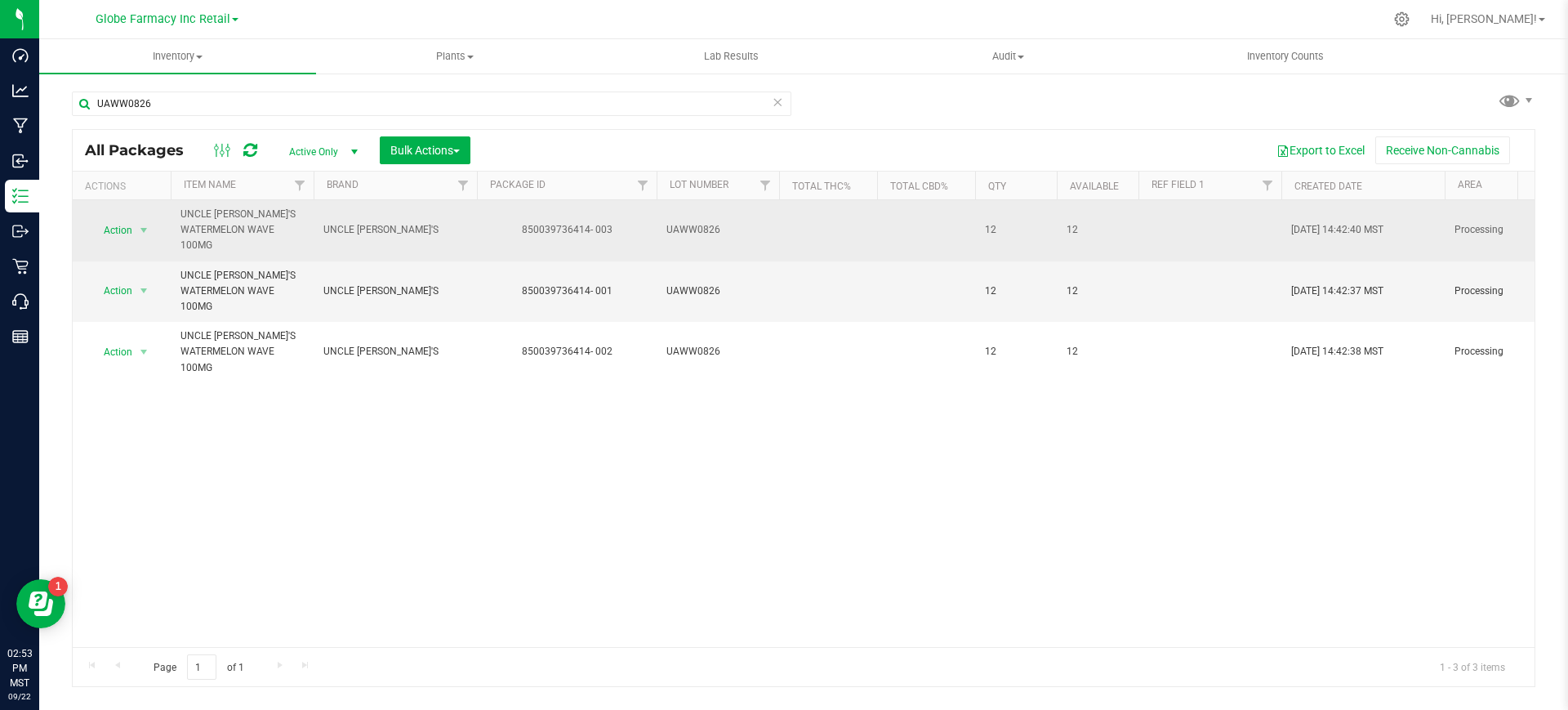
click at [132, 240] on span "Action" at bounding box center [111, 230] width 44 height 23
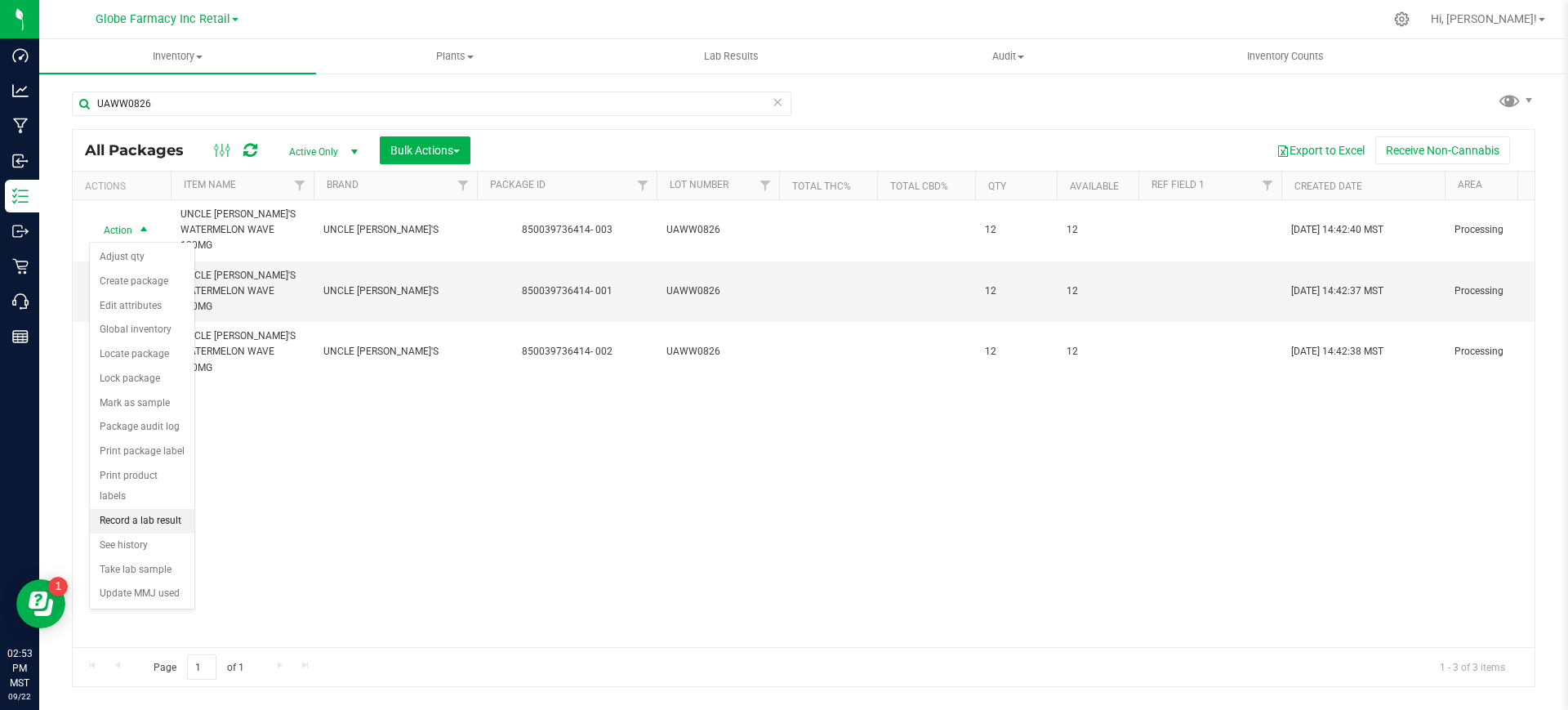
click at [142, 509] on li "Record a lab result" at bounding box center [142, 520] width 105 height 24
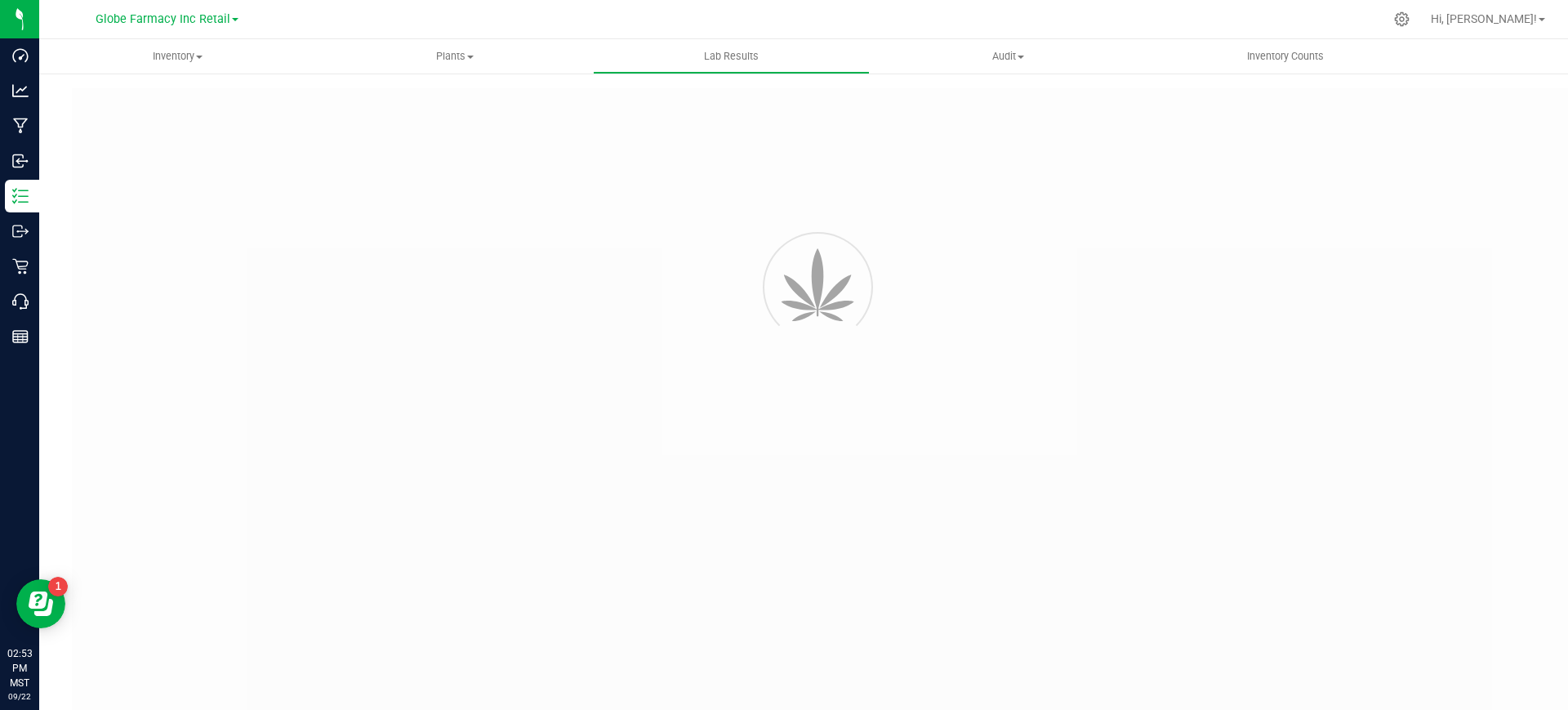
type input "850039736414- 003"
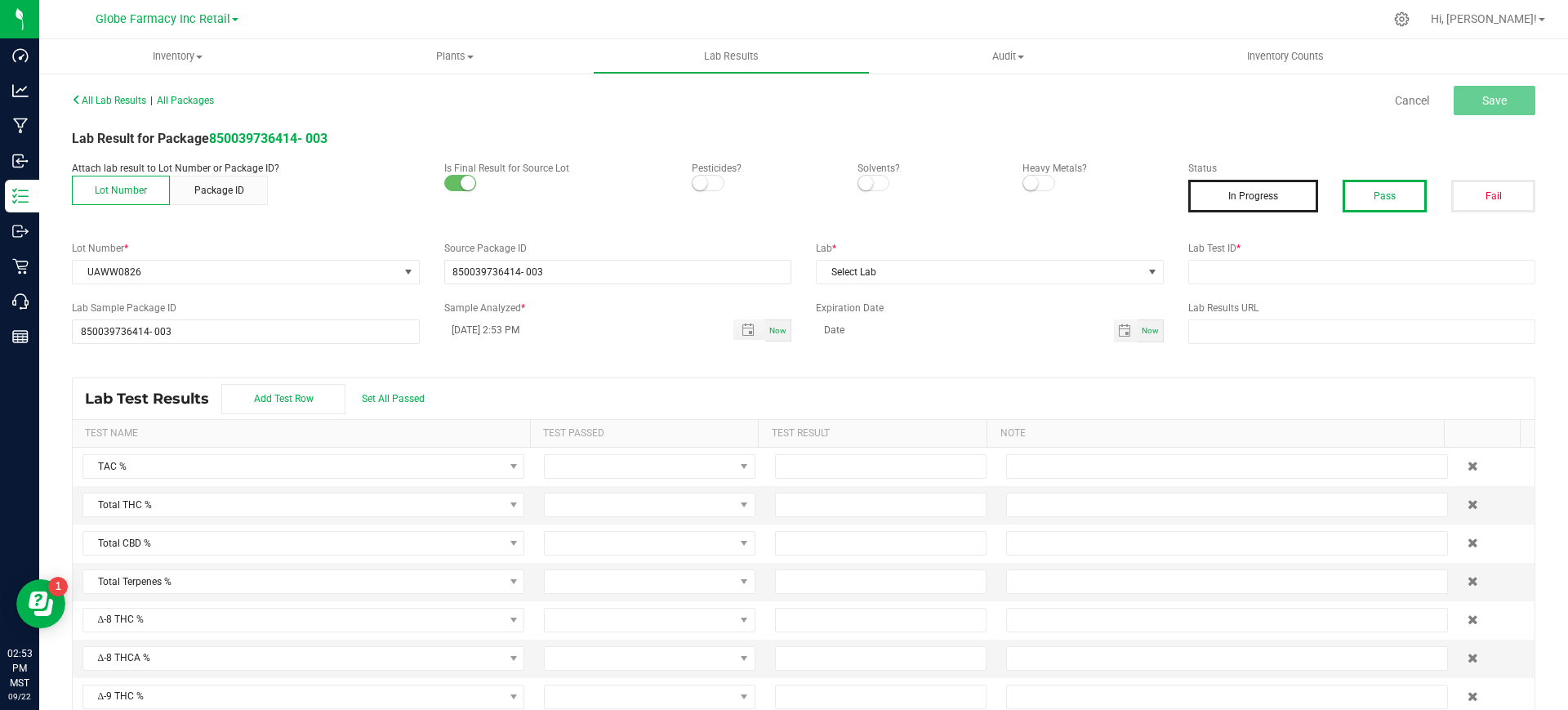
click at [1388, 190] on button "Pass" at bounding box center [1384, 197] width 84 height 33
drag, startPoint x: 1346, startPoint y: 260, endPoint x: 1302, endPoint y: 269, distance: 44.9
click at [1346, 261] on input "text" at bounding box center [1362, 272] width 348 height 24
paste input "2508FSL0297.1745"
type input "2508FSL0297.1745"
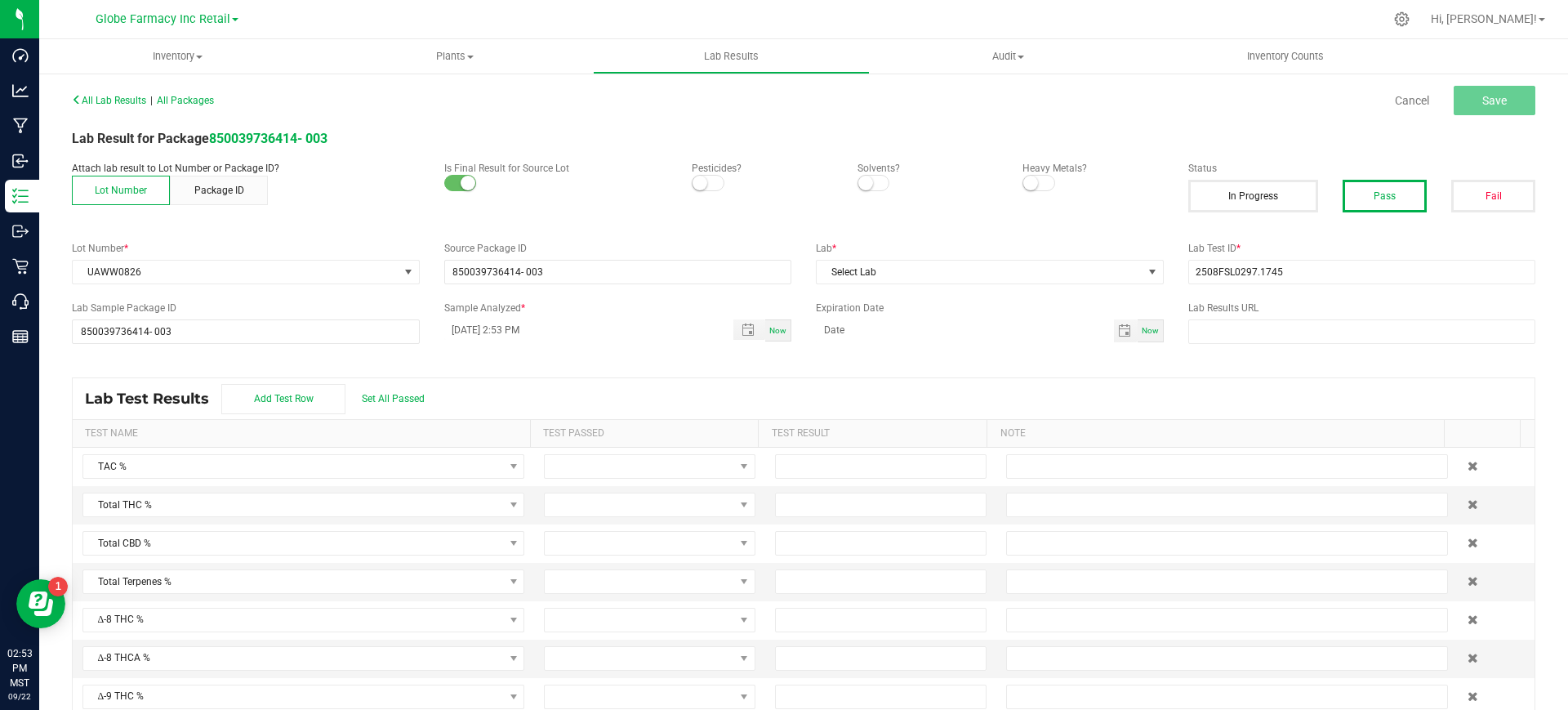
click at [1002, 250] on label "Lab *" at bounding box center [989, 248] width 348 height 14
click at [998, 264] on span "Select Lab" at bounding box center [980, 273] width 326 height 23
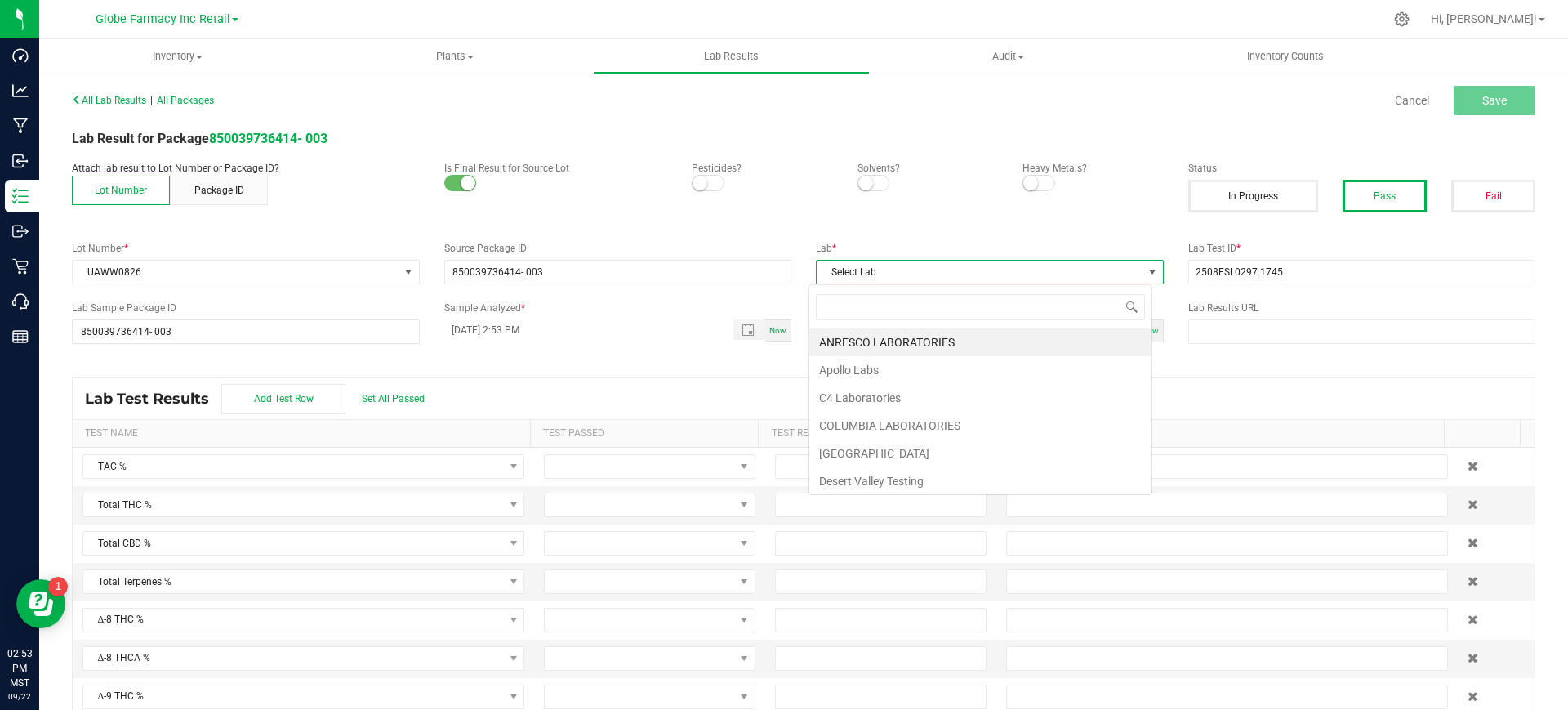
scroll to position [24, 344]
type input "FUL"
click at [897, 336] on li "Full Spectrum Lab" at bounding box center [980, 342] width 342 height 28
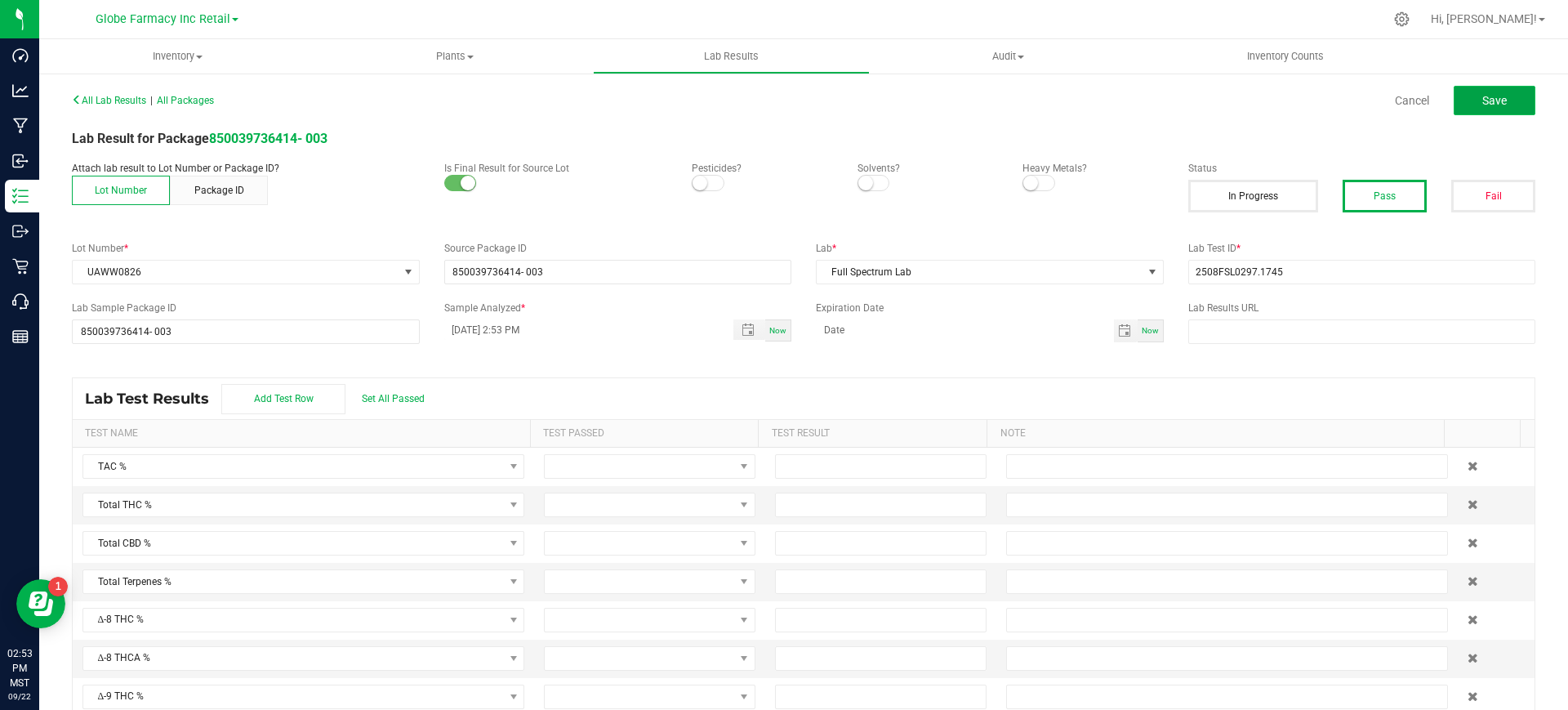
click at [1495, 103] on button "Save" at bounding box center [1495, 100] width 82 height 30
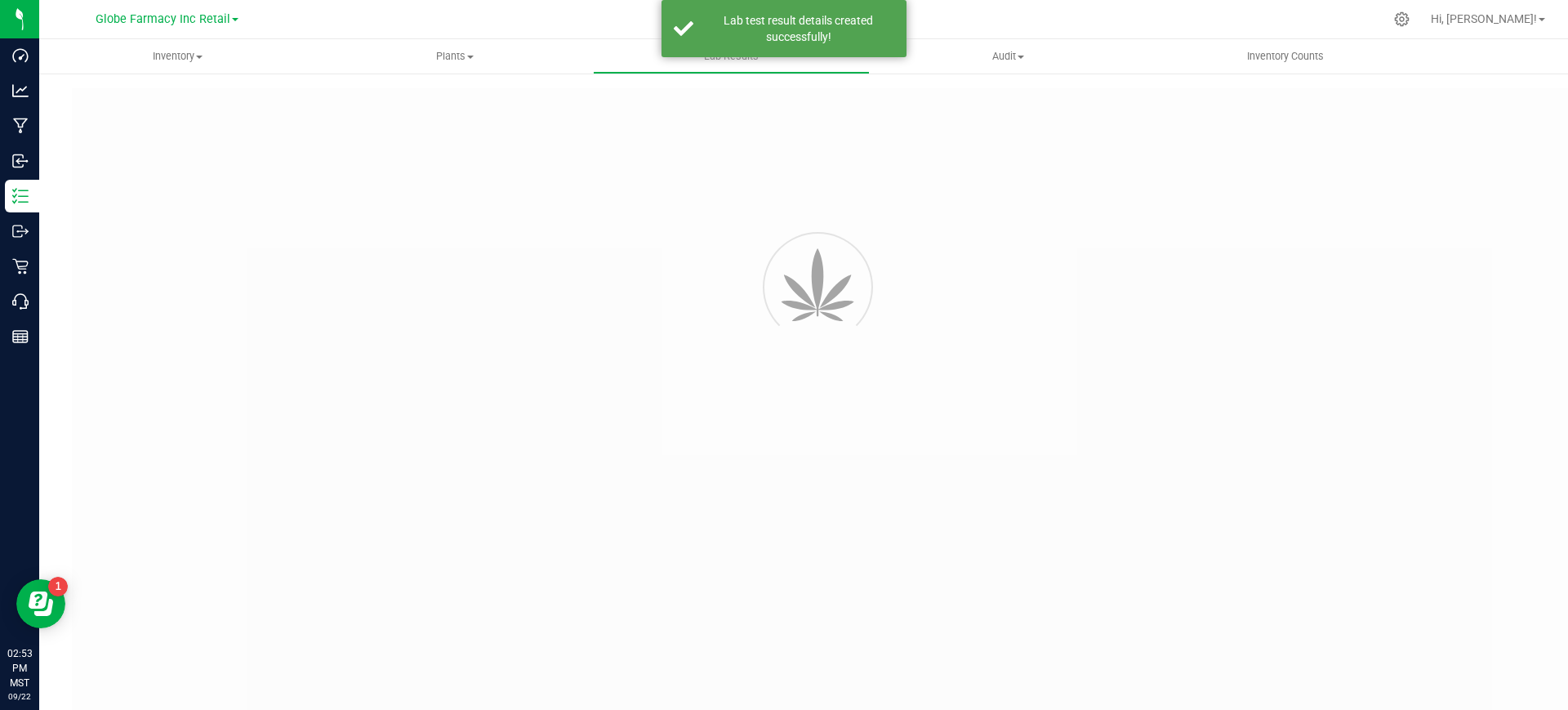
type input "850039736414- 003"
type input "2508FSL0297.1745"
type input "850039736414- 003"
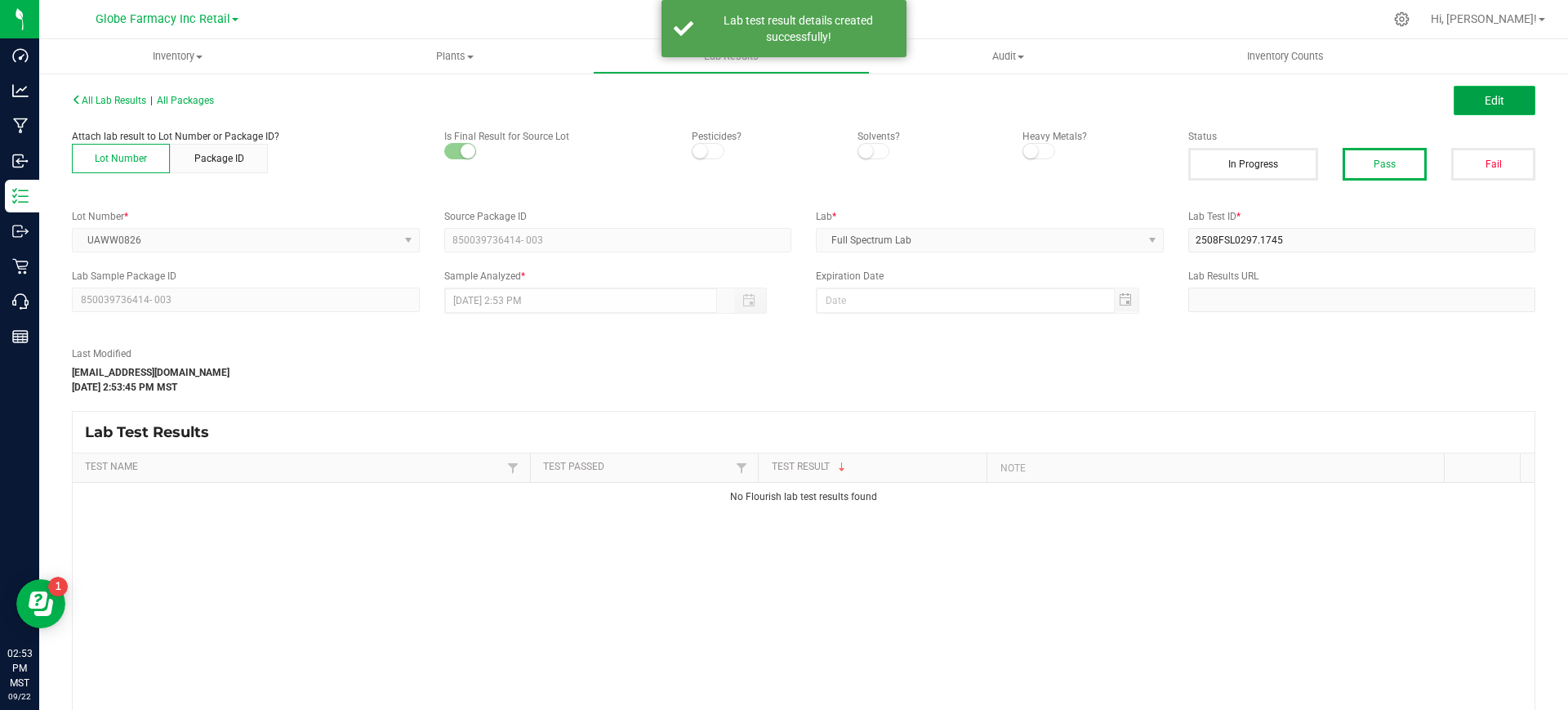
click at [1492, 103] on button "Edit" at bounding box center [1495, 100] width 82 height 30
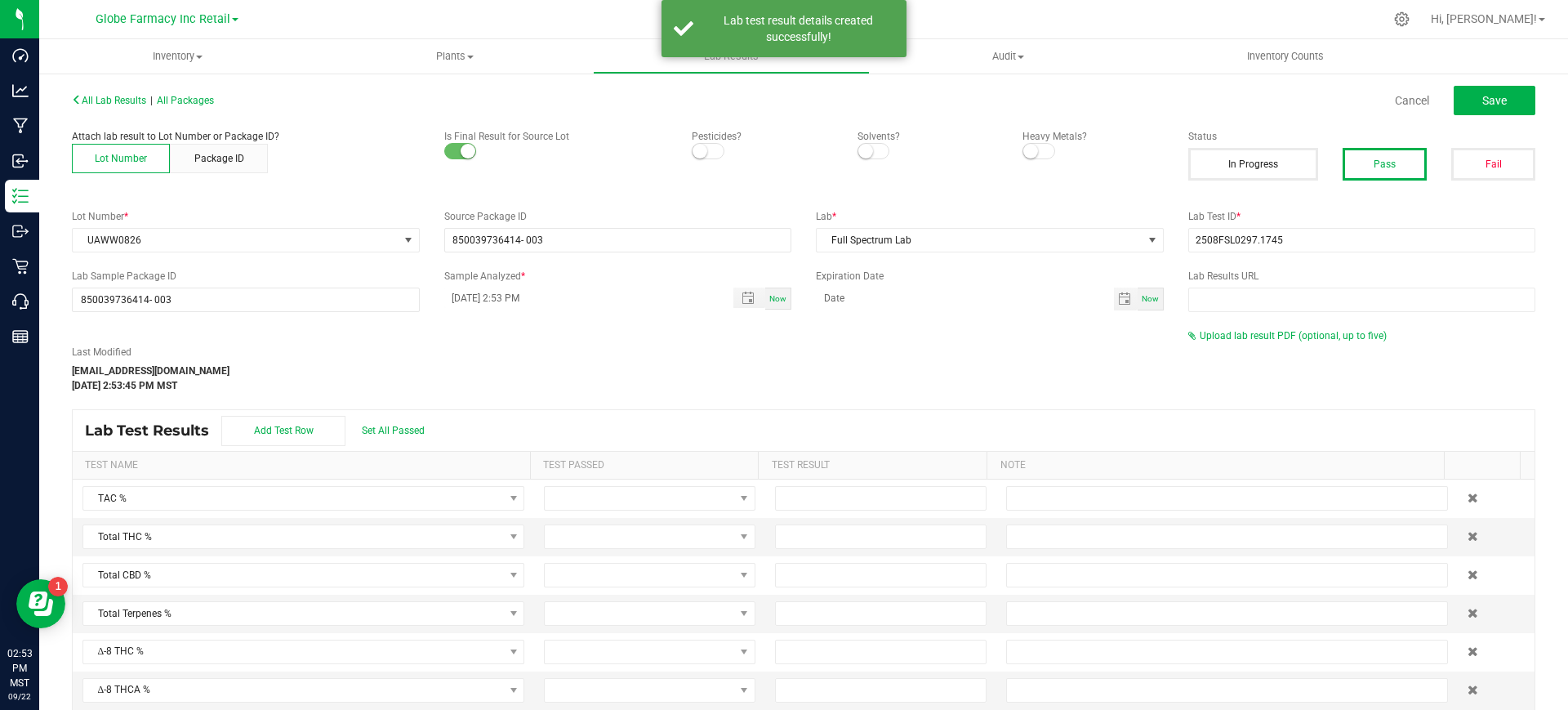
drag, startPoint x: 1273, startPoint y: 325, endPoint x: 1280, endPoint y: 341, distance: 17.5
click at [1273, 326] on div "All Lab Results | All Packages Cancel Save Attach lab result to Lot Number or P…" at bounding box center [804, 424] width 1464 height 671
click at [1280, 341] on div "Upload lab result PDF (optional, up to five)" at bounding box center [1362, 335] width 348 height 14
drag, startPoint x: 1224, startPoint y: 363, endPoint x: 1236, endPoint y: 345, distance: 21.6
click at [1223, 363] on div "Last Modified alexar@earthshealing.org Sep 22, 2025 2:53:45 PM MST Upload lab r…" at bounding box center [803, 360] width 1488 height 65
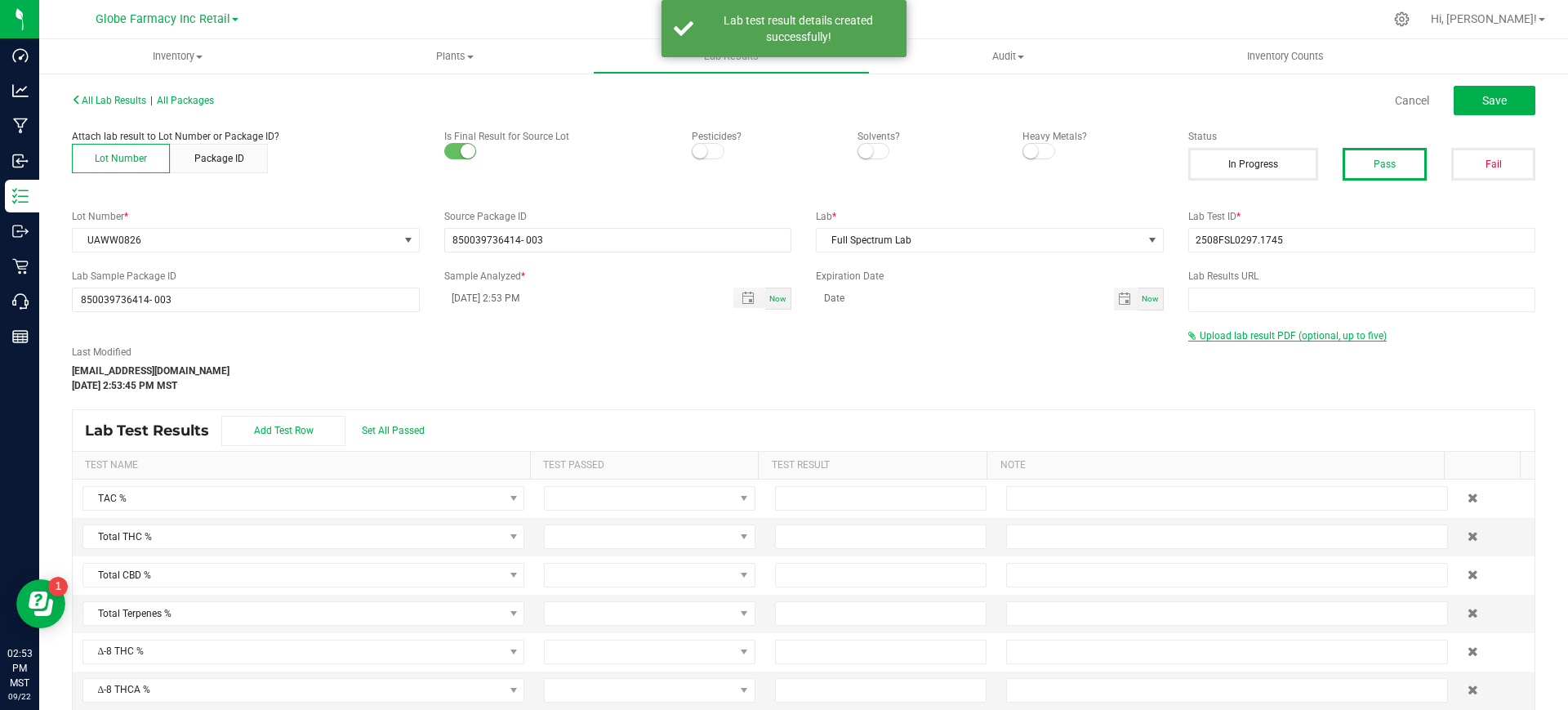
click at [1237, 340] on span "Upload lab result PDF (optional, up to five)" at bounding box center [1288, 336] width 198 height 12
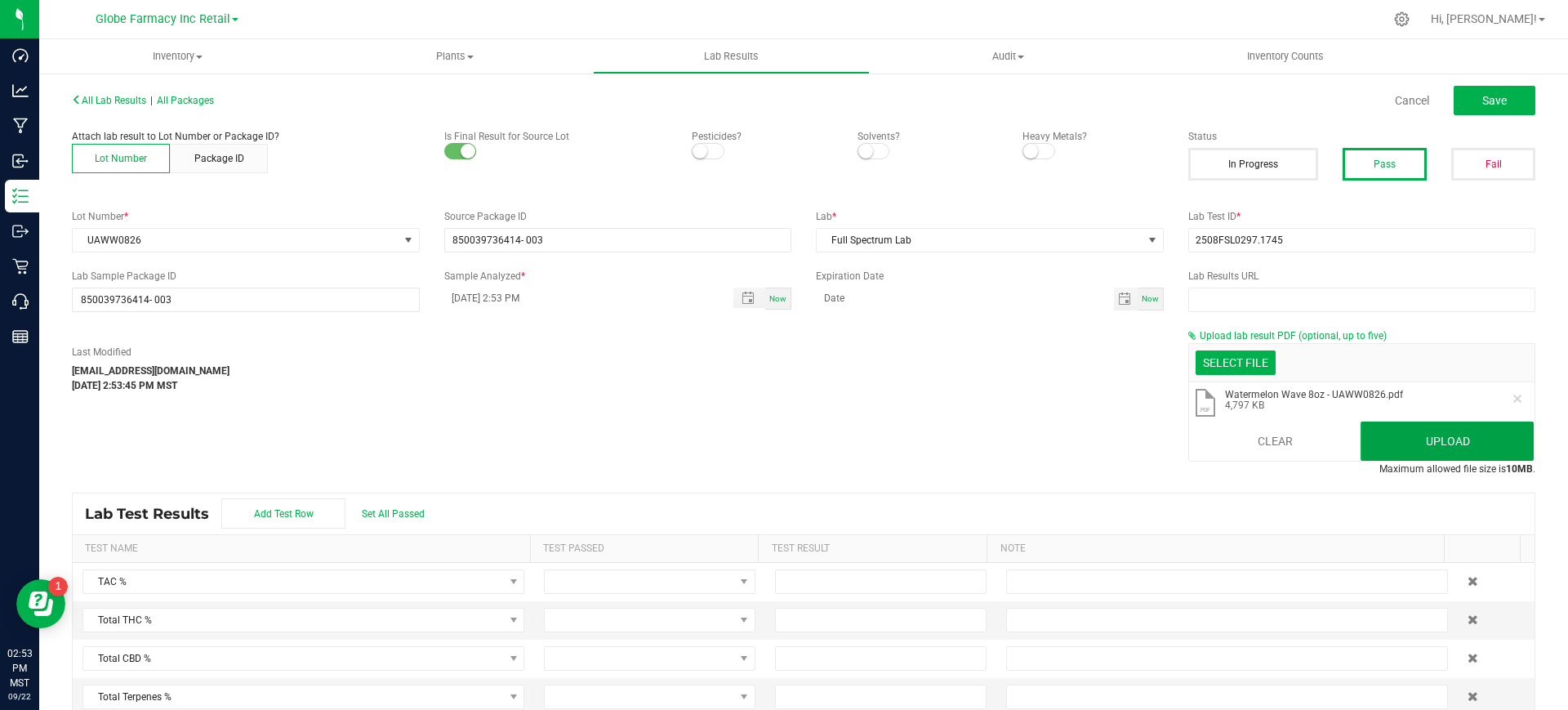
click at [1406, 434] on button "Upload" at bounding box center [1448, 441] width 173 height 39
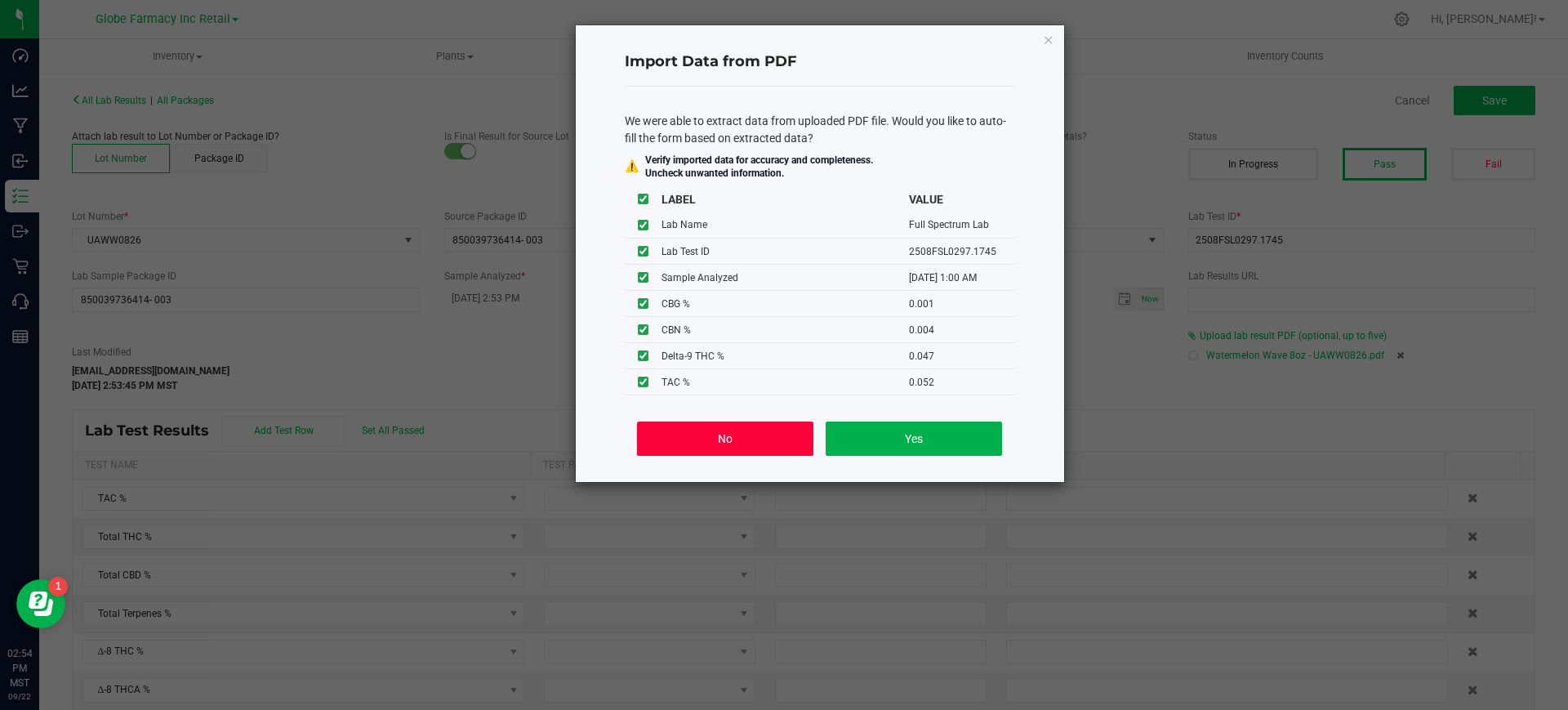
click at [711, 441] on button "No" at bounding box center [724, 439] width 175 height 35
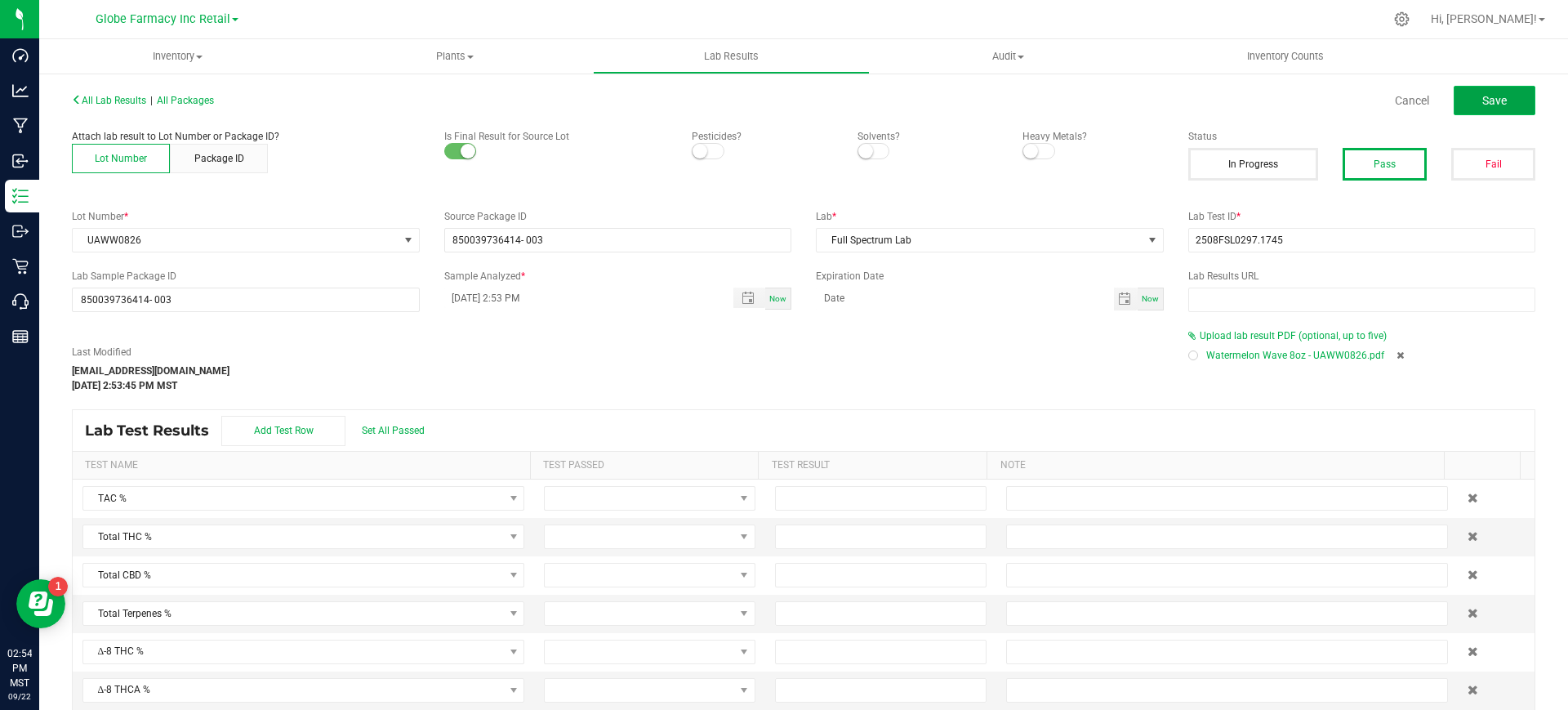
click at [1482, 94] on span "Save" at bounding box center [1494, 101] width 24 height 13
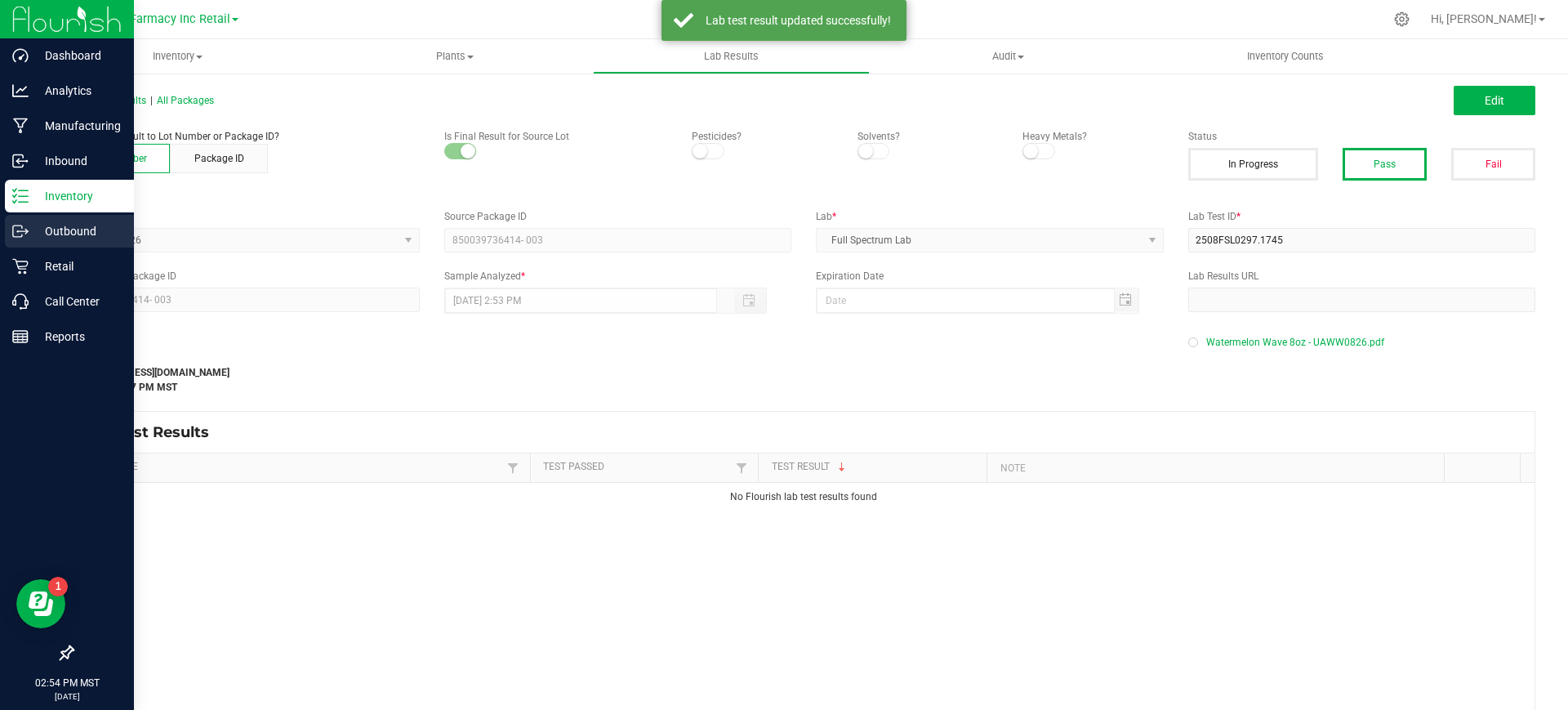
click at [50, 215] on div "Outbound" at bounding box center [69, 231] width 129 height 33
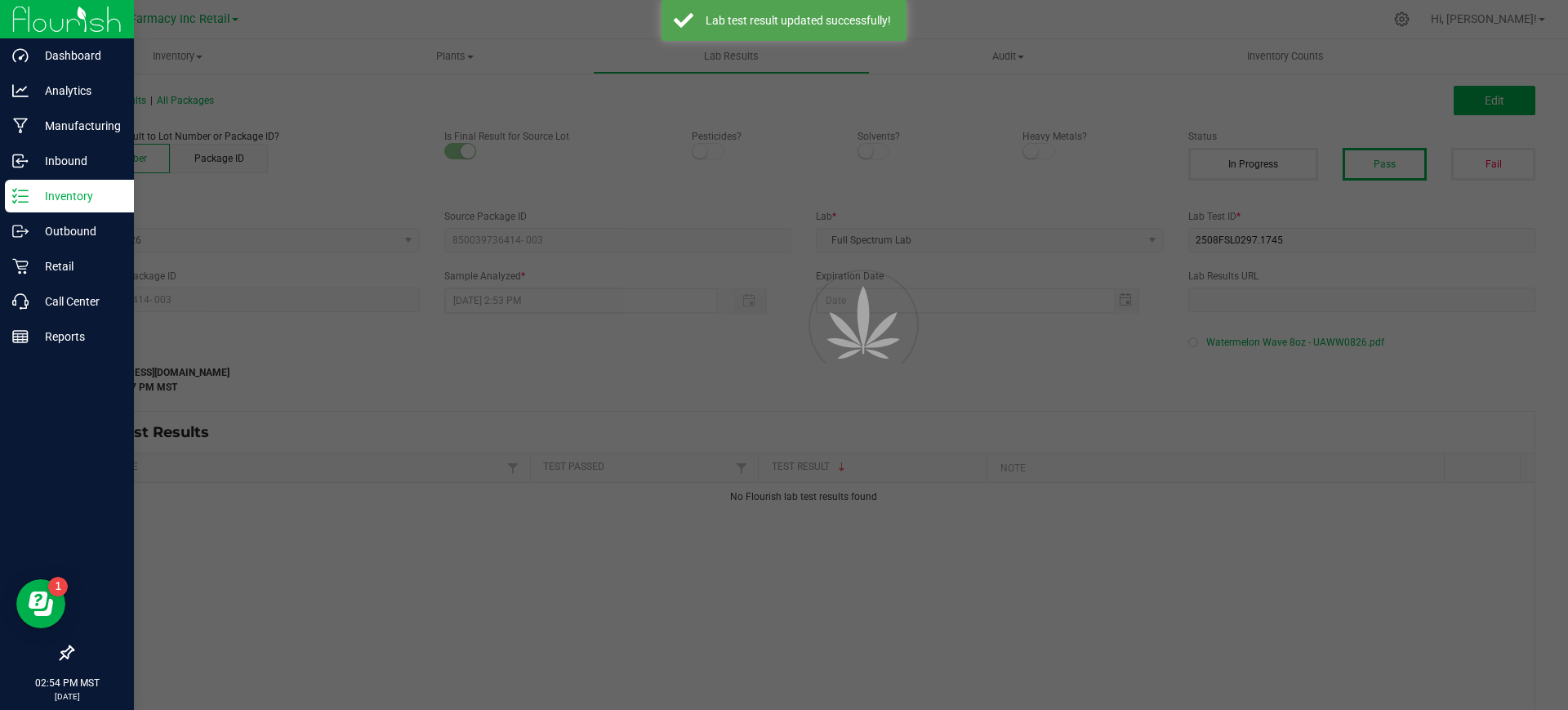
click at [37, 192] on p "Inventory" at bounding box center [78, 196] width 98 height 19
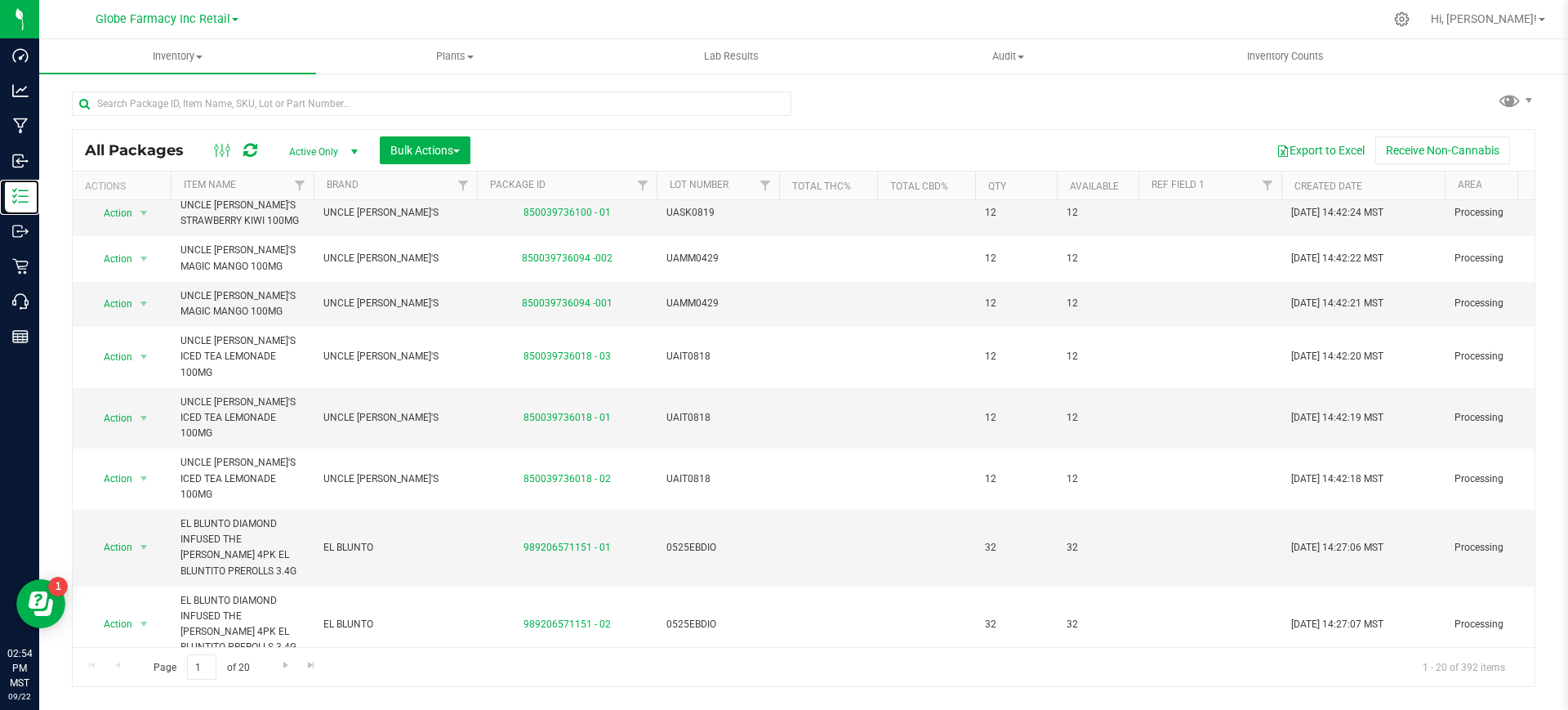
scroll to position [630, 0]
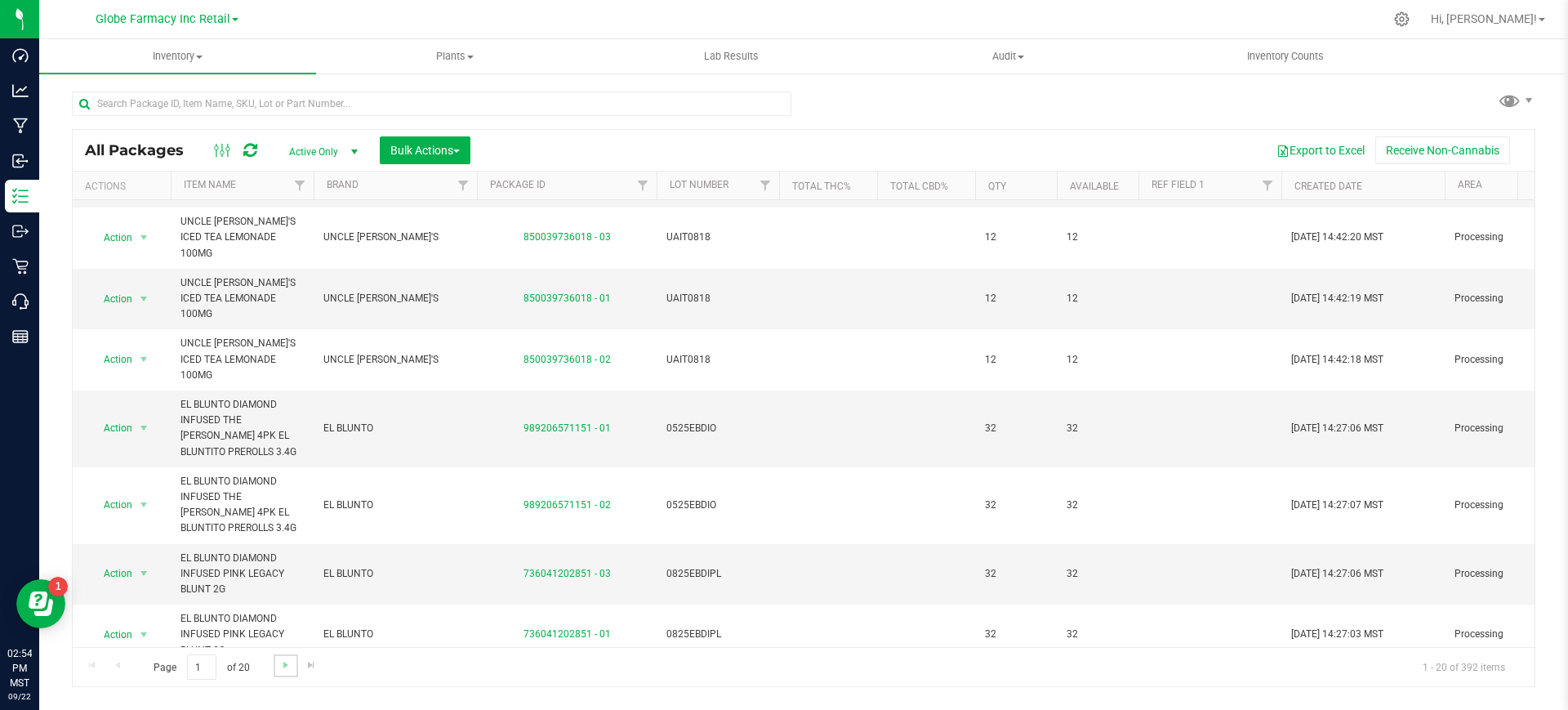
click at [285, 672] on link "Go to the next page" at bounding box center [285, 665] width 24 height 22
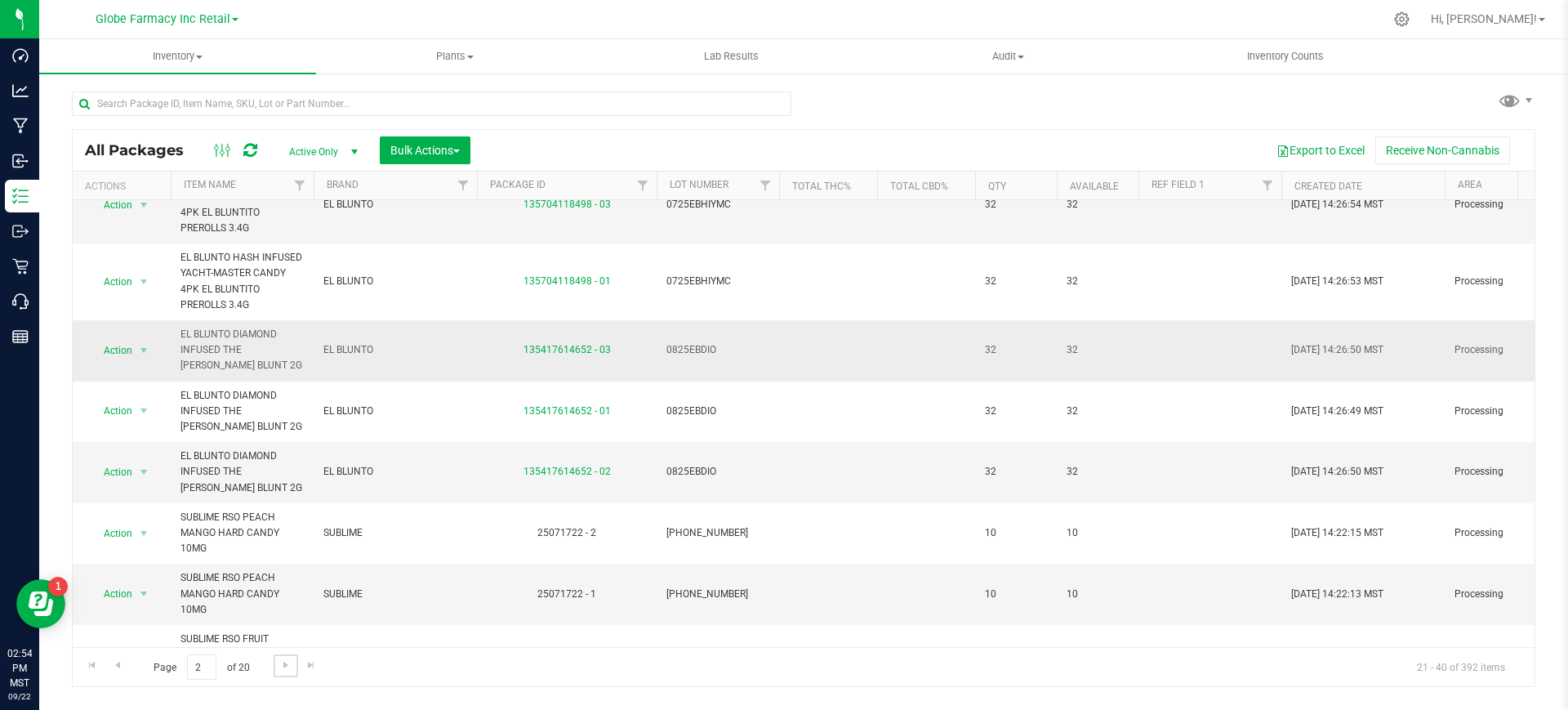
scroll to position [943, 0]
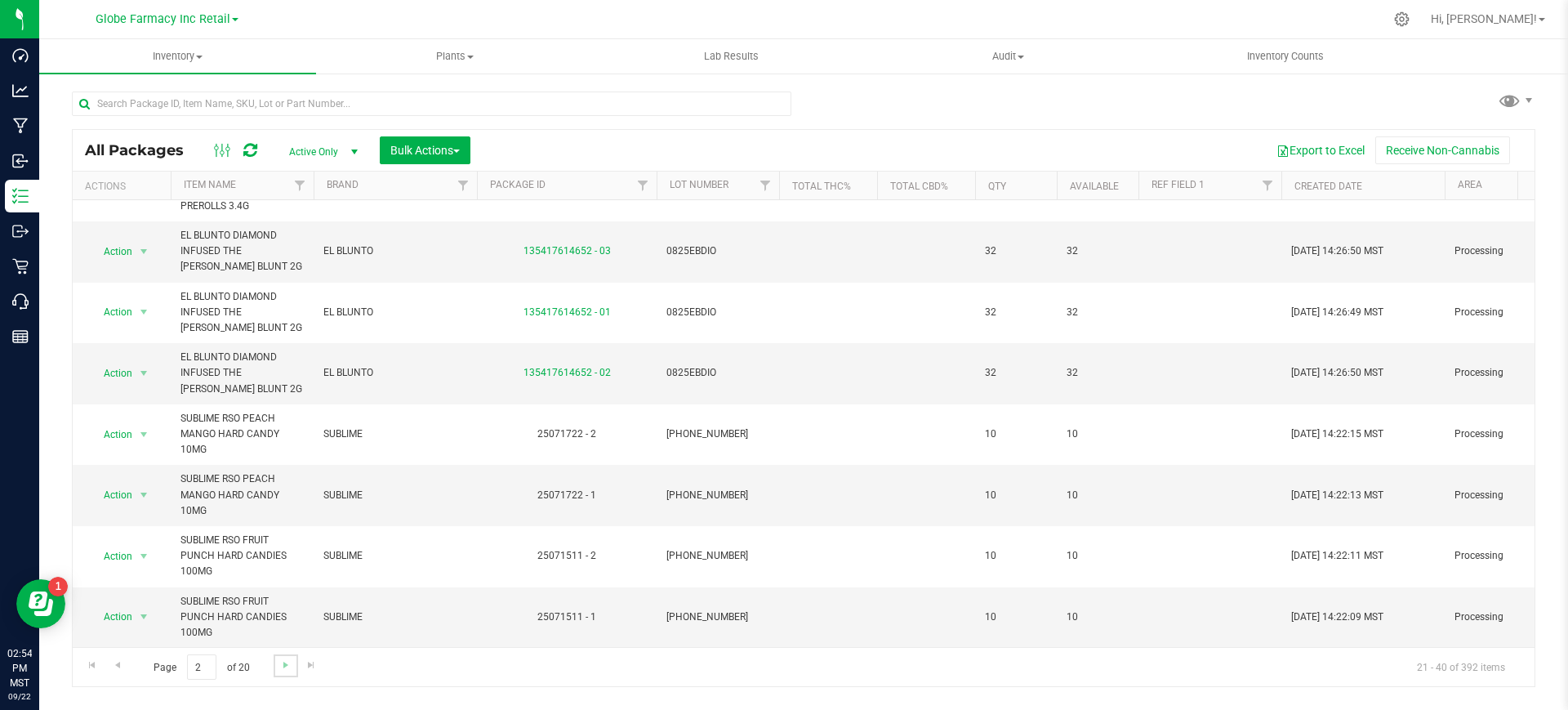
click at [280, 671] on link "Go to the next page" at bounding box center [285, 665] width 24 height 22
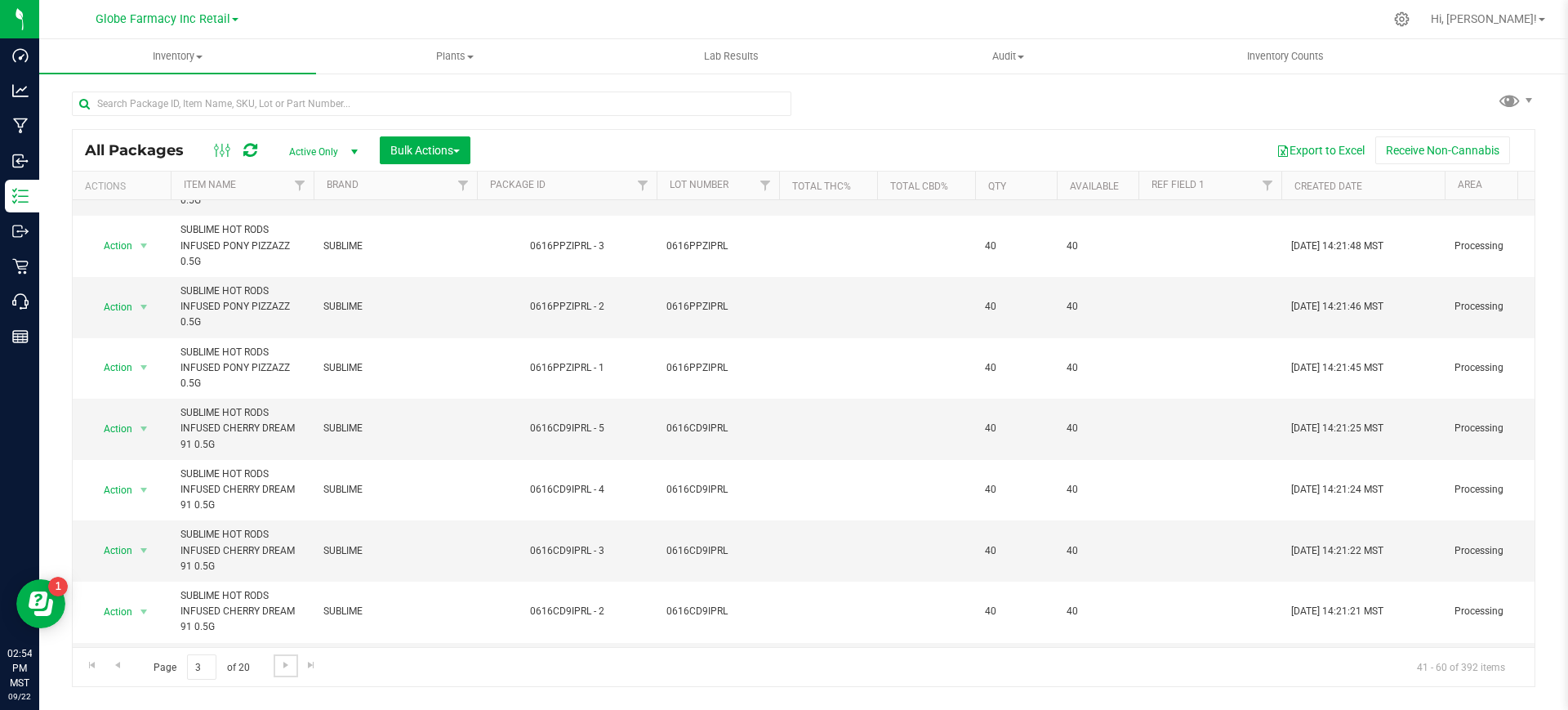
scroll to position [787, 0]
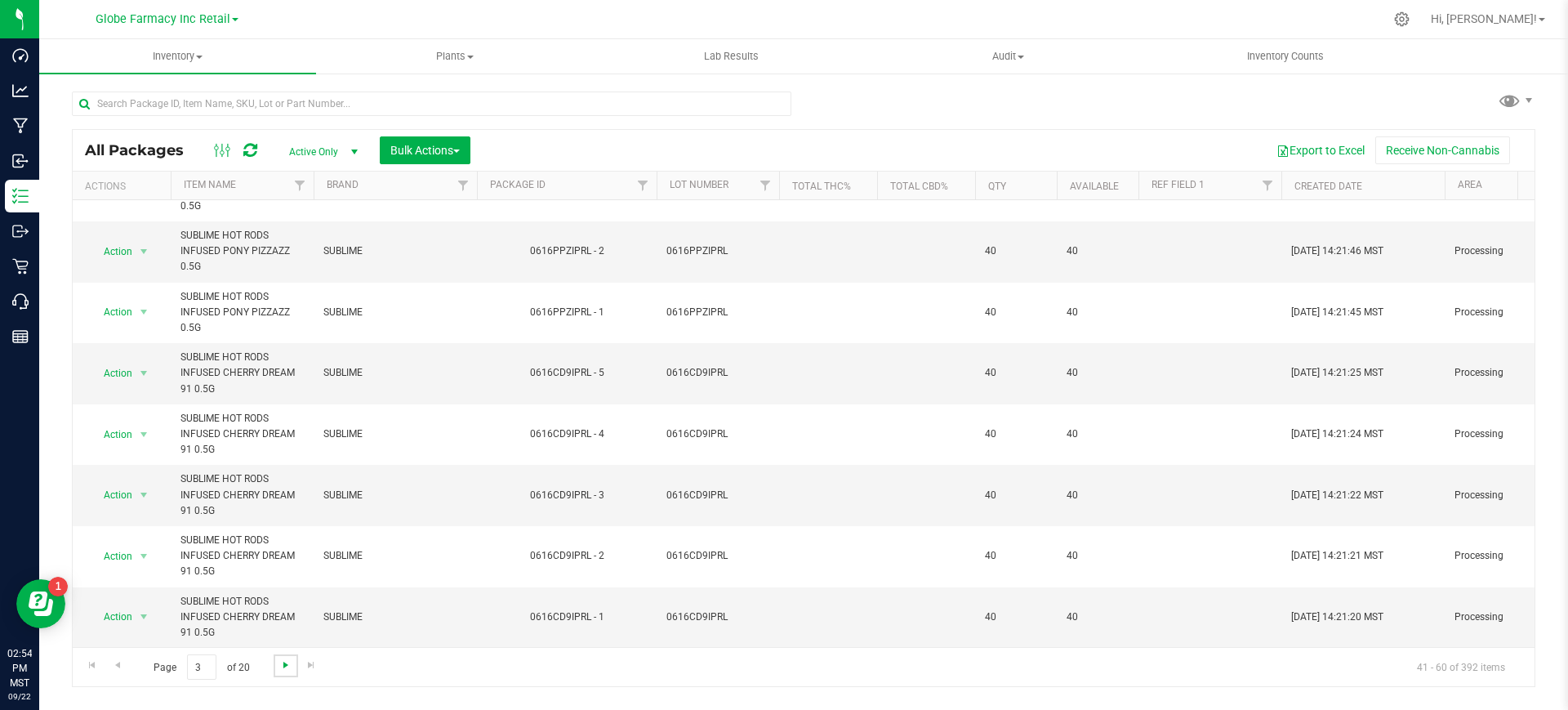
click at [280, 659] on span "Go to the next page" at bounding box center [286, 666] width 13 height 13
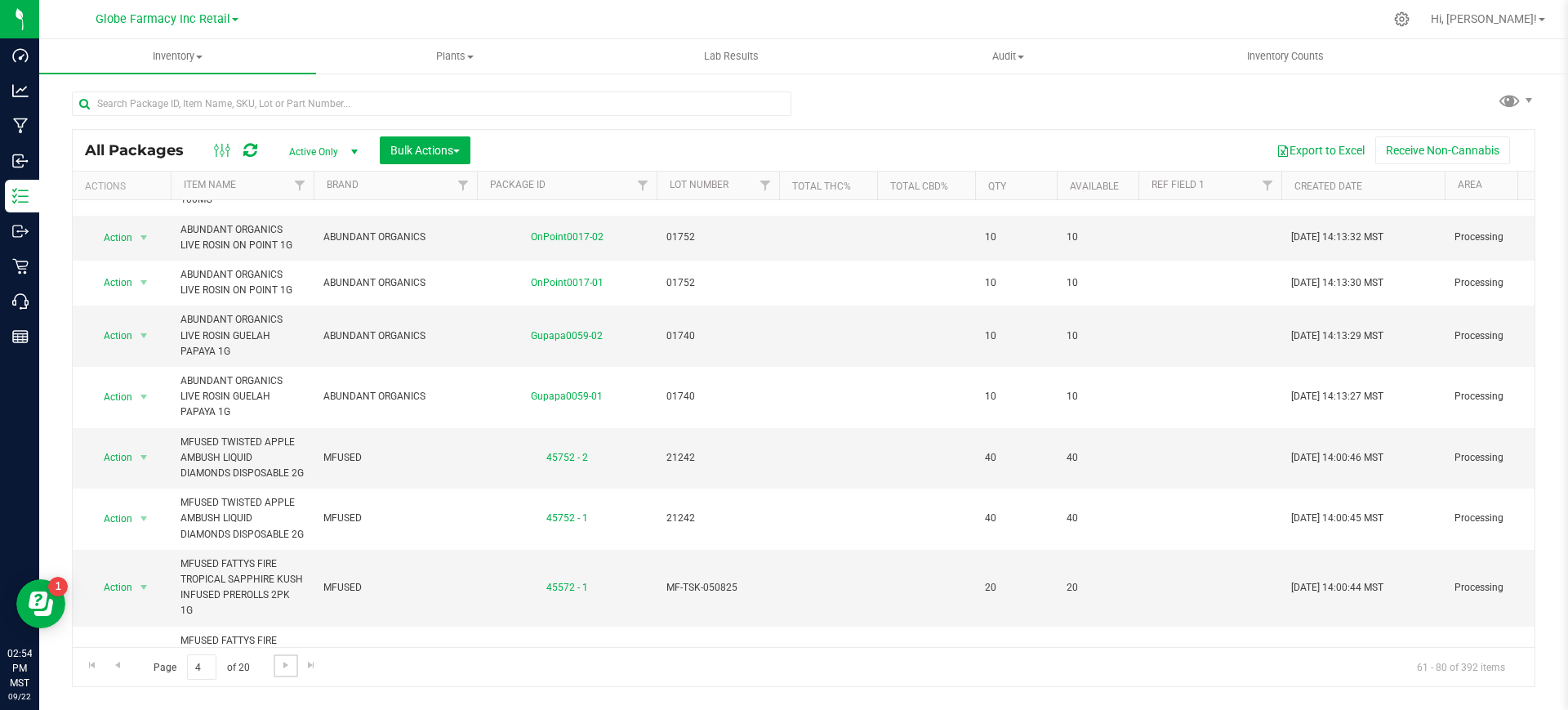
scroll to position [715, 0]
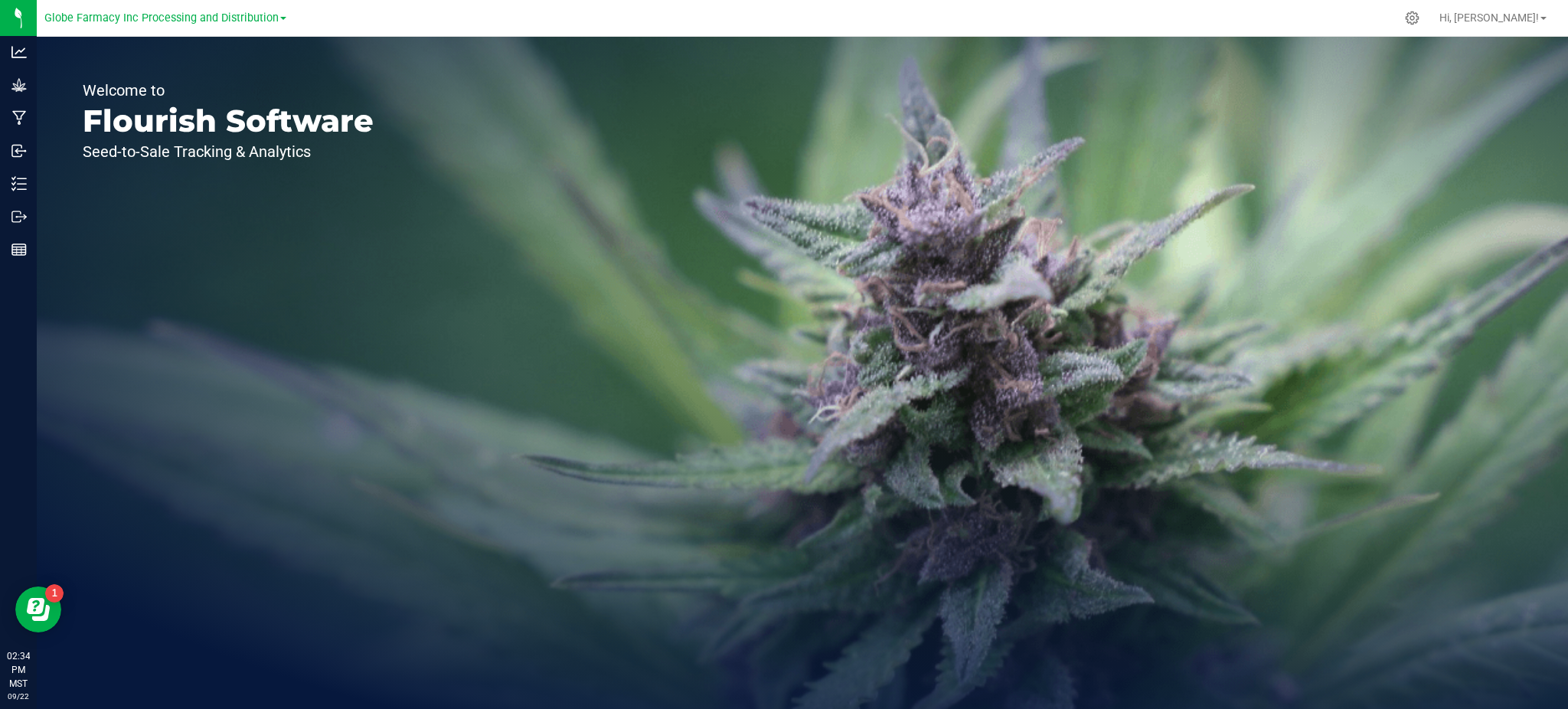
click at [218, 23] on span "Globe Farmacy Inc Processing and Distribution" at bounding box center [162, 18] width 235 height 13
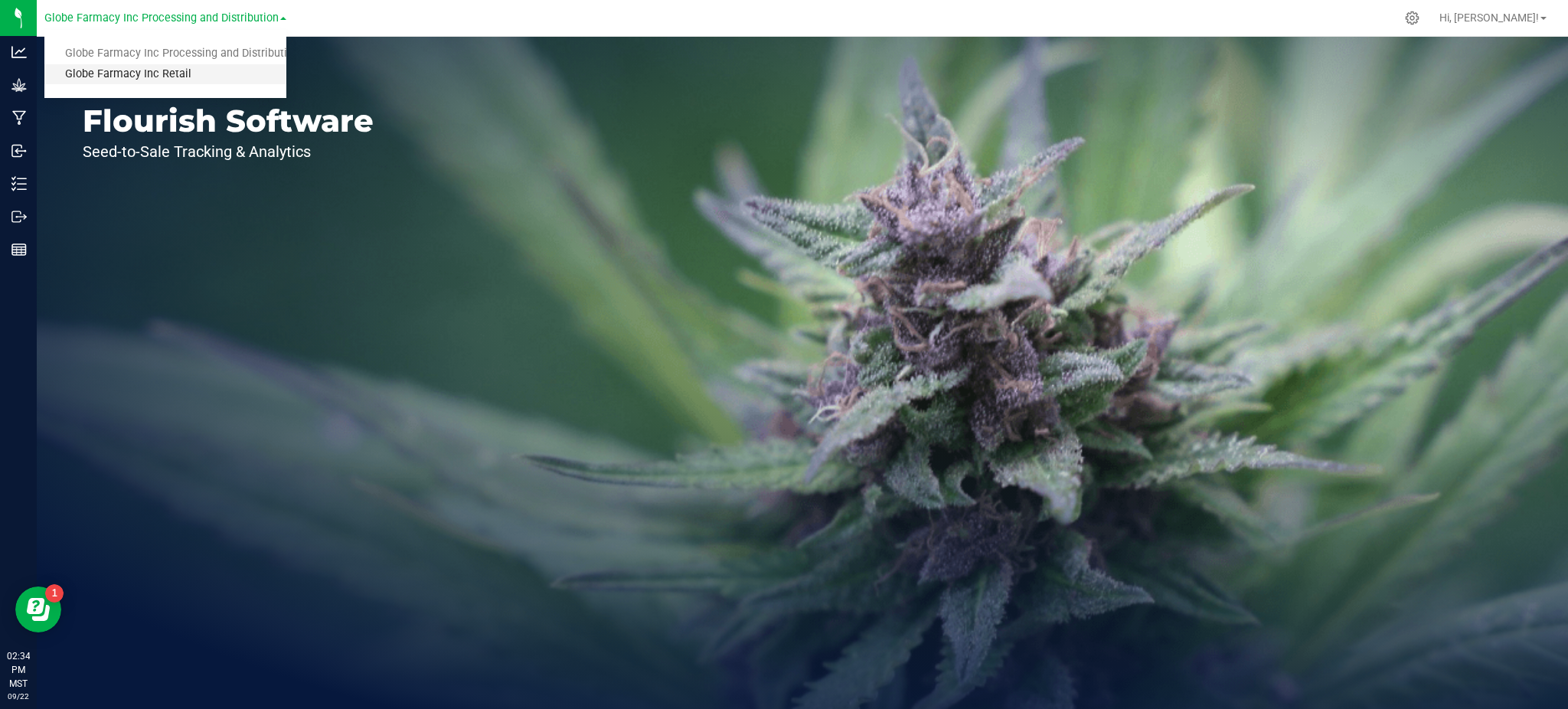
click at [207, 73] on link "Globe Farmacy Inc Retail" at bounding box center [165, 74] width 242 height 21
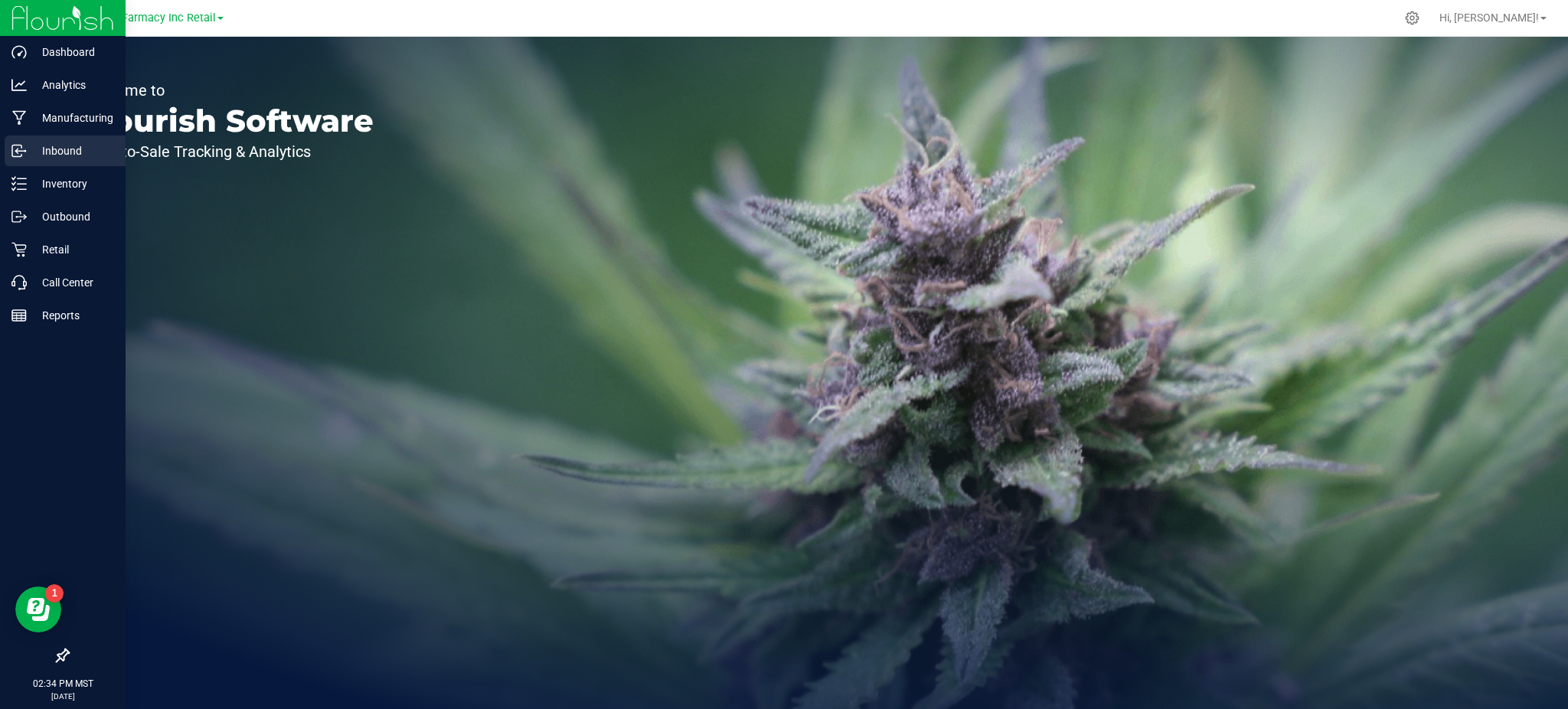
click at [28, 154] on p "Inbound" at bounding box center [73, 151] width 92 height 18
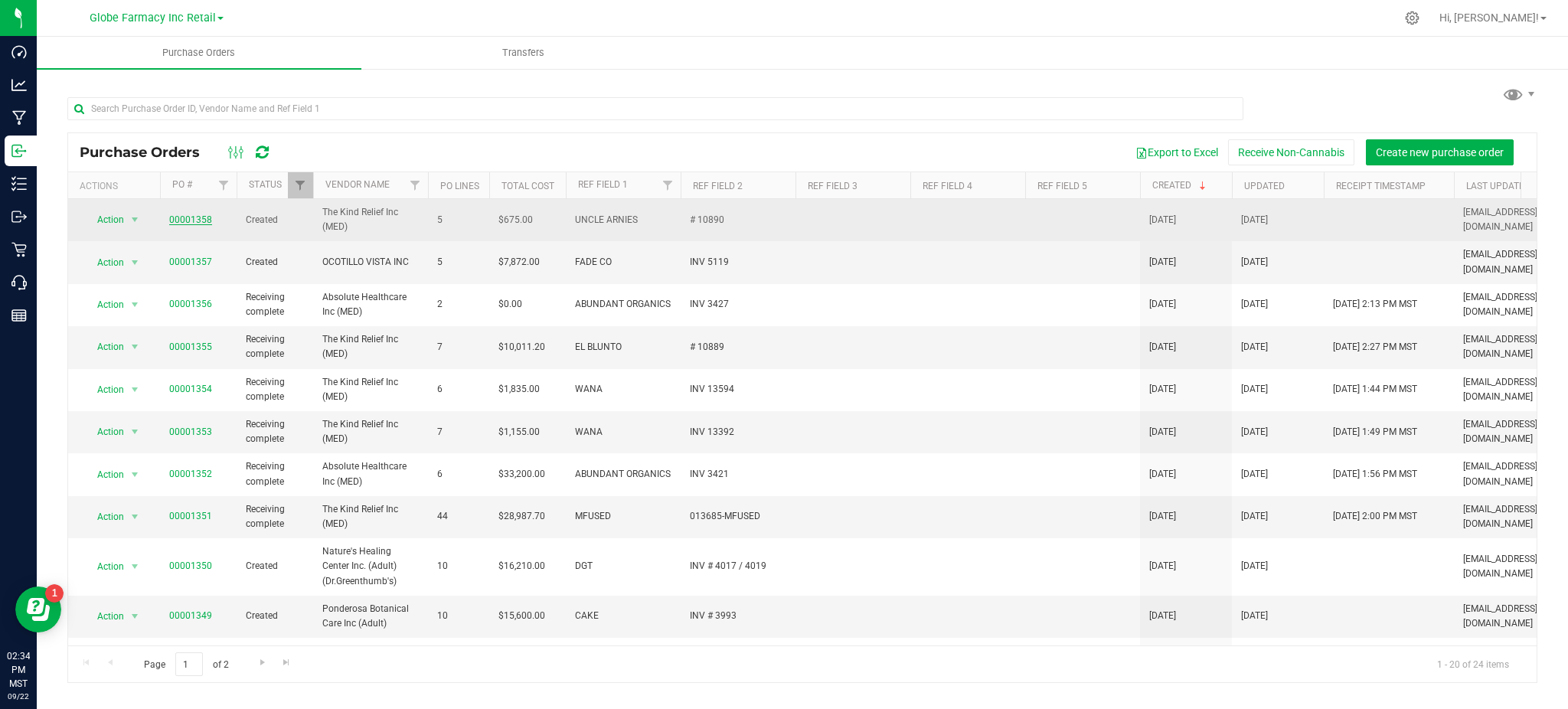
click at [178, 220] on link "00001358" at bounding box center [190, 219] width 42 height 11
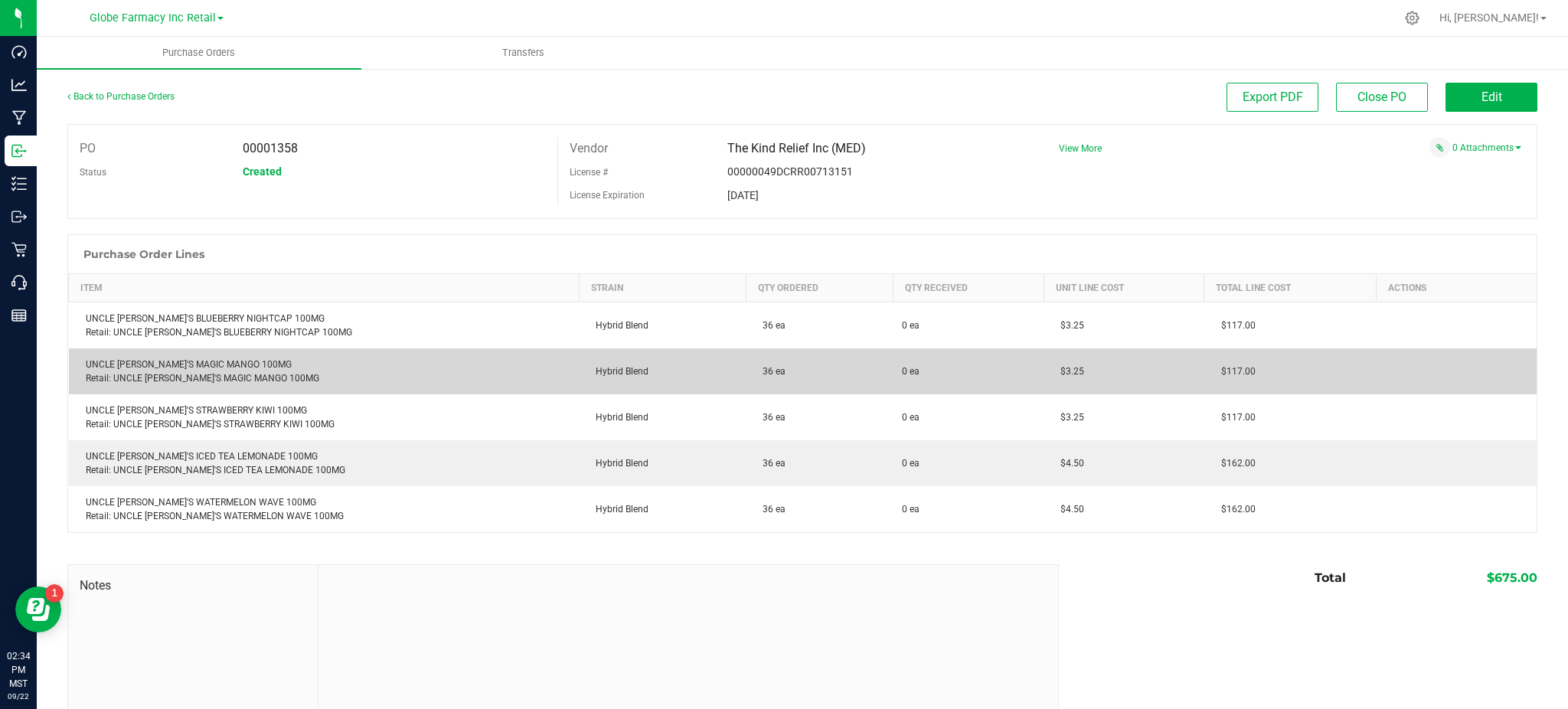
click at [155, 358] on div "UNCLE [PERSON_NAME]'S MAGIC MANGO 100MG Retail: UNCLE [PERSON_NAME]'S MAGIC MAN…" at bounding box center [324, 371] width 492 height 28
copy div "UNCLE [PERSON_NAME]'S MAGIC MANGO 100MG"
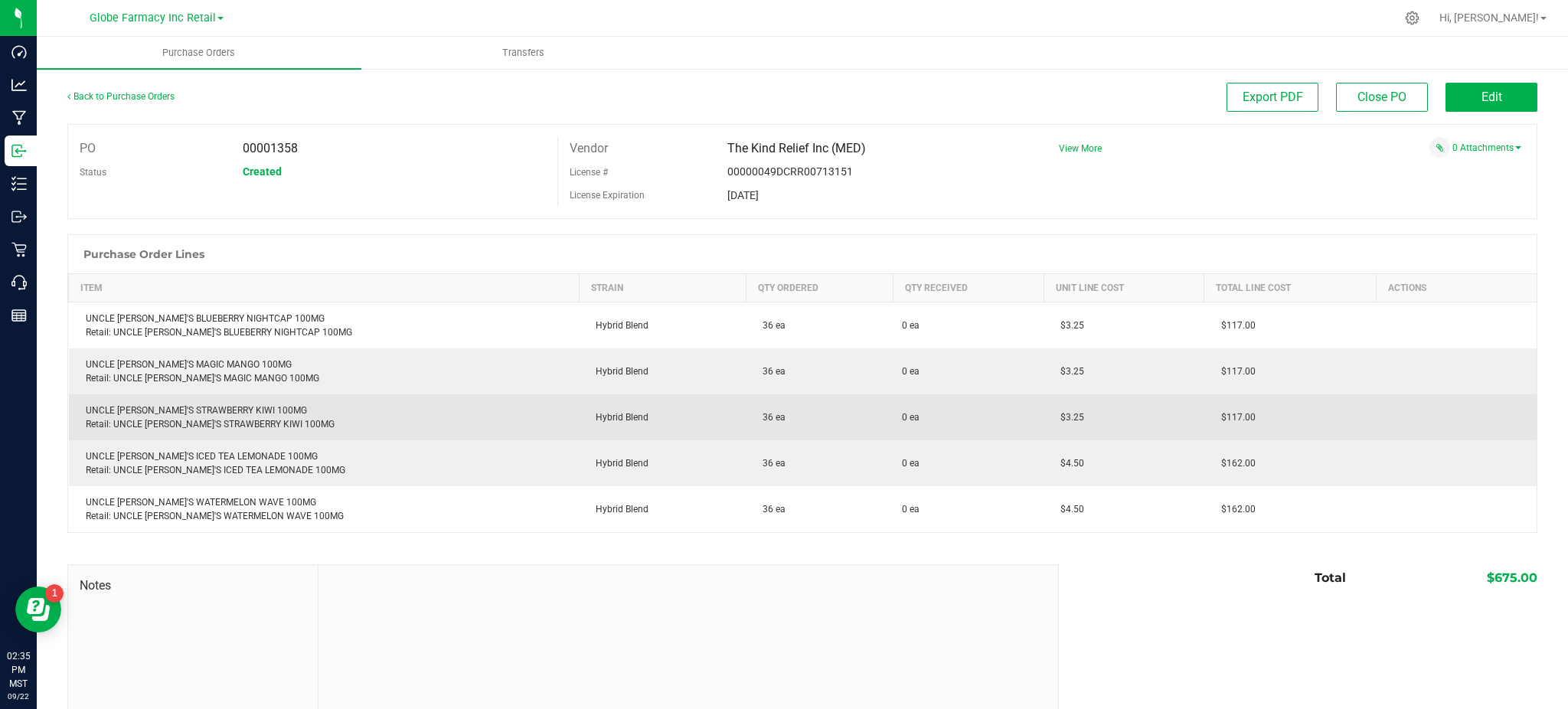
click at [199, 405] on div "UNCLE [PERSON_NAME]'S STRAWBERRY KIWI 100MG Retail: UNCLE [PERSON_NAME]'S STRAW…" at bounding box center [324, 417] width 492 height 28
copy div "UNCLE [PERSON_NAME]'S STRAWBERRY KIWI 100MG"
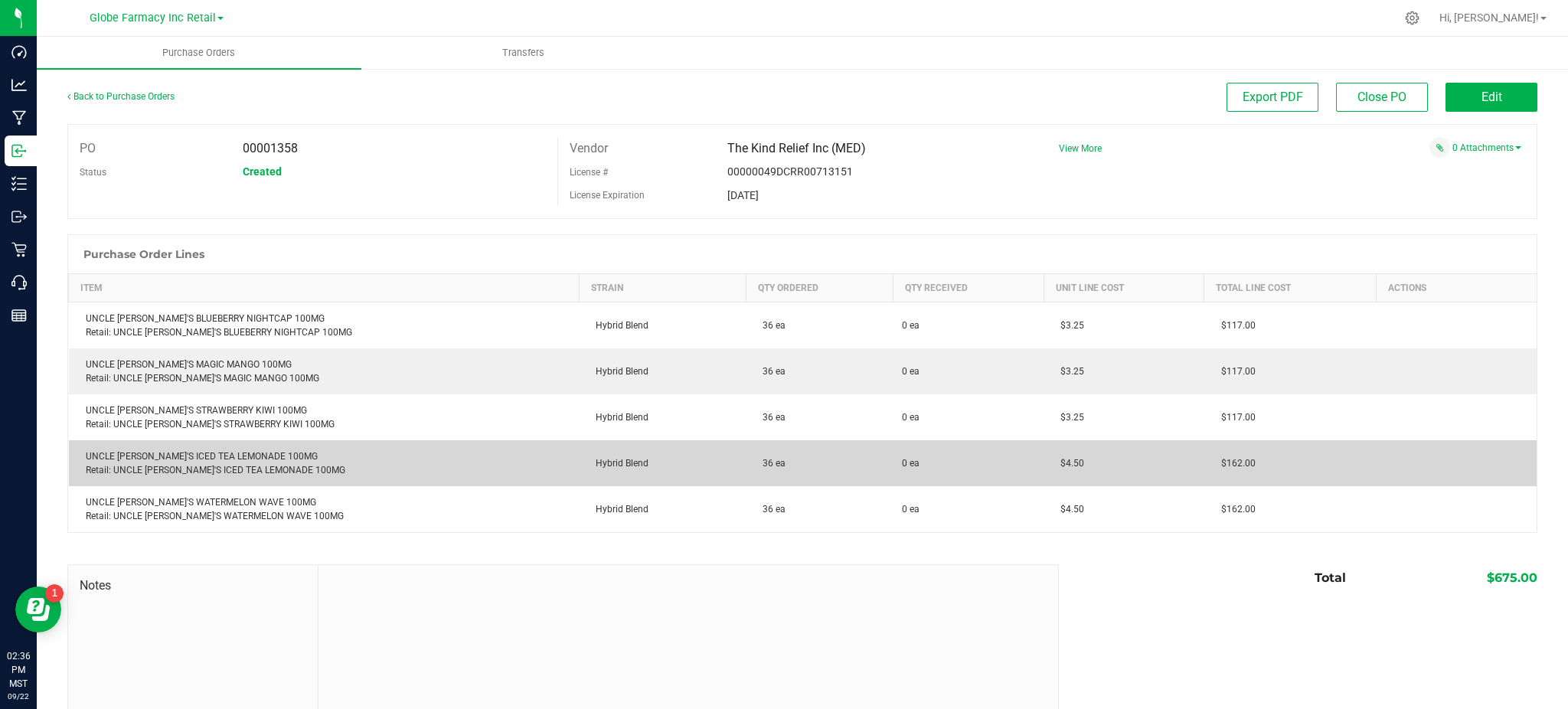
click at [181, 451] on div "UNCLE [PERSON_NAME]'S ICED TEA LEMONADE 100MG Retail: UNCLE [PERSON_NAME]'S ICE…" at bounding box center [324, 463] width 492 height 28
copy div "UNCLE [PERSON_NAME]'S ICED TEA LEMONADE 100MG"
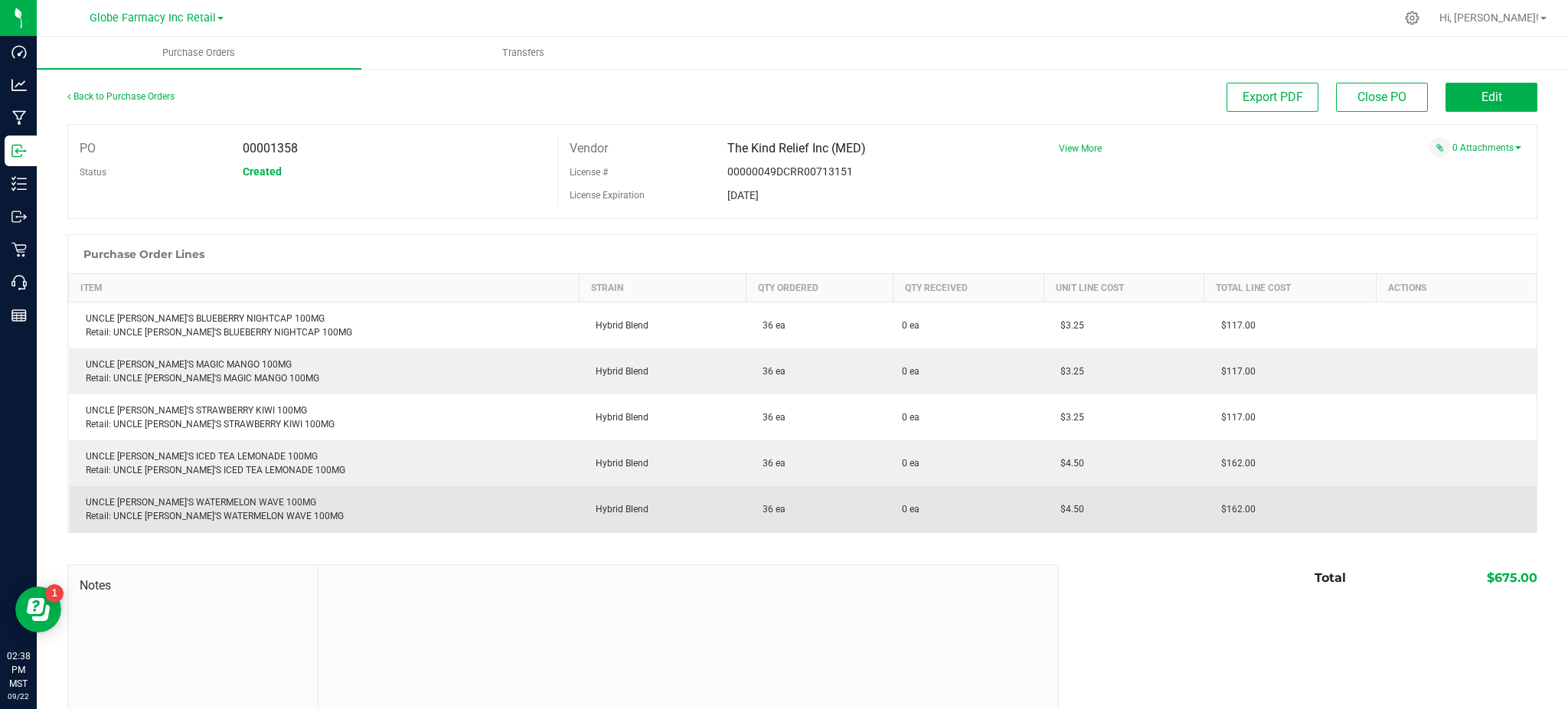
click at [239, 503] on div "UNCLE [PERSON_NAME]'S WATERMELON WAVE 100MG Retail: UNCLE [PERSON_NAME]'S WATER…" at bounding box center [324, 509] width 492 height 28
copy div "UNCLE [PERSON_NAME]'S WATERMELON WAVE 100MG"
